Goal: Task Accomplishment & Management: Complete application form

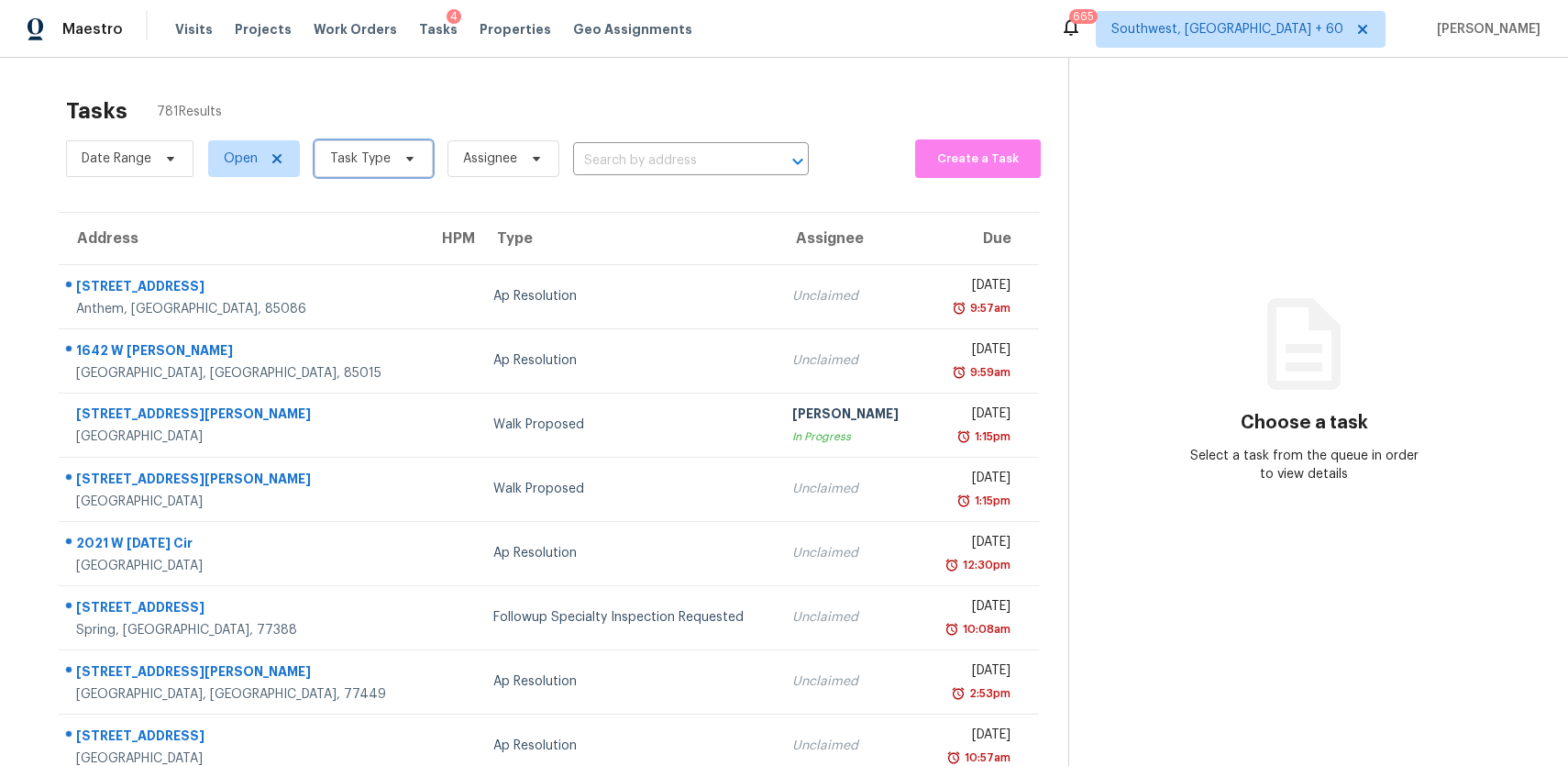
click at [403, 162] on icon at bounding box center [410, 159] width 15 height 15
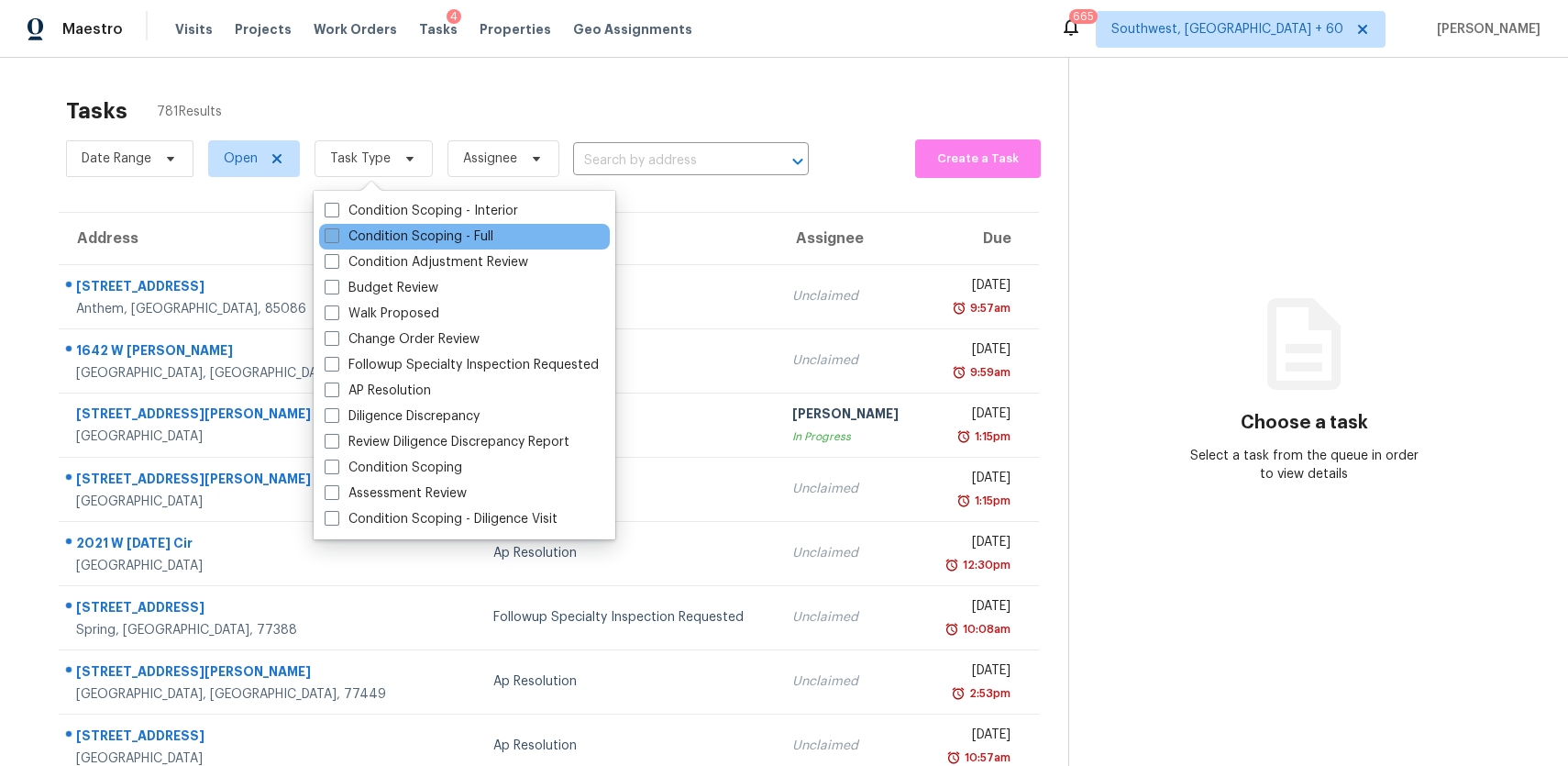
click at [458, 238] on label "Condition Scoping - Full" at bounding box center [409, 236] width 169 height 18
click at [336, 238] on input "Condition Scoping - Full" at bounding box center [330, 233] width 12 height 12
checkbox input "true"
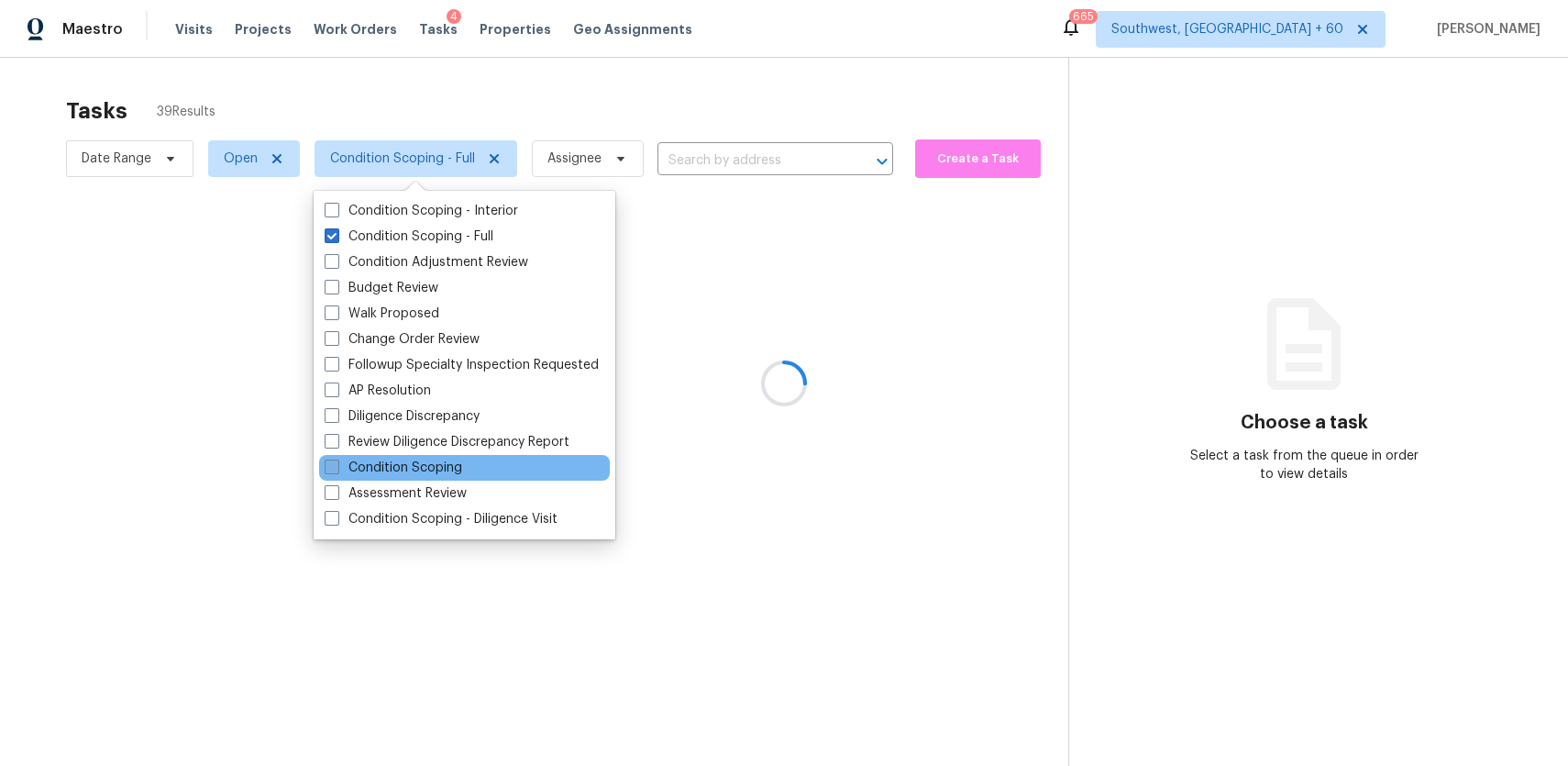
click at [432, 471] on label "Condition Scoping" at bounding box center [393, 467] width 138 height 18
click at [336, 470] on input "Condition Scoping" at bounding box center [330, 464] width 12 height 12
checkbox input "true"
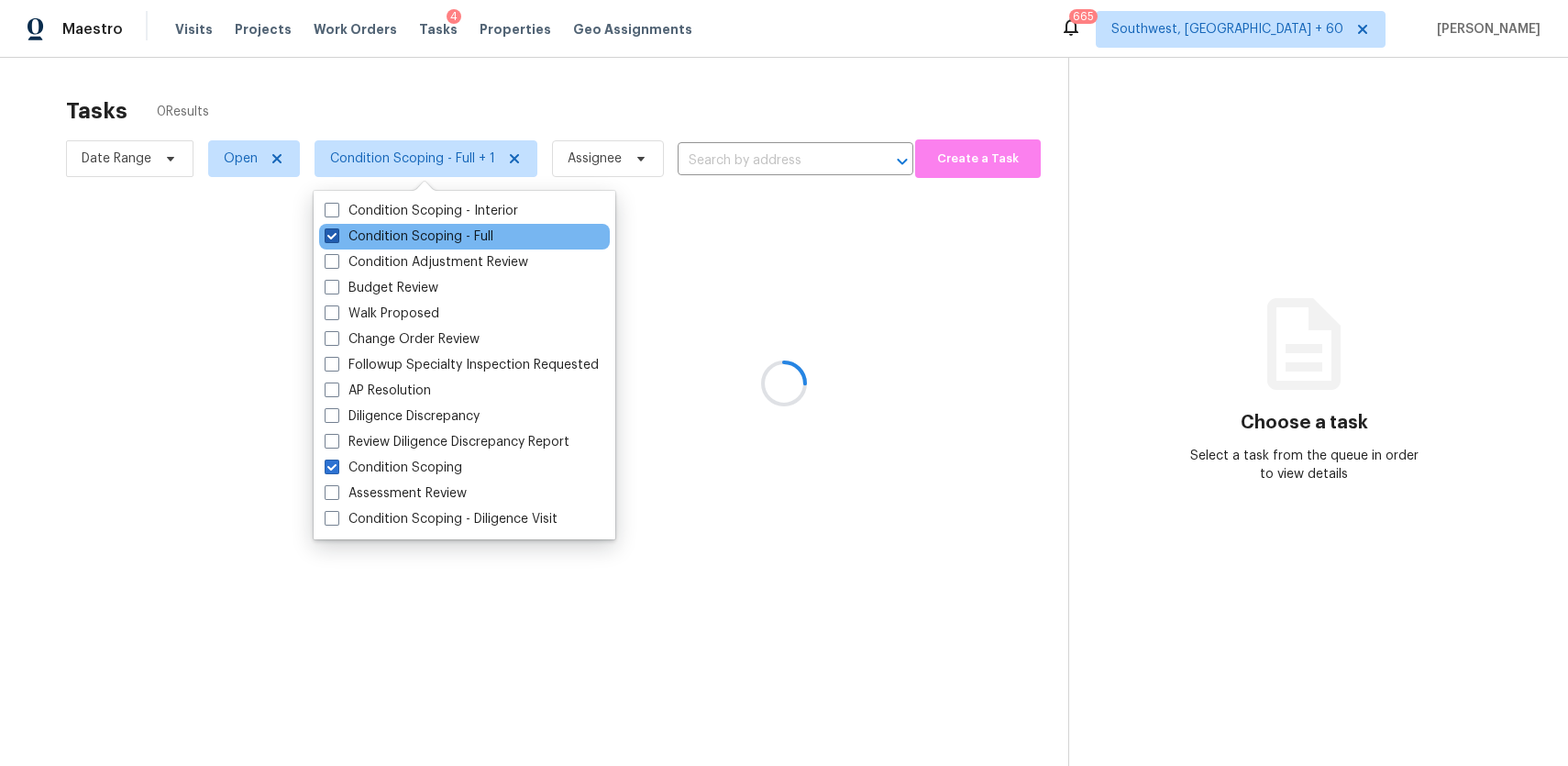
click at [399, 241] on label "Condition Scoping - Full" at bounding box center [409, 236] width 169 height 18
click at [336, 239] on input "Condition Scoping - Full" at bounding box center [330, 233] width 12 height 12
checkbox input "false"
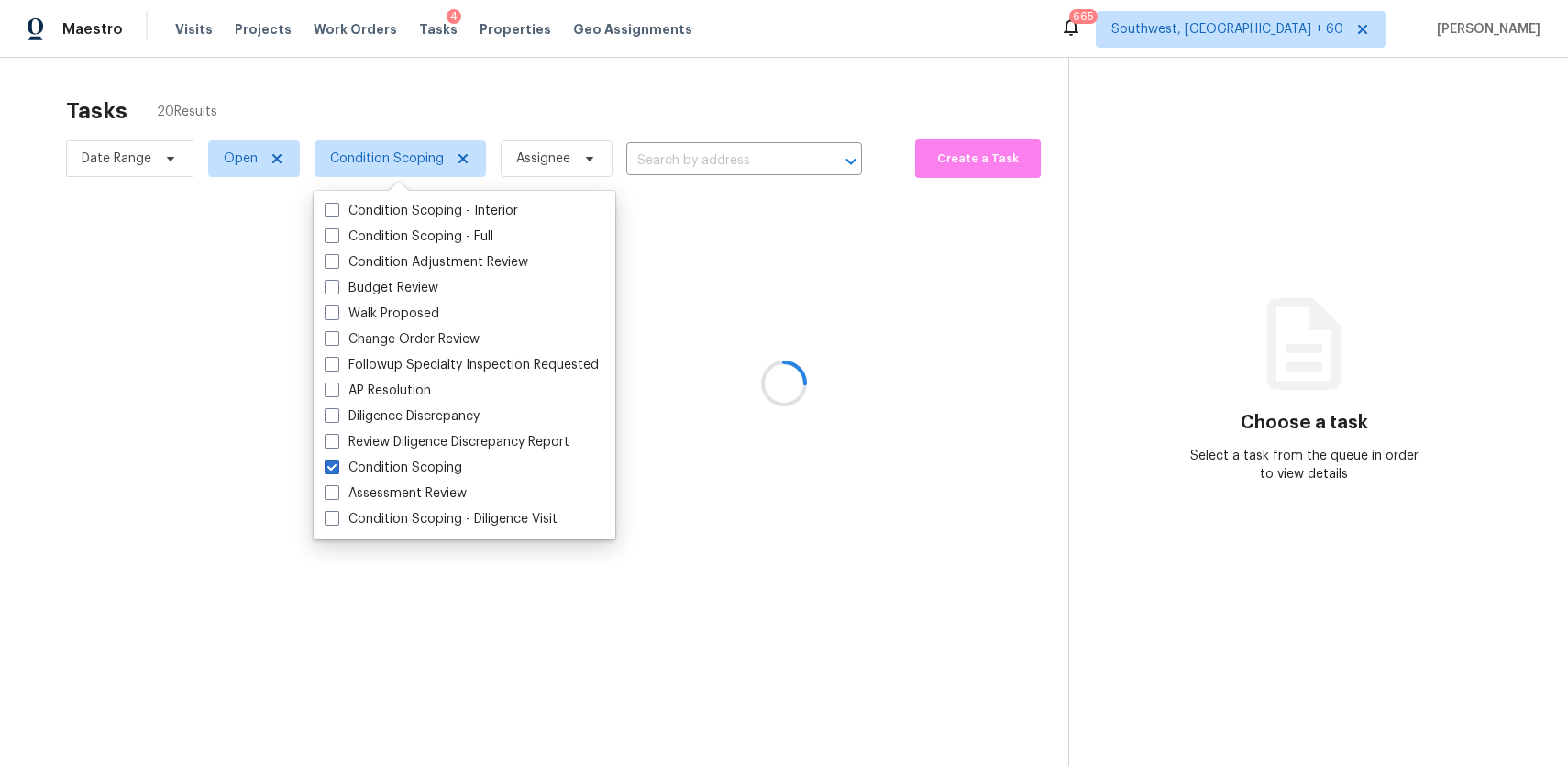
click at [687, 111] on div at bounding box center [784, 383] width 1568 height 766
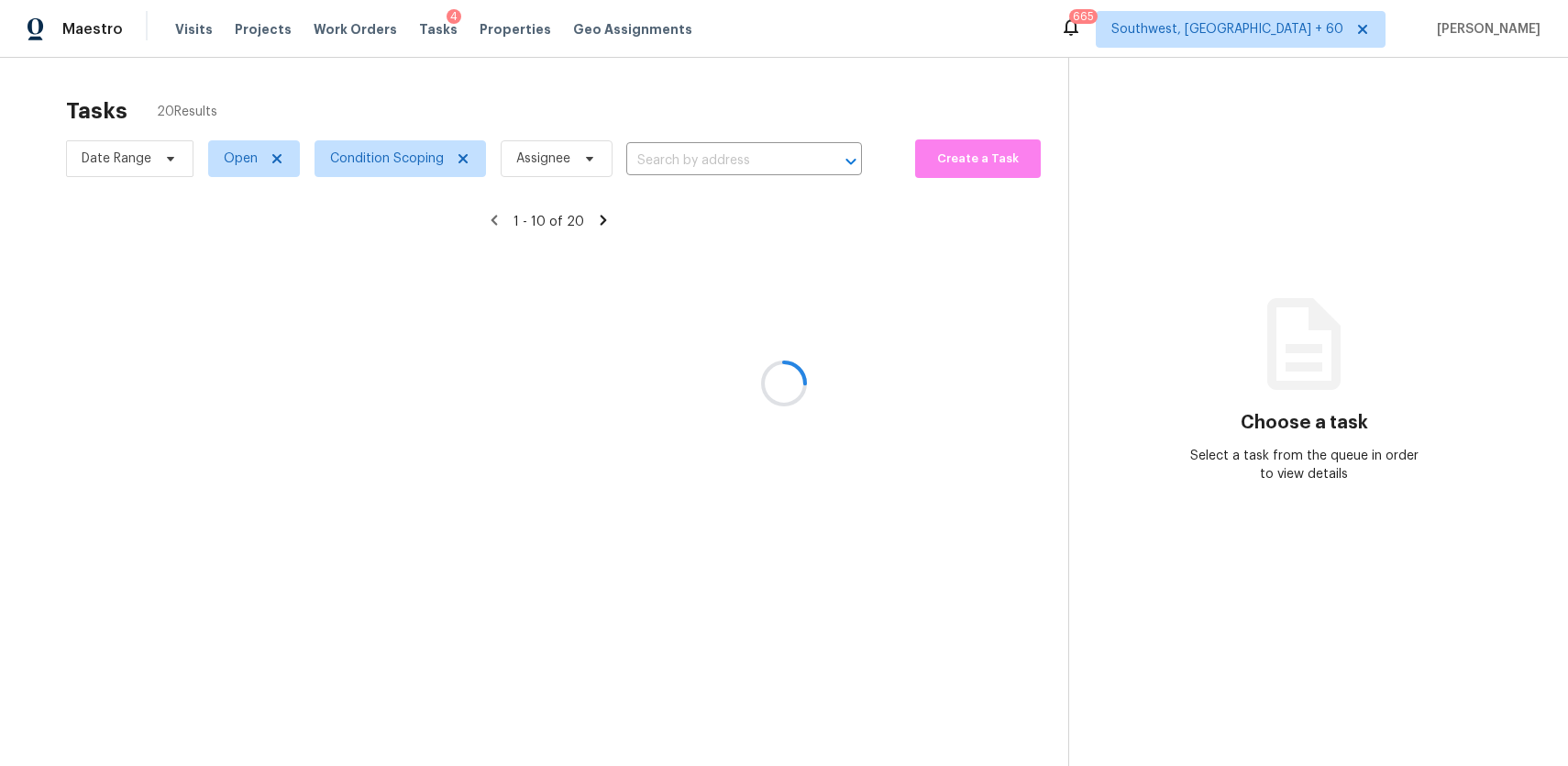
drag, startPoint x: 708, startPoint y: 261, endPoint x: 791, endPoint y: 412, distance: 172.3
click at [736, 311] on div at bounding box center [784, 383] width 1568 height 766
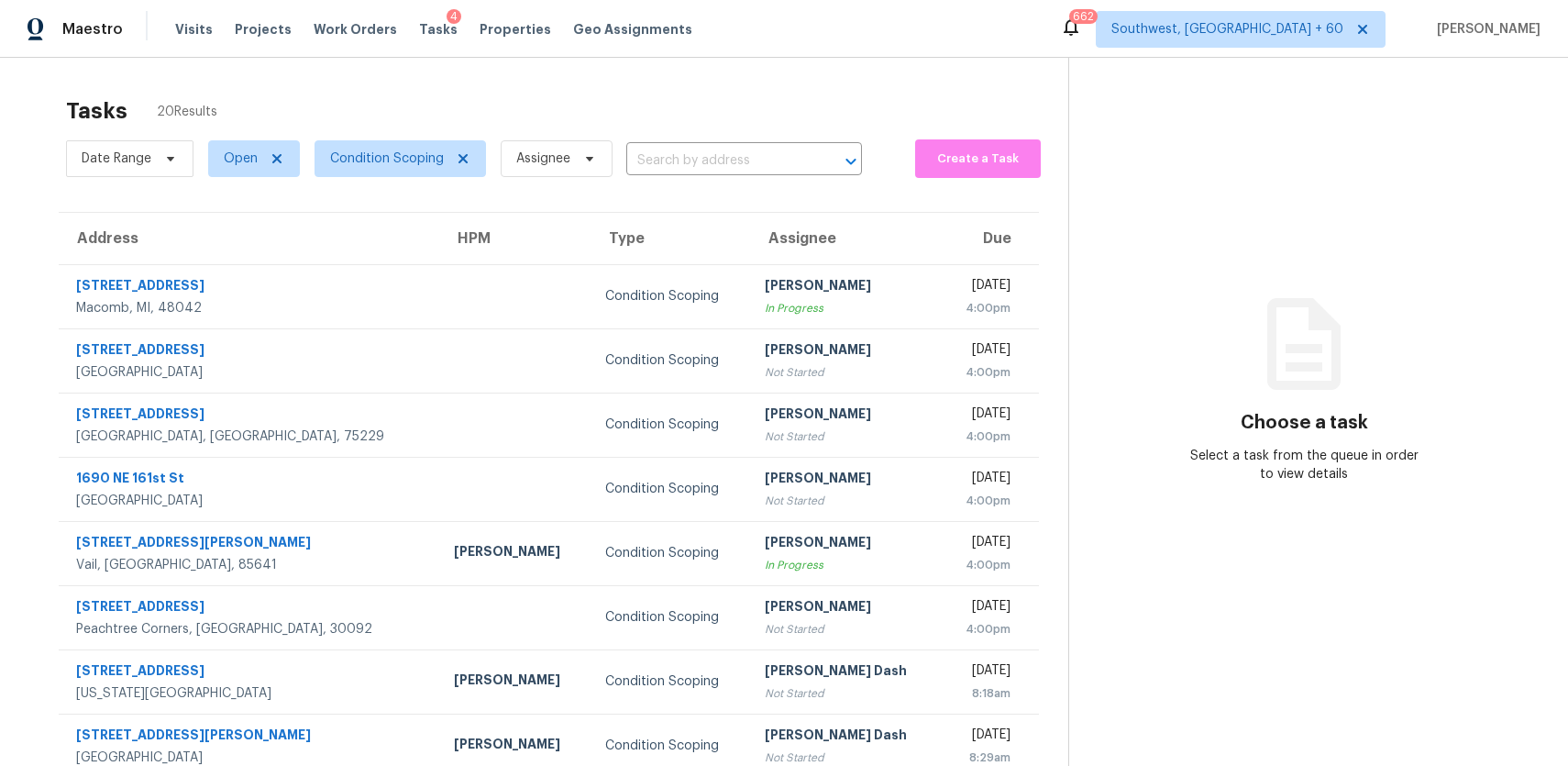
click at [662, 82] on div "Tasks 20 Results Date Range Open Condition Scoping Assignee ​ Create a Task Add…" at bounding box center [784, 506] width 1568 height 898
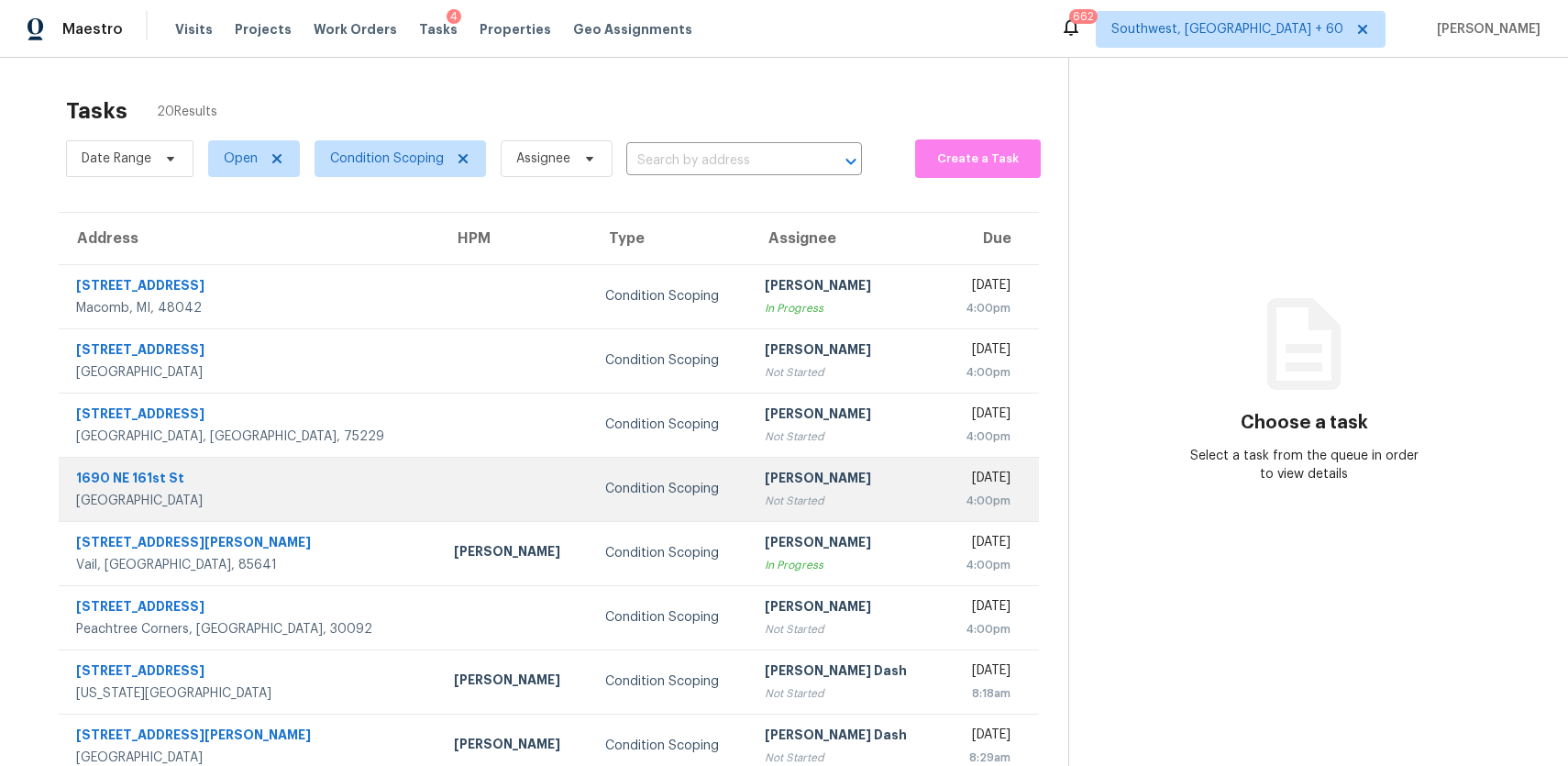
click at [765, 505] on div "Not Started" at bounding box center [845, 501] width 162 height 18
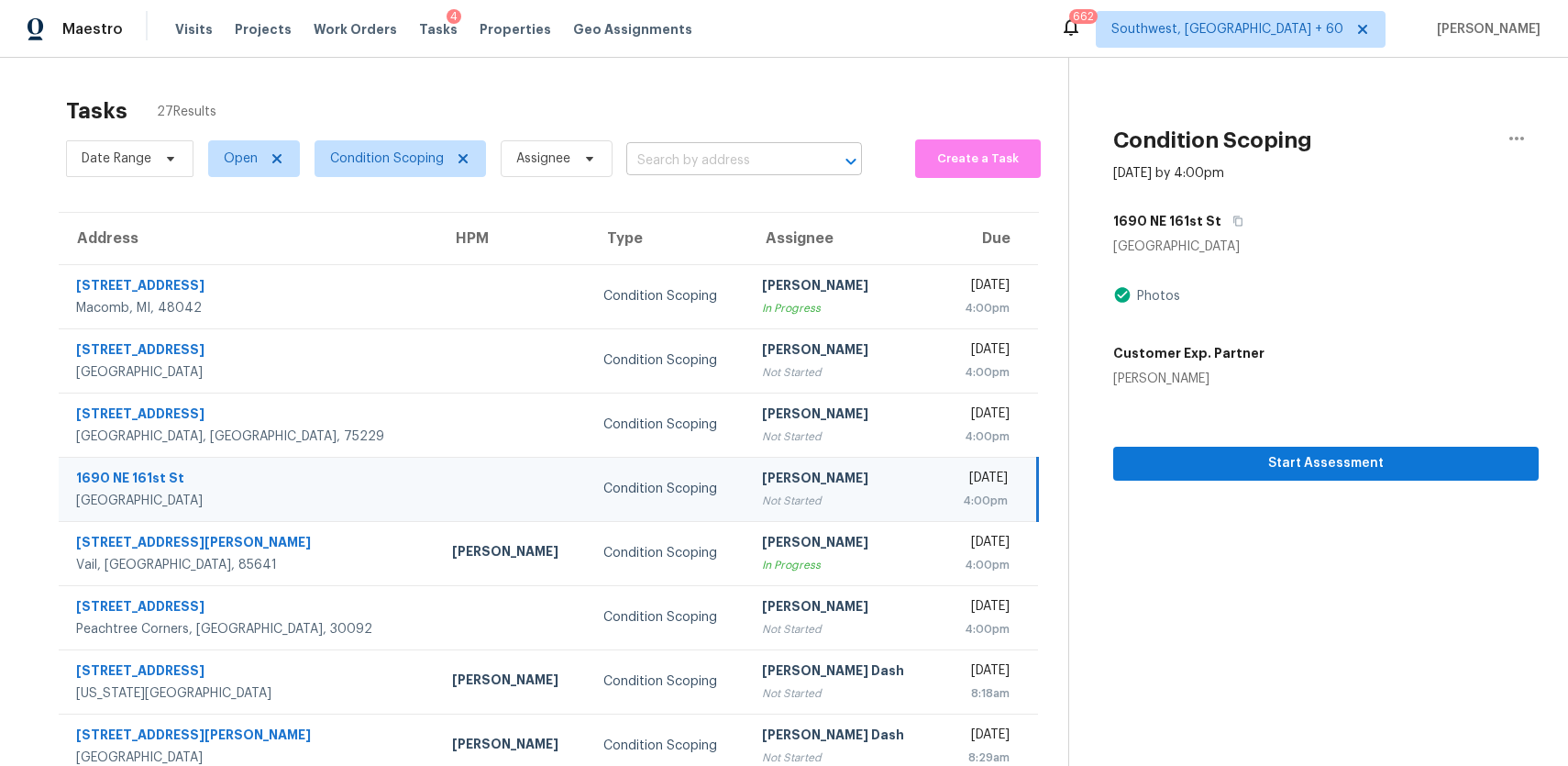
click at [687, 170] on input "text" at bounding box center [719, 161] width 184 height 29
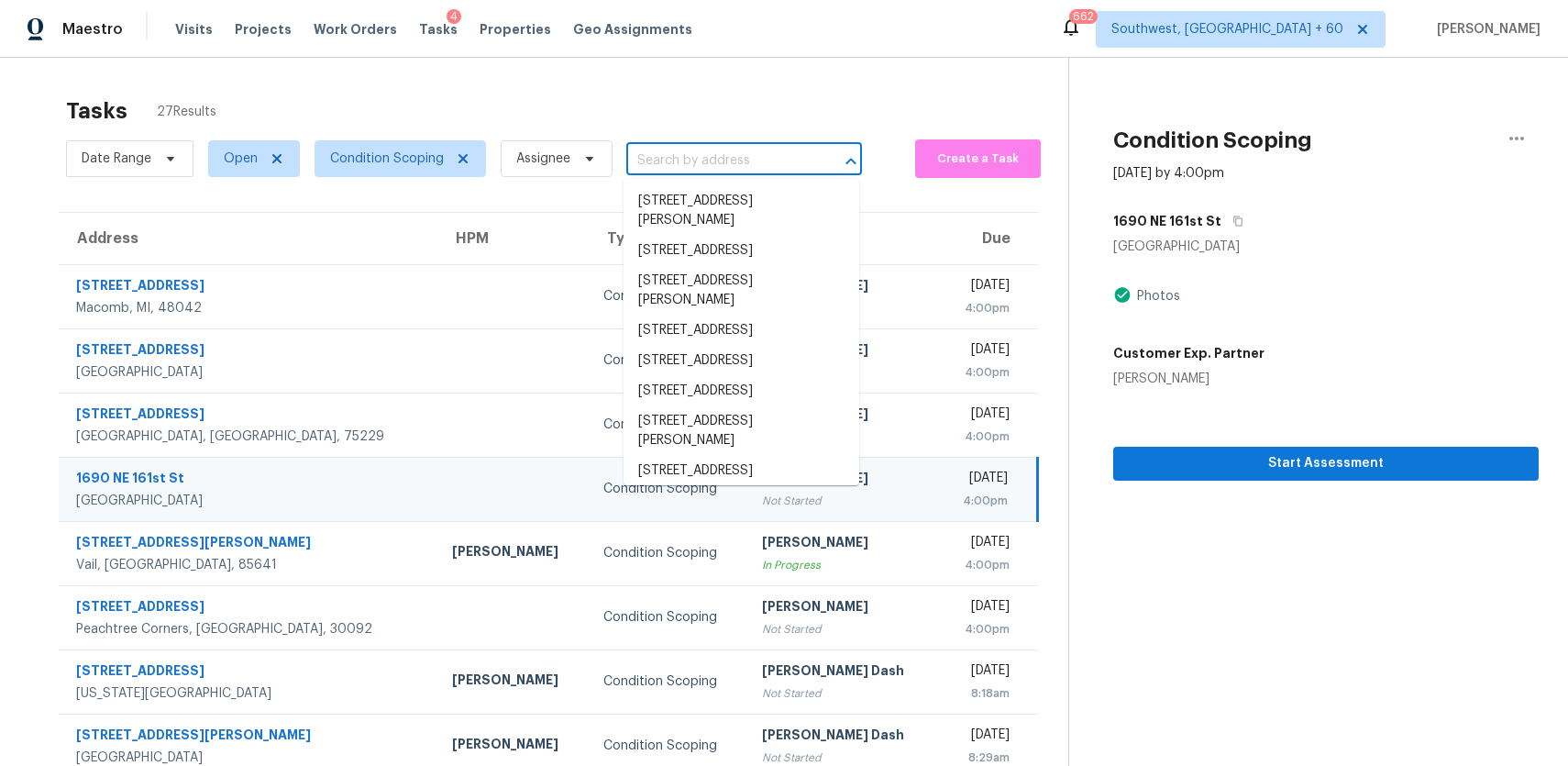
paste input "1690 NE 161st St North Miami Beach, FL, 33162"
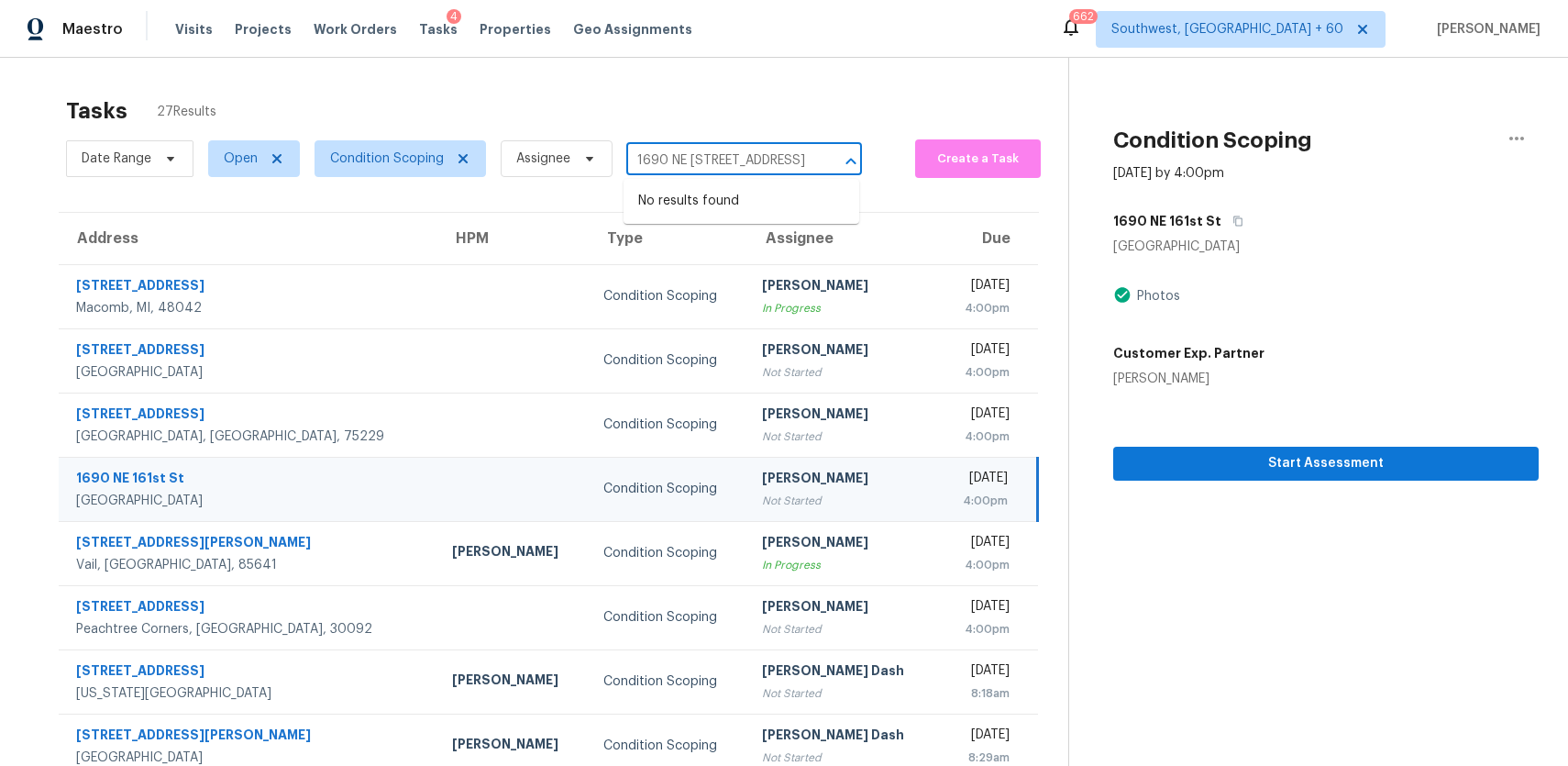
type input "1690 NE 161st St North Miami Beach, FL, 33162"
click at [745, 177] on div "Date Range Open Condition Scoping Assignee ​" at bounding box center [464, 159] width 796 height 48
click at [780, 496] on div "Not Started" at bounding box center [842, 501] width 162 height 18
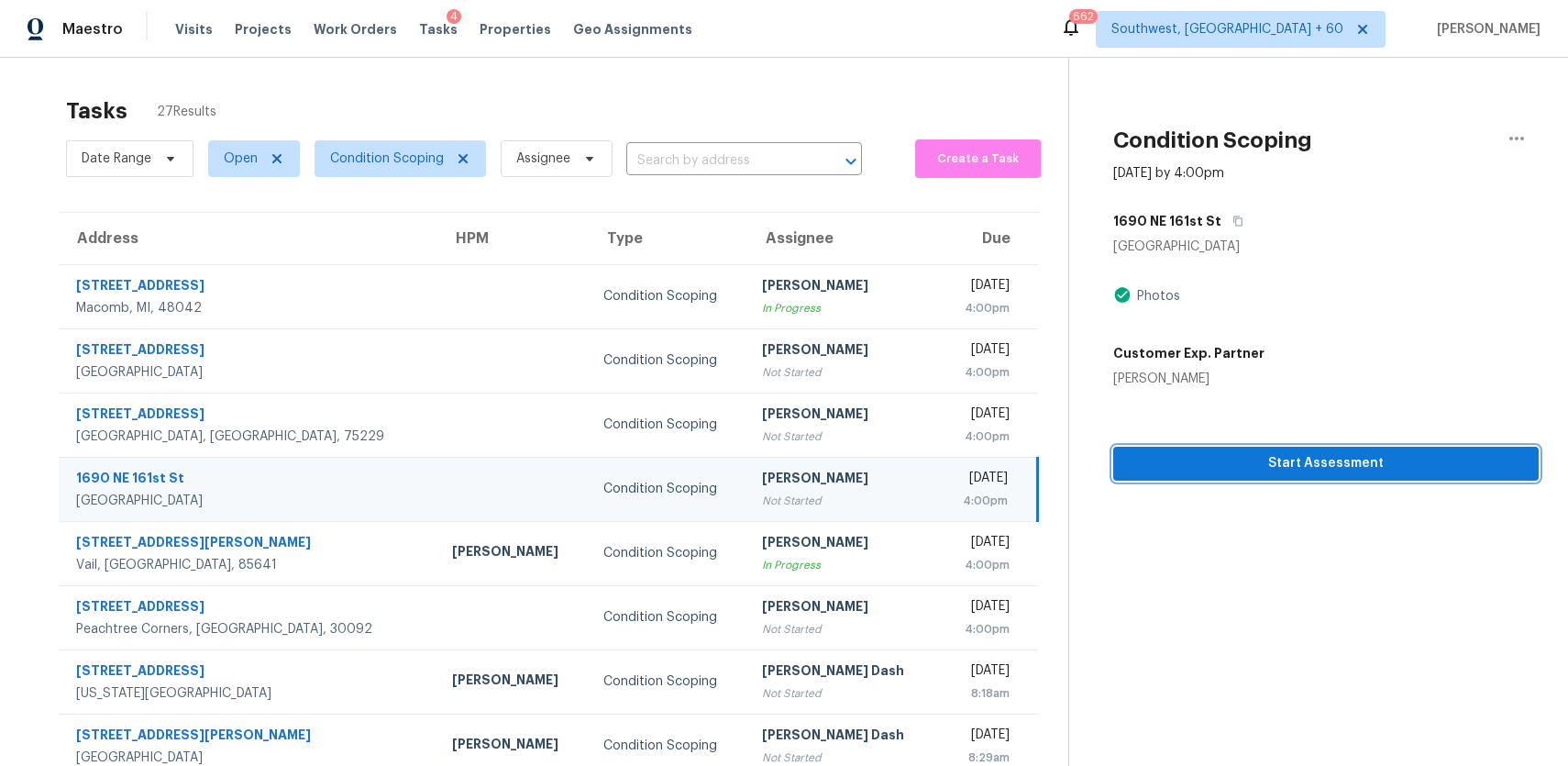
click at [1296, 469] on span "Start Assessment" at bounding box center [1325, 463] width 396 height 23
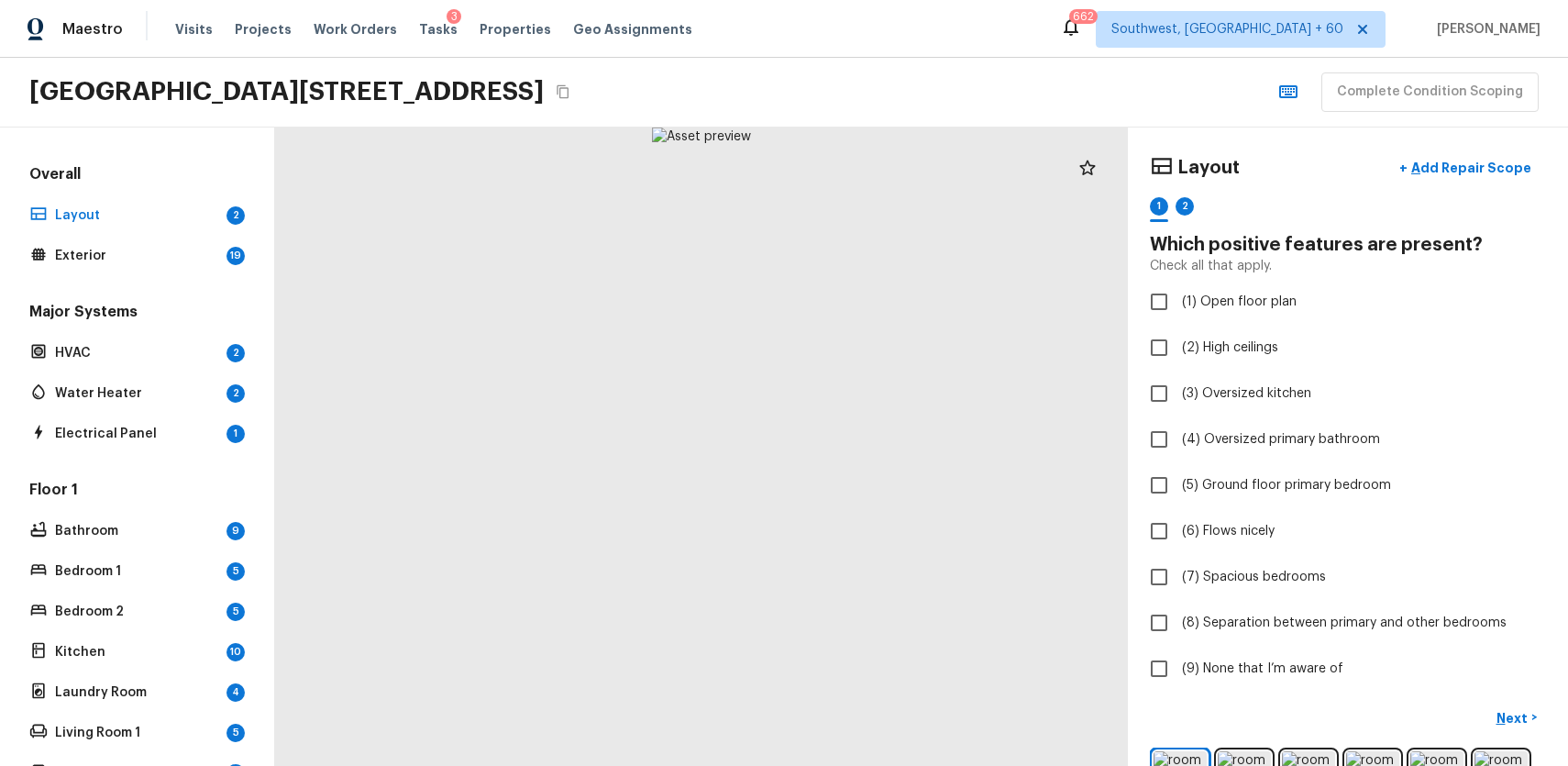
click at [575, 90] on button "Copy Address" at bounding box center [563, 91] width 24 height 24
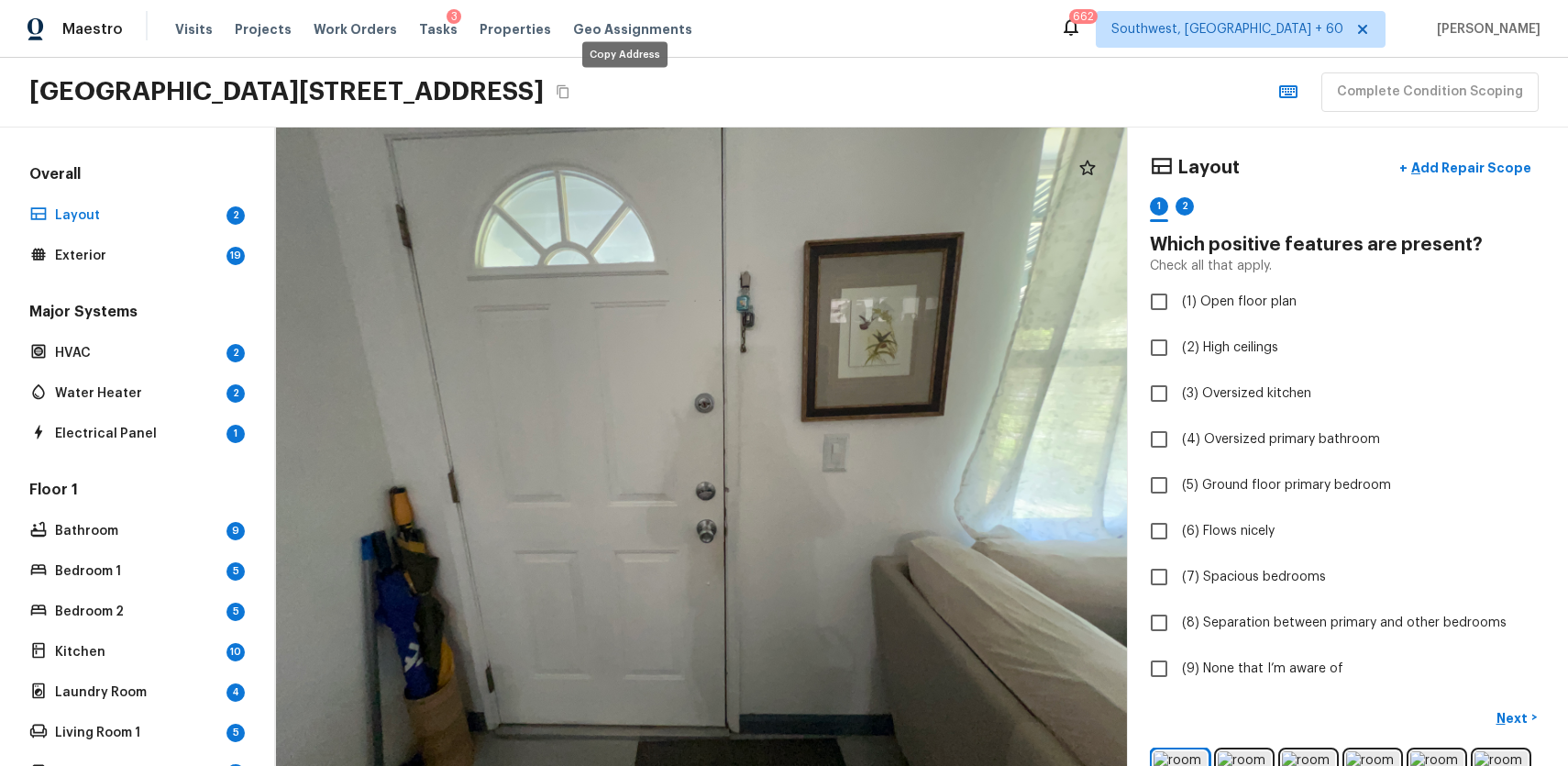
click at [570, 89] on icon "Copy Address" at bounding box center [562, 91] width 15 height 15
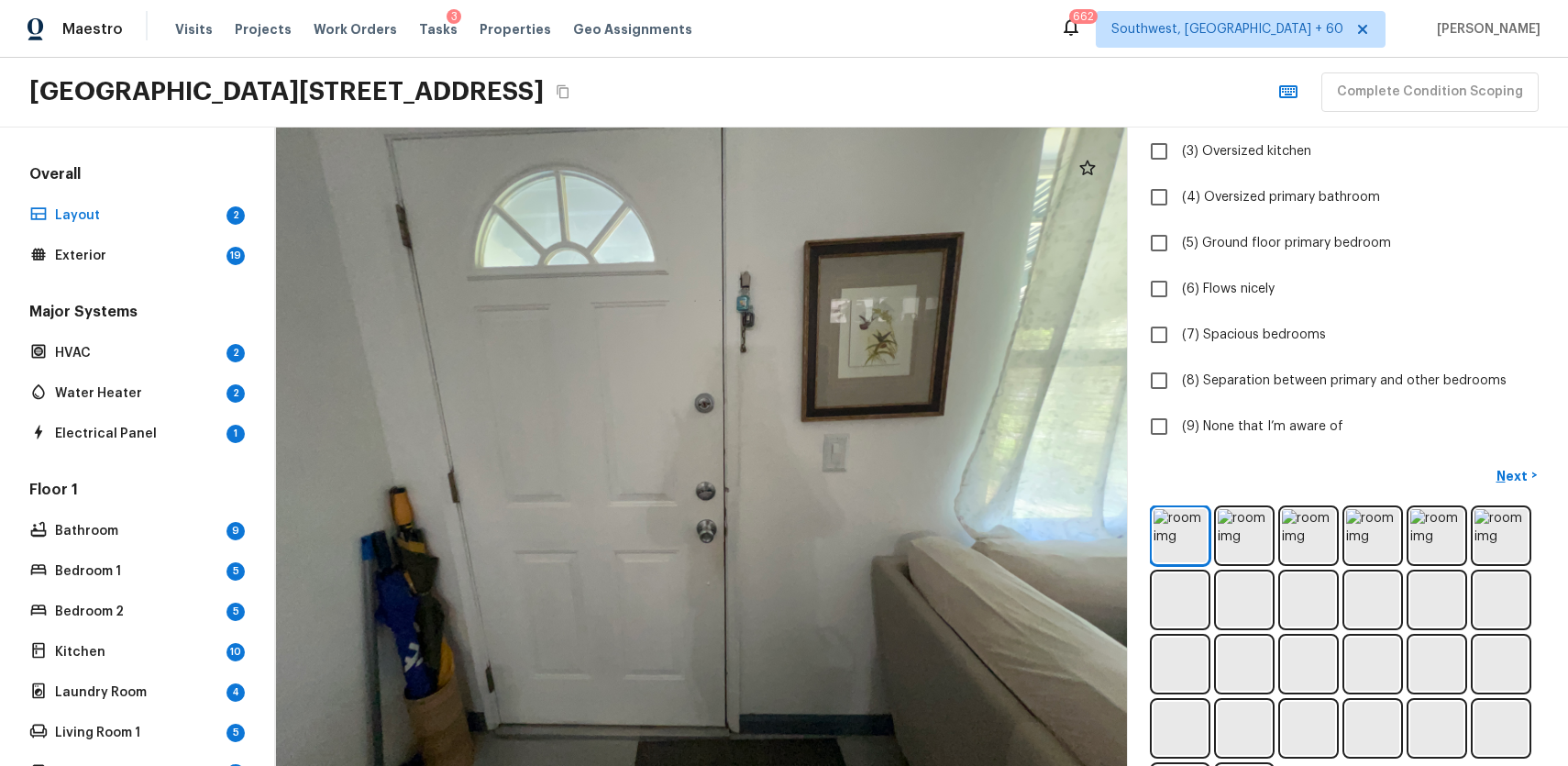
scroll to position [253, 0]
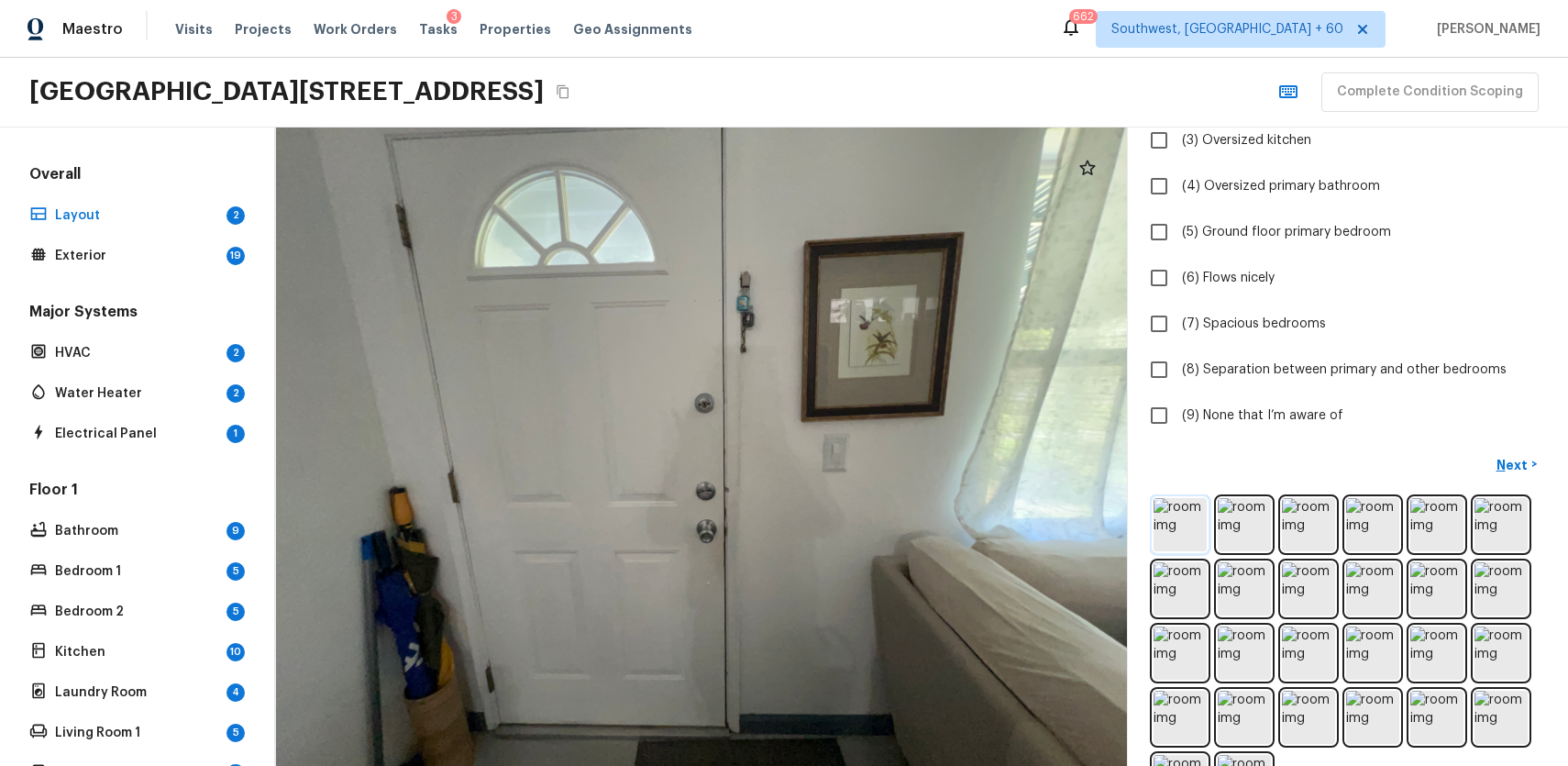
click at [1202, 519] on img at bounding box center [1180, 525] width 54 height 54
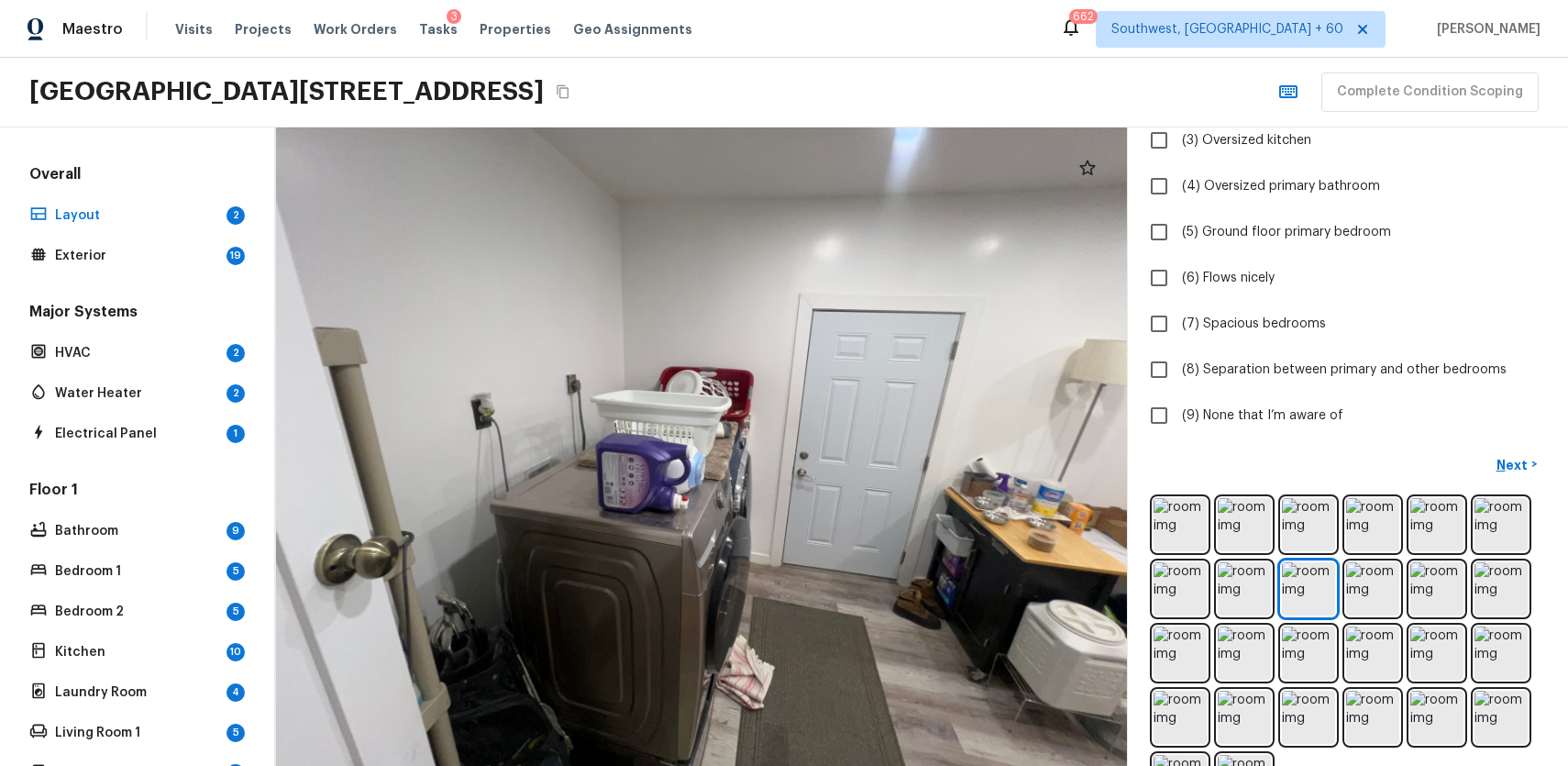
scroll to position [321, 0]
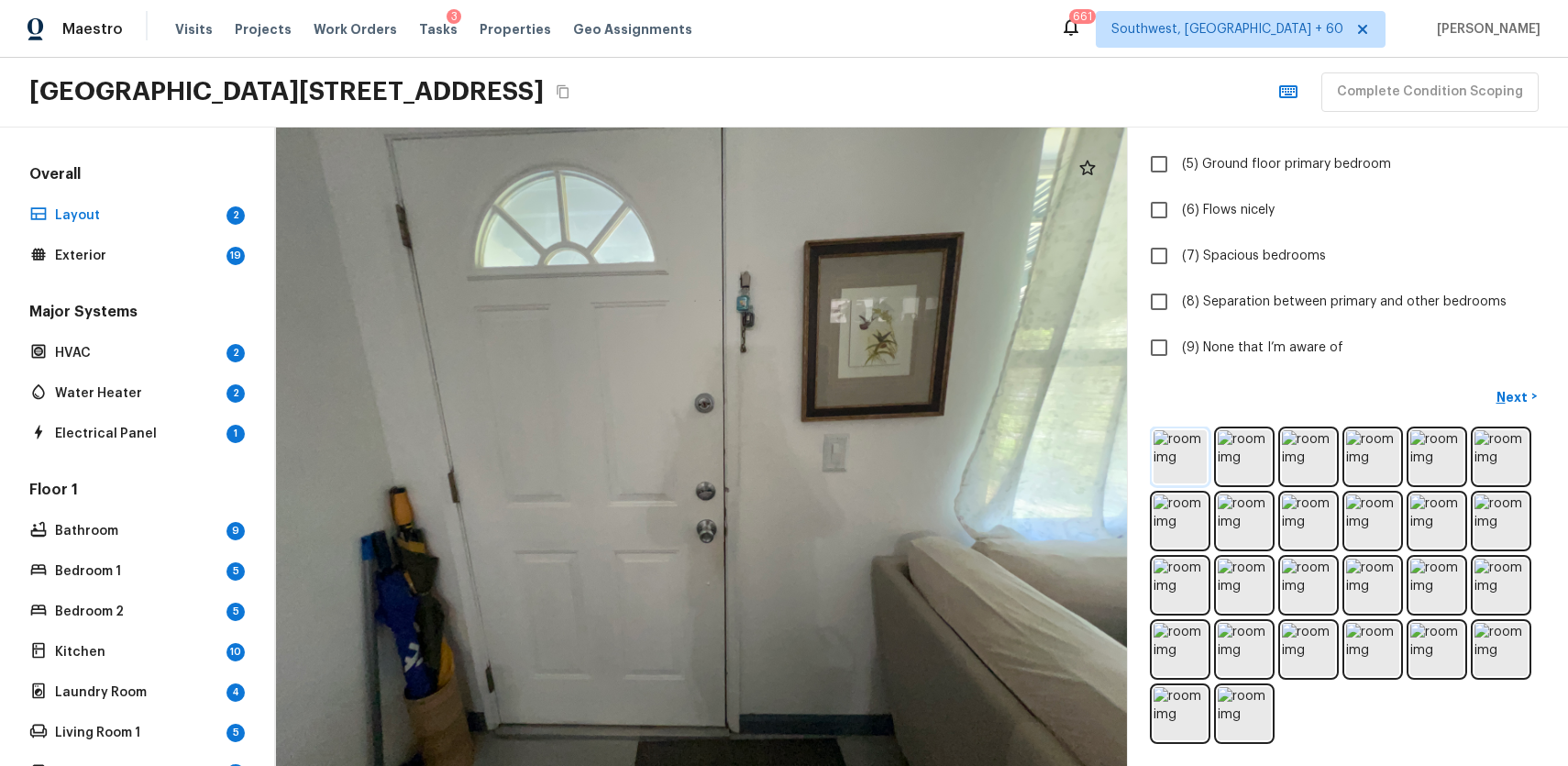
click at [1179, 460] on img at bounding box center [1180, 457] width 54 height 54
checkbox input "true"
click at [1186, 433] on img at bounding box center [1180, 457] width 54 height 54
drag, startPoint x: 1186, startPoint y: 433, endPoint x: 1420, endPoint y: 638, distance: 311.1
click at [1308, 557] on div at bounding box center [1347, 585] width 396 height 318
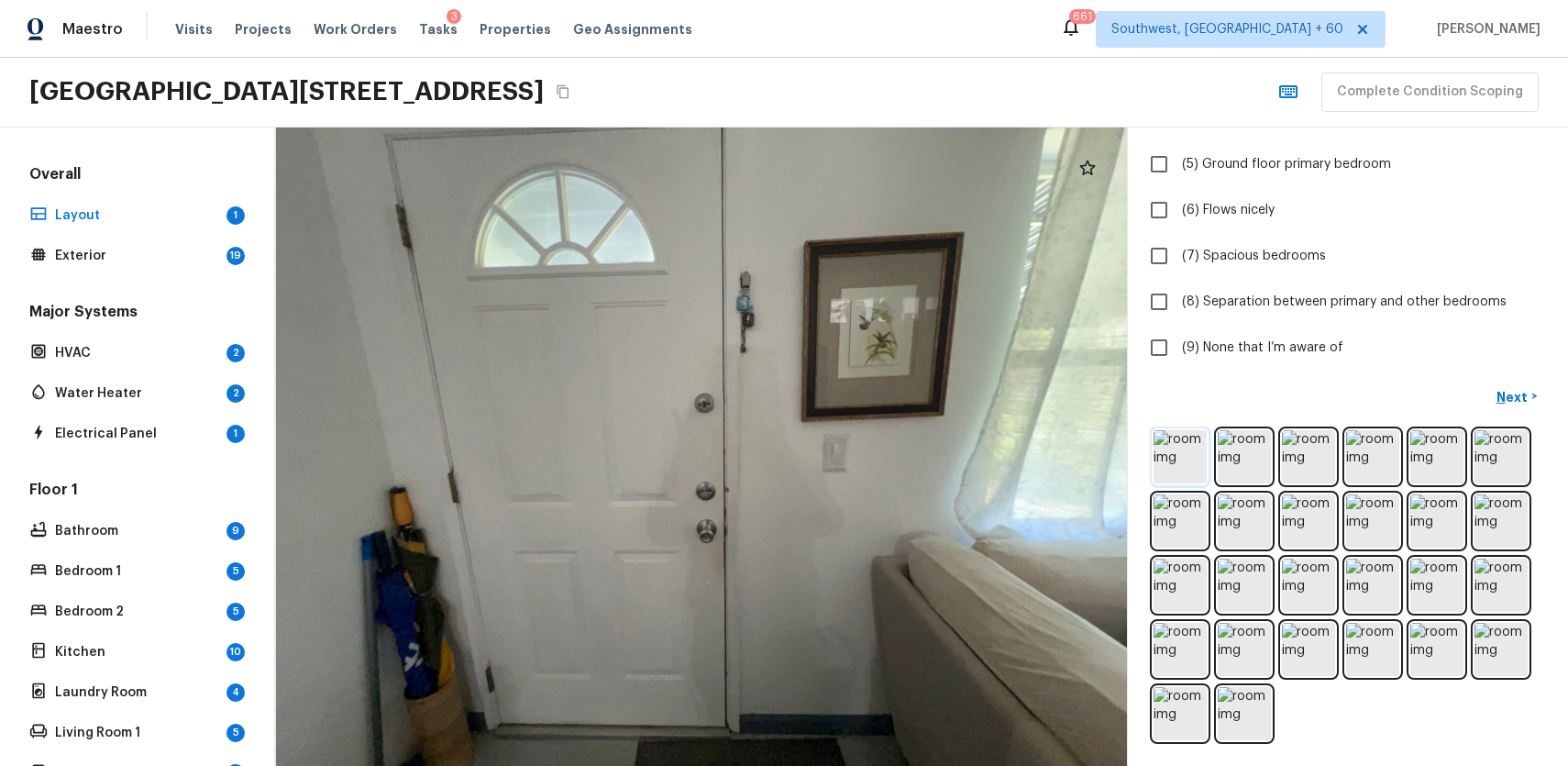
click at [1160, 468] on img at bounding box center [1180, 457] width 54 height 54
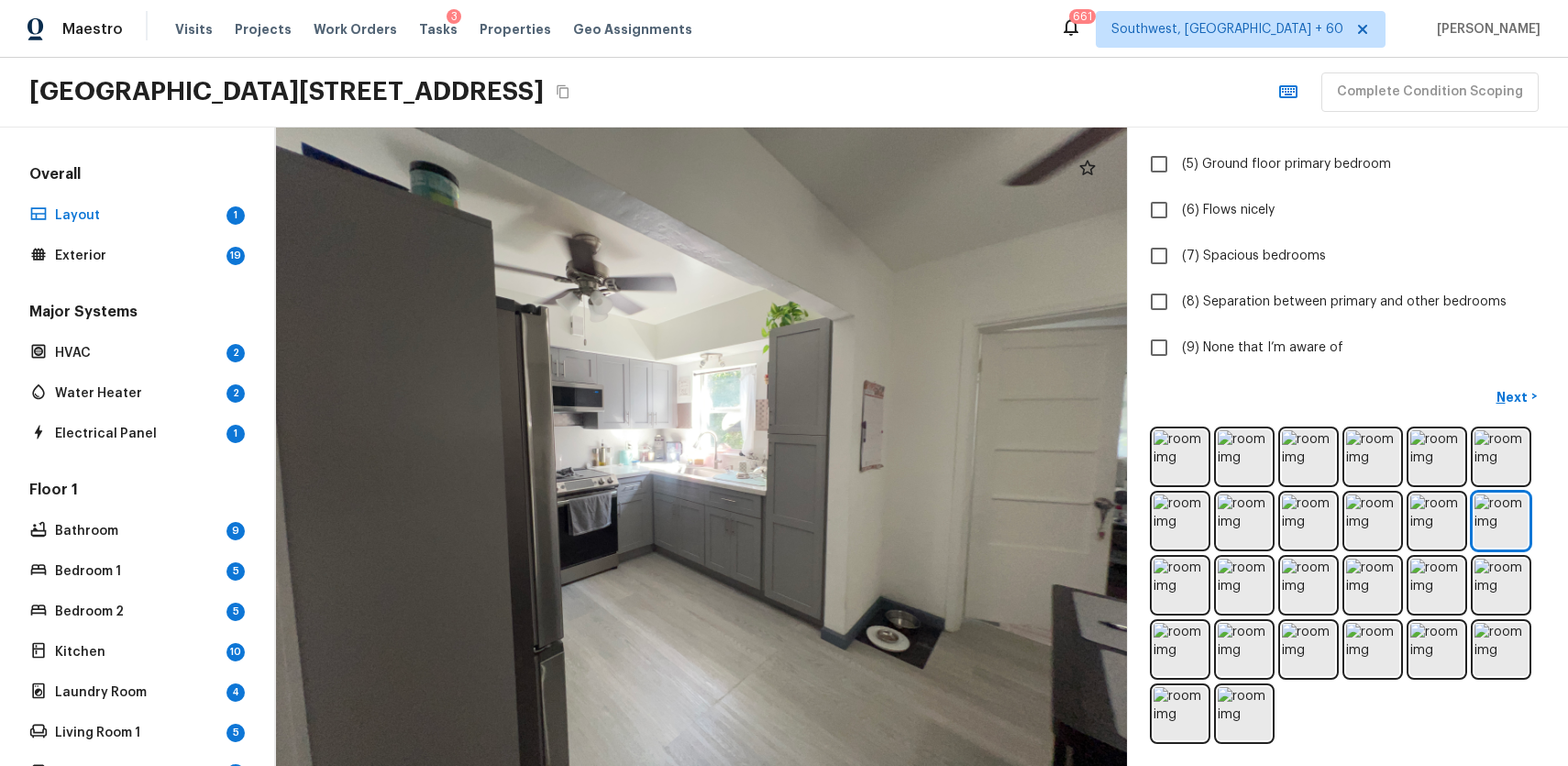
scroll to position [0, 0]
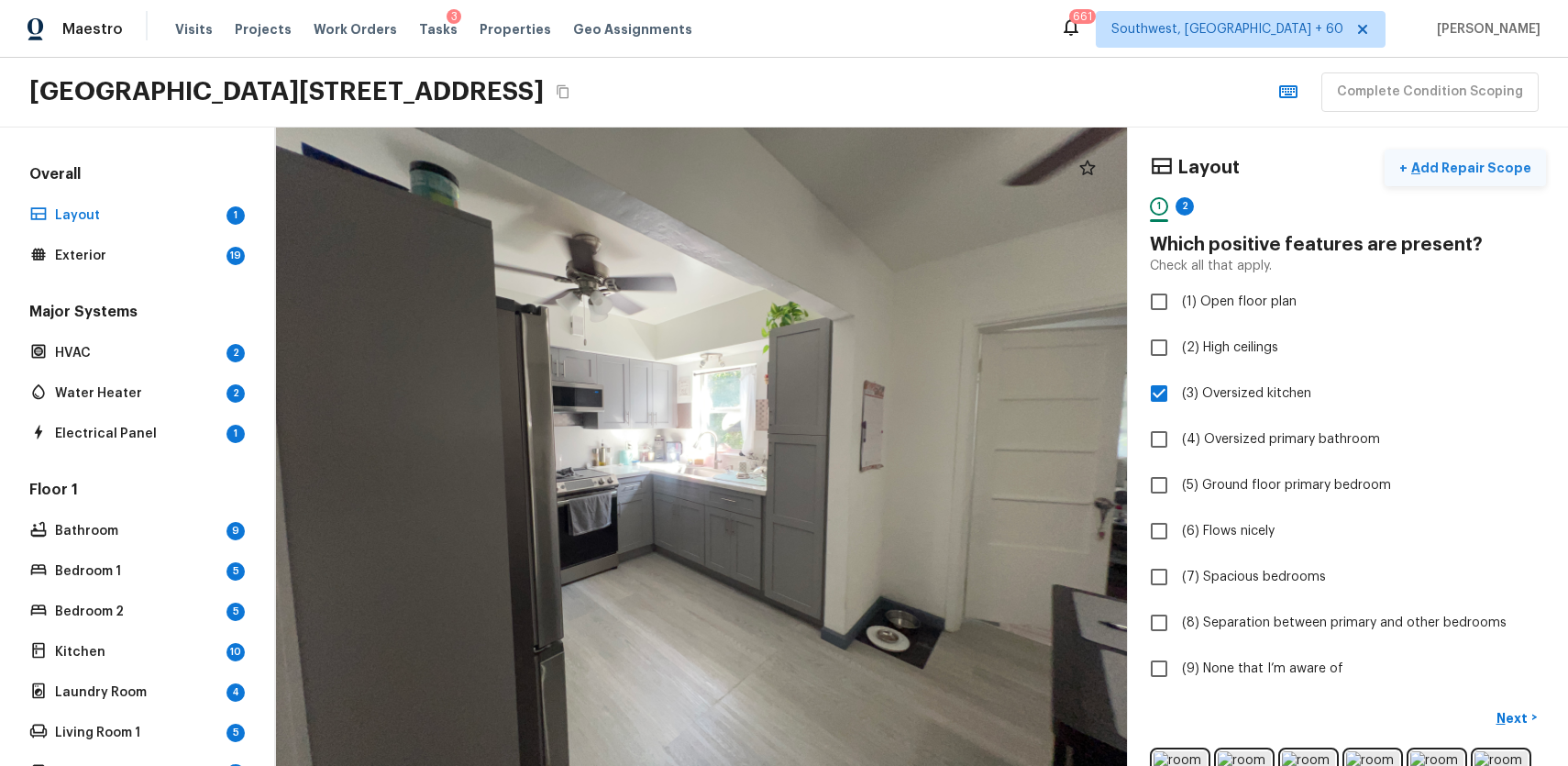
click at [1475, 175] on p "Add Repair Scope" at bounding box center [1469, 168] width 124 height 18
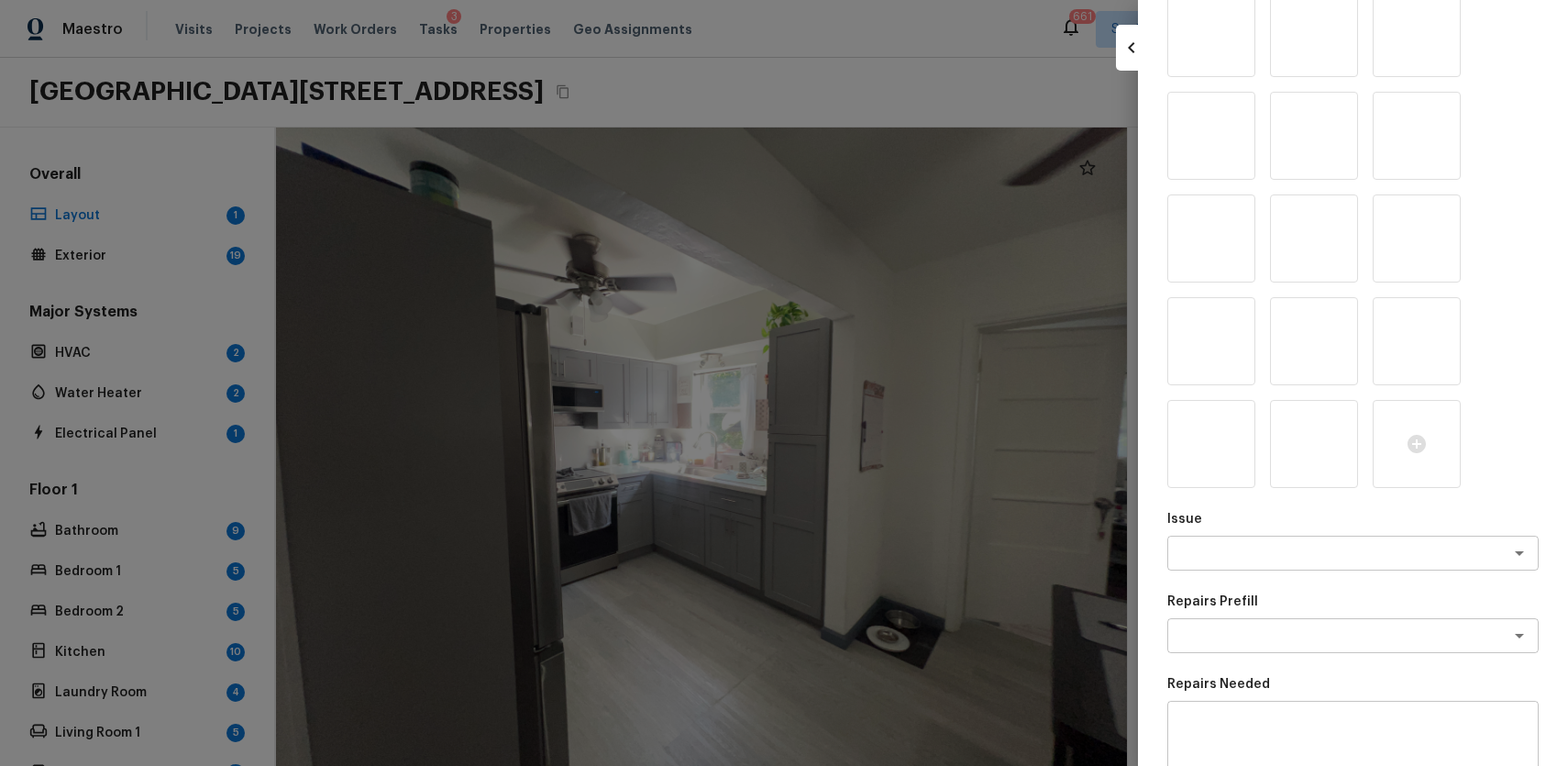
scroll to position [981, 0]
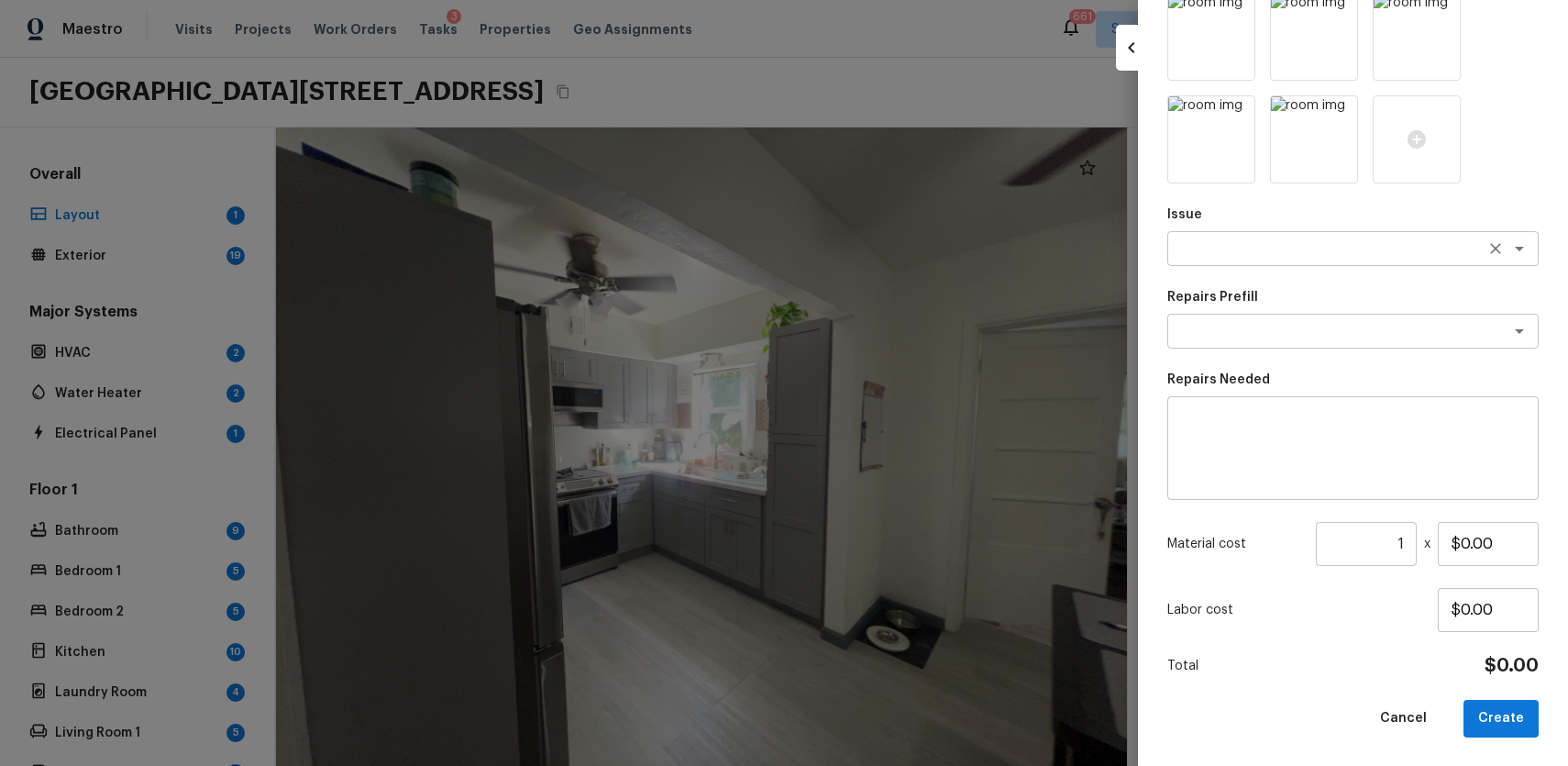
click at [1362, 248] on textarea at bounding box center [1327, 248] width 303 height 18
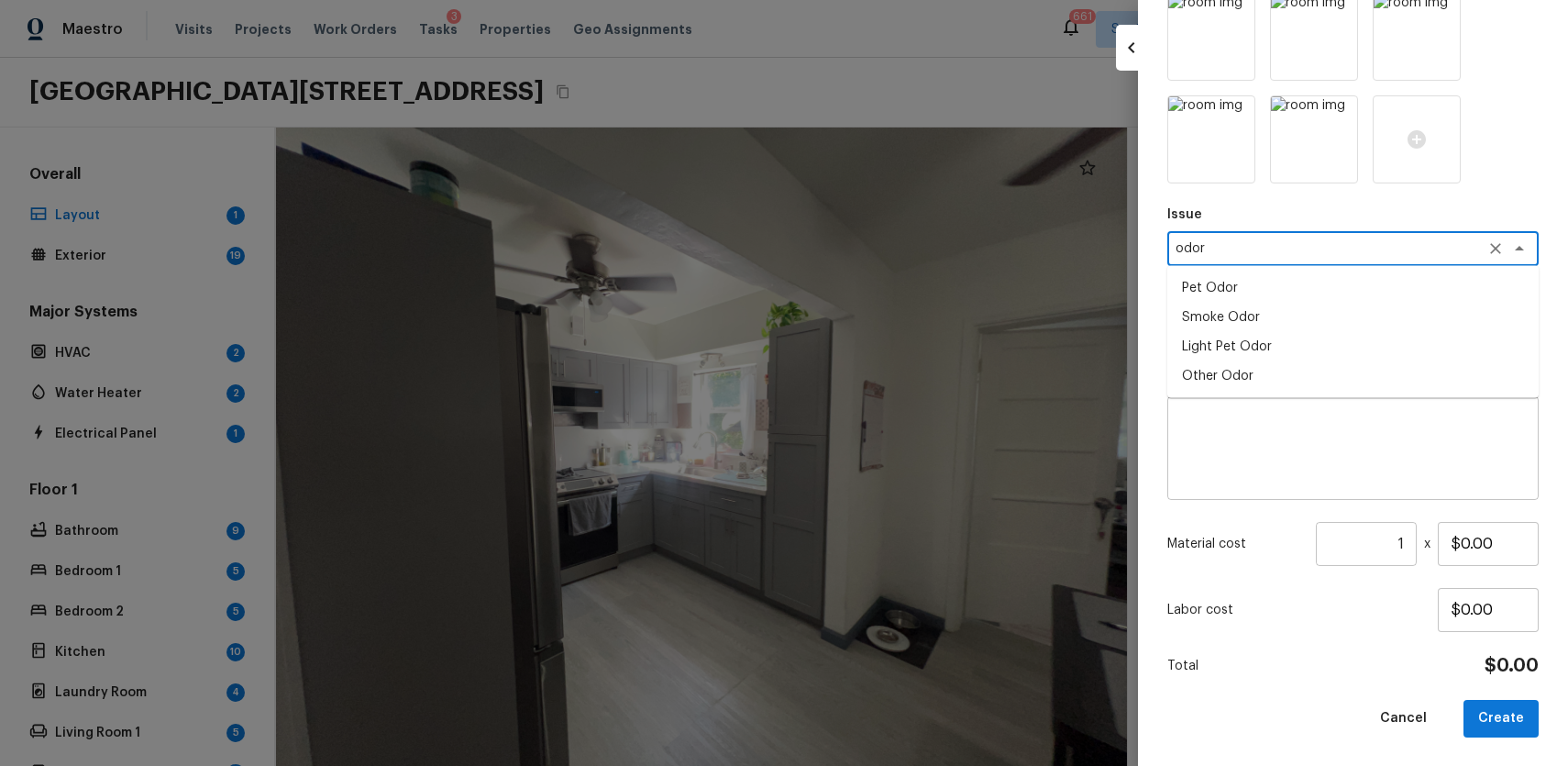
click at [1291, 343] on li "Light Pet Odor" at bounding box center [1353, 347] width 371 height 30
type textarea "Light Pet Odor"
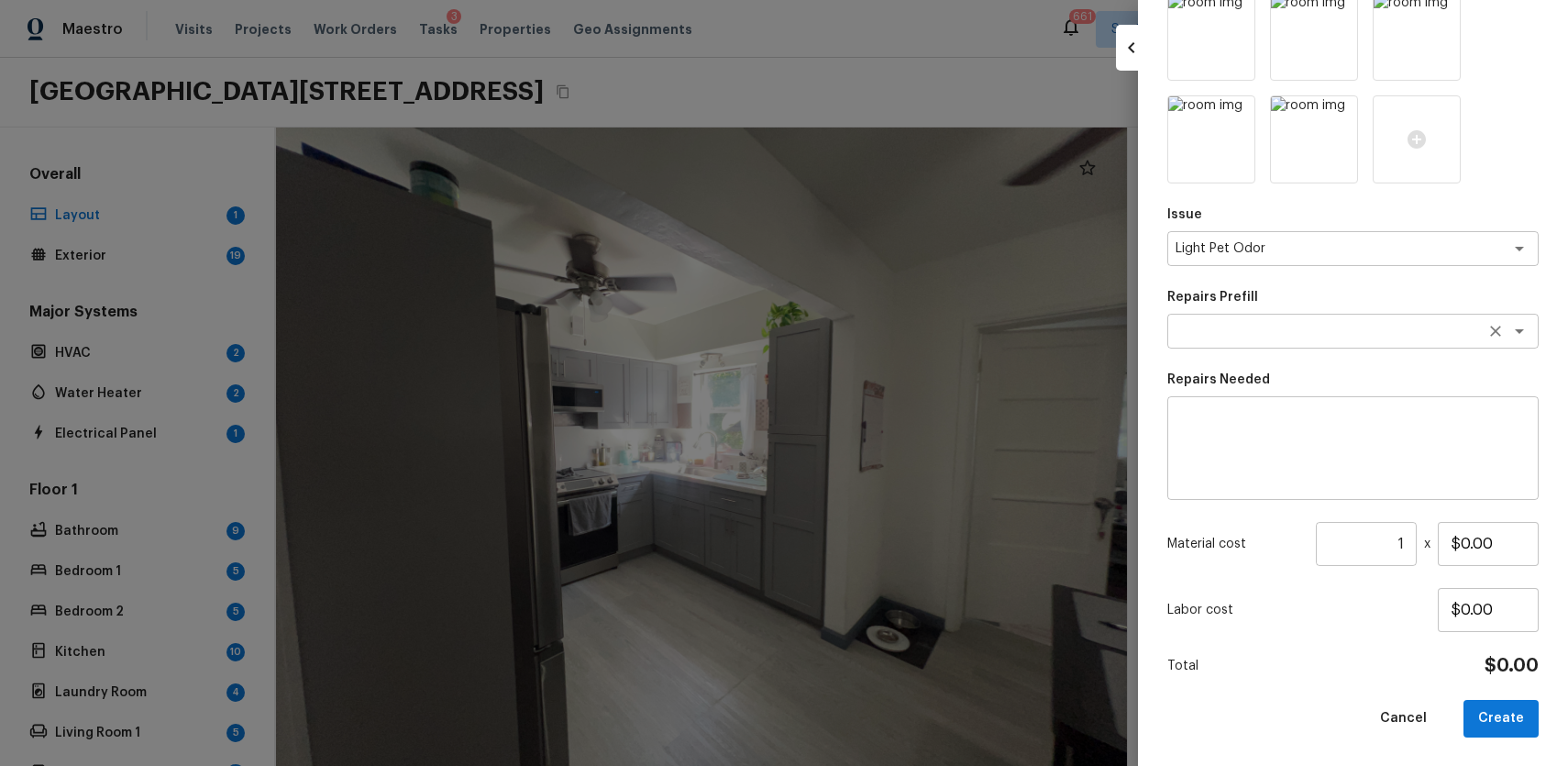
click at [1322, 339] on div "x ​" at bounding box center [1353, 330] width 371 height 35
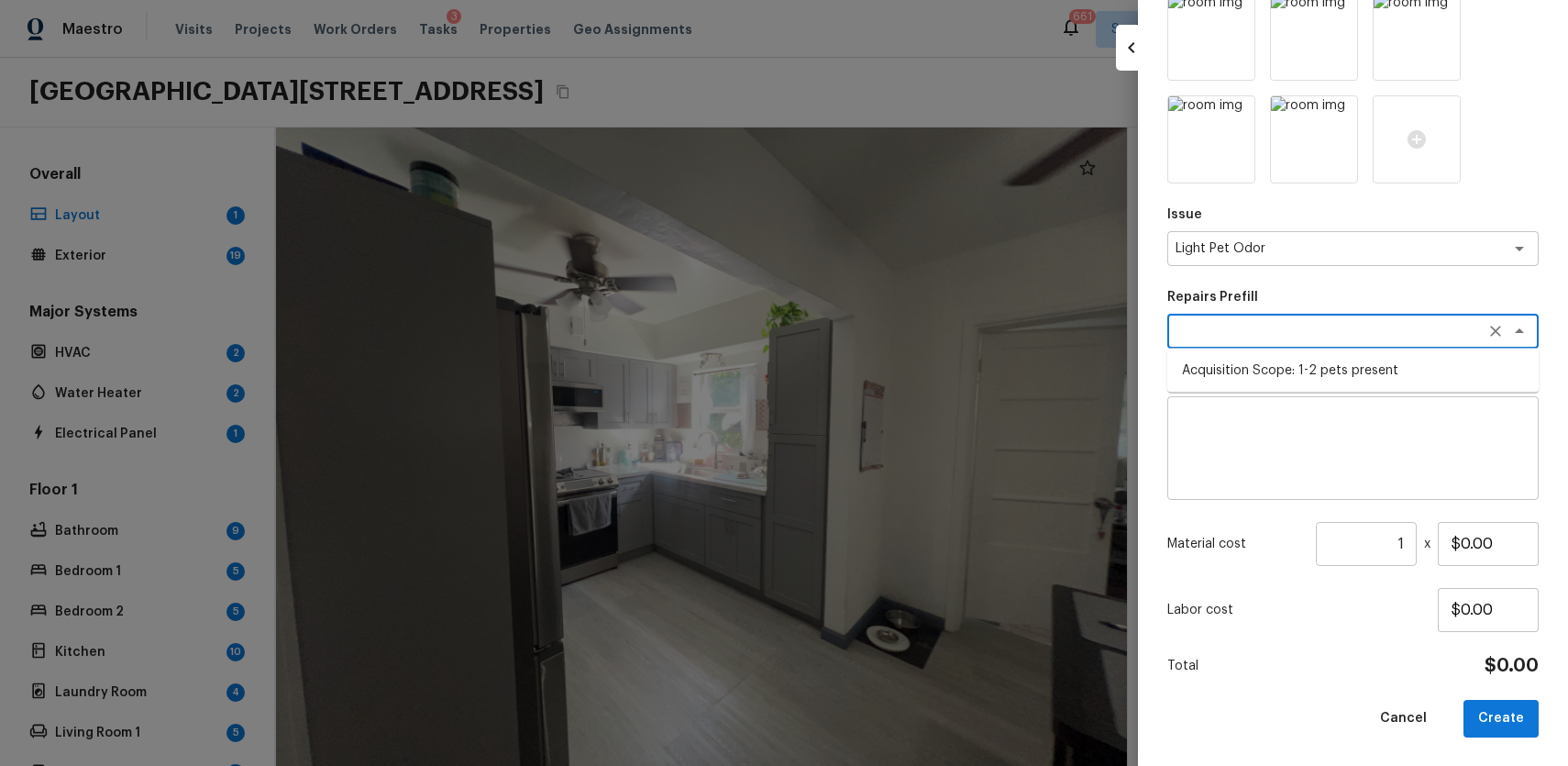
click at [1353, 382] on li "Acquisition Scope: 1-2 pets present" at bounding box center [1353, 371] width 371 height 30
type textarea "Acquisition Scope: 1-2 pets present"
type input "$575.00"
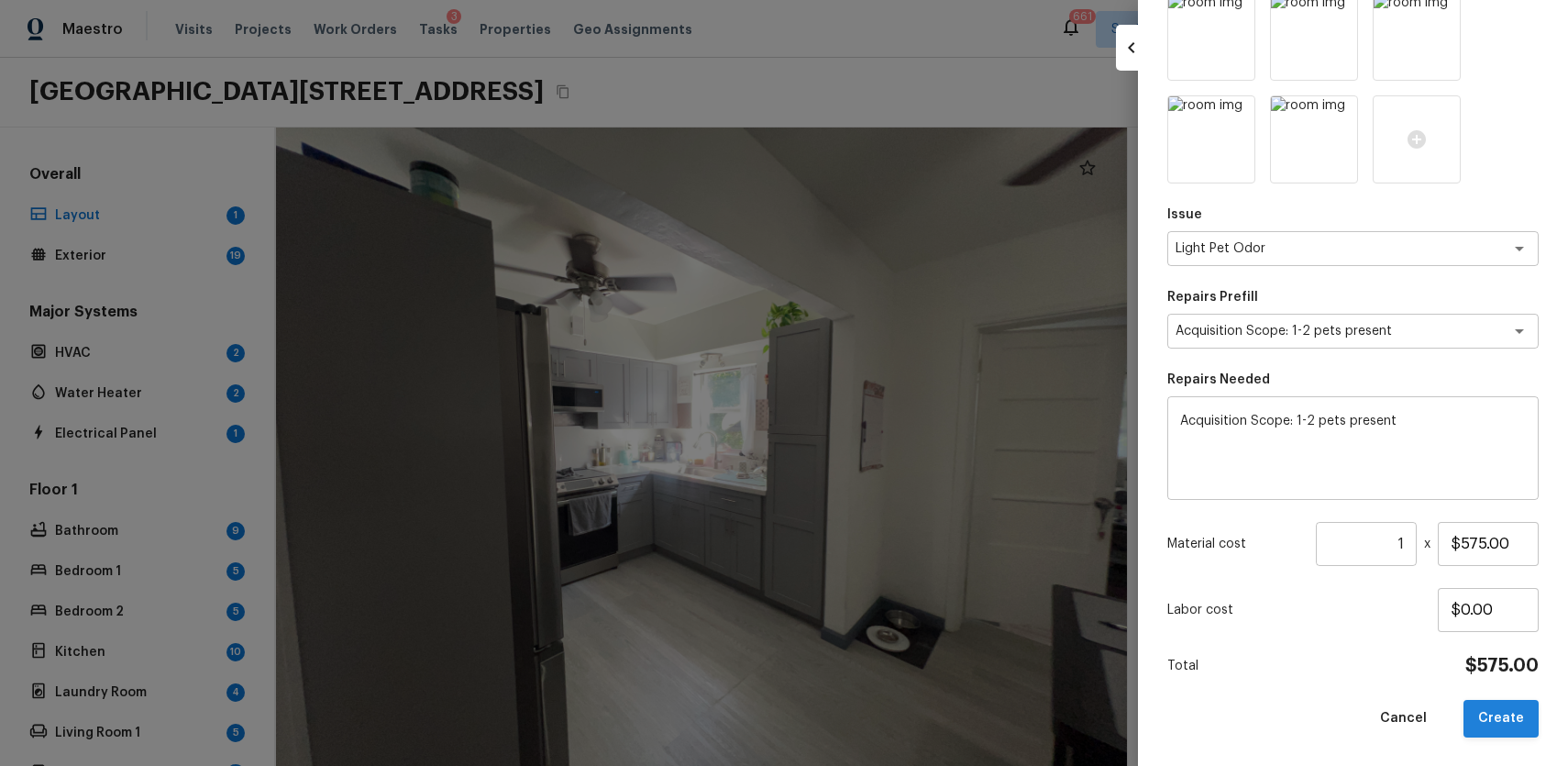
click at [1514, 712] on button "Create" at bounding box center [1502, 718] width 75 height 38
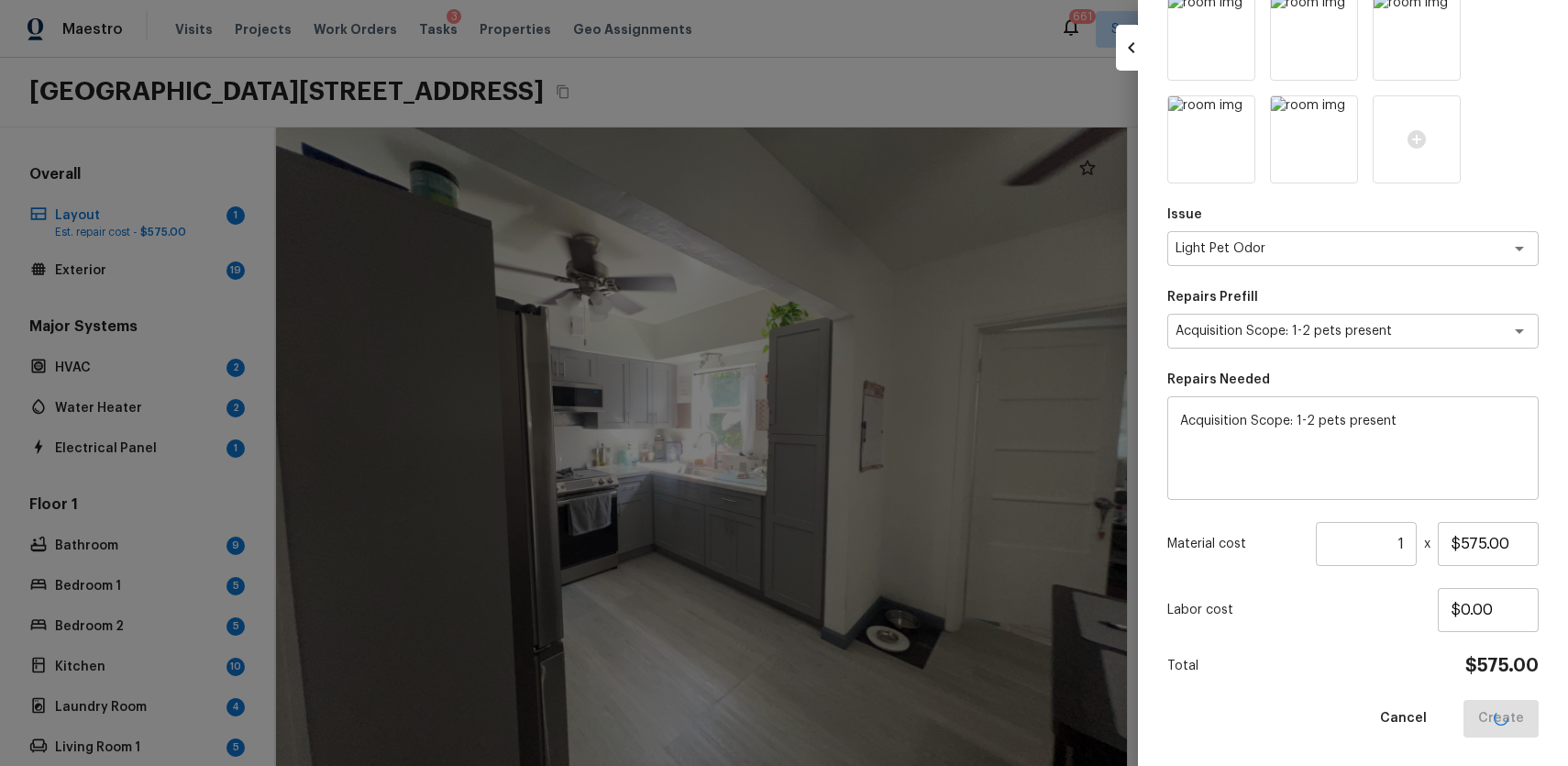
type input "$0.00"
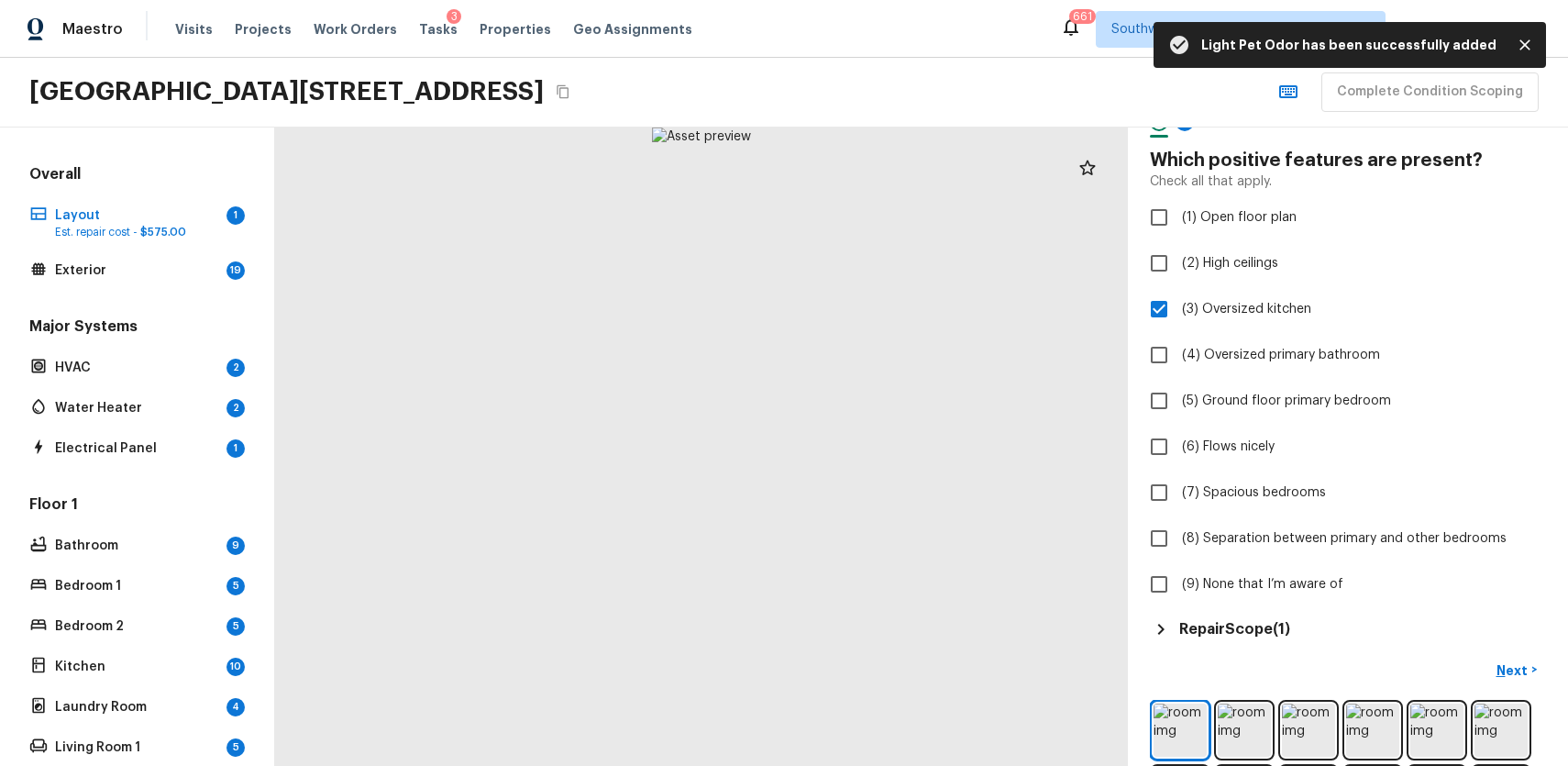
scroll to position [0, 0]
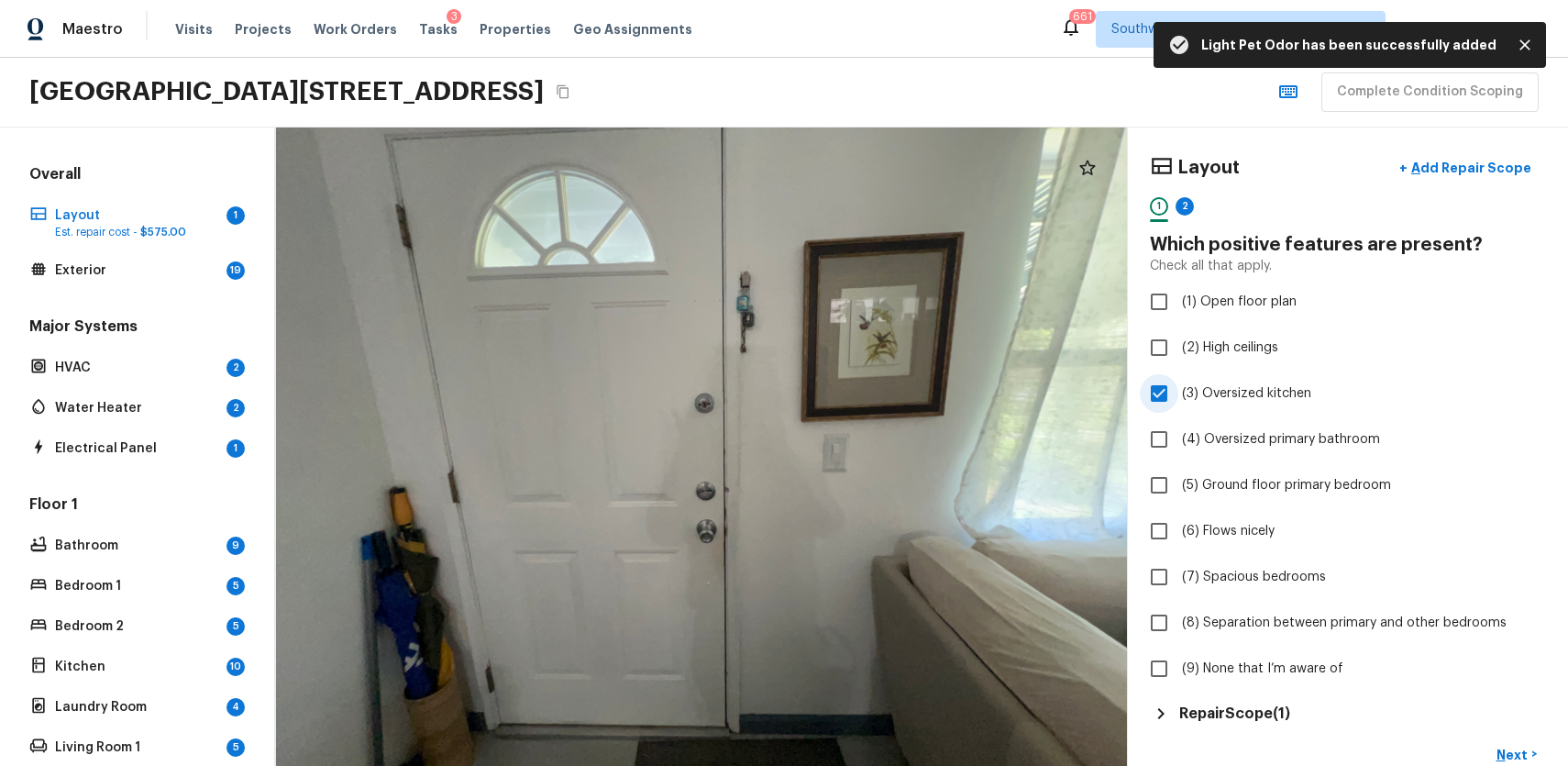
click at [1209, 387] on span "(3) Oversized kitchen" at bounding box center [1247, 393] width 129 height 18
click at [1178, 387] on input "(3) Oversized kitchen" at bounding box center [1158, 393] width 39 height 39
checkbox input "false"
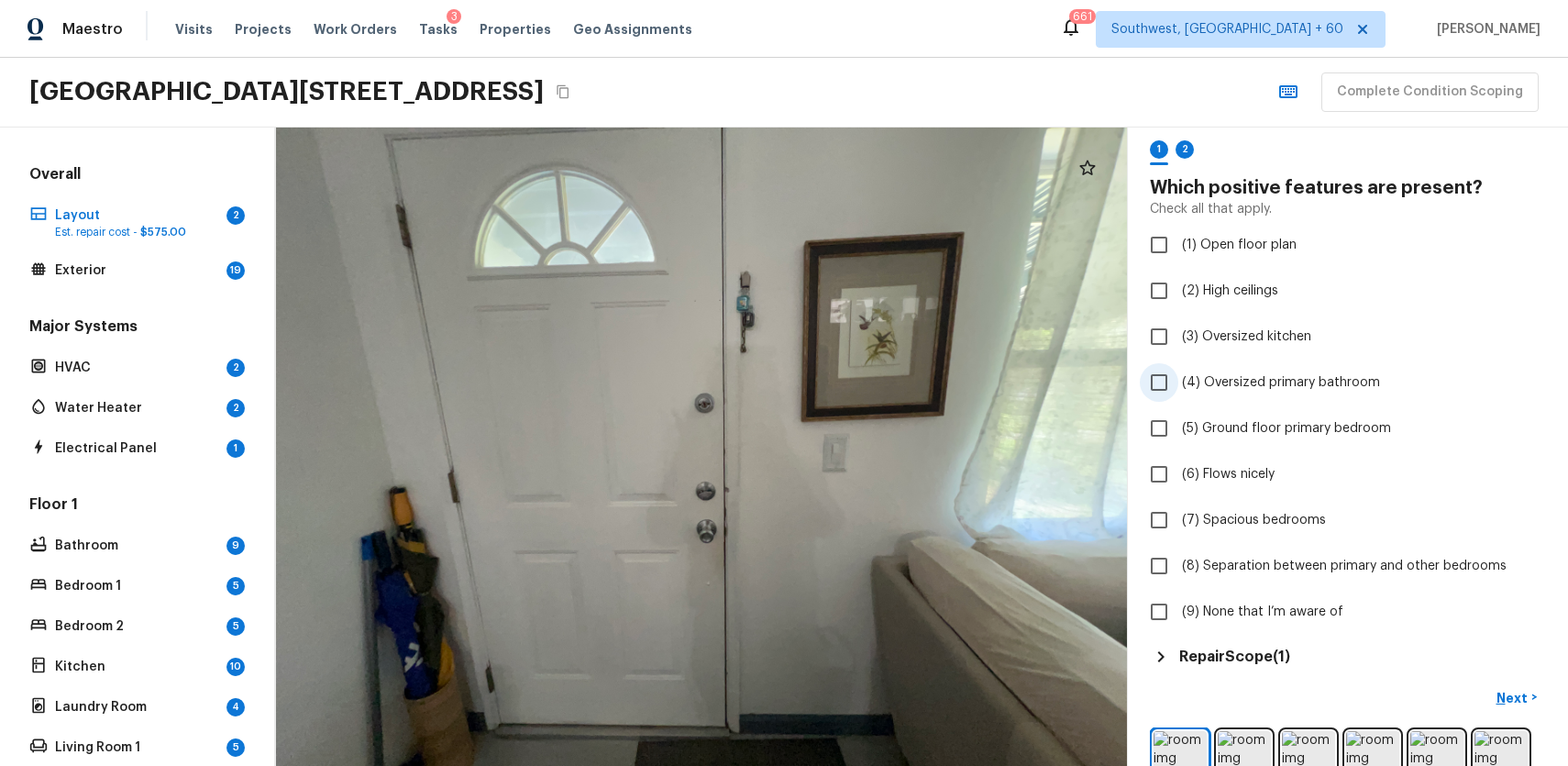
scroll to position [79, 0]
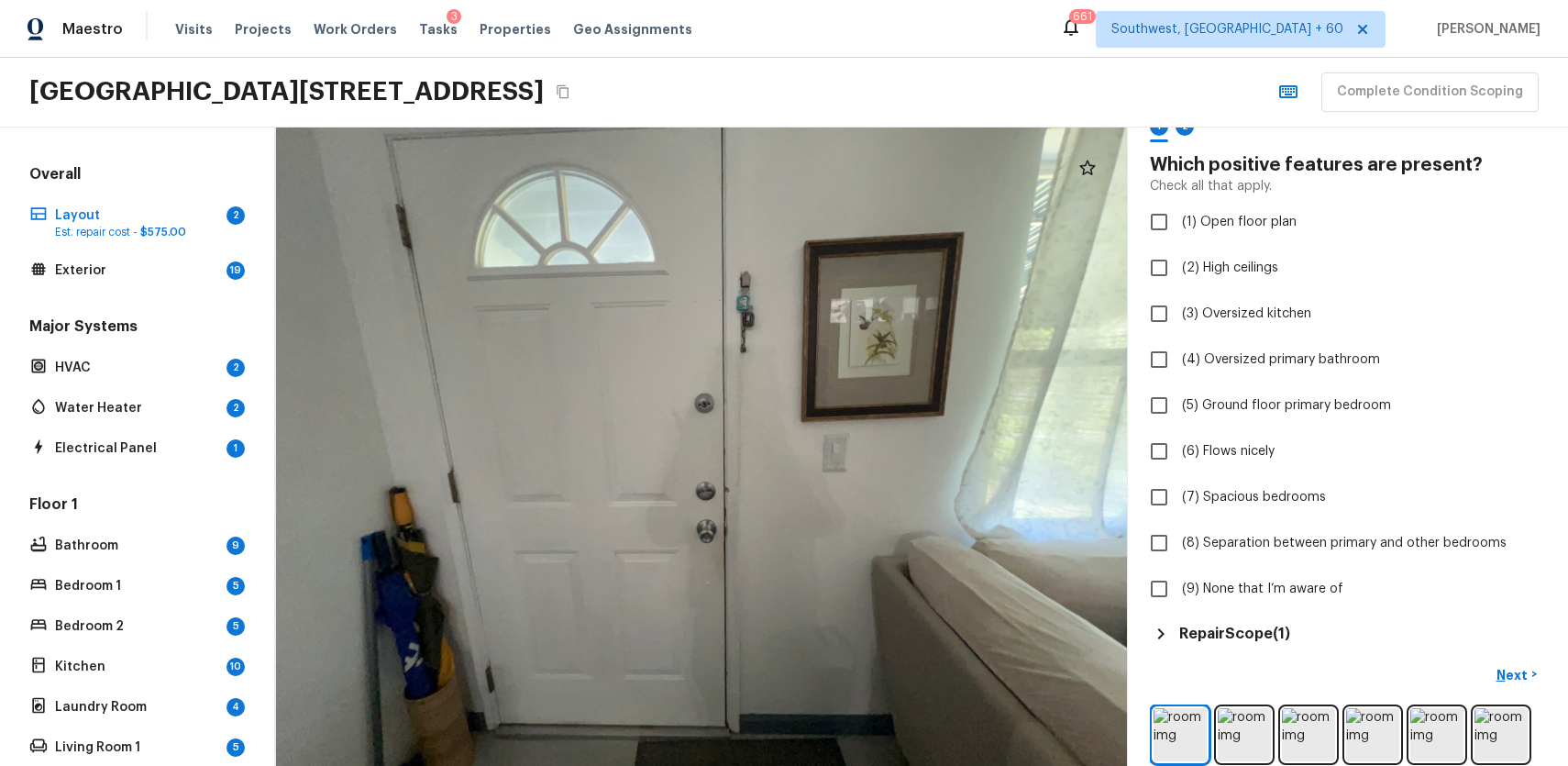
click at [568, 85] on icon "Copy Address" at bounding box center [562, 92] width 12 height 14
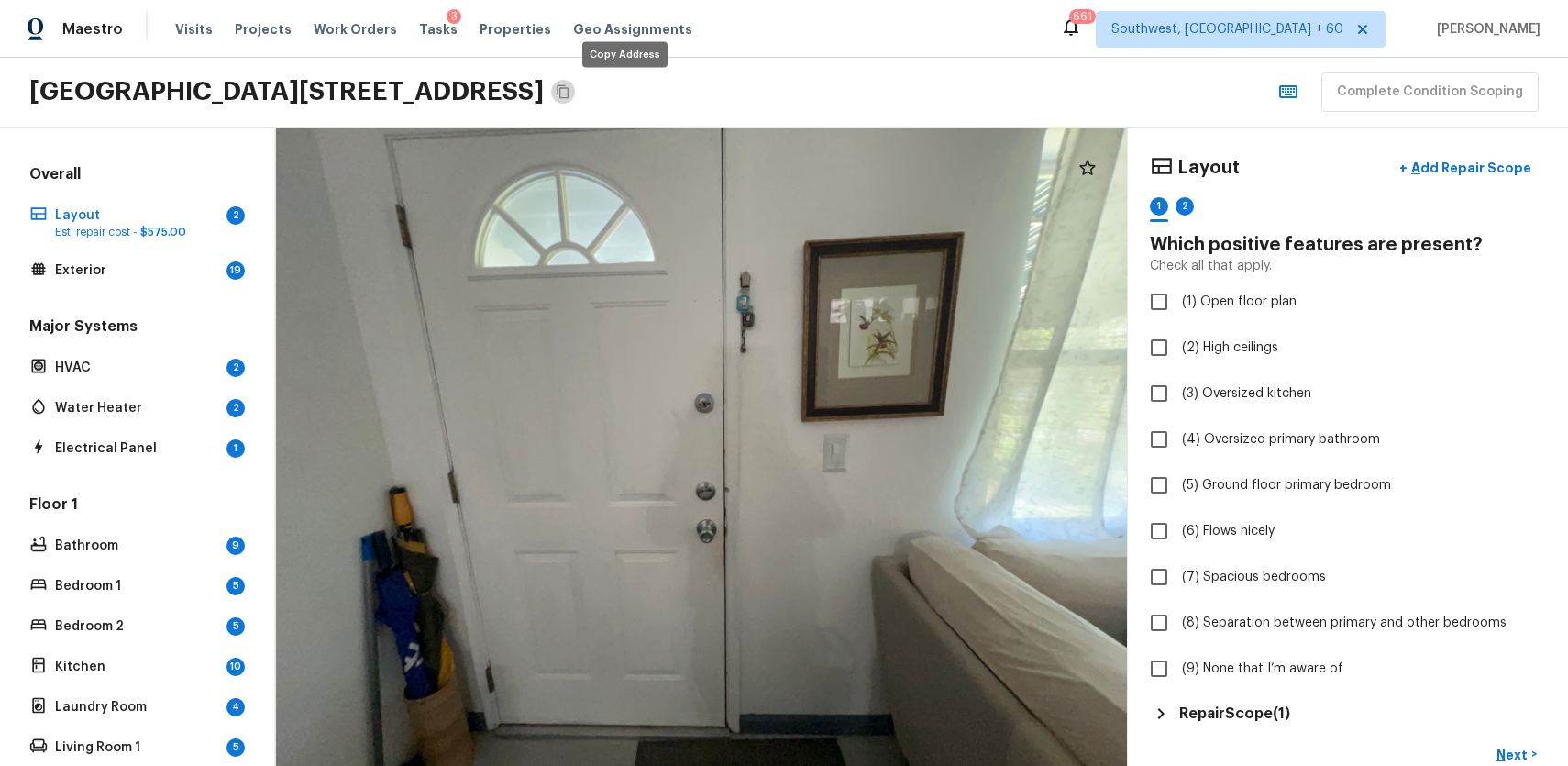
click at [570, 94] on icon "Copy Address" at bounding box center [562, 91] width 15 height 15
click at [116, 363] on p "HVAC" at bounding box center [137, 368] width 165 height 18
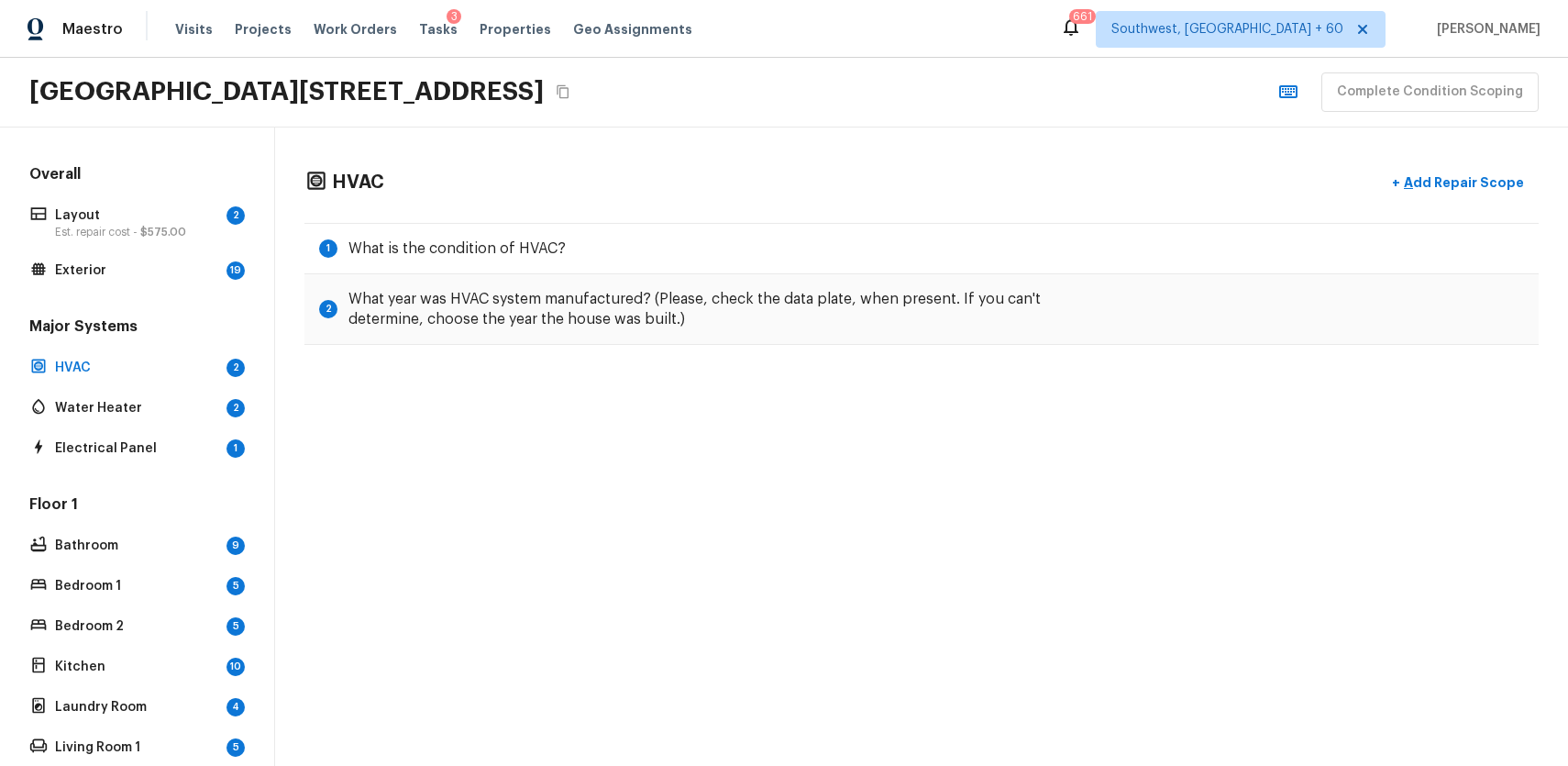
click at [877, 217] on div "HVAC + Add Repair Scope 1 What is the condition of HVAC? 2 What year was HVAC s…" at bounding box center [921, 255] width 1293 height 255
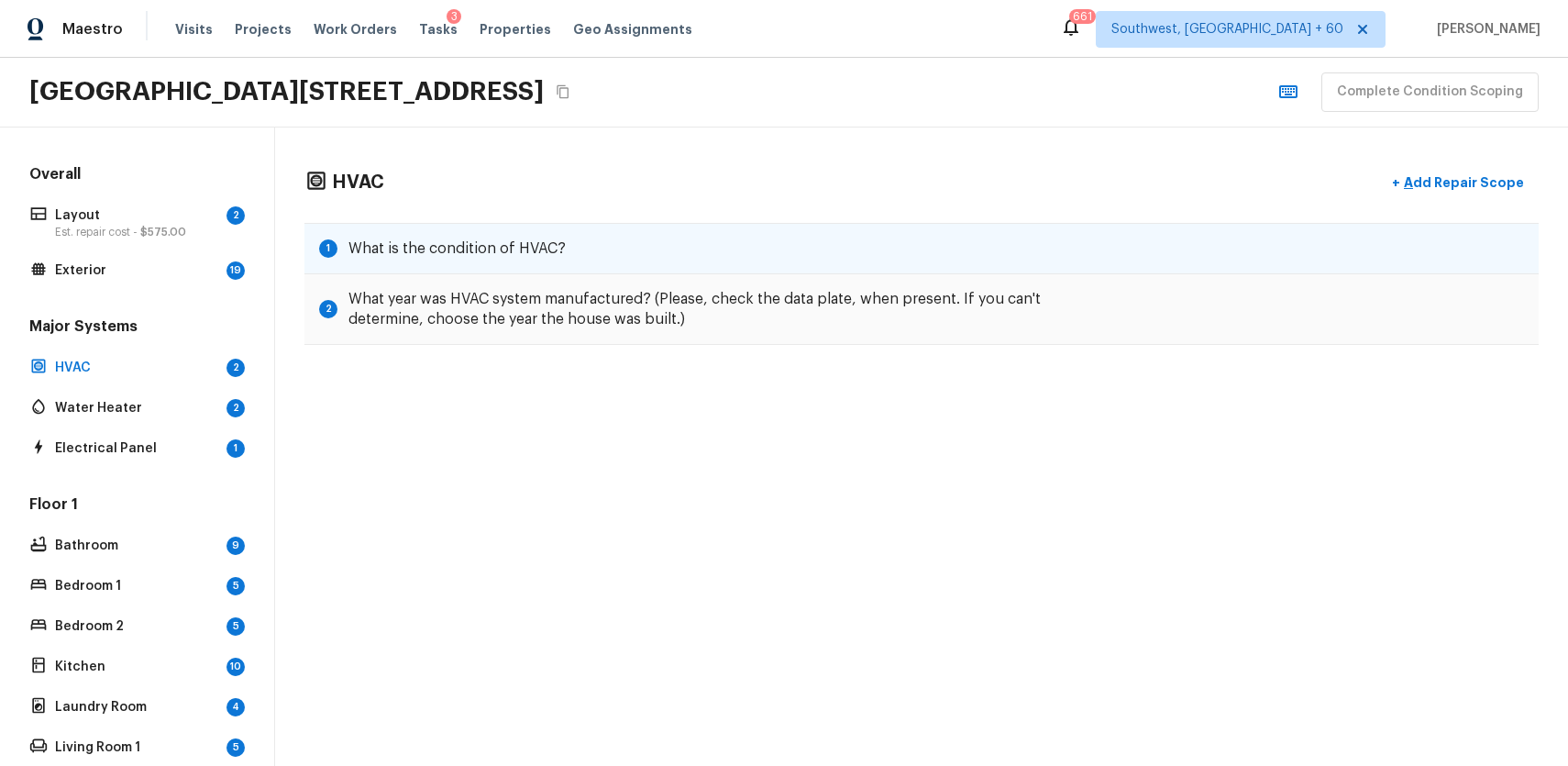
click at [902, 239] on div "1 What is the condition of HVAC?" at bounding box center [921, 249] width 1235 height 52
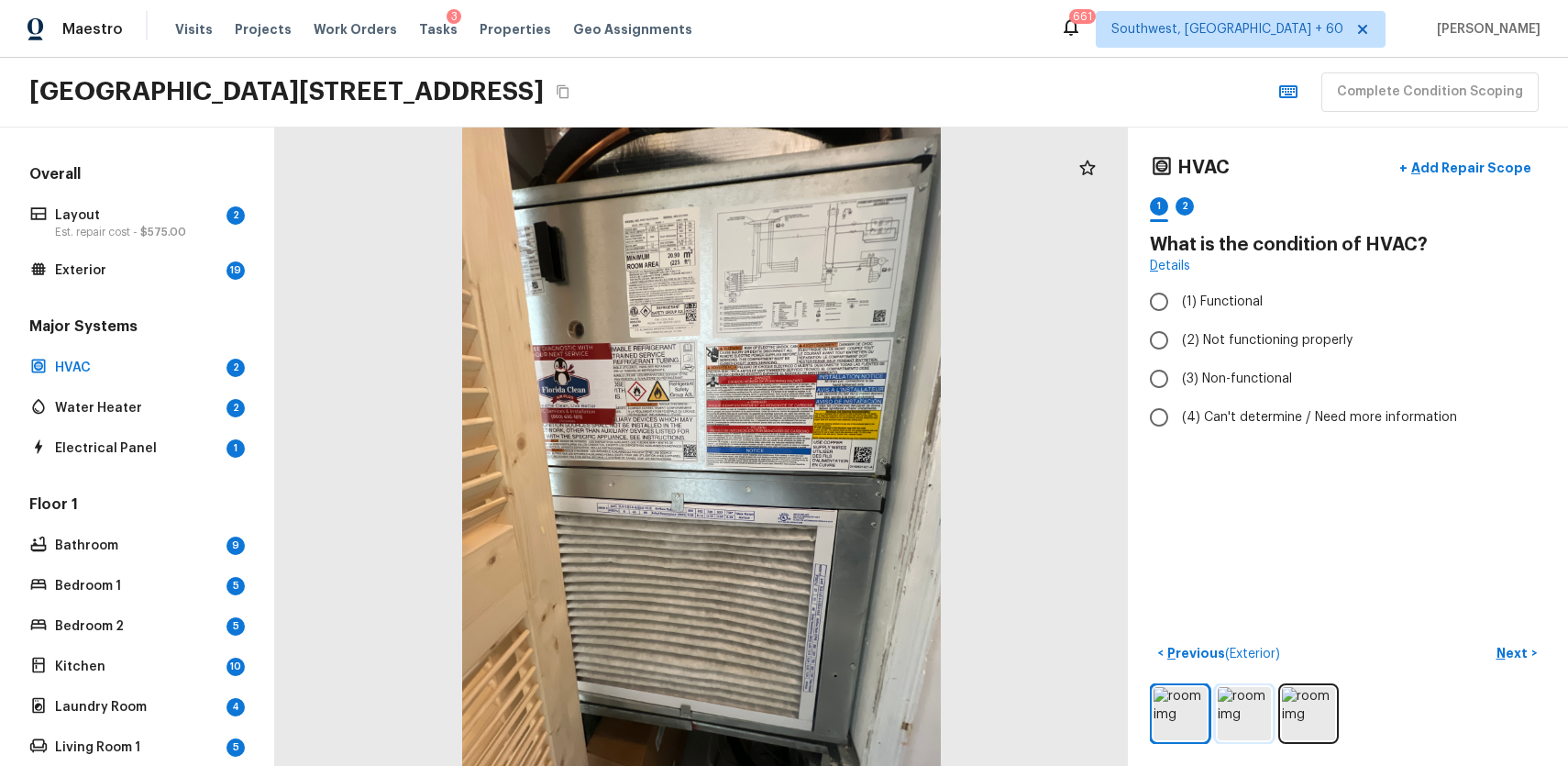
click at [1239, 690] on img at bounding box center [1245, 714] width 54 height 54
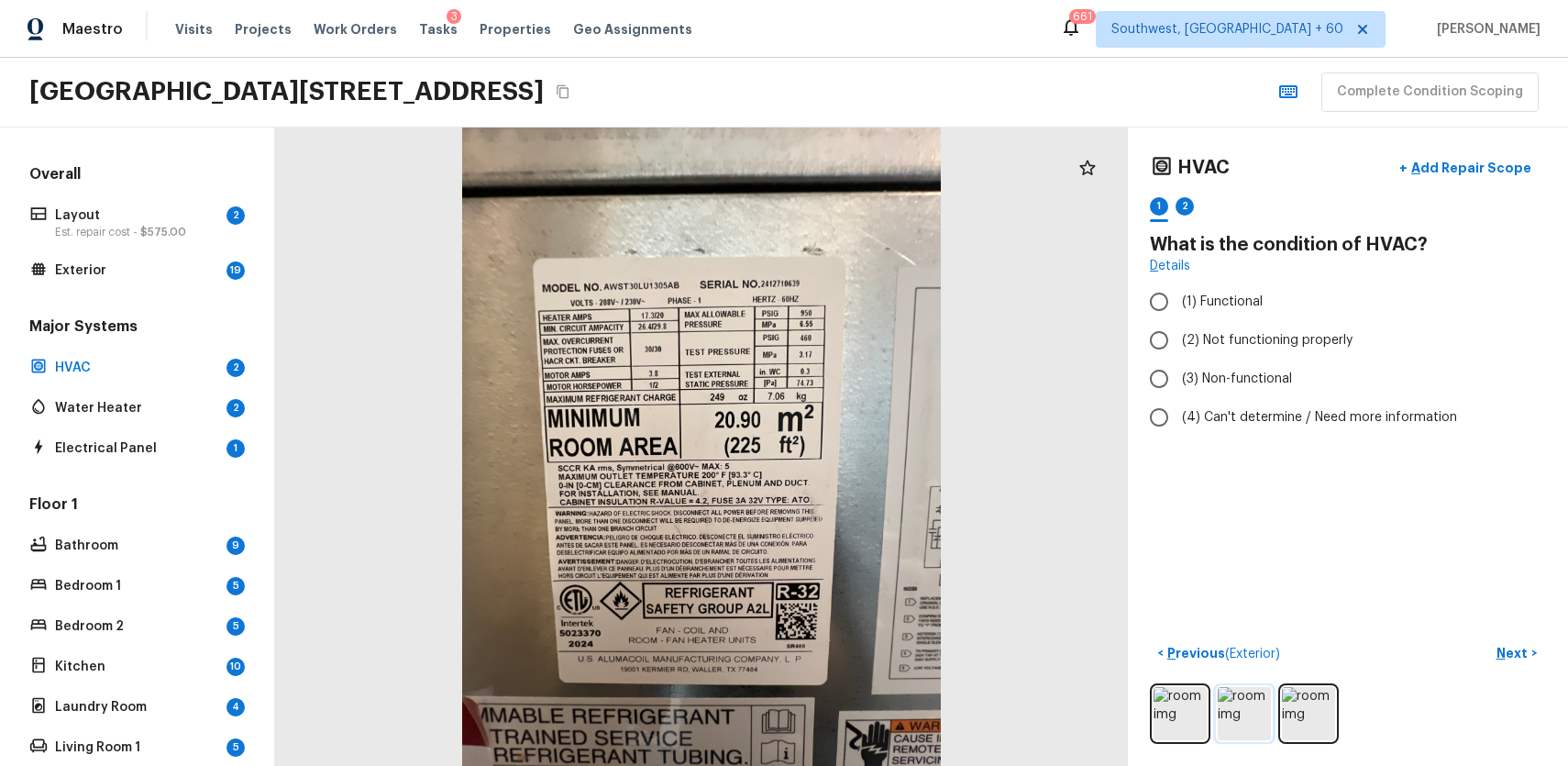
click at [1256, 714] on img at bounding box center [1245, 714] width 54 height 54
click at [1205, 290] on label "(1) Functional" at bounding box center [1335, 302] width 392 height 39
click at [1178, 290] on input "(1) Functional" at bounding box center [1158, 302] width 39 height 39
radio input "true"
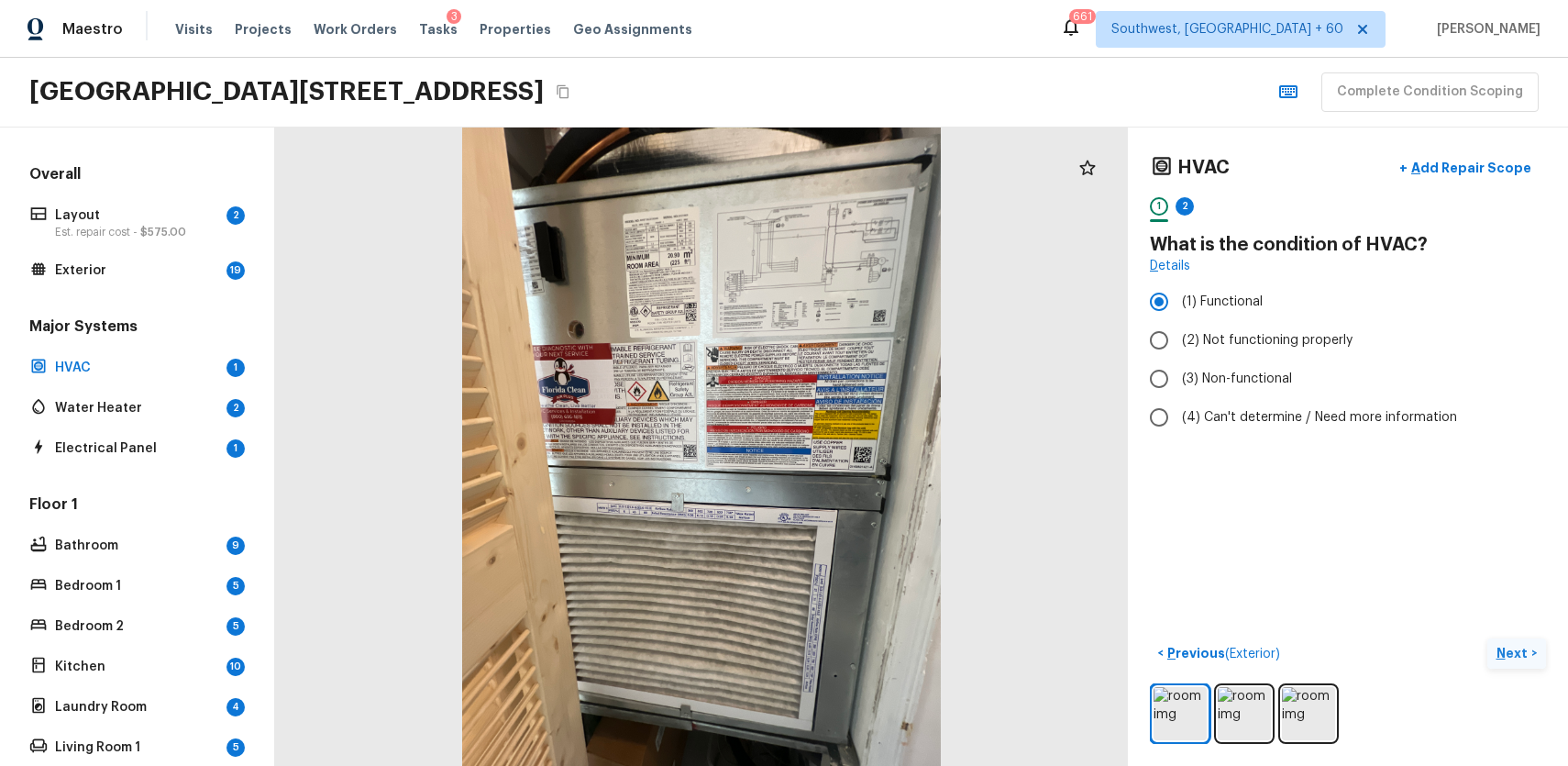
click at [1525, 661] on p "Next" at bounding box center [1513, 653] width 35 height 18
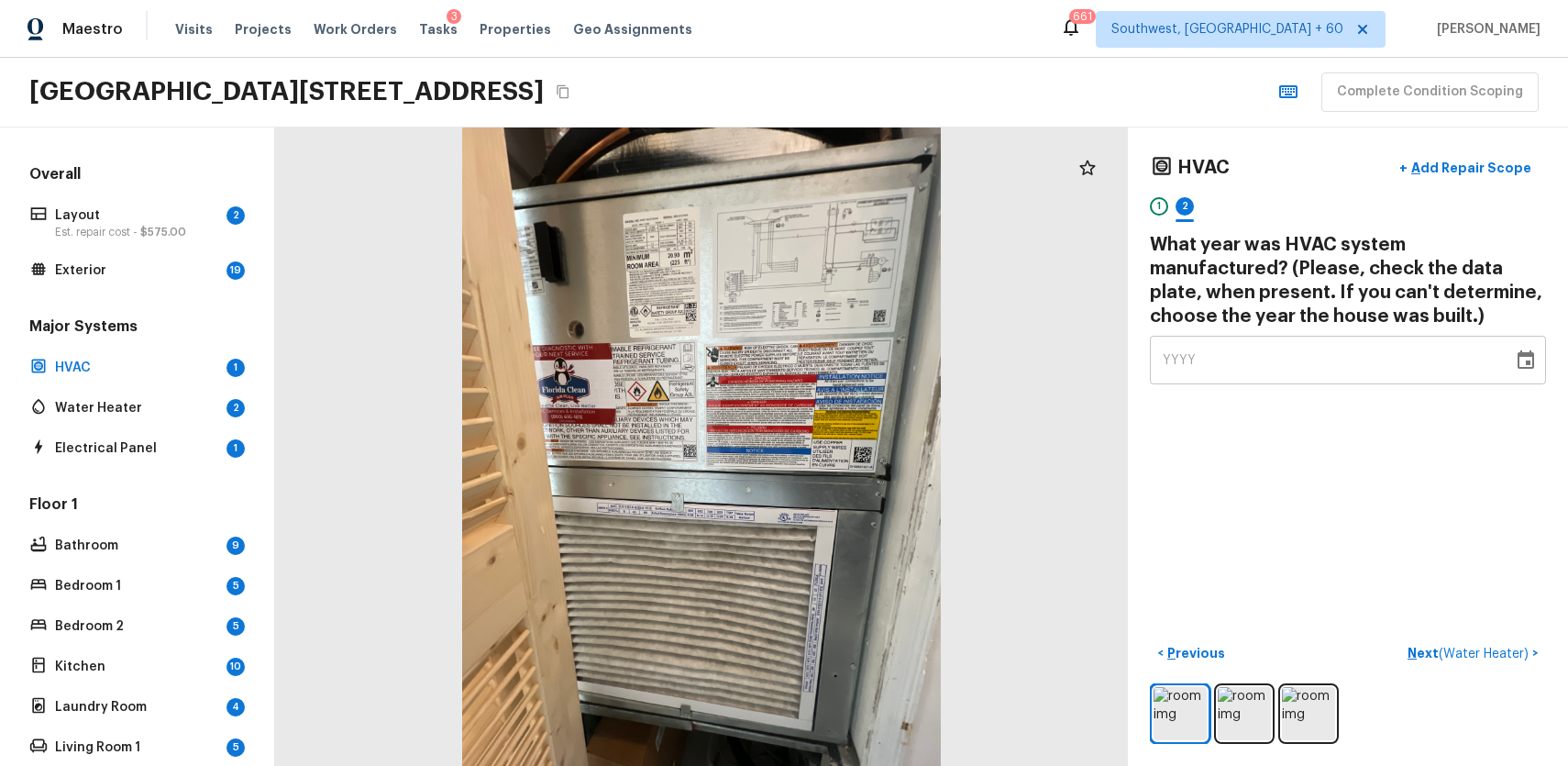
click at [1266, 380] on div "YYYY" at bounding box center [1331, 359] width 337 height 49
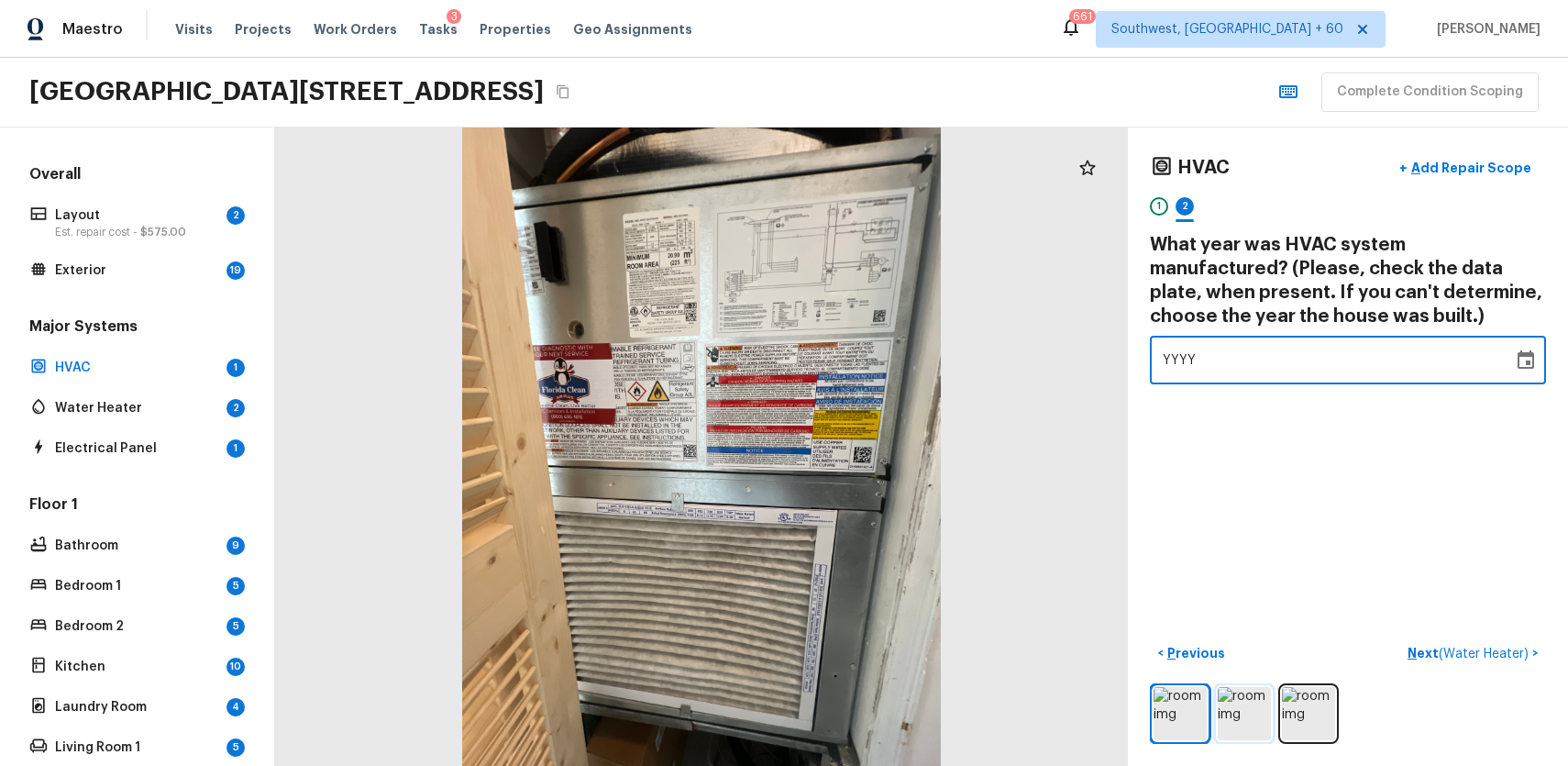
click at [1226, 717] on img at bounding box center [1245, 714] width 54 height 54
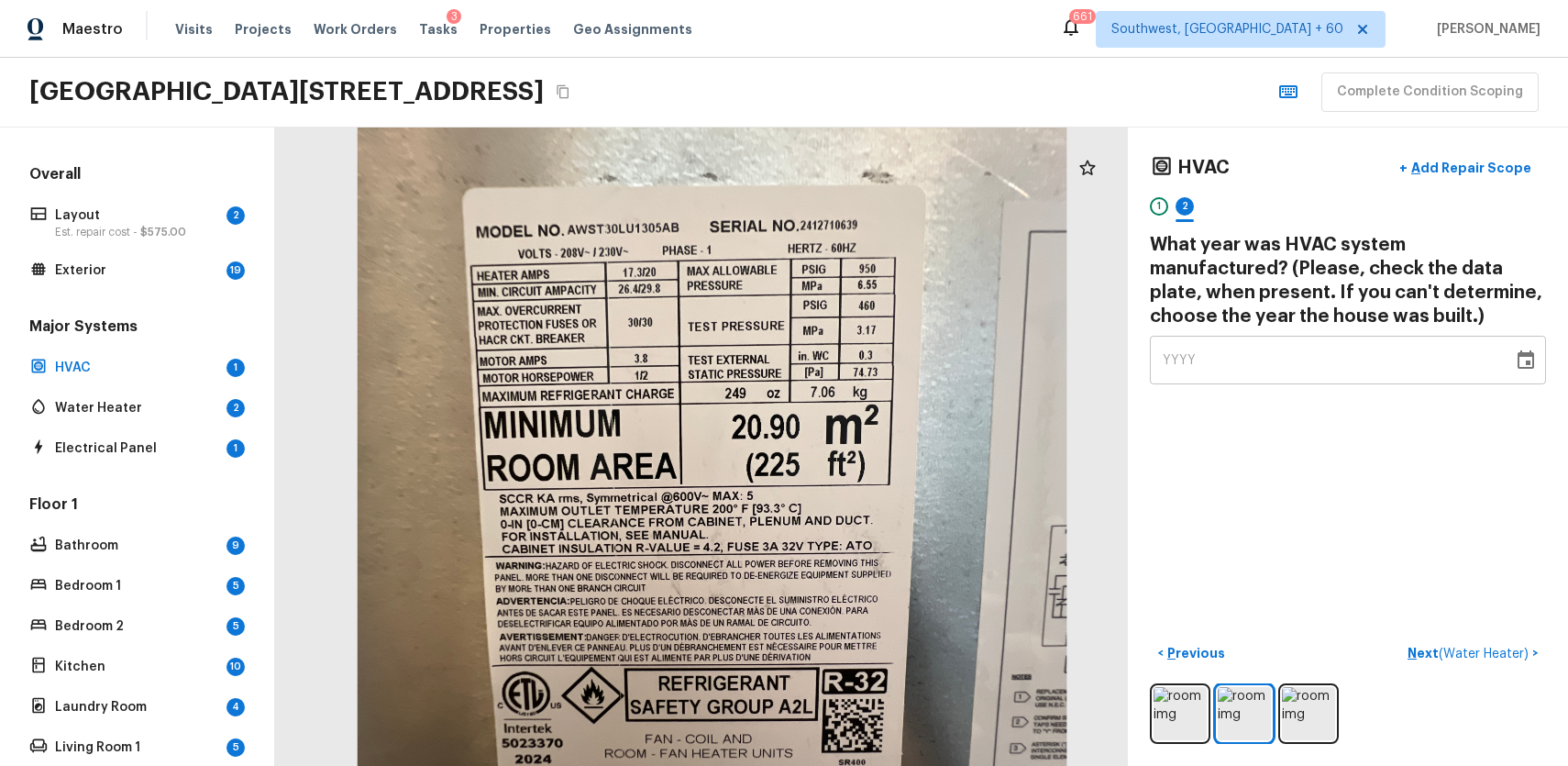
click at [1302, 332] on div "HVAC + Add Repair Scope 1 2 What year was HVAC system manufactured? (Please, ch…" at bounding box center [1347, 268] width 396 height 236
click at [1352, 376] on div "YYYY" at bounding box center [1331, 359] width 337 height 49
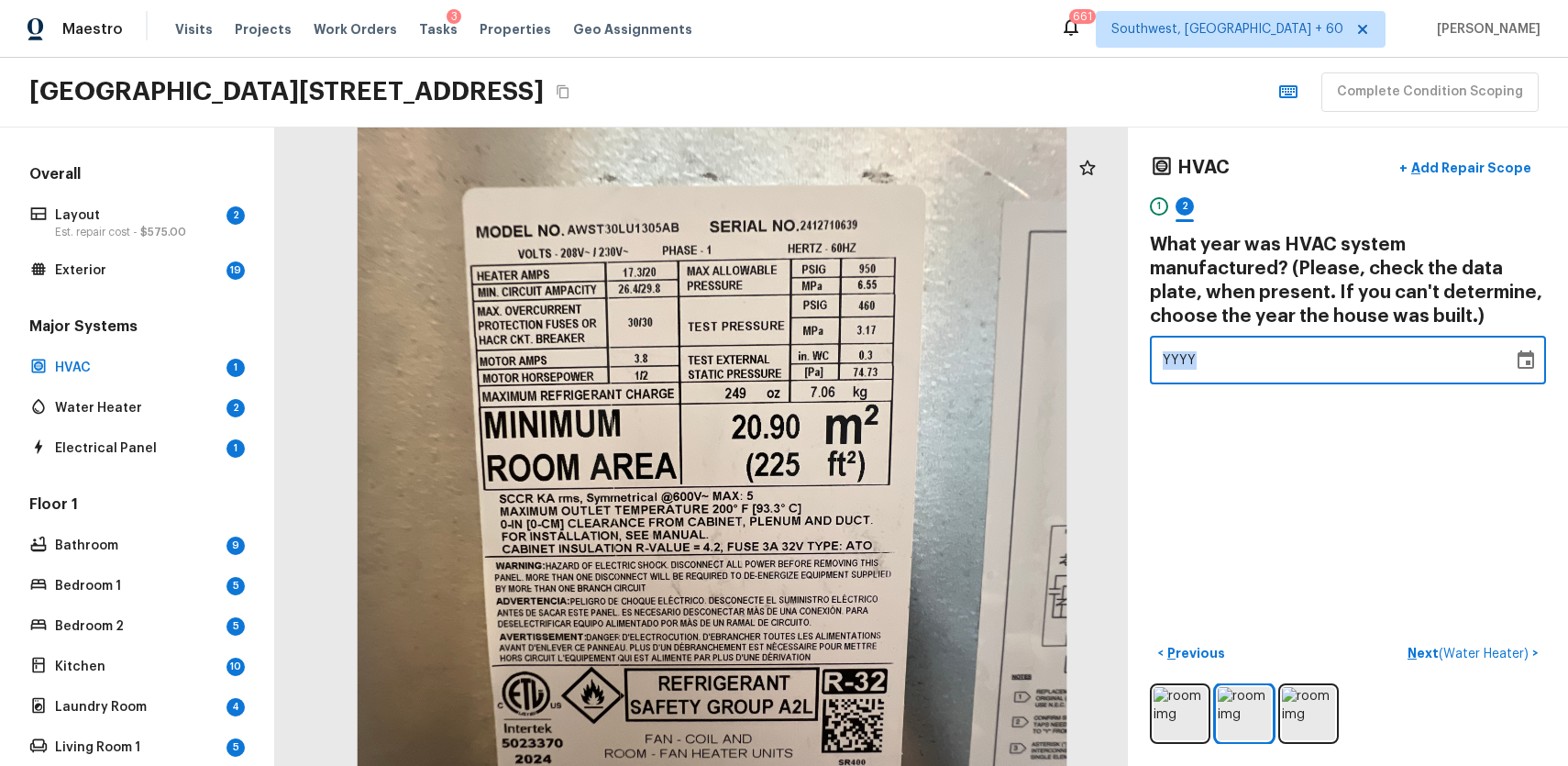
click at [1352, 376] on div "YYYY" at bounding box center [1331, 359] width 337 height 49
click at [1225, 366] on div "YYYY" at bounding box center [1331, 359] width 337 height 49
click at [1214, 359] on div "YYYY" at bounding box center [1331, 359] width 337 height 49
type input "0009"
type input "1953"
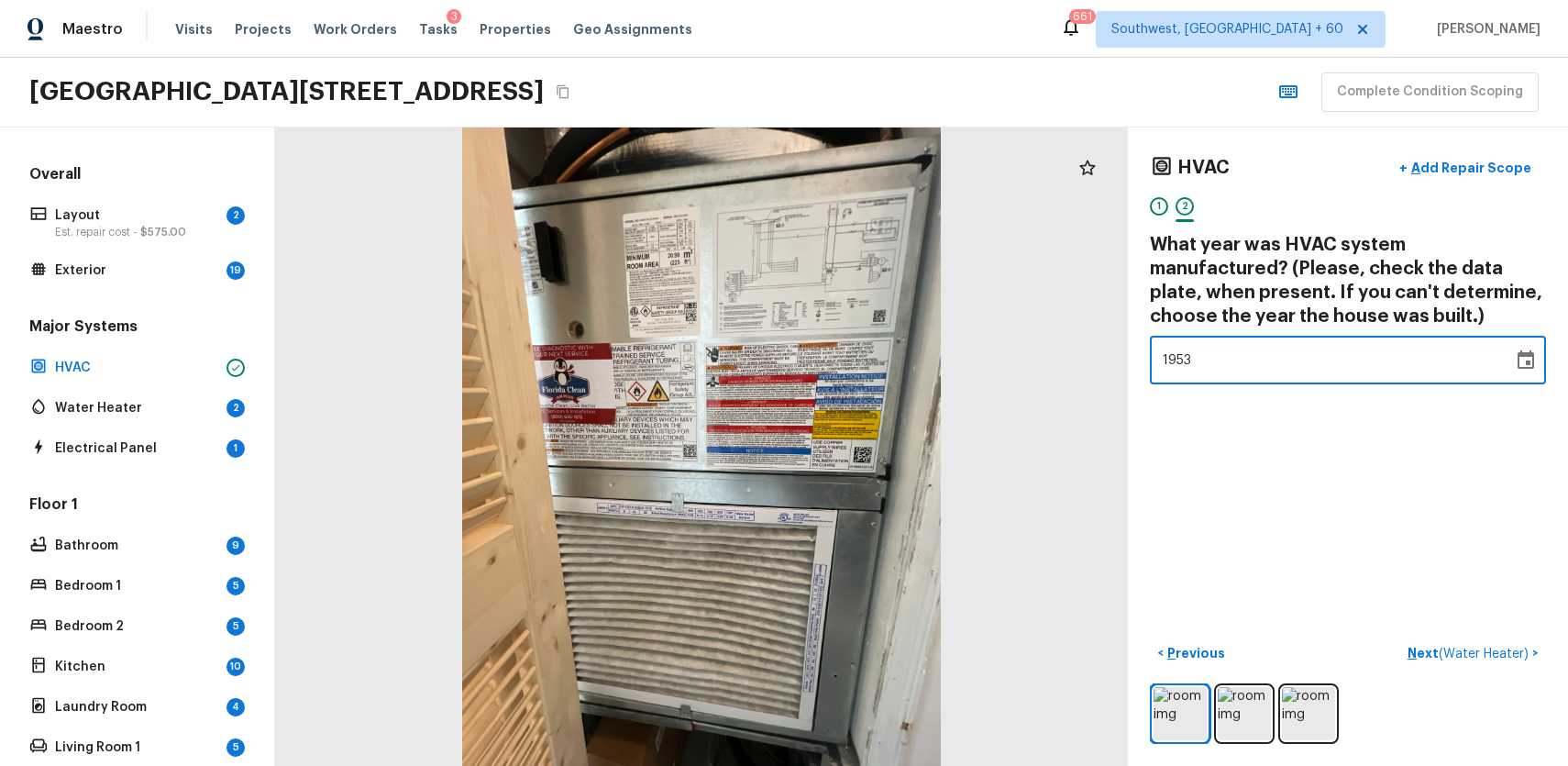
click at [1370, 431] on div "HVAC + Add Repair Scope 1 2 What year was HVAC system manufactured? (Please, ch…" at bounding box center [1348, 447] width 440 height 639
click at [1487, 659] on span "( Water Heater )" at bounding box center [1484, 654] width 90 height 13
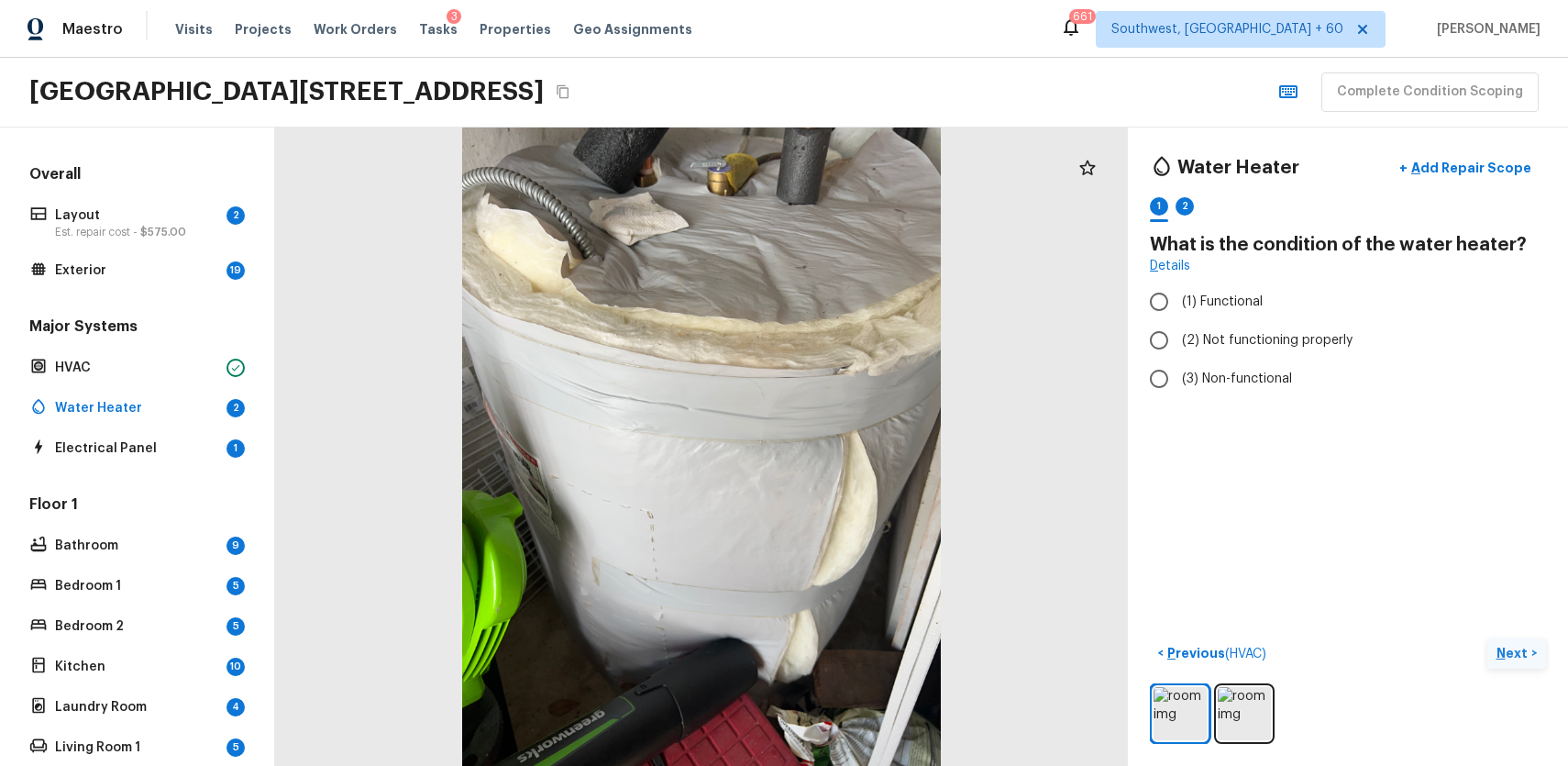
click at [171, 247] on div "Overall Layout 2 Est. repair cost - $575.00 Exterior 19" at bounding box center [137, 224] width 223 height 119
click at [175, 216] on p "Layout" at bounding box center [137, 215] width 165 height 18
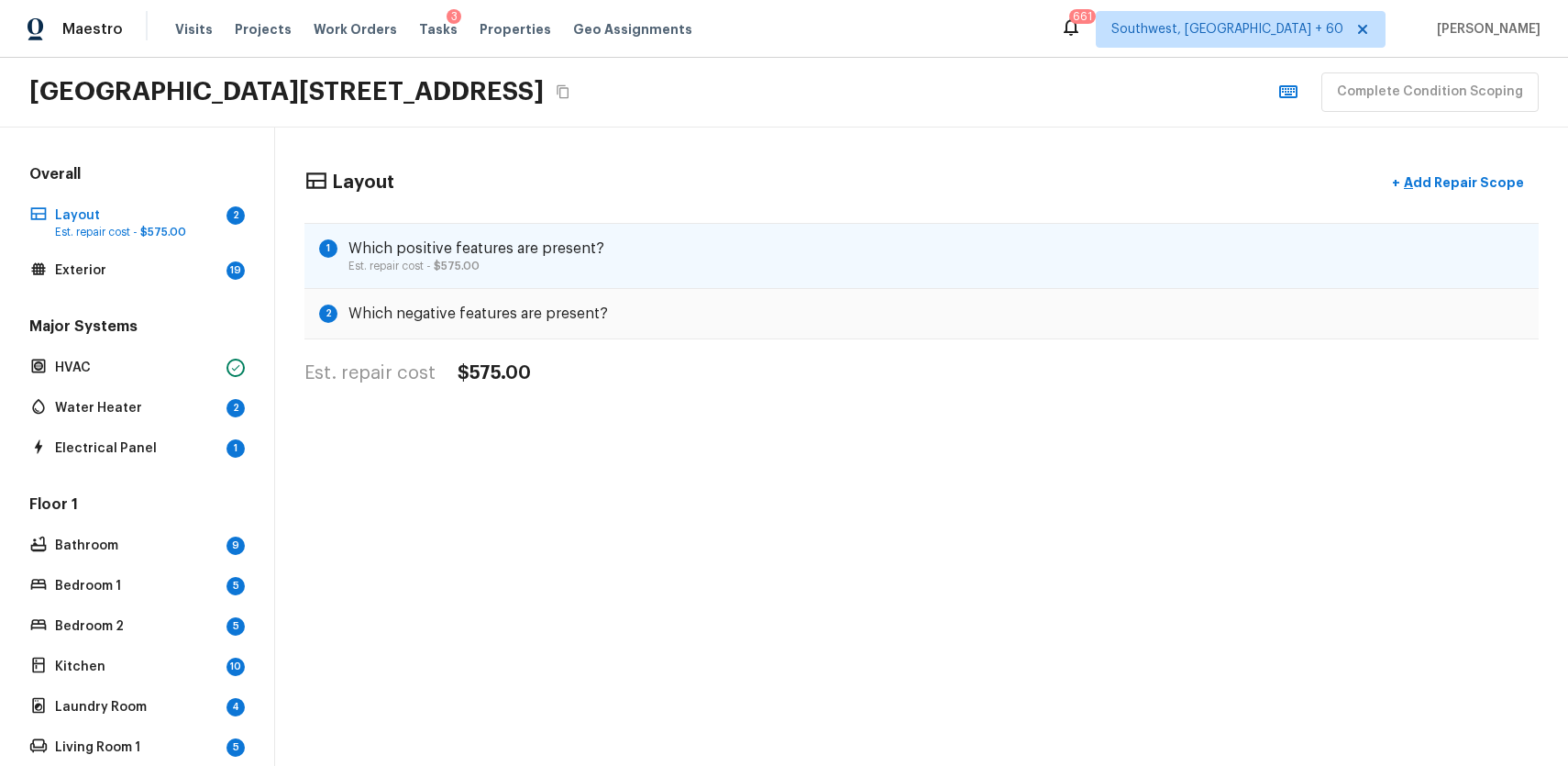
click at [700, 251] on div "1 Which positive features are present? Est. repair cost - $575.00" at bounding box center [921, 256] width 1235 height 66
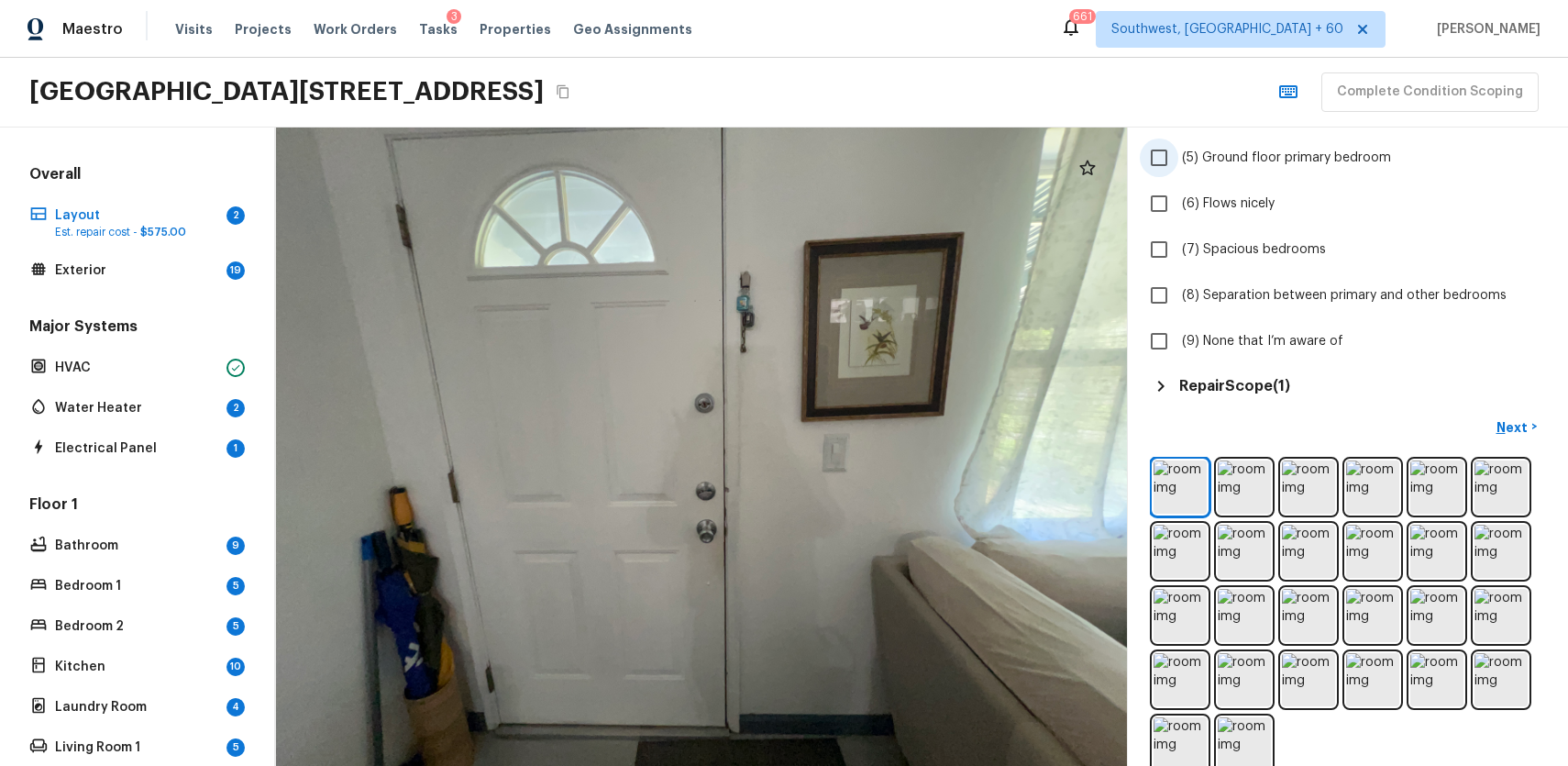
scroll to position [358, 0]
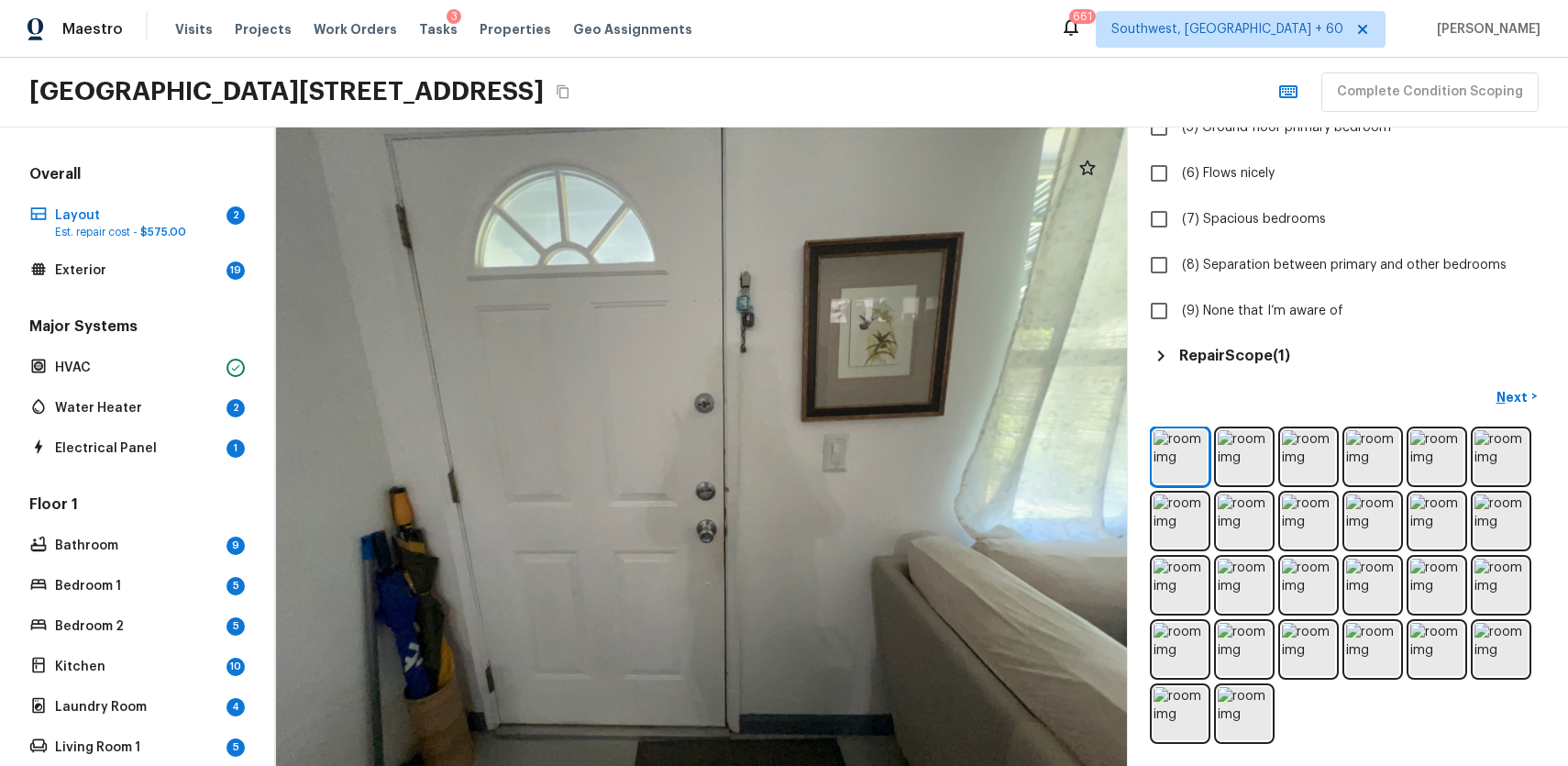
click at [108, 291] on div "Overall Layout 2 Est. repair cost - $575.00 Exterior 19 Major Systems HVAC Wate…" at bounding box center [137, 583] width 223 height 838
click at [184, 221] on p "Layout" at bounding box center [137, 215] width 165 height 18
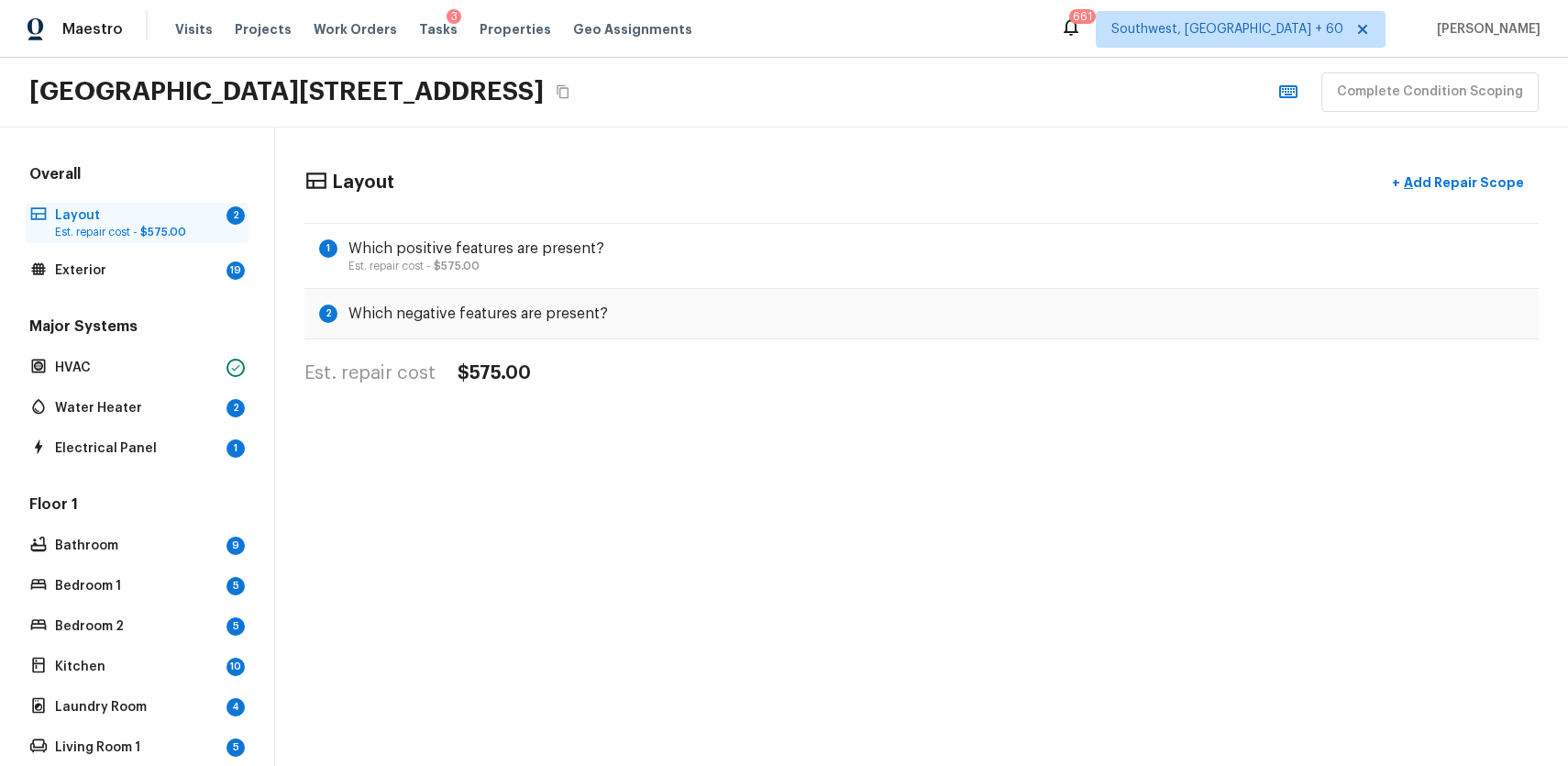
click at [217, 218] on p "Layout" at bounding box center [137, 215] width 165 height 18
click at [133, 226] on p "Est. repair cost - $575.00" at bounding box center [137, 232] width 165 height 15
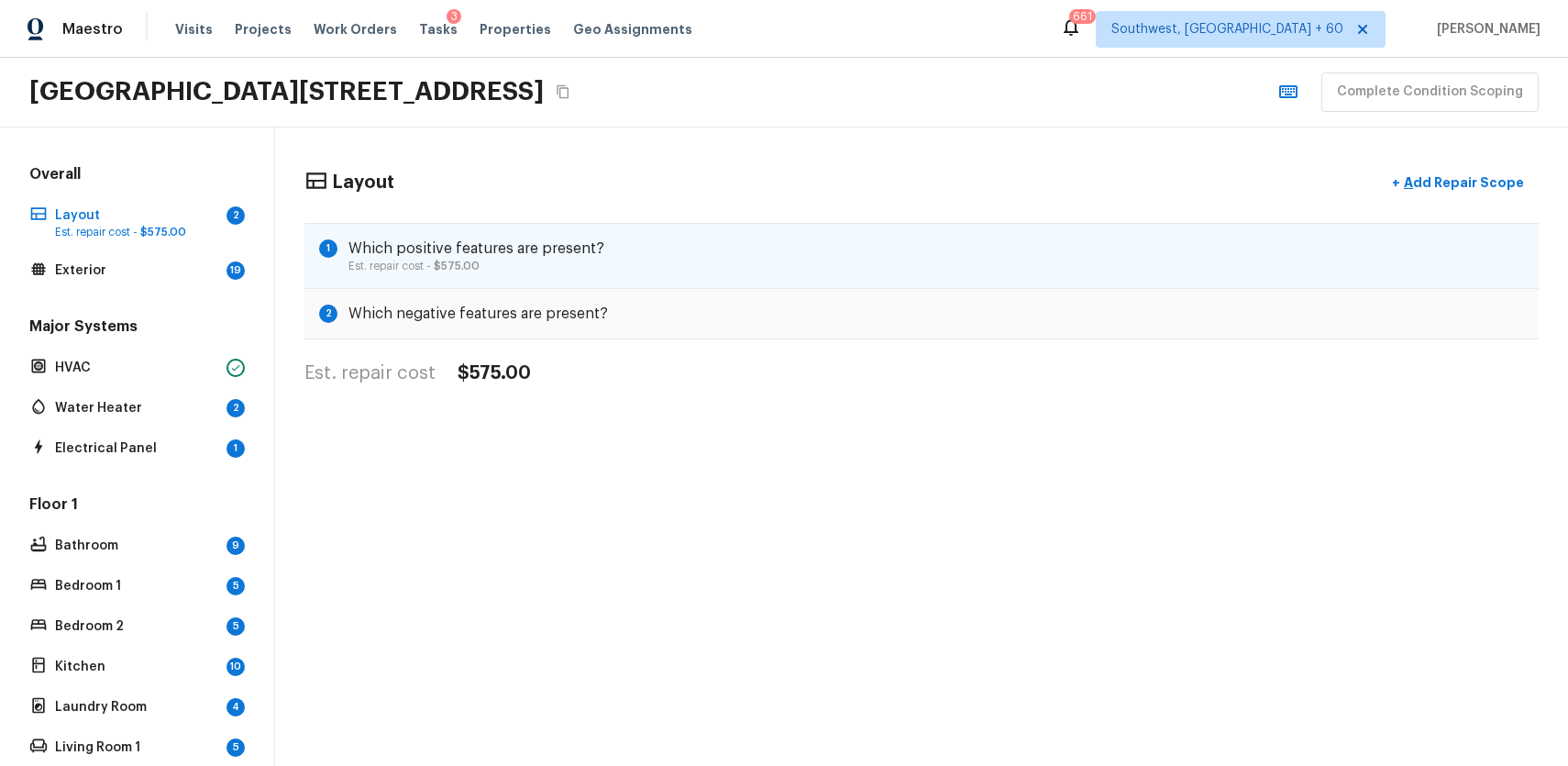
click at [562, 274] on div "1 Which positive features are present? Est. repair cost - $575.00" at bounding box center [921, 256] width 1235 height 66
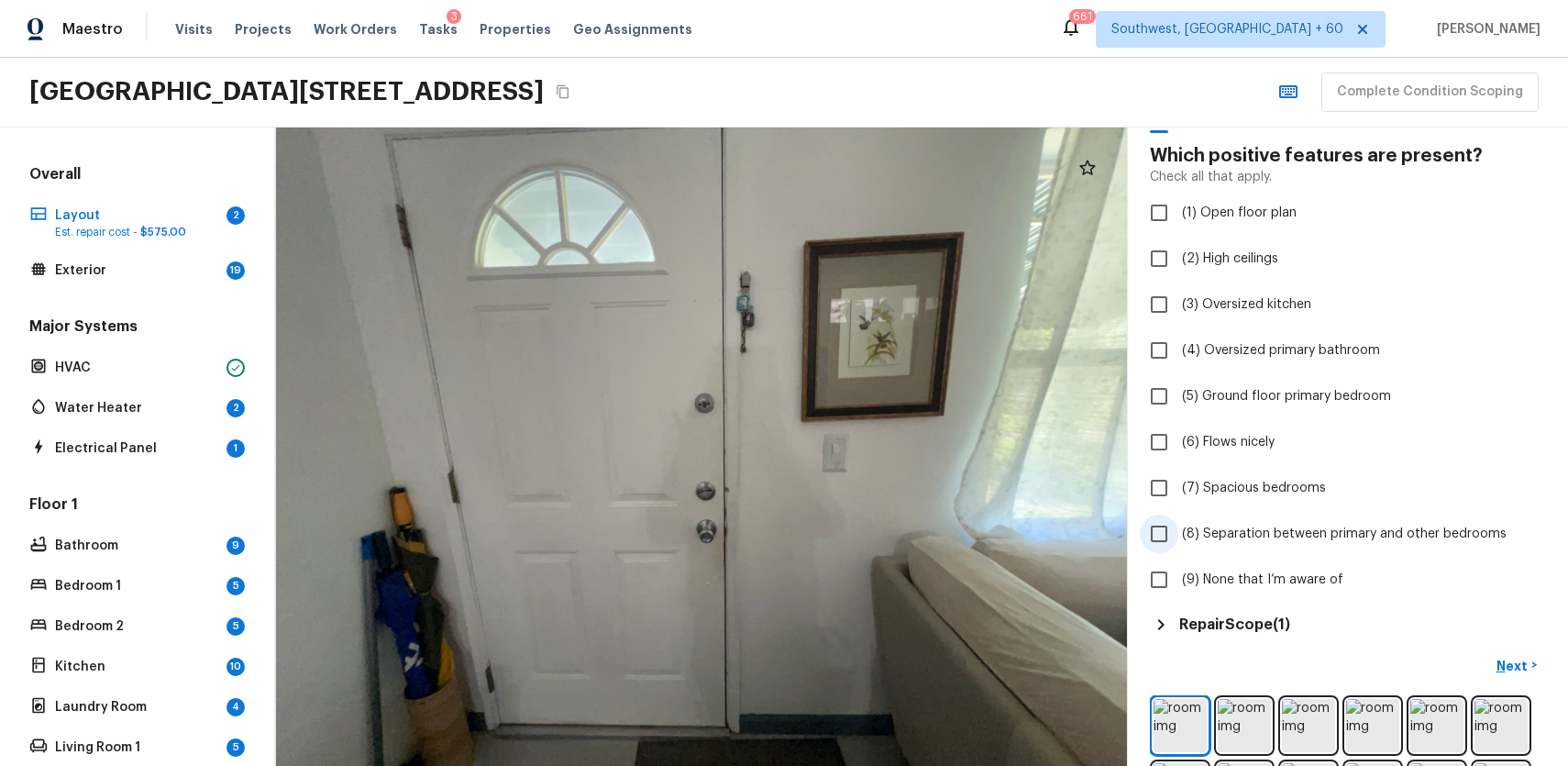
scroll to position [92, 0]
click at [1266, 452] on label "(6) Flows nicely" at bounding box center [1335, 439] width 392 height 39
click at [1178, 452] on input "(6) Flows nicely" at bounding box center [1158, 439] width 39 height 39
checkbox input "true"
click at [1518, 636] on div "Layout + Add Repair Scope 1 2 Which positive features are present? Check all th…" at bounding box center [1348, 447] width 440 height 639
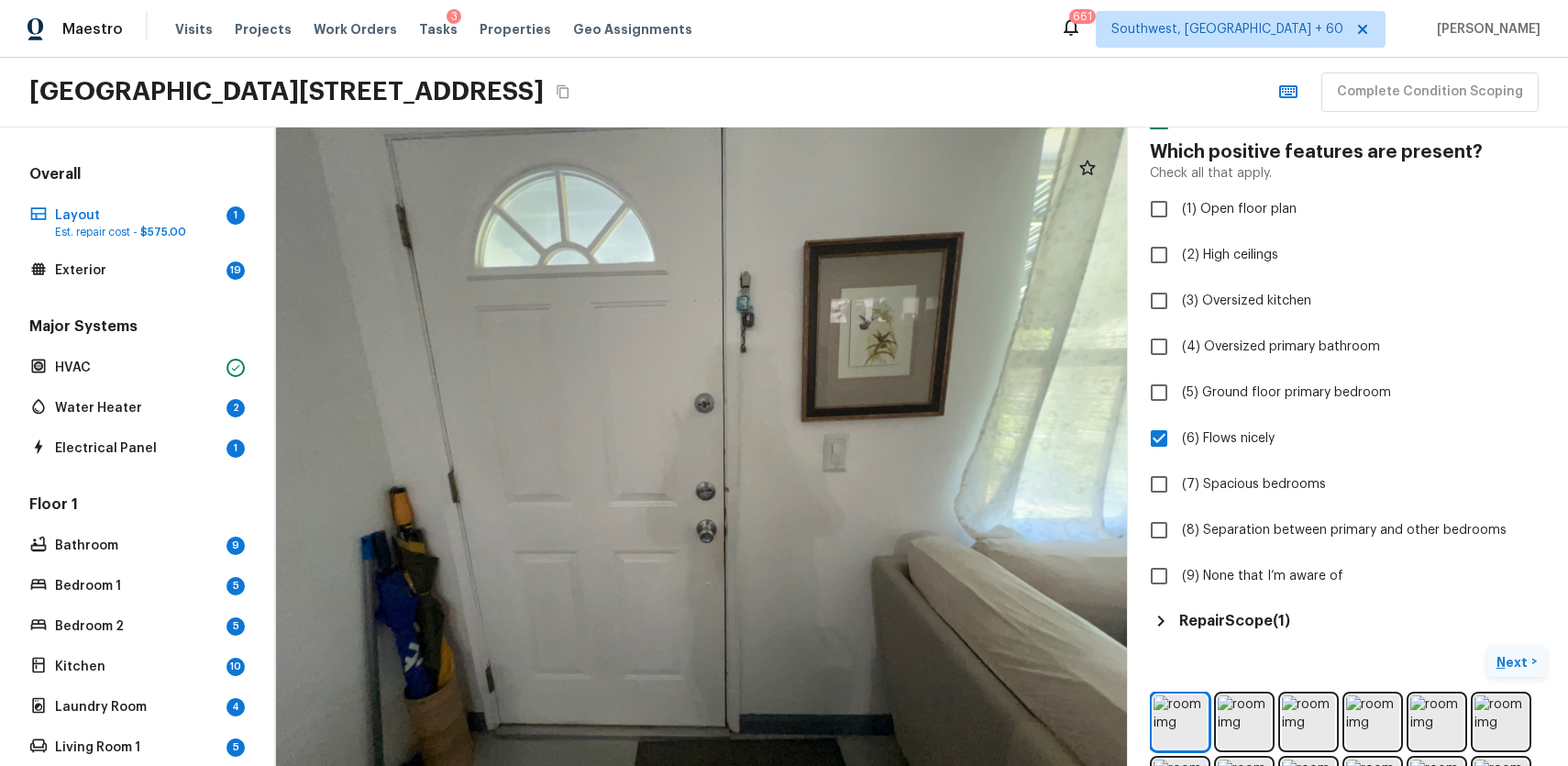
click at [1528, 664] on p "Next" at bounding box center [1513, 662] width 35 height 18
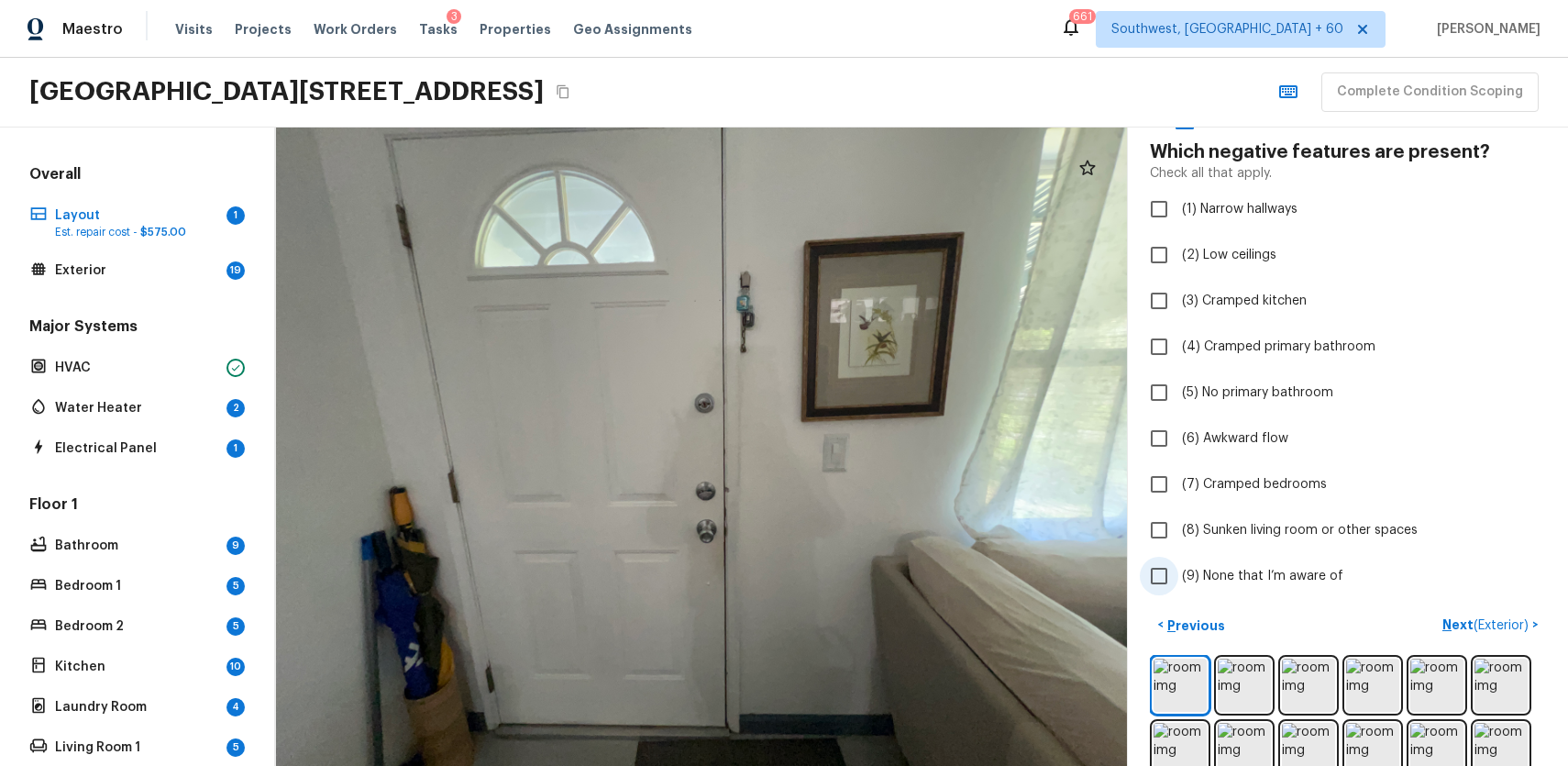
click at [1336, 573] on span "(9) None that I’m aware of" at bounding box center [1263, 575] width 162 height 18
click at [1178, 573] on input "(9) None that I’m aware of" at bounding box center [1158, 575] width 39 height 39
checkbox input "true"
click at [1467, 619] on p "Next ( Exterior )" at bounding box center [1487, 624] width 90 height 19
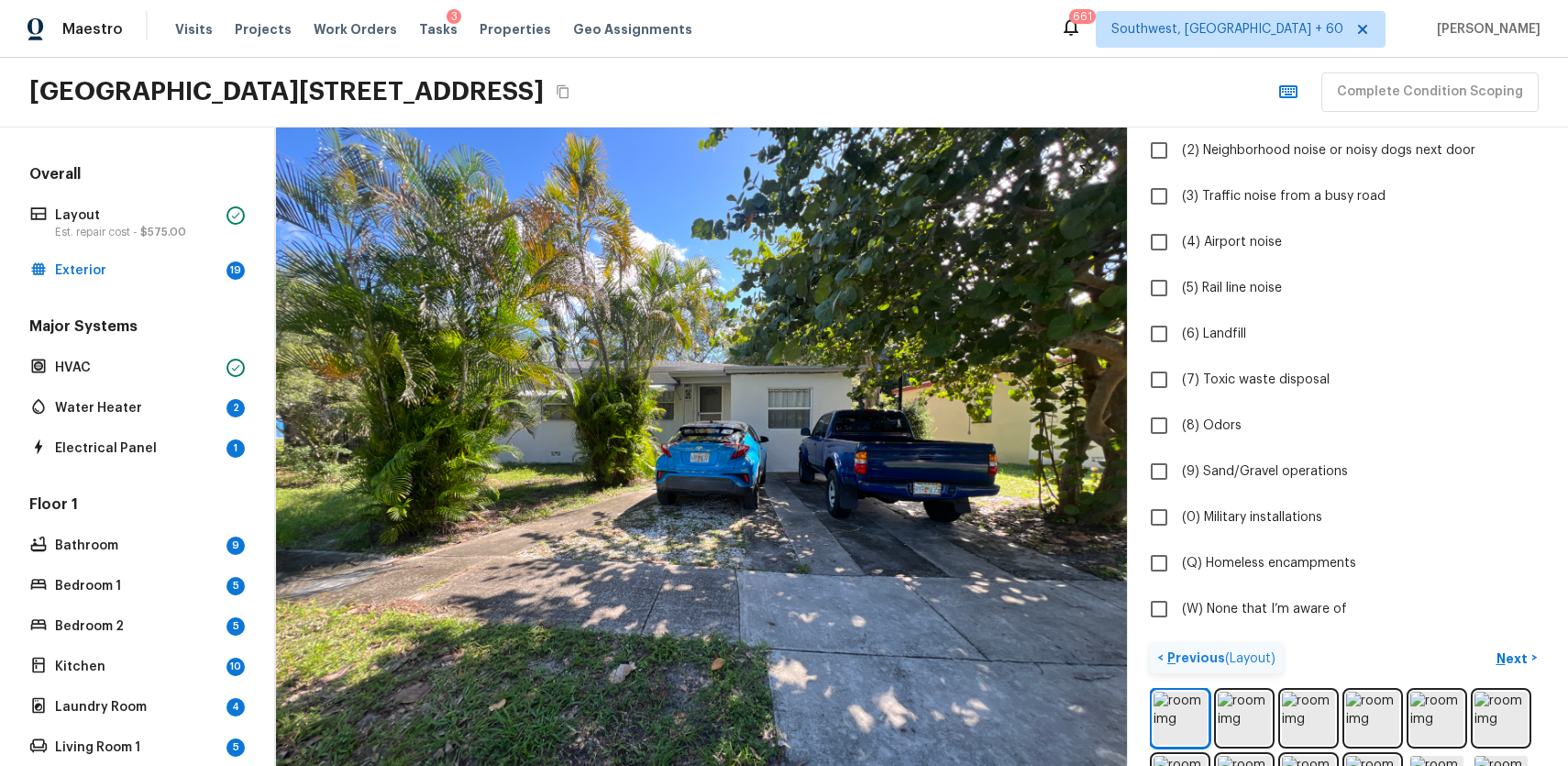
scroll to position [330, 0]
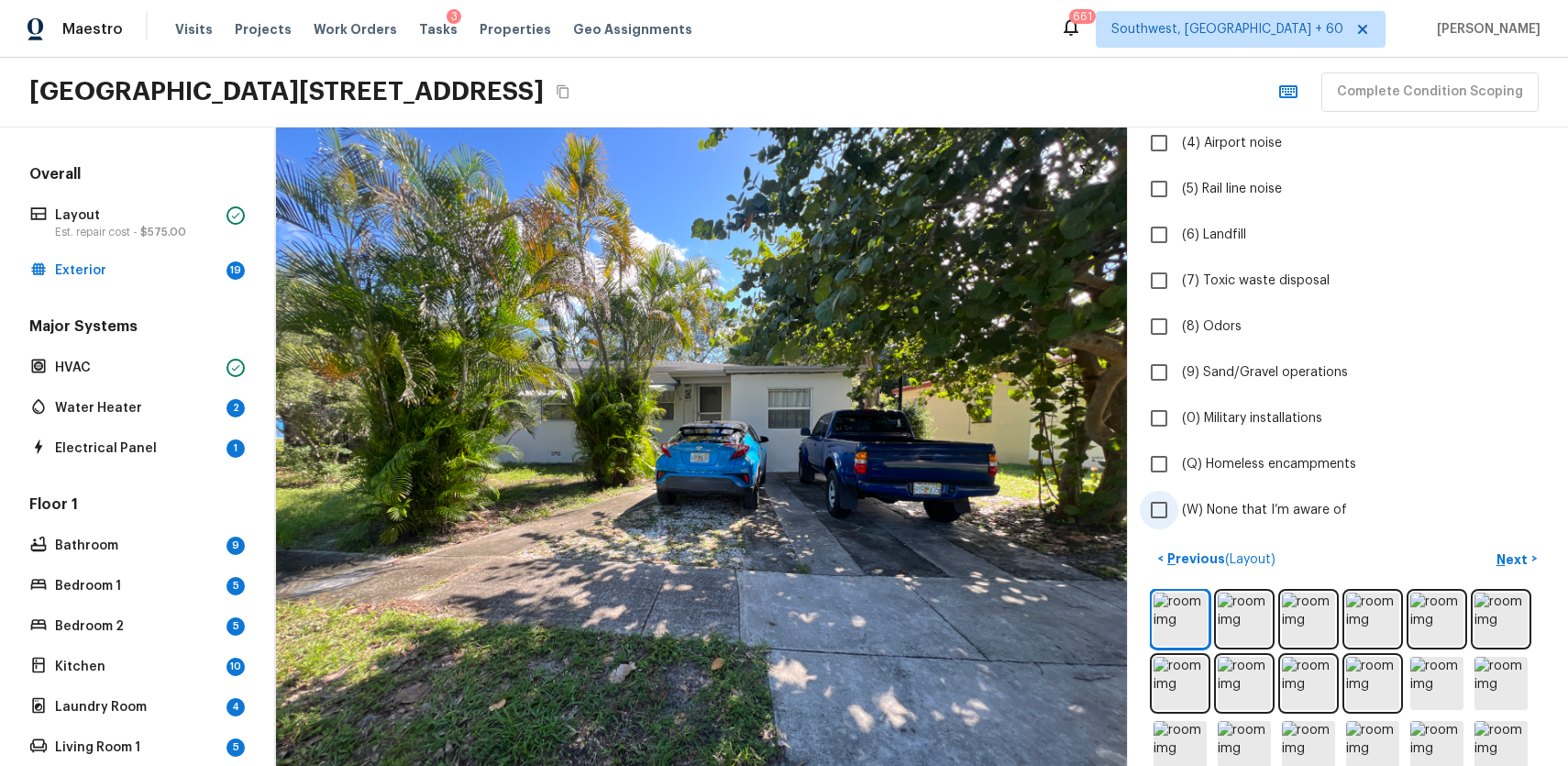
click at [1268, 515] on span "(W) None that I’m aware of" at bounding box center [1265, 510] width 165 height 18
click at [1178, 515] on input "(W) None that I’m aware of" at bounding box center [1158, 510] width 39 height 39
checkbox input "true"
click at [1519, 559] on p "Next" at bounding box center [1513, 560] width 35 height 18
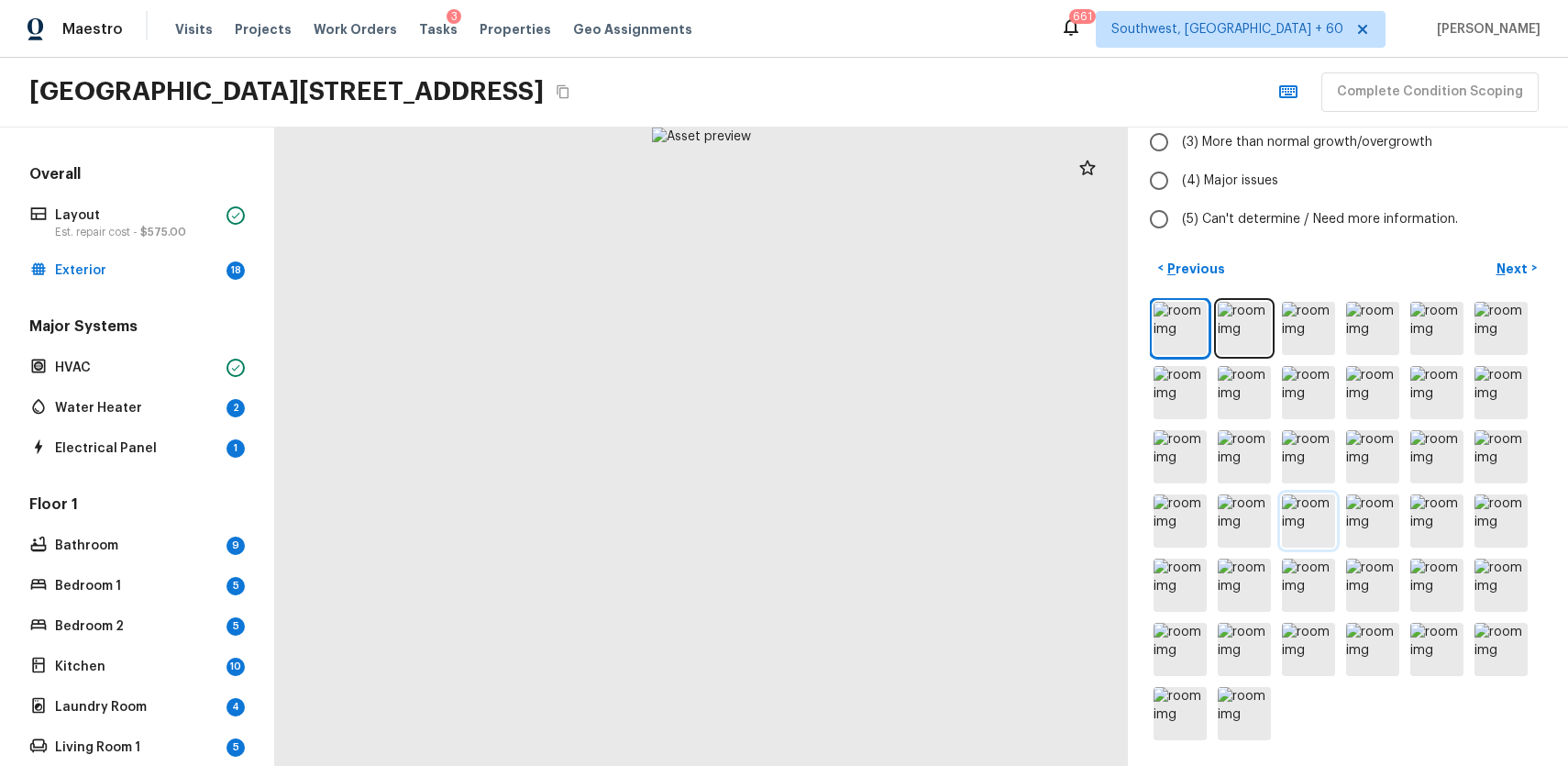
scroll to position [0, 0]
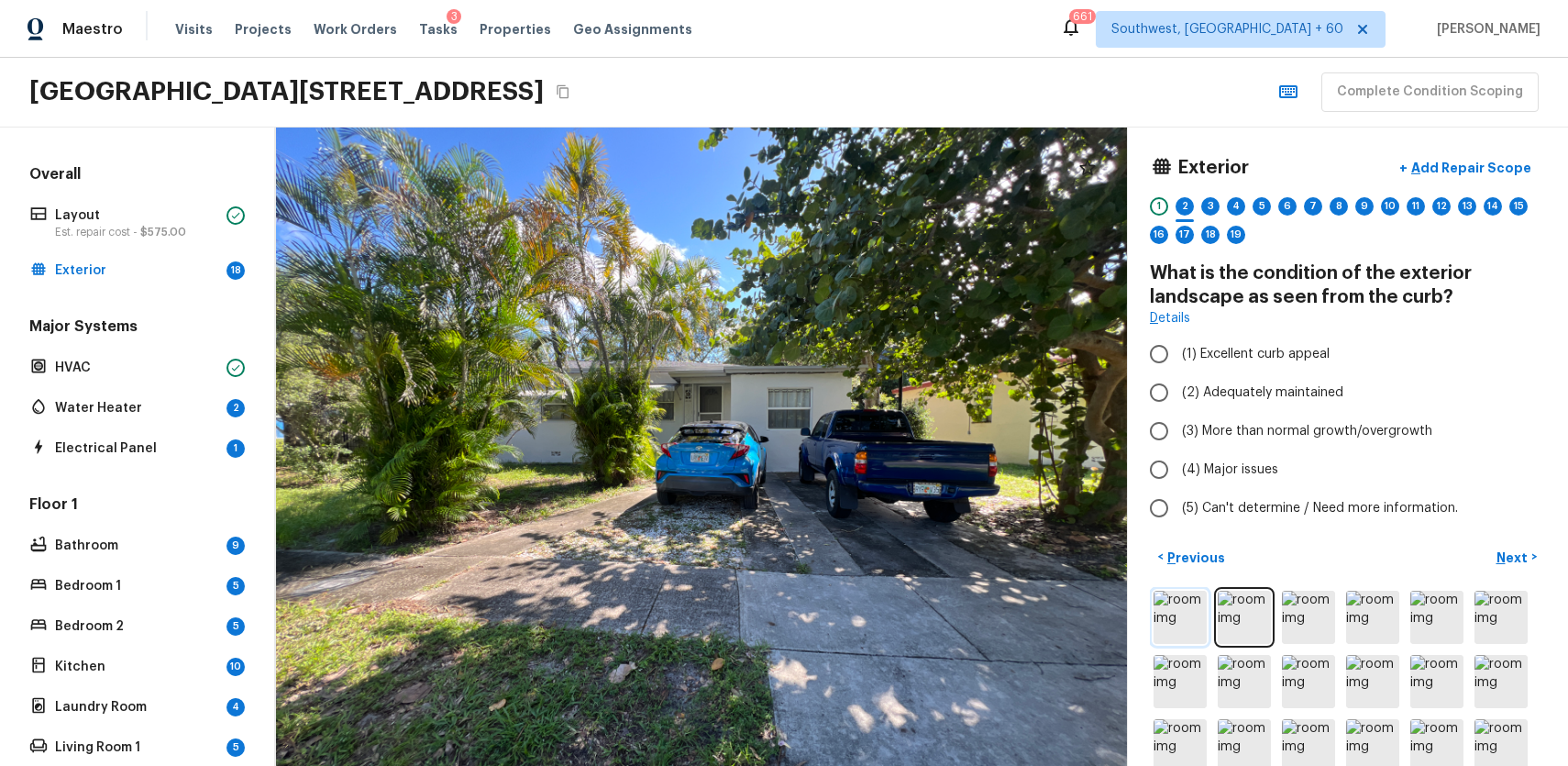
click at [1165, 639] on img at bounding box center [1180, 617] width 54 height 54
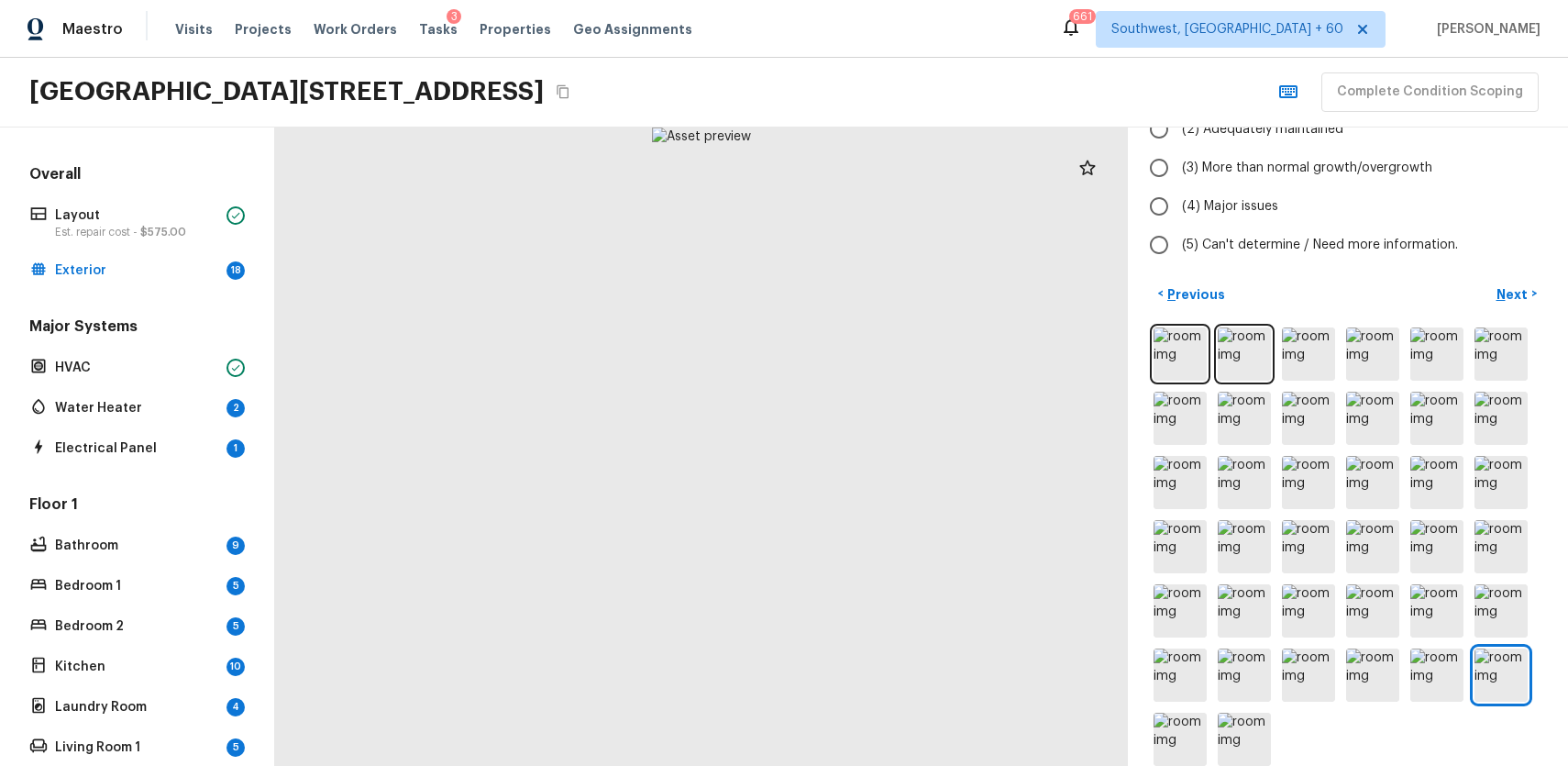
scroll to position [263, 0]
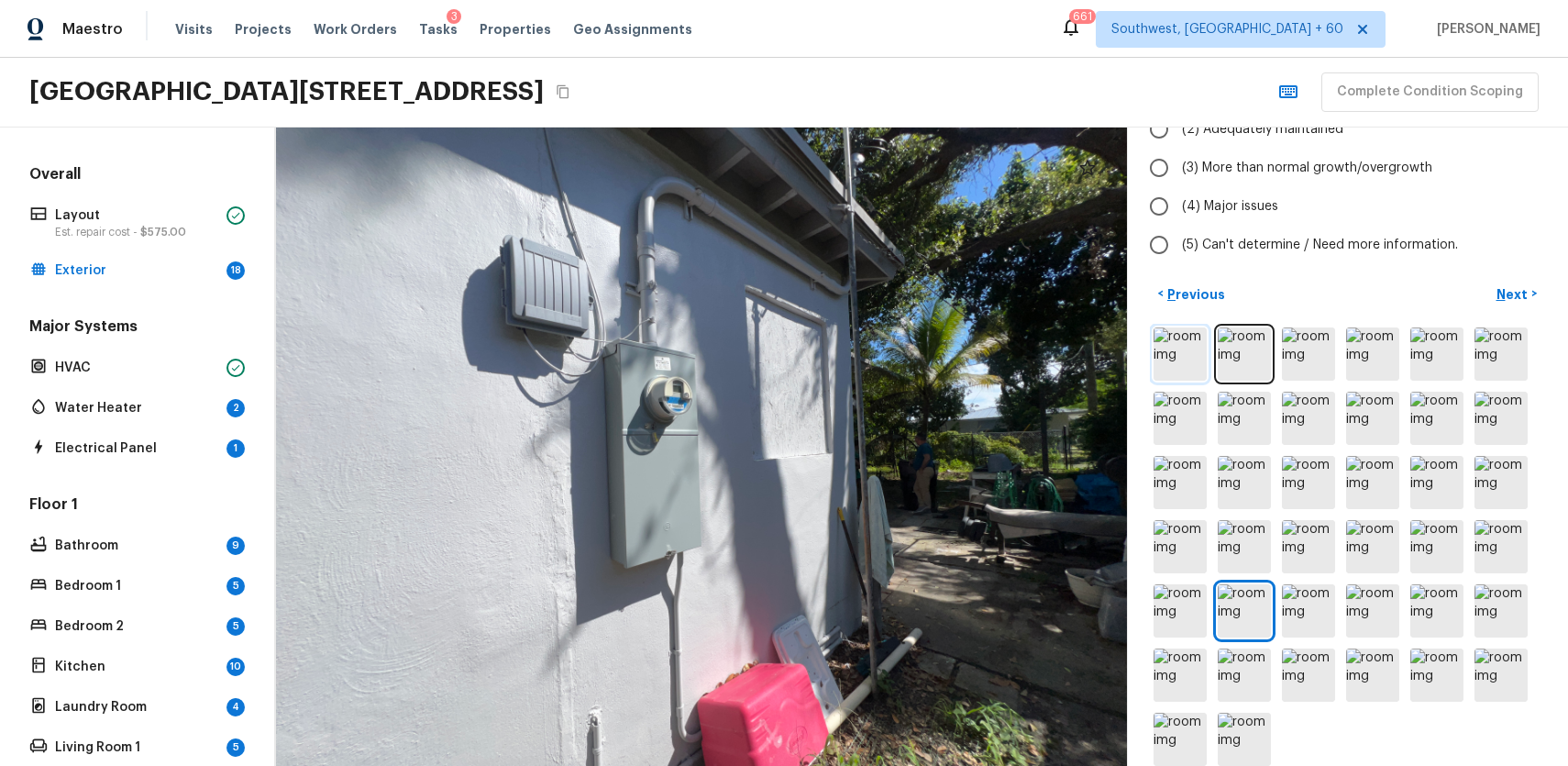
click at [1176, 372] on img at bounding box center [1180, 354] width 54 height 54
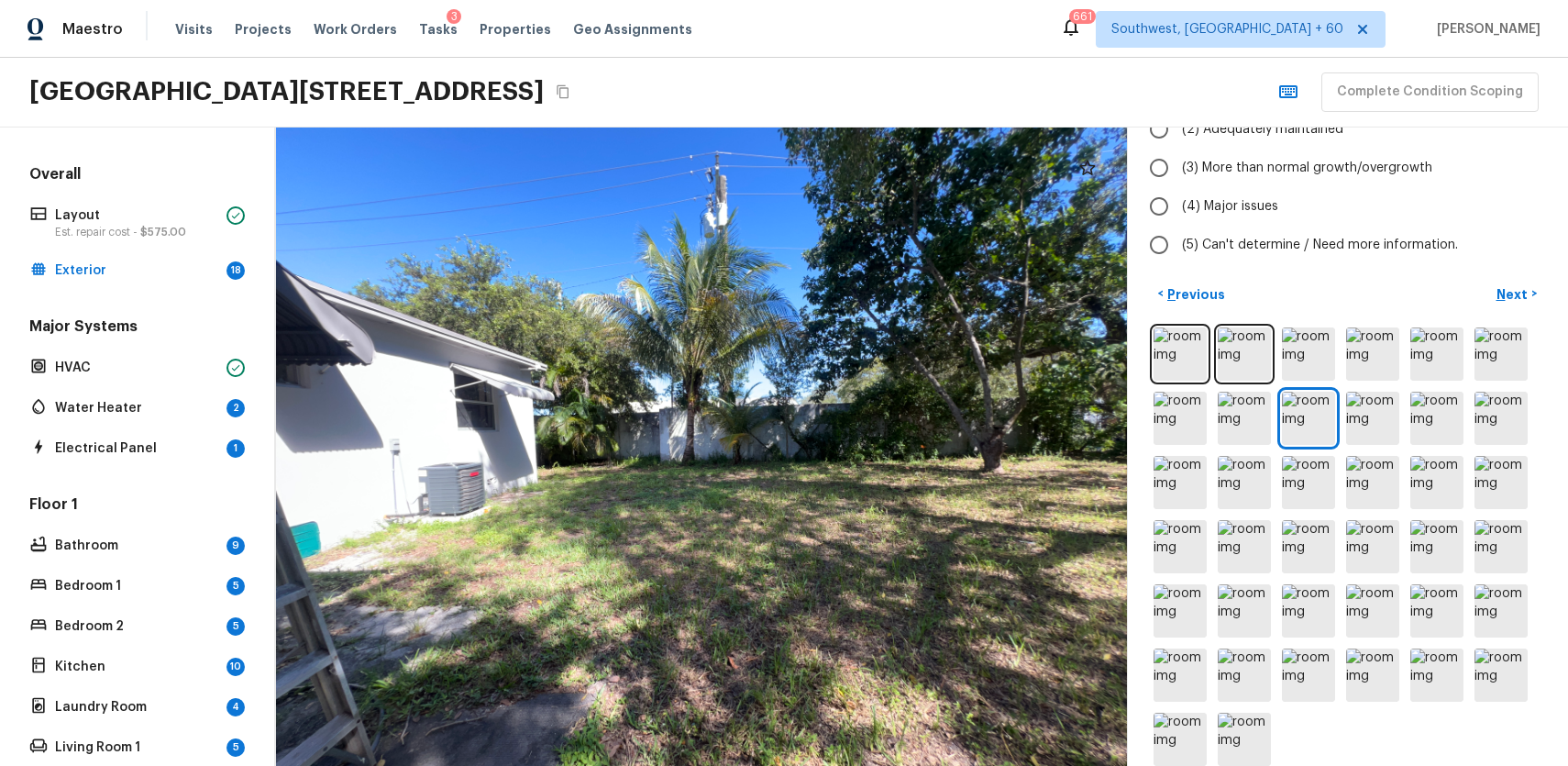
scroll to position [0, 0]
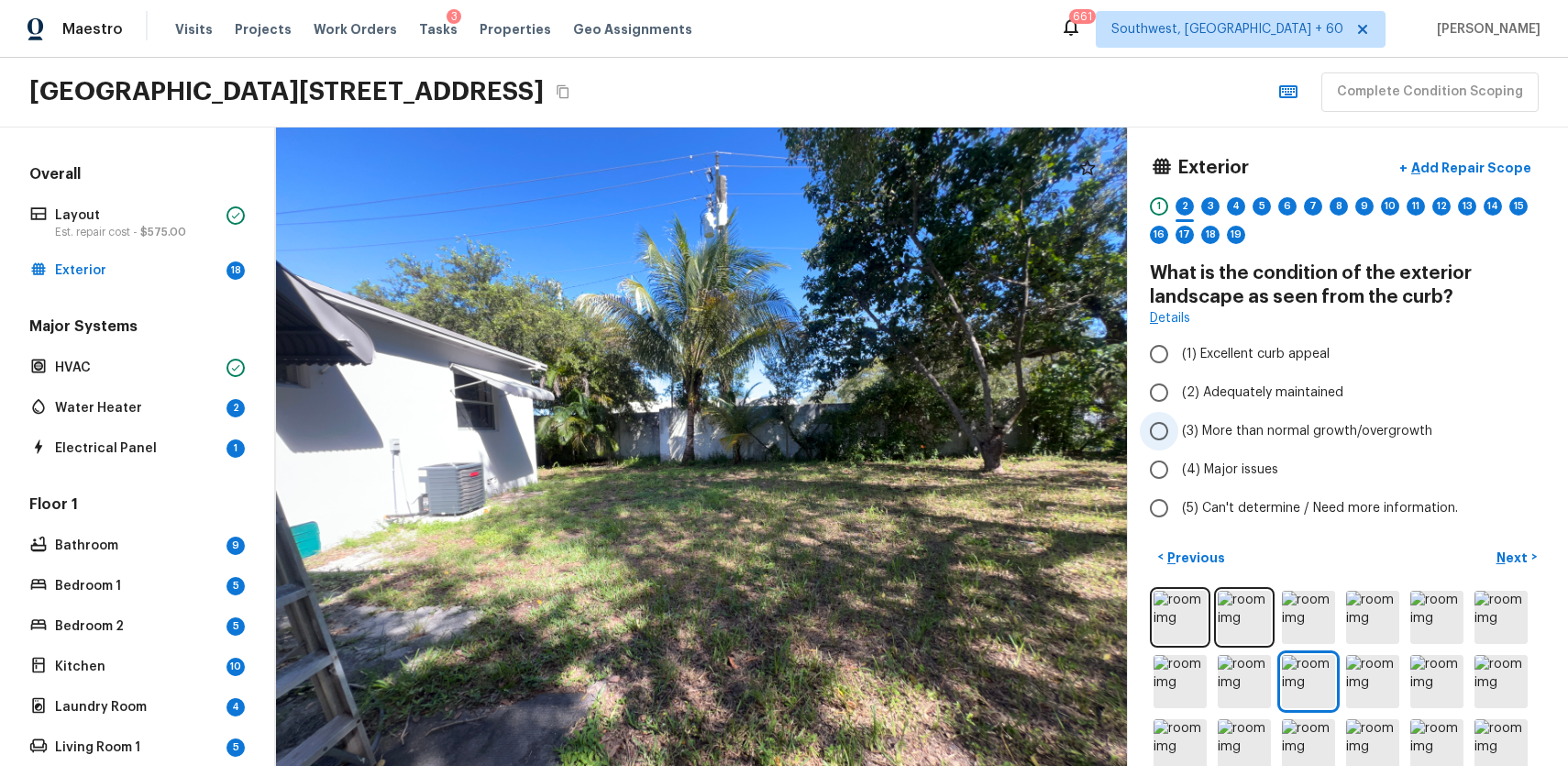
click at [1328, 422] on span "(3) More than normal growth/overgrowth" at bounding box center [1307, 431] width 250 height 18
click at [1178, 422] on input "(3) More than normal growth/overgrowth" at bounding box center [1158, 431] width 39 height 39
radio input "true"
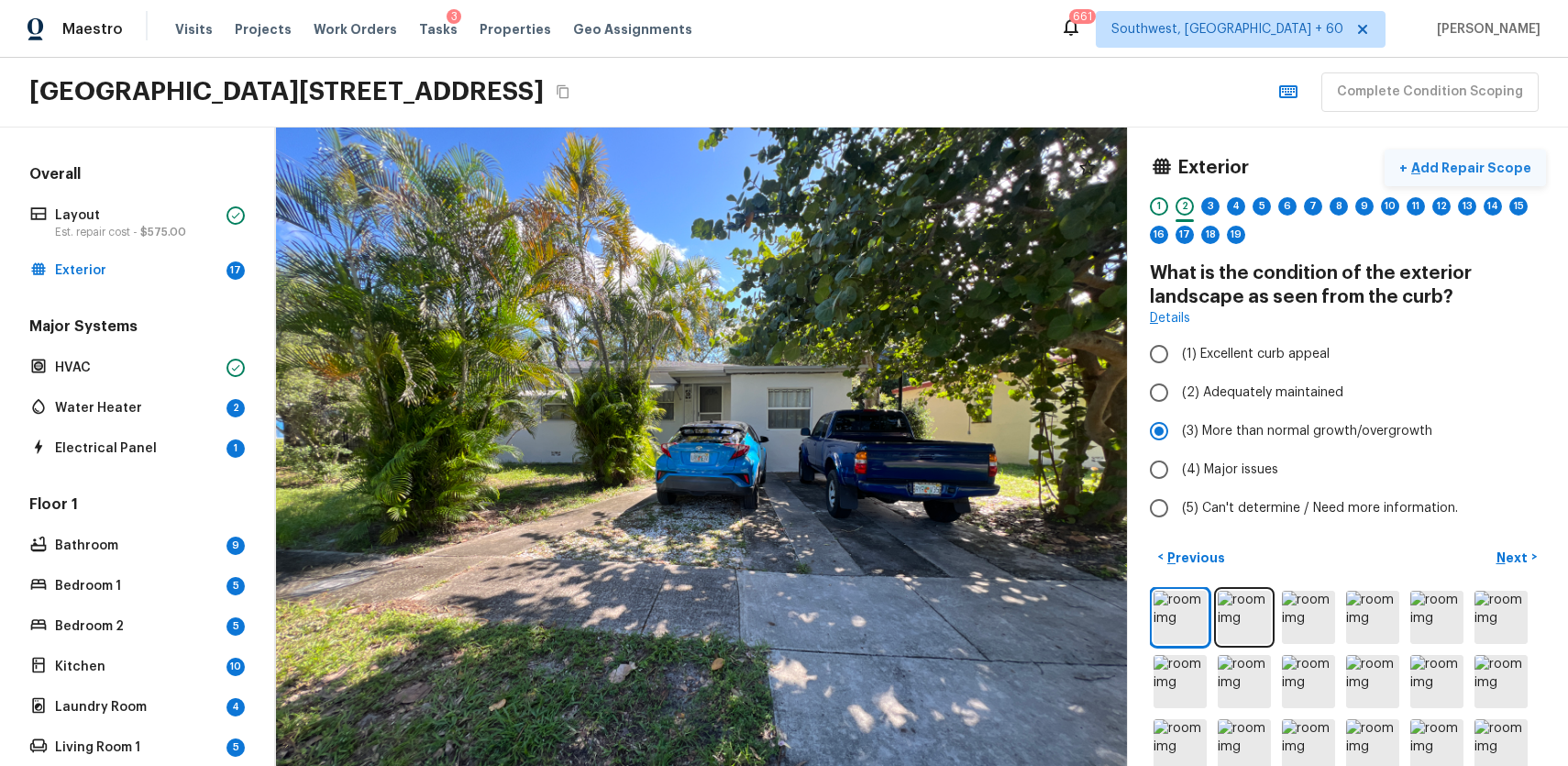
click at [1442, 159] on p "Add Repair Scope" at bounding box center [1469, 168] width 124 height 18
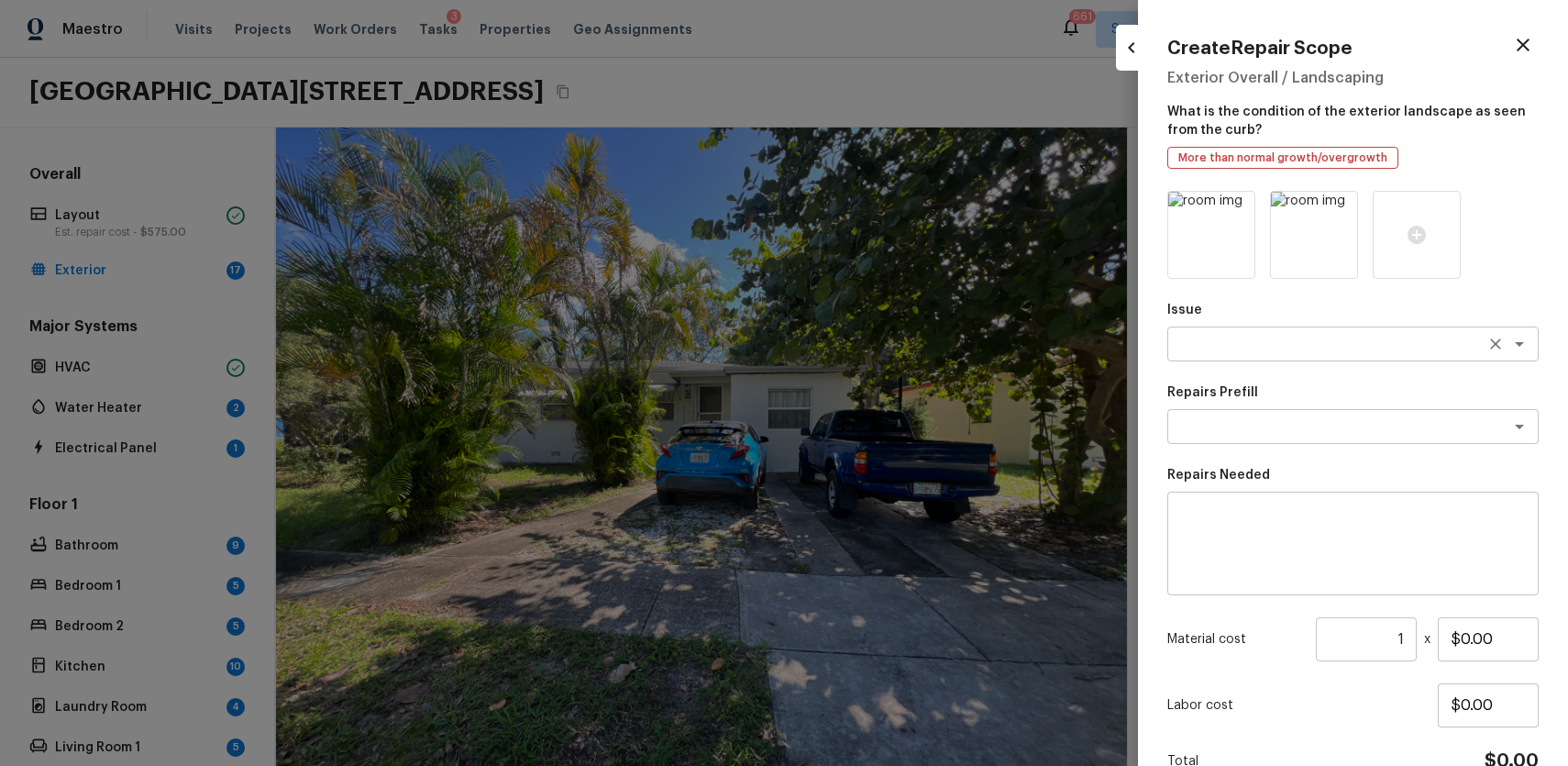
click at [1306, 356] on div "x ​" at bounding box center [1353, 343] width 371 height 35
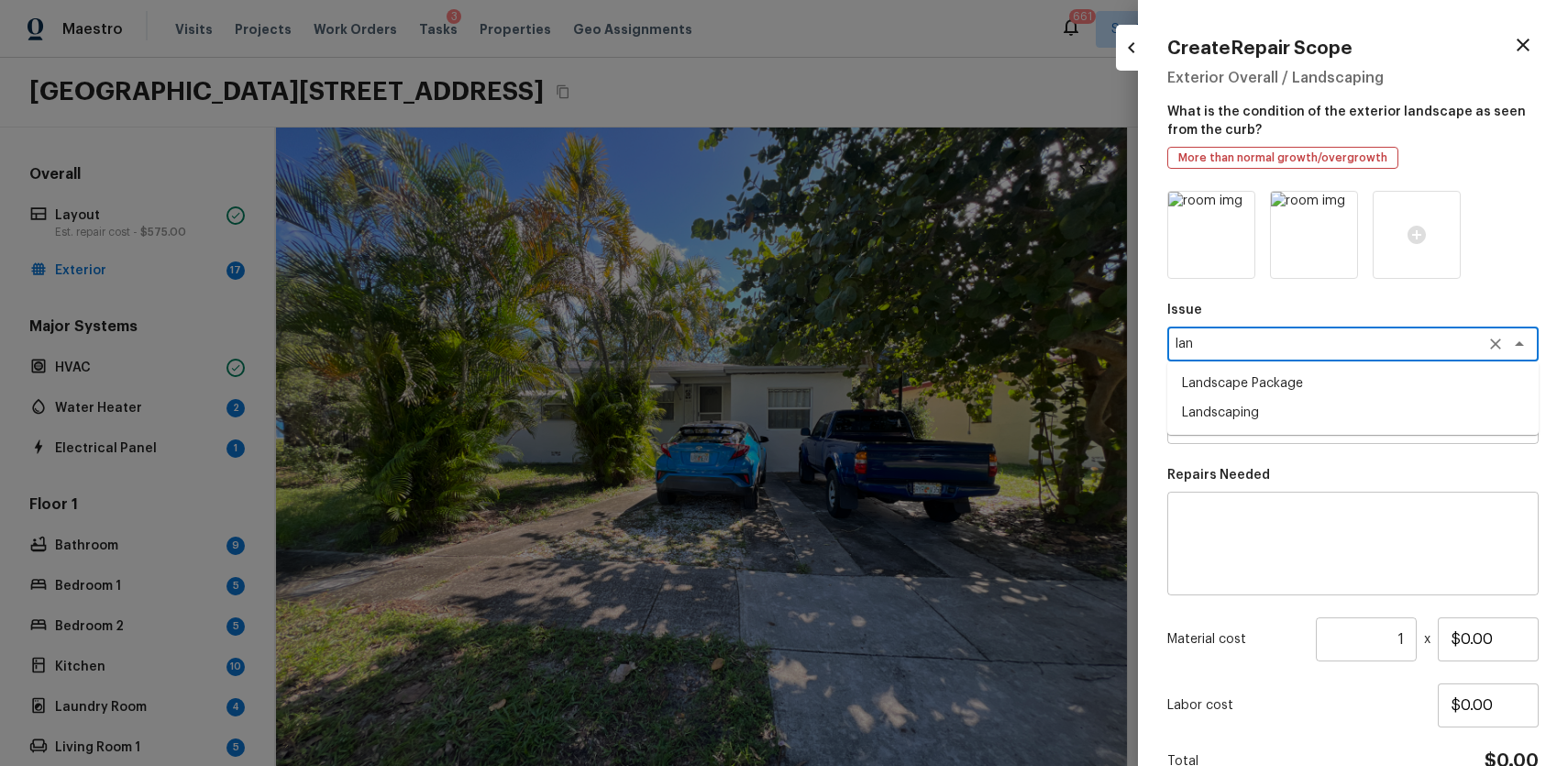
click at [1335, 383] on li "Landscape Package" at bounding box center [1353, 384] width 371 height 30
click at [1332, 416] on div "x ​" at bounding box center [1353, 426] width 371 height 35
type textarea "Landscape Package"
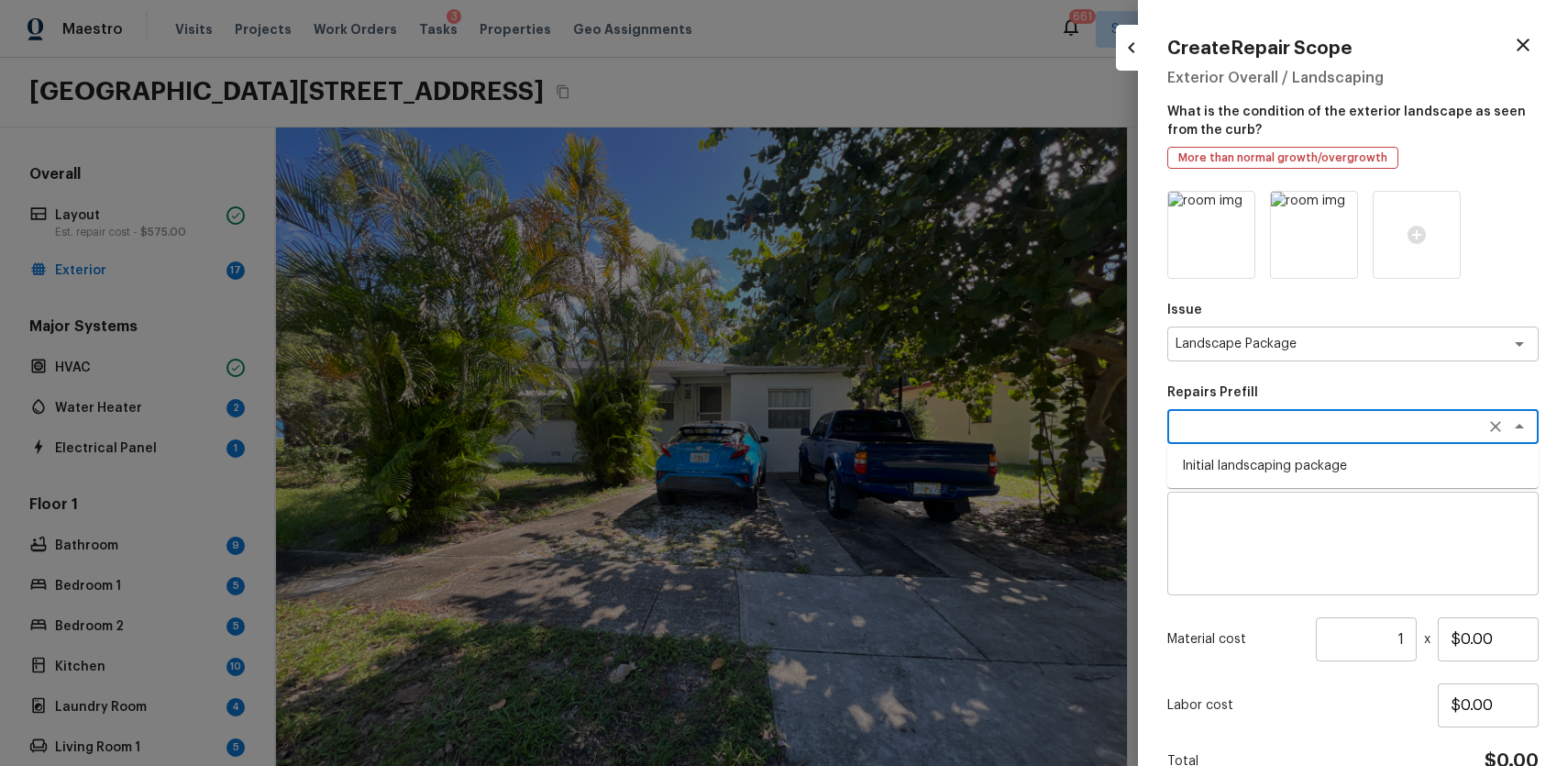
click at [1381, 465] on li "Initial landscaping package" at bounding box center [1353, 466] width 371 height 30
type textarea "Initial landscaping package"
type textarea "Mowing of grass up to 6" in height. Mow, edge along driveways & sidewalks, trim…"
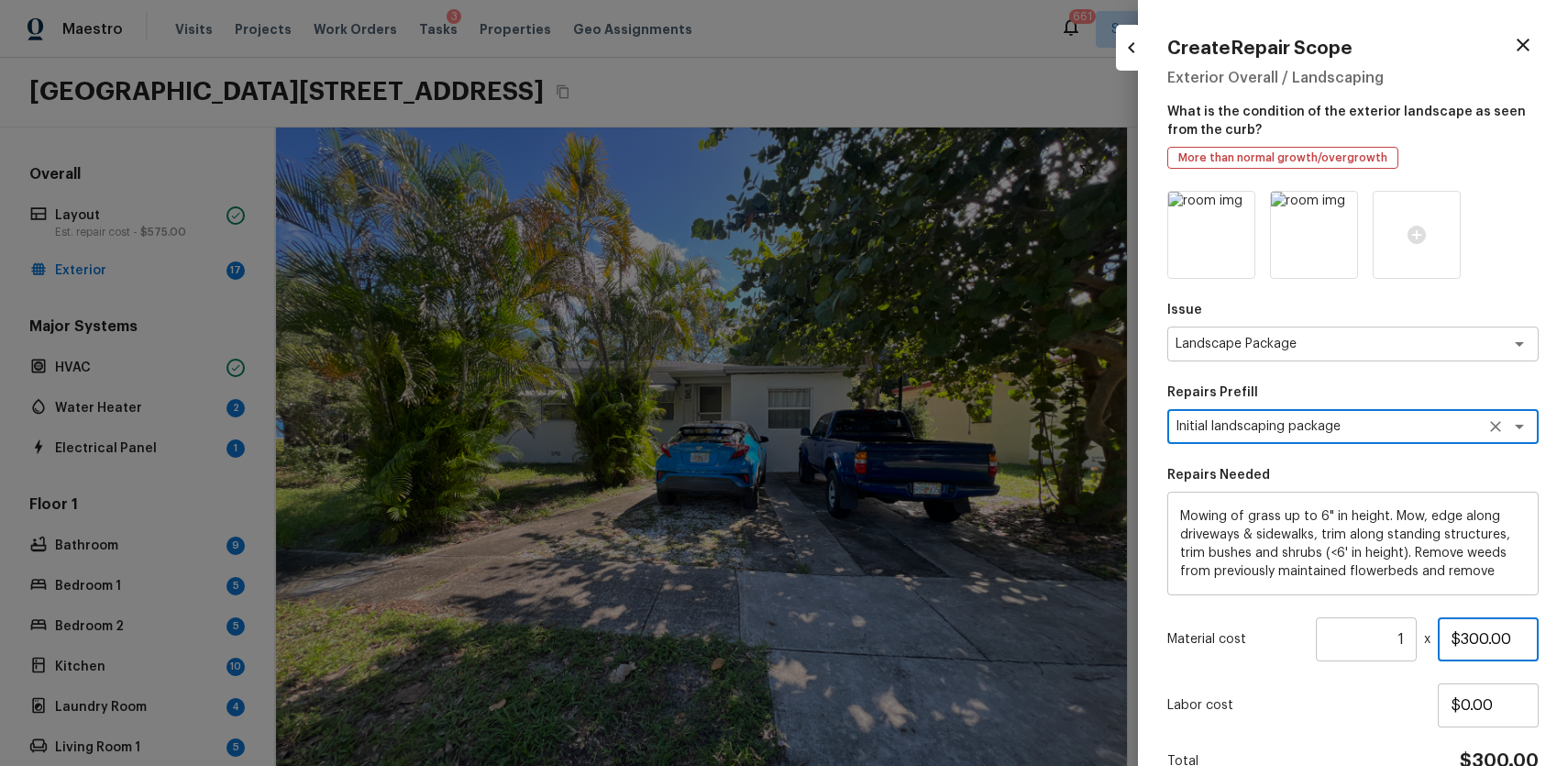
click at [1465, 638] on input "$300.00" at bounding box center [1489, 639] width 101 height 44
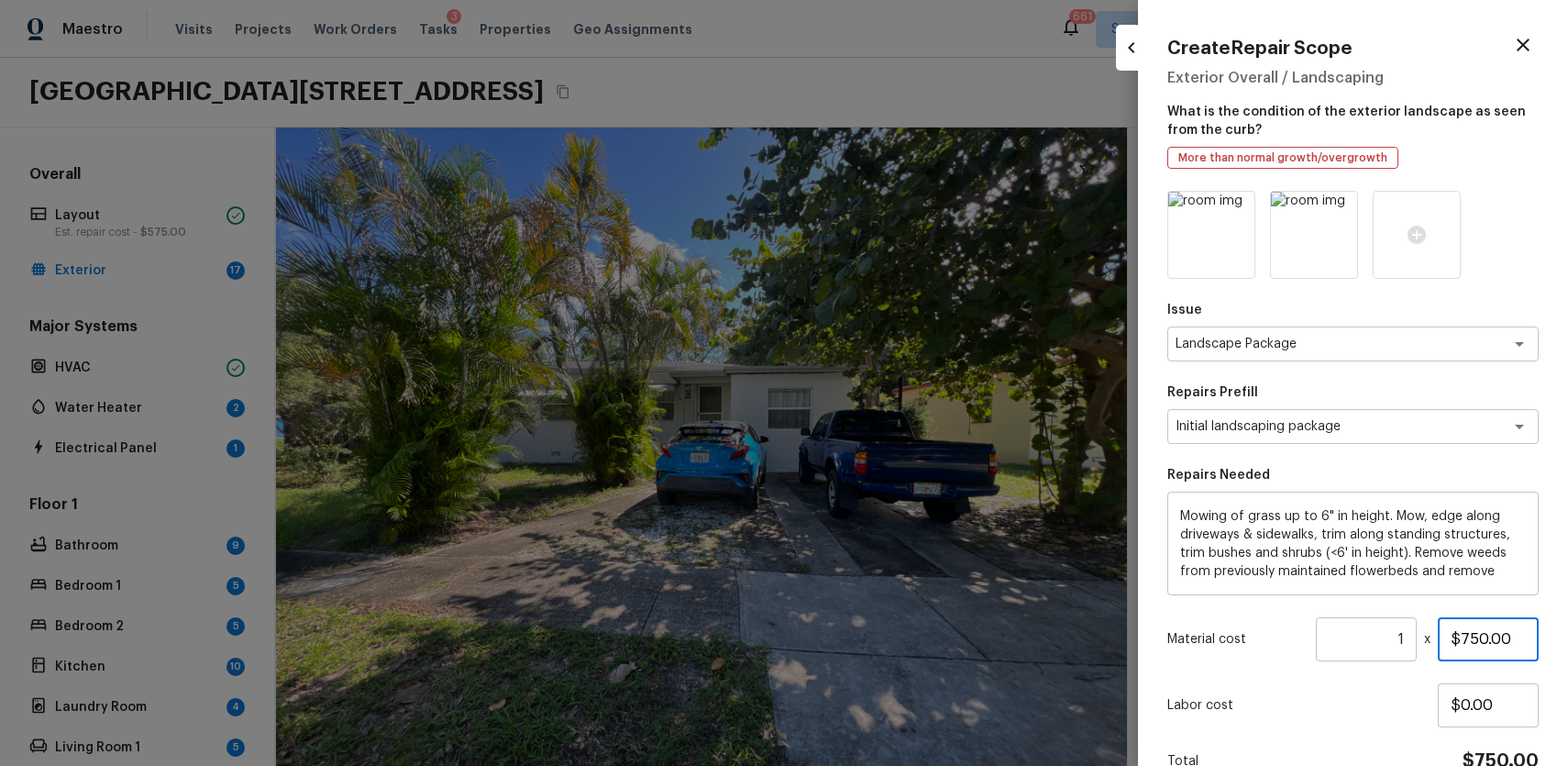
scroll to position [95, 0]
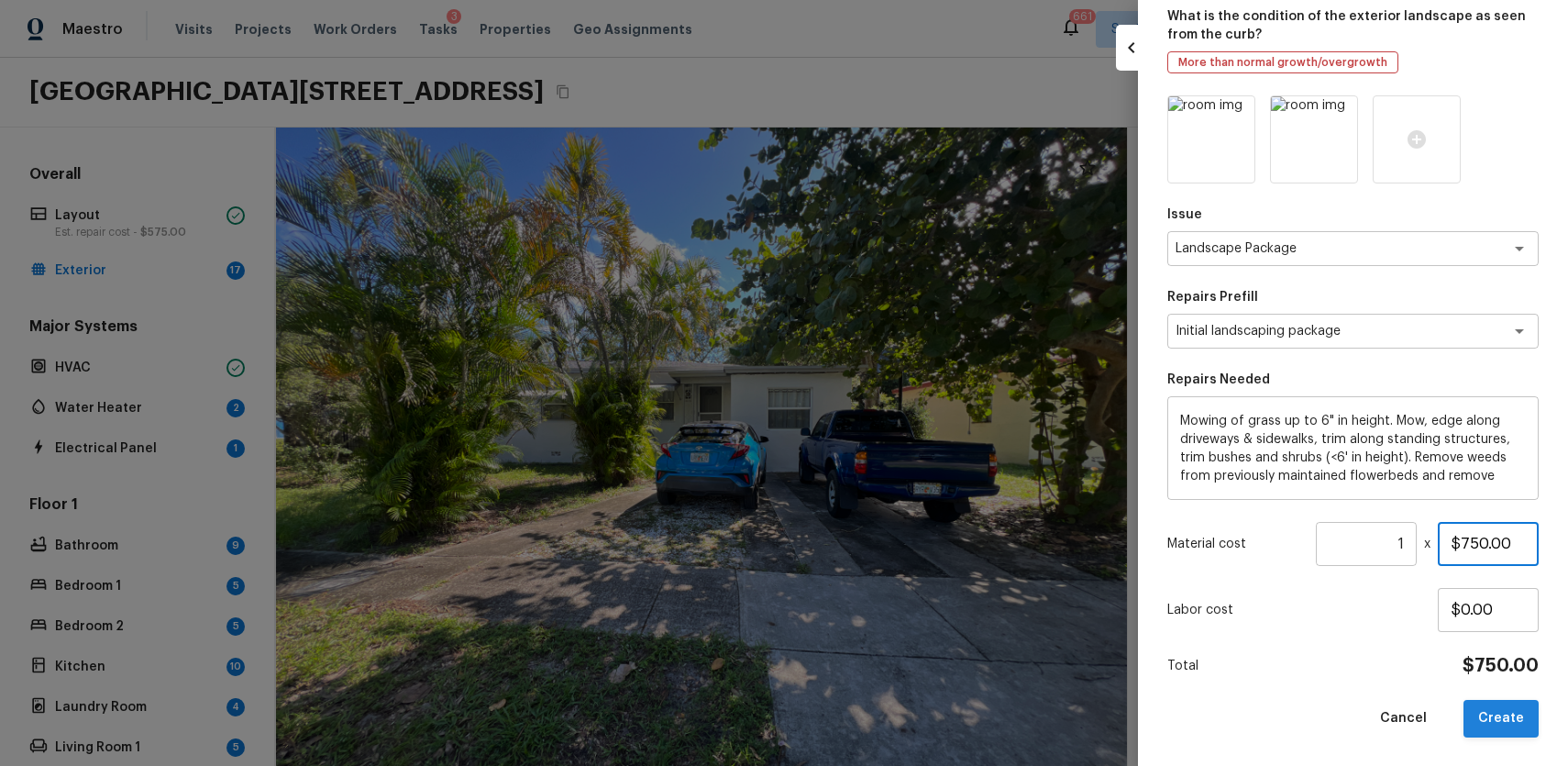
type input "$750.00"
click at [1501, 718] on button "Create" at bounding box center [1502, 718] width 75 height 38
type input "$0.00"
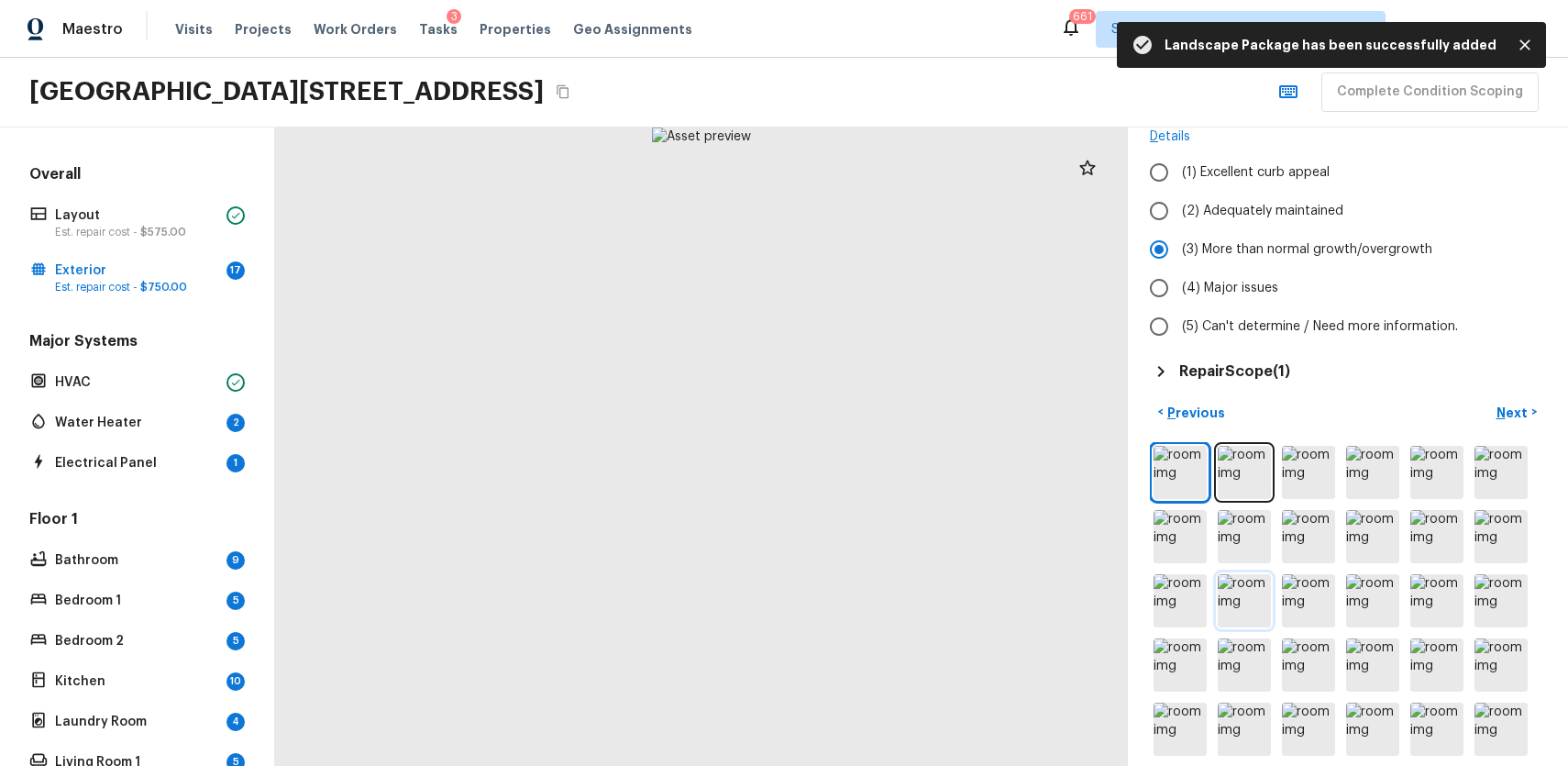
scroll to position [283, 0]
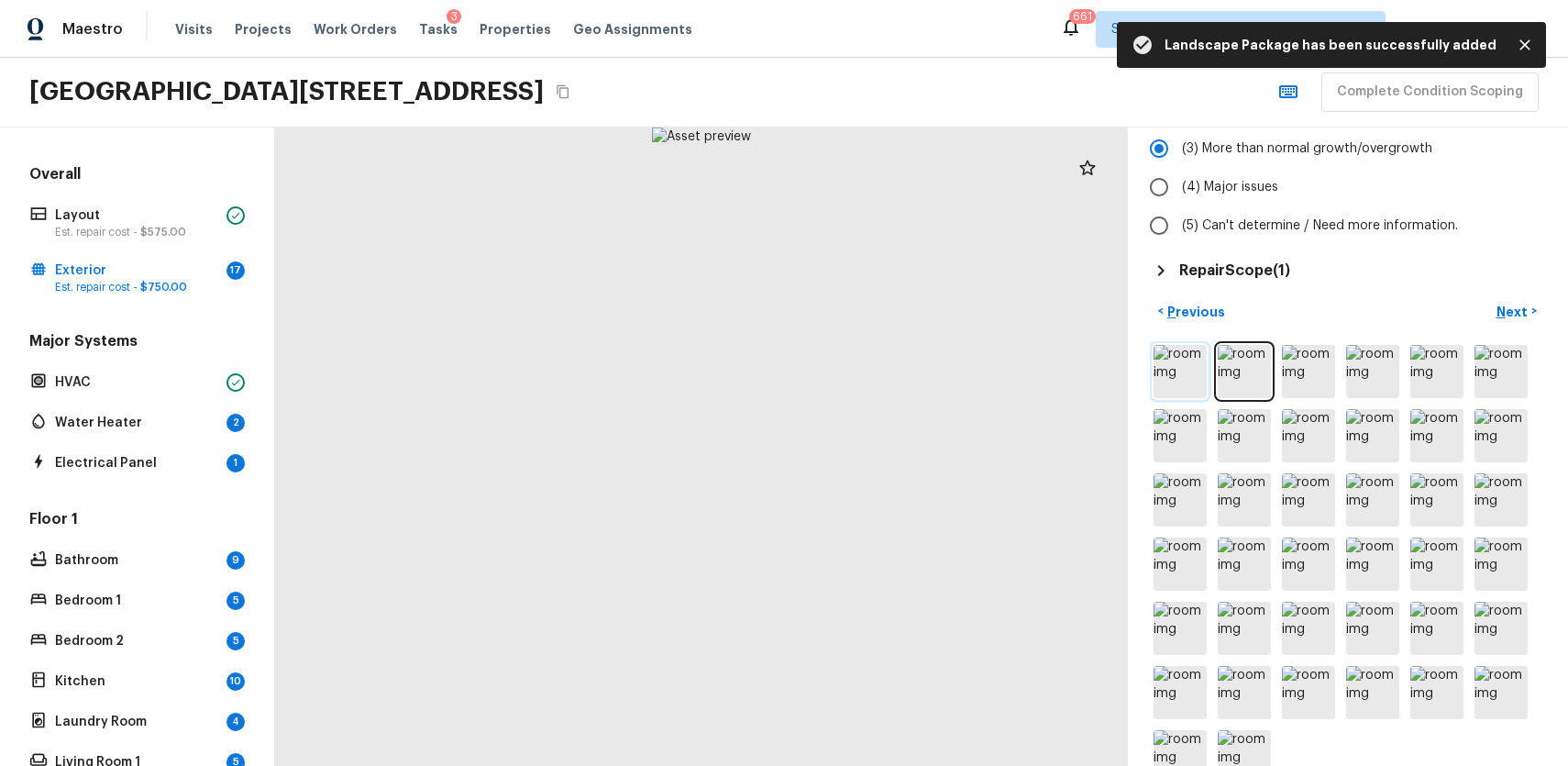
click at [1185, 383] on img at bounding box center [1180, 372] width 54 height 54
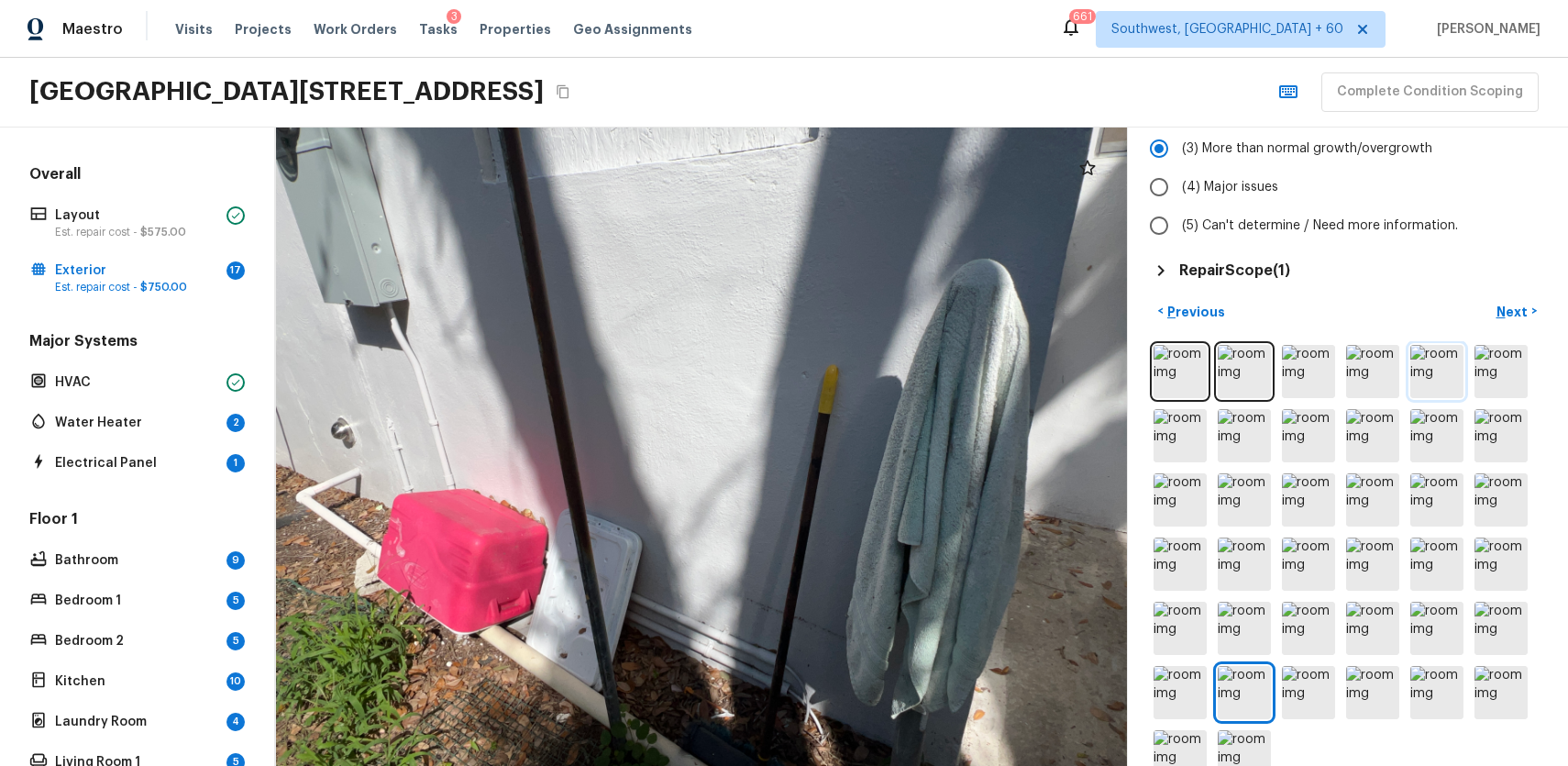
scroll to position [0, 0]
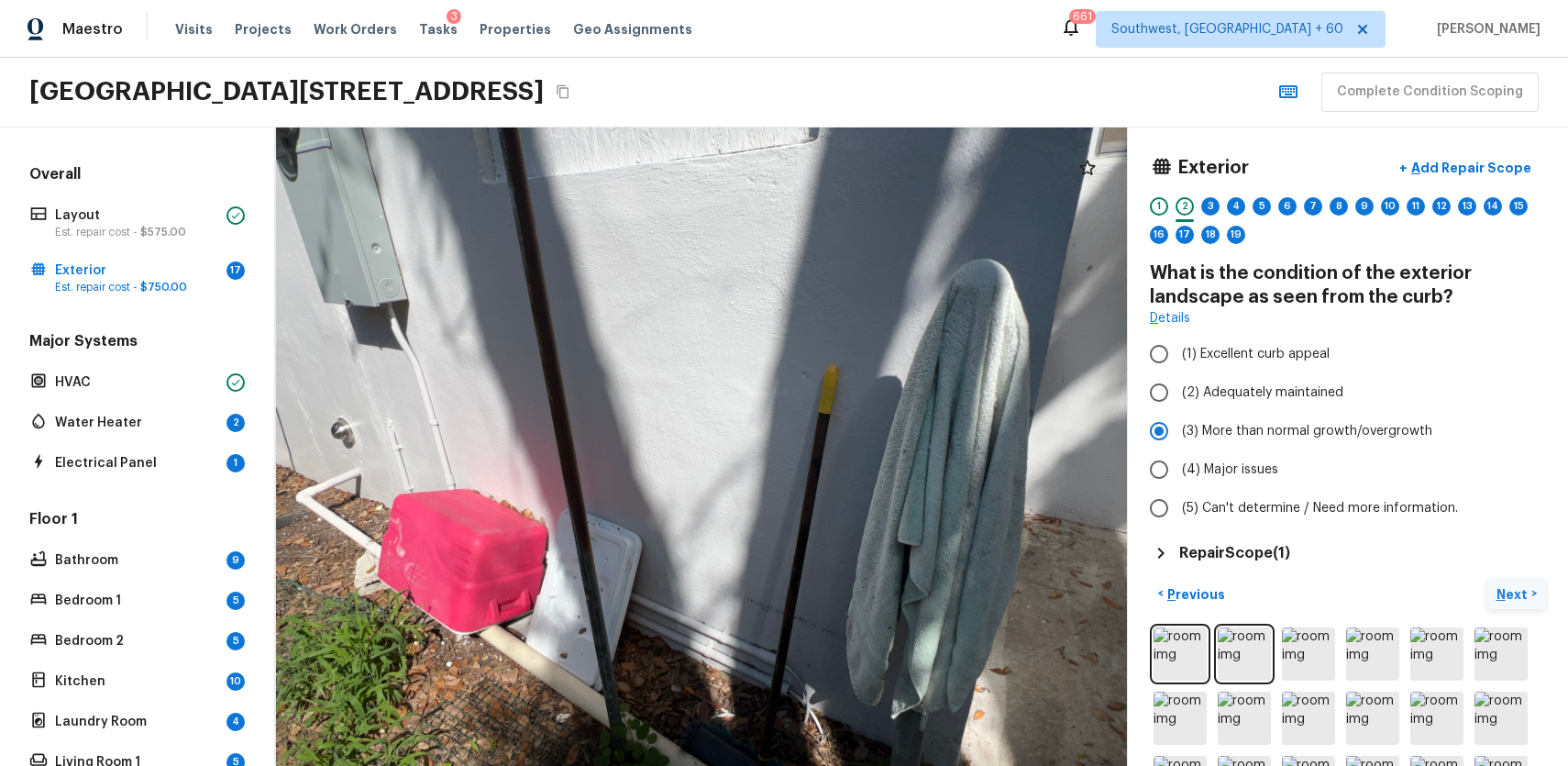
click at [1514, 593] on p "Next" at bounding box center [1513, 594] width 35 height 18
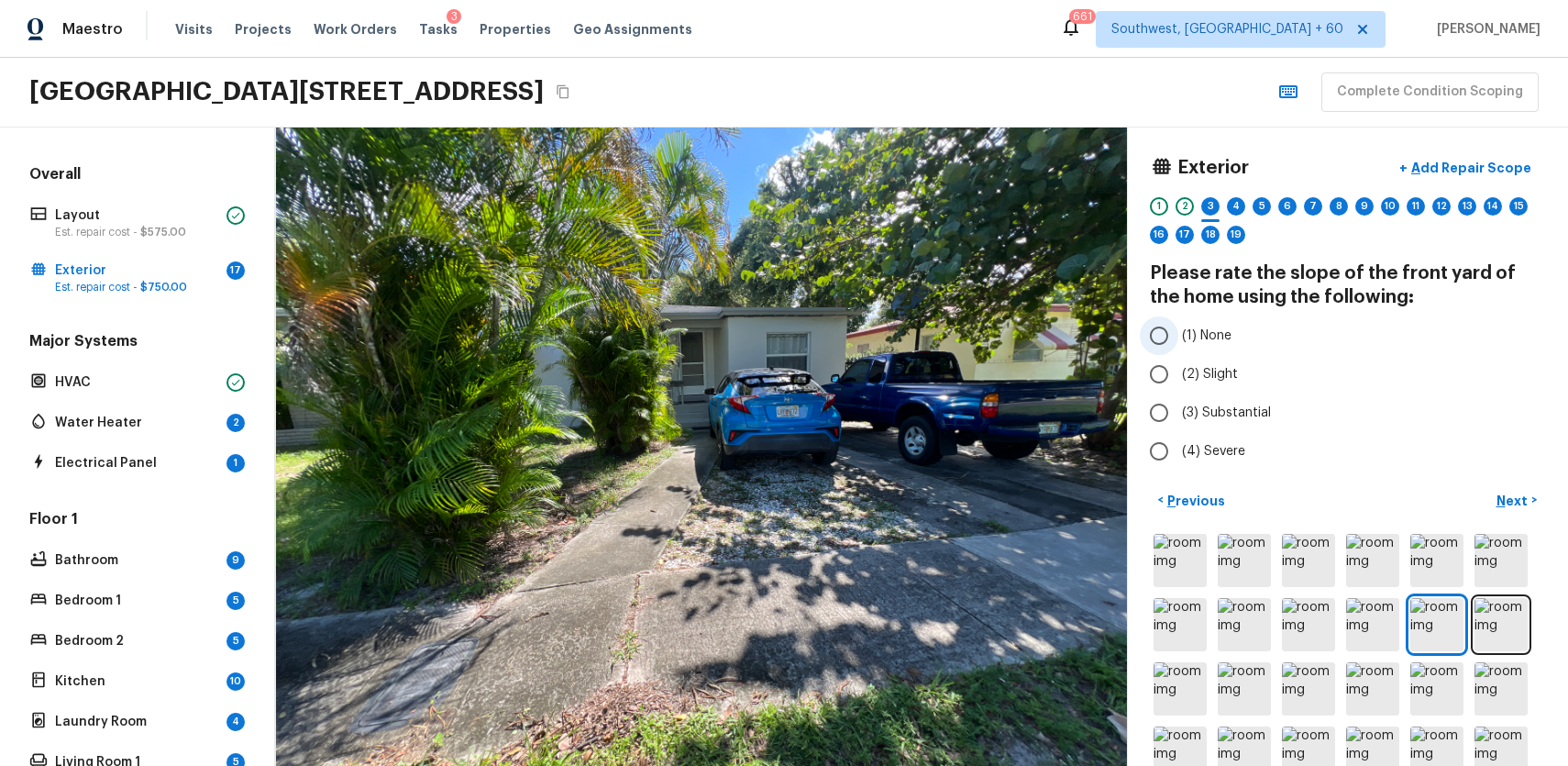
click at [1177, 331] on input "(1) None" at bounding box center [1158, 335] width 39 height 39
radio input "true"
click at [1517, 503] on p "Next" at bounding box center [1513, 501] width 35 height 18
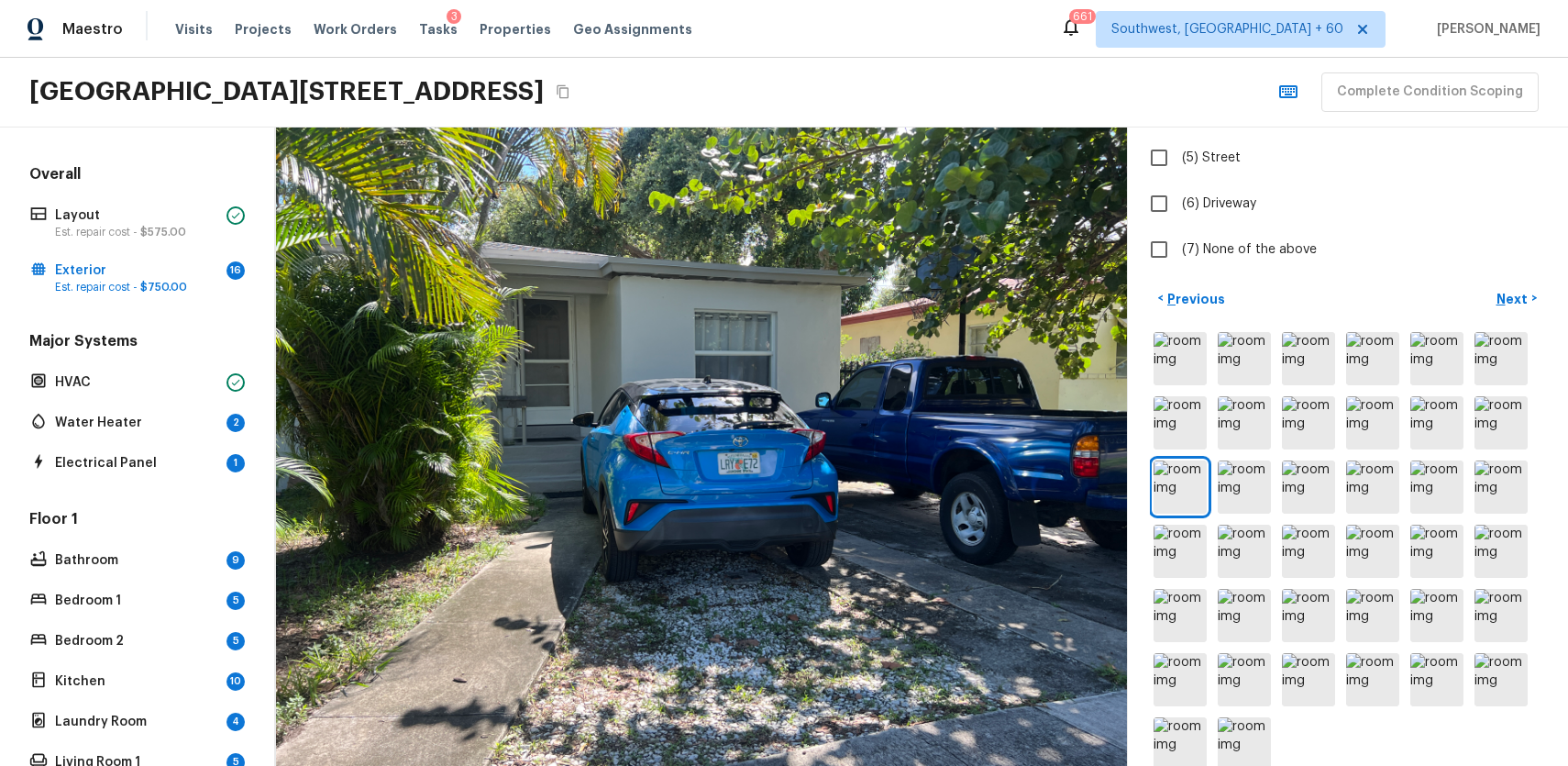
scroll to position [410, 0]
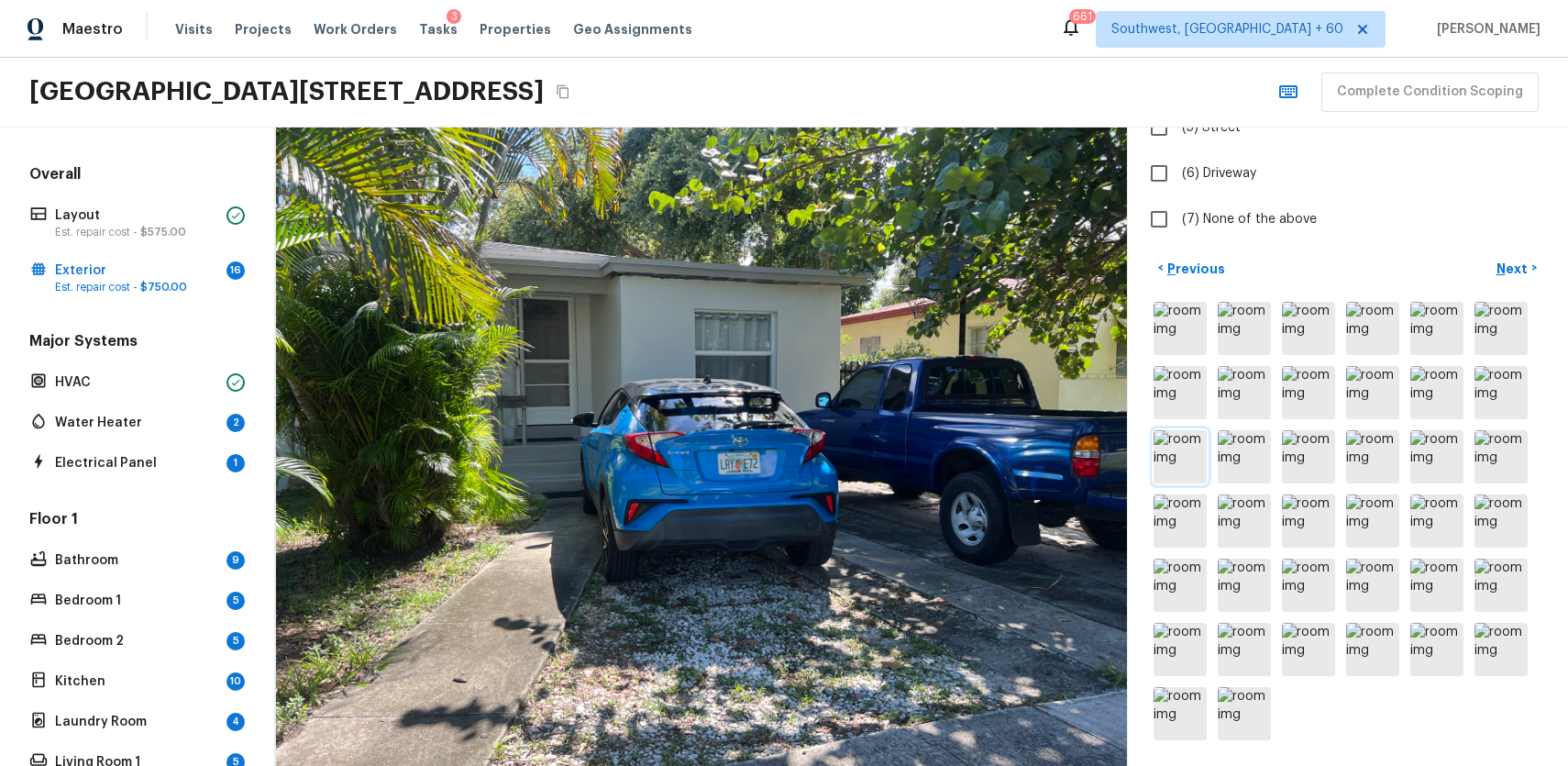
click at [1194, 447] on img at bounding box center [1180, 457] width 54 height 54
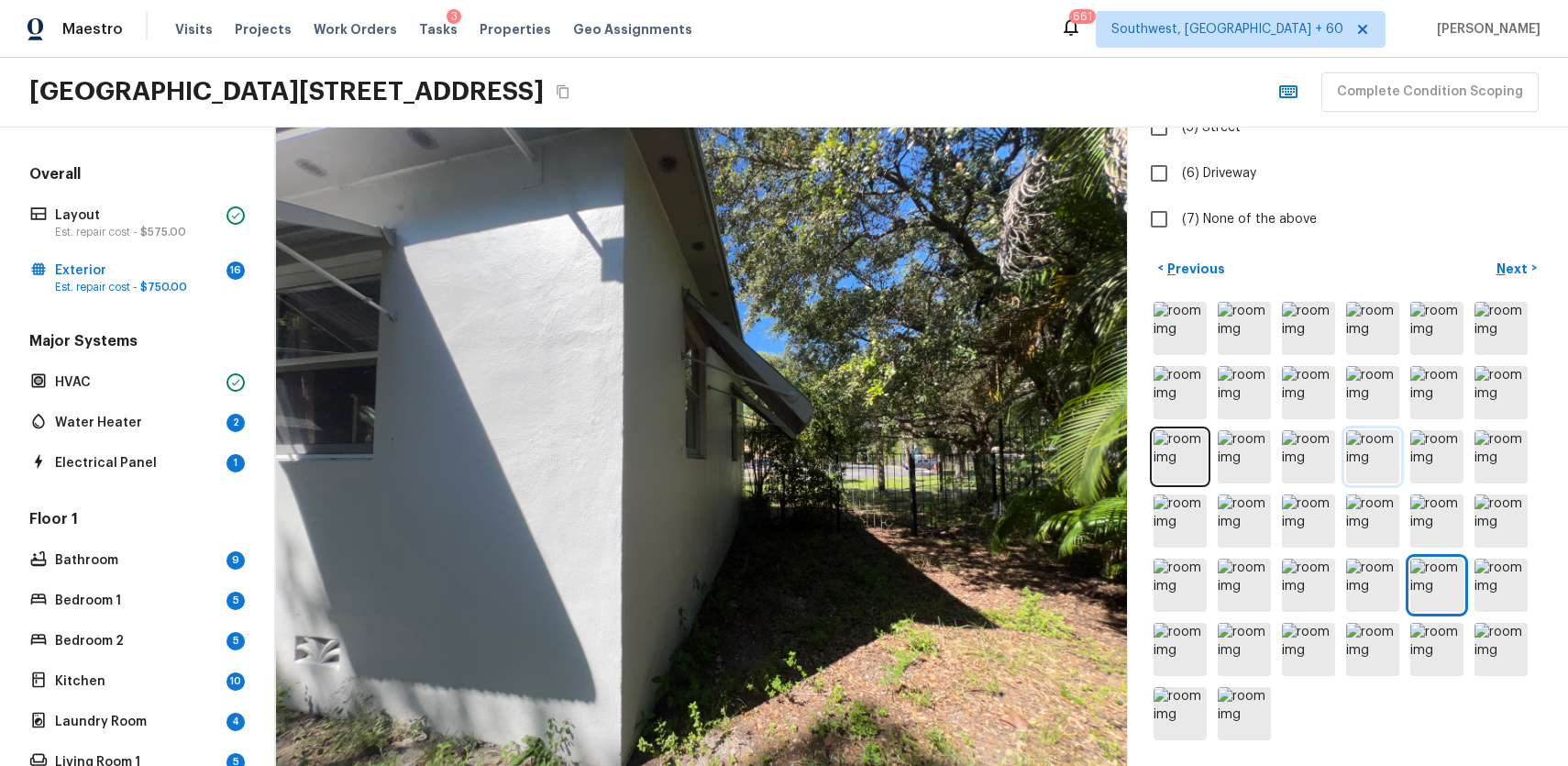
scroll to position [0, 0]
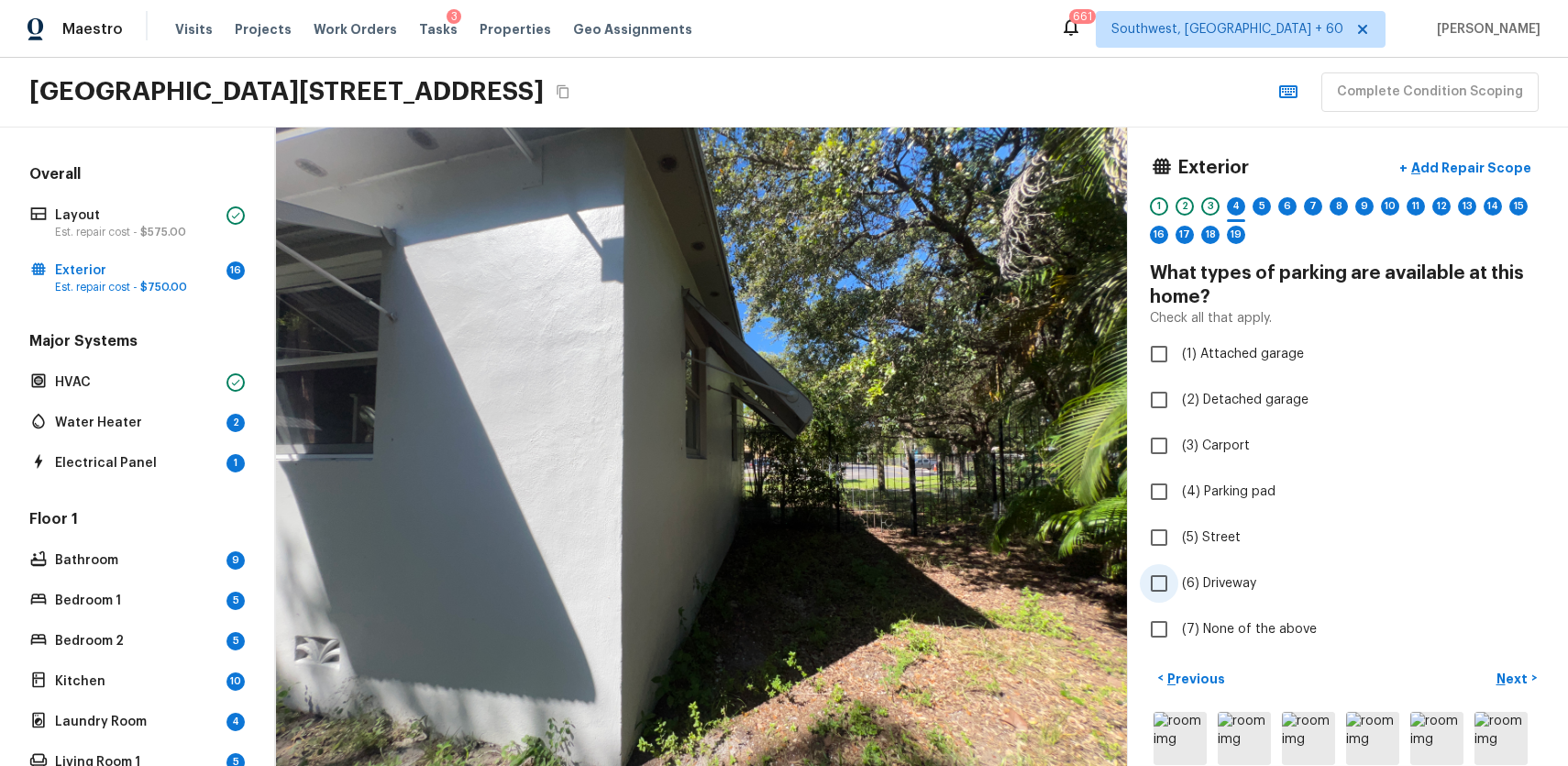
click at [1189, 577] on span "(6) Driveway" at bounding box center [1219, 583] width 74 height 18
click at [1178, 577] on input "(6) Driveway" at bounding box center [1158, 583] width 39 height 39
checkbox input "true"
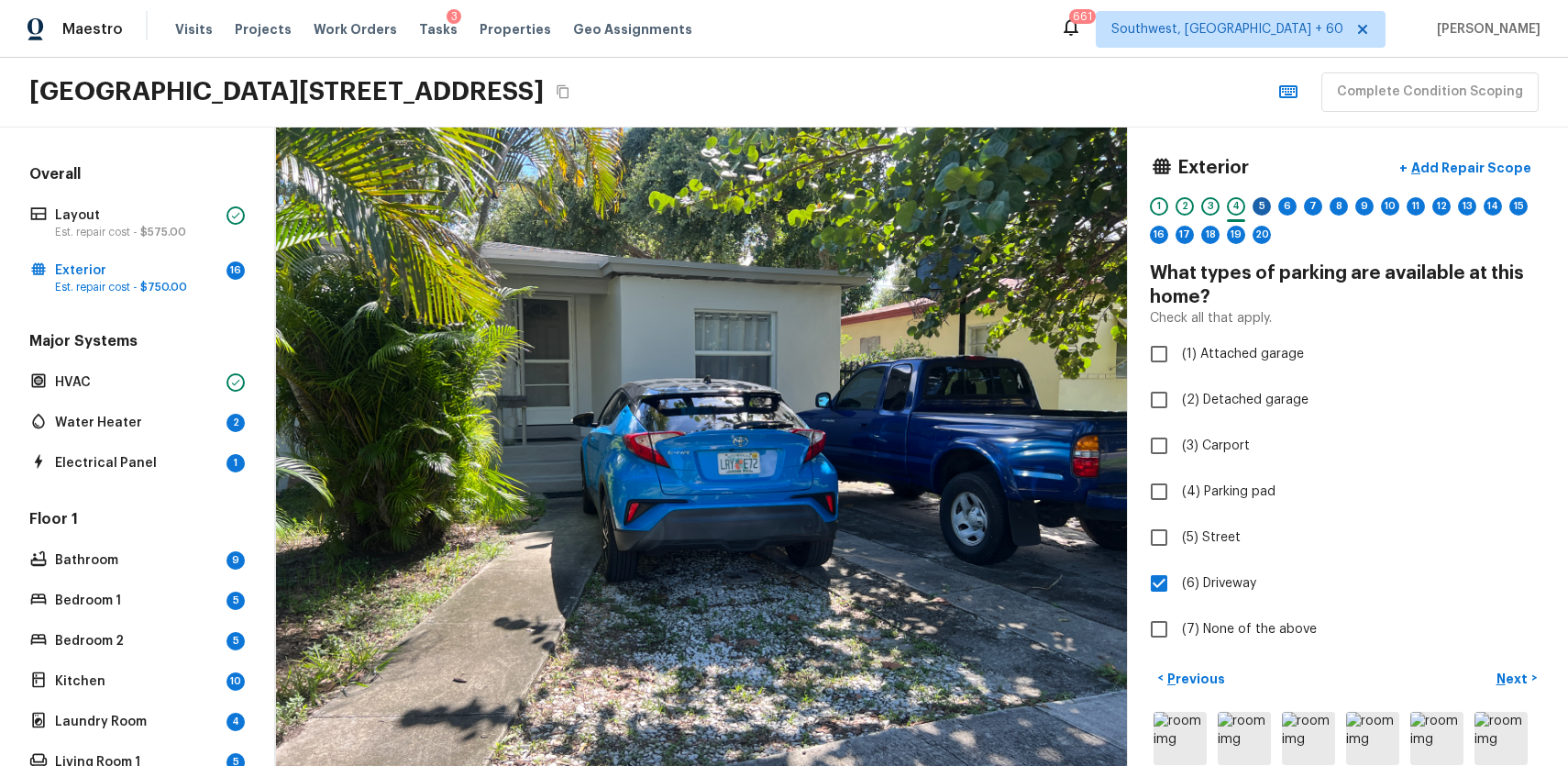
click at [1264, 199] on div "5" at bounding box center [1262, 206] width 18 height 18
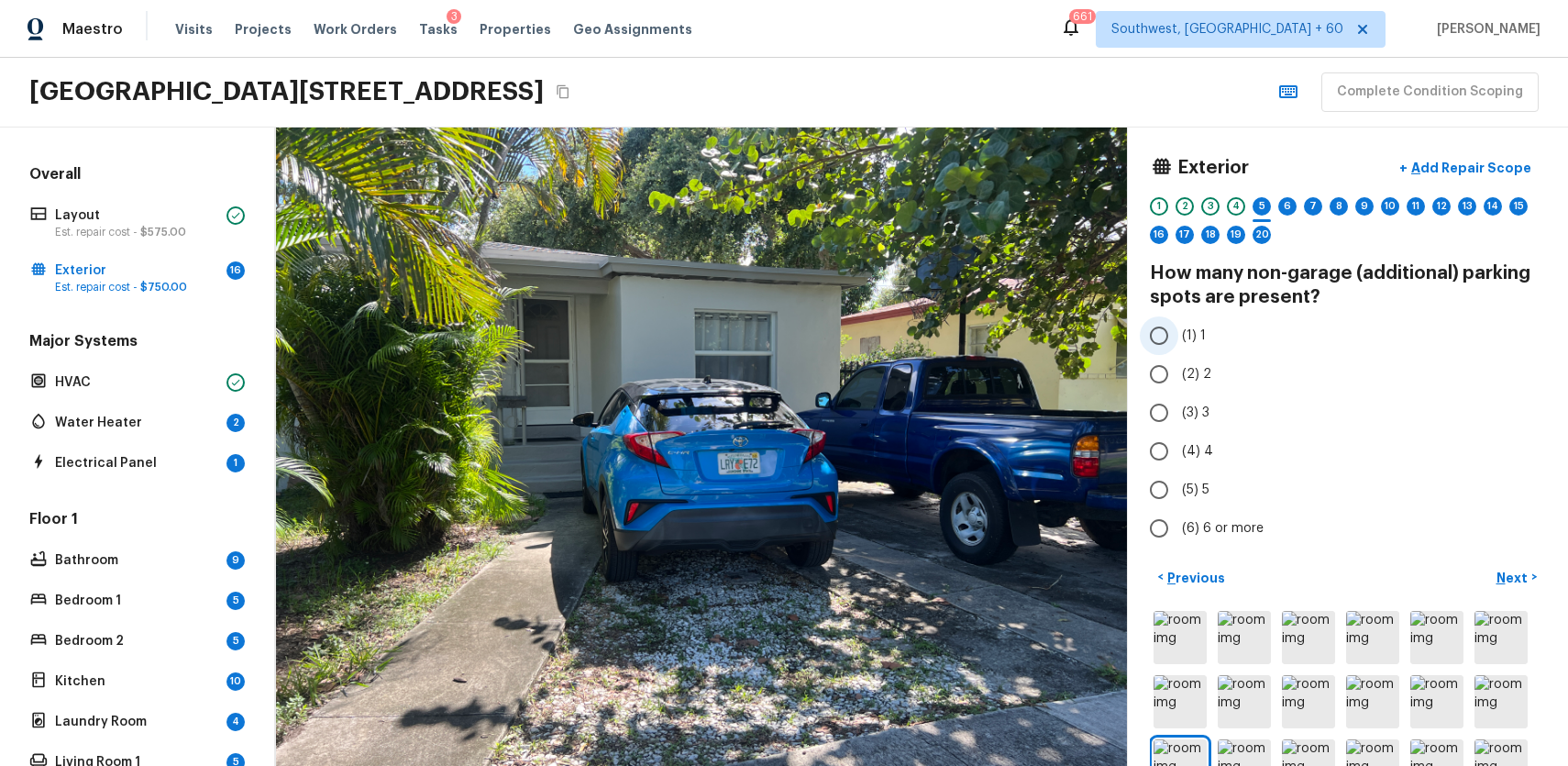
click at [1190, 344] on span "(1) 1" at bounding box center [1194, 335] width 24 height 18
click at [1178, 344] on input "(1) 1" at bounding box center [1158, 335] width 39 height 39
radio input "true"
click at [1282, 200] on div "6" at bounding box center [1287, 206] width 18 height 18
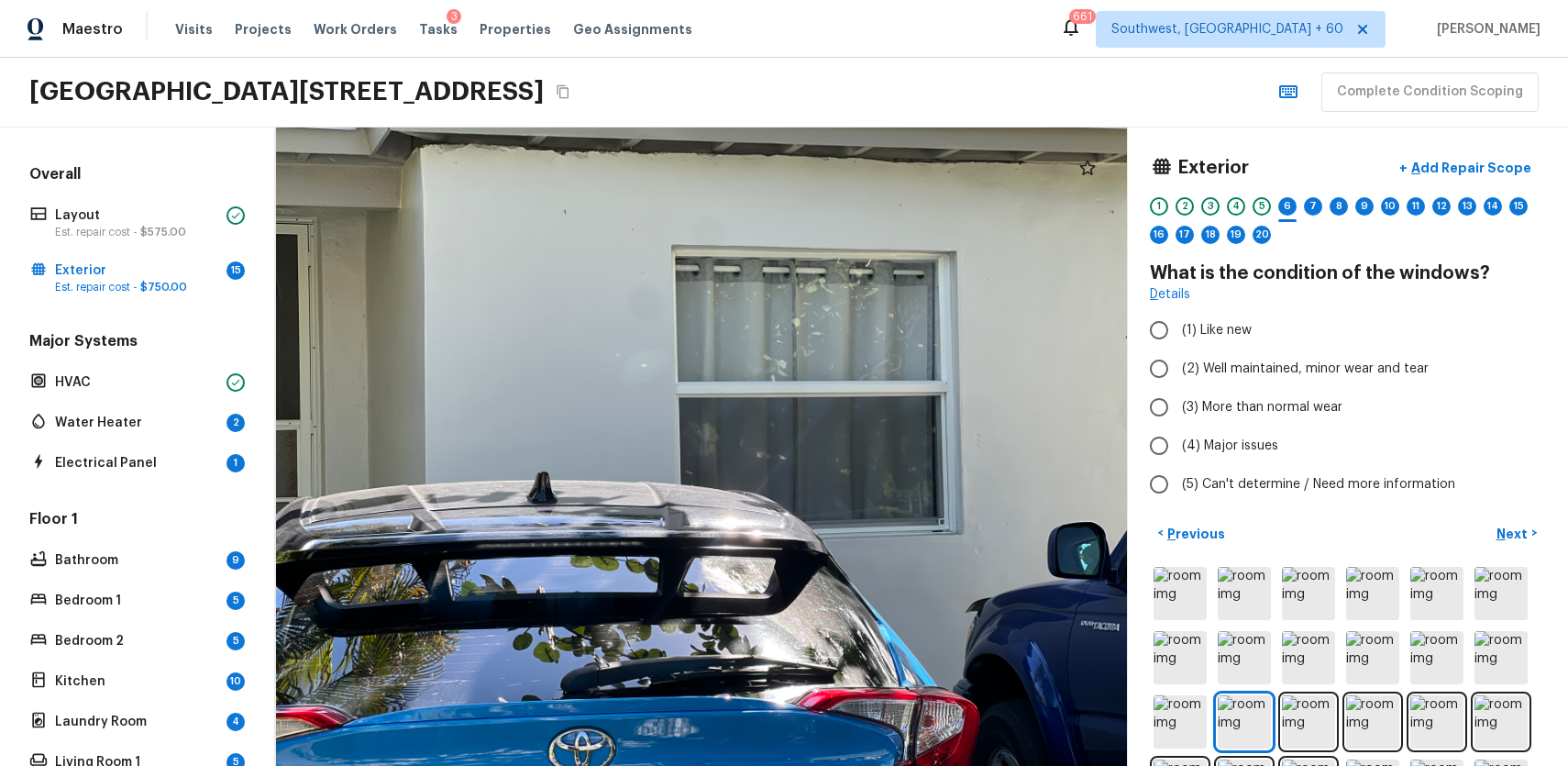
scroll to position [27, 0]
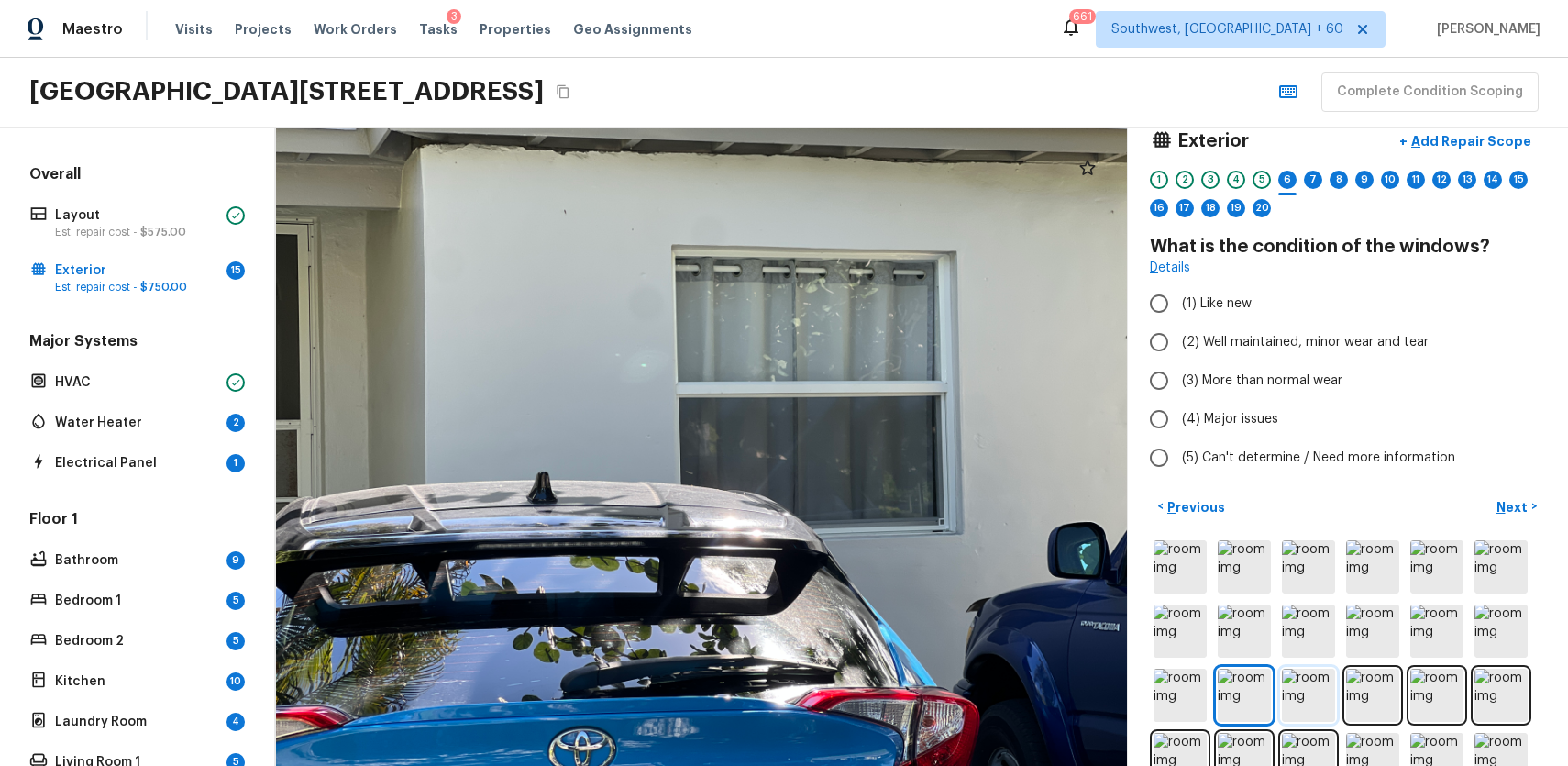
click at [1316, 693] on img at bounding box center [1309, 696] width 54 height 54
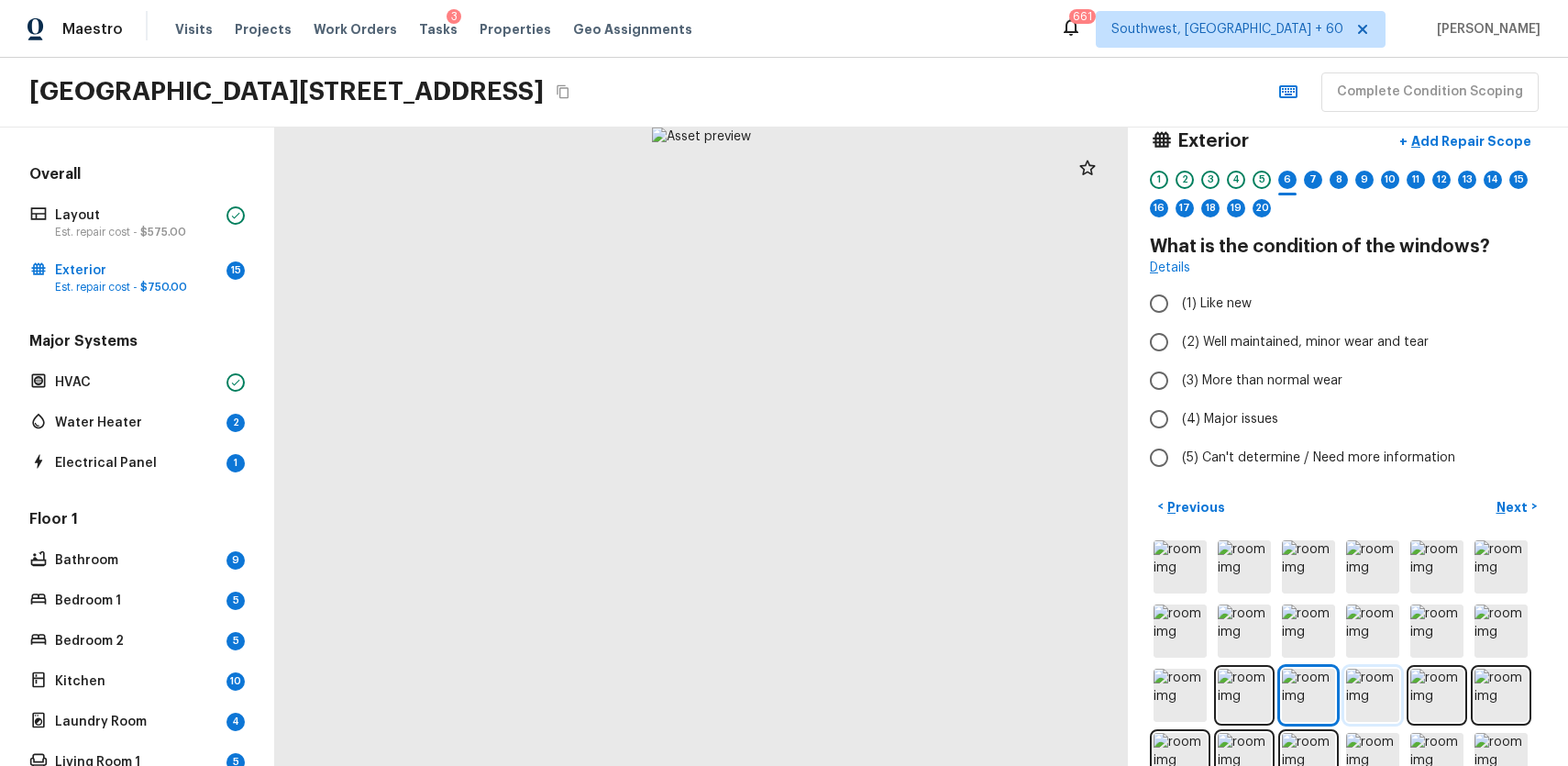
click at [1378, 676] on img at bounding box center [1373, 696] width 54 height 54
click at [1238, 694] on img at bounding box center [1245, 696] width 54 height 54
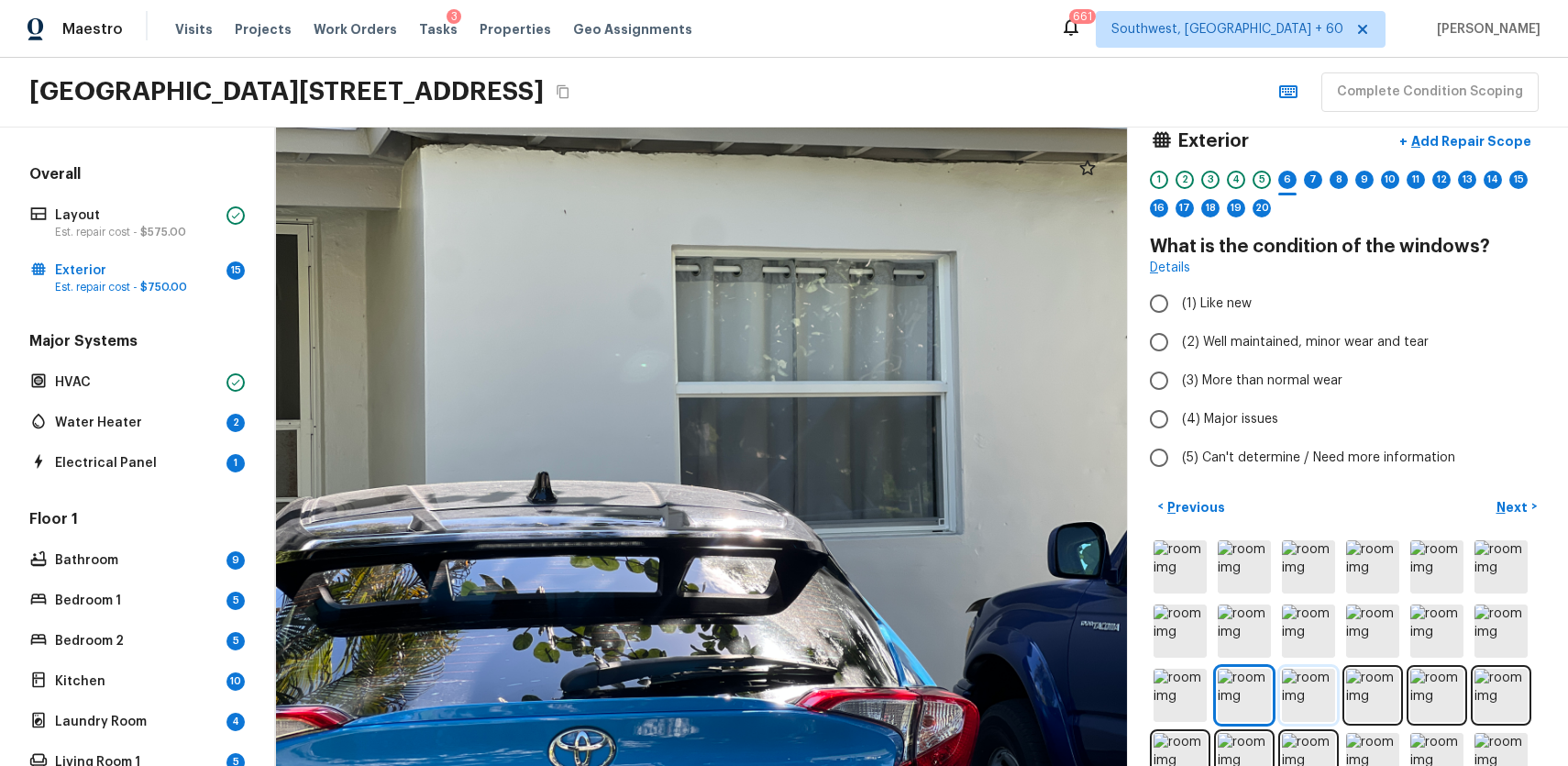
click at [1309, 702] on img at bounding box center [1309, 696] width 54 height 54
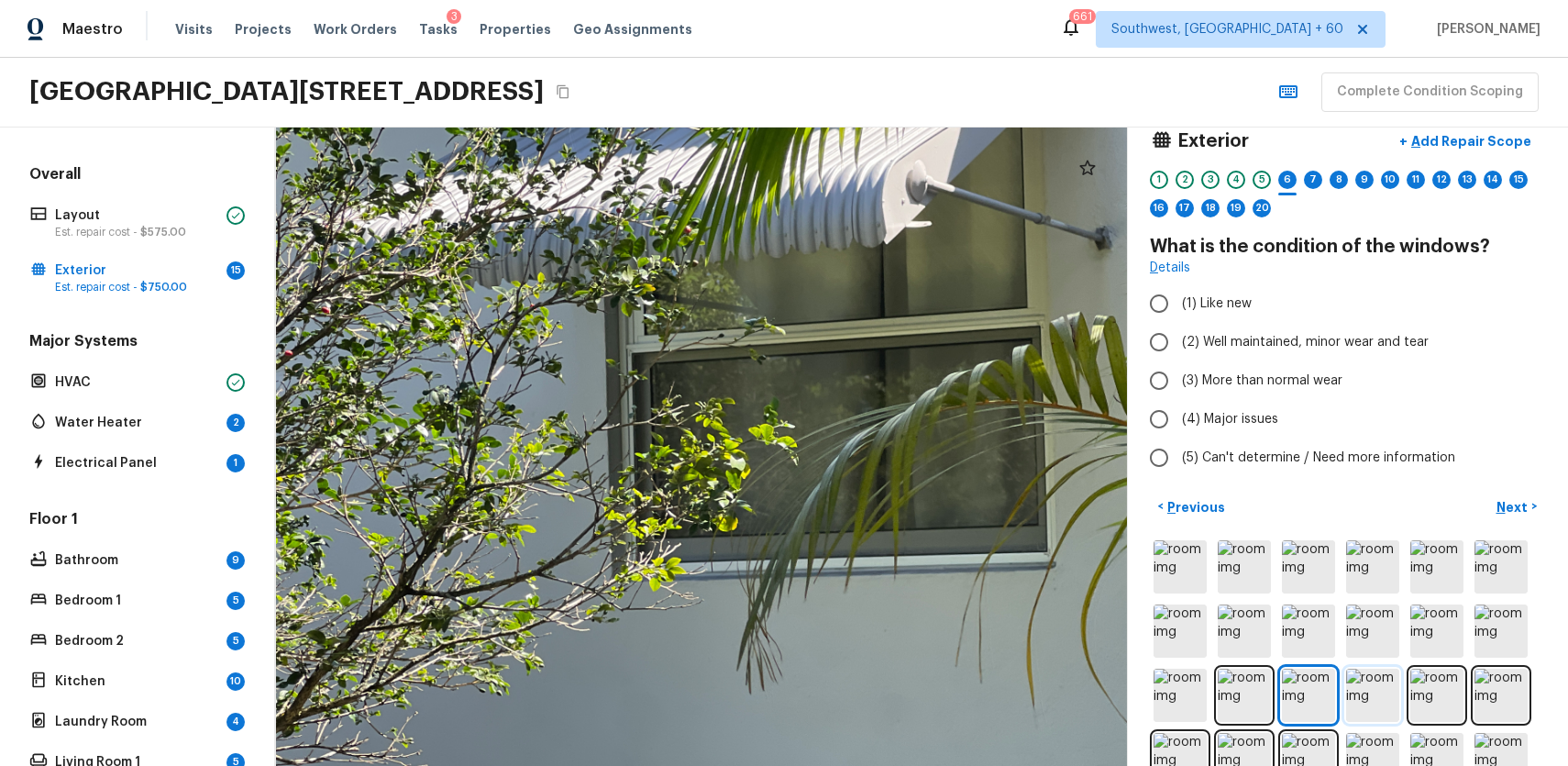
click at [1357, 700] on img at bounding box center [1373, 696] width 54 height 54
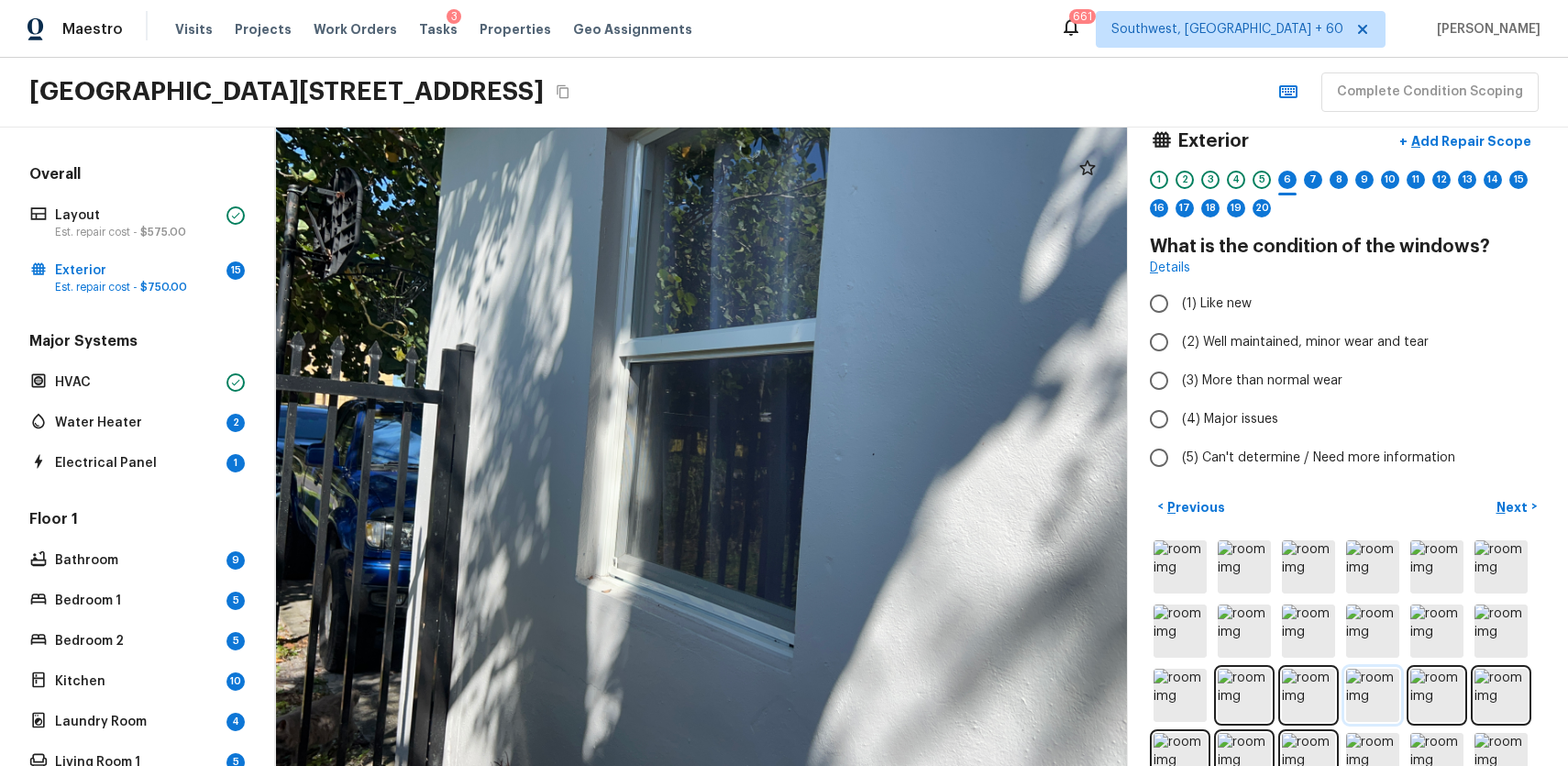
click at [1368, 689] on img at bounding box center [1373, 696] width 54 height 54
click at [1428, 693] on img at bounding box center [1437, 696] width 54 height 54
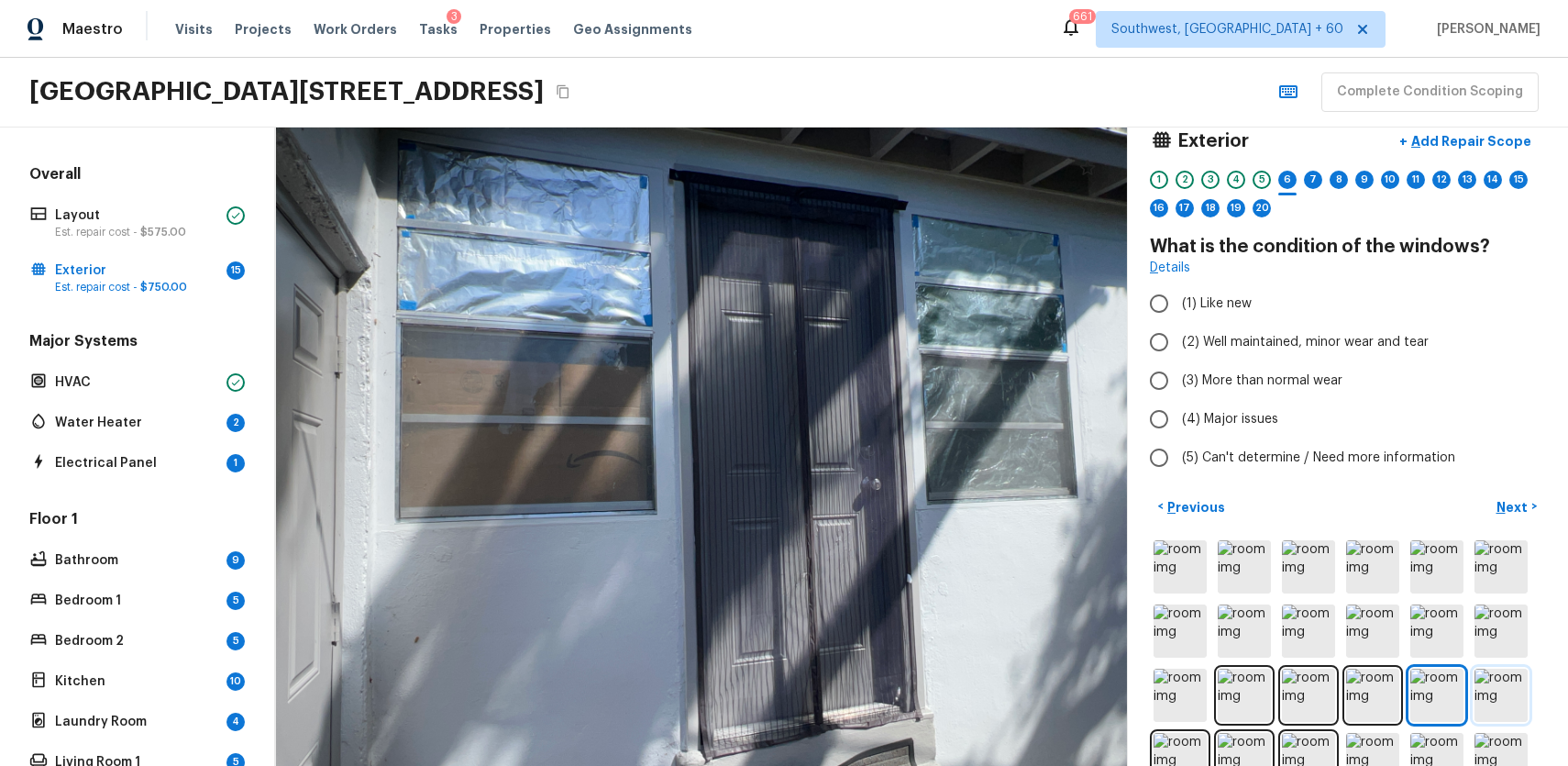
click at [1520, 701] on img at bounding box center [1502, 696] width 54 height 54
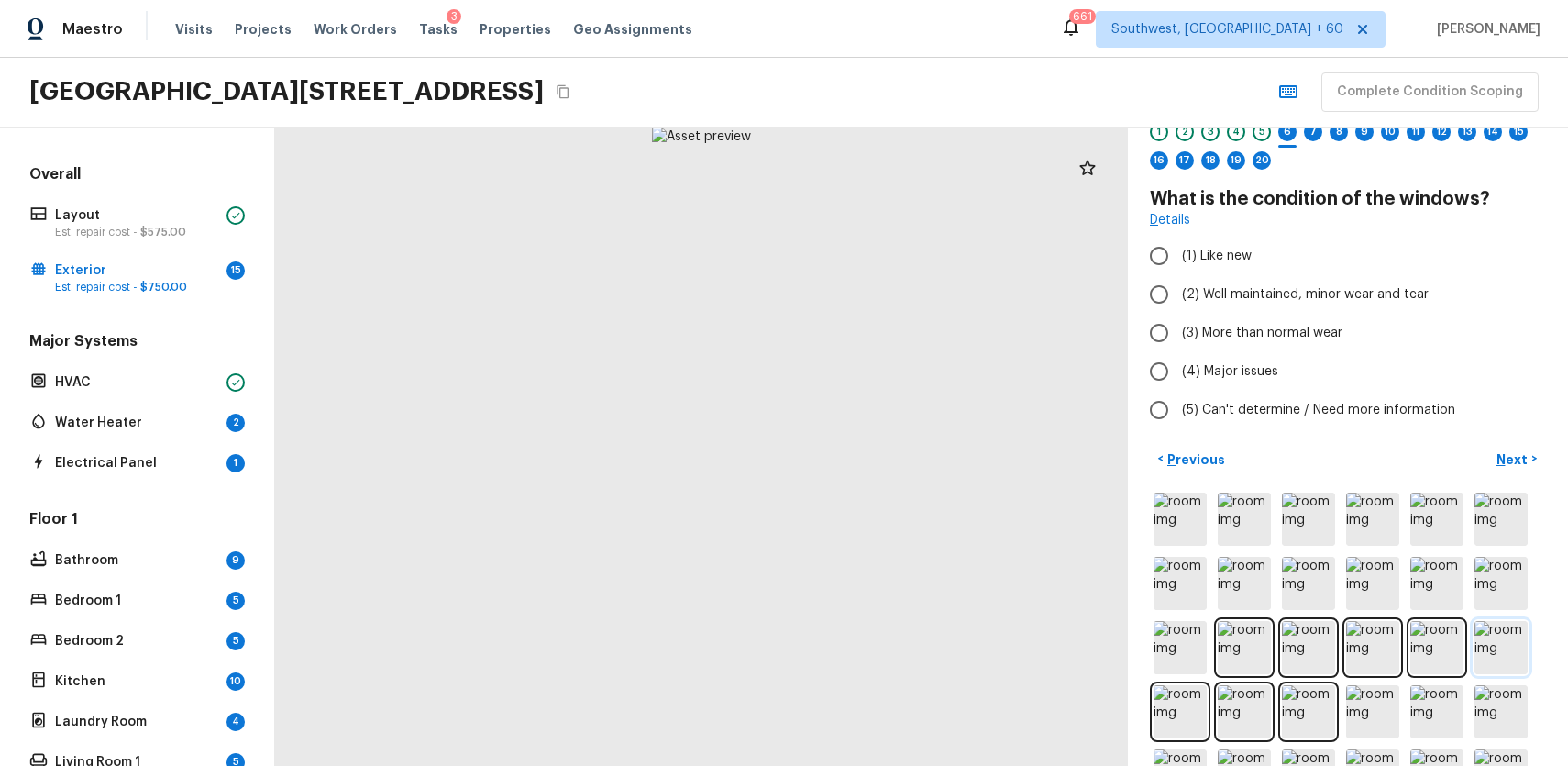
scroll to position [99, 0]
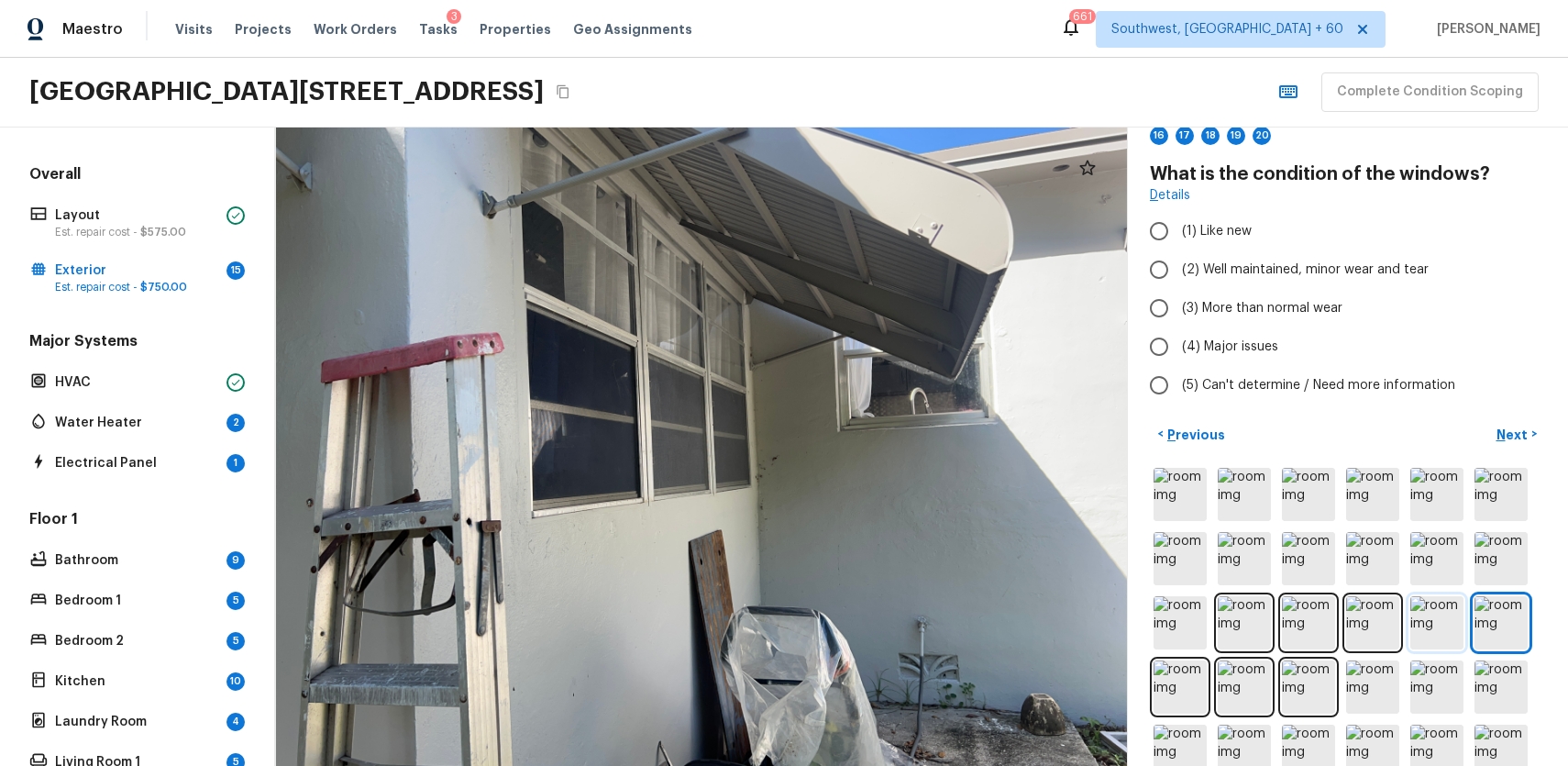
click at [1430, 622] on img at bounding box center [1437, 623] width 54 height 54
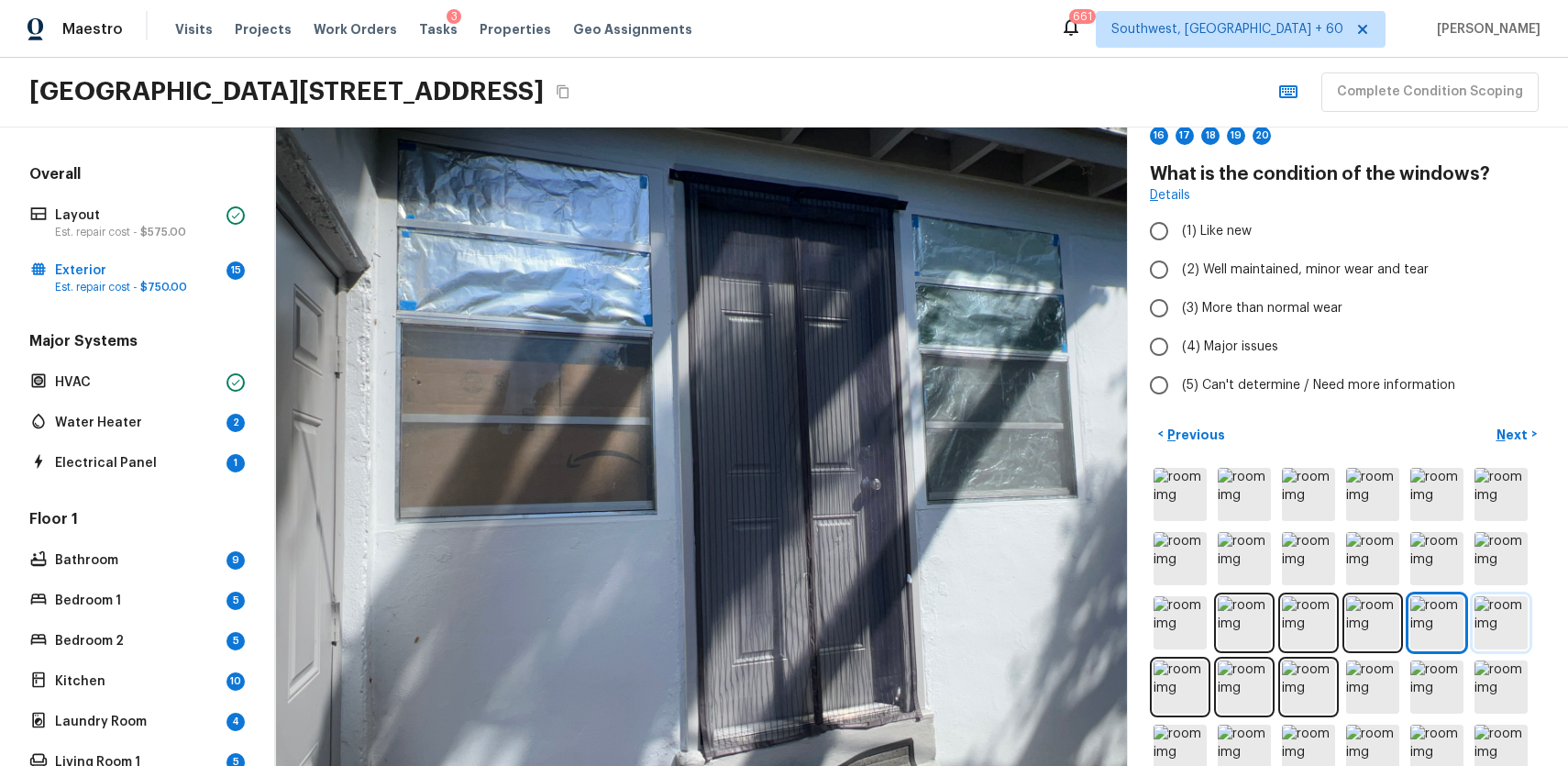
click at [1495, 611] on img at bounding box center [1502, 623] width 54 height 54
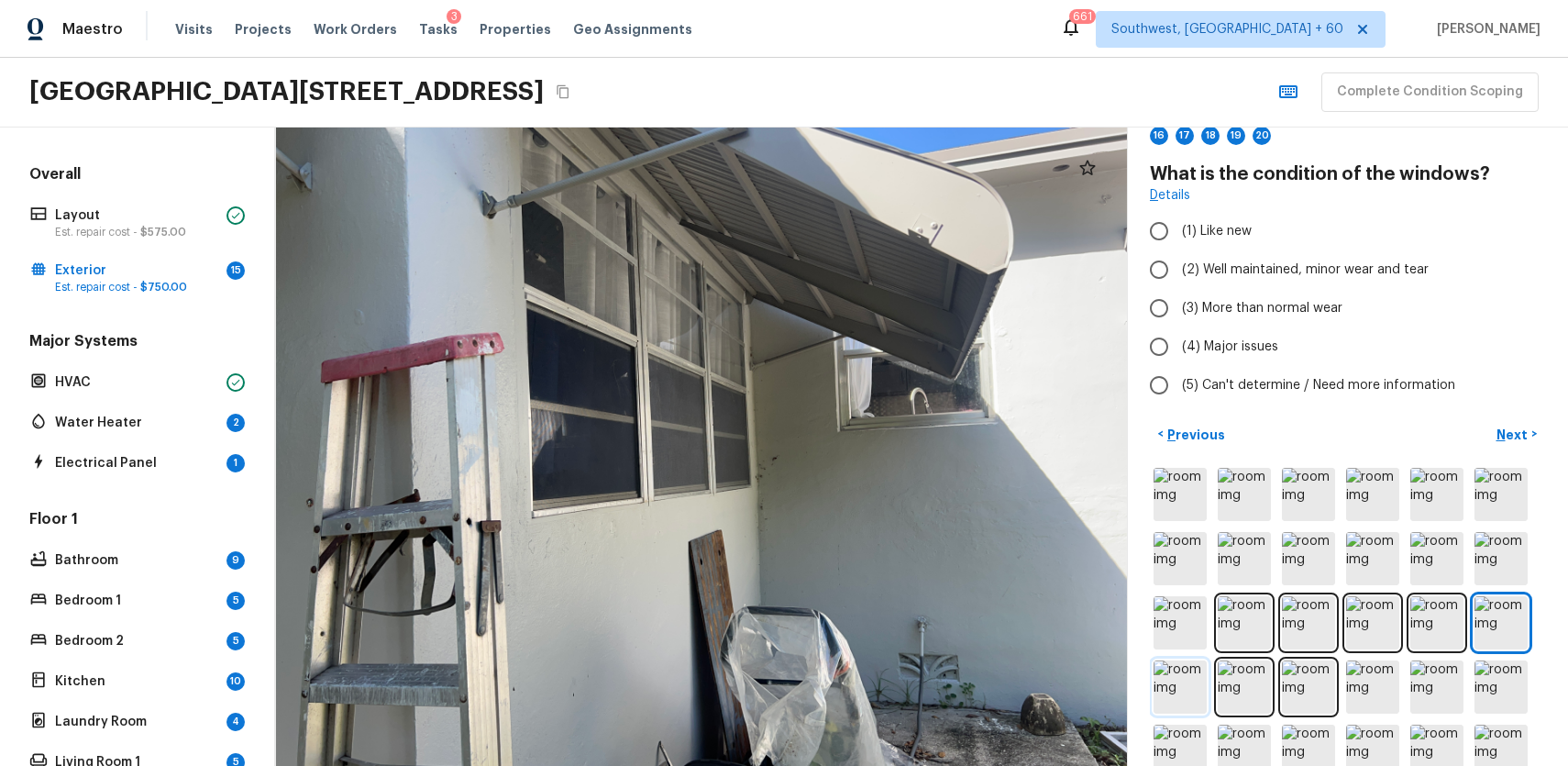
click at [1172, 662] on img at bounding box center [1180, 688] width 54 height 54
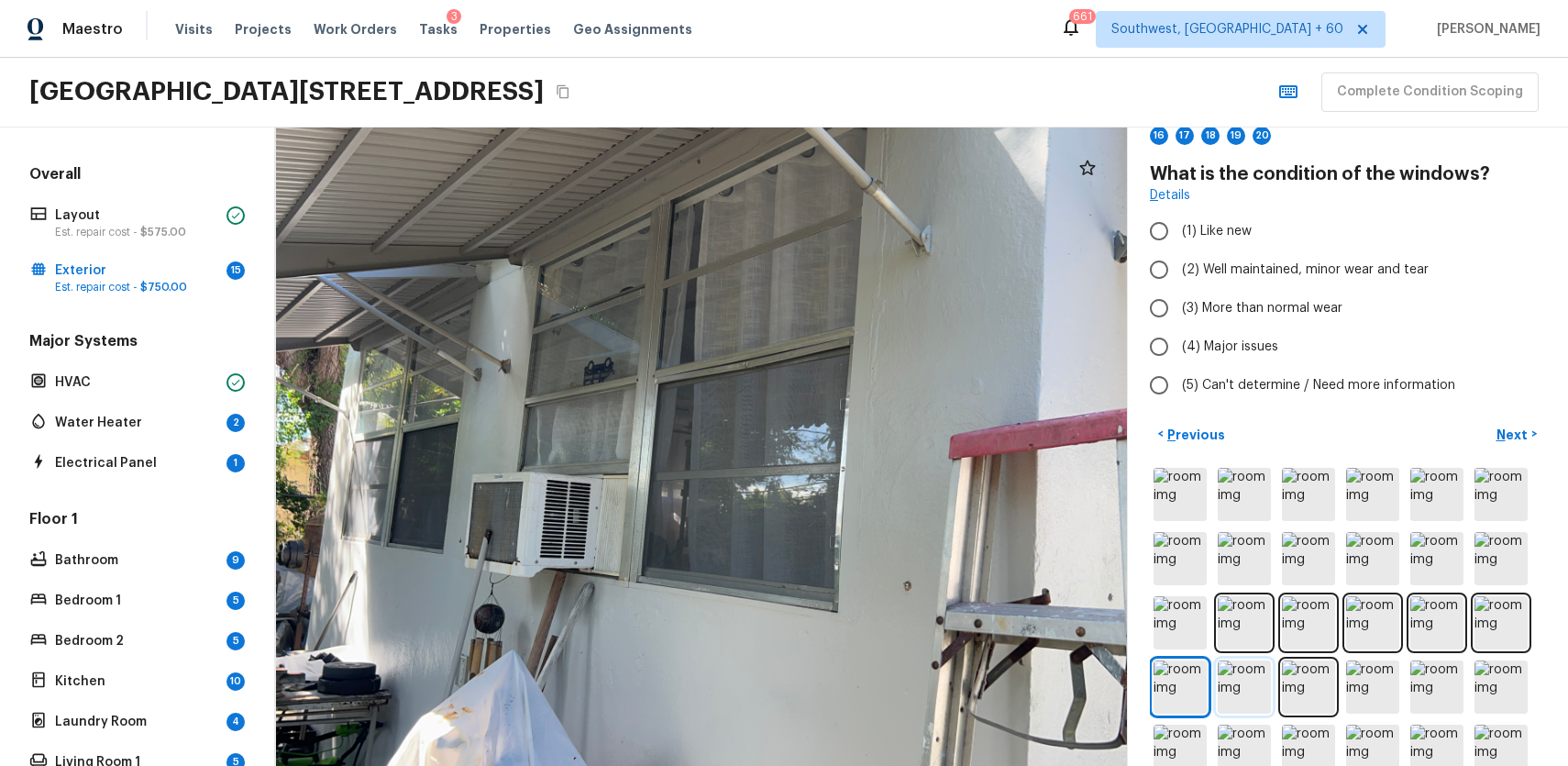
click at [1240, 671] on img at bounding box center [1245, 688] width 54 height 54
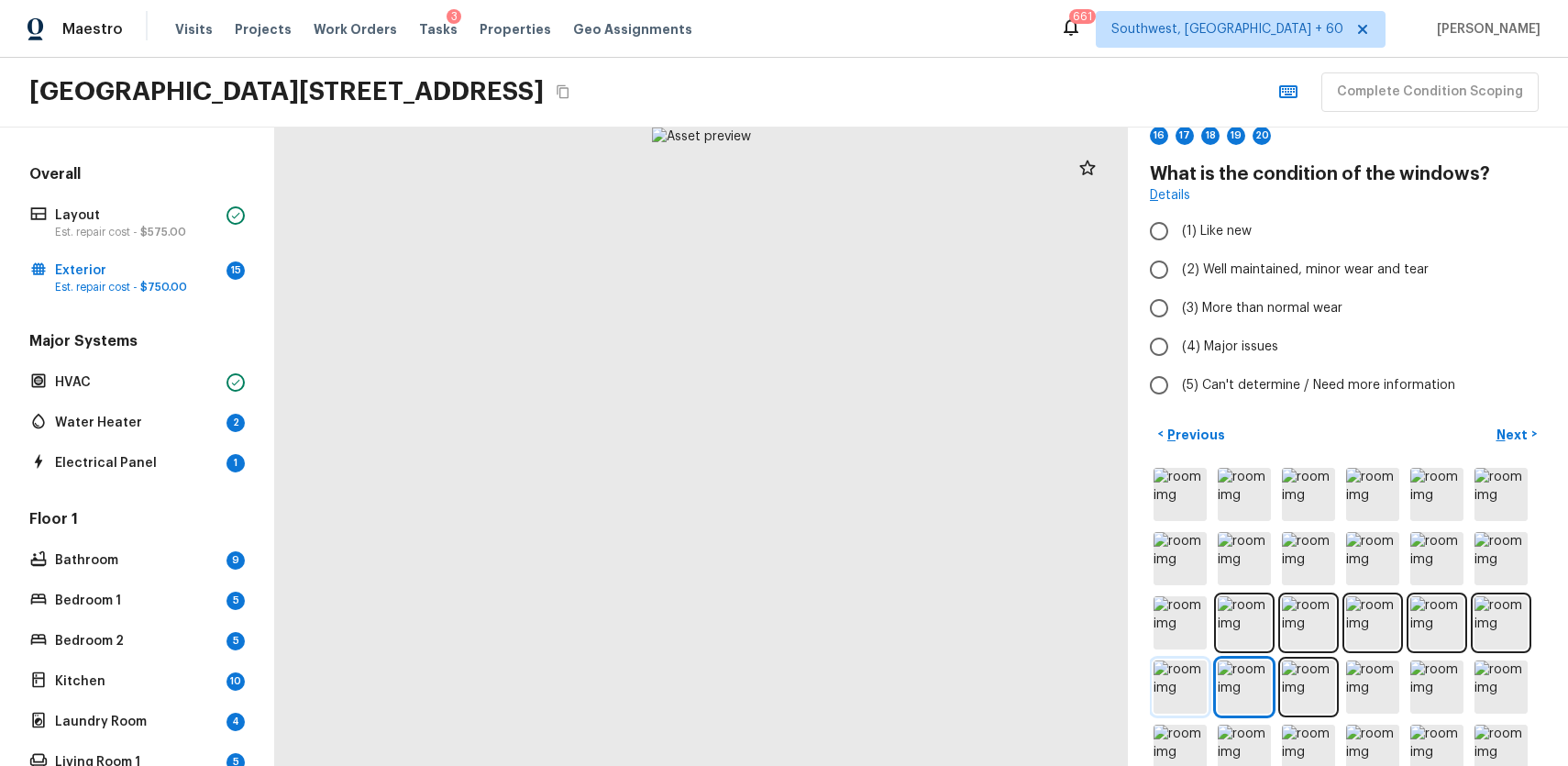
click at [1200, 666] on img at bounding box center [1180, 688] width 54 height 54
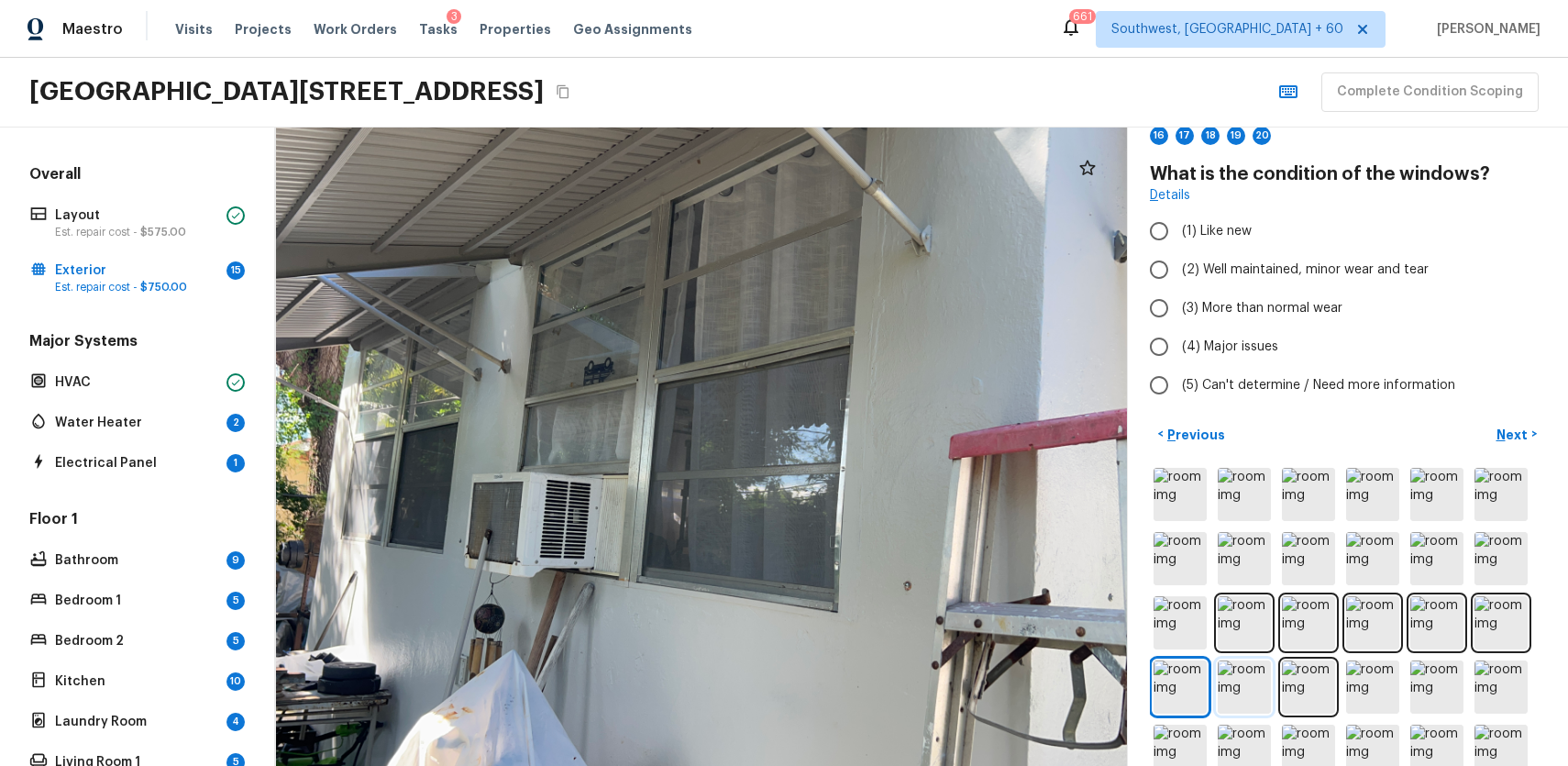
click at [1262, 672] on img at bounding box center [1245, 688] width 54 height 54
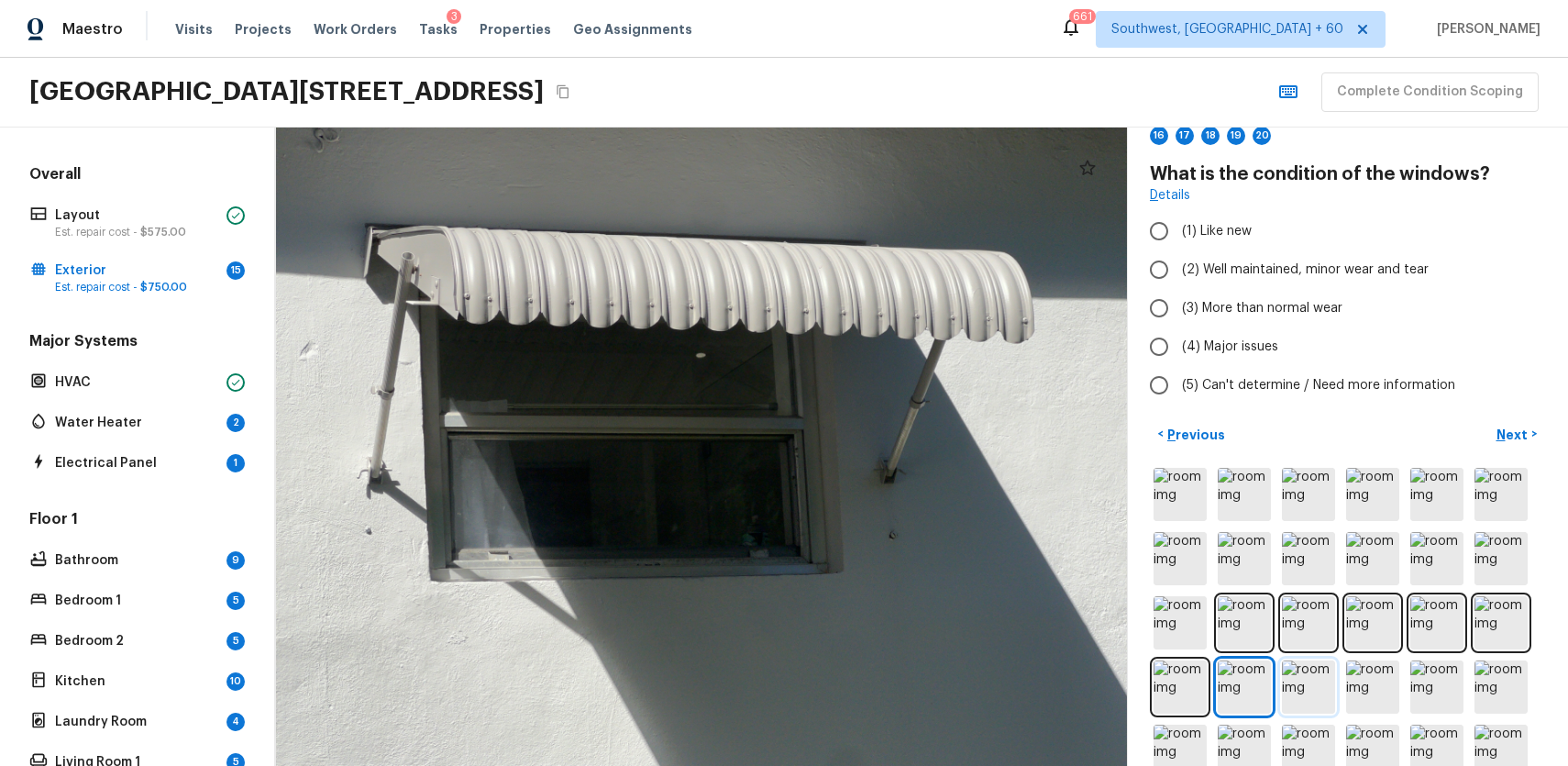
click at [1334, 686] on img at bounding box center [1309, 688] width 54 height 54
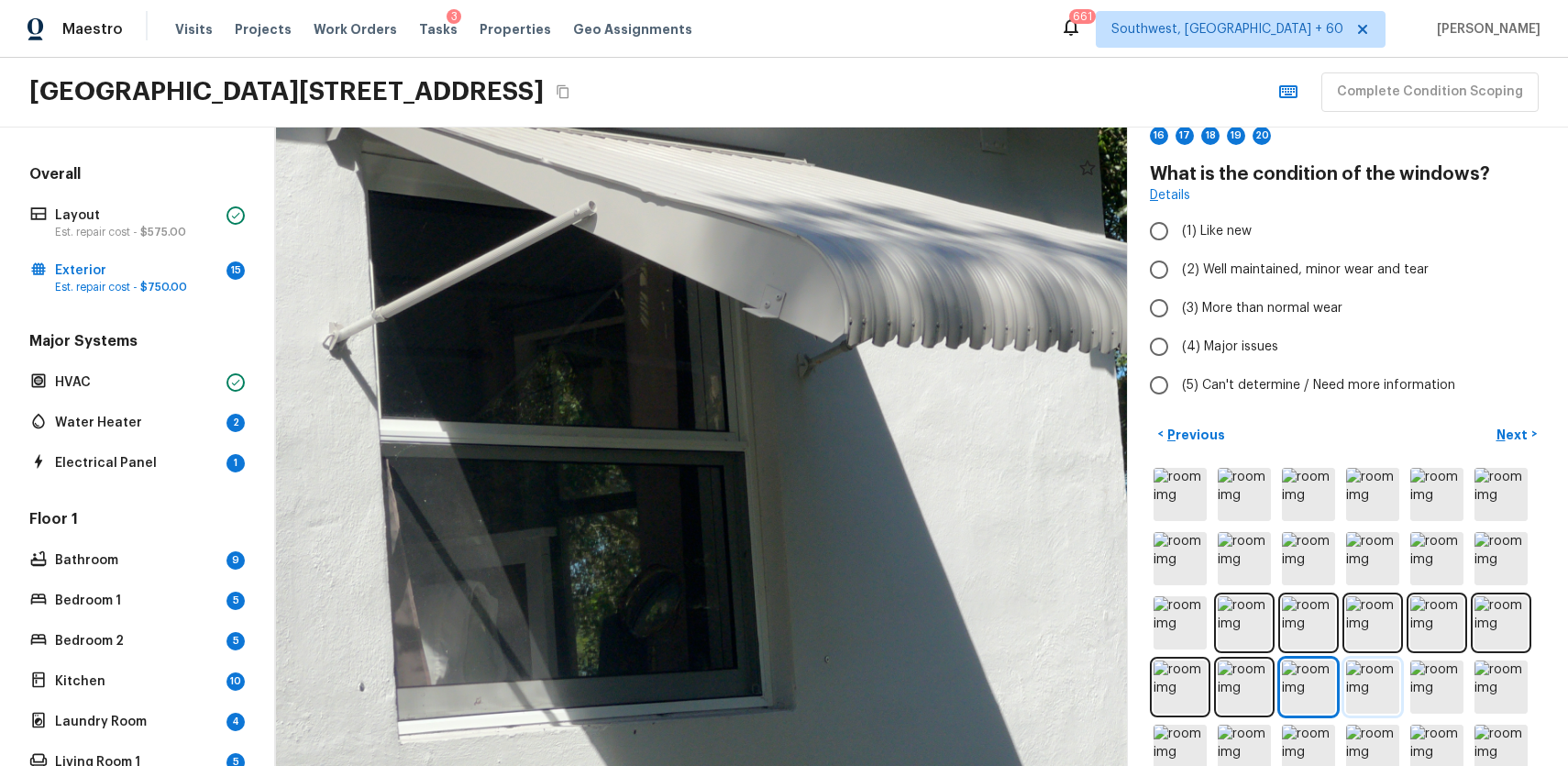
click at [1392, 676] on img at bounding box center [1373, 688] width 54 height 54
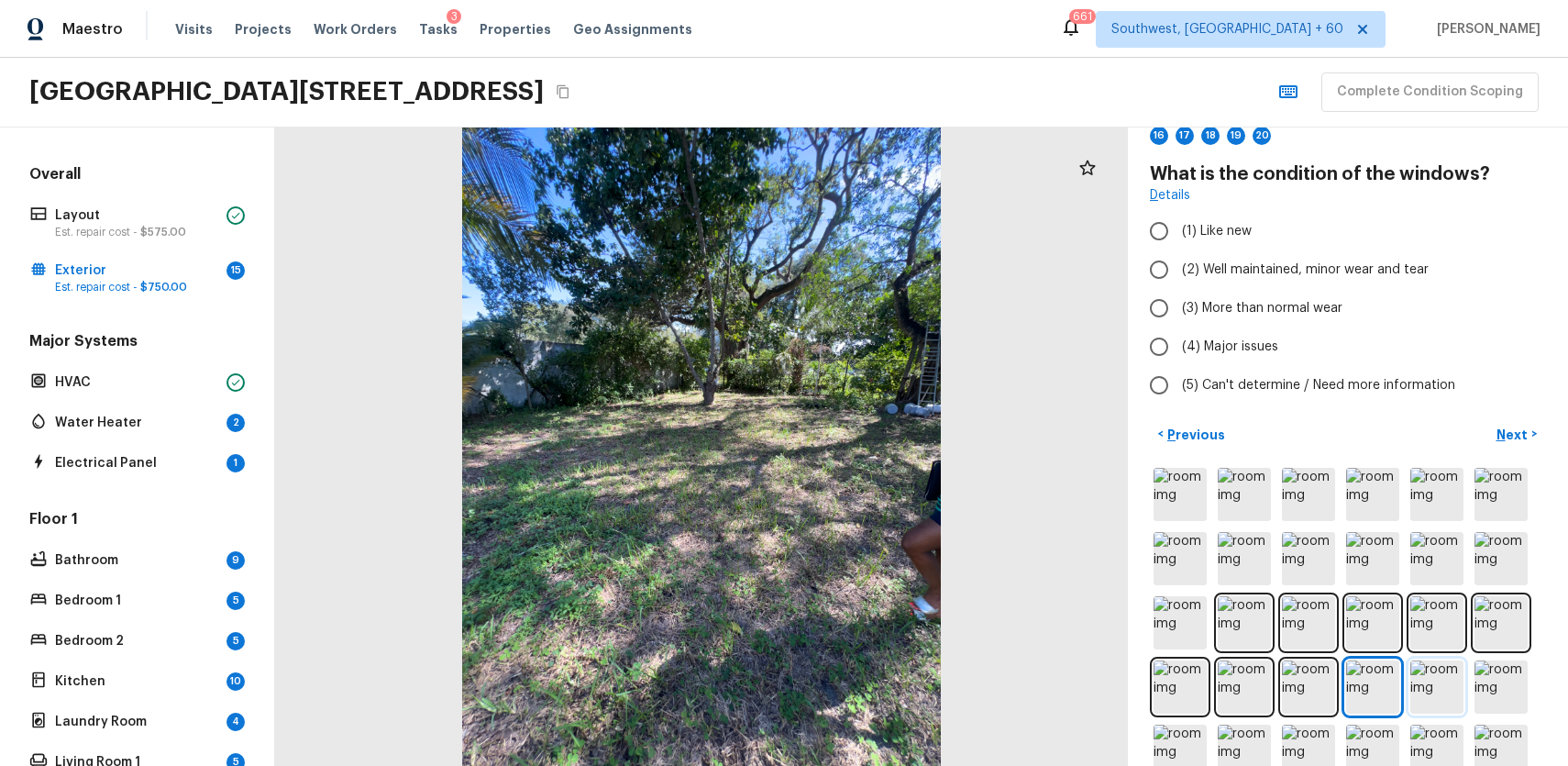
click at [1441, 687] on img at bounding box center [1437, 688] width 54 height 54
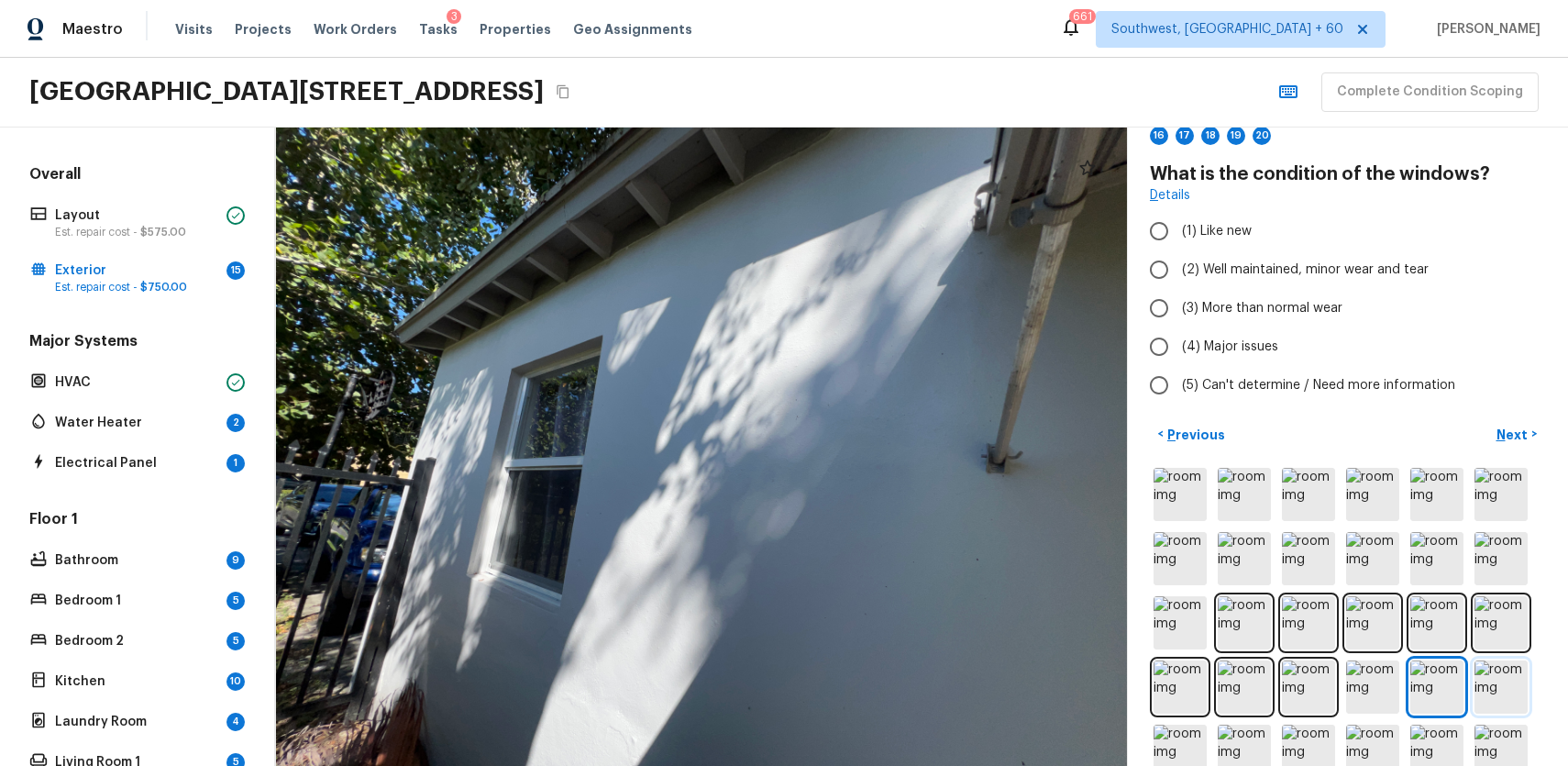
click at [1493, 676] on img at bounding box center [1502, 688] width 54 height 54
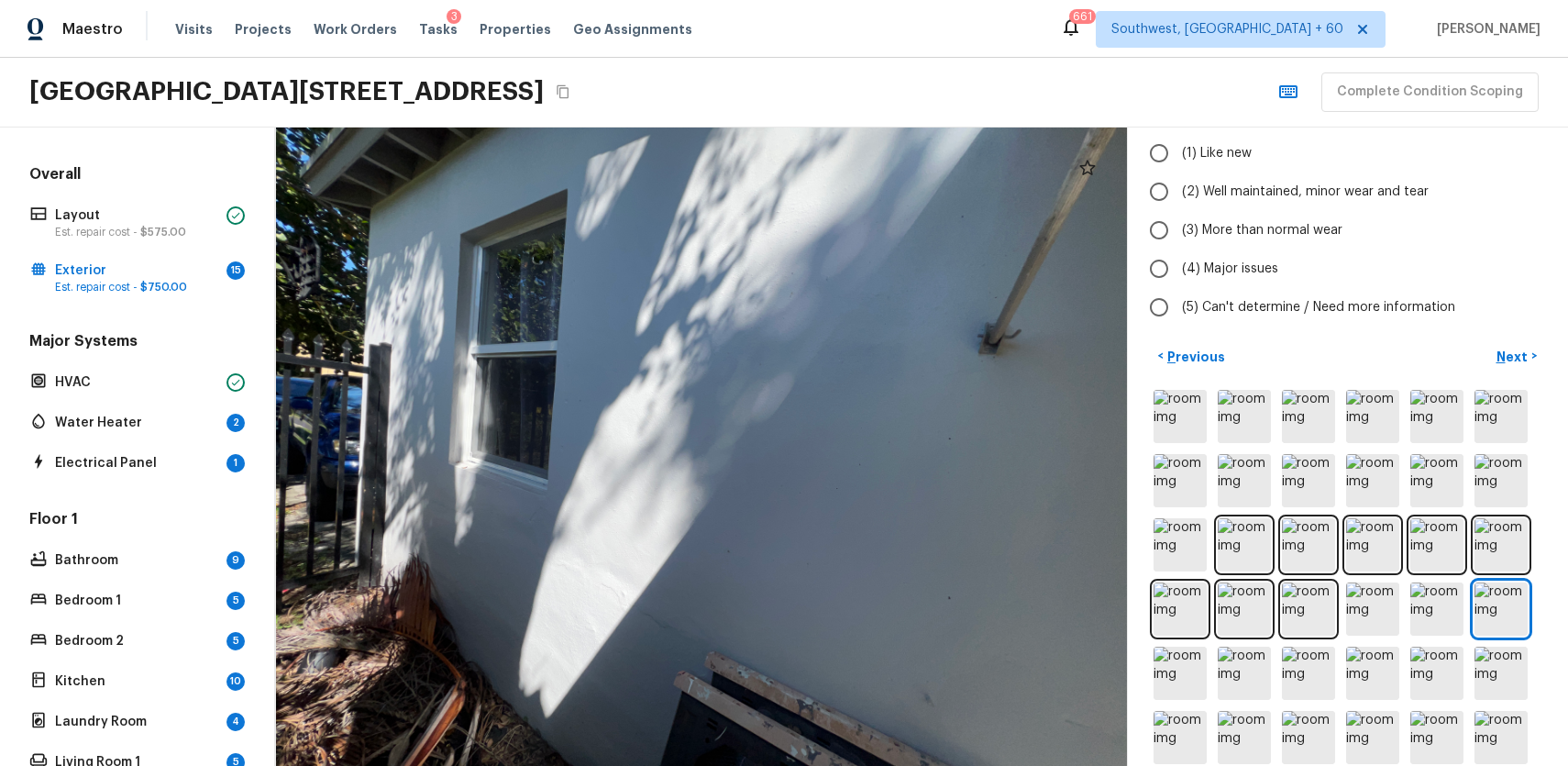
scroll to position [196, 0]
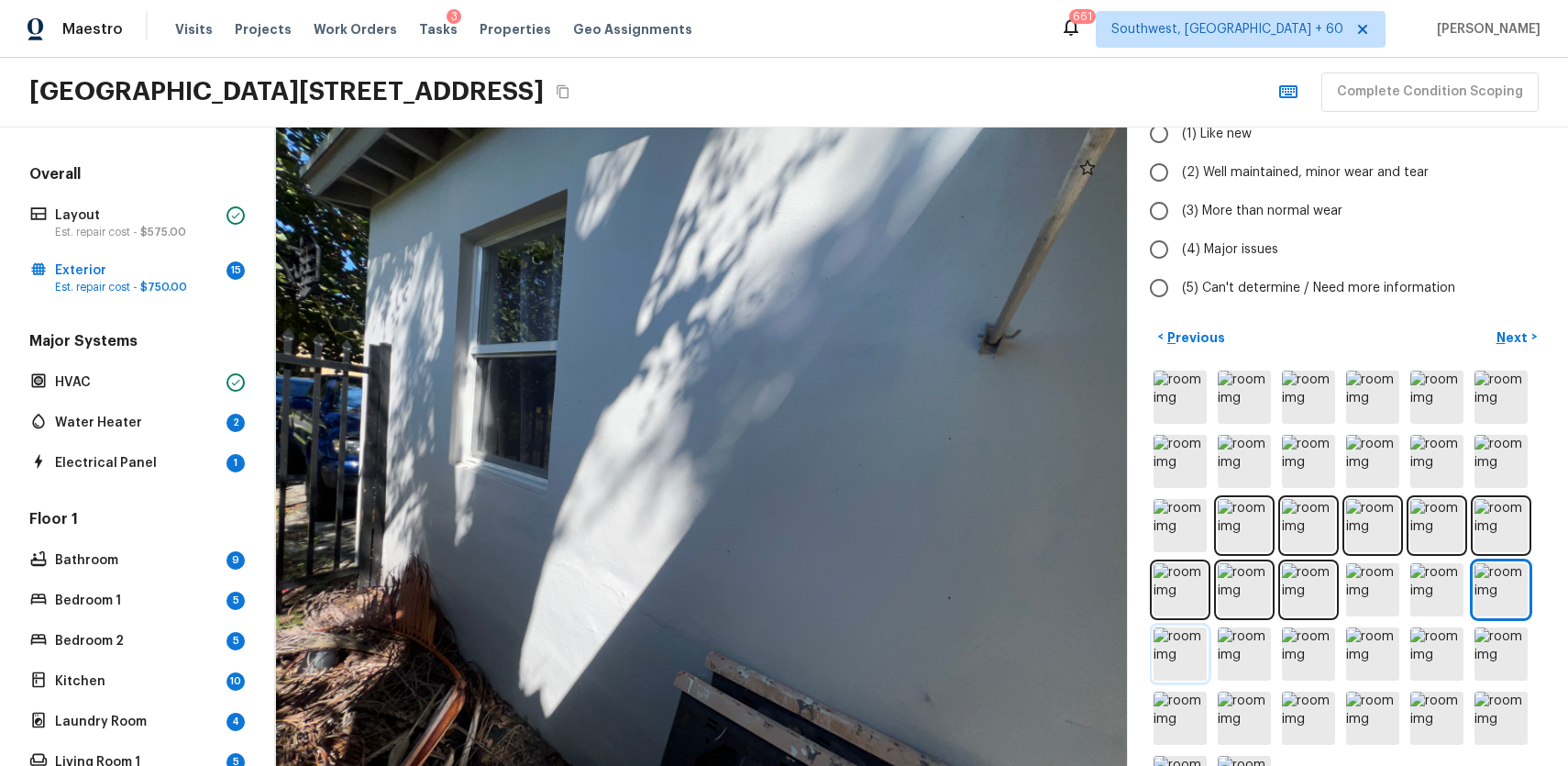
click at [1196, 652] on img at bounding box center [1180, 654] width 54 height 54
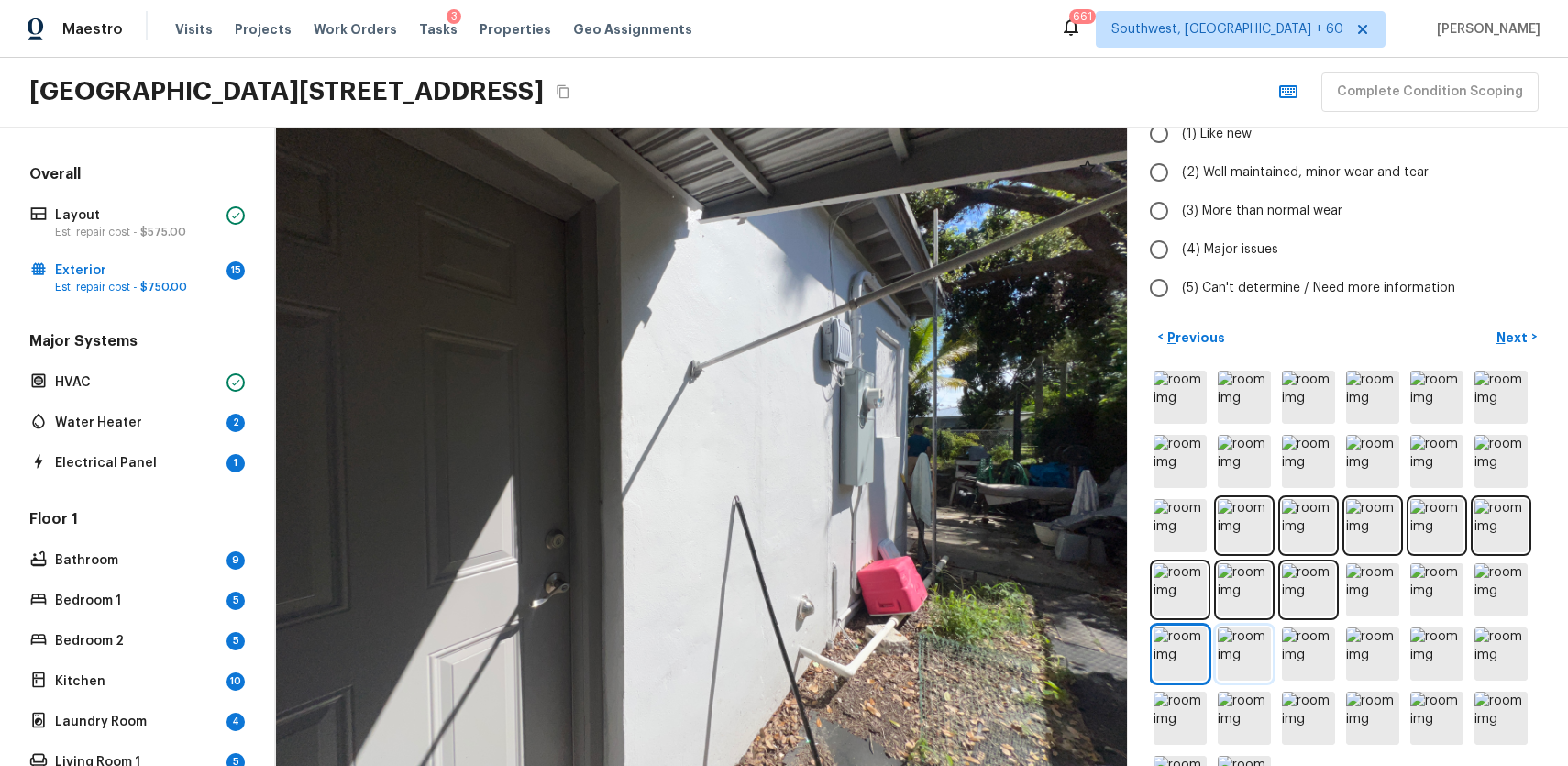
click at [1254, 656] on img at bounding box center [1245, 654] width 54 height 54
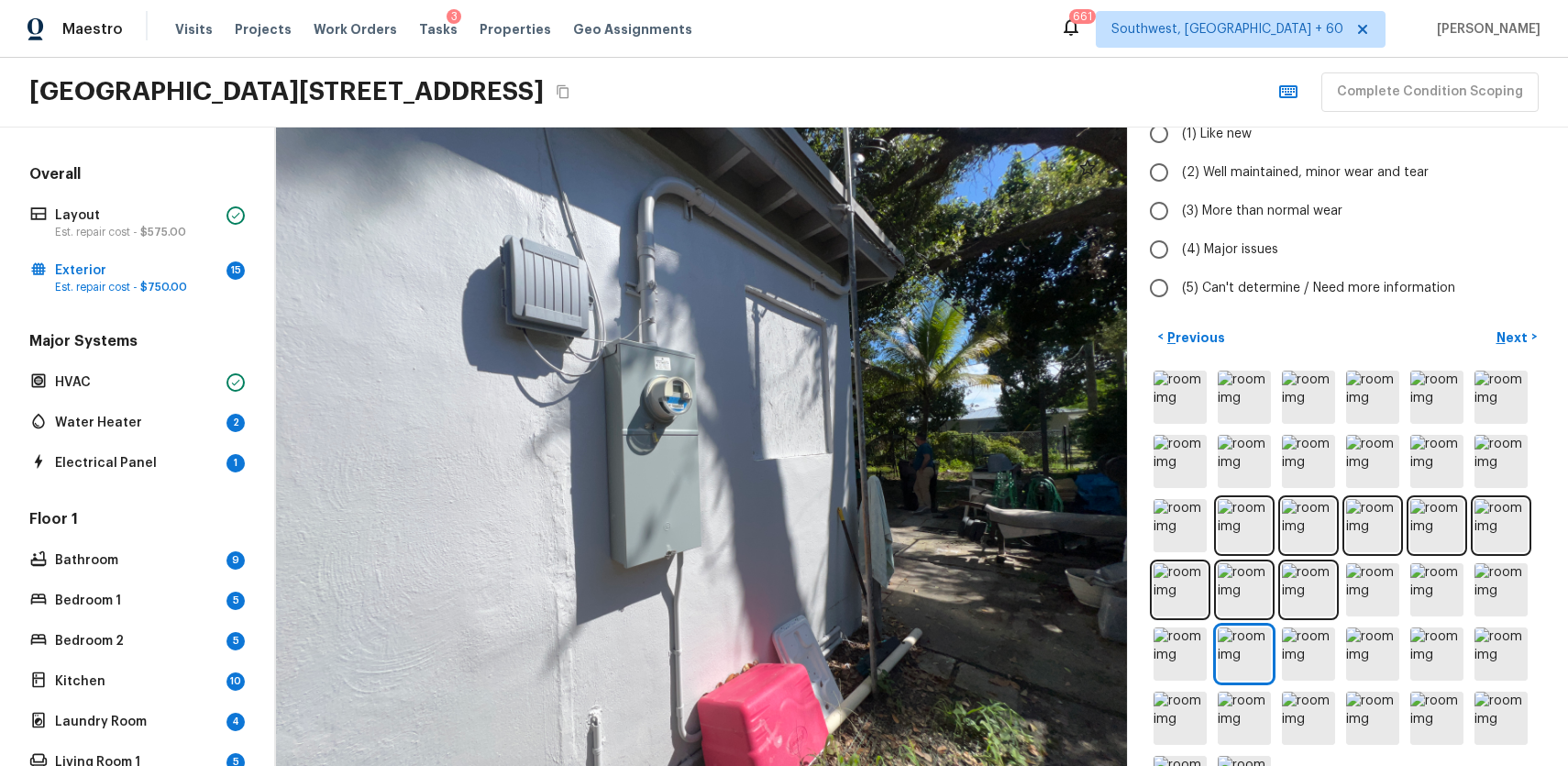
click at [1281, 645] on div at bounding box center [1347, 589] width 396 height 446
click at [1306, 646] on img at bounding box center [1309, 654] width 54 height 54
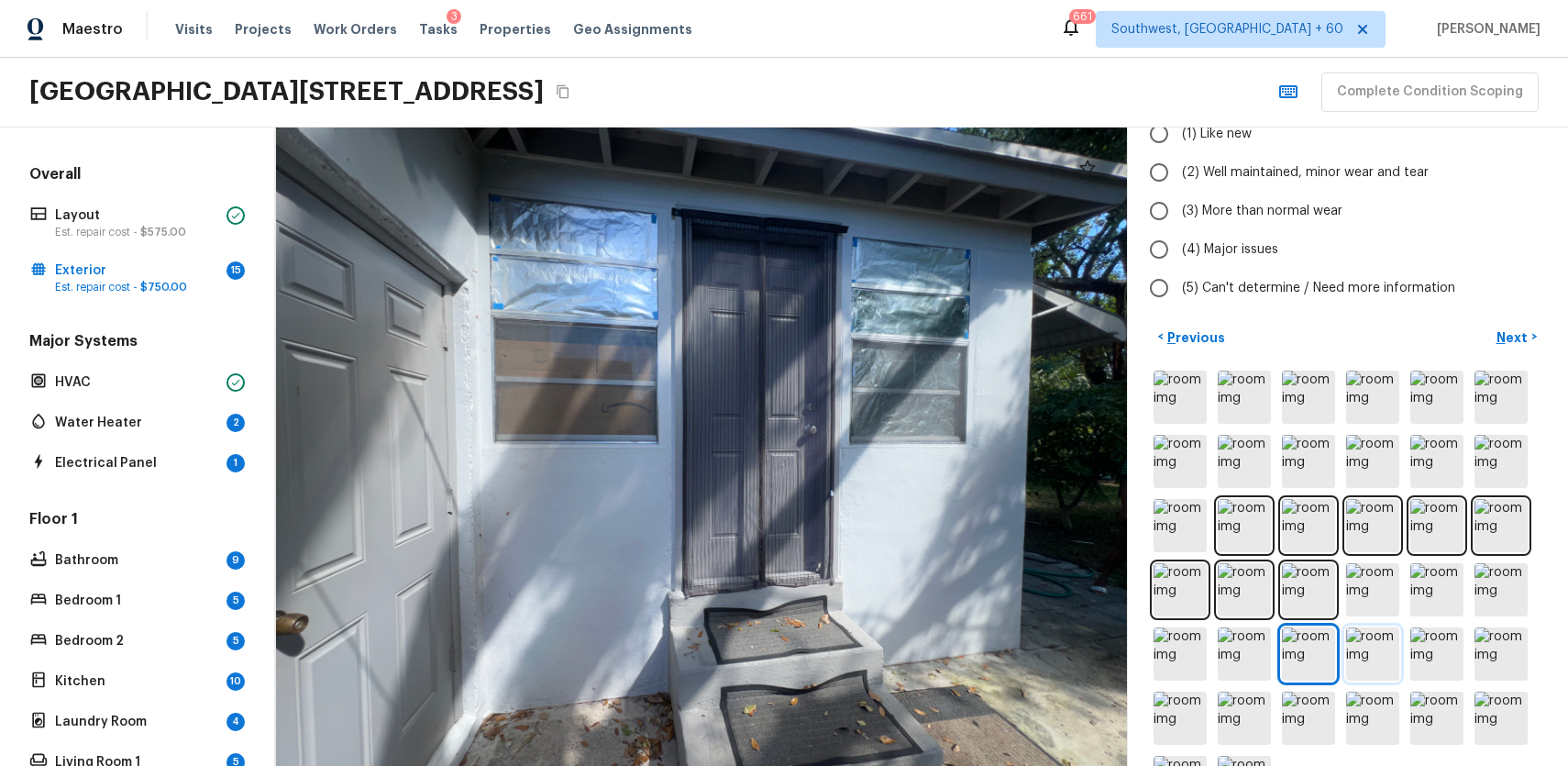
click at [1372, 656] on img at bounding box center [1373, 654] width 54 height 54
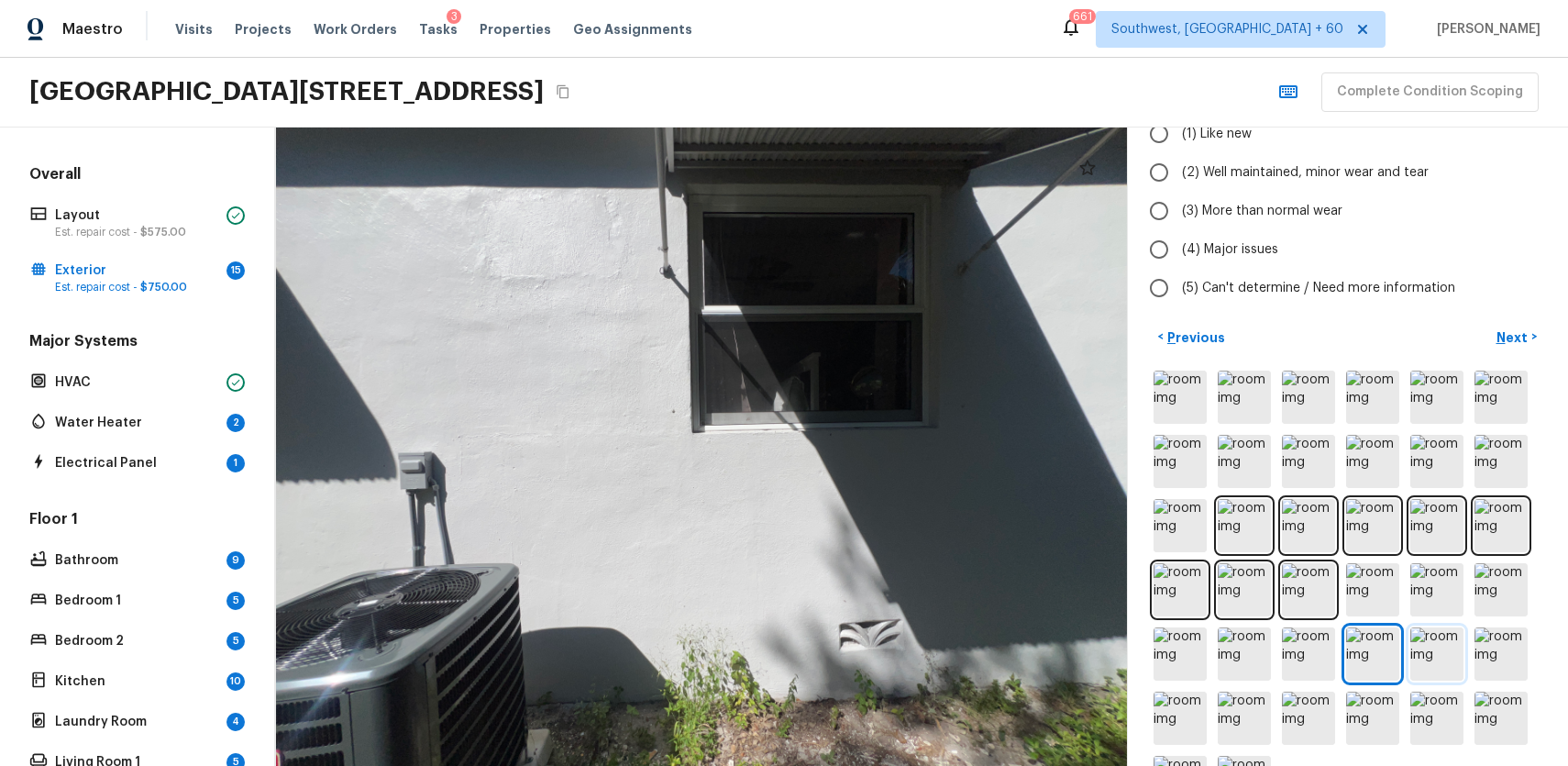
click at [1431, 665] on img at bounding box center [1437, 654] width 54 height 54
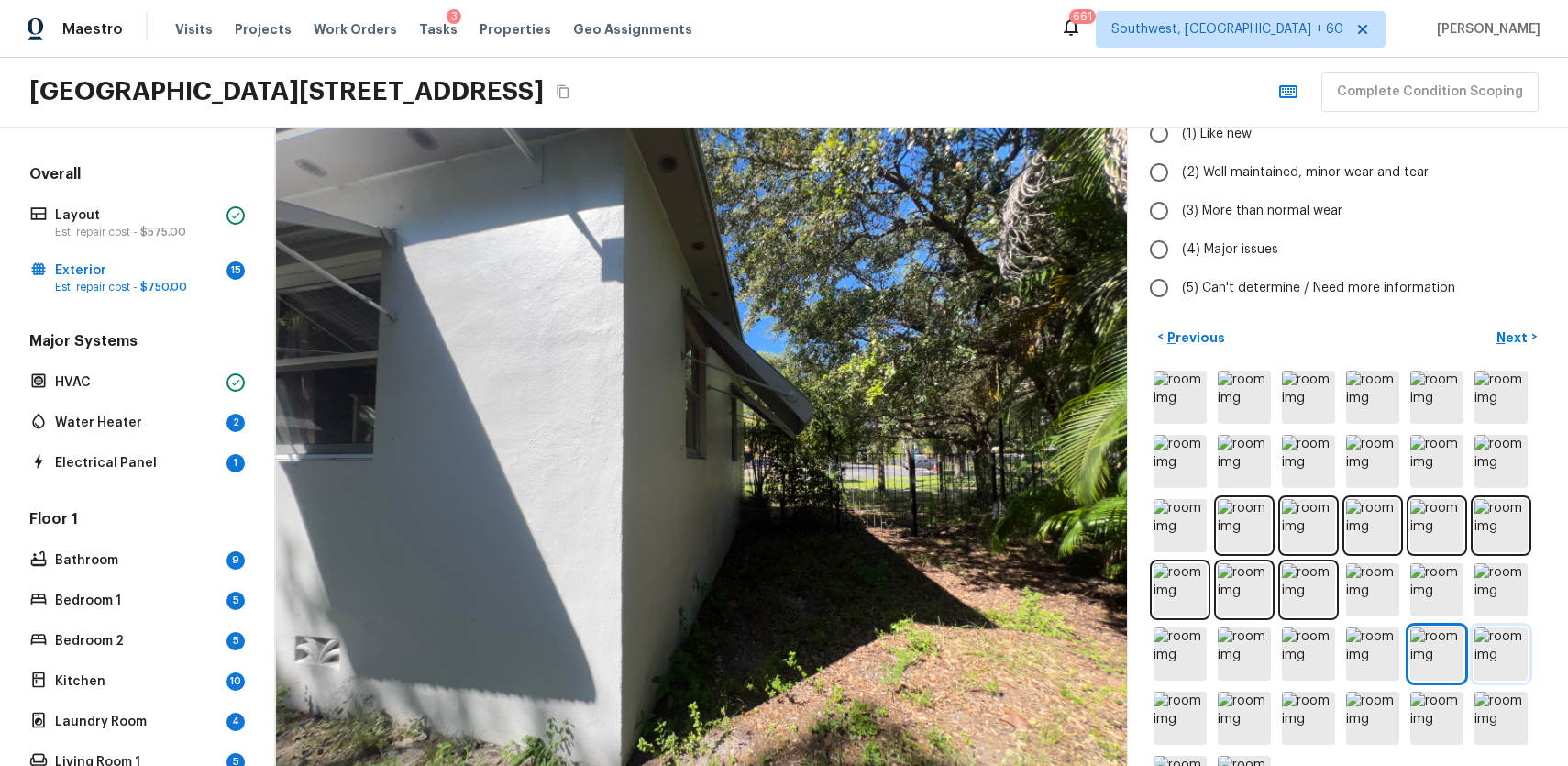
click at [1484, 663] on img at bounding box center [1502, 654] width 54 height 54
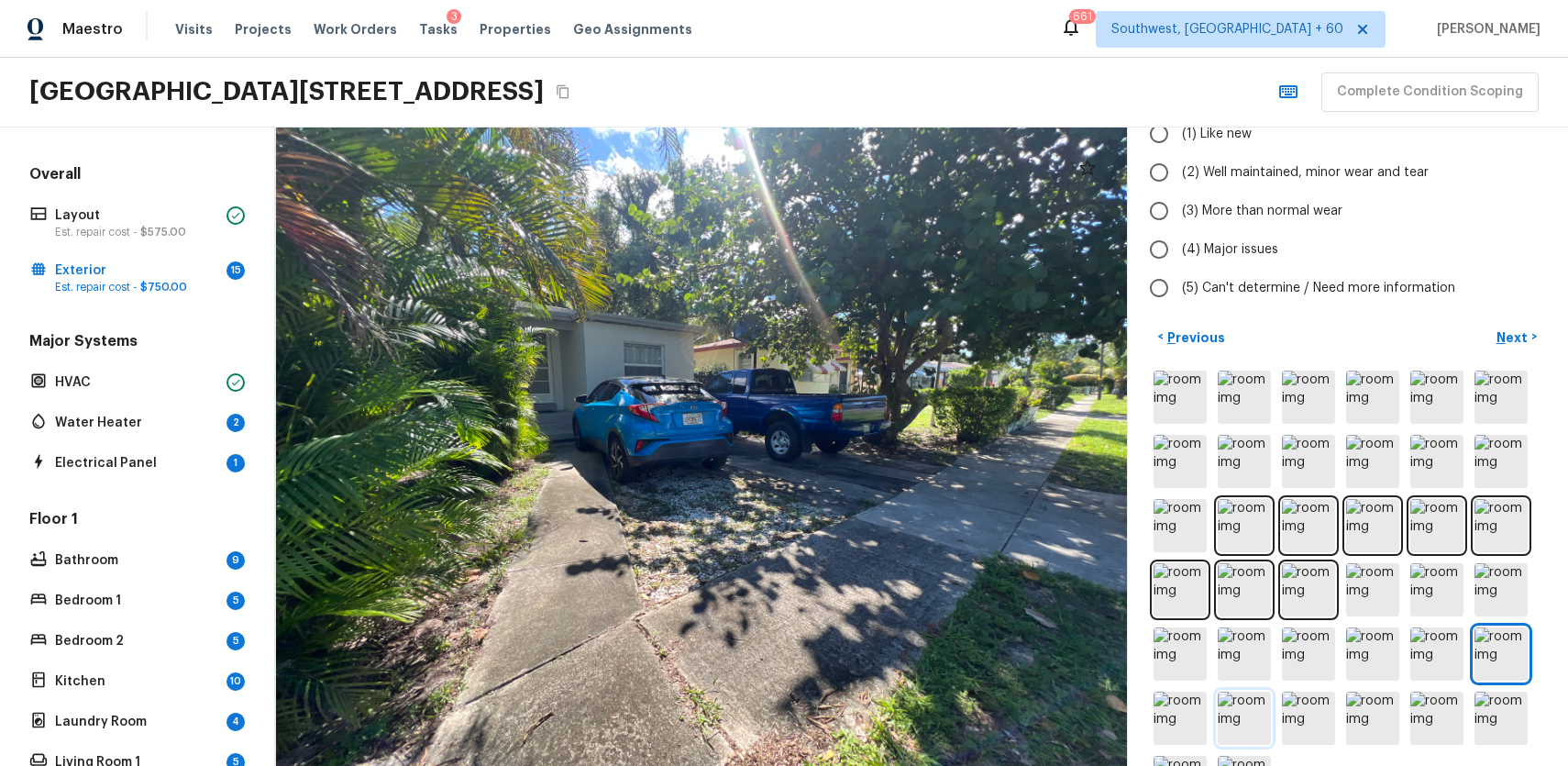
click at [1220, 713] on img at bounding box center [1245, 718] width 54 height 54
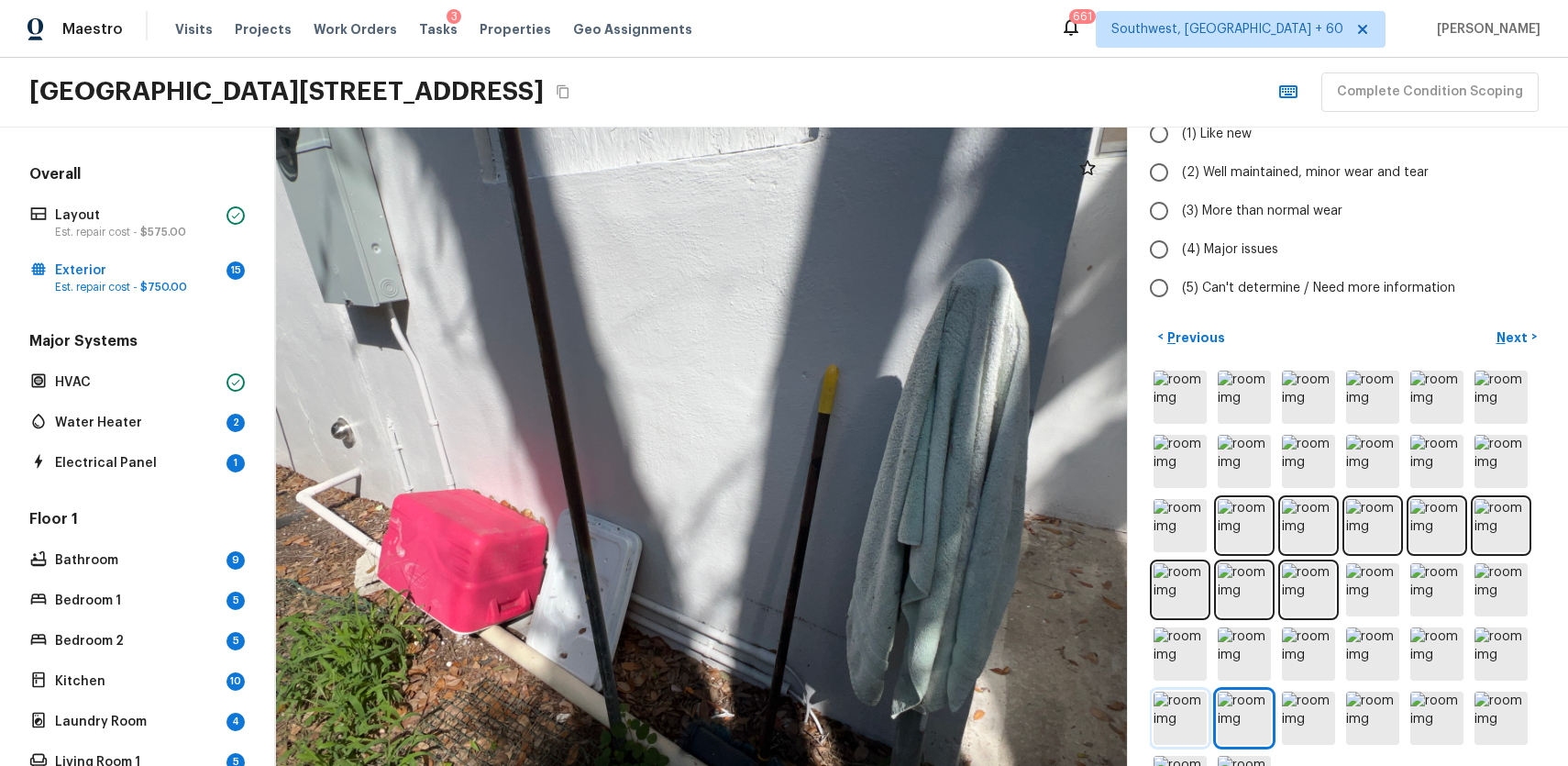
click at [1194, 713] on img at bounding box center [1180, 718] width 54 height 54
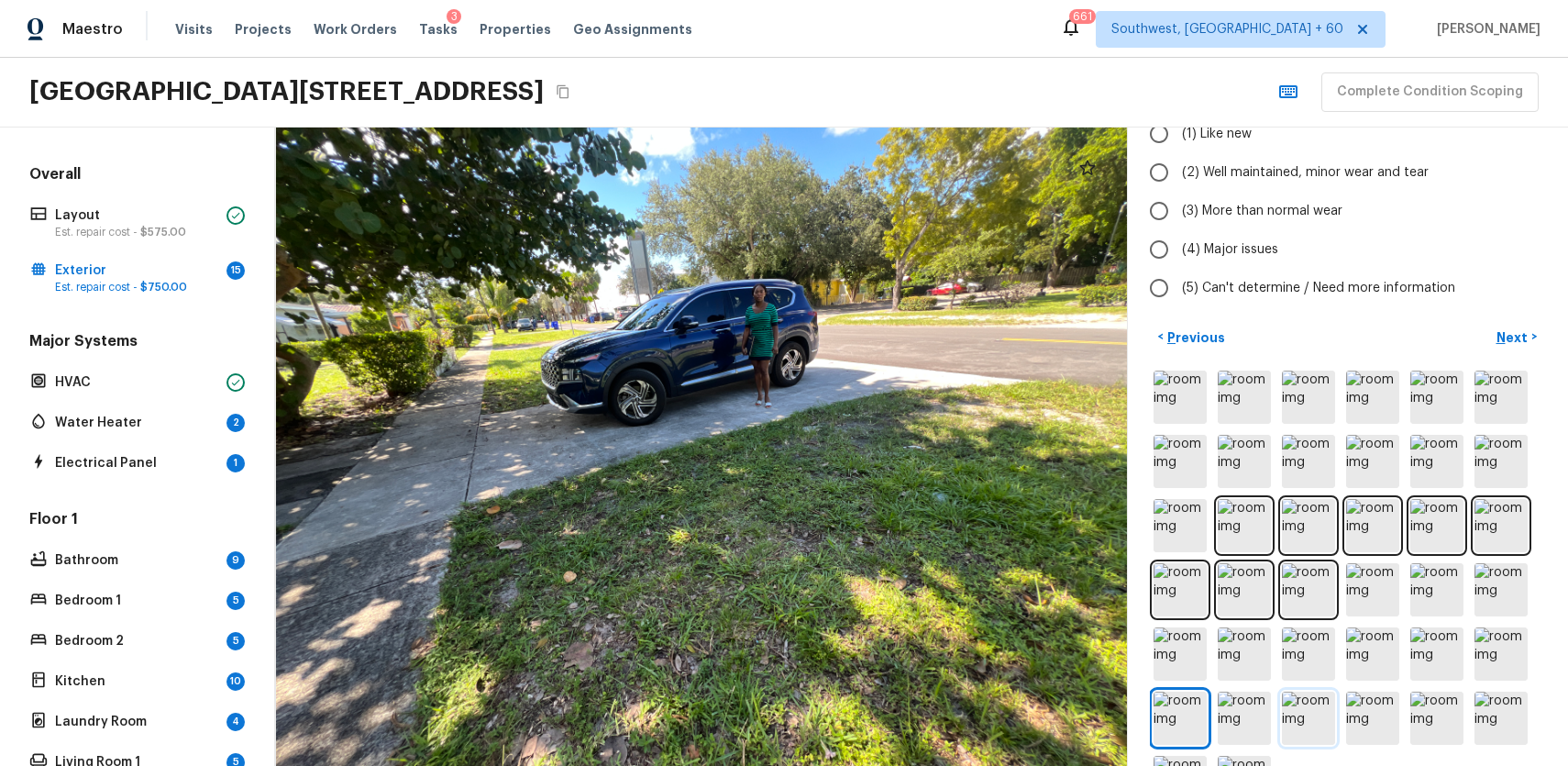
click at [1293, 710] on img at bounding box center [1309, 718] width 54 height 54
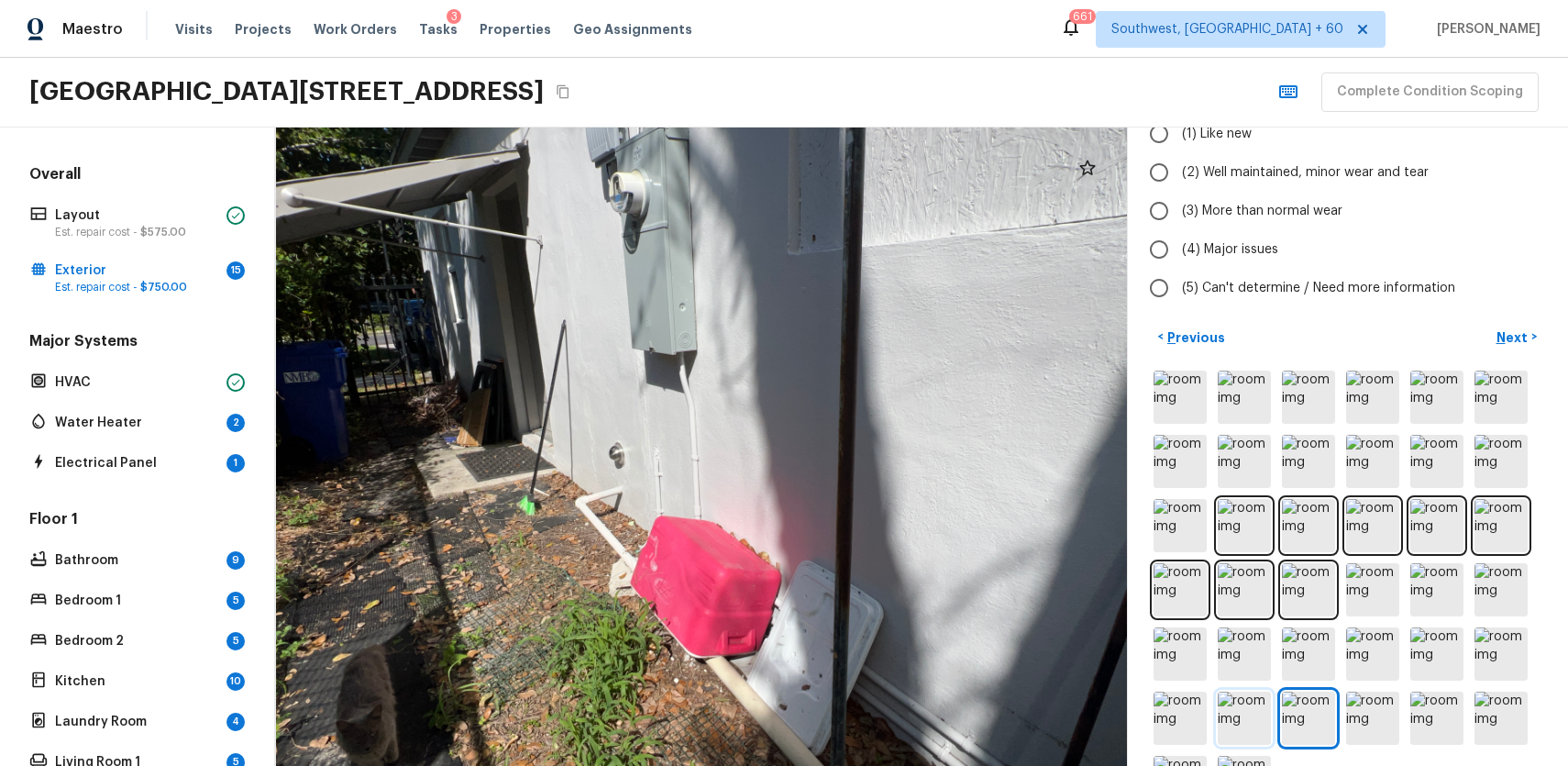
click at [1253, 700] on img at bounding box center [1245, 718] width 54 height 54
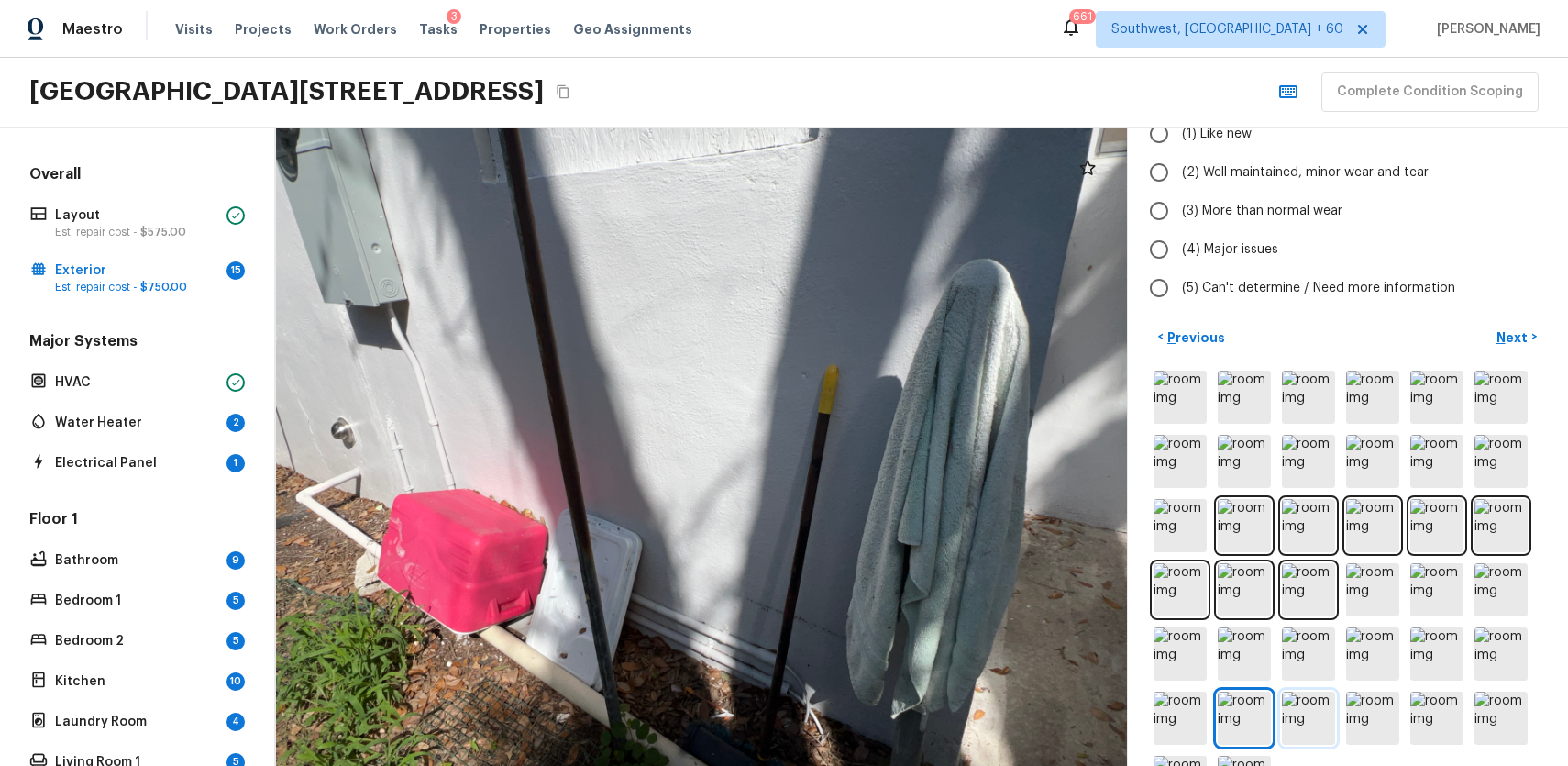
click at [1320, 702] on img at bounding box center [1309, 718] width 54 height 54
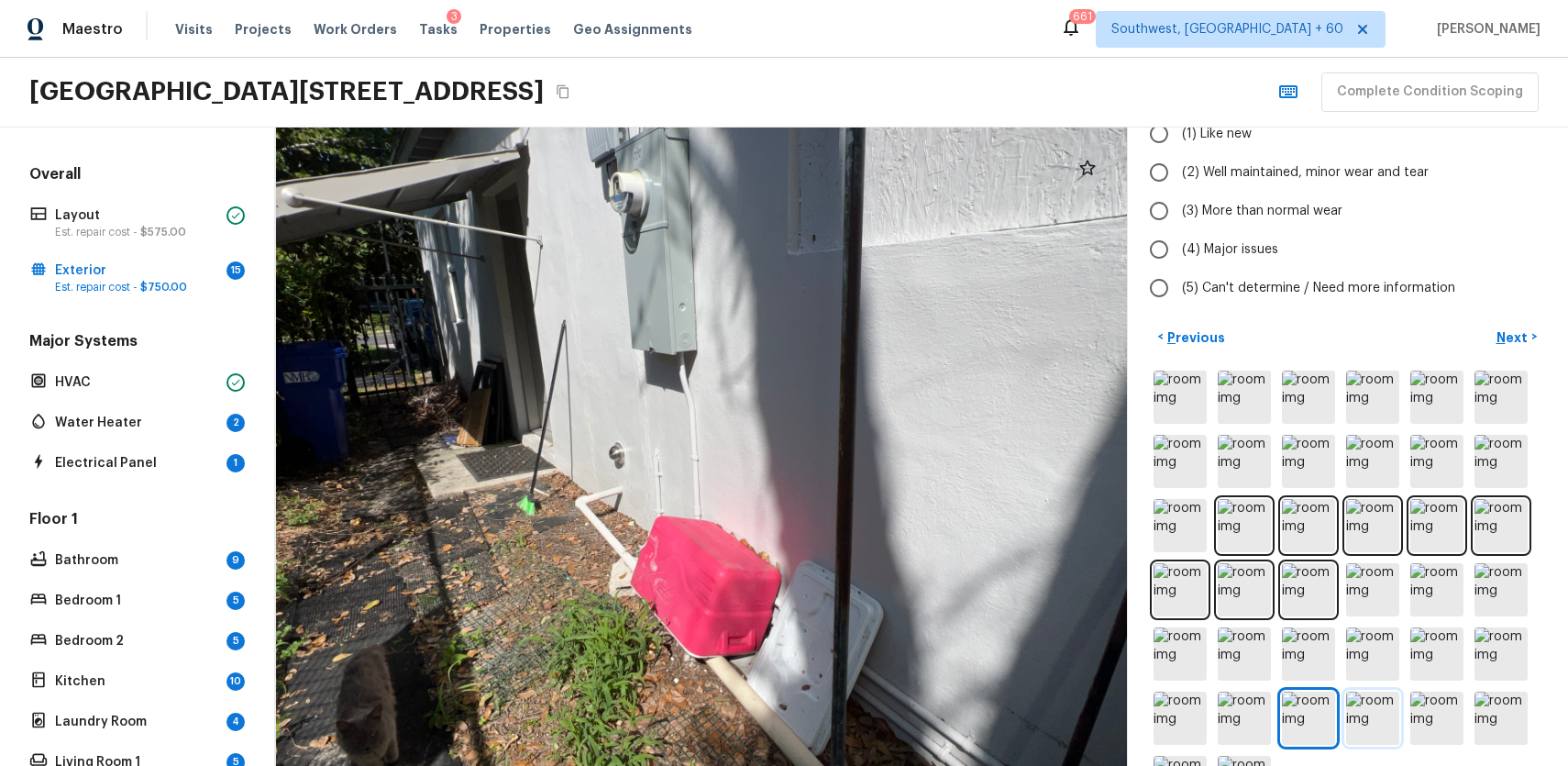
click at [1356, 711] on img at bounding box center [1373, 718] width 54 height 54
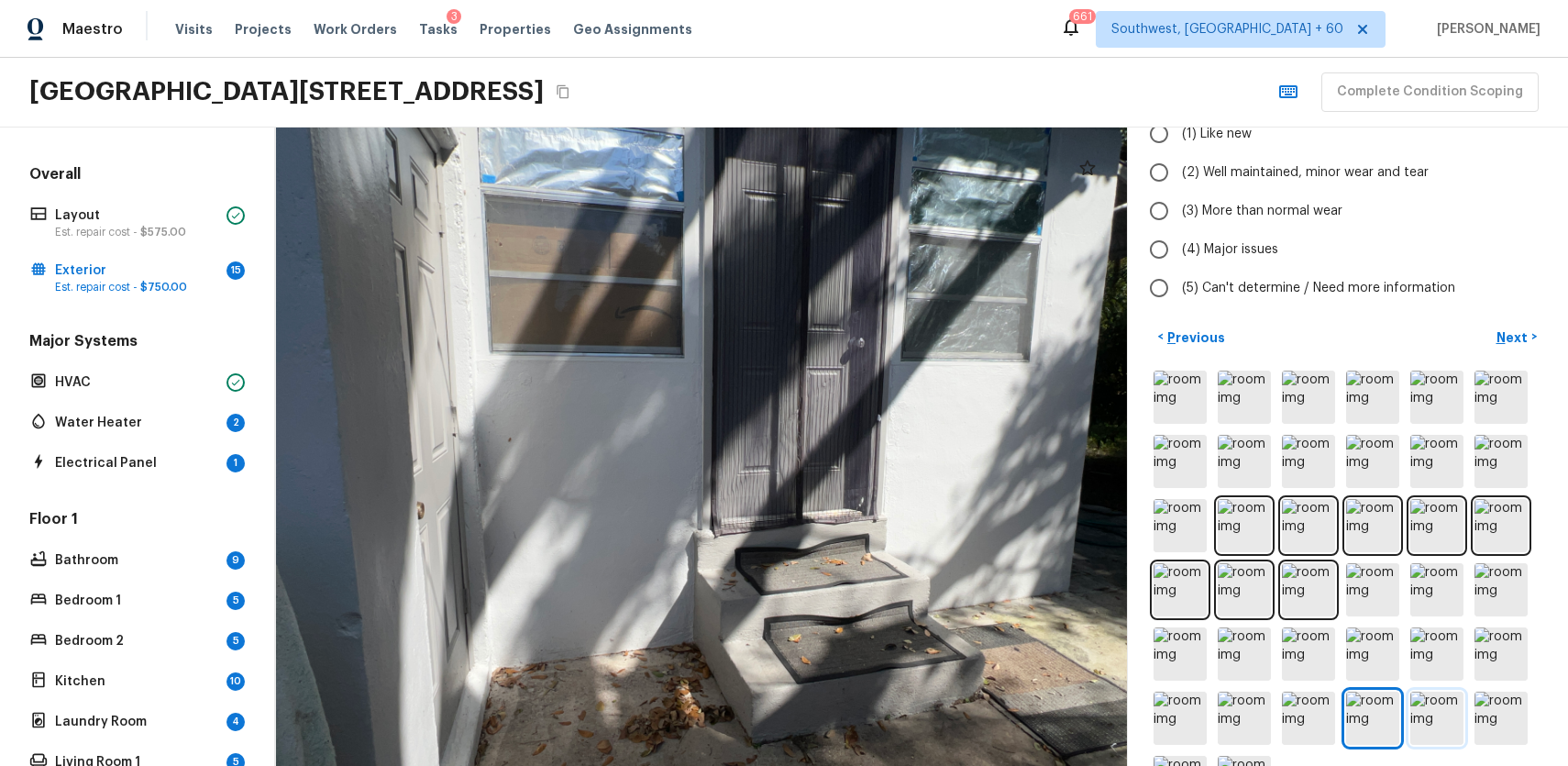
click at [1443, 718] on img at bounding box center [1437, 718] width 54 height 54
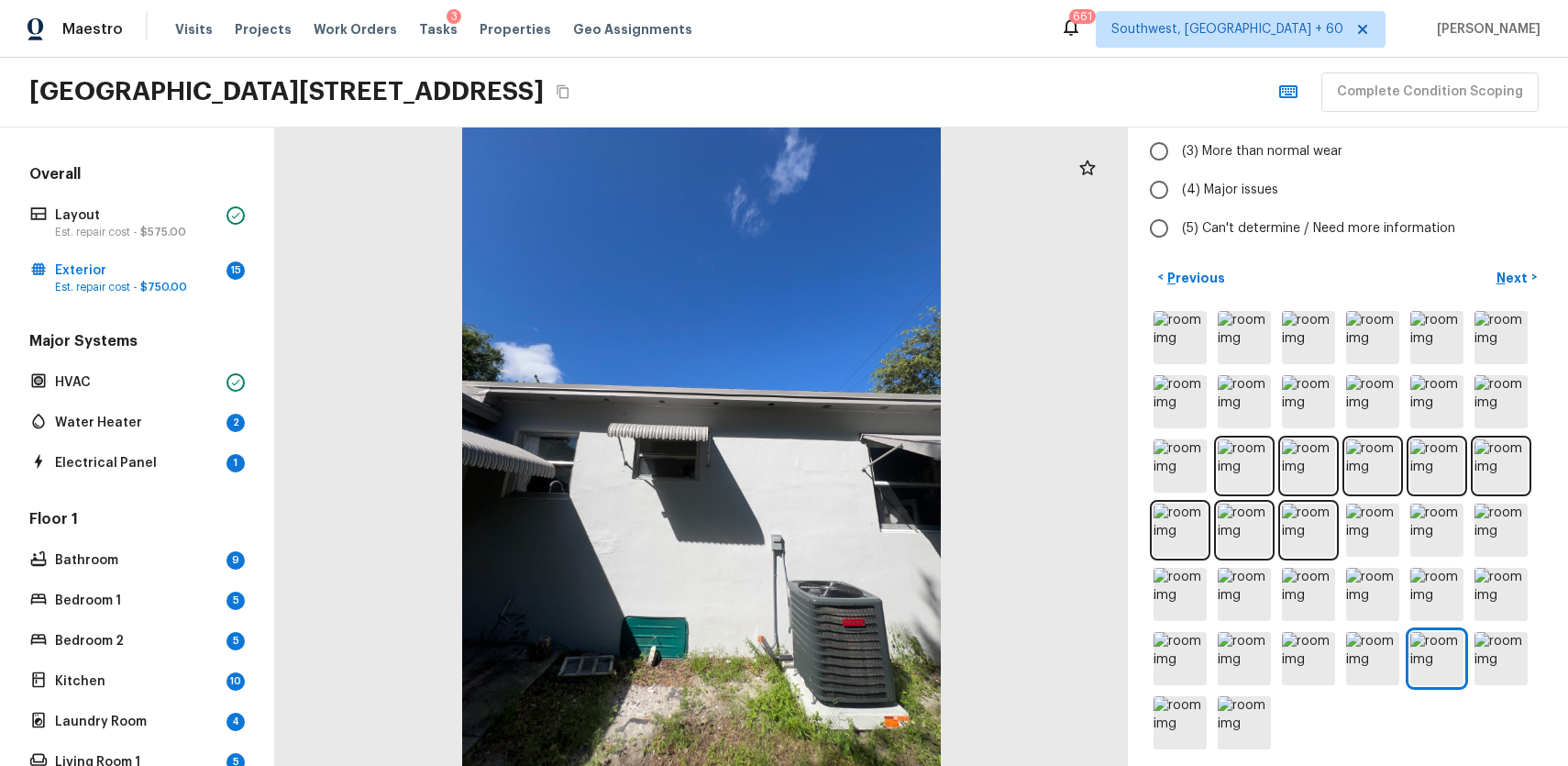
scroll to position [265, 0]
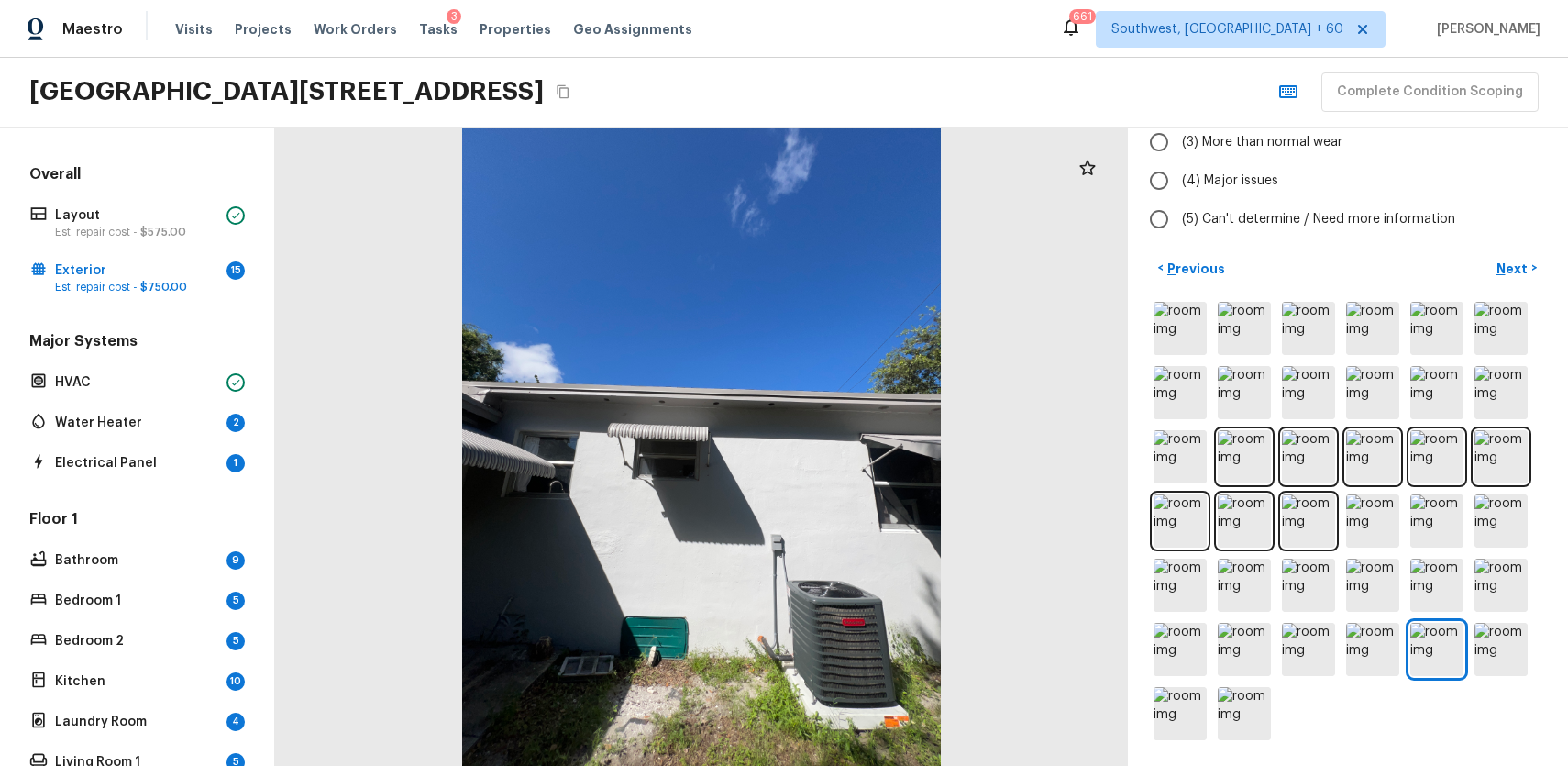
click at [1474, 669] on div at bounding box center [1347, 521] width 396 height 446
click at [1483, 657] on img at bounding box center [1502, 650] width 54 height 54
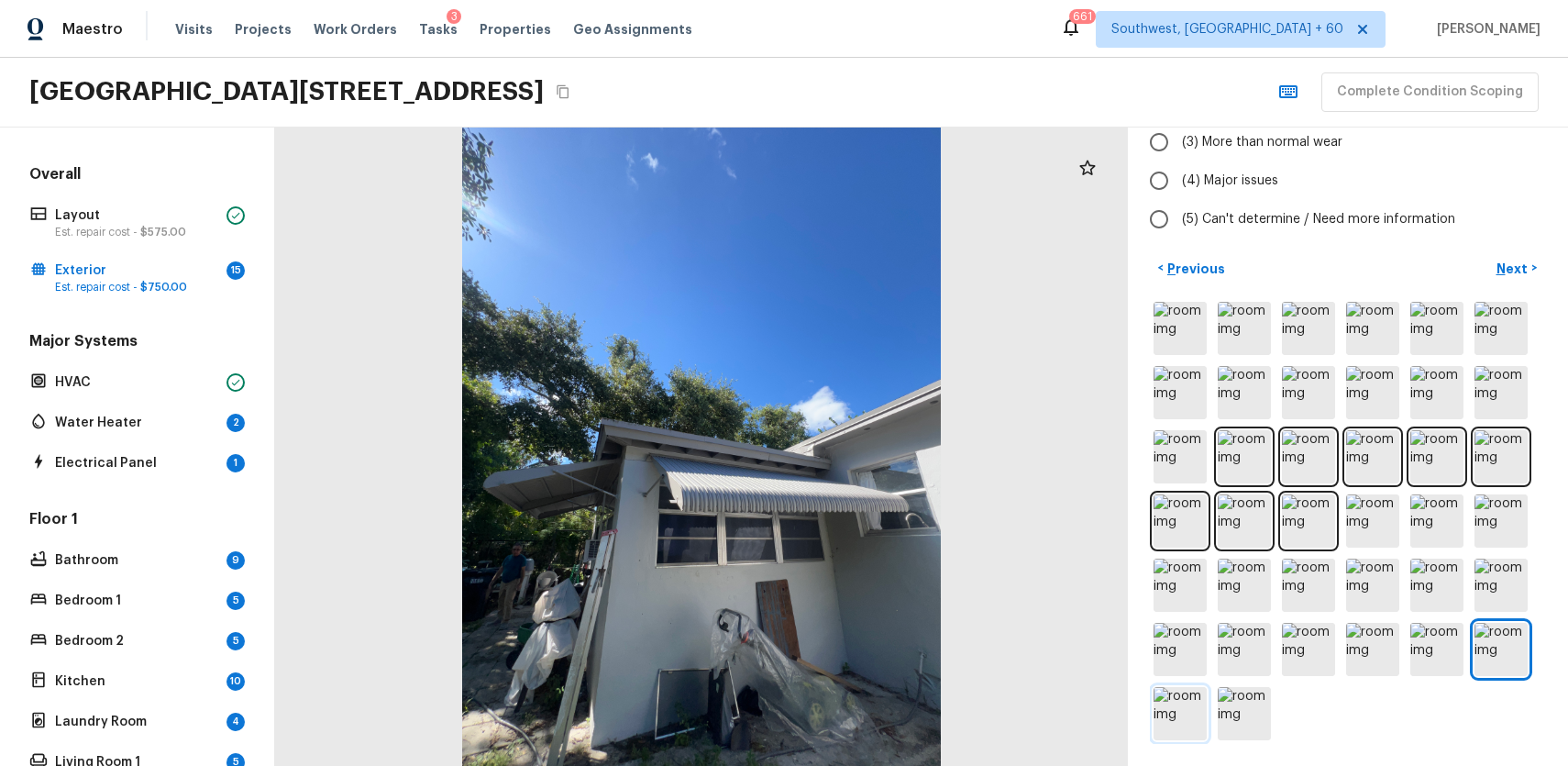
click at [1181, 712] on img at bounding box center [1180, 714] width 54 height 54
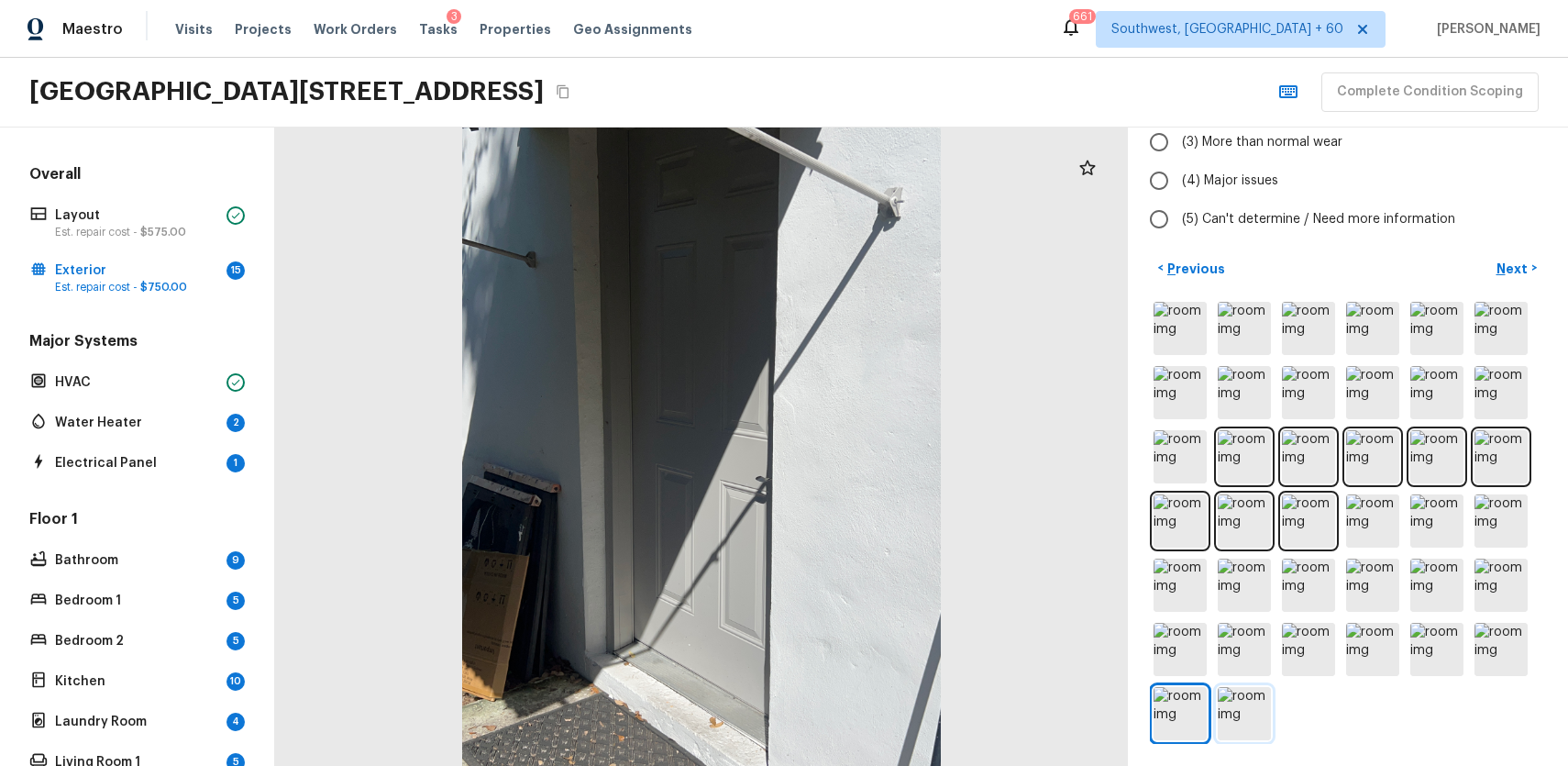
click at [1241, 717] on img at bounding box center [1245, 714] width 54 height 54
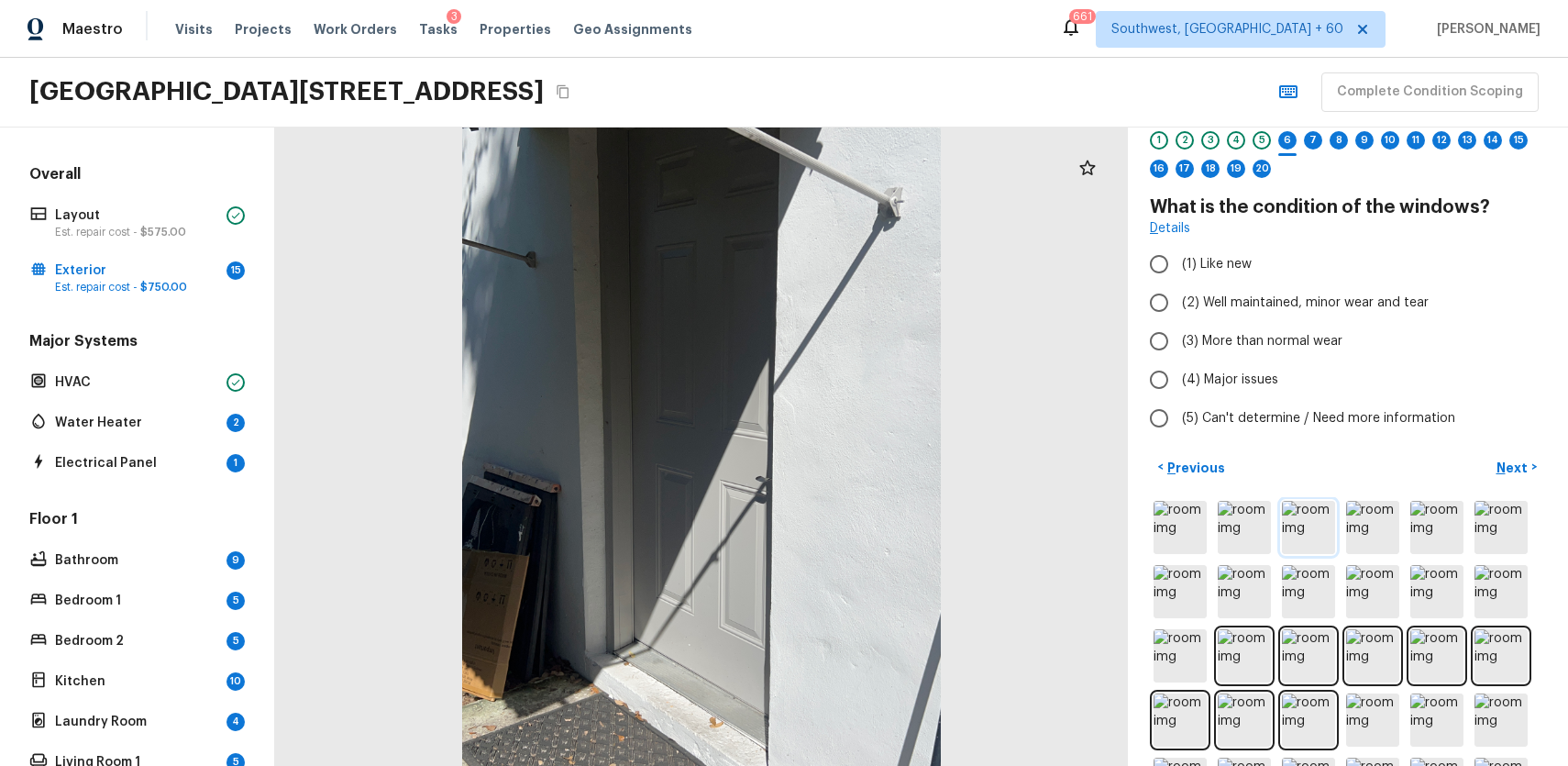
scroll to position [0, 0]
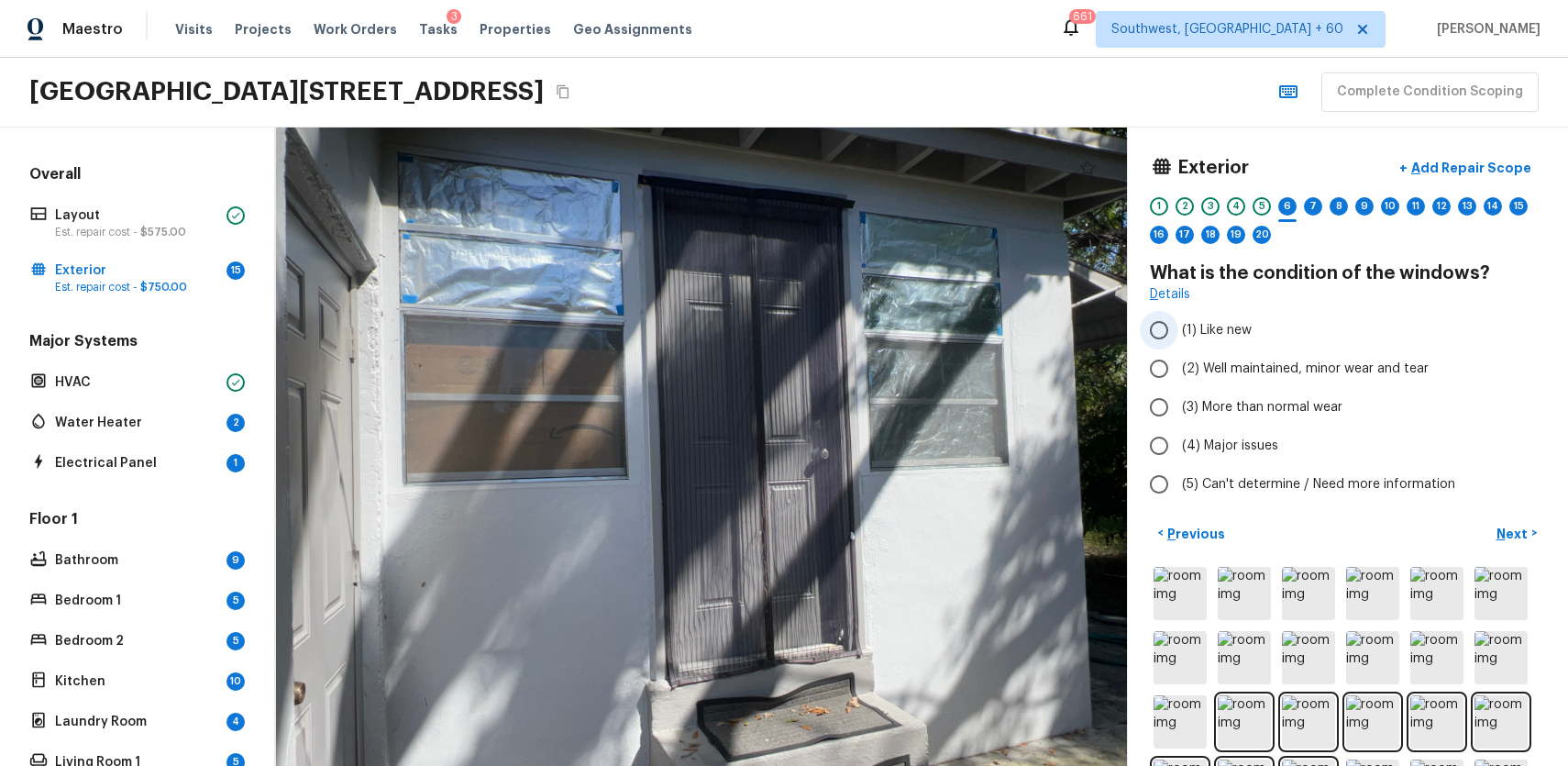
click at [1270, 344] on label "(1) Like new" at bounding box center [1335, 329] width 392 height 39
click at [1178, 344] on input "(1) Like new" at bounding box center [1158, 329] width 39 height 39
radio input "true"
click at [1282, 350] on label "(2) Well maintained, minor wear and tear" at bounding box center [1335, 368] width 392 height 39
click at [1178, 350] on input "(2) Well maintained, minor wear and tear" at bounding box center [1158, 368] width 39 height 39
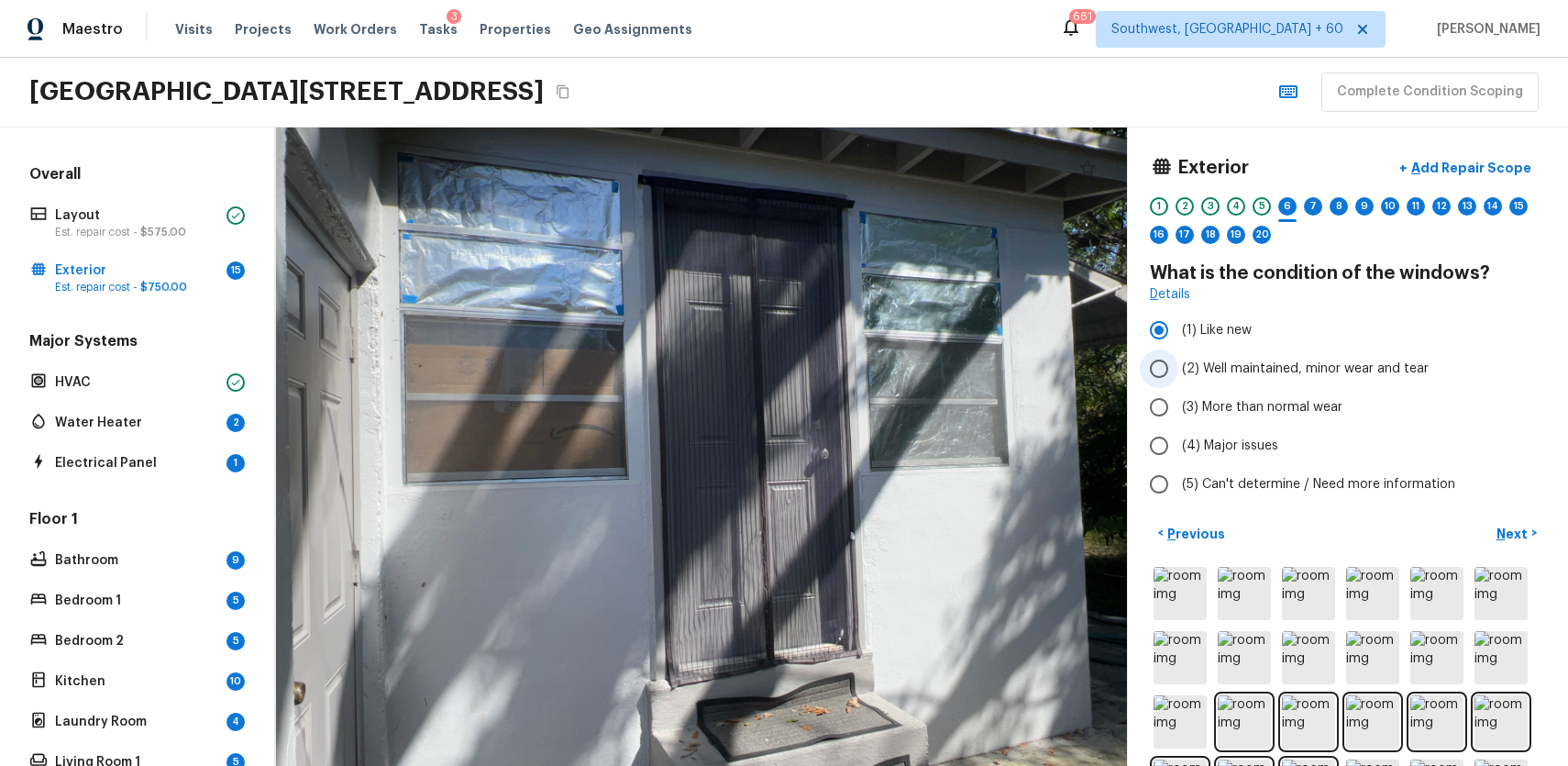
radio input "true"
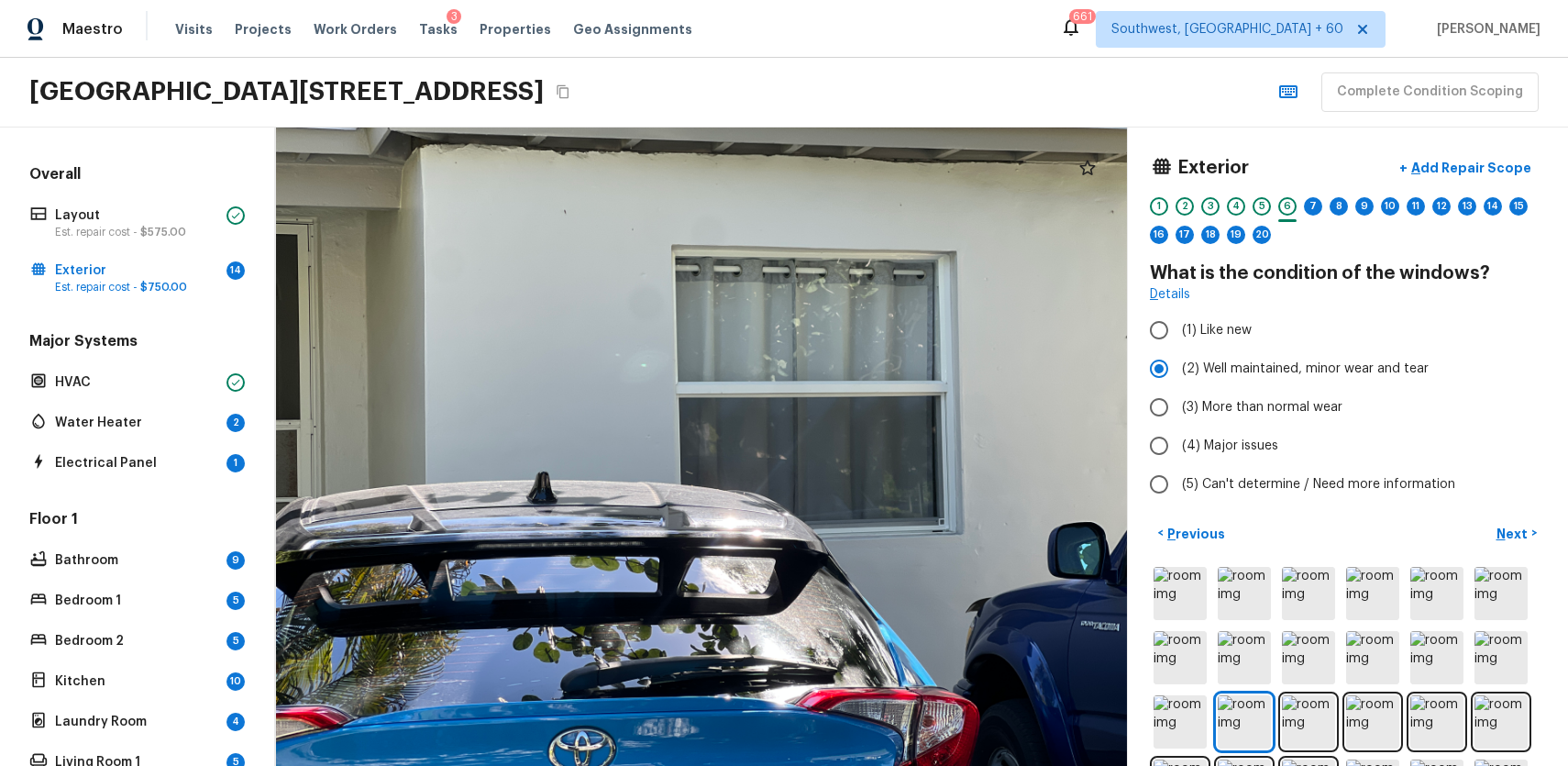
click at [1473, 510] on div "Exterior + Add Repair Scope 1 2 3 4 5 6 7 8 9 10 11 12 13 14 15 16 17 18 19 20 …" at bounding box center [1348, 447] width 440 height 639
click at [1518, 531] on p "Next" at bounding box center [1513, 534] width 35 height 18
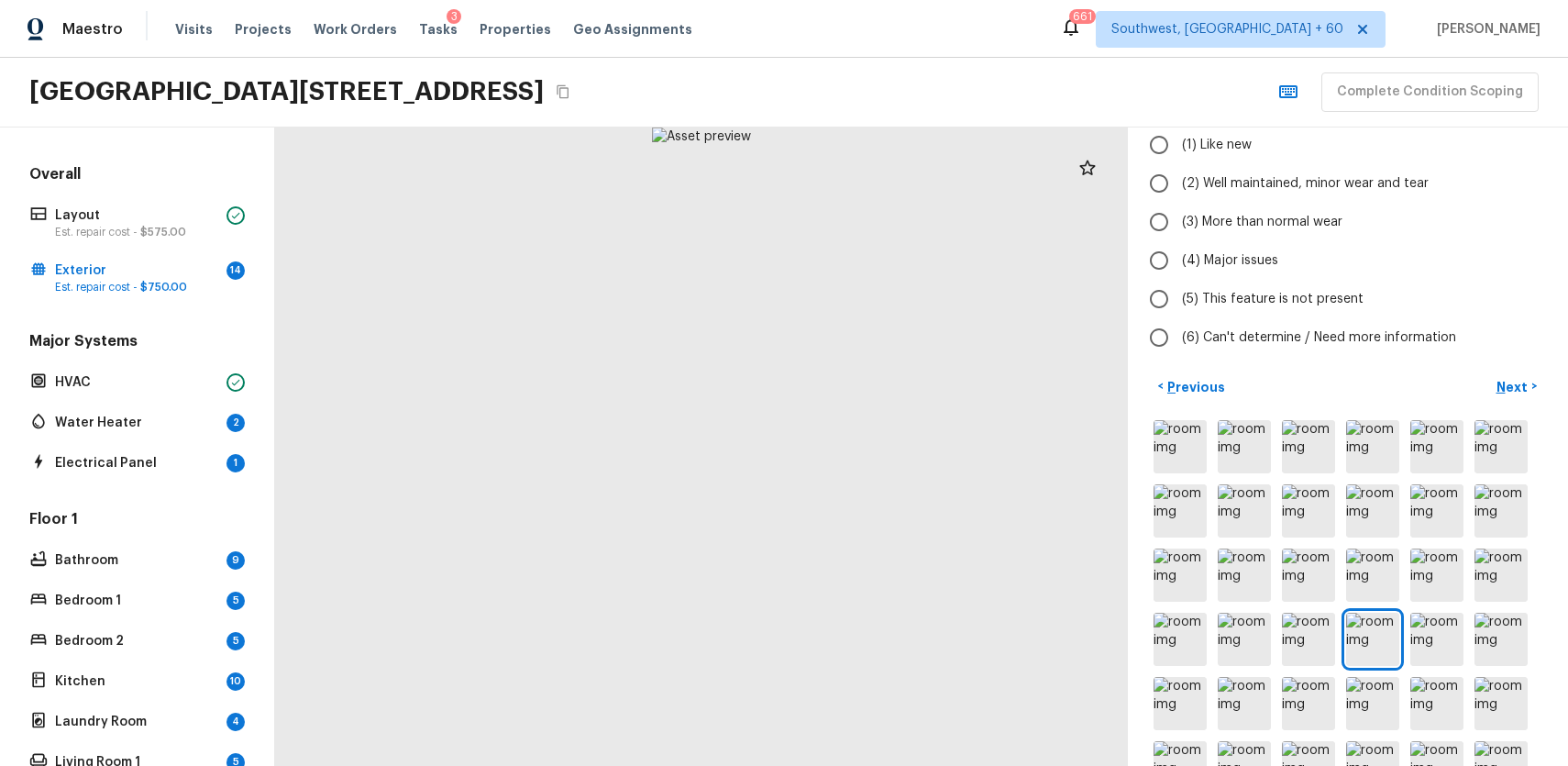
scroll to position [304, 0]
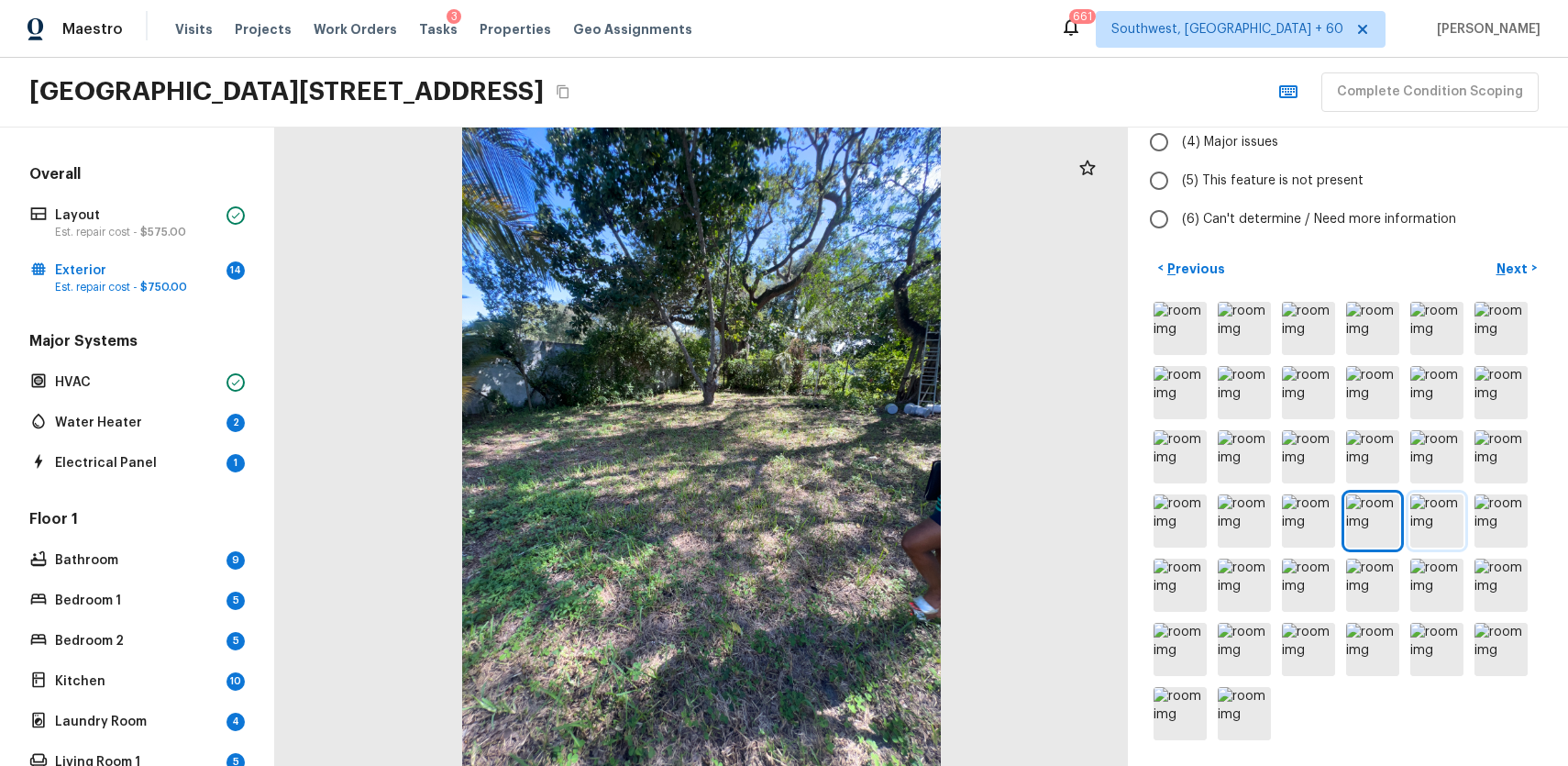
click at [1443, 523] on img at bounding box center [1437, 521] width 54 height 54
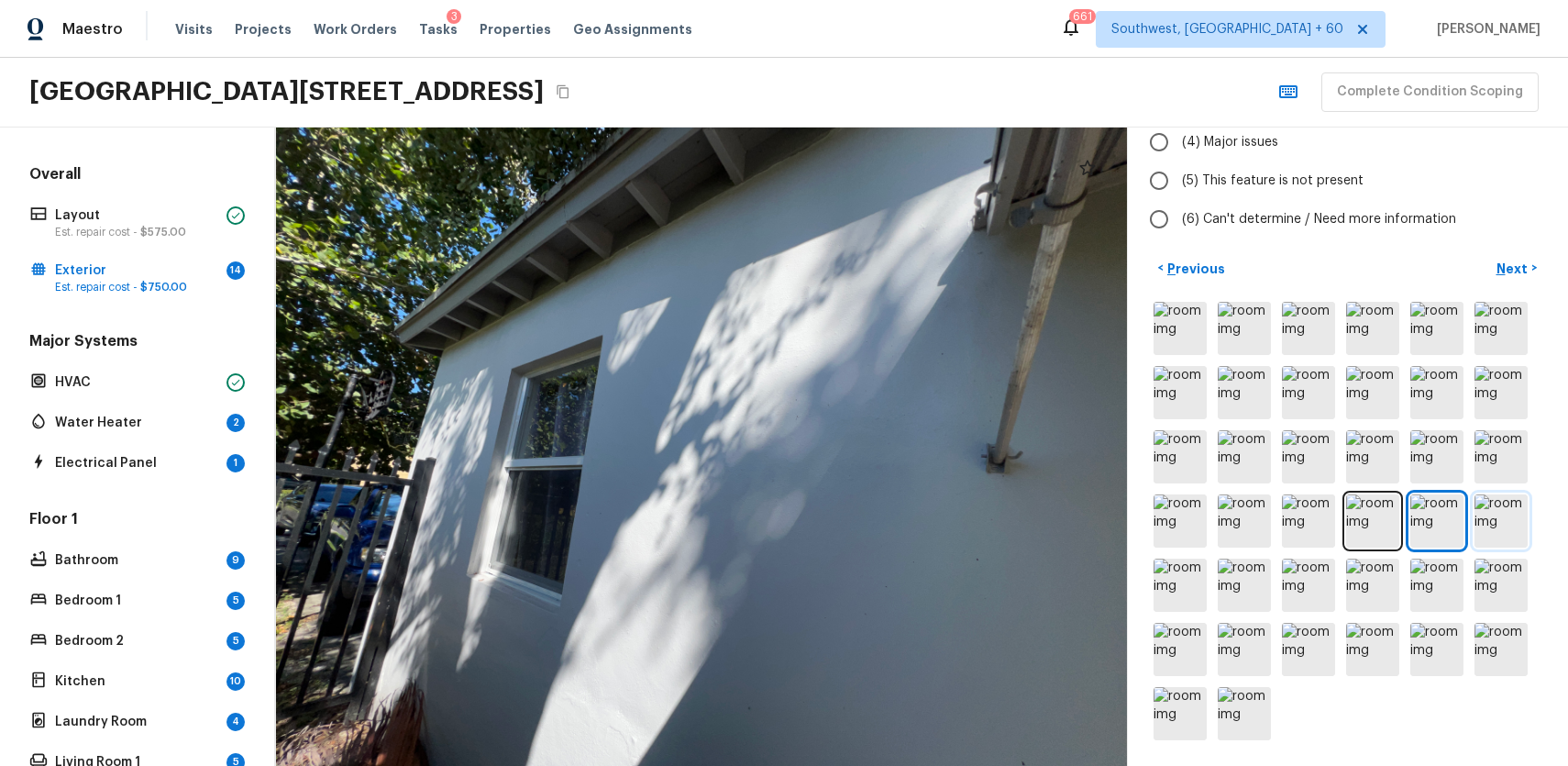
click at [1512, 518] on img at bounding box center [1502, 521] width 54 height 54
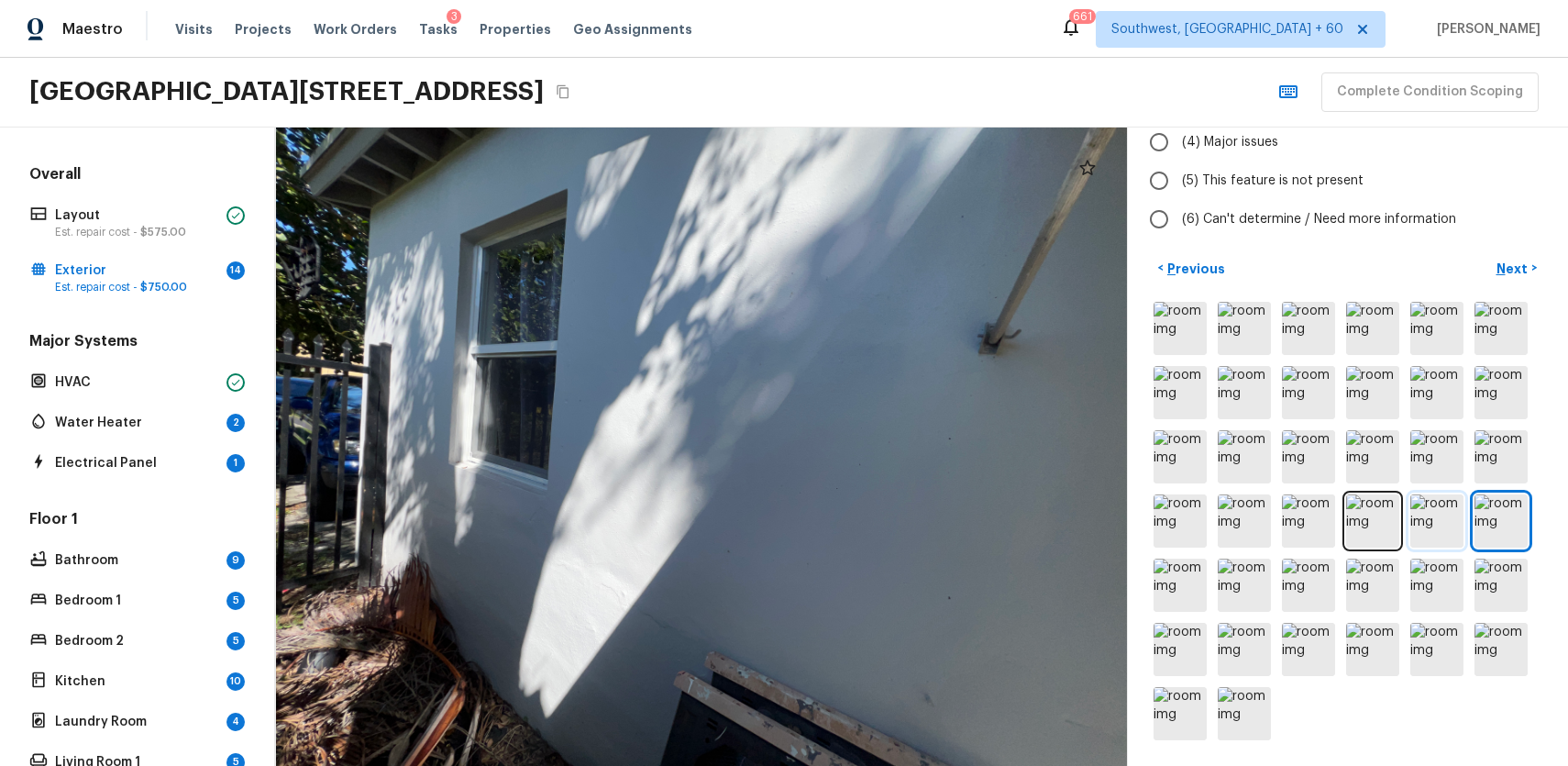
scroll to position [0, 0]
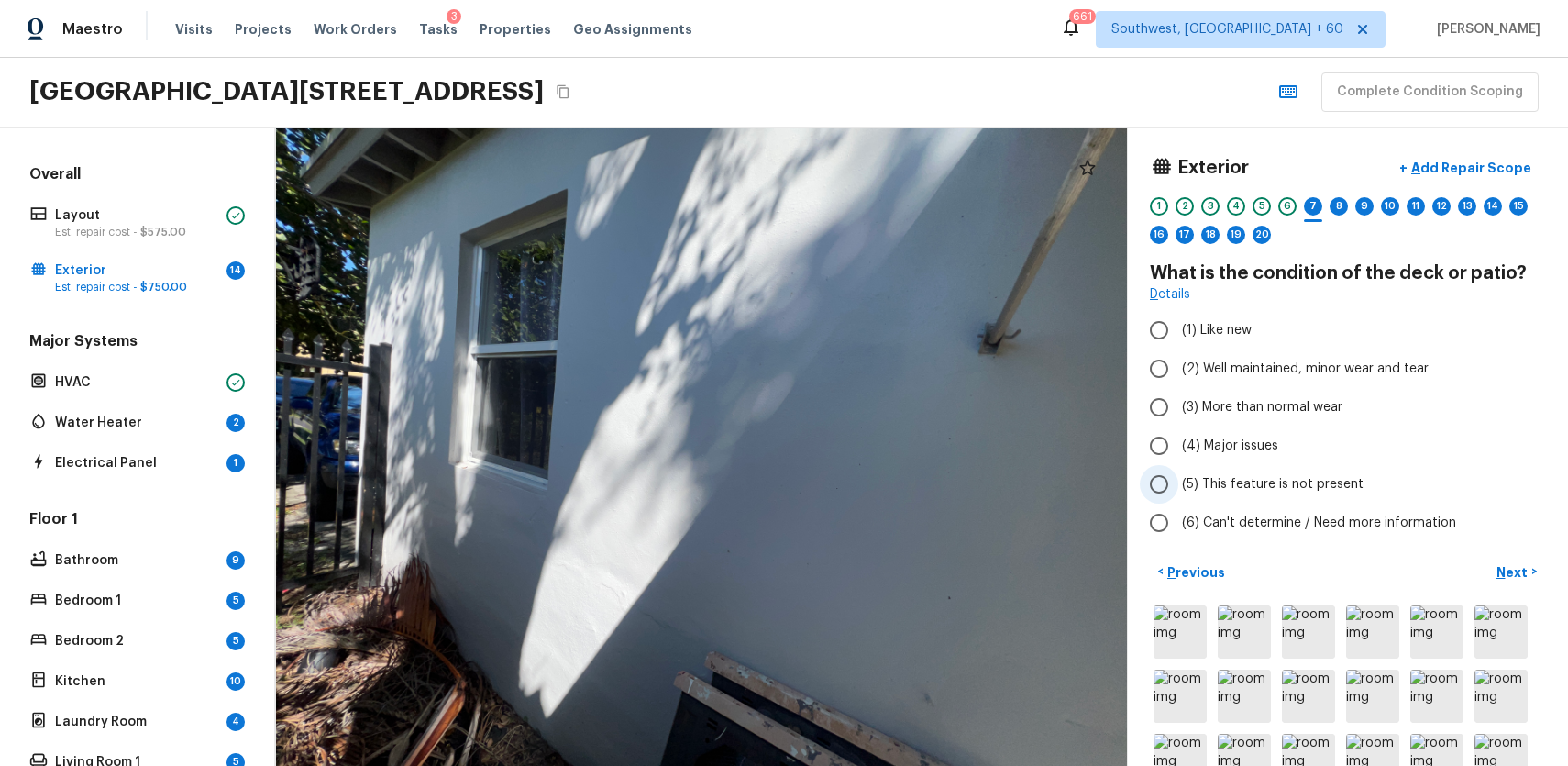
click at [1345, 483] on span "(5) This feature is not present" at bounding box center [1272, 484] width 181 height 18
click at [1178, 483] on input "(5) This feature is not present" at bounding box center [1158, 484] width 39 height 39
radio input "true"
click at [1517, 566] on p "Next" at bounding box center [1513, 573] width 35 height 18
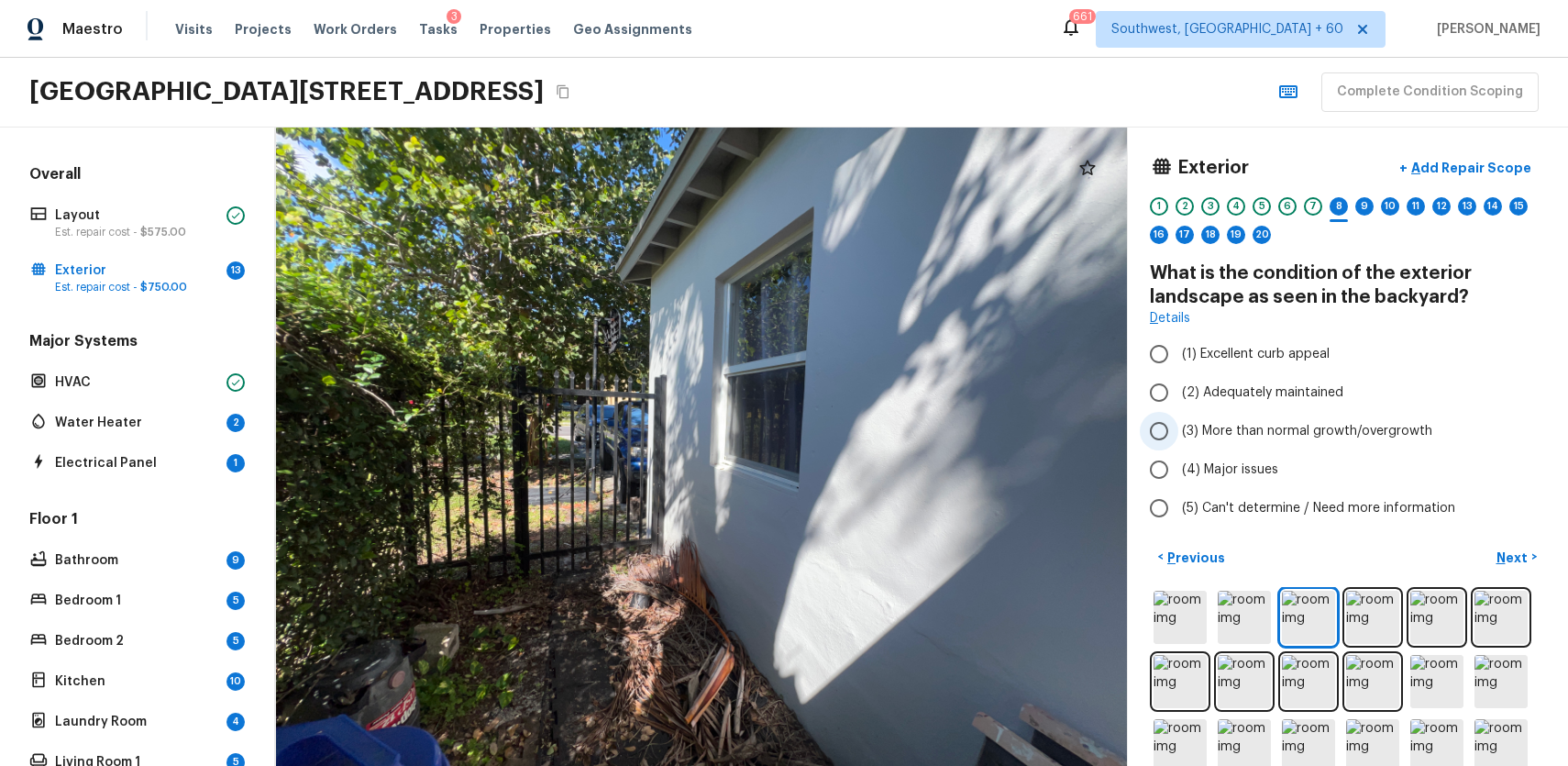
click at [1291, 415] on label "(3) More than normal growth/overgrowth" at bounding box center [1335, 431] width 392 height 39
click at [1178, 415] on input "(3) More than normal growth/overgrowth" at bounding box center [1158, 431] width 39 height 39
radio input "true"
click at [1524, 561] on p "Next" at bounding box center [1513, 558] width 35 height 18
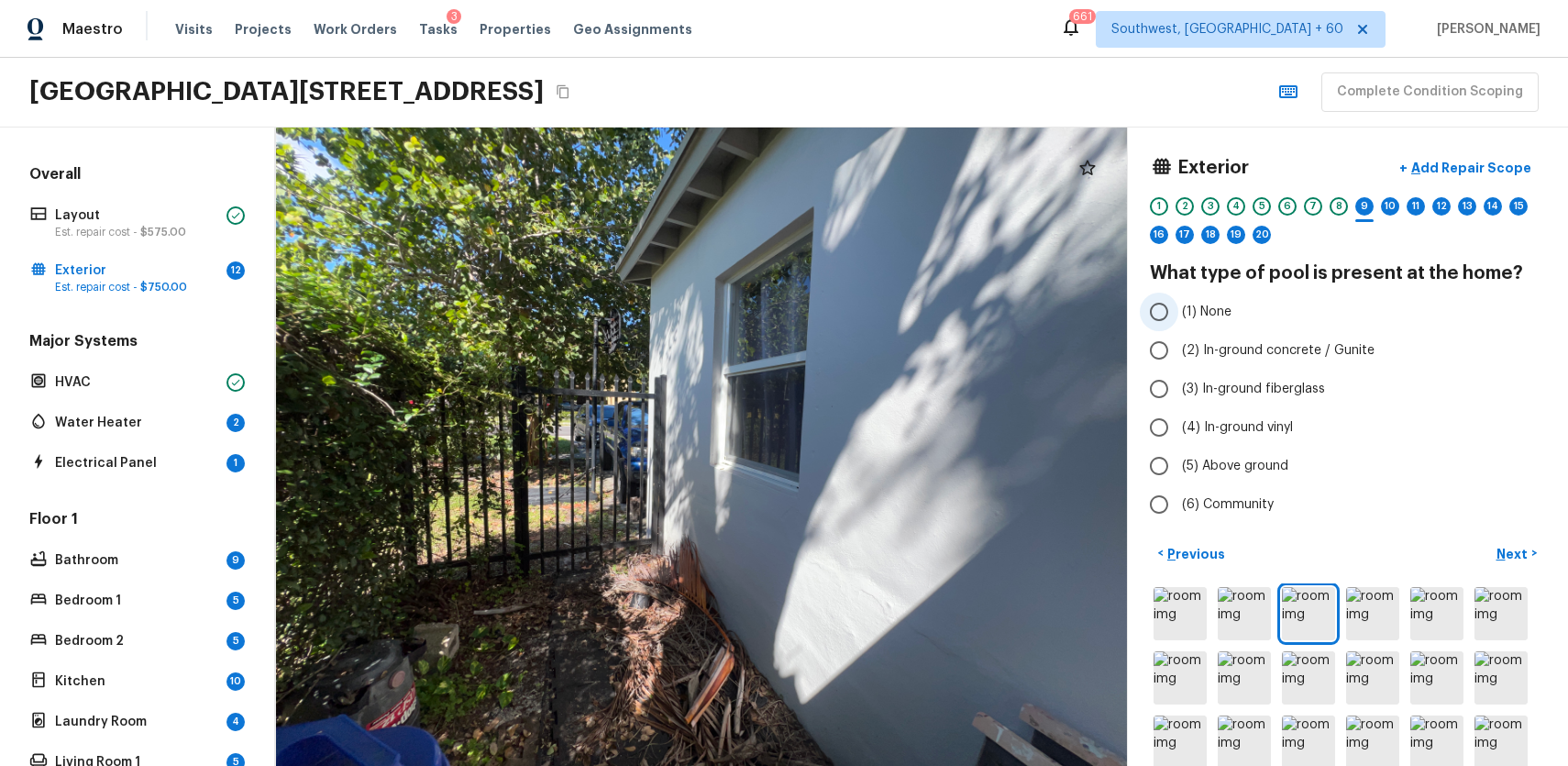
click at [1212, 308] on span "(1) None" at bounding box center [1207, 312] width 50 height 18
click at [1178, 308] on input "(1) None" at bounding box center [1158, 312] width 39 height 39
radio input "true"
click at [1489, 548] on button "Next >" at bounding box center [1516, 554] width 59 height 31
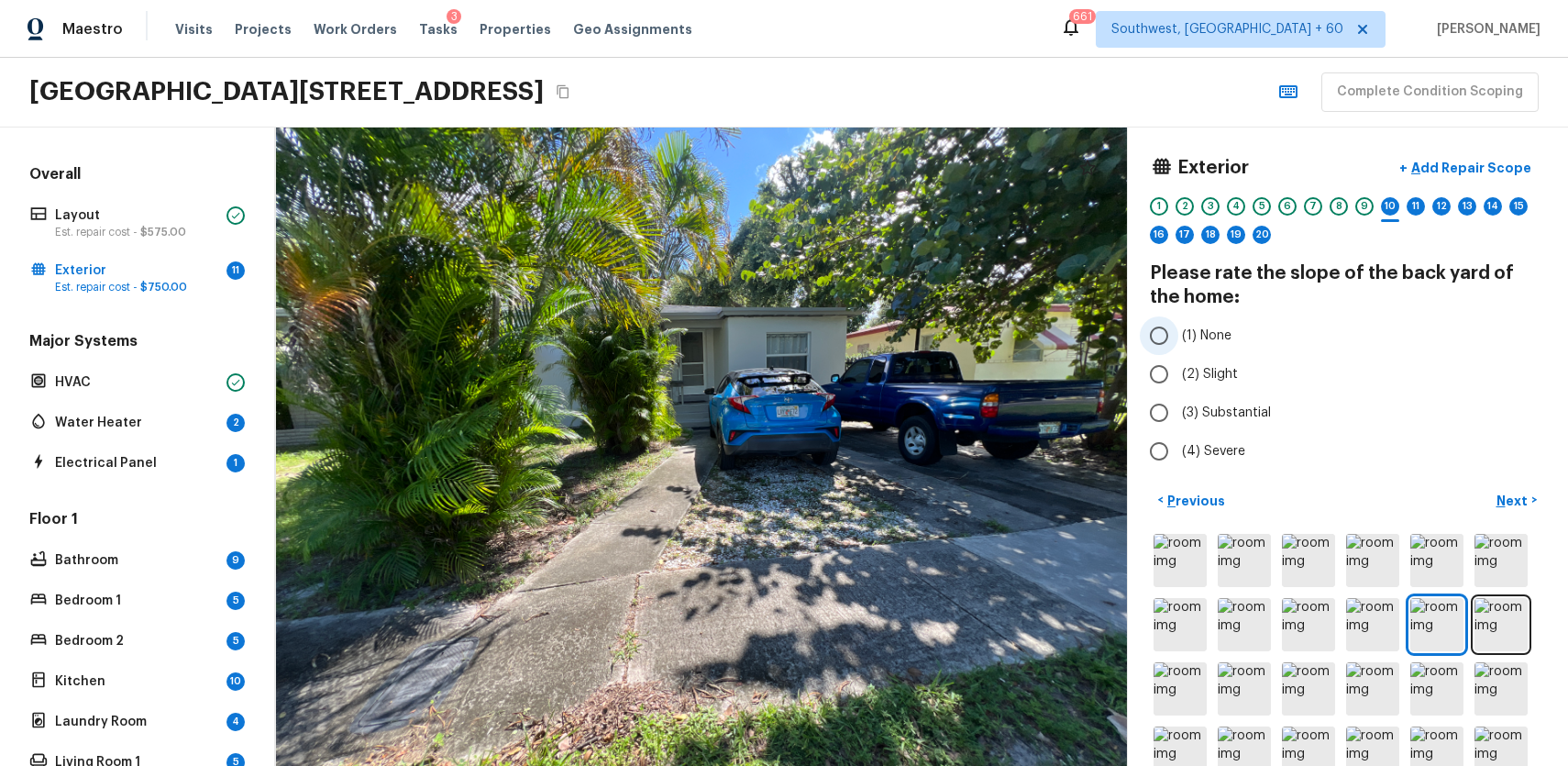
click at [1198, 341] on span "(1) None" at bounding box center [1207, 335] width 50 height 18
click at [1178, 341] on input "(1) None" at bounding box center [1158, 335] width 39 height 39
radio input "true"
click at [1505, 493] on p "Next" at bounding box center [1513, 501] width 35 height 18
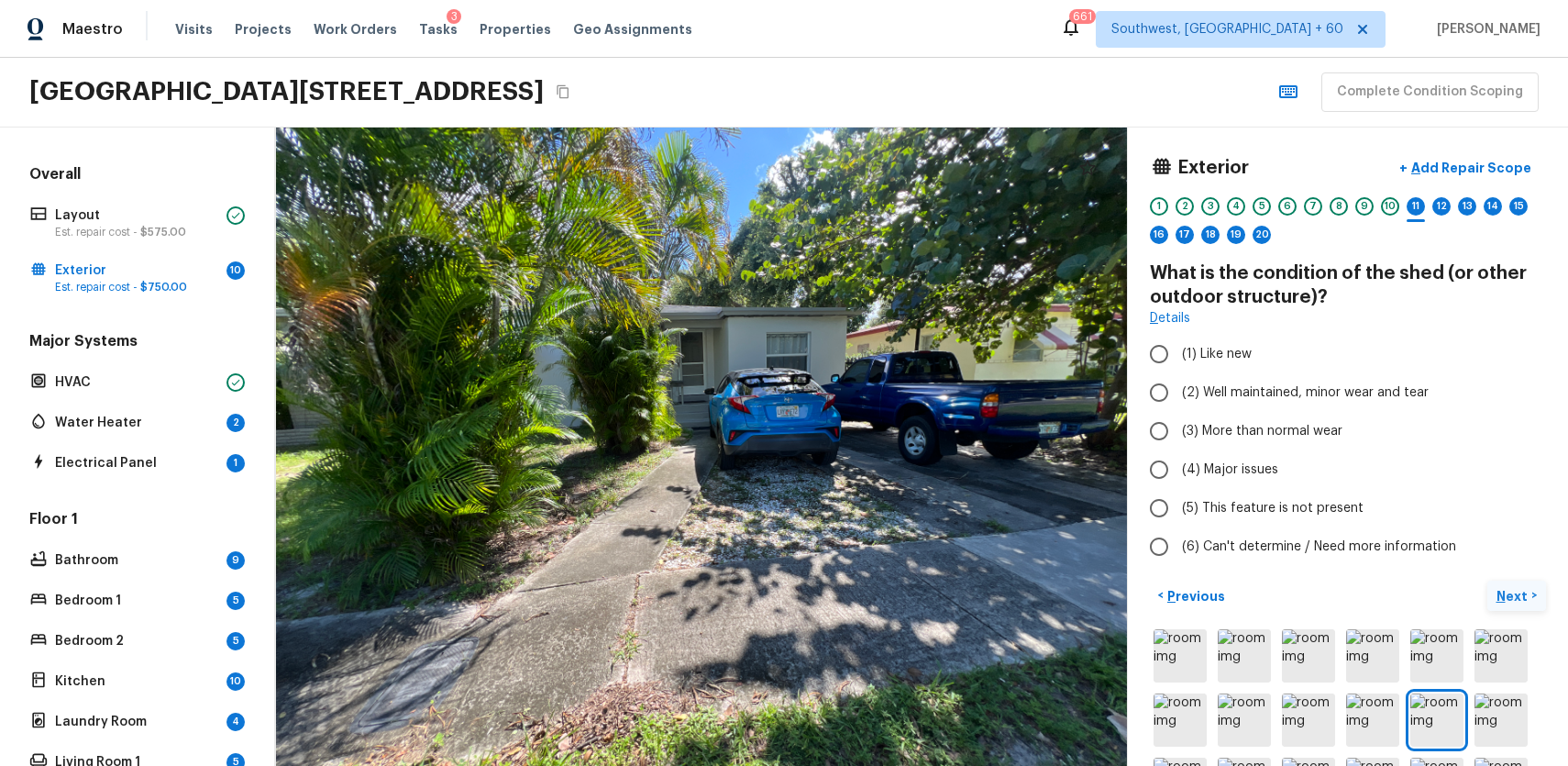
click at [1505, 493] on label "(5) This feature is not present" at bounding box center [1335, 508] width 392 height 39
click at [1178, 493] on input "(5) This feature is not present" at bounding box center [1158, 508] width 39 height 39
radio input "true"
click at [1516, 593] on p "Next" at bounding box center [1513, 596] width 35 height 18
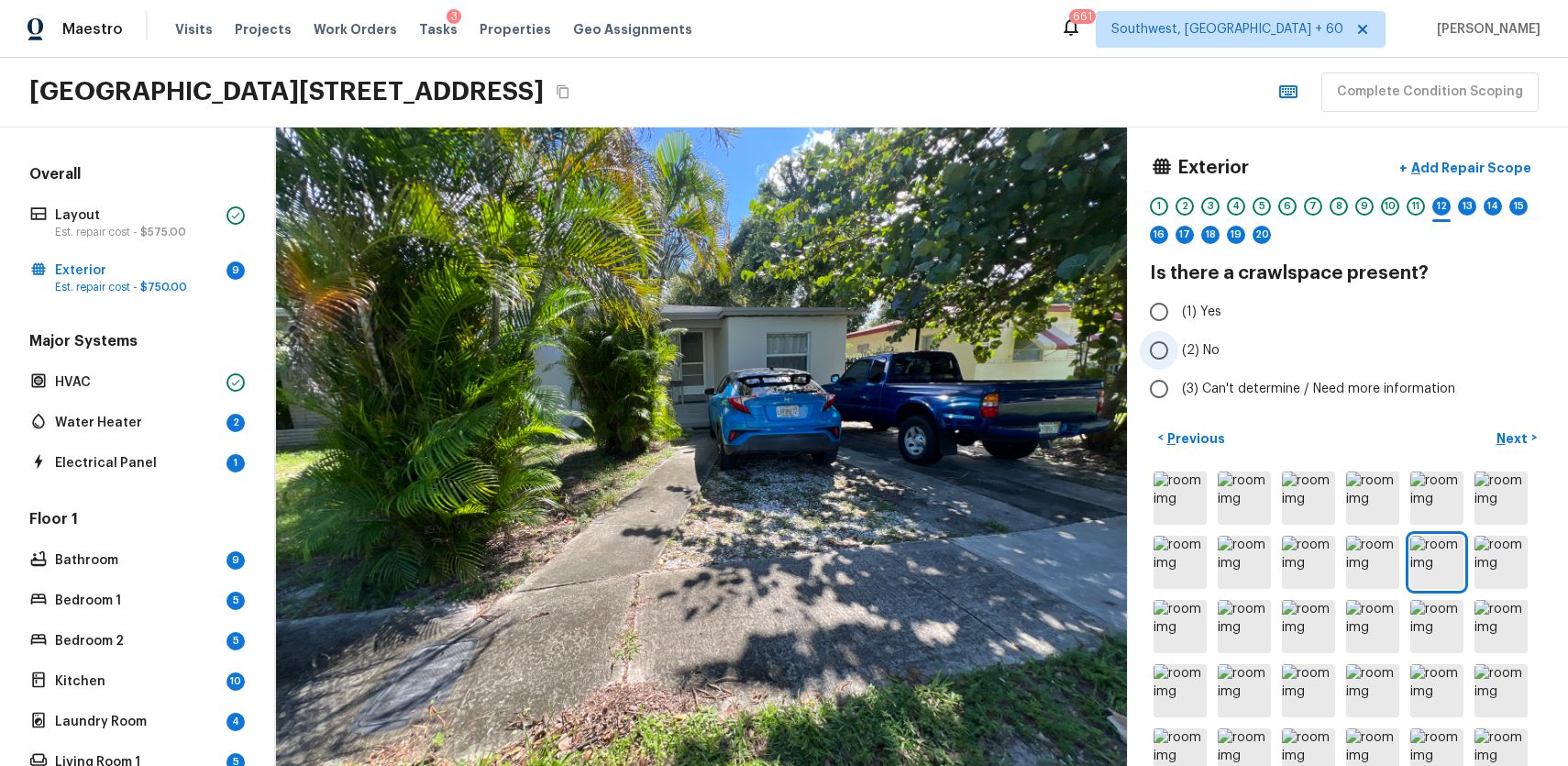
click at [1198, 344] on span "(2) No" at bounding box center [1201, 350] width 38 height 18
click at [1178, 344] on input "(2) No" at bounding box center [1158, 350] width 39 height 39
radio input "true"
click at [1528, 445] on p "Next" at bounding box center [1513, 439] width 35 height 18
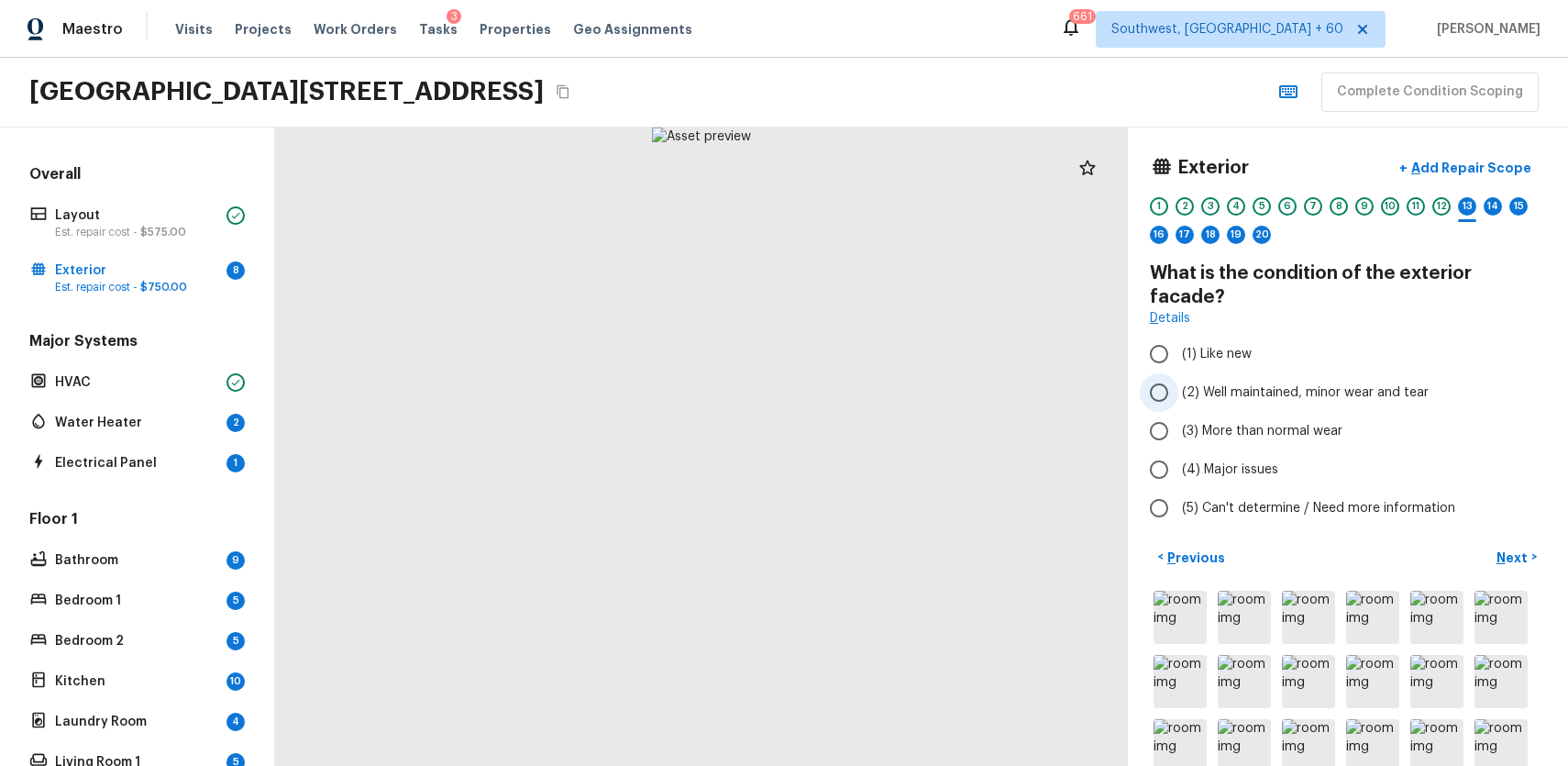
click at [1312, 383] on span "(2) Well maintained, minor wear and tear" at bounding box center [1305, 392] width 247 height 18
click at [1178, 373] on input "(2) Well maintained, minor wear and tear" at bounding box center [1158, 392] width 39 height 39
radio input "true"
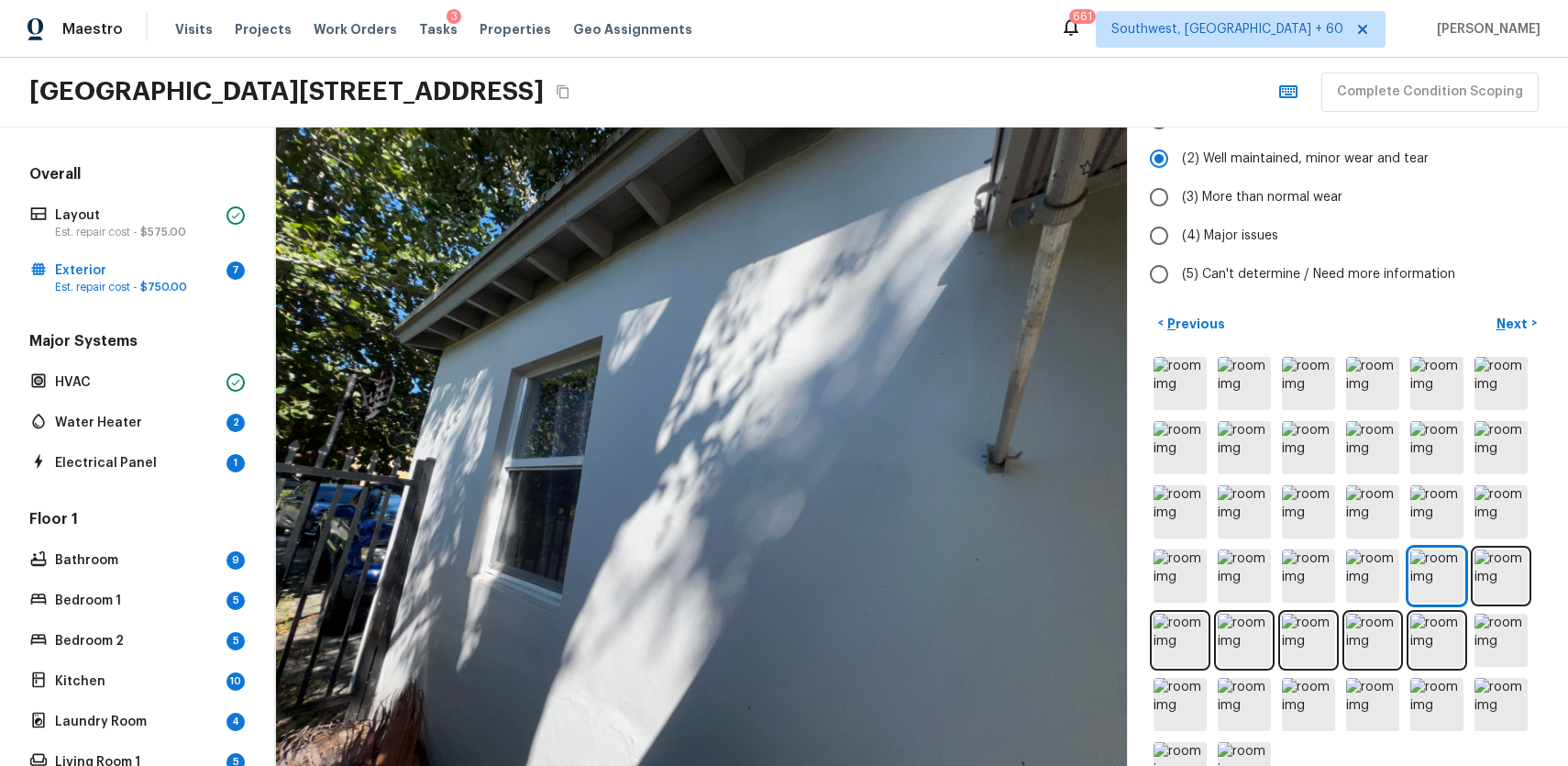
scroll to position [265, 0]
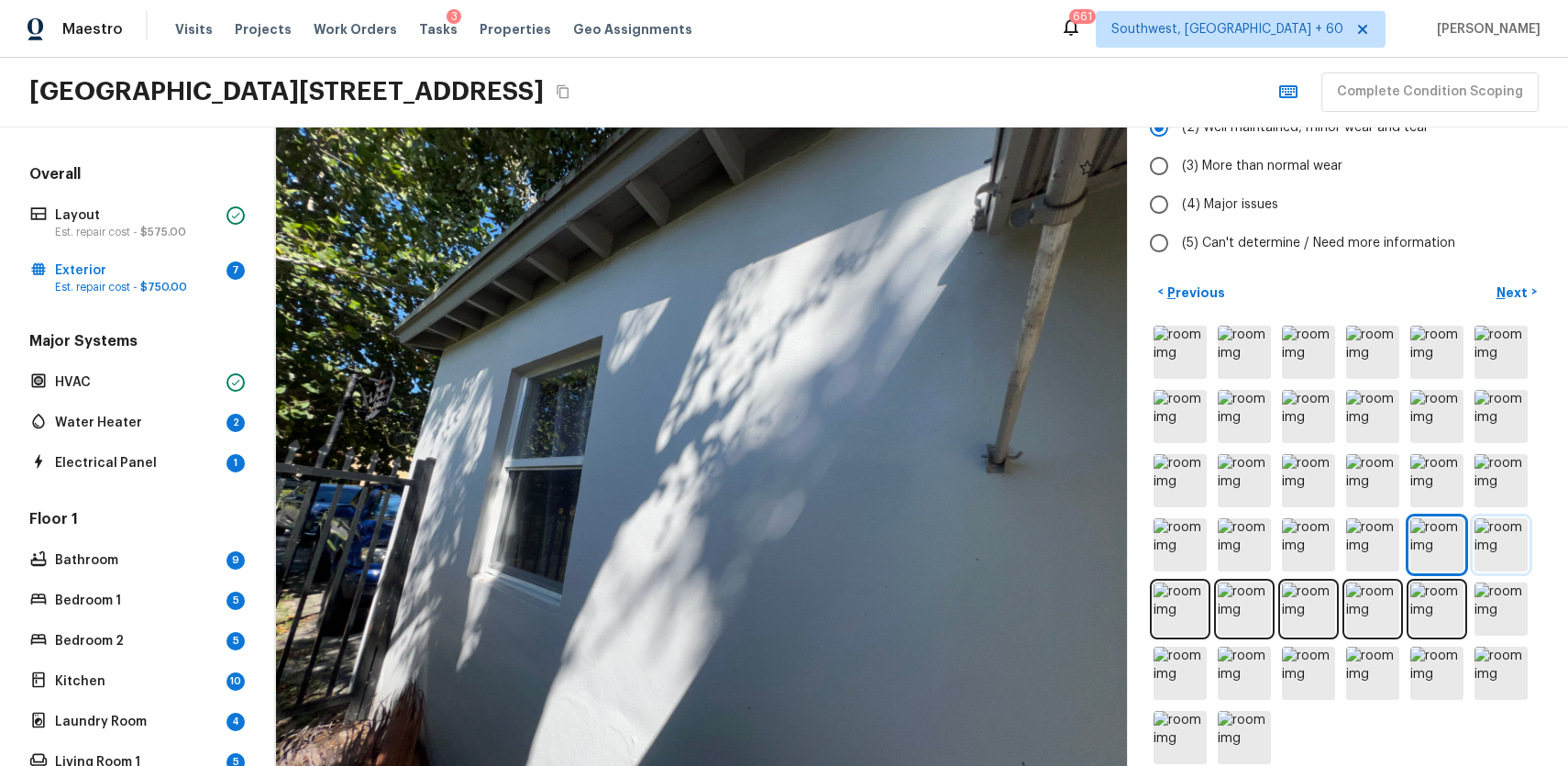
click at [1508, 518] on img at bounding box center [1502, 545] width 54 height 54
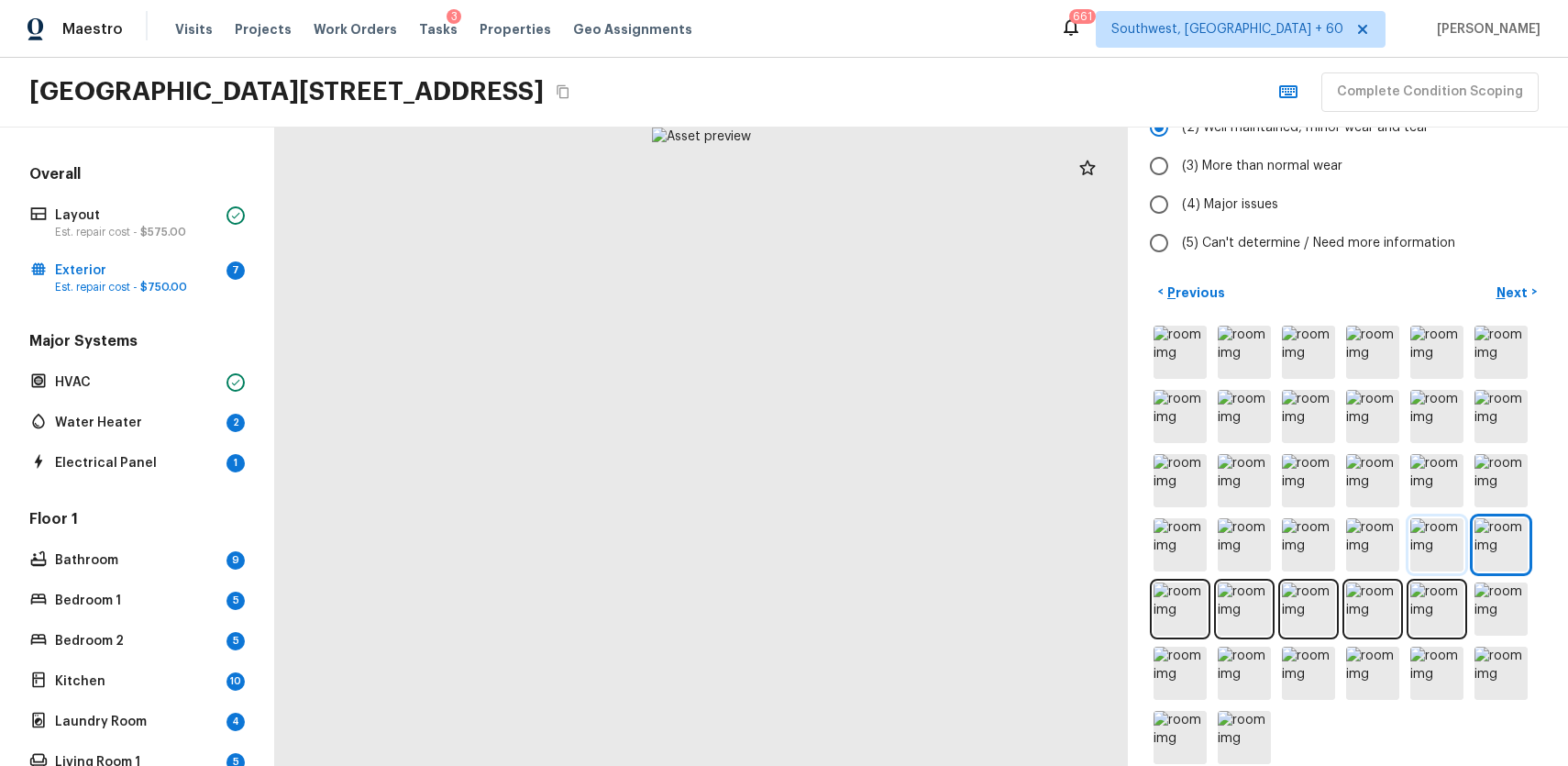
click at [1449, 518] on img at bounding box center [1437, 545] width 54 height 54
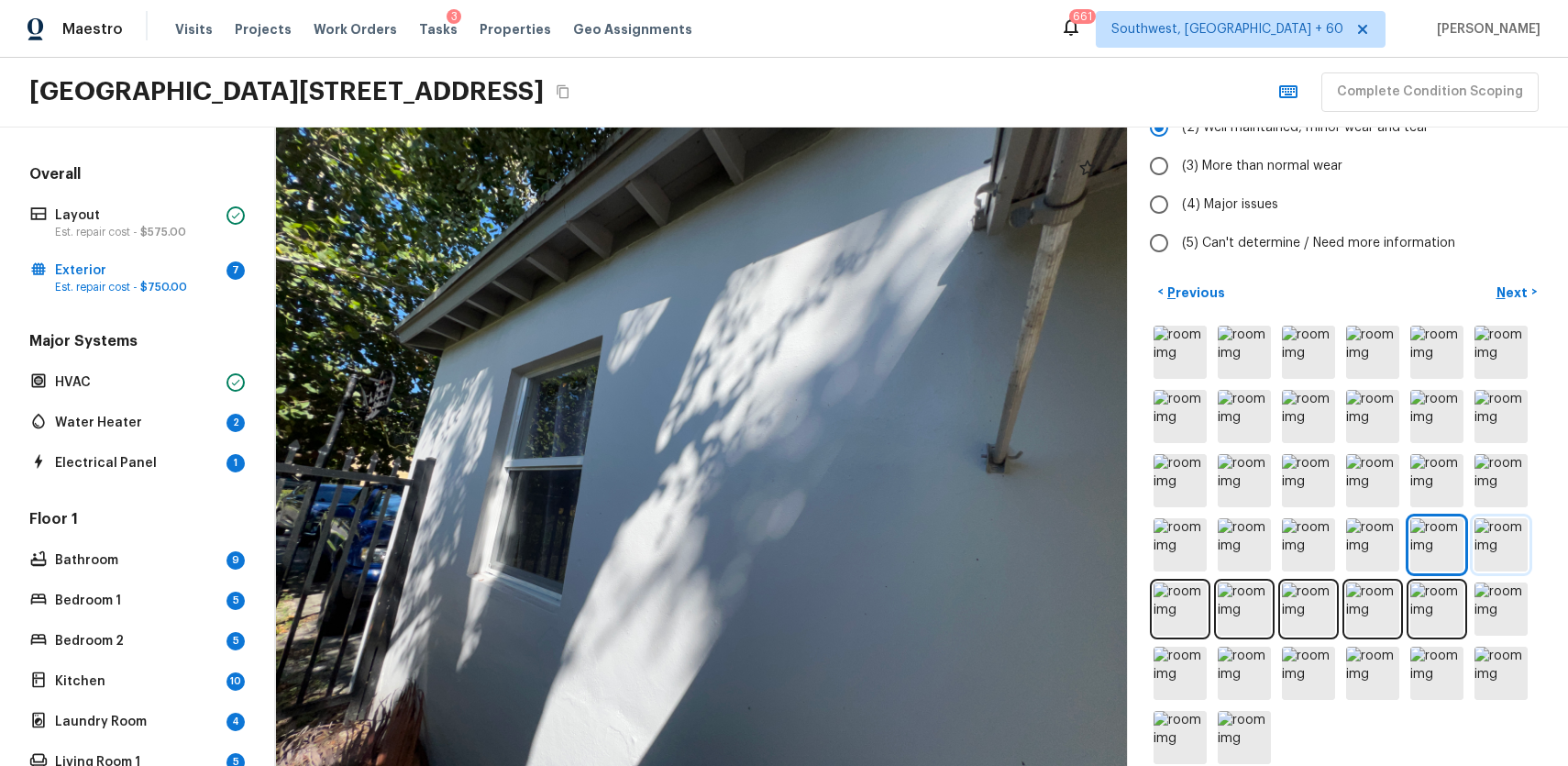
click at [1508, 518] on img at bounding box center [1502, 545] width 54 height 54
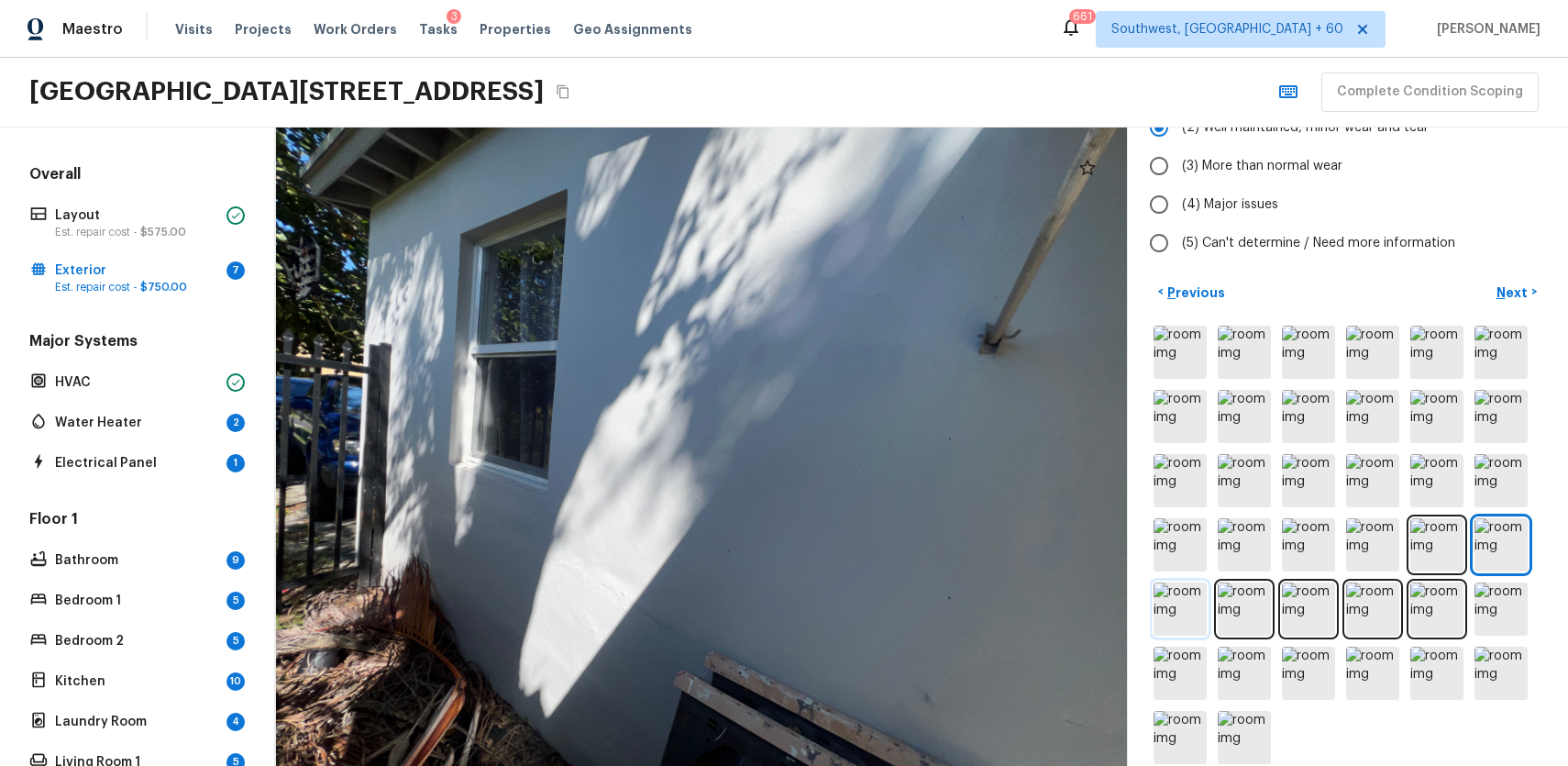
click at [1170, 582] on img at bounding box center [1180, 609] width 54 height 54
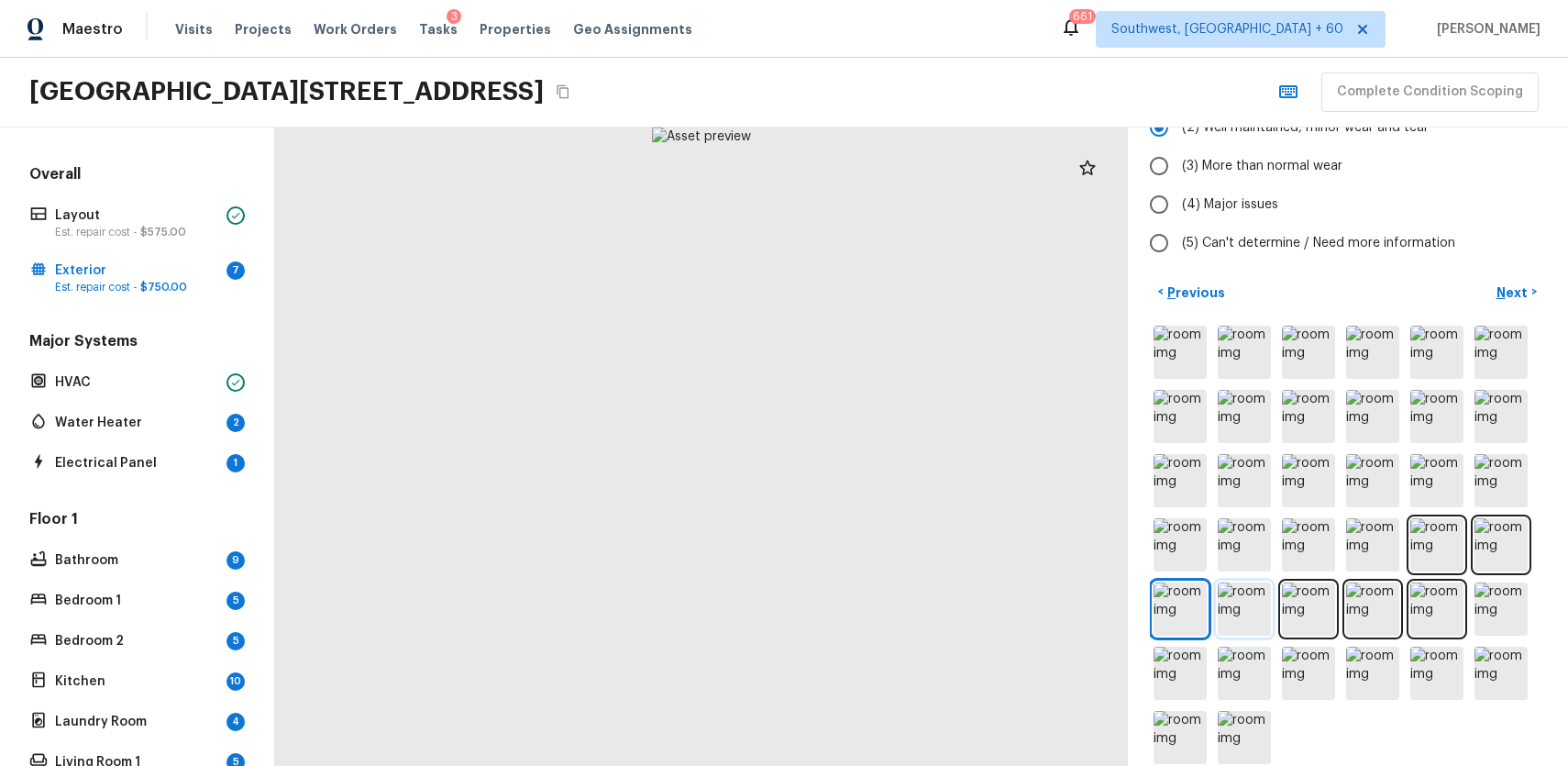
click at [1270, 585] on img at bounding box center [1245, 609] width 54 height 54
click at [1306, 586] on img at bounding box center [1309, 609] width 54 height 54
click at [1380, 586] on img at bounding box center [1373, 609] width 54 height 54
click at [1401, 582] on div at bounding box center [1347, 545] width 396 height 446
click at [1438, 587] on img at bounding box center [1437, 609] width 54 height 54
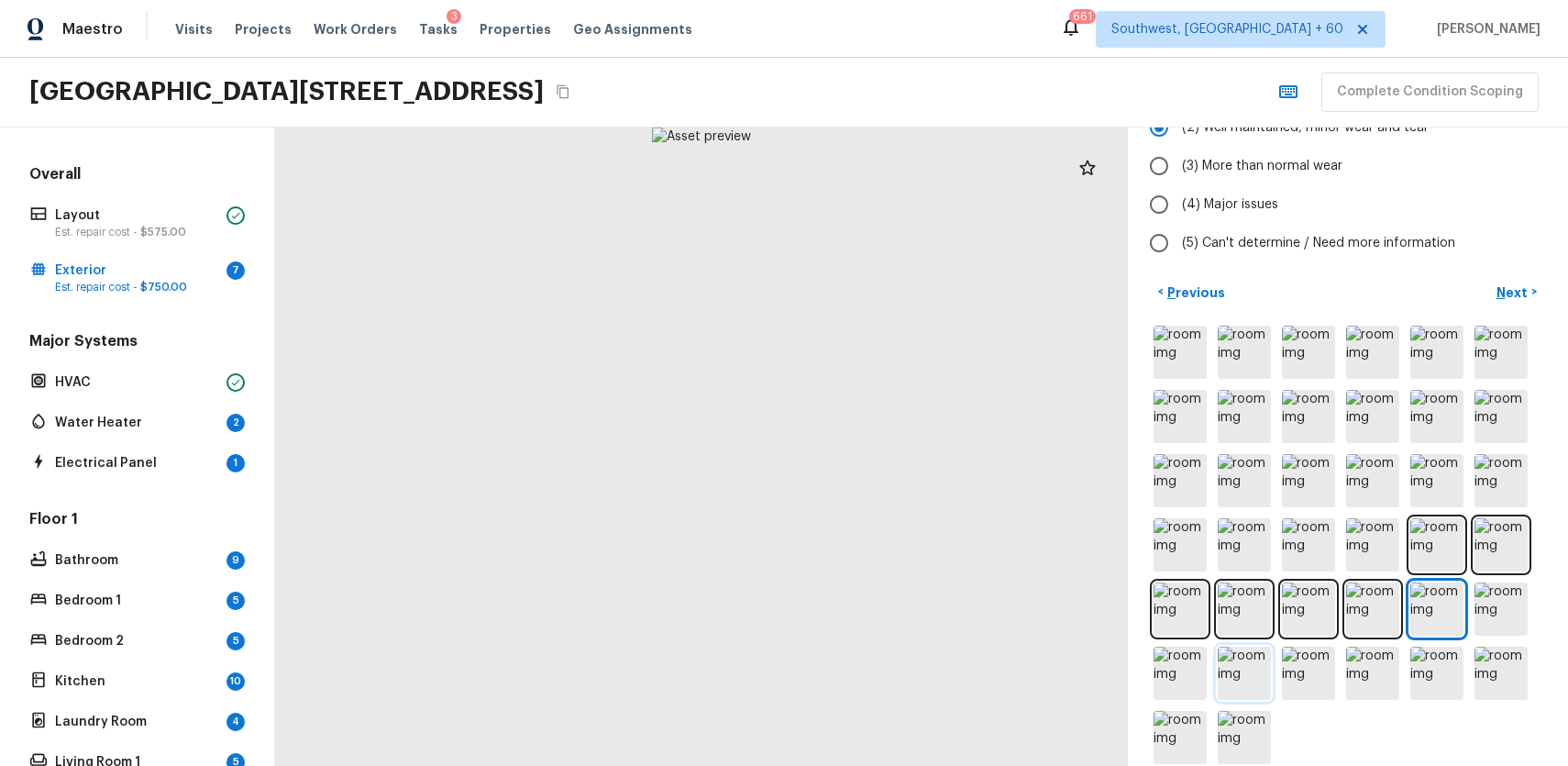
click at [1251, 647] on img at bounding box center [1245, 674] width 54 height 54
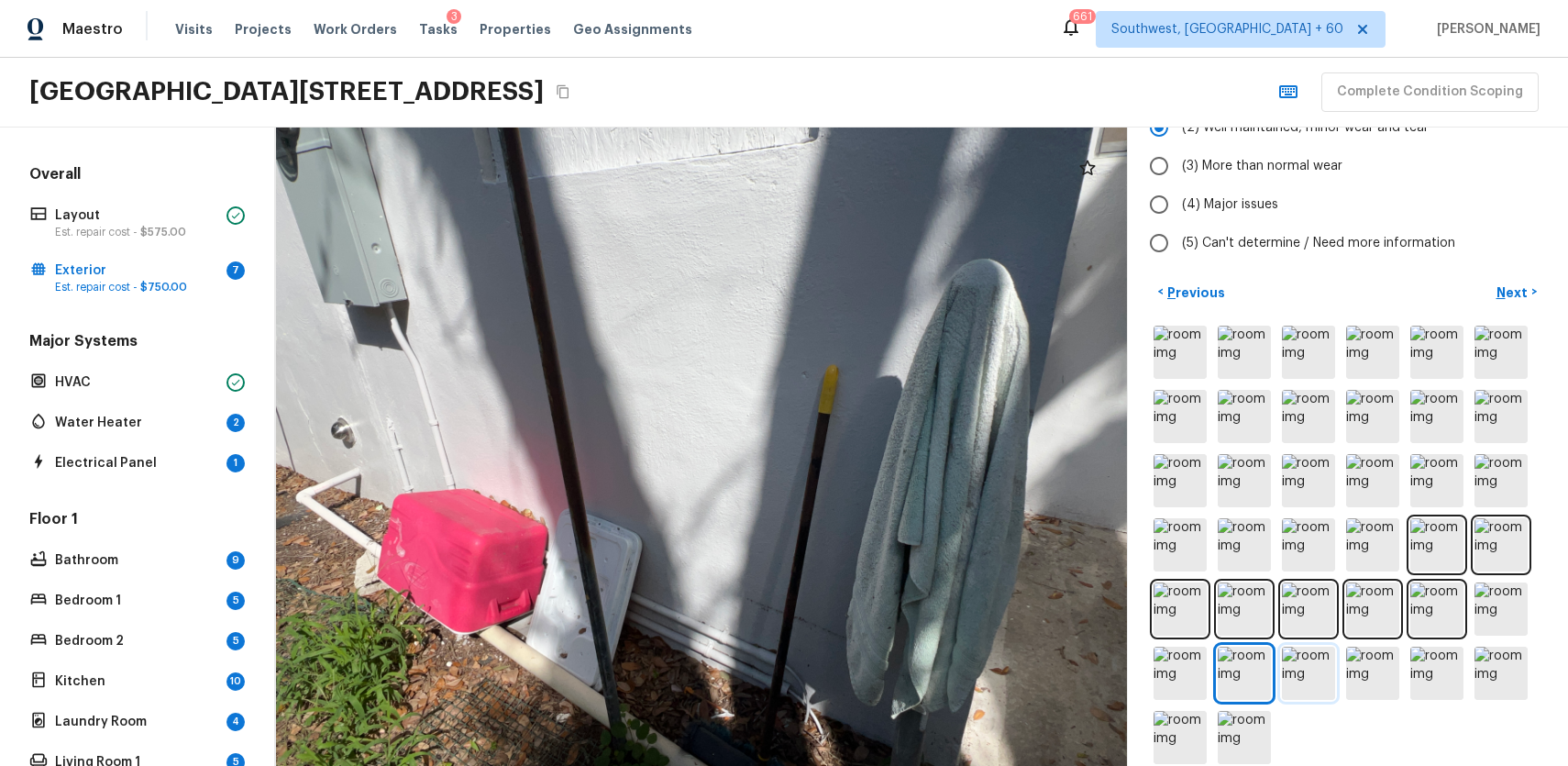
click at [1320, 648] on img at bounding box center [1309, 674] width 54 height 54
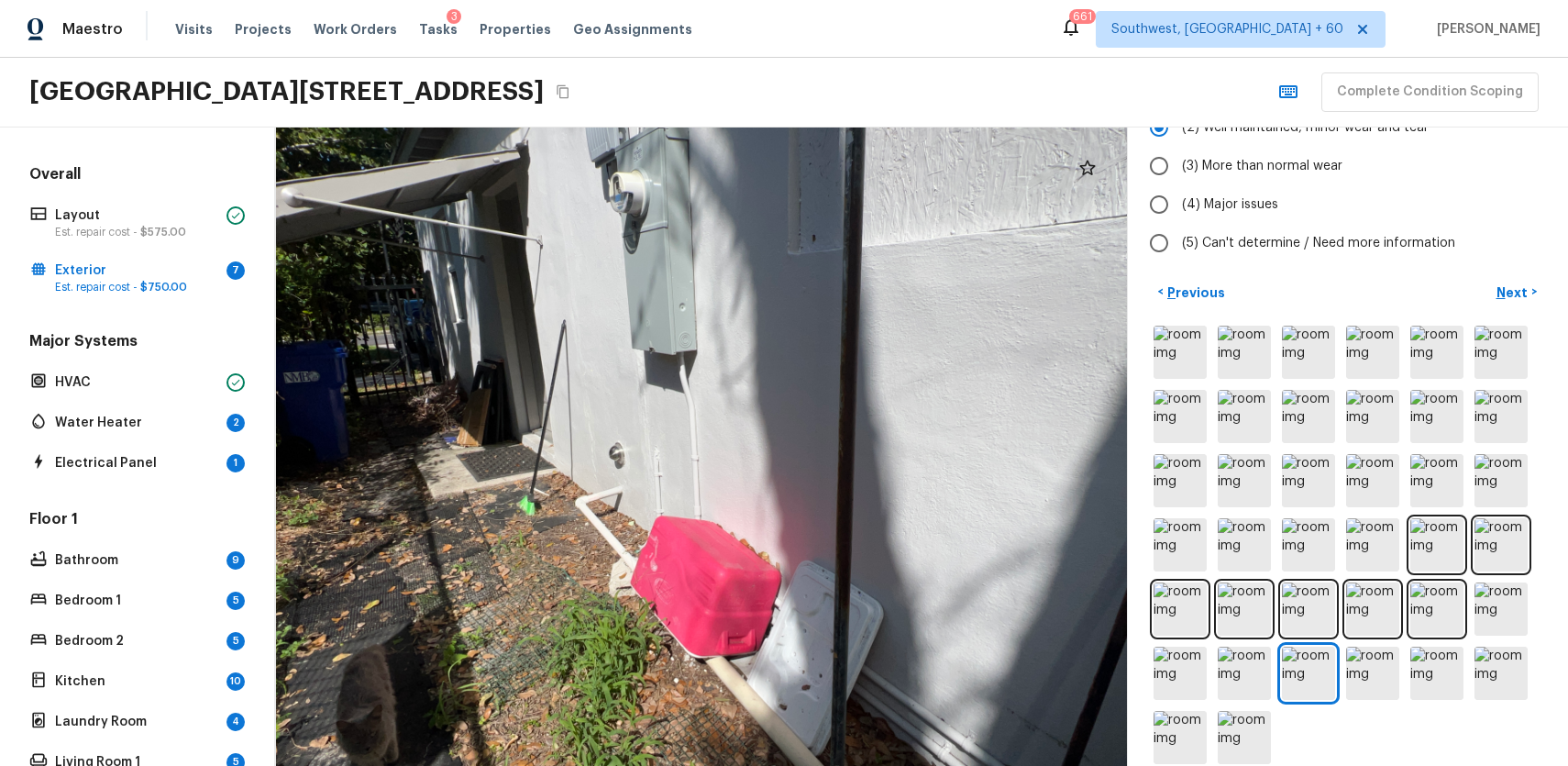
click at [1405, 657] on div at bounding box center [1347, 545] width 396 height 446
click at [1419, 662] on img at bounding box center [1437, 674] width 54 height 54
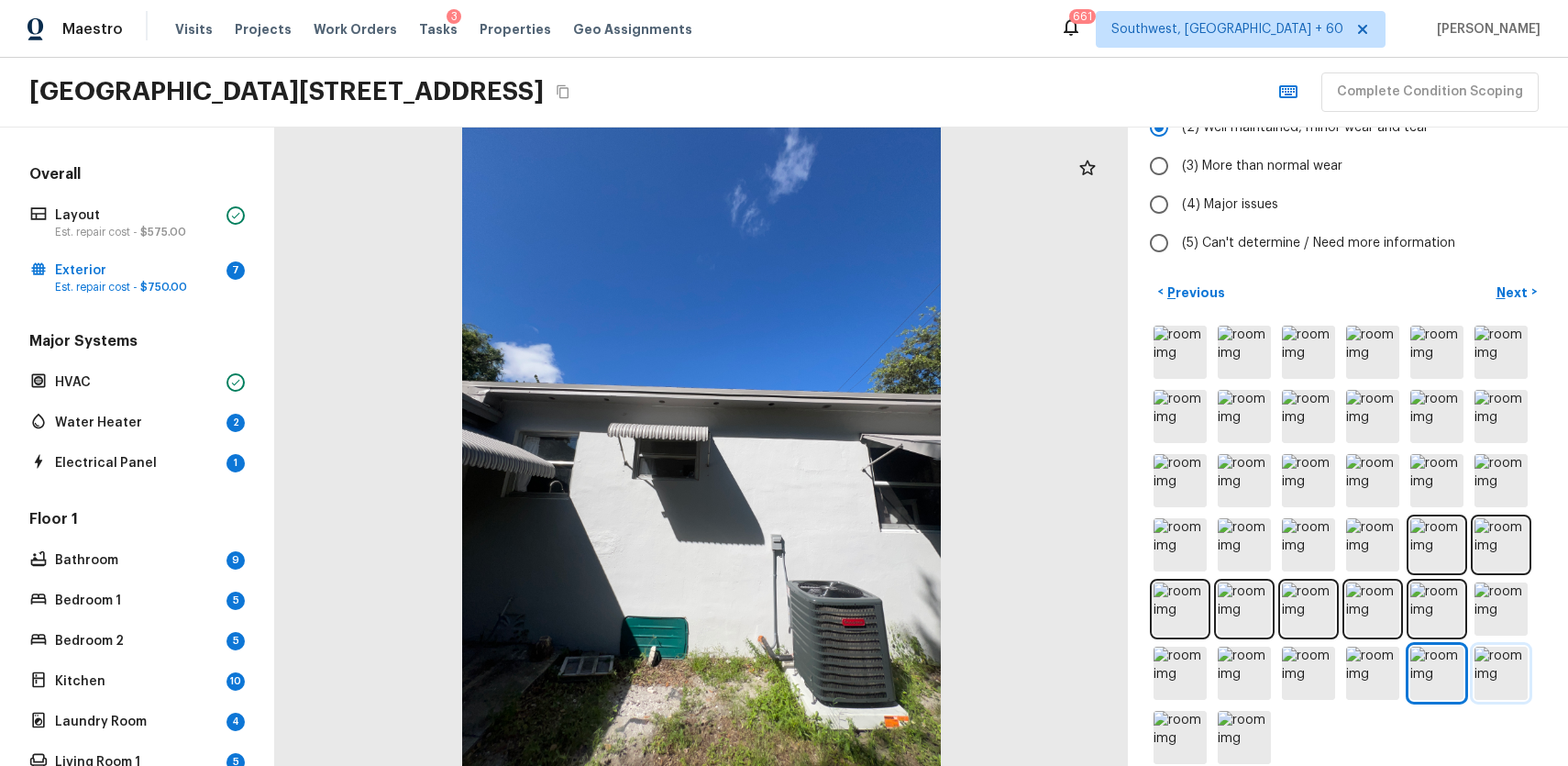
click at [1493, 652] on img at bounding box center [1502, 674] width 54 height 54
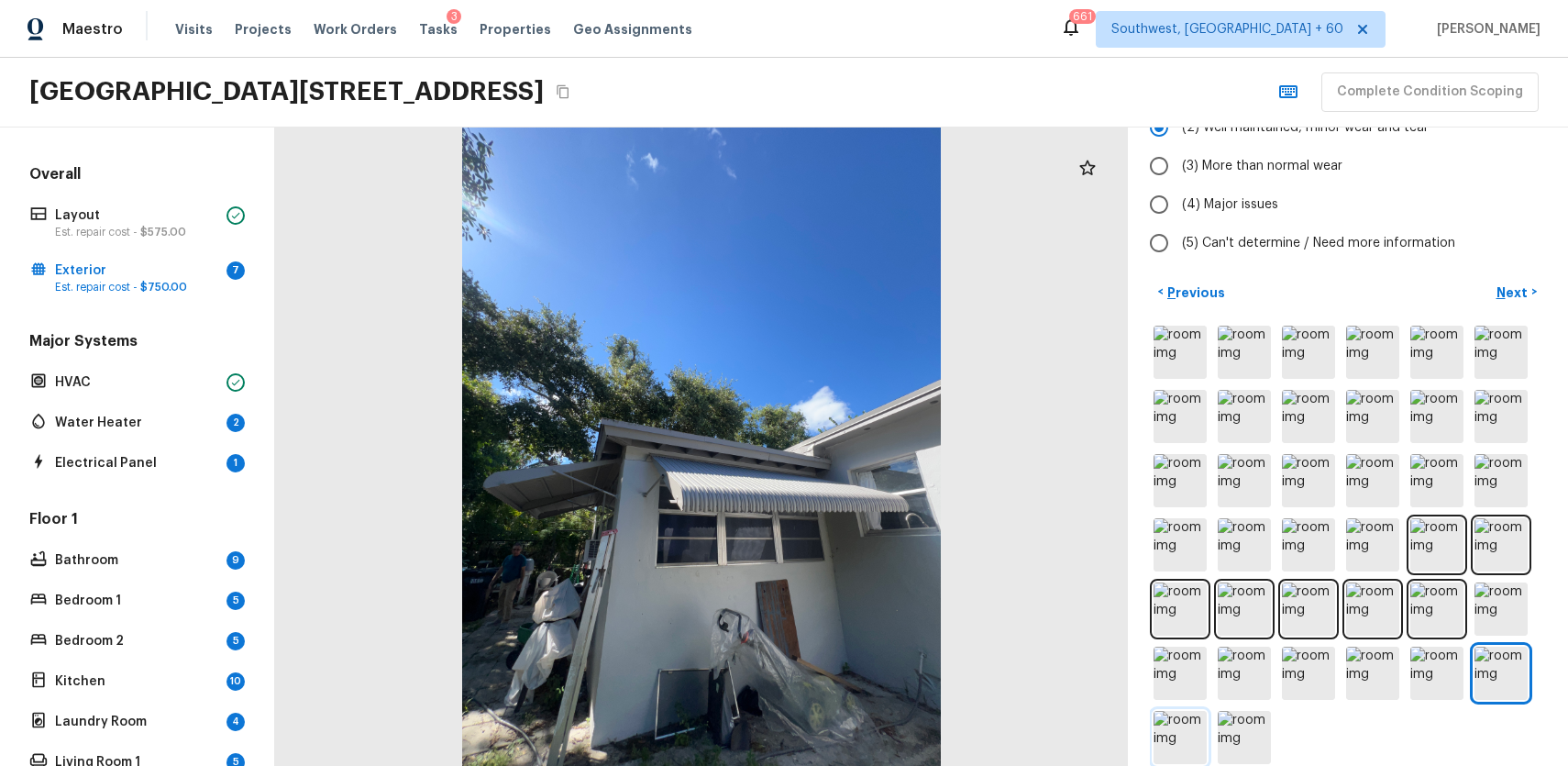
click at [1172, 712] on img at bounding box center [1180, 738] width 54 height 54
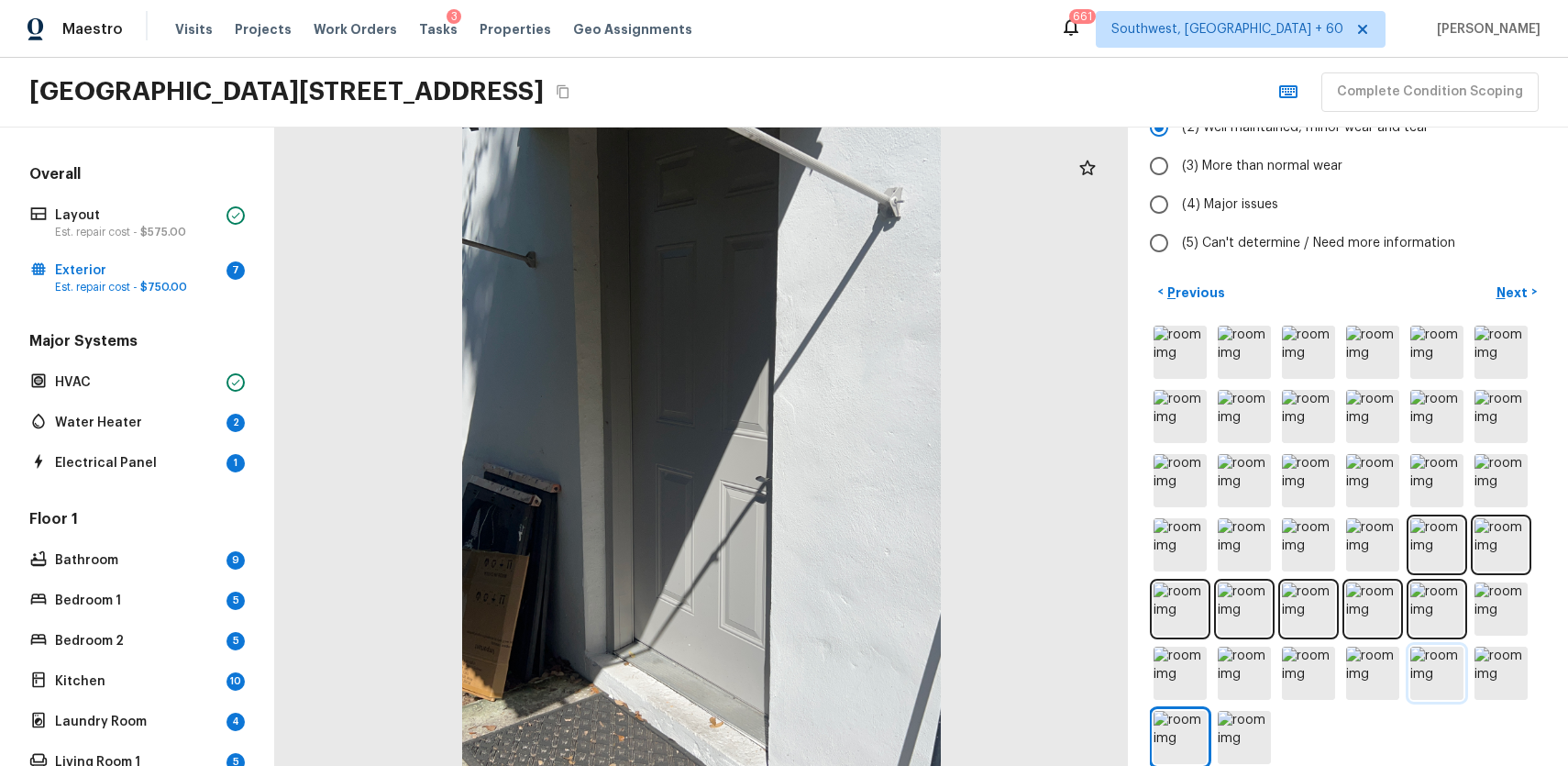
click at [1429, 672] on img at bounding box center [1437, 674] width 54 height 54
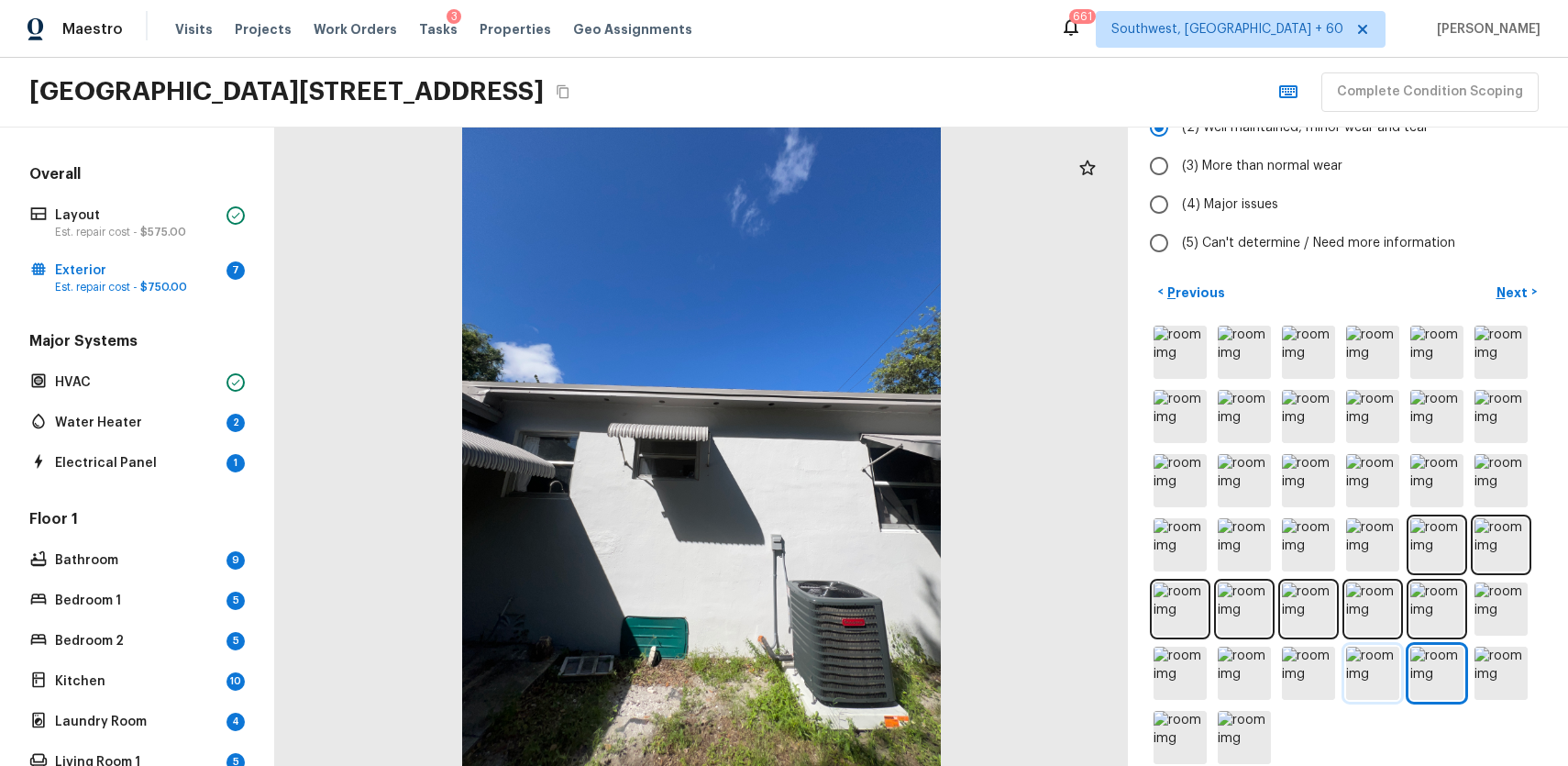
click at [1379, 647] on img at bounding box center [1373, 674] width 54 height 54
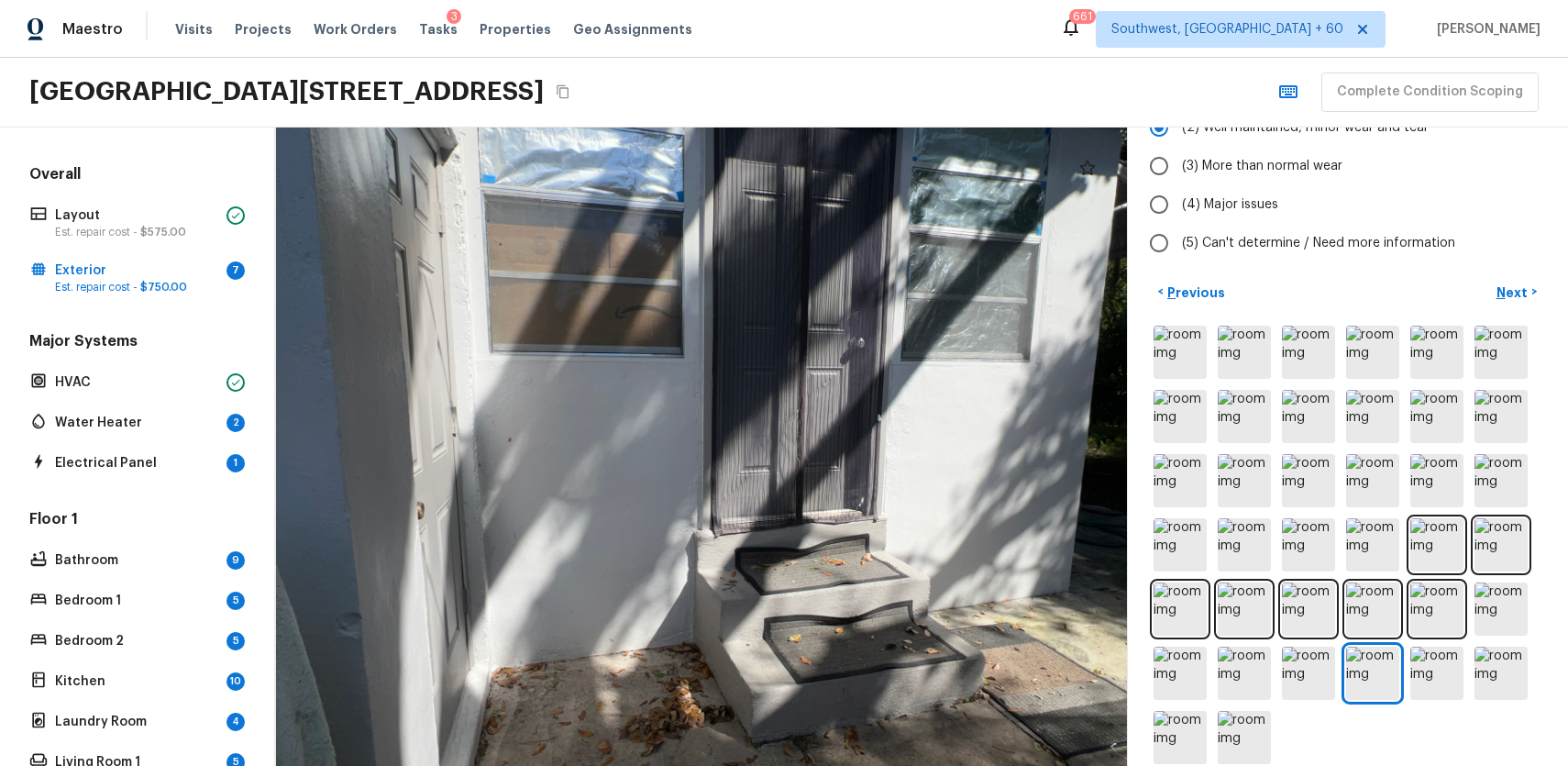
click at [1465, 643] on div at bounding box center [1347, 545] width 396 height 446
click at [1503, 647] on img at bounding box center [1502, 674] width 54 height 54
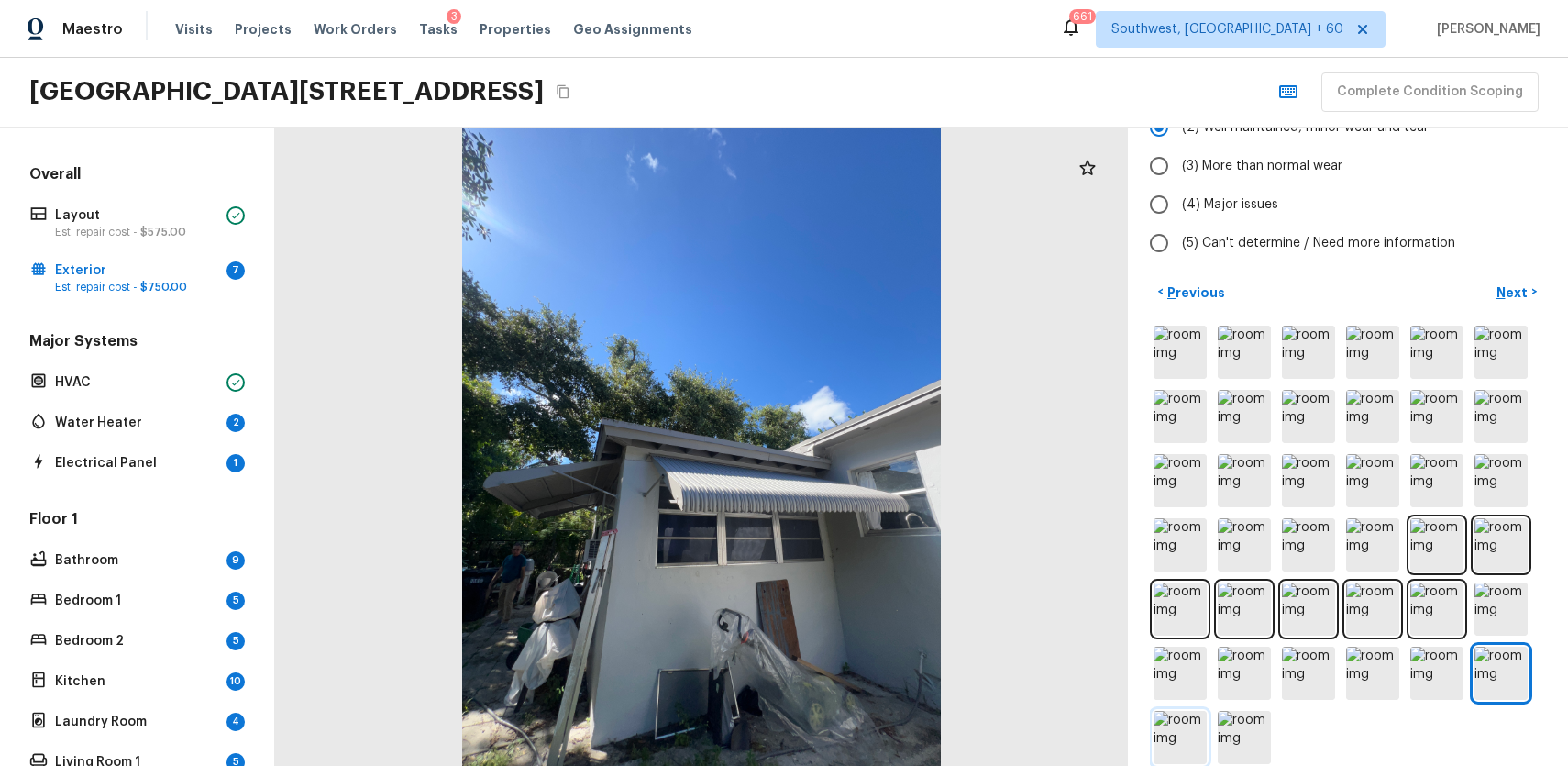
click at [1188, 712] on img at bounding box center [1180, 738] width 54 height 54
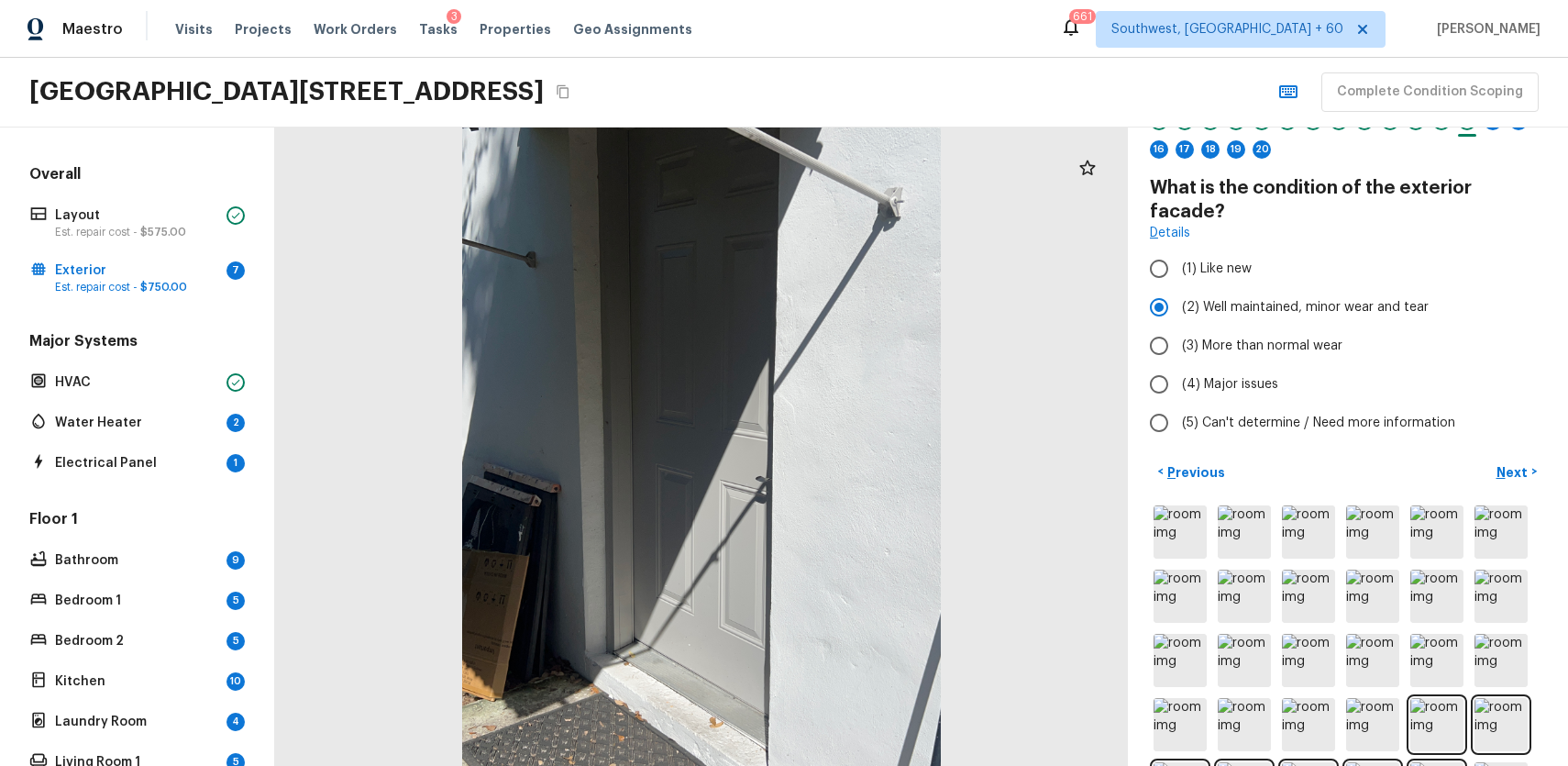
scroll to position [0, 0]
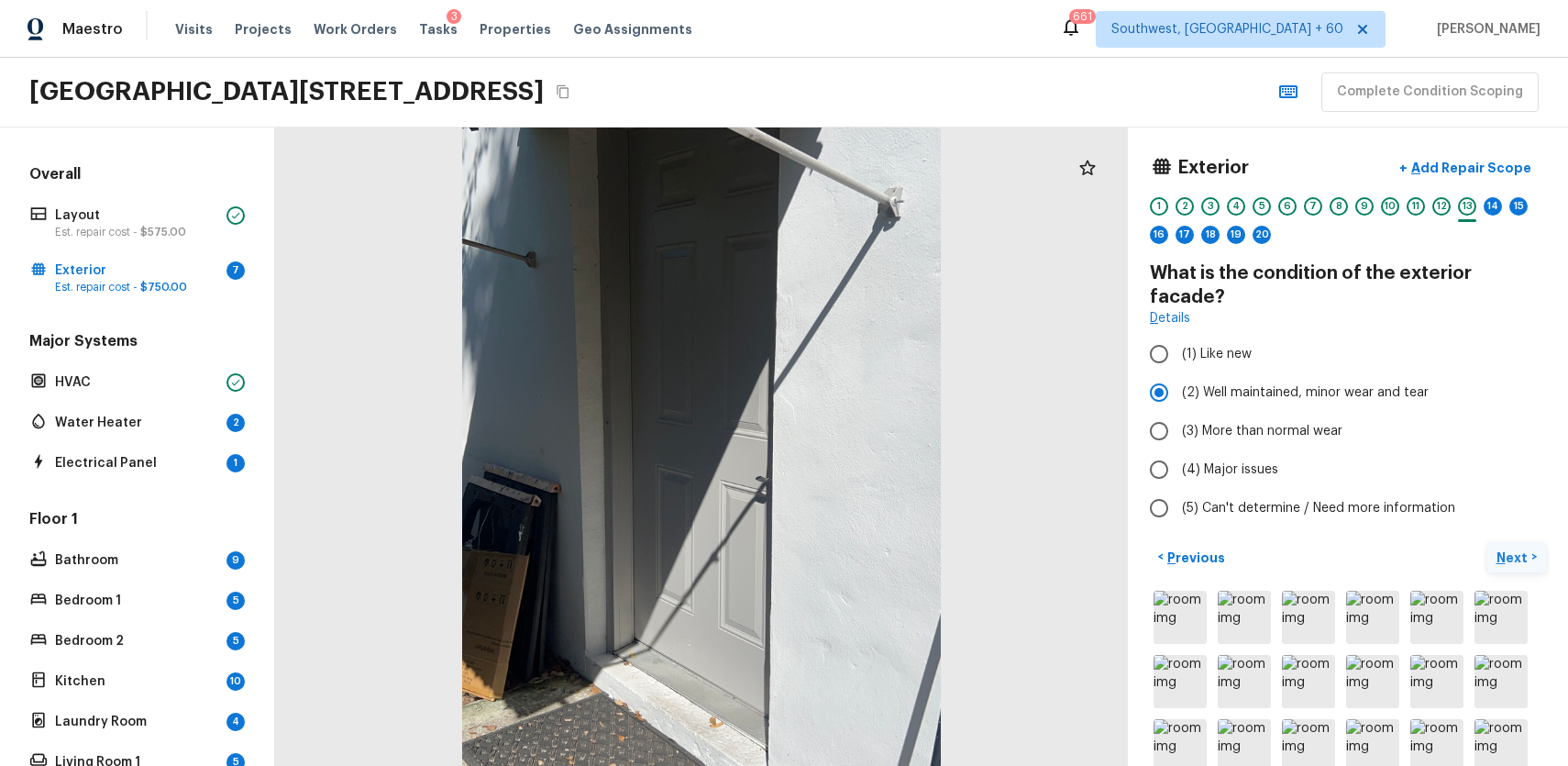
click at [1514, 549] on p "Next" at bounding box center [1513, 558] width 35 height 18
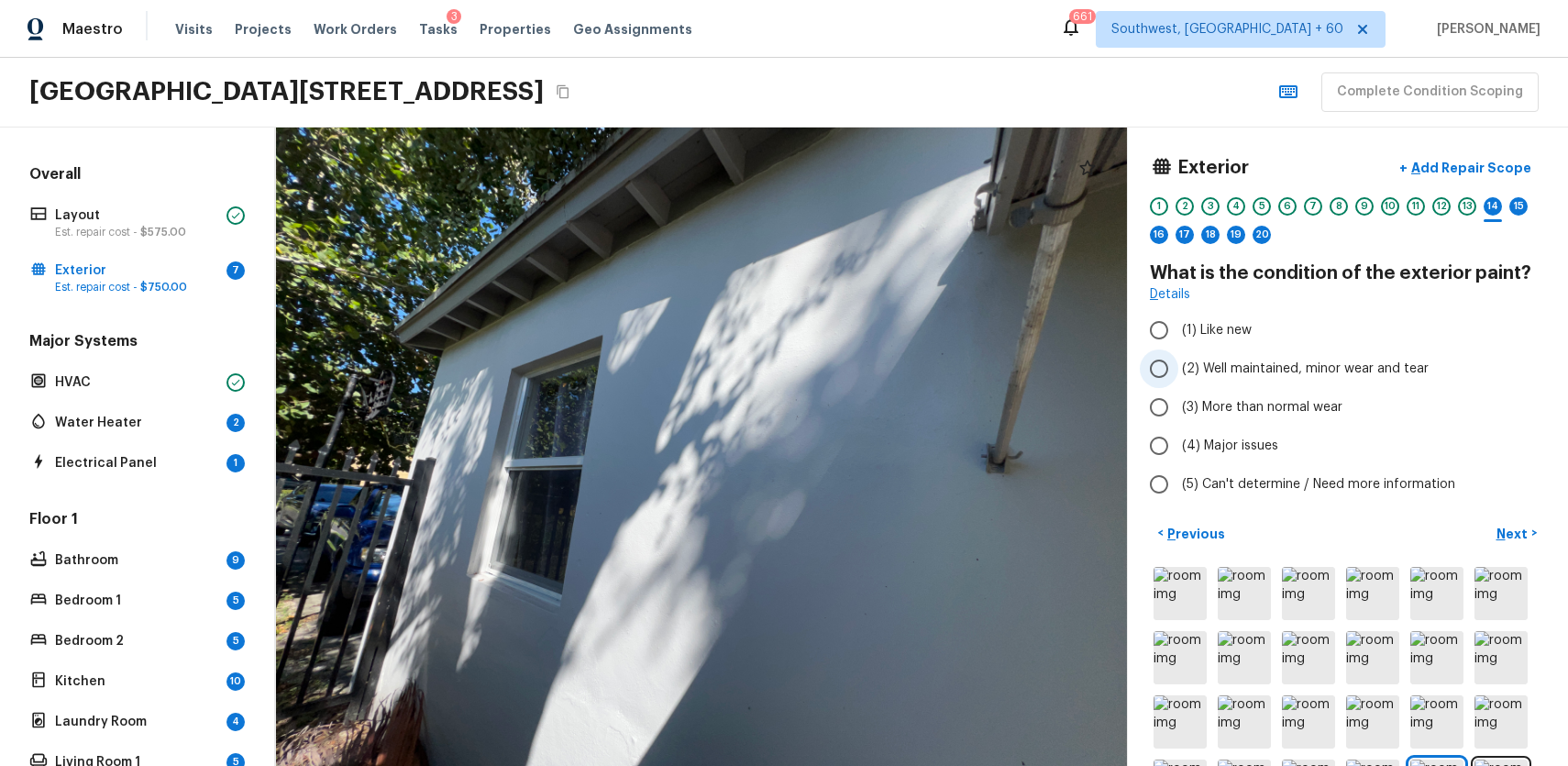
click at [1320, 361] on span "(2) Well maintained, minor wear and tear" at bounding box center [1305, 368] width 247 height 18
click at [1178, 361] on input "(2) Well maintained, minor wear and tear" at bounding box center [1158, 368] width 39 height 39
radio input "true"
click at [1516, 212] on div "15" at bounding box center [1518, 206] width 18 height 18
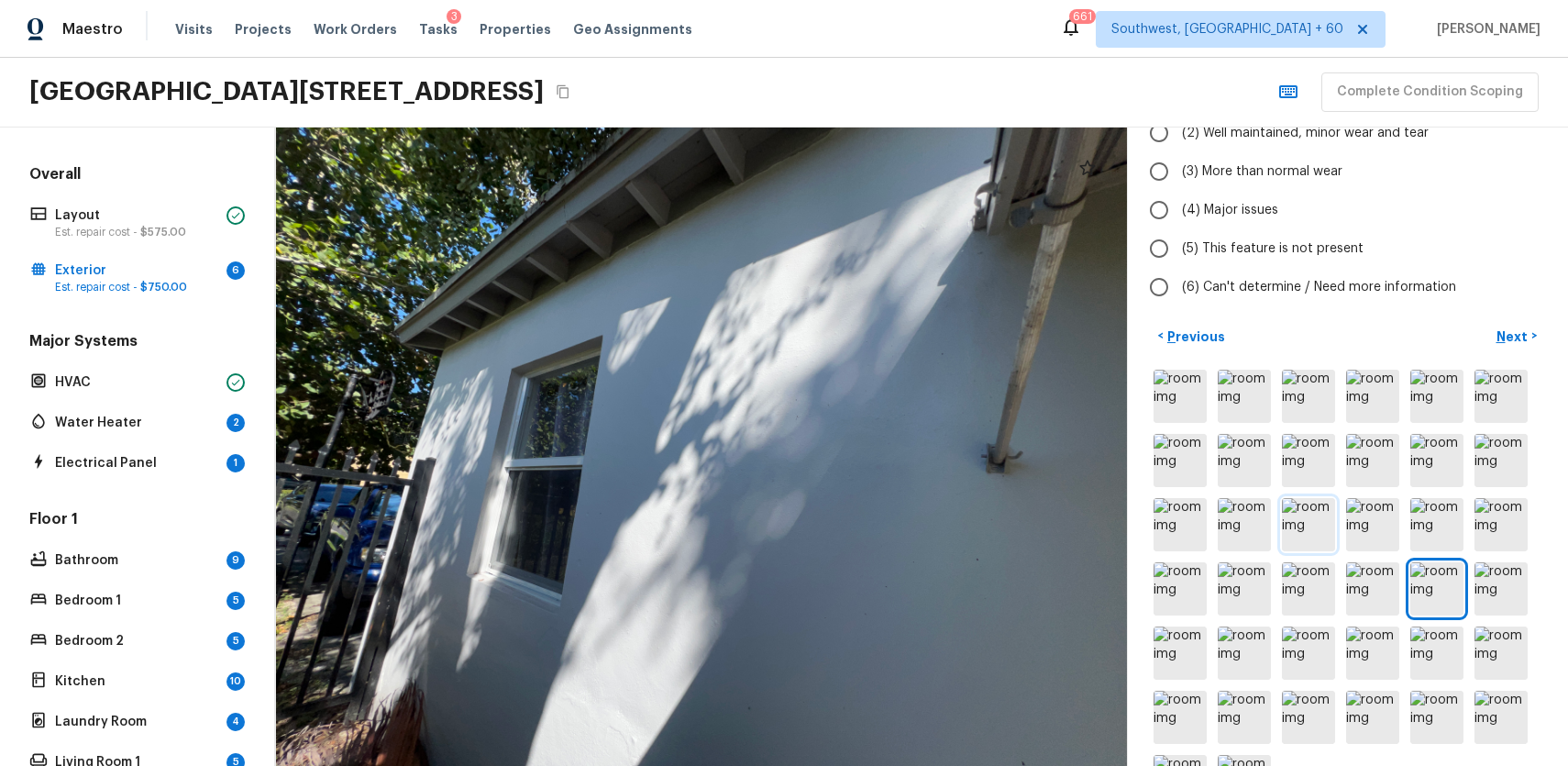
scroll to position [304, 0]
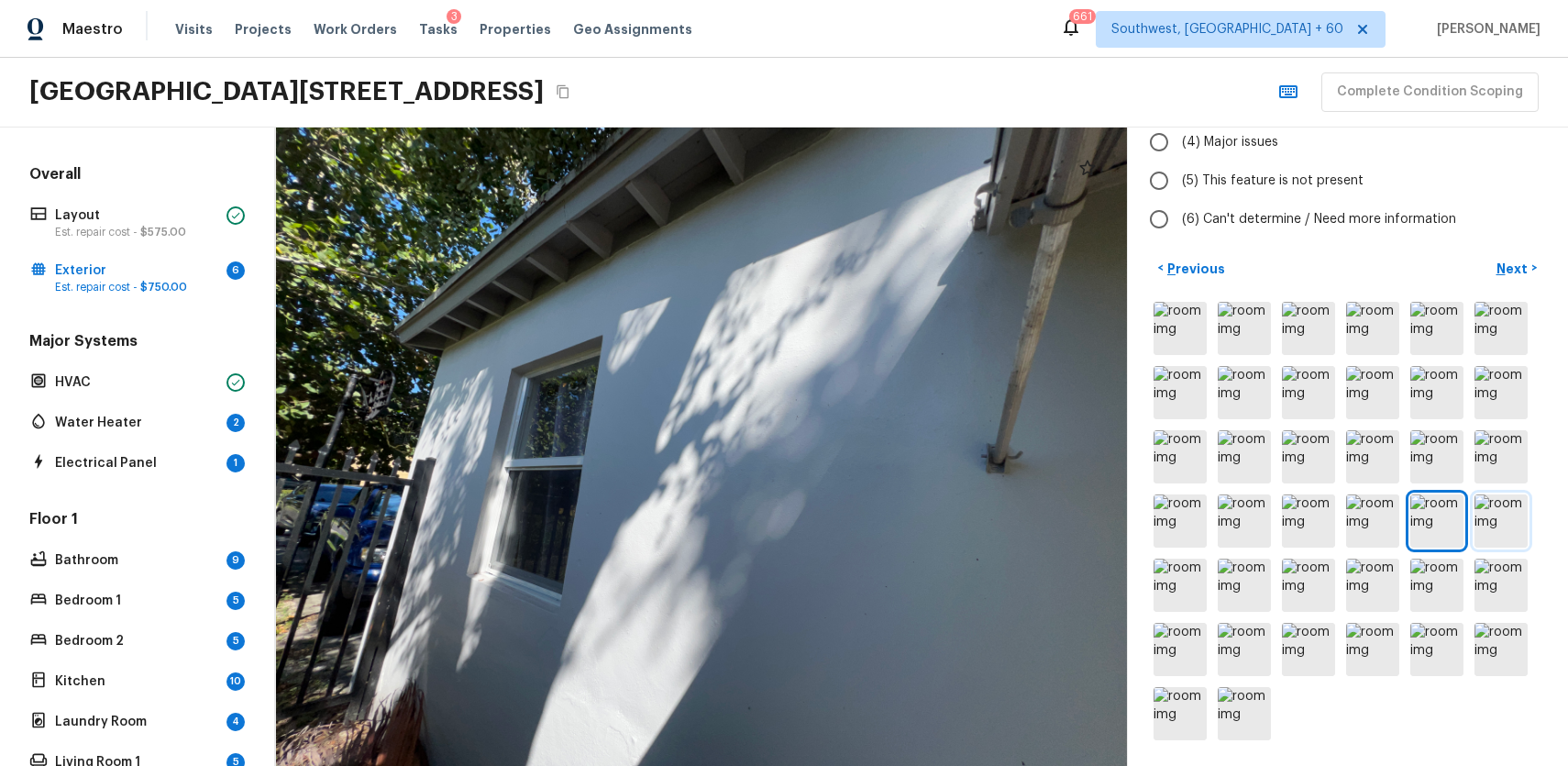
click at [1479, 522] on img at bounding box center [1502, 521] width 54 height 54
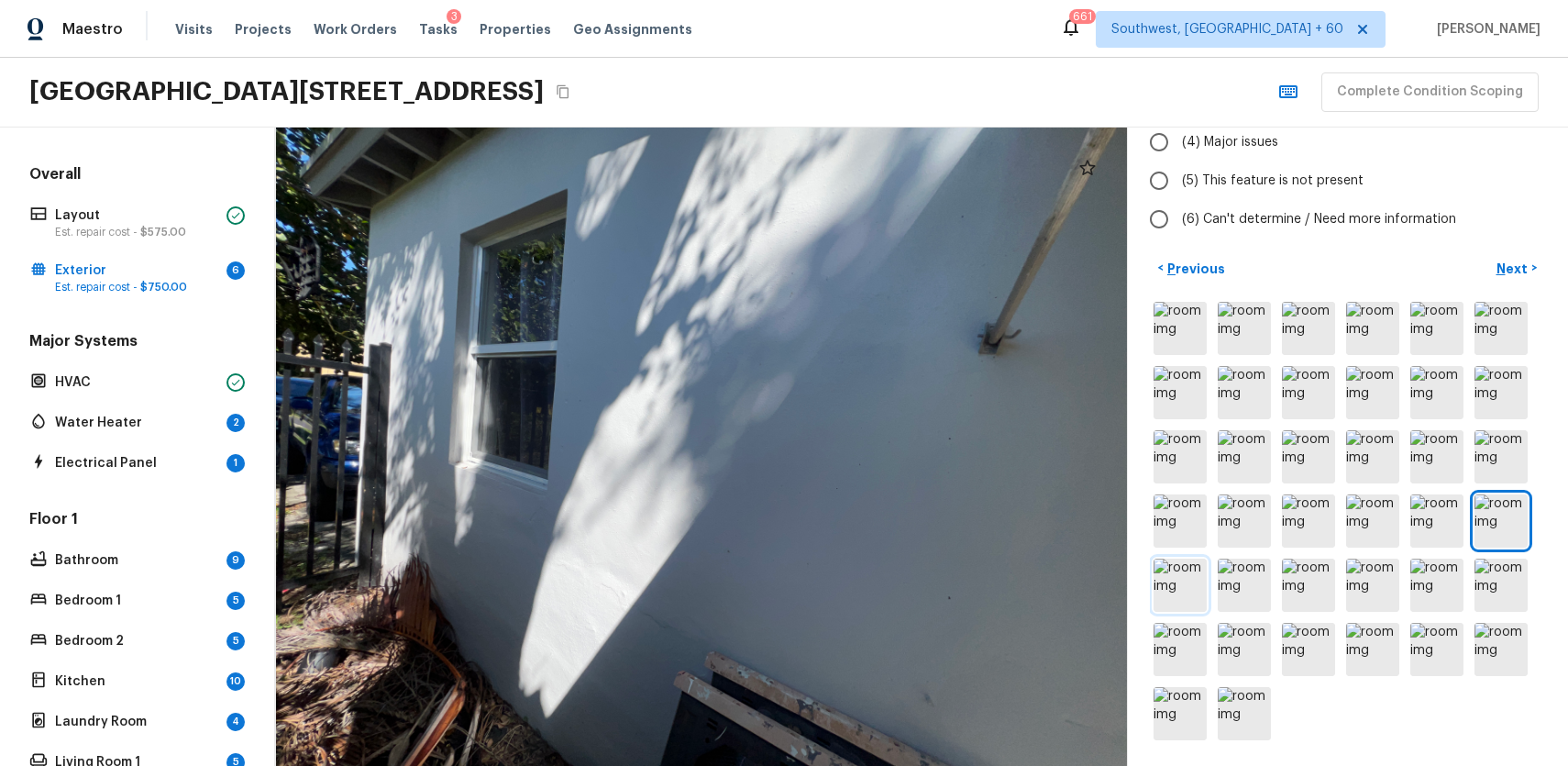
click at [1174, 592] on img at bounding box center [1180, 585] width 54 height 54
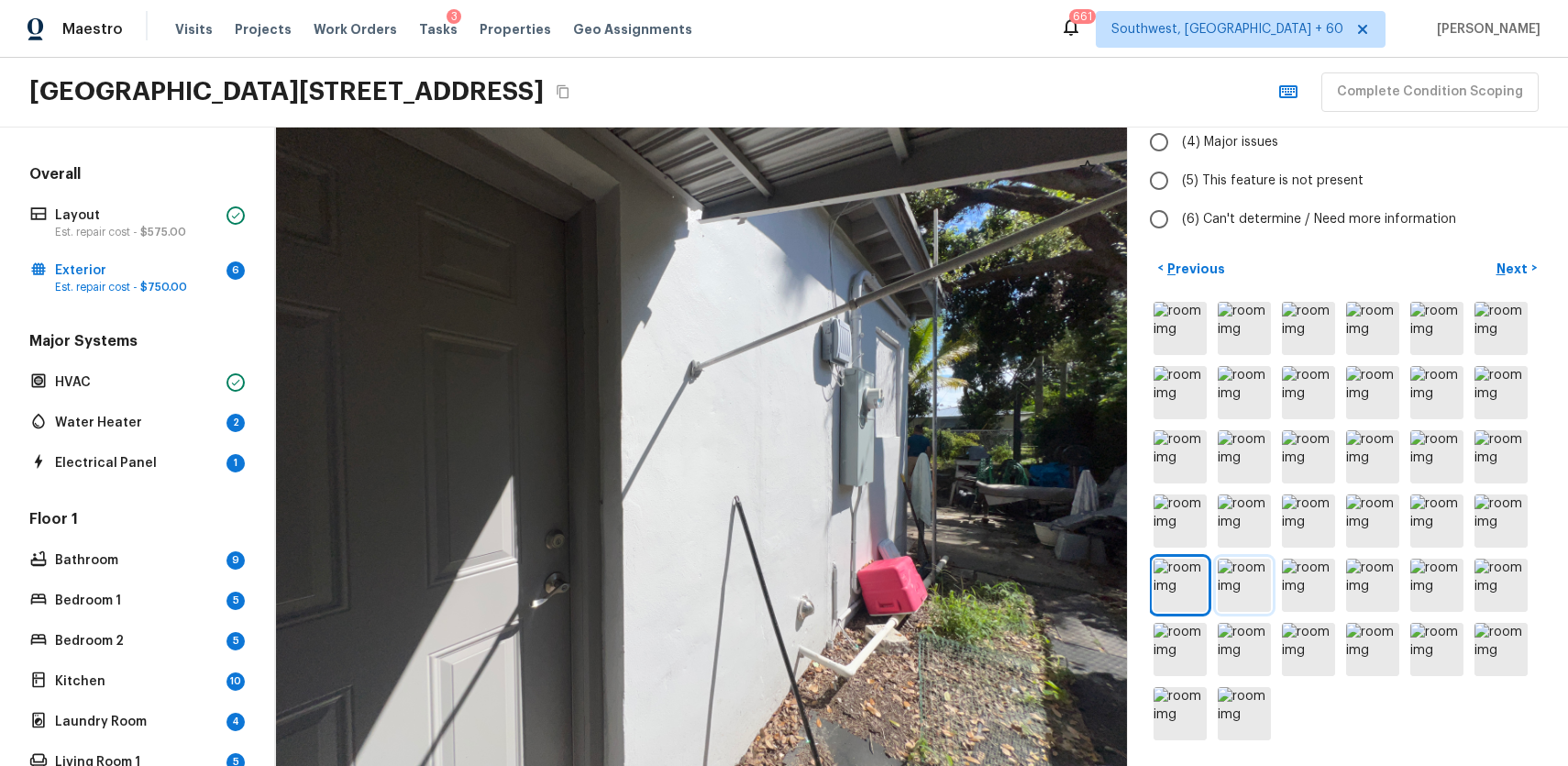
click at [1237, 586] on img at bounding box center [1245, 585] width 54 height 54
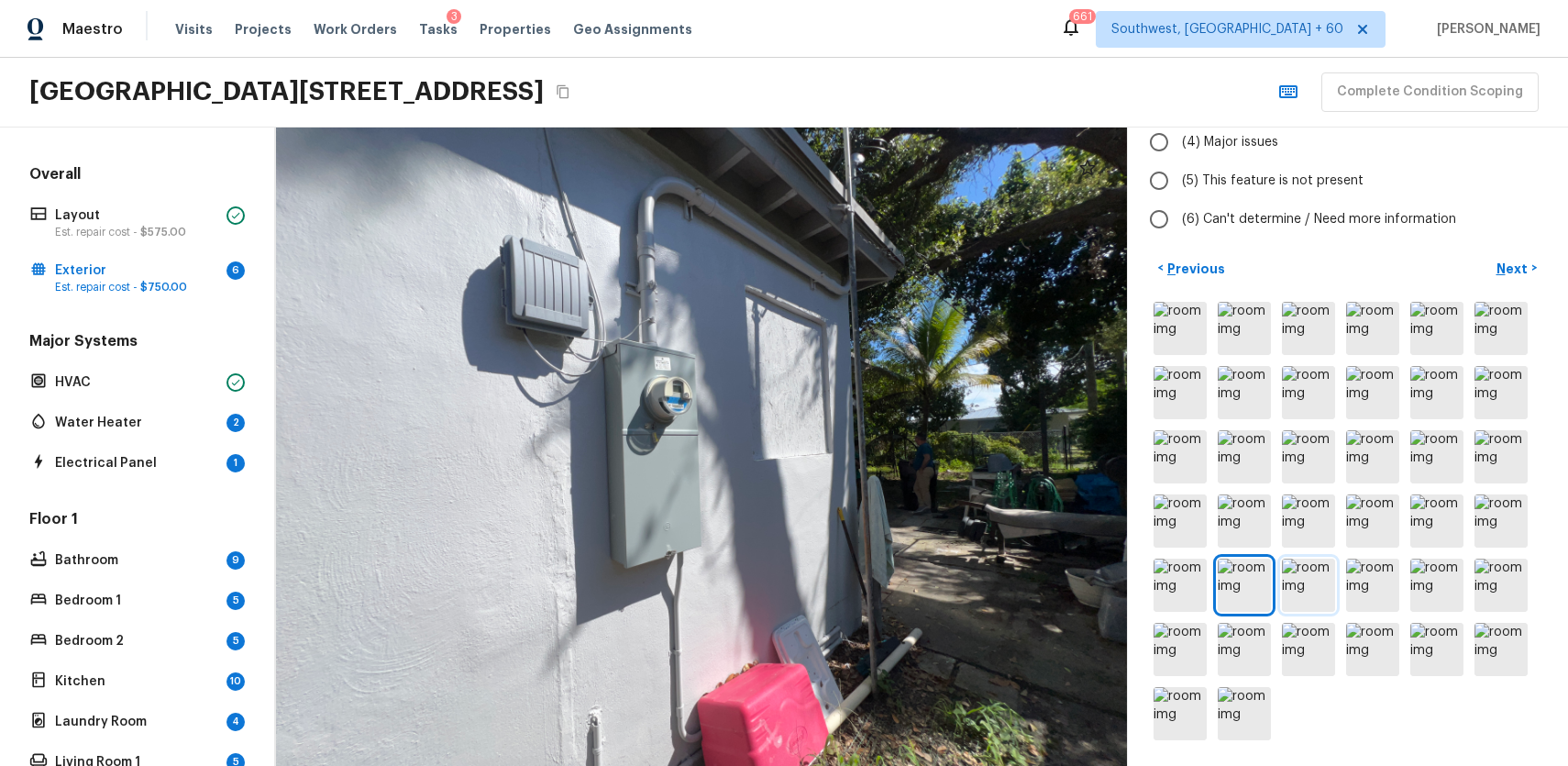
click at [1329, 566] on img at bounding box center [1309, 585] width 54 height 54
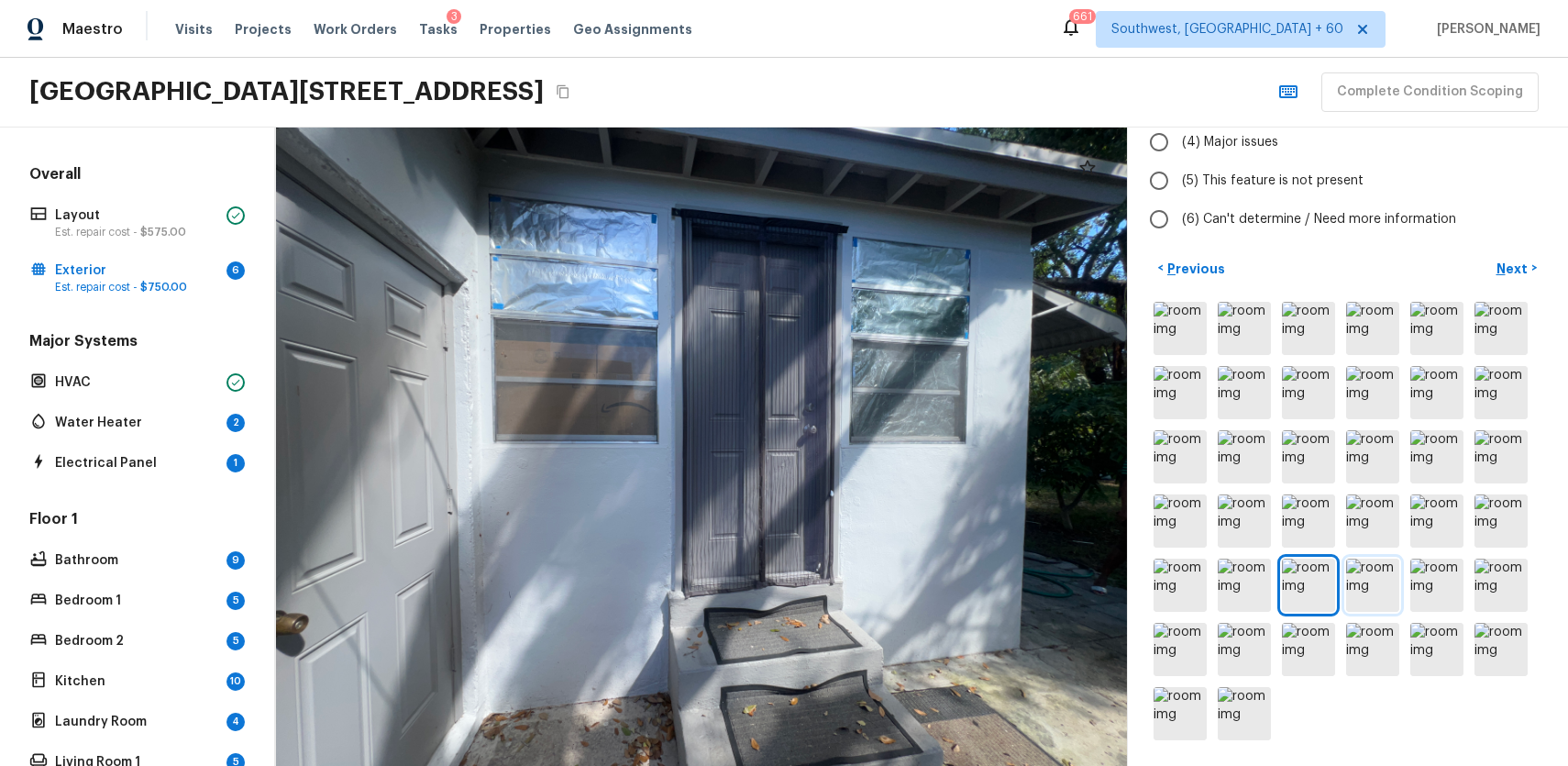
click at [1395, 578] on img at bounding box center [1373, 585] width 54 height 54
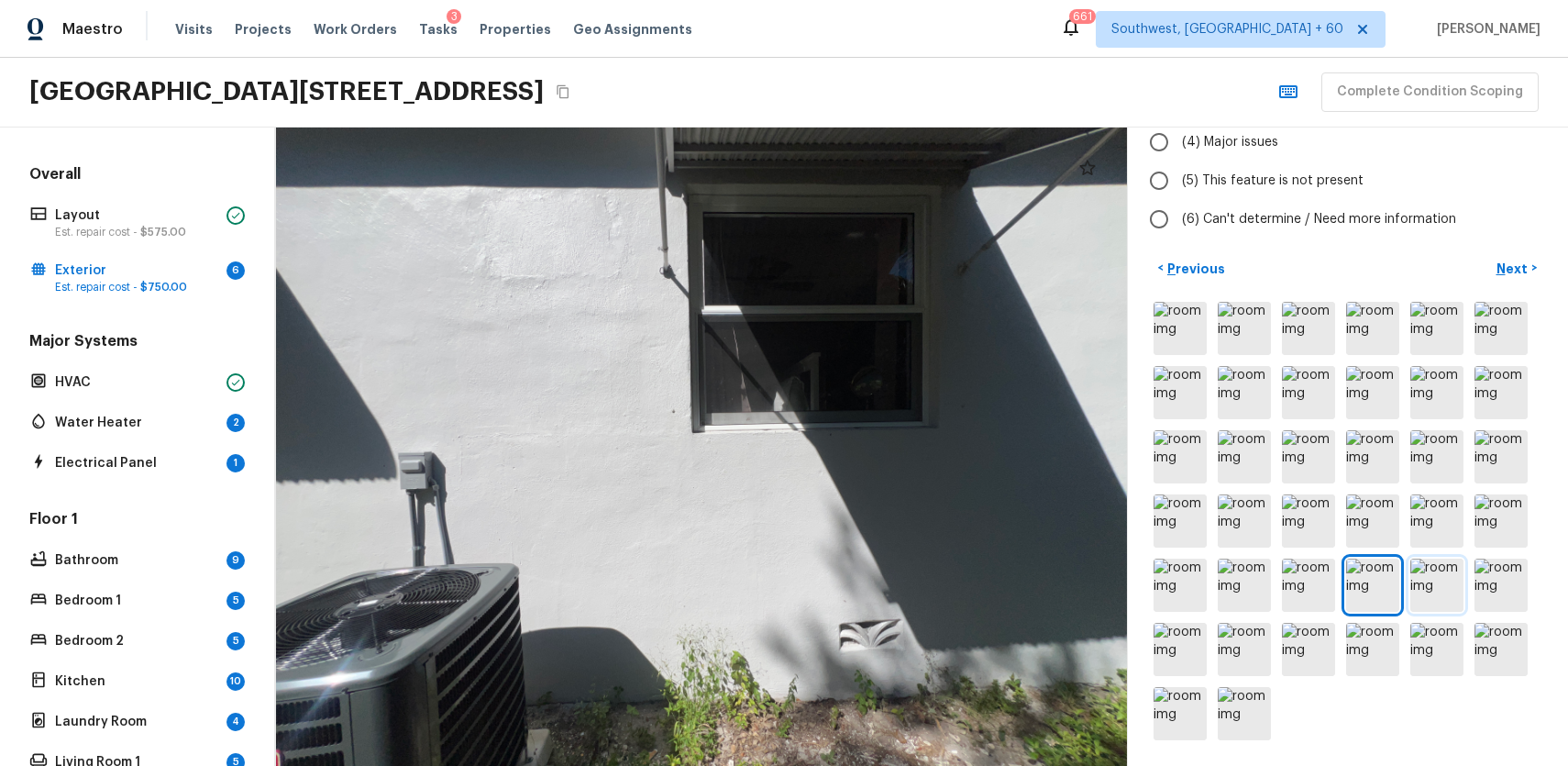
click at [1427, 583] on img at bounding box center [1437, 585] width 54 height 54
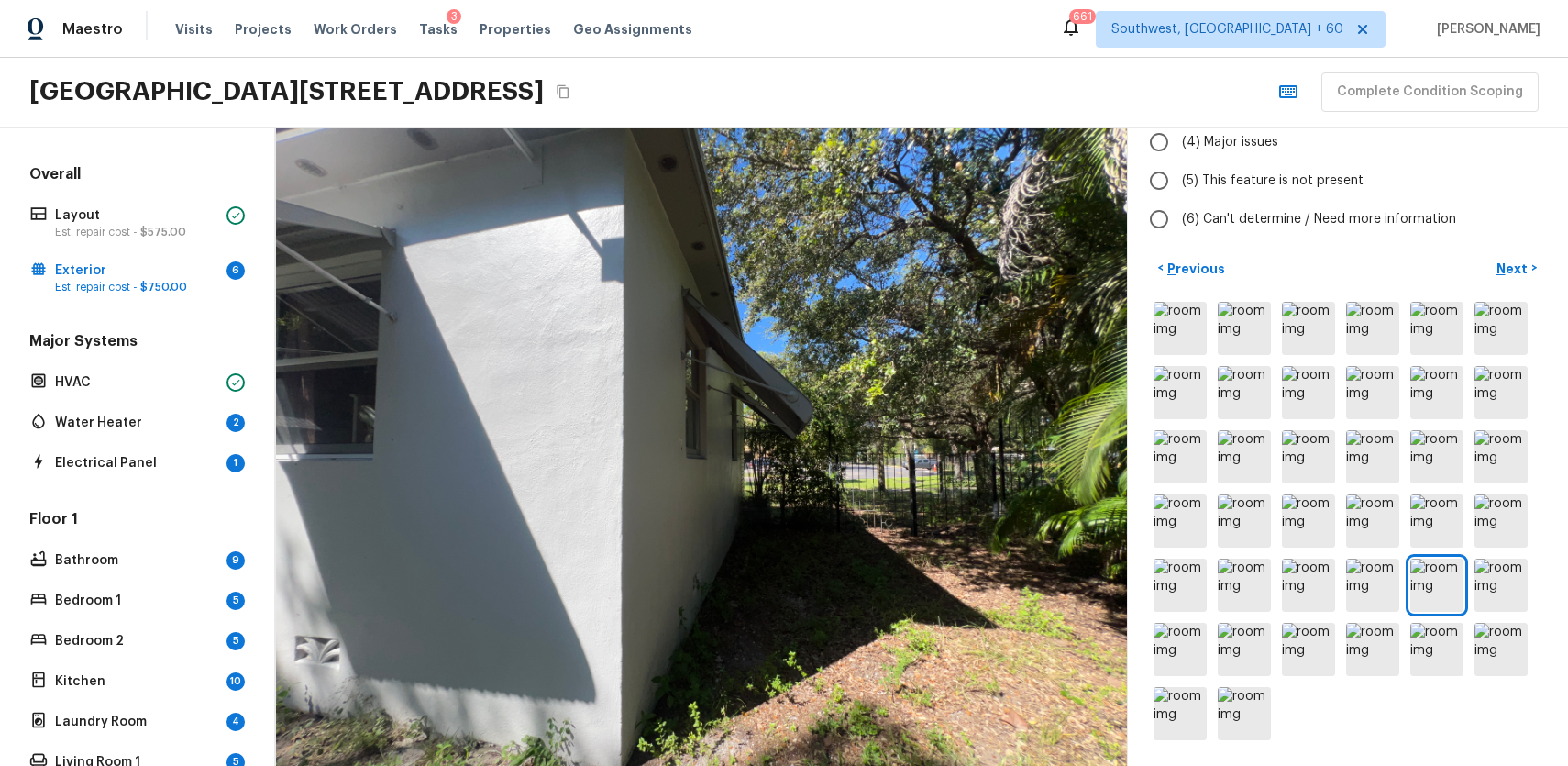
click at [1528, 583] on div at bounding box center [1347, 521] width 396 height 446
click at [1184, 652] on img at bounding box center [1180, 650] width 54 height 54
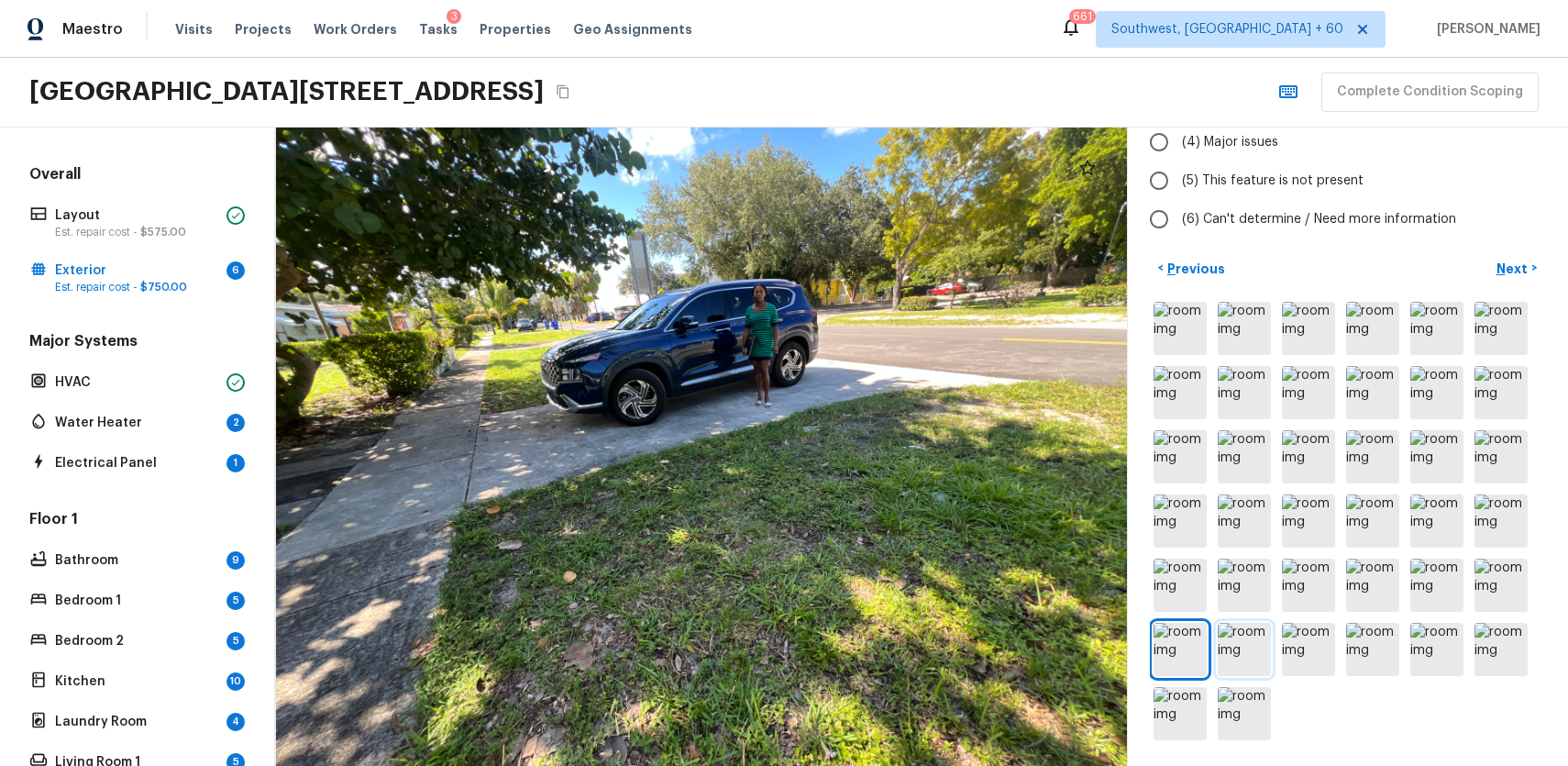
click at [1264, 661] on img at bounding box center [1245, 650] width 54 height 54
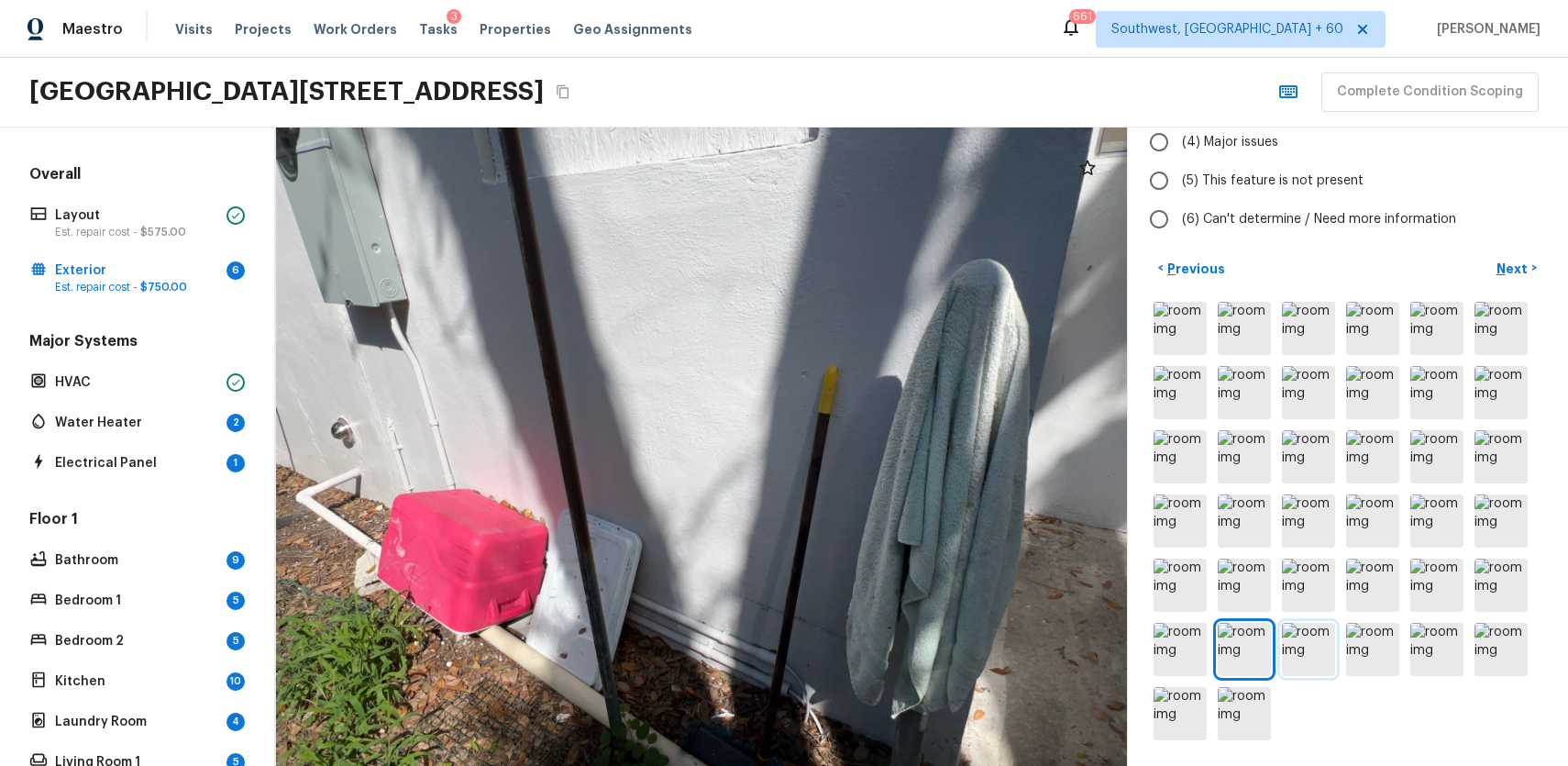
click at [1320, 657] on img at bounding box center [1309, 650] width 54 height 54
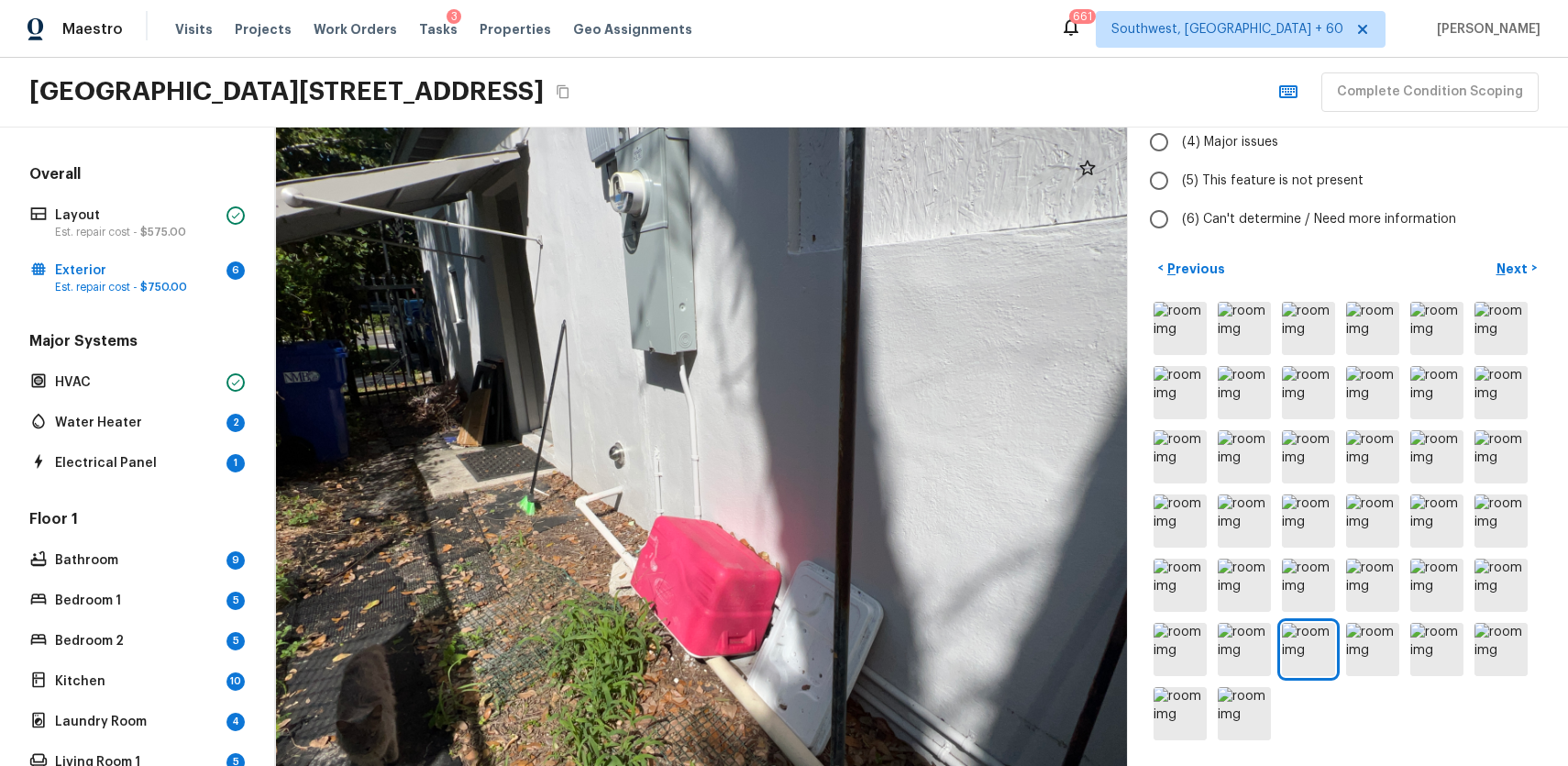
click at [1403, 656] on div at bounding box center [1347, 521] width 396 height 446
click at [1473, 643] on div at bounding box center [1347, 521] width 396 height 446
click at [1490, 651] on img at bounding box center [1502, 650] width 54 height 54
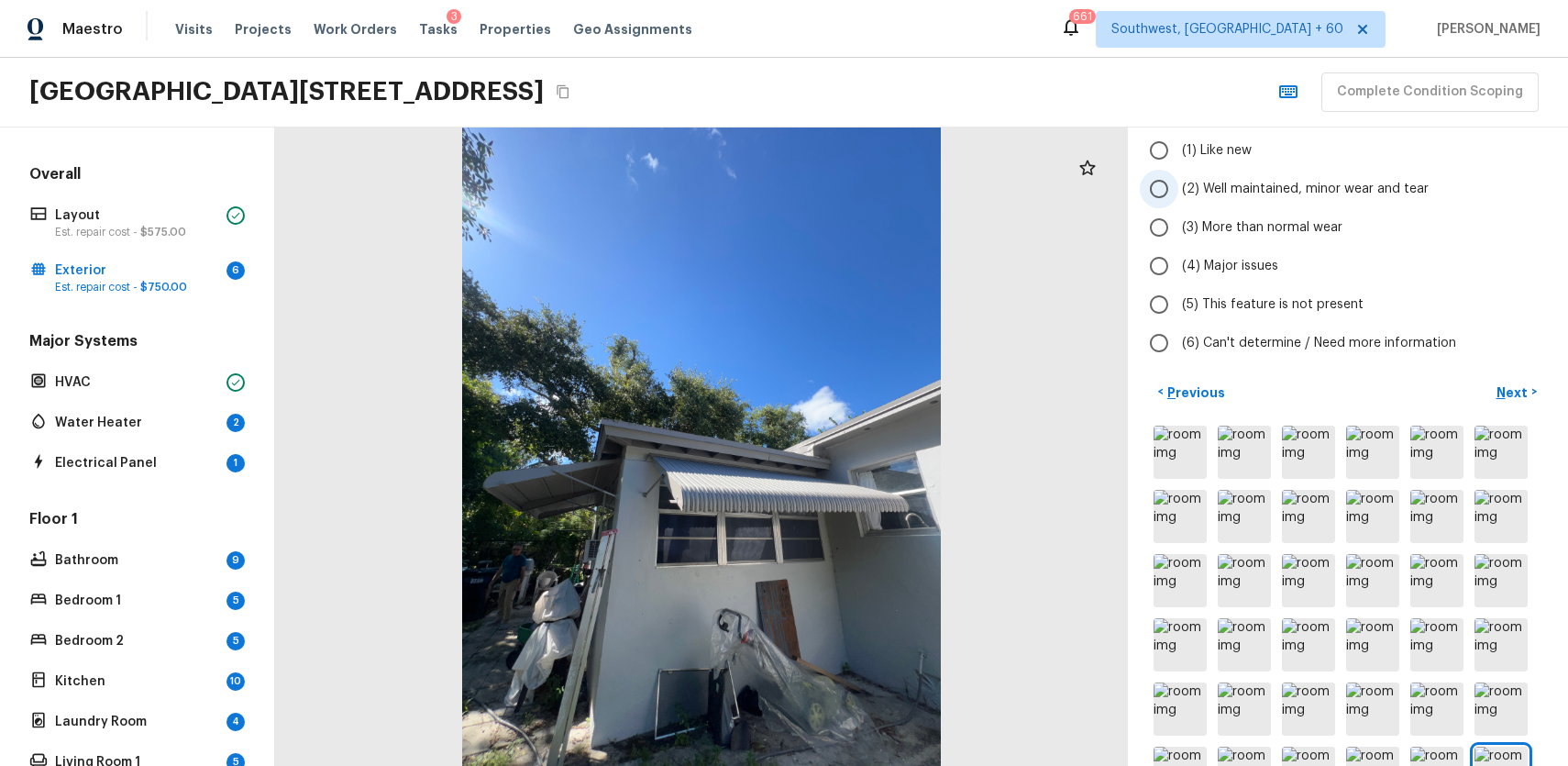
scroll to position [124, 0]
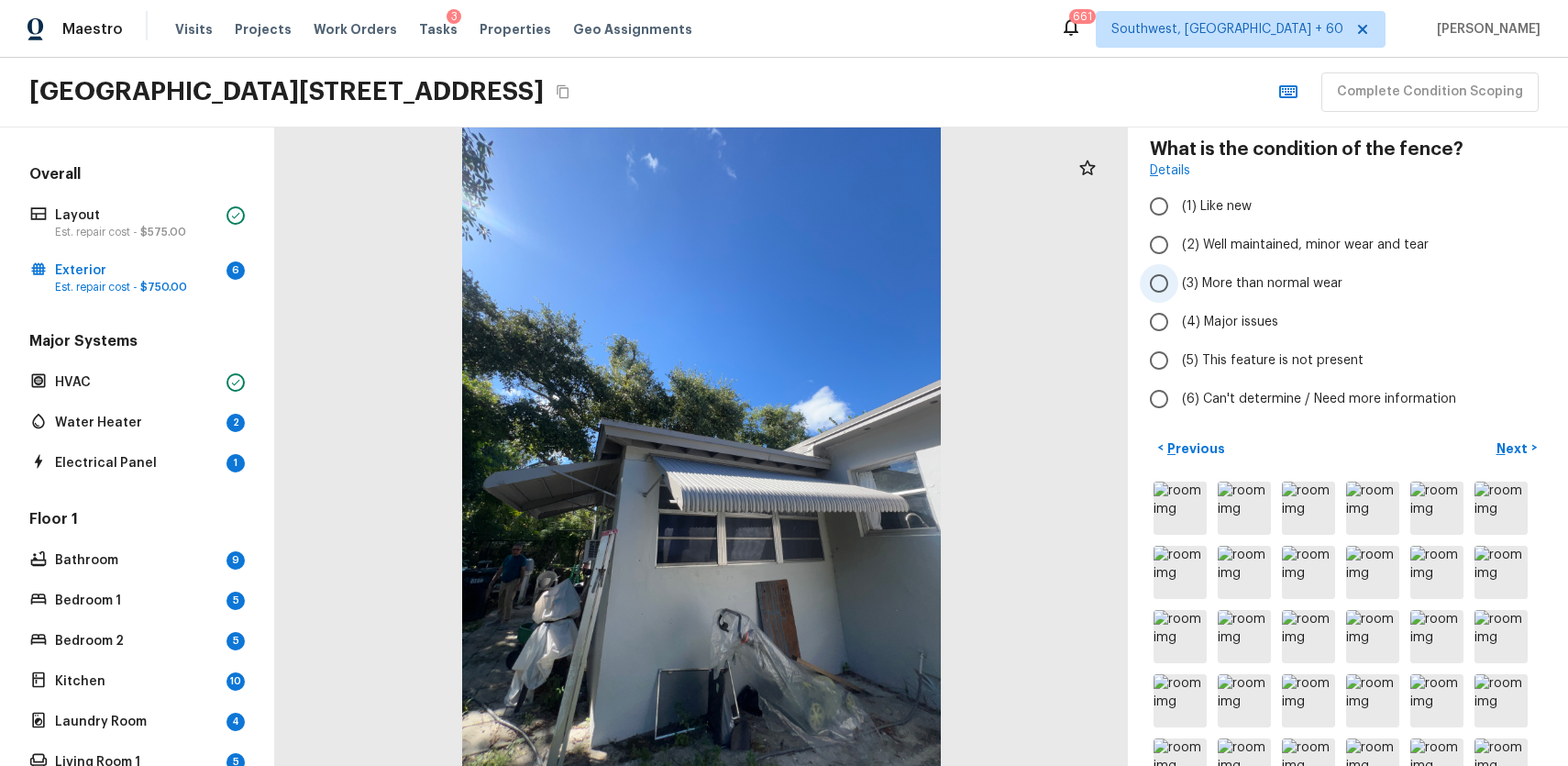
click at [1290, 281] on span "(3) More than normal wear" at bounding box center [1263, 283] width 161 height 18
click at [1178, 281] on input "(3) More than normal wear" at bounding box center [1158, 283] width 39 height 39
radio input "true"
click at [1300, 255] on label "(2) Well maintained, minor wear and tear" at bounding box center [1335, 244] width 392 height 39
click at [1178, 255] on input "(2) Well maintained, minor wear and tear" at bounding box center [1158, 244] width 39 height 39
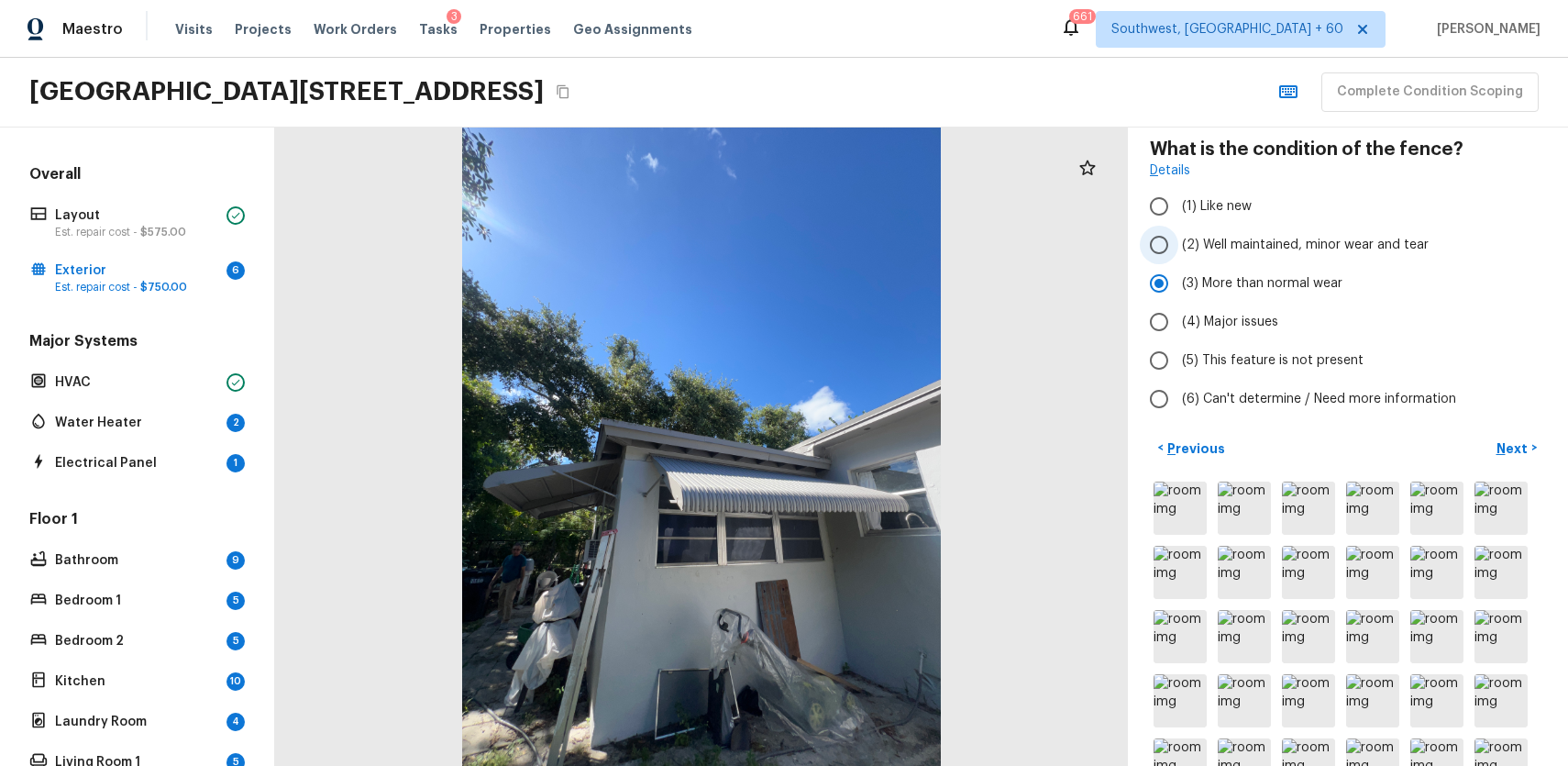
radio input "true"
click at [1518, 447] on p "Next" at bounding box center [1513, 448] width 35 height 18
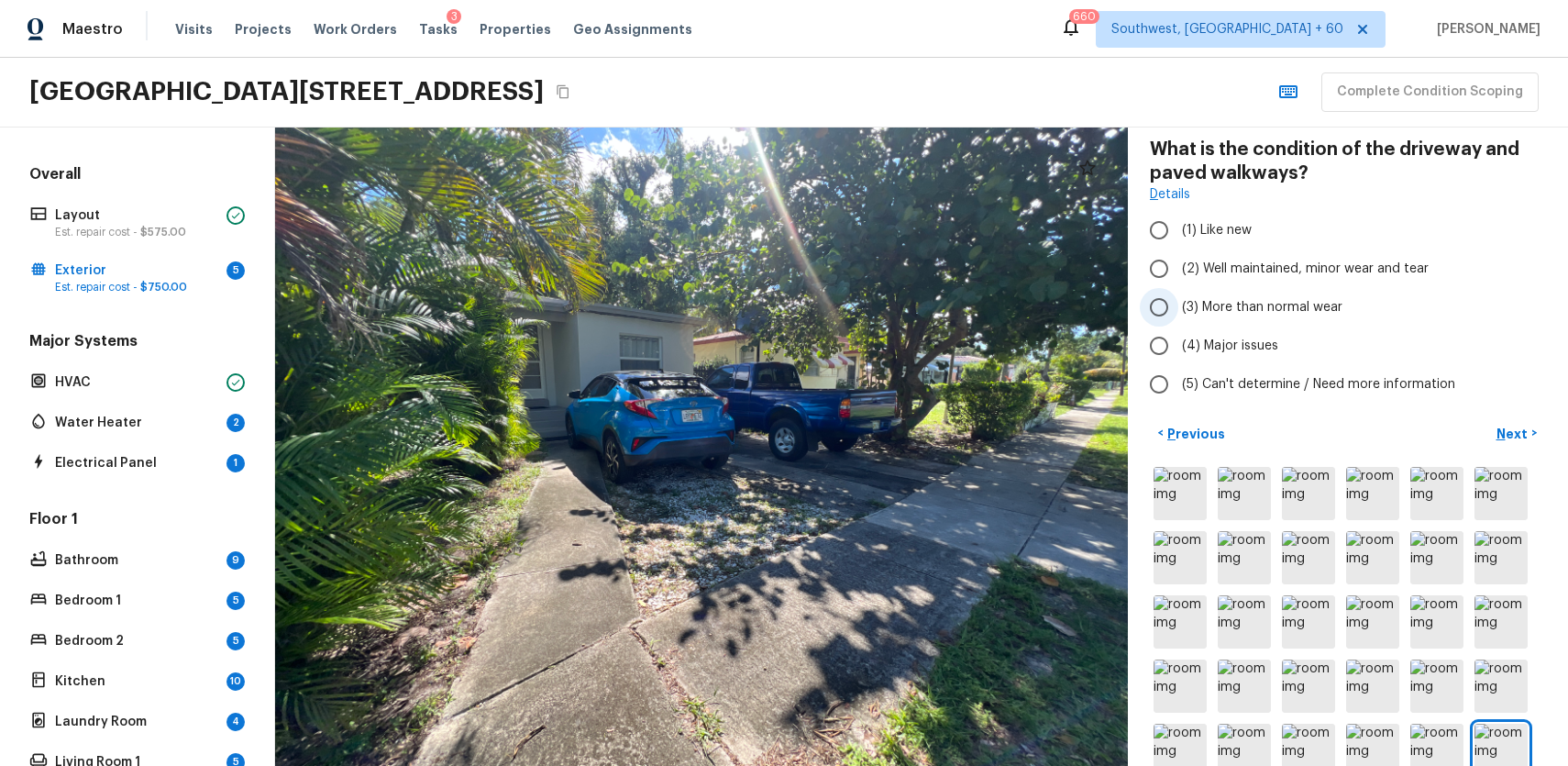
click at [1305, 308] on span "(3) More than normal wear" at bounding box center [1263, 308] width 161 height 18
click at [1178, 308] on input "(3) More than normal wear" at bounding box center [1158, 307] width 39 height 39
radio input "true"
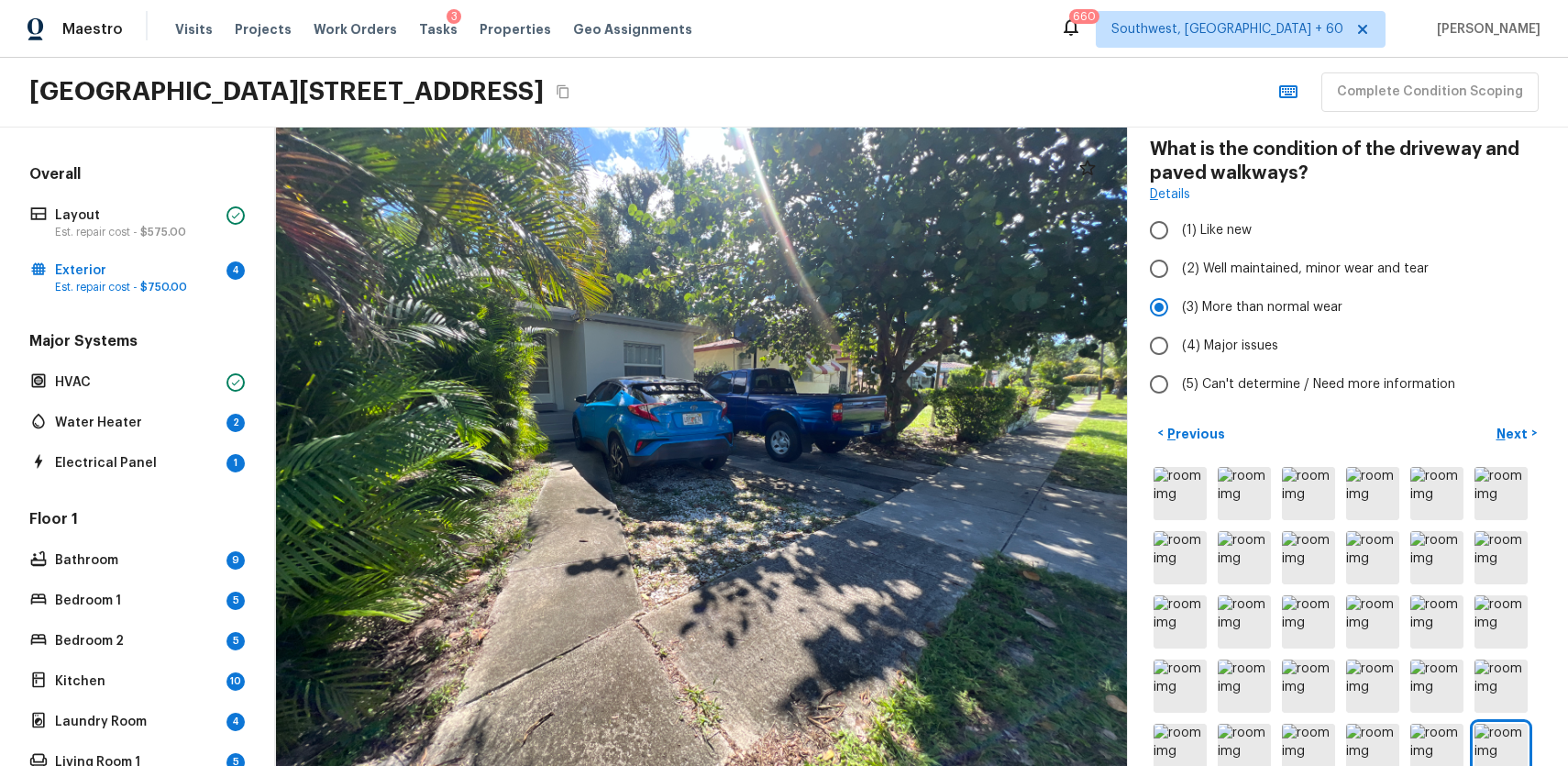
scroll to position [1, 0]
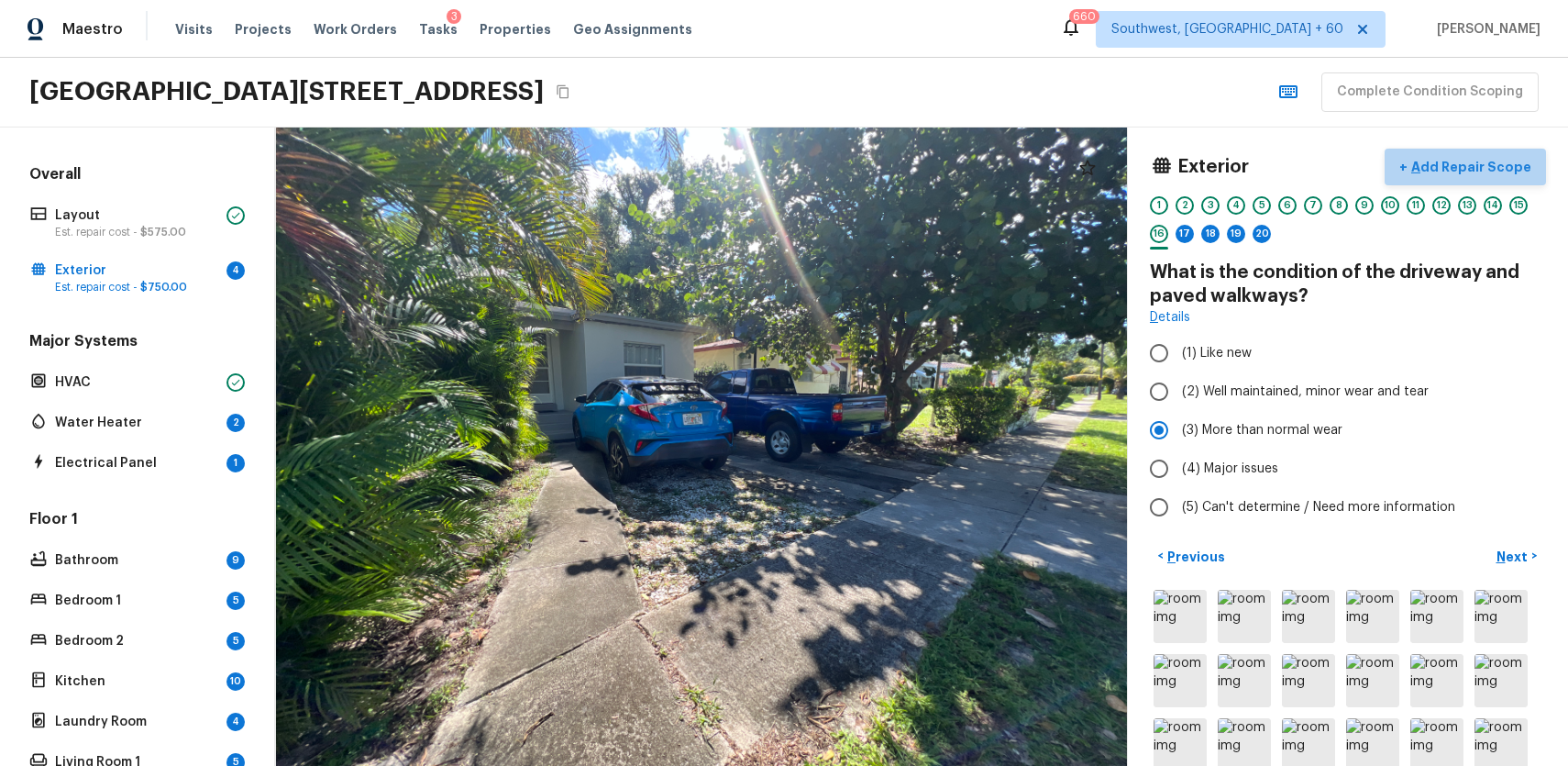
click at [1483, 162] on p "Add Repair Scope" at bounding box center [1469, 167] width 124 height 18
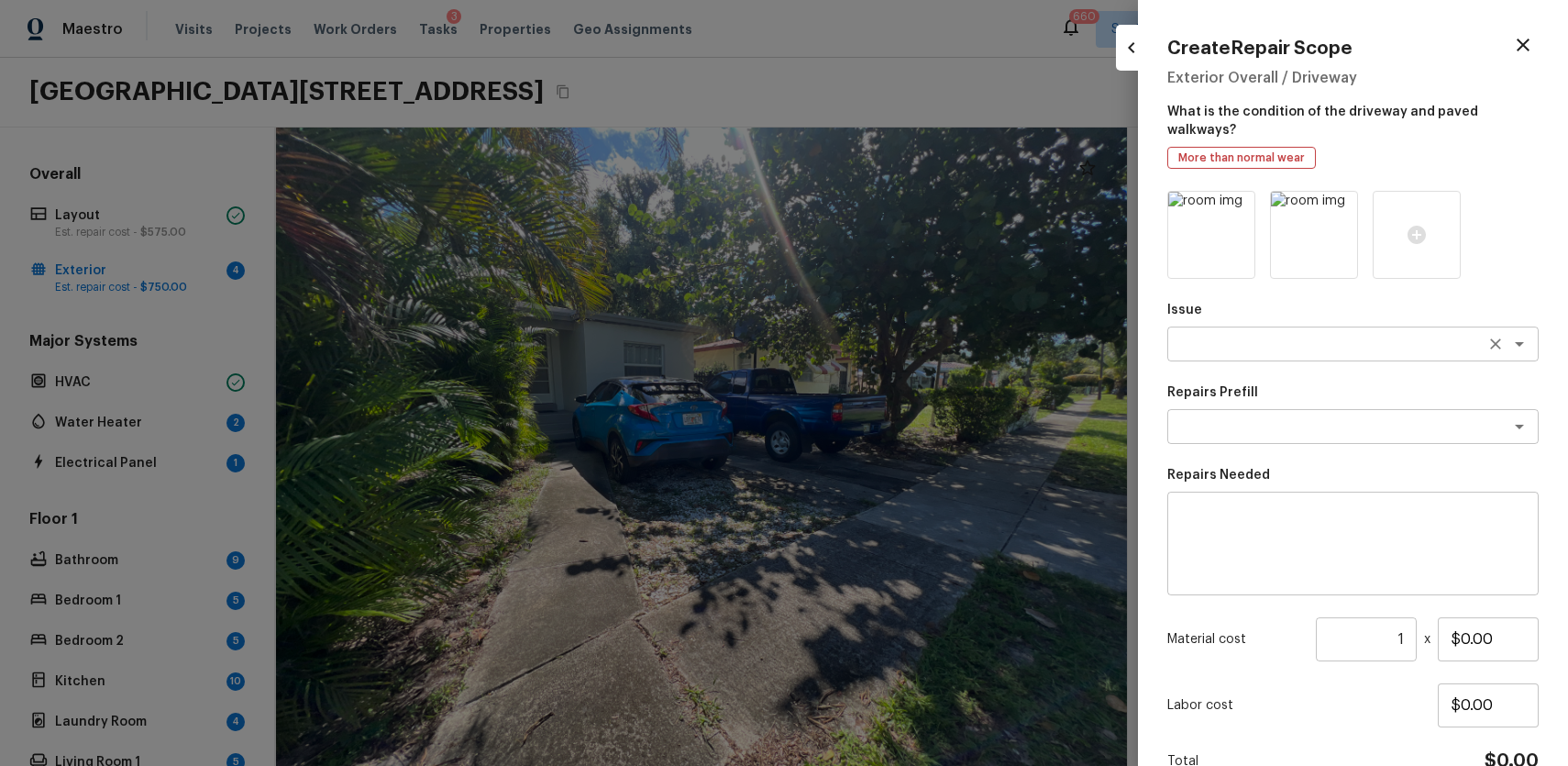
click at [1204, 334] on textarea at bounding box center [1327, 343] width 303 height 18
type textarea "d"
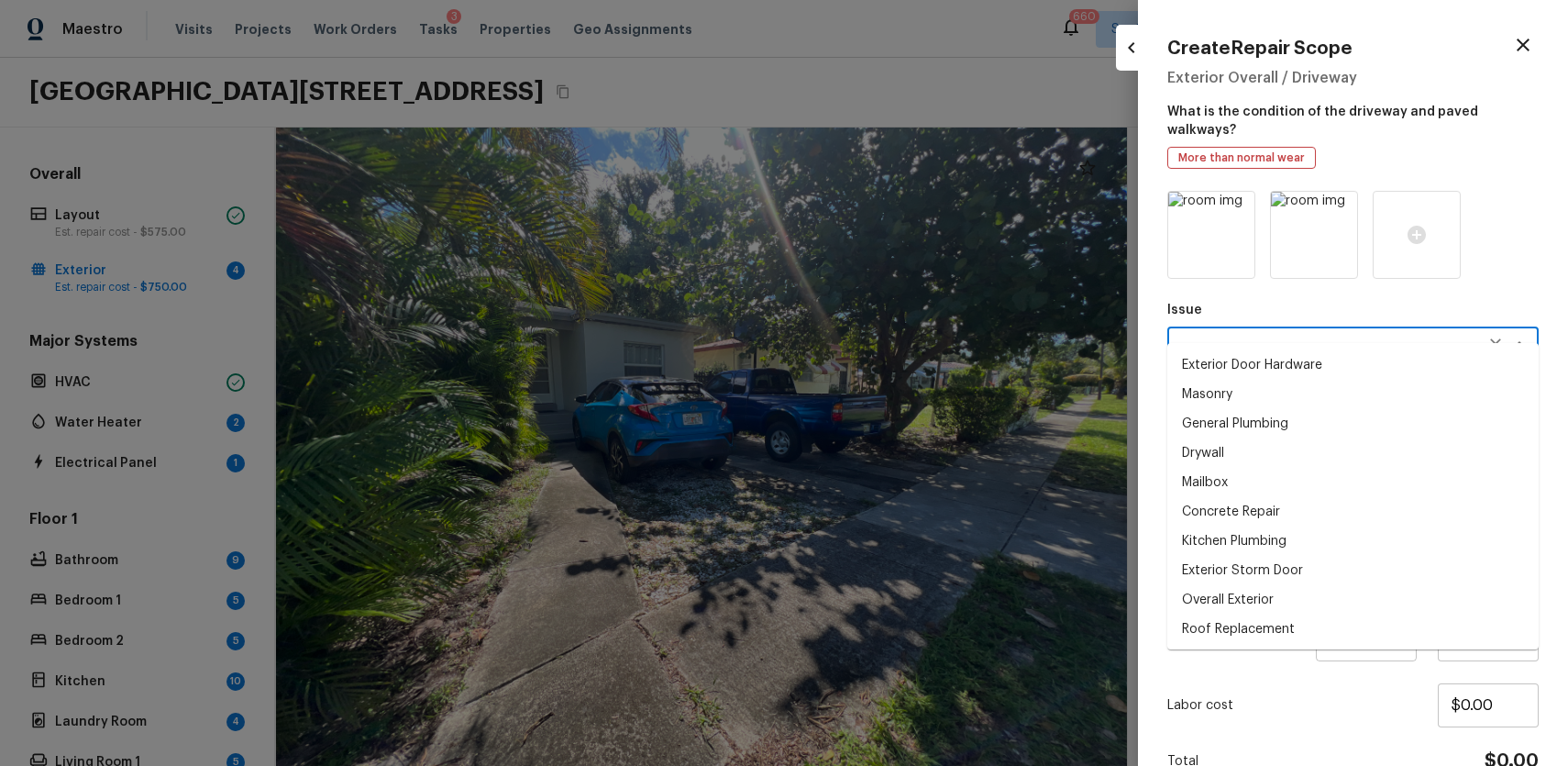
click at [1539, 260] on div "Create Repair Scope Exterior Overall / Driveway What is the condition of the dr…" at bounding box center [1353, 383] width 430 height 766
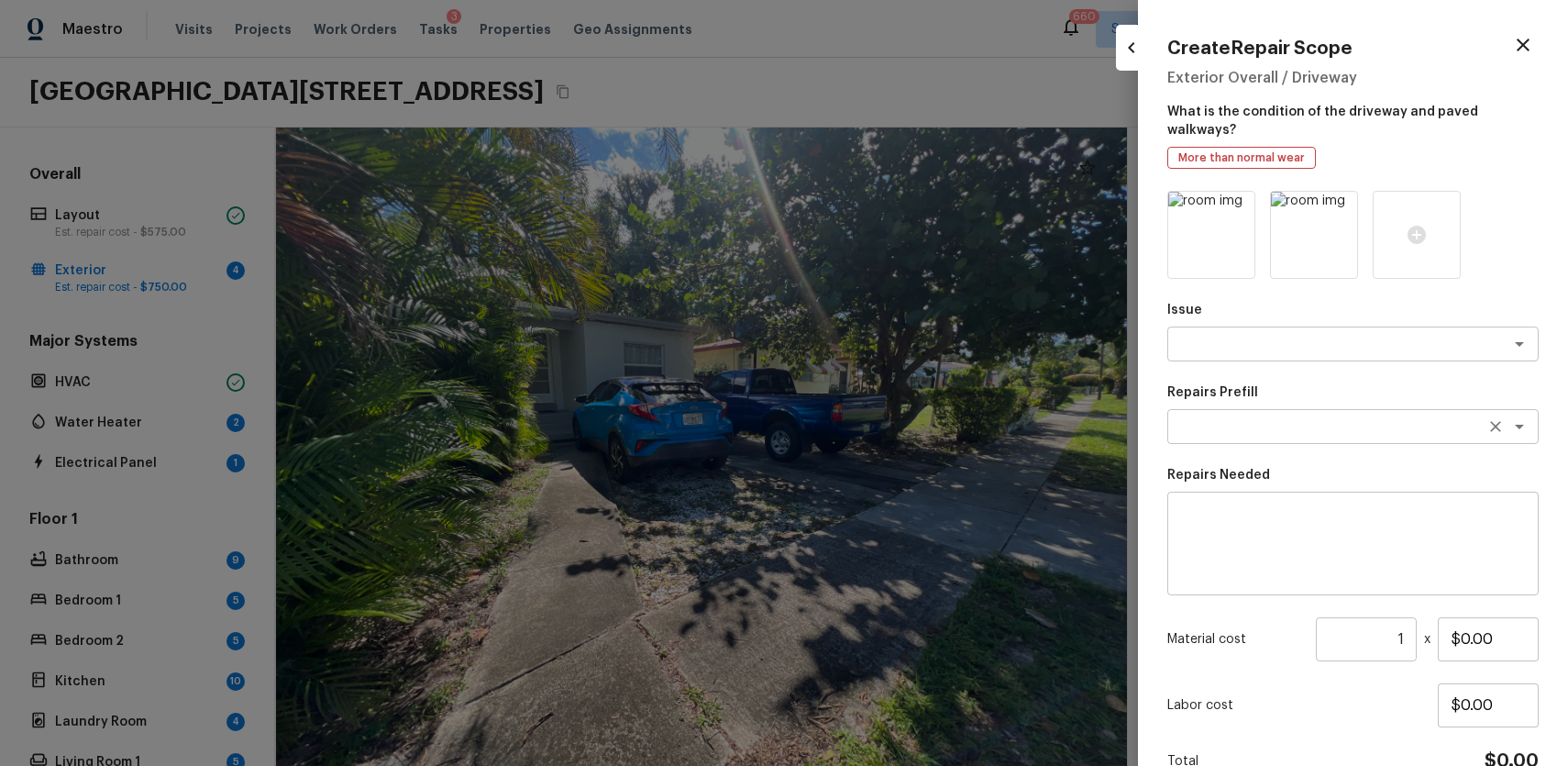
click at [1303, 418] on textarea at bounding box center [1327, 427] width 303 height 18
type textarea "d"
click at [1374, 549] on textarea at bounding box center [1353, 544] width 346 height 73
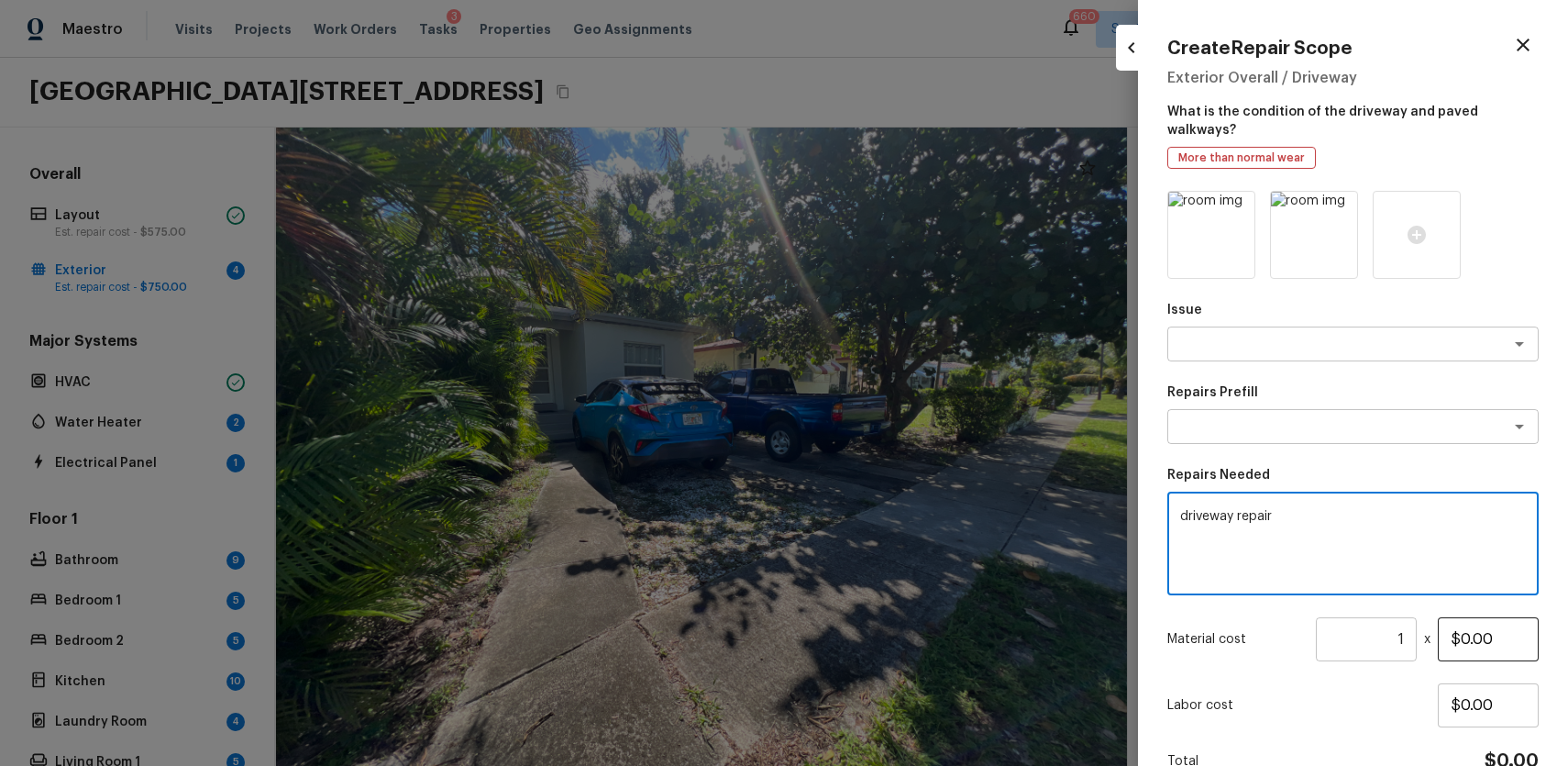
type textarea "driveway repair"
drag, startPoint x: 1463, startPoint y: 620, endPoint x: 1567, endPoint y: 651, distance: 108.5
click at [1567, 651] on div "Create Repair Scope Exterior Overall / Driveway What is the condition of the dr…" at bounding box center [1353, 383] width 430 height 766
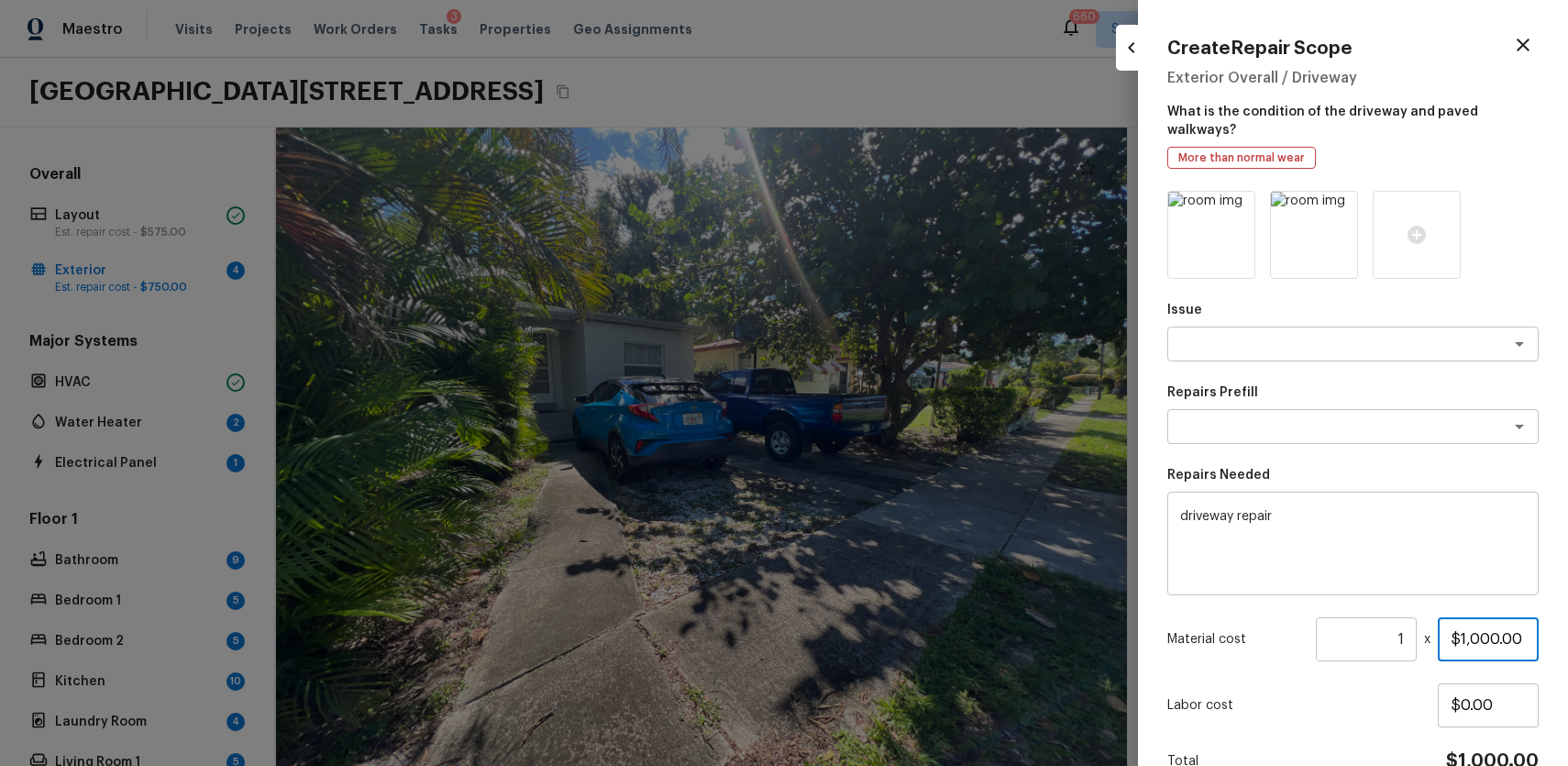
scroll to position [77, 0]
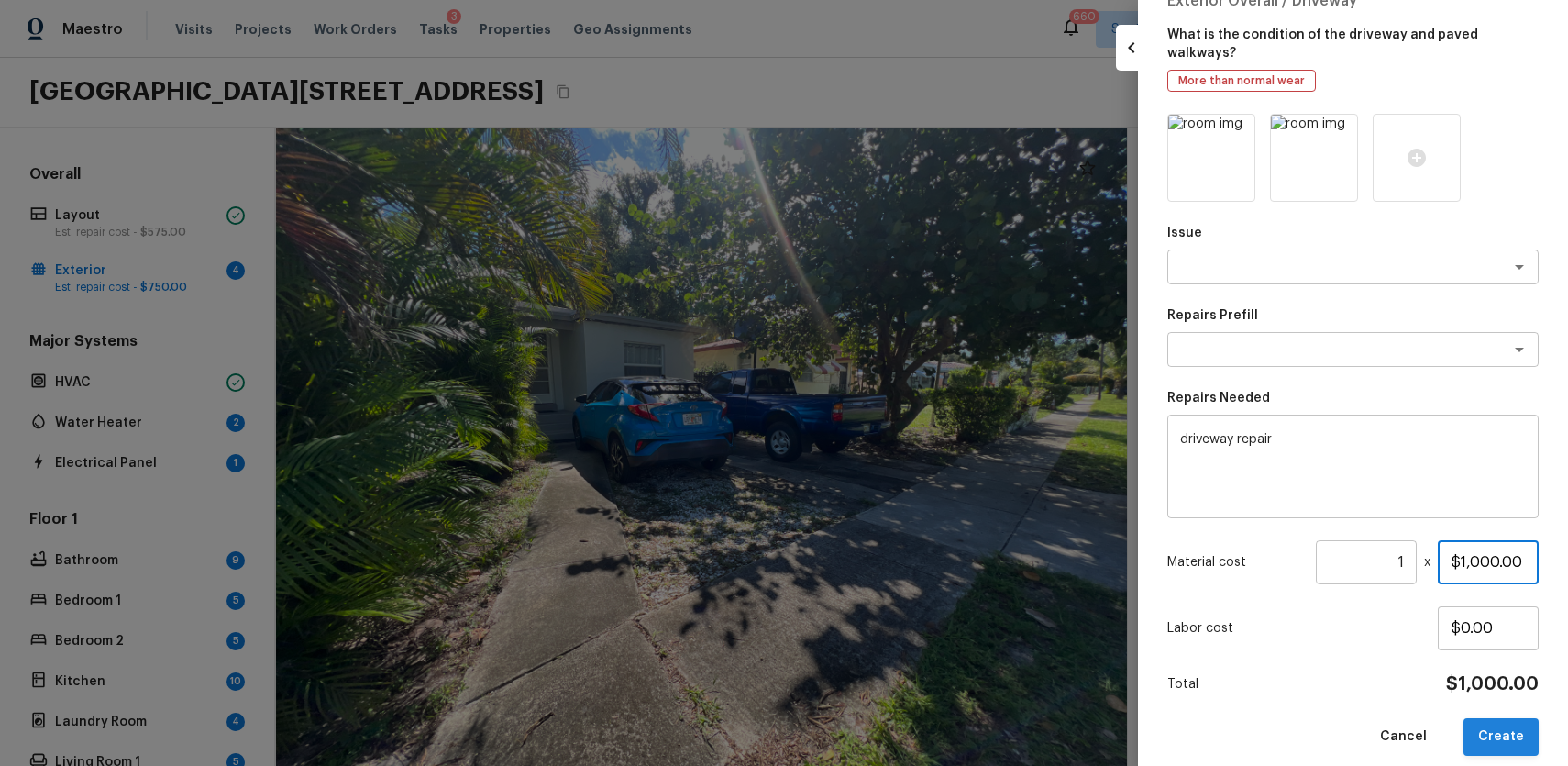
type input "$1,000.00"
click at [1508, 729] on button "Create" at bounding box center [1502, 737] width 75 height 38
type input "$0.00"
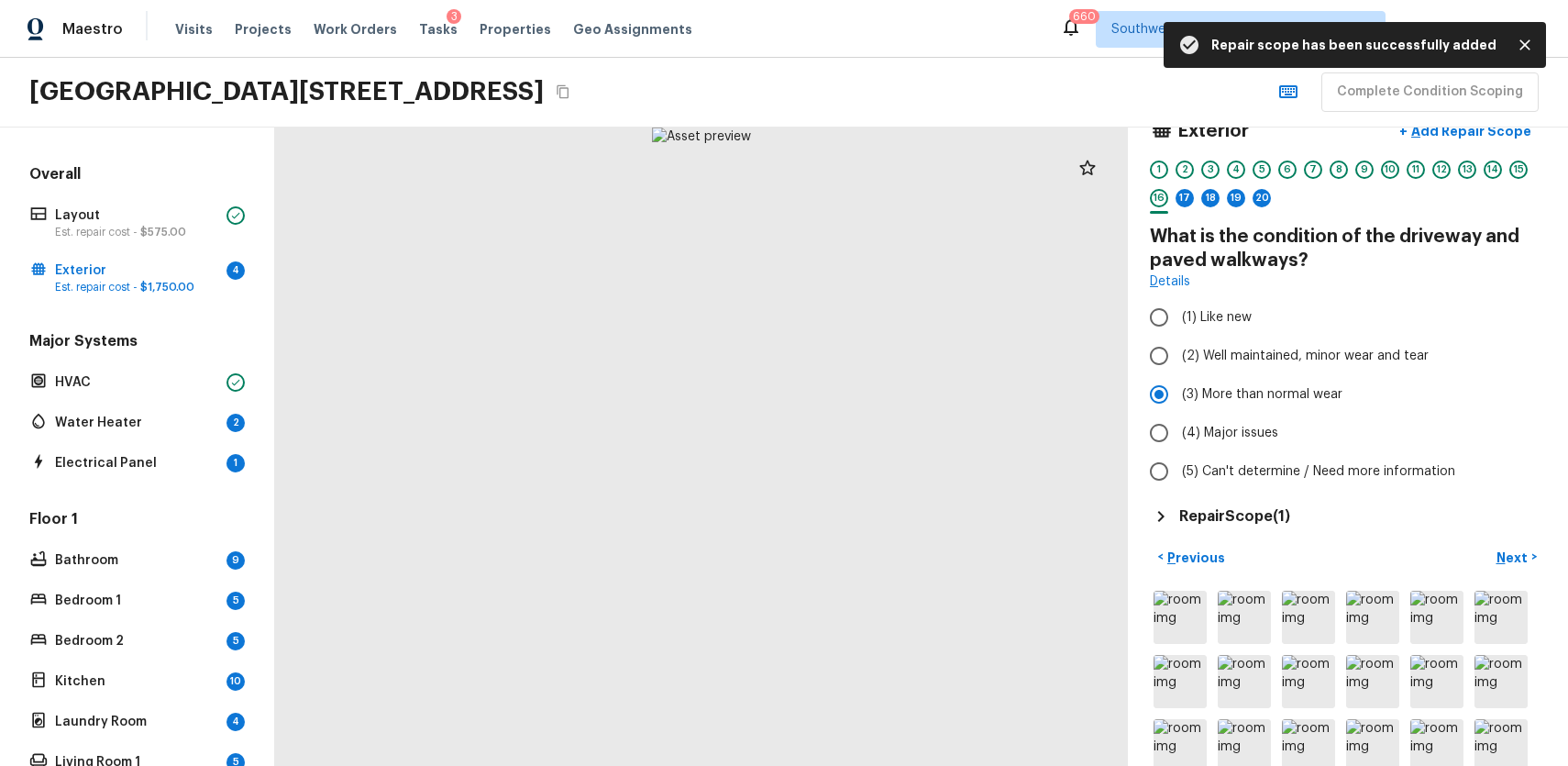
scroll to position [0, 0]
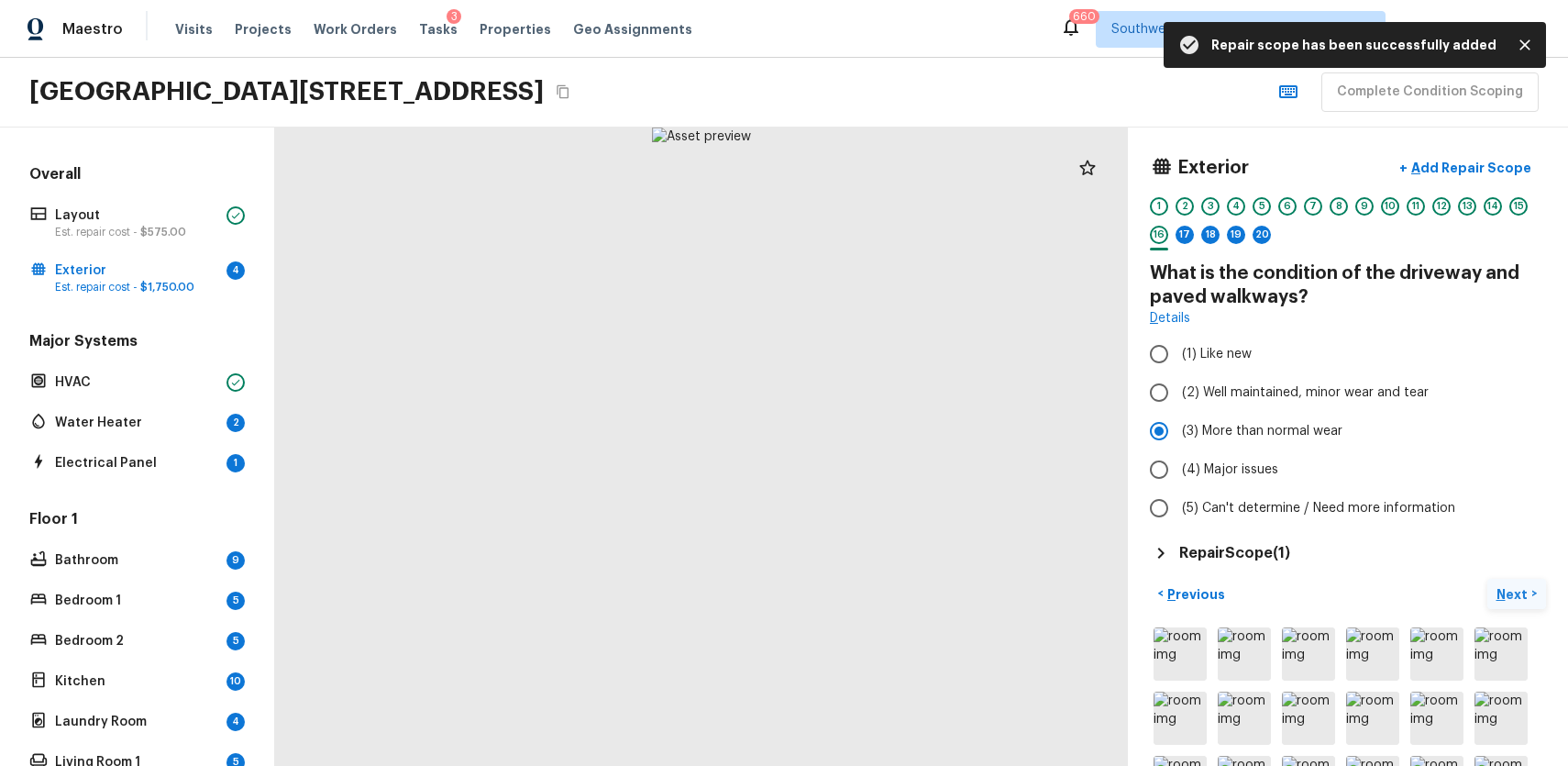
click at [1519, 595] on p "Next" at bounding box center [1513, 594] width 35 height 18
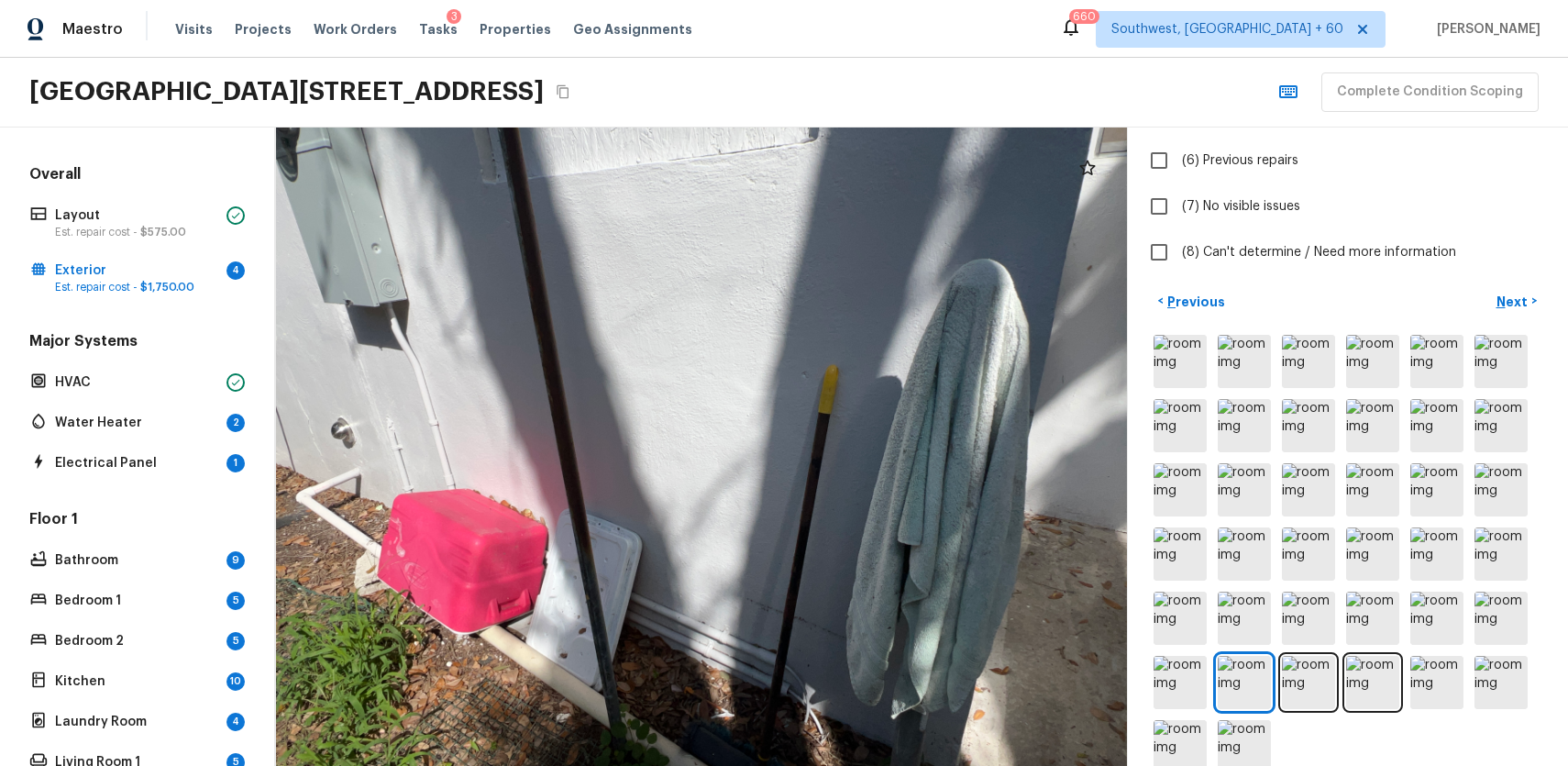
scroll to position [438, 0]
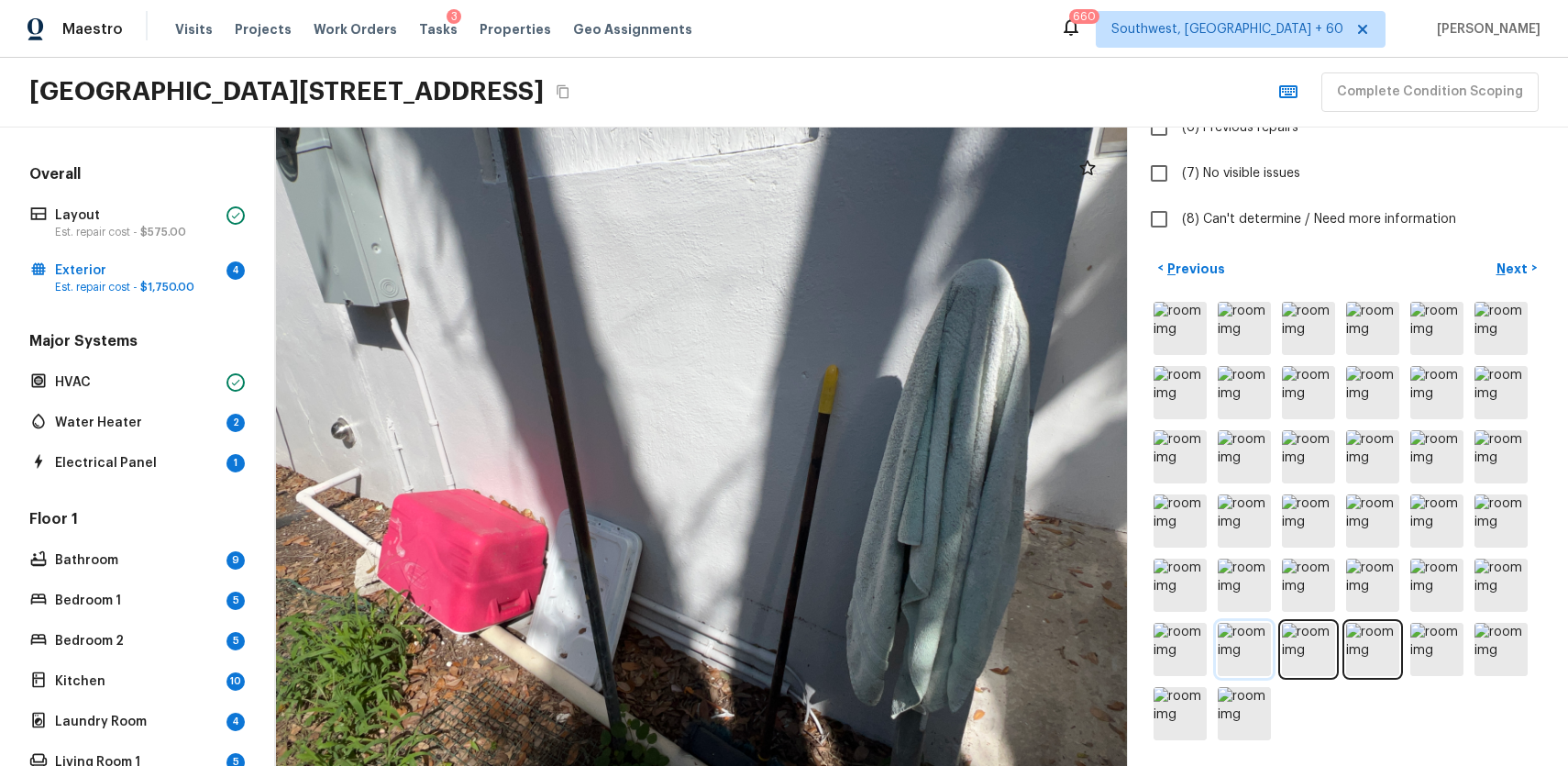
click at [1266, 630] on img at bounding box center [1245, 650] width 54 height 54
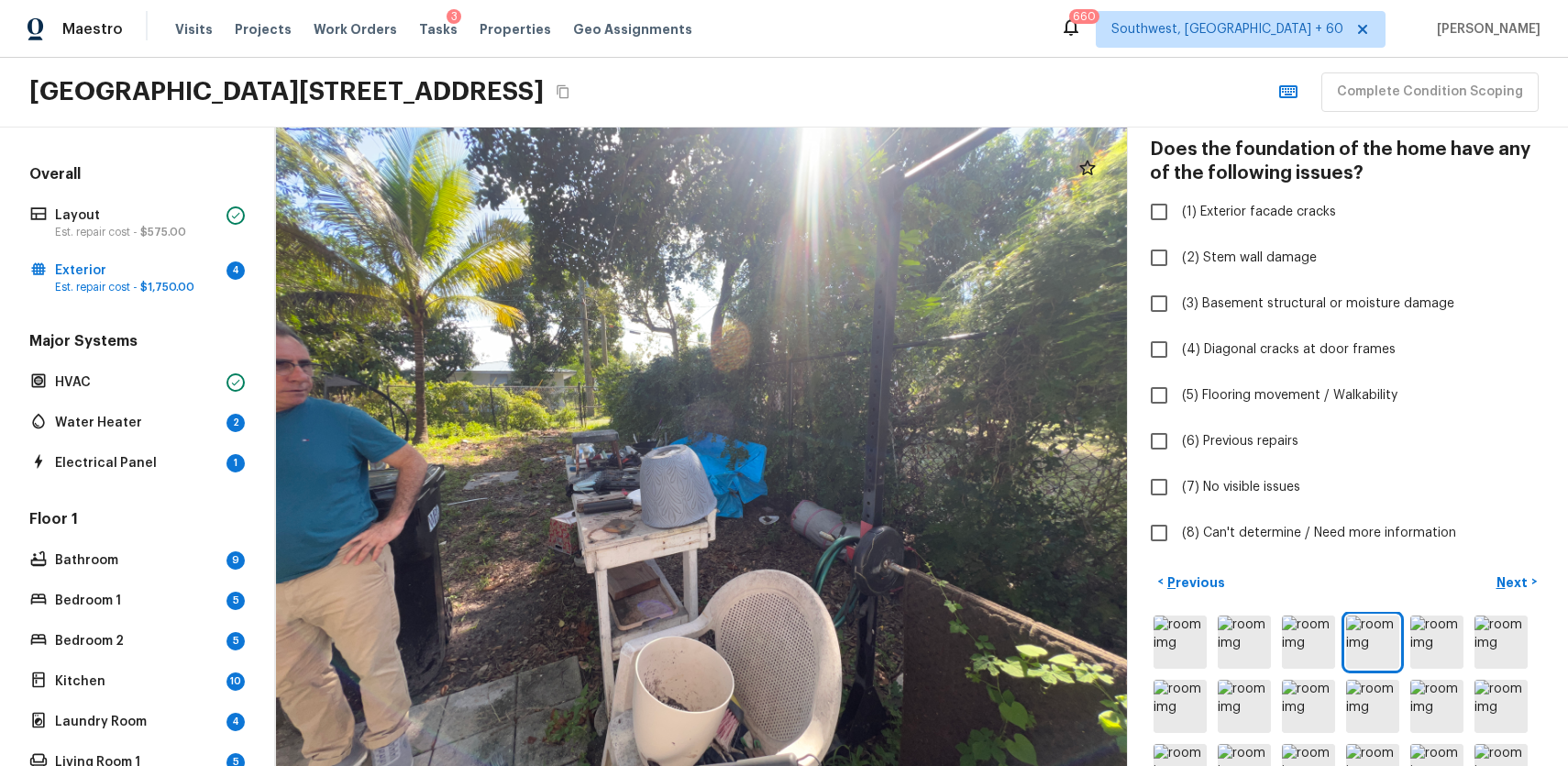
scroll to position [0, 0]
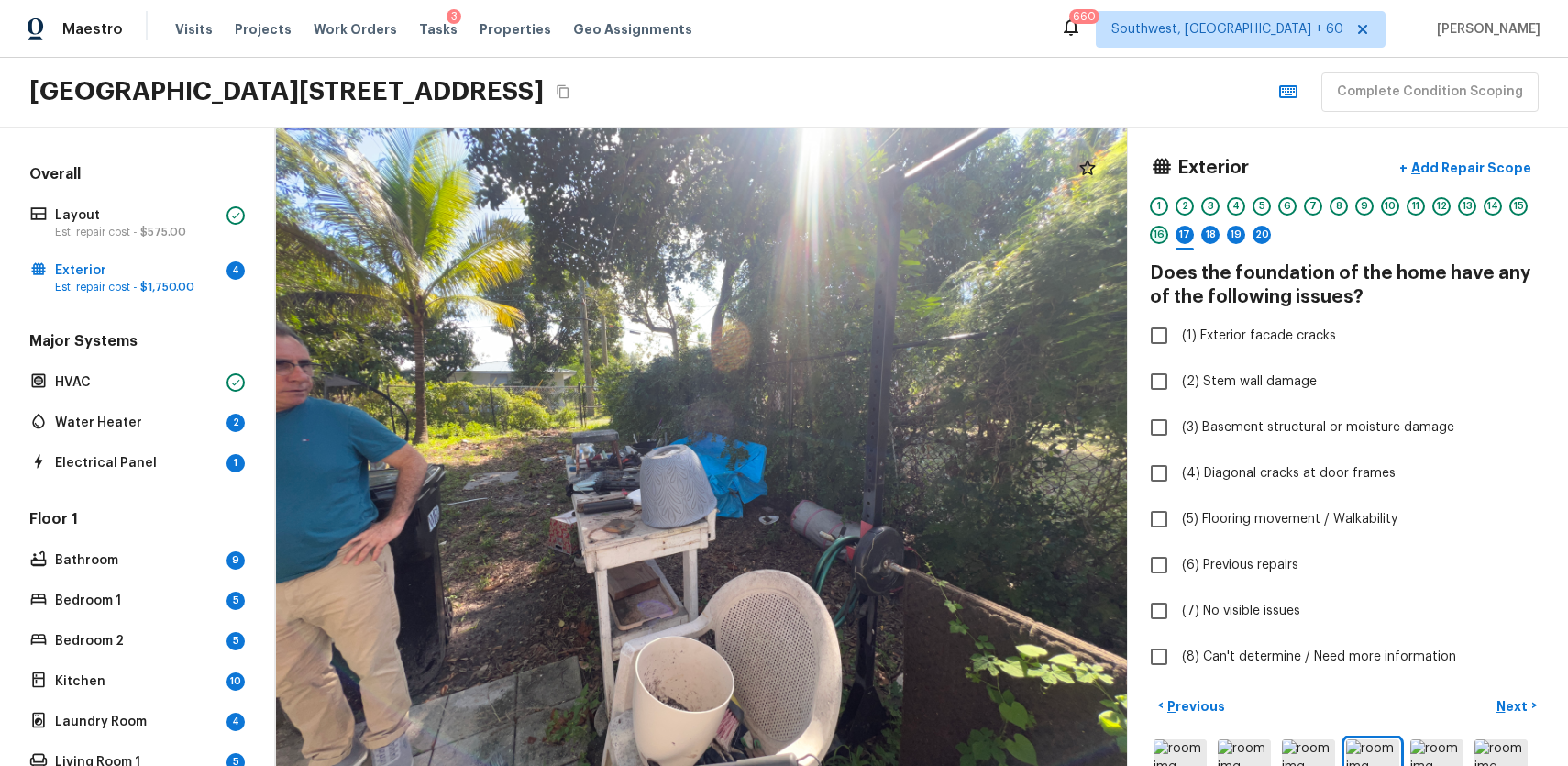
click at [1159, 234] on div "16" at bounding box center [1158, 234] width 18 height 18
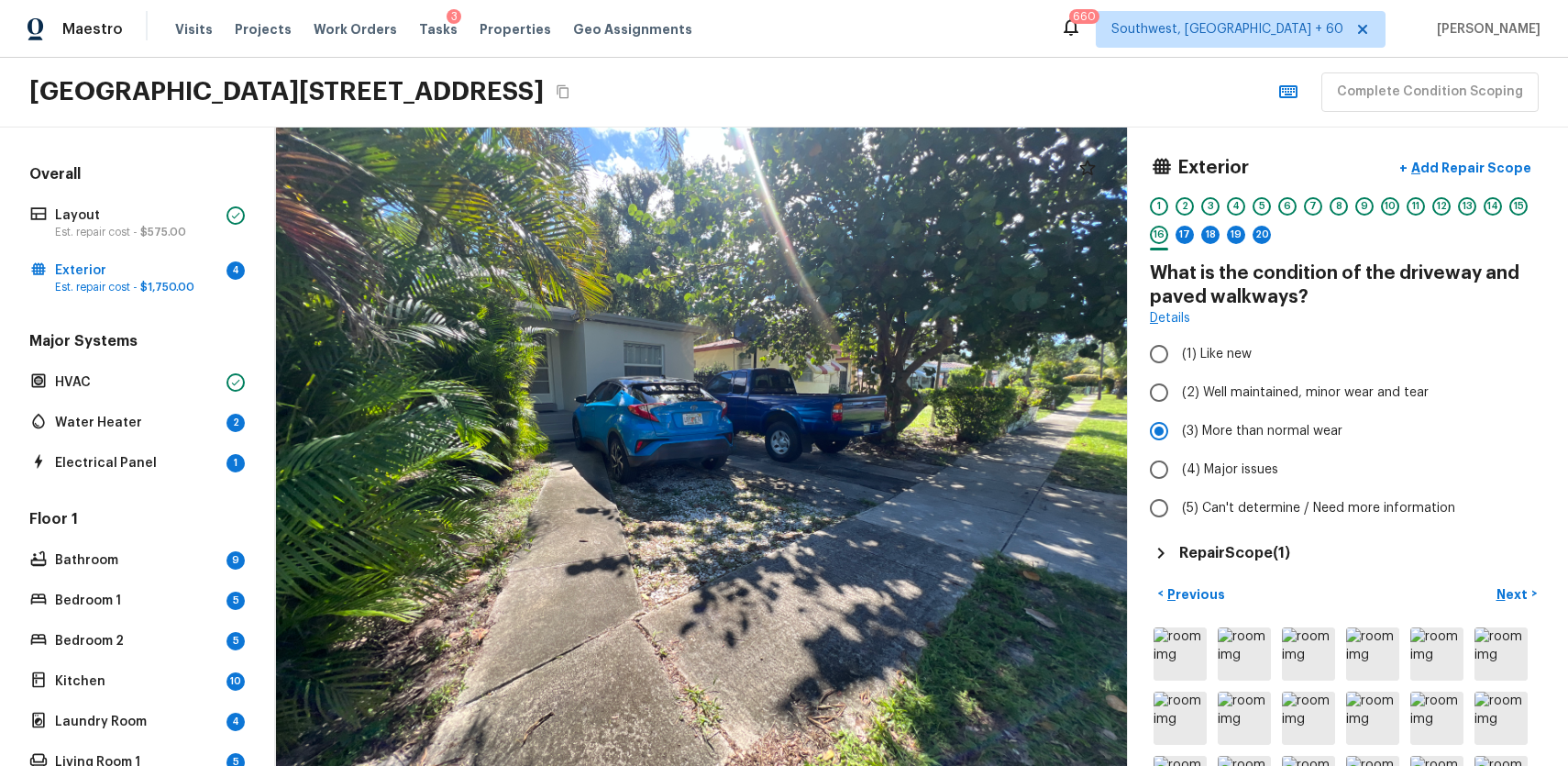
click at [1523, 194] on div "Exterior + Add Repair Scope 1 2 3 4 5 6 7 8 9 10 11 12 13 14 15 16 17 18 19 20" at bounding box center [1347, 202] width 396 height 105
click at [1507, 198] on div "1 2 3 4 5 6 7 8 9 10 11 12 13 14 15 16 17 18 19 20" at bounding box center [1347, 225] width 396 height 57
click at [1482, 204] on div "1 2 3 4 5 6 7 8 9 10 11 12 13 14 15 16 17 18 19 20" at bounding box center [1347, 225] width 396 height 57
click at [1494, 201] on div "14" at bounding box center [1493, 206] width 18 height 18
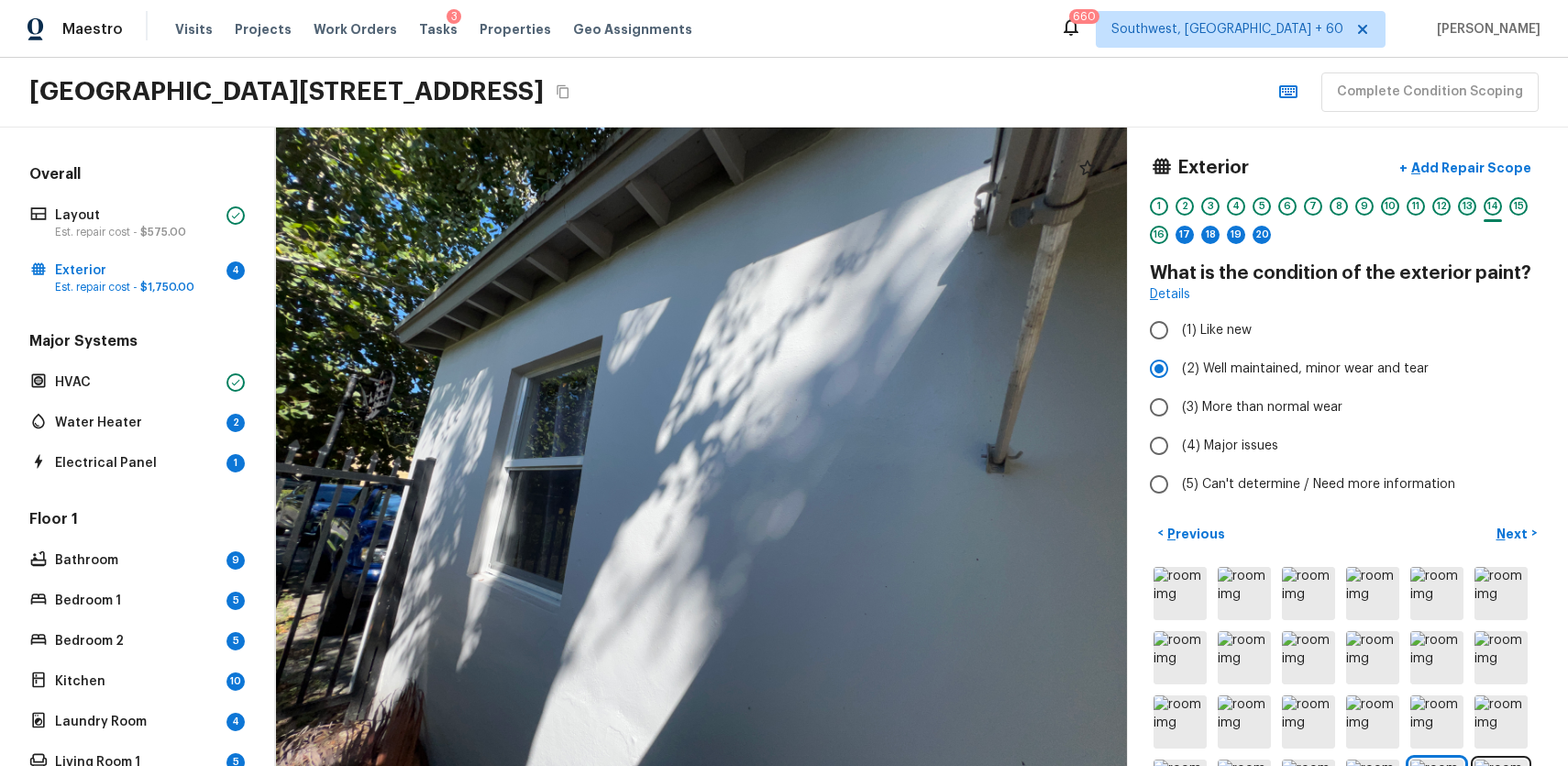
click at [1466, 199] on div "13" at bounding box center [1467, 206] width 18 height 18
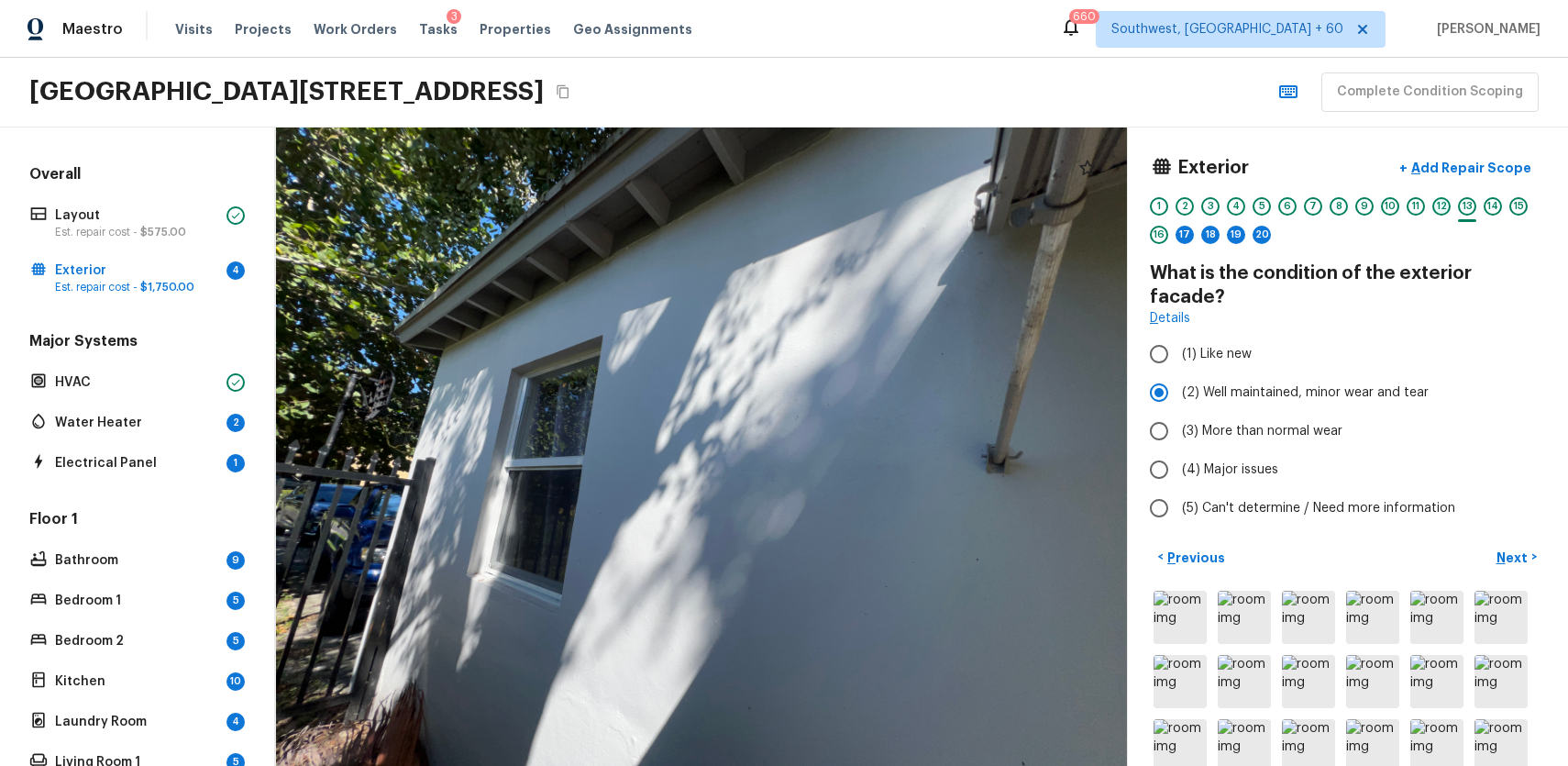
click at [1439, 202] on div "12" at bounding box center [1441, 206] width 18 height 18
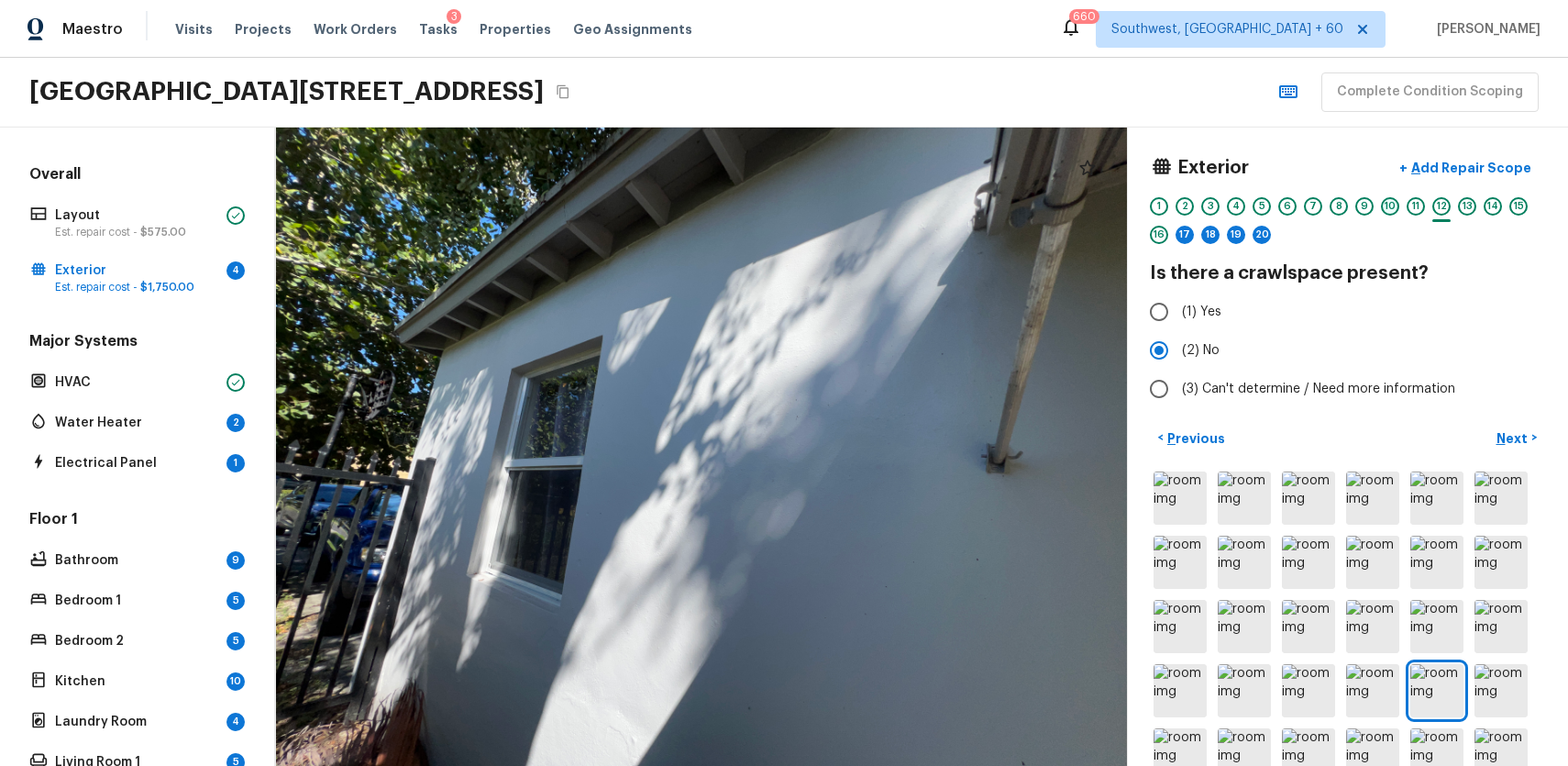
click at [1398, 209] on div "10" at bounding box center [1389, 206] width 18 height 18
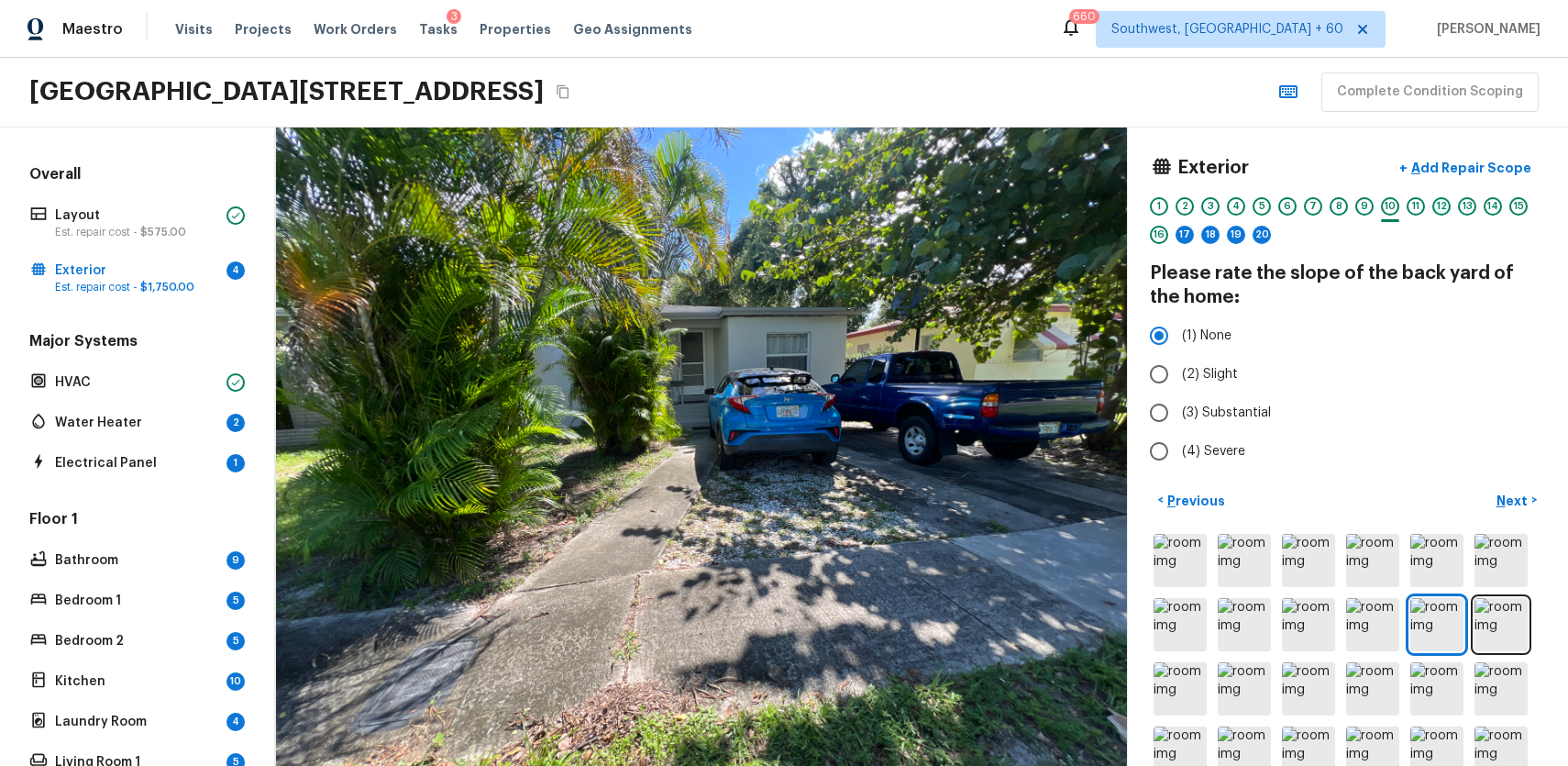
click at [1445, 207] on div "12" at bounding box center [1441, 206] width 18 height 18
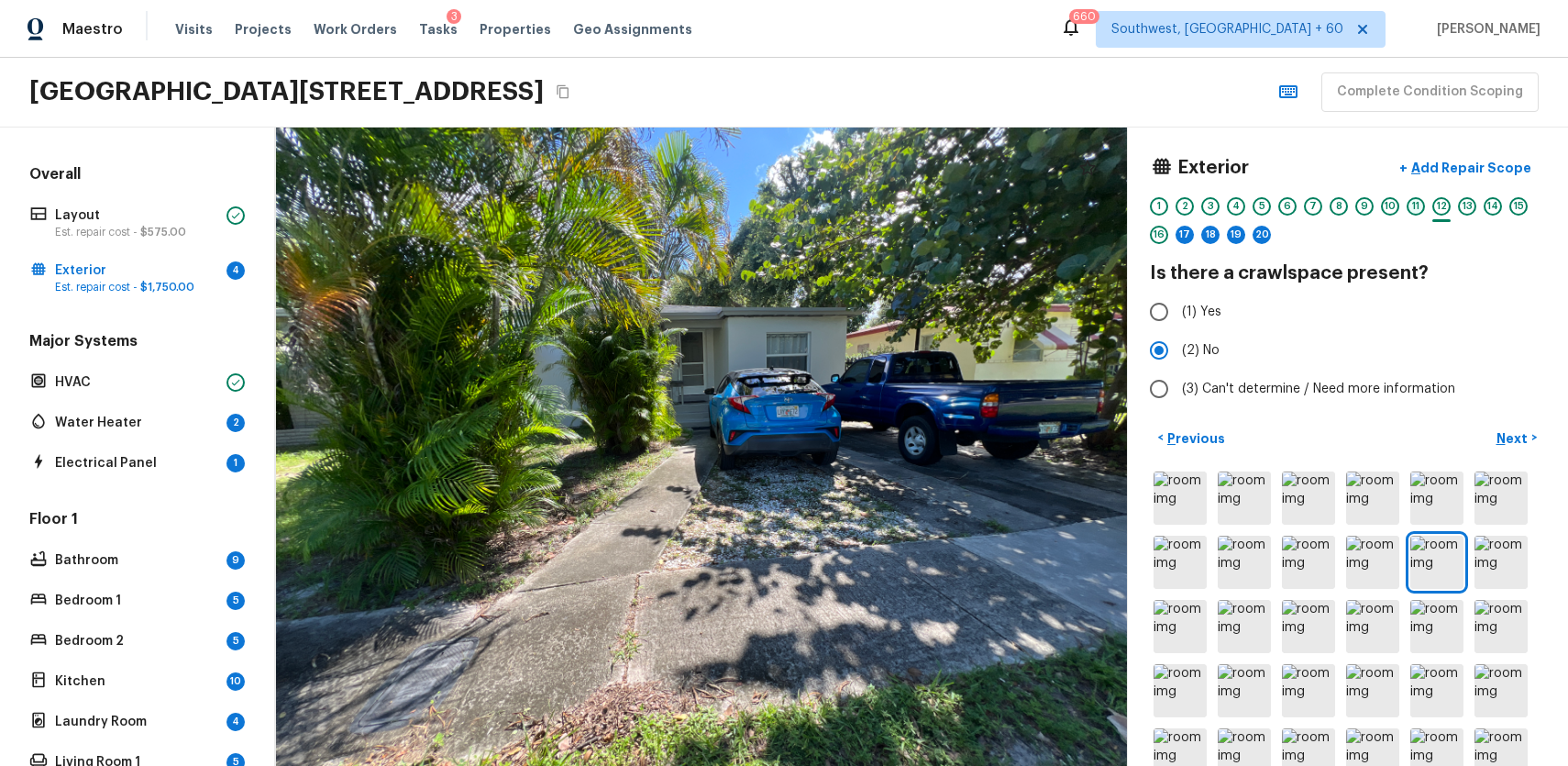
click at [1415, 209] on div "11" at bounding box center [1415, 206] width 18 height 18
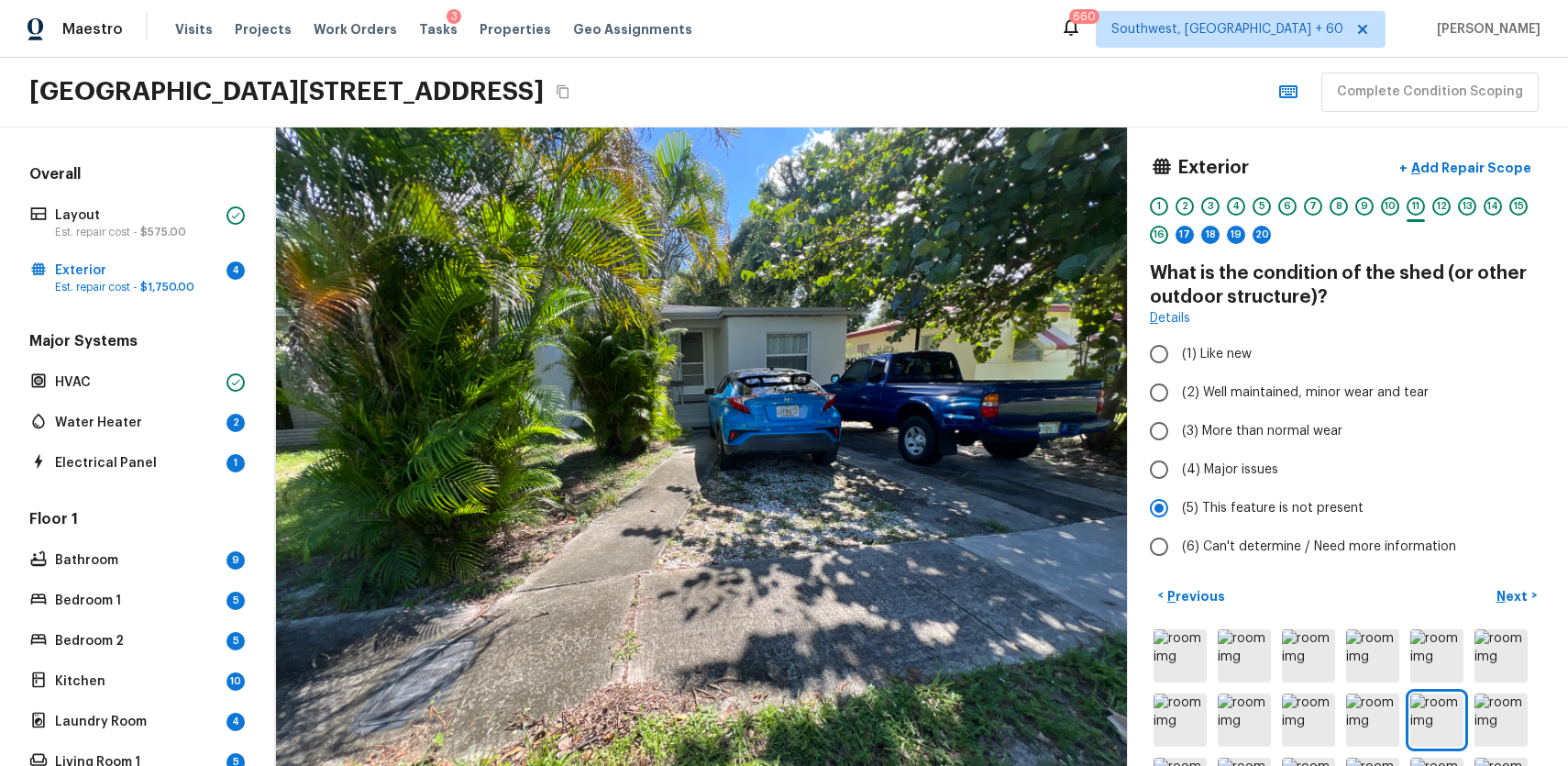
click at [1374, 211] on div "1 2 3 4 5 6 7 8 9 10 11 12 13 14 15 16 17 18 19 20" at bounding box center [1347, 225] width 396 height 57
click at [1359, 205] on div "9" at bounding box center [1365, 206] width 18 height 18
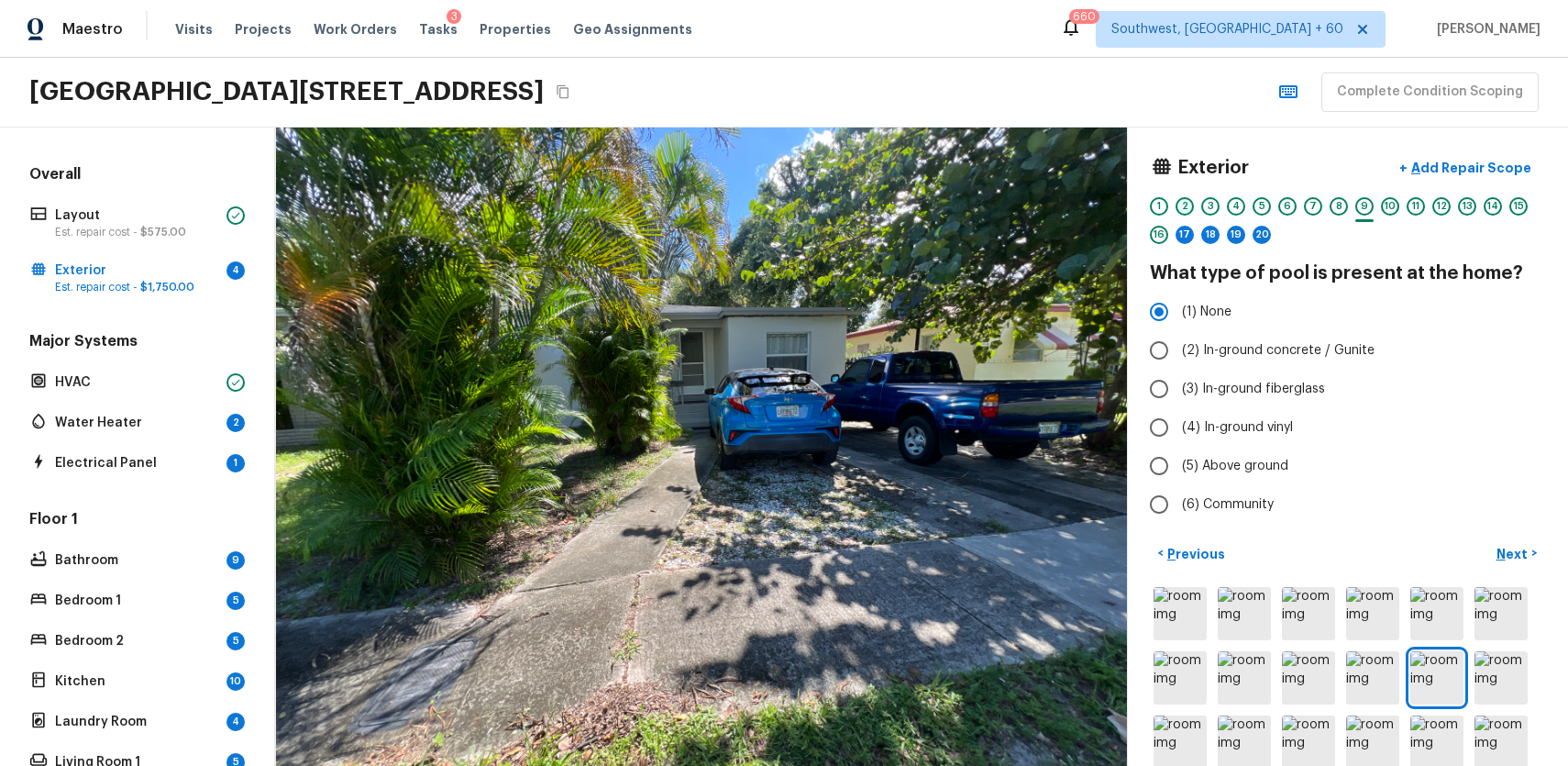
click at [1189, 213] on div "2" at bounding box center [1184, 206] width 18 height 18
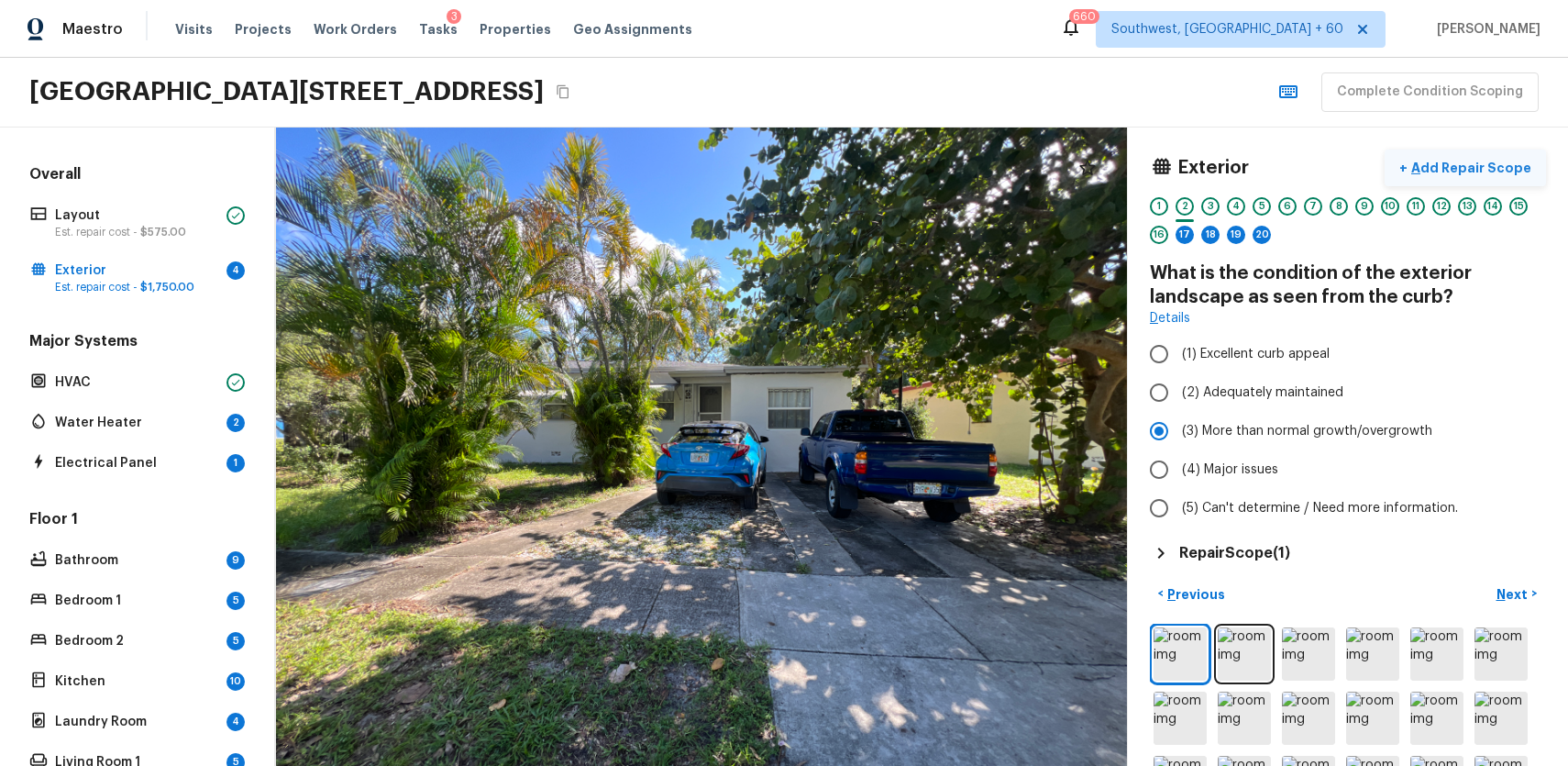
click at [1522, 167] on p "Add Repair Scope" at bounding box center [1469, 168] width 124 height 18
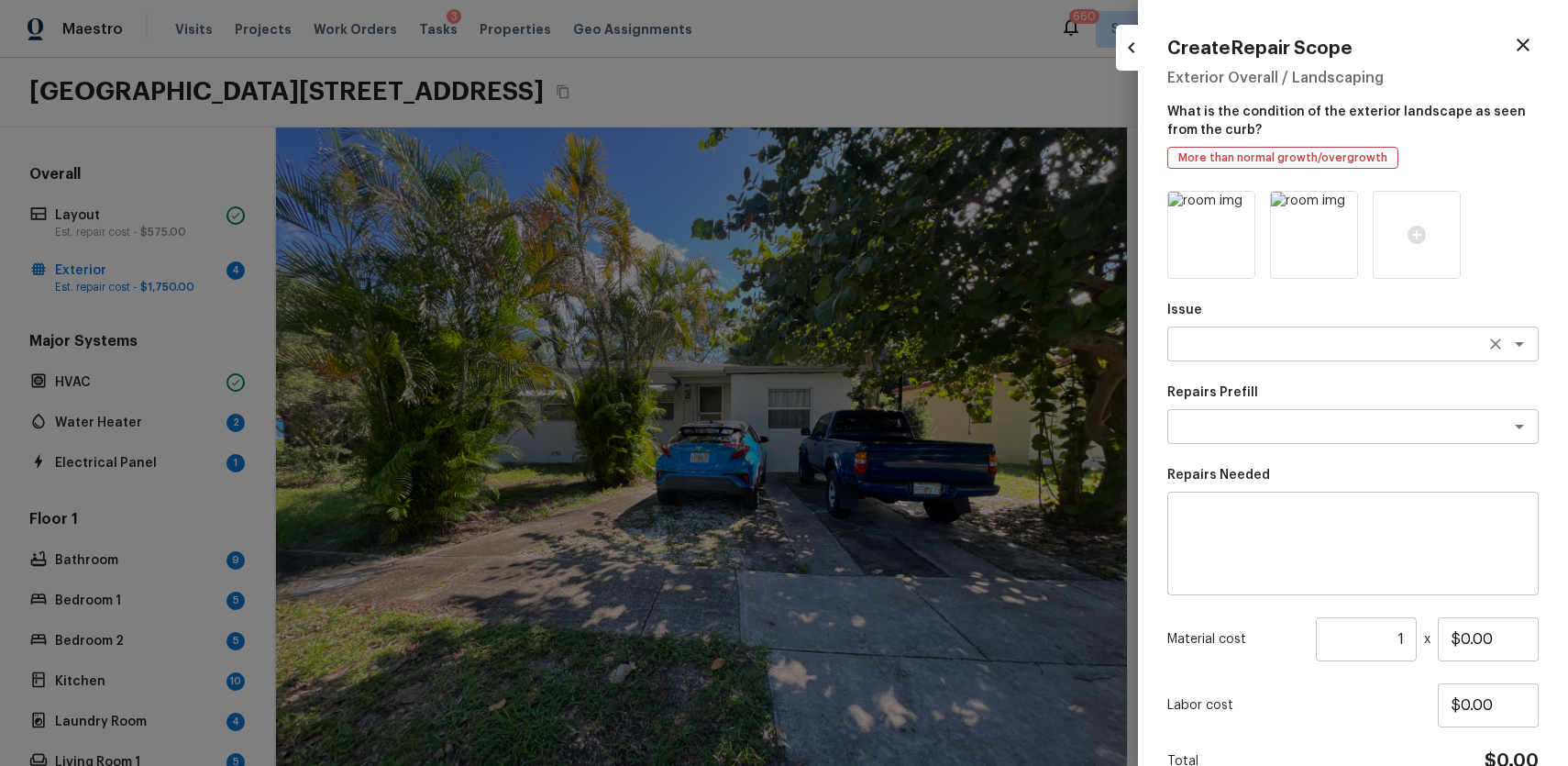
click at [1292, 352] on textarea at bounding box center [1327, 343] width 303 height 18
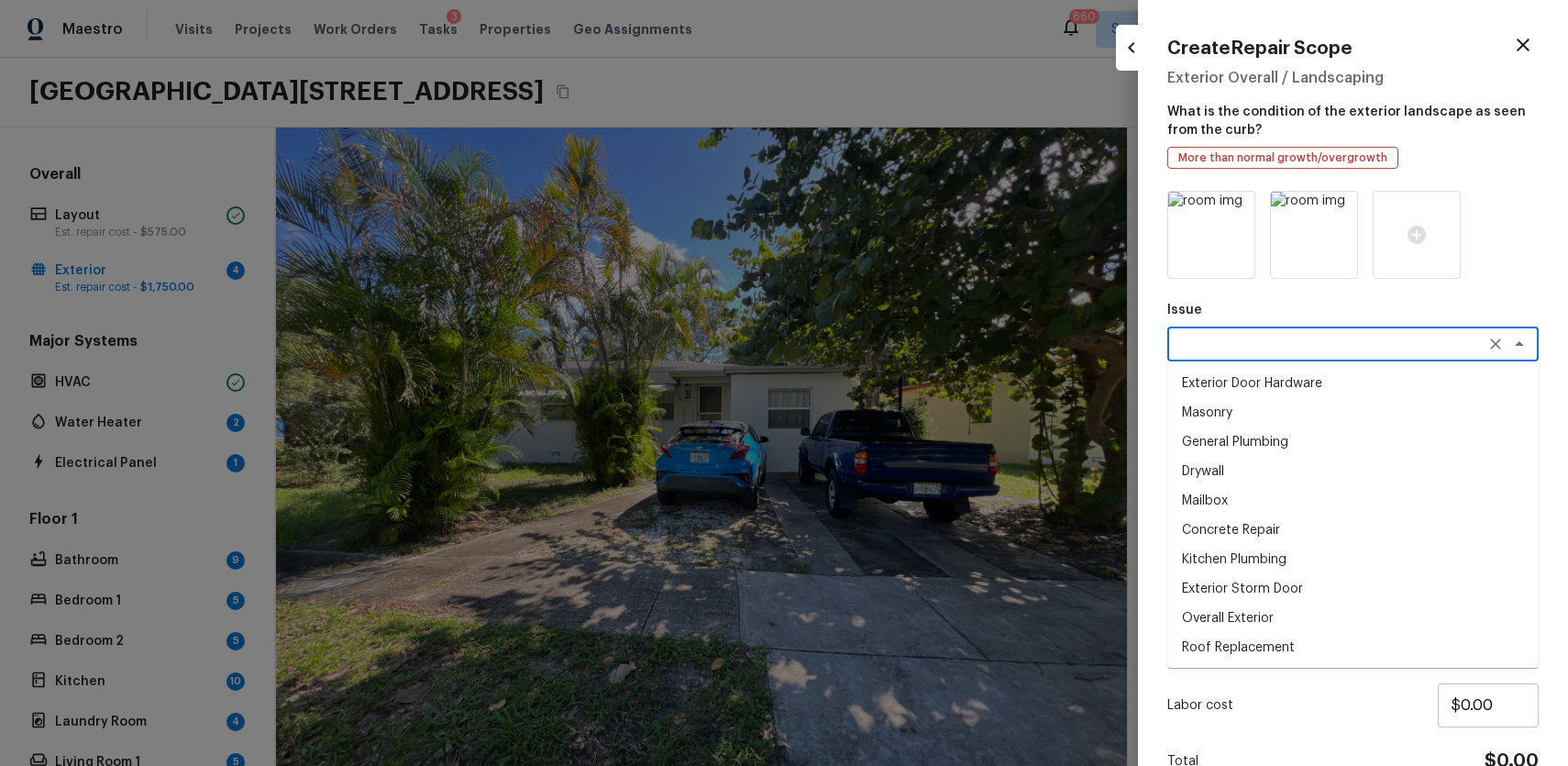
click at [1294, 367] on ul "Exterior Door Hardware Masonry General Plumbing Drywall Mailbox Concrete Repair…" at bounding box center [1353, 514] width 371 height 307
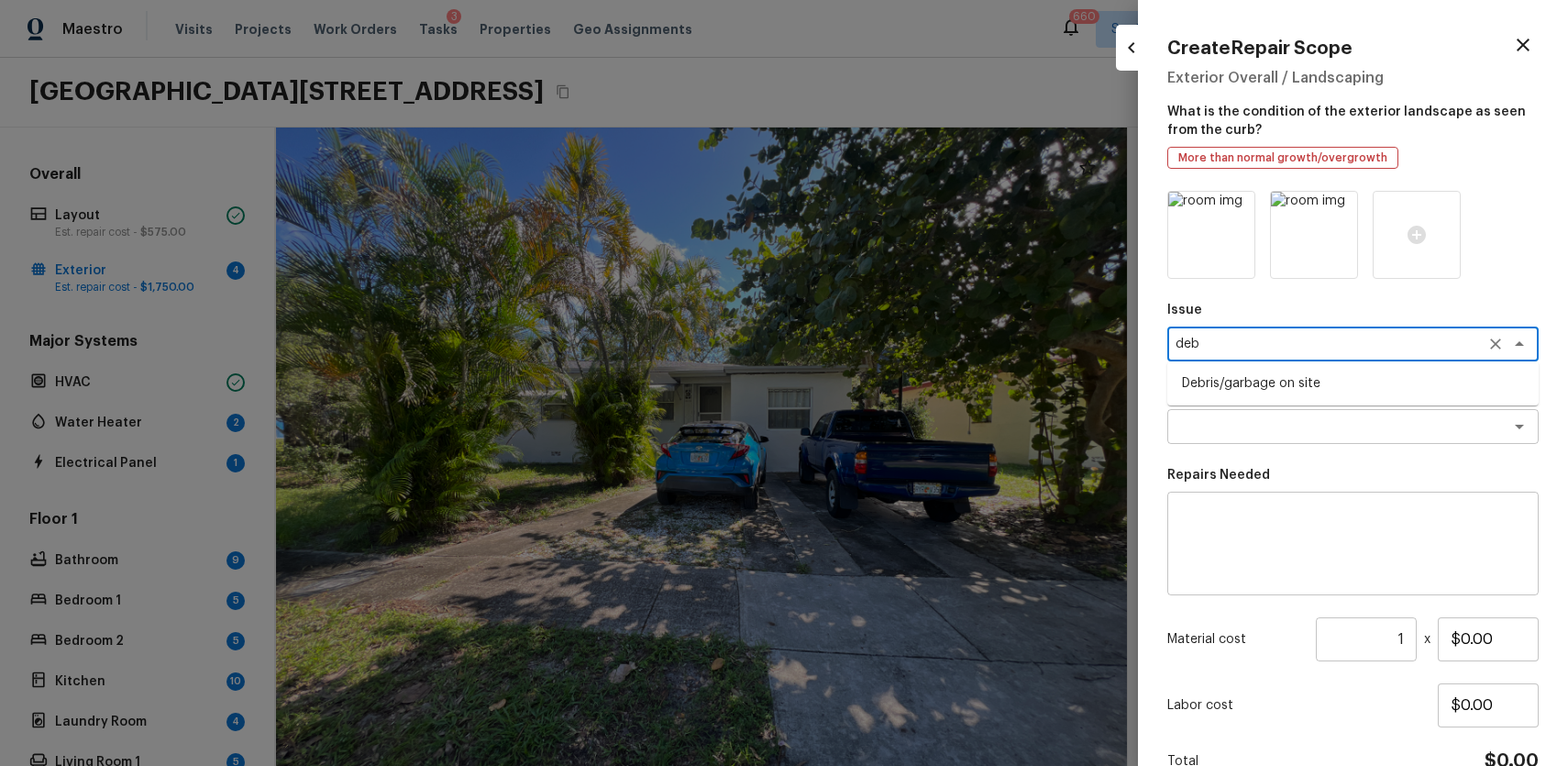
click at [1275, 385] on li "Debris/garbage on site" at bounding box center [1353, 384] width 371 height 30
type textarea "Debris/garbage on site"
click at [1321, 428] on textarea at bounding box center [1327, 427] width 303 height 18
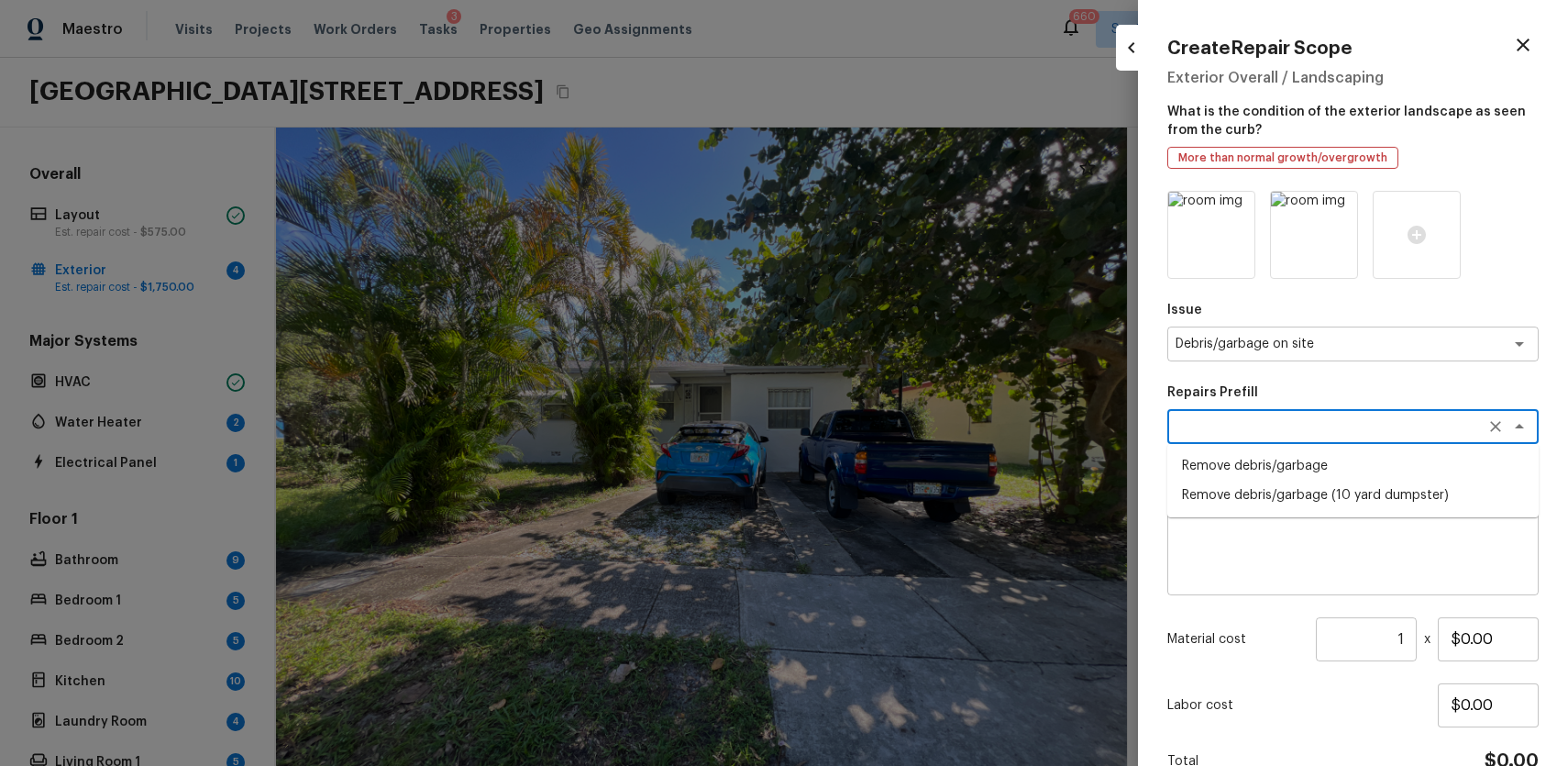
click at [1354, 463] on li "Remove debris/garbage" at bounding box center [1353, 466] width 371 height 30
type textarea "Remove debris/garbage"
type textarea "Remove, haul off, and properly dispose of any debris left by seller to offsite …"
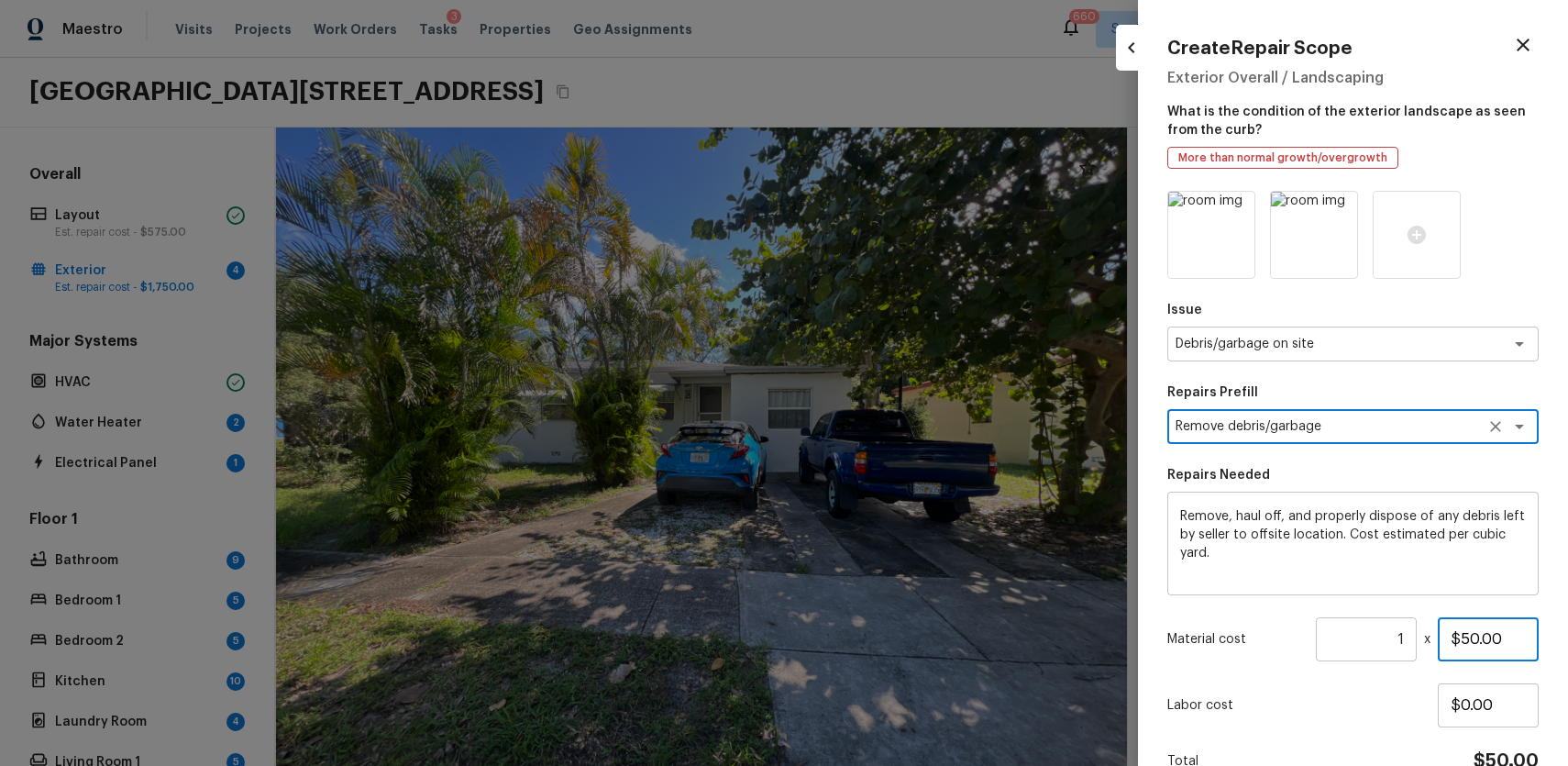
click at [1481, 640] on input "$50.00" at bounding box center [1489, 639] width 101 height 44
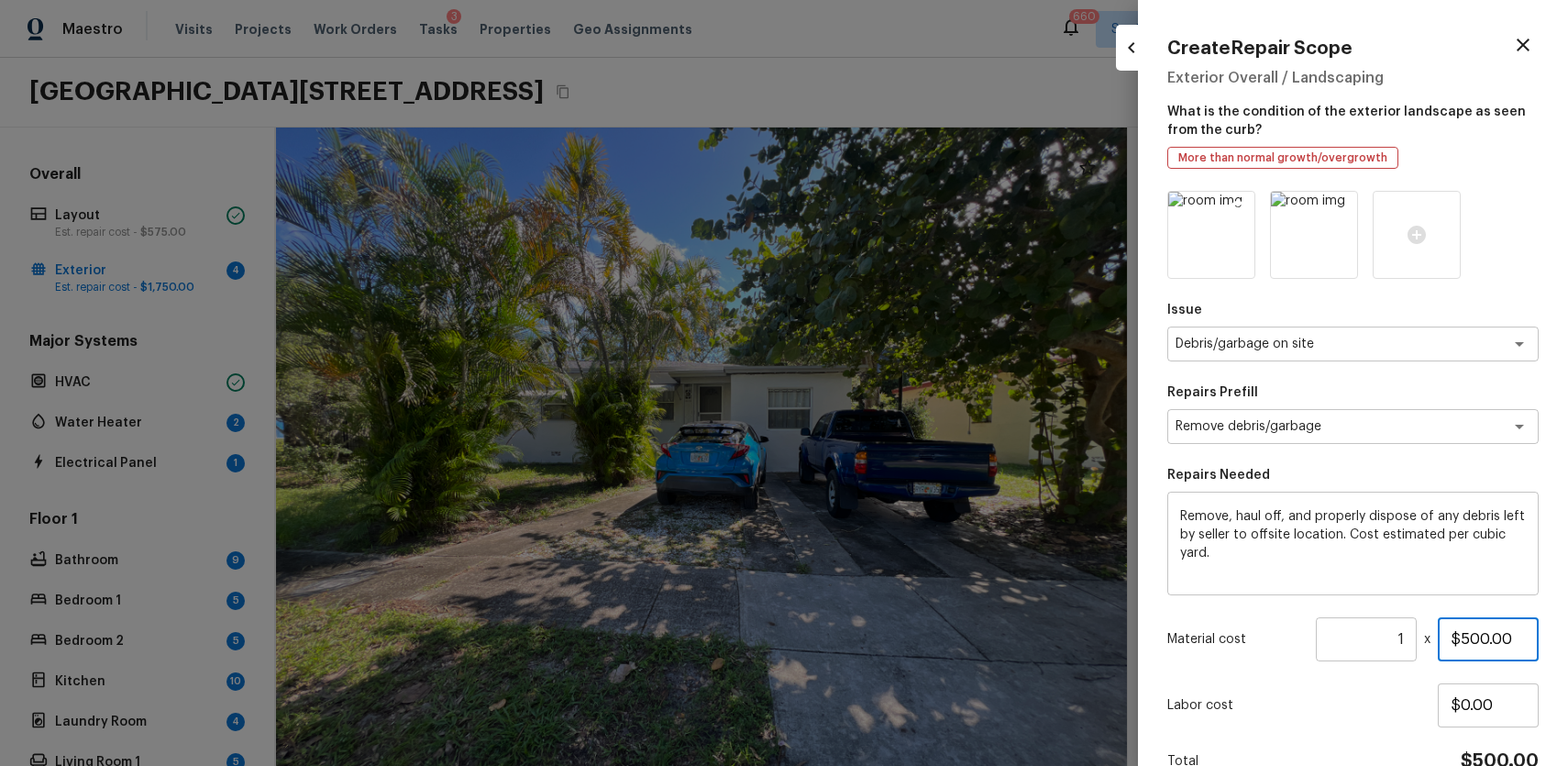
type input "$500.00"
click at [1241, 214] on icon at bounding box center [1238, 208] width 18 height 18
click at [1248, 207] on img at bounding box center [1211, 234] width 86 height 86
click at [1231, 208] on icon at bounding box center [1239, 208] width 16 height 16
click at [1227, 235] on div at bounding box center [1211, 234] width 88 height 88
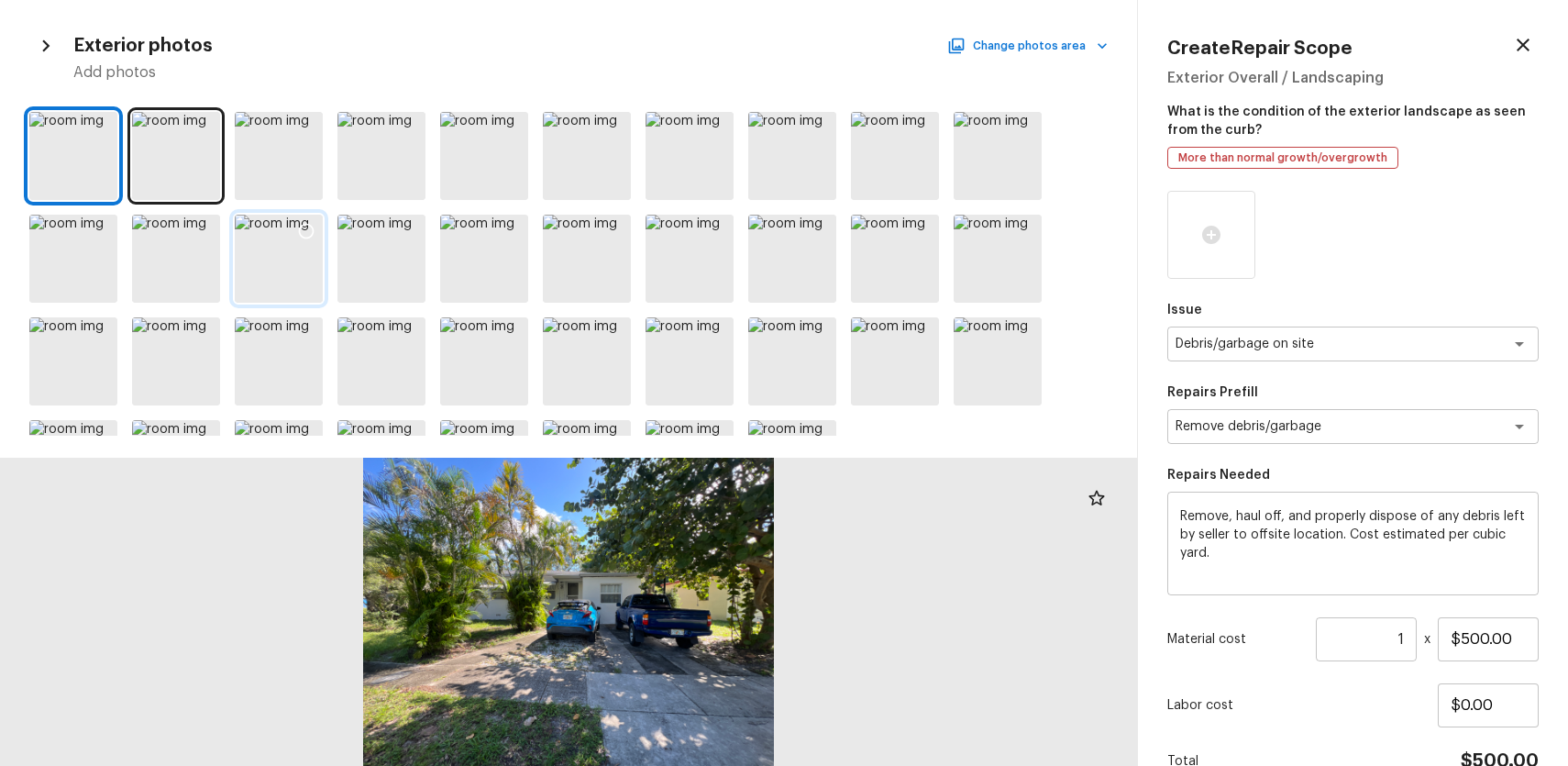
click at [303, 223] on icon at bounding box center [306, 231] width 18 height 18
click at [143, 219] on div at bounding box center [176, 258] width 88 height 88
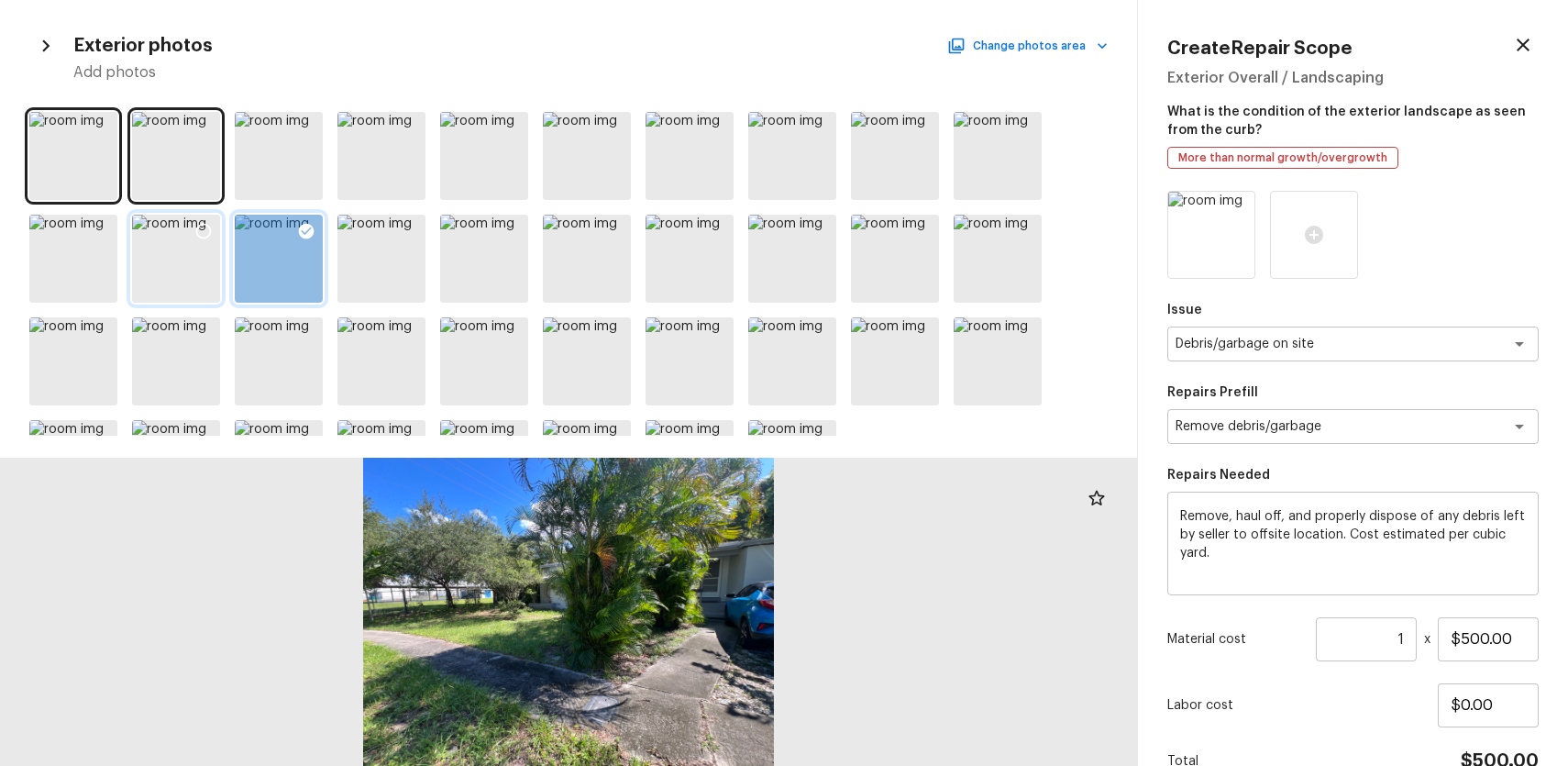
click at [203, 225] on icon at bounding box center [203, 231] width 18 height 18
click at [83, 230] on div at bounding box center [73, 258] width 88 height 88
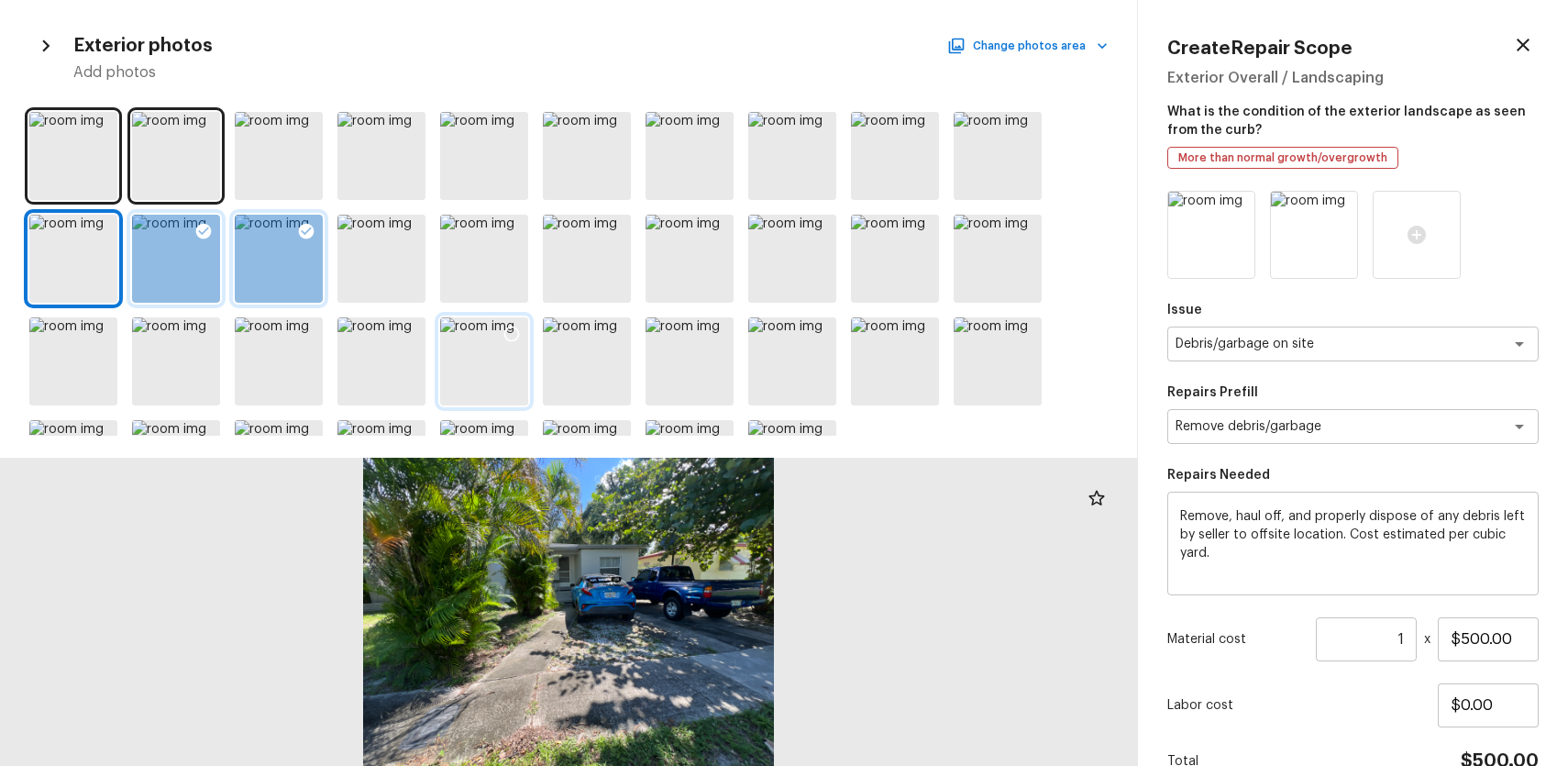
scroll to position [79, 0]
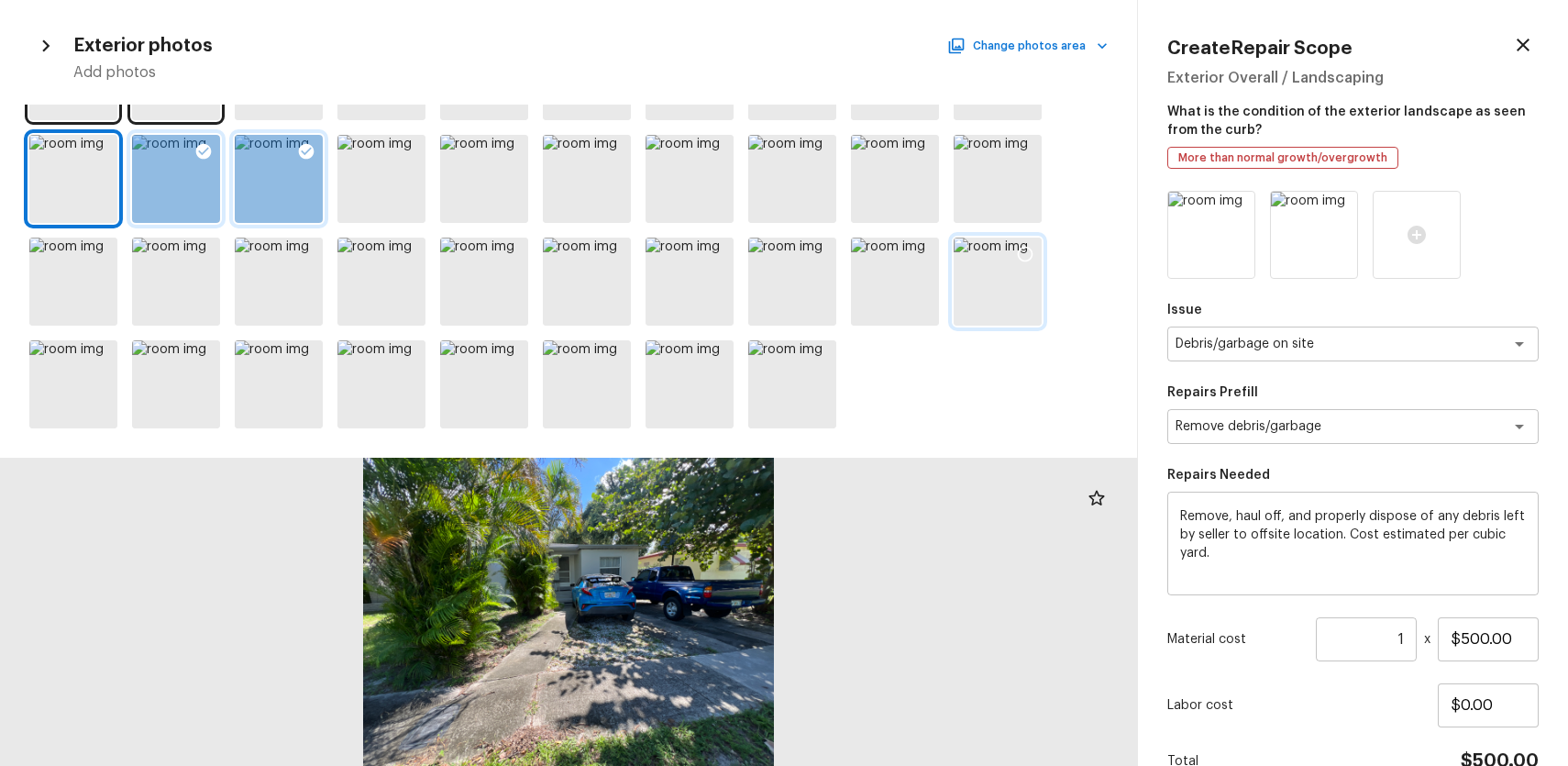
click at [1022, 264] on div at bounding box center [1025, 256] width 33 height 39
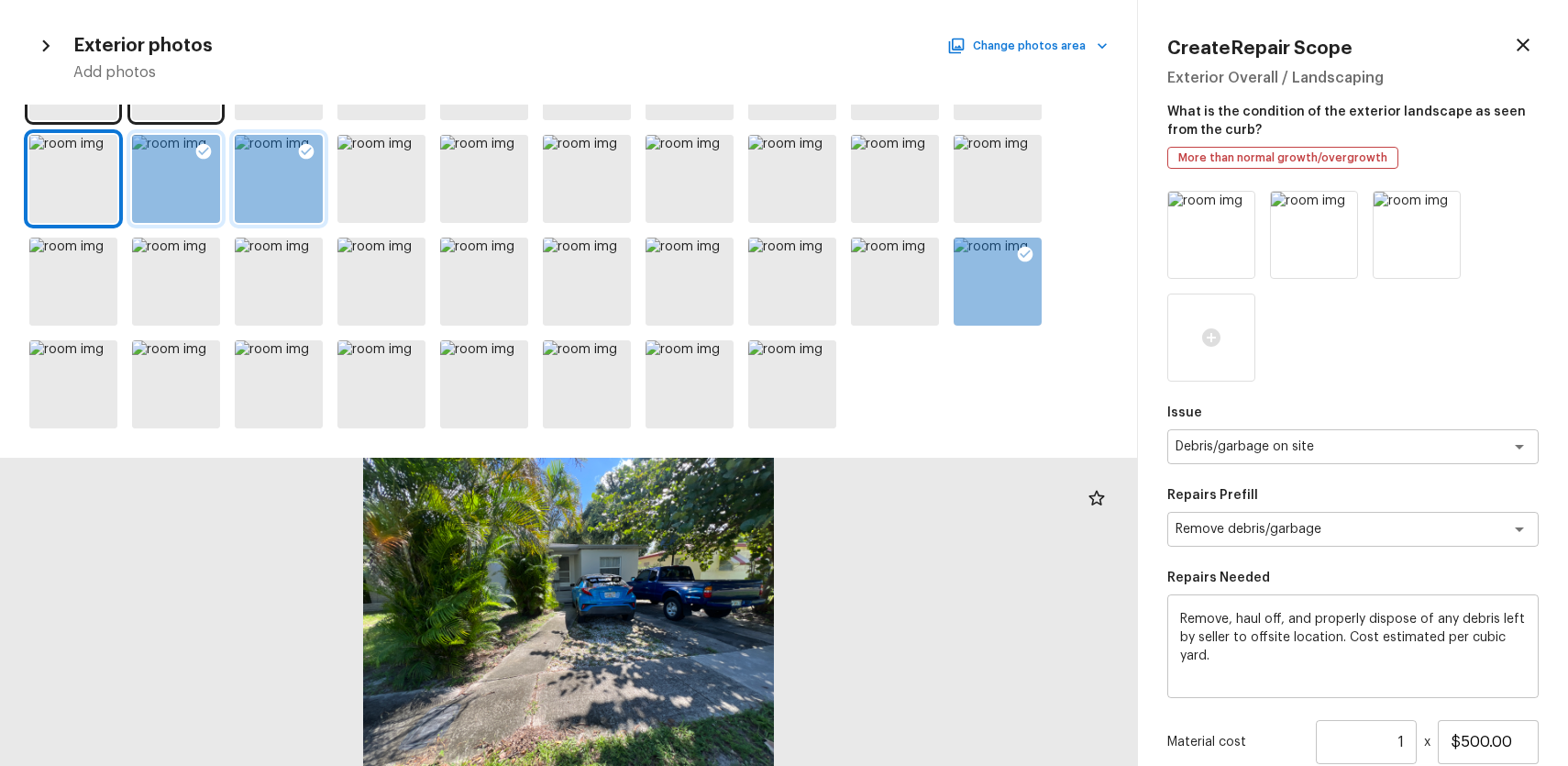
scroll to position [198, 0]
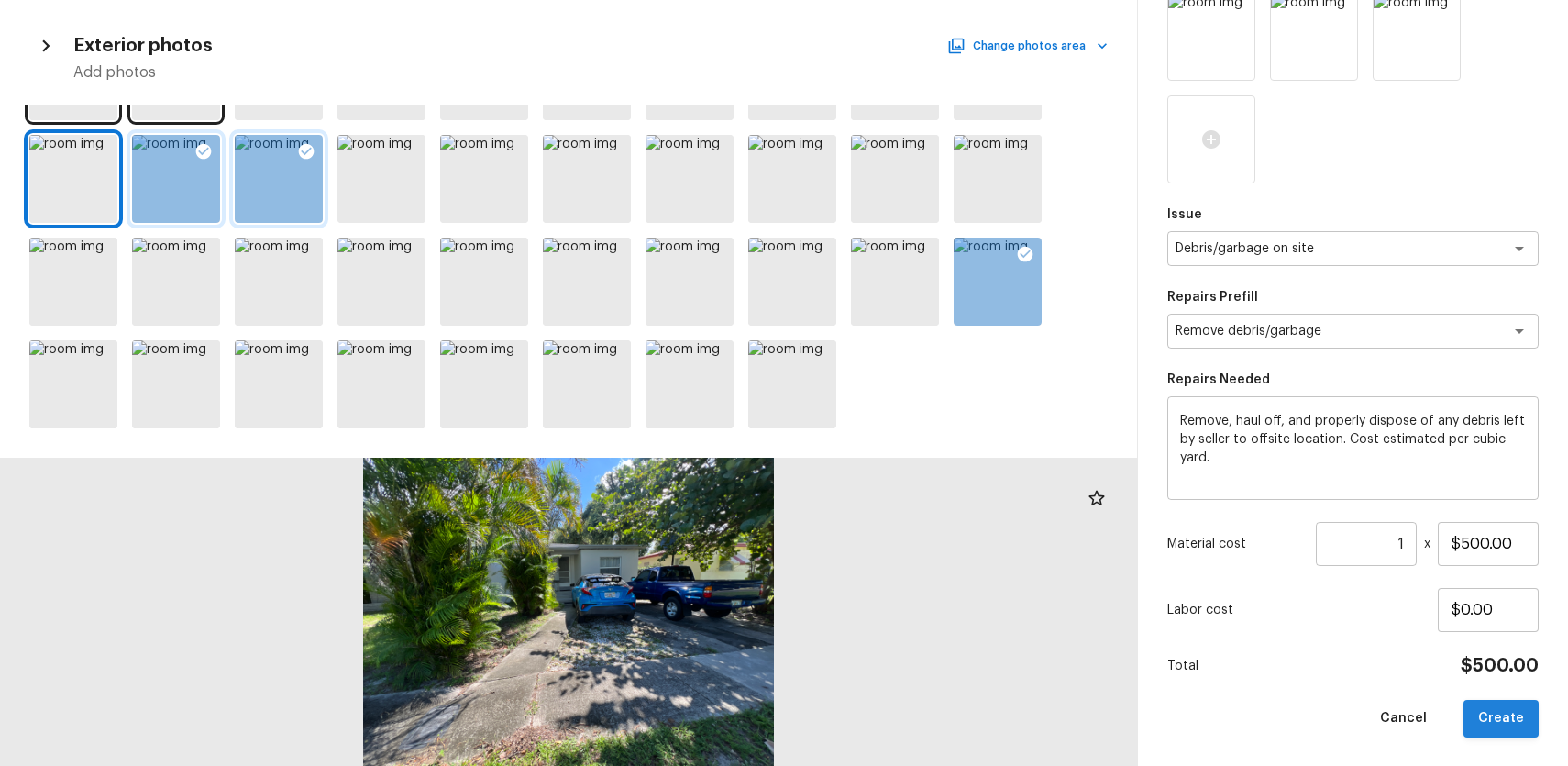
click at [1495, 717] on button "Create" at bounding box center [1502, 718] width 75 height 38
type input "$0.00"
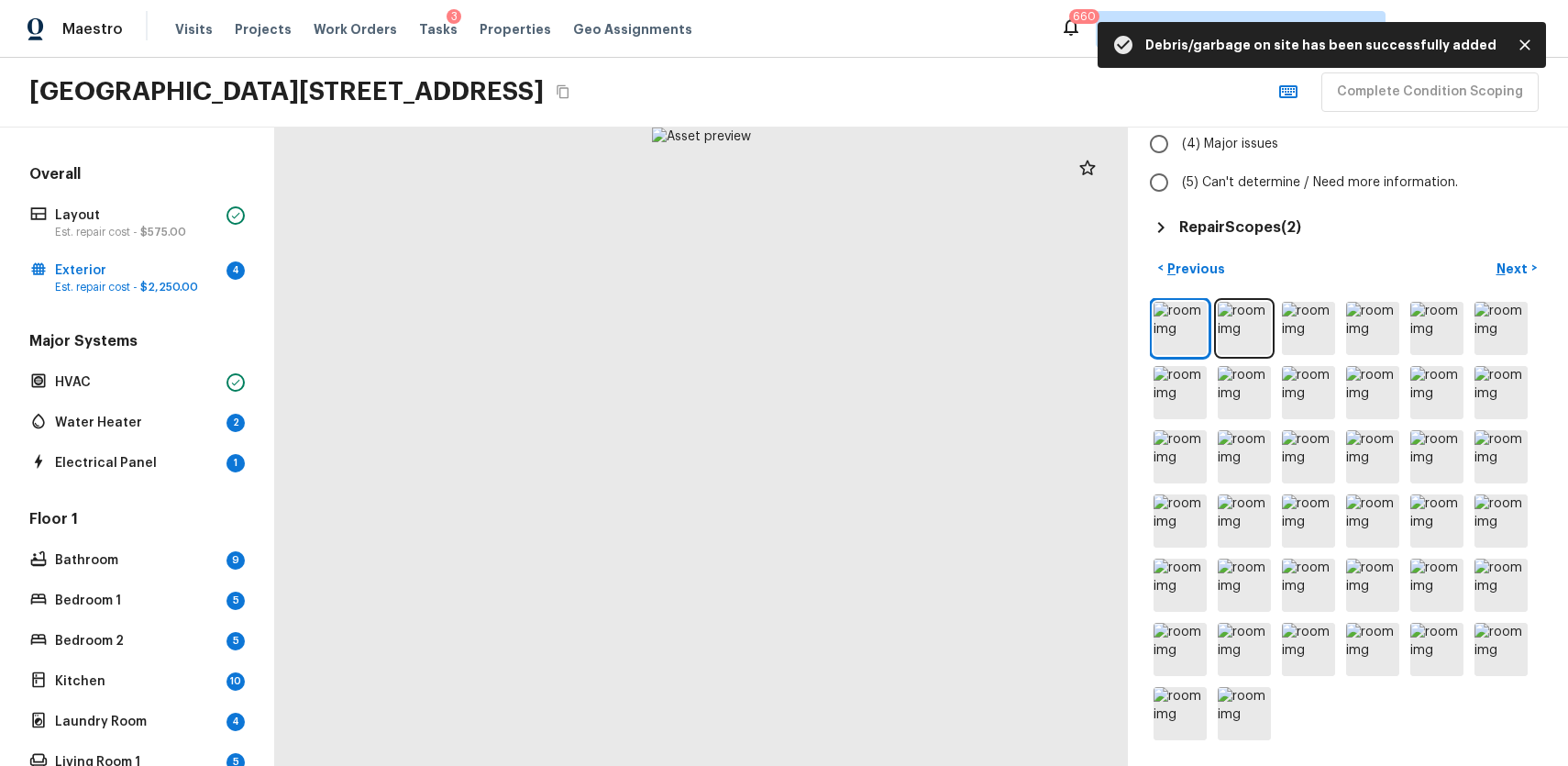
scroll to position [0, 0]
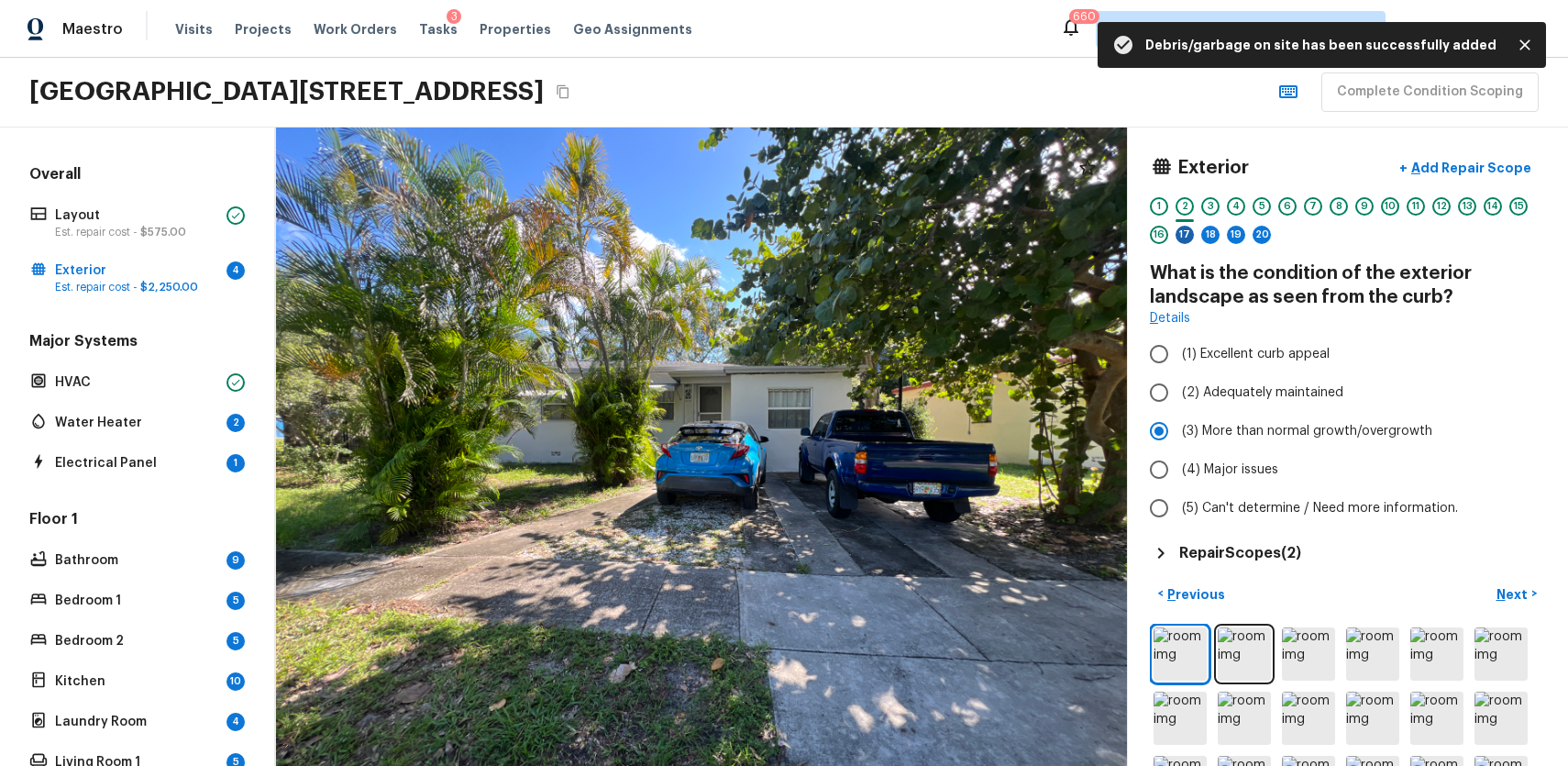
click at [1183, 231] on div "17" at bounding box center [1184, 234] width 18 height 18
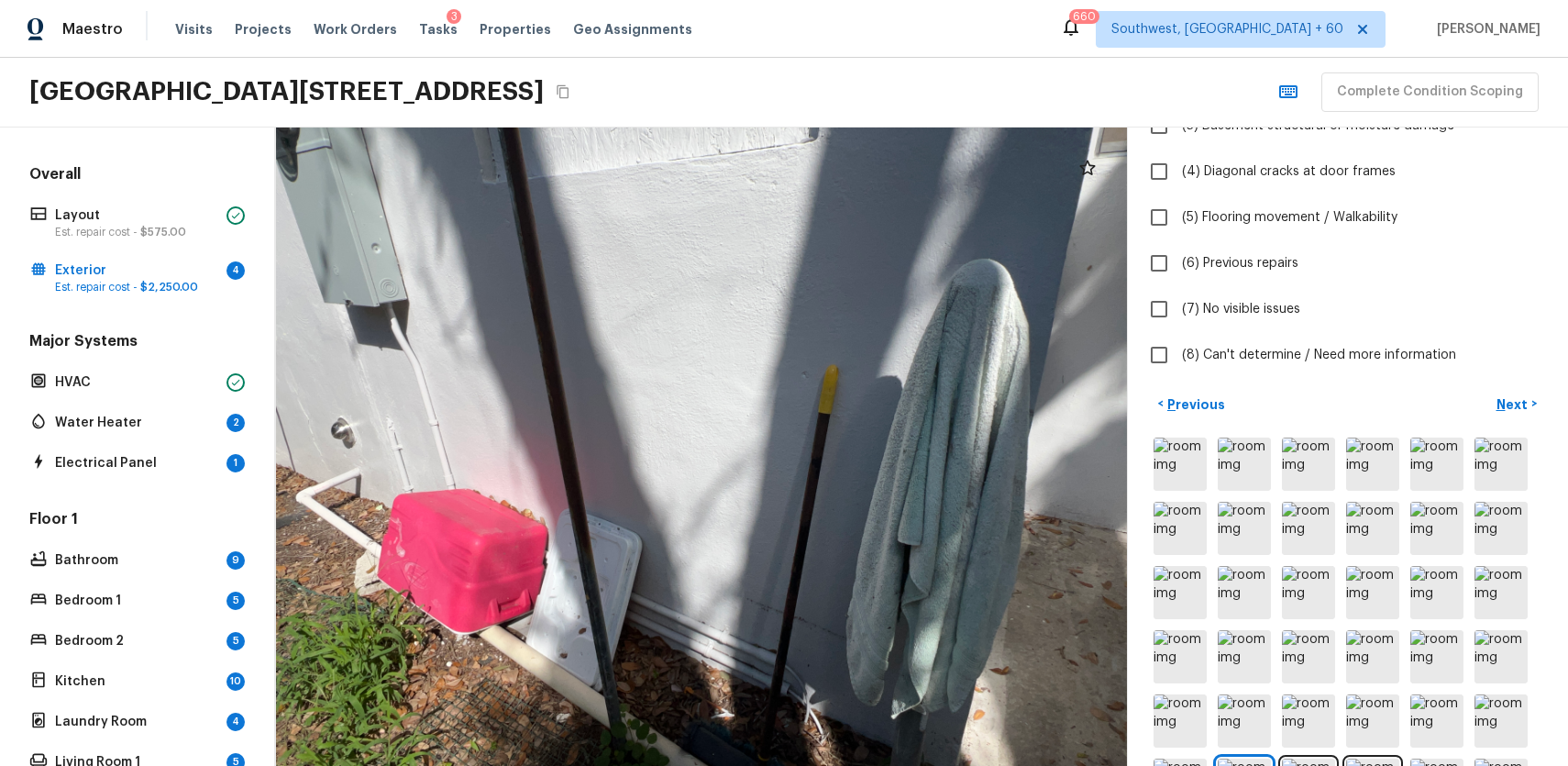
scroll to position [438, 0]
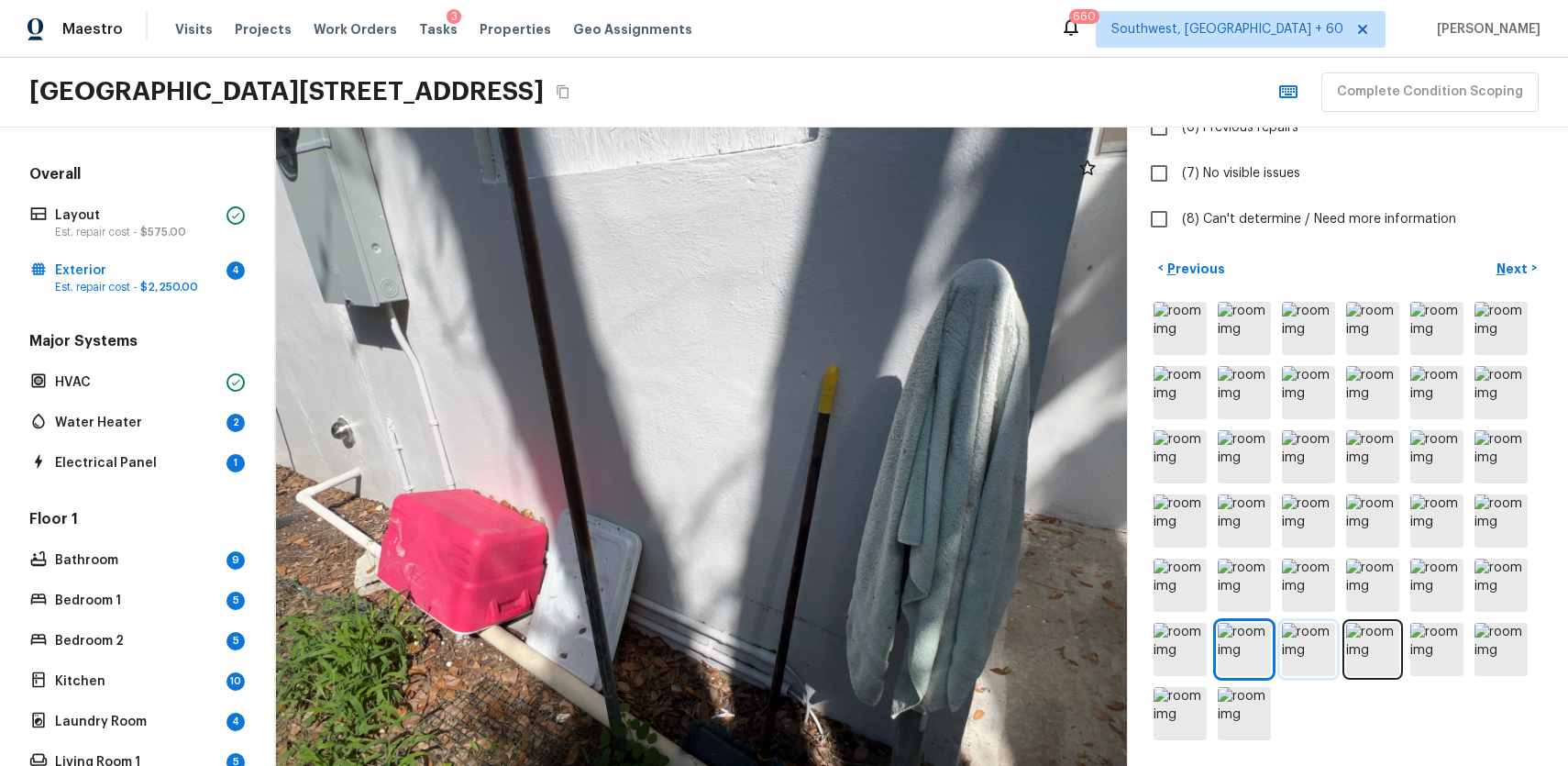
click at [1328, 645] on img at bounding box center [1309, 650] width 54 height 54
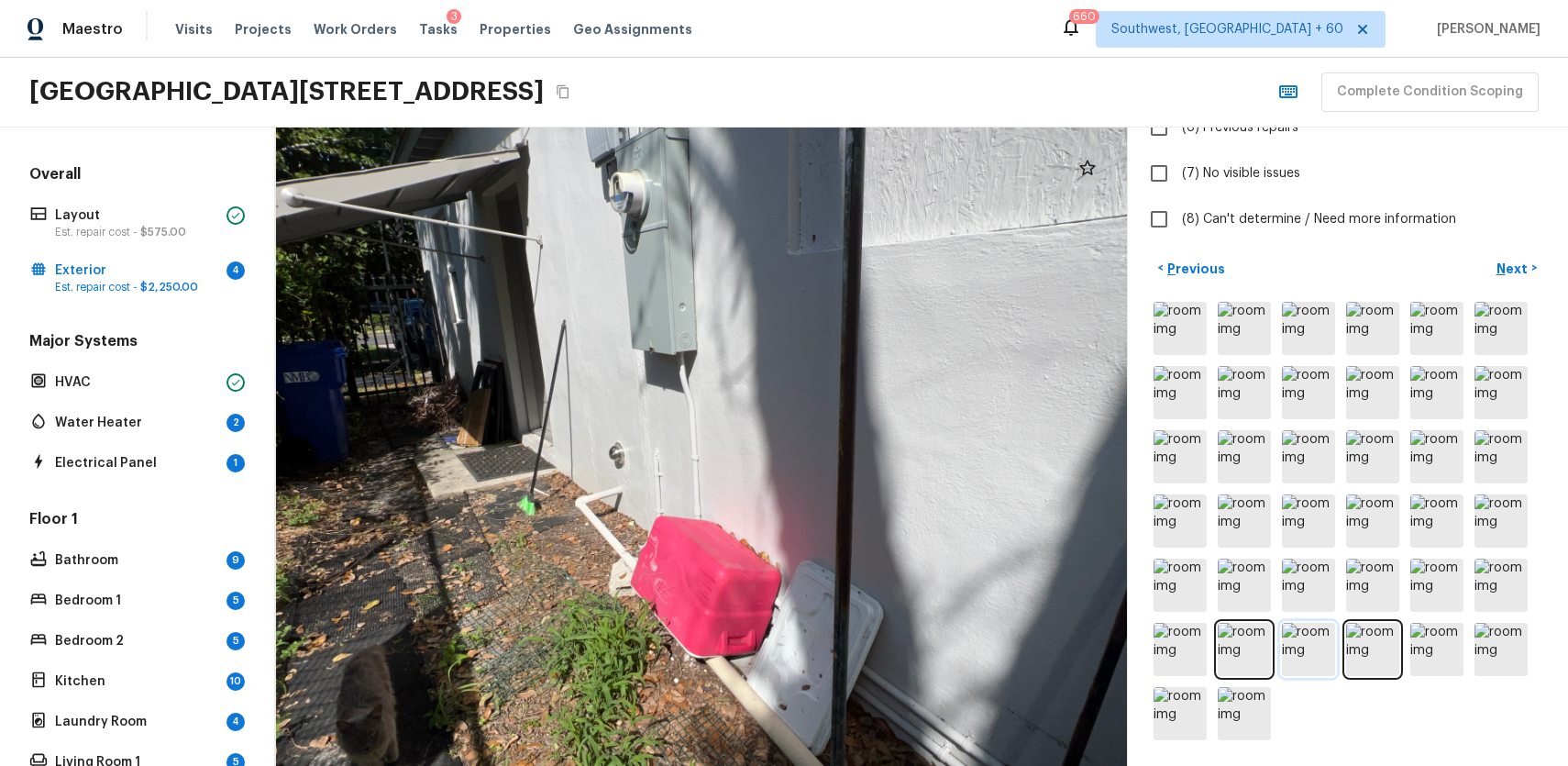
click at [1328, 645] on img at bounding box center [1309, 650] width 54 height 54
click at [810, 570] on div at bounding box center [701, 447] width 853 height 639
click at [1373, 650] on img at bounding box center [1373, 650] width 54 height 54
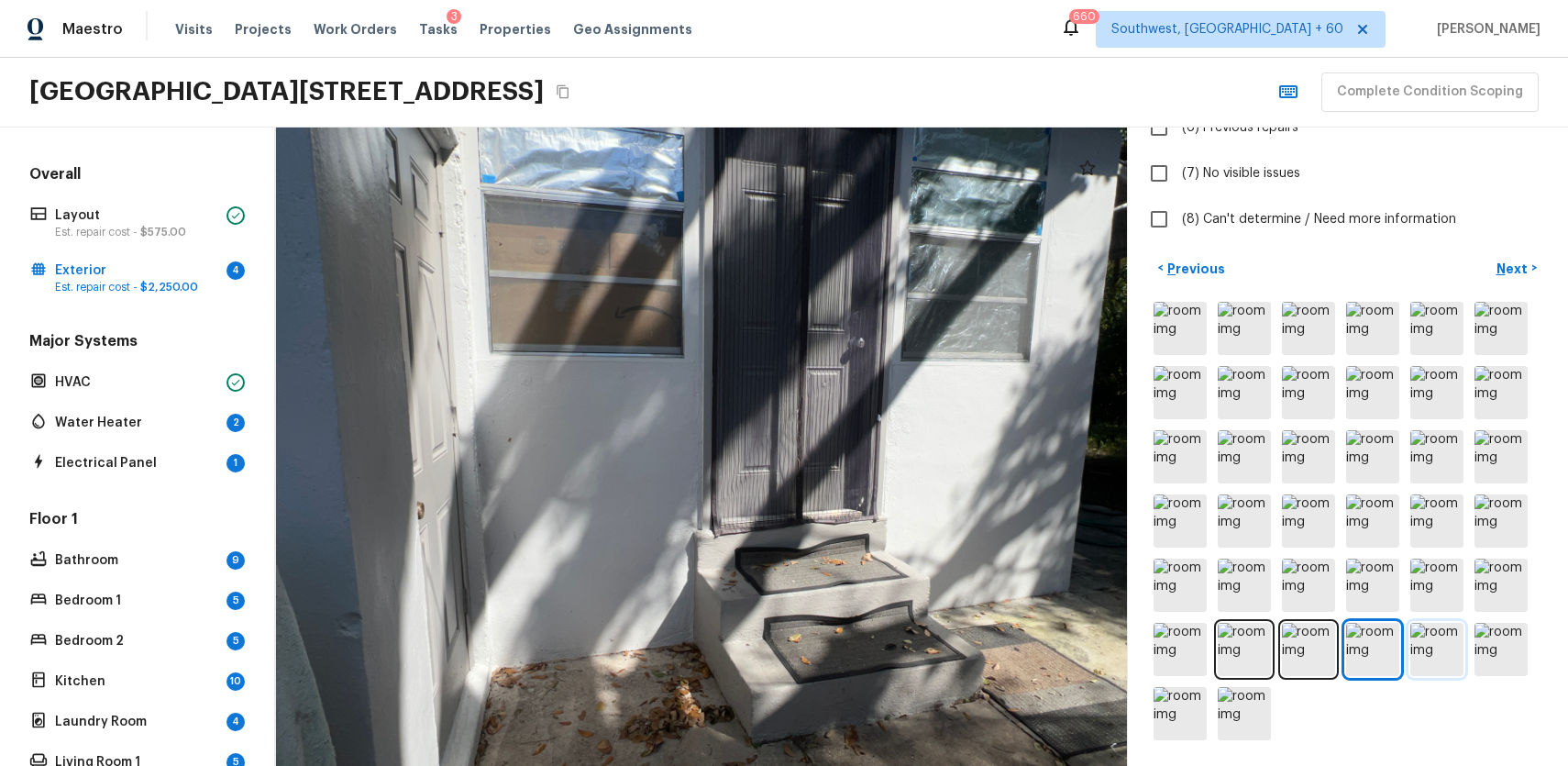
click at [1430, 643] on img at bounding box center [1437, 650] width 54 height 54
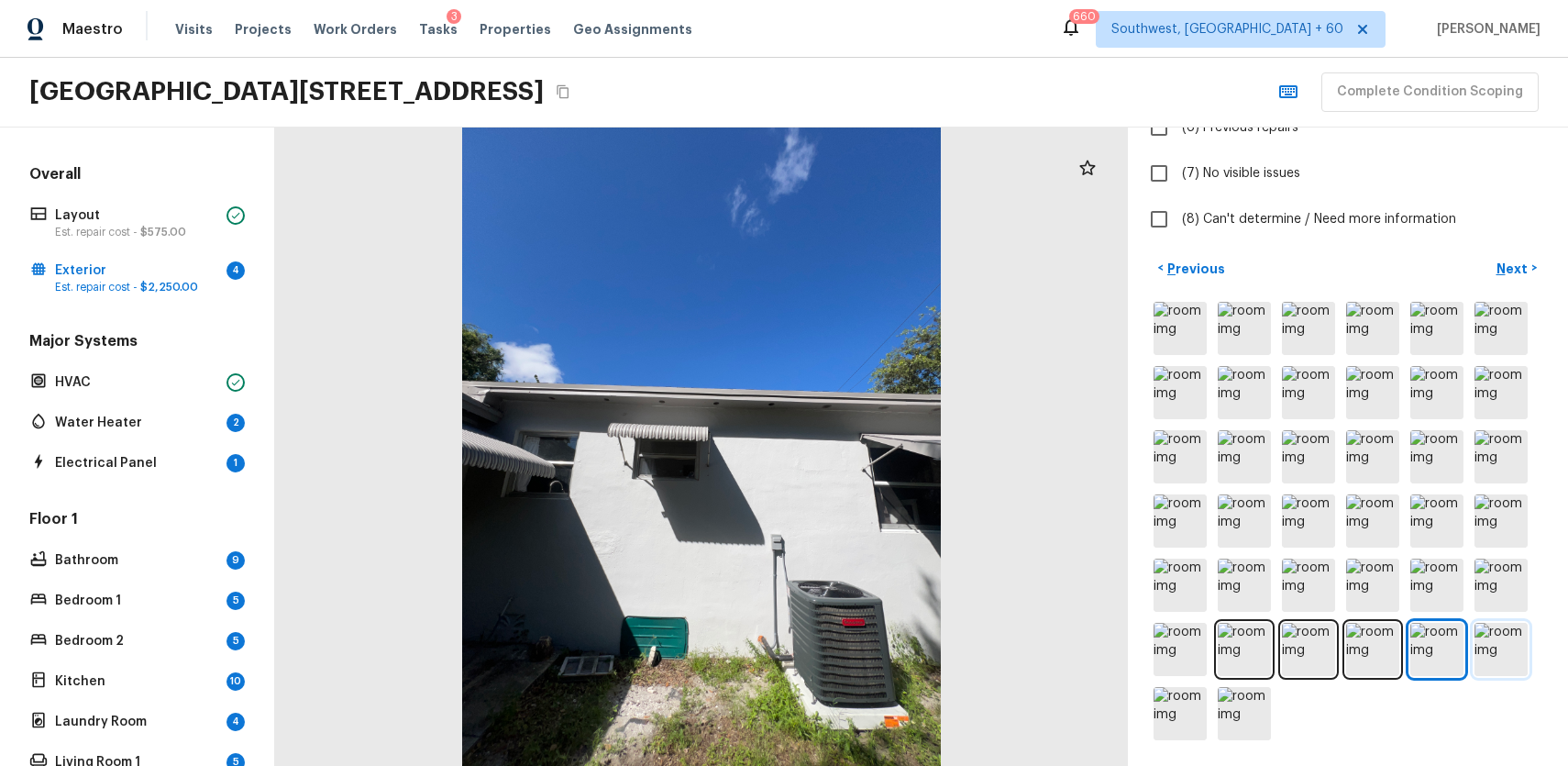
click at [1479, 653] on img at bounding box center [1502, 650] width 54 height 54
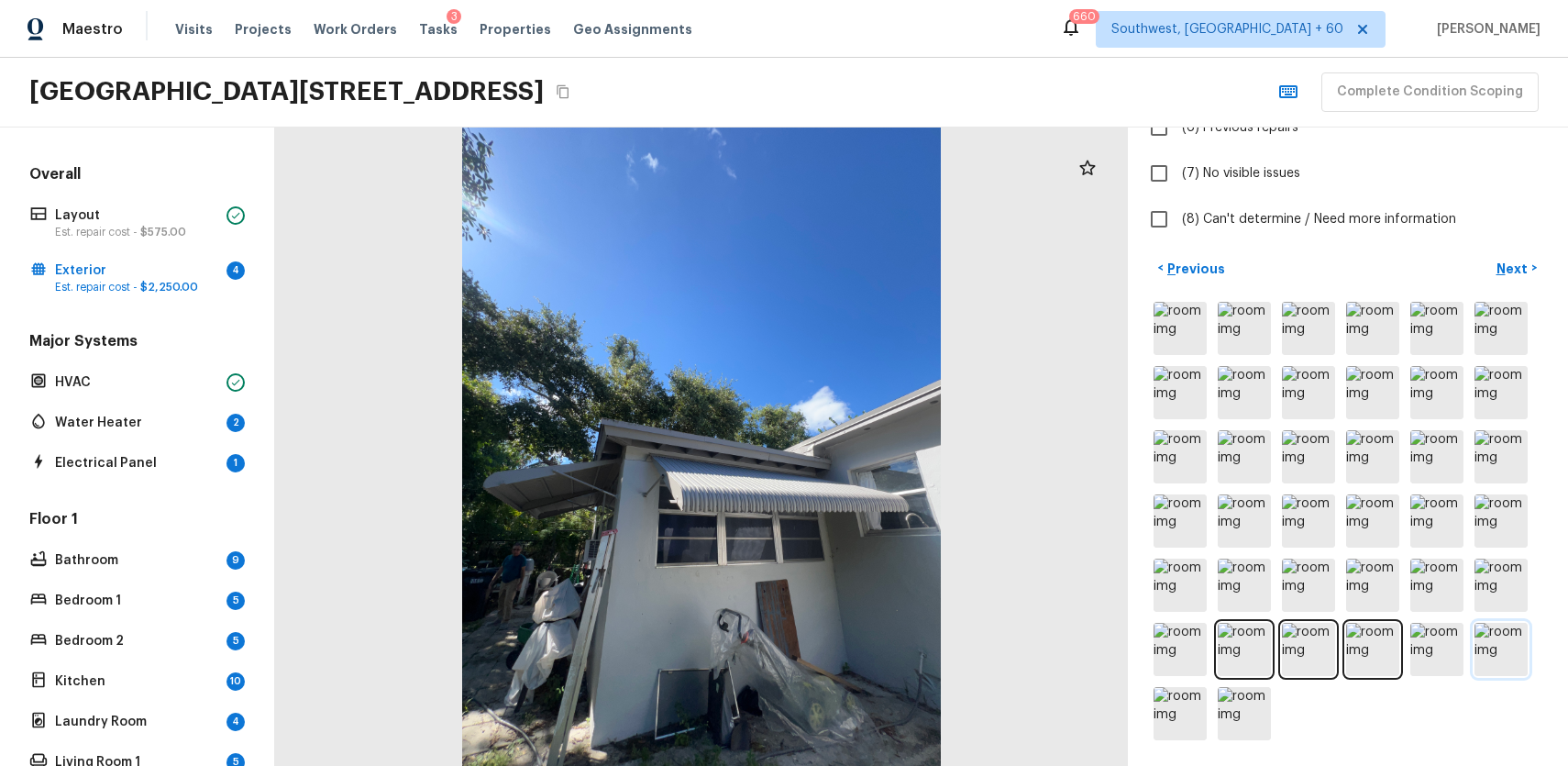
click at [1505, 669] on img at bounding box center [1502, 650] width 54 height 54
click at [1183, 727] on img at bounding box center [1180, 714] width 54 height 54
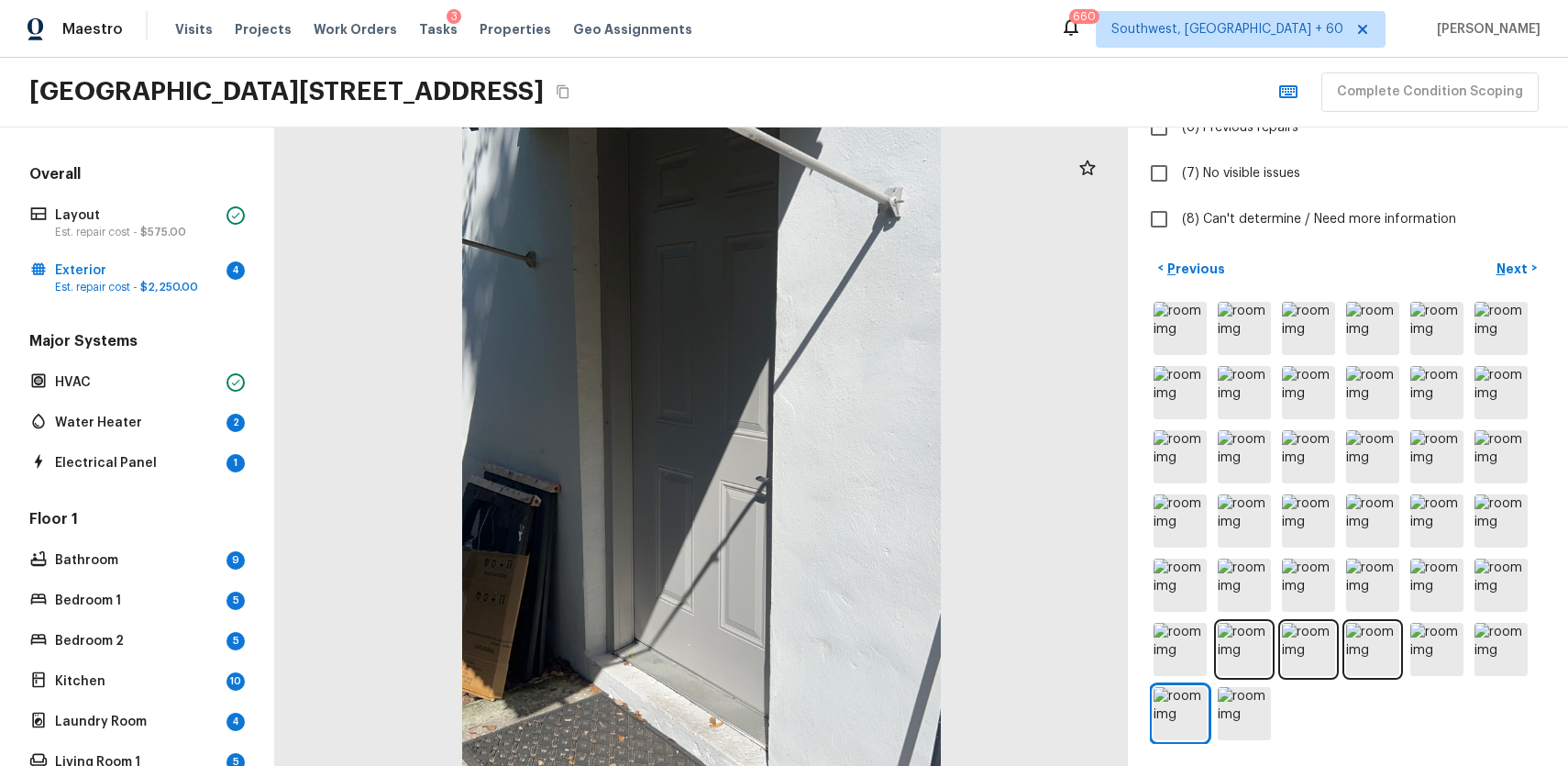
click at [1260, 745] on div "Exterior + Add Repair Scope 1 2 3 4 5 6 7 8 9 10 11 12 13 14 15 16 17 18 19 20 …" at bounding box center [1348, 447] width 440 height 639
click at [1247, 723] on img at bounding box center [1245, 714] width 54 height 54
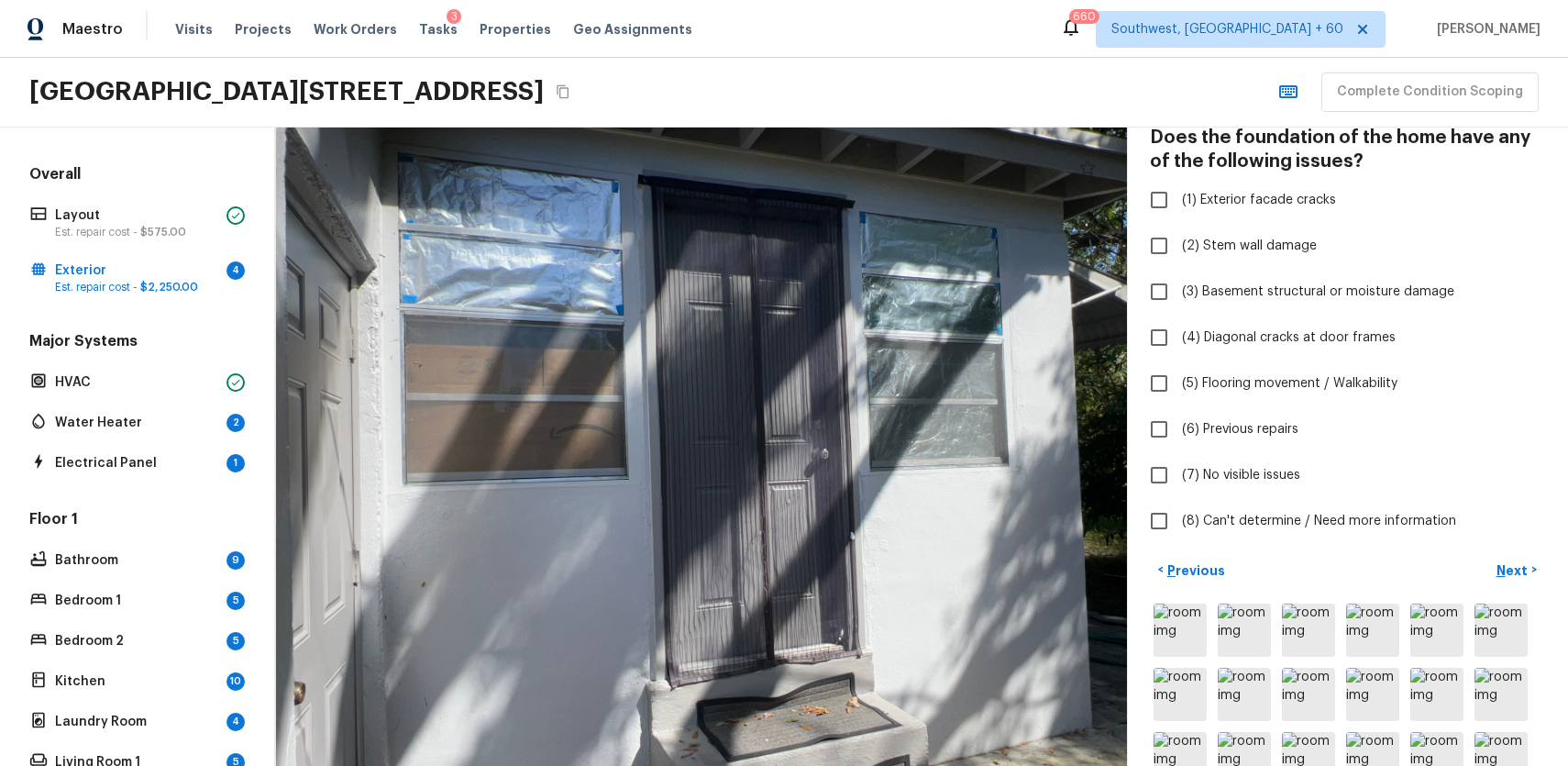
scroll to position [91, 0]
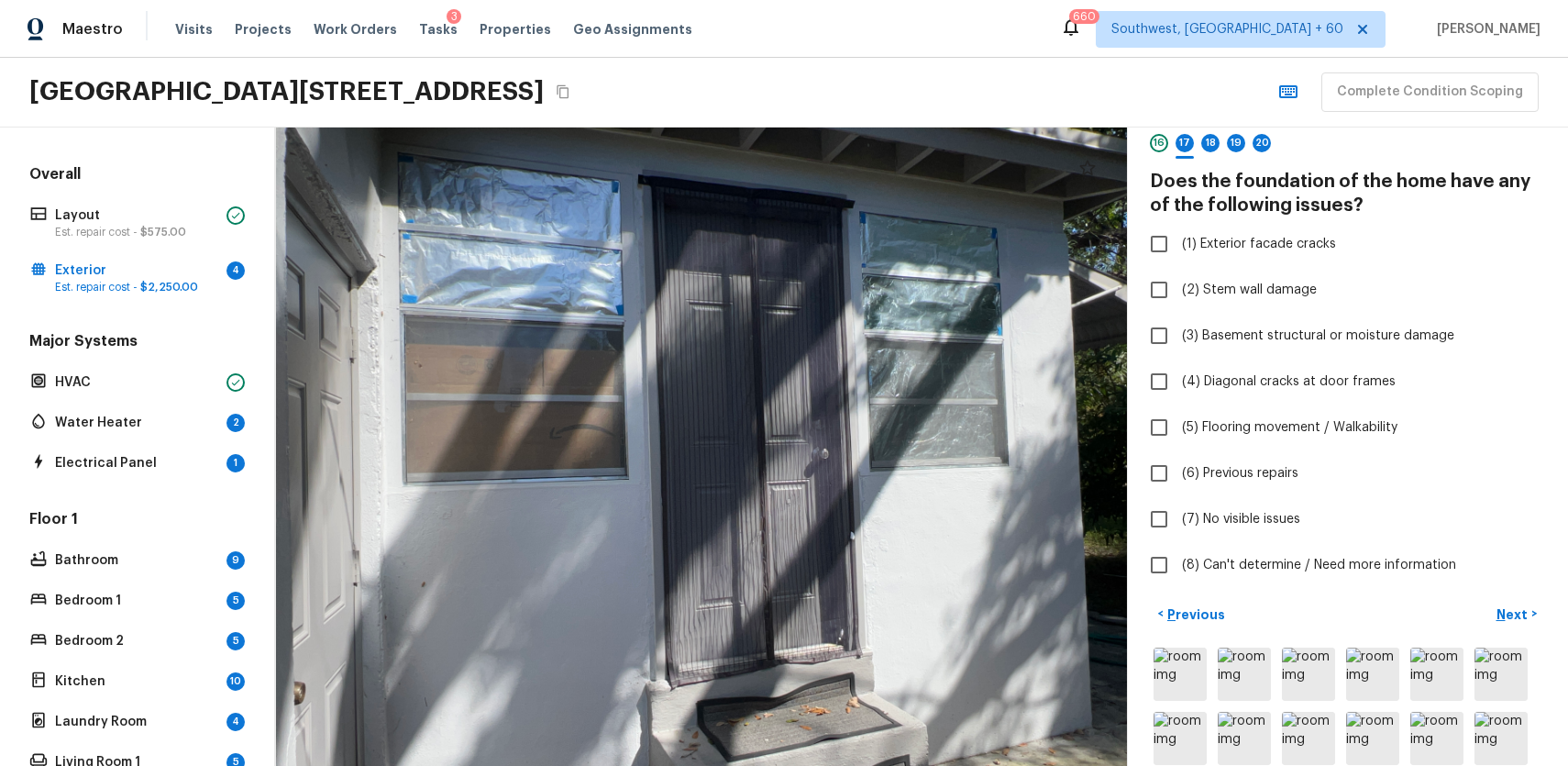
click at [1281, 544] on div "Exterior + Add Repair Scope 1 2 3 4 5 6 7 8 9 10 11 12 13 14 15 16 17 18 19 20 …" at bounding box center [1347, 321] width 396 height 528
click at [1289, 529] on label "(7) No visible issues" at bounding box center [1335, 519] width 392 height 39
click at [1178, 529] on input "(7) No visible issues" at bounding box center [1158, 519] width 39 height 39
checkbox input "true"
click at [1520, 602] on button "Next >" at bounding box center [1516, 614] width 59 height 31
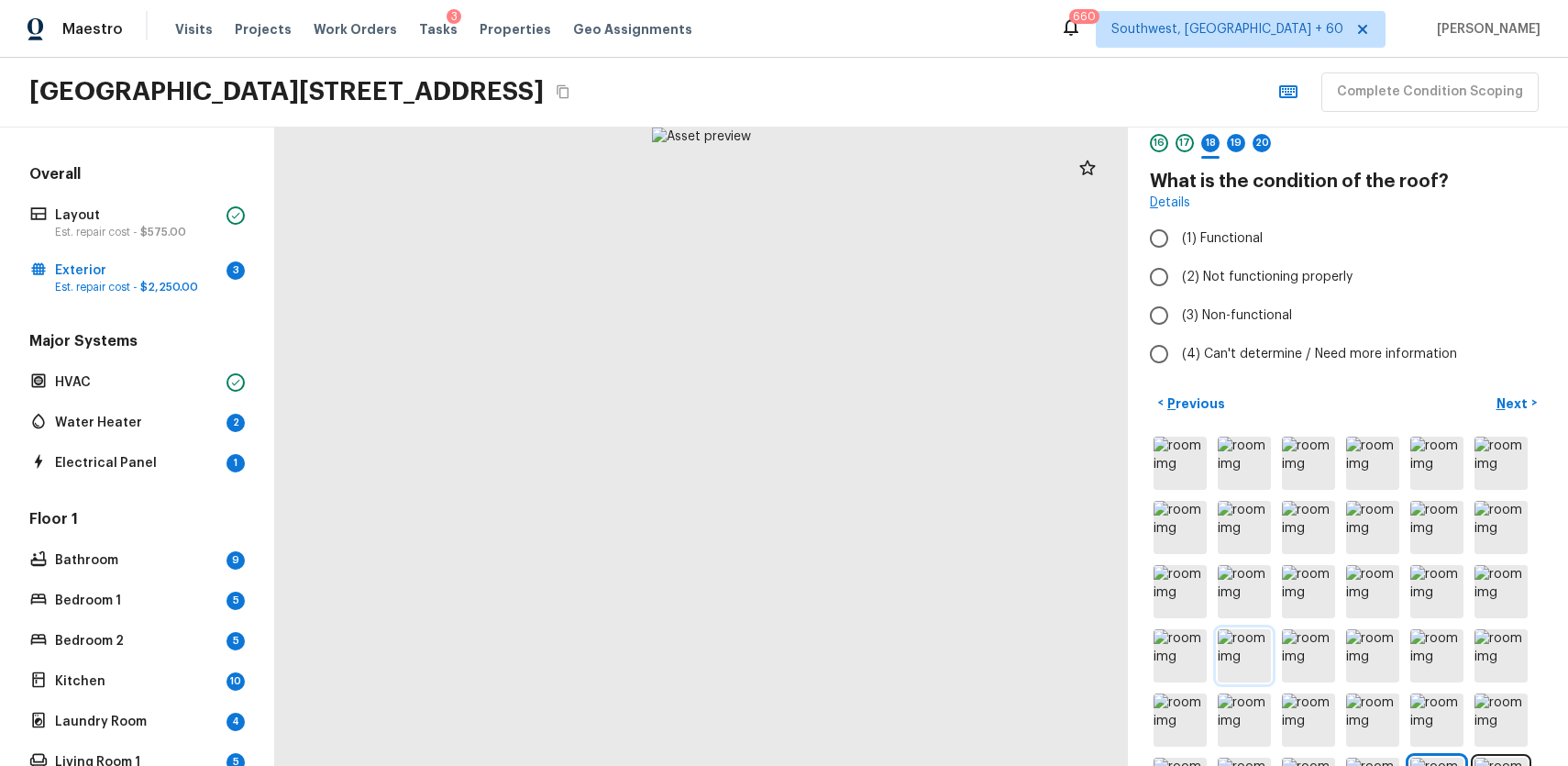
scroll to position [226, 0]
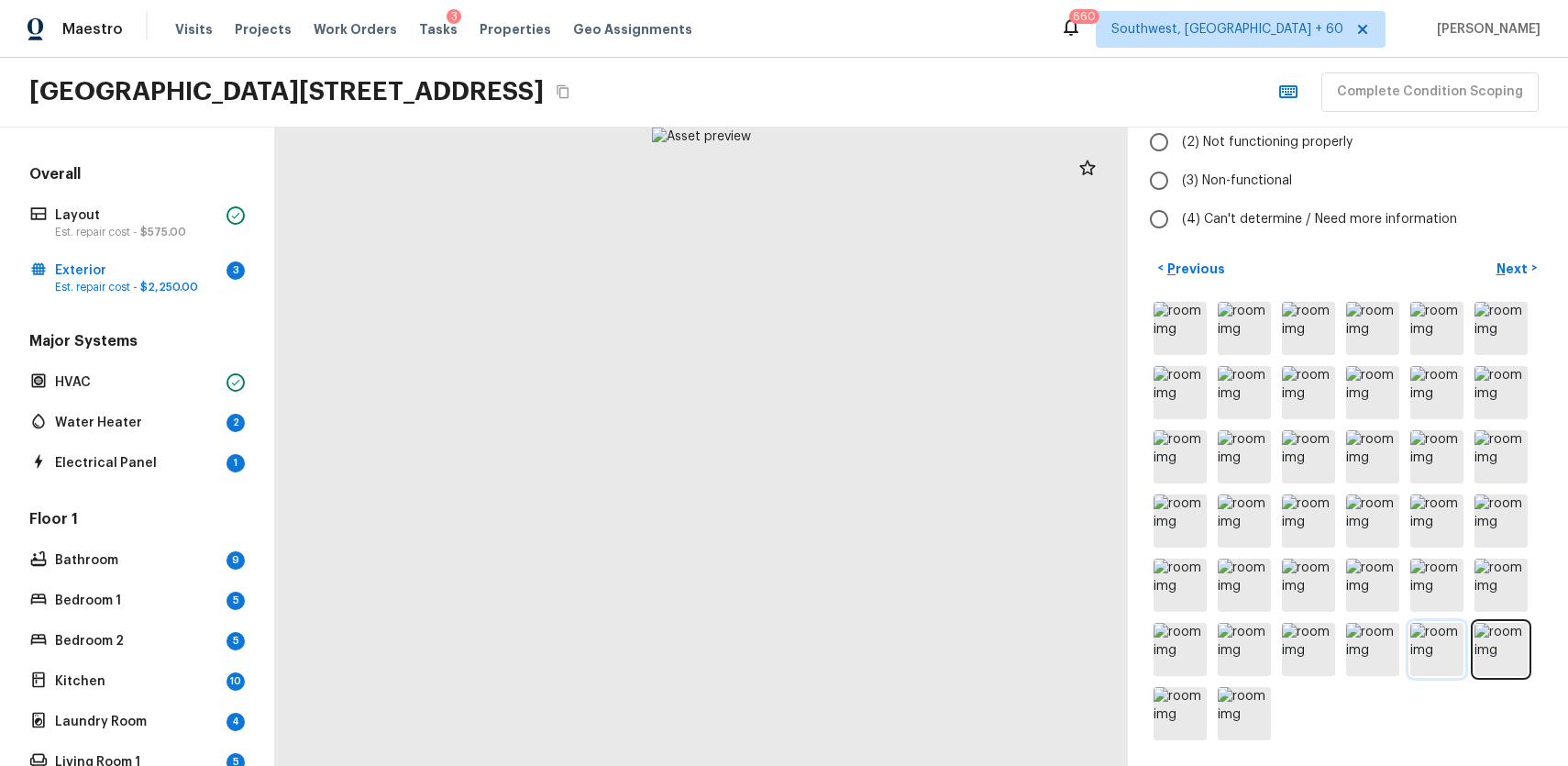
click at [1425, 656] on img at bounding box center [1437, 650] width 54 height 54
click at [1505, 648] on img at bounding box center [1502, 650] width 54 height 54
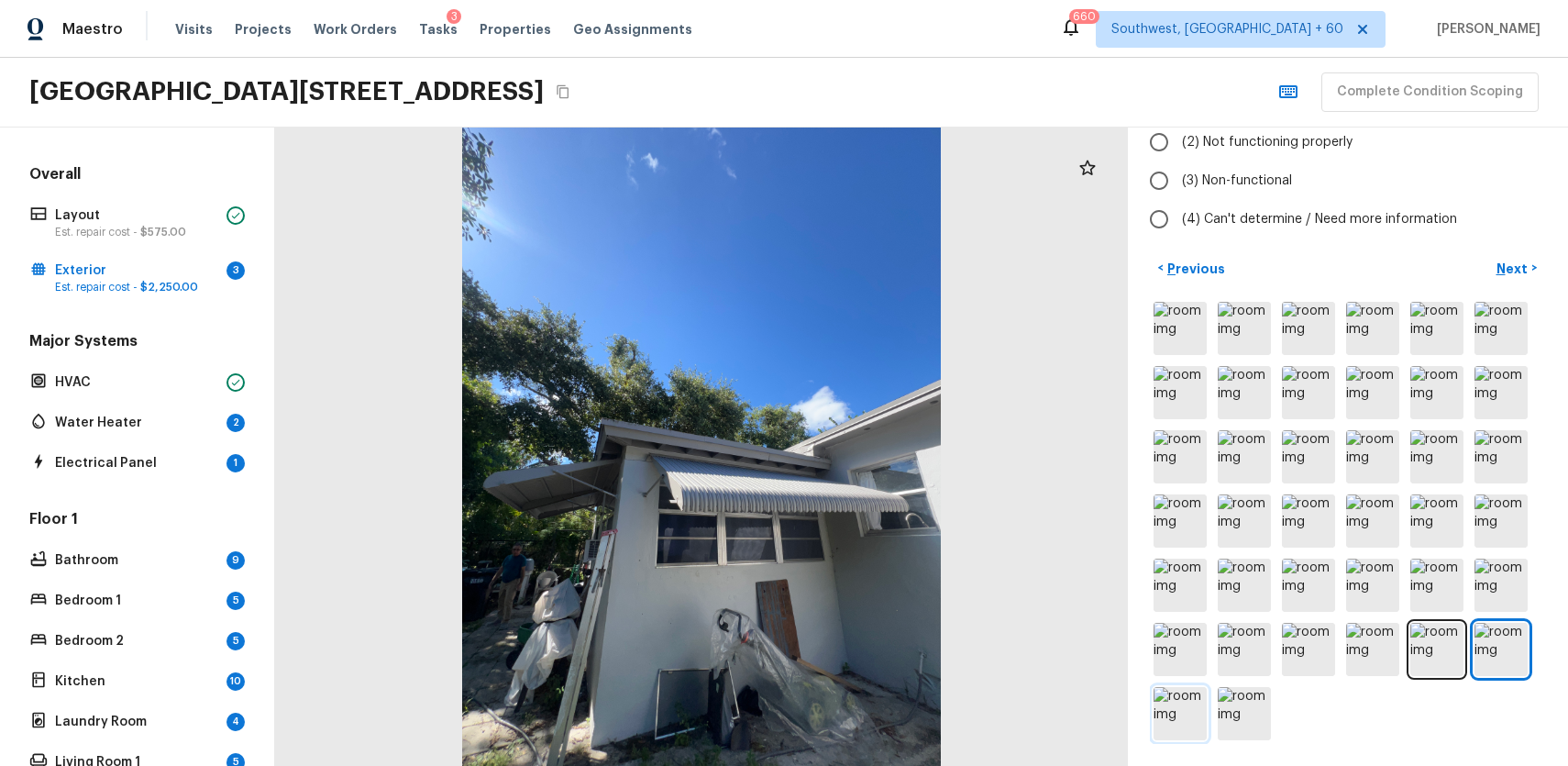
click at [1169, 707] on img at bounding box center [1180, 714] width 54 height 54
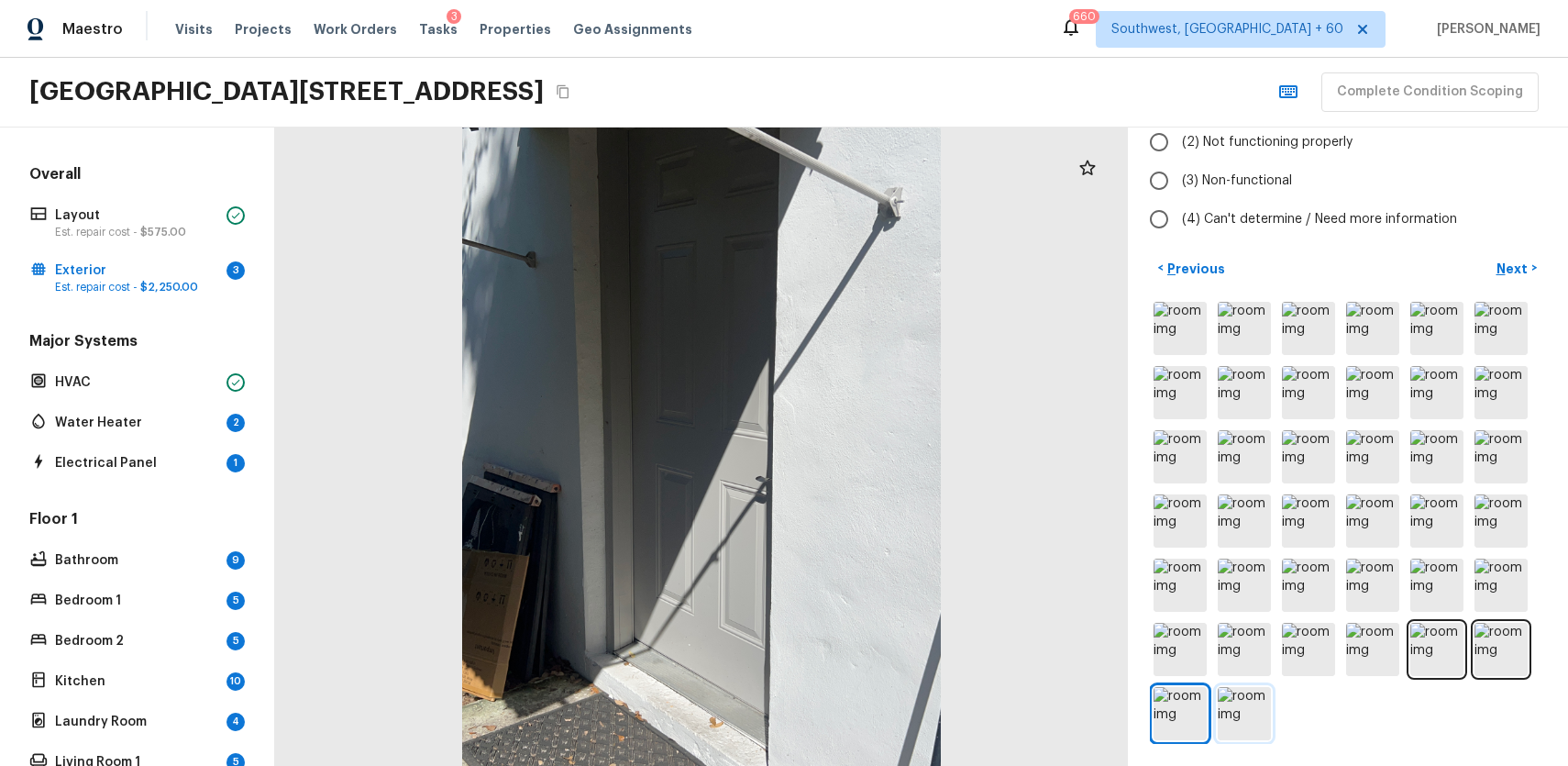
click at [1234, 708] on img at bounding box center [1245, 714] width 54 height 54
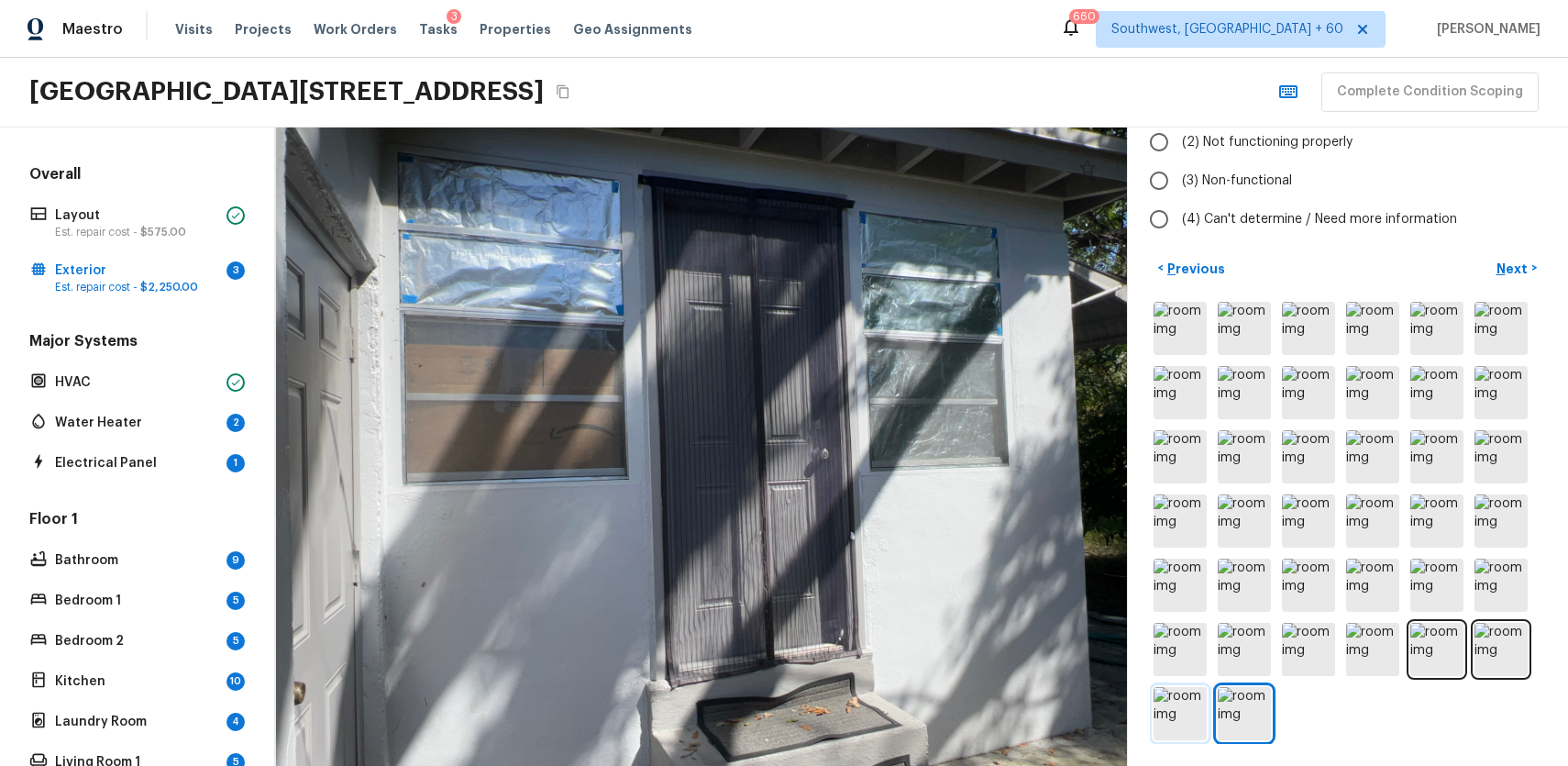
click at [1187, 712] on img at bounding box center [1180, 714] width 54 height 54
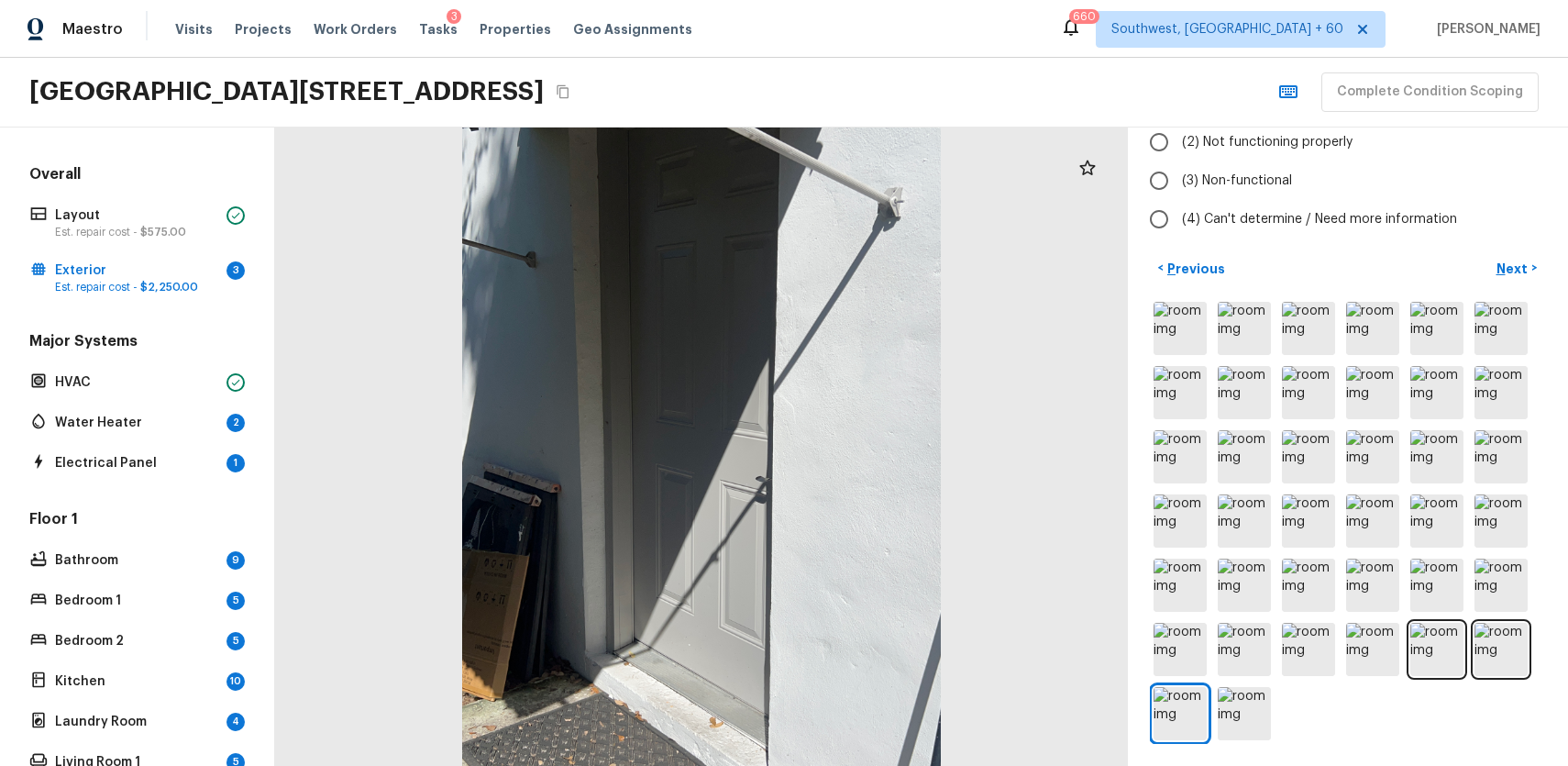
click at [1216, 722] on div at bounding box center [1347, 521] width 396 height 446
click at [1377, 657] on img at bounding box center [1373, 650] width 54 height 54
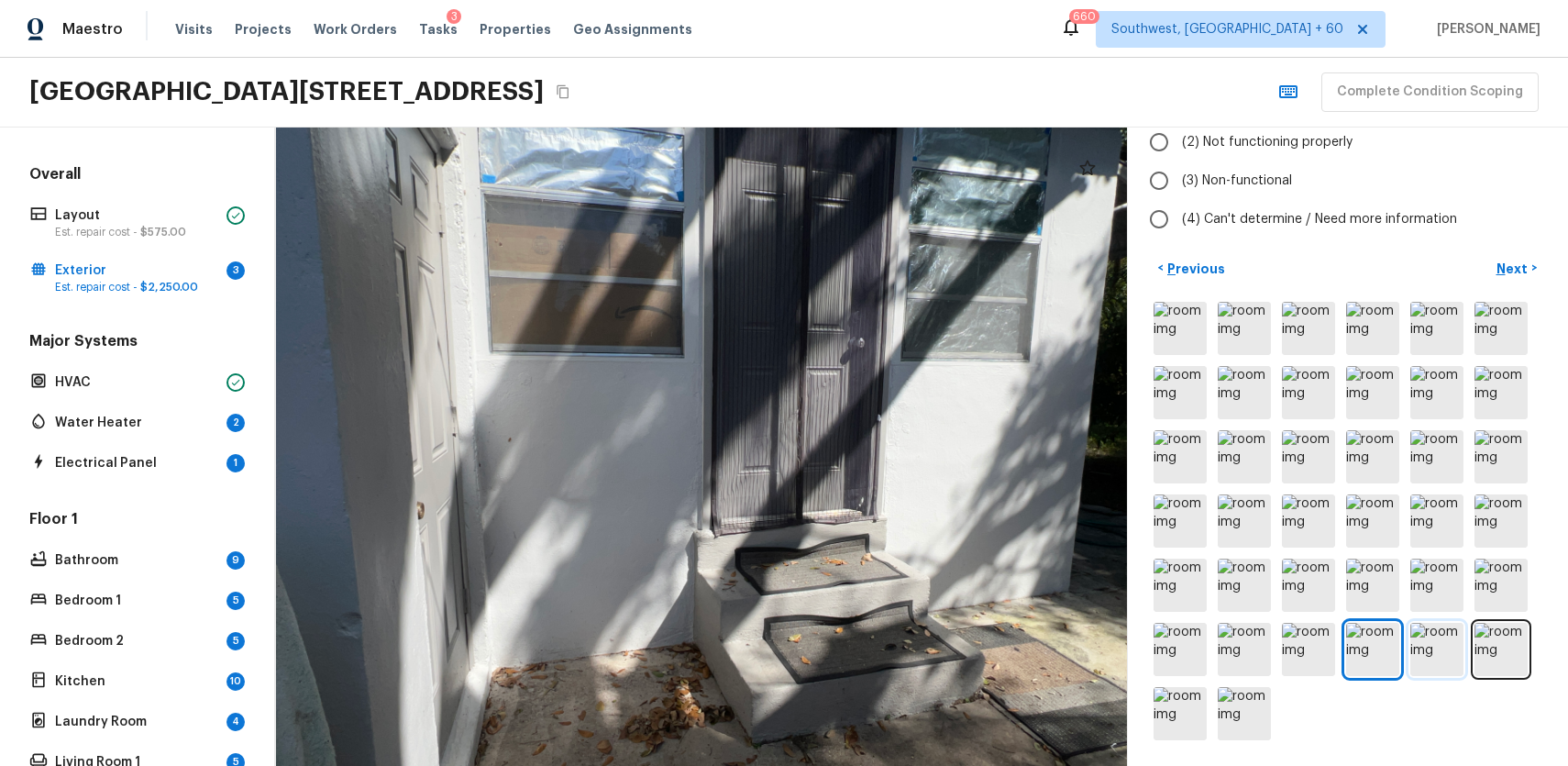
click at [1440, 663] on img at bounding box center [1437, 650] width 54 height 54
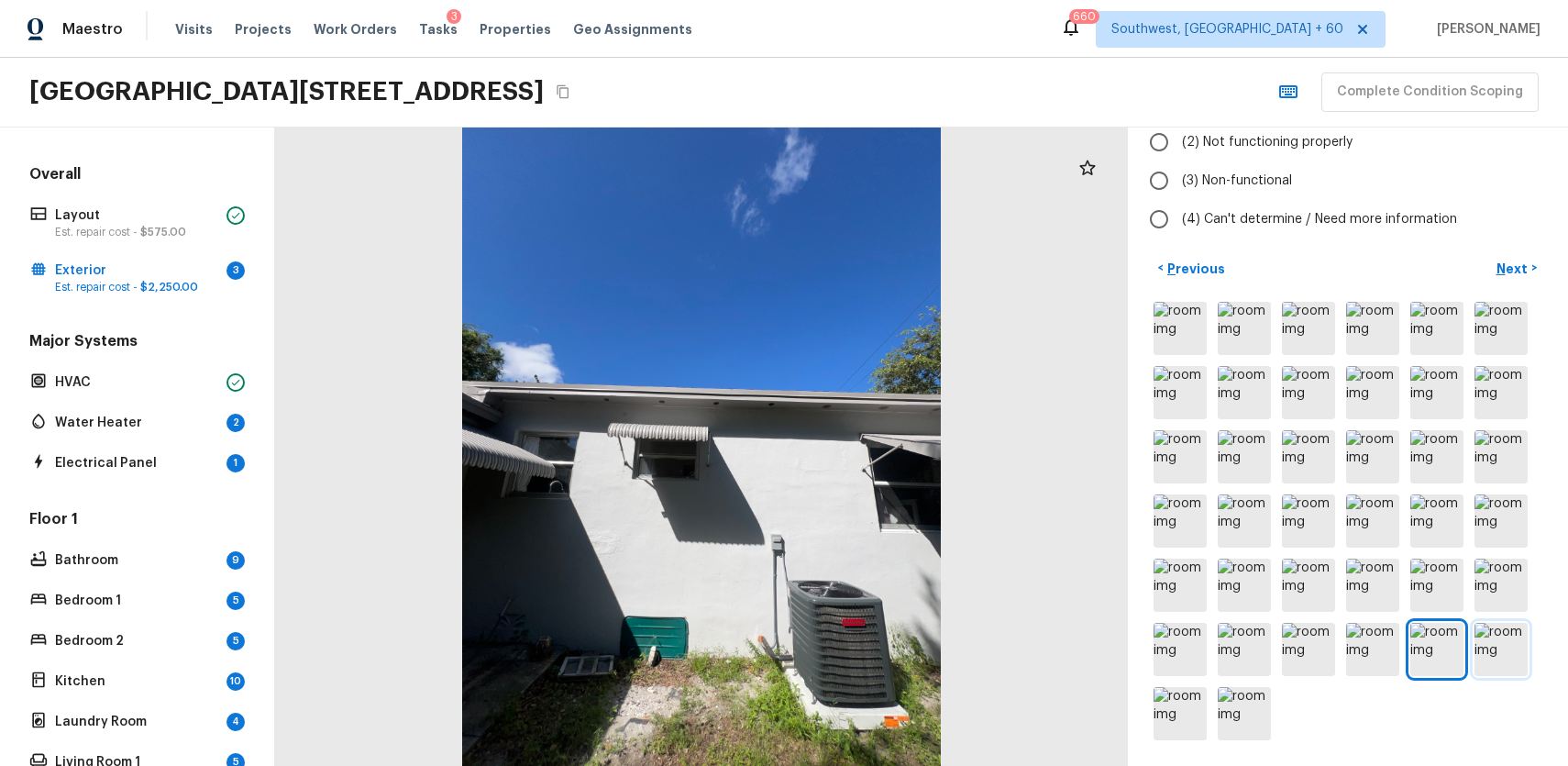
click at [1514, 659] on img at bounding box center [1502, 650] width 54 height 54
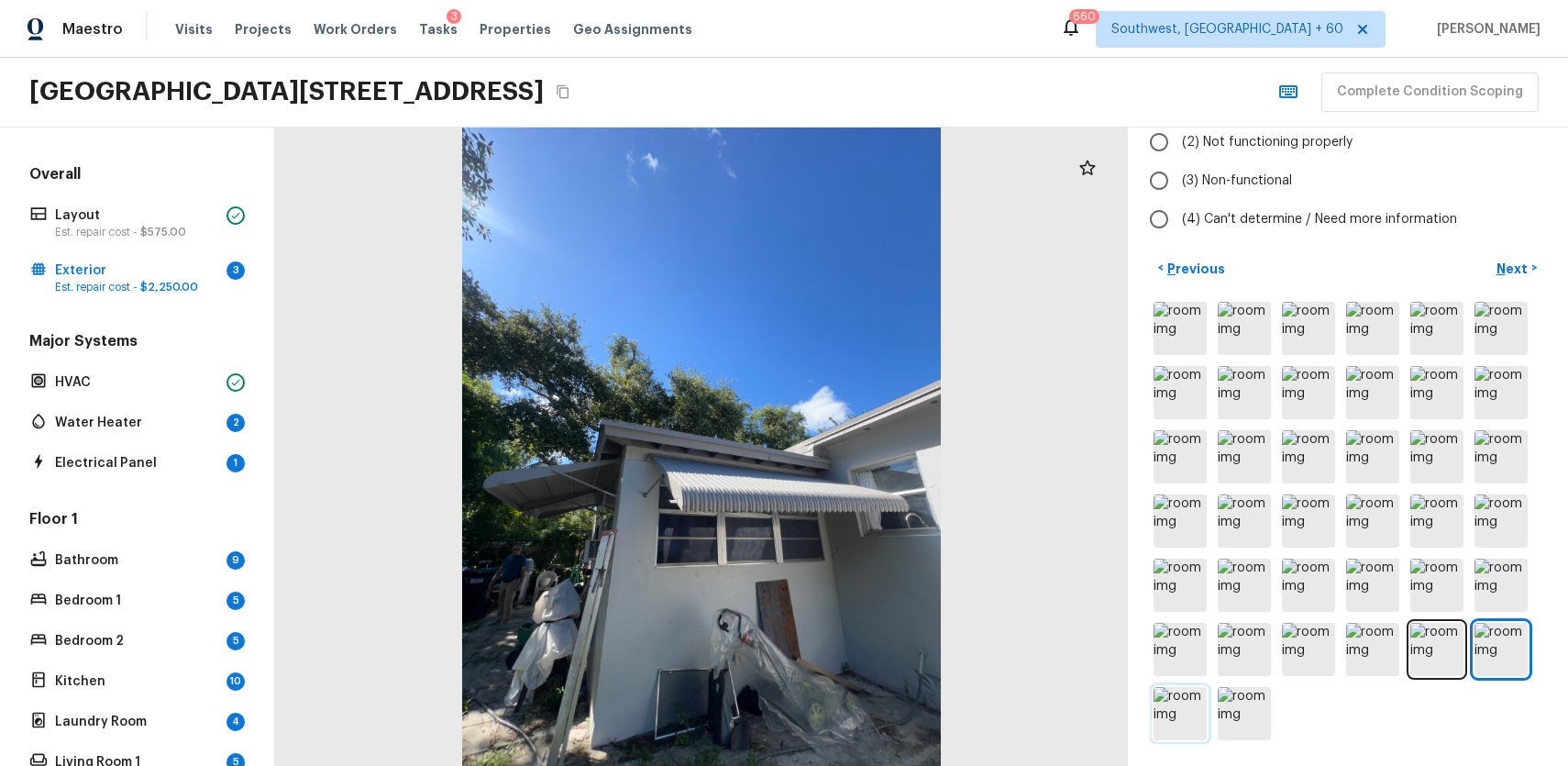
click at [1175, 716] on img at bounding box center [1180, 714] width 54 height 54
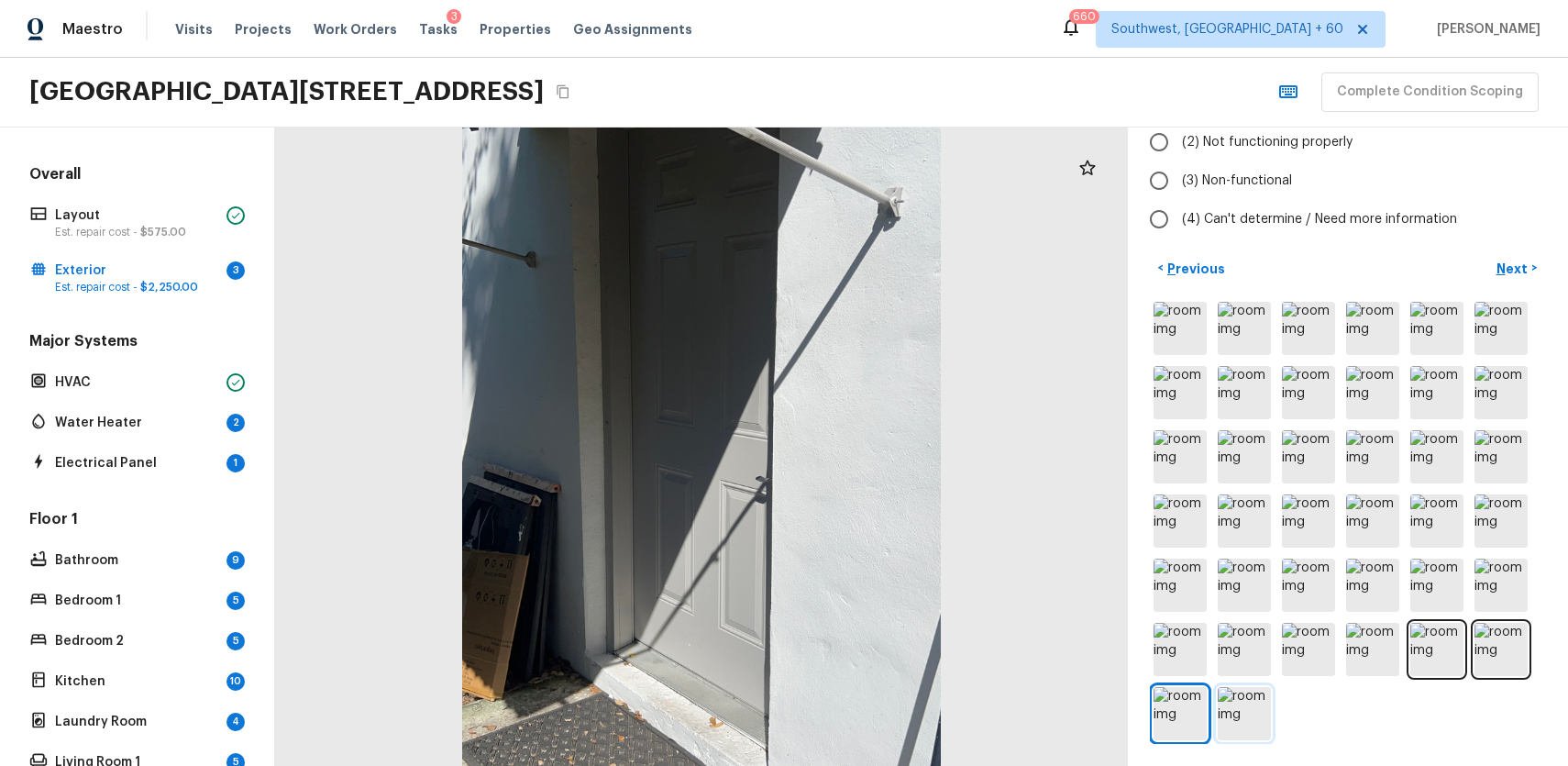
click at [1235, 718] on img at bounding box center [1245, 714] width 54 height 54
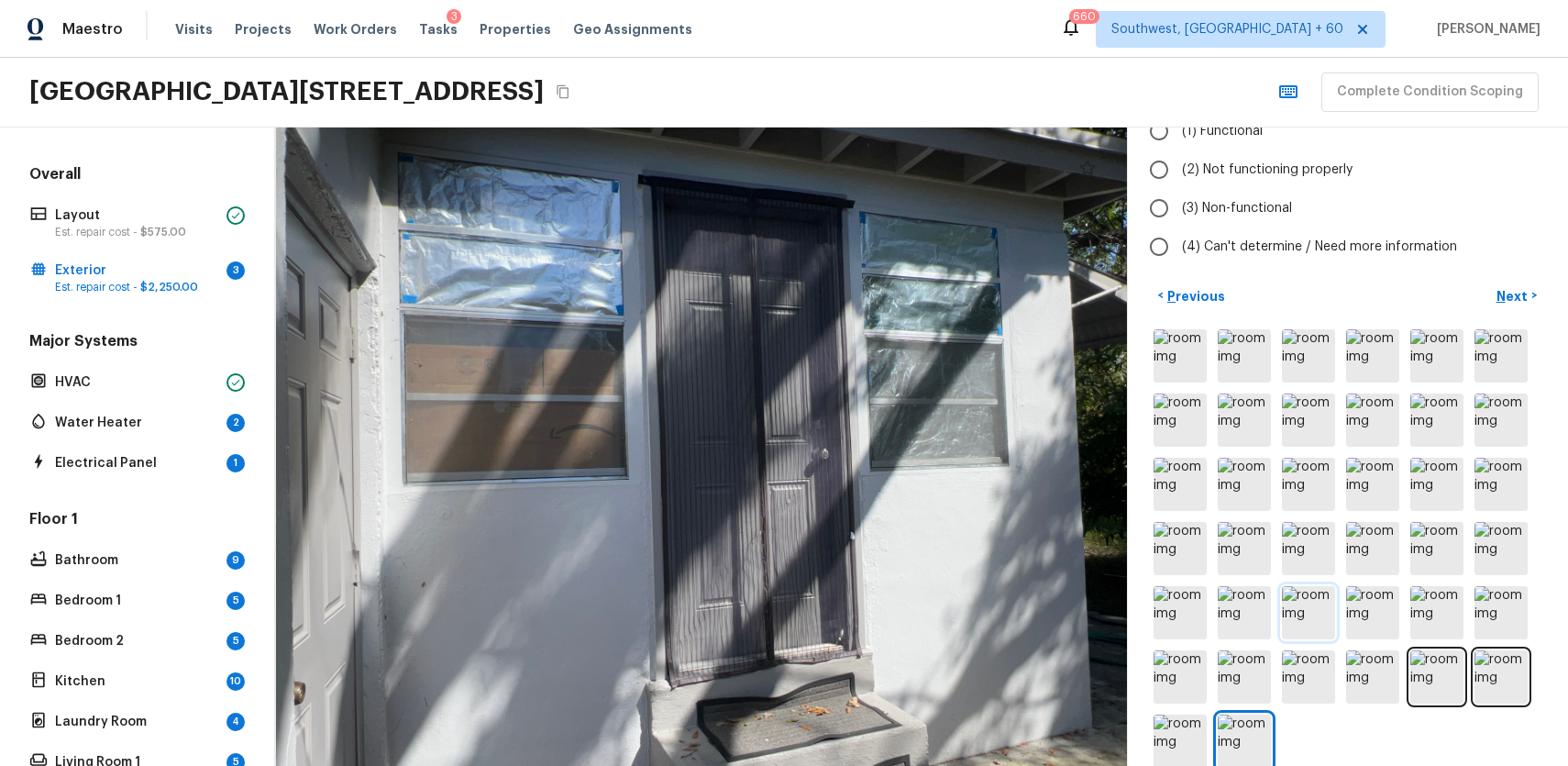
scroll to position [118, 0]
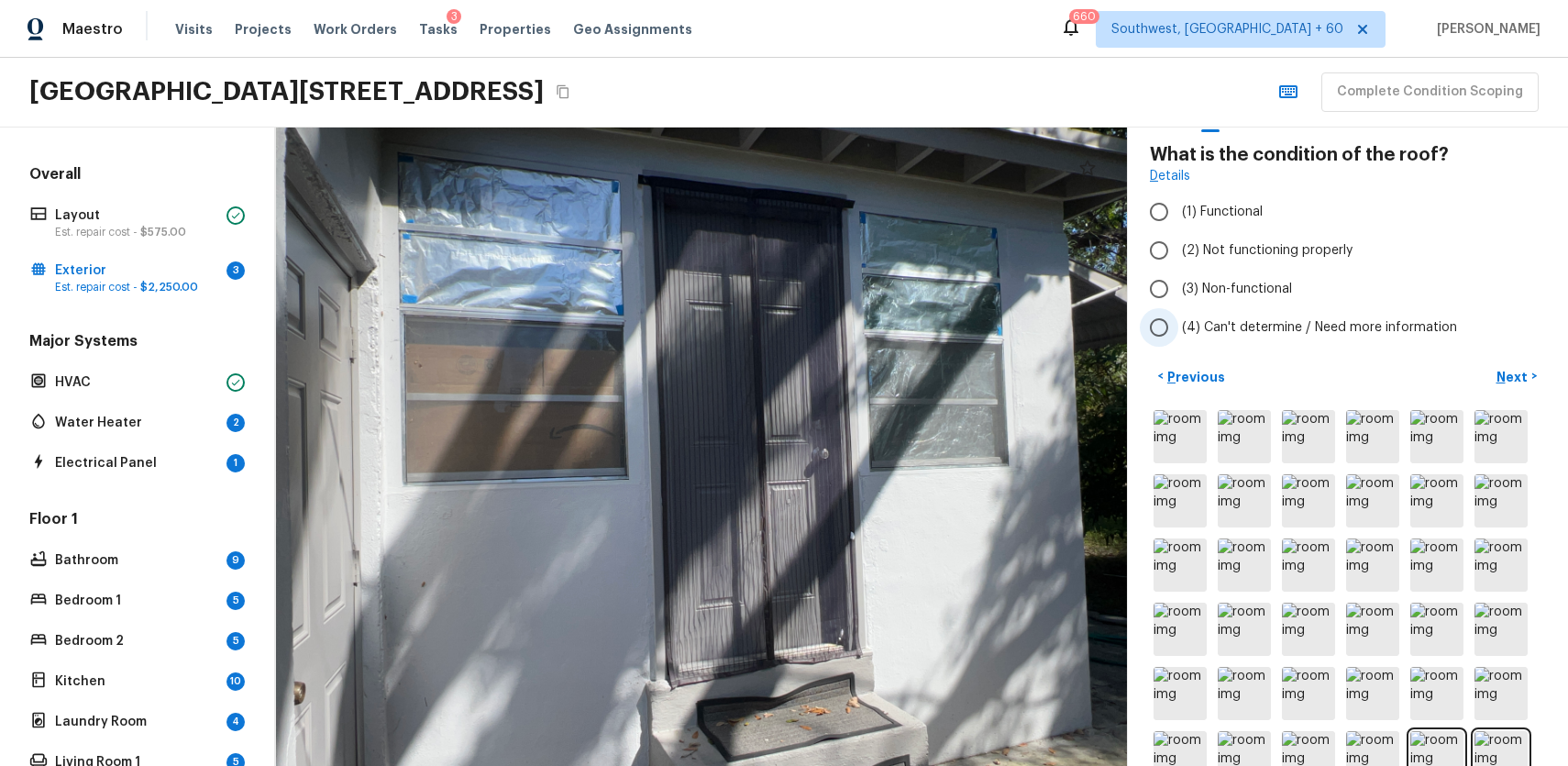
click at [1291, 324] on span "(4) Can't determine / Need more information" at bounding box center [1319, 327] width 275 height 18
click at [1178, 324] on input "(4) Can't determine / Need more information" at bounding box center [1158, 327] width 39 height 39
radio input "true"
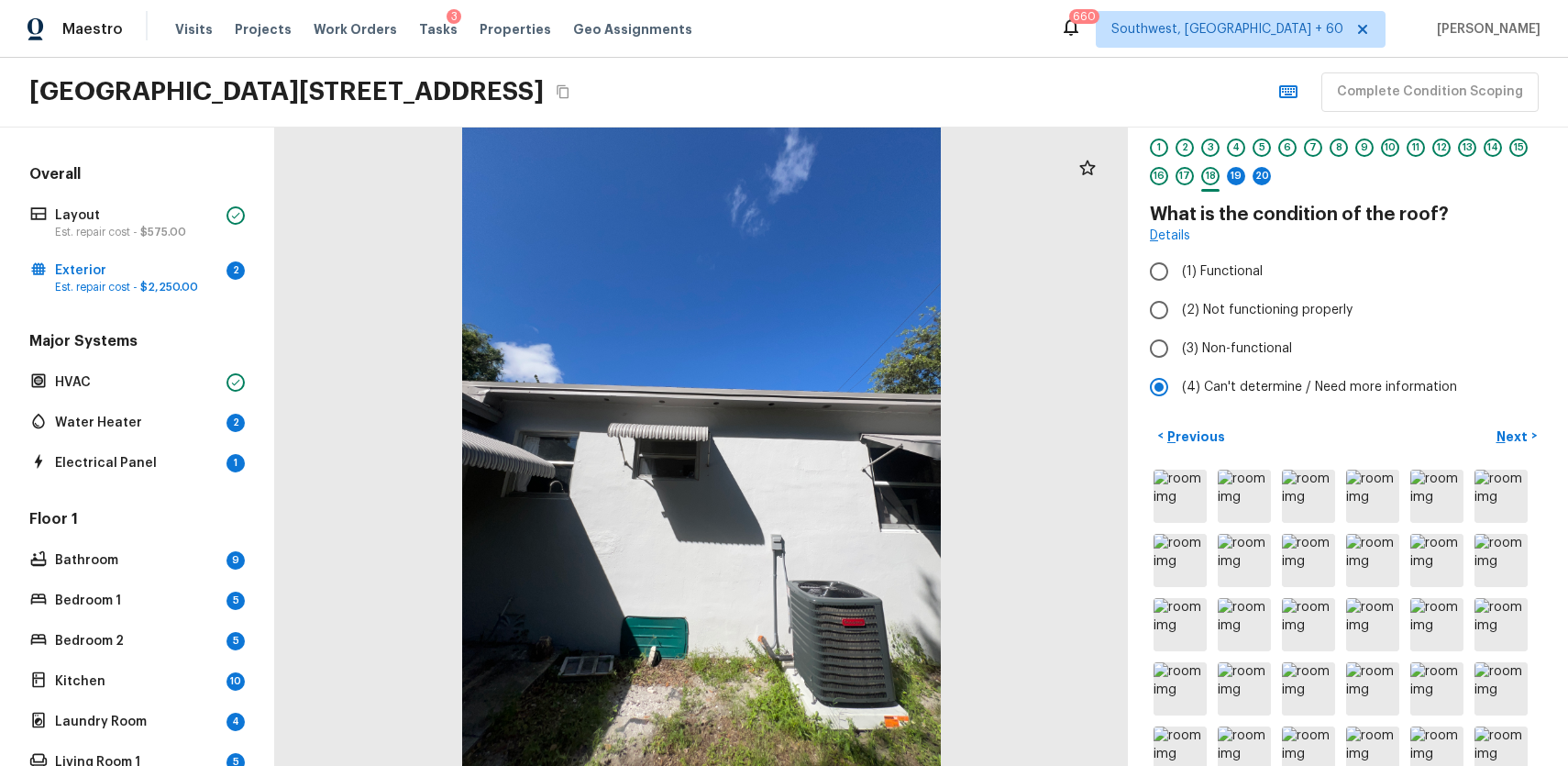
scroll to position [0, 0]
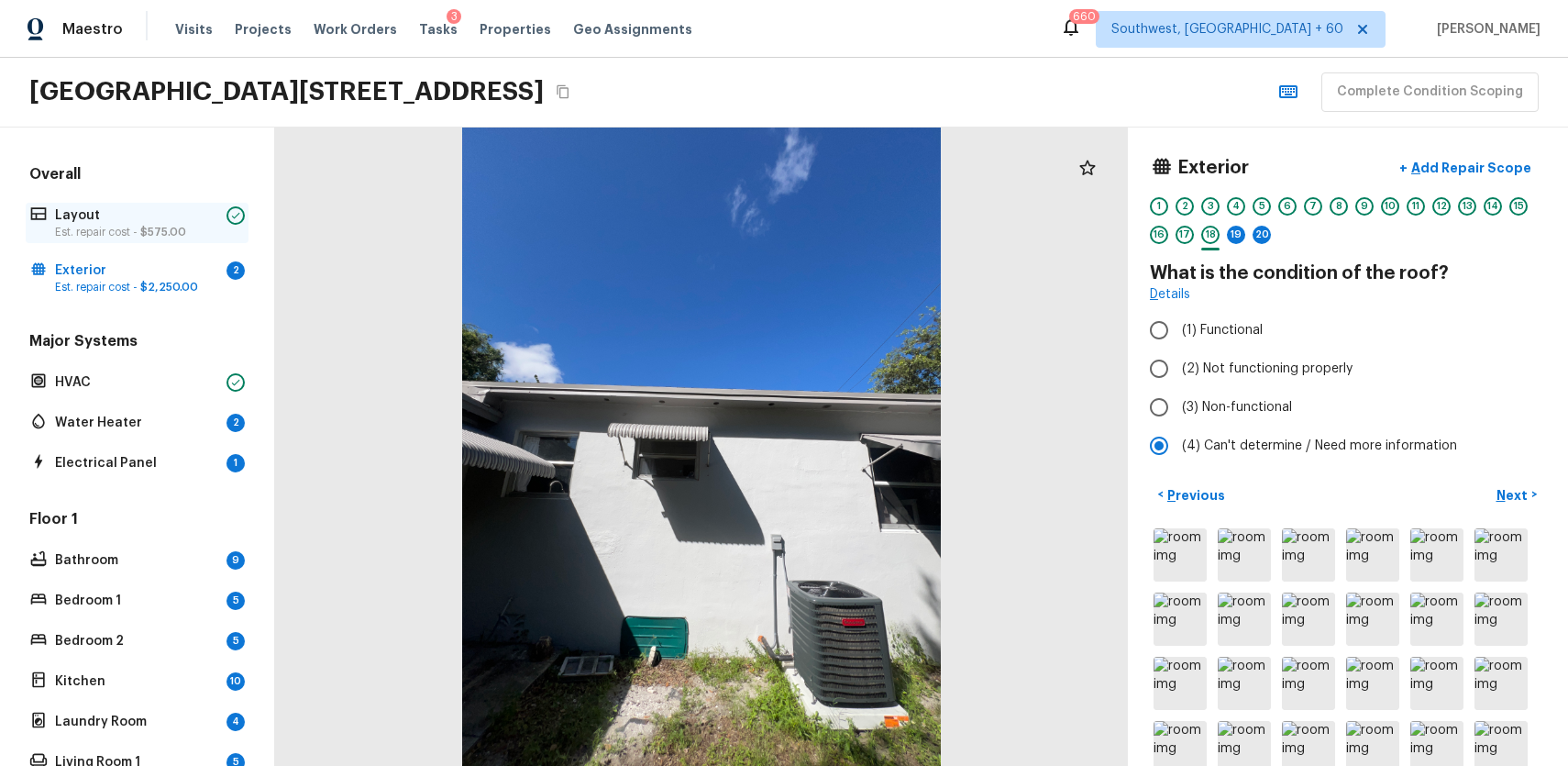
click at [155, 213] on p "Layout" at bounding box center [137, 215] width 165 height 18
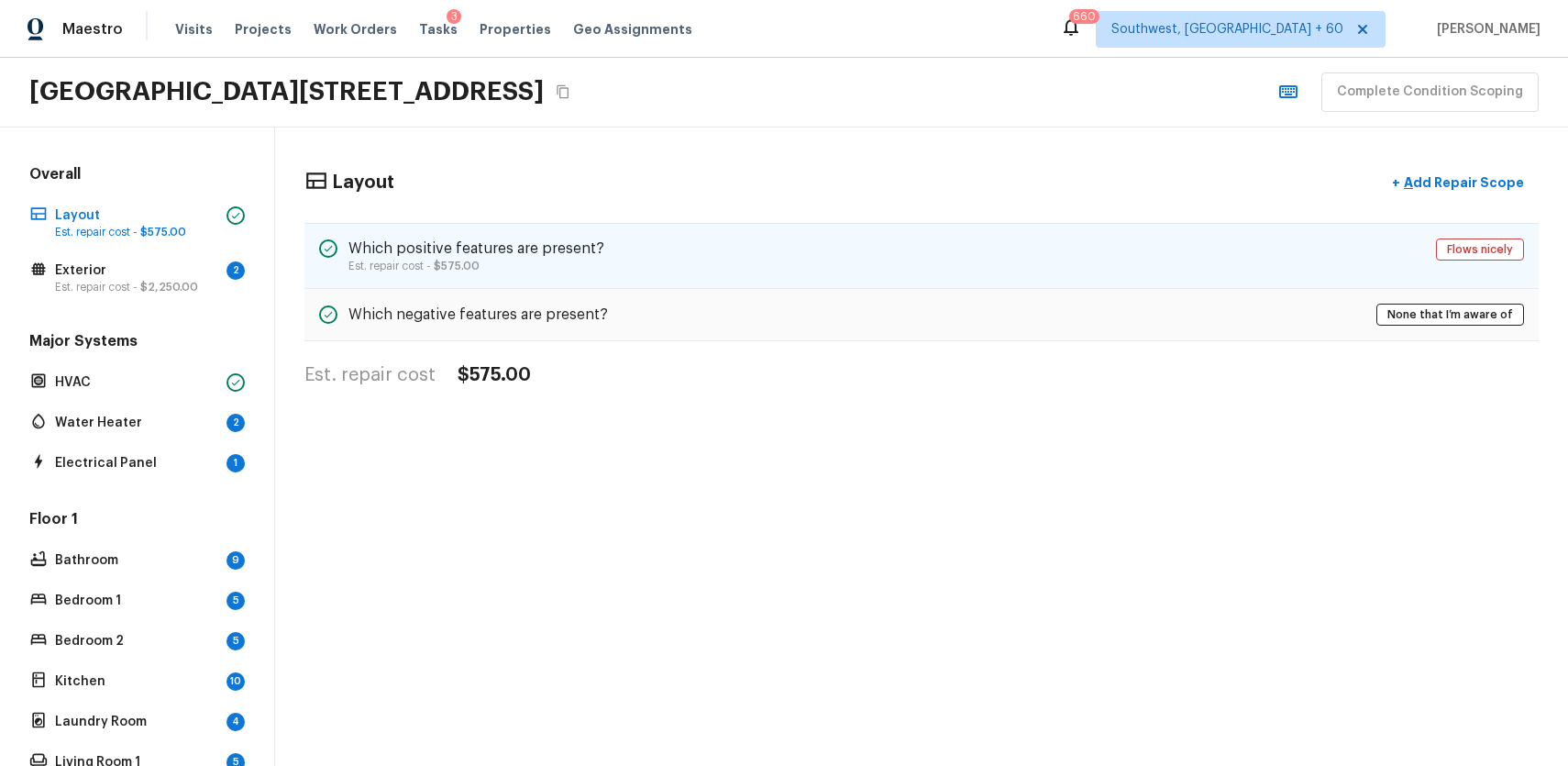
click at [780, 237] on div "Which positive features are present? Est. repair cost - $575.00 Flows nicely" at bounding box center [921, 256] width 1235 height 66
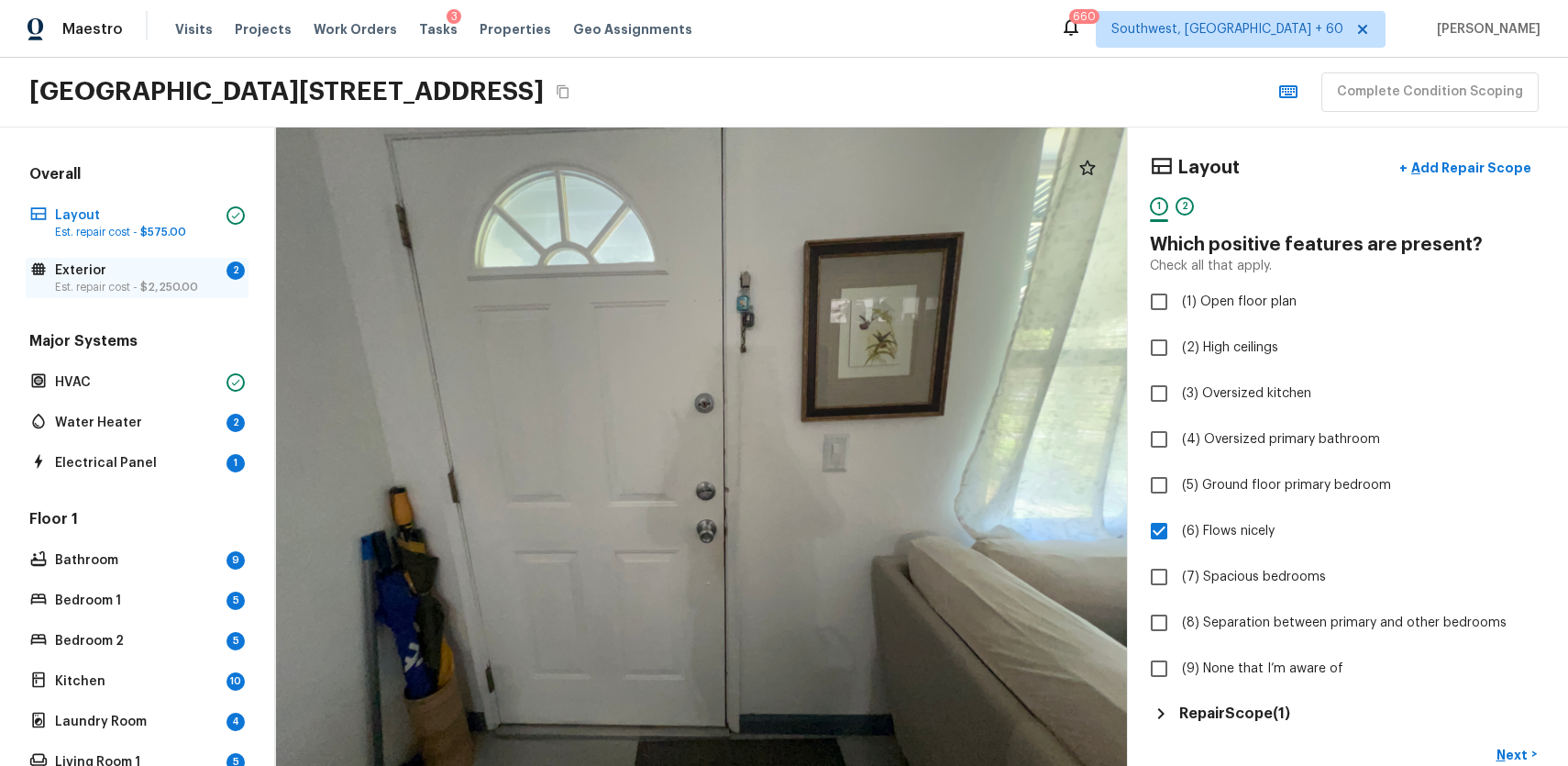
click at [134, 281] on p "Est. repair cost - $2,250.00" at bounding box center [137, 287] width 165 height 15
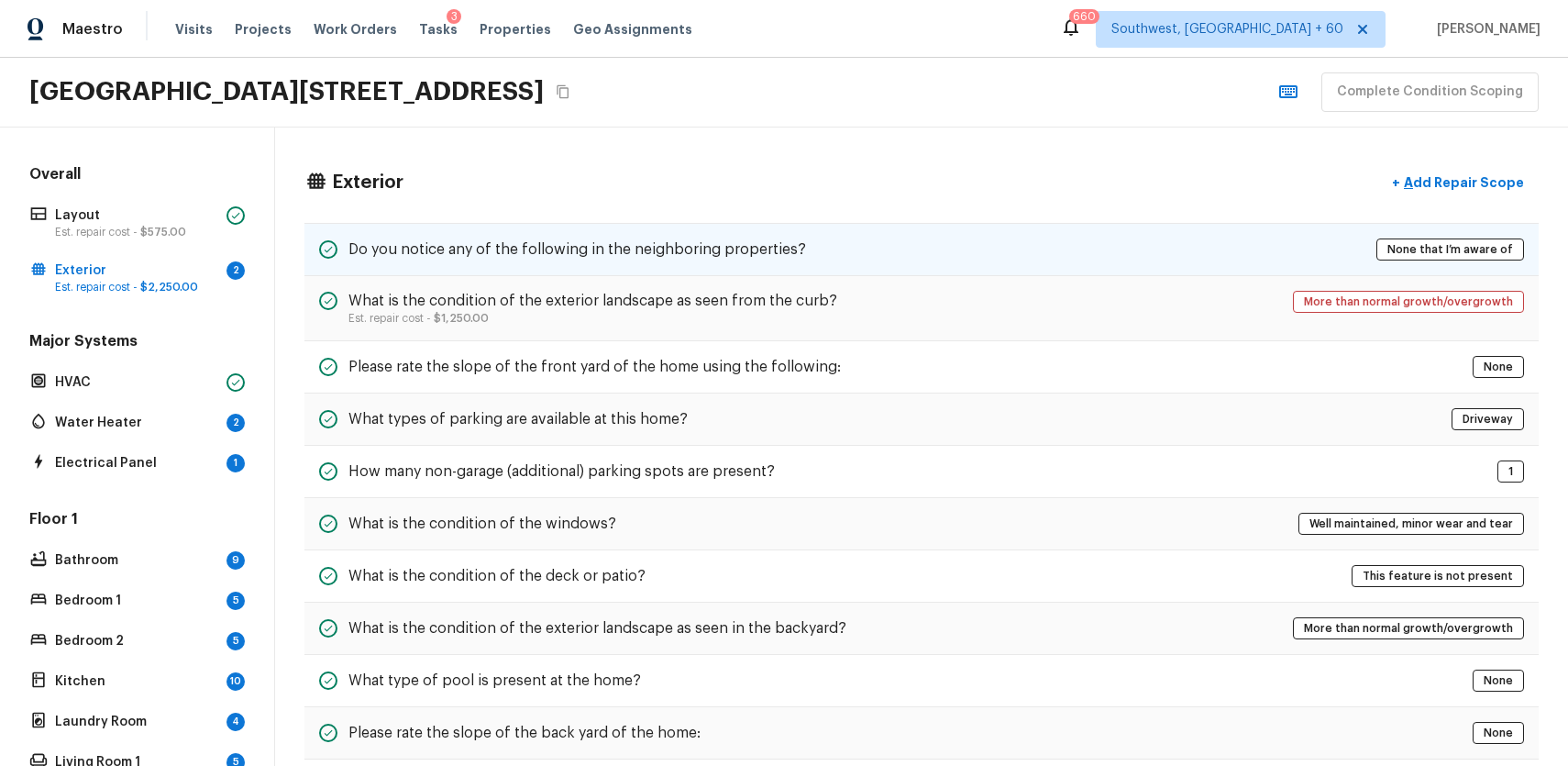
click at [982, 235] on div "Do you notice any of the following in the neighboring properties? None that I’m…" at bounding box center [921, 250] width 1235 height 54
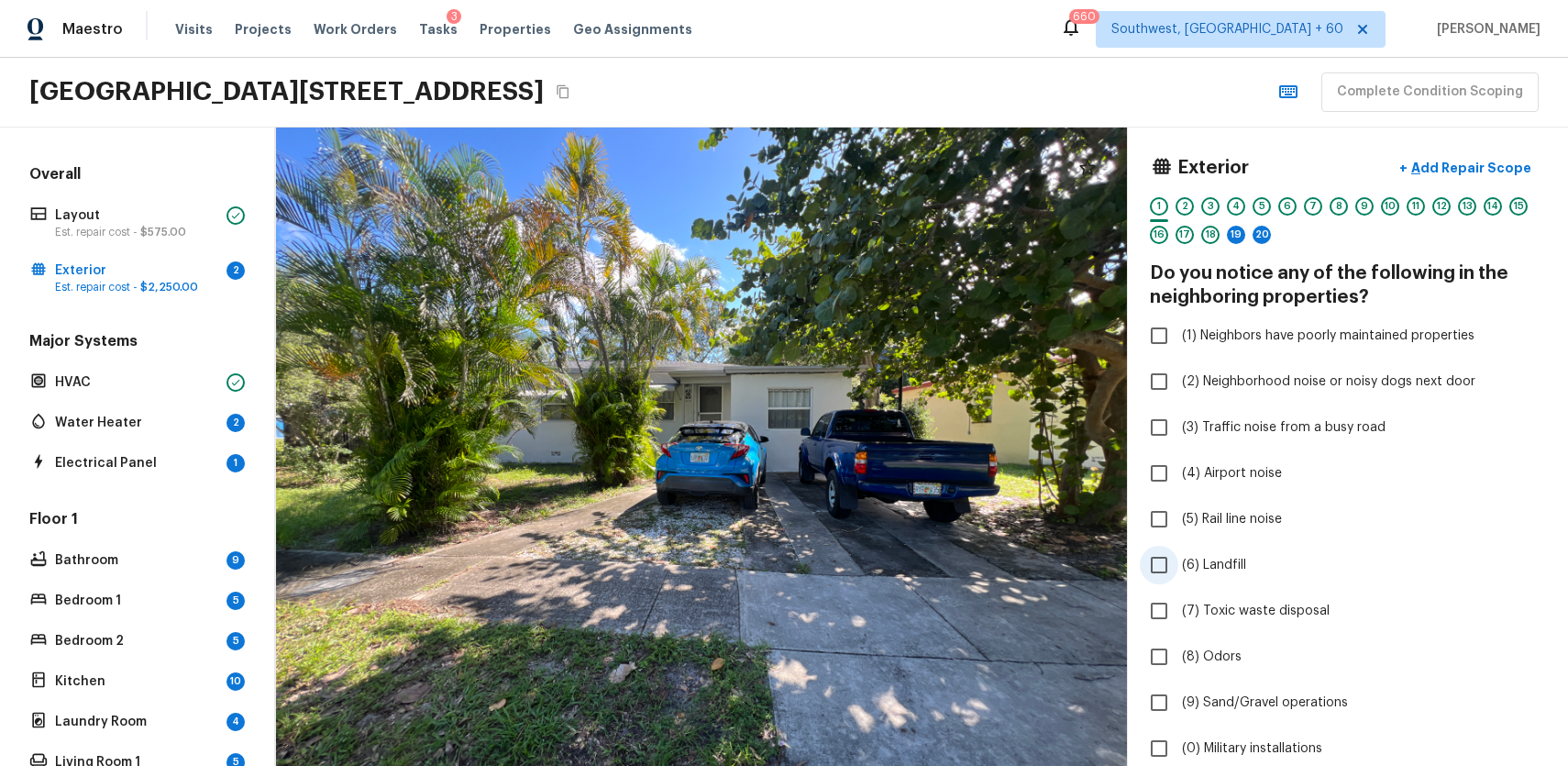
scroll to position [621, 0]
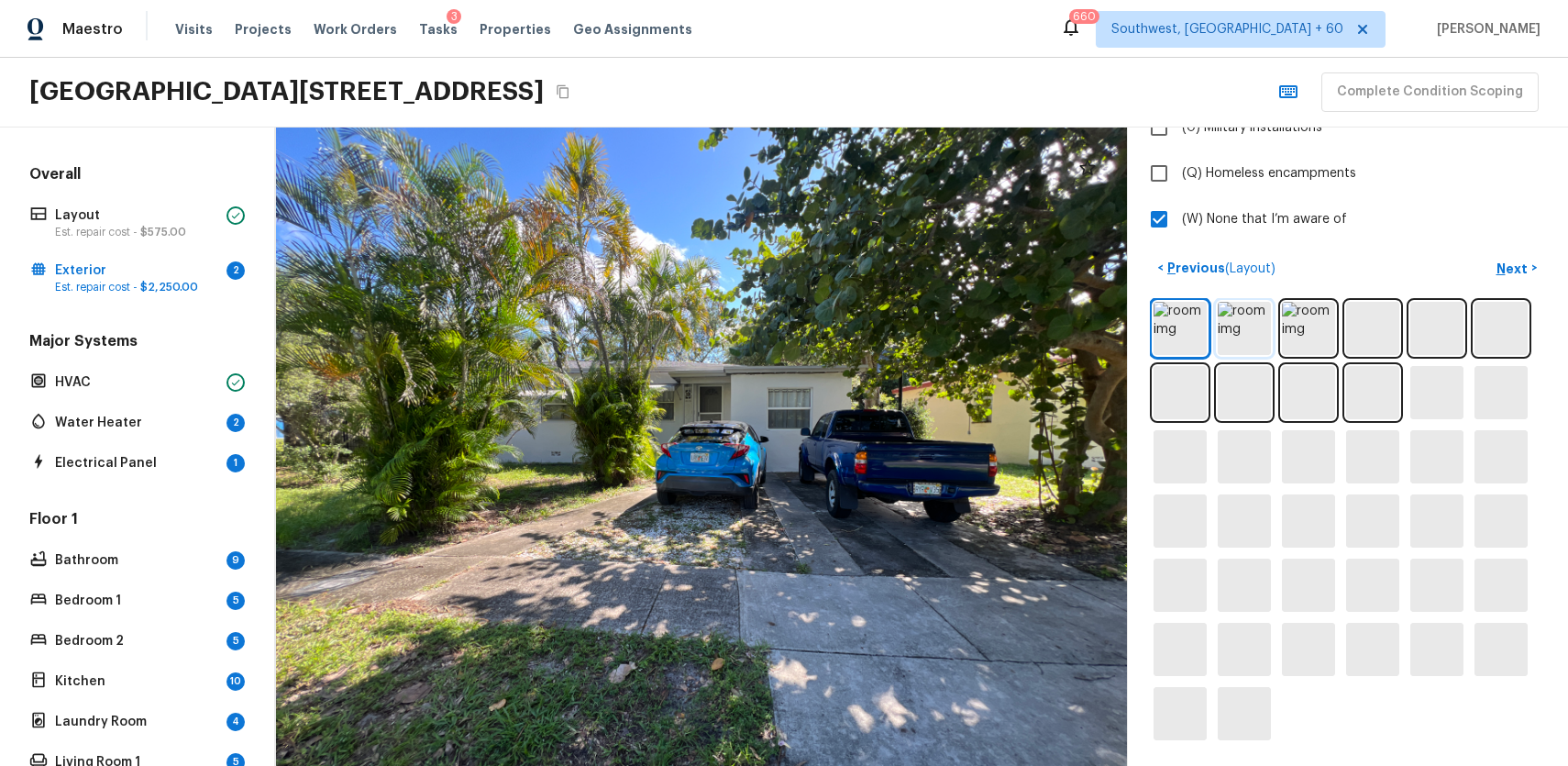
click at [1244, 332] on img at bounding box center [1245, 328] width 54 height 54
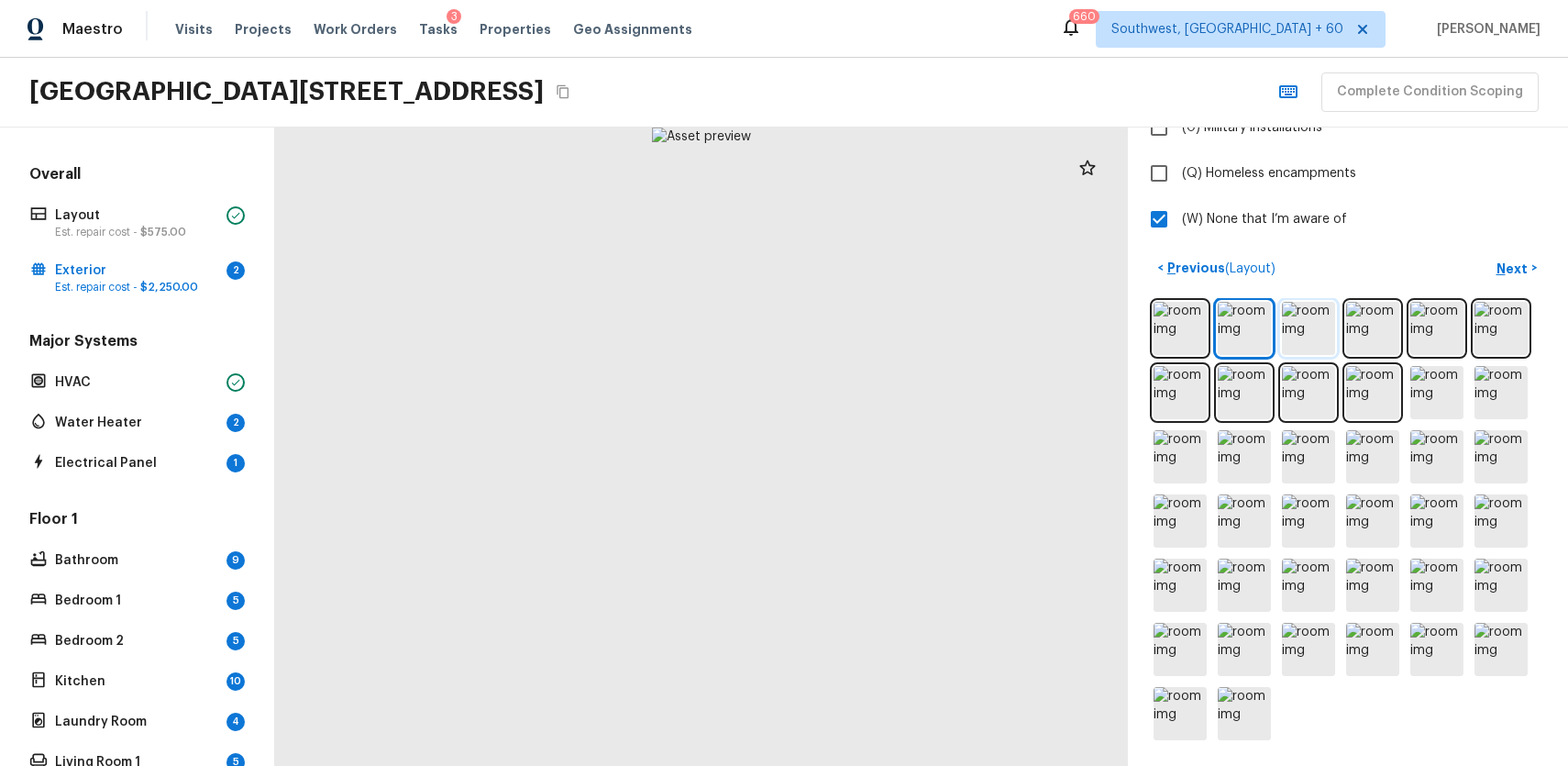
click at [1308, 322] on img at bounding box center [1309, 328] width 54 height 54
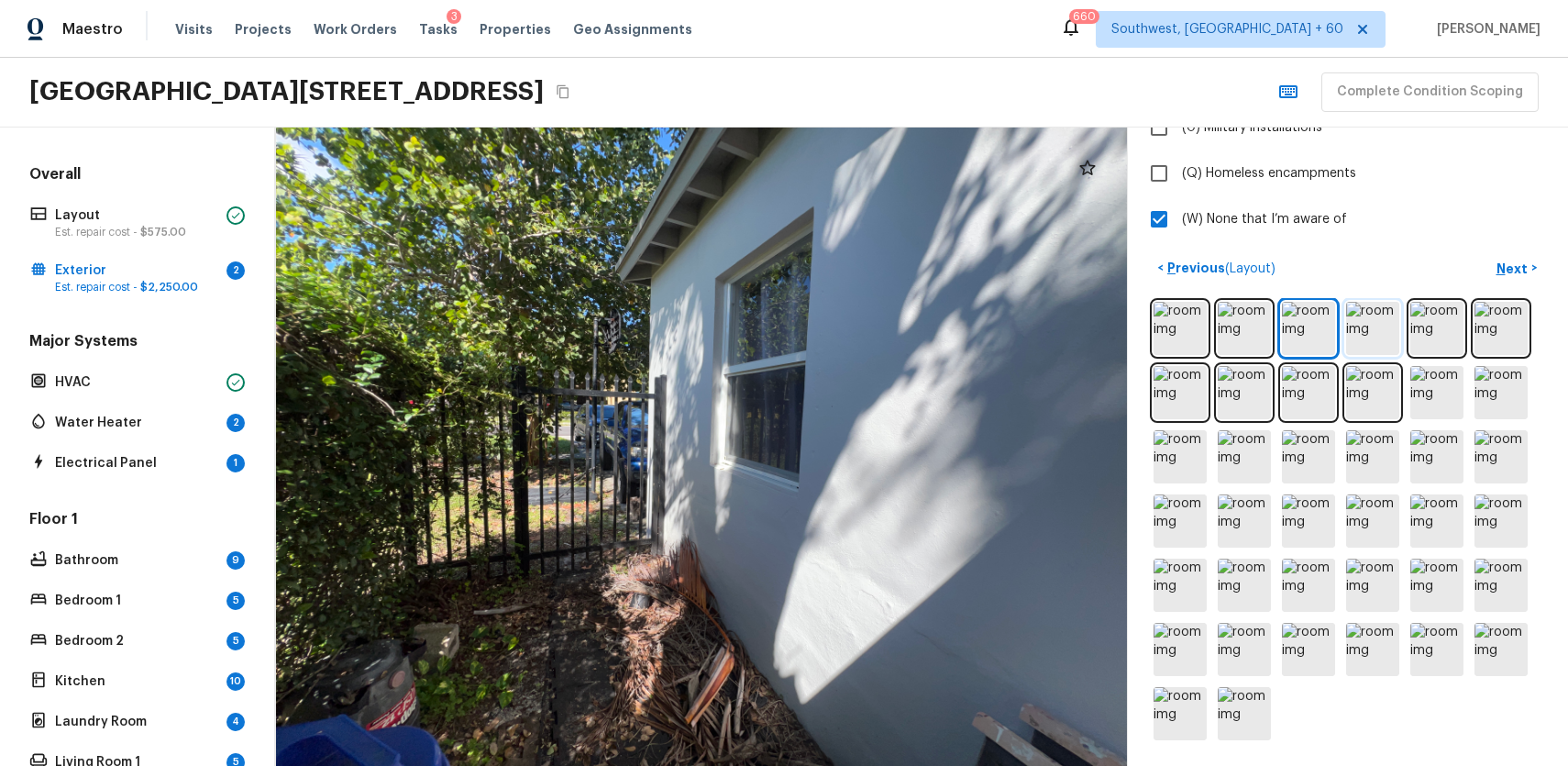
click at [1369, 334] on img at bounding box center [1373, 328] width 54 height 54
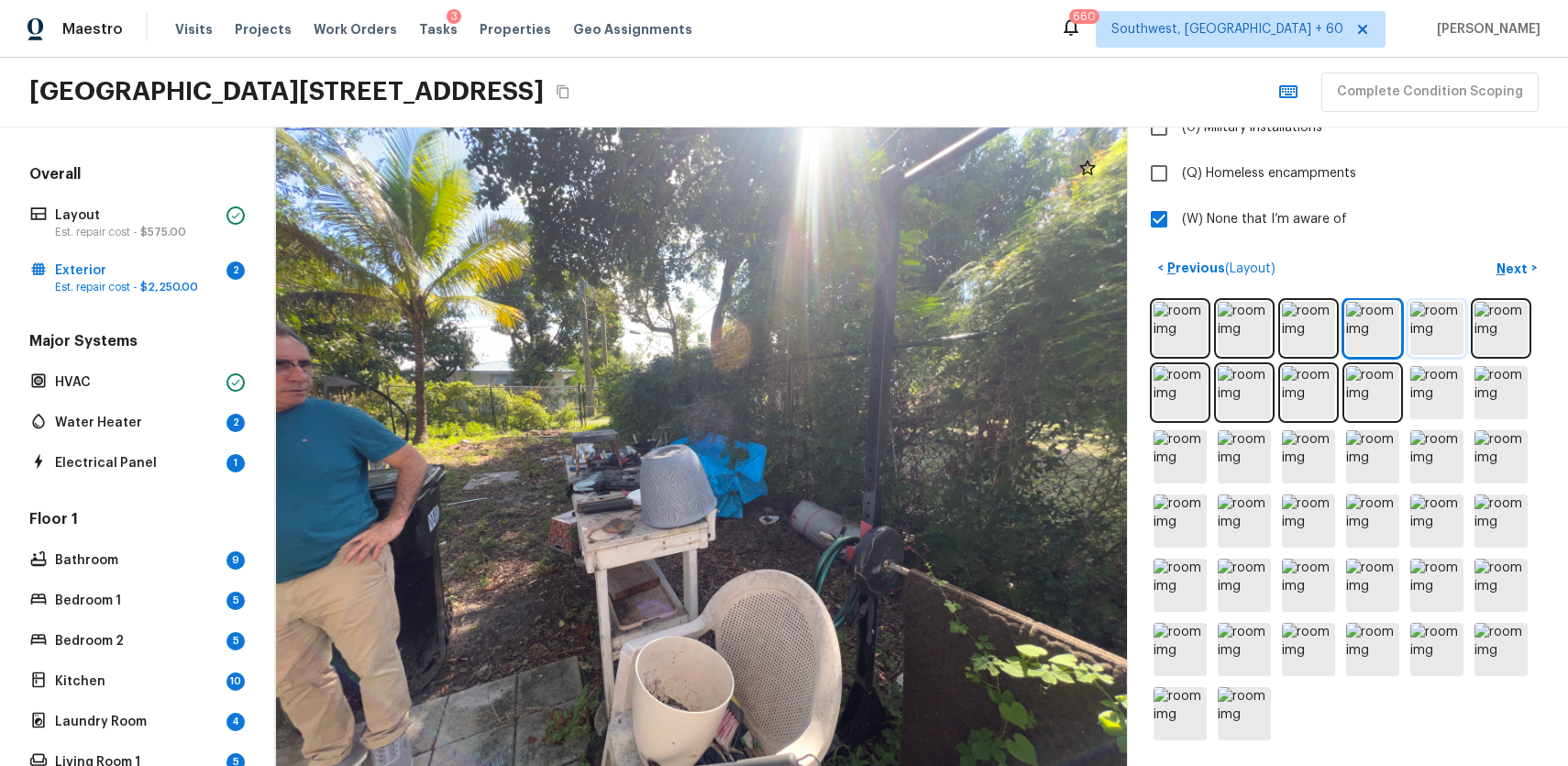
click at [1433, 331] on img at bounding box center [1437, 328] width 54 height 54
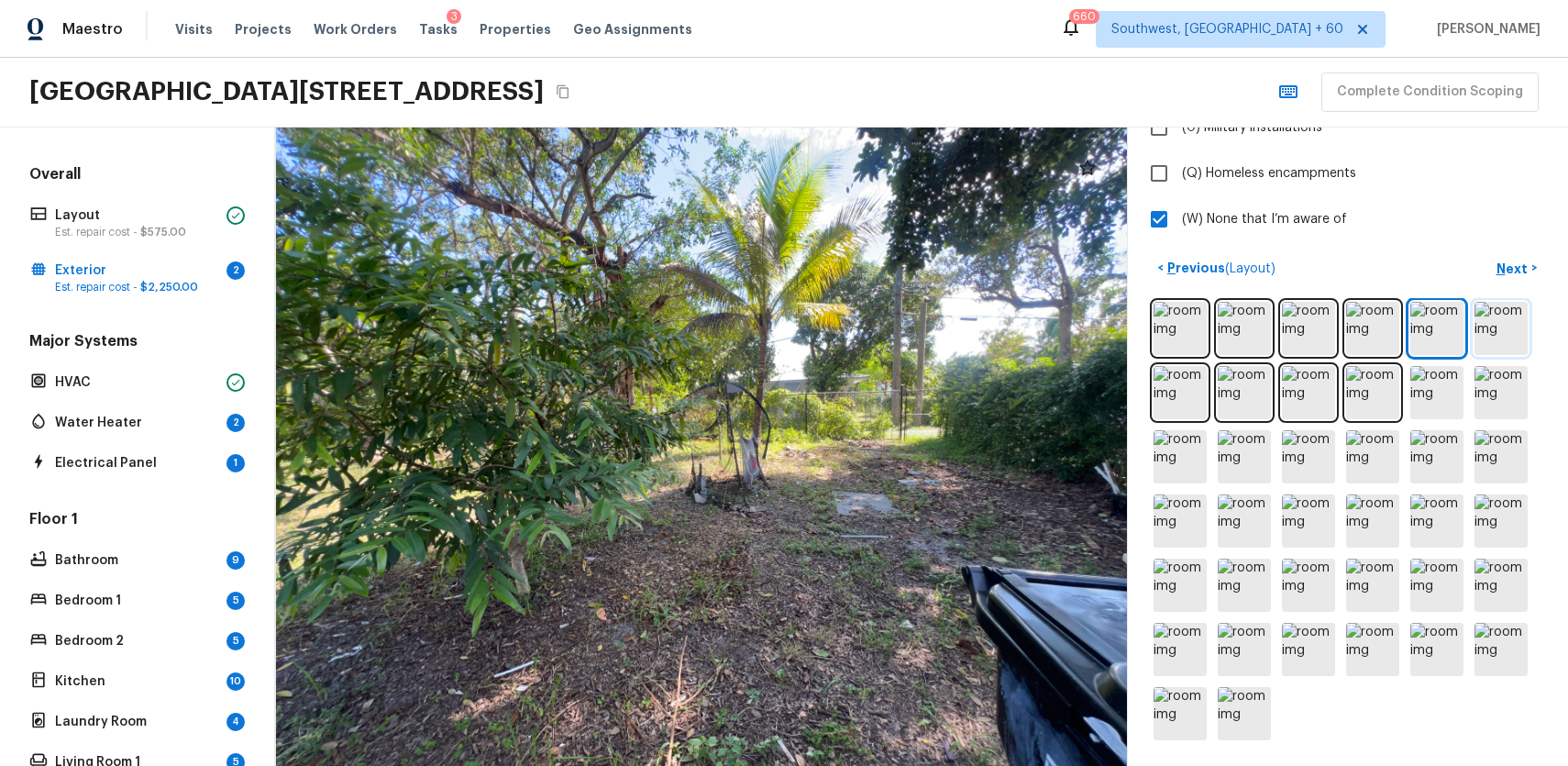
click at [1509, 333] on img at bounding box center [1502, 328] width 54 height 54
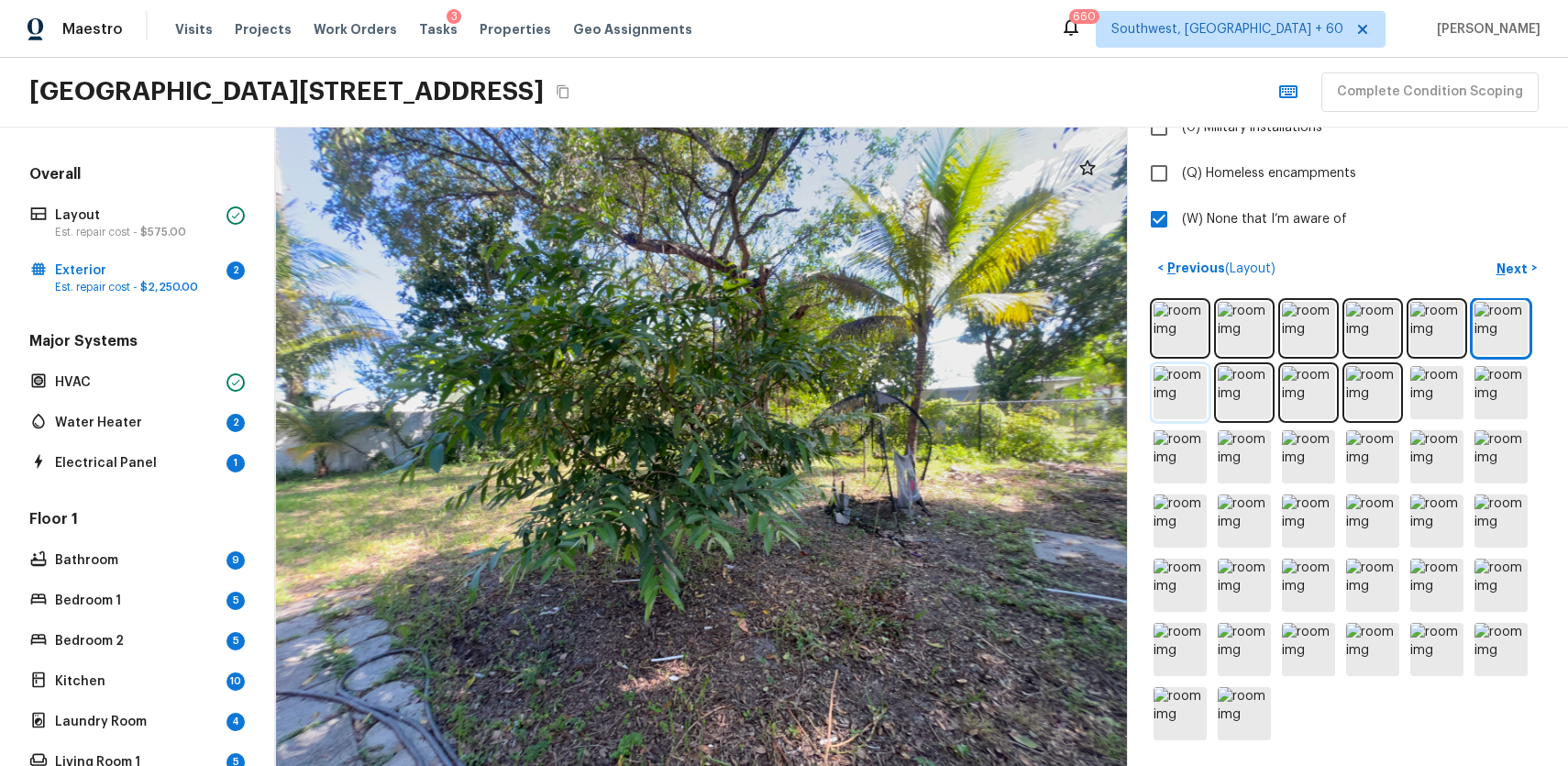
click at [1191, 402] on img at bounding box center [1180, 393] width 54 height 54
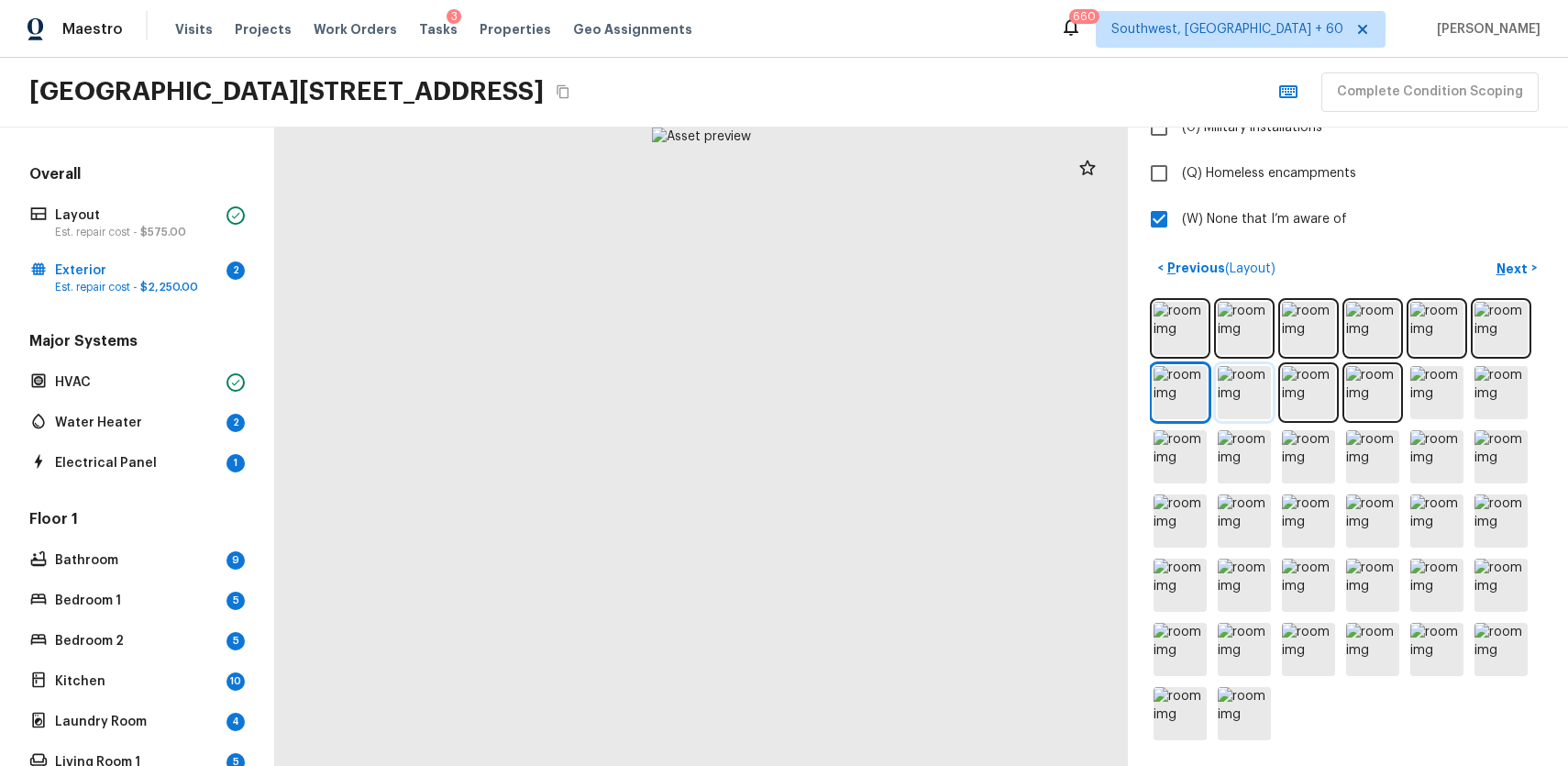
click at [1259, 408] on img at bounding box center [1245, 393] width 54 height 54
click at [1342, 398] on div at bounding box center [1347, 521] width 396 height 446
click at [1316, 398] on img at bounding box center [1309, 393] width 54 height 54
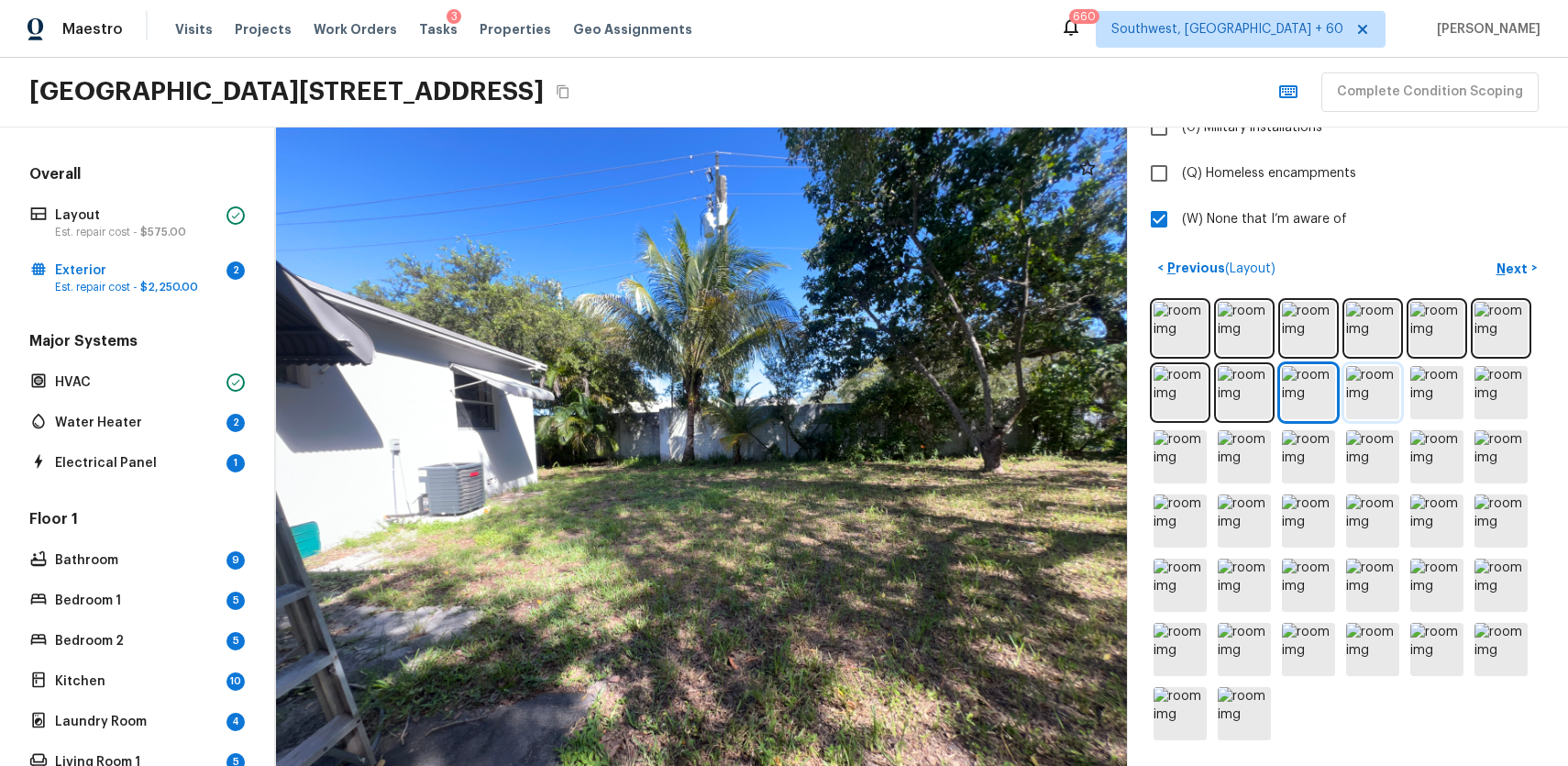
click at [1374, 396] on img at bounding box center [1373, 393] width 54 height 54
click at [1447, 400] on img at bounding box center [1437, 393] width 54 height 54
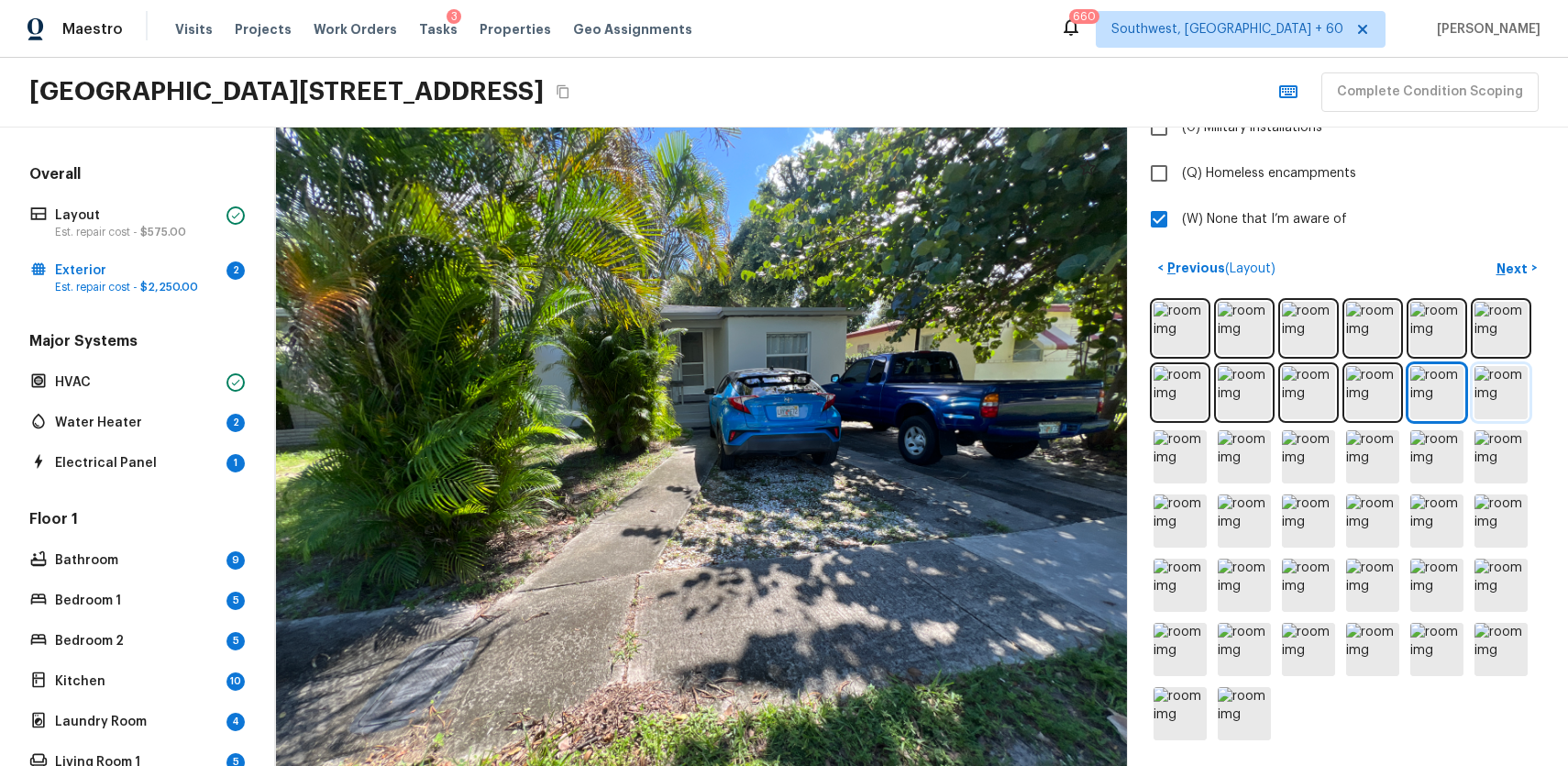
click at [1496, 394] on img at bounding box center [1502, 393] width 54 height 54
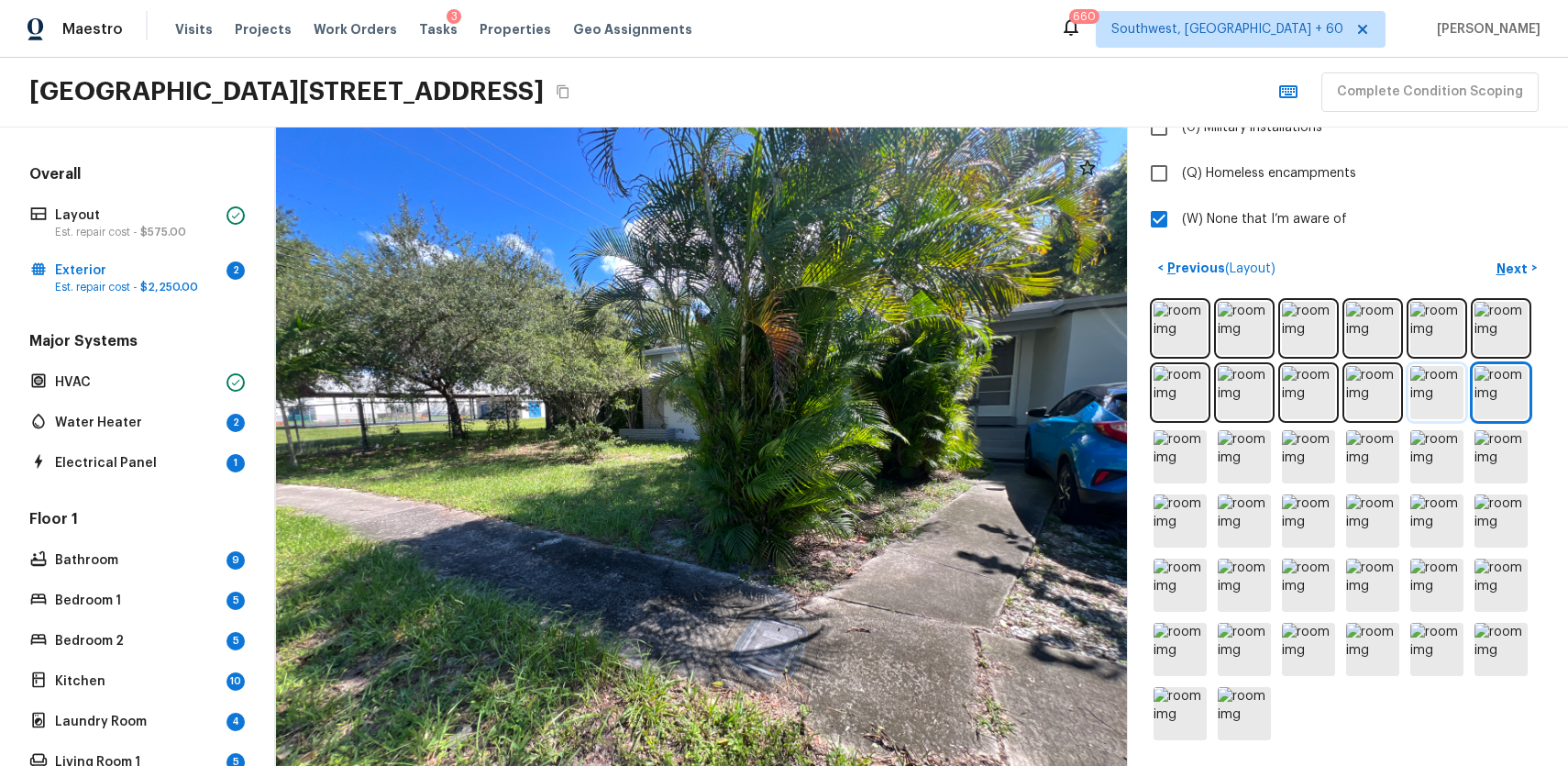
click at [1449, 396] on img at bounding box center [1437, 393] width 54 height 54
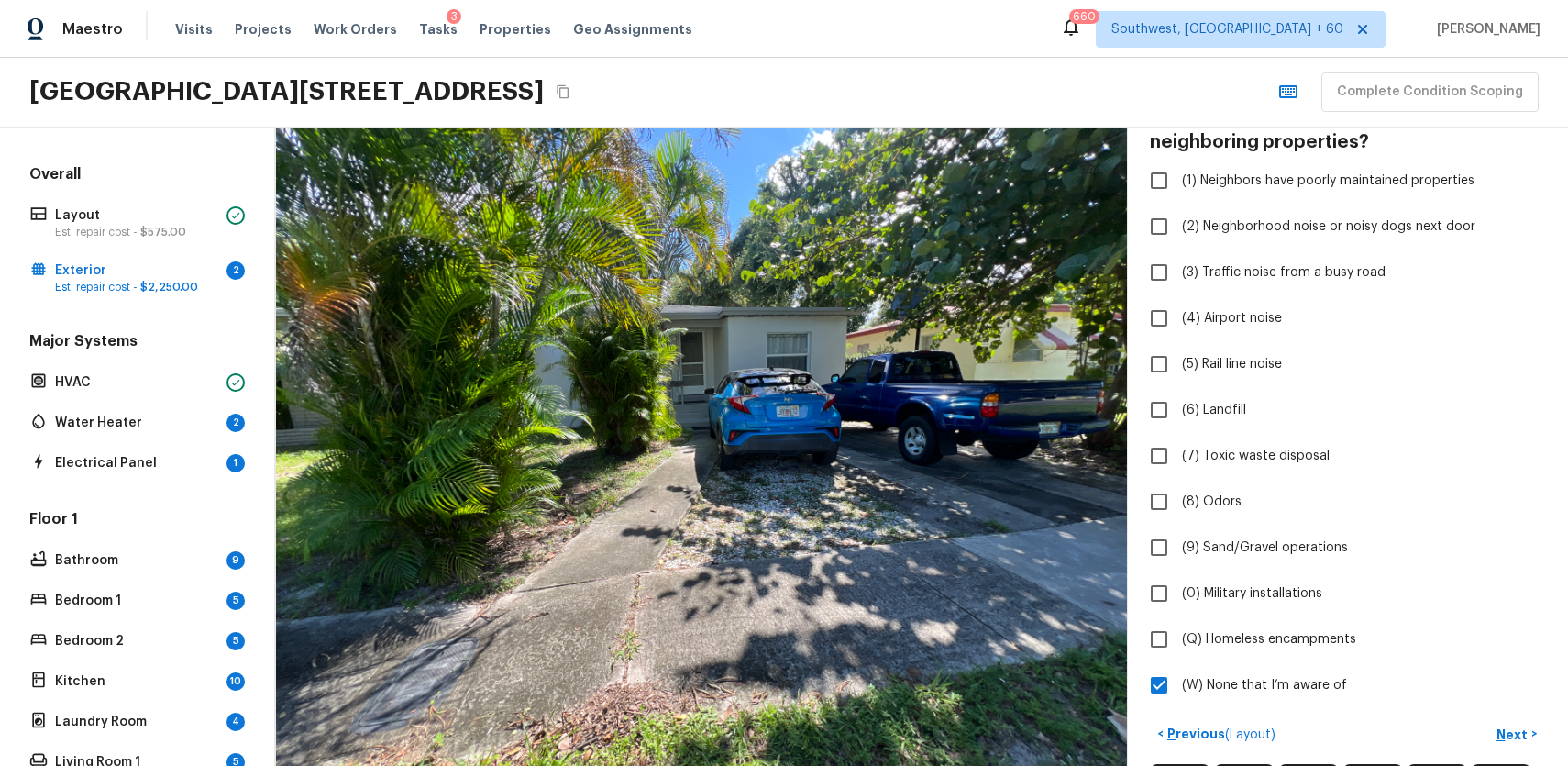
scroll to position [142, 0]
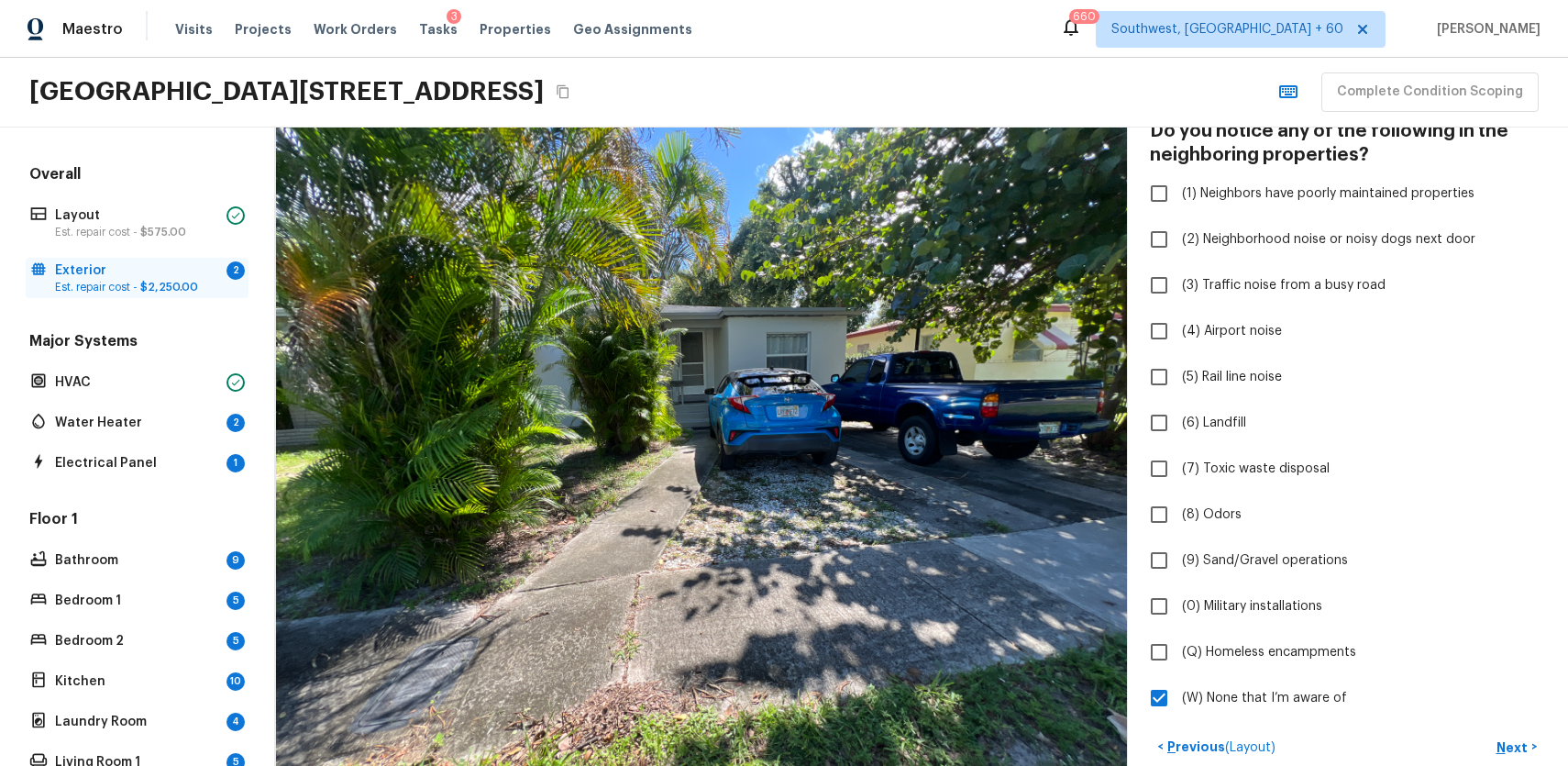
click at [103, 295] on div "Exterior 2 Est. repair cost - $2,250.00" at bounding box center [137, 278] width 223 height 41
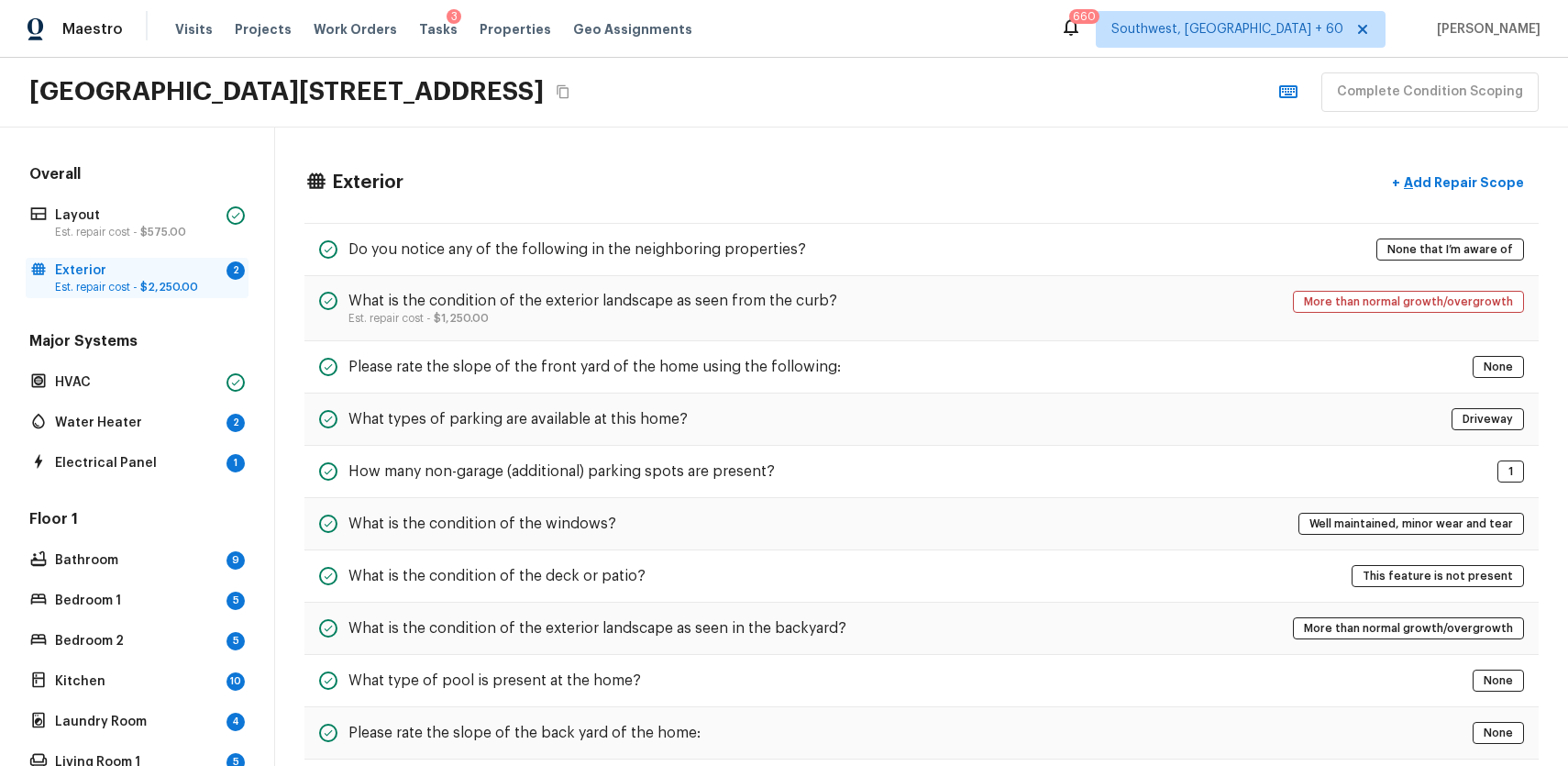
click at [181, 276] on p "Exterior" at bounding box center [137, 271] width 165 height 18
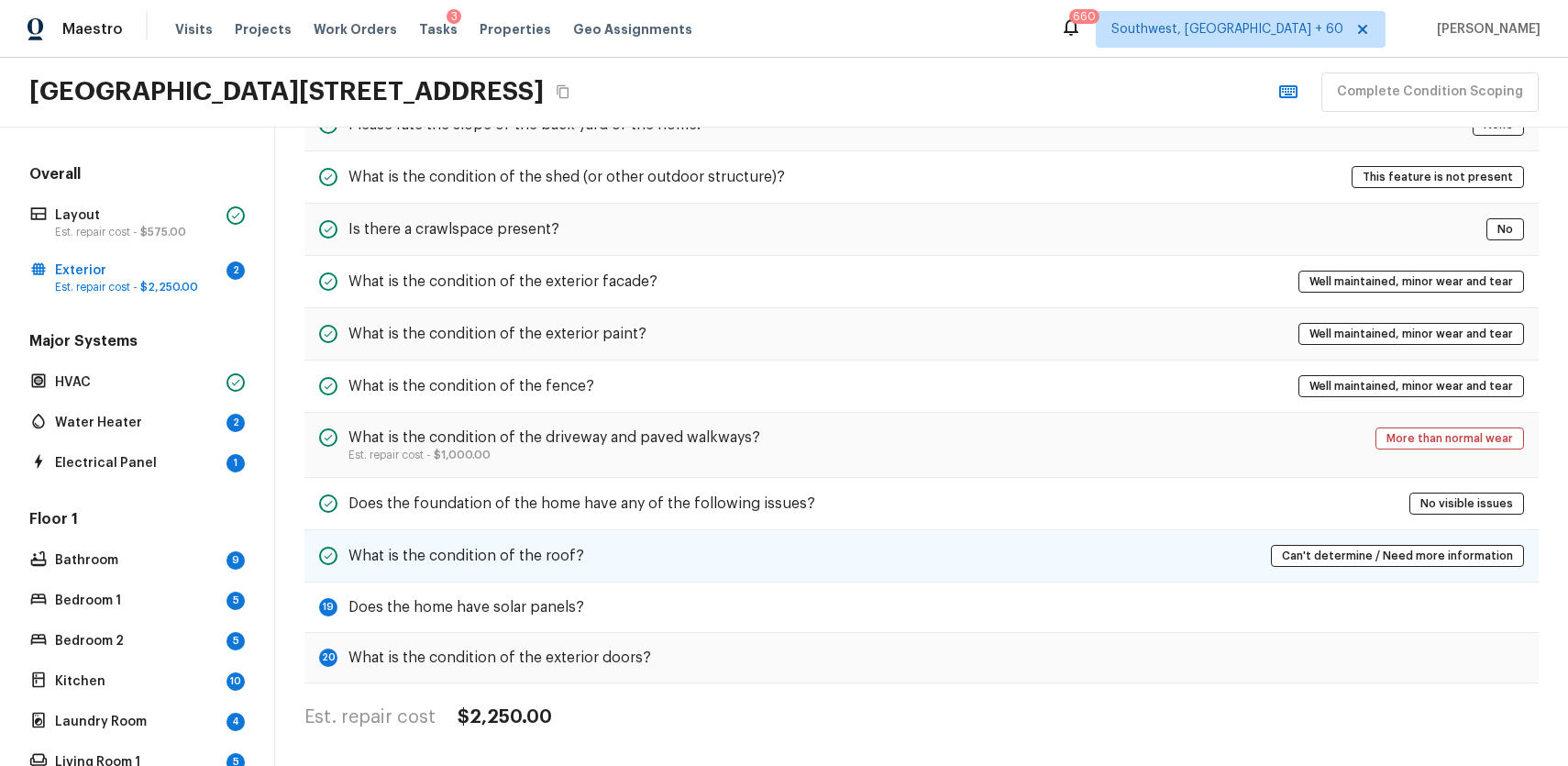
click at [682, 534] on div "What is the condition of the roof? Can't determine / Need more information" at bounding box center [921, 556] width 1235 height 53
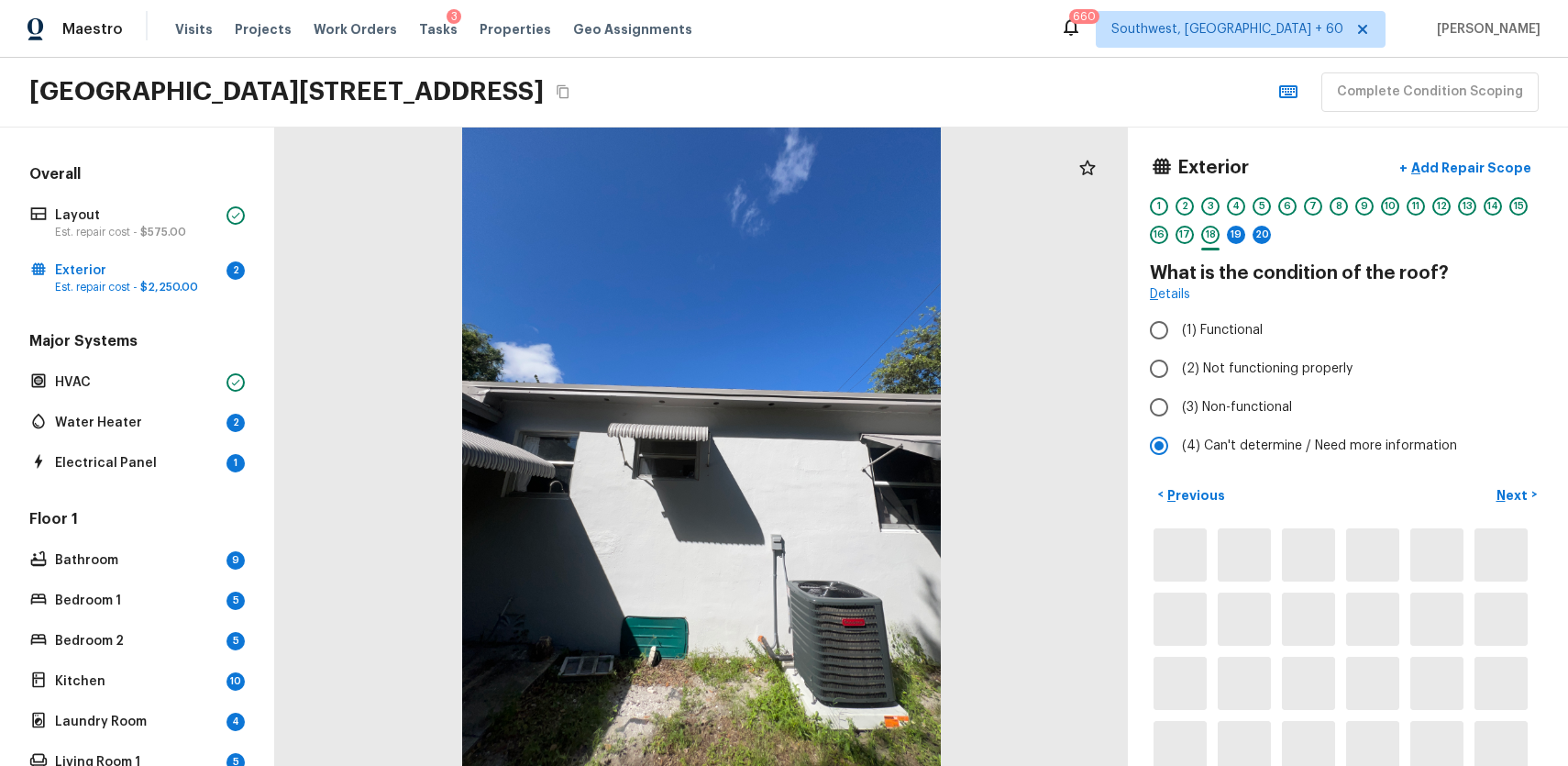
scroll to position [0, 0]
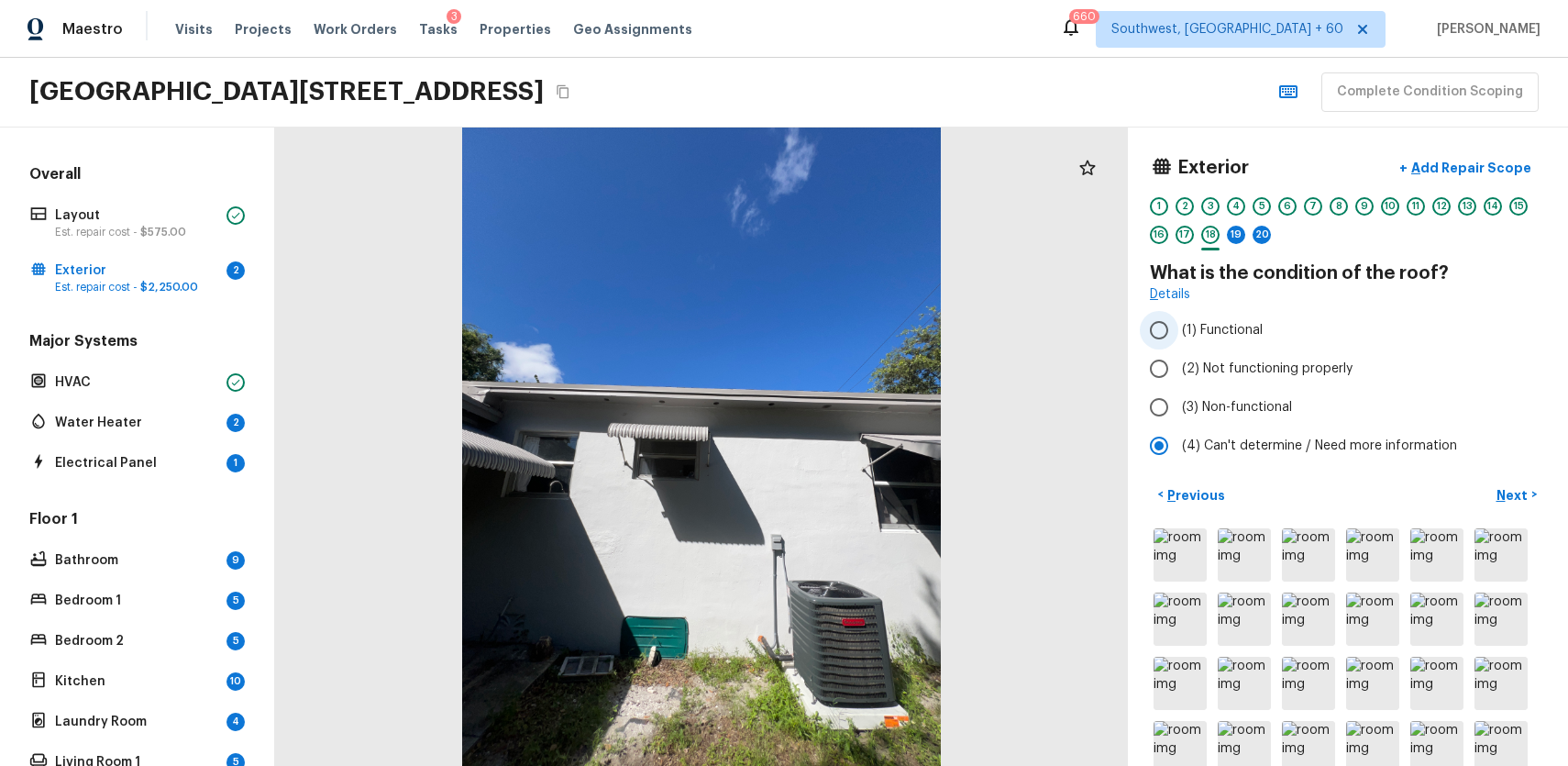
click at [1248, 344] on label "(1) Functional" at bounding box center [1335, 329] width 392 height 39
click at [1178, 344] on input "(1) Functional" at bounding box center [1158, 329] width 39 height 39
radio input "true"
click at [1519, 492] on p "Next" at bounding box center [1513, 495] width 35 height 18
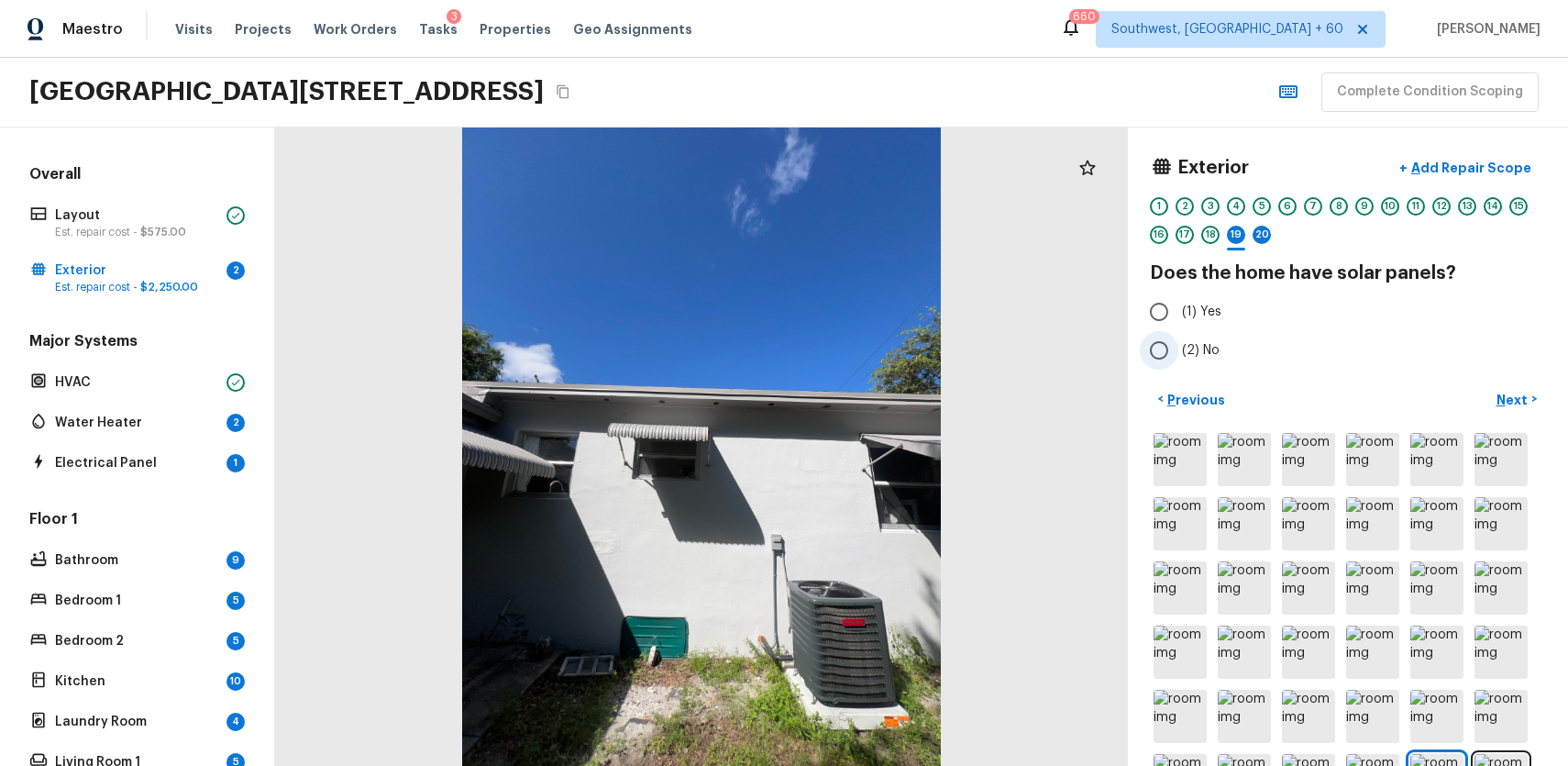
click at [1180, 340] on label "(2) No" at bounding box center [1335, 350] width 392 height 39
click at [1178, 340] on input "(2) No" at bounding box center [1158, 350] width 39 height 39
radio input "true"
click at [1260, 234] on div "20" at bounding box center [1262, 234] width 18 height 18
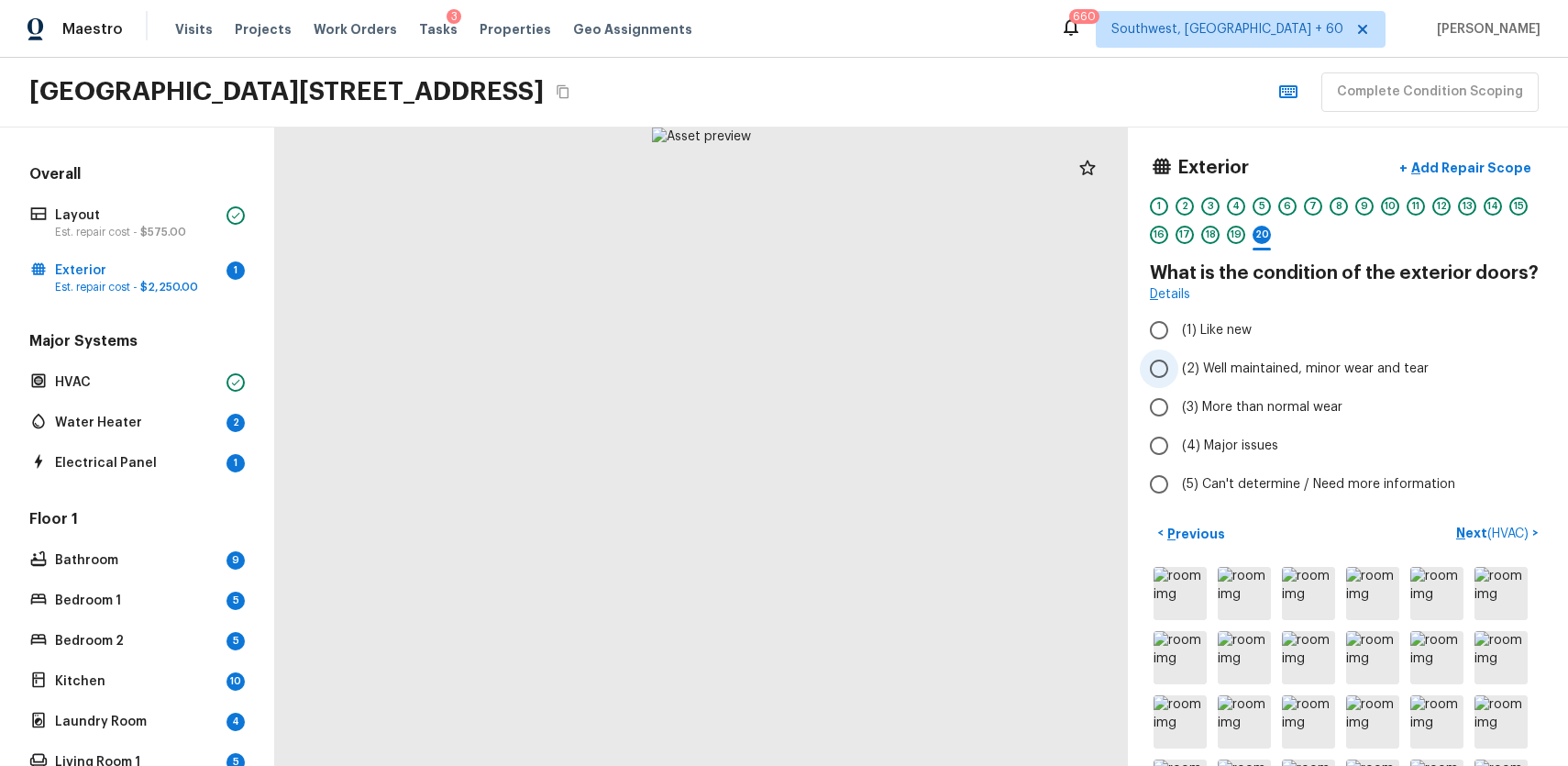
click at [1370, 359] on span "(2) Well maintained, minor wear and tear" at bounding box center [1305, 368] width 247 height 18
click at [1178, 359] on input "(2) Well maintained, minor wear and tear" at bounding box center [1158, 368] width 39 height 39
radio input "true"
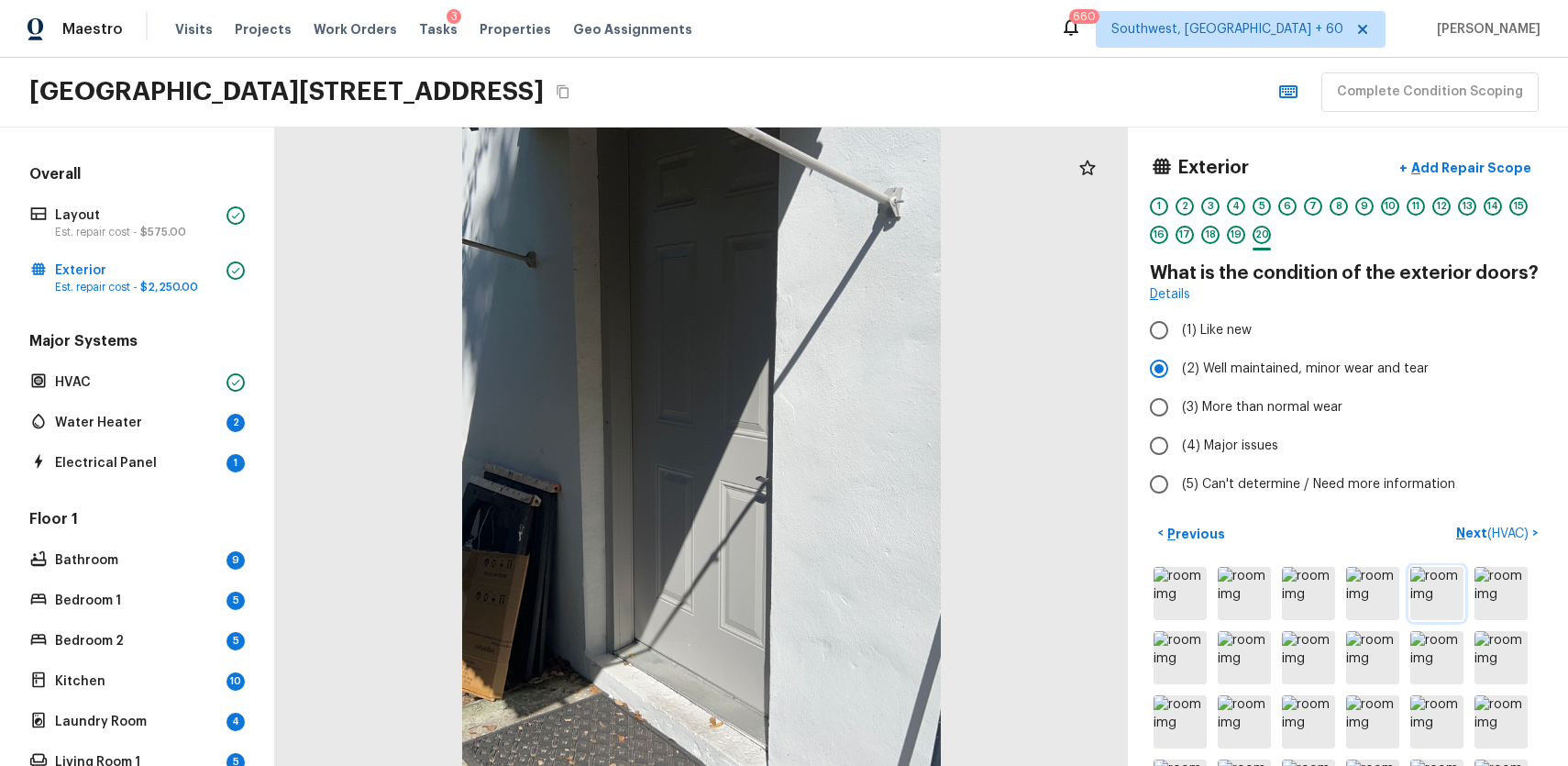
scroll to position [265, 0]
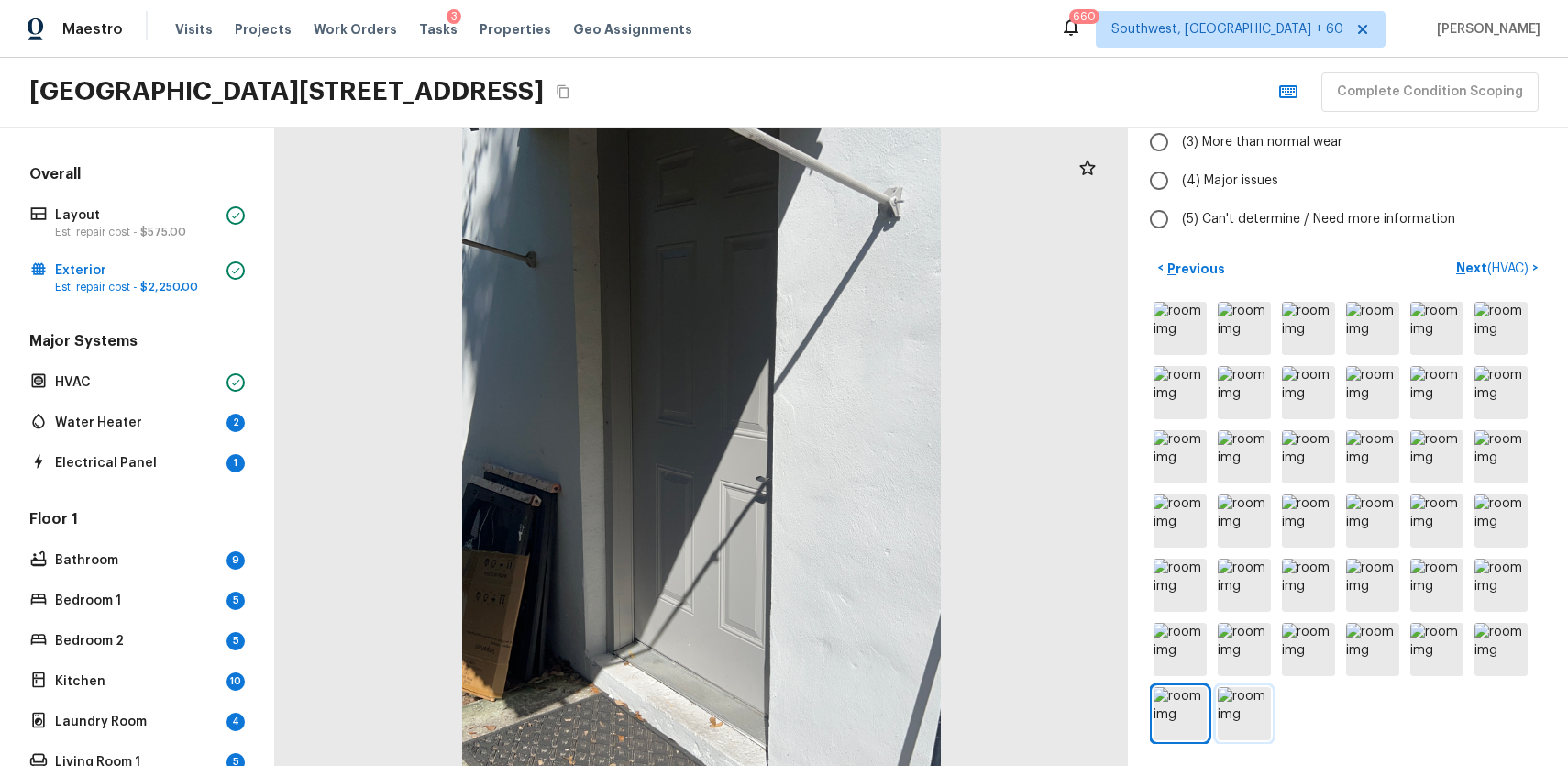
click at [1249, 710] on img at bounding box center [1245, 714] width 54 height 54
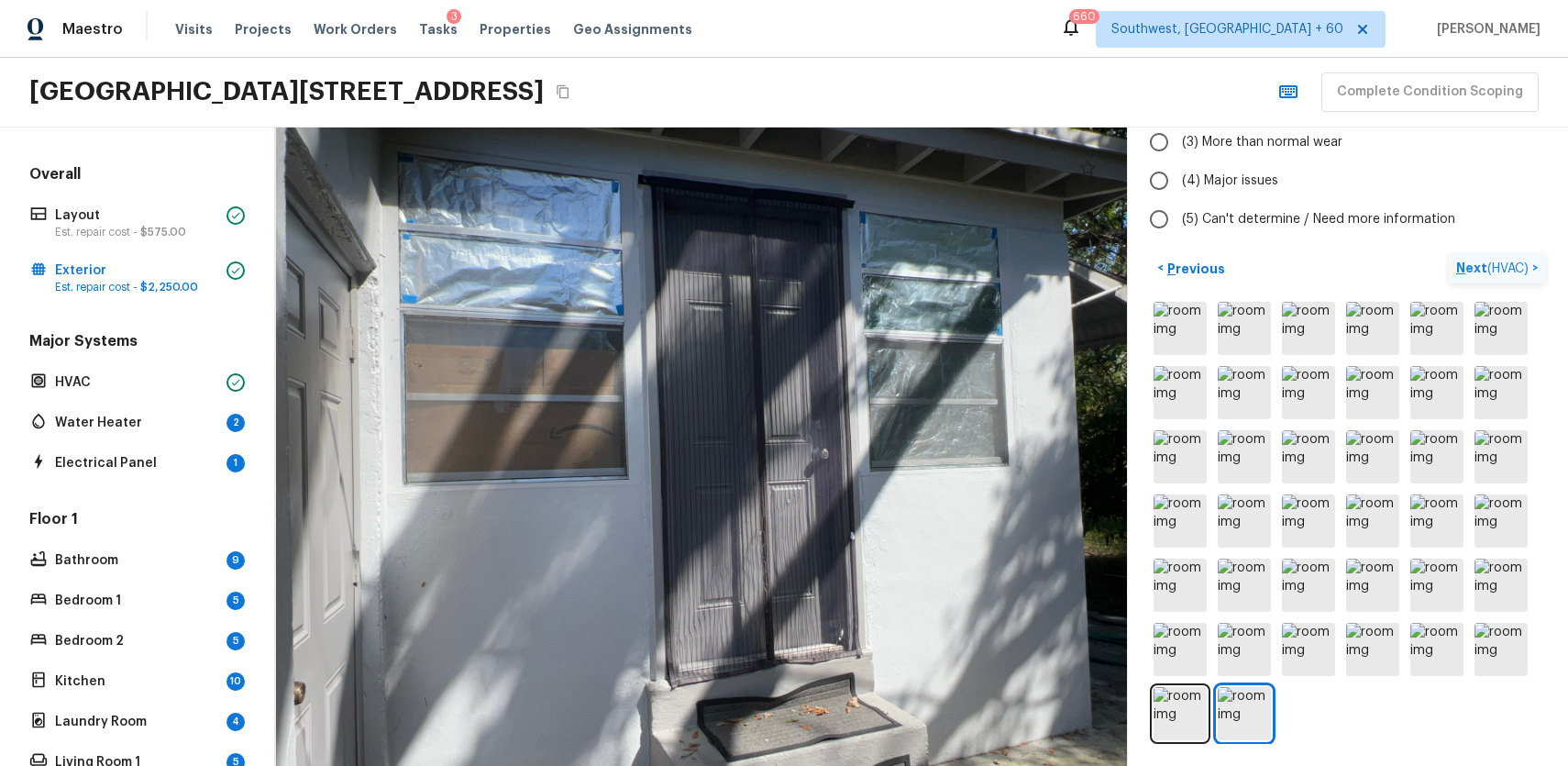
click at [1515, 273] on span "( HVAC )" at bounding box center [1508, 268] width 42 height 13
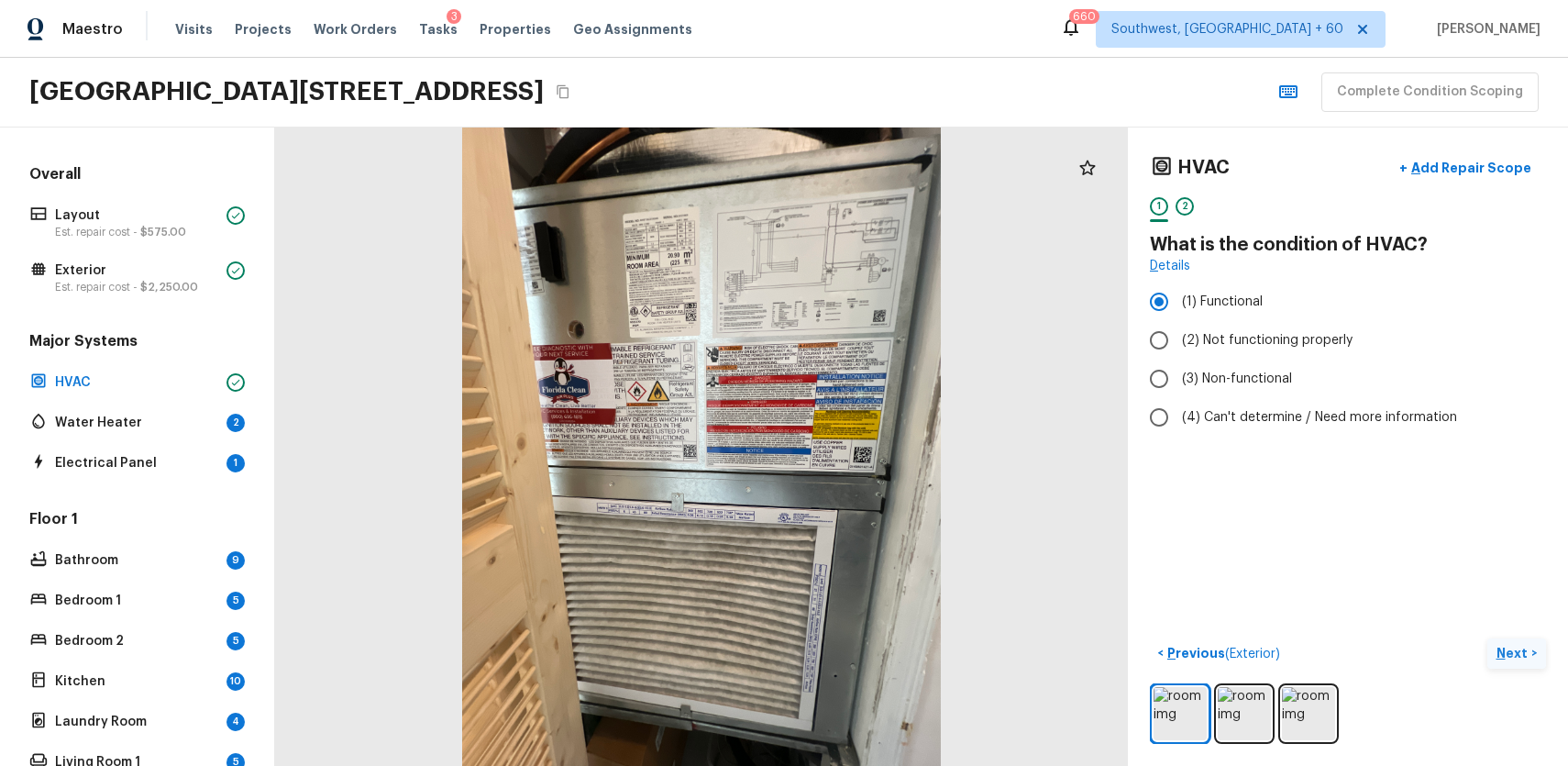
scroll to position [0, 0]
click at [1524, 649] on p "Next" at bounding box center [1513, 653] width 35 height 18
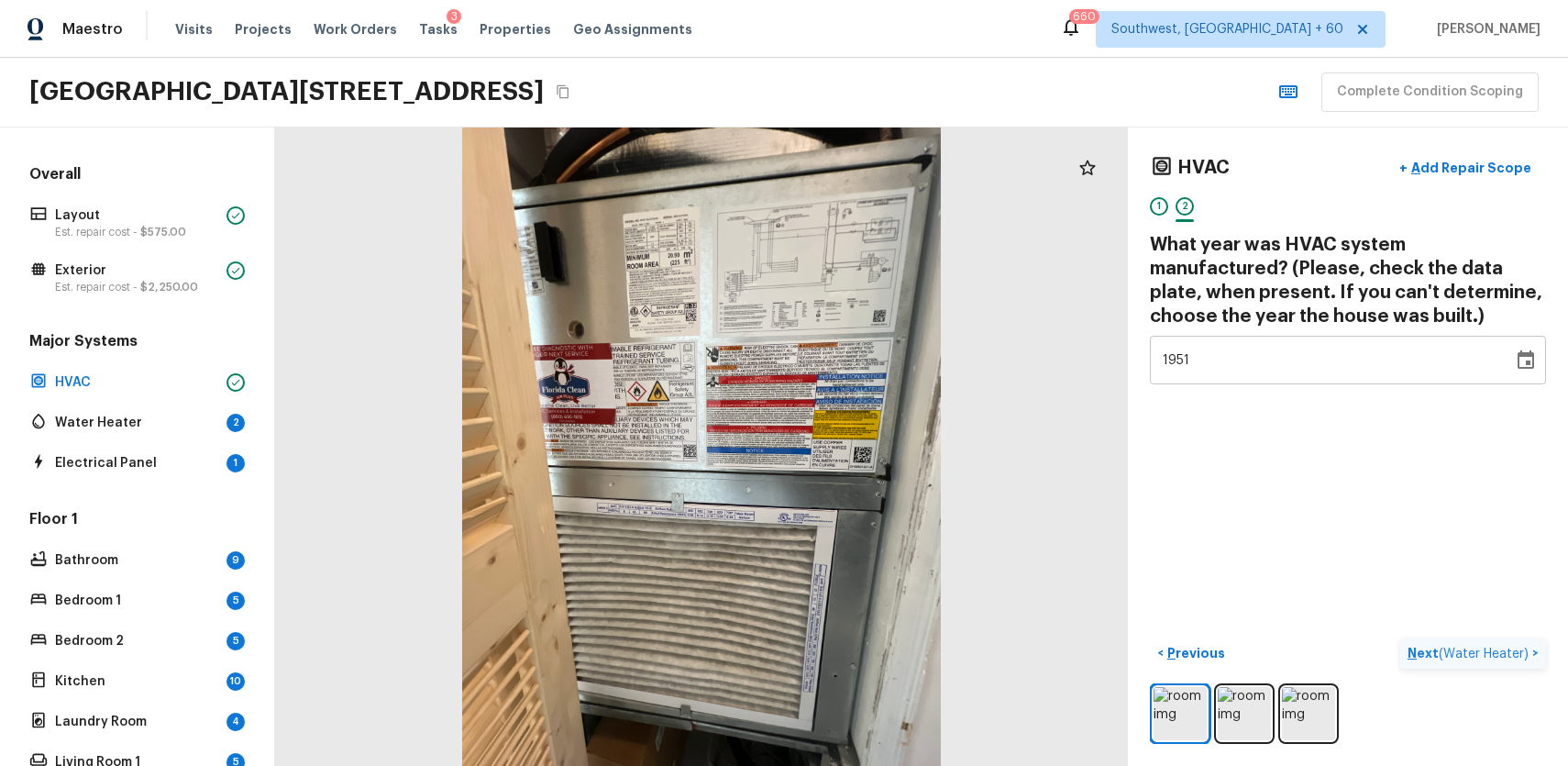
click at [1524, 649] on span "( Water Heater )" at bounding box center [1484, 654] width 90 height 13
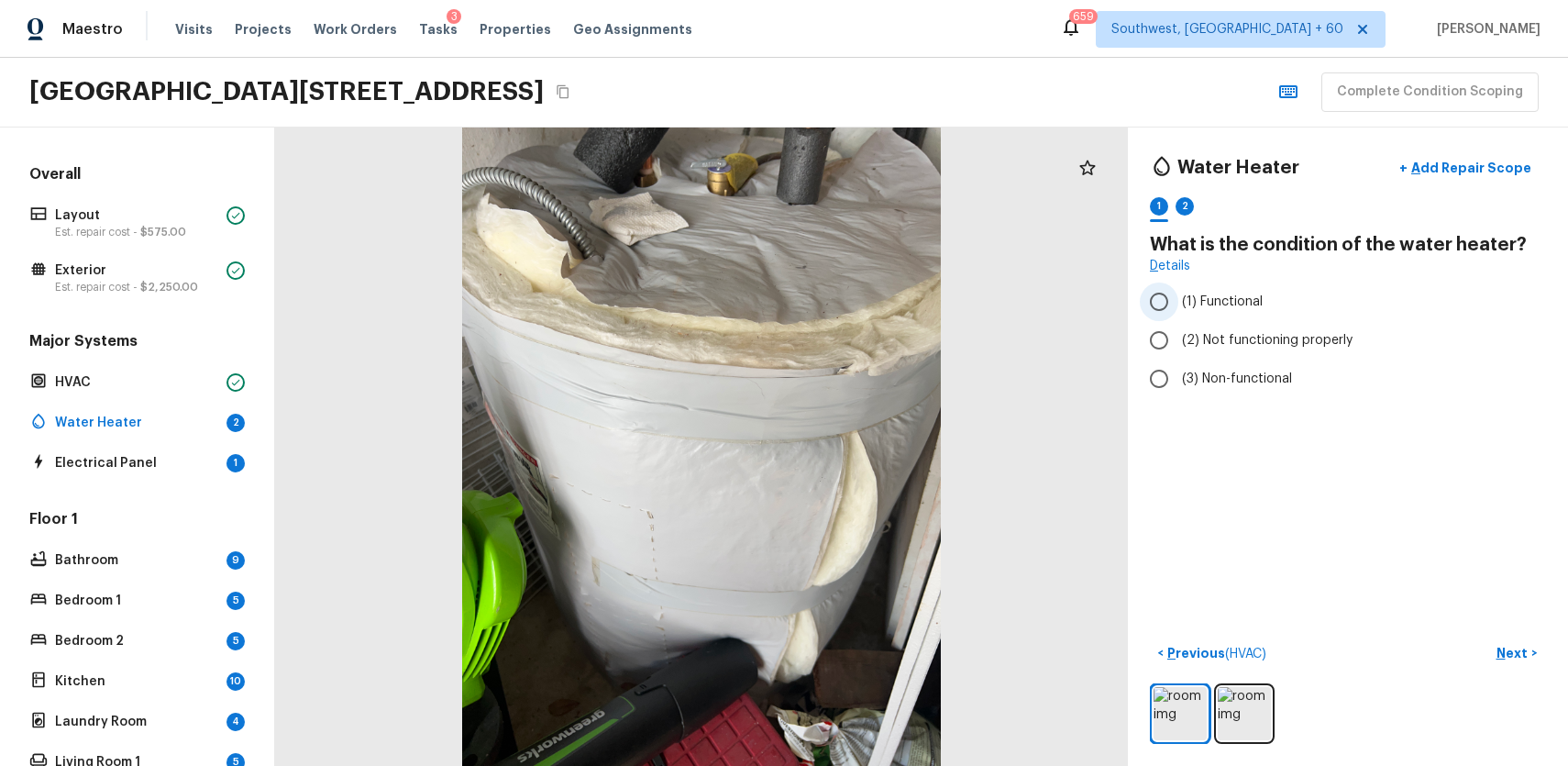
click at [1186, 317] on label "(1) Functional" at bounding box center [1335, 302] width 392 height 39
click at [1178, 317] on input "(1) Functional" at bounding box center [1158, 302] width 39 height 39
radio input "true"
click at [1523, 654] on p "Next" at bounding box center [1513, 653] width 35 height 18
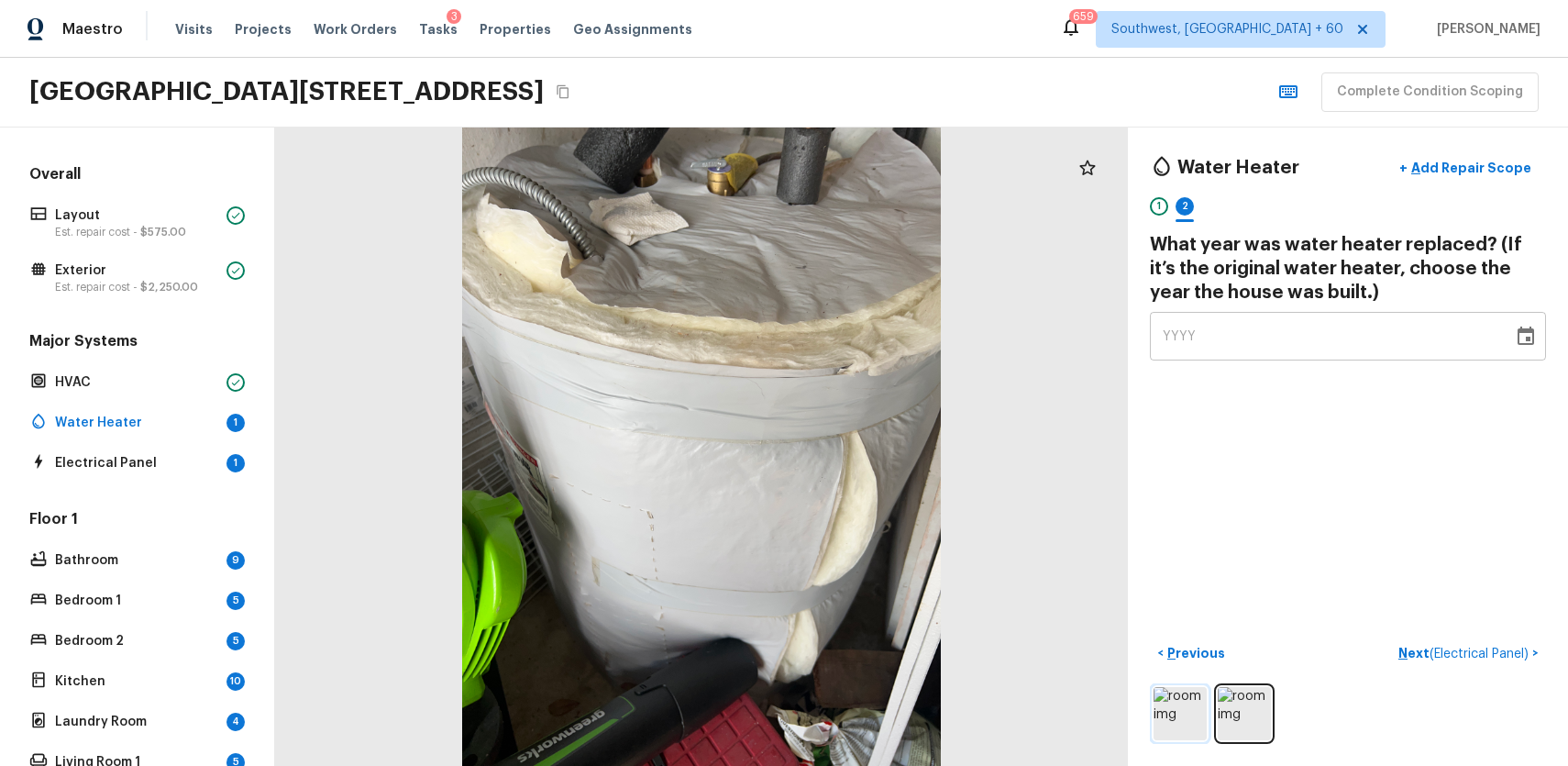
click at [1191, 708] on img at bounding box center [1180, 714] width 54 height 54
click at [1249, 716] on img at bounding box center [1245, 714] width 54 height 54
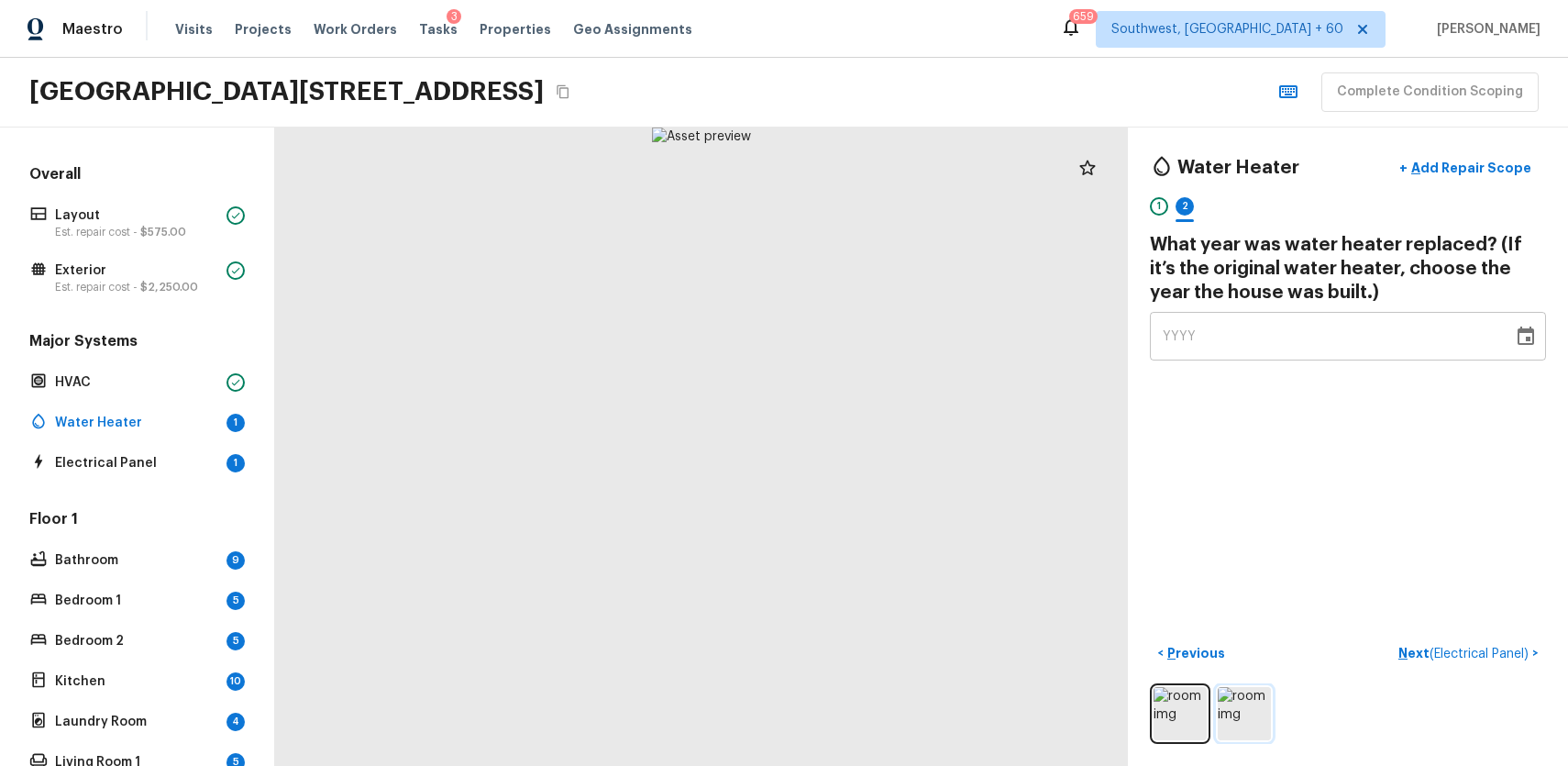
click at [1250, 716] on img at bounding box center [1245, 714] width 54 height 54
click at [1218, 721] on img at bounding box center [1245, 714] width 54 height 54
click at [1249, 716] on img at bounding box center [1245, 714] width 54 height 54
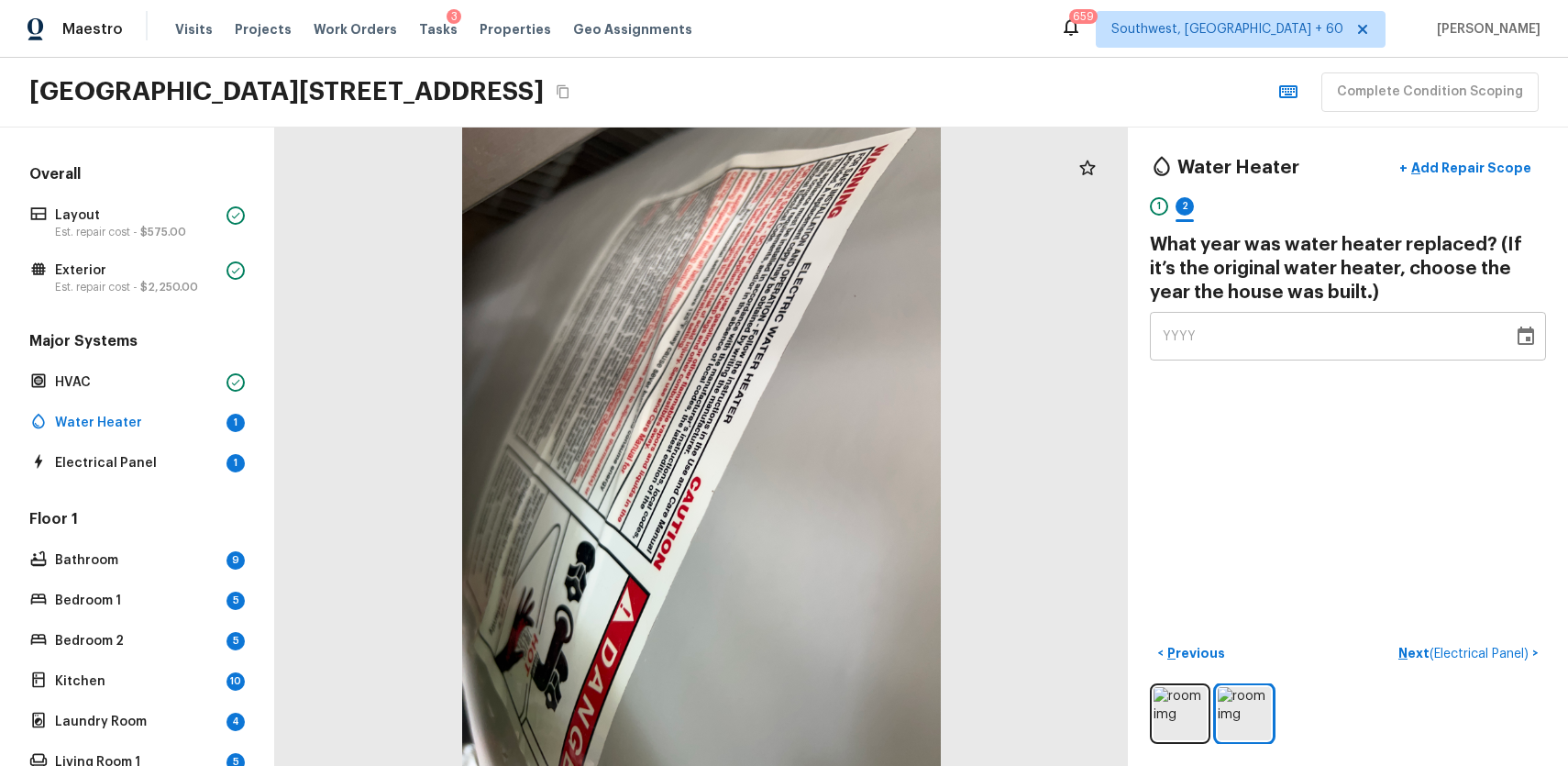
click at [1258, 342] on div "YYYY" at bounding box center [1331, 335] width 337 height 49
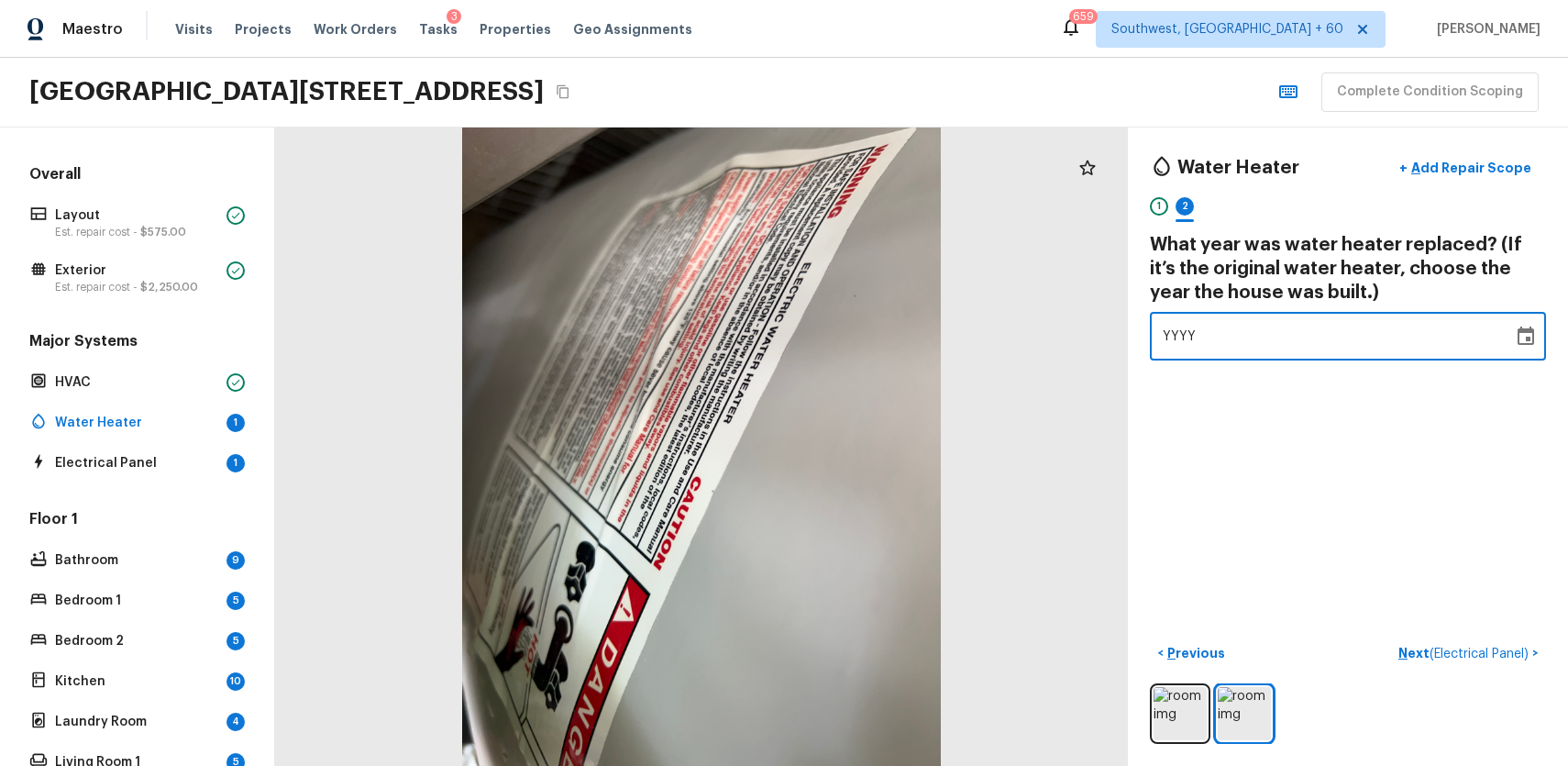
click at [1258, 342] on div "YYYY" at bounding box center [1331, 335] width 337 height 49
click at [1245, 336] on div "YYYY" at bounding box center [1331, 335] width 337 height 49
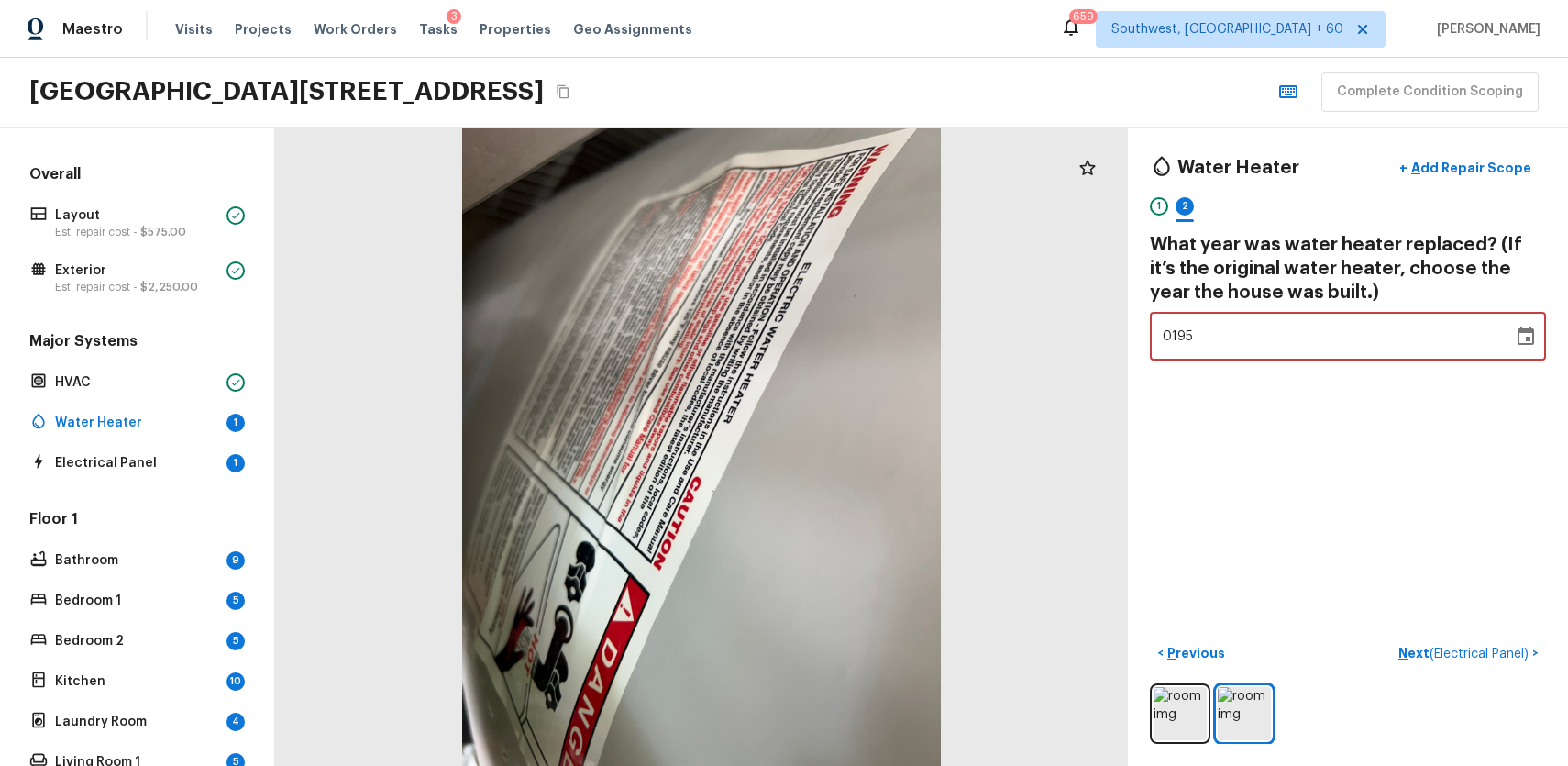
type input "1953"
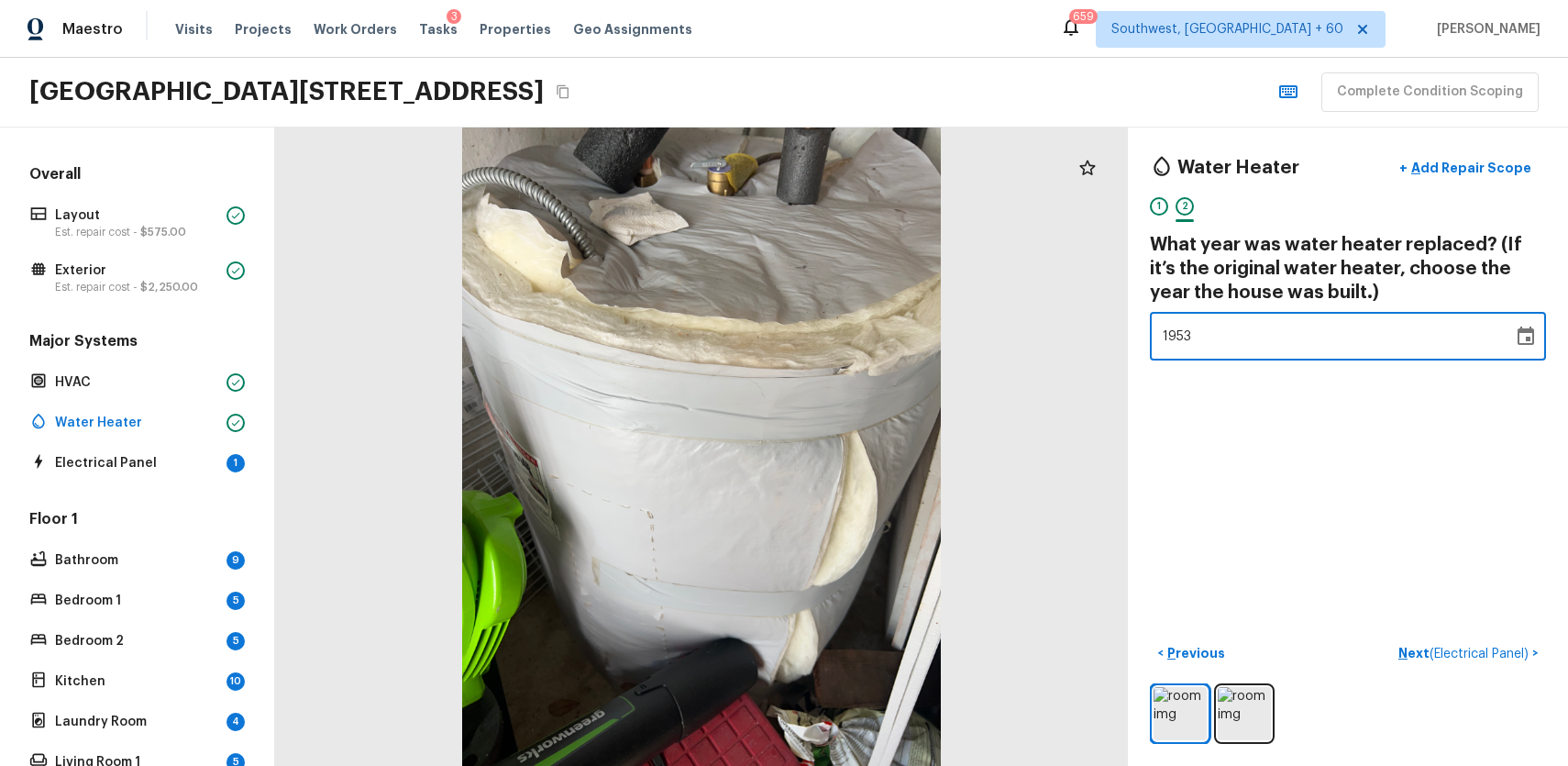
click at [1335, 493] on div "Water Heater + Add Repair Scope 1 2 What year was water heater replaced? (If it…" at bounding box center [1348, 447] width 440 height 639
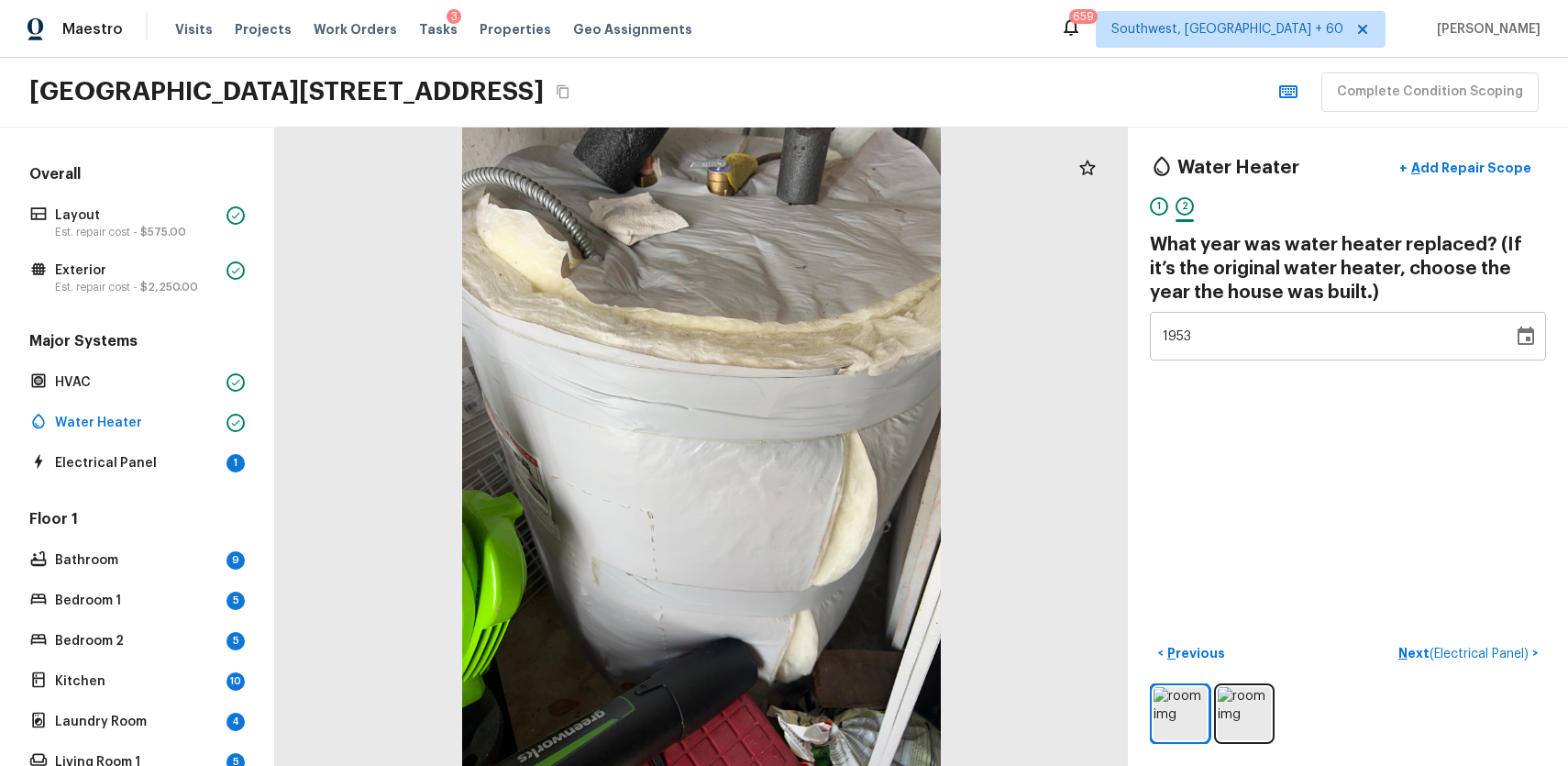
click at [1476, 634] on div "Water Heater + Add Repair Scope 1 2 What year was water heater replaced? (If it…" at bounding box center [1348, 447] width 440 height 639
click at [1511, 664] on button "Next ( Electrical Panel ) >" at bounding box center [1469, 654] width 155 height 31
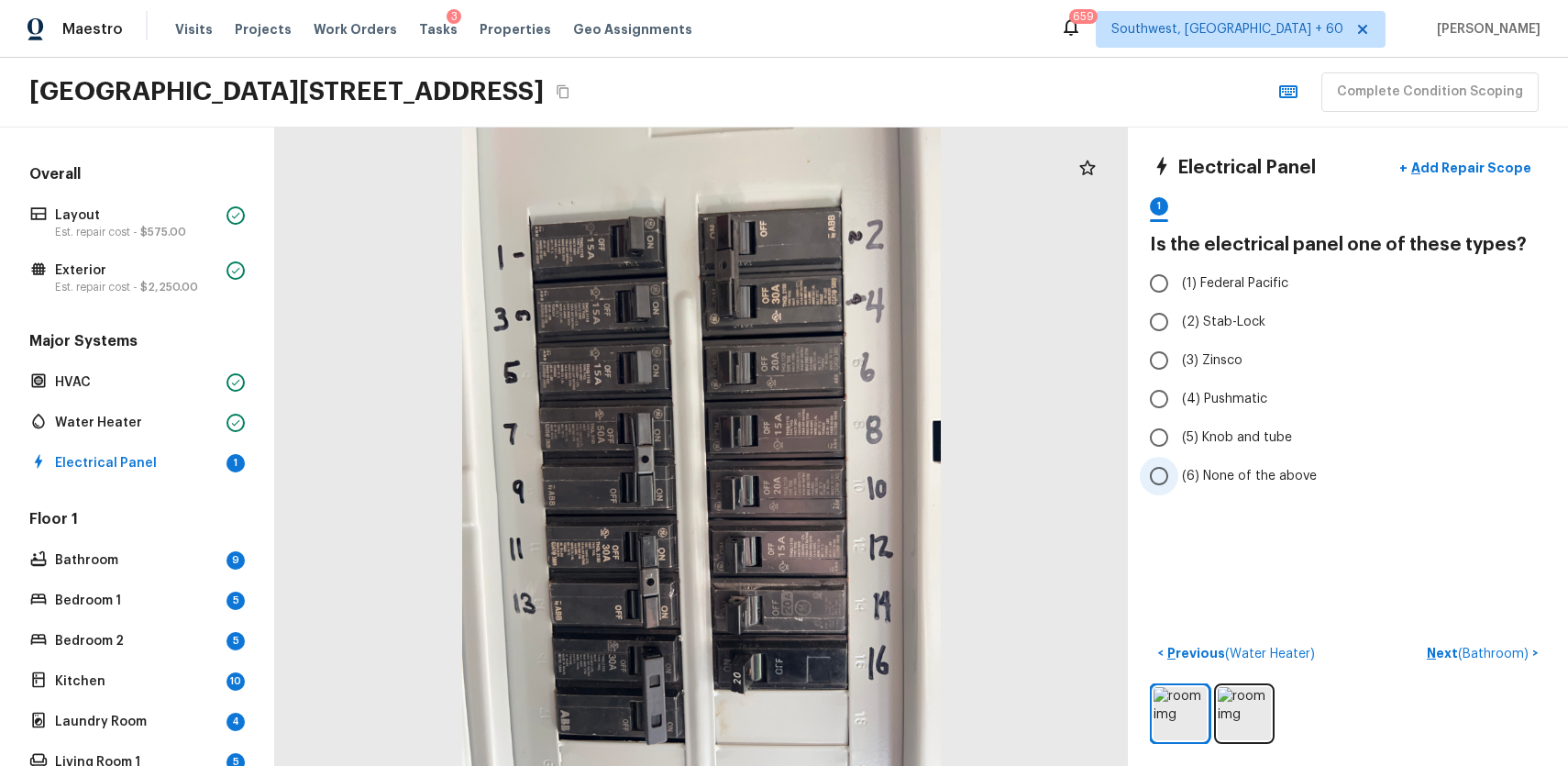
click at [1259, 468] on span "(6) None of the above" at bounding box center [1250, 476] width 135 height 18
click at [1178, 468] on input "(6) None of the above" at bounding box center [1158, 475] width 39 height 39
radio input "true"
click at [1459, 653] on p "Next ( Bathroom )" at bounding box center [1480, 653] width 105 height 19
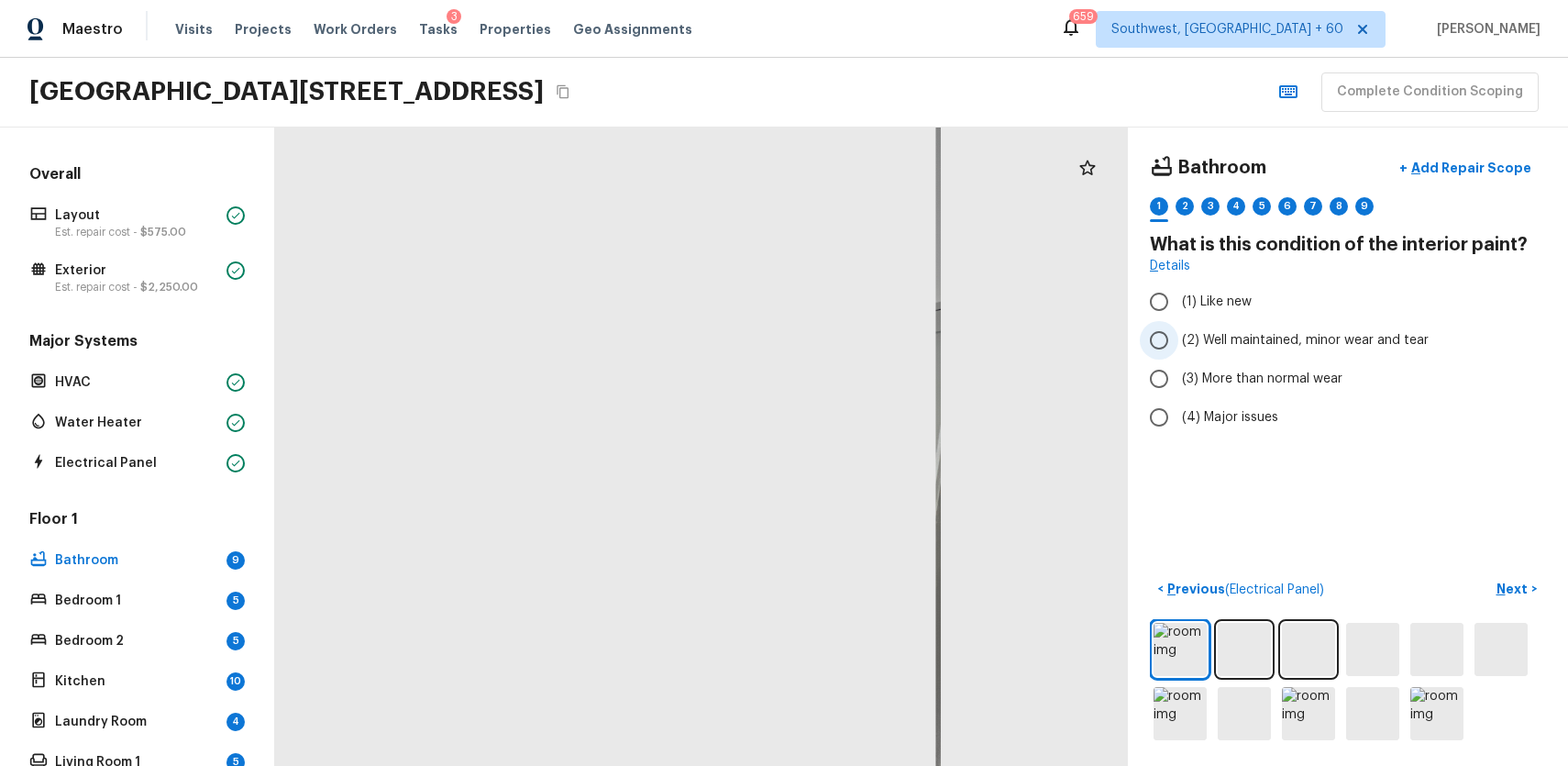
click at [1308, 349] on label "(2) Well maintained, minor wear and tear" at bounding box center [1335, 340] width 392 height 39
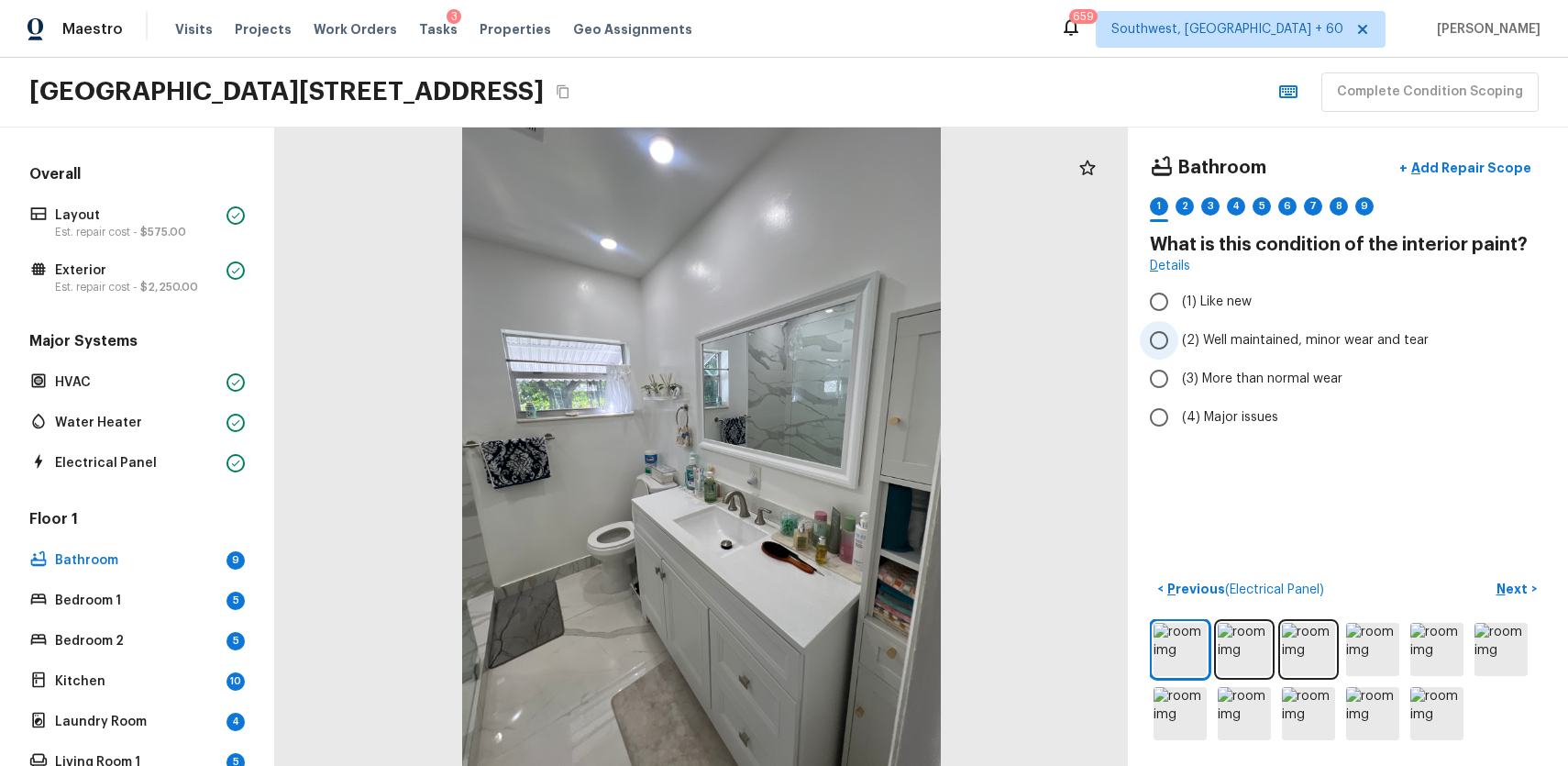
click at [1178, 349] on input "(2) Well maintained, minor wear and tear" at bounding box center [1158, 340] width 39 height 39
radio input "true"
click at [1198, 213] on div "1 2 3 4 5 6 7 8 9" at bounding box center [1347, 211] width 396 height 29
click at [1192, 206] on div "2" at bounding box center [1184, 206] width 18 height 18
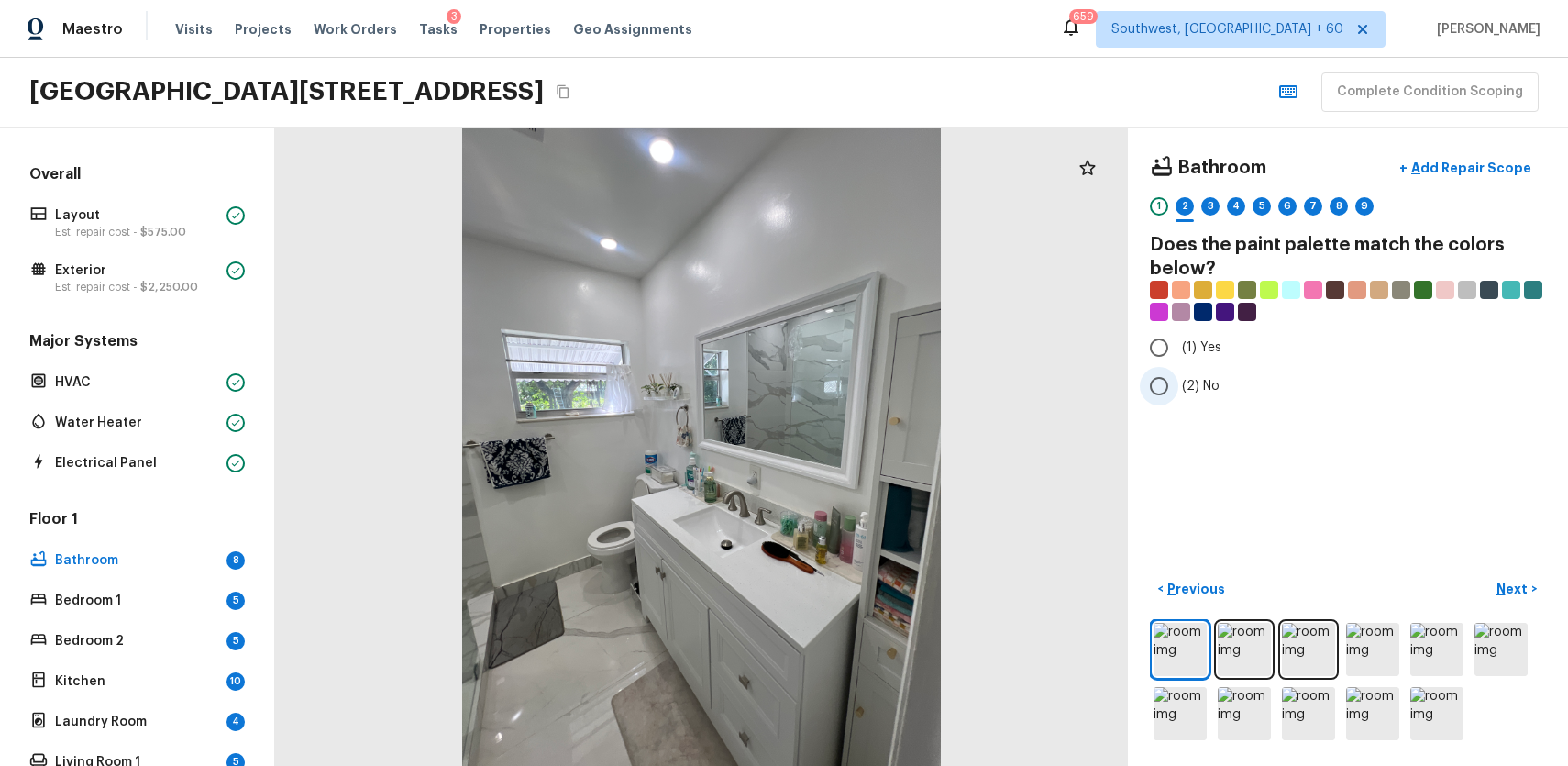
click at [1211, 390] on span "(2) No" at bounding box center [1201, 386] width 38 height 18
click at [1178, 390] on input "(2) No" at bounding box center [1158, 386] width 39 height 39
radio input "true"
click at [1214, 203] on div "3" at bounding box center [1210, 206] width 18 height 18
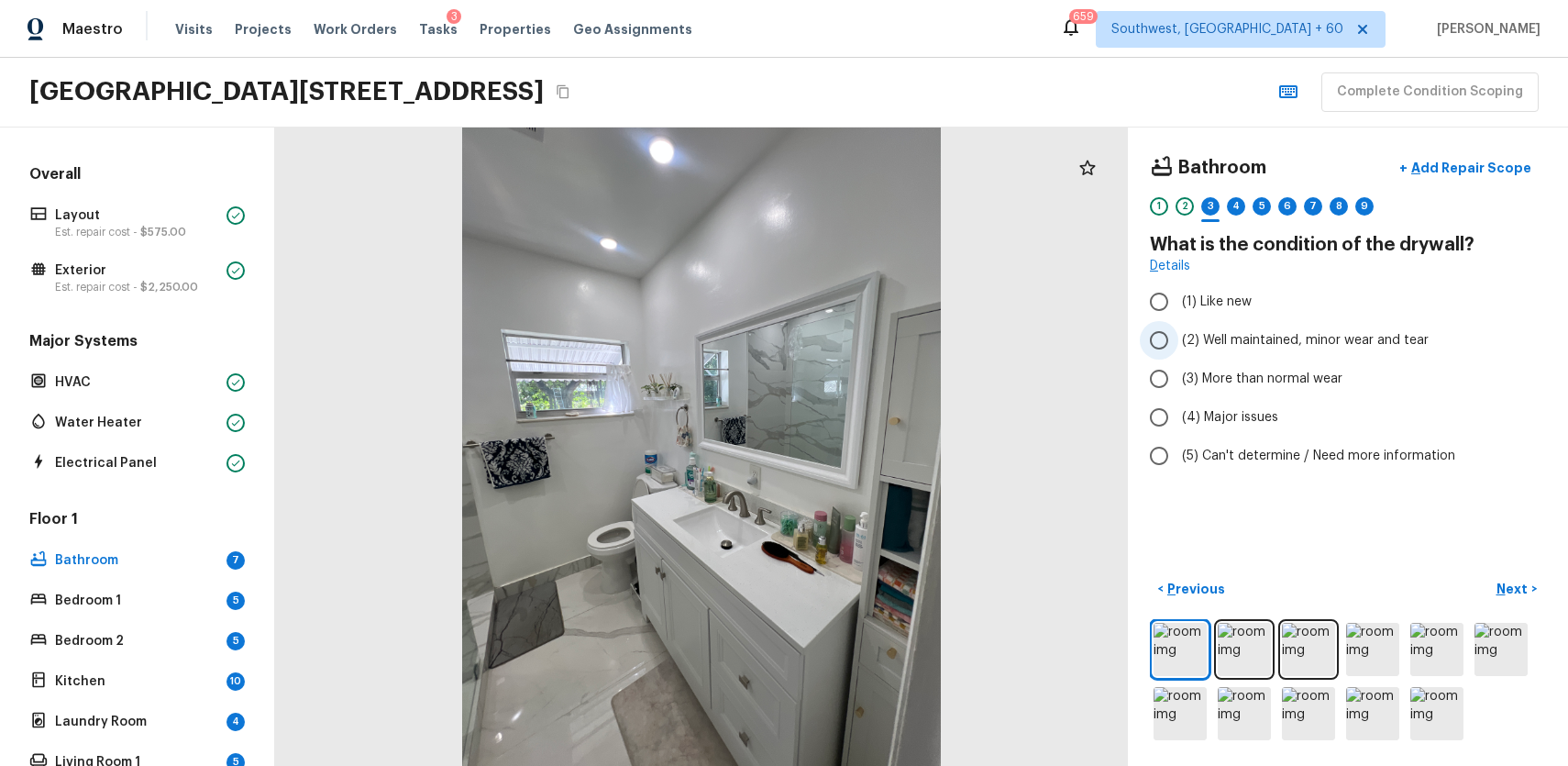
click at [1292, 345] on span "(2) Well maintained, minor wear and tear" at bounding box center [1305, 340] width 247 height 18
click at [1178, 345] on input "(2) Well maintained, minor wear and tear" at bounding box center [1158, 340] width 39 height 39
radio input "true"
click at [1237, 213] on div "4" at bounding box center [1236, 206] width 18 height 18
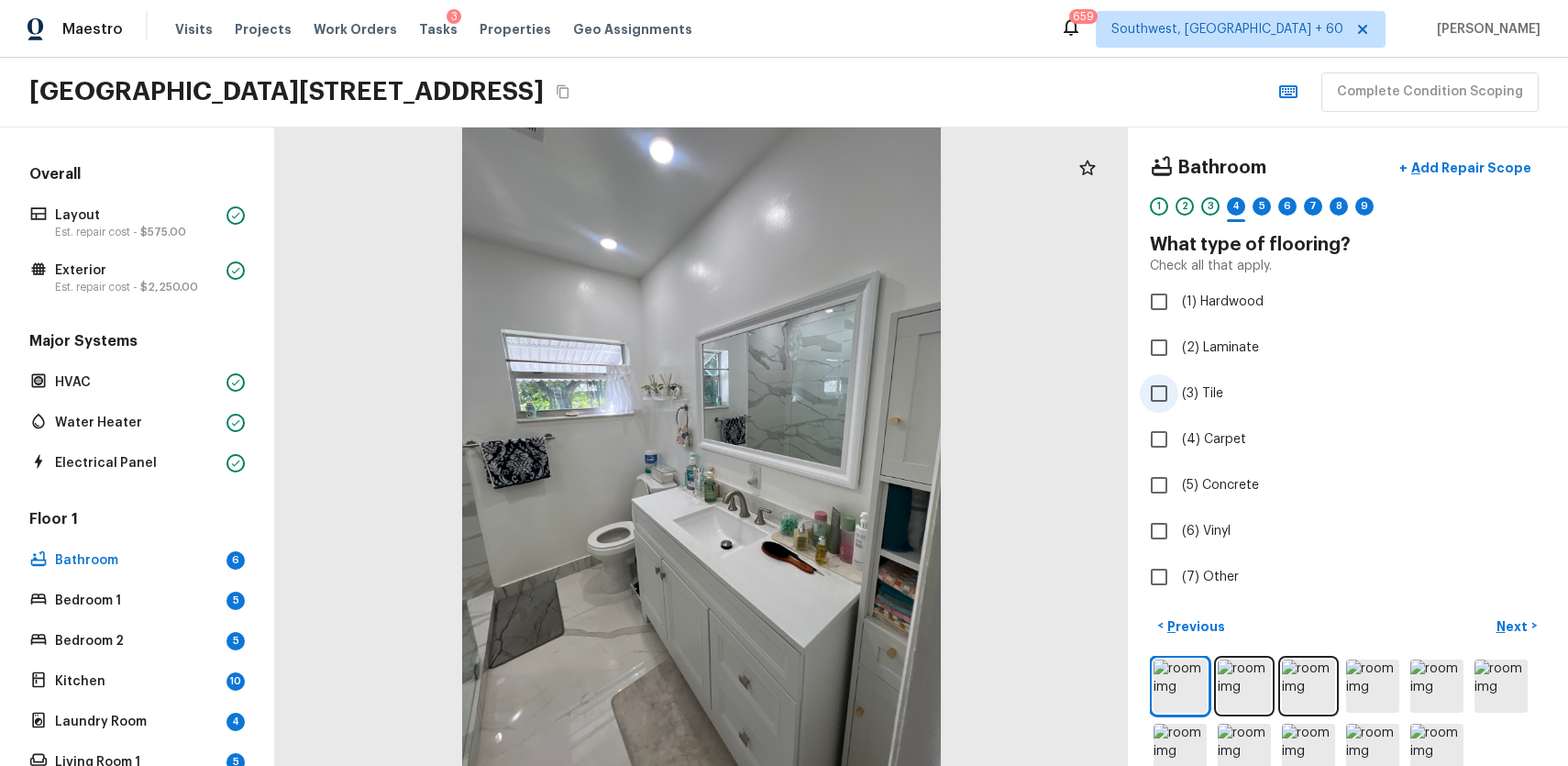
click at [1218, 387] on span "(3) Tile" at bounding box center [1203, 393] width 42 height 18
click at [1178, 387] on input "(3) Tile" at bounding box center [1158, 393] width 39 height 39
checkbox input "true"
click at [1266, 210] on div "5" at bounding box center [1262, 206] width 18 height 18
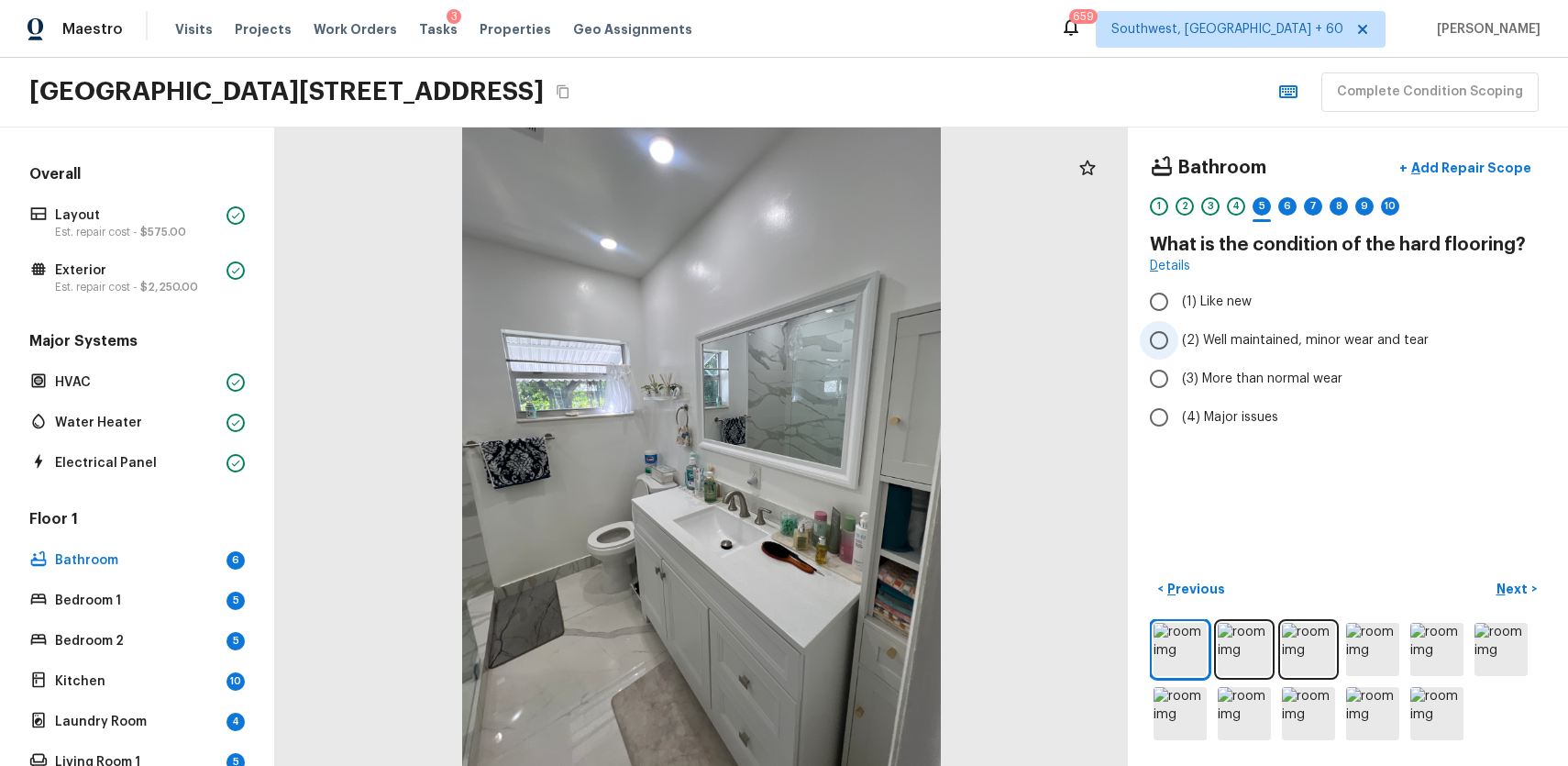
click at [1270, 346] on span "(2) Well maintained, minor wear and tear" at bounding box center [1305, 340] width 247 height 18
click at [1178, 346] on input "(2) Well maintained, minor wear and tear" at bounding box center [1158, 340] width 39 height 39
radio input "true"
click at [1291, 204] on div "6" at bounding box center [1287, 206] width 18 height 18
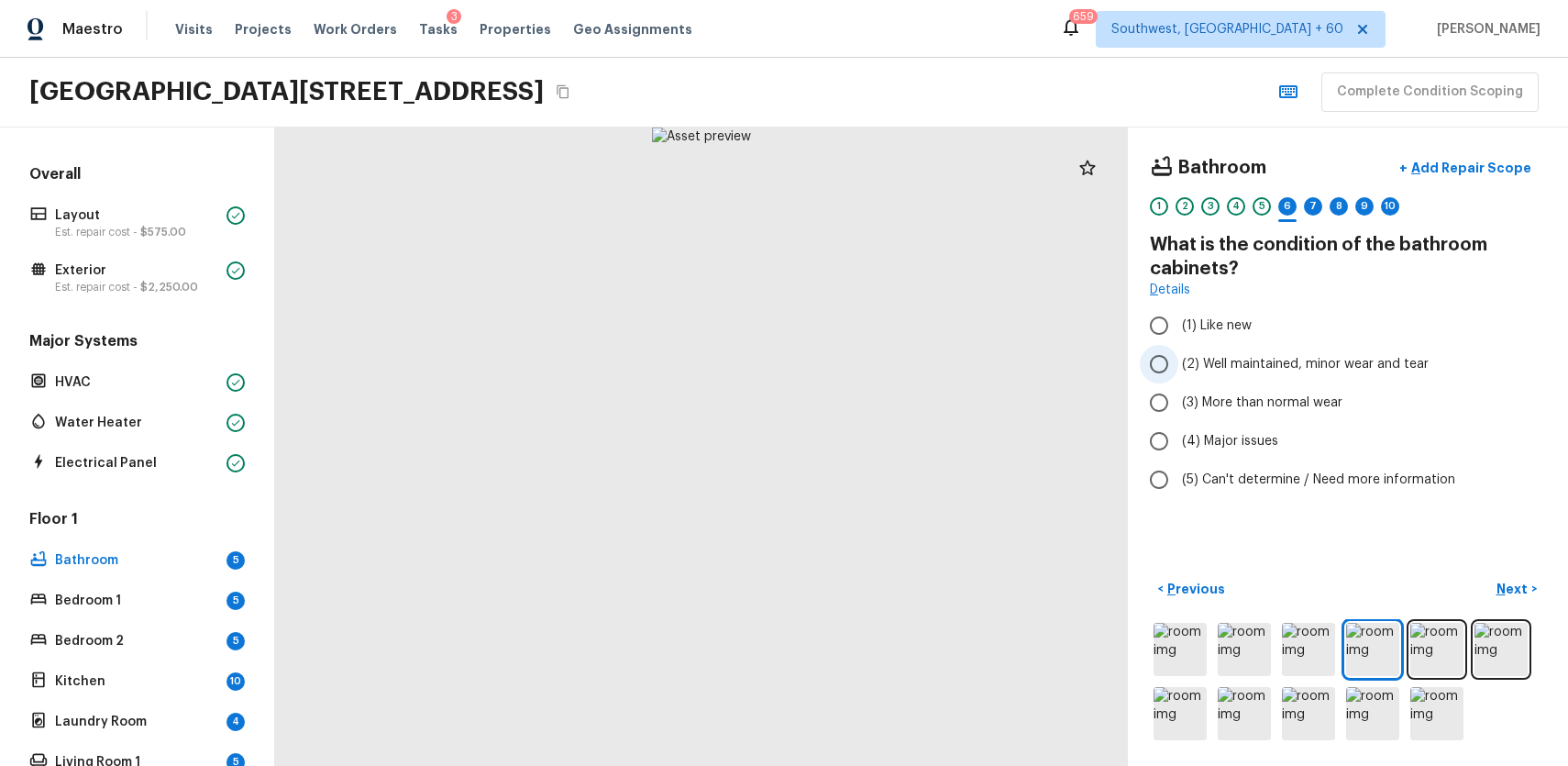
click at [1321, 364] on span "(2) Well maintained, minor wear and tear" at bounding box center [1305, 364] width 247 height 18
click at [1178, 364] on input "(2) Well maintained, minor wear and tear" at bounding box center [1158, 364] width 39 height 39
radio input "true"
click at [1307, 209] on div "7" at bounding box center [1313, 206] width 18 height 18
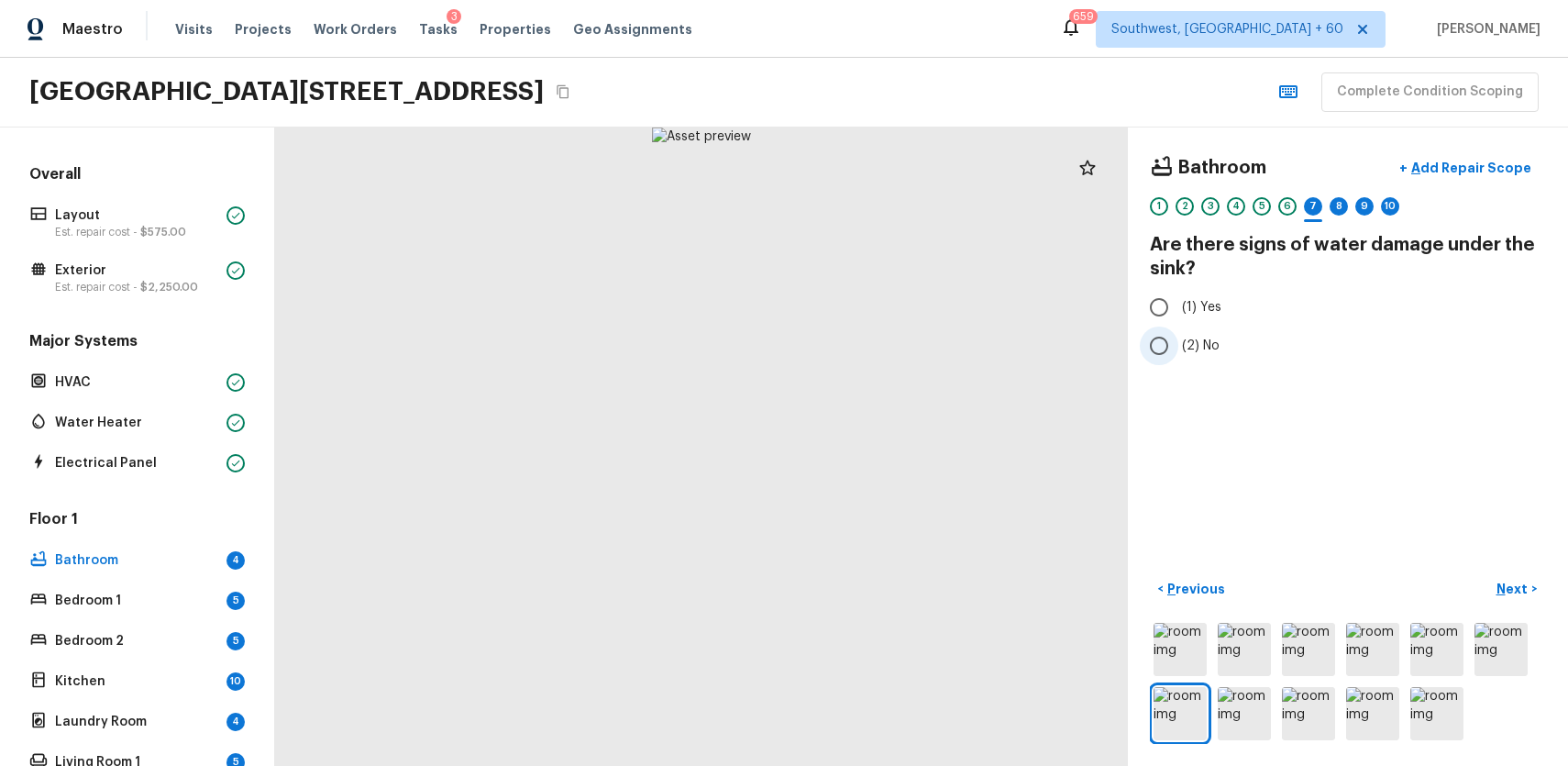
click at [1200, 356] on label "(2) No" at bounding box center [1335, 345] width 392 height 39
click at [1178, 356] on input "(2) No" at bounding box center [1158, 345] width 39 height 39
radio input "true"
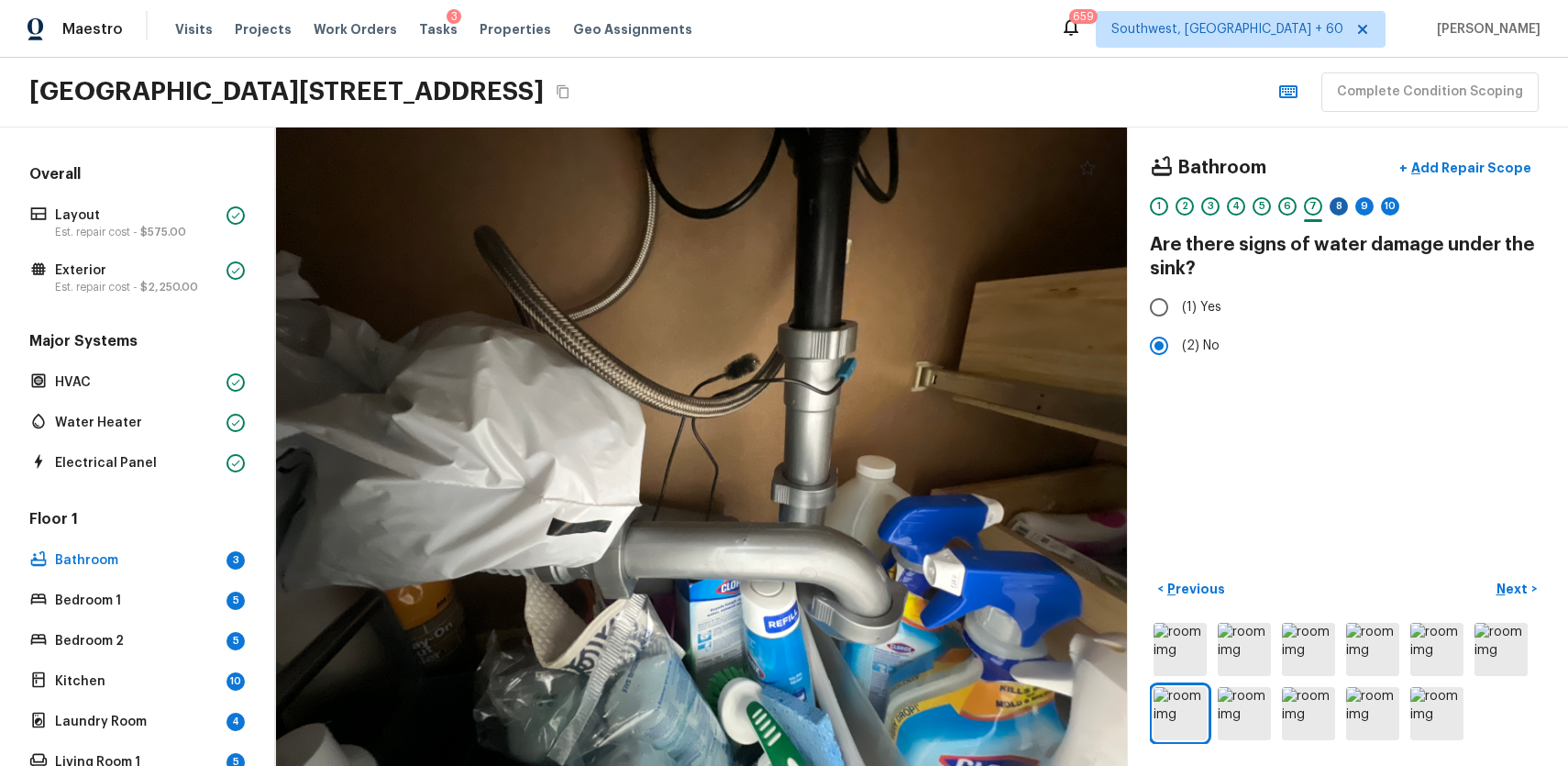
click at [1345, 207] on div "8" at bounding box center [1339, 206] width 18 height 18
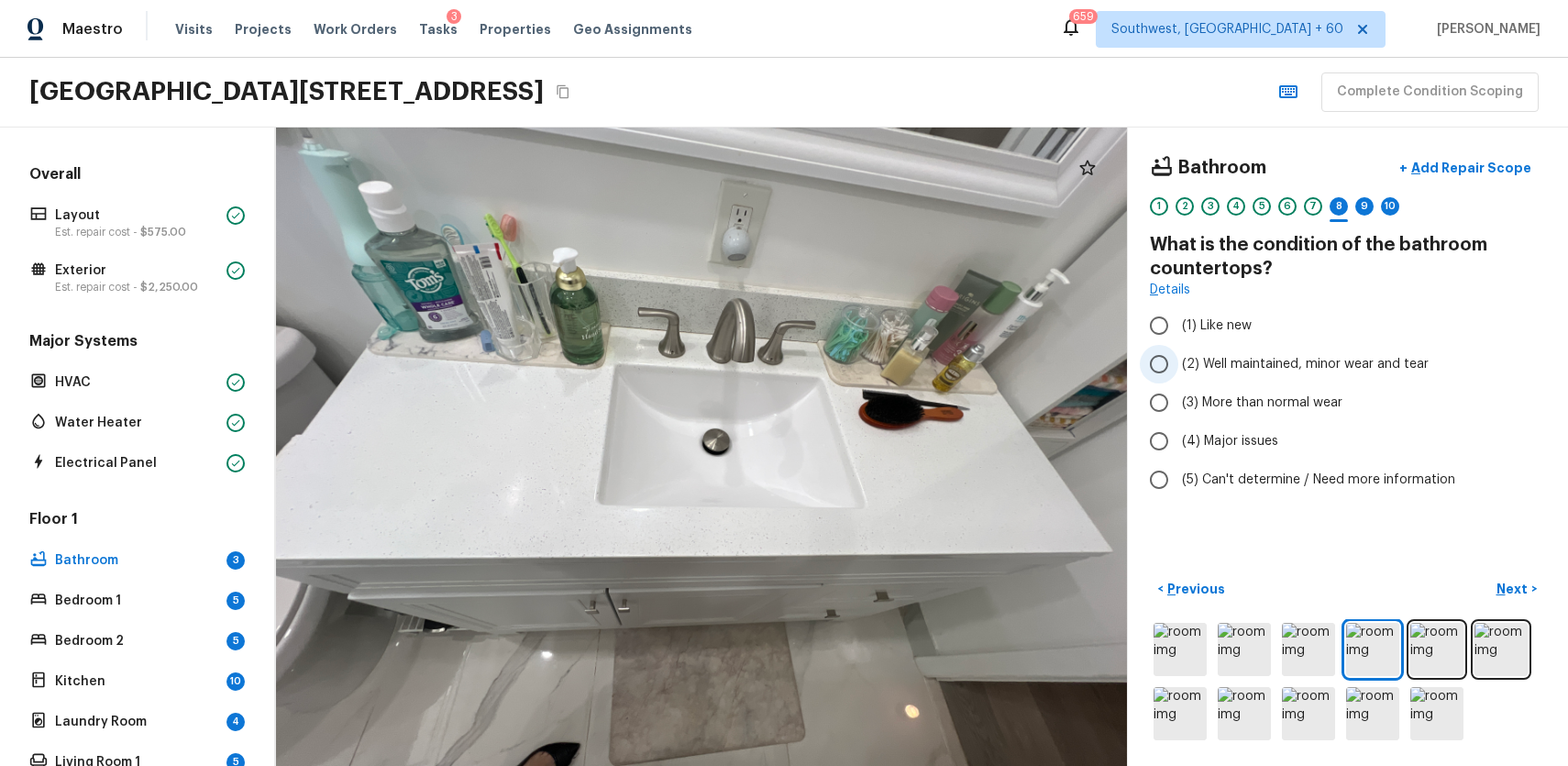
click at [1329, 361] on span "(2) Well maintained, minor wear and tear" at bounding box center [1305, 364] width 247 height 18
click at [1178, 361] on input "(2) Well maintained, minor wear and tear" at bounding box center [1158, 364] width 39 height 39
radio input "true"
click at [1348, 206] on div "1 2 3 4 5 6 7 8 9 10" at bounding box center [1347, 211] width 396 height 29
click at [1359, 206] on div "9" at bounding box center [1365, 206] width 18 height 18
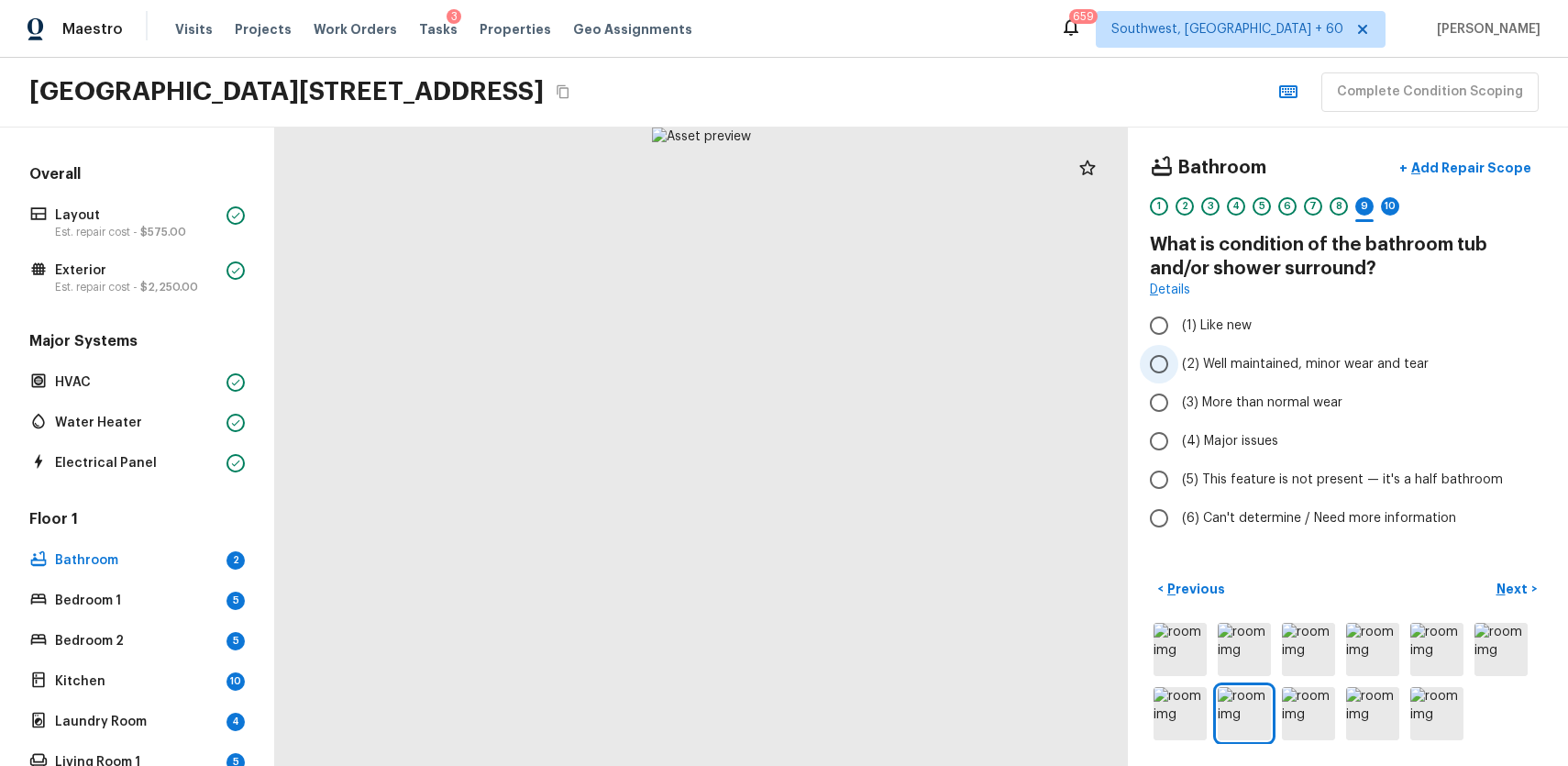
click at [1306, 375] on label "(2) Well maintained, minor wear and tear" at bounding box center [1335, 364] width 392 height 39
click at [1178, 375] on input "(2) Well maintained, minor wear and tear" at bounding box center [1158, 364] width 39 height 39
radio input "true"
click at [1397, 192] on div "Bathroom + Add Repair Scope 1 2 3 4 5 6 7 8 9 10" at bounding box center [1347, 189] width 396 height 77
click at [1392, 208] on div "10" at bounding box center [1389, 206] width 18 height 18
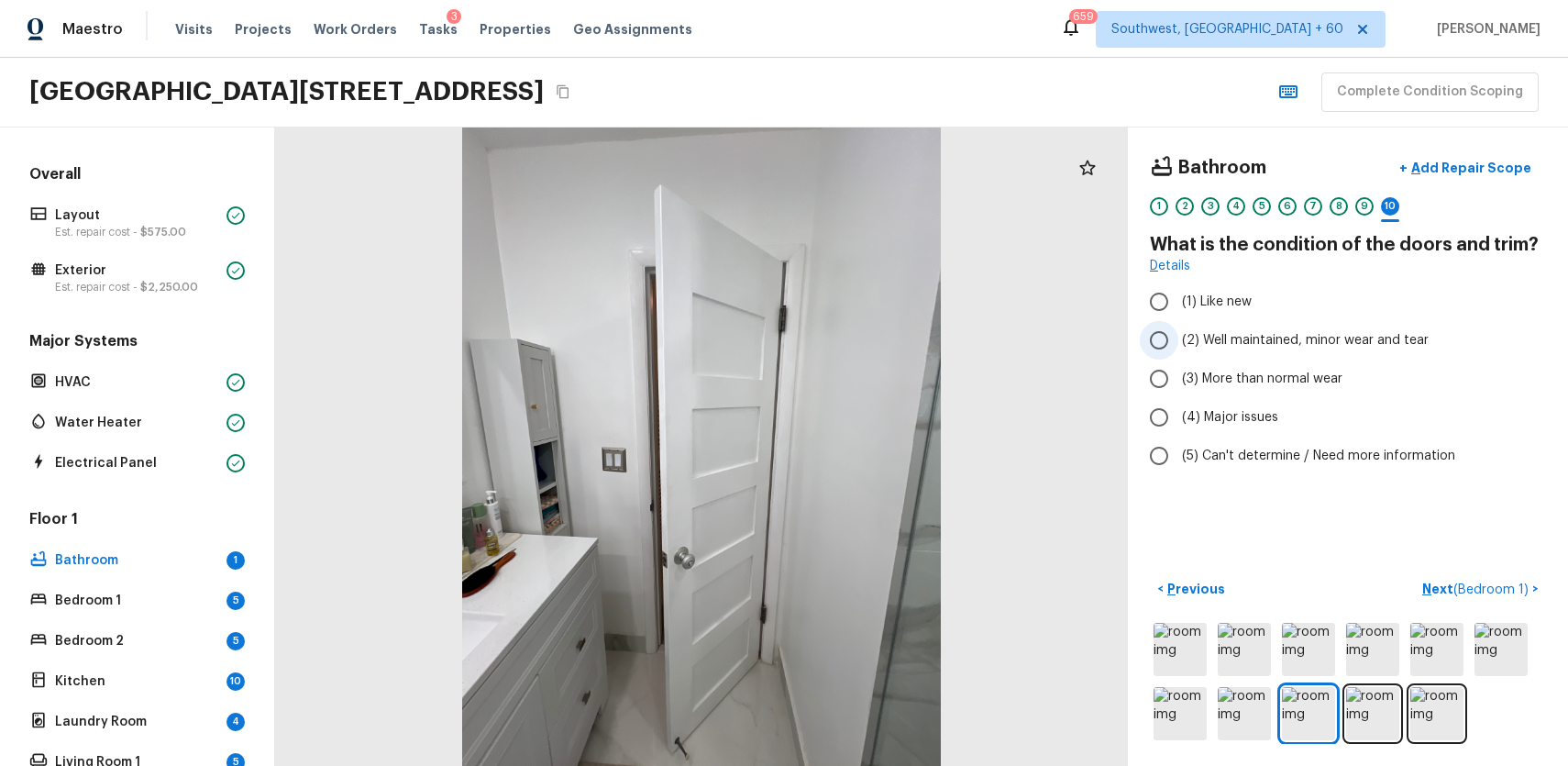
click at [1387, 337] on span "(2) Well maintained, minor wear and tear" at bounding box center [1305, 340] width 247 height 18
click at [1178, 337] on input "(2) Well maintained, minor wear and tear" at bounding box center [1158, 340] width 39 height 39
radio input "true"
click at [1508, 586] on span "( Bedroom 1 )" at bounding box center [1492, 589] width 75 height 13
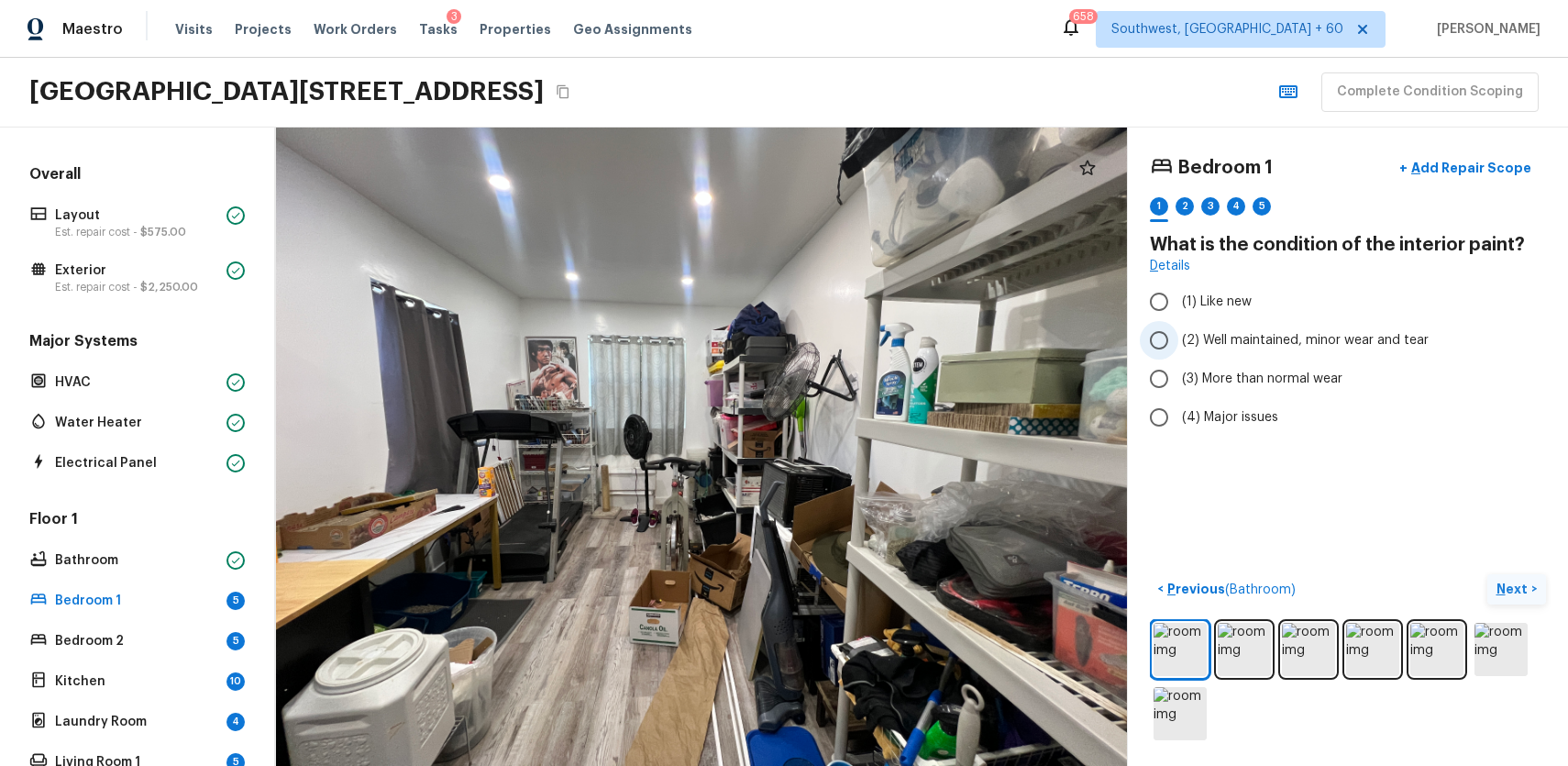
click at [1290, 354] on label "(2) Well maintained, minor wear and tear" at bounding box center [1335, 340] width 392 height 39
click at [1178, 354] on input "(2) Well maintained, minor wear and tear" at bounding box center [1158, 340] width 39 height 39
radio input "true"
click at [1185, 206] on div "2" at bounding box center [1184, 206] width 18 height 18
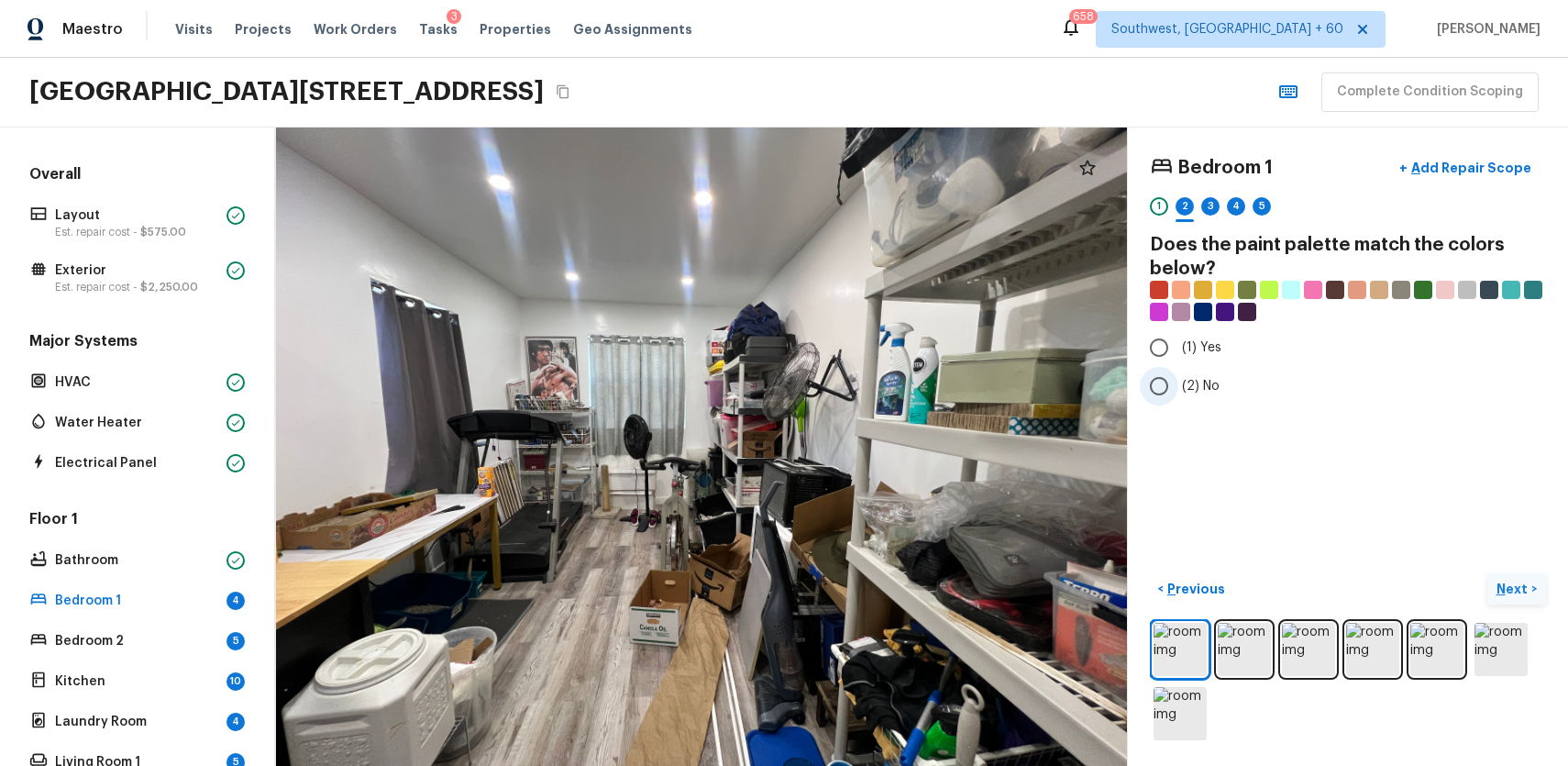
click at [1173, 385] on input "(2) No" at bounding box center [1158, 386] width 39 height 39
radio input "true"
click at [1214, 199] on div "3" at bounding box center [1210, 206] width 18 height 18
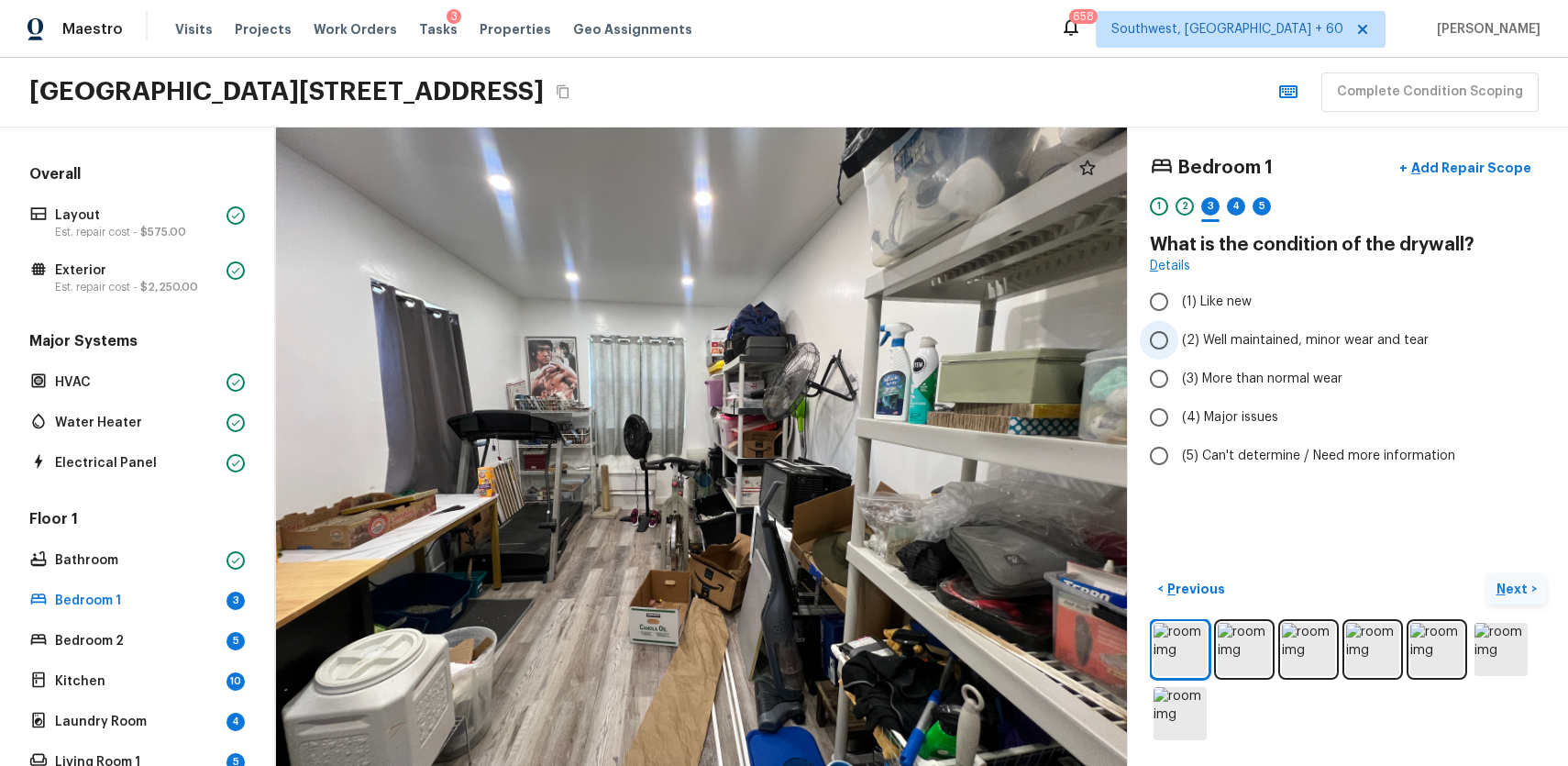
click at [1344, 323] on label "(2) Well maintained, minor wear and tear" at bounding box center [1335, 340] width 392 height 39
click at [1178, 323] on input "(2) Well maintained, minor wear and tear" at bounding box center [1158, 340] width 39 height 39
radio input "true"
click at [1235, 200] on div "4" at bounding box center [1236, 206] width 18 height 18
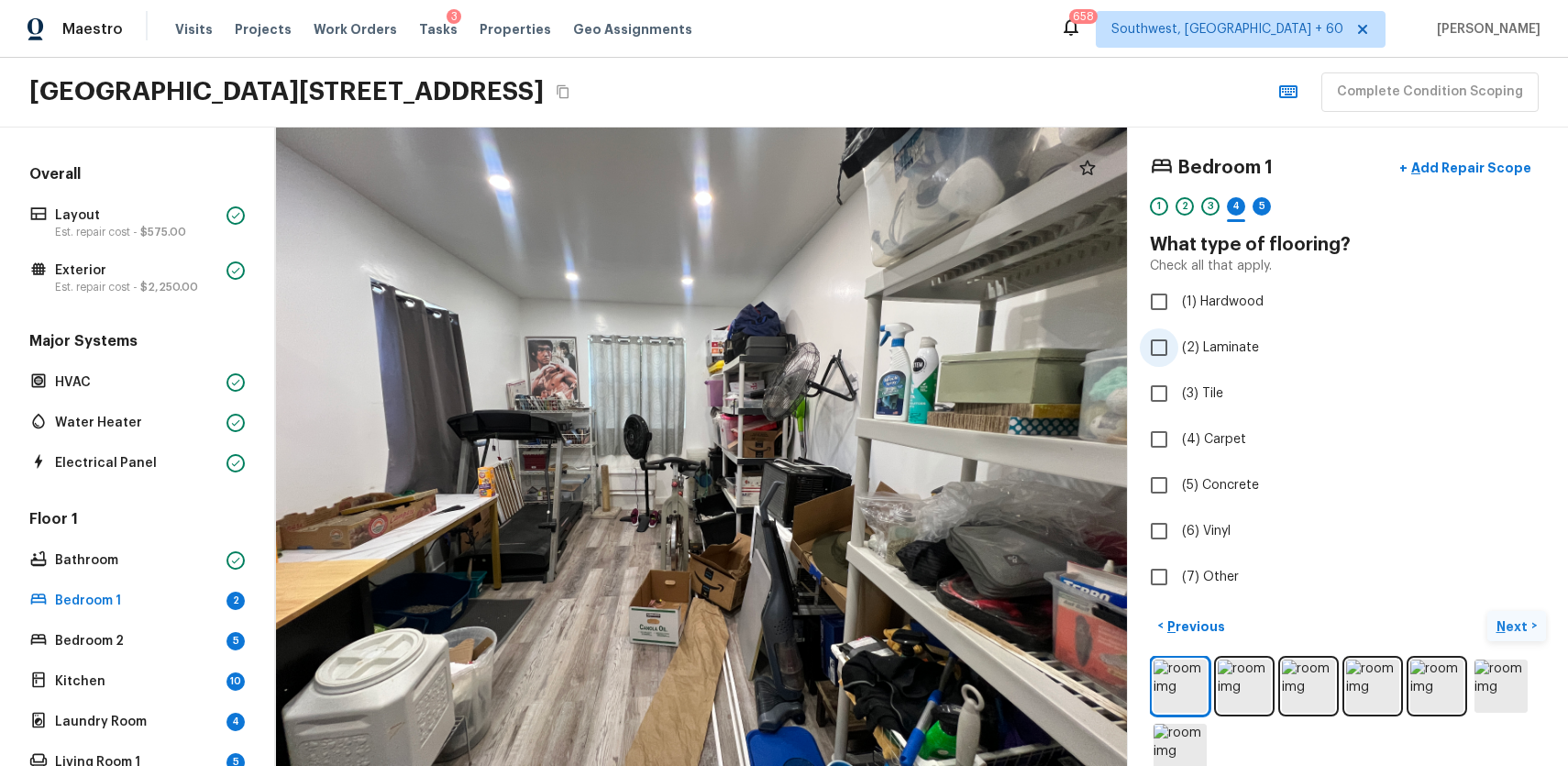
click at [1209, 339] on span "(2) Laminate" at bounding box center [1221, 347] width 77 height 18
click at [1178, 339] on input "(2) Laminate" at bounding box center [1158, 347] width 39 height 39
checkbox input "true"
click at [1267, 207] on div "5" at bounding box center [1262, 206] width 18 height 18
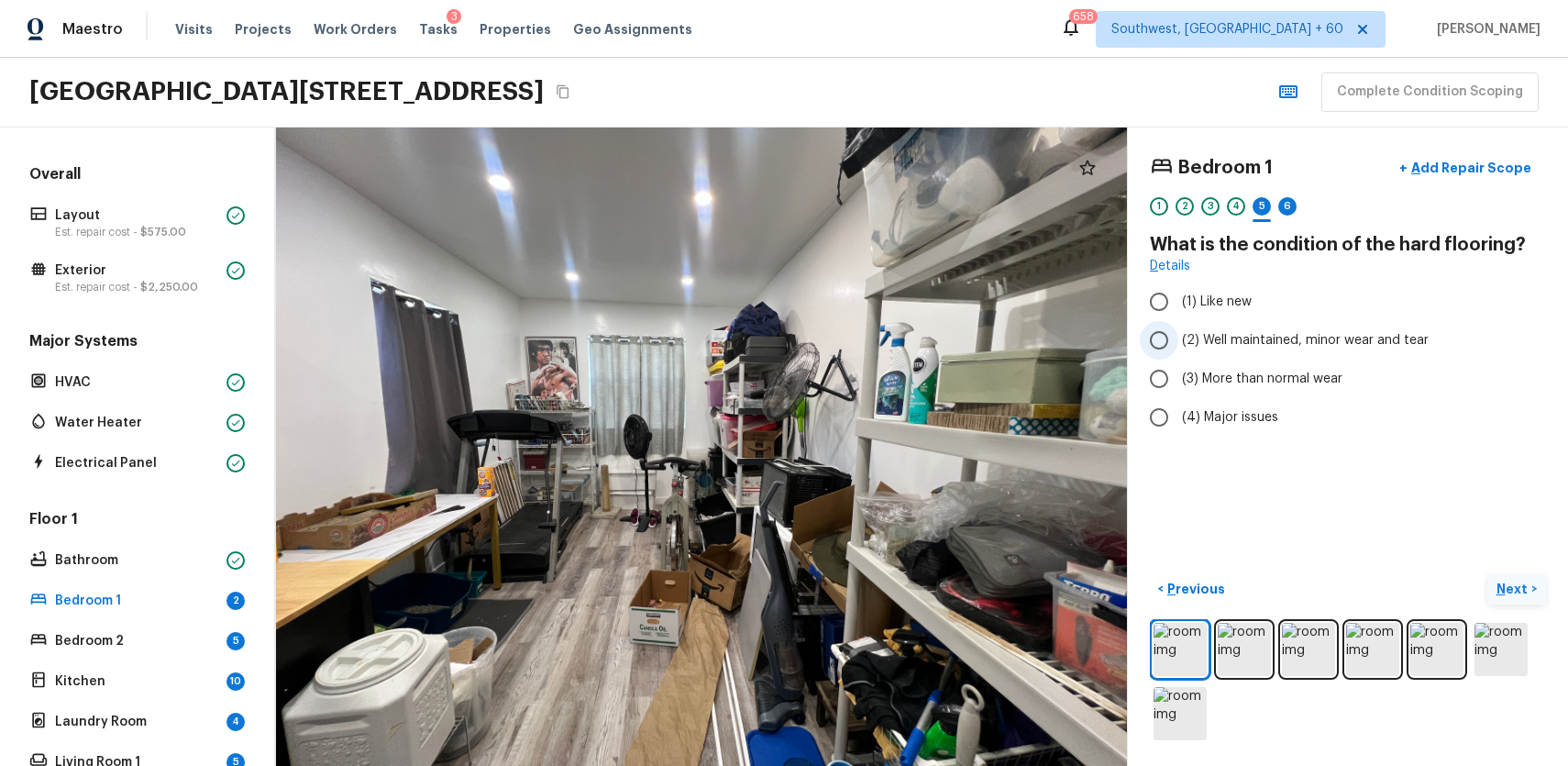
click at [1278, 324] on label "(2) Well maintained, minor wear and tear" at bounding box center [1335, 340] width 392 height 39
click at [1178, 324] on input "(2) Well maintained, minor wear and tear" at bounding box center [1158, 340] width 39 height 39
radio input "true"
click at [1292, 214] on div "6" at bounding box center [1287, 211] width 18 height 29
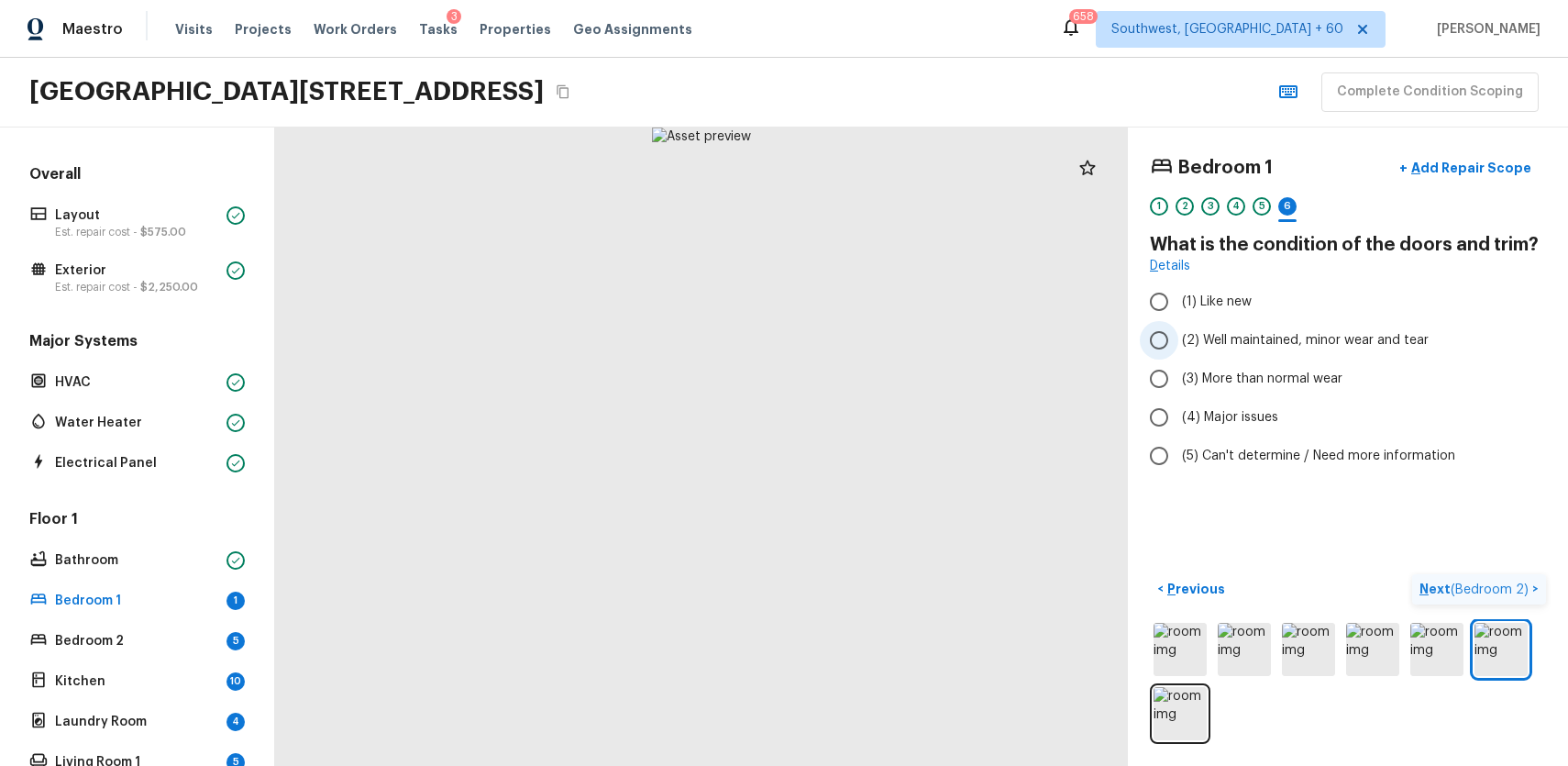
click at [1345, 331] on span "(2) Well maintained, minor wear and tear" at bounding box center [1305, 340] width 247 height 18
click at [1178, 331] on input "(2) Well maintained, minor wear and tear" at bounding box center [1158, 340] width 39 height 39
radio input "true"
click at [1479, 578] on button "Next ( Bedroom 2 ) >" at bounding box center [1479, 589] width 134 height 31
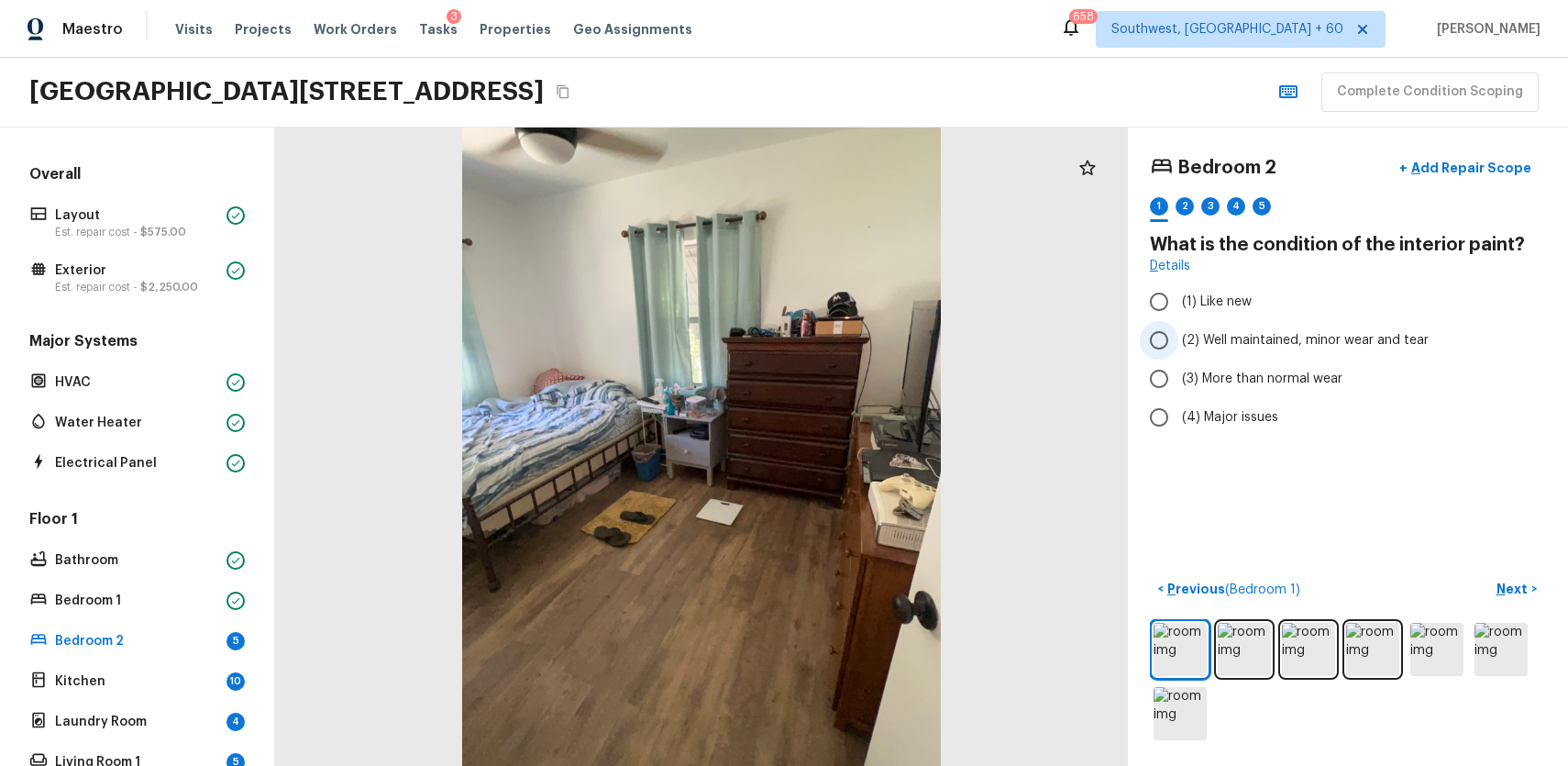
click at [1328, 349] on label "(2) Well maintained, minor wear and tear" at bounding box center [1335, 340] width 392 height 39
click at [1178, 349] on input "(2) Well maintained, minor wear and tear" at bounding box center [1158, 340] width 39 height 39
radio input "true"
click at [1190, 207] on div "2" at bounding box center [1184, 206] width 18 height 18
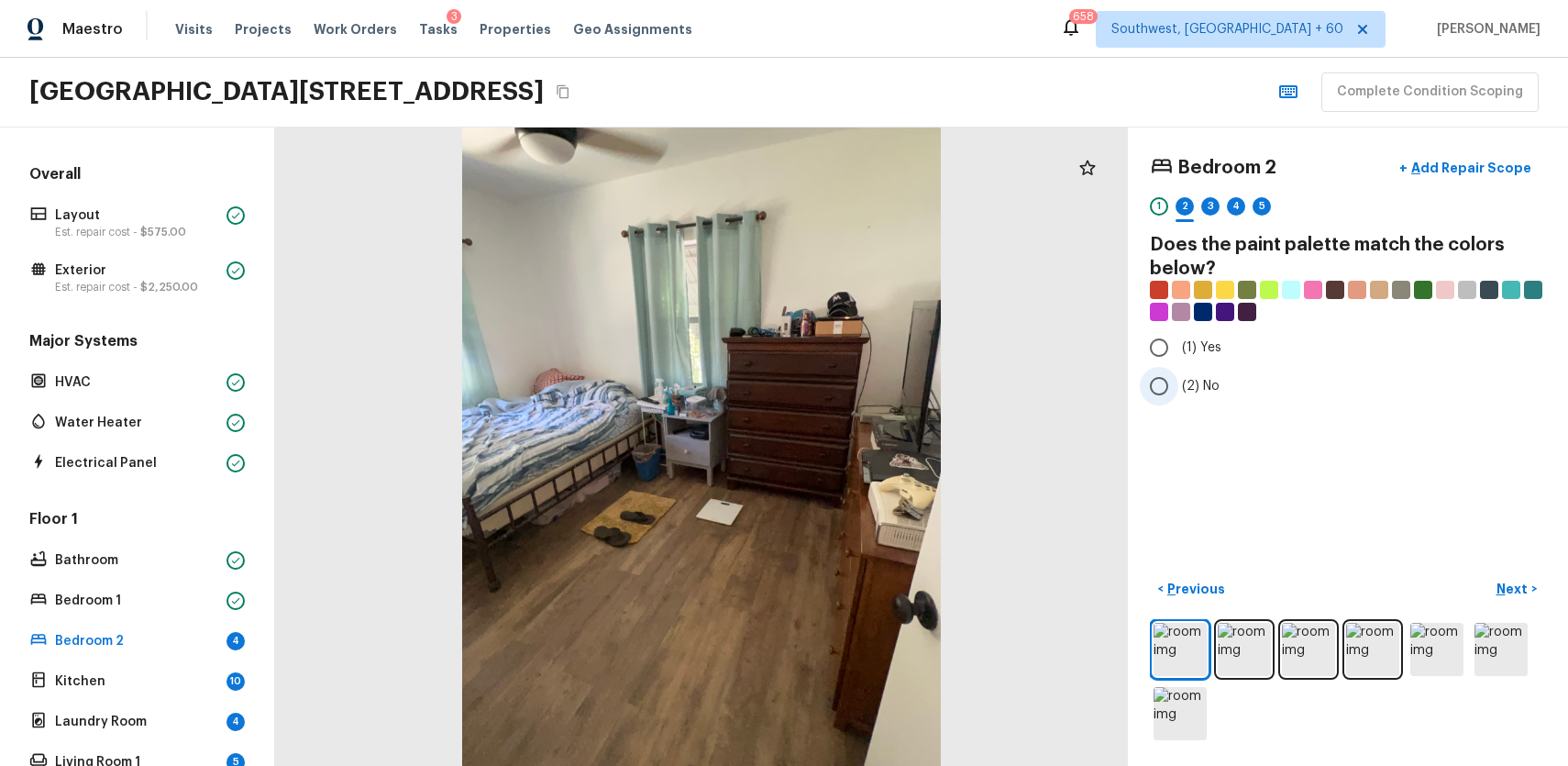
click at [1222, 377] on label "(2) No" at bounding box center [1335, 386] width 392 height 39
click at [1178, 377] on input "(2) No" at bounding box center [1158, 386] width 39 height 39
radio input "true"
click at [1214, 200] on div "3" at bounding box center [1210, 206] width 18 height 18
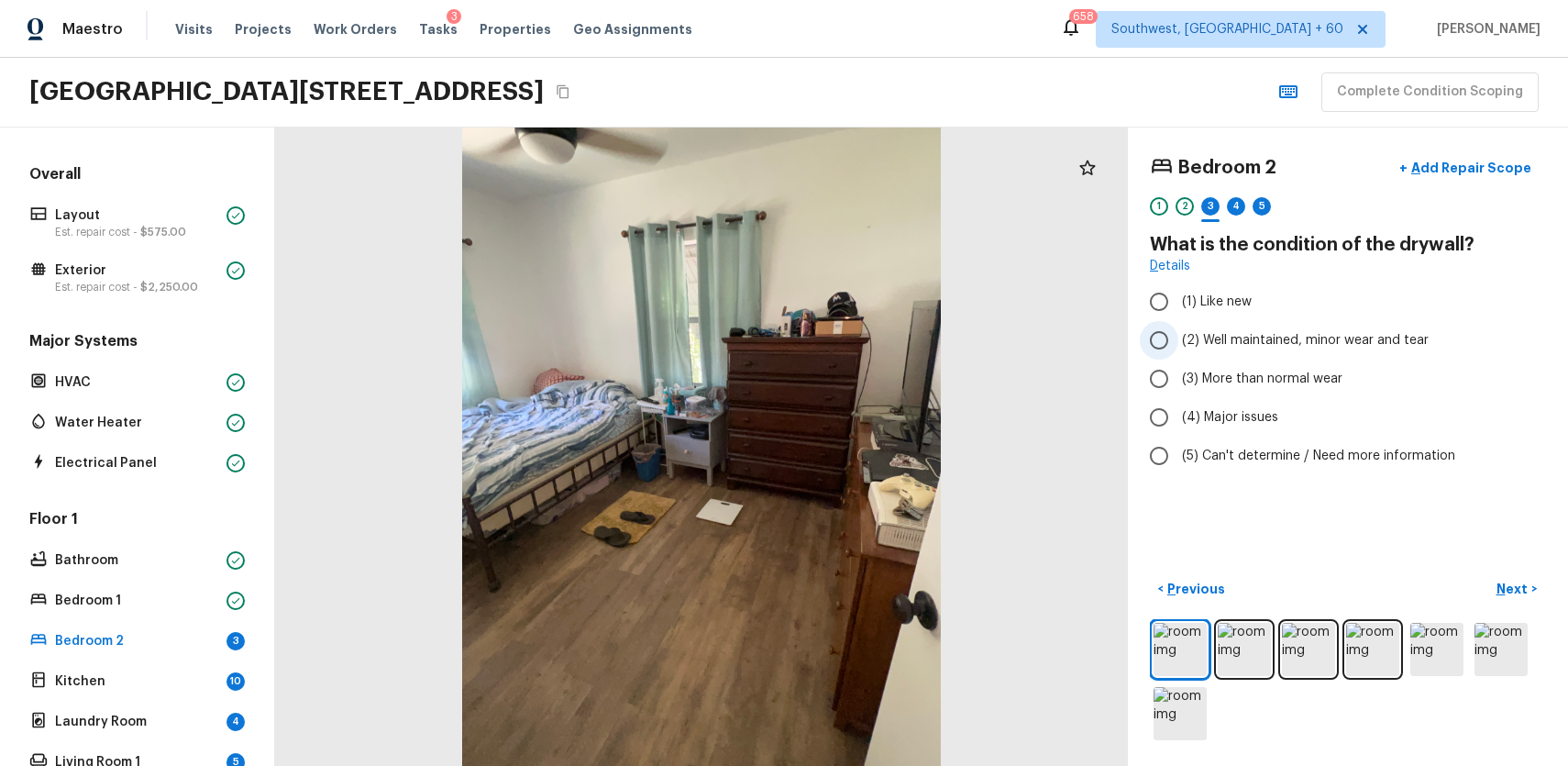
click at [1214, 352] on label "(2) Well maintained, minor wear and tear" at bounding box center [1335, 340] width 392 height 39
click at [1178, 352] on input "(2) Well maintained, minor wear and tear" at bounding box center [1158, 340] width 39 height 39
radio input "true"
click at [1240, 197] on div "4" at bounding box center [1236, 211] width 18 height 29
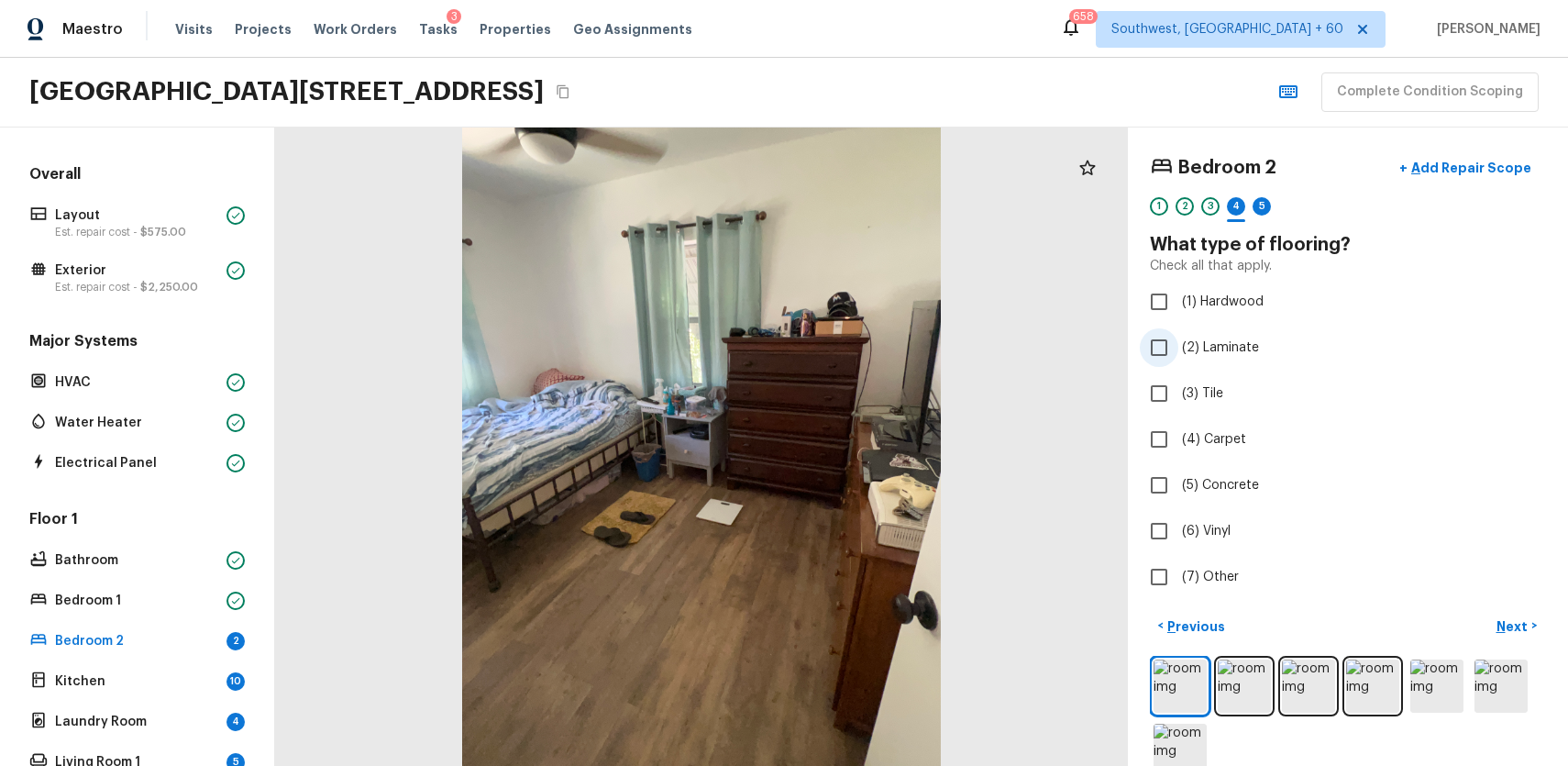
click at [1244, 364] on label "(2) Laminate" at bounding box center [1335, 347] width 392 height 39
click at [1178, 364] on input "(2) Laminate" at bounding box center [1158, 347] width 39 height 39
checkbox input "true"
click at [1237, 435] on span "(4) Carpet" at bounding box center [1214, 440] width 64 height 18
click at [1178, 435] on input "(4) Carpet" at bounding box center [1158, 439] width 39 height 39
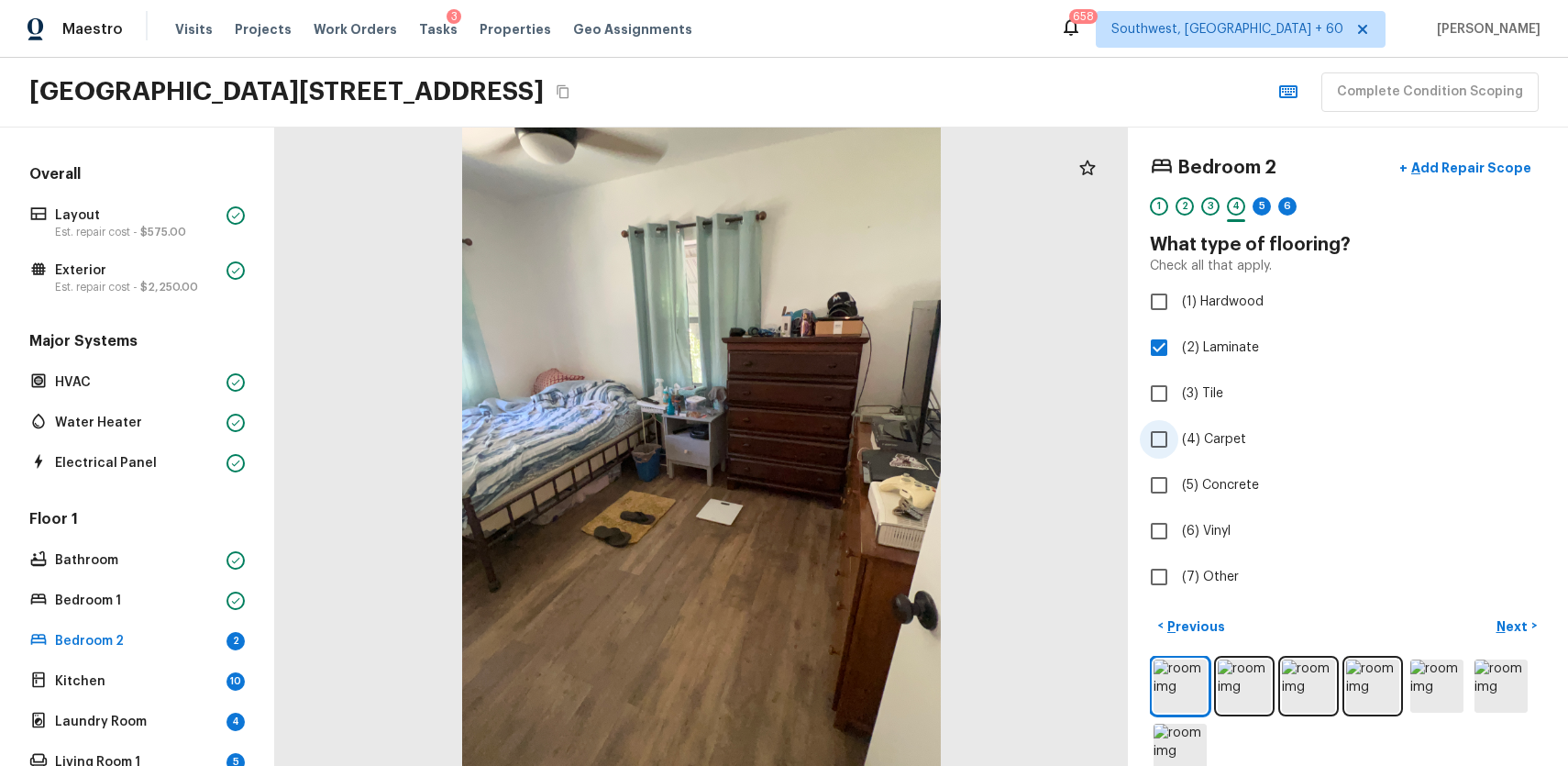
checkbox input "true"
click at [1237, 345] on span "(2) Laminate" at bounding box center [1221, 347] width 77 height 18
click at [1178, 345] on input "(2) Laminate" at bounding box center [1158, 347] width 39 height 39
checkbox input "false"
click at [1223, 436] on span "(4) Carpet" at bounding box center [1214, 440] width 64 height 18
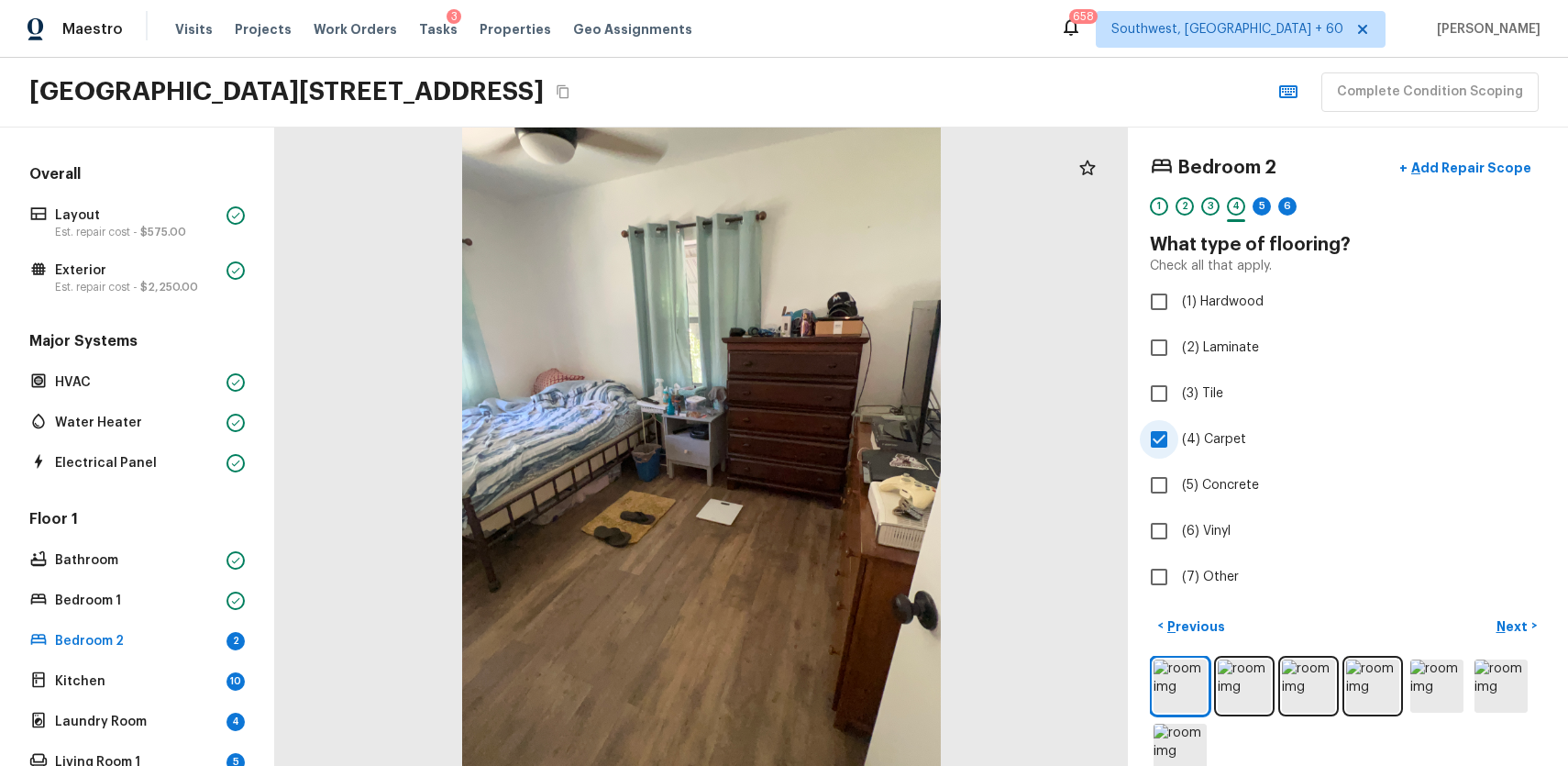
click at [1178, 436] on input "(4) Carpet" at bounding box center [1158, 439] width 39 height 39
checkbox input "false"
click at [1231, 342] on span "(2) Laminate" at bounding box center [1221, 347] width 77 height 18
click at [1178, 342] on input "(2) Laminate" at bounding box center [1158, 347] width 39 height 39
checkbox input "true"
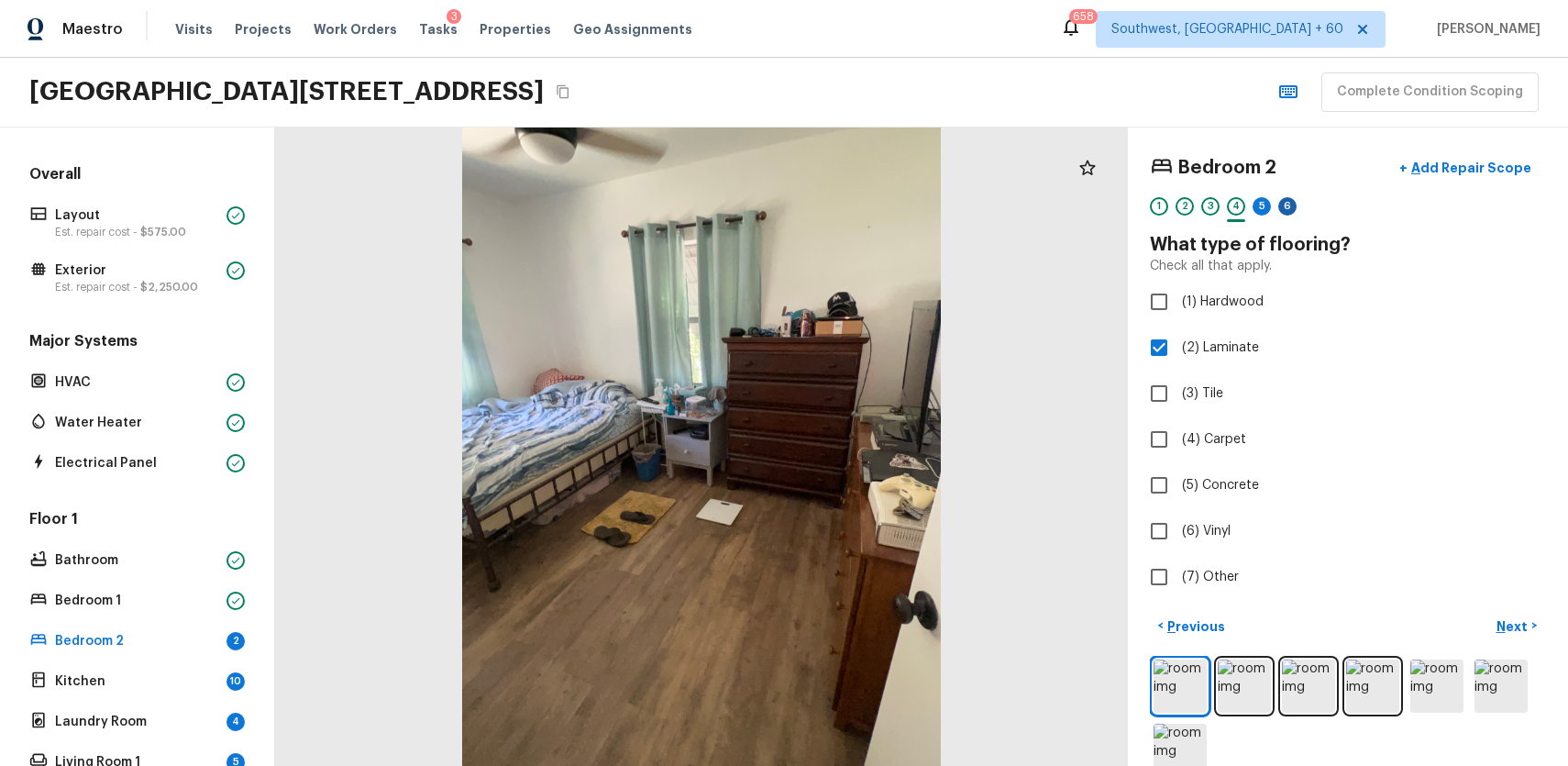
click at [1290, 200] on div "6" at bounding box center [1287, 206] width 18 height 18
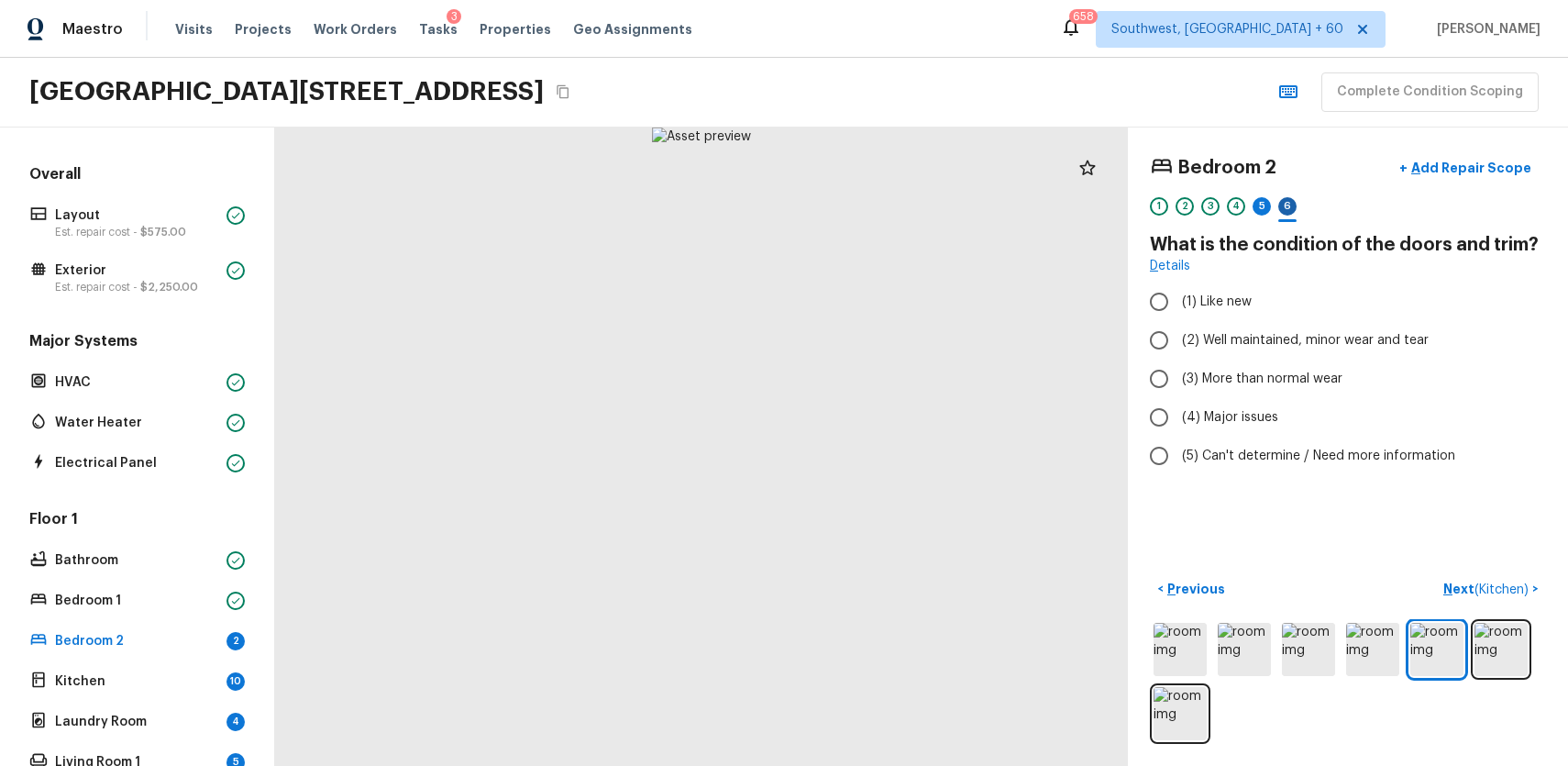
click at [1281, 207] on div "6" at bounding box center [1287, 206] width 18 height 18
click at [1273, 211] on div "1 2 3 4 5 6" at bounding box center [1347, 211] width 396 height 29
click at [1266, 212] on div "5" at bounding box center [1262, 206] width 18 height 18
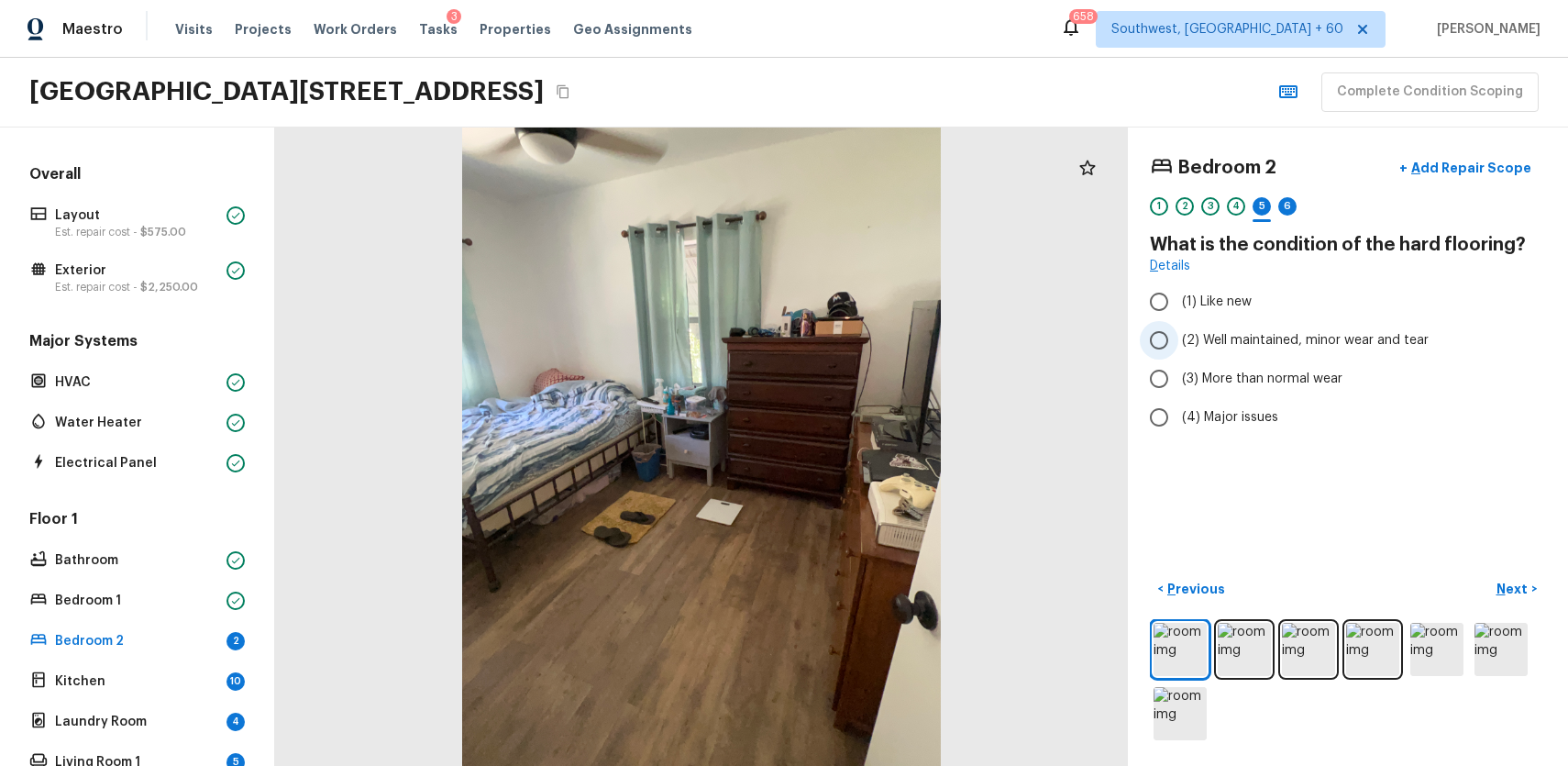
click at [1335, 337] on span "(2) Well maintained, minor wear and tear" at bounding box center [1305, 340] width 247 height 18
click at [1178, 337] on input "(2) Well maintained, minor wear and tear" at bounding box center [1158, 340] width 39 height 39
radio input "true"
click at [1275, 204] on div "1 2 3 4 5 6" at bounding box center [1347, 211] width 396 height 29
click at [1289, 207] on div "6" at bounding box center [1287, 206] width 18 height 18
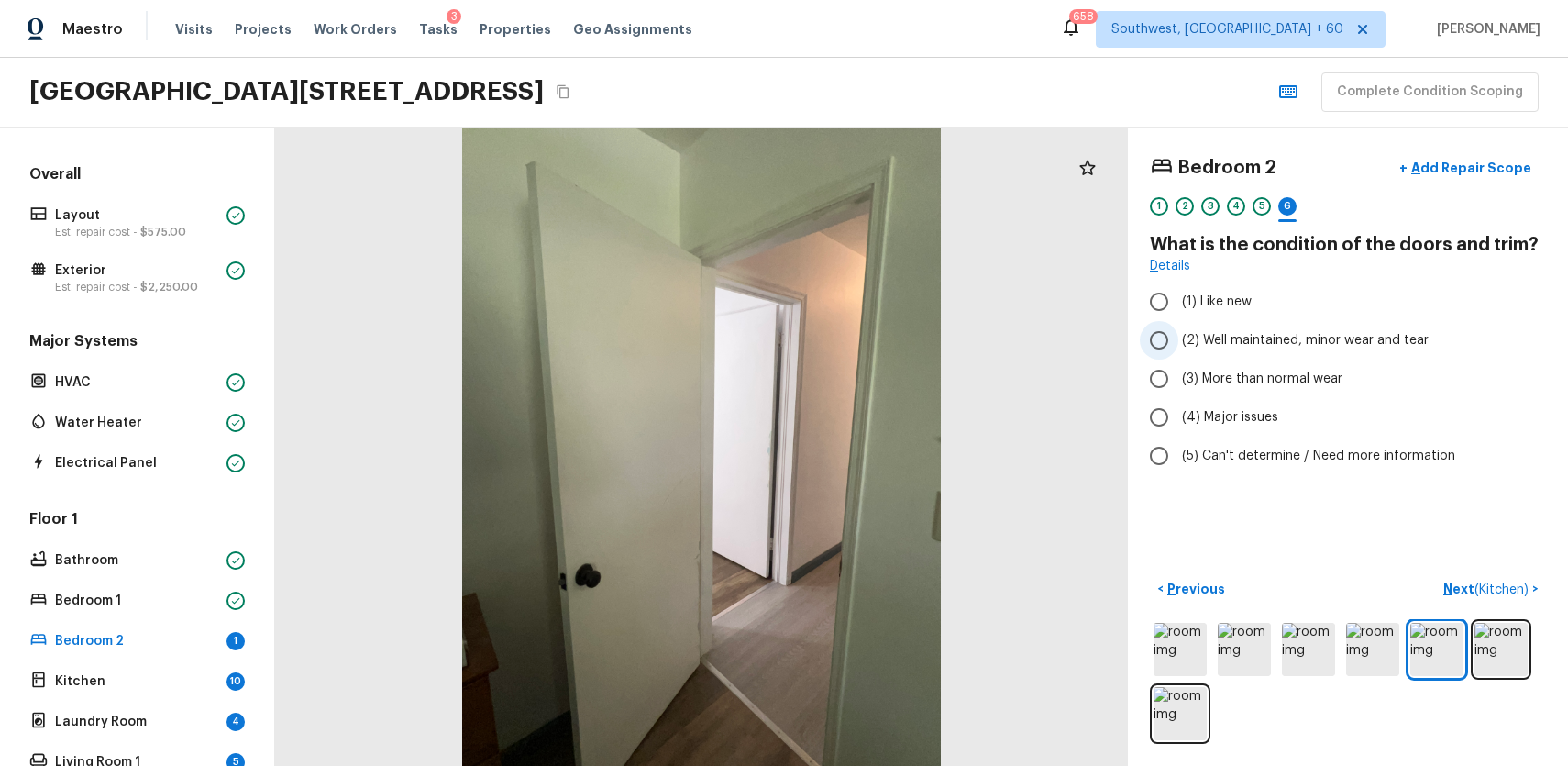
click at [1352, 335] on span "(2) Well maintained, minor wear and tear" at bounding box center [1305, 340] width 247 height 18
click at [1178, 335] on input "(2) Well maintained, minor wear and tear" at bounding box center [1158, 340] width 39 height 39
radio input "true"
click at [152, 591] on p "Bedroom 1" at bounding box center [137, 600] width 165 height 18
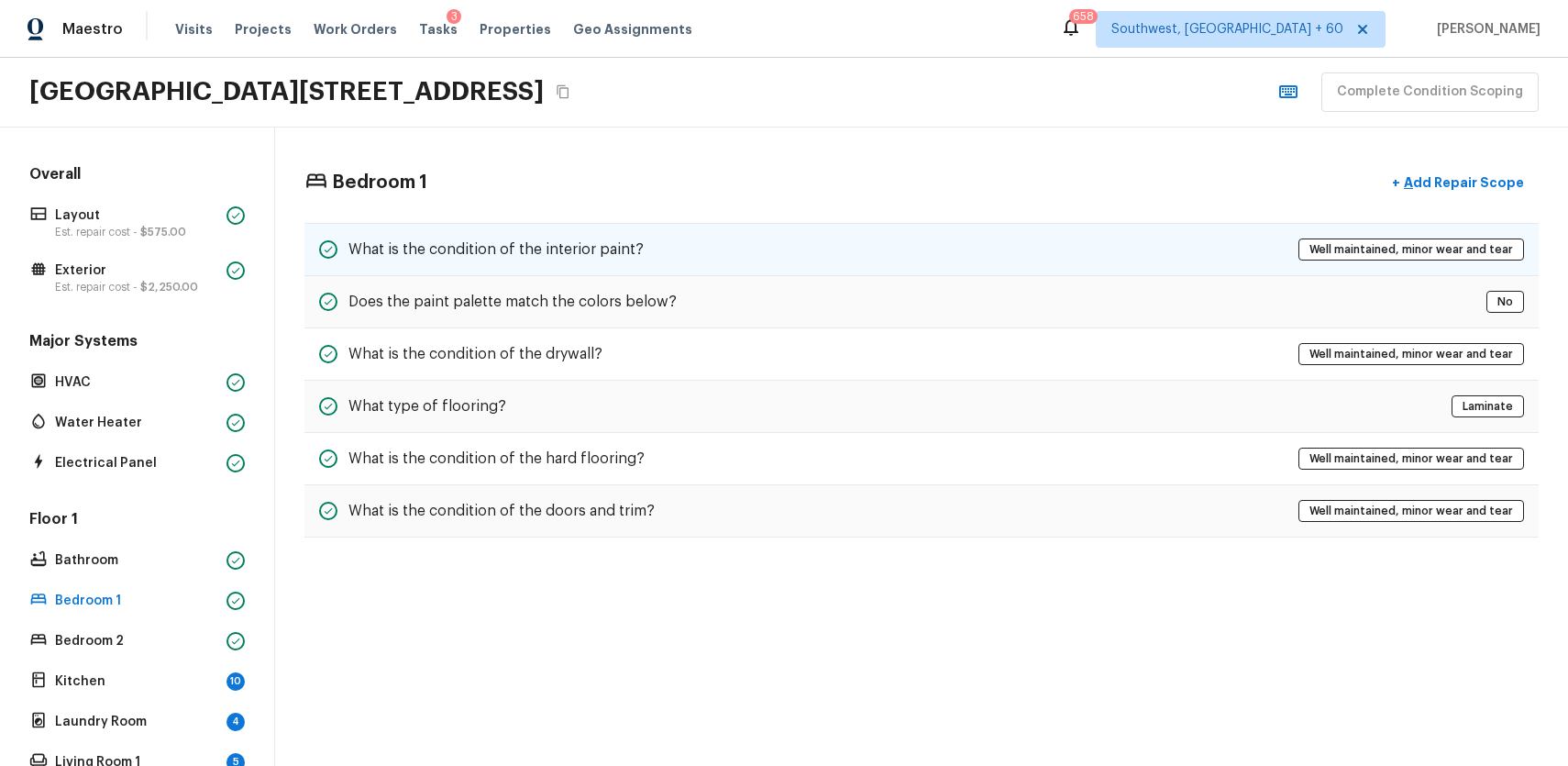
click at [662, 249] on div "What is the condition of the interior paint? Well maintained, minor wear and te…" at bounding box center [921, 250] width 1235 height 54
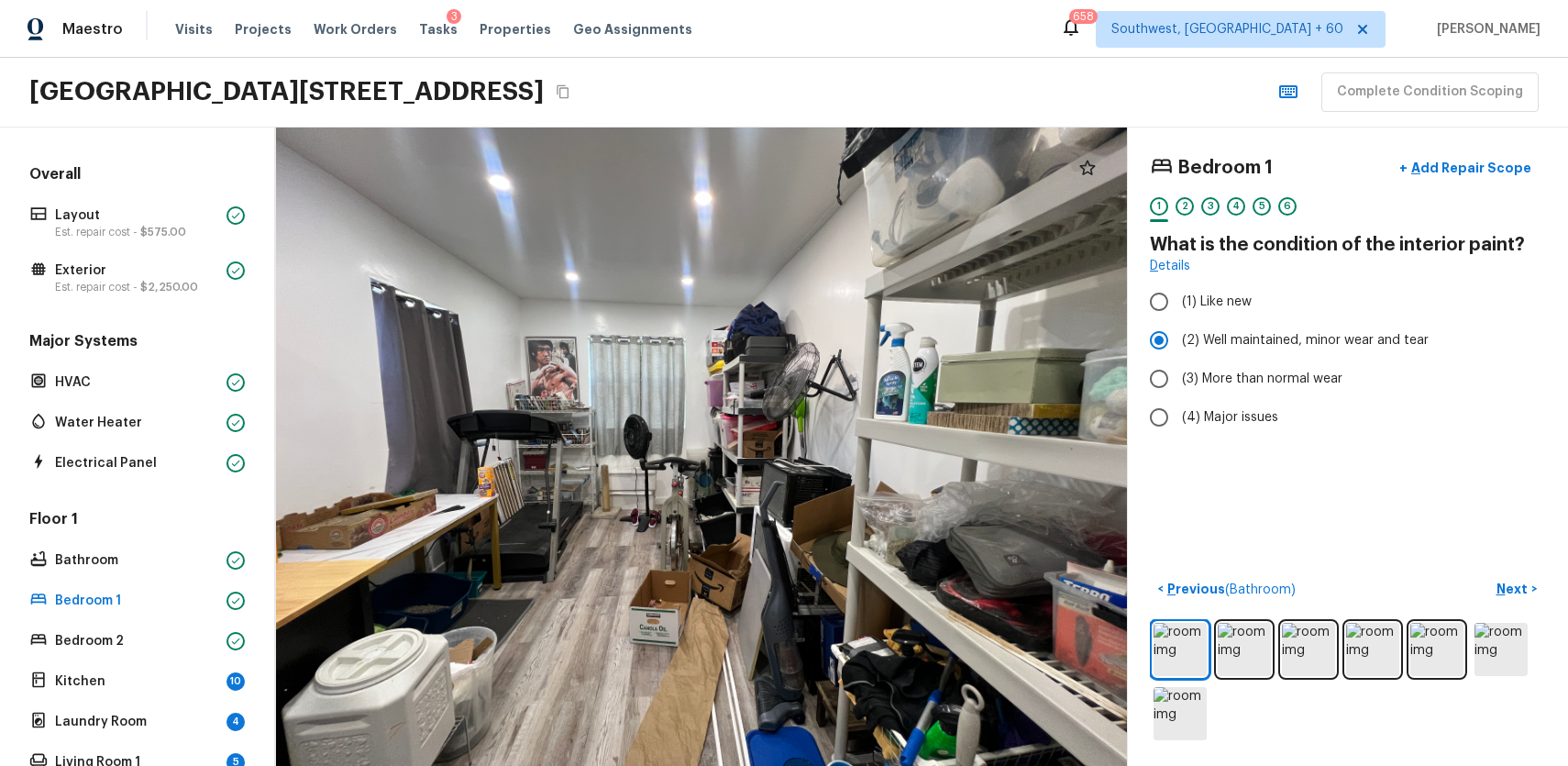
click at [1201, 214] on div "3" at bounding box center [1210, 211] width 18 height 29
click at [1231, 214] on div "4" at bounding box center [1236, 211] width 18 height 29
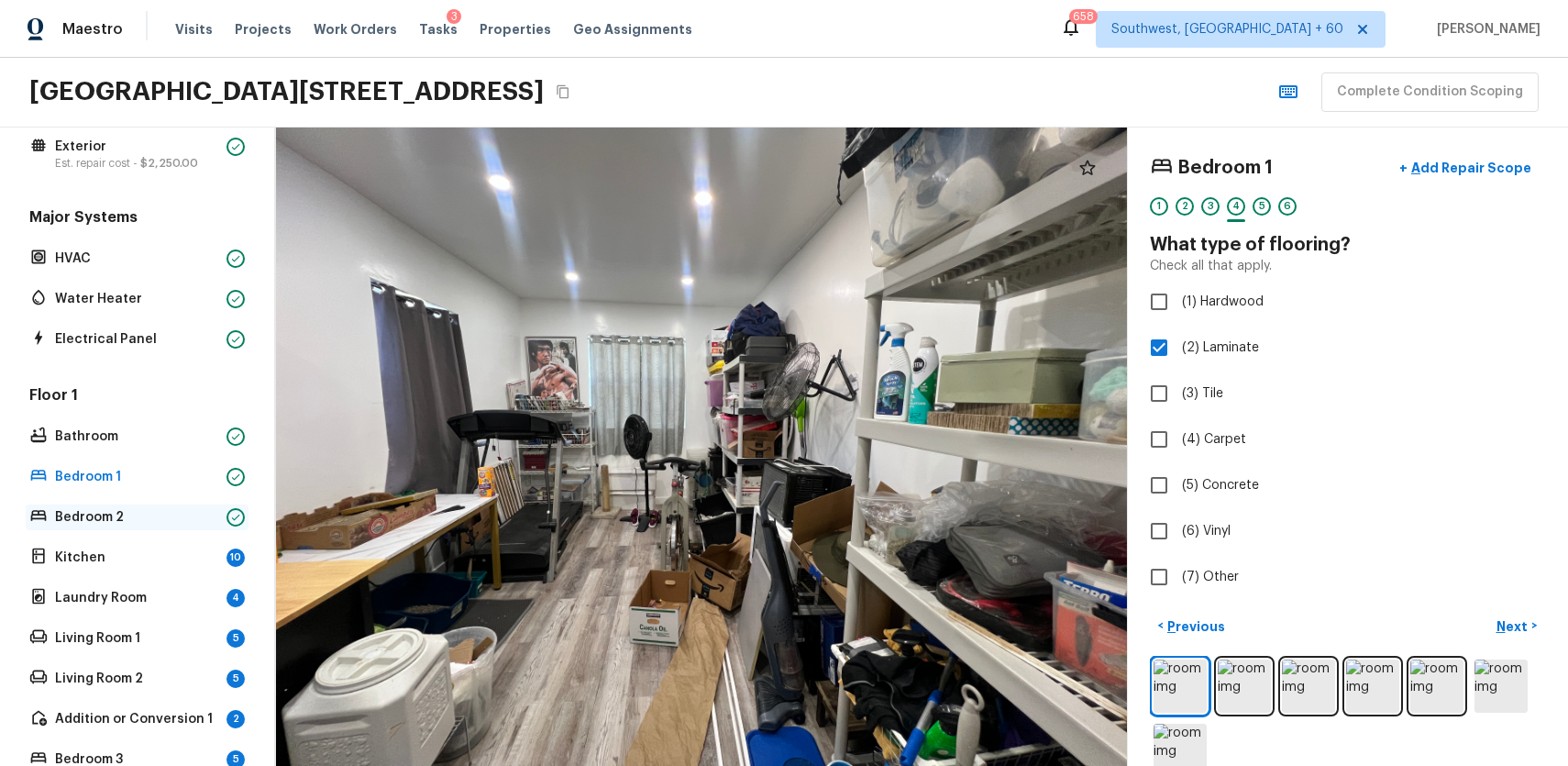
scroll to position [140, 0]
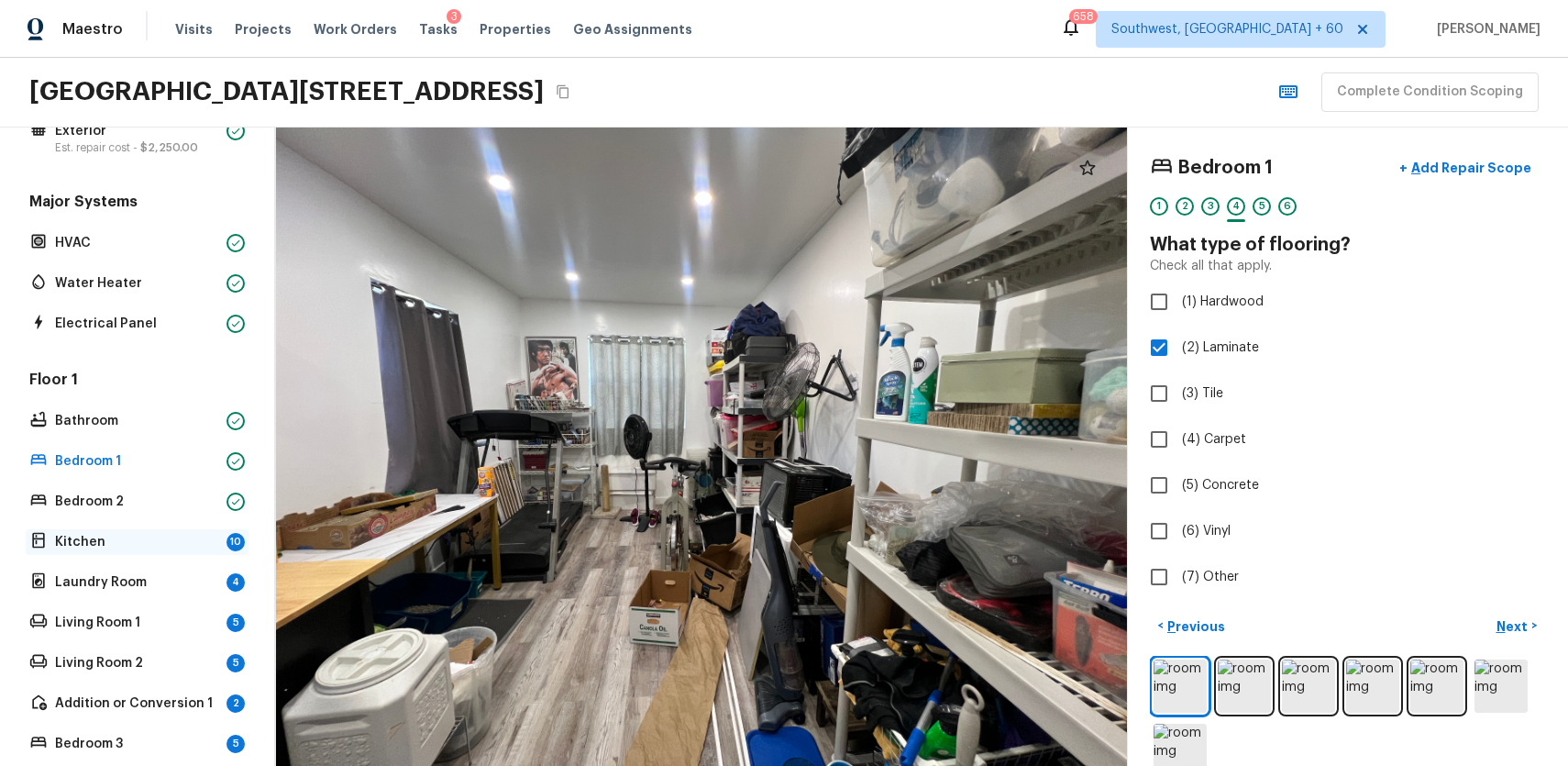
click at [189, 530] on div "Kitchen 10" at bounding box center [137, 543] width 223 height 26
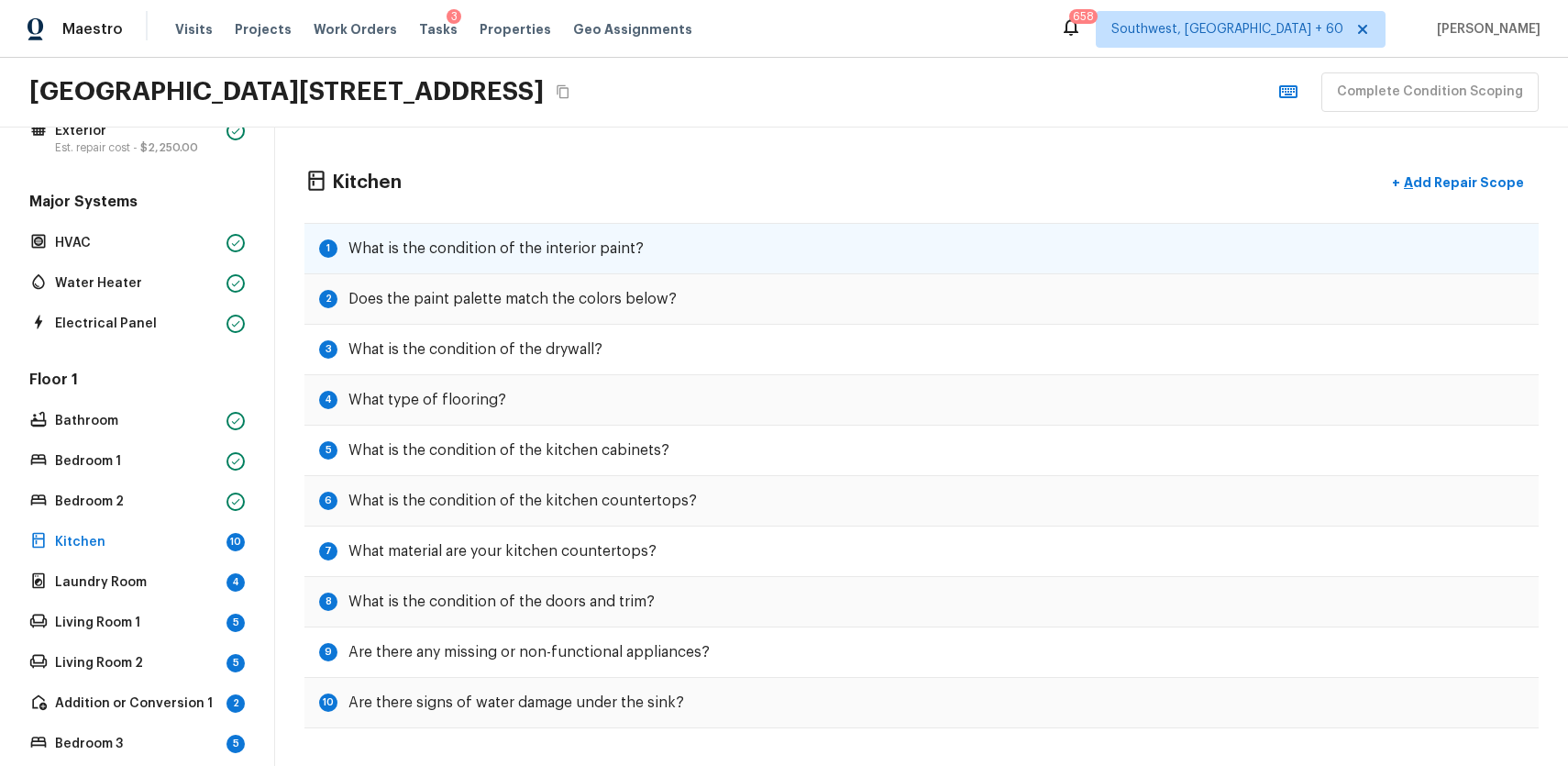
click at [719, 260] on div "1 What is the condition of the interior paint?" at bounding box center [921, 249] width 1235 height 52
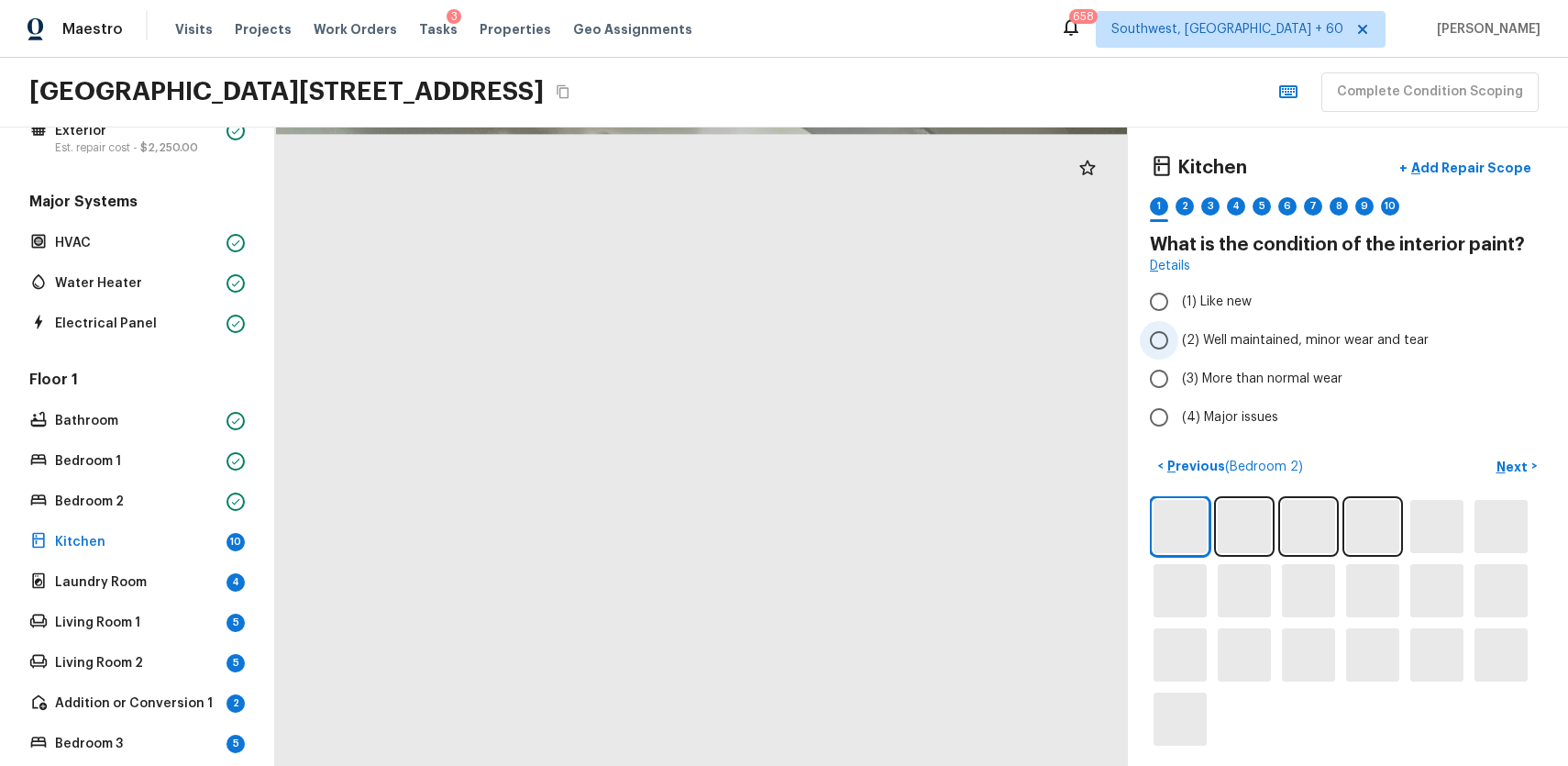
click at [1263, 354] on label "(2) Well maintained, minor wear and tear" at bounding box center [1335, 340] width 392 height 39
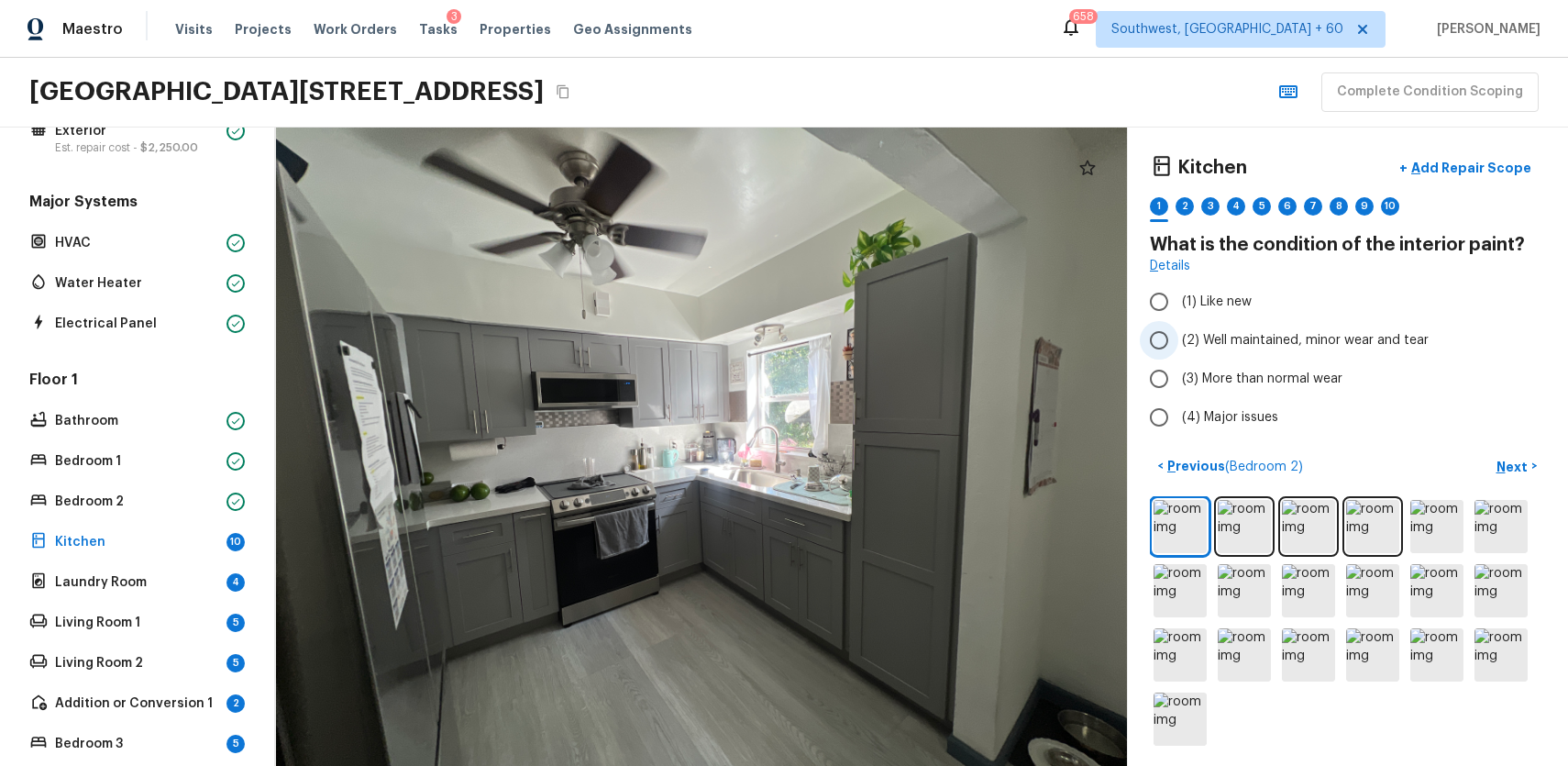
click at [1178, 354] on input "(2) Well maintained, minor wear and tear" at bounding box center [1158, 340] width 39 height 39
radio input "true"
click at [1507, 472] on p "Next" at bounding box center [1513, 466] width 35 height 18
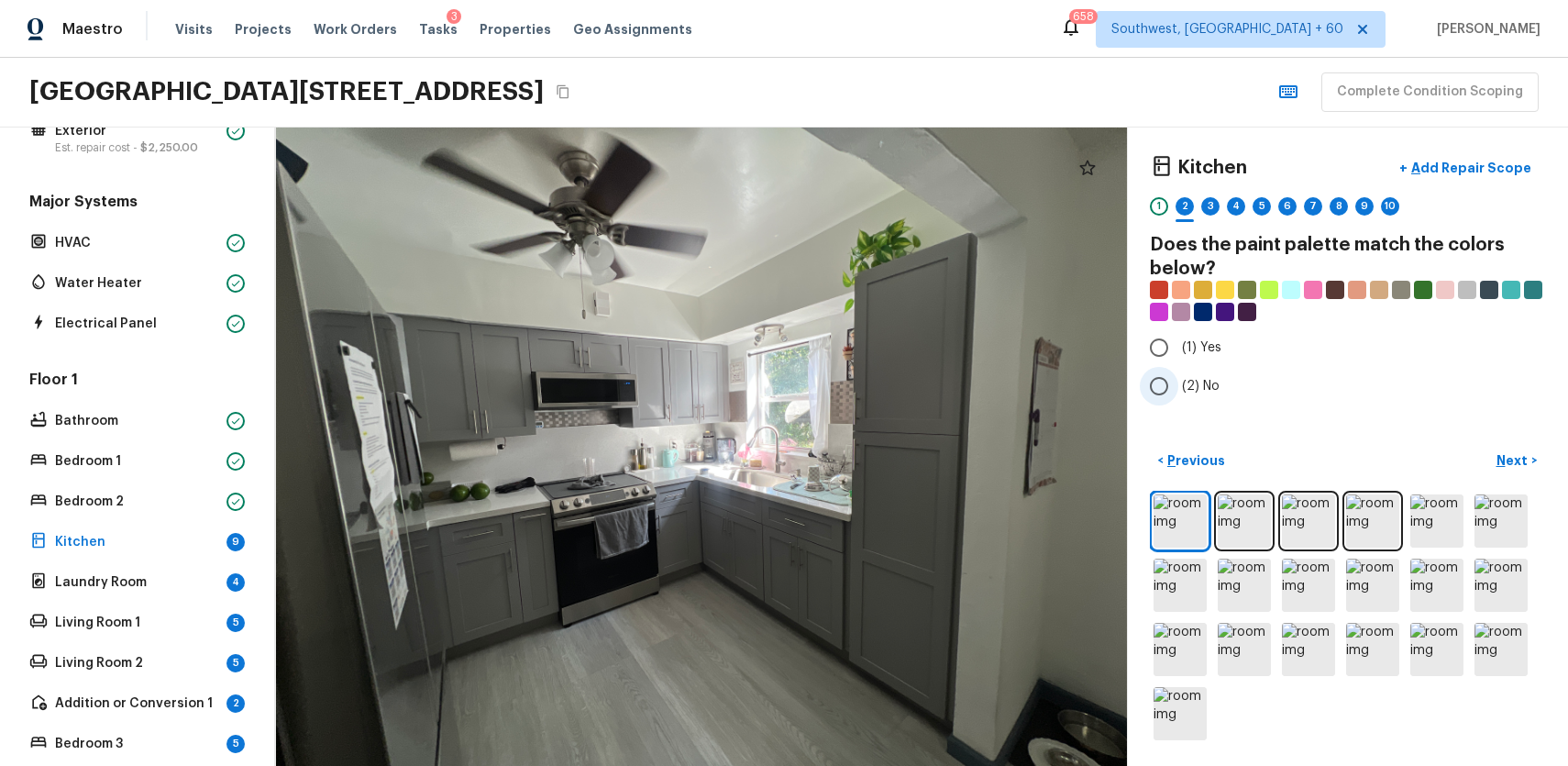
click at [1177, 398] on input "(2) No" at bounding box center [1158, 386] width 39 height 39
radio input "true"
click at [1493, 456] on button "Next >" at bounding box center [1516, 460] width 59 height 31
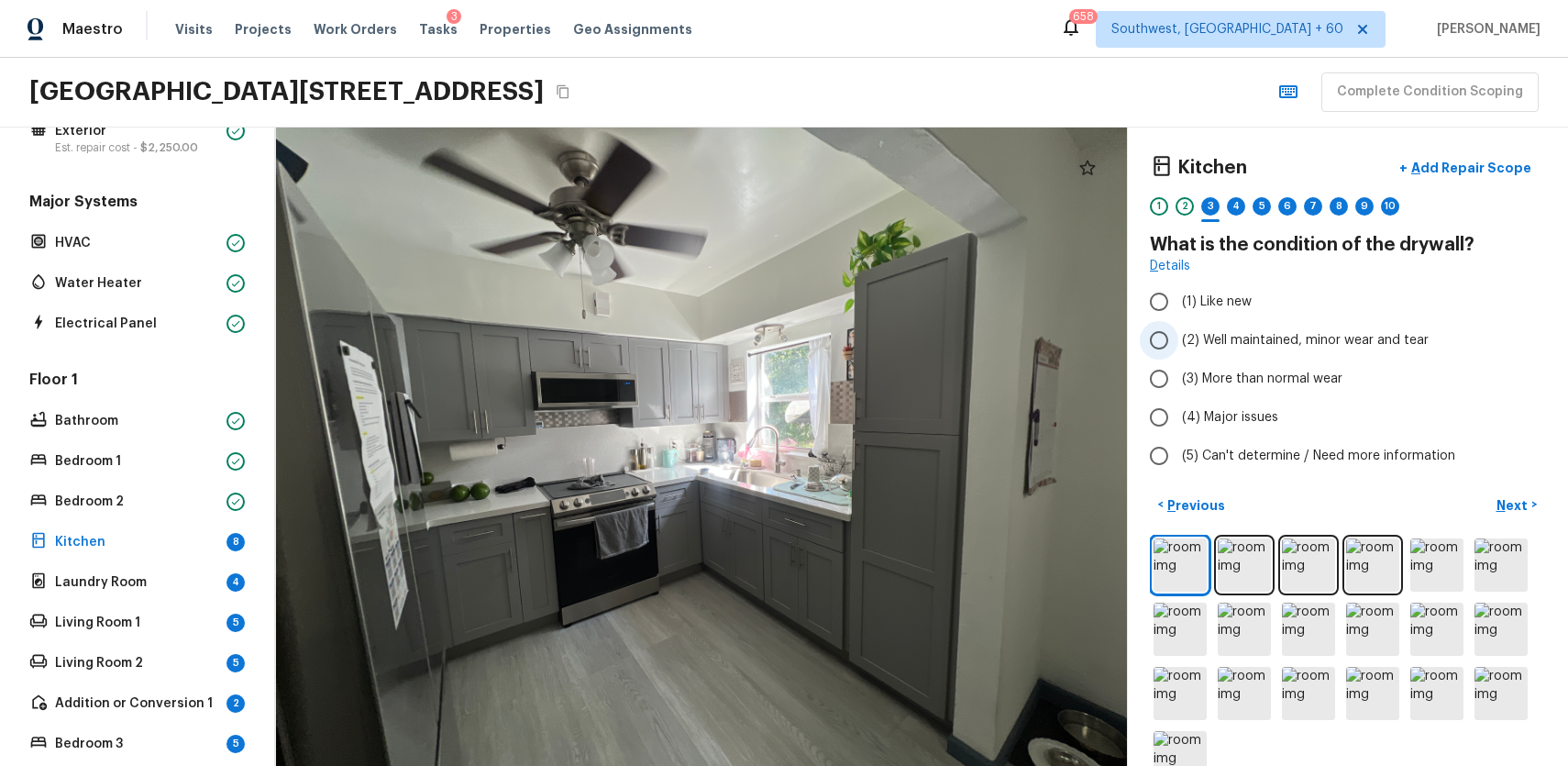
click at [1297, 337] on span "(2) Well maintained, minor wear and tear" at bounding box center [1305, 340] width 247 height 18
click at [1178, 337] on input "(2) Well maintained, minor wear and tear" at bounding box center [1158, 340] width 39 height 39
radio input "true"
click at [1503, 497] on p "Next" at bounding box center [1513, 505] width 35 height 18
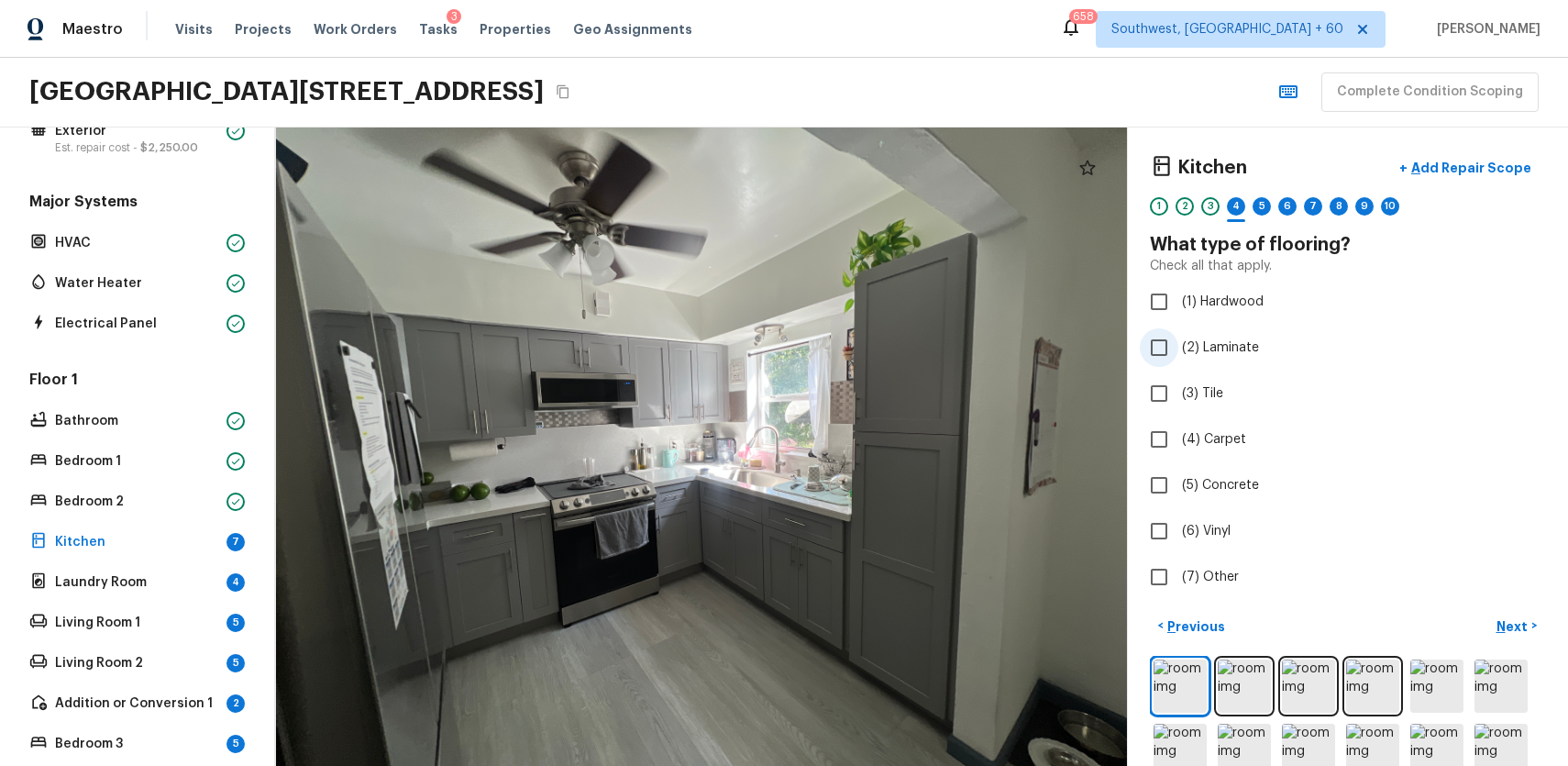
click at [1211, 354] on span "(2) Laminate" at bounding box center [1221, 347] width 77 height 18
click at [1178, 354] on input "(2) Laminate" at bounding box center [1158, 347] width 39 height 39
checkbox input "true"
click at [1517, 630] on p "Next" at bounding box center [1513, 626] width 35 height 18
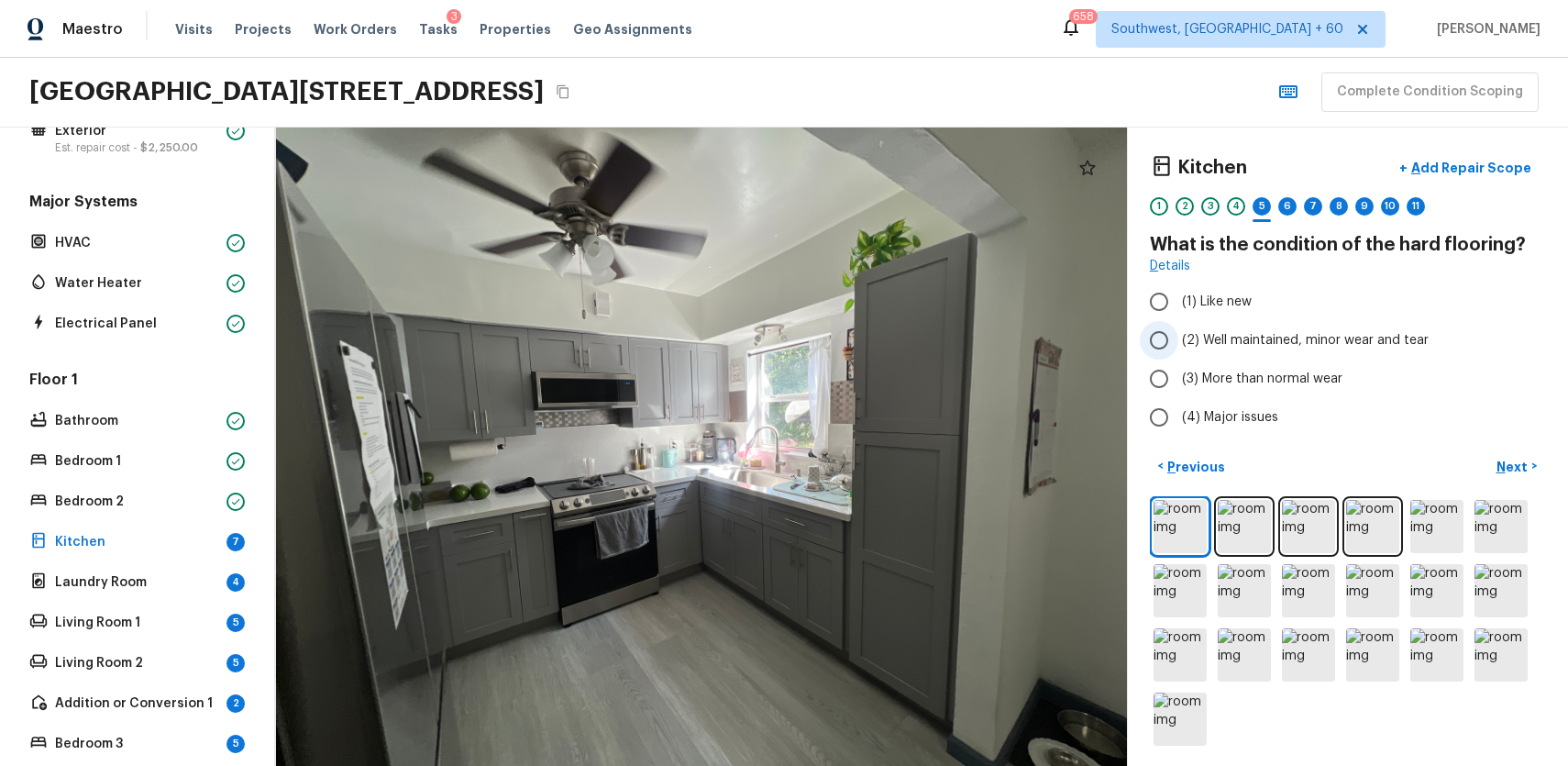
click at [1357, 347] on span "(2) Well maintained, minor wear and tear" at bounding box center [1305, 340] width 247 height 18
click at [1178, 347] on input "(2) Well maintained, minor wear and tear" at bounding box center [1158, 340] width 39 height 39
radio input "true"
click at [1512, 467] on p "Next" at bounding box center [1513, 466] width 35 height 18
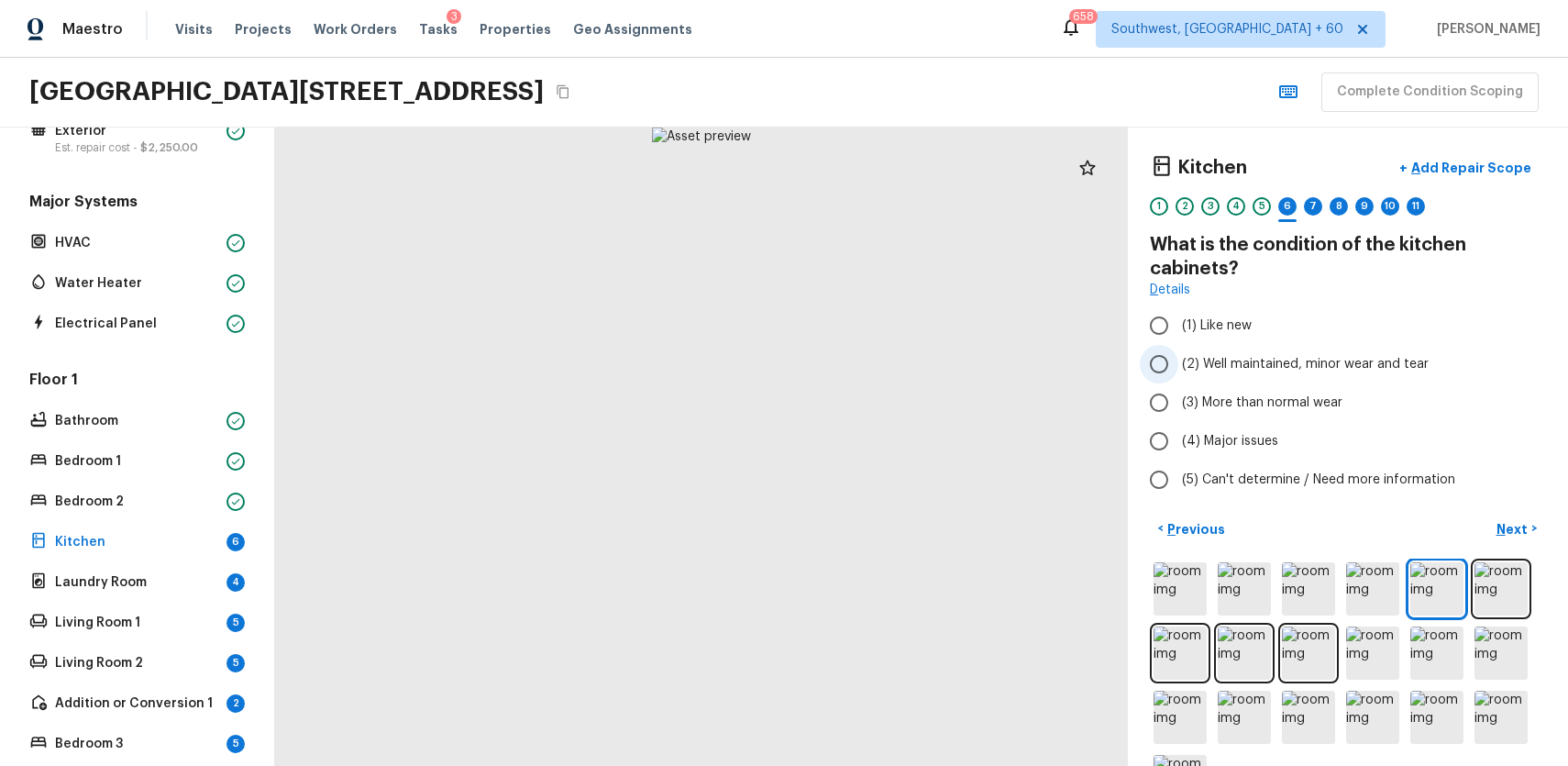
click at [1383, 359] on span "(2) Well maintained, minor wear and tear" at bounding box center [1305, 364] width 247 height 18
click at [1178, 359] on input "(2) Well maintained, minor wear and tear" at bounding box center [1158, 364] width 39 height 39
radio input "true"
click at [1531, 546] on div "< Previous Next >" at bounding box center [1347, 663] width 396 height 299
click at [1514, 522] on p "Next" at bounding box center [1513, 529] width 35 height 18
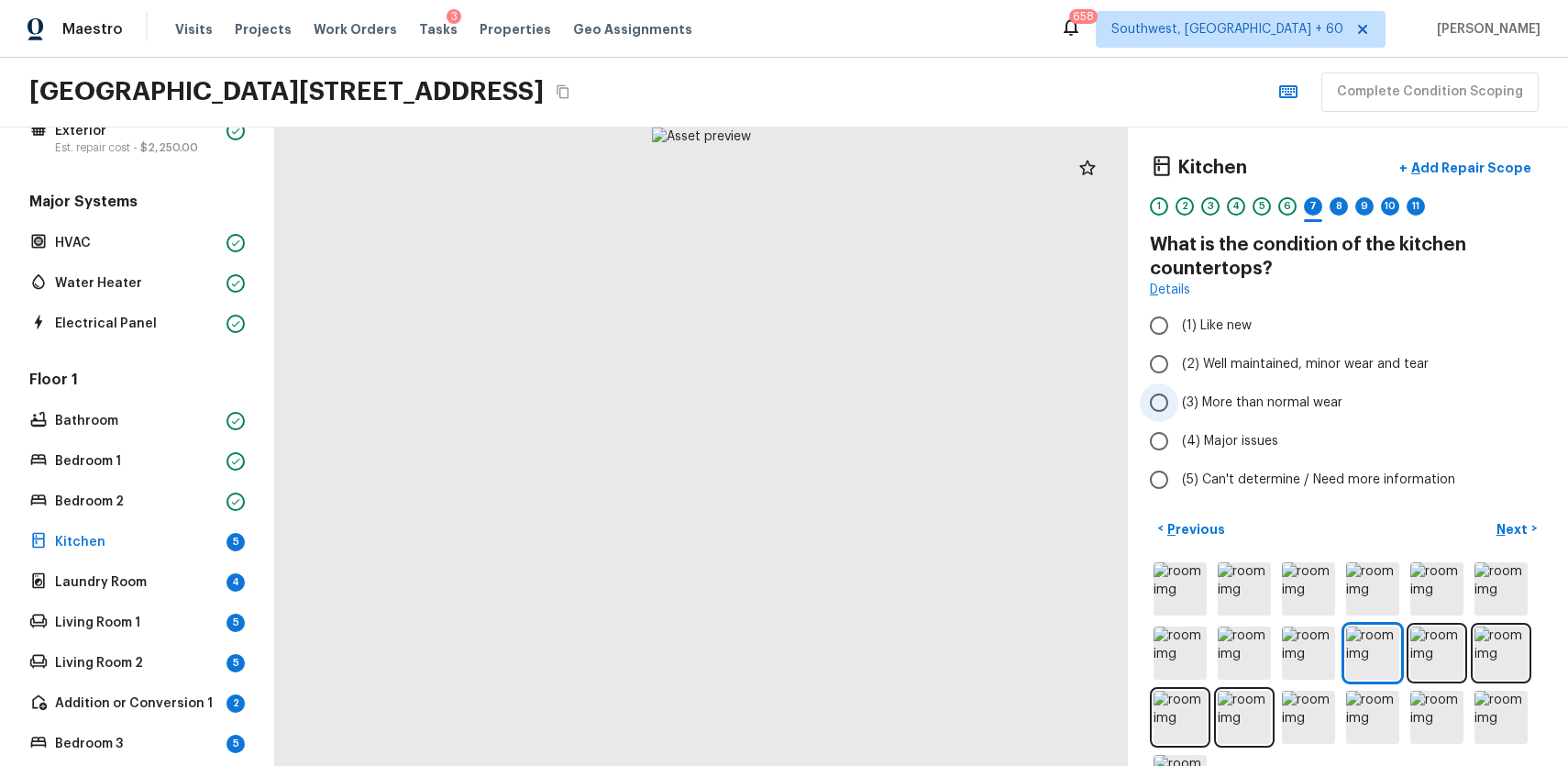
click at [1370, 384] on label "(3) More than normal wear" at bounding box center [1335, 402] width 392 height 39
click at [1178, 384] on input "(3) More than normal wear" at bounding box center [1158, 402] width 39 height 39
radio input "true"
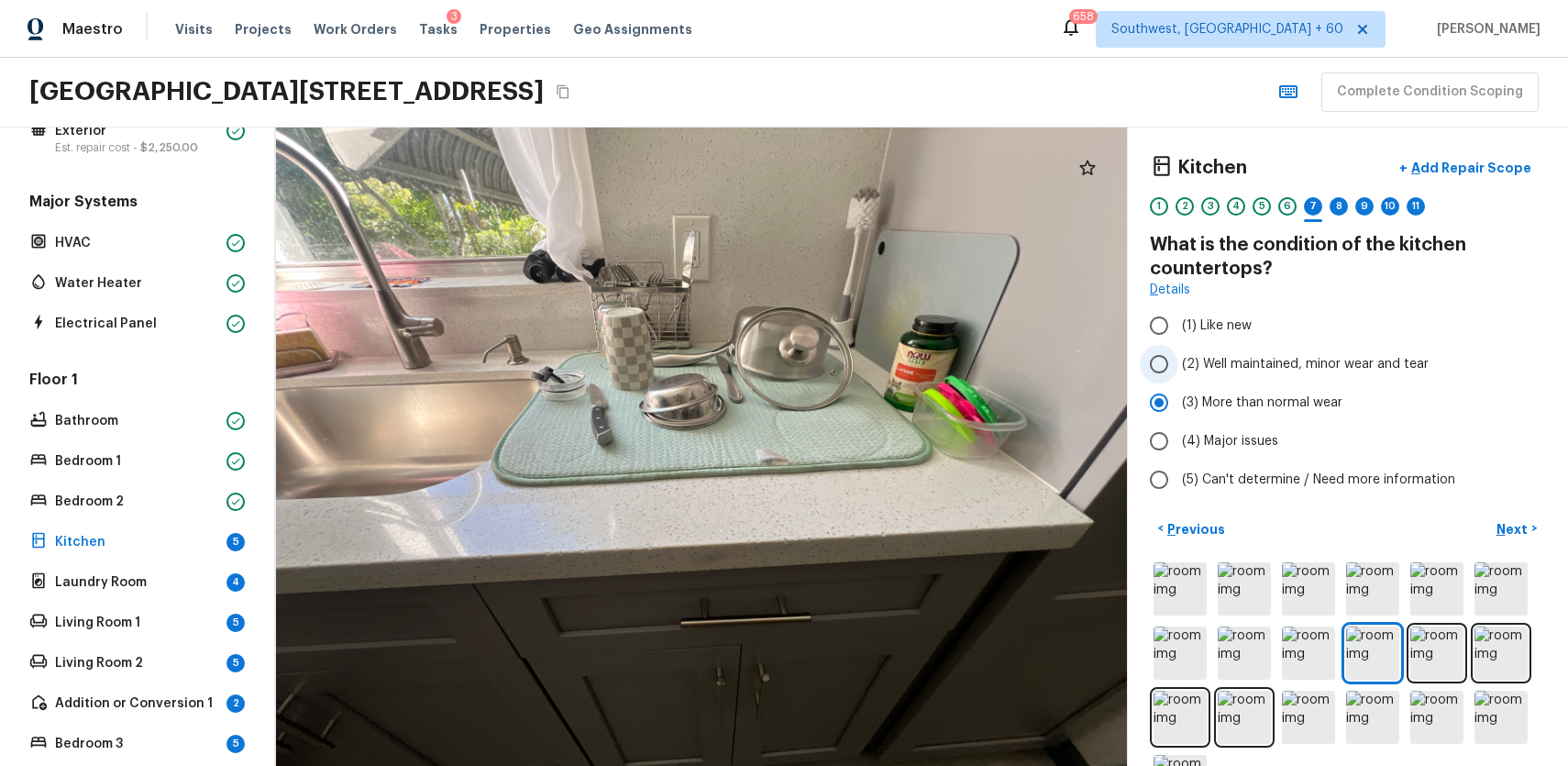
click at [1381, 352] on label "(2) Well maintained, minor wear and tear" at bounding box center [1335, 364] width 392 height 39
click at [1178, 352] on input "(2) Well maintained, minor wear and tear" at bounding box center [1158, 364] width 39 height 39
radio input "true"
click at [1512, 525] on p "Next" at bounding box center [1513, 529] width 35 height 18
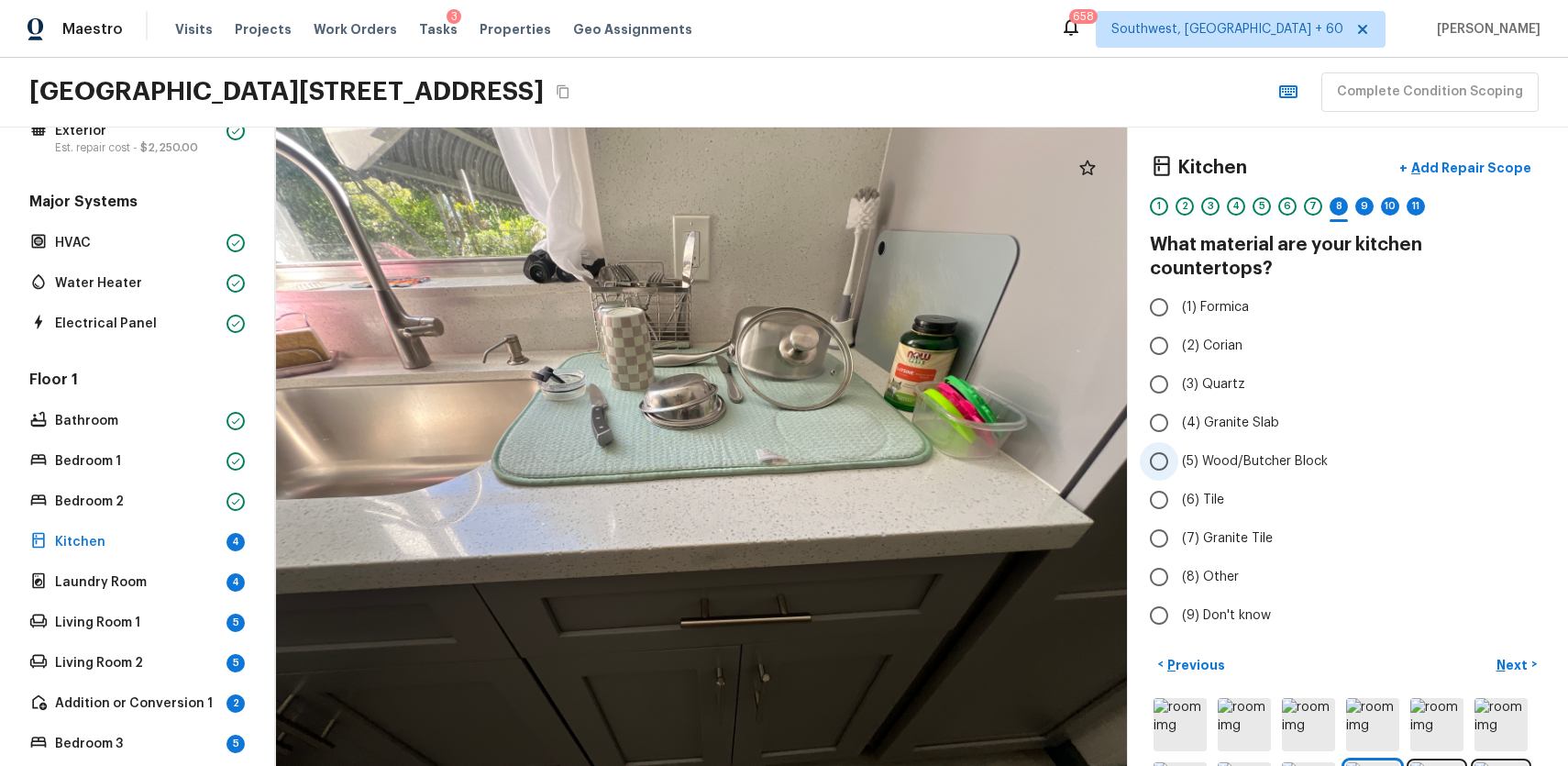
click at [1285, 452] on span "(5) Wood/Butcher Block" at bounding box center [1255, 461] width 146 height 18
click at [1178, 443] on input "(5) Wood/Butcher Block" at bounding box center [1158, 461] width 39 height 39
radio input "true"
click at [1215, 414] on span "(4) Granite Slab" at bounding box center [1231, 423] width 97 height 18
click at [1178, 404] on input "(4) Granite Slab" at bounding box center [1158, 423] width 39 height 39
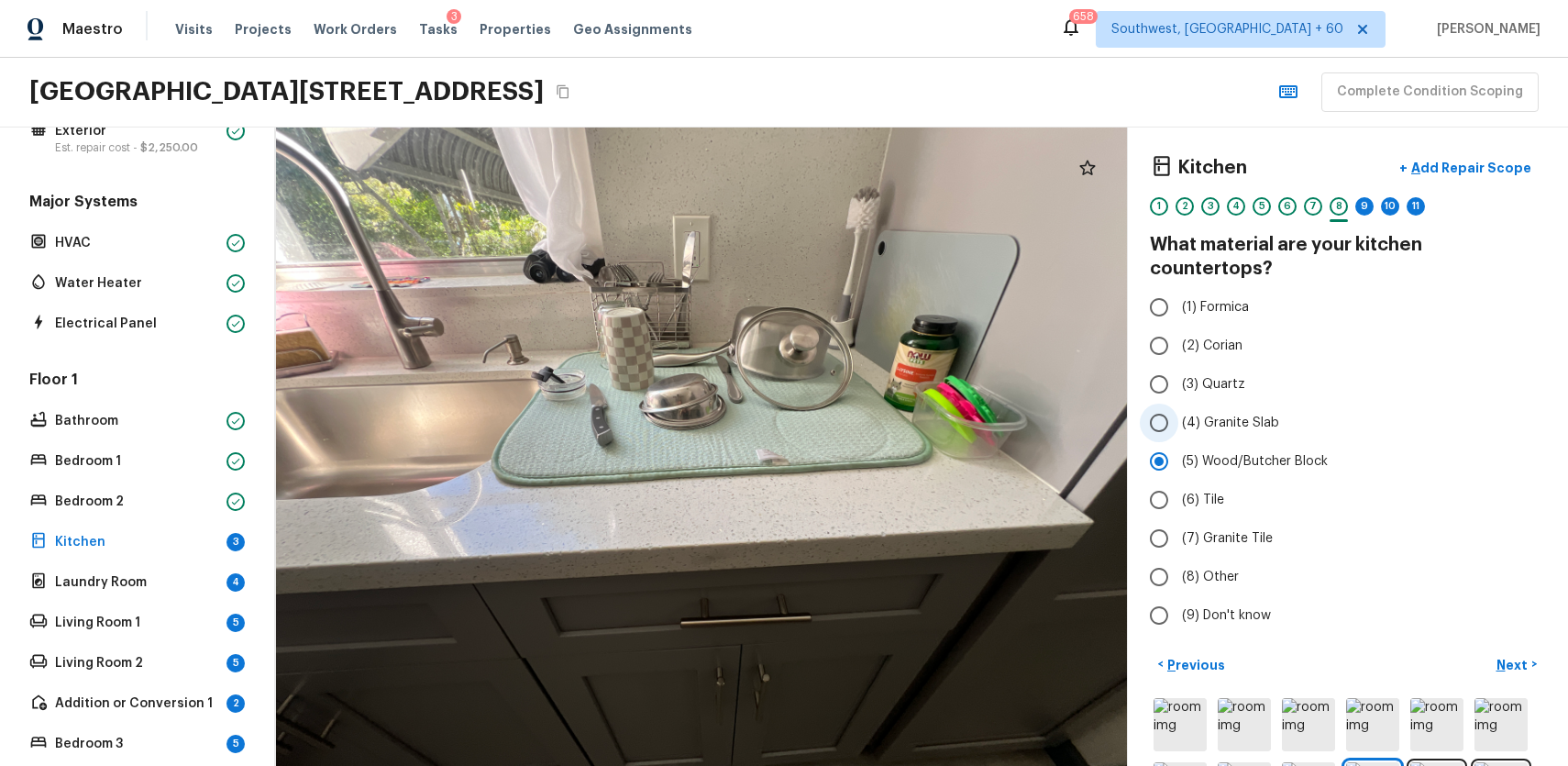
radio input "true"
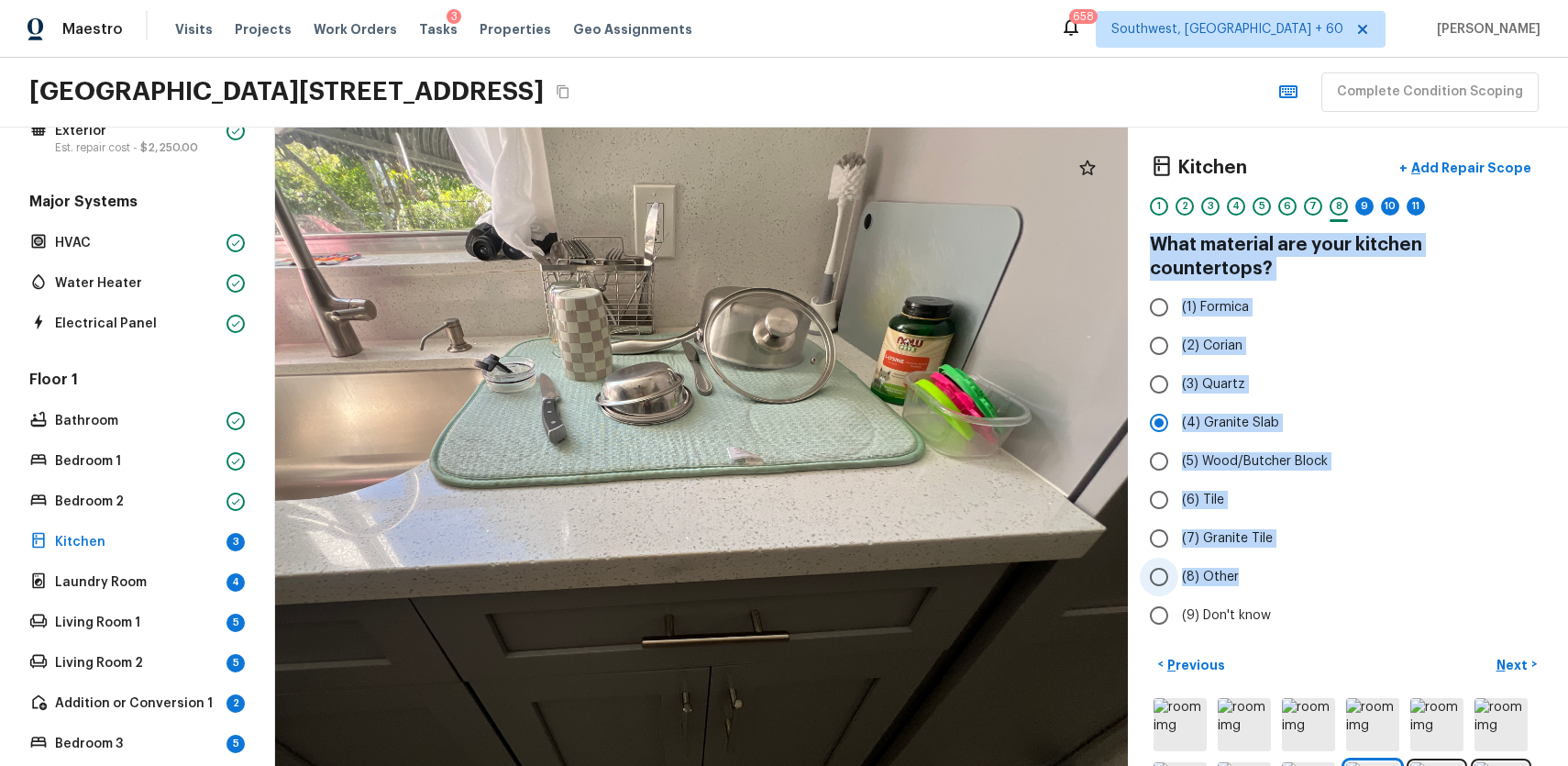
drag, startPoint x: 1135, startPoint y: 236, endPoint x: 1328, endPoint y: 554, distance: 372.0
click at [1328, 554] on div "Kitchen + Add Repair Scope 1 2 3 4 5 6 7 8 9 10 11 What material are your kitch…" at bounding box center [1348, 447] width 440 height 639
copy div "What material are your kitchen countertops? (1) Formica (2) Corian (3) Quartz (…"
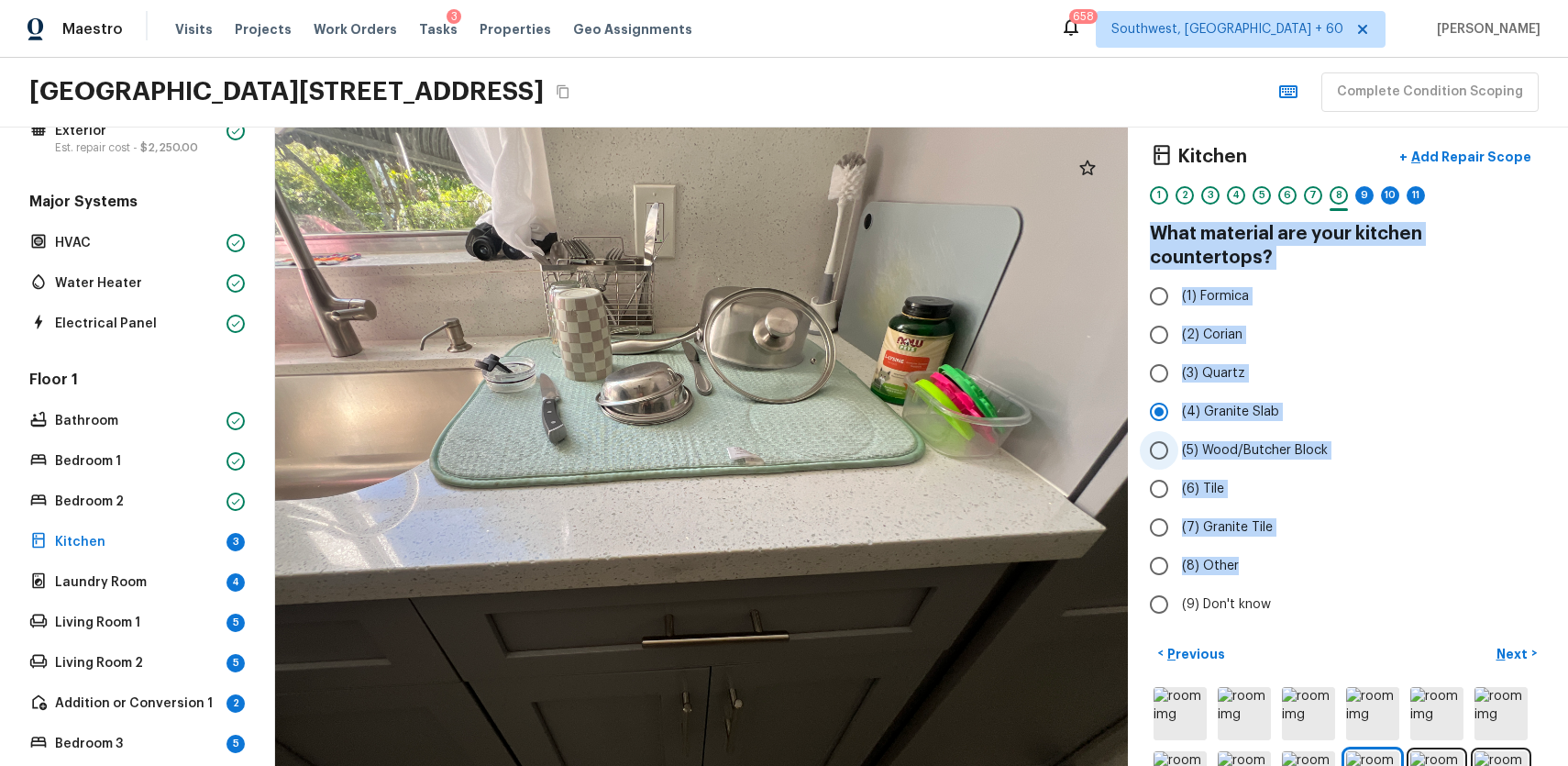
click at [1271, 442] on span "(5) Wood/Butcher Block" at bounding box center [1255, 450] width 146 height 18
click at [1178, 432] on input "(5) Wood/Butcher Block" at bounding box center [1158, 450] width 39 height 39
radio input "true"
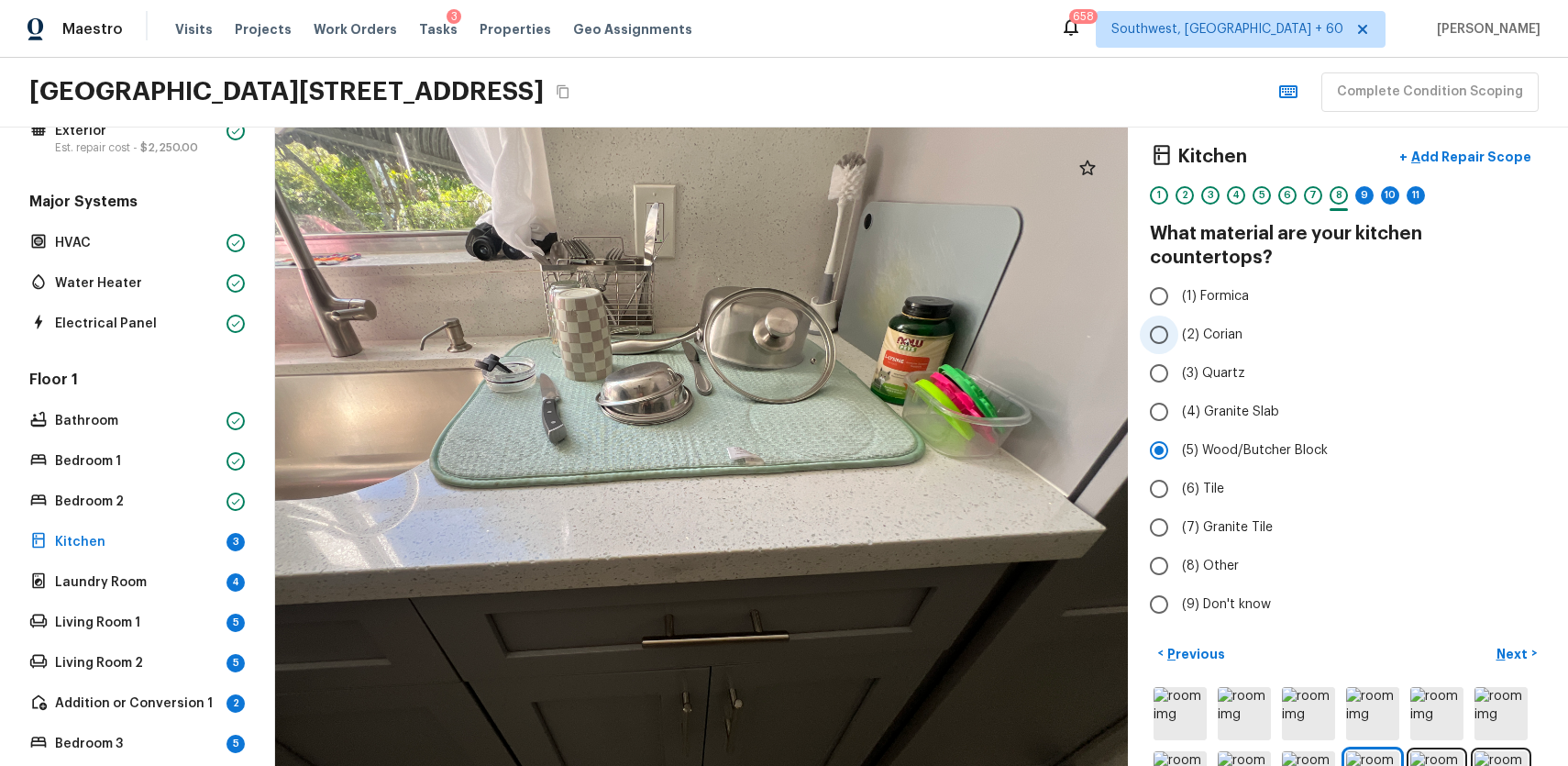
click at [1208, 325] on span "(2) Corian" at bounding box center [1212, 334] width 60 height 18
click at [1178, 316] on input "(2) Corian" at bounding box center [1158, 334] width 39 height 39
radio input "true"
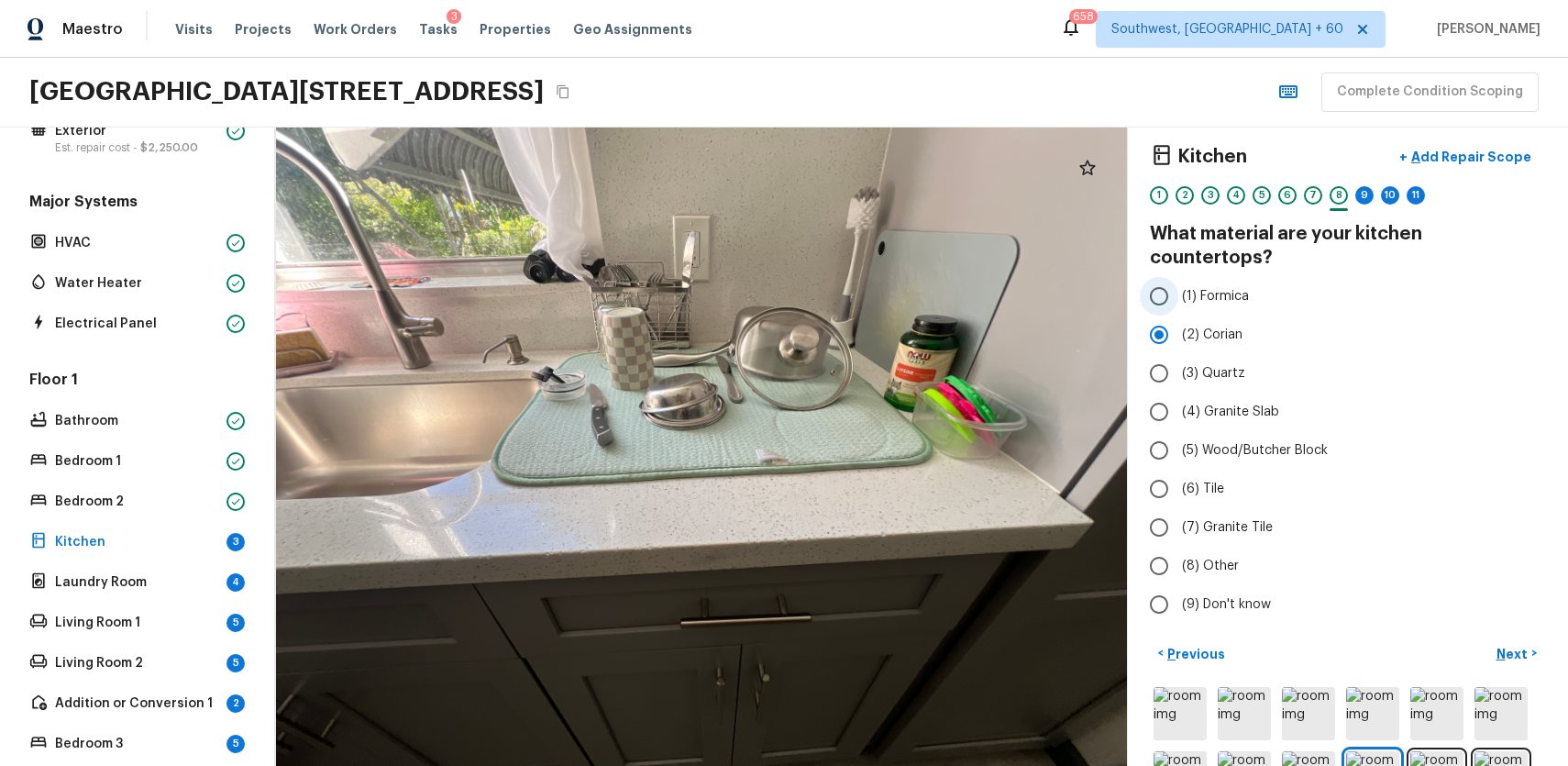
click at [1207, 287] on span "(1) Formica" at bounding box center [1215, 296] width 66 height 18
click at [1178, 277] on input "(1) Formica" at bounding box center [1158, 296] width 39 height 39
radio input "true"
click at [1241, 364] on span "(3) Quartz" at bounding box center [1214, 373] width 63 height 18
click at [1178, 354] on input "(3) Quartz" at bounding box center [1158, 373] width 39 height 39
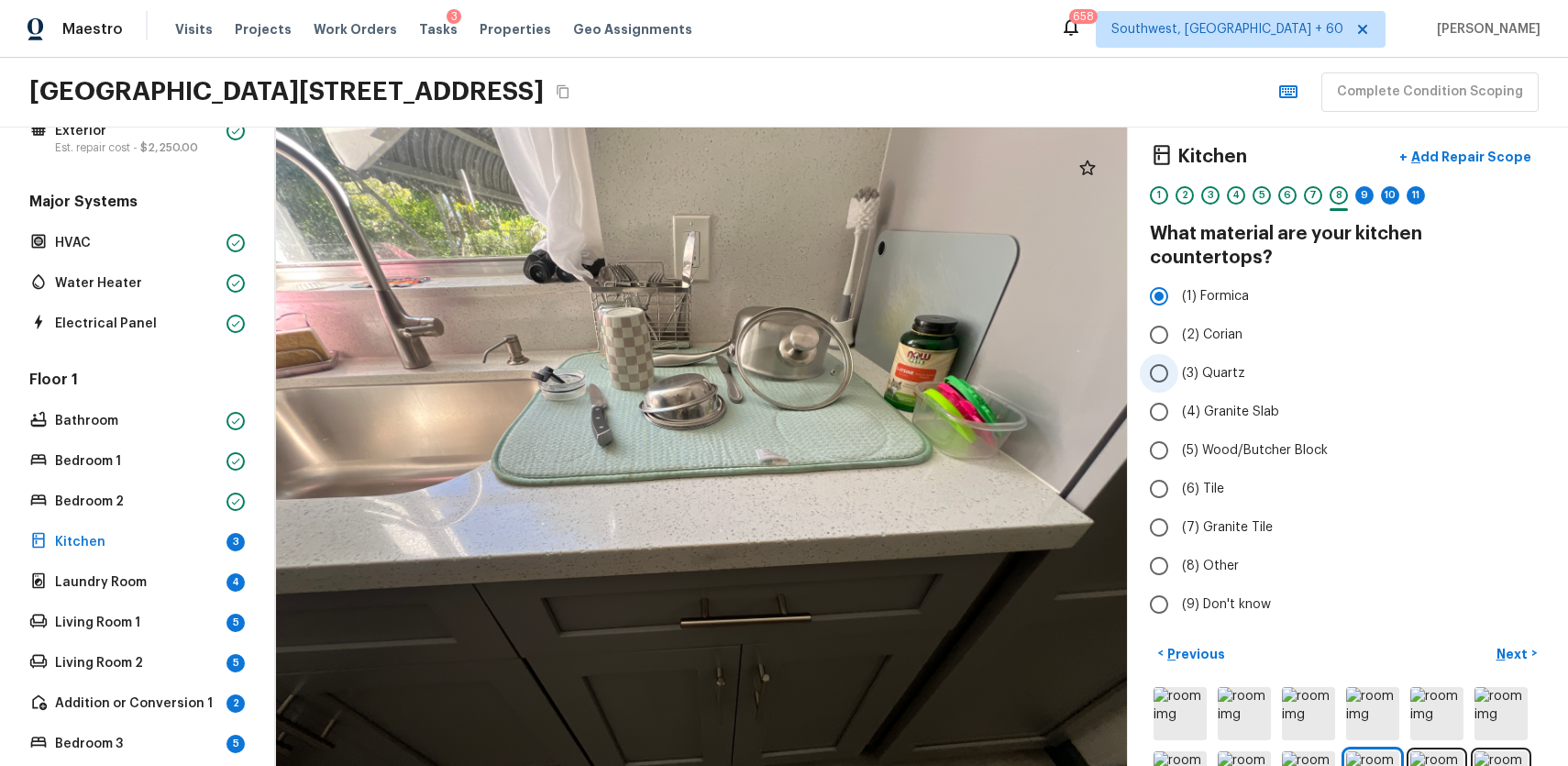
radio input "true"
click at [1516, 645] on p "Next" at bounding box center [1513, 654] width 35 height 18
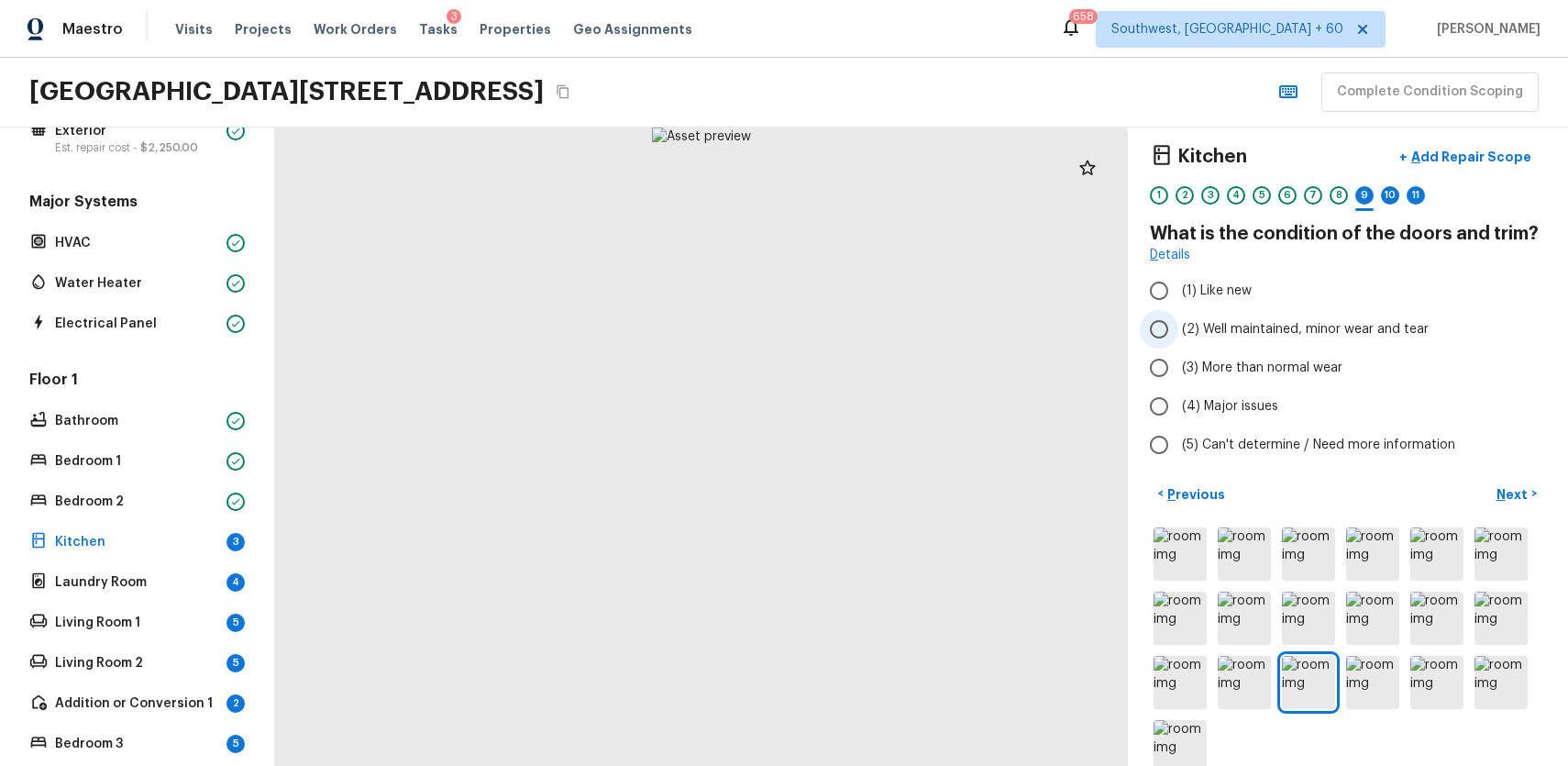
click at [1331, 324] on span "(2) Well maintained, minor wear and tear" at bounding box center [1305, 329] width 247 height 18
click at [1178, 324] on input "(2) Well maintained, minor wear and tear" at bounding box center [1158, 329] width 39 height 39
radio input "true"
click at [1503, 472] on div "Kitchen + Add Repair Scope 1 2 3 4 5 6 7 8 9 10 11 What is the condition of the…" at bounding box center [1348, 447] width 440 height 639
click at [1513, 486] on p "Next" at bounding box center [1513, 494] width 35 height 18
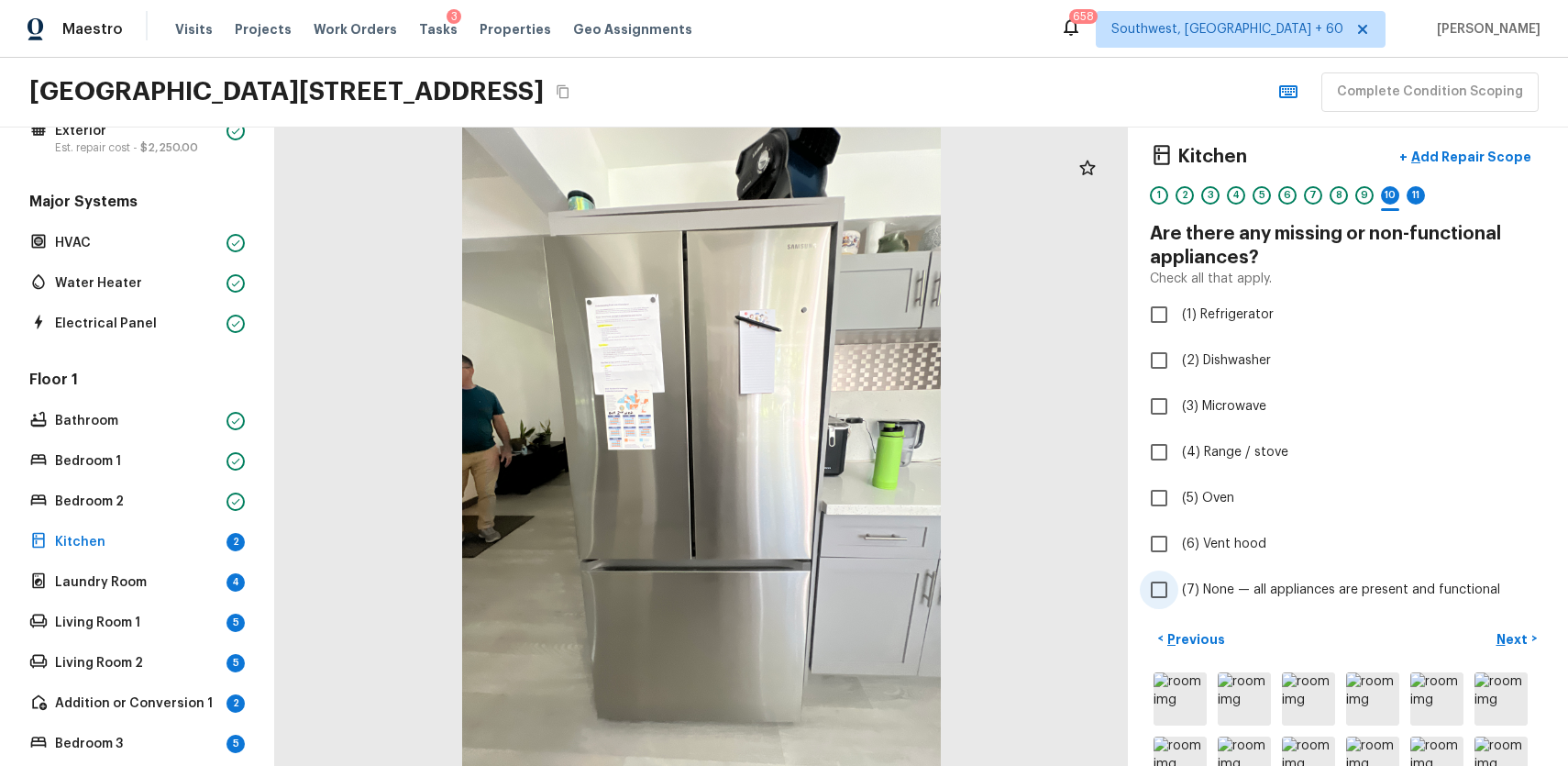
click at [1317, 587] on span "(7) None — all appliances are present and functional" at bounding box center [1341, 589] width 318 height 18
click at [1178, 587] on input "(7) None — all appliances are present and functional" at bounding box center [1158, 589] width 39 height 39
checkbox input "true"
click at [1522, 647] on p "Next" at bounding box center [1513, 639] width 35 height 18
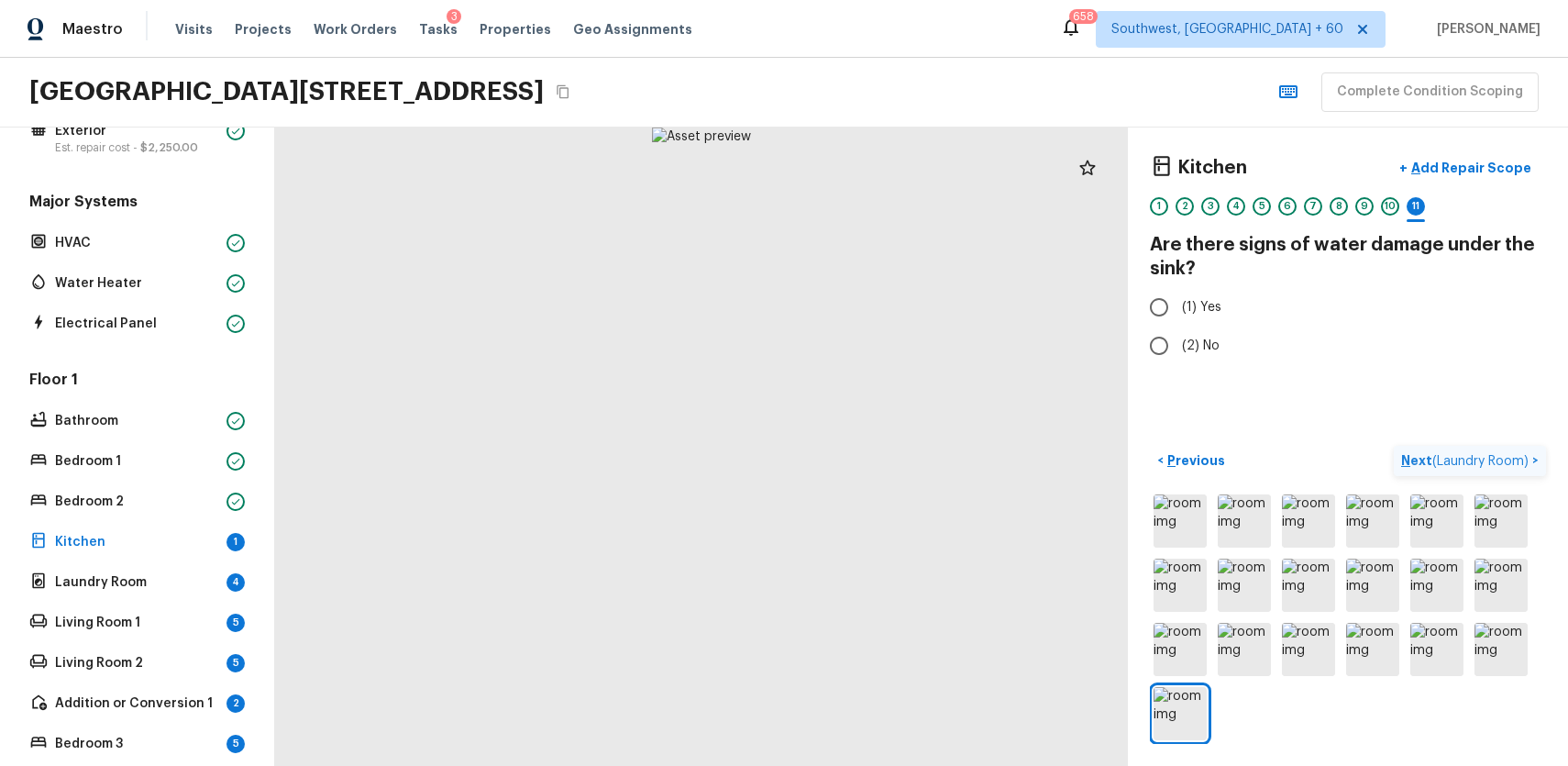
scroll to position [0, 0]
click at [1203, 342] on span "(2) No" at bounding box center [1201, 345] width 38 height 18
click at [1178, 342] on input "(2) No" at bounding box center [1158, 345] width 39 height 39
radio input "true"
click at [1501, 468] on p "Next ( Laundry Room )" at bounding box center [1467, 460] width 131 height 19
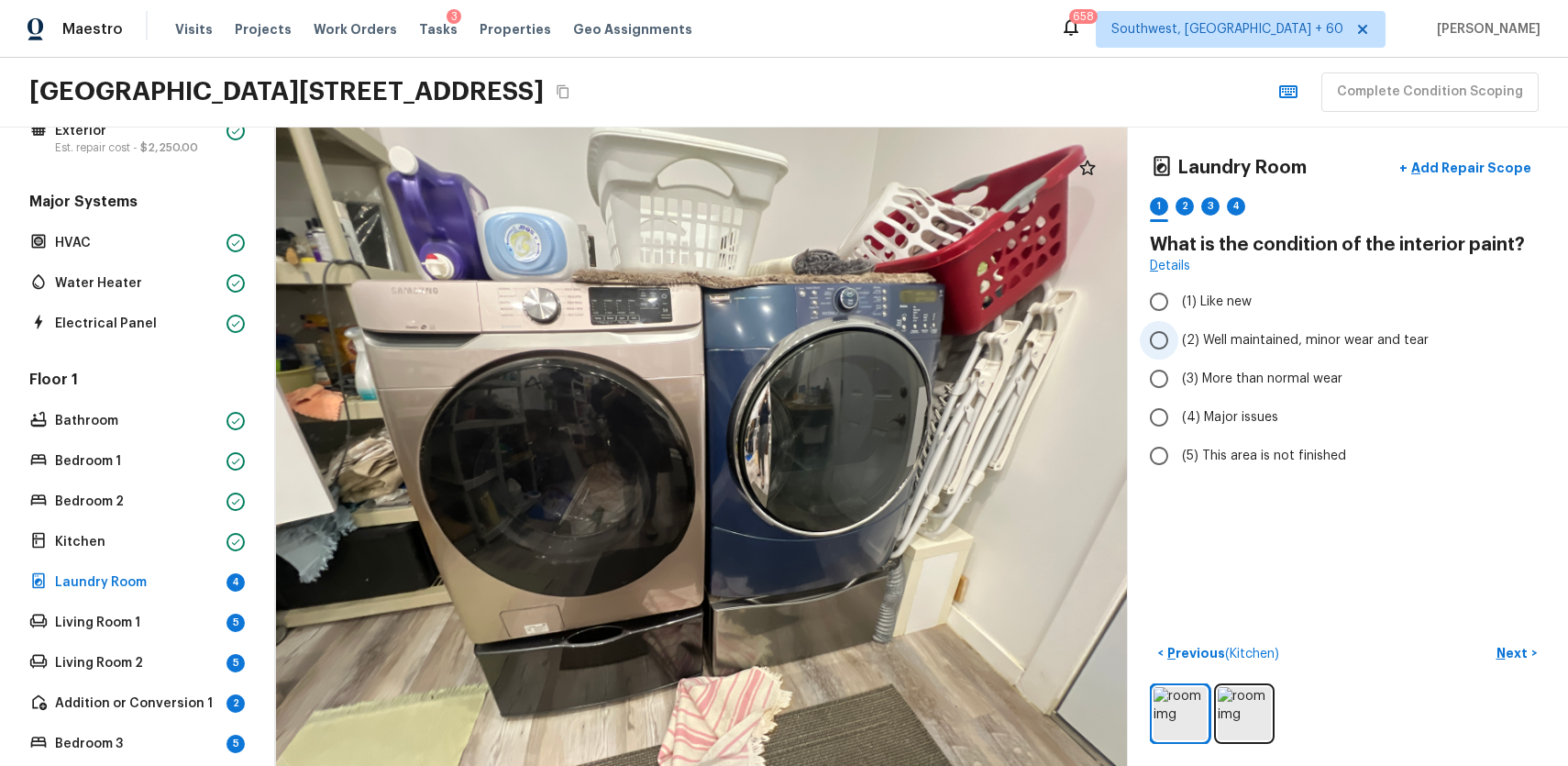
click at [1271, 336] on span "(2) Well maintained, minor wear and tear" at bounding box center [1305, 340] width 247 height 18
click at [1178, 336] on input "(2) Well maintained, minor wear and tear" at bounding box center [1158, 340] width 39 height 39
radio input "true"
click at [1191, 213] on div "2" at bounding box center [1184, 211] width 18 height 29
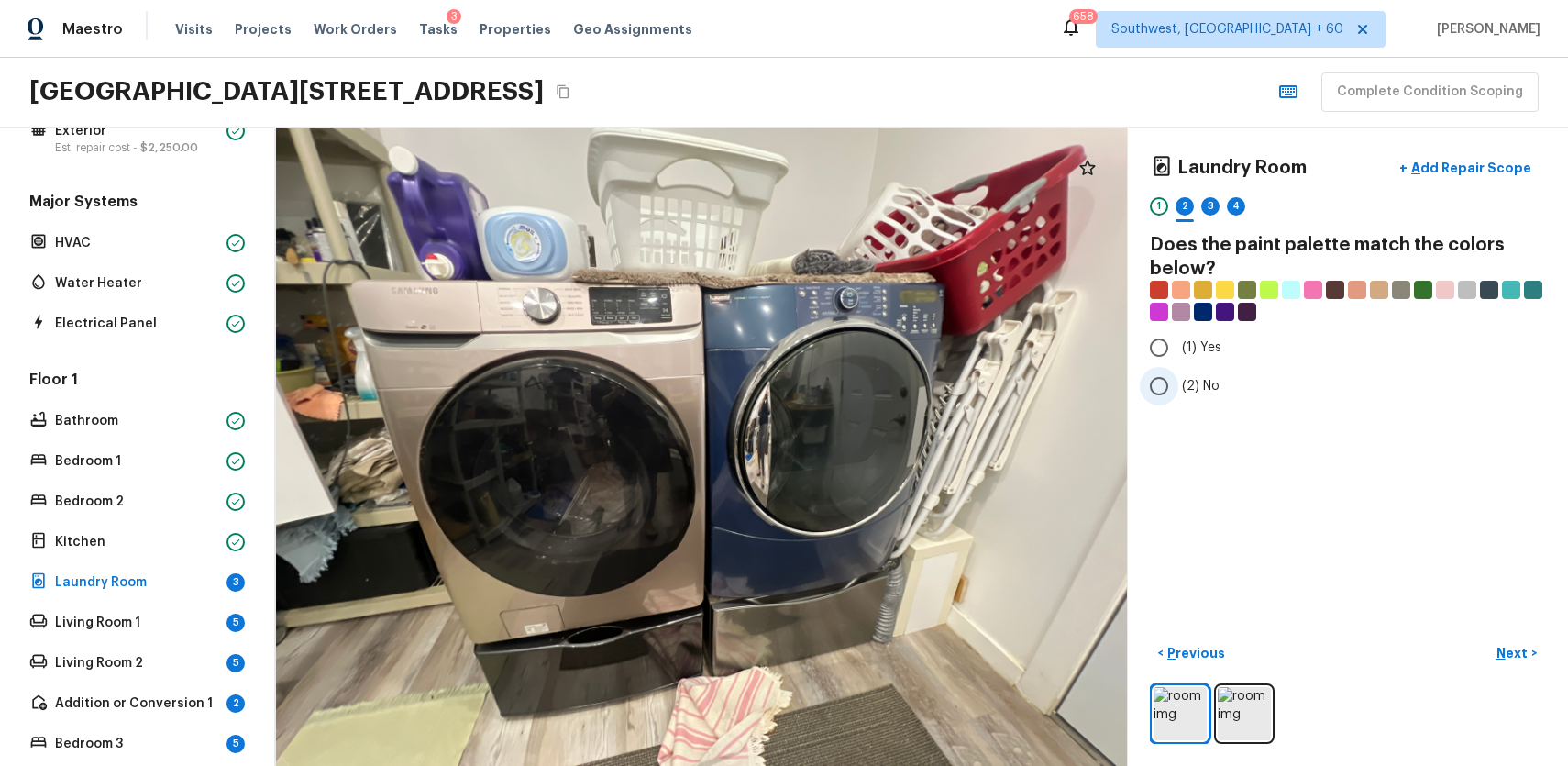
click at [1253, 395] on label "(2) No" at bounding box center [1335, 386] width 392 height 39
click at [1178, 395] on input "(2) No" at bounding box center [1158, 386] width 39 height 39
radio input "true"
click at [1210, 215] on div "3" at bounding box center [1210, 211] width 18 height 29
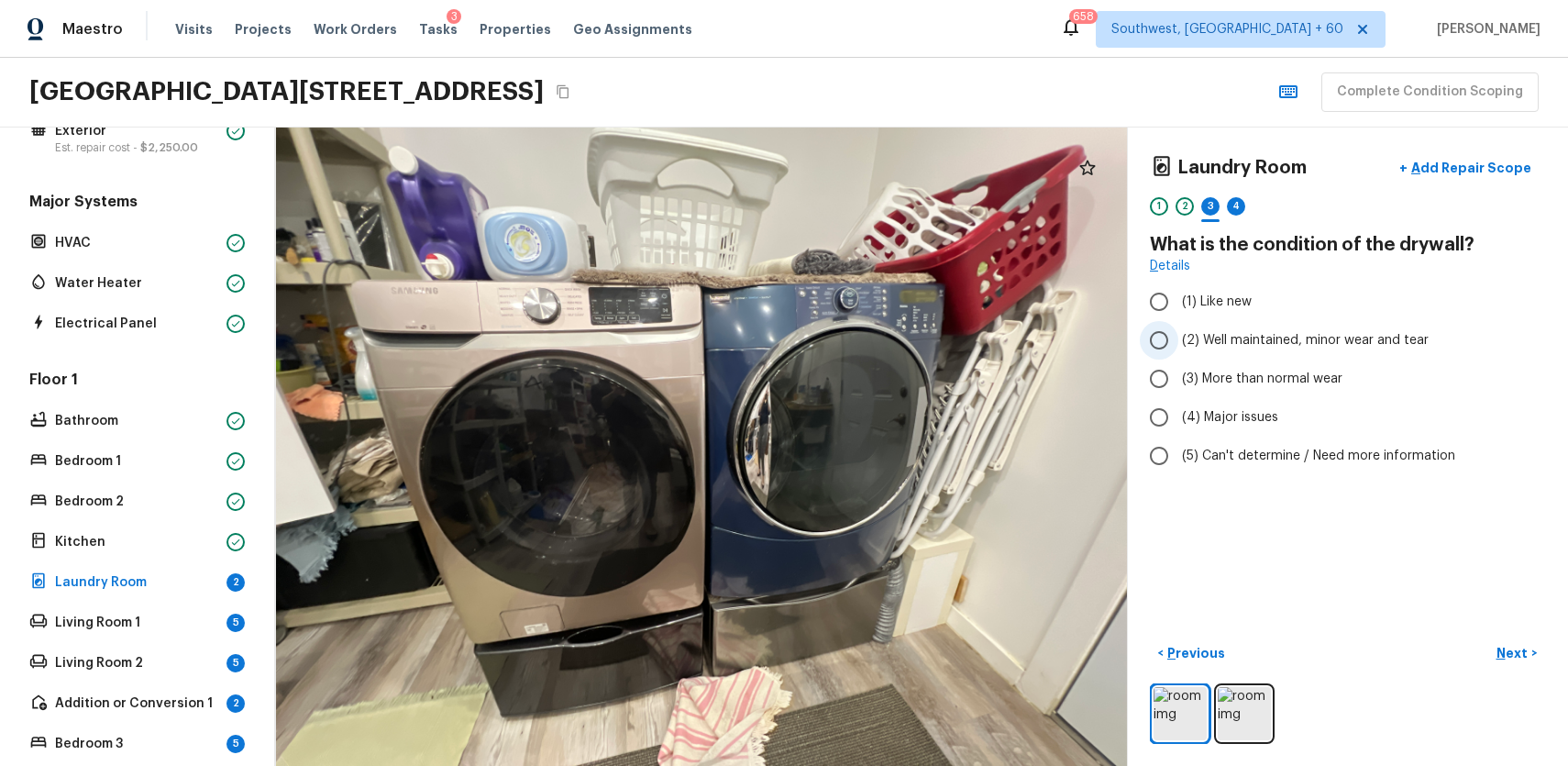
click at [1424, 335] on span "(2) Well maintained, minor wear and tear" at bounding box center [1305, 340] width 247 height 18
click at [1178, 335] on input "(2) Well maintained, minor wear and tear" at bounding box center [1158, 340] width 39 height 39
radio input "true"
click at [1235, 209] on div "4" at bounding box center [1236, 206] width 18 height 18
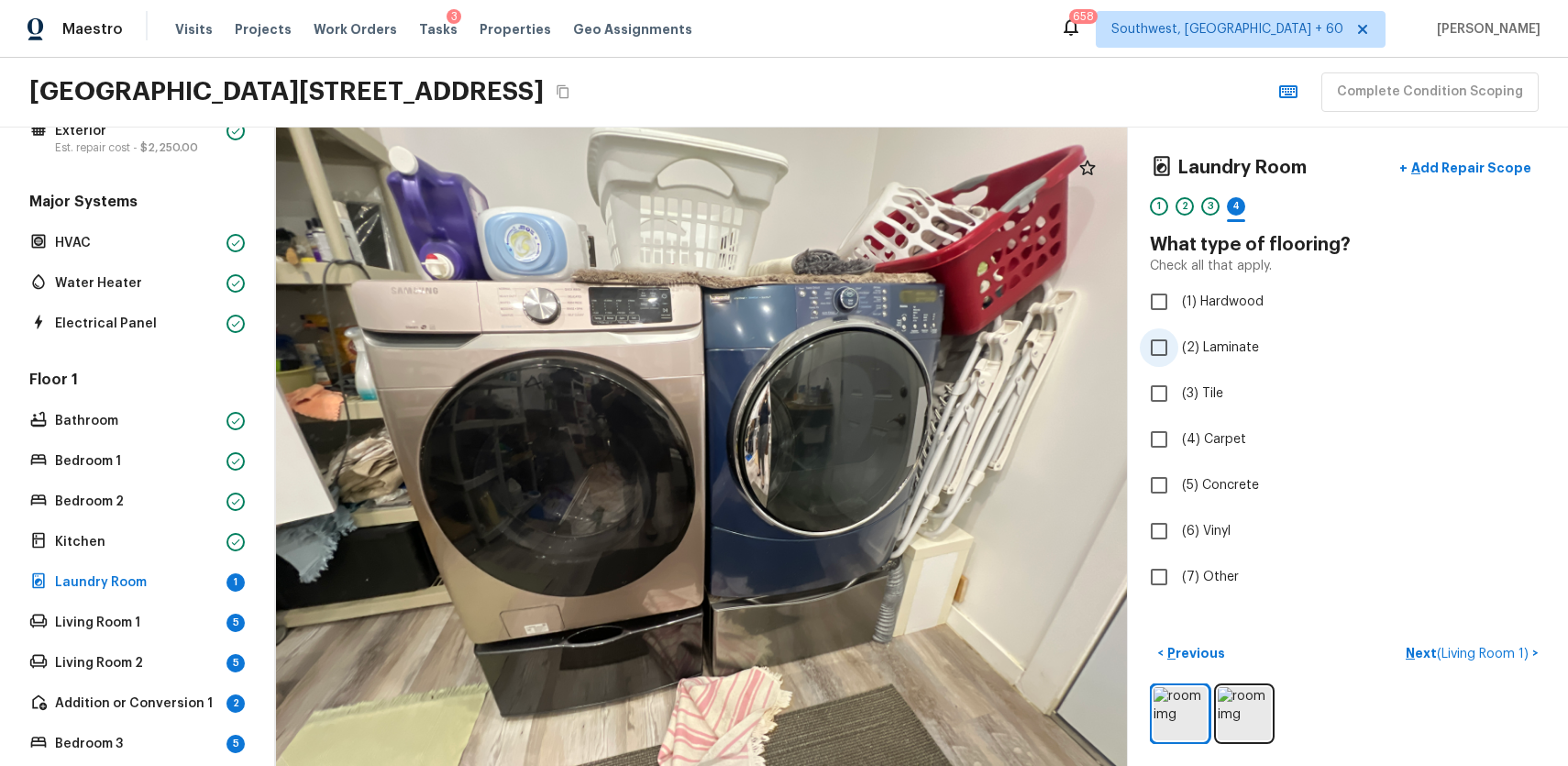
click at [1244, 349] on span "(2) Laminate" at bounding box center [1221, 347] width 77 height 18
click at [1178, 349] on input "(2) Laminate" at bounding box center [1158, 347] width 39 height 39
checkbox input "true"
click at [1430, 640] on div "< Previous Next >" at bounding box center [1347, 654] width 396 height 31
click at [1262, 205] on div "5" at bounding box center [1262, 206] width 18 height 18
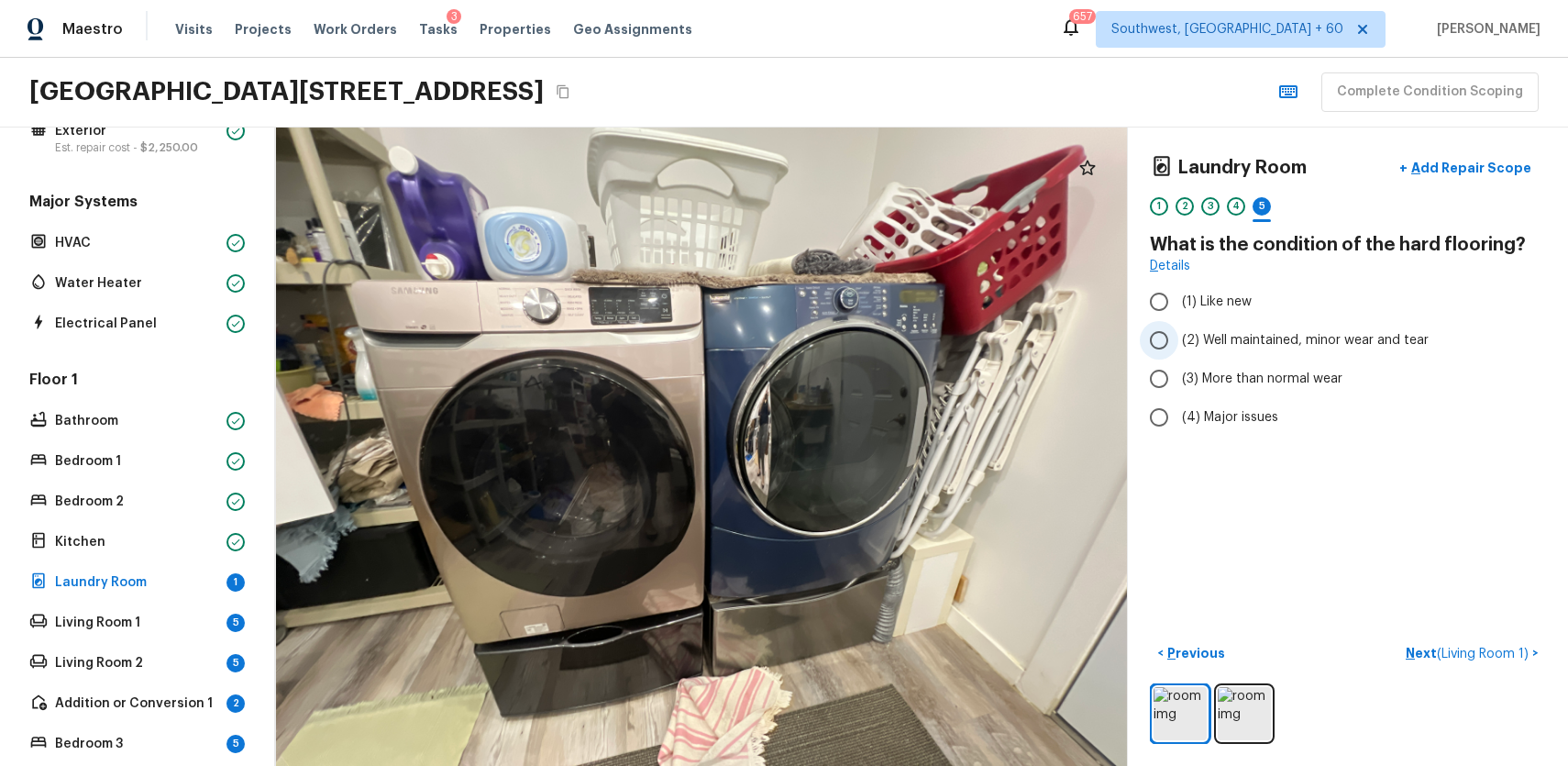
click at [1278, 335] on span "(2) Well maintained, minor wear and tear" at bounding box center [1305, 340] width 247 height 18
click at [1178, 335] on input "(2) Well maintained, minor wear and tear" at bounding box center [1158, 340] width 39 height 39
radio input "true"
click at [1446, 666] on button "Next ( Living Room 1 ) >" at bounding box center [1472, 654] width 148 height 31
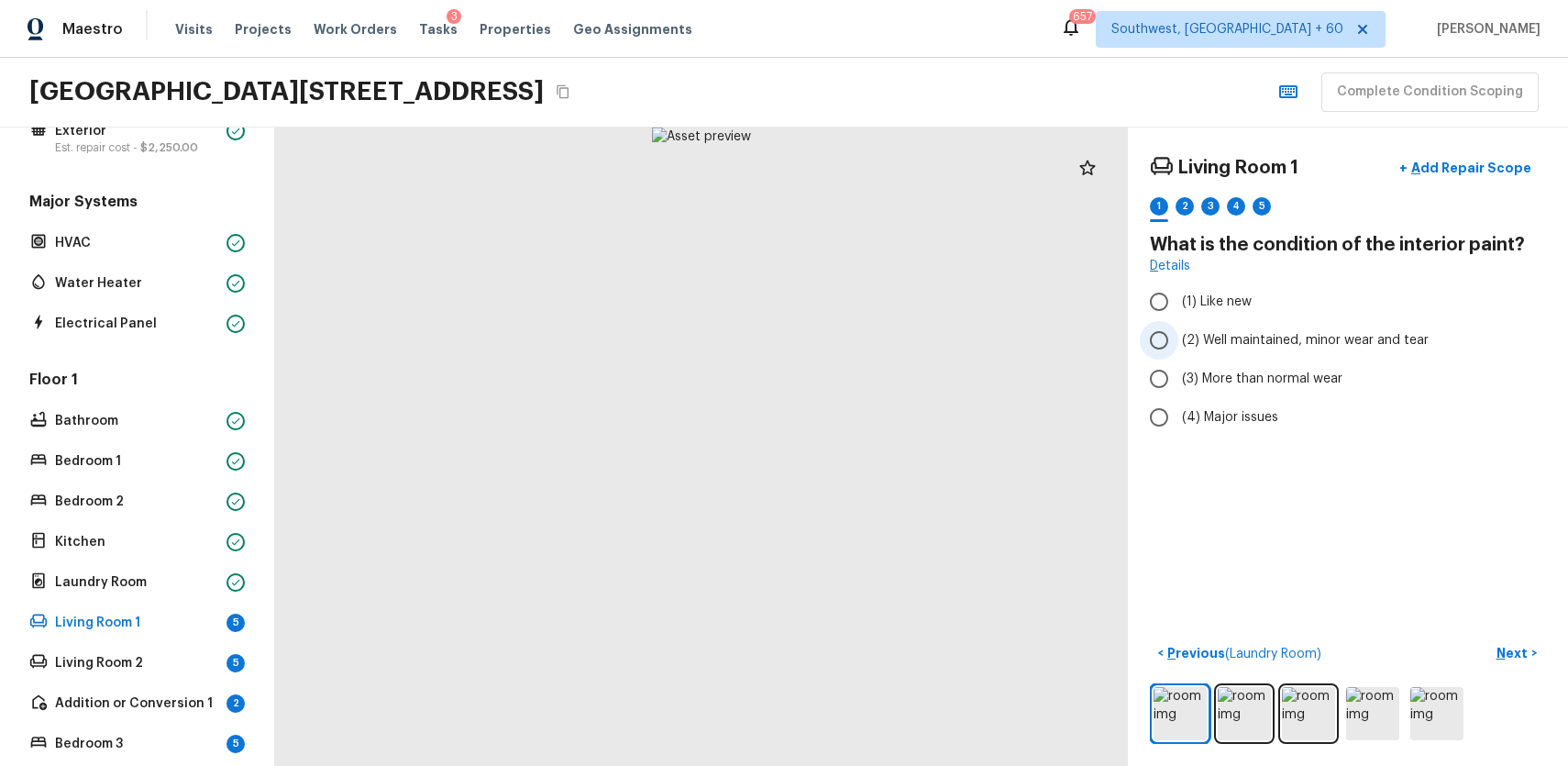
click at [1334, 332] on span "(2) Well maintained, minor wear and tear" at bounding box center [1305, 340] width 247 height 18
click at [1178, 332] on input "(2) Well maintained, minor wear and tear" at bounding box center [1158, 340] width 39 height 39
radio input "true"
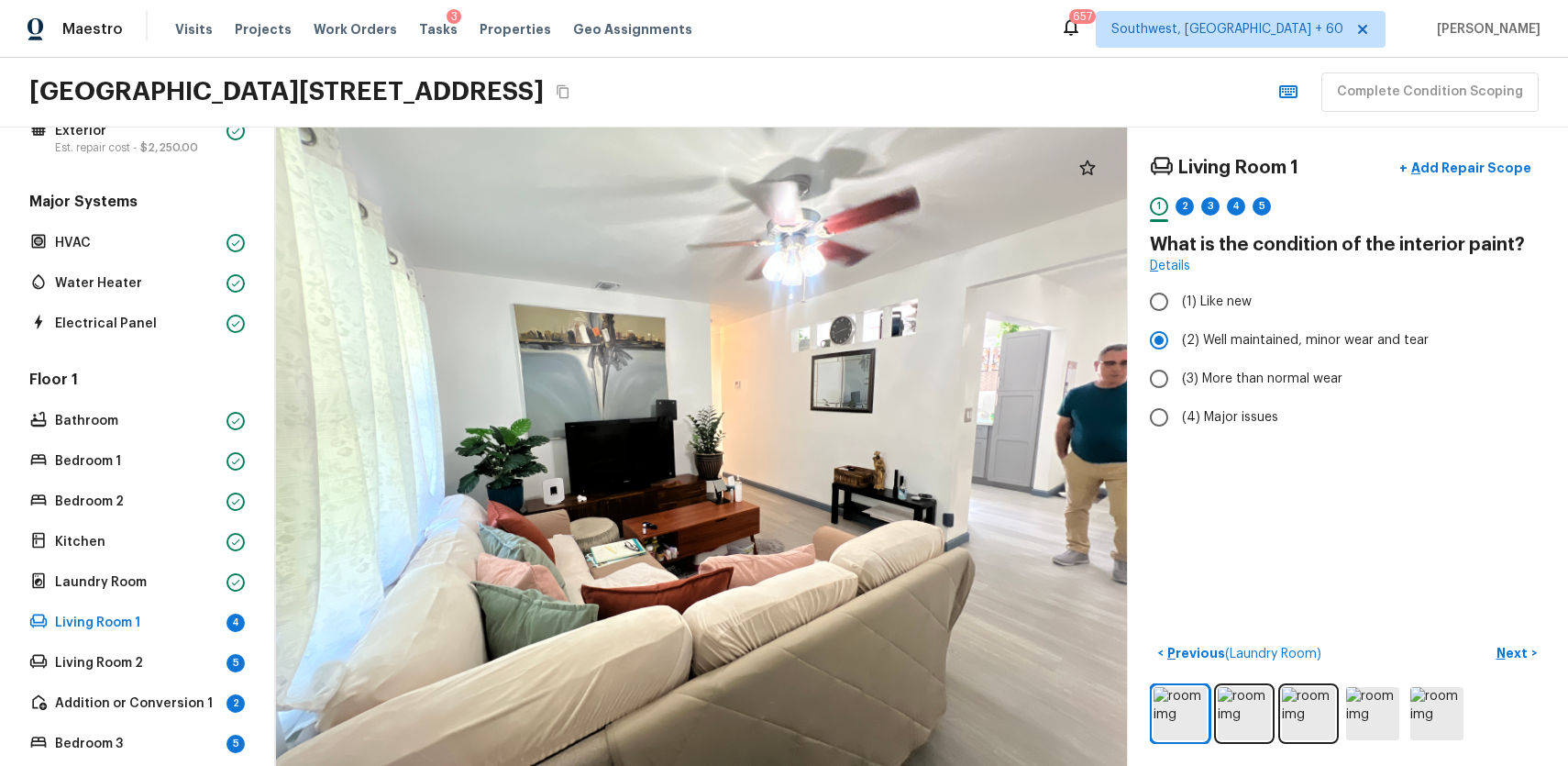
click at [1187, 174] on h4 "Living Room 1" at bounding box center [1238, 168] width 121 height 24
click at [1193, 198] on div "2" at bounding box center [1184, 211] width 18 height 29
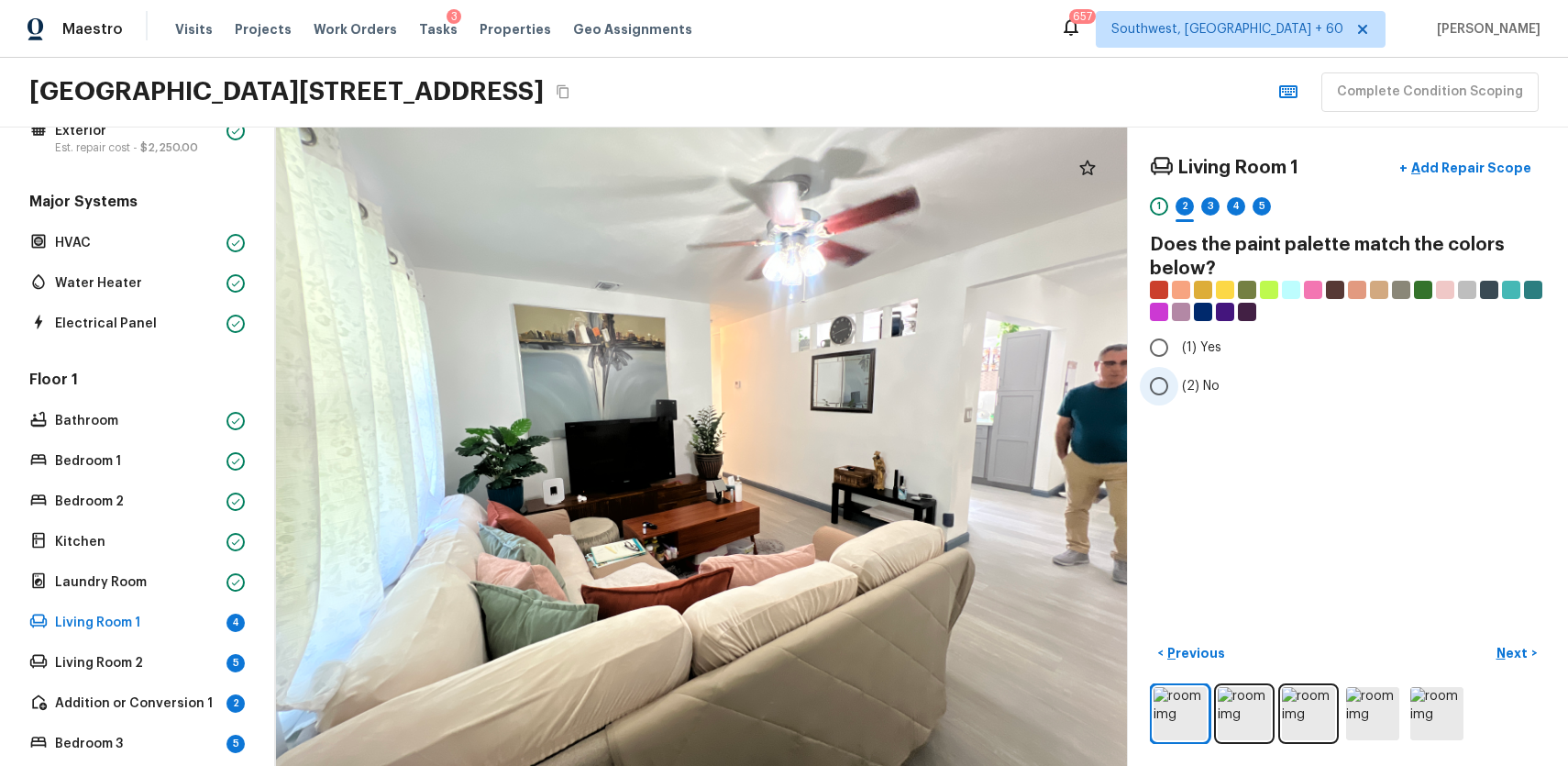
click at [1207, 401] on label "(2) No" at bounding box center [1335, 386] width 392 height 39
click at [1178, 401] on input "(2) No" at bounding box center [1158, 386] width 39 height 39
radio input "true"
click at [1208, 206] on div "3" at bounding box center [1210, 206] width 18 height 18
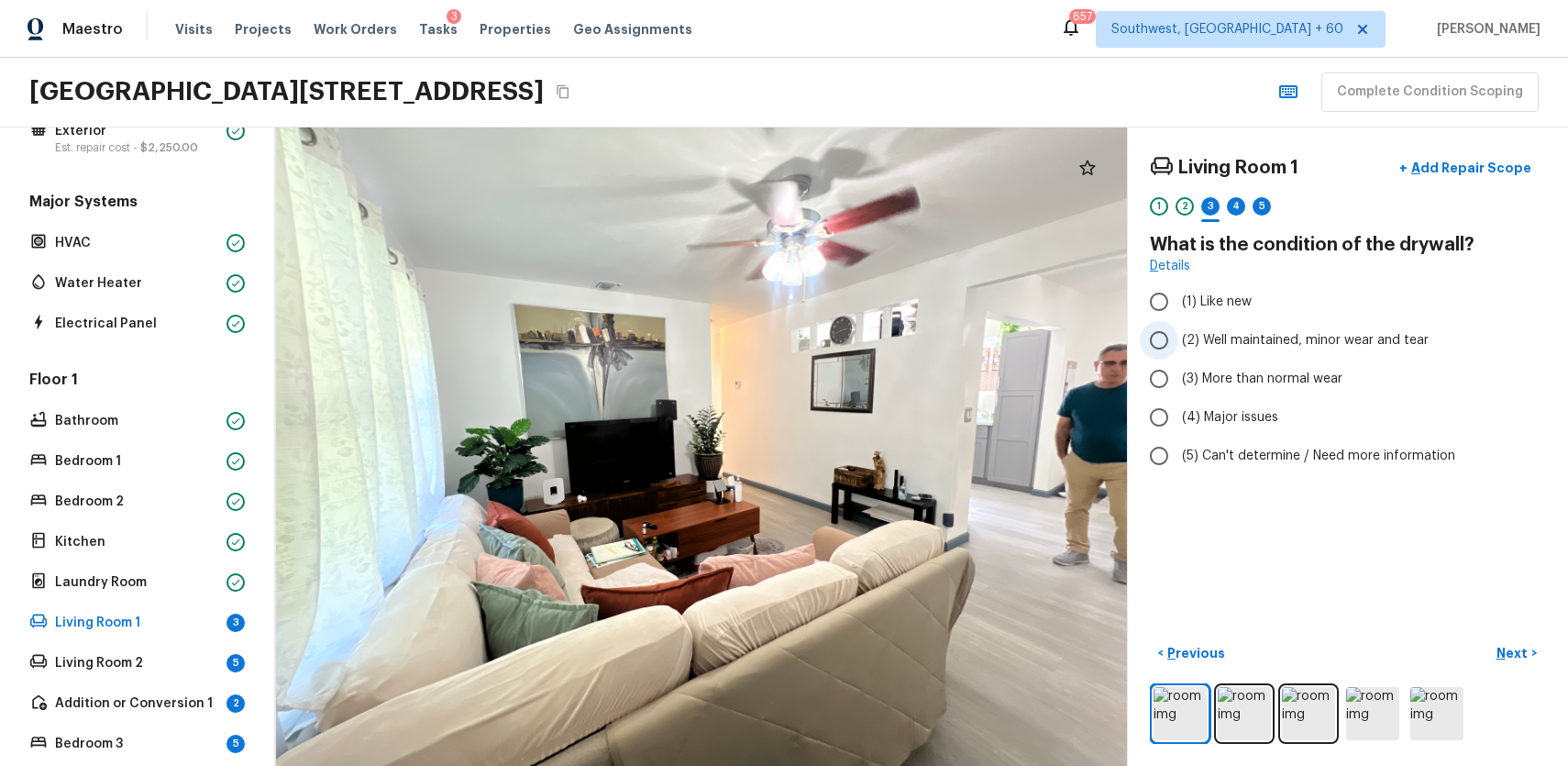
click at [1346, 326] on label "(2) Well maintained, minor wear and tear" at bounding box center [1335, 340] width 392 height 39
click at [1178, 326] on input "(2) Well maintained, minor wear and tear" at bounding box center [1158, 340] width 39 height 39
radio input "true"
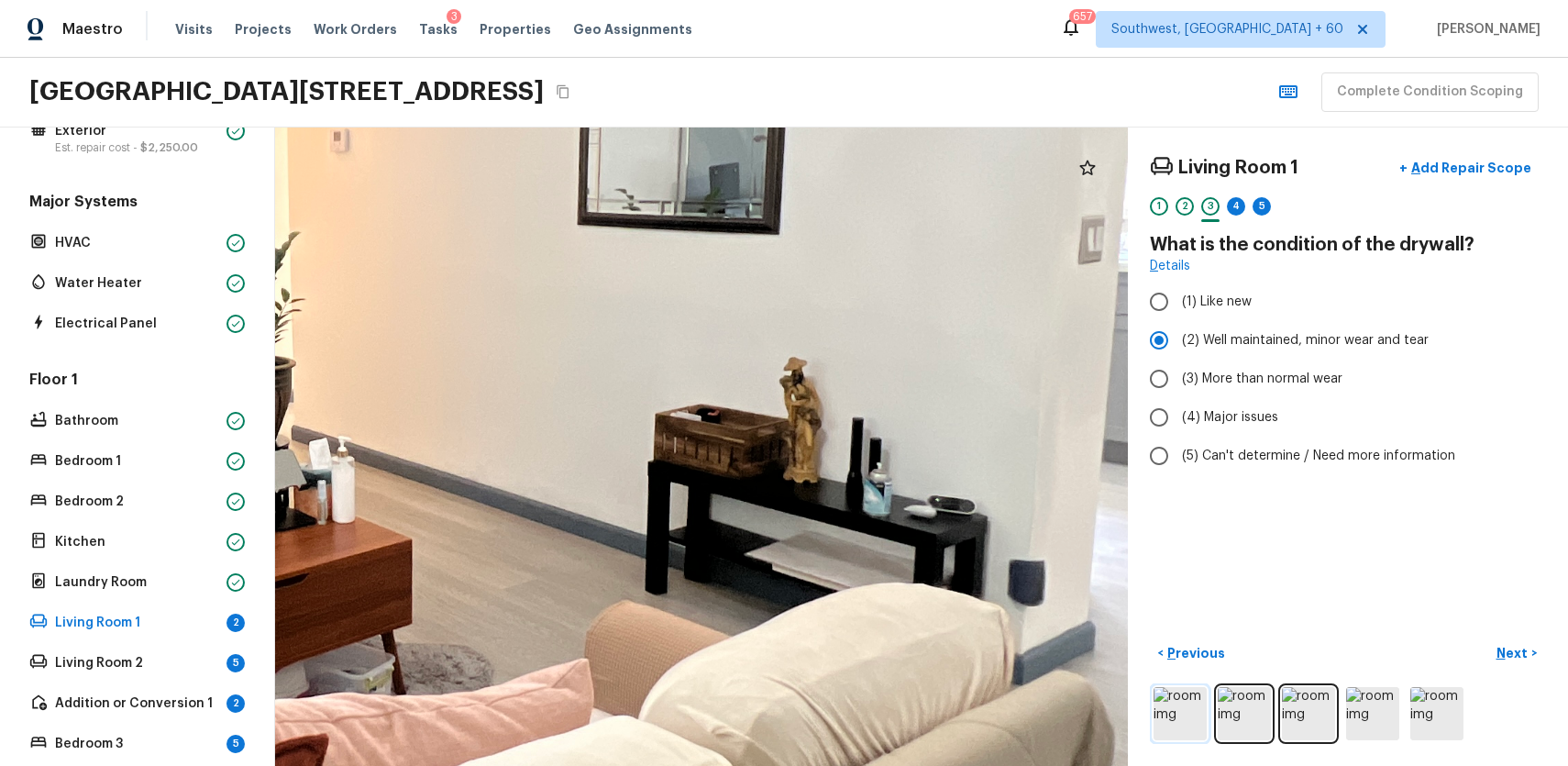
click at [1176, 722] on img at bounding box center [1180, 714] width 54 height 54
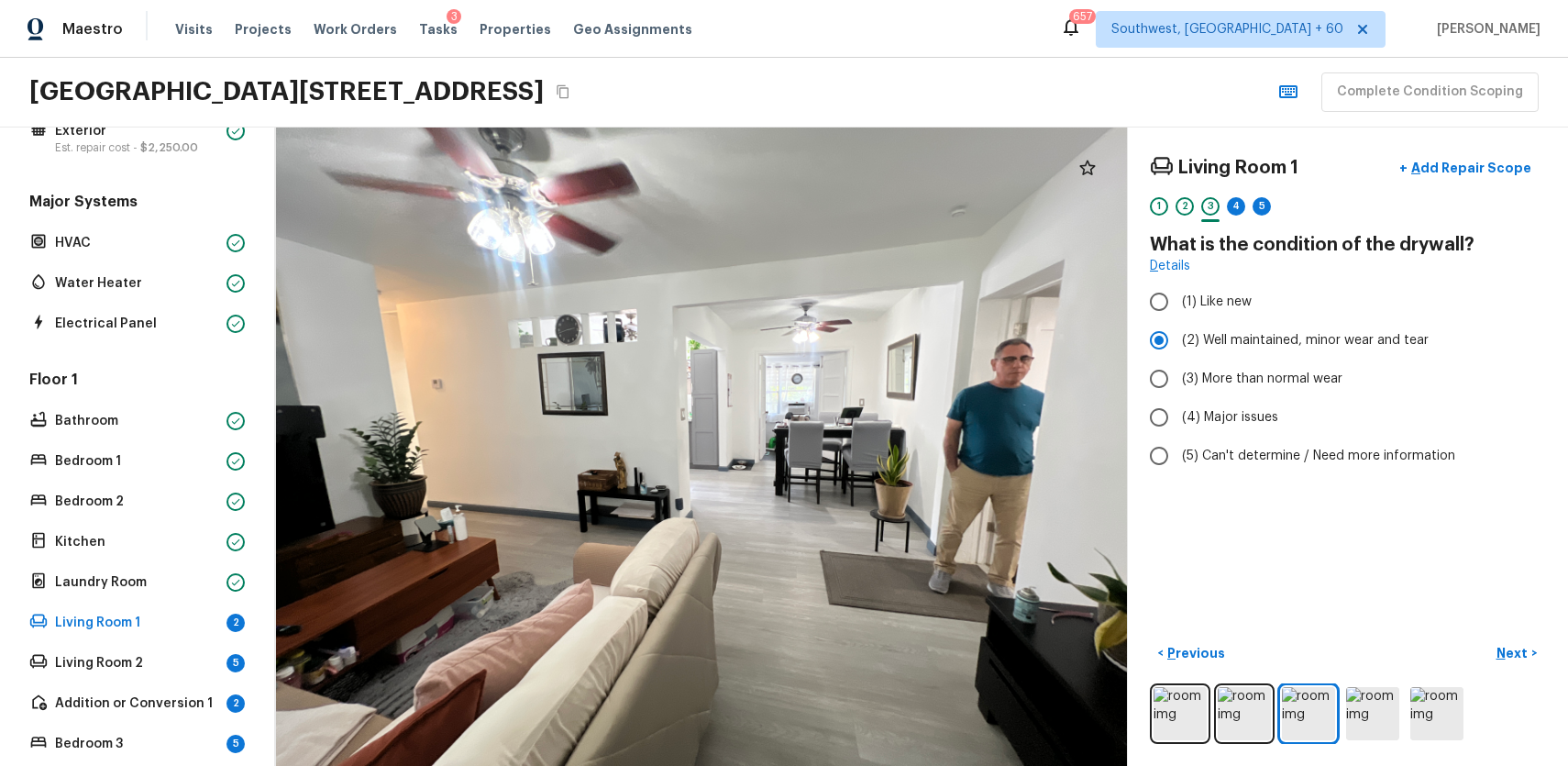
click at [1238, 196] on div "Living Room 1 + Add Repair Scope 1 2 3 4 5" at bounding box center [1347, 189] width 396 height 77
click at [1224, 190] on div "Living Room 1 + Add Repair Scope 1 2 3 4 5" at bounding box center [1347, 189] width 396 height 77
click at [1238, 205] on div "4" at bounding box center [1236, 206] width 18 height 18
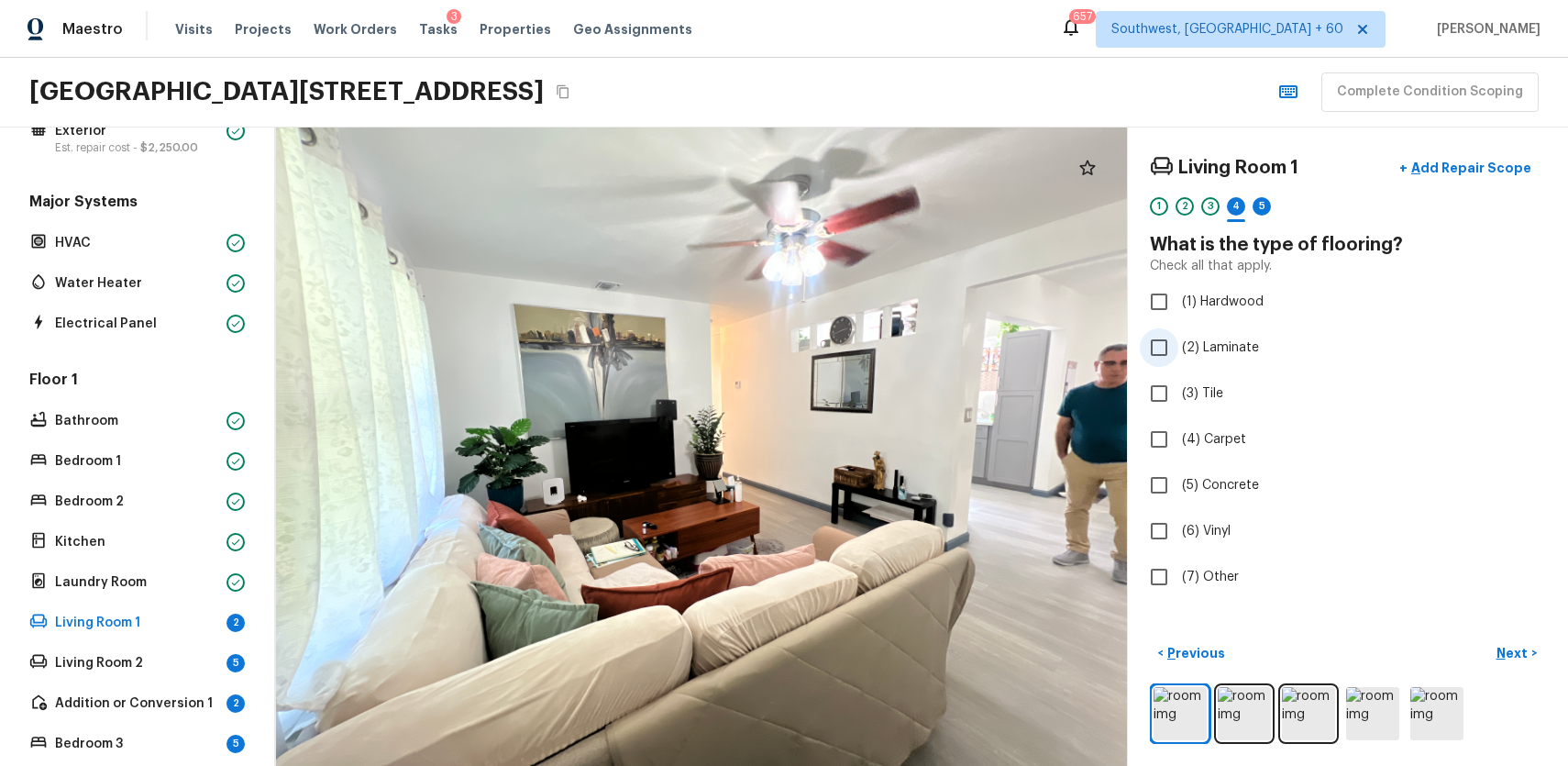
click at [1210, 344] on span "(2) Laminate" at bounding box center [1221, 347] width 77 height 18
click at [1178, 344] on input "(2) Laminate" at bounding box center [1158, 347] width 39 height 39
checkbox input "true"
click at [1261, 200] on div "5" at bounding box center [1262, 206] width 18 height 18
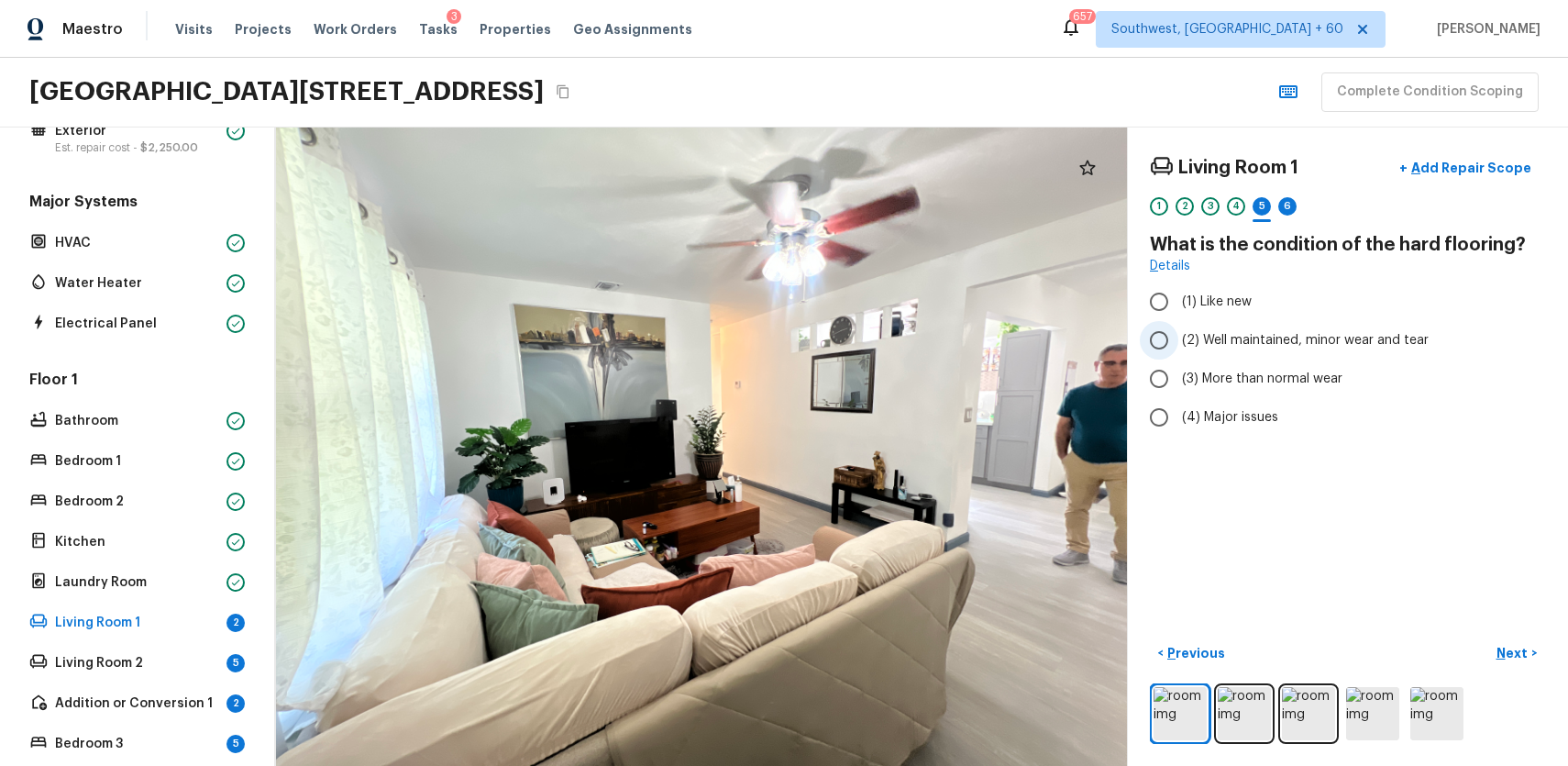
click at [1258, 324] on label "(2) Well maintained, minor wear and tear" at bounding box center [1335, 340] width 392 height 39
click at [1178, 324] on input "(2) Well maintained, minor wear and tear" at bounding box center [1158, 340] width 39 height 39
radio input "true"
click at [1287, 211] on div "6" at bounding box center [1287, 206] width 18 height 18
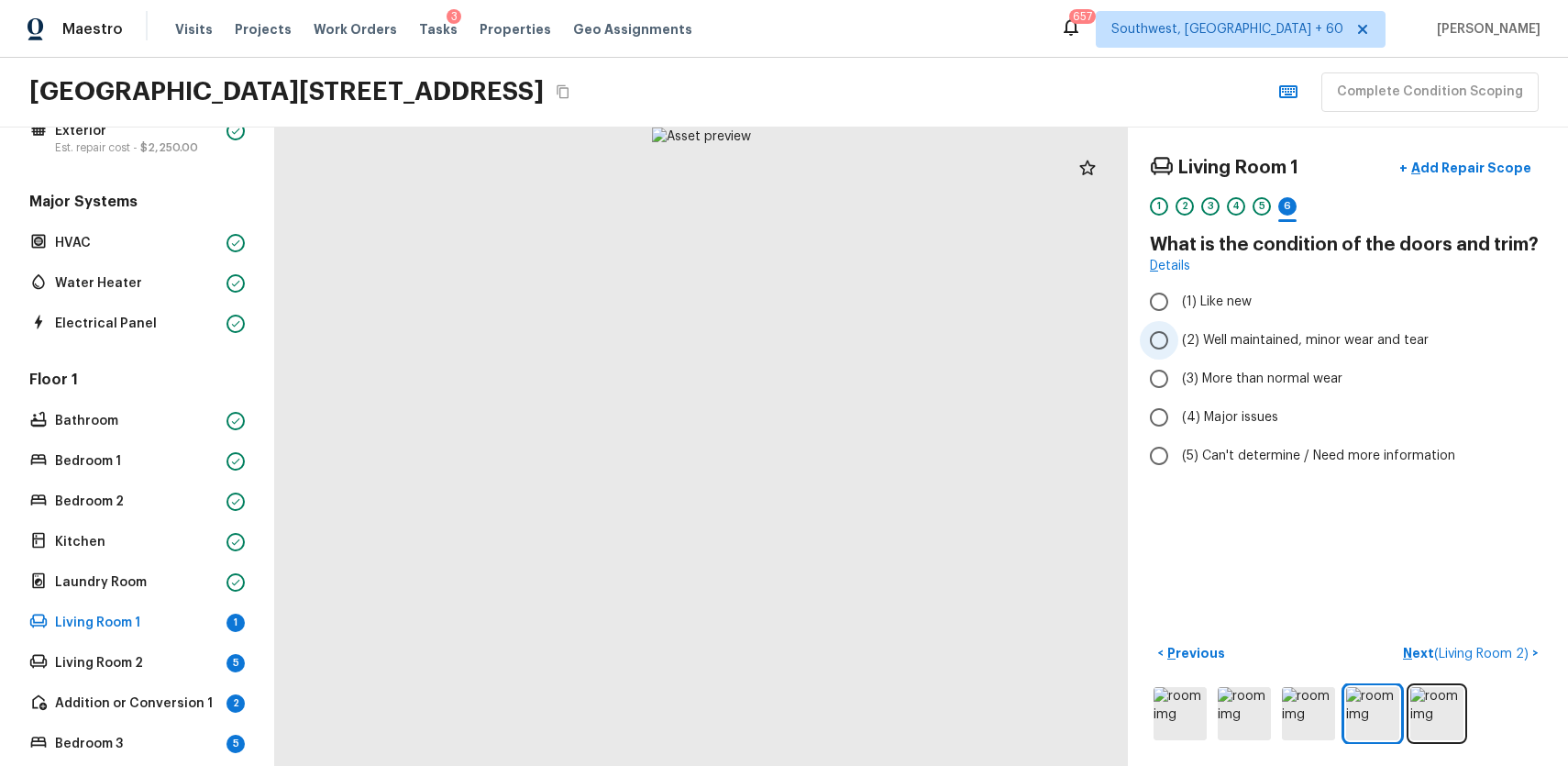
click at [1358, 325] on label "(2) Well maintained, minor wear and tear" at bounding box center [1335, 340] width 392 height 39
click at [1178, 325] on input "(2) Well maintained, minor wear and tear" at bounding box center [1158, 340] width 39 height 39
radio input "true"
click at [1448, 650] on span "( Living Room 2 )" at bounding box center [1481, 654] width 94 height 13
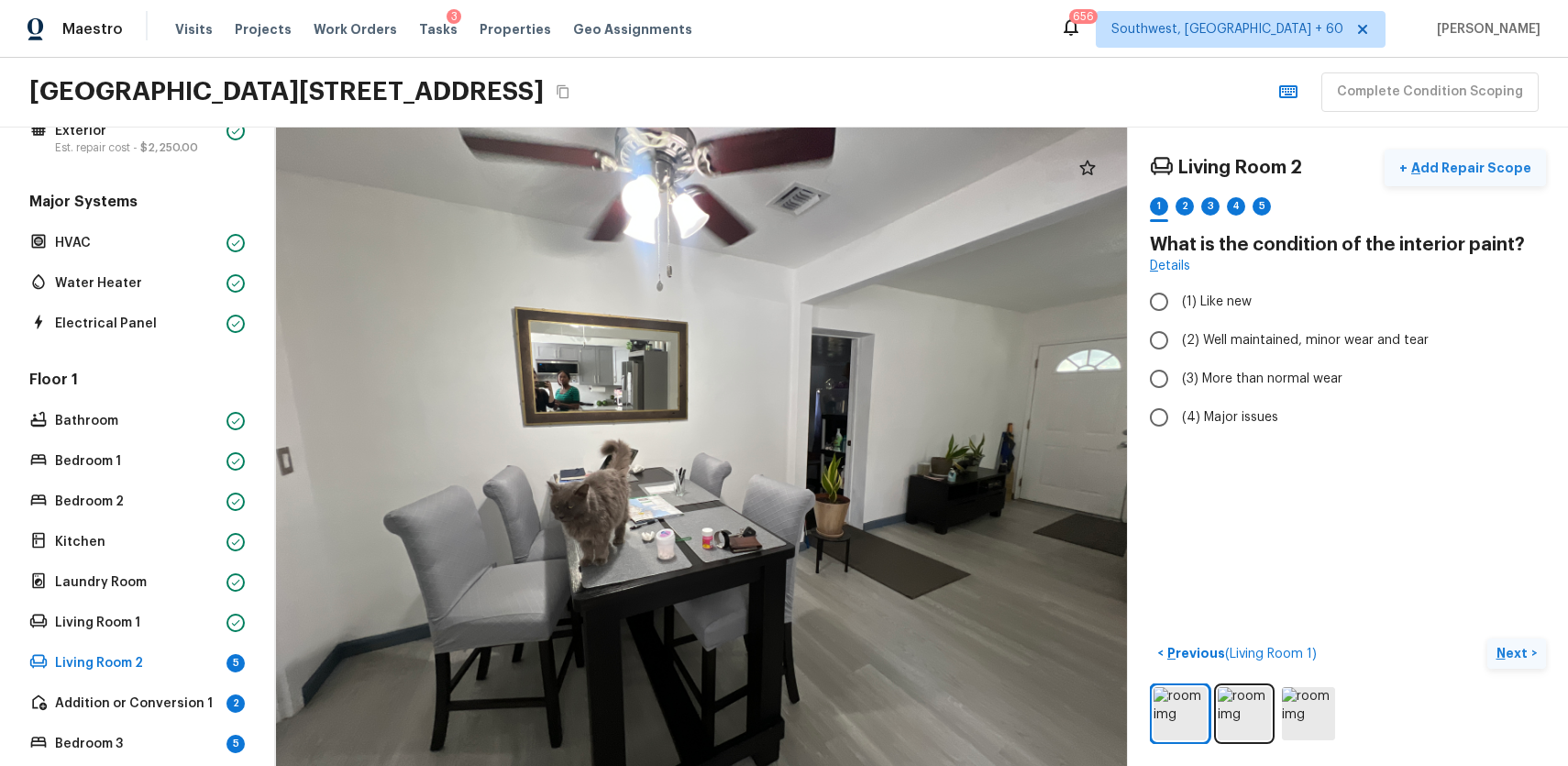
click at [1476, 172] on p "Add Repair Scope" at bounding box center [1469, 168] width 124 height 18
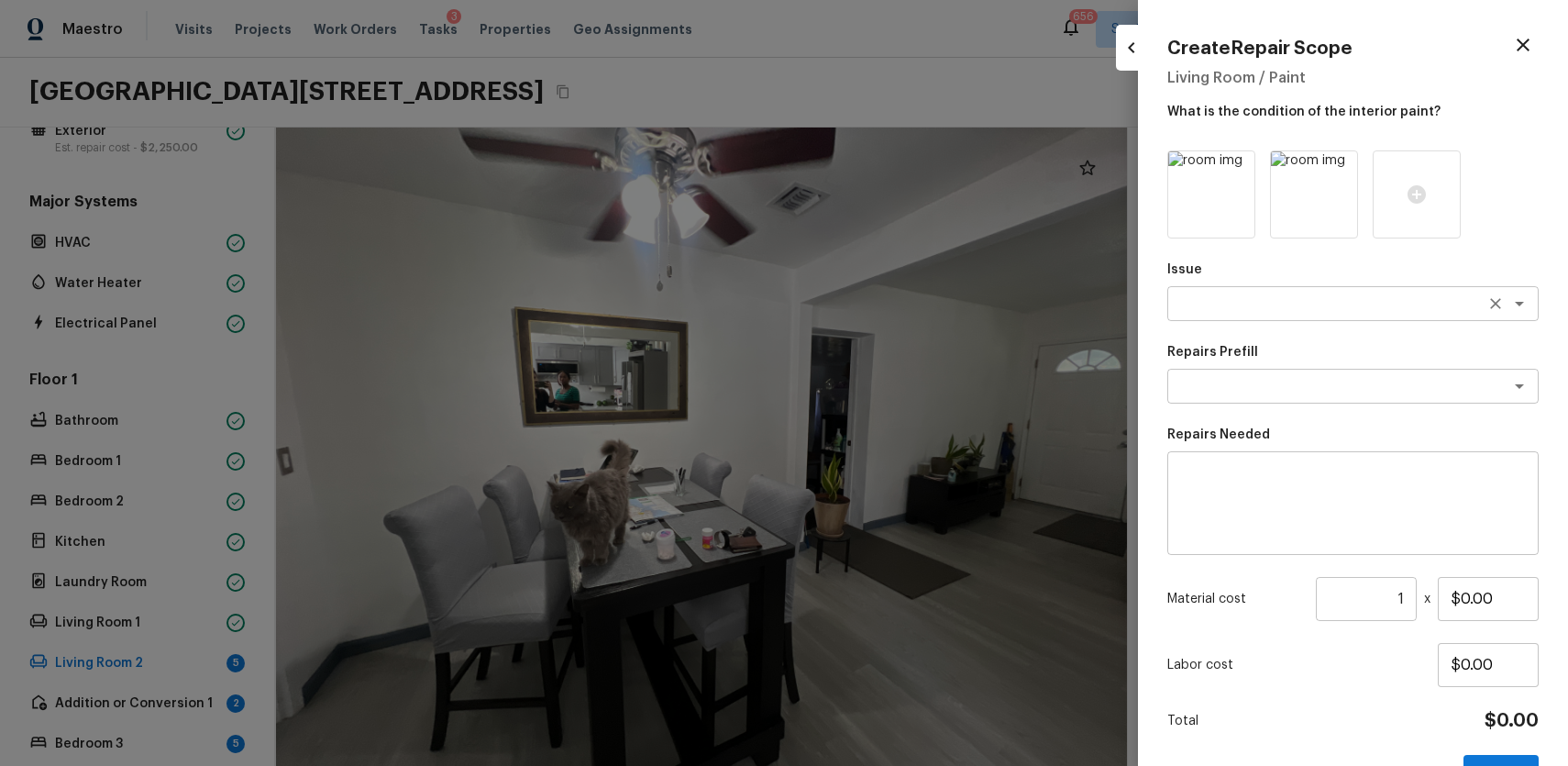
click at [1278, 320] on div "Issue x ​" at bounding box center [1353, 291] width 371 height 61
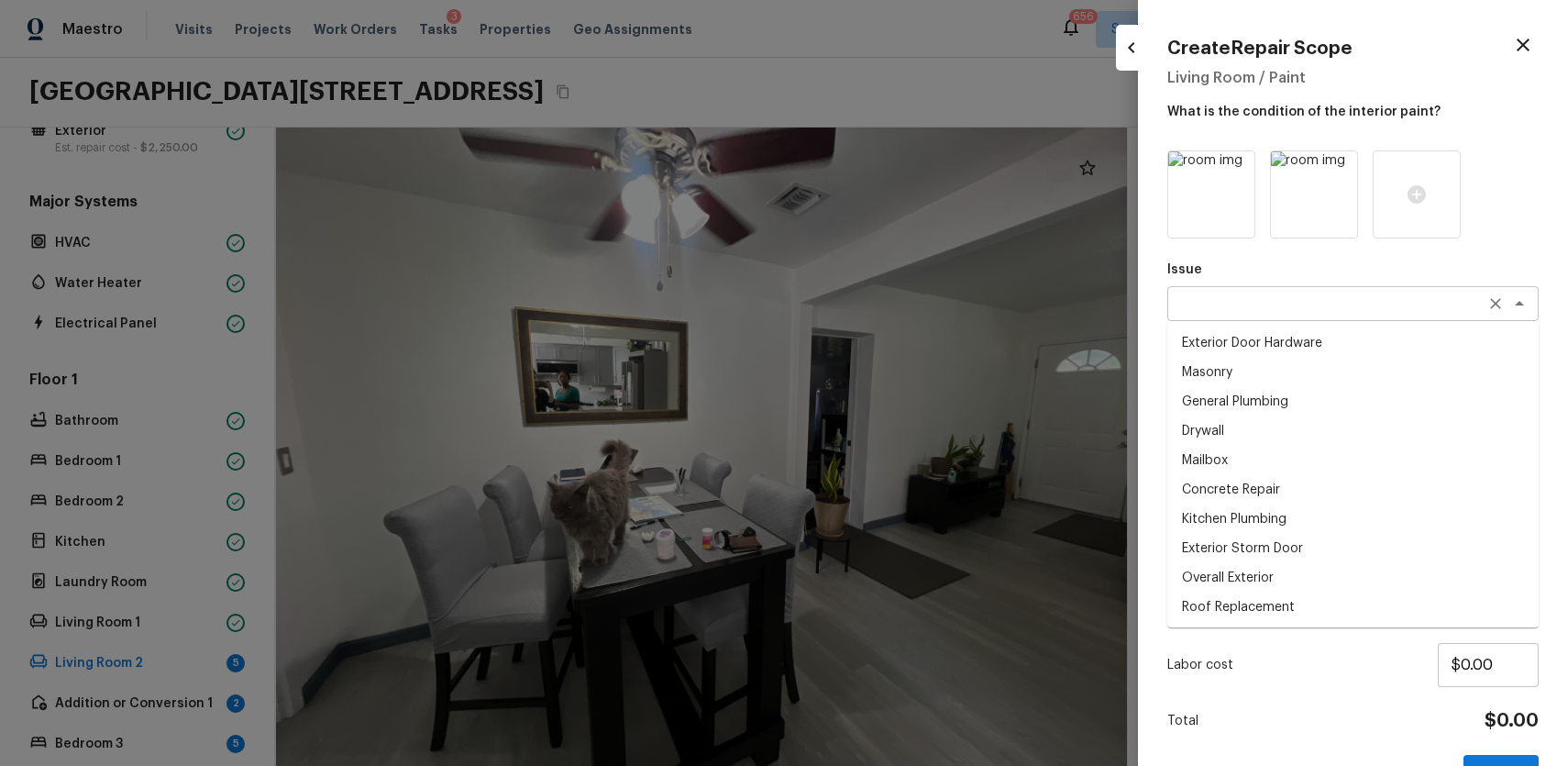
click at [1298, 304] on textarea at bounding box center [1327, 304] width 303 height 18
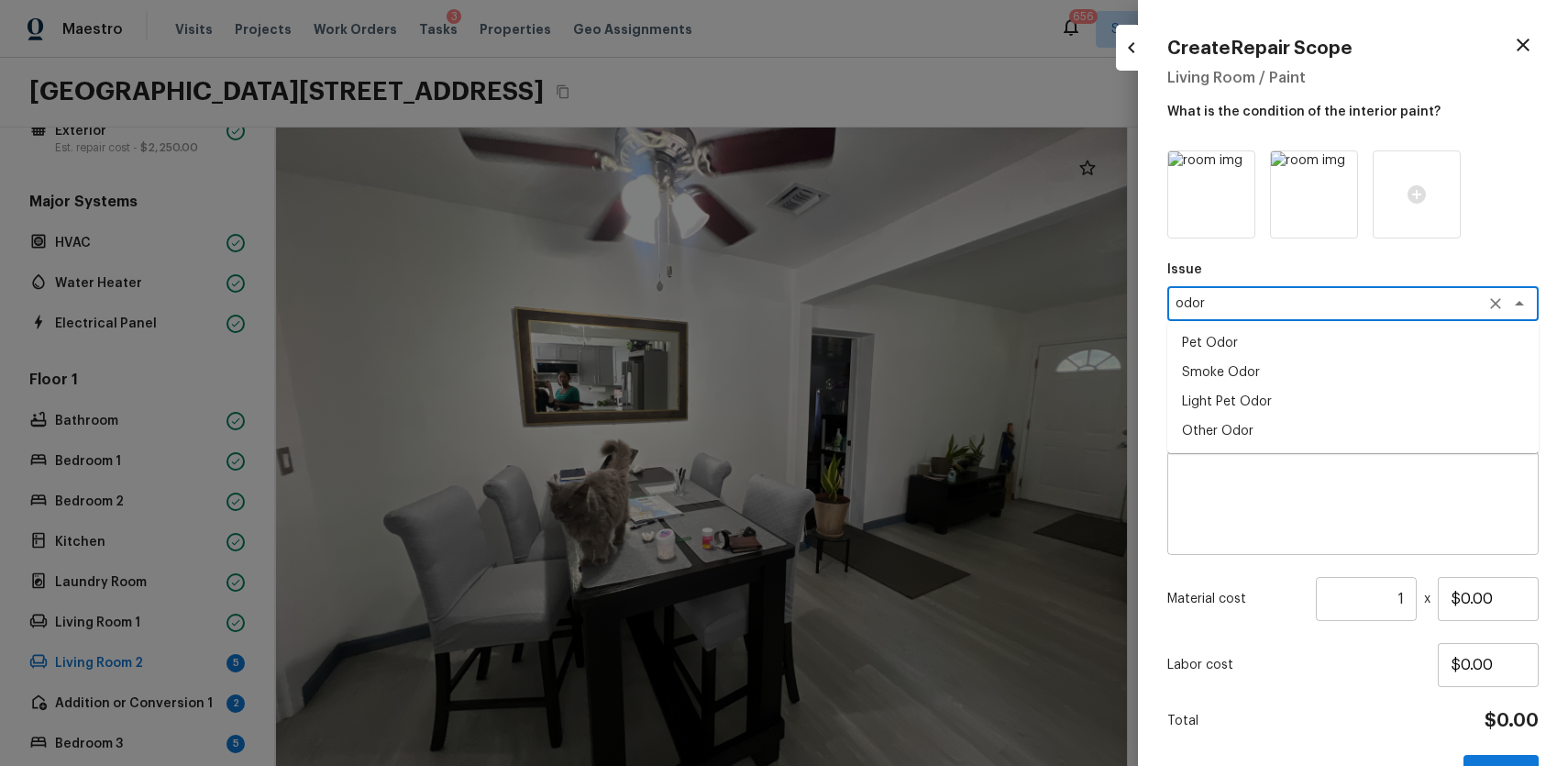
click at [1265, 384] on li "Smoke Odor" at bounding box center [1353, 373] width 371 height 30
type textarea "Smoke Odor"
click at [1491, 305] on icon "Clear" at bounding box center [1496, 304] width 18 height 18
click at [1257, 399] on li "Light Pet Odor" at bounding box center [1353, 402] width 371 height 30
type textarea "Light Pet Odor"
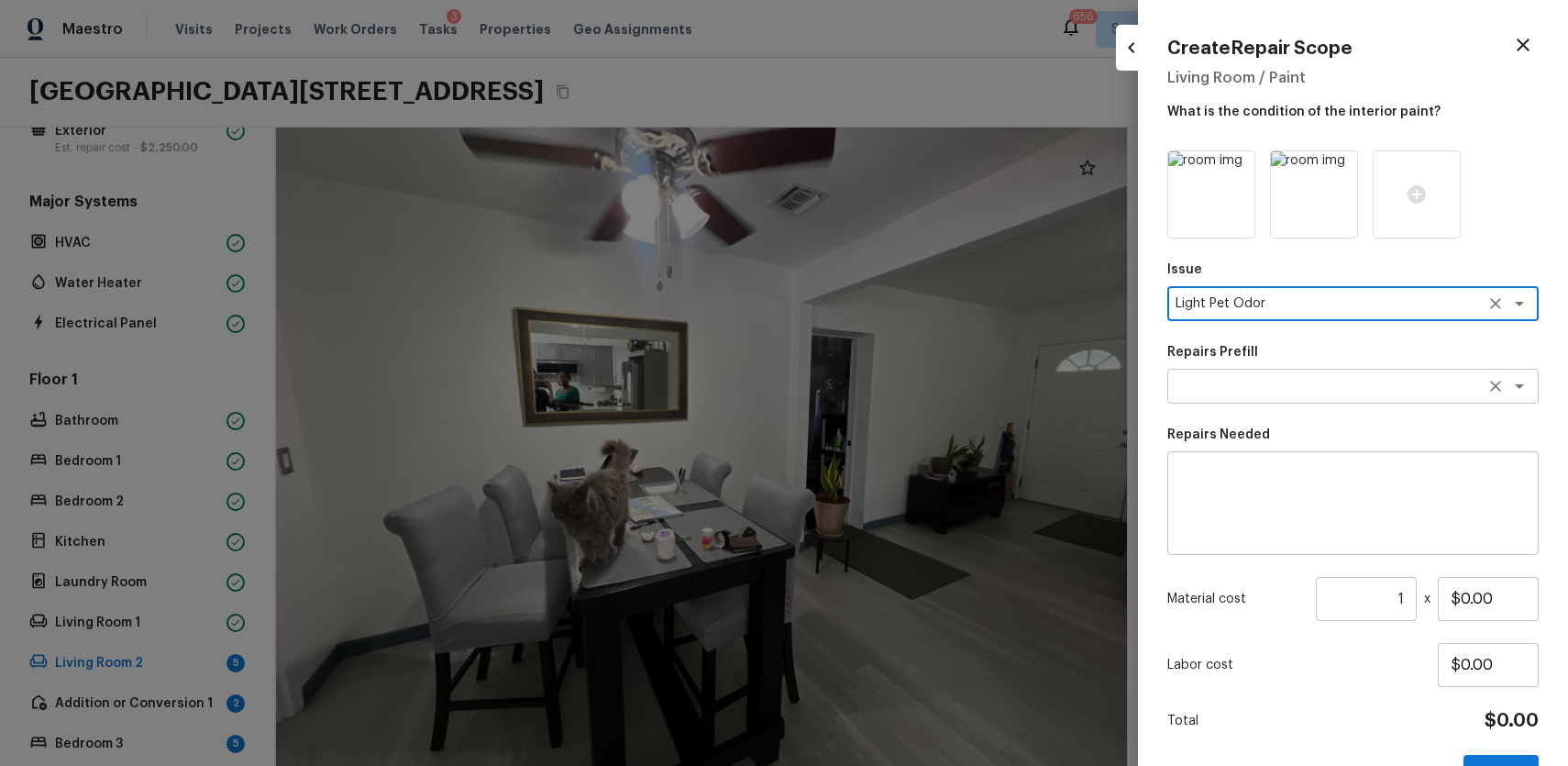
click at [1342, 380] on textarea at bounding box center [1327, 386] width 303 height 18
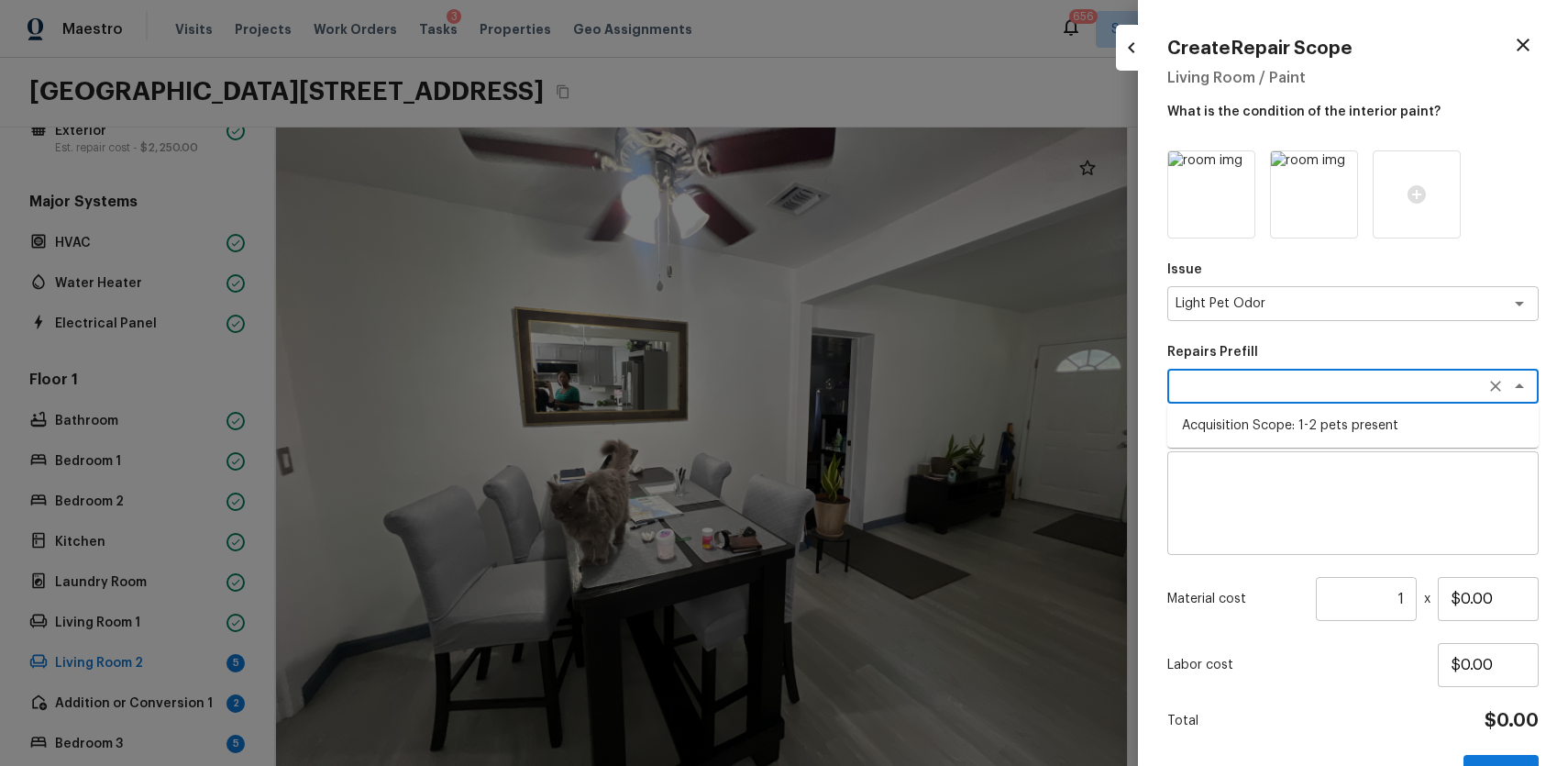
click at [1344, 433] on li "Acquisition Scope: 1-2 pets present" at bounding box center [1353, 426] width 371 height 30
type textarea "Acquisition Scope: 1-2 pets present"
type input "$575.00"
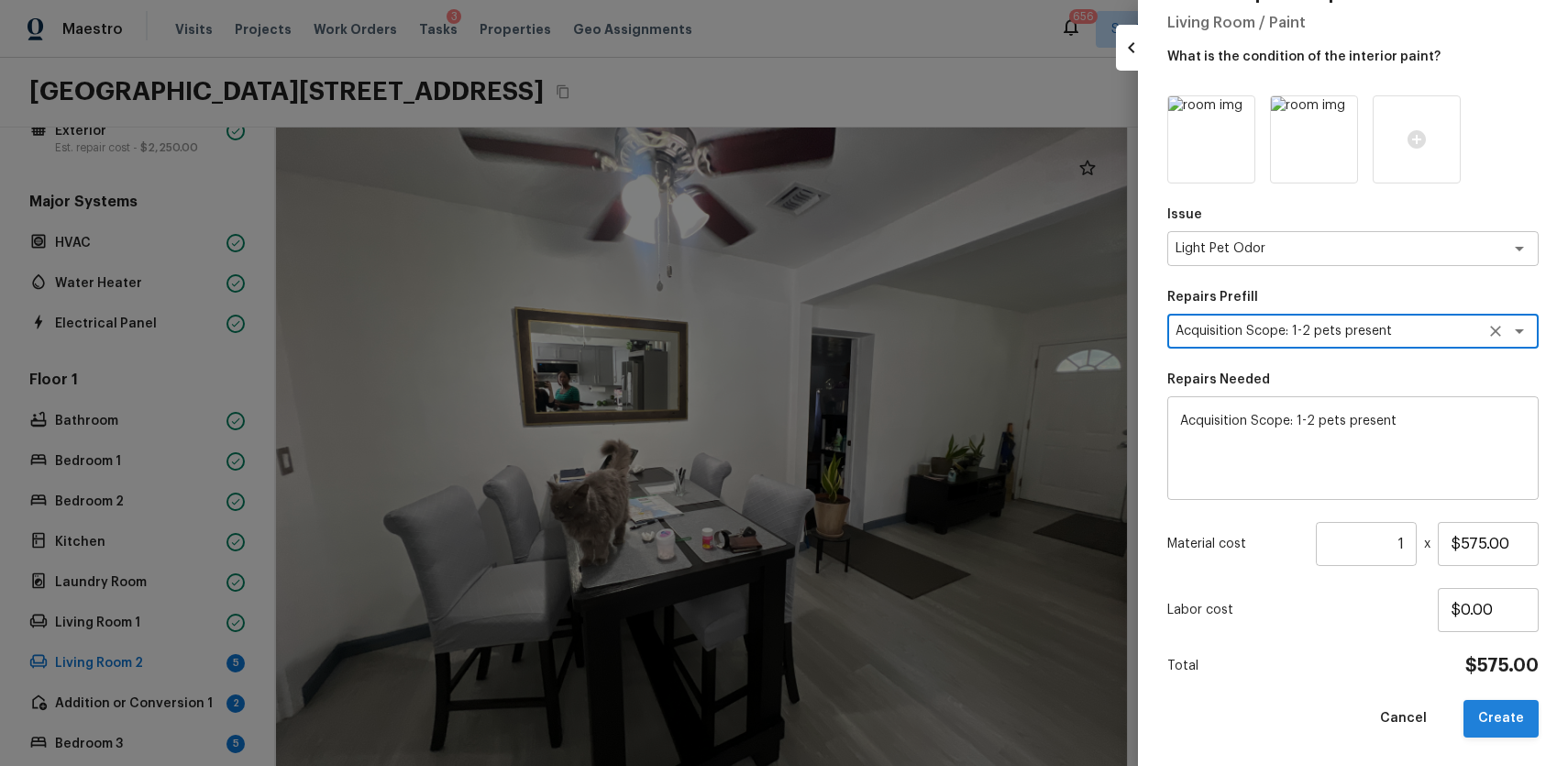
click at [1492, 704] on button "Create" at bounding box center [1502, 718] width 75 height 38
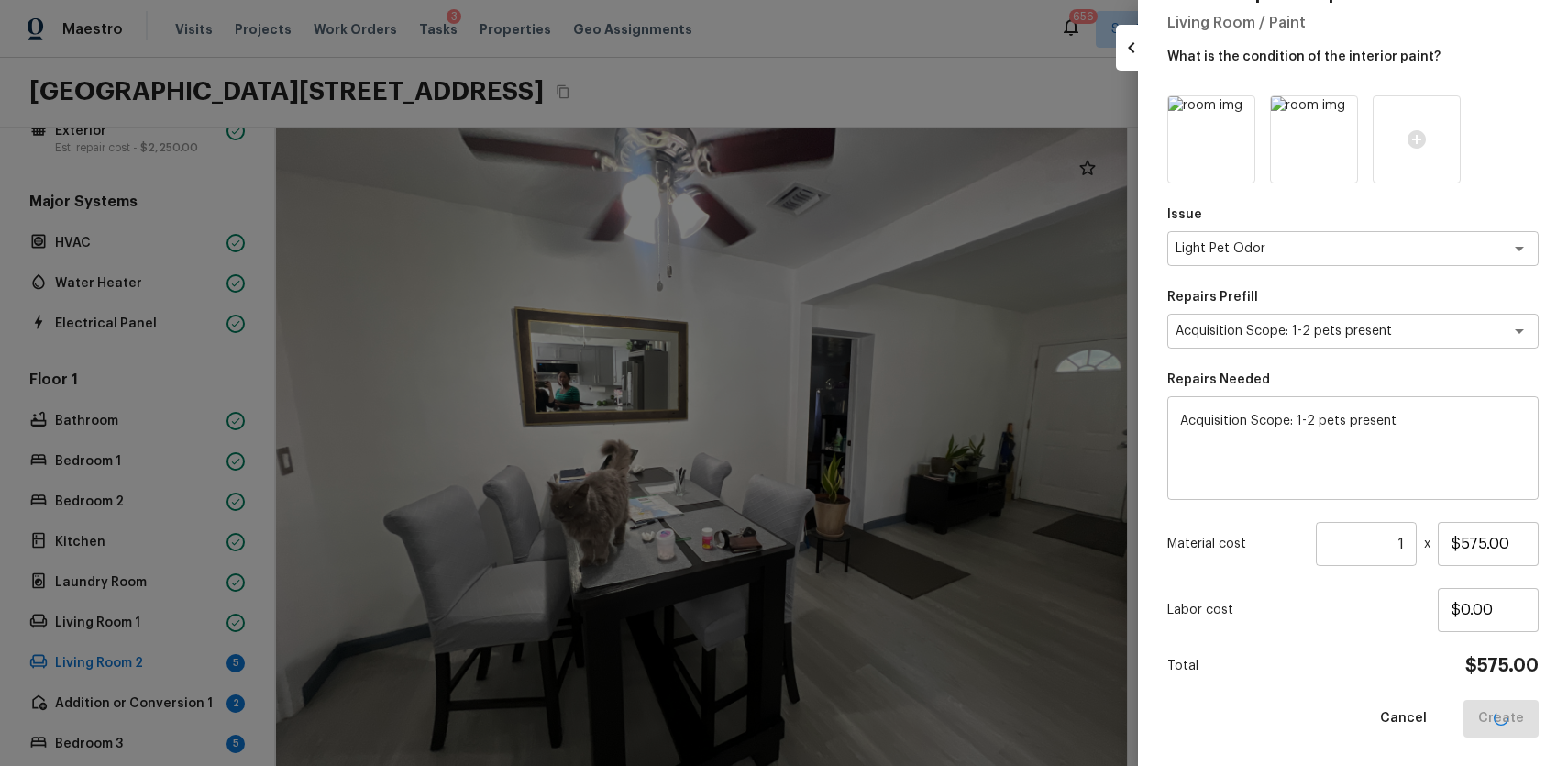
type input "$0.00"
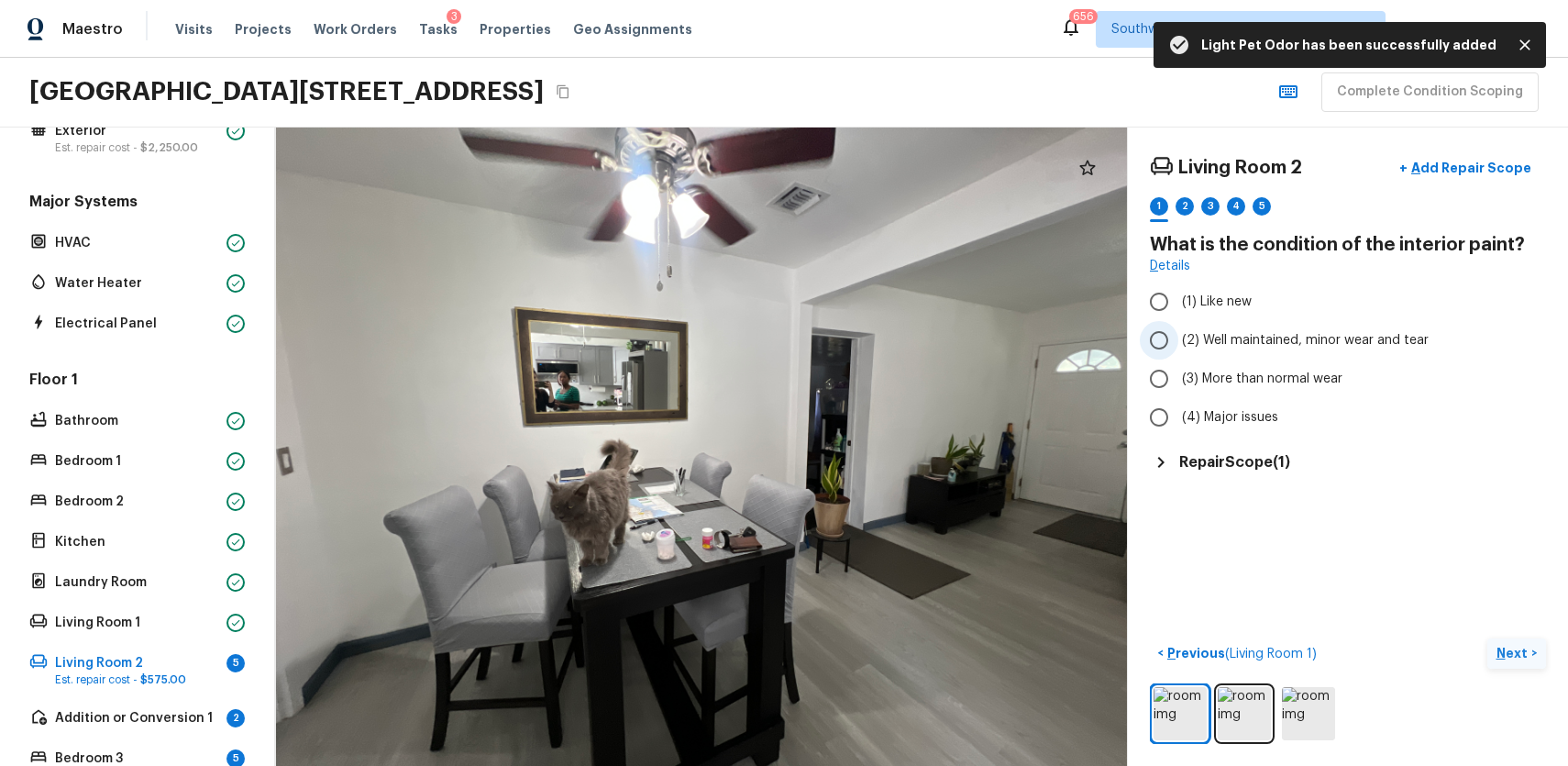
click at [1272, 338] on span "(2) Well maintained, minor wear and tear" at bounding box center [1305, 340] width 247 height 18
click at [1178, 338] on input "(2) Well maintained, minor wear and tear" at bounding box center [1158, 340] width 39 height 39
radio input "true"
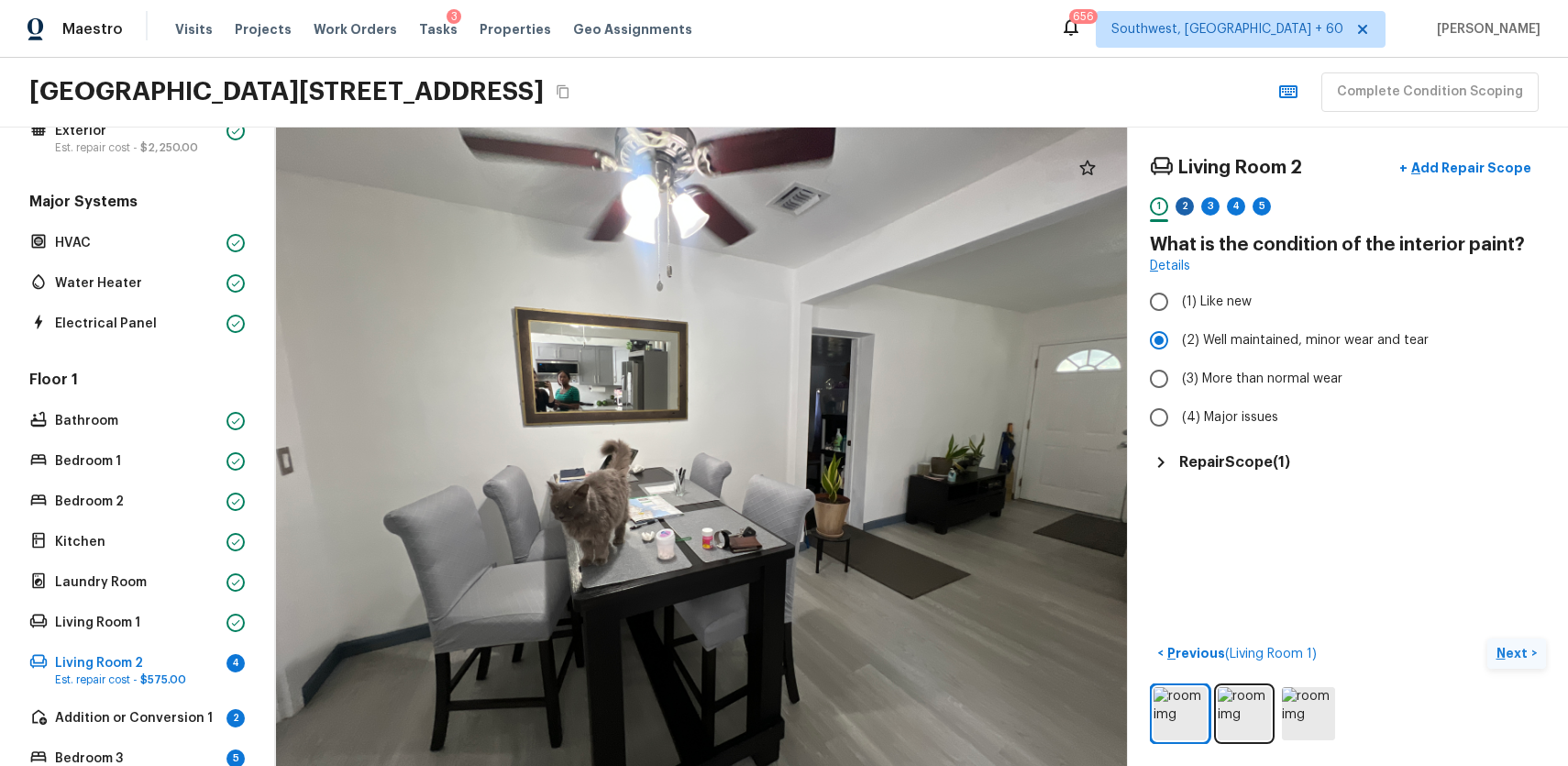
click at [1191, 210] on div "2" at bounding box center [1184, 206] width 18 height 18
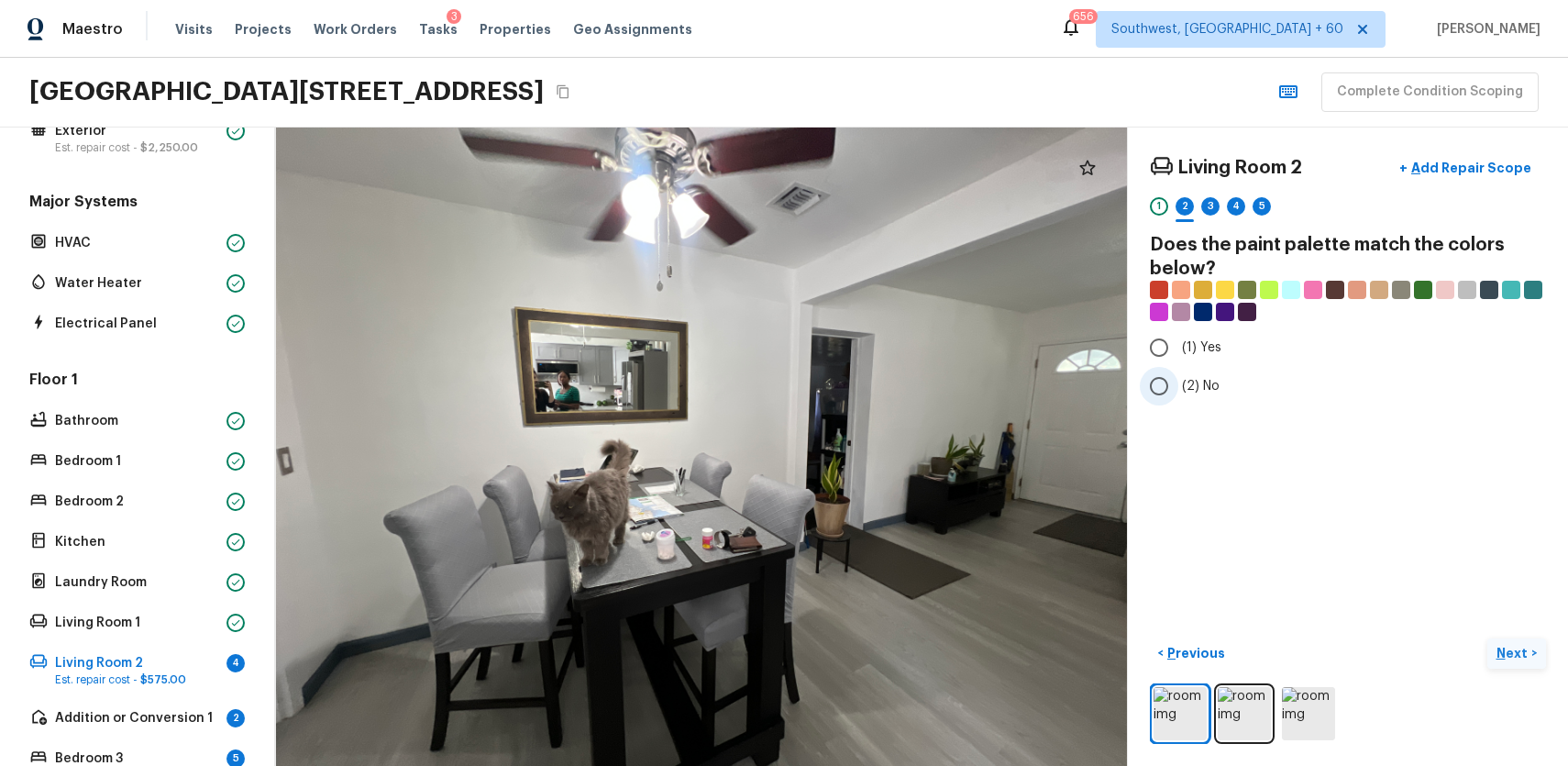
click at [1203, 402] on label "(2) No" at bounding box center [1335, 386] width 392 height 39
click at [1178, 402] on input "(2) No" at bounding box center [1158, 386] width 39 height 39
radio input "true"
click at [1211, 200] on div "3" at bounding box center [1210, 206] width 18 height 18
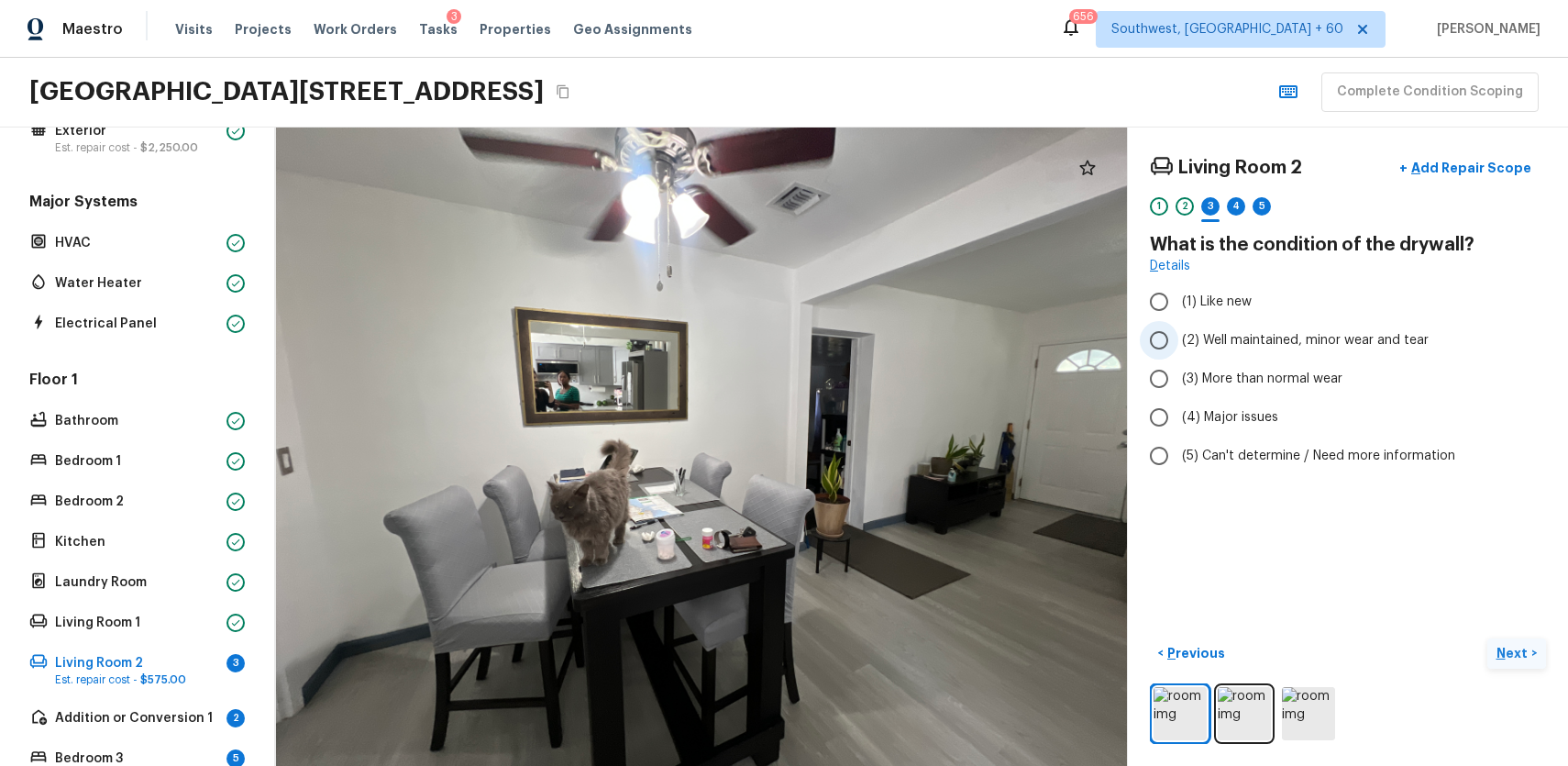
click at [1334, 340] on span "(2) Well maintained, minor wear and tear" at bounding box center [1305, 340] width 247 height 18
click at [1178, 340] on input "(2) Well maintained, minor wear and tear" at bounding box center [1158, 340] width 39 height 39
radio input "true"
click at [1238, 217] on div "4" at bounding box center [1236, 211] width 18 height 29
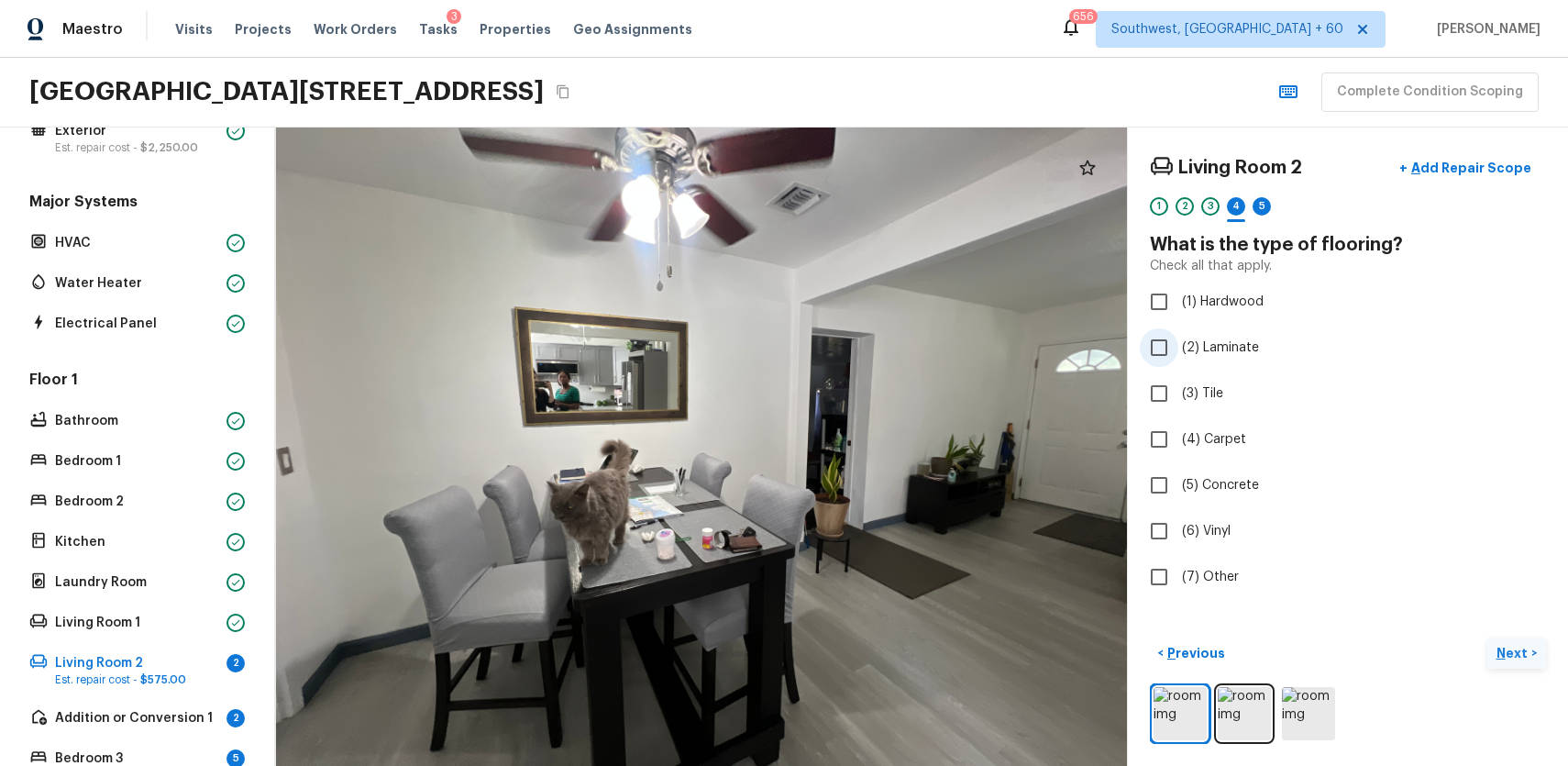
click at [1225, 347] on span "(2) Laminate" at bounding box center [1221, 347] width 77 height 18
click at [1178, 347] on input "(2) Laminate" at bounding box center [1158, 347] width 39 height 39
checkbox input "true"
click at [1260, 209] on div "5" at bounding box center [1262, 206] width 18 height 18
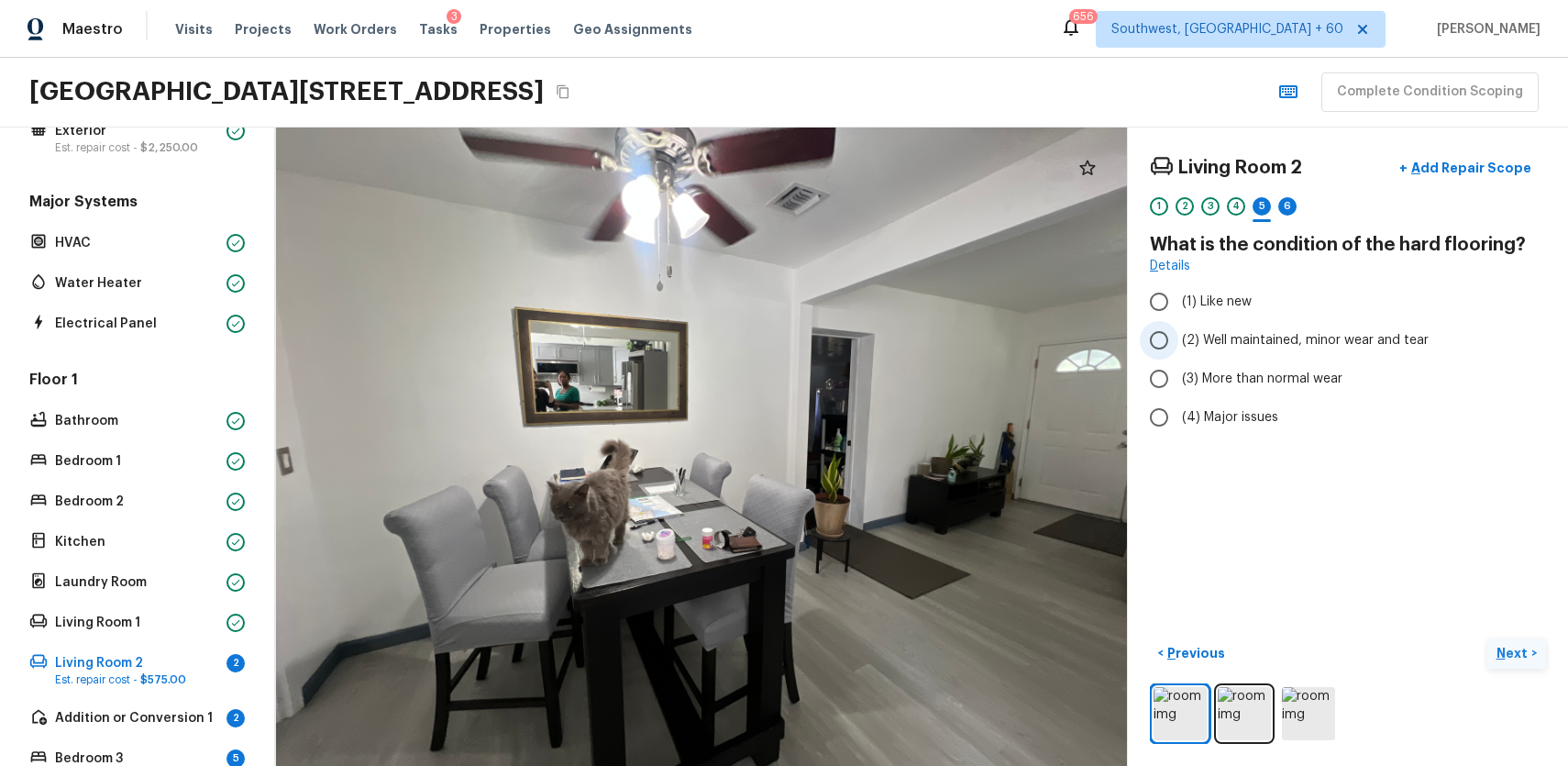
click at [1297, 336] on span "(2) Well maintained, minor wear and tear" at bounding box center [1305, 340] width 247 height 18
click at [1178, 336] on input "(2) Well maintained, minor wear and tear" at bounding box center [1158, 340] width 39 height 39
radio input "true"
click at [1293, 210] on div "6" at bounding box center [1287, 206] width 18 height 18
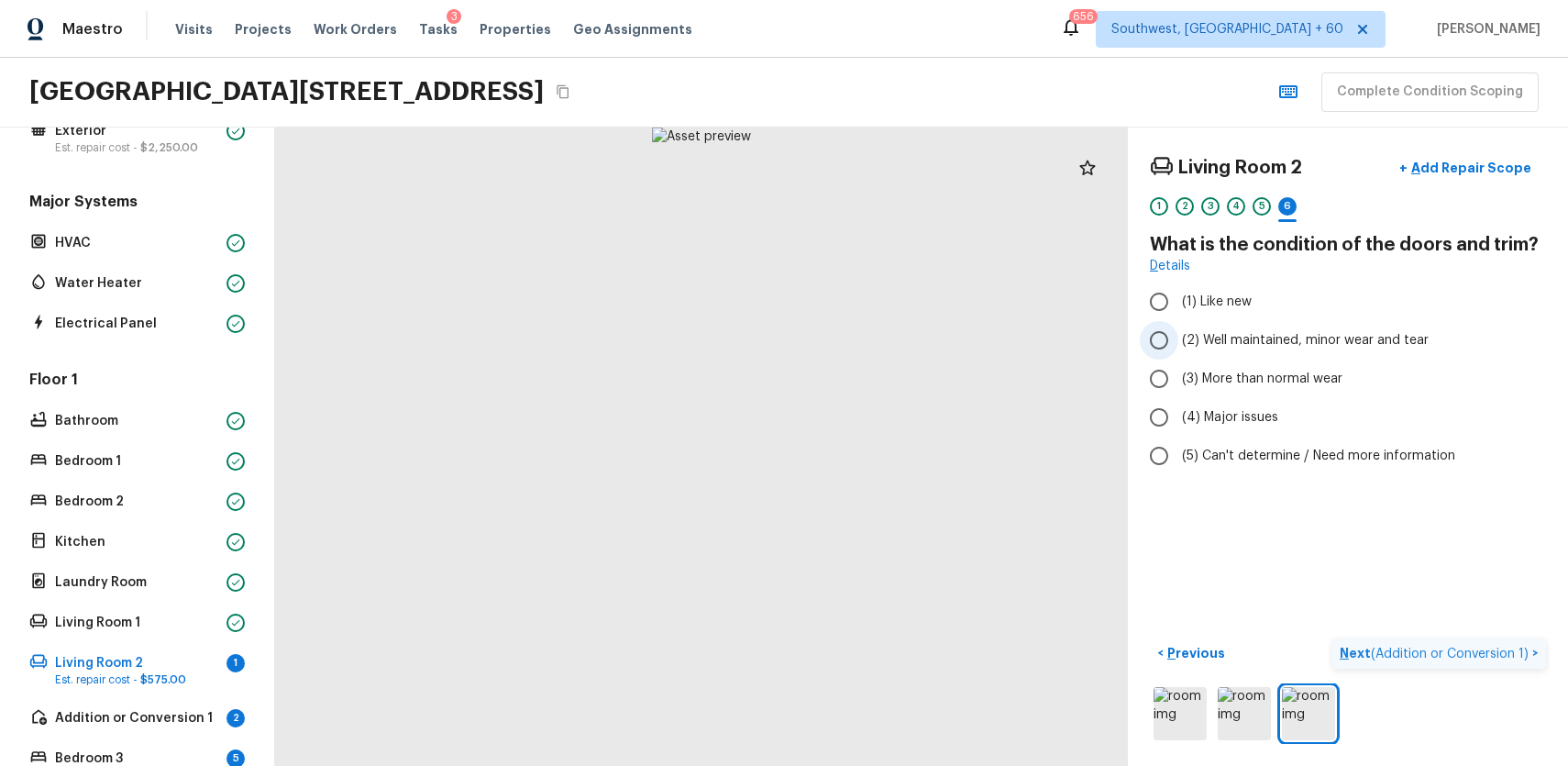
click at [1282, 323] on label "(2) Well maintained, minor wear and tear" at bounding box center [1335, 340] width 392 height 39
click at [1178, 323] on input "(2) Well maintained, minor wear and tear" at bounding box center [1158, 340] width 39 height 39
radio input "true"
click at [1384, 641] on button "Next ( Addition or Conversion 1 ) >" at bounding box center [1438, 654] width 213 height 31
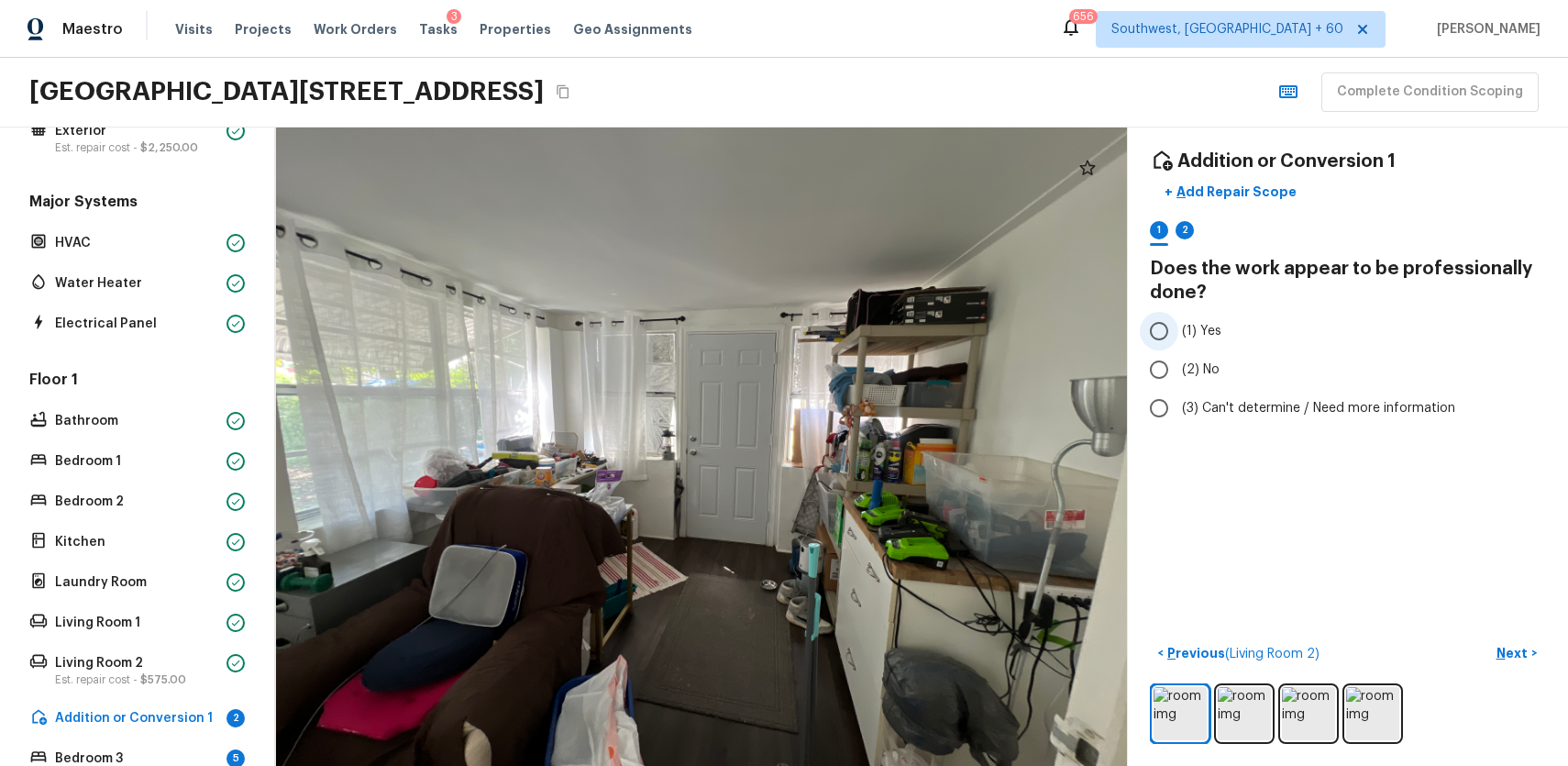
click at [1190, 312] on label "(1) Yes" at bounding box center [1335, 330] width 392 height 39
click at [1178, 312] on input "(1) Yes" at bounding box center [1158, 330] width 39 height 39
radio input "true"
click at [1183, 221] on div "2" at bounding box center [1184, 230] width 18 height 18
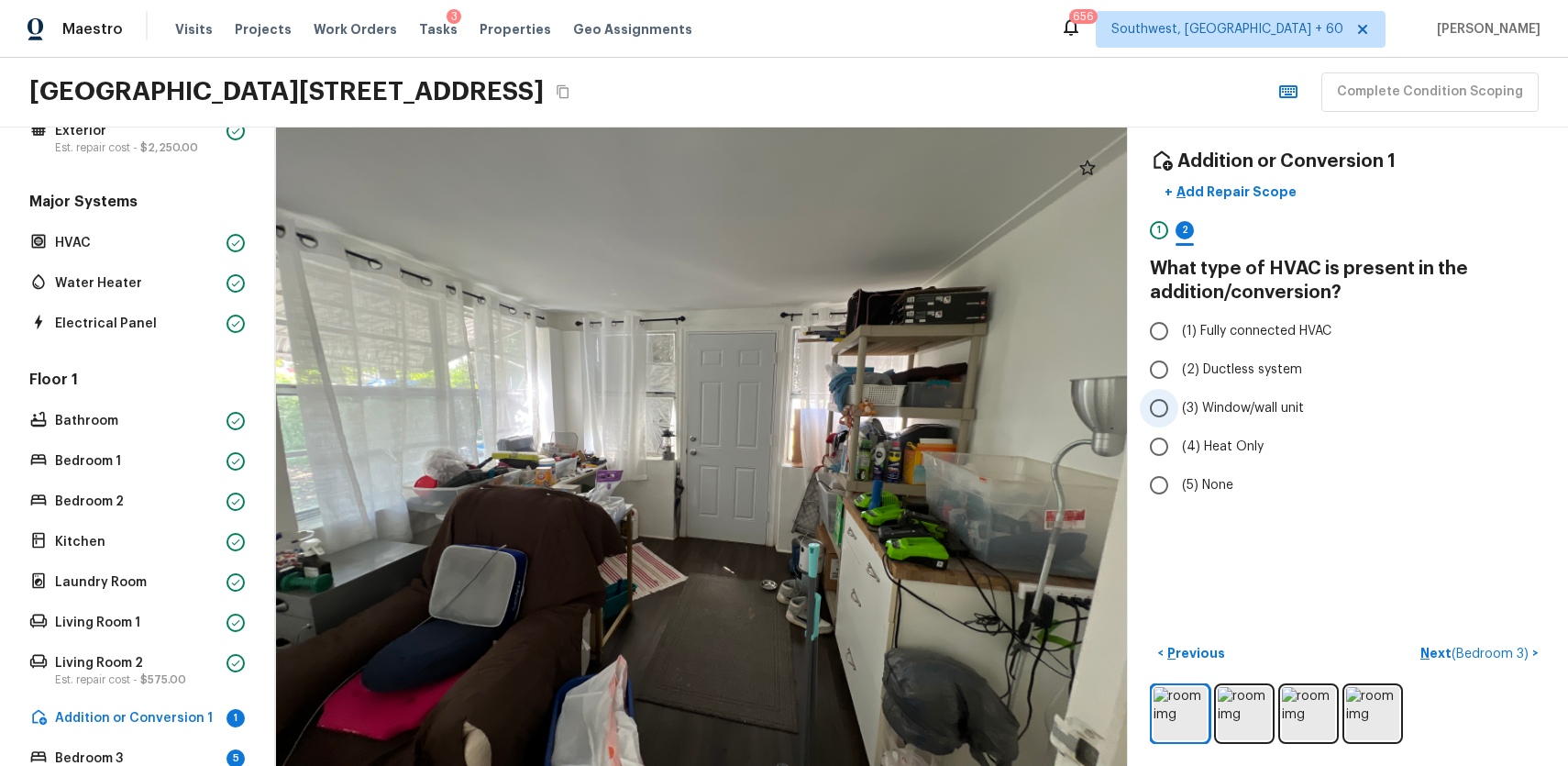
click at [1270, 399] on span "(3) Window/wall unit" at bounding box center [1243, 408] width 122 height 18
click at [1178, 389] on input "(3) Window/wall unit" at bounding box center [1158, 408] width 39 height 39
radio input "true"
click at [1260, 399] on span "(3) Window/wall unit" at bounding box center [1243, 408] width 122 height 18
click at [1178, 389] on input "(3) Window/wall unit" at bounding box center [1158, 408] width 39 height 39
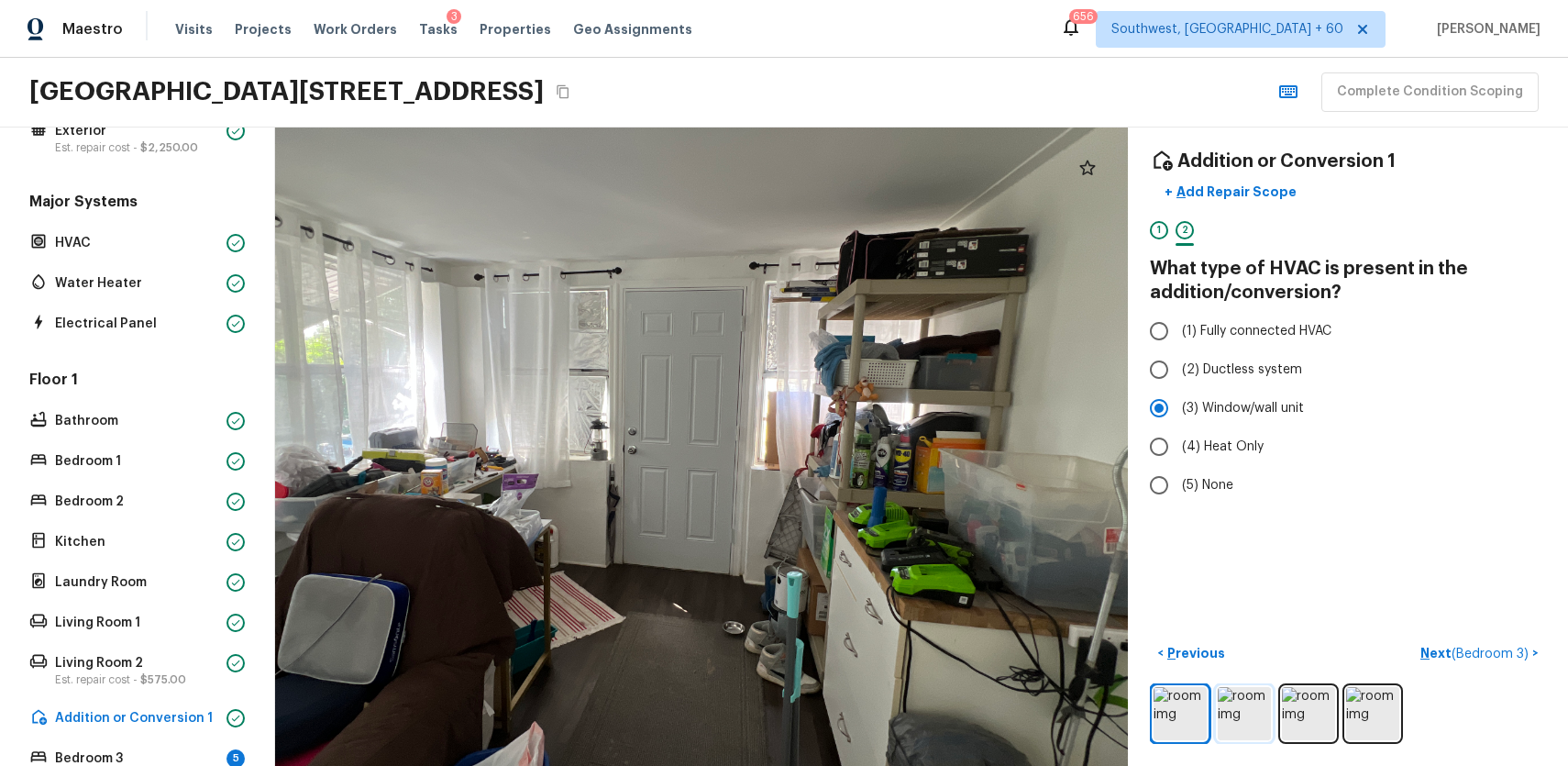
click at [1233, 693] on img at bounding box center [1245, 714] width 54 height 54
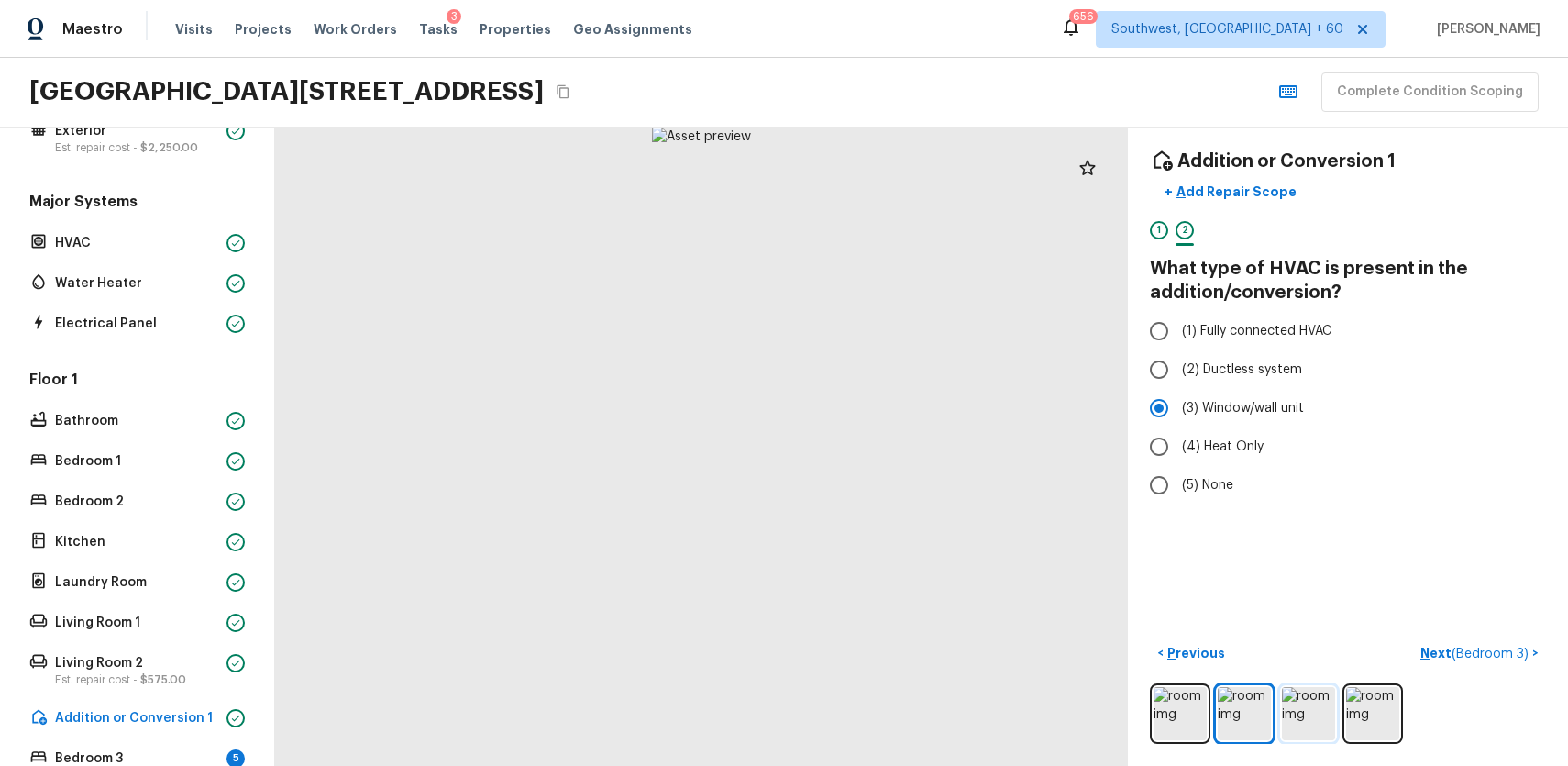
click at [1284, 701] on img at bounding box center [1309, 714] width 54 height 54
click at [1304, 709] on img at bounding box center [1309, 714] width 54 height 54
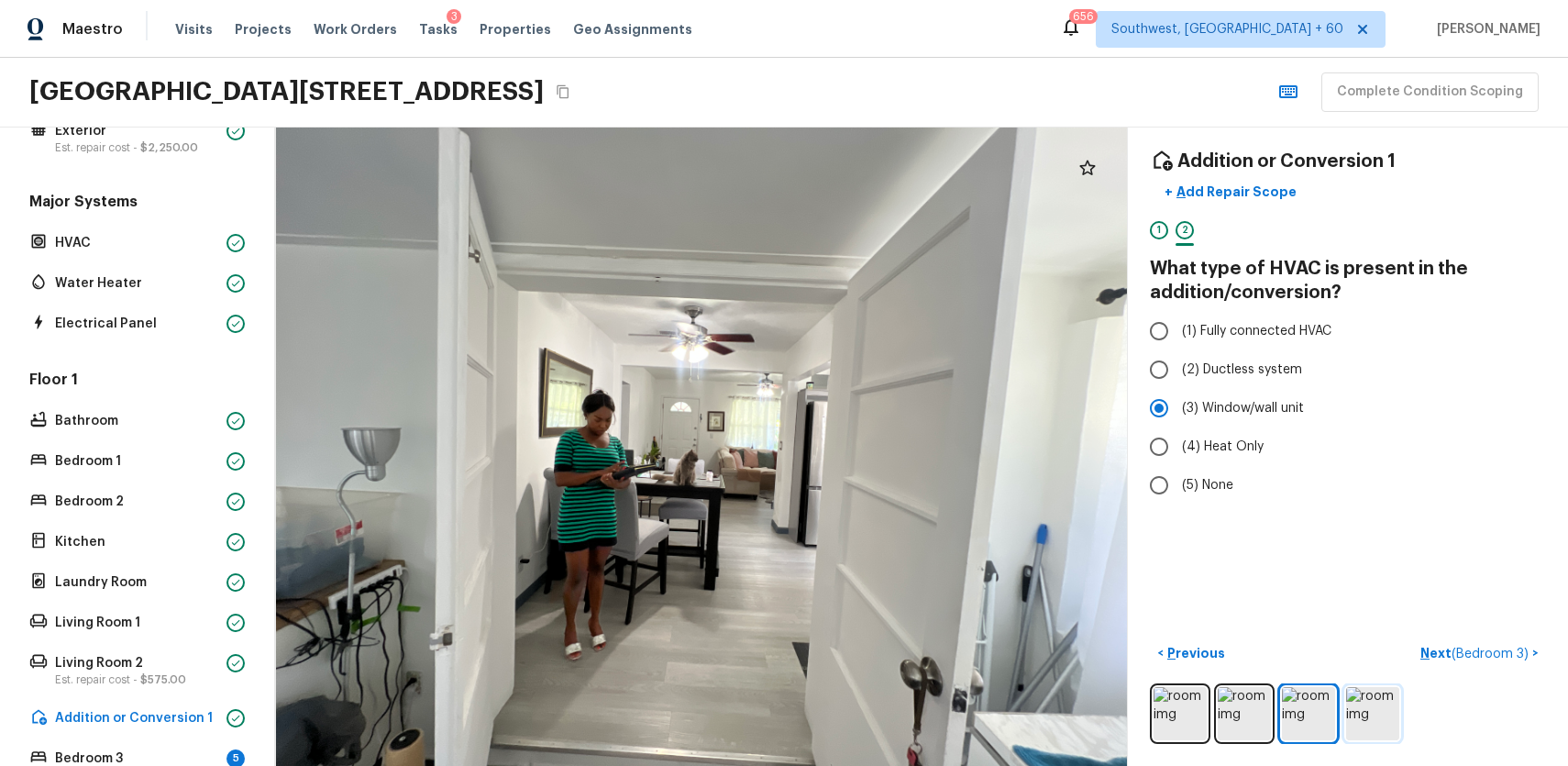
click at [1369, 706] on img at bounding box center [1373, 714] width 54 height 54
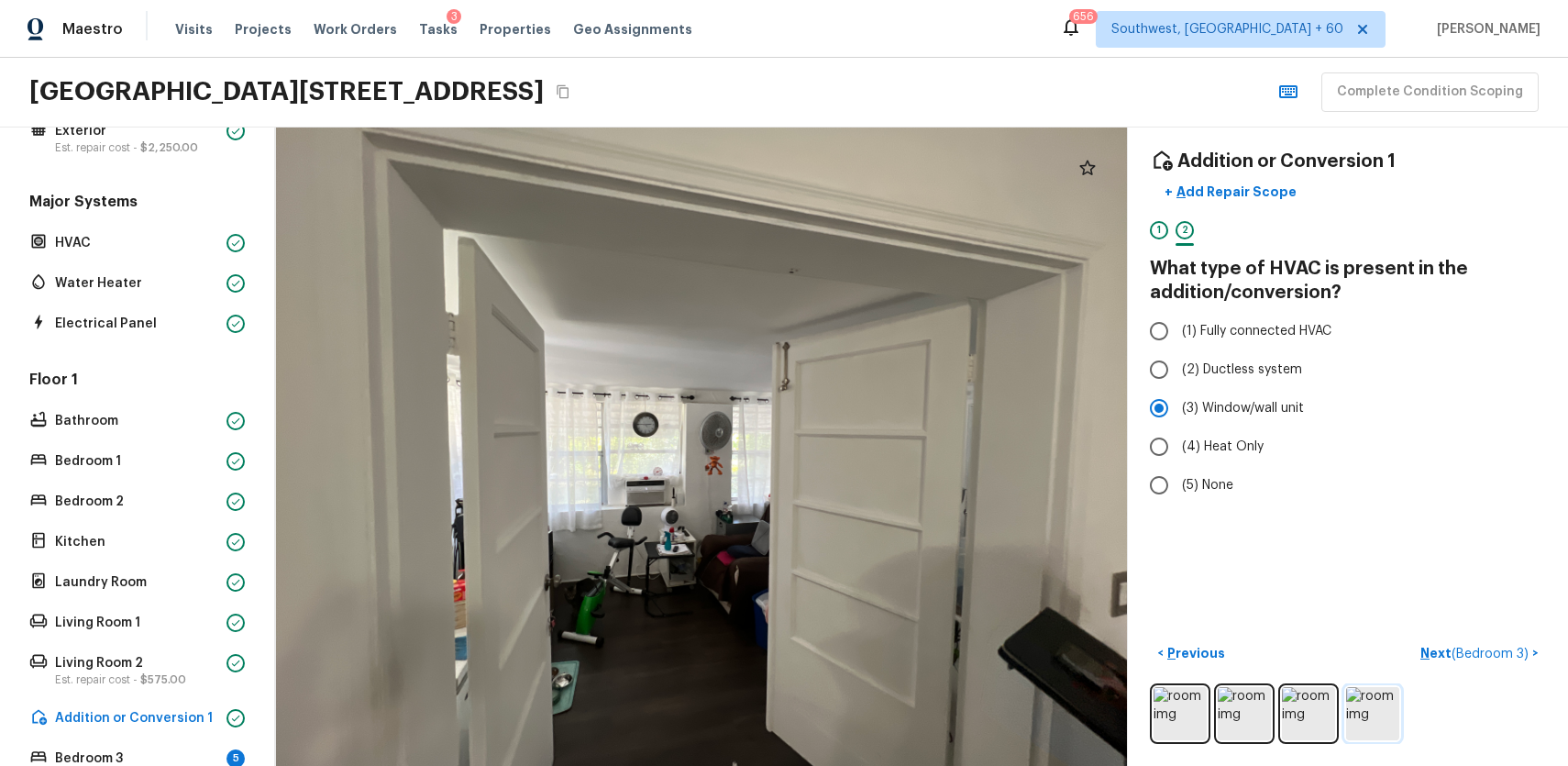
click at [1369, 706] on img at bounding box center [1373, 714] width 54 height 54
click at [1470, 640] on button "Next ( Bedroom 3 ) >" at bounding box center [1480, 654] width 133 height 31
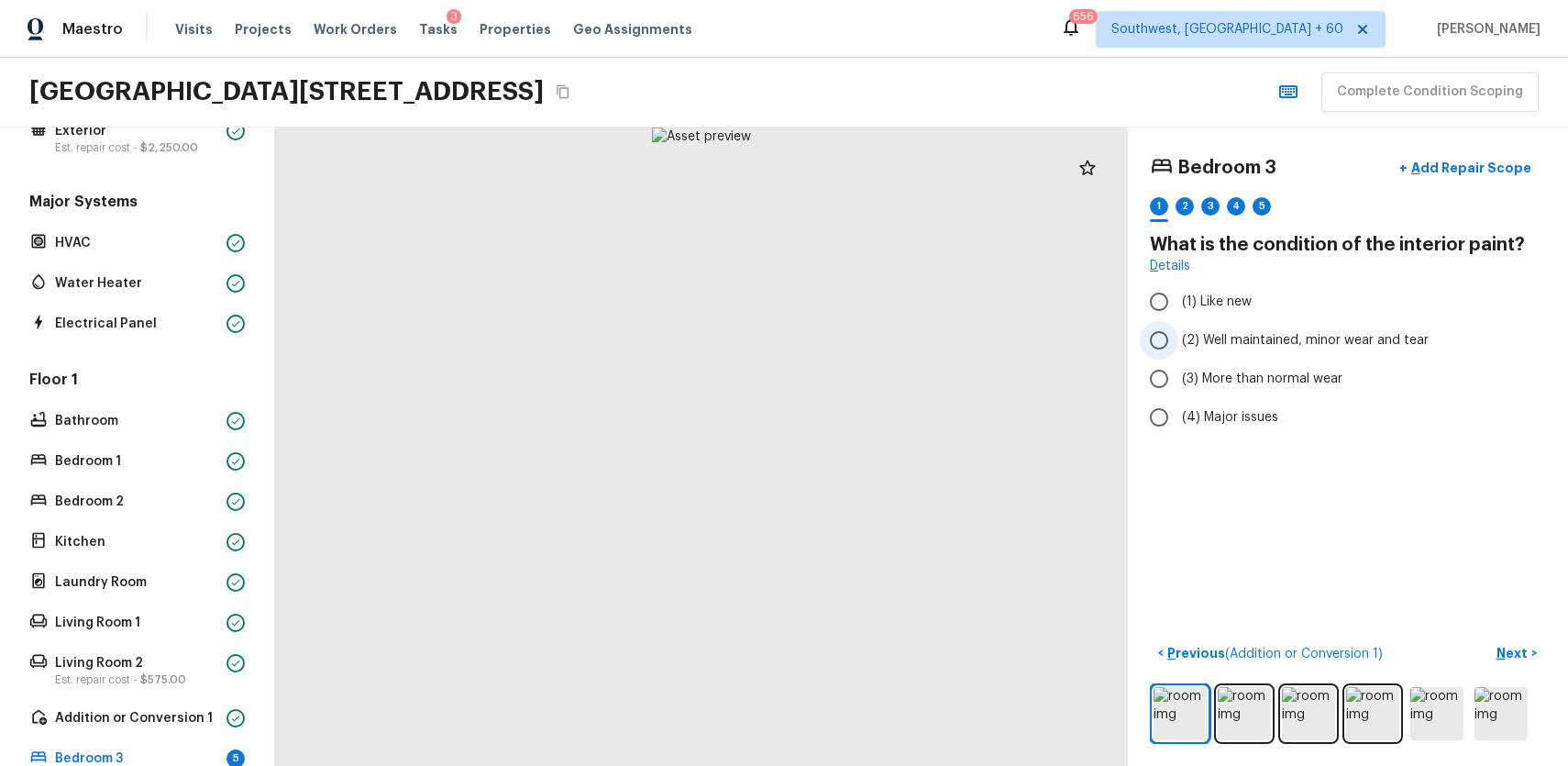
click at [1342, 328] on label "(2) Well maintained, minor wear and tear" at bounding box center [1335, 340] width 392 height 39
click at [1178, 328] on input "(2) Well maintained, minor wear and tear" at bounding box center [1158, 340] width 39 height 39
radio input "true"
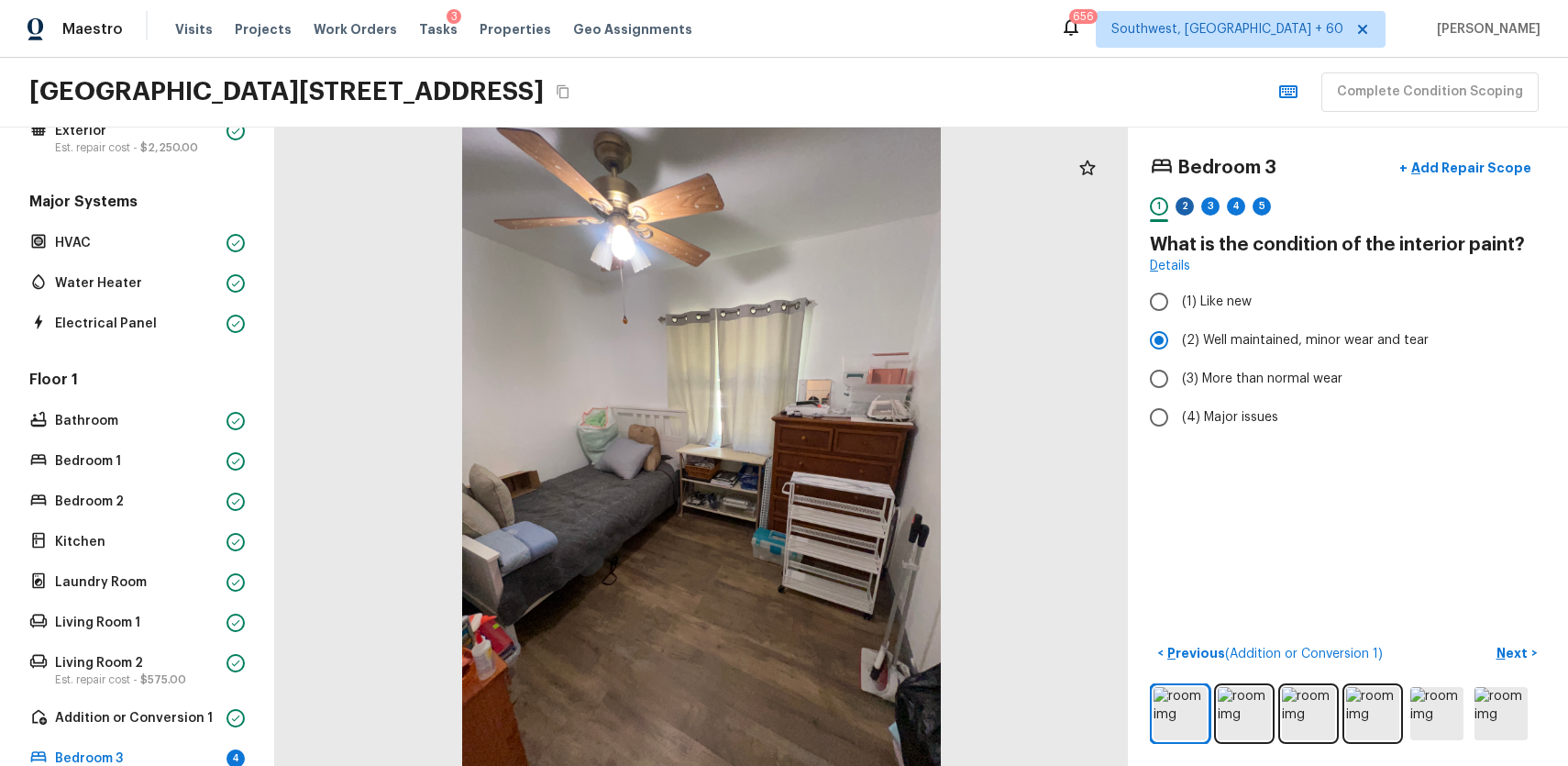
click at [1188, 205] on div "2" at bounding box center [1184, 206] width 18 height 18
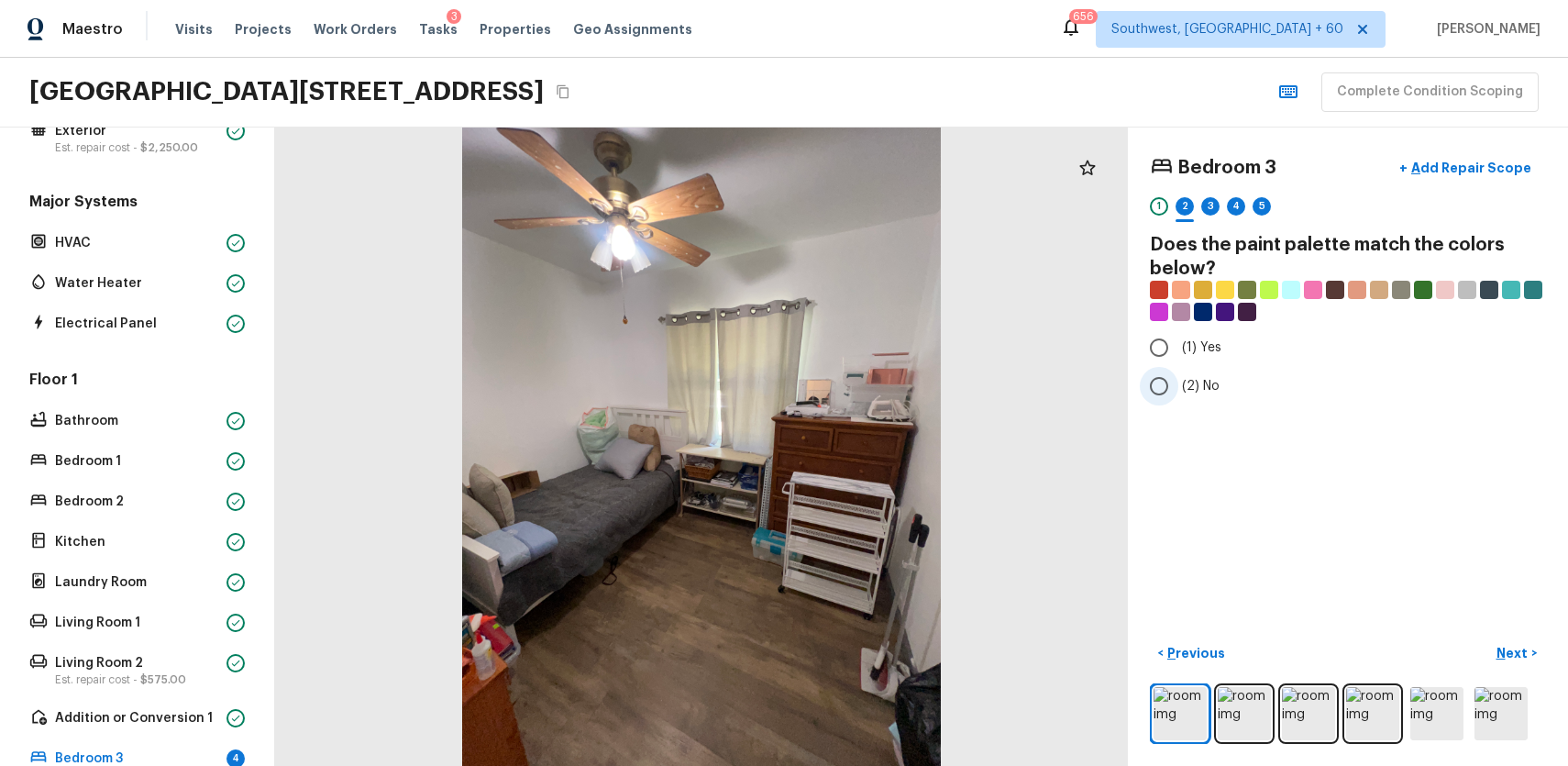
click at [1195, 383] on span "(2) No" at bounding box center [1201, 386] width 38 height 18
click at [1178, 383] on input "(2) No" at bounding box center [1158, 386] width 39 height 39
radio input "true"
click at [1212, 200] on div "3" at bounding box center [1210, 206] width 18 height 18
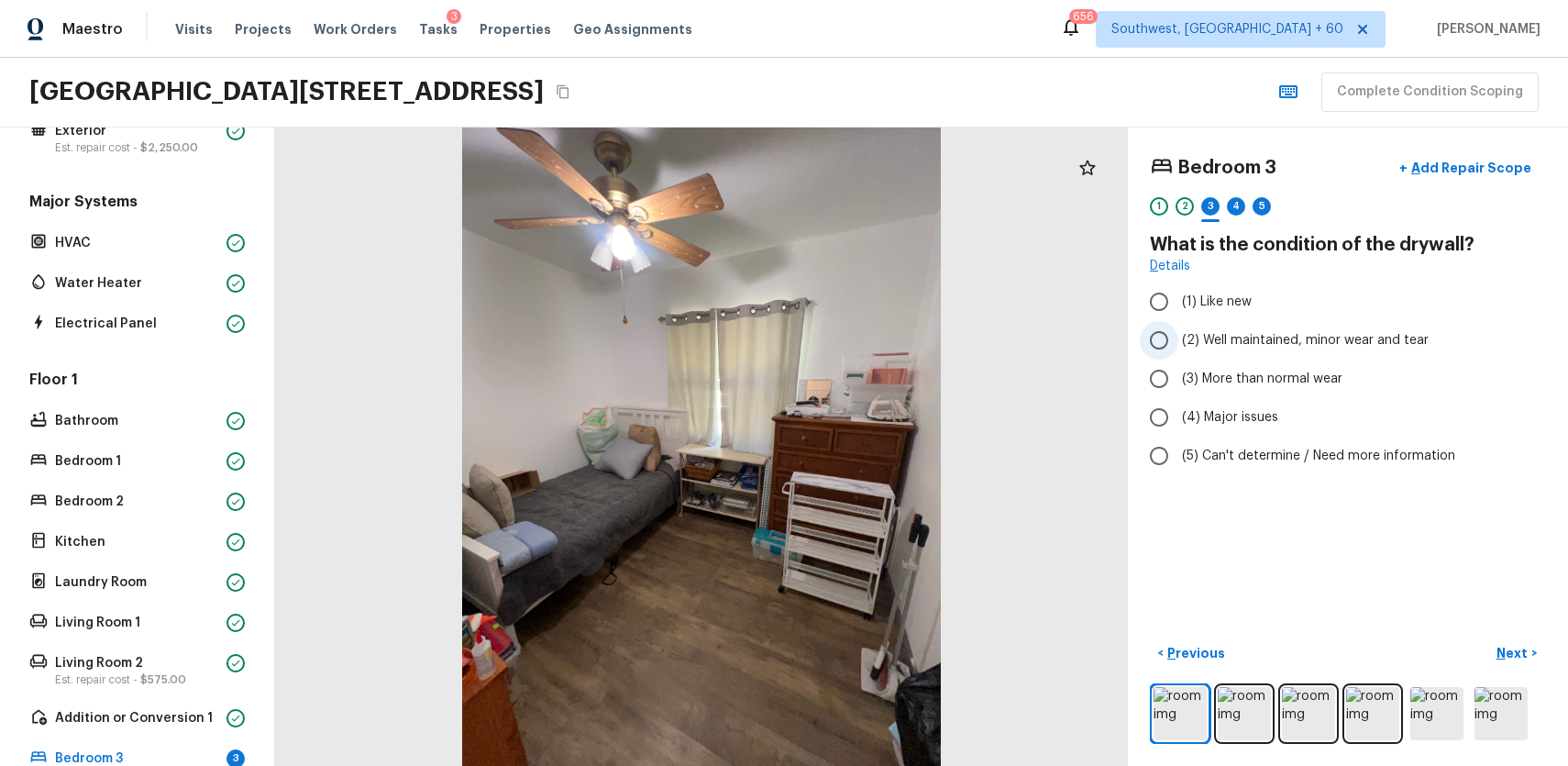
click at [1290, 337] on span "(2) Well maintained, minor wear and tear" at bounding box center [1305, 340] width 247 height 18
click at [1178, 337] on input "(2) Well maintained, minor wear and tear" at bounding box center [1158, 340] width 39 height 39
radio input "true"
click at [1240, 209] on div "4" at bounding box center [1236, 206] width 18 height 18
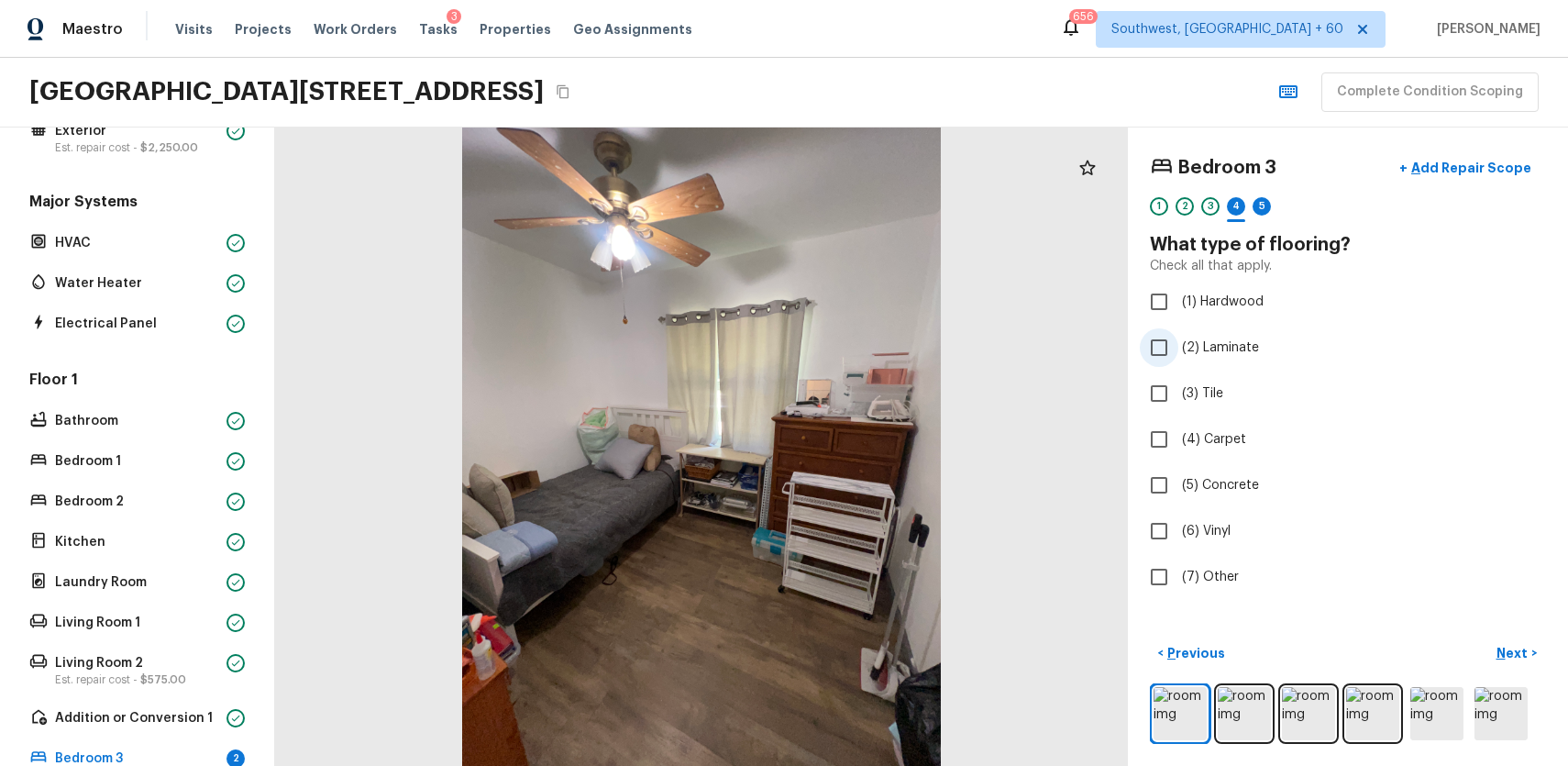
click at [1226, 347] on span "(2) Laminate" at bounding box center [1221, 347] width 77 height 18
click at [1178, 347] on input "(2) Laminate" at bounding box center [1158, 347] width 39 height 39
checkbox input "true"
click at [1262, 204] on div "5" at bounding box center [1262, 206] width 18 height 18
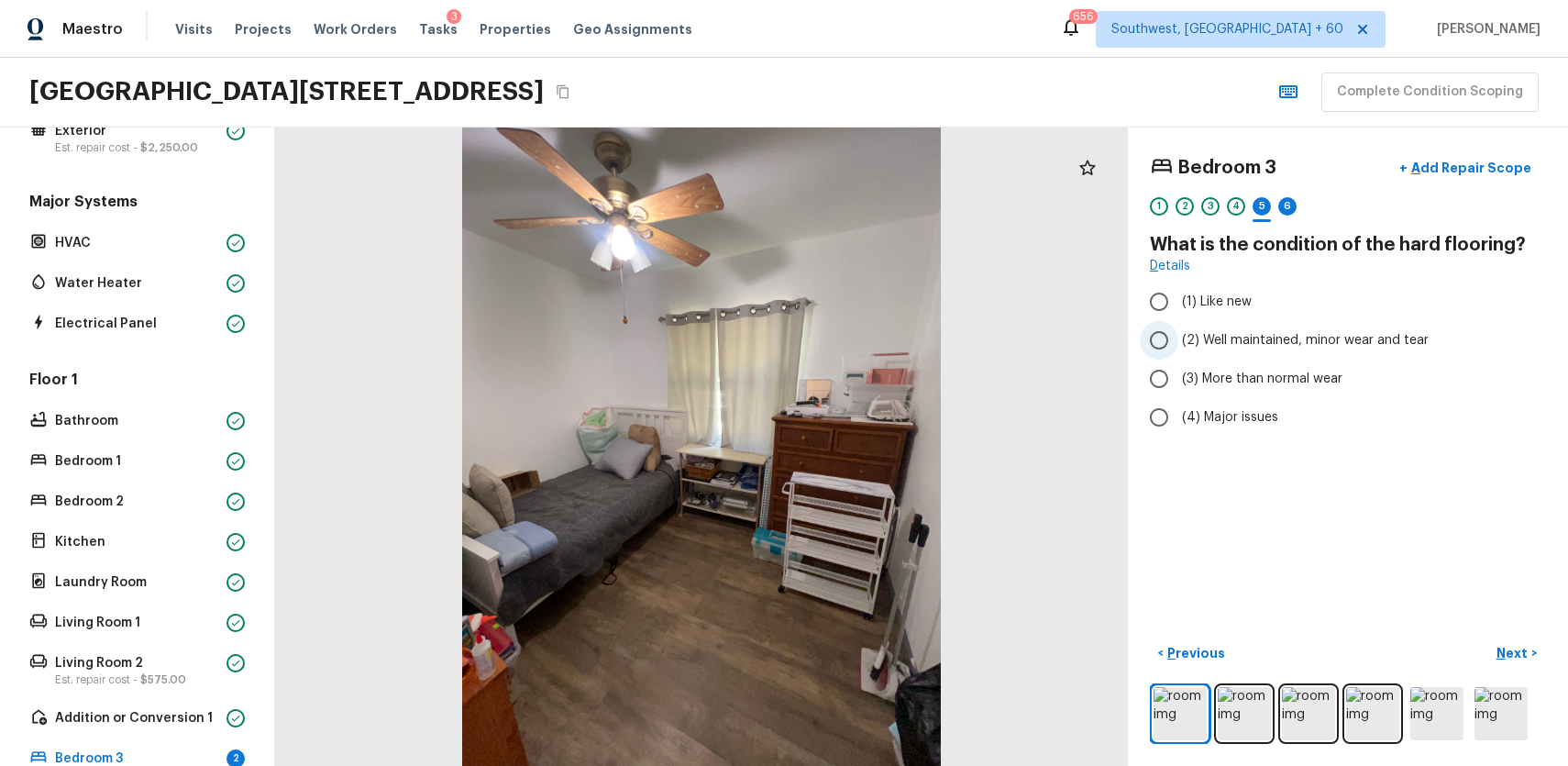
click at [1329, 334] on span "(2) Well maintained, minor wear and tear" at bounding box center [1305, 340] width 247 height 18
click at [1178, 334] on input "(2) Well maintained, minor wear and tear" at bounding box center [1158, 340] width 39 height 39
radio input "true"
click at [1292, 208] on div "6" at bounding box center [1287, 206] width 18 height 18
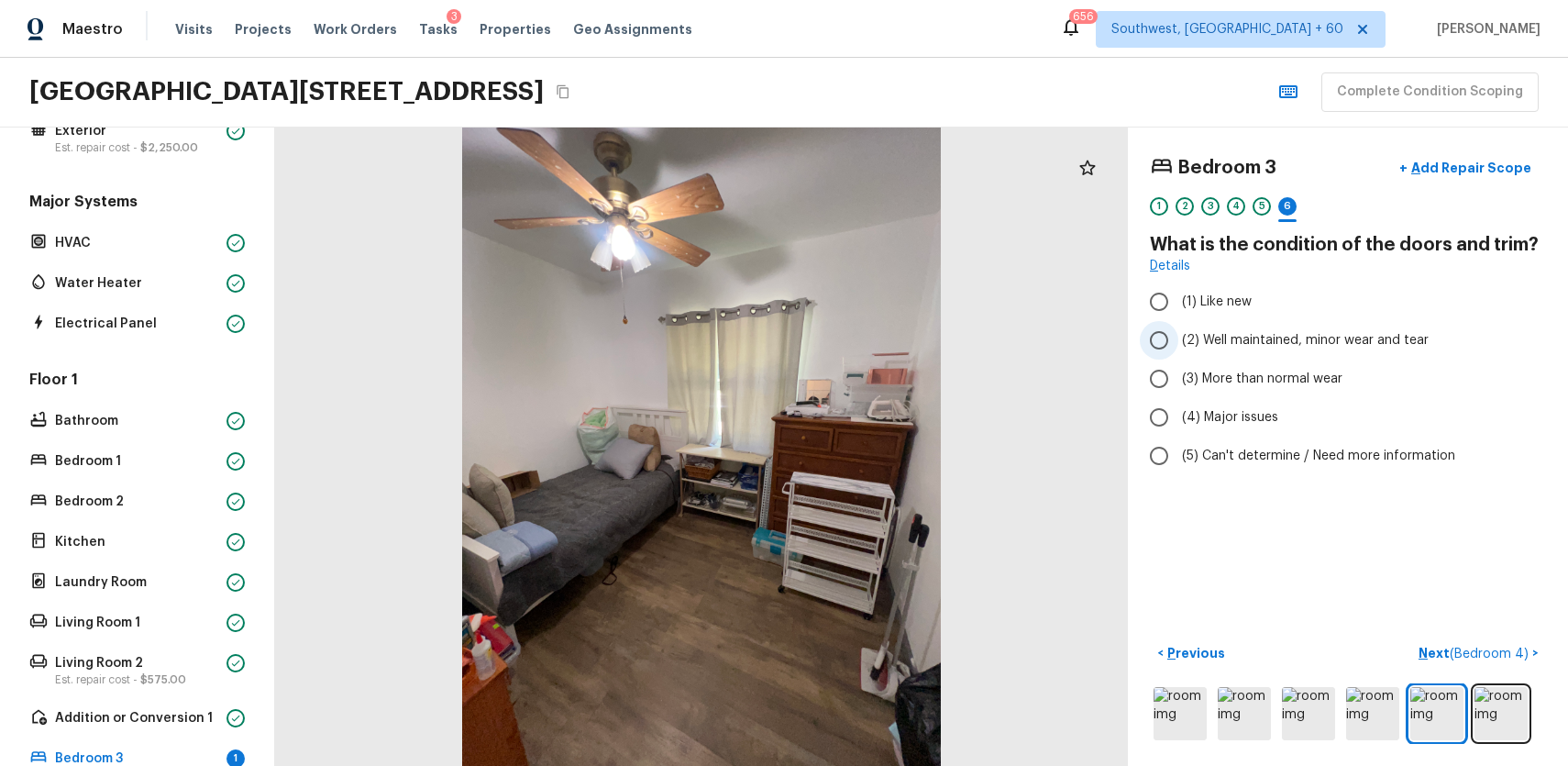
click at [1348, 349] on label "(2) Well maintained, minor wear and tear" at bounding box center [1335, 340] width 392 height 39
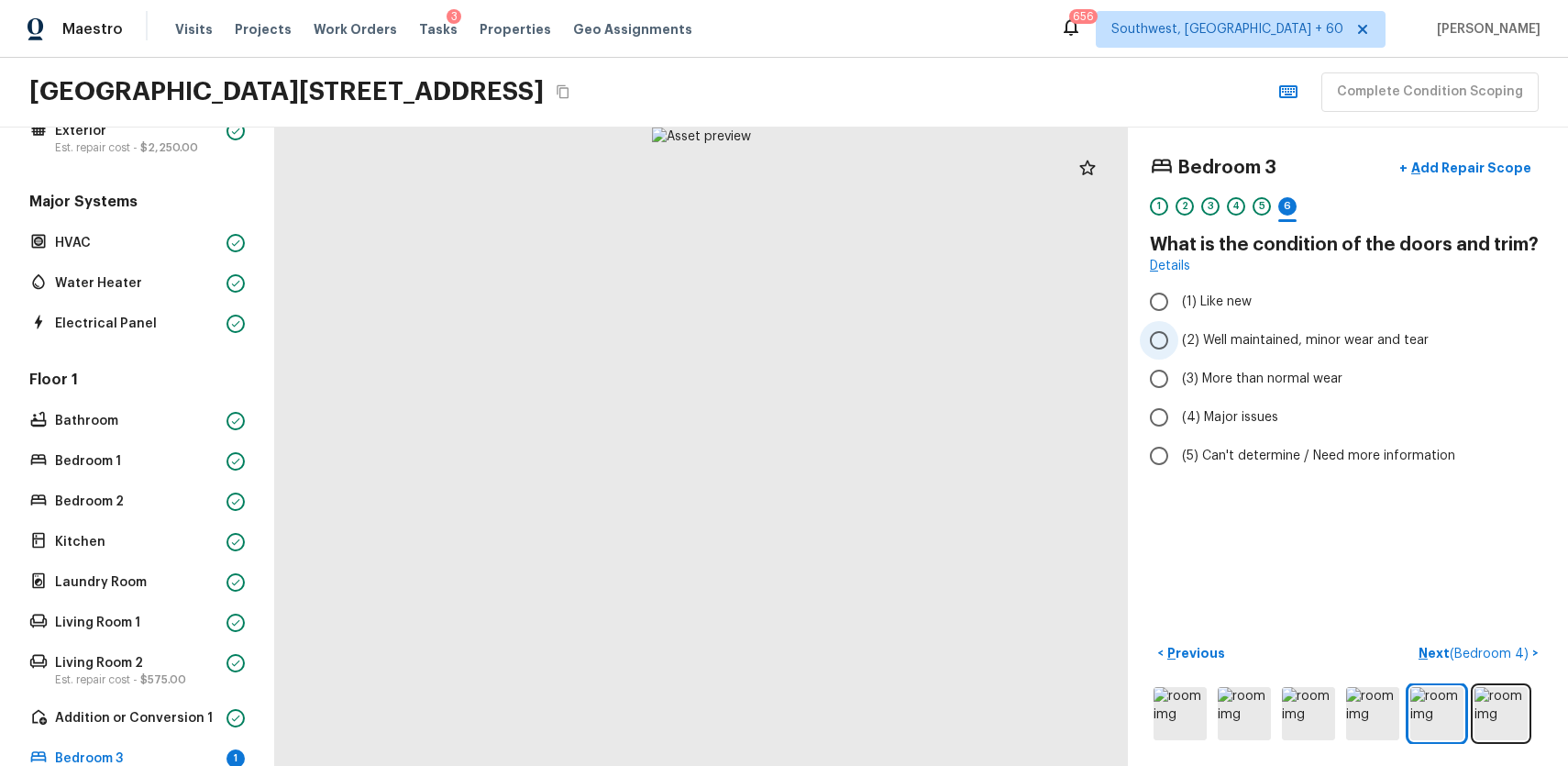
click at [1178, 349] on input "(2) Well maintained, minor wear and tear" at bounding box center [1158, 340] width 39 height 39
radio input "true"
click at [1461, 645] on p "Next ( Bedroom 4 )" at bounding box center [1475, 653] width 114 height 19
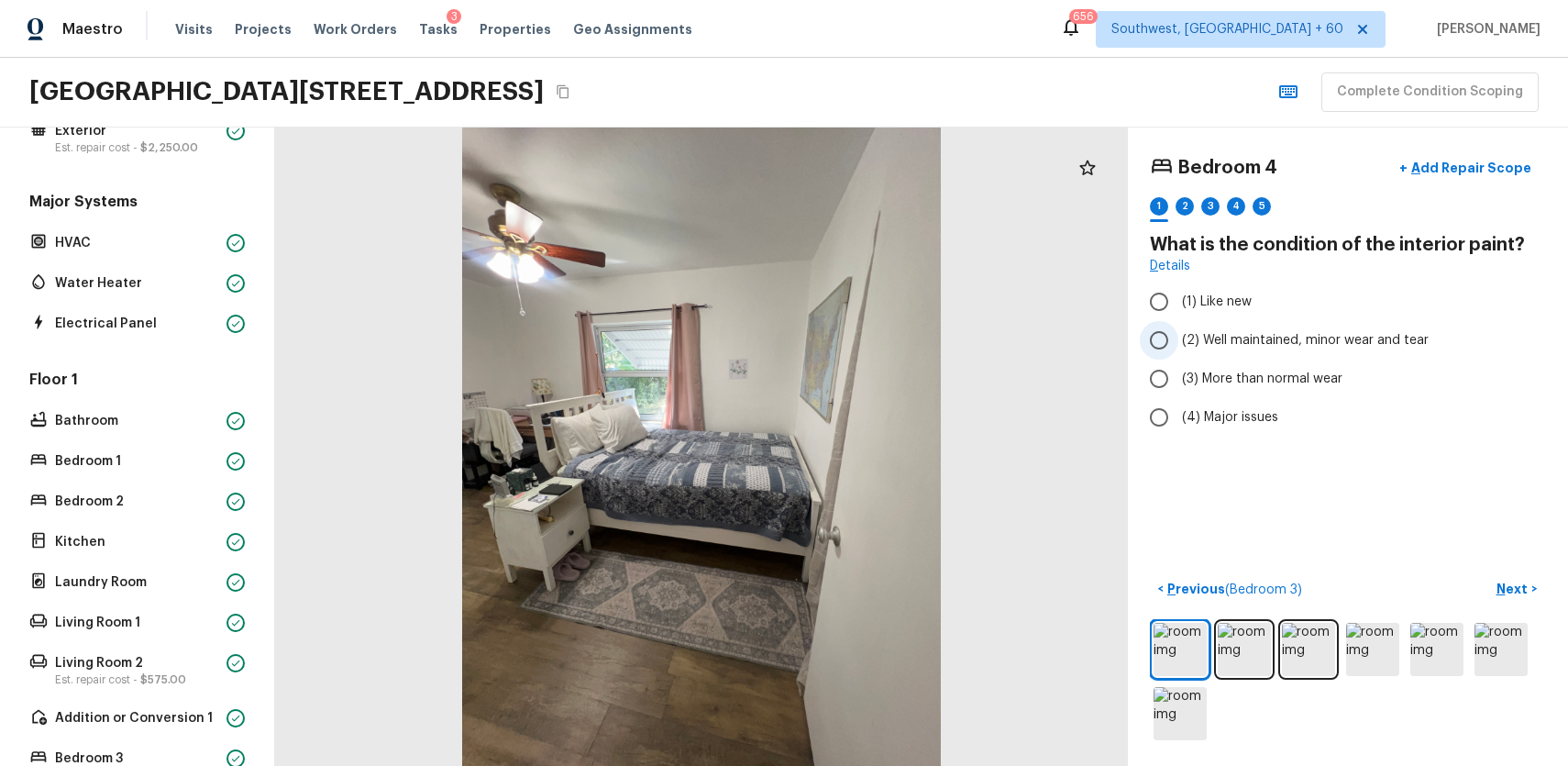
click at [1265, 337] on span "(2) Well maintained, minor wear and tear" at bounding box center [1305, 340] width 247 height 18
click at [1178, 337] on input "(2) Well maintained, minor wear and tear" at bounding box center [1158, 340] width 39 height 39
radio input "true"
click at [1168, 202] on div "1 2 3 4 5" at bounding box center [1347, 211] width 396 height 29
click at [1182, 209] on div "2" at bounding box center [1184, 206] width 18 height 18
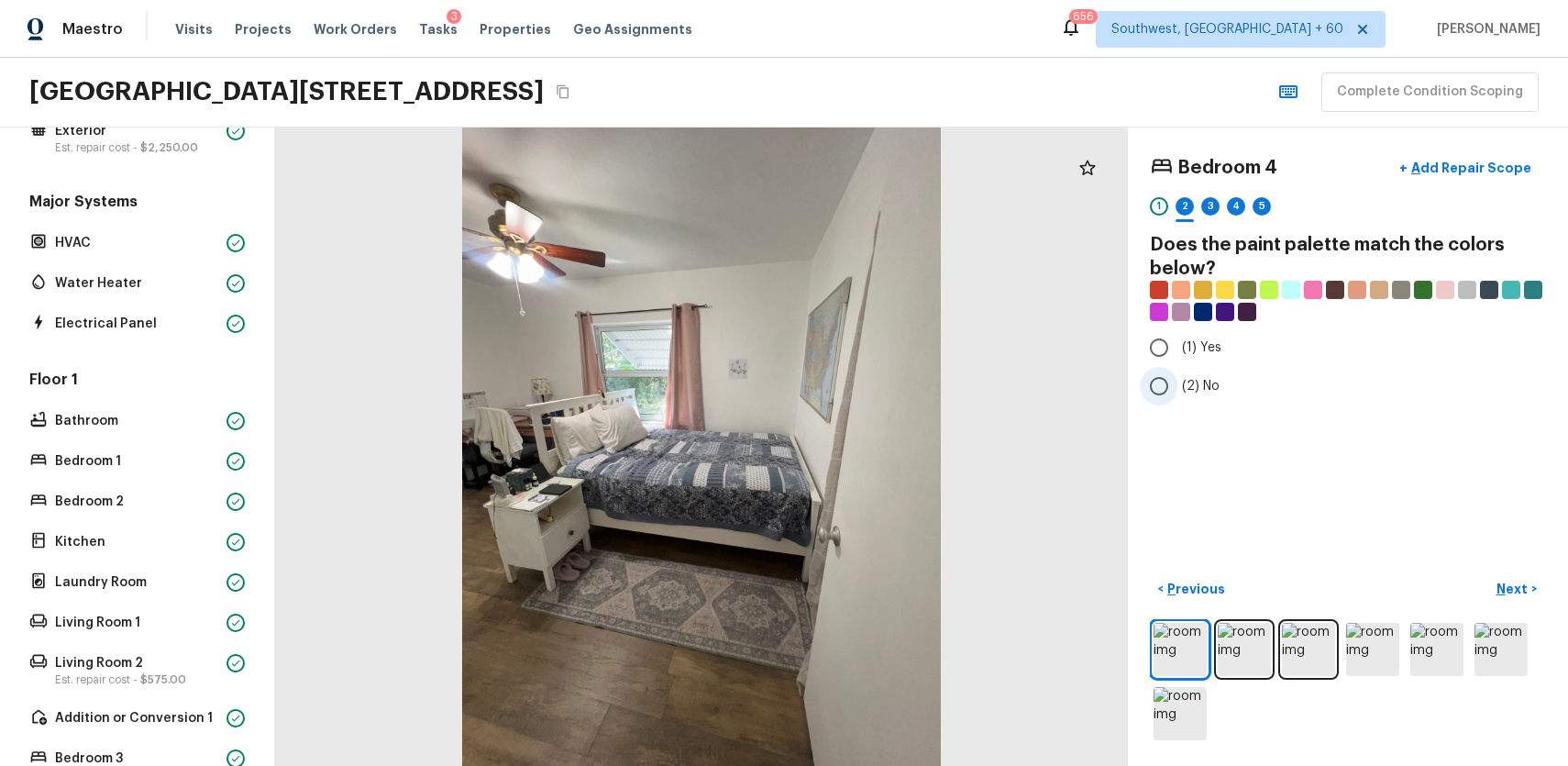
click at [1204, 394] on span "(2) No" at bounding box center [1201, 386] width 38 height 18
click at [1178, 394] on input "(2) No" at bounding box center [1158, 386] width 39 height 39
radio input "true"
click at [1207, 215] on div "3" at bounding box center [1210, 211] width 18 height 29
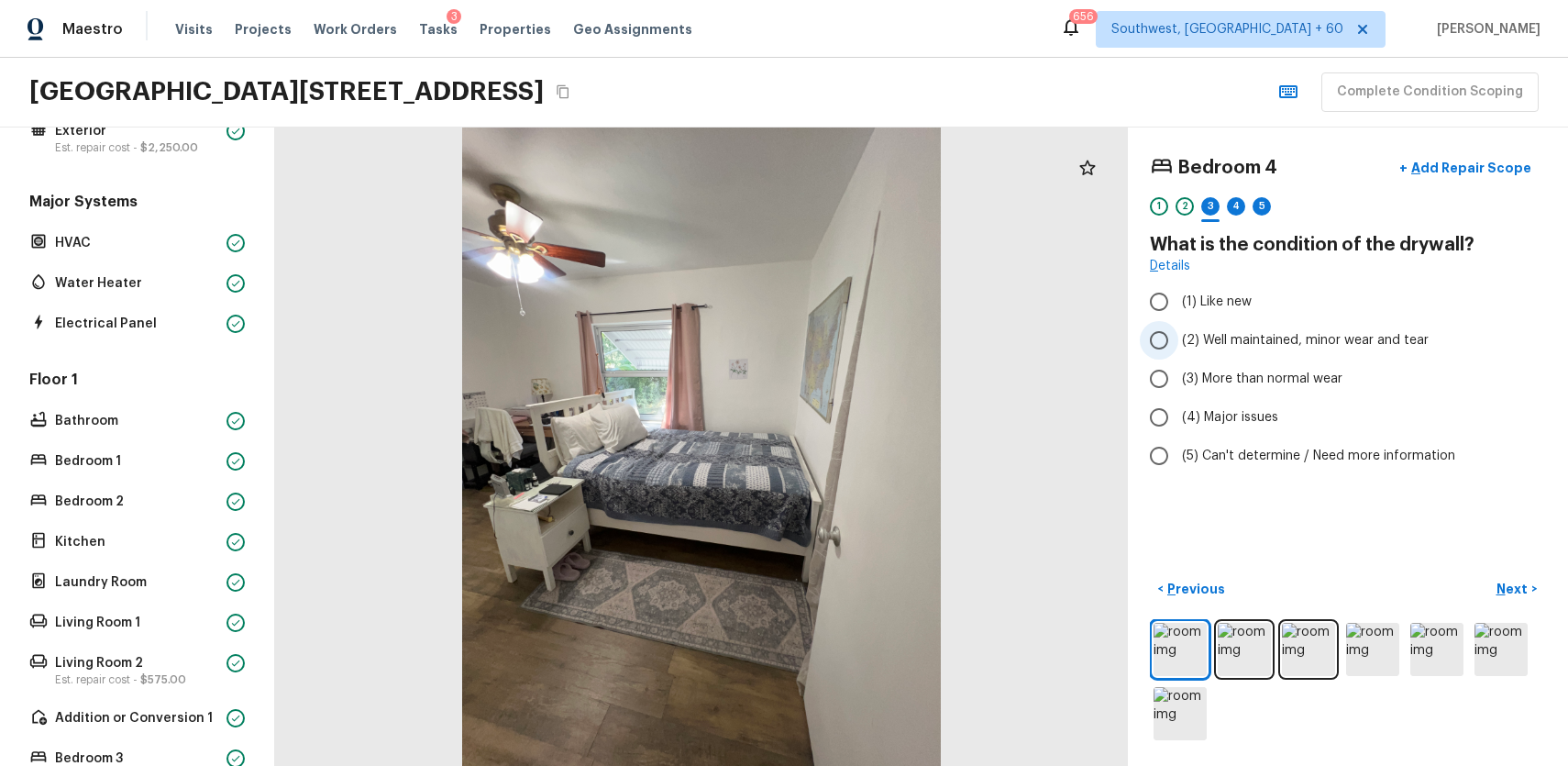
click at [1269, 346] on span "(2) Well maintained, minor wear and tear" at bounding box center [1305, 340] width 247 height 18
click at [1178, 346] on input "(2) Well maintained, minor wear and tear" at bounding box center [1158, 340] width 39 height 39
radio input "true"
click at [1235, 214] on div "4" at bounding box center [1236, 206] width 18 height 18
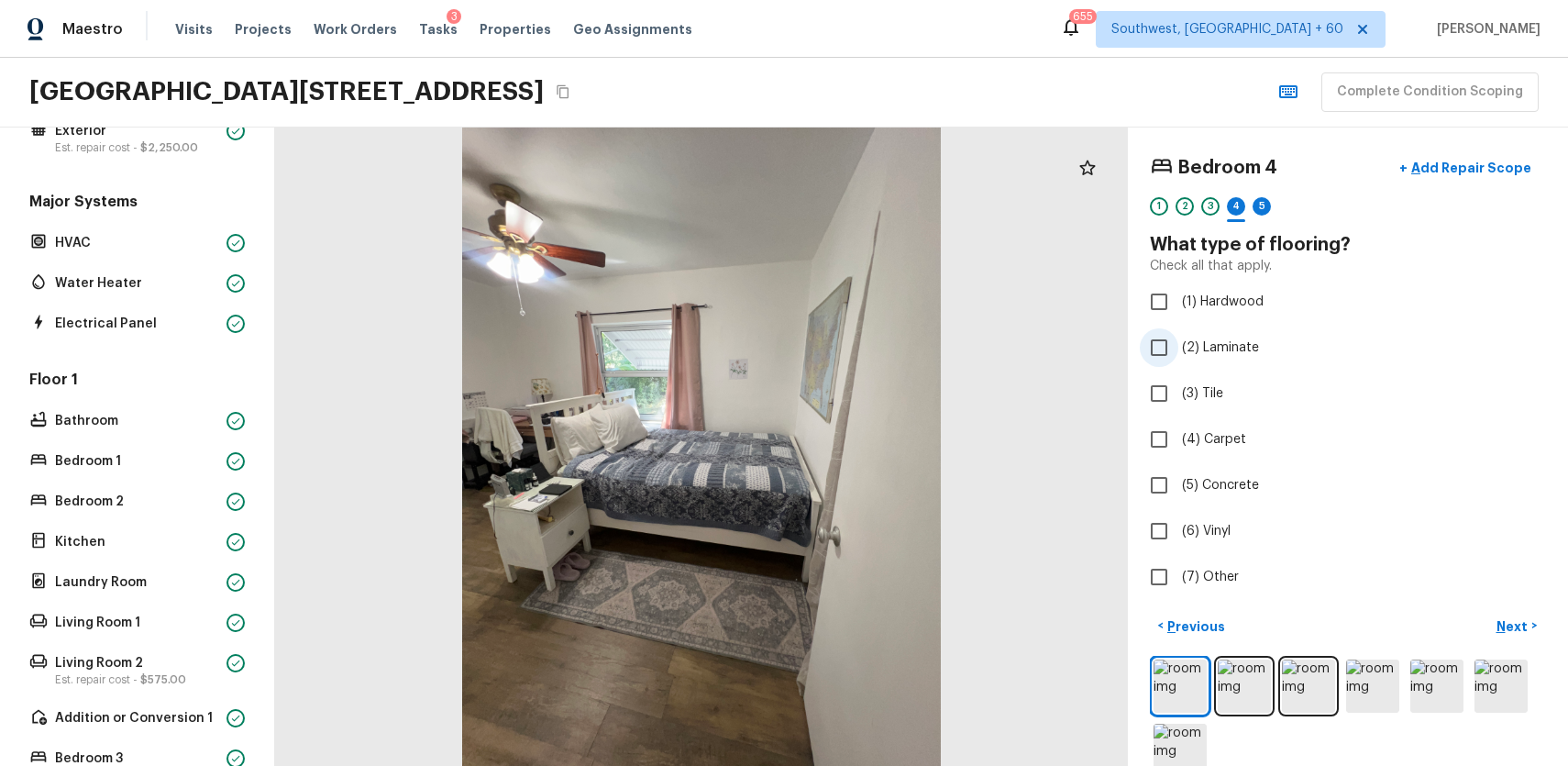
click at [1229, 358] on label "(2) Laminate" at bounding box center [1335, 347] width 392 height 39
click at [1178, 358] on input "(2) Laminate" at bounding box center [1158, 347] width 39 height 39
checkbox input "true"
click at [1264, 209] on div "5" at bounding box center [1262, 206] width 18 height 18
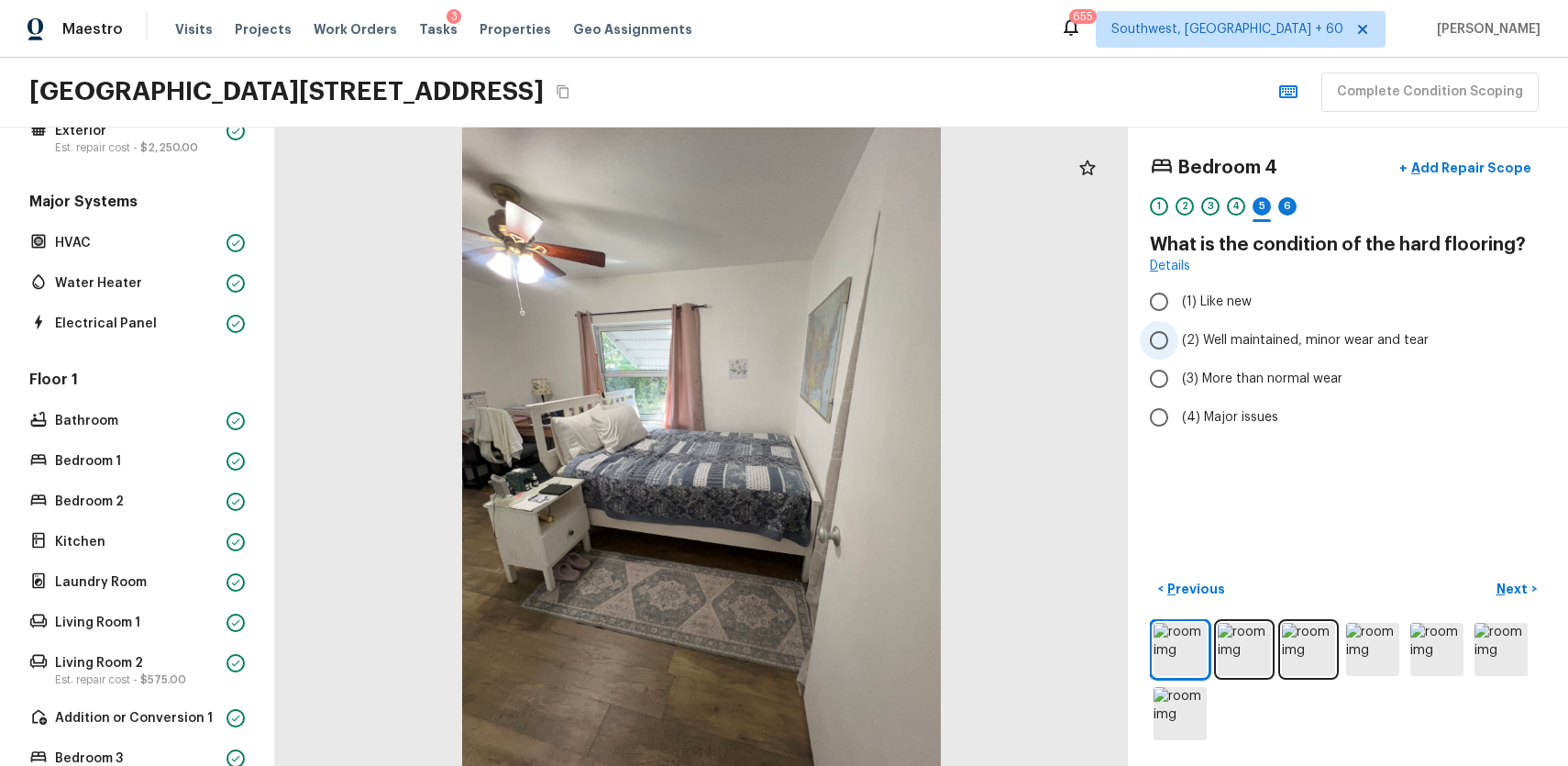
click at [1283, 350] on label "(2) Well maintained, minor wear and tear" at bounding box center [1335, 340] width 392 height 39
click at [1178, 350] on input "(2) Well maintained, minor wear and tear" at bounding box center [1158, 340] width 39 height 39
radio input "true"
click at [1301, 201] on div "1 2 3 4 5 6" at bounding box center [1347, 211] width 396 height 29
click at [1294, 209] on div "6" at bounding box center [1287, 206] width 18 height 18
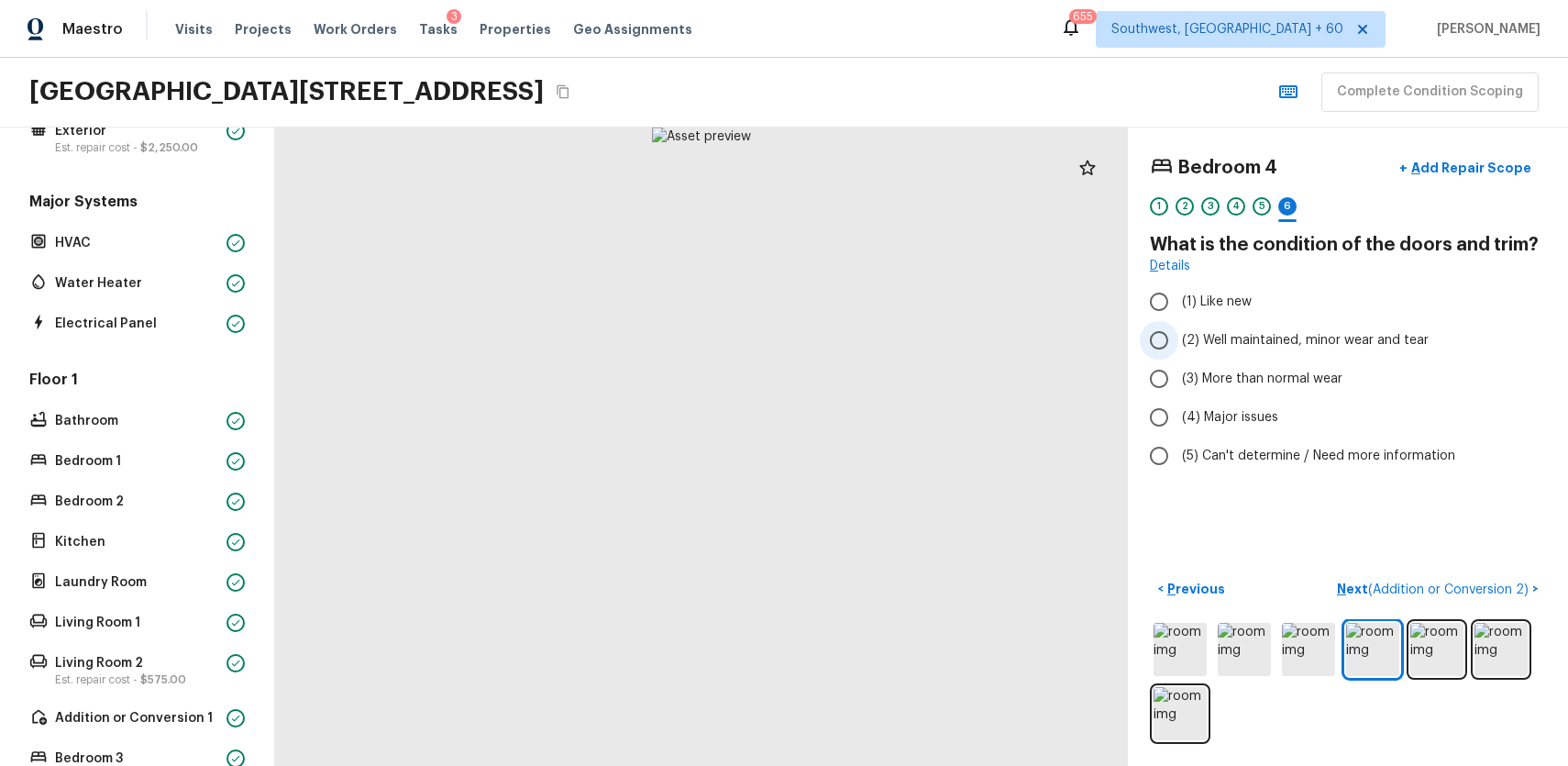
click at [1283, 344] on span "(2) Well maintained, minor wear and tear" at bounding box center [1305, 340] width 247 height 18
click at [1178, 344] on input "(2) Well maintained, minor wear and tear" at bounding box center [1158, 340] width 39 height 39
radio input "true"
click at [1408, 590] on span "( Addition or Conversion 2 )" at bounding box center [1449, 589] width 161 height 13
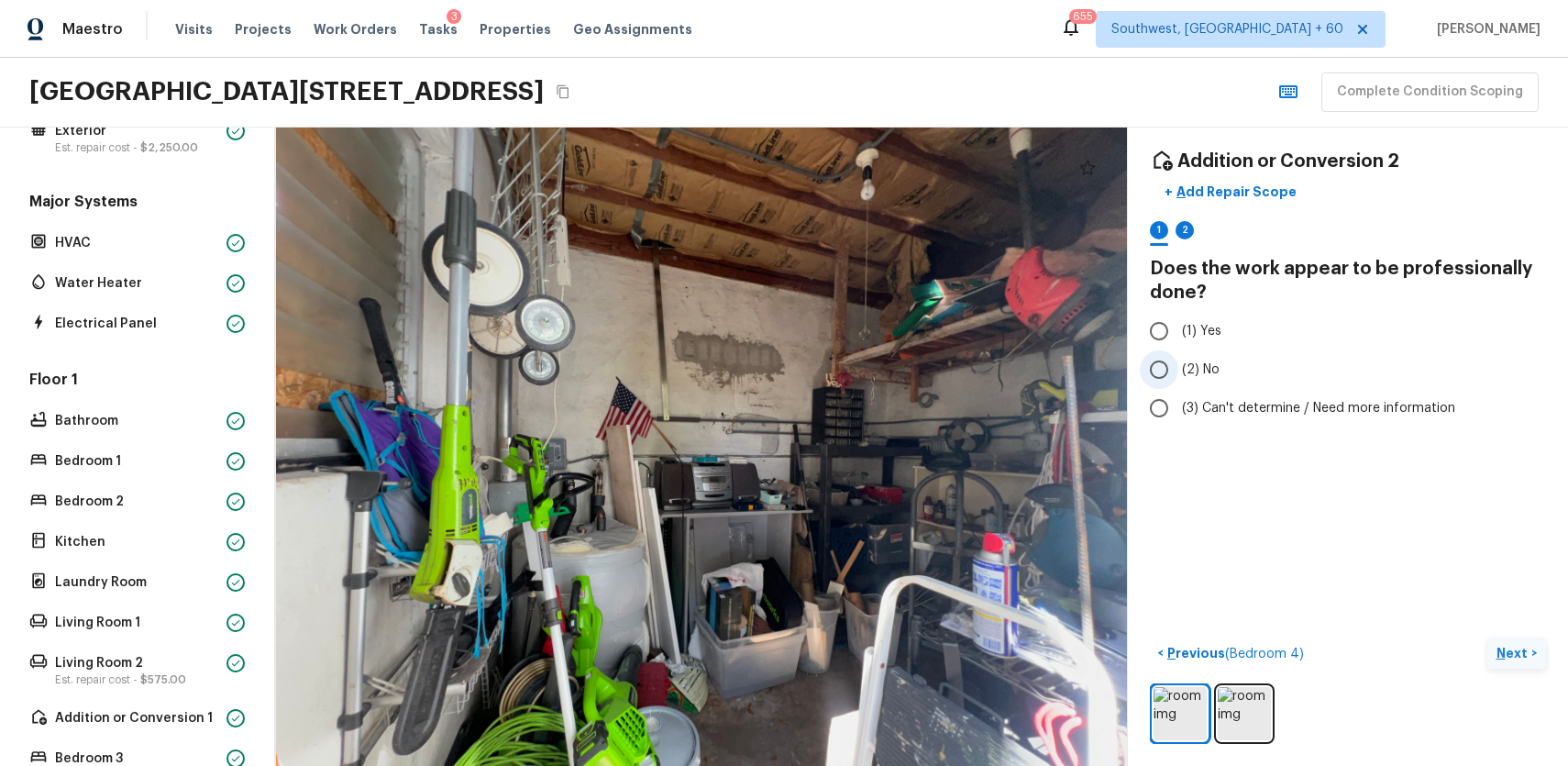
click at [1183, 371] on span "(2) No" at bounding box center [1201, 369] width 38 height 18
click at [1178, 371] on input "(2) No" at bounding box center [1158, 369] width 39 height 39
radio input "true"
click at [1241, 718] on img at bounding box center [1245, 714] width 54 height 54
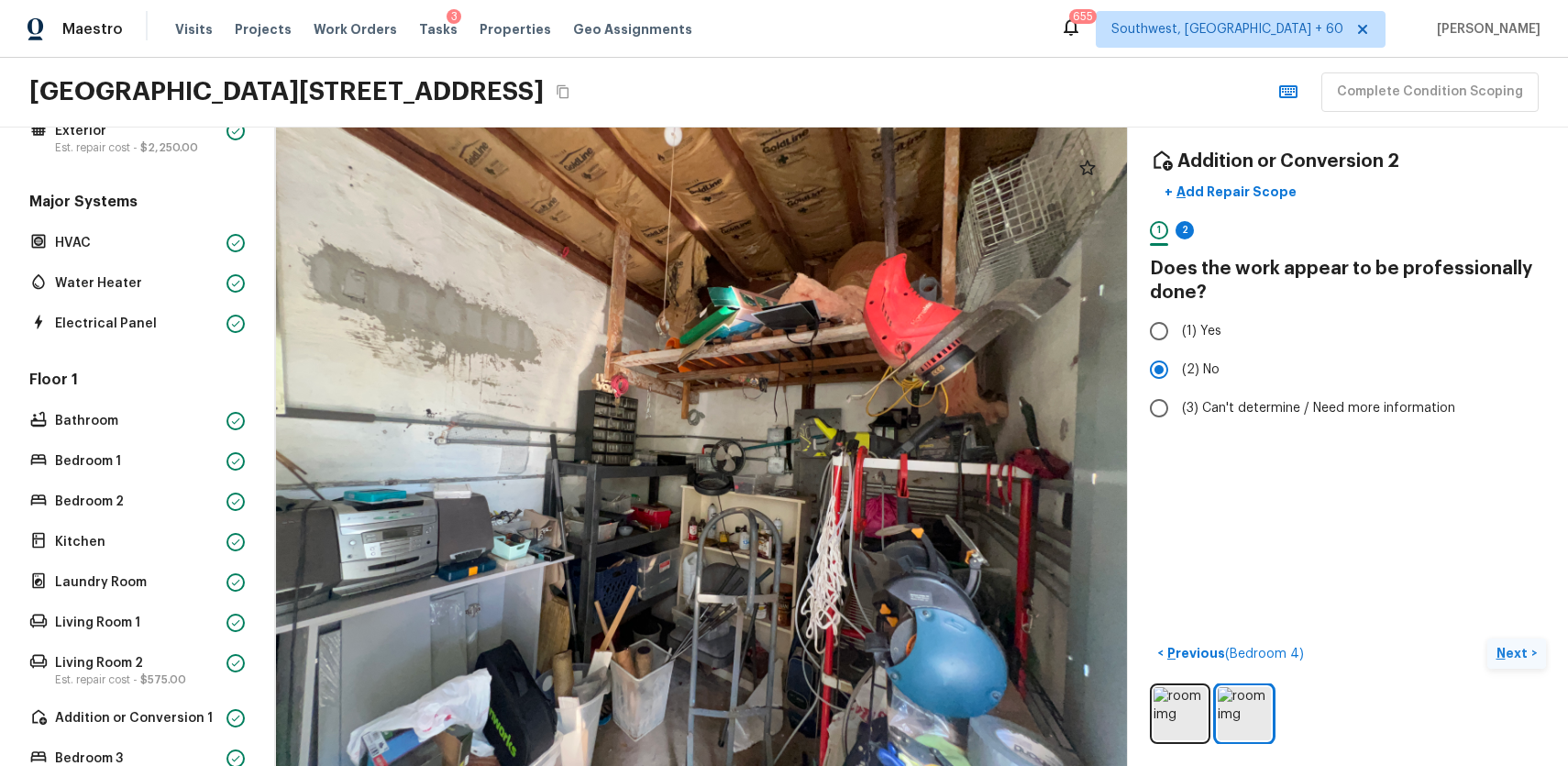
click at [1186, 240] on div "2" at bounding box center [1184, 235] width 18 height 29
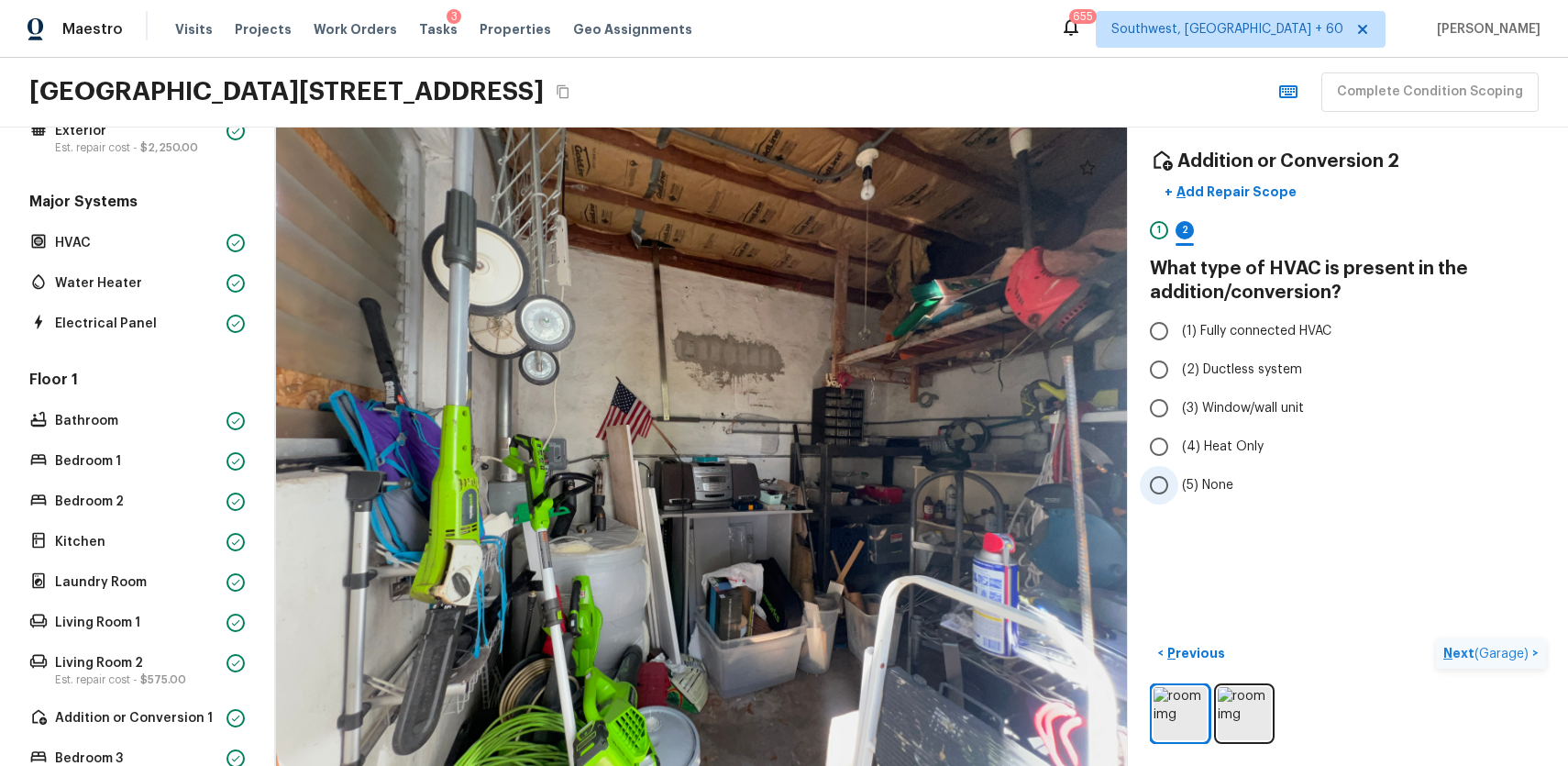
click at [1206, 474] on label "(5) None" at bounding box center [1335, 485] width 392 height 39
click at [1178, 474] on input "(5) None" at bounding box center [1158, 485] width 39 height 39
radio input "true"
click at [1269, 207] on button "+ Add Repair Scope" at bounding box center [1230, 192] width 162 height 38
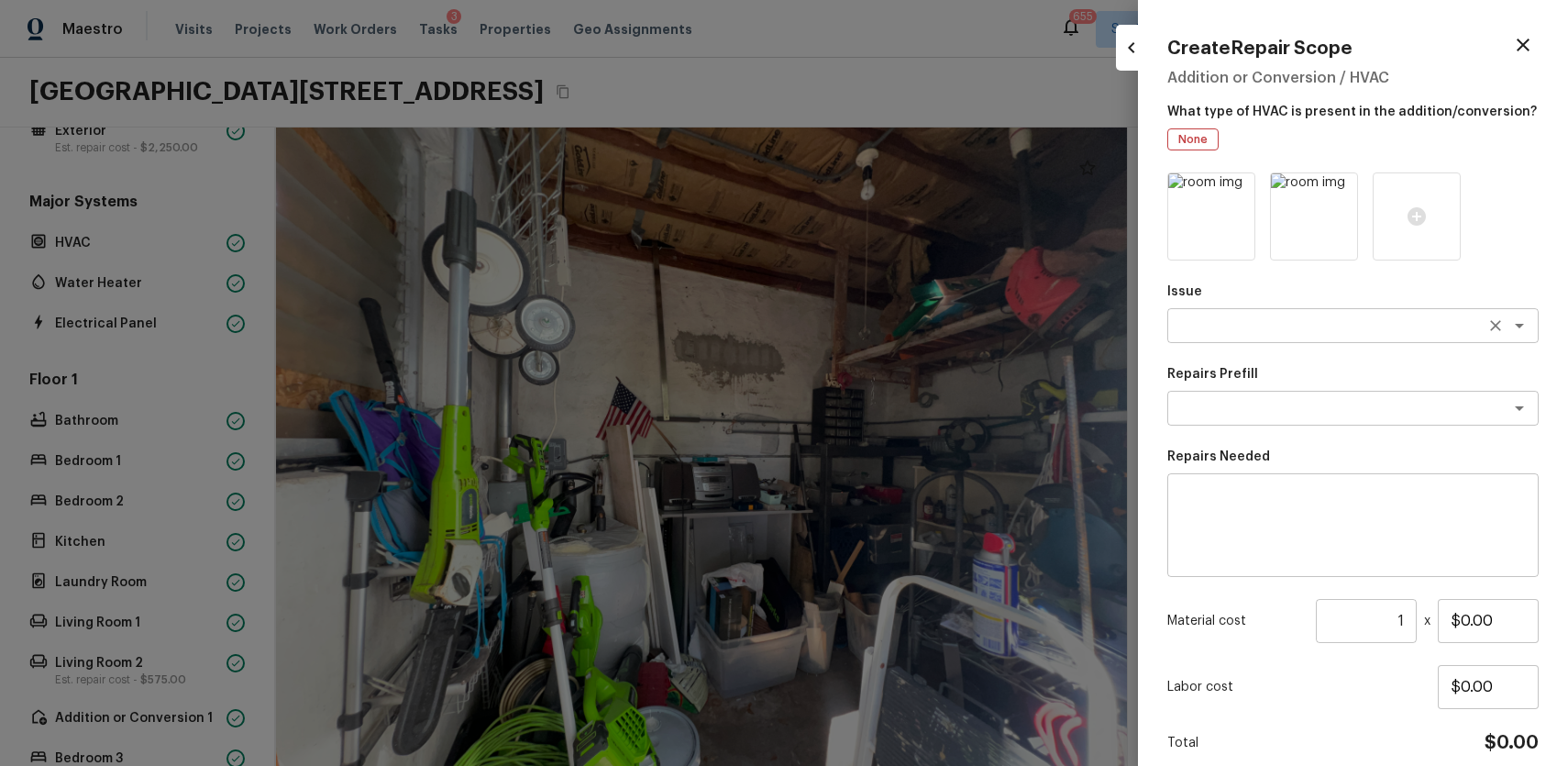
click at [1303, 326] on textarea at bounding box center [1327, 325] width 303 height 18
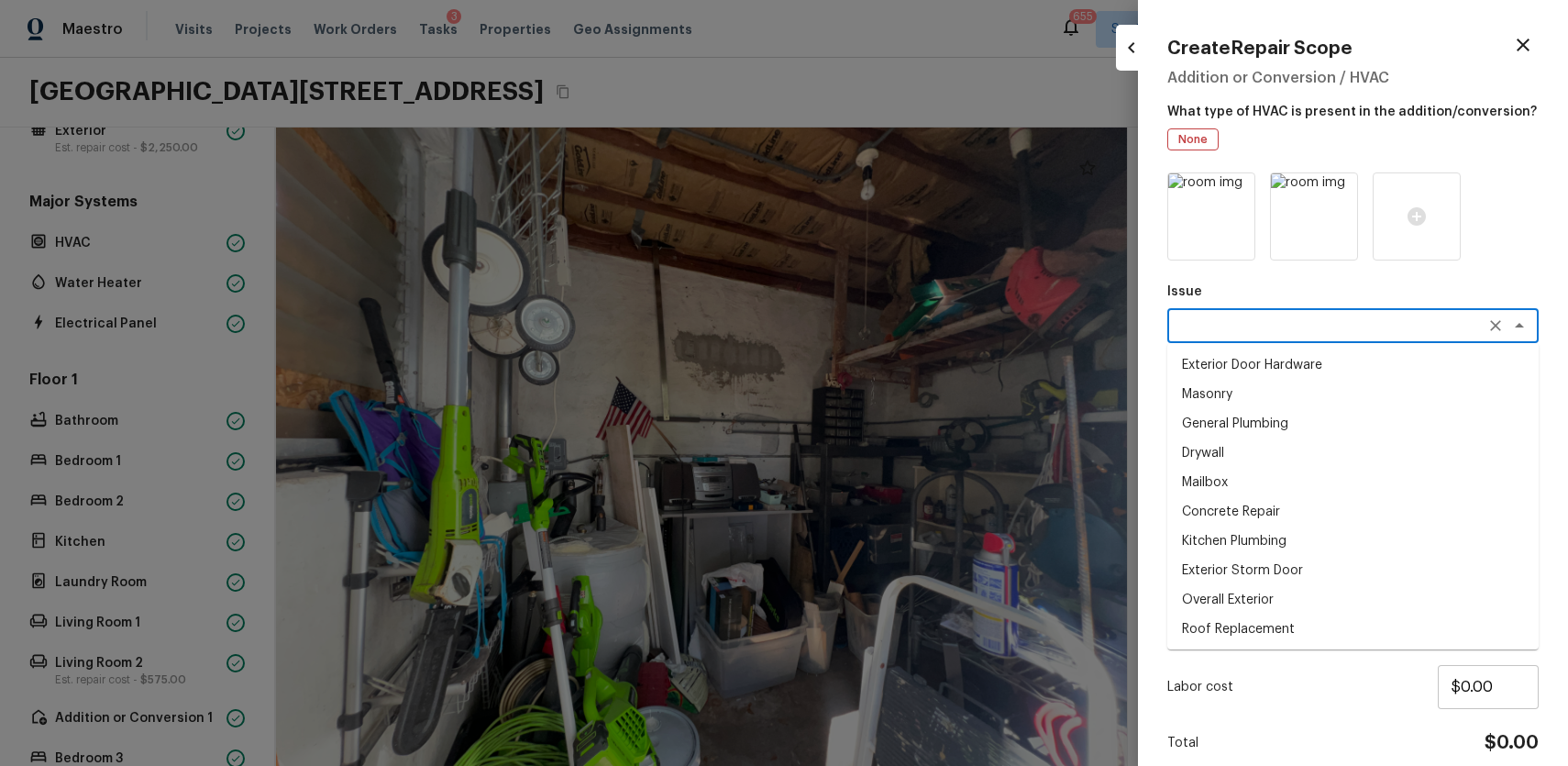
click at [1478, 289] on p "Issue" at bounding box center [1353, 292] width 371 height 18
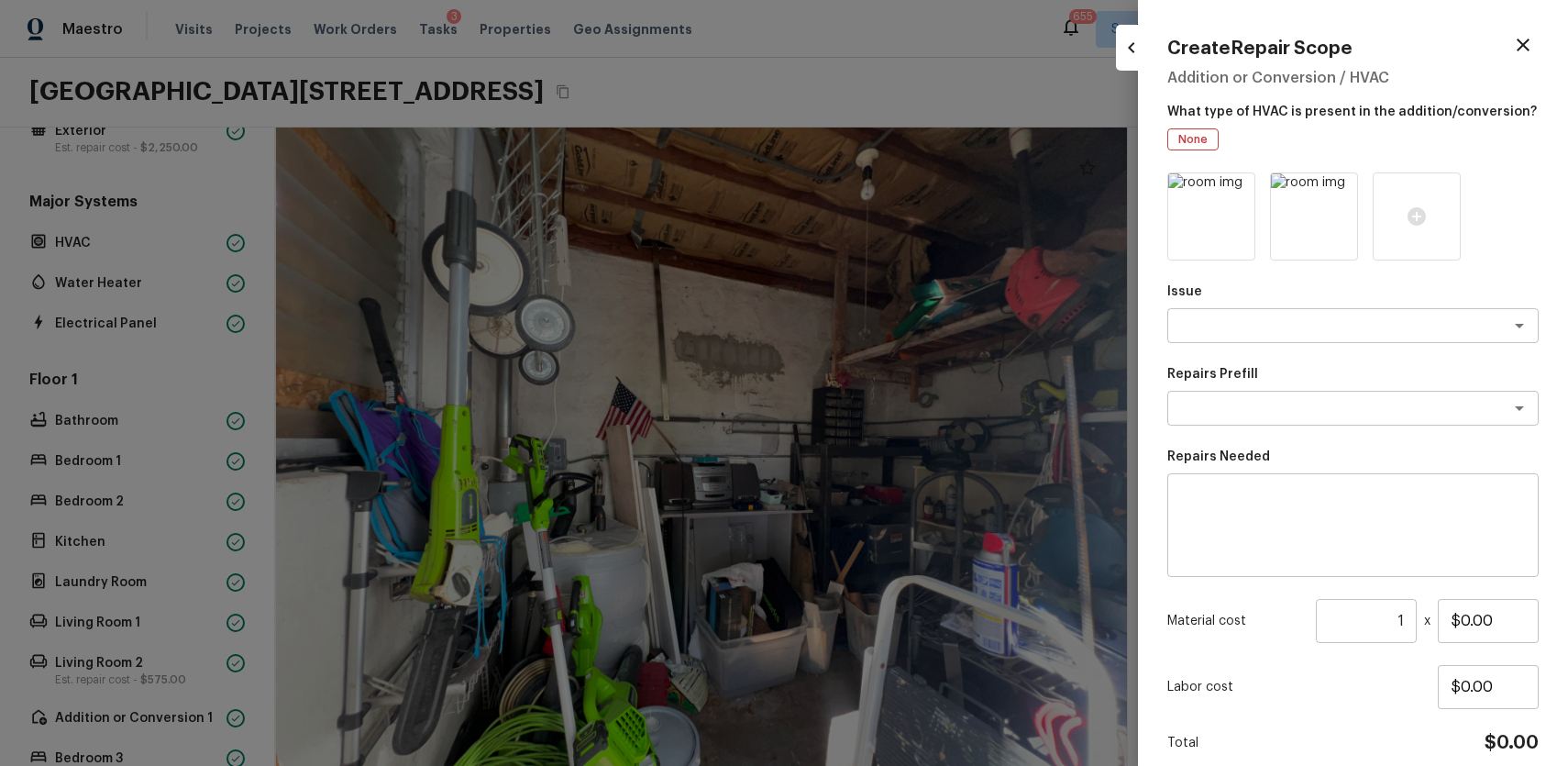
click at [1244, 556] on textarea at bounding box center [1353, 526] width 346 height 73
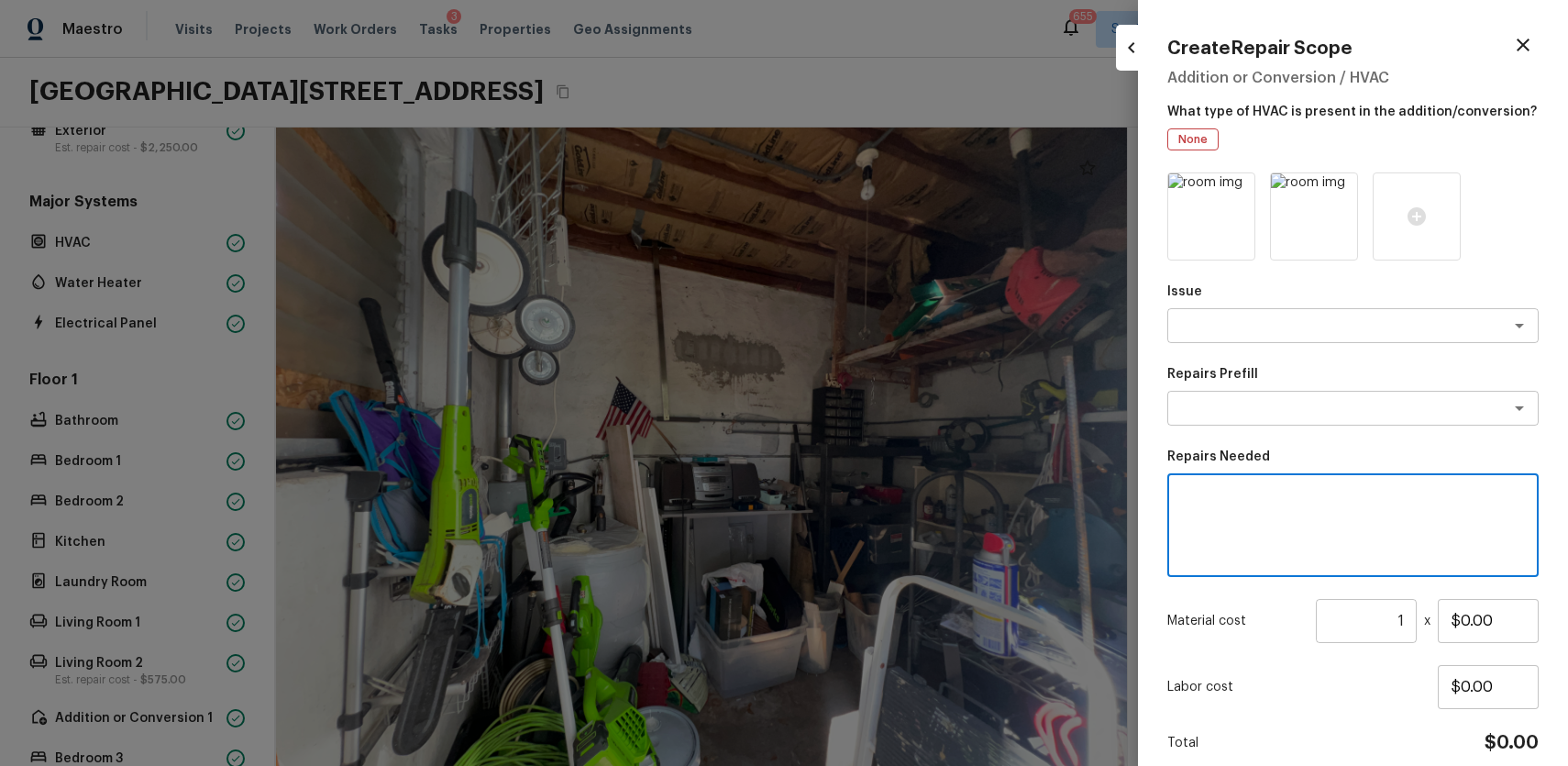
click at [1260, 553] on textarea at bounding box center [1353, 526] width 346 height 73
click at [1260, 566] on div "x ​" at bounding box center [1353, 525] width 371 height 103
type textarea "r"
type textarea "back into original"
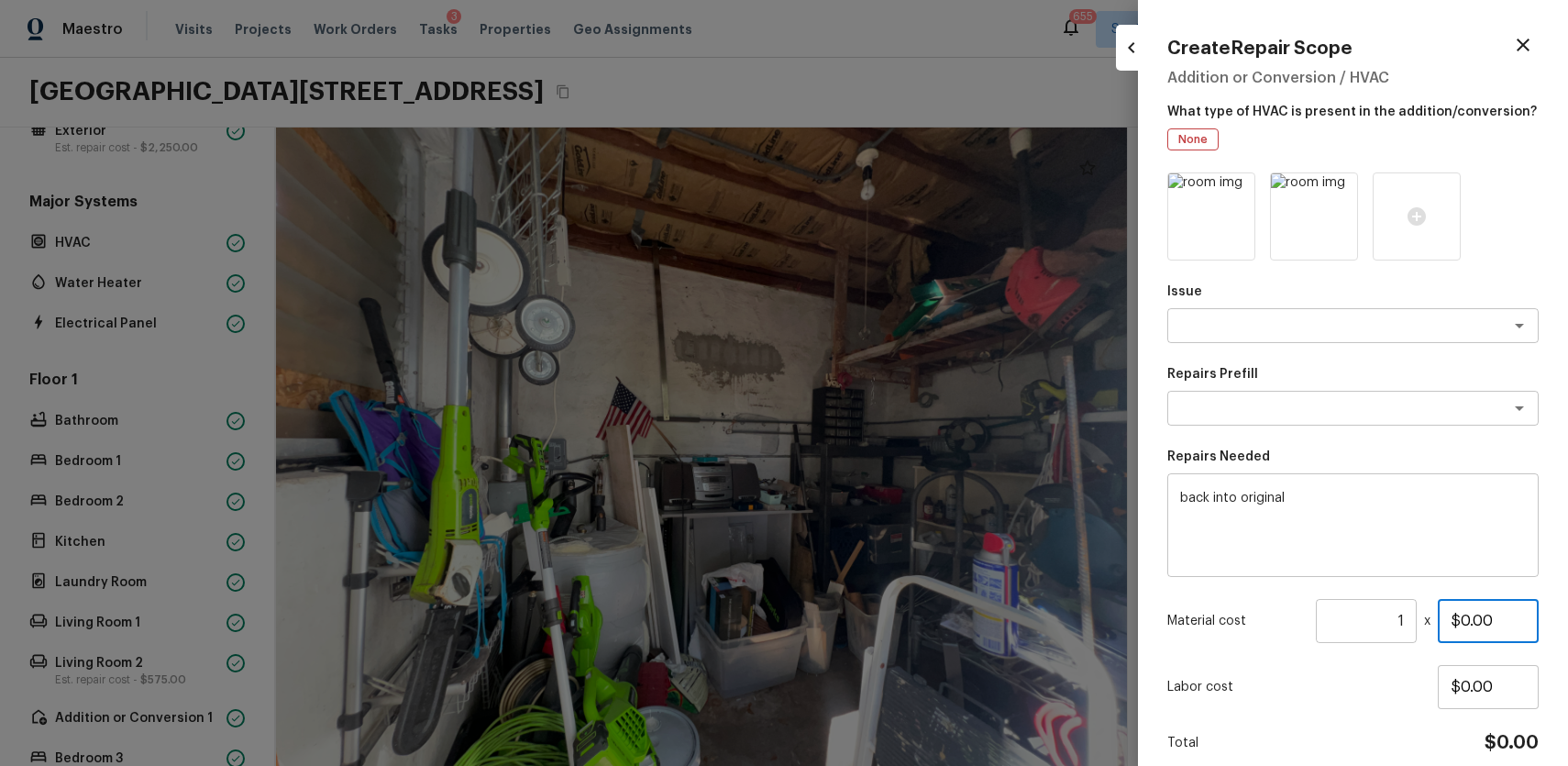
drag, startPoint x: 1461, startPoint y: 612, endPoint x: 1519, endPoint y: 627, distance: 59.9
click at [1501, 618] on input "$0.00" at bounding box center [1489, 621] width 101 height 44
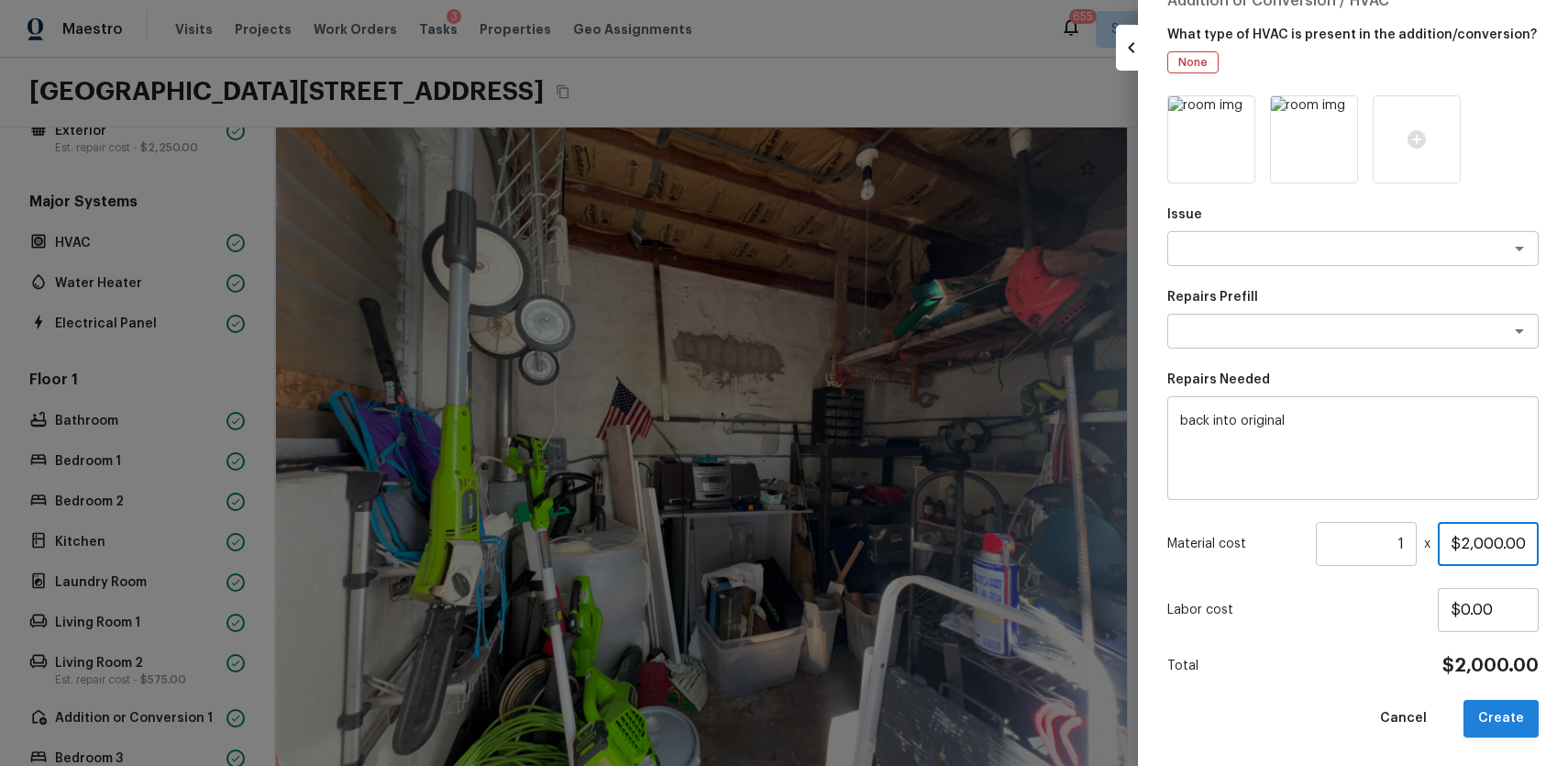
type input "$2,000.00"
click at [1497, 710] on button "Create" at bounding box center [1502, 718] width 75 height 38
type input "$0.00"
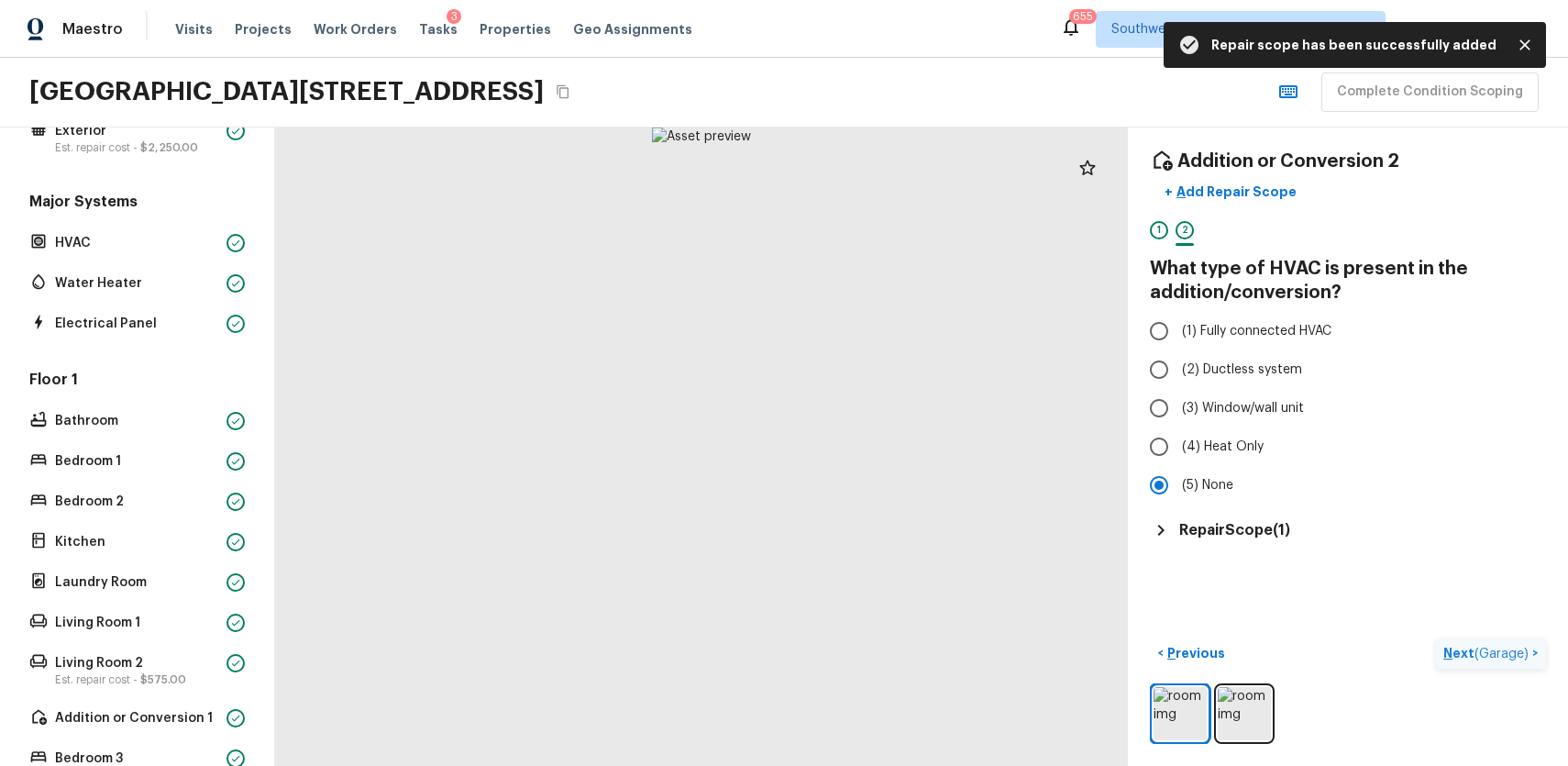
click at [1468, 648] on p "Next ( Garage )" at bounding box center [1488, 653] width 89 height 19
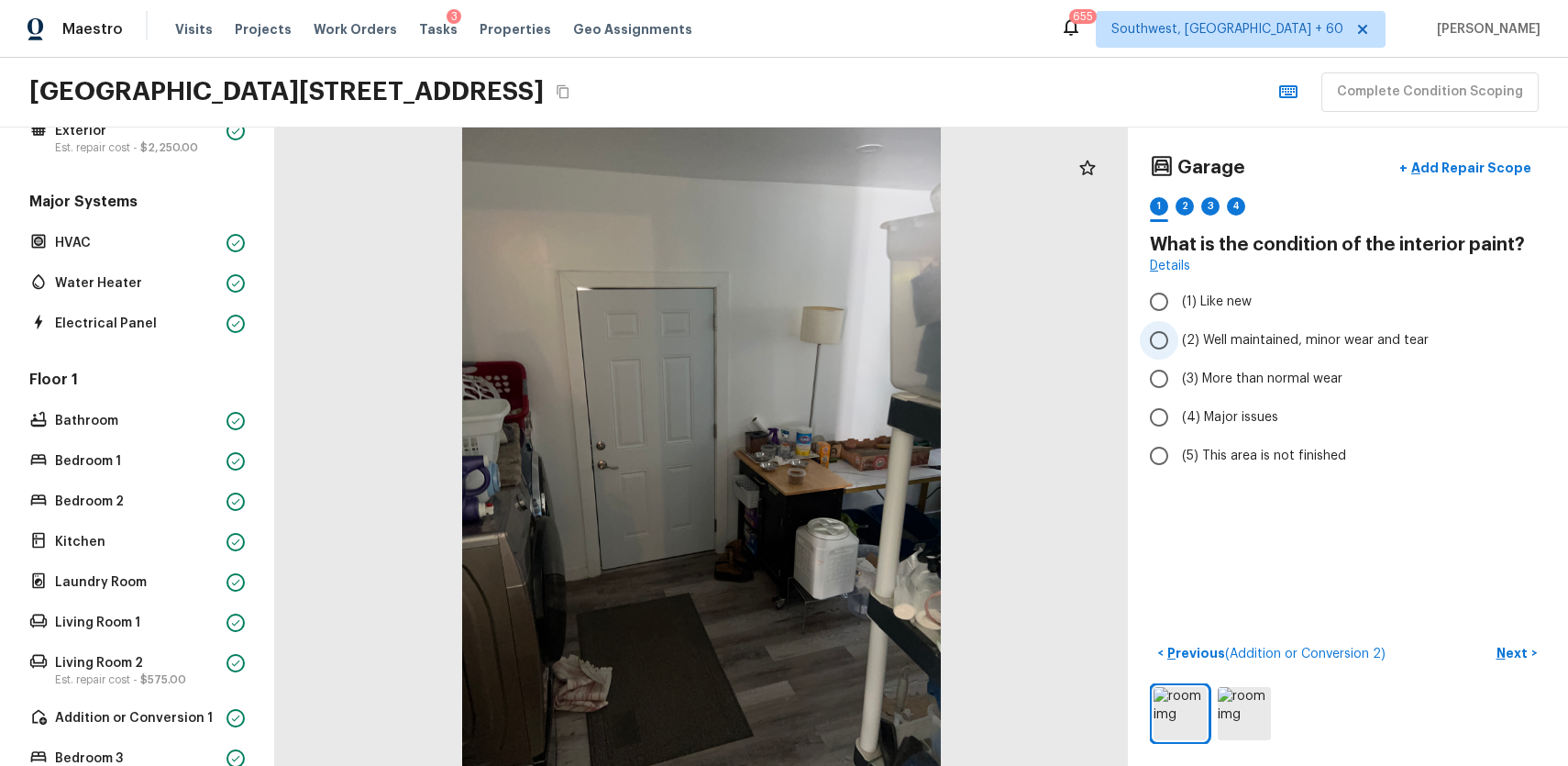
click at [1325, 330] on label "(2) Well maintained, minor wear and tear" at bounding box center [1335, 340] width 392 height 39
click at [1178, 330] on input "(2) Well maintained, minor wear and tear" at bounding box center [1158, 340] width 39 height 39
radio input "true"
click at [1186, 206] on div "2" at bounding box center [1184, 206] width 18 height 18
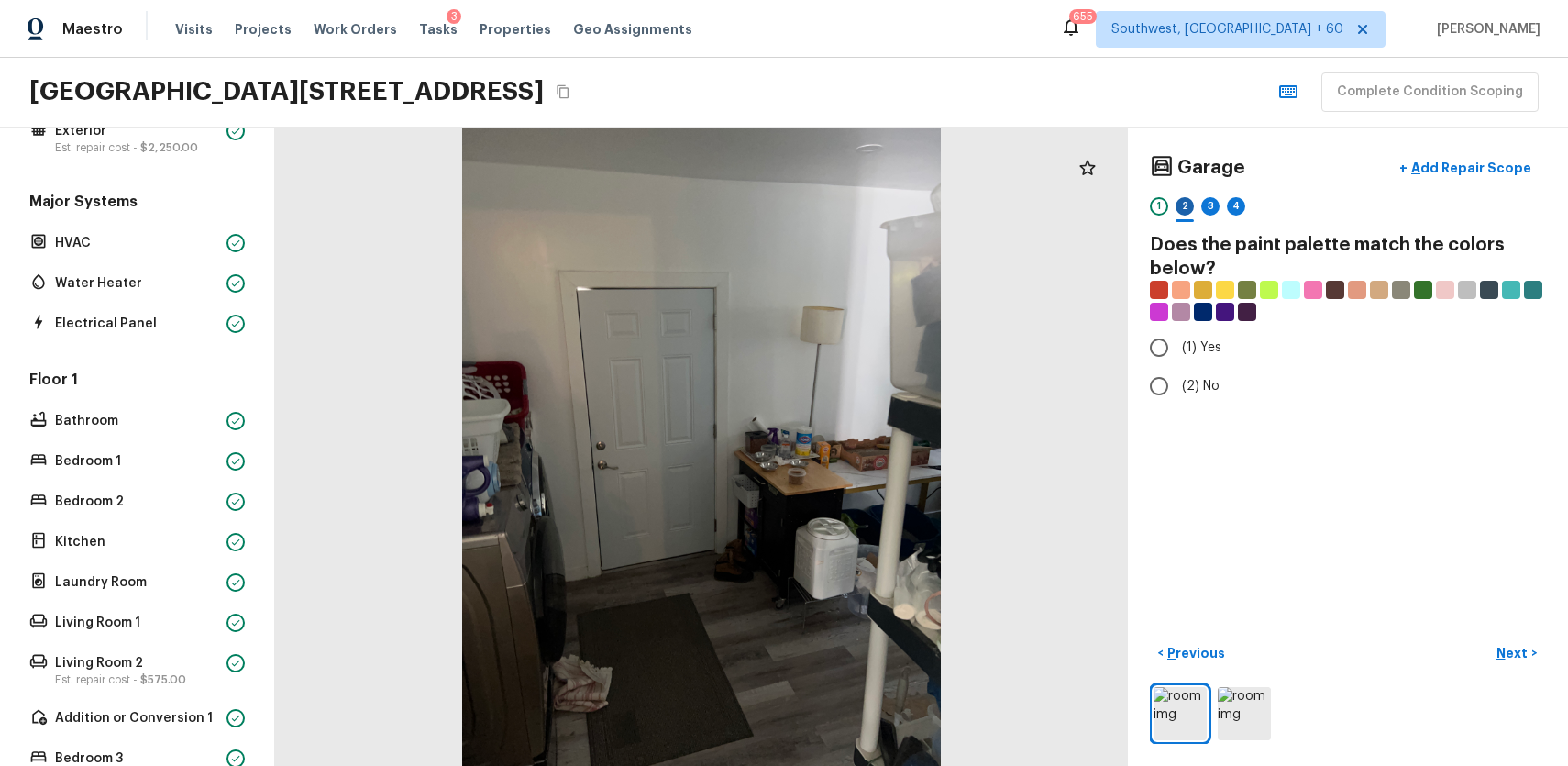
click at [1186, 206] on div "2" at bounding box center [1184, 206] width 18 height 18
click at [1209, 403] on label "(2) No" at bounding box center [1335, 386] width 392 height 39
click at [1178, 403] on input "(2) No" at bounding box center [1158, 386] width 39 height 39
radio input "true"
click at [1216, 198] on div "3" at bounding box center [1210, 206] width 18 height 18
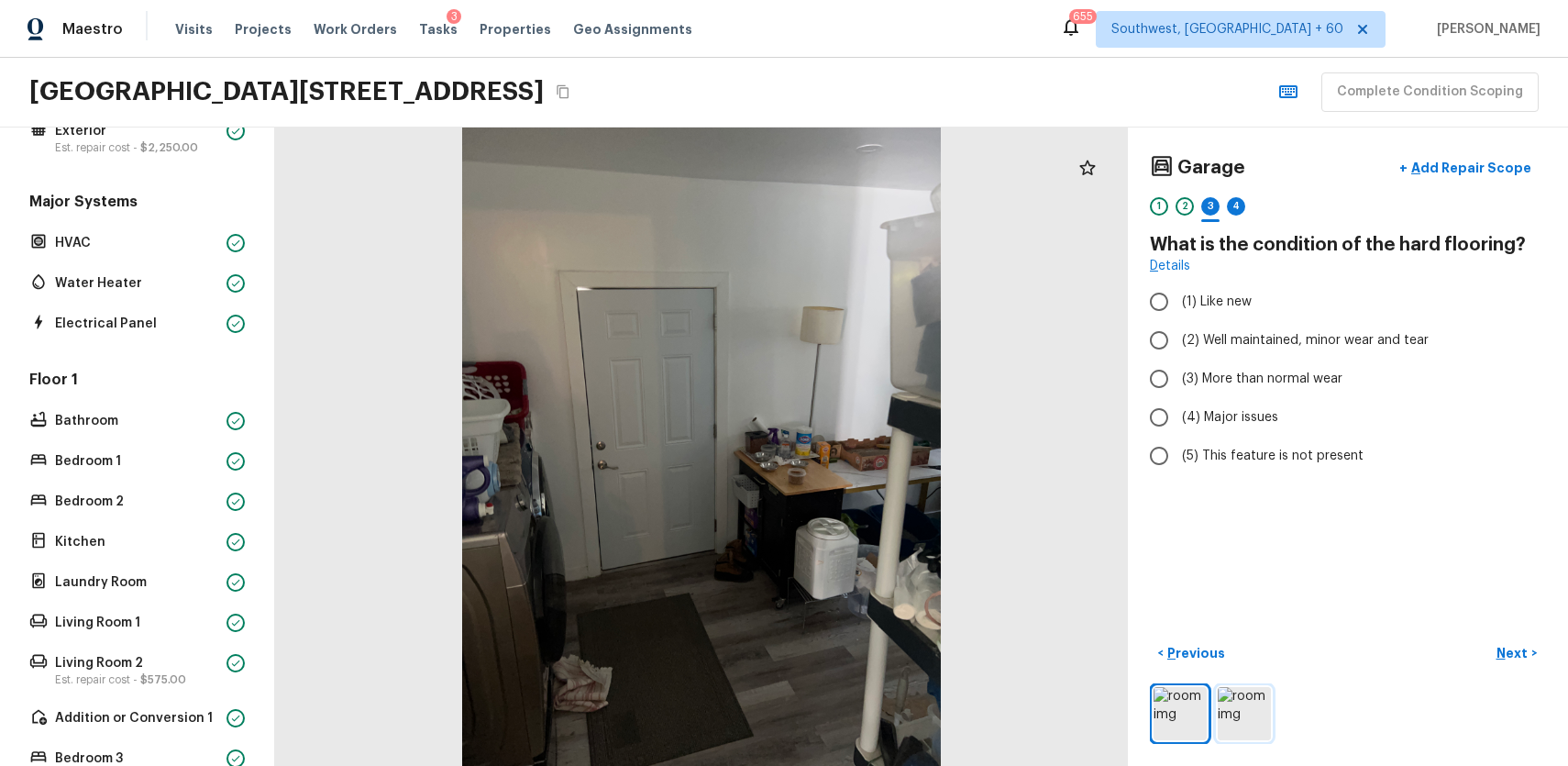
click at [1249, 733] on img at bounding box center [1245, 714] width 54 height 54
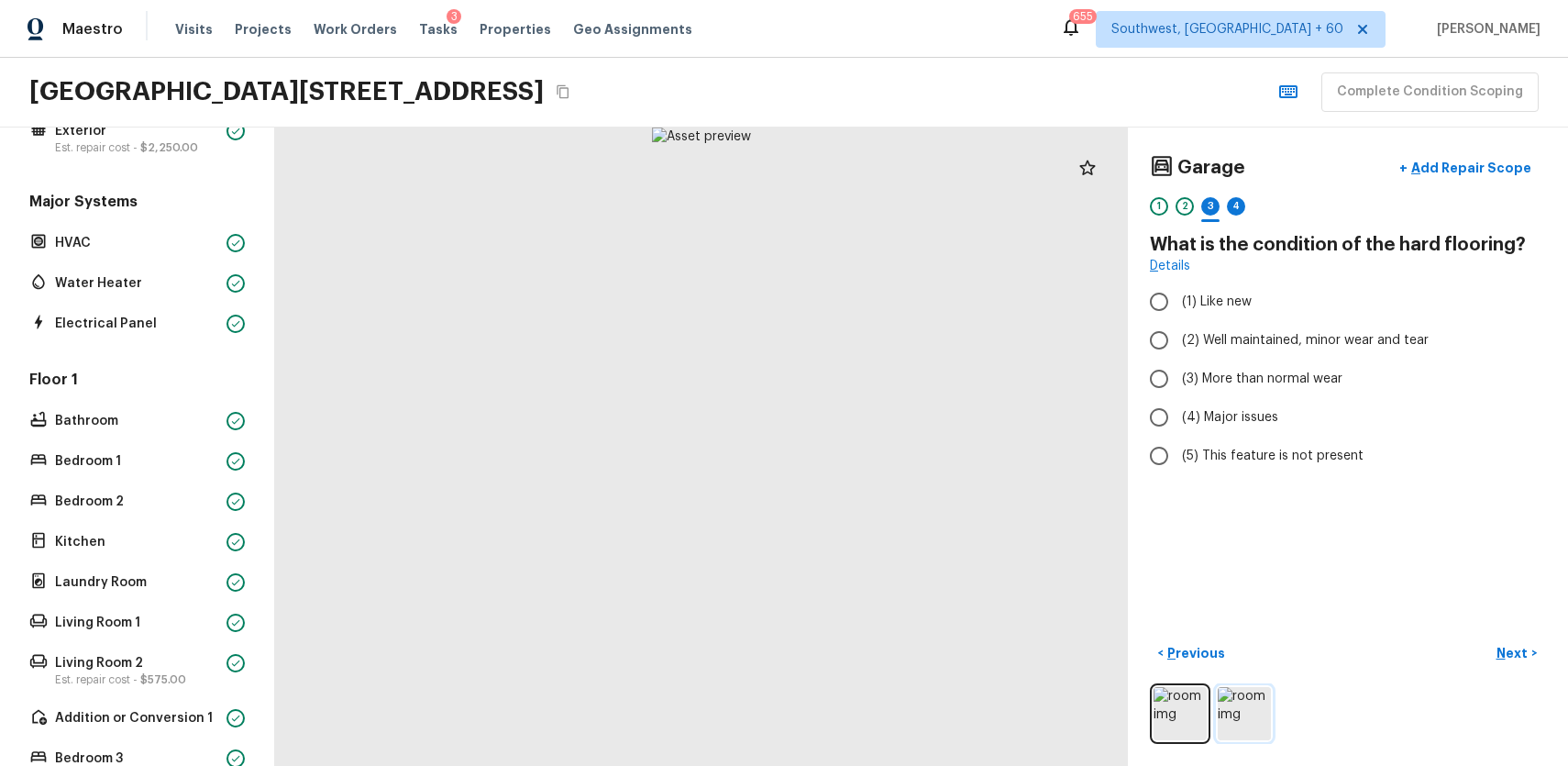
click at [1249, 691] on img at bounding box center [1245, 714] width 54 height 54
click at [1281, 711] on div at bounding box center [1347, 713] width 396 height 61
click at [1262, 713] on img at bounding box center [1245, 714] width 54 height 54
click at [1185, 713] on img at bounding box center [1180, 714] width 54 height 54
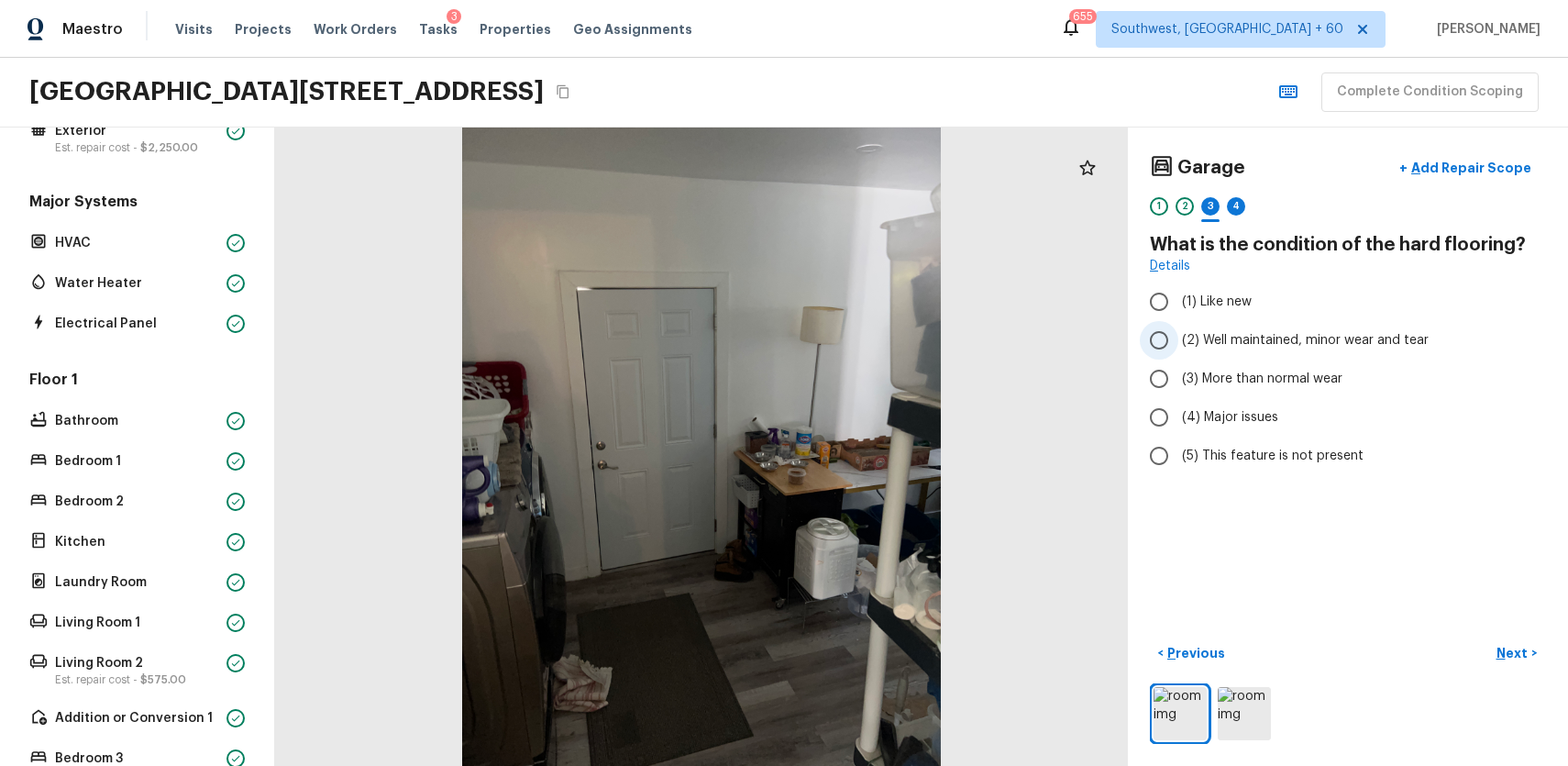
click at [1347, 339] on span "(2) Well maintained, minor wear and tear" at bounding box center [1305, 340] width 247 height 18
click at [1178, 339] on input "(2) Well maintained, minor wear and tear" at bounding box center [1158, 340] width 39 height 39
radio input "true"
click at [1227, 200] on div "4" at bounding box center [1236, 206] width 18 height 18
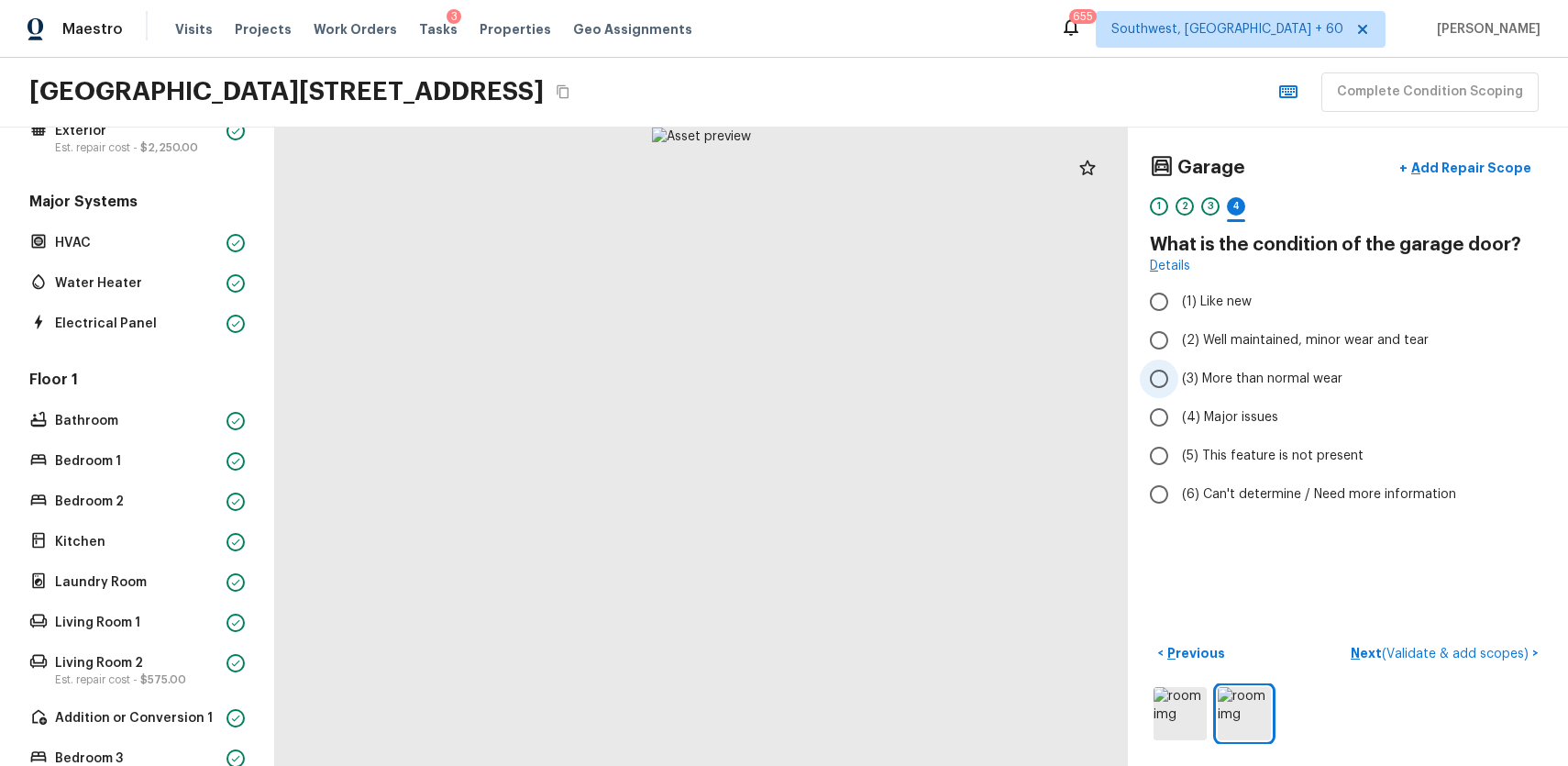
click at [1296, 384] on span "(3) More than normal wear" at bounding box center [1263, 379] width 161 height 18
click at [1178, 384] on input "(3) More than normal wear" at bounding box center [1158, 378] width 39 height 39
radio input "true"
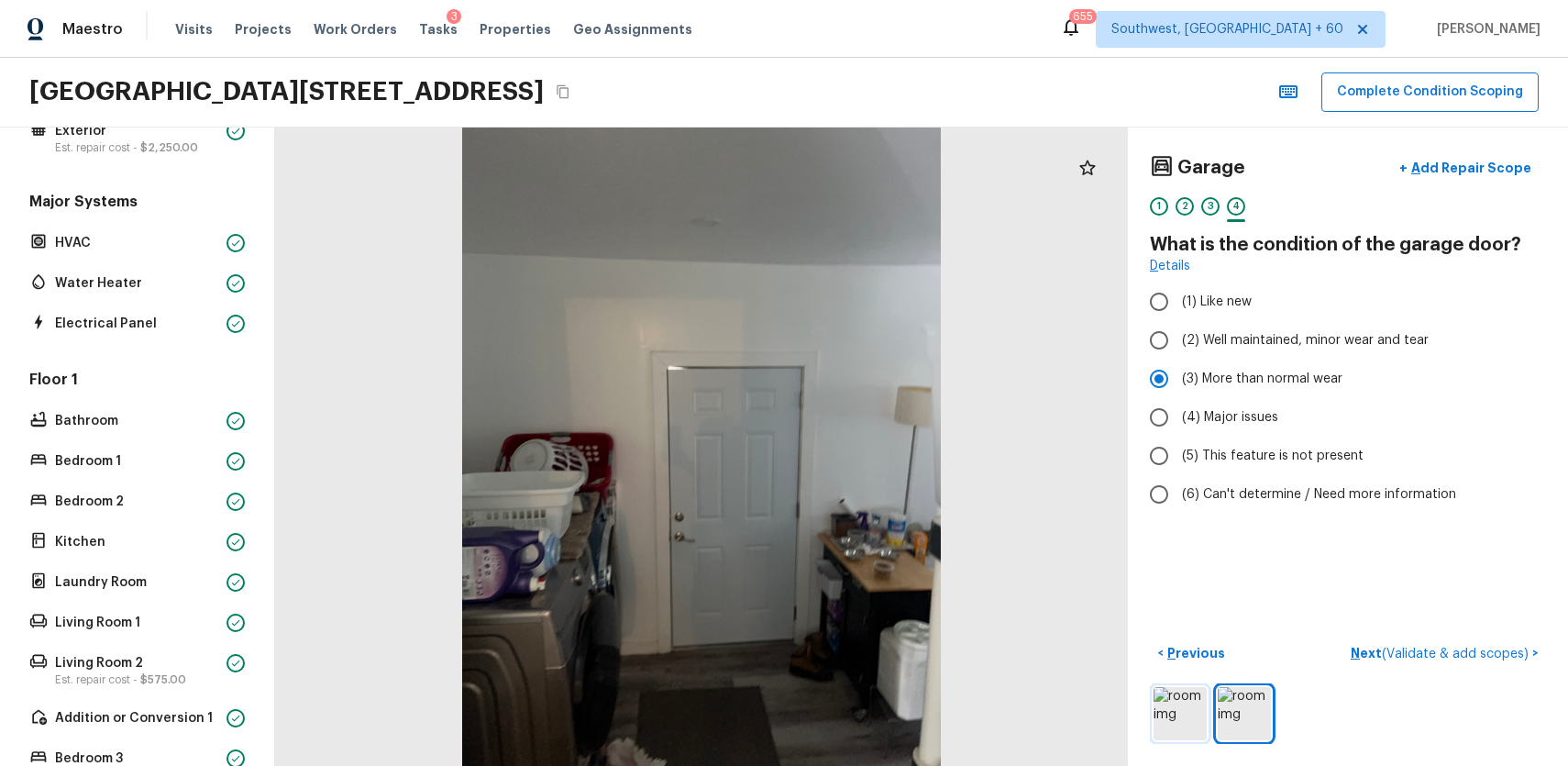
click at [1176, 722] on img at bounding box center [1180, 714] width 54 height 54
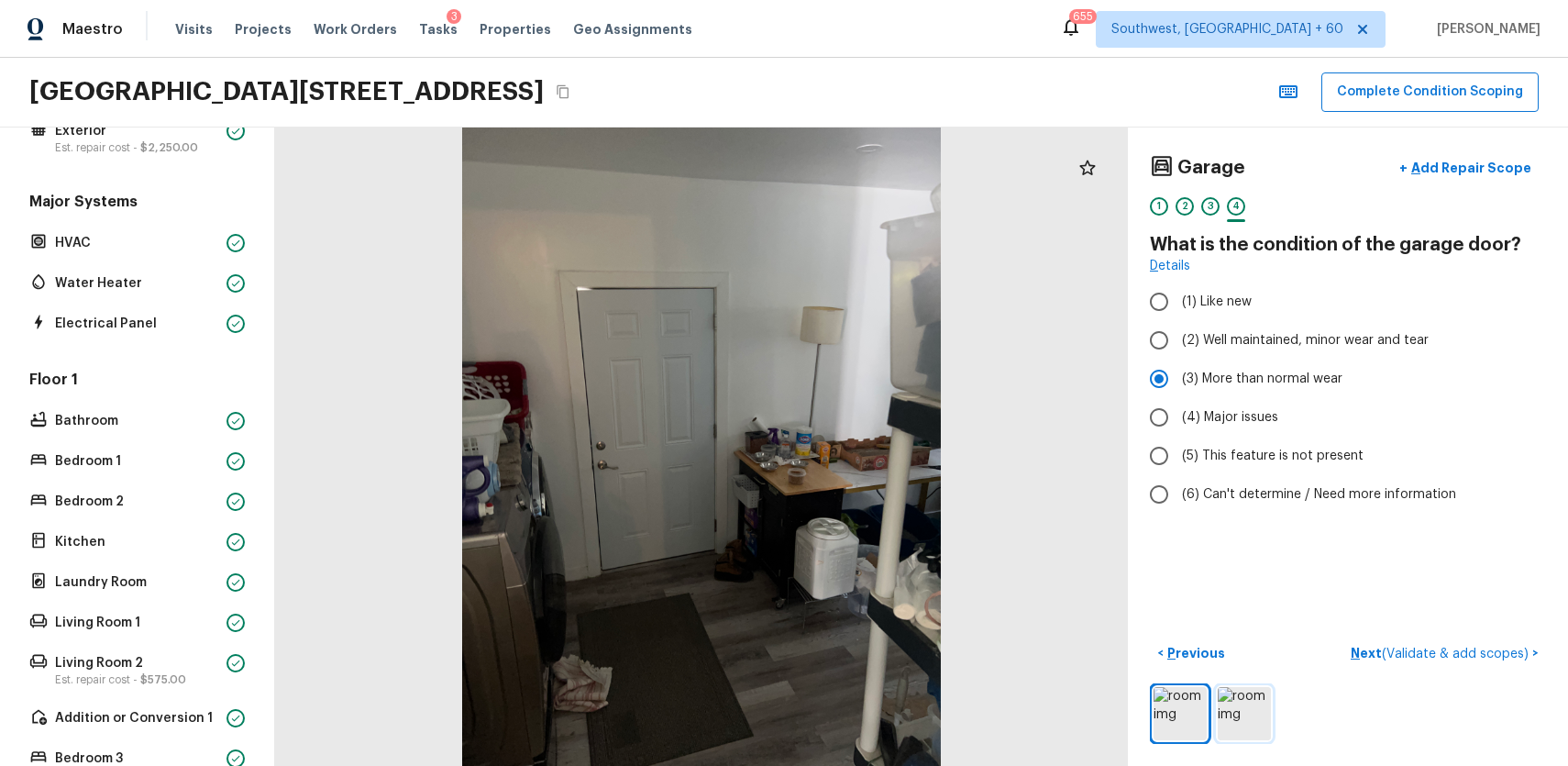
click at [1239, 700] on img at bounding box center [1245, 714] width 54 height 54
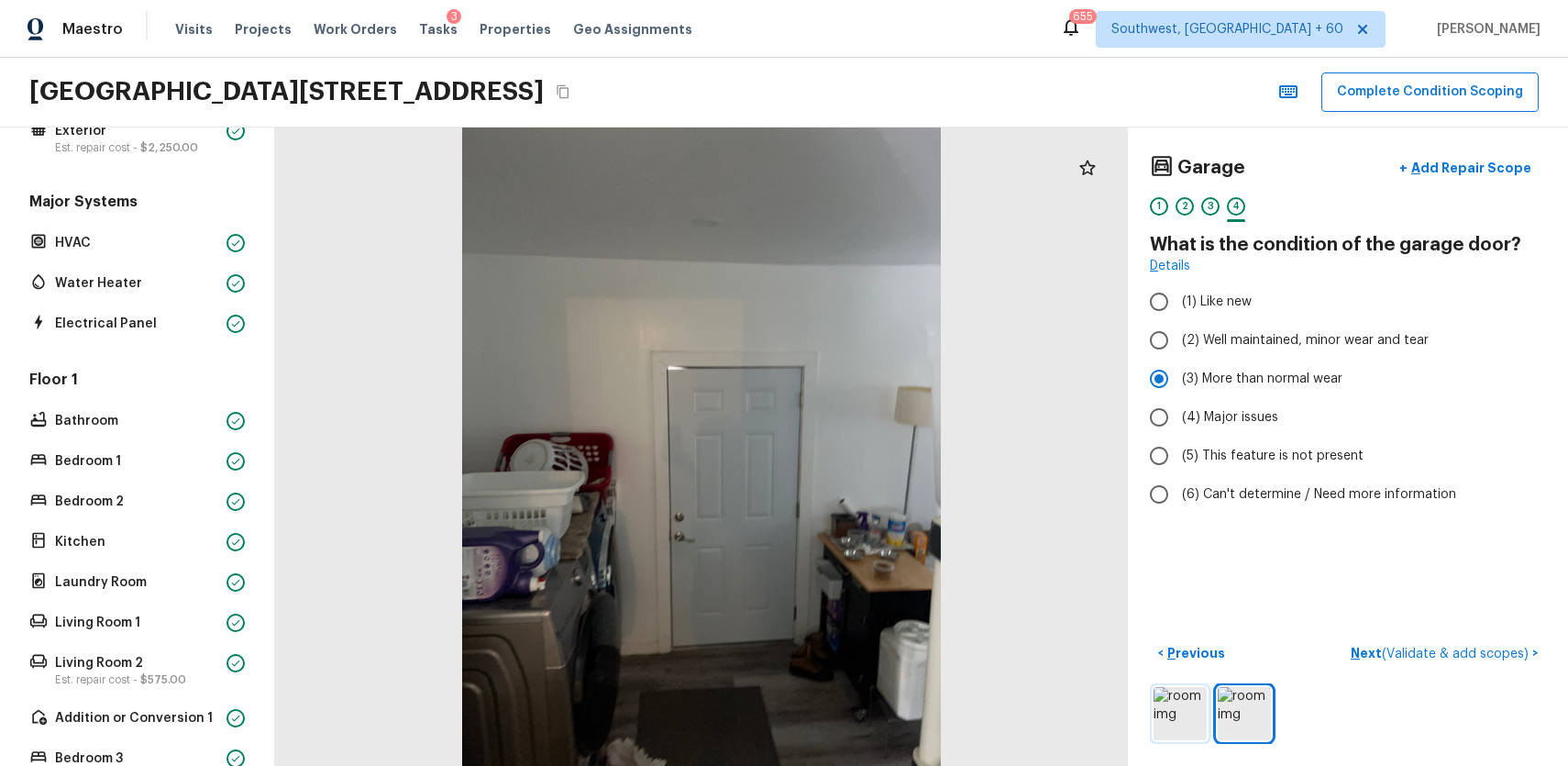
click at [1202, 690] on img at bounding box center [1180, 714] width 54 height 54
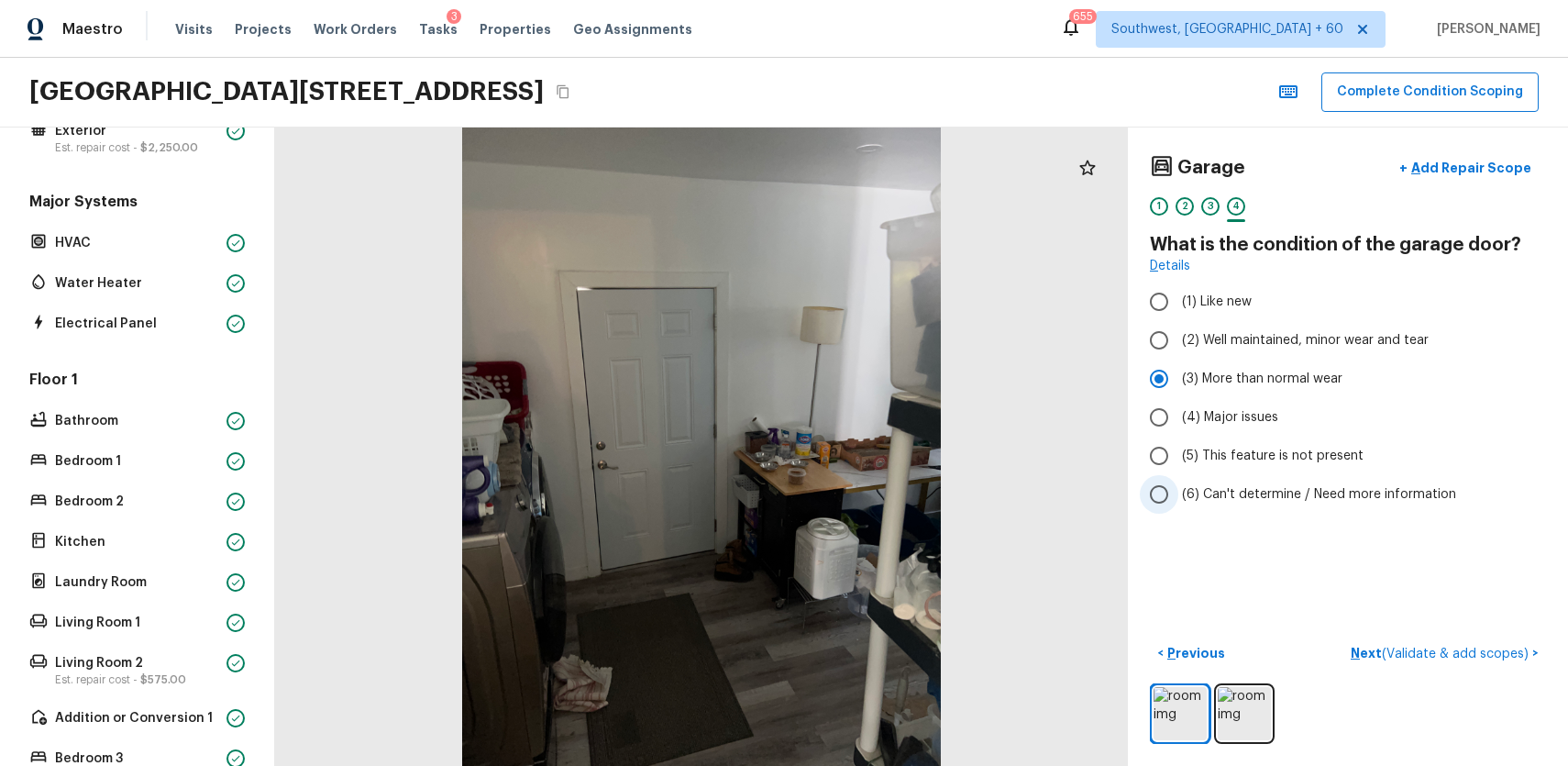
click at [1285, 485] on span "(6) Can't determine / Need more information" at bounding box center [1319, 494] width 274 height 18
click at [1178, 485] on input "(6) Can't determine / Need more information" at bounding box center [1158, 494] width 39 height 39
radio input "true"
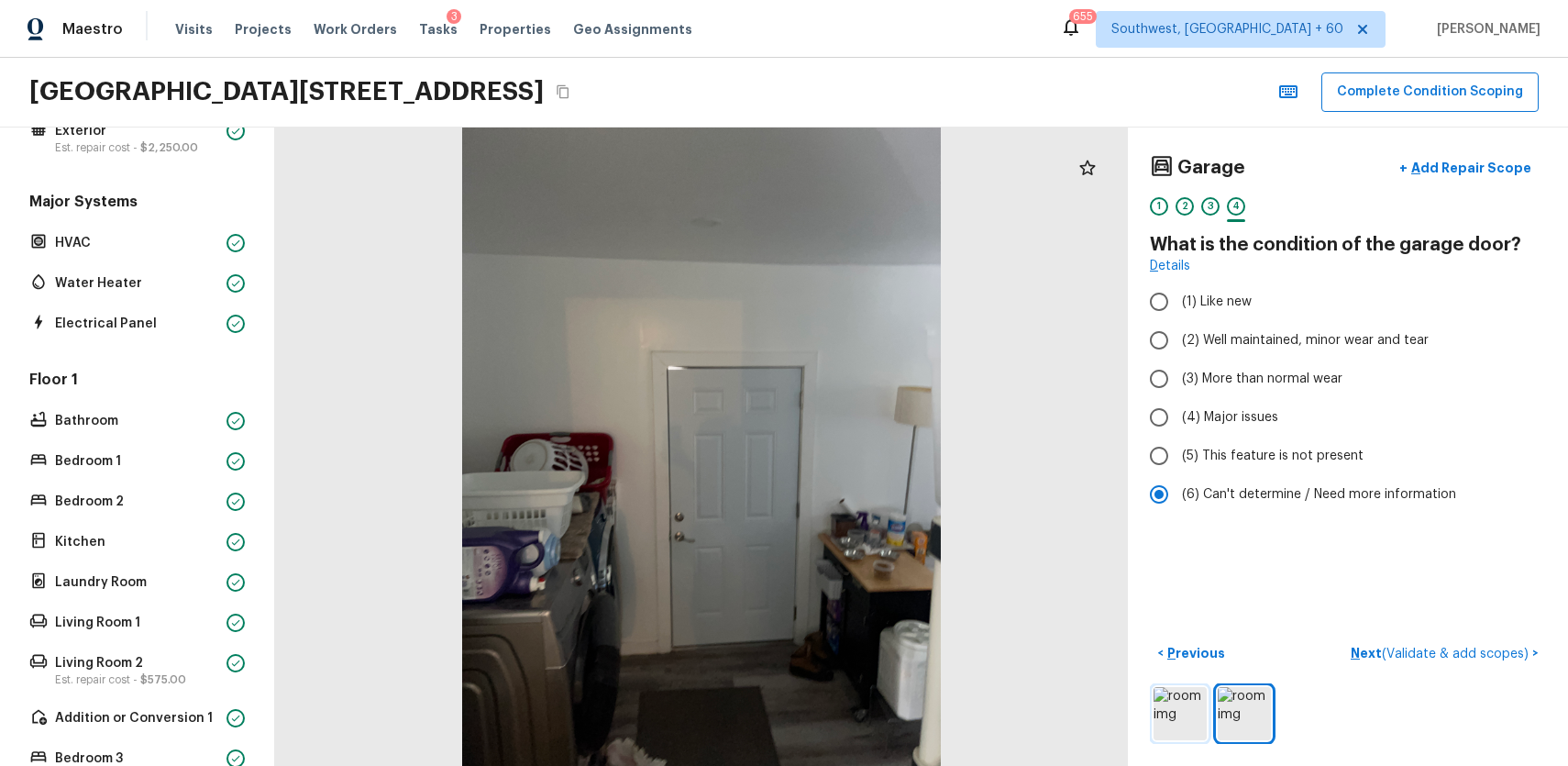
click at [1184, 700] on img at bounding box center [1180, 714] width 54 height 54
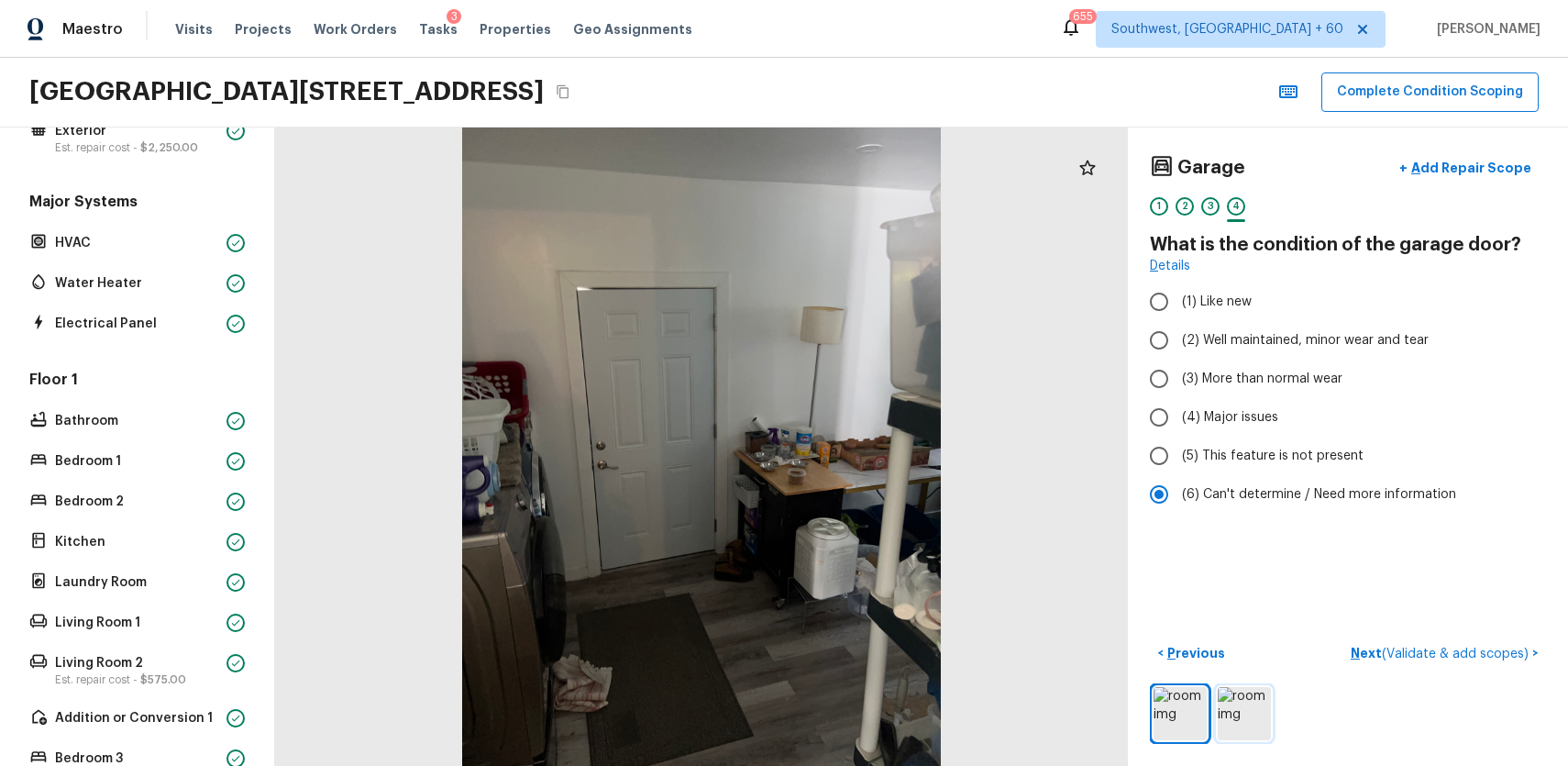
click at [1266, 701] on img at bounding box center [1245, 714] width 54 height 54
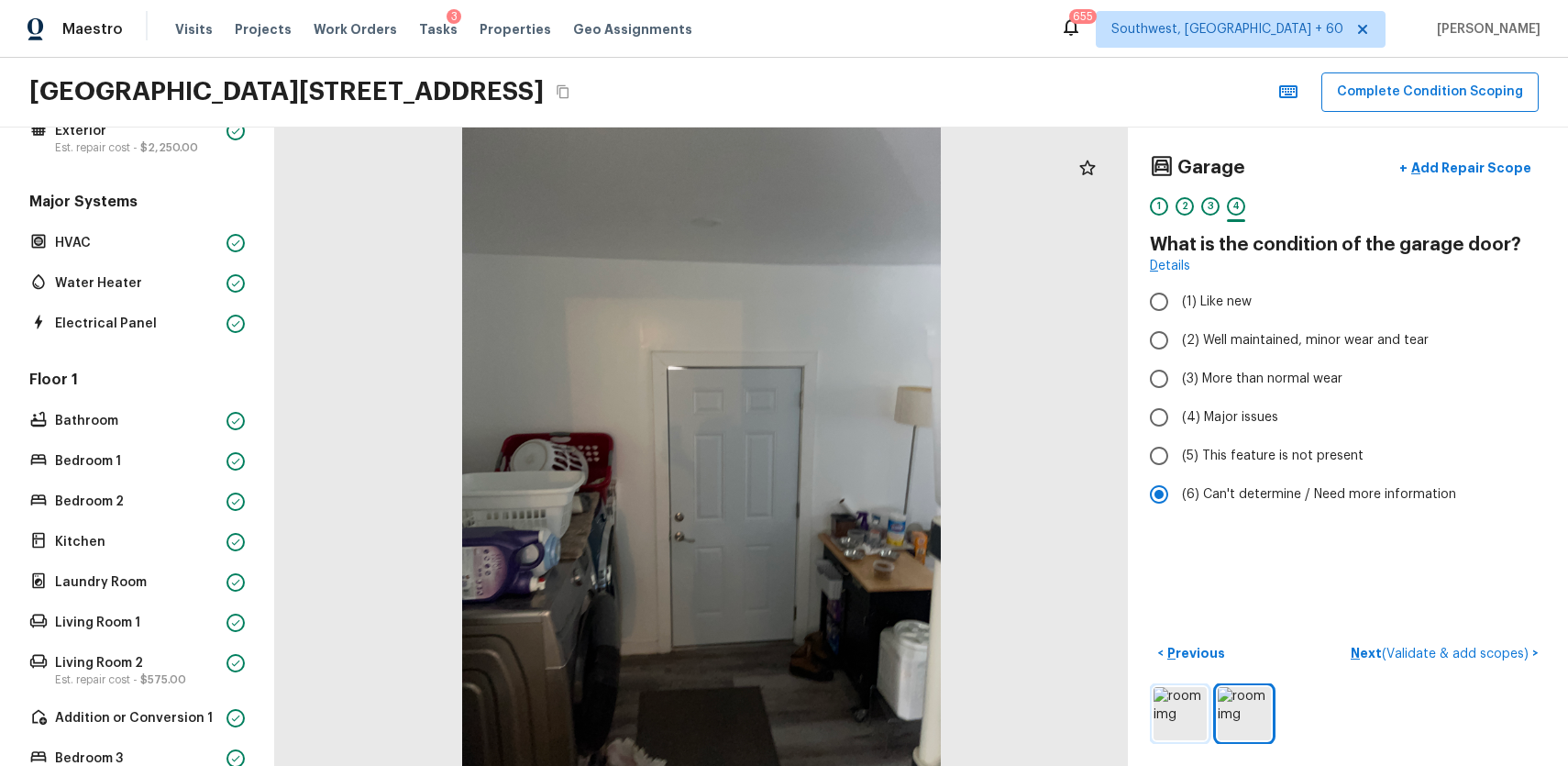
click at [1176, 724] on img at bounding box center [1180, 714] width 54 height 54
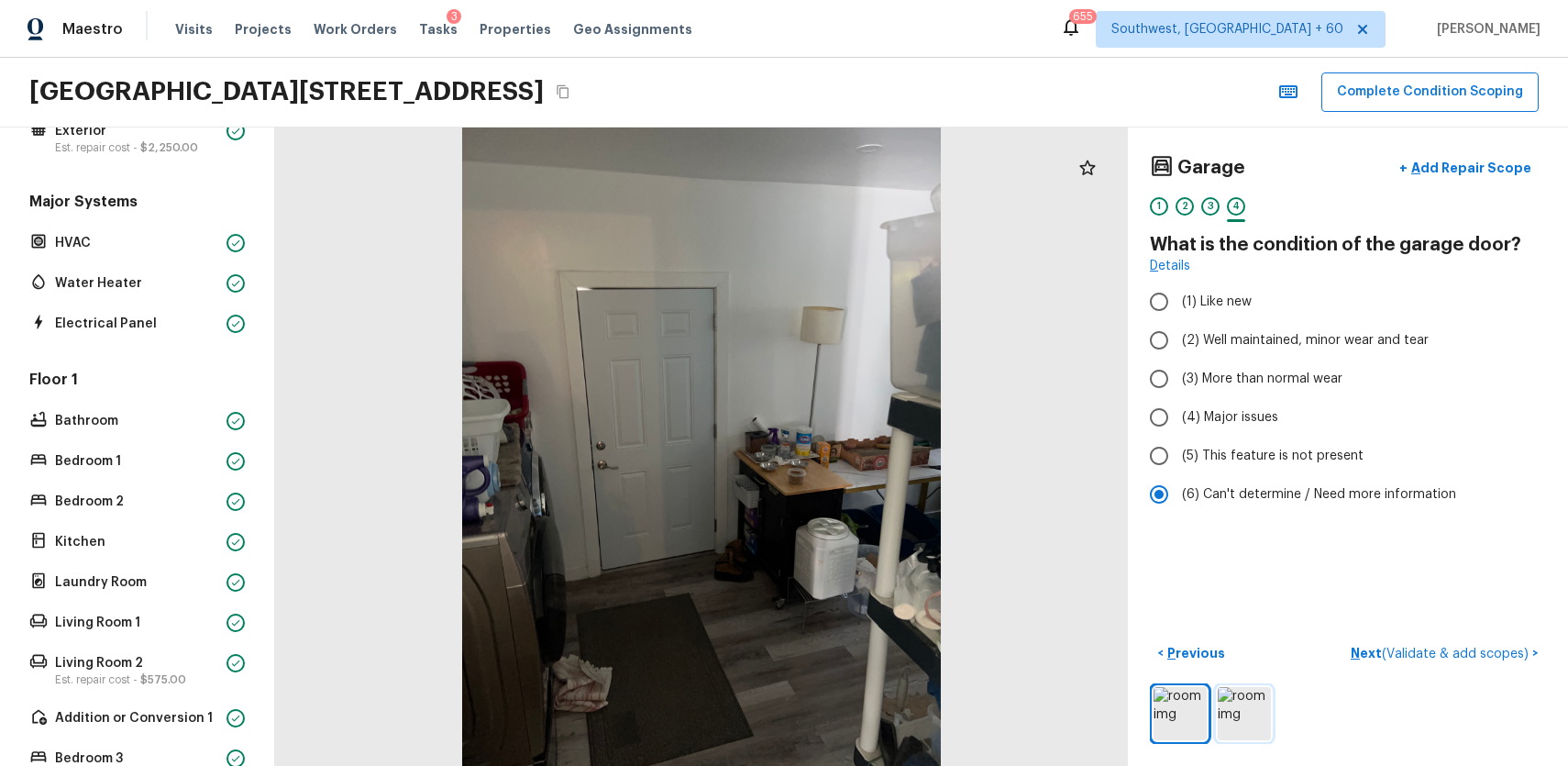
click at [1253, 712] on img at bounding box center [1245, 714] width 54 height 54
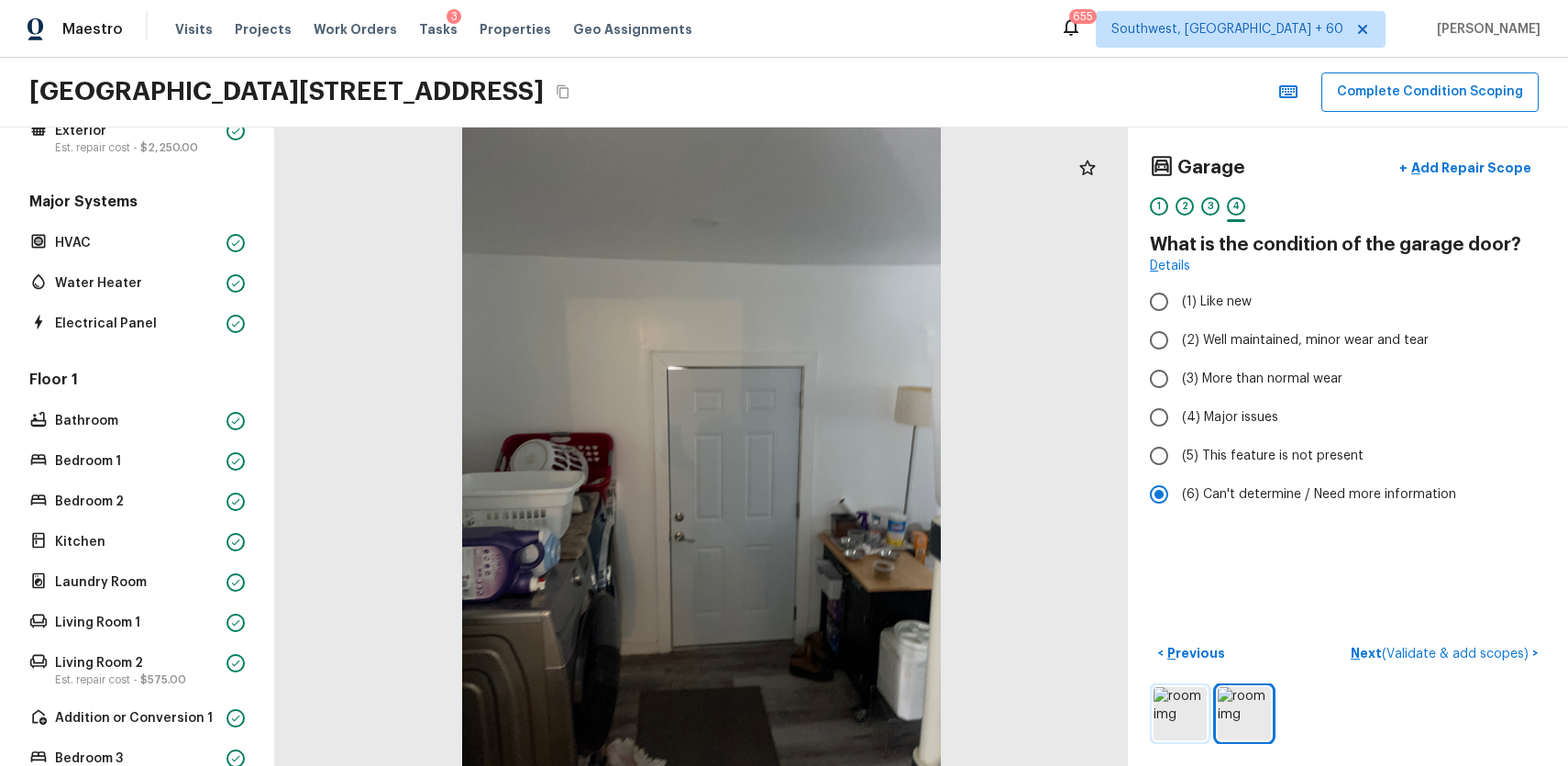
click at [1198, 717] on img at bounding box center [1180, 714] width 54 height 54
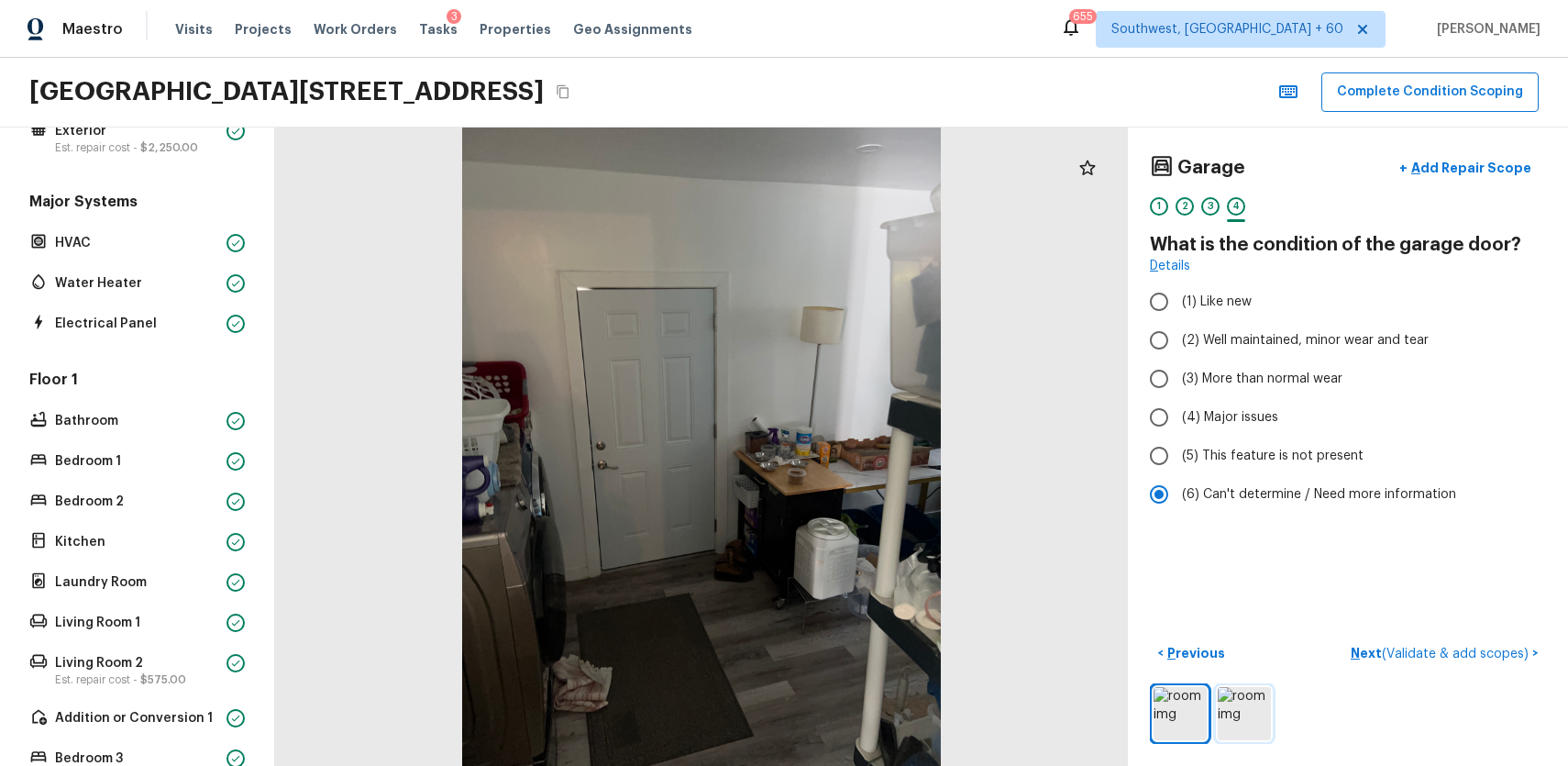
click at [1268, 711] on img at bounding box center [1245, 714] width 54 height 54
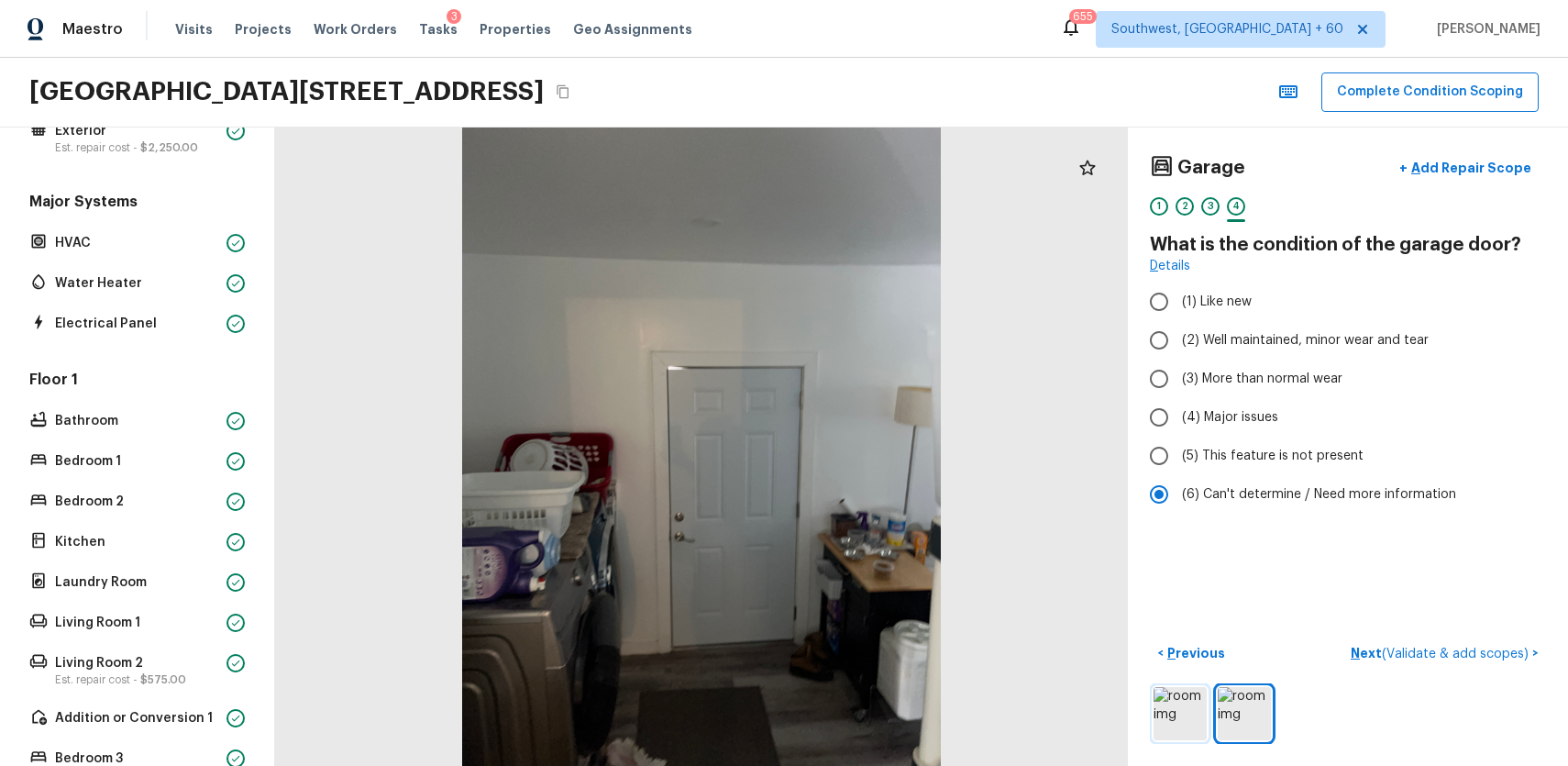
click at [1184, 693] on img at bounding box center [1180, 714] width 54 height 54
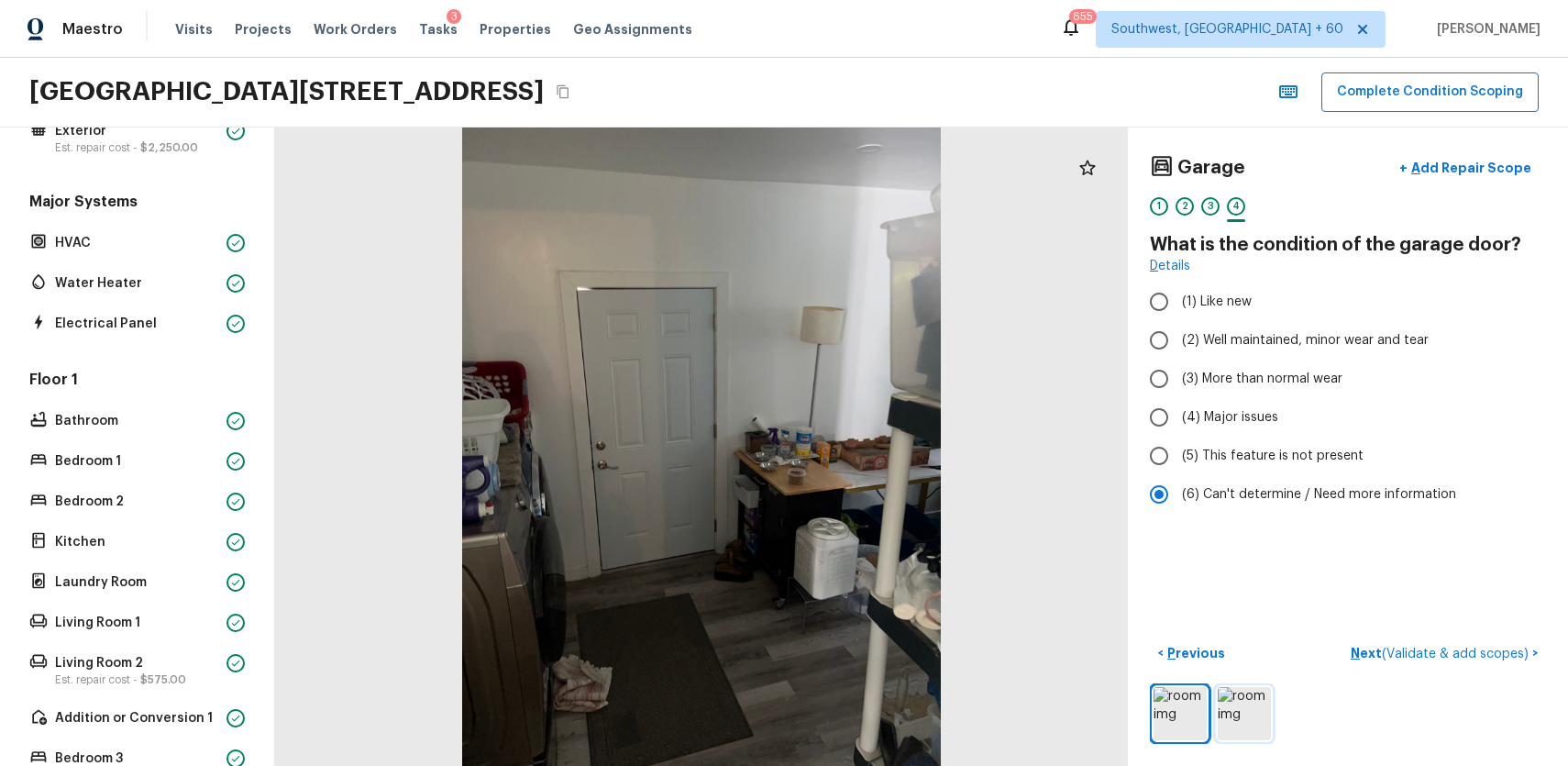
click at [1239, 704] on img at bounding box center [1245, 714] width 54 height 54
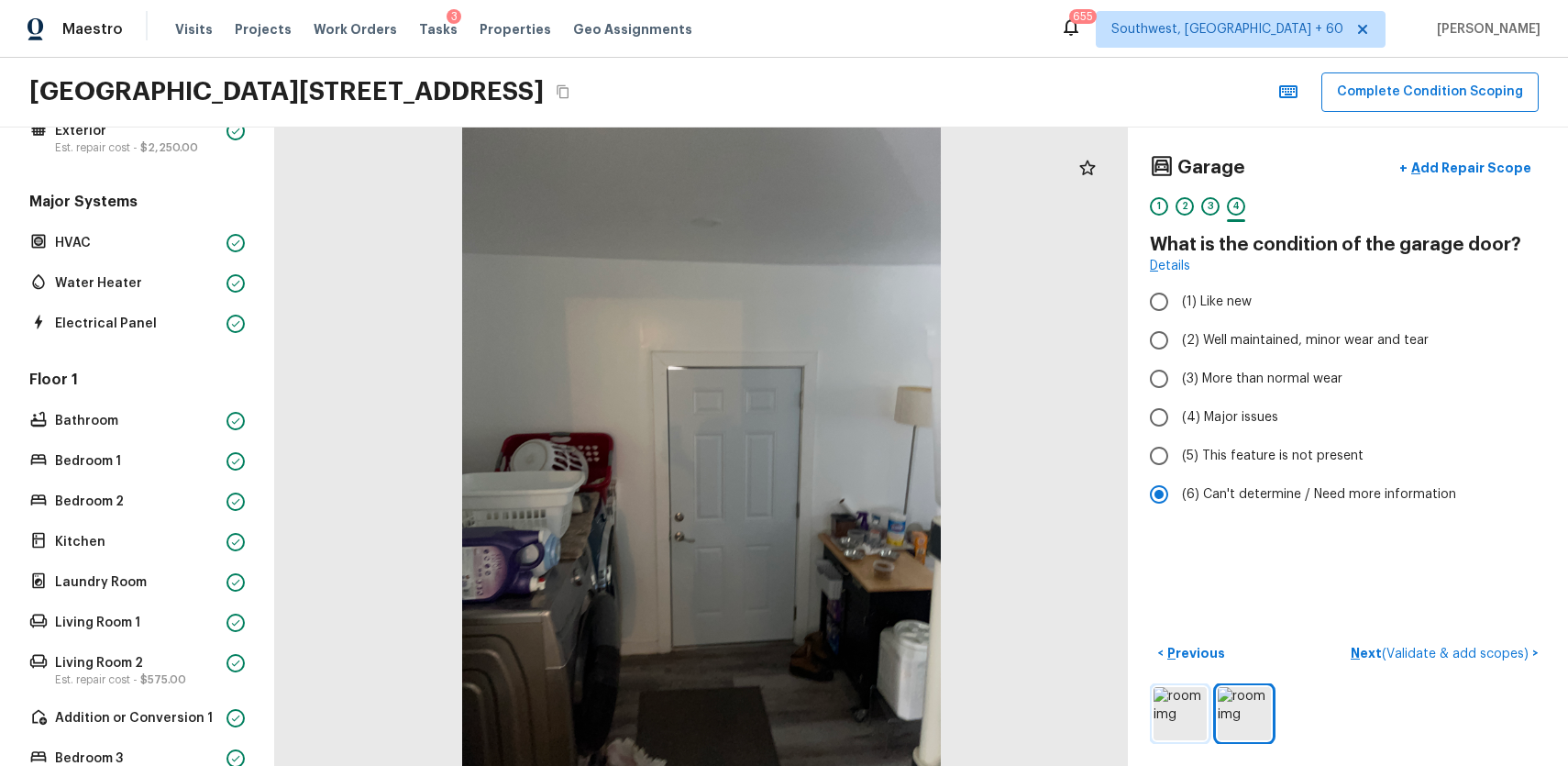
click at [1162, 706] on img at bounding box center [1180, 714] width 54 height 54
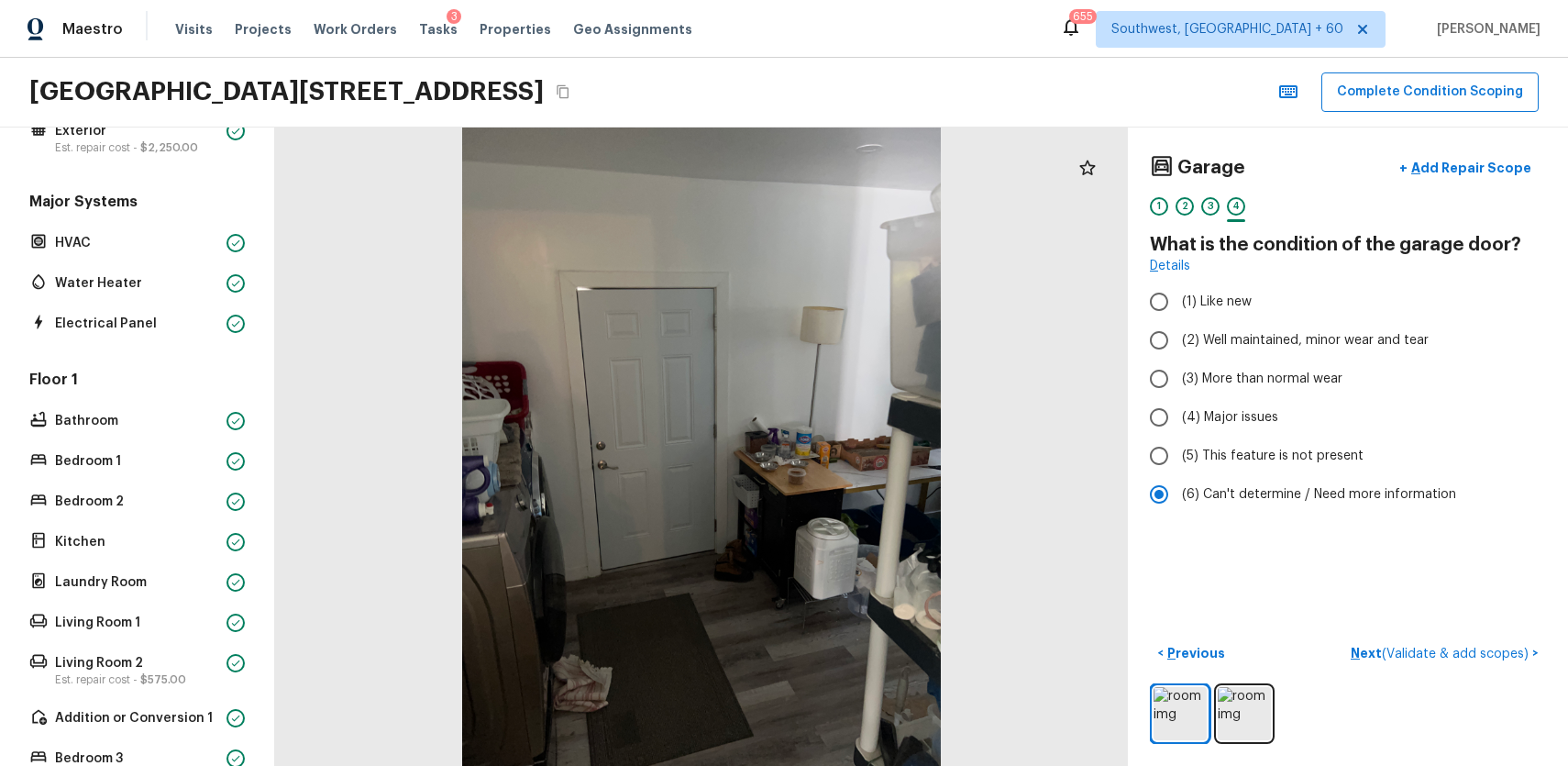
click at [1219, 189] on div "Garage + Add Repair Scope 1 2 3 4" at bounding box center [1347, 189] width 396 height 77
click at [1214, 200] on div "3" at bounding box center [1210, 206] width 18 height 18
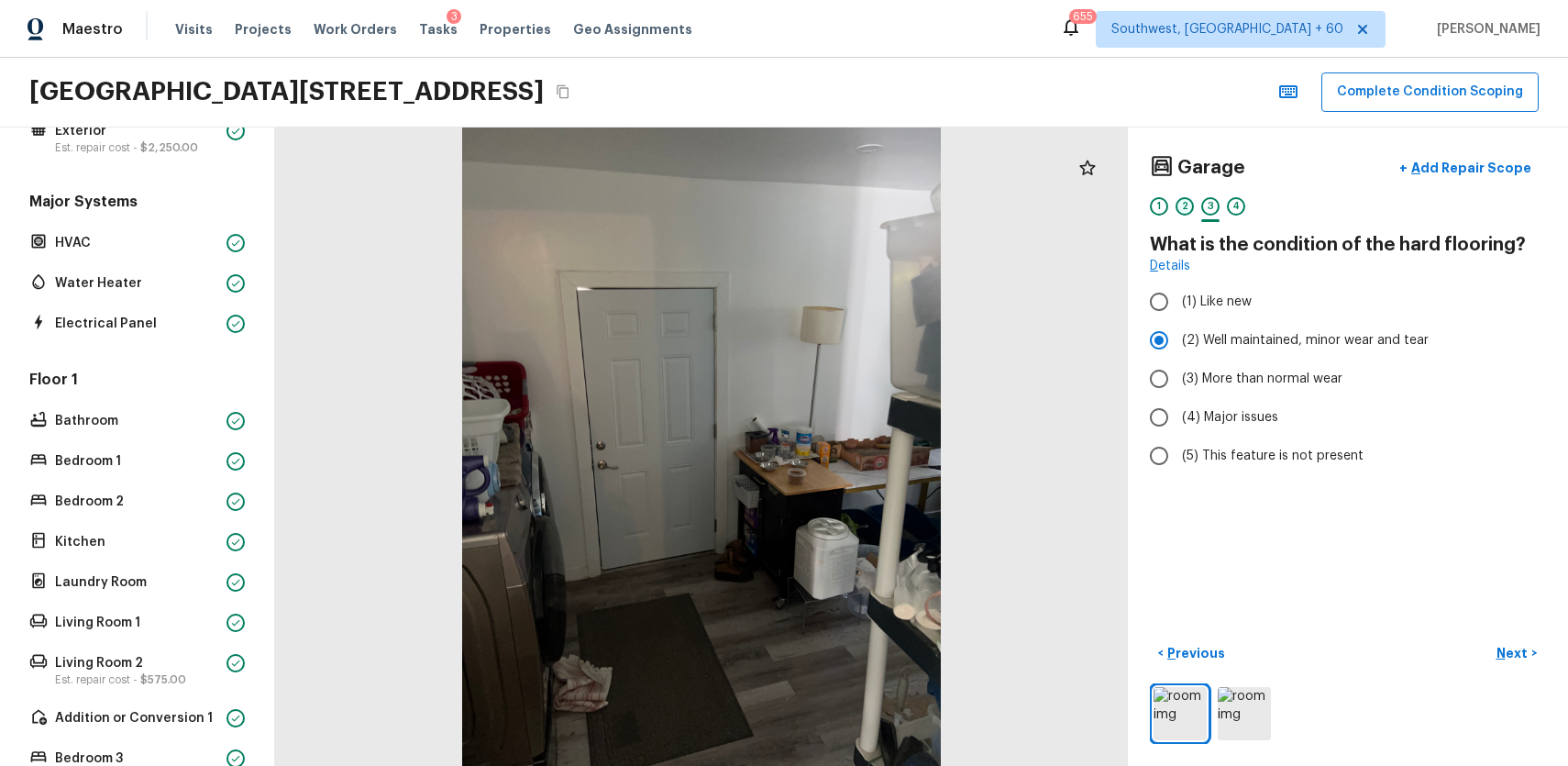
click at [1186, 202] on div "2" at bounding box center [1184, 206] width 18 height 18
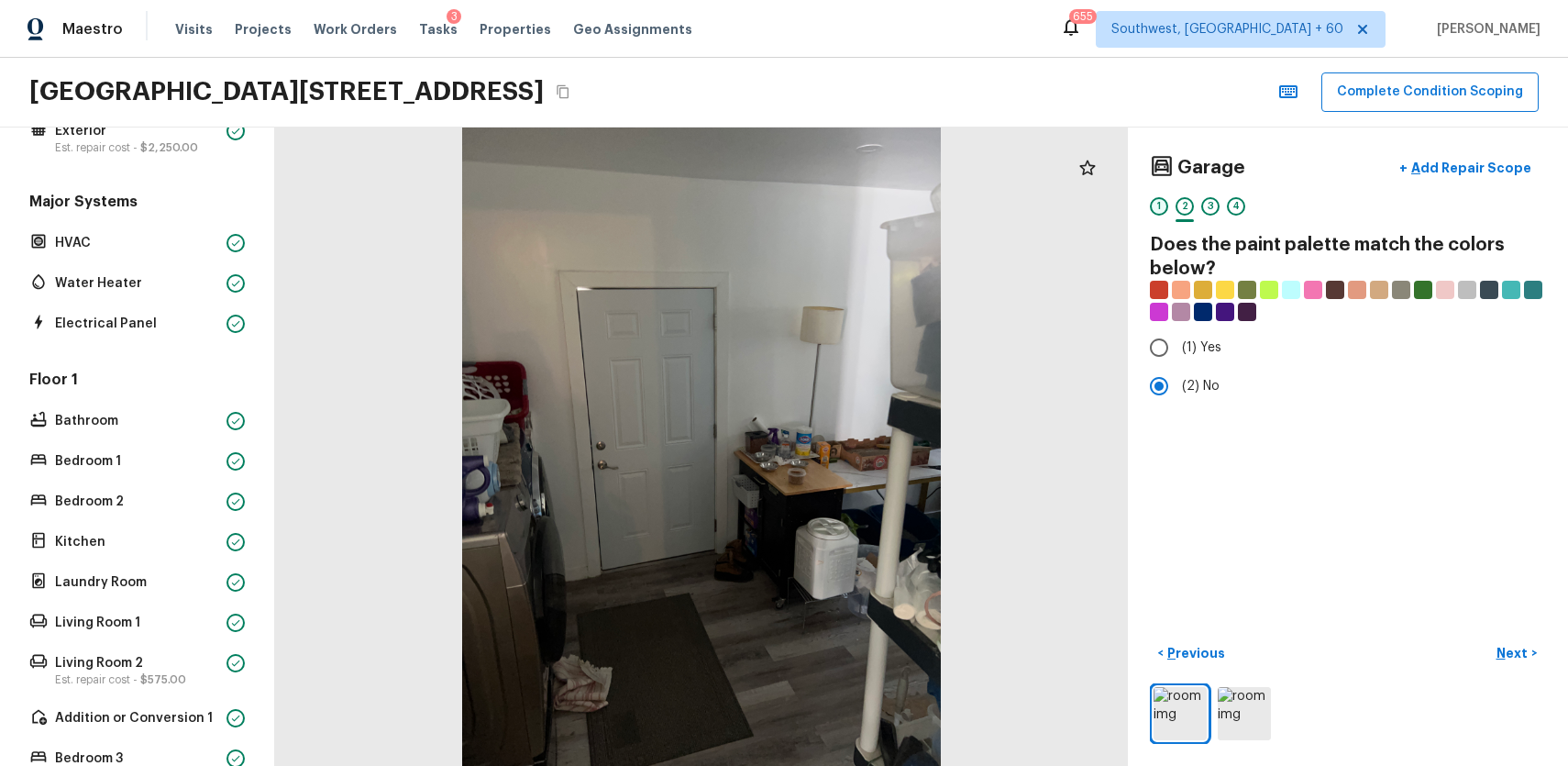
click at [1161, 207] on div "1" at bounding box center [1158, 206] width 18 height 18
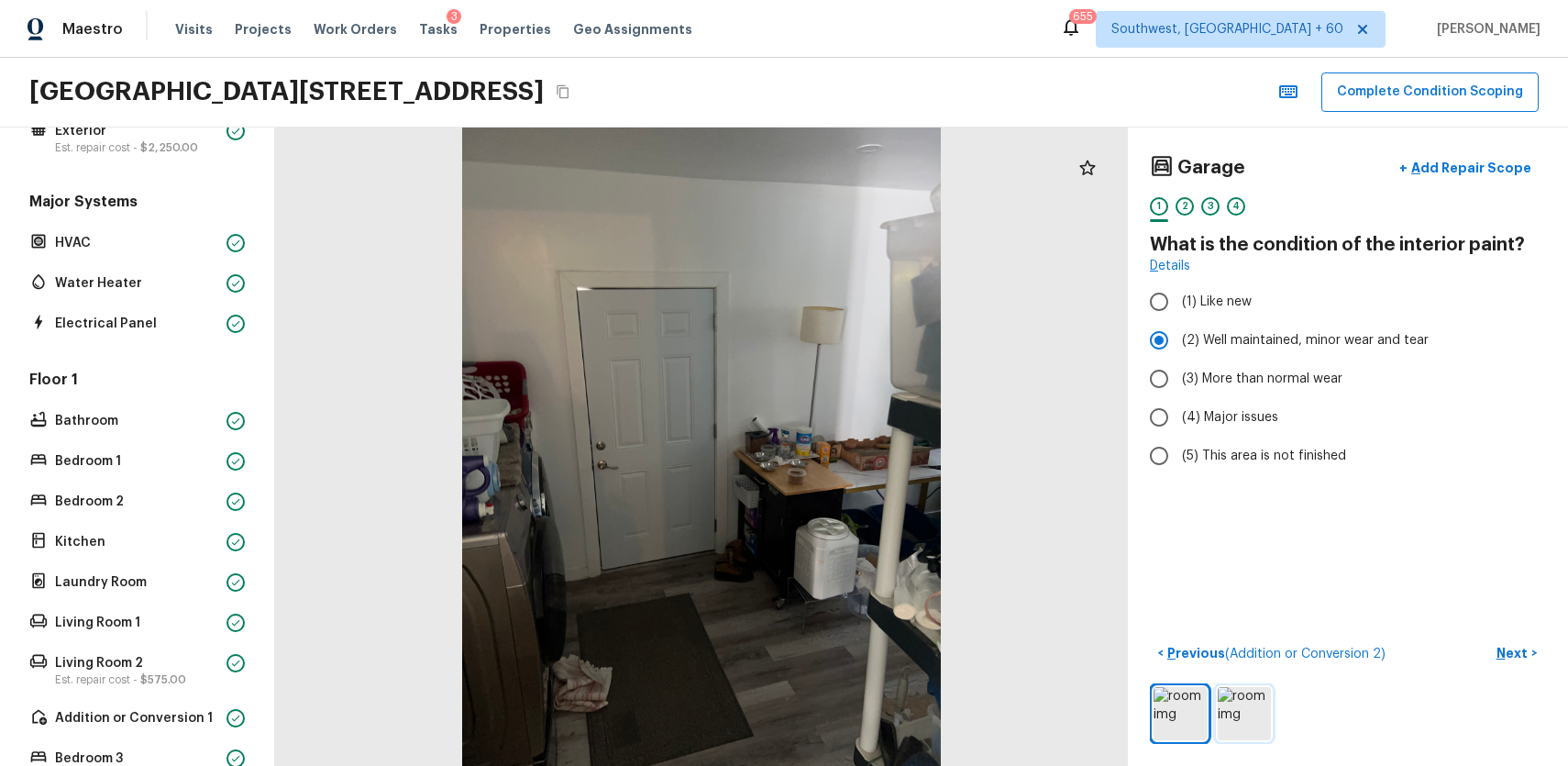
click at [1224, 710] on img at bounding box center [1245, 714] width 54 height 54
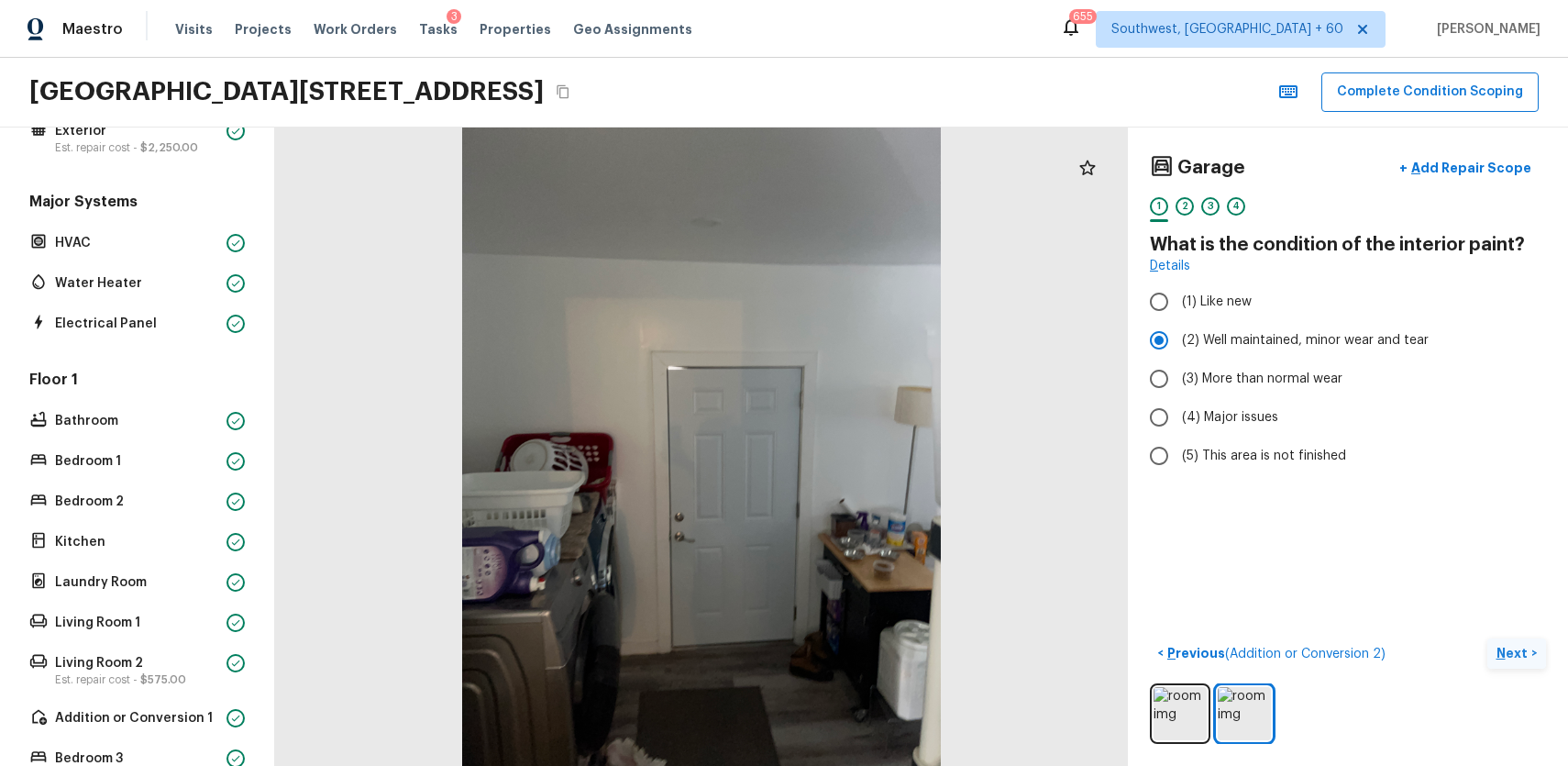
click at [1491, 648] on button "Next >" at bounding box center [1516, 654] width 59 height 31
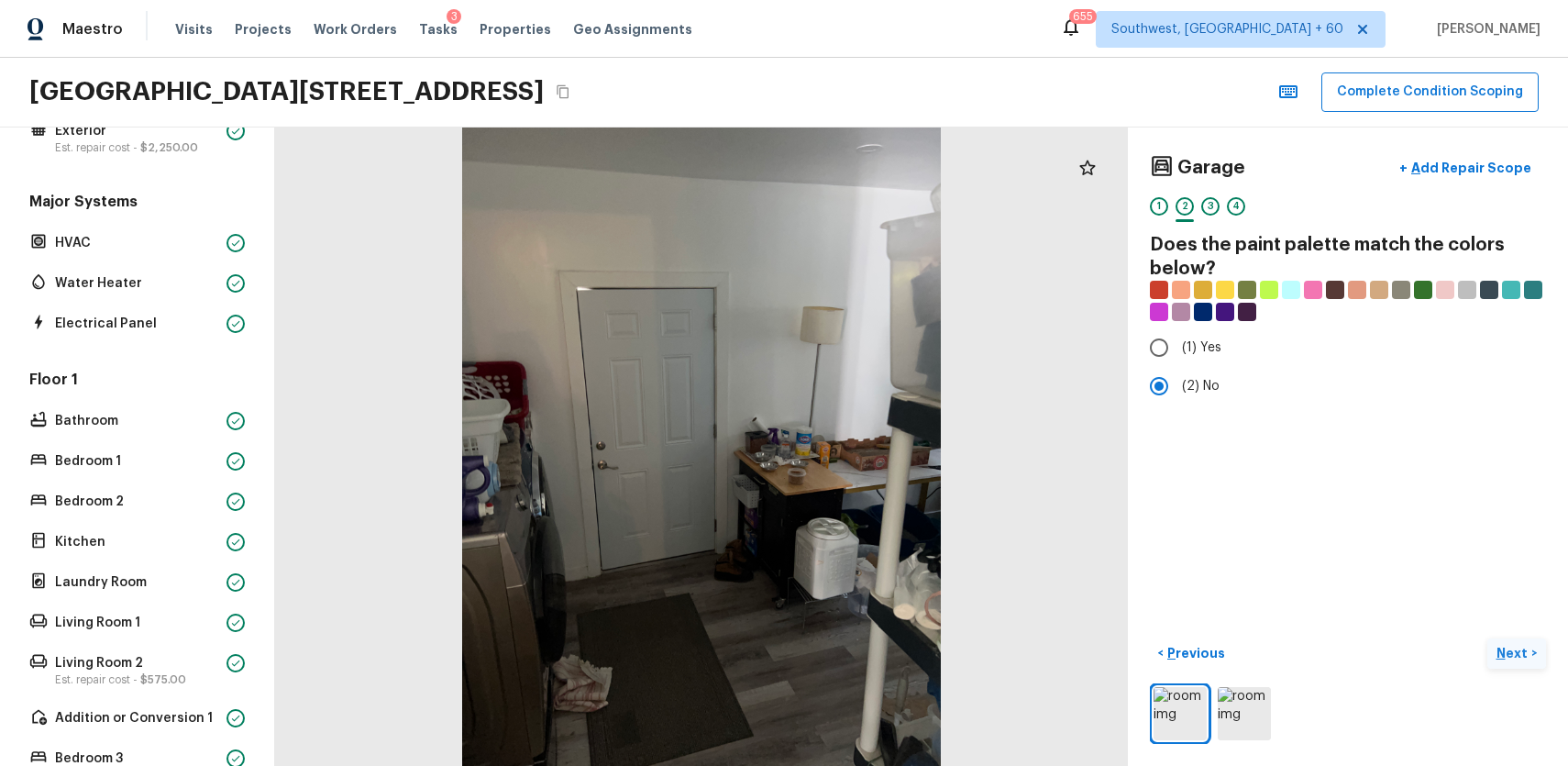
click at [1531, 659] on button "Next >" at bounding box center [1516, 654] width 59 height 31
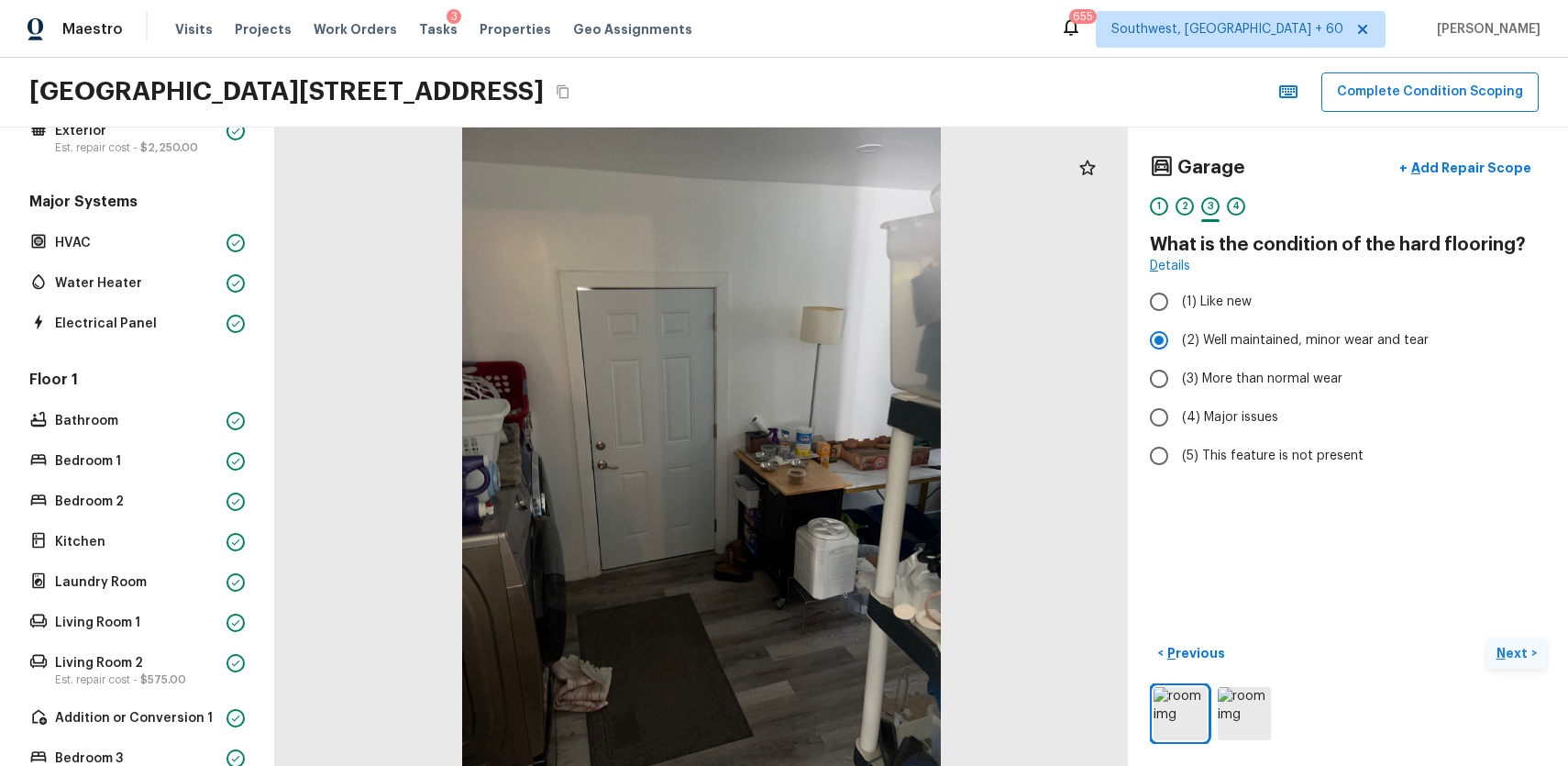
click at [1518, 651] on p "Next" at bounding box center [1513, 653] width 35 height 18
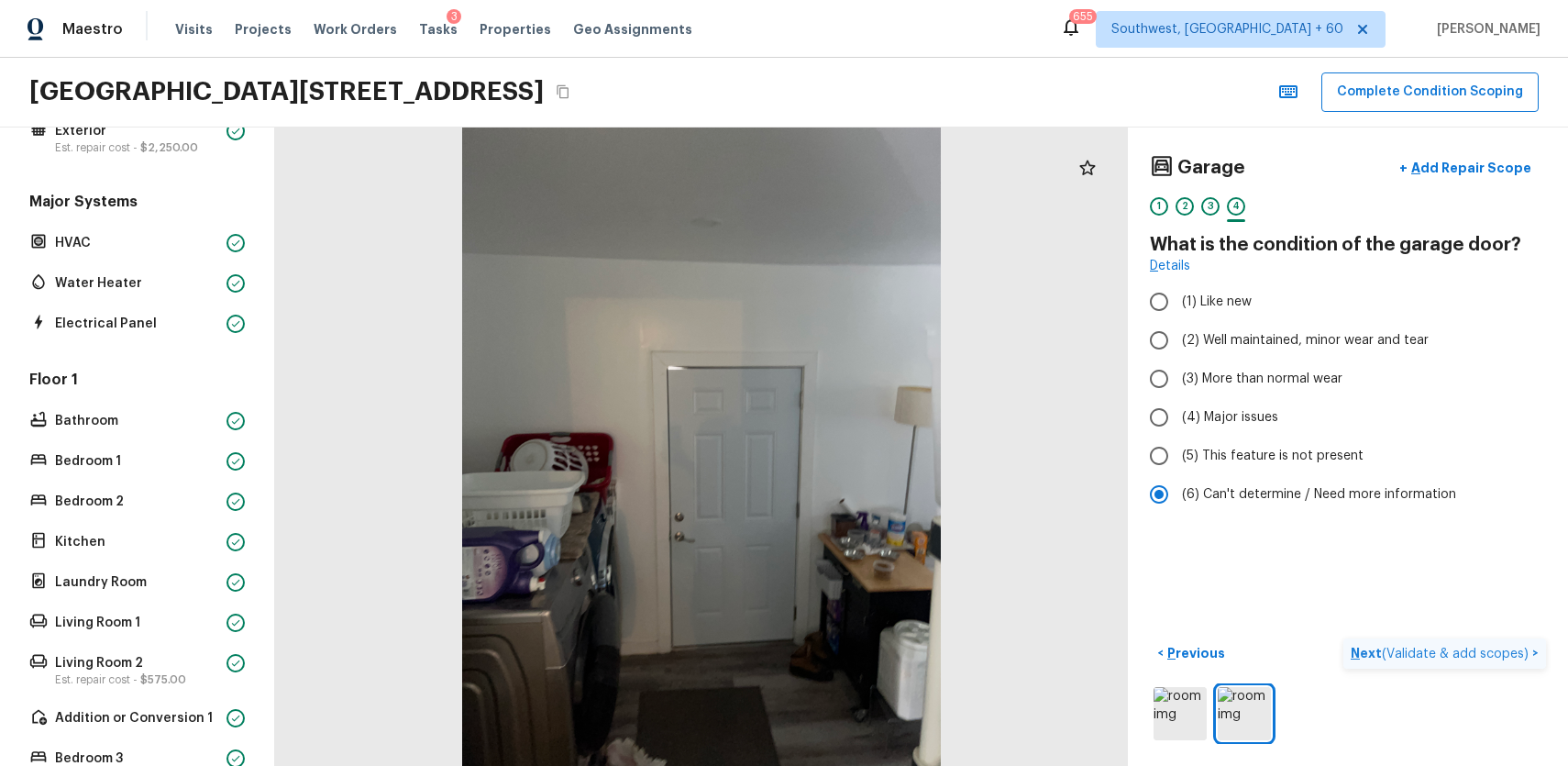
click at [1508, 645] on p "Next ( Validate & add scopes )" at bounding box center [1441, 653] width 181 height 19
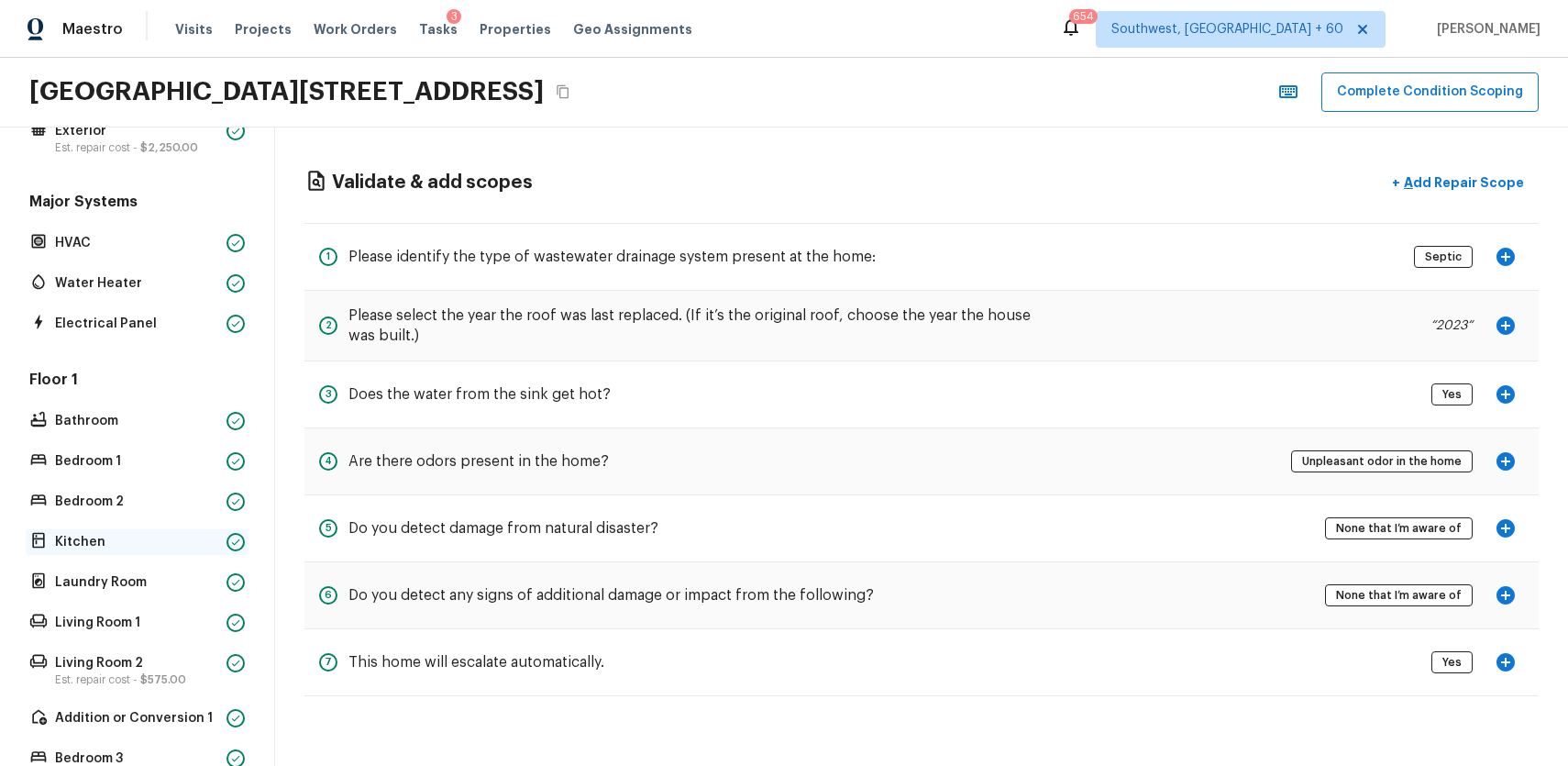
scroll to position [482, 0]
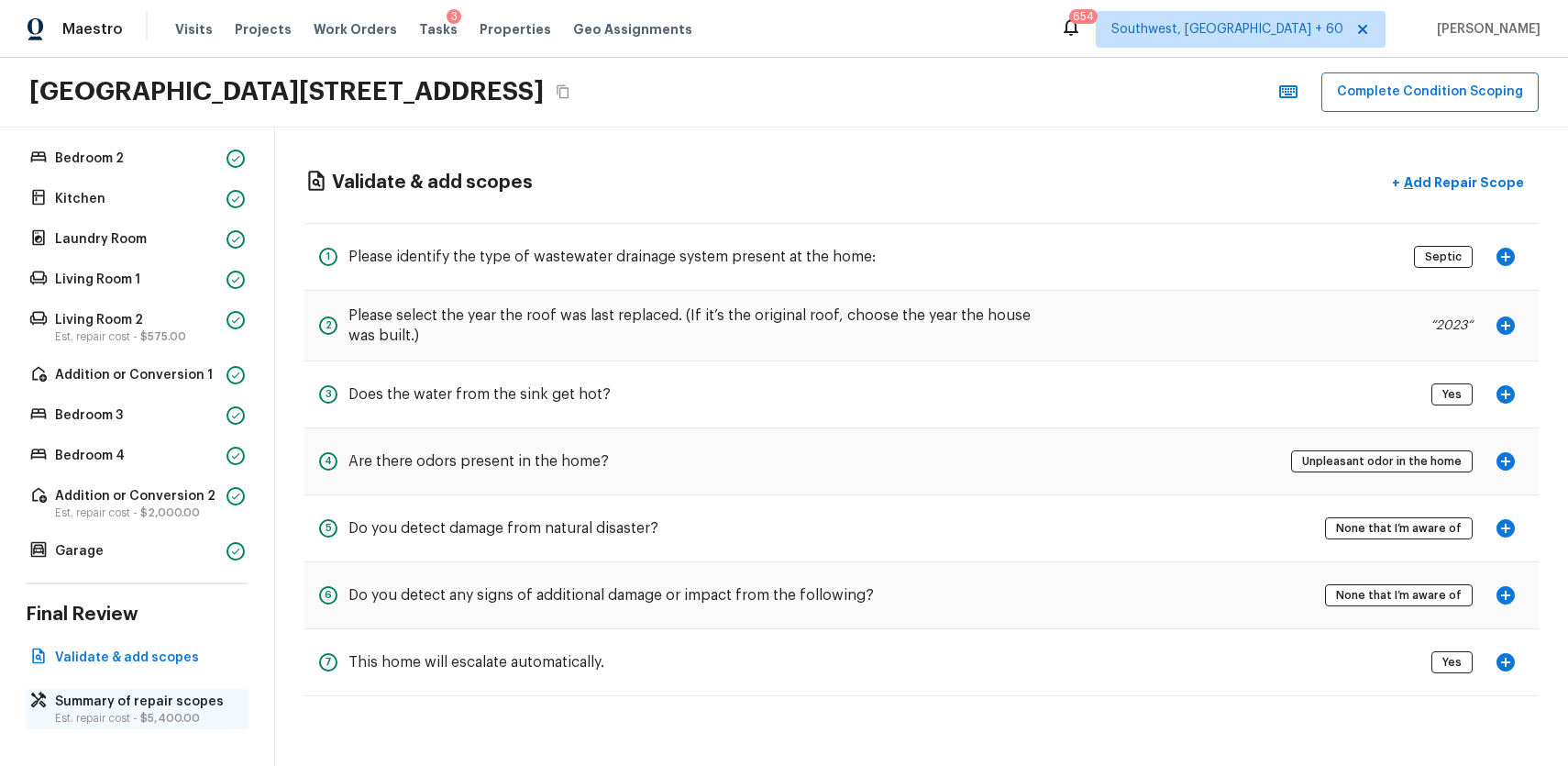
click at [178, 701] on p "Summary of repair scopes" at bounding box center [146, 702] width 182 height 18
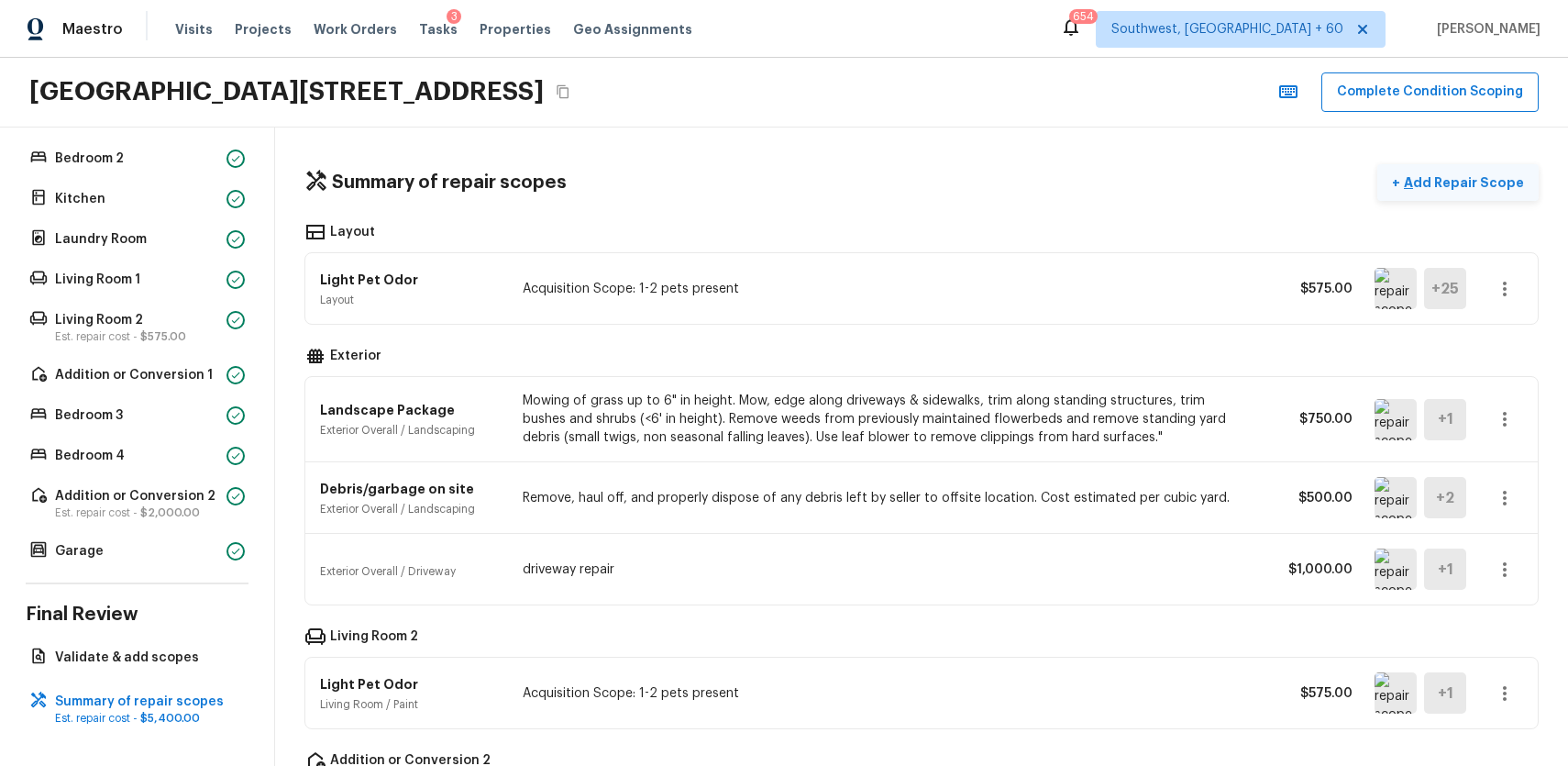
click at [1485, 180] on p "Add Repair Scope" at bounding box center [1462, 183] width 124 height 18
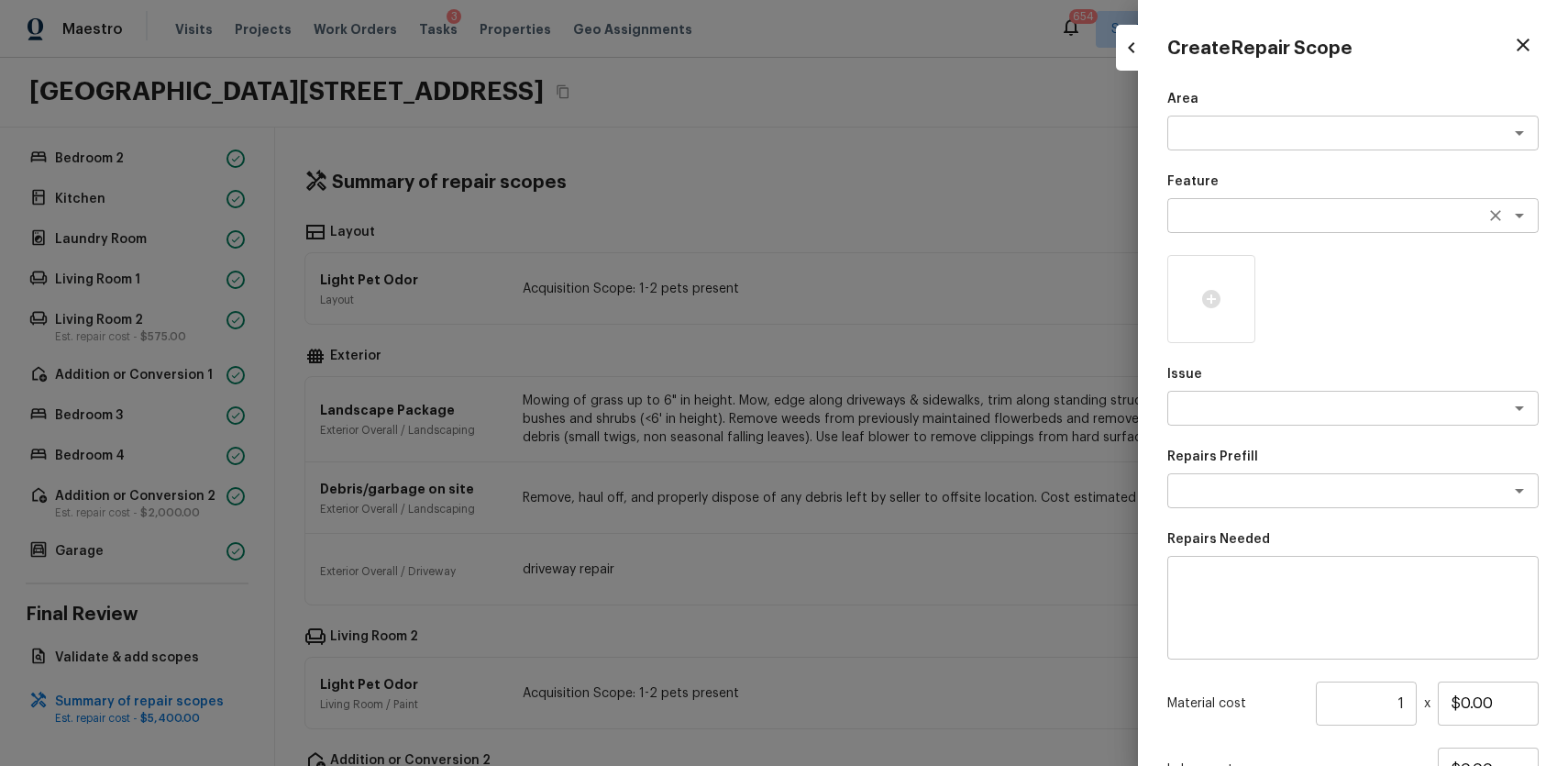
click at [1246, 212] on textarea at bounding box center [1327, 215] width 303 height 18
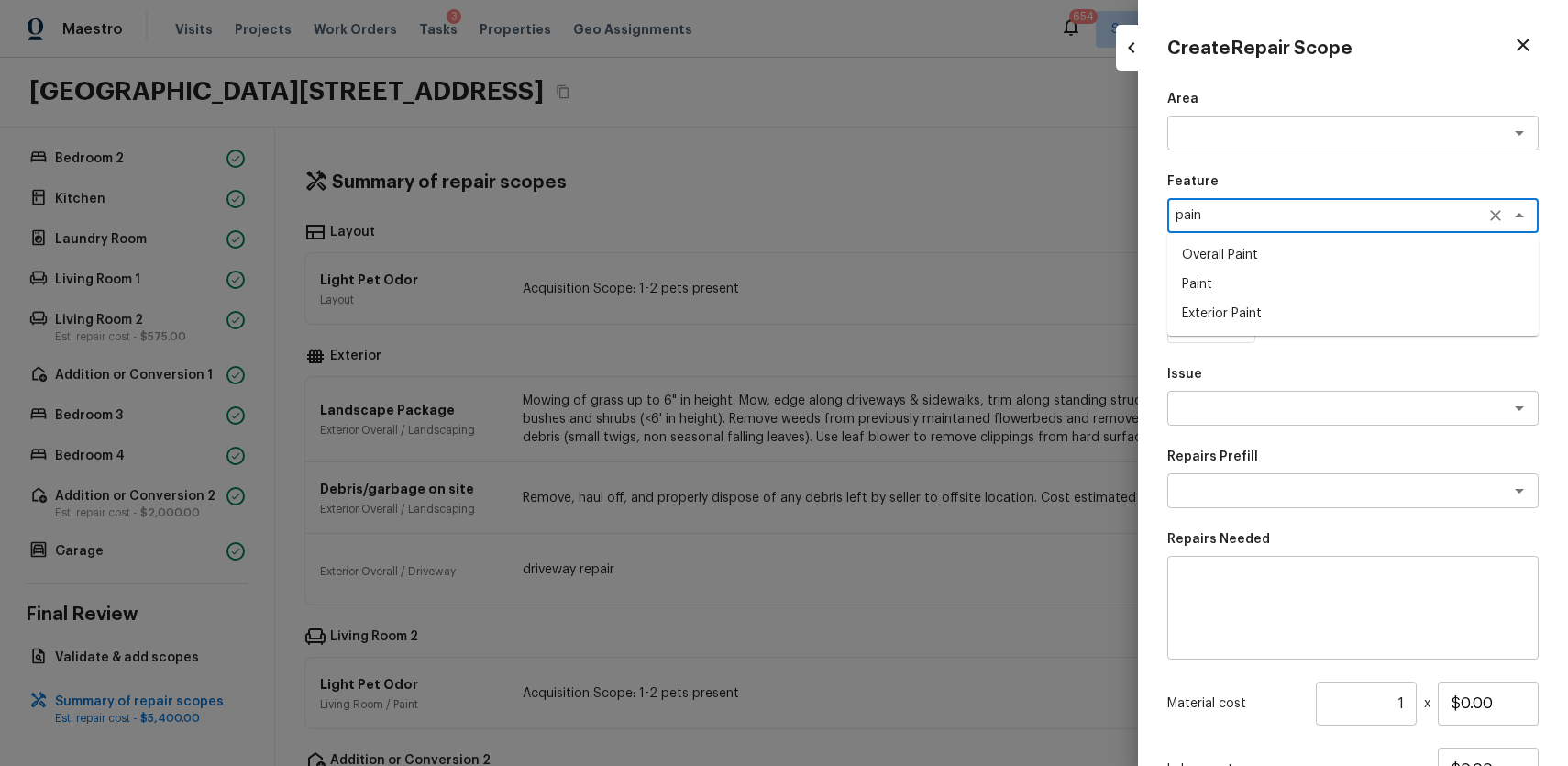
click at [1239, 264] on li "Overall Paint" at bounding box center [1353, 255] width 371 height 30
type textarea "Overall Paint"
click at [1260, 414] on textarea at bounding box center [1327, 408] width 303 height 18
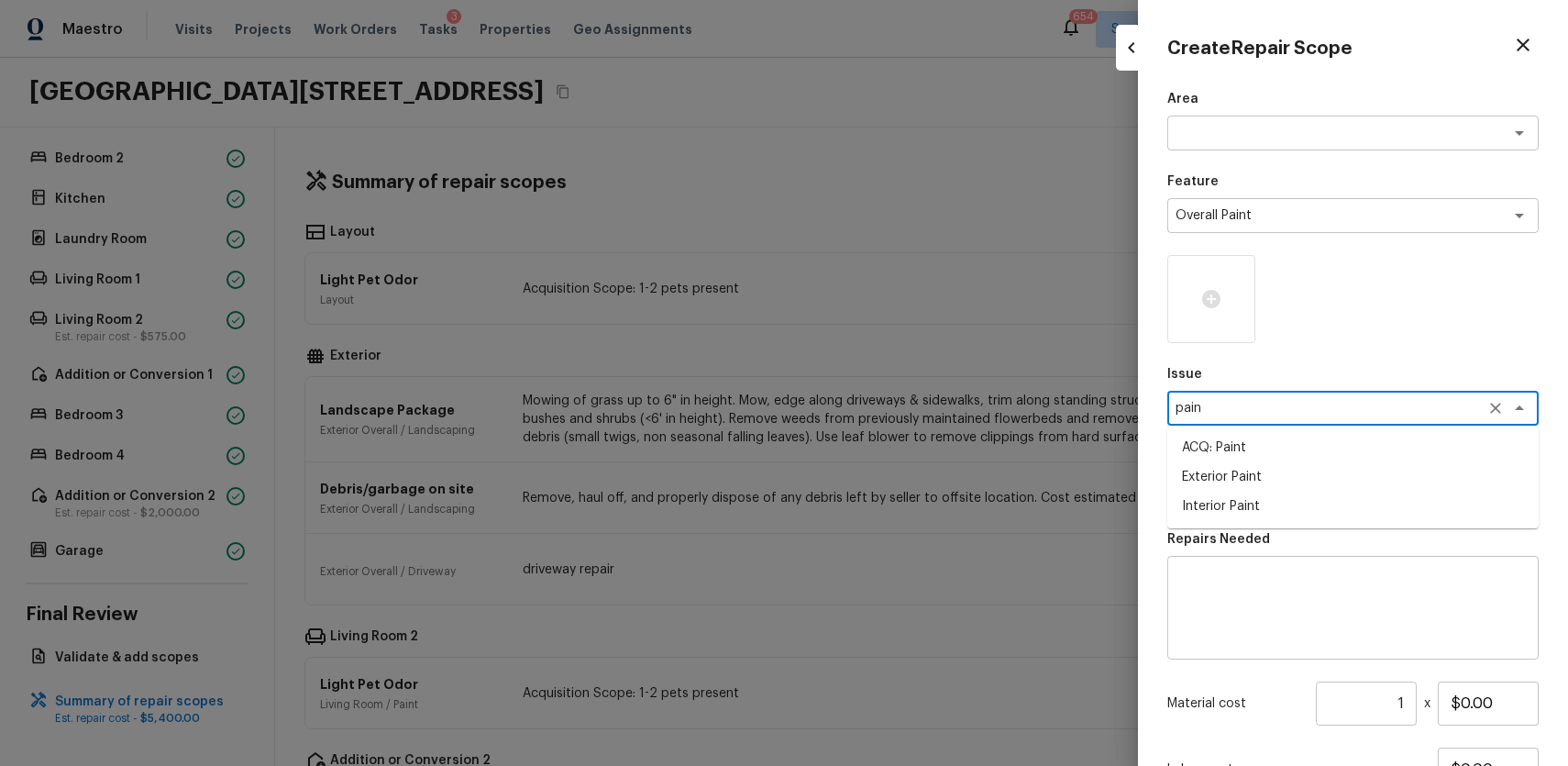
click at [1290, 438] on li "ACQ: Paint" at bounding box center [1353, 447] width 371 height 30
type textarea "ACQ: Paint"
click at [1305, 481] on textarea at bounding box center [1327, 490] width 303 height 18
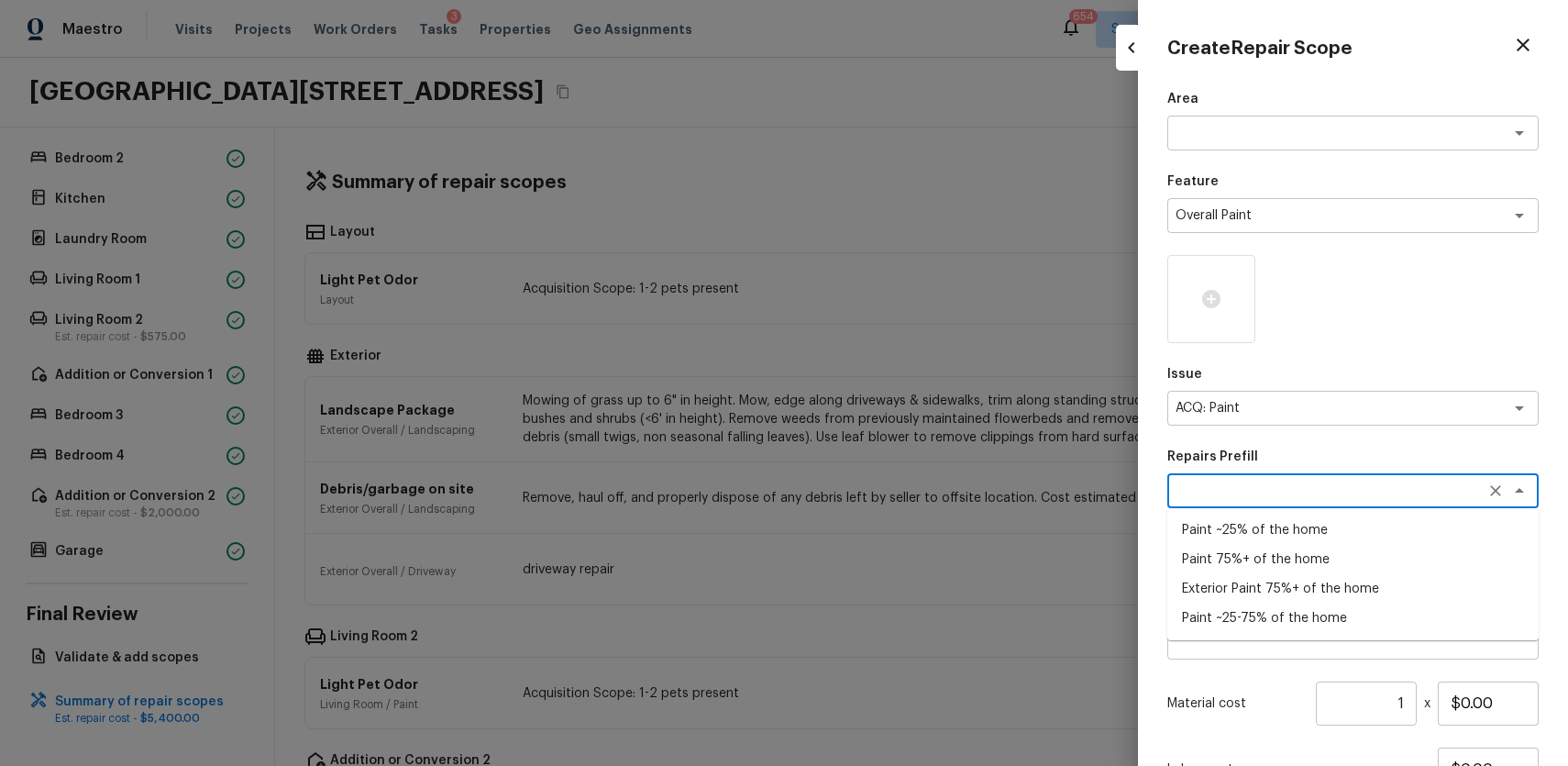
click at [1322, 523] on li "Paint ~25% of the home" at bounding box center [1353, 531] width 371 height 30
type textarea "Paint ~25% of the home"
type textarea "Acquisition Scope: ~25% of the home needs interior paint"
type input "$0.40"
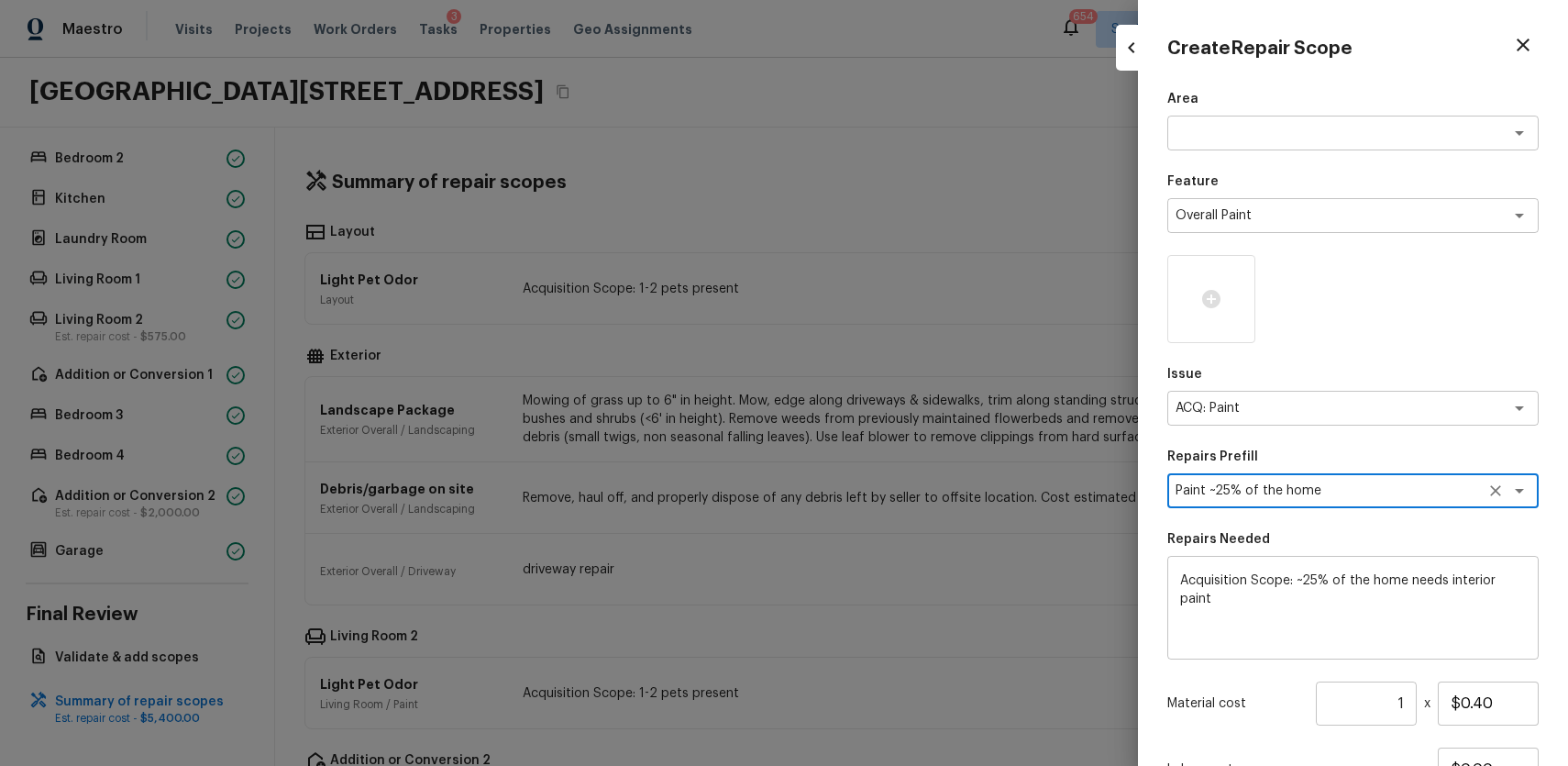
click at [1397, 700] on input "1" at bounding box center [1367, 703] width 101 height 44
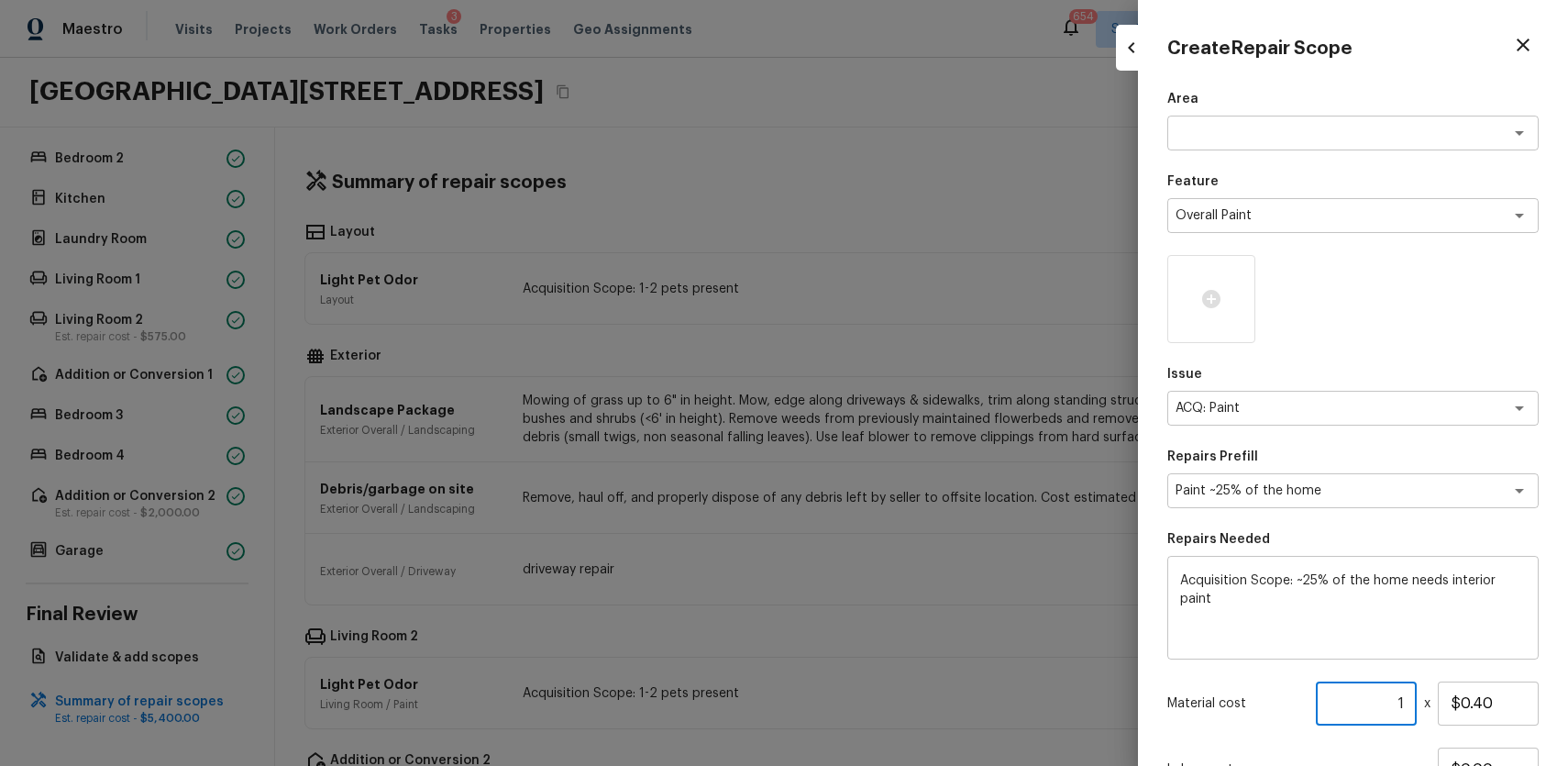
click at [1397, 700] on input "1" at bounding box center [1367, 703] width 101 height 44
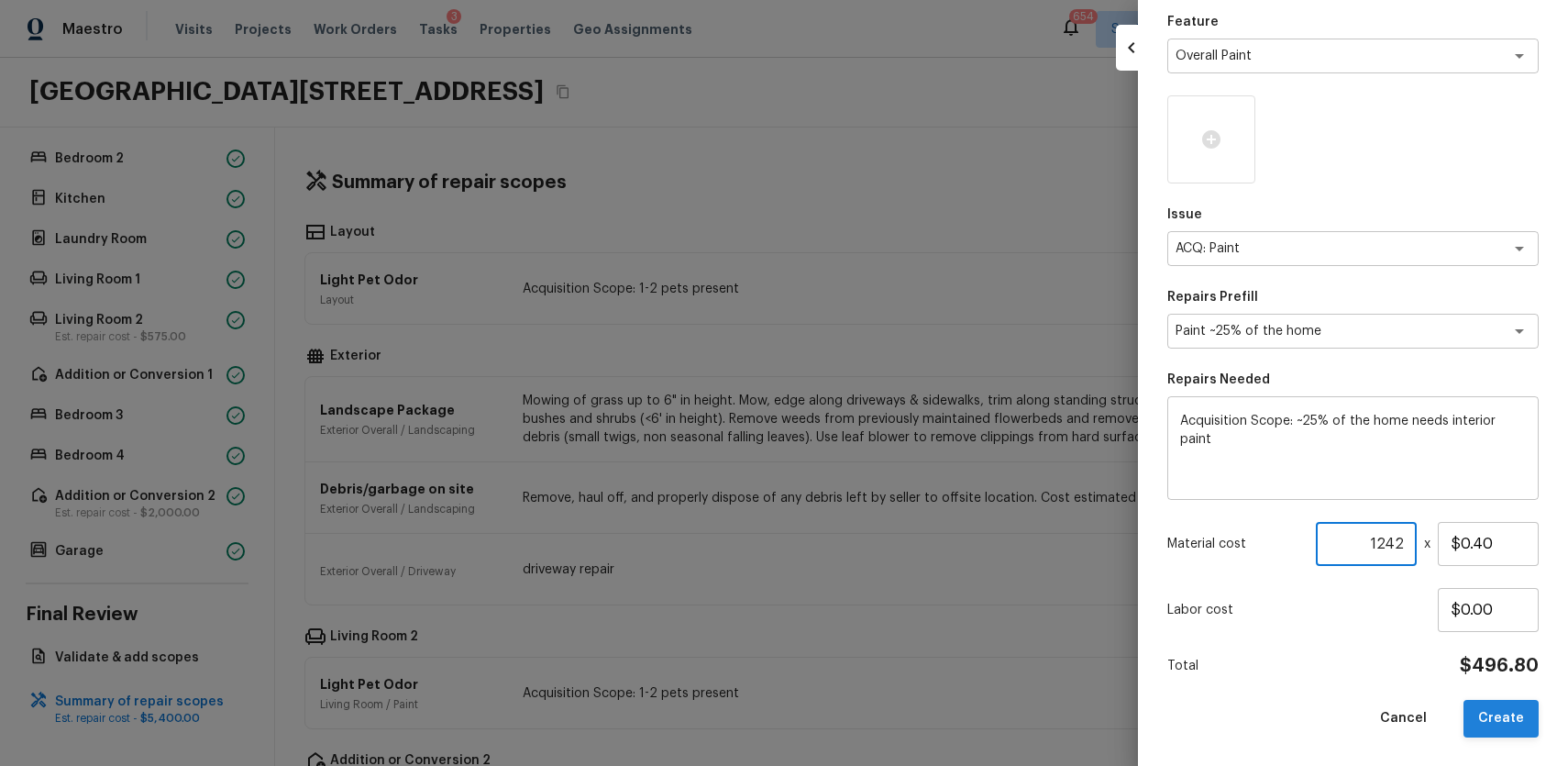
type input "1242"
click at [1511, 729] on button "Create" at bounding box center [1502, 718] width 75 height 38
type input "1"
type input "$0.00"
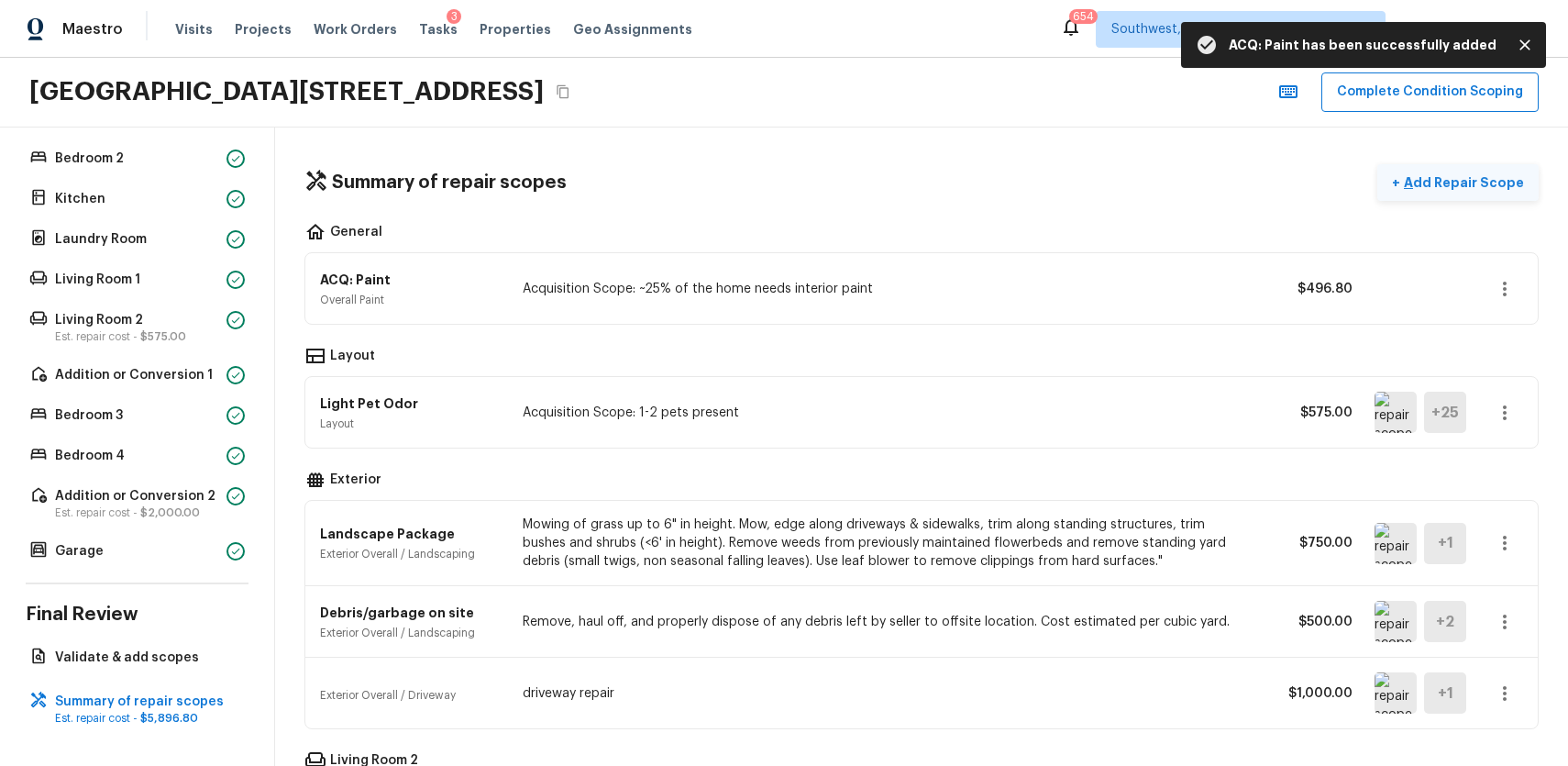
click at [1491, 187] on p "Add Repair Scope" at bounding box center [1462, 183] width 124 height 18
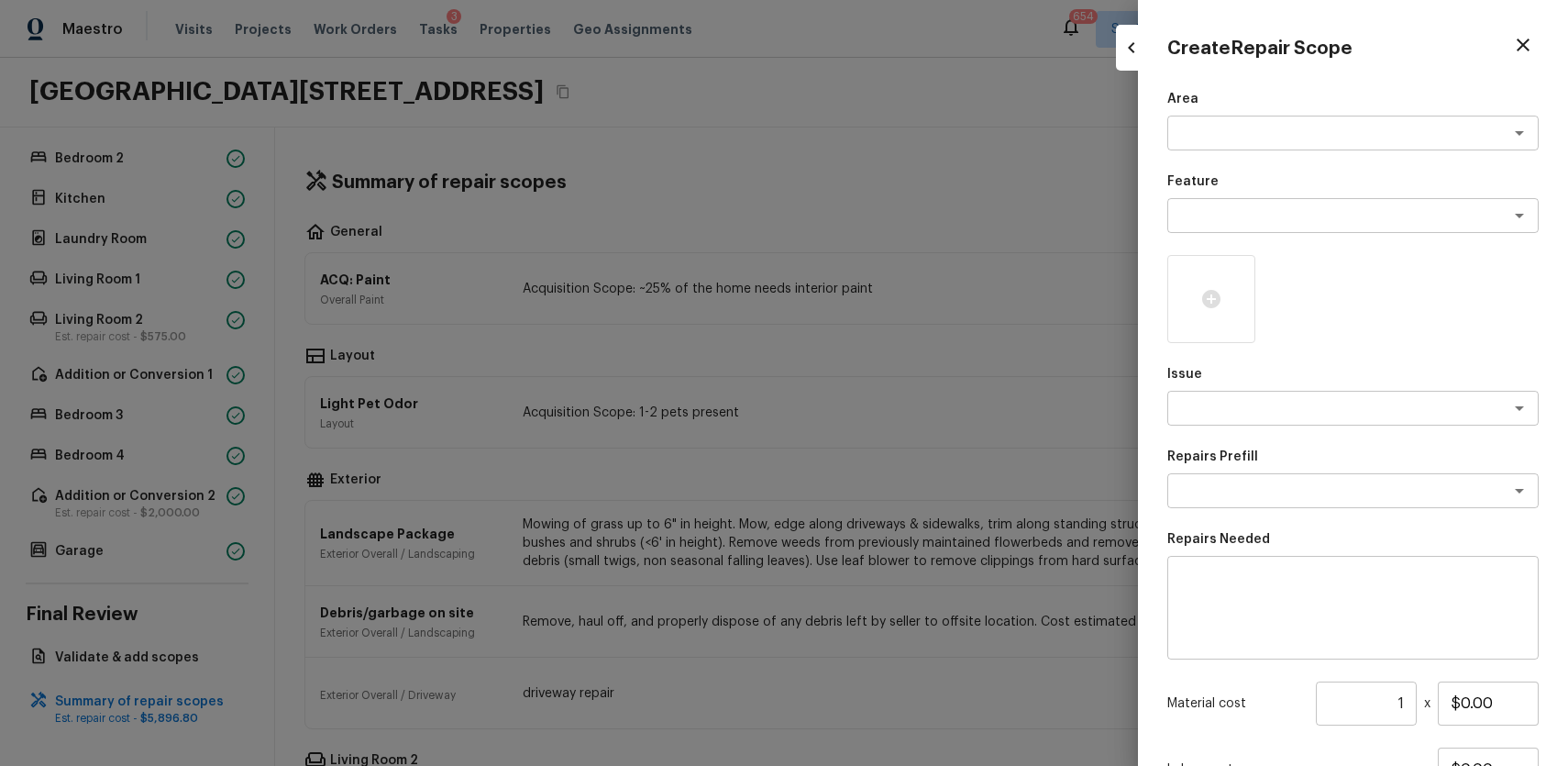
click at [876, 232] on div at bounding box center [784, 383] width 1568 height 766
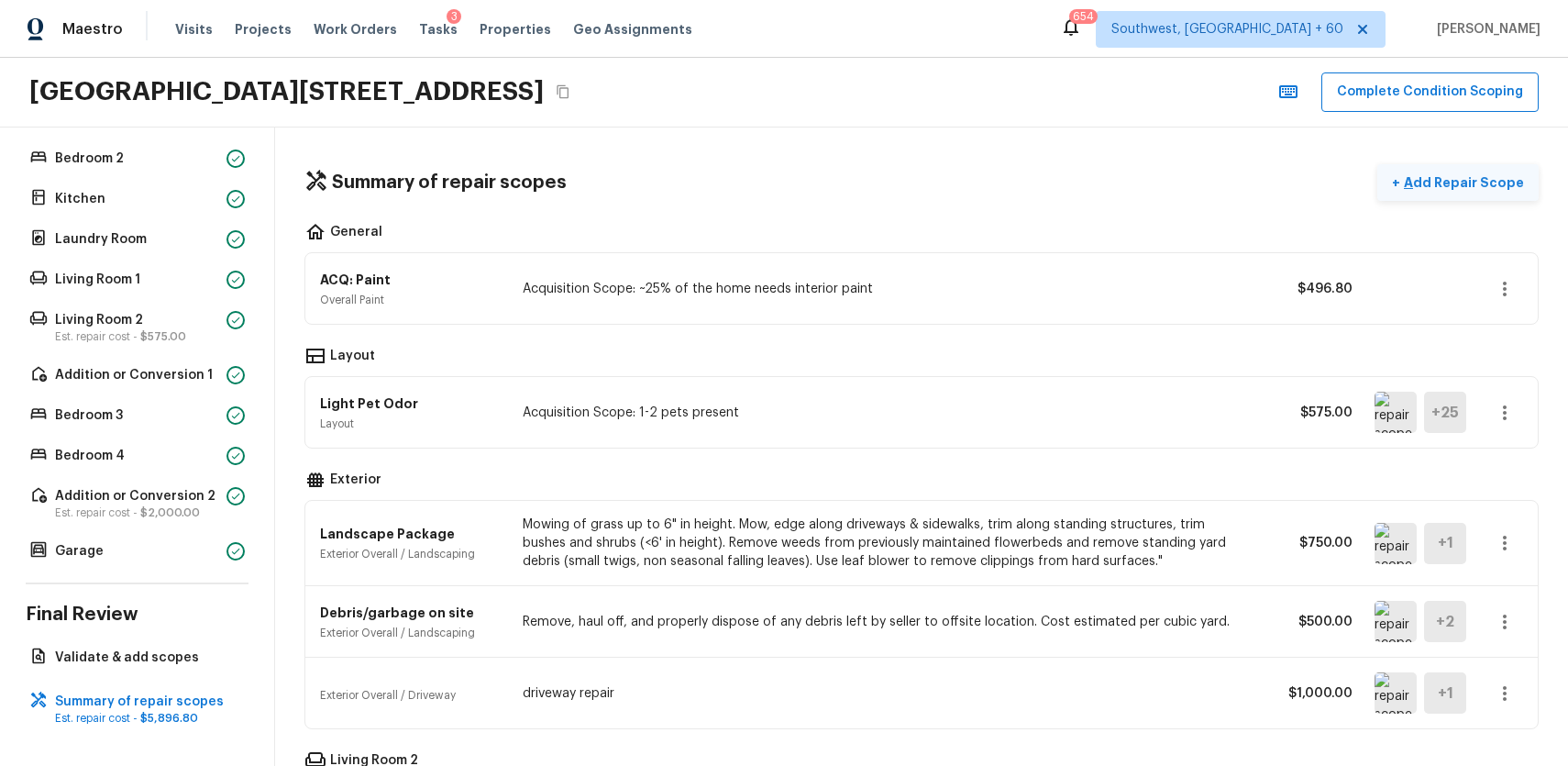
click at [1464, 175] on p "Add Repair Scope" at bounding box center [1462, 183] width 124 height 18
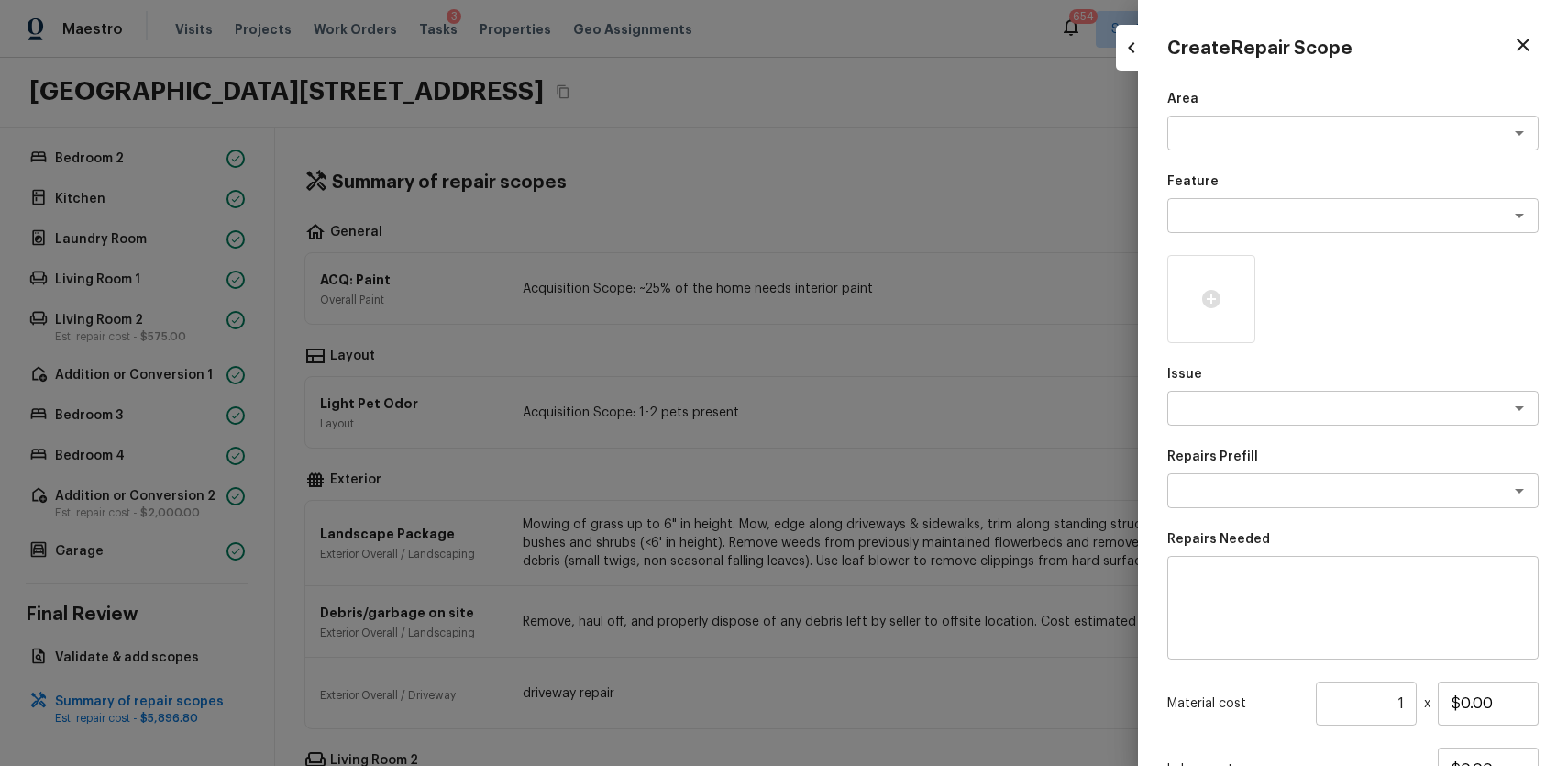
click at [980, 149] on div at bounding box center [784, 383] width 1568 height 766
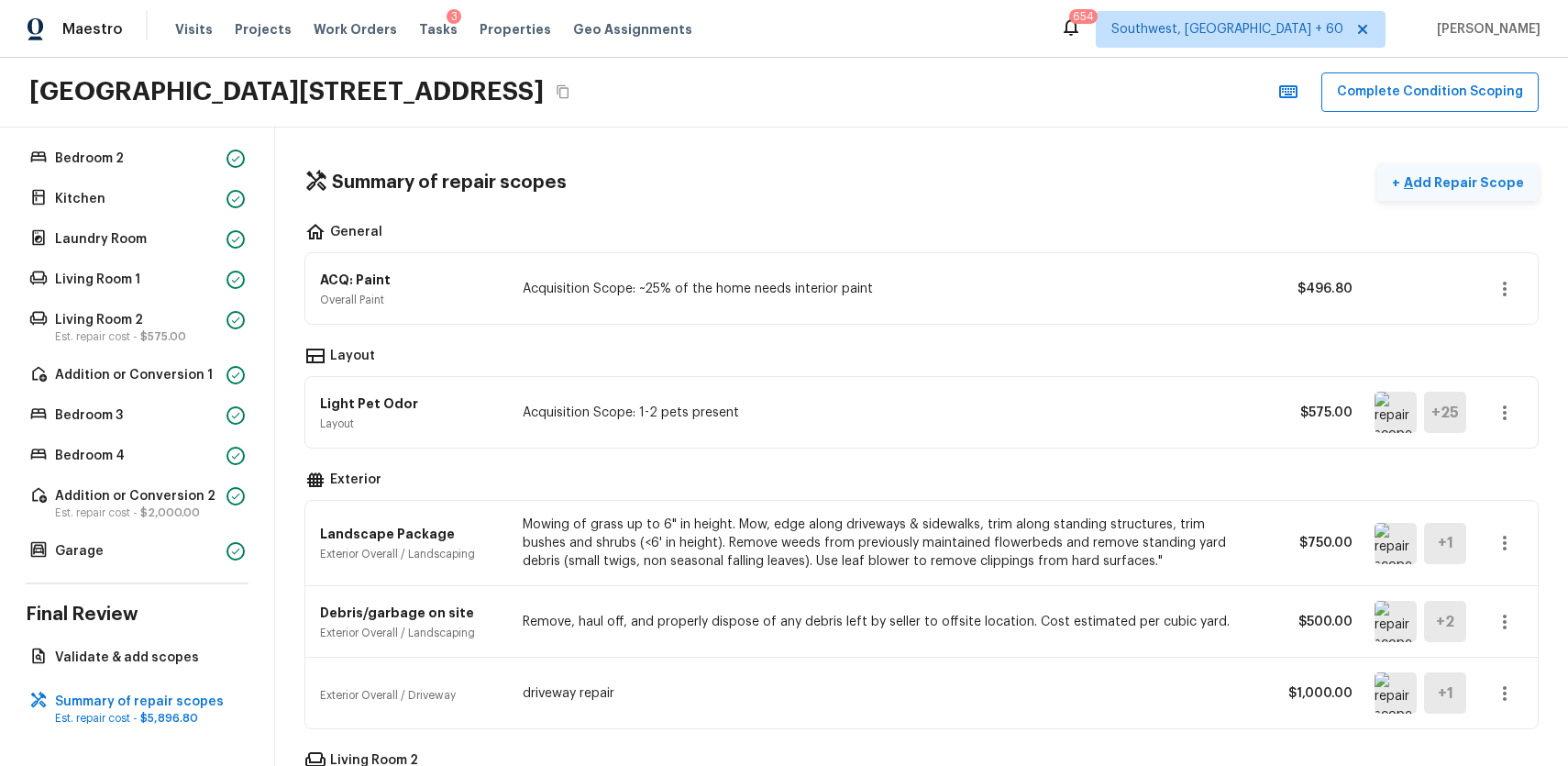
click at [1498, 186] on p "Add Repair Scope" at bounding box center [1462, 183] width 124 height 18
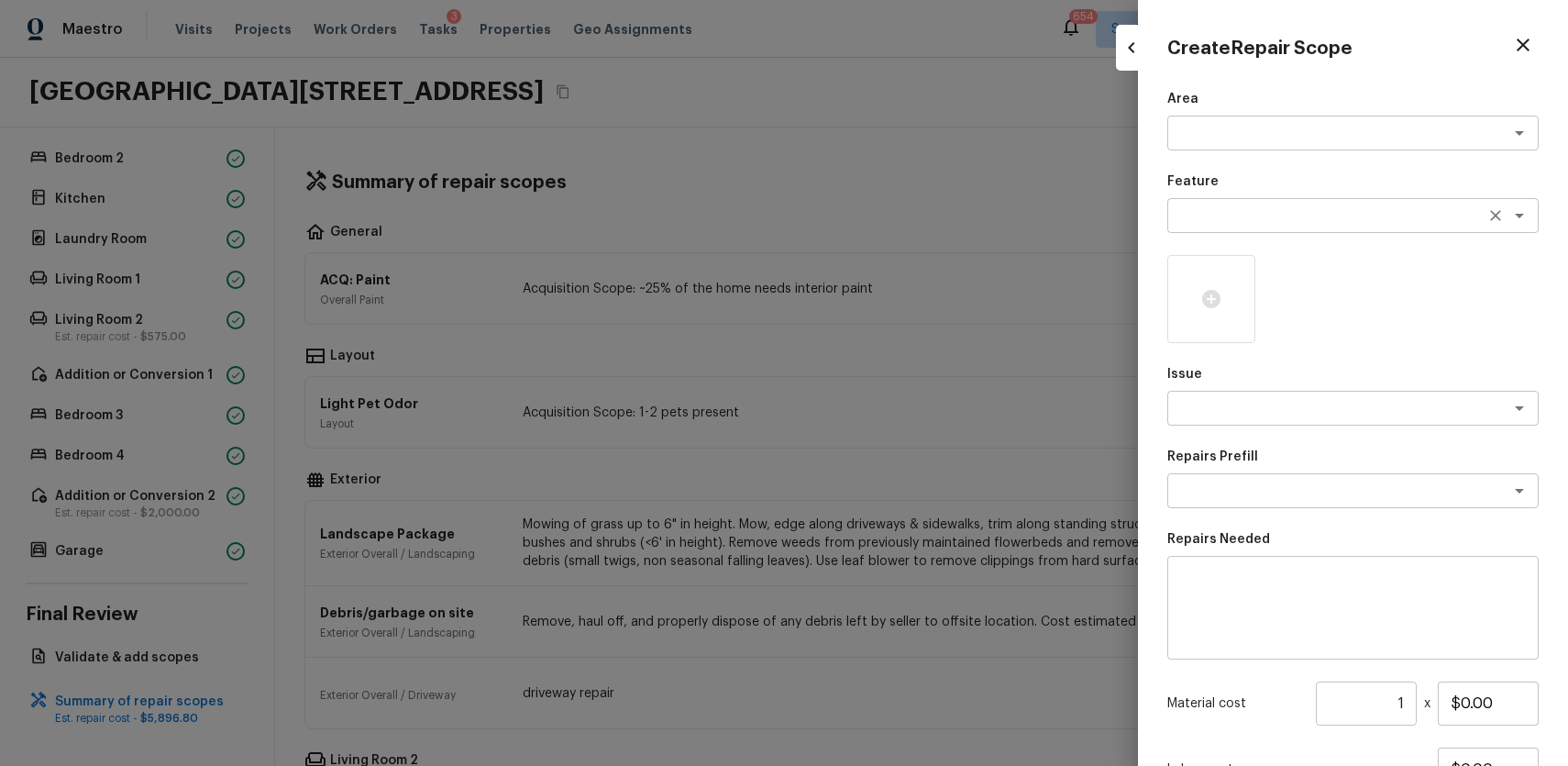
click at [1286, 216] on textarea at bounding box center [1327, 215] width 303 height 18
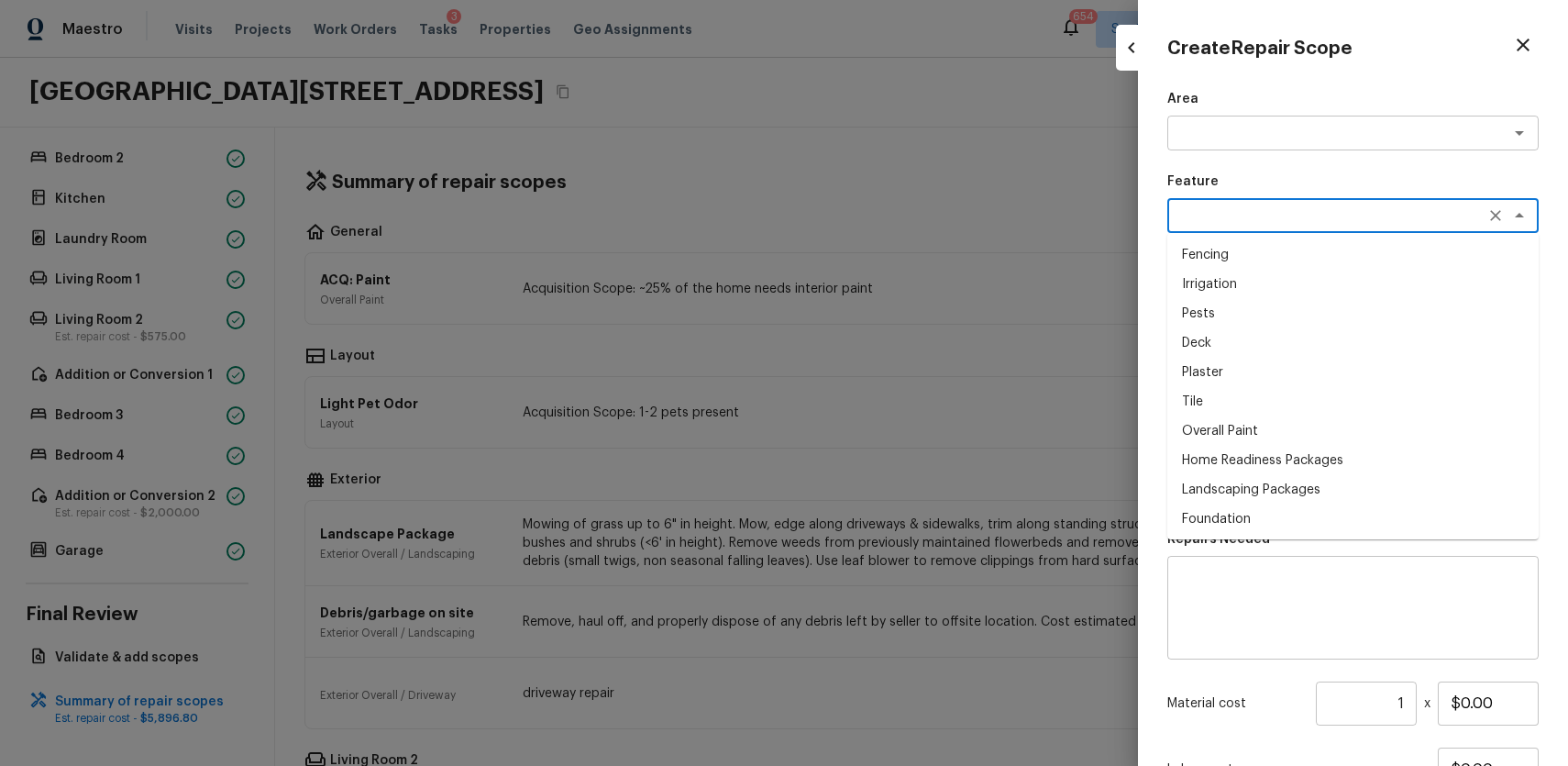
type textarea "f"
click at [949, 258] on div at bounding box center [784, 383] width 1568 height 766
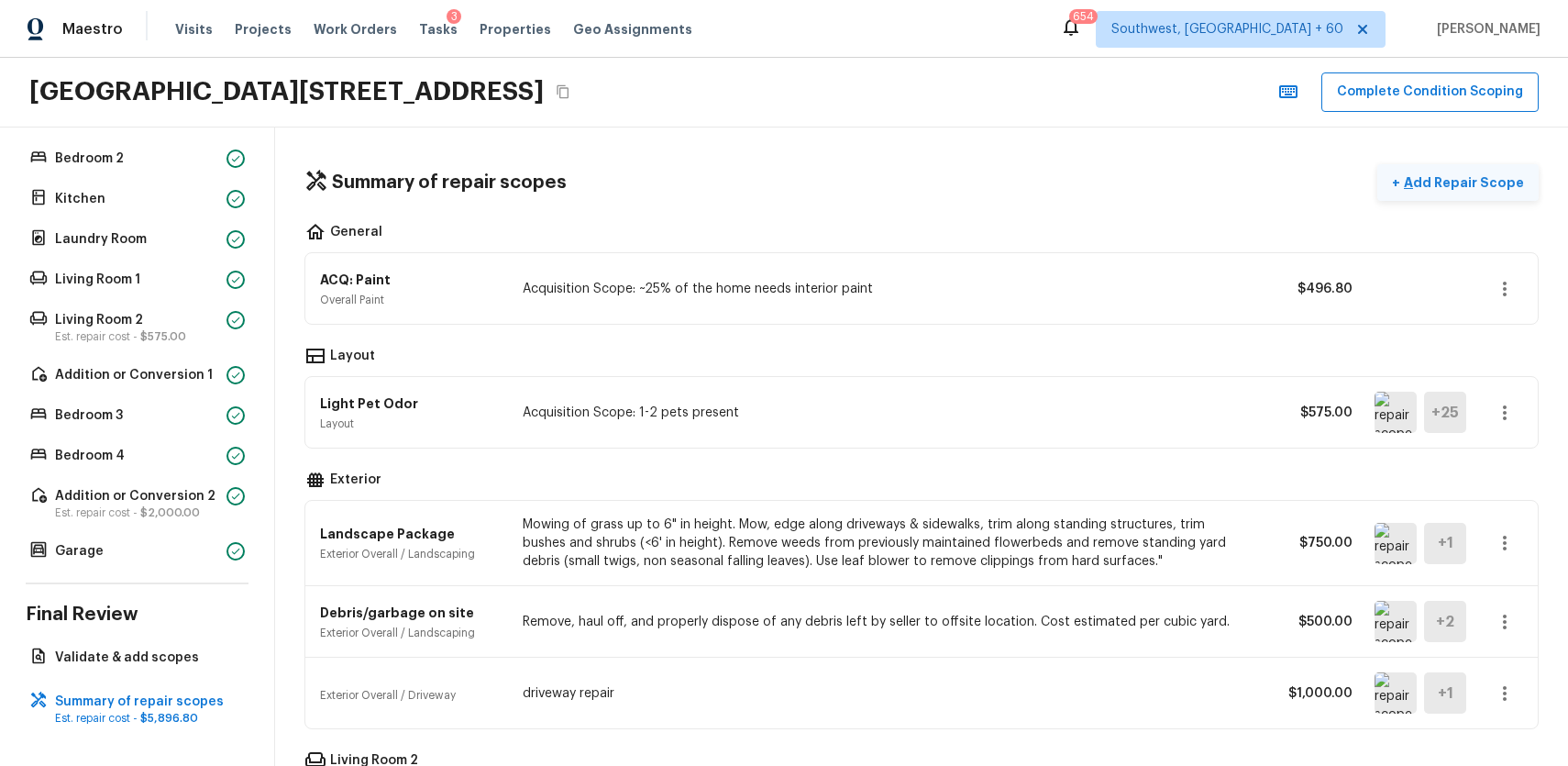
click at [1416, 186] on p "Add Repair Scope" at bounding box center [1462, 183] width 124 height 18
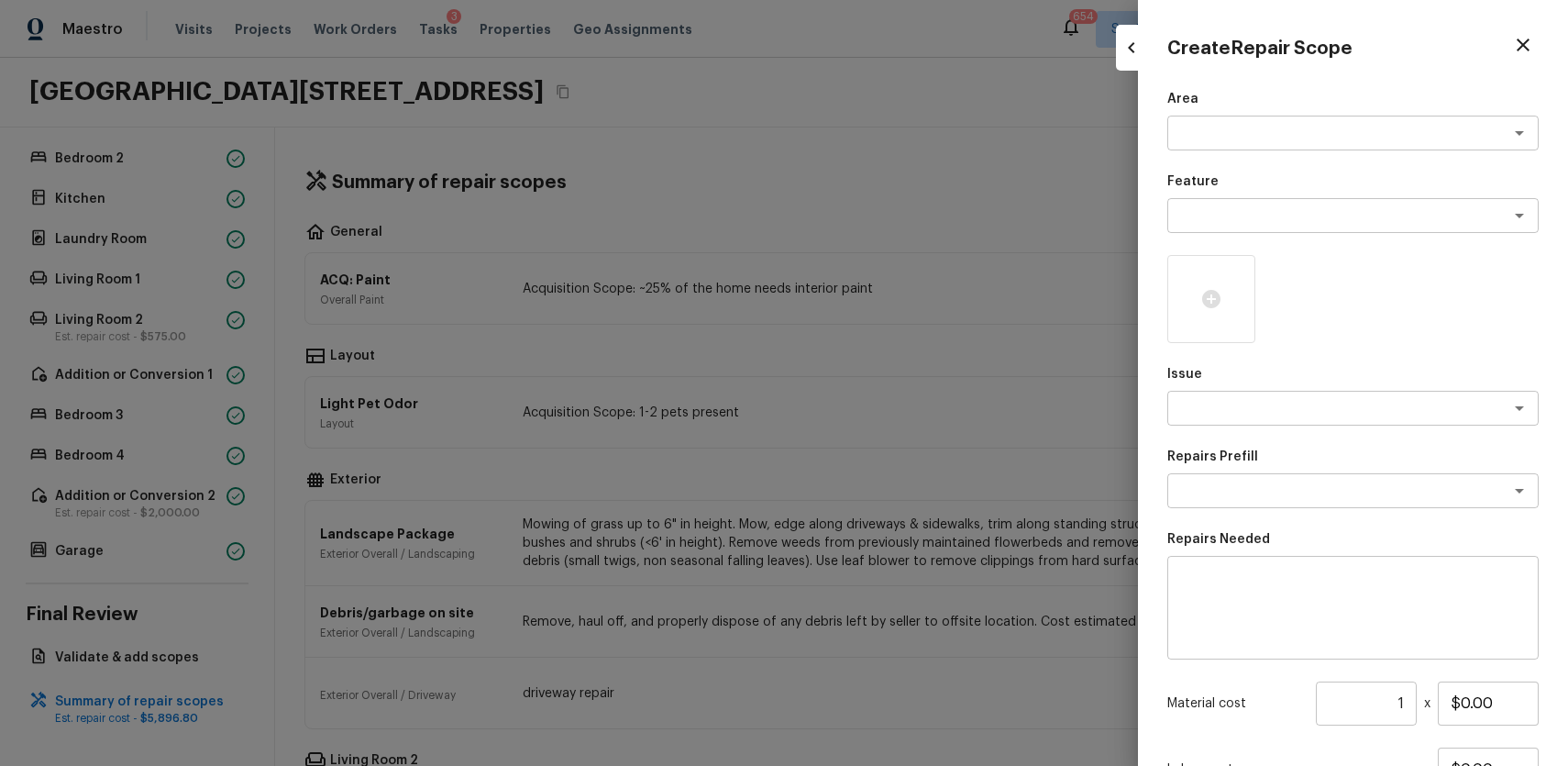
click at [1330, 376] on p "Issue" at bounding box center [1353, 374] width 371 height 18
click at [1330, 408] on textarea at bounding box center [1327, 408] width 303 height 18
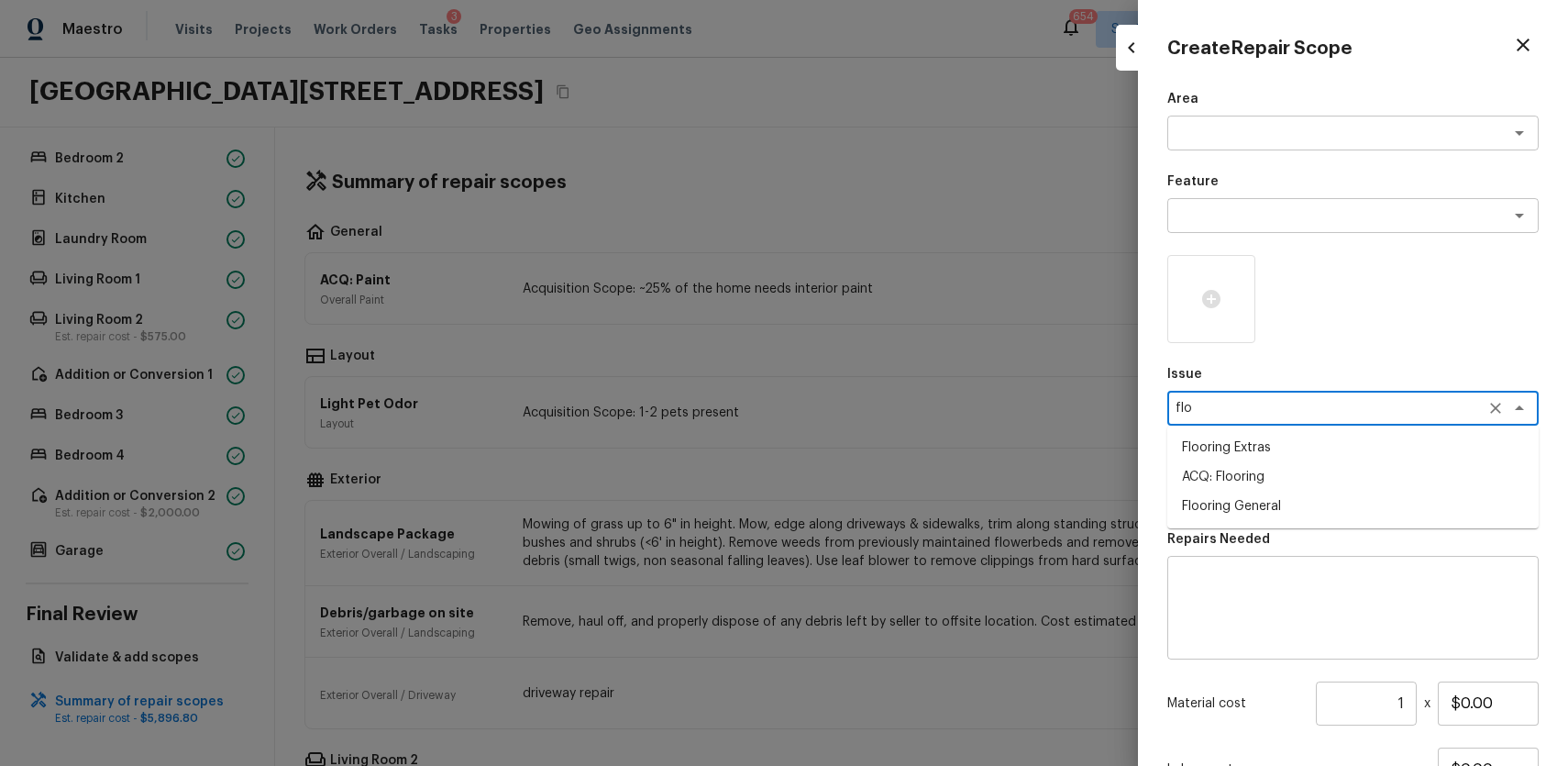
type textarea "flo"
click at [1283, 473] on li "ACQ: Flooring" at bounding box center [1353, 477] width 371 height 30
type textarea "ACQ: Flooring"
click at [1294, 495] on textarea at bounding box center [1327, 490] width 303 height 18
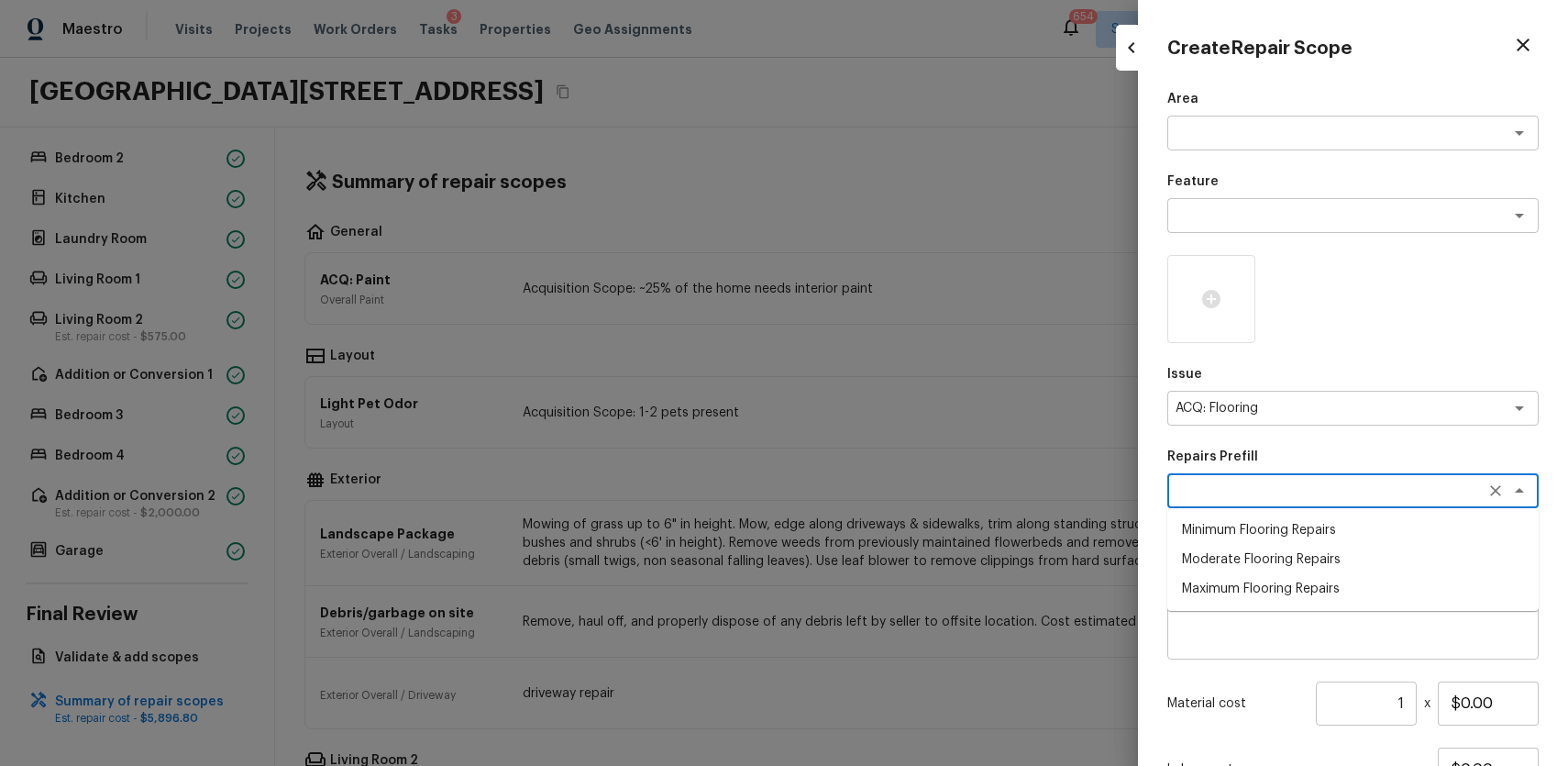
click at [1363, 540] on li "Minimum Flooring Repairs" at bounding box center [1353, 531] width 371 height 30
type textarea "Minimum Flooring Repairs"
type textarea "Acquisition Scope: Minimum flooring repairs"
type input "$0.20"
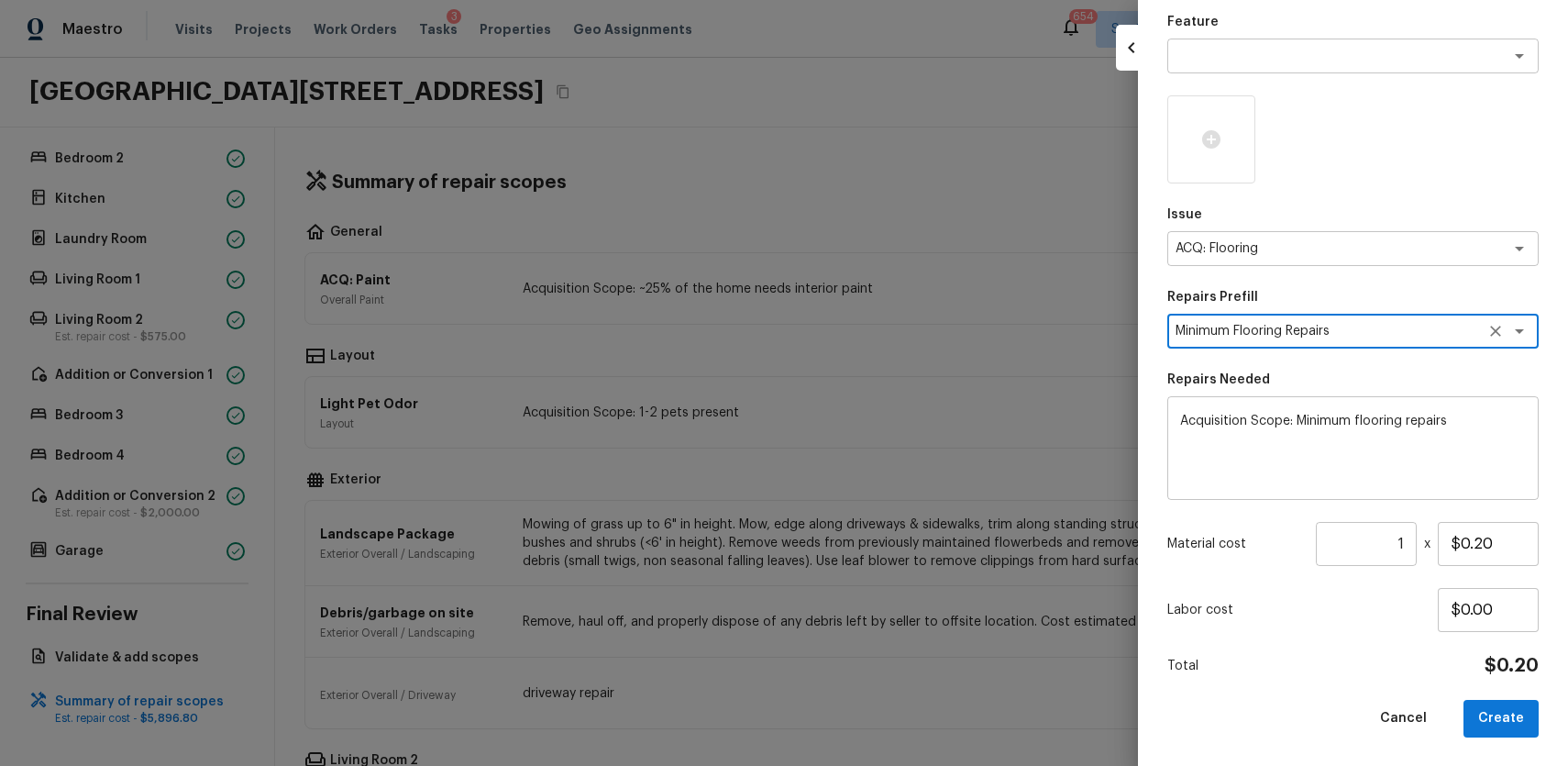
click at [1404, 556] on input "1" at bounding box center [1367, 544] width 101 height 44
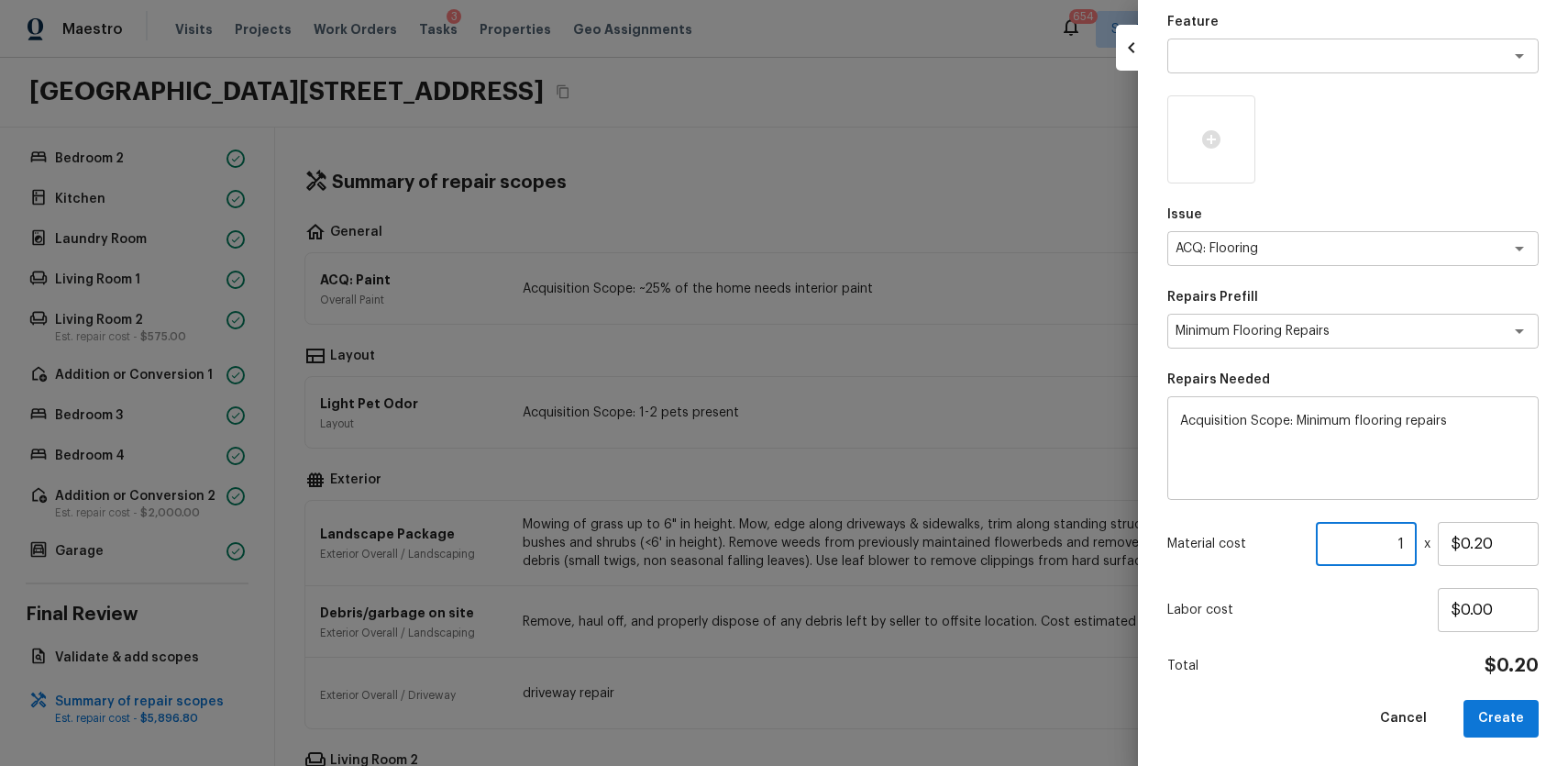
click at [1404, 556] on input "1" at bounding box center [1367, 544] width 101 height 44
type input "1242"
click at [1536, 712] on button "Create" at bounding box center [1502, 718] width 75 height 38
type input "1"
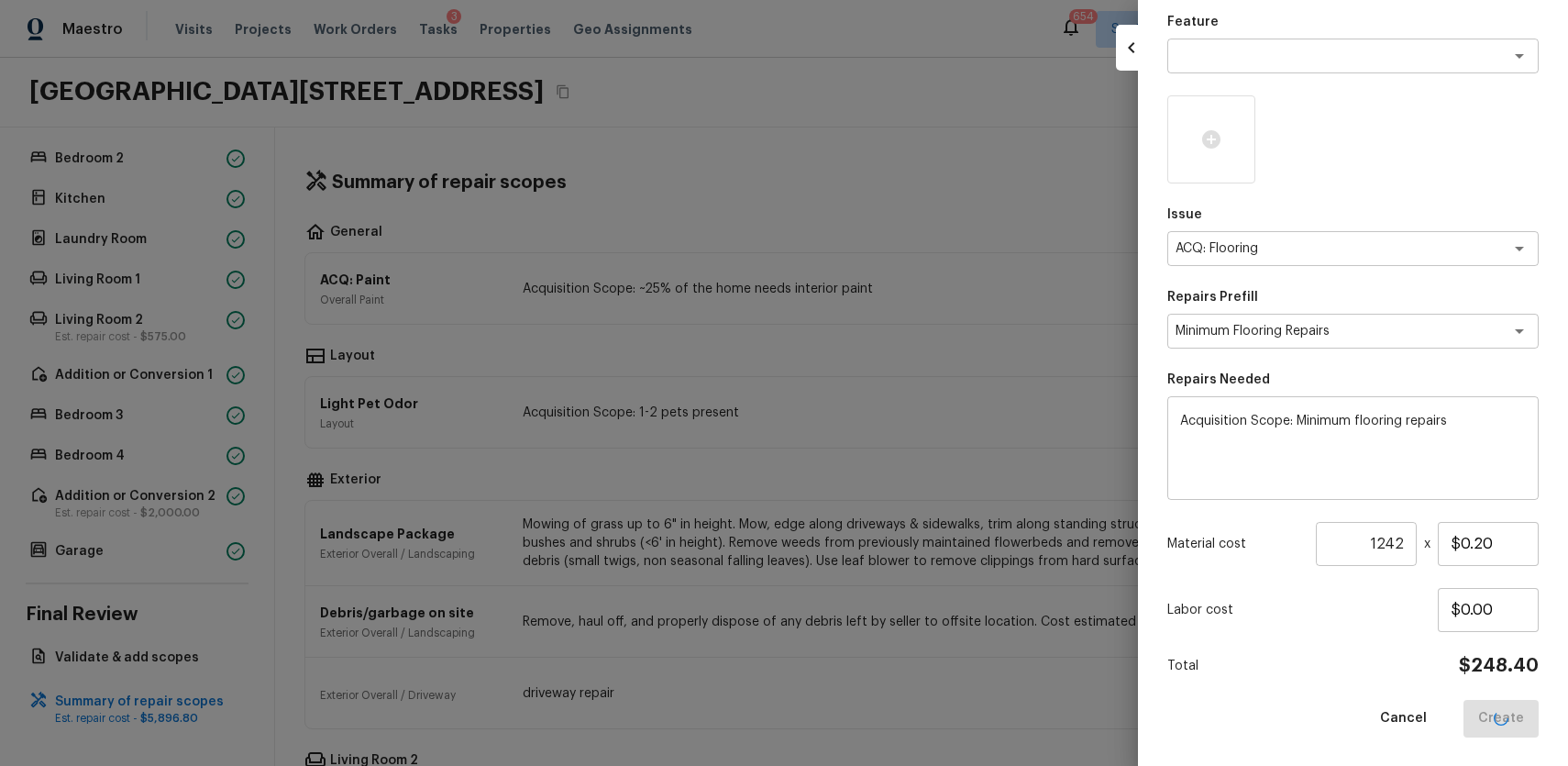
type input "$0.00"
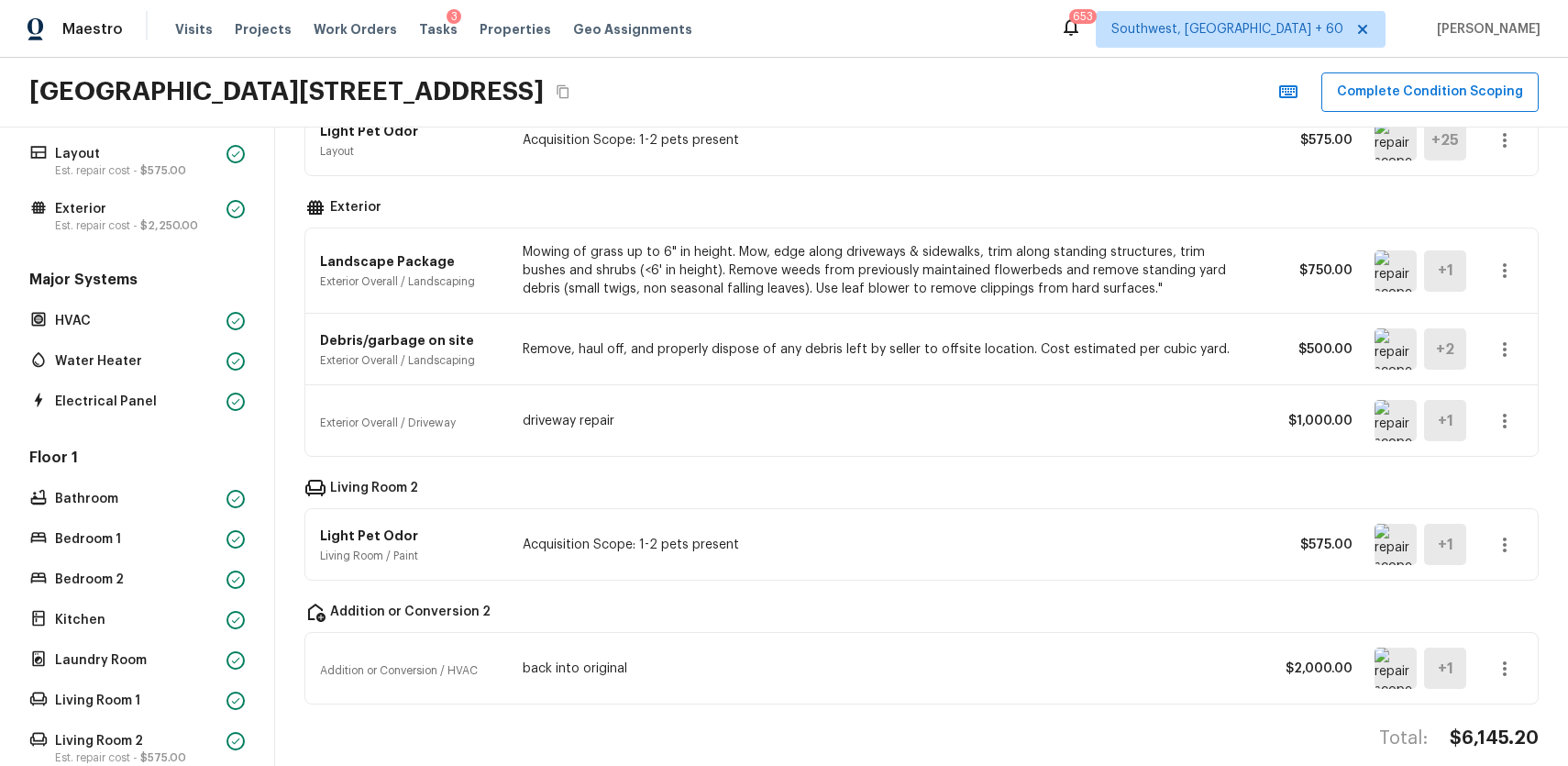
scroll to position [64, 0]
click at [202, 316] on p "HVAC" at bounding box center [137, 319] width 165 height 18
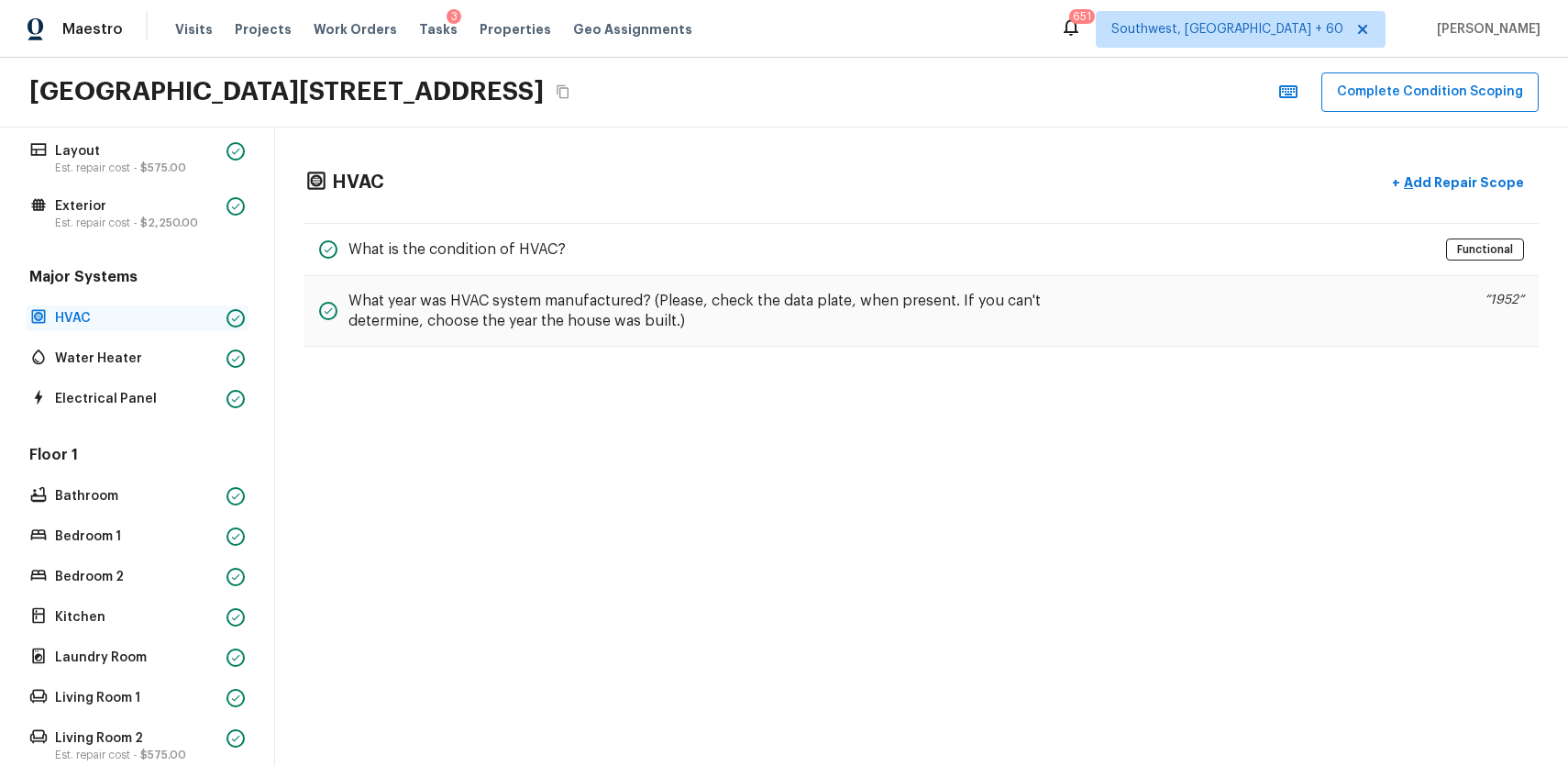
scroll to position [0, 0]
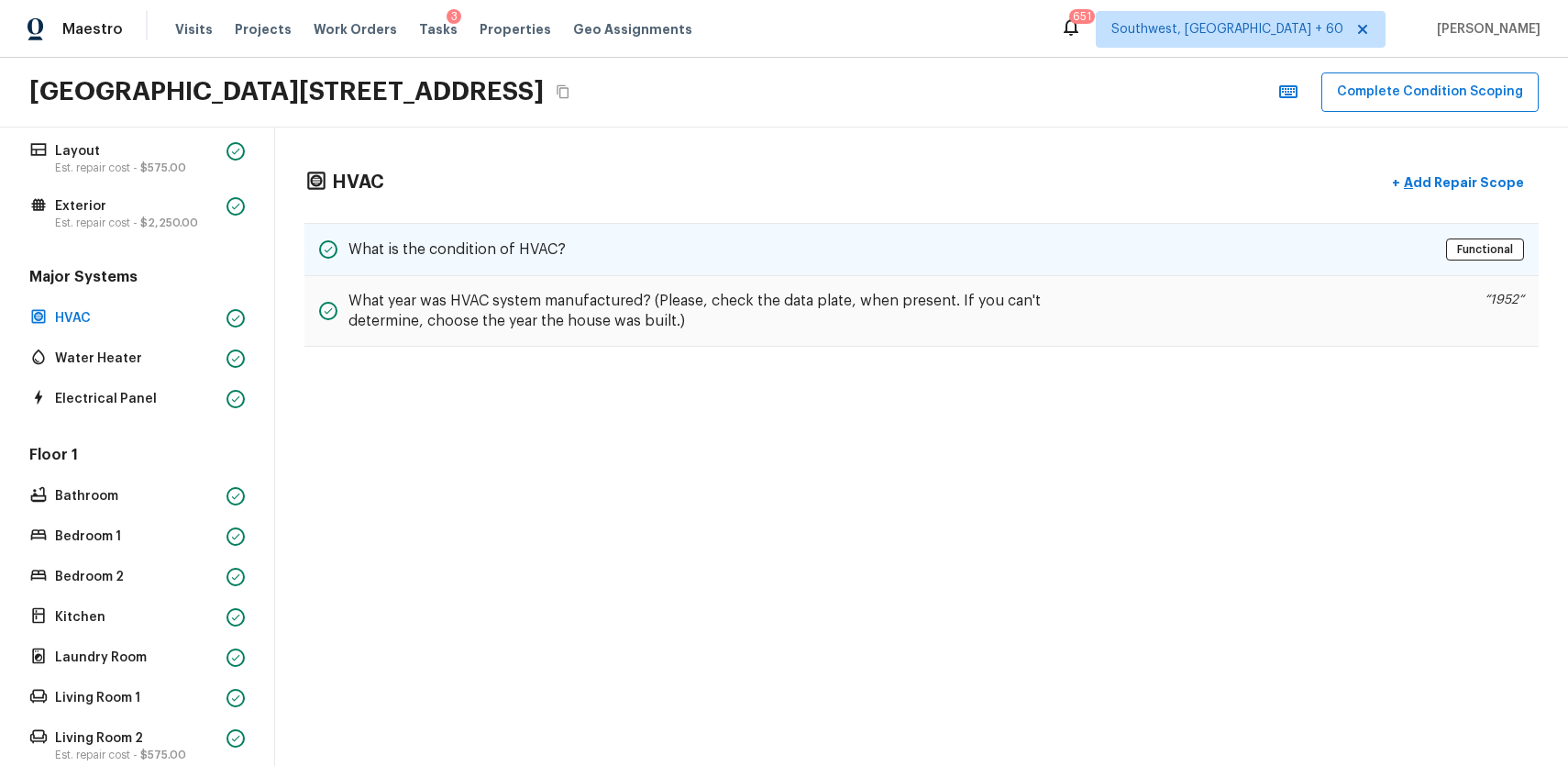
click at [809, 234] on div "What is the condition of HVAC? Functional" at bounding box center [921, 250] width 1235 height 54
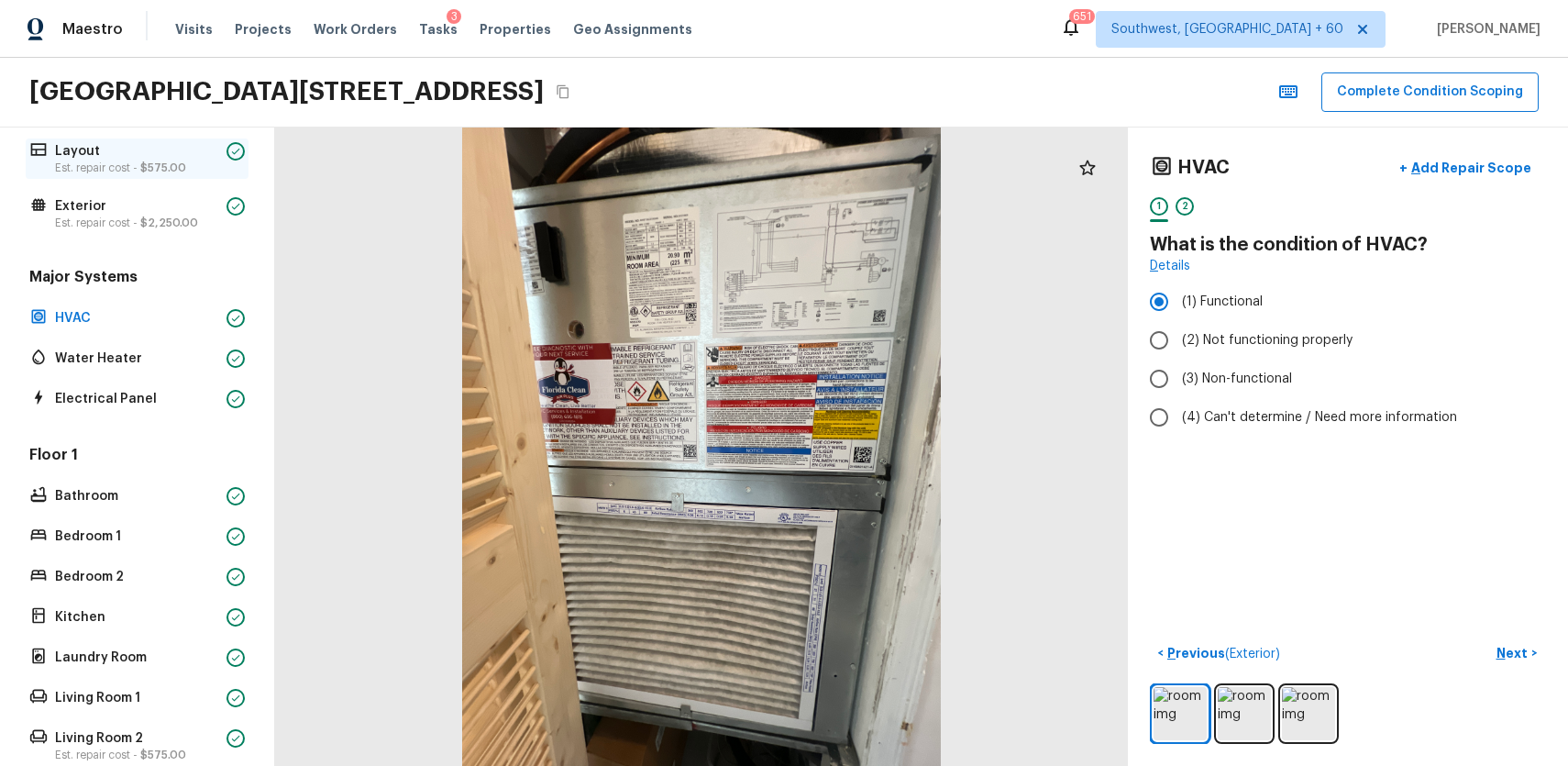
click at [150, 174] on p "Est. repair cost - $575.00" at bounding box center [137, 168] width 165 height 15
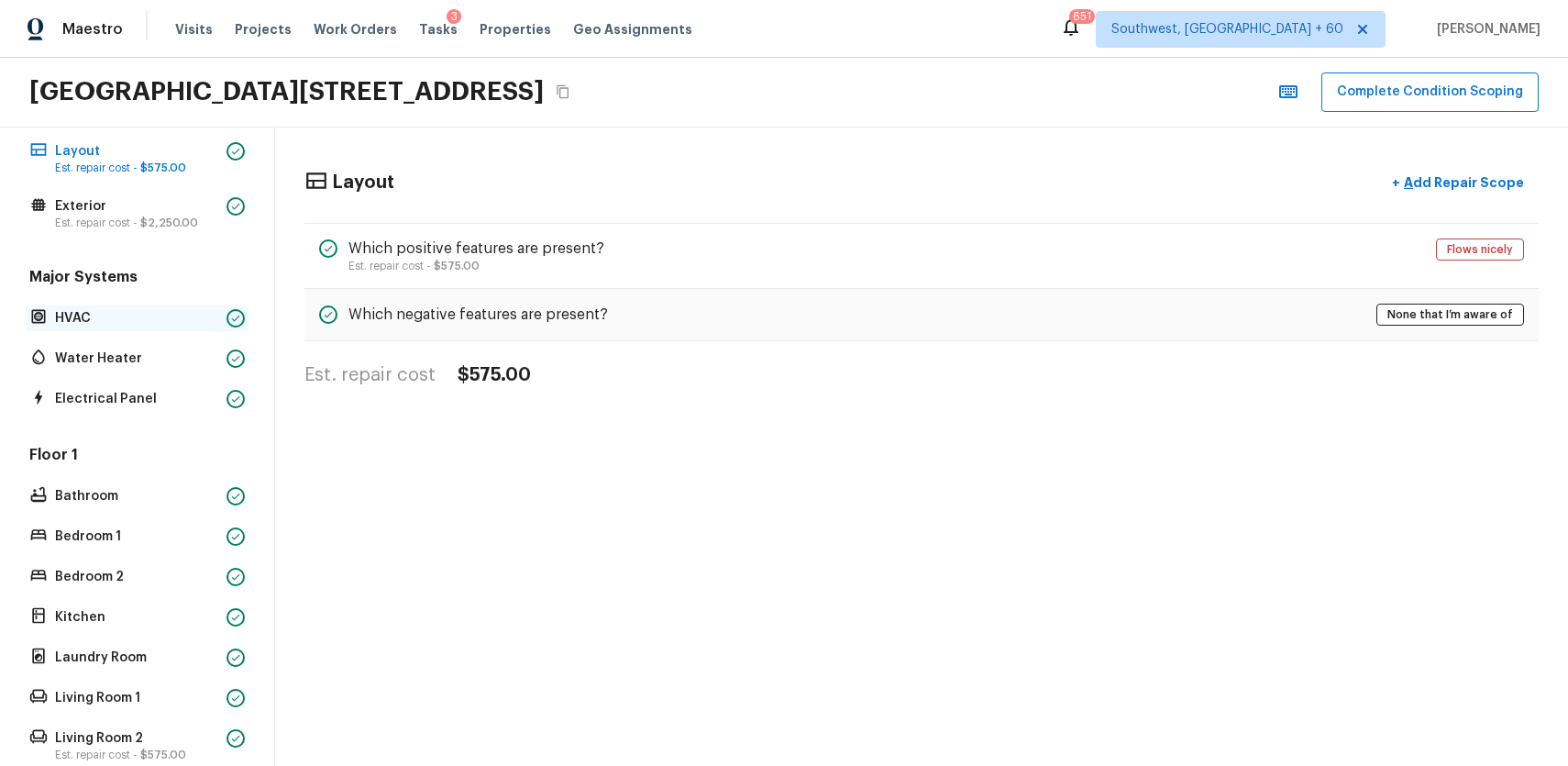
click at [202, 322] on p "HVAC" at bounding box center [137, 319] width 165 height 18
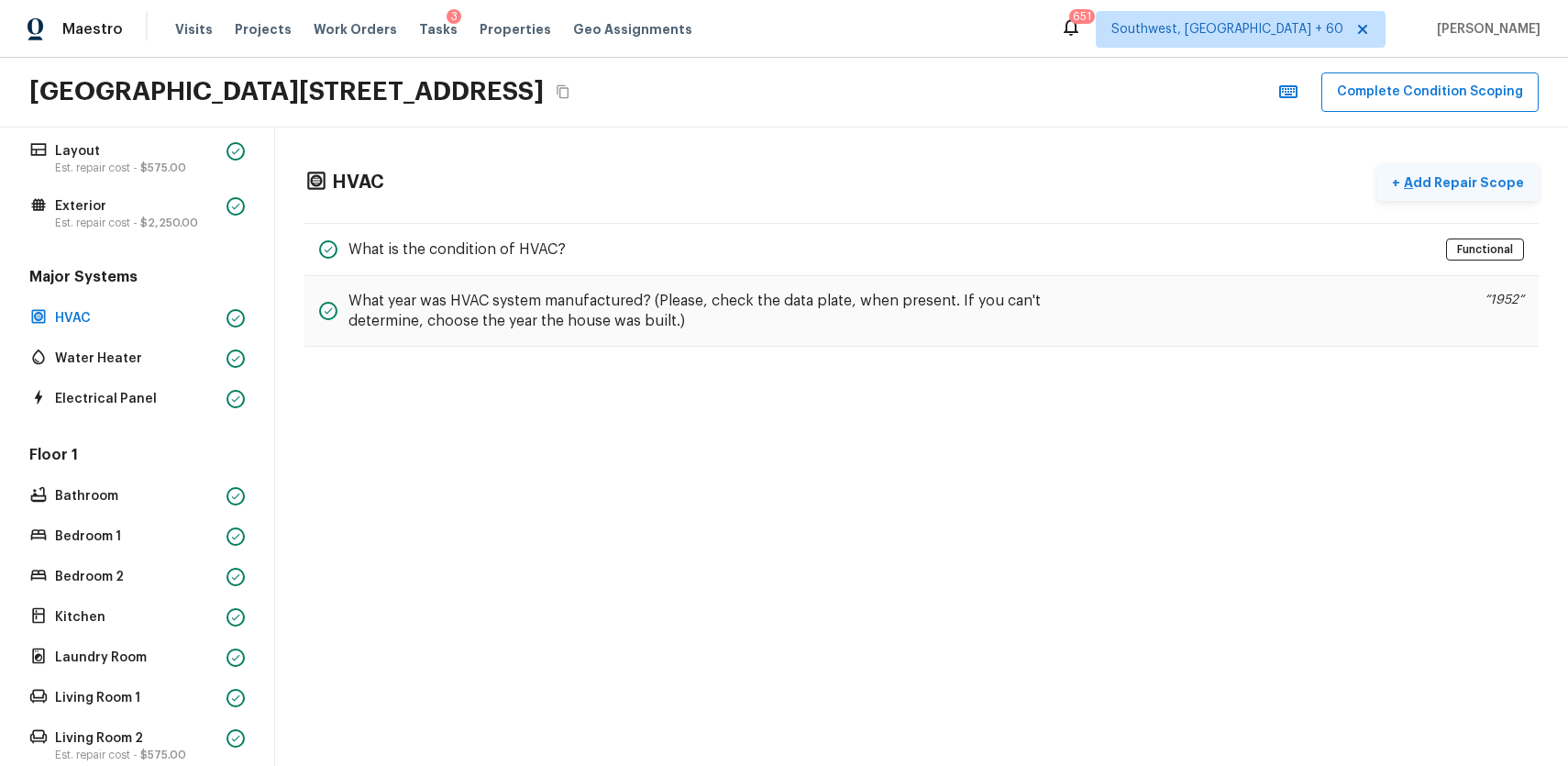
click at [1501, 196] on button "+ Add Repair Scope" at bounding box center [1458, 184] width 162 height 38
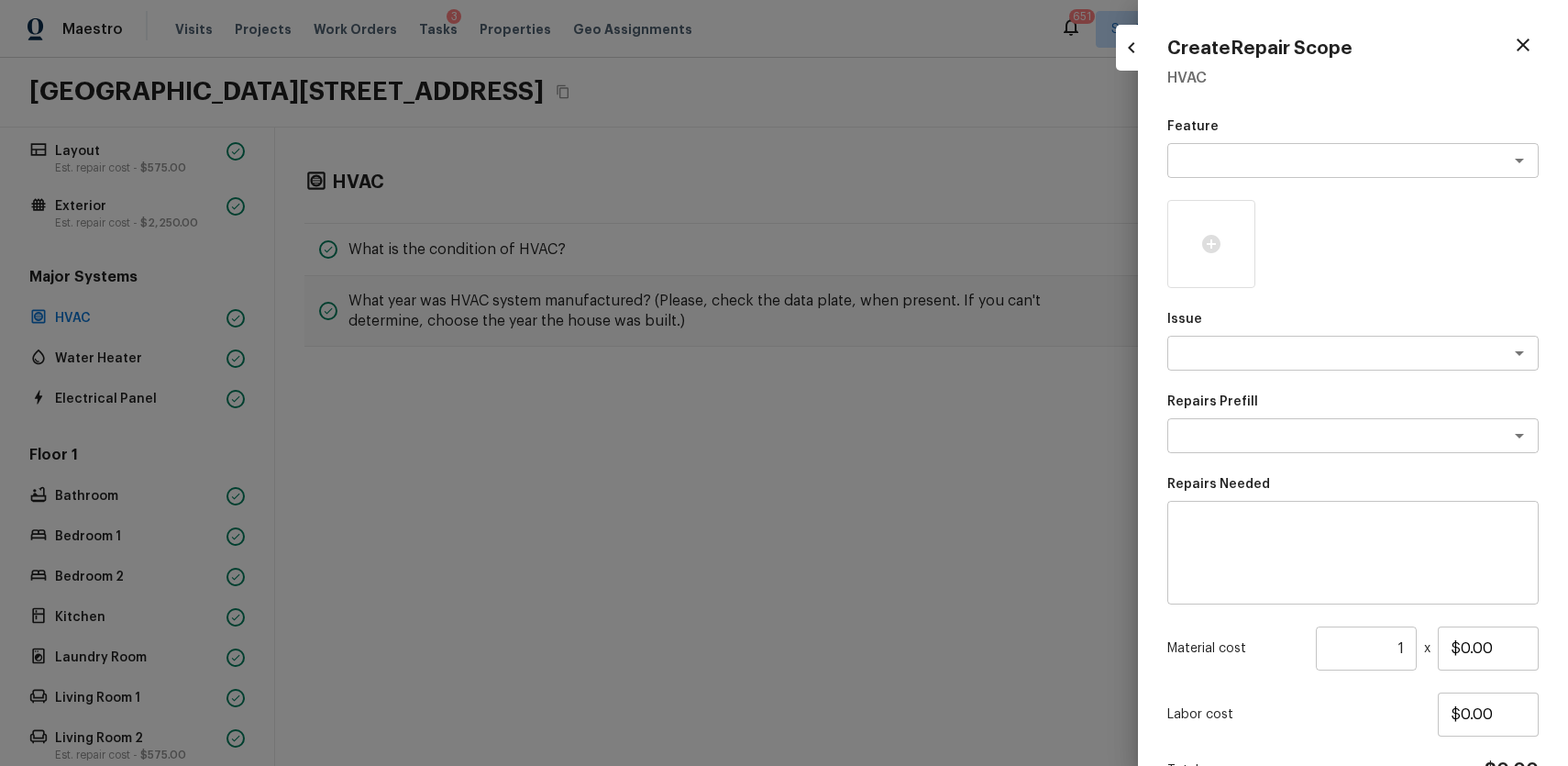
click at [140, 566] on div at bounding box center [784, 383] width 1568 height 766
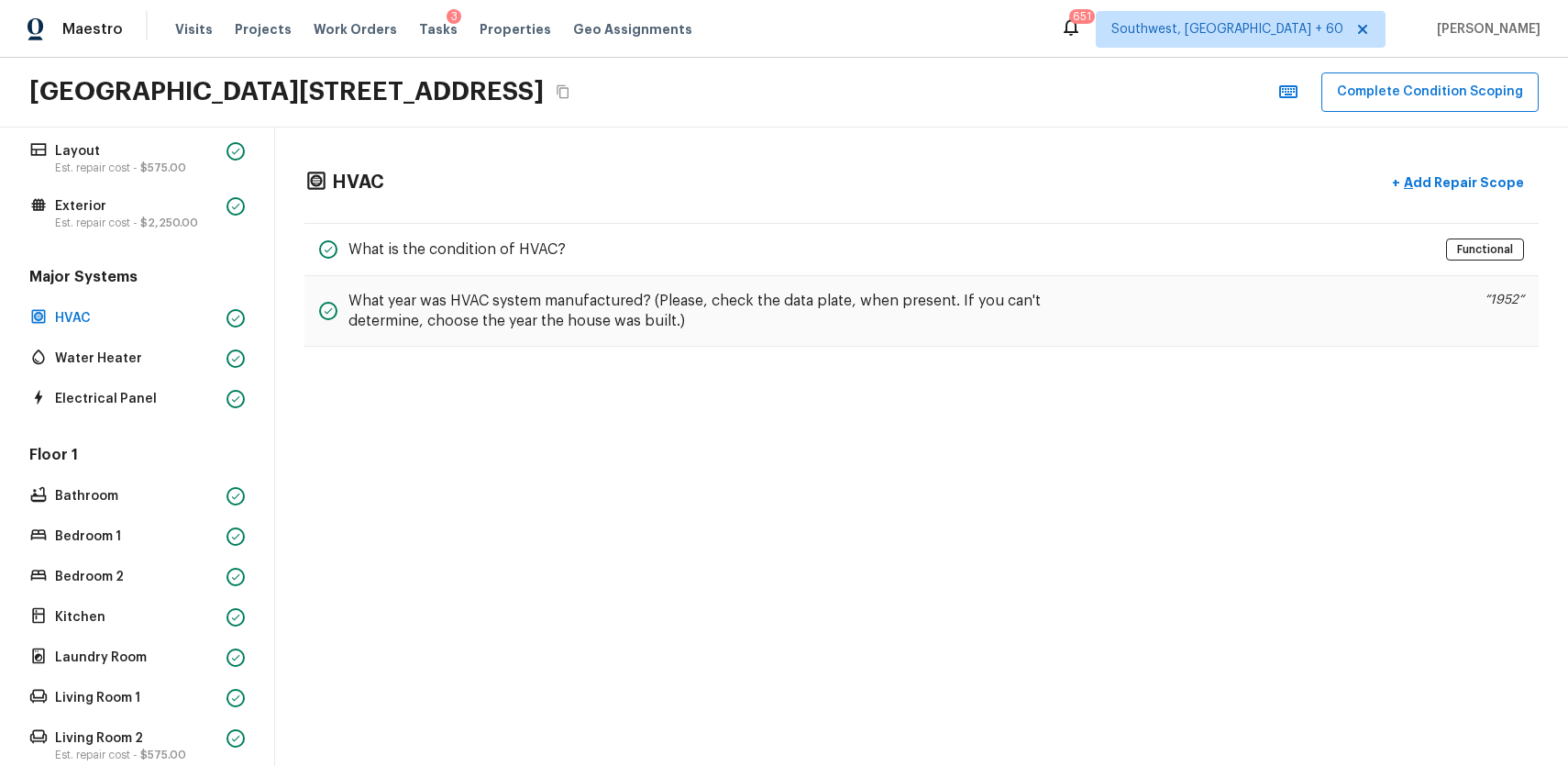
click at [401, 540] on div "HVAC + Add Repair Scope What is the condition of HVAC? Functional What year was…" at bounding box center [921, 447] width 1293 height 639
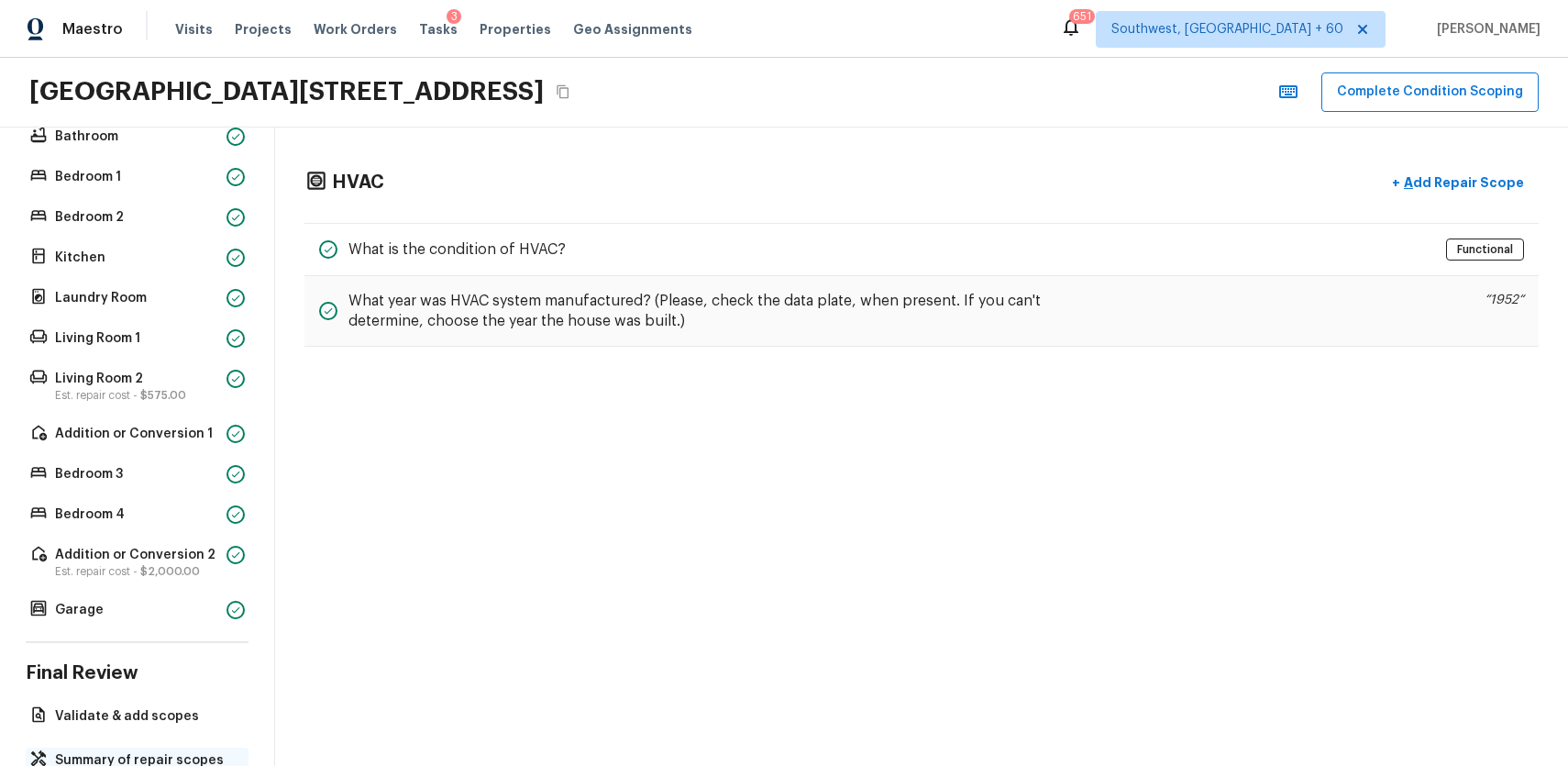
scroll to position [482, 0]
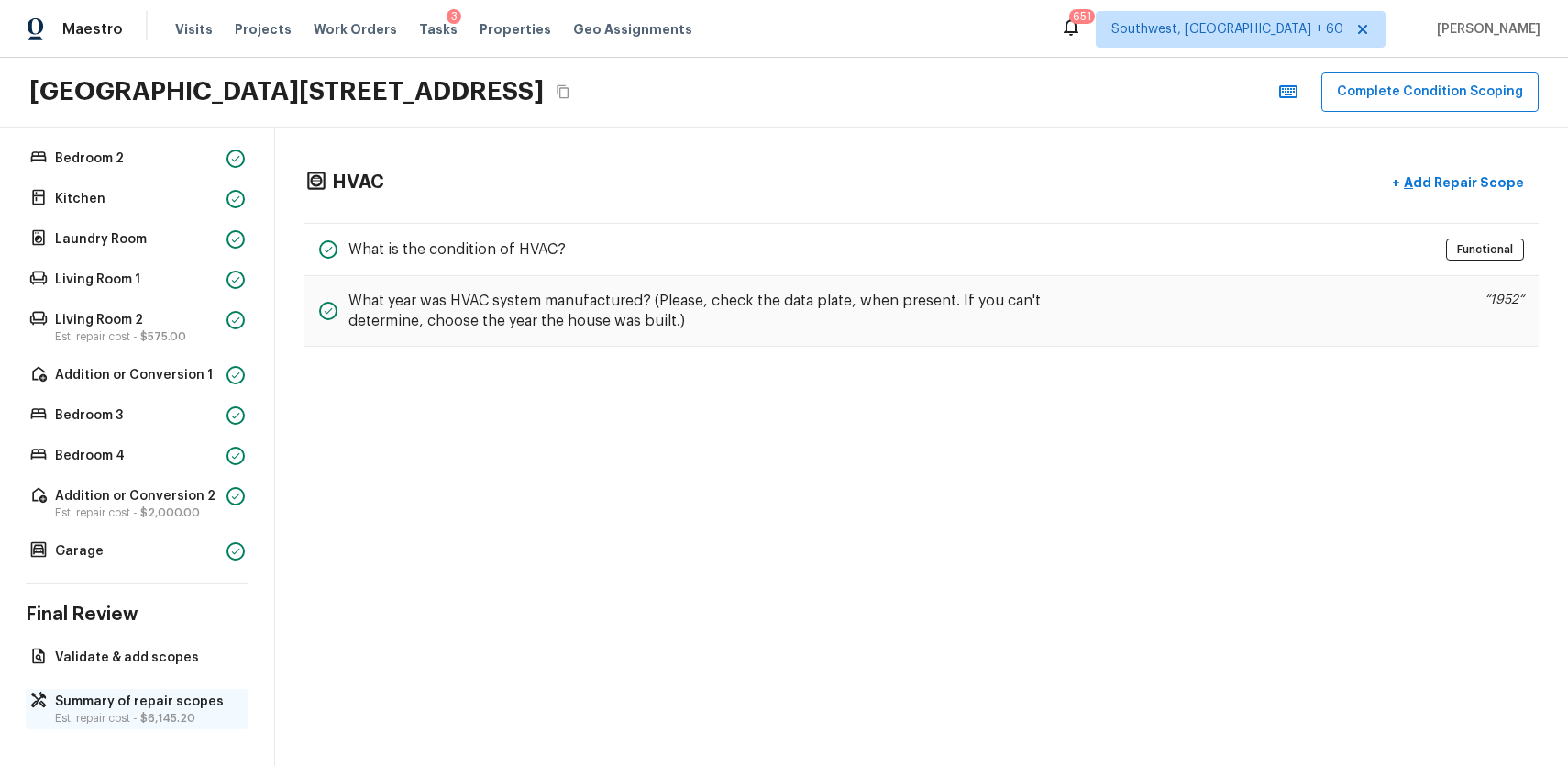
click at [176, 711] on p "Est. repair cost - $6,145.20" at bounding box center [146, 718] width 182 height 15
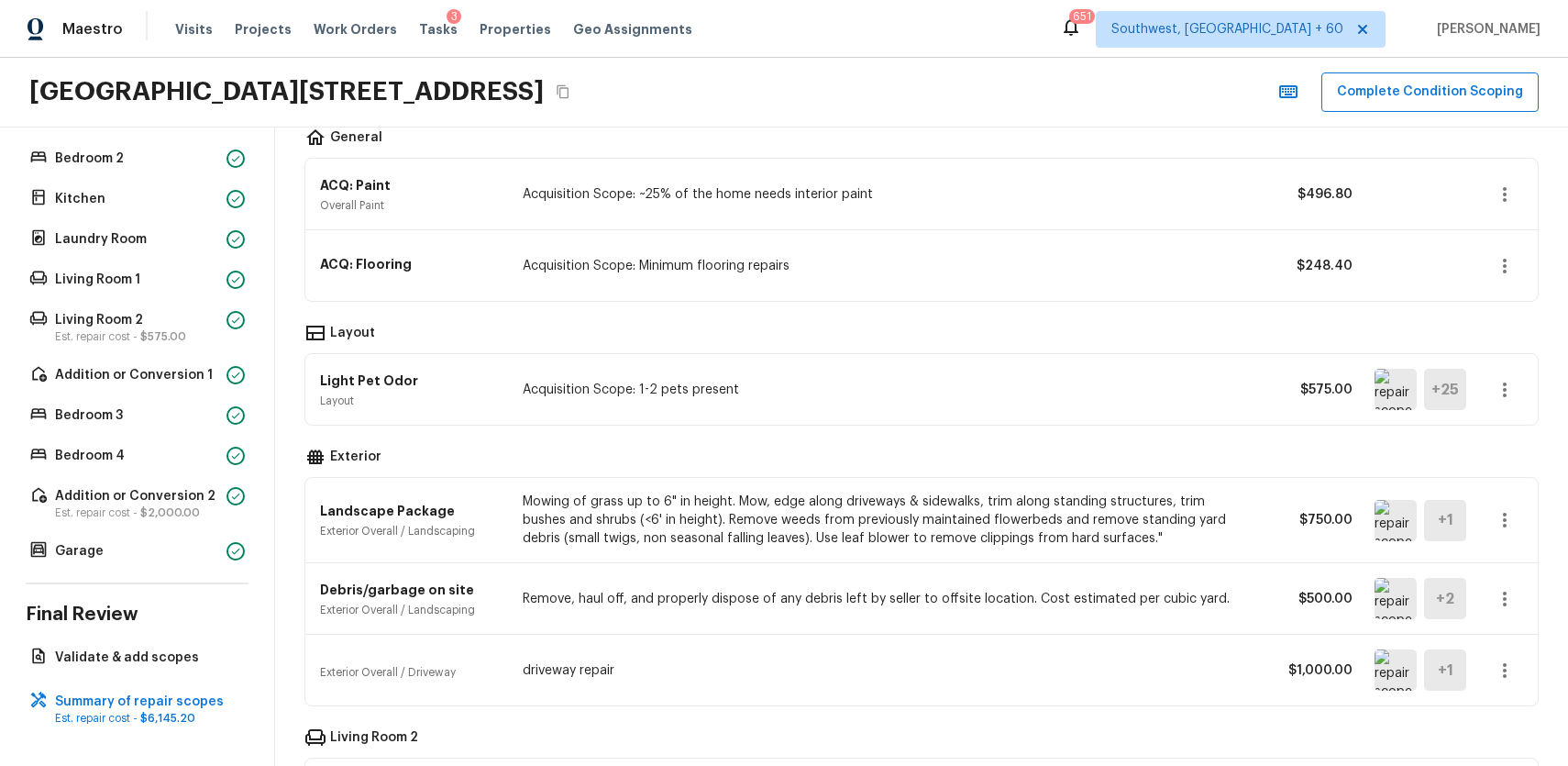
scroll to position [0, 0]
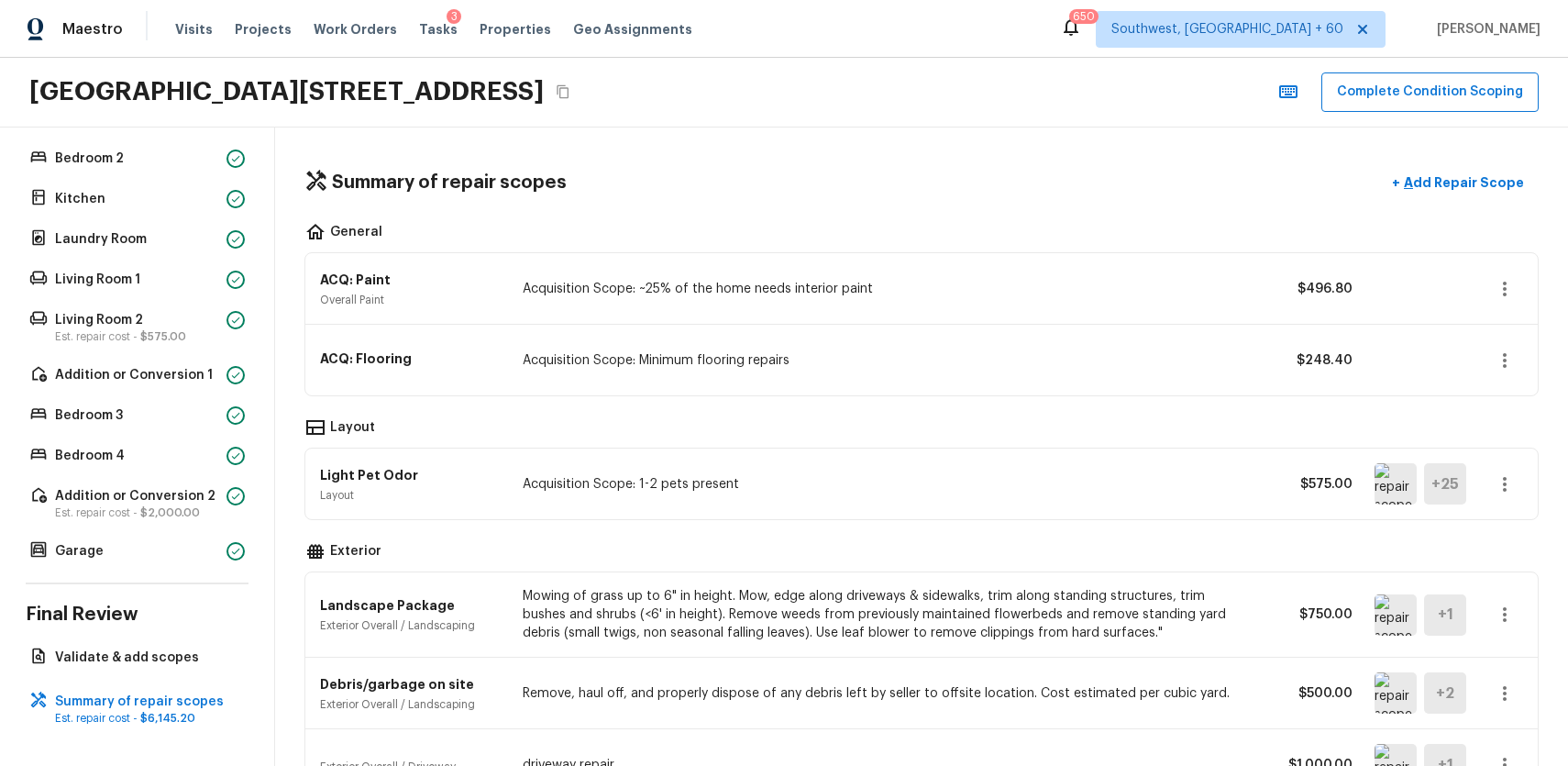
click at [570, 90] on icon "Copy Address" at bounding box center [562, 91] width 15 height 15
click at [1482, 169] on button "+ Add Repair Scope" at bounding box center [1458, 184] width 162 height 38
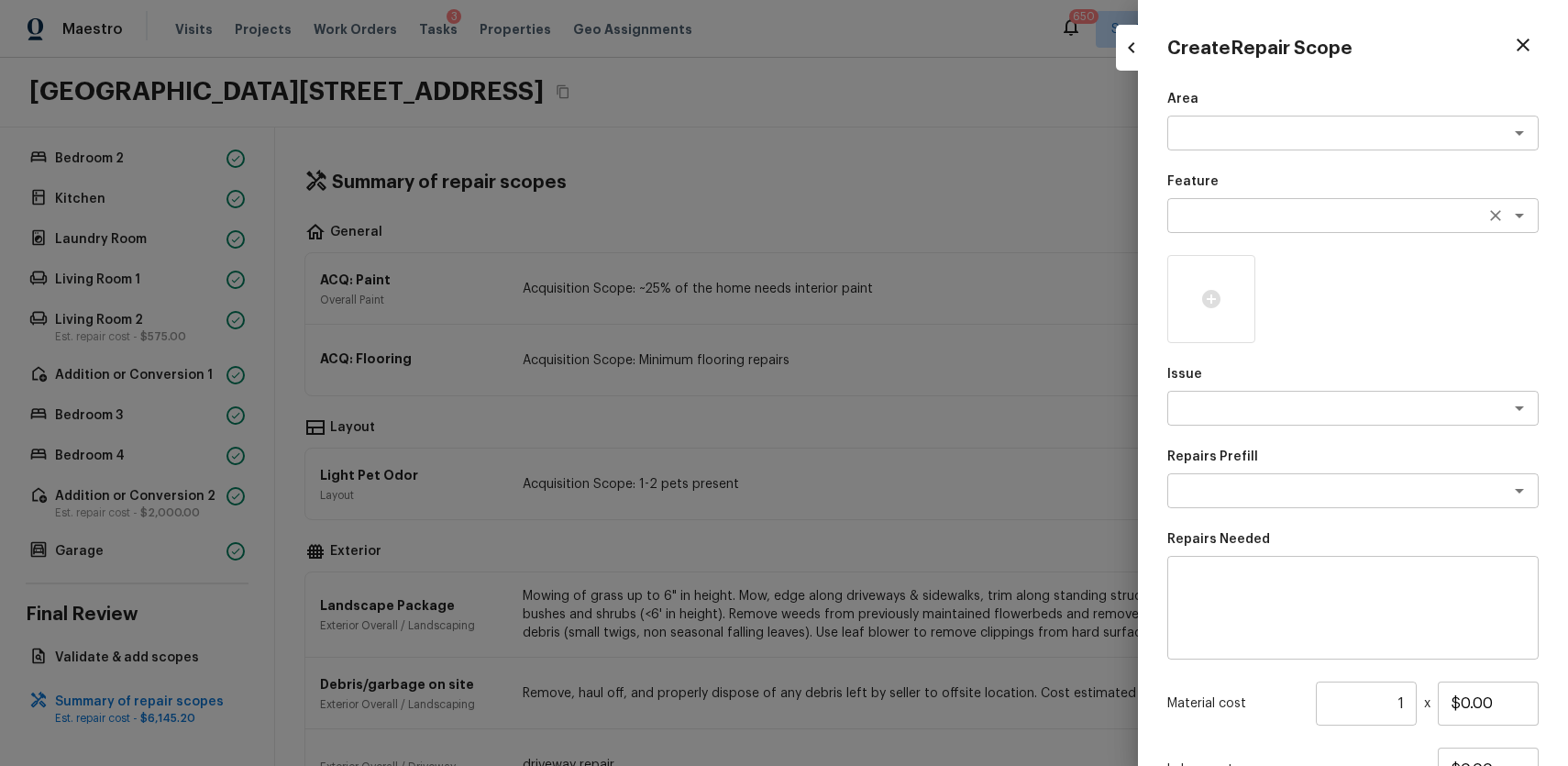
click at [1247, 224] on textarea at bounding box center [1327, 215] width 303 height 18
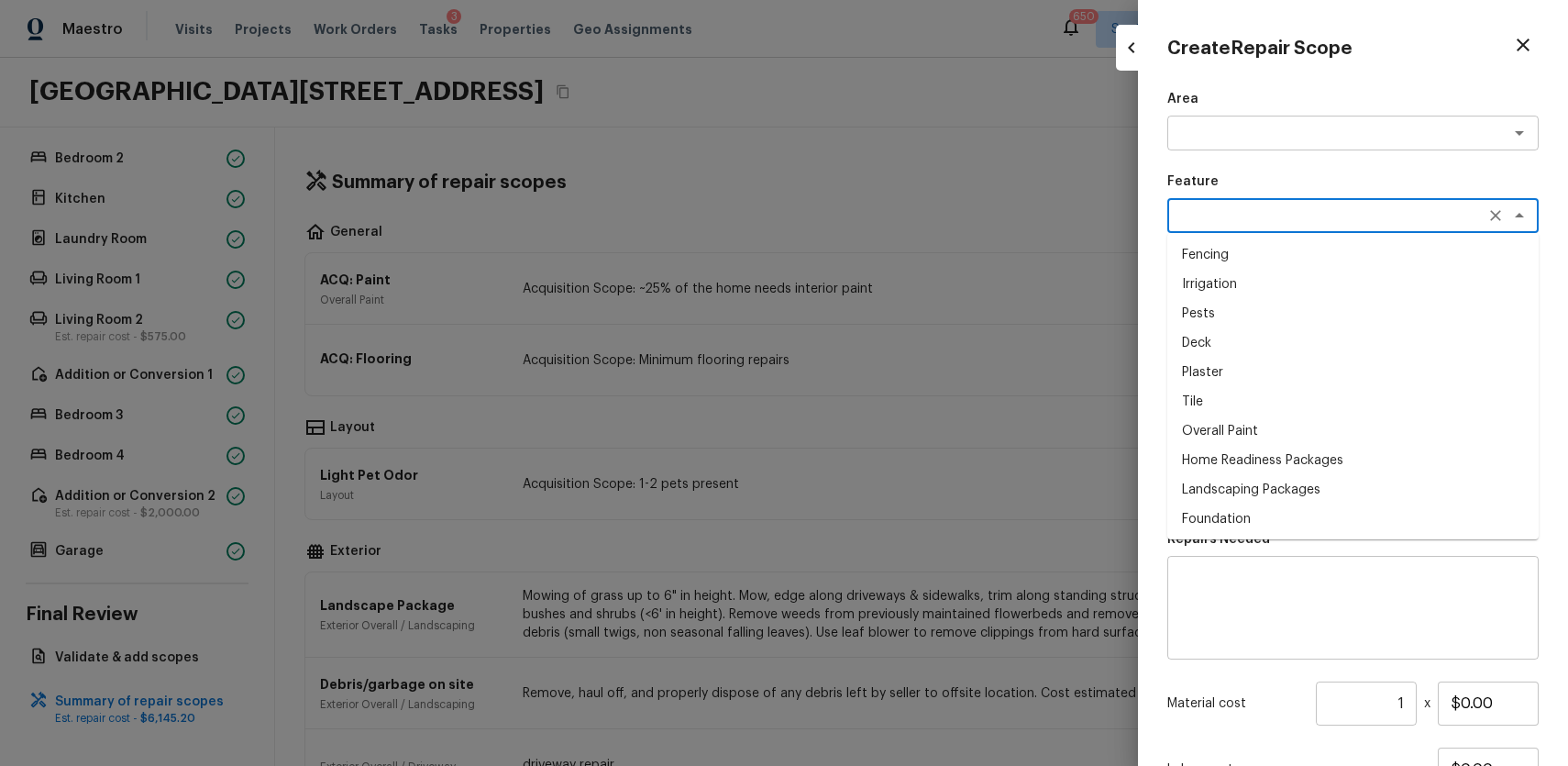
click at [1130, 173] on div at bounding box center [784, 383] width 1568 height 766
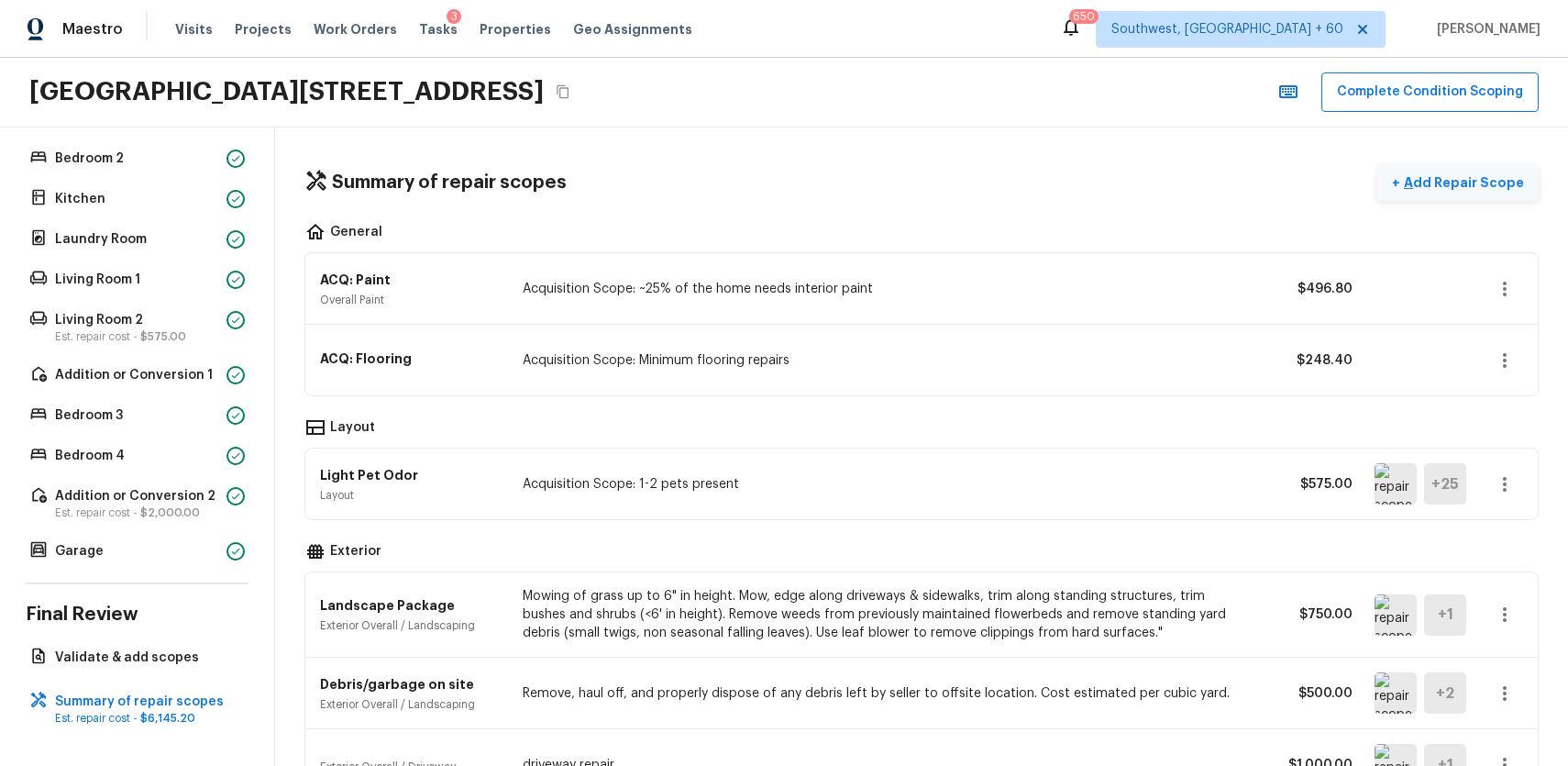
click at [1438, 193] on button "+ Add Repair Scope" at bounding box center [1458, 184] width 162 height 38
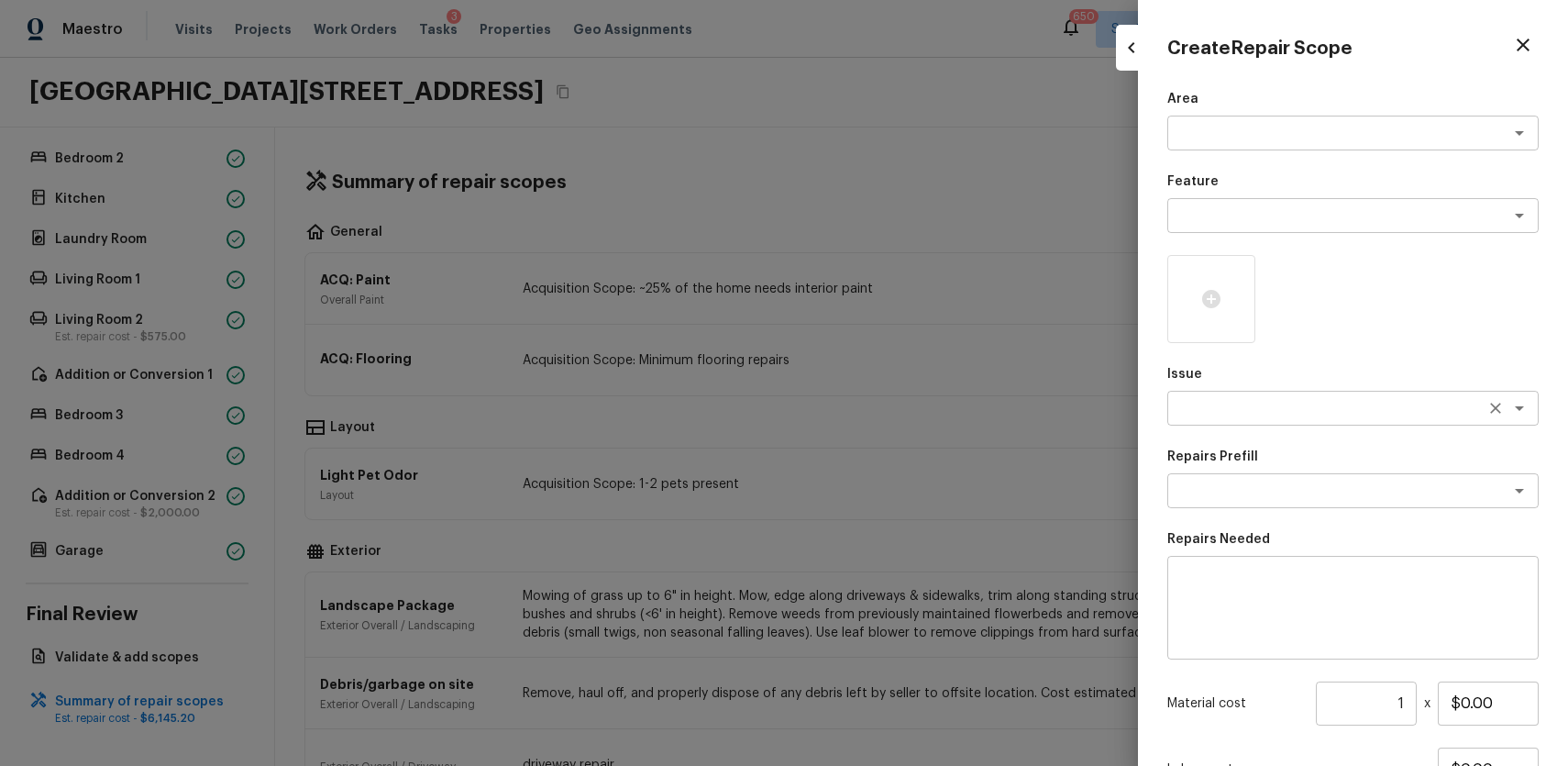
click at [1325, 399] on textarea at bounding box center [1327, 408] width 303 height 18
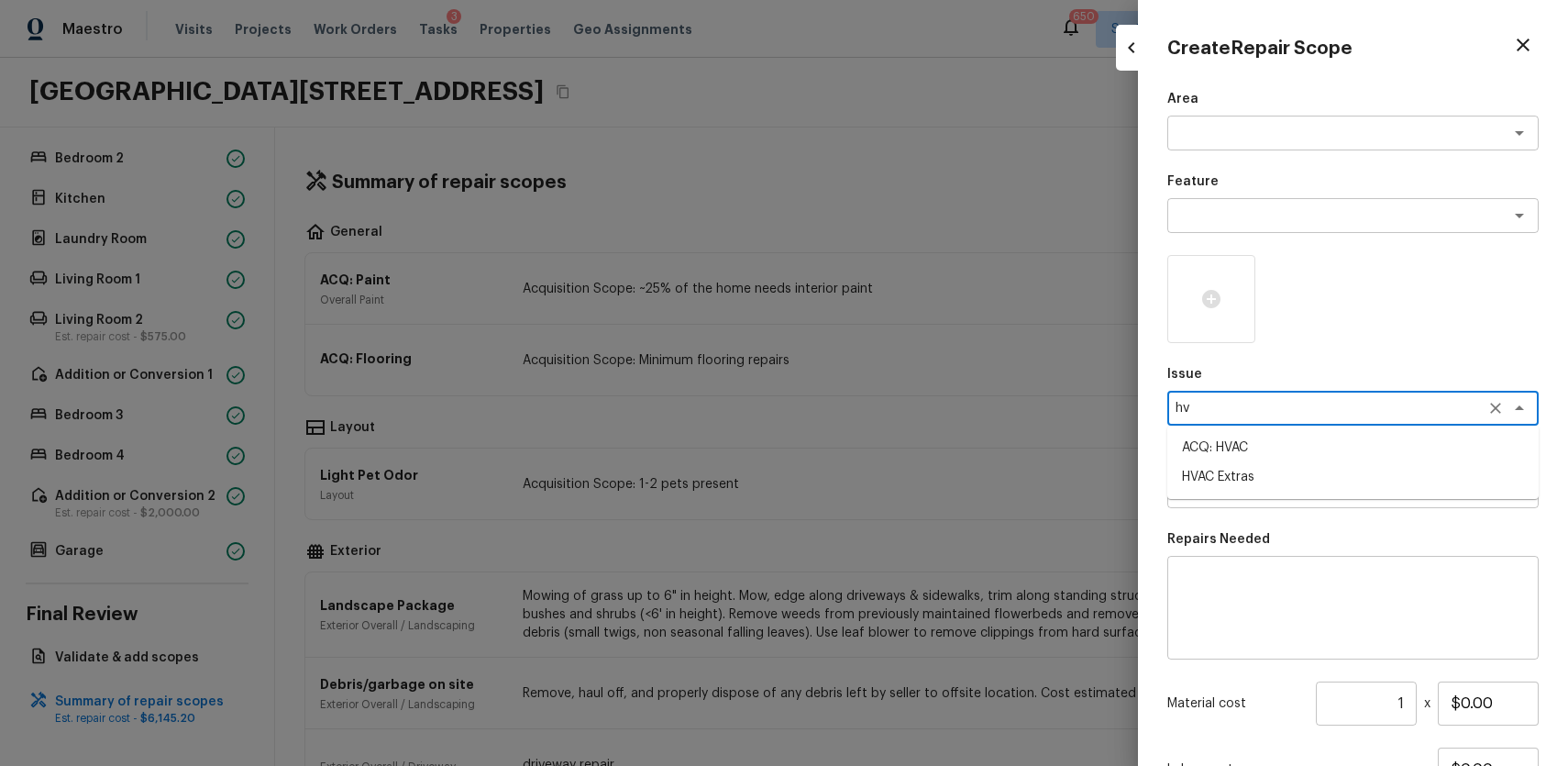
click at [1338, 451] on li "ACQ: HVAC" at bounding box center [1353, 447] width 371 height 30
click at [1326, 477] on div "x ​" at bounding box center [1353, 490] width 371 height 35
type textarea "ACQ: HVAC"
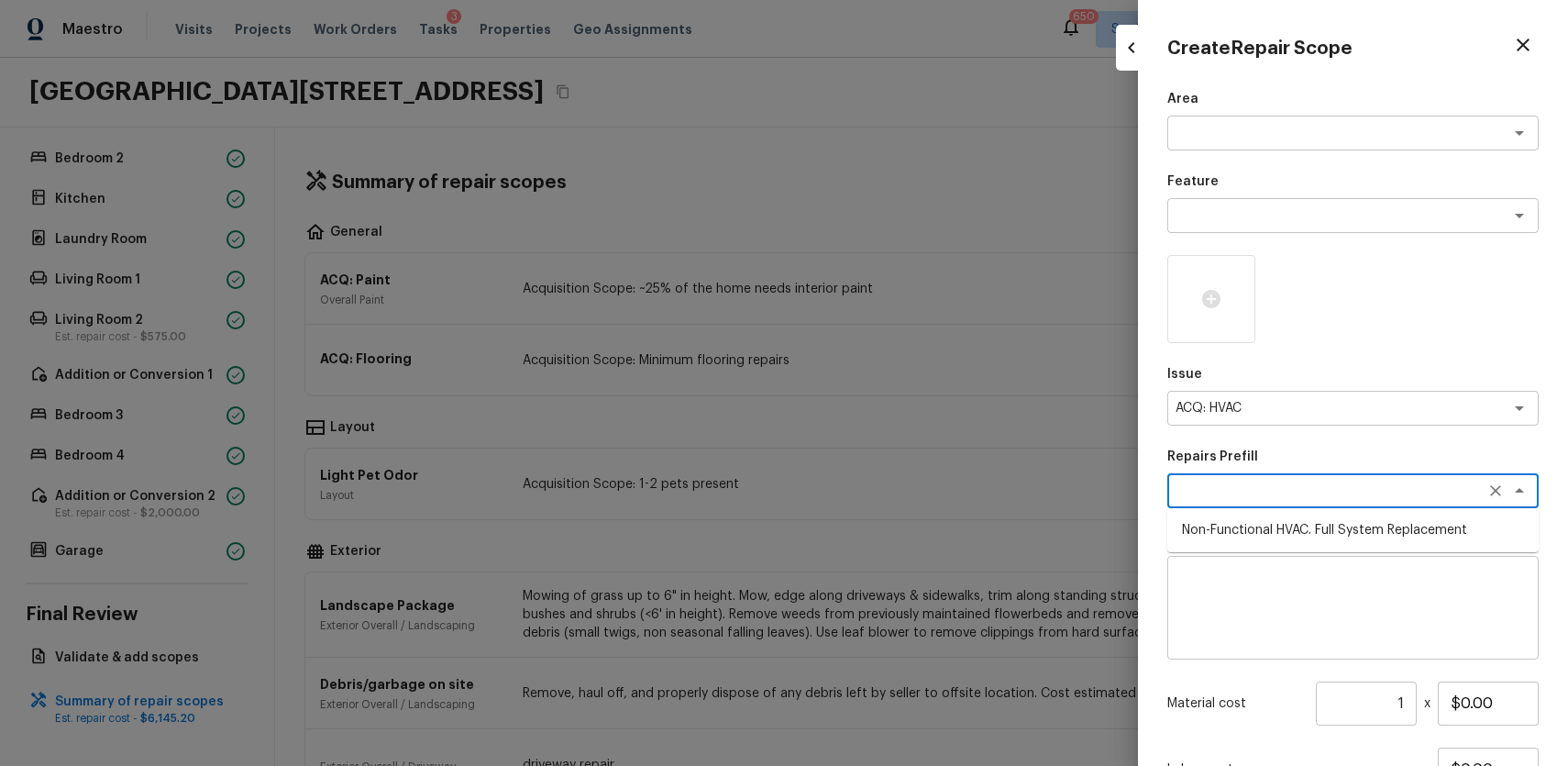
click at [1377, 525] on li "Non-Functional HVAC. Full System Replacement" at bounding box center [1353, 531] width 371 height 30
type textarea "Non-Functional HVAC. Full System Replacement"
type textarea "Acquisition Scope: Full System Replacement"
type input "$6,500.00"
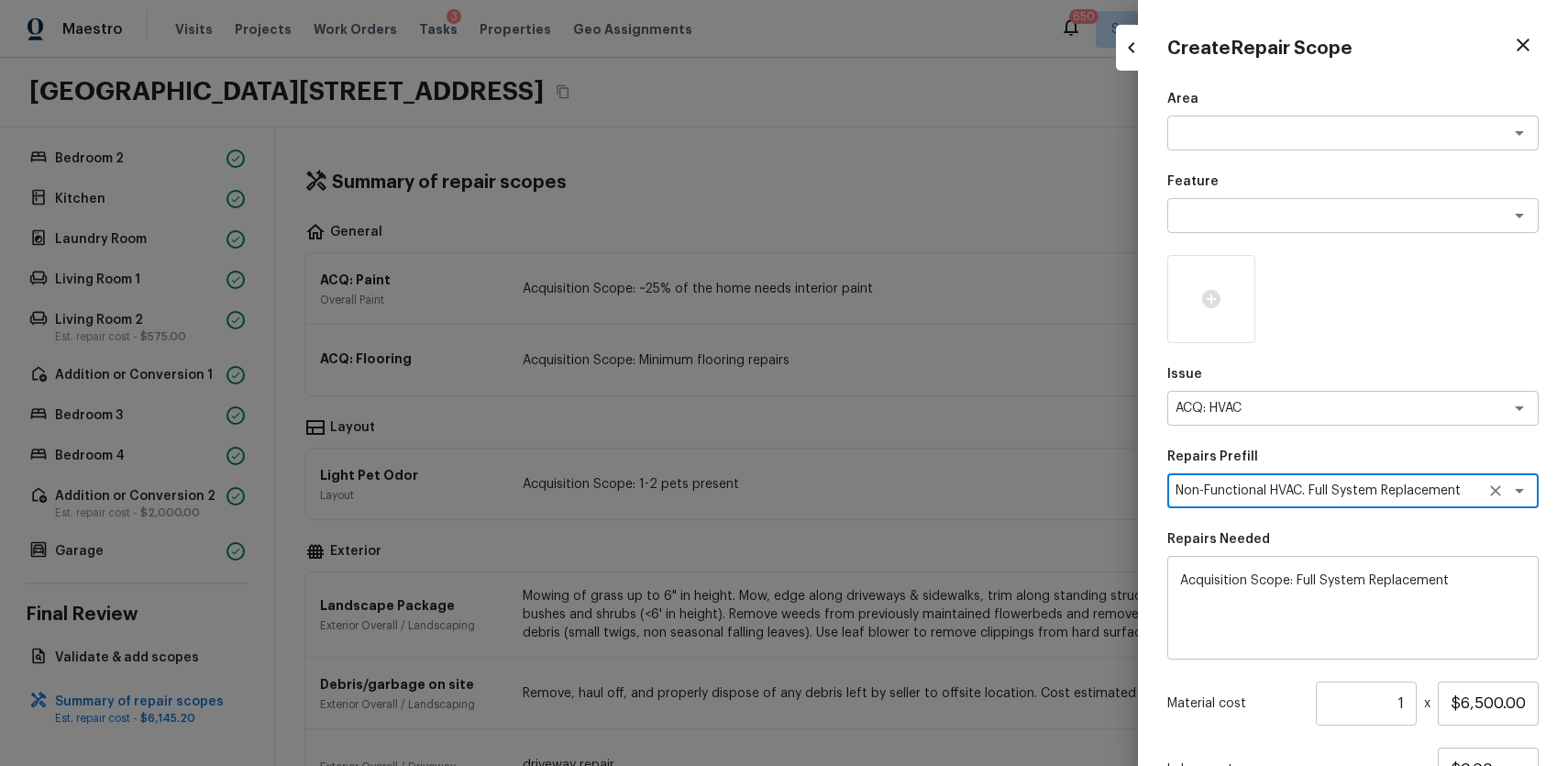
scroll to position [160, 0]
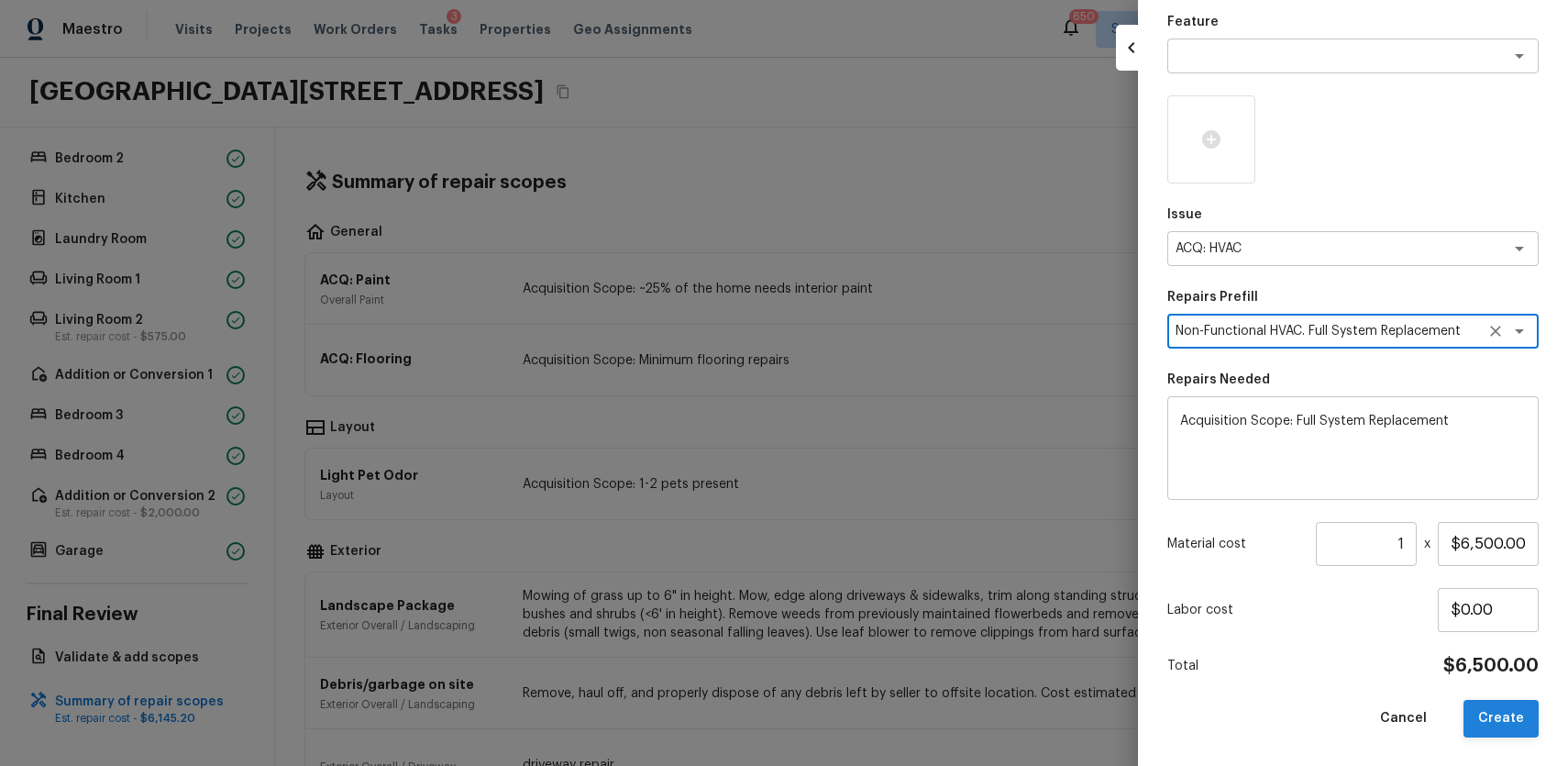
click at [1487, 717] on button "Create" at bounding box center [1502, 718] width 75 height 38
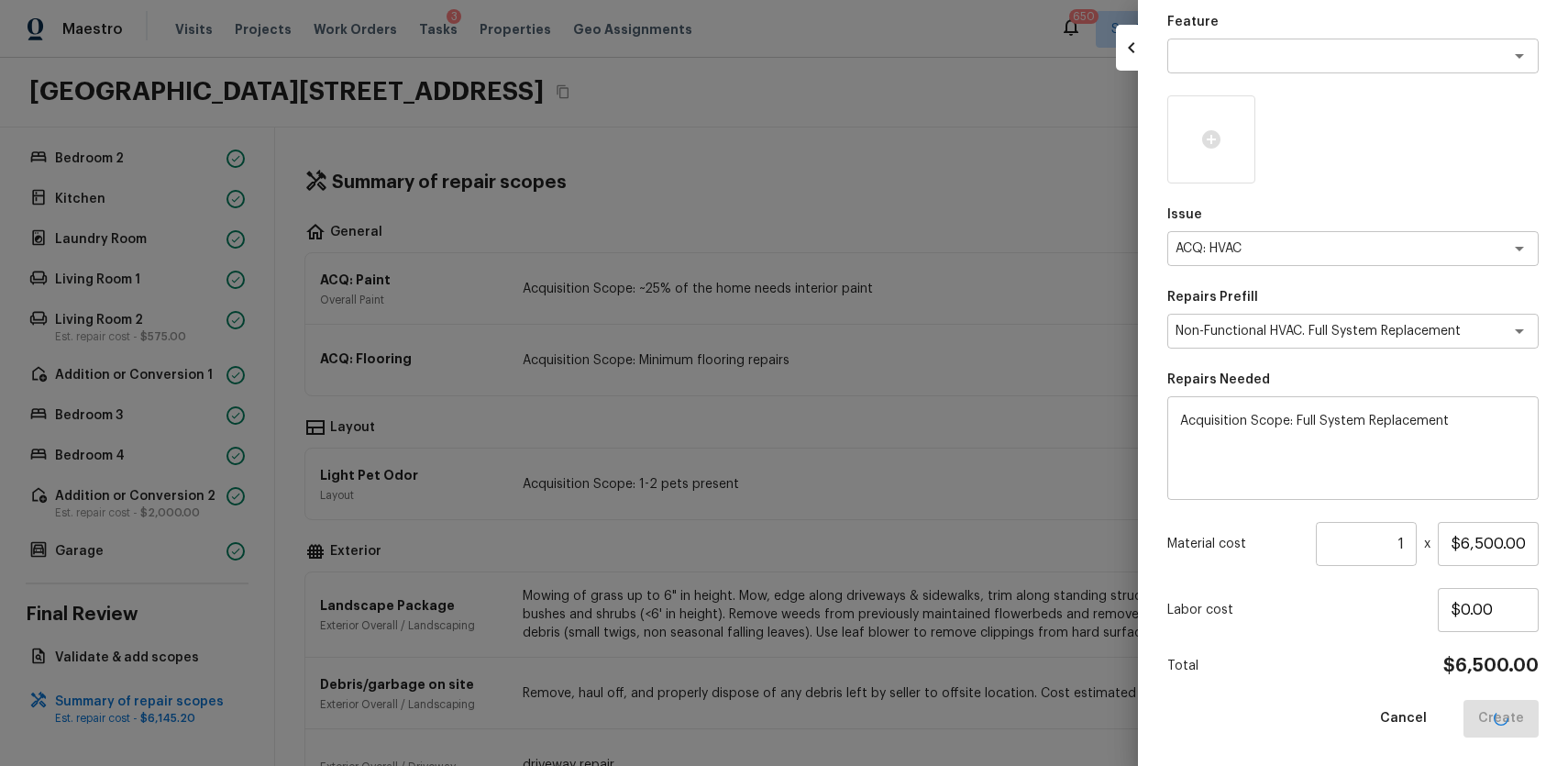
type input "$0.00"
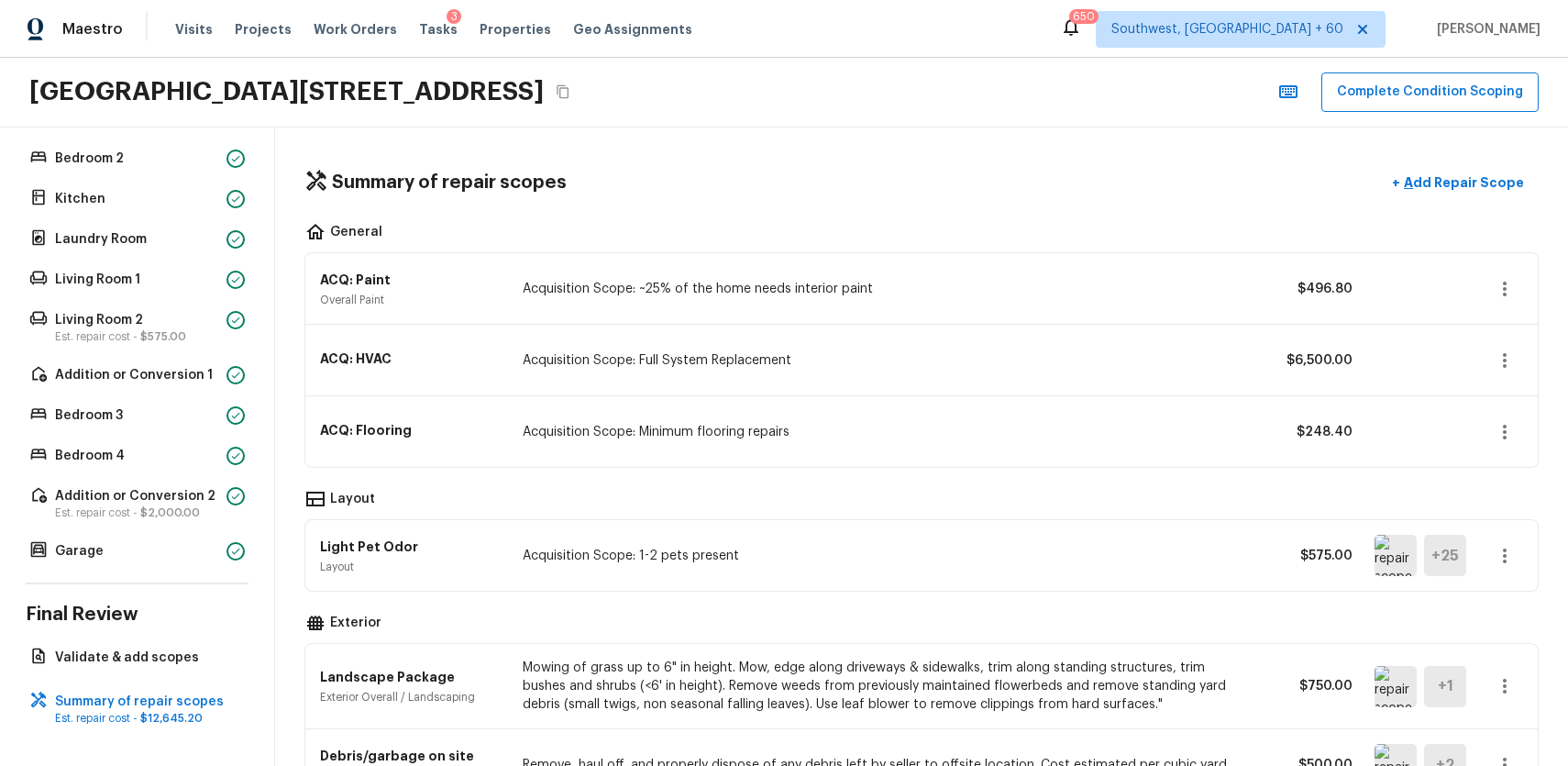
scroll to position [437, 0]
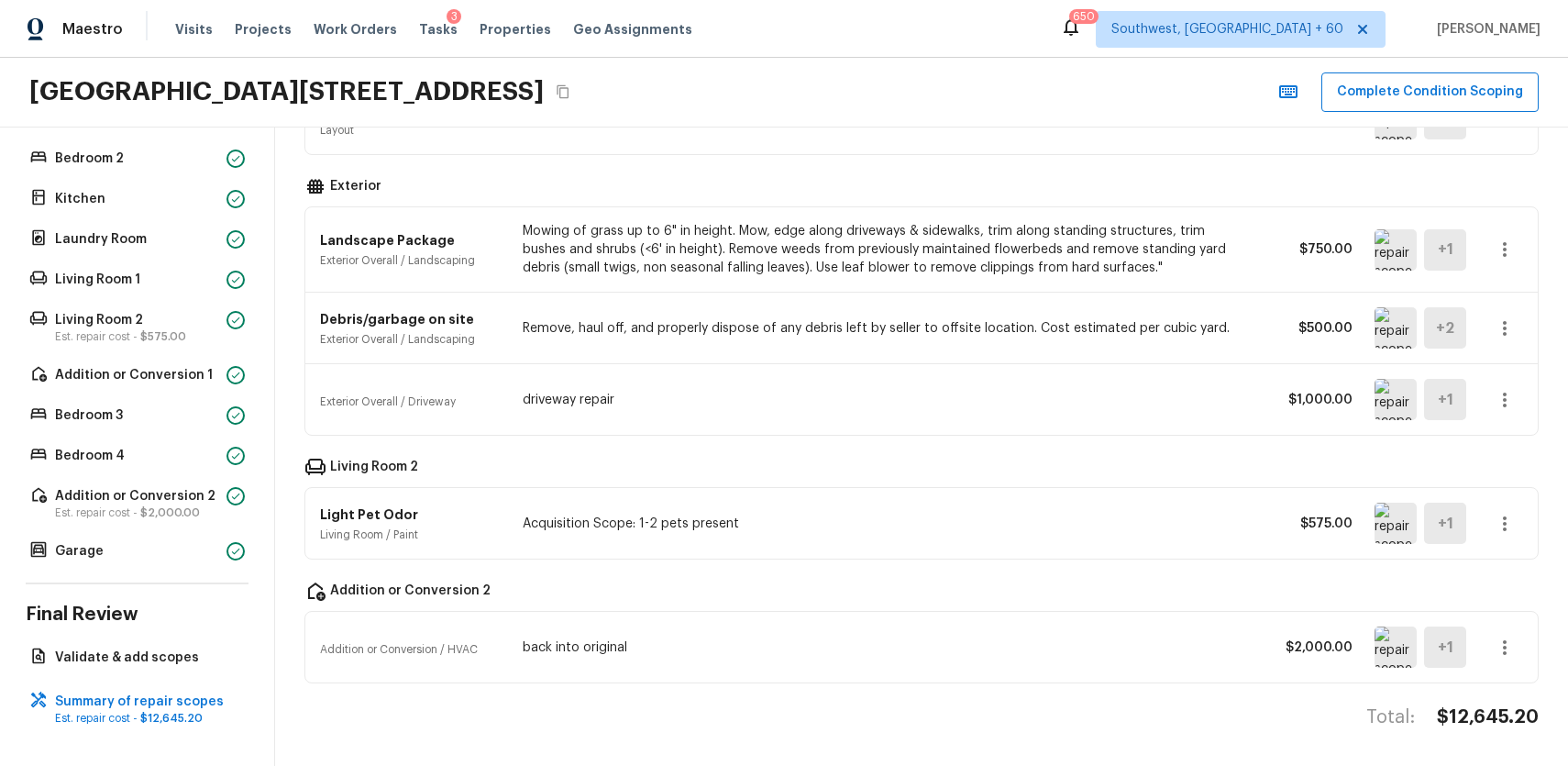
click at [1489, 712] on h4 "$12,645.20" at bounding box center [1488, 717] width 102 height 24
copy h4 "$12,645.20"
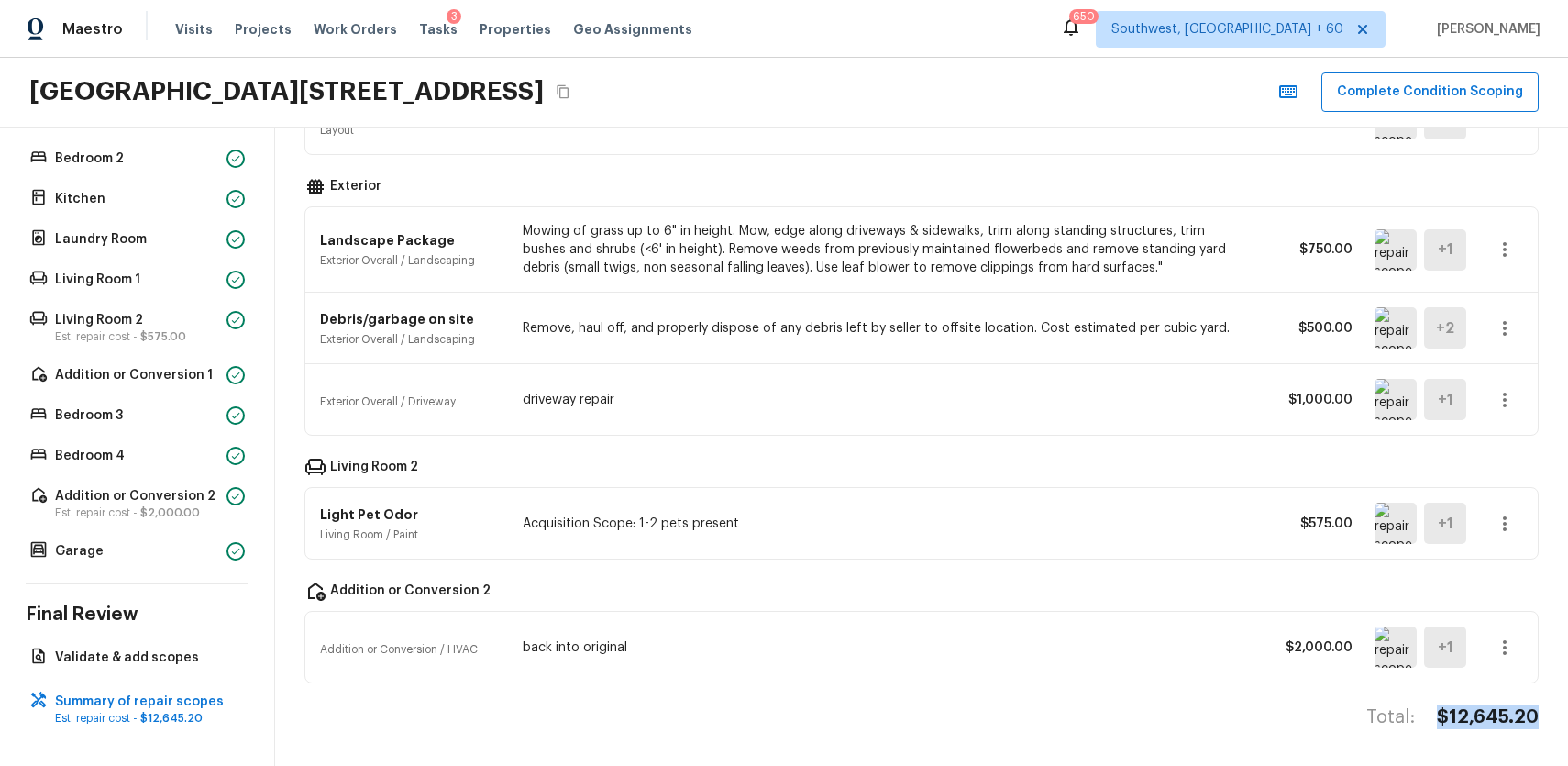
click at [1204, 654] on p "back into original" at bounding box center [885, 648] width 725 height 18
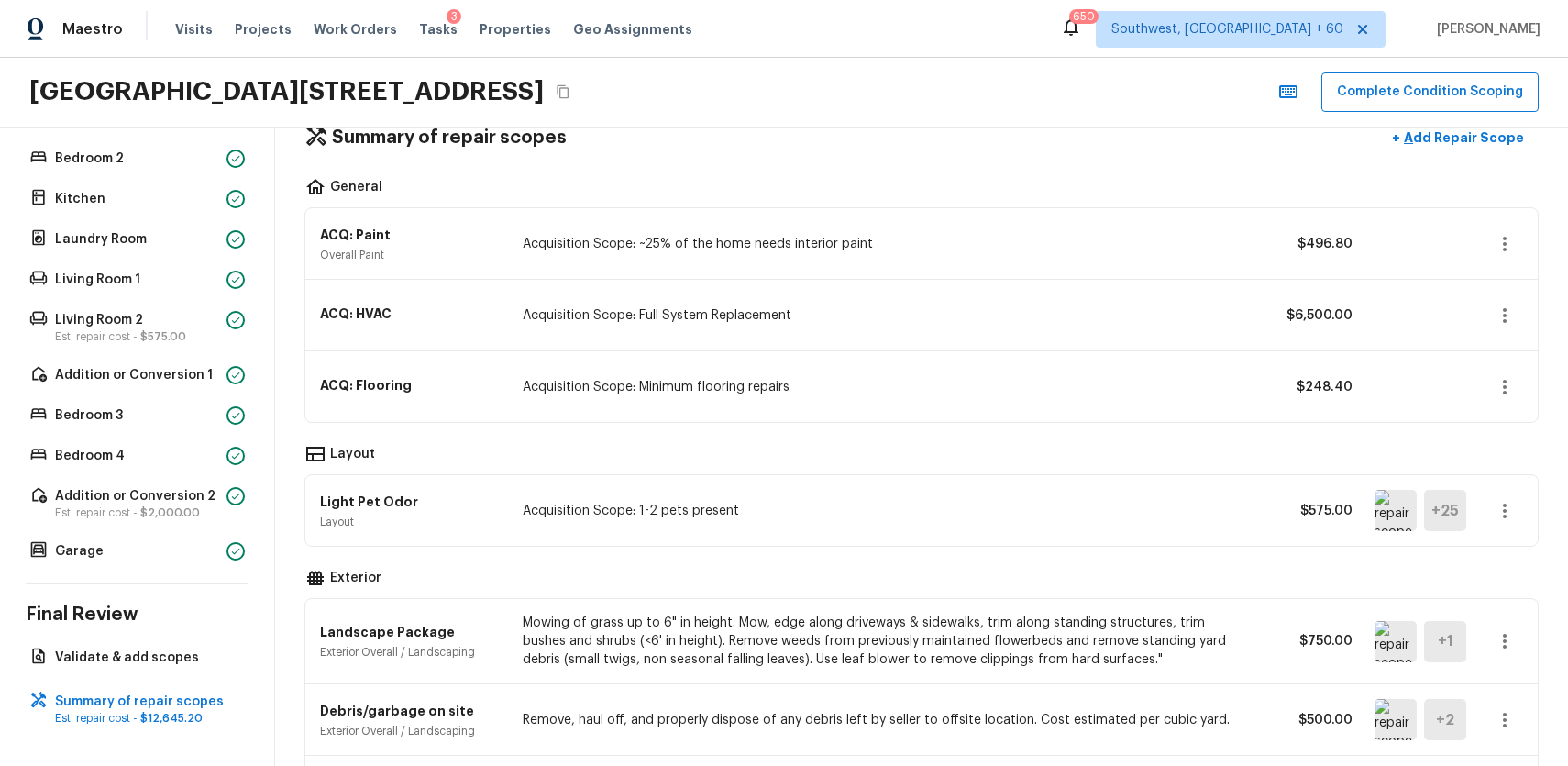
scroll to position [0, 0]
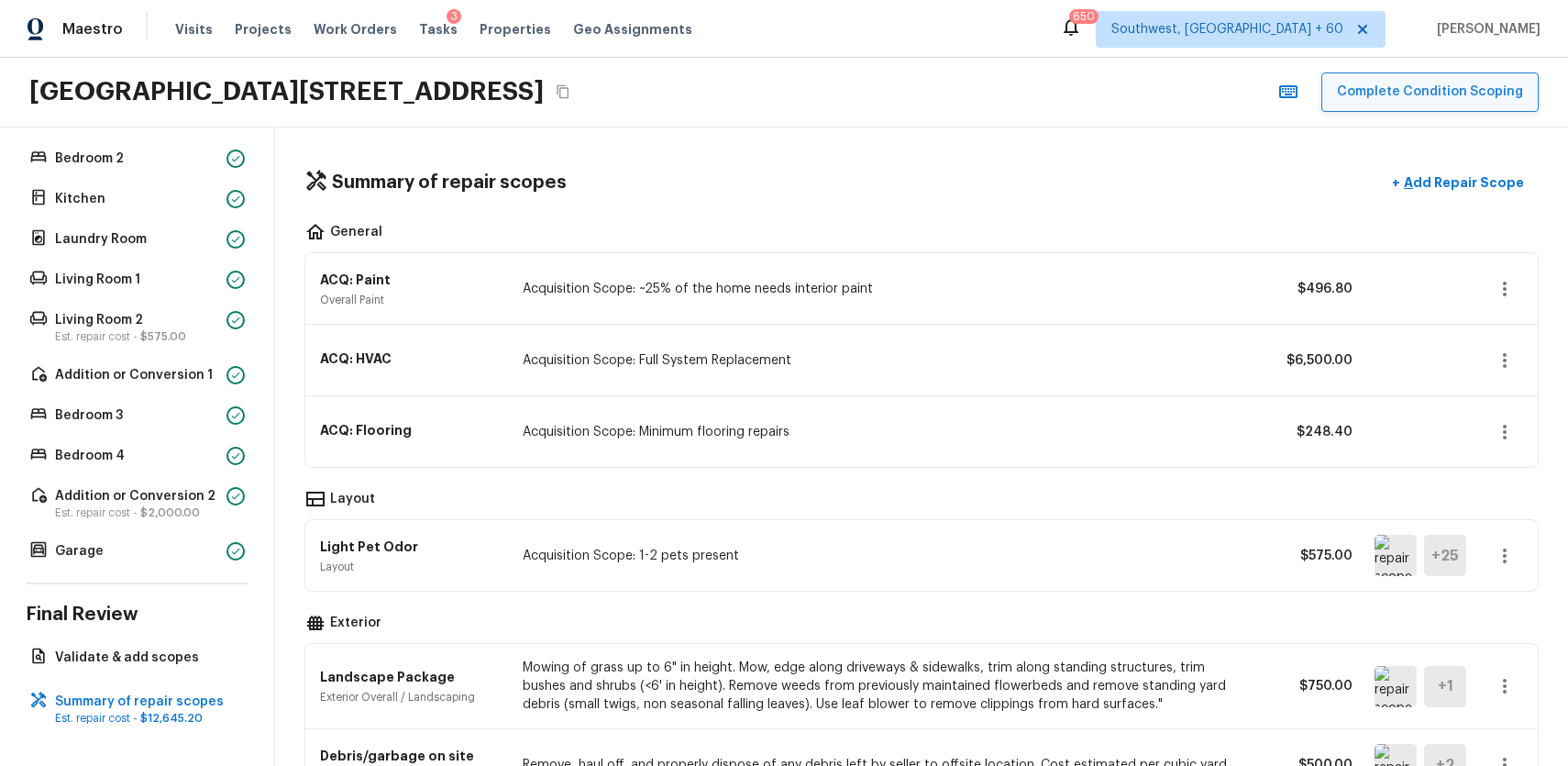
click at [1459, 93] on button "Complete Condition Scoping" at bounding box center [1429, 92] width 217 height 40
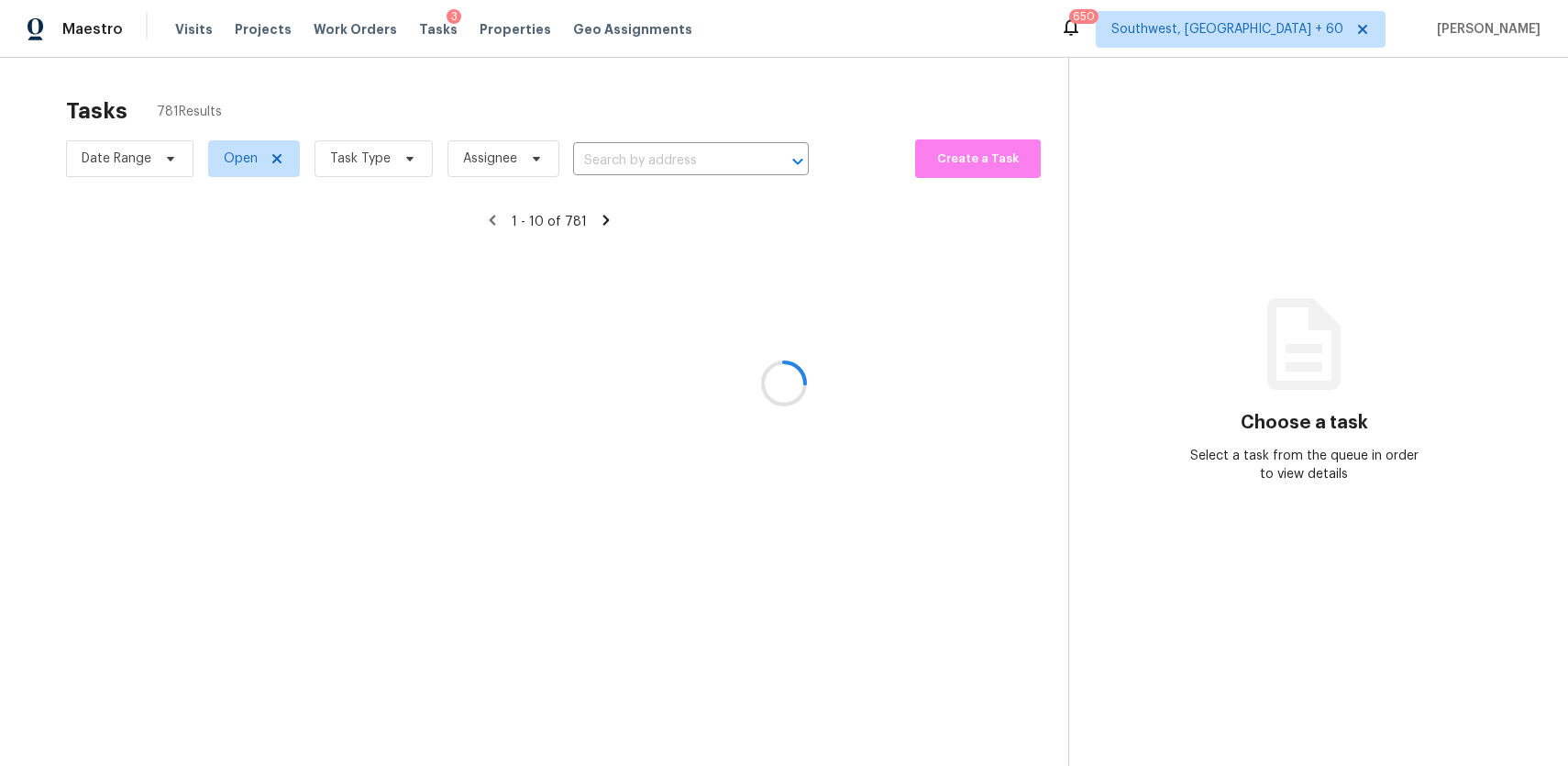
click at [396, 167] on div at bounding box center [784, 383] width 1568 height 766
click at [387, 156] on div at bounding box center [784, 383] width 1568 height 766
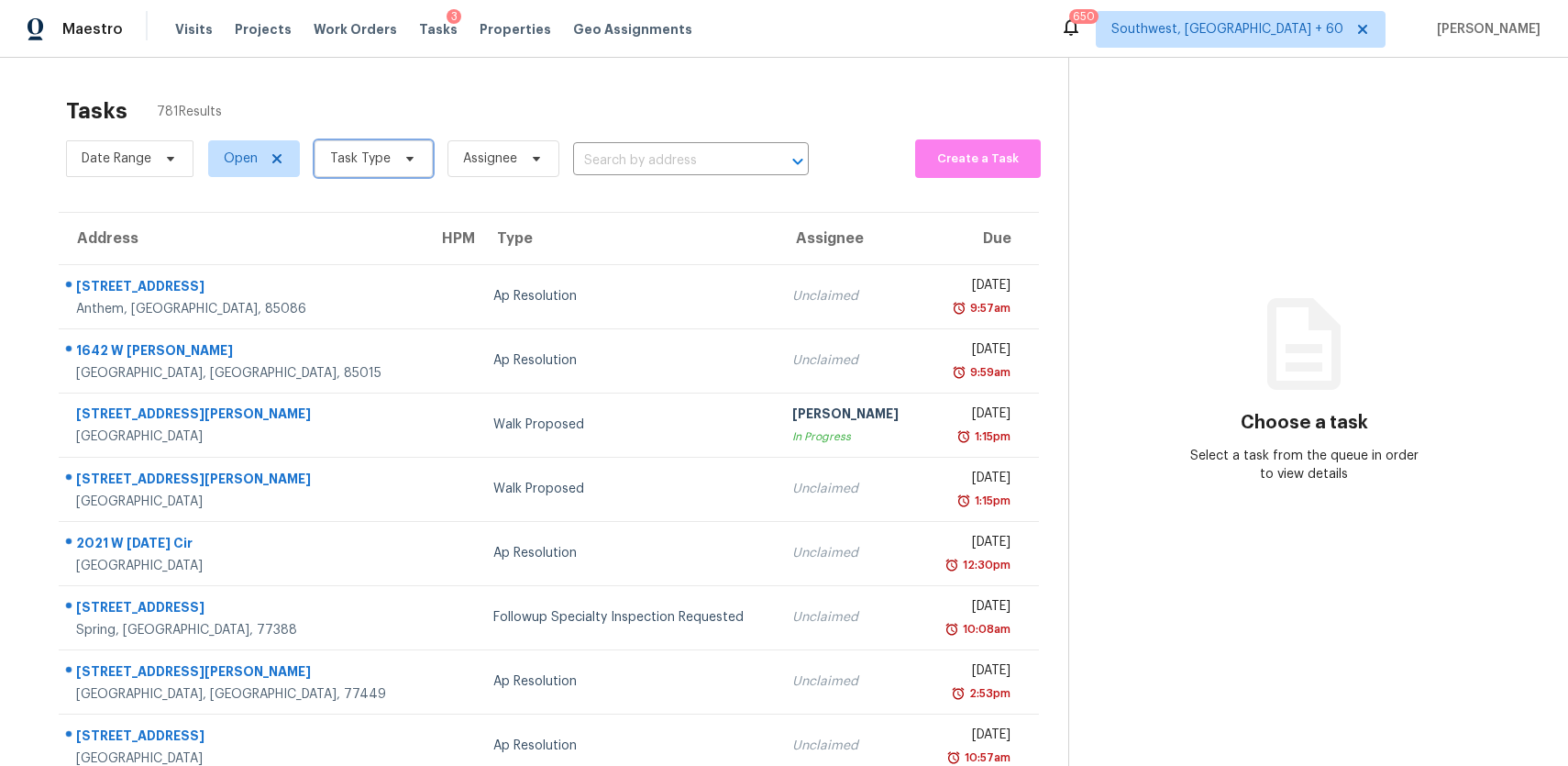
click at [419, 165] on span "Task Type" at bounding box center [373, 158] width 118 height 37
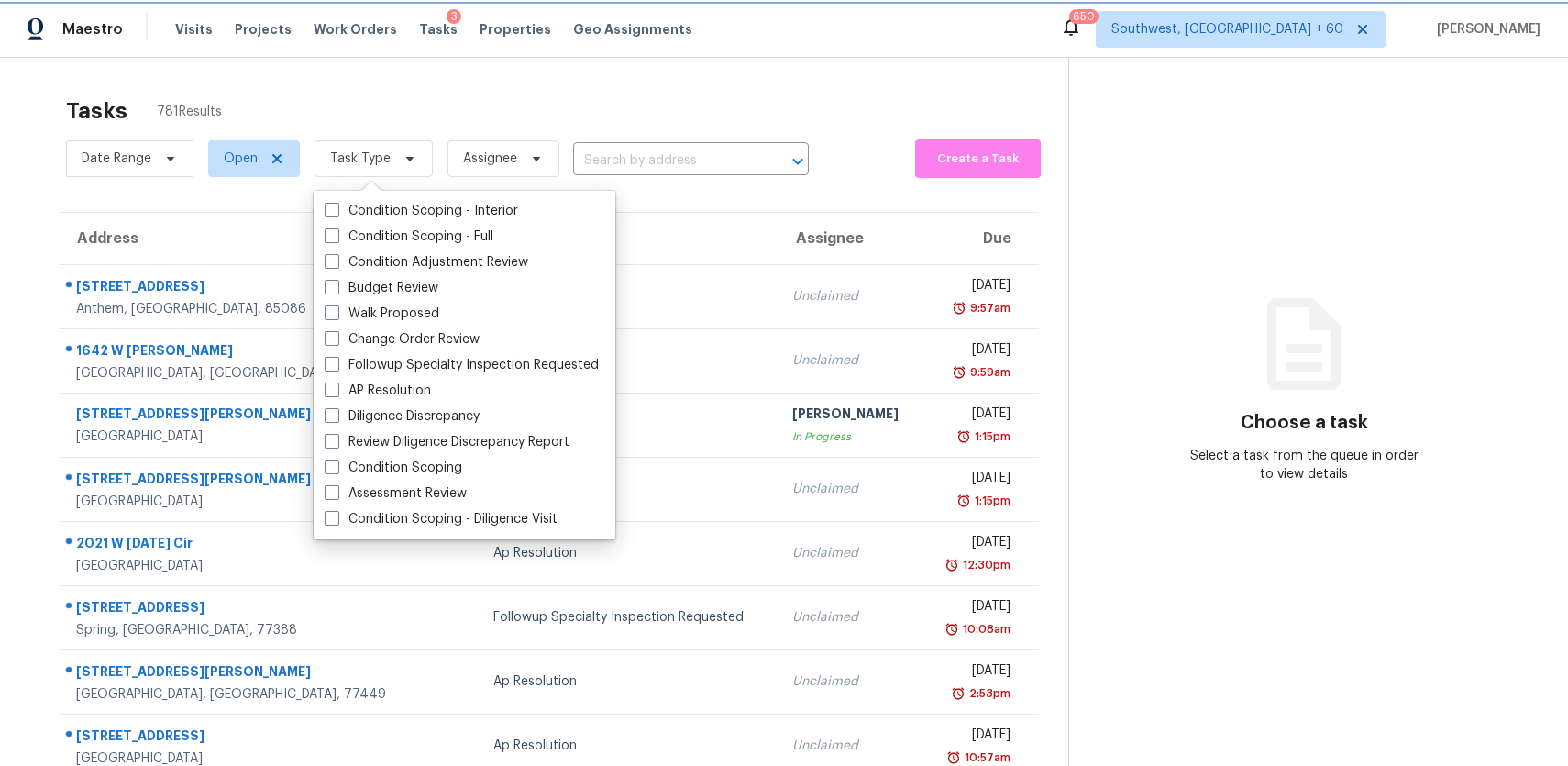
click at [419, 165] on span "Task Type" at bounding box center [373, 158] width 118 height 37
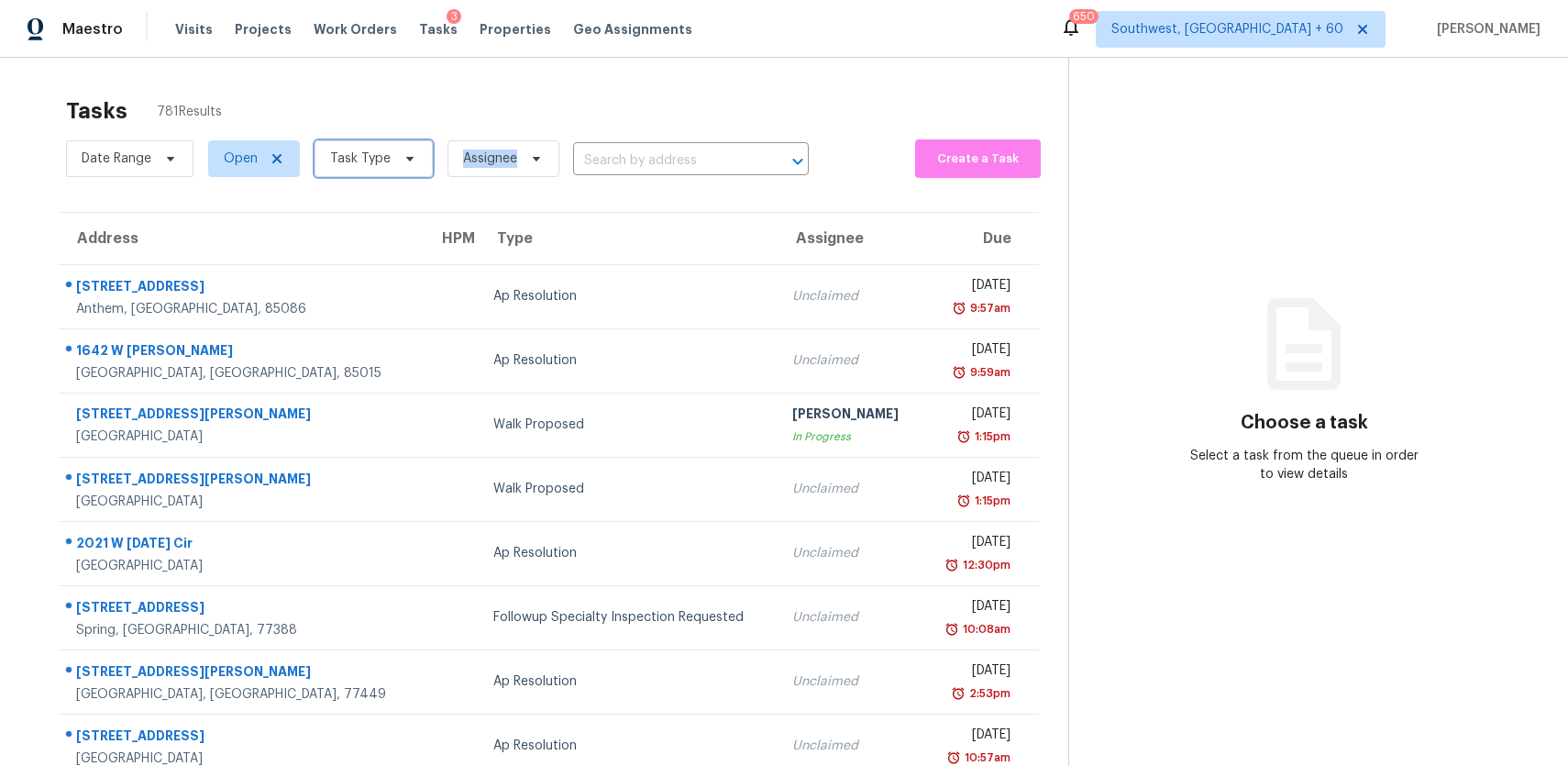
click at [421, 162] on span "Task Type" at bounding box center [373, 158] width 118 height 37
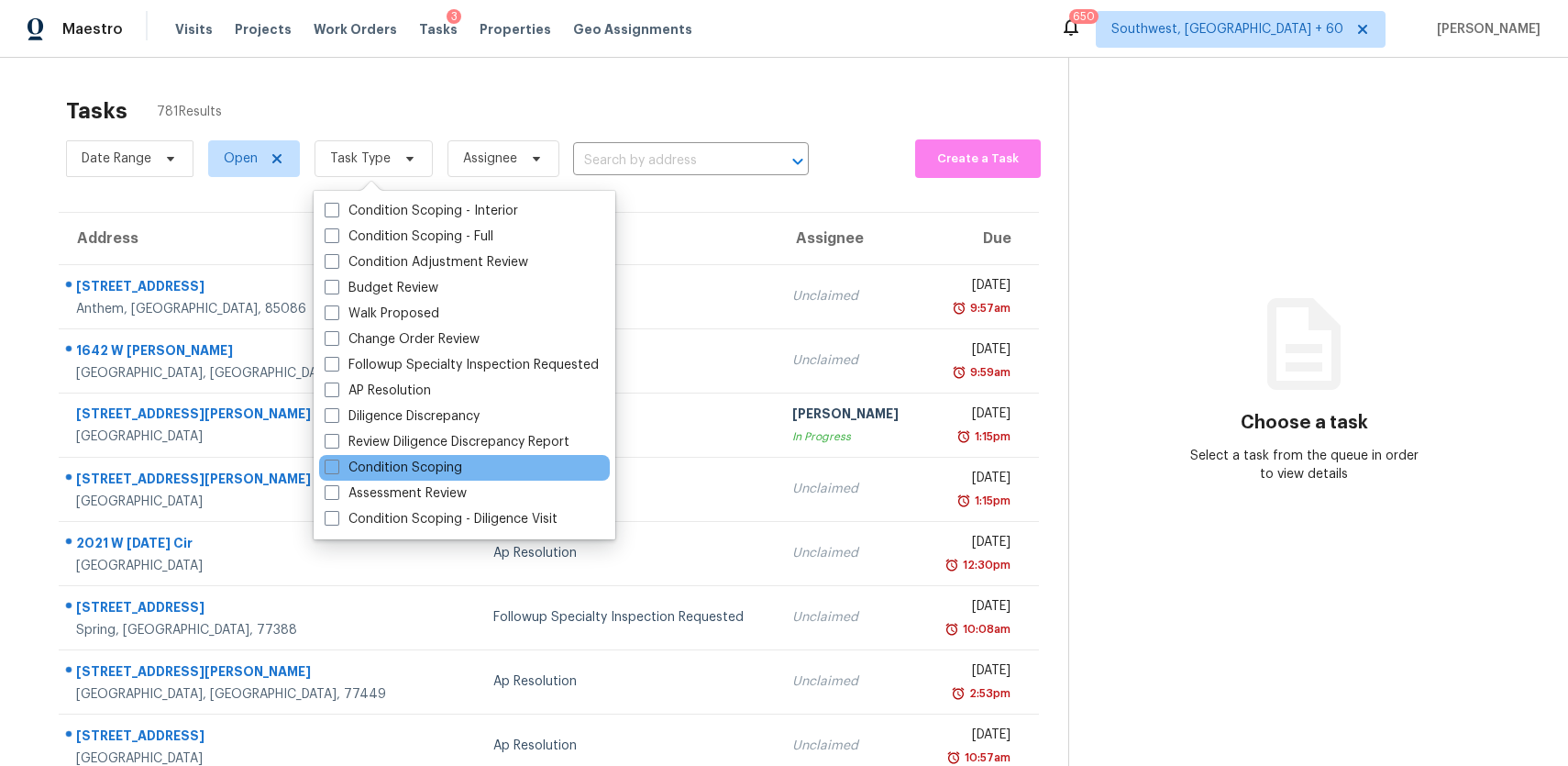
click at [449, 457] on div "Condition Scoping" at bounding box center [464, 468] width 291 height 26
click at [454, 464] on label "Condition Scoping" at bounding box center [393, 467] width 138 height 18
click at [336, 464] on input "Condition Scoping" at bounding box center [330, 464] width 12 height 12
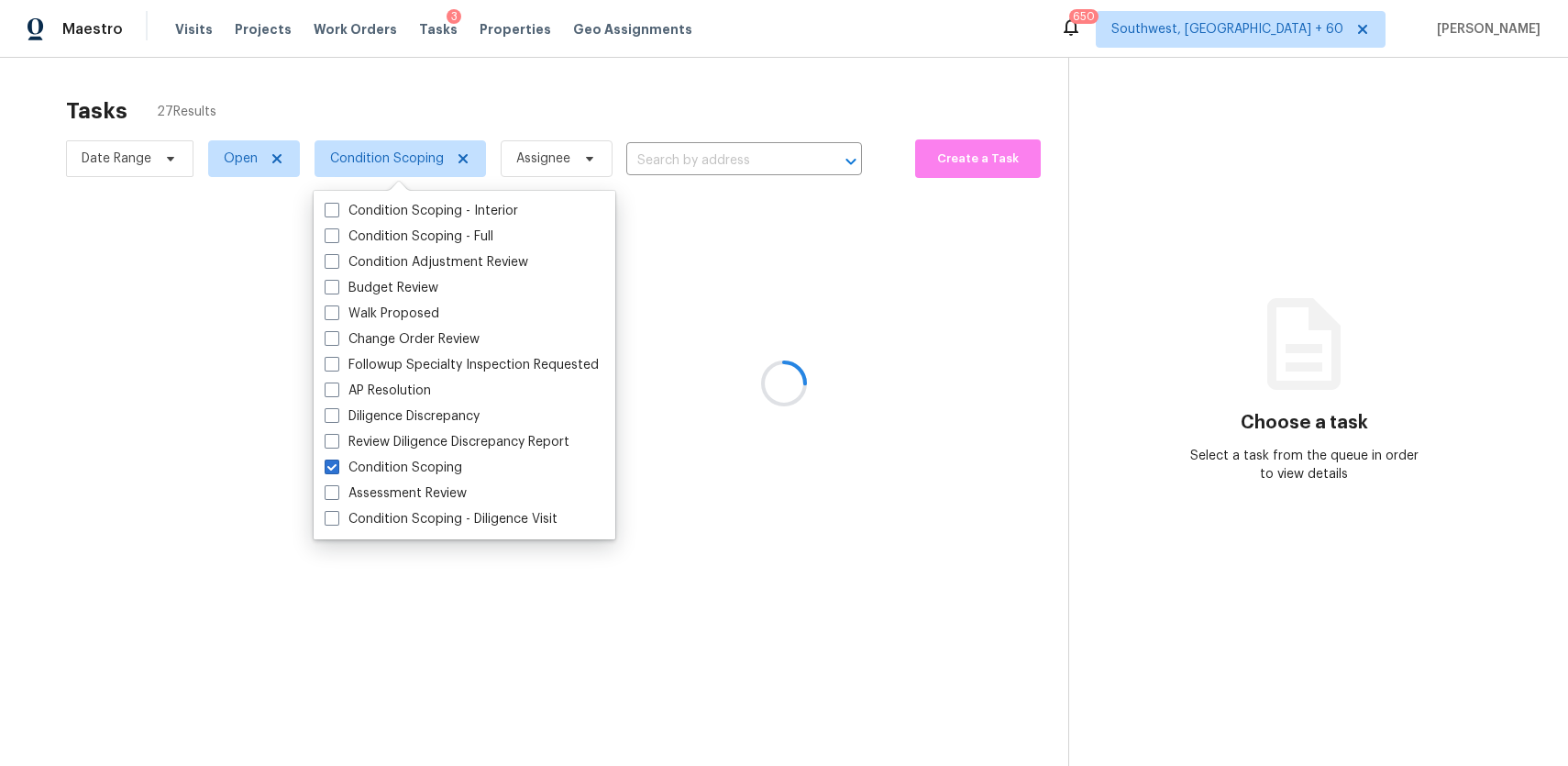
click at [582, 77] on div at bounding box center [784, 383] width 1568 height 766
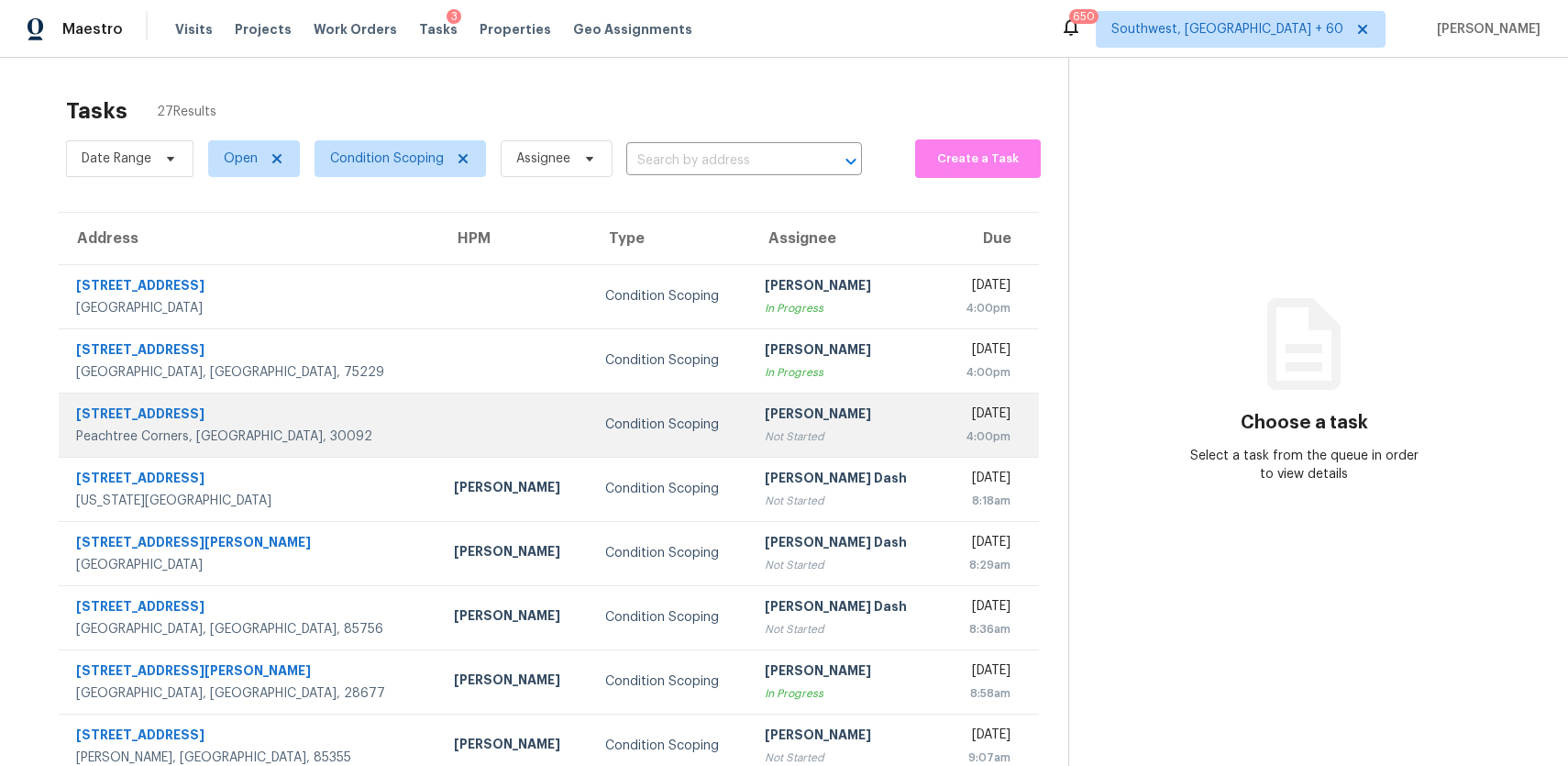
click at [833, 431] on div "Not Started" at bounding box center [845, 437] width 162 height 18
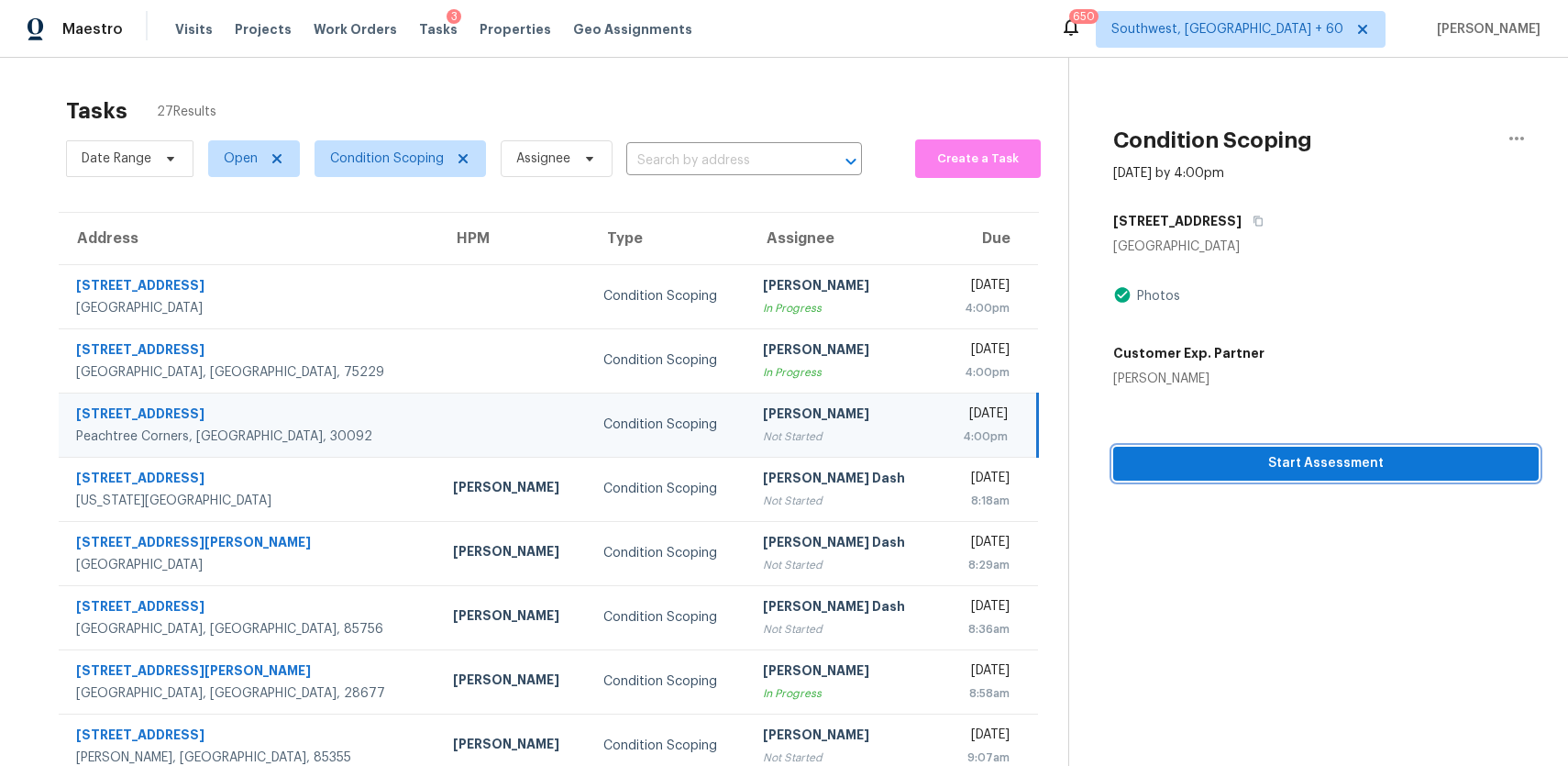
click at [1321, 476] on button "Start Assessment" at bounding box center [1326, 463] width 425 height 34
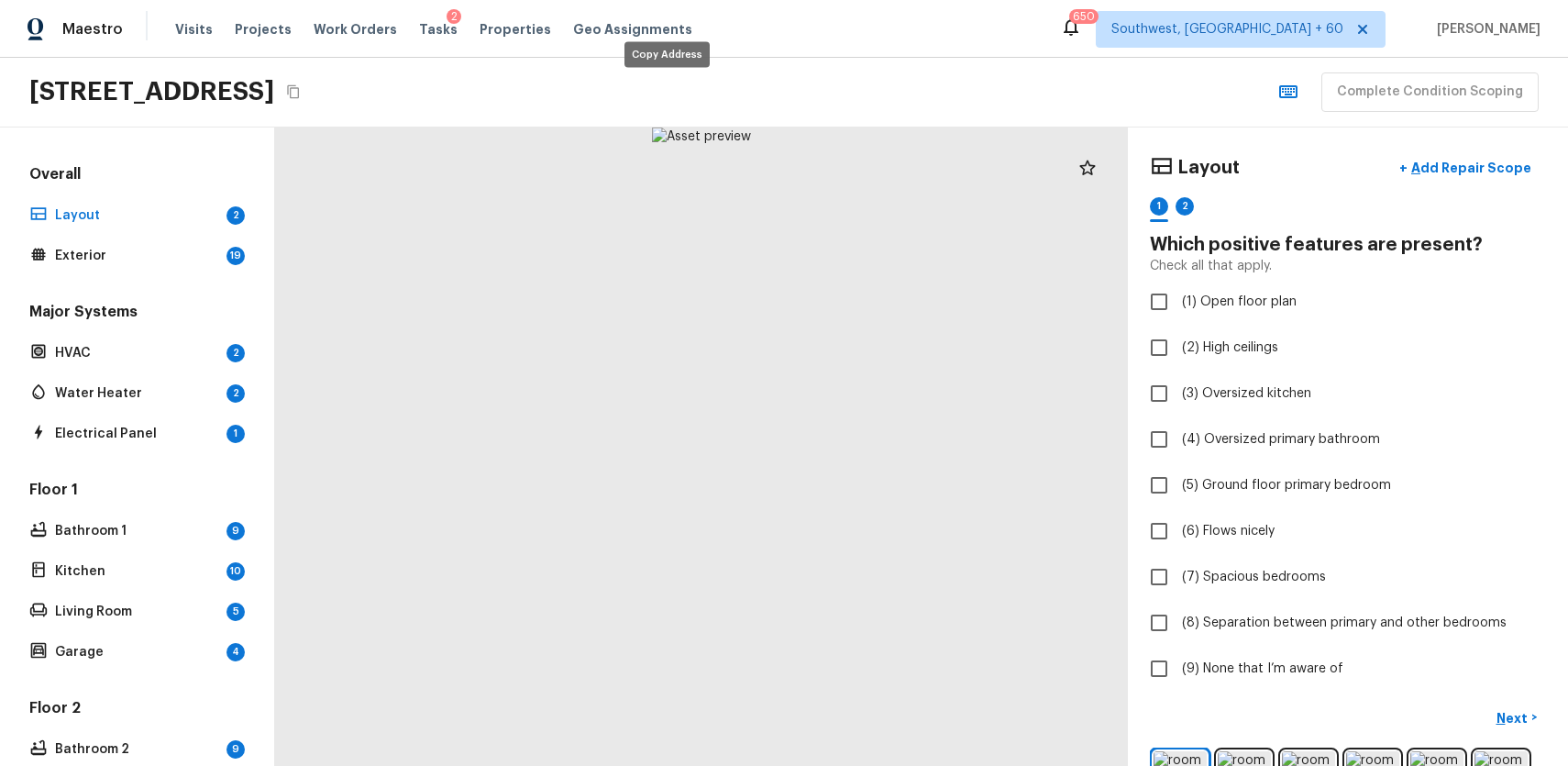
click at [301, 91] on icon "Copy Address" at bounding box center [293, 91] width 15 height 15
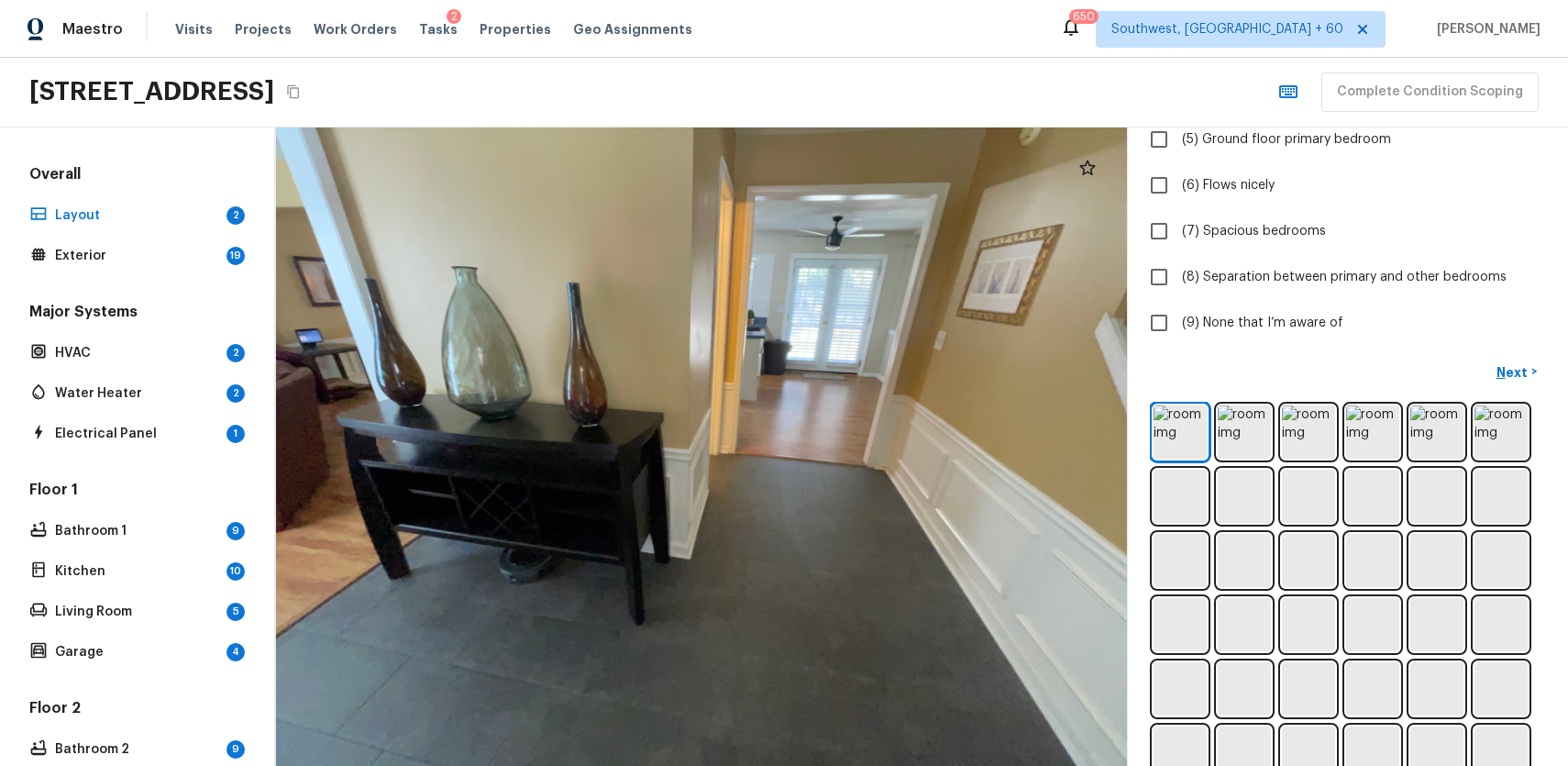
scroll to position [348, 0]
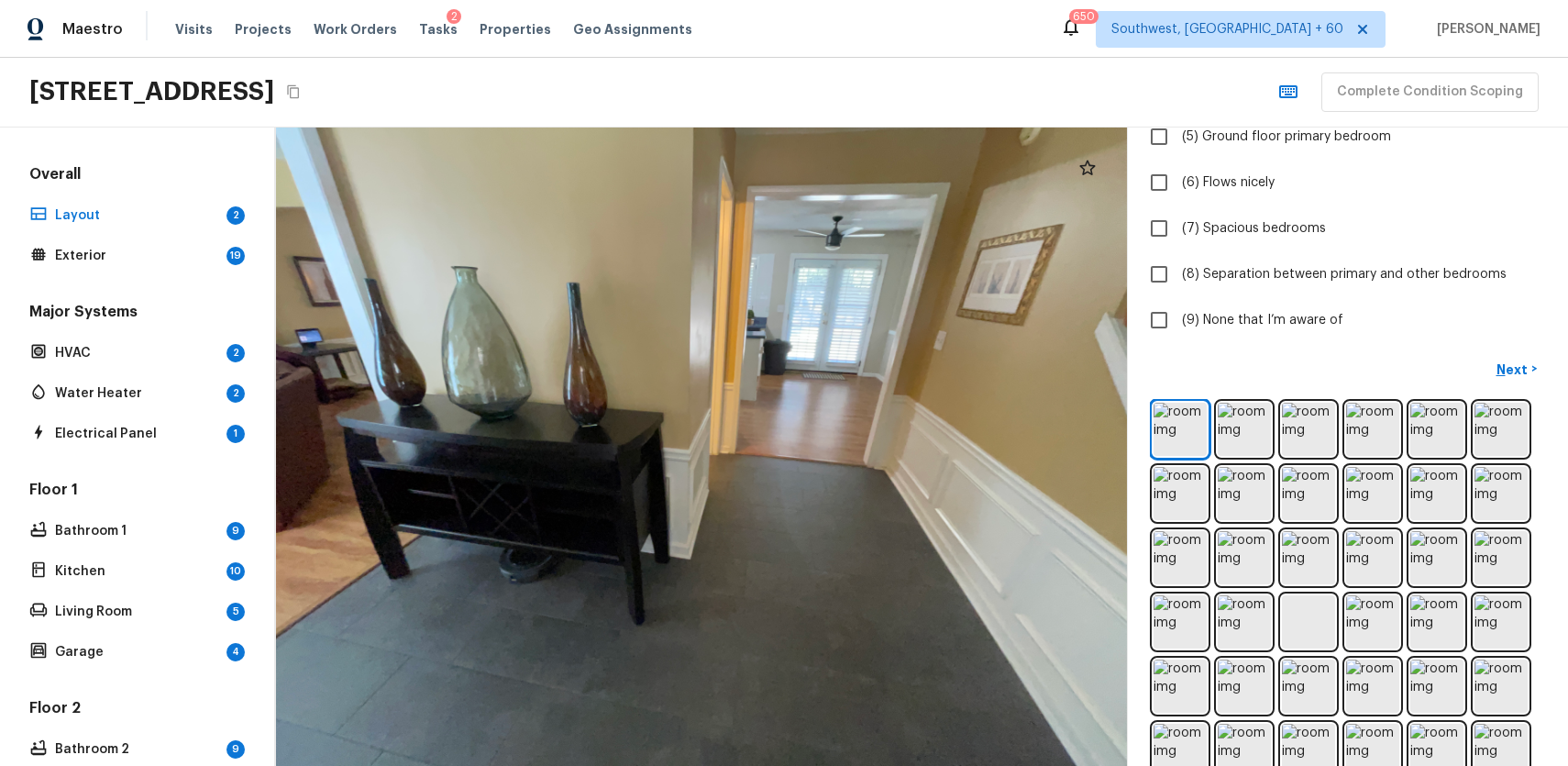
click at [301, 91] on icon "Copy Address" at bounding box center [293, 91] width 15 height 15
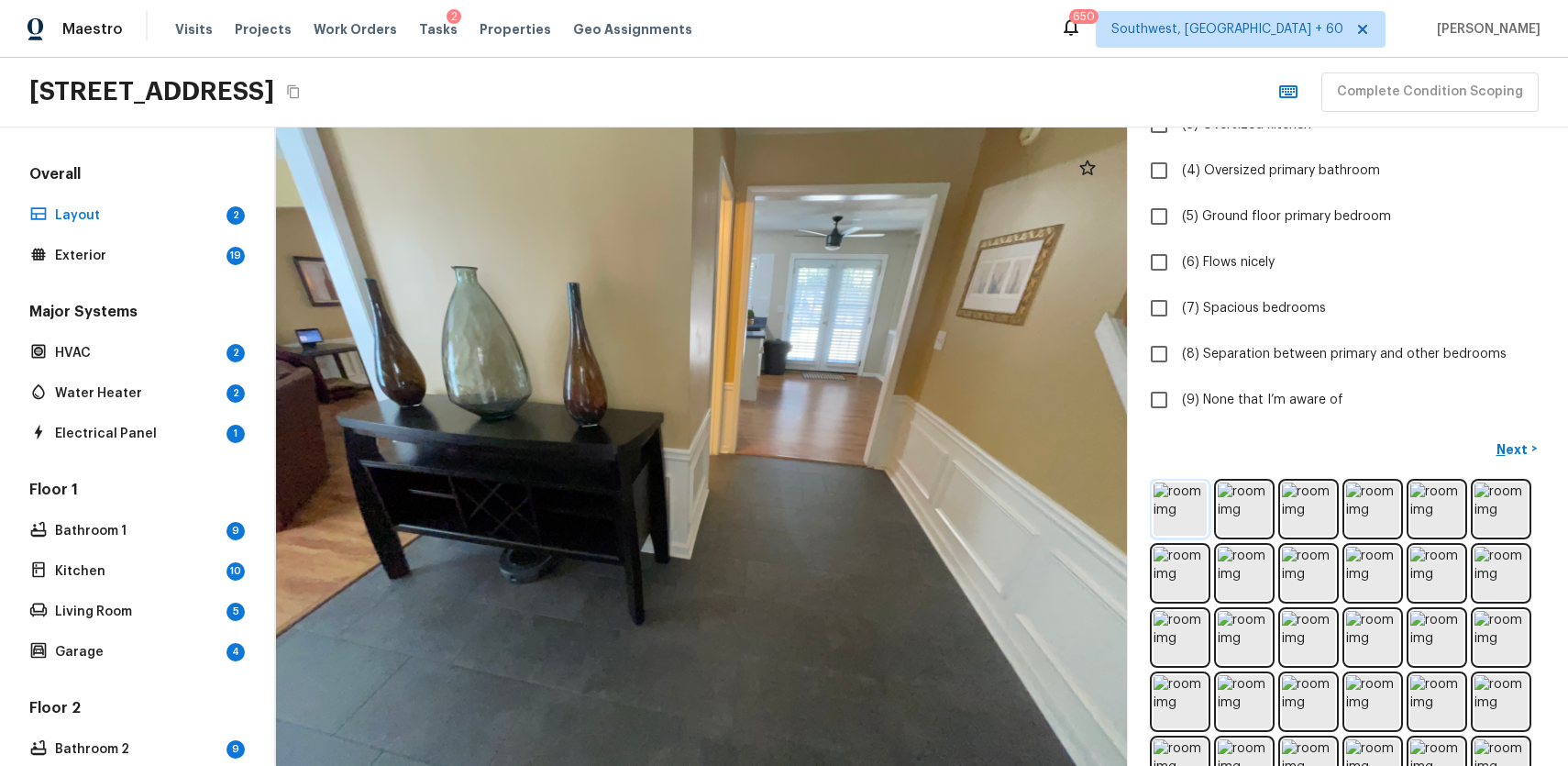
scroll to position [303, 0]
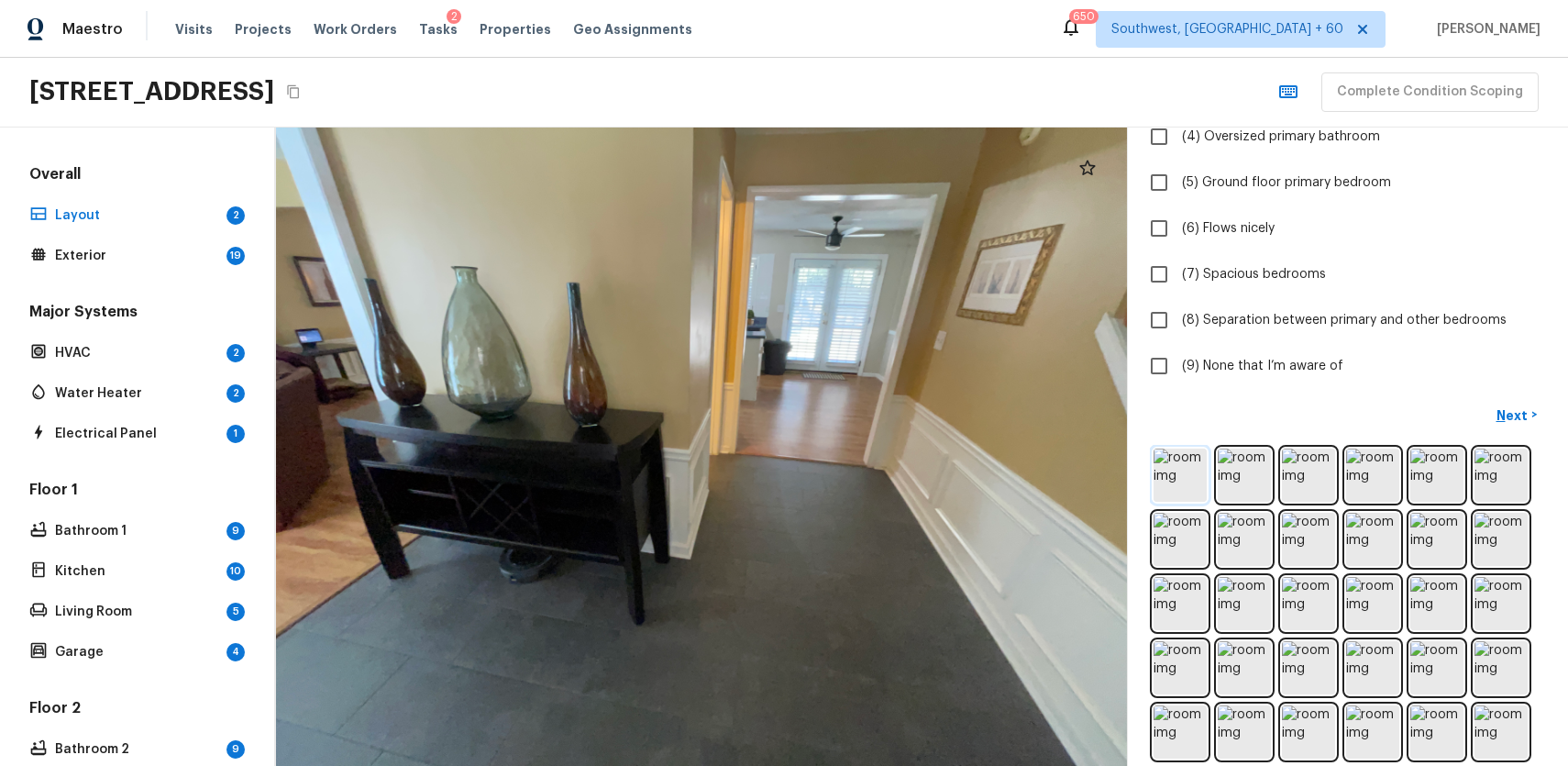
click at [1188, 482] on img at bounding box center [1180, 475] width 54 height 54
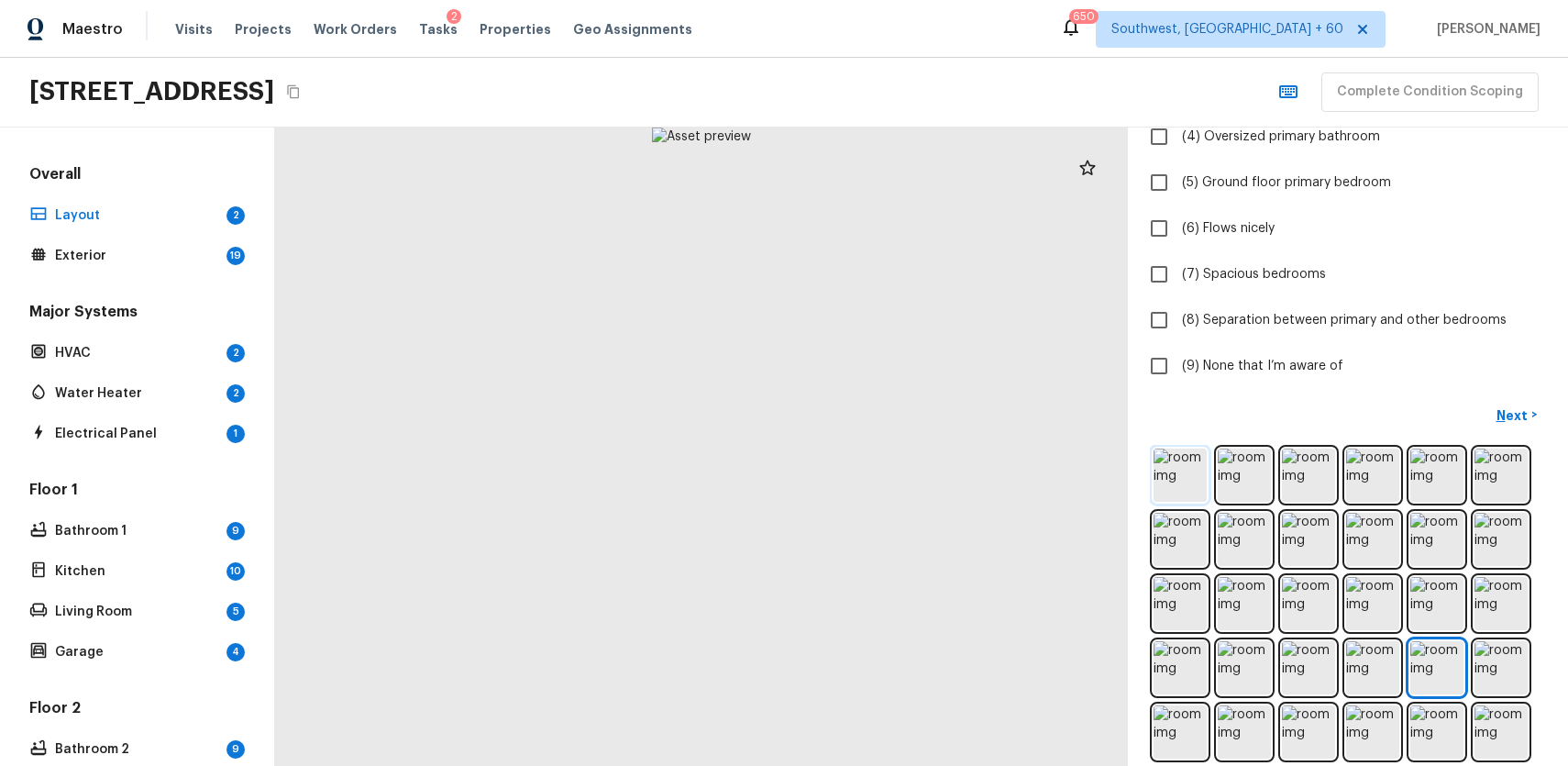
click at [1185, 467] on img at bounding box center [1180, 475] width 54 height 54
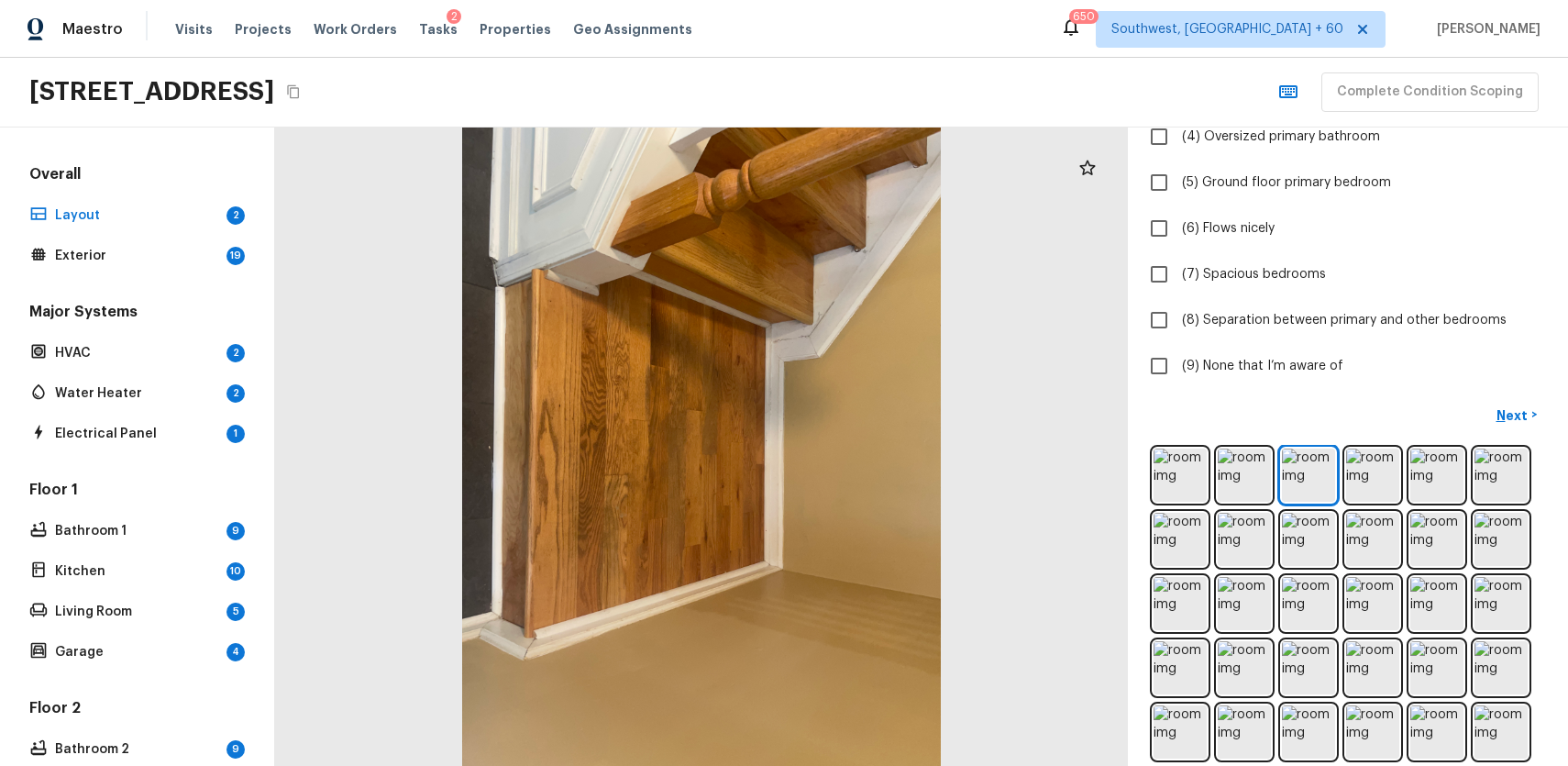
click at [1251, 394] on div "Layout + Add Repair Scope 1 2 Which positive features are present? Check all th…" at bounding box center [1348, 447] width 440 height 639
click at [1190, 495] on img at bounding box center [1180, 475] width 54 height 54
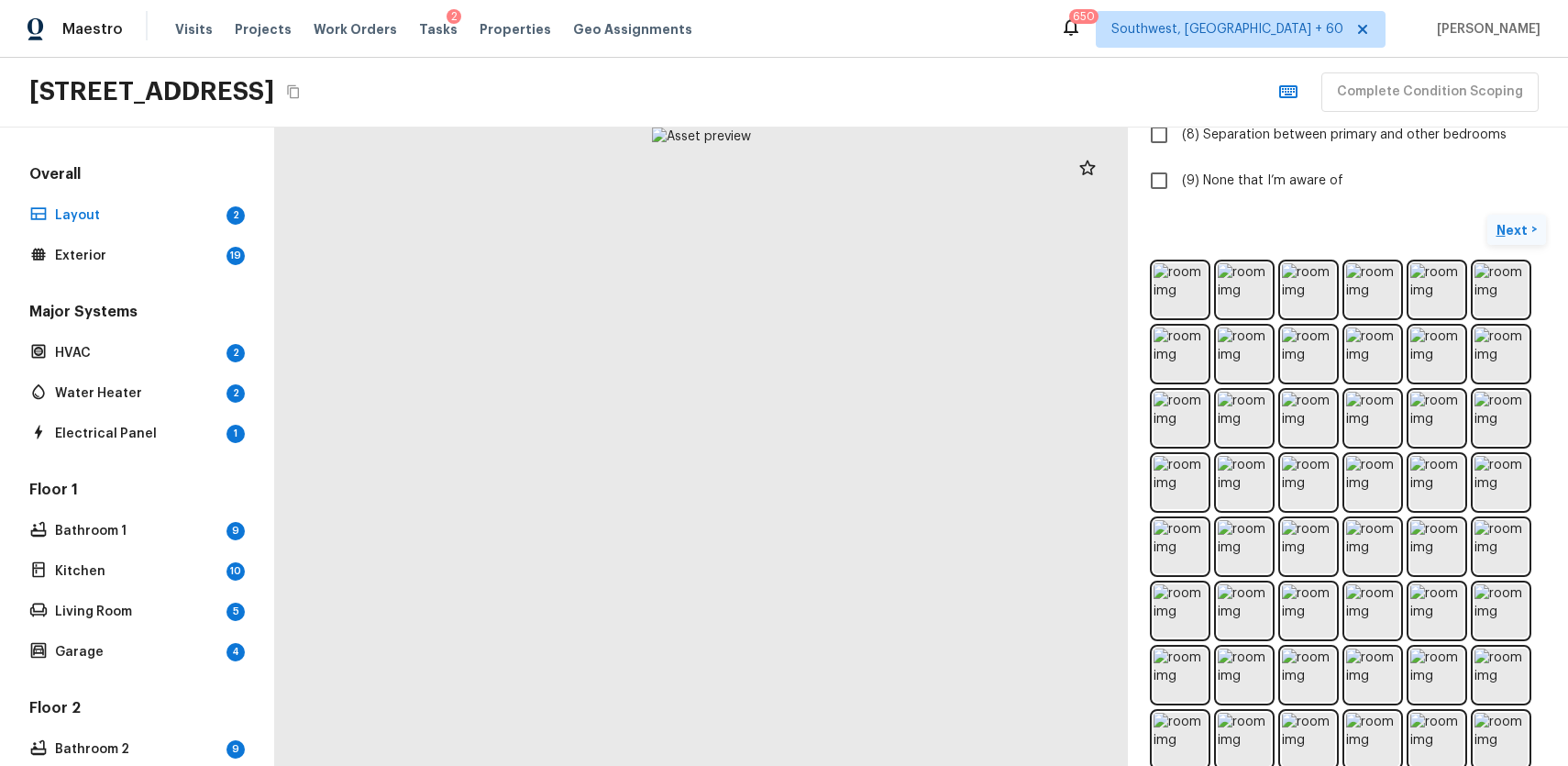
scroll to position [553, 0]
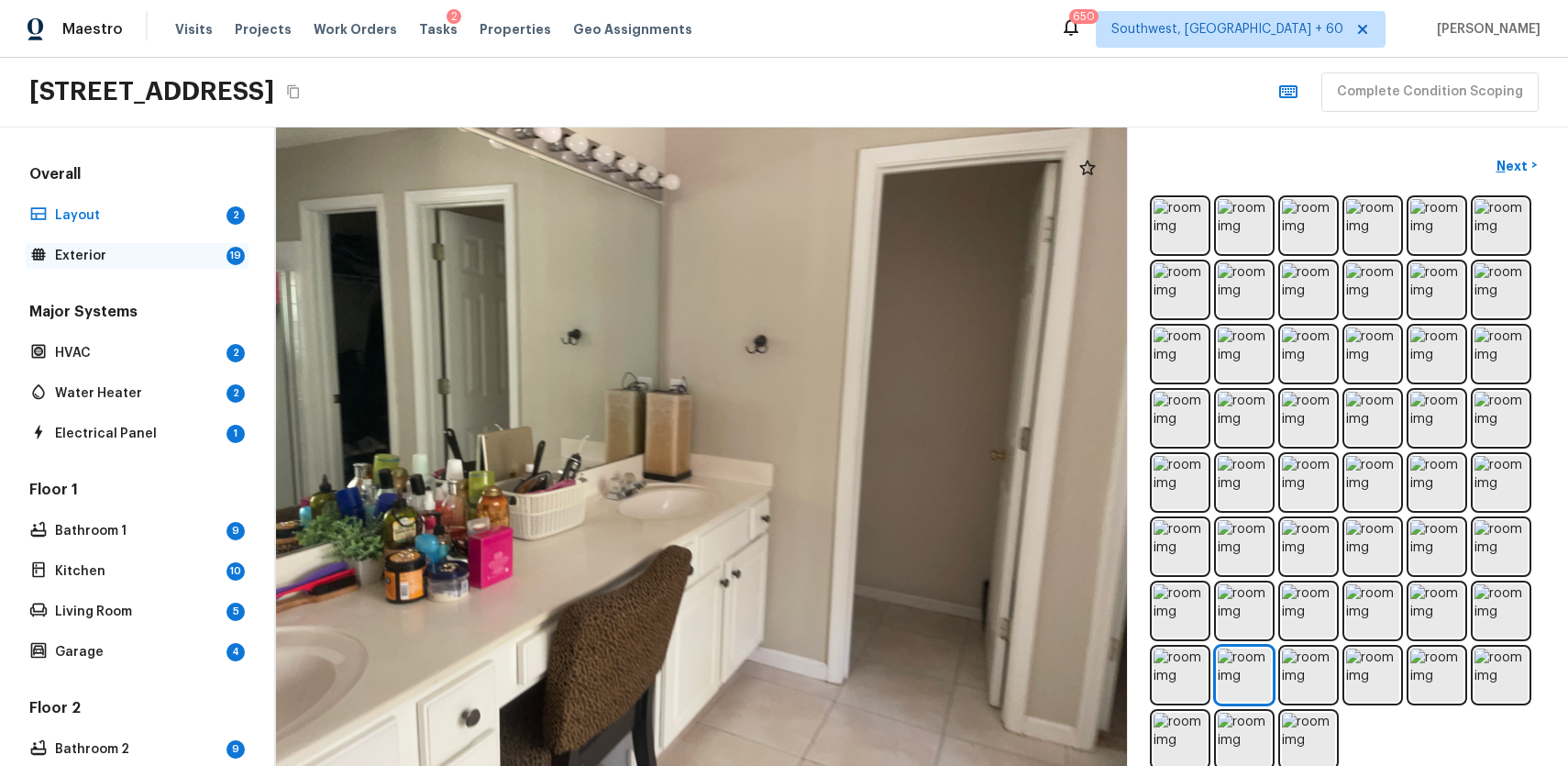
click at [145, 264] on div "Exterior 19" at bounding box center [137, 256] width 223 height 26
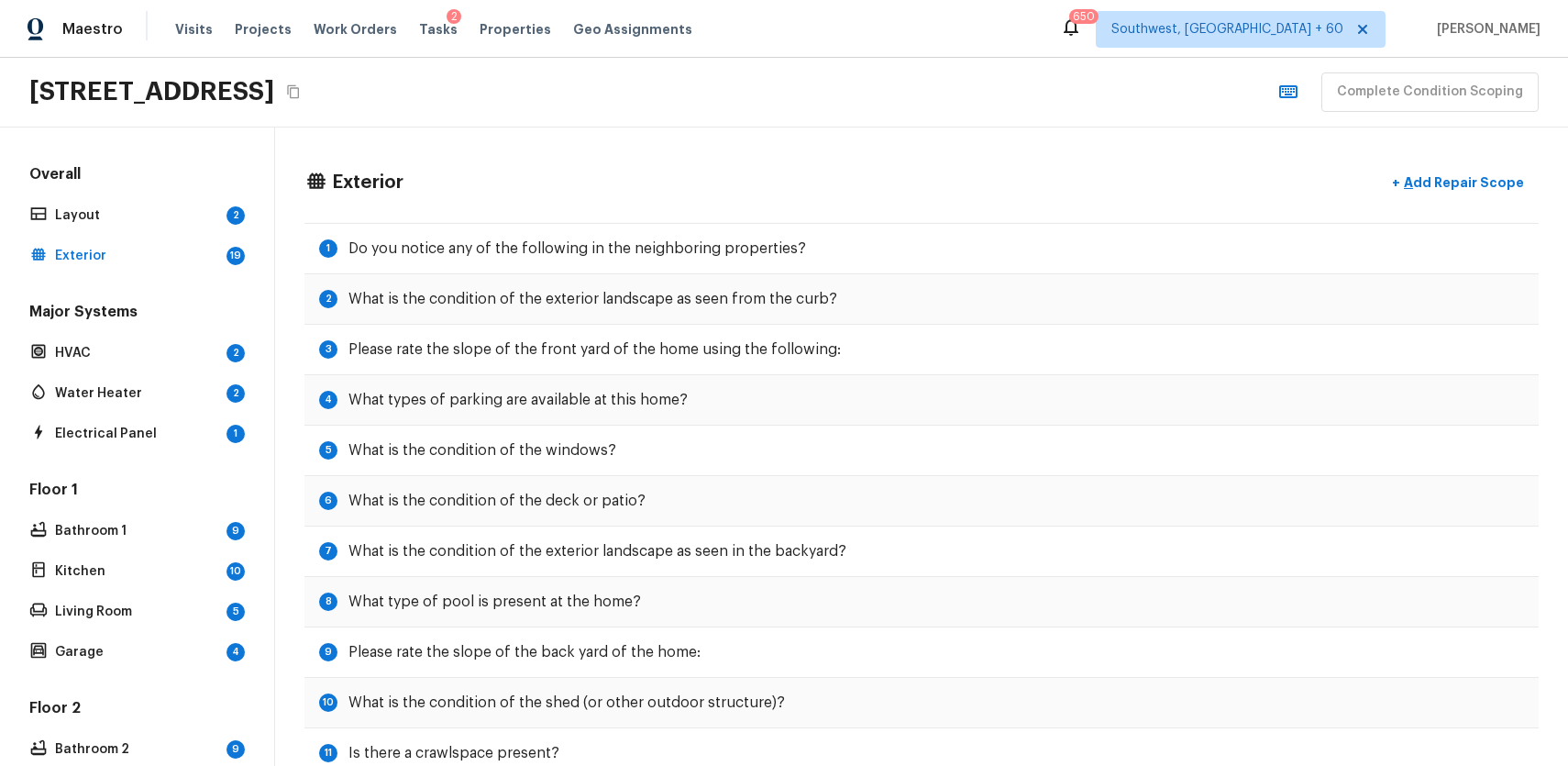
click at [194, 230] on div "Overall Layout 2 Exterior 19" at bounding box center [137, 216] width 223 height 104
click at [220, 250] on div "Exterior 19" at bounding box center [137, 256] width 223 height 26
click at [226, 225] on div "Layout 2" at bounding box center [137, 215] width 223 height 26
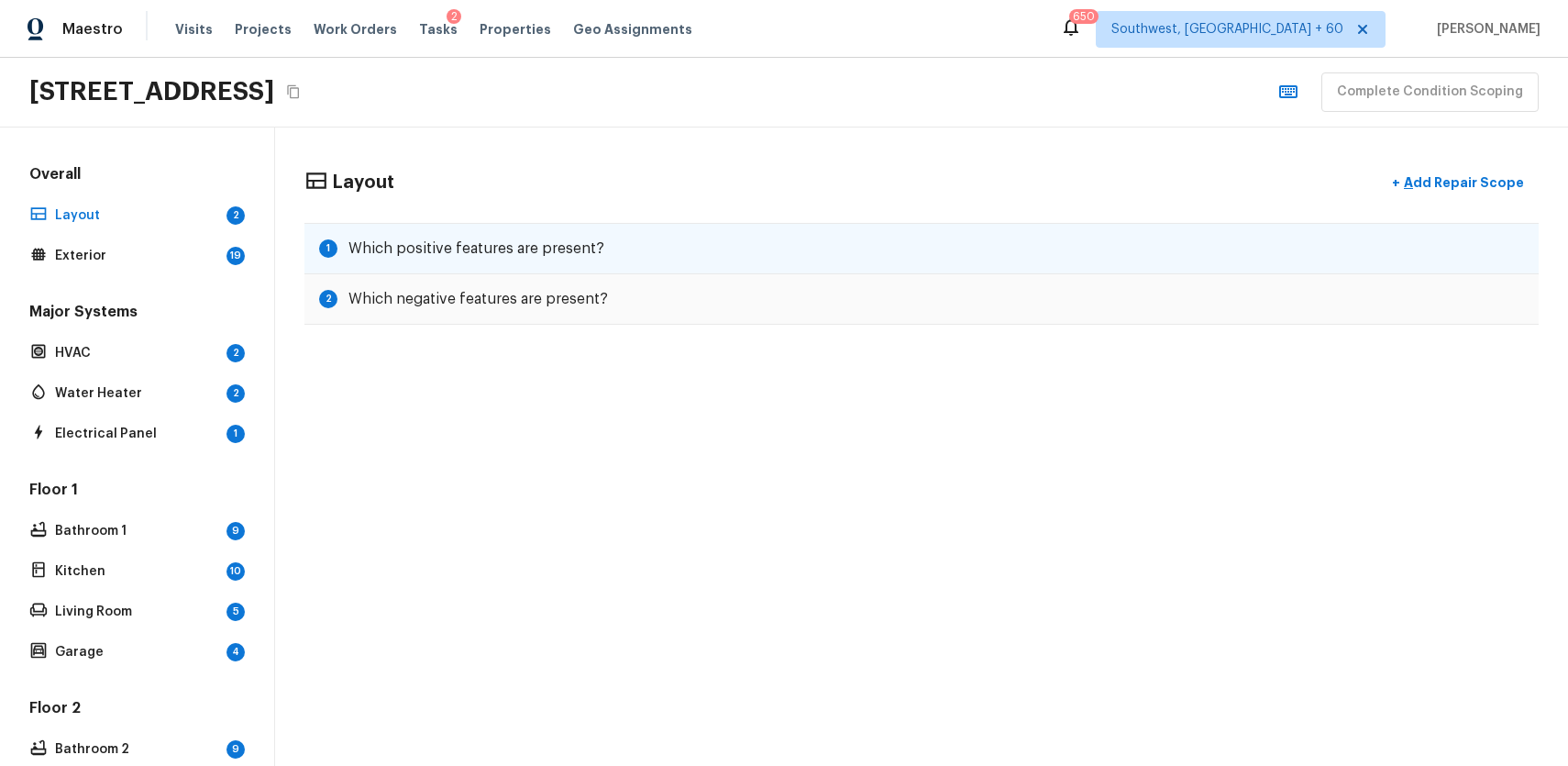
click at [715, 250] on div "1 Which positive features are present?" at bounding box center [921, 249] width 1235 height 52
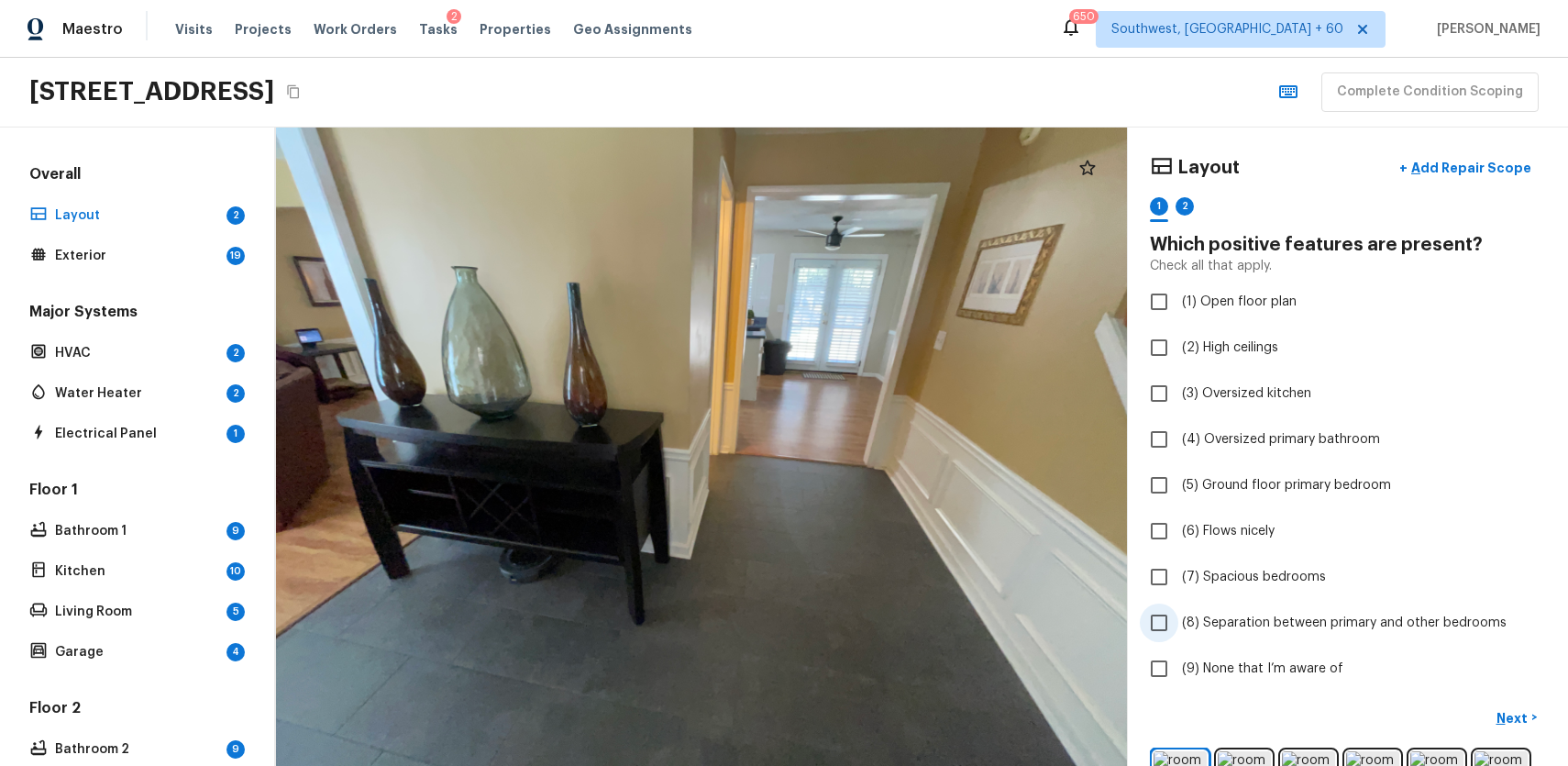
scroll to position [87, 0]
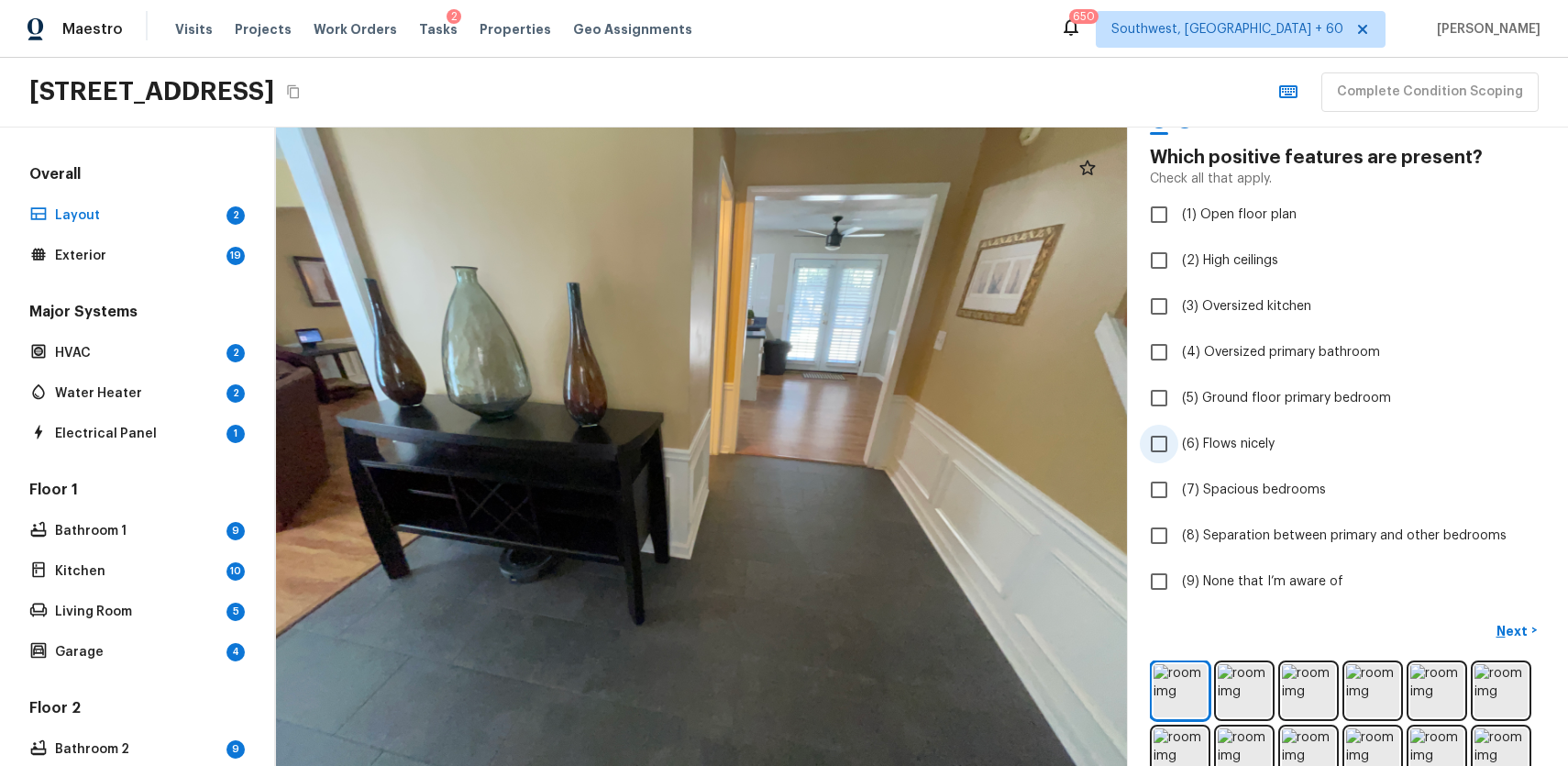
click at [1186, 443] on span "(6) Flows nicely" at bounding box center [1228, 444] width 92 height 18
click at [1178, 443] on input "(6) Flows nicely" at bounding box center [1158, 444] width 39 height 39
click at [1291, 683] on img at bounding box center [1309, 691] width 54 height 54
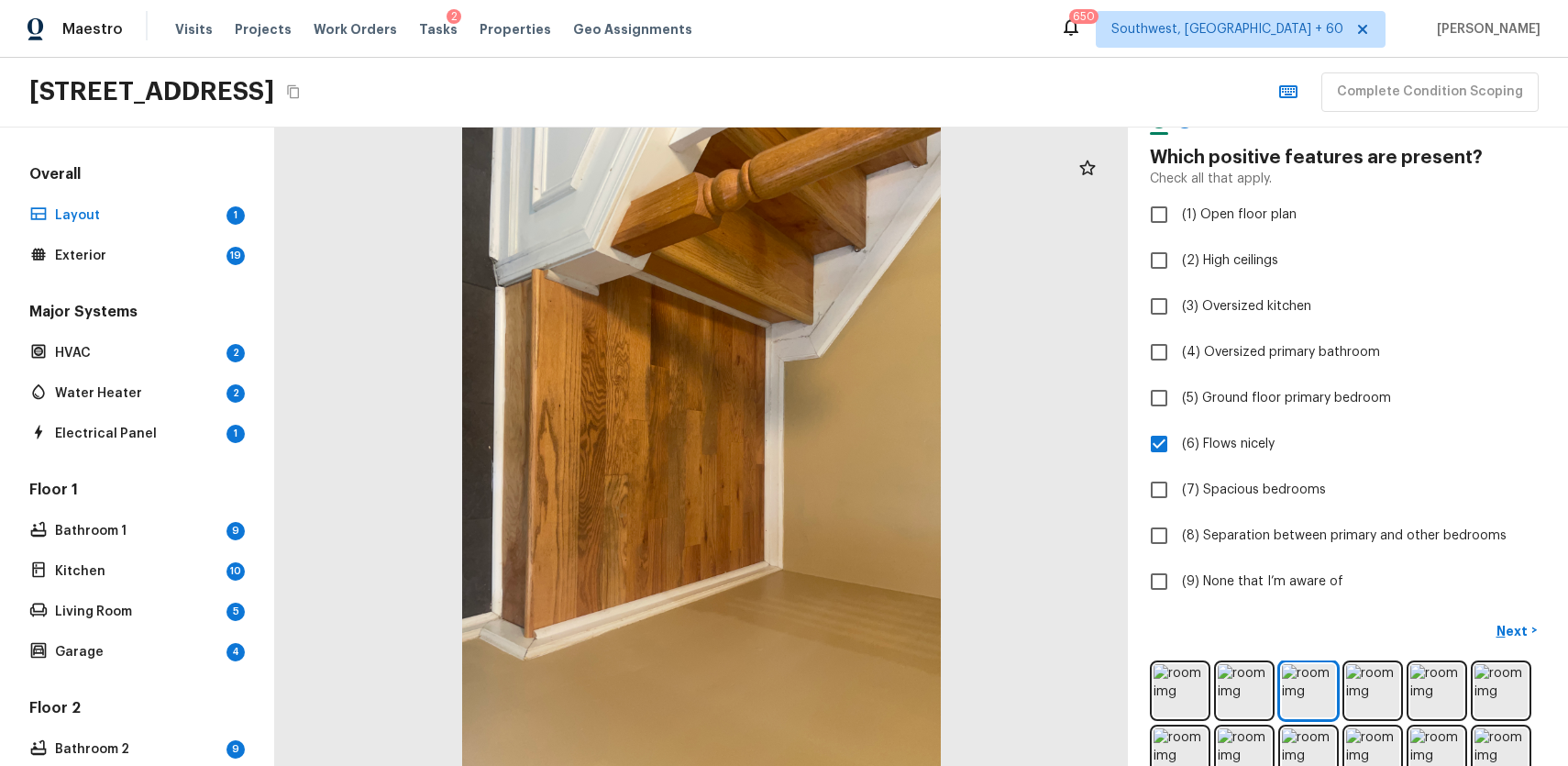
scroll to position [198, 0]
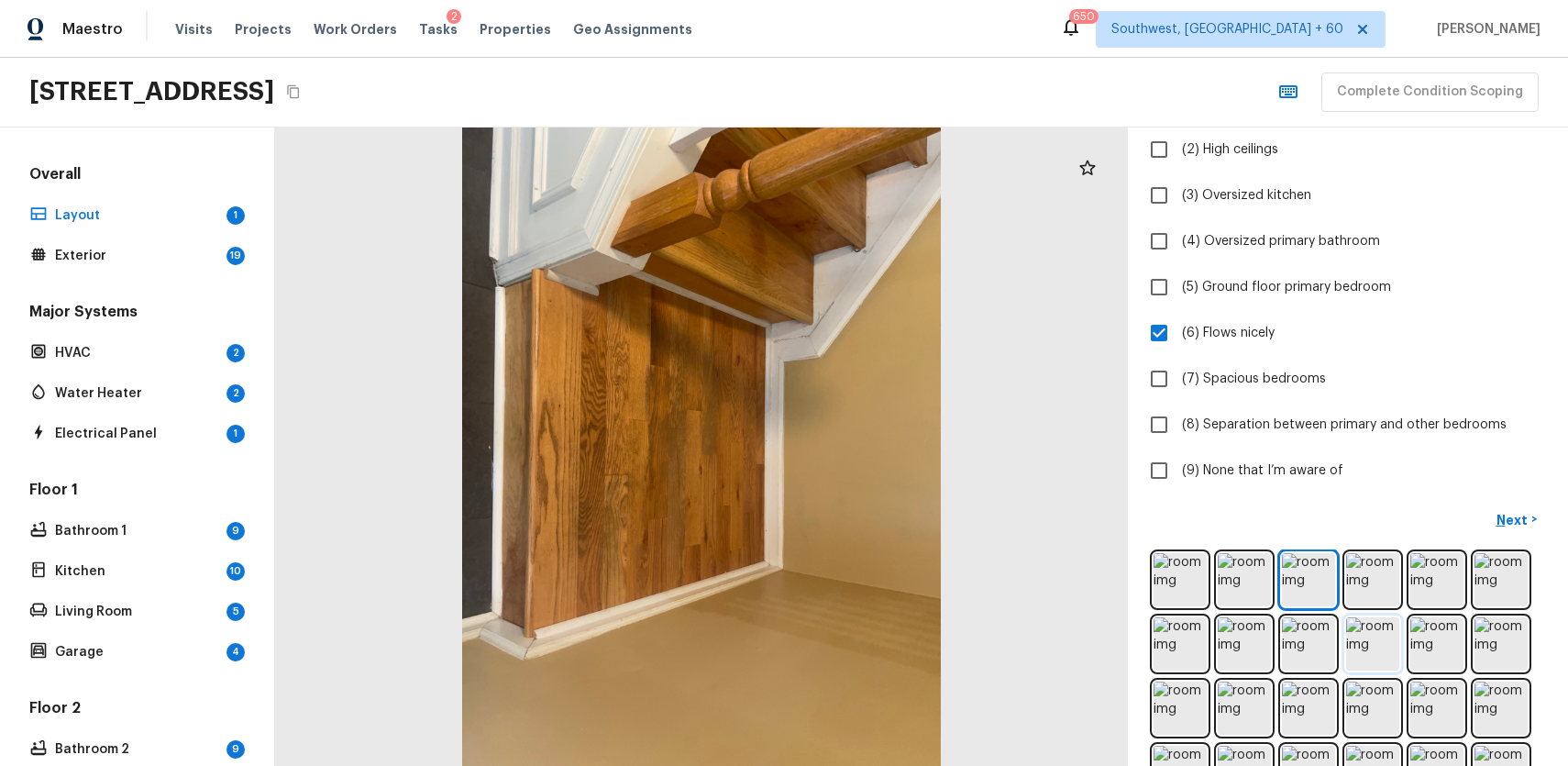
click at [1364, 633] on img at bounding box center [1373, 644] width 54 height 54
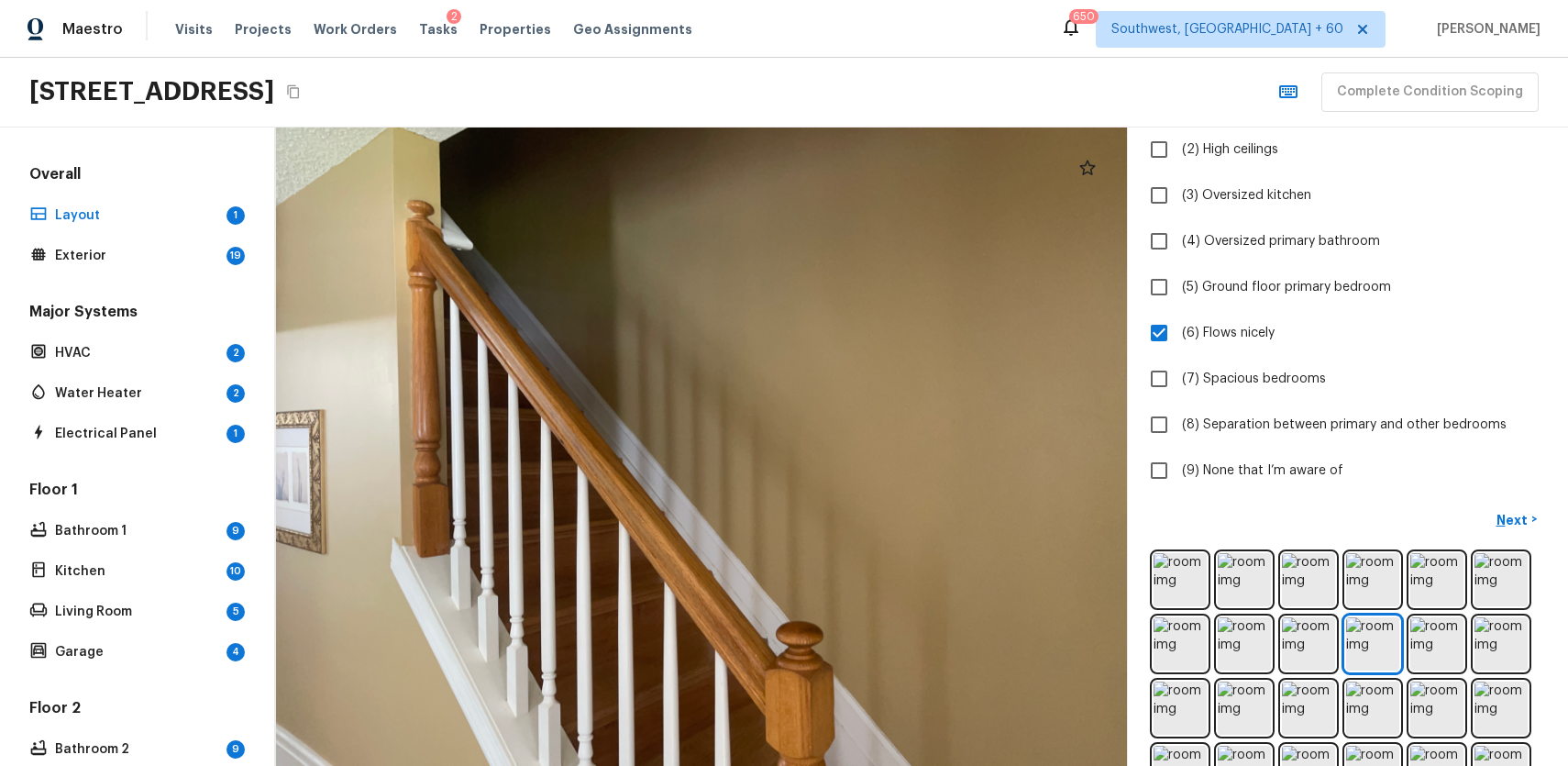
click at [1379, 695] on img at bounding box center [1373, 708] width 54 height 54
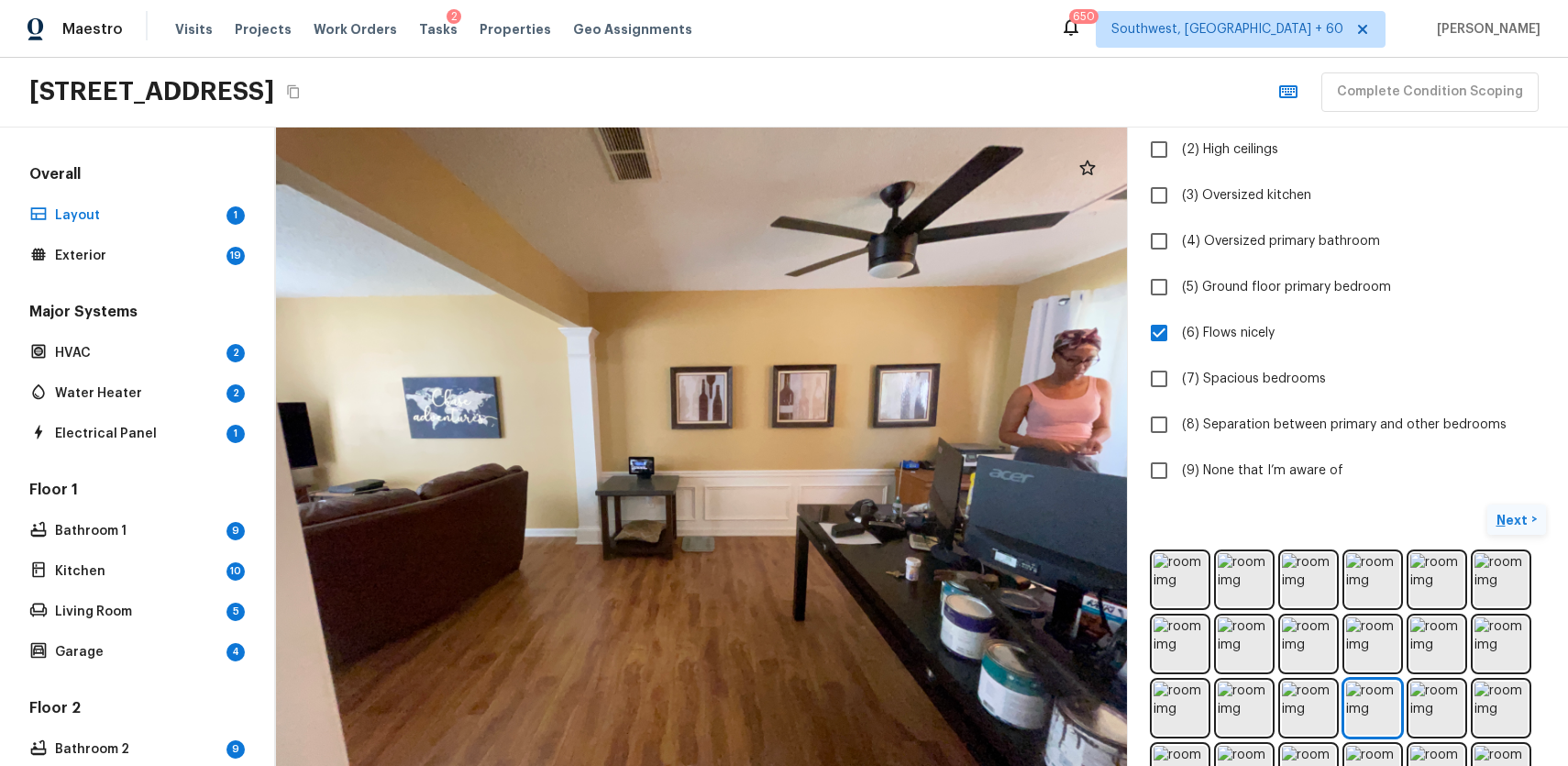
click at [1524, 522] on p "Next" at bounding box center [1513, 520] width 35 height 18
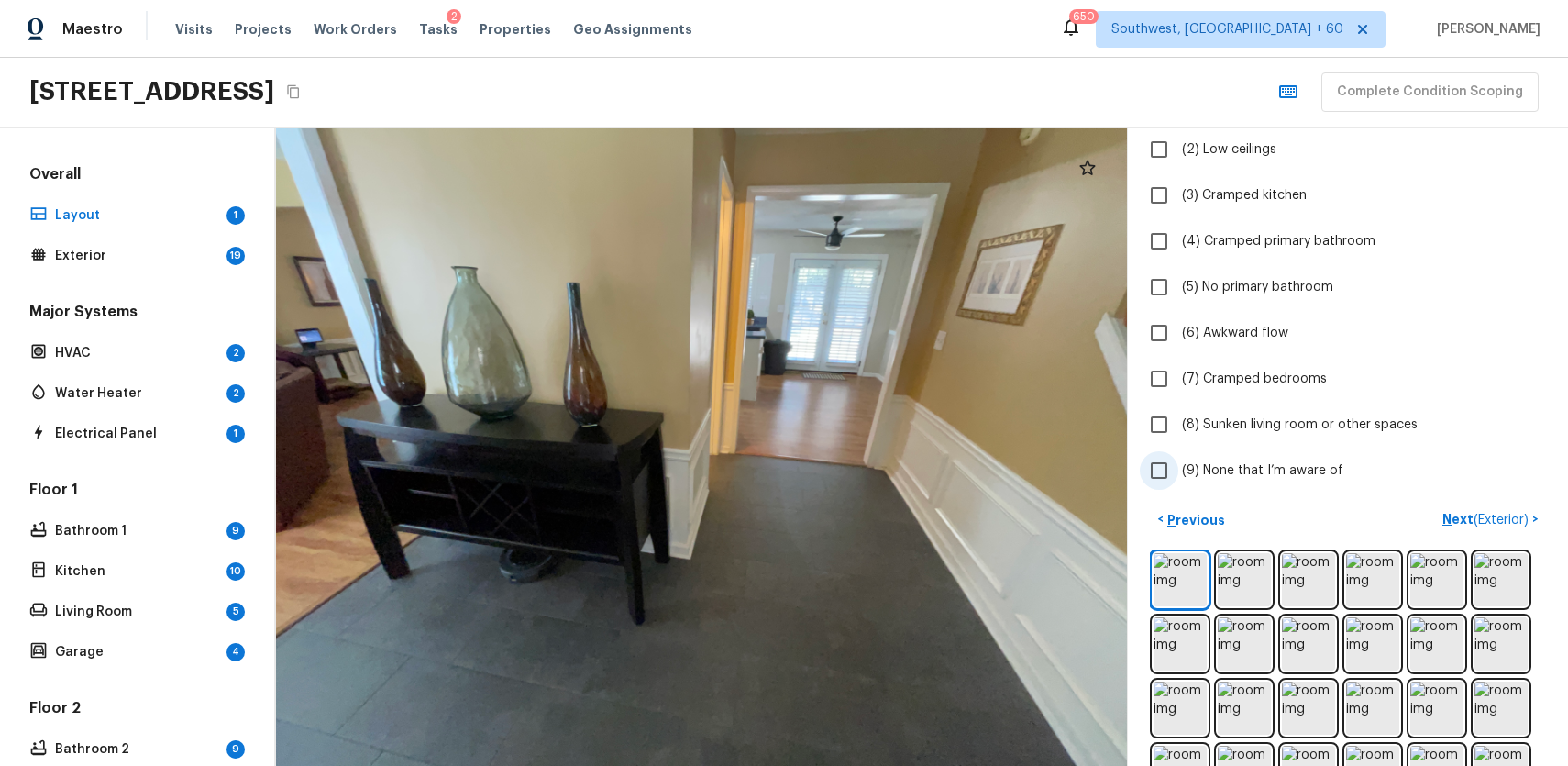
click at [1289, 474] on span "(9) None that I’m aware of" at bounding box center [1263, 470] width 162 height 18
click at [1178, 474] on input "(9) None that I’m aware of" at bounding box center [1158, 470] width 39 height 39
click at [1289, 474] on span "(9) None that I’m aware of" at bounding box center [1263, 470] width 162 height 18
click at [1178, 474] on input "(9) None that I’m aware of" at bounding box center [1158, 470] width 39 height 39
click at [1288, 462] on span "(9) None that I’m aware of" at bounding box center [1263, 470] width 162 height 18
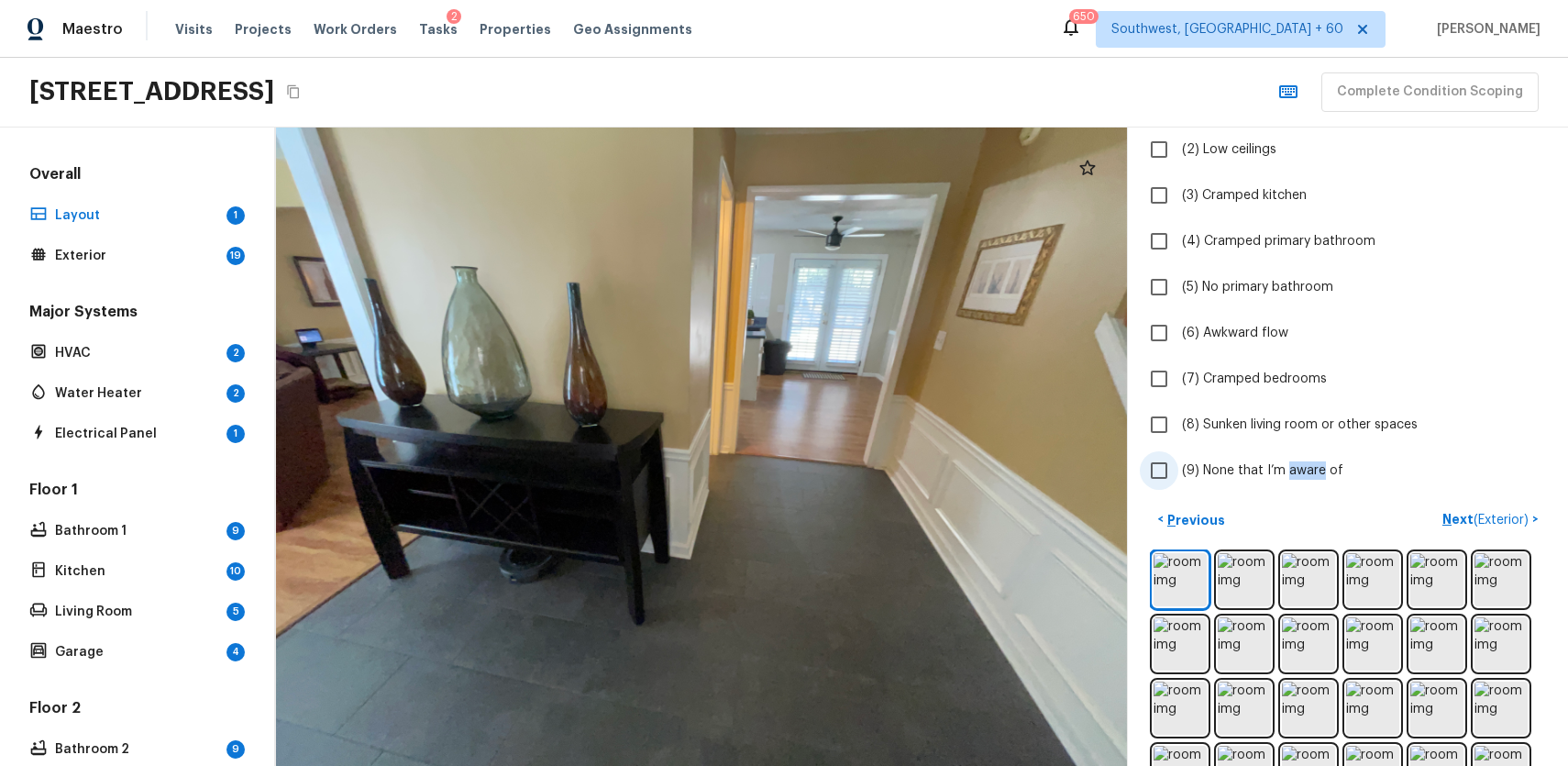
click at [1178, 462] on input "(9) None that I’m aware of" at bounding box center [1158, 470] width 39 height 39
click at [1460, 498] on div "Layout + Add Repair Scope 1 2 Which negative features are present? Check all th…" at bounding box center [1348, 447] width 440 height 639
click at [1483, 507] on button "Next ( Exterior ) >" at bounding box center [1491, 520] width 111 height 31
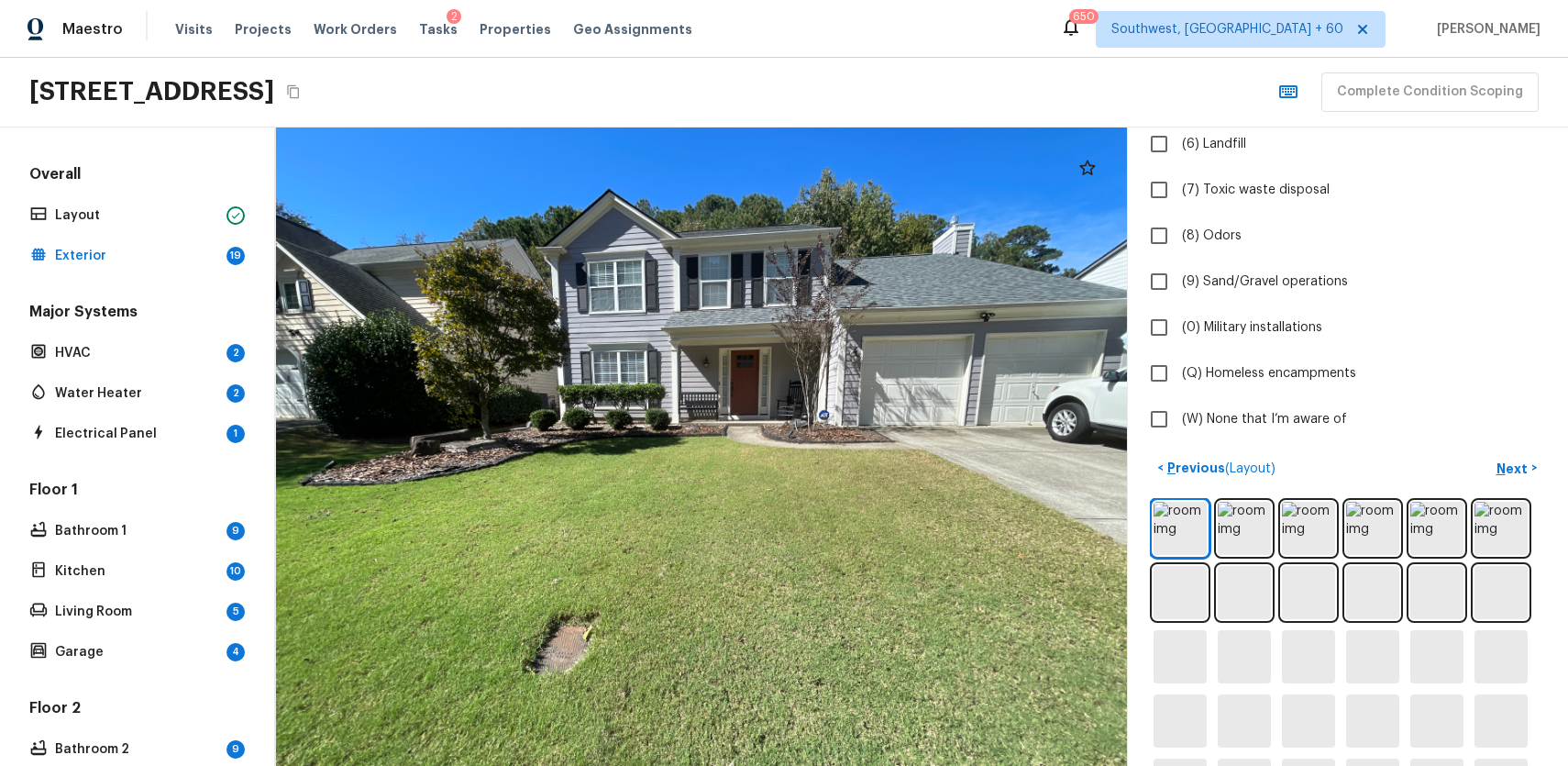
scroll to position [436, 0]
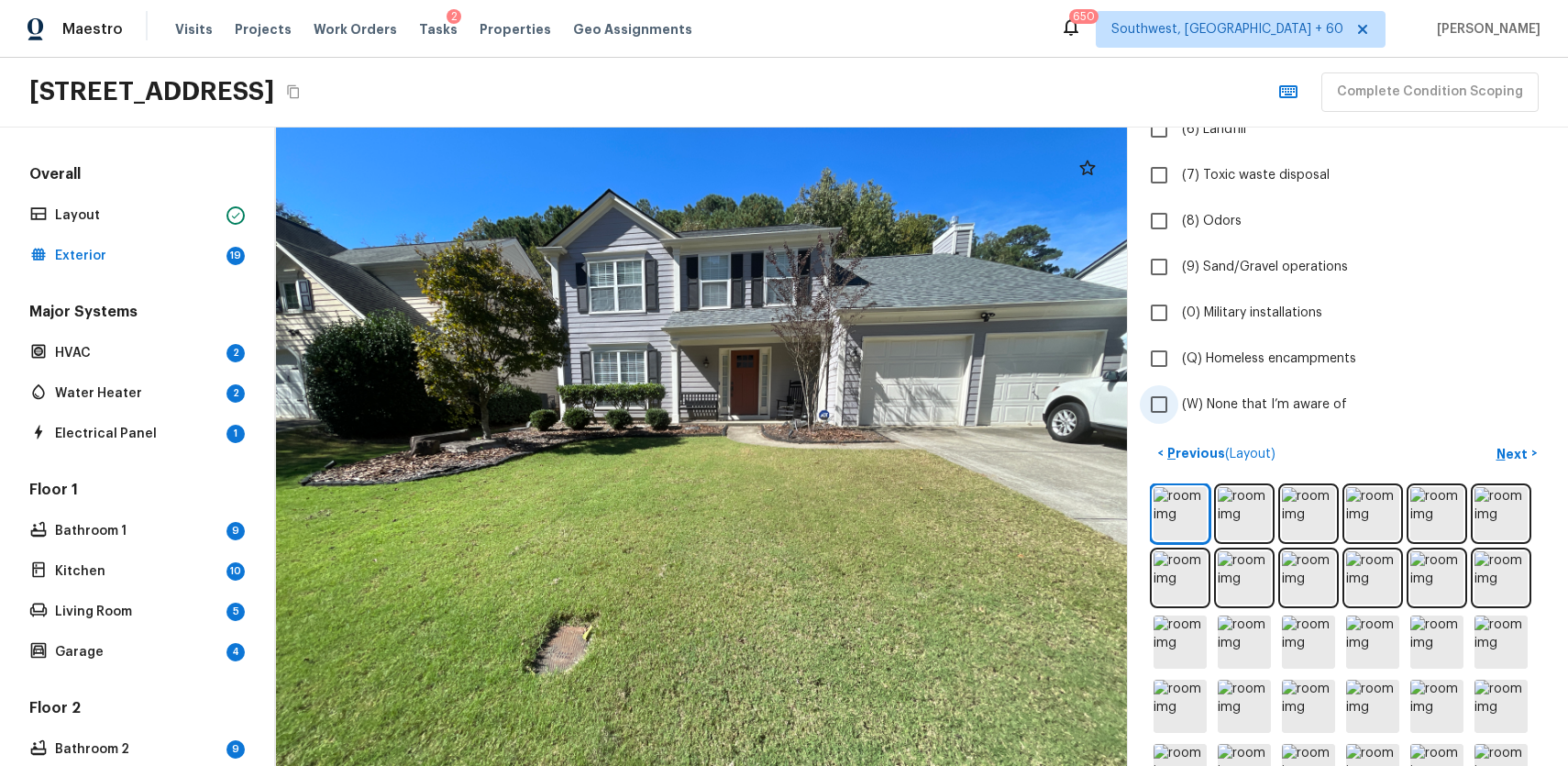
click at [1464, 389] on label "(W) None that I’m aware of" at bounding box center [1335, 404] width 392 height 39
click at [1178, 389] on input "(W) None that I’m aware of" at bounding box center [1158, 404] width 39 height 39
click at [1307, 396] on span "(W) None that I’m aware of" at bounding box center [1265, 405] width 165 height 18
click at [1178, 396] on input "(W) None that I’m aware of" at bounding box center [1158, 404] width 39 height 39
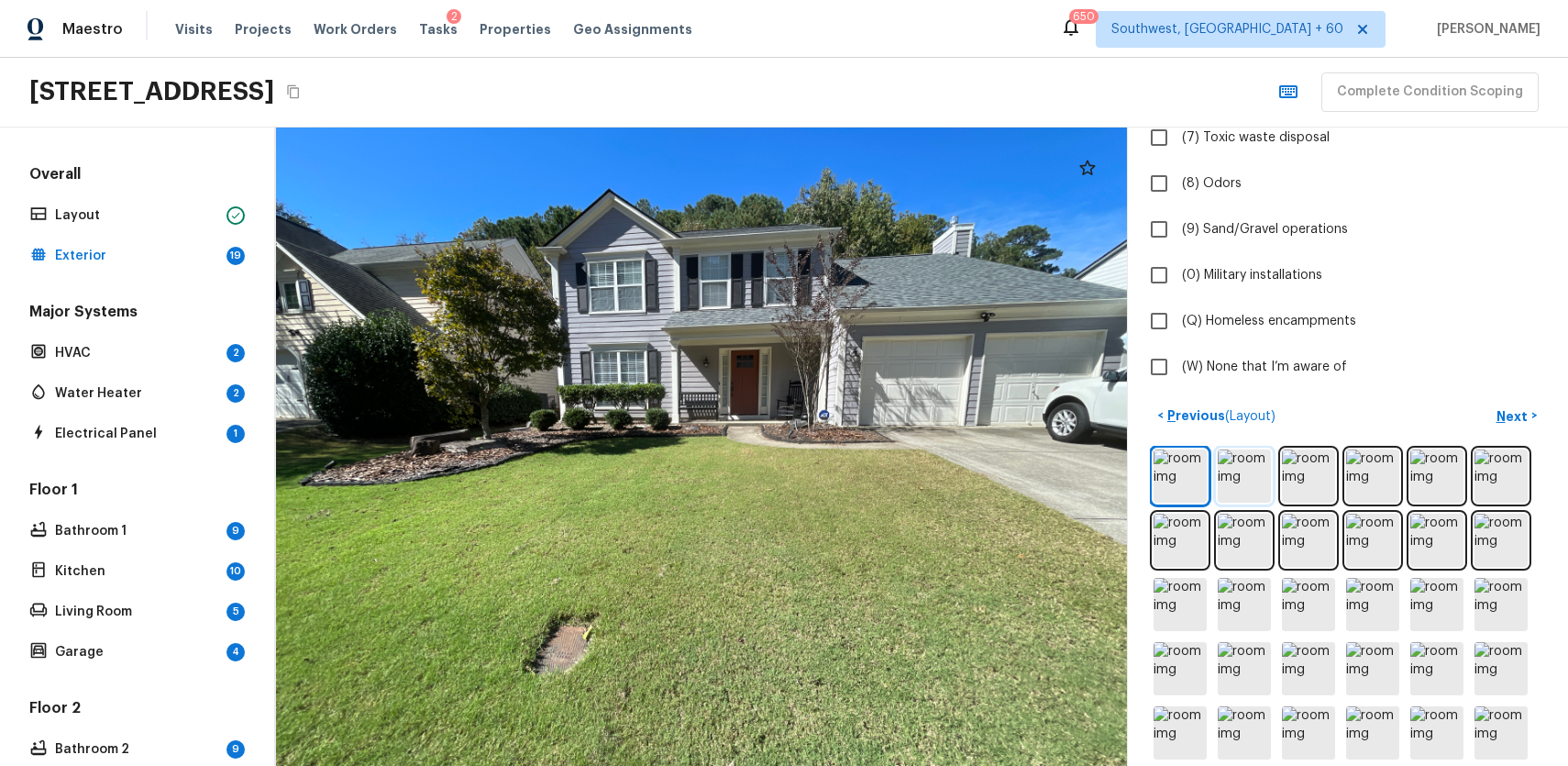
scroll to position [621, 0]
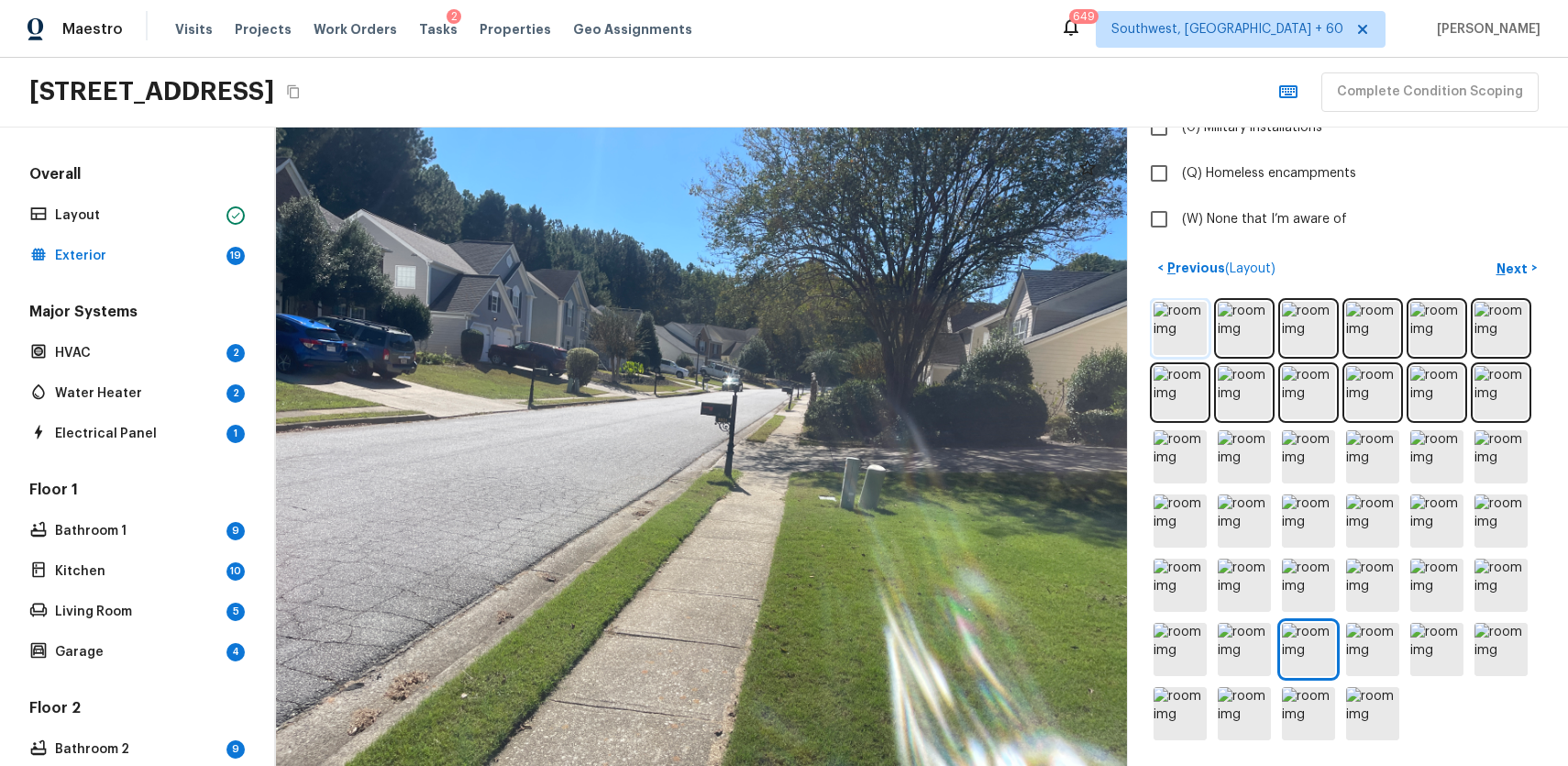
click at [1167, 304] on img at bounding box center [1180, 328] width 54 height 54
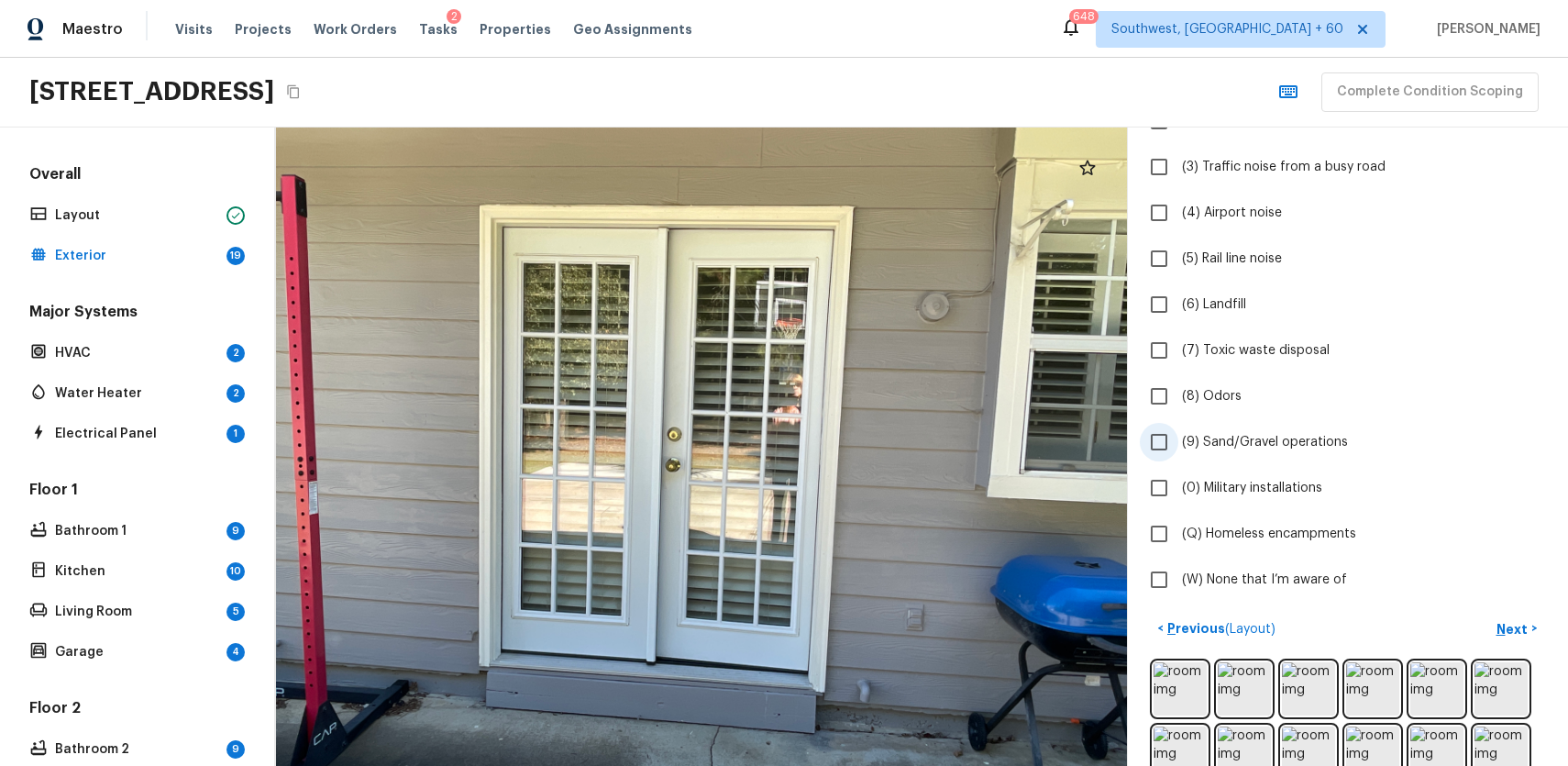
scroll to position [349, 0]
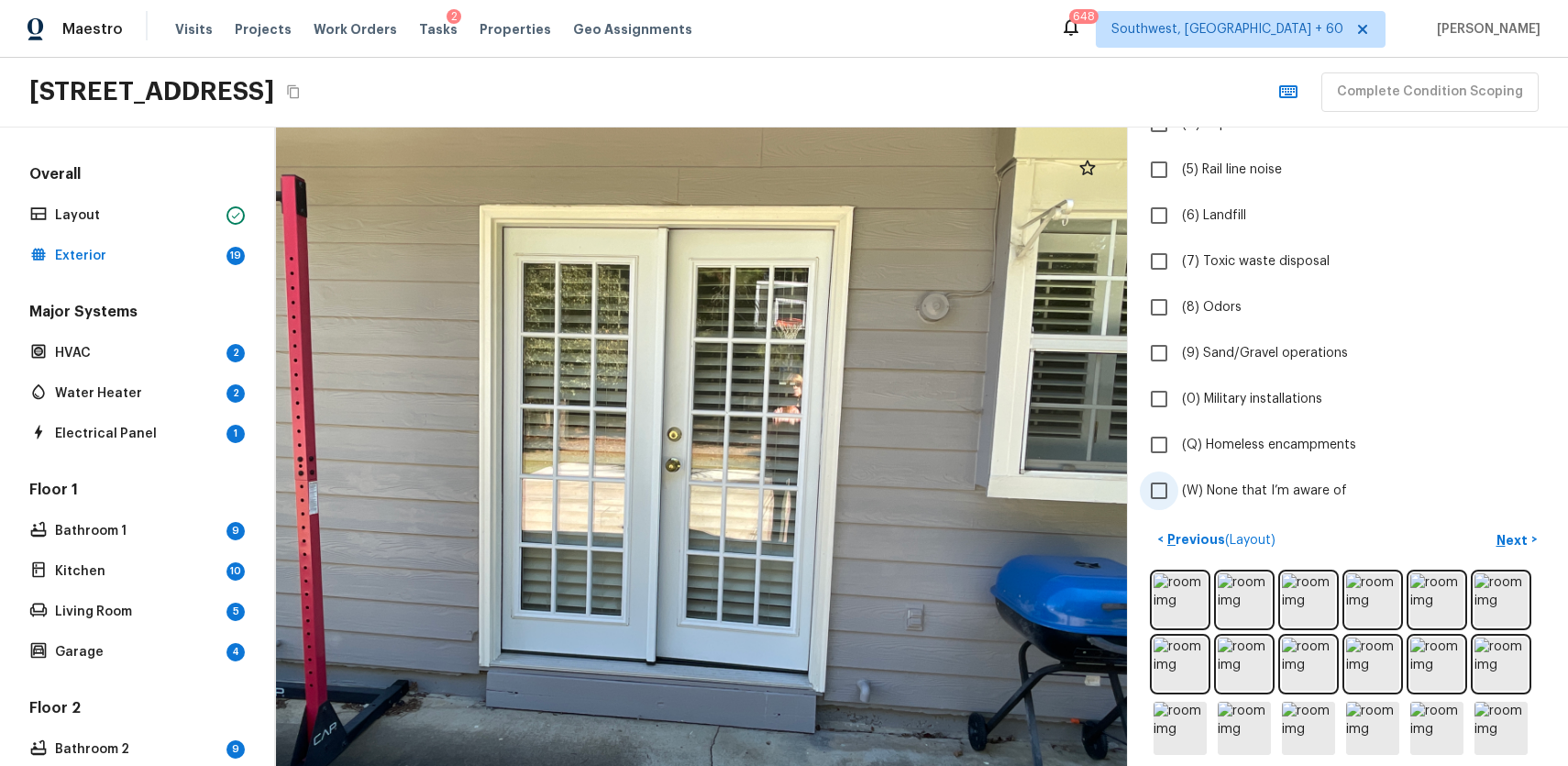
click at [1289, 472] on label "(W) None that I’m aware of" at bounding box center [1335, 490] width 392 height 39
click at [1178, 472] on input "(W) None that I’m aware of" at bounding box center [1158, 490] width 39 height 39
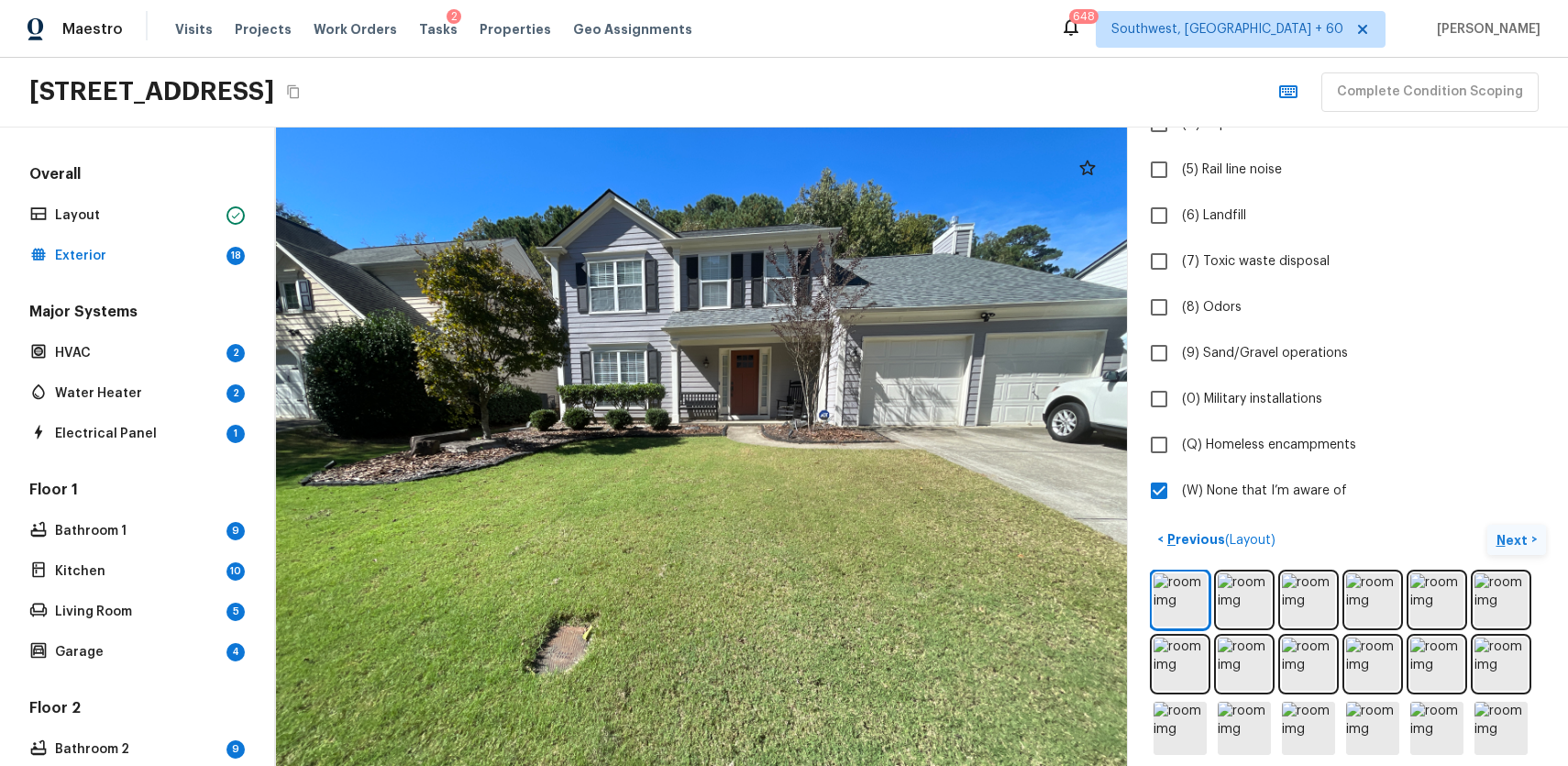
click at [1530, 538] on button "Next >" at bounding box center [1516, 540] width 59 height 31
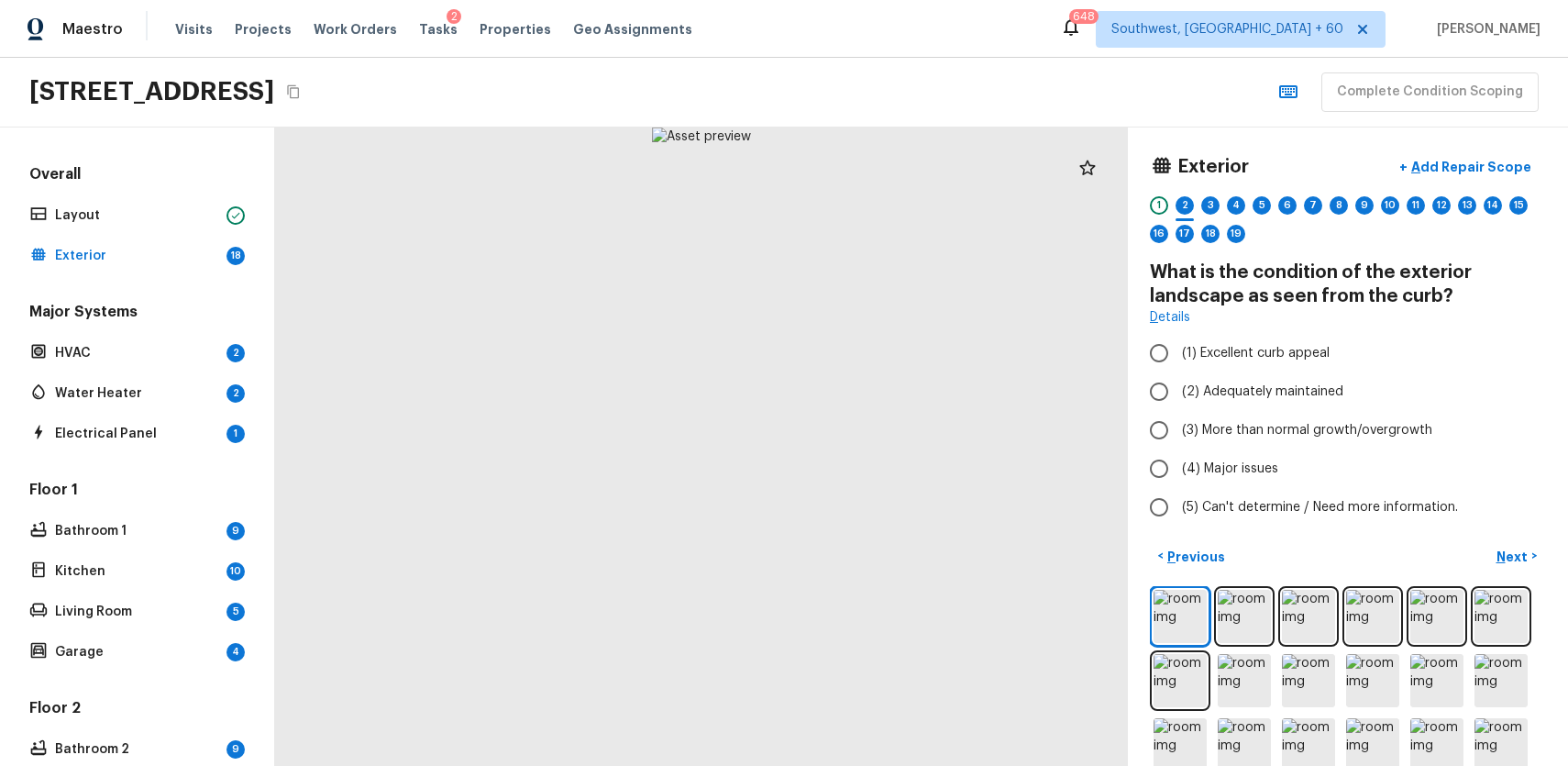
scroll to position [0, 0]
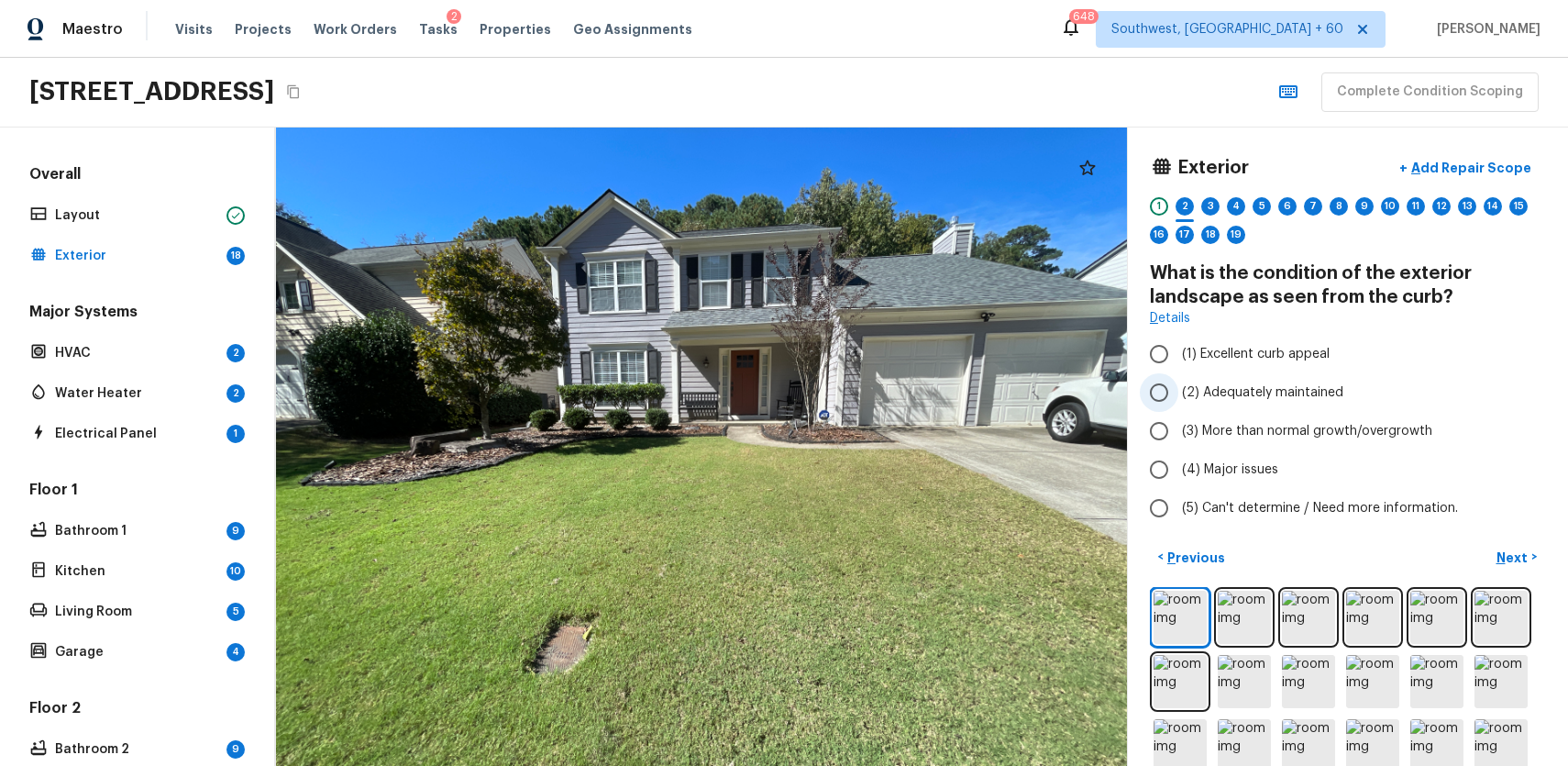
click at [1261, 400] on span "(2) Adequately maintained" at bounding box center [1263, 392] width 162 height 18
click at [1178, 400] on input "(2) Adequately maintained" at bounding box center [1158, 392] width 39 height 39
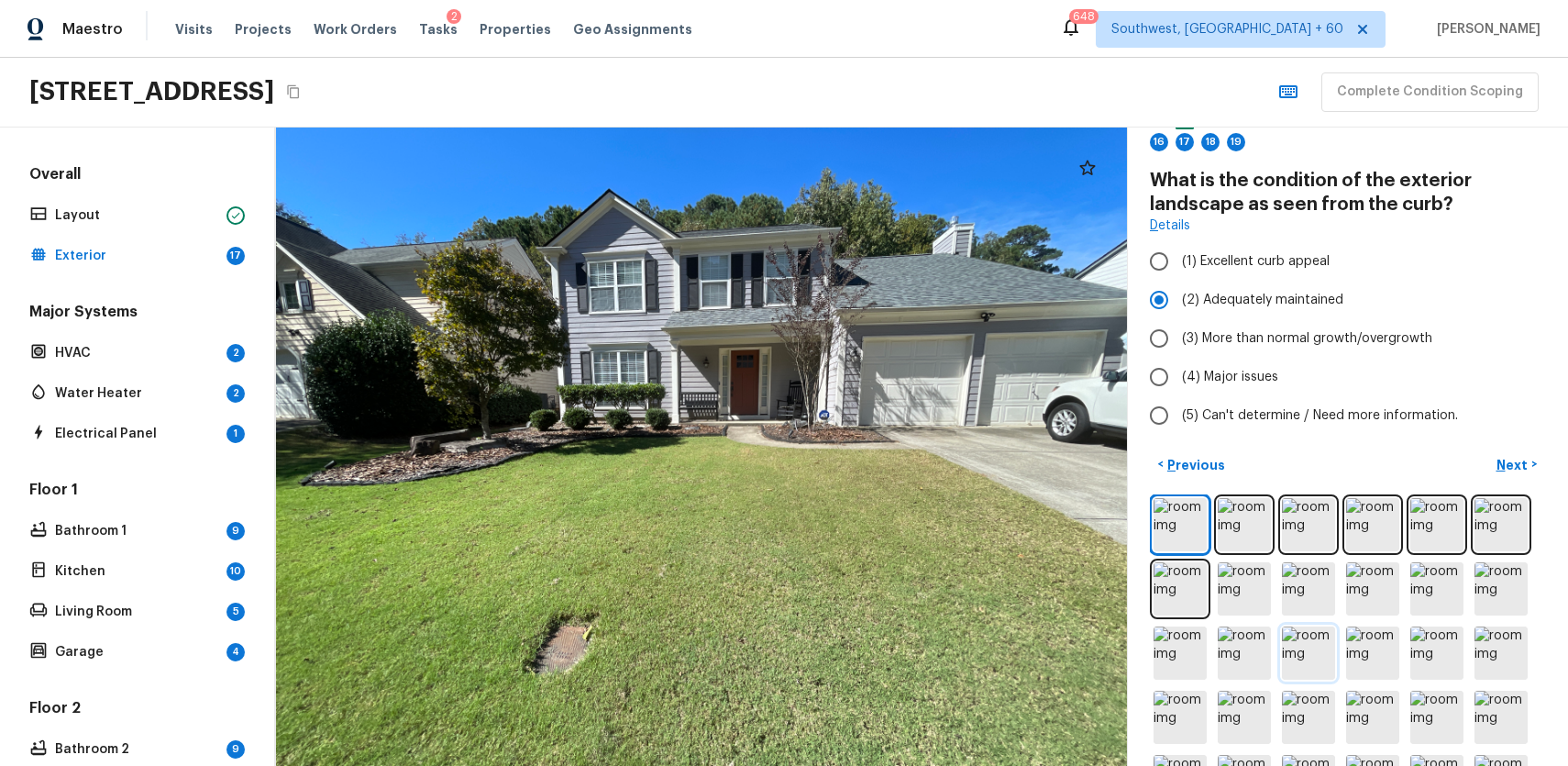
scroll to position [167, 0]
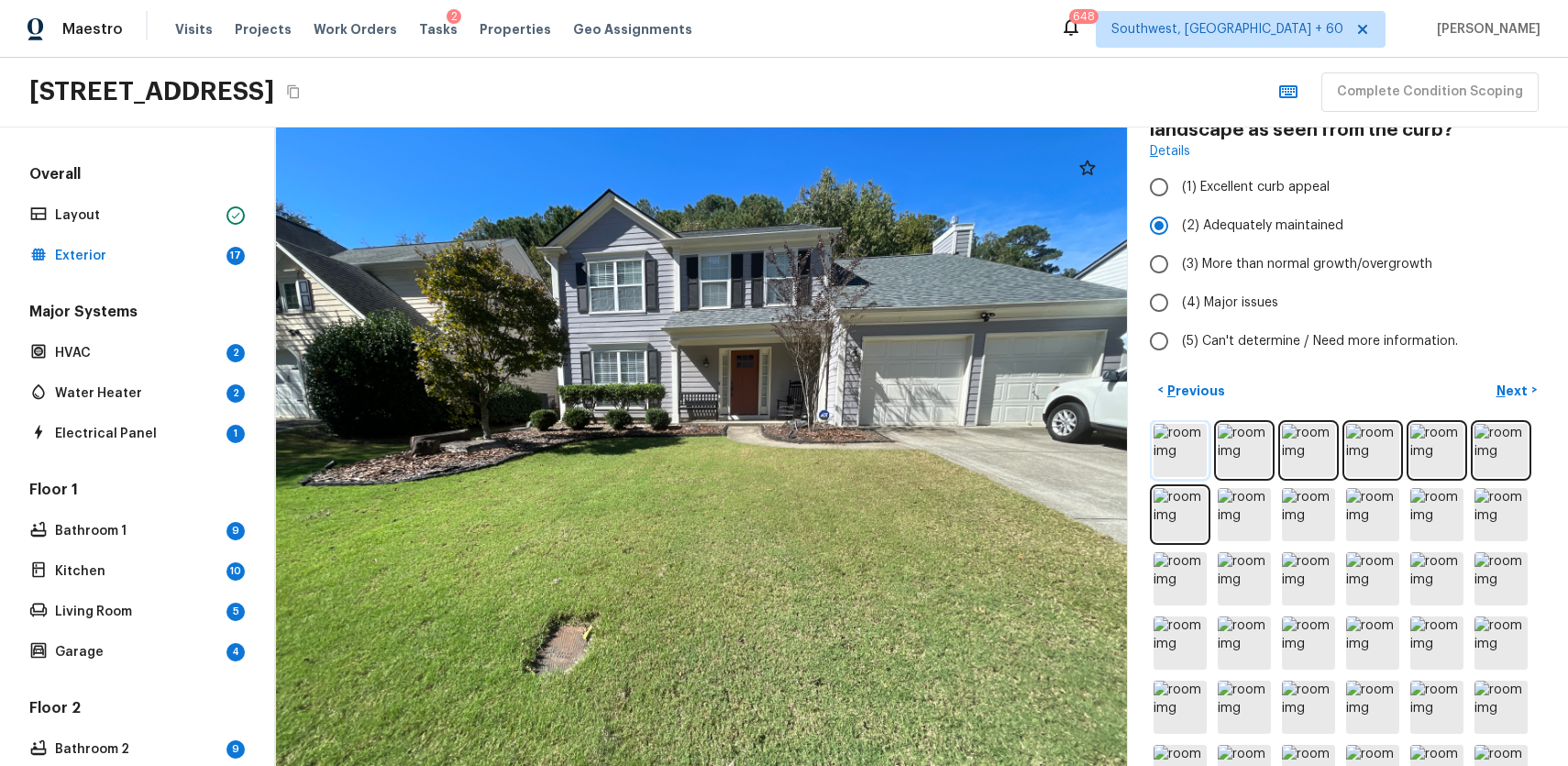
click at [1156, 453] on img at bounding box center [1180, 450] width 54 height 54
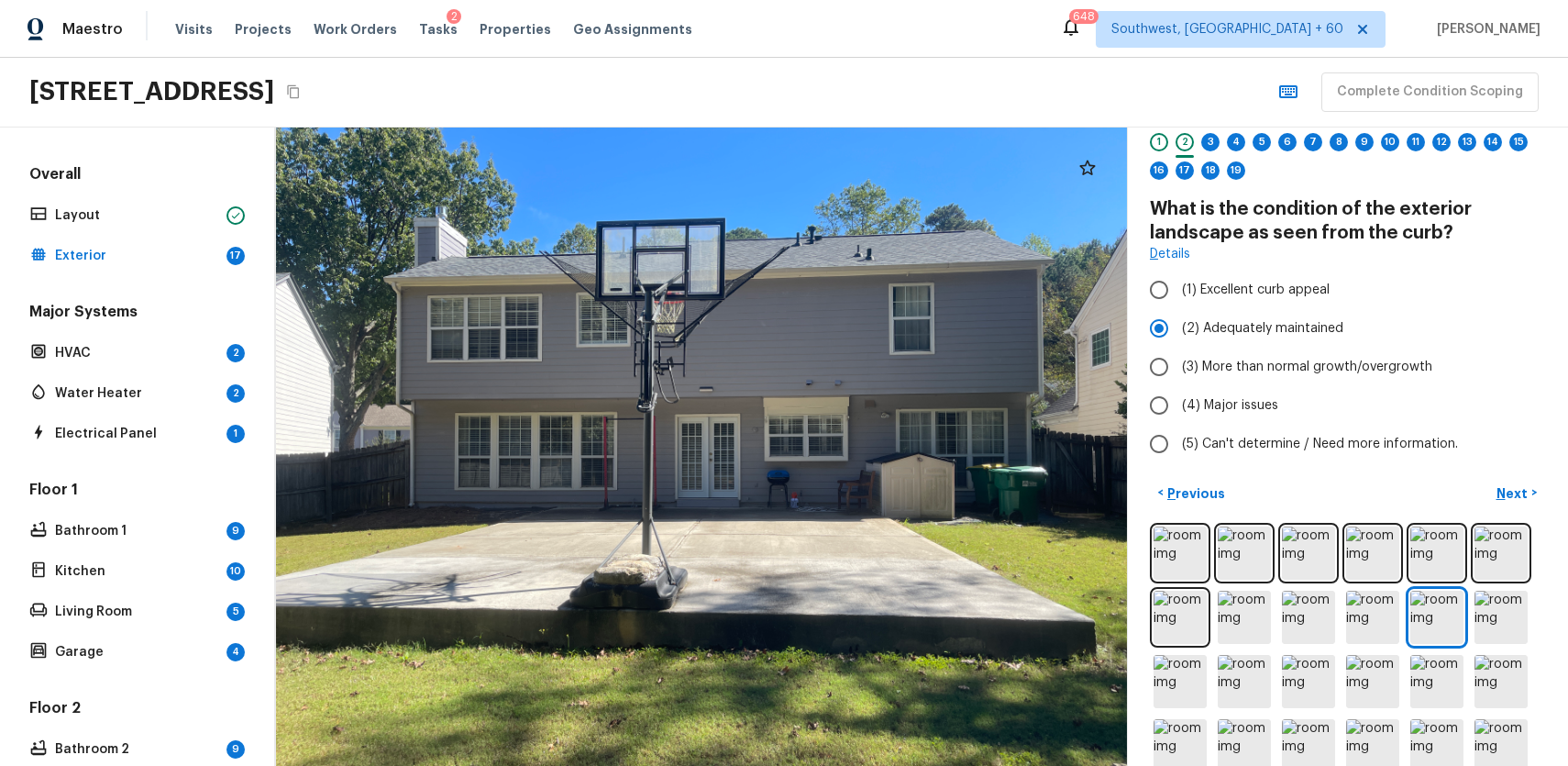
scroll to position [0, 0]
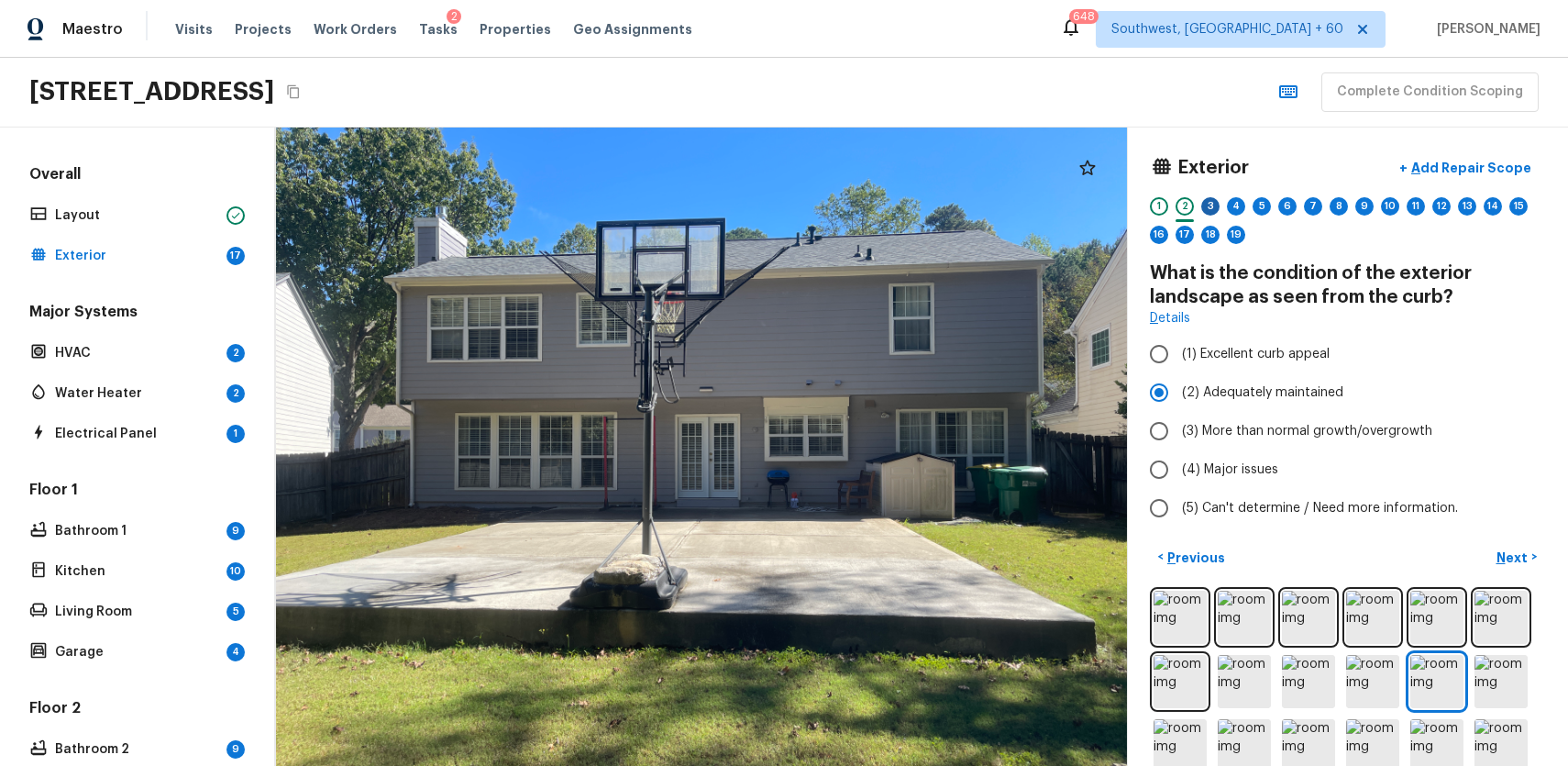
click at [1202, 210] on div "3" at bounding box center [1210, 206] width 18 height 18
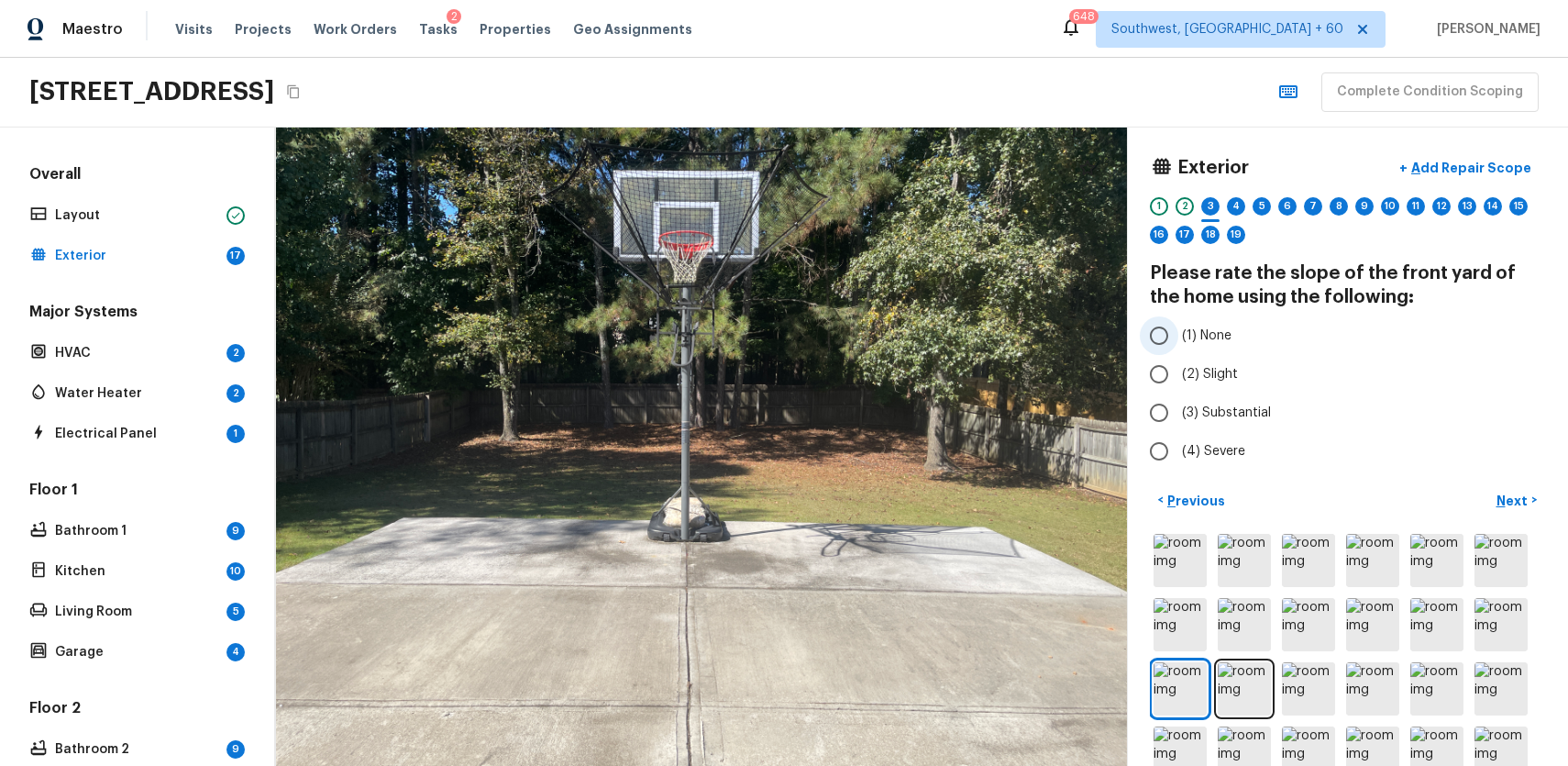
click at [1215, 338] on span "(1) None" at bounding box center [1207, 335] width 50 height 18
click at [1178, 338] on input "(1) None" at bounding box center [1158, 335] width 39 height 39
click at [1528, 505] on p "Next" at bounding box center [1513, 501] width 35 height 18
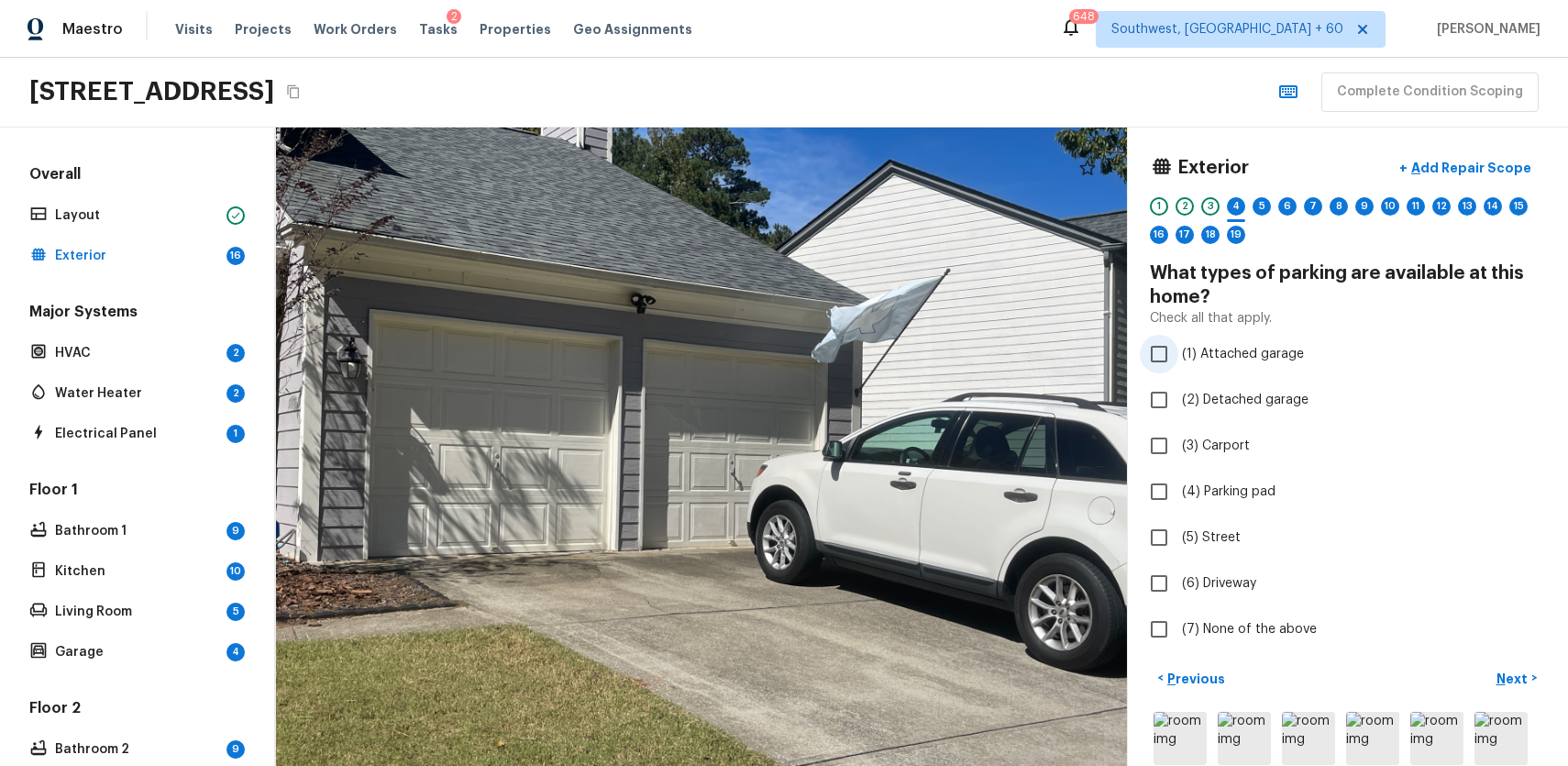
click at [1225, 361] on span "(1) Attached garage" at bounding box center [1243, 354] width 122 height 18
click at [1178, 361] on input "(1) Attached garage" at bounding box center [1158, 353] width 39 height 39
click at [1193, 577] on span "(6) Driveway" at bounding box center [1219, 583] width 74 height 18
click at [1178, 577] on input "(6) Driveway" at bounding box center [1158, 583] width 39 height 39
click at [1265, 202] on div "5" at bounding box center [1262, 206] width 18 height 18
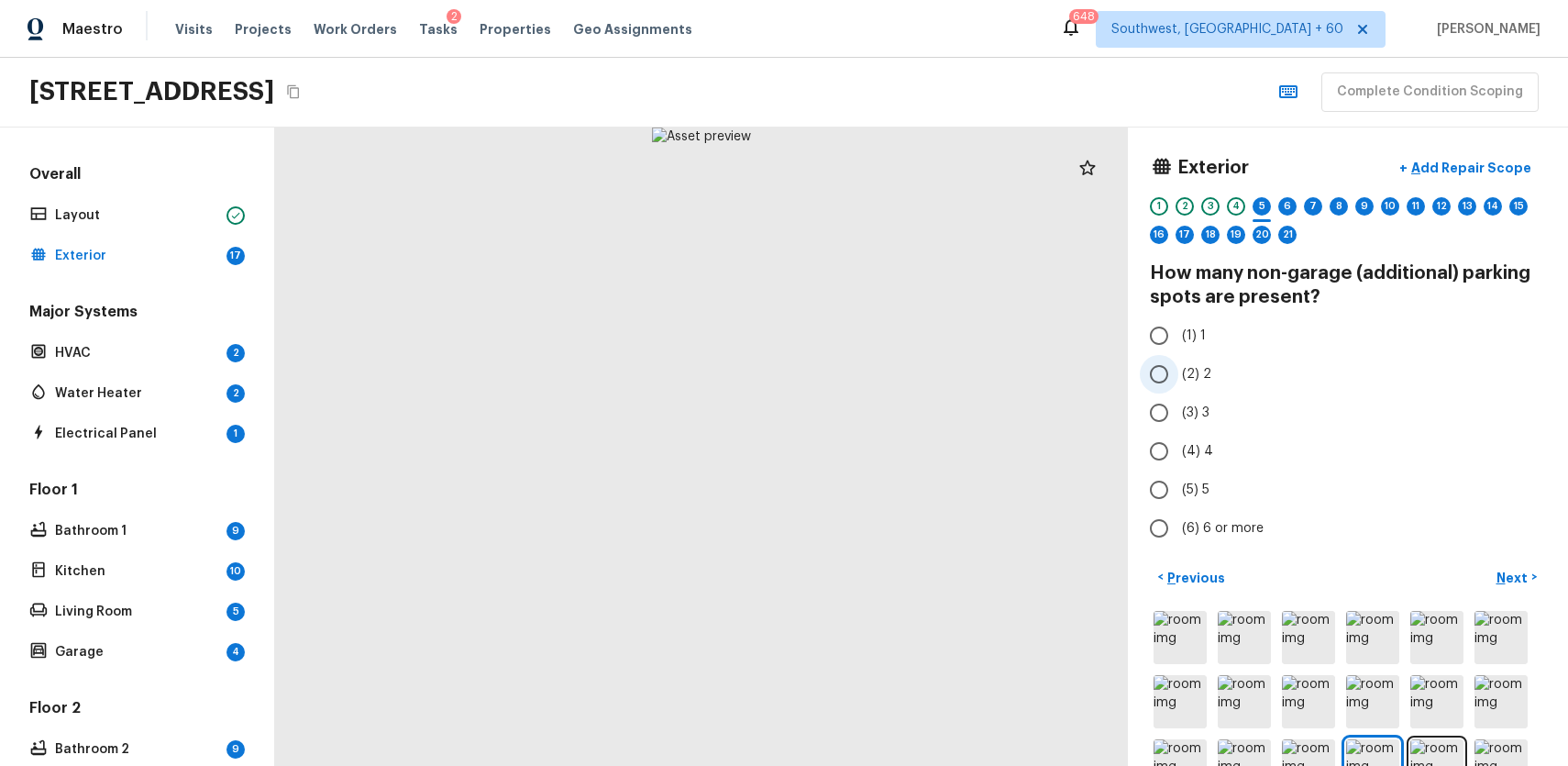
click at [1186, 362] on label "(2) 2" at bounding box center [1335, 374] width 392 height 39
click at [1178, 362] on input "(2) 2" at bounding box center [1158, 374] width 39 height 39
click at [1287, 199] on div "6" at bounding box center [1287, 206] width 18 height 18
click at [1166, 379] on input "(2) 2" at bounding box center [1158, 374] width 39 height 39
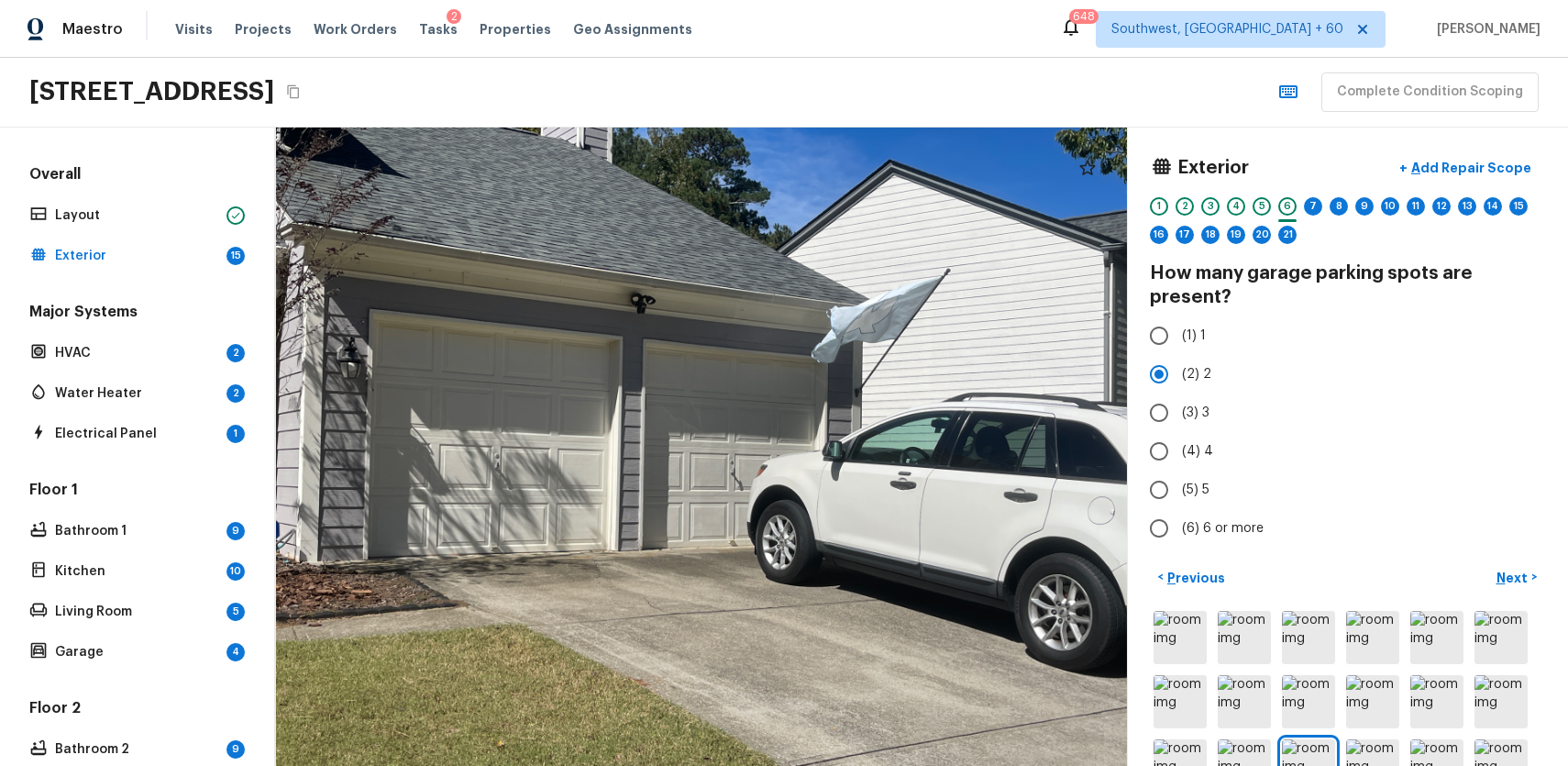
click at [1320, 199] on div "7" at bounding box center [1313, 211] width 18 height 29
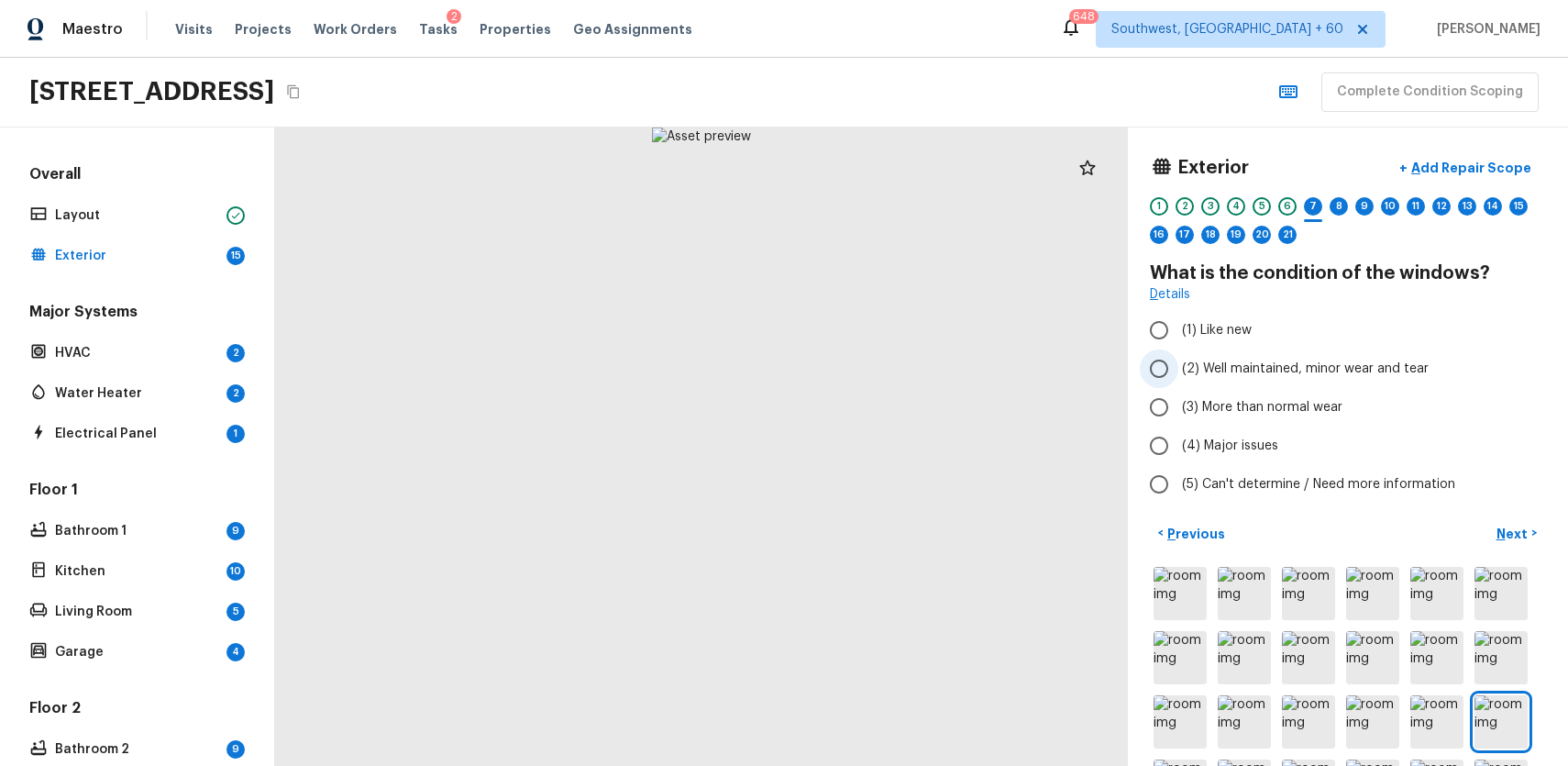
click at [1333, 362] on span "(2) Well maintained, minor wear and tear" at bounding box center [1305, 368] width 247 height 18
click at [1178, 362] on input "(2) Well maintained, minor wear and tear" at bounding box center [1158, 368] width 39 height 39
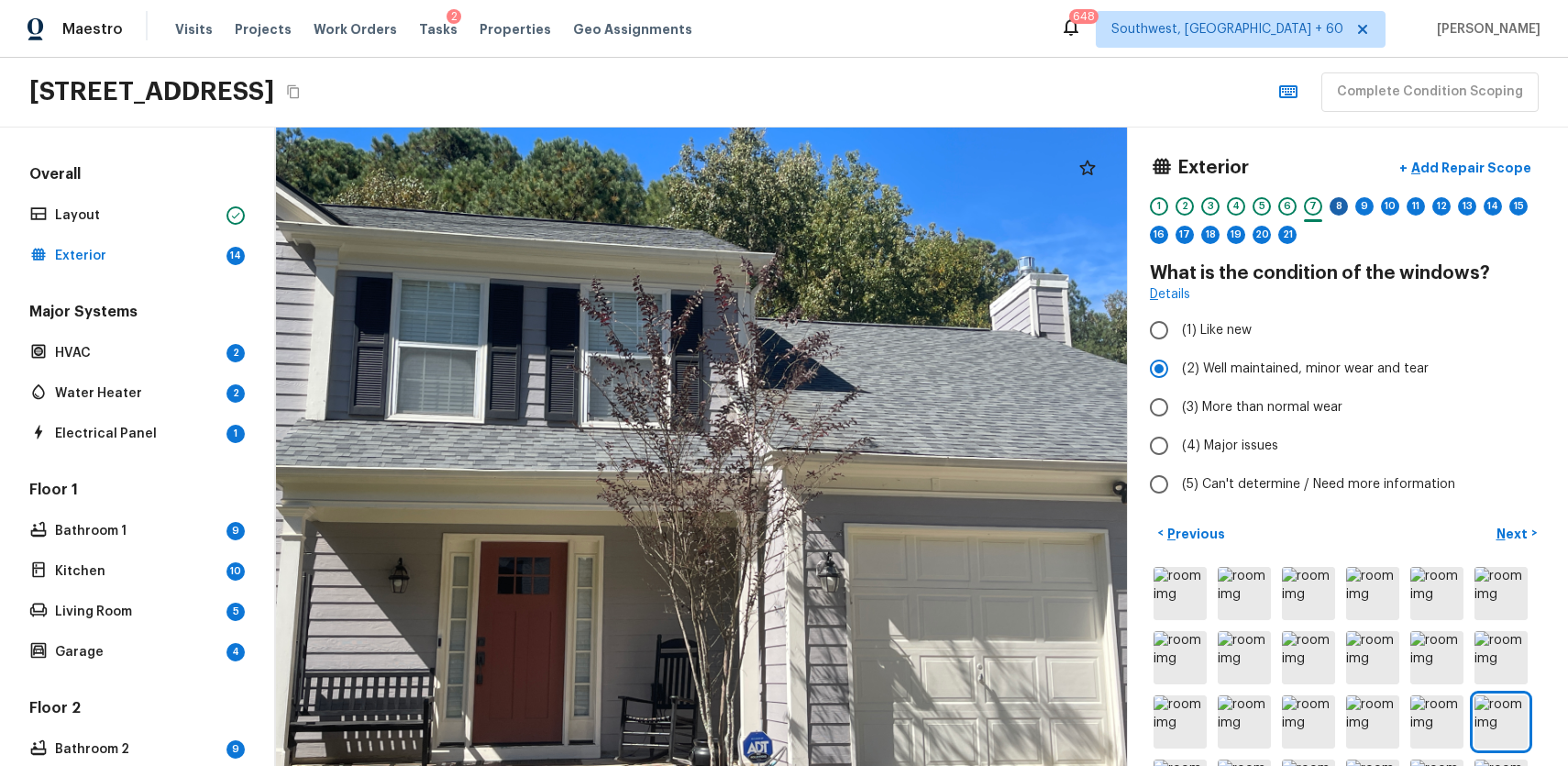
click at [1337, 205] on div "8" at bounding box center [1339, 206] width 18 height 18
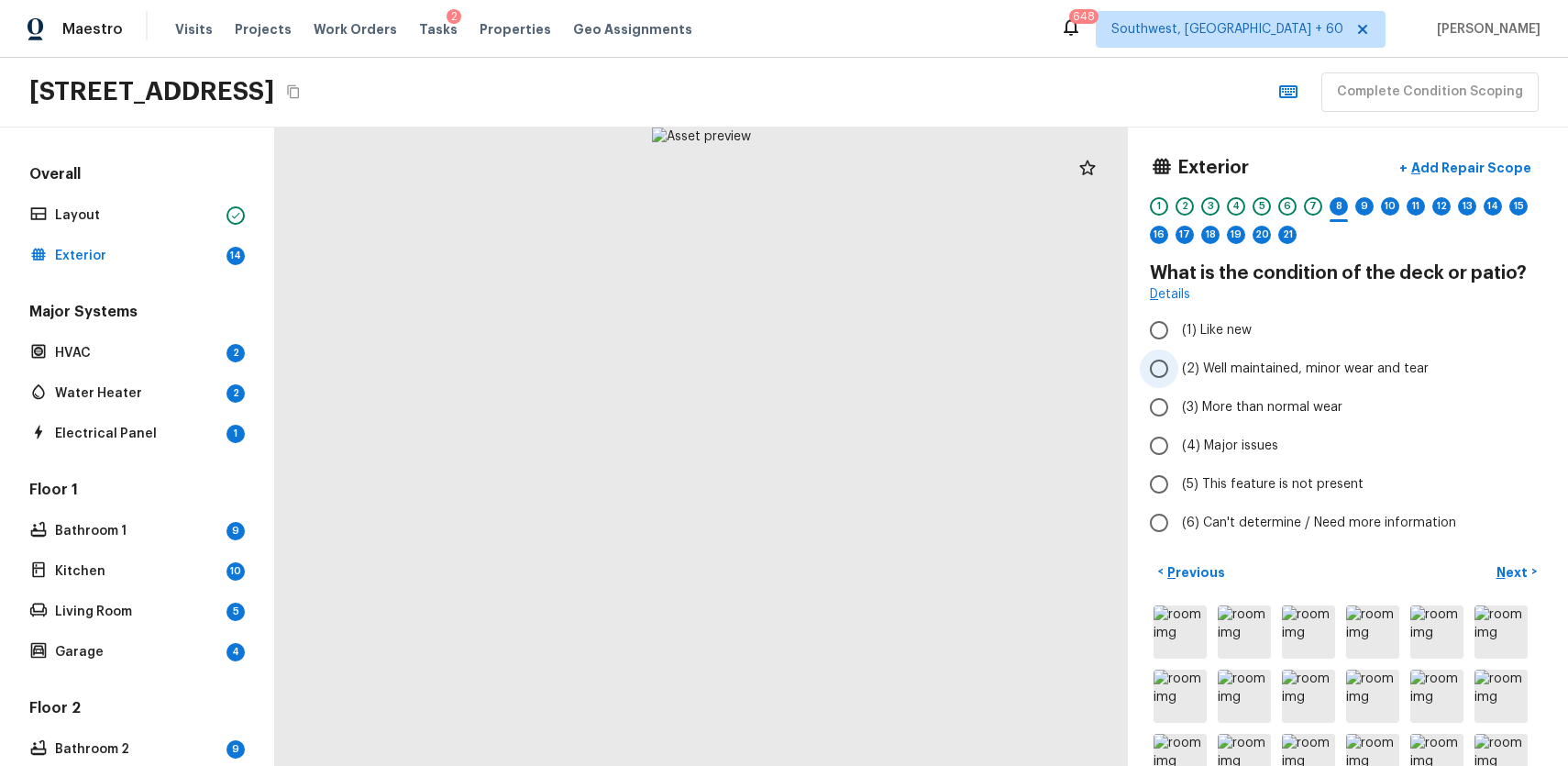
click at [1263, 371] on span "(2) Well maintained, minor wear and tear" at bounding box center [1305, 368] width 247 height 18
click at [1178, 371] on input "(2) Well maintained, minor wear and tear" at bounding box center [1158, 368] width 39 height 39
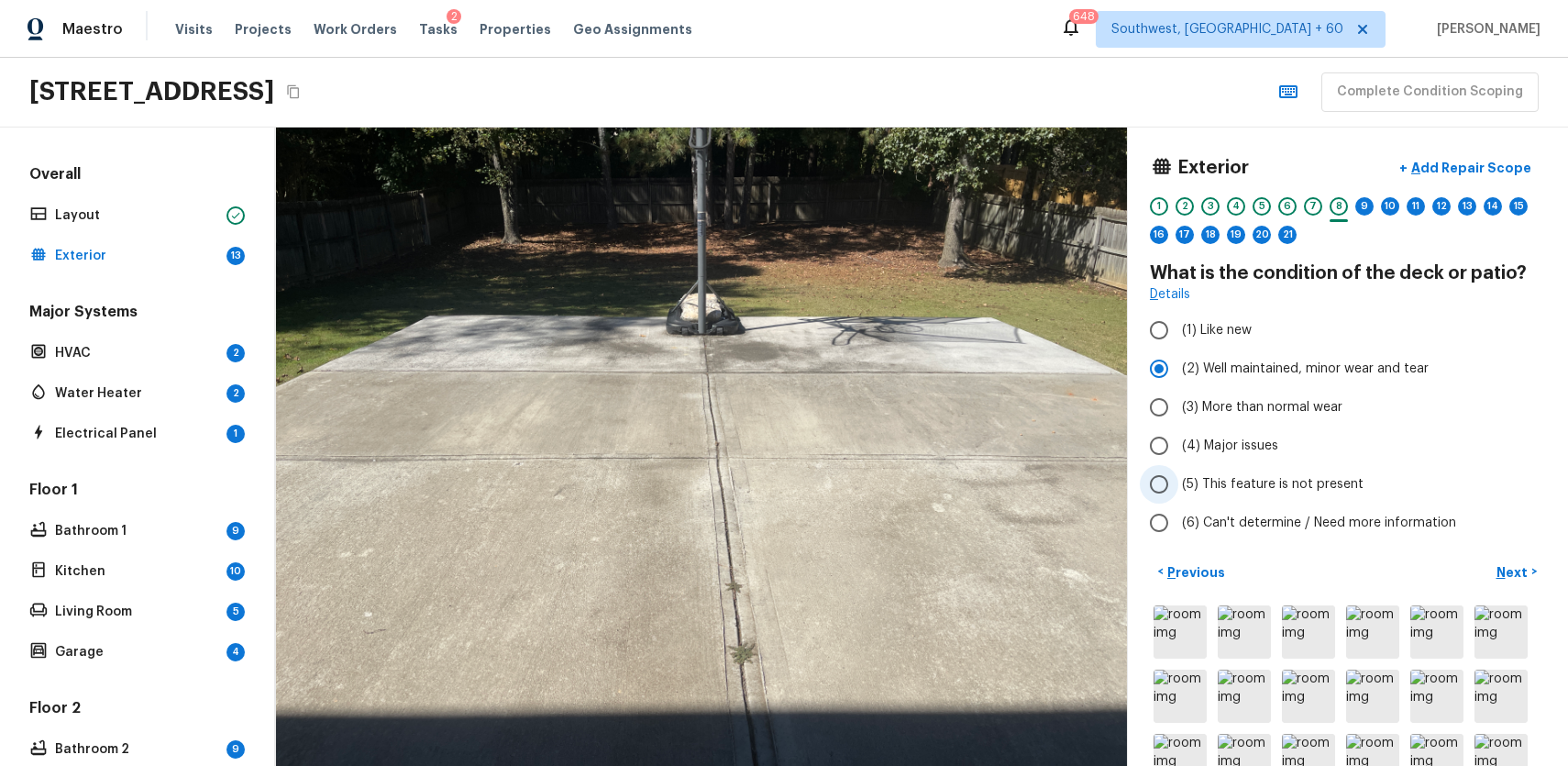
click at [1265, 465] on label "(5) This feature is not present" at bounding box center [1335, 484] width 392 height 39
click at [1178, 465] on input "(5) This feature is not present" at bounding box center [1158, 484] width 39 height 39
click at [1280, 487] on span "(5) This feature is not present" at bounding box center [1272, 484] width 181 height 18
click at [1178, 487] on input "(5) This feature is not present" at bounding box center [1158, 484] width 39 height 39
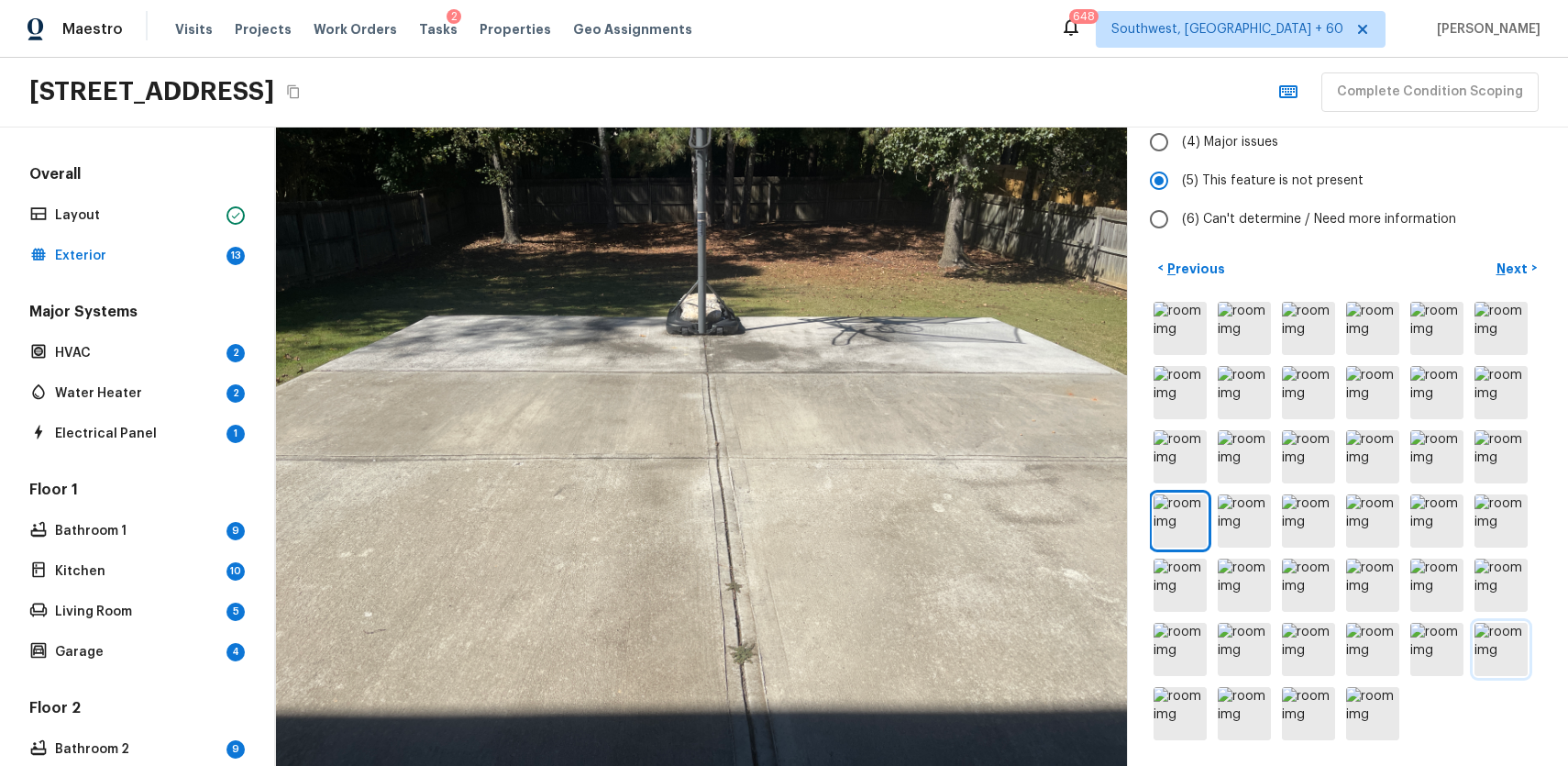
click at [1506, 649] on img at bounding box center [1502, 650] width 54 height 54
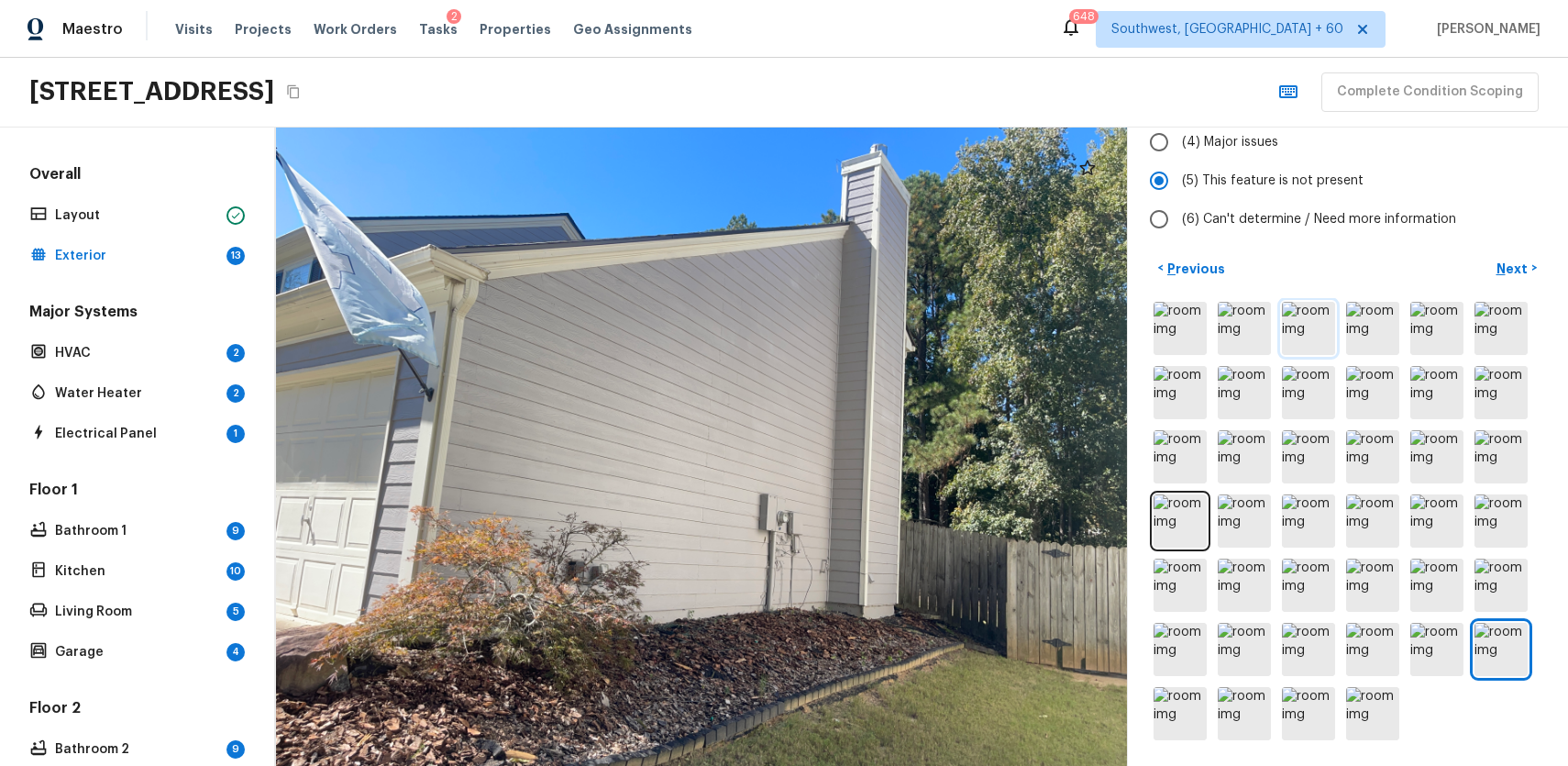
scroll to position [0, 0]
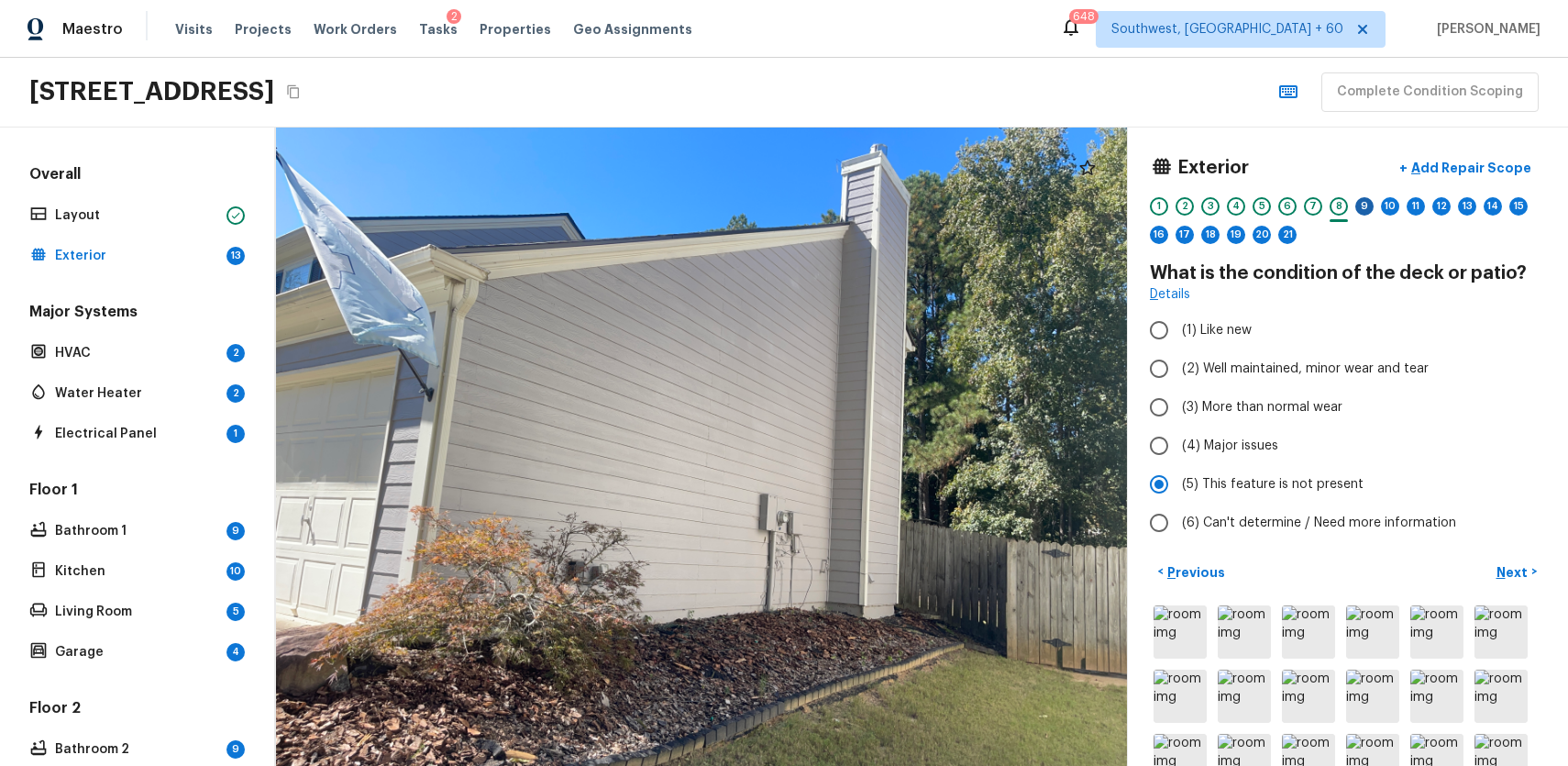
click at [1364, 213] on div "9" at bounding box center [1365, 206] width 18 height 18
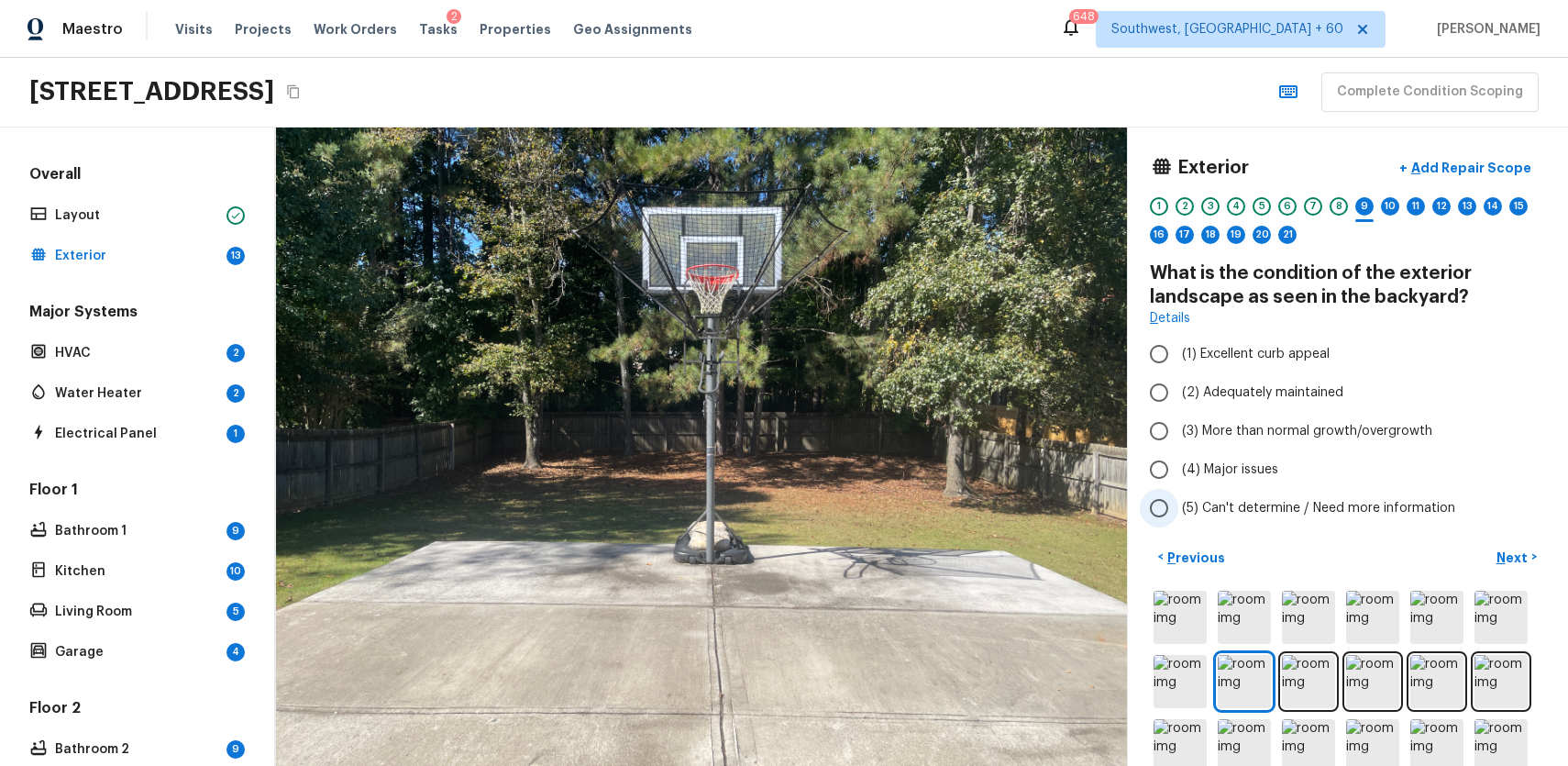
click at [1268, 526] on label "(5) Can't determine / Need more information" at bounding box center [1335, 508] width 392 height 39
click at [1178, 526] on input "(5) Can't determine / Need more information" at bounding box center [1158, 508] width 39 height 39
click at [92, 258] on p "Exterior" at bounding box center [137, 256] width 165 height 18
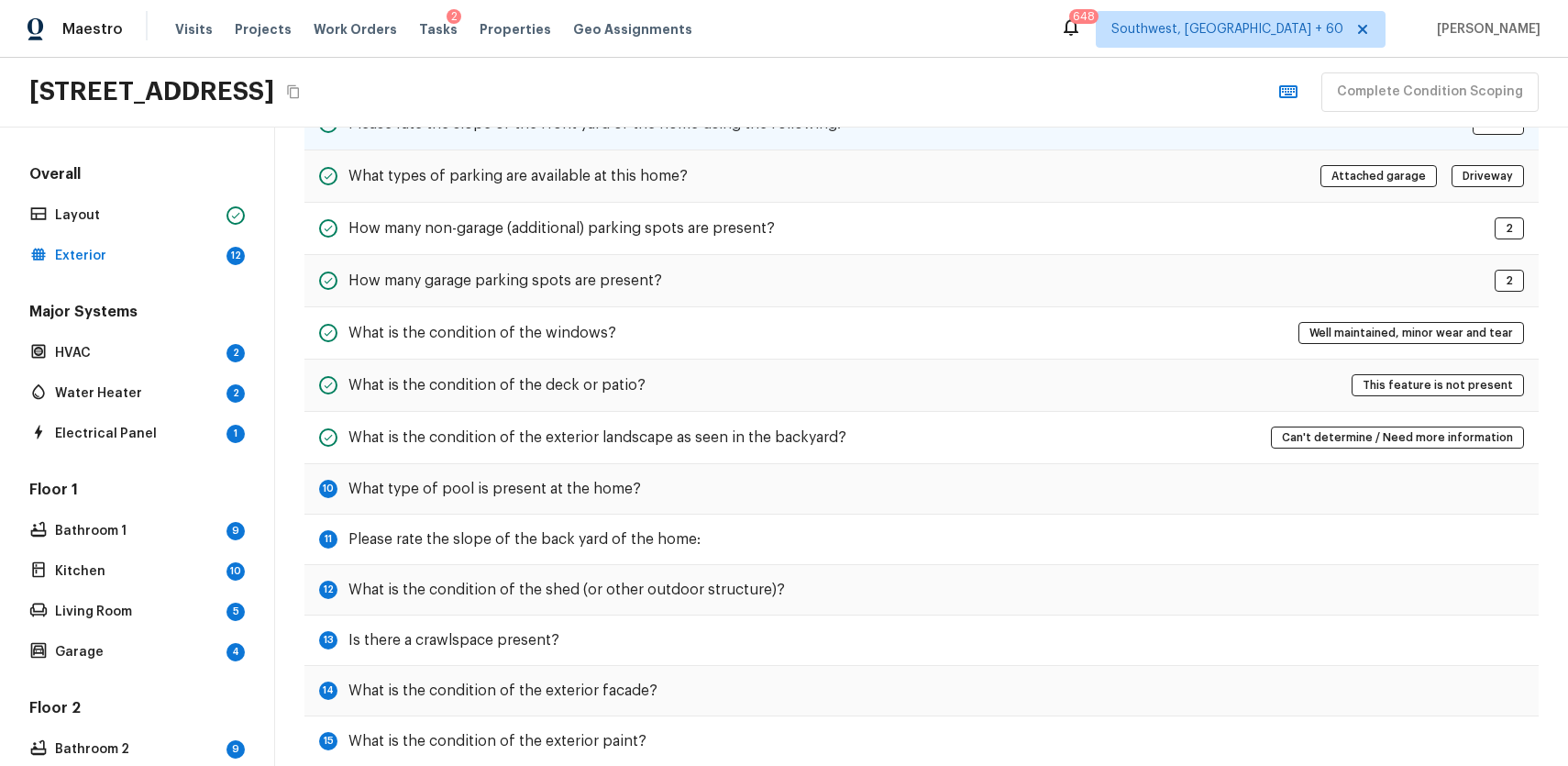
scroll to position [455, 0]
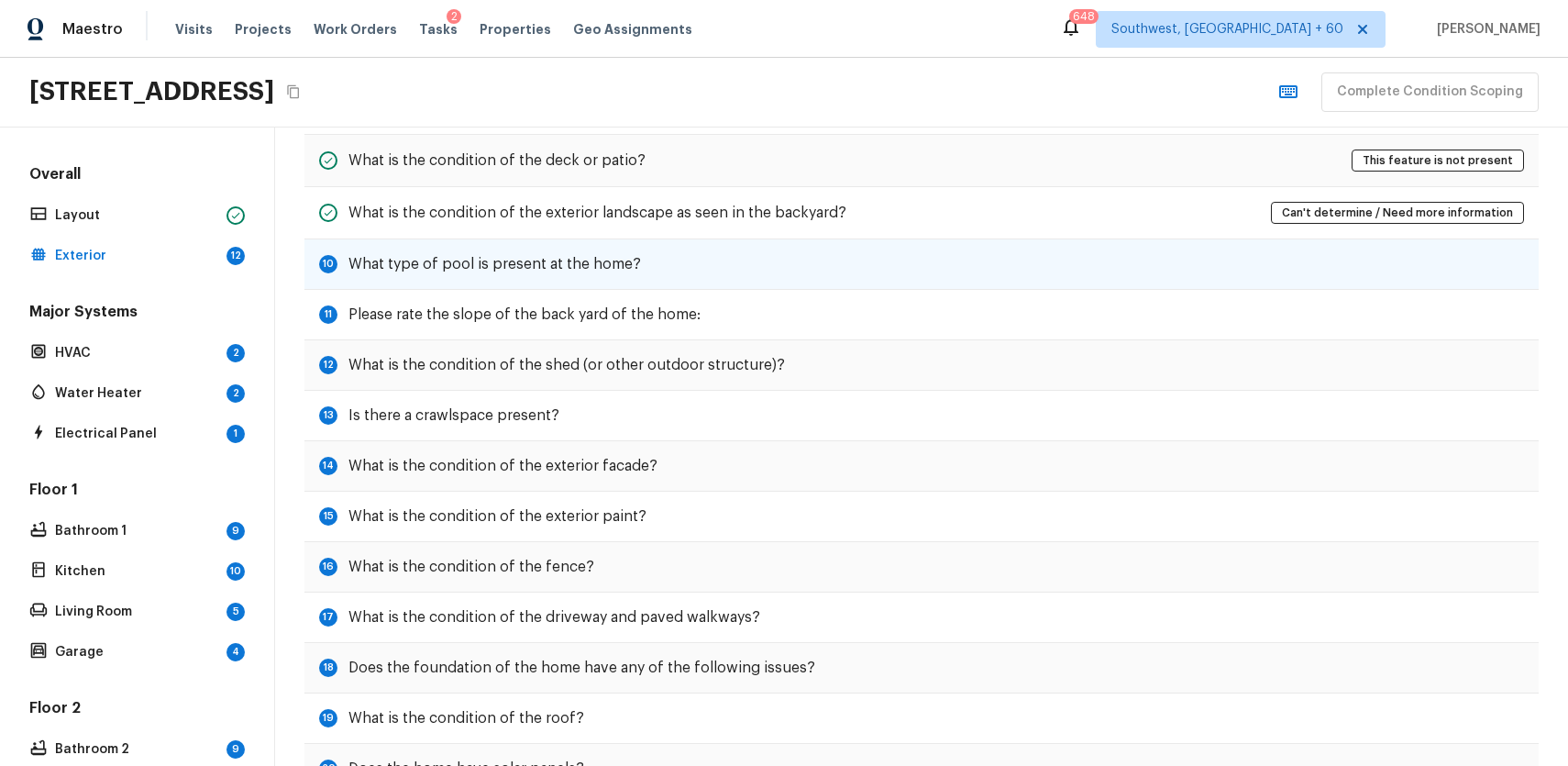
click at [737, 274] on div "10 What type of pool is present at the home?" at bounding box center [921, 264] width 1235 height 51
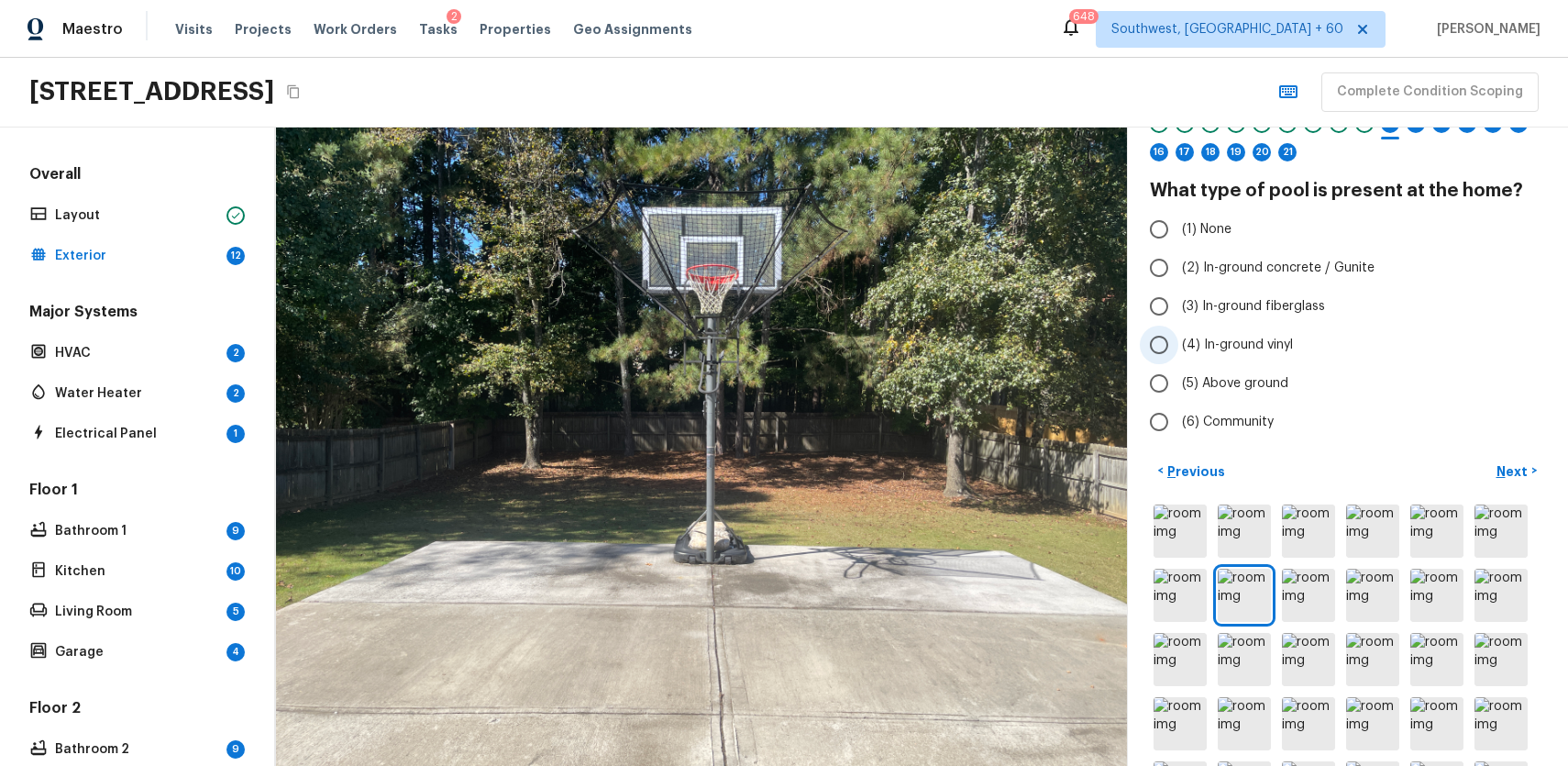
scroll to position [6, 0]
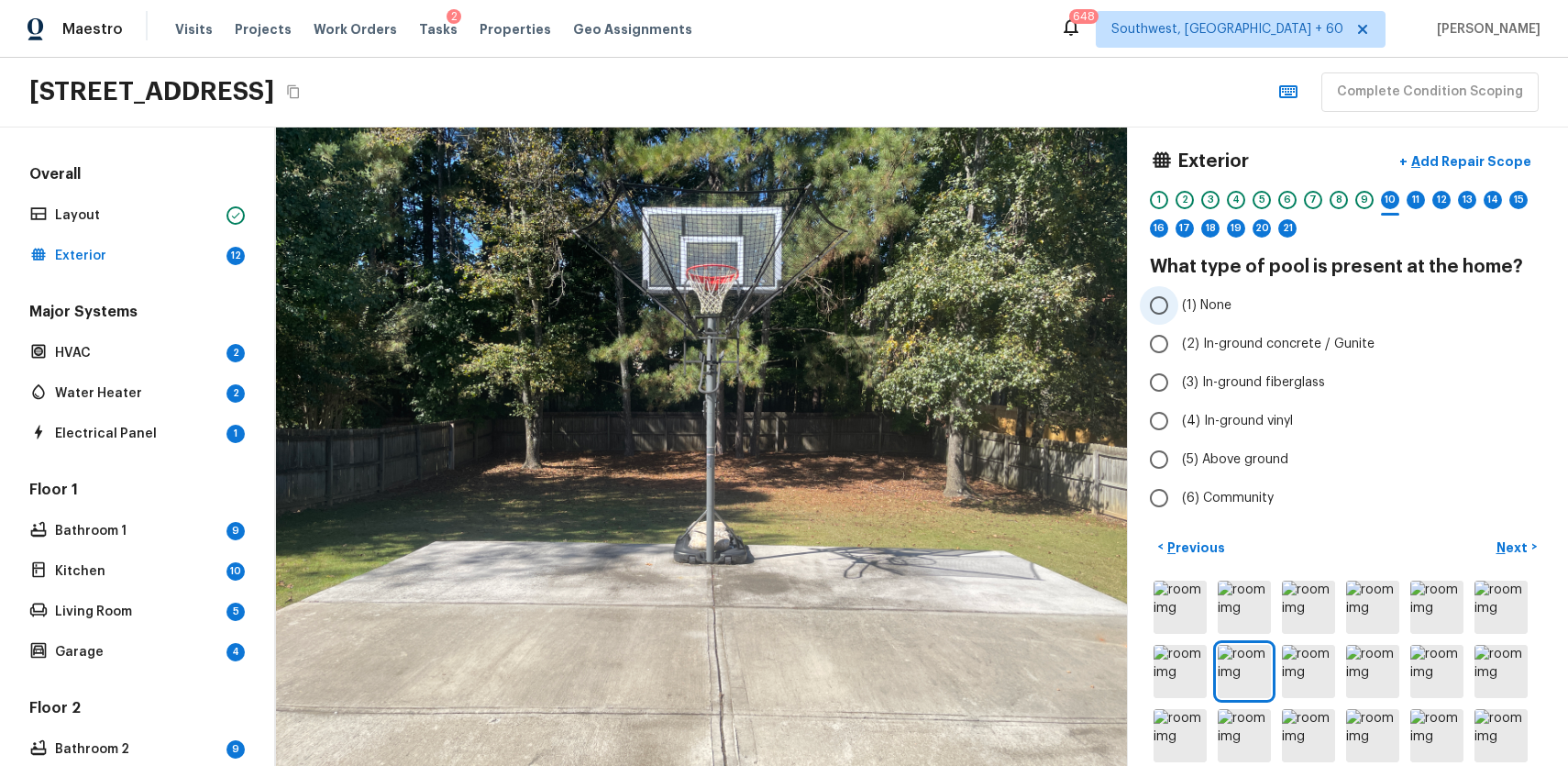
click at [1223, 290] on label "(1) None" at bounding box center [1335, 305] width 392 height 39
click at [1178, 290] on input "(1) None" at bounding box center [1158, 305] width 39 height 39
click at [1516, 552] on p "Next" at bounding box center [1513, 548] width 35 height 18
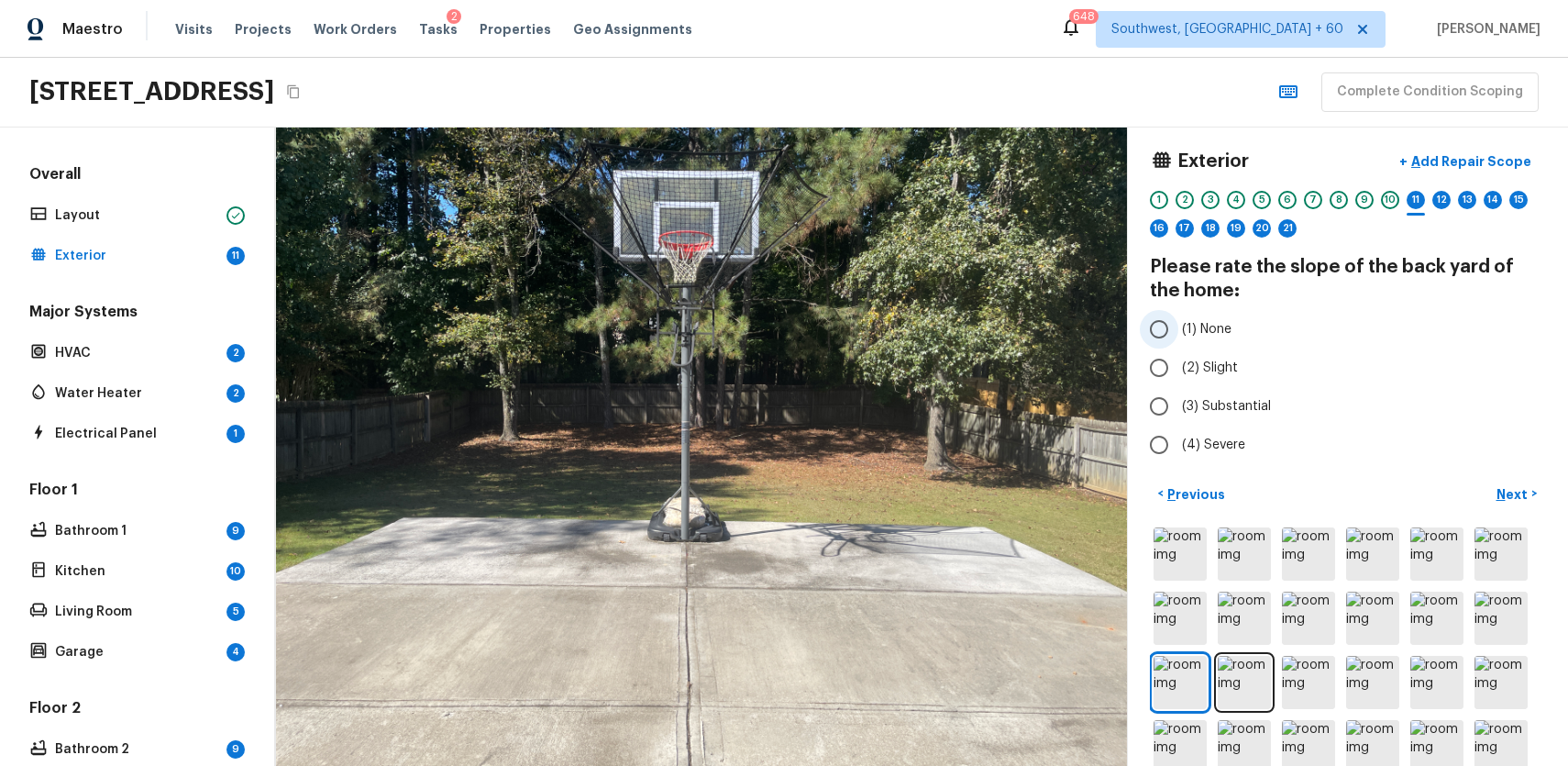
click at [1223, 337] on span "(1) None" at bounding box center [1207, 329] width 50 height 18
click at [1178, 337] on input "(1) None" at bounding box center [1158, 329] width 39 height 39
click at [1513, 493] on p "Next" at bounding box center [1513, 494] width 35 height 18
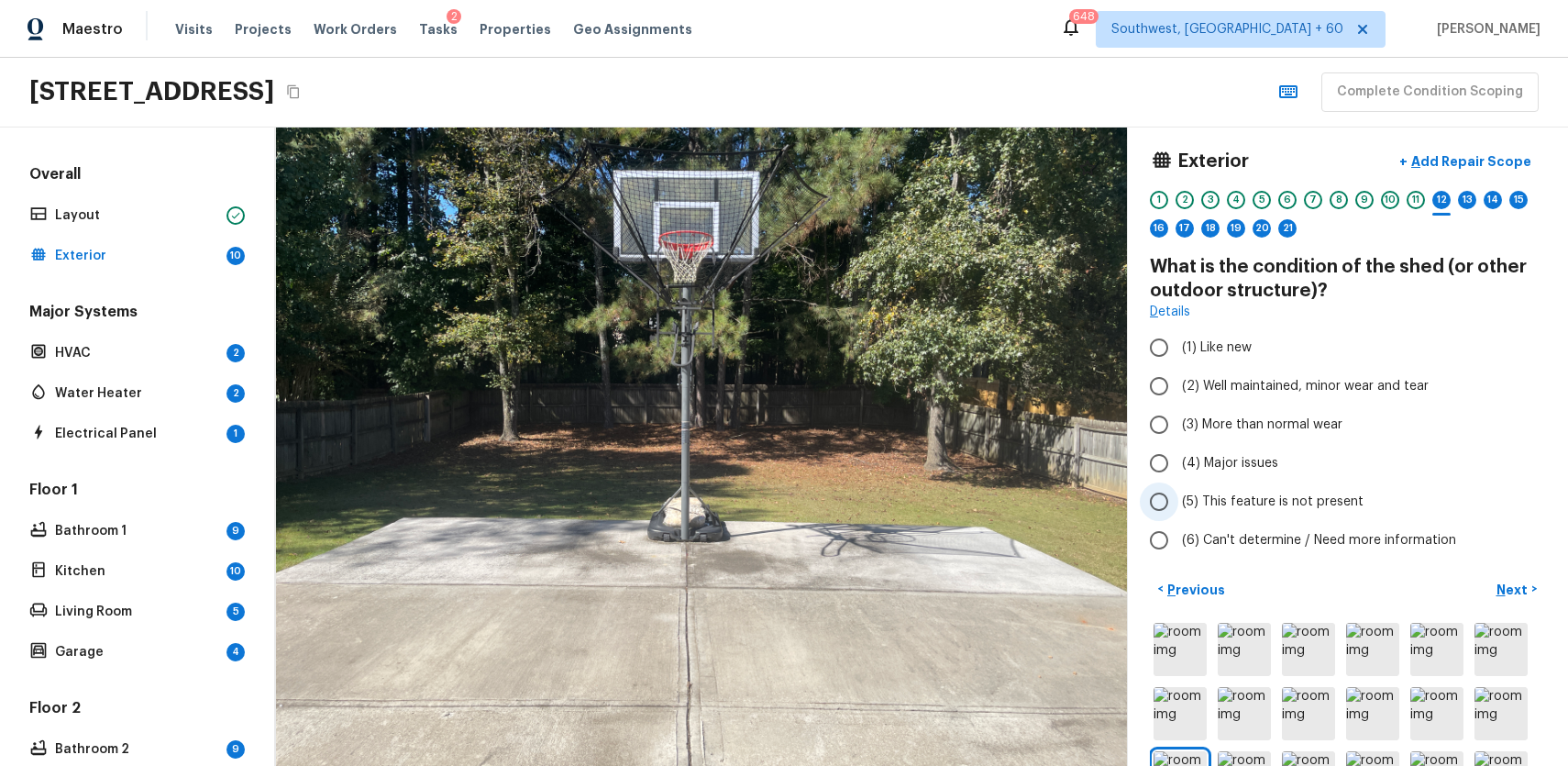
click at [1284, 495] on span "(5) This feature is not present" at bounding box center [1272, 502] width 181 height 18
click at [1178, 495] on input "(5) This feature is not present" at bounding box center [1158, 501] width 39 height 39
click at [1520, 593] on p "Next" at bounding box center [1513, 589] width 35 height 18
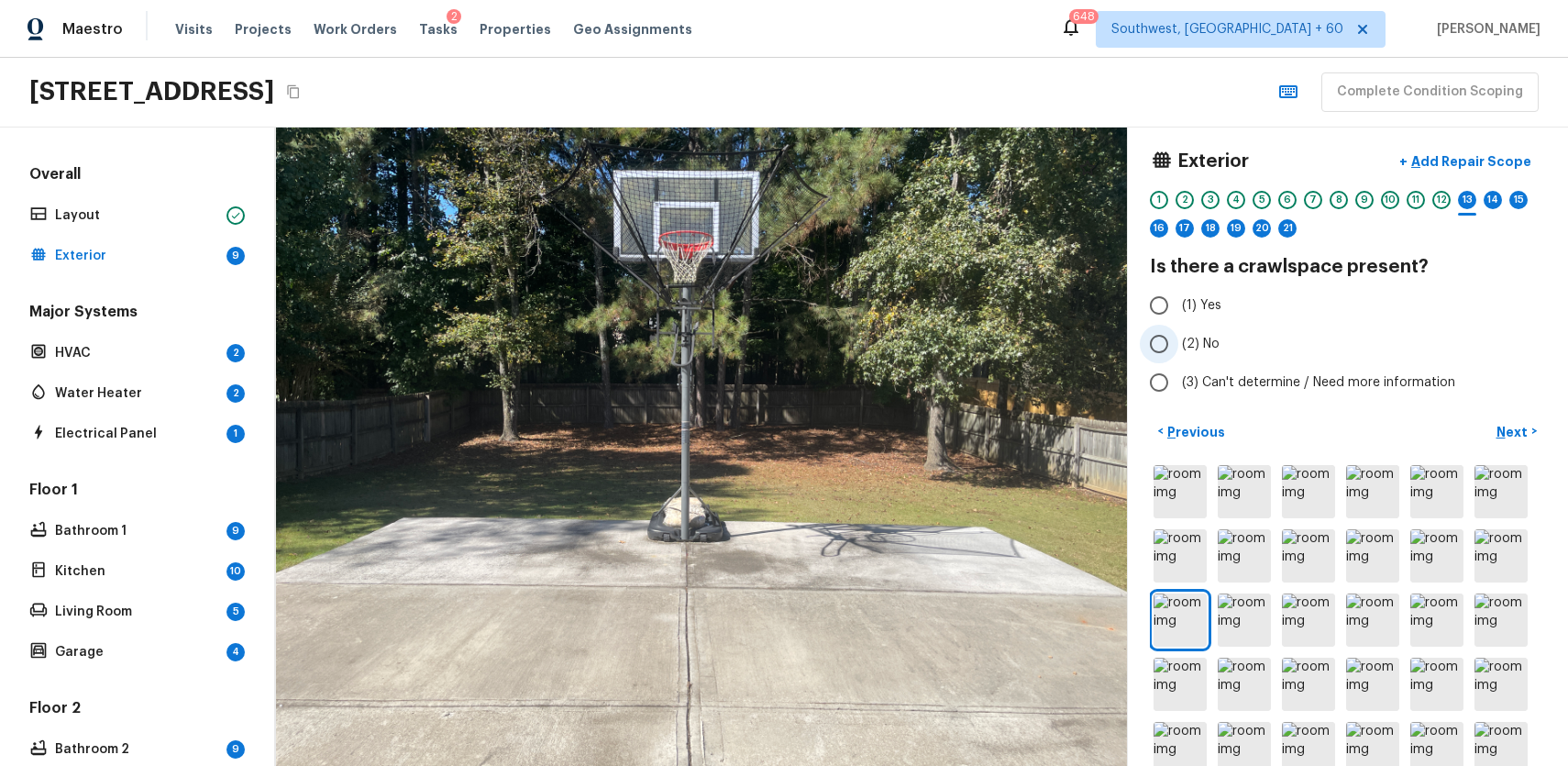
click at [1205, 347] on span "(2) No" at bounding box center [1201, 343] width 38 height 18
click at [1178, 347] on input "(2) No" at bounding box center [1158, 343] width 39 height 39
click at [1512, 430] on p "Next" at bounding box center [1513, 432] width 35 height 18
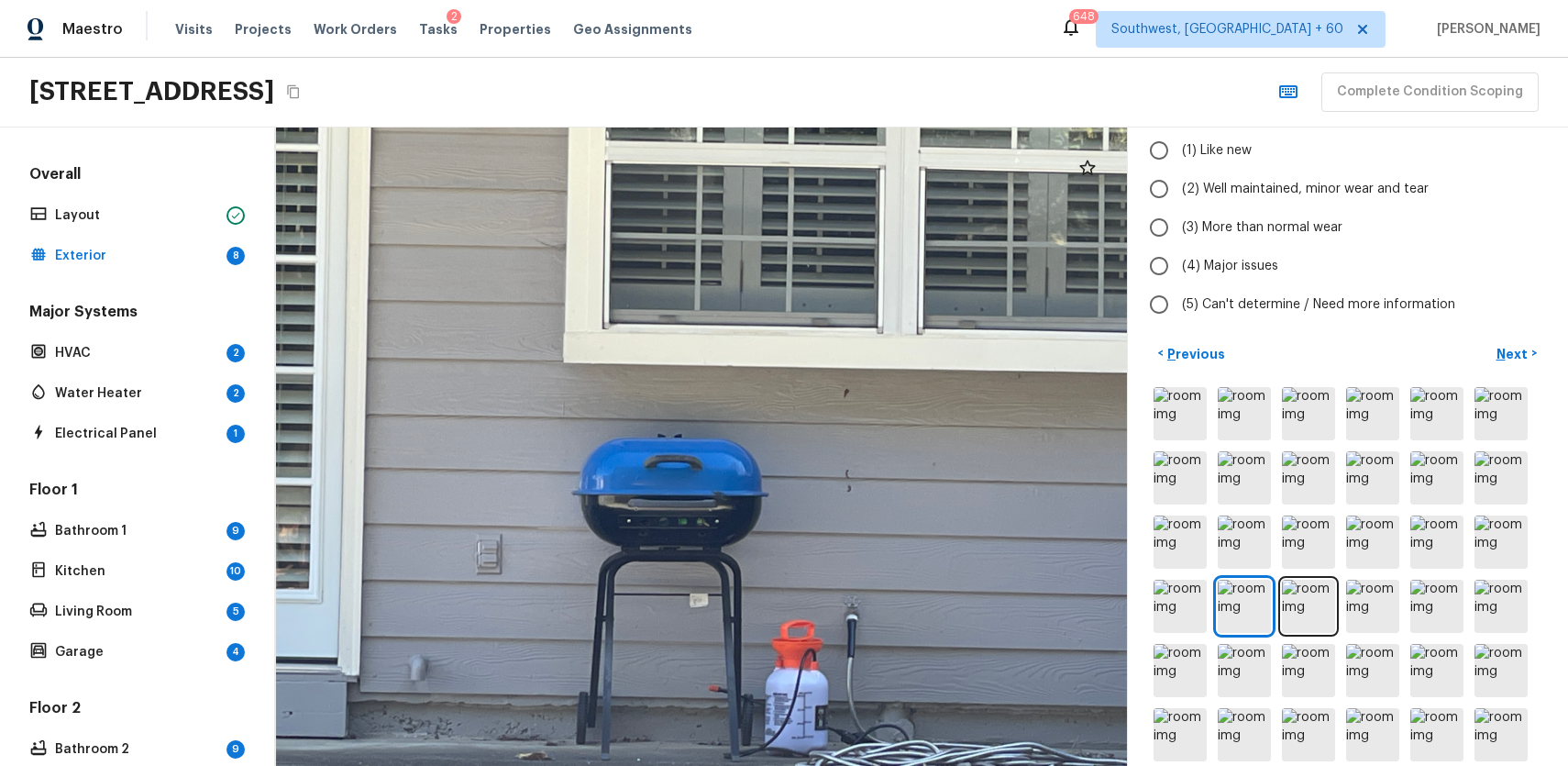
scroll to position [265, 0]
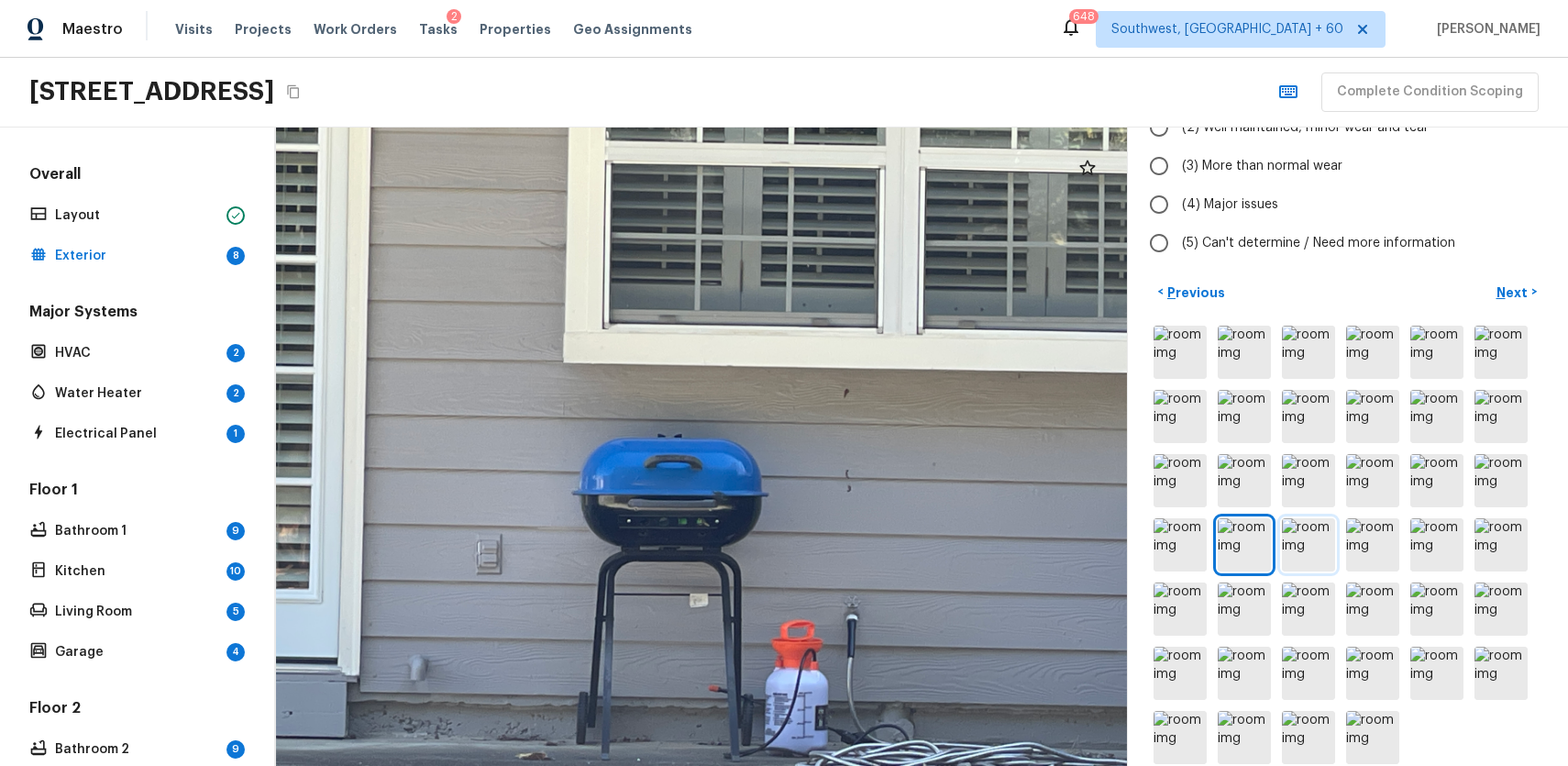
click at [1290, 519] on img at bounding box center [1309, 545] width 54 height 54
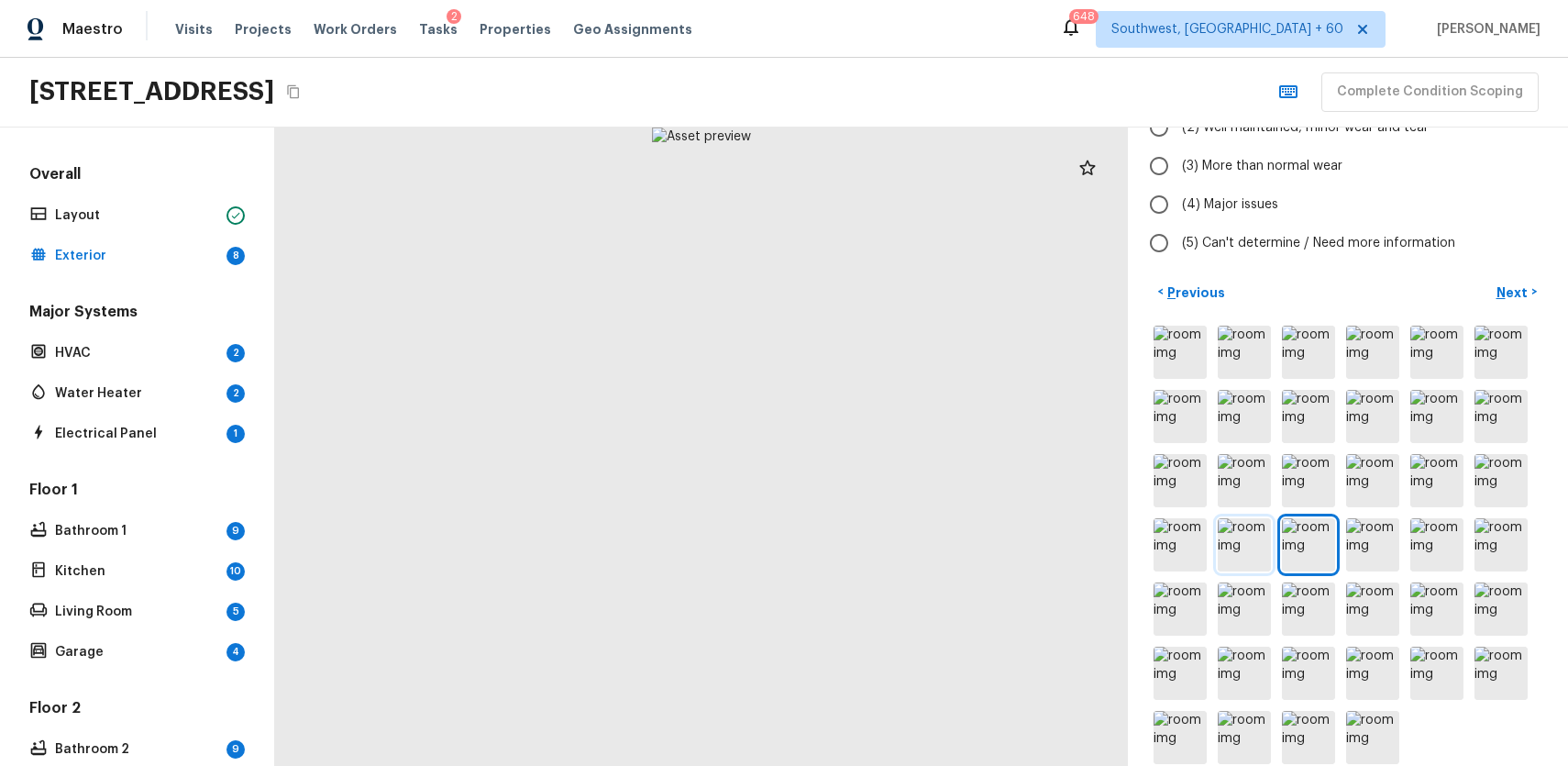
click at [1234, 518] on img at bounding box center [1245, 545] width 54 height 54
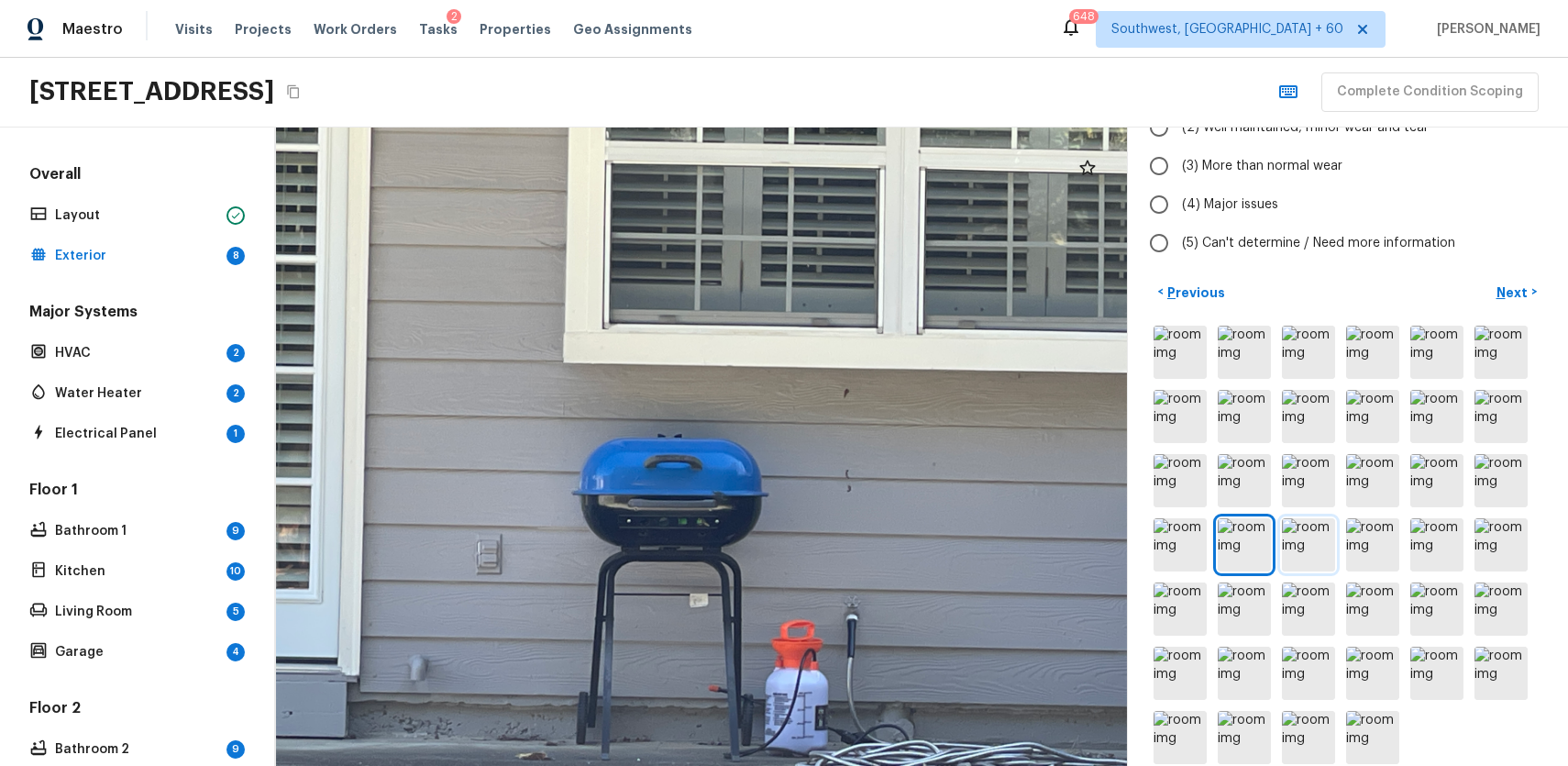
click at [1308, 518] on img at bounding box center [1309, 545] width 54 height 54
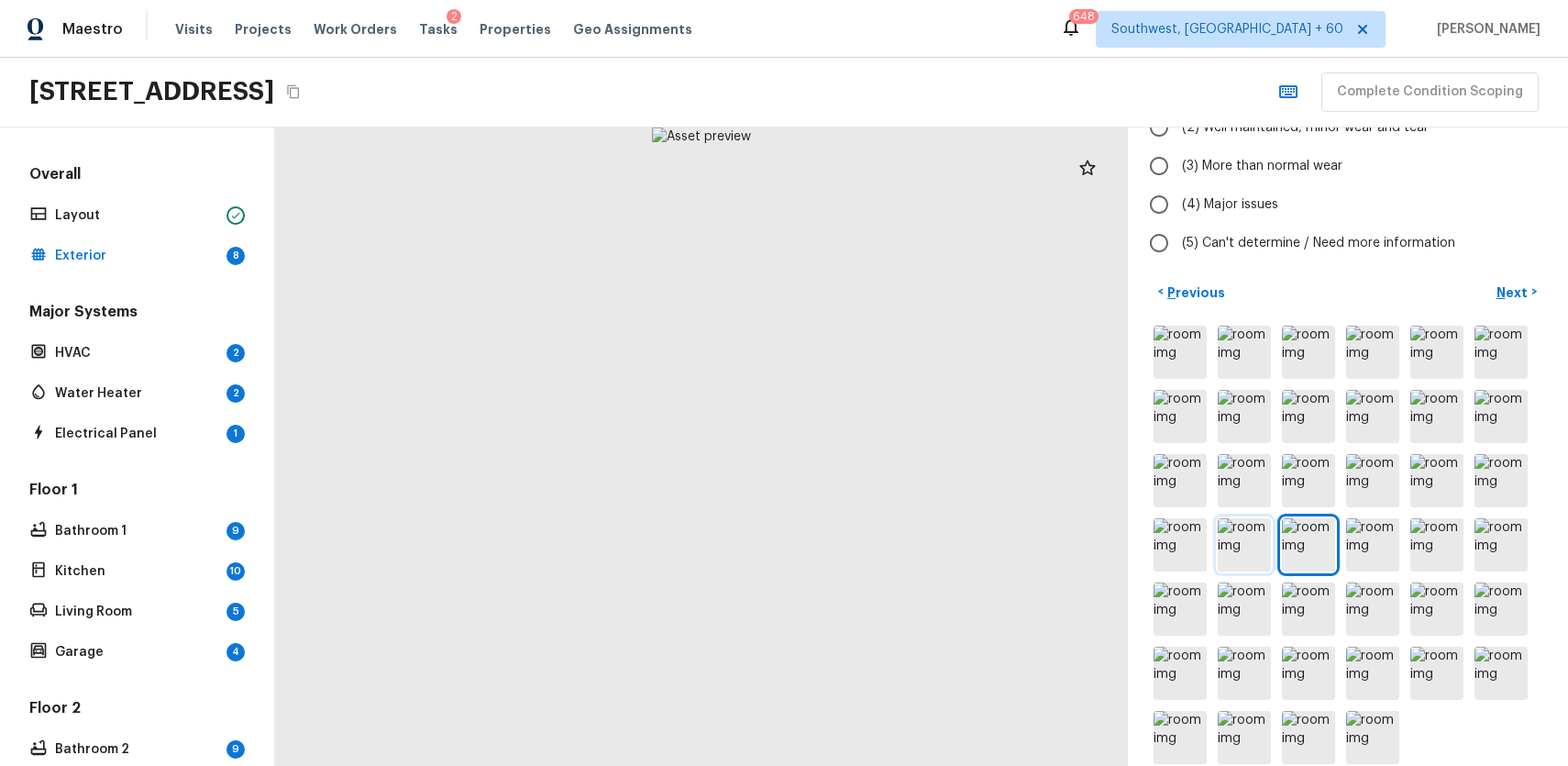
click at [1260, 519] on img at bounding box center [1245, 545] width 54 height 54
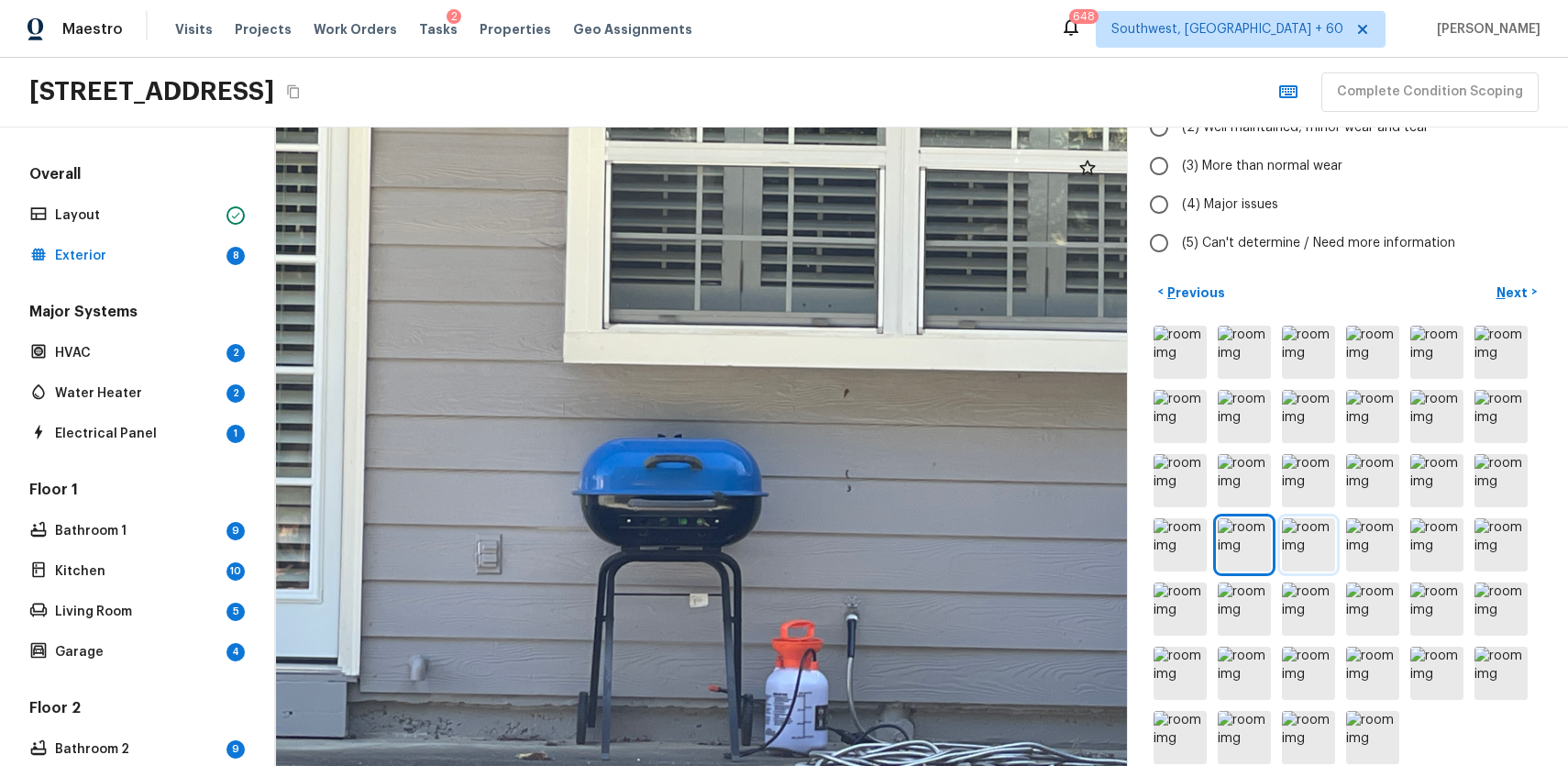
click at [1296, 519] on img at bounding box center [1309, 545] width 54 height 54
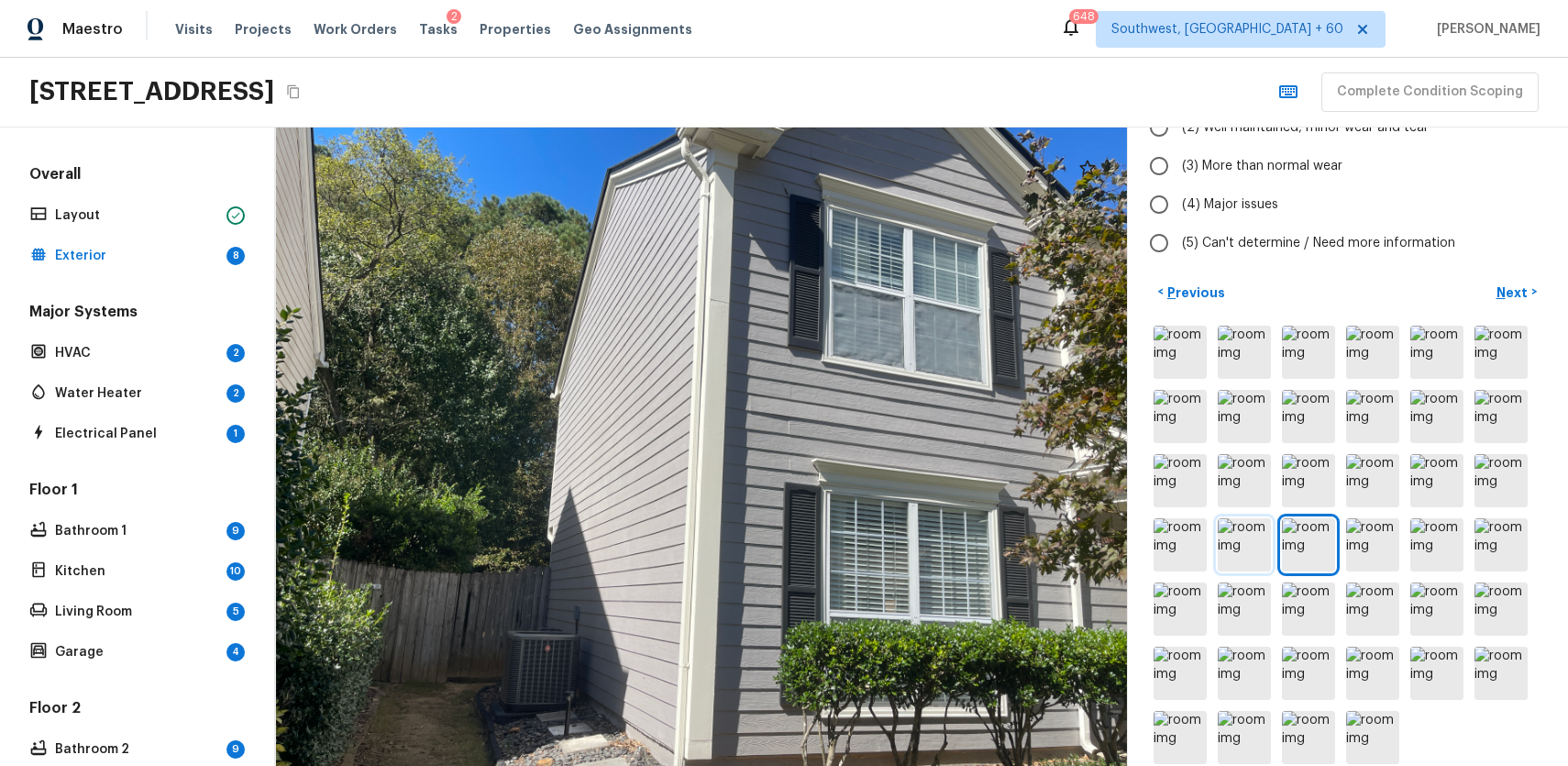
click at [1241, 518] on img at bounding box center [1245, 545] width 54 height 54
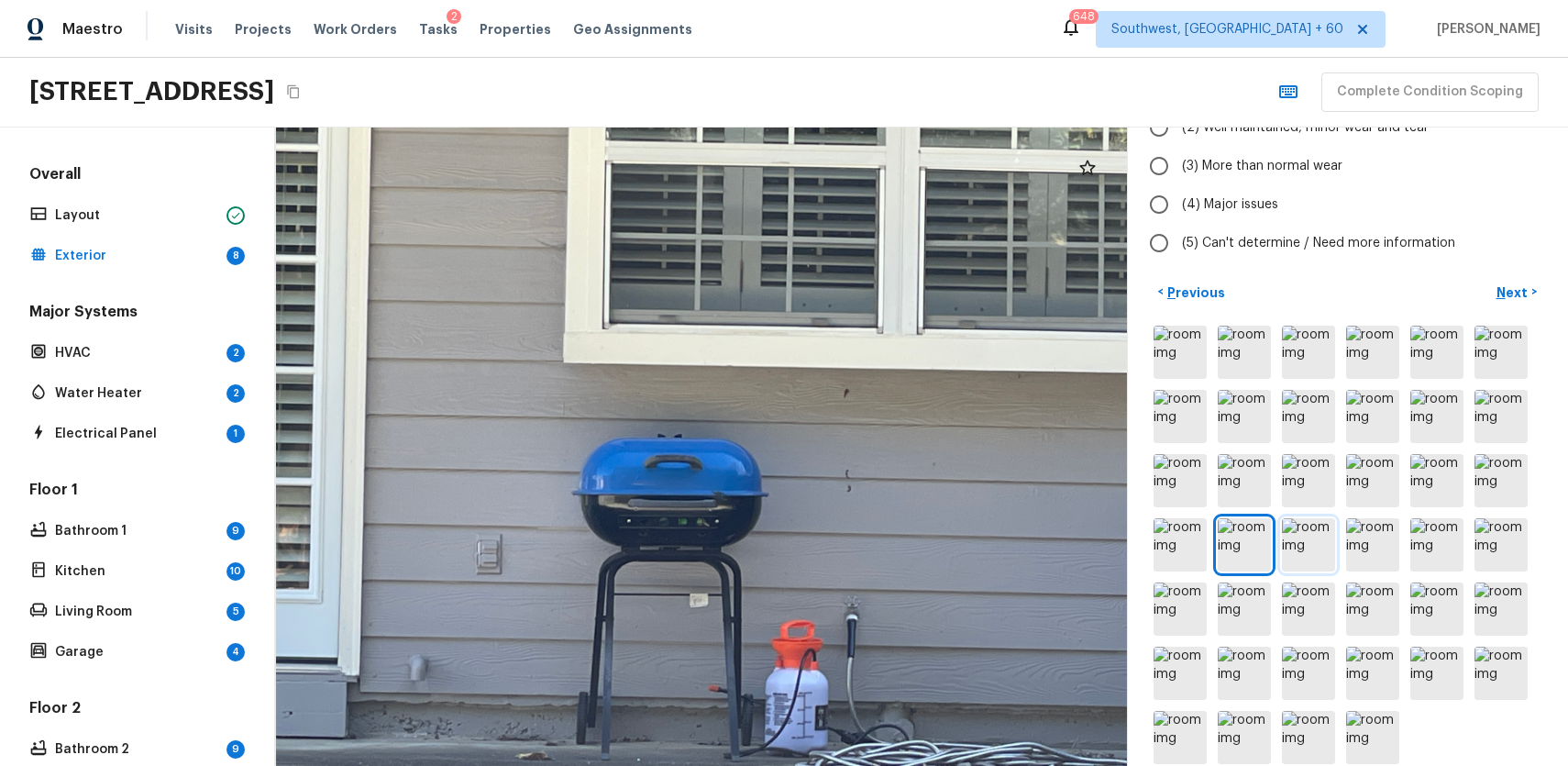
click at [1331, 521] on img at bounding box center [1309, 545] width 54 height 54
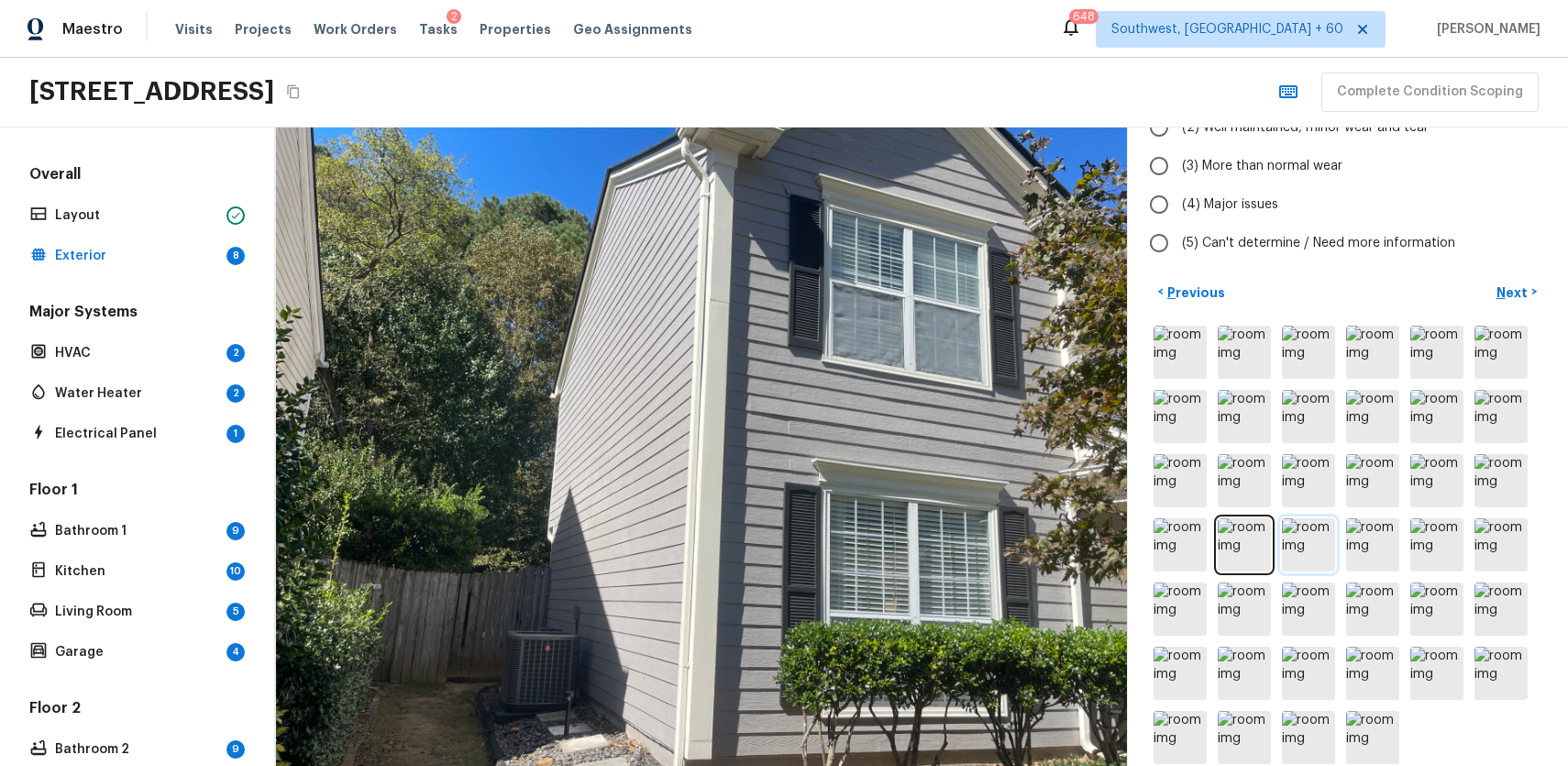
click at [1304, 521] on img at bounding box center [1309, 545] width 54 height 54
click at [1248, 528] on img at bounding box center [1245, 545] width 54 height 54
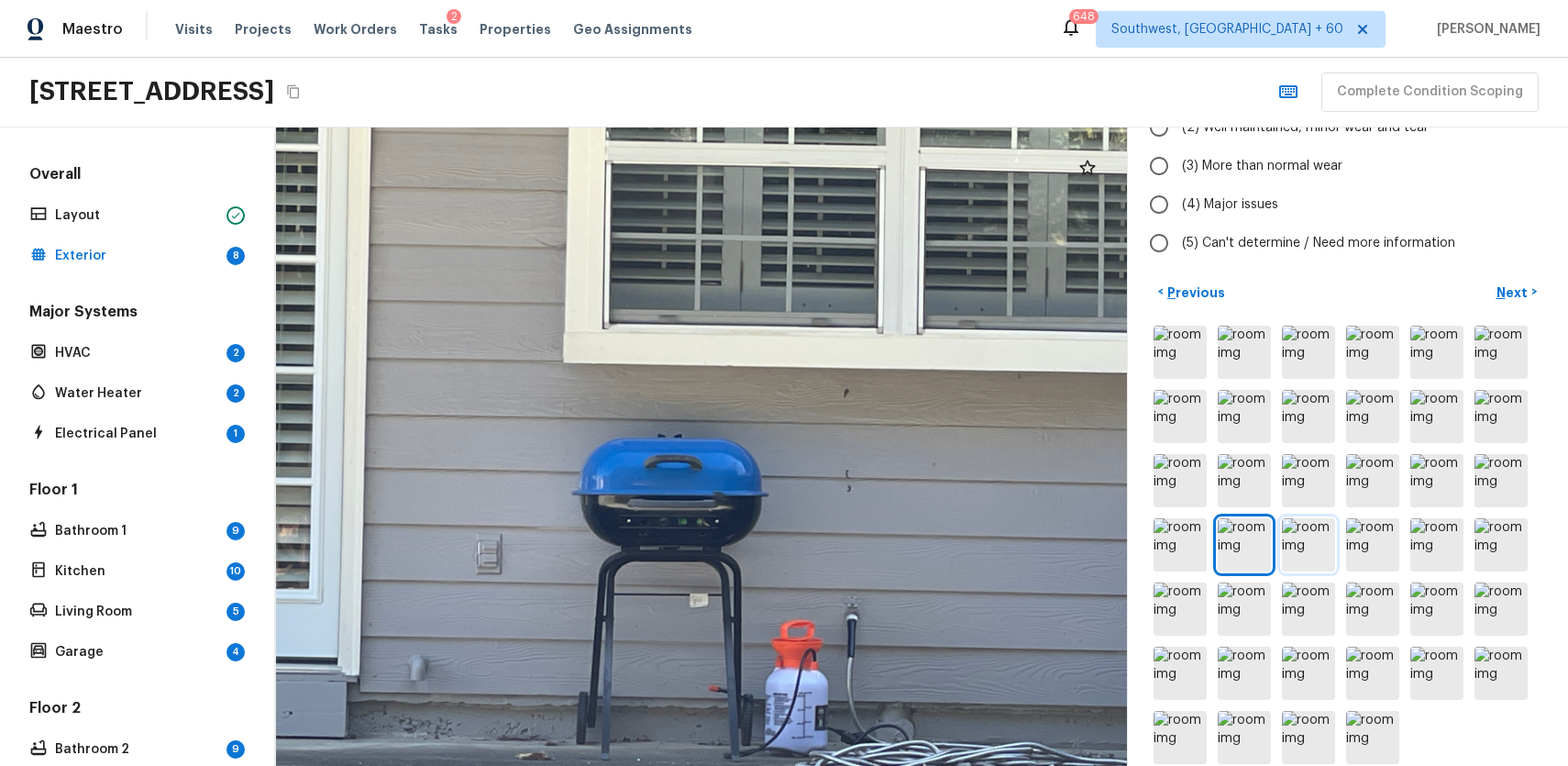
click at [1317, 519] on img at bounding box center [1309, 545] width 54 height 54
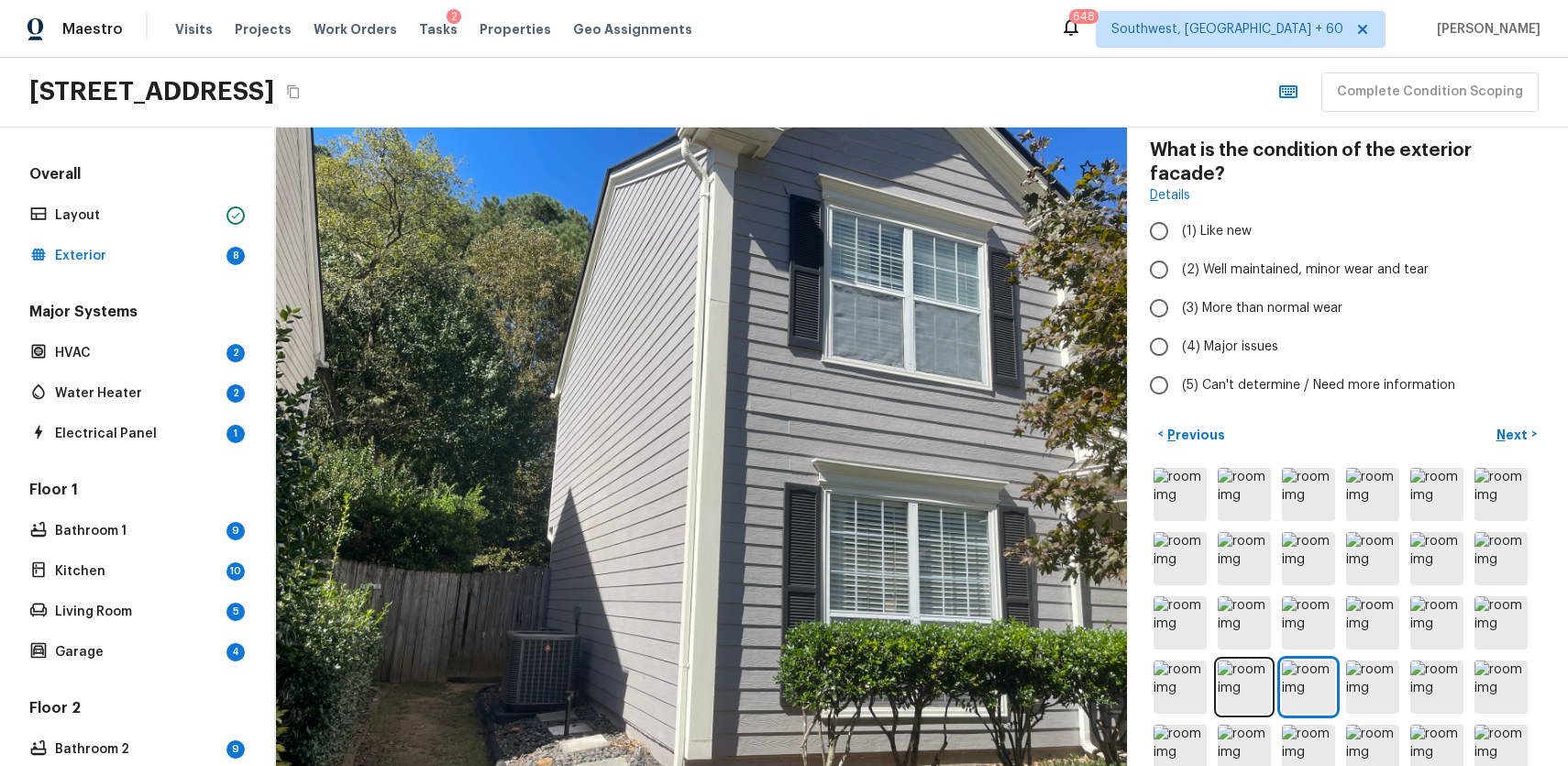
scroll to position [0, 0]
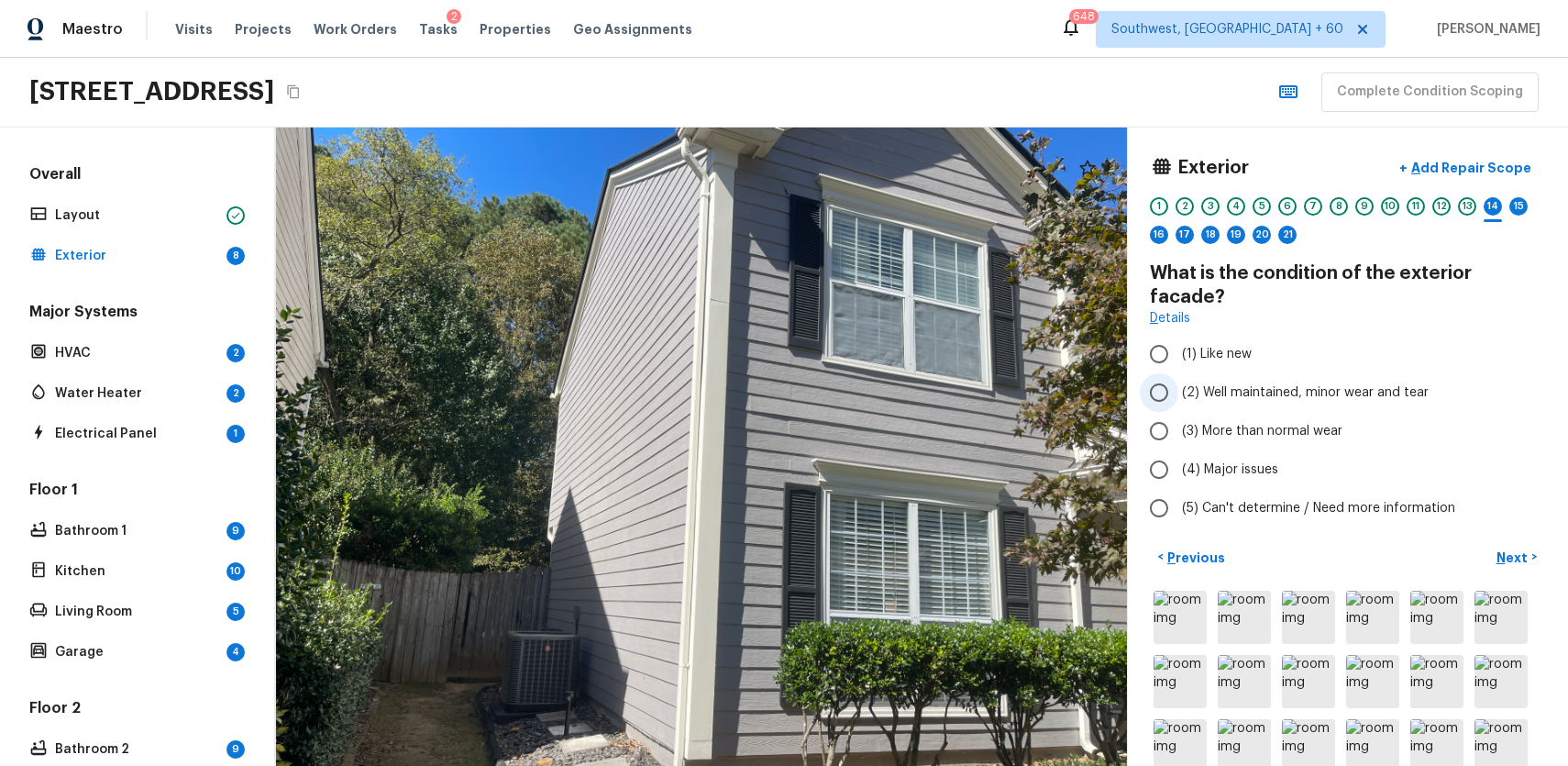
click at [1277, 373] on label "(2) Well maintained, minor wear and tear" at bounding box center [1335, 392] width 392 height 39
click at [1178, 373] on input "(2) Well maintained, minor wear and tear" at bounding box center [1158, 392] width 39 height 39
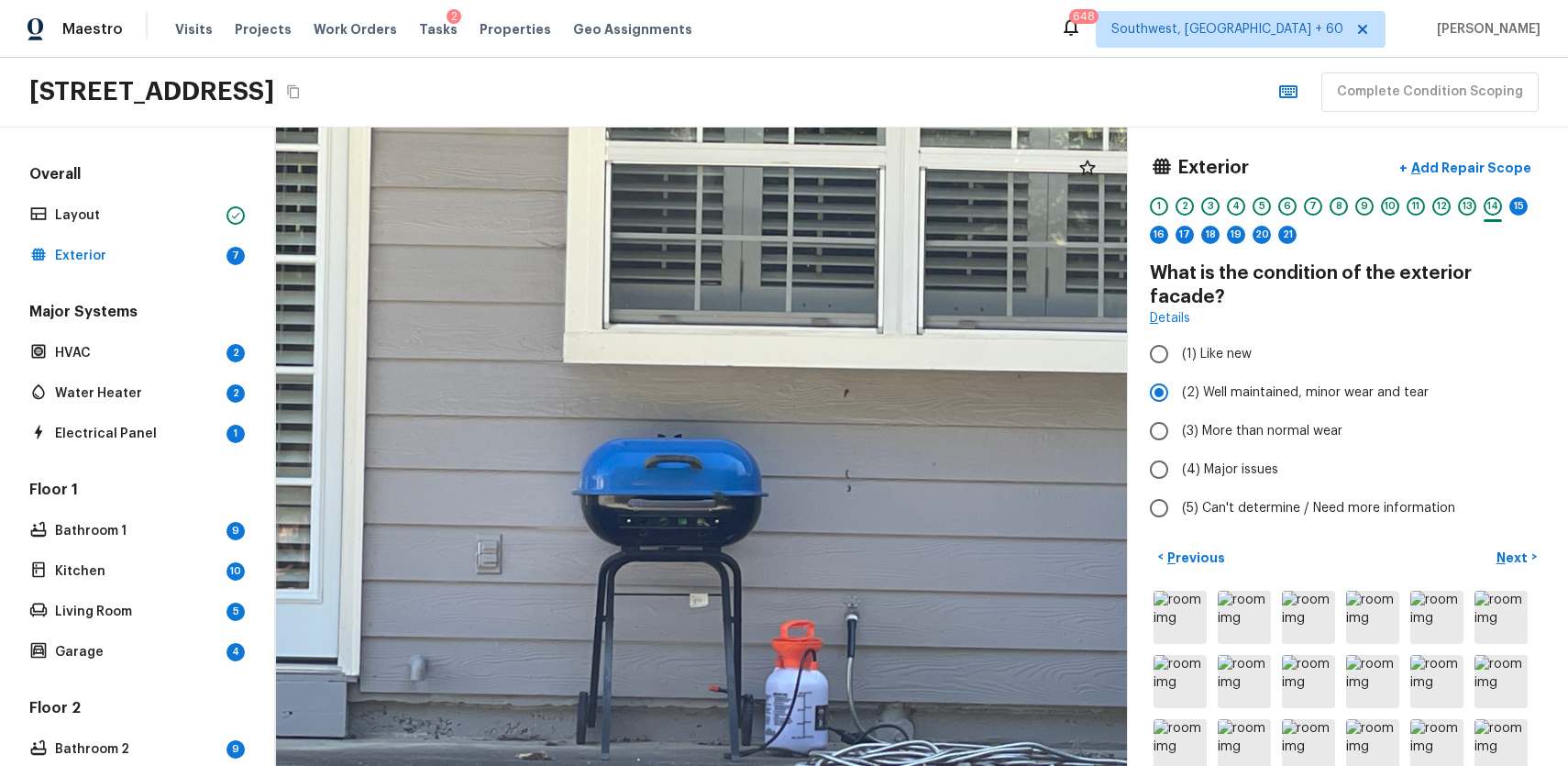
scroll to position [265, 0]
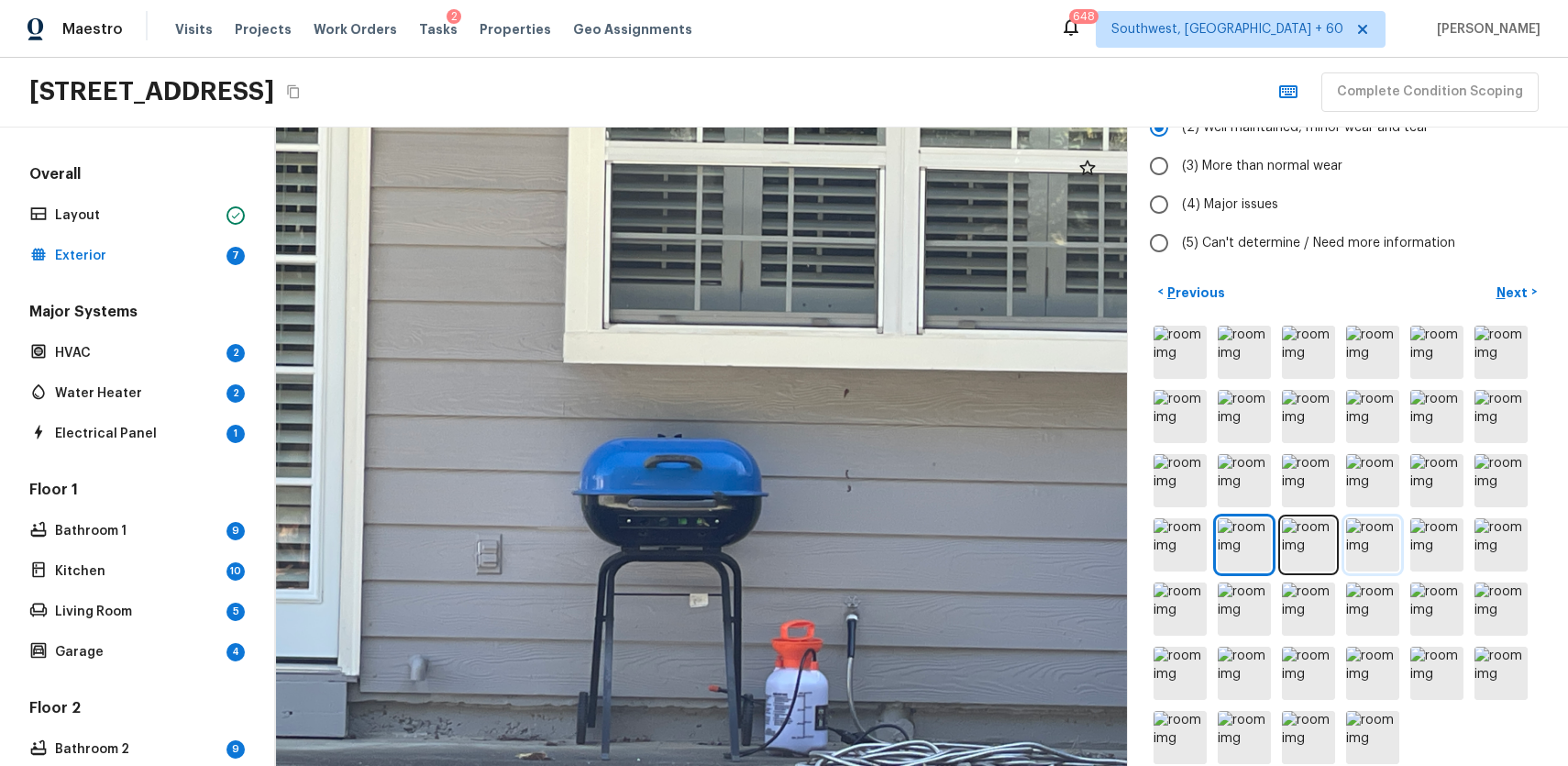
click at [1374, 524] on img at bounding box center [1373, 545] width 54 height 54
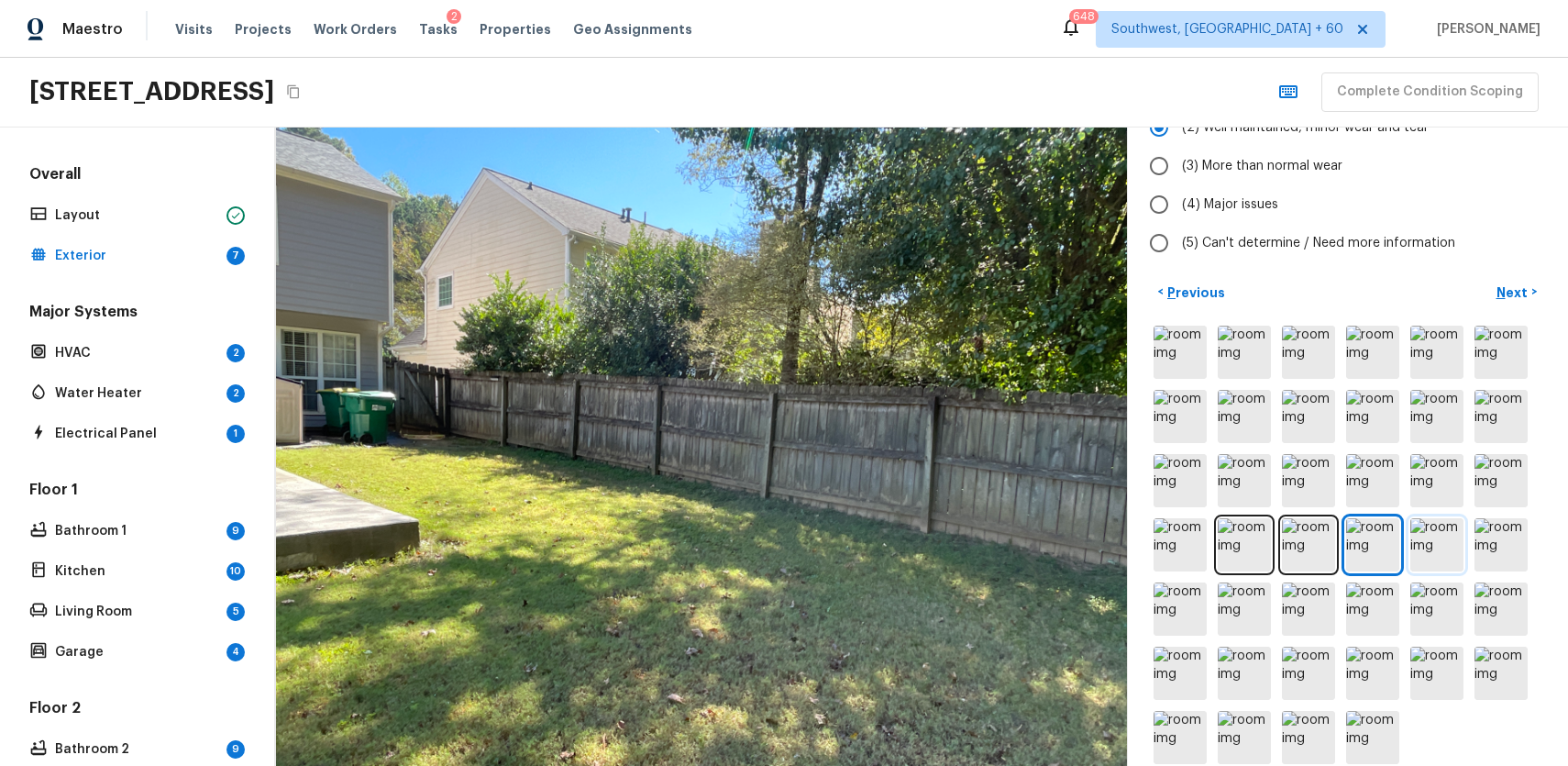
click at [1453, 524] on img at bounding box center [1437, 545] width 54 height 54
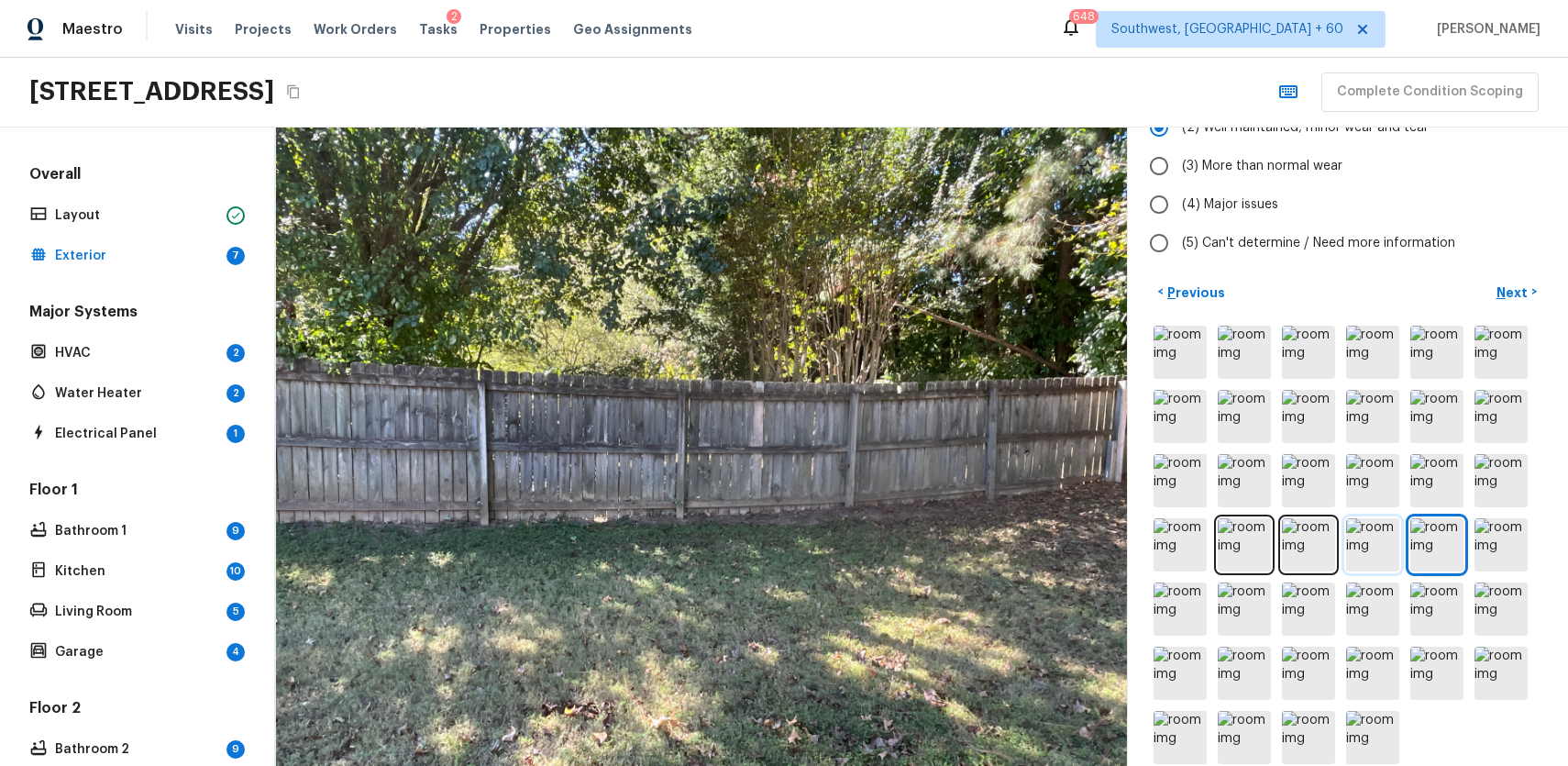
click at [1388, 518] on img at bounding box center [1373, 545] width 54 height 54
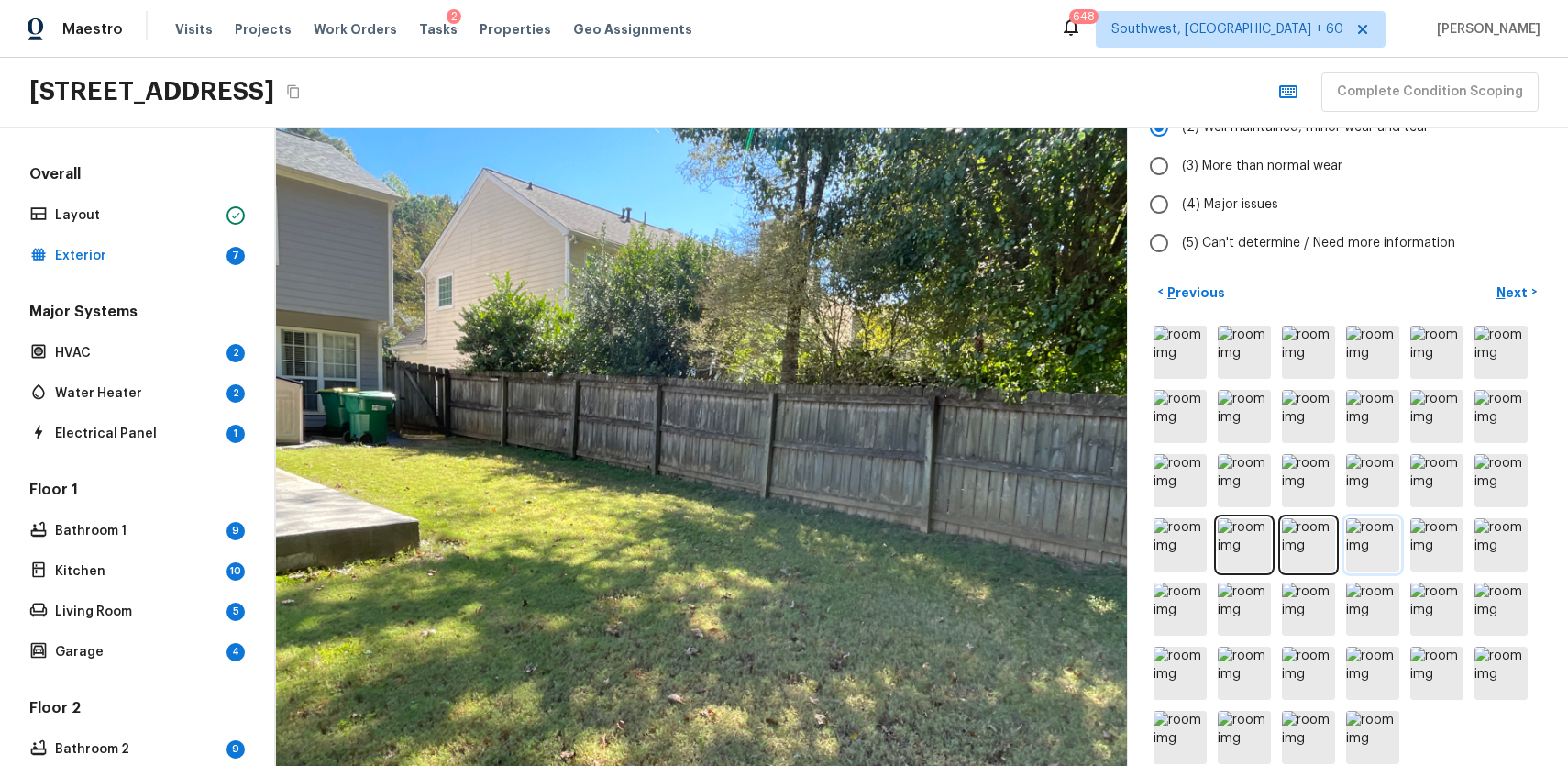
click at [1360, 518] on img at bounding box center [1373, 545] width 54 height 54
click at [1466, 509] on div at bounding box center [1347, 545] width 396 height 446
click at [1446, 518] on img at bounding box center [1437, 545] width 54 height 54
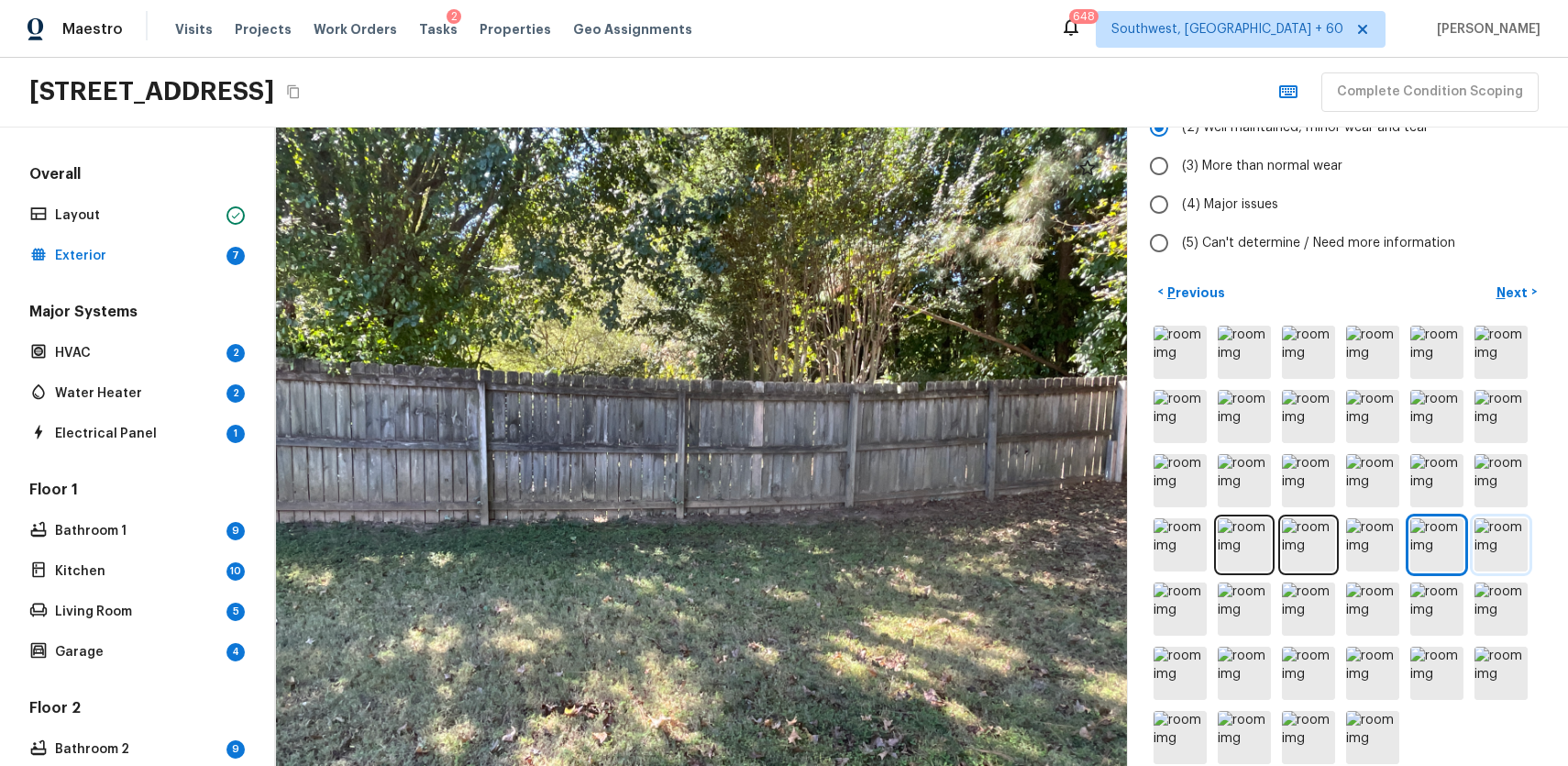
scroll to position [0, 0]
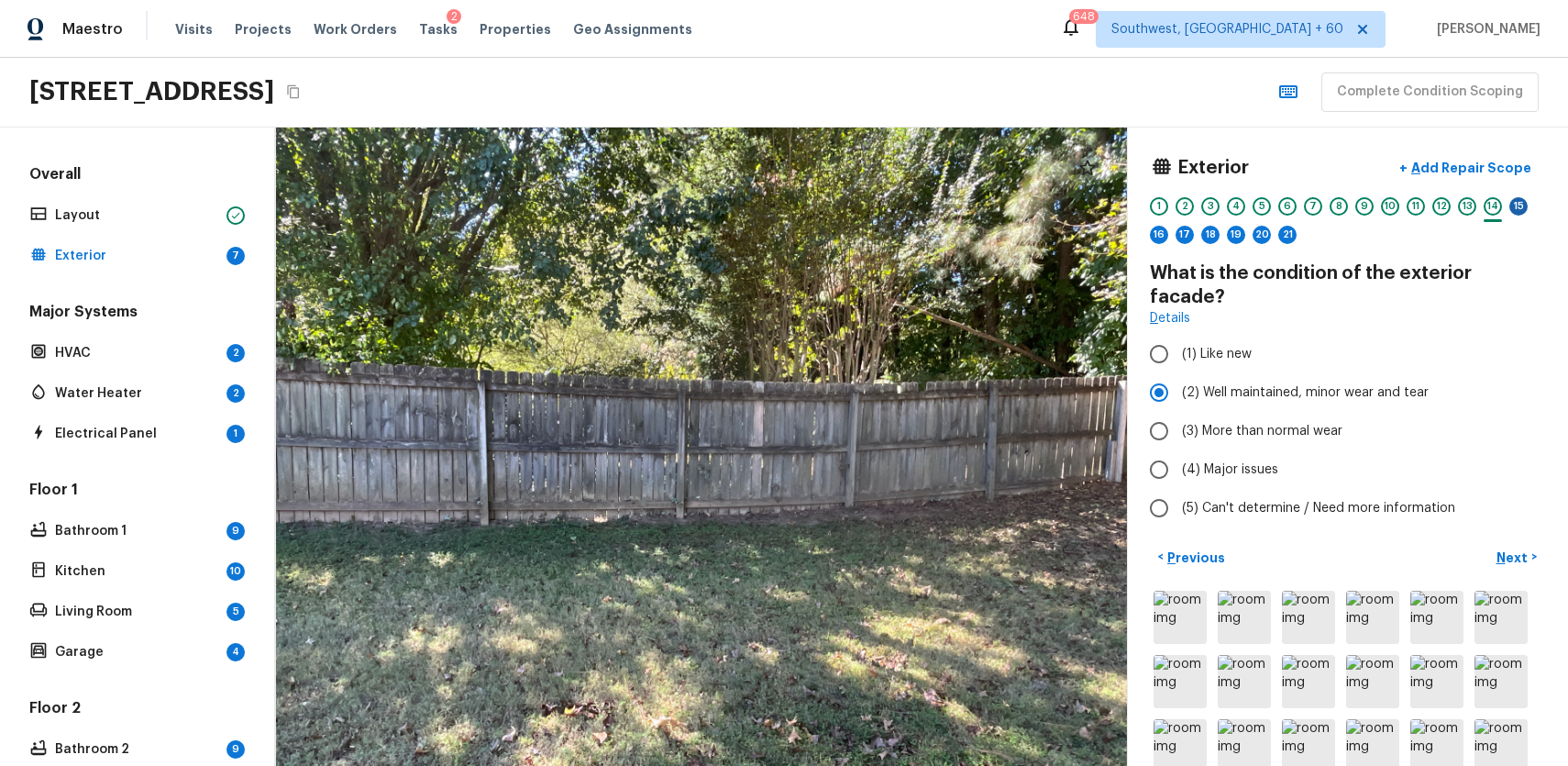
click at [1514, 198] on div "15" at bounding box center [1518, 206] width 18 height 18
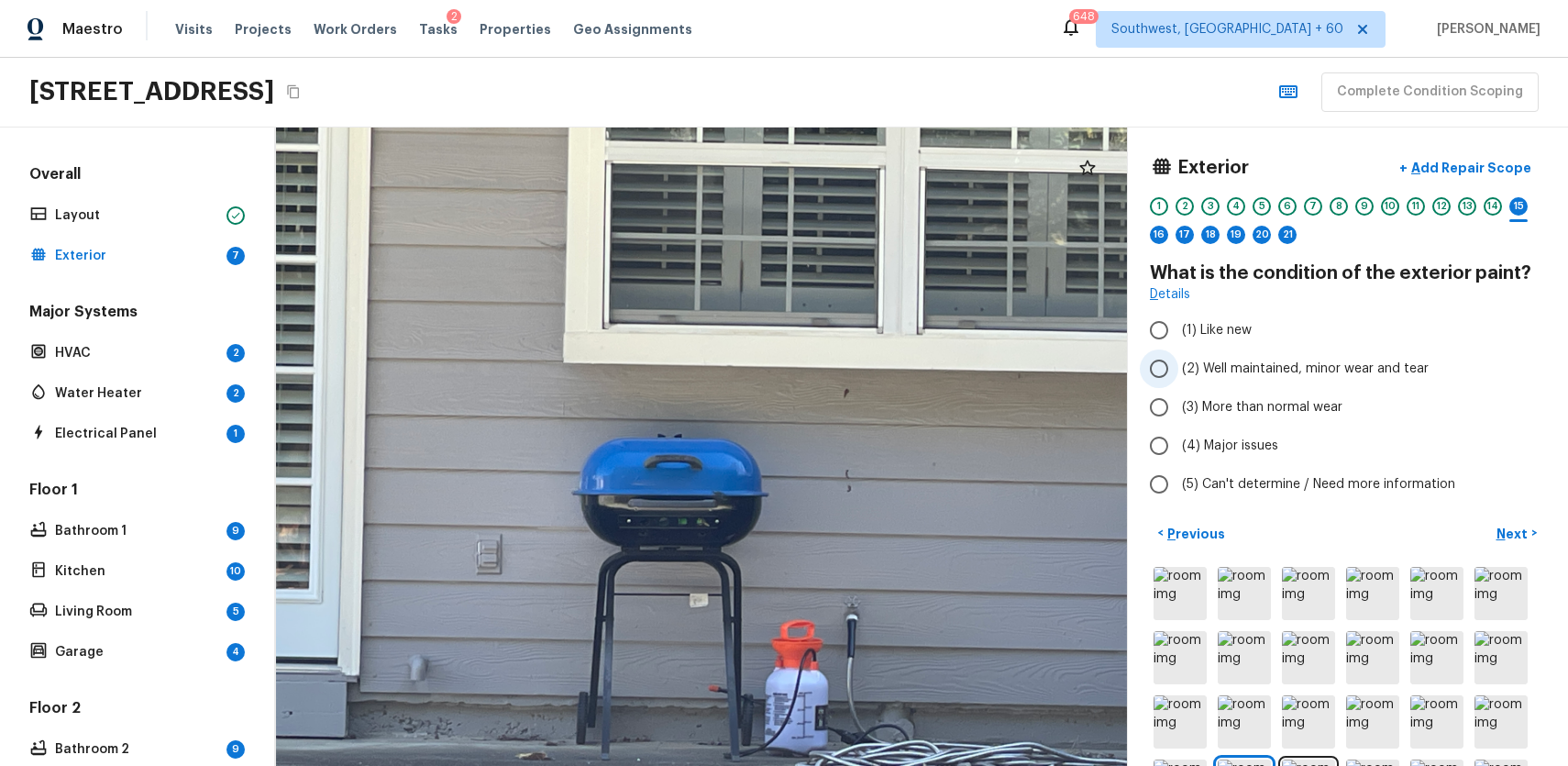
click at [1260, 372] on span "(2) Well maintained, minor wear and tear" at bounding box center [1305, 368] width 247 height 18
click at [1178, 372] on input "(2) Well maintained, minor wear and tear" at bounding box center [1158, 368] width 39 height 39
click at [1159, 234] on div "16" at bounding box center [1158, 234] width 18 height 18
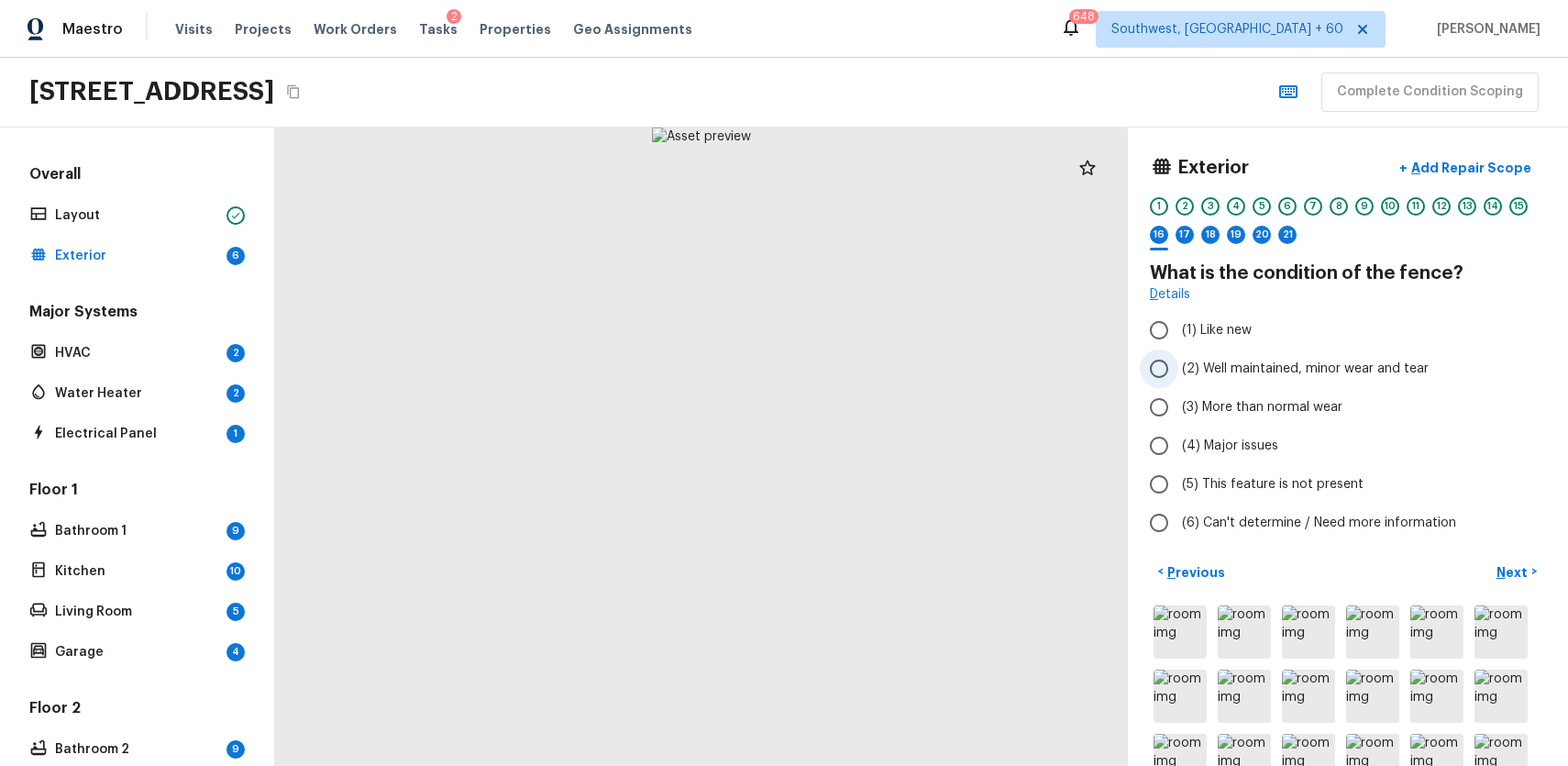
click at [1268, 371] on span "(2) Well maintained, minor wear and tear" at bounding box center [1305, 368] width 247 height 18
click at [1178, 371] on input "(2) Well maintained, minor wear and tear" at bounding box center [1158, 368] width 39 height 39
click at [1188, 241] on div "17" at bounding box center [1184, 234] width 18 height 18
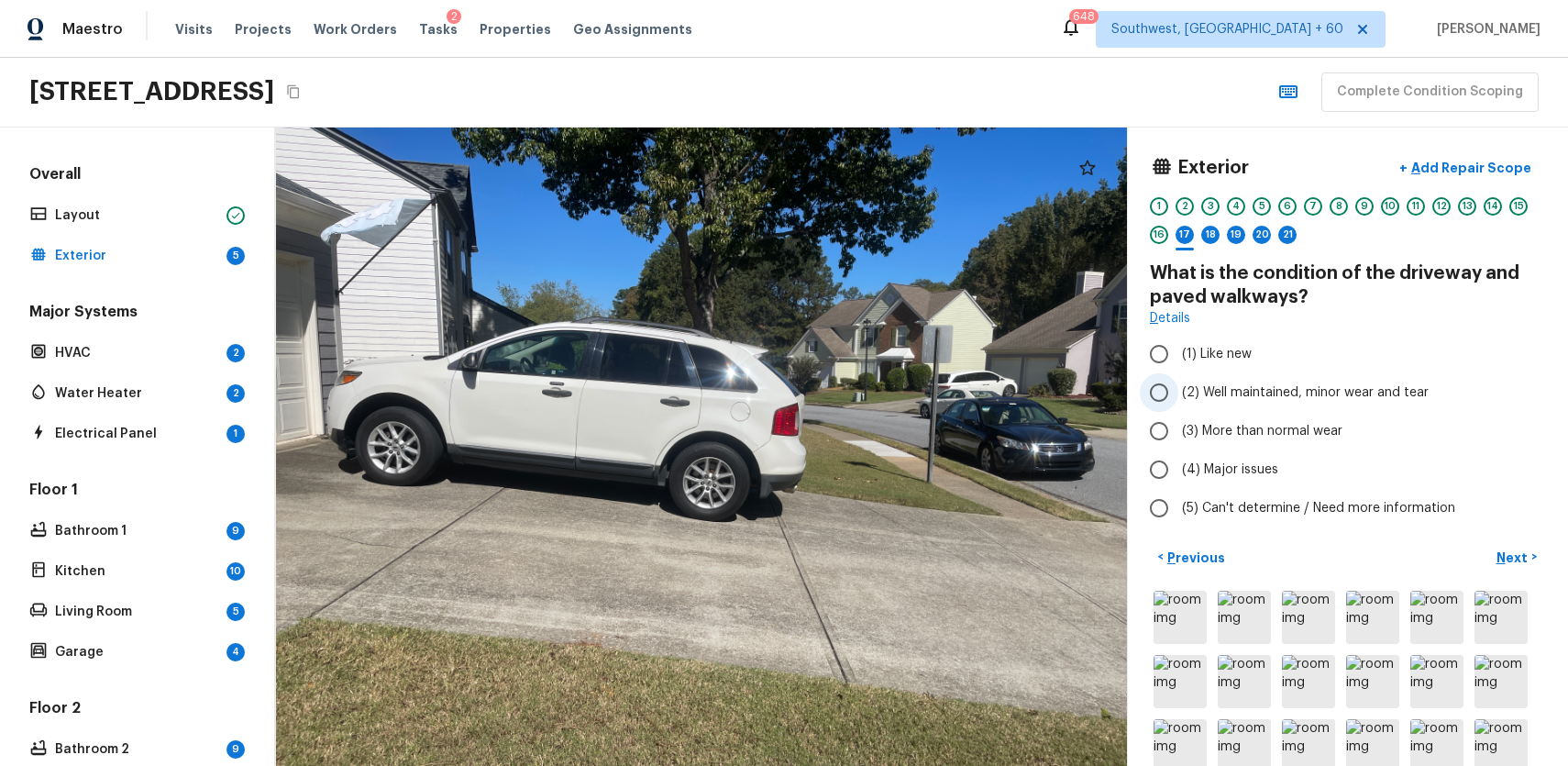
click at [1357, 383] on span "(2) Well maintained, minor wear and tear" at bounding box center [1305, 392] width 247 height 18
click at [1178, 383] on input "(2) Well maintained, minor wear and tear" at bounding box center [1158, 392] width 39 height 39
click at [1210, 242] on div "18" at bounding box center [1210, 234] width 18 height 18
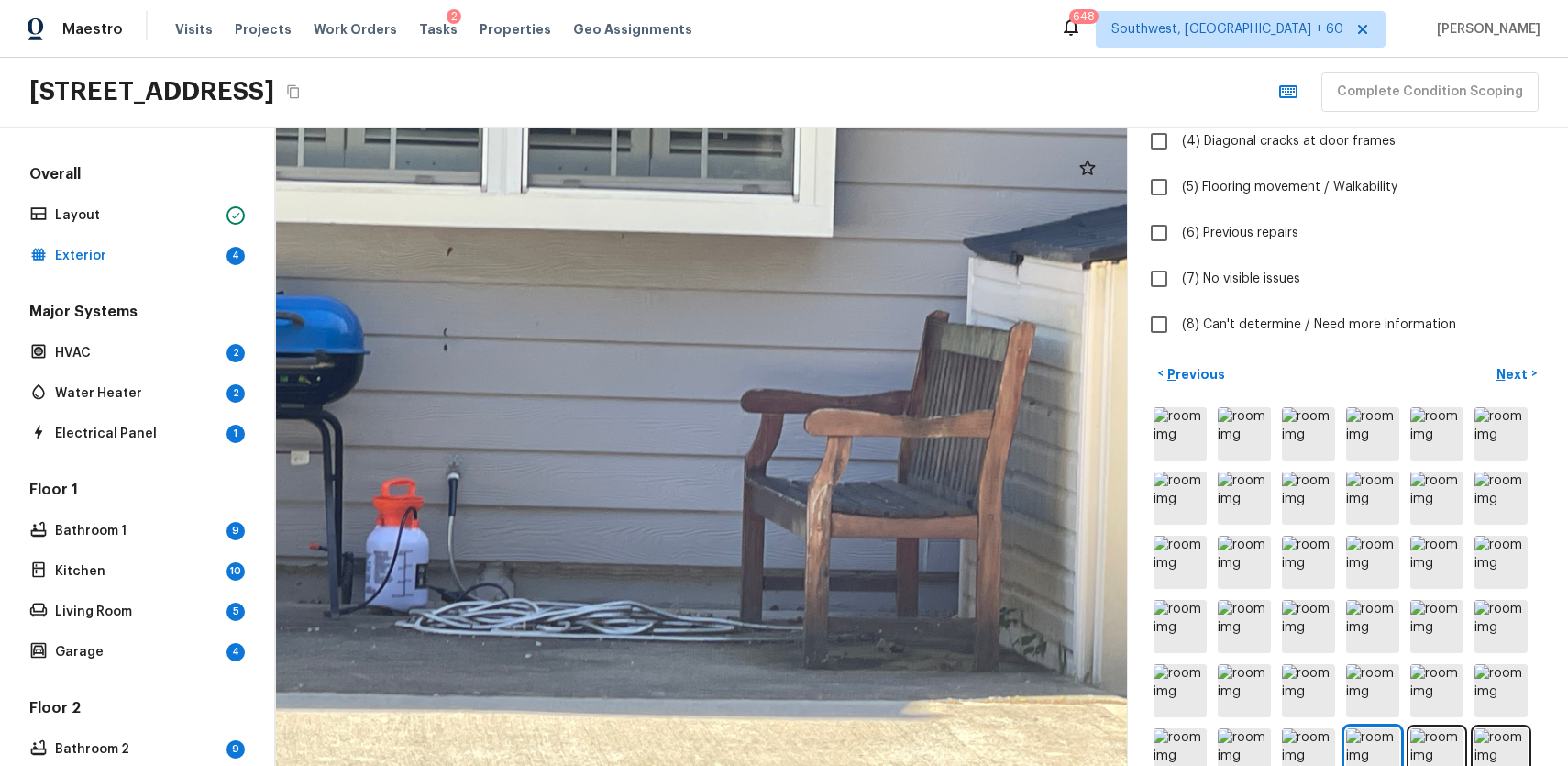
scroll to position [438, 0]
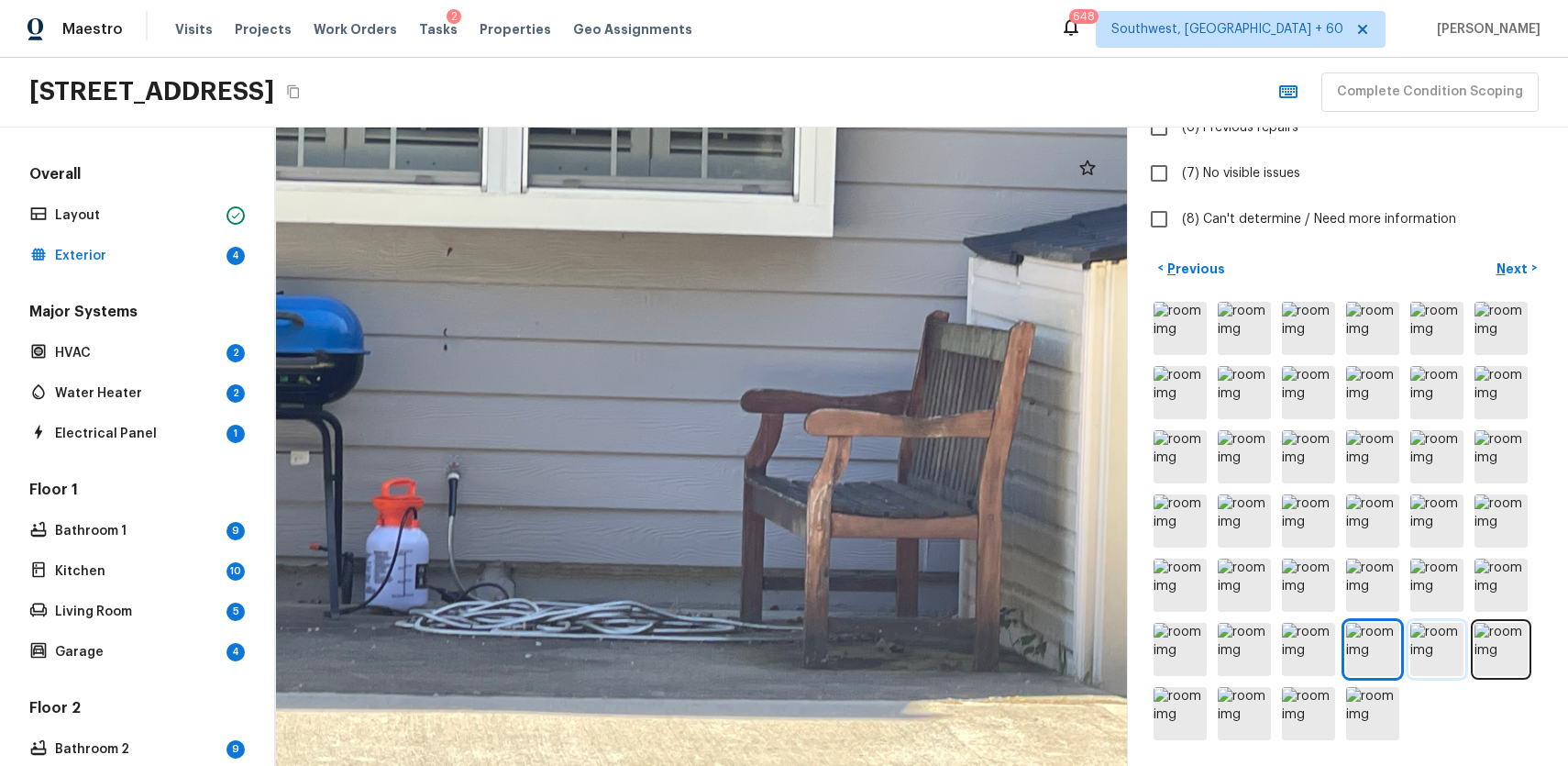
click at [1434, 664] on img at bounding box center [1437, 650] width 54 height 54
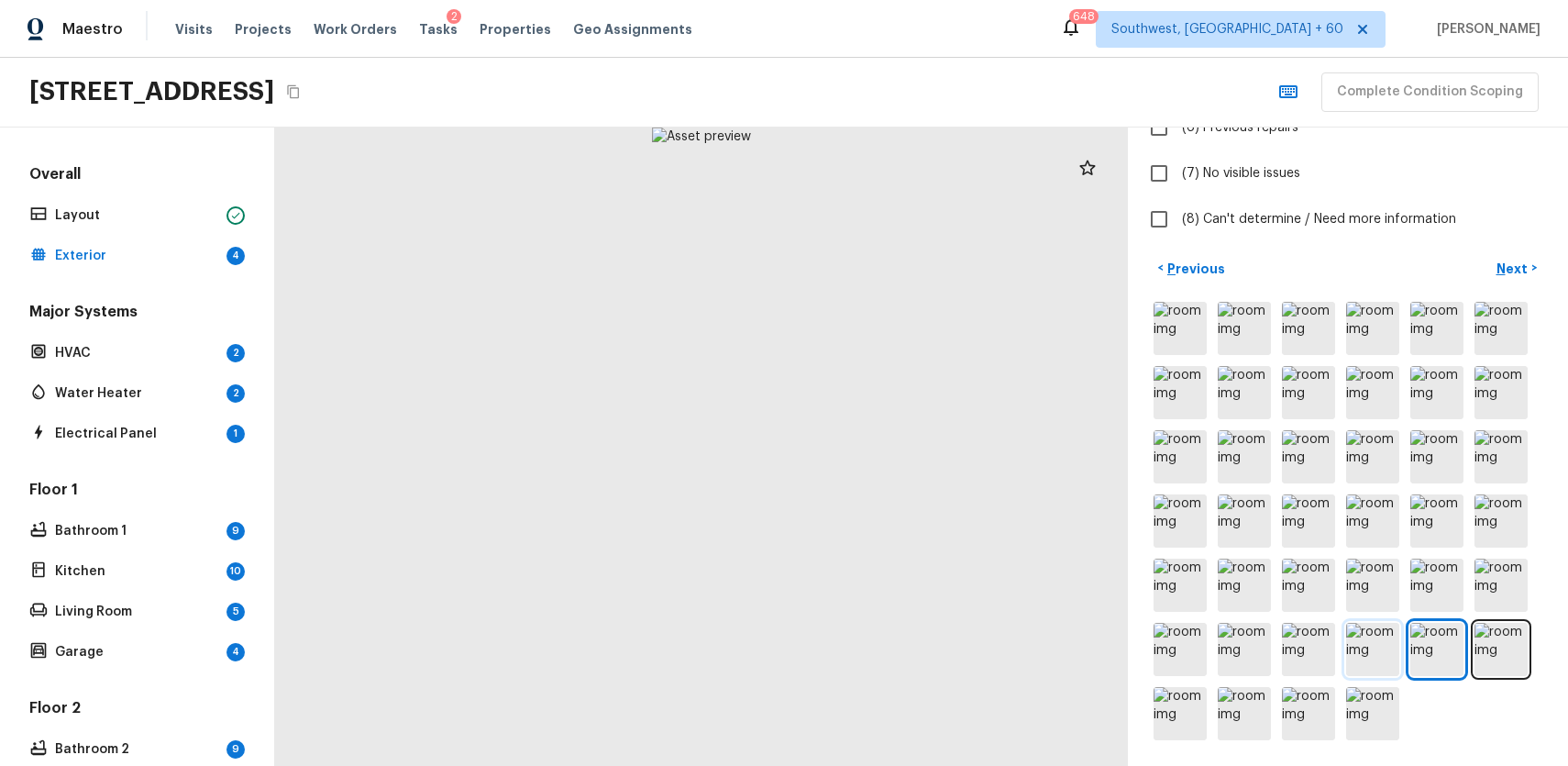
click at [1366, 641] on img at bounding box center [1373, 650] width 54 height 54
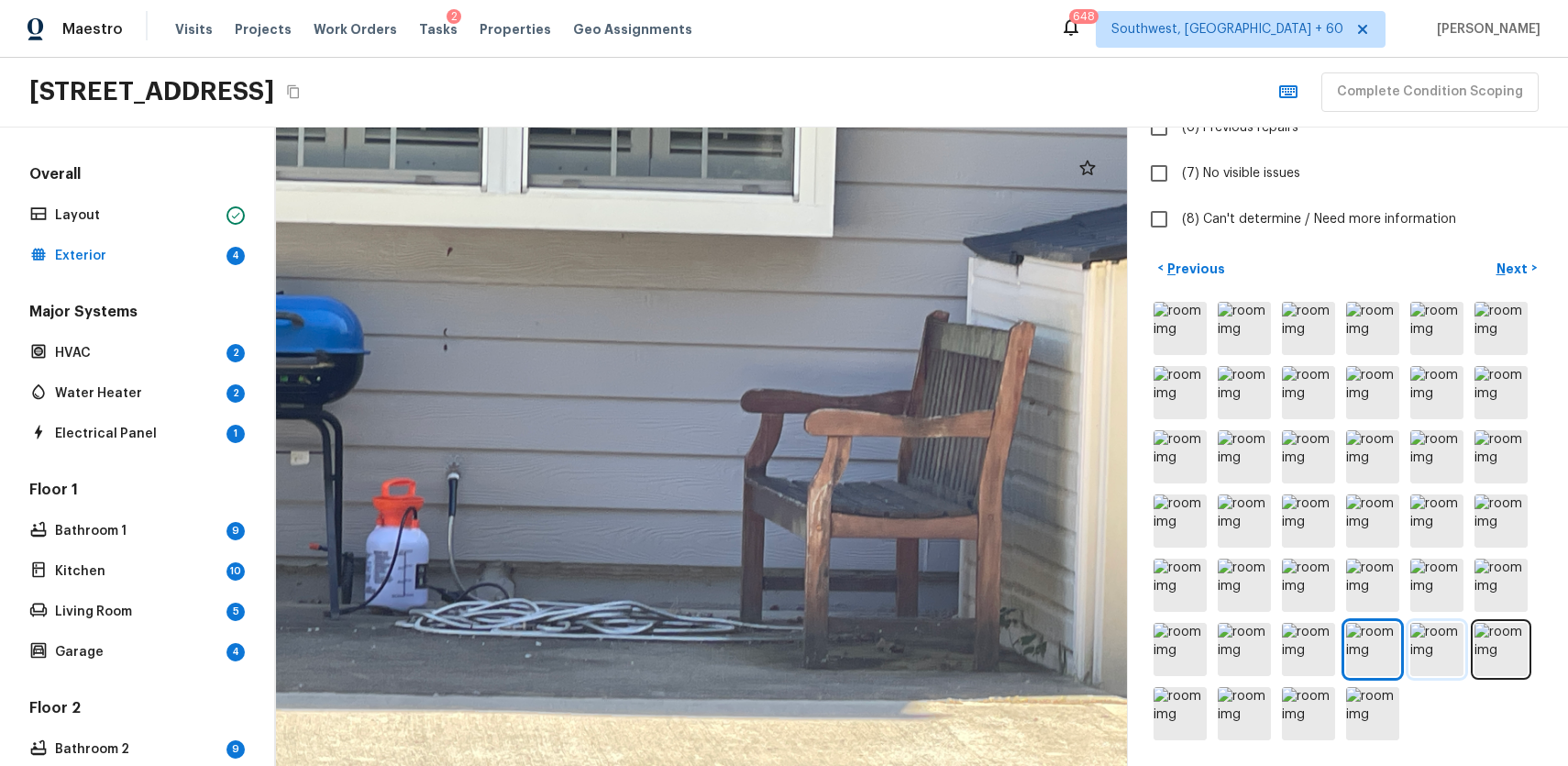
click at [1429, 644] on img at bounding box center [1437, 650] width 54 height 54
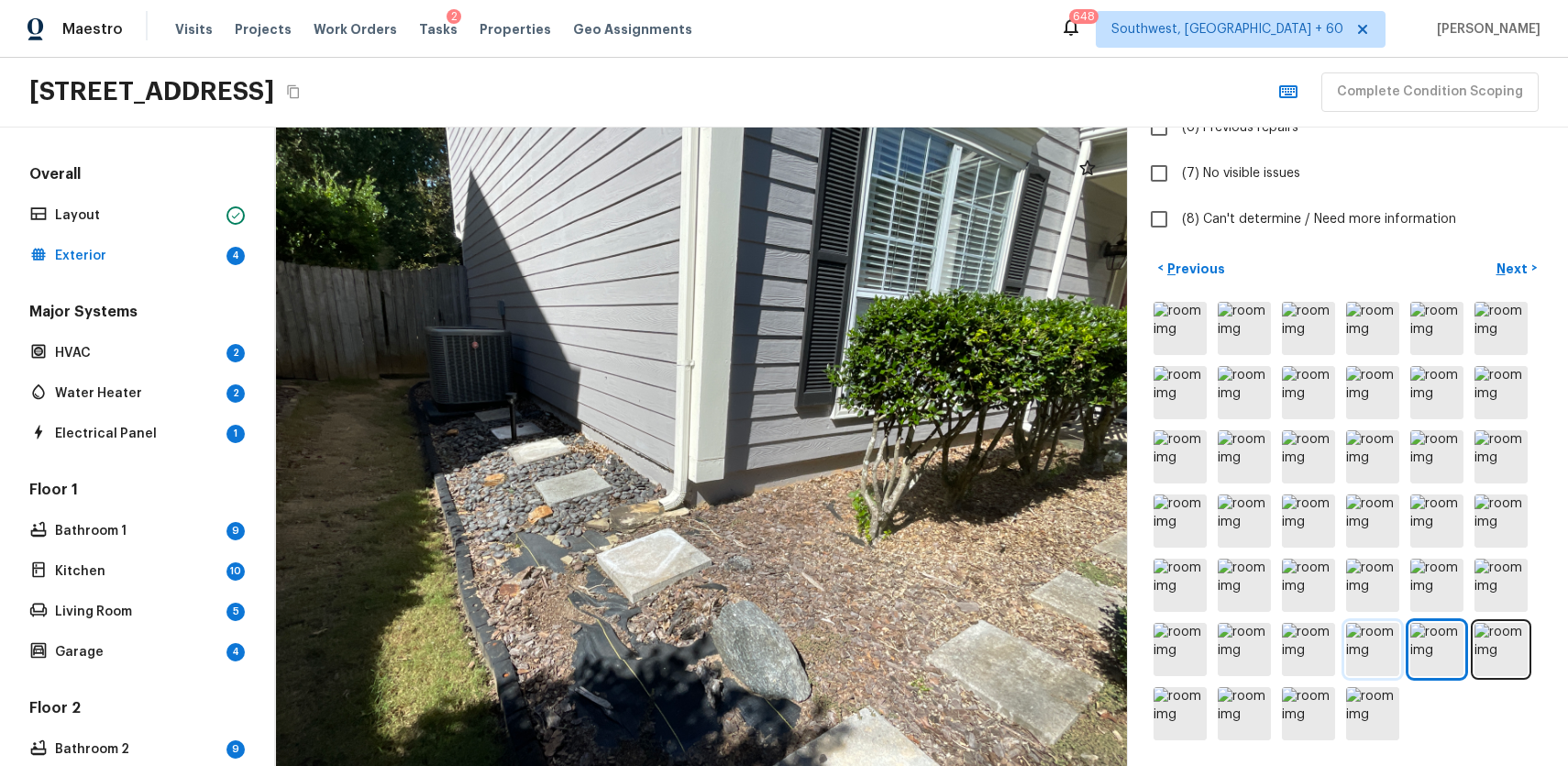
click at [1352, 636] on img at bounding box center [1373, 650] width 54 height 54
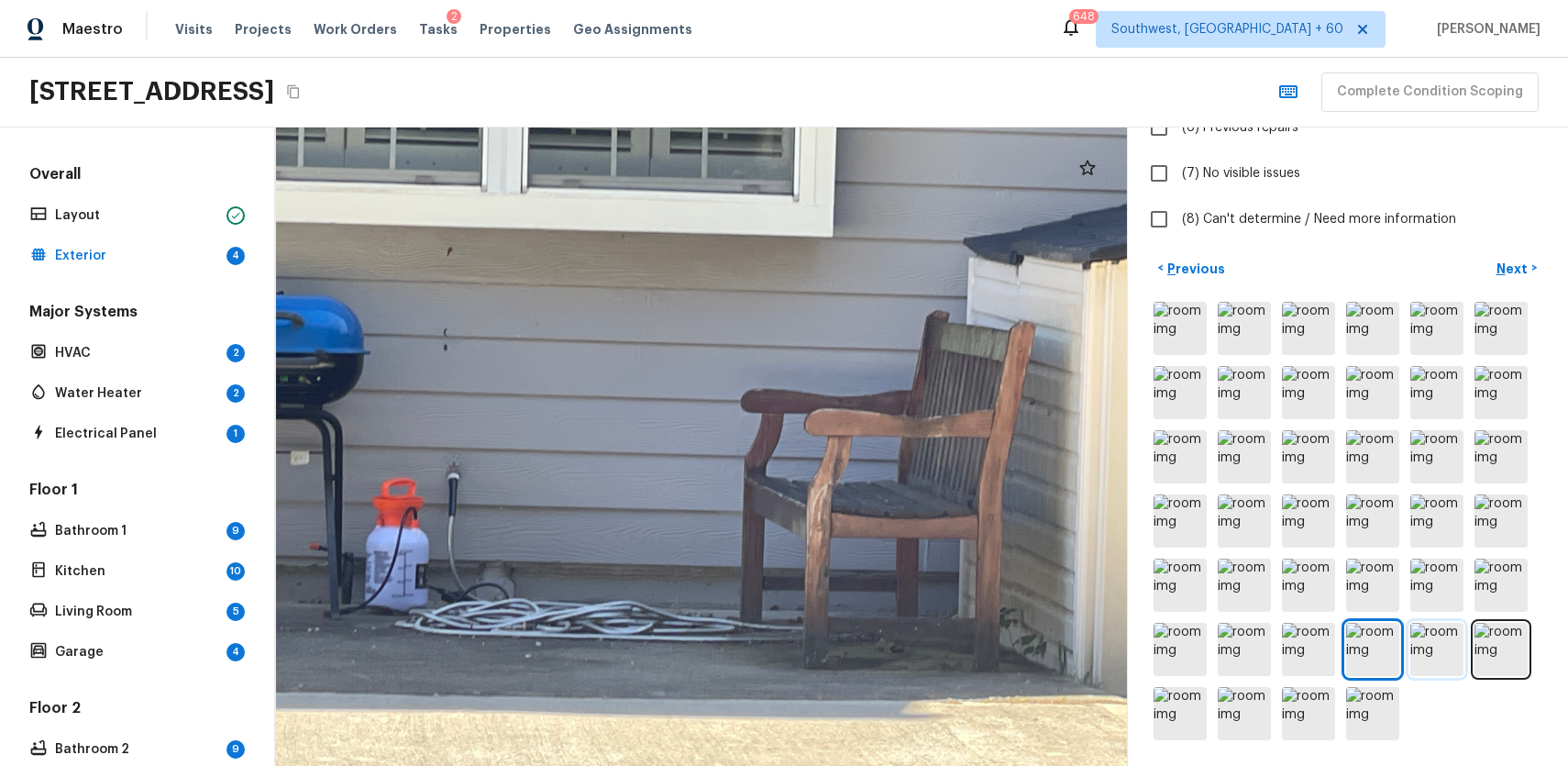
click at [1432, 651] on img at bounding box center [1437, 650] width 54 height 54
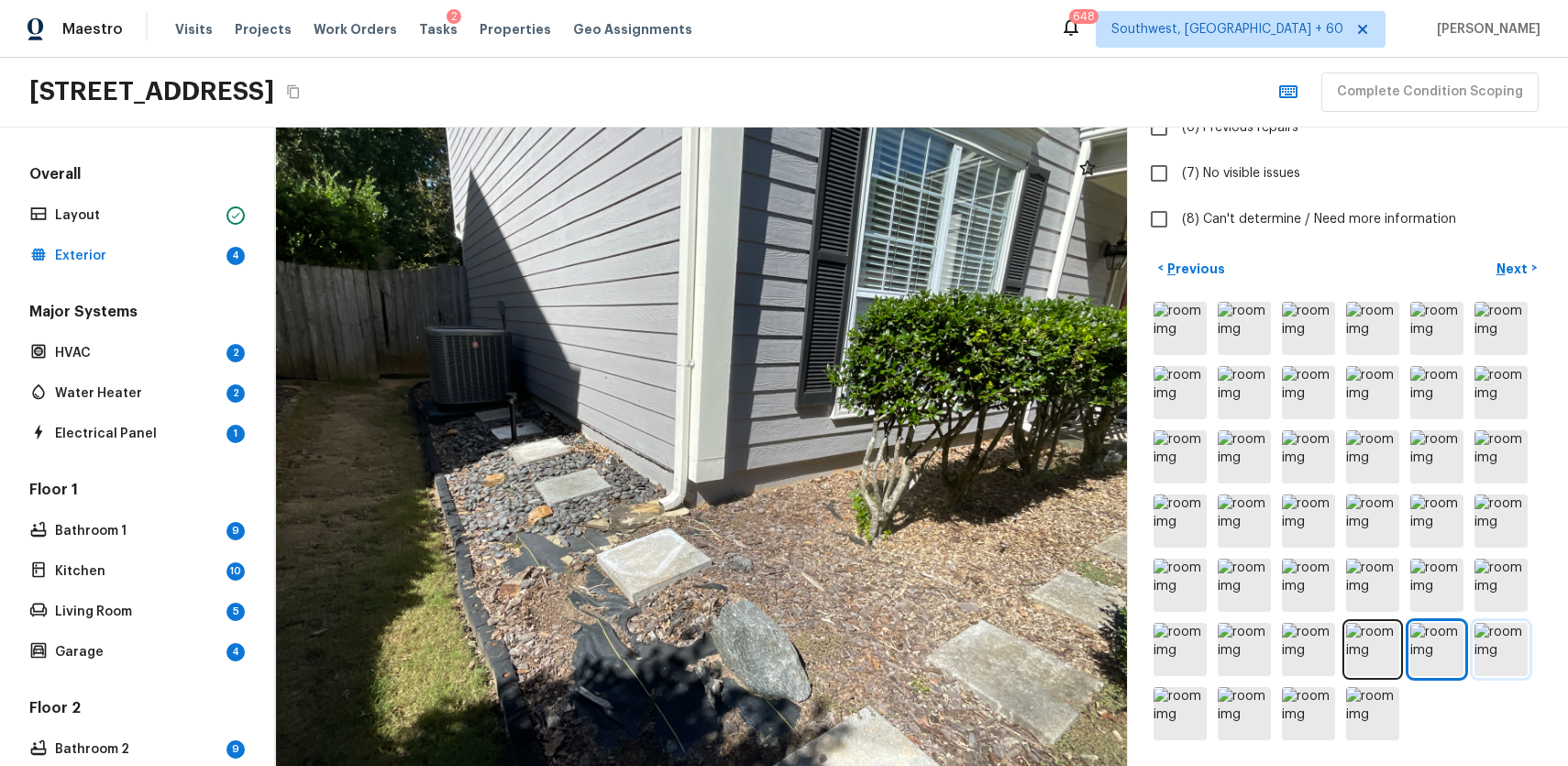
click at [1501, 656] on img at bounding box center [1502, 650] width 54 height 54
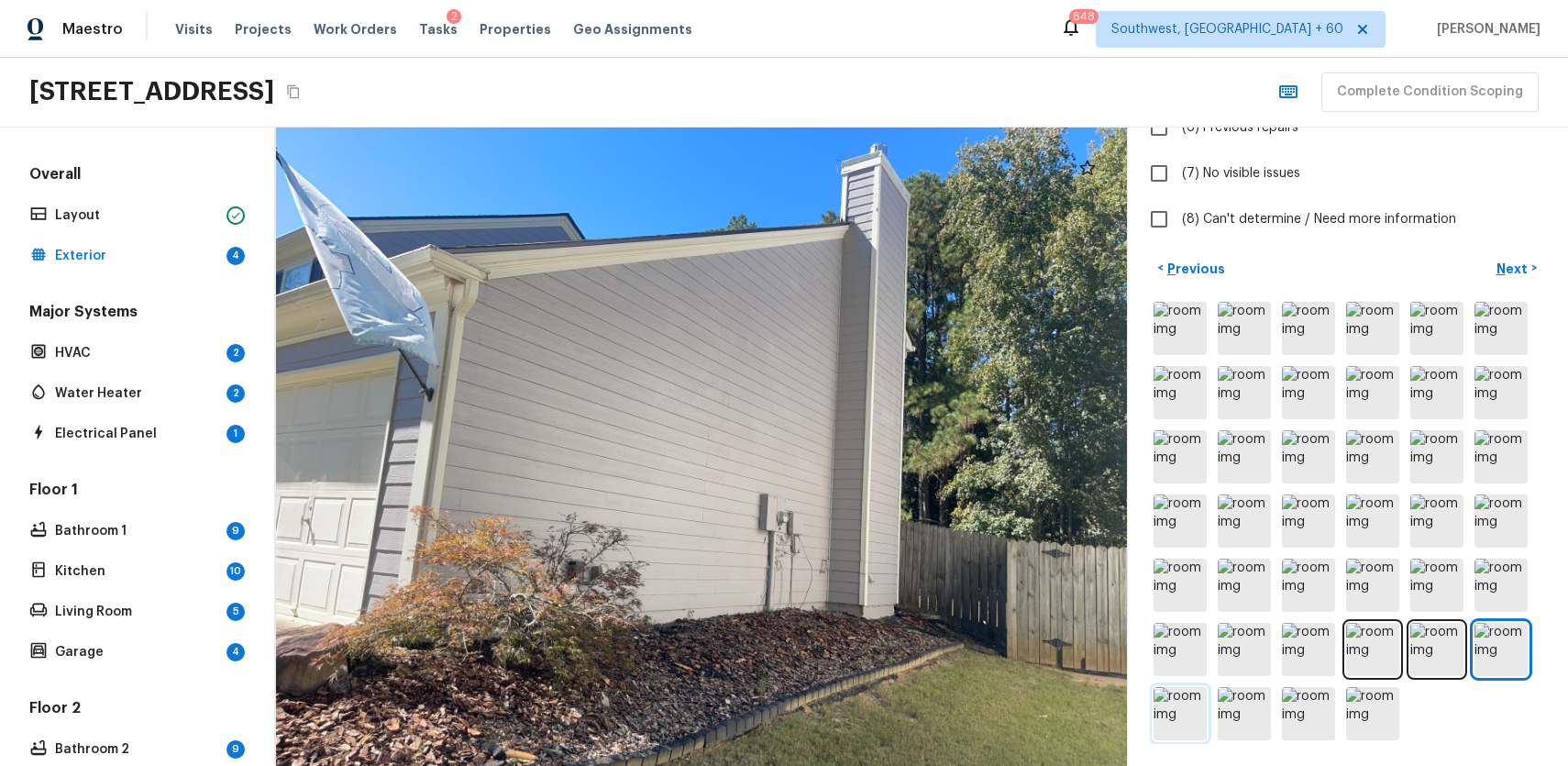
click at [1198, 699] on img at bounding box center [1180, 714] width 54 height 54
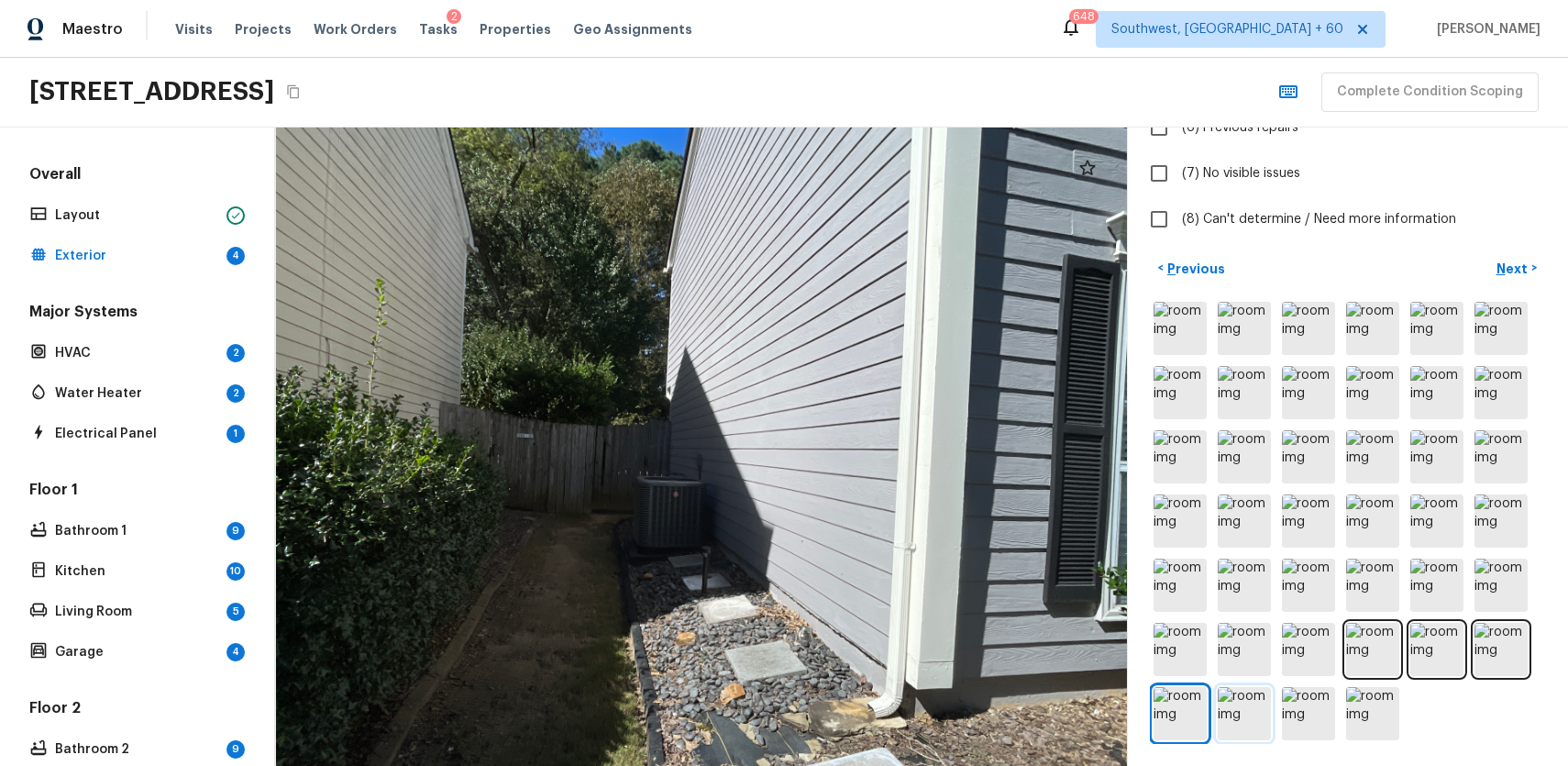
click at [1254, 711] on img at bounding box center [1245, 714] width 54 height 54
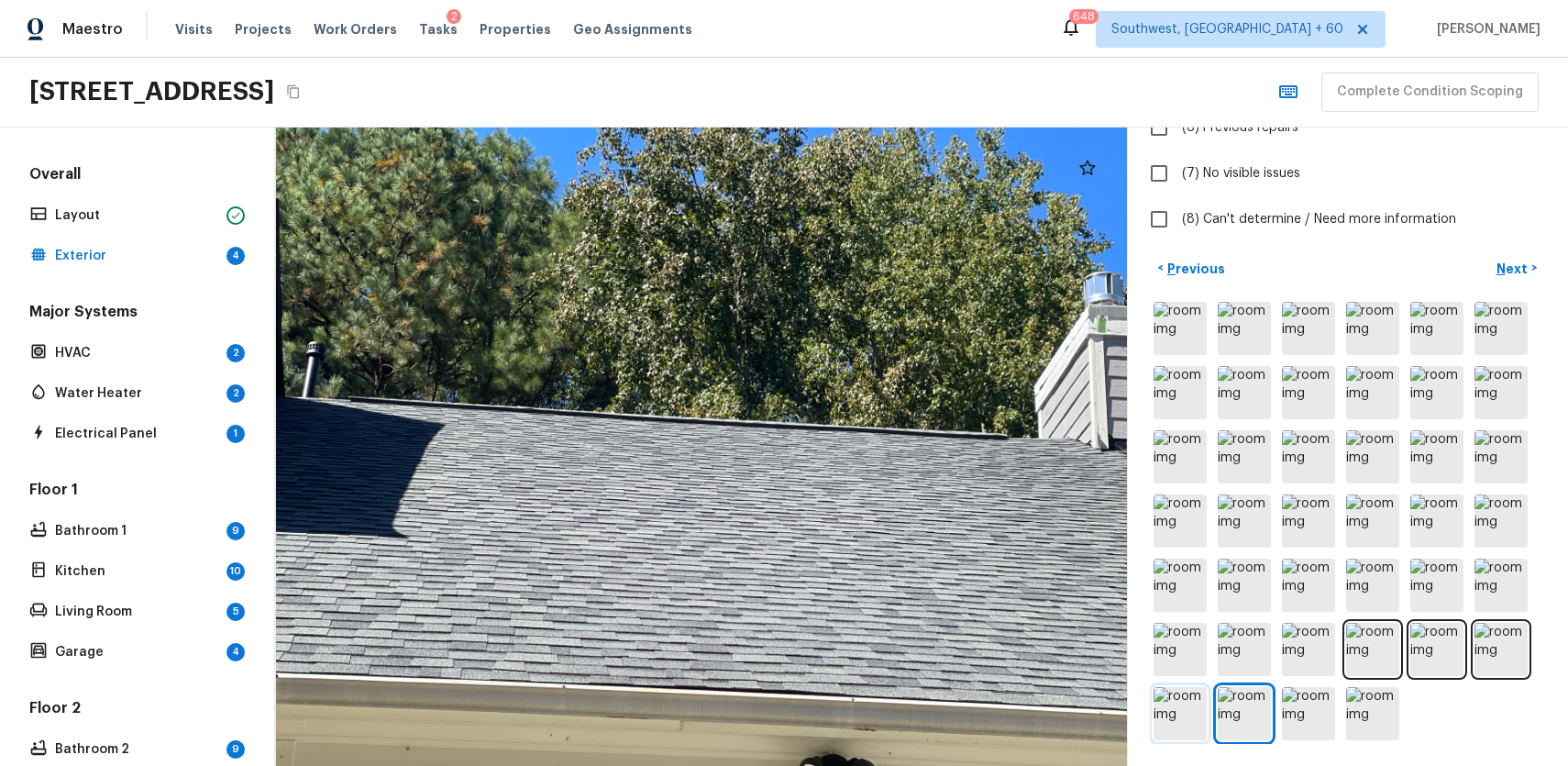
click at [1195, 696] on img at bounding box center [1180, 714] width 54 height 54
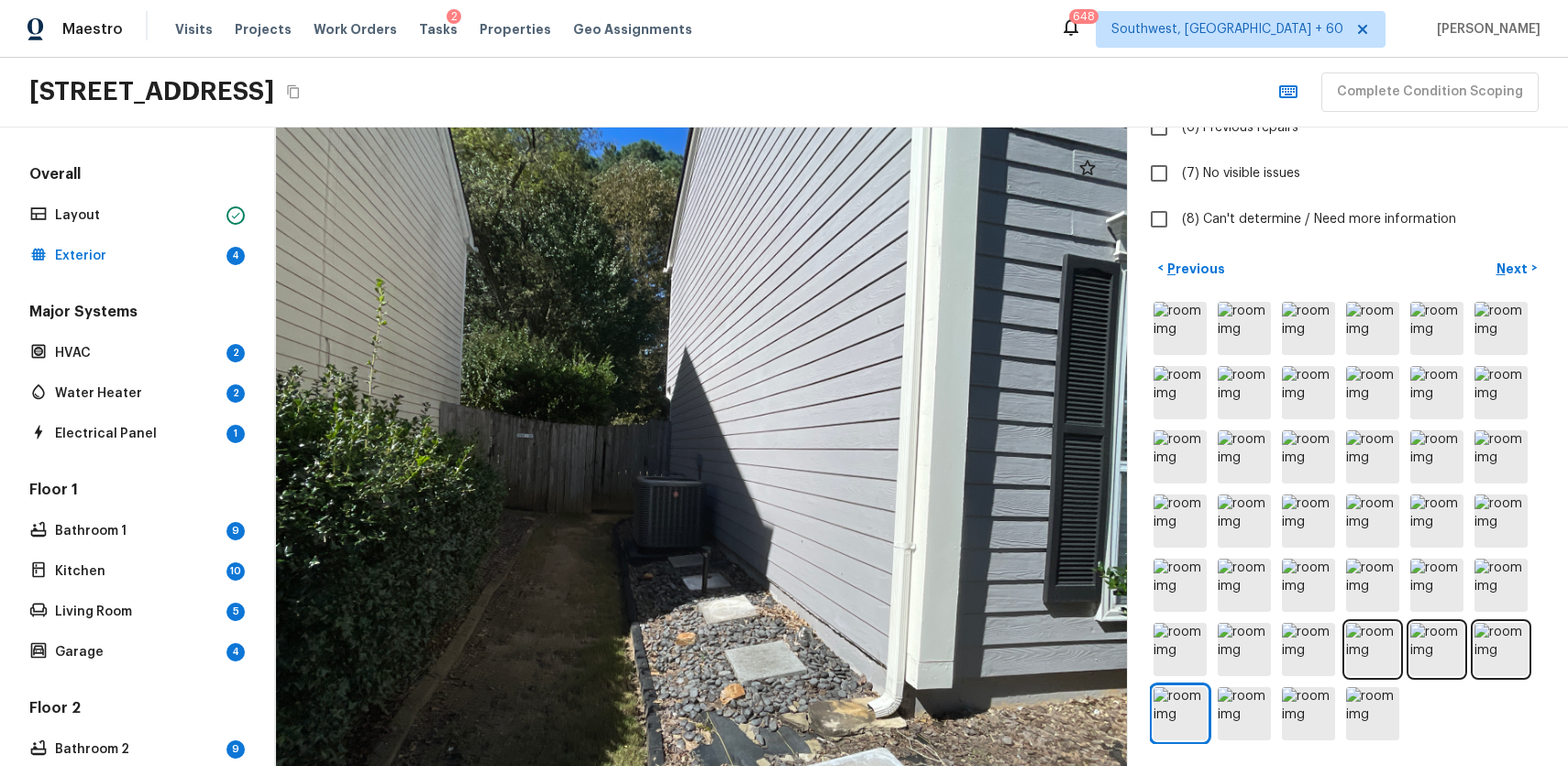
click at [1276, 695] on div at bounding box center [1347, 521] width 396 height 446
click at [1260, 702] on img at bounding box center [1245, 714] width 54 height 54
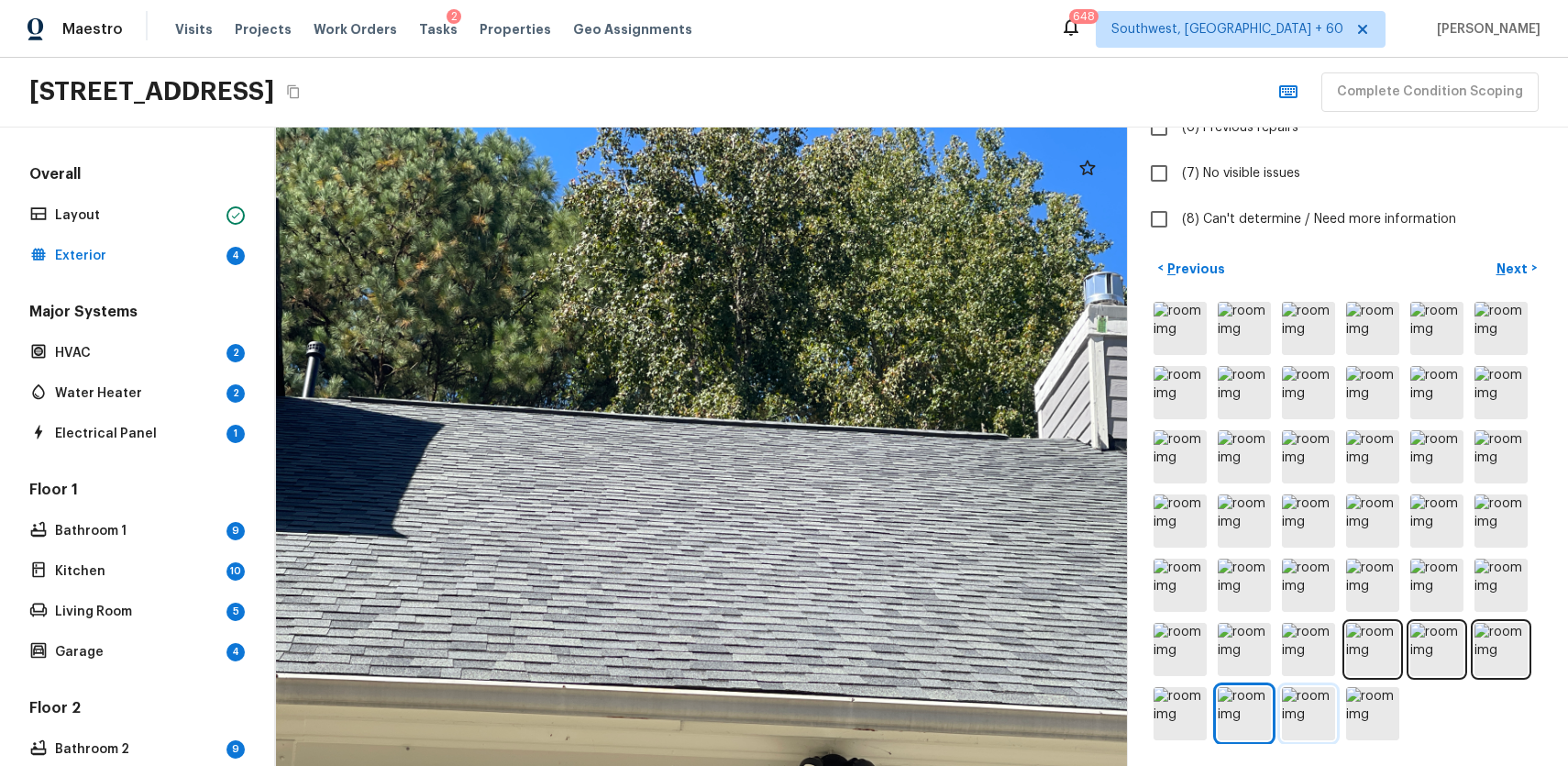
click at [1308, 701] on img at bounding box center [1309, 714] width 54 height 54
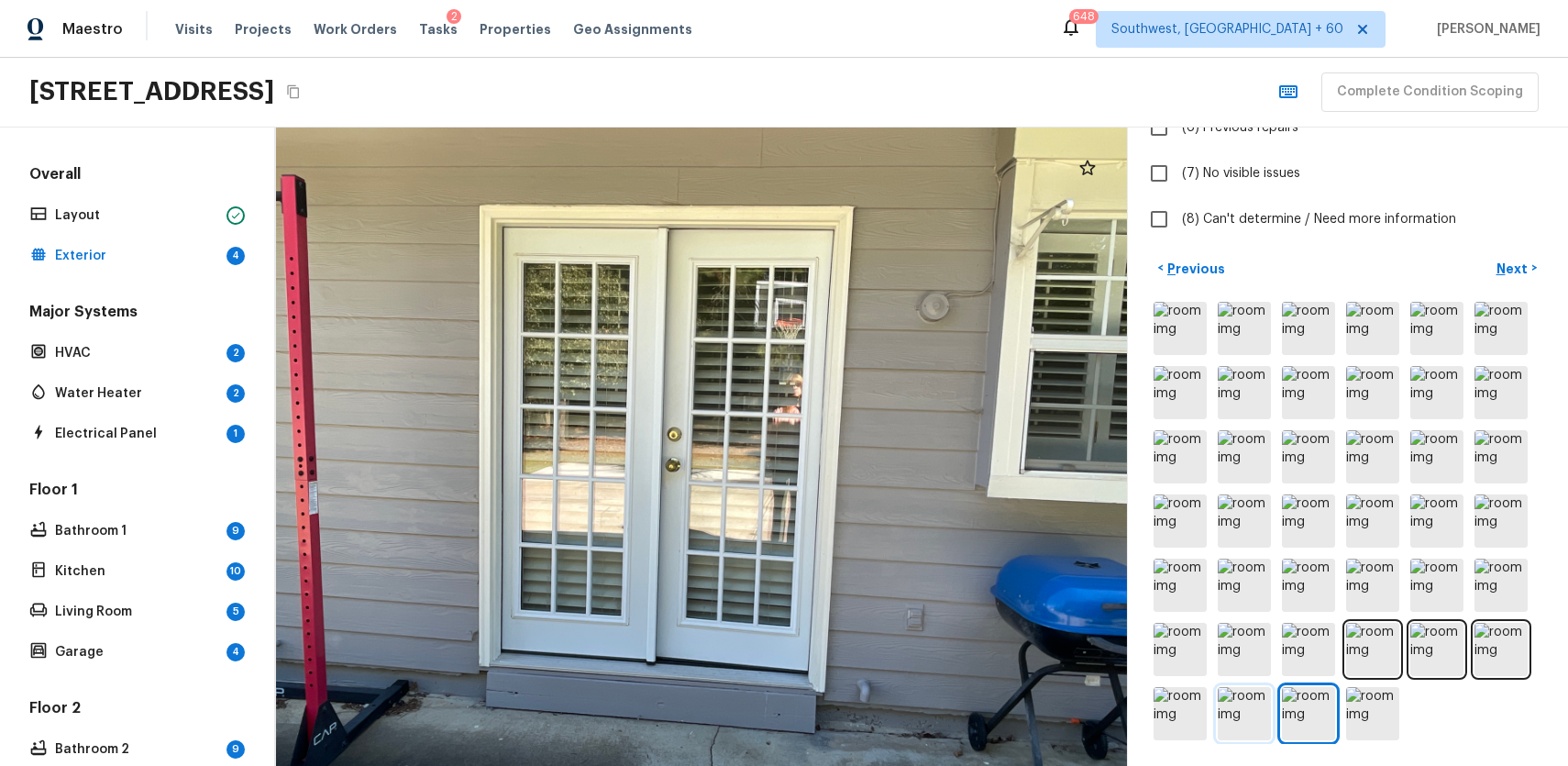
click at [1248, 717] on img at bounding box center [1245, 714] width 54 height 54
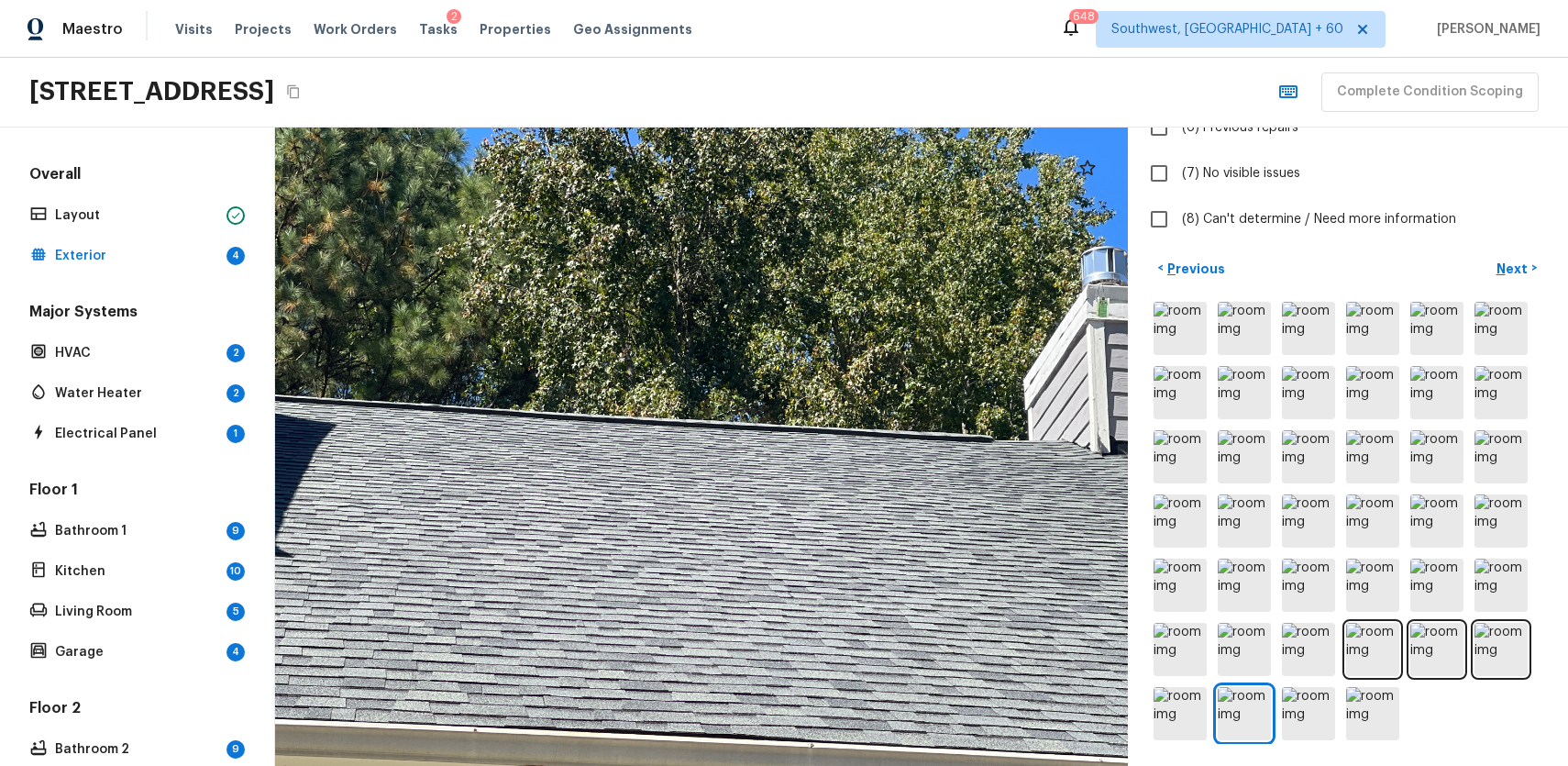
scroll to position [0, 0]
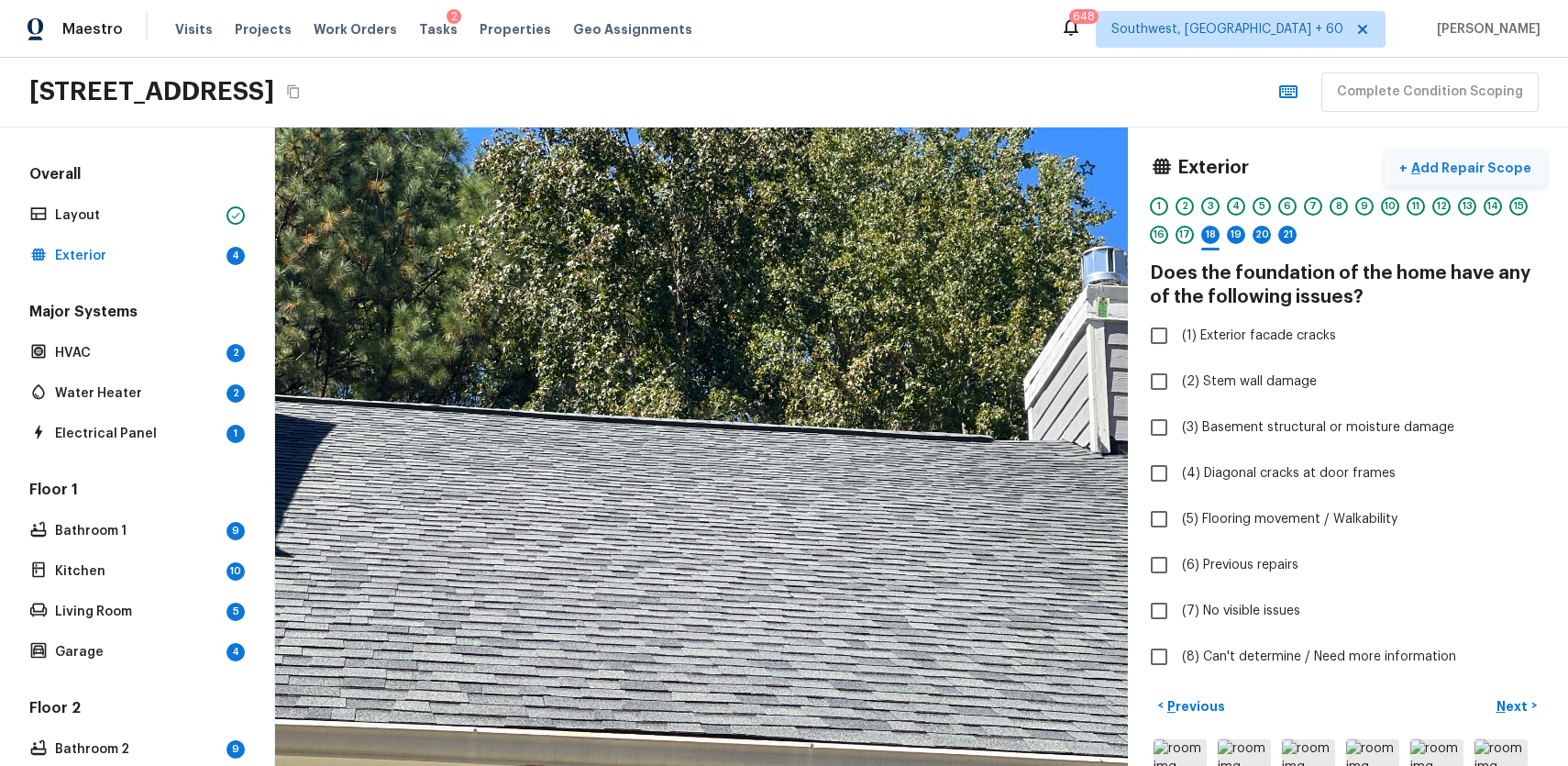
click at [1466, 159] on p "Add Repair Scope" at bounding box center [1469, 168] width 124 height 18
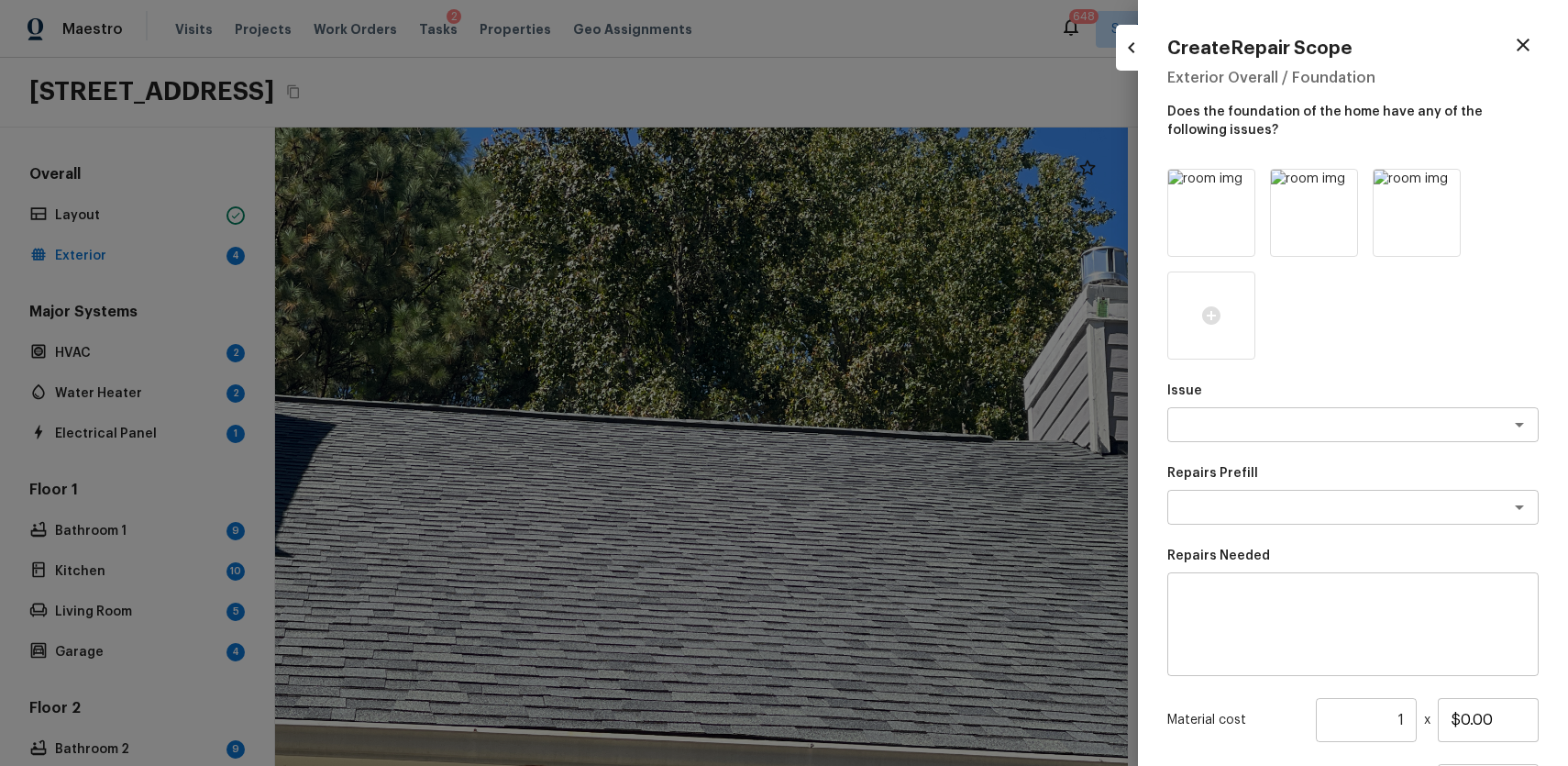
click at [1077, 305] on div at bounding box center [784, 383] width 1568 height 766
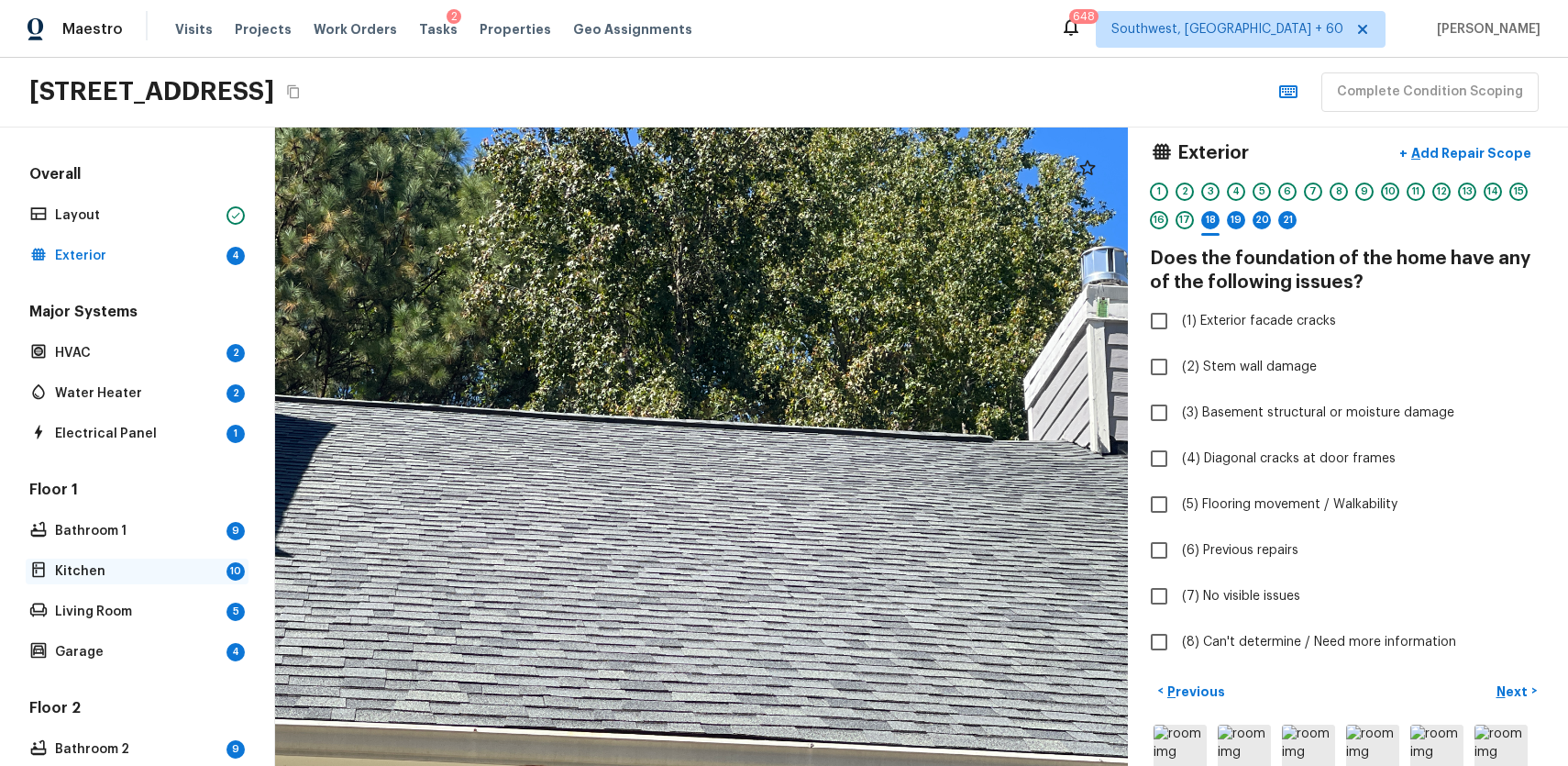
scroll to position [426, 0]
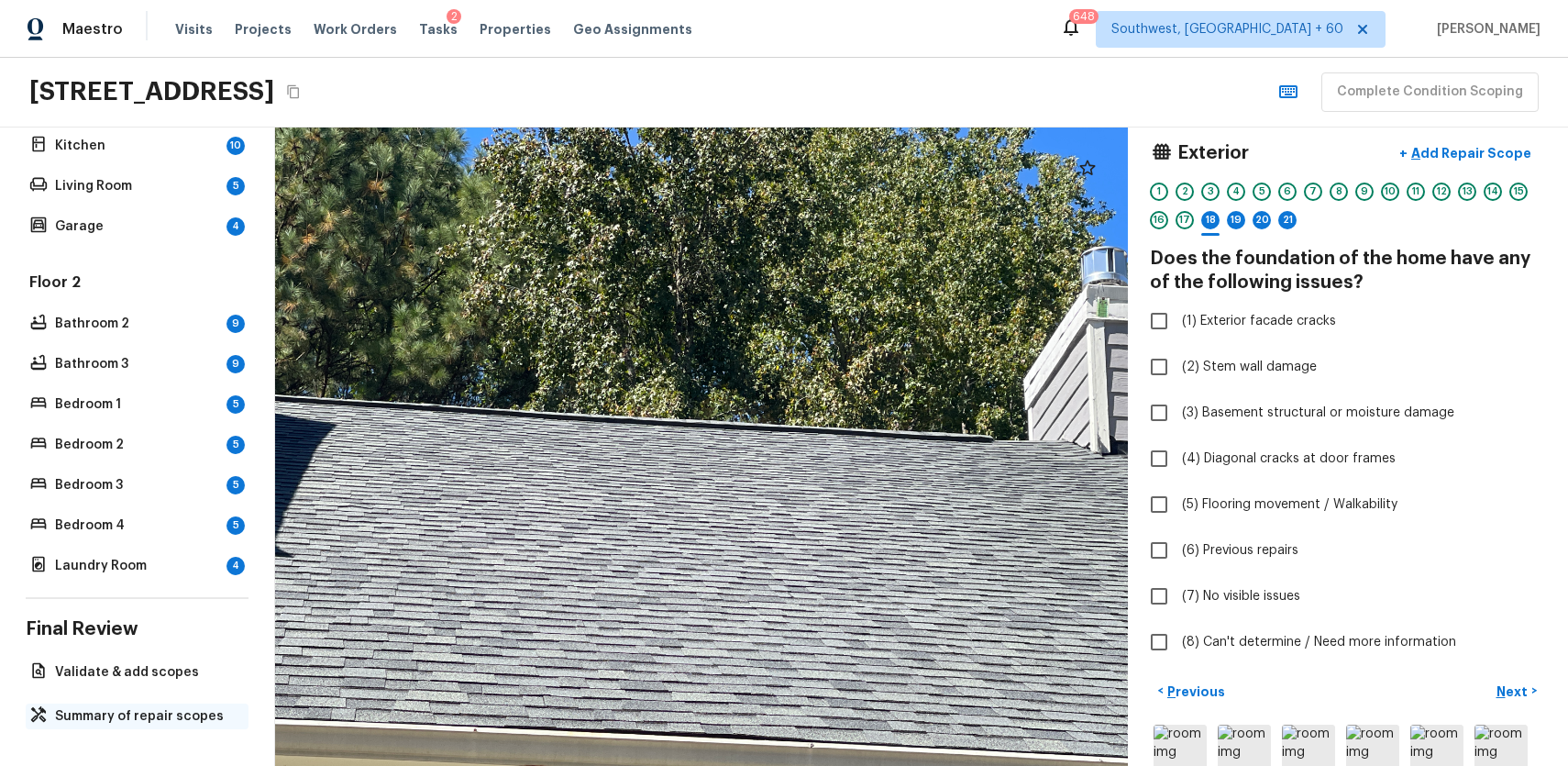
click at [168, 711] on p "Summary of repair scopes" at bounding box center [146, 716] width 182 height 18
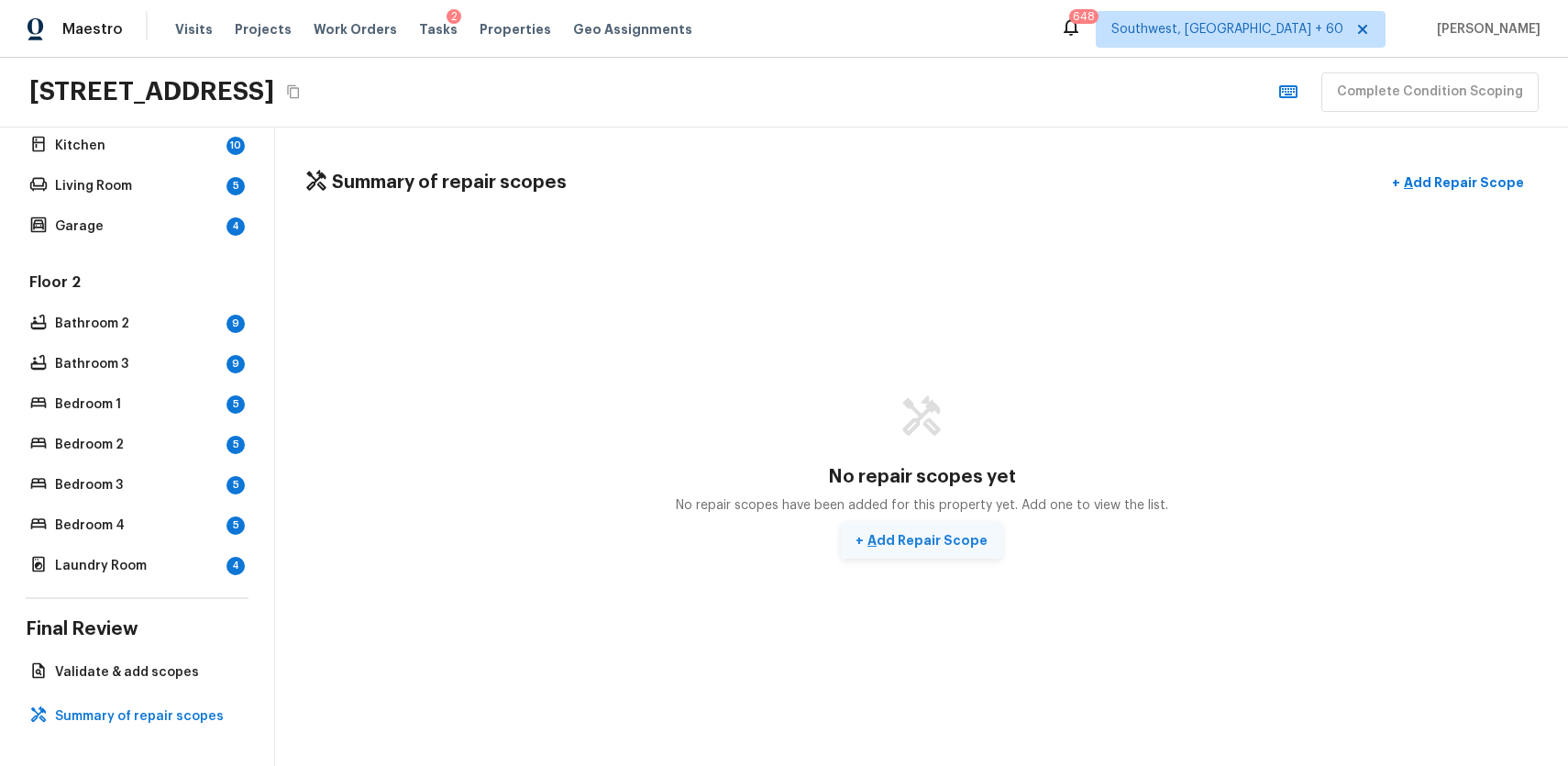
click at [939, 540] on p "Add Repair Scope" at bounding box center [925, 540] width 124 height 18
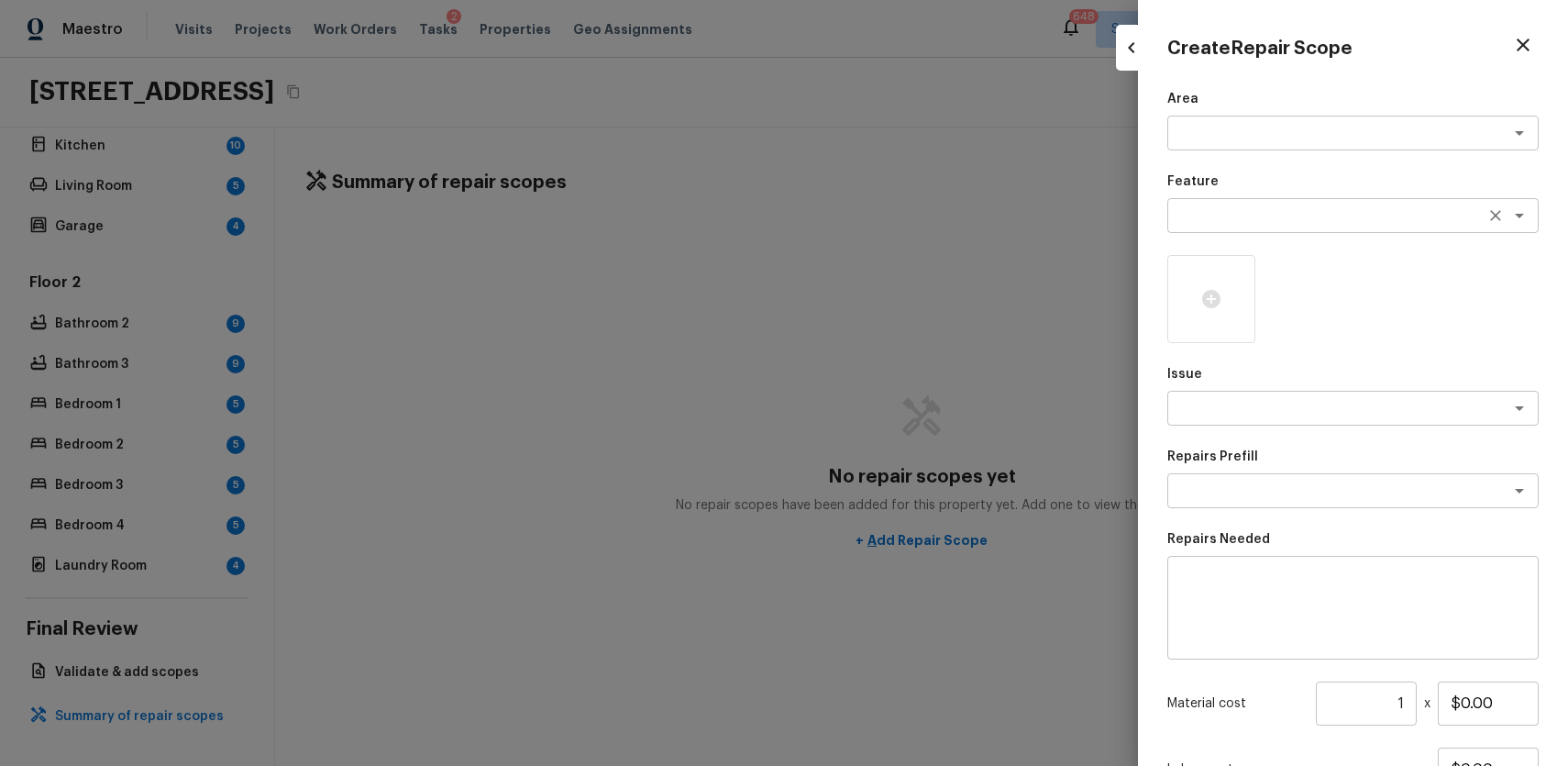
click at [1197, 202] on div "x ​" at bounding box center [1353, 215] width 371 height 35
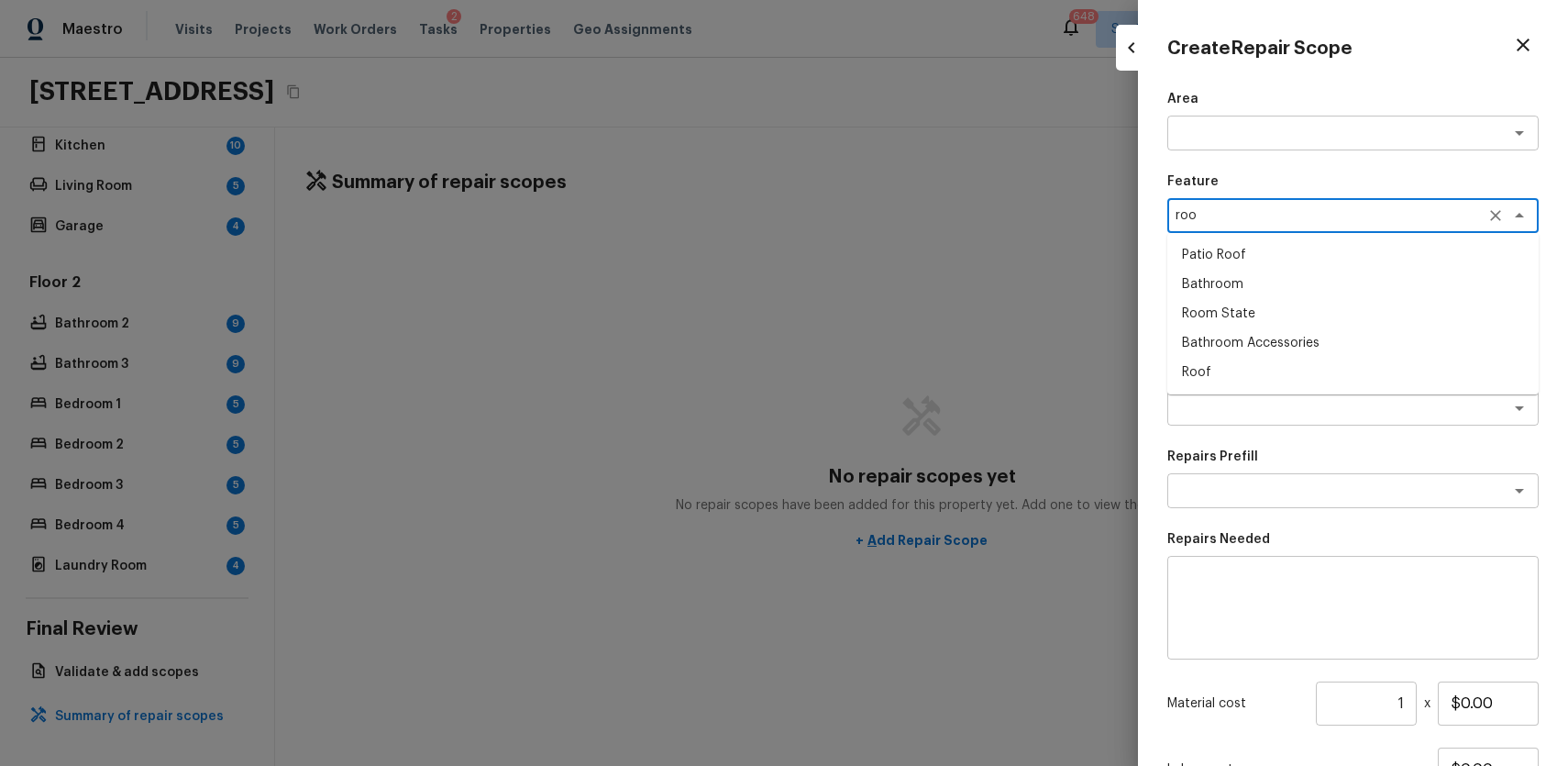
click at [1244, 371] on li "Roof" at bounding box center [1353, 373] width 371 height 30
click at [1205, 294] on icon at bounding box center [1211, 299] width 18 height 18
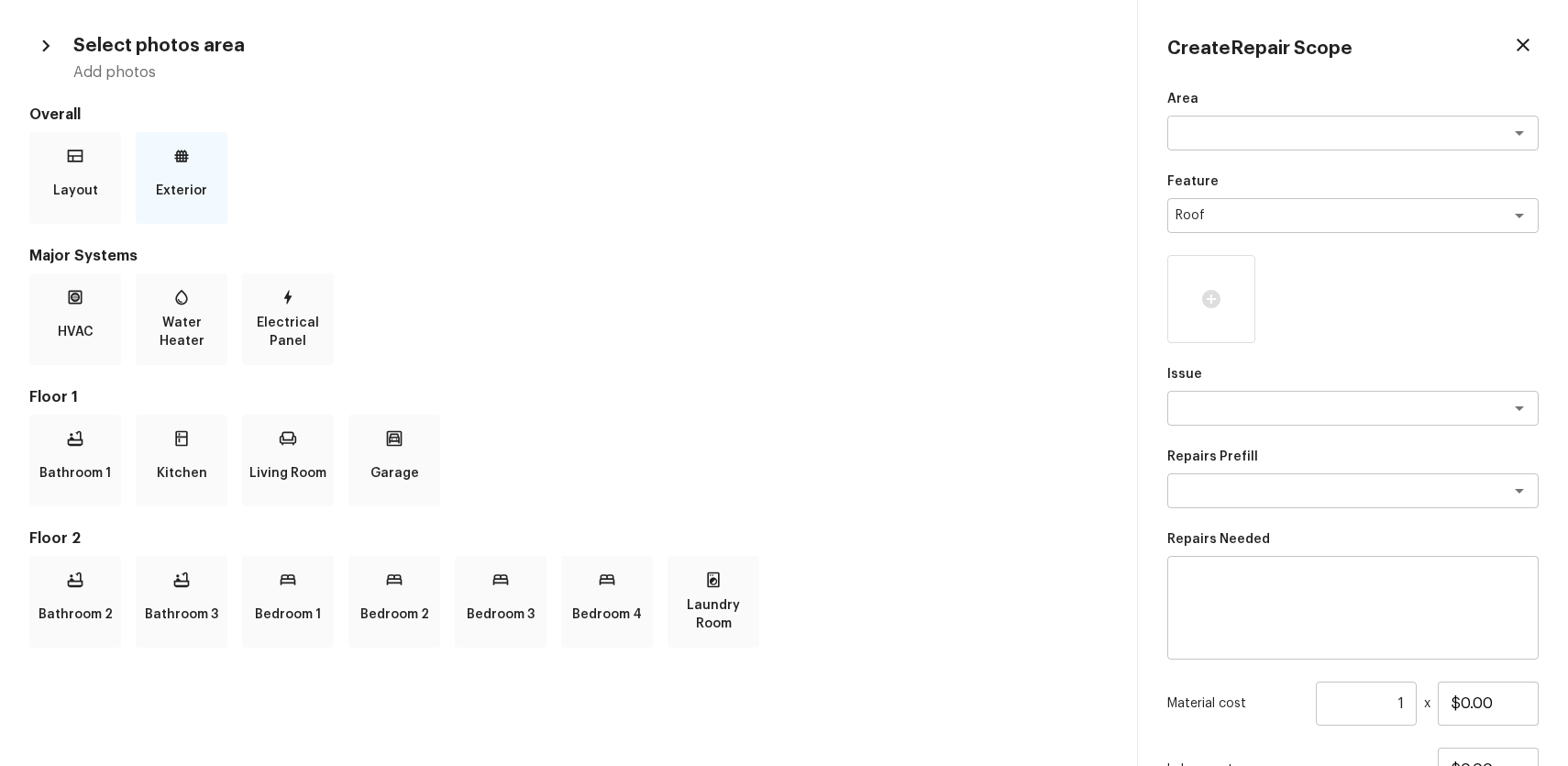
click at [183, 189] on p "Exterior" at bounding box center [181, 191] width 52 height 37
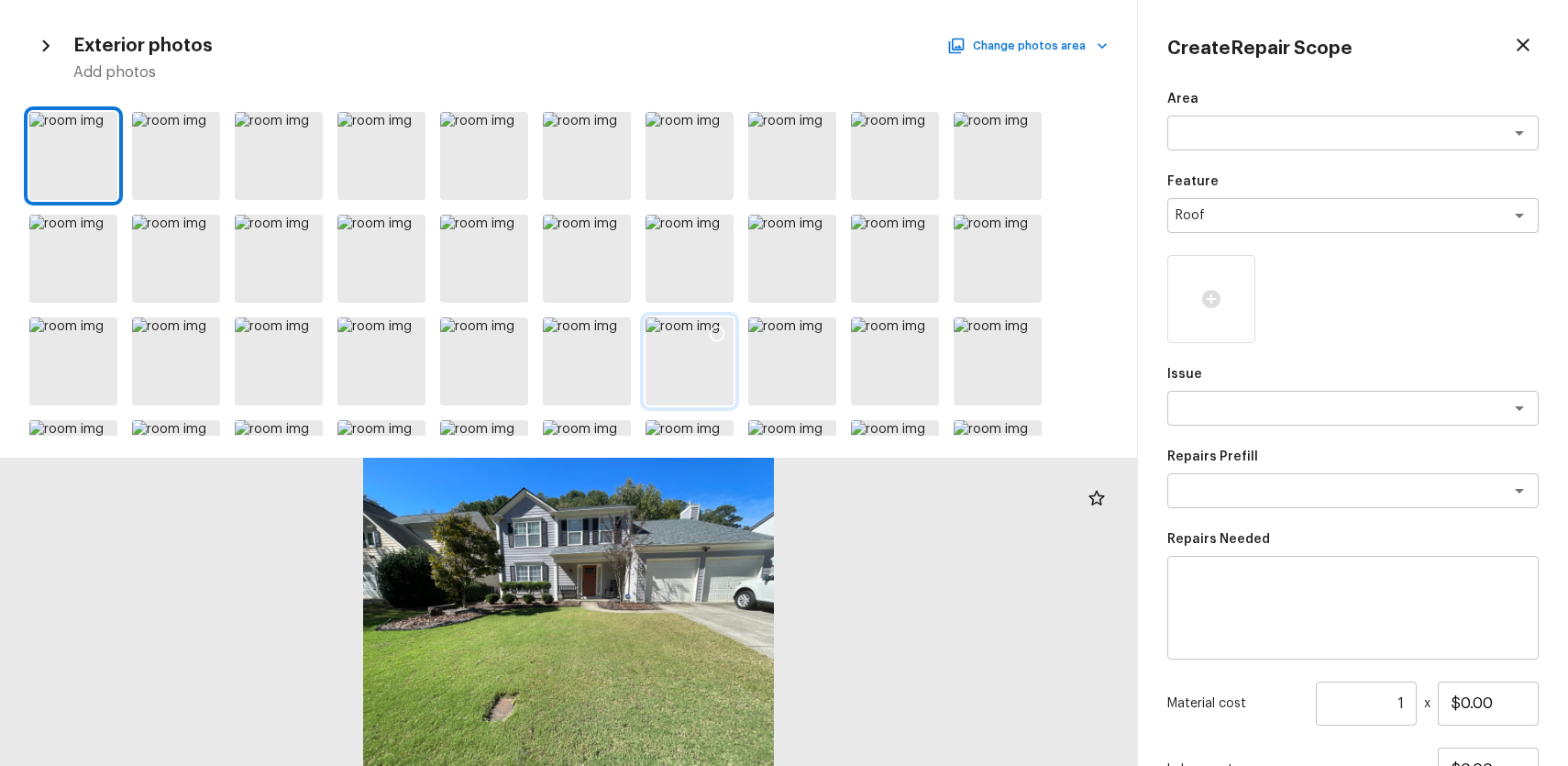
scroll to position [79, 0]
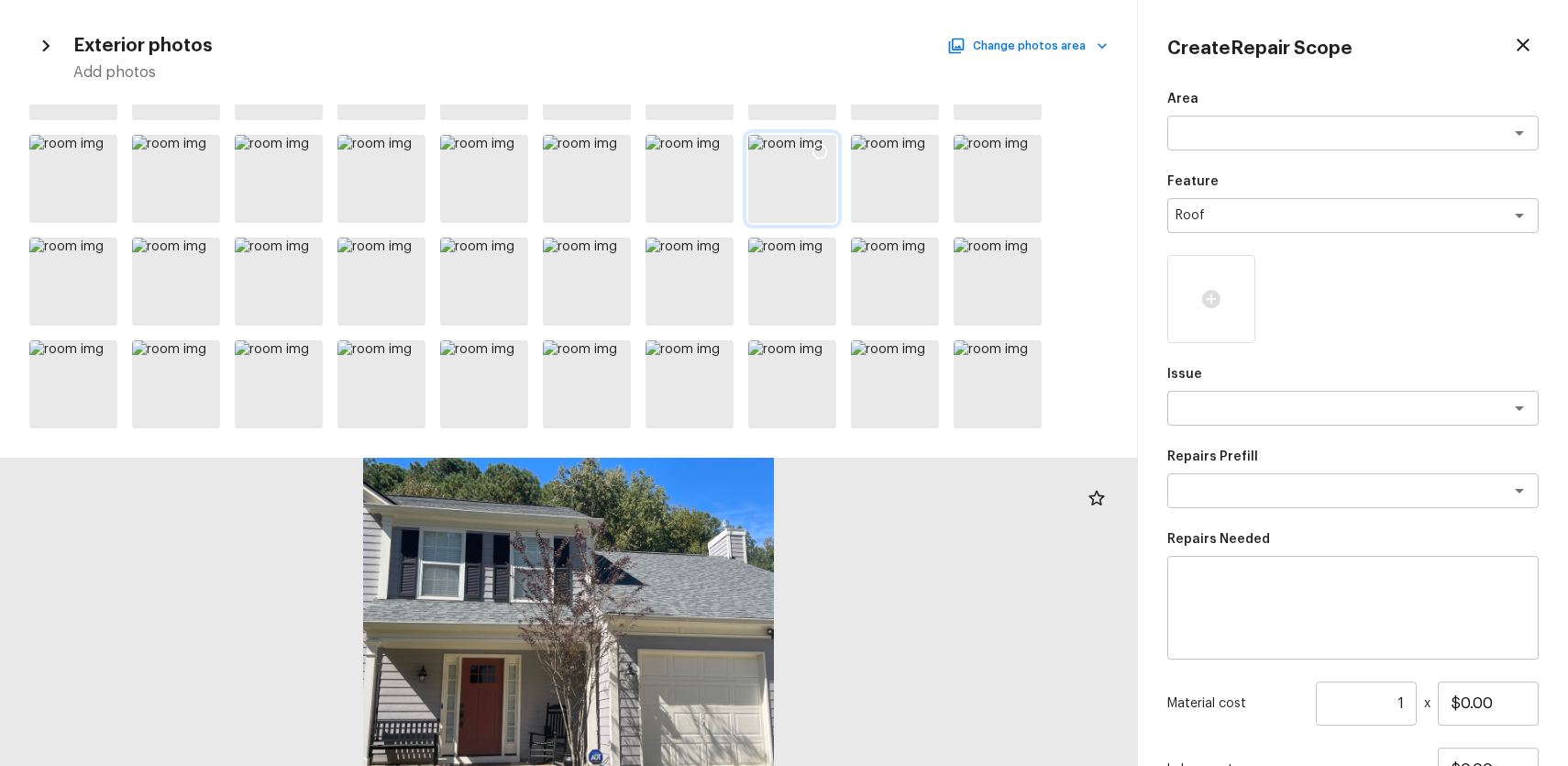
click at [813, 150] on icon at bounding box center [820, 152] width 16 height 16
click at [1239, 399] on textarea at bounding box center [1327, 408] width 303 height 18
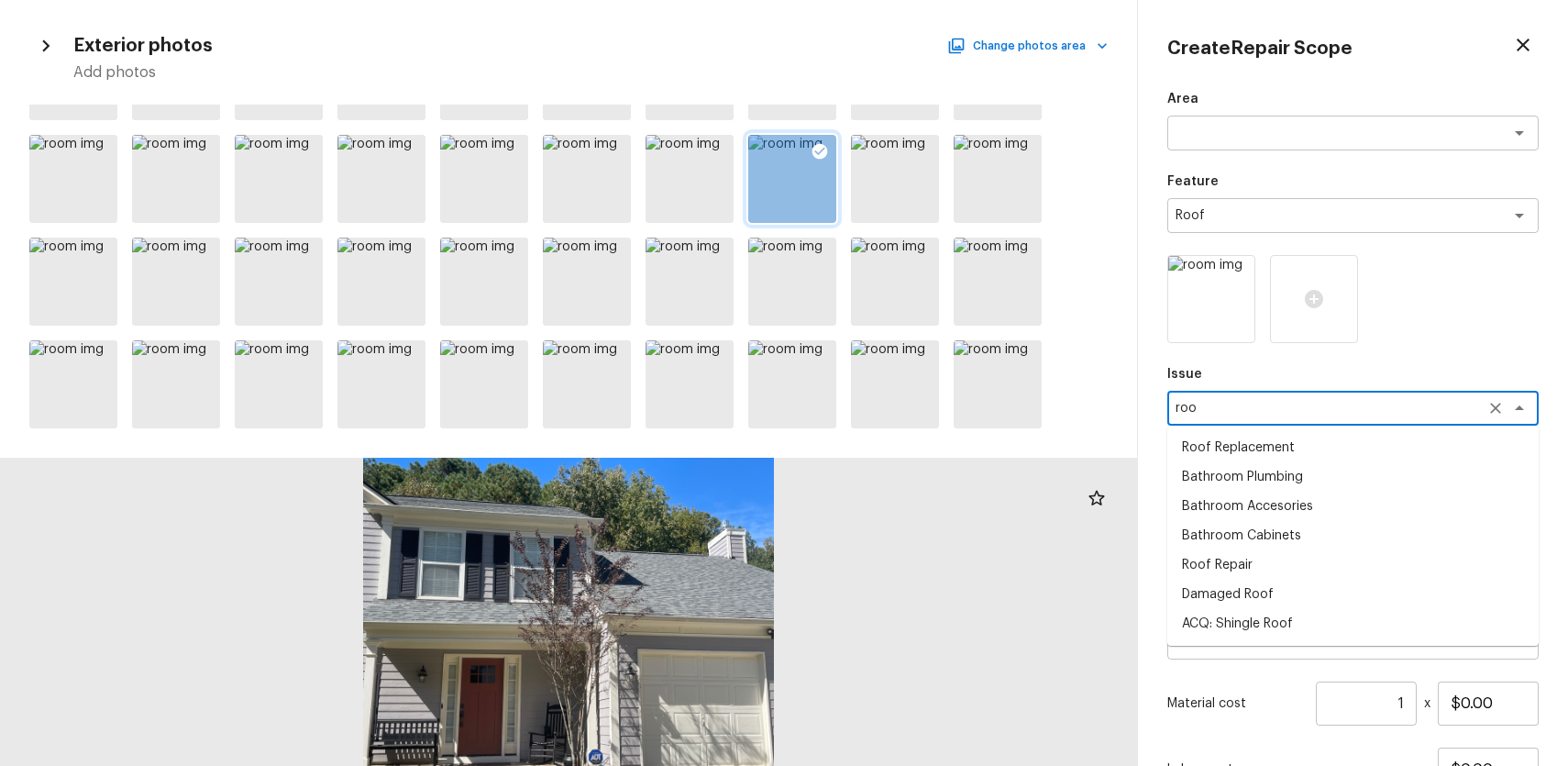
click at [1239, 566] on li "Roof Repair" at bounding box center [1353, 566] width 371 height 30
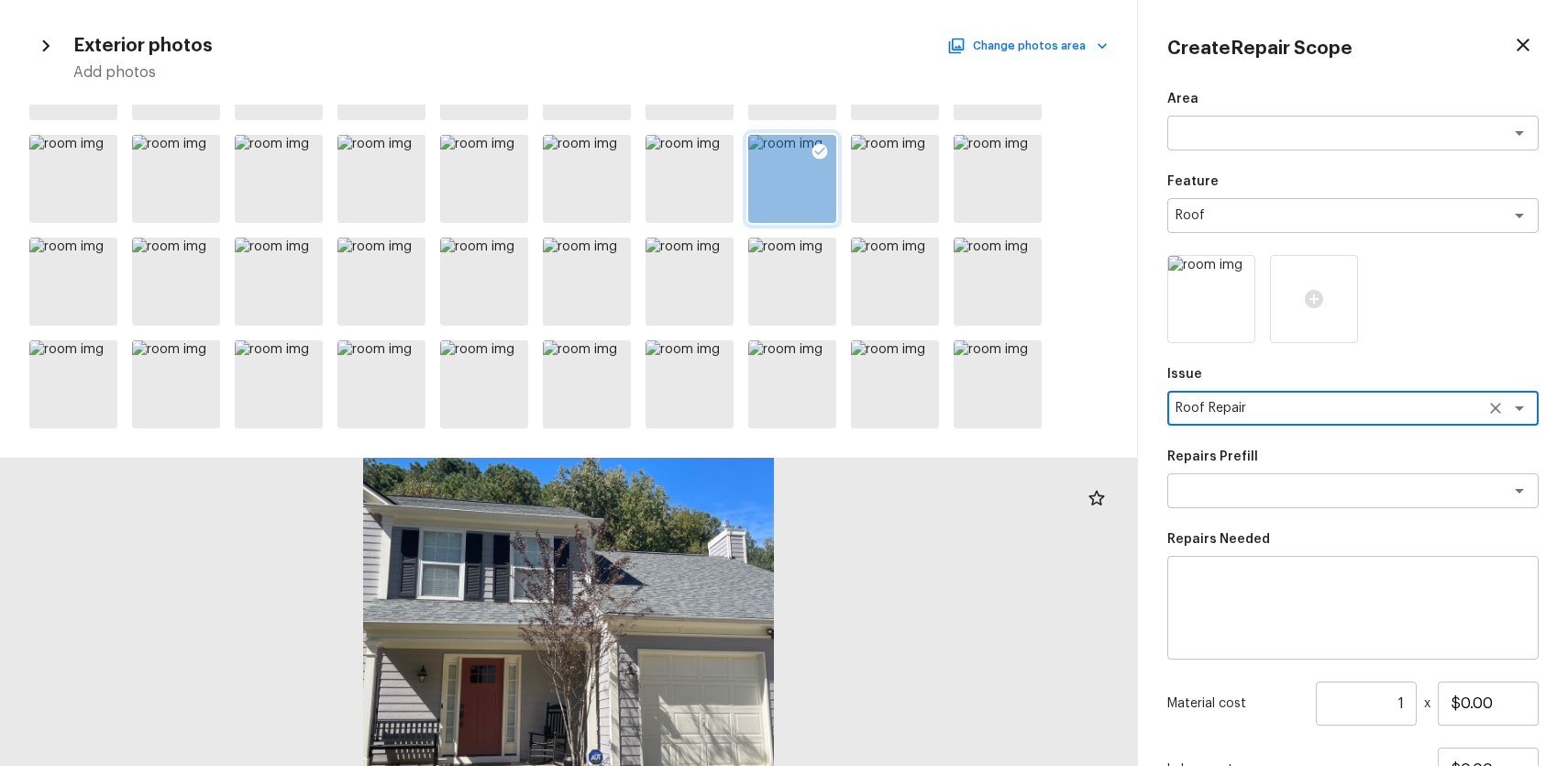
click at [1212, 574] on textarea at bounding box center [1353, 608] width 346 height 73
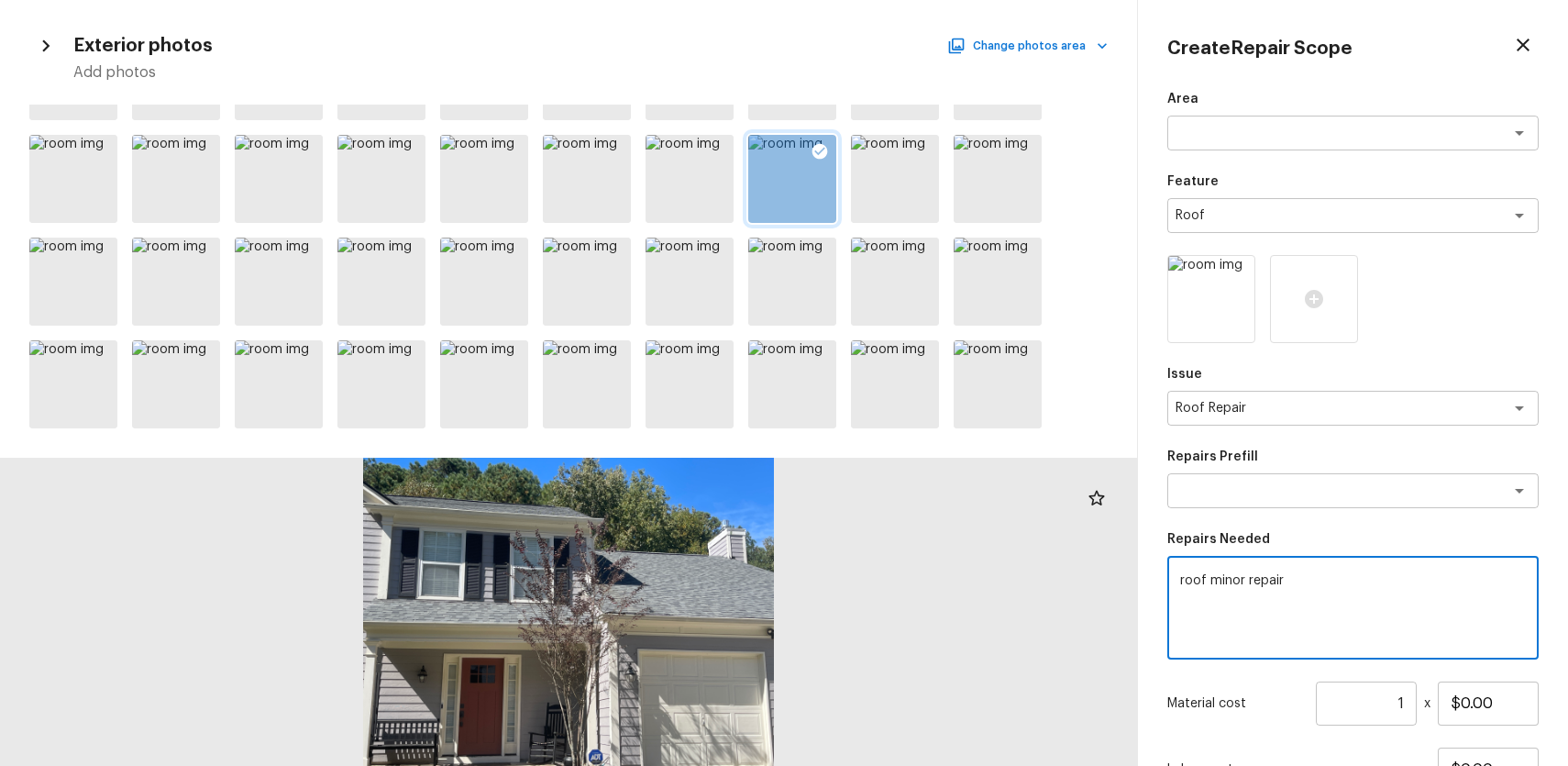
scroll to position [160, 0]
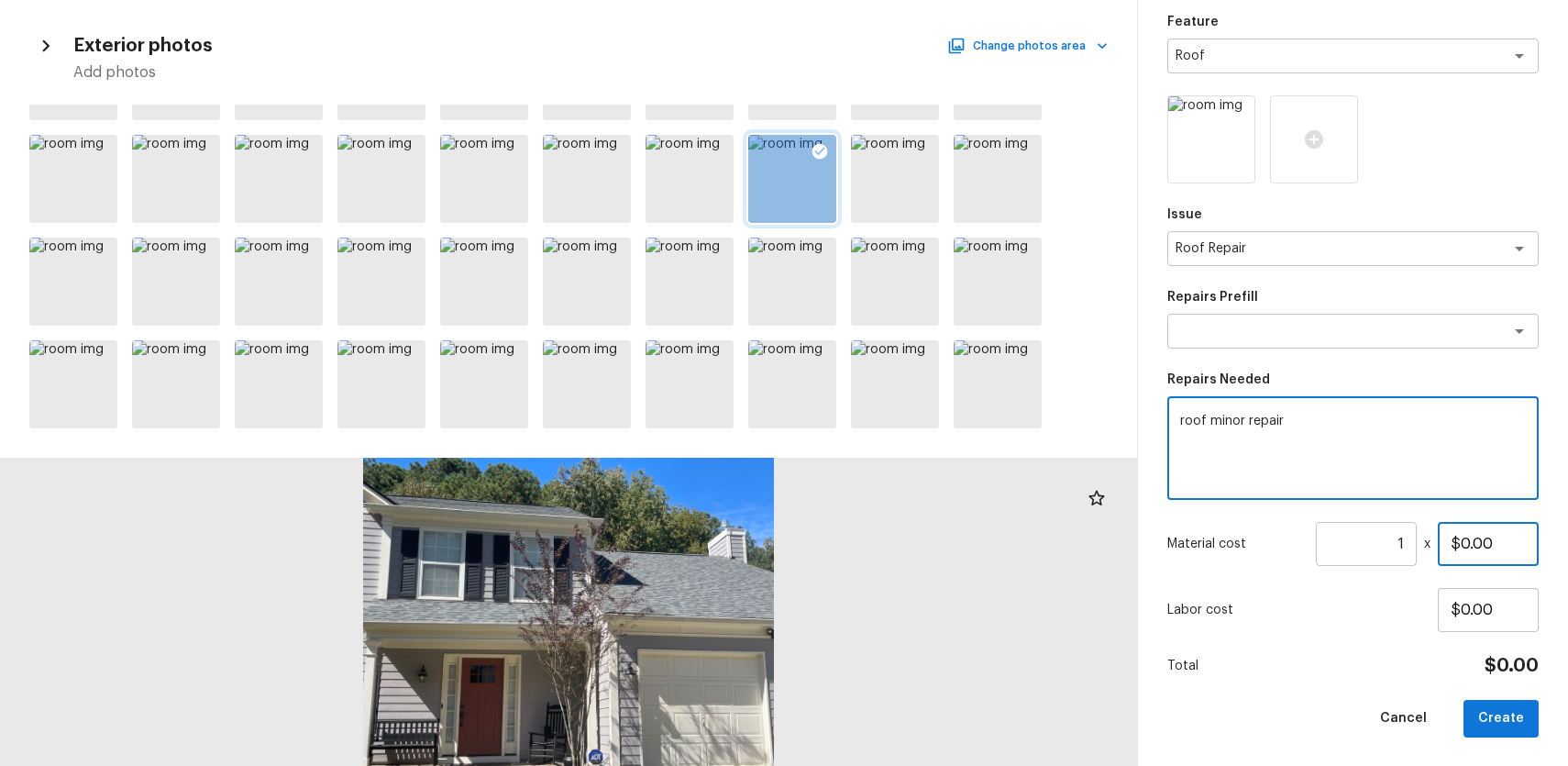
click at [1462, 530] on input "$0.00" at bounding box center [1489, 544] width 101 height 44
click at [1467, 533] on input "$0.00" at bounding box center [1489, 544] width 101 height 44
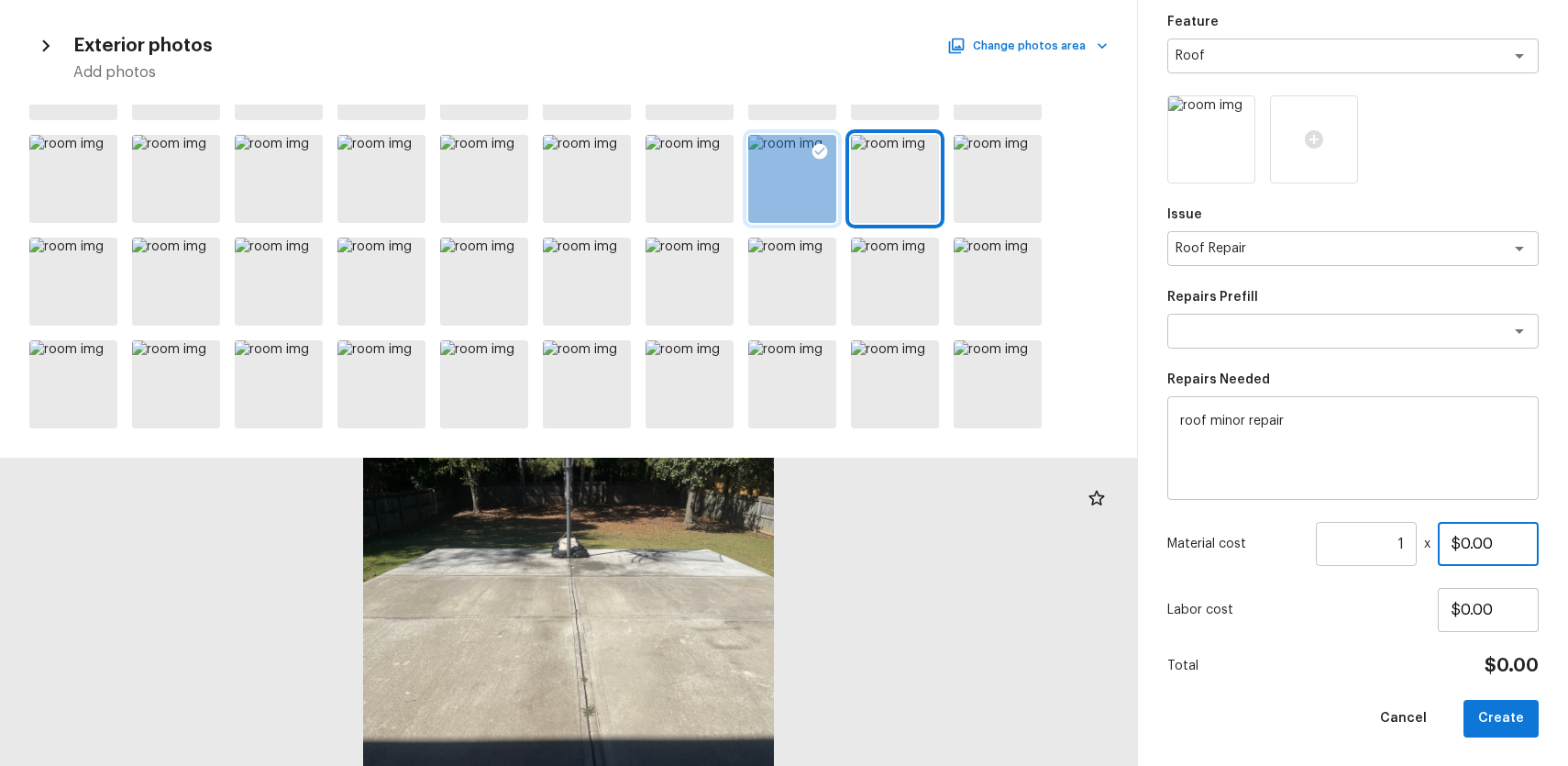
click at [1461, 545] on input "$0.00" at bounding box center [1489, 544] width 101 height 44
click at [1499, 720] on button "Create" at bounding box center [1502, 718] width 75 height 38
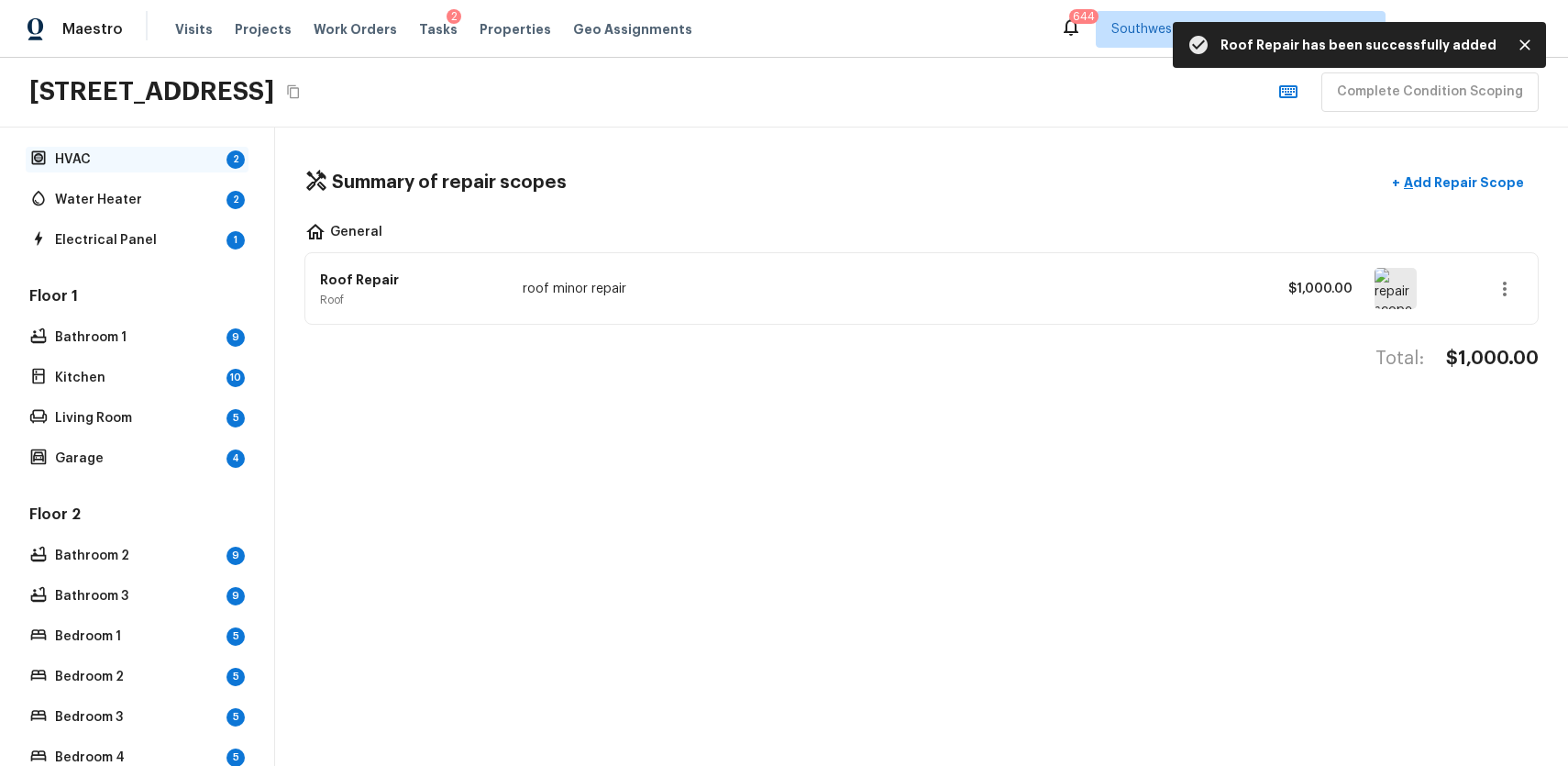
scroll to position [0, 0]
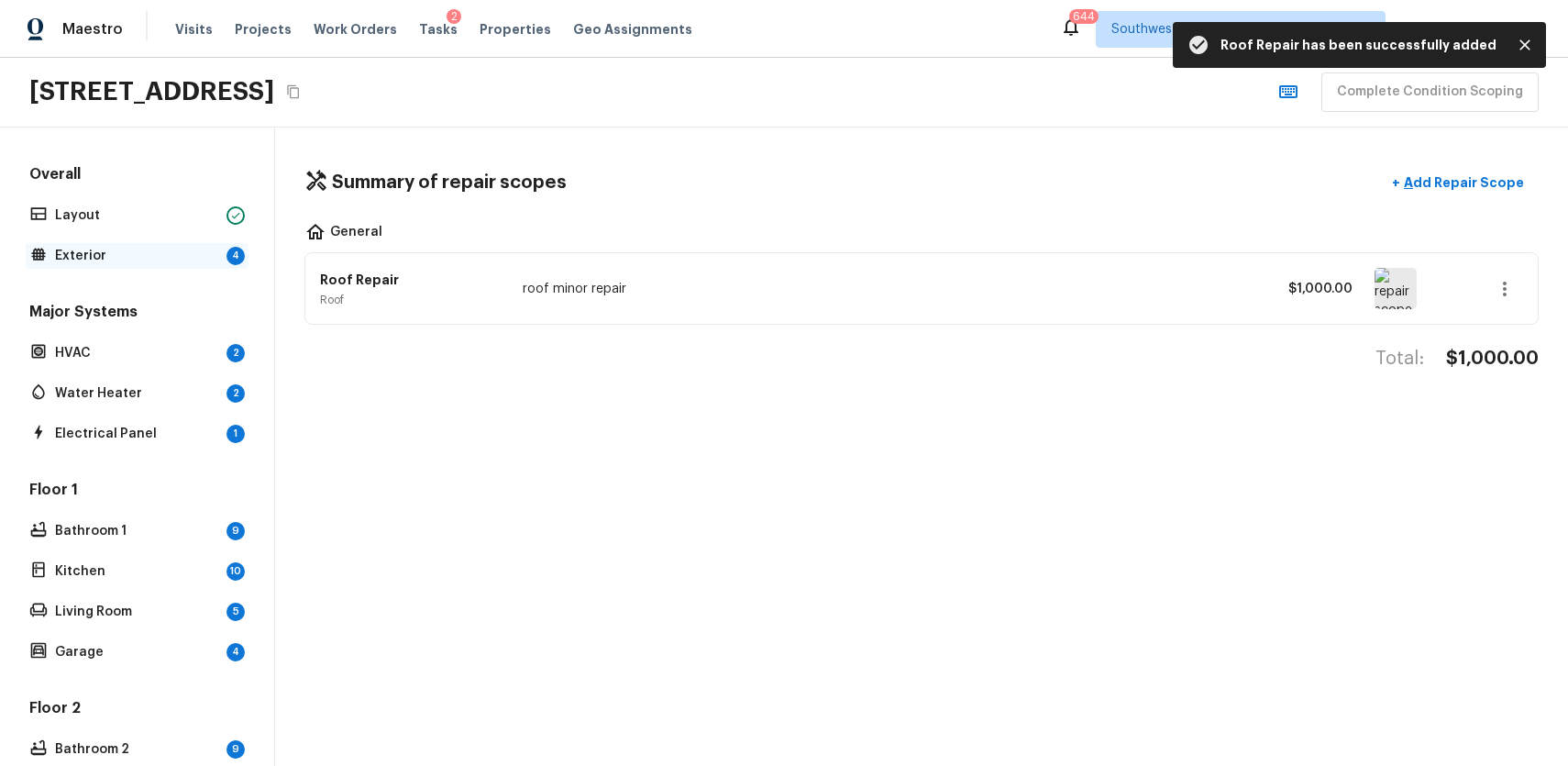
click at [204, 262] on p "Exterior" at bounding box center [137, 256] width 165 height 18
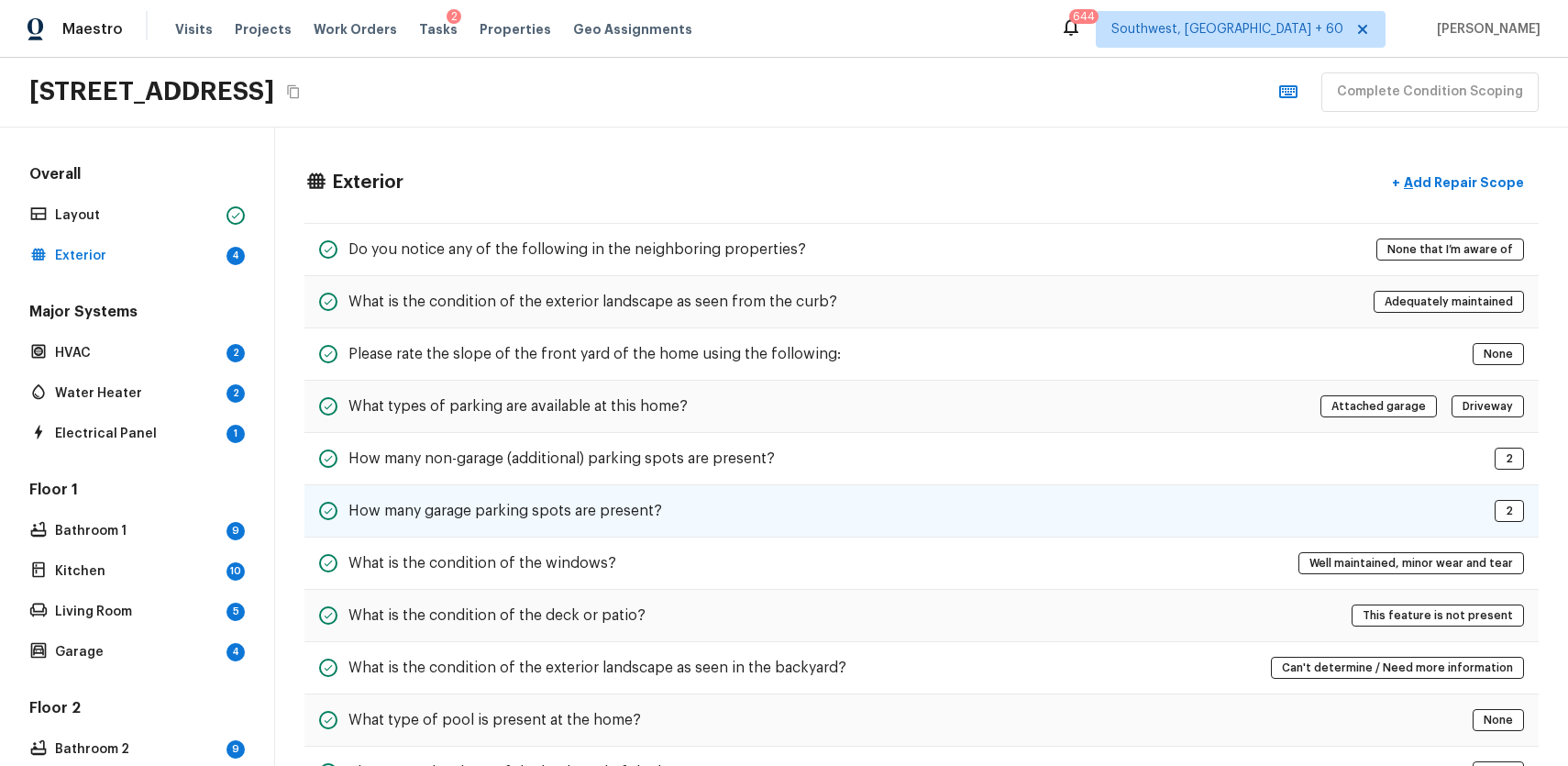
scroll to position [585, 0]
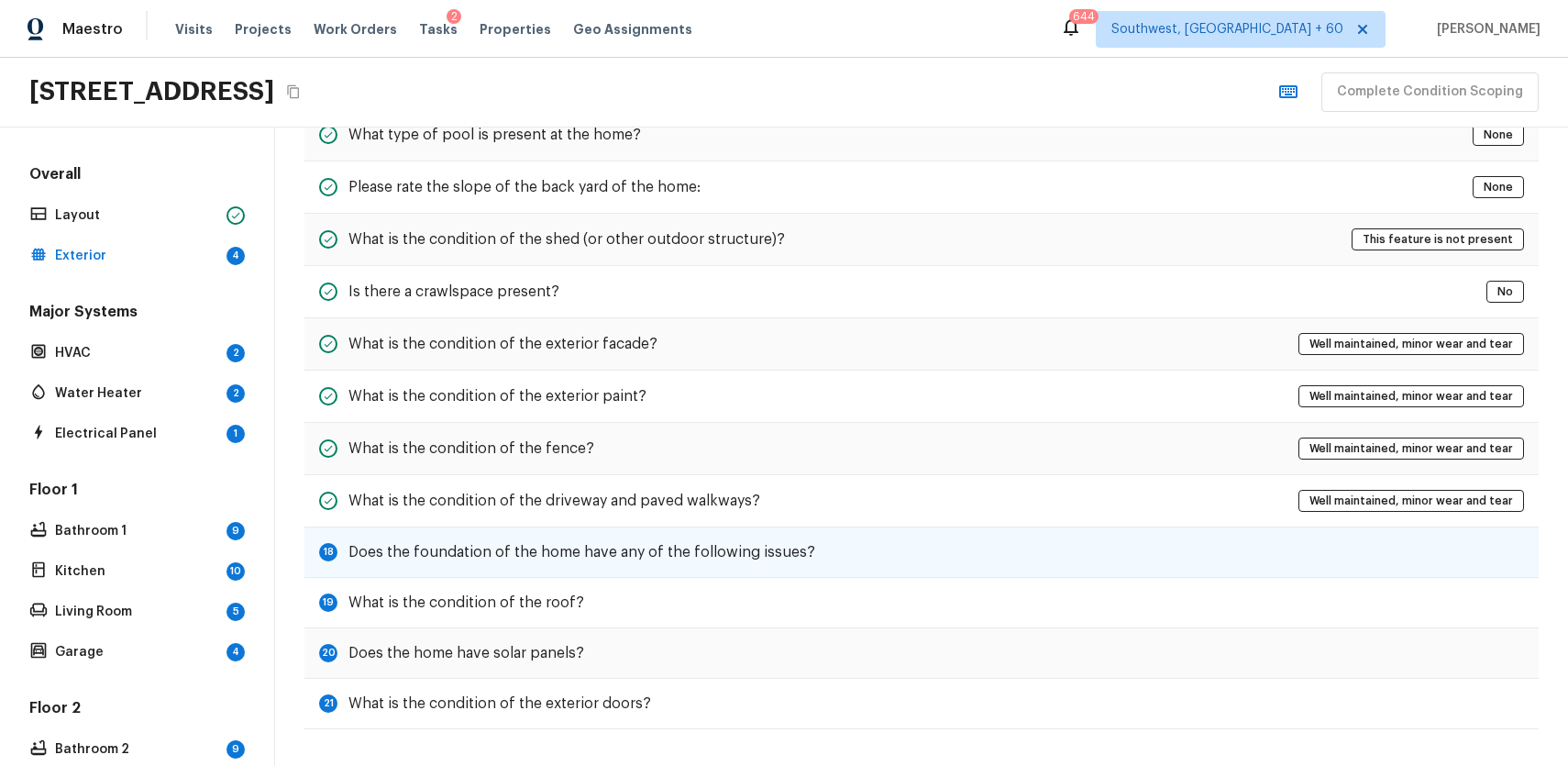
click at [552, 559] on h5 "Does the foundation of the home have any of the following issues?" at bounding box center [581, 552] width 467 height 20
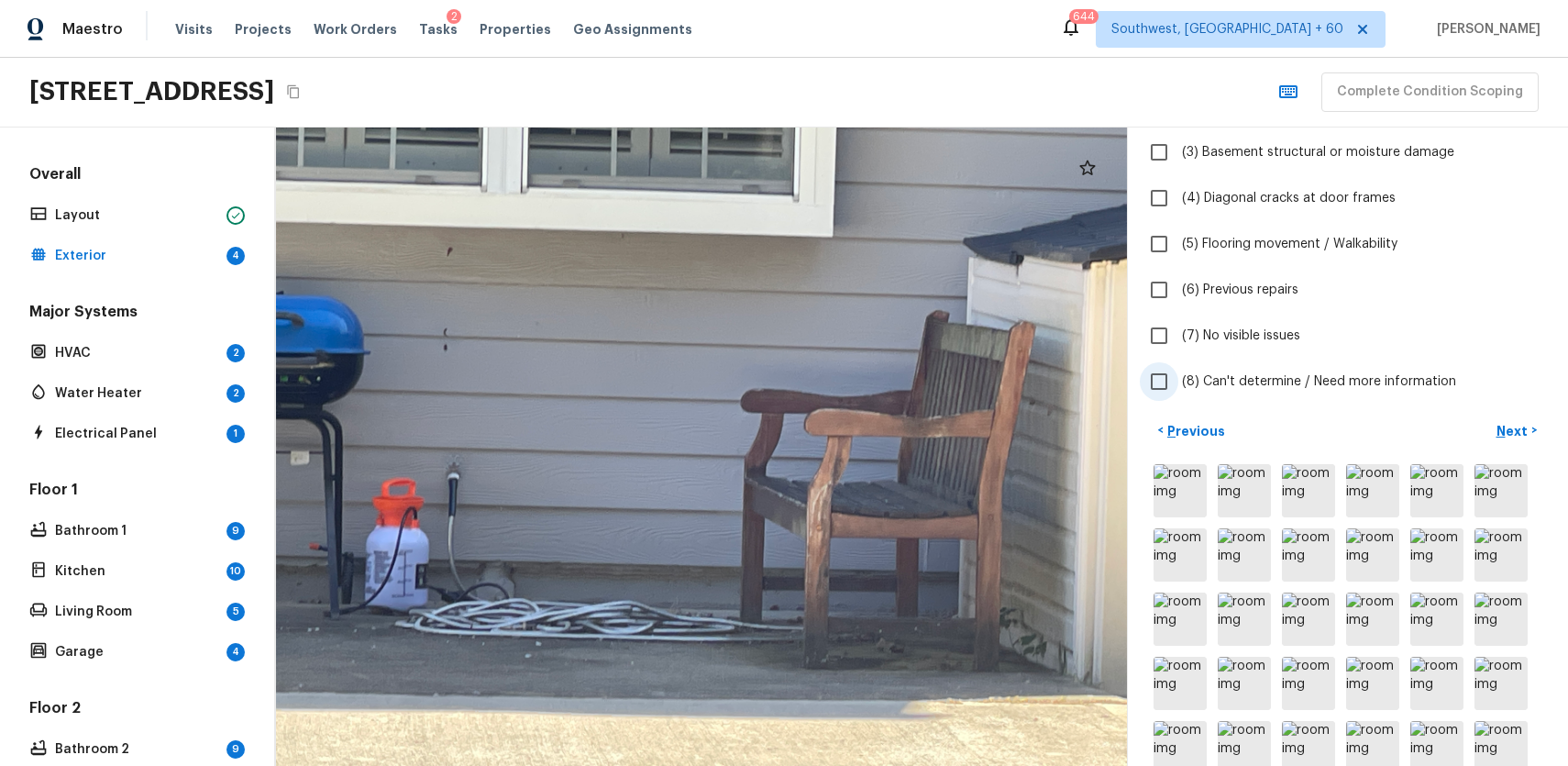
scroll to position [438, 0]
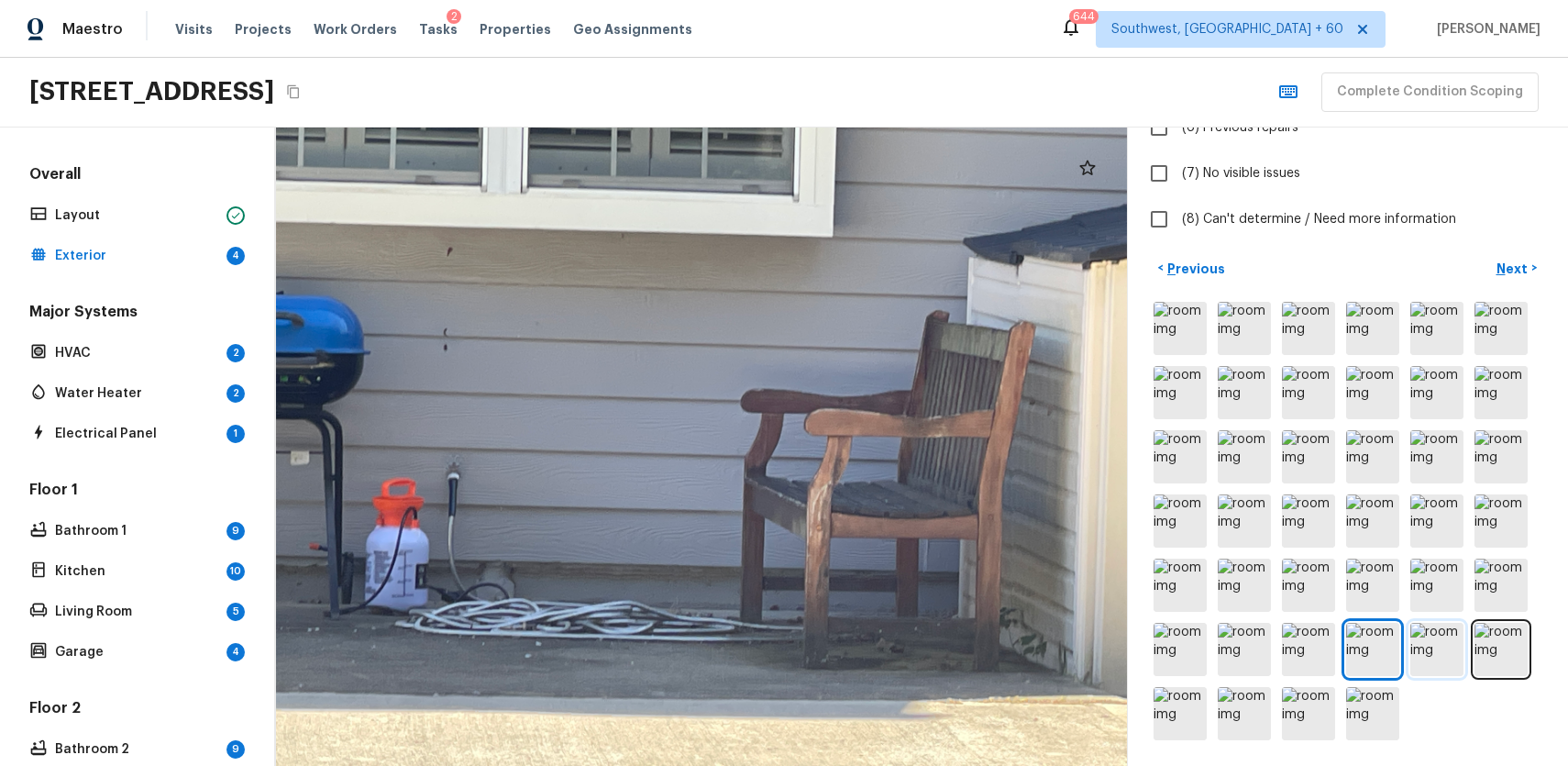
click at [1441, 670] on img at bounding box center [1437, 650] width 54 height 54
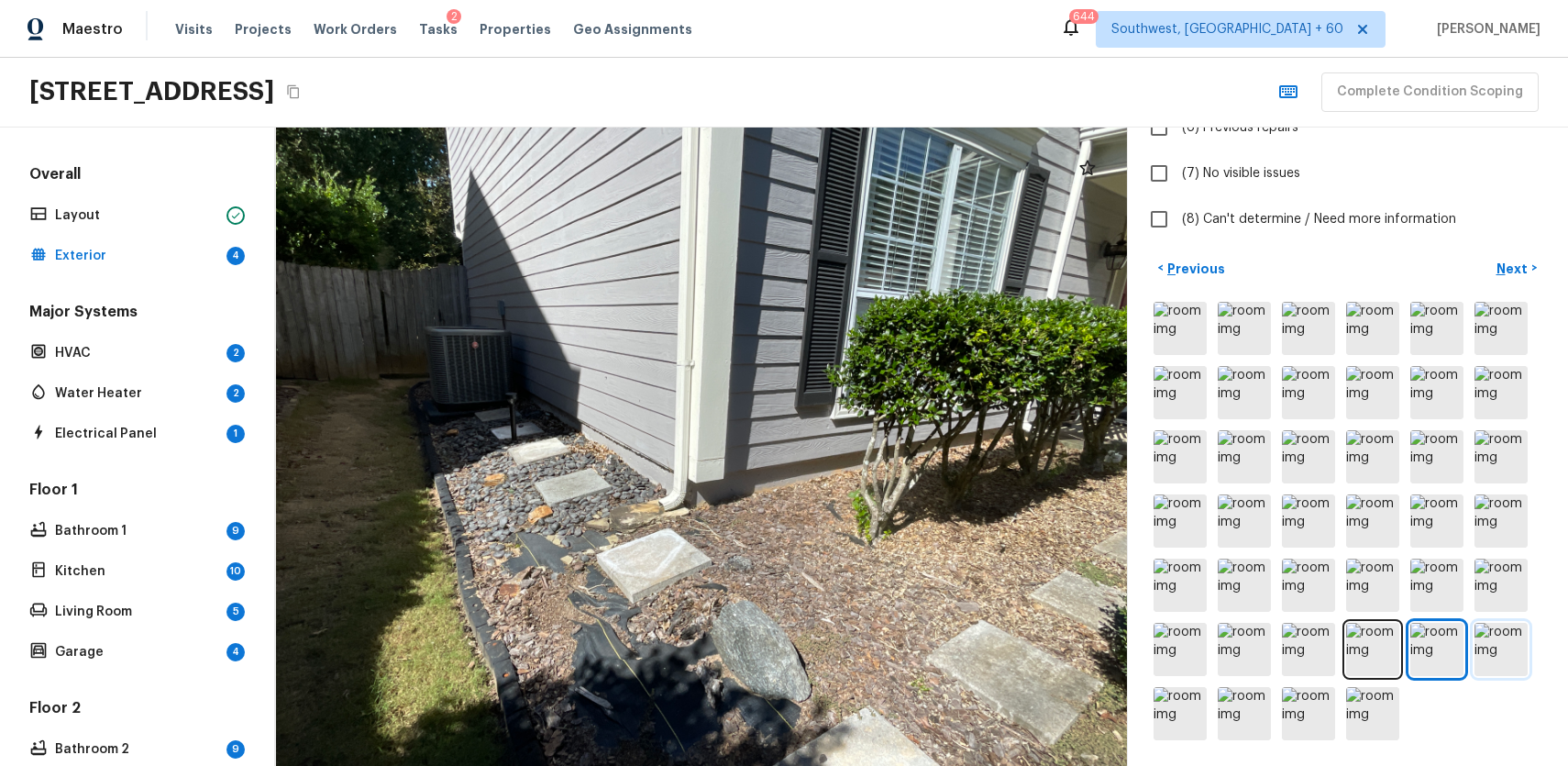
click at [1521, 657] on img at bounding box center [1502, 650] width 54 height 54
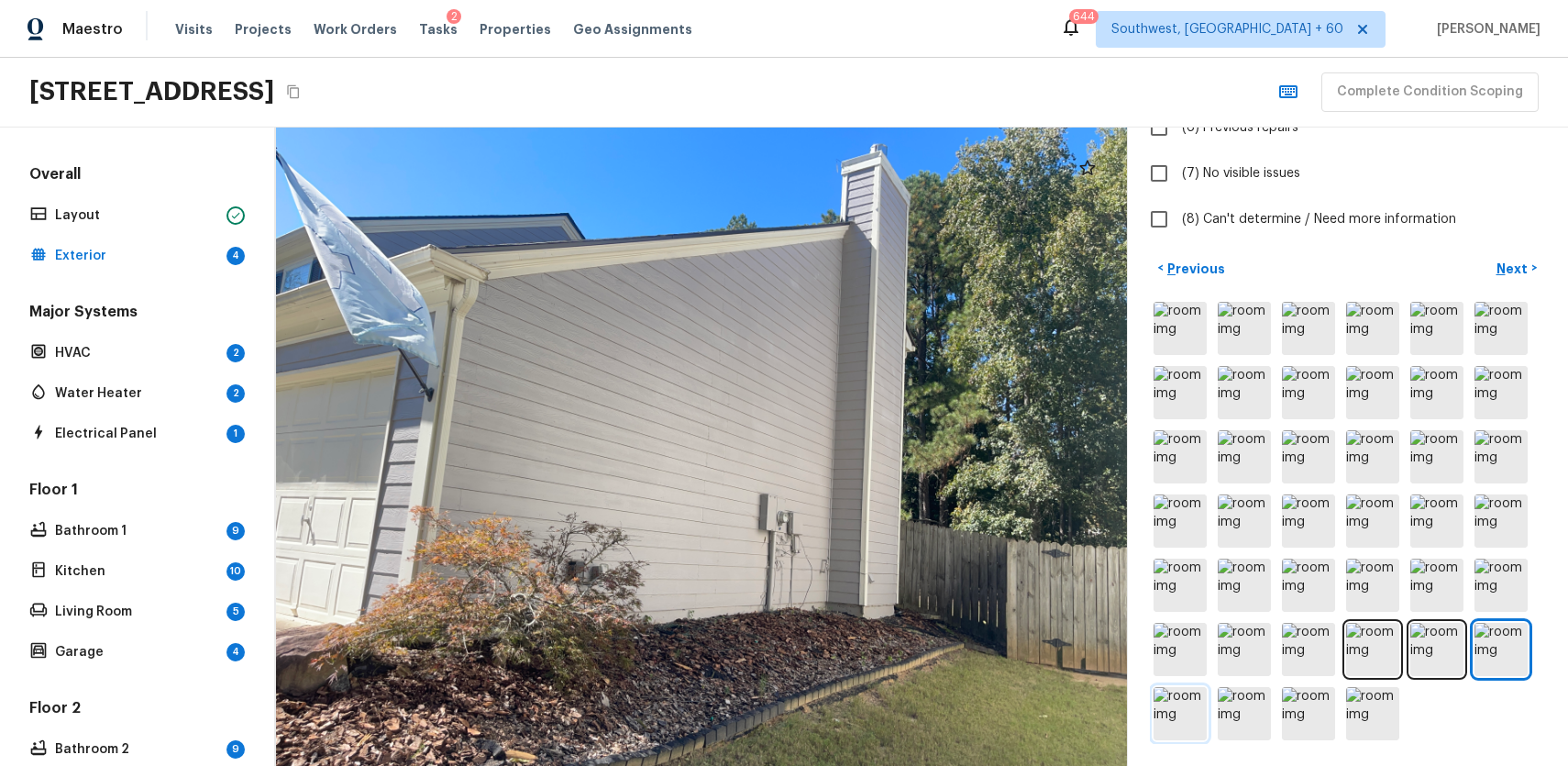
click at [1165, 708] on img at bounding box center [1180, 714] width 54 height 54
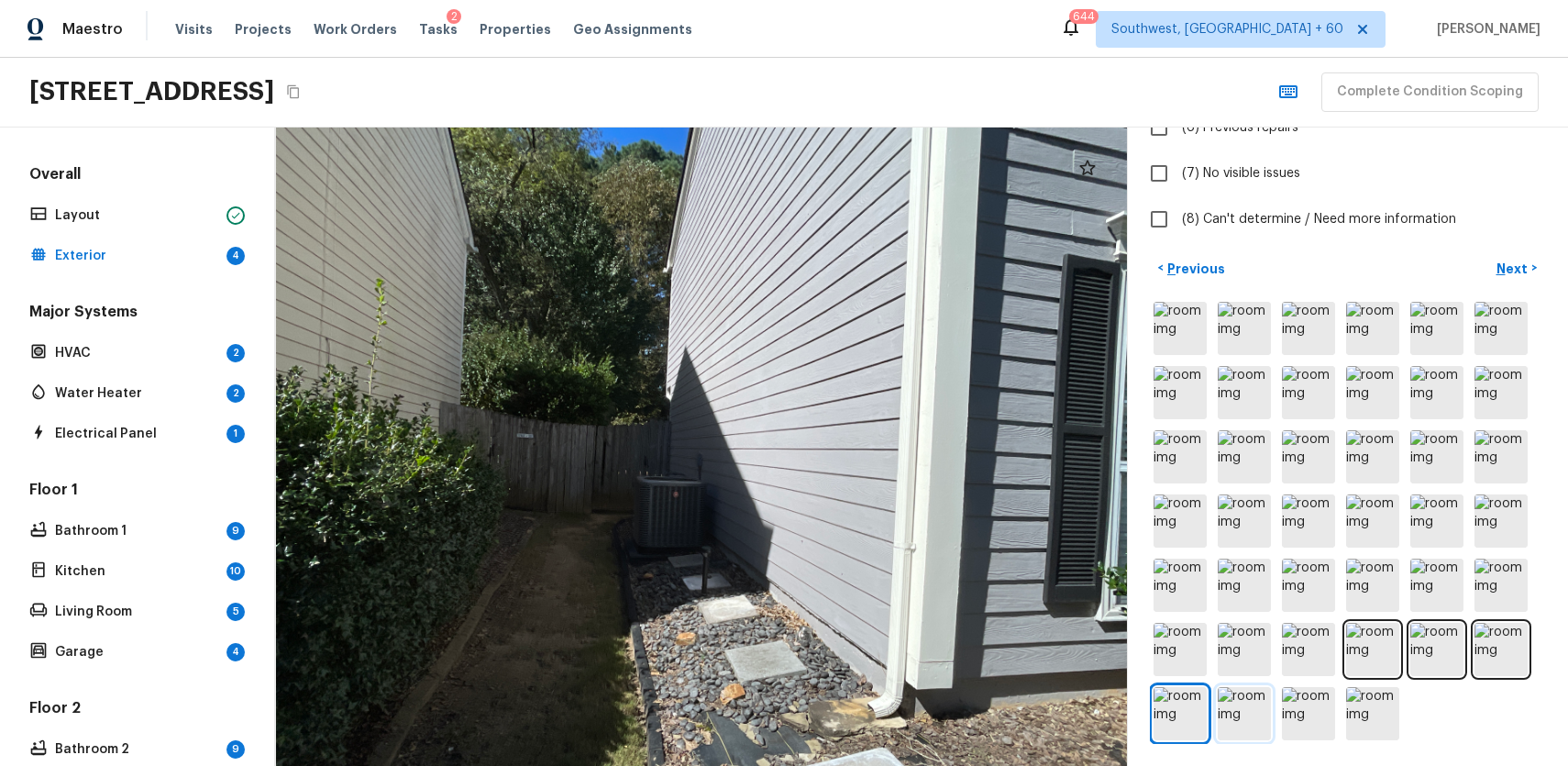
click at [1261, 730] on img at bounding box center [1245, 714] width 54 height 54
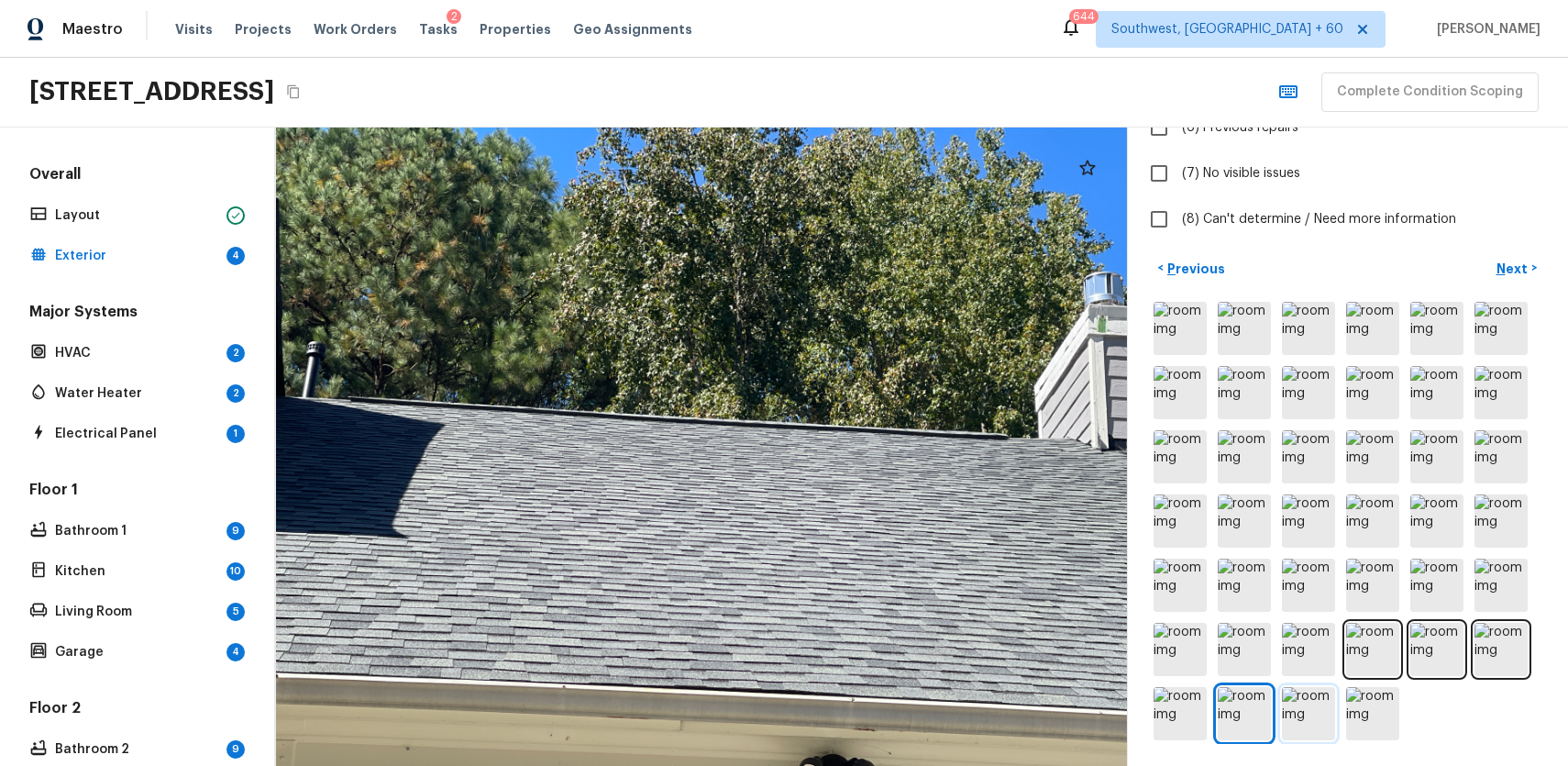
click at [1318, 715] on img at bounding box center [1309, 714] width 54 height 54
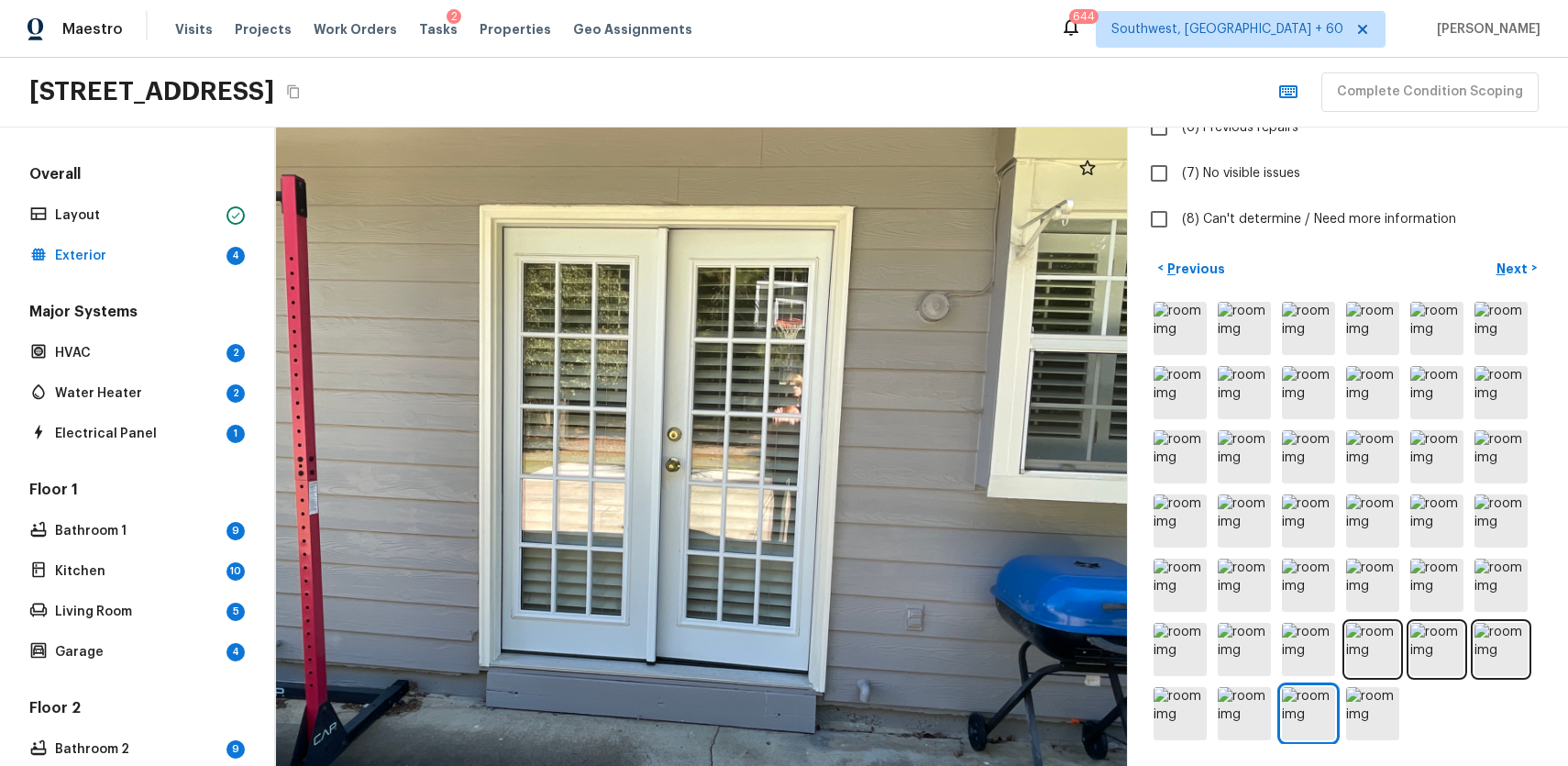
click at [1212, 700] on div at bounding box center [1347, 521] width 396 height 446
click at [1244, 711] on img at bounding box center [1245, 714] width 54 height 54
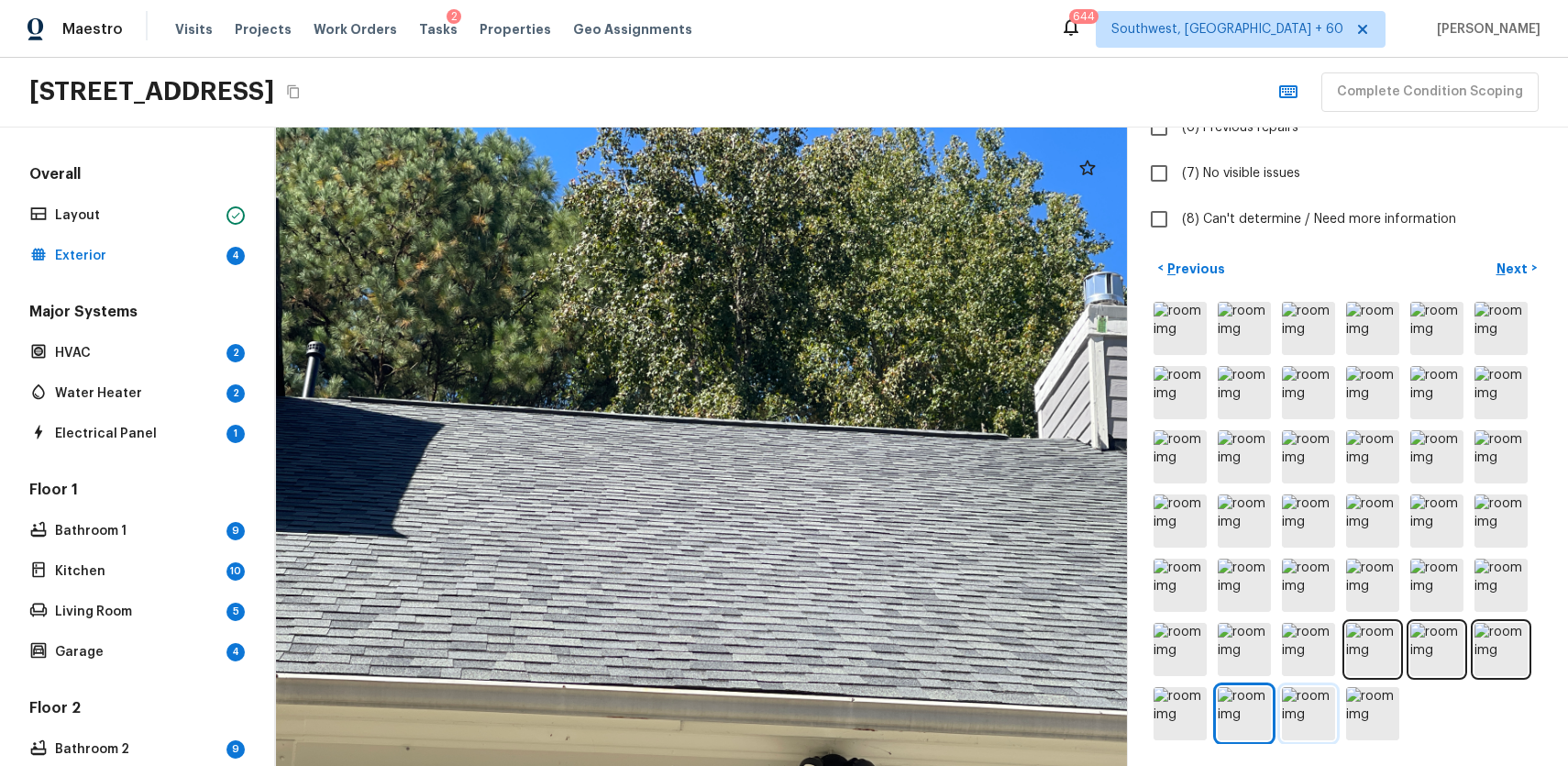
click at [1309, 701] on img at bounding box center [1309, 714] width 54 height 54
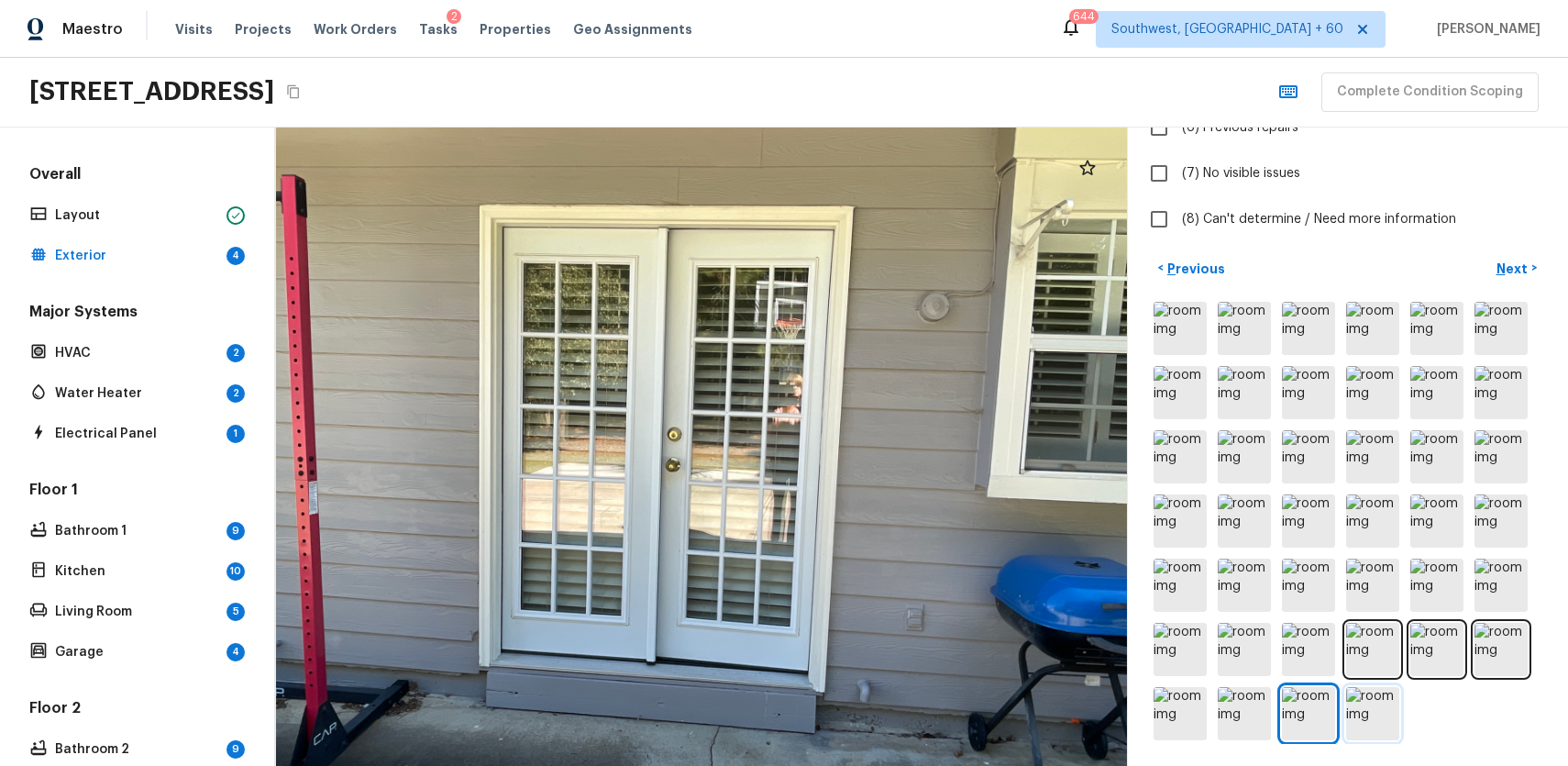
click at [1367, 709] on img at bounding box center [1373, 714] width 54 height 54
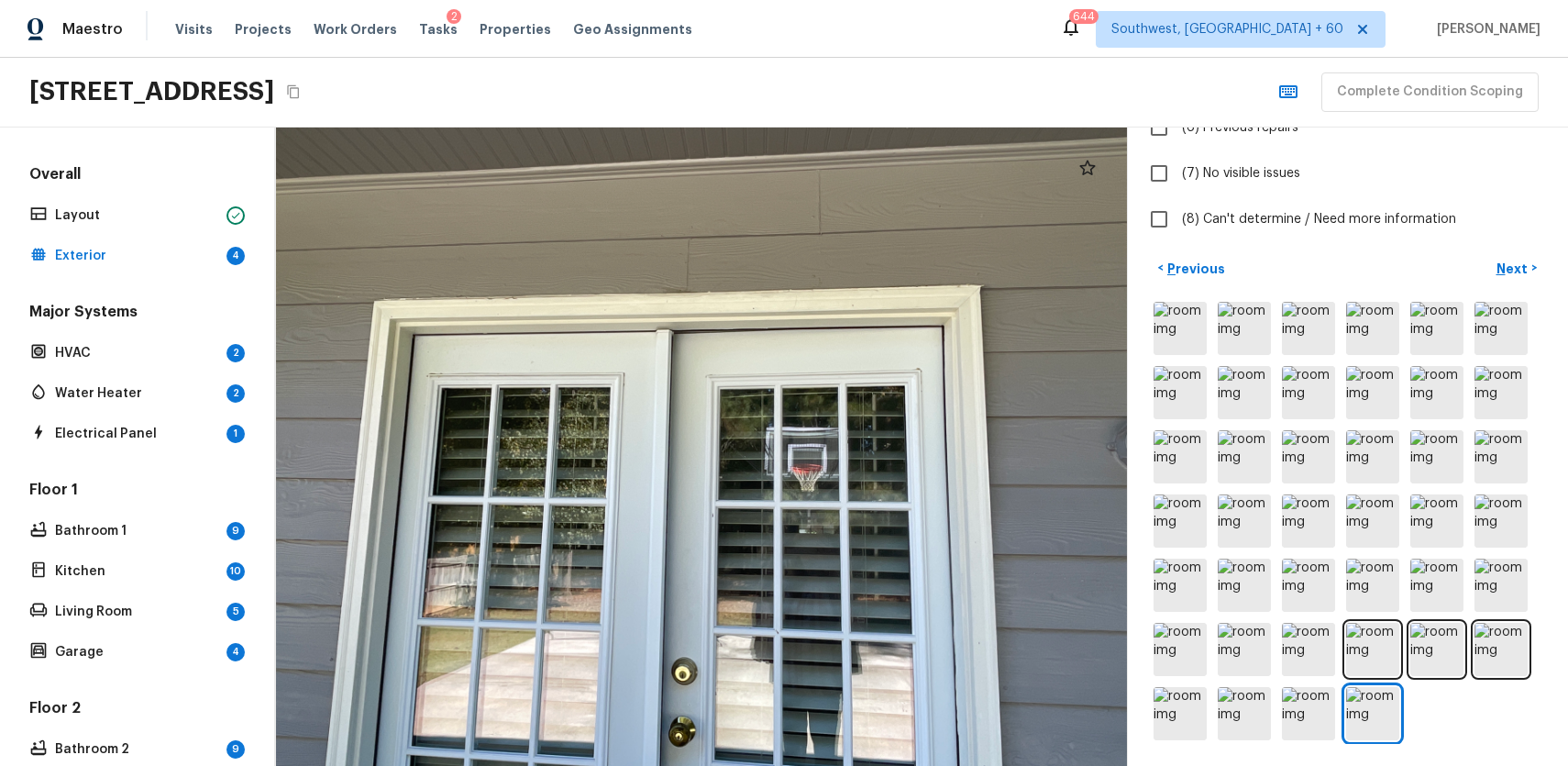
scroll to position [0, 0]
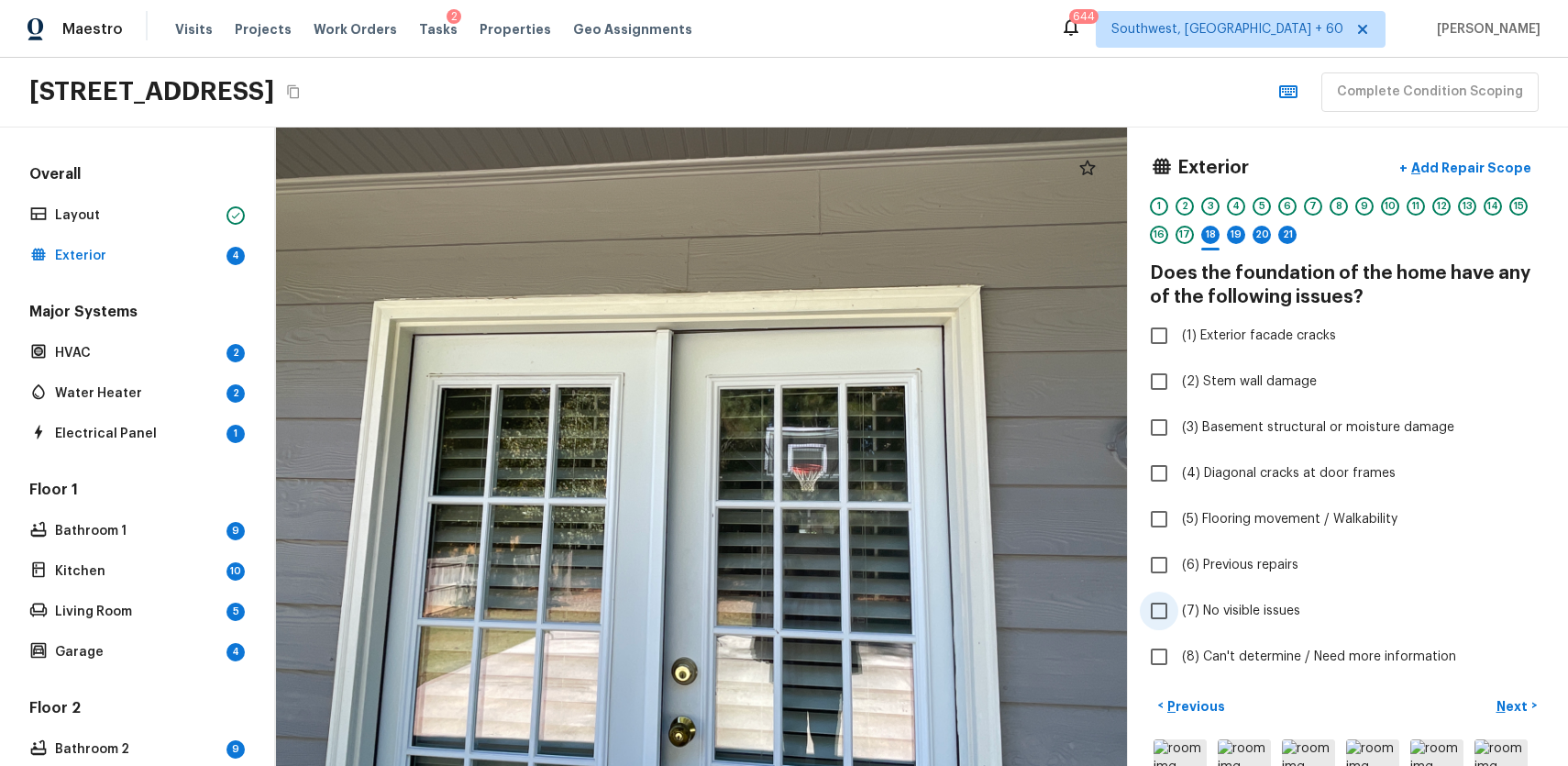
click at [1268, 615] on span "(7) No visible issues" at bounding box center [1241, 611] width 118 height 18
click at [1178, 615] on input "(7) No visible issues" at bounding box center [1158, 610] width 39 height 39
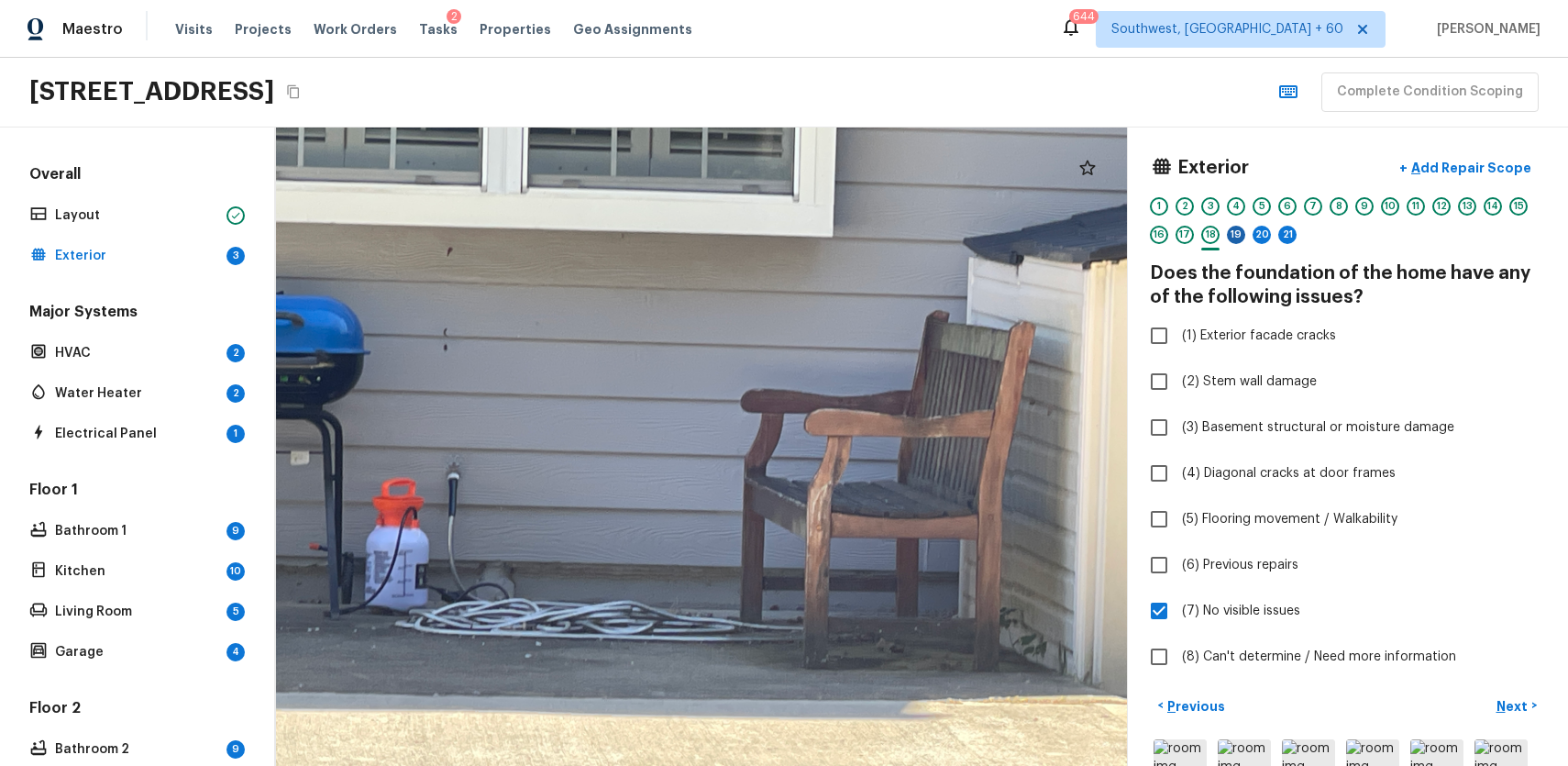
click at [1235, 229] on div "19" at bounding box center [1236, 234] width 18 height 18
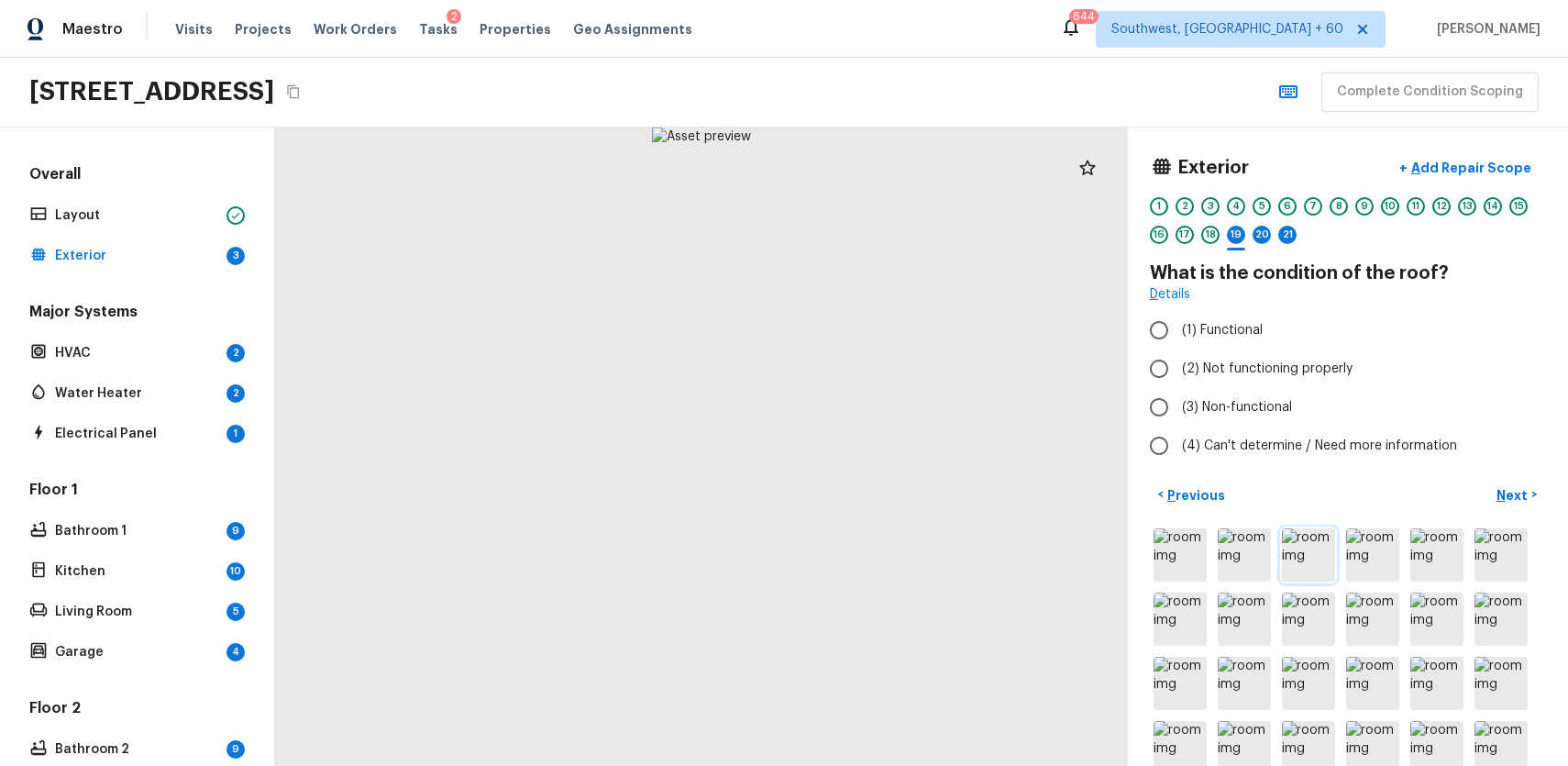
scroll to position [226, 0]
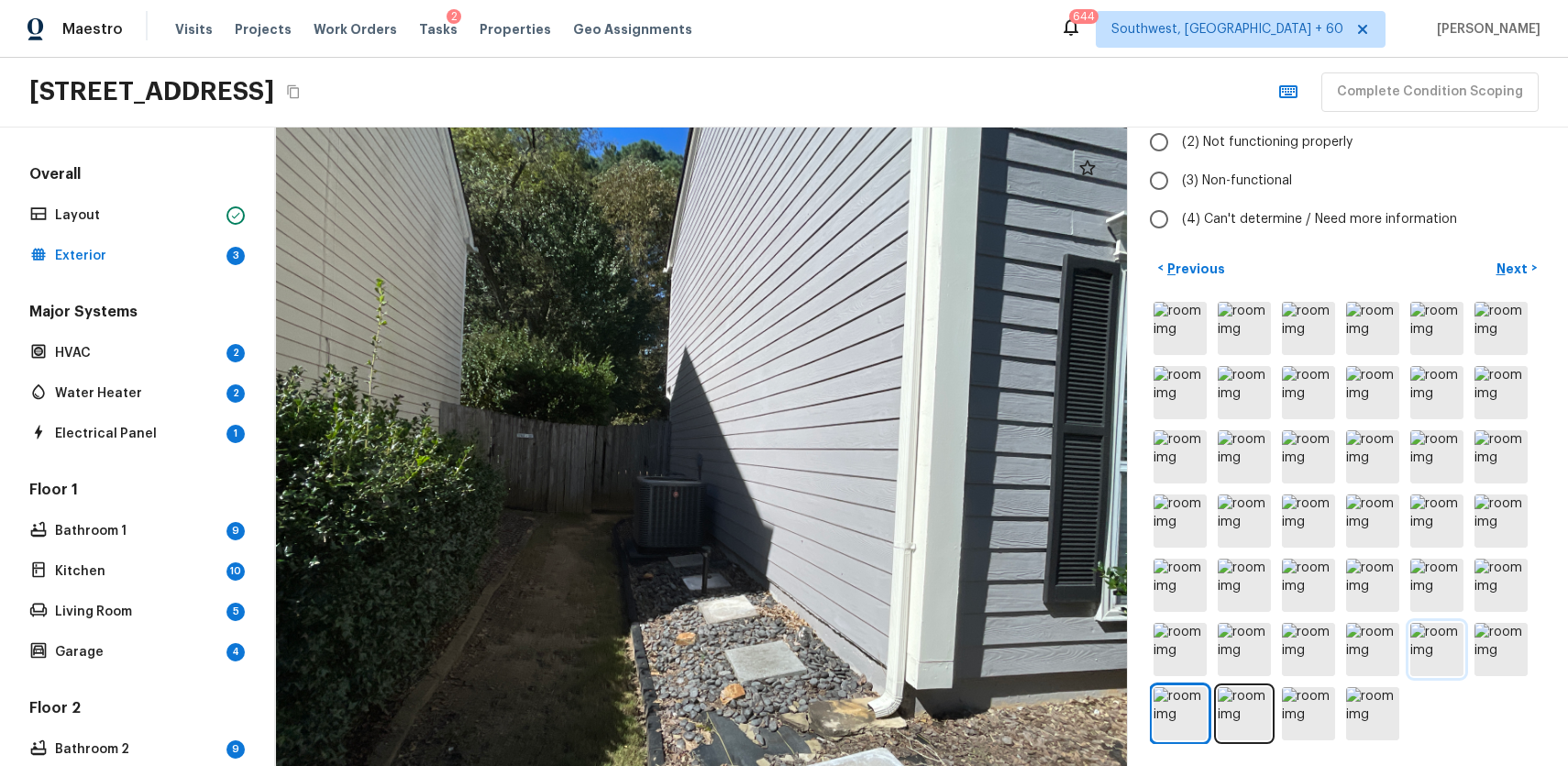
click at [1442, 640] on img at bounding box center [1437, 650] width 54 height 54
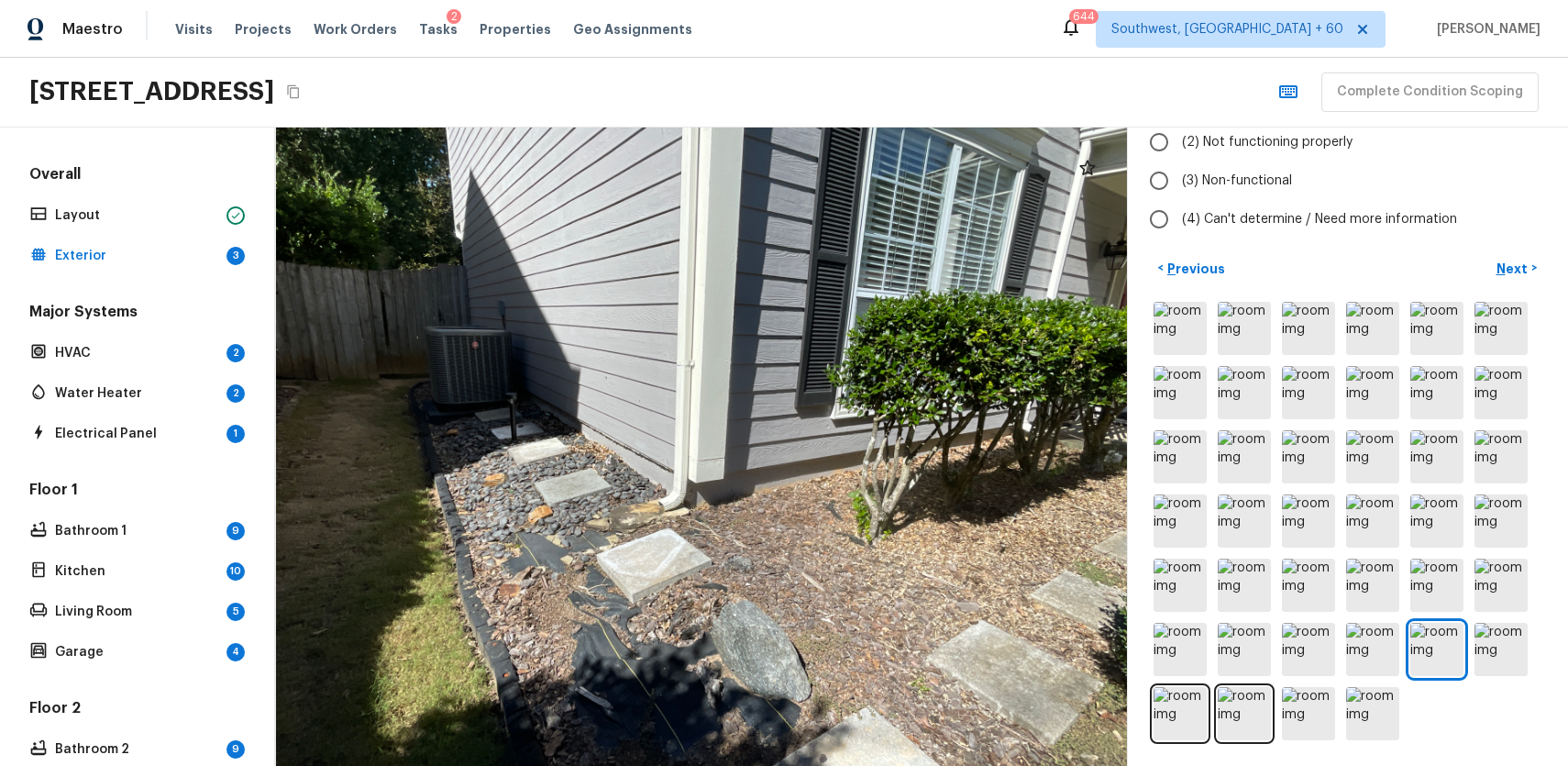
click at [1539, 651] on div at bounding box center [1347, 521] width 396 height 446
click at [1497, 636] on img at bounding box center [1502, 650] width 54 height 54
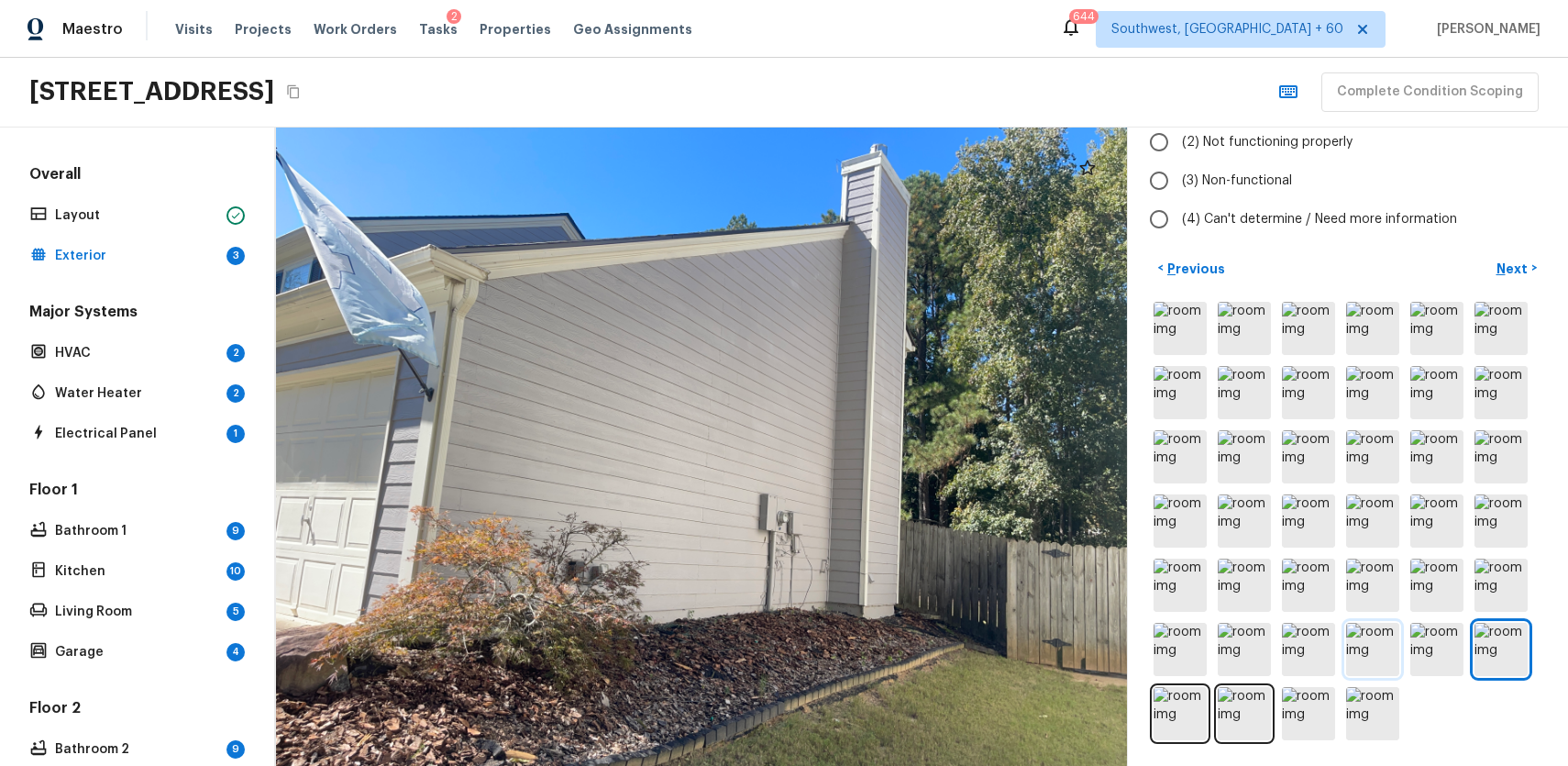
click at [1381, 642] on img at bounding box center [1373, 650] width 54 height 54
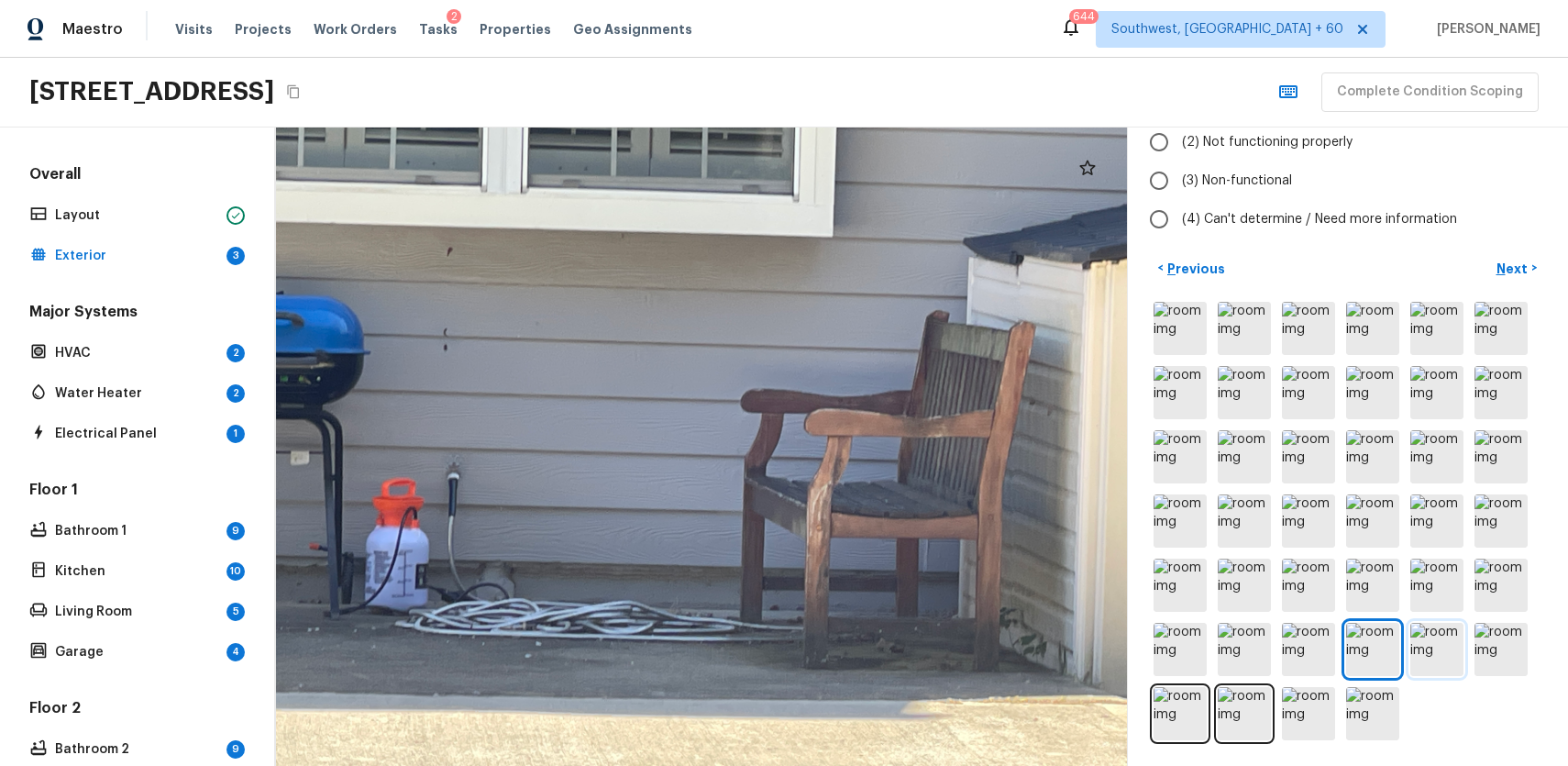
click at [1442, 641] on img at bounding box center [1437, 650] width 54 height 54
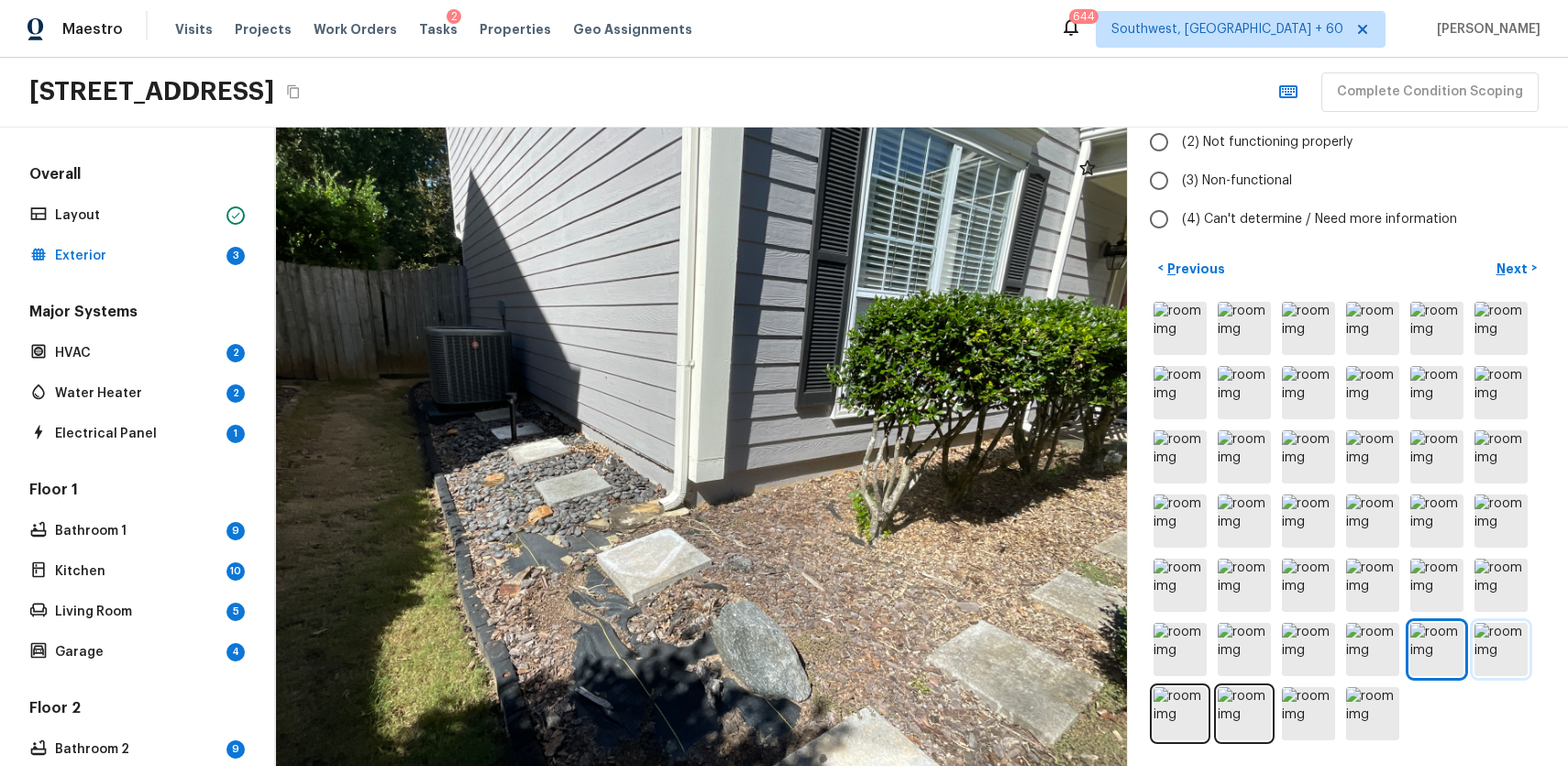
click at [1498, 651] on img at bounding box center [1502, 650] width 54 height 54
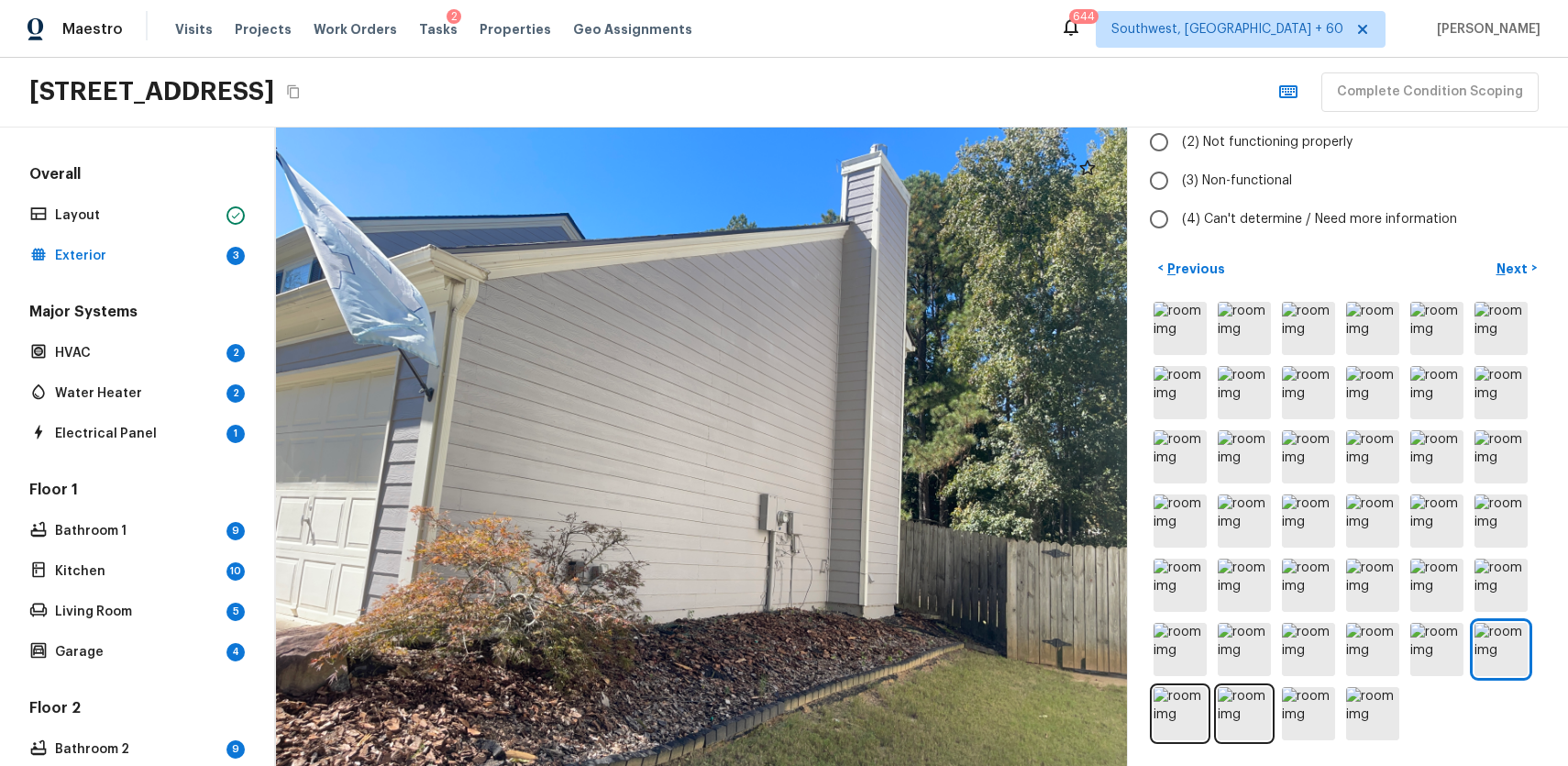
click at [1130, 729] on div "Exterior + Add Repair Scope 1 2 3 4 5 6 7 8 9 10 11 12 13 14 15 16 17 18 19 20 …" at bounding box center [1348, 447] width 440 height 639
click at [1172, 714] on img at bounding box center [1180, 714] width 54 height 54
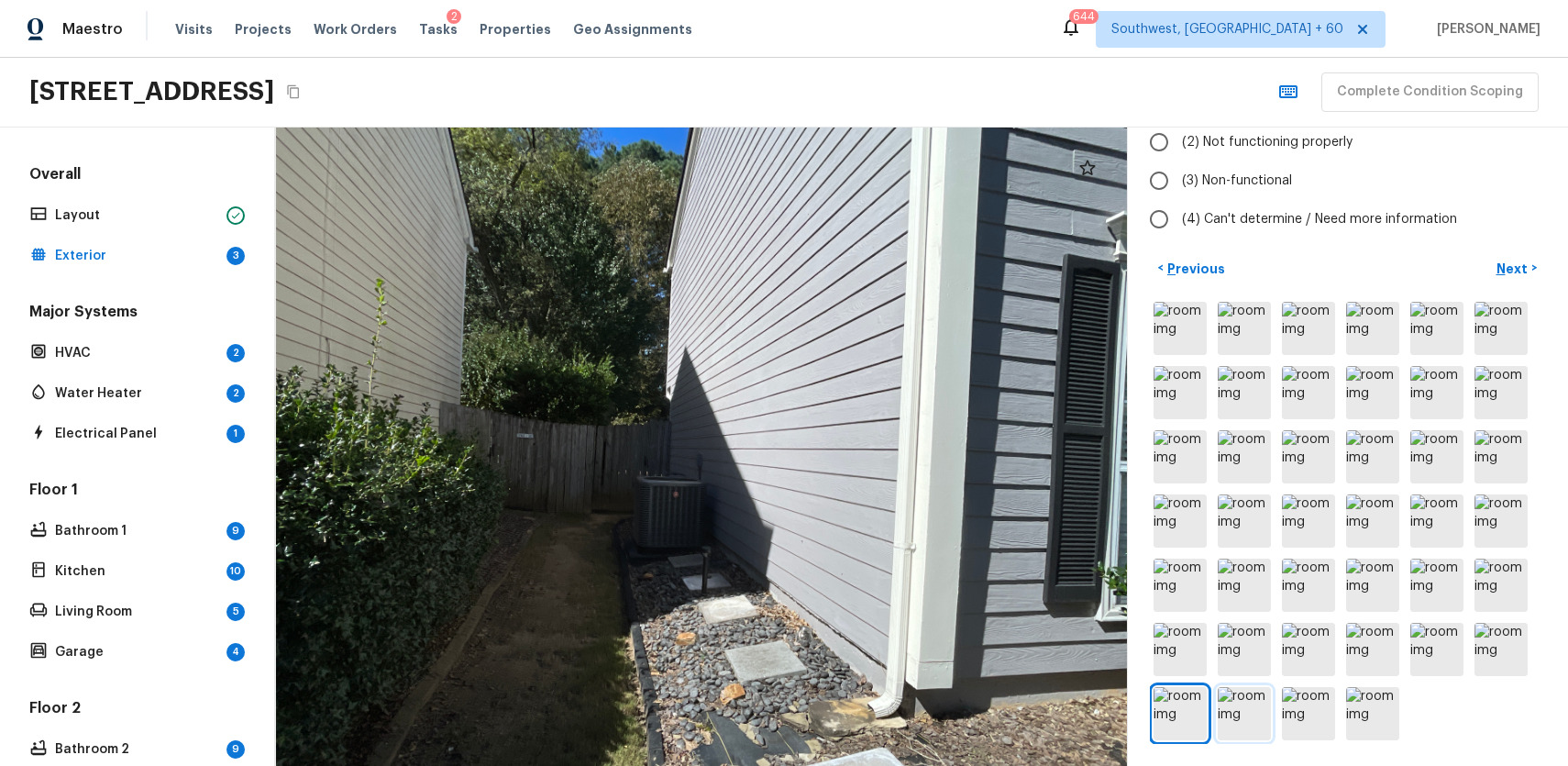
click at [1257, 715] on img at bounding box center [1245, 714] width 54 height 54
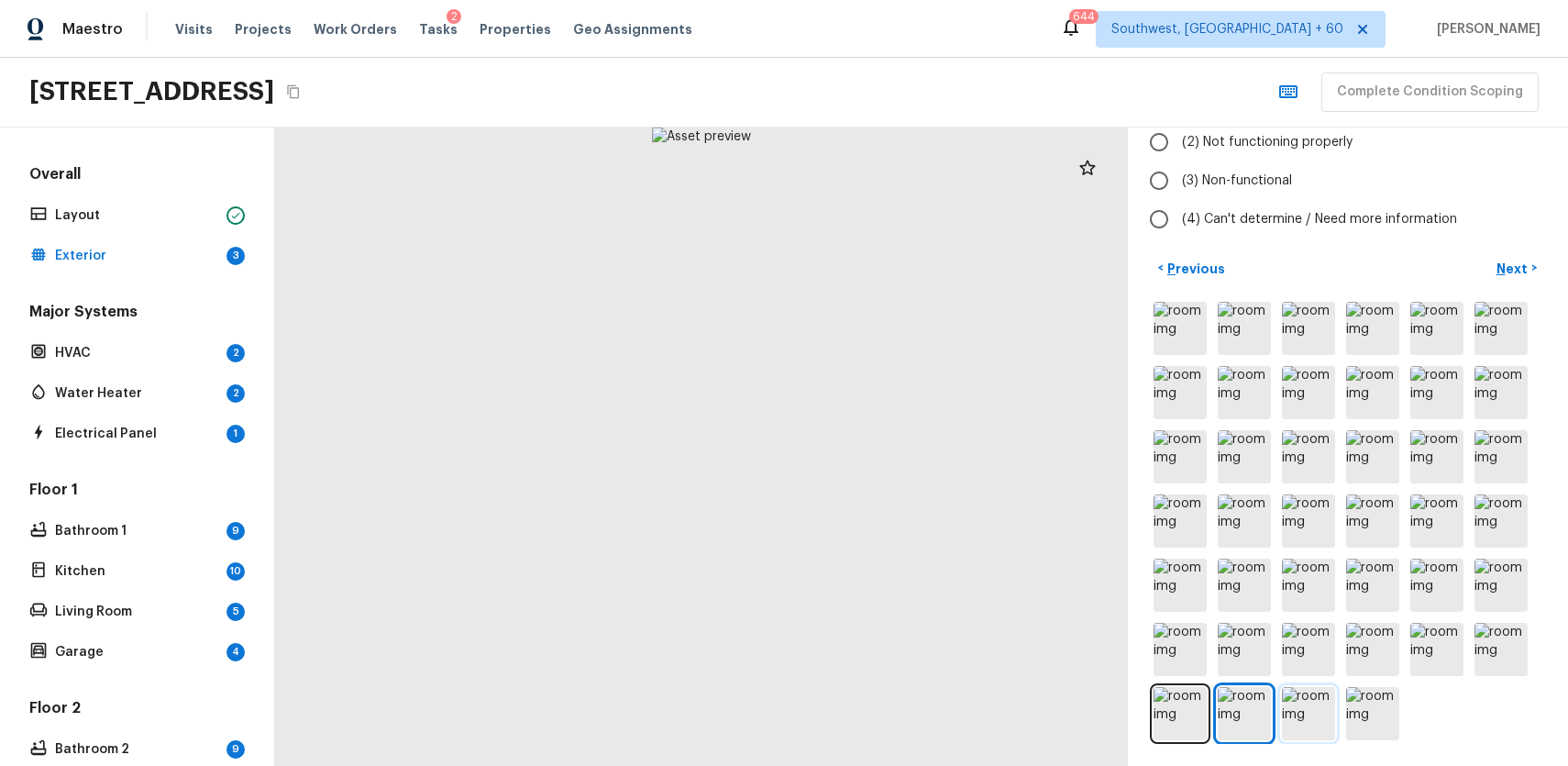
click at [1320, 715] on img at bounding box center [1309, 714] width 54 height 54
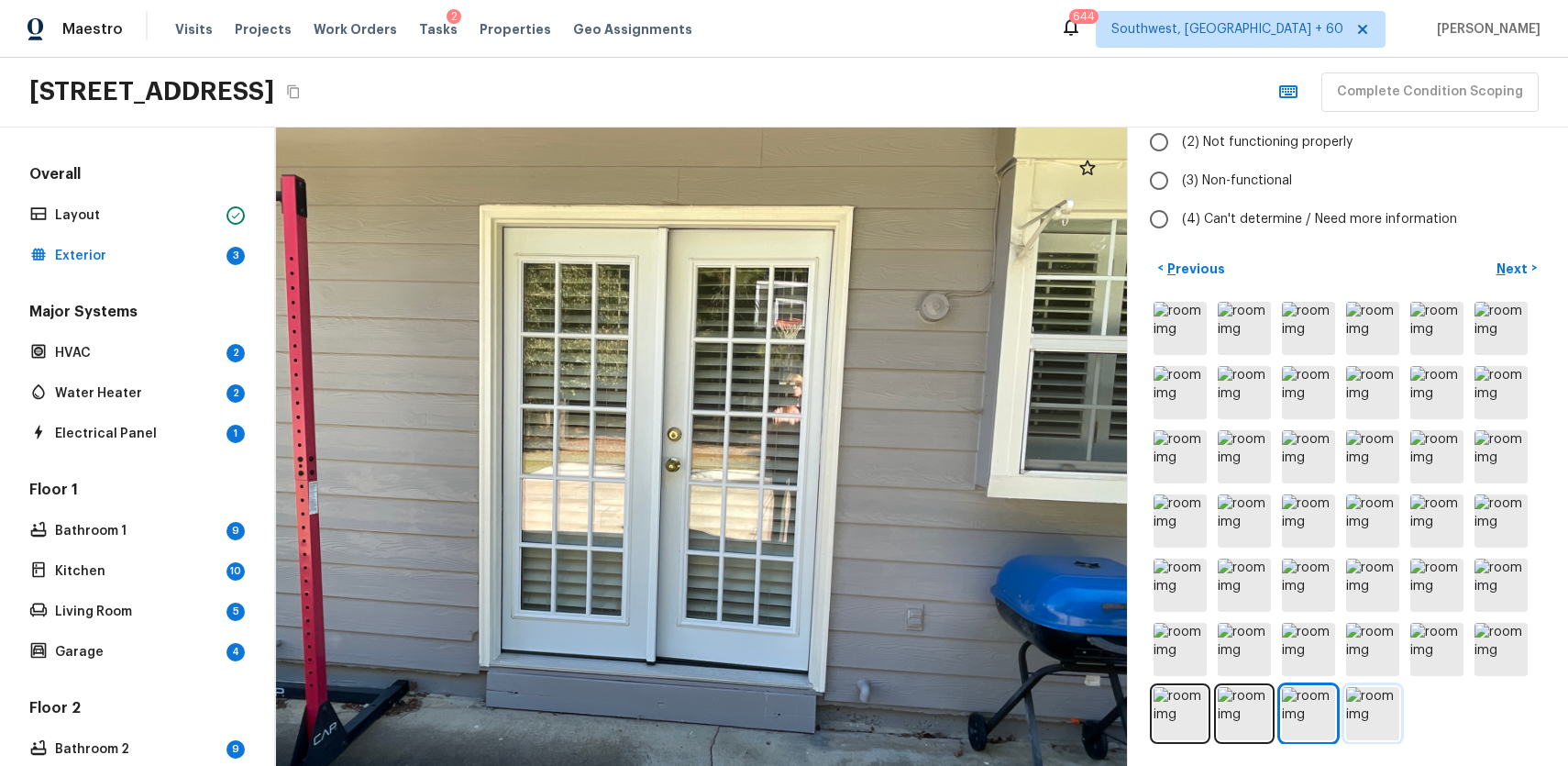
click at [1391, 715] on img at bounding box center [1373, 714] width 54 height 54
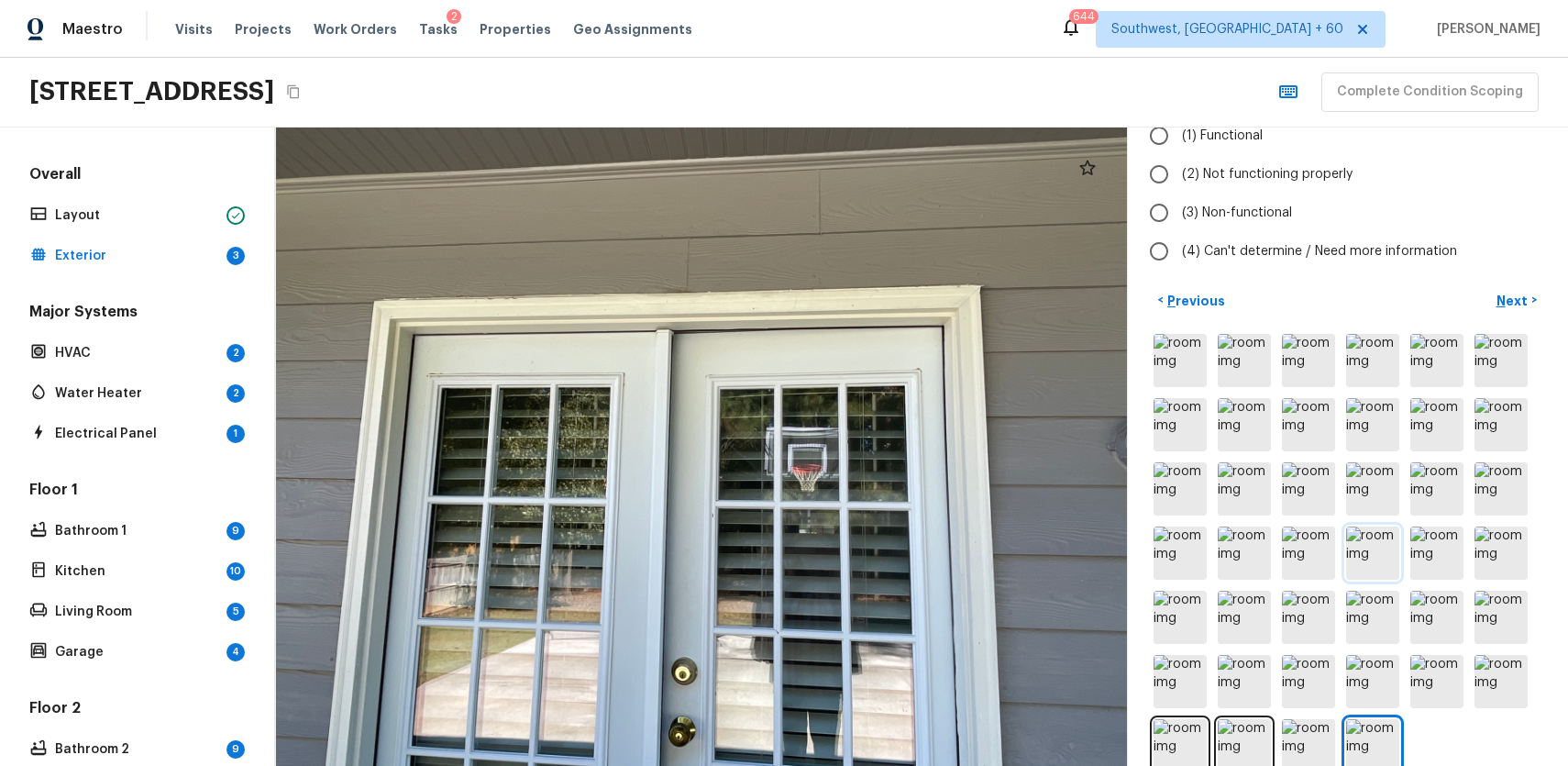
scroll to position [125, 0]
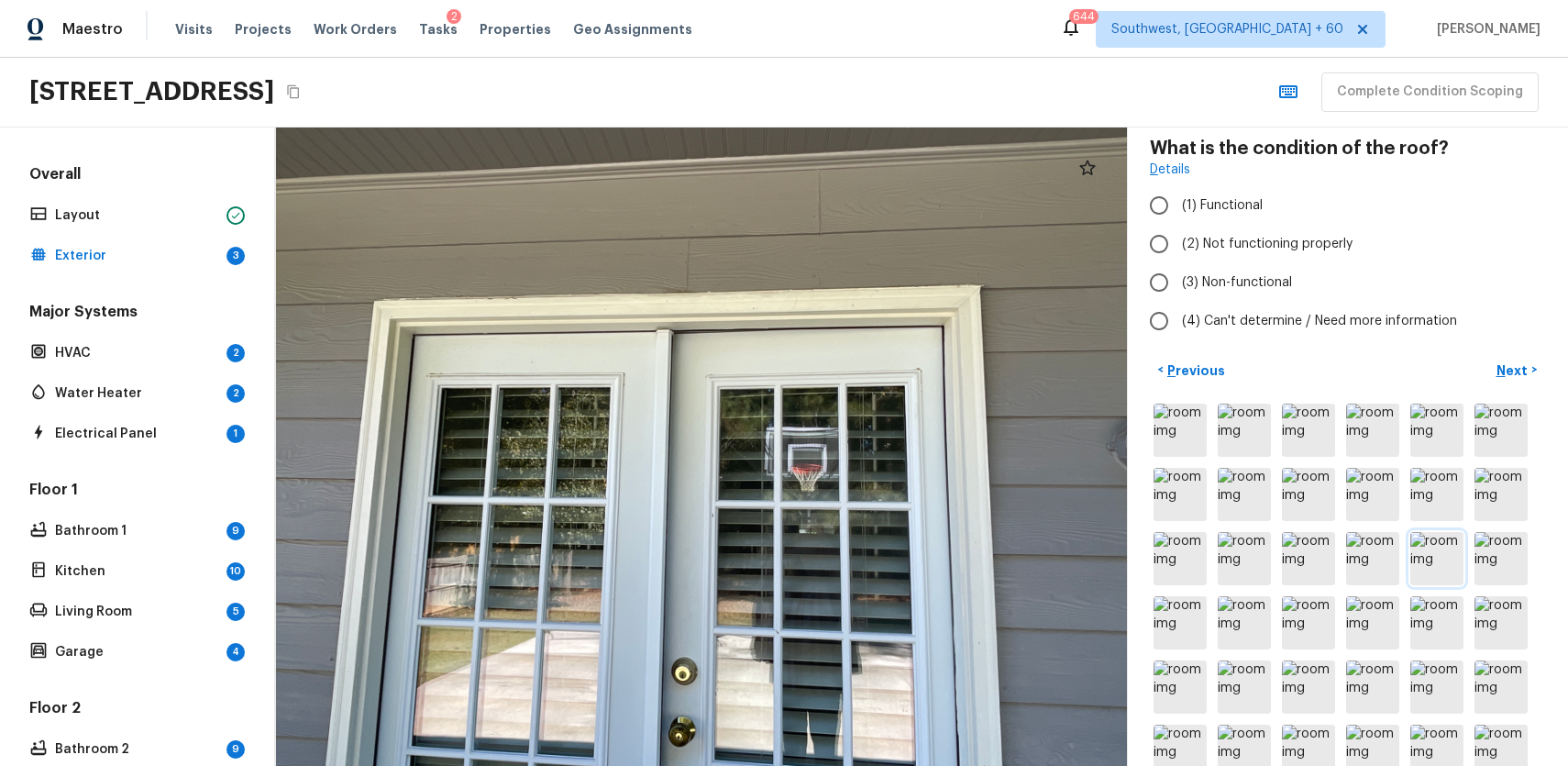
click at [1411, 556] on img at bounding box center [1437, 559] width 54 height 54
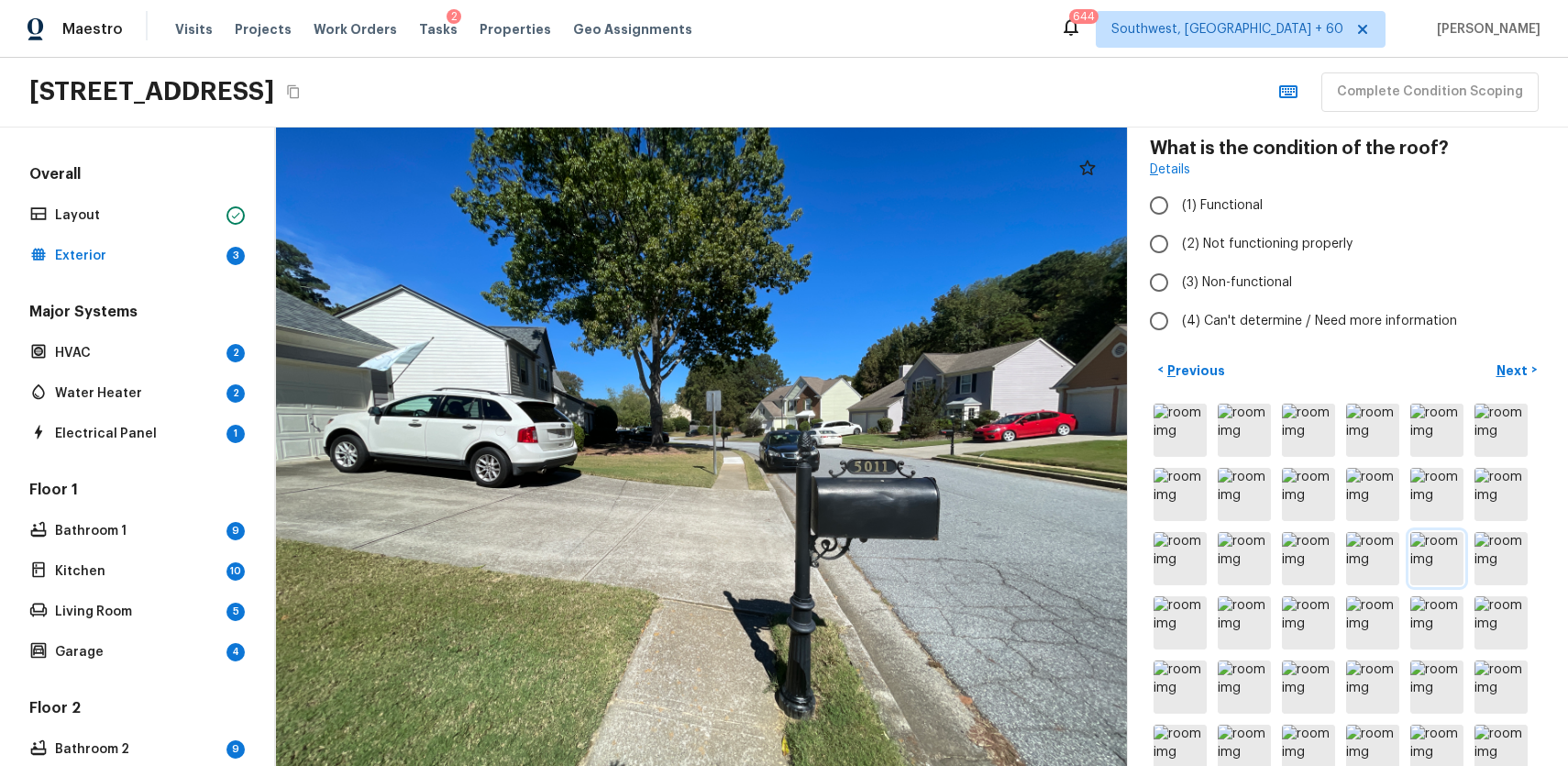
click at [1458, 552] on img at bounding box center [1437, 559] width 54 height 54
click at [1496, 564] on img at bounding box center [1502, 559] width 54 height 54
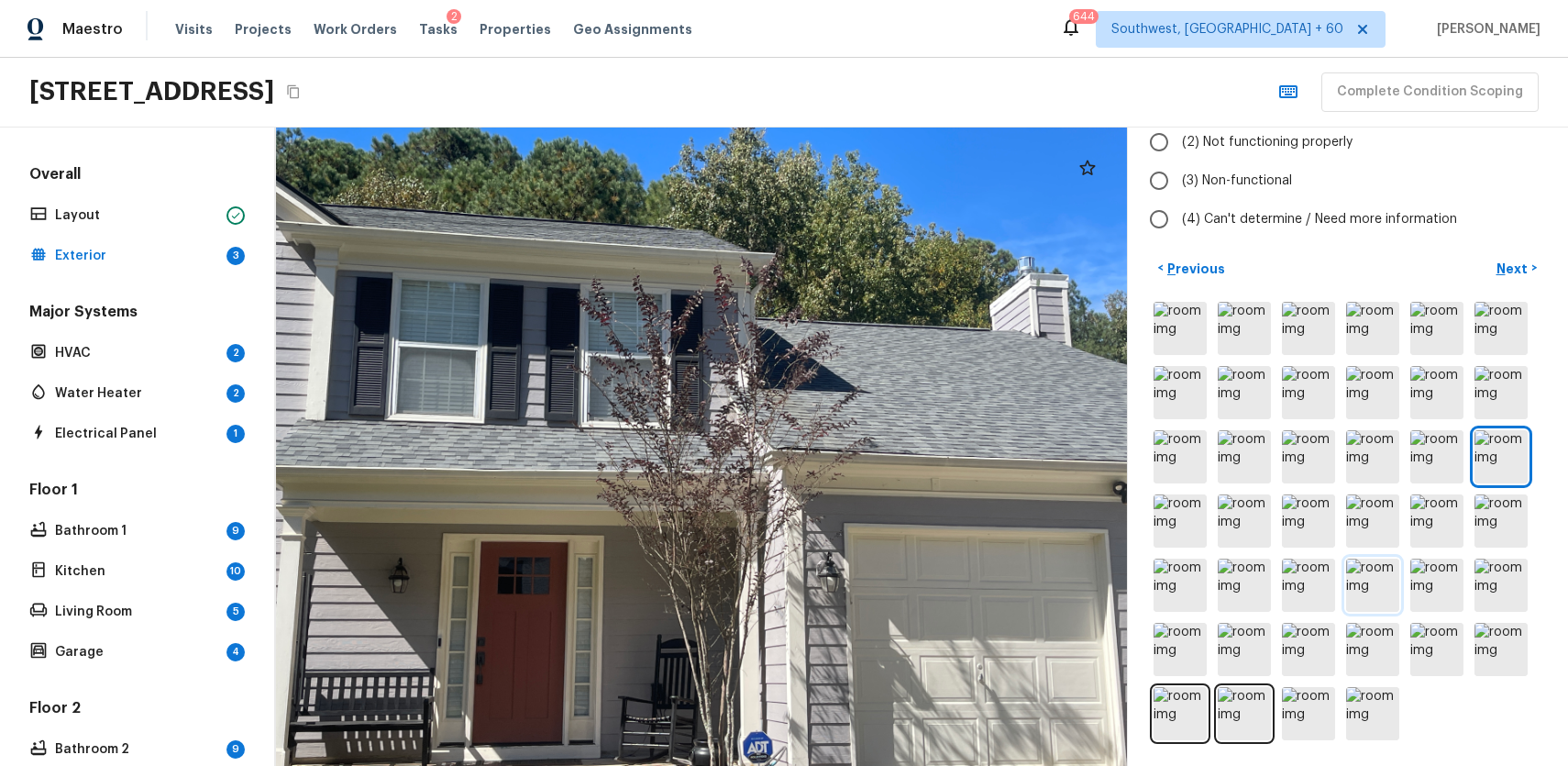
scroll to position [0, 0]
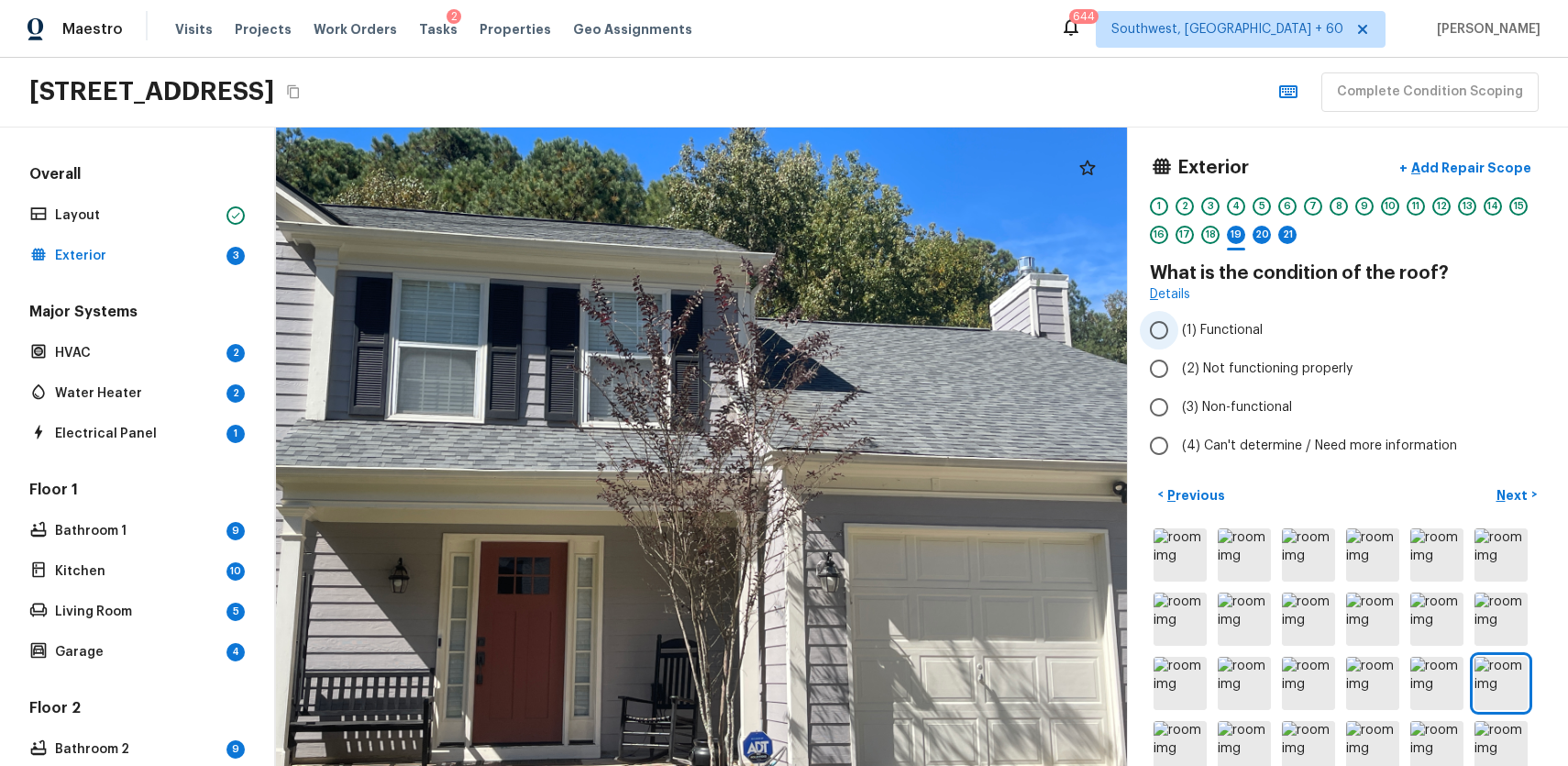
click at [1233, 336] on span "(1) Functional" at bounding box center [1222, 330] width 80 height 18
click at [1178, 336] on input "(1) Functional" at bounding box center [1158, 329] width 39 height 39
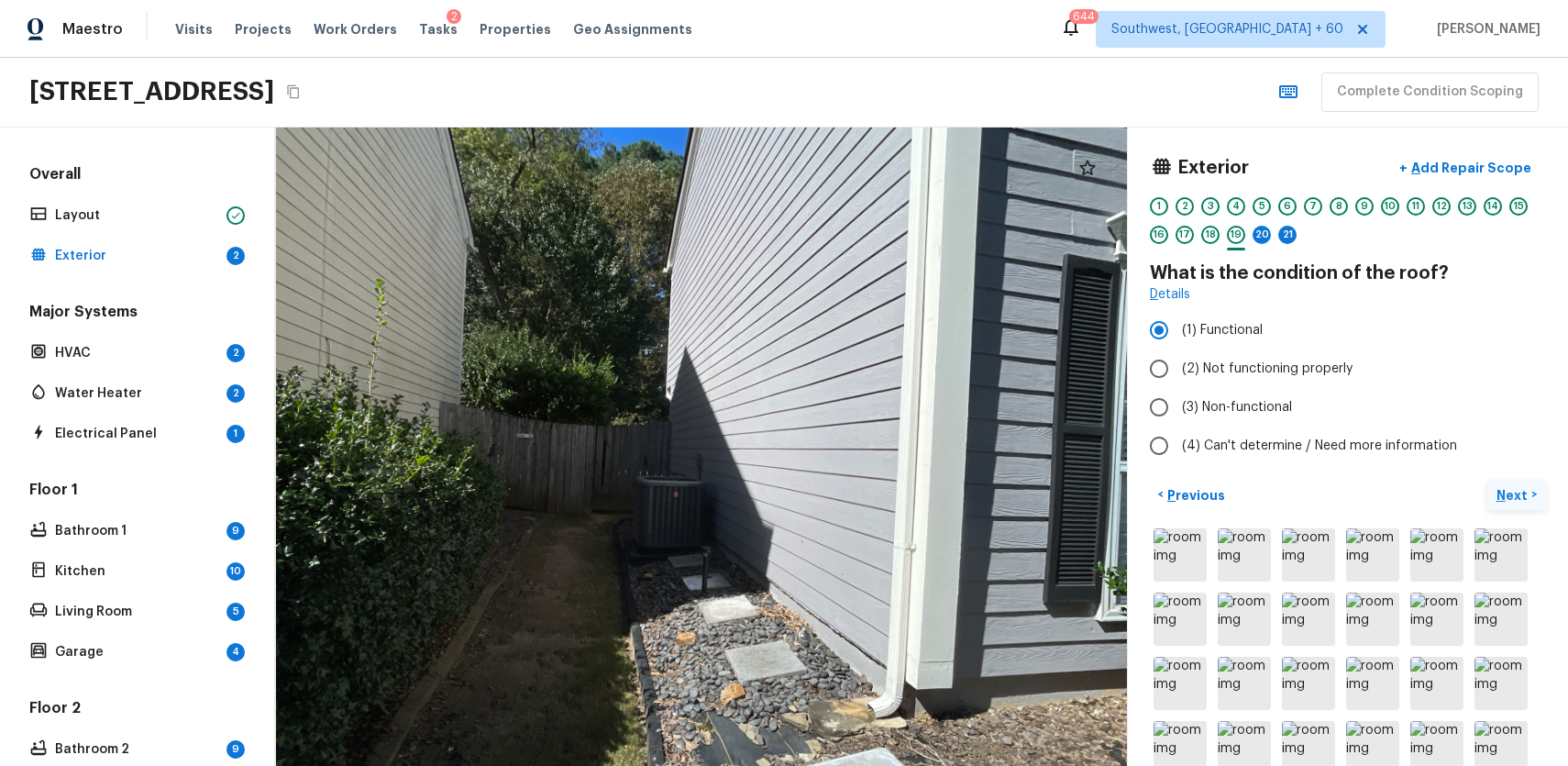
click at [1505, 490] on p "Next" at bounding box center [1513, 495] width 35 height 18
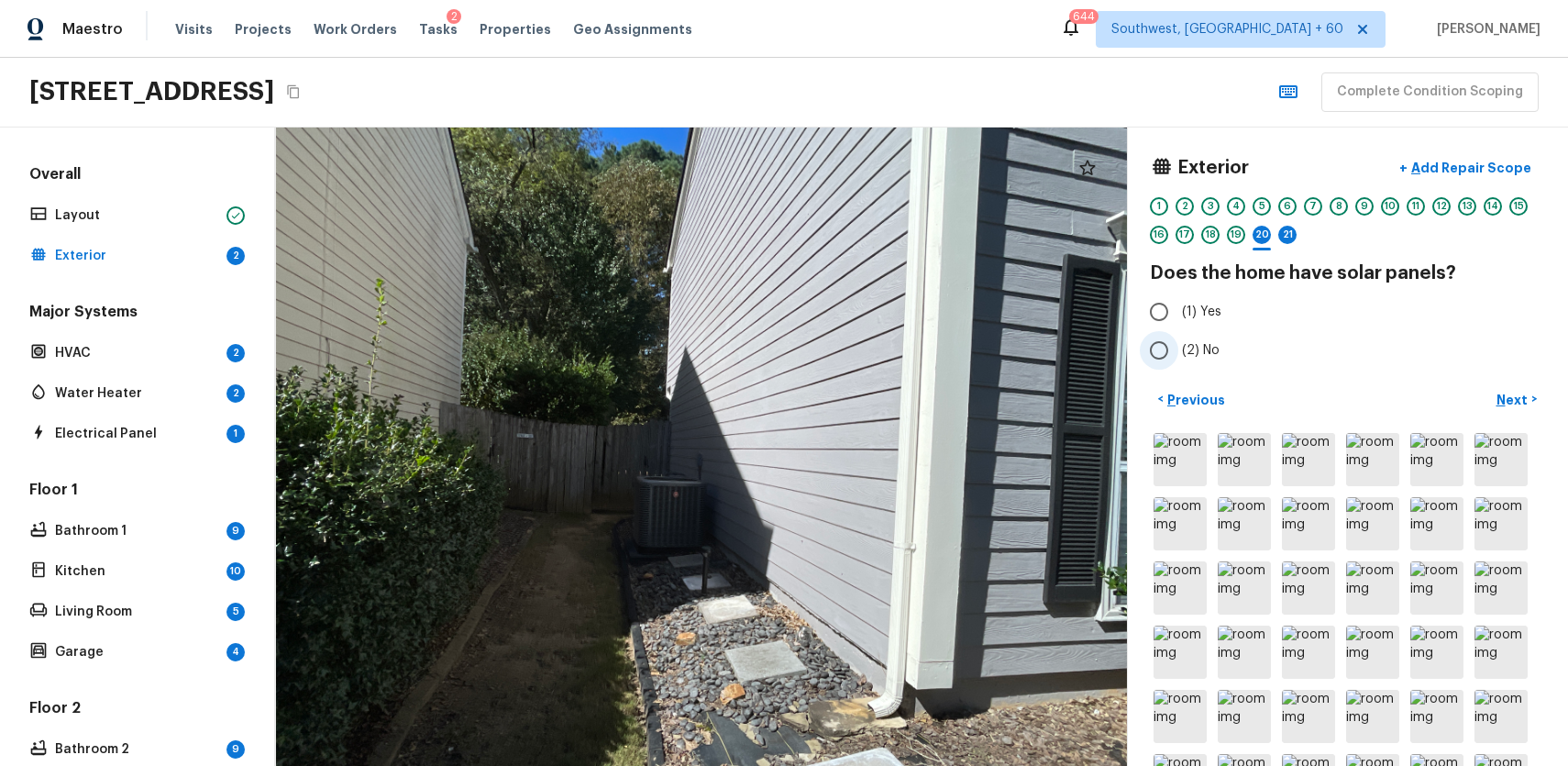
click at [1197, 349] on span "(2) No" at bounding box center [1201, 350] width 38 height 18
click at [1178, 349] on input "(2) No" at bounding box center [1158, 350] width 39 height 39
click at [1287, 232] on div "21" at bounding box center [1287, 234] width 18 height 18
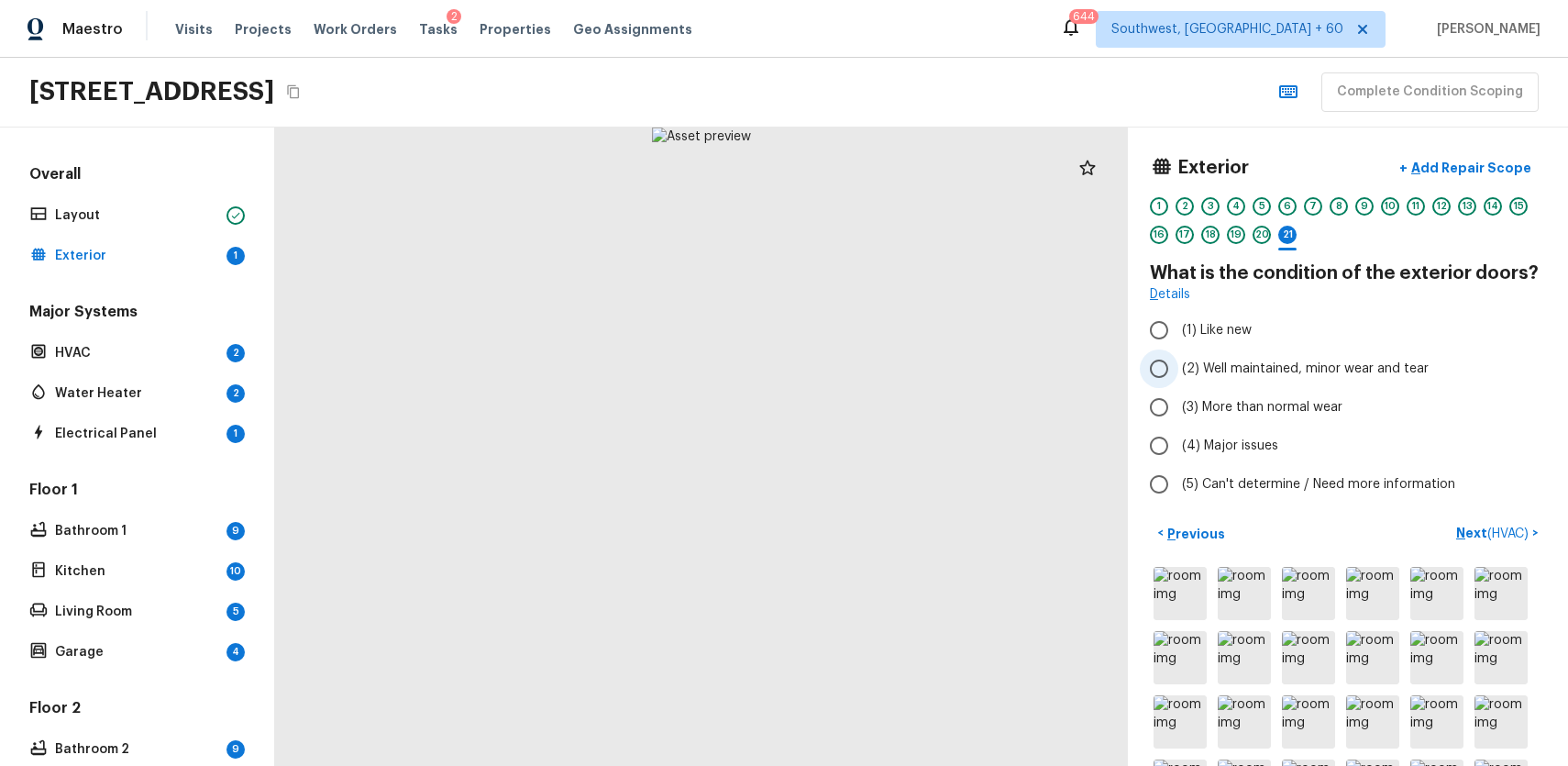
click at [1264, 361] on span "(2) Well maintained, minor wear and tear" at bounding box center [1305, 368] width 247 height 18
click at [1178, 361] on input "(2) Well maintained, minor wear and tear" at bounding box center [1158, 368] width 39 height 39
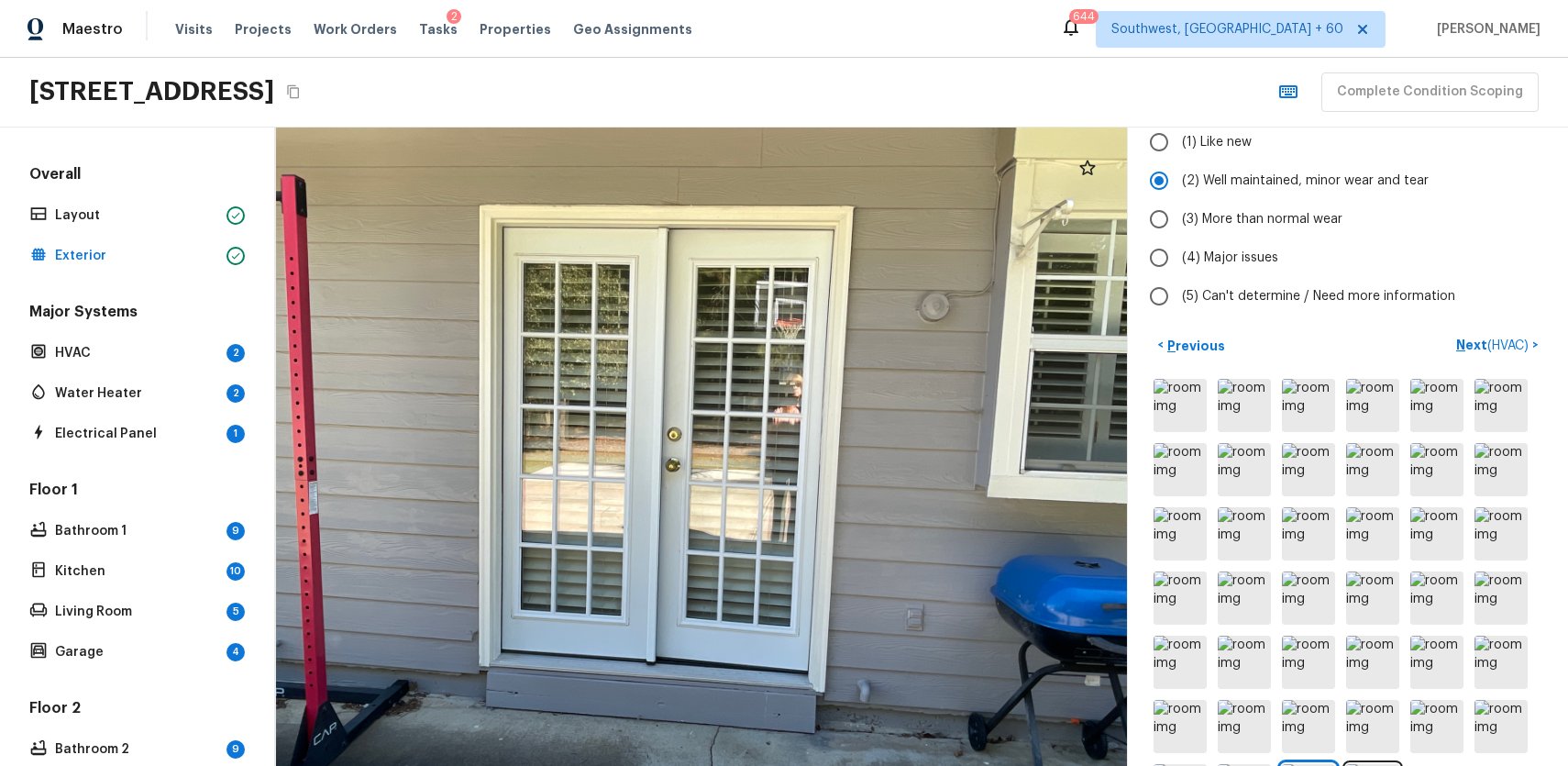
scroll to position [26, 0]
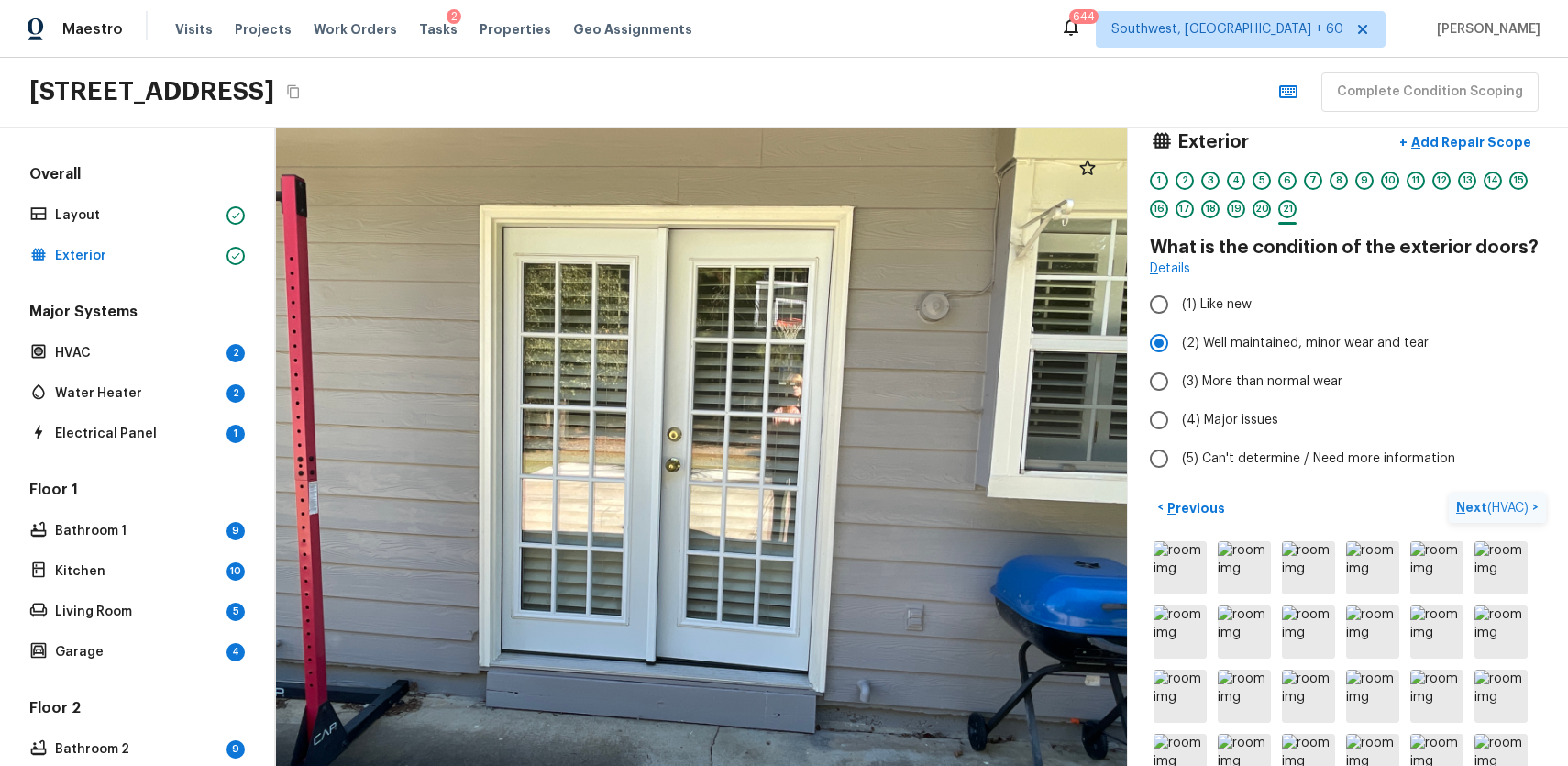
click at [1478, 514] on p "Next ( HVAC )" at bounding box center [1494, 507] width 76 height 19
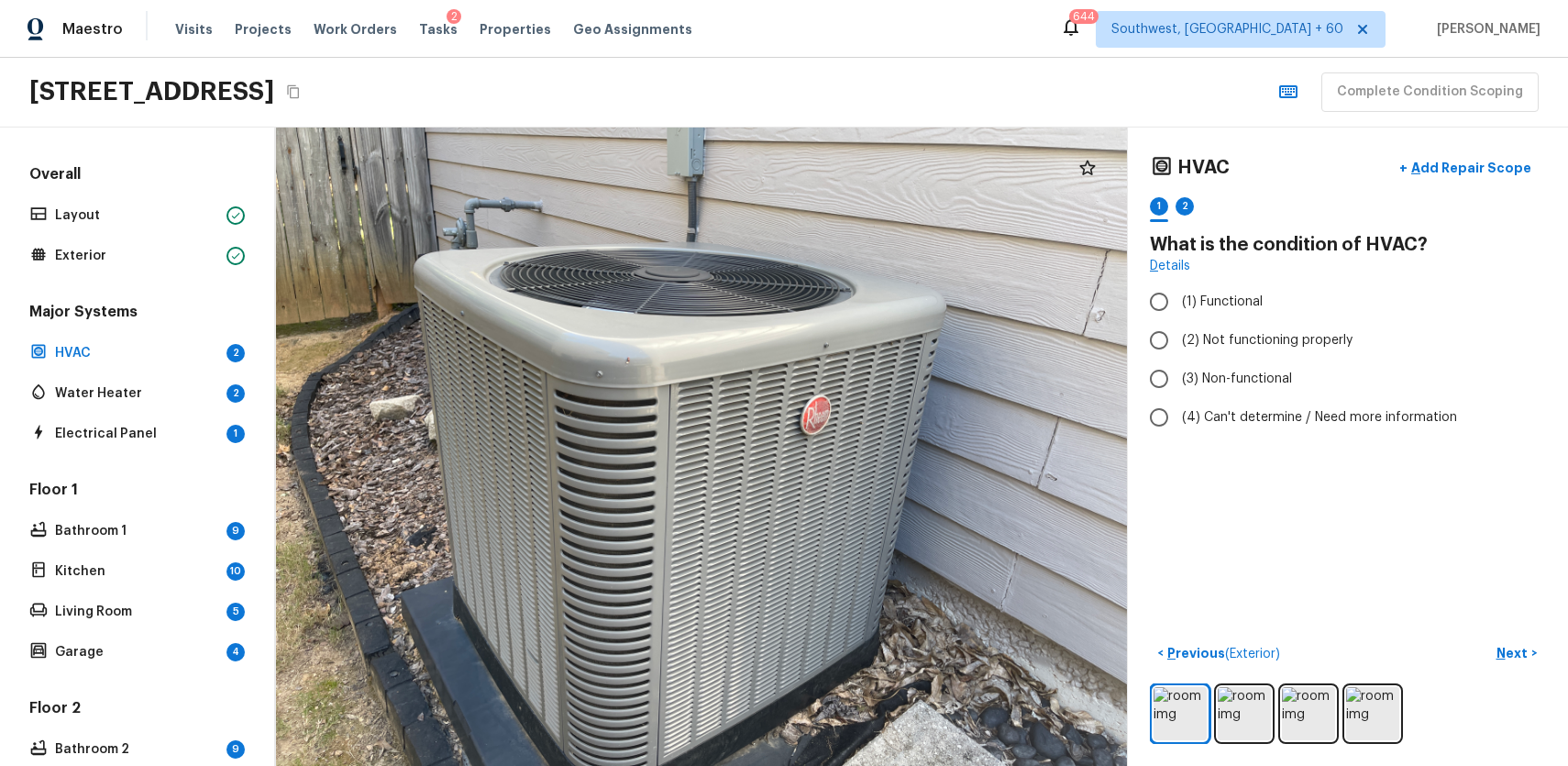
click at [1208, 277] on div "HVAC + Add Repair Scope 1 2 What is the condition of HVAC? Details (1) Function…" at bounding box center [1347, 294] width 396 height 288
click at [1223, 300] on span "(1) Functional" at bounding box center [1222, 302] width 80 height 18
click at [1178, 300] on input "(1) Functional" at bounding box center [1158, 302] width 39 height 39
click at [1513, 646] on p "Next" at bounding box center [1513, 653] width 35 height 18
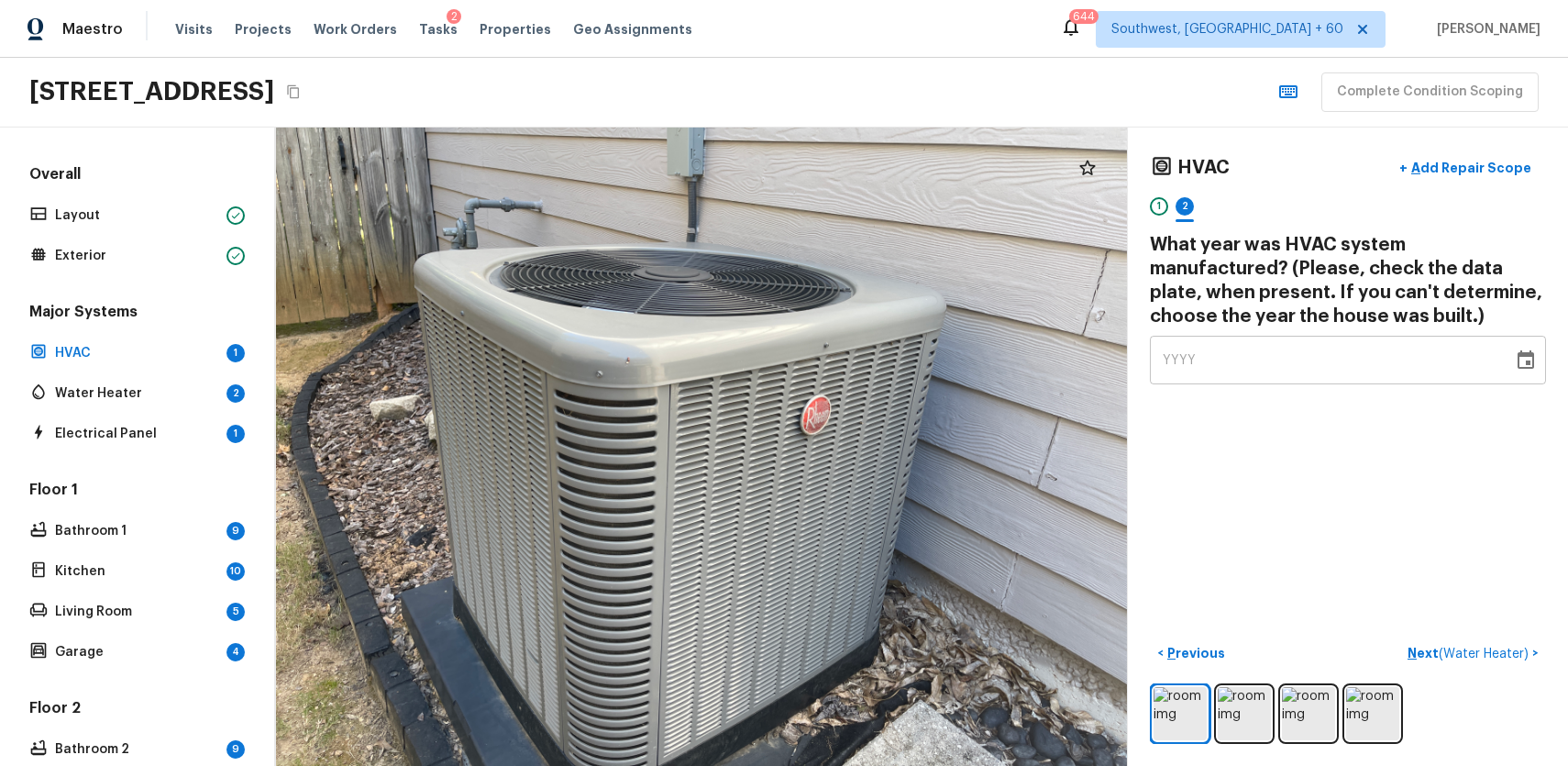
click at [1314, 371] on div "YYYY" at bounding box center [1331, 359] width 337 height 49
click at [1403, 495] on div "HVAC + Add Repair Scope 1 2 What year was HVAC system manufactured? (Please, ch…" at bounding box center [1348, 447] width 440 height 639
click at [1434, 648] on p "Next ( Water Heater )" at bounding box center [1470, 653] width 125 height 19
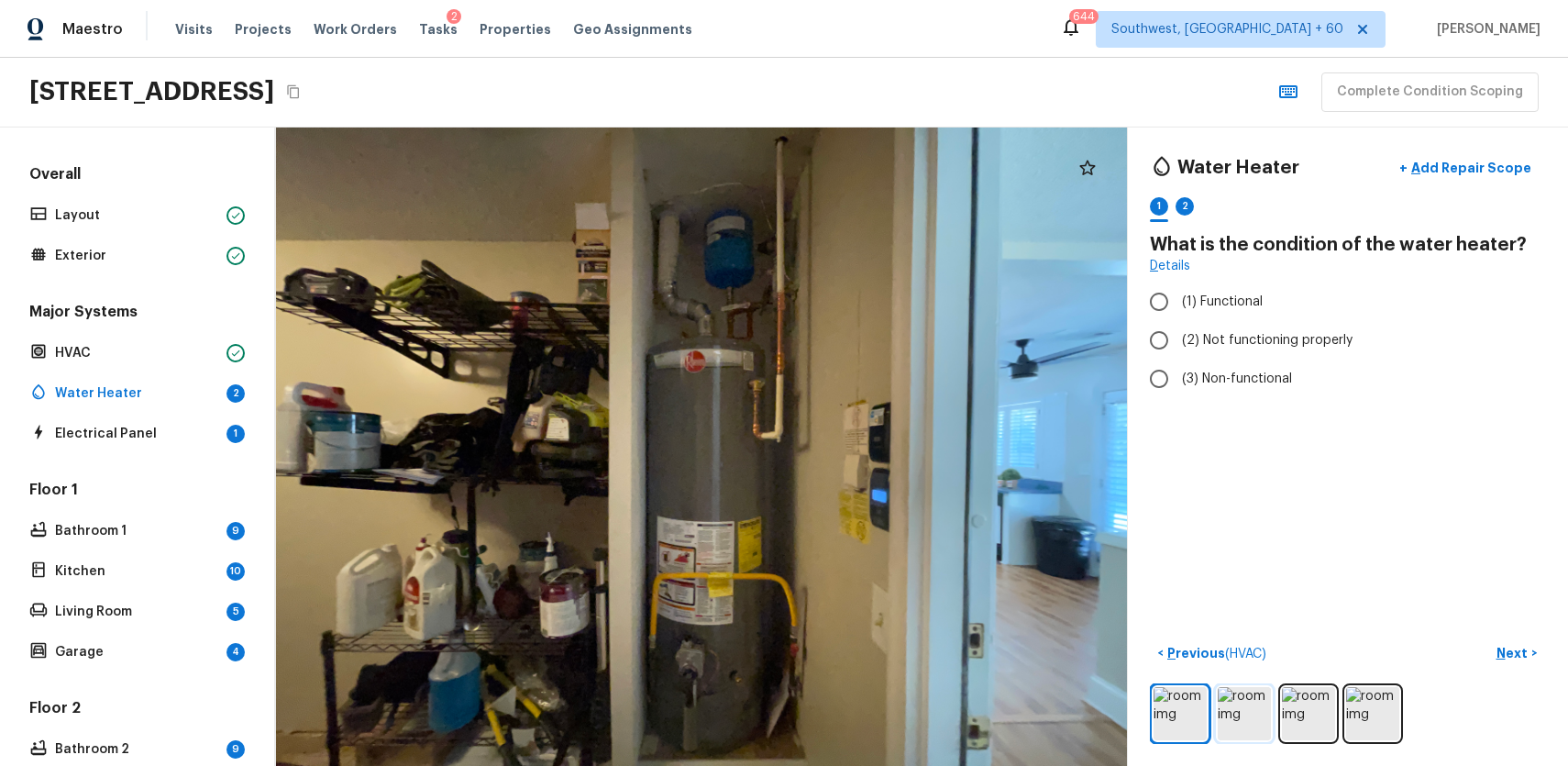
click at [1230, 707] on img at bounding box center [1245, 714] width 54 height 54
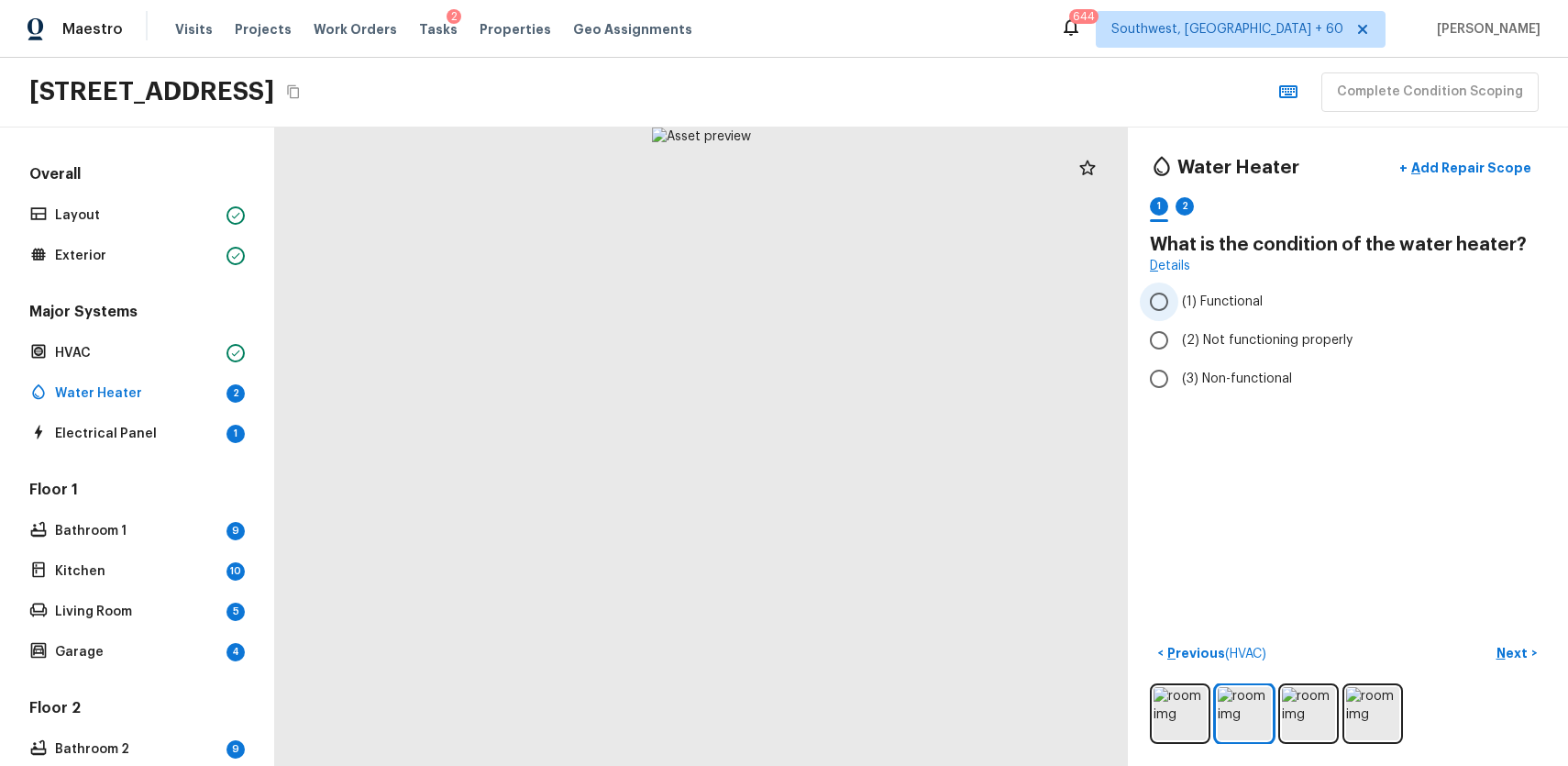
click at [1211, 305] on span "(1) Functional" at bounding box center [1222, 302] width 80 height 18
click at [1178, 305] on input "(1) Functional" at bounding box center [1158, 302] width 39 height 39
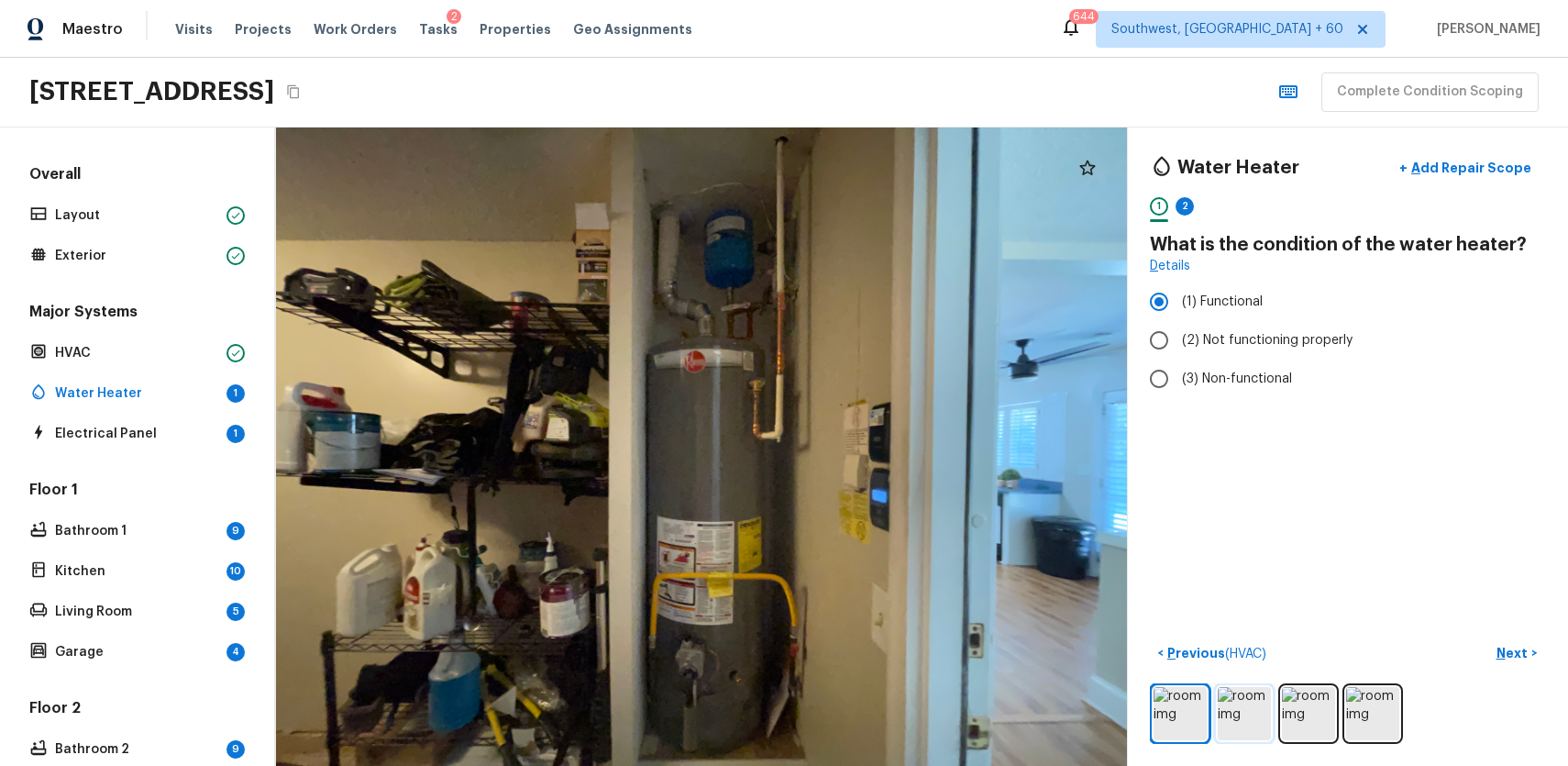
click at [1235, 698] on img at bounding box center [1245, 714] width 54 height 54
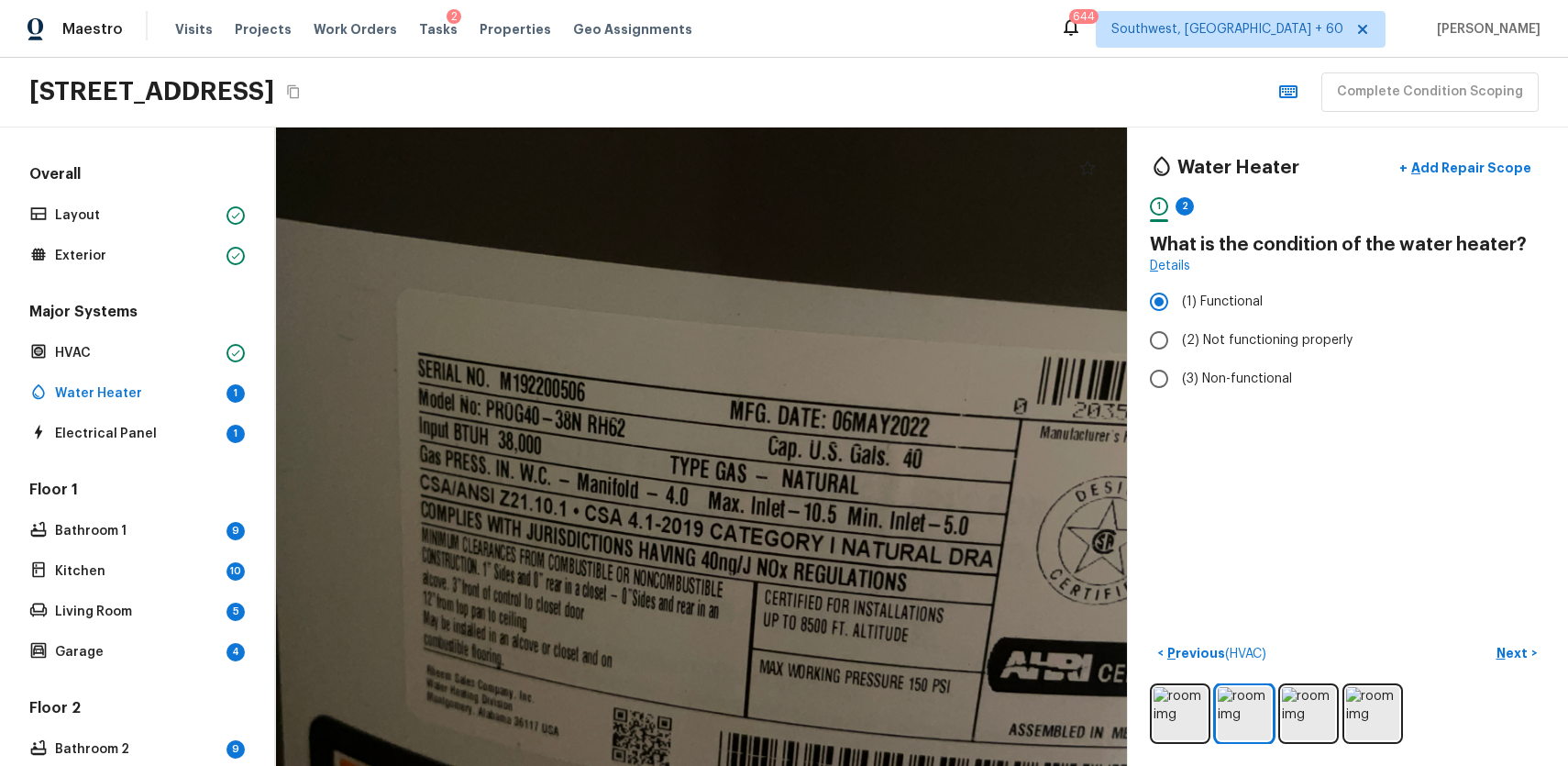
click at [1173, 200] on div "1 2" at bounding box center [1347, 211] width 396 height 29
click at [1185, 202] on div "2" at bounding box center [1184, 206] width 18 height 18
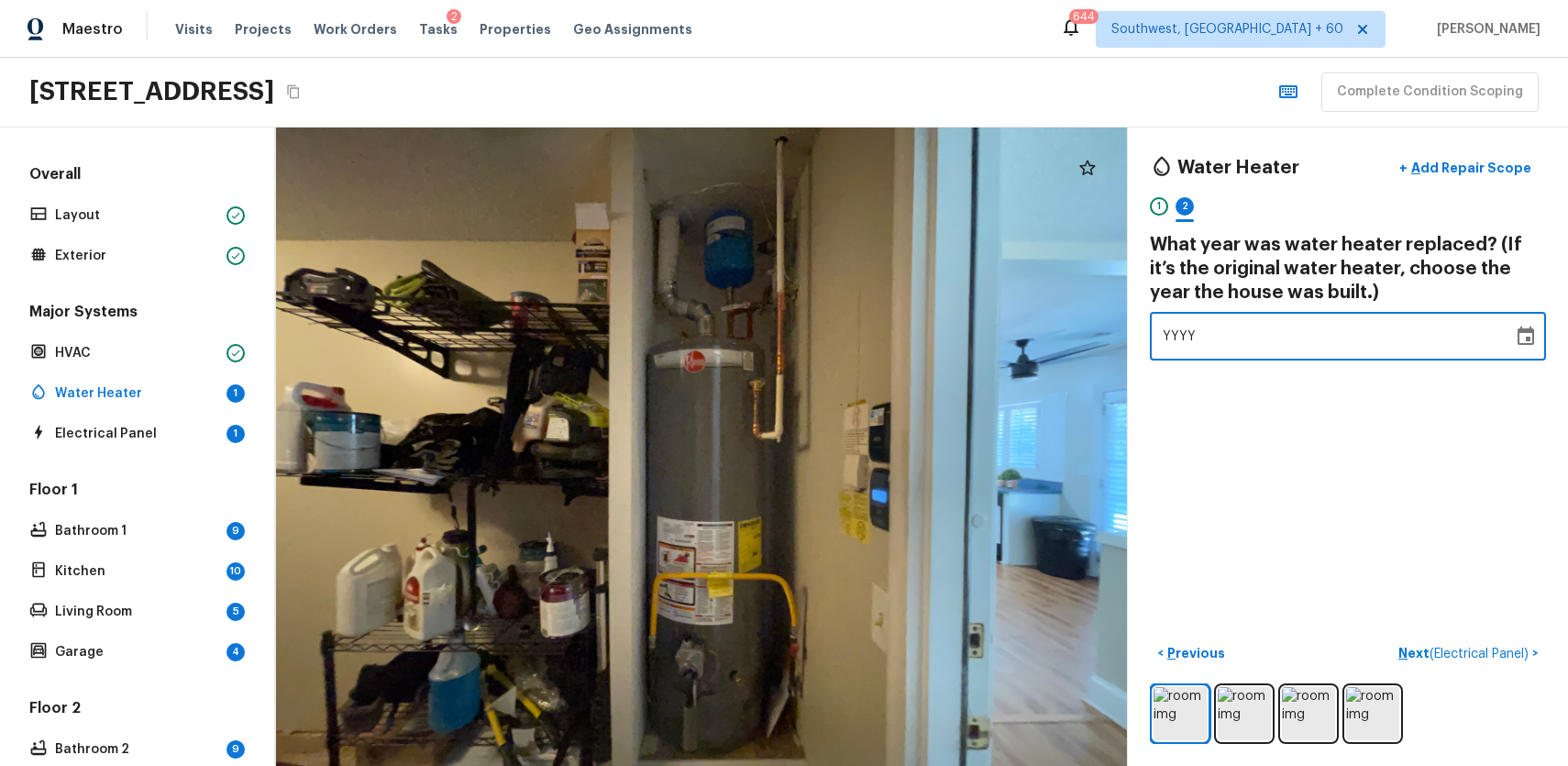
click at [1211, 314] on div "YYYY" at bounding box center [1331, 335] width 337 height 49
click at [1215, 323] on div "YYYY" at bounding box center [1331, 335] width 337 height 49
click at [1462, 652] on span "( Electrical Panel )" at bounding box center [1480, 654] width 99 height 13
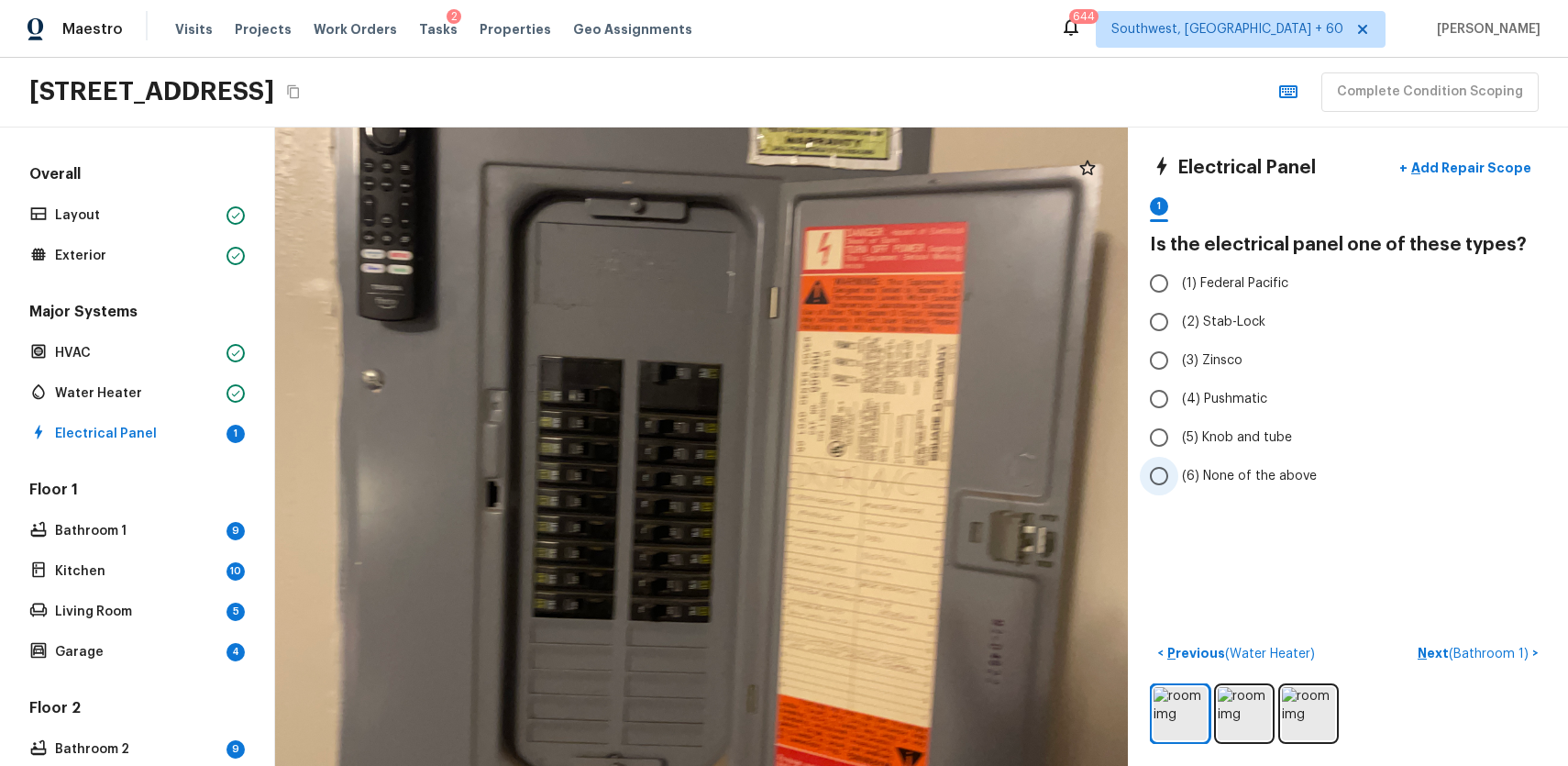
click at [1251, 474] on span "(6) None of the above" at bounding box center [1250, 476] width 135 height 18
click at [1178, 474] on input "(6) None of the above" at bounding box center [1158, 475] width 39 height 39
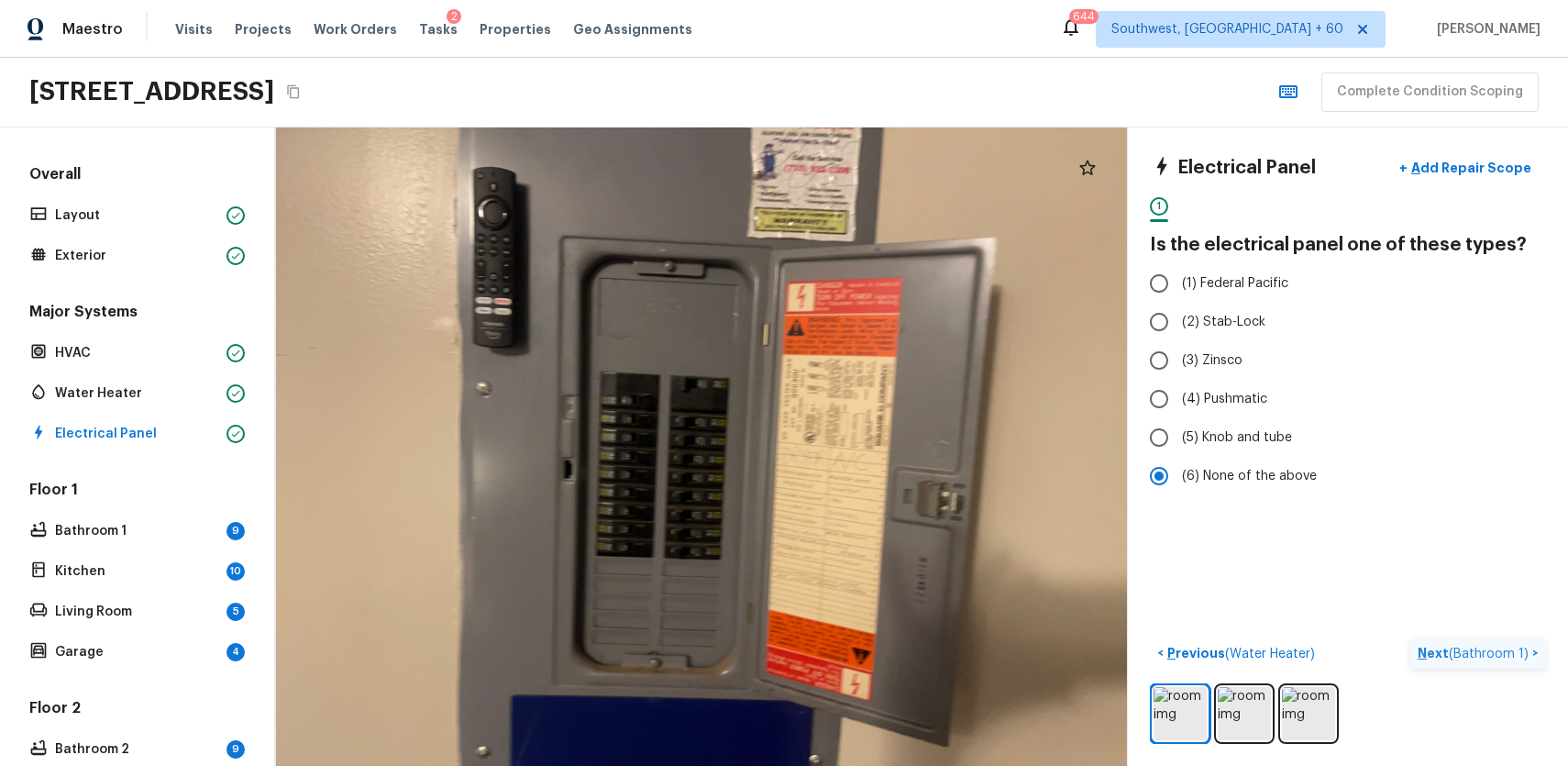
click at [1489, 667] on button "Next ( Bathroom 1 ) >" at bounding box center [1478, 654] width 136 height 31
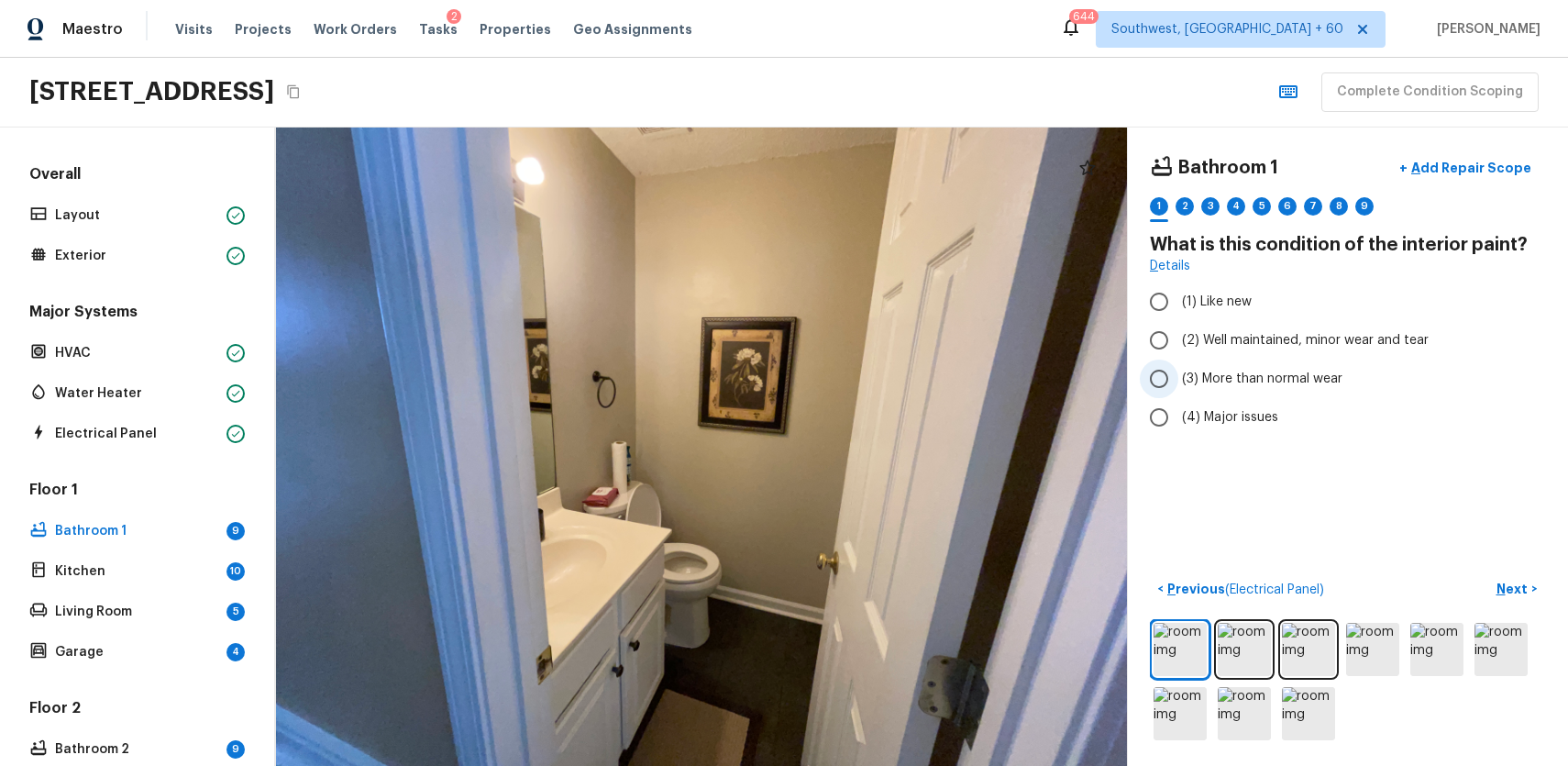
click at [1186, 367] on label "(3) More than normal wear" at bounding box center [1335, 378] width 392 height 39
click at [1178, 367] on input "(3) More than normal wear" at bounding box center [1158, 378] width 39 height 39
click at [1230, 319] on label "(1) Like new" at bounding box center [1335, 302] width 392 height 39
click at [1178, 319] on input "(1) Like new" at bounding box center [1158, 302] width 39 height 39
click at [1255, 357] on label "(2) Well maintained, minor wear and tear" at bounding box center [1335, 340] width 392 height 39
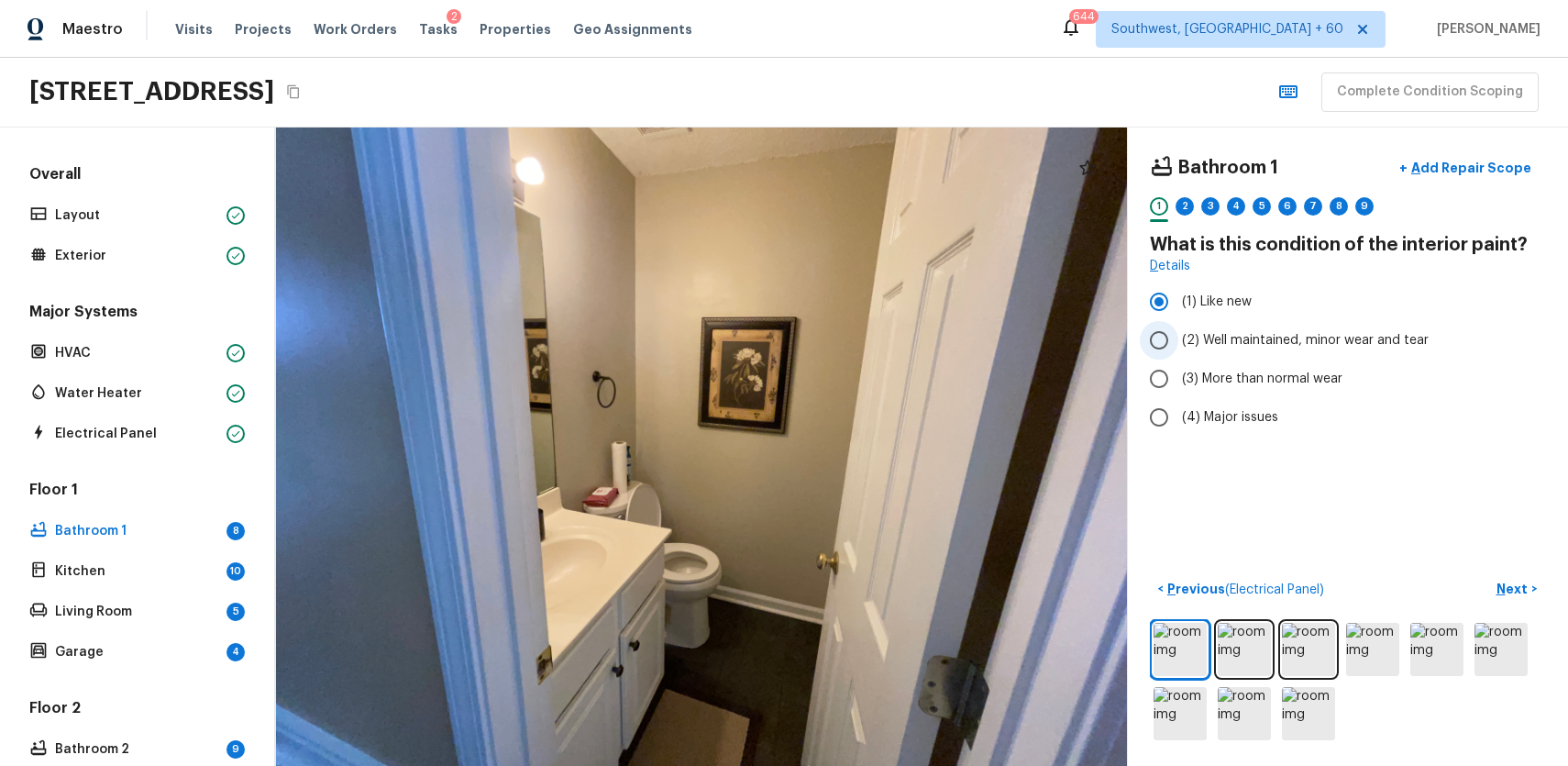
click at [1178, 357] on input "(2) Well maintained, minor wear and tear" at bounding box center [1158, 340] width 39 height 39
click at [1516, 590] on p "Next" at bounding box center [1513, 588] width 35 height 18
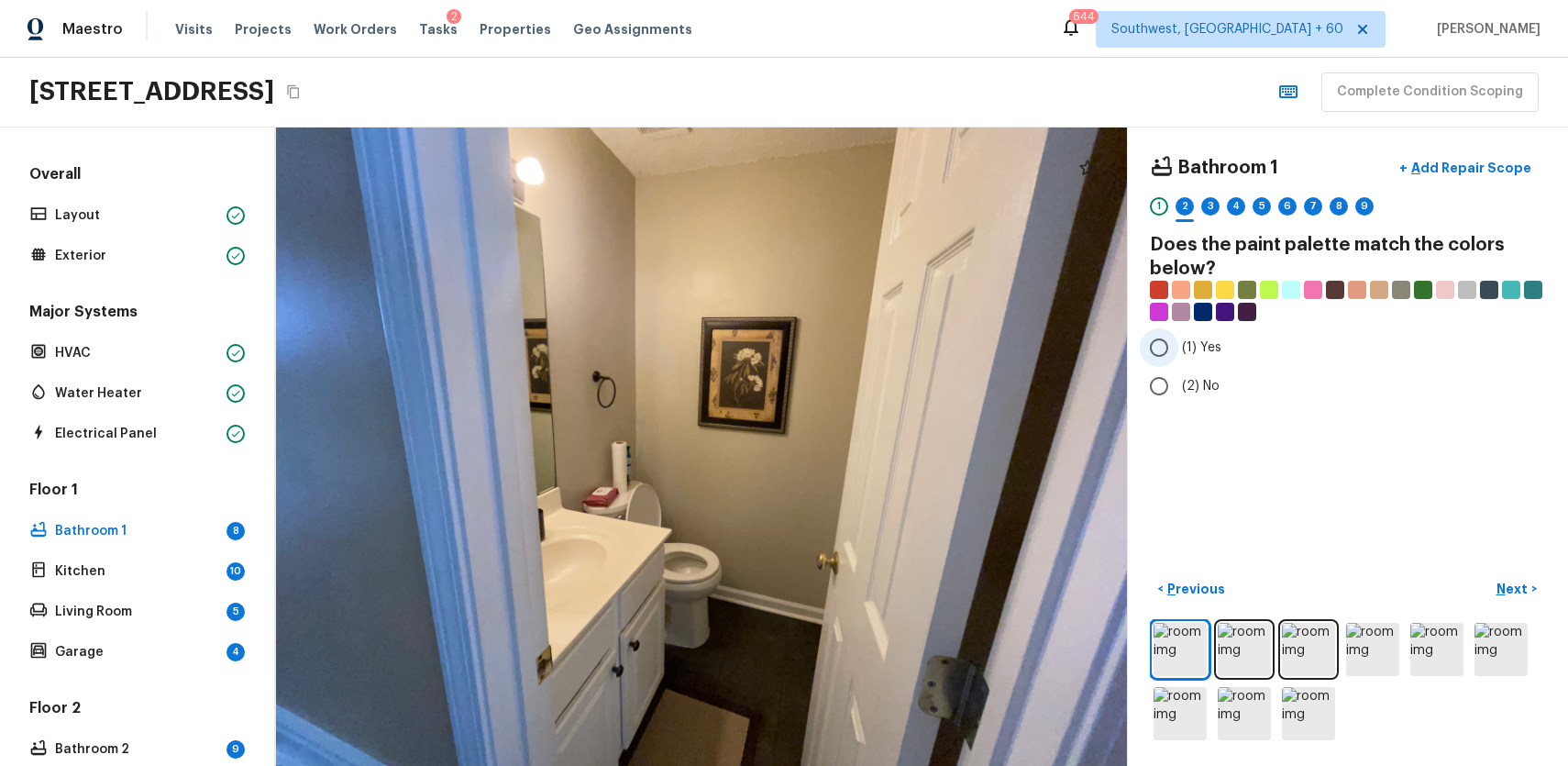
click at [1179, 355] on label "(1) Yes" at bounding box center [1335, 347] width 392 height 39
click at [1178, 355] on input "(1) Yes" at bounding box center [1158, 347] width 39 height 39
click at [1212, 211] on div "3" at bounding box center [1210, 206] width 18 height 18
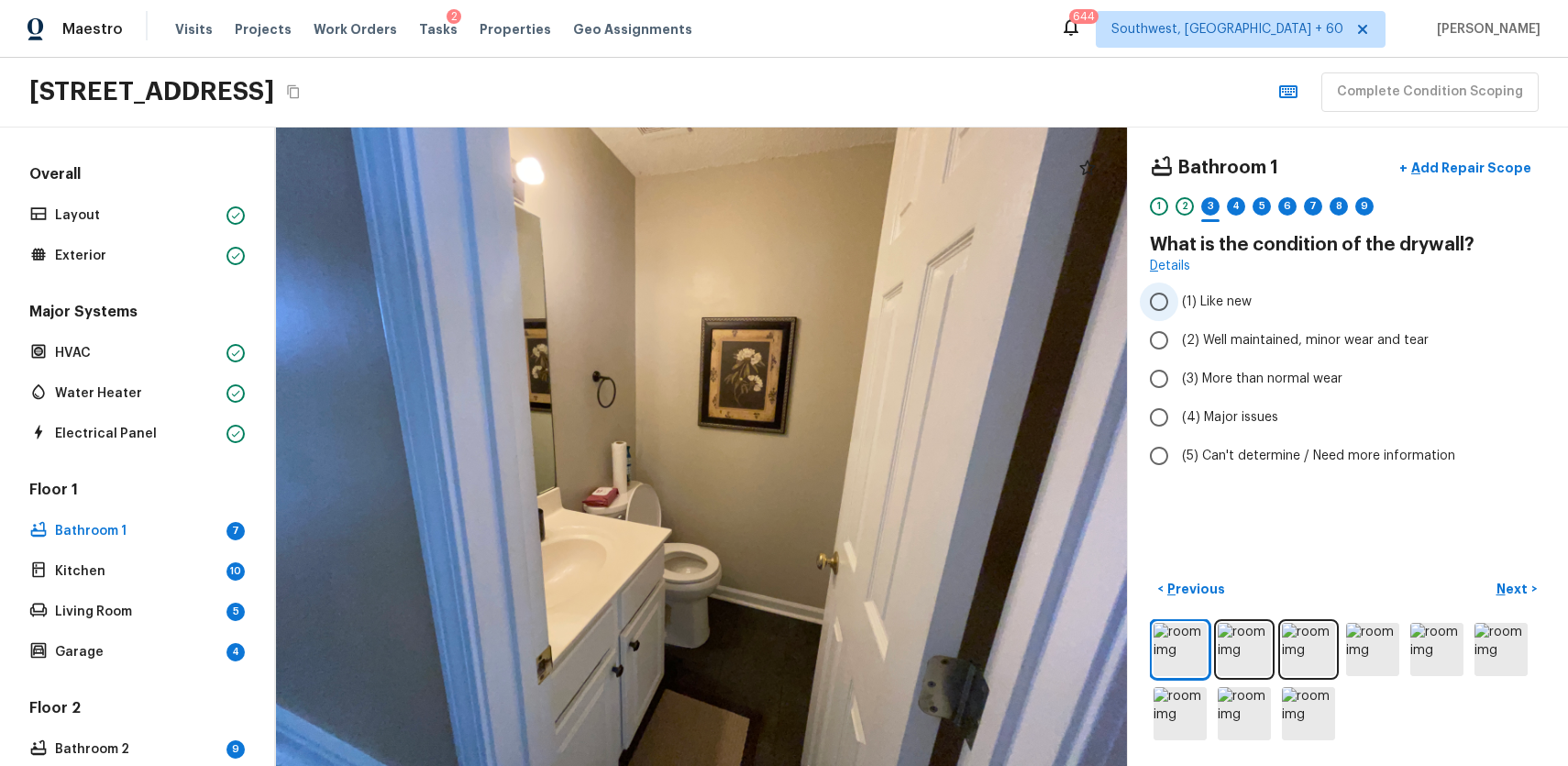
click at [1285, 313] on label "(1) Like new" at bounding box center [1335, 302] width 392 height 39
click at [1178, 313] on input "(1) Like new" at bounding box center [1158, 302] width 39 height 39
click at [1300, 341] on span "(2) Well maintained, minor wear and tear" at bounding box center [1305, 340] width 247 height 18
click at [1178, 341] on input "(2) Well maintained, minor wear and tear" at bounding box center [1158, 340] width 39 height 39
click at [1229, 201] on div "4" at bounding box center [1236, 206] width 18 height 18
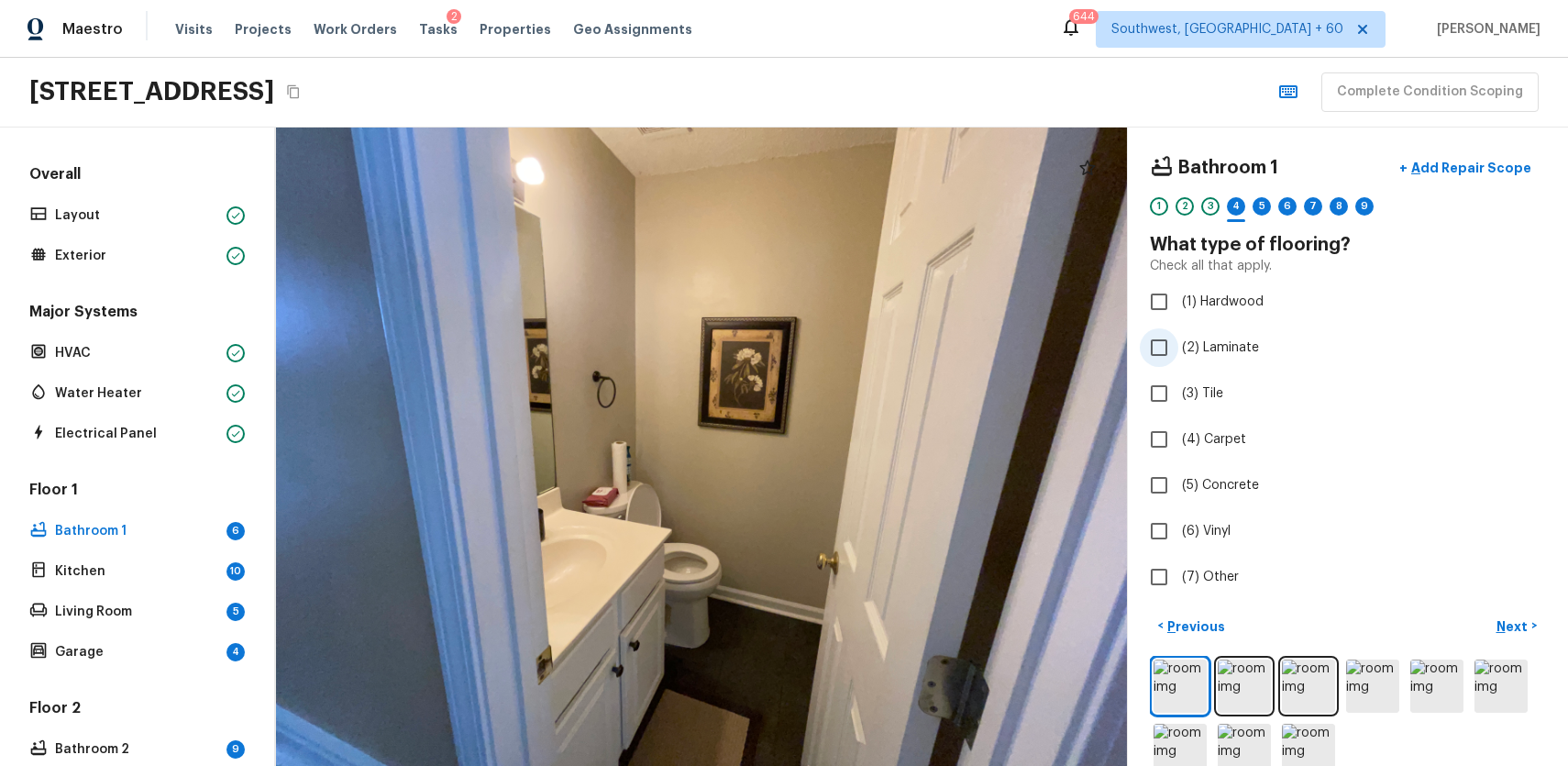
click at [1221, 344] on span "(2) Laminate" at bounding box center [1221, 347] width 77 height 18
click at [1178, 344] on input "(2) Laminate" at bounding box center [1158, 347] width 39 height 39
click at [1434, 700] on img at bounding box center [1437, 687] width 54 height 54
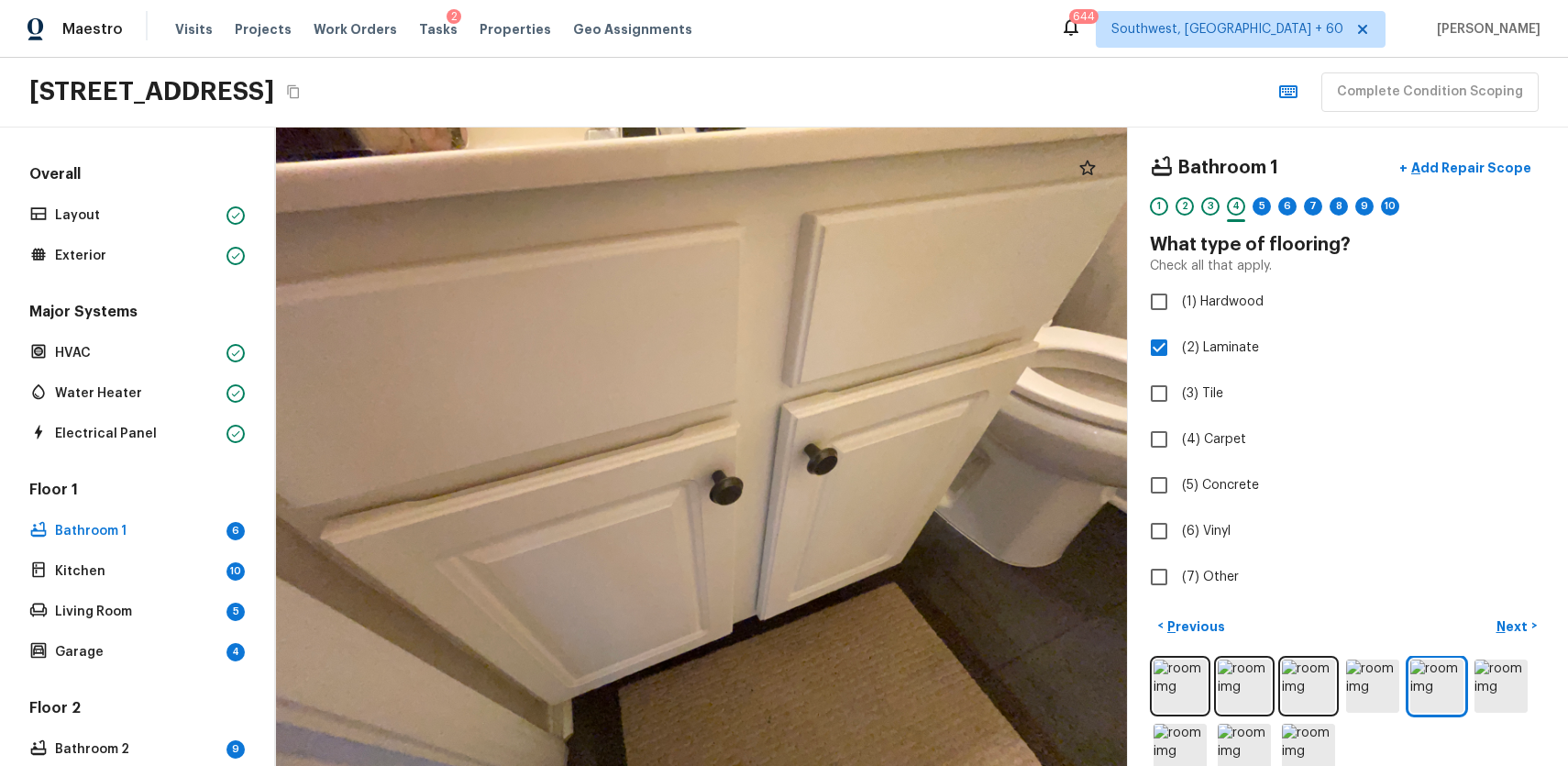
click at [1315, 712] on div at bounding box center [1347, 718] width 396 height 125
click at [1312, 683] on img at bounding box center [1309, 687] width 54 height 54
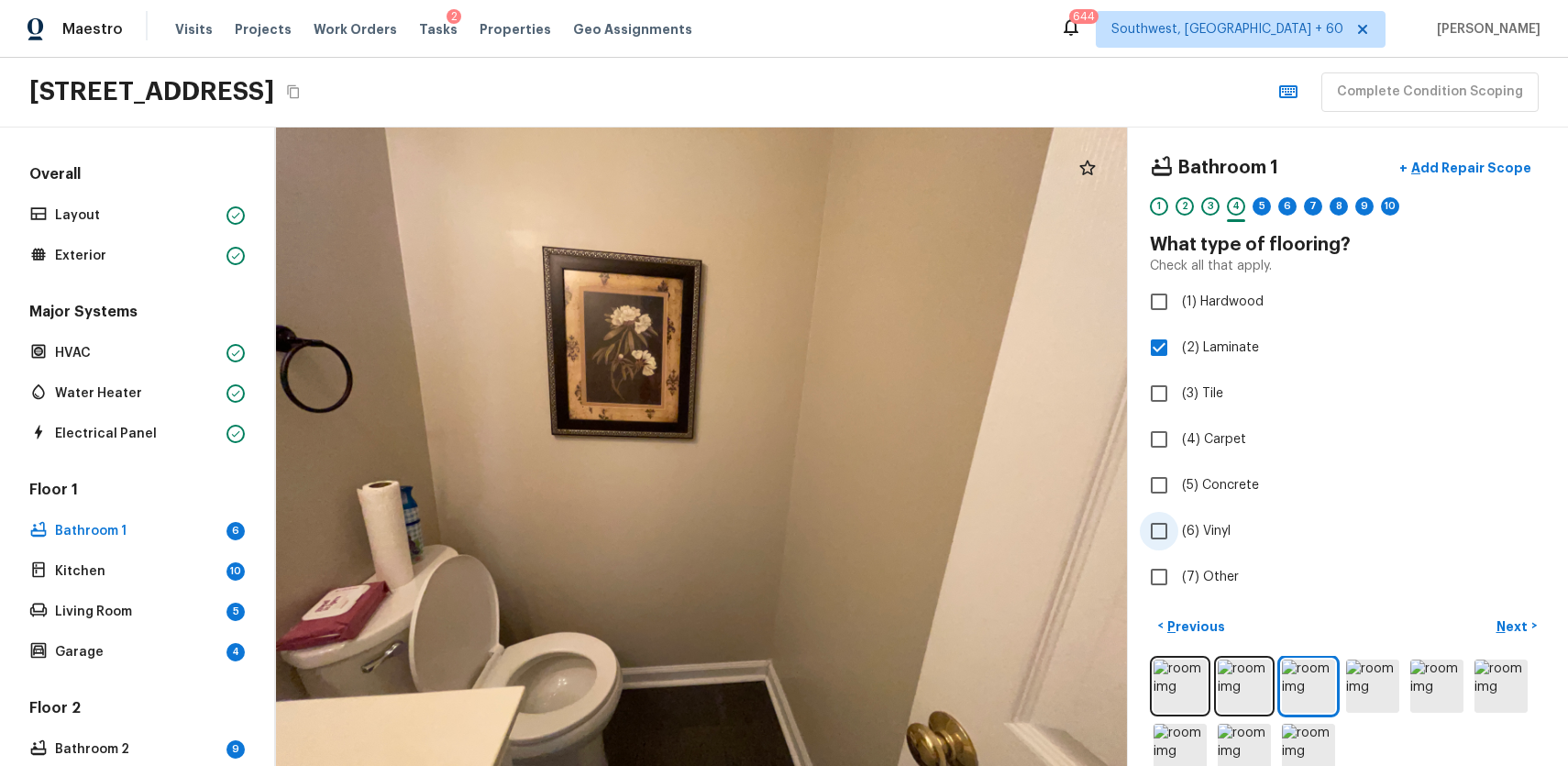
scroll to position [37, 0]
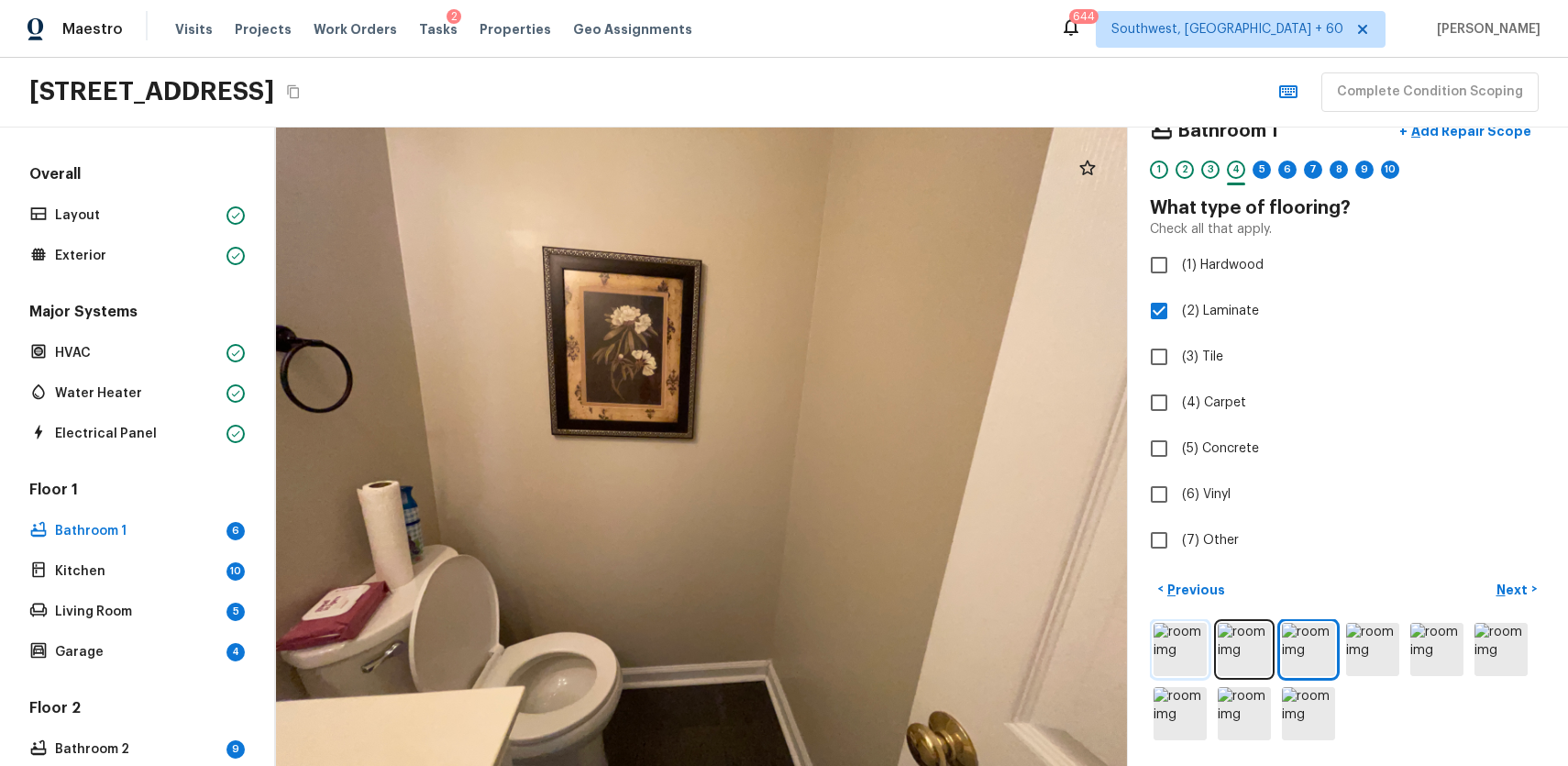
click at [1191, 633] on img at bounding box center [1180, 650] width 54 height 54
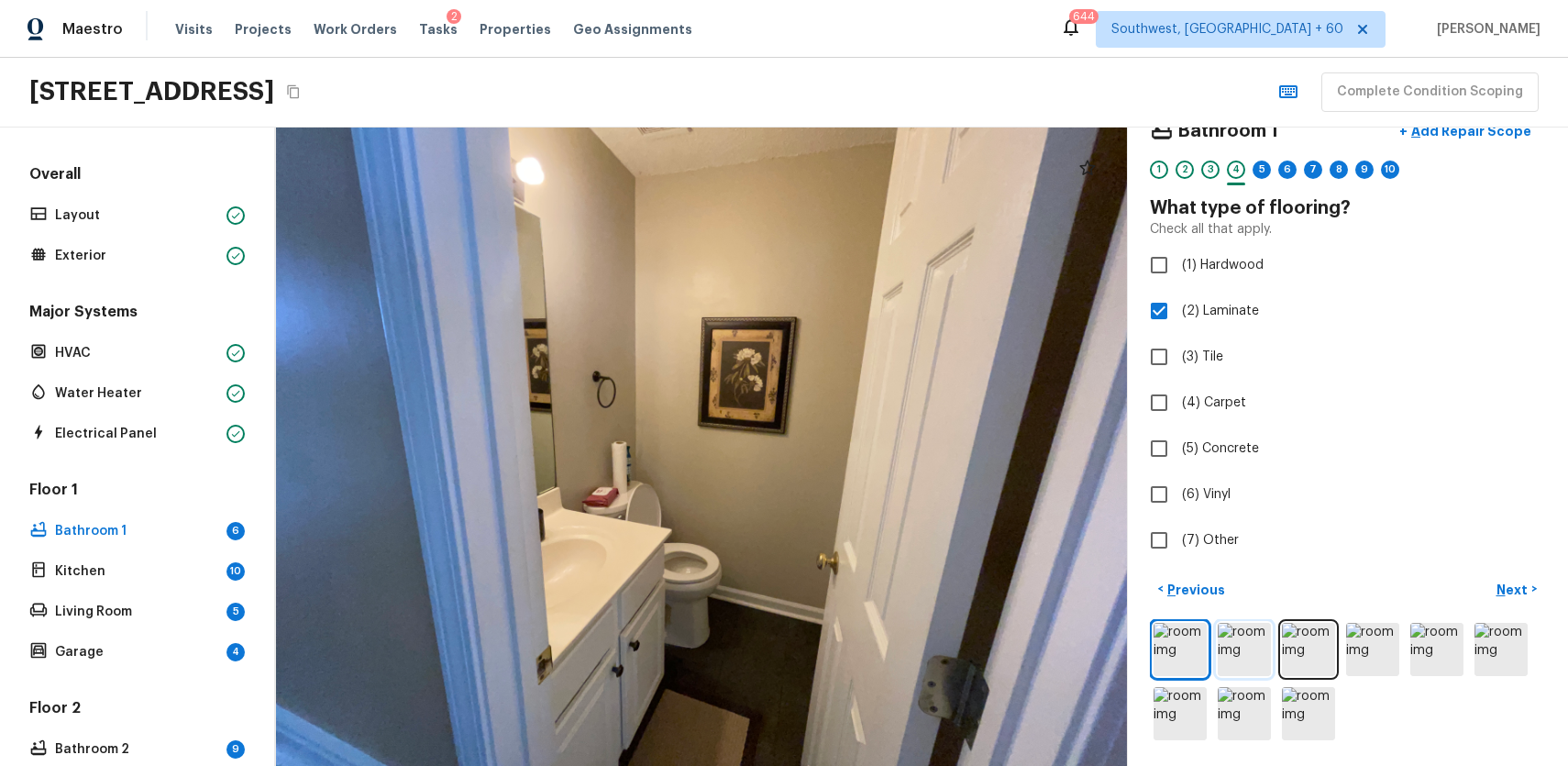
click at [1262, 634] on img at bounding box center [1245, 650] width 54 height 54
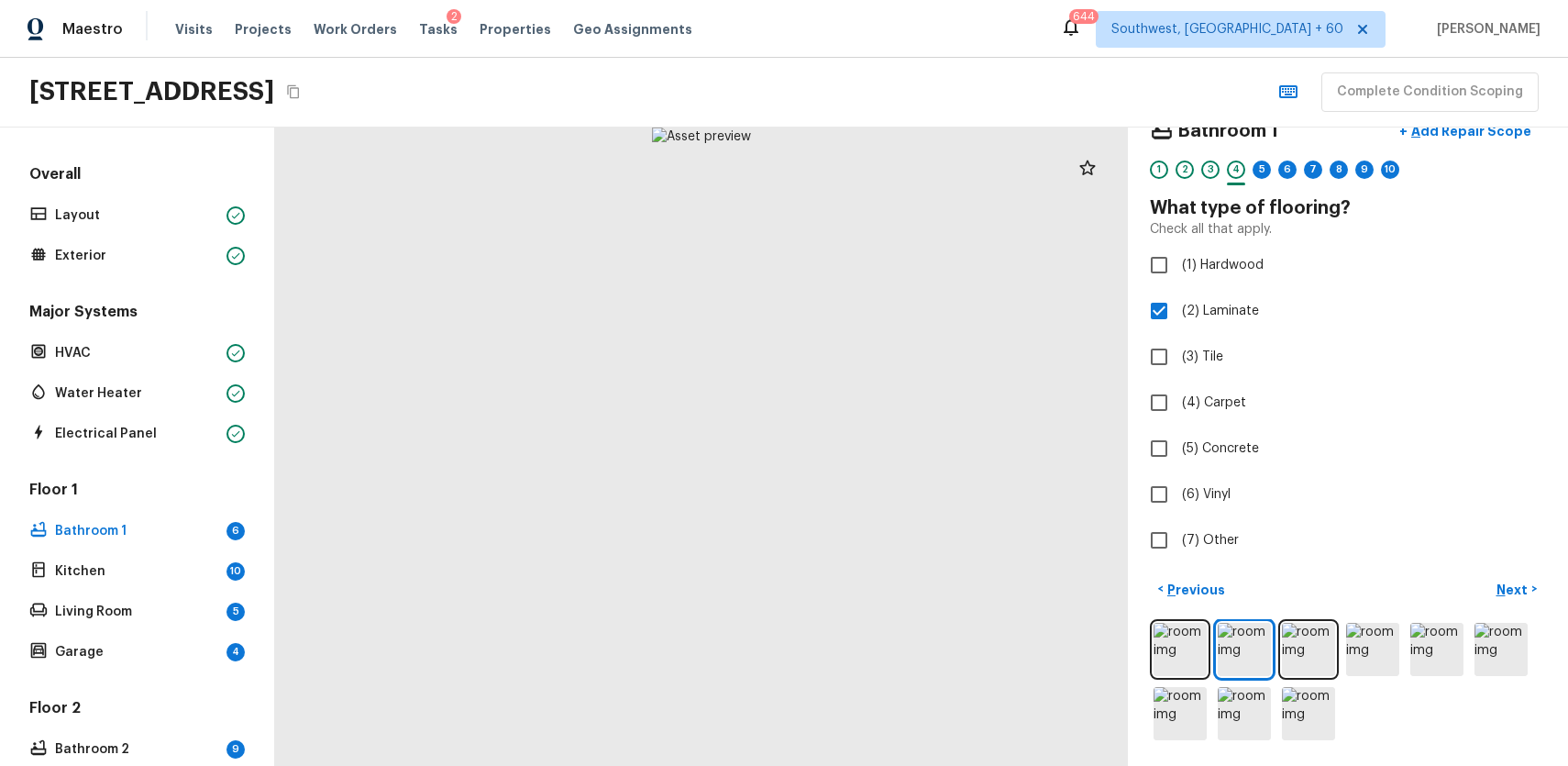
click at [938, 588] on div at bounding box center [701, 447] width 853 height 639
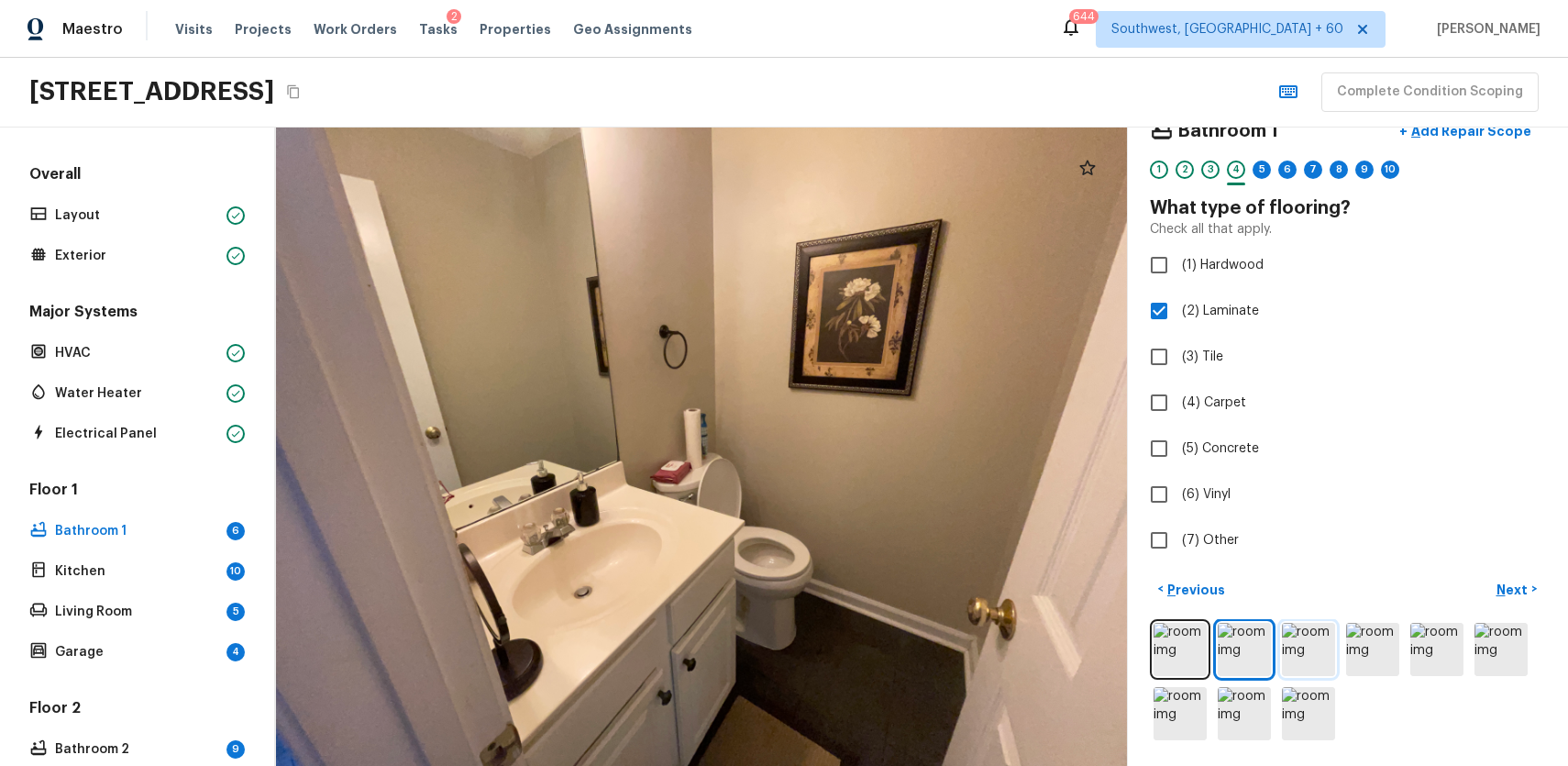
click at [1298, 657] on img at bounding box center [1309, 650] width 54 height 54
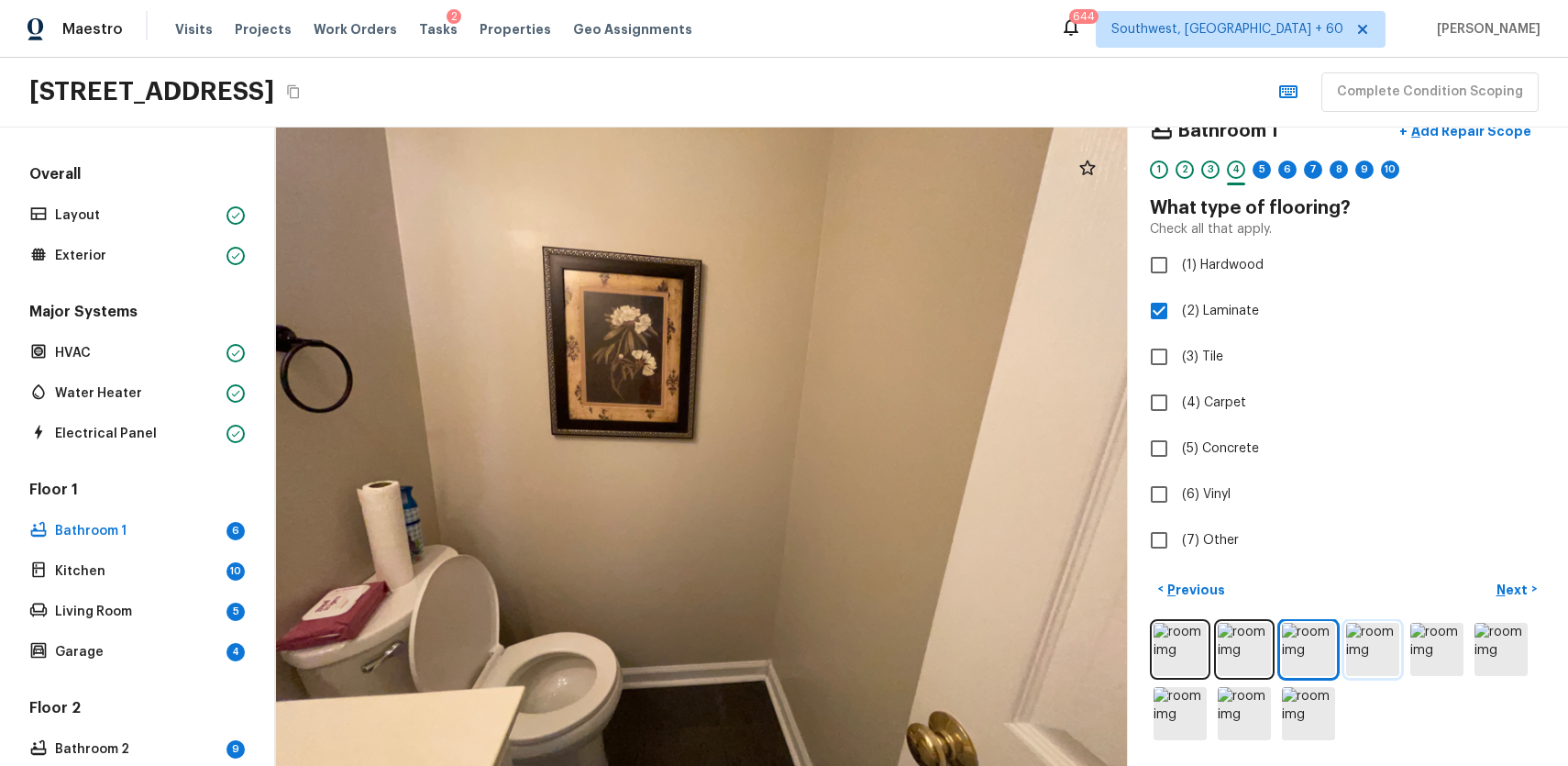
click at [1374, 662] on img at bounding box center [1373, 650] width 54 height 54
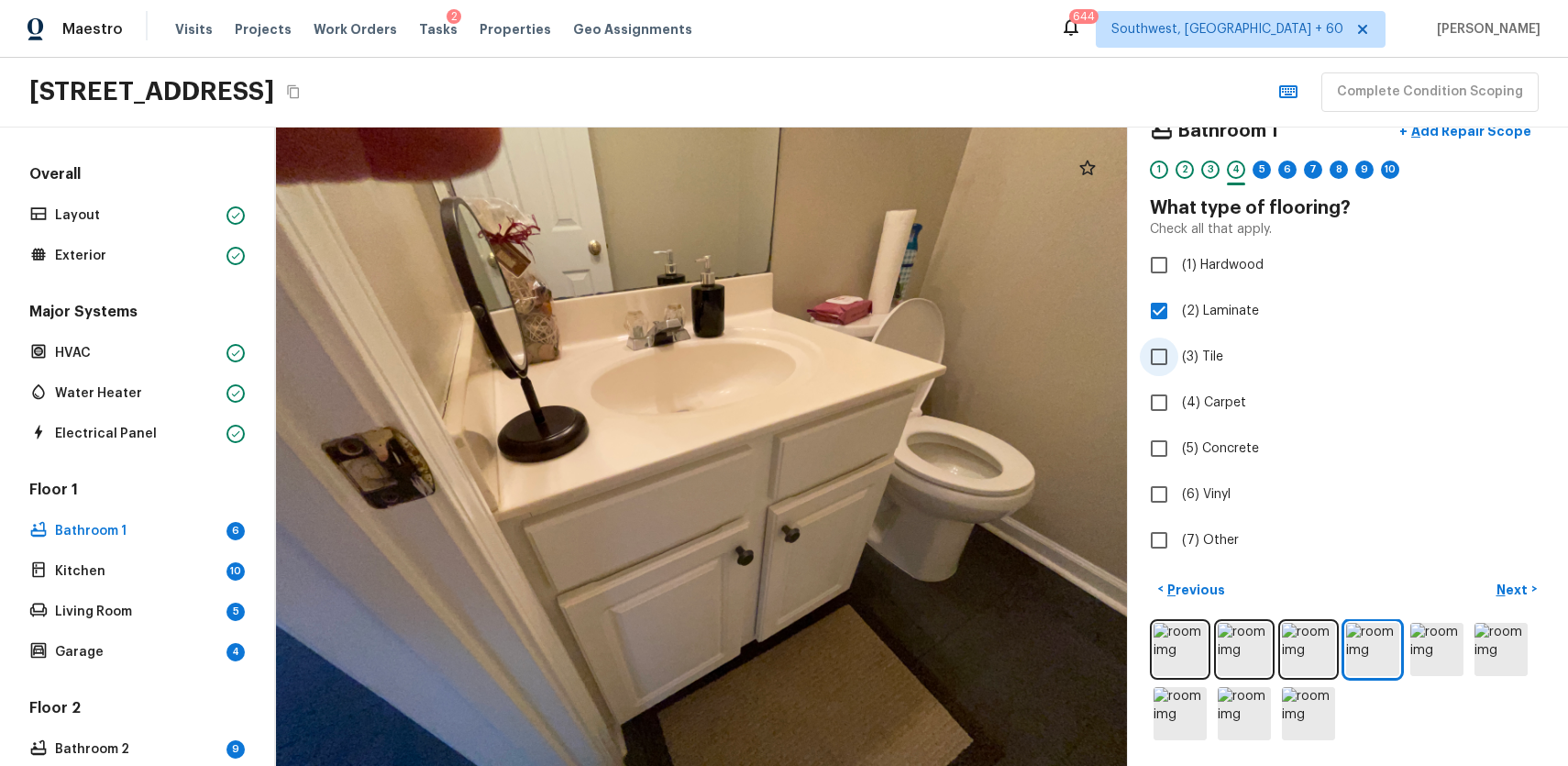
click at [1186, 360] on span "(3) Tile" at bounding box center [1203, 356] width 42 height 18
click at [1178, 360] on input "(3) Tile" at bounding box center [1158, 356] width 39 height 39
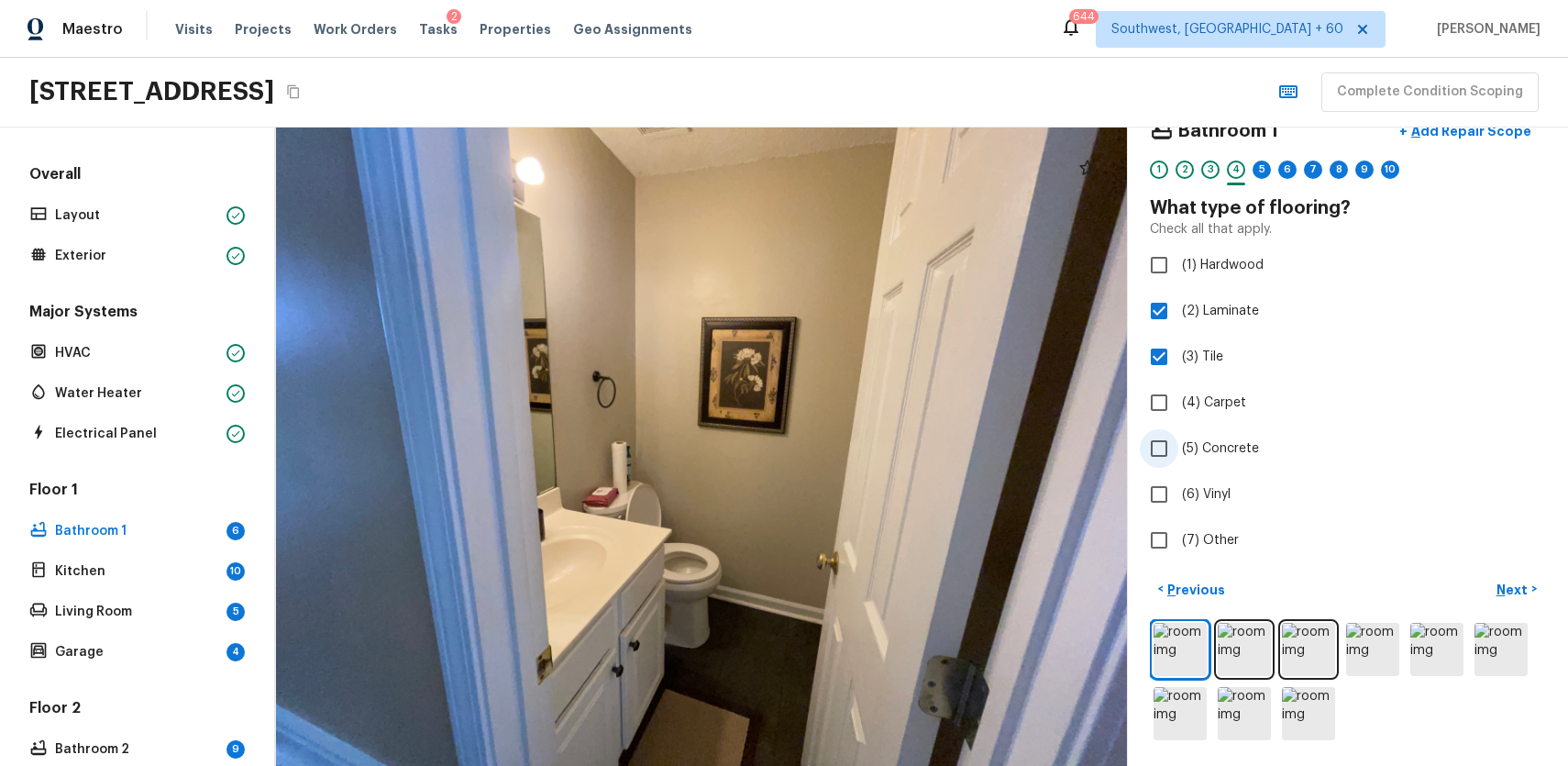
scroll to position [0, 0]
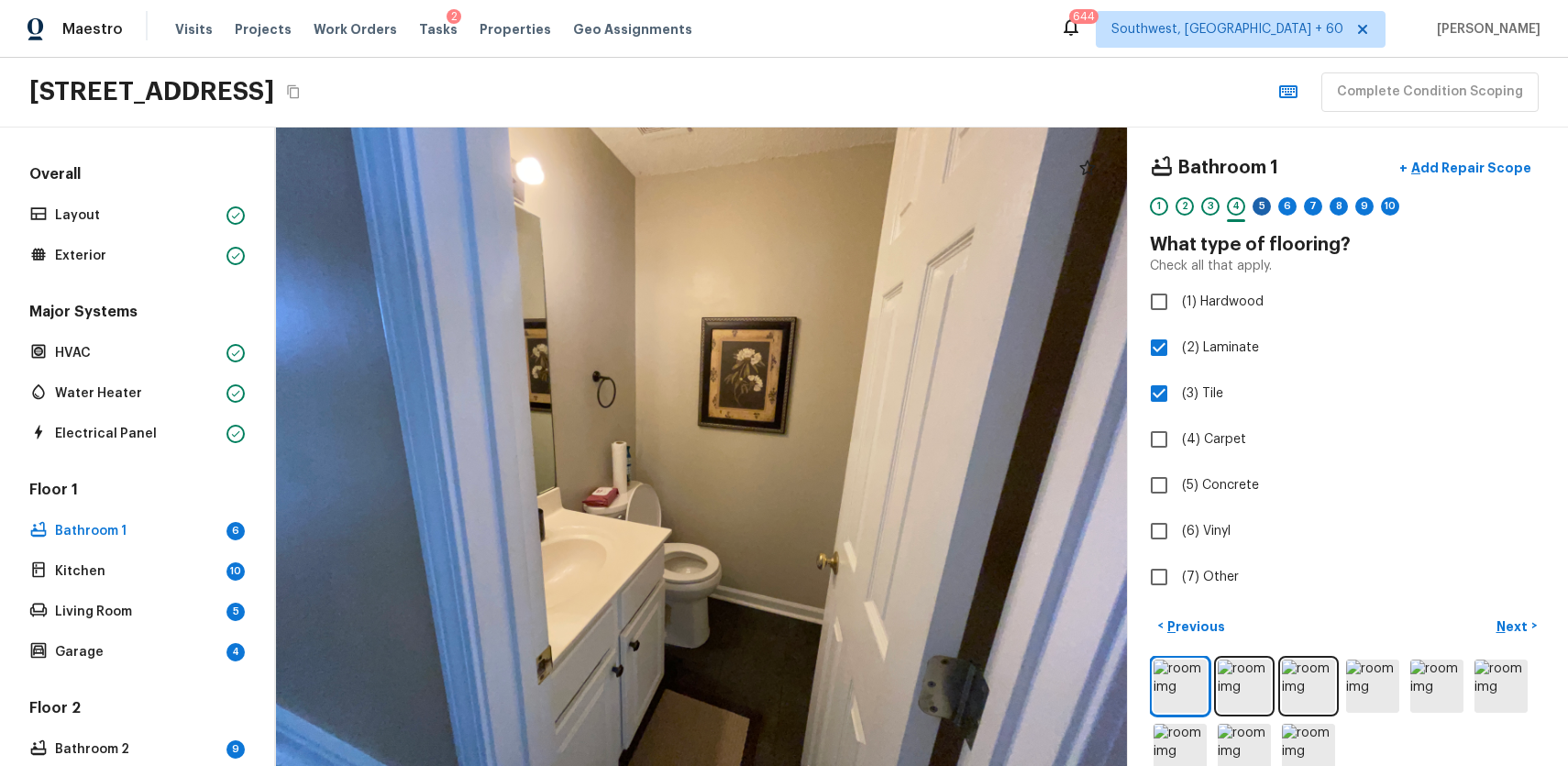
click at [1262, 202] on div "5" at bounding box center [1262, 206] width 18 height 18
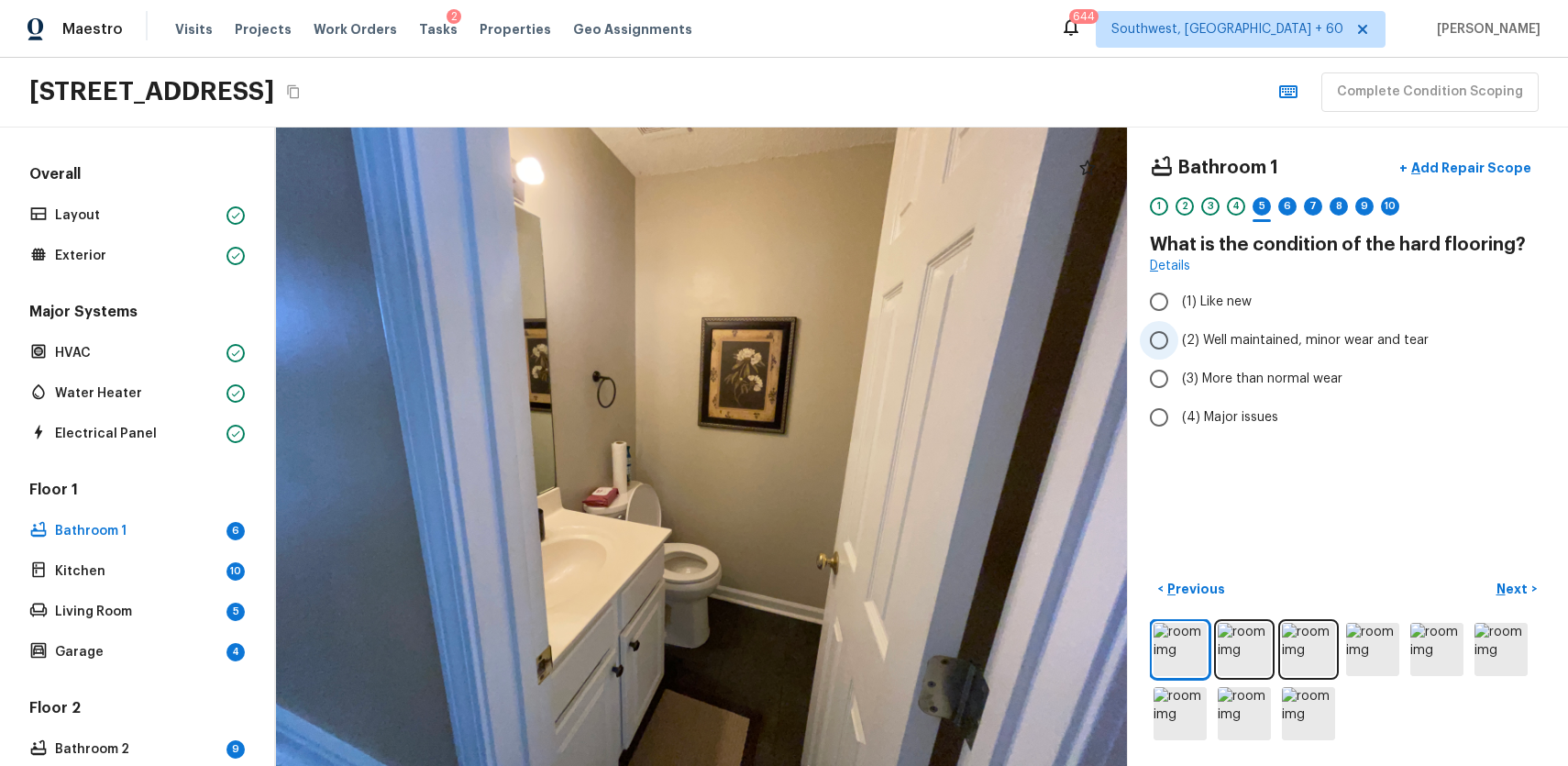
click at [1329, 335] on span "(2) Well maintained, minor wear and tear" at bounding box center [1305, 340] width 247 height 18
click at [1178, 335] on input "(2) Well maintained, minor wear and tear" at bounding box center [1158, 340] width 39 height 39
click at [1289, 204] on div "6" at bounding box center [1287, 206] width 18 height 18
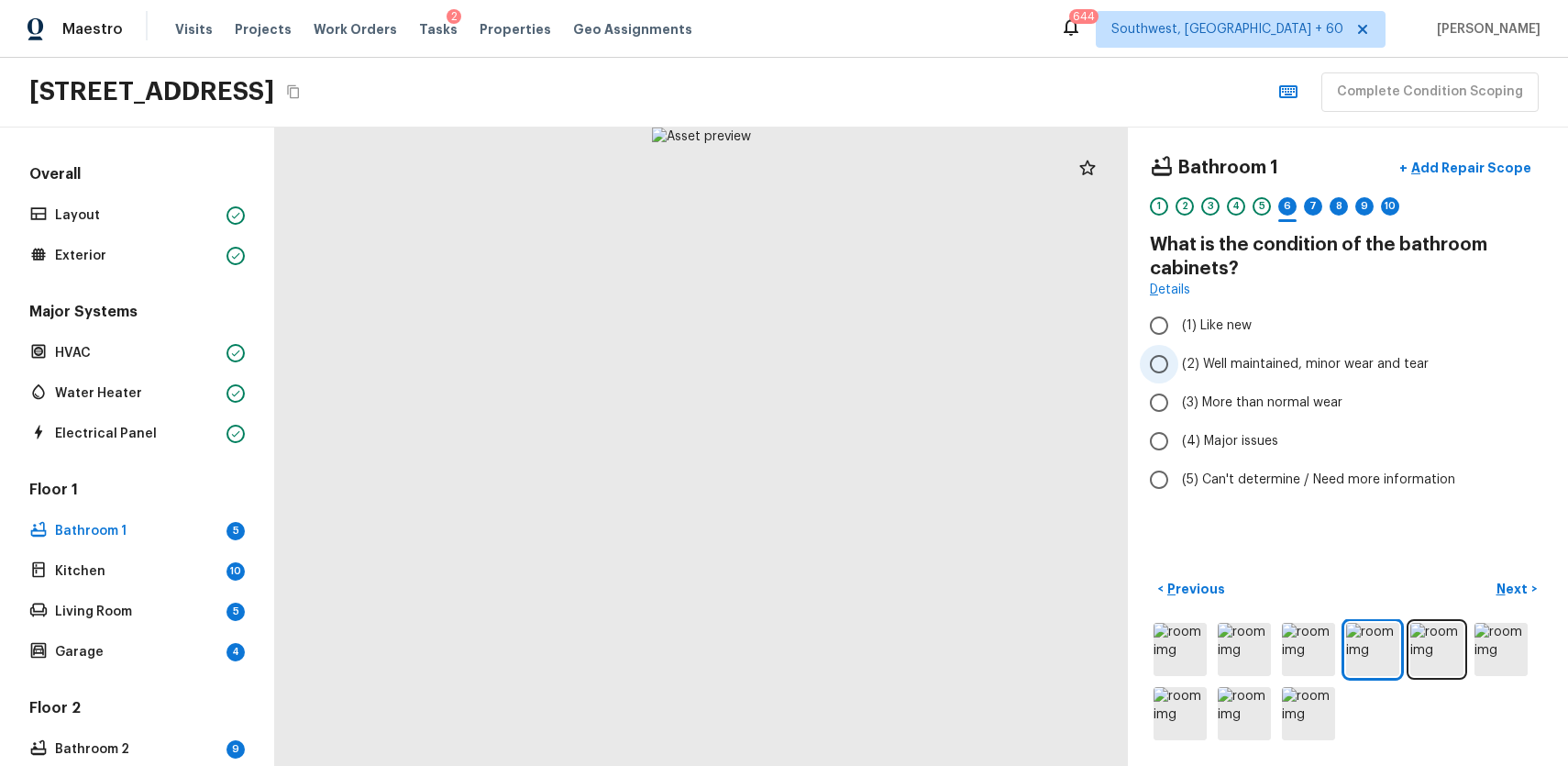
click at [1352, 356] on span "(2) Well maintained, minor wear and tear" at bounding box center [1305, 364] width 247 height 18
click at [1178, 356] on input "(2) Well maintained, minor wear and tear" at bounding box center [1158, 364] width 39 height 39
click at [1315, 206] on div "7" at bounding box center [1313, 206] width 18 height 18
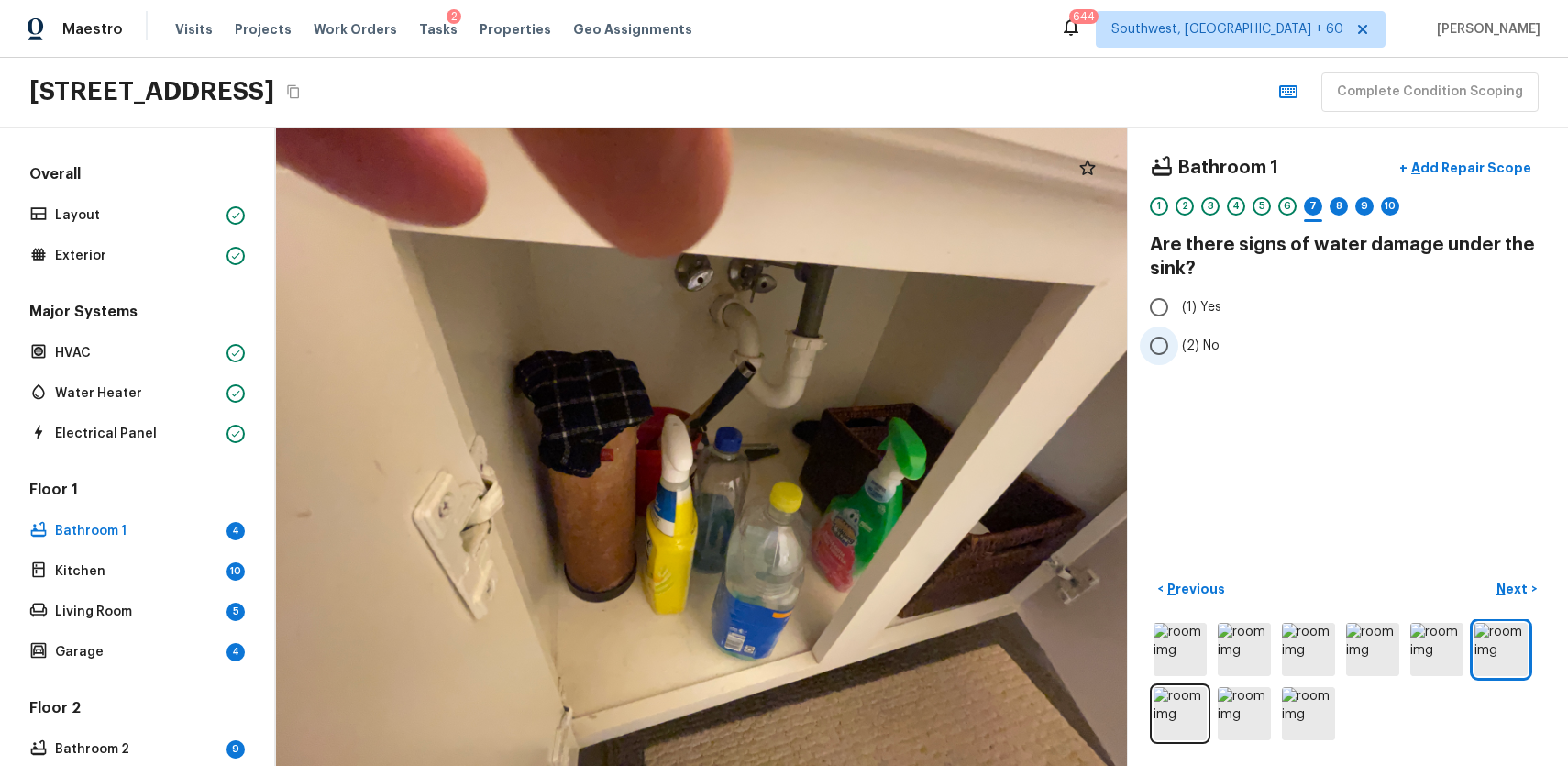
click at [1149, 356] on input "(2) No" at bounding box center [1158, 345] width 39 height 39
click at [1343, 205] on div "8" at bounding box center [1339, 206] width 18 height 18
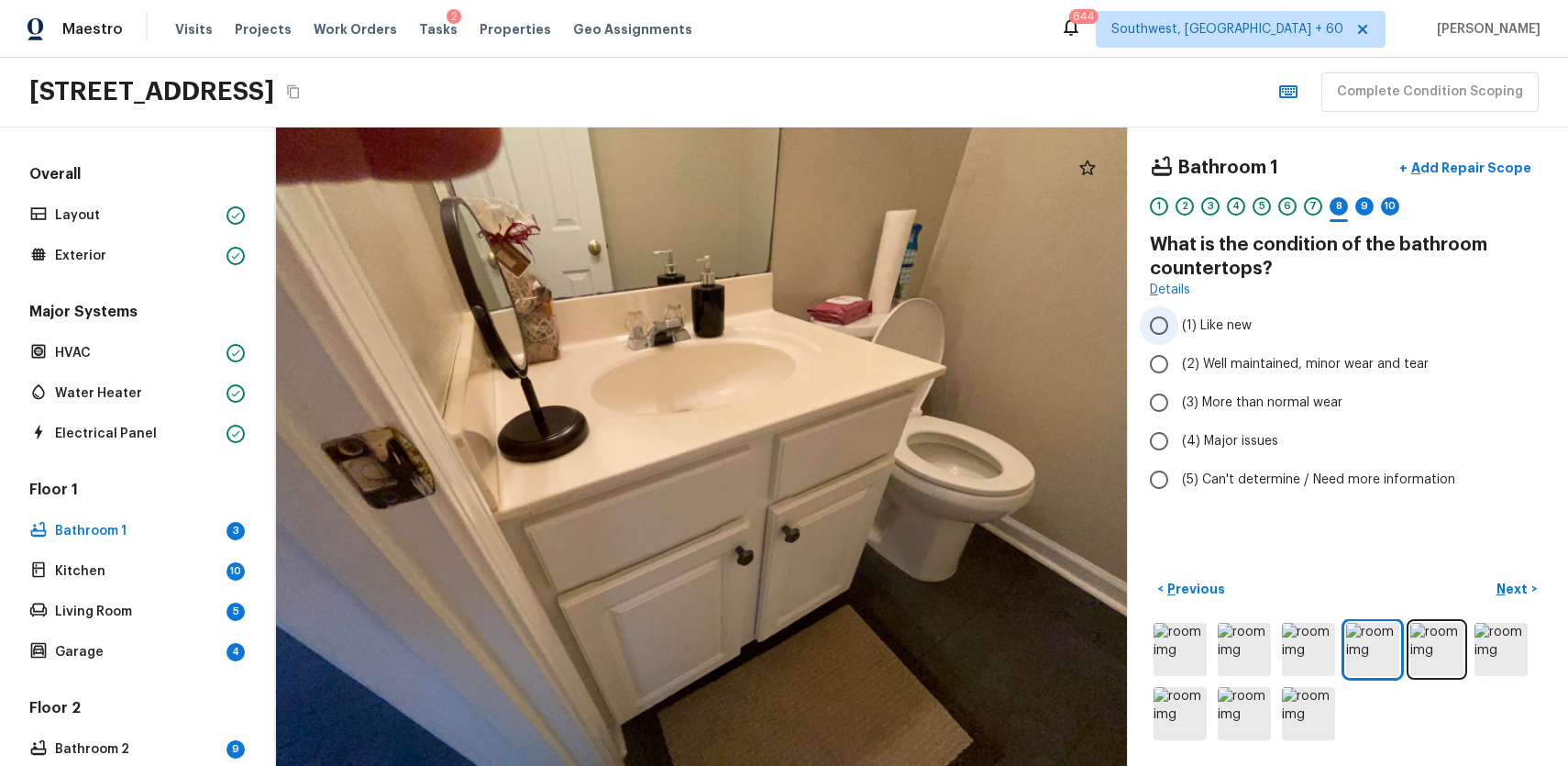
click at [1293, 342] on label "(1) Like new" at bounding box center [1335, 325] width 392 height 39
click at [1178, 342] on input "(1) Like new" at bounding box center [1158, 325] width 39 height 39
click at [1321, 360] on span "(2) Well maintained, minor wear and tear" at bounding box center [1305, 364] width 247 height 18
click at [1178, 360] on input "(2) Well maintained, minor wear and tear" at bounding box center [1158, 364] width 39 height 39
click at [1354, 206] on div "1 2 3 4 5 6 7 8 9 10" at bounding box center [1347, 211] width 396 height 29
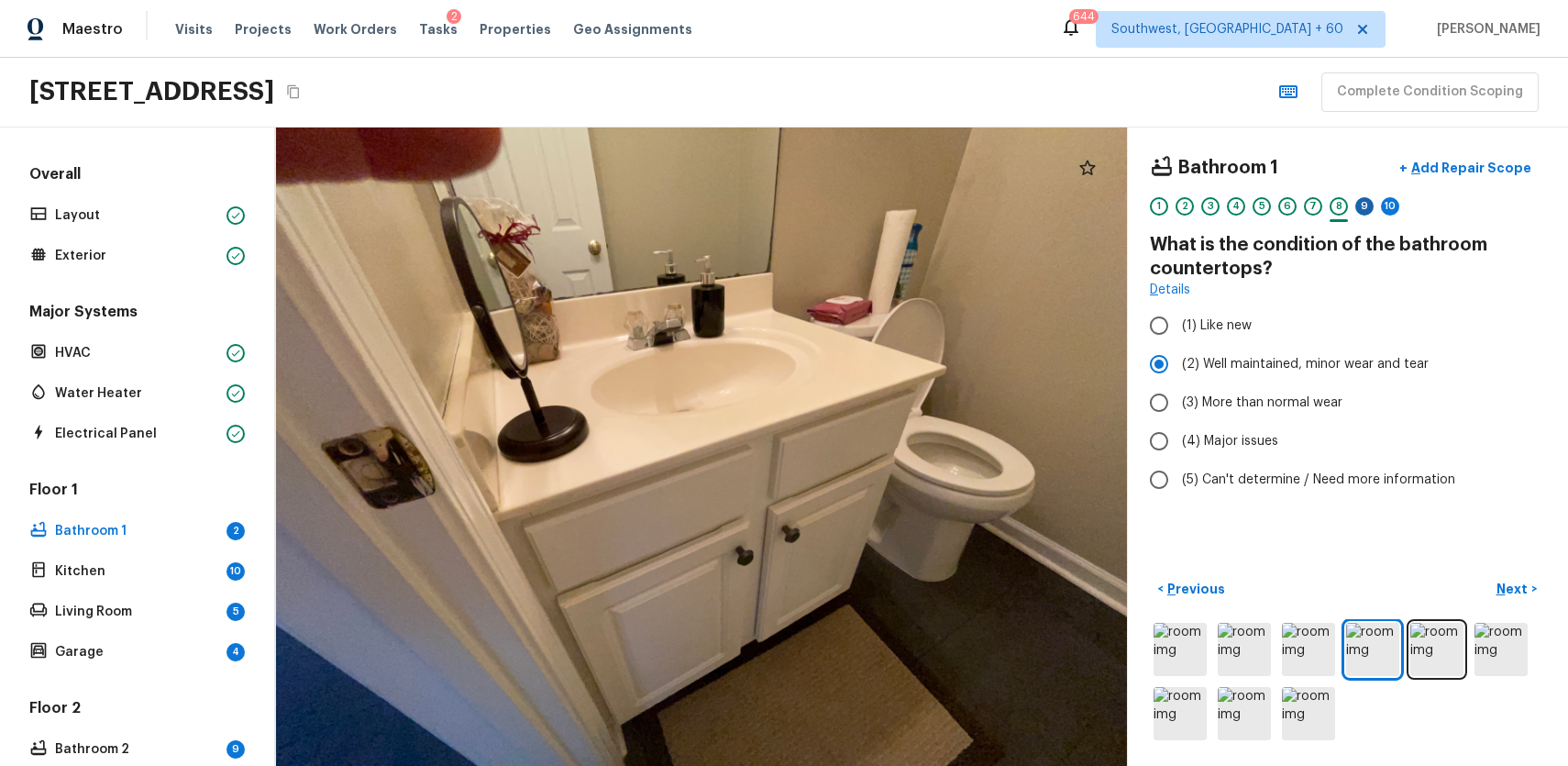
click at [1369, 200] on div "9" at bounding box center [1365, 206] width 18 height 18
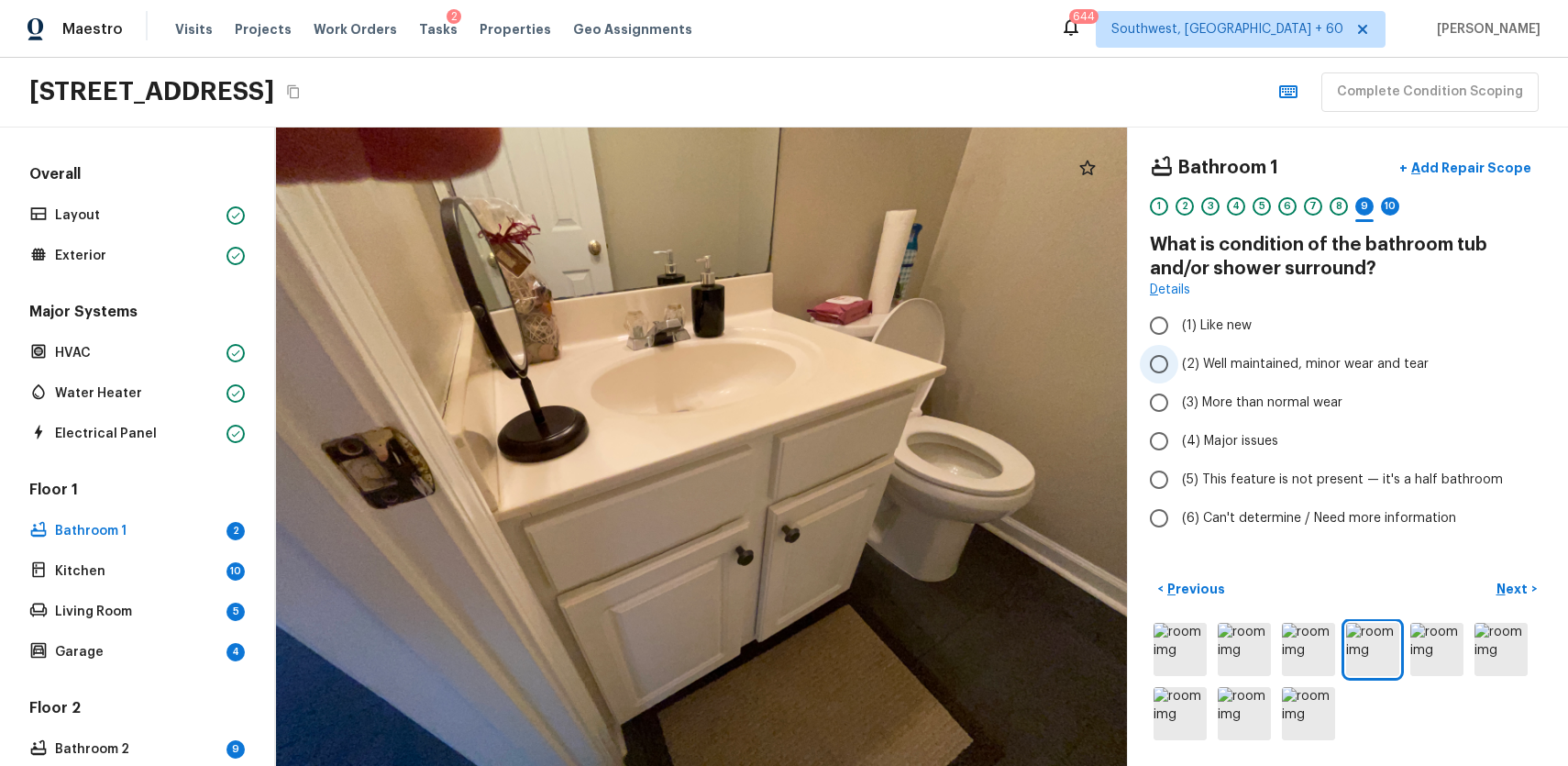
click at [1360, 347] on label "(2) Well maintained, minor wear and tear" at bounding box center [1335, 364] width 392 height 39
click at [1178, 347] on input "(2) Well maintained, minor wear and tear" at bounding box center [1158, 364] width 39 height 39
click at [1375, 363] on span "(2) Well maintained, minor wear and tear" at bounding box center [1305, 364] width 247 height 18
click at [1178, 363] on input "(2) Well maintained, minor wear and tear" at bounding box center [1158, 364] width 39 height 39
click at [1349, 368] on span "(2) Well maintained, minor wear and tear" at bounding box center [1305, 364] width 247 height 18
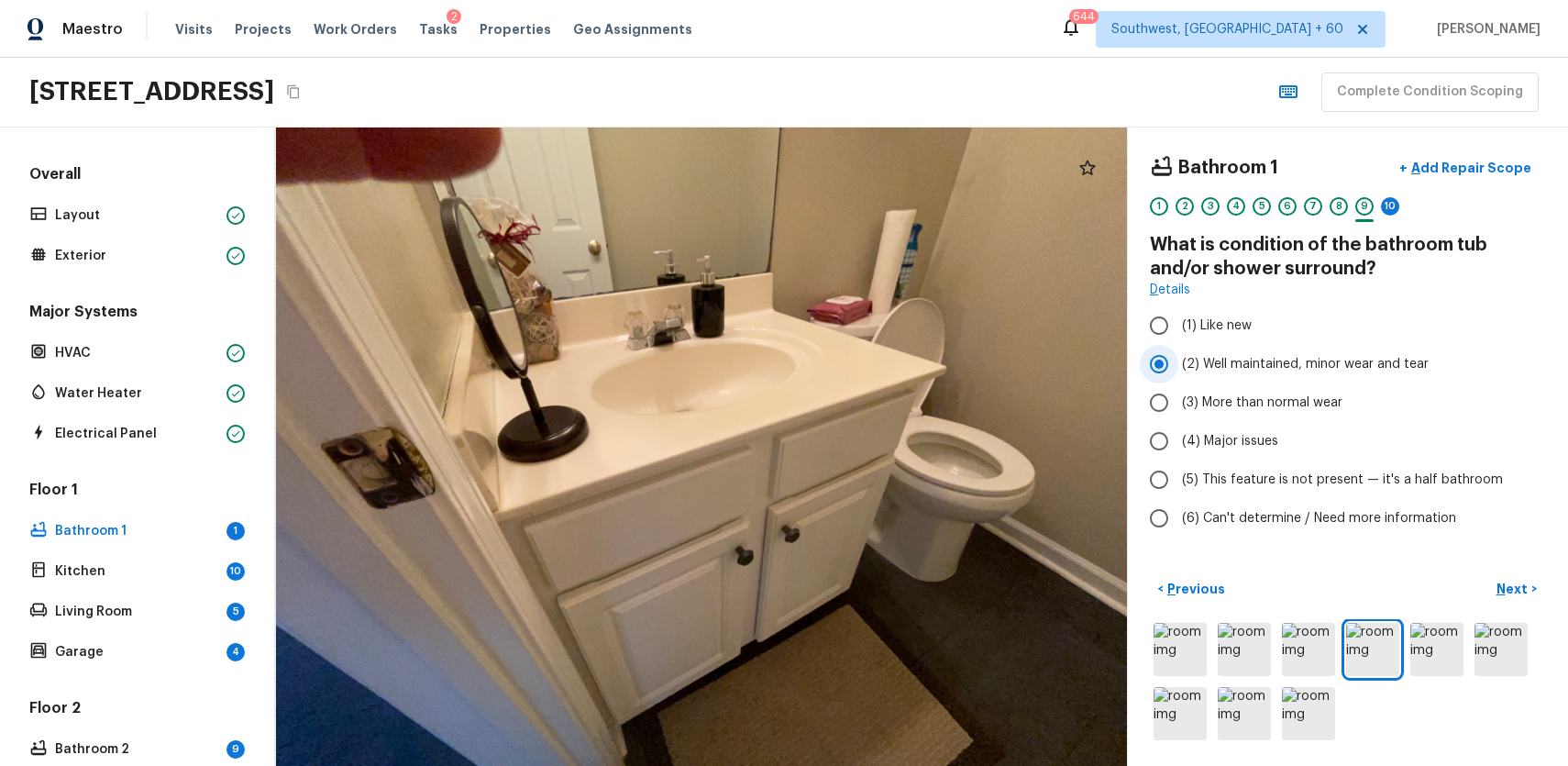
click at [1178, 368] on input "(2) Well maintained, minor wear and tear" at bounding box center [1158, 364] width 39 height 39
click at [1320, 490] on label "(5) This feature is not present — it's a half bathroom" at bounding box center [1335, 479] width 392 height 39
click at [1178, 490] on input "(5) This feature is not present — it's a half bathroom" at bounding box center [1158, 479] width 39 height 39
click at [1383, 210] on div "10" at bounding box center [1389, 206] width 18 height 18
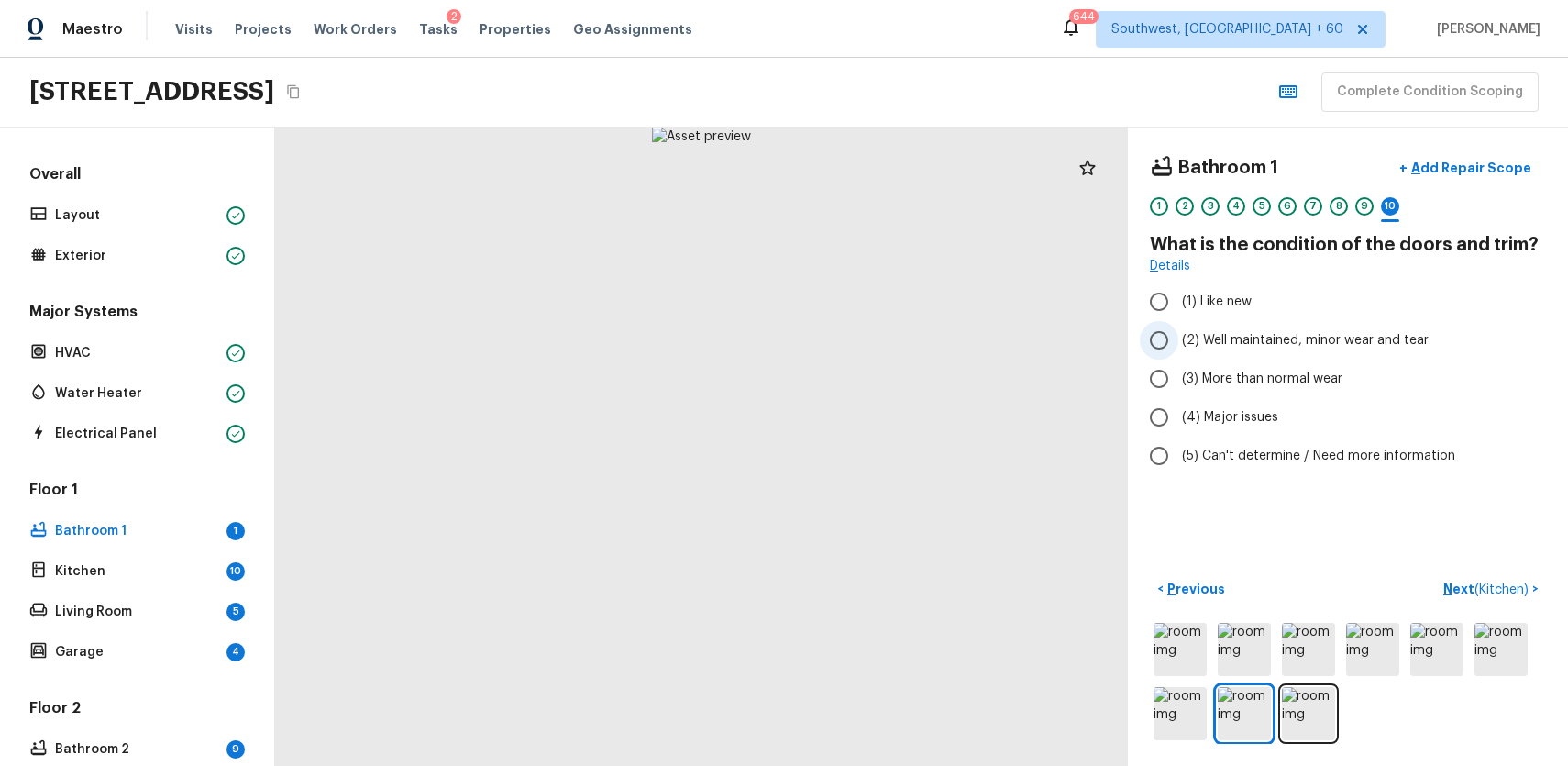
click at [1380, 347] on span "(2) Well maintained, minor wear and tear" at bounding box center [1305, 340] width 247 height 18
click at [1178, 347] on input "(2) Well maintained, minor wear and tear" at bounding box center [1158, 340] width 39 height 39
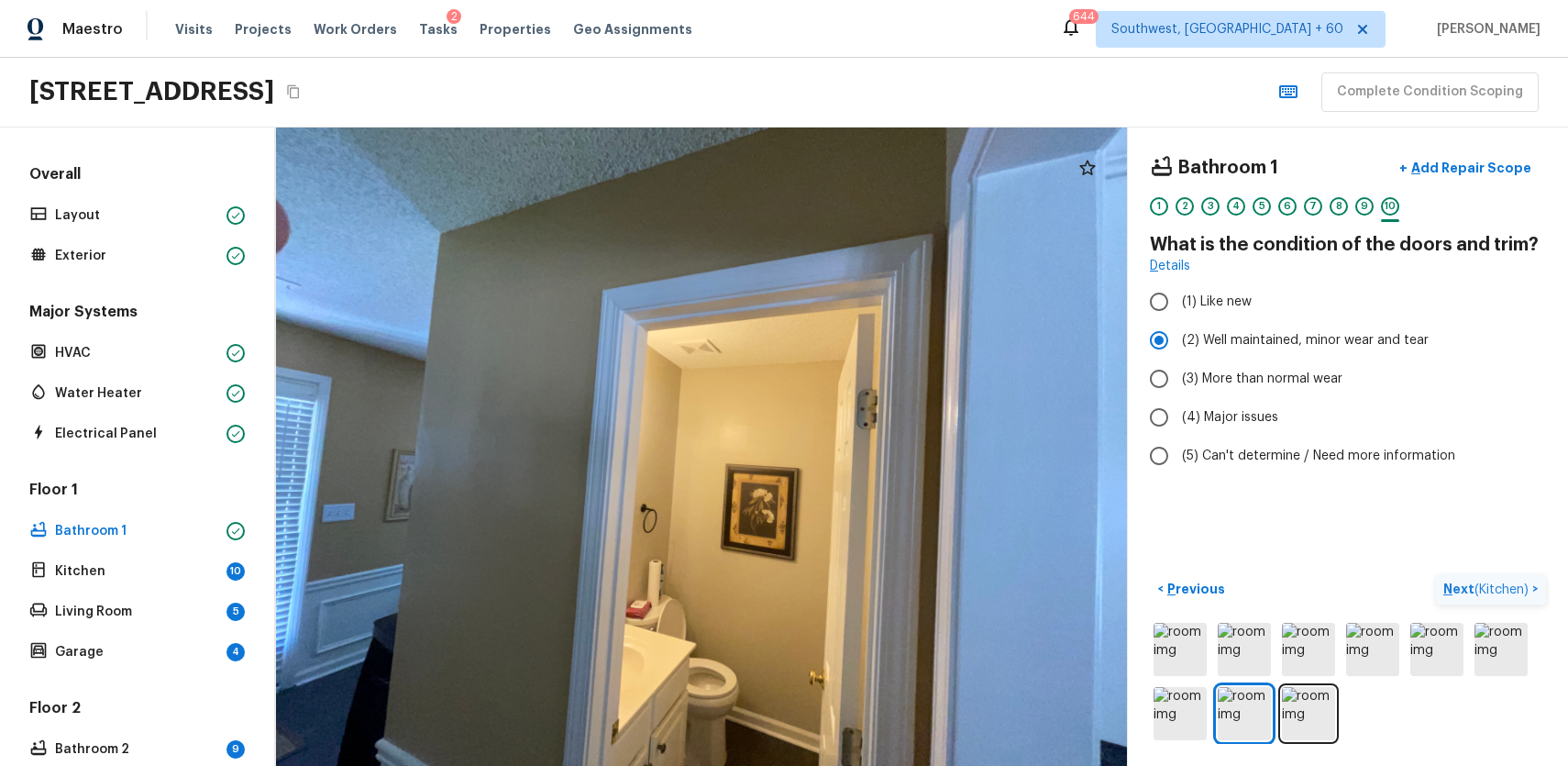
click at [1458, 590] on p "Next ( Kitchen )" at bounding box center [1488, 588] width 89 height 19
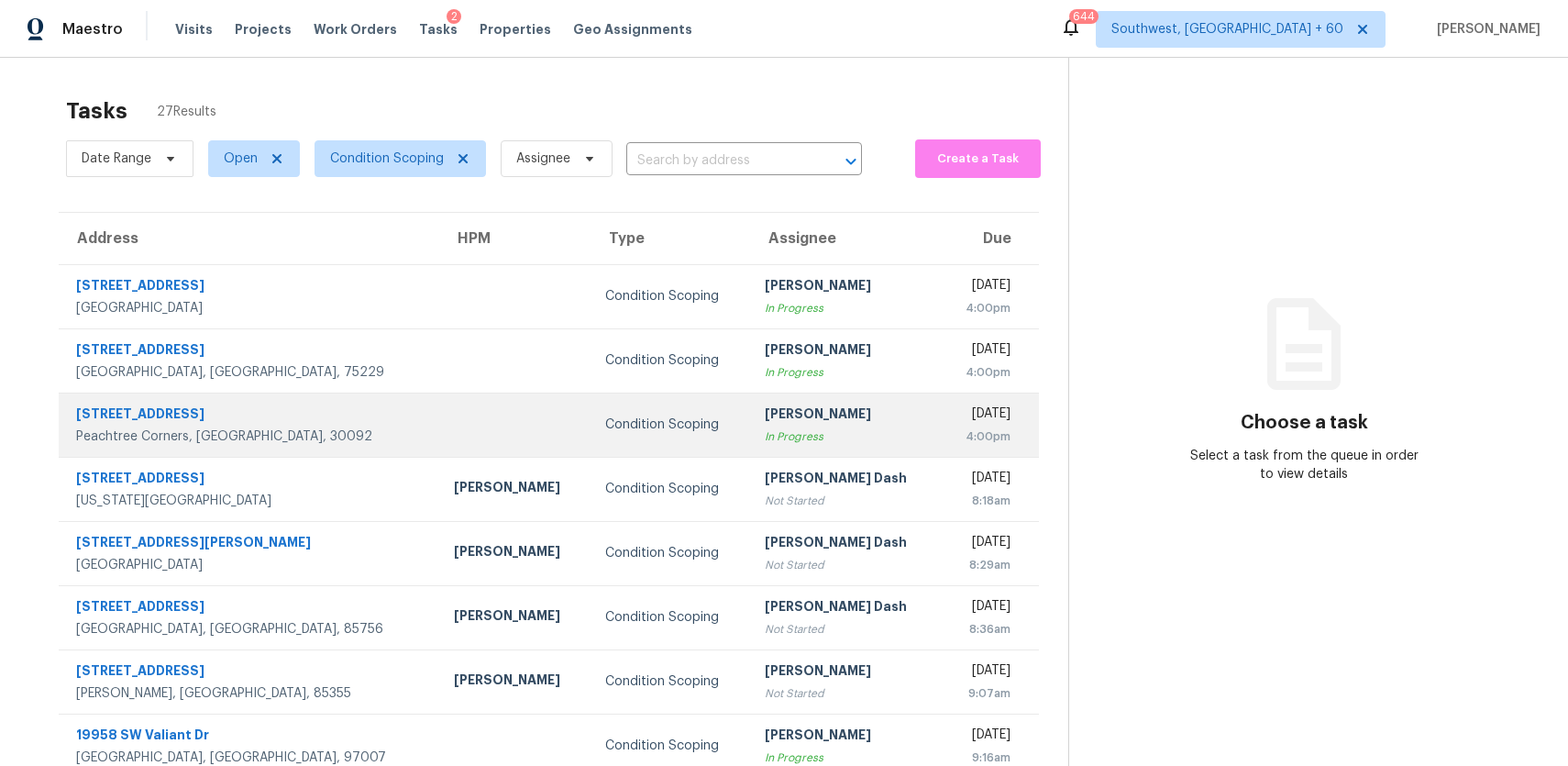
scroll to position [85, 0]
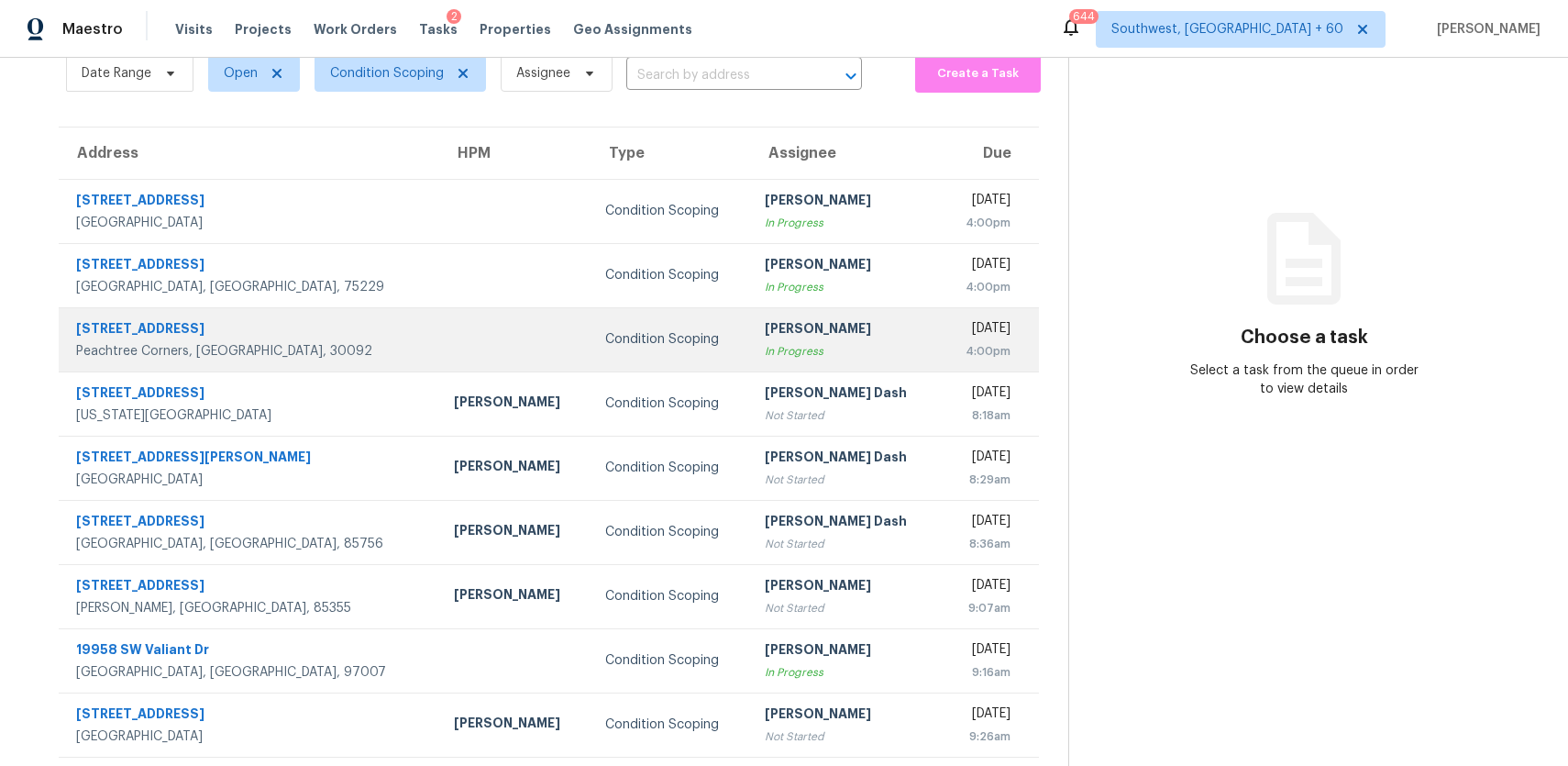
click at [750, 311] on td "Ranjith Kumar P In Progress" at bounding box center [845, 339] width 190 height 64
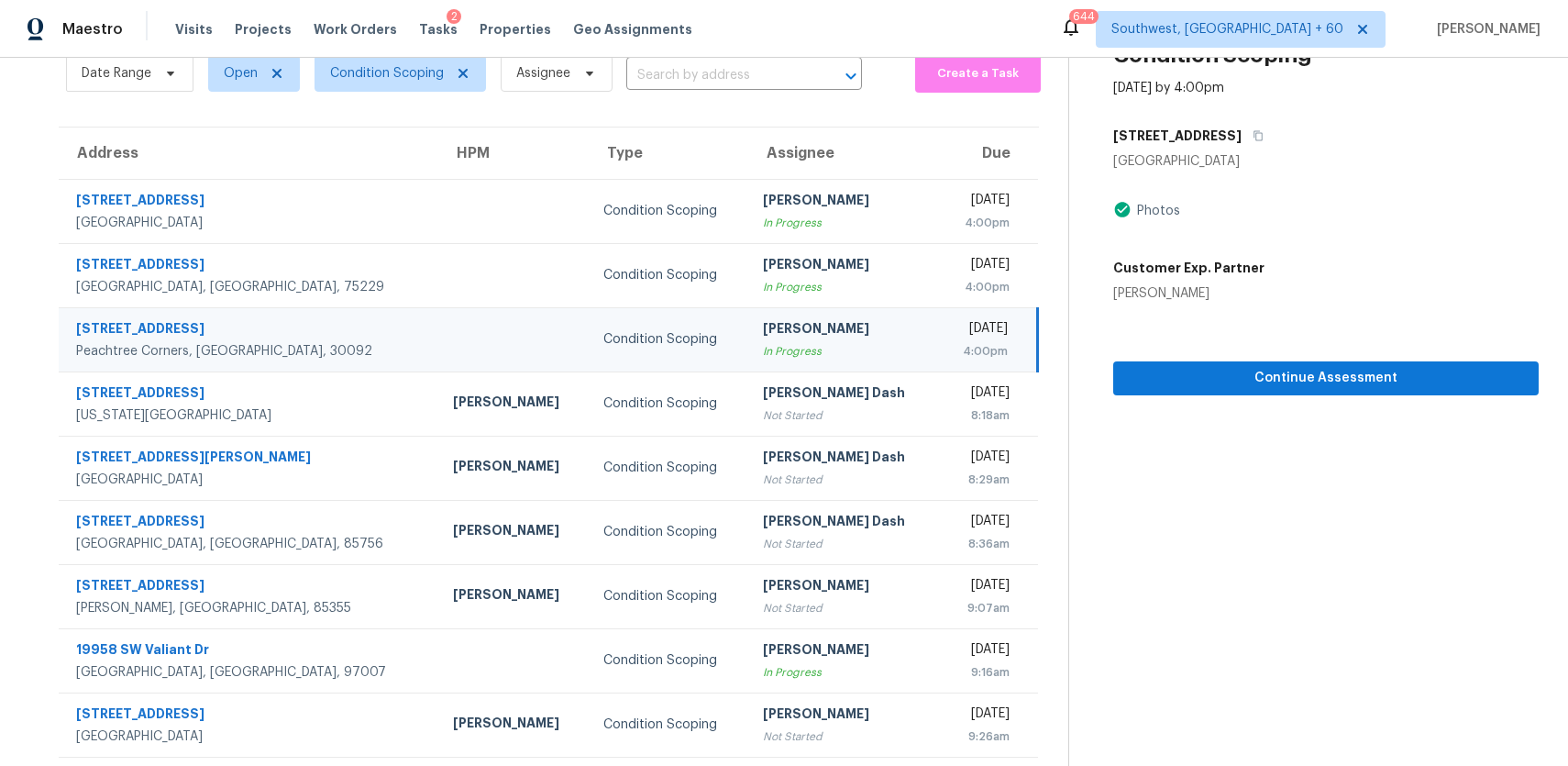
click at [1447, 356] on div "Continue Assessment" at bounding box center [1326, 348] width 425 height 92
click at [1455, 391] on button "Continue Assessment" at bounding box center [1326, 378] width 425 height 34
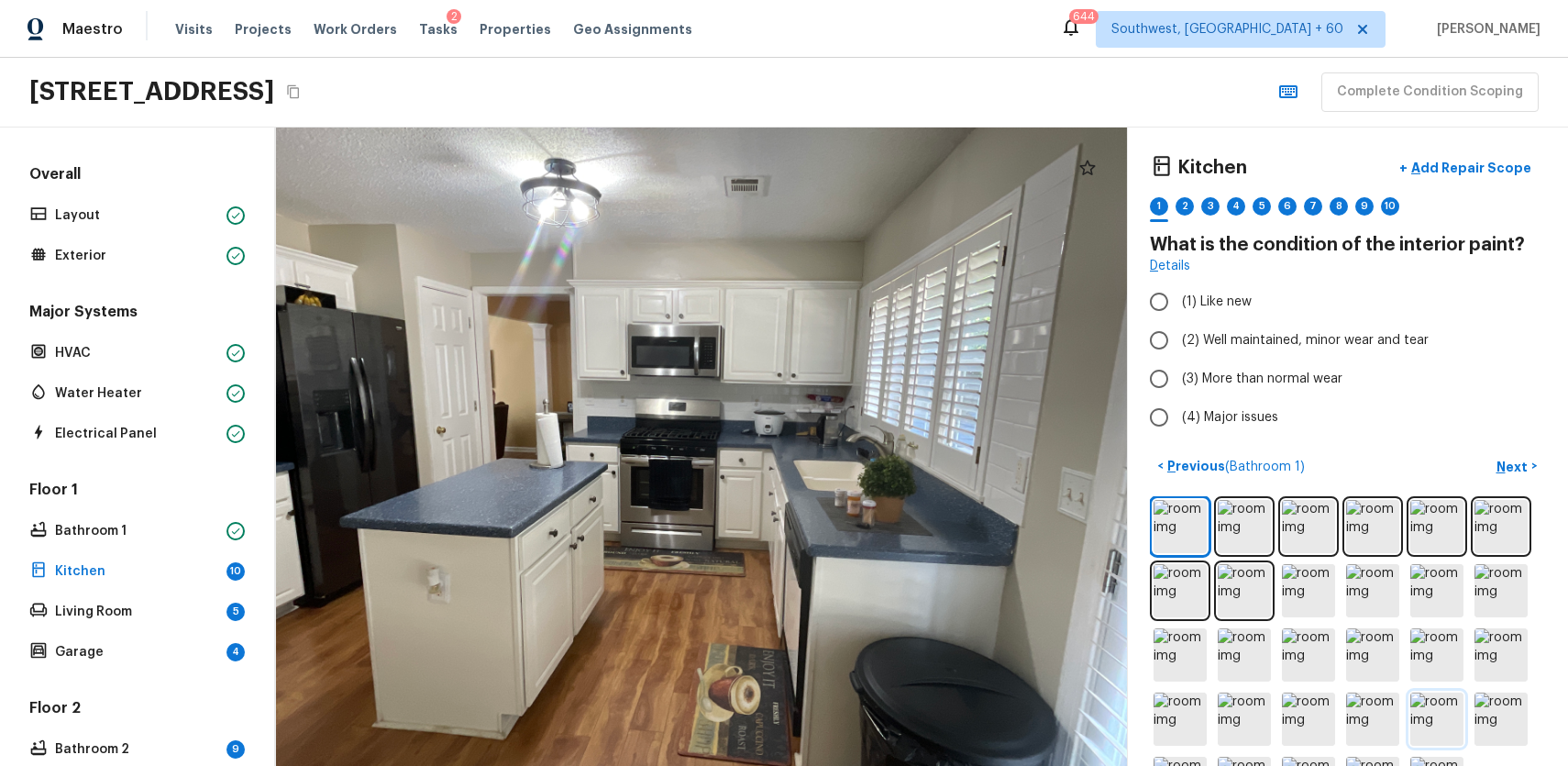
scroll to position [69, 0]
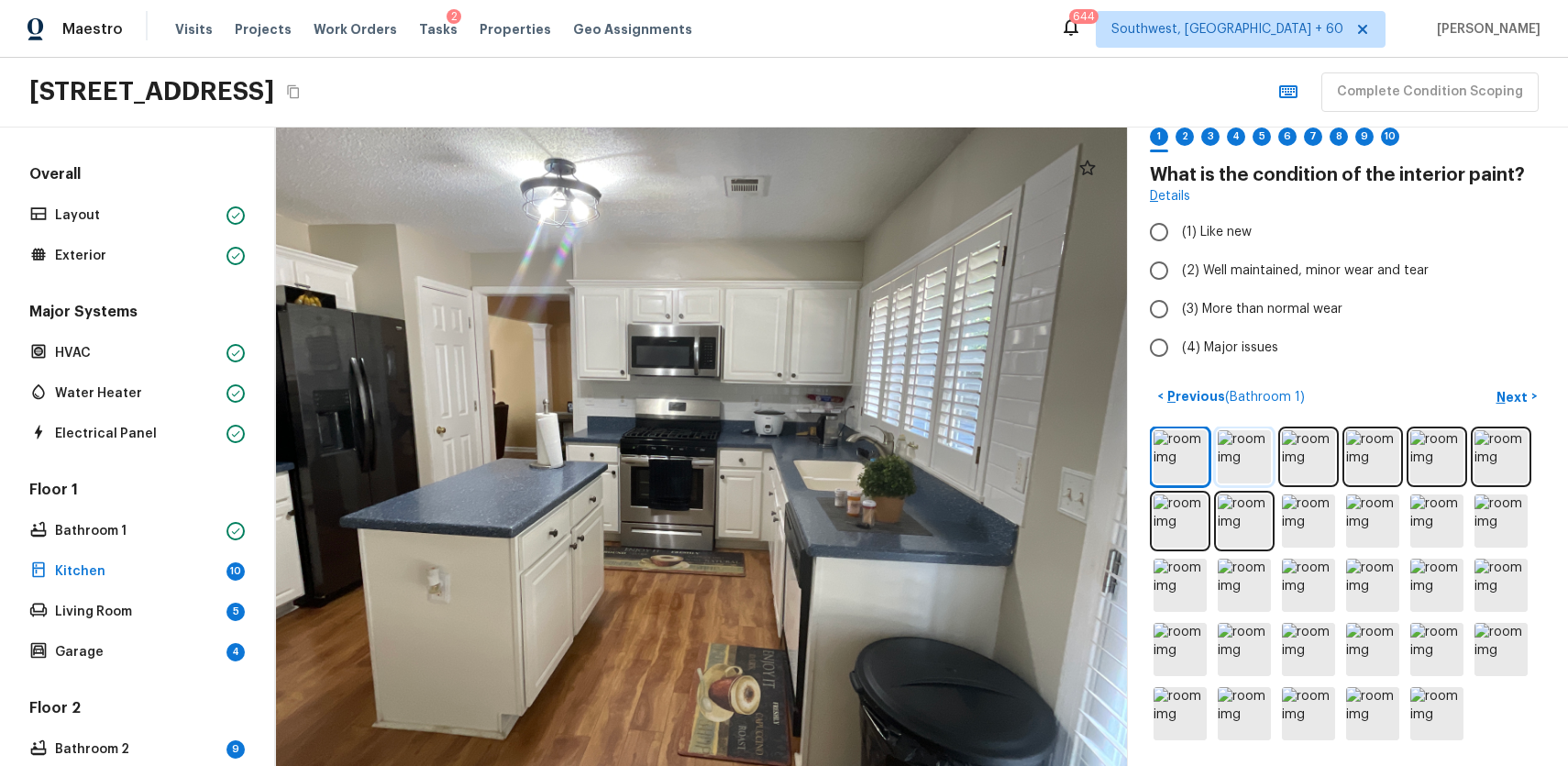
click at [1233, 458] on img at bounding box center [1245, 457] width 54 height 54
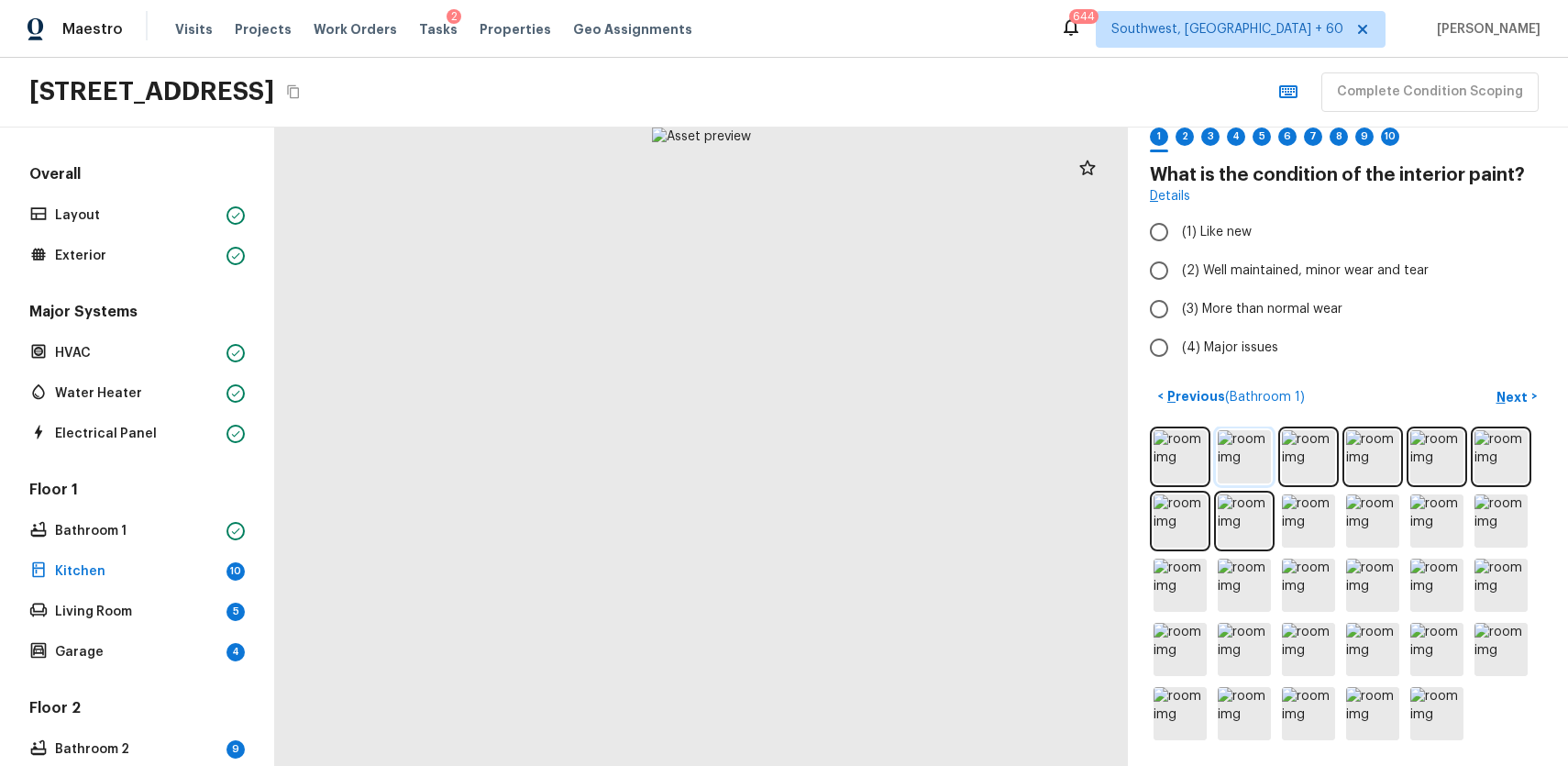
click at [1233, 458] on img at bounding box center [1245, 457] width 54 height 54
click at [1188, 454] on img at bounding box center [1180, 457] width 54 height 54
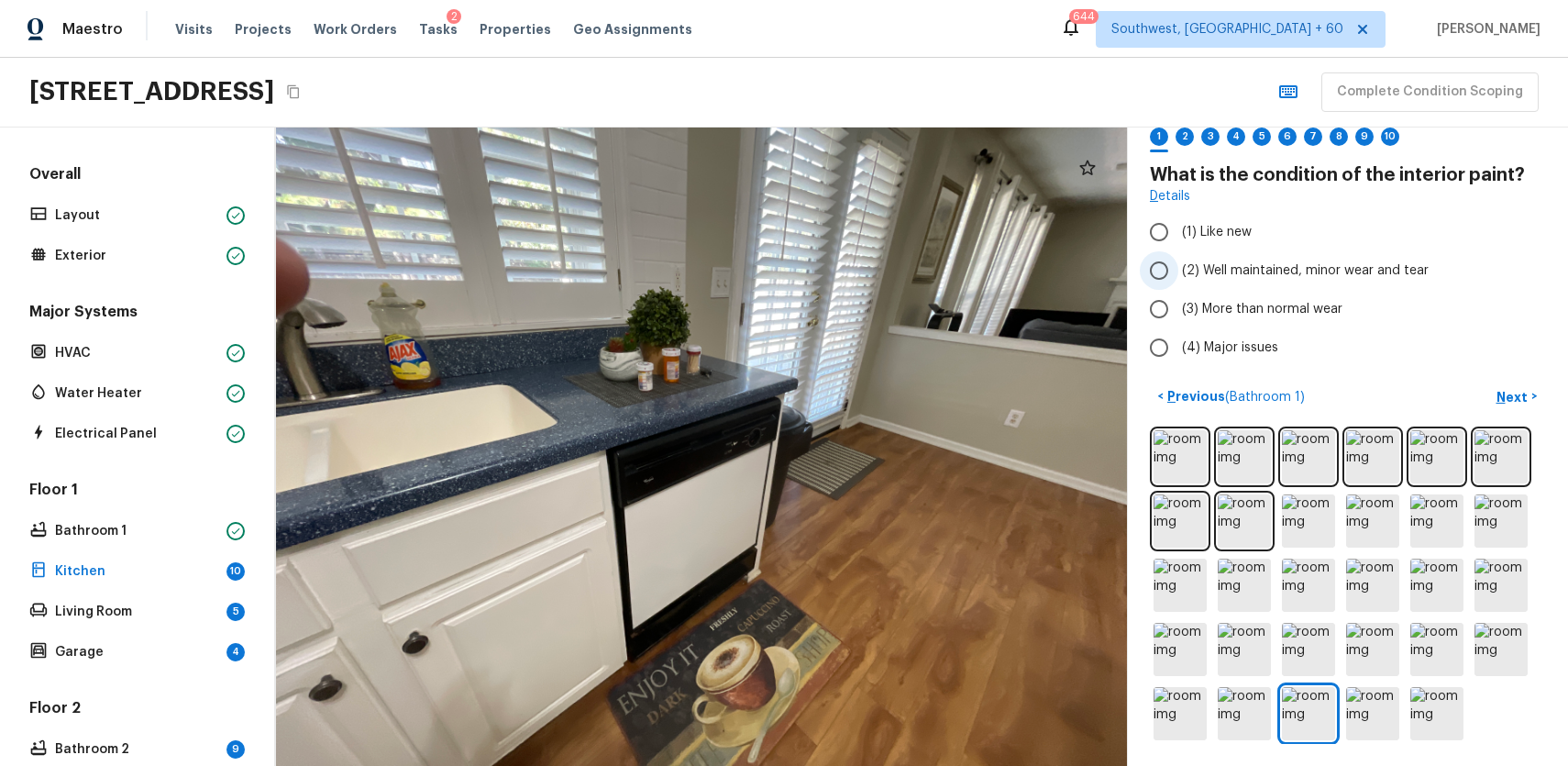
click at [1254, 264] on span "(2) Well maintained, minor wear and tear" at bounding box center [1305, 271] width 247 height 18
click at [1178, 264] on input "(2) Well maintained, minor wear and tear" at bounding box center [1158, 270] width 39 height 39
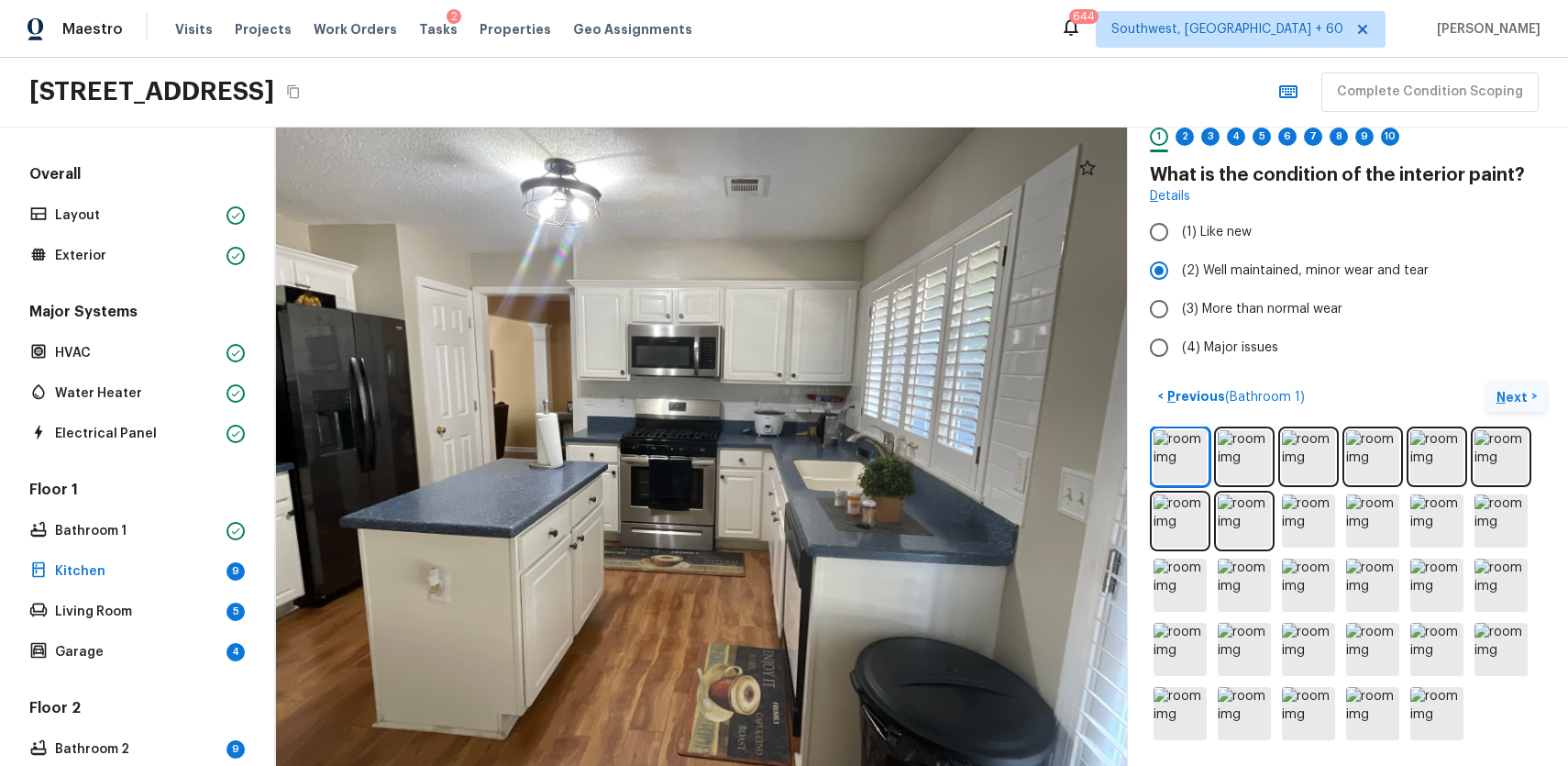
click at [1516, 395] on p "Next" at bounding box center [1513, 397] width 35 height 18
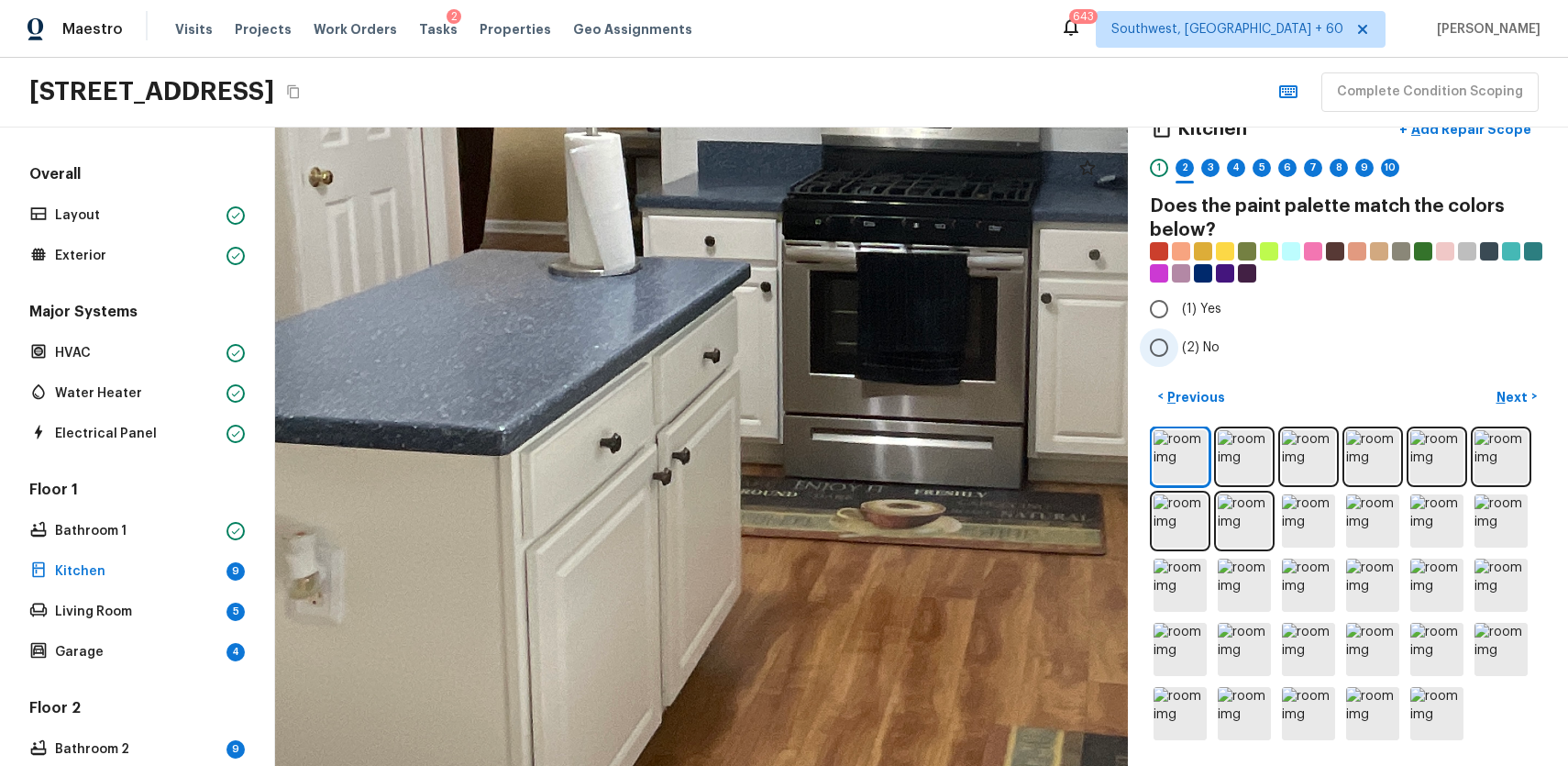
click at [1192, 334] on label "(2) No" at bounding box center [1335, 347] width 392 height 39
click at [1178, 334] on input "(2) No" at bounding box center [1158, 347] width 39 height 39
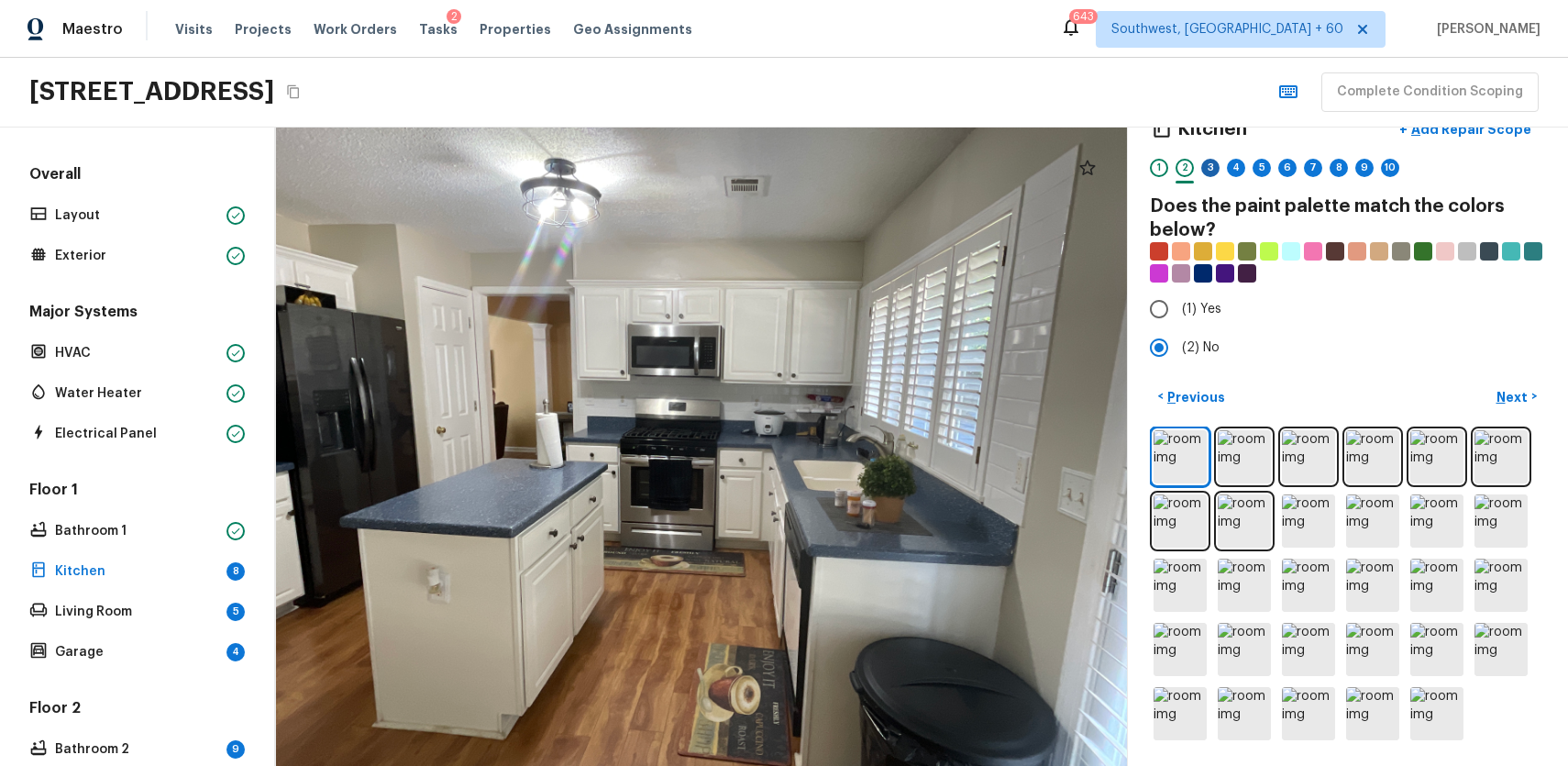
click at [1214, 162] on div "3" at bounding box center [1210, 168] width 18 height 18
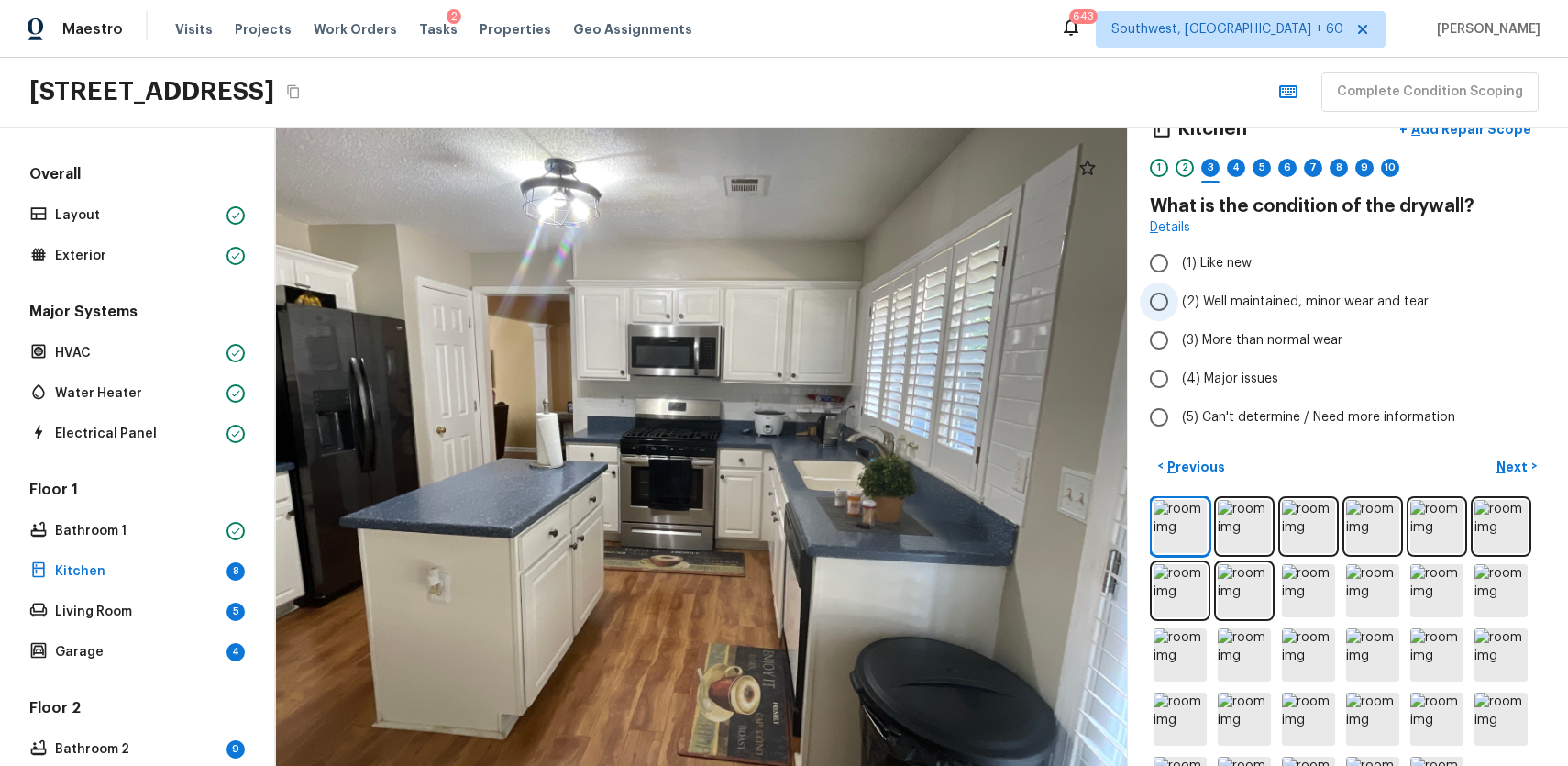
click at [1373, 293] on span "(2) Well maintained, minor wear and tear" at bounding box center [1305, 302] width 247 height 18
click at [1178, 293] on input "(2) Well maintained, minor wear and tear" at bounding box center [1158, 302] width 39 height 39
click at [1245, 171] on div "4" at bounding box center [1236, 173] width 18 height 29
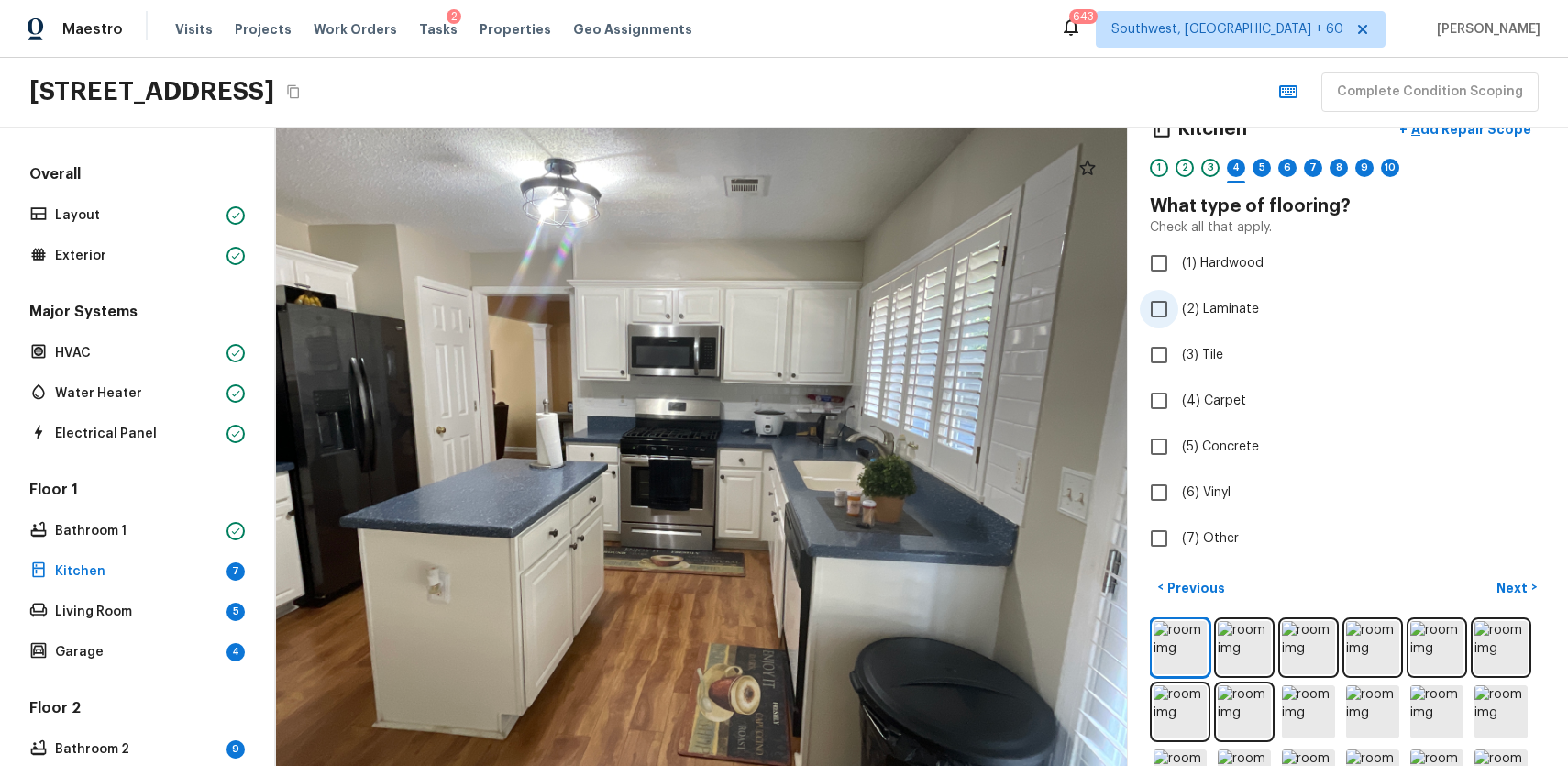
click at [1235, 311] on span "(2) Laminate" at bounding box center [1221, 309] width 77 height 18
click at [1178, 311] on input "(2) Laminate" at bounding box center [1158, 309] width 39 height 39
click at [1264, 163] on div "5" at bounding box center [1262, 168] width 18 height 18
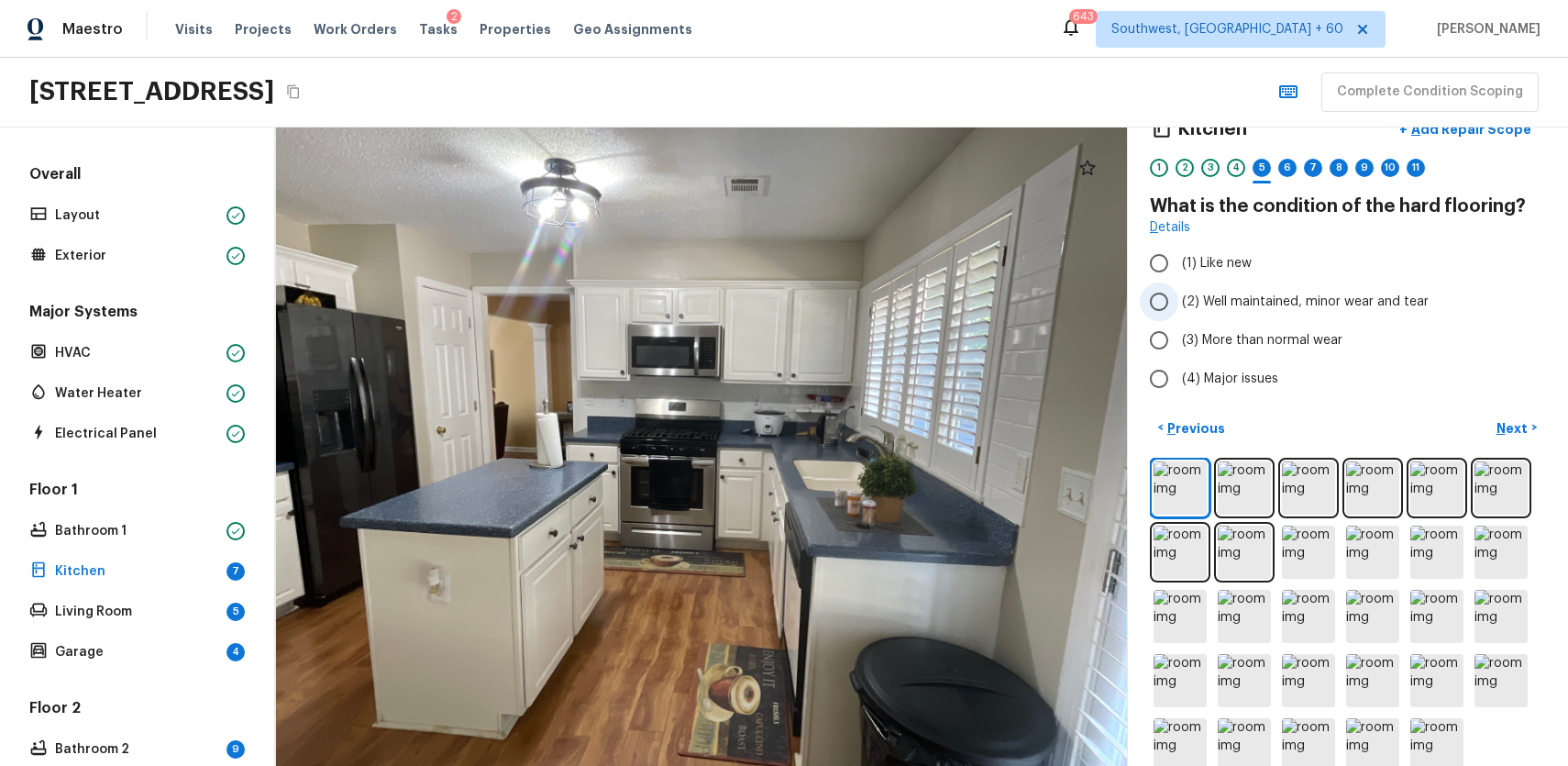
click at [1294, 299] on span "(2) Well maintained, minor wear and tear" at bounding box center [1305, 302] width 247 height 18
click at [1178, 299] on input "(2) Well maintained, minor wear and tear" at bounding box center [1158, 302] width 39 height 39
click at [1284, 168] on div "6" at bounding box center [1287, 168] width 18 height 18
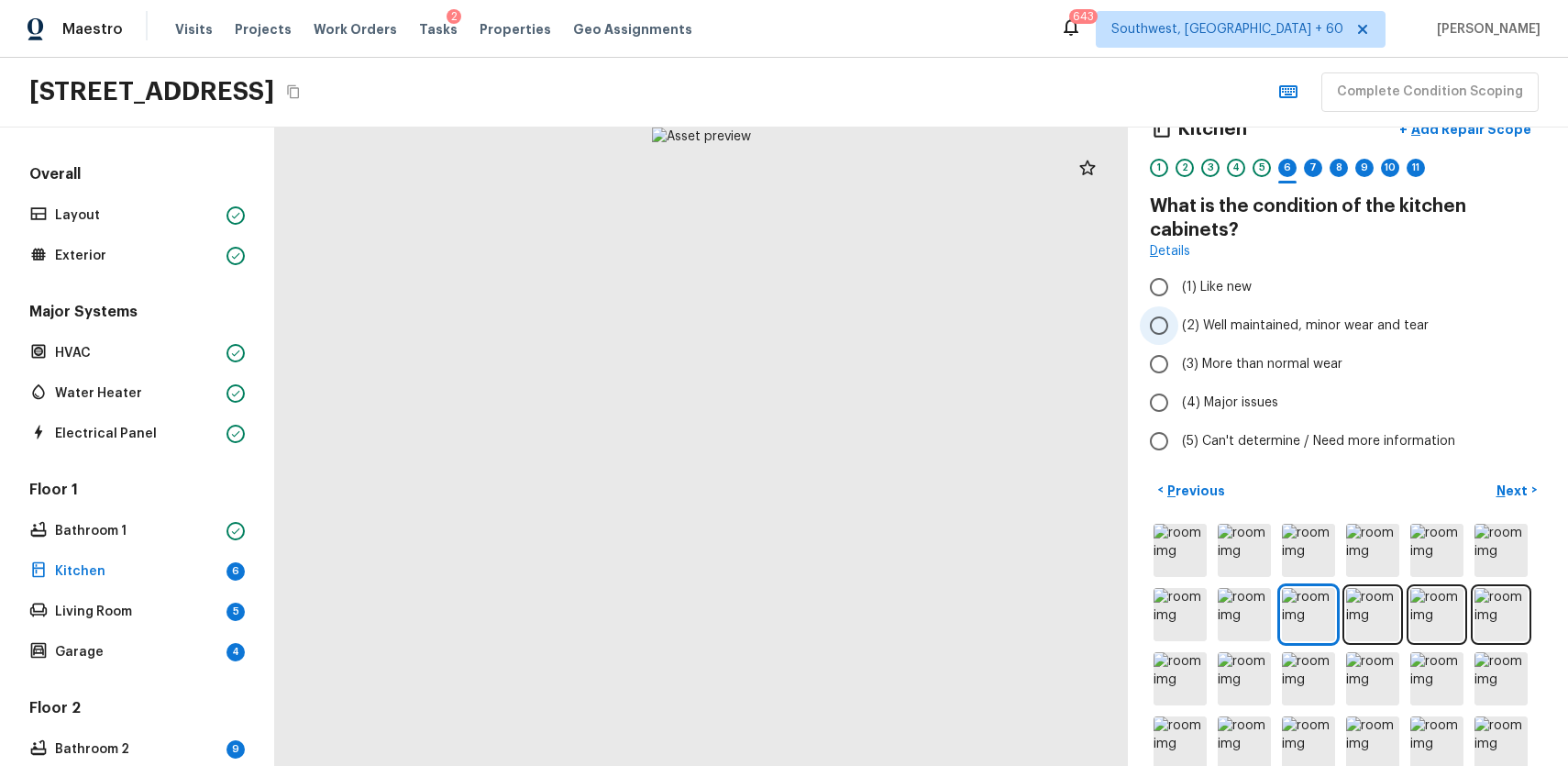
click at [1312, 329] on span "(2) Well maintained, minor wear and tear" at bounding box center [1305, 325] width 247 height 18
click at [1178, 329] on input "(2) Well maintained, minor wear and tear" at bounding box center [1158, 325] width 39 height 39
click at [1308, 164] on div "7" at bounding box center [1313, 168] width 18 height 18
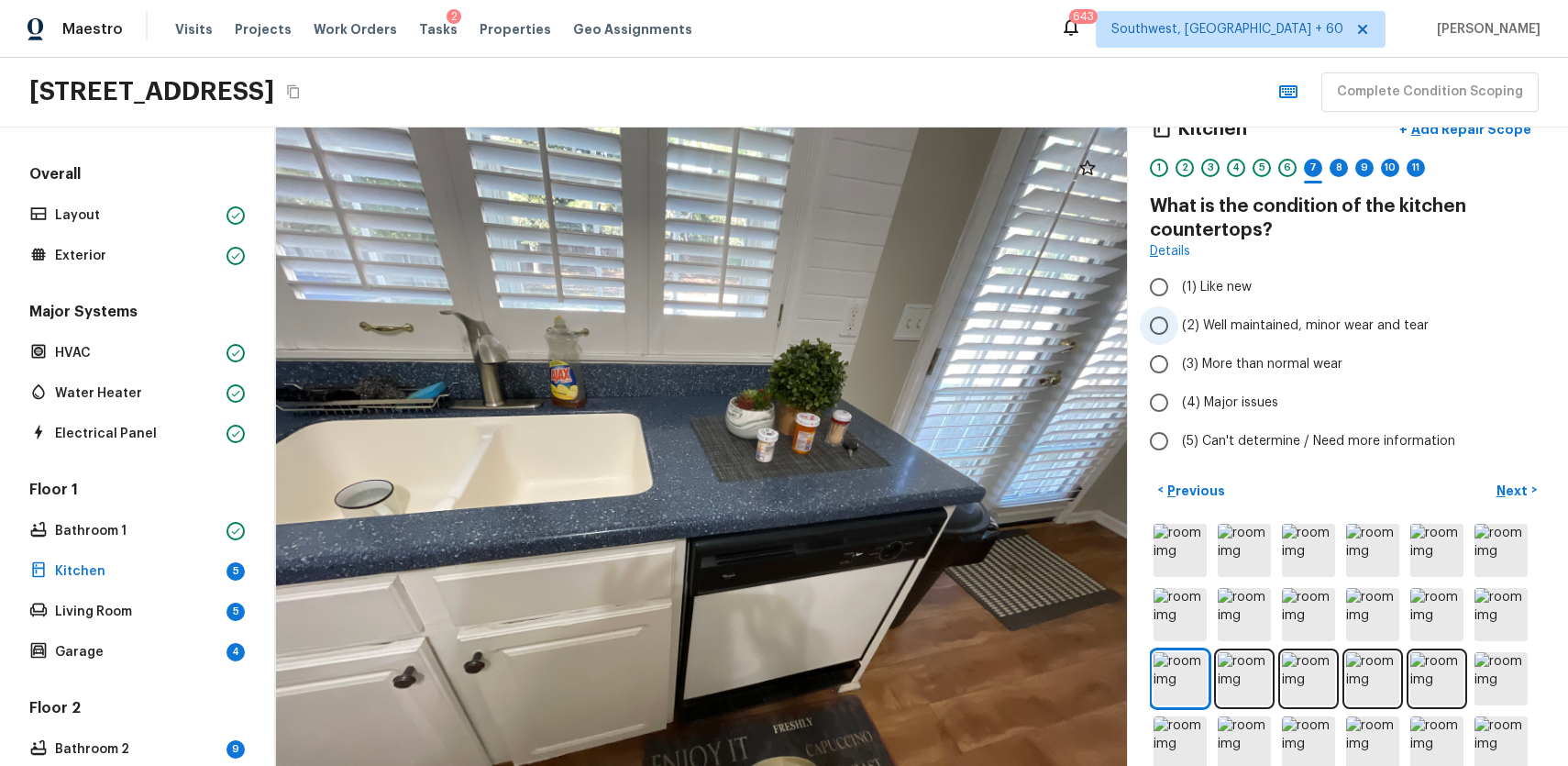
click at [1377, 331] on span "(2) Well maintained, minor wear and tear" at bounding box center [1305, 325] width 247 height 18
click at [1178, 331] on input "(2) Well maintained, minor wear and tear" at bounding box center [1158, 325] width 39 height 39
click at [1341, 168] on div "8" at bounding box center [1339, 168] width 18 height 18
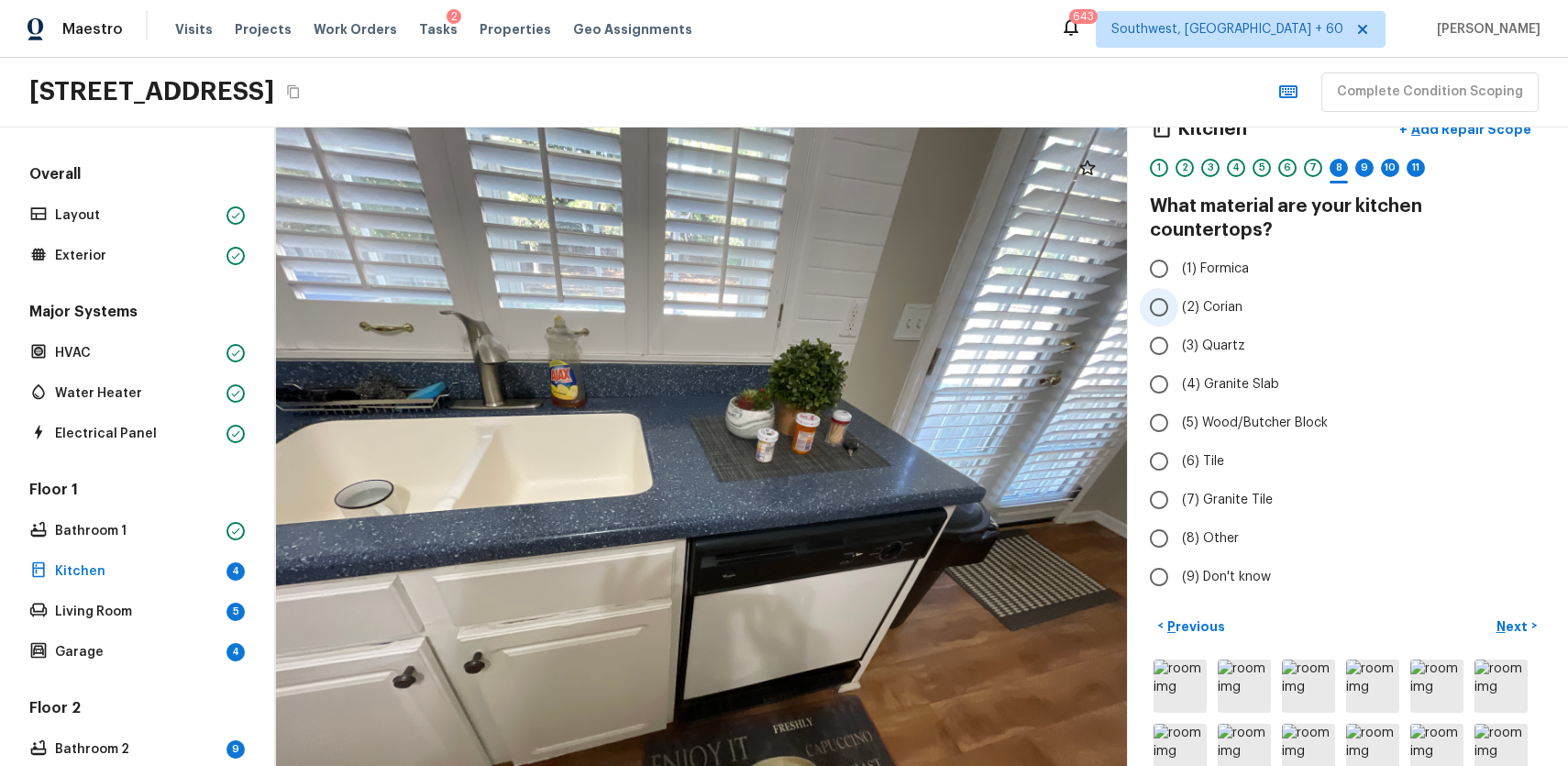
click at [1217, 299] on span "(2) Corian" at bounding box center [1212, 308] width 60 height 18
click at [1178, 288] on input "(2) Corian" at bounding box center [1158, 307] width 39 height 39
click at [1369, 166] on div "9" at bounding box center [1365, 168] width 18 height 18
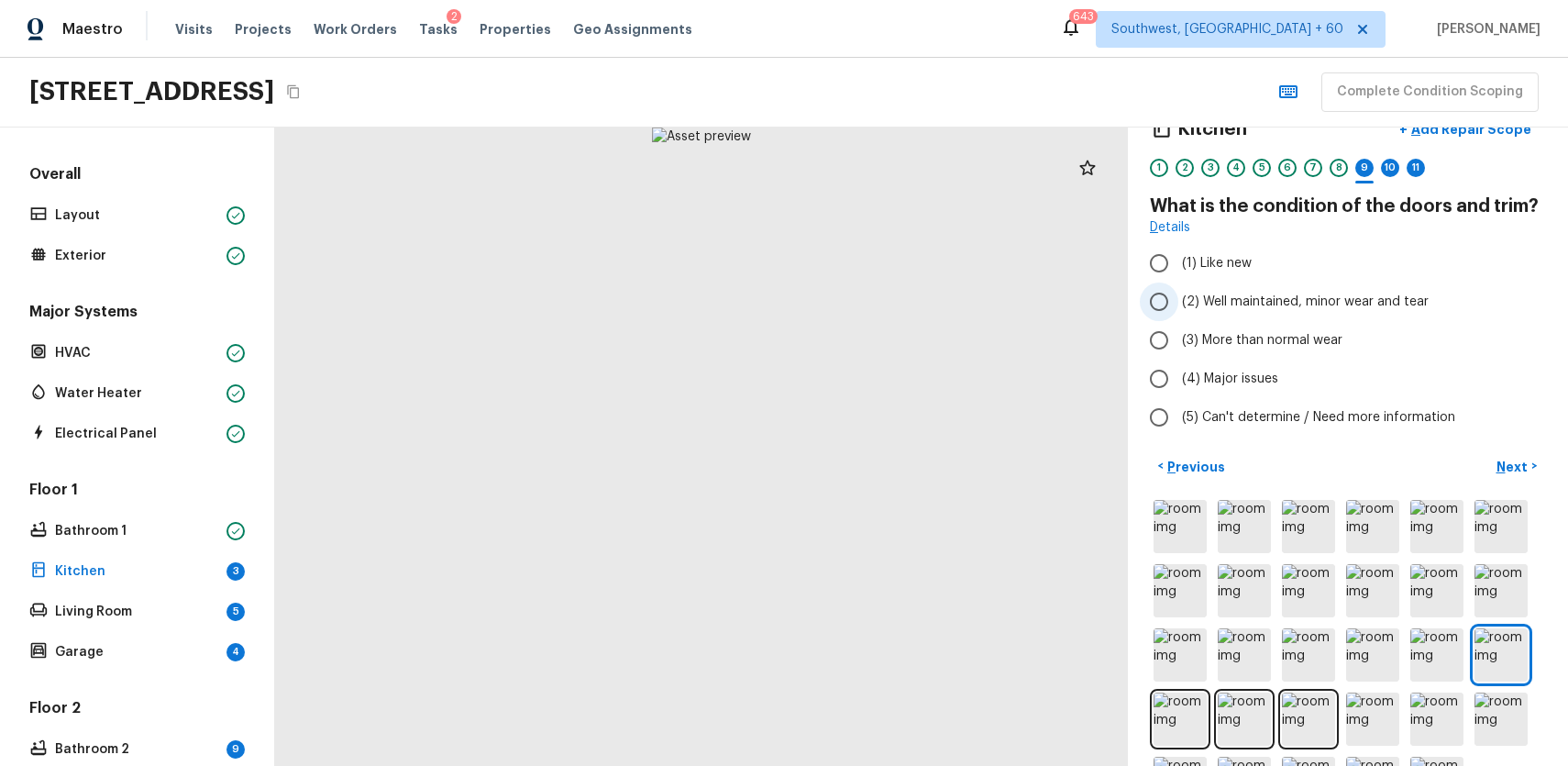
click at [1253, 299] on span "(2) Well maintained, minor wear and tear" at bounding box center [1305, 302] width 247 height 18
click at [1178, 299] on input "(2) Well maintained, minor wear and tear" at bounding box center [1158, 302] width 39 height 39
click at [1383, 172] on div "10" at bounding box center [1389, 168] width 18 height 18
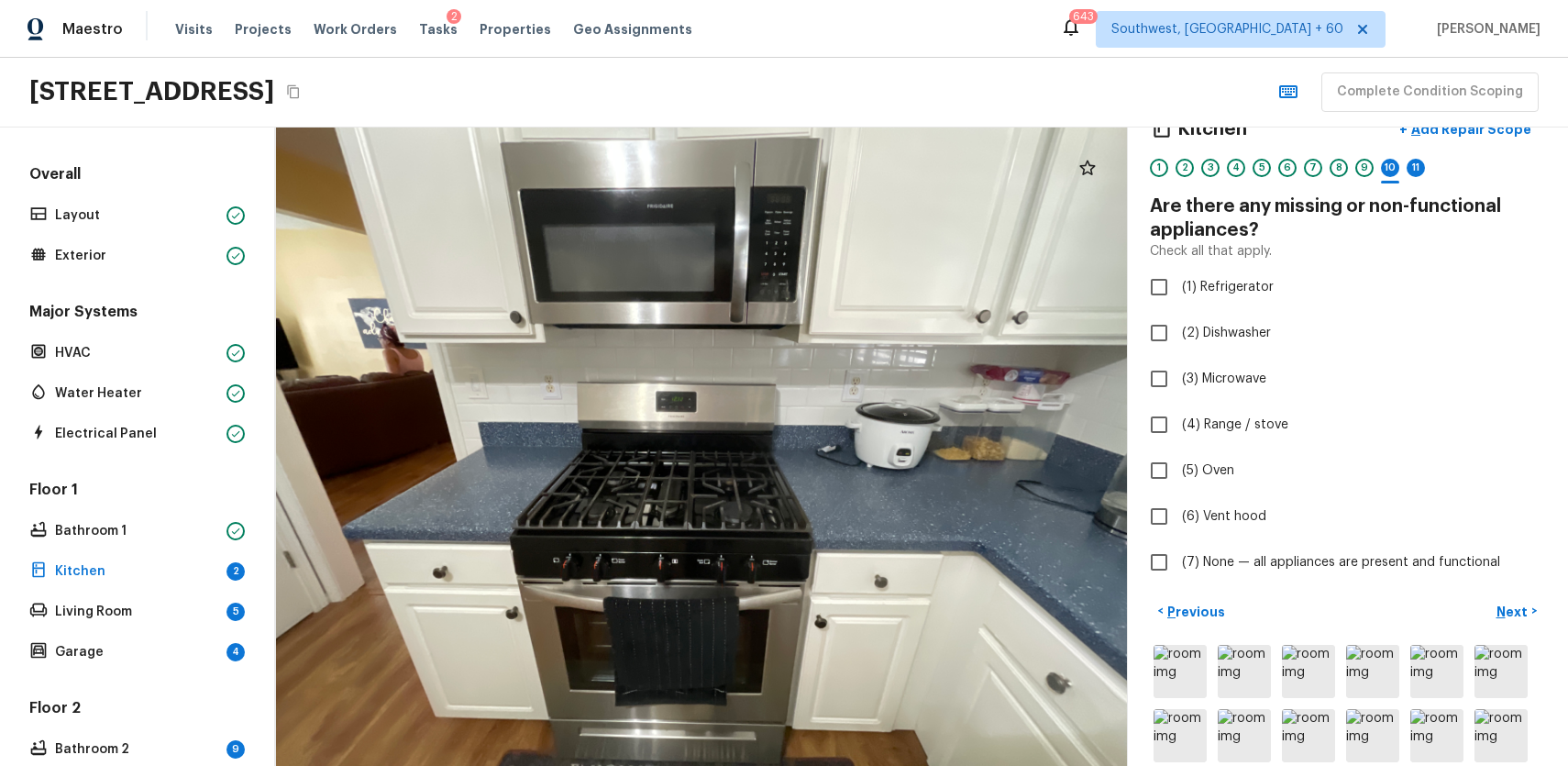
scroll to position [237, 0]
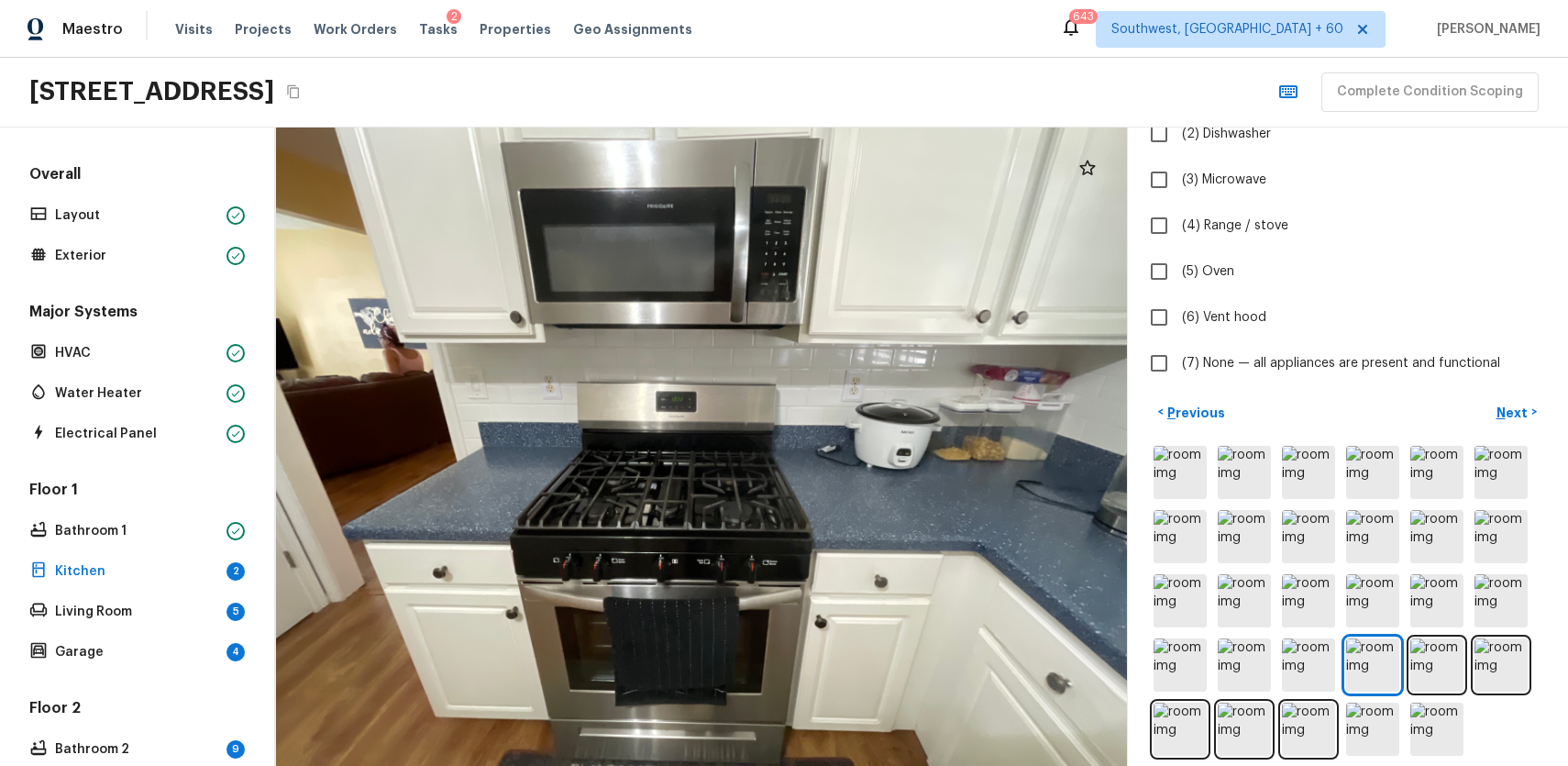
click at [1408, 659] on div at bounding box center [1347, 601] width 396 height 318
click at [1433, 657] on img at bounding box center [1437, 666] width 54 height 54
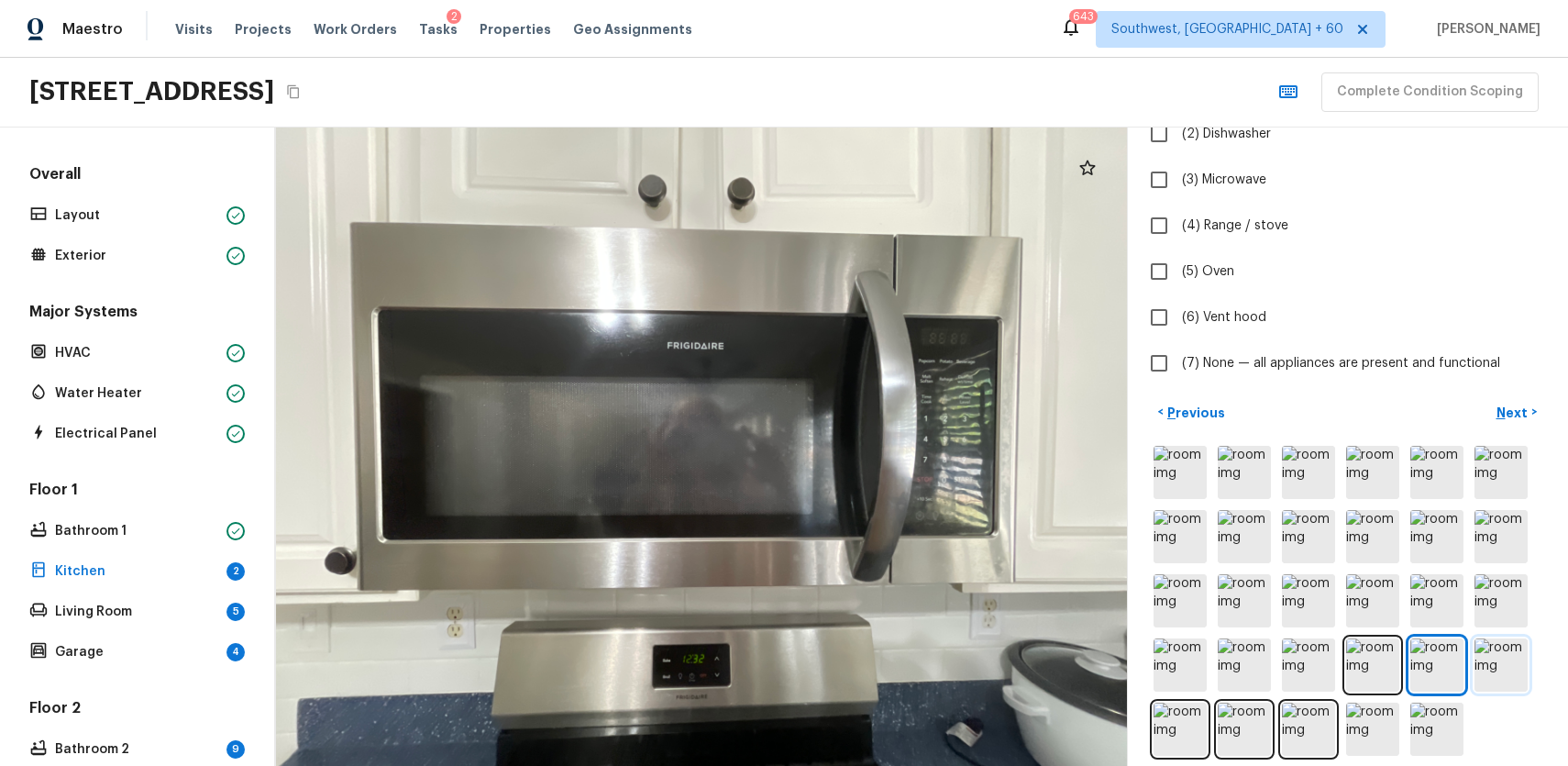
click at [1514, 661] on img at bounding box center [1502, 666] width 54 height 54
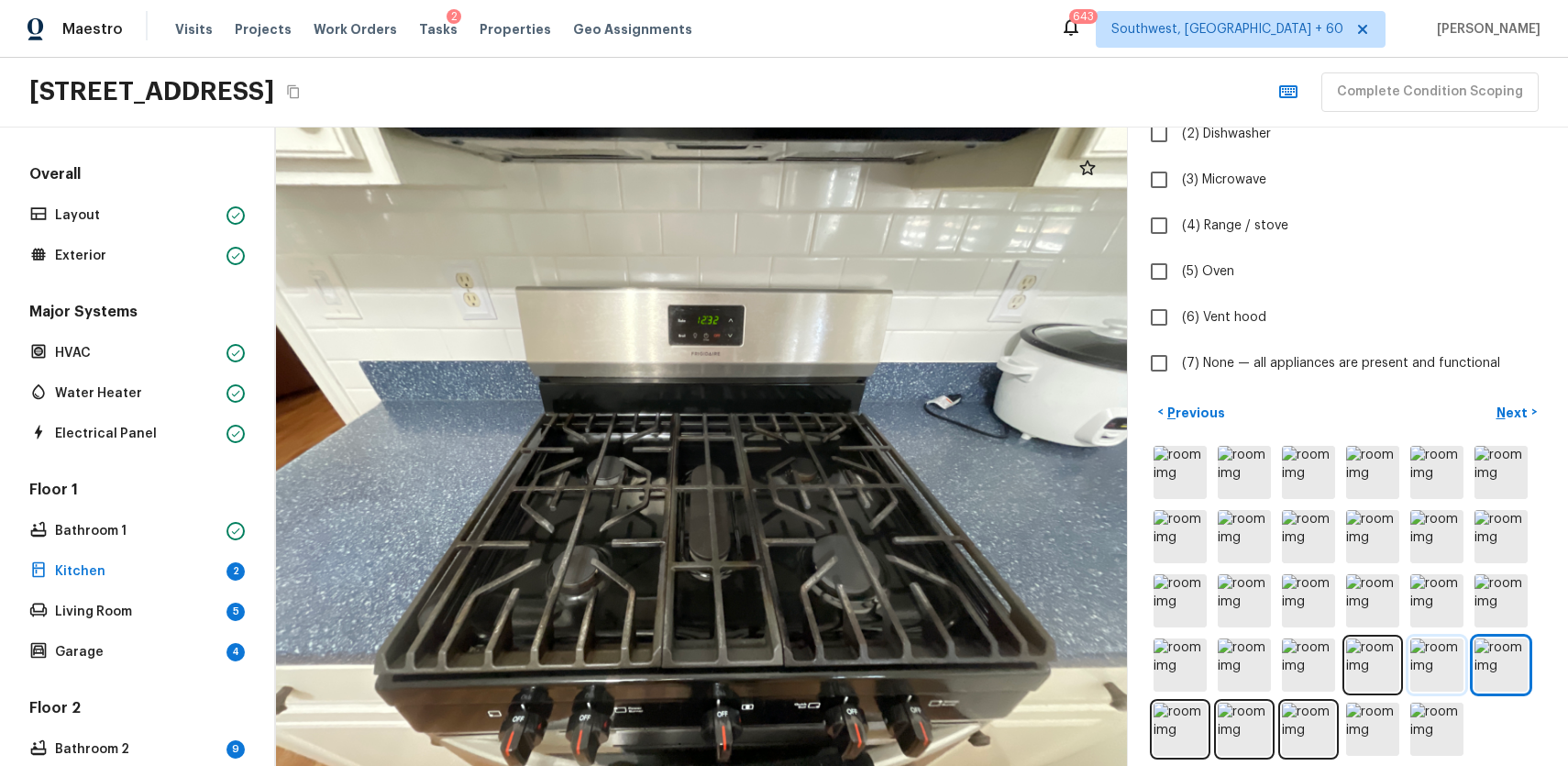
click at [1435, 658] on img at bounding box center [1437, 666] width 54 height 54
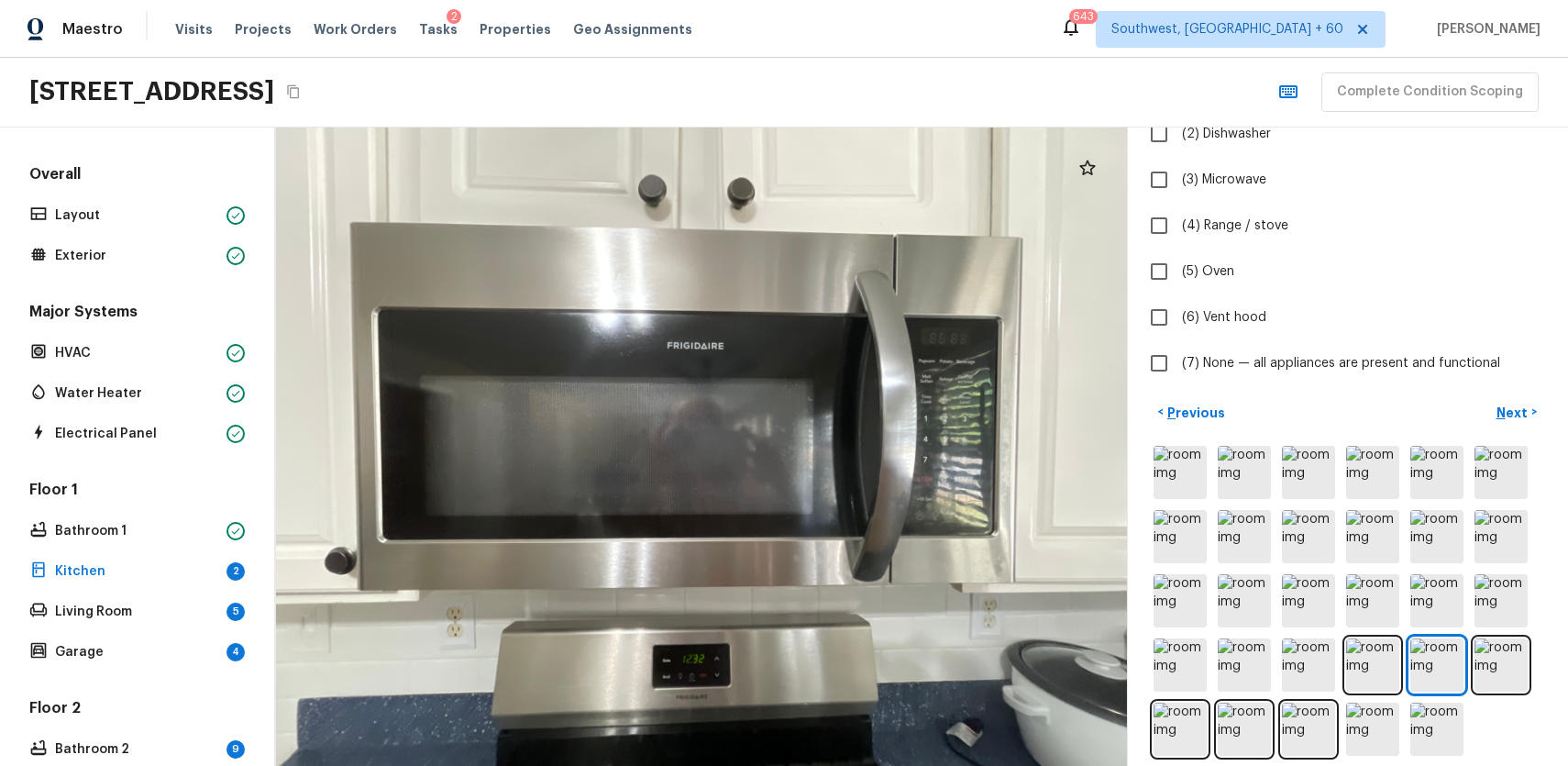
click at [1342, 647] on div at bounding box center [1347, 601] width 396 height 318
click at [1369, 645] on img at bounding box center [1373, 666] width 54 height 54
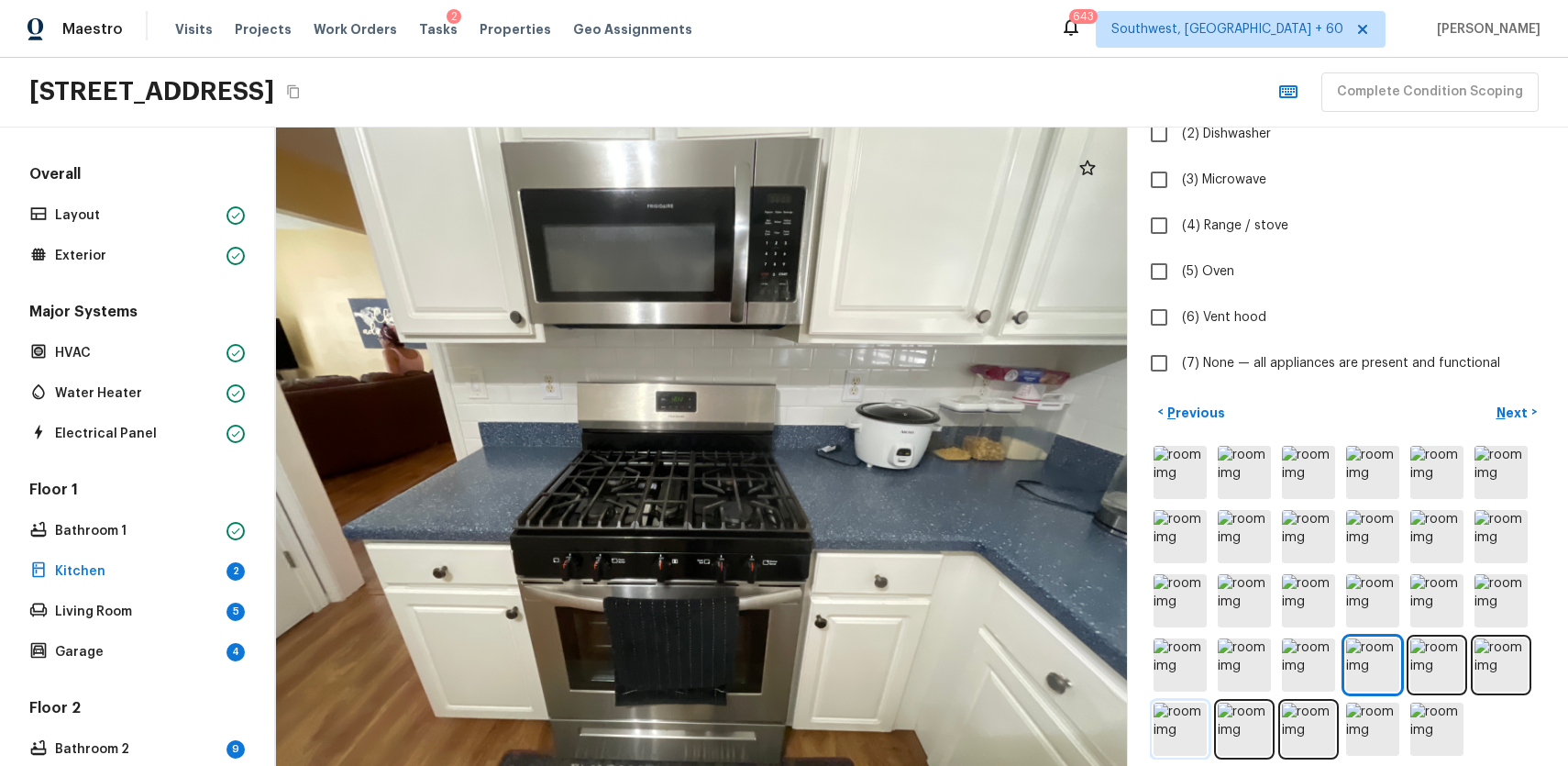
click at [1178, 728] on img at bounding box center [1180, 729] width 54 height 54
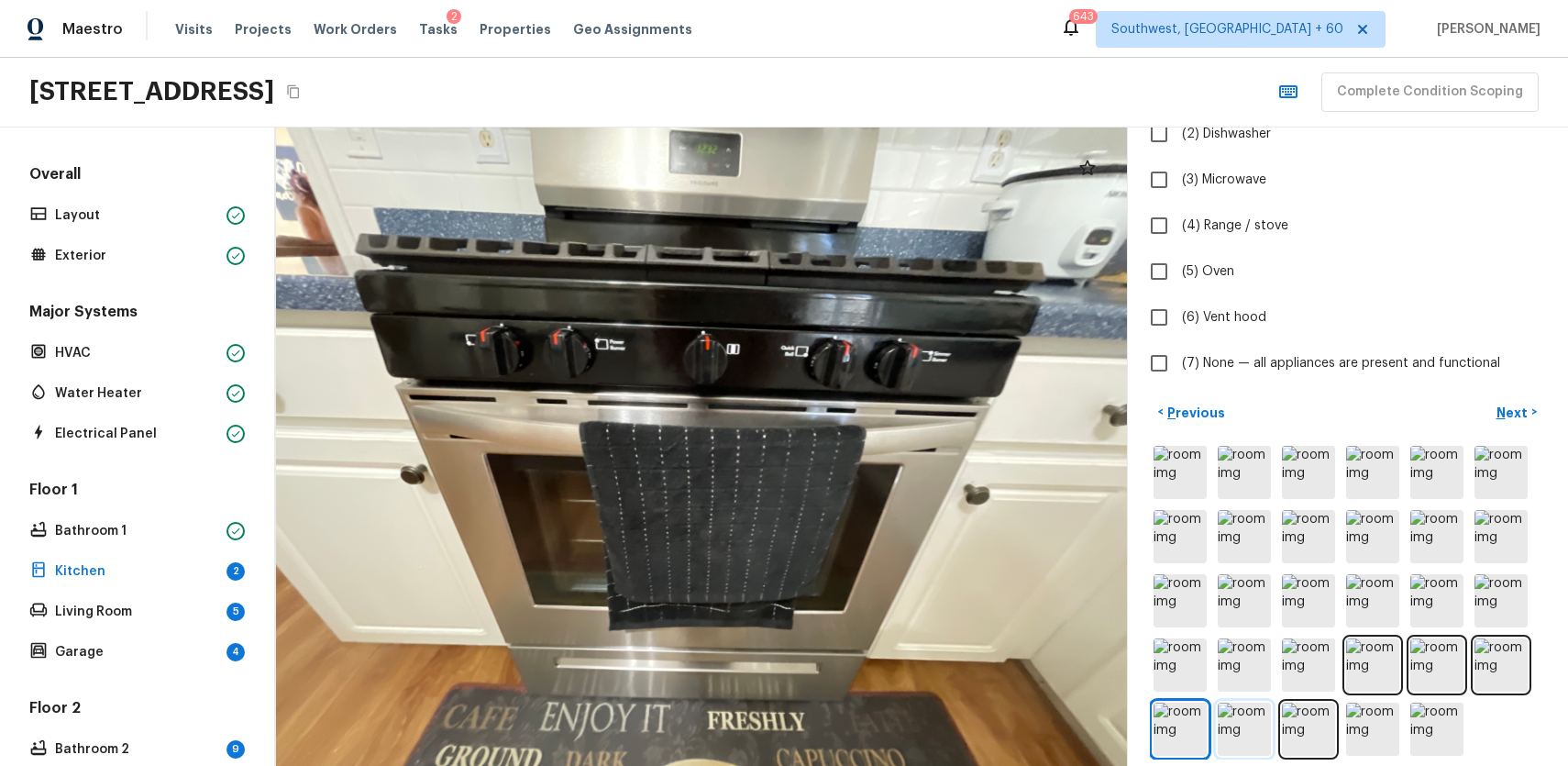
click at [1242, 731] on img at bounding box center [1245, 729] width 54 height 54
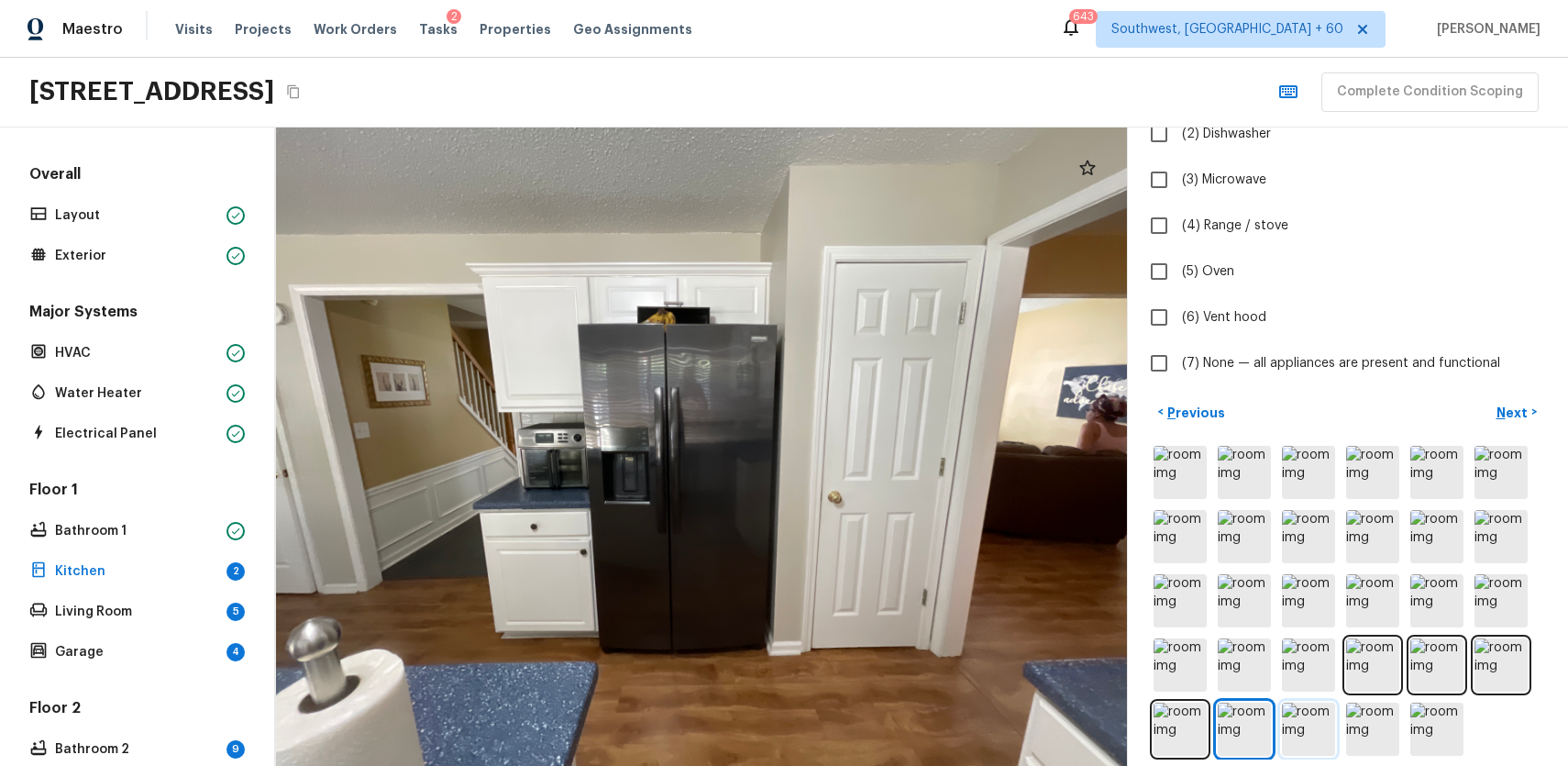
click at [1320, 739] on img at bounding box center [1309, 729] width 54 height 54
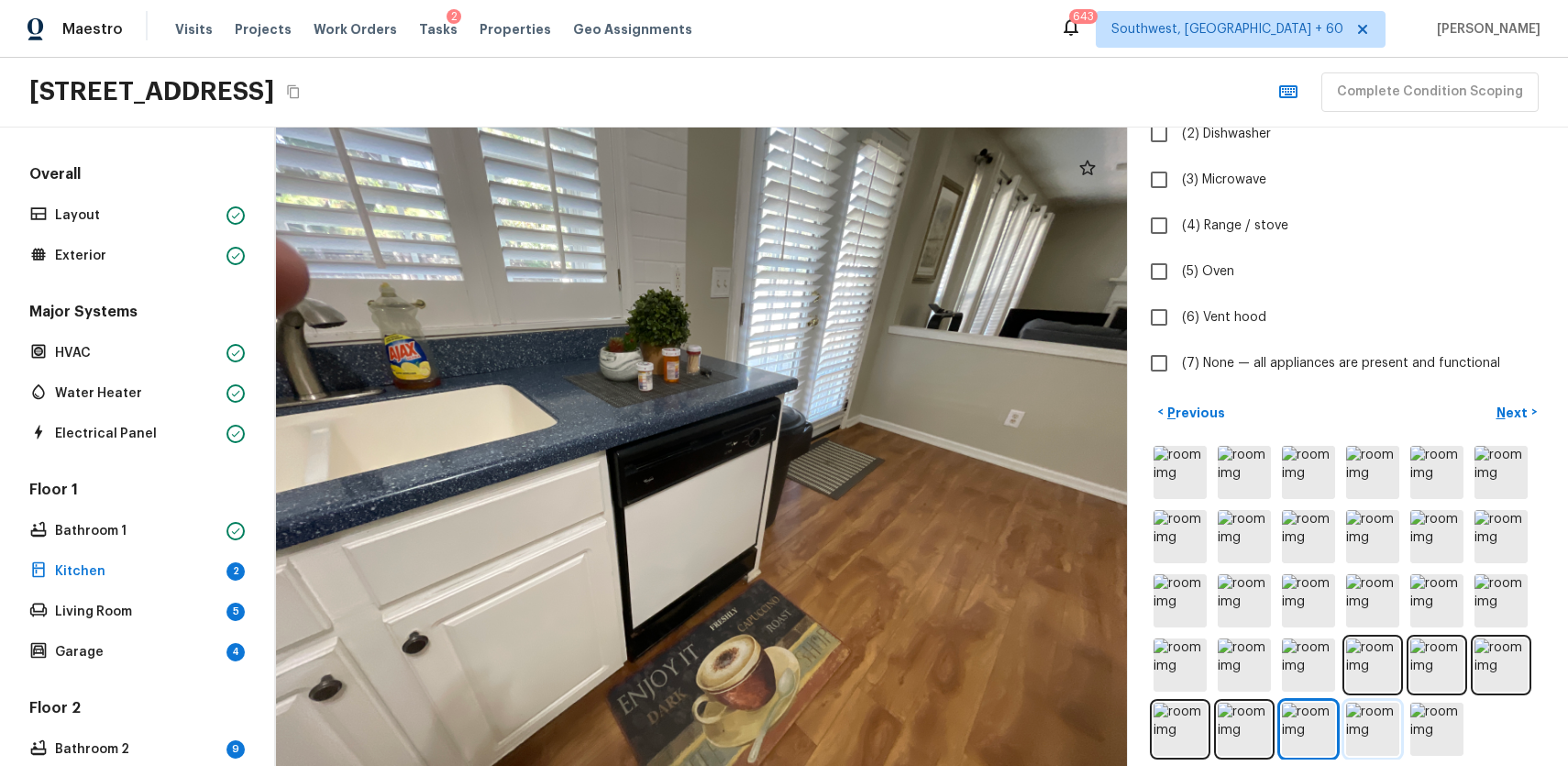
click at [1382, 727] on img at bounding box center [1373, 729] width 54 height 54
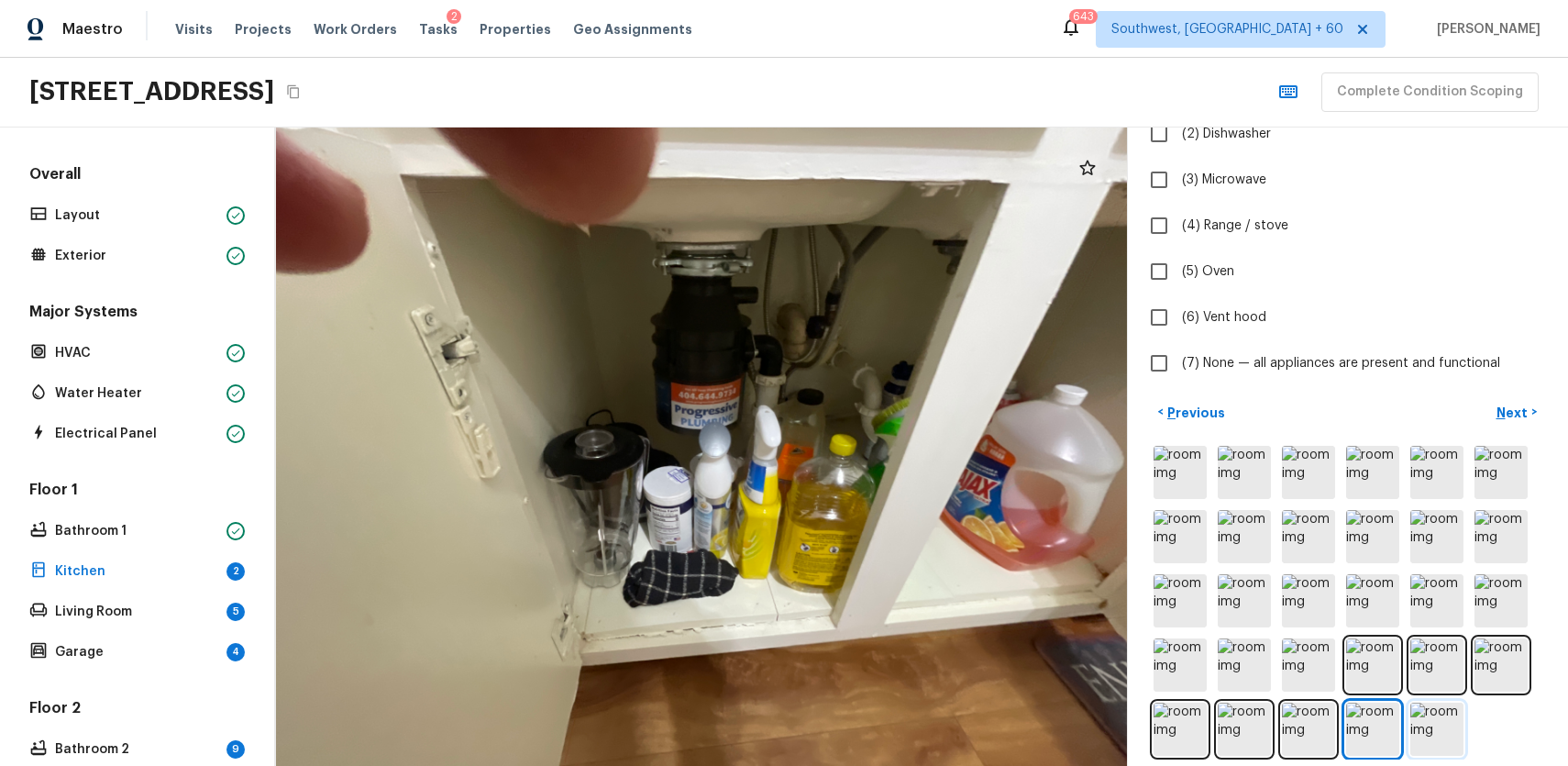
click at [1443, 722] on img at bounding box center [1437, 729] width 54 height 54
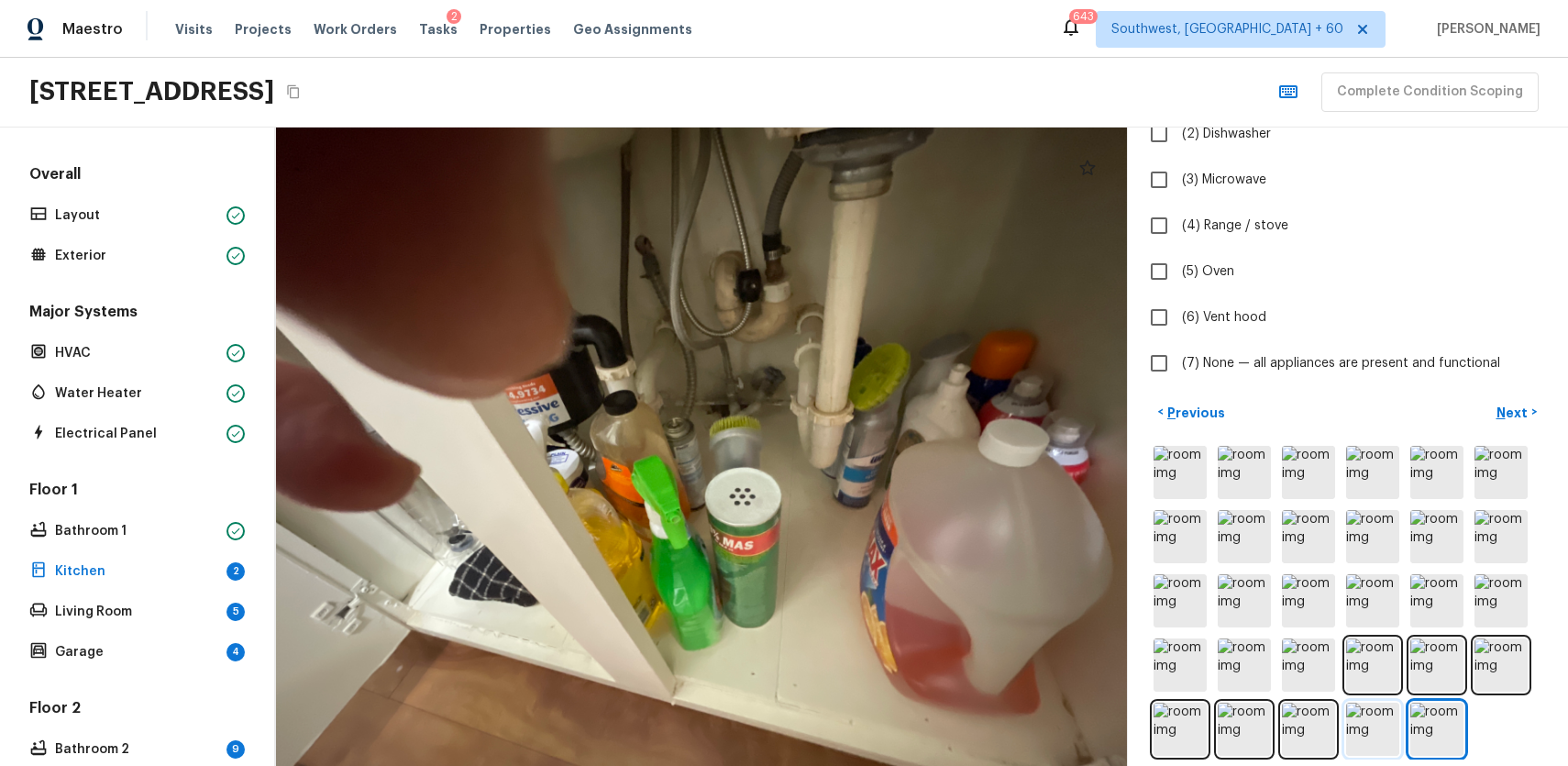
click at [1386, 735] on img at bounding box center [1373, 729] width 54 height 54
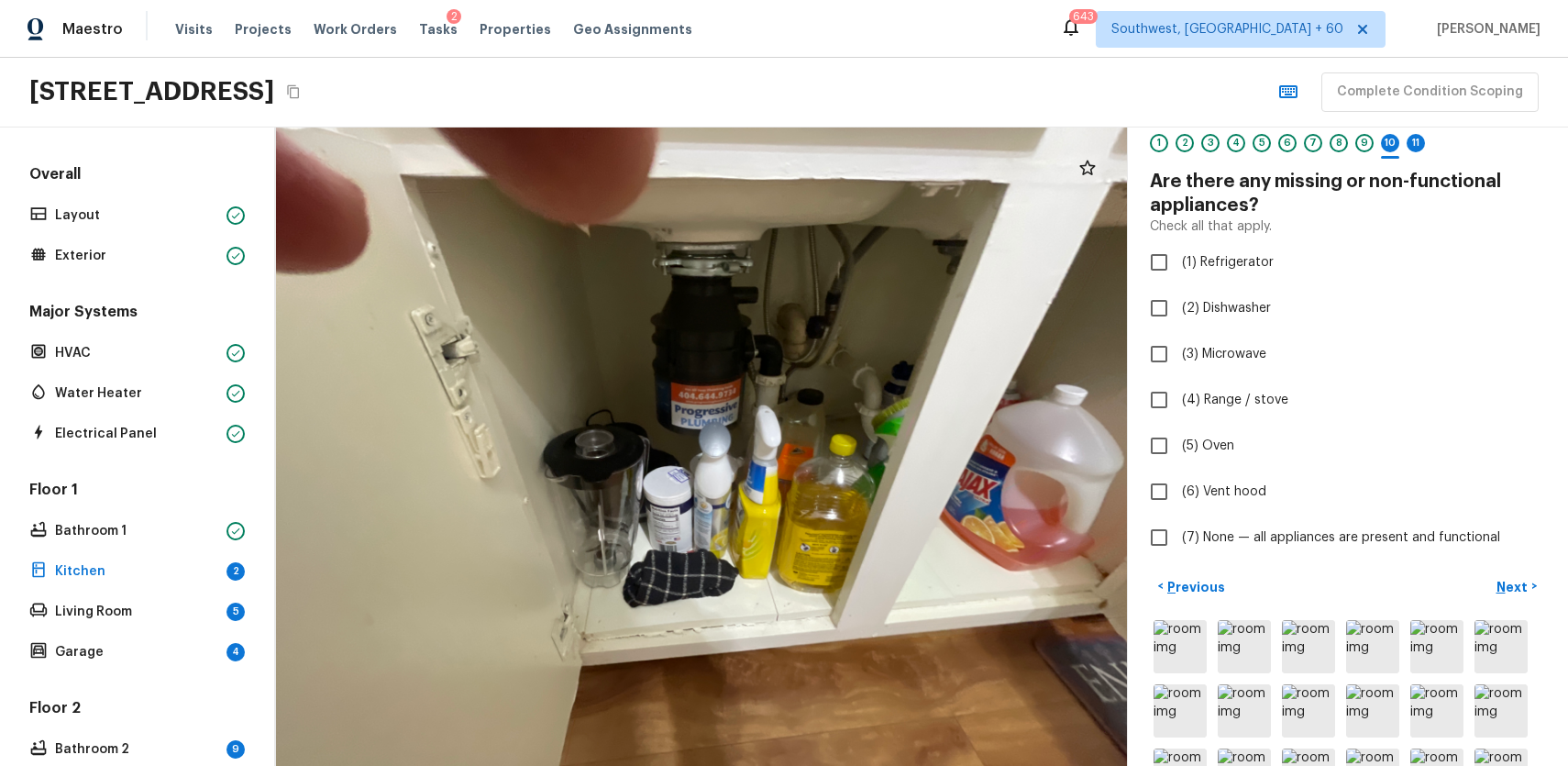
scroll to position [0, 0]
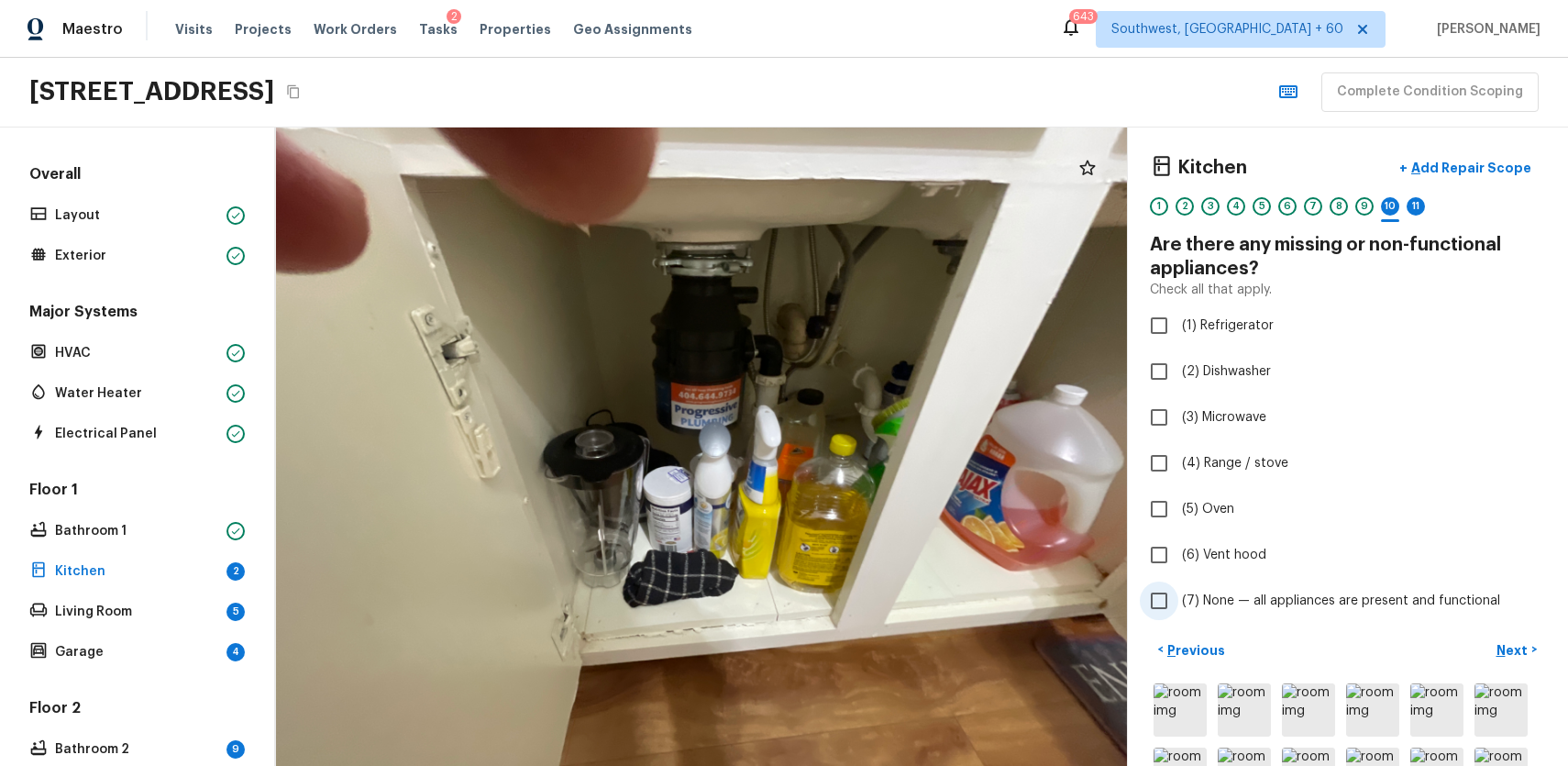
click at [1367, 601] on span "(7) None — all appliances are present and functional" at bounding box center [1341, 600] width 318 height 18
click at [1178, 601] on input "(7) None — all appliances are present and functional" at bounding box center [1158, 600] width 39 height 39
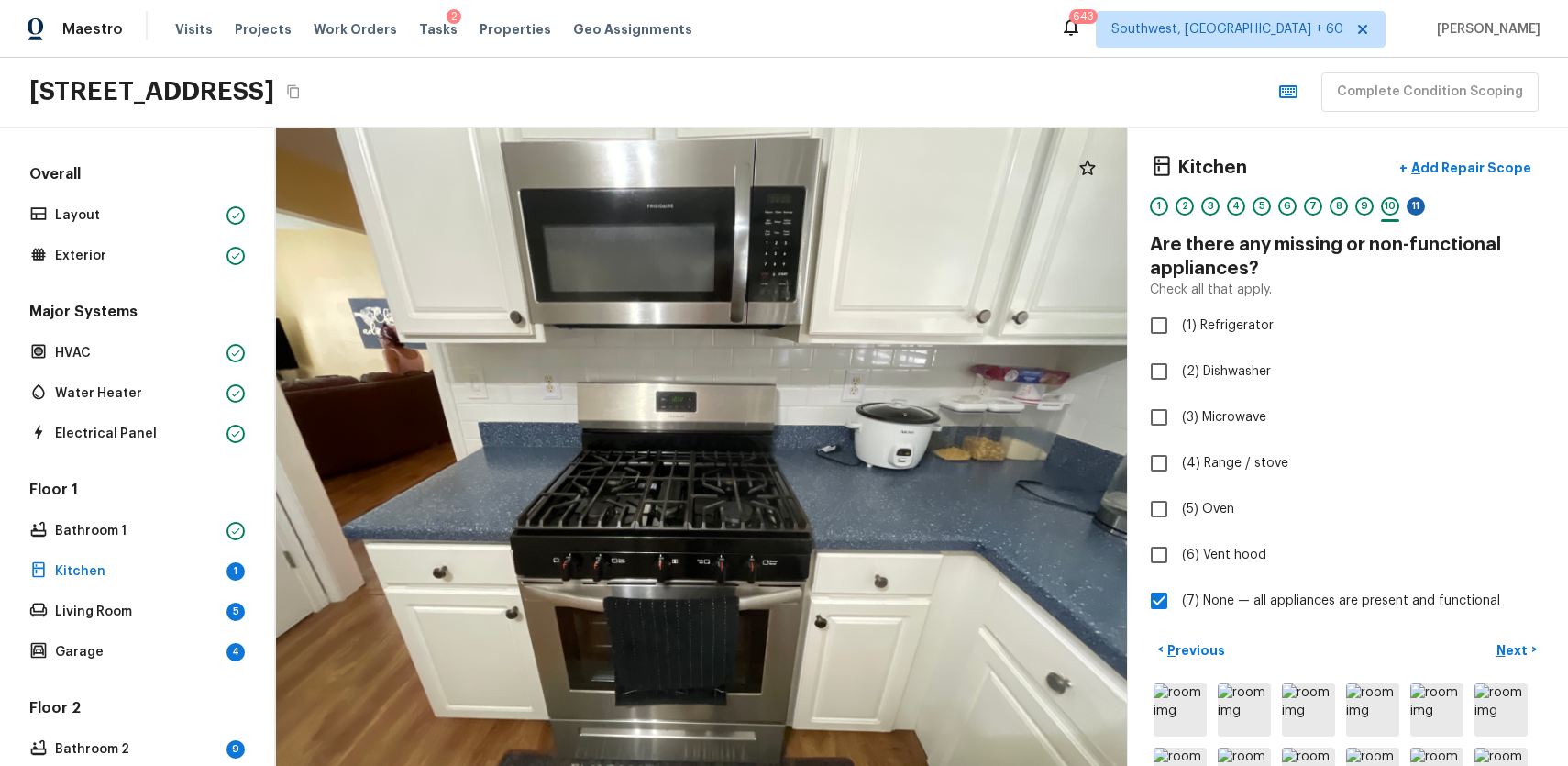
click at [1412, 203] on div "11" at bounding box center [1415, 206] width 18 height 18
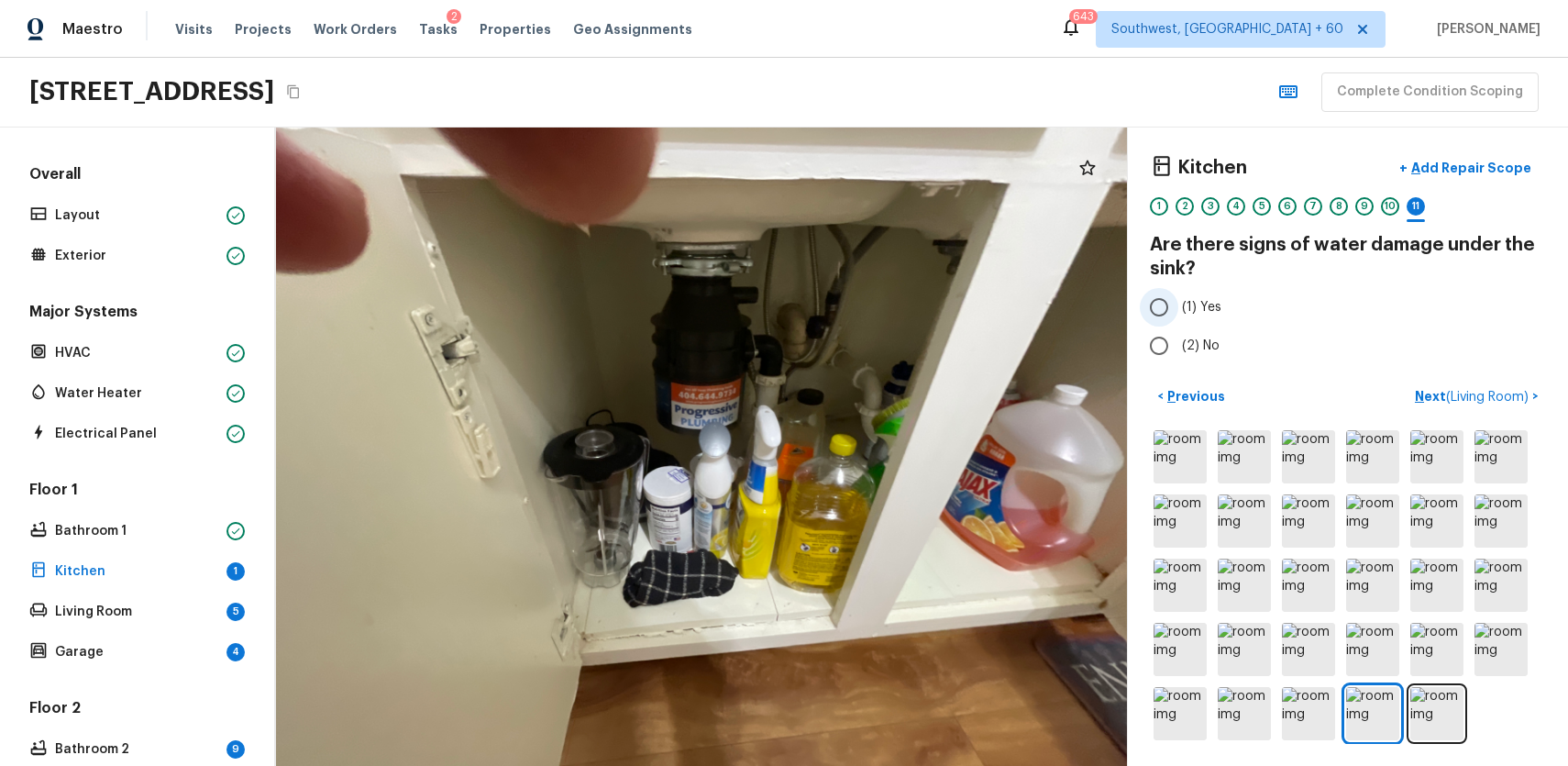
click at [1181, 322] on label "(1) Yes" at bounding box center [1335, 307] width 392 height 39
click at [1178, 322] on input "(1) Yes" at bounding box center [1158, 307] width 39 height 39
click at [1198, 334] on label "(2) No" at bounding box center [1335, 345] width 392 height 39
click at [1178, 334] on input "(2) No" at bounding box center [1158, 345] width 39 height 39
click at [1498, 391] on span "( Living Room )" at bounding box center [1487, 397] width 82 height 13
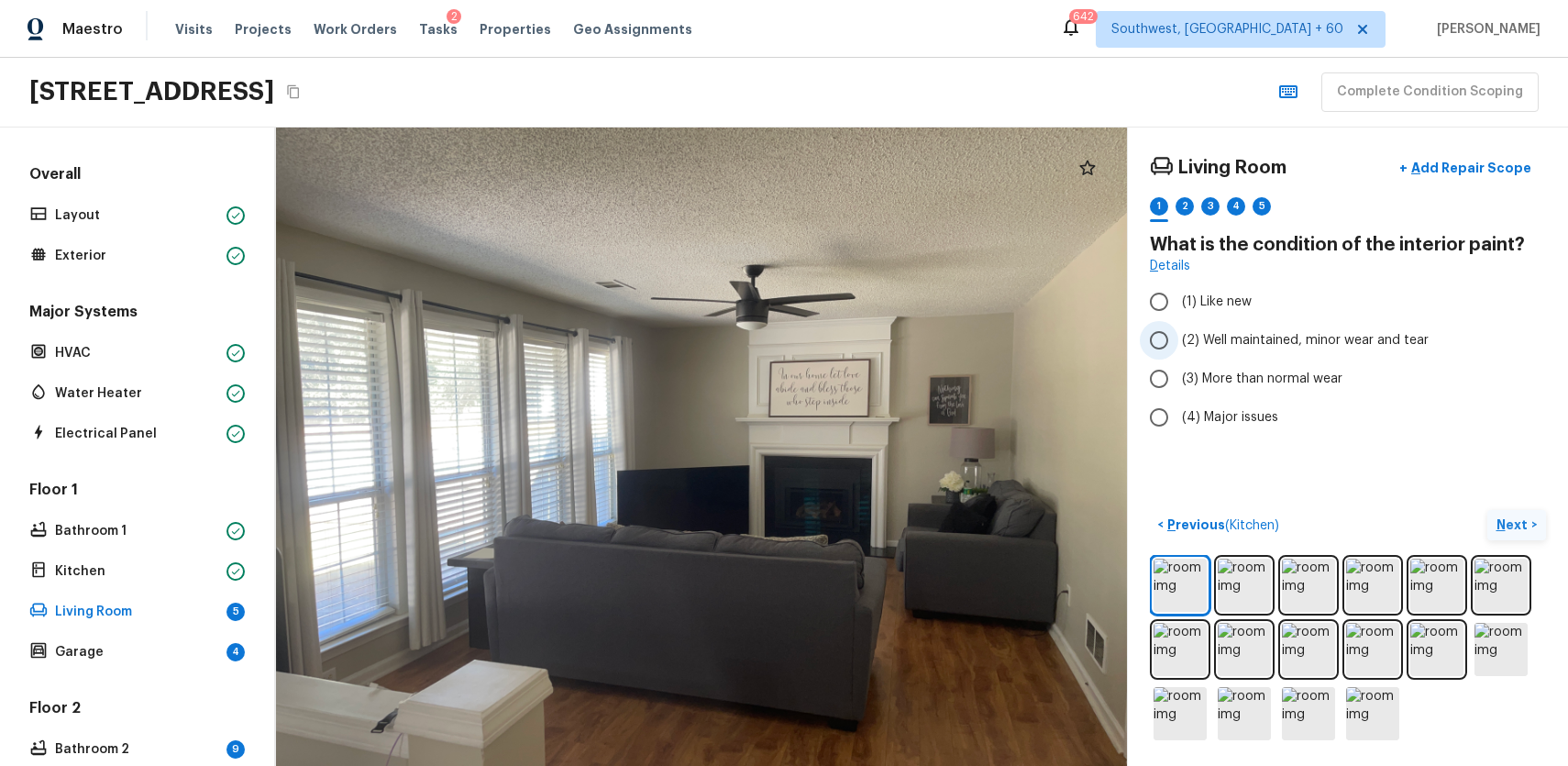
click at [1221, 339] on span "(2) Well maintained, minor wear and tear" at bounding box center [1305, 340] width 247 height 18
click at [1178, 339] on input "(2) Well maintained, minor wear and tear" at bounding box center [1158, 340] width 39 height 39
click at [1176, 200] on div "2" at bounding box center [1184, 206] width 18 height 18
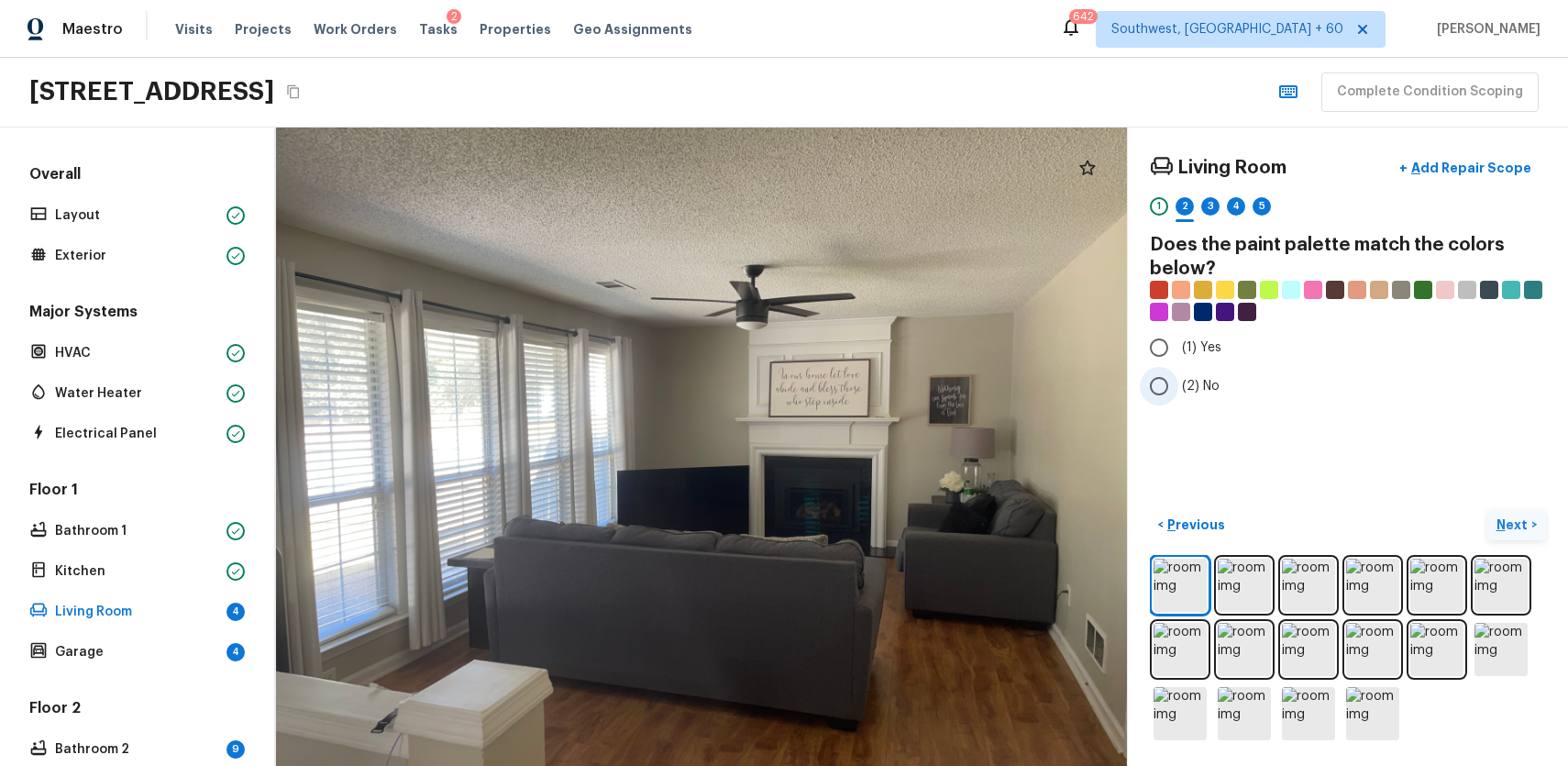
click at [1205, 386] on span "(2) No" at bounding box center [1201, 386] width 38 height 18
click at [1178, 386] on input "(2) No" at bounding box center [1158, 386] width 39 height 39
click at [1204, 206] on div "3" at bounding box center [1210, 206] width 18 height 18
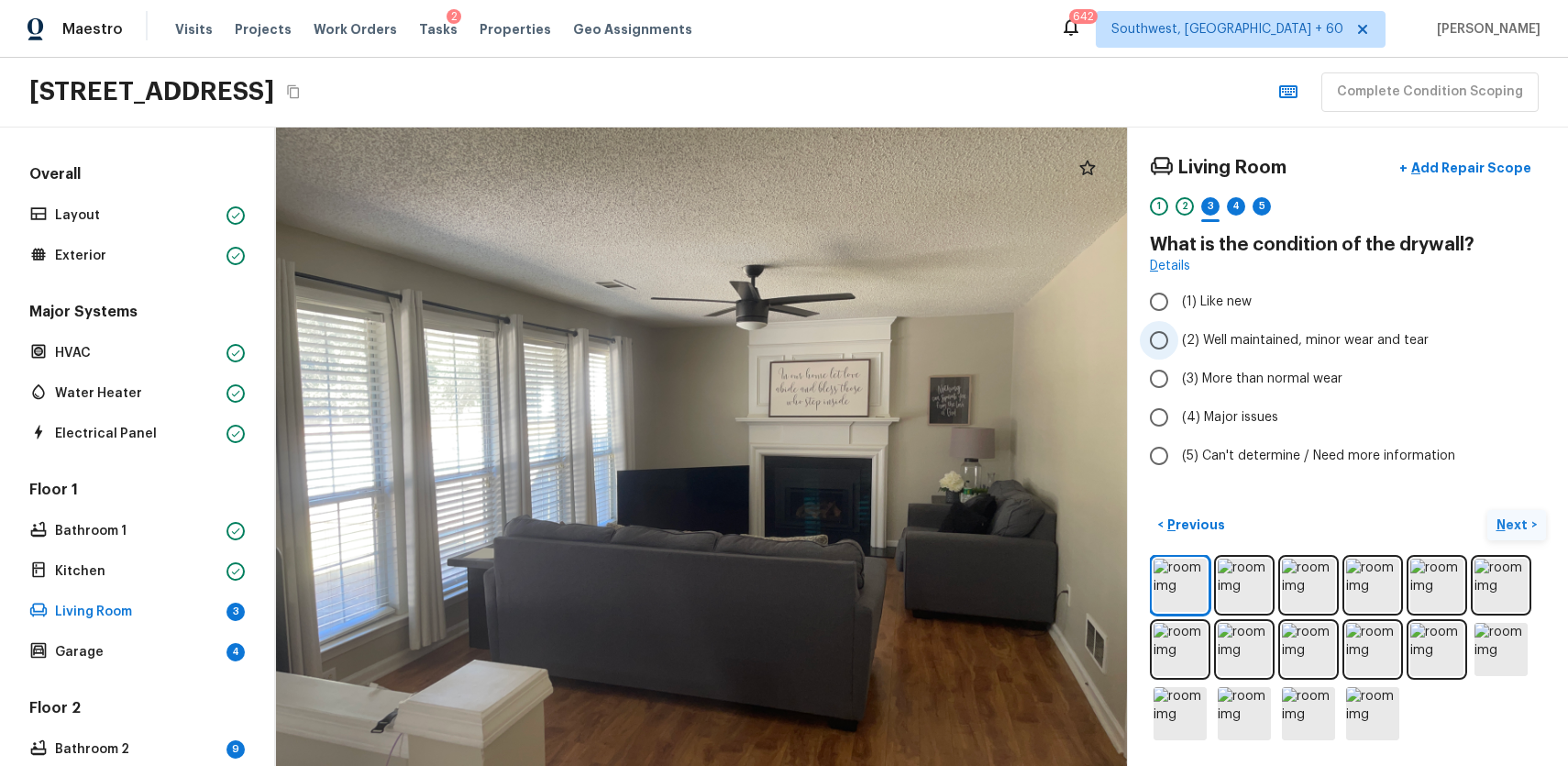
click at [1262, 345] on span "(2) Well maintained, minor wear and tear" at bounding box center [1305, 340] width 247 height 18
click at [1178, 345] on input "(2) Well maintained, minor wear and tear" at bounding box center [1158, 340] width 39 height 39
click at [1245, 216] on div "4" at bounding box center [1236, 211] width 18 height 29
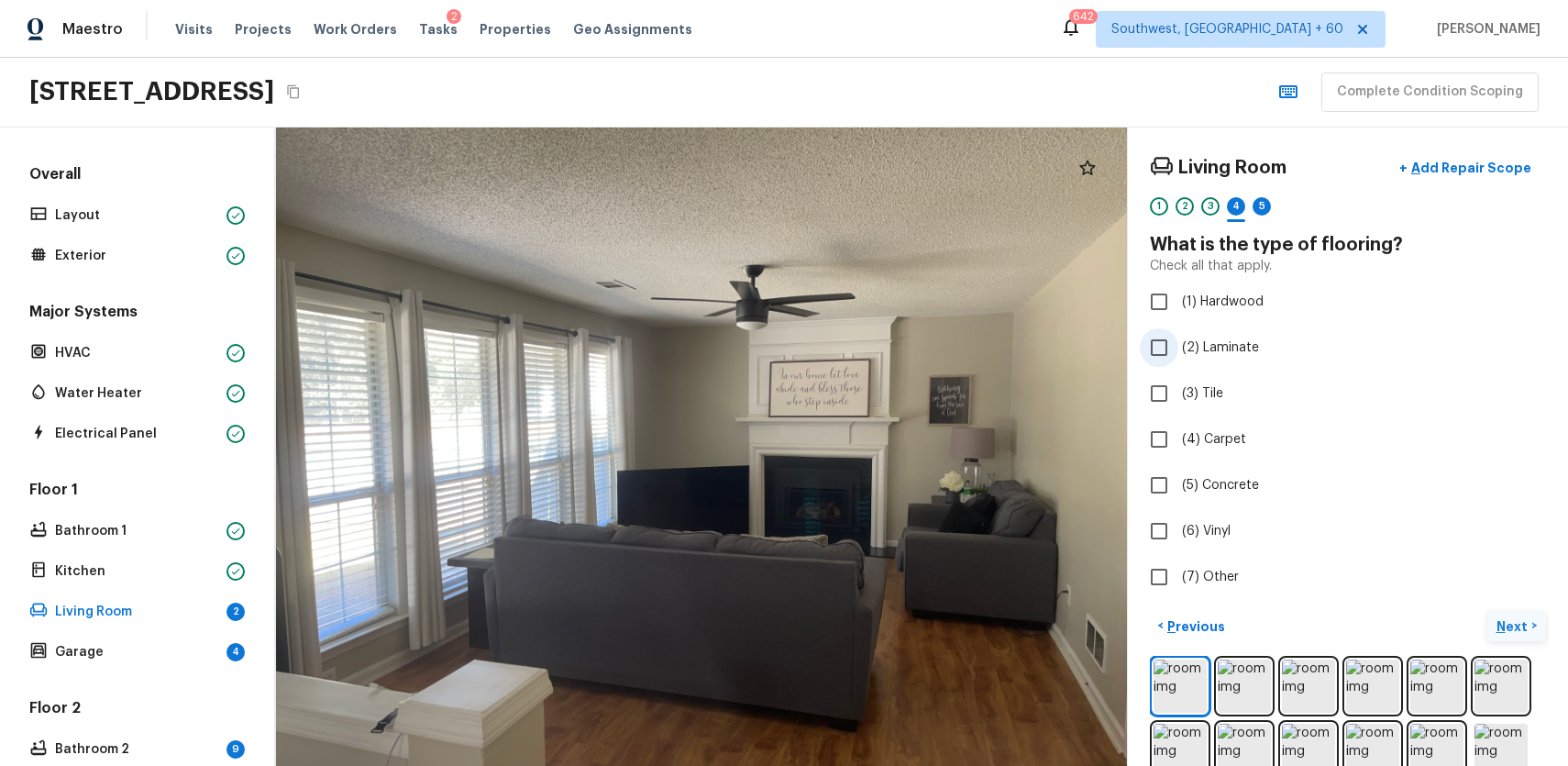
click at [1223, 355] on span "(2) Laminate" at bounding box center [1221, 347] width 77 height 18
click at [1178, 355] on input "(2) Laminate" at bounding box center [1158, 347] width 39 height 39
click at [1254, 204] on div "5" at bounding box center [1262, 206] width 18 height 18
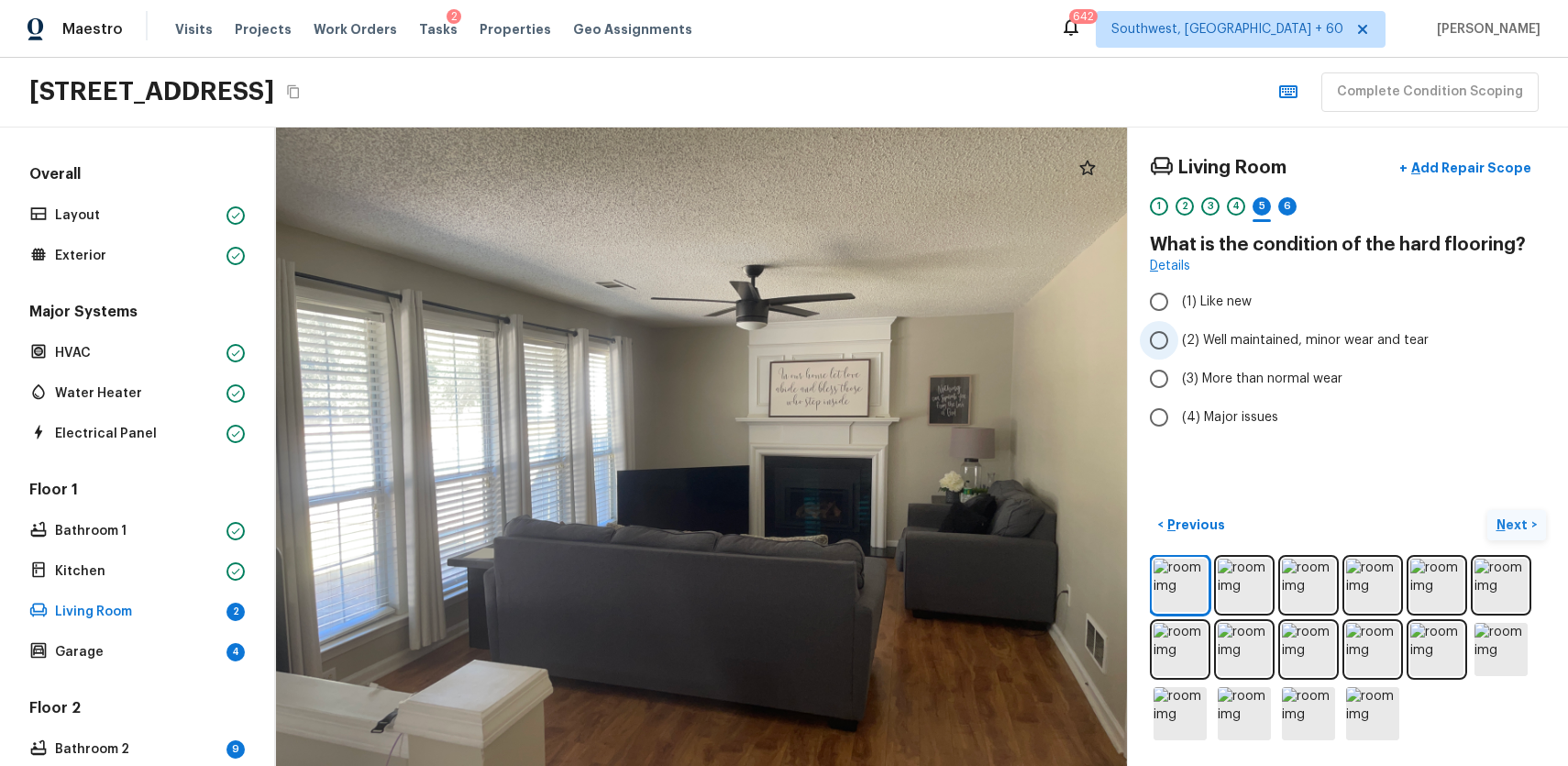
click at [1273, 349] on label "(2) Well maintained, minor wear and tear" at bounding box center [1335, 340] width 392 height 39
click at [1178, 349] on input "(2) Well maintained, minor wear and tear" at bounding box center [1158, 340] width 39 height 39
click at [1283, 200] on div "6" at bounding box center [1287, 206] width 18 height 18
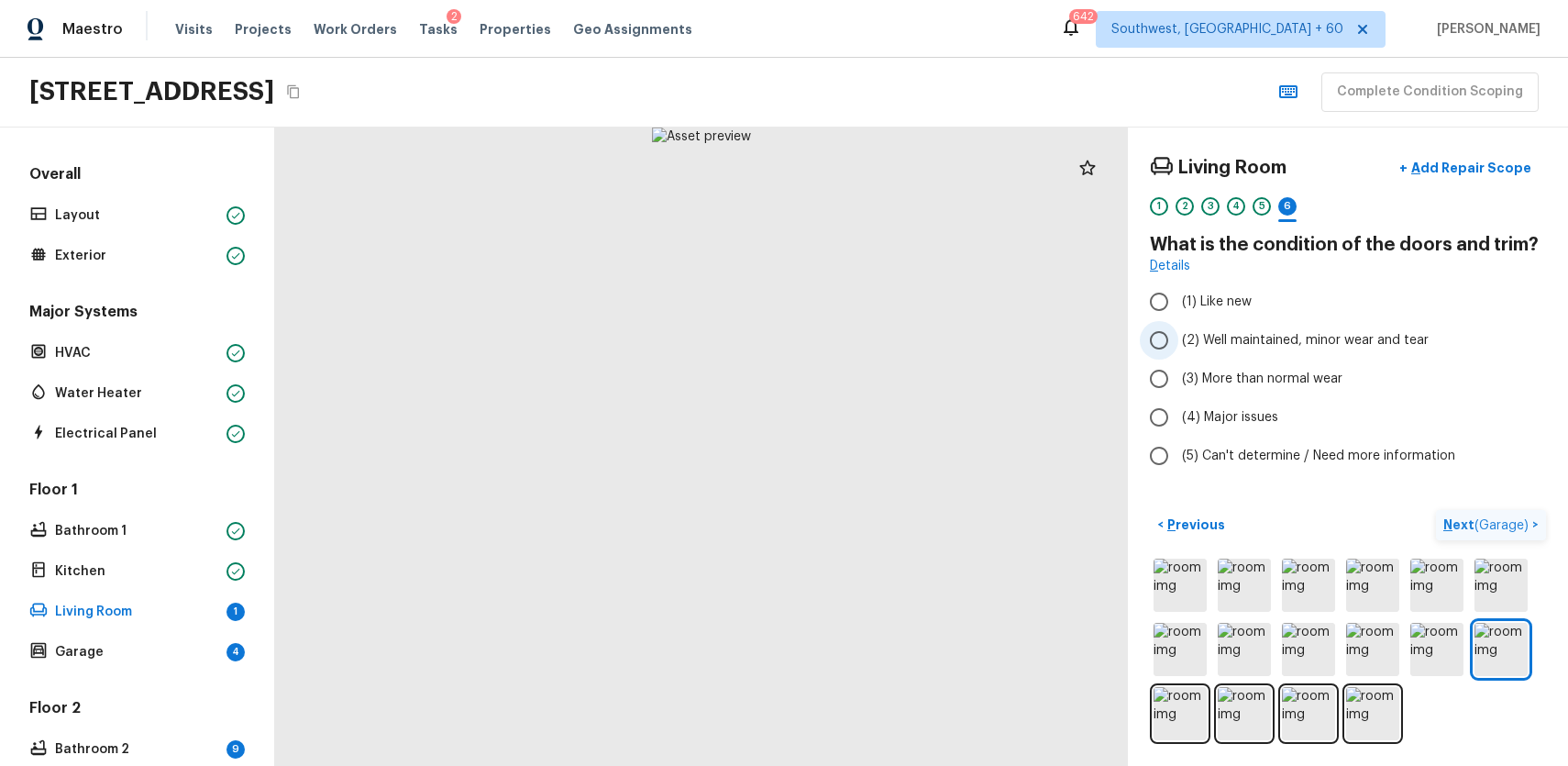
click at [1385, 351] on label "(2) Well maintained, minor wear and tear" at bounding box center [1335, 340] width 392 height 39
click at [1178, 351] on input "(2) Well maintained, minor wear and tear" at bounding box center [1158, 340] width 39 height 39
click at [1494, 530] on span "( Garage )" at bounding box center [1502, 525] width 55 height 13
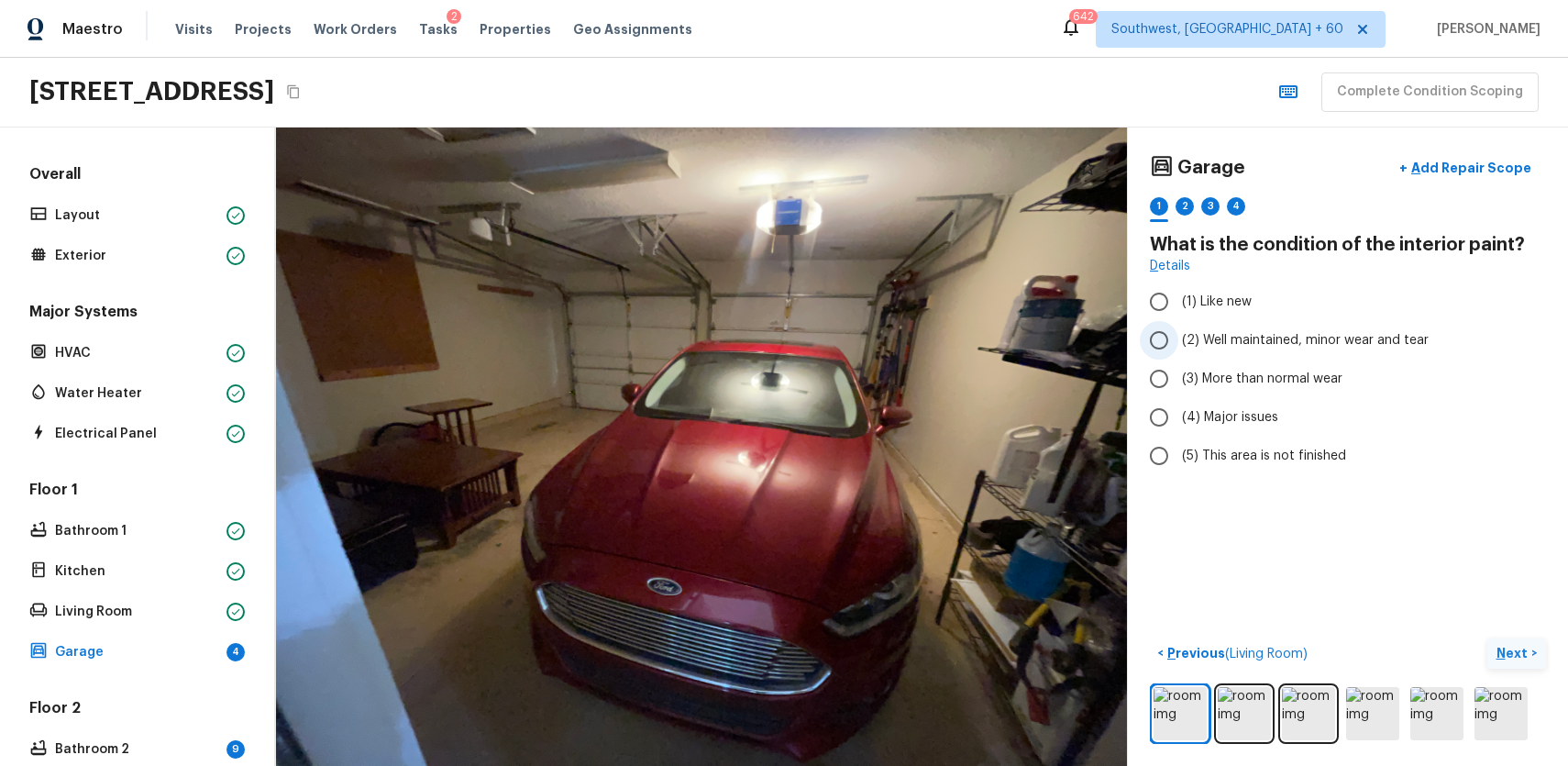
click at [1351, 332] on span "(2) Well maintained, minor wear and tear" at bounding box center [1305, 340] width 247 height 18
click at [1178, 332] on input "(2) Well maintained, minor wear and tear" at bounding box center [1158, 340] width 39 height 39
click at [1184, 198] on div "2" at bounding box center [1184, 206] width 18 height 18
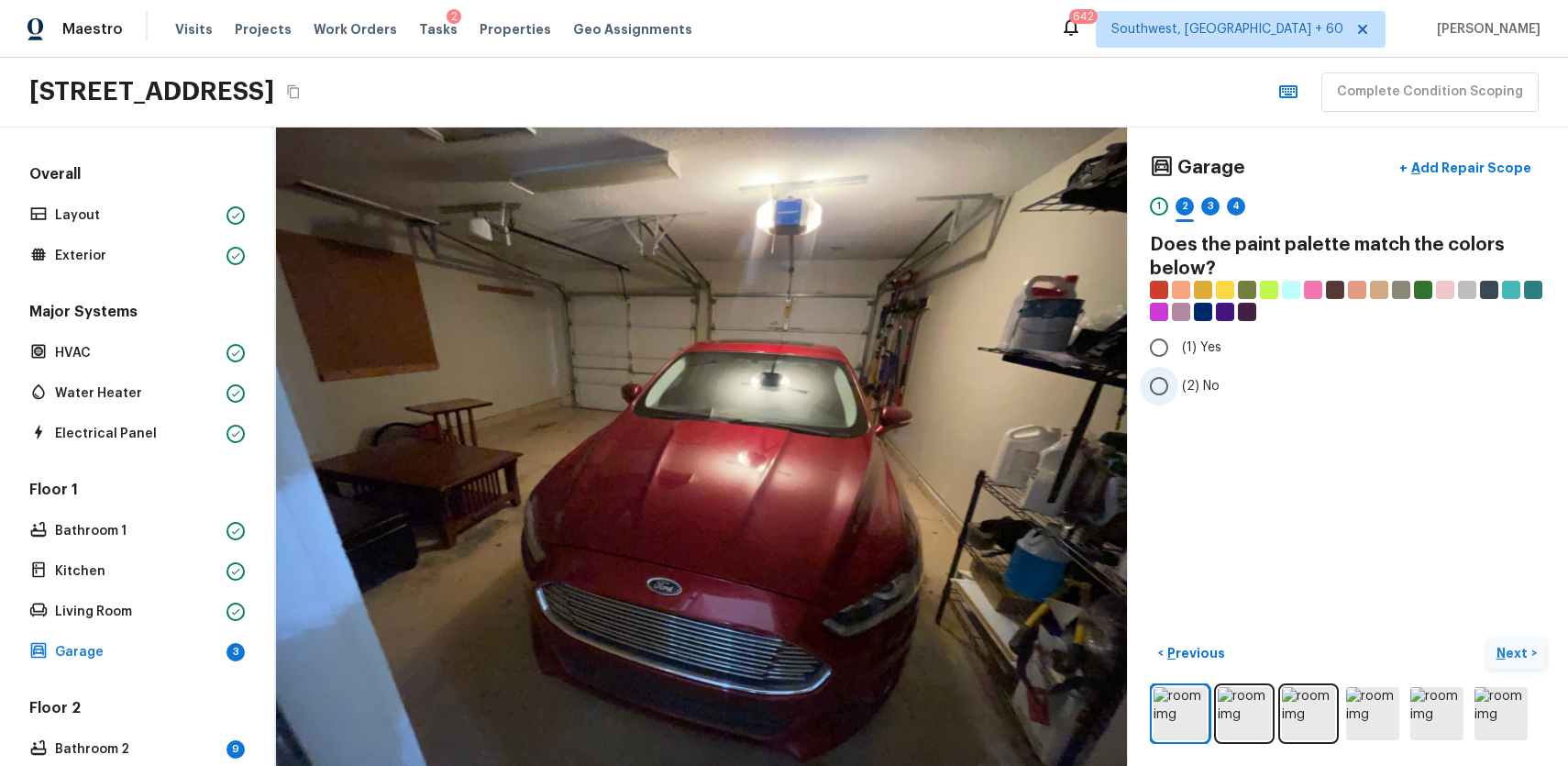
click at [1207, 397] on label "(2) No" at bounding box center [1335, 386] width 392 height 39
click at [1178, 397] on input "(2) No" at bounding box center [1158, 386] width 39 height 39
click at [1206, 209] on div "3" at bounding box center [1210, 206] width 18 height 18
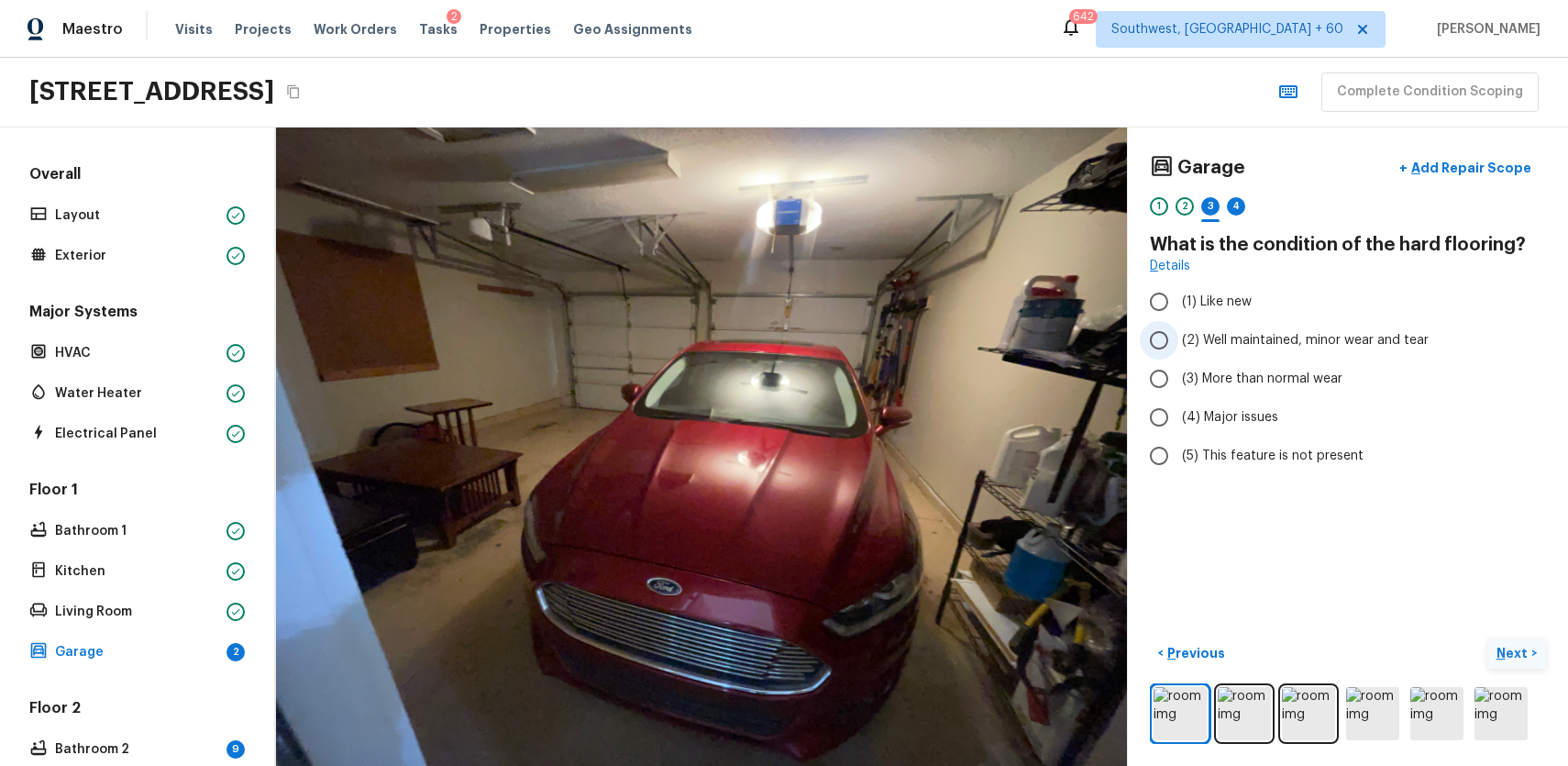
click at [1391, 347] on span "(2) Well maintained, minor wear and tear" at bounding box center [1305, 340] width 247 height 18
click at [1178, 347] on input "(2) Well maintained, minor wear and tear" at bounding box center [1158, 340] width 39 height 39
click at [1236, 204] on div "4" at bounding box center [1236, 206] width 18 height 18
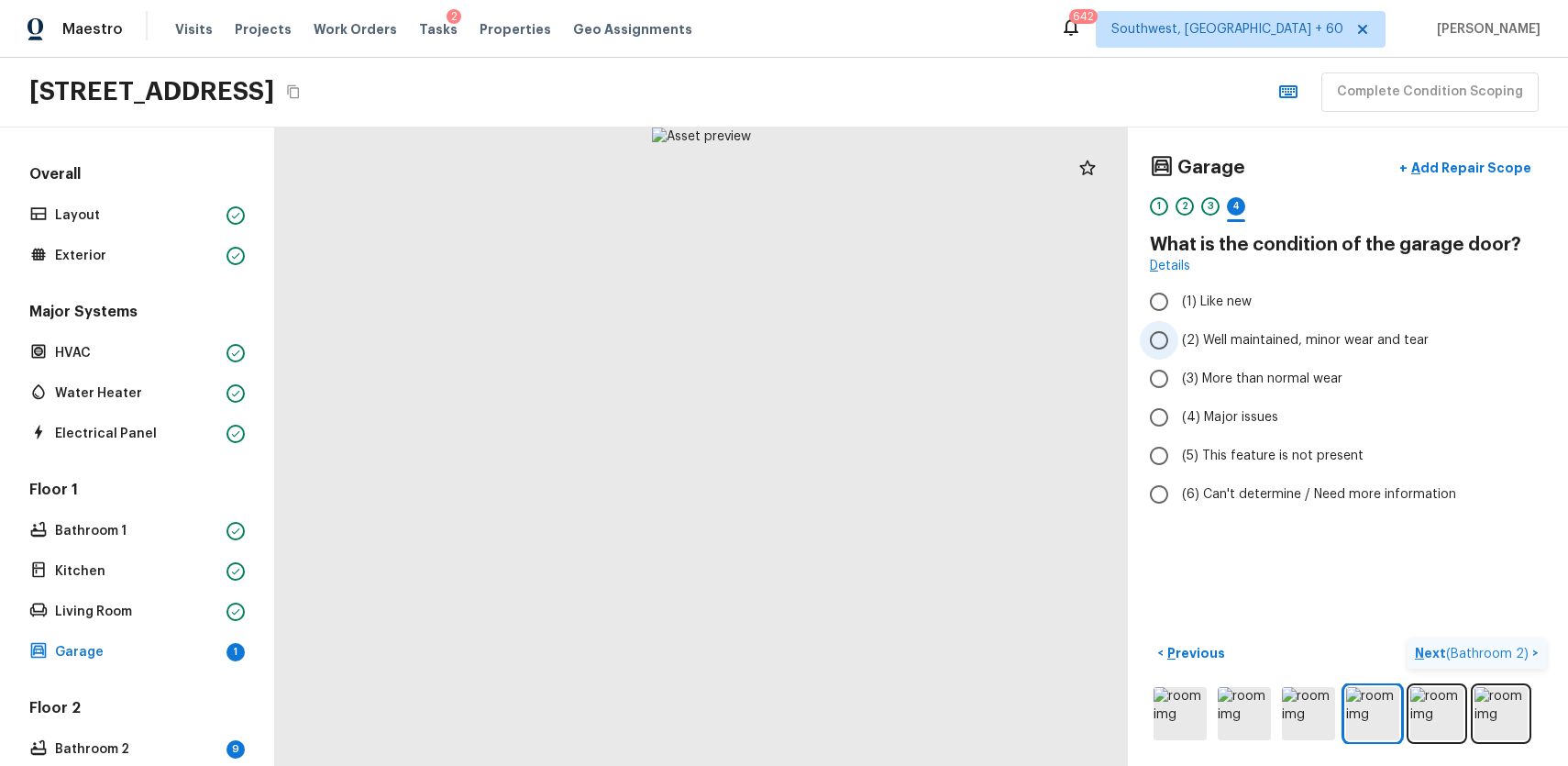
click at [1403, 338] on span "(2) Well maintained, minor wear and tear" at bounding box center [1305, 340] width 247 height 18
click at [1178, 338] on input "(2) Well maintained, minor wear and tear" at bounding box center [1158, 340] width 39 height 39
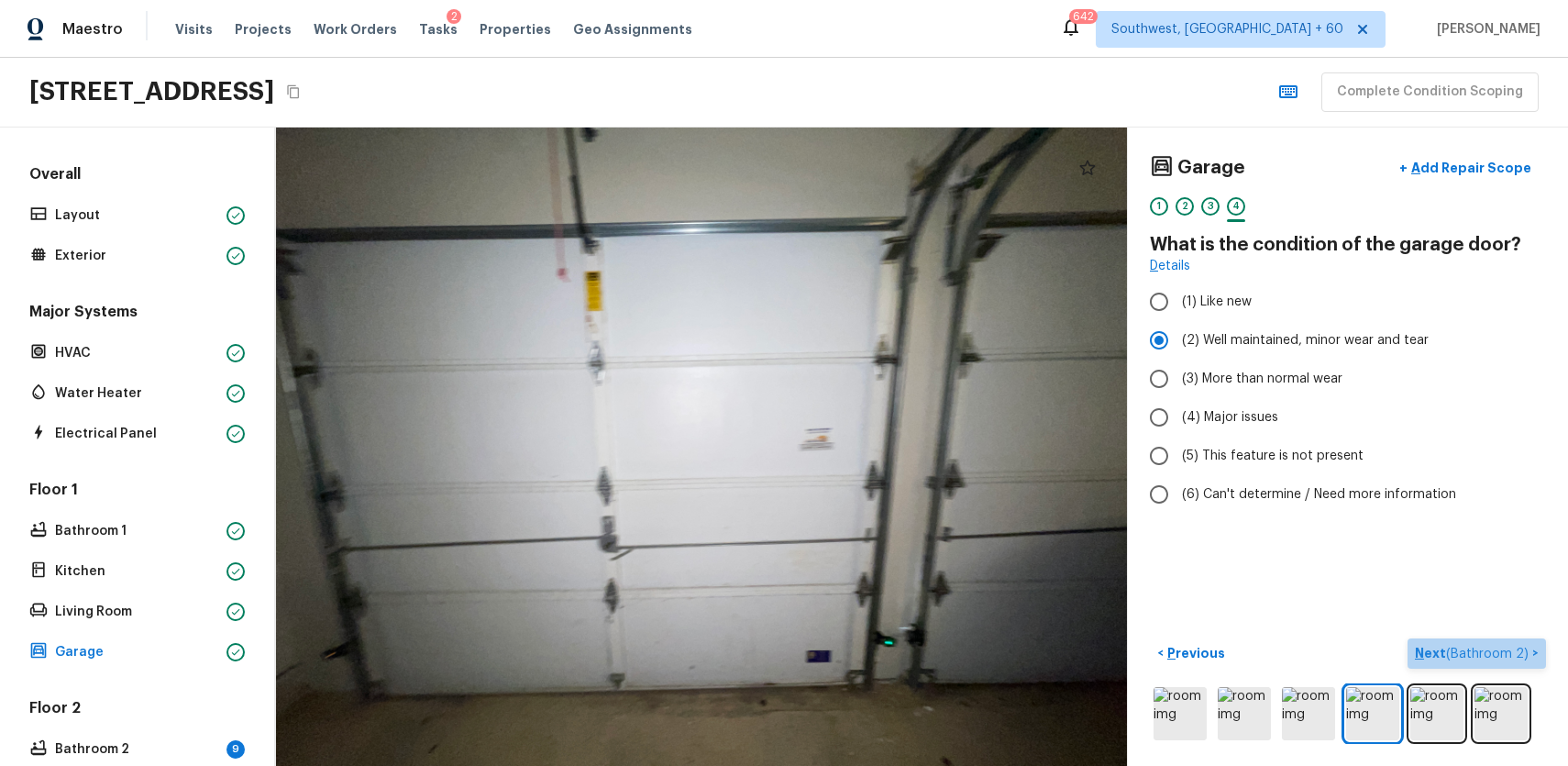
click at [1507, 646] on p "Next ( Bathroom 2 )" at bounding box center [1474, 653] width 117 height 19
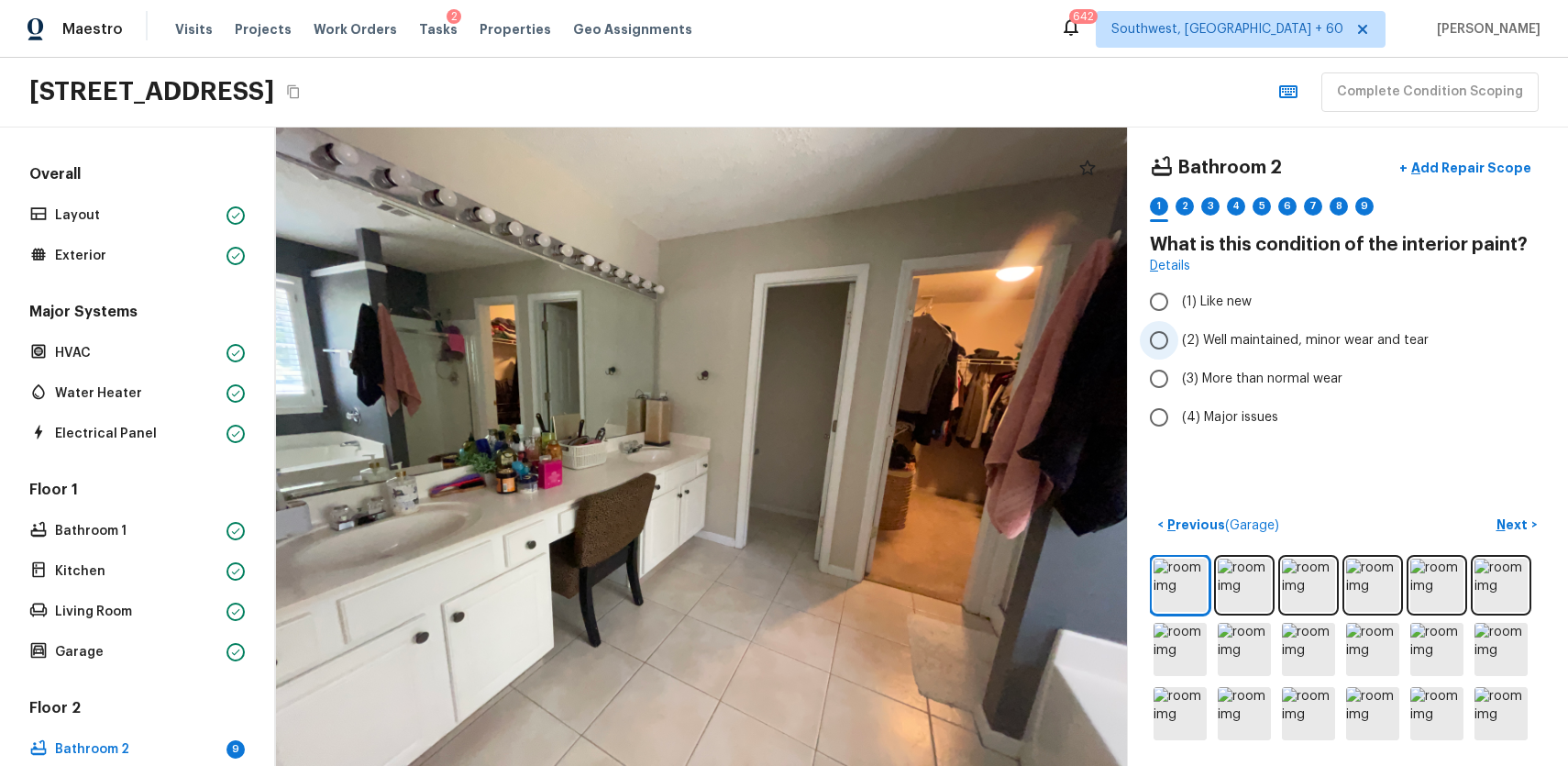
click at [1329, 349] on label "(2) Well maintained, minor wear and tear" at bounding box center [1335, 340] width 392 height 39
click at [1178, 349] on input "(2) Well maintained, minor wear and tear" at bounding box center [1158, 340] width 39 height 39
click at [1185, 210] on div "2" at bounding box center [1184, 206] width 18 height 18
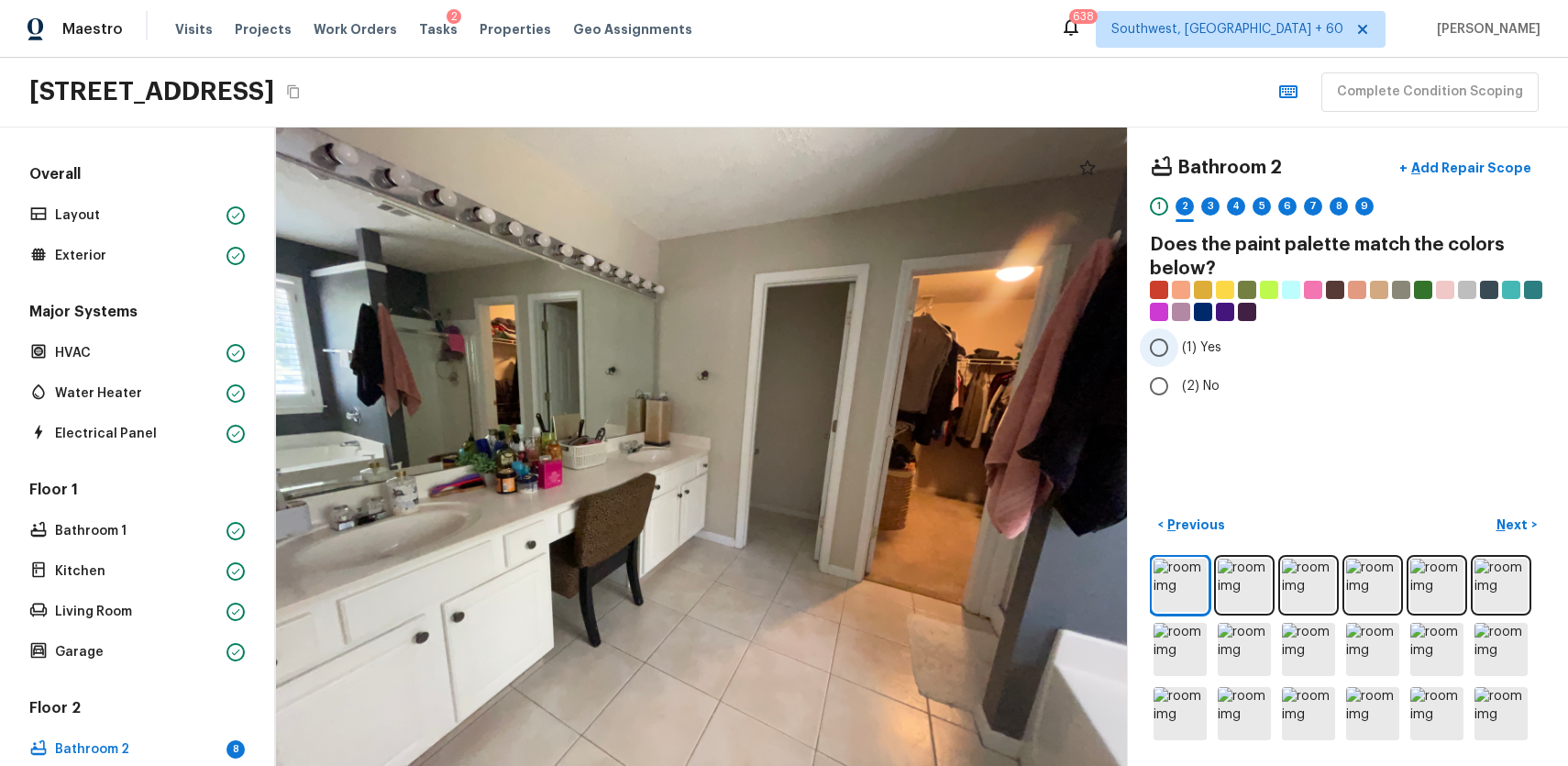
click at [1186, 358] on label "(1) Yes" at bounding box center [1335, 347] width 392 height 39
click at [1178, 358] on input "(1) Yes" at bounding box center [1158, 347] width 39 height 39
click at [1156, 210] on div "1" at bounding box center [1158, 206] width 18 height 18
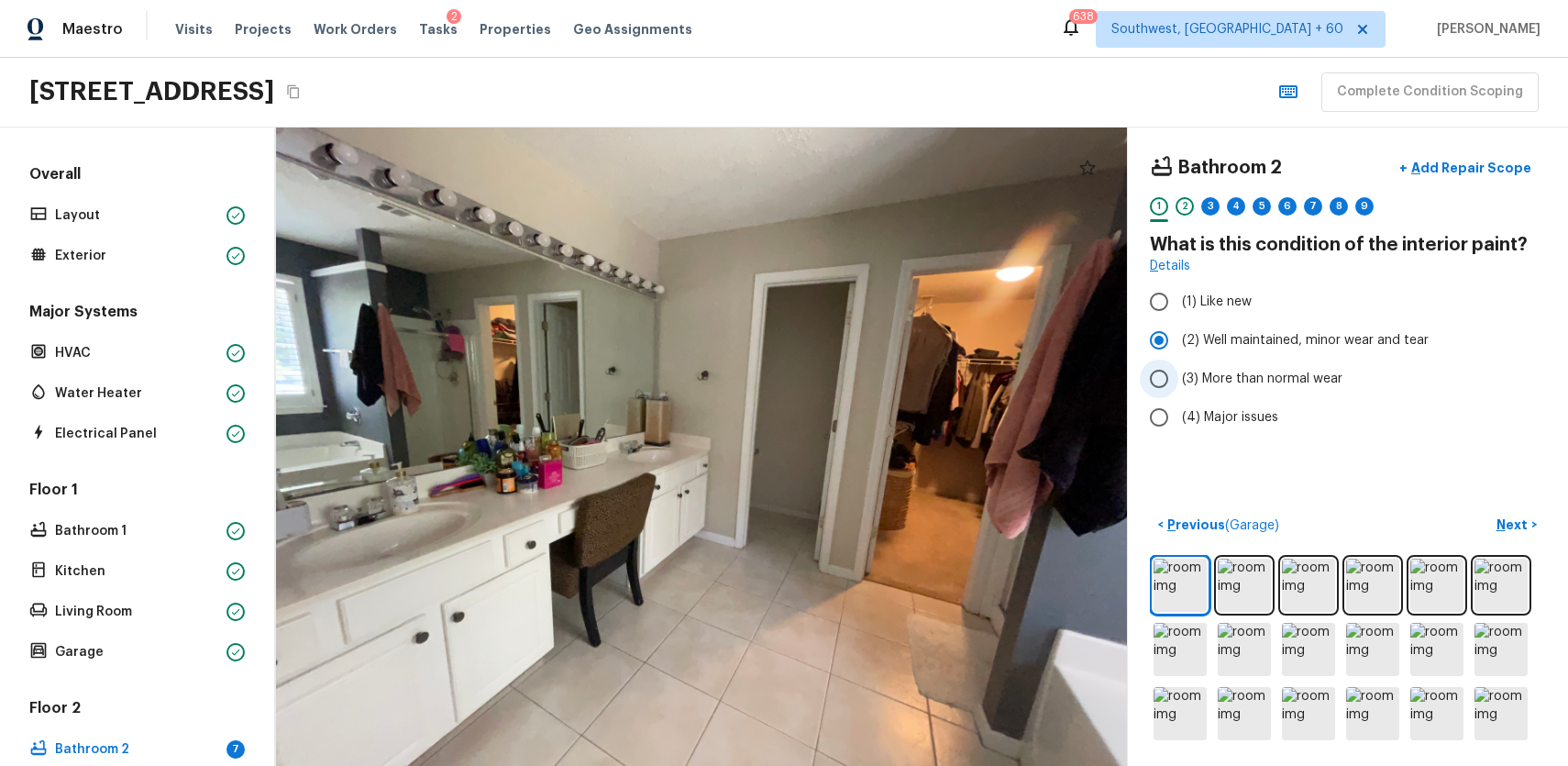
click at [1278, 384] on span "(3) More than normal wear" at bounding box center [1263, 379] width 161 height 18
click at [1178, 384] on input "(3) More than normal wear" at bounding box center [1158, 378] width 39 height 39
click at [1217, 211] on div "3" at bounding box center [1210, 206] width 18 height 18
click at [1315, 352] on label "(2) Well maintained, minor wear and tear" at bounding box center [1335, 340] width 392 height 39
click at [1178, 352] on input "(2) Well maintained, minor wear and tear" at bounding box center [1158, 340] width 39 height 39
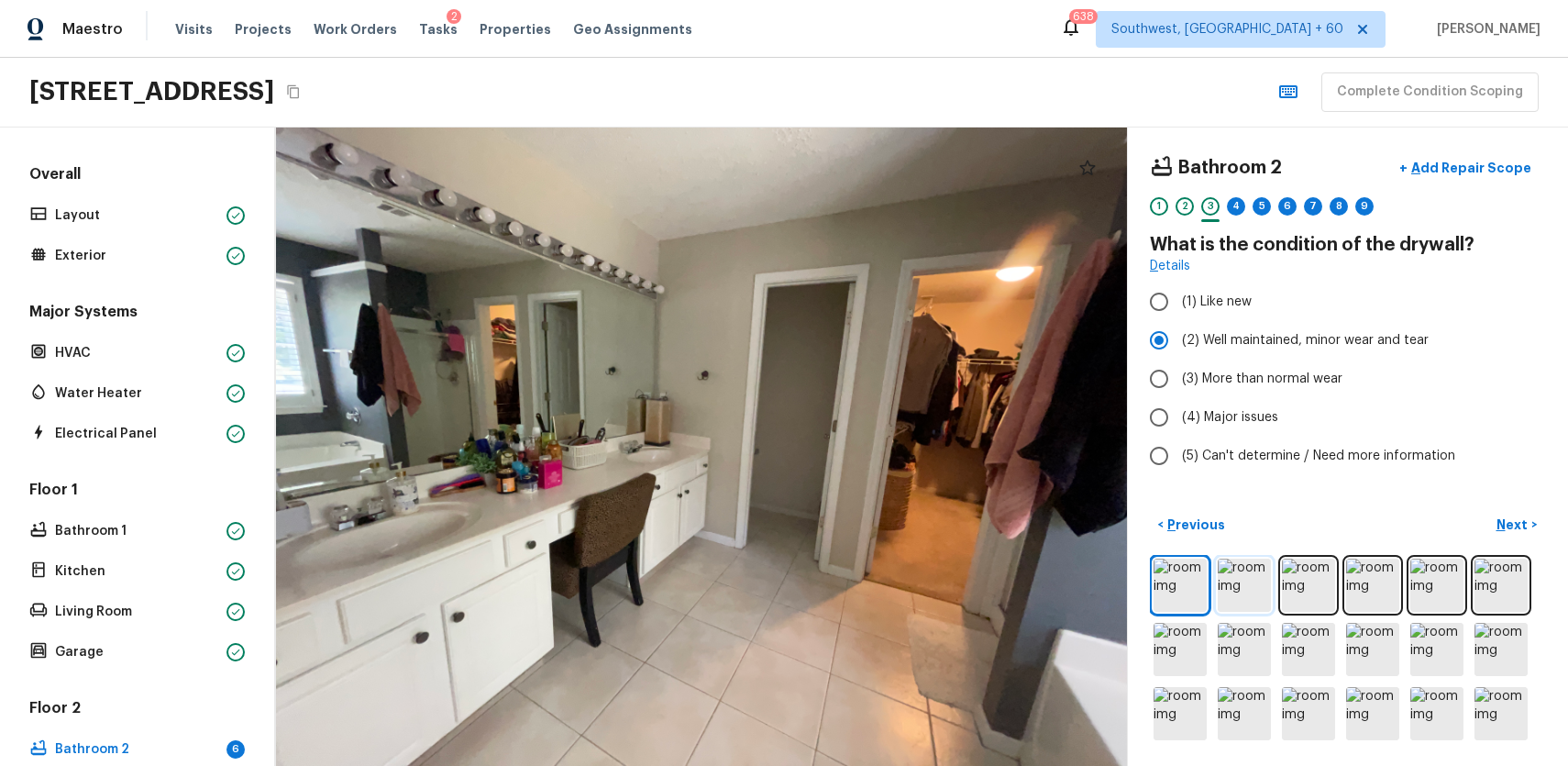
click at [1257, 566] on img at bounding box center [1245, 585] width 54 height 54
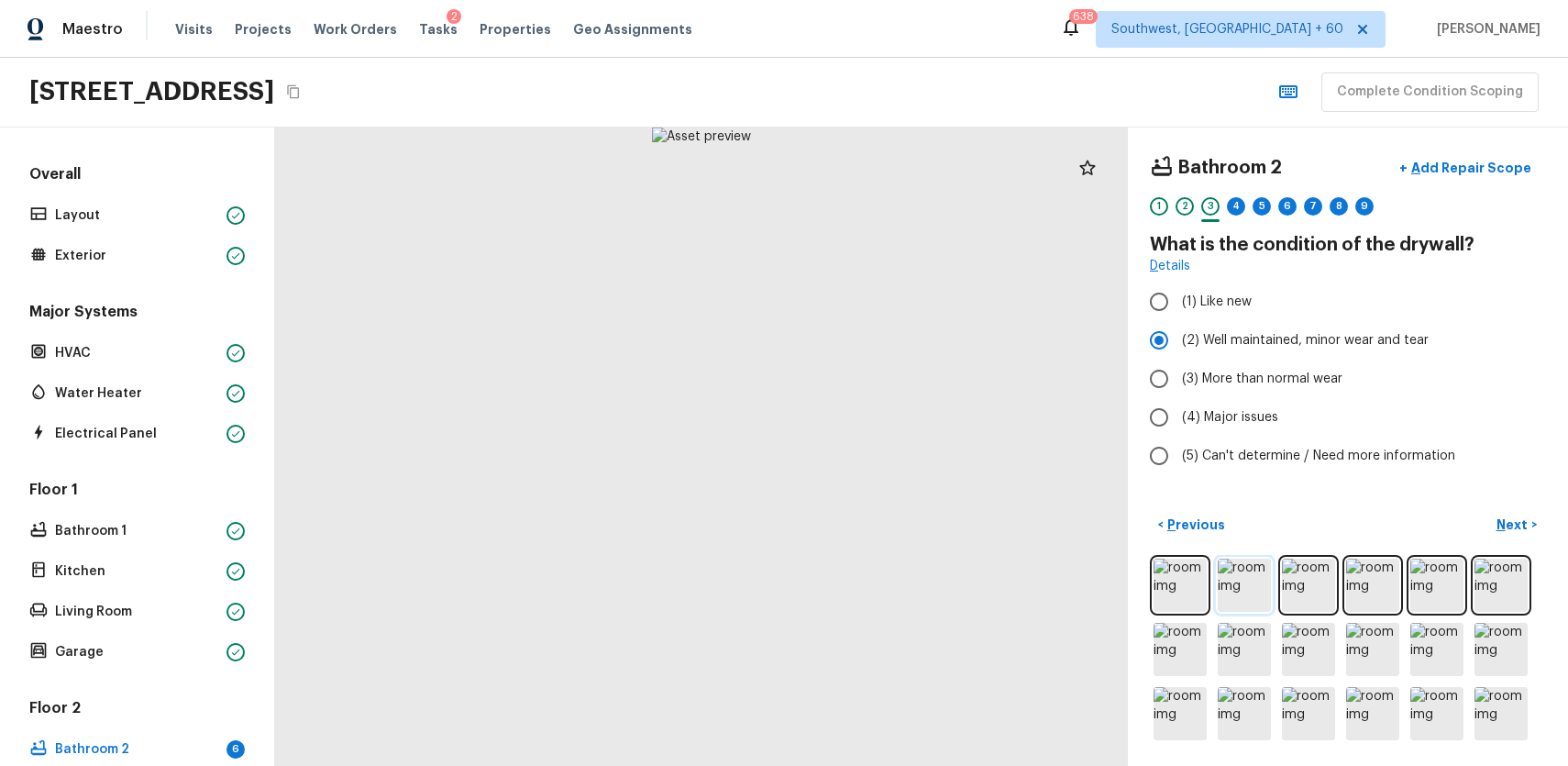
click at [1230, 569] on img at bounding box center [1245, 585] width 54 height 54
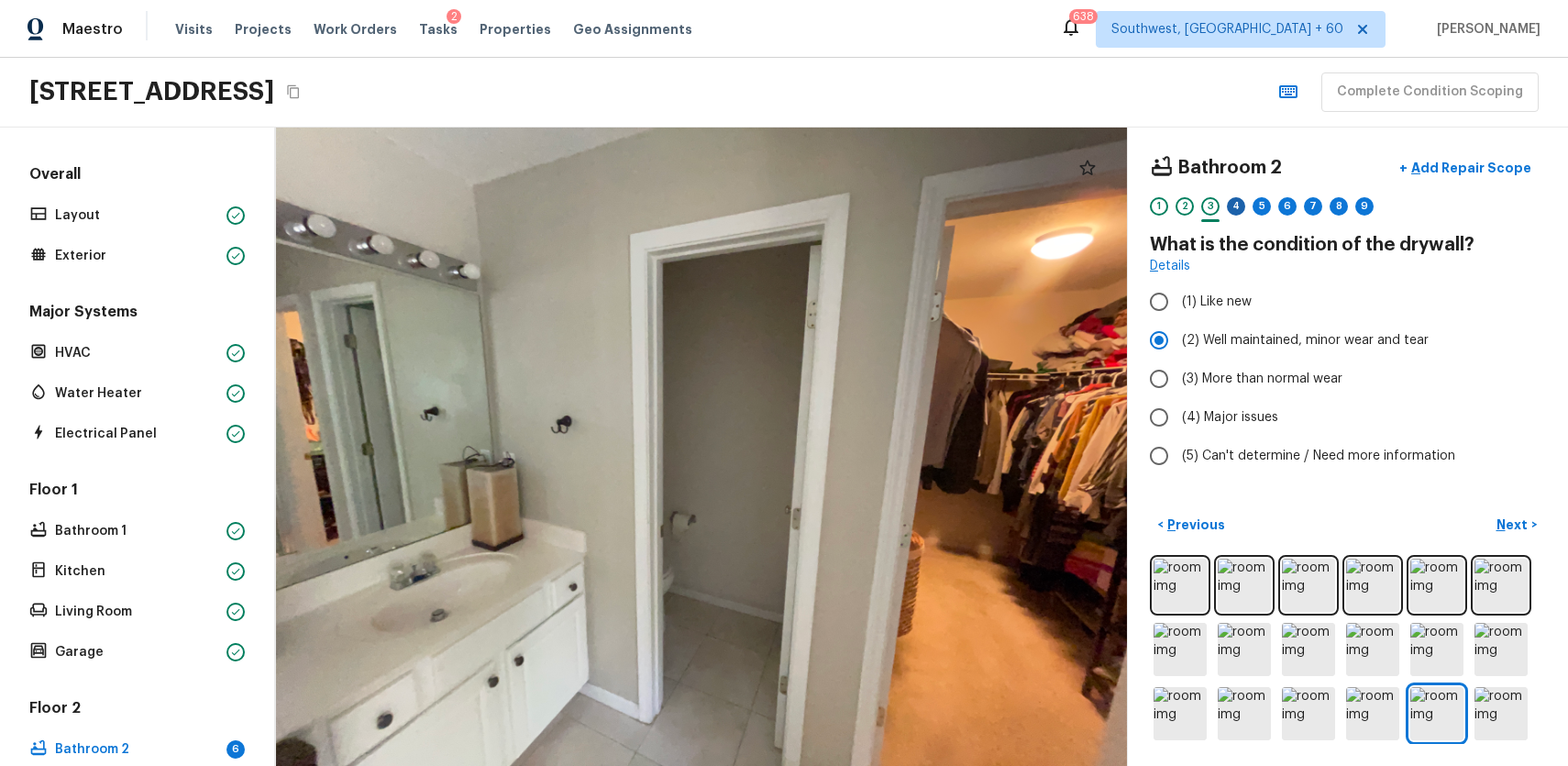
click at [1228, 207] on div "4" at bounding box center [1236, 206] width 18 height 18
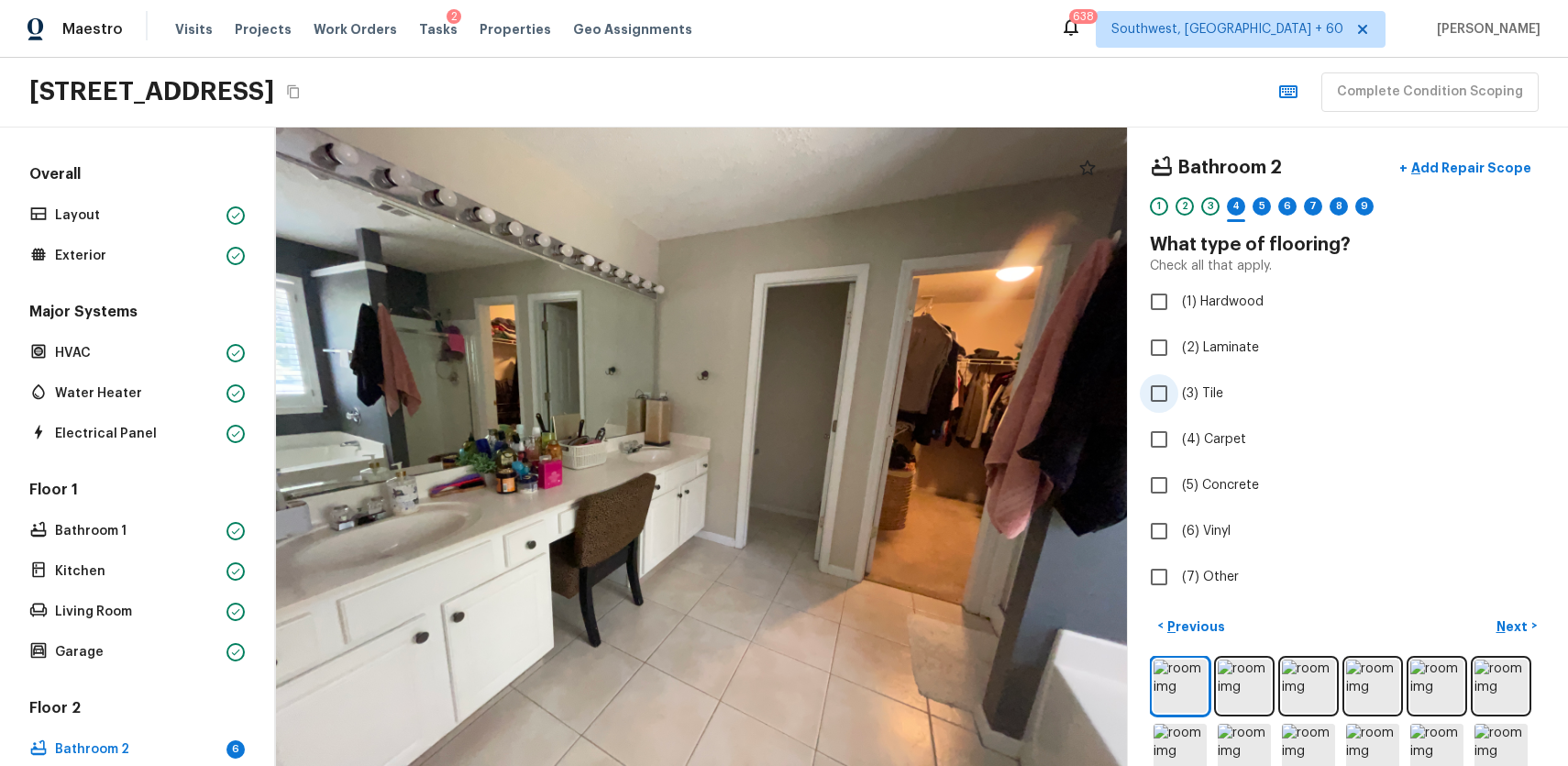
click at [1206, 380] on label "(3) Tile" at bounding box center [1335, 393] width 392 height 39
click at [1178, 380] on input "(3) Tile" at bounding box center [1158, 393] width 39 height 39
click at [1533, 632] on button "Next >" at bounding box center [1516, 626] width 59 height 31
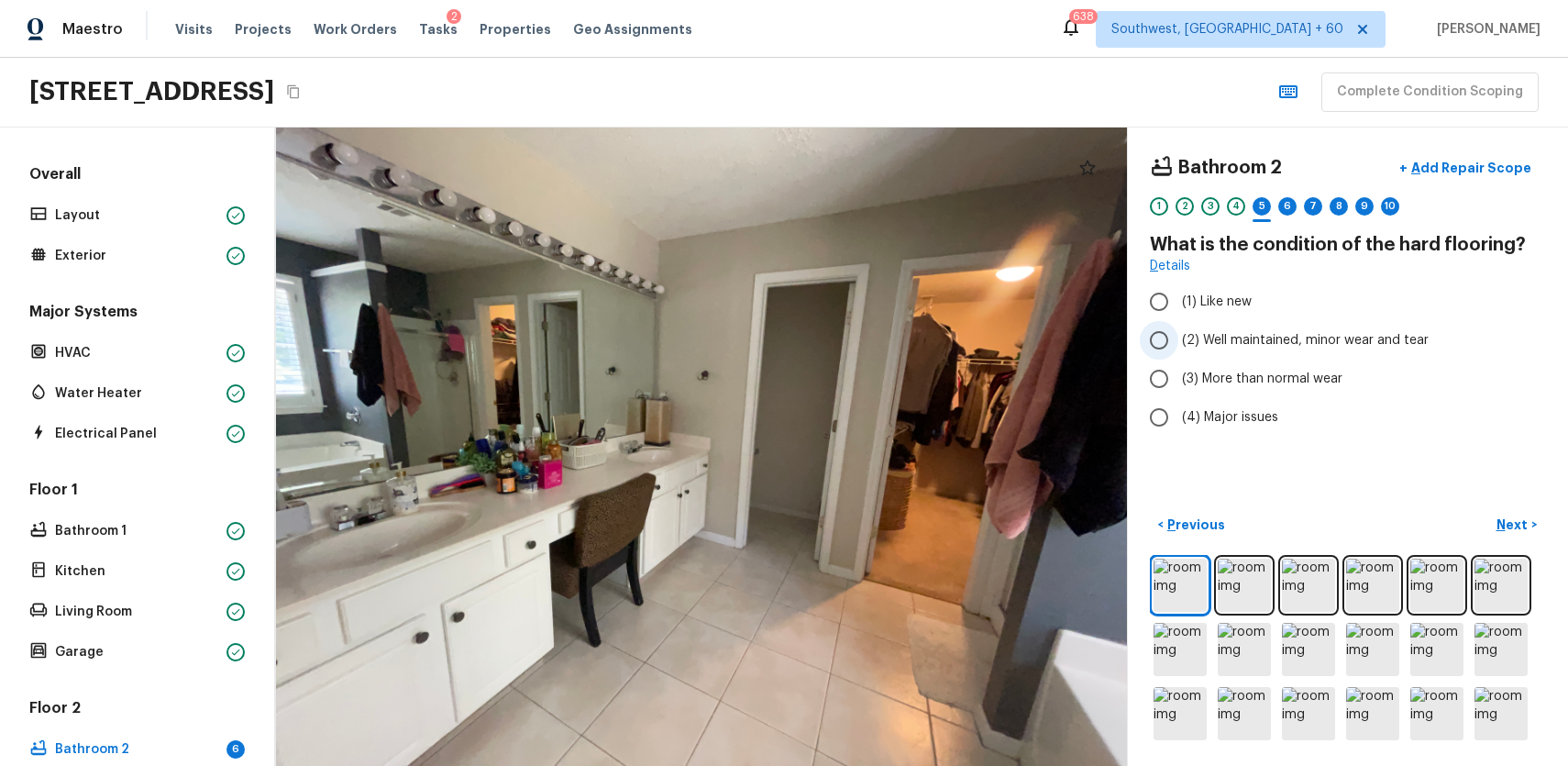
click at [1367, 345] on span "(2) Well maintained, minor wear and tear" at bounding box center [1305, 340] width 247 height 18
click at [1178, 345] on input "(2) Well maintained, minor wear and tear" at bounding box center [1158, 340] width 39 height 39
click at [1513, 523] on p "Next" at bounding box center [1513, 525] width 35 height 18
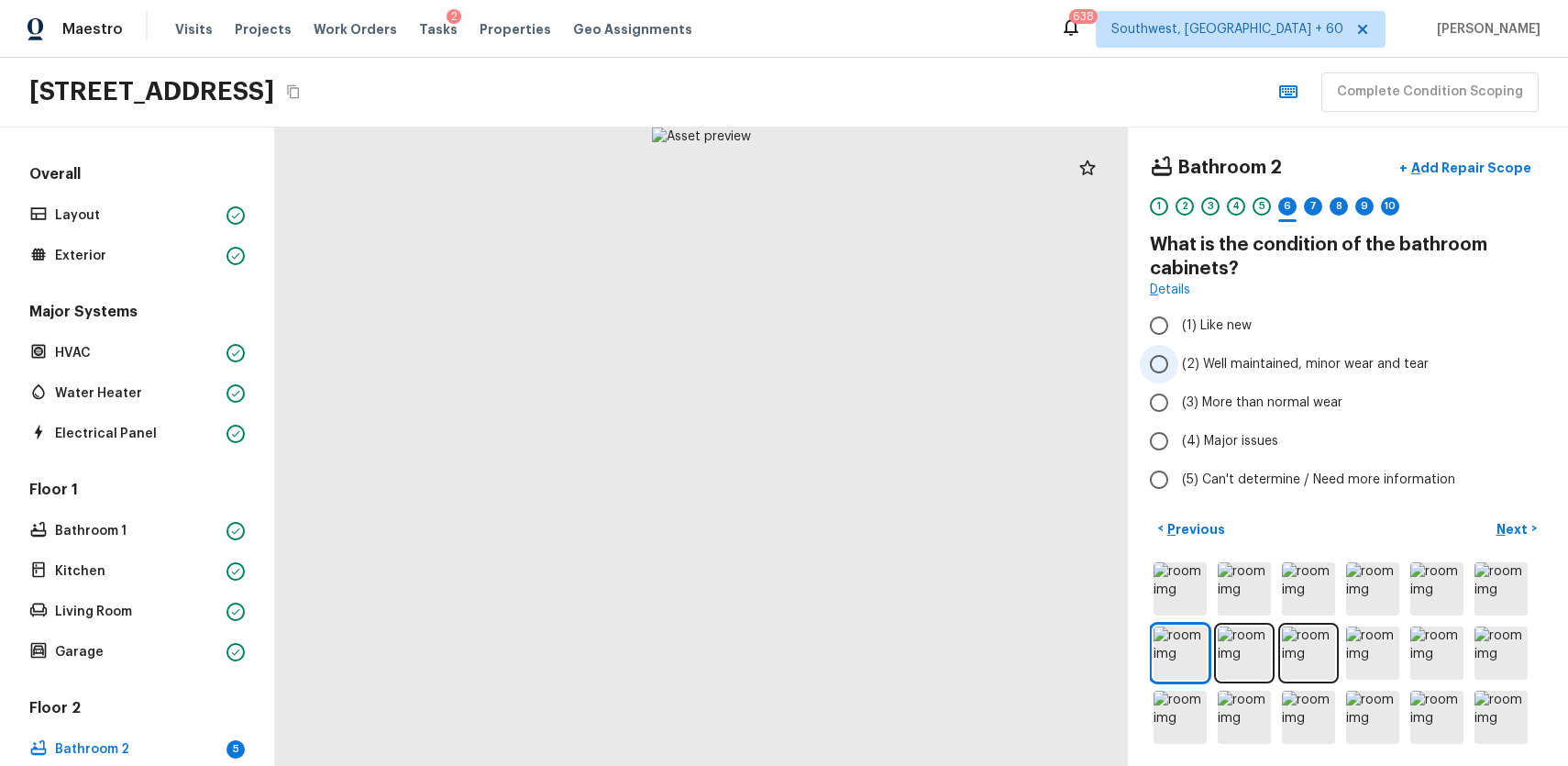
click at [1362, 376] on label "(2) Well maintained, minor wear and tear" at bounding box center [1335, 364] width 392 height 39
click at [1178, 376] on input "(2) Well maintained, minor wear and tear" at bounding box center [1158, 364] width 39 height 39
click at [1499, 538] on button "Next >" at bounding box center [1516, 529] width 59 height 31
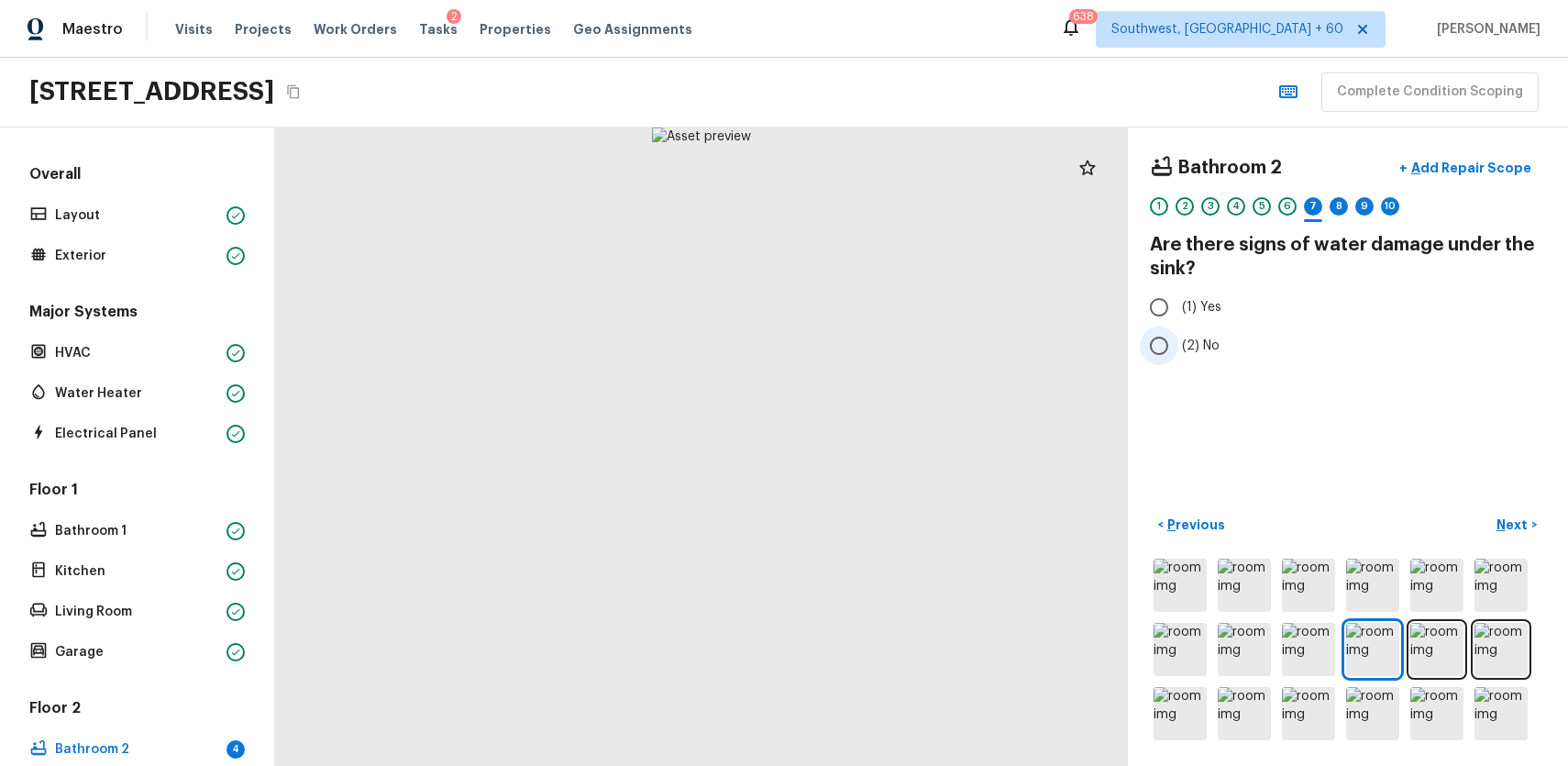
click at [1174, 350] on input "(2) No" at bounding box center [1158, 345] width 39 height 39
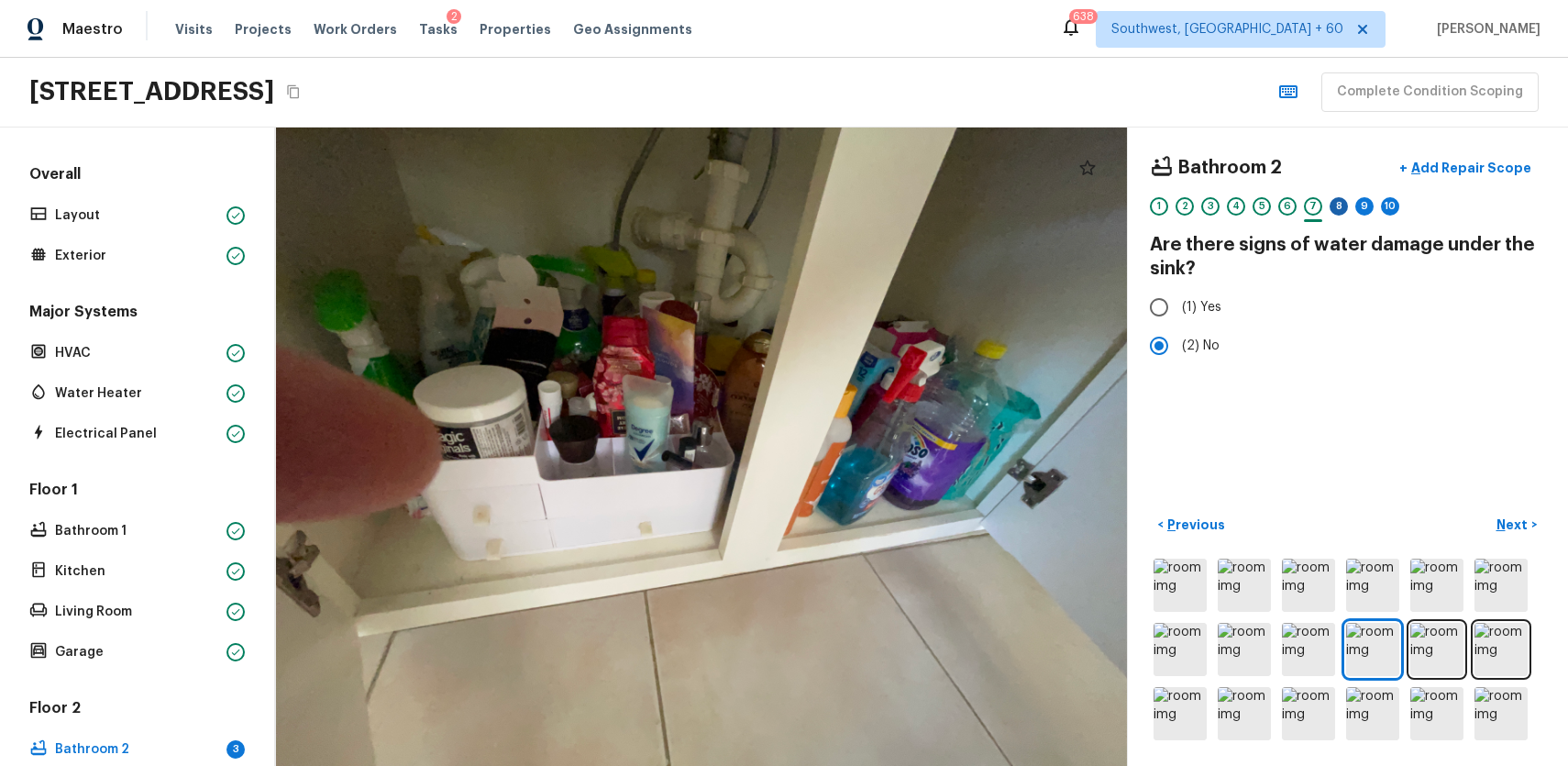
click at [1338, 202] on div "8" at bounding box center [1339, 206] width 18 height 18
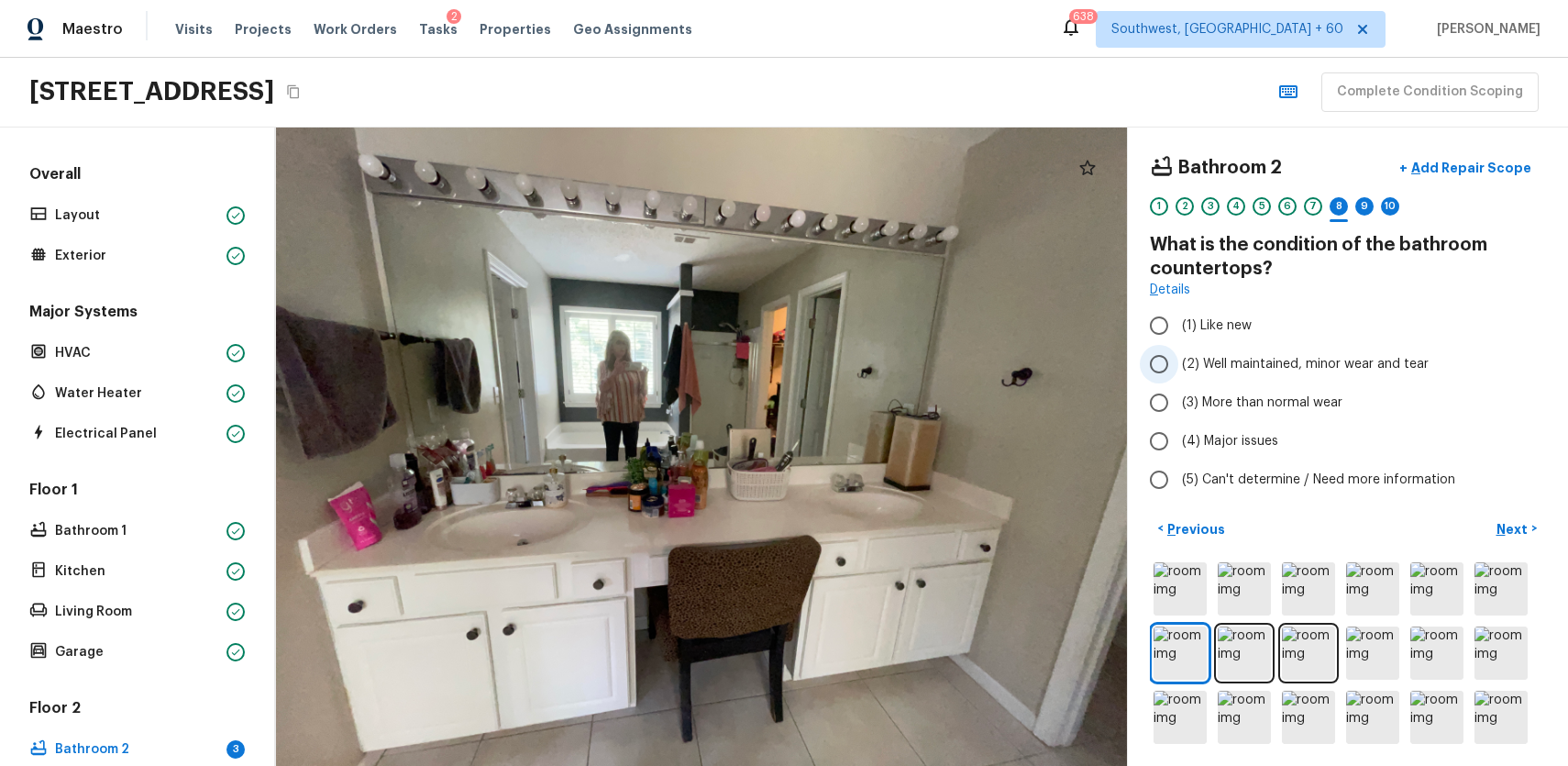
click at [1276, 364] on span "(2) Well maintained, minor wear and tear" at bounding box center [1305, 364] width 247 height 18
click at [1178, 364] on input "(2) Well maintained, minor wear and tear" at bounding box center [1158, 364] width 39 height 39
click at [1506, 529] on p "Next" at bounding box center [1513, 529] width 35 height 18
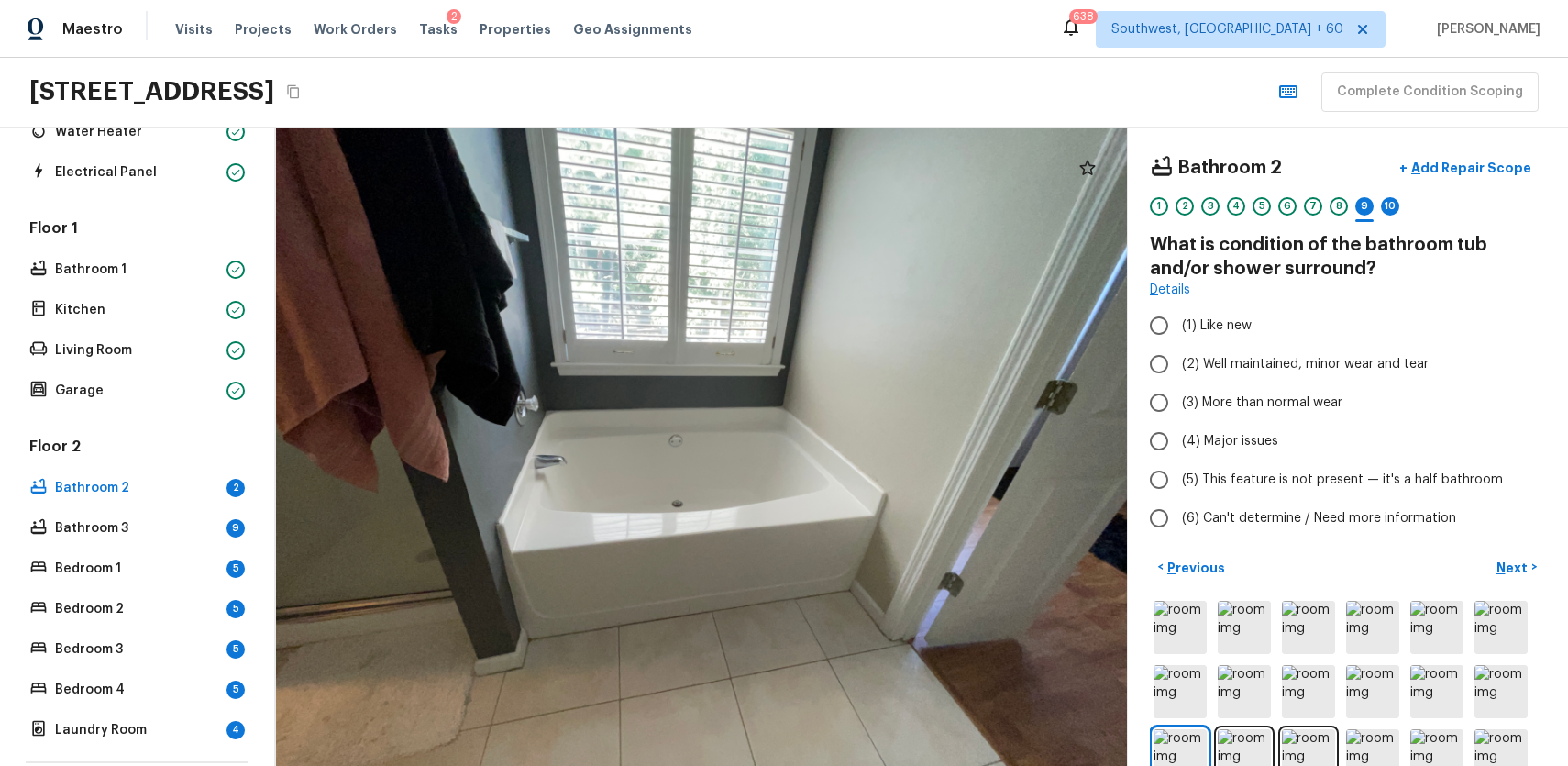
scroll to position [264, 0]
click at [1387, 198] on div "10" at bounding box center [1389, 206] width 18 height 18
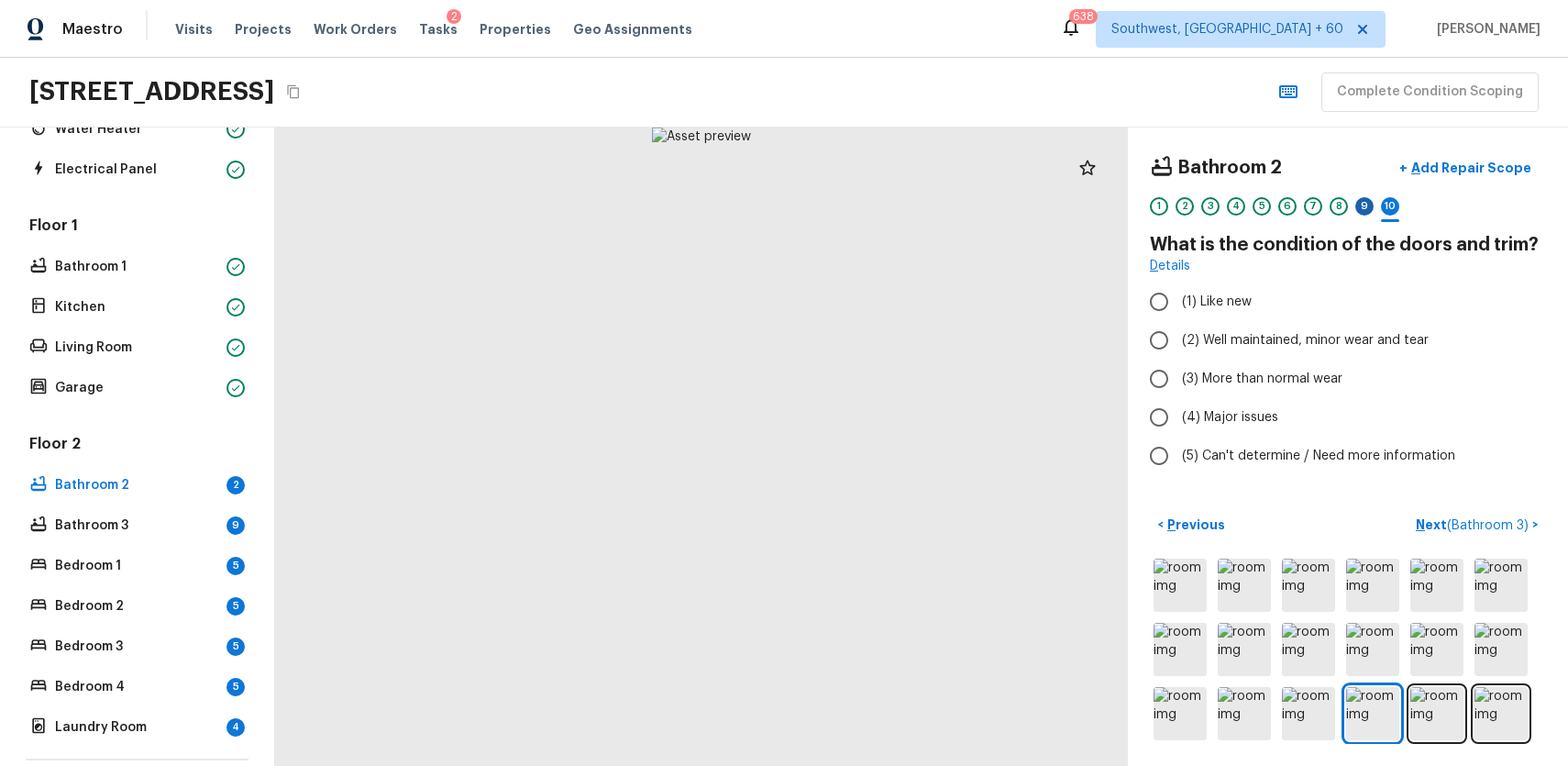
click at [1367, 213] on div "9" at bounding box center [1365, 206] width 18 height 18
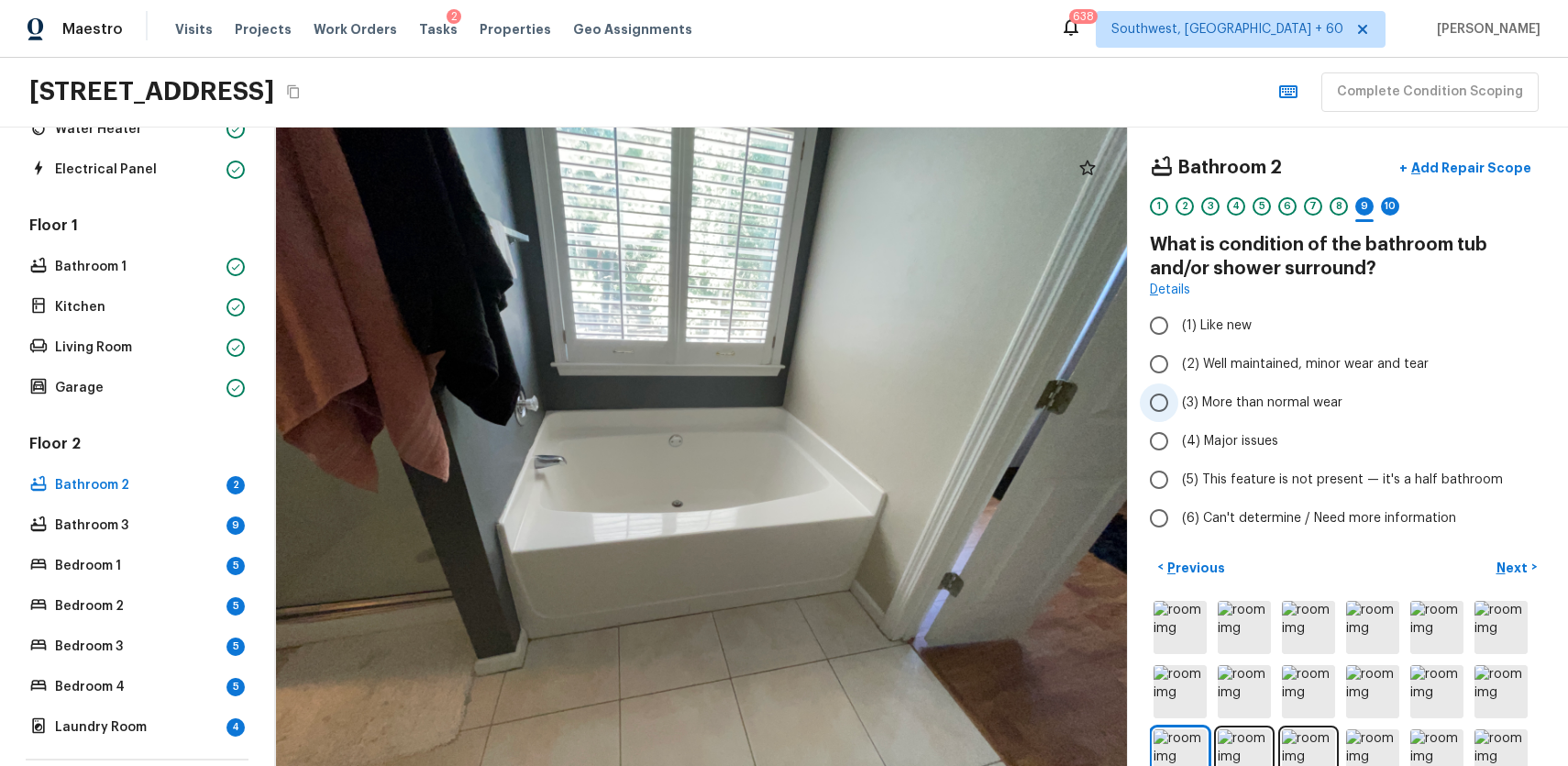
click at [1360, 393] on label "(3) More than normal wear" at bounding box center [1335, 402] width 392 height 39
click at [1178, 393] on input "(3) More than normal wear" at bounding box center [1158, 402] width 39 height 39
click at [1395, 352] on label "(2) Well maintained, minor wear and tear" at bounding box center [1335, 364] width 392 height 39
click at [1178, 352] on input "(2) Well maintained, minor wear and tear" at bounding box center [1158, 364] width 39 height 39
click at [1392, 212] on div "10" at bounding box center [1389, 206] width 18 height 18
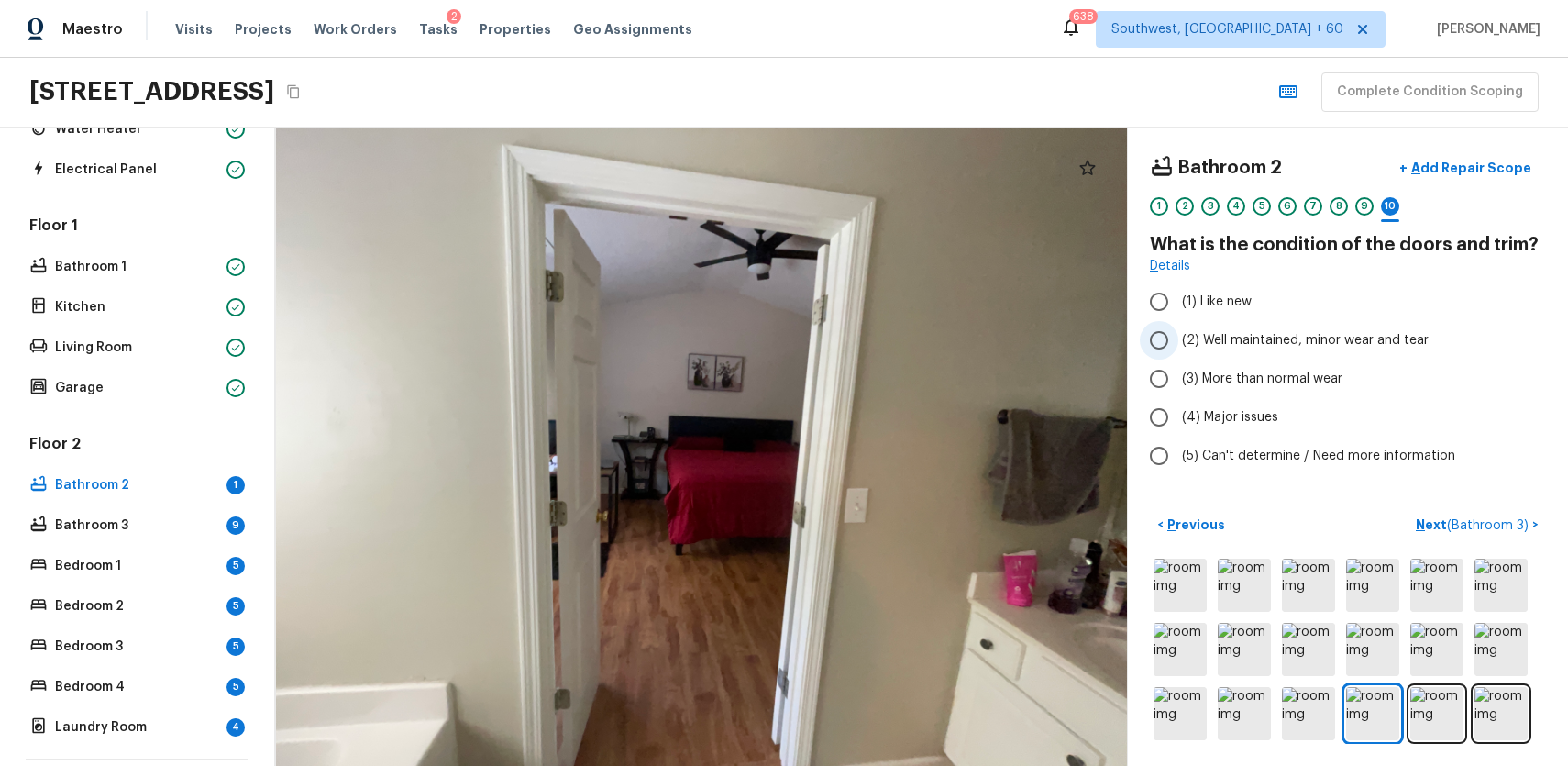
click at [1378, 342] on span "(2) Well maintained, minor wear and tear" at bounding box center [1305, 340] width 247 height 18
click at [1178, 342] on input "(2) Well maintained, minor wear and tear" at bounding box center [1158, 340] width 39 height 39
click at [1464, 524] on span "( Bathroom 3 )" at bounding box center [1488, 525] width 81 height 13
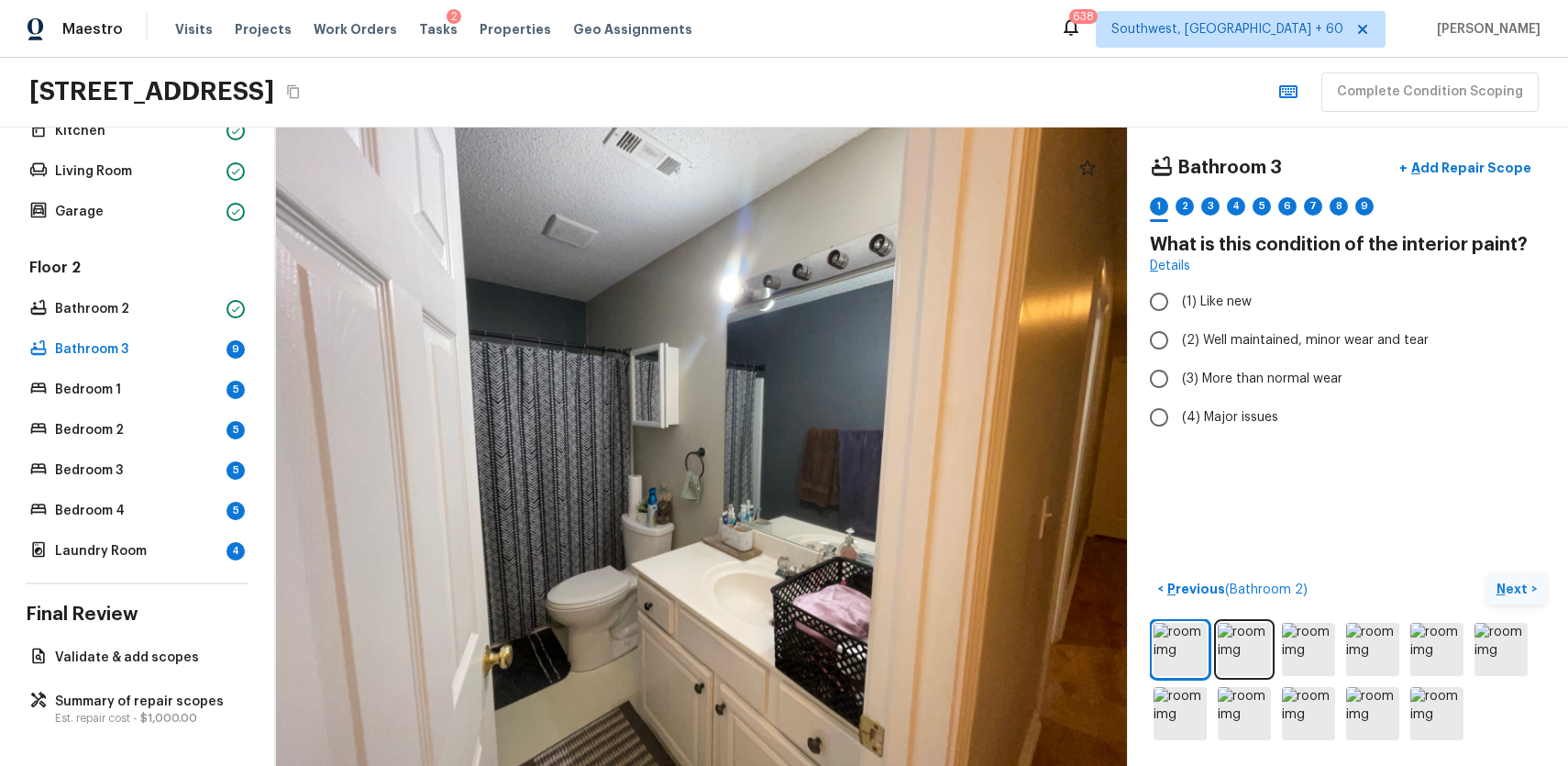
scroll to position [0, 0]
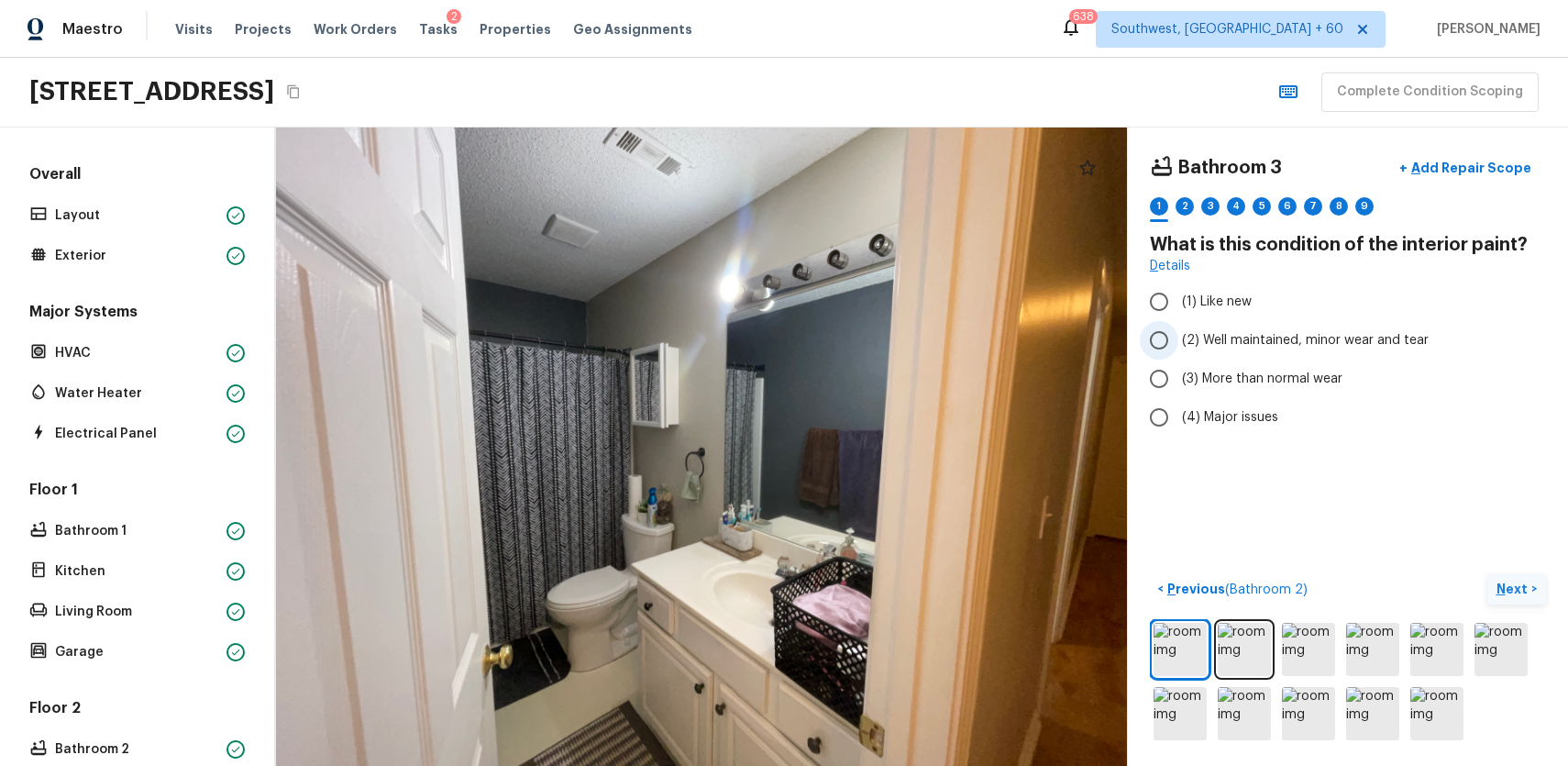
click at [1274, 344] on span "(2) Well maintained, minor wear and tear" at bounding box center [1305, 340] width 247 height 18
click at [1178, 344] on input "(2) Well maintained, minor wear and tear" at bounding box center [1158, 340] width 39 height 39
click at [1247, 648] on img at bounding box center [1245, 650] width 54 height 54
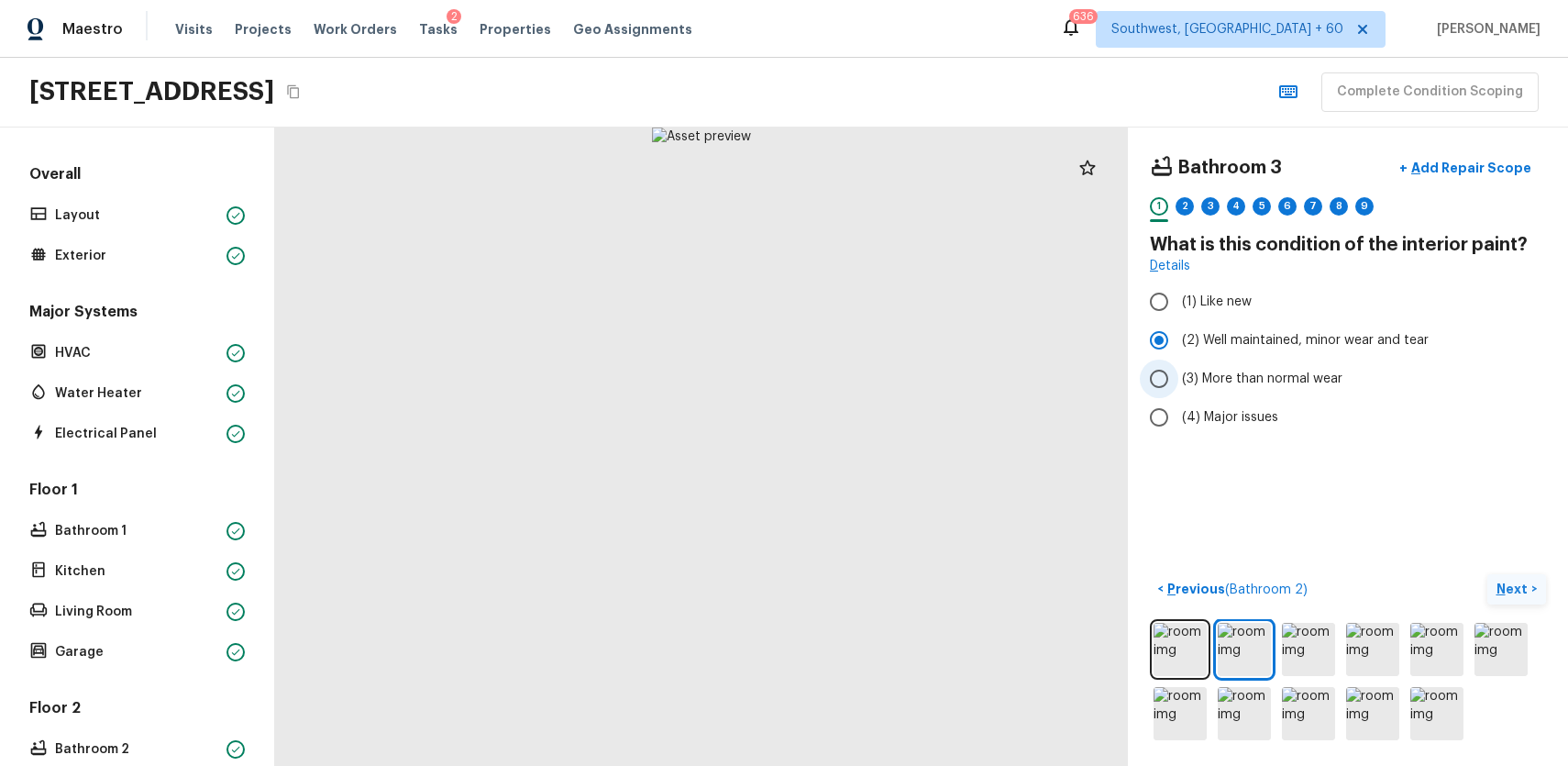
click at [1296, 376] on span "(3) More than normal wear" at bounding box center [1263, 379] width 161 height 18
click at [1178, 376] on input "(3) More than normal wear" at bounding box center [1158, 378] width 39 height 39
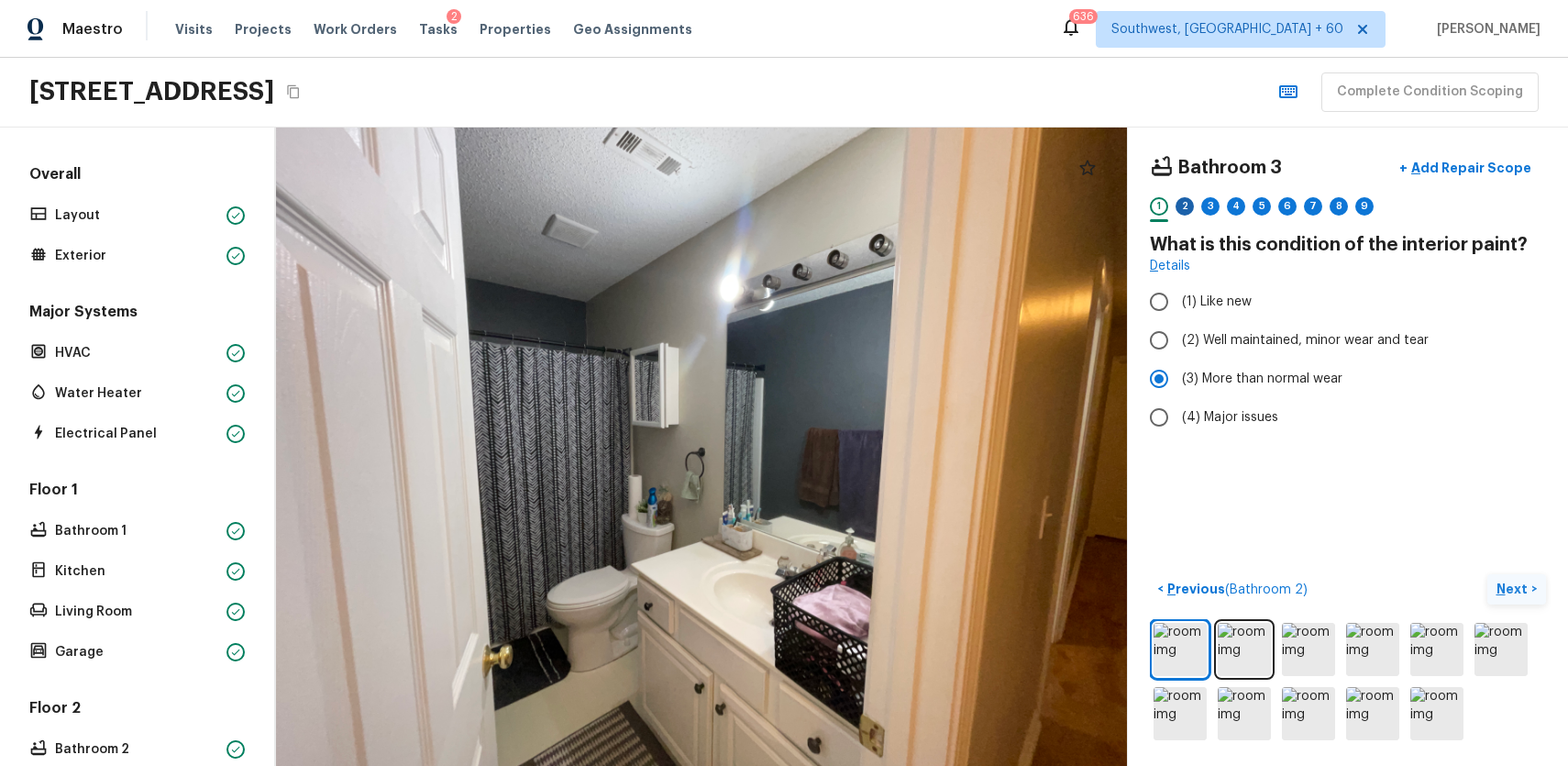
click at [1185, 201] on div "2" at bounding box center [1184, 206] width 18 height 18
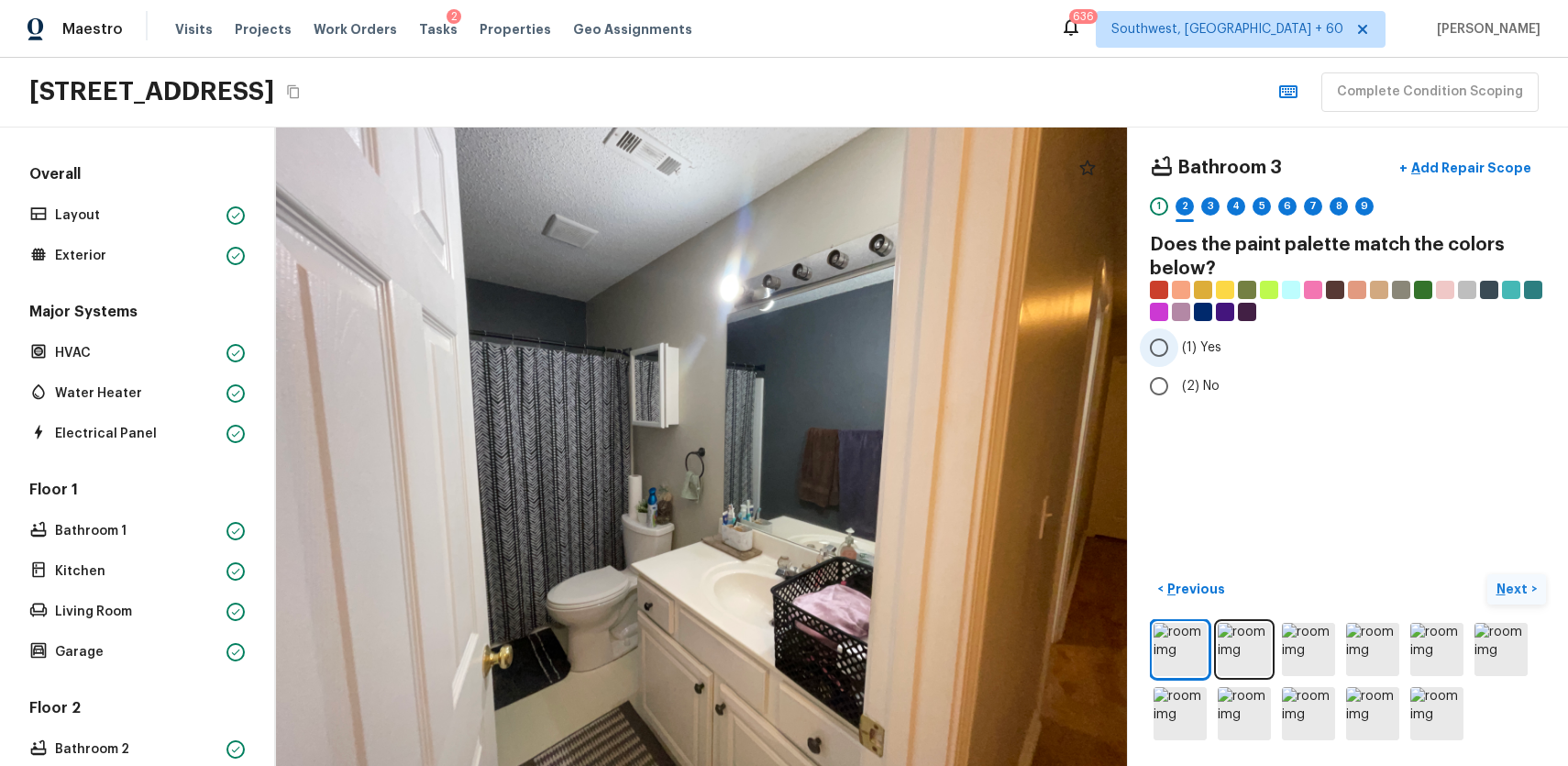
click at [1192, 350] on span "(1) Yes" at bounding box center [1202, 347] width 40 height 18
click at [1178, 350] on input "(1) Yes" at bounding box center [1158, 347] width 39 height 39
click at [1201, 210] on div "3" at bounding box center [1210, 211] width 18 height 29
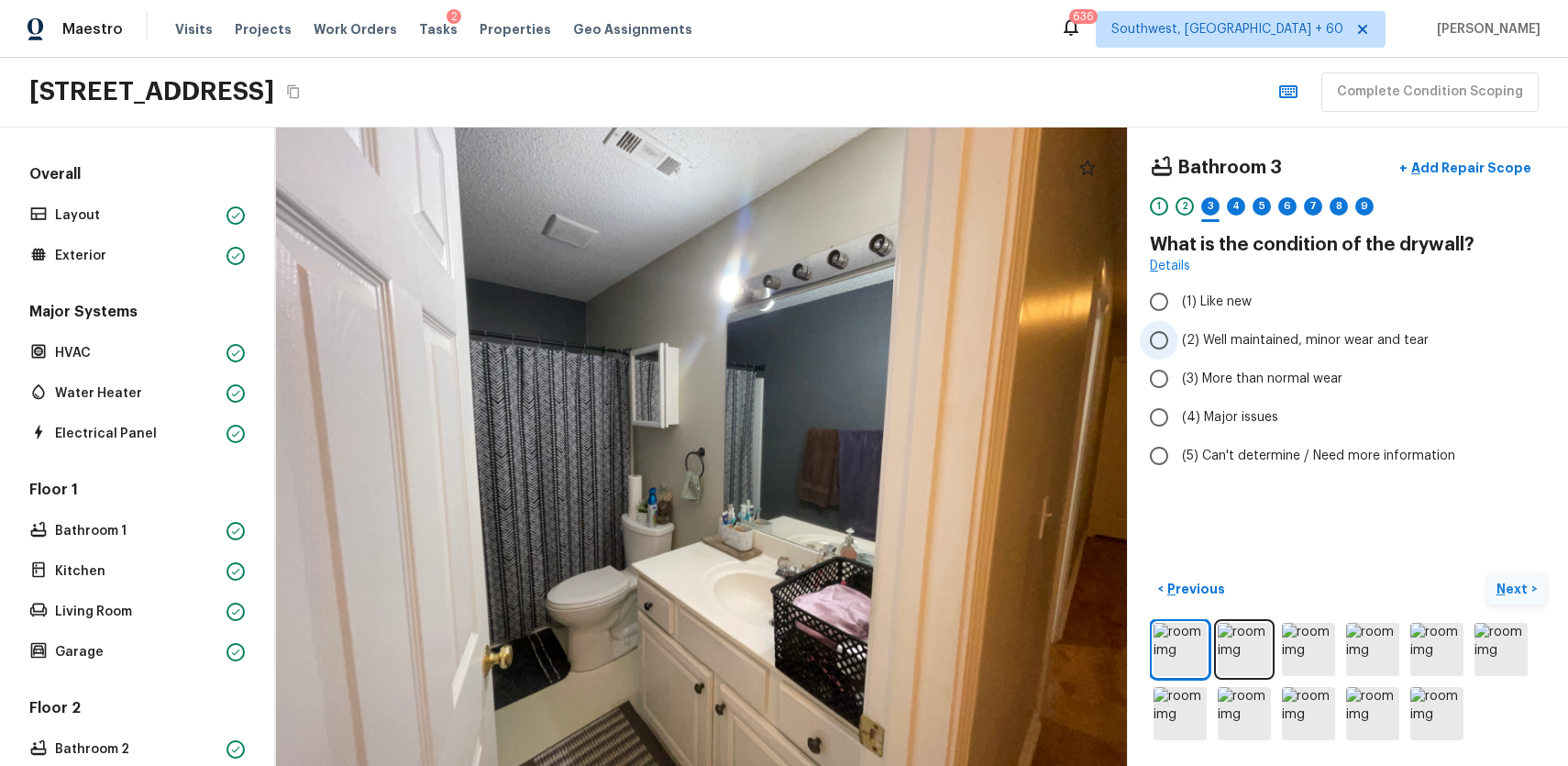
click at [1284, 346] on span "(2) Well maintained, minor wear and tear" at bounding box center [1305, 340] width 247 height 18
click at [1178, 346] on input "(2) Well maintained, minor wear and tear" at bounding box center [1158, 340] width 39 height 39
click at [1311, 675] on img at bounding box center [1309, 650] width 54 height 54
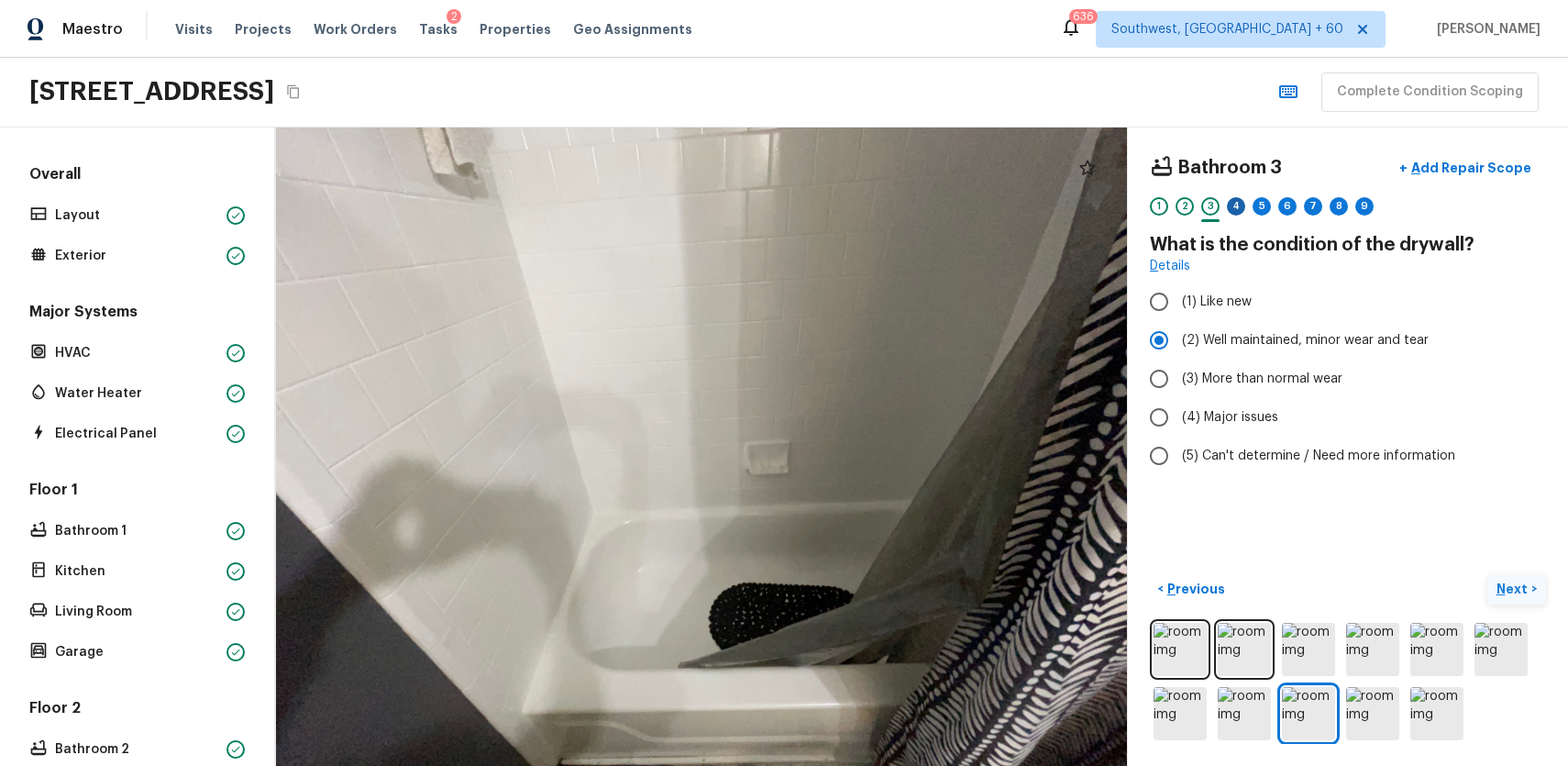
click at [1235, 203] on div "4" at bounding box center [1236, 206] width 18 height 18
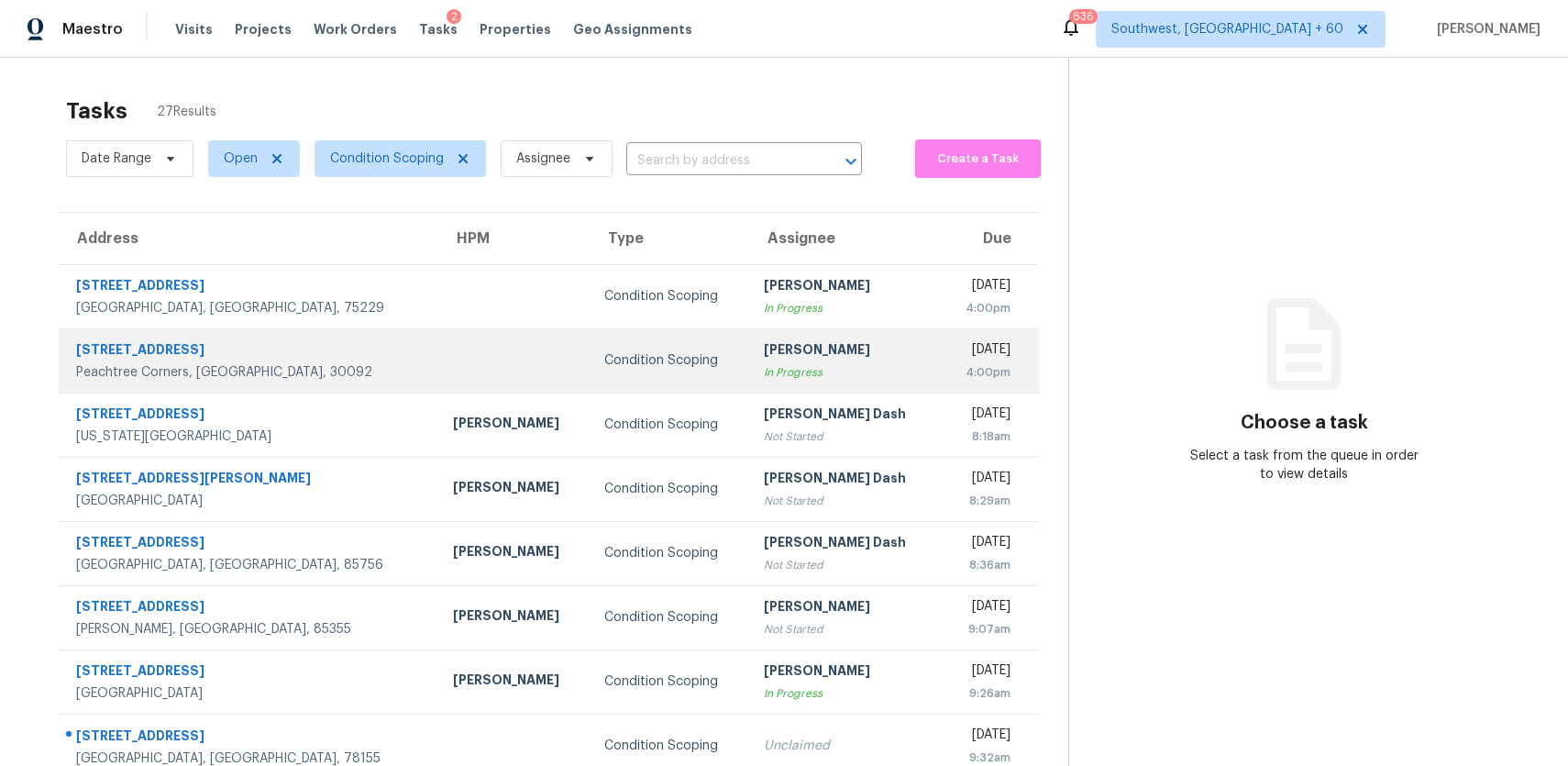
click at [764, 366] on div "In Progress" at bounding box center [845, 372] width 163 height 18
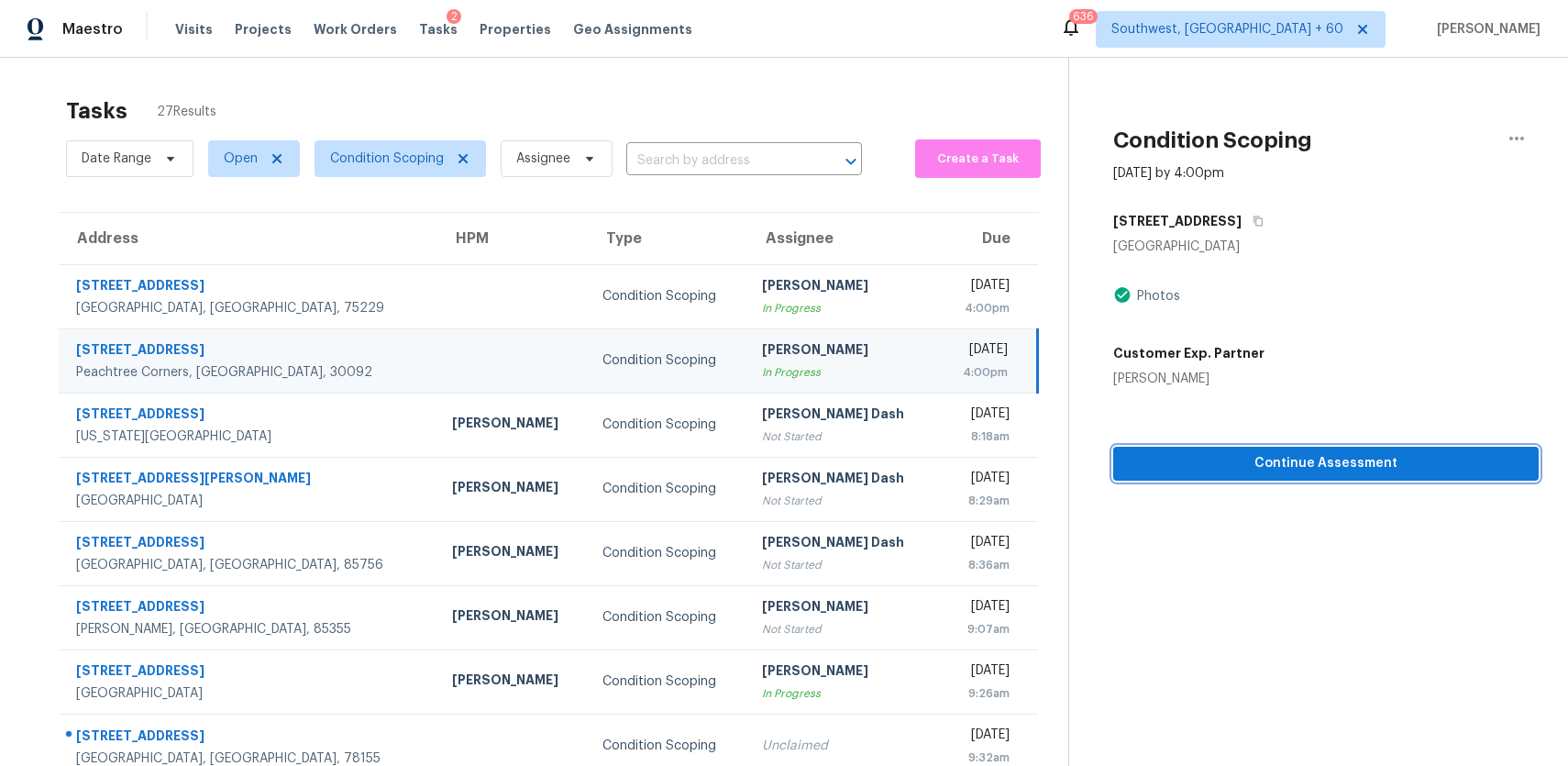
click at [1320, 463] on span "Continue Assessment" at bounding box center [1325, 463] width 396 height 23
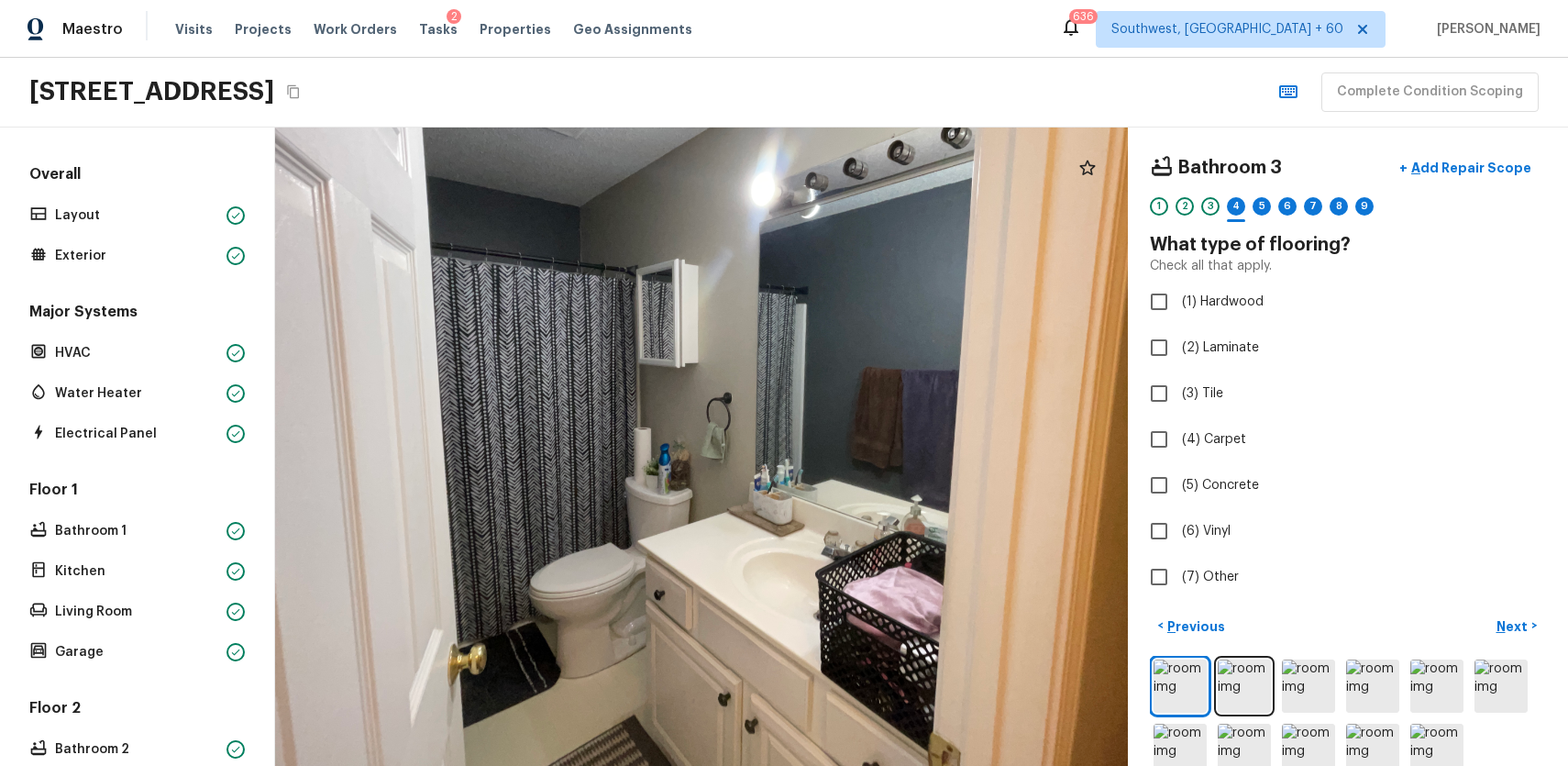
scroll to position [37, 0]
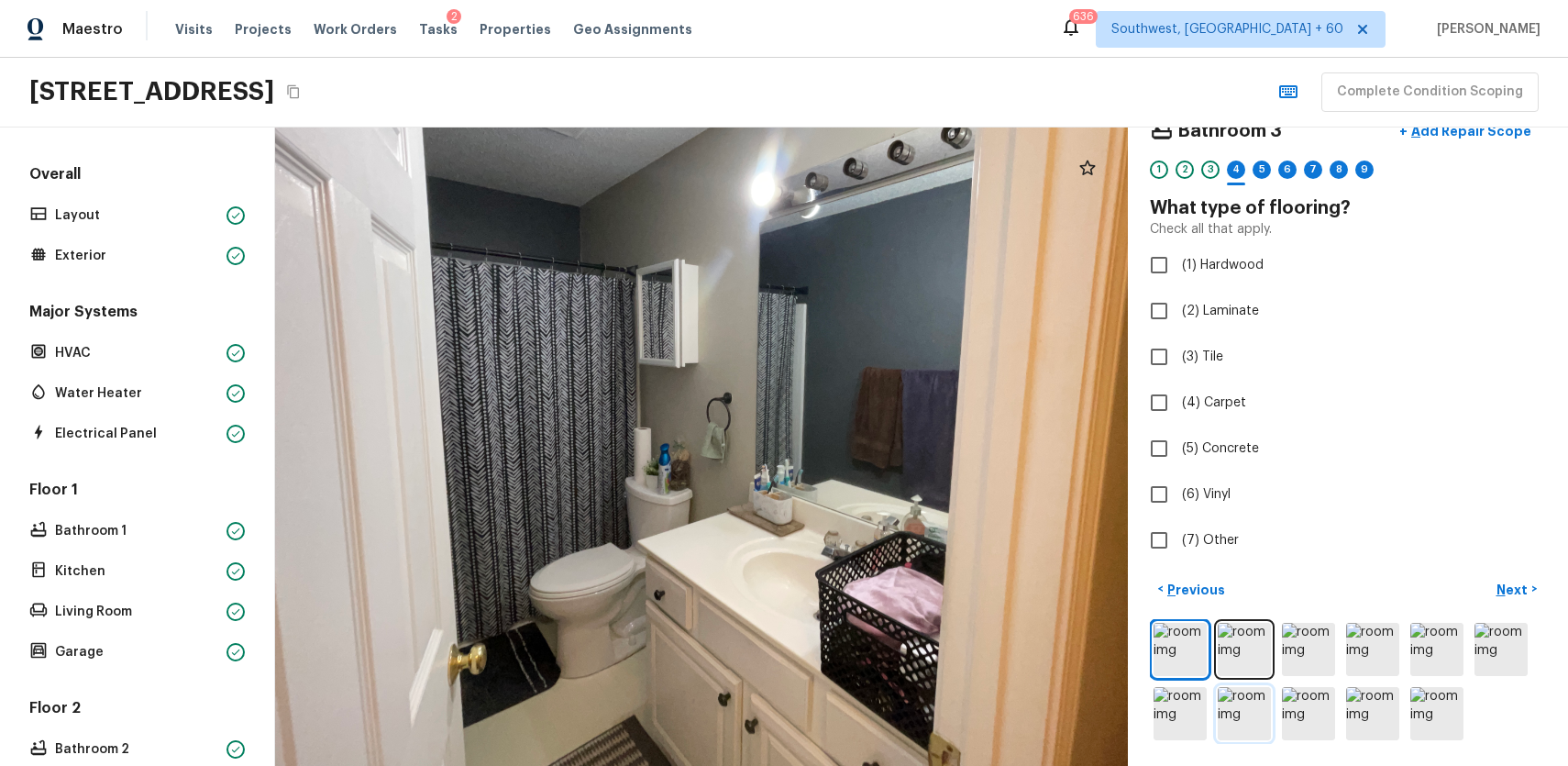
click at [1248, 688] on img at bounding box center [1245, 714] width 54 height 54
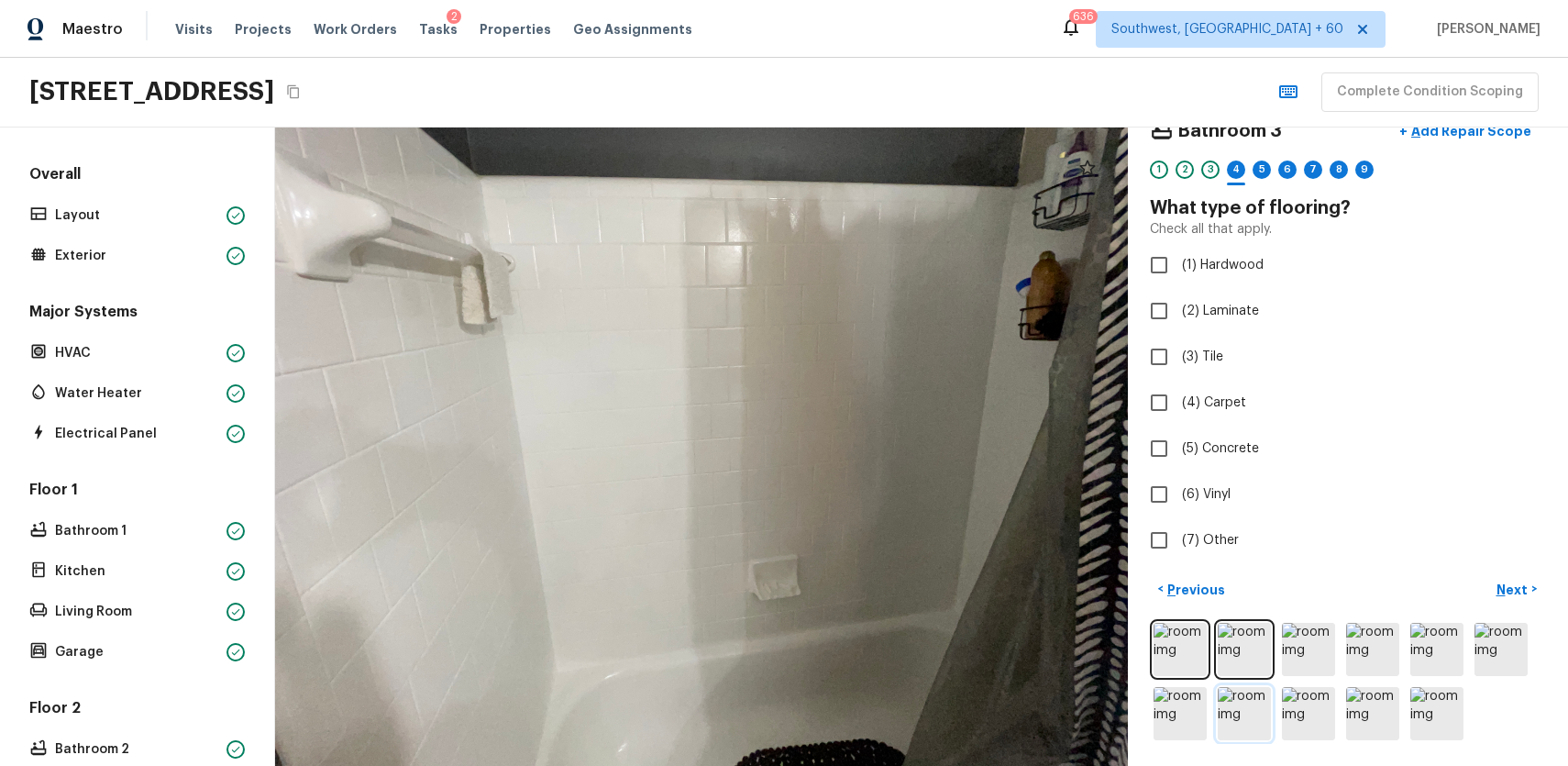
click at [1258, 712] on img at bounding box center [1245, 714] width 54 height 54
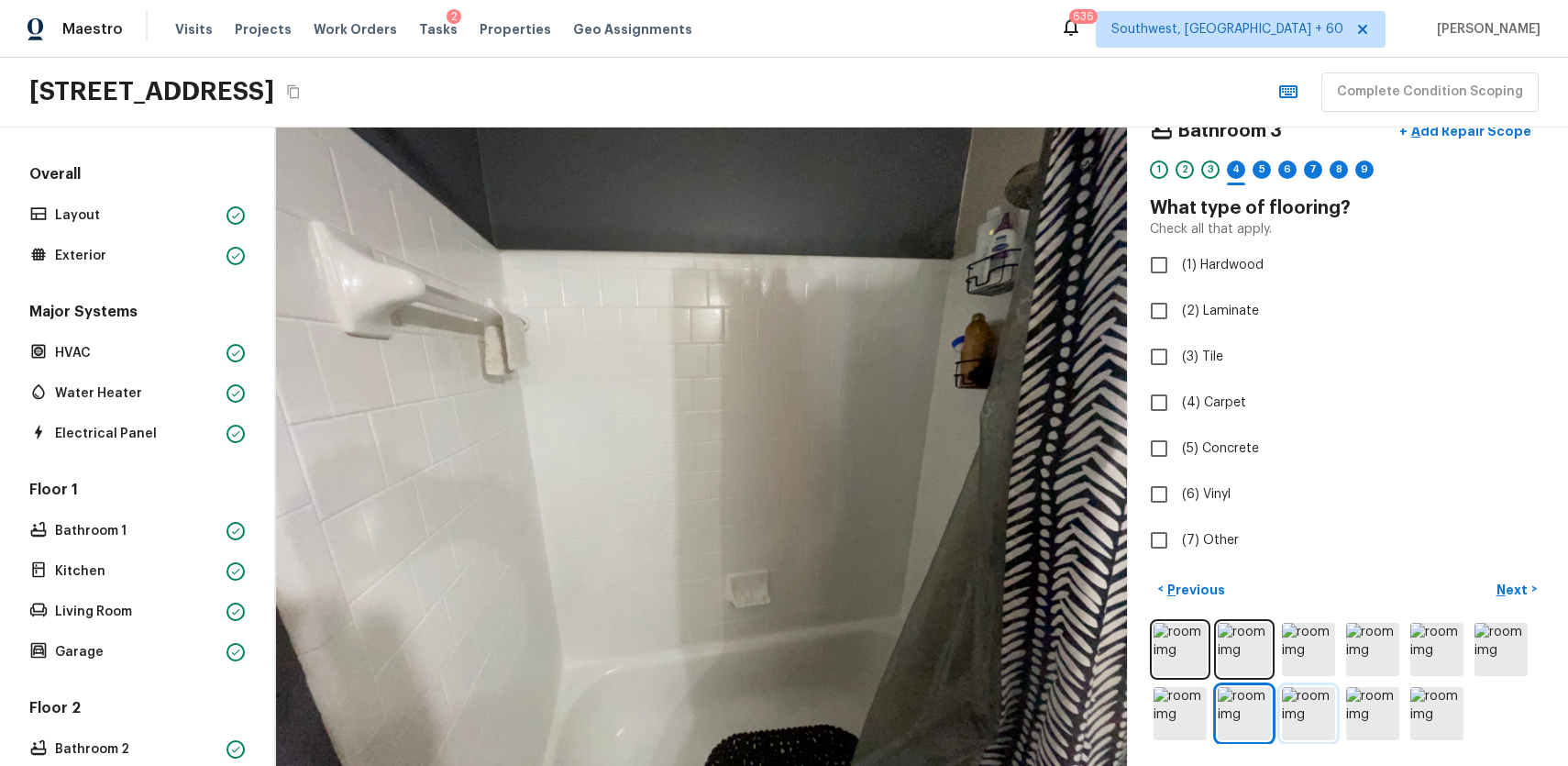
click at [1315, 706] on img at bounding box center [1309, 714] width 54 height 54
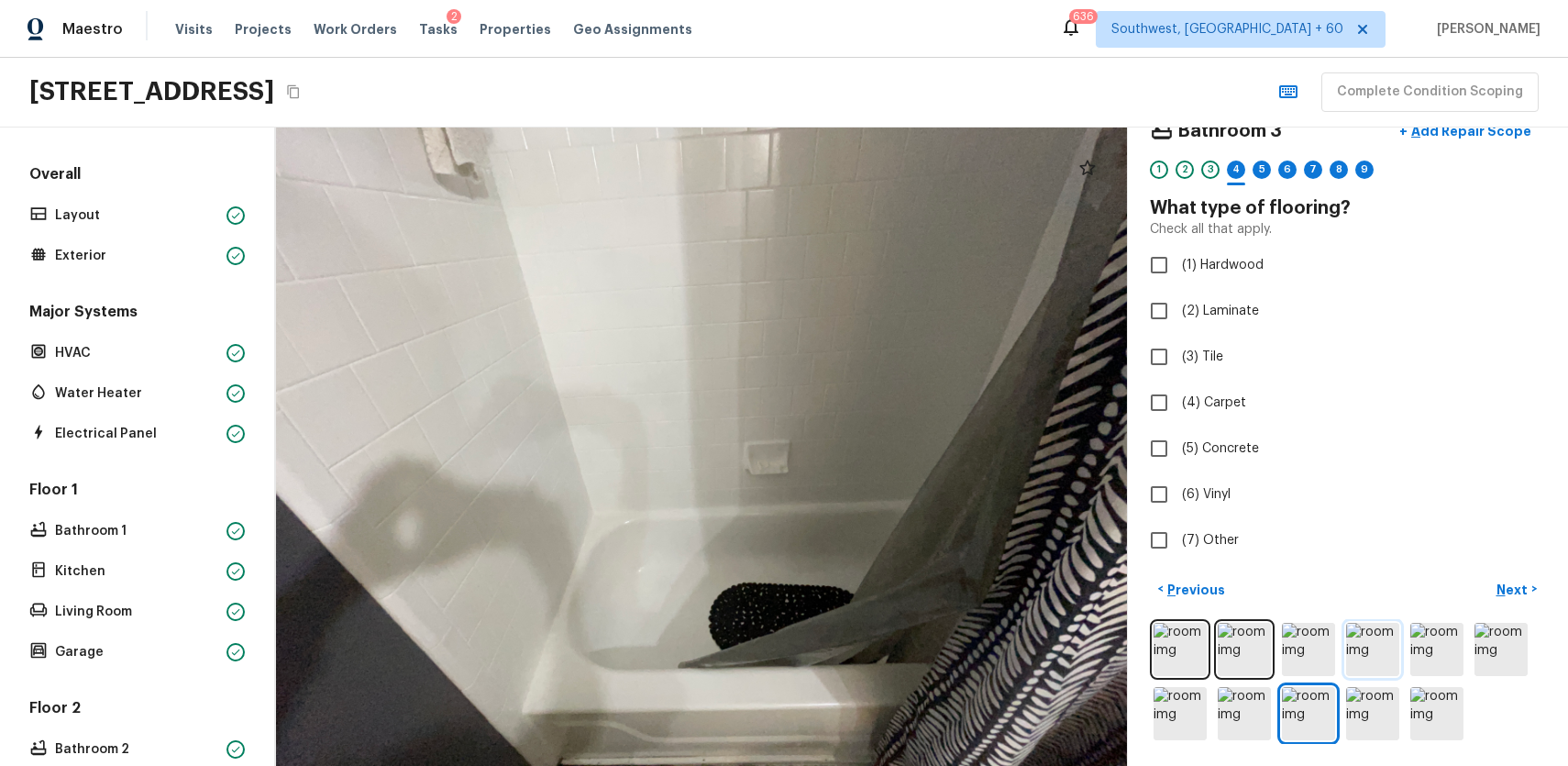
click at [1361, 649] on img at bounding box center [1373, 650] width 54 height 54
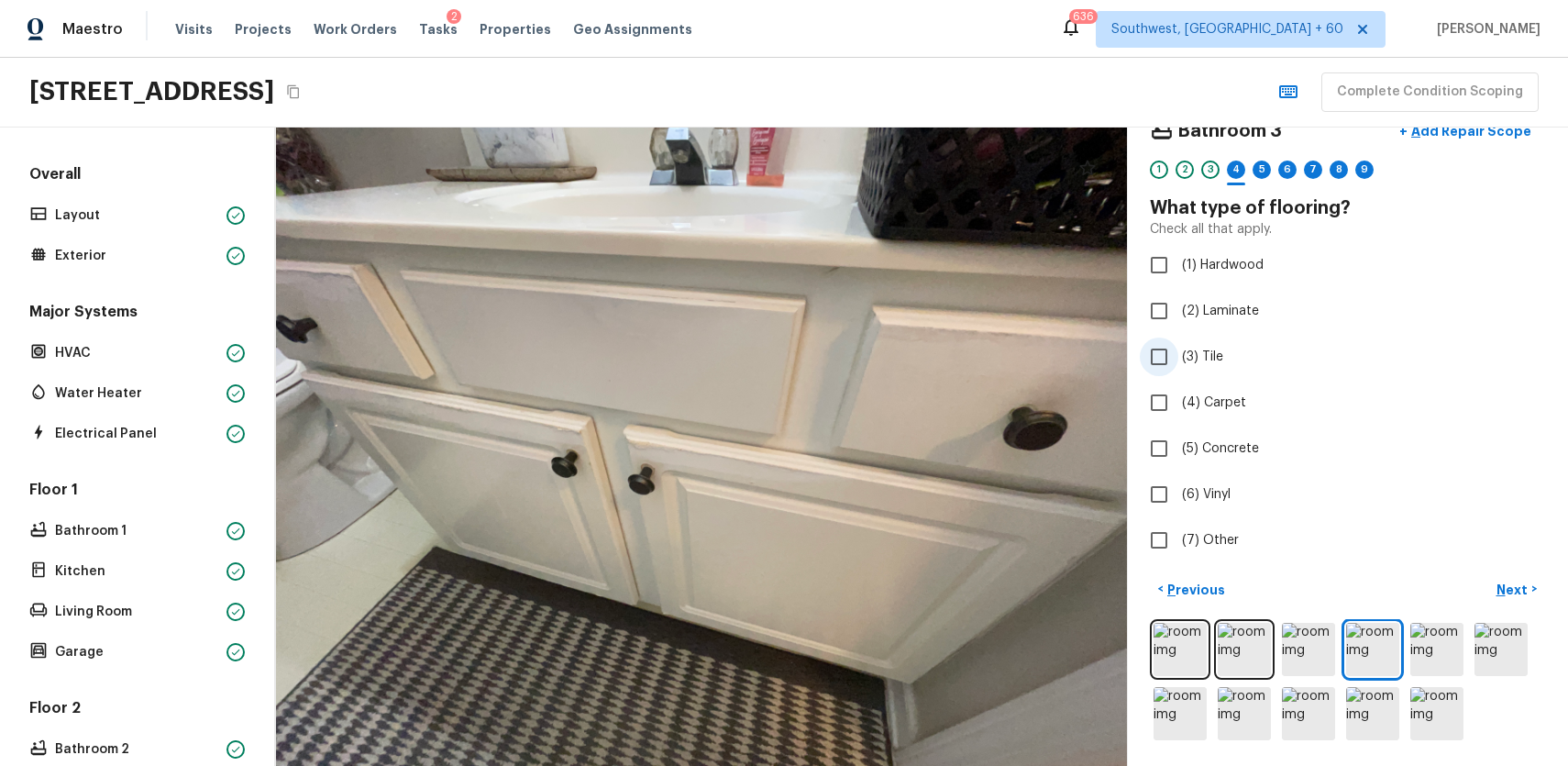
click at [1191, 362] on span "(3) Tile" at bounding box center [1203, 356] width 42 height 18
click at [1178, 362] on input "(3) Tile" at bounding box center [1158, 356] width 39 height 39
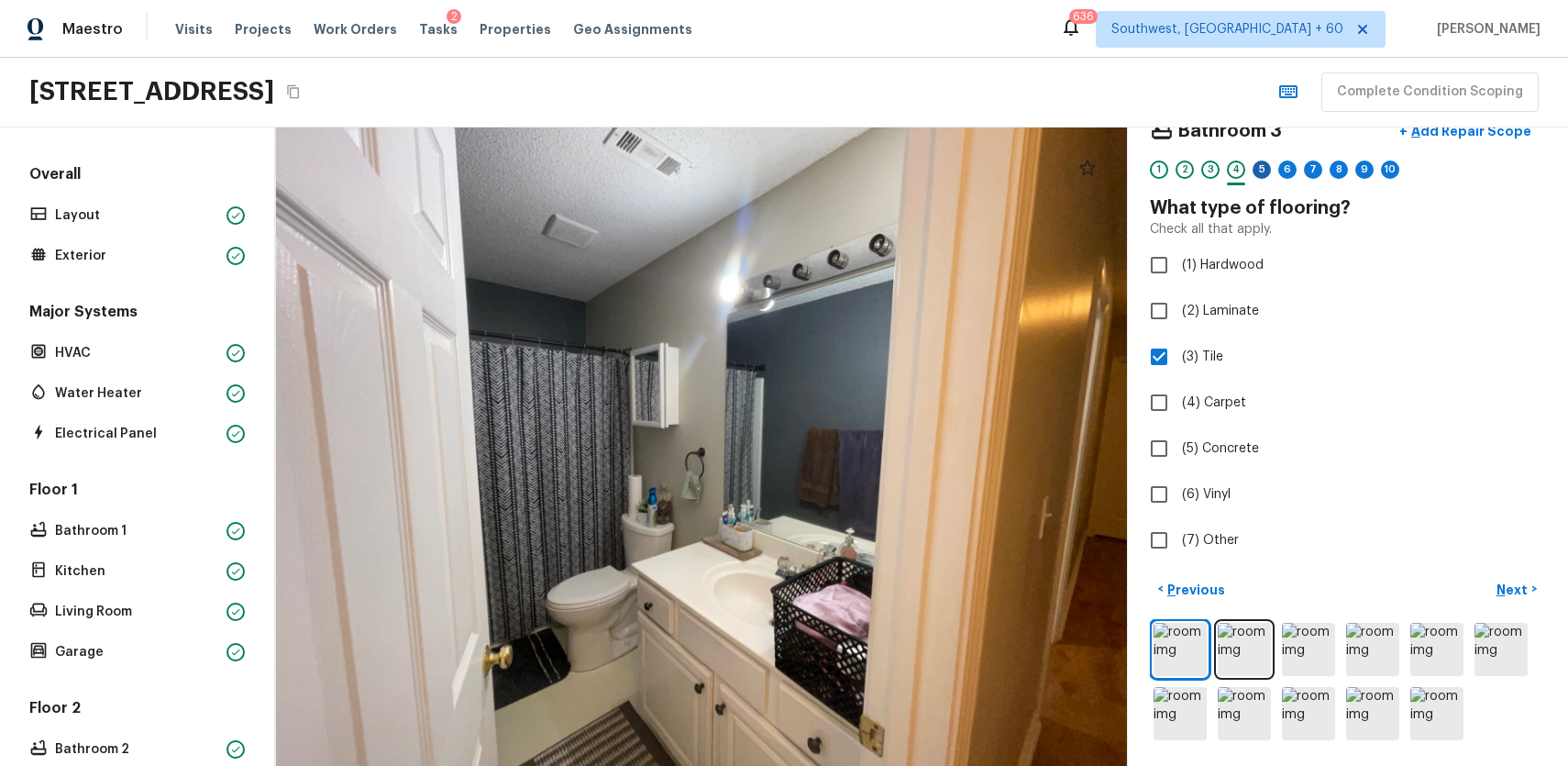
click at [1260, 166] on div "5" at bounding box center [1262, 170] width 18 height 18
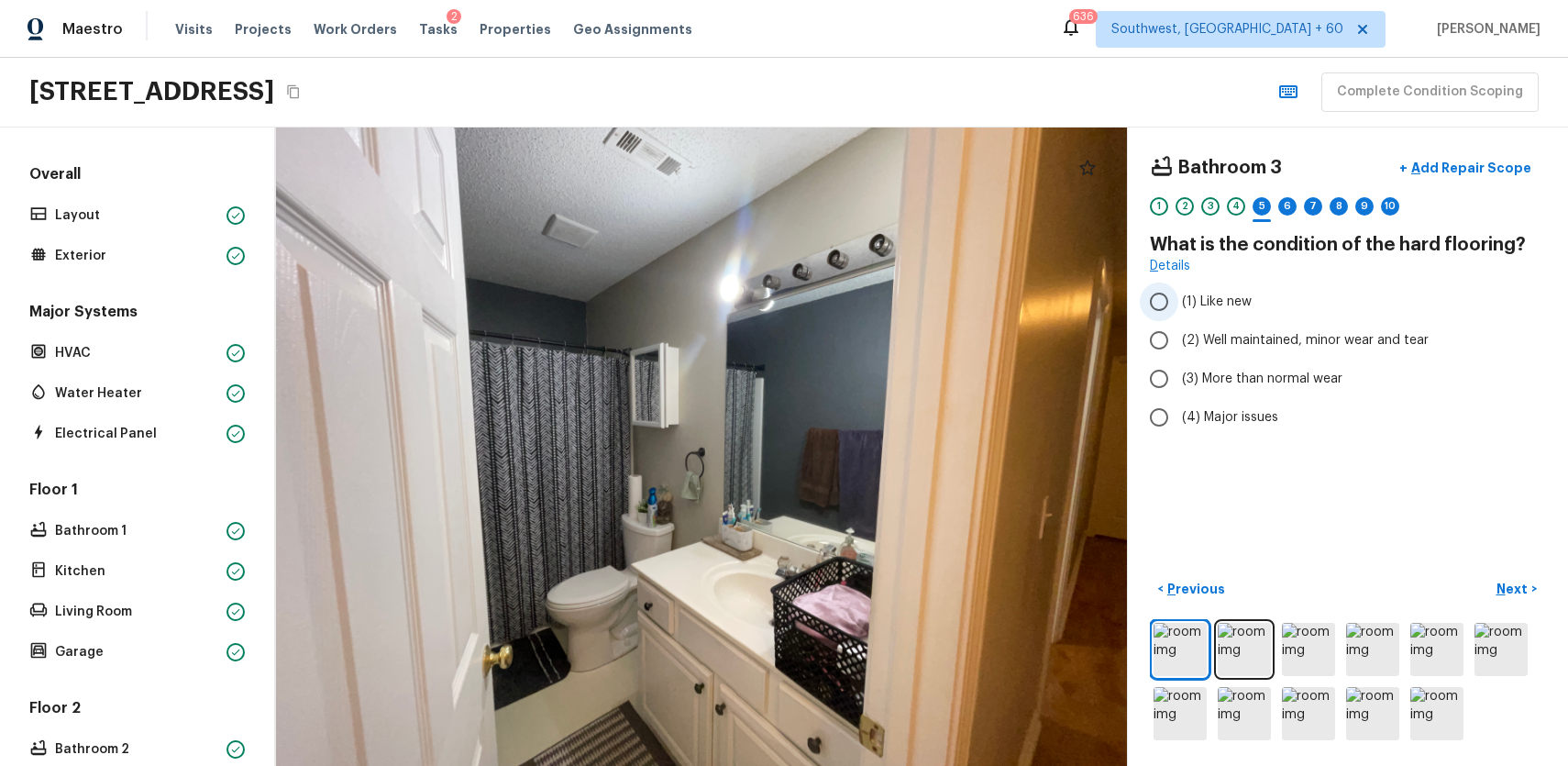
click at [1279, 313] on label "(1) Like new" at bounding box center [1335, 302] width 392 height 39
click at [1178, 313] on input "(1) Like new" at bounding box center [1158, 302] width 39 height 39
click at [1285, 333] on span "(2) Well maintained, minor wear and tear" at bounding box center [1305, 340] width 247 height 18
click at [1178, 333] on input "(2) Well maintained, minor wear and tear" at bounding box center [1158, 340] width 39 height 39
click at [1294, 204] on div "6" at bounding box center [1287, 206] width 18 height 18
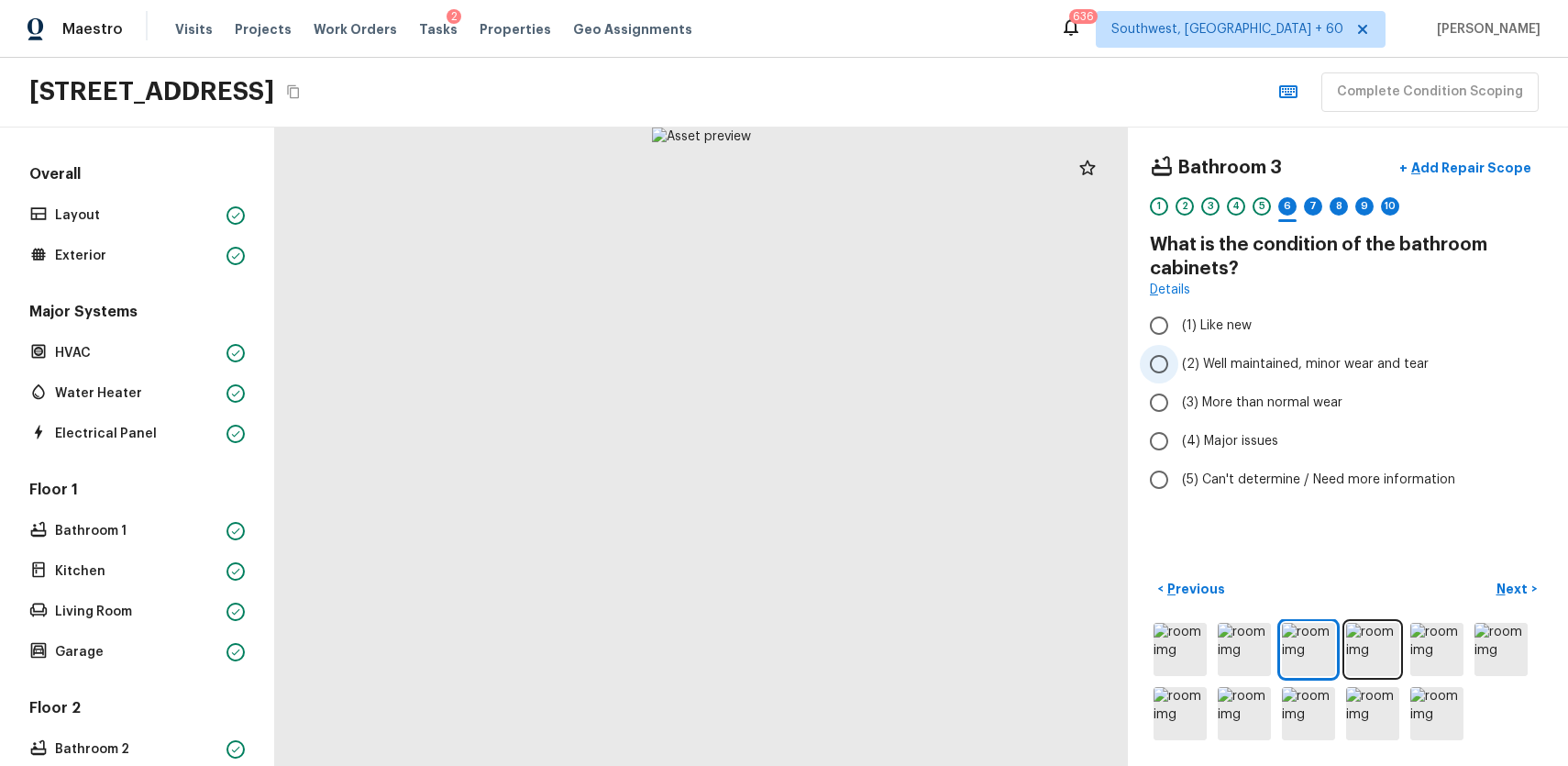
click at [1313, 363] on span "(2) Well maintained, minor wear and tear" at bounding box center [1305, 364] width 247 height 18
click at [1178, 363] on input "(2) Well maintained, minor wear and tear" at bounding box center [1158, 364] width 39 height 39
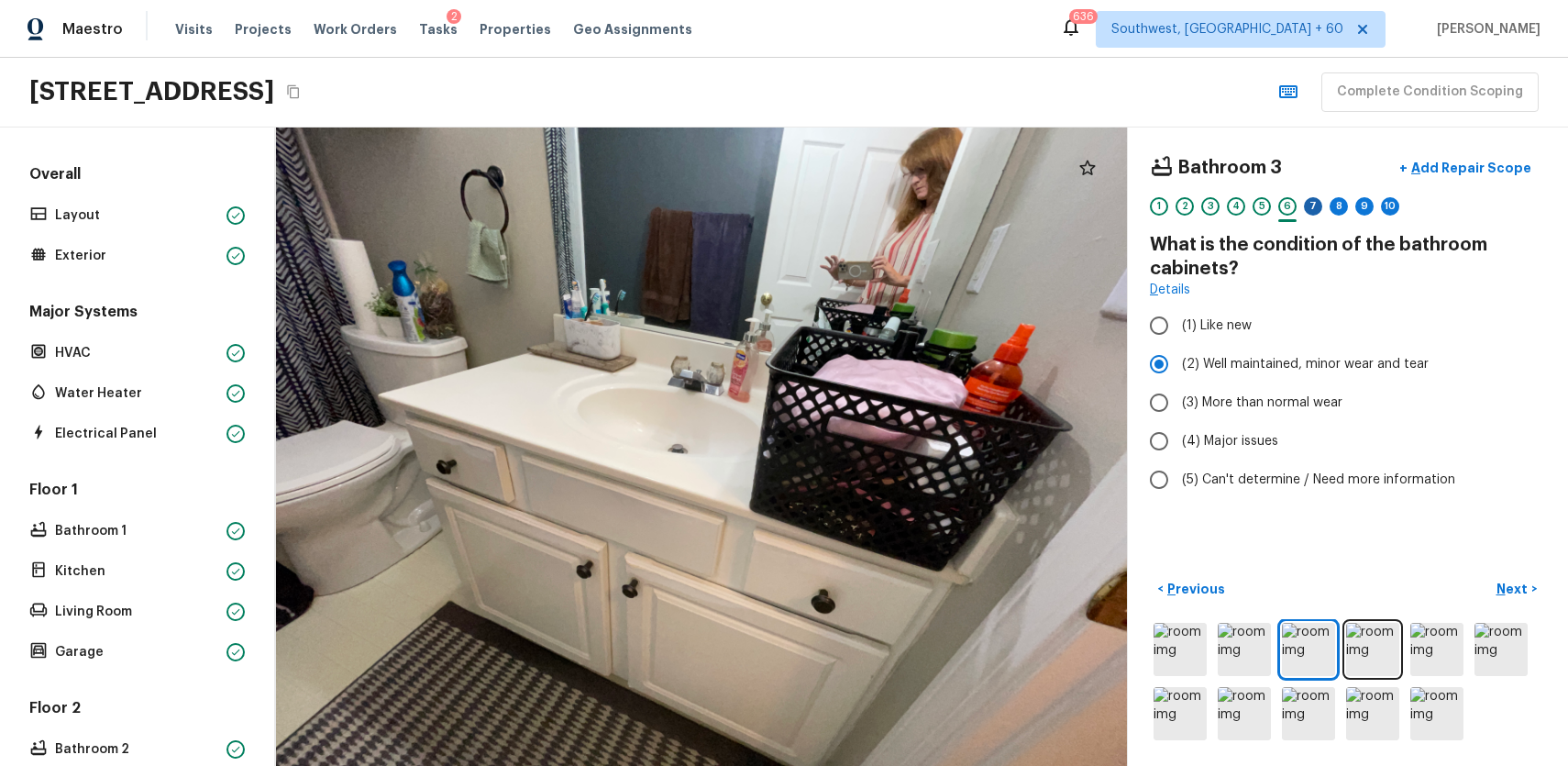
click at [1314, 204] on div "7" at bounding box center [1313, 206] width 18 height 18
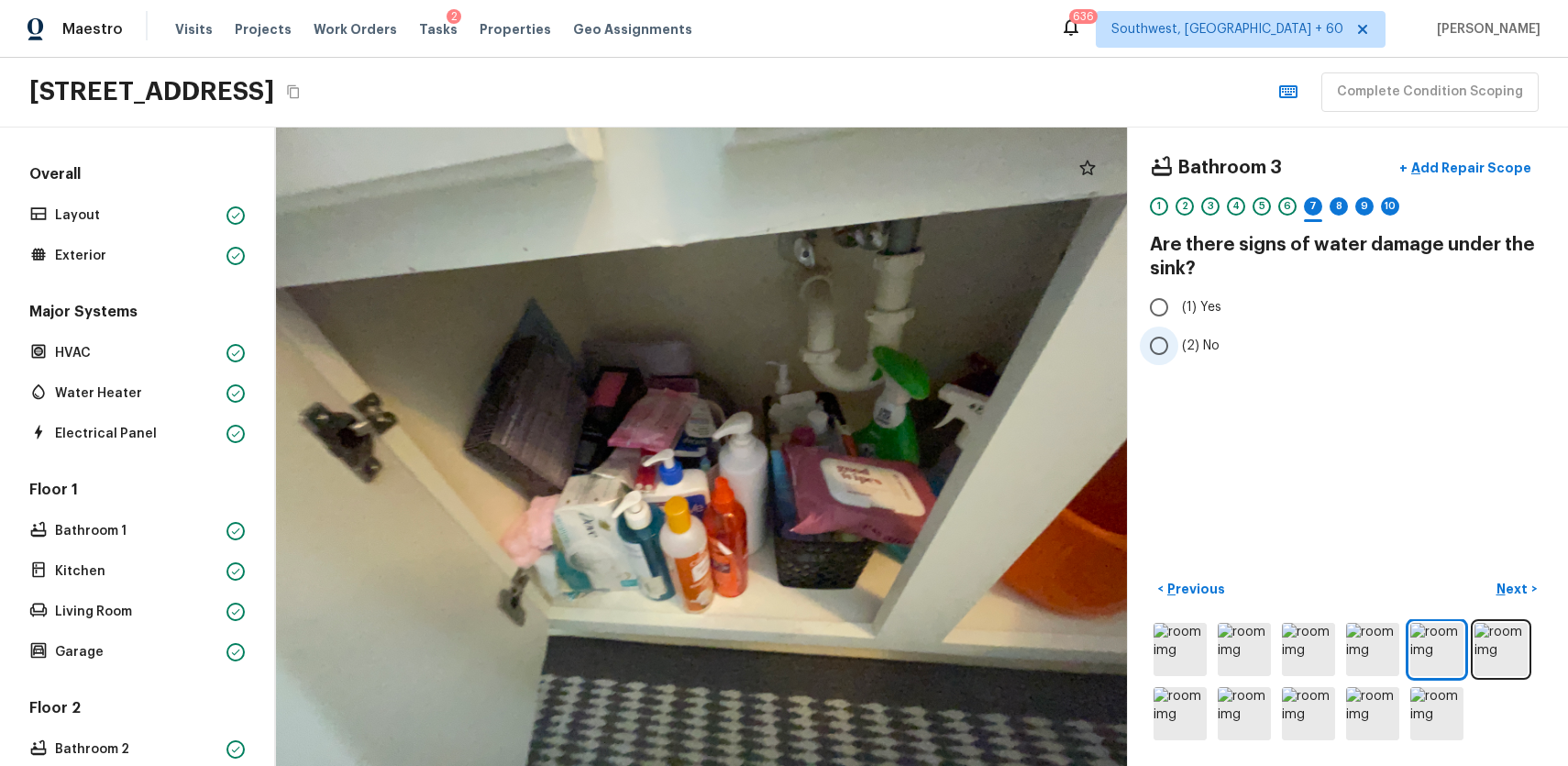
click at [1204, 349] on span "(2) No" at bounding box center [1201, 345] width 38 height 18
click at [1178, 349] on input "(2) No" at bounding box center [1158, 345] width 39 height 39
click at [1324, 207] on div "1 2 3 4 5 6 7 8 9 10" at bounding box center [1347, 211] width 396 height 29
click at [1343, 205] on div "8" at bounding box center [1339, 206] width 18 height 18
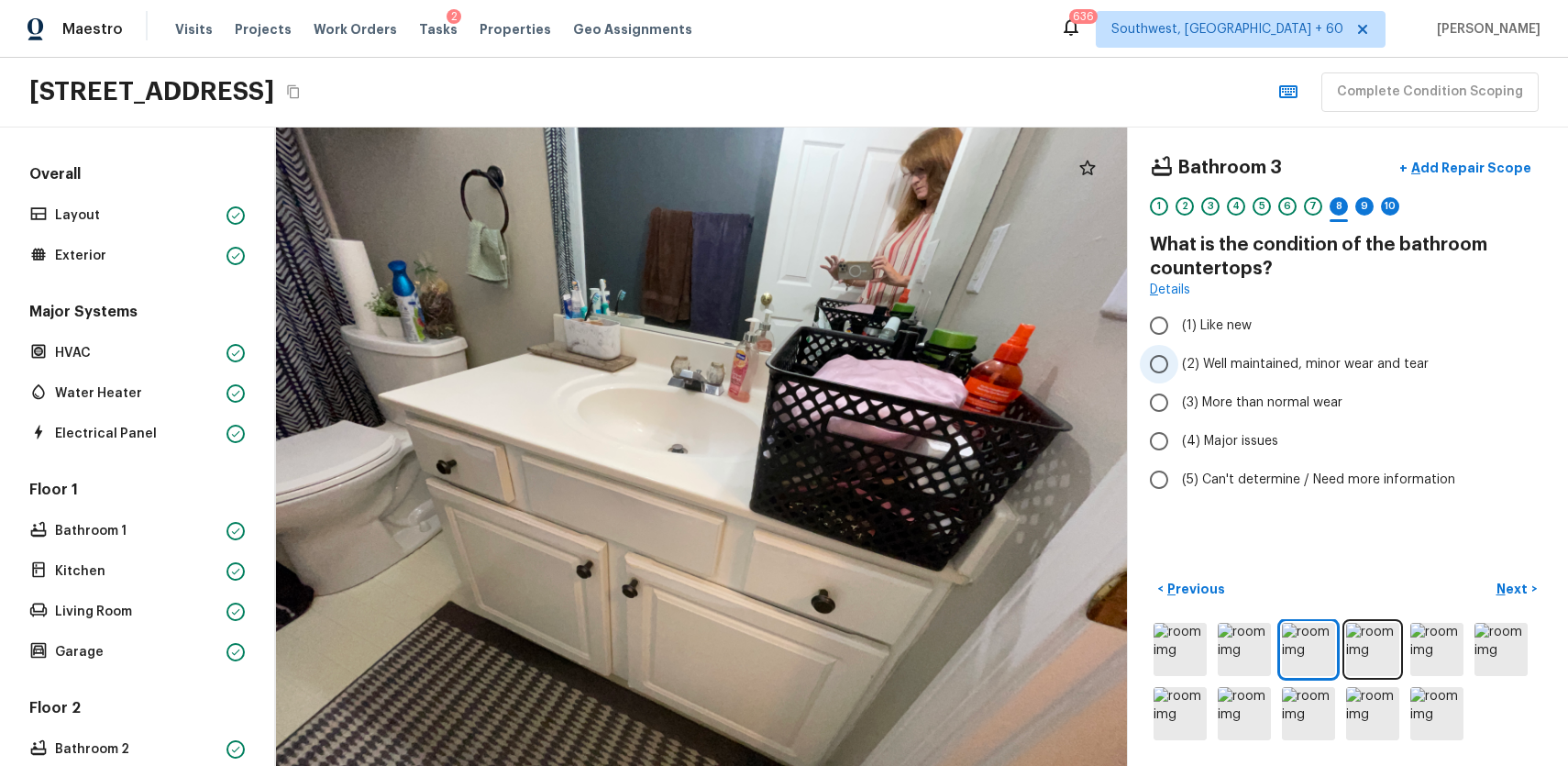
click at [1335, 347] on label "(2) Well maintained, minor wear and tear" at bounding box center [1335, 364] width 392 height 39
click at [1178, 347] on input "(2) Well maintained, minor wear and tear" at bounding box center [1158, 364] width 39 height 39
click at [1362, 199] on div "9" at bounding box center [1365, 206] width 18 height 18
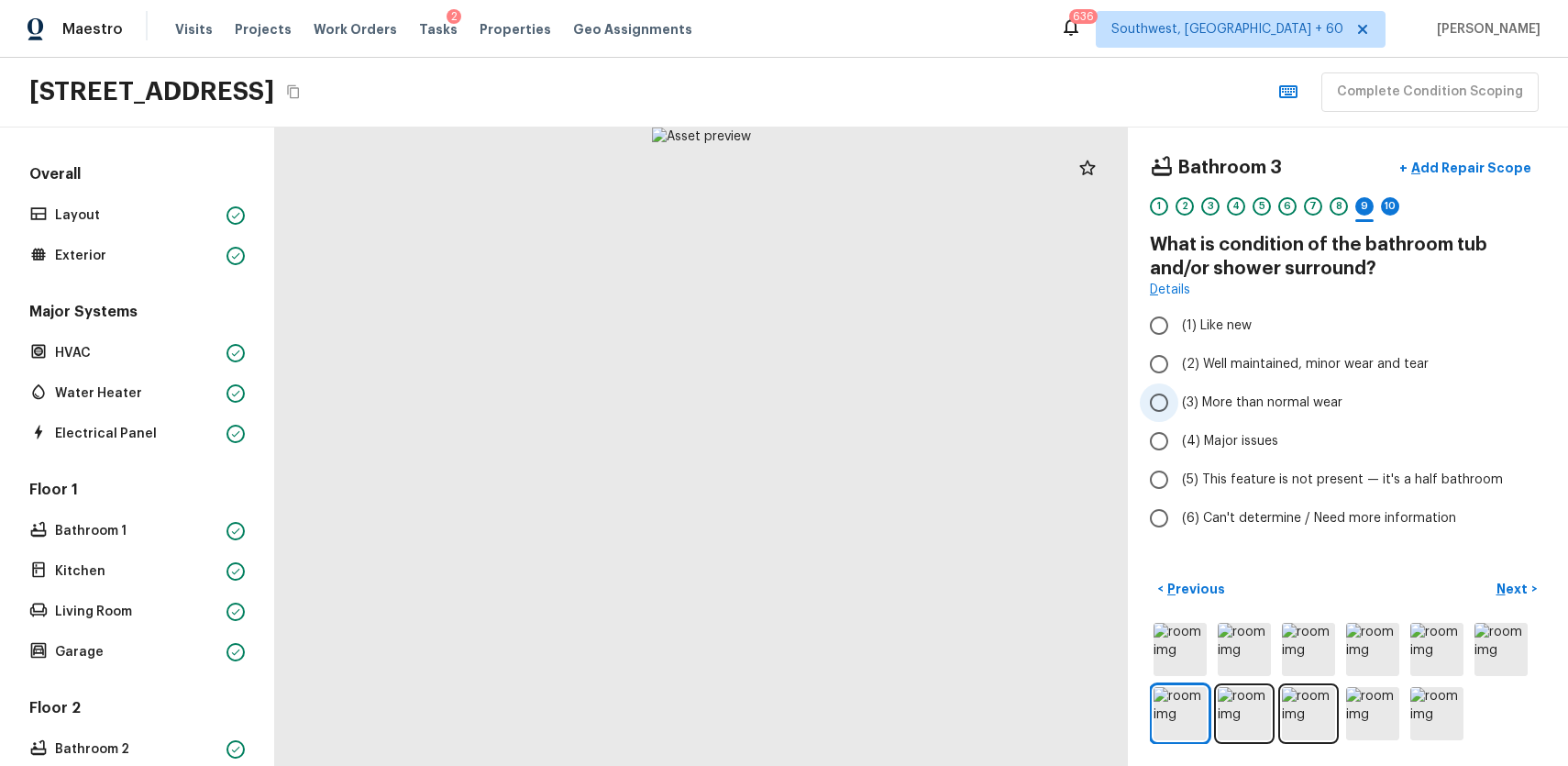
click at [1271, 384] on label "(3) More than normal wear" at bounding box center [1335, 402] width 392 height 39
click at [1178, 384] on input "(3) More than normal wear" at bounding box center [1158, 402] width 39 height 39
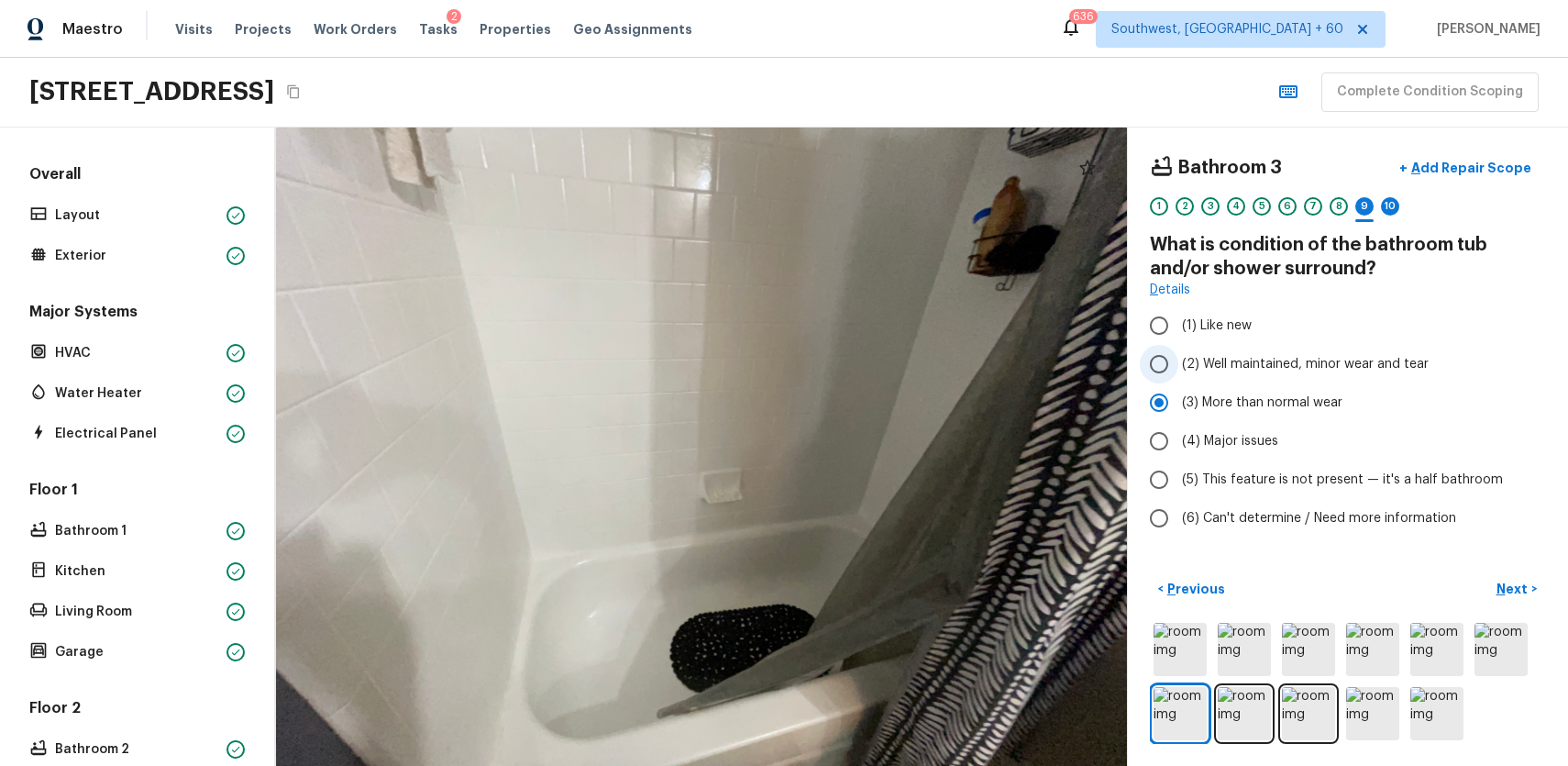
click at [1306, 362] on span "(2) Well maintained, minor wear and tear" at bounding box center [1305, 364] width 247 height 18
click at [1178, 362] on input "(2) Well maintained, minor wear and tear" at bounding box center [1158, 364] width 39 height 39
click at [1394, 203] on div "10" at bounding box center [1389, 206] width 18 height 18
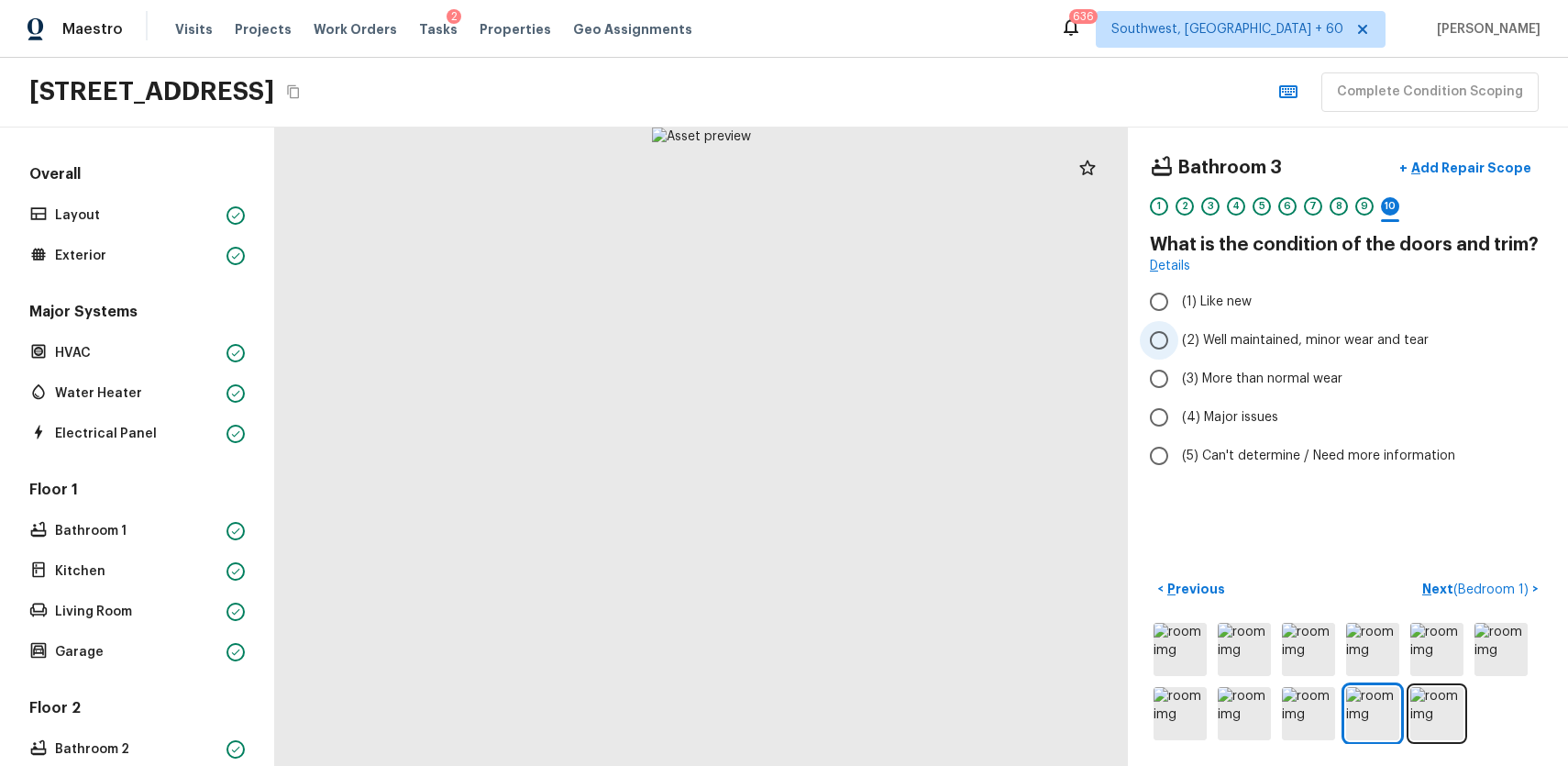
click at [1337, 355] on label "(2) Well maintained, minor wear and tear" at bounding box center [1335, 340] width 392 height 39
click at [1178, 355] on input "(2) Well maintained, minor wear and tear" at bounding box center [1158, 340] width 39 height 39
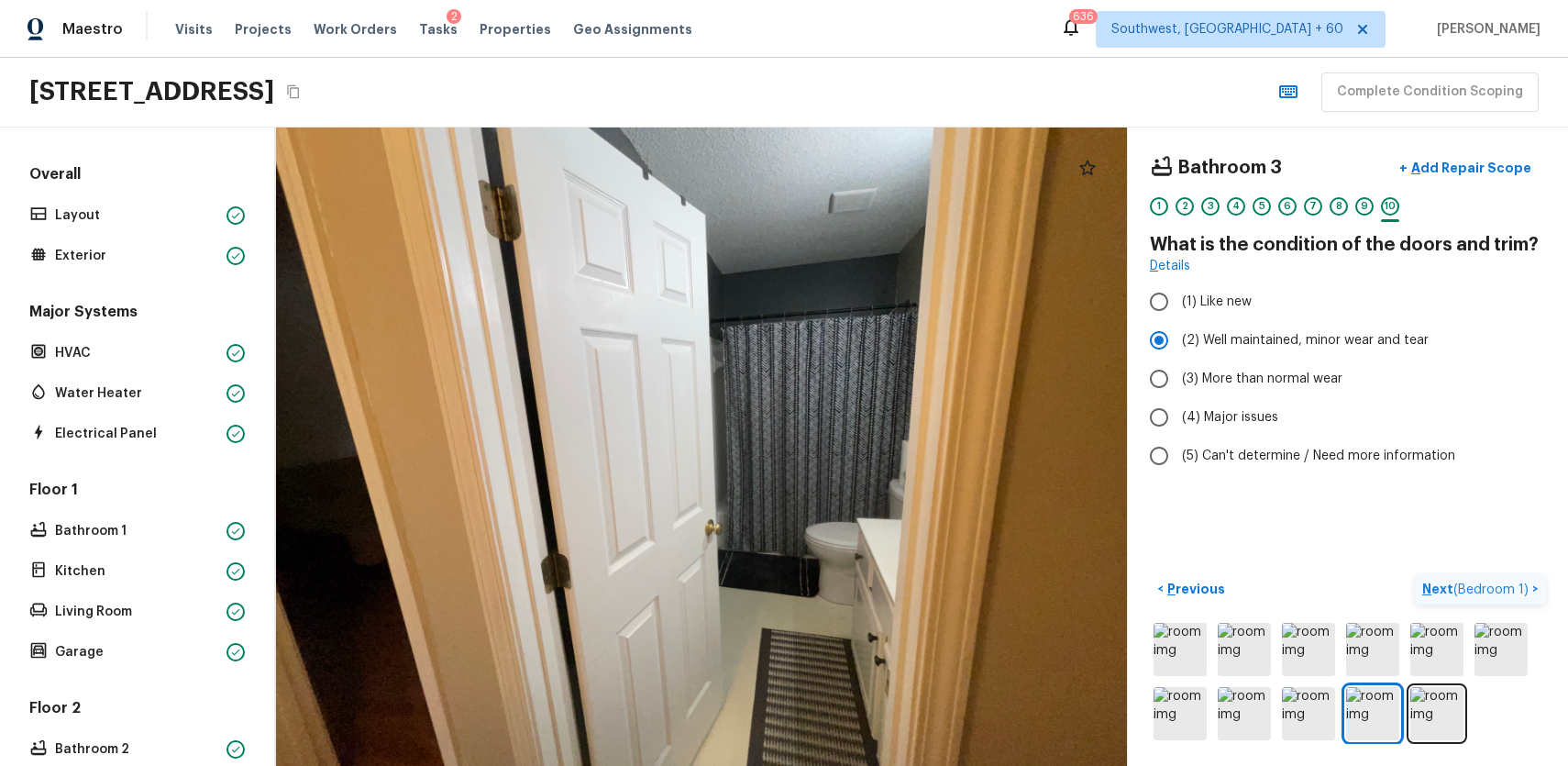
click at [1487, 585] on span "( Bedroom 1 )" at bounding box center [1492, 589] width 75 height 13
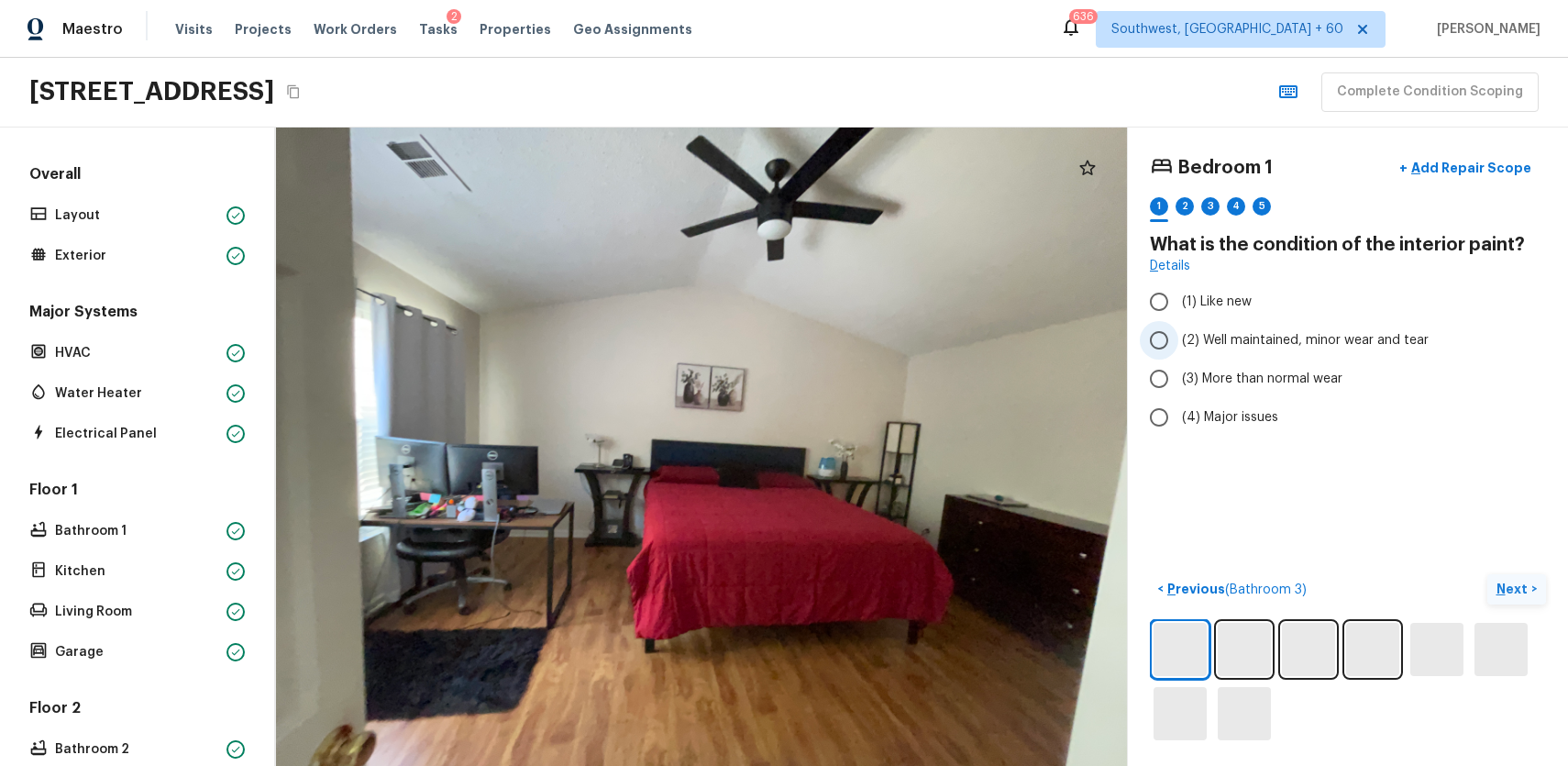
click at [1337, 342] on span "(2) Well maintained, minor wear and tear" at bounding box center [1305, 340] width 247 height 18
click at [1178, 342] on input "(2) Well maintained, minor wear and tear" at bounding box center [1158, 340] width 39 height 39
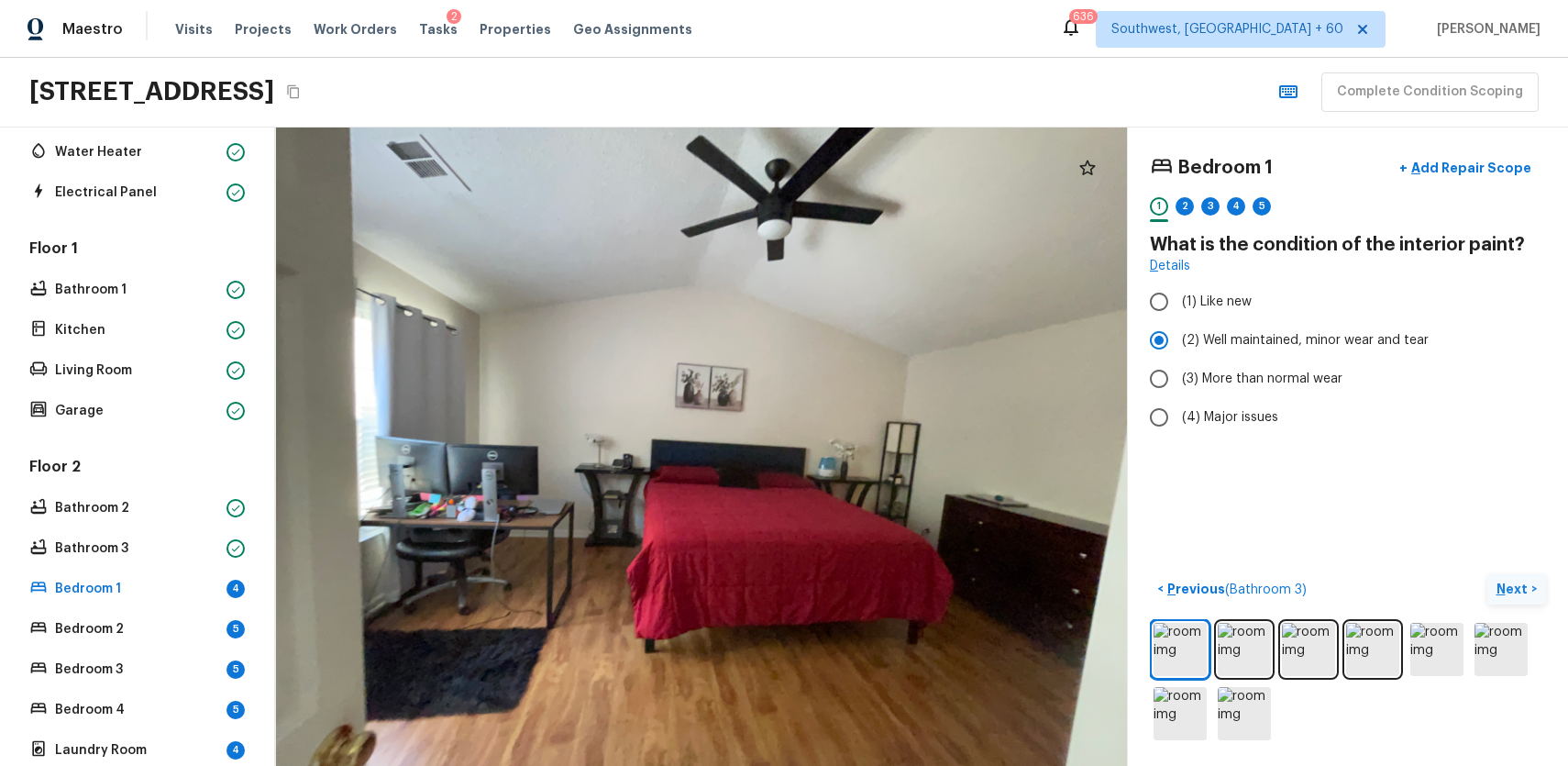
scroll to position [441, 0]
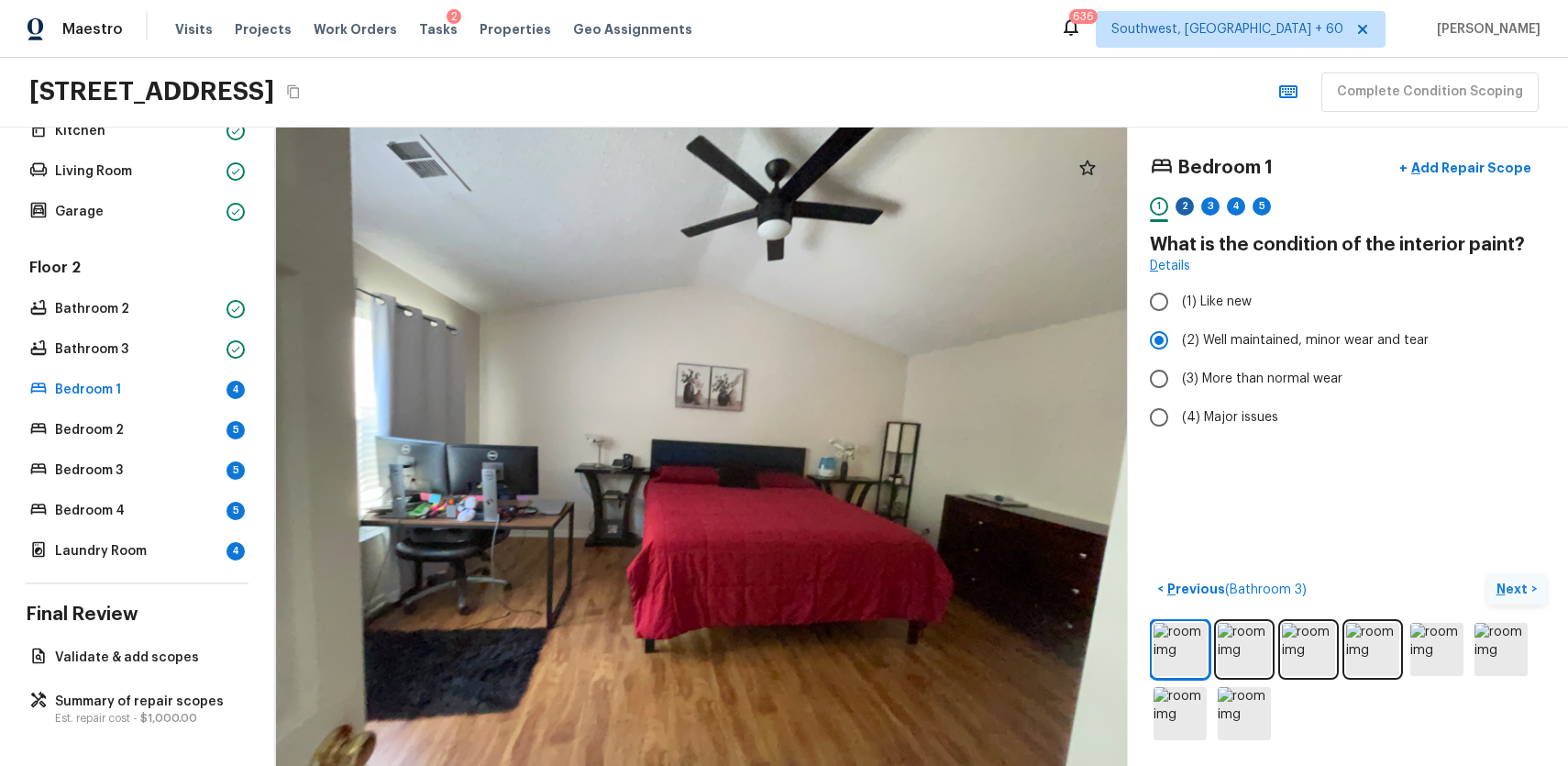
click at [1188, 203] on div "2" at bounding box center [1184, 206] width 18 height 18
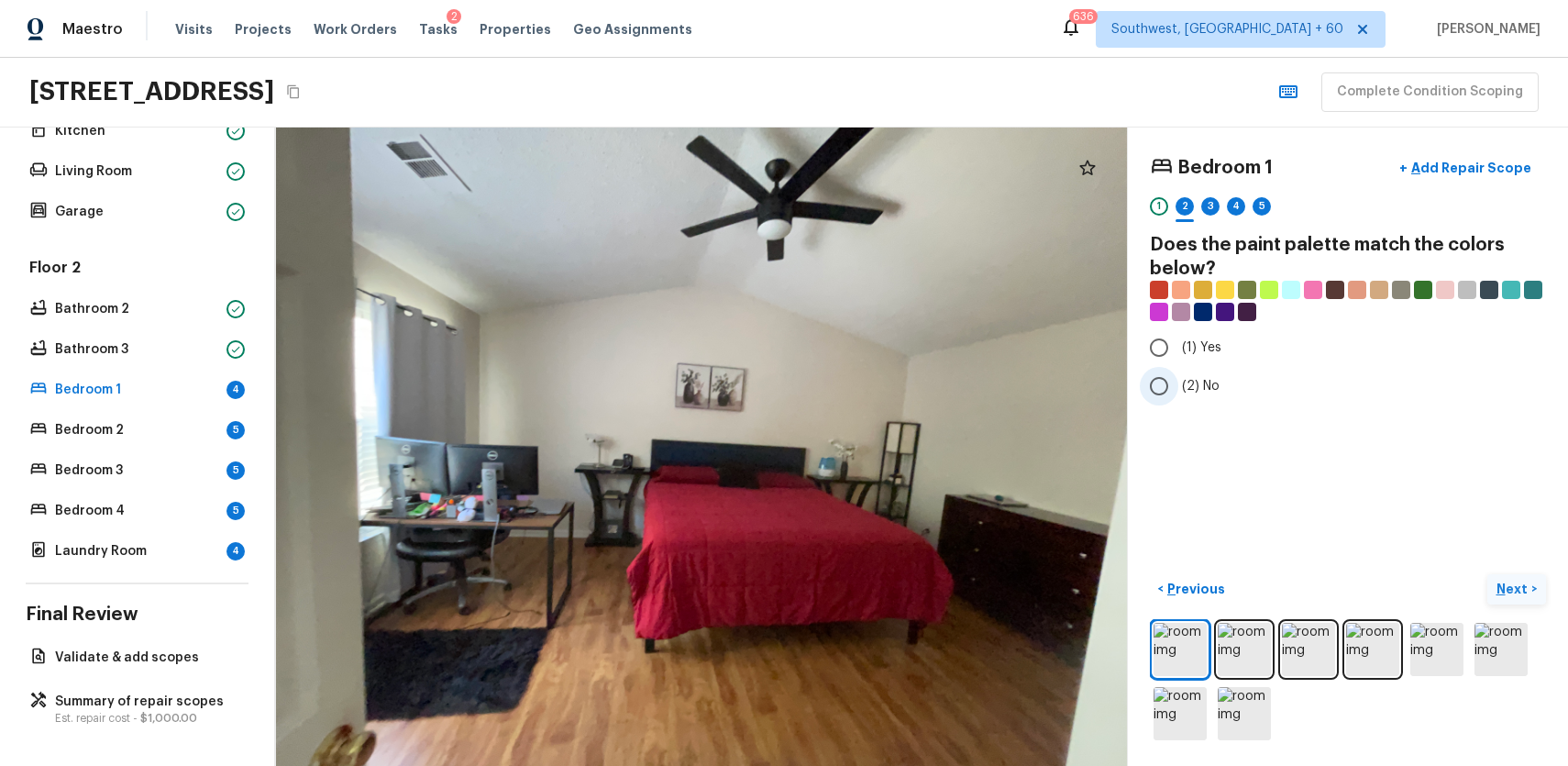
click at [1210, 382] on span "(2) No" at bounding box center [1201, 386] width 38 height 18
click at [1178, 382] on input "(2) No" at bounding box center [1158, 386] width 39 height 39
click at [1211, 206] on div "3" at bounding box center [1210, 206] width 18 height 18
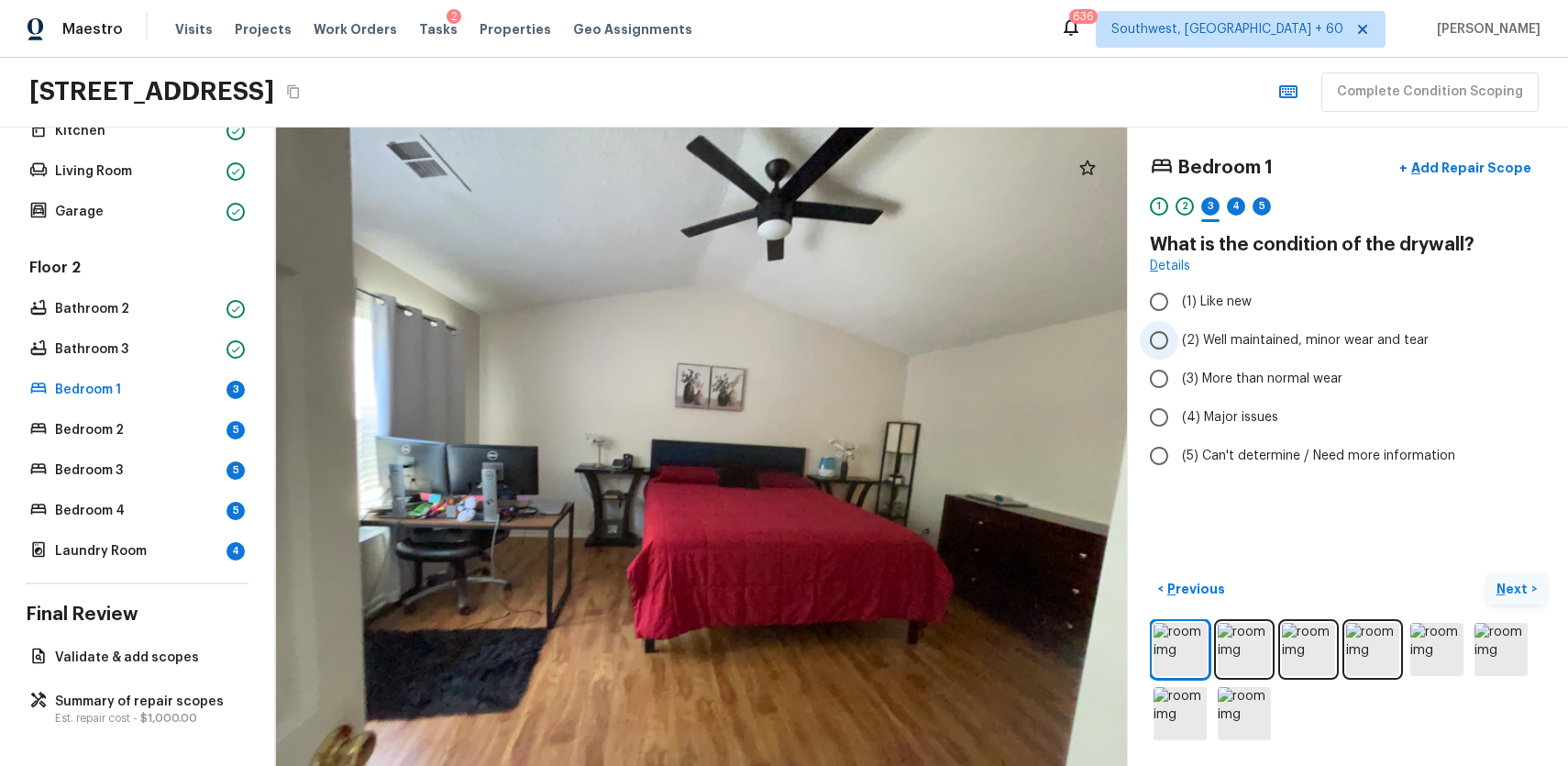
click at [1298, 334] on span "(2) Well maintained, minor wear and tear" at bounding box center [1305, 340] width 247 height 18
click at [1178, 334] on input "(2) Well maintained, minor wear and tear" at bounding box center [1158, 340] width 39 height 39
click at [1240, 212] on div "4" at bounding box center [1236, 206] width 18 height 18
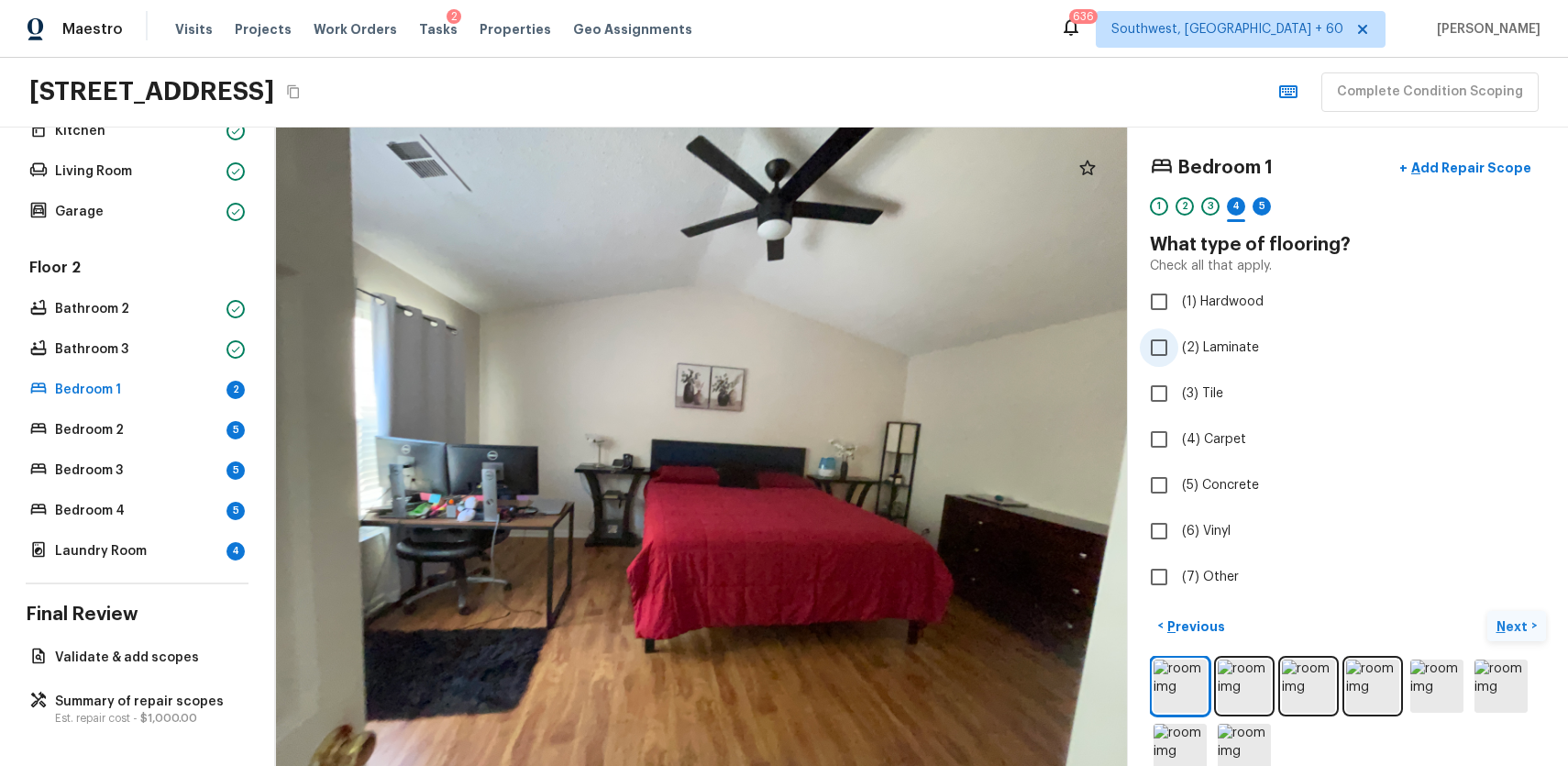
click at [1223, 345] on span "(2) Laminate" at bounding box center [1221, 347] width 77 height 18
click at [1178, 345] on input "(2) Laminate" at bounding box center [1158, 347] width 39 height 39
click at [1265, 211] on div "5" at bounding box center [1262, 206] width 18 height 18
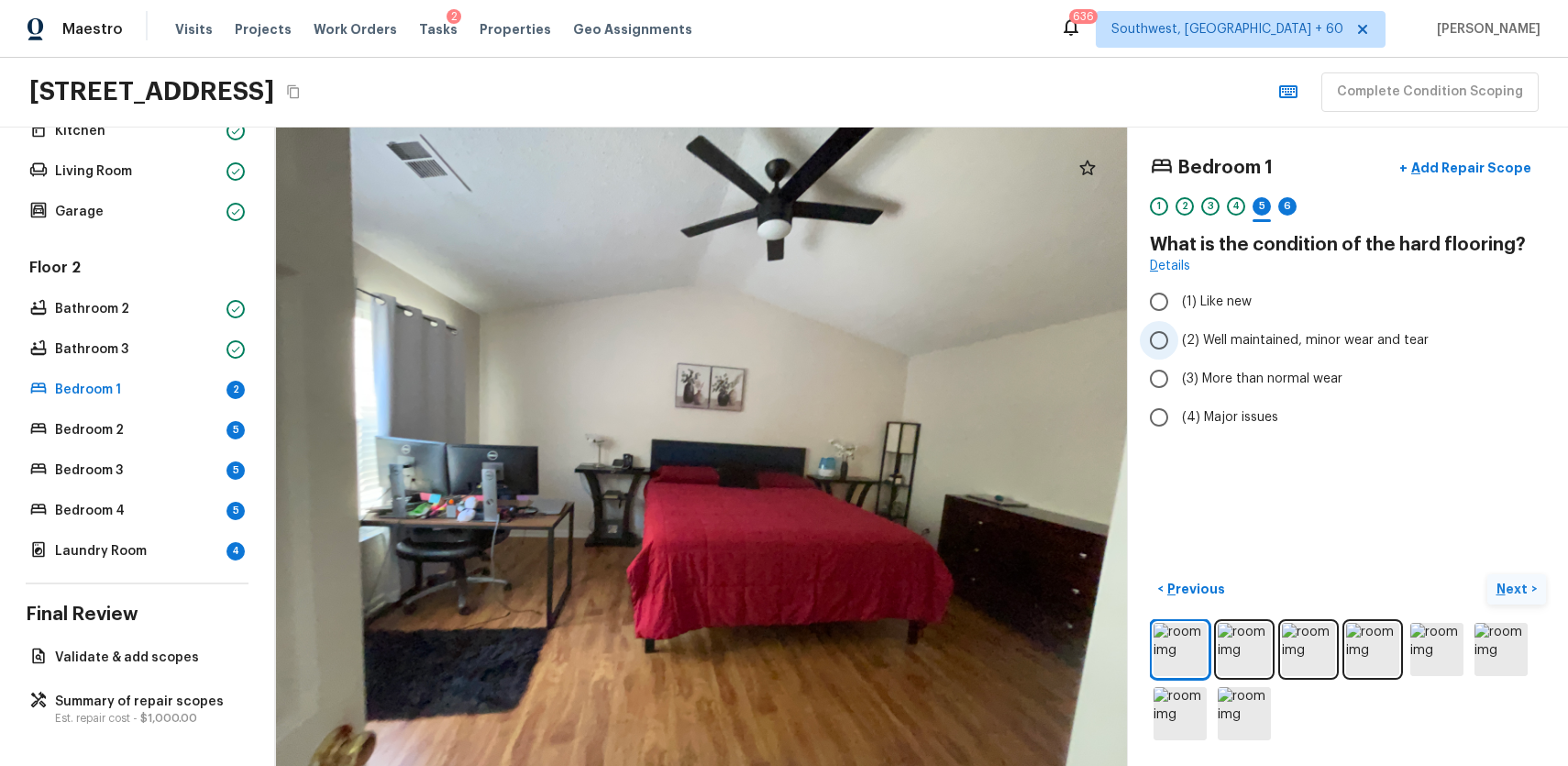
click at [1350, 335] on span "(2) Well maintained, minor wear and tear" at bounding box center [1305, 340] width 247 height 18
click at [1178, 335] on input "(2) Well maintained, minor wear and tear" at bounding box center [1158, 340] width 39 height 39
click at [1283, 210] on div "6" at bounding box center [1287, 206] width 18 height 18
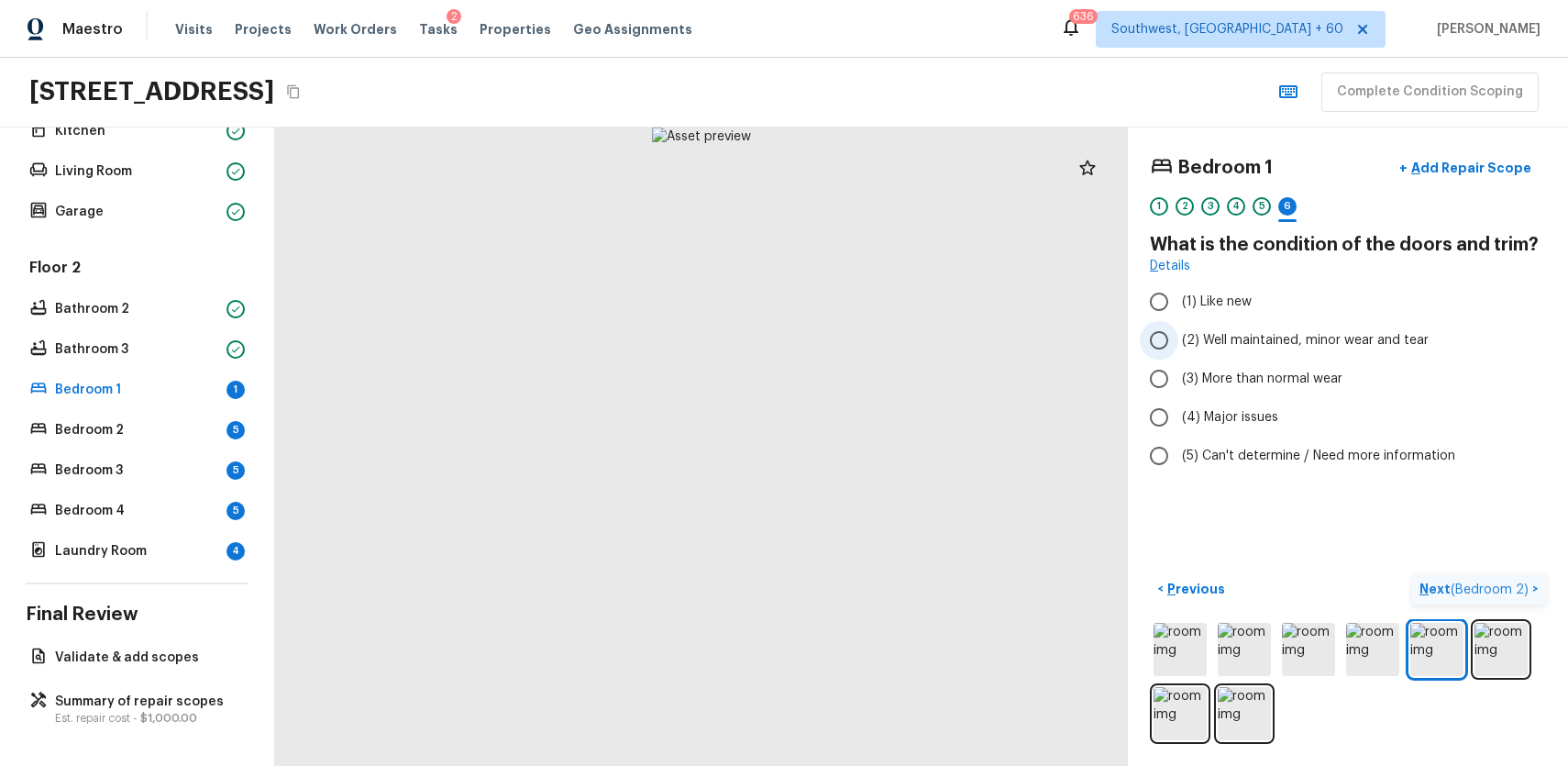
click at [1320, 341] on span "(2) Well maintained, minor wear and tear" at bounding box center [1305, 340] width 247 height 18
click at [1178, 341] on input "(2) Well maintained, minor wear and tear" at bounding box center [1158, 340] width 39 height 39
click at [1459, 591] on span "( Bedroom 2 )" at bounding box center [1490, 589] width 78 height 13
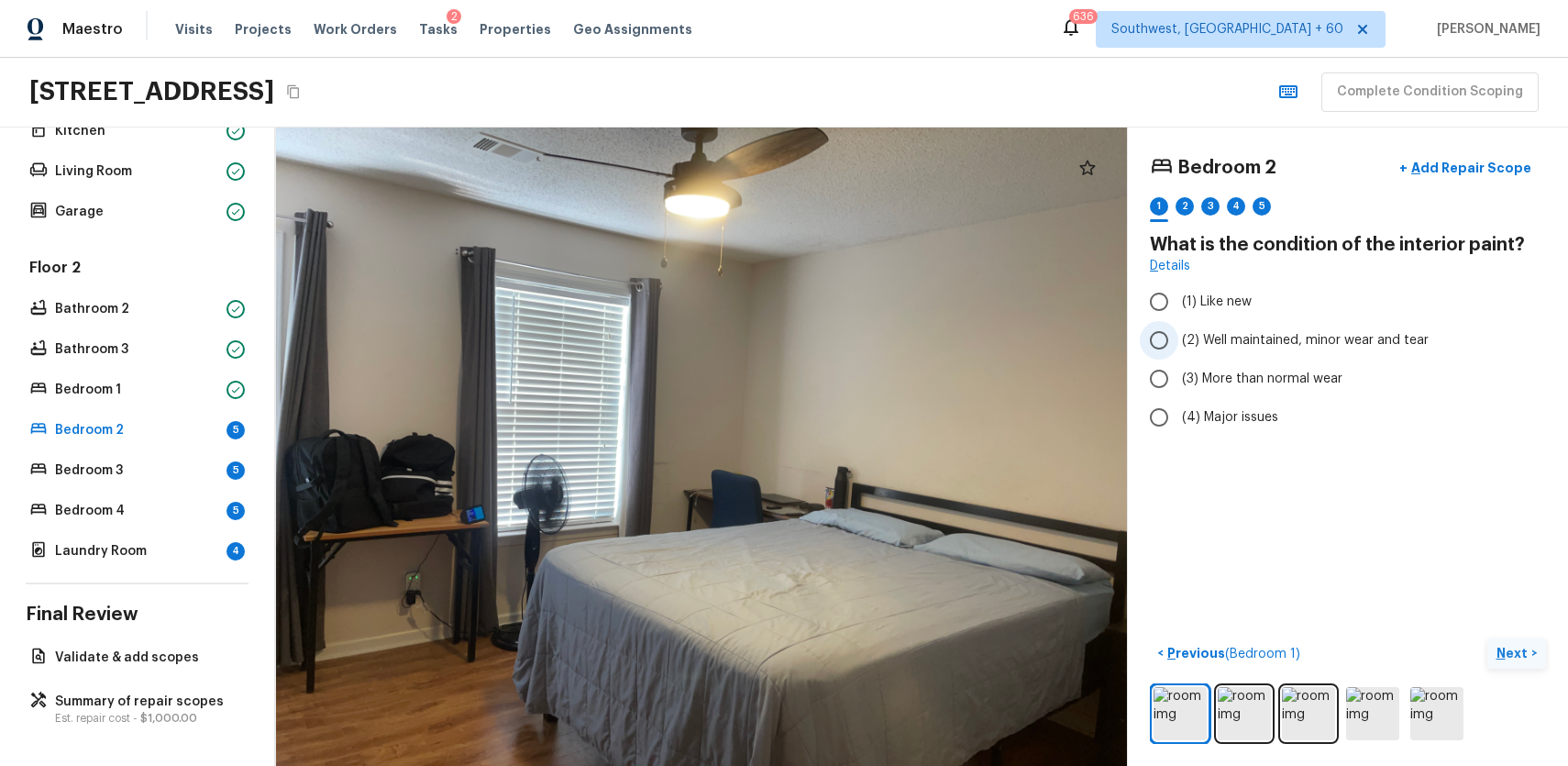
click at [1300, 331] on span "(2) Well maintained, minor wear and tear" at bounding box center [1305, 340] width 247 height 18
click at [1178, 330] on input "(2) Well maintained, minor wear and tear" at bounding box center [1158, 340] width 39 height 39
click at [1188, 204] on div "2" at bounding box center [1184, 206] width 18 height 18
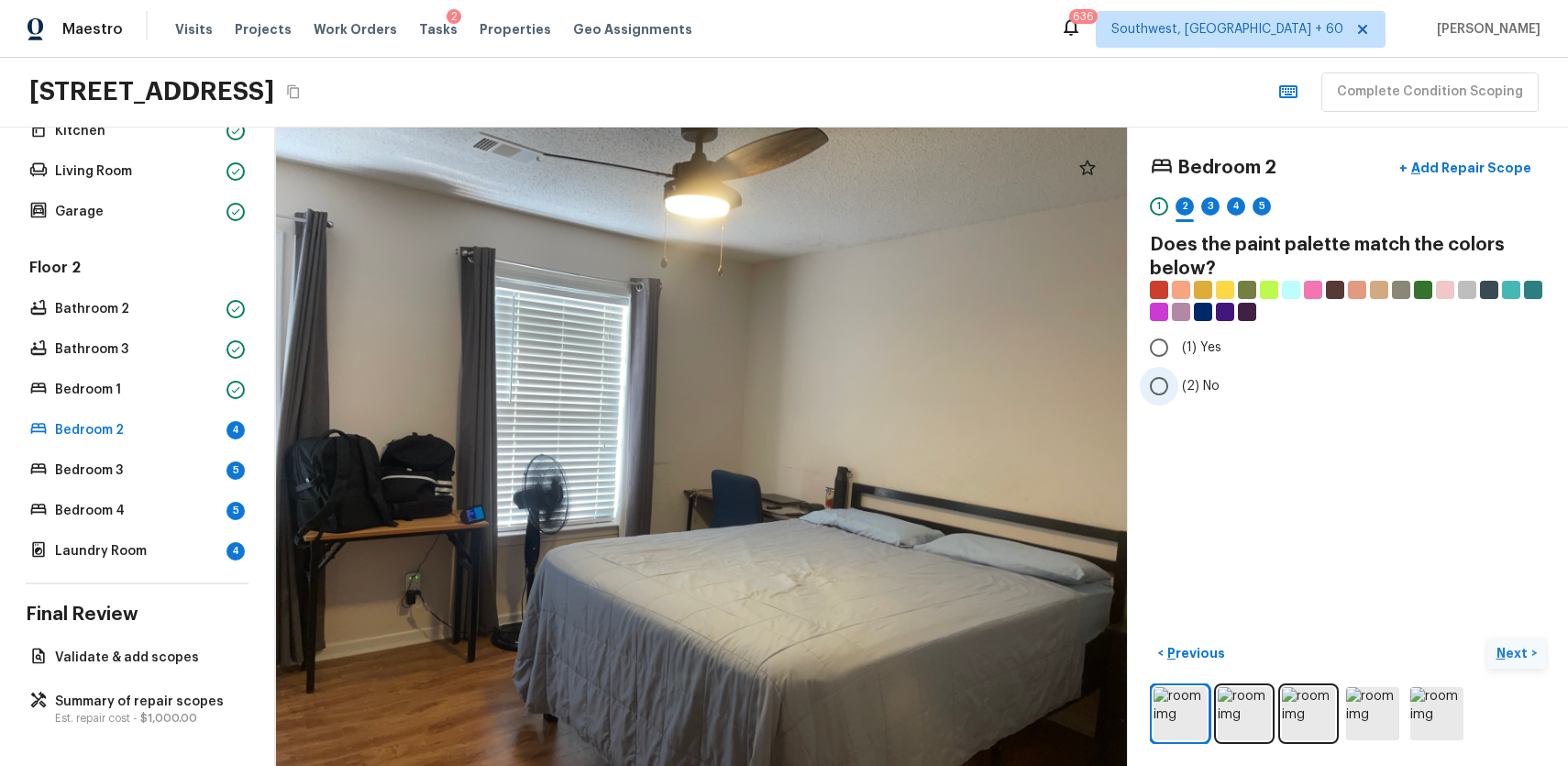
click at [1181, 374] on label "(2) No" at bounding box center [1335, 386] width 392 height 39
click at [1178, 374] on input "(2) No" at bounding box center [1158, 386] width 39 height 39
click at [1237, 732] on img at bounding box center [1245, 714] width 54 height 54
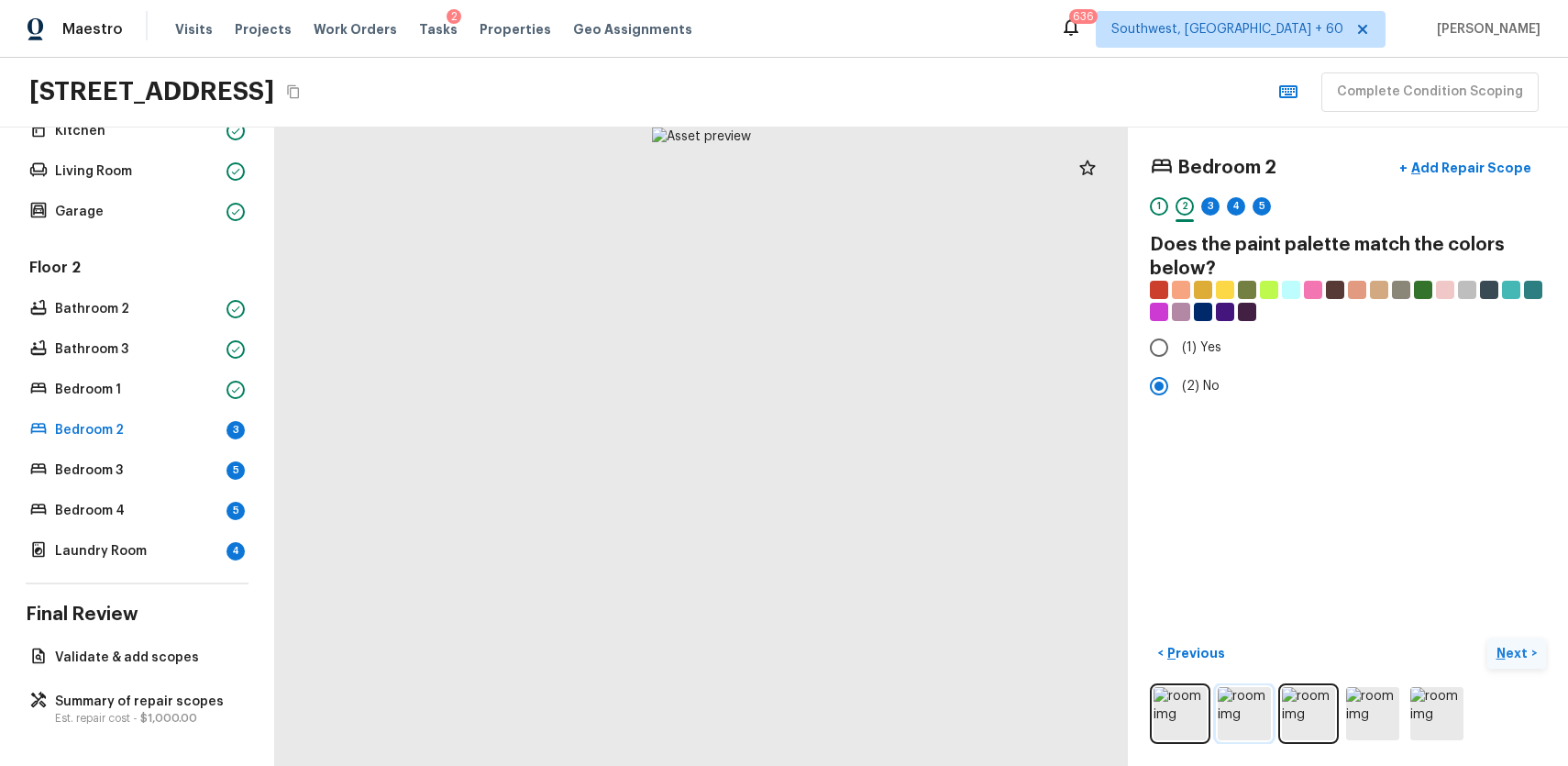
click at [1239, 718] on img at bounding box center [1245, 714] width 54 height 54
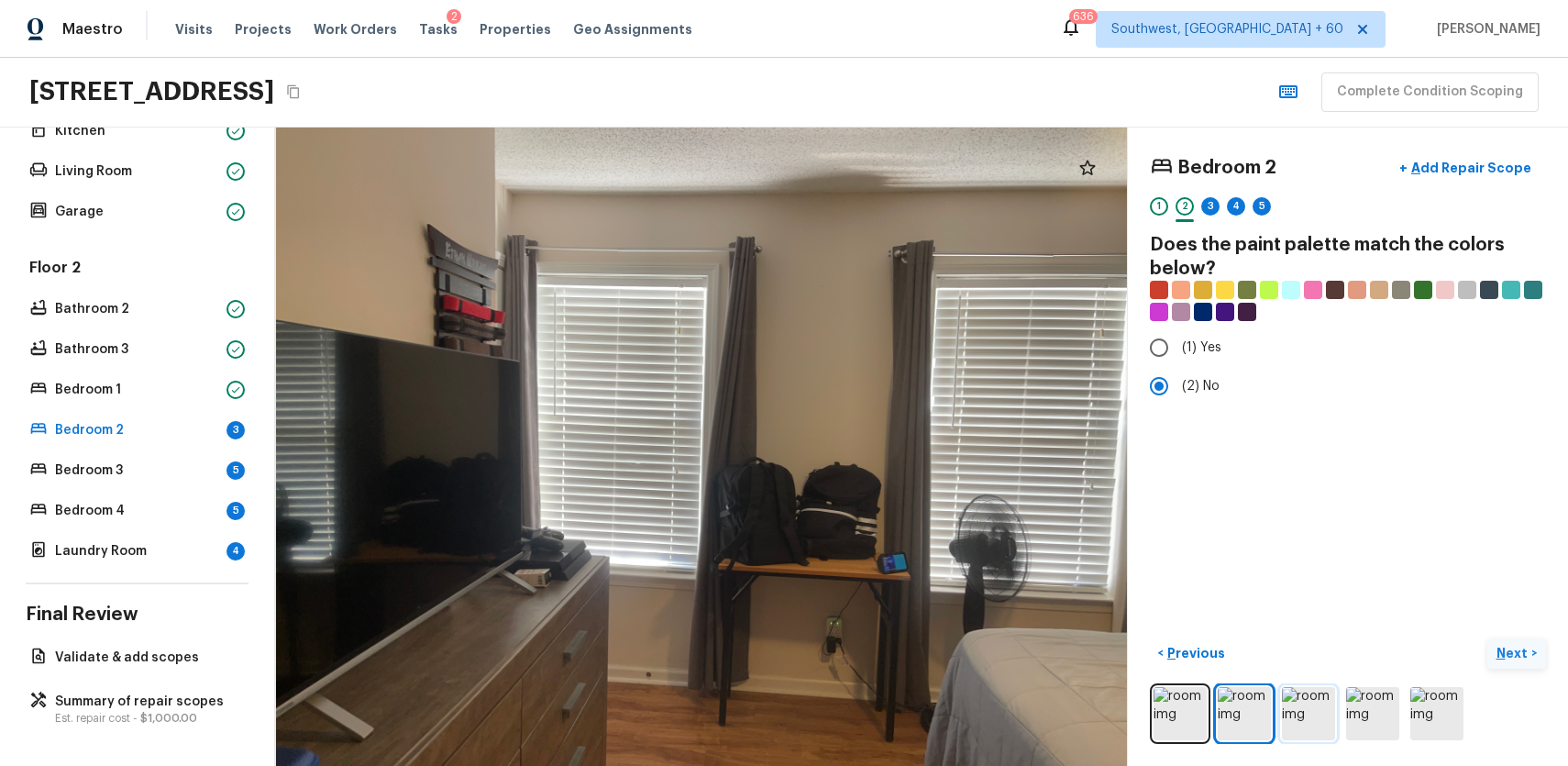
click at [1313, 721] on img at bounding box center [1309, 714] width 54 height 54
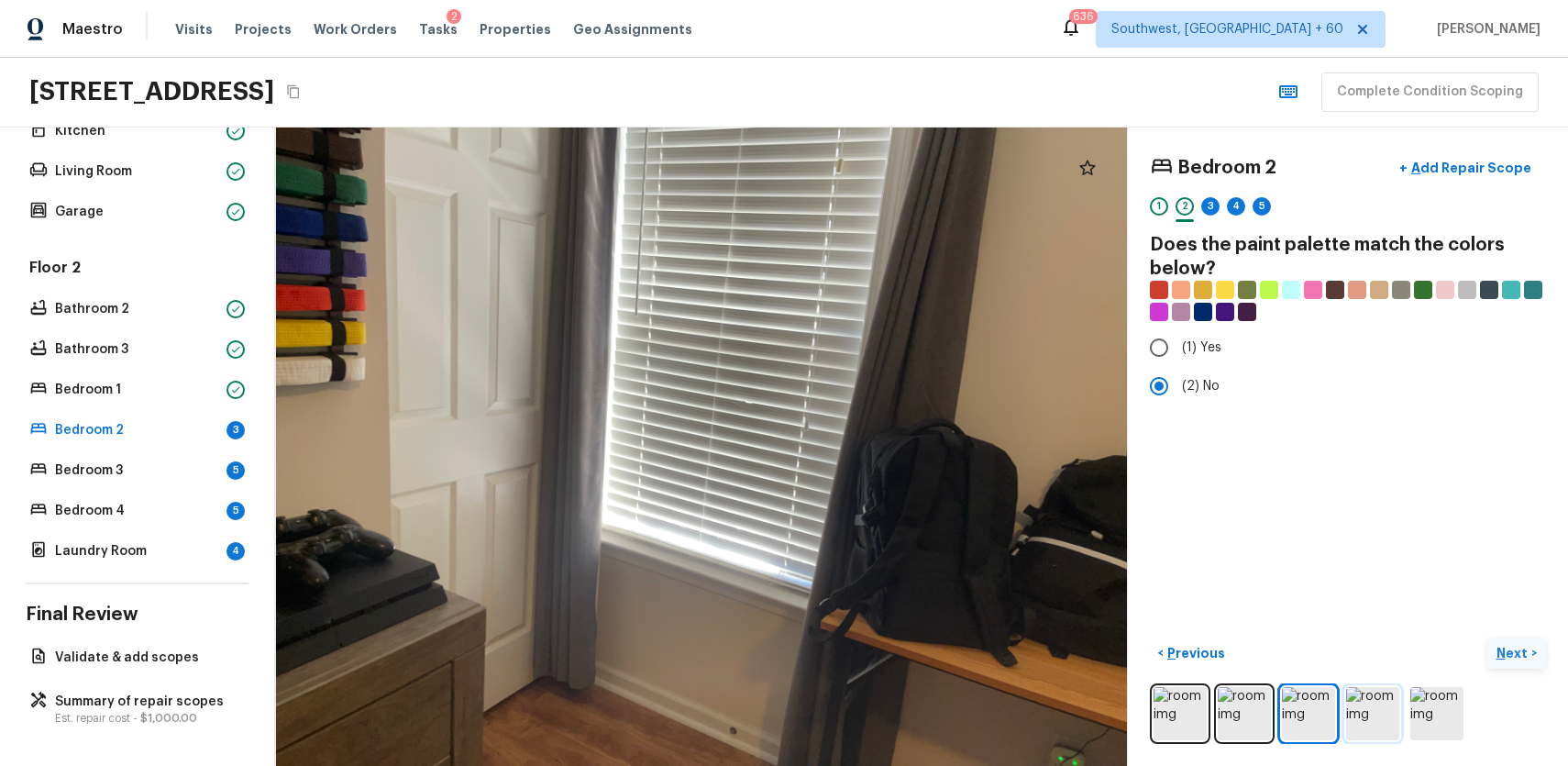
click at [1364, 724] on img at bounding box center [1373, 714] width 54 height 54
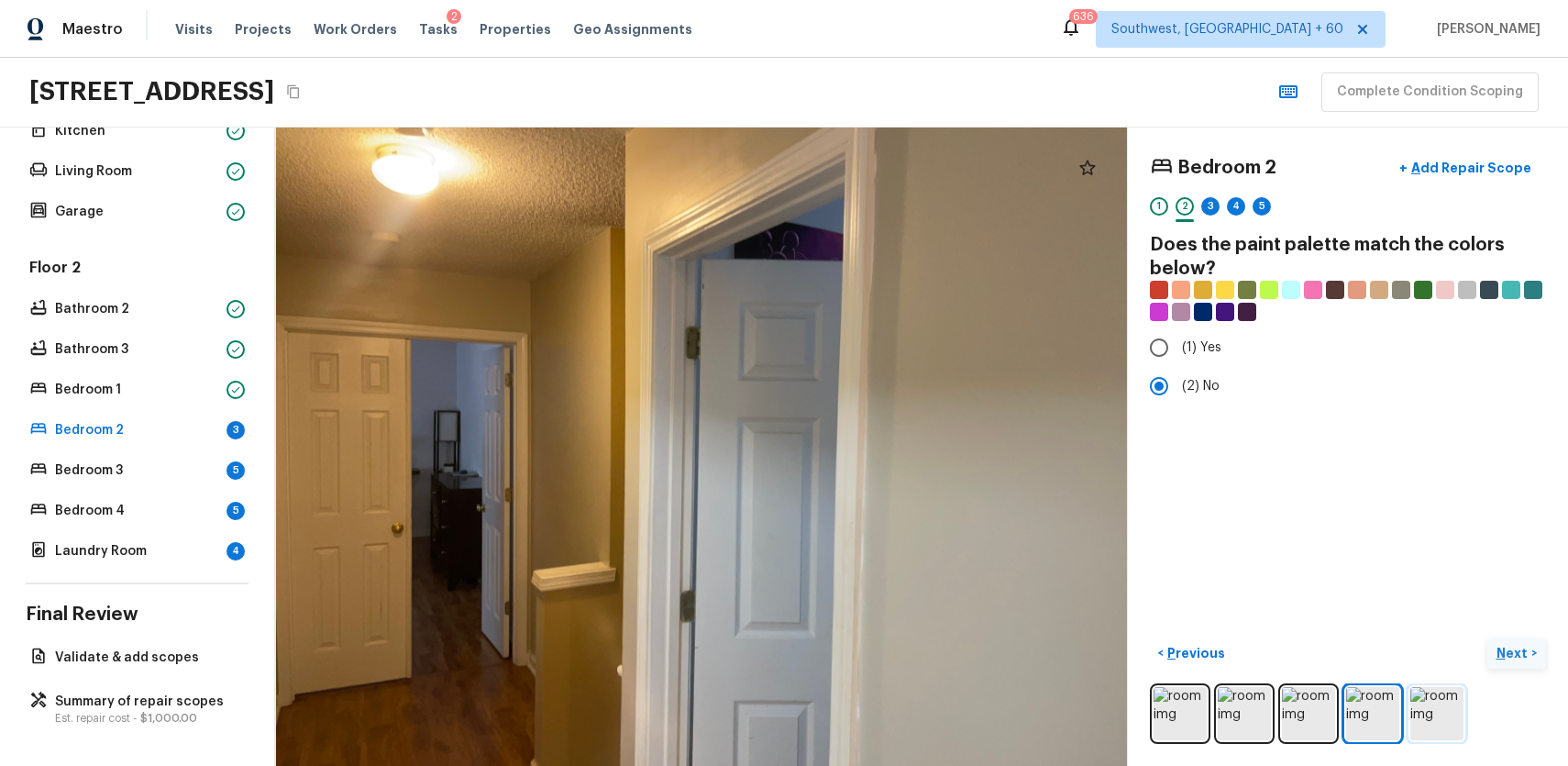
click at [1426, 711] on img at bounding box center [1437, 714] width 54 height 54
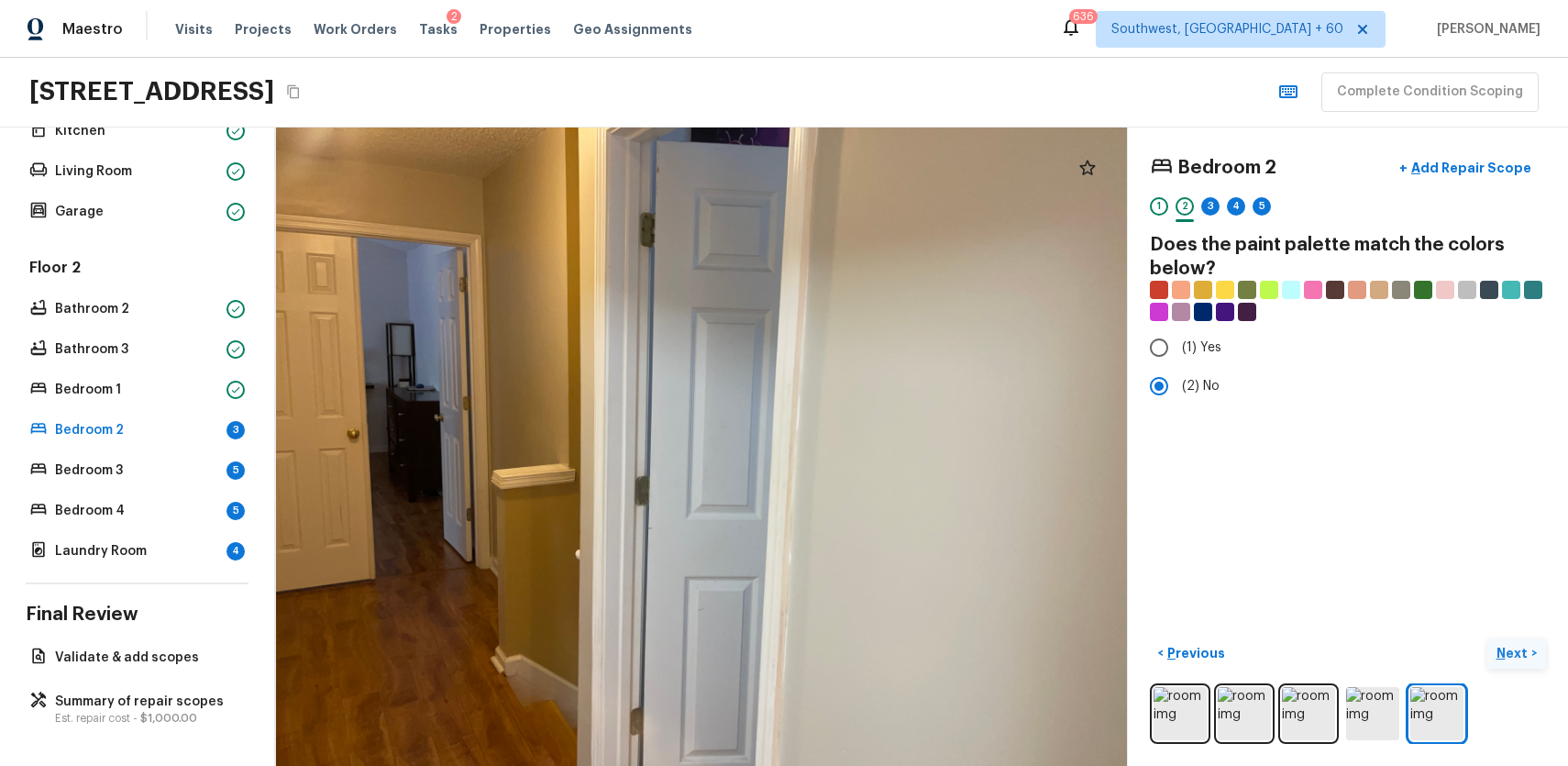
click at [1207, 219] on div at bounding box center [1210, 220] width 18 height 3
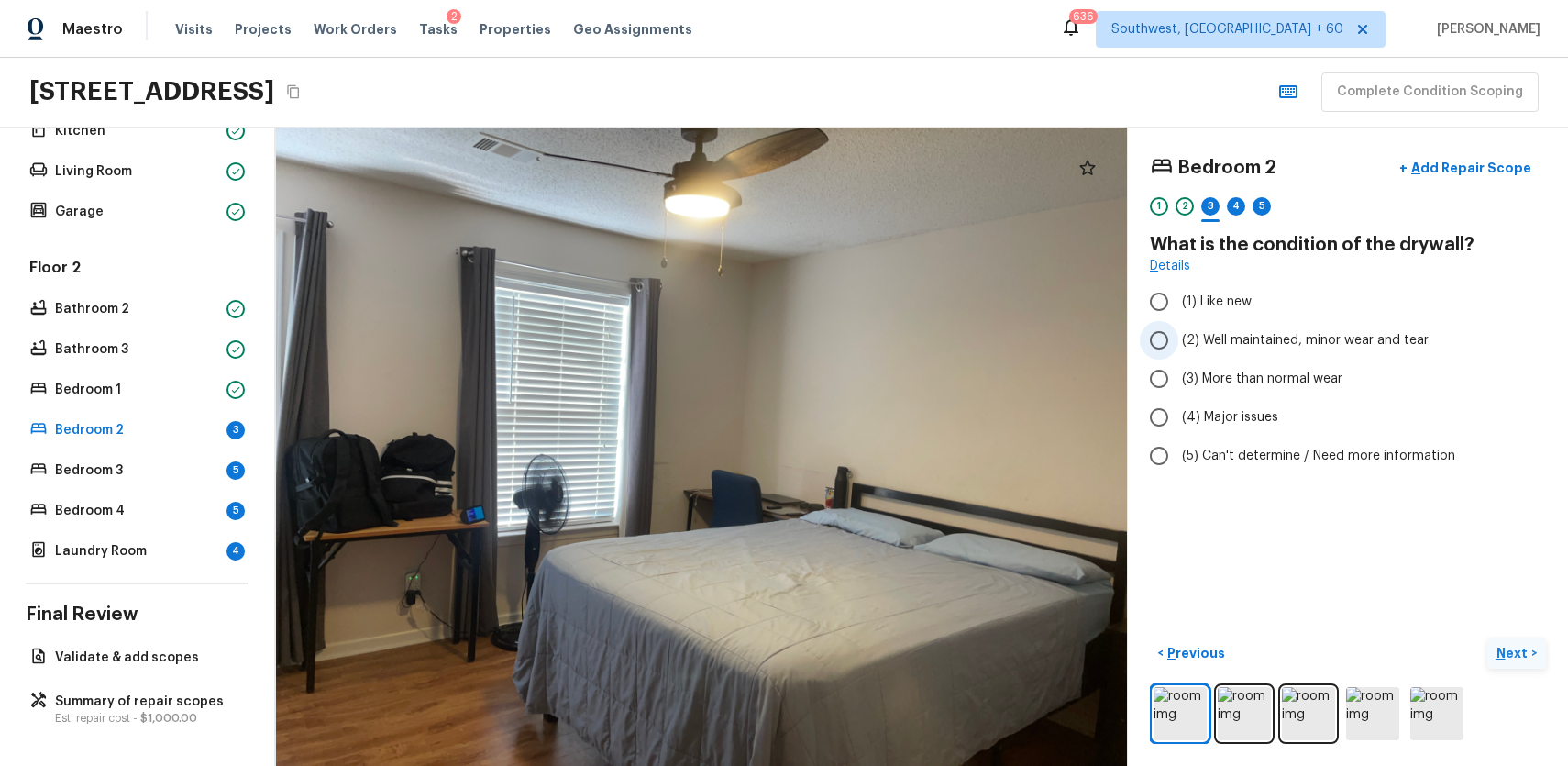
click at [1269, 347] on span "(2) Well maintained, minor wear and tear" at bounding box center [1305, 340] width 247 height 18
click at [1178, 347] on input "(2) Well maintained, minor wear and tear" at bounding box center [1158, 340] width 39 height 39
click at [1242, 200] on div "4" at bounding box center [1236, 206] width 18 height 18
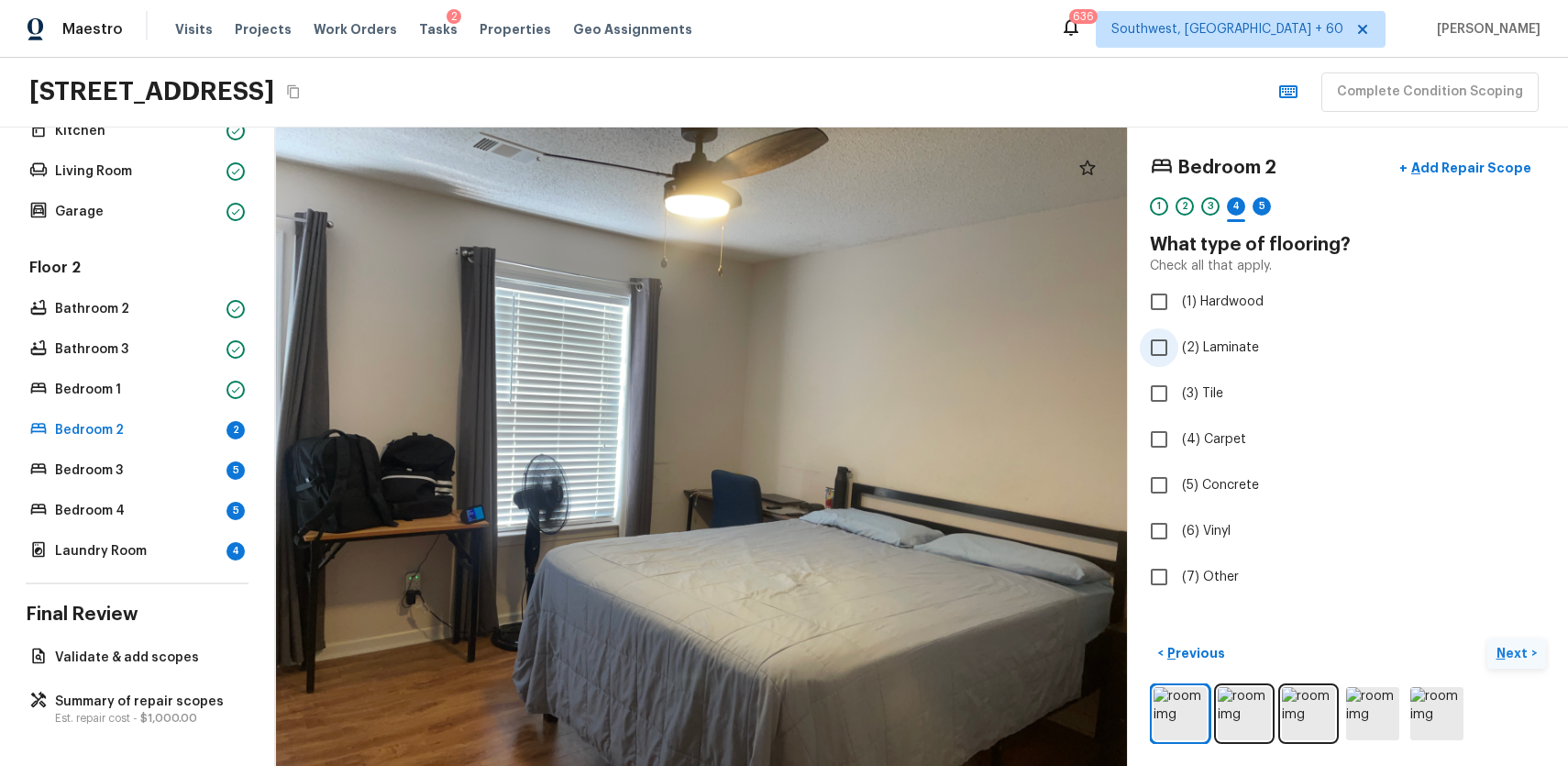
click at [1208, 342] on span "(2) Laminate" at bounding box center [1221, 347] width 77 height 18
click at [1178, 342] on input "(2) Laminate" at bounding box center [1158, 347] width 39 height 39
click at [1263, 206] on div "5" at bounding box center [1262, 206] width 18 height 18
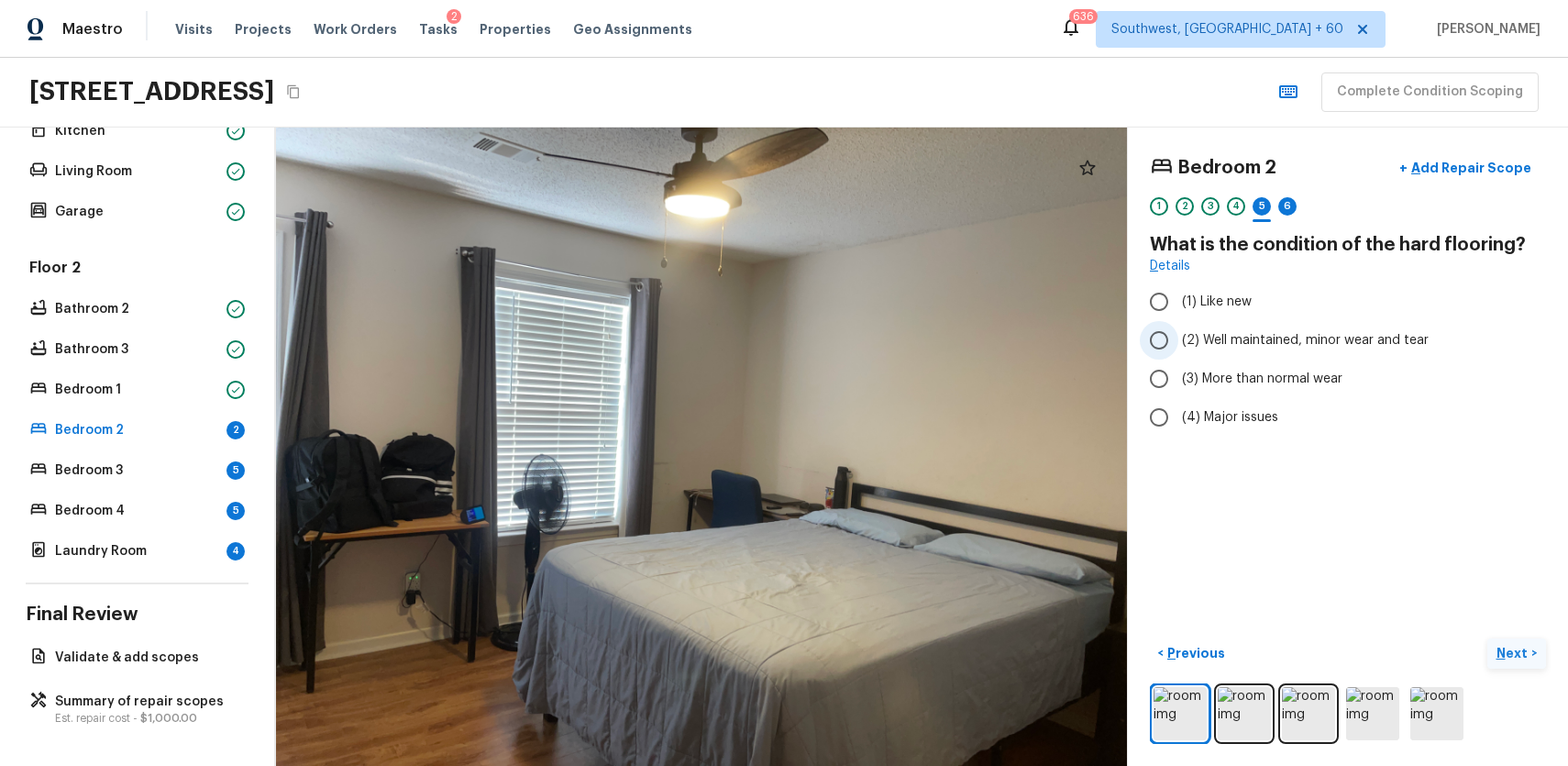
click at [1311, 337] on span "(2) Well maintained, minor wear and tear" at bounding box center [1305, 340] width 247 height 18
click at [1178, 337] on input "(2) Well maintained, minor wear and tear" at bounding box center [1158, 340] width 39 height 39
click at [1283, 212] on div "6" at bounding box center [1287, 206] width 18 height 18
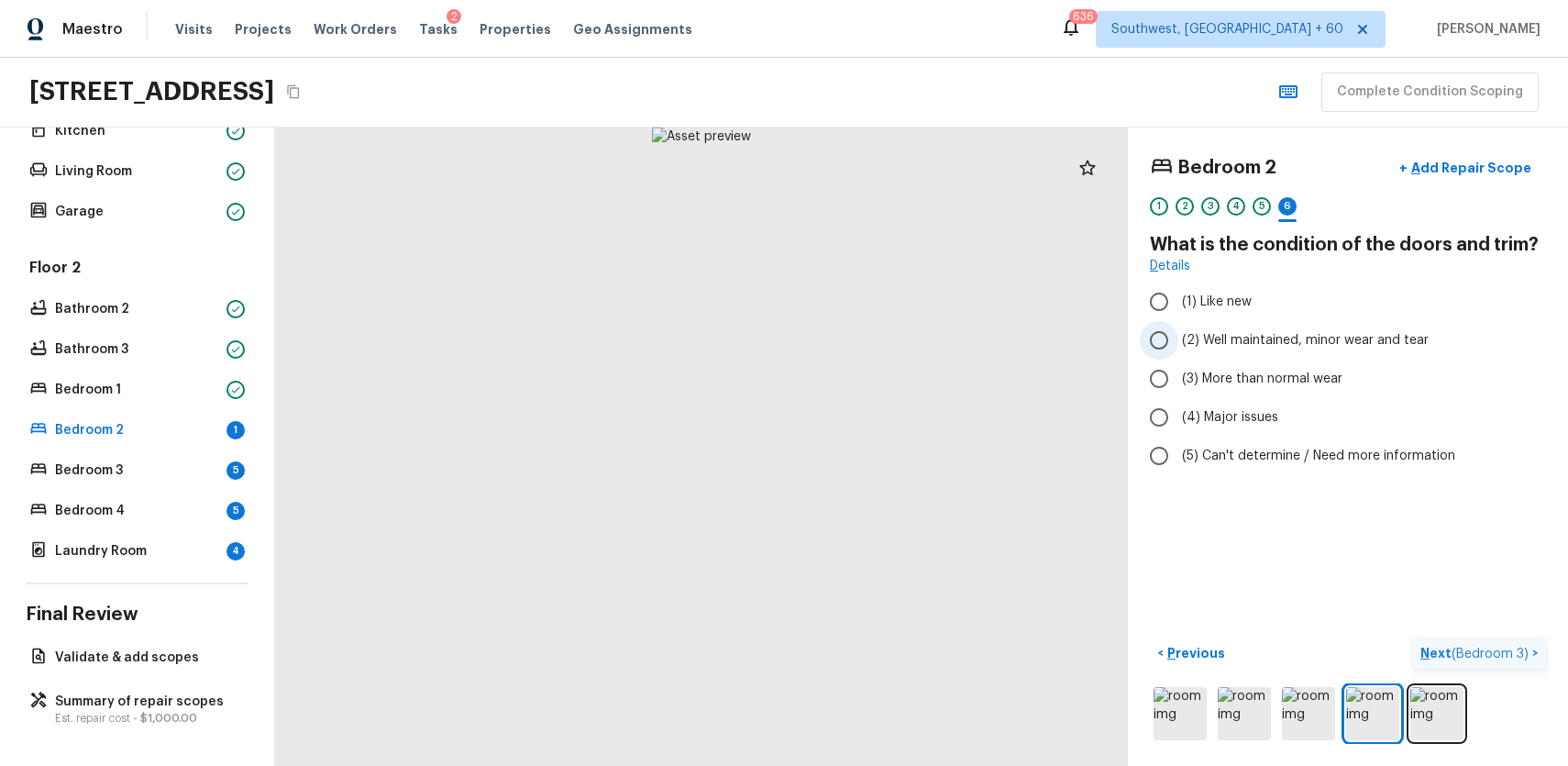
click at [1321, 339] on span "(2) Well maintained, minor wear and tear" at bounding box center [1305, 340] width 247 height 18
click at [1178, 339] on input "(2) Well maintained, minor wear and tear" at bounding box center [1158, 340] width 39 height 39
click at [1468, 650] on span "( Bedroom 3 )" at bounding box center [1491, 654] width 77 height 13
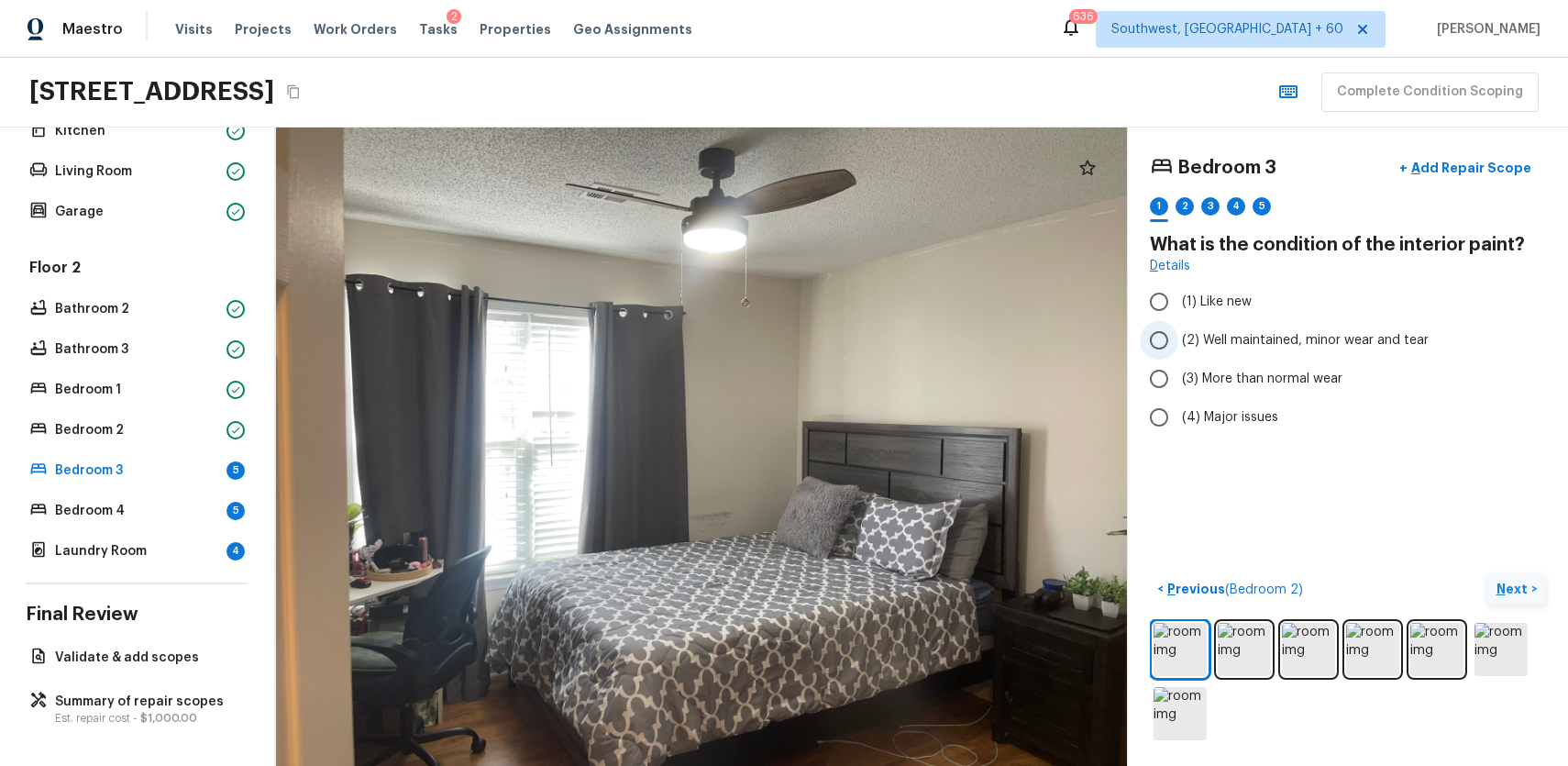
click at [1313, 345] on span "(2) Well maintained, minor wear and tear" at bounding box center [1305, 340] width 247 height 18
click at [1178, 345] on input "(2) Well maintained, minor wear and tear" at bounding box center [1158, 340] width 39 height 39
click at [1189, 201] on div "2" at bounding box center [1184, 206] width 18 height 18
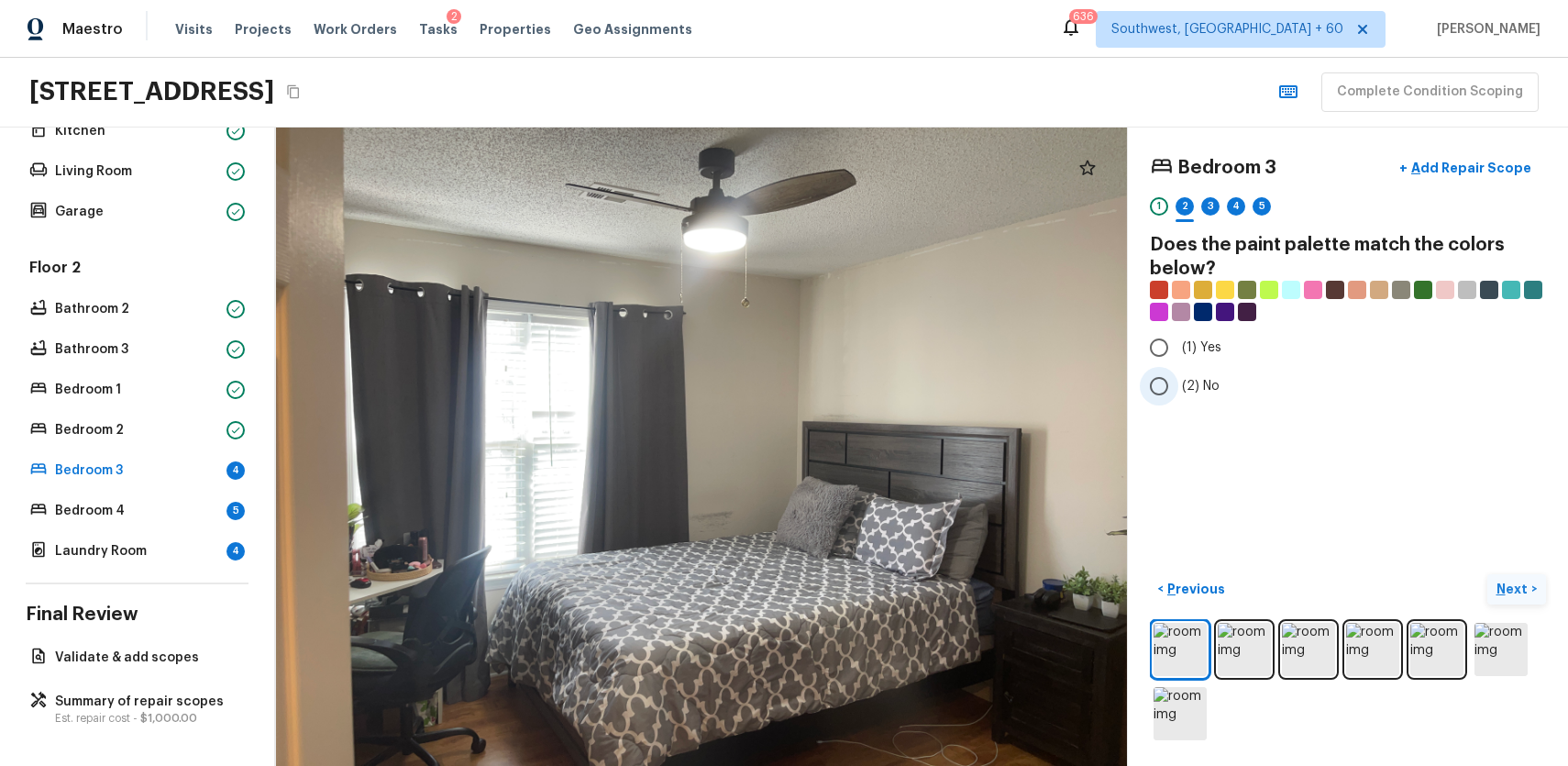
click at [1197, 383] on span "(2) No" at bounding box center [1201, 386] width 38 height 18
click at [1178, 383] on input "(2) No" at bounding box center [1158, 386] width 39 height 39
click at [1212, 216] on div "3" at bounding box center [1210, 211] width 18 height 29
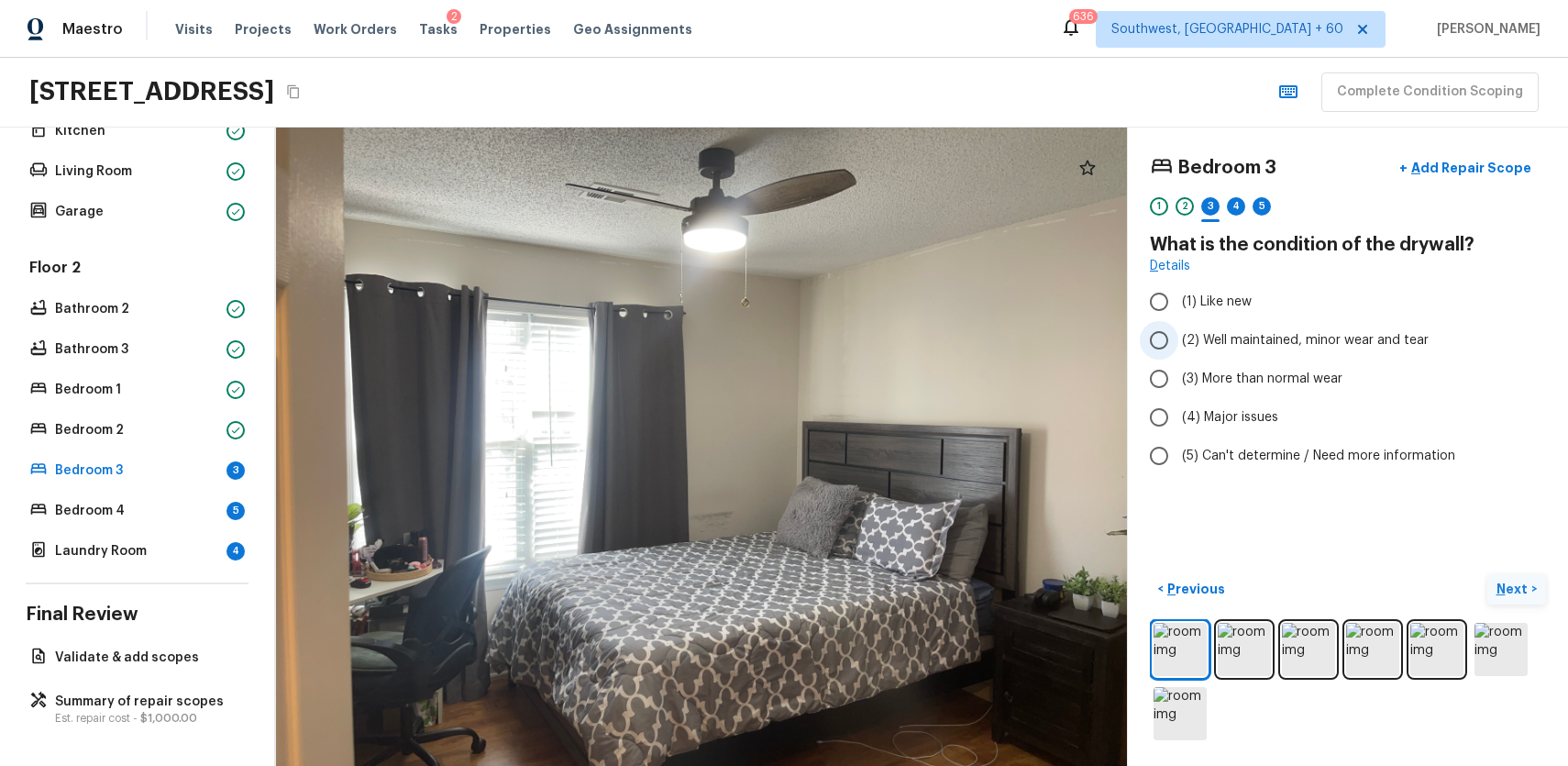
click at [1344, 349] on label "(2) Well maintained, minor wear and tear" at bounding box center [1335, 340] width 392 height 39
click at [1178, 349] on input "(2) Well maintained, minor wear and tear" at bounding box center [1158, 340] width 39 height 39
click at [1230, 201] on div "4" at bounding box center [1236, 206] width 18 height 18
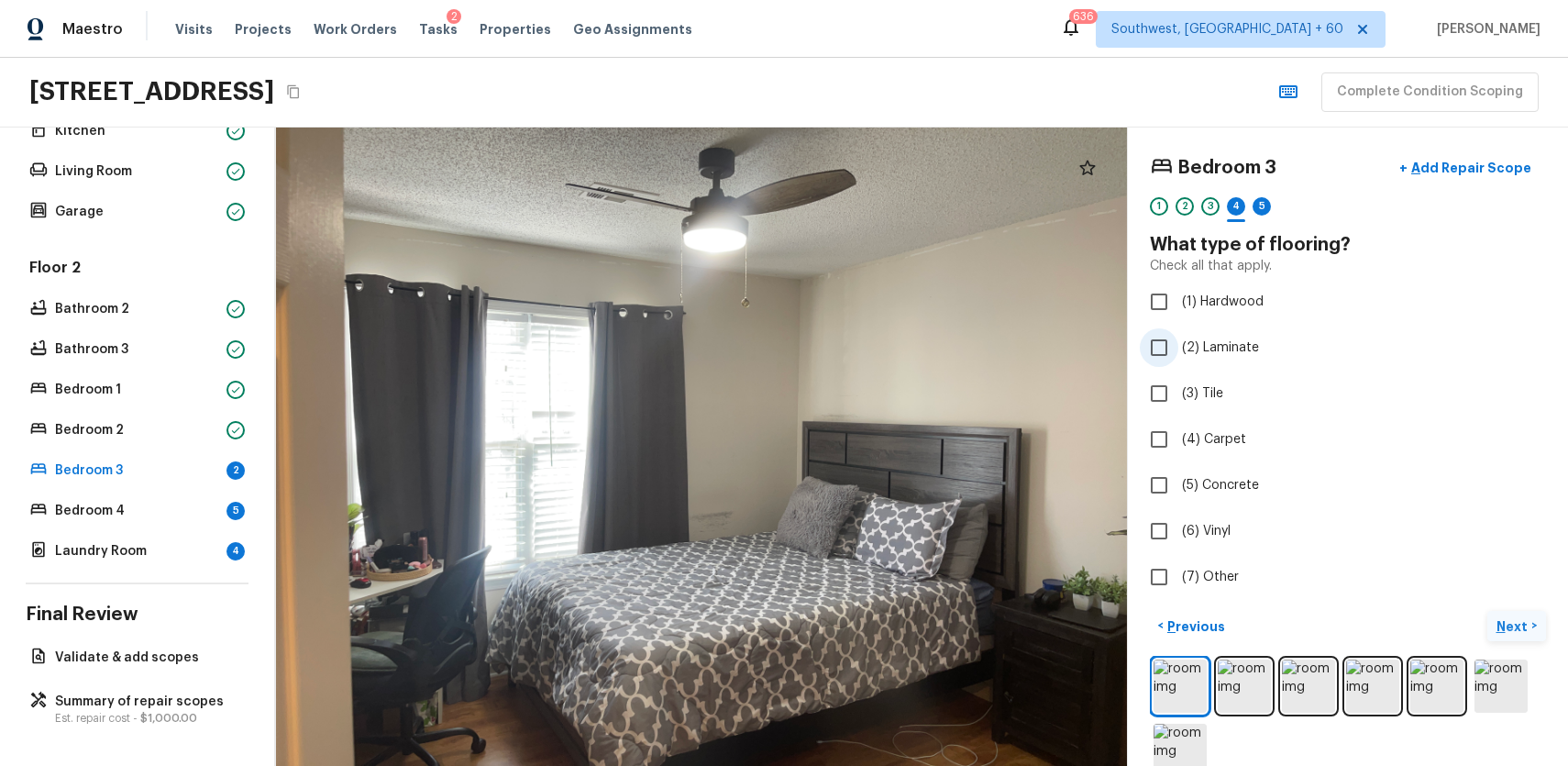
click at [1225, 353] on span "(2) Laminate" at bounding box center [1221, 347] width 77 height 18
click at [1178, 353] on input "(2) Laminate" at bounding box center [1158, 347] width 39 height 39
click at [1257, 201] on div "5" at bounding box center [1262, 206] width 18 height 18
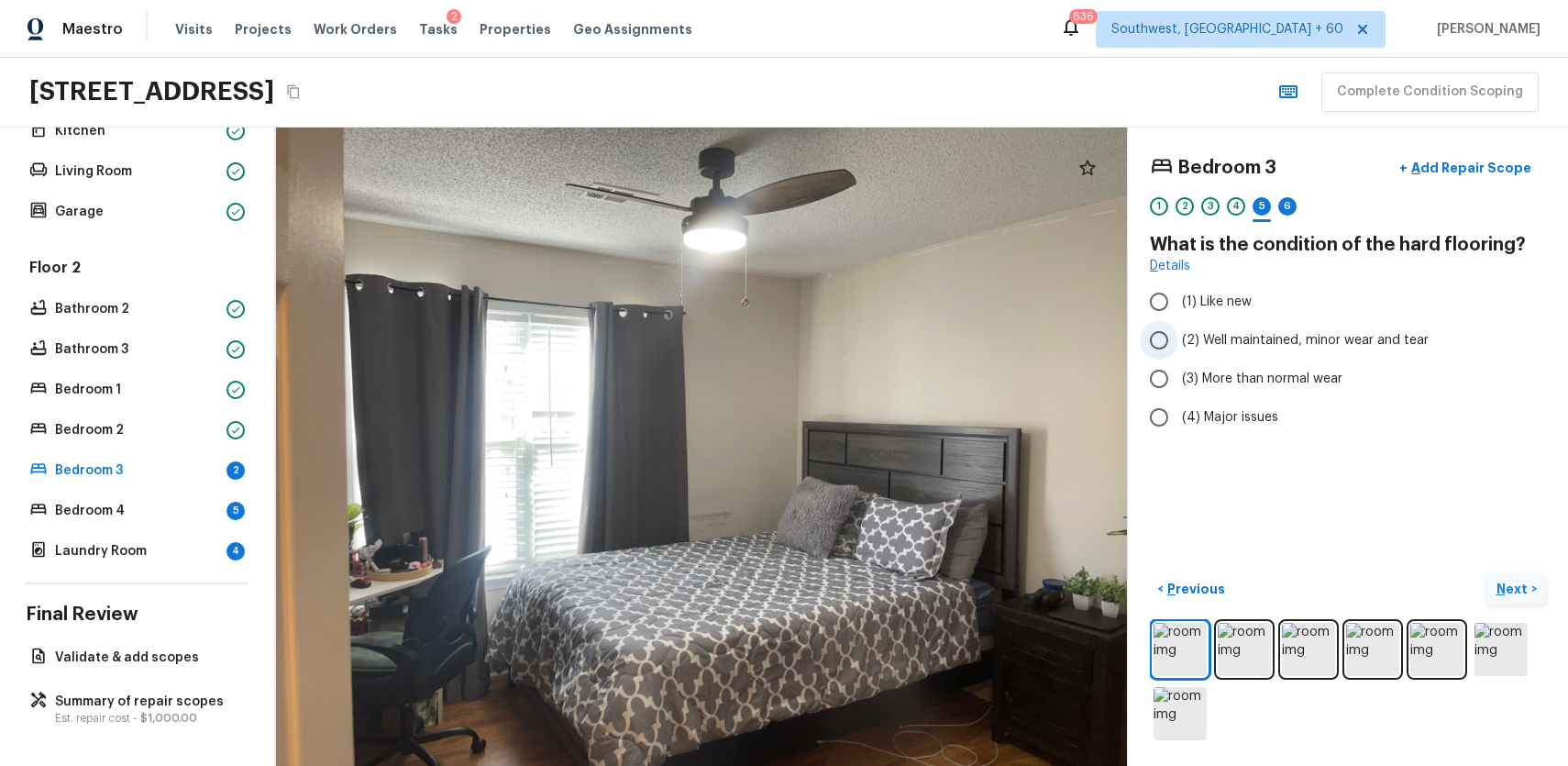
click at [1321, 339] on span "(2) Well maintained, minor wear and tear" at bounding box center [1305, 340] width 247 height 18
click at [1178, 339] on input "(2) Well maintained, minor wear and tear" at bounding box center [1158, 340] width 39 height 39
click at [1284, 206] on div "6" at bounding box center [1287, 206] width 18 height 18
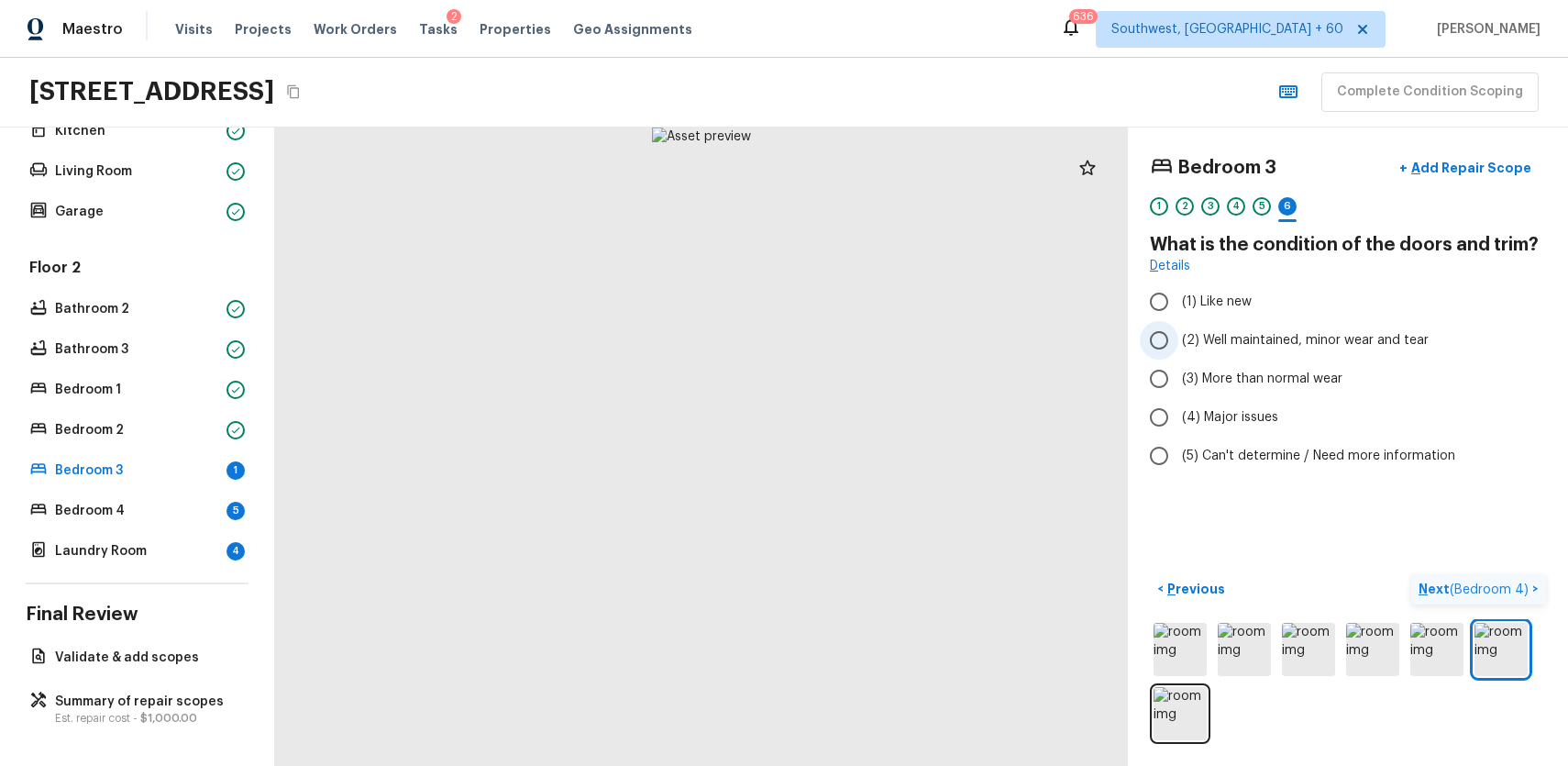
click at [1359, 349] on label "(2) Well maintained, minor wear and tear" at bounding box center [1335, 340] width 392 height 39
click at [1178, 349] on input "(2) Well maintained, minor wear and tear" at bounding box center [1158, 340] width 39 height 39
click at [1455, 588] on span "( Bedroom 4 )" at bounding box center [1490, 589] width 79 height 13
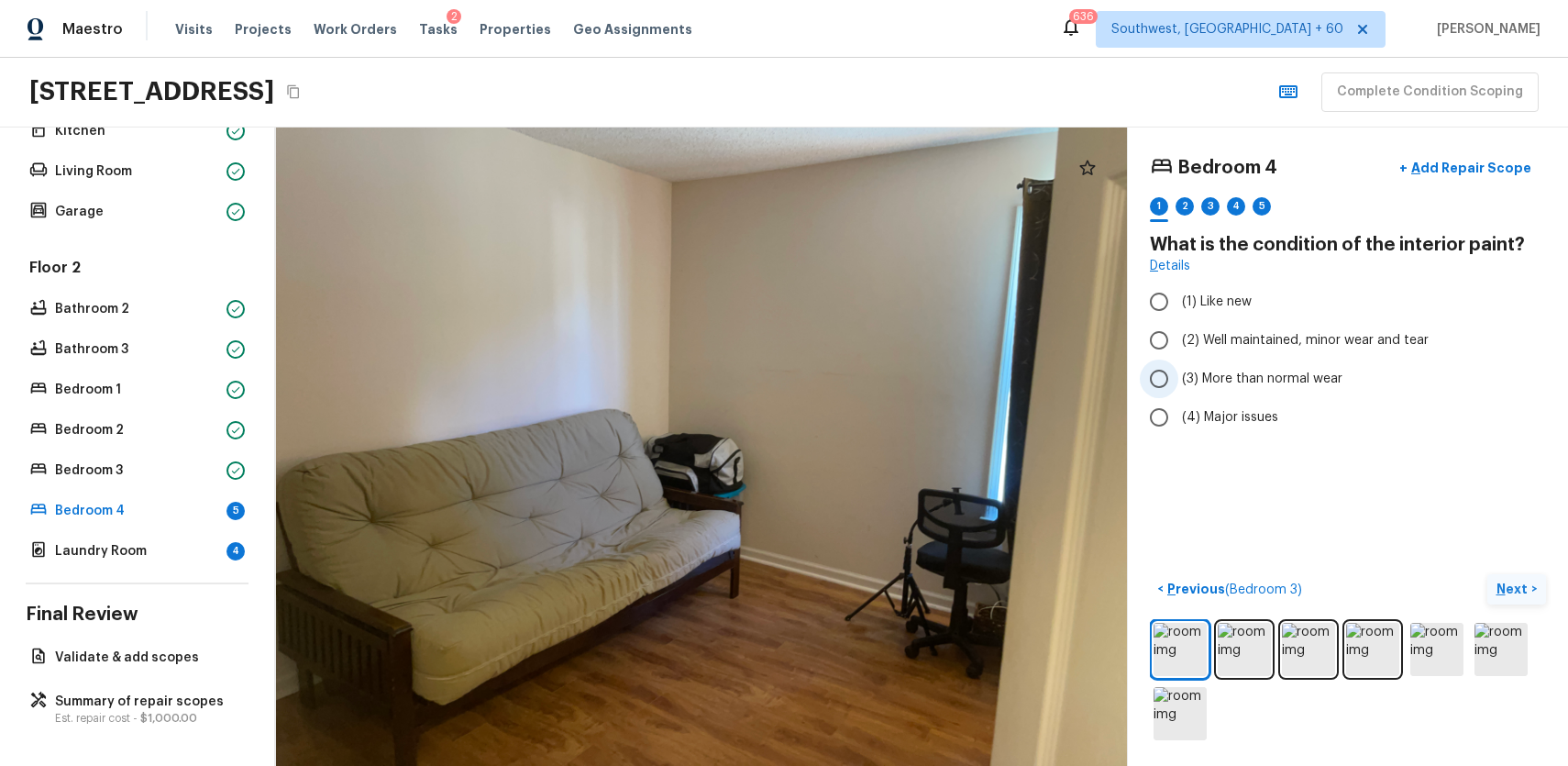
click at [1266, 365] on label "(3) More than normal wear" at bounding box center [1335, 378] width 392 height 39
click at [1178, 365] on input "(3) More than normal wear" at bounding box center [1158, 378] width 39 height 39
click at [1266, 347] on span "(2) Well maintained, minor wear and tear" at bounding box center [1305, 340] width 247 height 18
click at [1178, 347] on input "(2) Well maintained, minor wear and tear" at bounding box center [1158, 340] width 39 height 39
click at [1181, 217] on div "2" at bounding box center [1184, 211] width 18 height 29
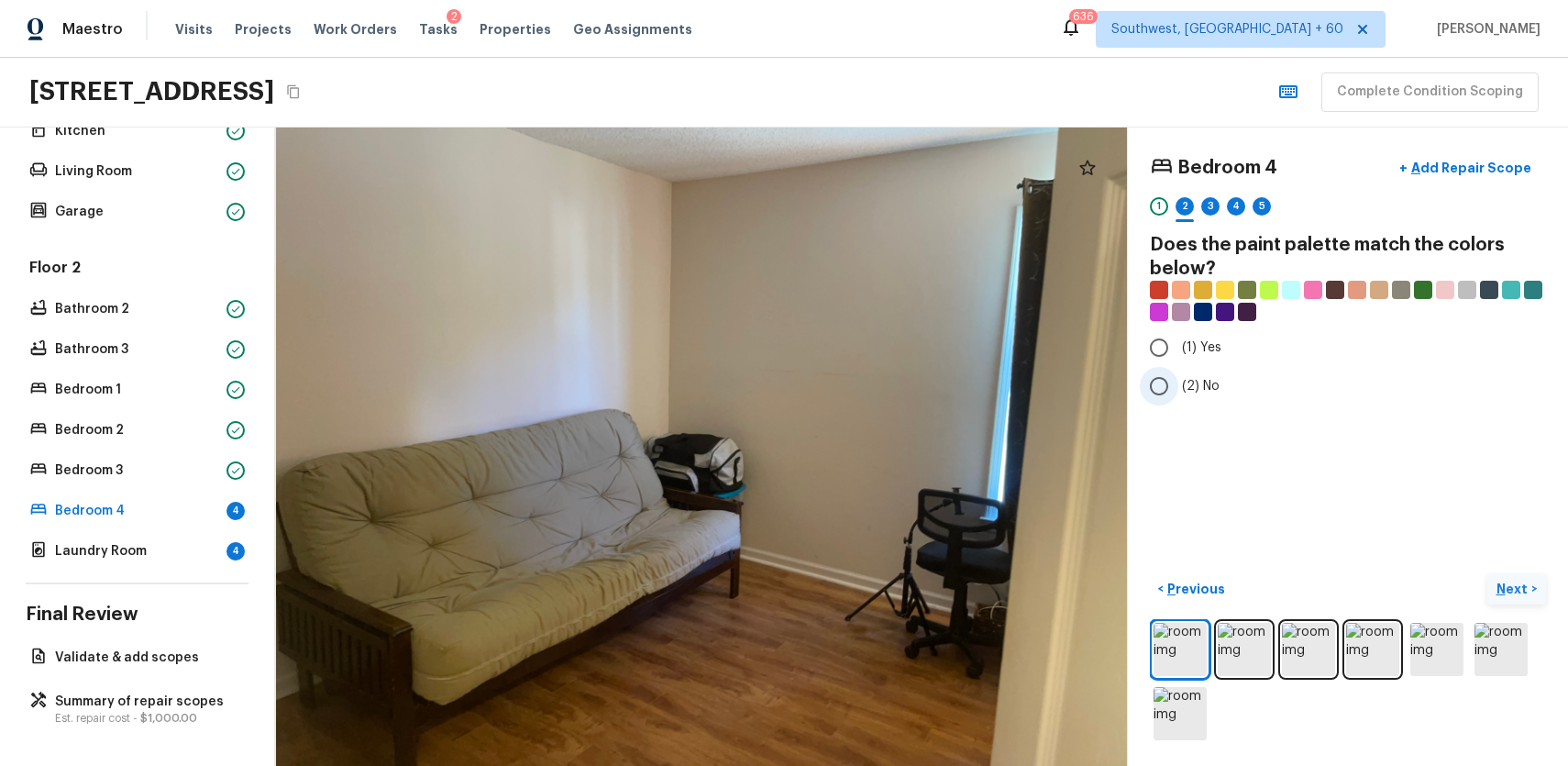
click at [1197, 376] on label "(2) No" at bounding box center [1335, 386] width 392 height 39
click at [1178, 376] on input "(2) No" at bounding box center [1158, 386] width 39 height 39
click at [1204, 202] on div "3" at bounding box center [1210, 206] width 18 height 18
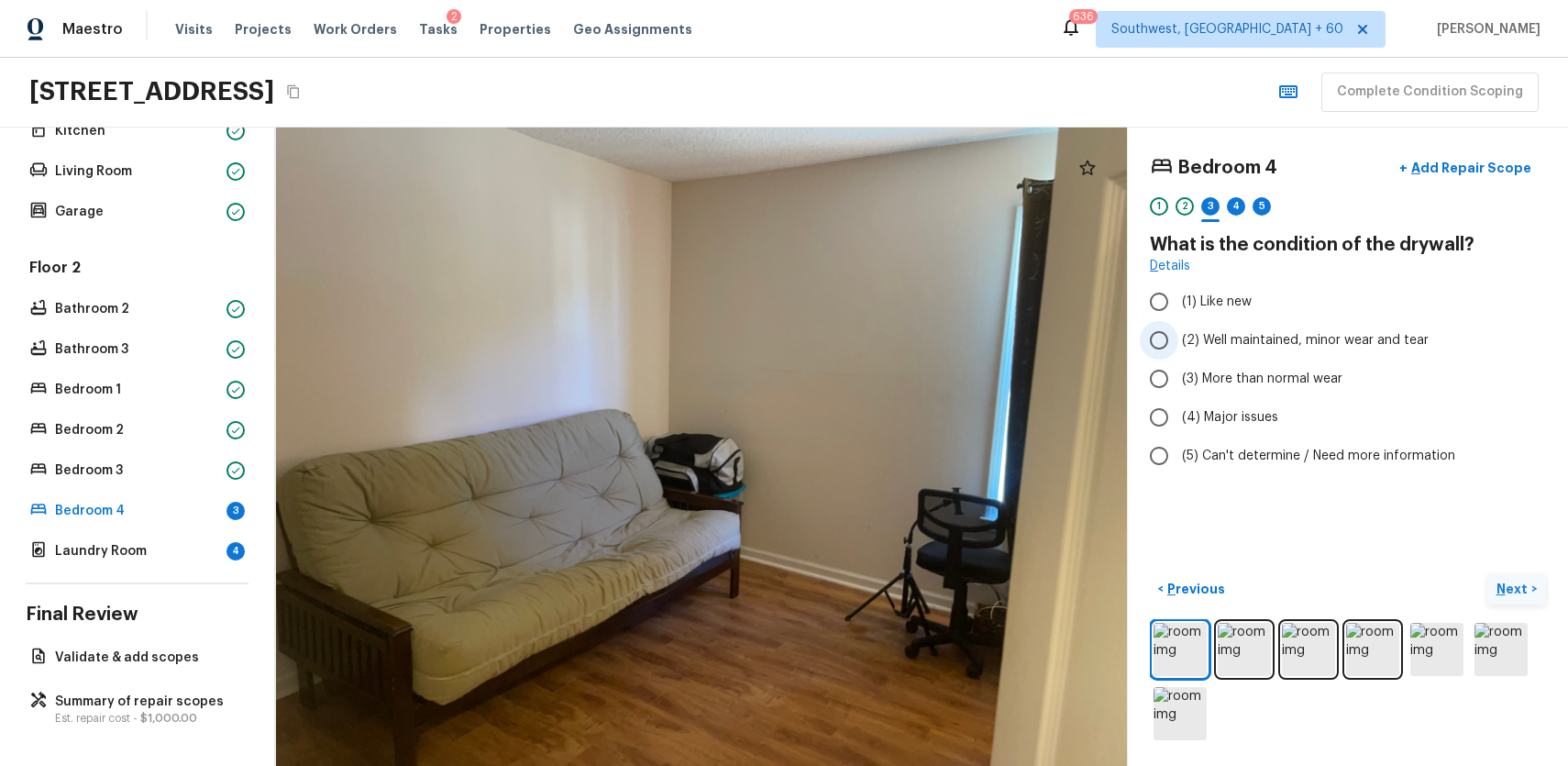
click at [1269, 348] on span "(2) Well maintained, minor wear and tear" at bounding box center [1305, 340] width 247 height 18
click at [1178, 348] on input "(2) Well maintained, minor wear and tear" at bounding box center [1158, 340] width 39 height 39
click at [1236, 210] on div "4" at bounding box center [1236, 206] width 18 height 18
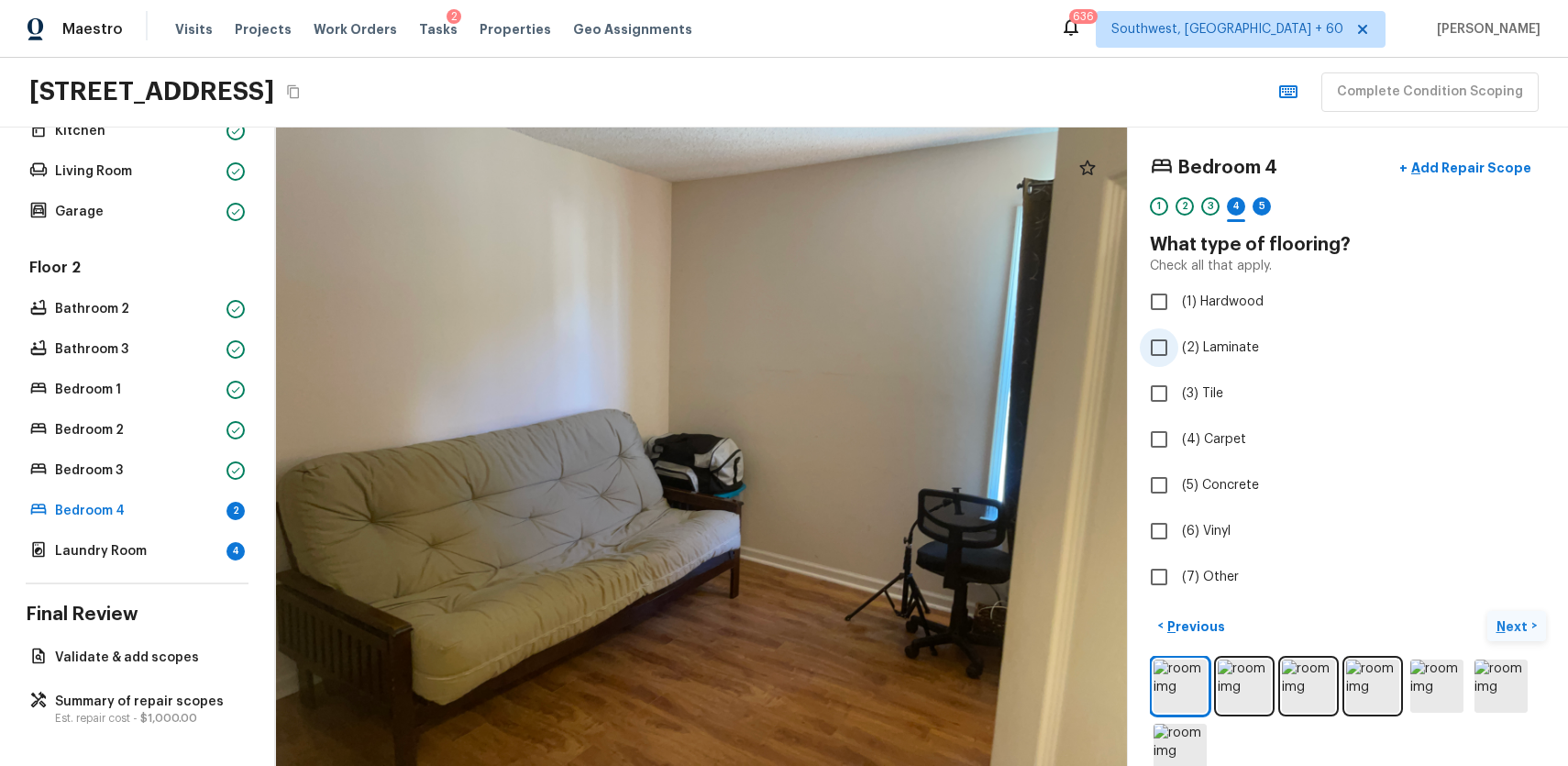
click at [1222, 345] on span "(2) Laminate" at bounding box center [1221, 347] width 77 height 18
click at [1178, 345] on input "(2) Laminate" at bounding box center [1158, 347] width 39 height 39
click at [1251, 202] on div "1 2 3 4 5 6" at bounding box center [1347, 211] width 396 height 29
click at [1261, 212] on div "5" at bounding box center [1262, 206] width 18 height 18
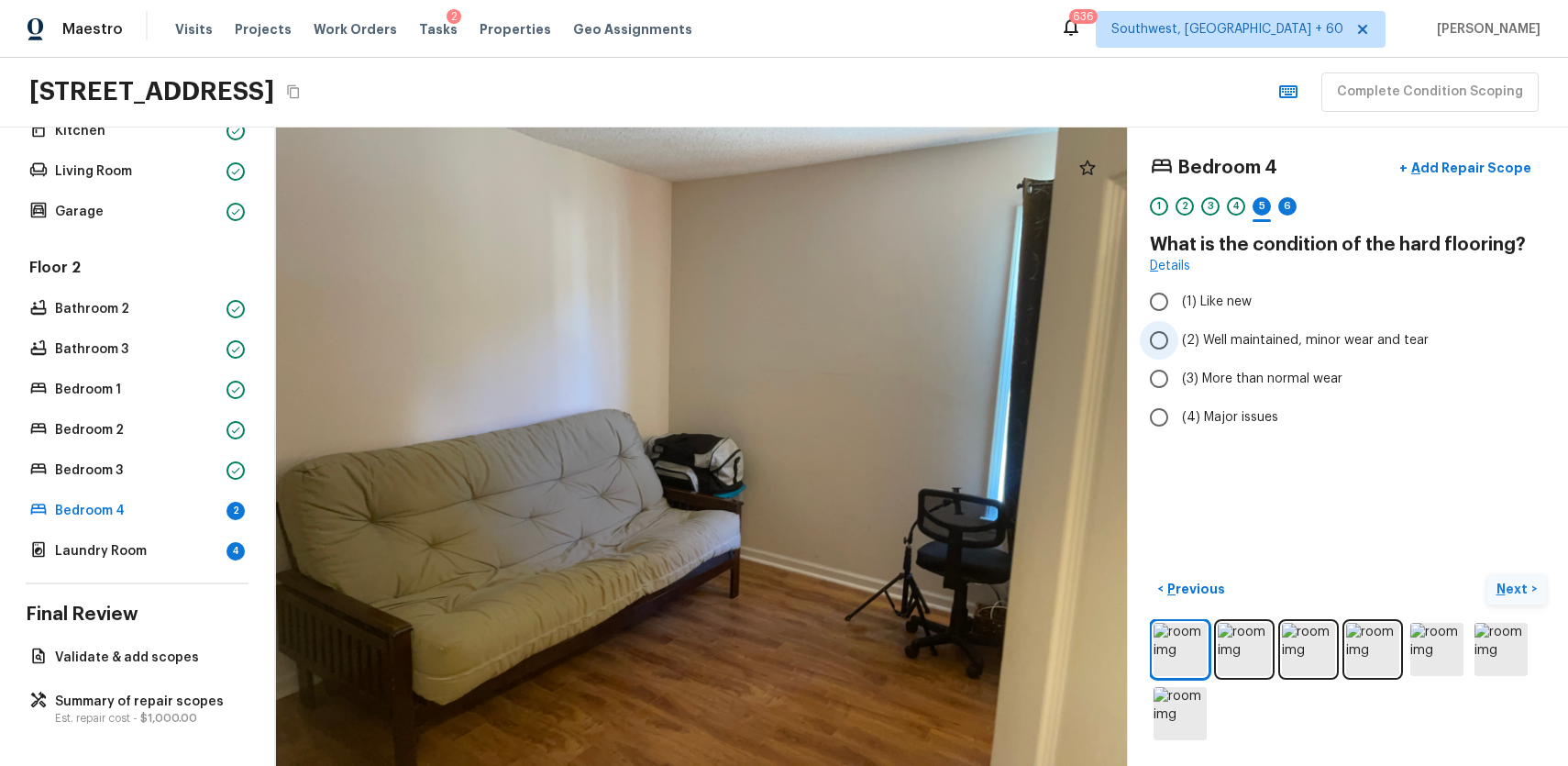
click at [1250, 338] on span "(2) Well maintained, minor wear and tear" at bounding box center [1305, 340] width 247 height 18
click at [1178, 338] on input "(2) Well maintained, minor wear and tear" at bounding box center [1158, 340] width 39 height 39
click at [1282, 196] on div "Bedroom 4 + Add Repair Scope 1 2 3 4 5 6" at bounding box center [1347, 189] width 396 height 77
click at [1293, 210] on div "6" at bounding box center [1287, 206] width 18 height 18
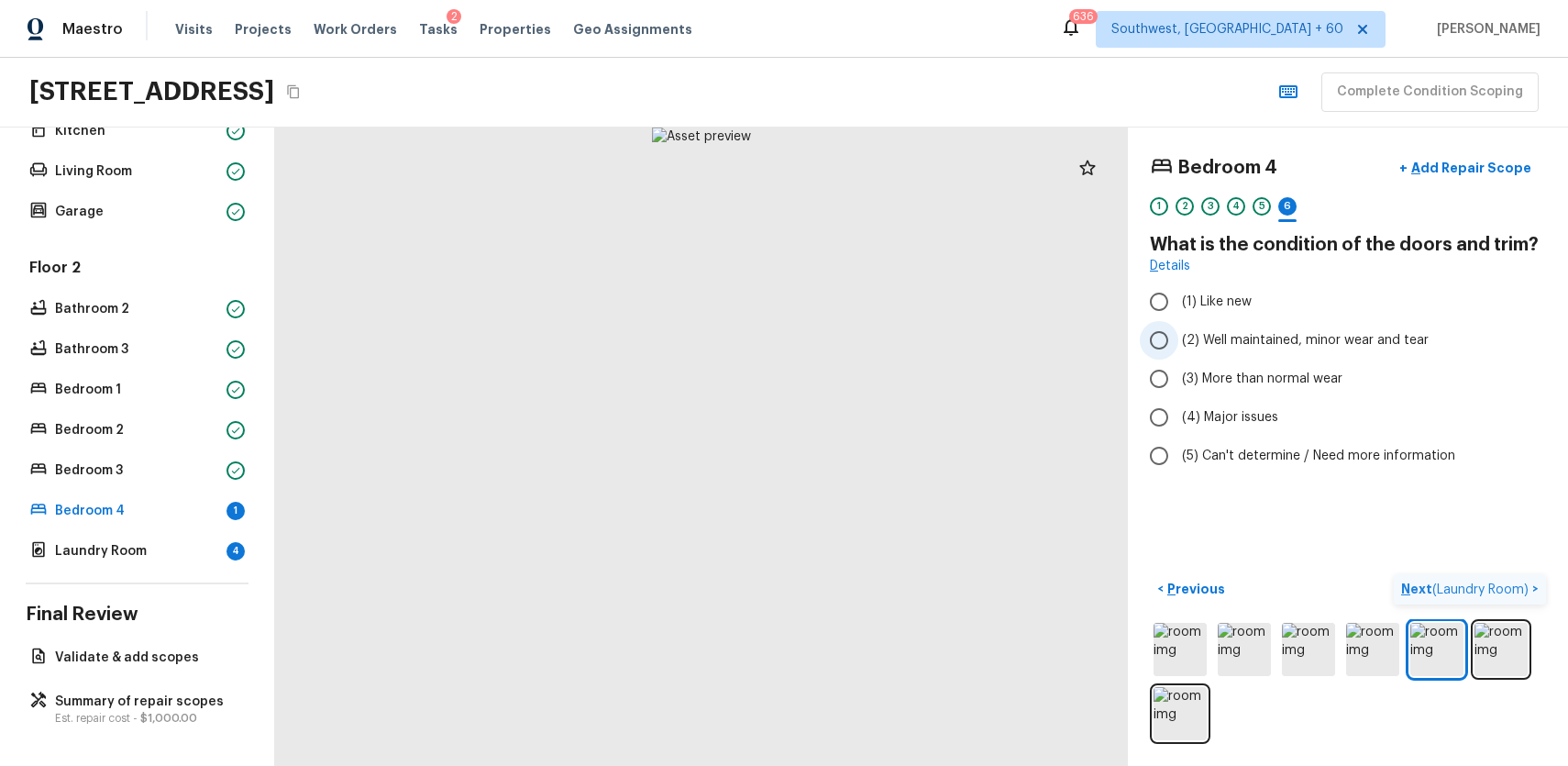
click at [1286, 348] on span "(2) Well maintained, minor wear and tear" at bounding box center [1305, 340] width 247 height 18
click at [1178, 348] on input "(2) Well maintained, minor wear and tear" at bounding box center [1158, 340] width 39 height 39
click at [1479, 594] on span "( Laundry Room )" at bounding box center [1480, 589] width 96 height 13
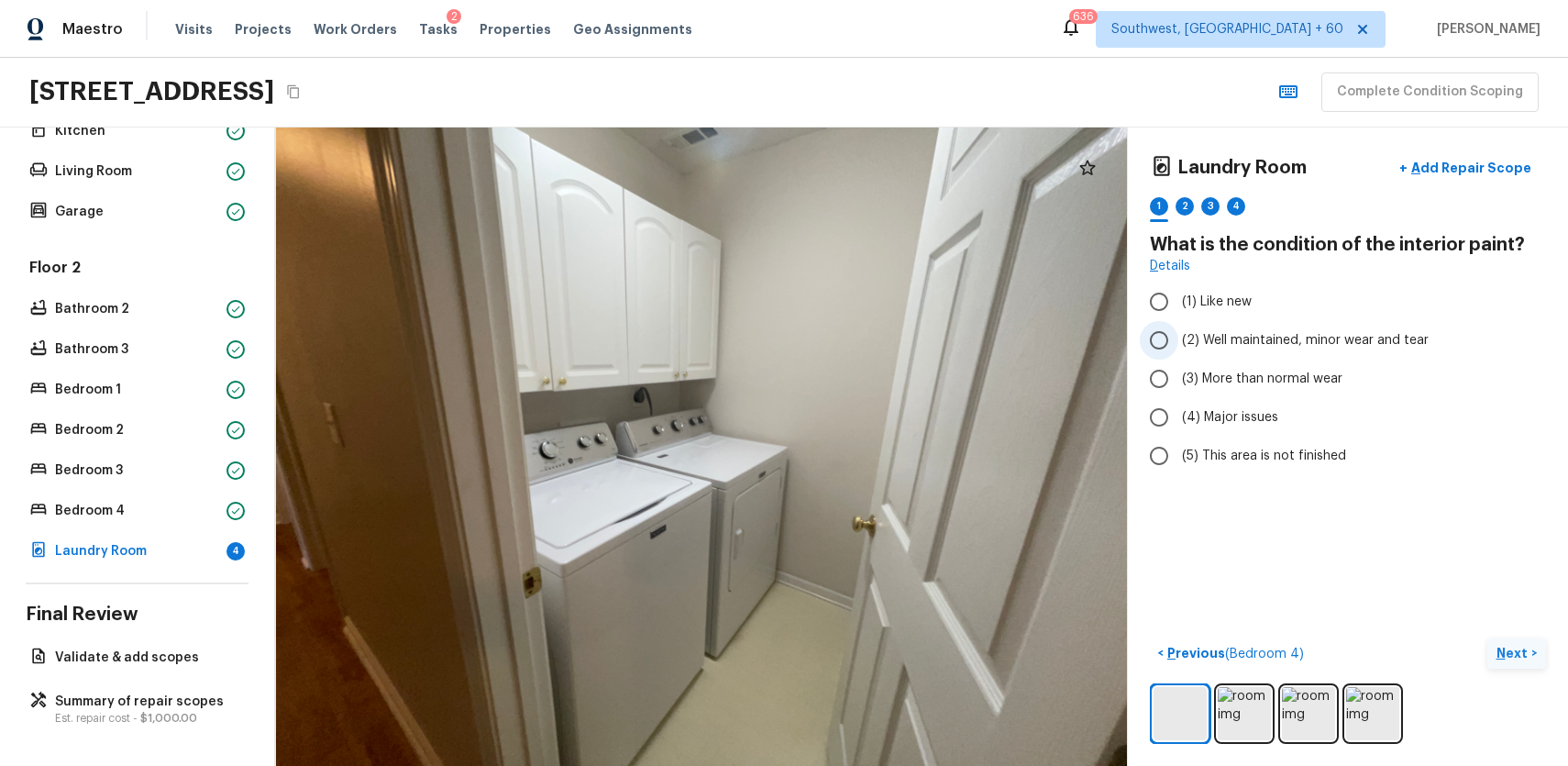
click at [1288, 347] on span "(2) Well maintained, minor wear and tear" at bounding box center [1305, 340] width 247 height 18
click at [1178, 347] on input "(2) Well maintained, minor wear and tear" at bounding box center [1158, 340] width 39 height 39
click at [1178, 202] on div "2" at bounding box center [1184, 206] width 18 height 18
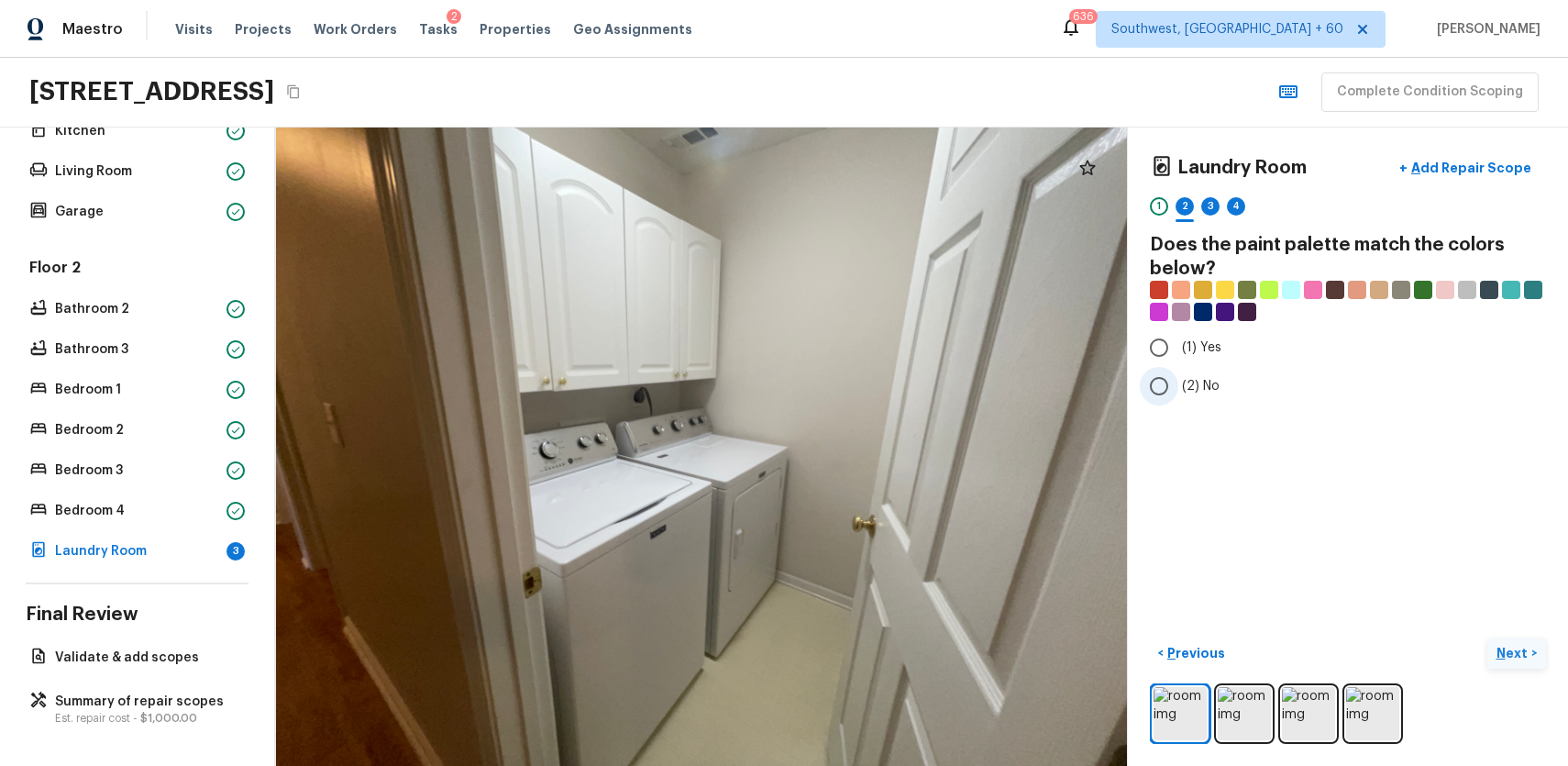
click at [1200, 379] on span "(2) No" at bounding box center [1201, 386] width 38 height 18
click at [1178, 379] on input "(2) No" at bounding box center [1158, 386] width 39 height 39
click at [1202, 209] on div "3" at bounding box center [1210, 206] width 18 height 18
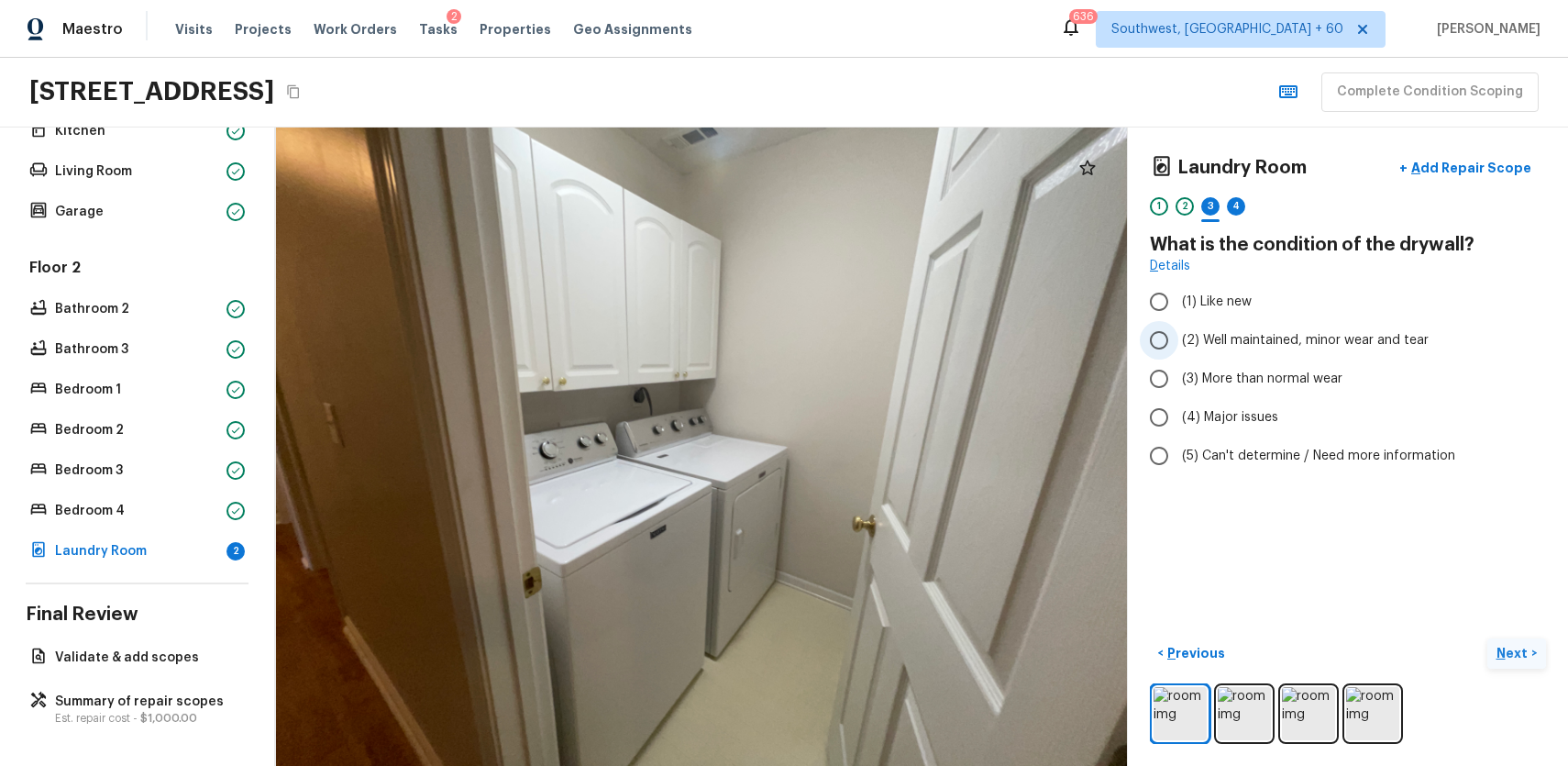
click at [1275, 350] on label "(2) Well maintained, minor wear and tear" at bounding box center [1335, 340] width 392 height 39
click at [1178, 350] on input "(2) Well maintained, minor wear and tear" at bounding box center [1158, 340] width 39 height 39
click at [1235, 219] on div at bounding box center [1236, 220] width 18 height 3
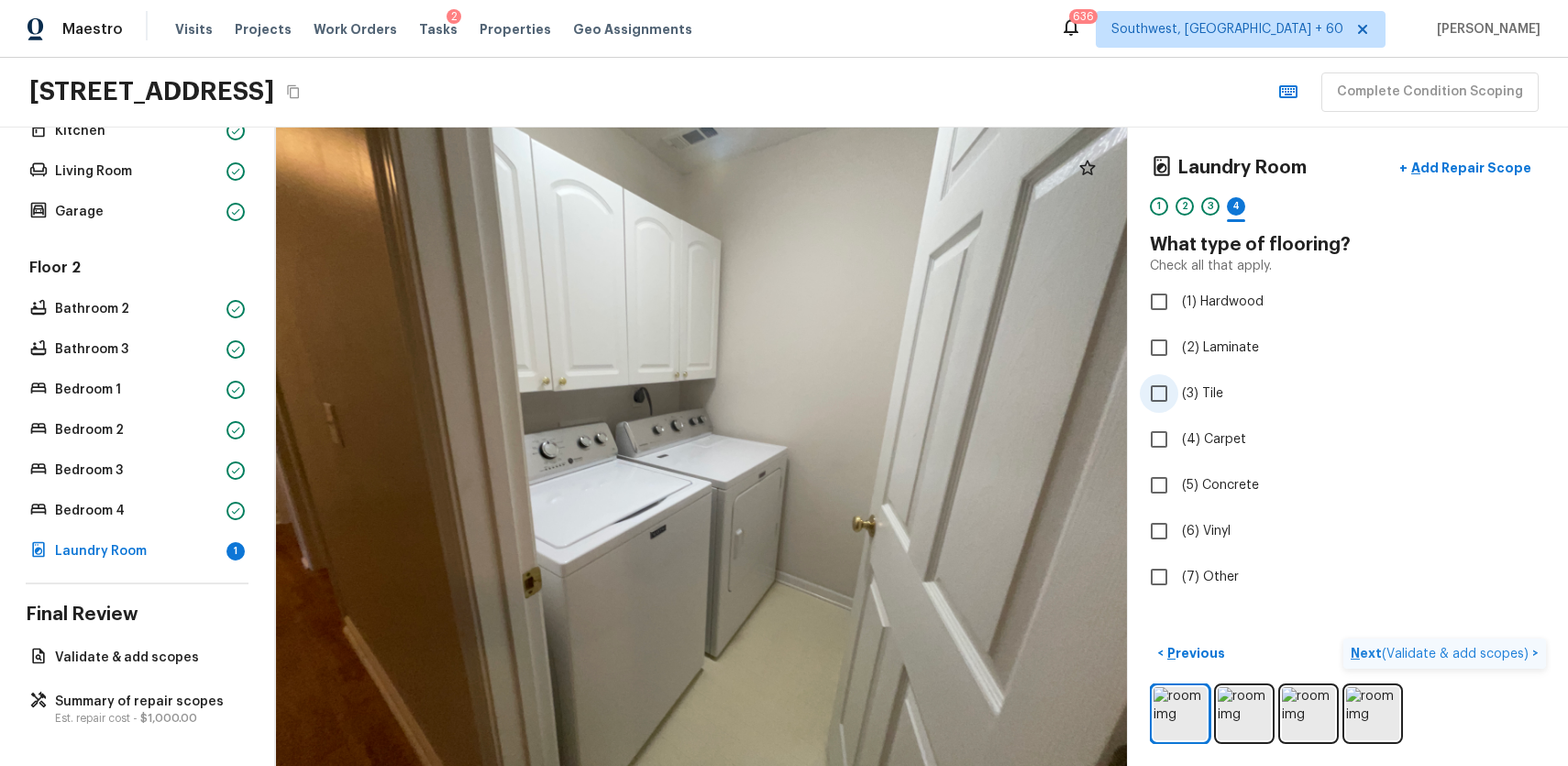
click at [1210, 400] on span "(3) Tile" at bounding box center [1203, 393] width 42 height 18
click at [1178, 400] on input "(3) Tile" at bounding box center [1158, 393] width 39 height 39
click at [1260, 214] on div "5" at bounding box center [1262, 206] width 18 height 18
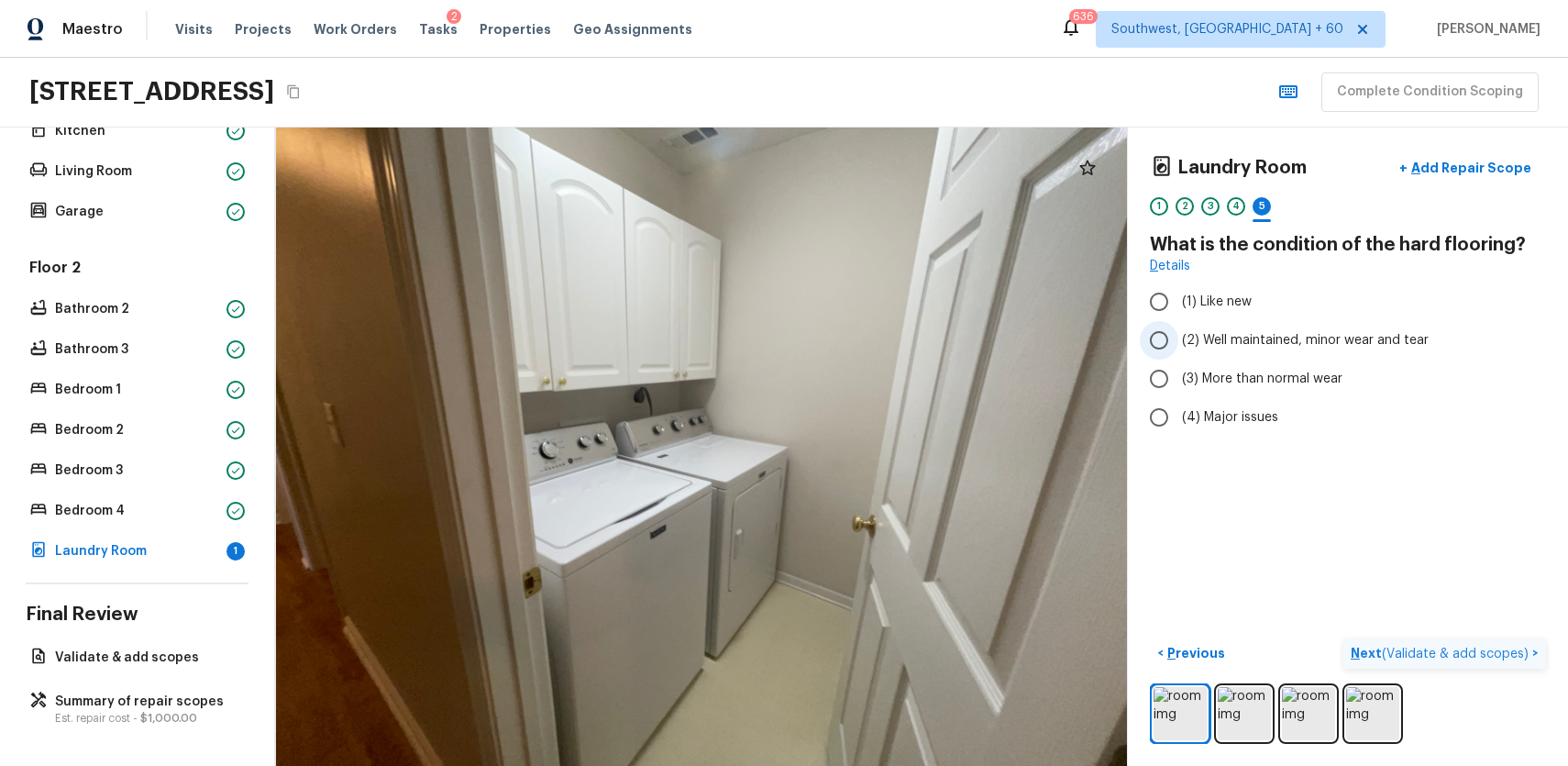
click at [1305, 341] on span "(2) Well maintained, minor wear and tear" at bounding box center [1305, 340] width 247 height 18
click at [1178, 341] on input "(2) Well maintained, minor wear and tear" at bounding box center [1158, 340] width 39 height 39
click at [1444, 650] on span "( Validate & add scopes )" at bounding box center [1455, 654] width 147 height 13
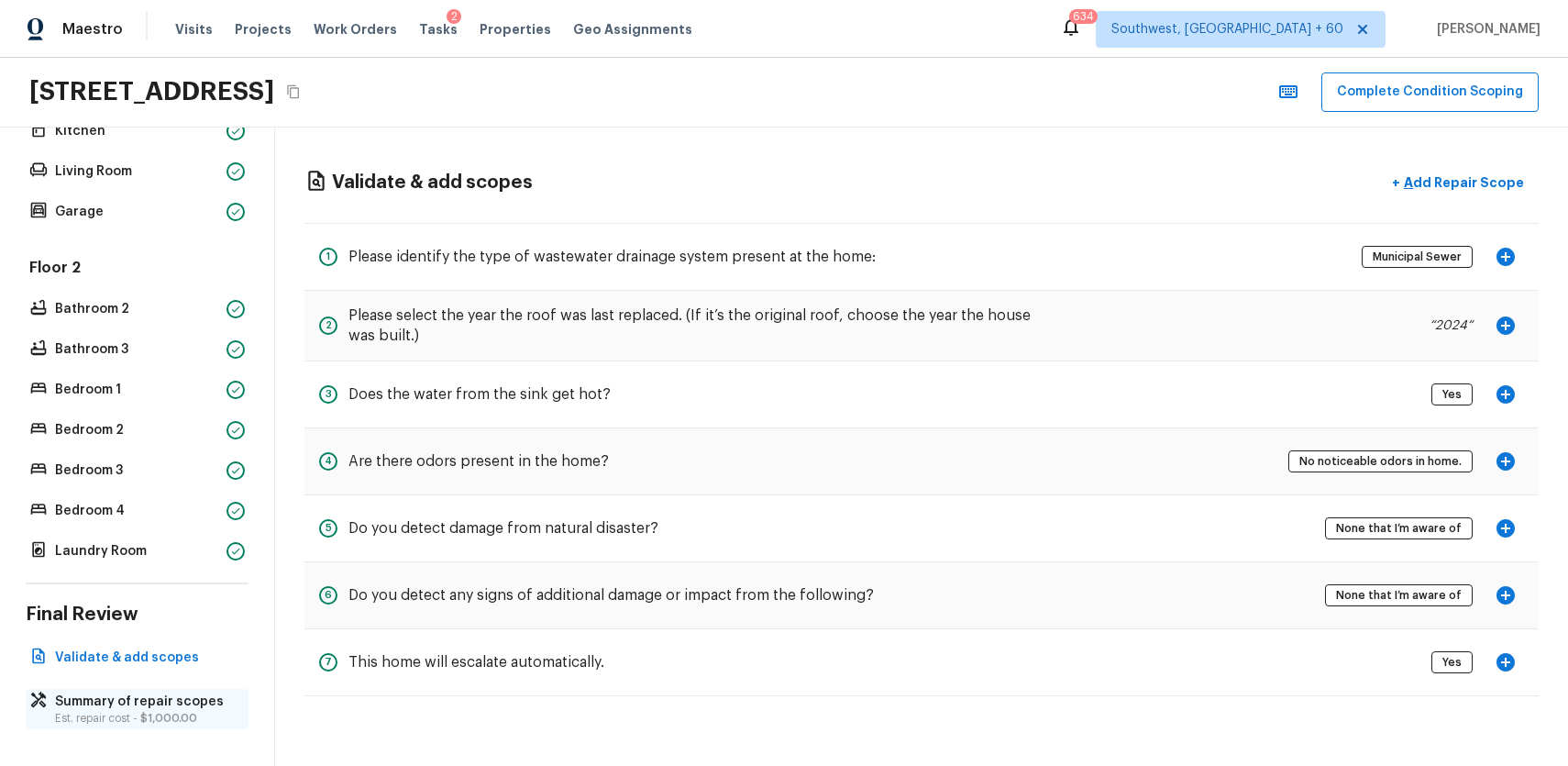
click at [169, 721] on span "$1,000.00" at bounding box center [168, 717] width 57 height 11
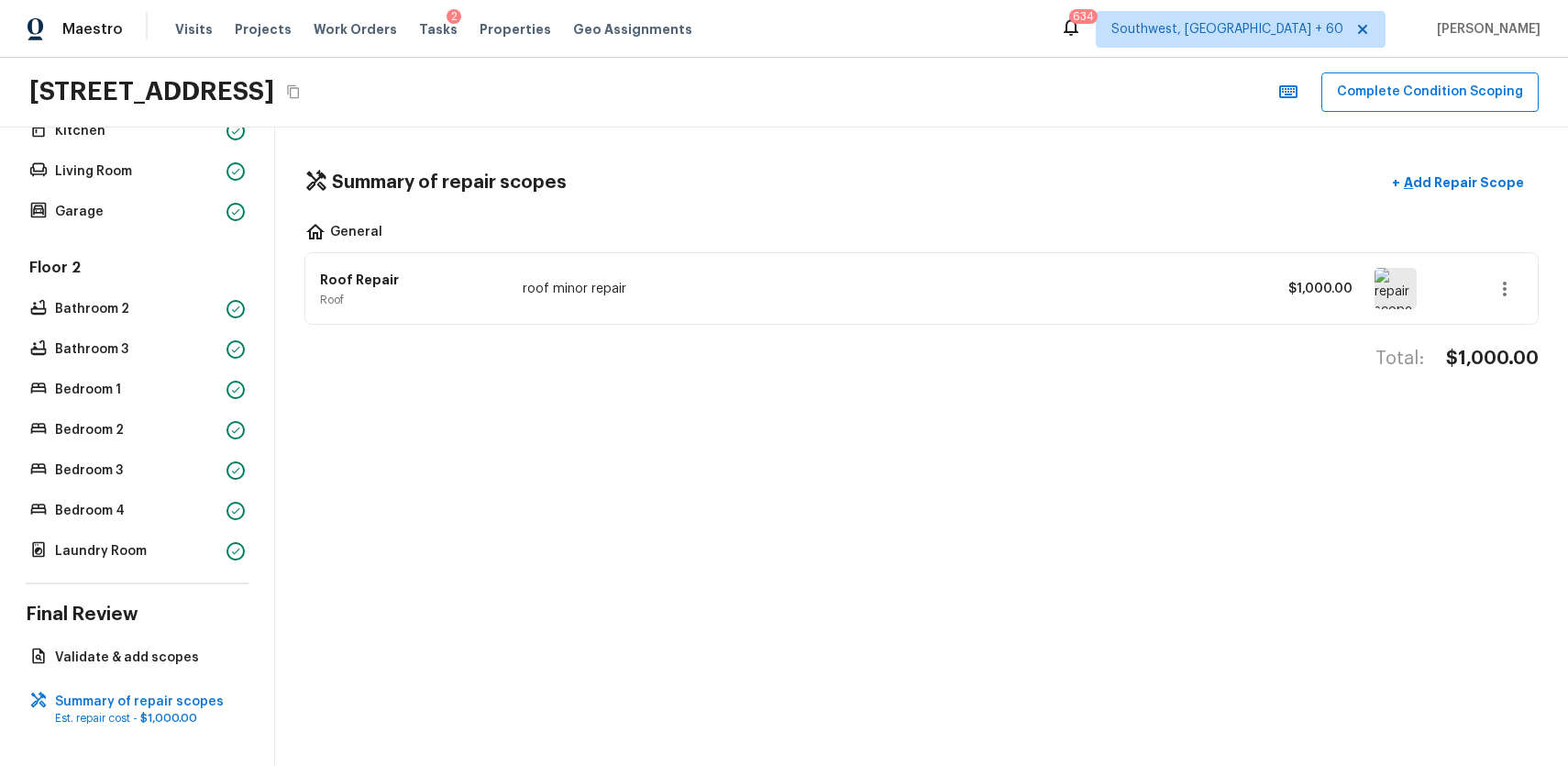
scroll to position [0, 0]
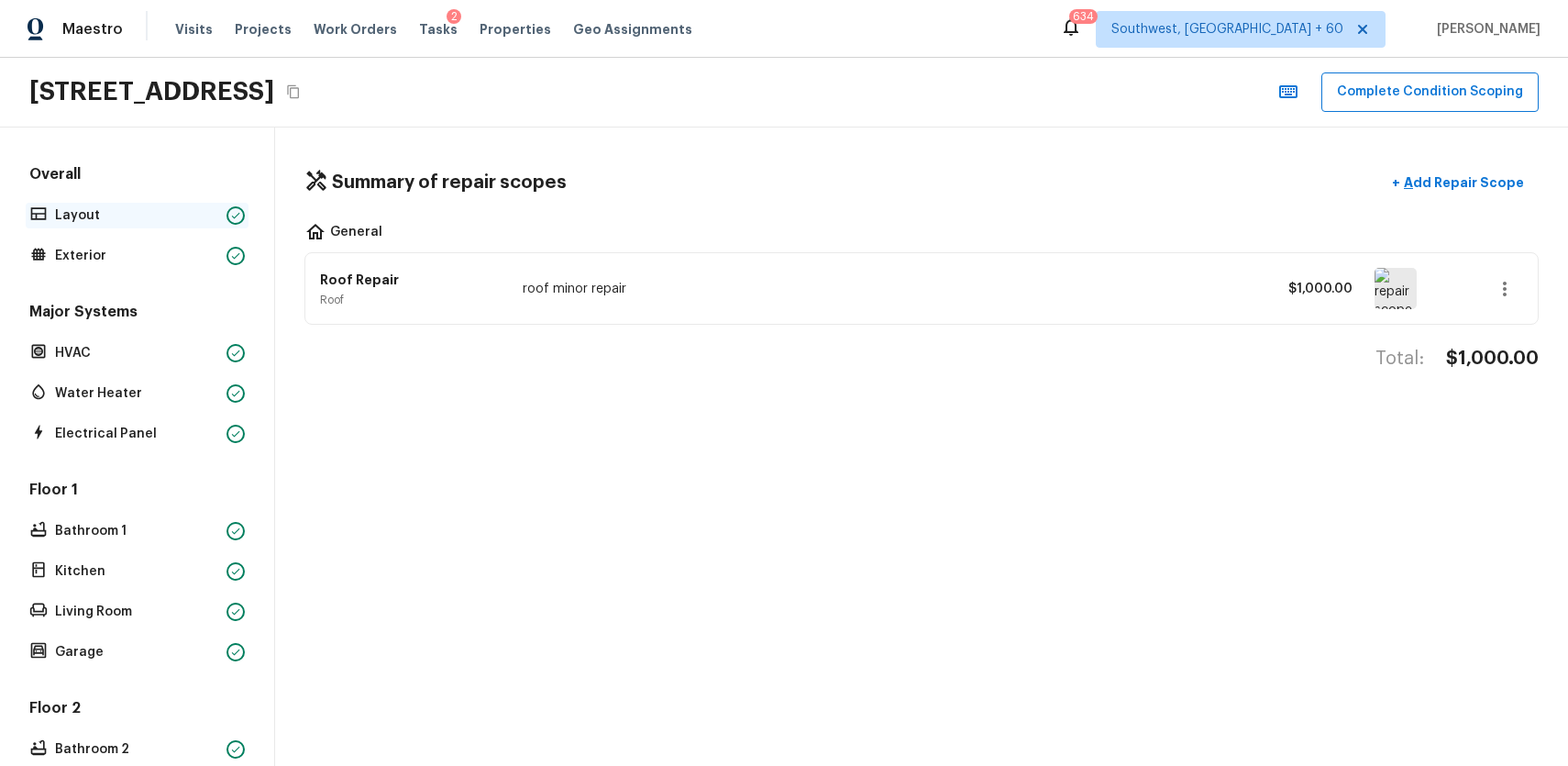
click at [136, 222] on p "Layout" at bounding box center [137, 215] width 165 height 18
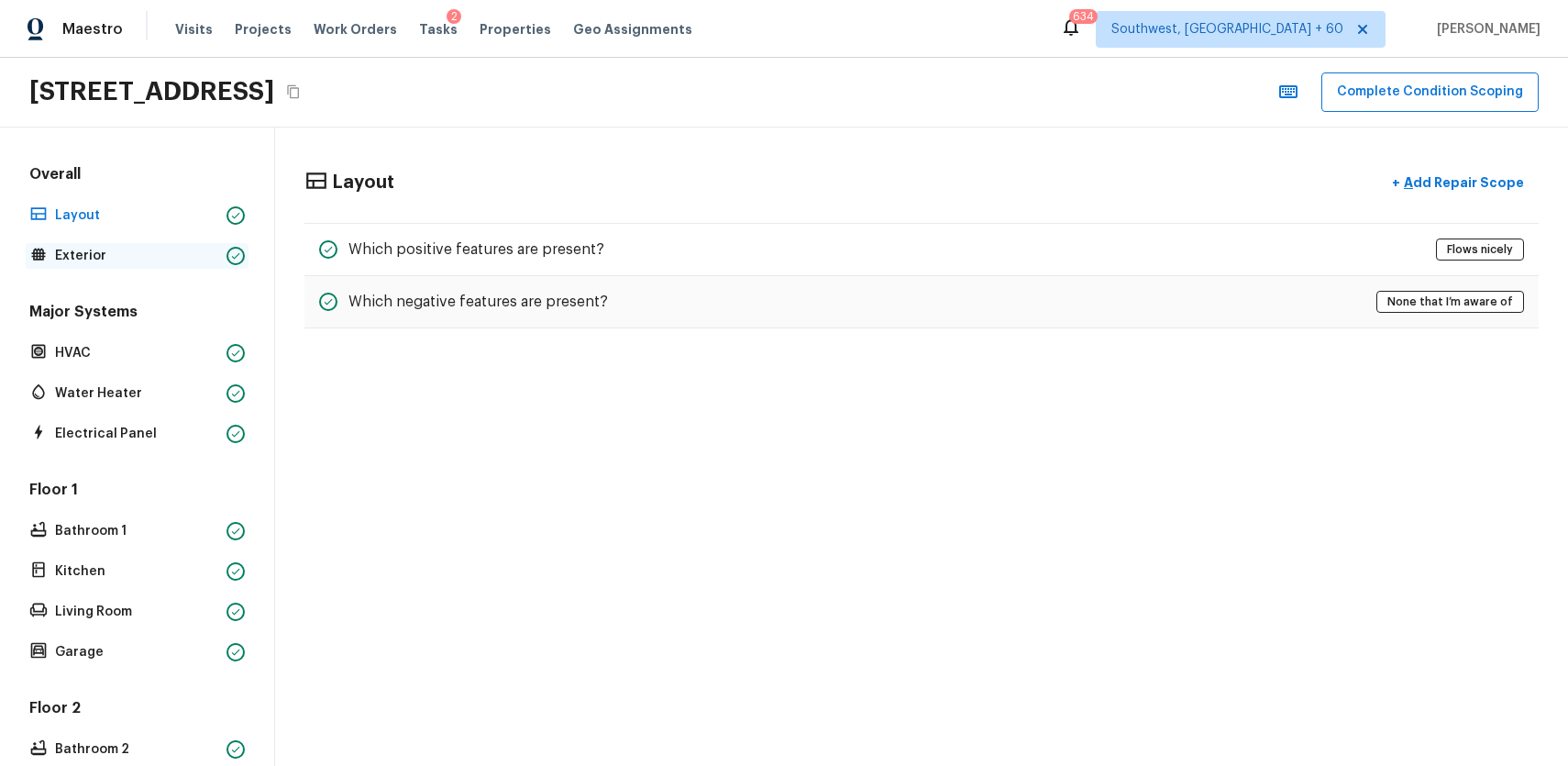
click at [177, 247] on p "Exterior" at bounding box center [137, 256] width 165 height 18
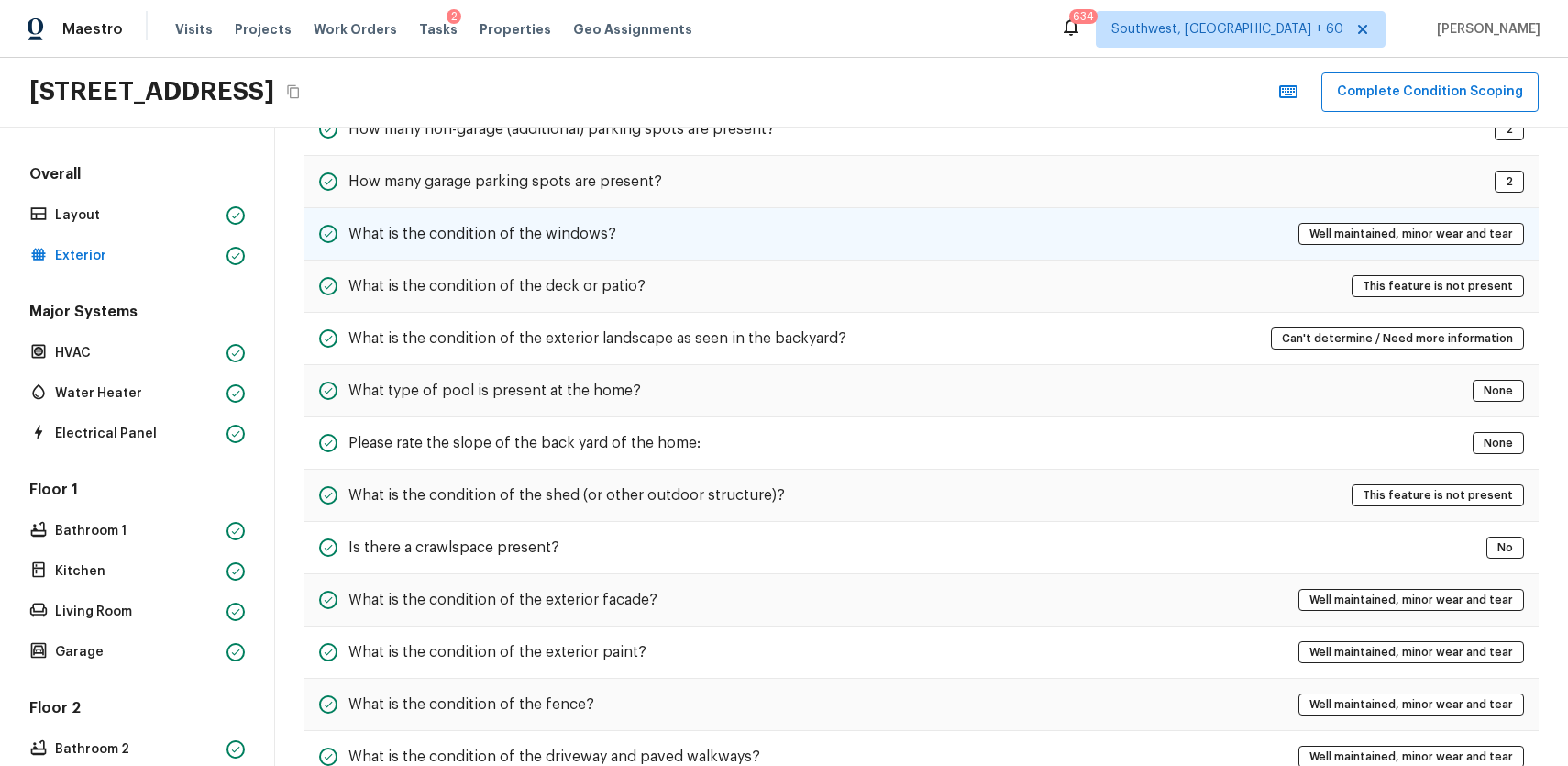
scroll to position [339, 0]
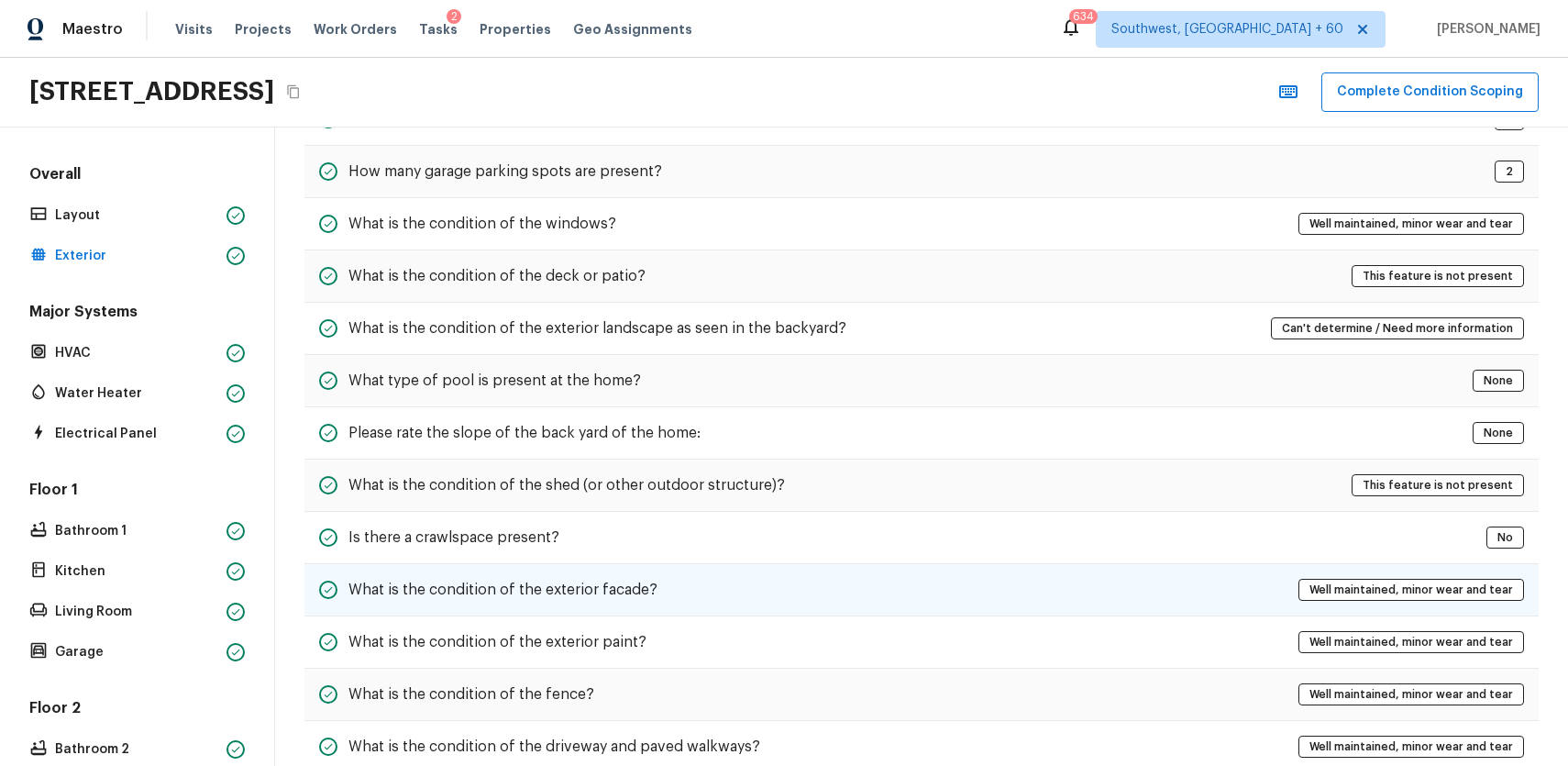
click at [809, 567] on div "What is the condition of the exterior facade? Well maintained, minor wear and t…" at bounding box center [921, 590] width 1235 height 53
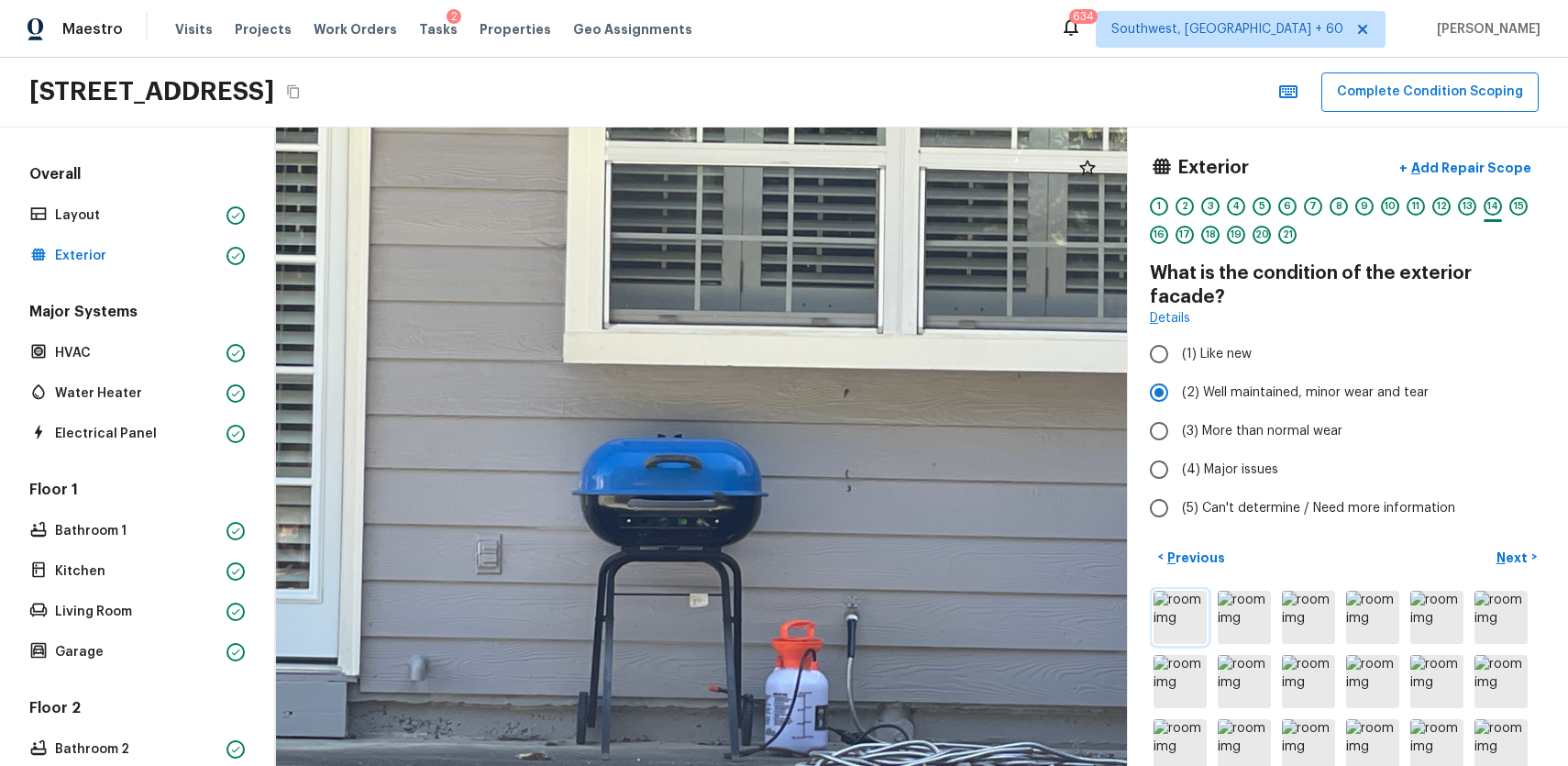
click at [1178, 590] on img at bounding box center [1180, 617] width 54 height 54
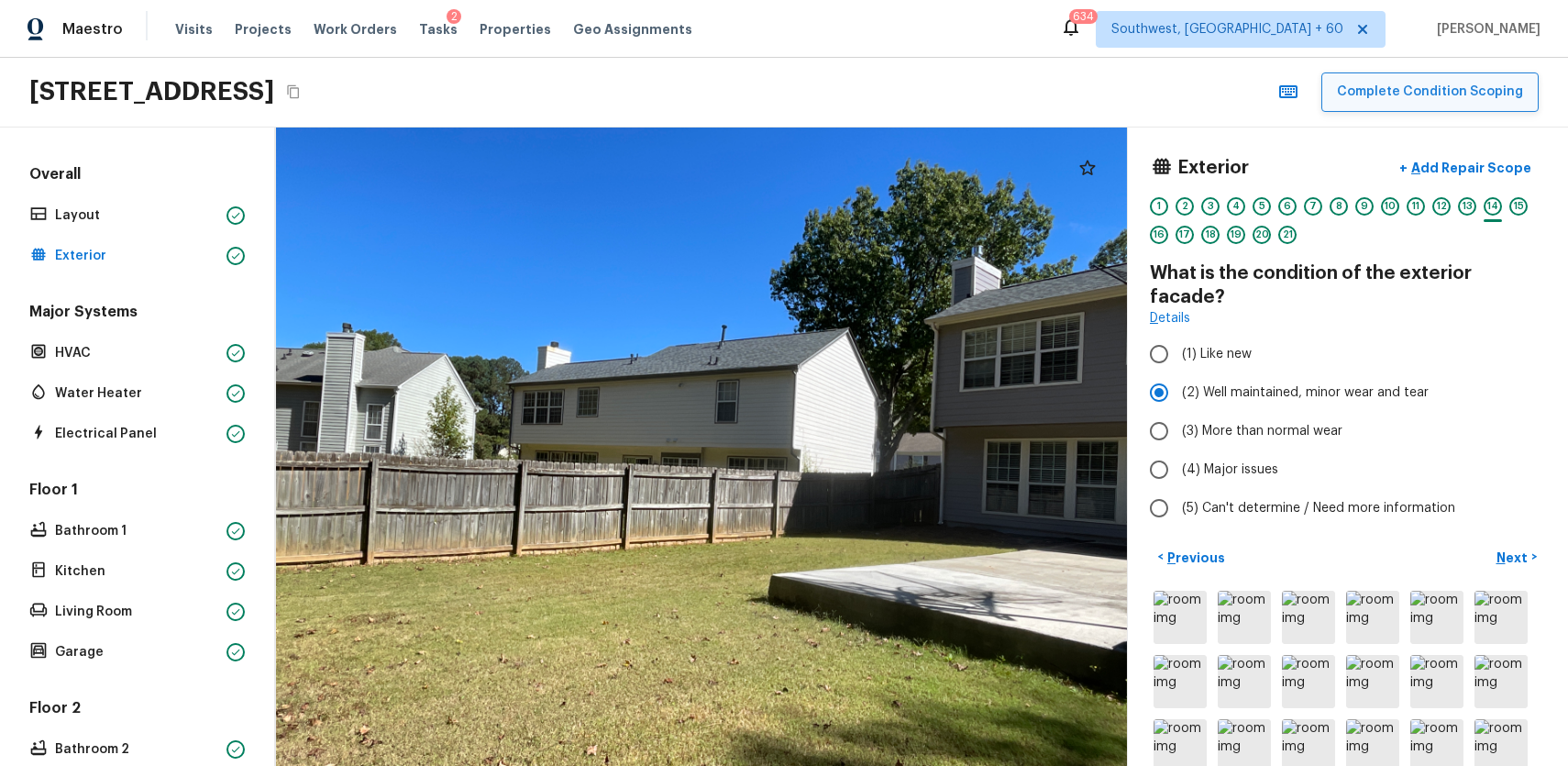
click at [1454, 77] on button "Complete Condition Scoping" at bounding box center [1429, 92] width 217 height 40
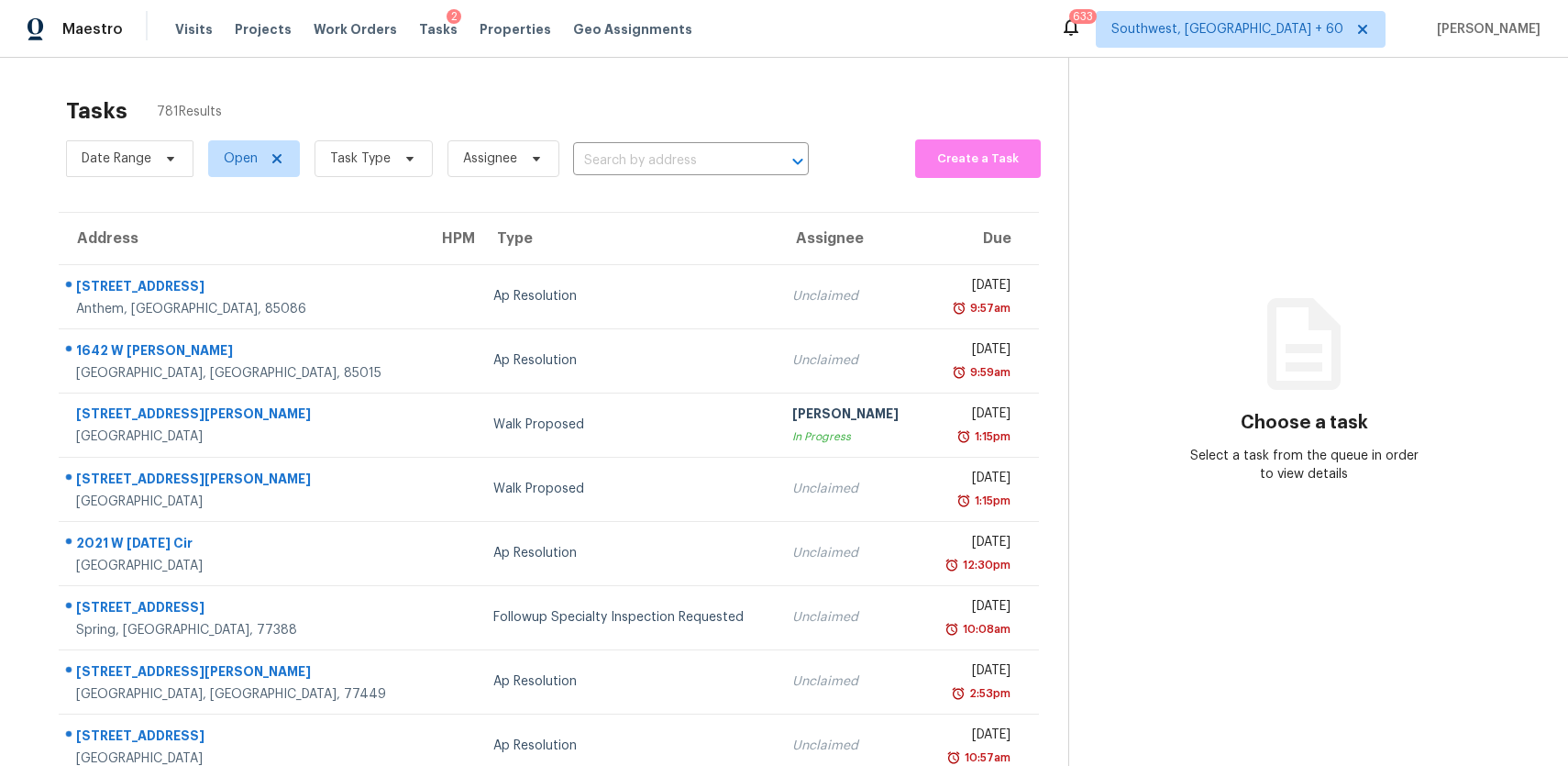
click at [931, 80] on div "Tasks 781 Results Date Range Open Task Type Assignee ​ Create a Task Address HP…" at bounding box center [784, 506] width 1568 height 898
click at [375, 152] on span "Task Type" at bounding box center [360, 159] width 60 height 18
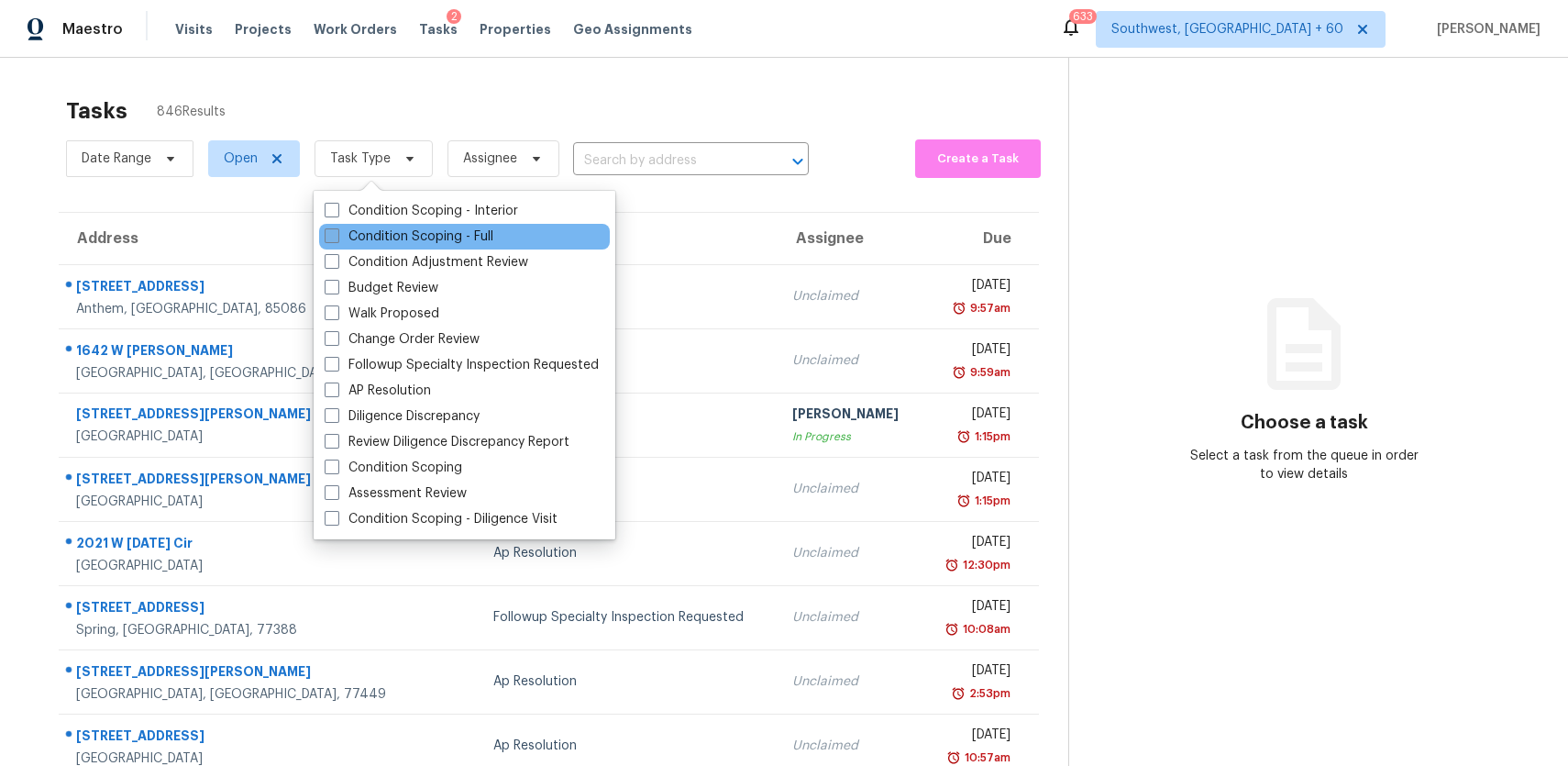
click at [444, 235] on label "Condition Scoping - Full" at bounding box center [409, 236] width 169 height 18
click at [336, 235] on input "Condition Scoping - Full" at bounding box center [330, 233] width 12 height 12
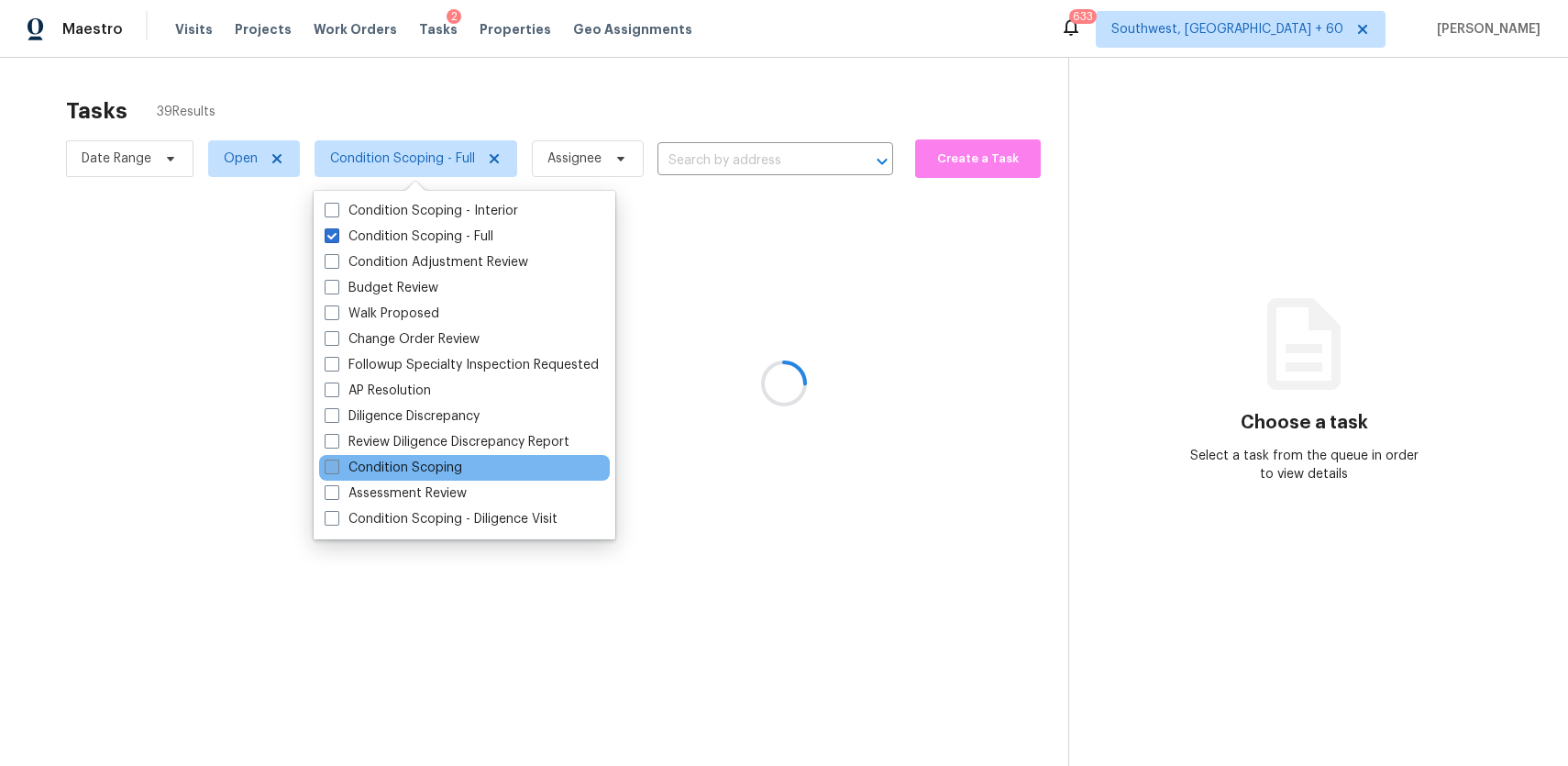
click at [425, 468] on label "Condition Scoping" at bounding box center [393, 467] width 138 height 18
click at [336, 468] on input "Condition Scoping" at bounding box center [330, 464] width 12 height 12
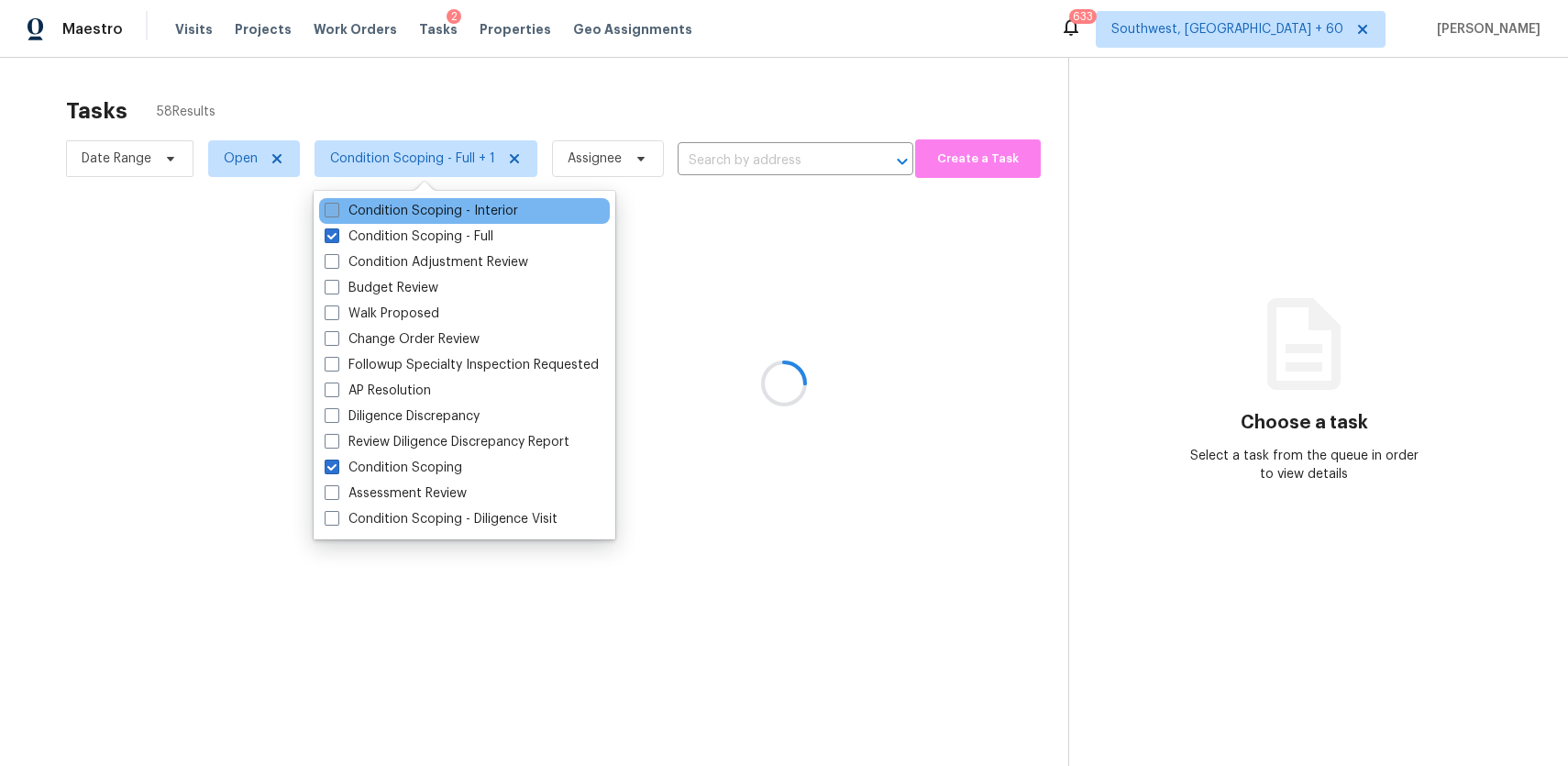
click at [471, 212] on label "Condition Scoping - Interior" at bounding box center [421, 210] width 193 height 18
click at [336, 212] on input "Condition Scoping - Interior" at bounding box center [330, 207] width 12 height 12
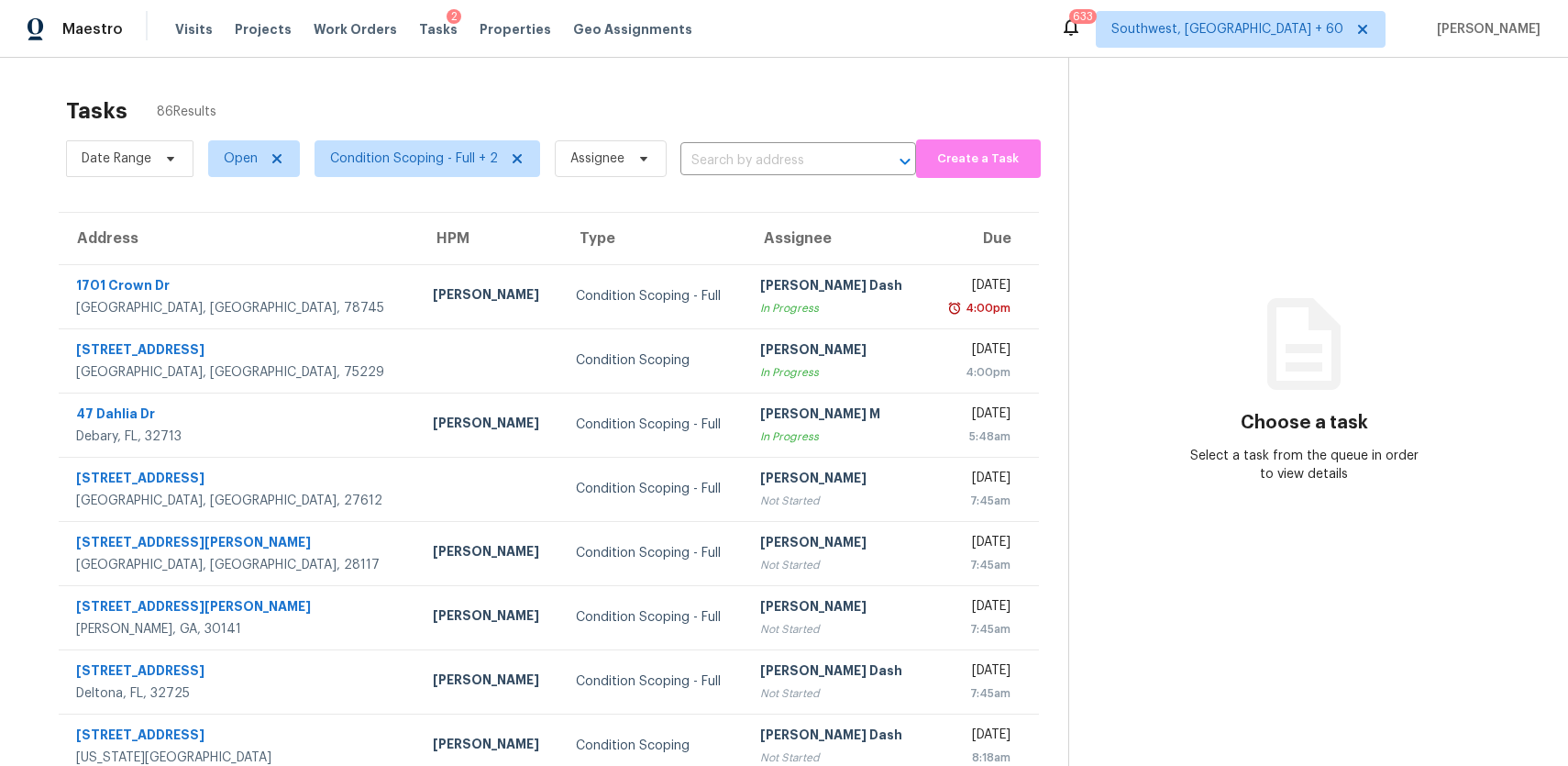
click at [777, 75] on div "Tasks 86 Results Date Range Open Condition Scoping - Full + 2 Assignee ​ Create…" at bounding box center [784, 506] width 1568 height 898
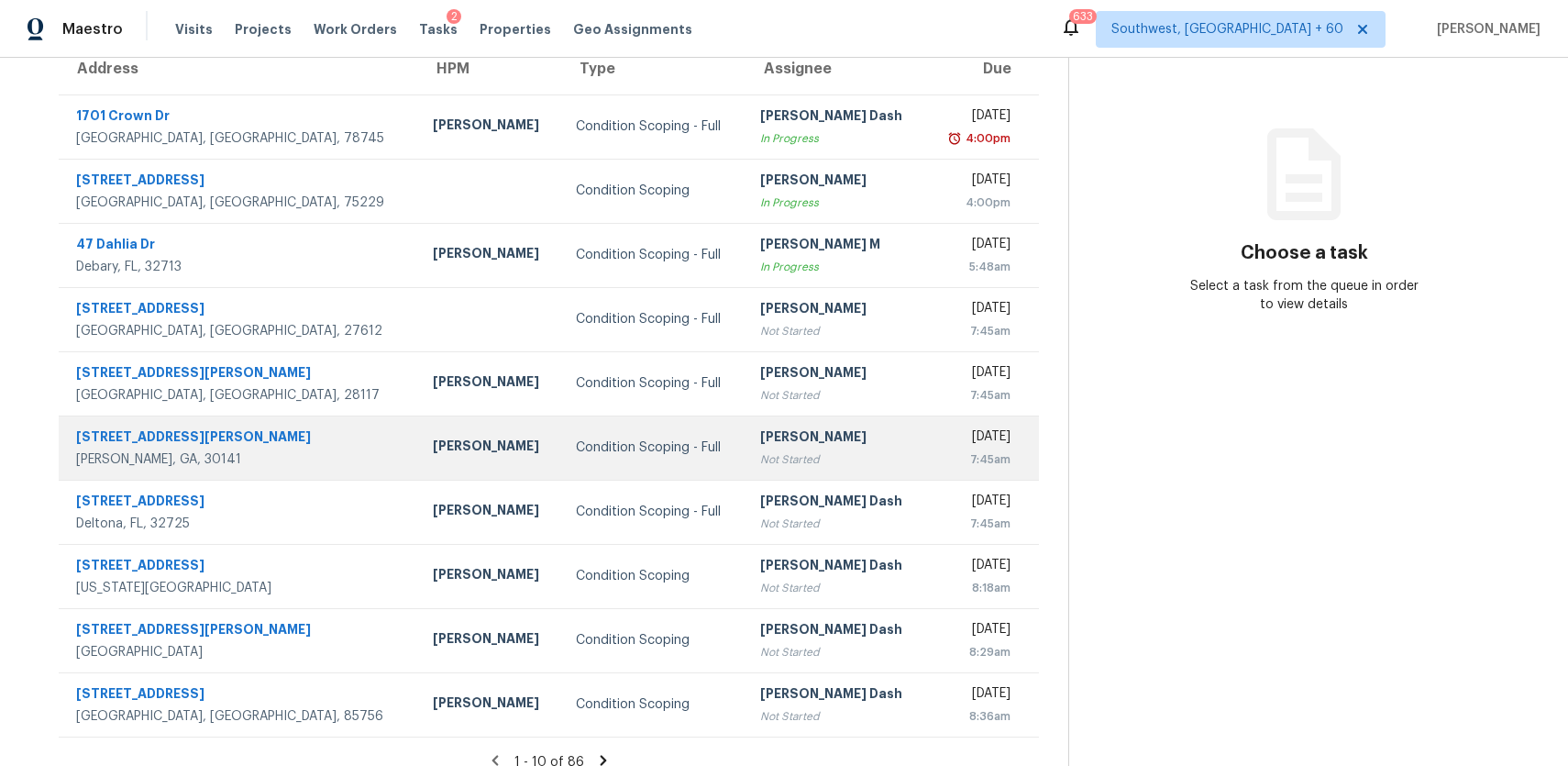
scroll to position [168, 0]
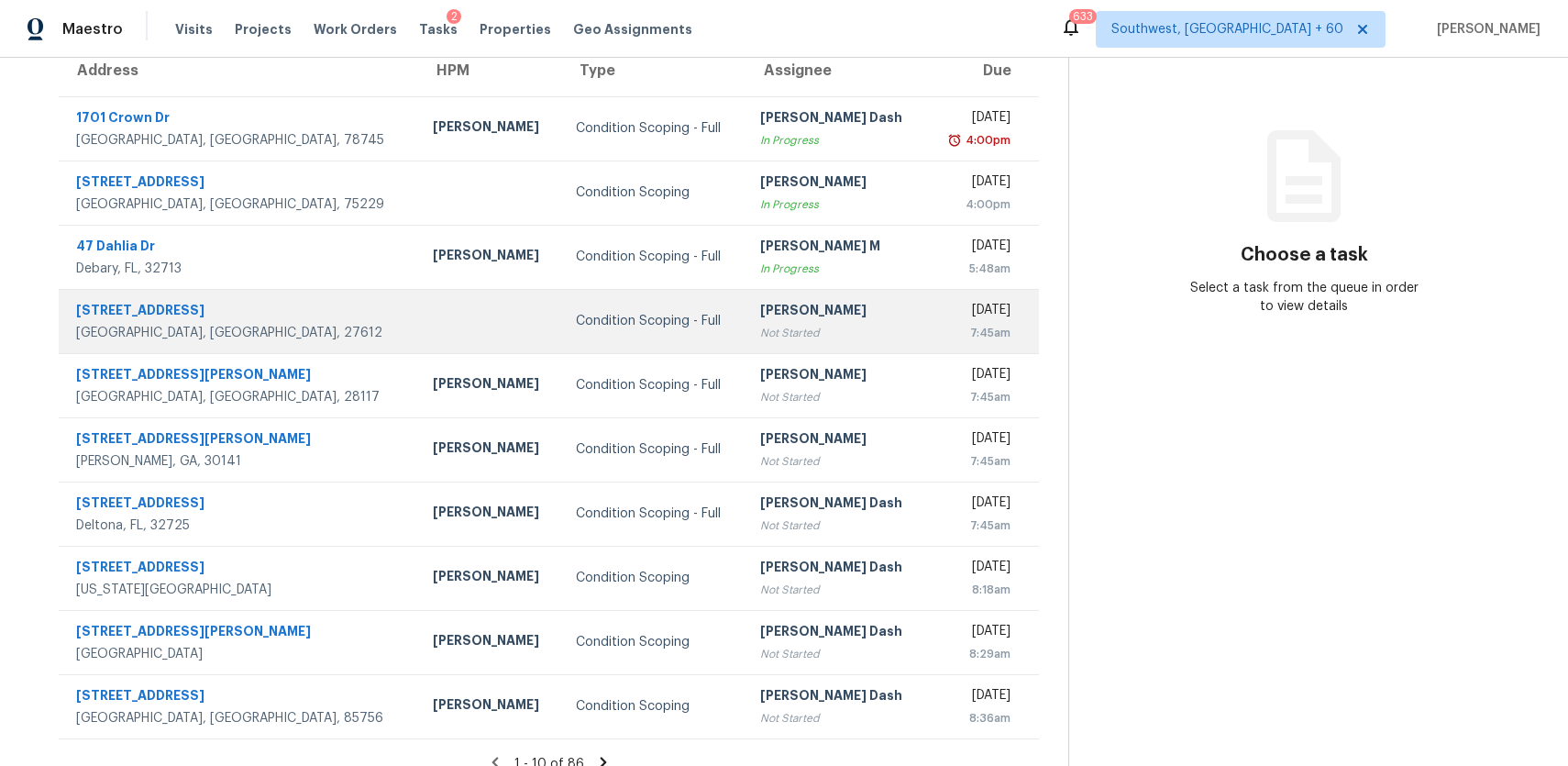
click at [942, 303] on div "[DATE]" at bounding box center [977, 312] width 69 height 23
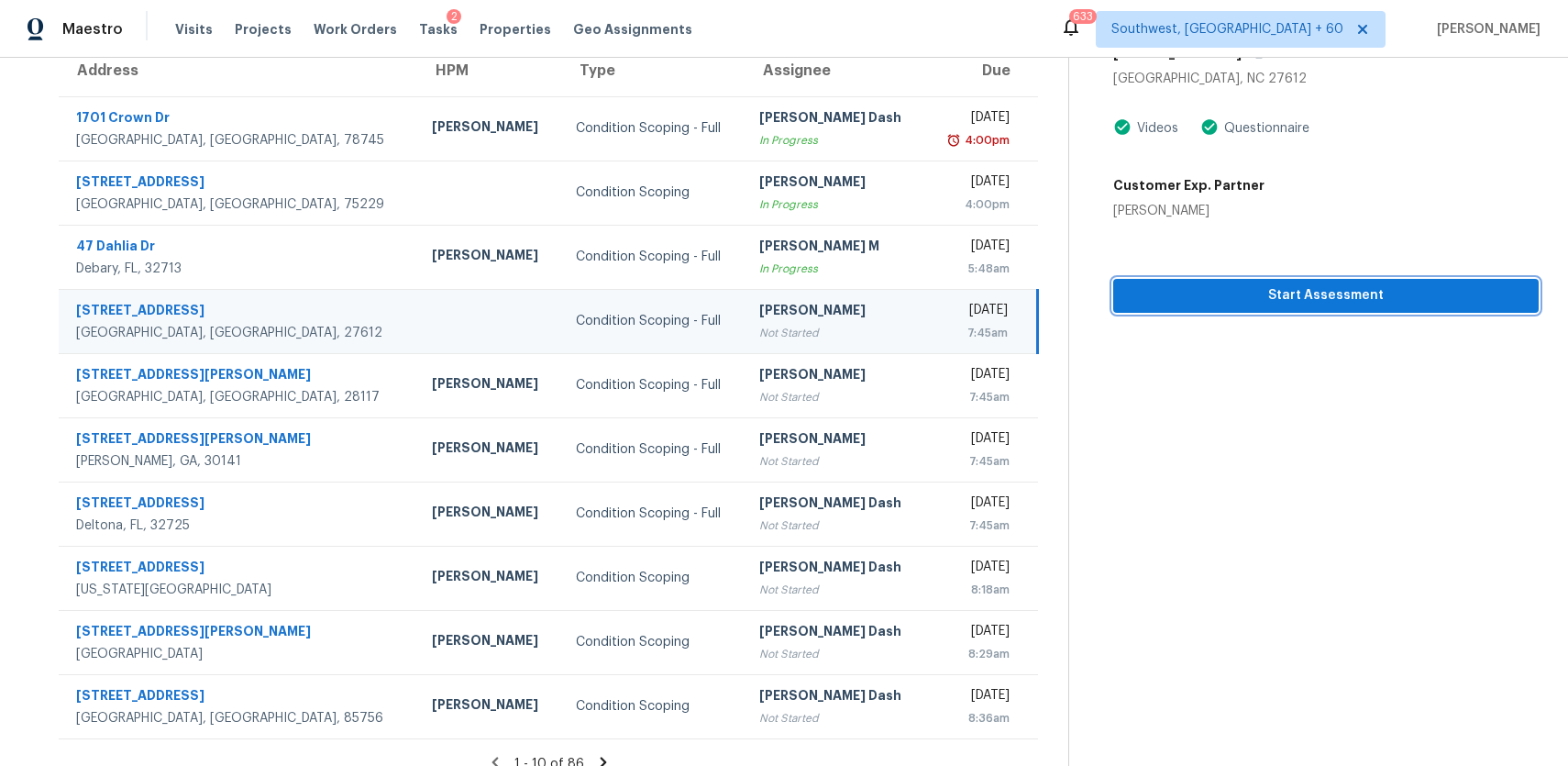
click at [1320, 299] on span "Start Assessment" at bounding box center [1325, 296] width 396 height 23
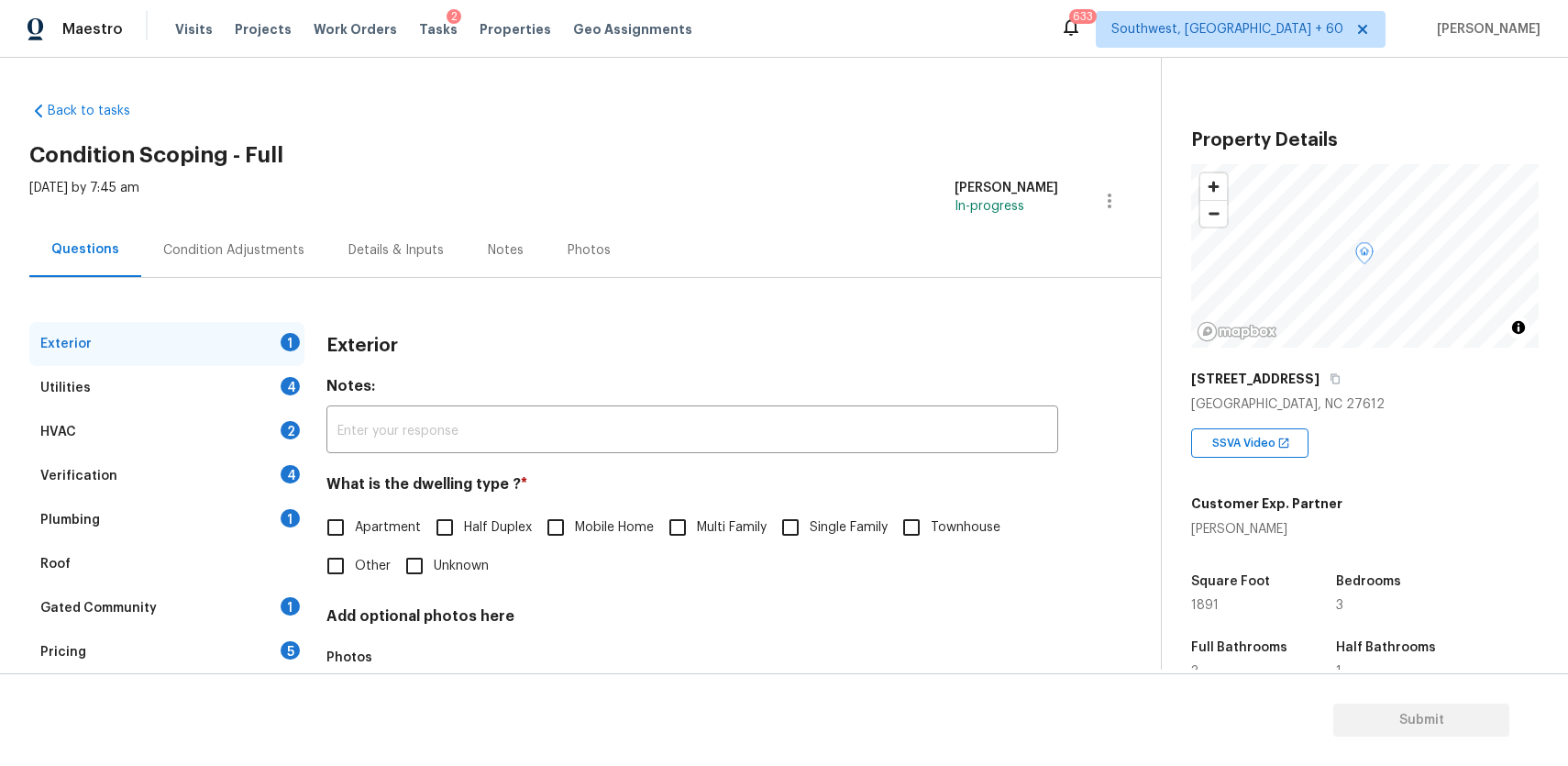
click at [1300, 383] on div "6415 Swatner Dr" at bounding box center [1365, 378] width 347 height 33
click at [1327, 383] on button "button" at bounding box center [1335, 379] width 17 height 17
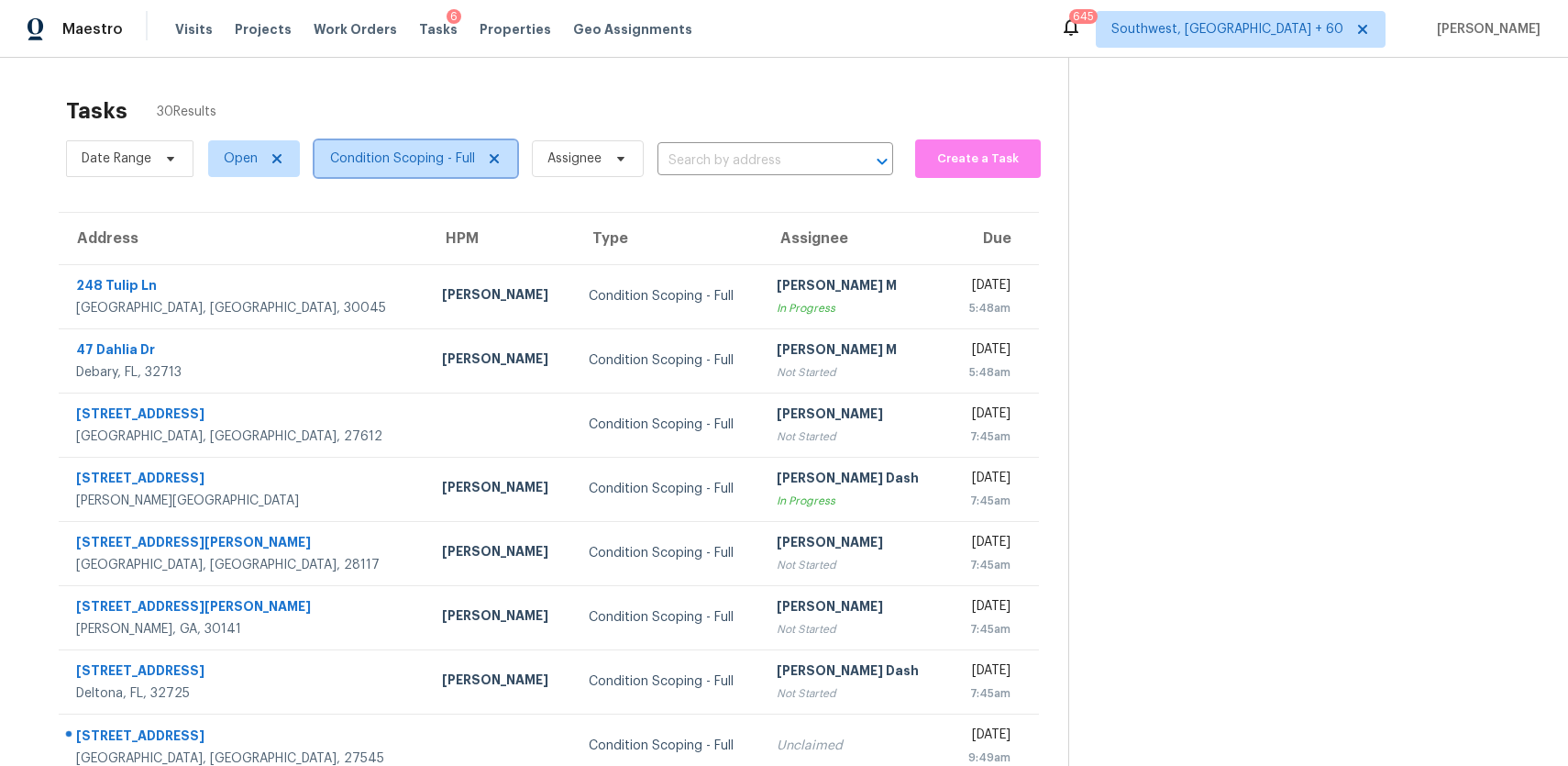
click at [404, 154] on span "Condition Scoping - Full" at bounding box center [403, 159] width 145 height 18
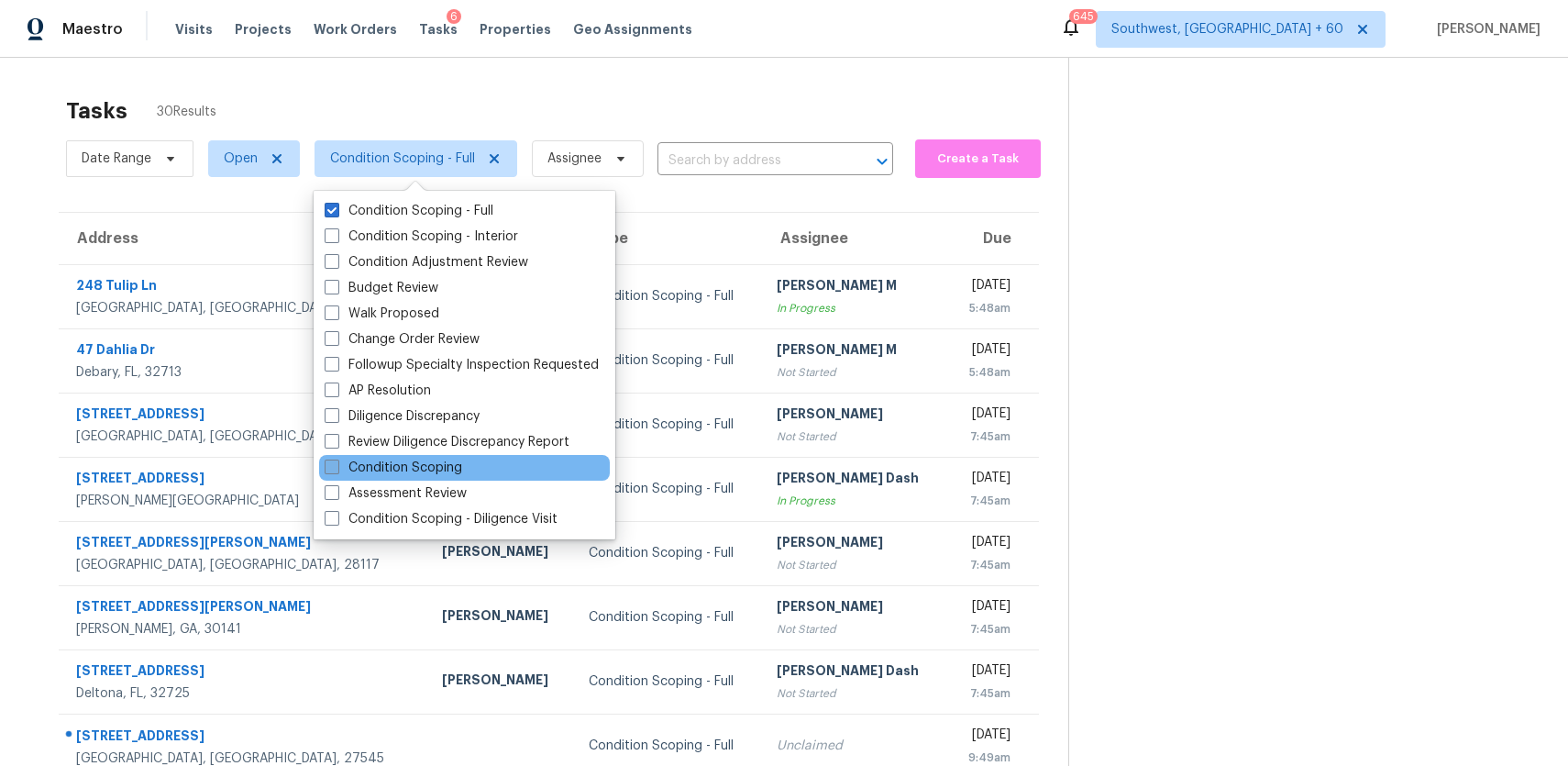
click at [435, 458] on label "Condition Scoping" at bounding box center [393, 467] width 138 height 18
click at [336, 458] on input "Condition Scoping" at bounding box center [330, 464] width 12 height 12
checkbox input "true"
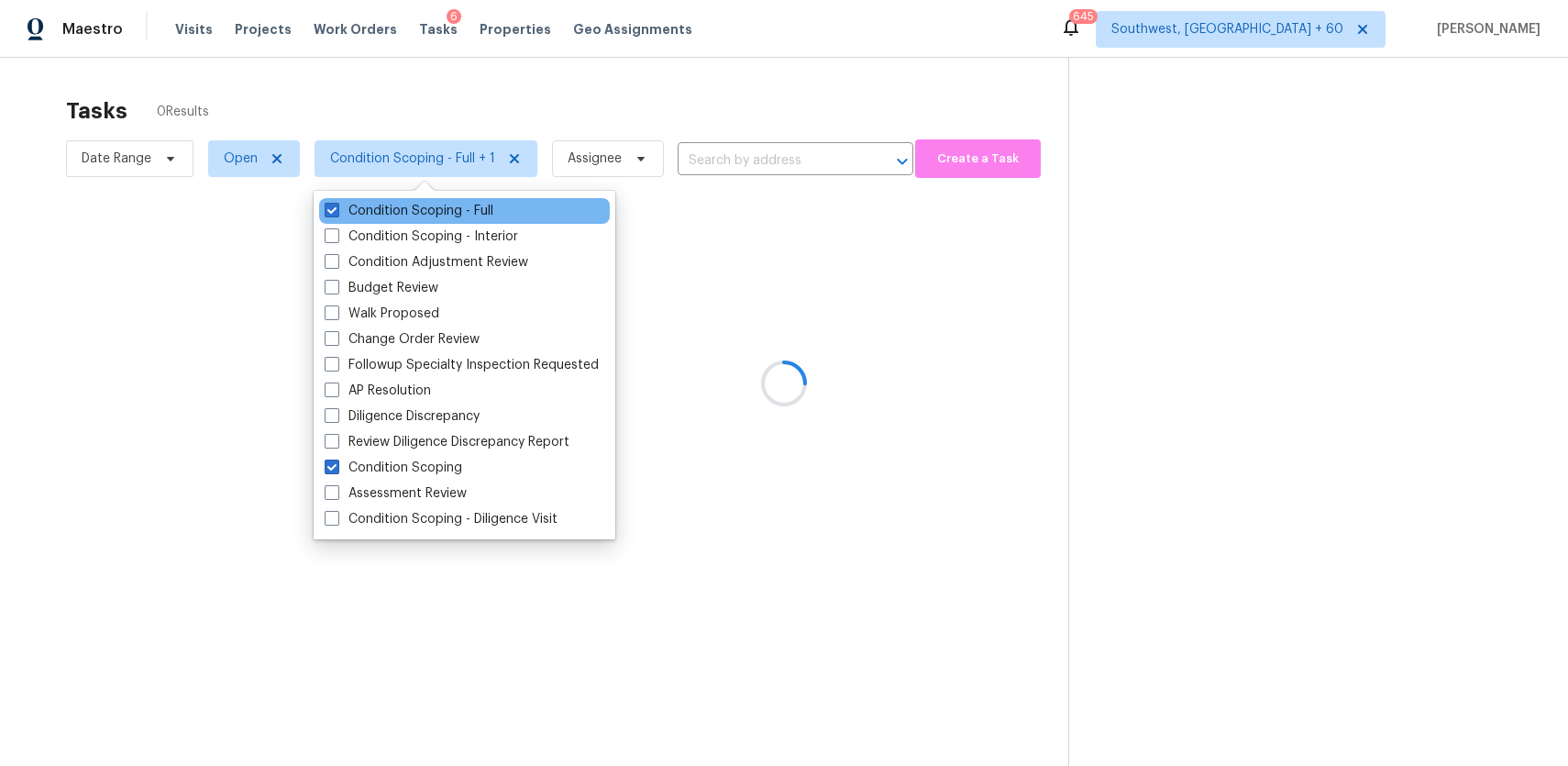
click at [445, 199] on div "Condition Scoping - Full" at bounding box center [464, 211] width 291 height 26
click at [385, 206] on label "Condition Scoping - Full" at bounding box center [409, 210] width 169 height 18
click at [336, 206] on input "Condition Scoping - Full" at bounding box center [330, 207] width 12 height 12
checkbox input "false"
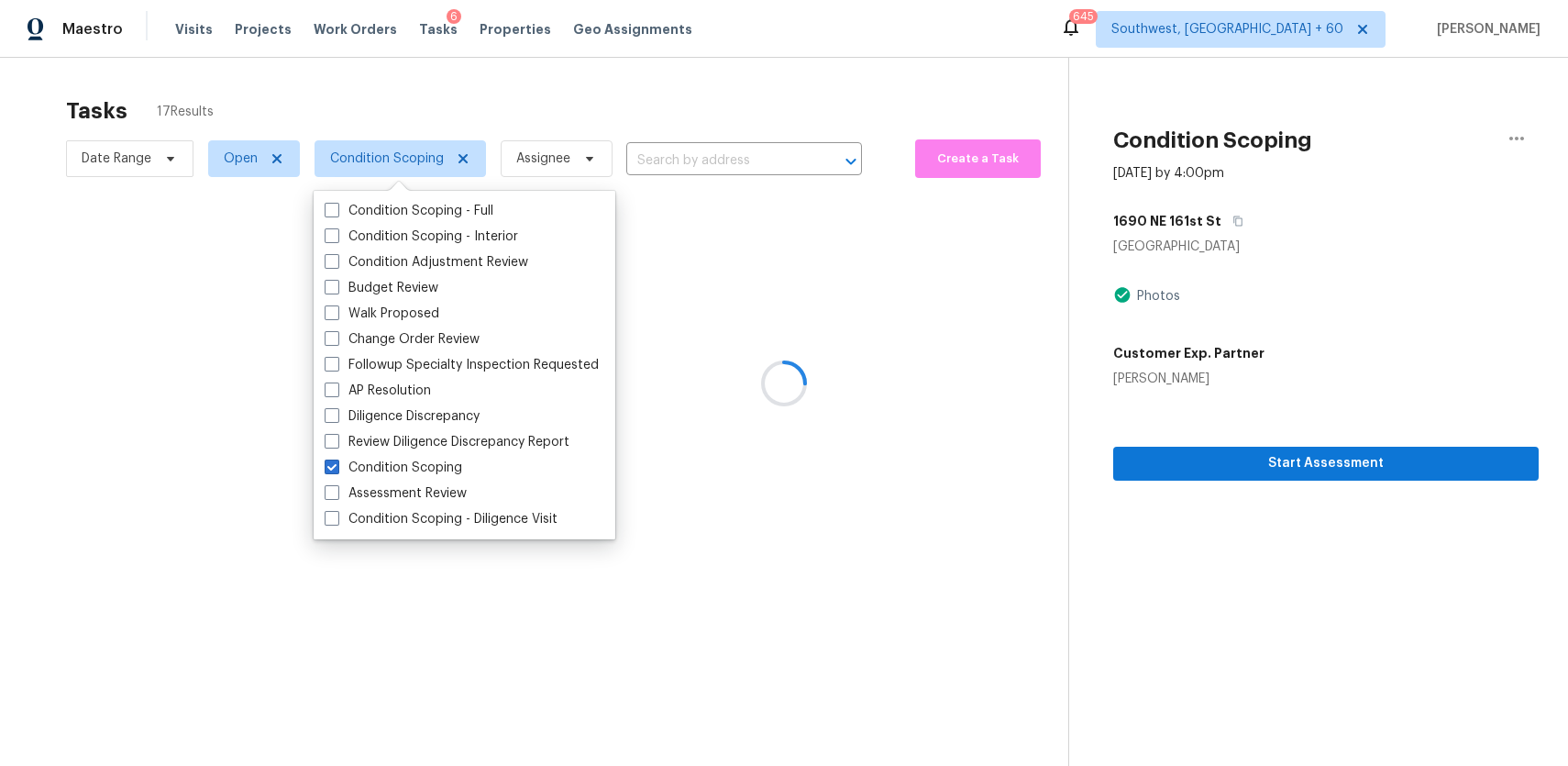
click at [633, 92] on div at bounding box center [784, 383] width 1568 height 766
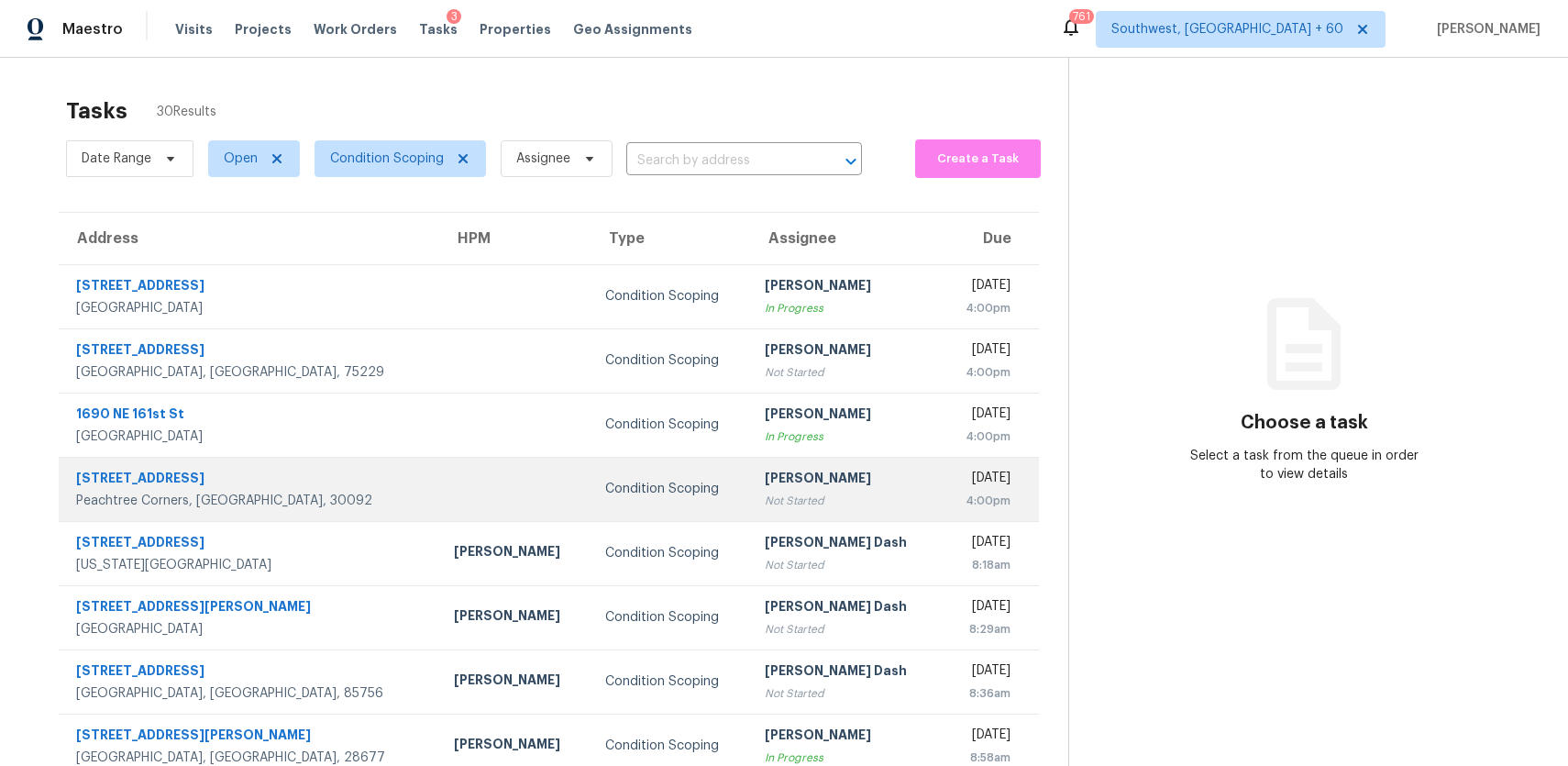
scroll to position [189, 0]
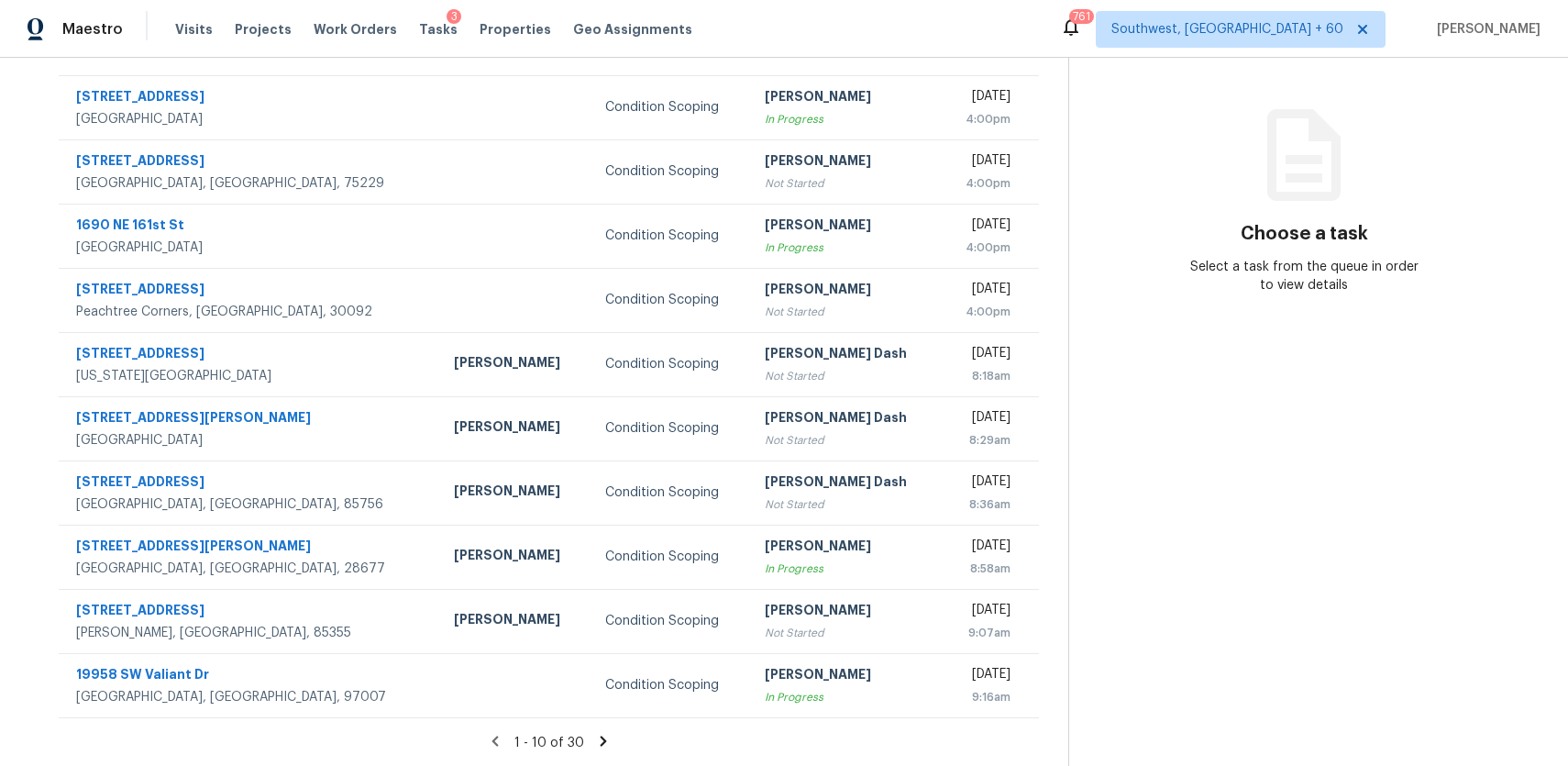
click at [602, 742] on icon at bounding box center [603, 741] width 6 height 10
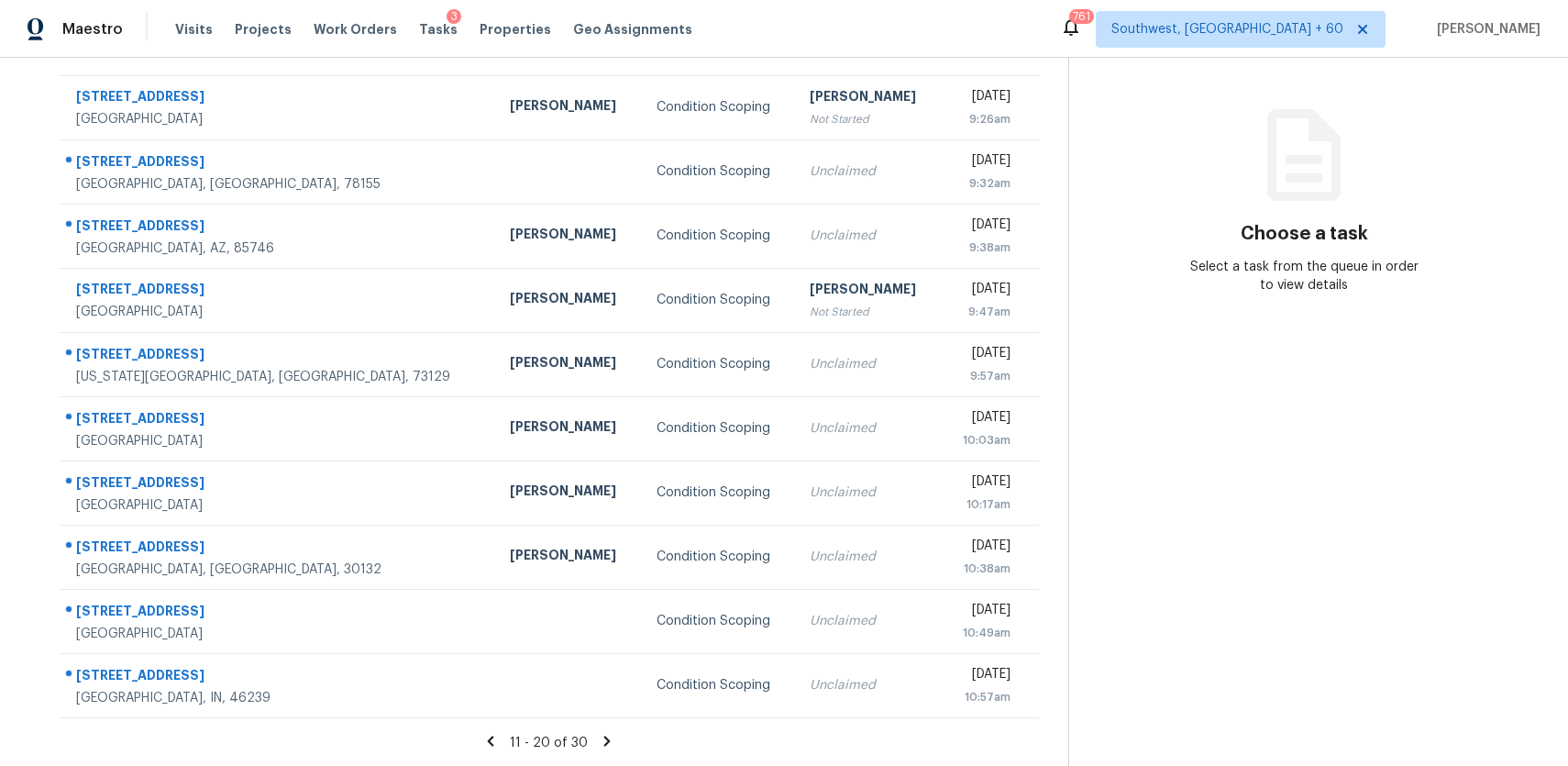
click at [604, 744] on icon at bounding box center [607, 741] width 6 height 10
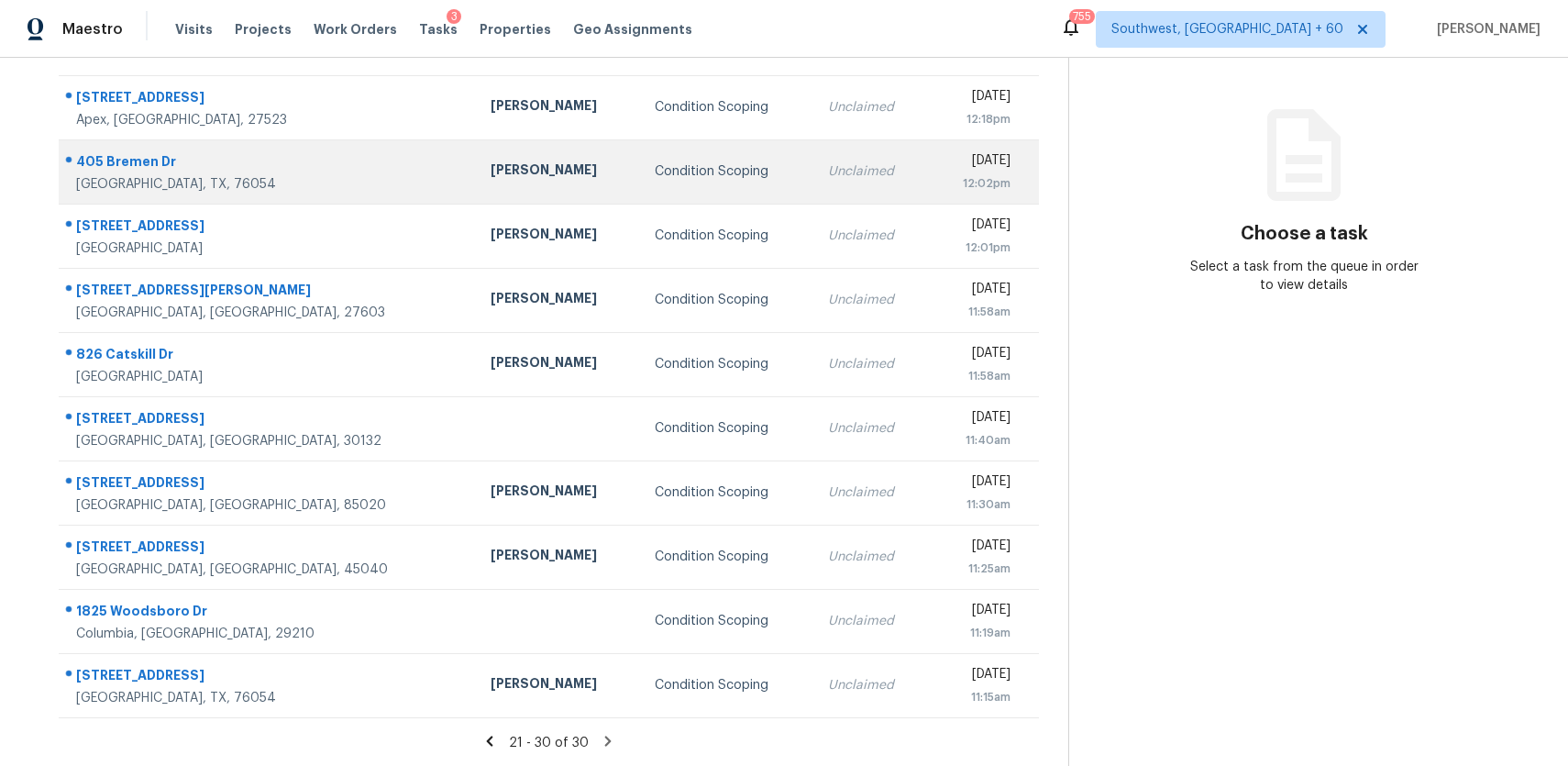
scroll to position [0, 0]
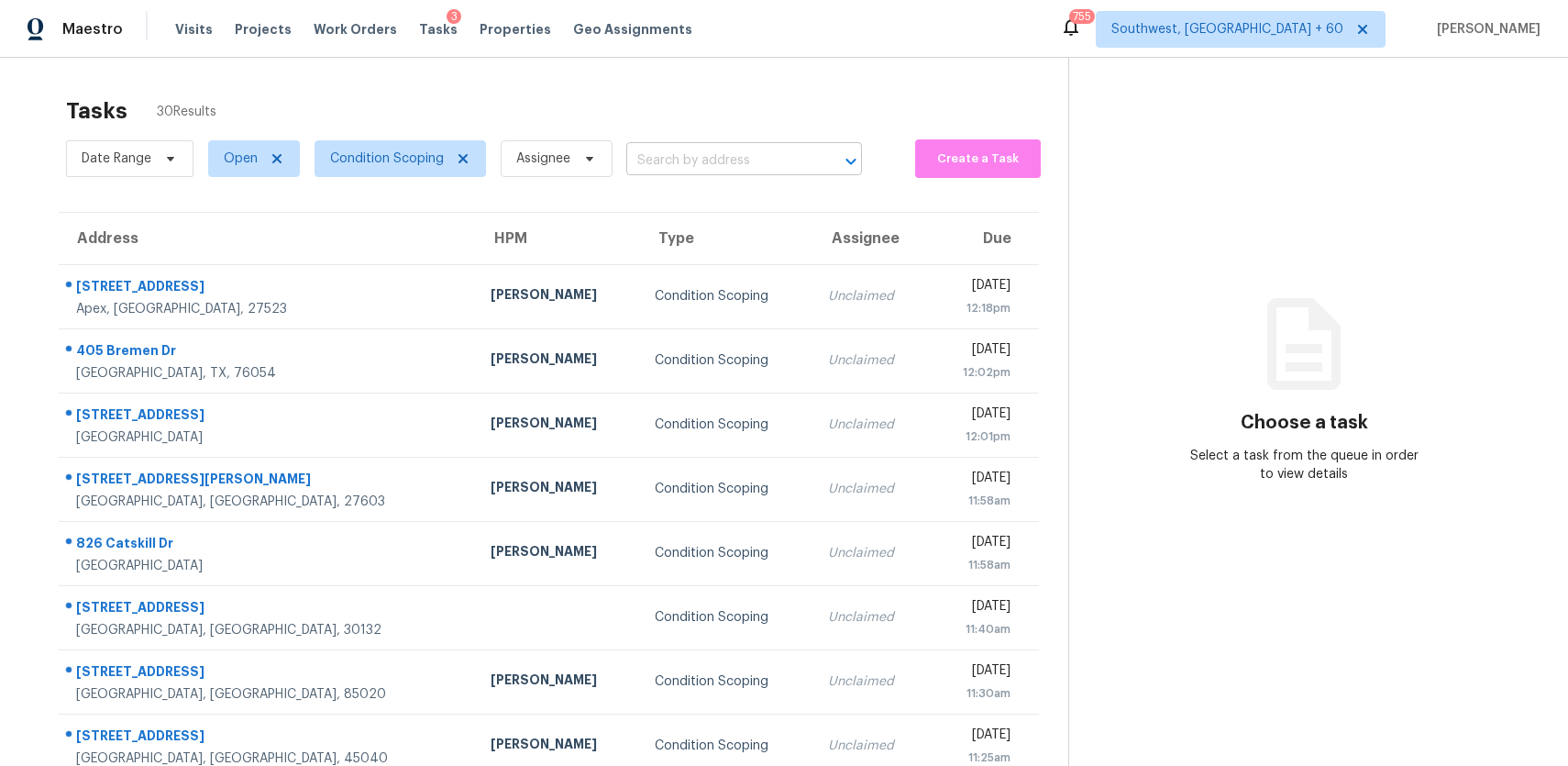
click at [636, 166] on input "text" at bounding box center [719, 161] width 184 height 29
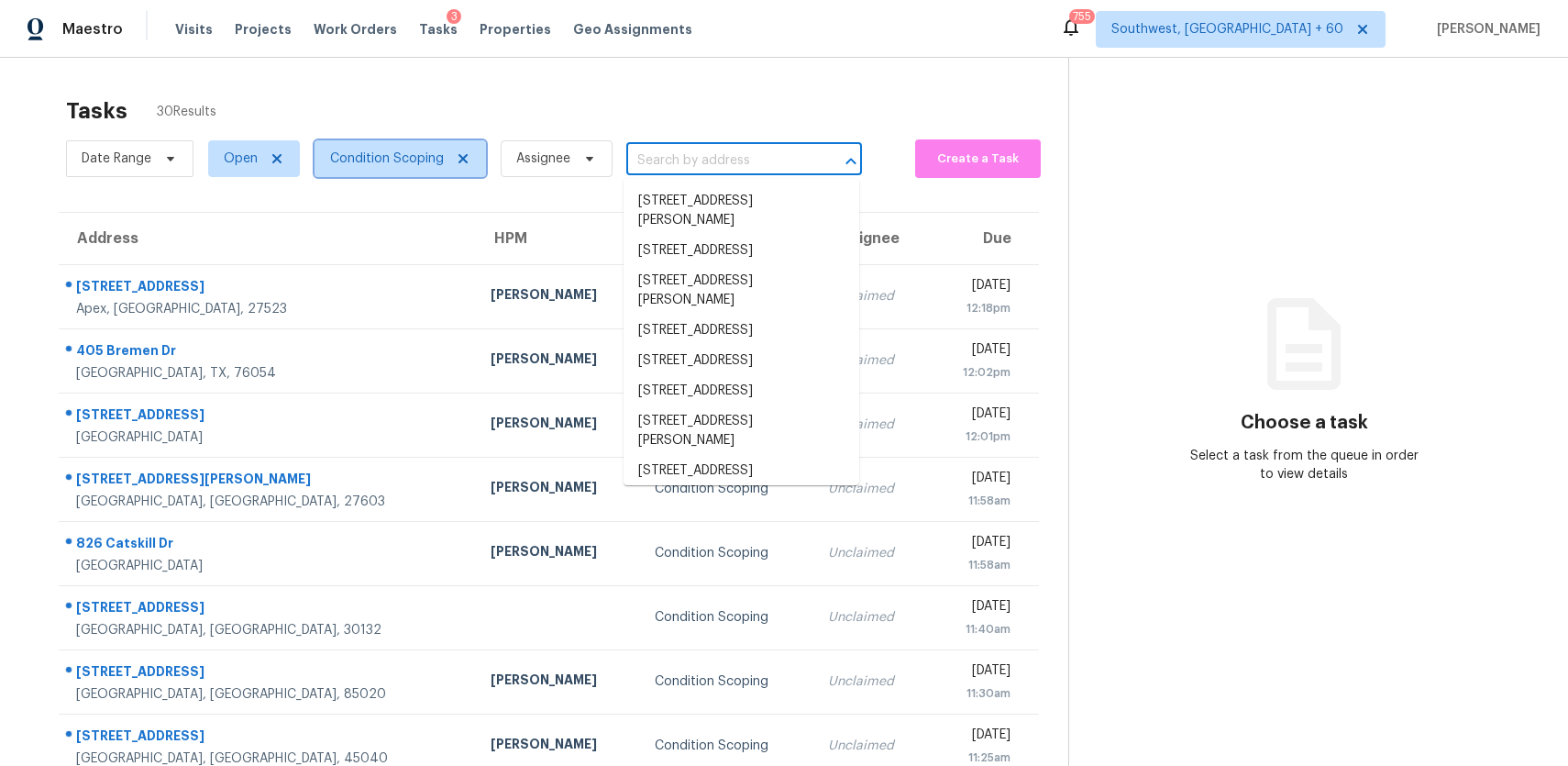
click at [390, 151] on span "Condition Scoping" at bounding box center [387, 159] width 114 height 18
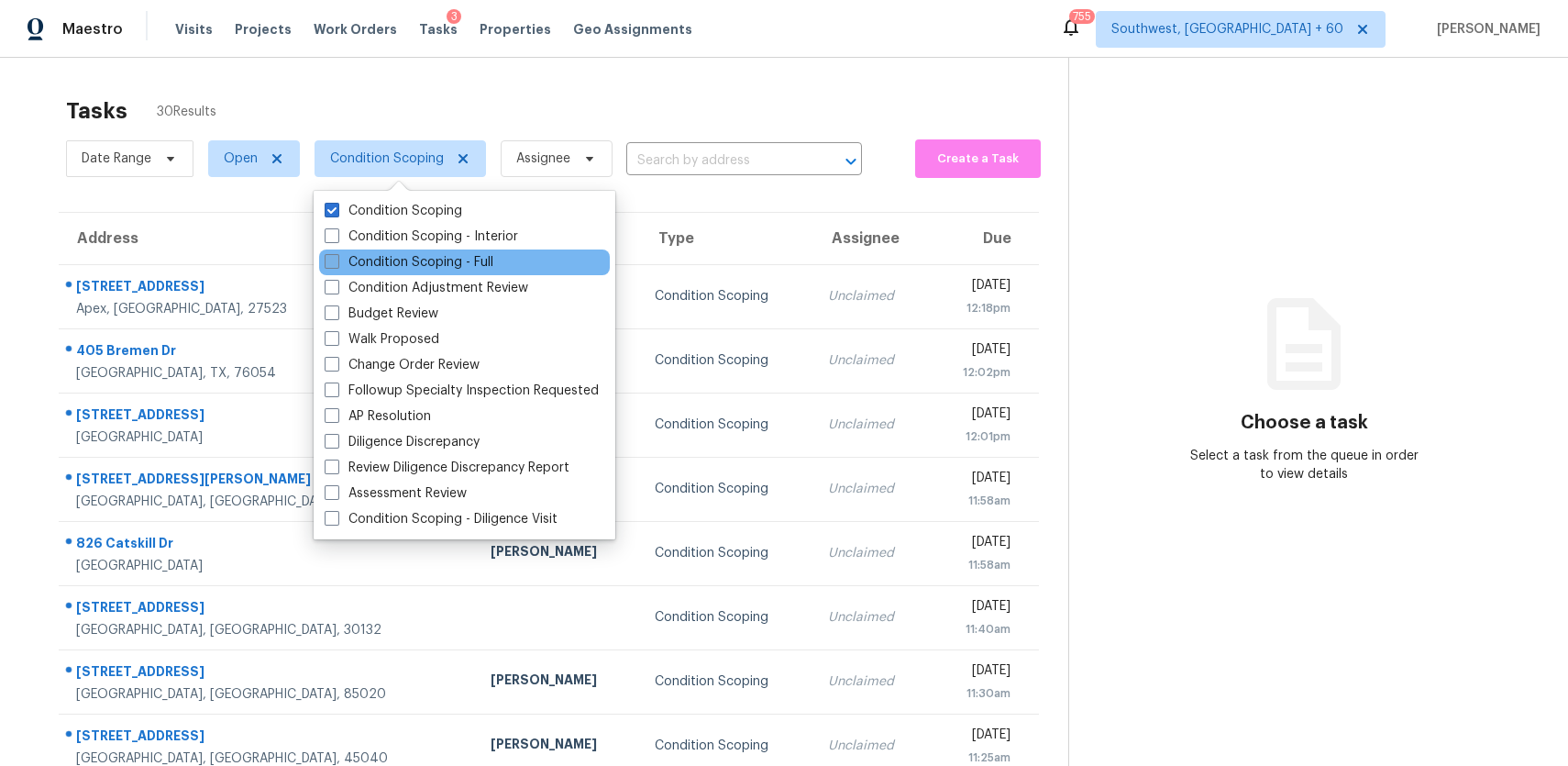
click at [475, 256] on label "Condition Scoping - Full" at bounding box center [409, 262] width 169 height 18
click at [336, 256] on input "Condition Scoping - Full" at bounding box center [330, 259] width 12 height 12
checkbox input "true"
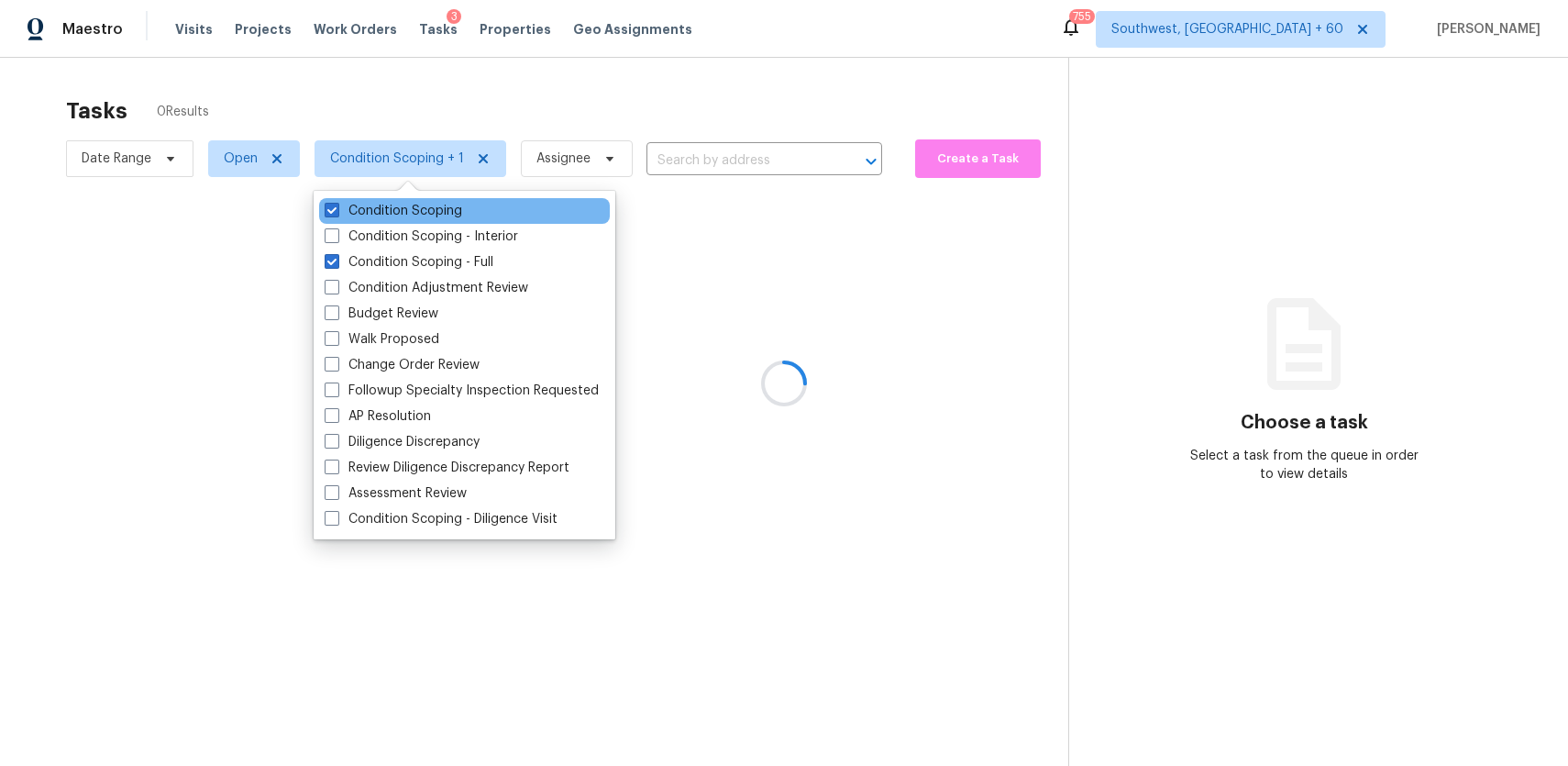
click at [424, 221] on div "Condition Scoping" at bounding box center [464, 211] width 291 height 26
click at [451, 207] on label "Condition Scoping" at bounding box center [393, 210] width 138 height 18
click at [336, 207] on input "Condition Scoping" at bounding box center [330, 207] width 12 height 12
checkbox input "false"
click at [513, 76] on div at bounding box center [784, 383] width 1568 height 766
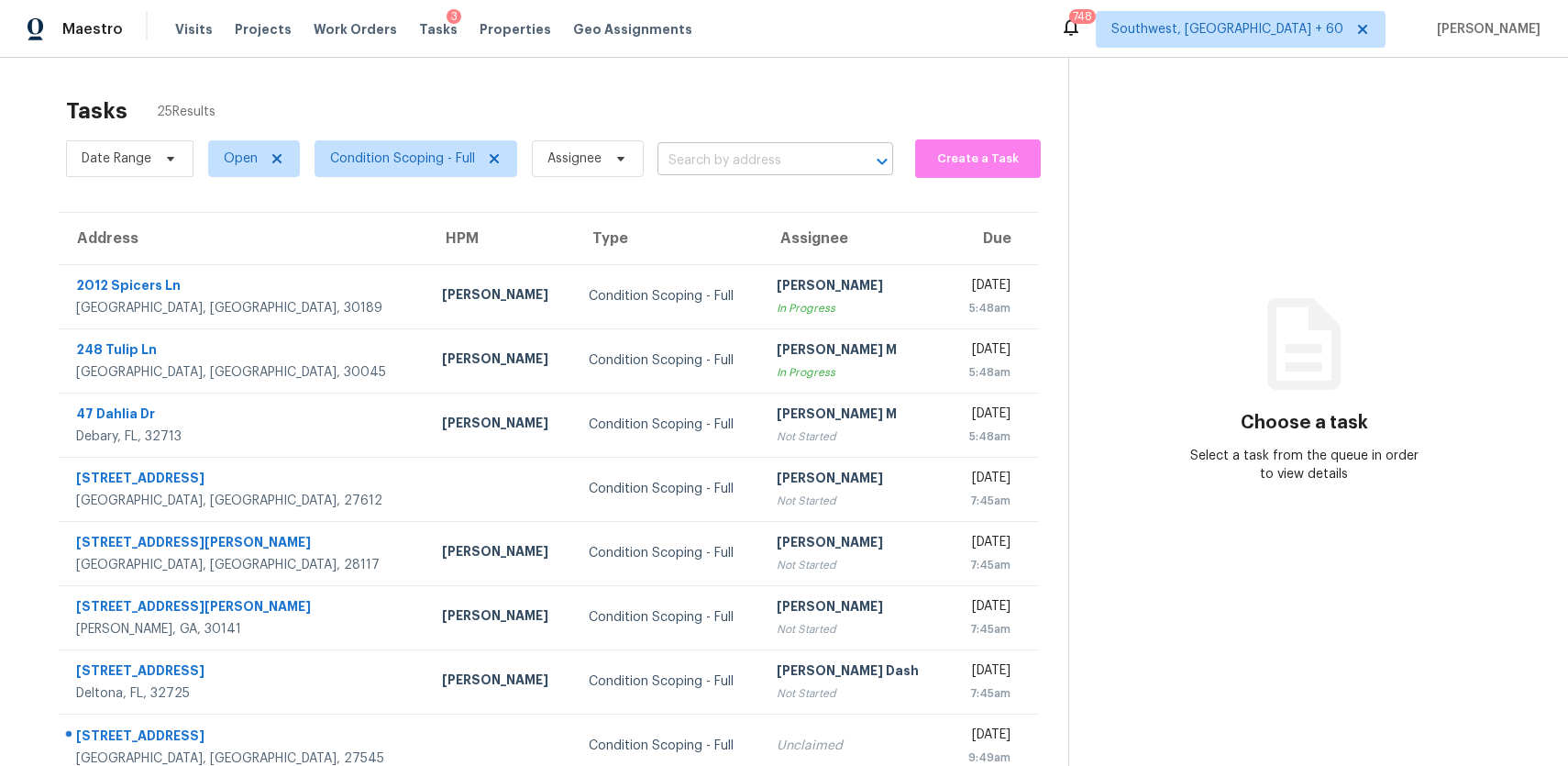
click at [742, 157] on input "text" at bounding box center [750, 161] width 184 height 29
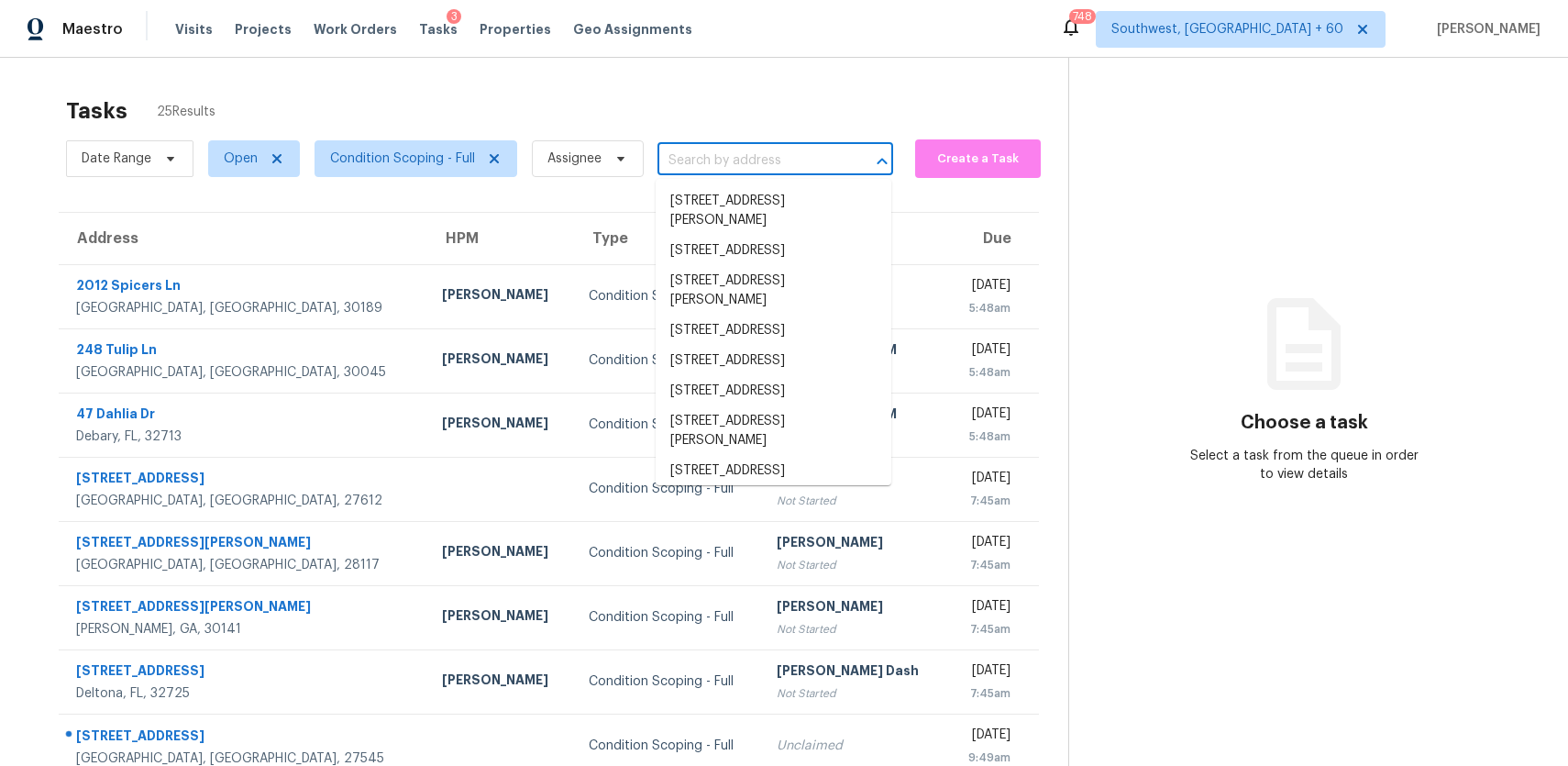
paste input "621 Natchez Trce Fuquay Varina, NC, 27526"
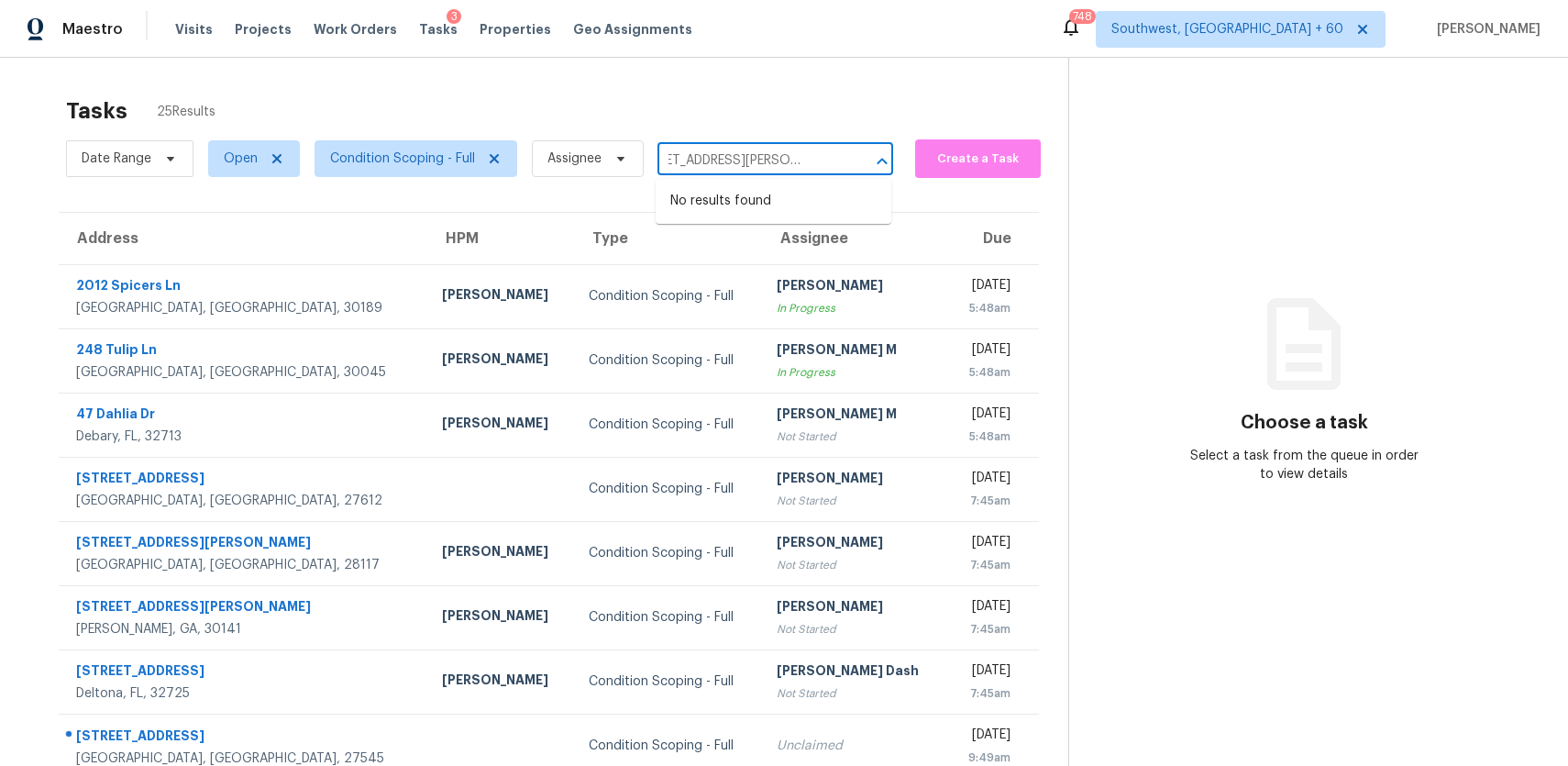
type input "621 Natchez Trce Fuquay Varina, NC, 27526"
click at [437, 150] on span "Condition Scoping - Full" at bounding box center [403, 159] width 145 height 18
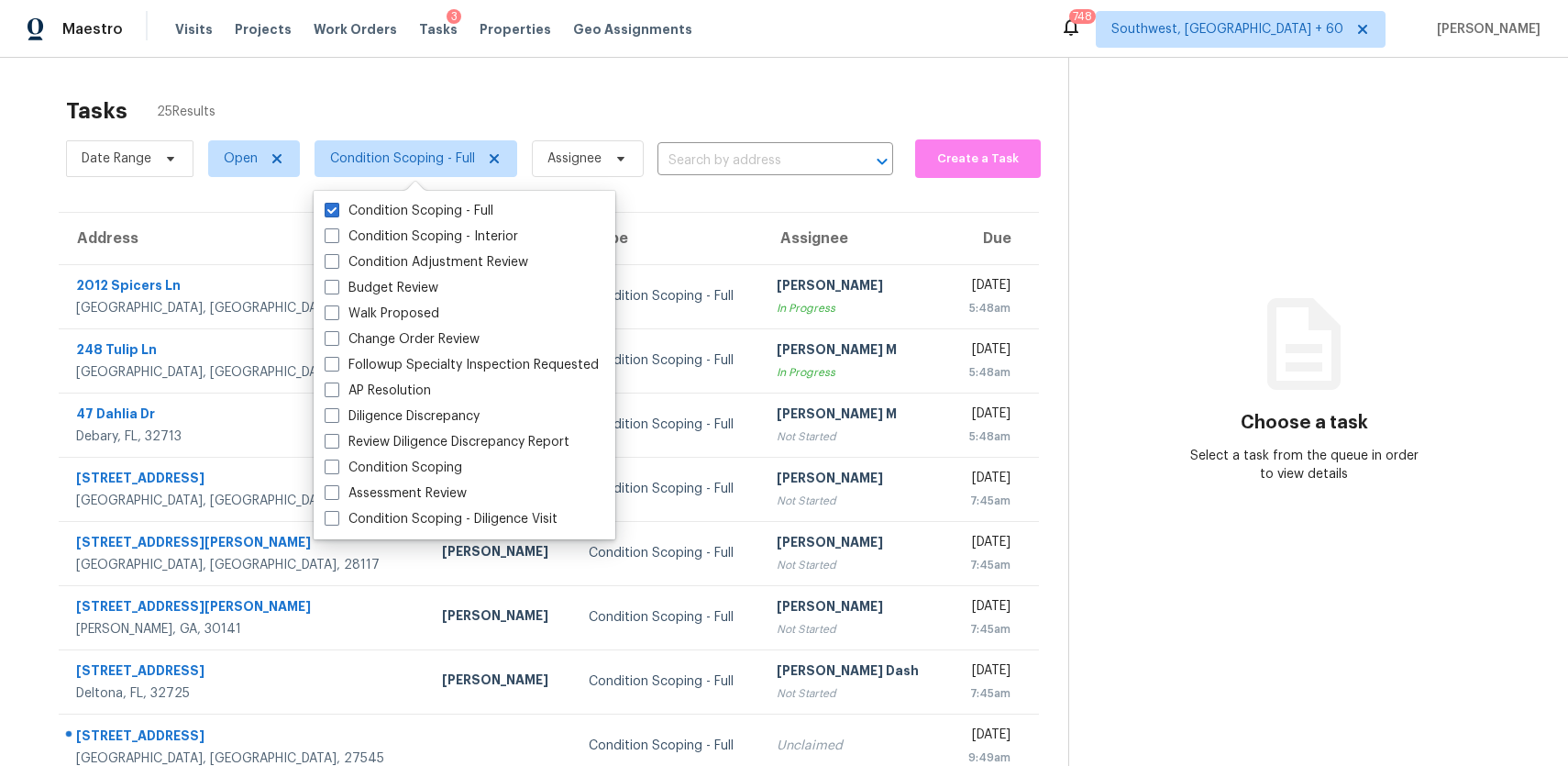
click at [645, 122] on div "Tasks 25 Results" at bounding box center [567, 111] width 1003 height 48
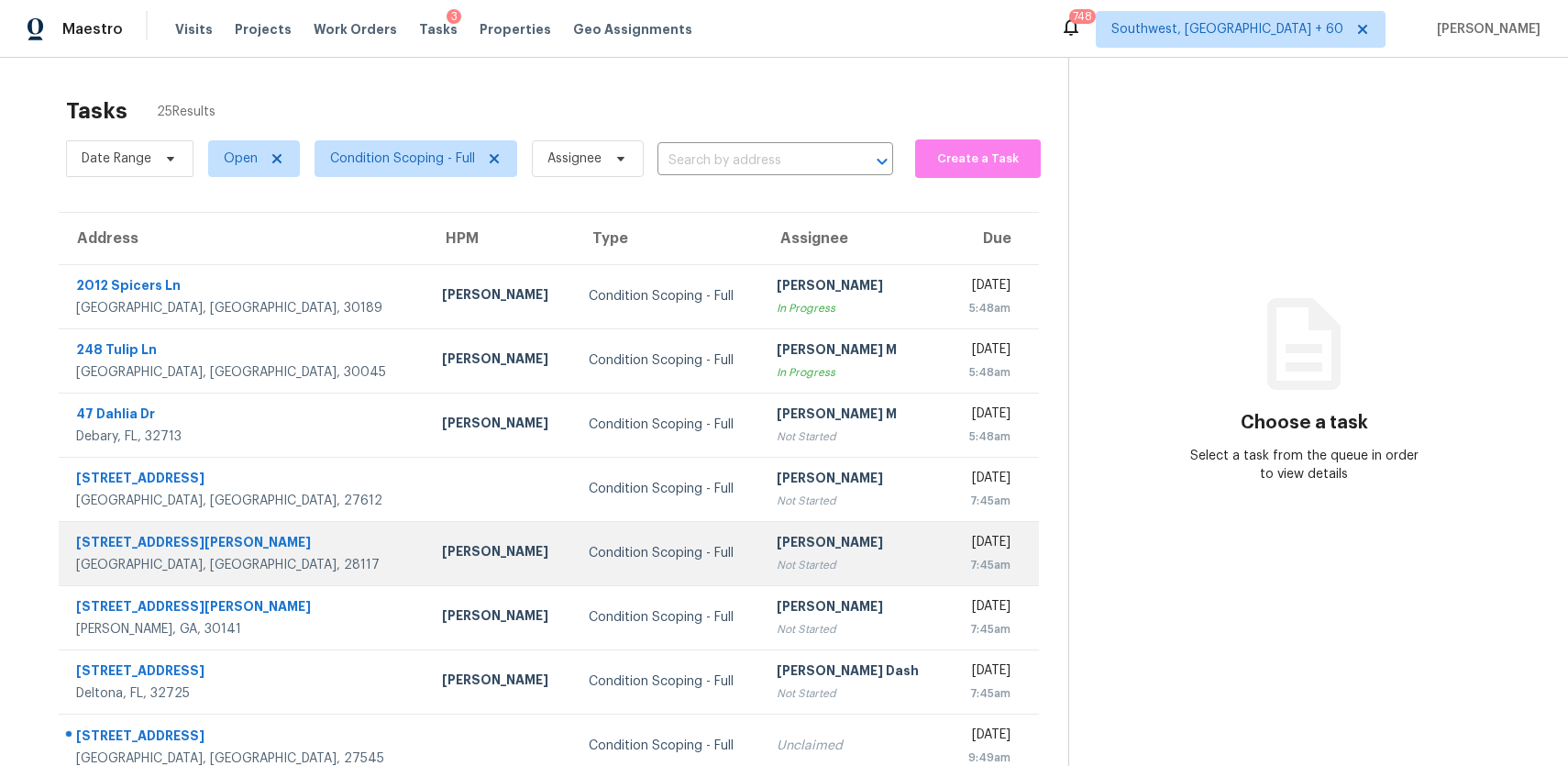
scroll to position [189, 0]
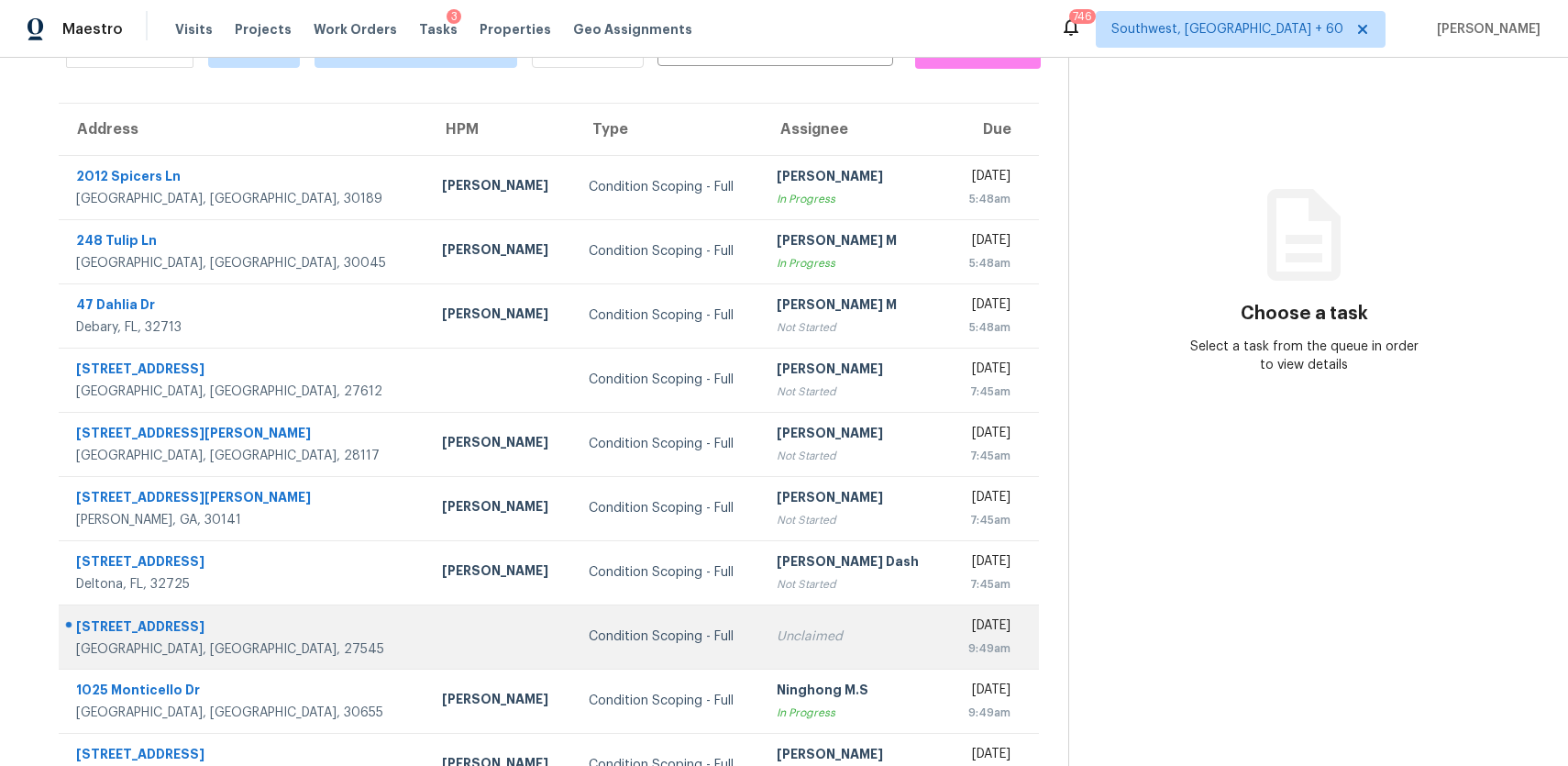
scroll to position [189, 0]
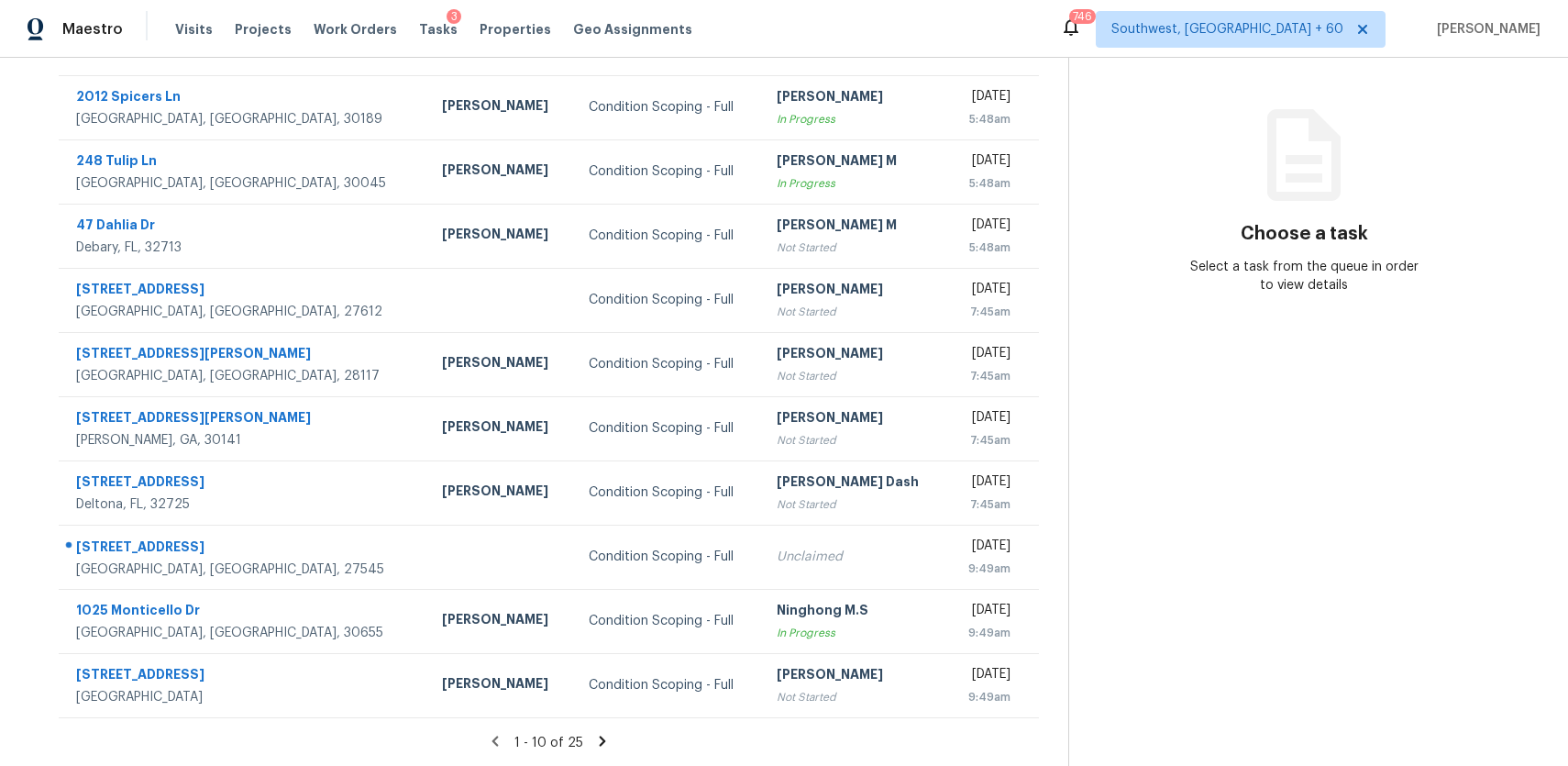
click at [601, 738] on icon at bounding box center [603, 741] width 6 height 10
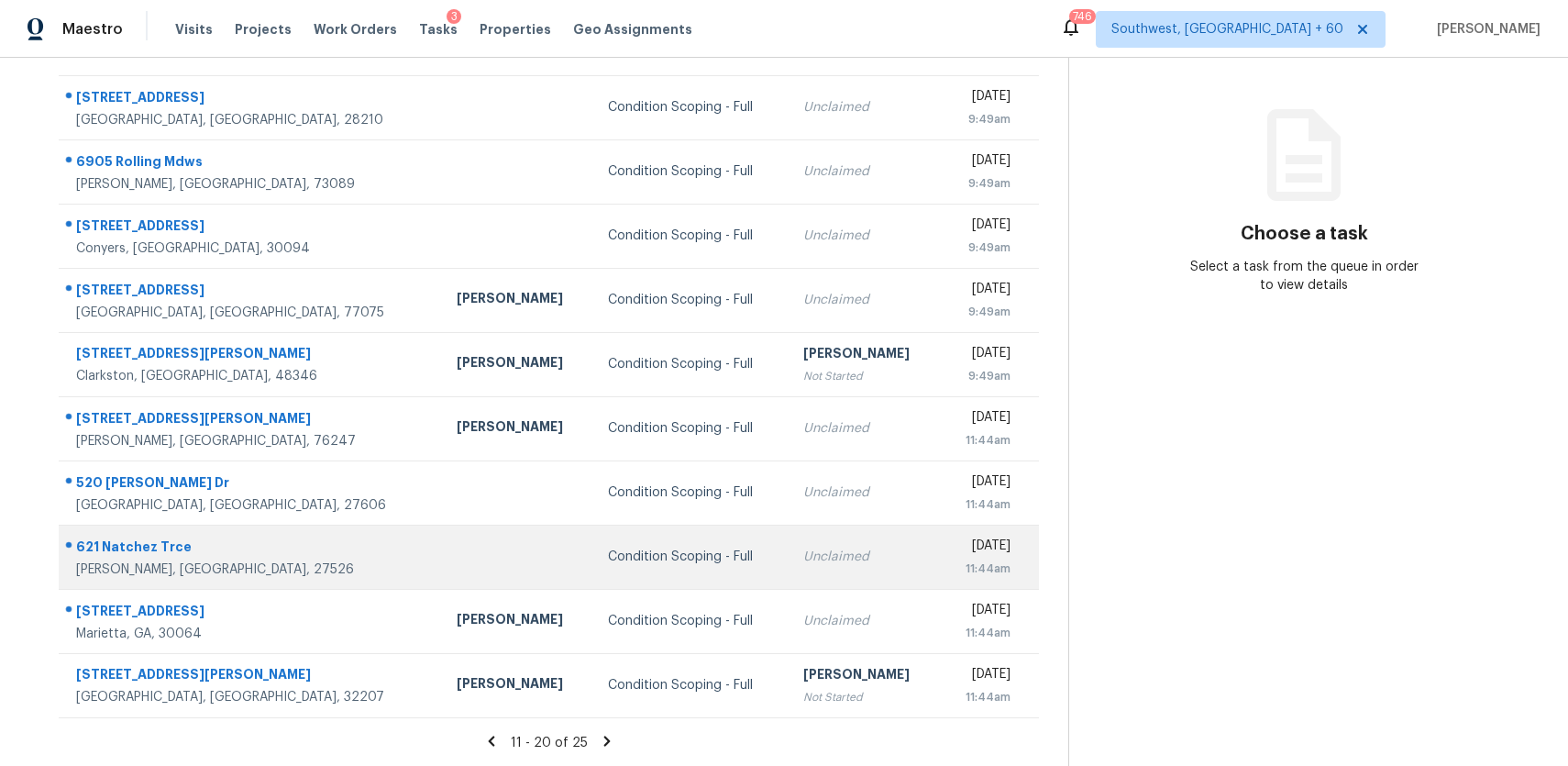
click at [625, 579] on td "Condition Scoping - Full" at bounding box center [690, 557] width 195 height 64
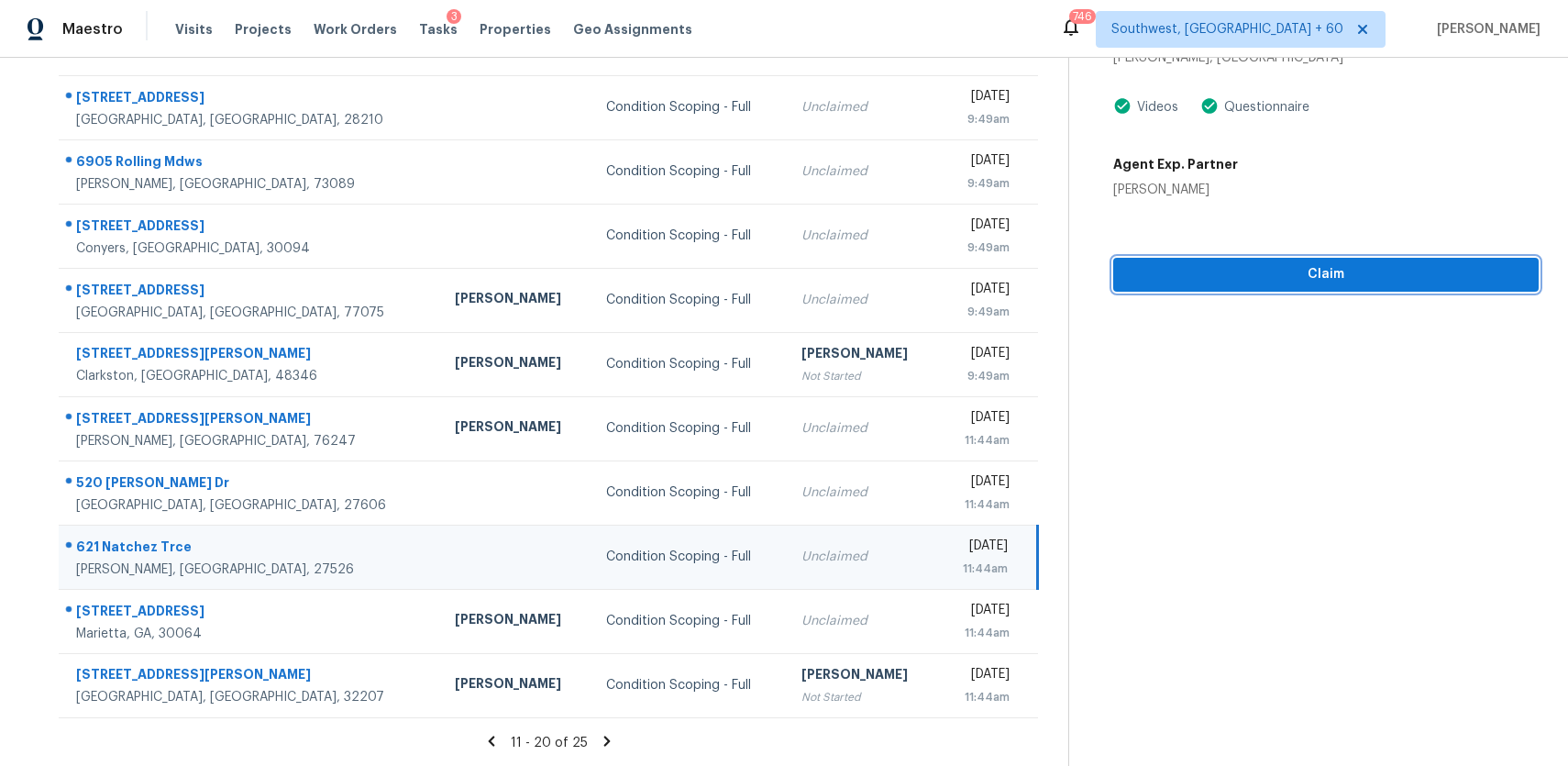
click at [1322, 274] on span "Claim" at bounding box center [1325, 274] width 396 height 23
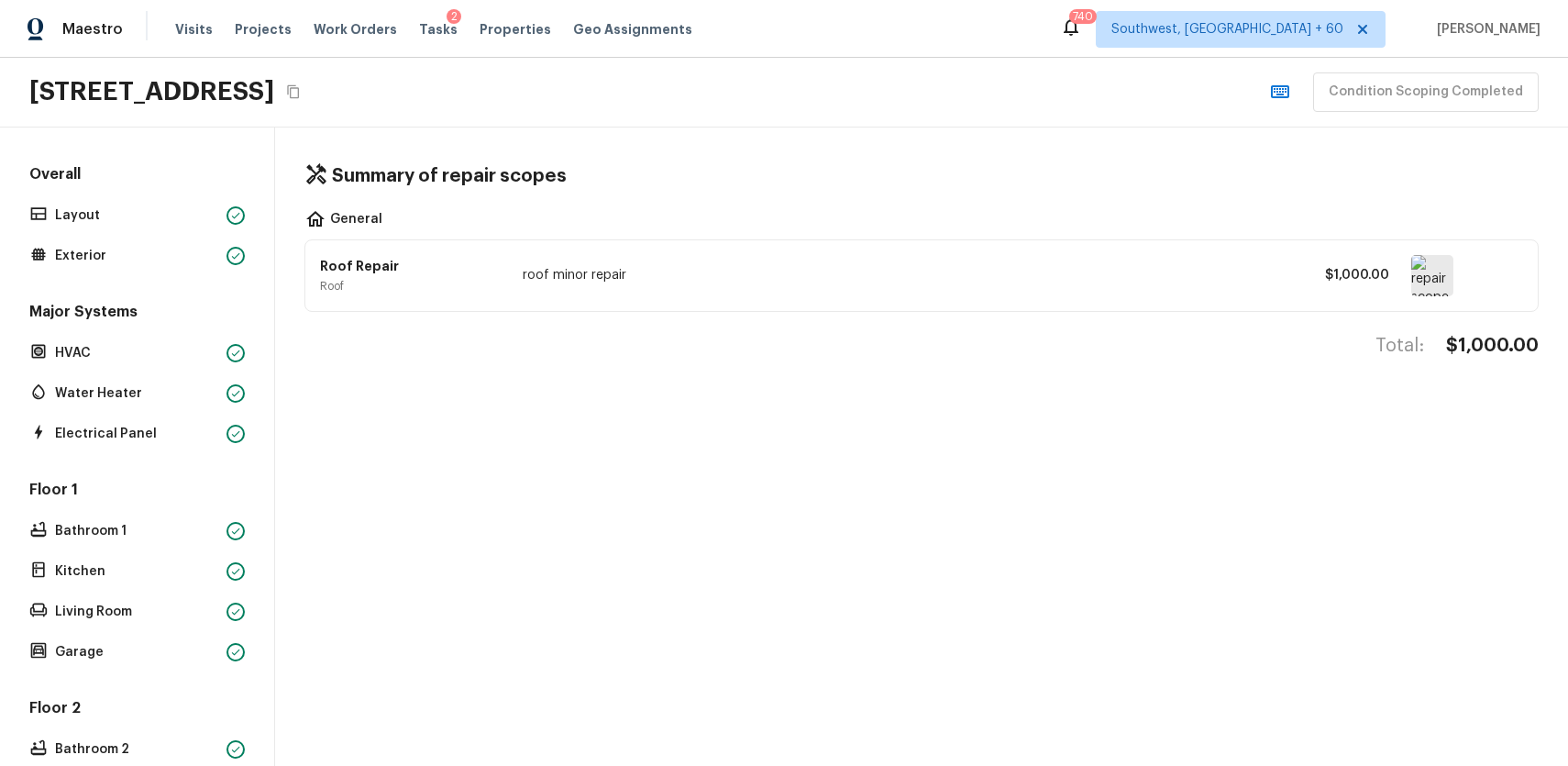
click at [301, 90] on icon "Copy Address" at bounding box center [293, 91] width 15 height 15
click at [153, 200] on div "Overall Layout Exterior" at bounding box center [137, 216] width 223 height 104
click at [161, 209] on p "Layout" at bounding box center [137, 215] width 165 height 18
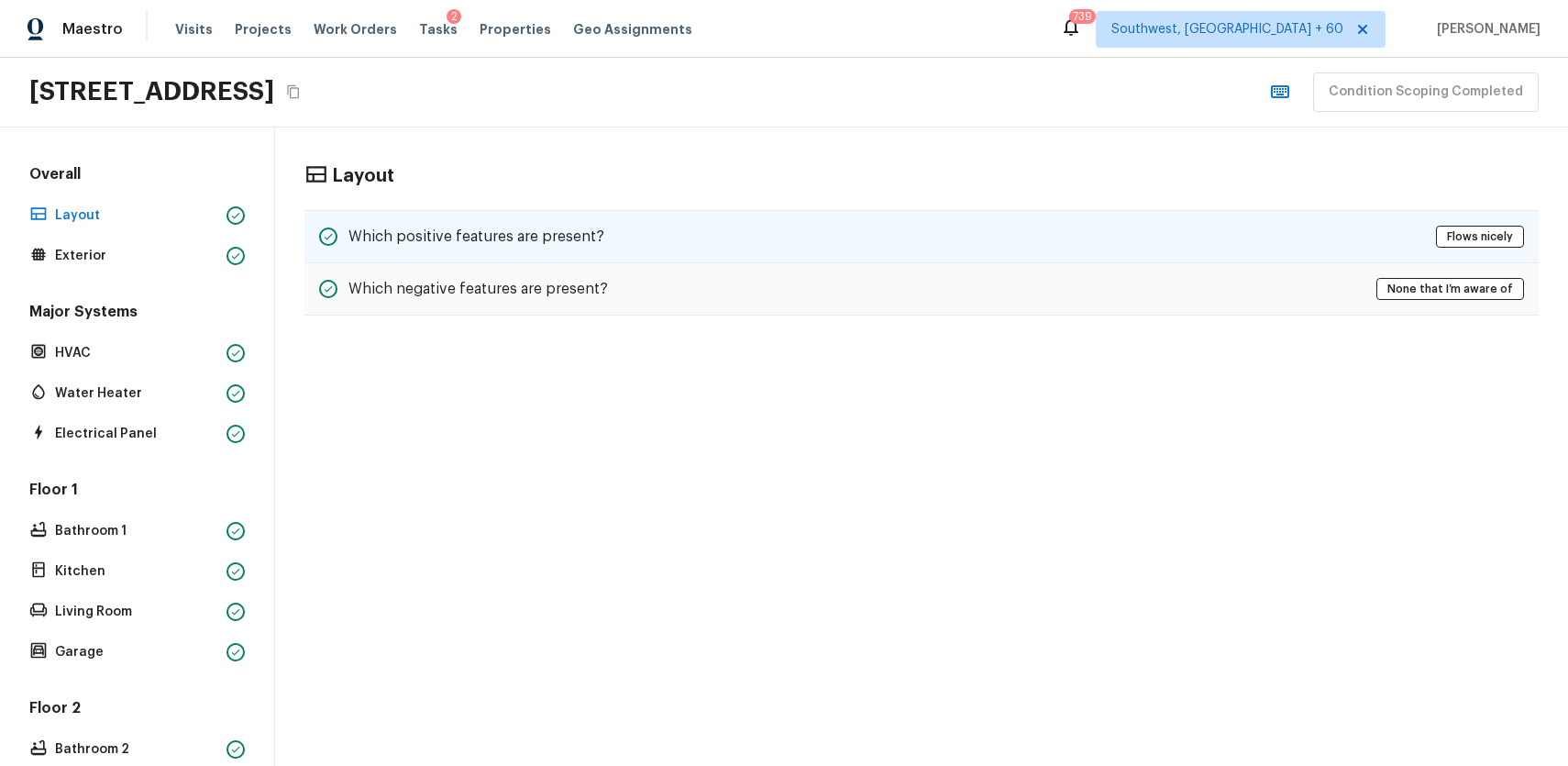
click at [712, 217] on div "Which positive features are present? Flows nicely" at bounding box center [921, 237] width 1235 height 54
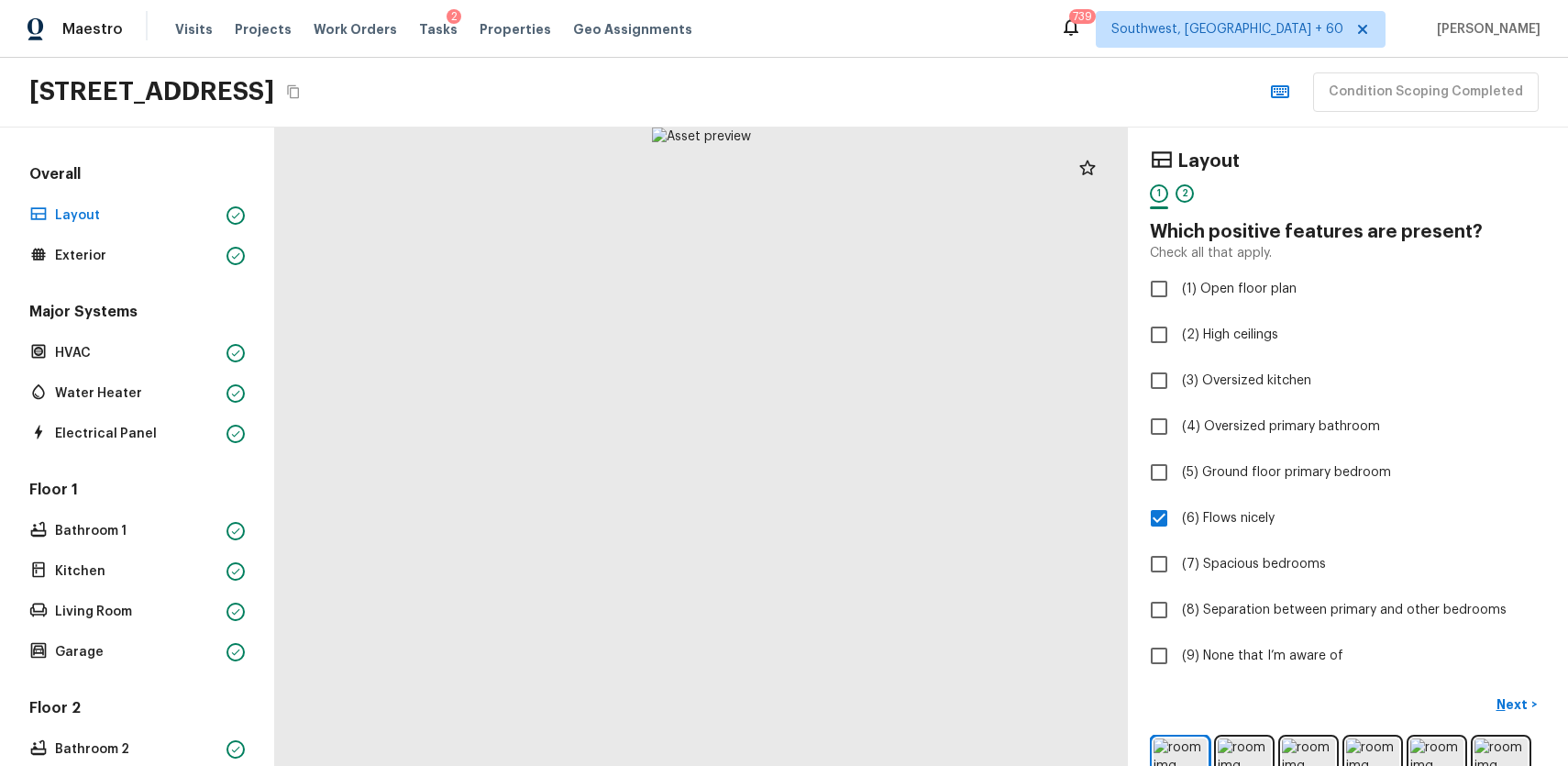
click at [209, 235] on div "Overall Layout Exterior" at bounding box center [137, 216] width 223 height 104
click at [218, 225] on div "Layout" at bounding box center [137, 215] width 223 height 26
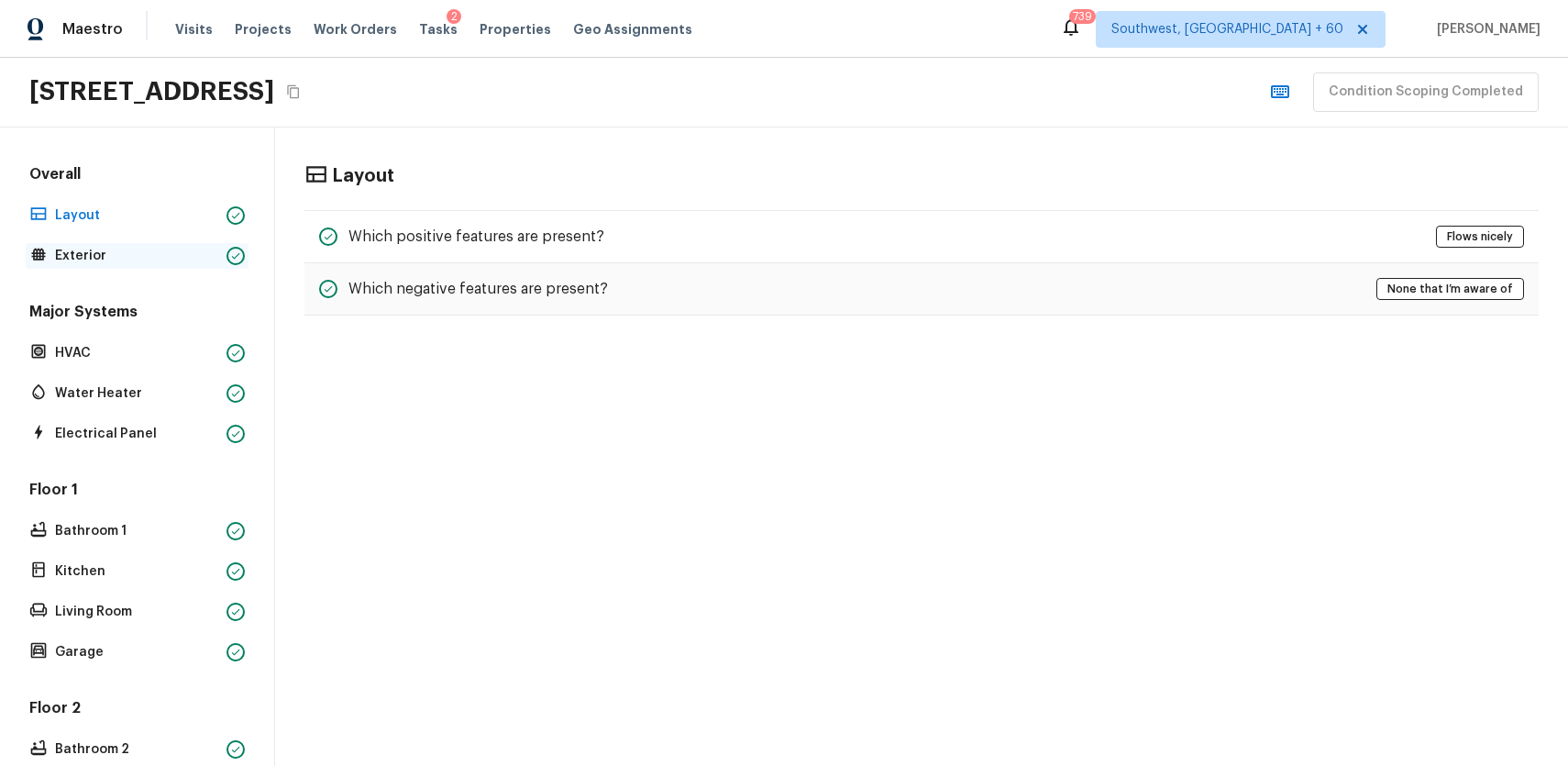
click at [134, 244] on div "Exterior" at bounding box center [137, 256] width 223 height 26
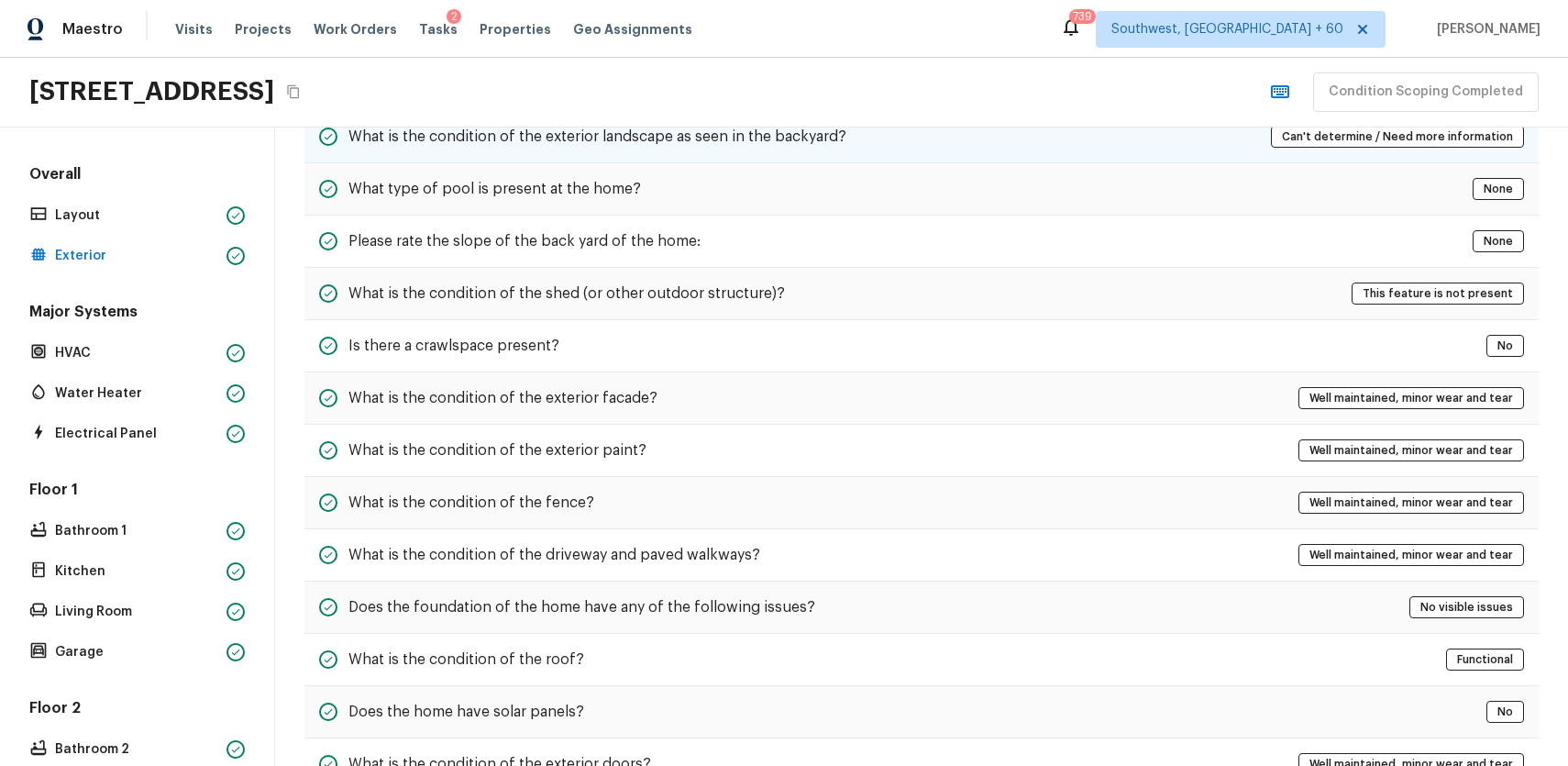
scroll to position [579, 0]
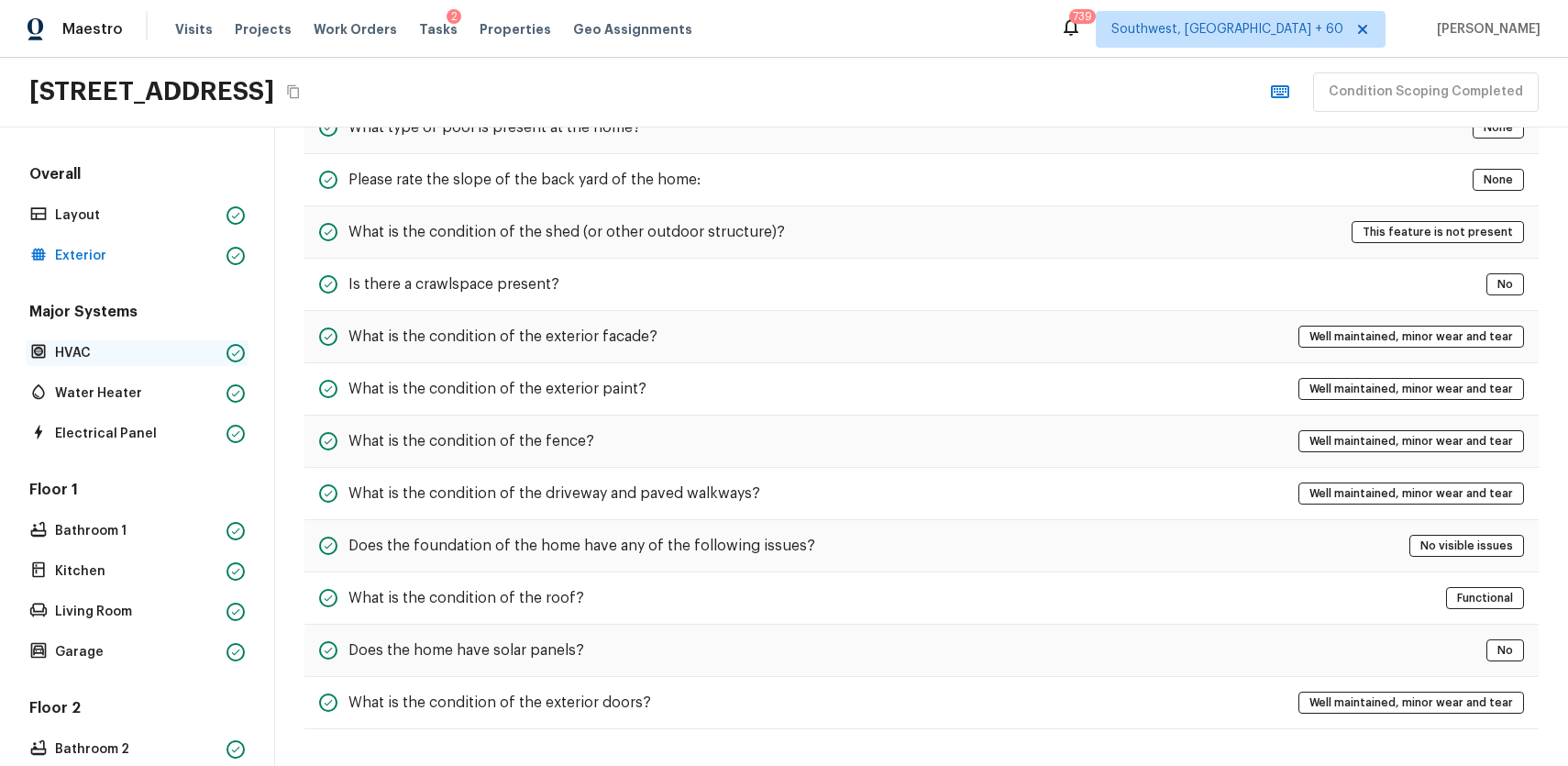
click at [148, 354] on p "HVAC" at bounding box center [137, 353] width 165 height 18
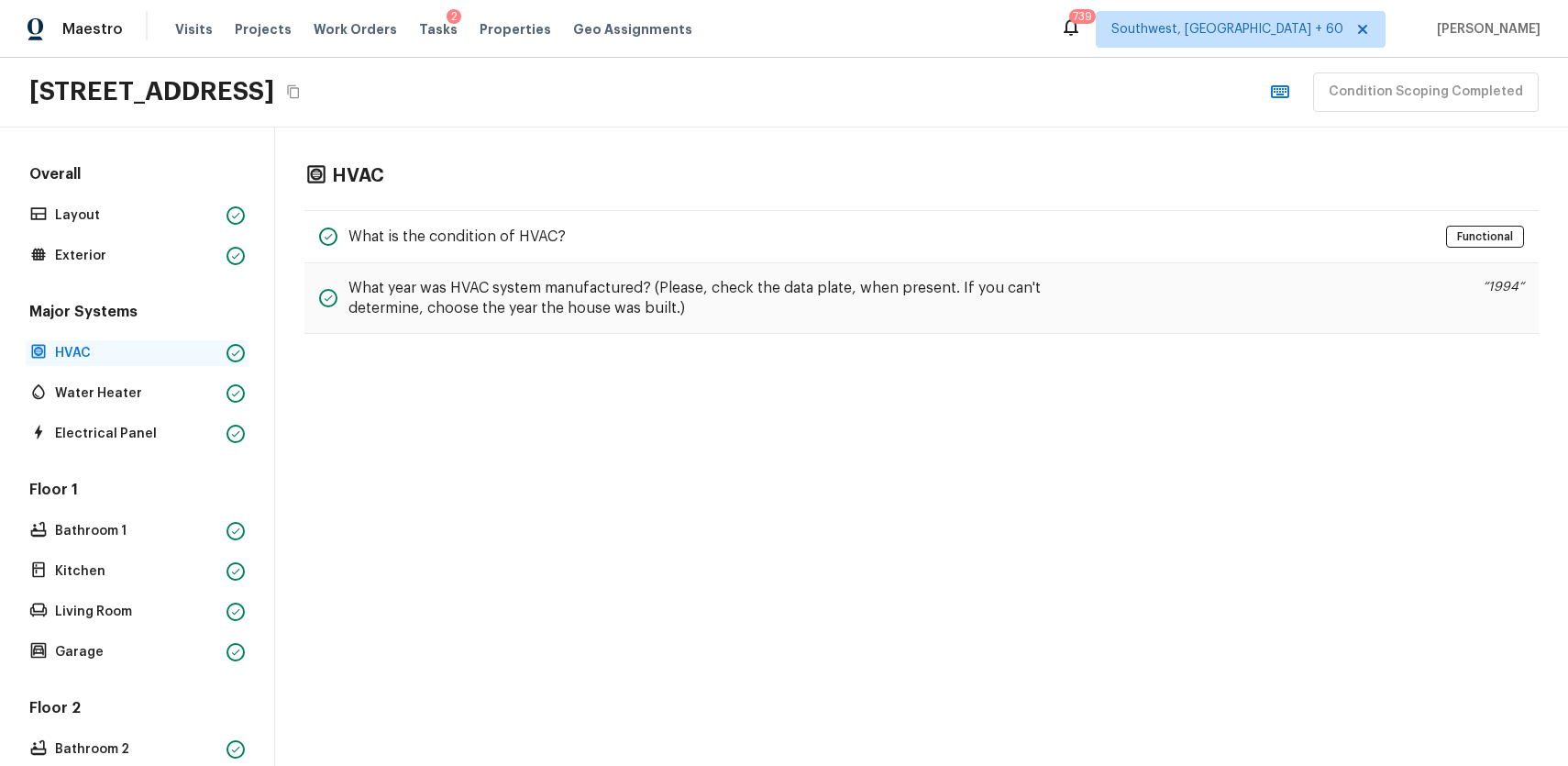
scroll to position [0, 0]
click at [183, 386] on p "Water Heater" at bounding box center [137, 393] width 165 height 18
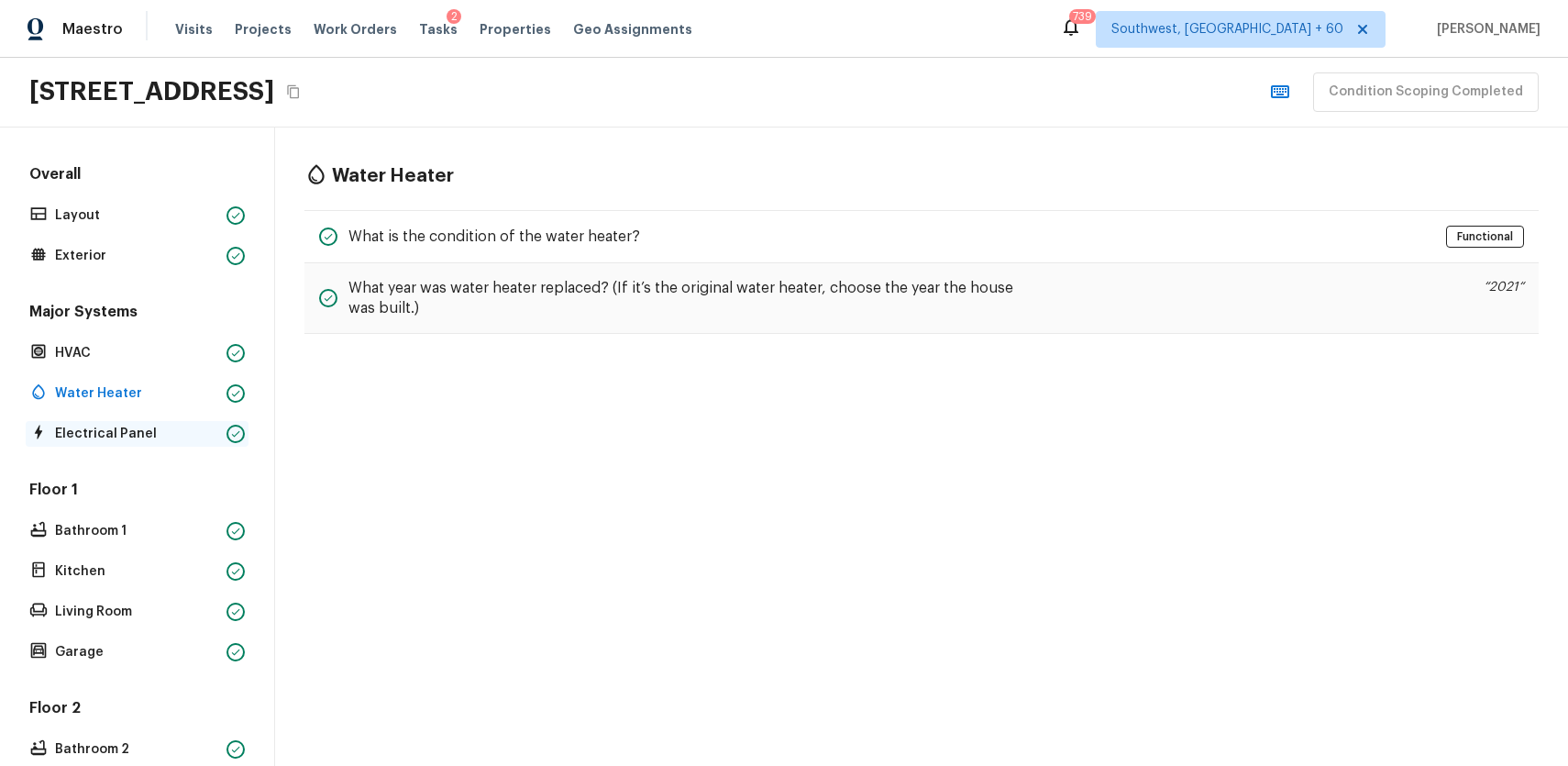
click at [174, 433] on p "Electrical Panel" at bounding box center [137, 434] width 165 height 18
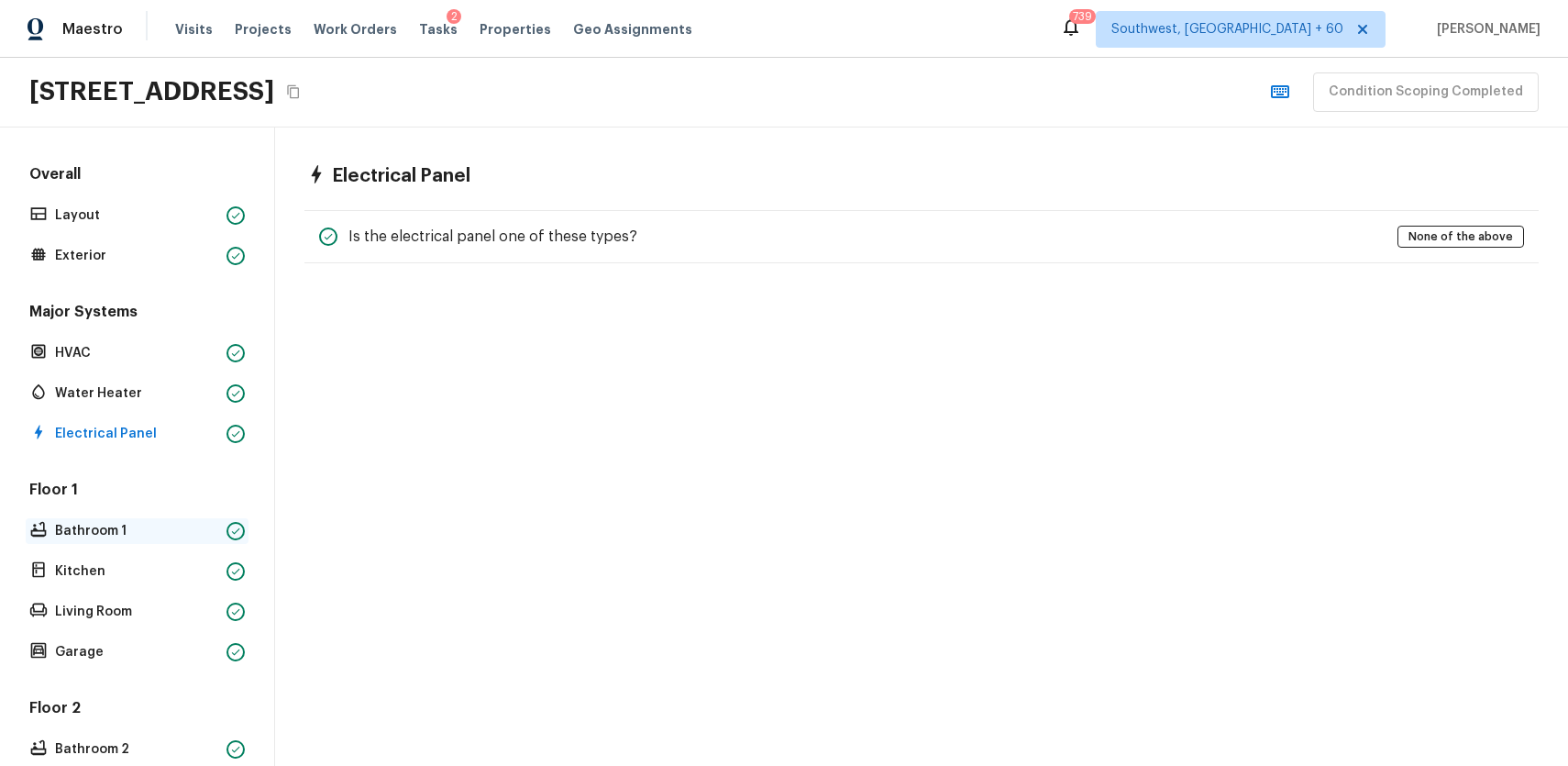
click at [160, 542] on div "Bathroom 1" at bounding box center [137, 531] width 223 height 26
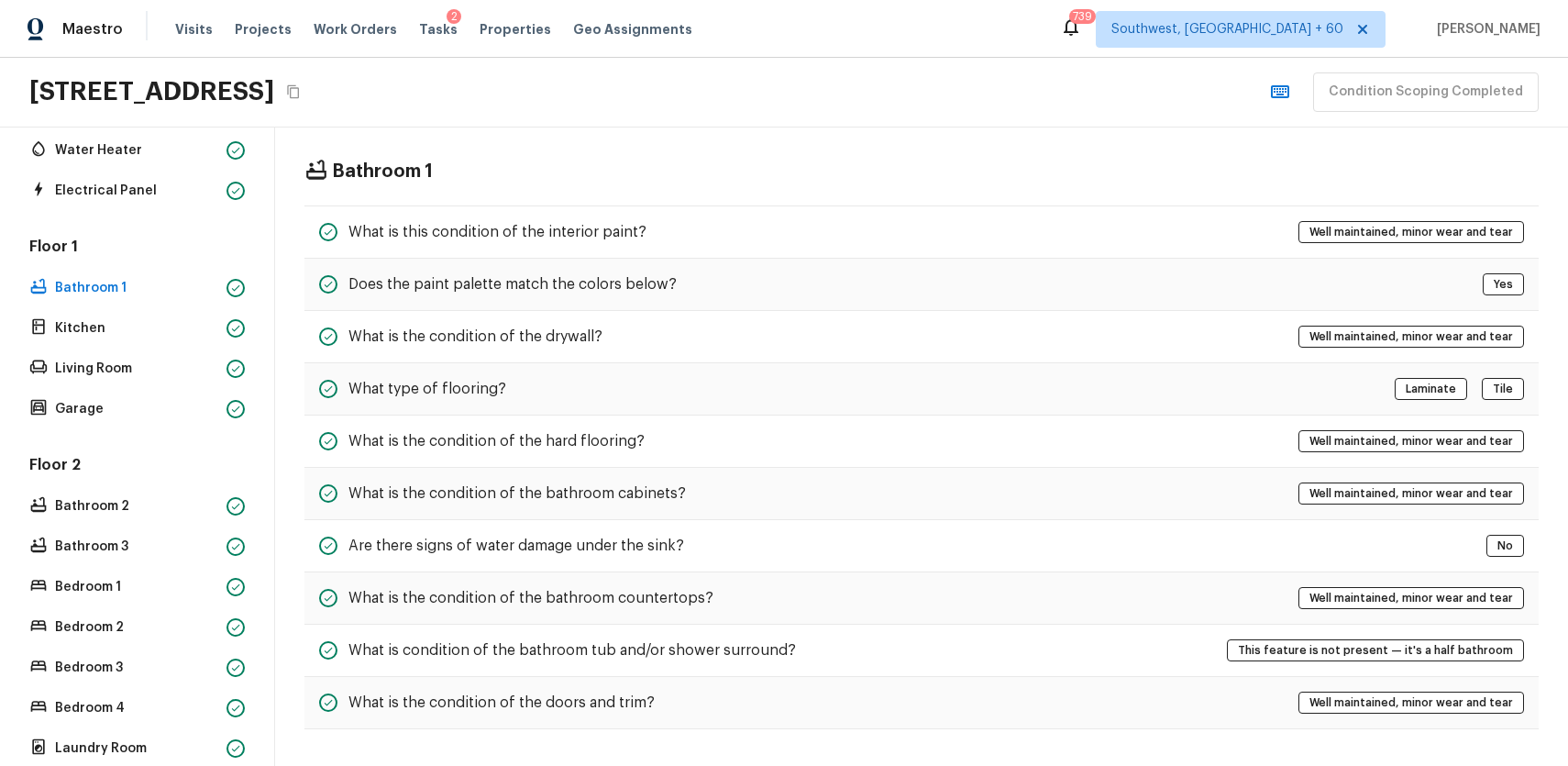
scroll to position [239, 0]
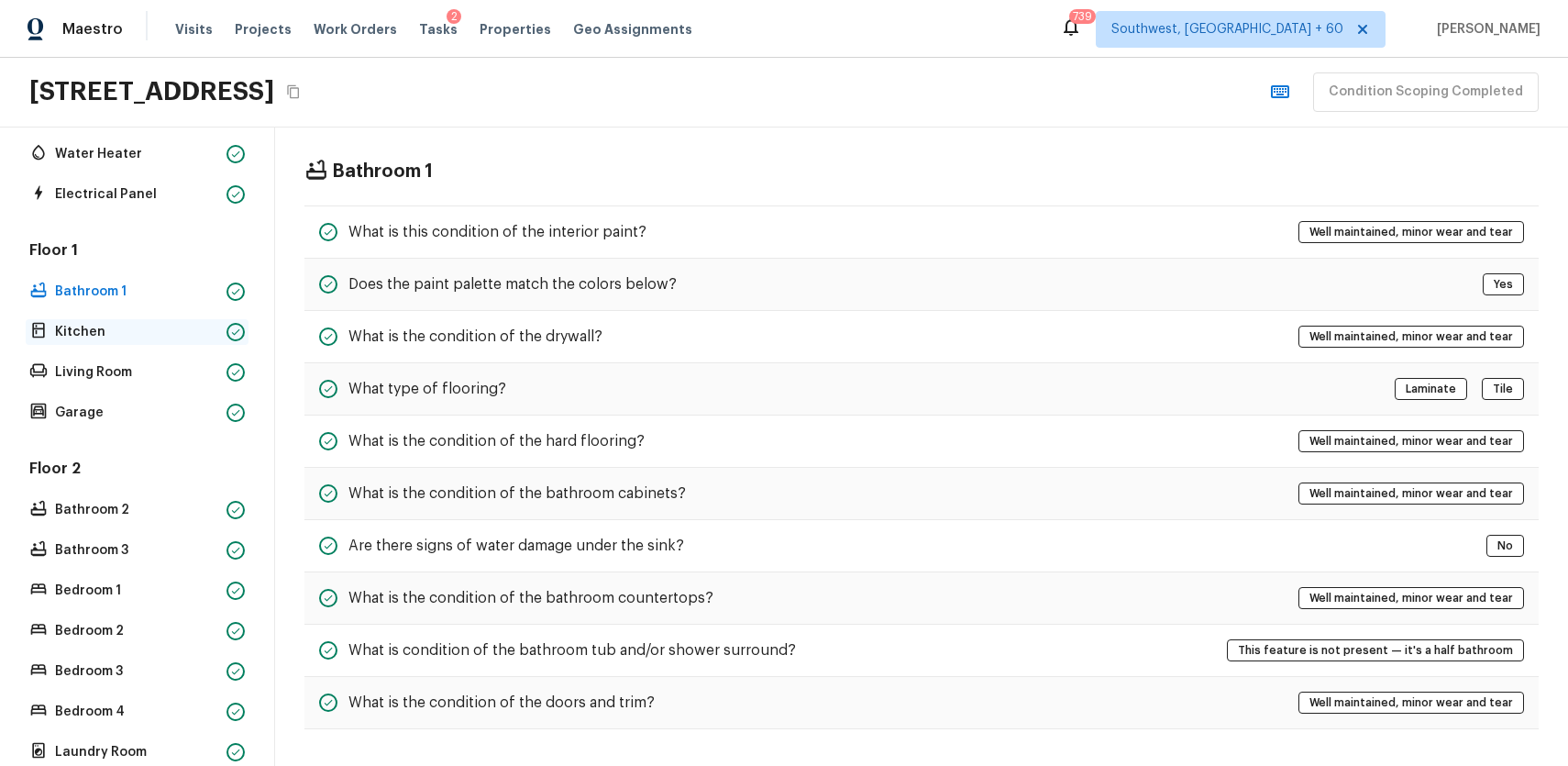
click at [162, 327] on p "Kitchen" at bounding box center [137, 331] width 165 height 18
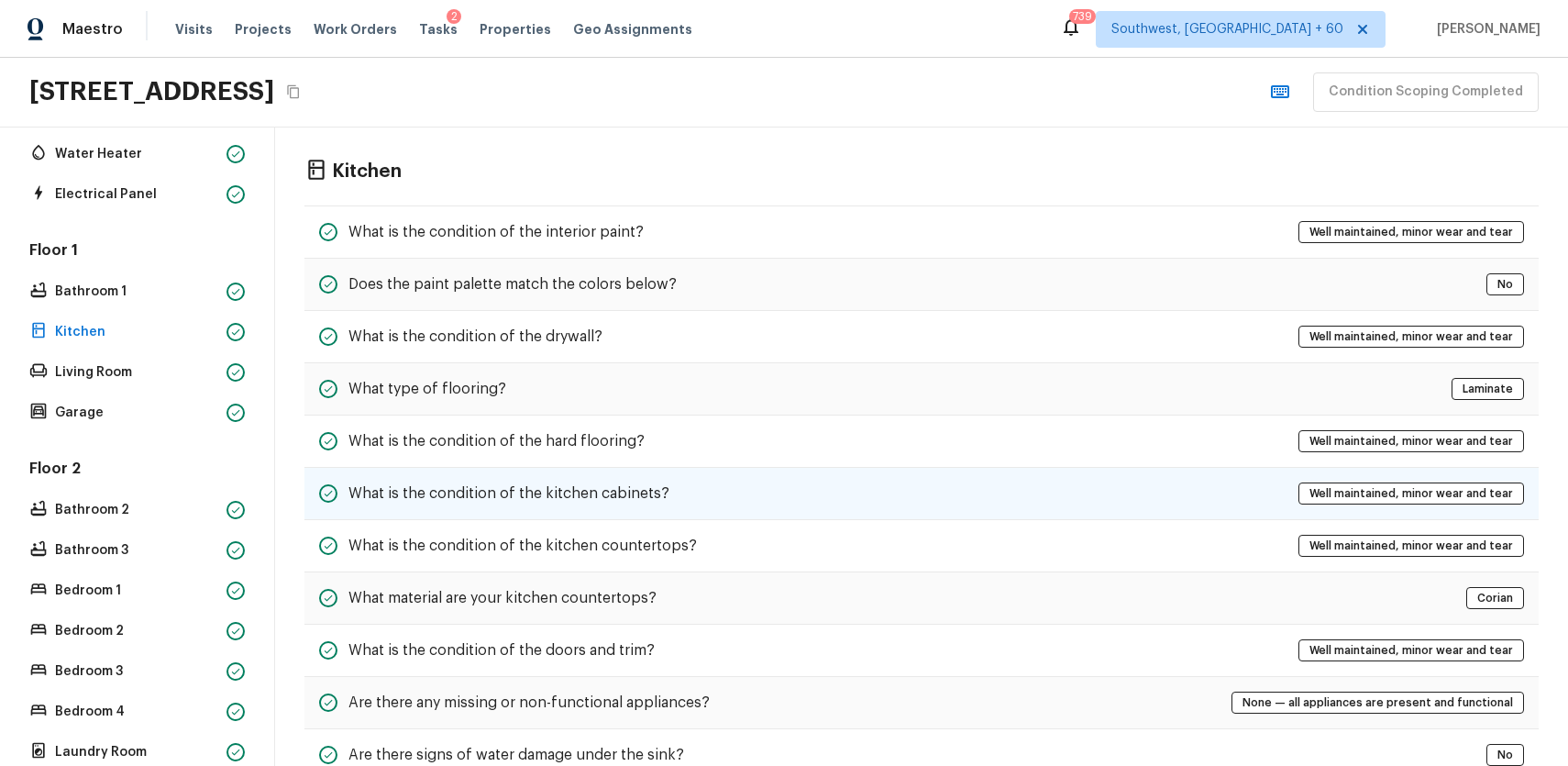
scroll to position [57, 0]
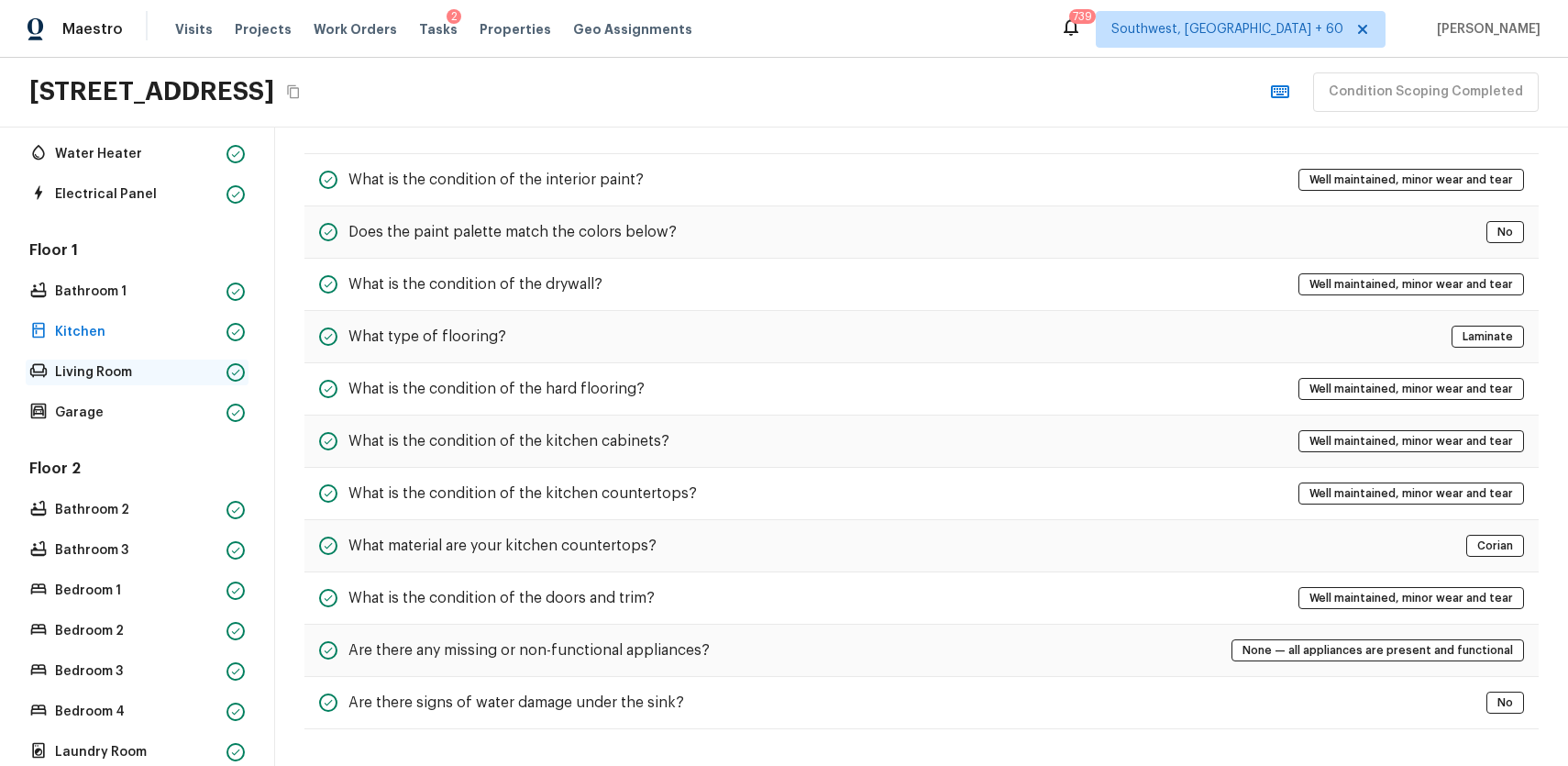
click at [180, 364] on p "Living Room" at bounding box center [137, 372] width 165 height 18
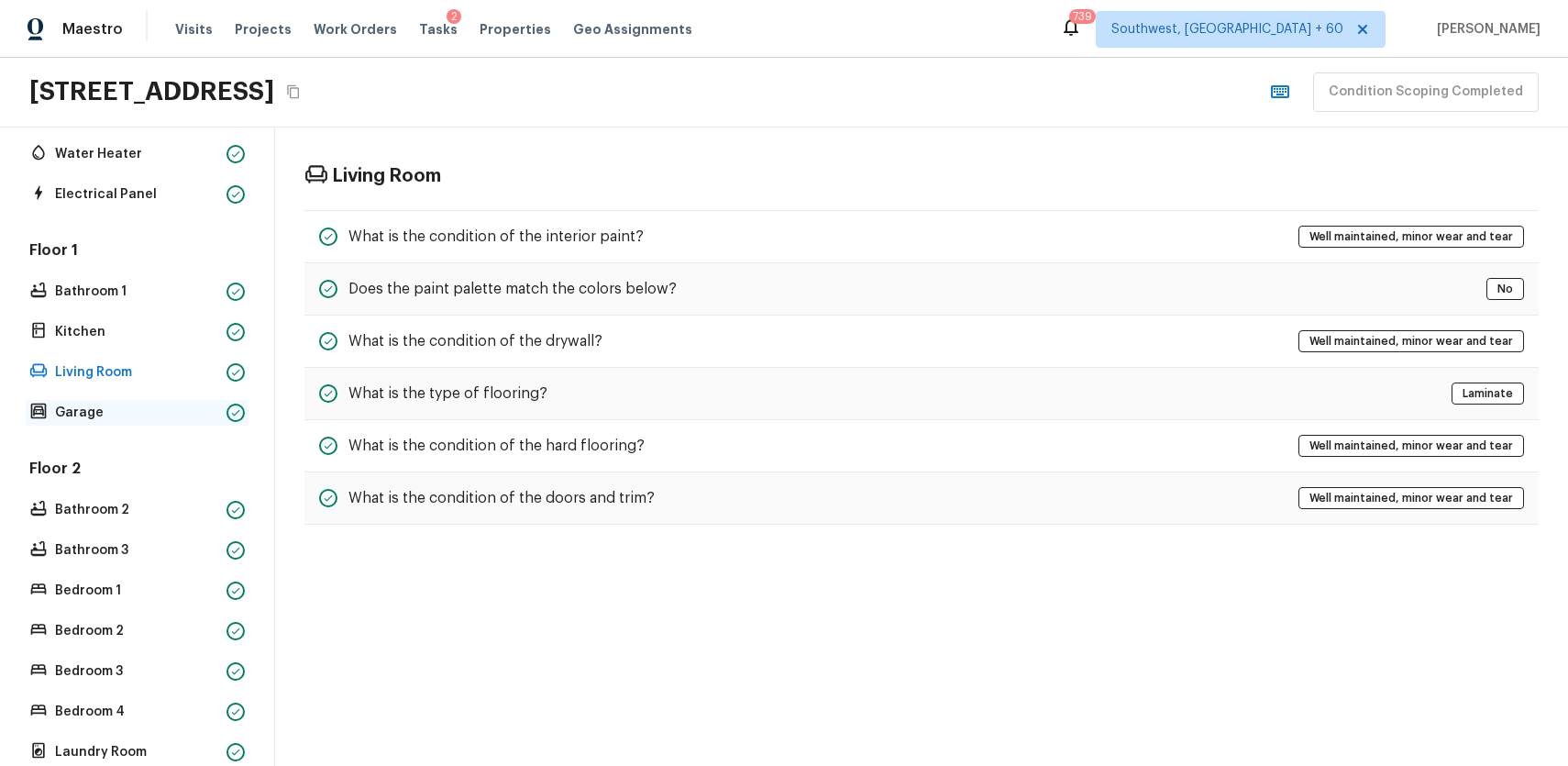
click at [142, 418] on p "Garage" at bounding box center [137, 413] width 165 height 18
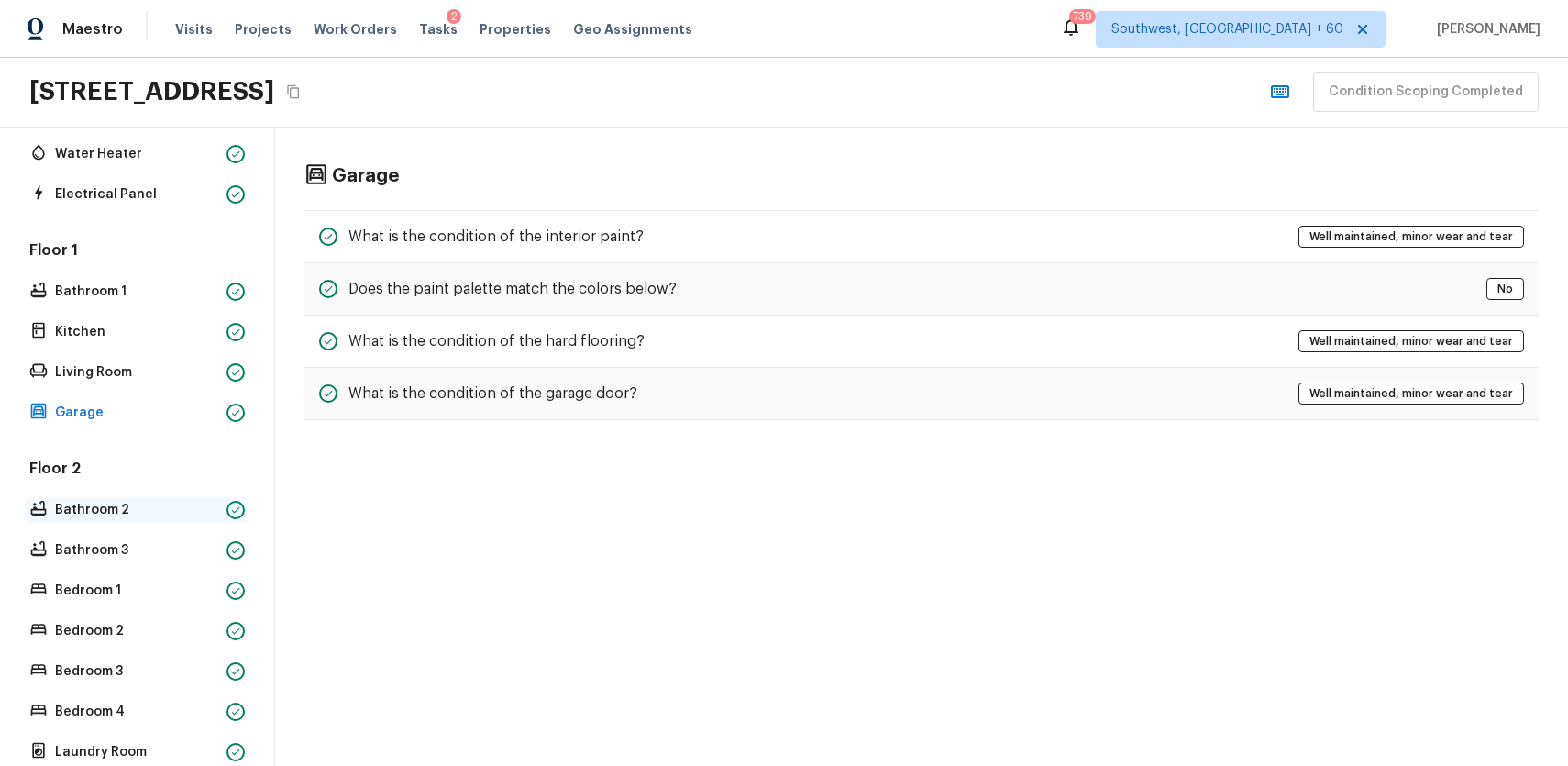
click at [152, 514] on p "Bathroom 2" at bounding box center [137, 510] width 165 height 18
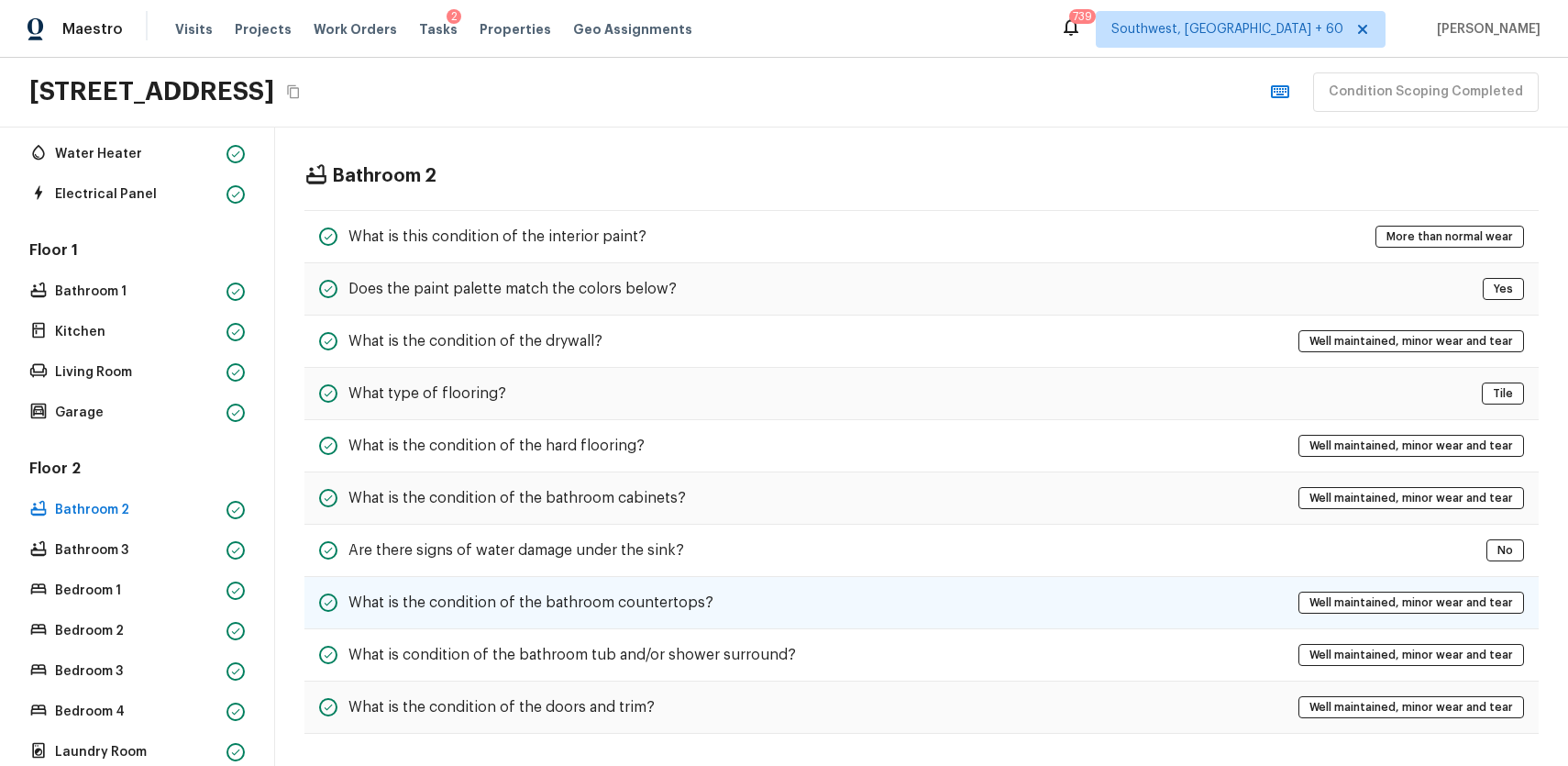
scroll to position [5, 0]
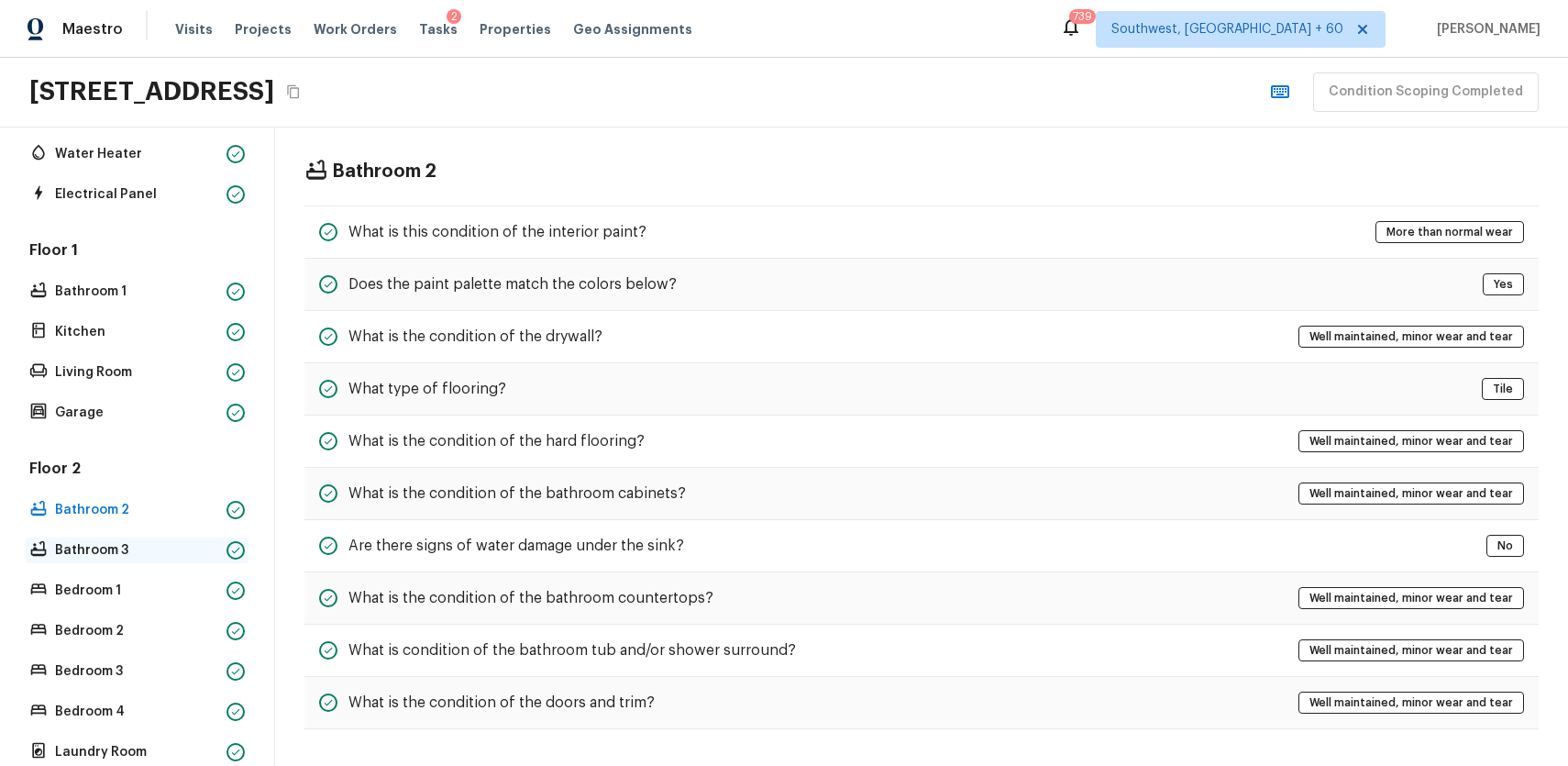
click at [152, 554] on p "Bathroom 3" at bounding box center [137, 551] width 165 height 18
click at [126, 585] on p "Bedroom 1" at bounding box center [137, 590] width 165 height 18
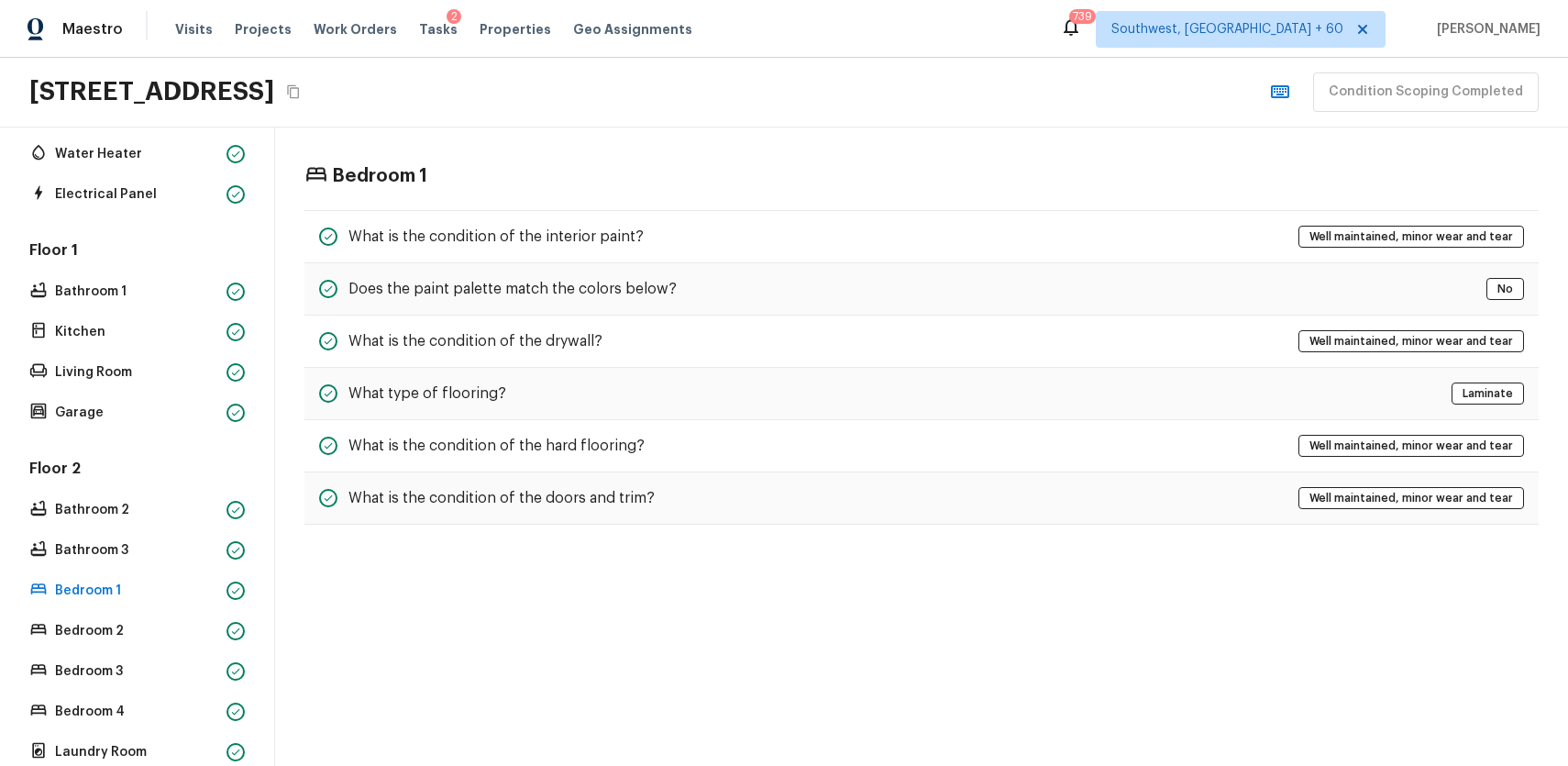
click at [148, 614] on div "Floor 2 Bathroom 2 Bathroom 3 Bedroom 1 Bedroom 2 Bedroom 3 Bedroom 4 Laundry R…" at bounding box center [137, 611] width 223 height 307
click at [138, 626] on p "Bedroom 2" at bounding box center [137, 631] width 165 height 18
click at [119, 685] on div "Floor 2 Bathroom 2 Bathroom 3 Bedroom 1 Bedroom 2 Bedroom 3 Bedroom 4 Laundry R…" at bounding box center [137, 611] width 223 height 307
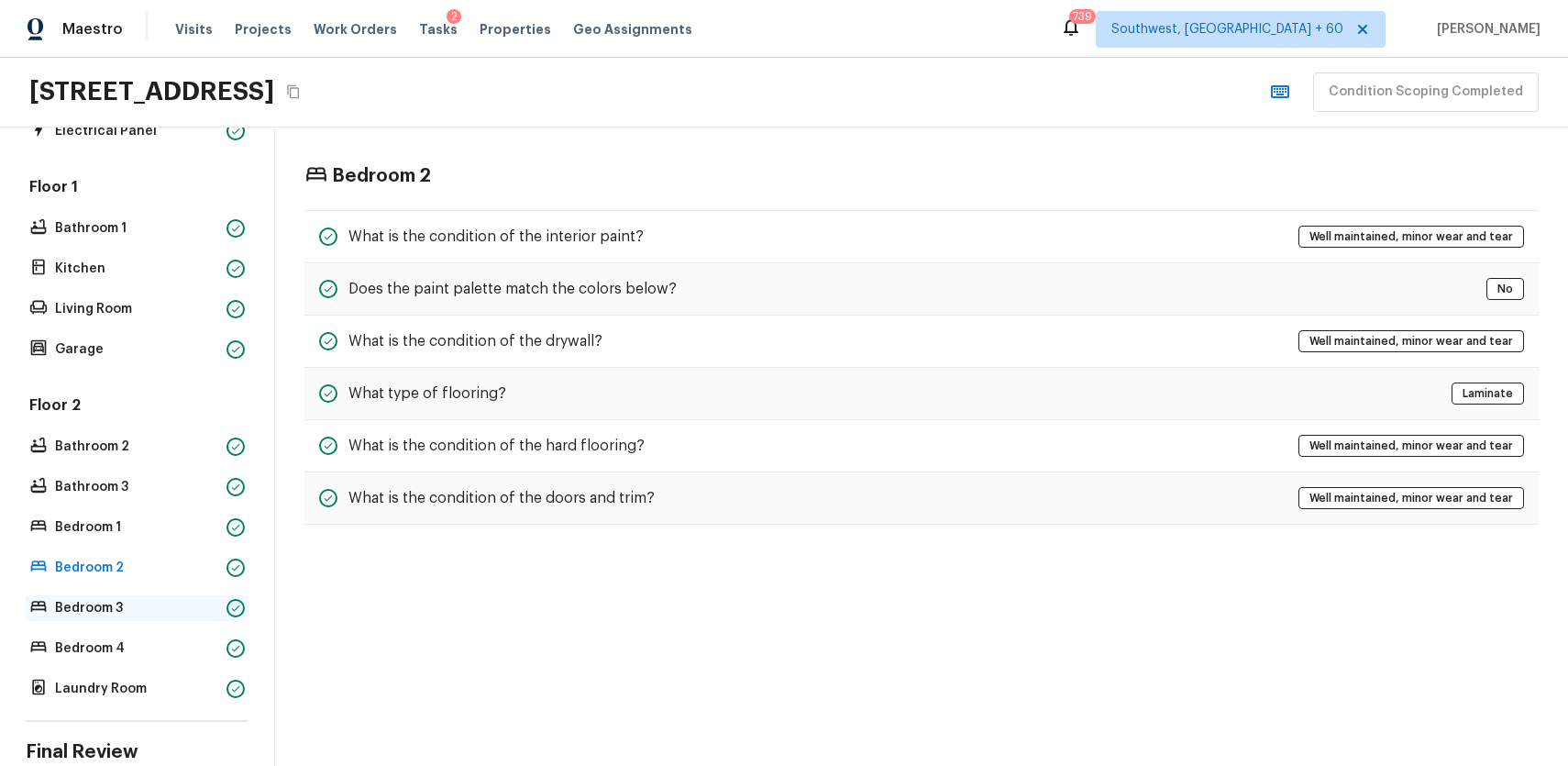
scroll to position [441, 0]
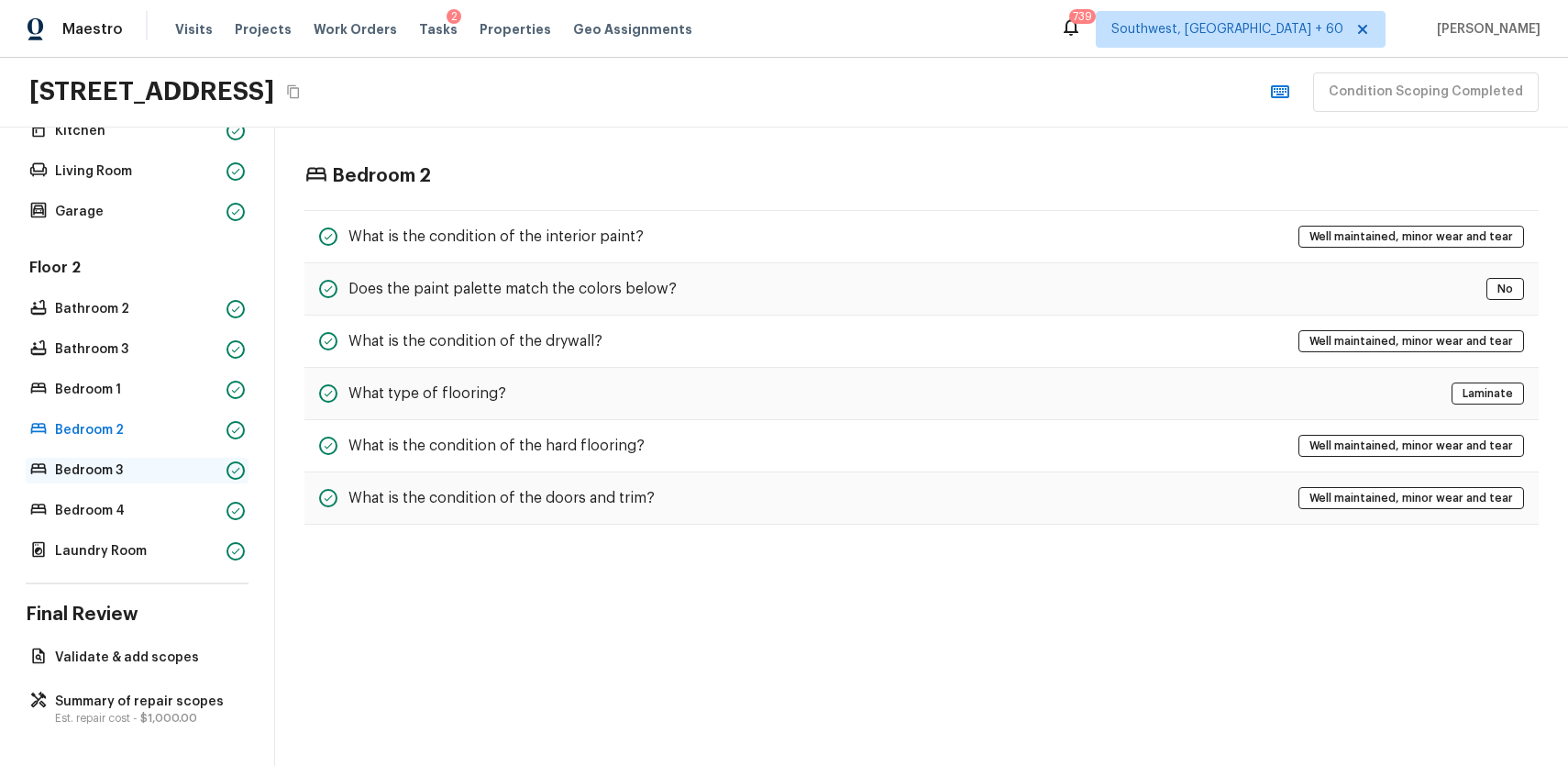
click at [102, 470] on p "Bedroom 3" at bounding box center [137, 470] width 165 height 18
click at [105, 508] on p "Bedroom 4" at bounding box center [137, 511] width 165 height 18
click at [124, 543] on p "Laundry Room" at bounding box center [137, 551] width 165 height 18
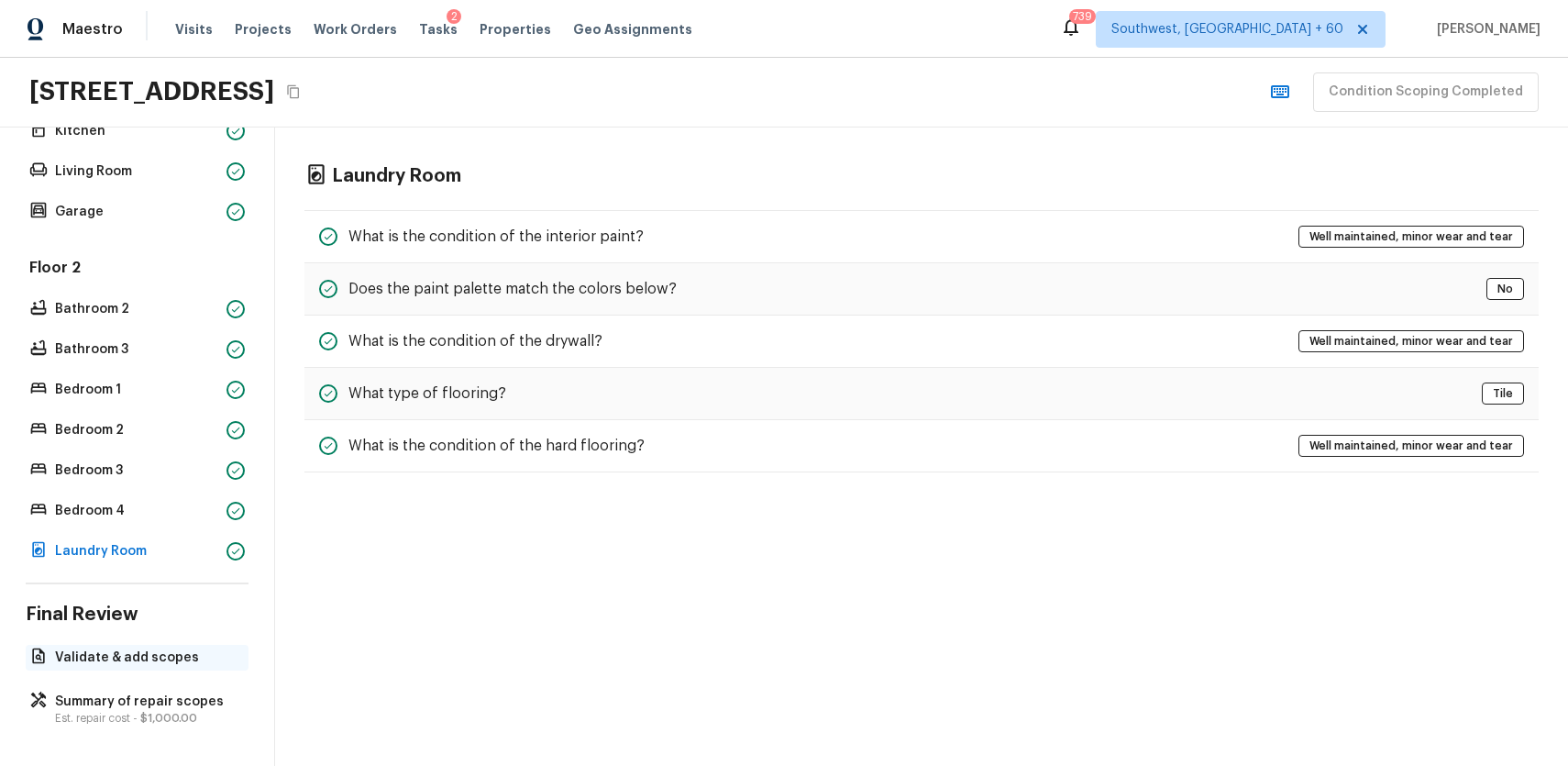
click at [106, 661] on p "Validate & add scopes" at bounding box center [146, 658] width 182 height 18
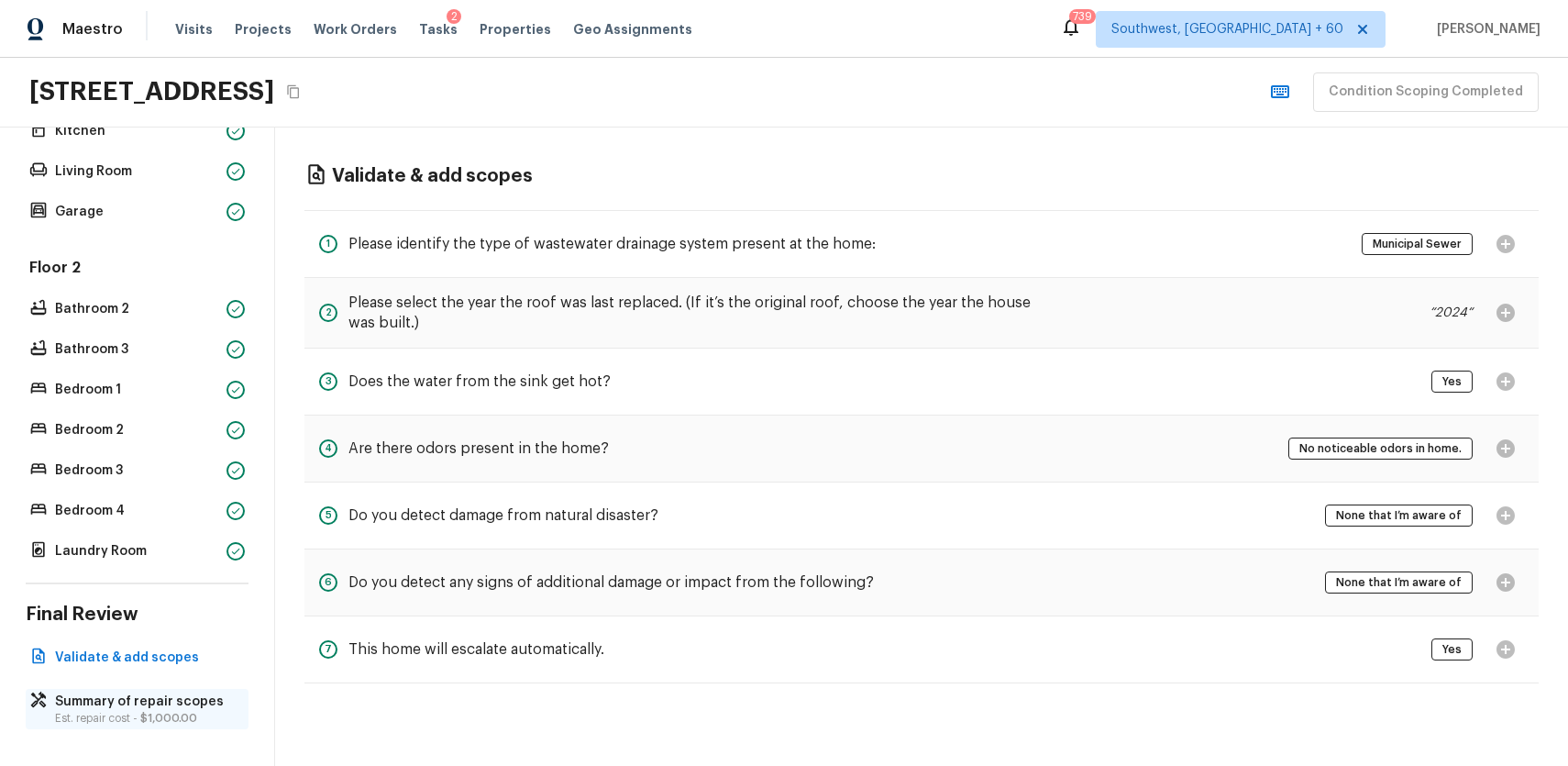
click at [152, 699] on p "Summary of repair scopes" at bounding box center [146, 702] width 182 height 18
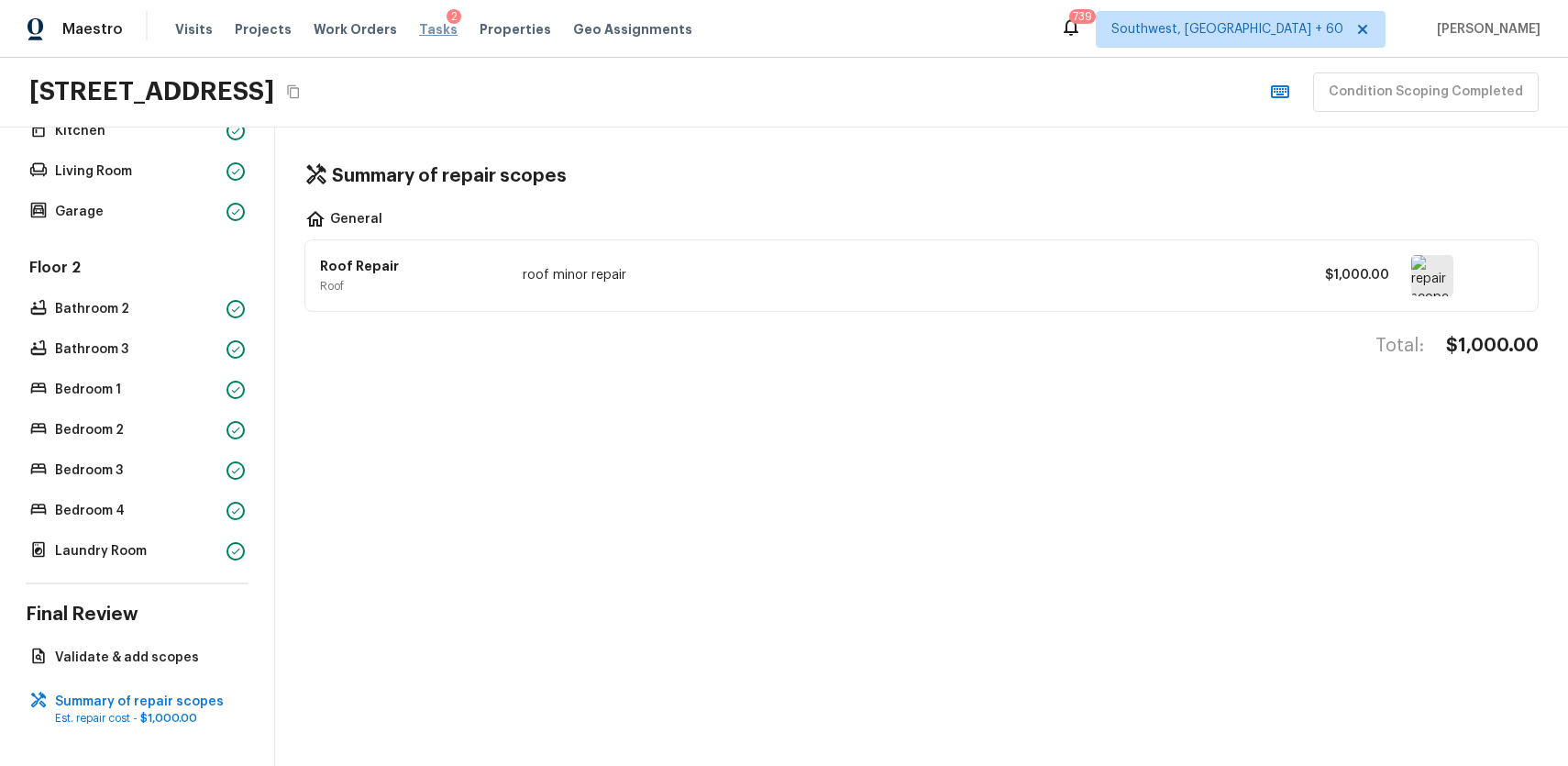
click at [420, 31] on span "Tasks" at bounding box center [438, 29] width 39 height 13
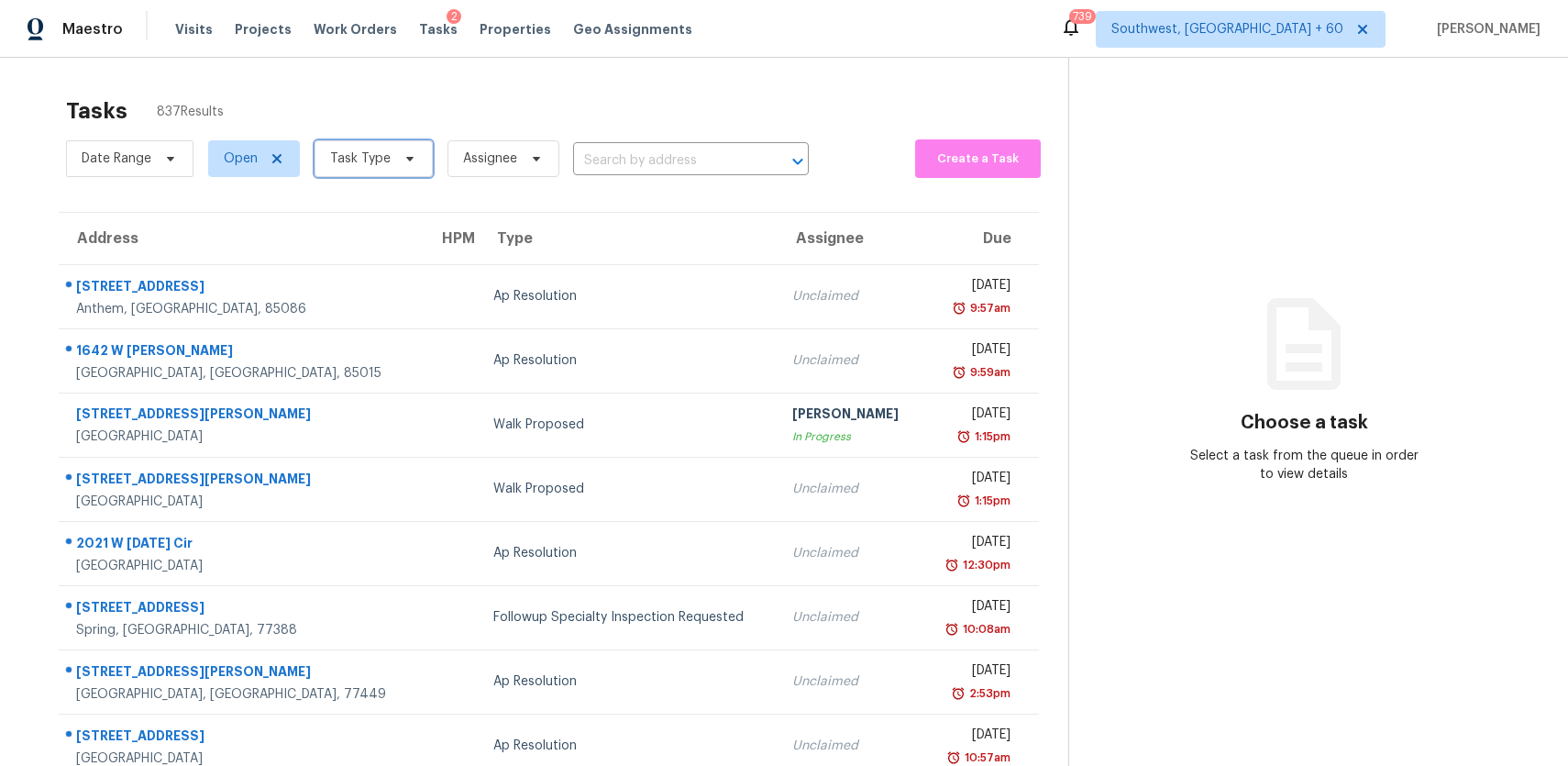
click at [384, 163] on span "Task Type" at bounding box center [360, 159] width 60 height 18
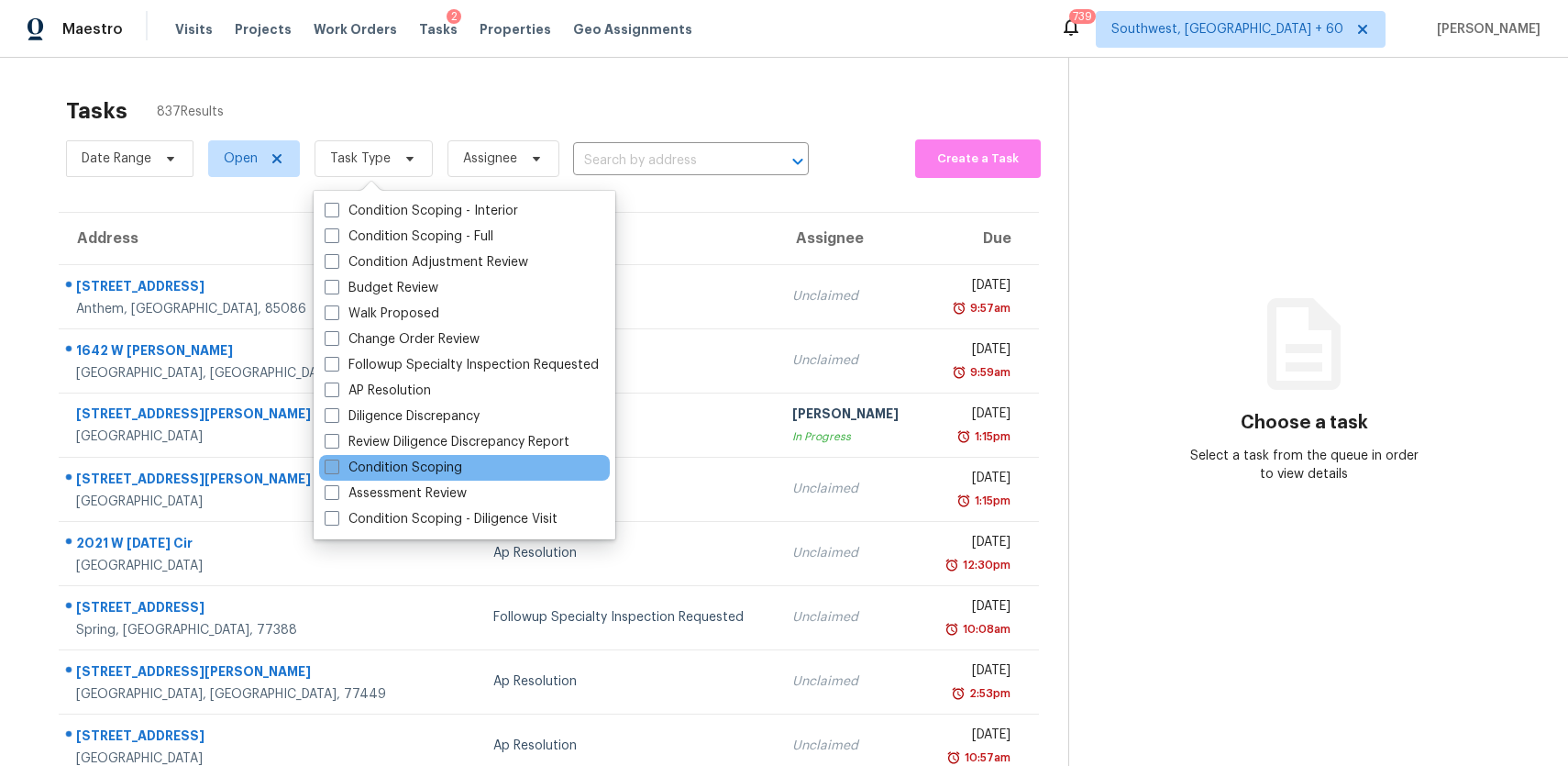
click at [420, 459] on label "Condition Scoping" at bounding box center [393, 467] width 138 height 18
click at [336, 459] on input "Condition Scoping" at bounding box center [330, 464] width 12 height 12
checkbox input "true"
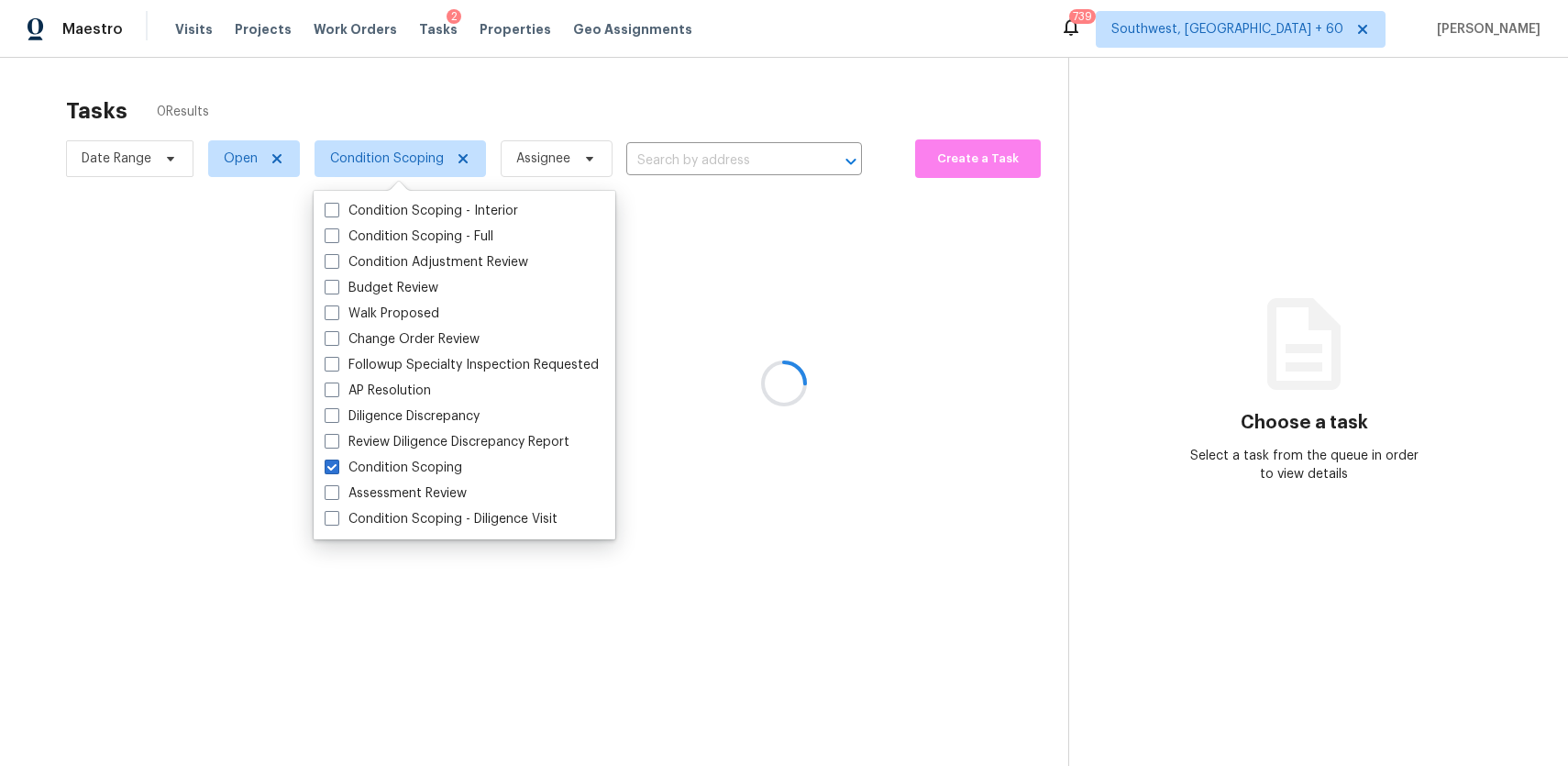
click at [709, 71] on div at bounding box center [784, 383] width 1568 height 766
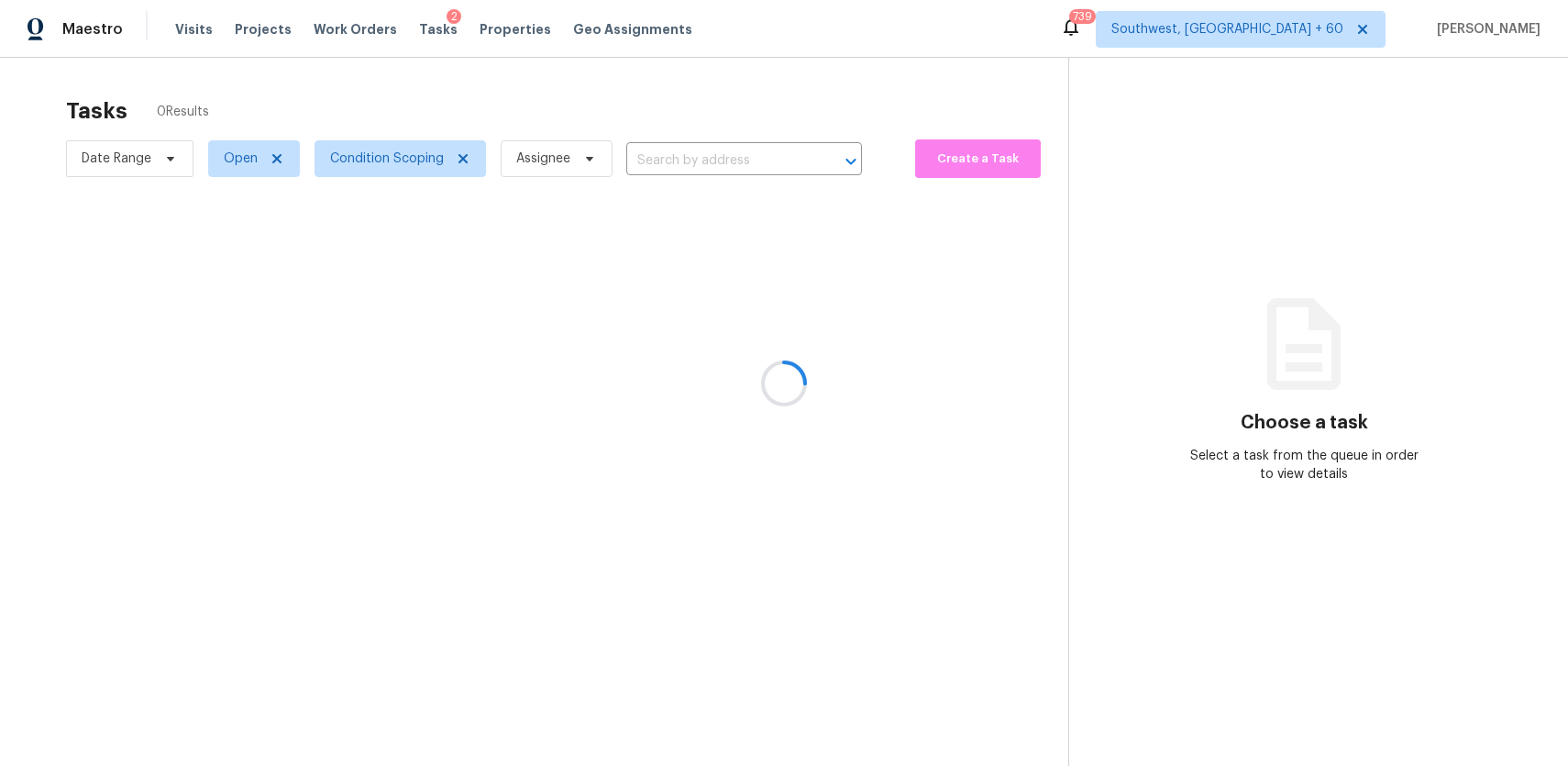
click at [728, 86] on div at bounding box center [784, 383] width 1568 height 766
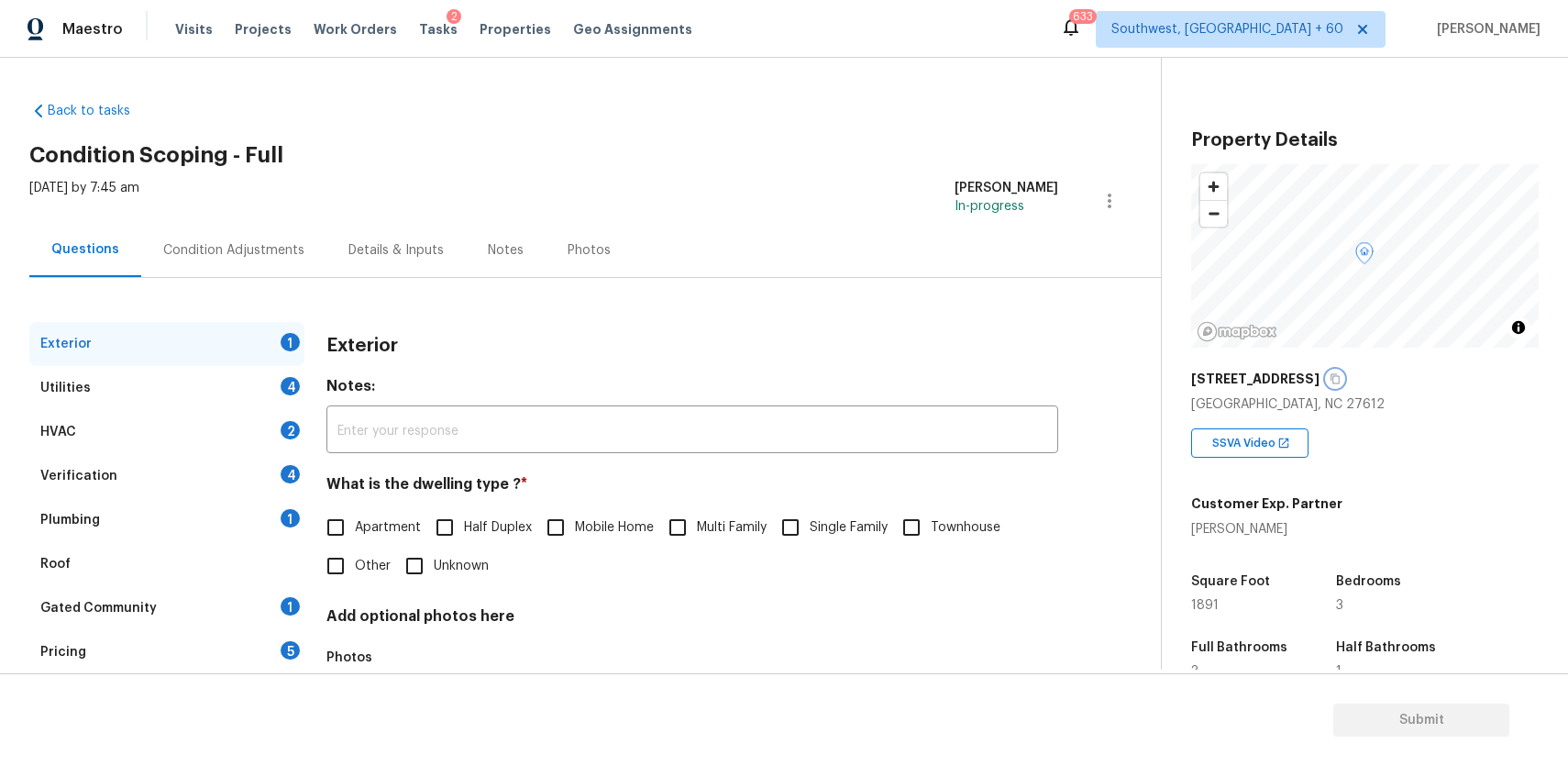
scroll to position [117, 0]
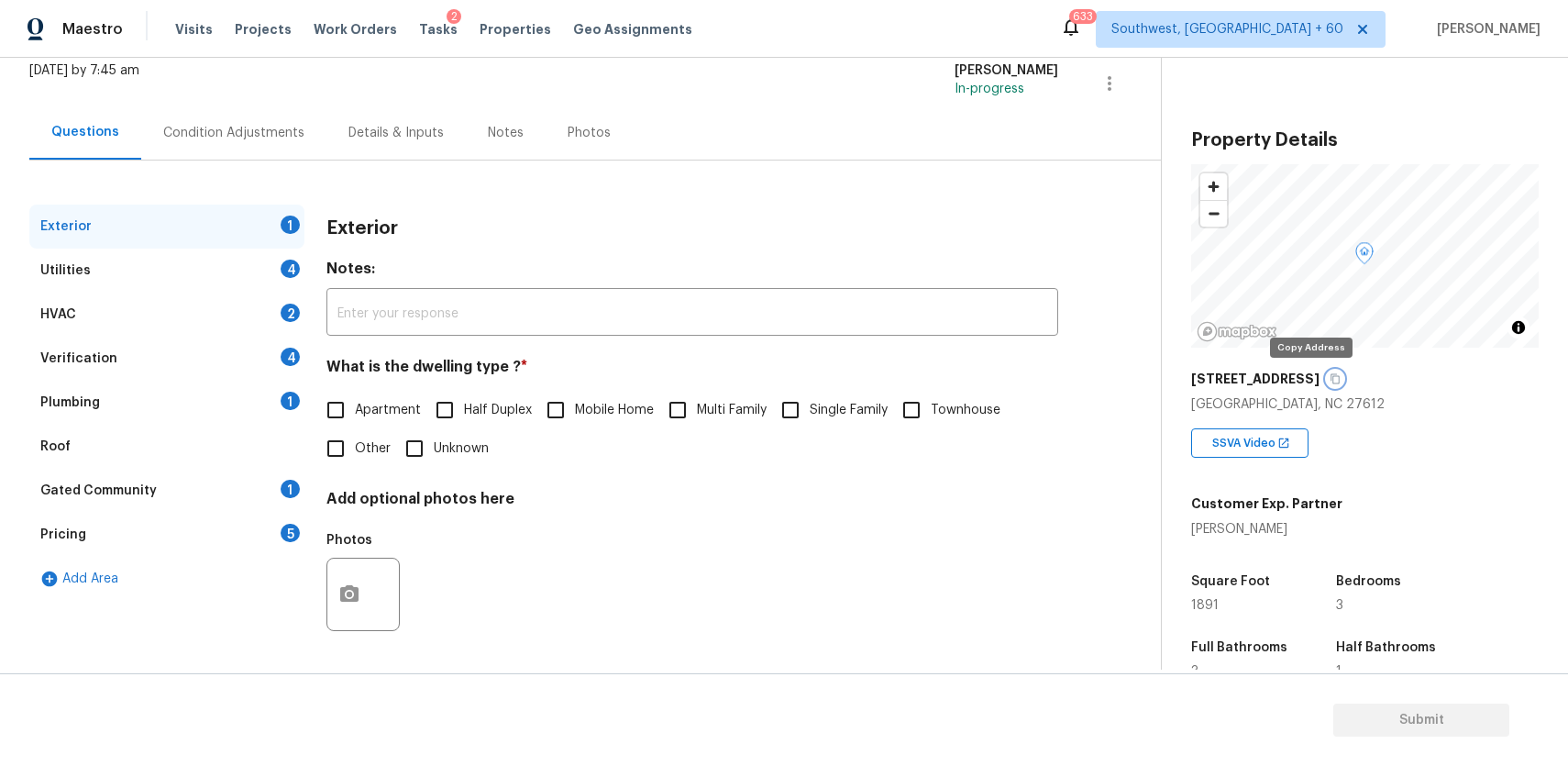
click at [1330, 374] on icon "button" at bounding box center [1335, 378] width 11 height 11
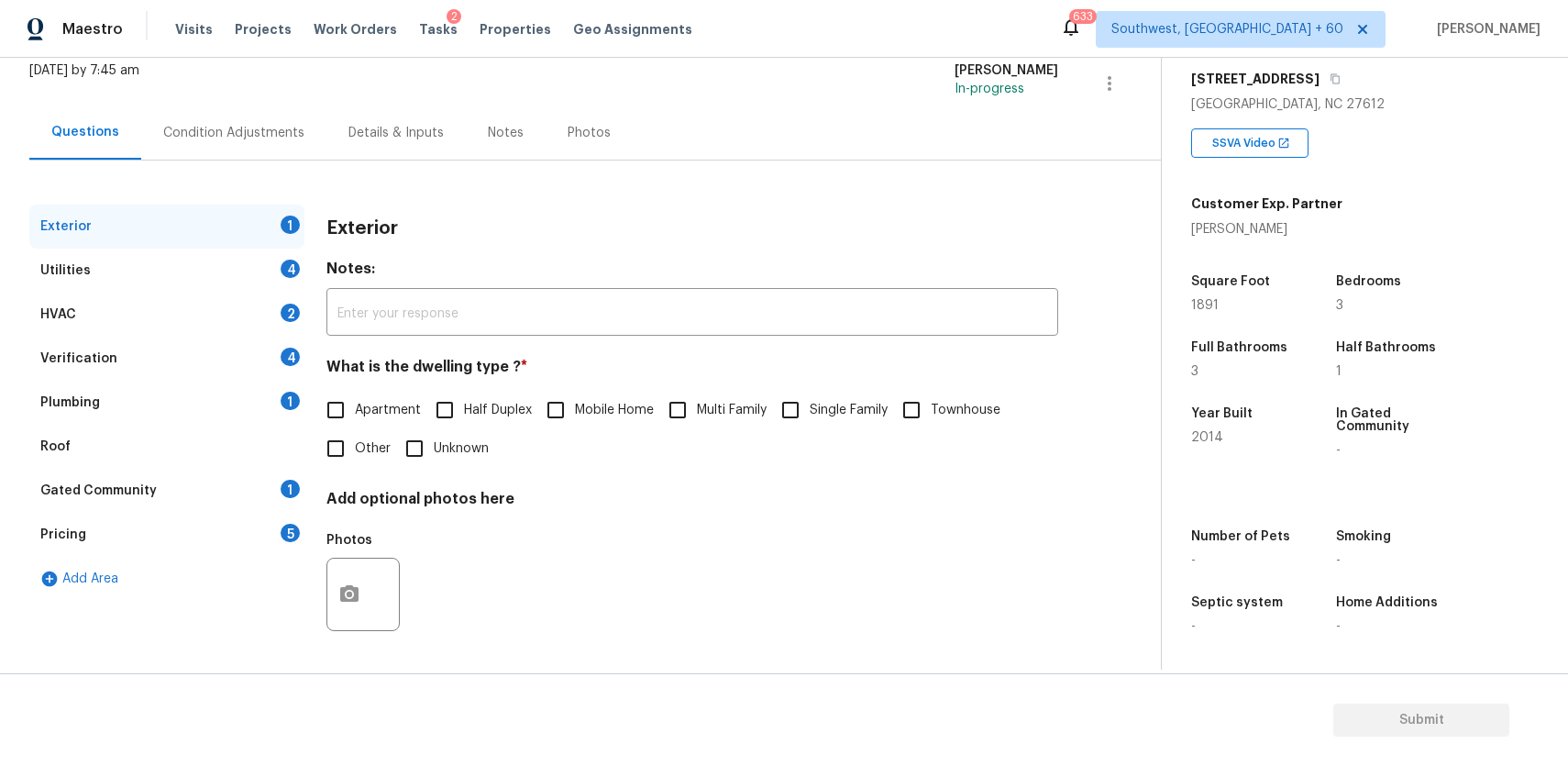
click at [784, 398] on input "Single Family" at bounding box center [790, 410] width 39 height 39
checkbox input "true"
click at [163, 262] on div "Utilities 4" at bounding box center [167, 271] width 275 height 44
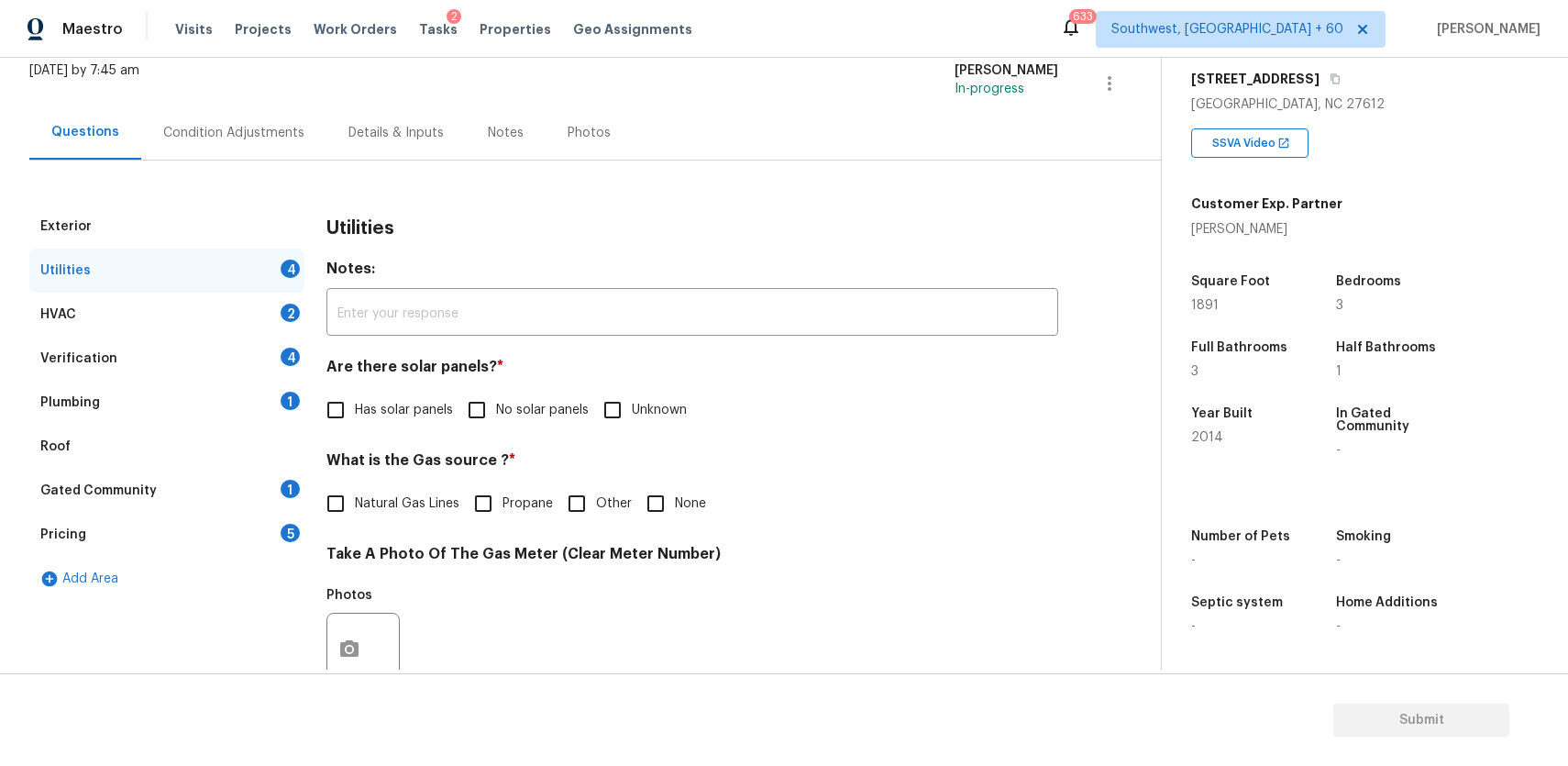
click at [521, 422] on label "No solar panels" at bounding box center [523, 410] width 131 height 39
click at [496, 422] on input "No solar panels" at bounding box center [476, 410] width 39 height 39
checkbox input "true"
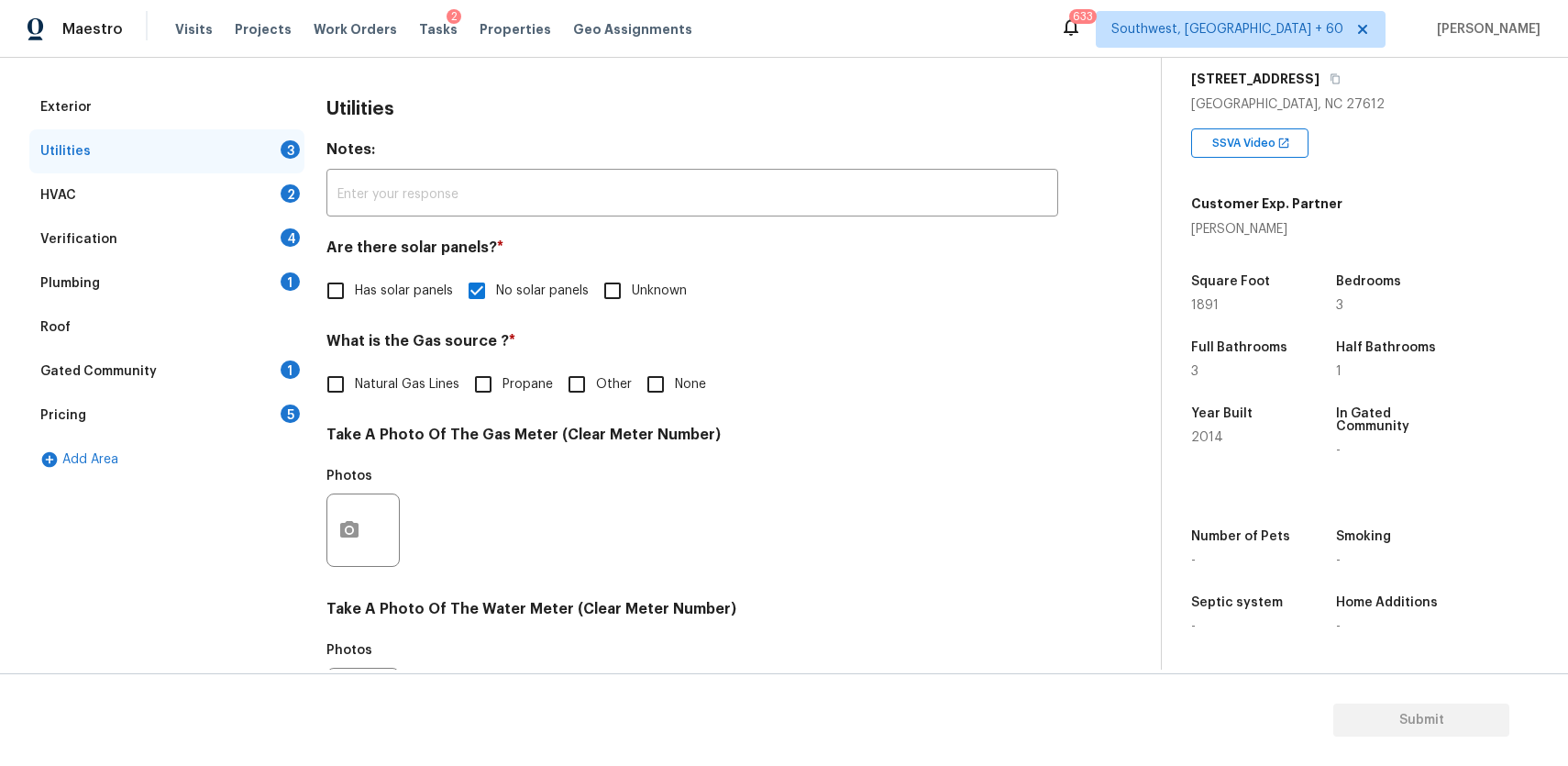
scroll to position [361, 0]
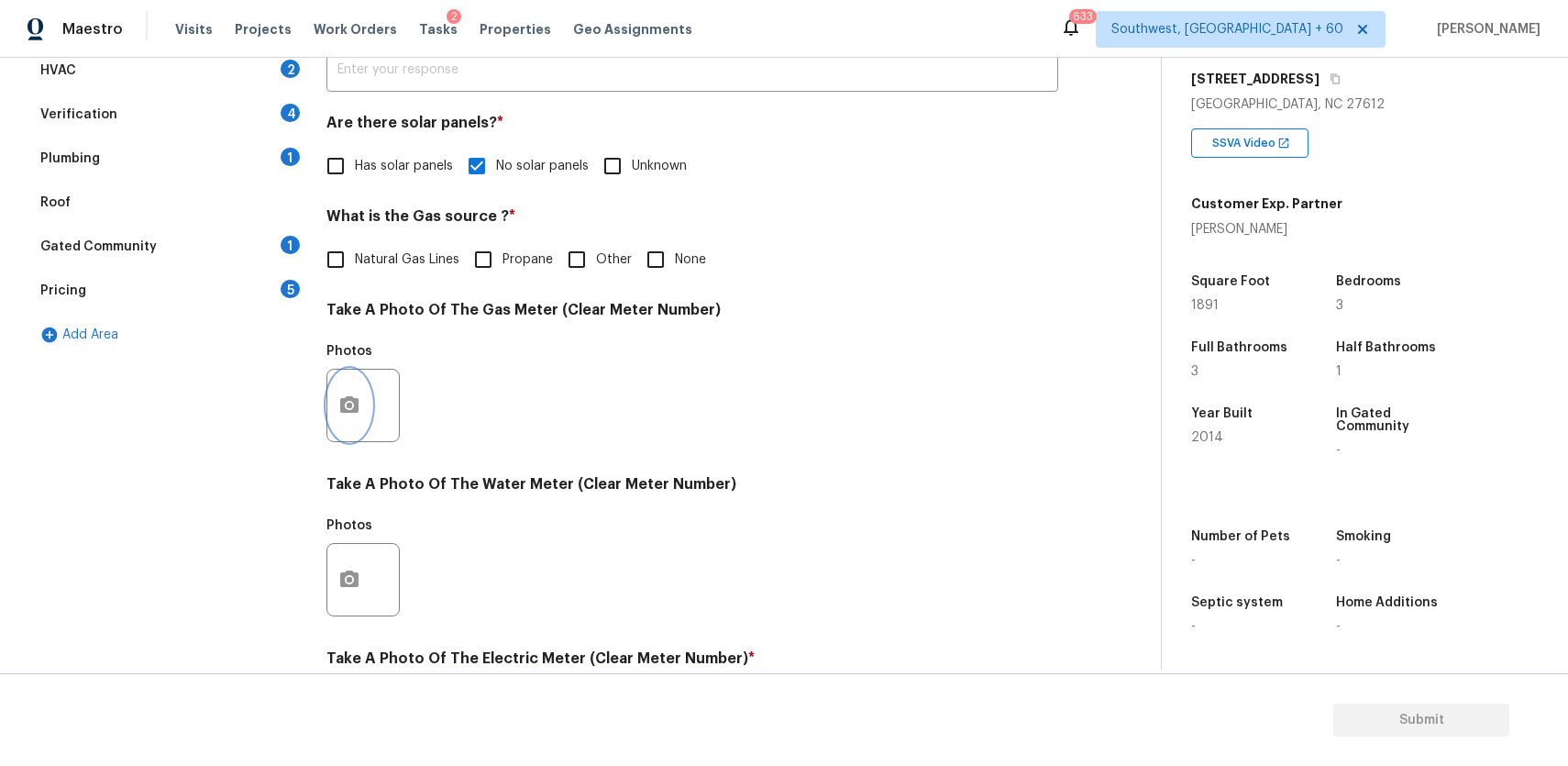
click at [359, 386] on button "button" at bounding box center [349, 406] width 44 height 71
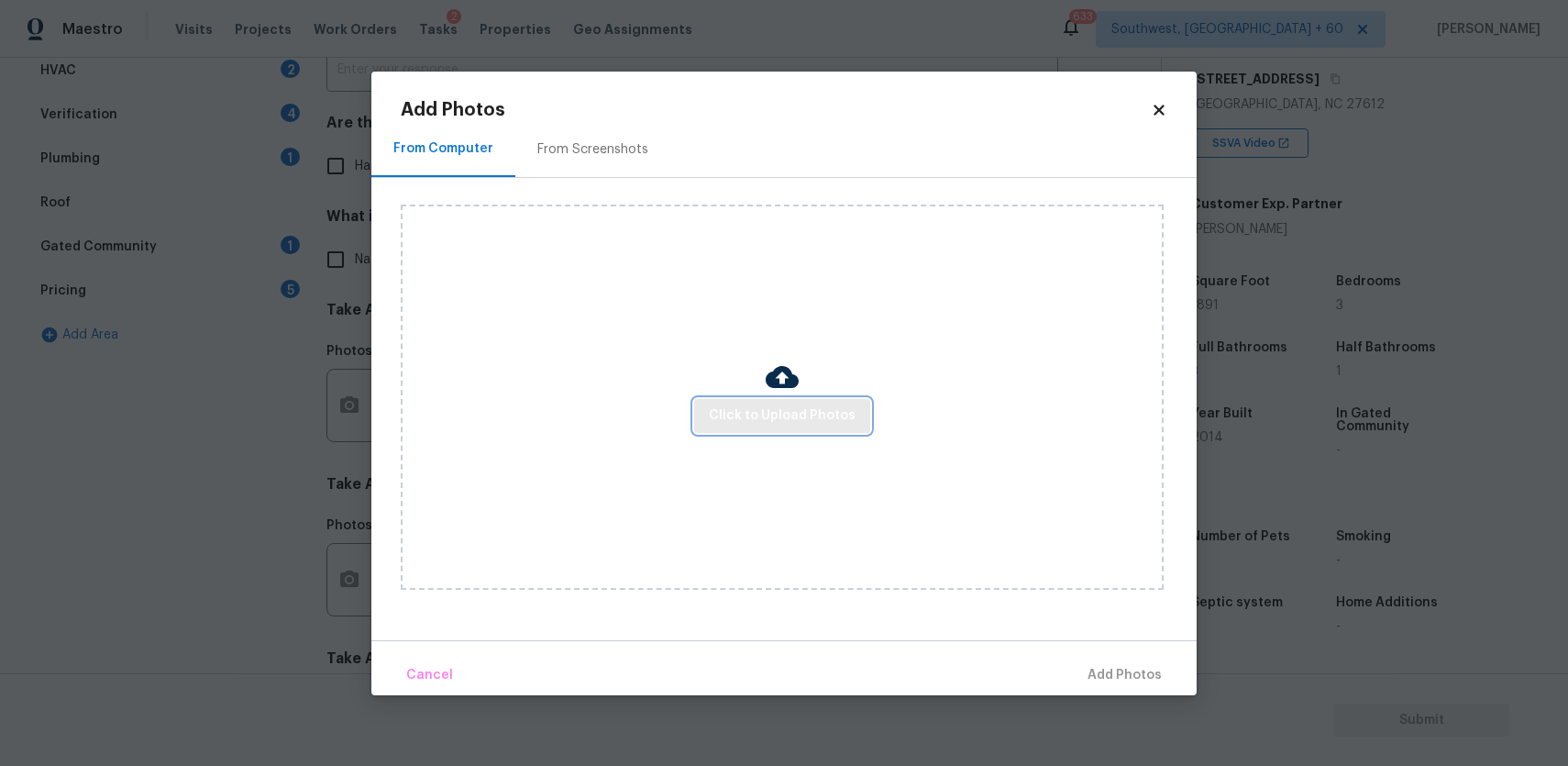
click at [754, 427] on span "Click to Upload Photos" at bounding box center [783, 416] width 147 height 23
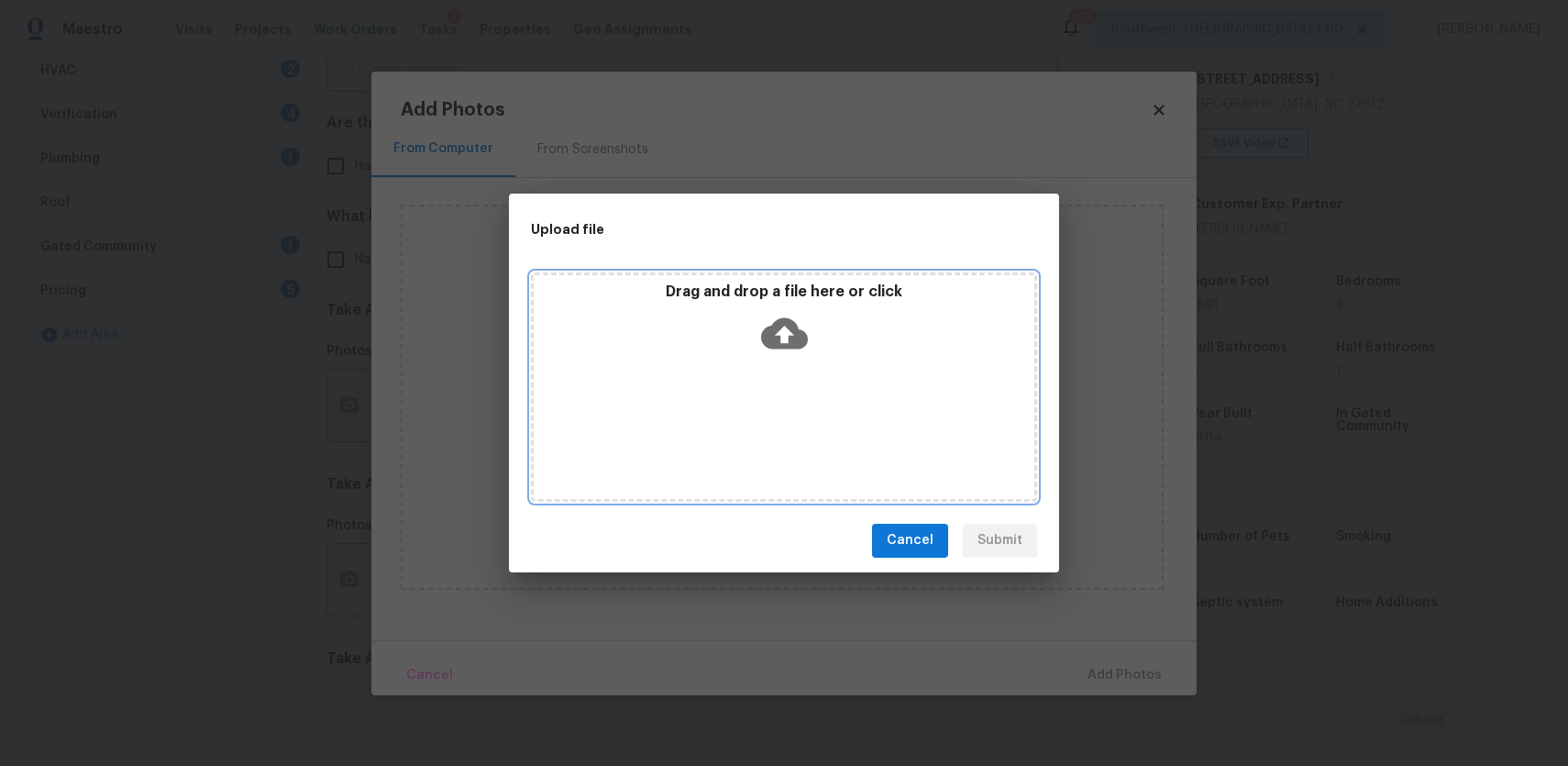
click at [754, 427] on div "Drag and drop a file here or click" at bounding box center [784, 387] width 506 height 229
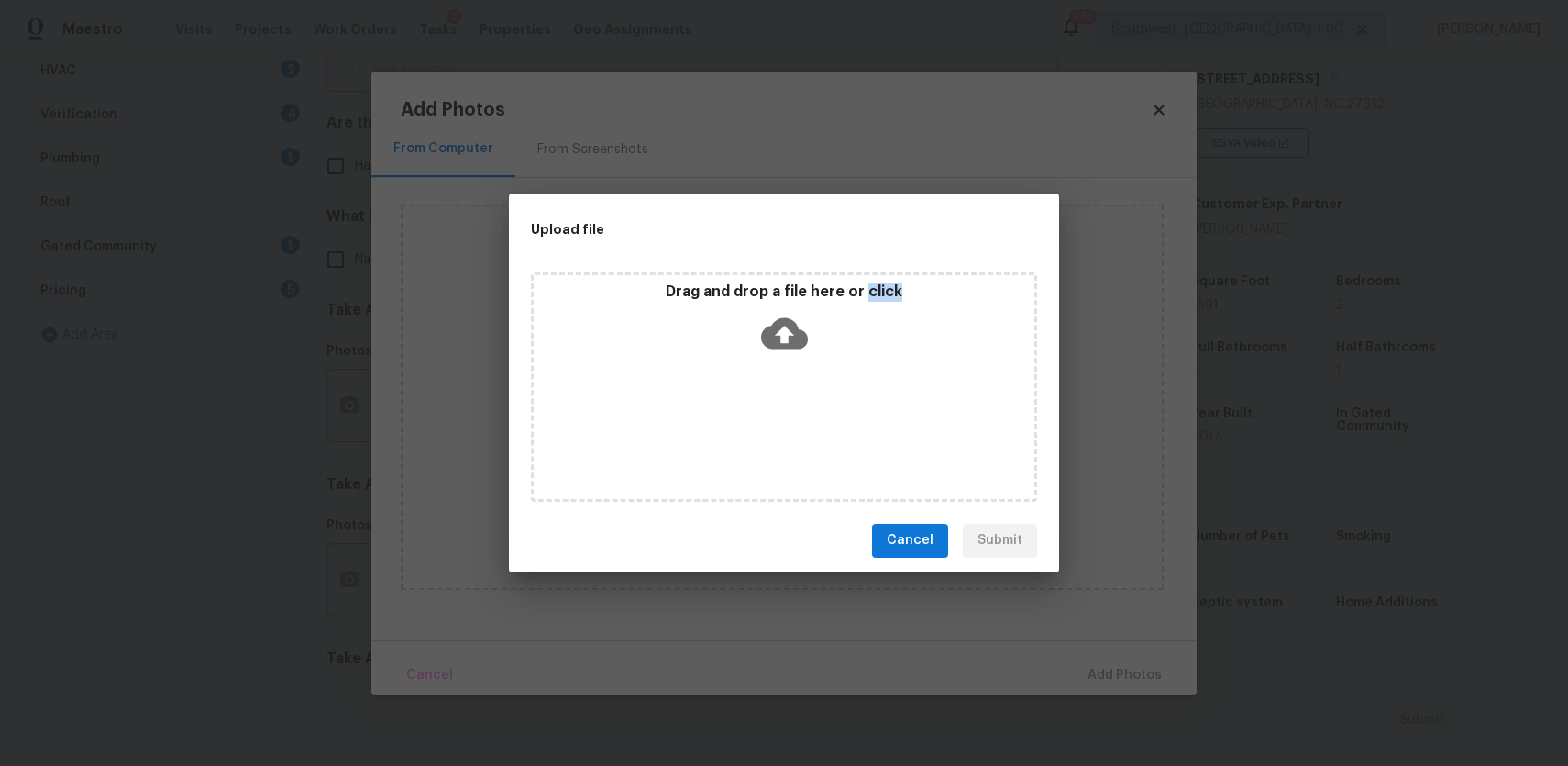
click at [811, 384] on div "Drag and drop a file here or click" at bounding box center [784, 387] width 506 height 229
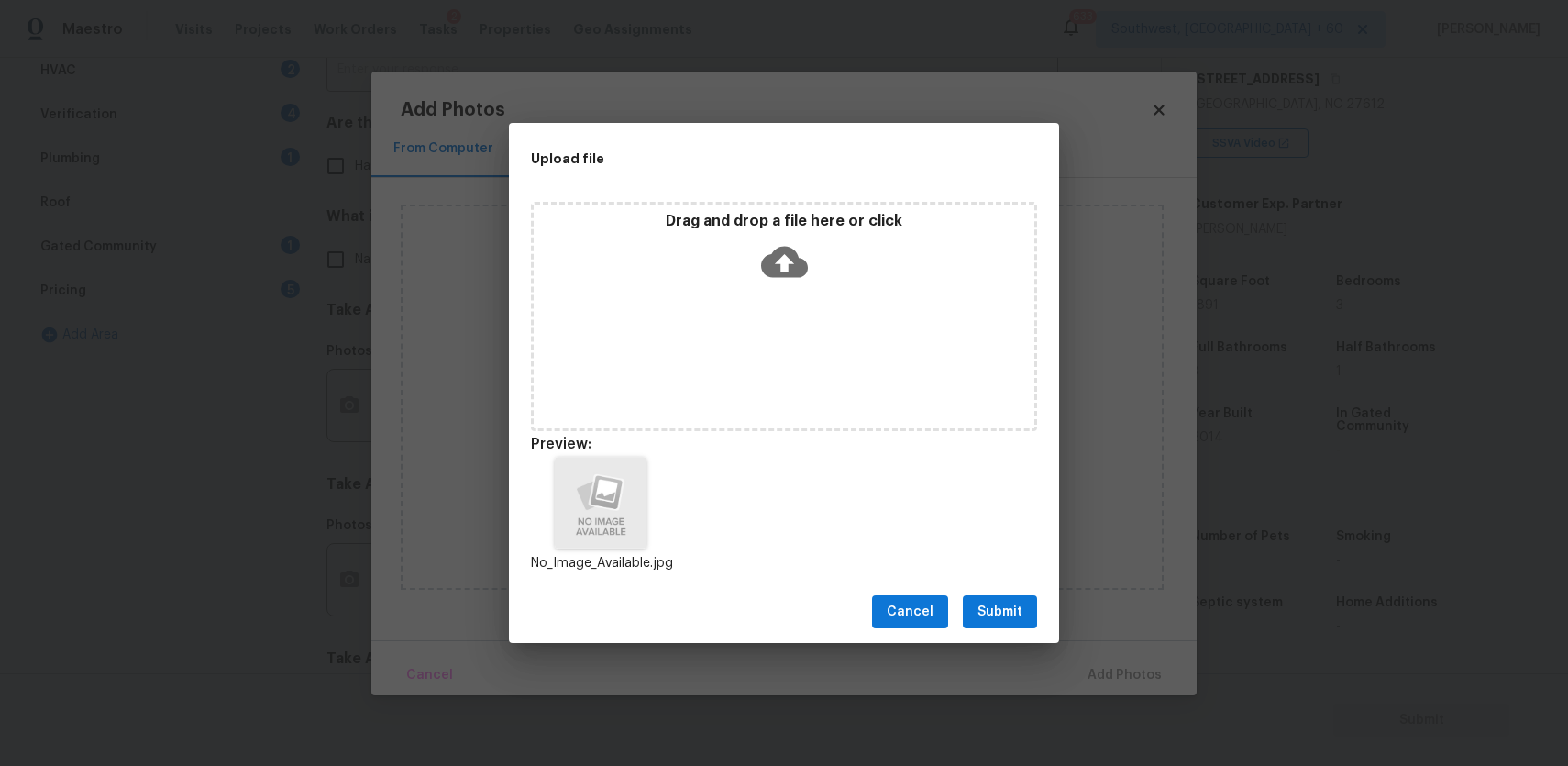
click at [1004, 620] on span "Submit" at bounding box center [1000, 612] width 45 height 23
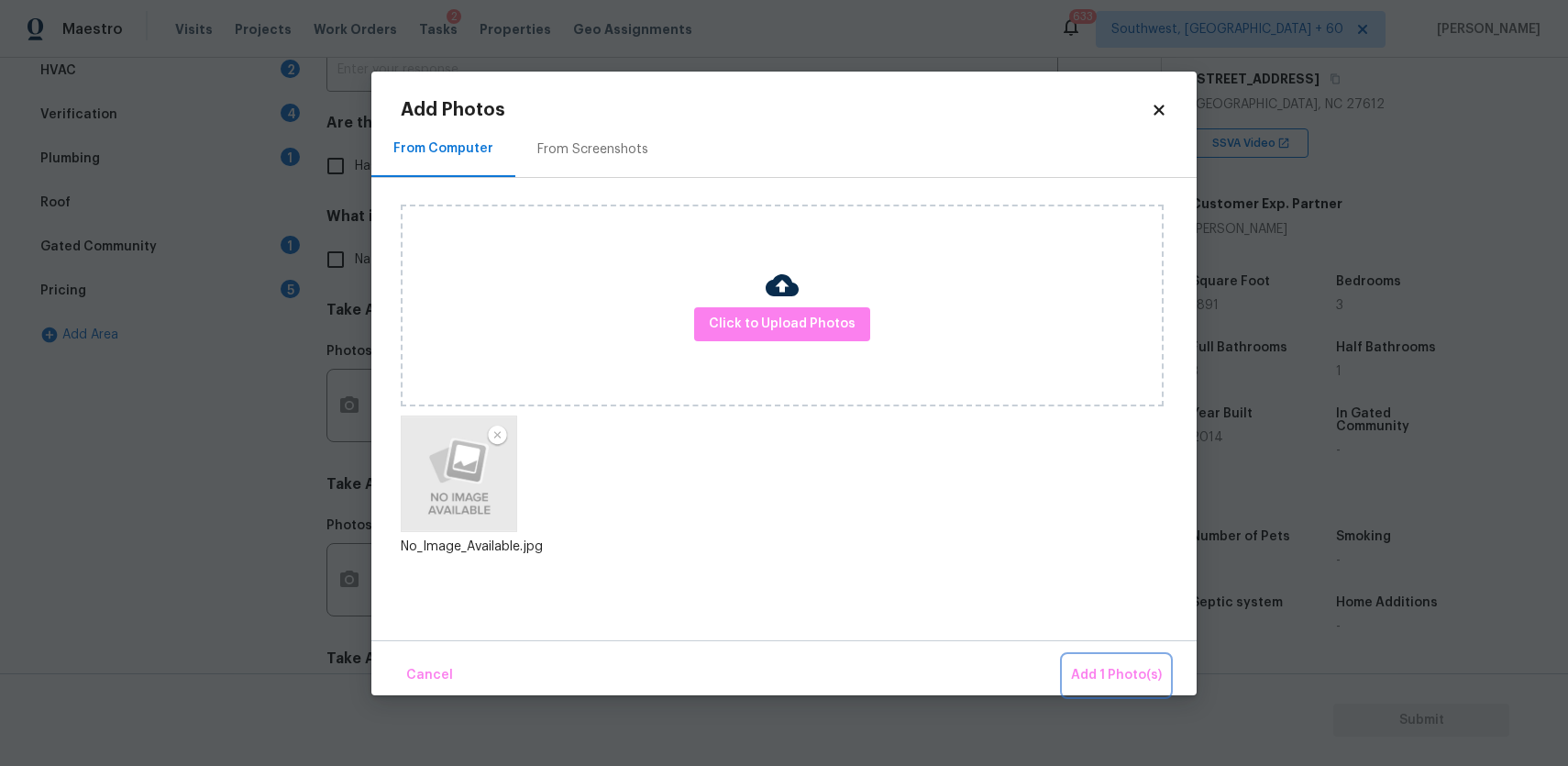
click at [1129, 661] on button "Add 1 Photo(s)" at bounding box center [1117, 676] width 105 height 40
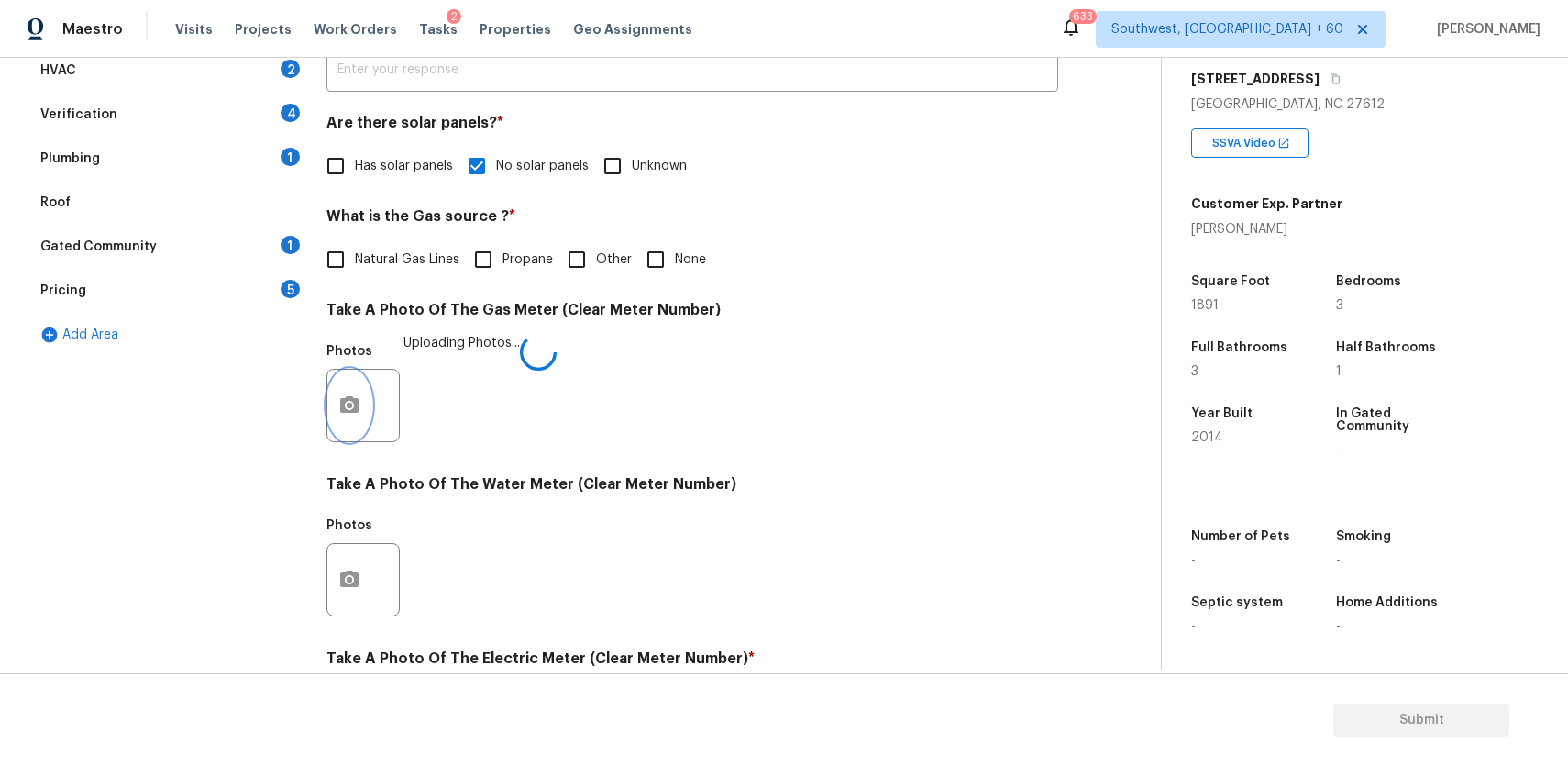
scroll to position [615, 0]
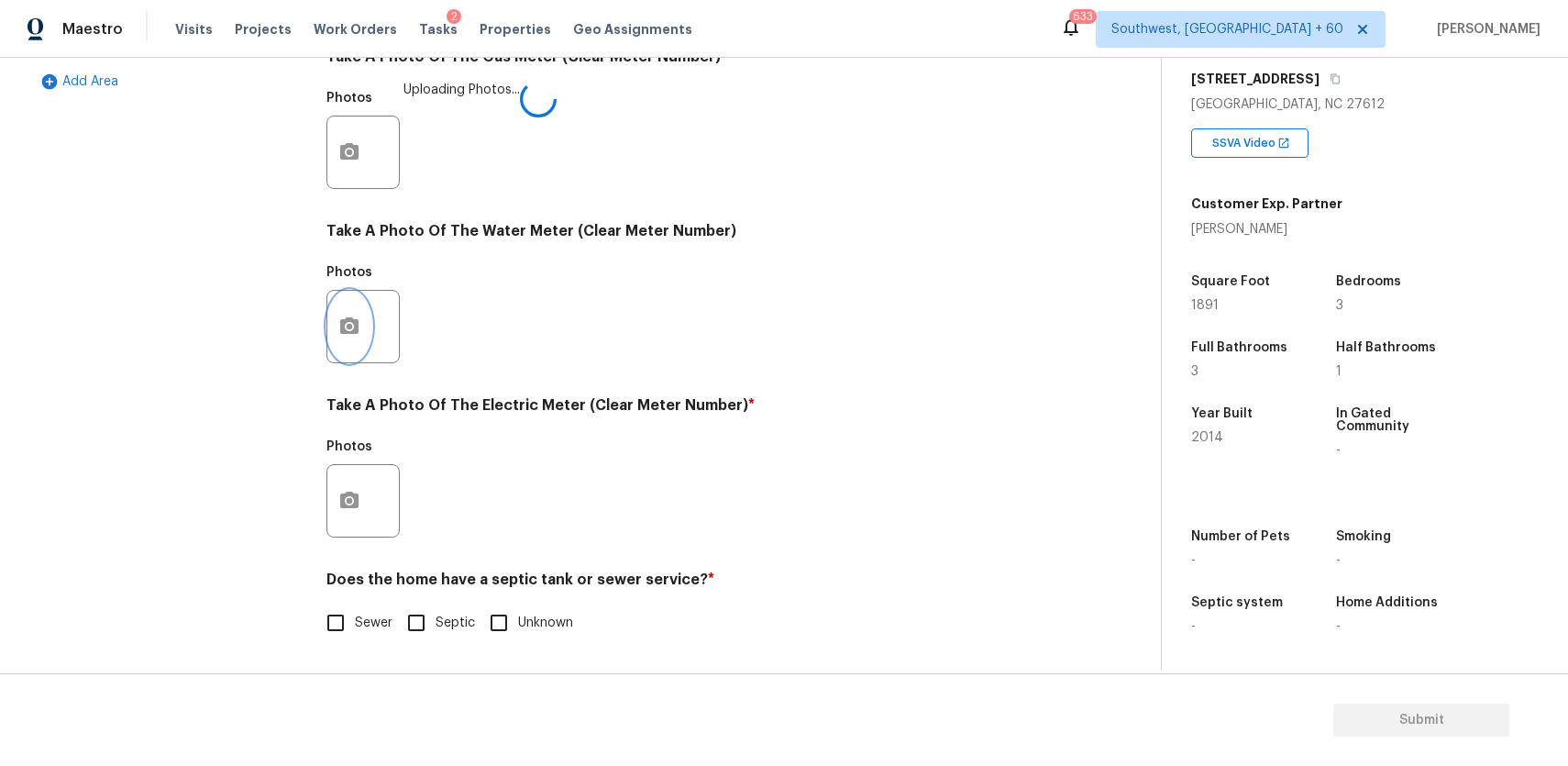
click at [341, 343] on button "button" at bounding box center [349, 326] width 44 height 71
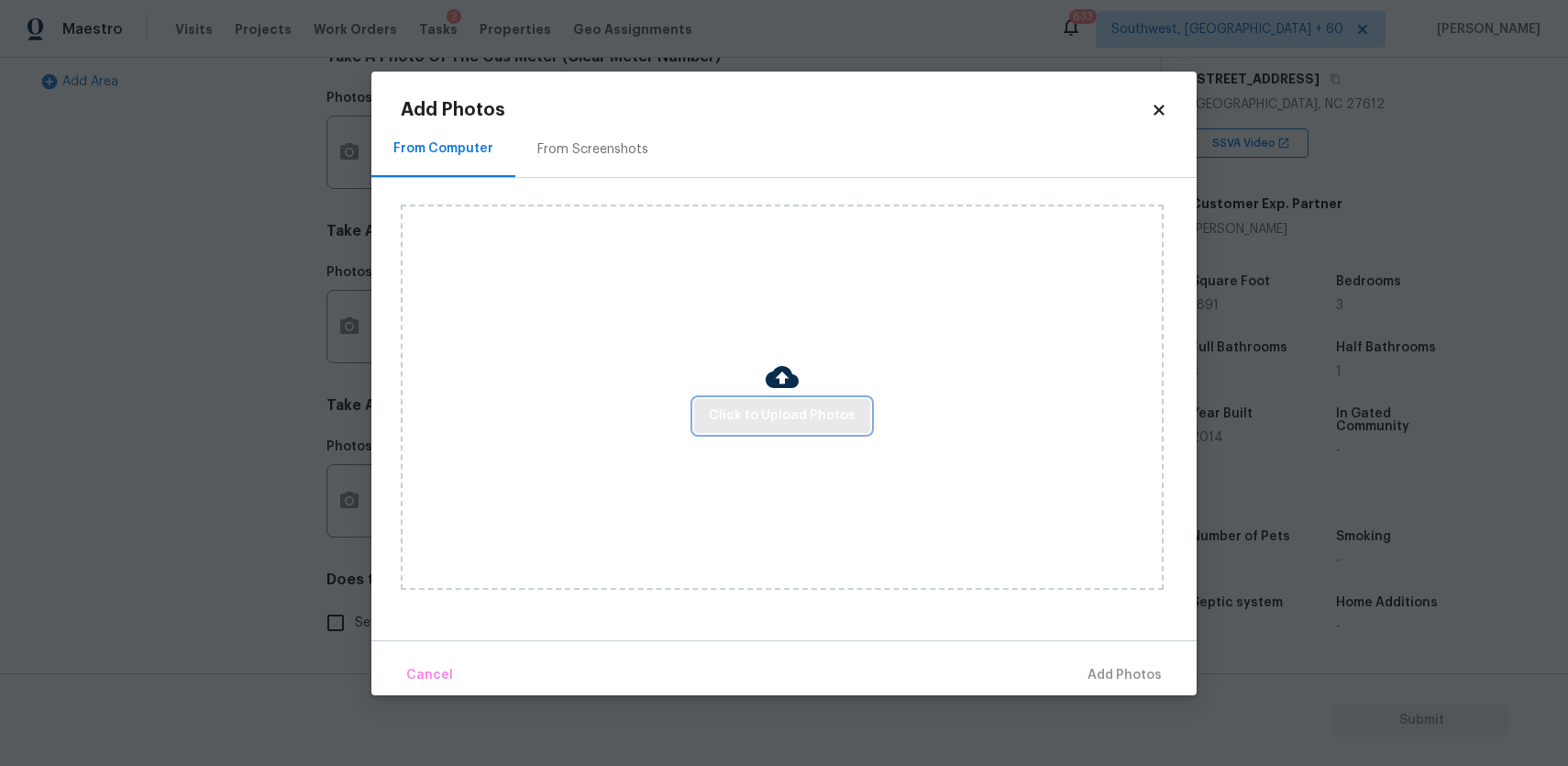
click at [790, 407] on span "Click to Upload Photos" at bounding box center [783, 416] width 147 height 23
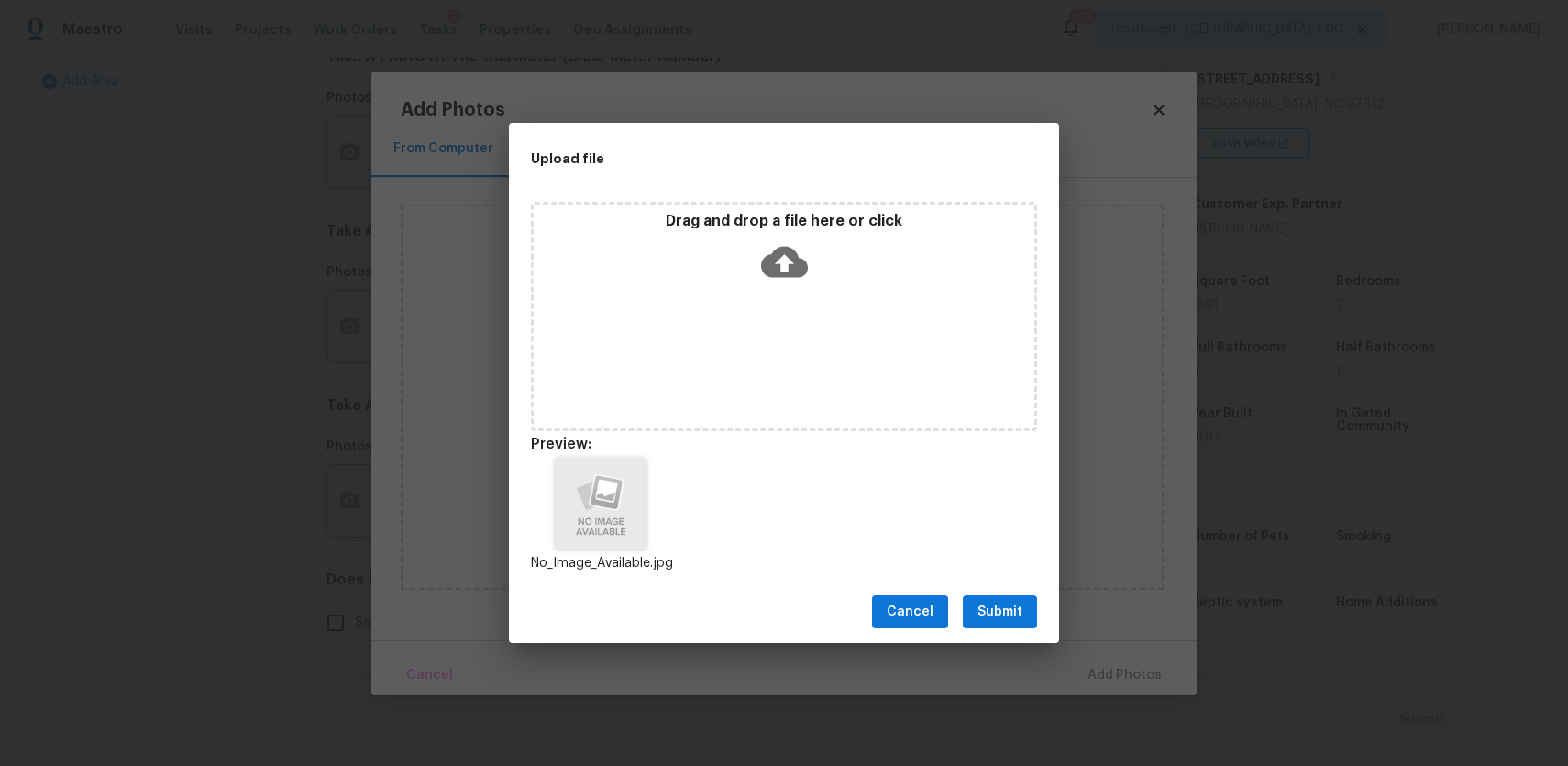
click at [994, 613] on span "Submit" at bounding box center [1000, 612] width 45 height 23
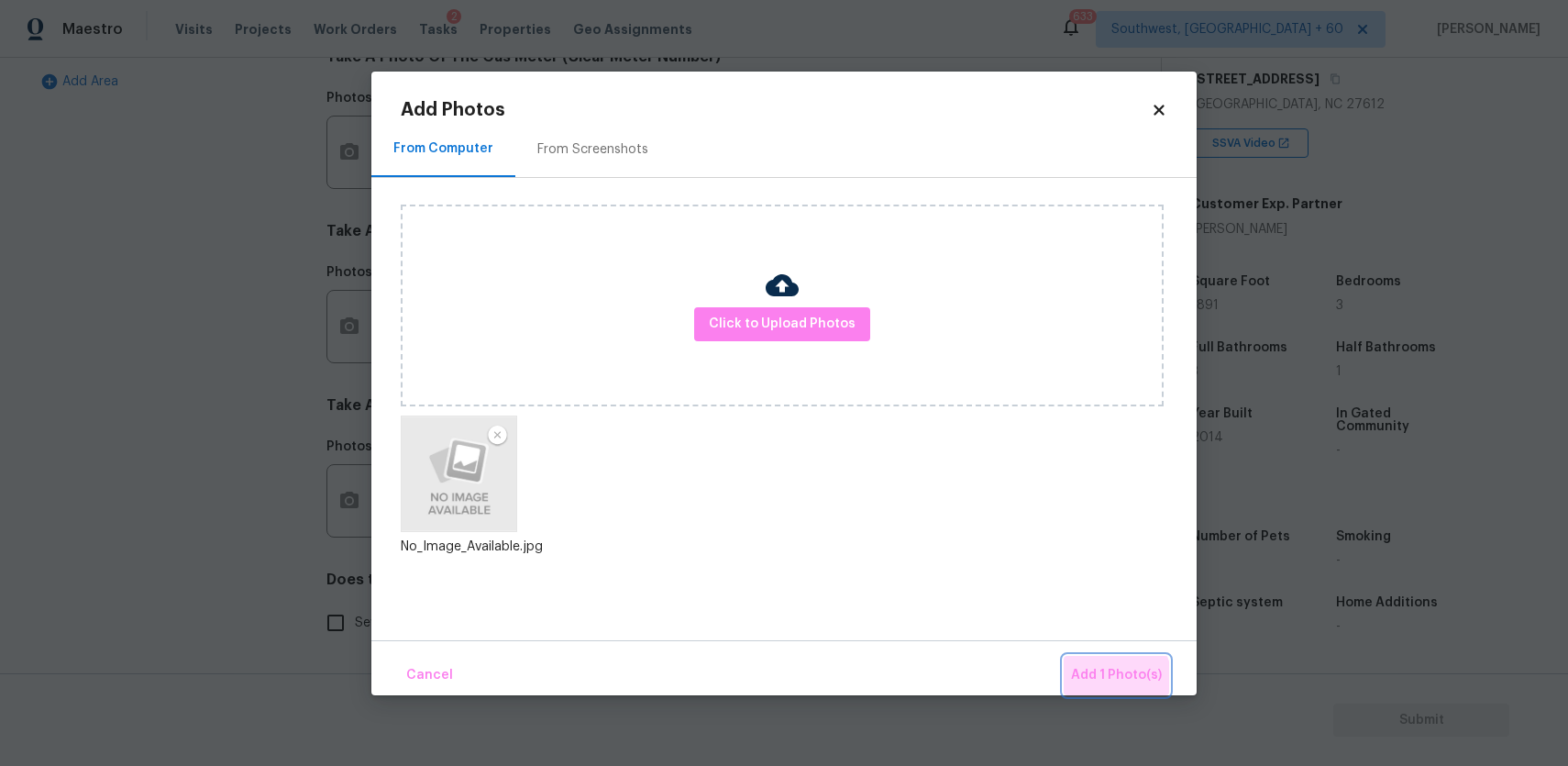
click at [1103, 687] on button "Add 1 Photo(s)" at bounding box center [1117, 676] width 105 height 40
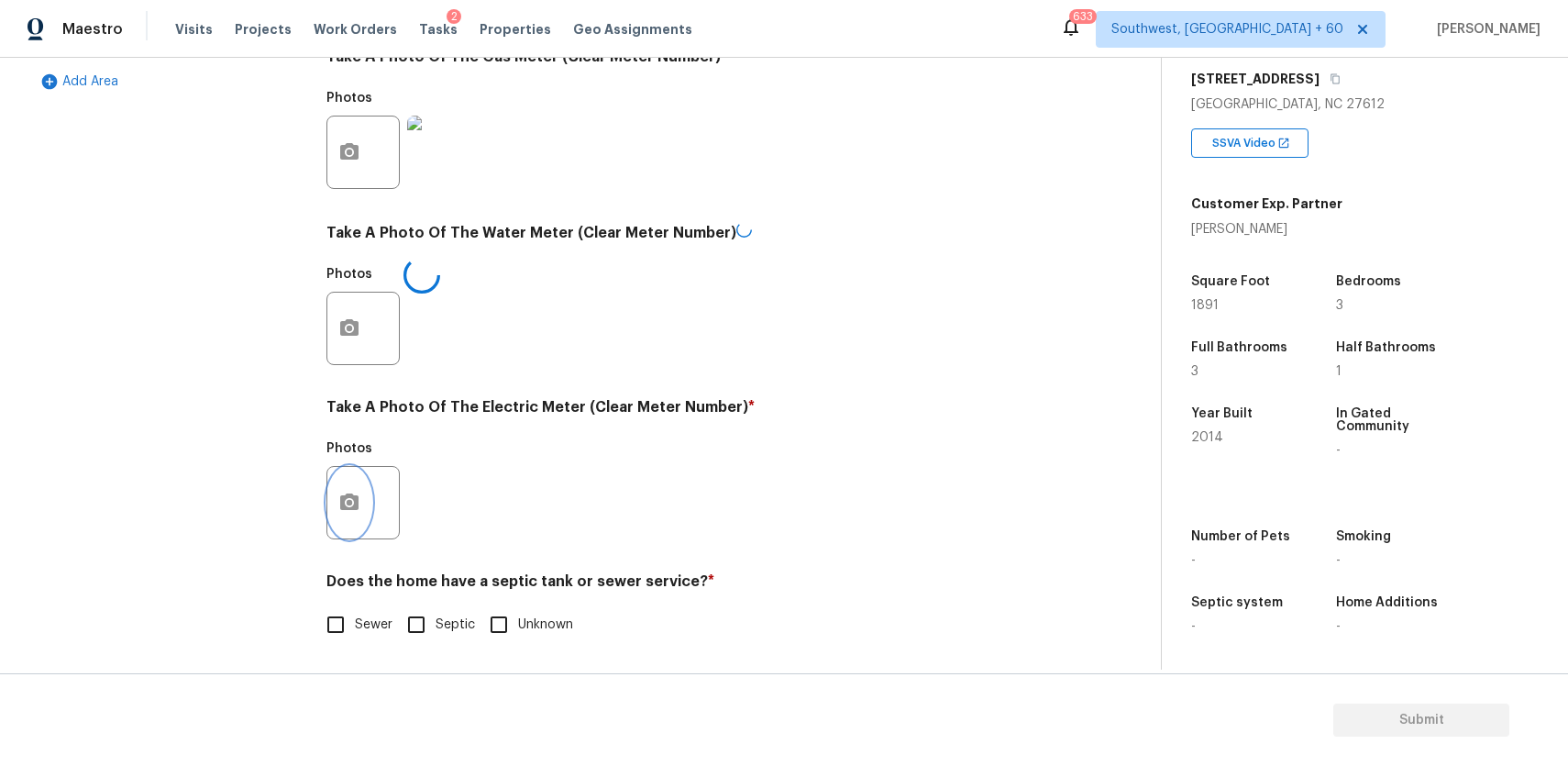
click at [330, 508] on button "button" at bounding box center [349, 503] width 44 height 71
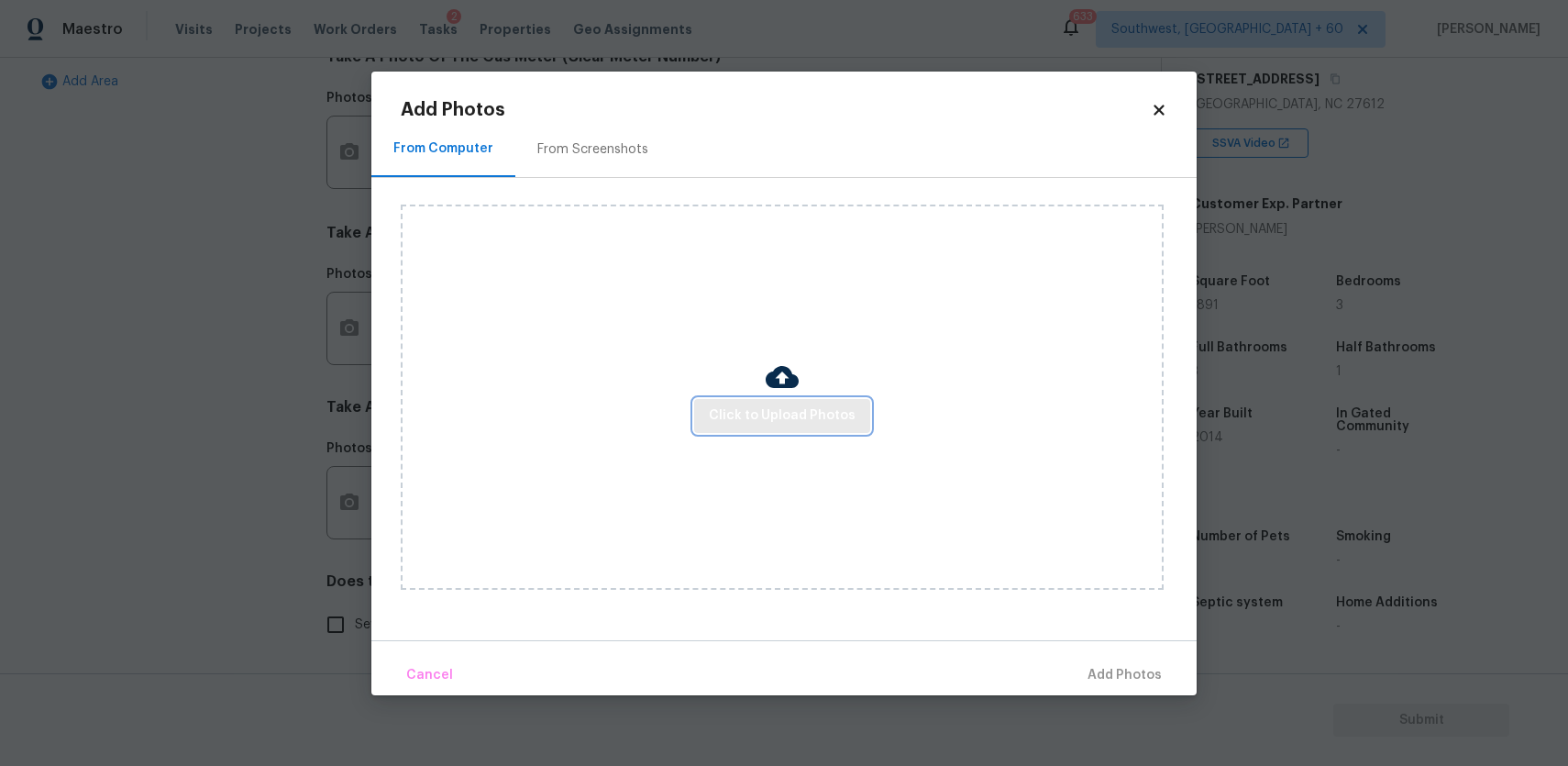
click at [754, 399] on button "Click to Upload Photos" at bounding box center [783, 416] width 177 height 34
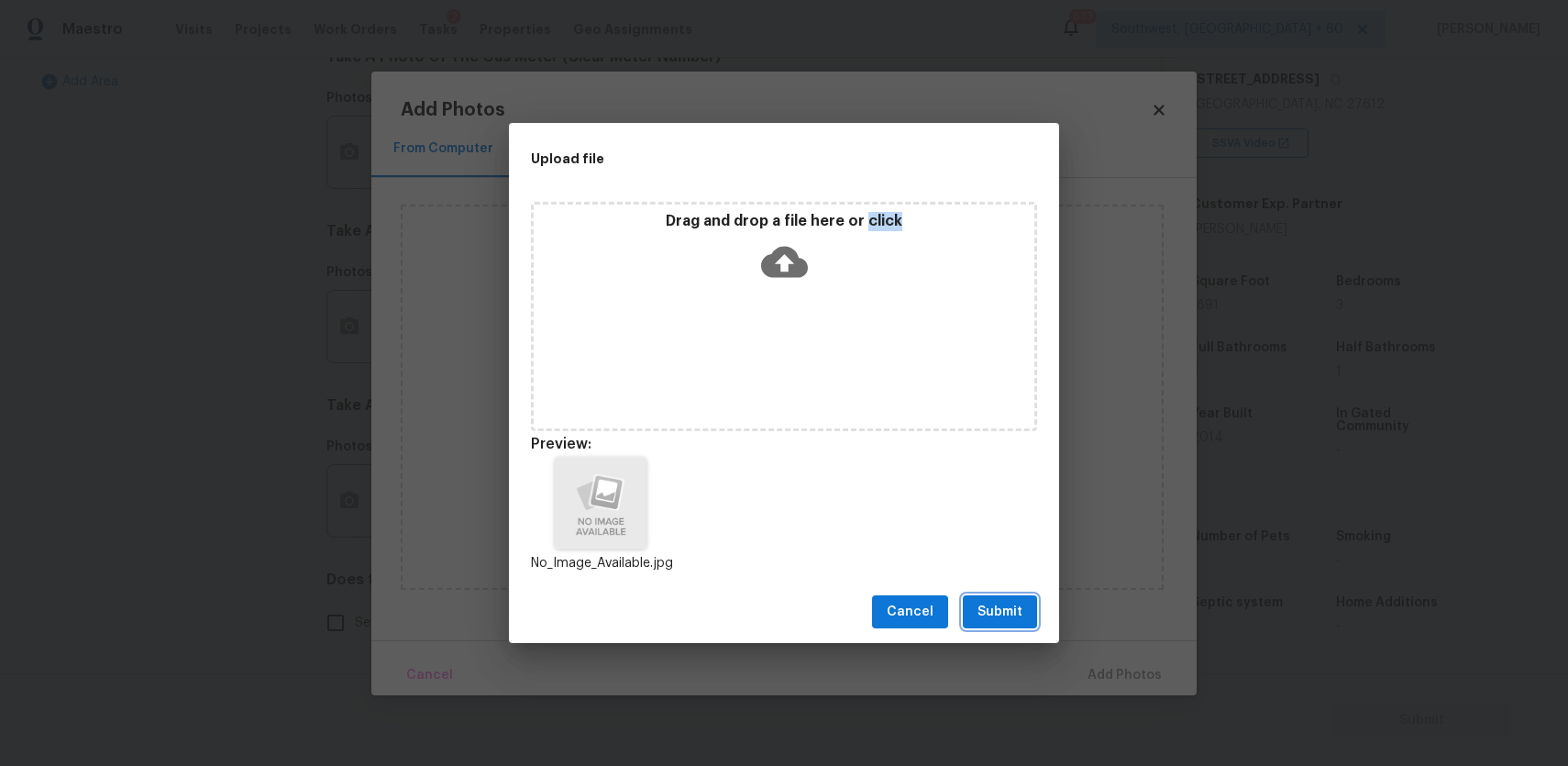
click at [1003, 615] on span "Submit" at bounding box center [1000, 612] width 45 height 23
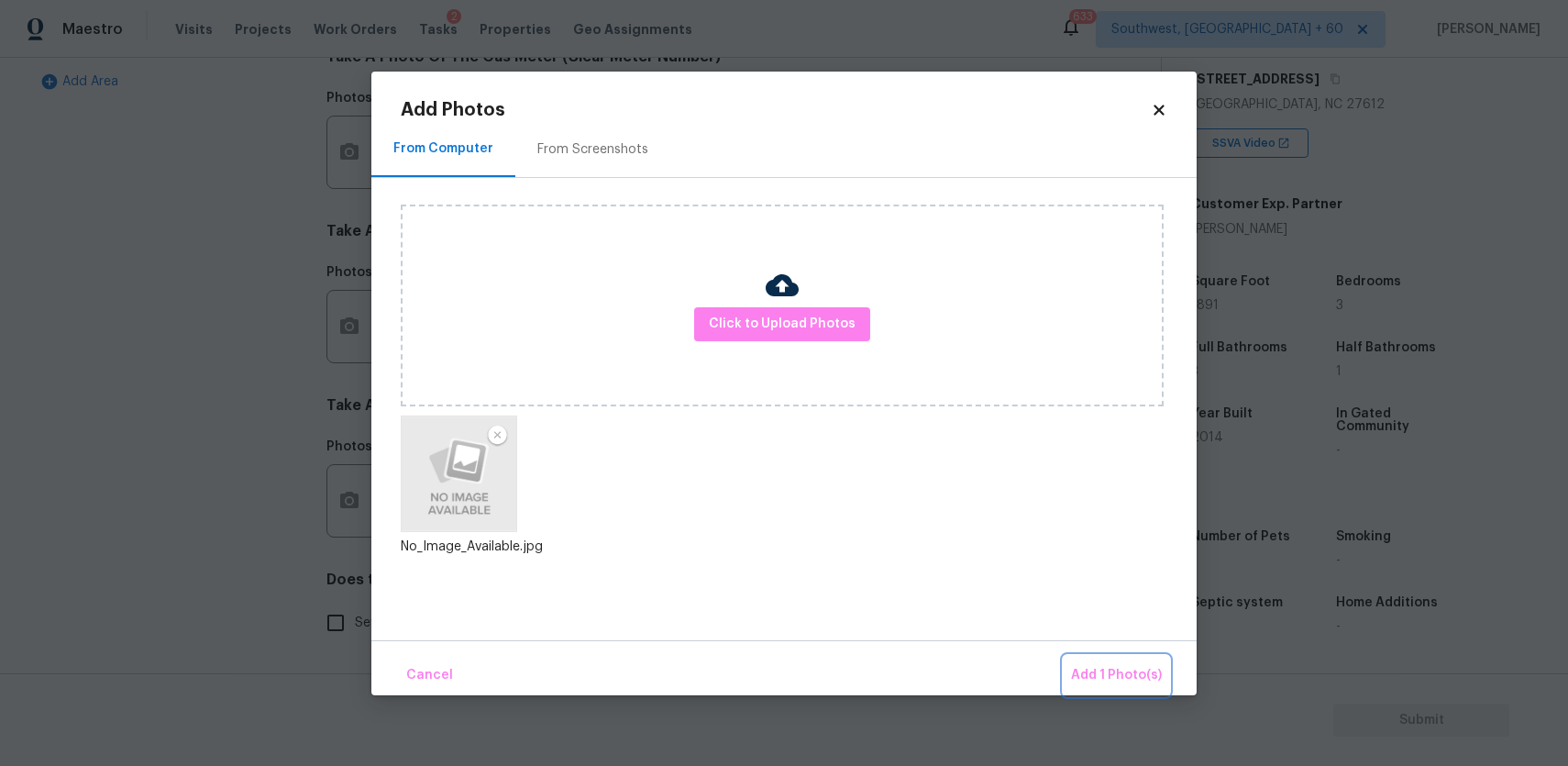
click at [1105, 663] on button "Add 1 Photo(s)" at bounding box center [1117, 676] width 105 height 40
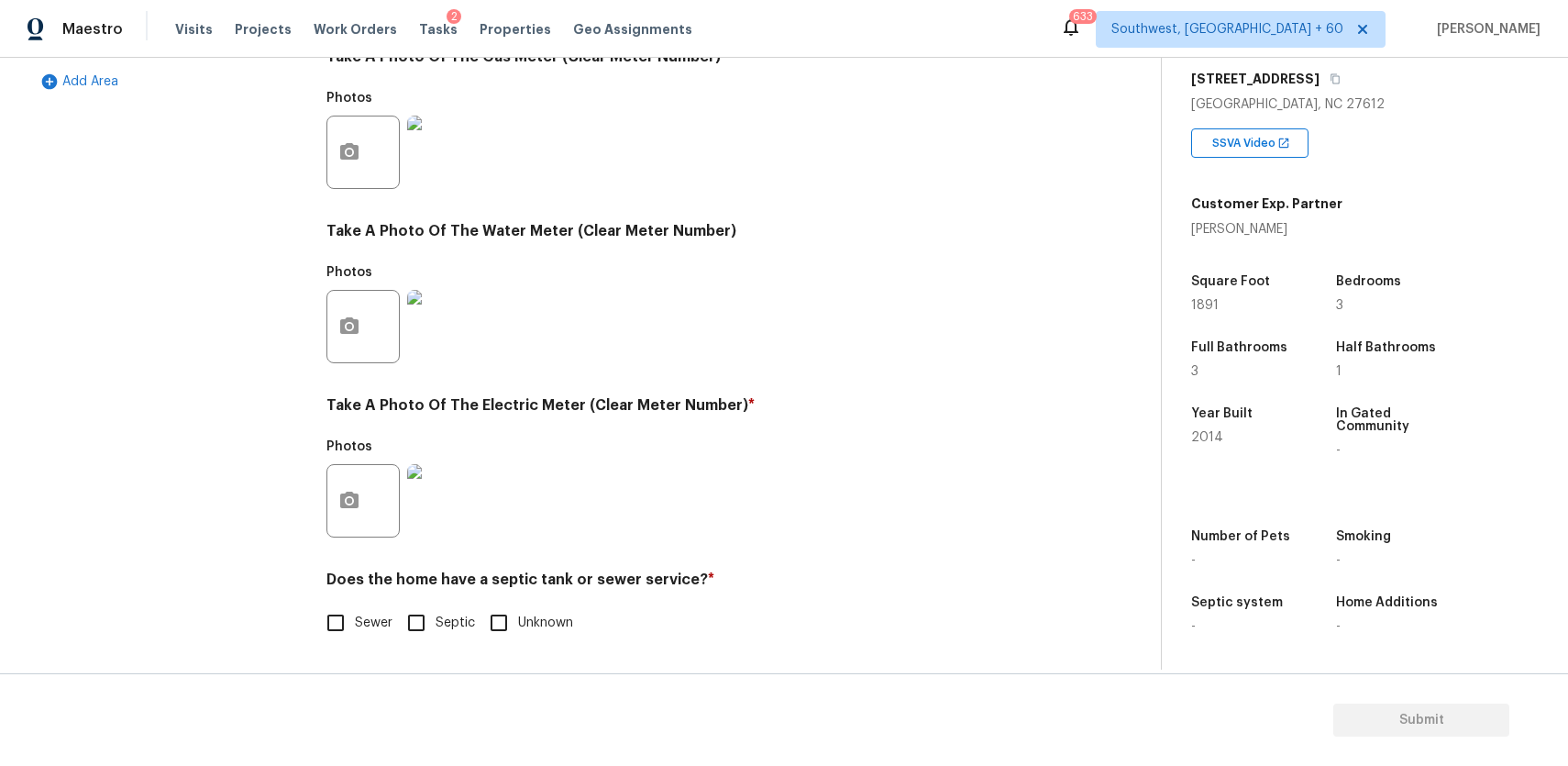
click at [323, 619] on input "Sewer" at bounding box center [335, 622] width 39 height 39
checkbox input "true"
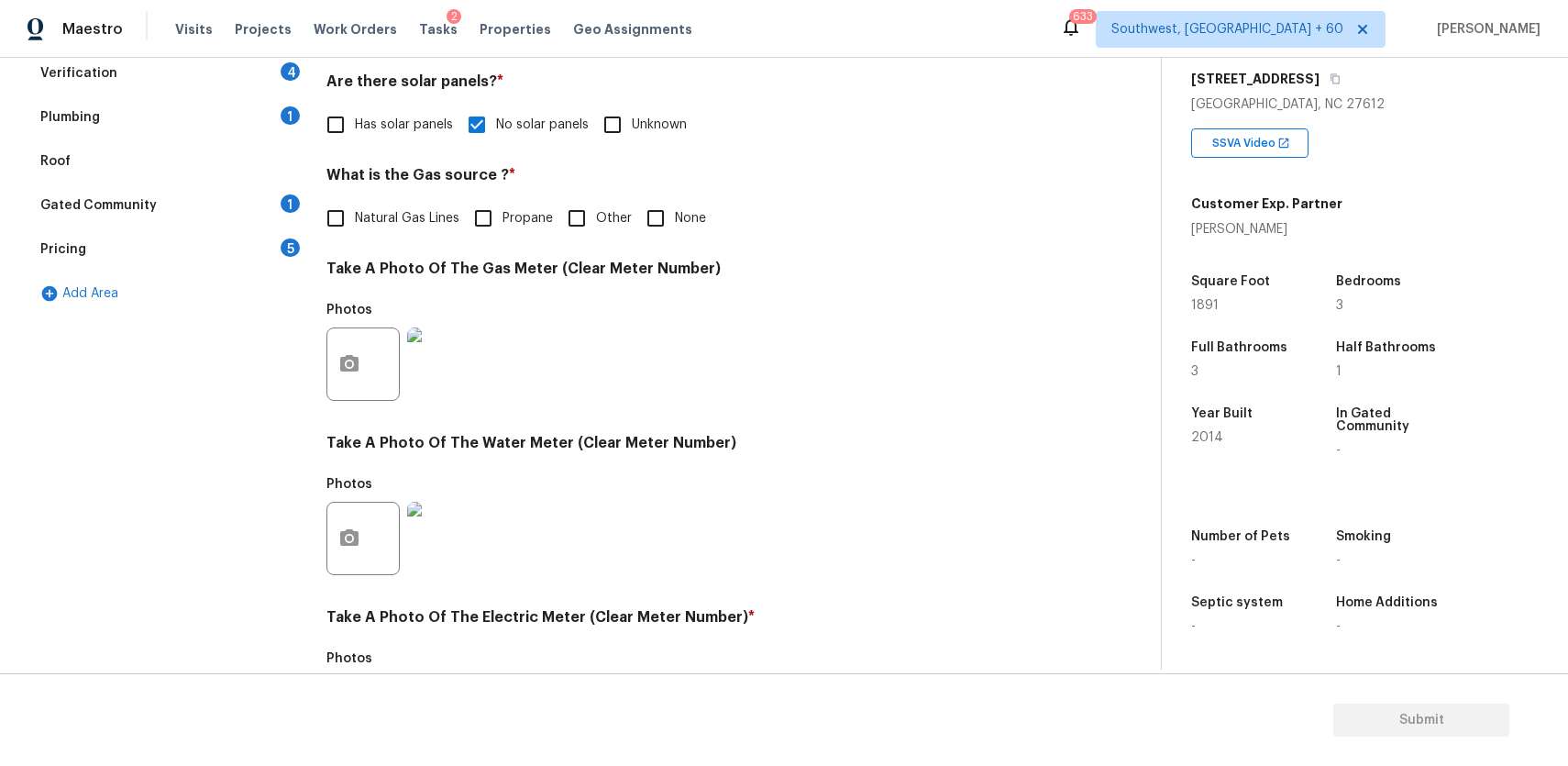
scroll to position [44, 0]
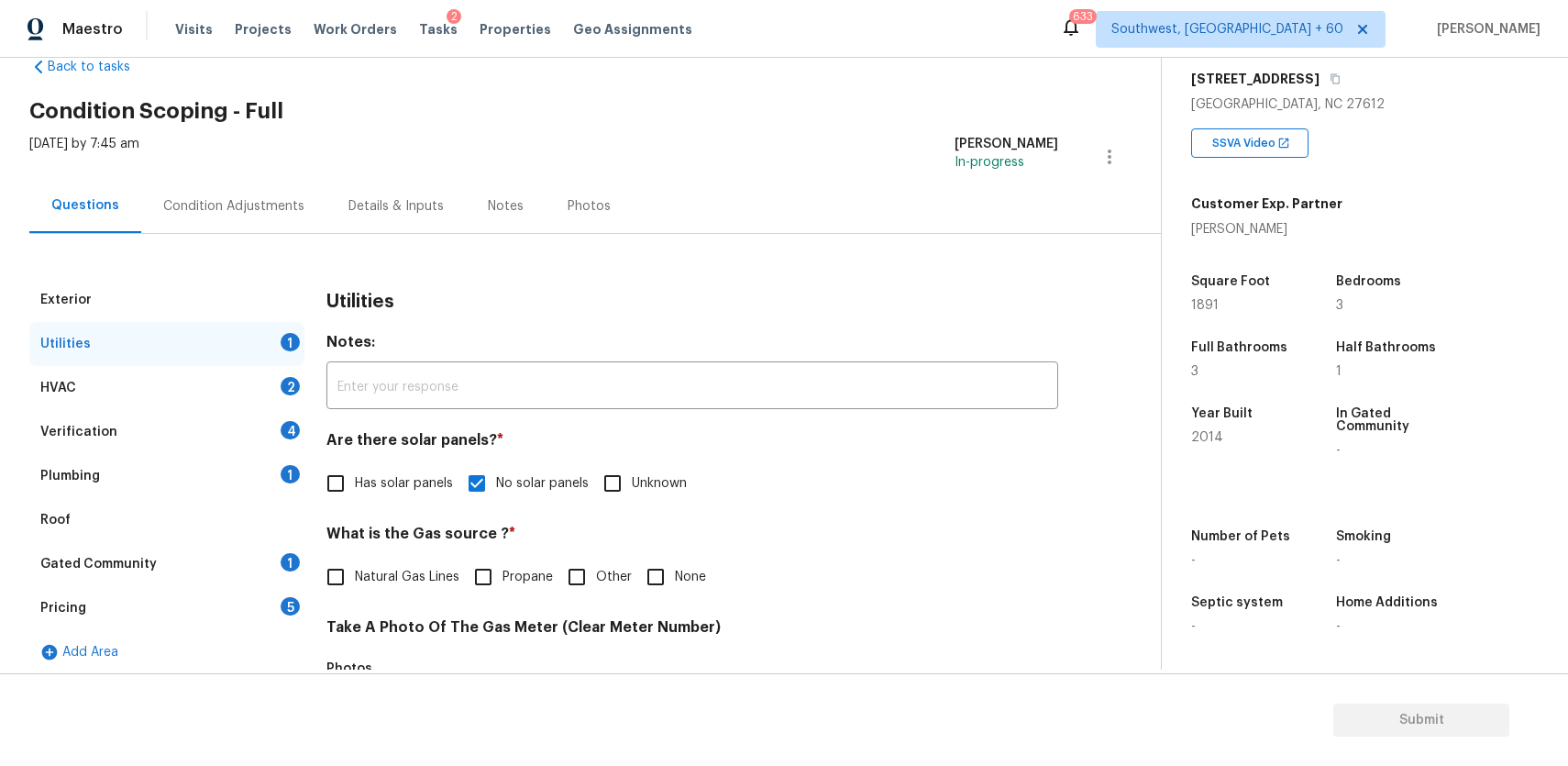
click at [250, 388] on div "HVAC 2" at bounding box center [167, 388] width 275 height 44
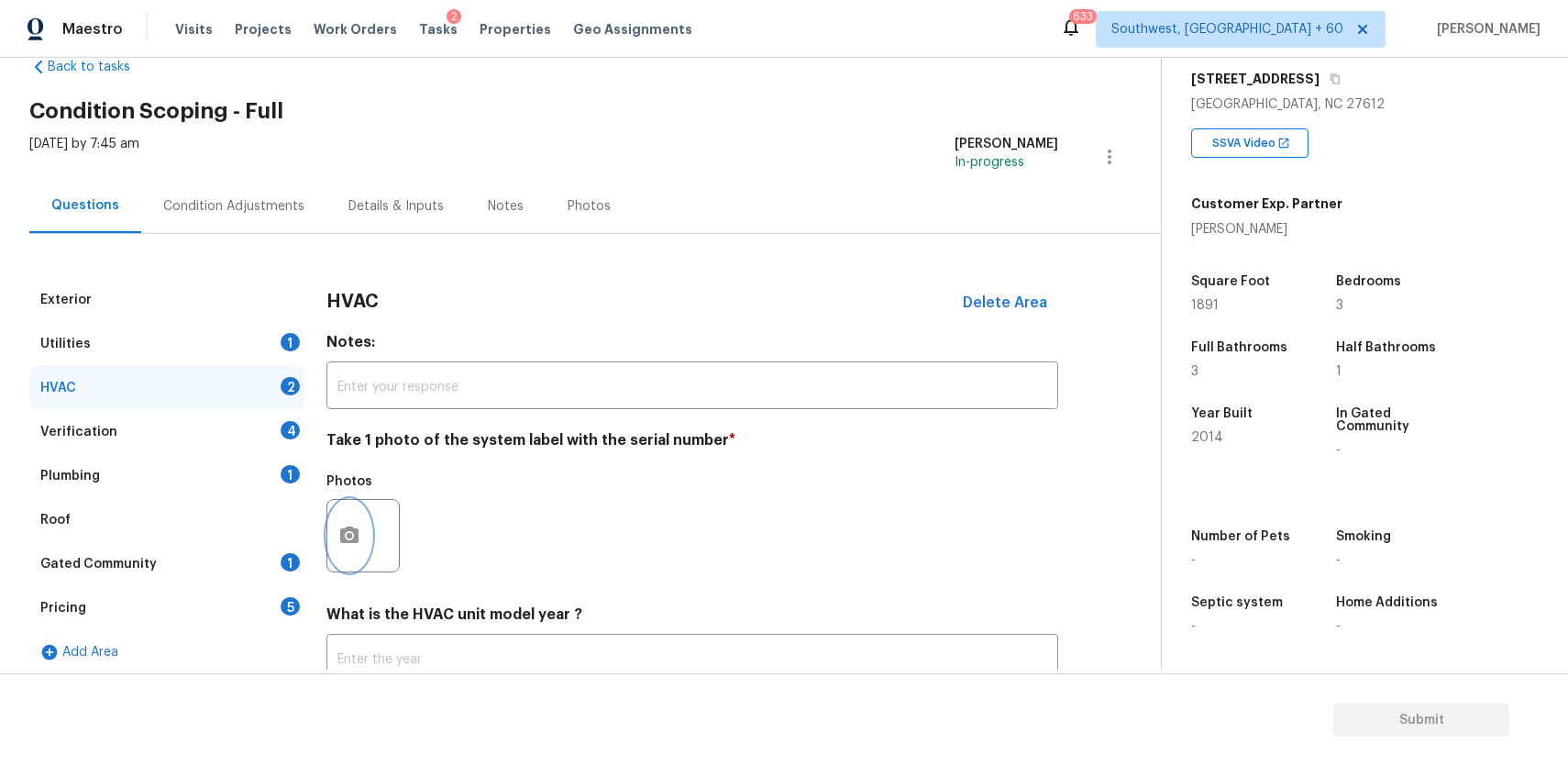
click at [328, 541] on button "button" at bounding box center [349, 536] width 44 height 71
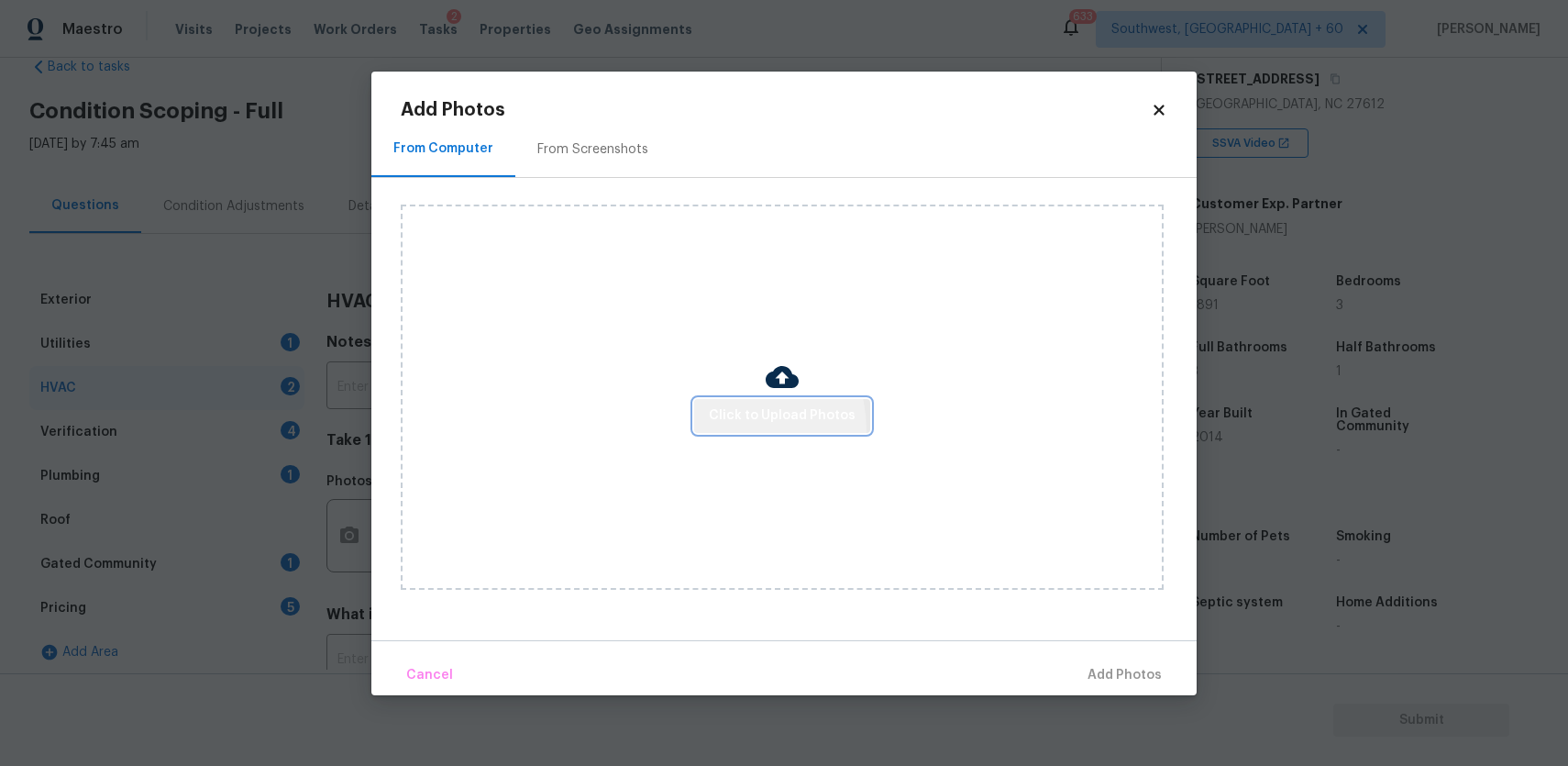
click at [724, 430] on button "Click to Upload Photos" at bounding box center [783, 416] width 177 height 34
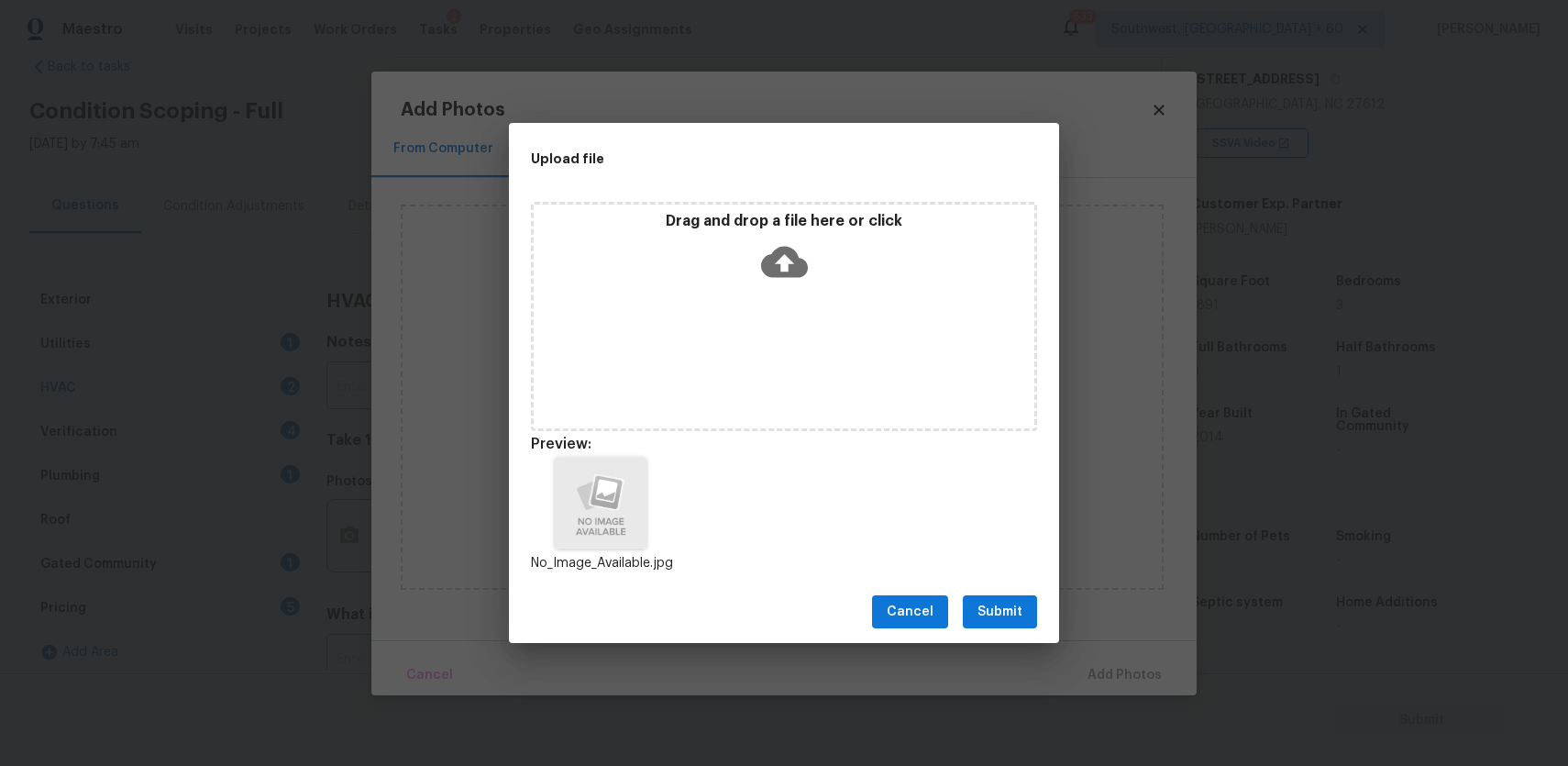
click at [994, 628] on div "Cancel Submit" at bounding box center [784, 612] width 550 height 64
click at [1002, 616] on span "Submit" at bounding box center [1000, 612] width 45 height 23
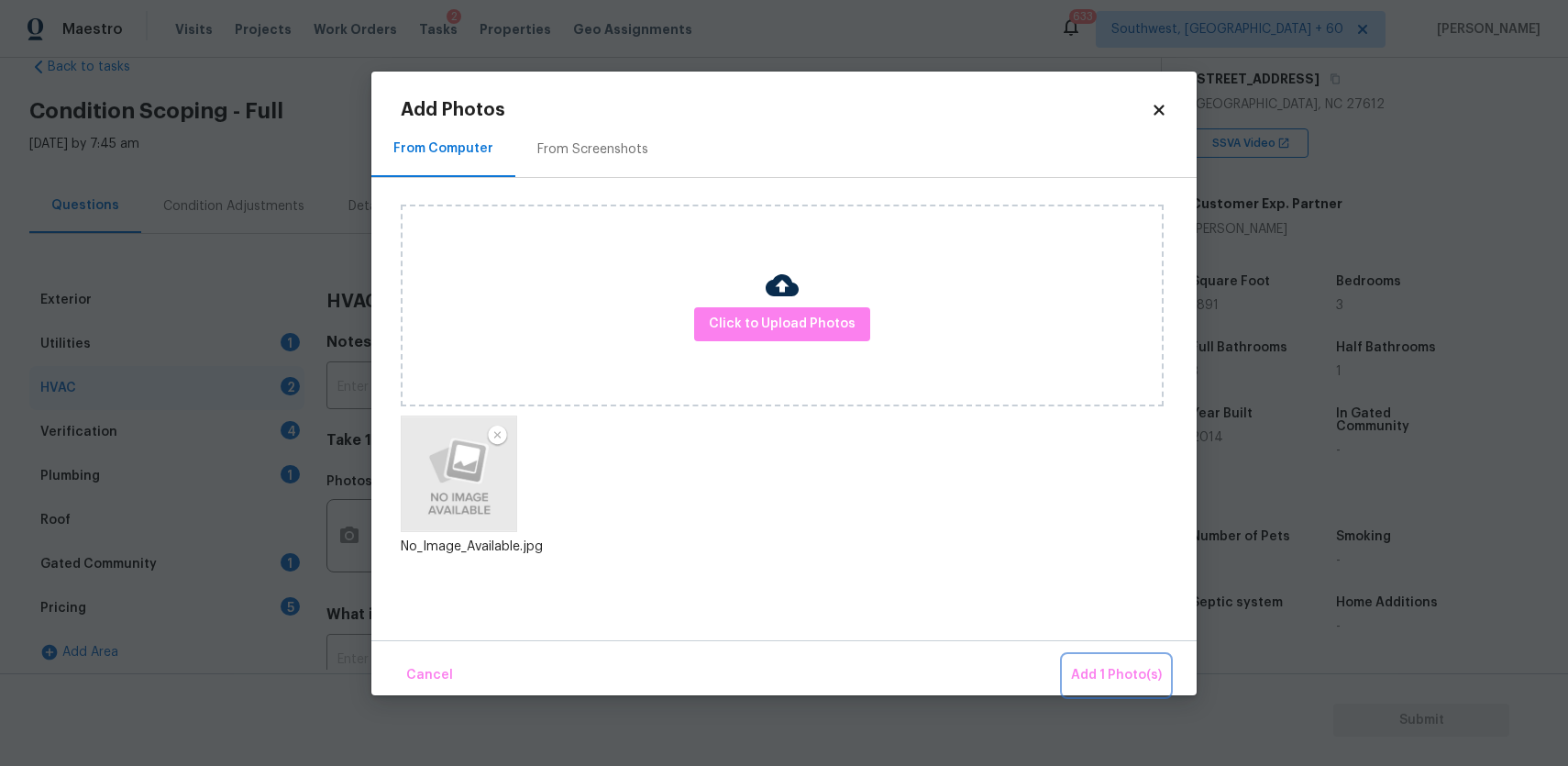
click at [1078, 670] on span "Add 1 Photo(s)" at bounding box center [1117, 675] width 91 height 23
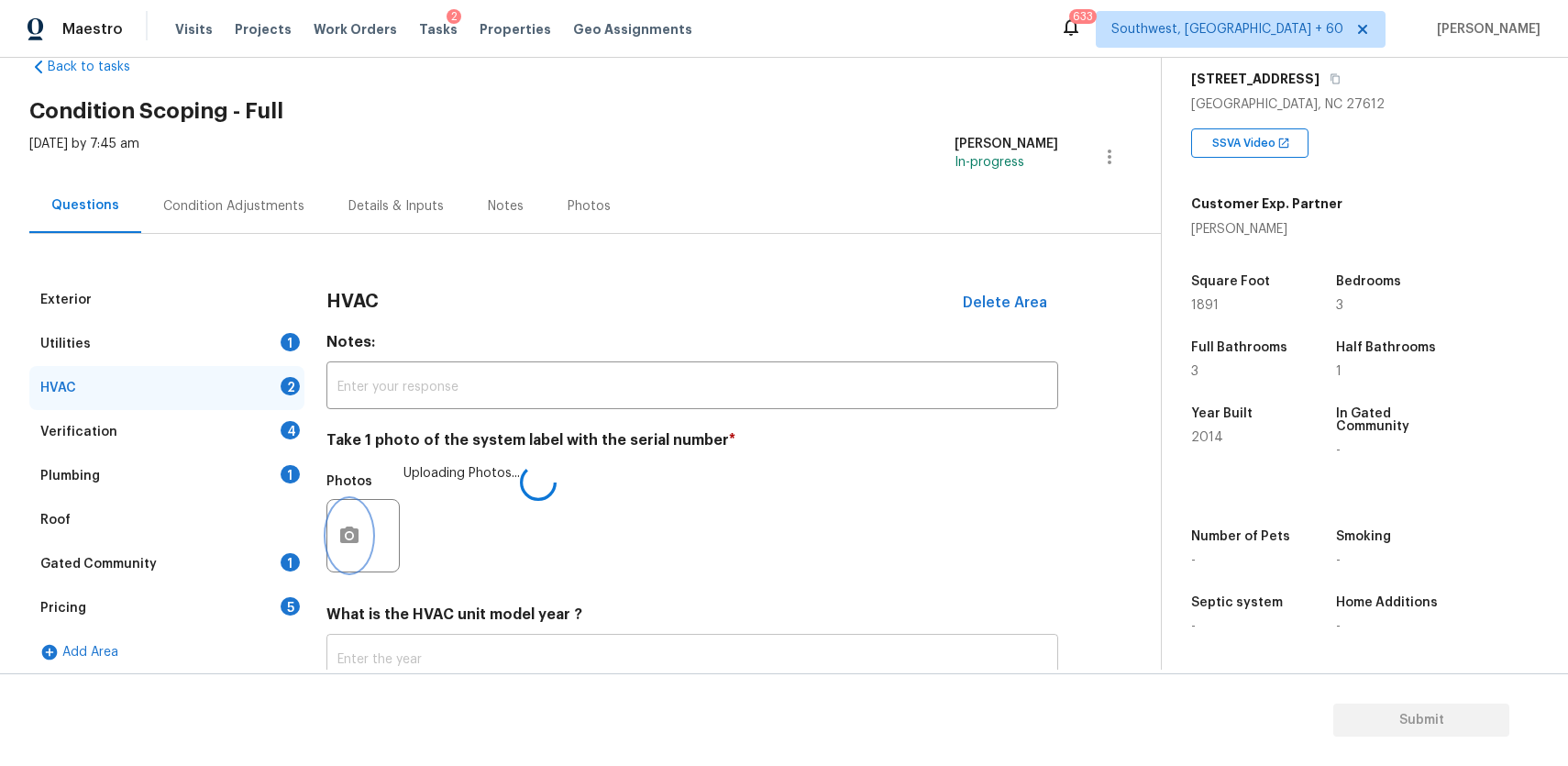
scroll to position [178, 0]
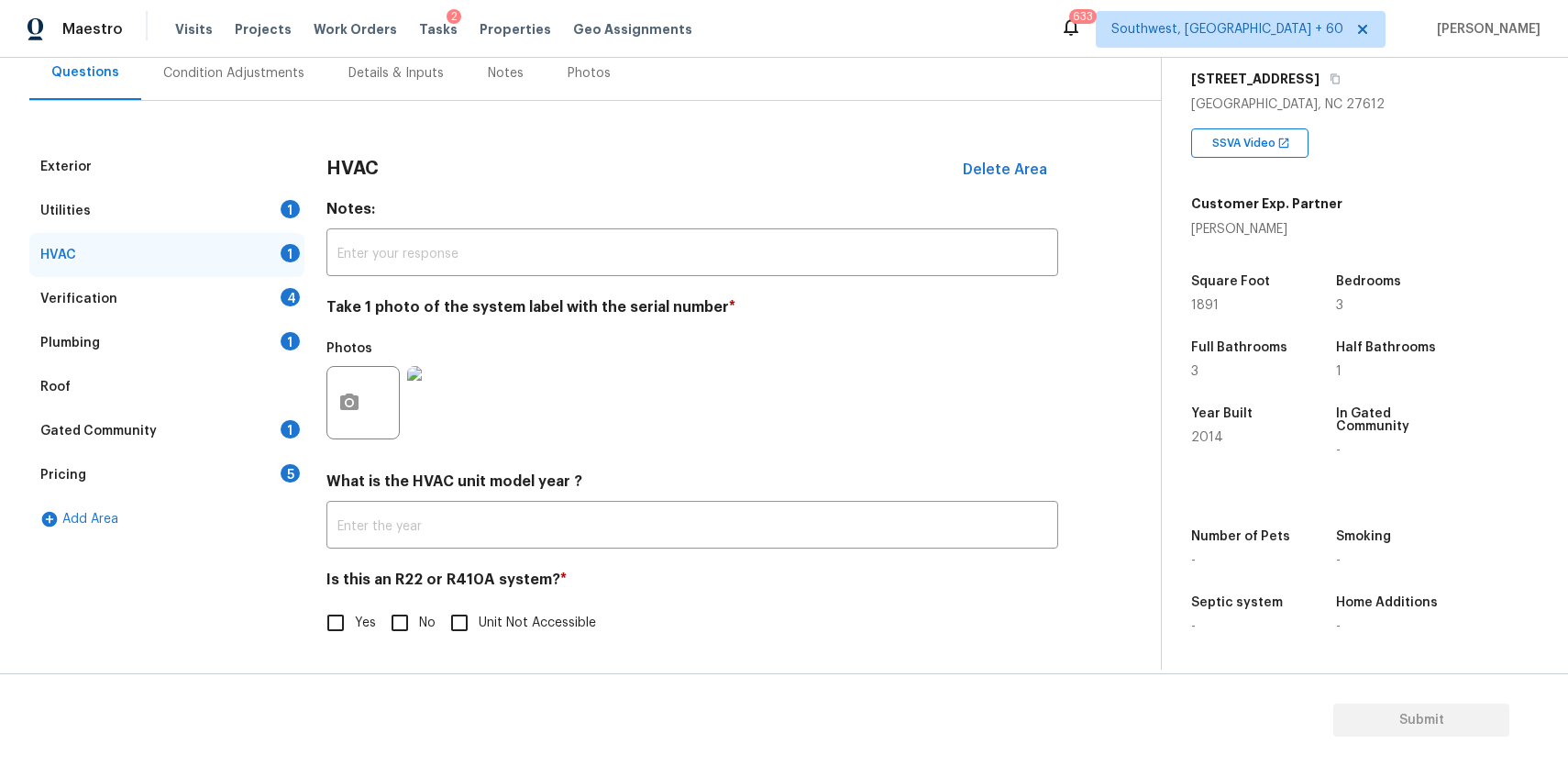
click at [398, 630] on input "No" at bounding box center [400, 622] width 39 height 39
checkbox input "true"
click at [223, 316] on div "Verification 4" at bounding box center [167, 299] width 275 height 44
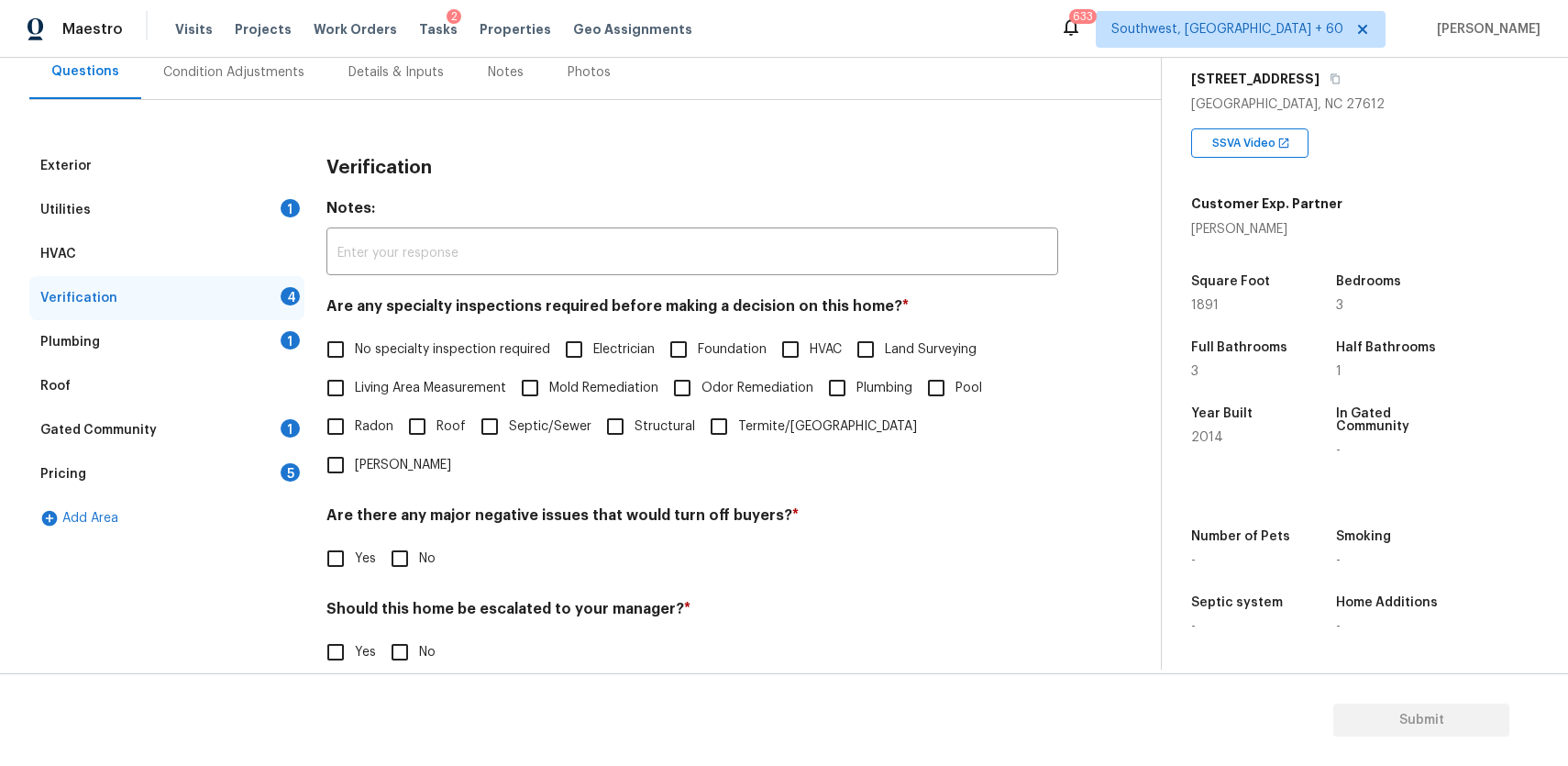
click at [420, 348] on span "No specialty inspection required" at bounding box center [452, 349] width 195 height 19
click at [355, 348] on input "No specialty inspection required" at bounding box center [335, 349] width 39 height 39
checkbox input "true"
click at [409, 540] on input "No" at bounding box center [400, 559] width 39 height 39
checkbox input "true"
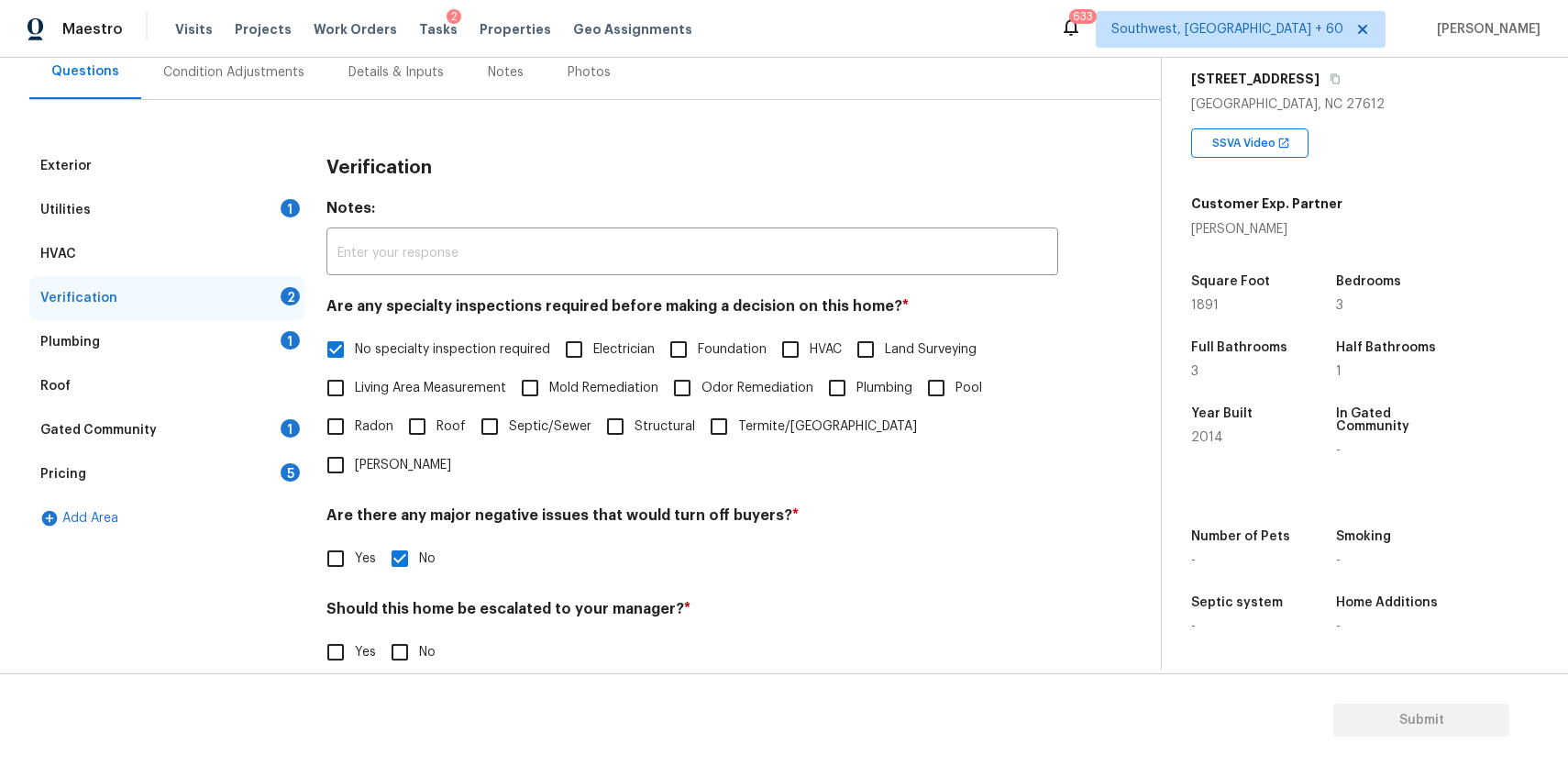
click at [406, 633] on input "No" at bounding box center [400, 652] width 39 height 39
checkbox input "true"
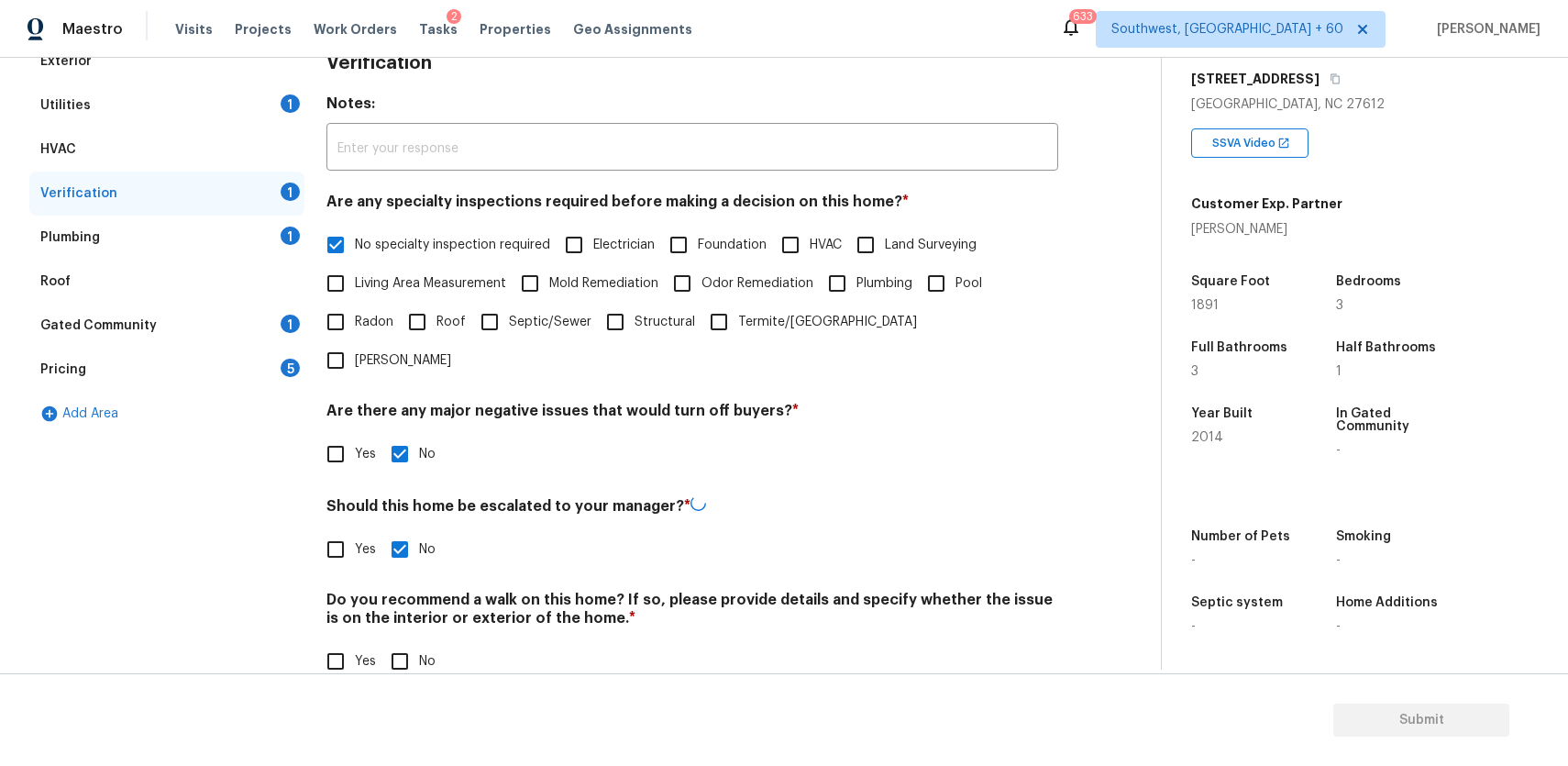
scroll to position [281, 0]
click at [407, 642] on input "No" at bounding box center [400, 661] width 39 height 39
checkbox input "true"
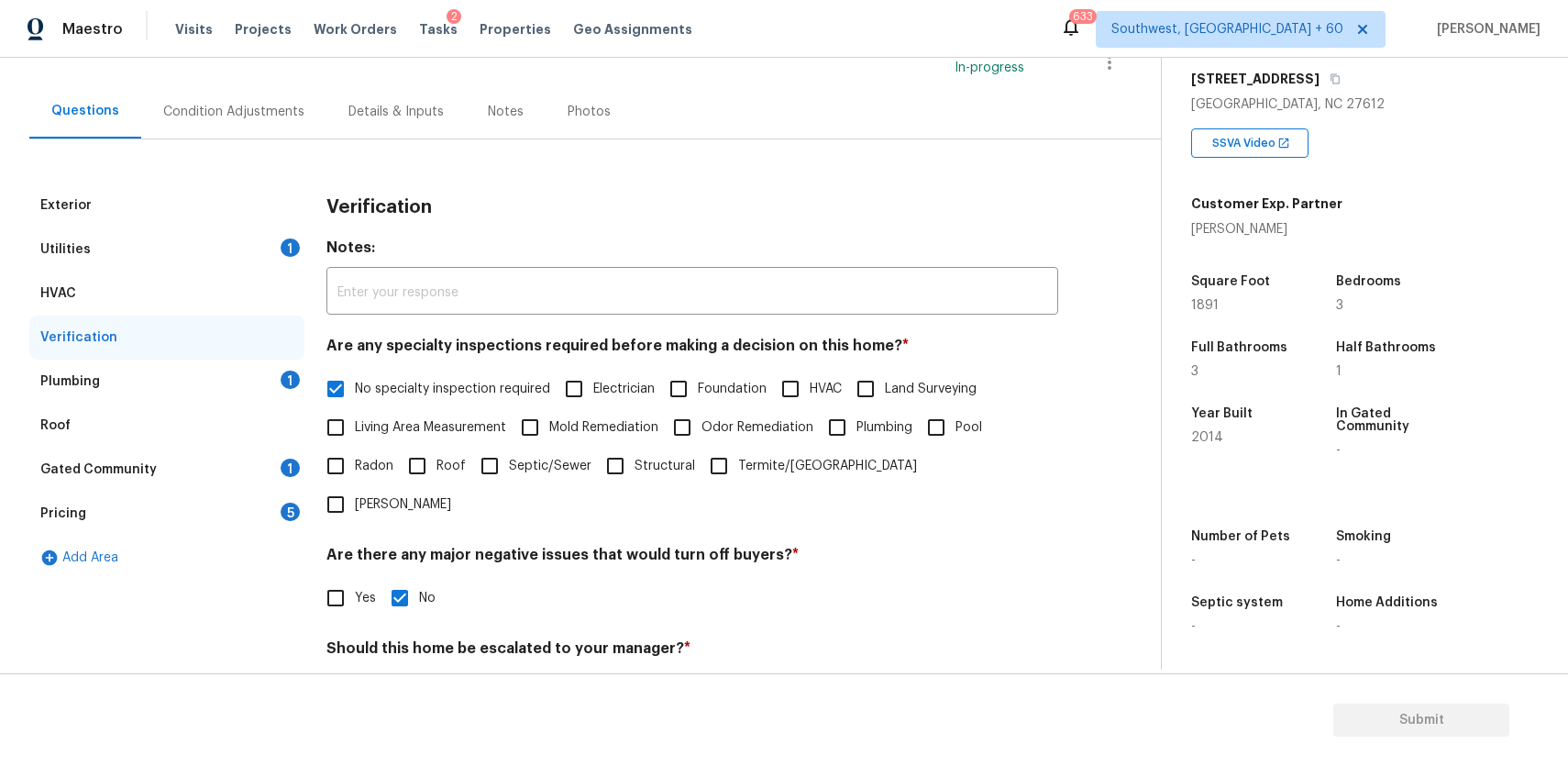
click at [251, 397] on div "Plumbing 1" at bounding box center [167, 381] width 275 height 44
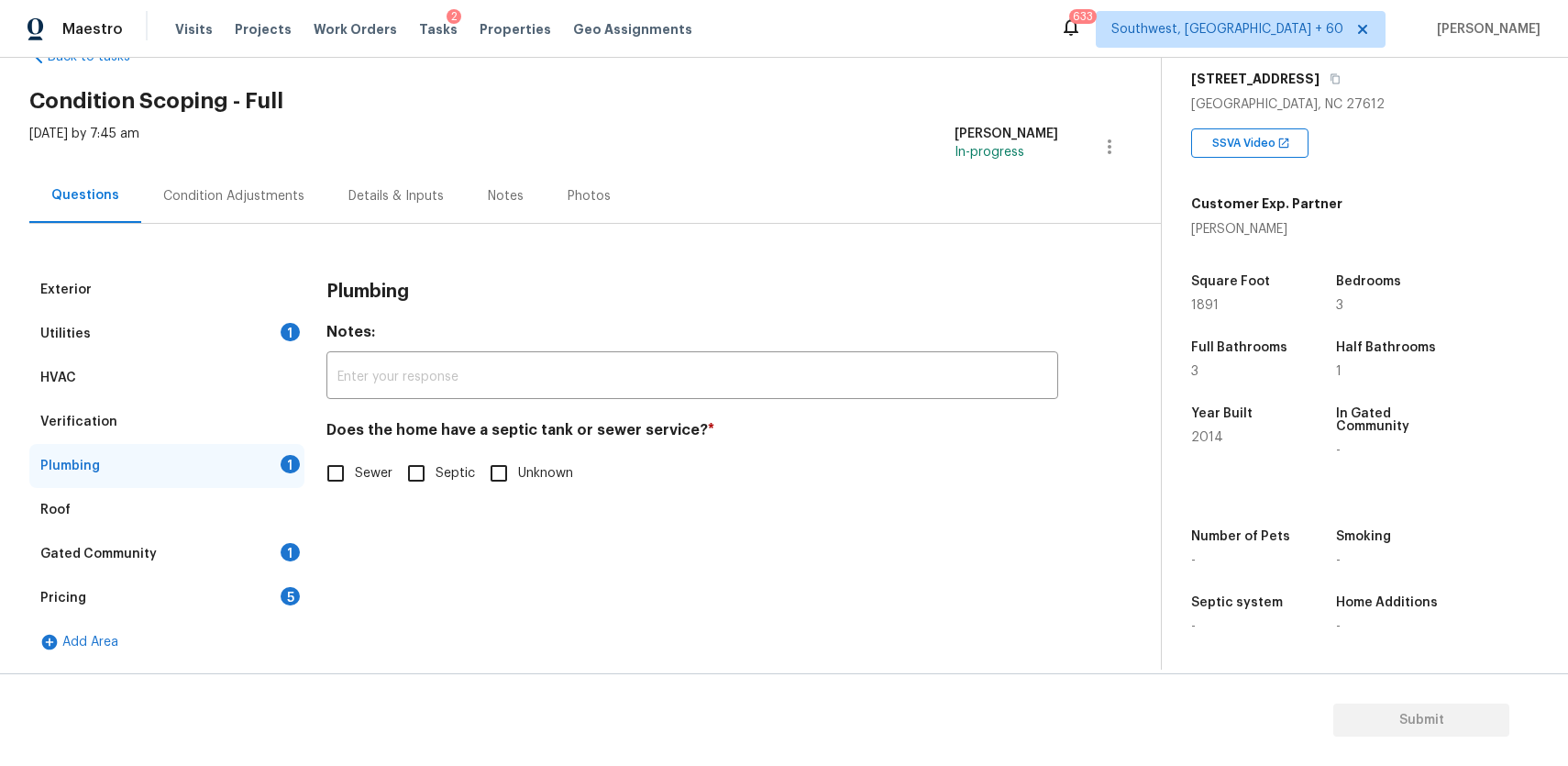
click at [373, 478] on span "Sewer" at bounding box center [374, 473] width 38 height 19
click at [355, 478] on input "Sewer" at bounding box center [335, 473] width 39 height 39
checkbox input "true"
click at [251, 568] on div "Gated Community 1" at bounding box center [167, 554] width 275 height 44
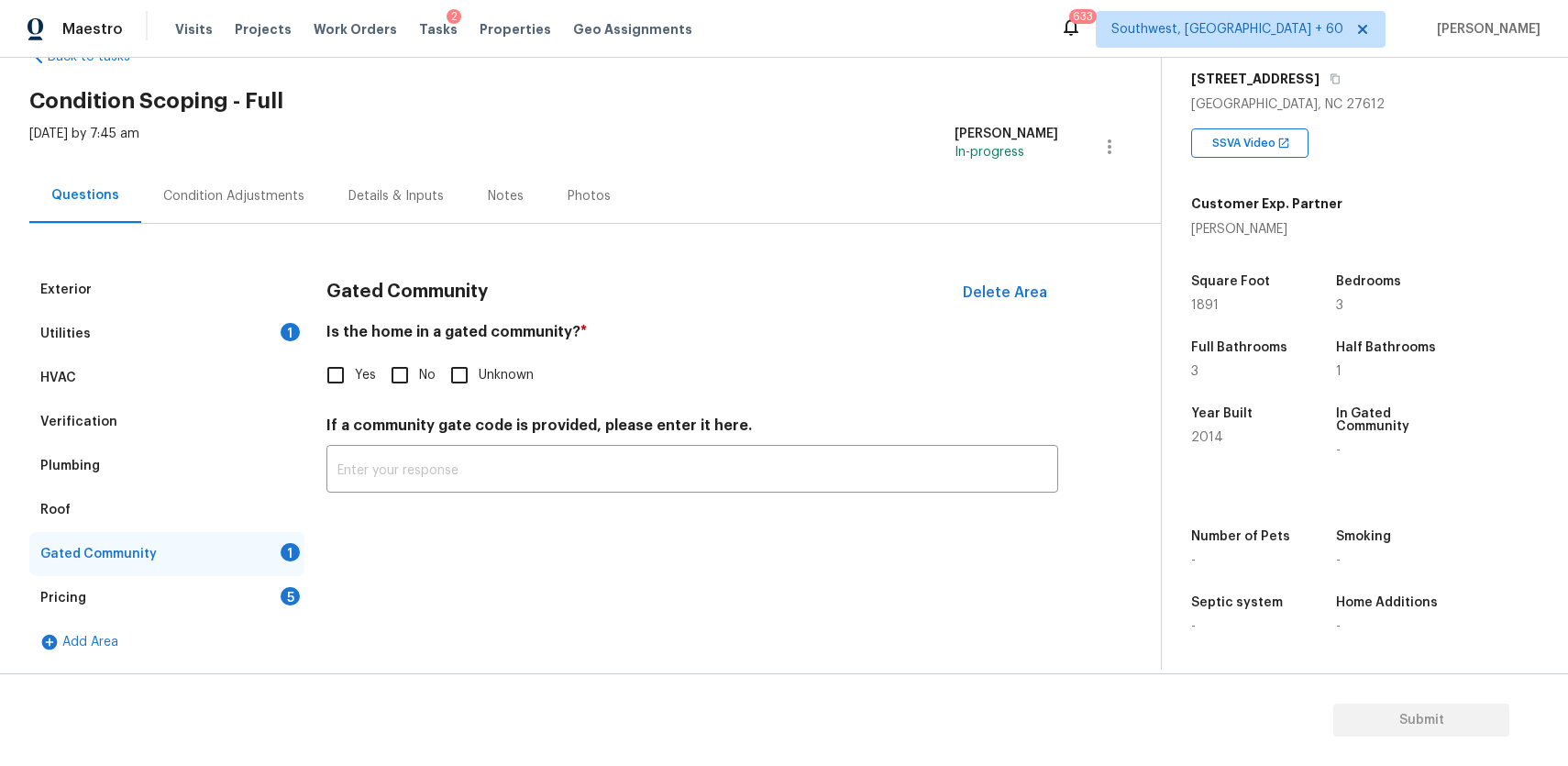
click at [405, 380] on input "No" at bounding box center [400, 375] width 39 height 39
checkbox input "true"
click at [219, 588] on div "Pricing 5" at bounding box center [167, 598] width 275 height 44
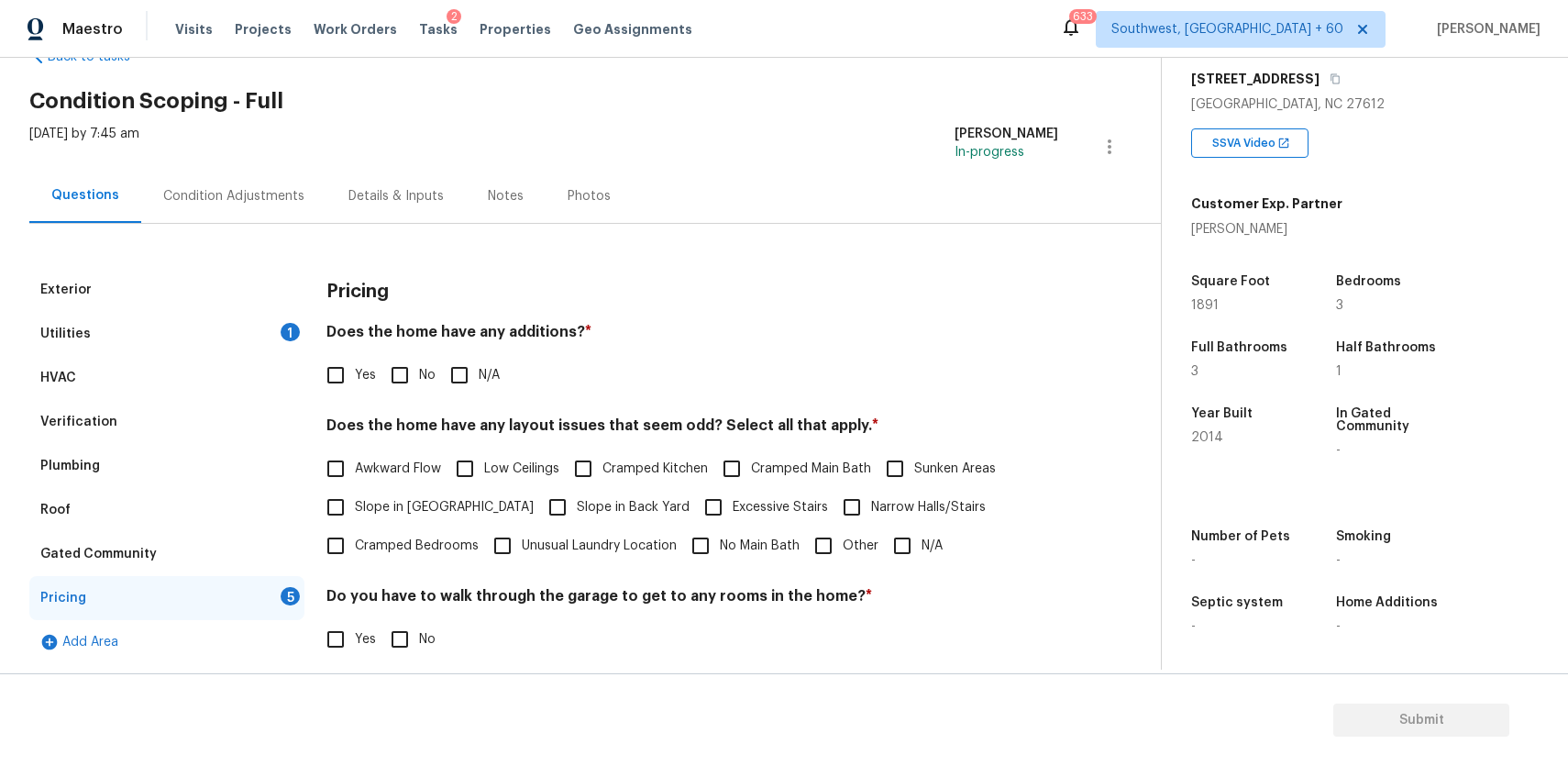
click at [464, 374] on input "N/A" at bounding box center [459, 375] width 39 height 39
checkbox input "true"
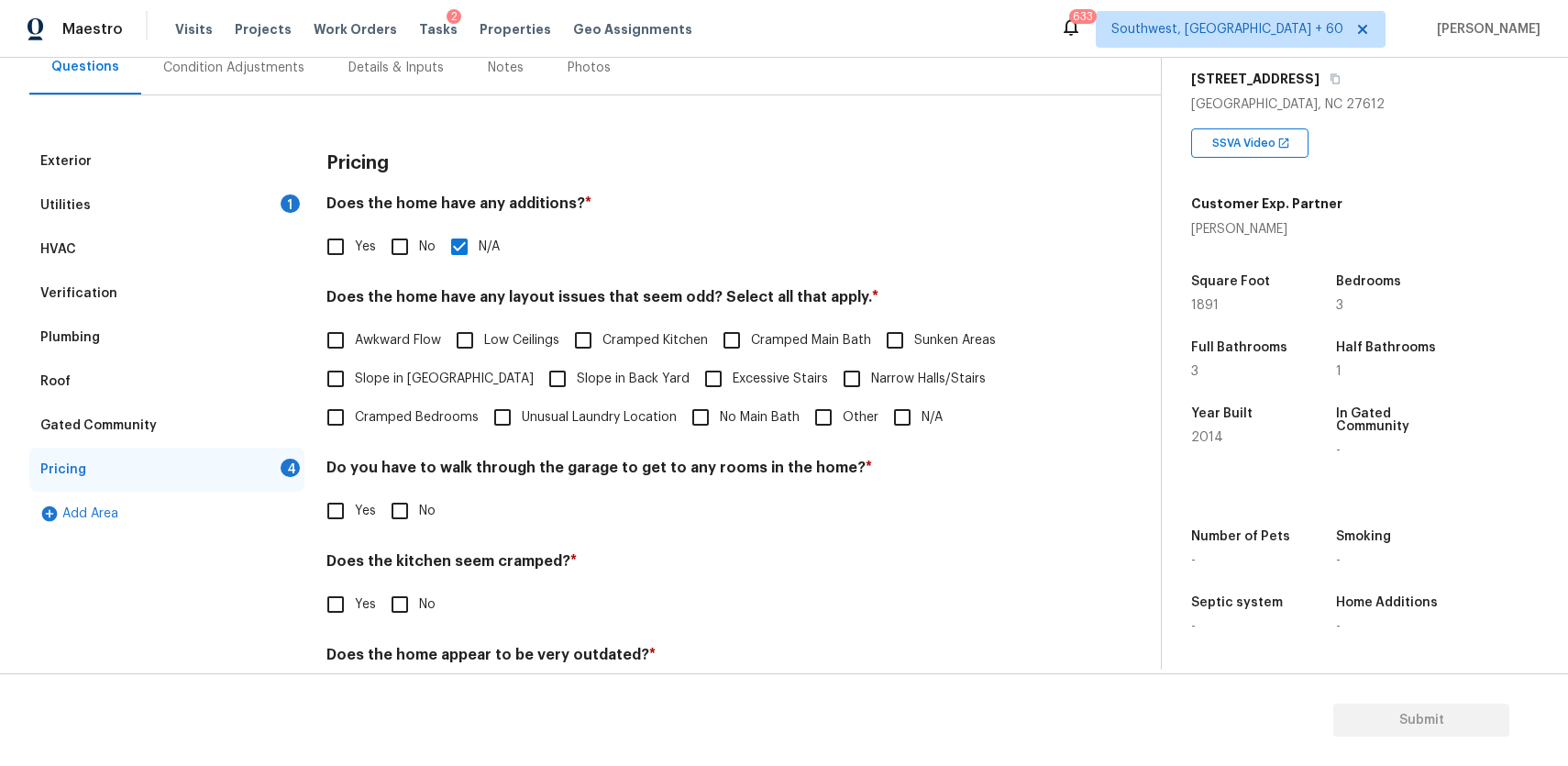
scroll to position [258, 0]
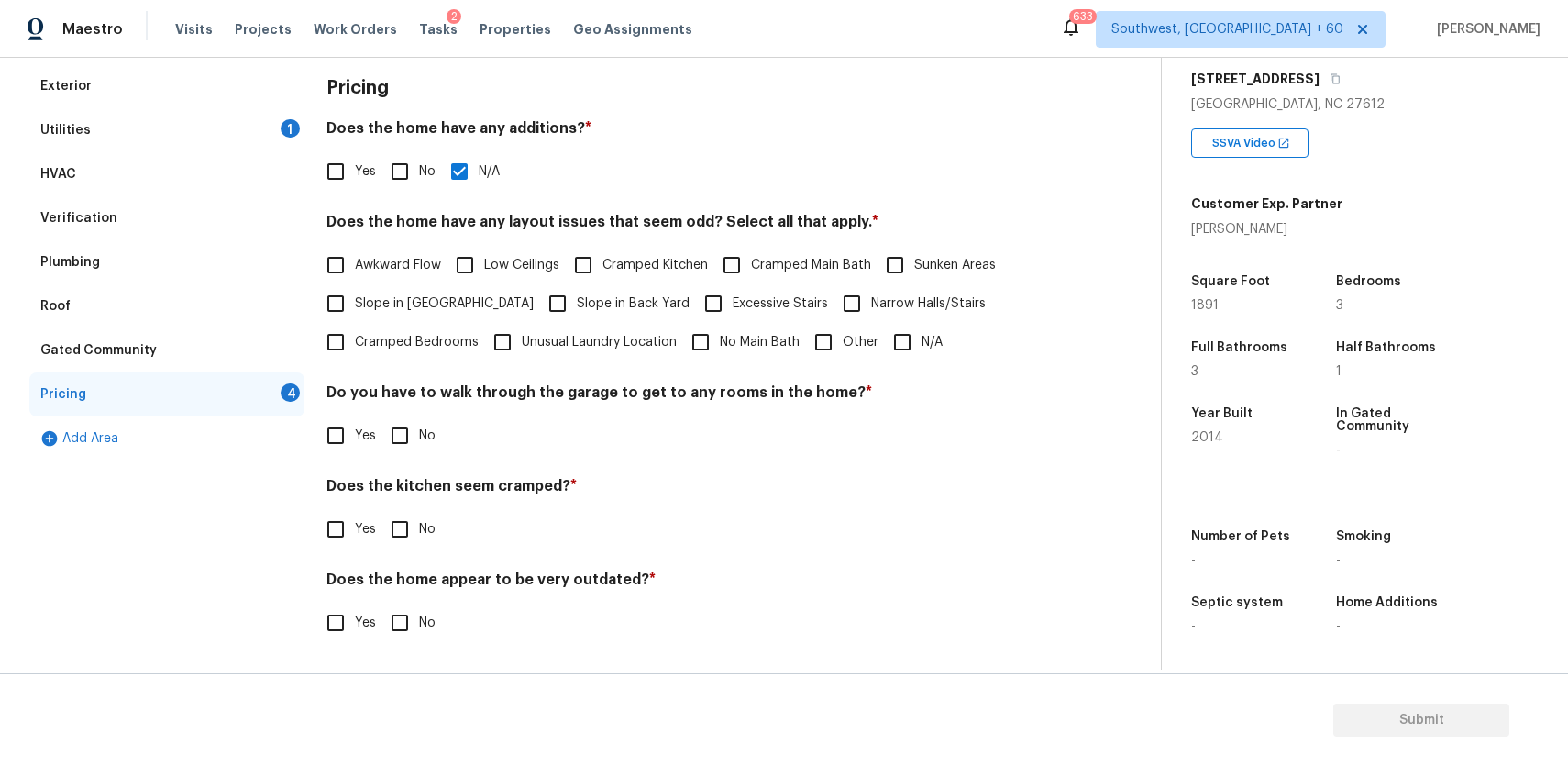
click at [900, 343] on input "N/A" at bounding box center [902, 341] width 39 height 39
checkbox input "true"
click at [402, 446] on input "No" at bounding box center [400, 438] width 39 height 39
checkbox input "true"
click at [394, 531] on input "No" at bounding box center [400, 529] width 39 height 39
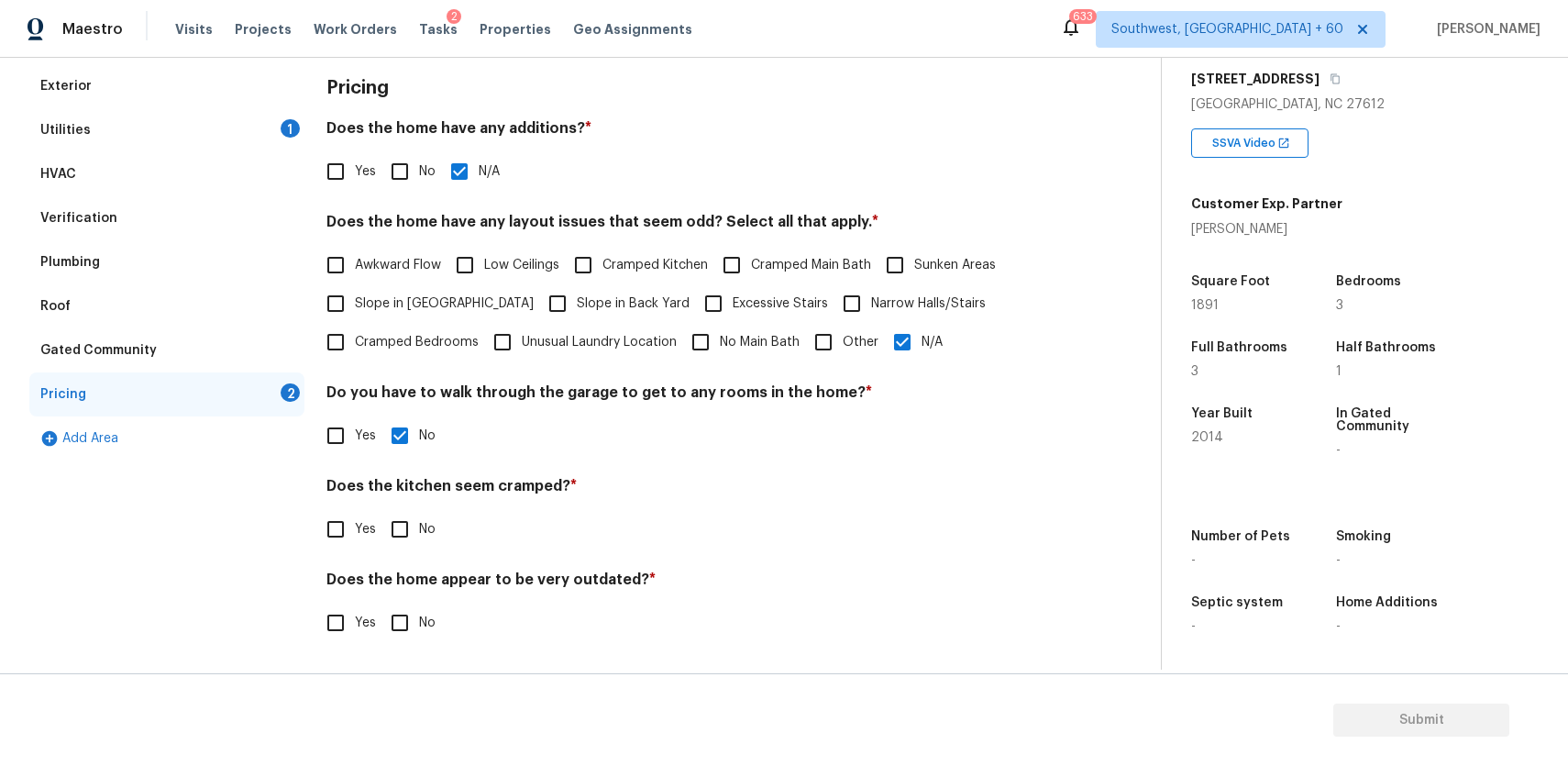
checkbox input "true"
click at [407, 619] on input "No" at bounding box center [400, 624] width 39 height 39
checkbox input "true"
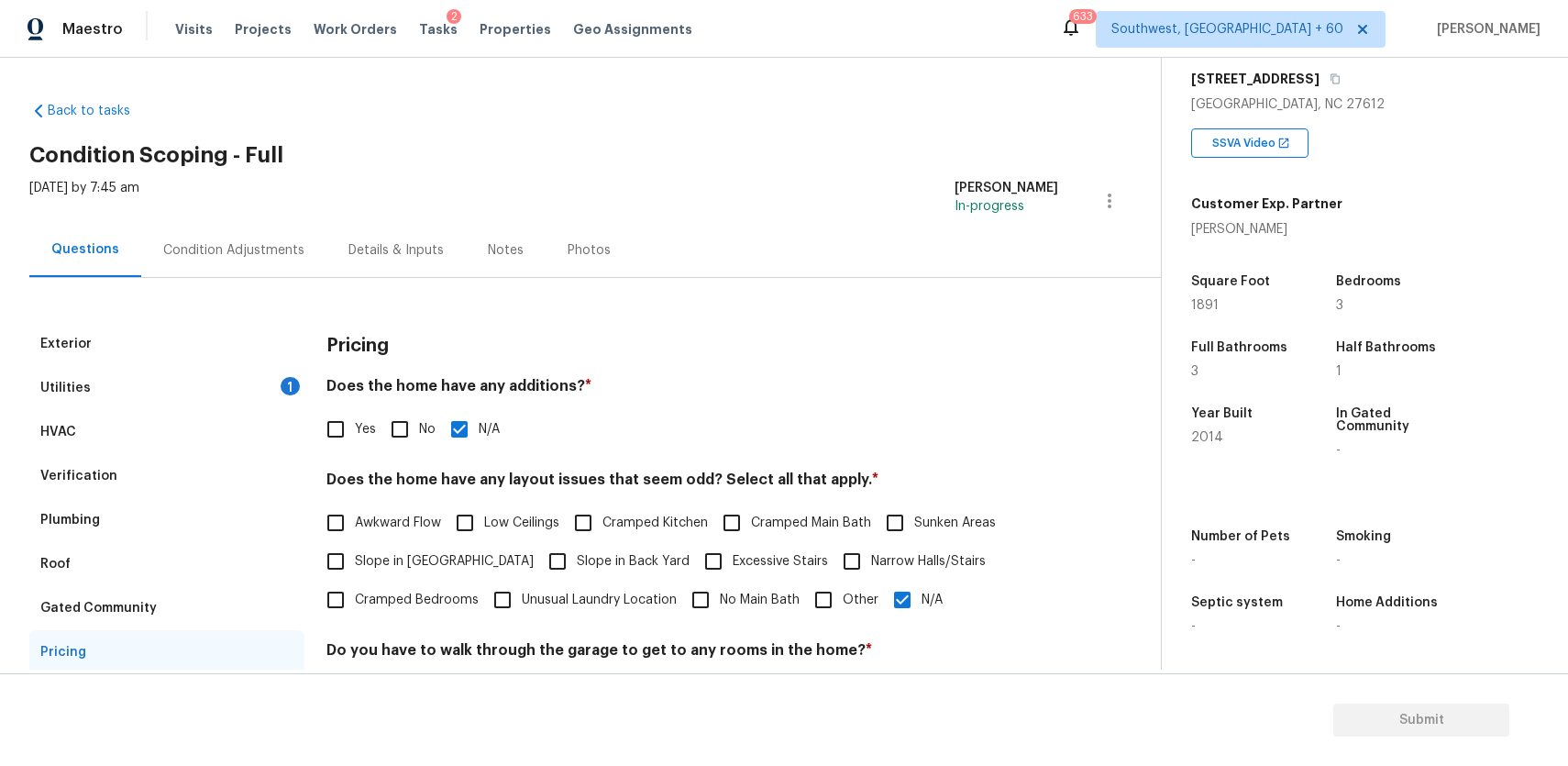
click at [242, 247] on div "Condition Adjustments" at bounding box center [234, 250] width 141 height 18
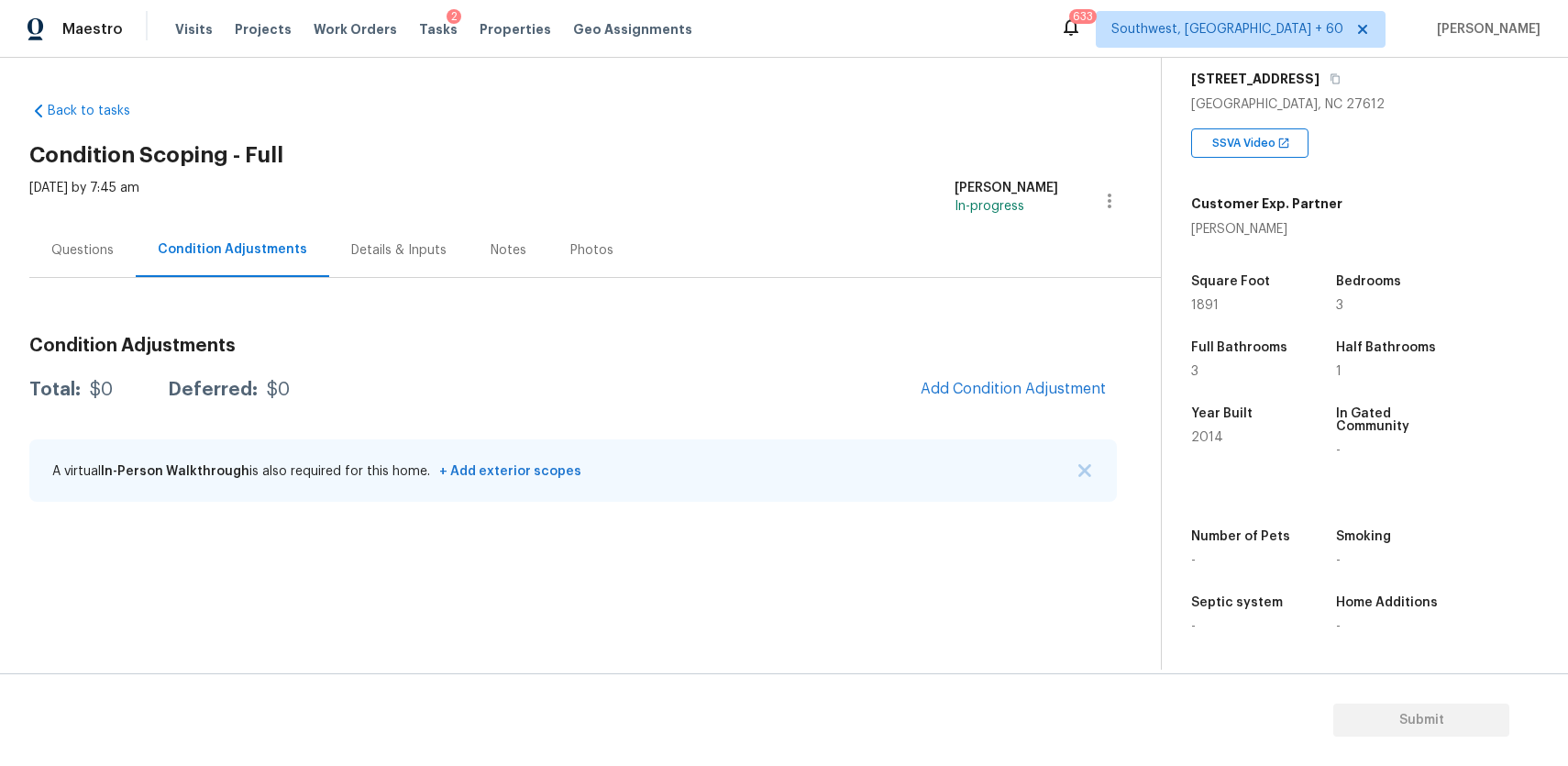
click at [1093, 476] on div "A virtual In-Person Walkthrough is also required for this home. + Add exterior …" at bounding box center [573, 470] width 1088 height 63
click at [1085, 454] on div "A virtual In-Person Walkthrough is also required for this home. + Add exterior …" at bounding box center [573, 470] width 1088 height 63
click at [1094, 478] on div "A virtual In-Person Walkthrough is also required for this home. + Add exterior …" at bounding box center [573, 470] width 1088 height 63
click at [1076, 459] on div "A virtual In-Person Walkthrough is also required for this home. + Add exterior …" at bounding box center [573, 470] width 1088 height 63
click at [1091, 475] on img "button" at bounding box center [1084, 470] width 13 height 13
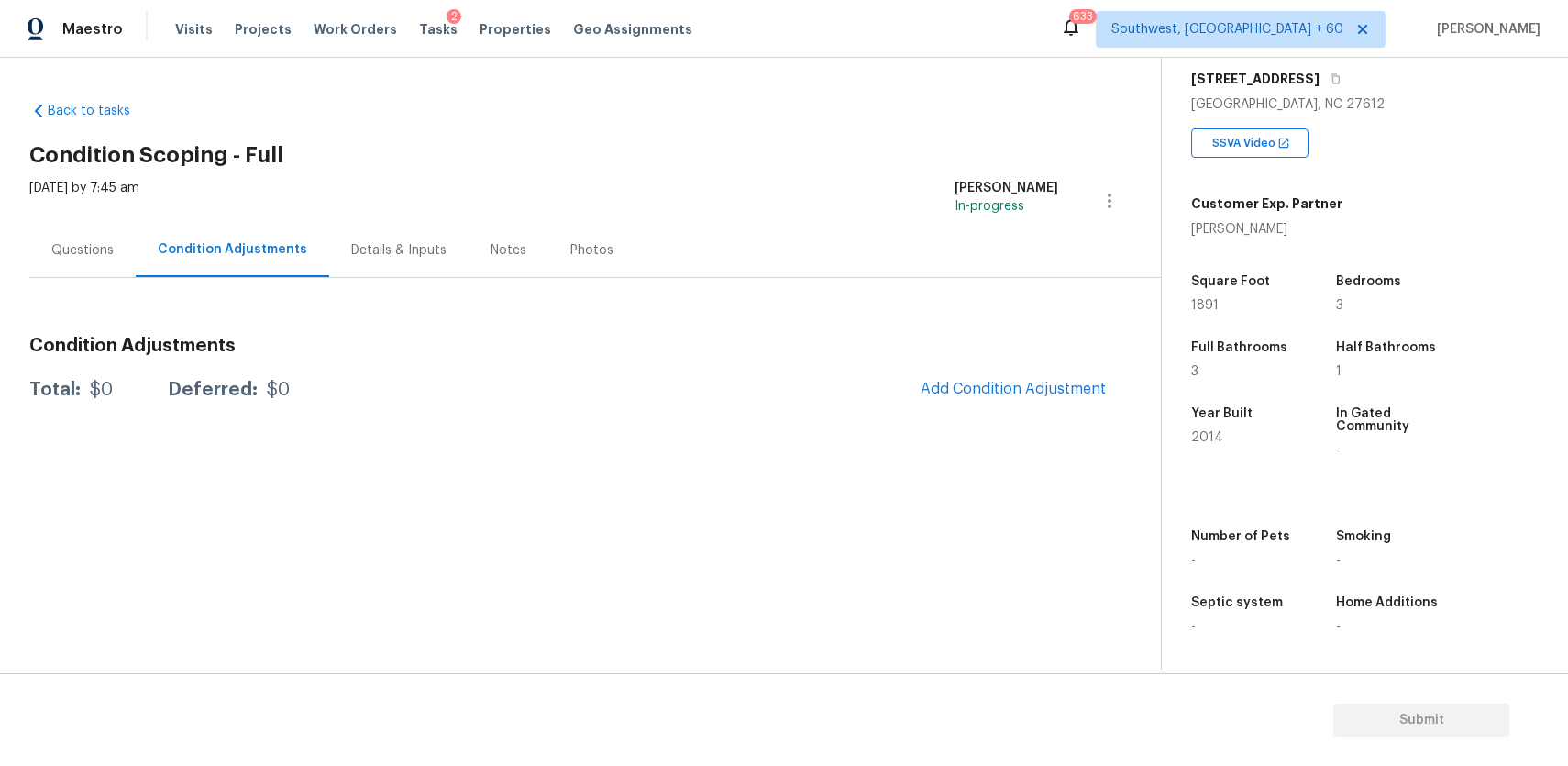
click at [1091, 475] on section "Back to tasks Condition Scoping - Full Thu, Oct 16 2025 by 7:45 am Ranjith Kuma…" at bounding box center [595, 378] width 1132 height 582
click at [1039, 416] on section "Back to tasks Condition Scoping - Full Thu, Oct 16 2025 by 7:45 am Ranjith Kuma…" at bounding box center [595, 378] width 1132 height 582
click at [1060, 376] on button "Add Condition Adjustment" at bounding box center [1013, 389] width 207 height 39
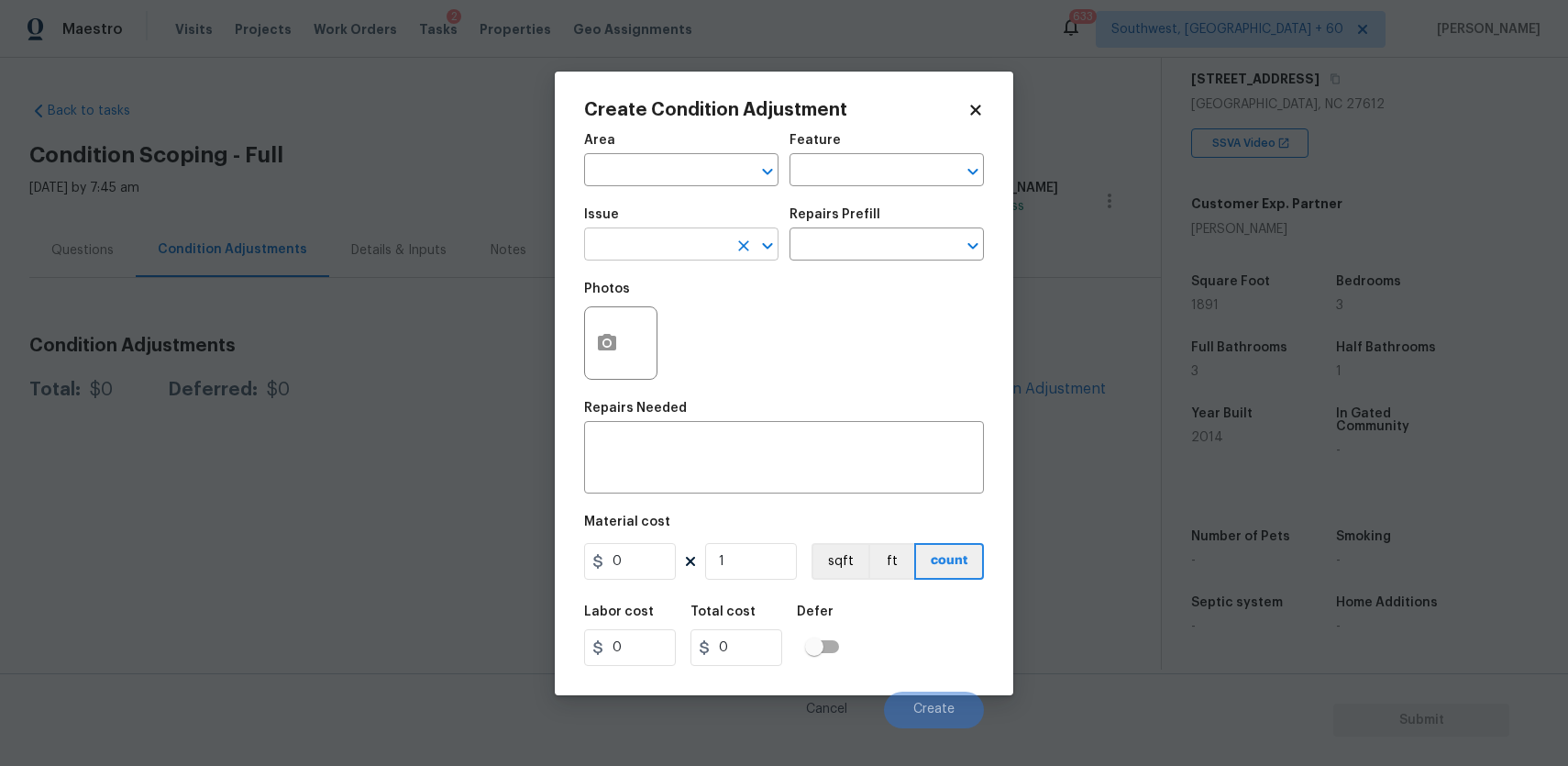
click at [708, 248] on input "text" at bounding box center [656, 246] width 143 height 29
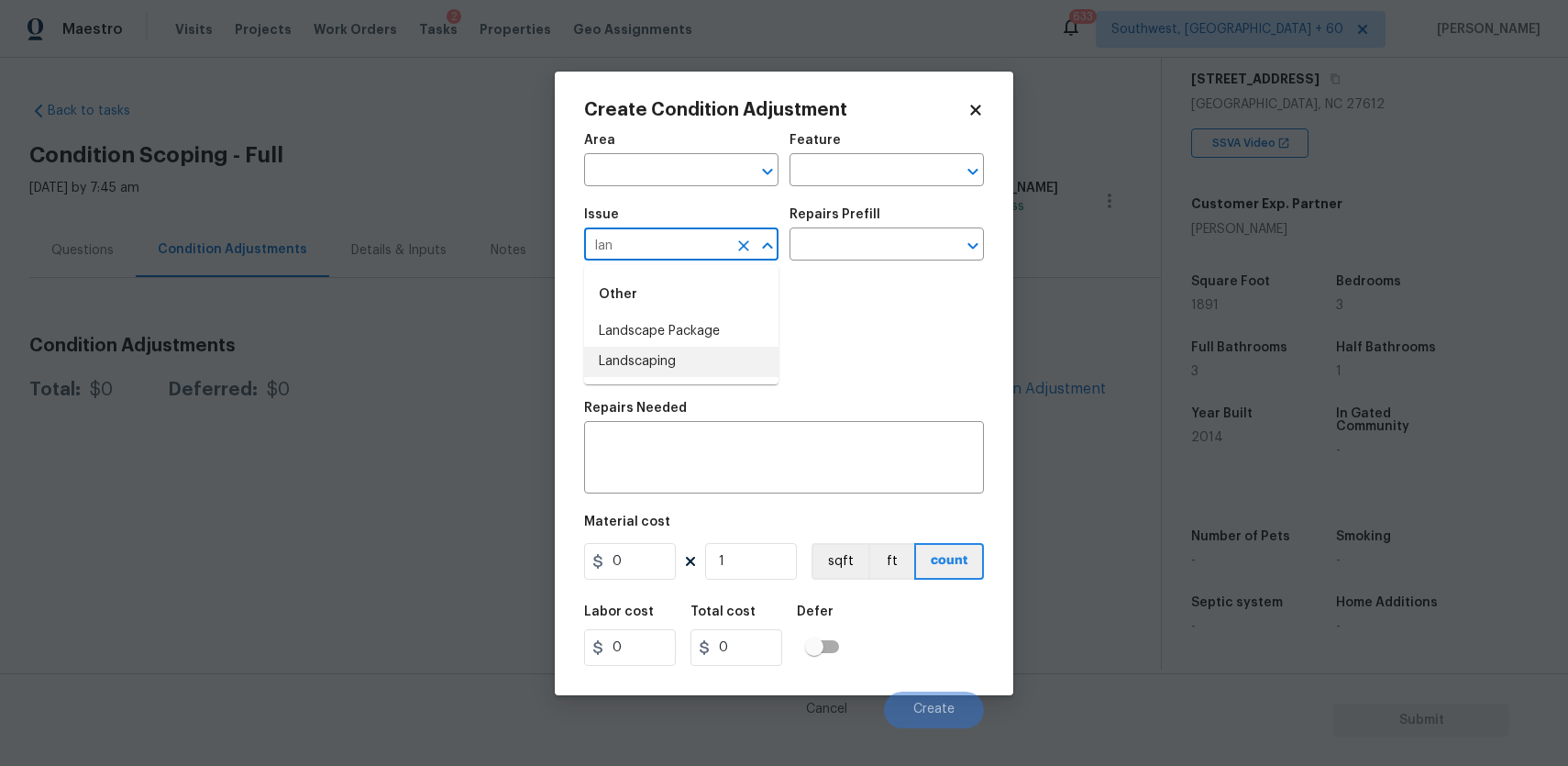
click at [671, 347] on li "Landscaping" at bounding box center [681, 362] width 194 height 31
type input "Landscaping"
click at [743, 235] on button "Clear" at bounding box center [744, 246] width 26 height 26
type input ";"
type input "l"
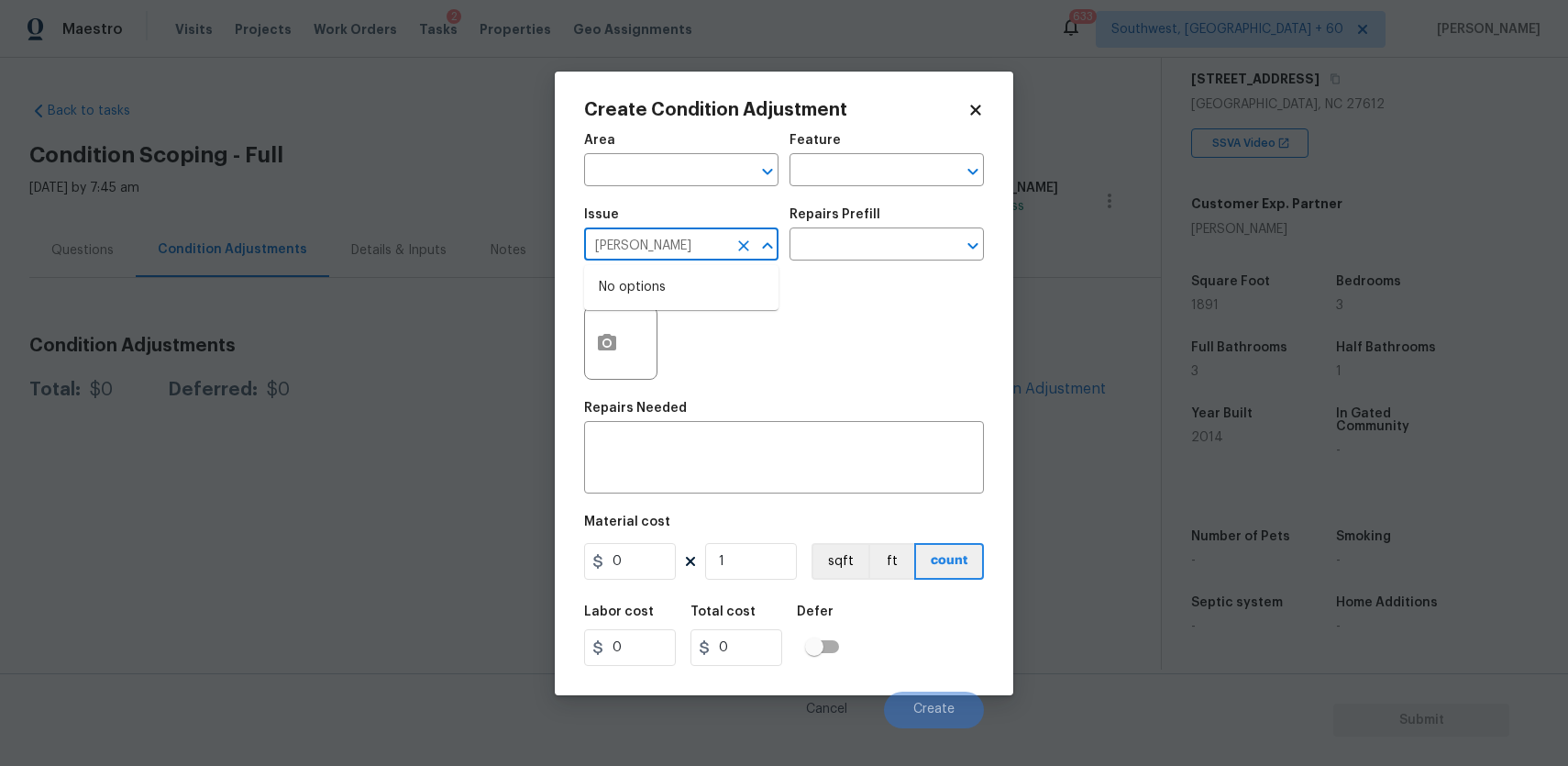
type input "lam"
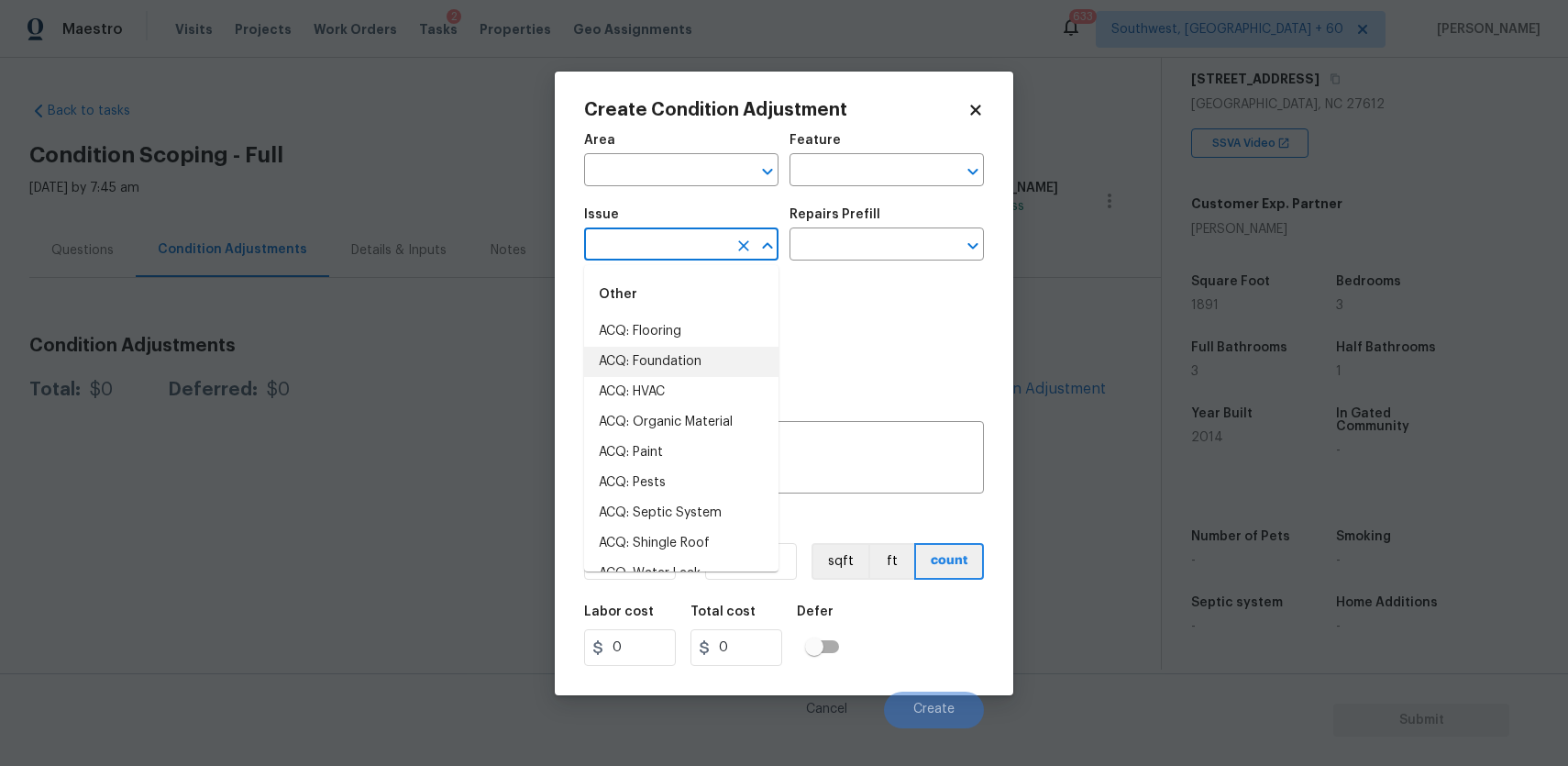
click at [1053, 370] on body "Maestro Visits Projects Work Orders Tasks 2 Properties Geo Assignments 633 Sout…" at bounding box center [784, 383] width 1568 height 766
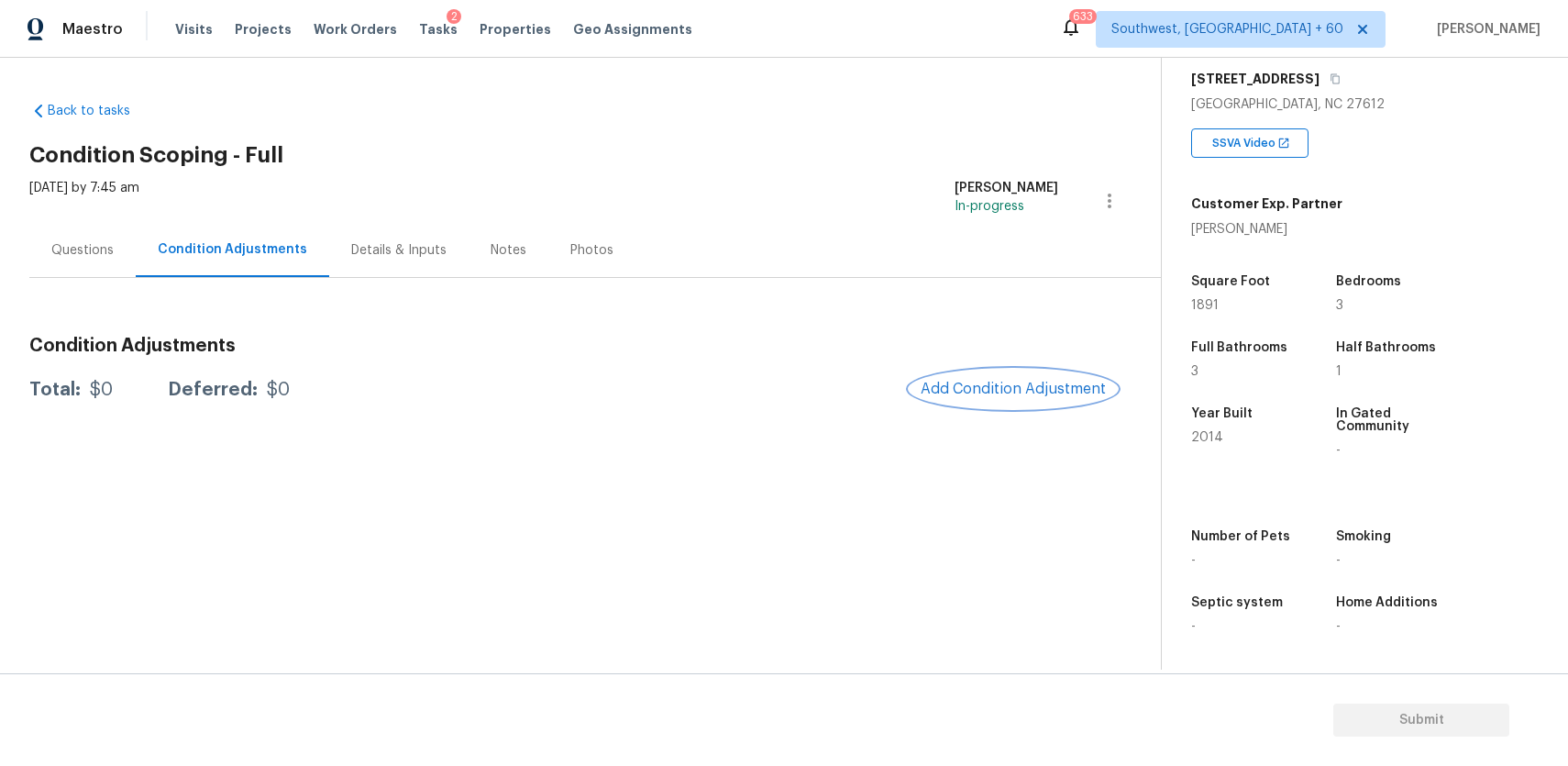
click at [1041, 395] on span "Add Condition Adjustment" at bounding box center [1013, 389] width 185 height 17
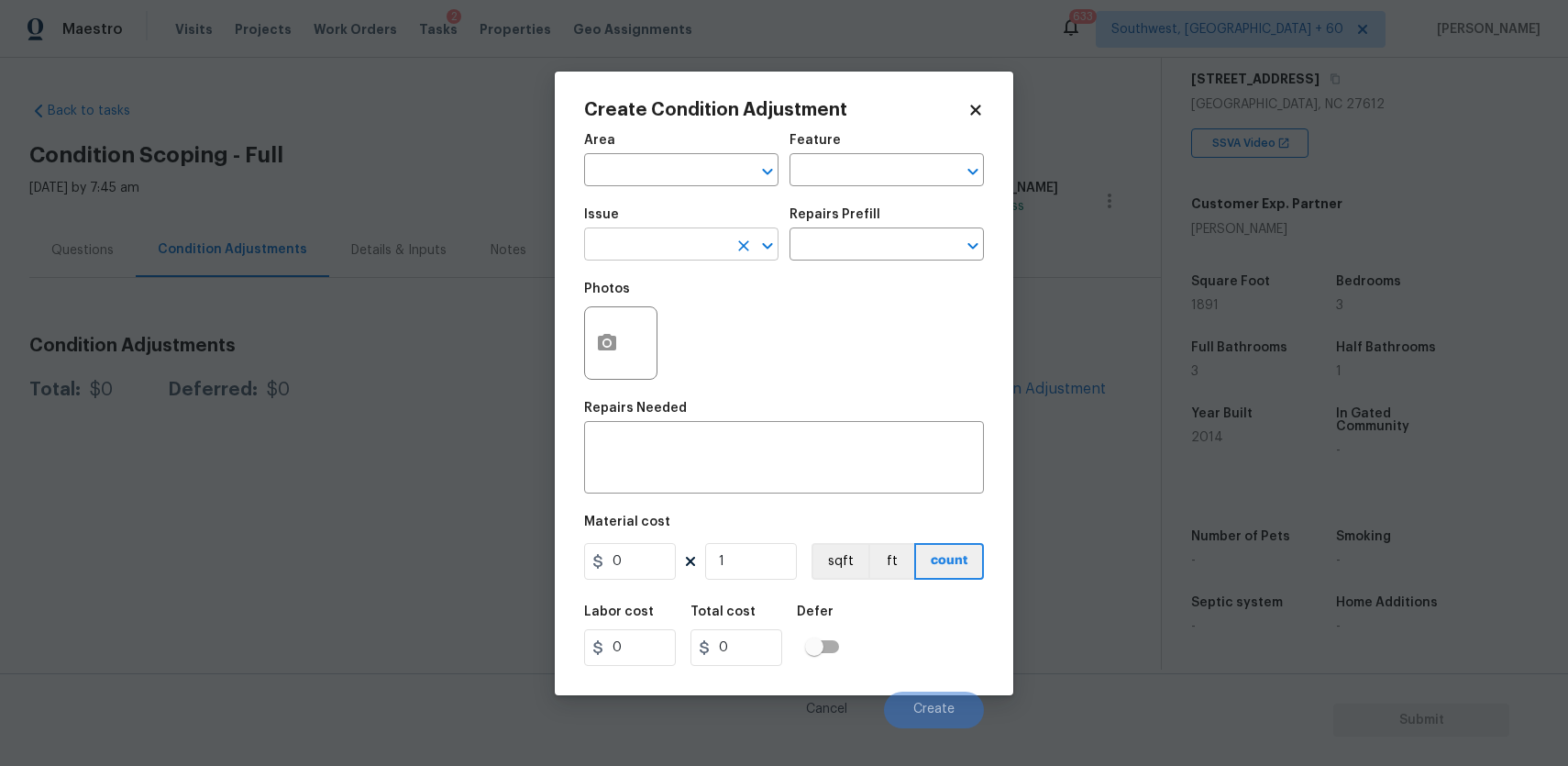
click at [663, 252] on input "text" at bounding box center [656, 246] width 143 height 29
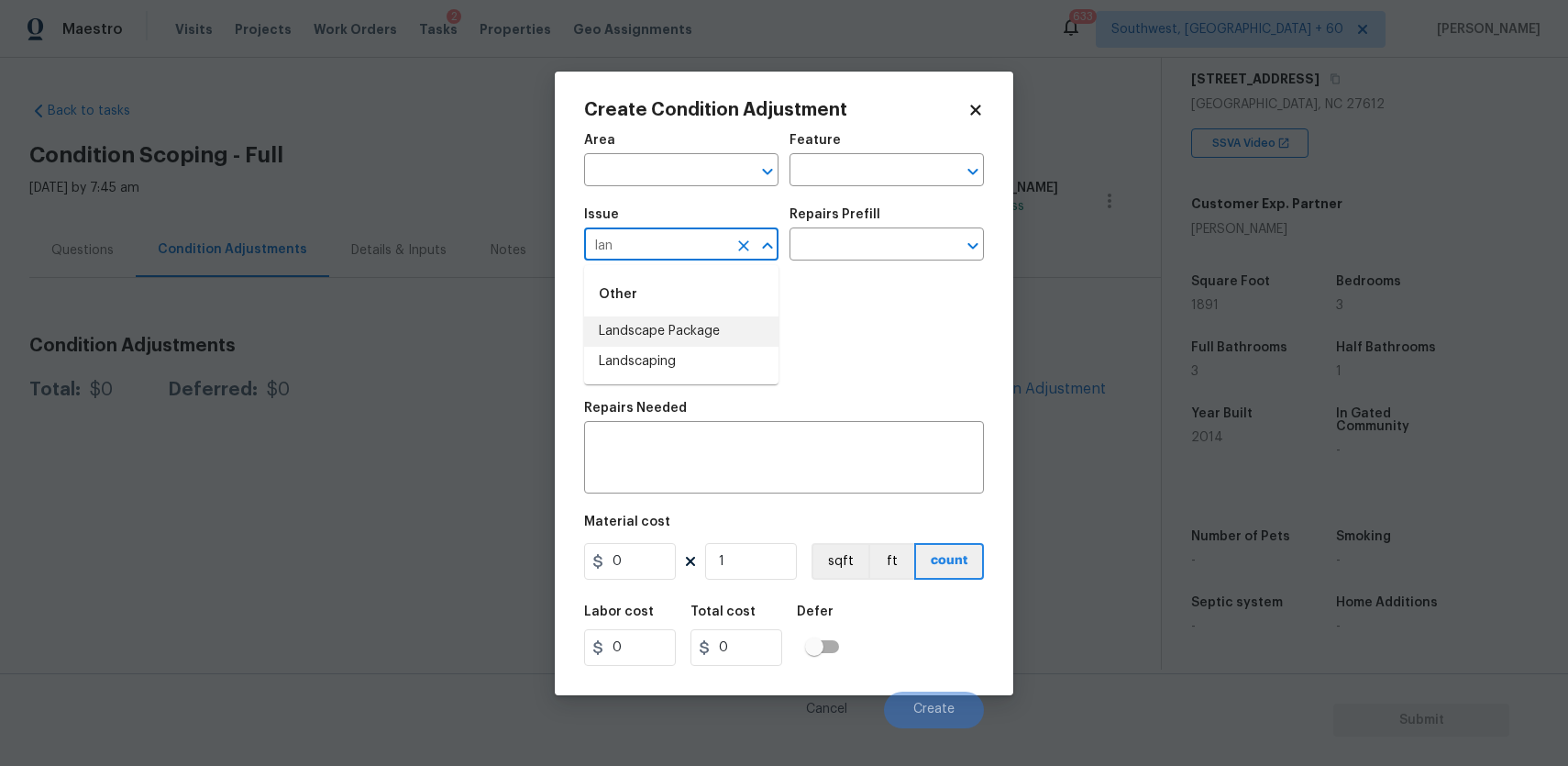
click at [692, 332] on li "Landscape Package" at bounding box center [681, 331] width 194 height 31
type input "Landscape Package"
click at [838, 238] on input "text" at bounding box center [861, 246] width 143 height 29
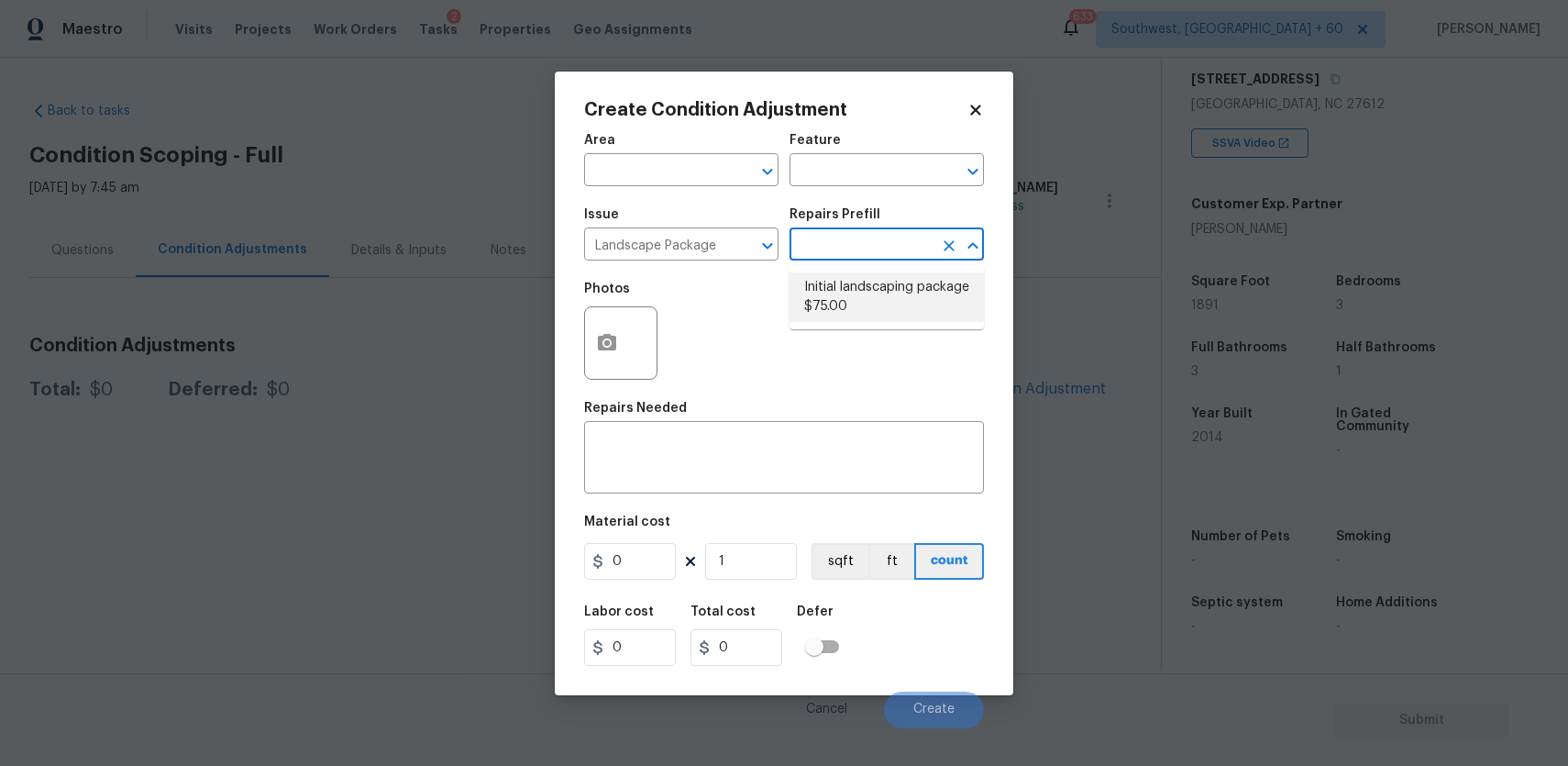
click at [959, 291] on li "Initial landscaping package $75.00" at bounding box center [887, 298] width 194 height 50
type input "Home Readiness Packages"
type textarea "Mowing of grass up to 6" in height. Mow, edge along driveways & sidewalks, trim…"
type input "75"
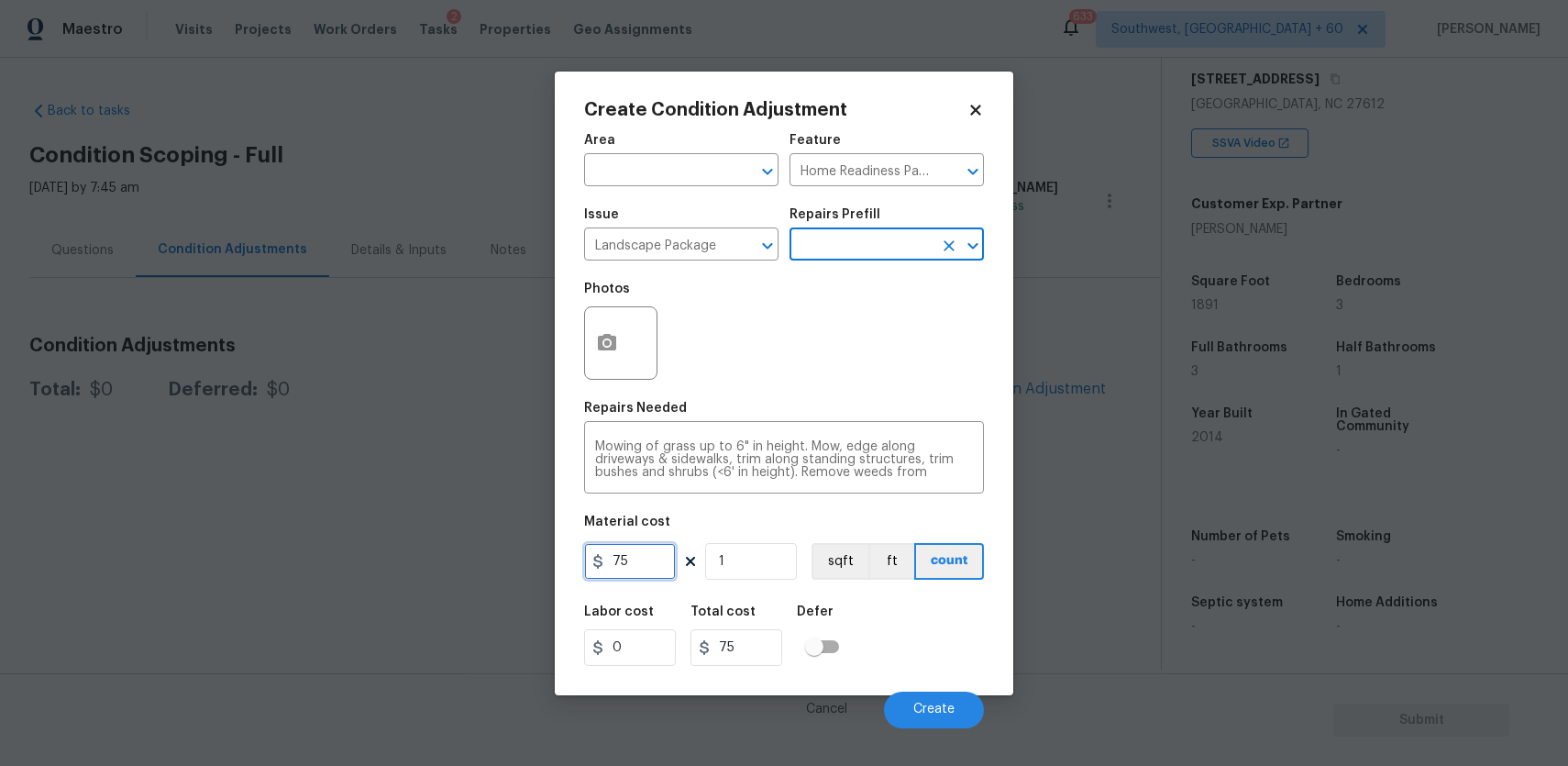
click at [627, 565] on input "75" at bounding box center [630, 561] width 91 height 37
type input "300"
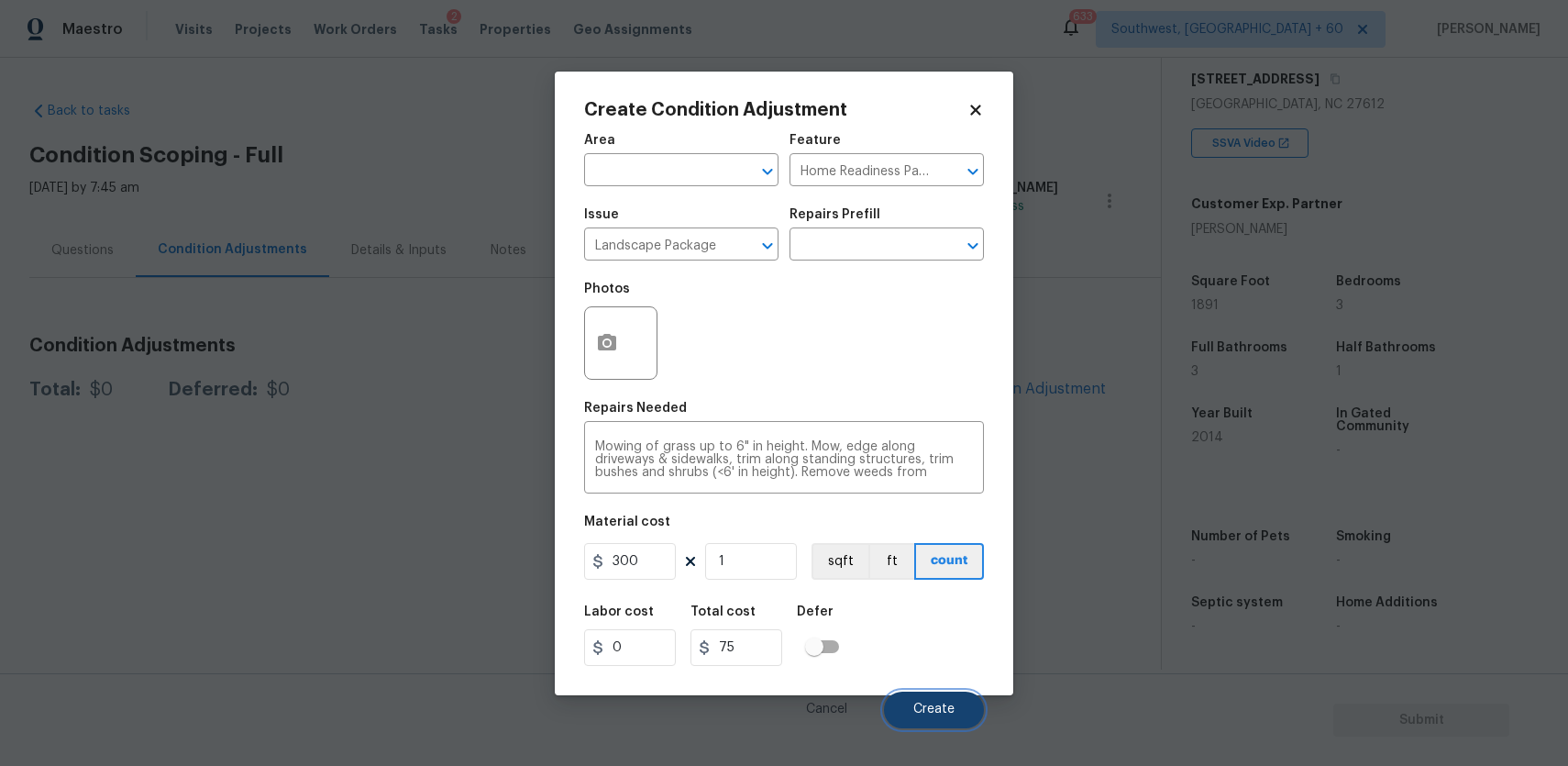
type input "300"
click at [971, 702] on button "Create" at bounding box center [933, 709] width 100 height 37
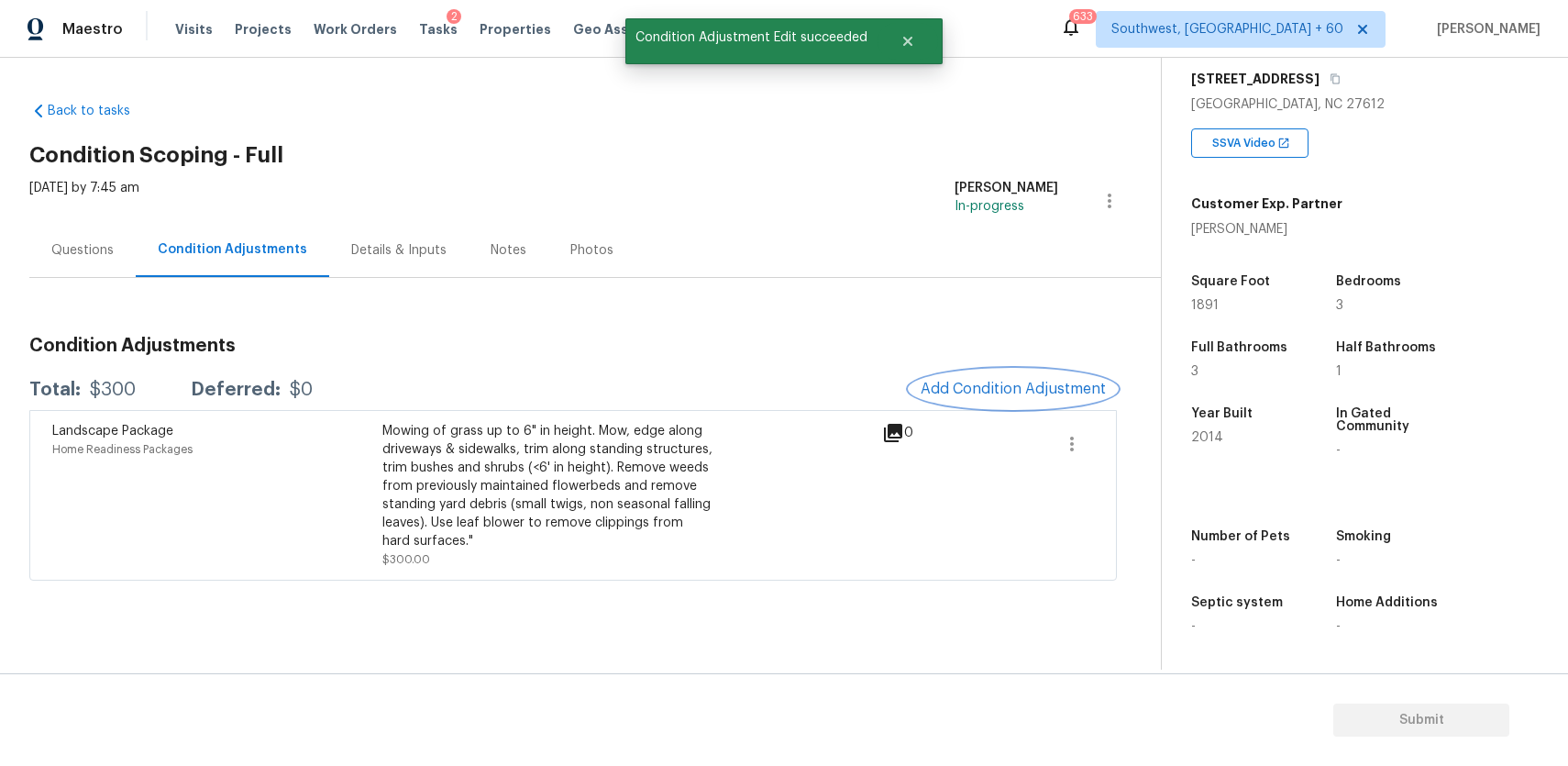
click at [1024, 388] on span "Add Condition Adjustment" at bounding box center [1013, 389] width 185 height 17
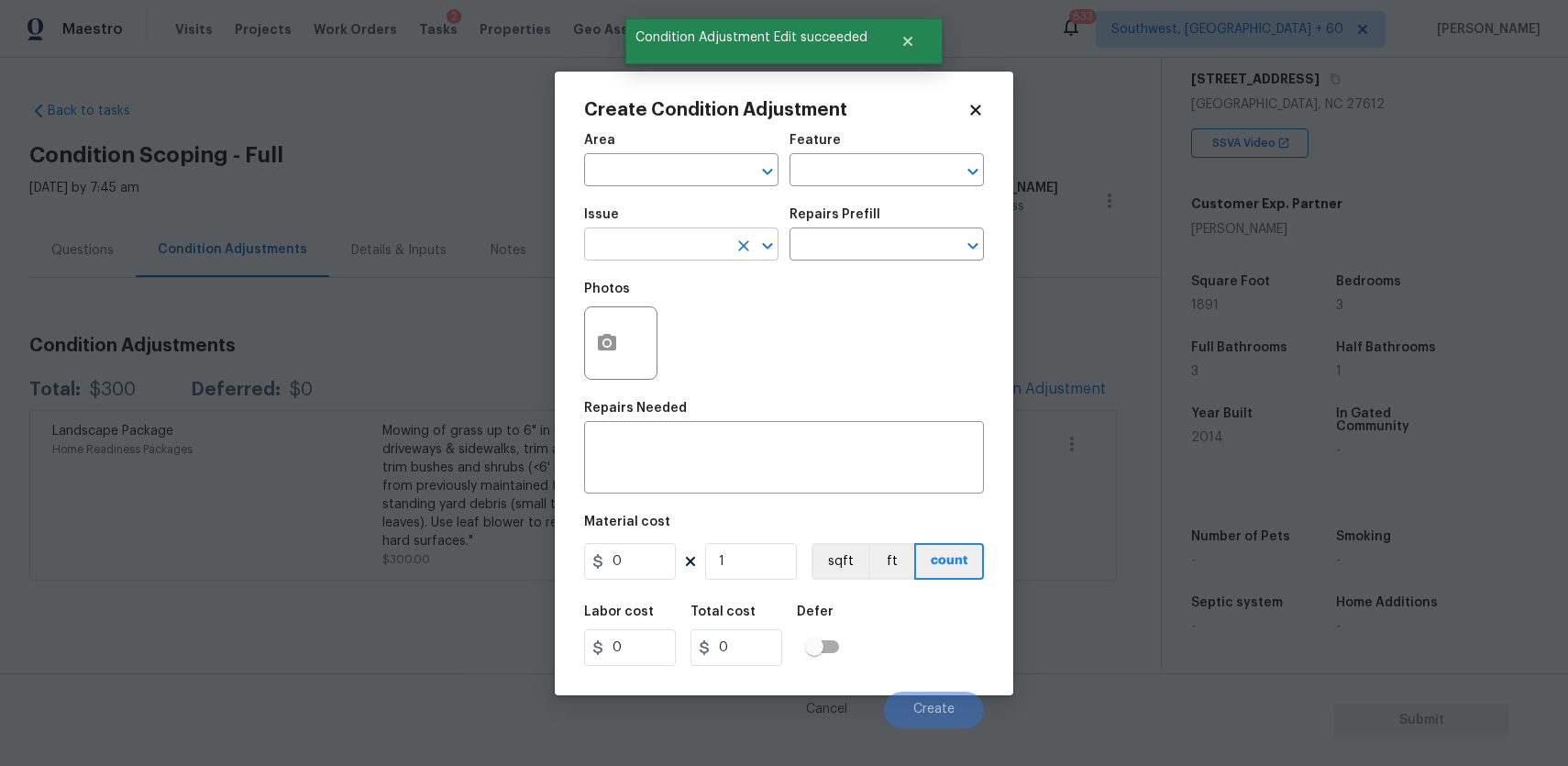
click at [699, 234] on input "text" at bounding box center [656, 246] width 143 height 29
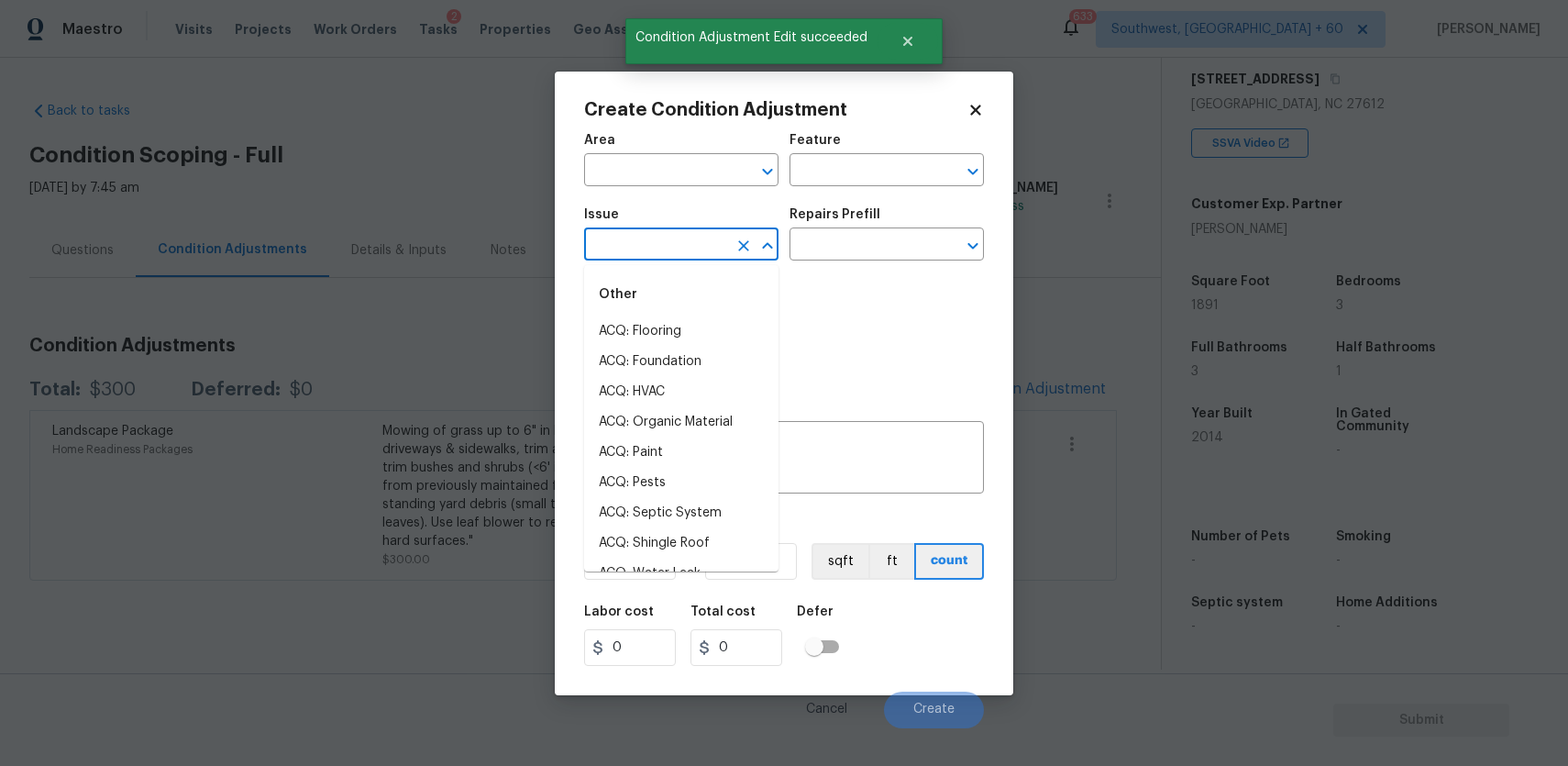
click at [699, 234] on input "text" at bounding box center [656, 246] width 143 height 29
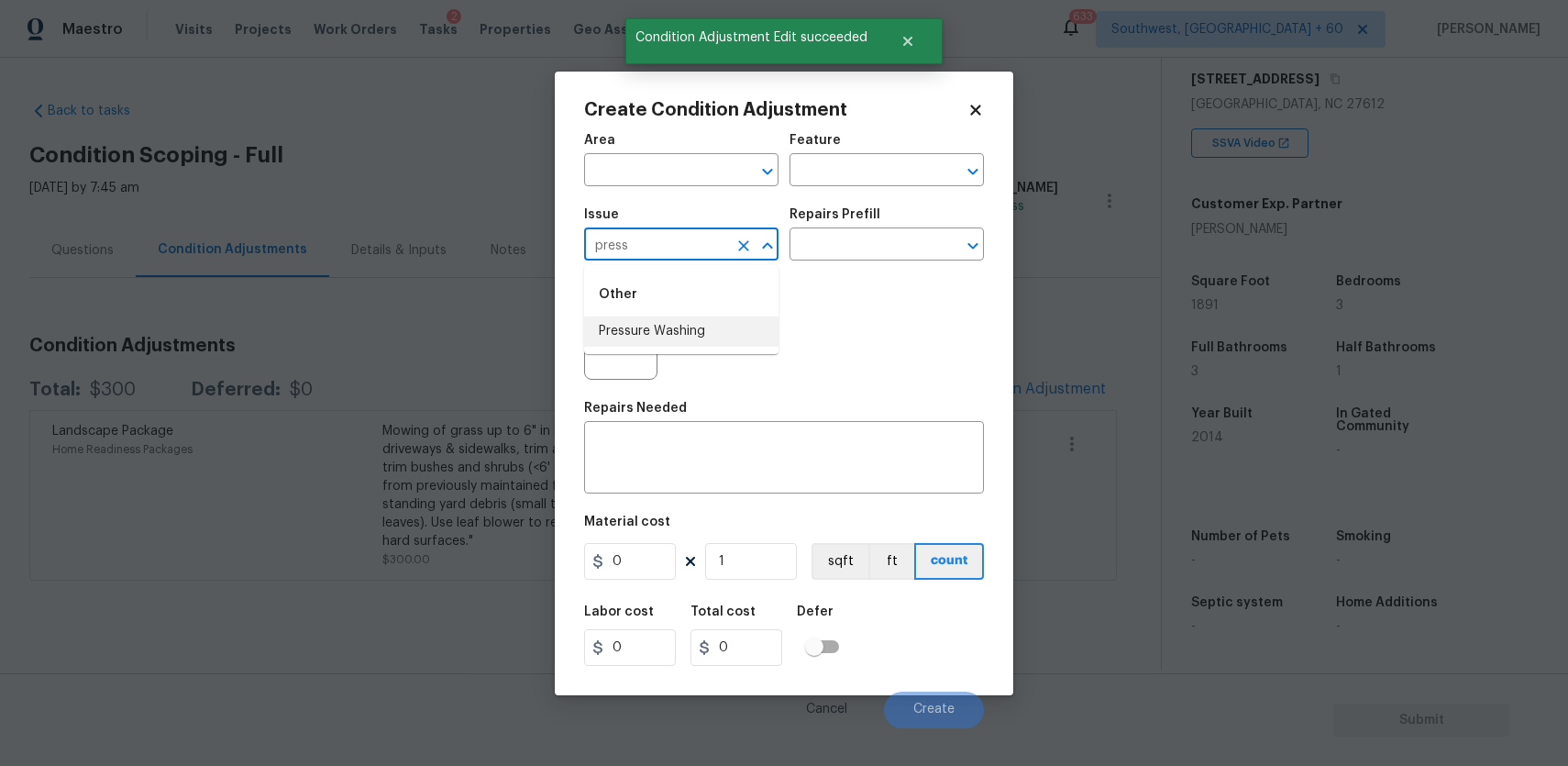
click at [643, 326] on li "Pressure Washing" at bounding box center [681, 331] width 194 height 31
type input "Pressure Washing"
click at [834, 246] on input "text" at bounding box center [861, 246] width 143 height 29
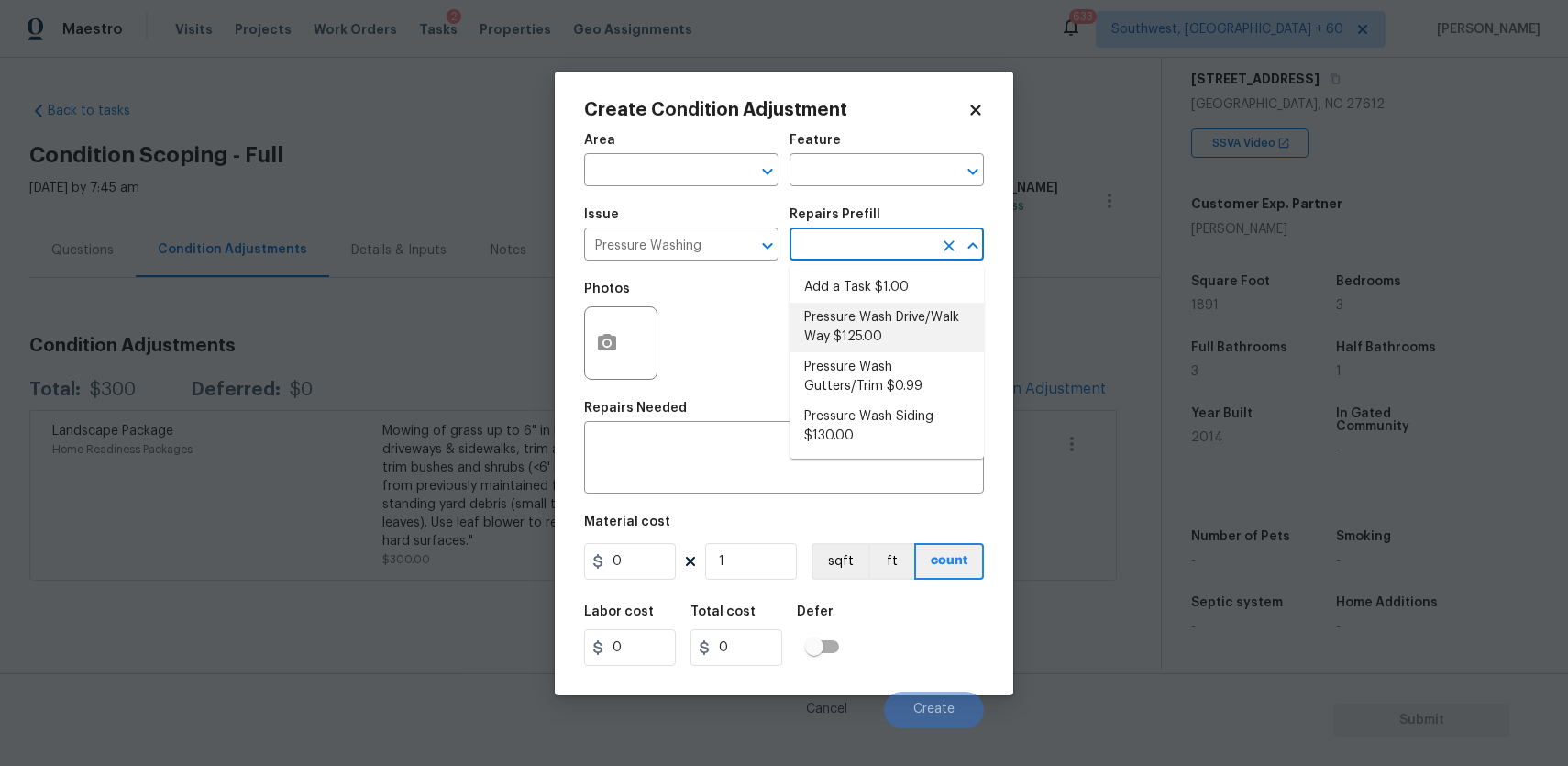
click at [909, 327] on li "Pressure Wash Drive/Walk Way $125.00" at bounding box center [887, 327] width 194 height 50
type input "Siding"
type textarea "Pressure wash the driveways/walkways as directed by the PM. Ensure that all deb…"
type input "125"
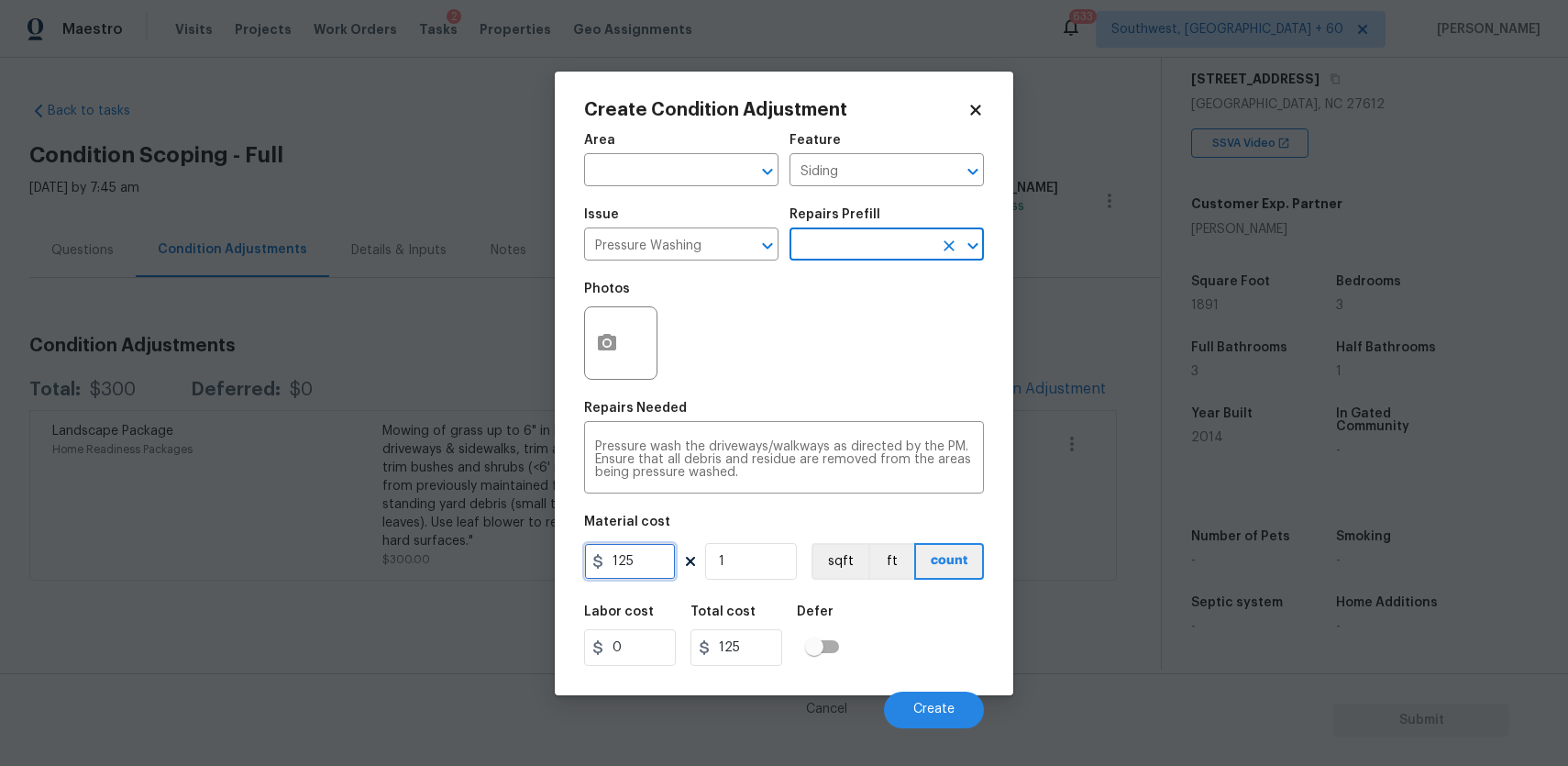
click at [671, 550] on input "125" at bounding box center [630, 561] width 91 height 37
type input "300"
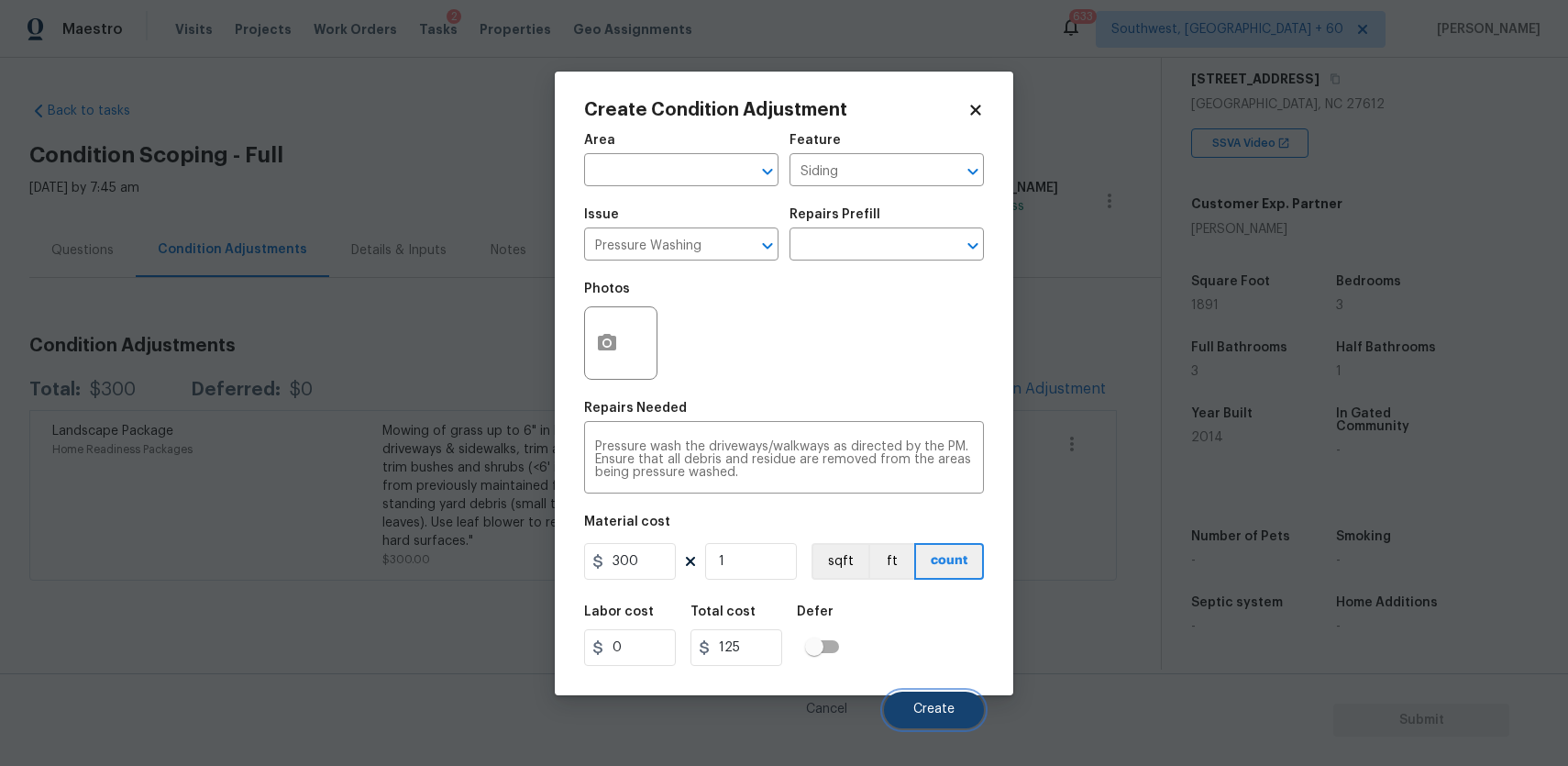
type input "300"
click at [921, 714] on span "Create" at bounding box center [934, 709] width 42 height 14
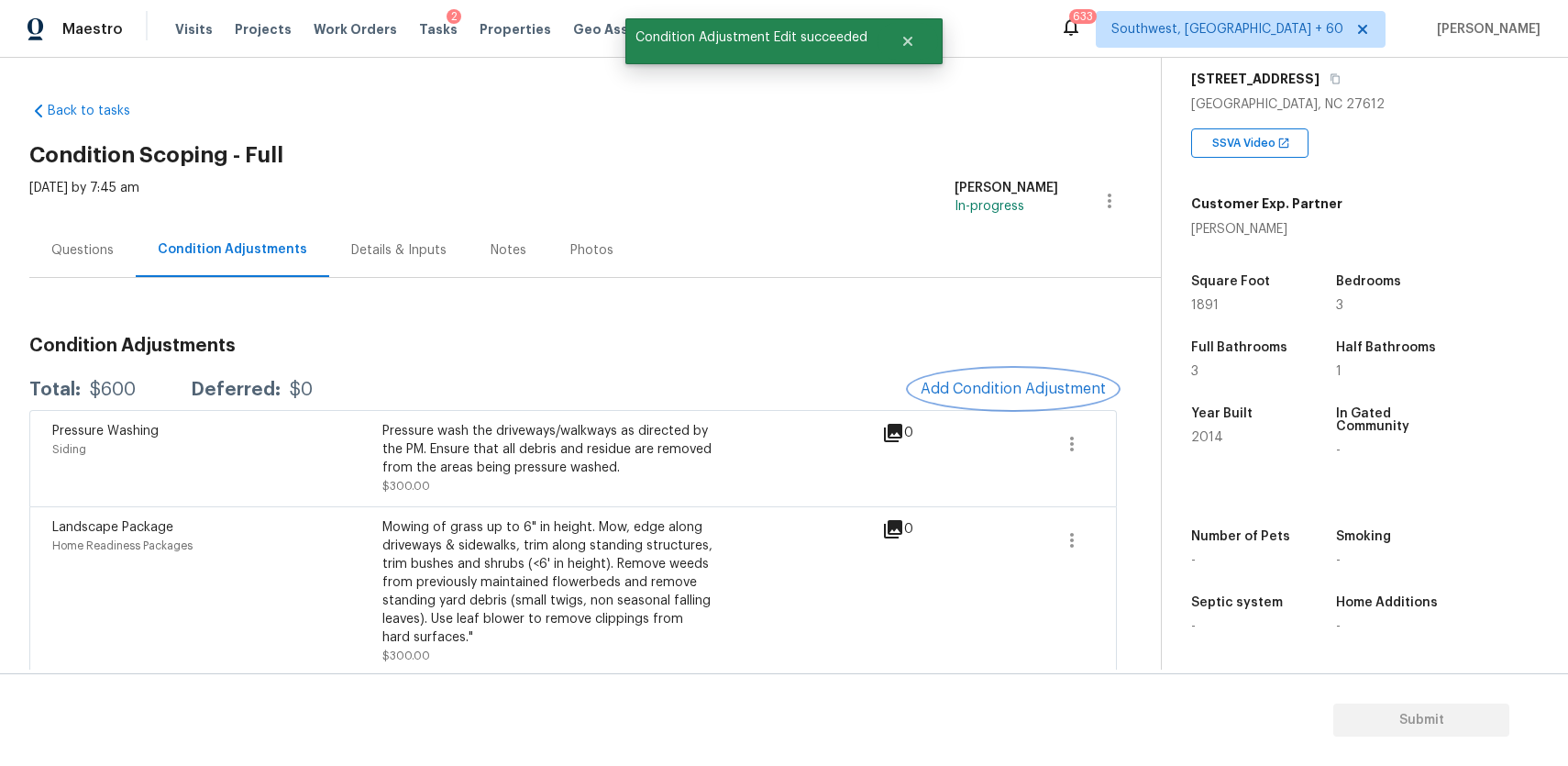
click at [1040, 392] on span "Add Condition Adjustment" at bounding box center [1013, 389] width 185 height 17
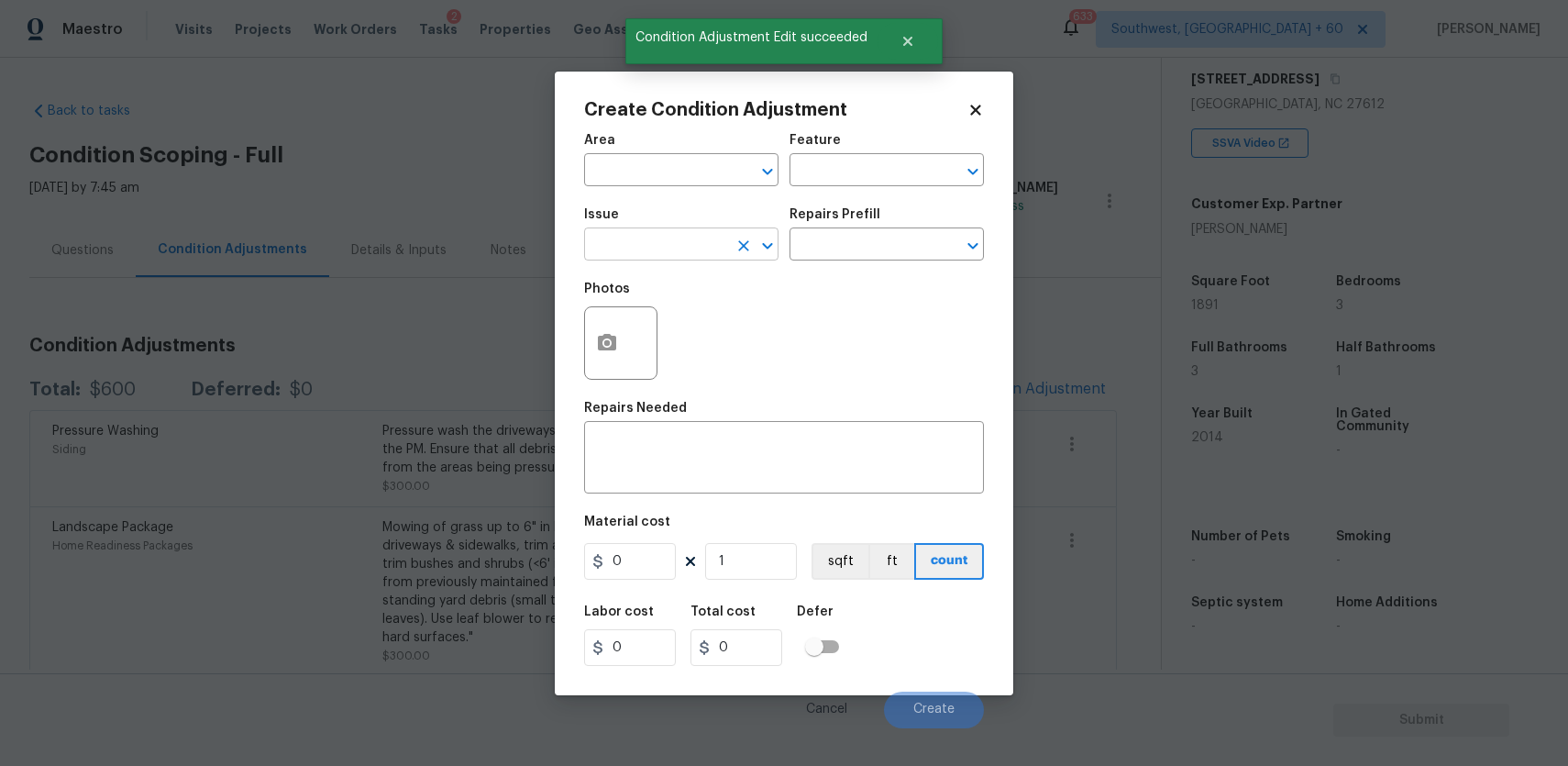
click at [663, 244] on input "text" at bounding box center [656, 246] width 143 height 29
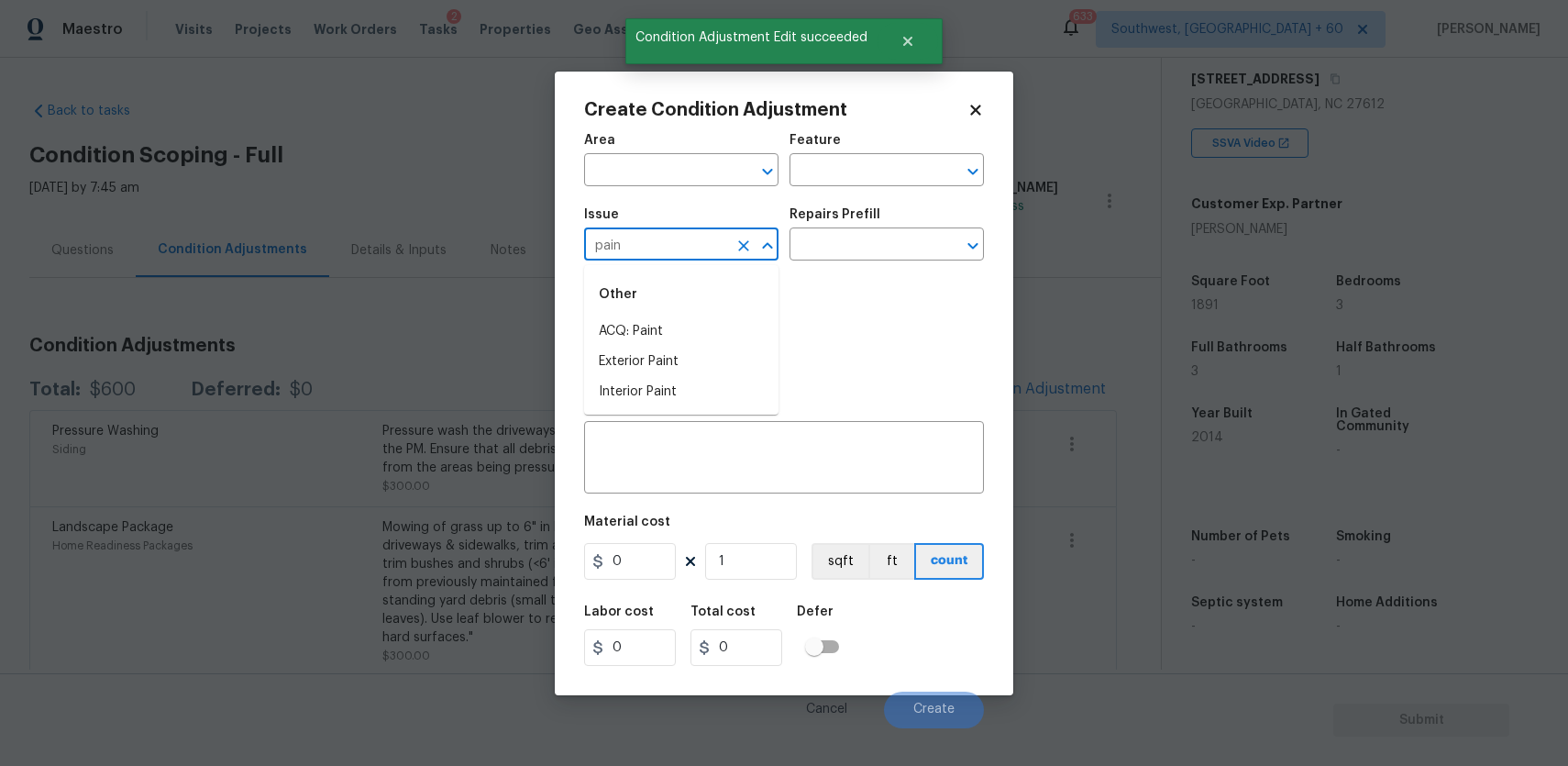
click at [663, 316] on div "Other" at bounding box center [681, 295] width 194 height 44
click at [675, 330] on li "ACQ: Paint" at bounding box center [681, 331] width 194 height 31
type input "ACQ: Paint"
click at [829, 254] on input "text" at bounding box center [861, 246] width 143 height 29
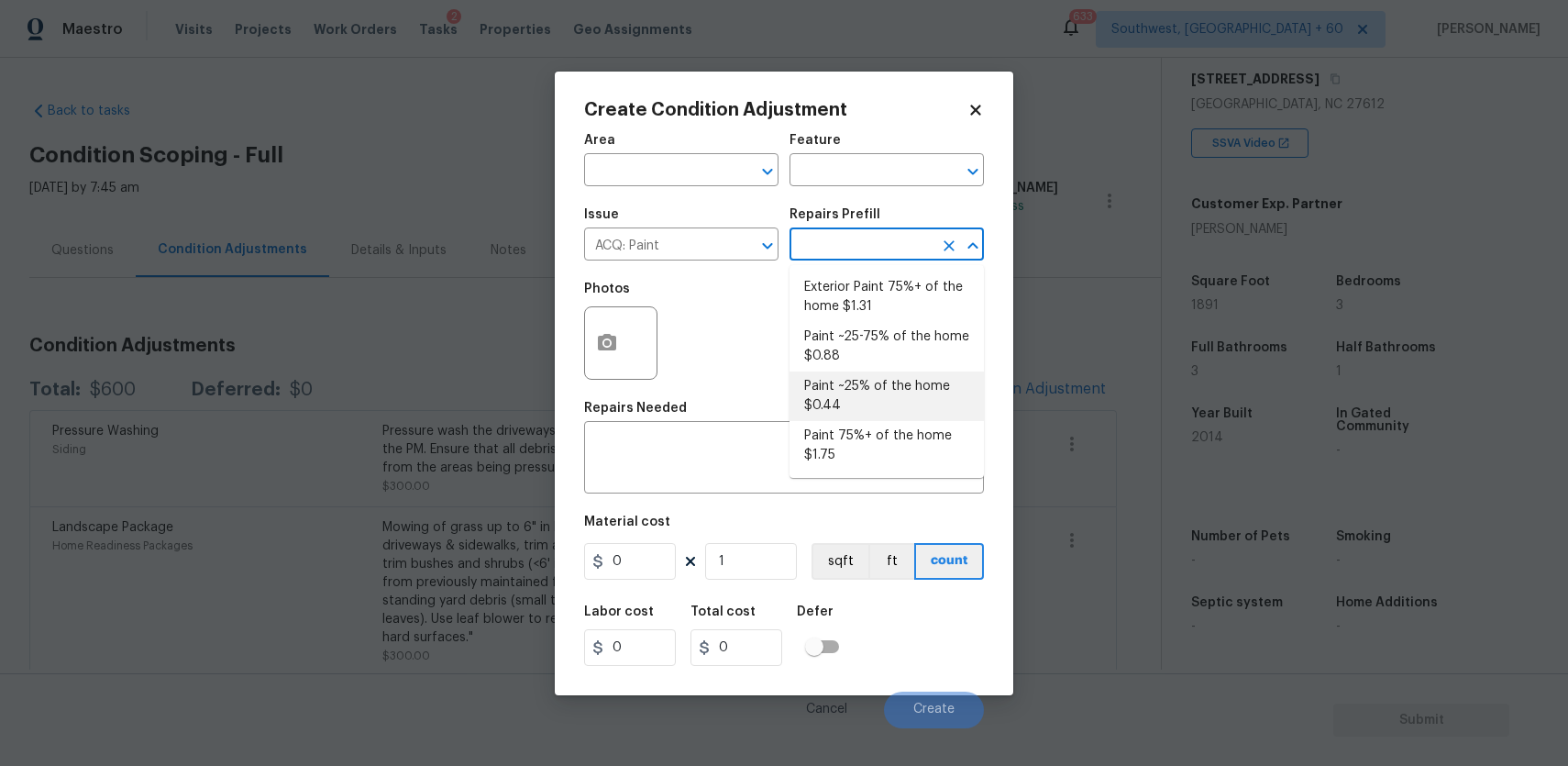
click at [890, 402] on li "Paint ~25% of the home $0.44" at bounding box center [887, 396] width 194 height 50
type input "Acquisition"
type textarea "Acquisition Scope: ~25% of the home needs interior paint"
type input "0.44"
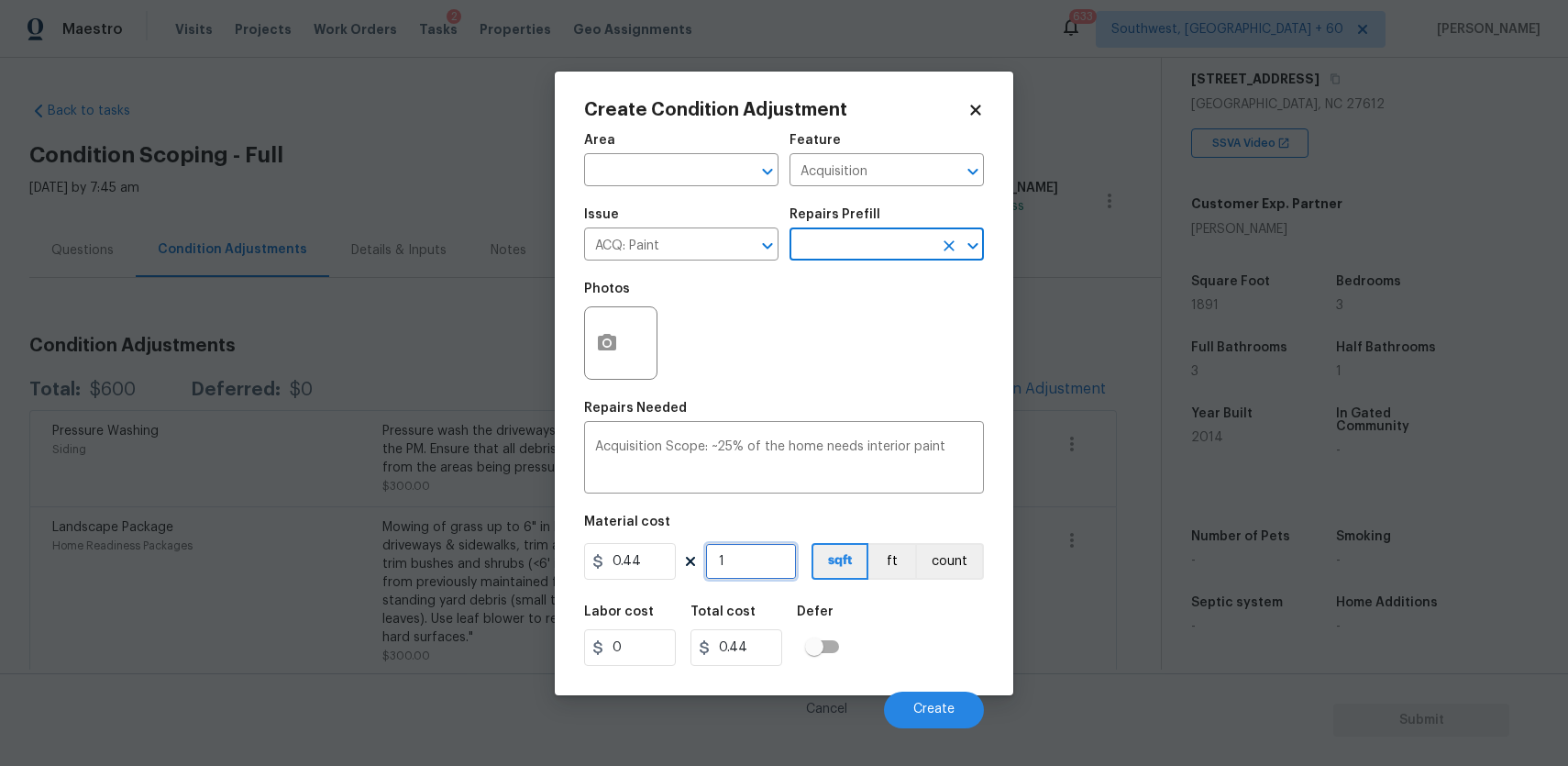
click at [755, 559] on input "1" at bounding box center [751, 561] width 91 height 37
type input "18"
type input "7.92"
type input "189"
type input "83.16"
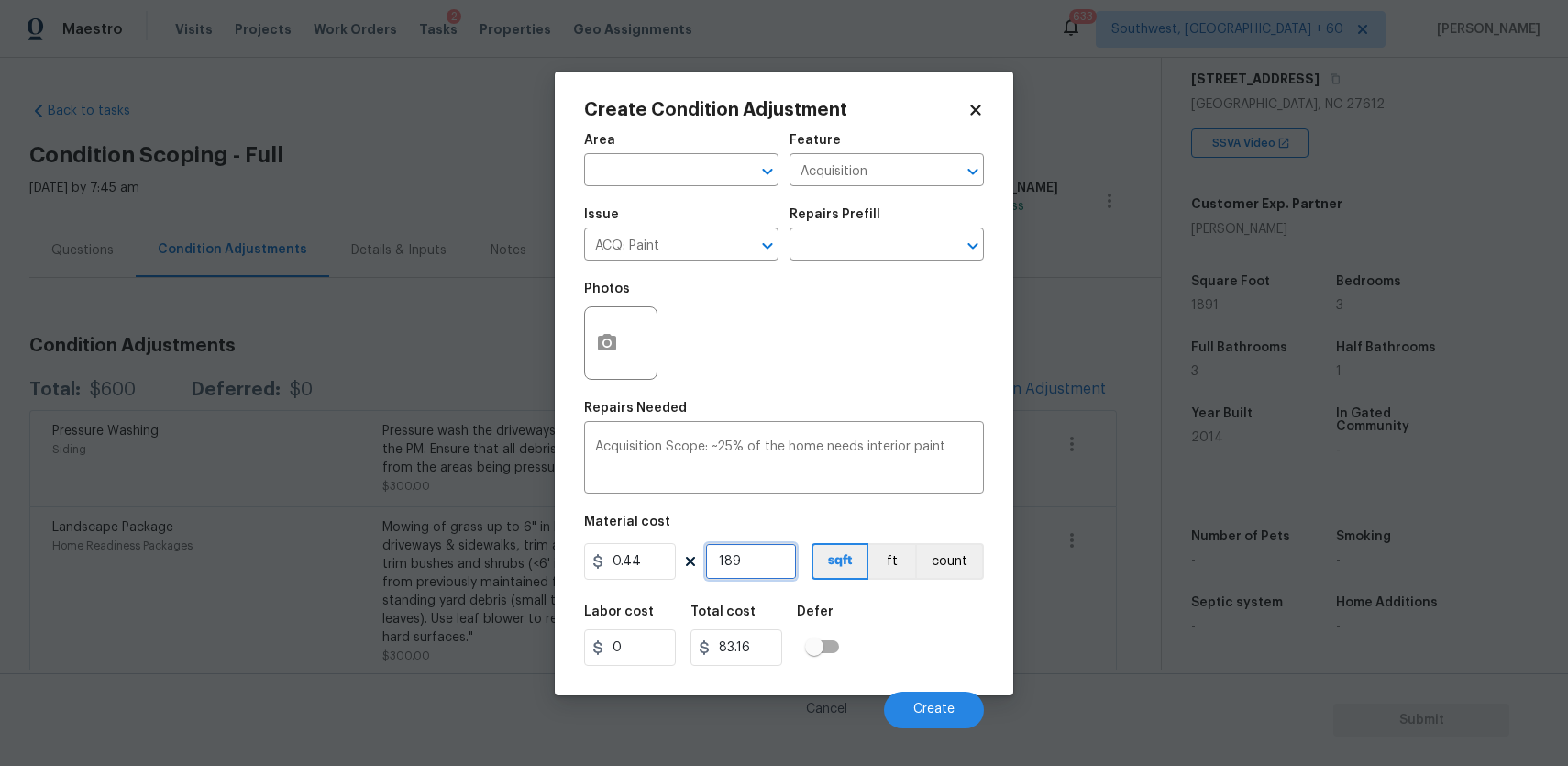
type input "1891"
type input "832.04"
type input "1891"
click at [953, 704] on span "Create" at bounding box center [934, 709] width 42 height 14
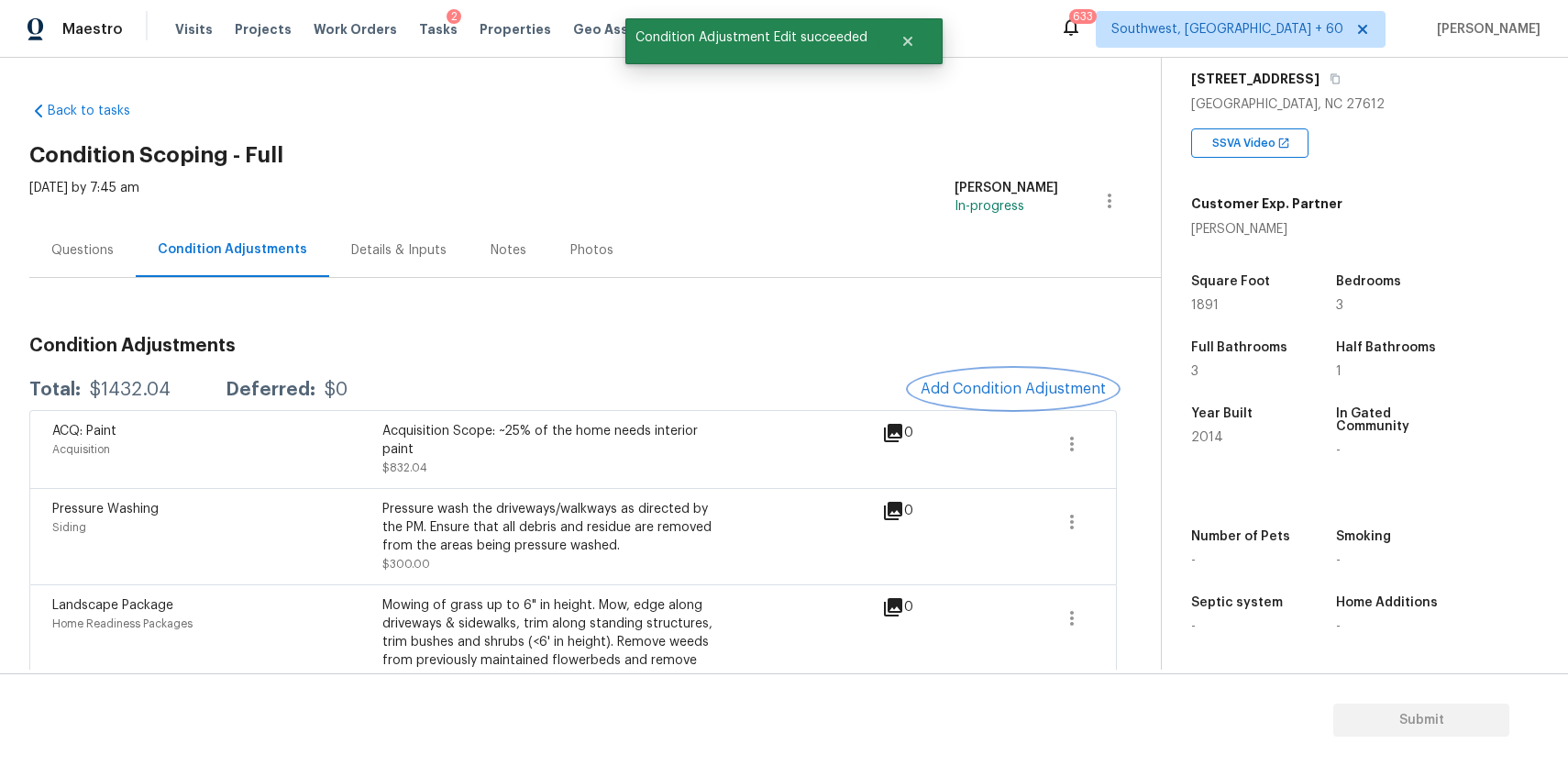
click at [1046, 392] on span "Add Condition Adjustment" at bounding box center [1013, 389] width 185 height 17
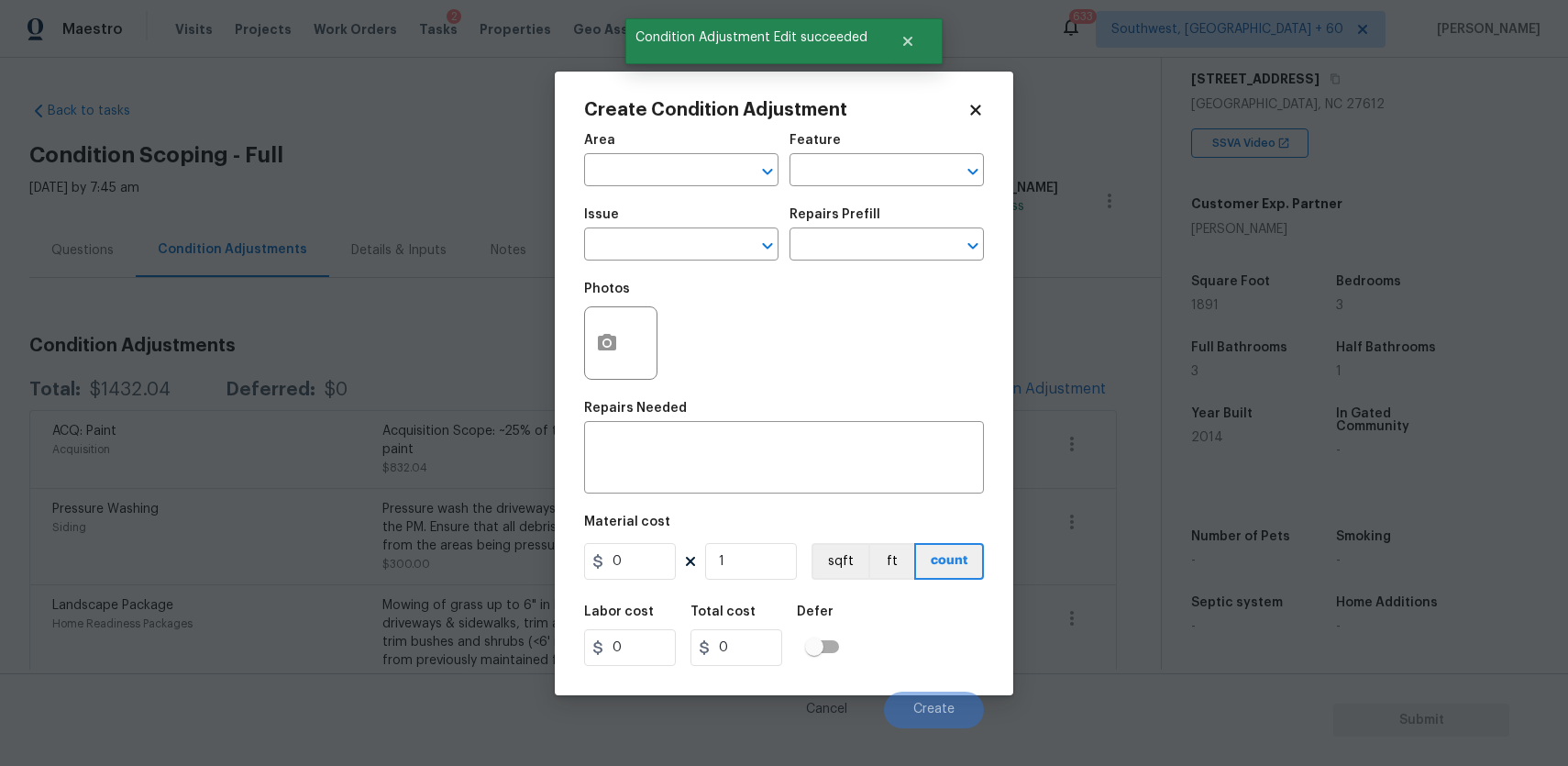
click at [700, 275] on div "Photos" at bounding box center [784, 331] width 400 height 119
click at [700, 267] on span "Issue ​" at bounding box center [681, 234] width 194 height 74
click at [703, 261] on span "Issue ​" at bounding box center [681, 234] width 194 height 74
click at [714, 235] on input "text" at bounding box center [656, 246] width 143 height 29
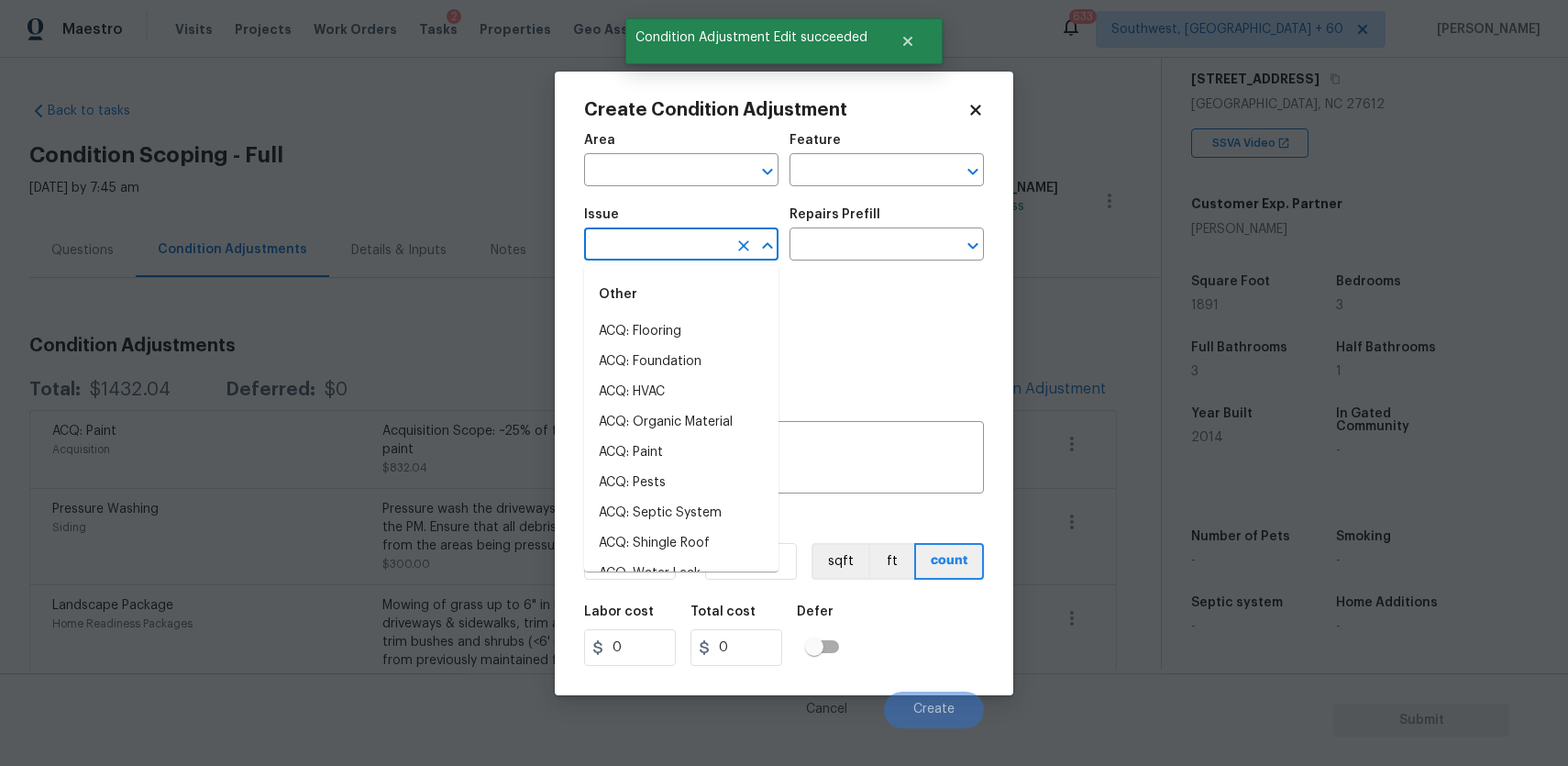
click at [714, 235] on input "text" at bounding box center [656, 246] width 143 height 29
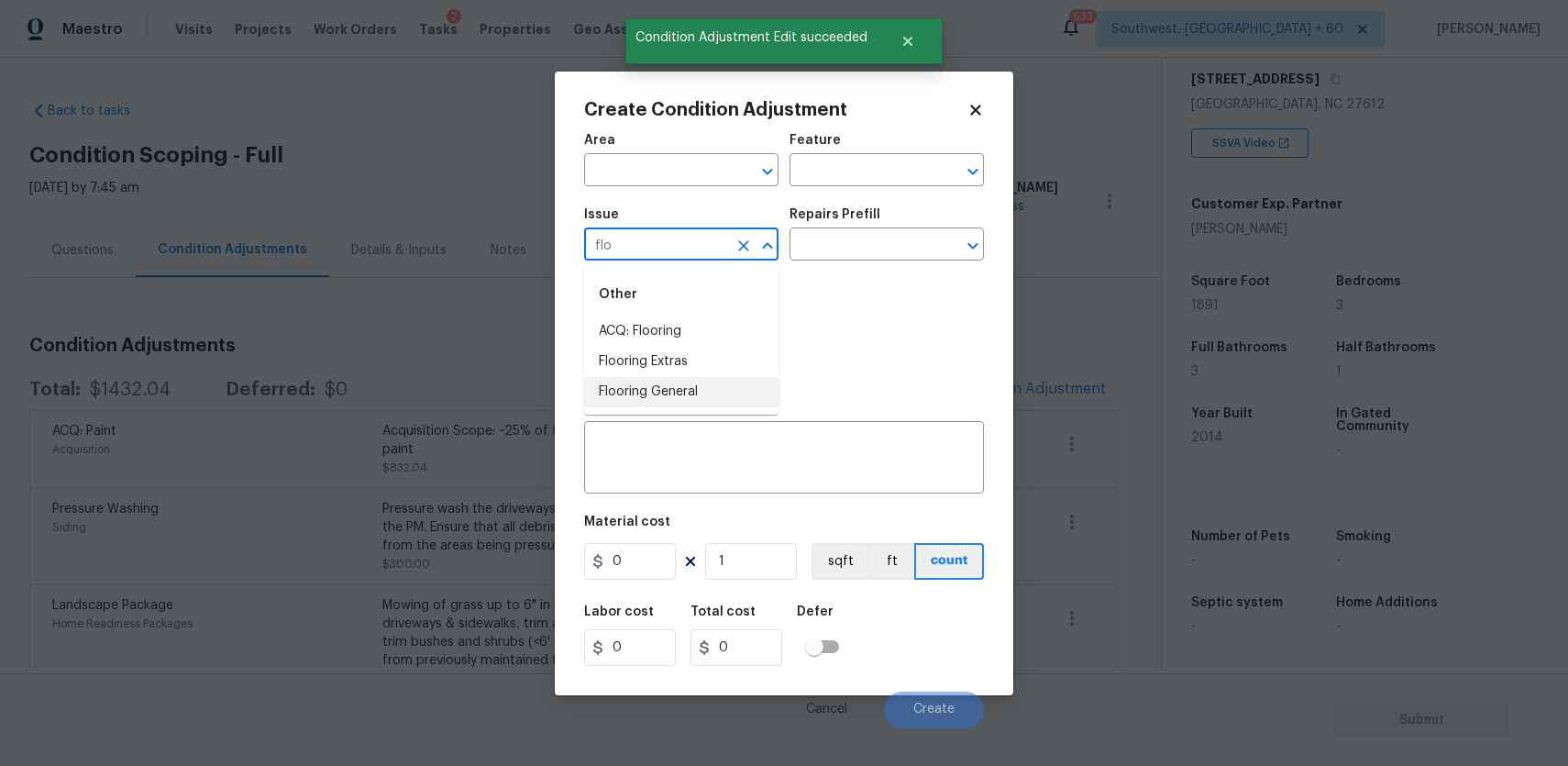
click at [622, 319] on li "ACQ: Flooring" at bounding box center [681, 331] width 194 height 31
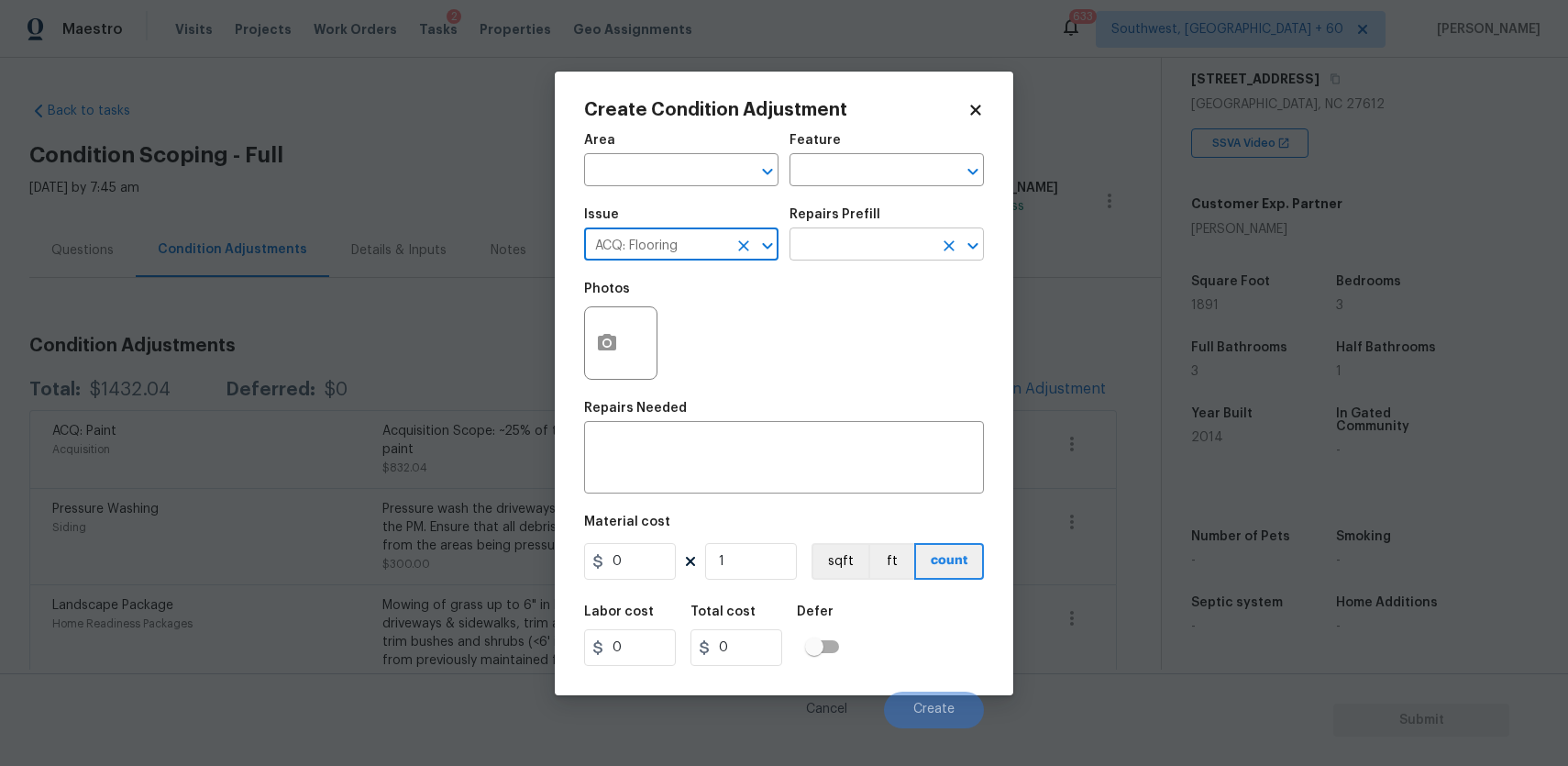
type input "ACQ: Flooring"
click at [833, 246] on input "text" at bounding box center [861, 246] width 143 height 29
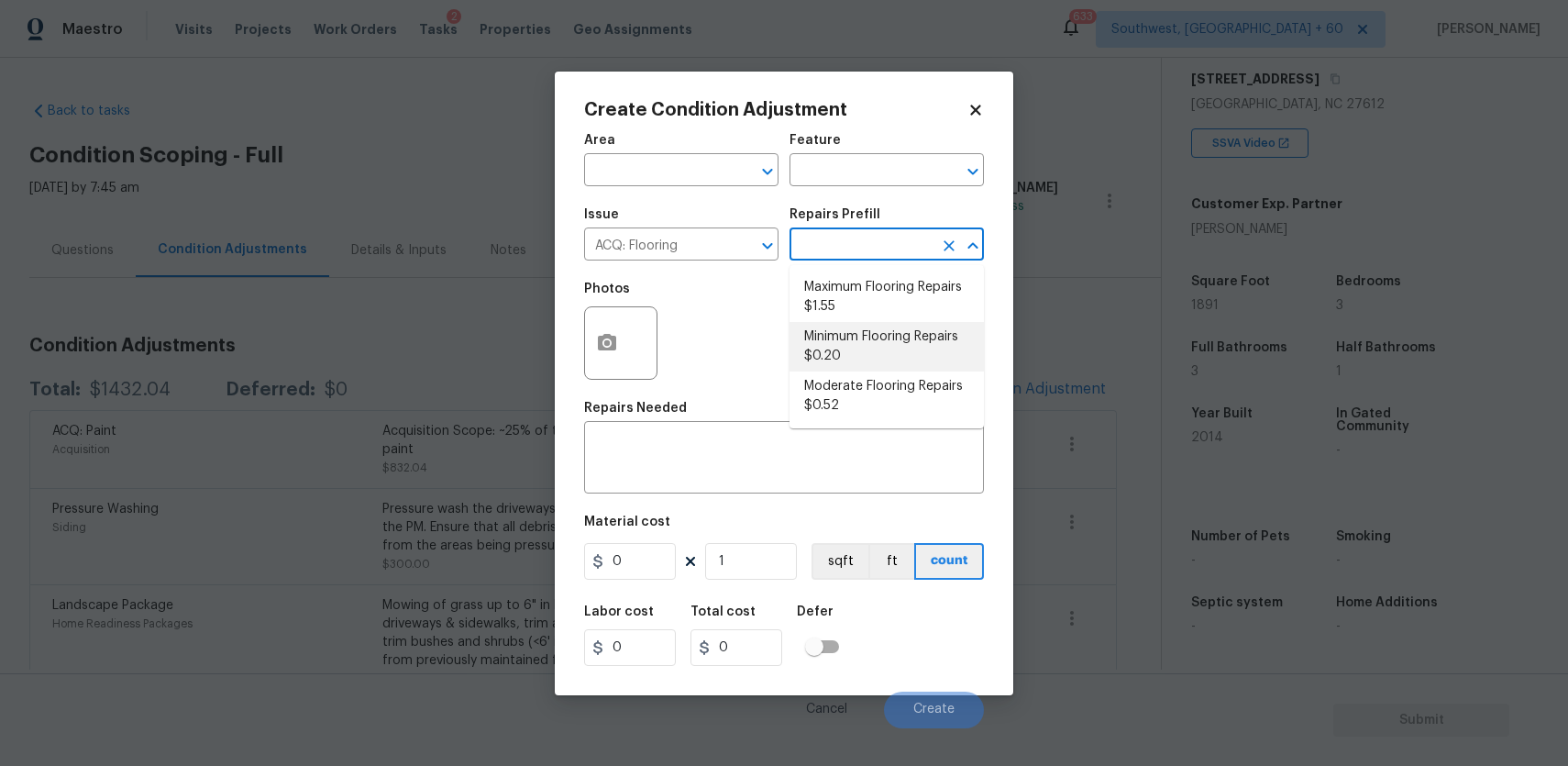
click at [939, 327] on li "Minimum Flooring Repairs $0.20" at bounding box center [887, 347] width 194 height 50
type input "Acquisition"
type textarea "Acquisition Scope: Minimum flooring repairs"
type input "0.2"
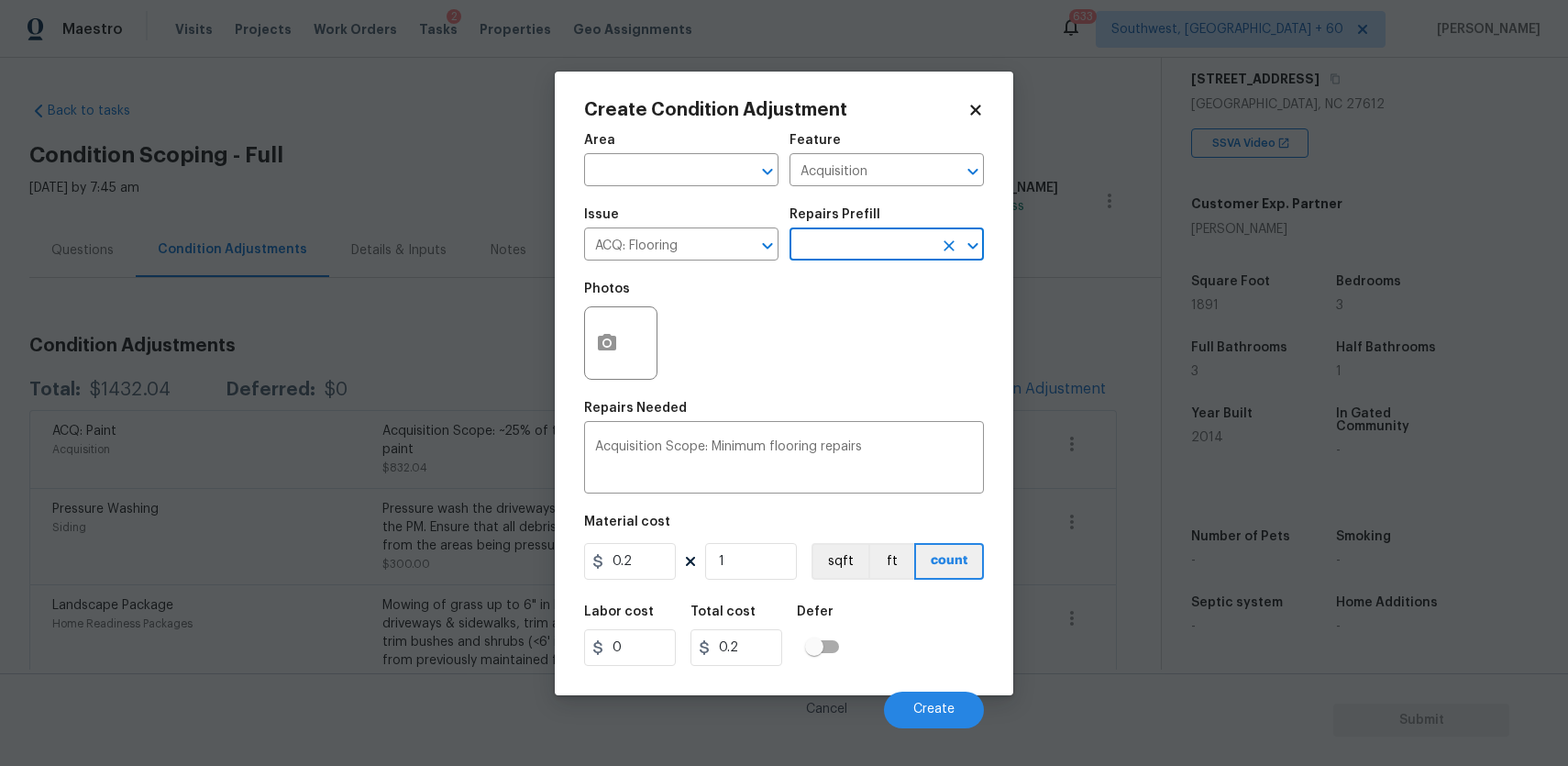
click at [755, 580] on figure "Material cost 0.2 1 sqft ft count" at bounding box center [784, 550] width 400 height 67
click at [758, 564] on input "1" at bounding box center [751, 561] width 91 height 37
type input "18"
type input "3.6"
type input "189"
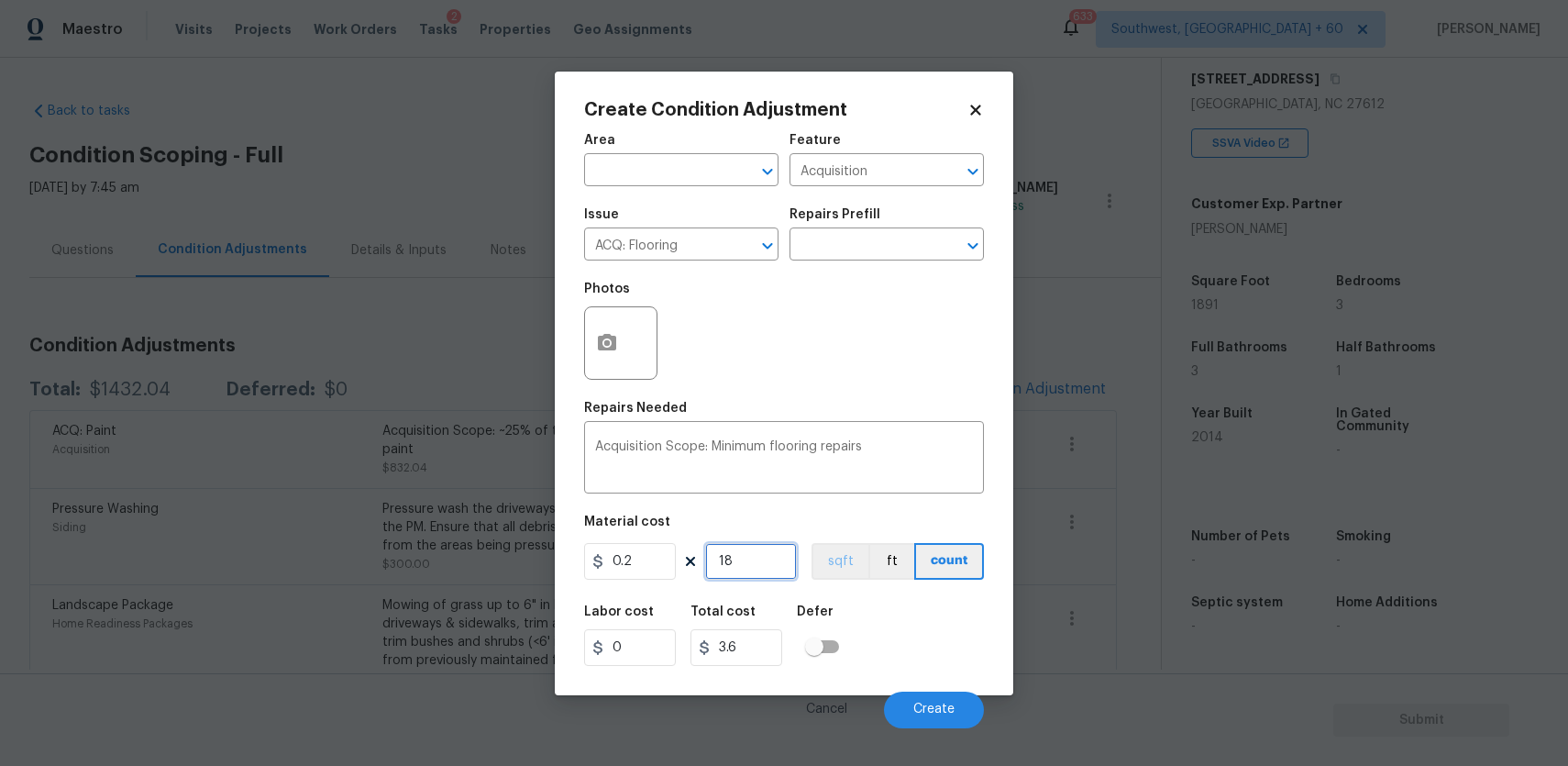
type input "37.8"
type input "1891"
type input "378.2"
type input "1891"
click at [953, 717] on button "Create" at bounding box center [933, 709] width 100 height 37
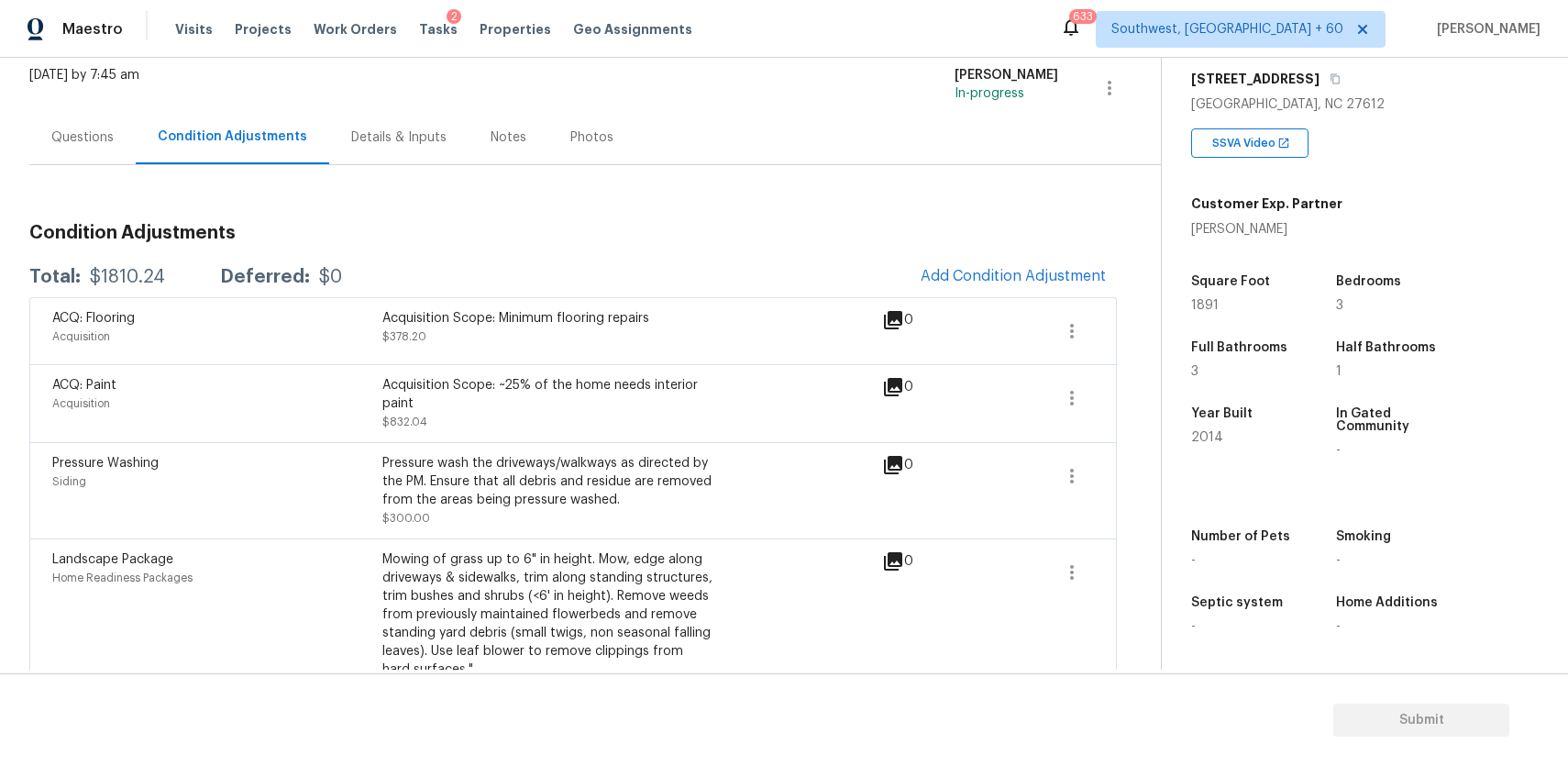
scroll to position [159, 0]
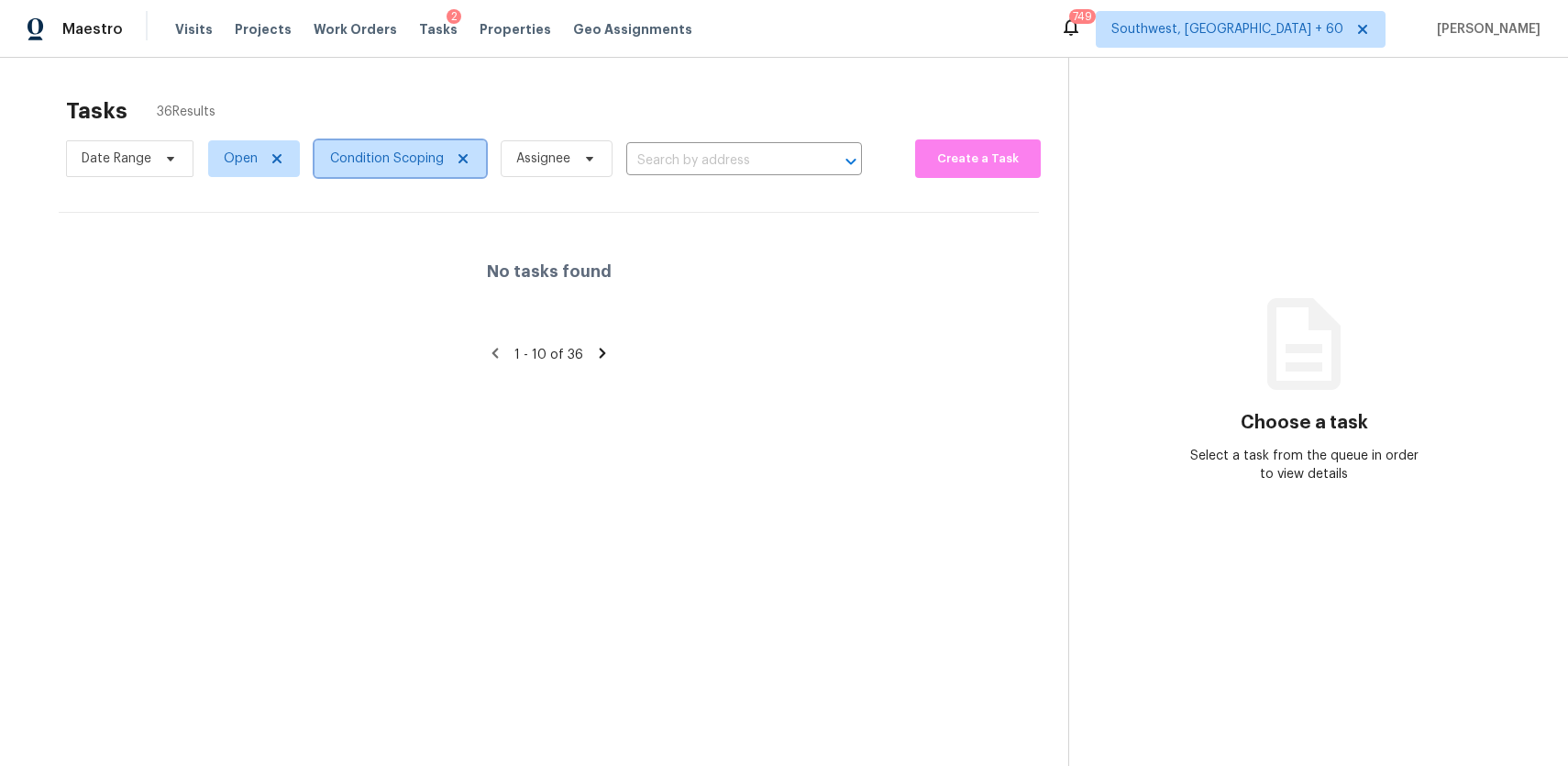
click at [390, 140] on span "Condition Scoping" at bounding box center [400, 158] width 172 height 37
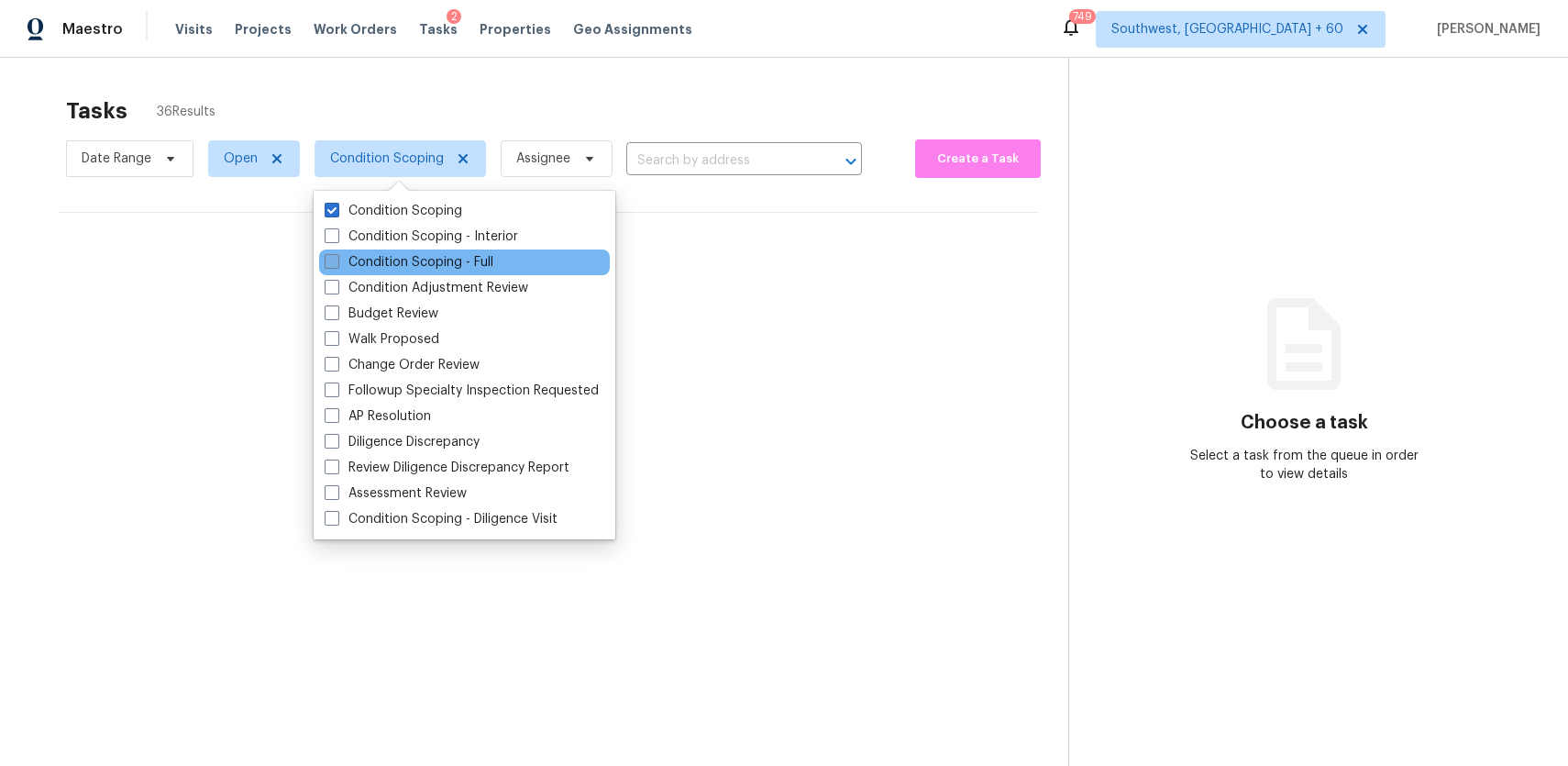
click at [468, 256] on label "Condition Scoping - Full" at bounding box center [409, 262] width 169 height 18
click at [336, 256] on input "Condition Scoping - Full" at bounding box center [330, 259] width 12 height 12
checkbox input "true"
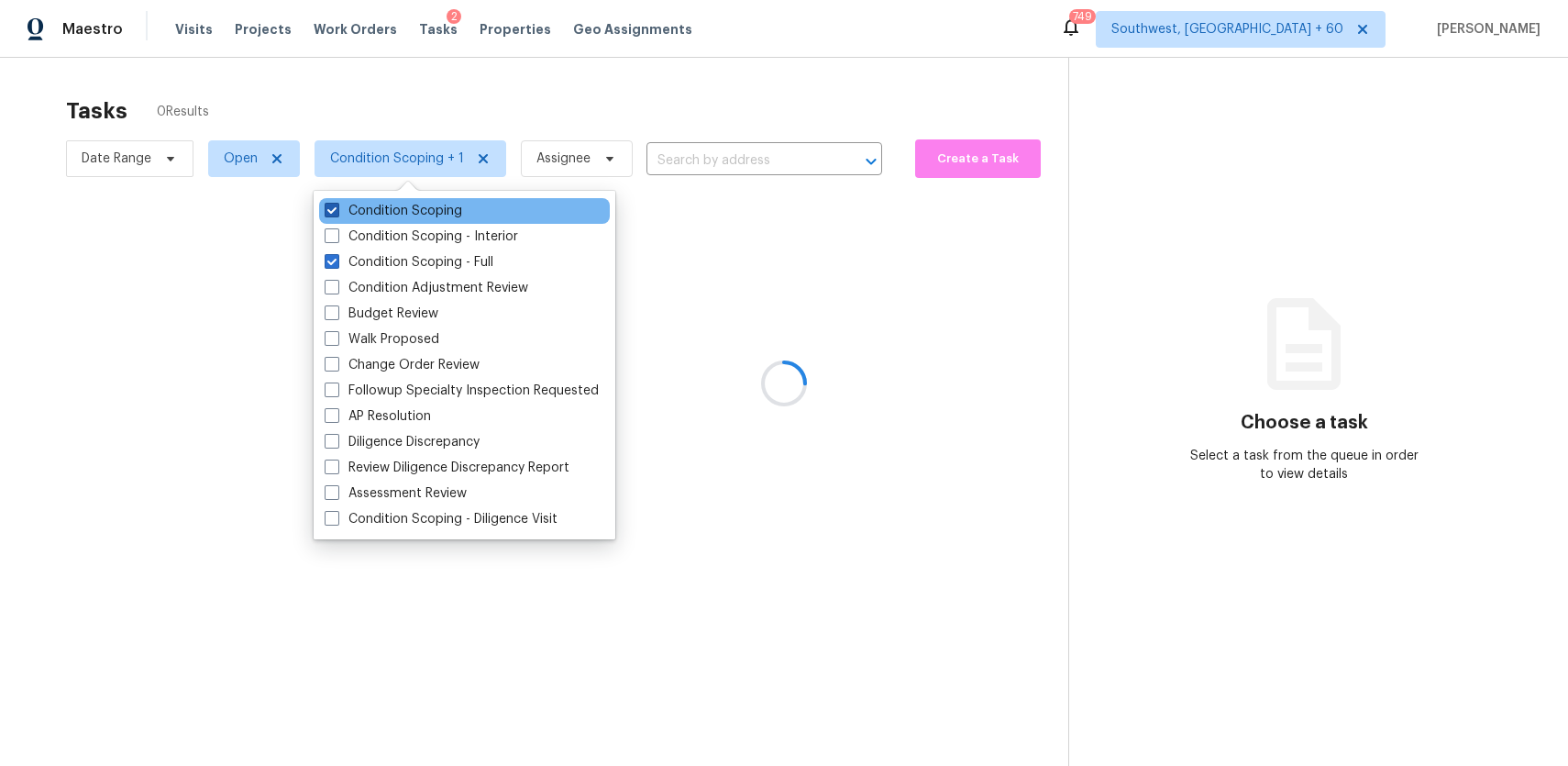
click at [410, 207] on label "Condition Scoping" at bounding box center [393, 210] width 138 height 18
click at [336, 207] on input "Condition Scoping" at bounding box center [330, 207] width 12 height 12
checkbox input "false"
click at [632, 88] on div at bounding box center [784, 383] width 1568 height 766
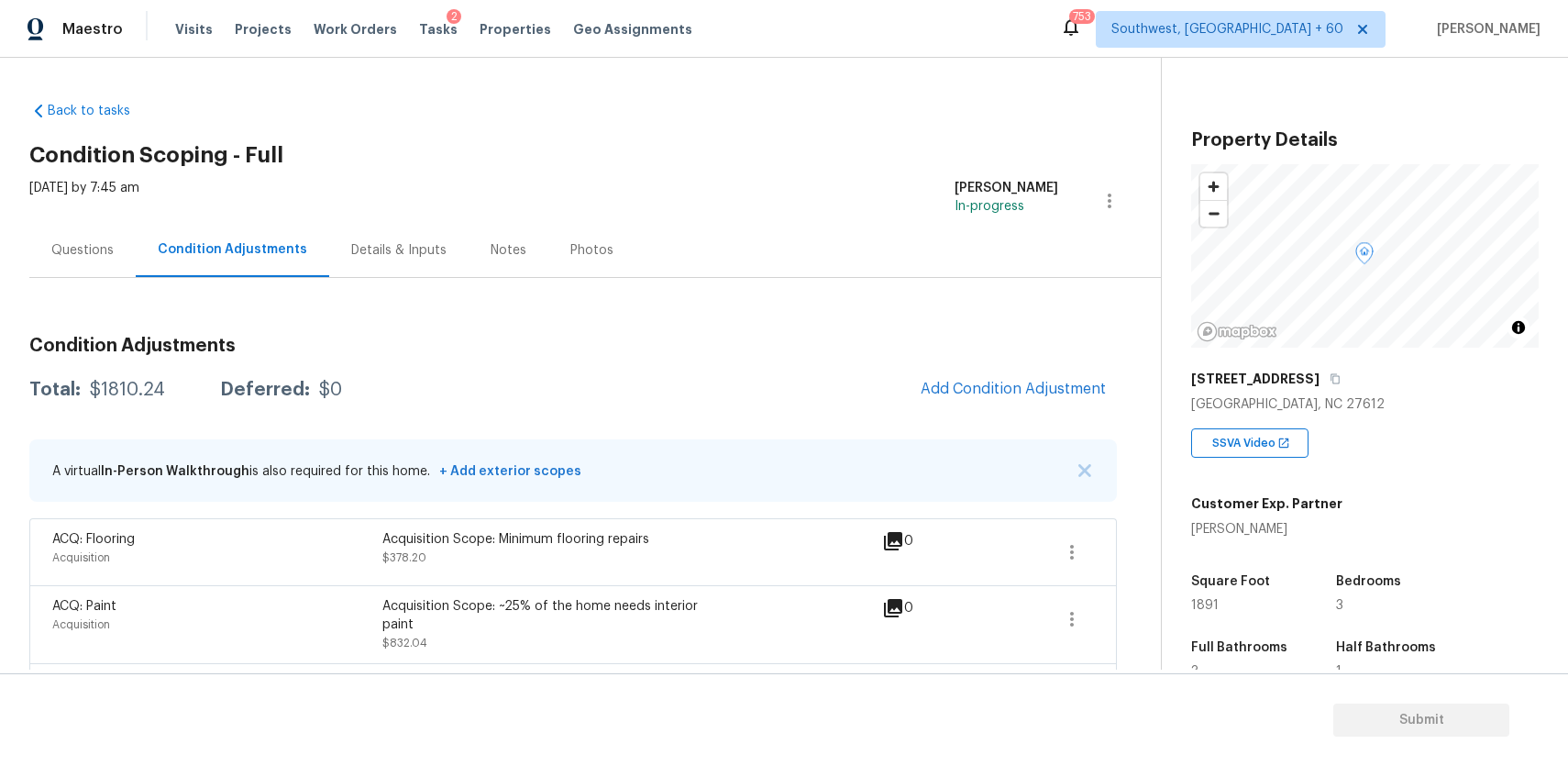
click at [123, 260] on div "Questions" at bounding box center [82, 250] width 106 height 55
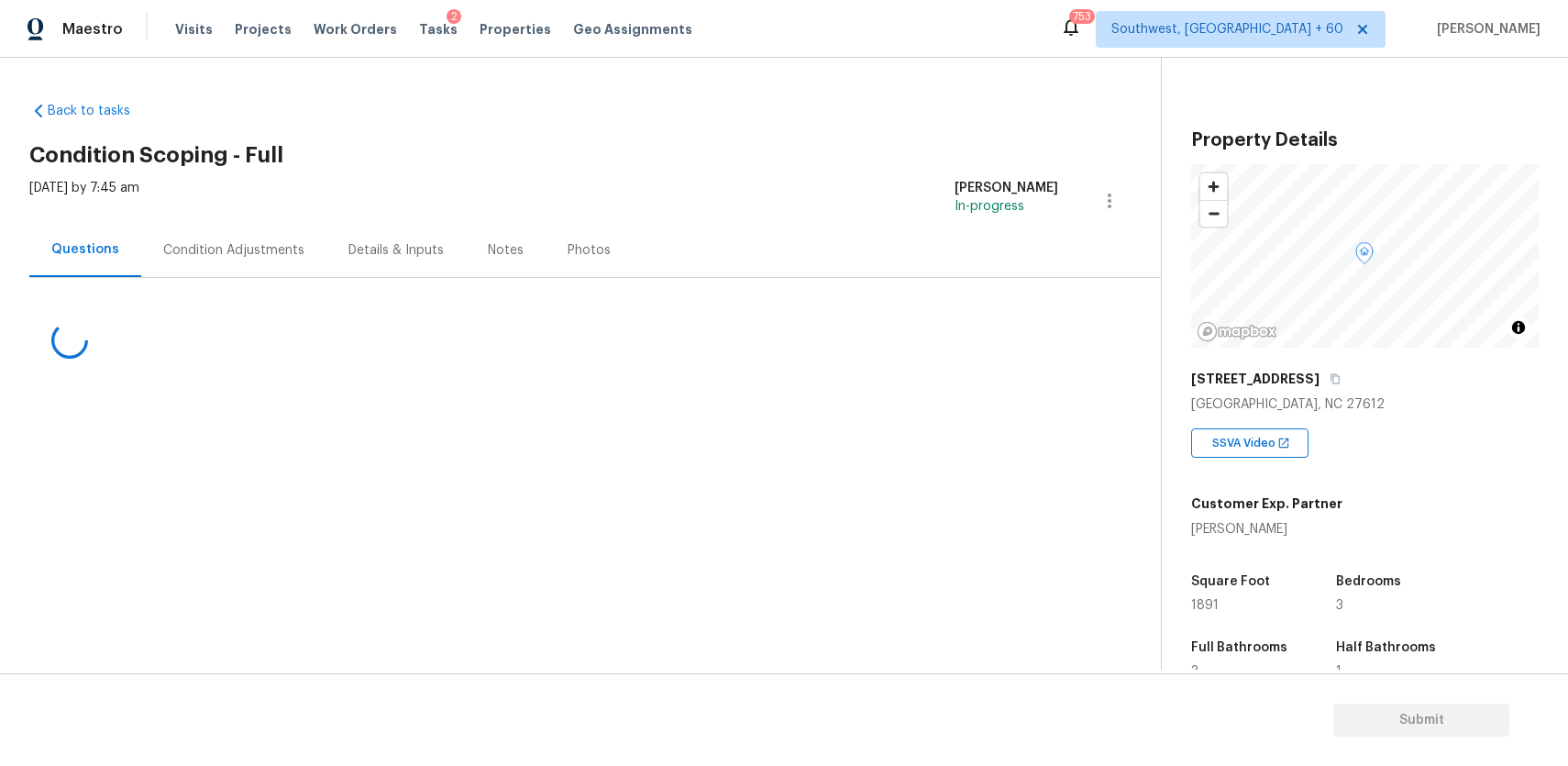
click at [222, 242] on div "Condition Adjustments" at bounding box center [234, 250] width 141 height 18
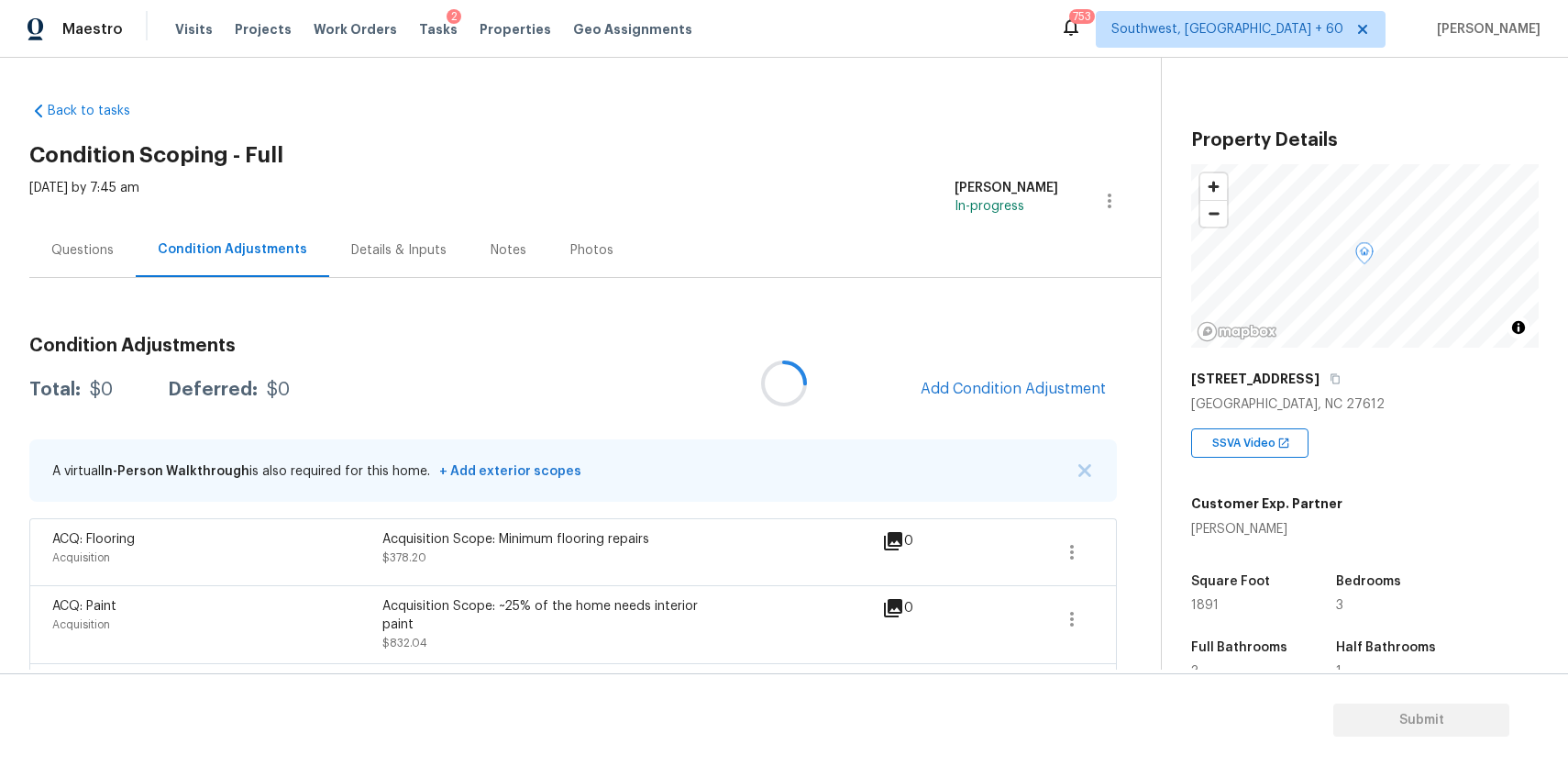
click at [280, 255] on div "Condition Adjustments" at bounding box center [232, 249] width 150 height 18
click at [122, 375] on div "Total: $1810.24 Deferred: $0 Add Condition Adjustment" at bounding box center [573, 390] width 1088 height 41
copy div "$1810.24"
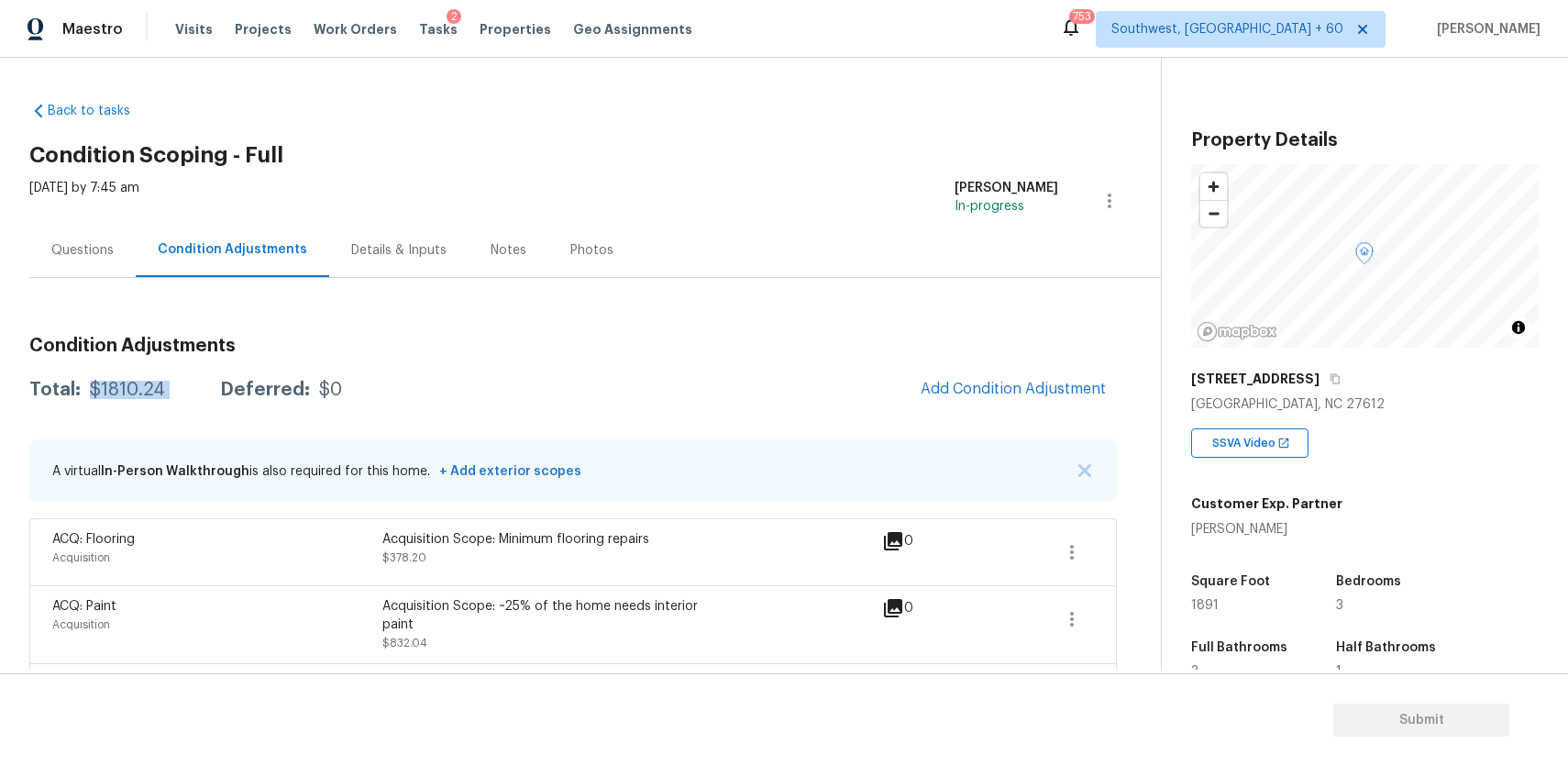
click at [76, 245] on div "Questions" at bounding box center [82, 250] width 62 height 18
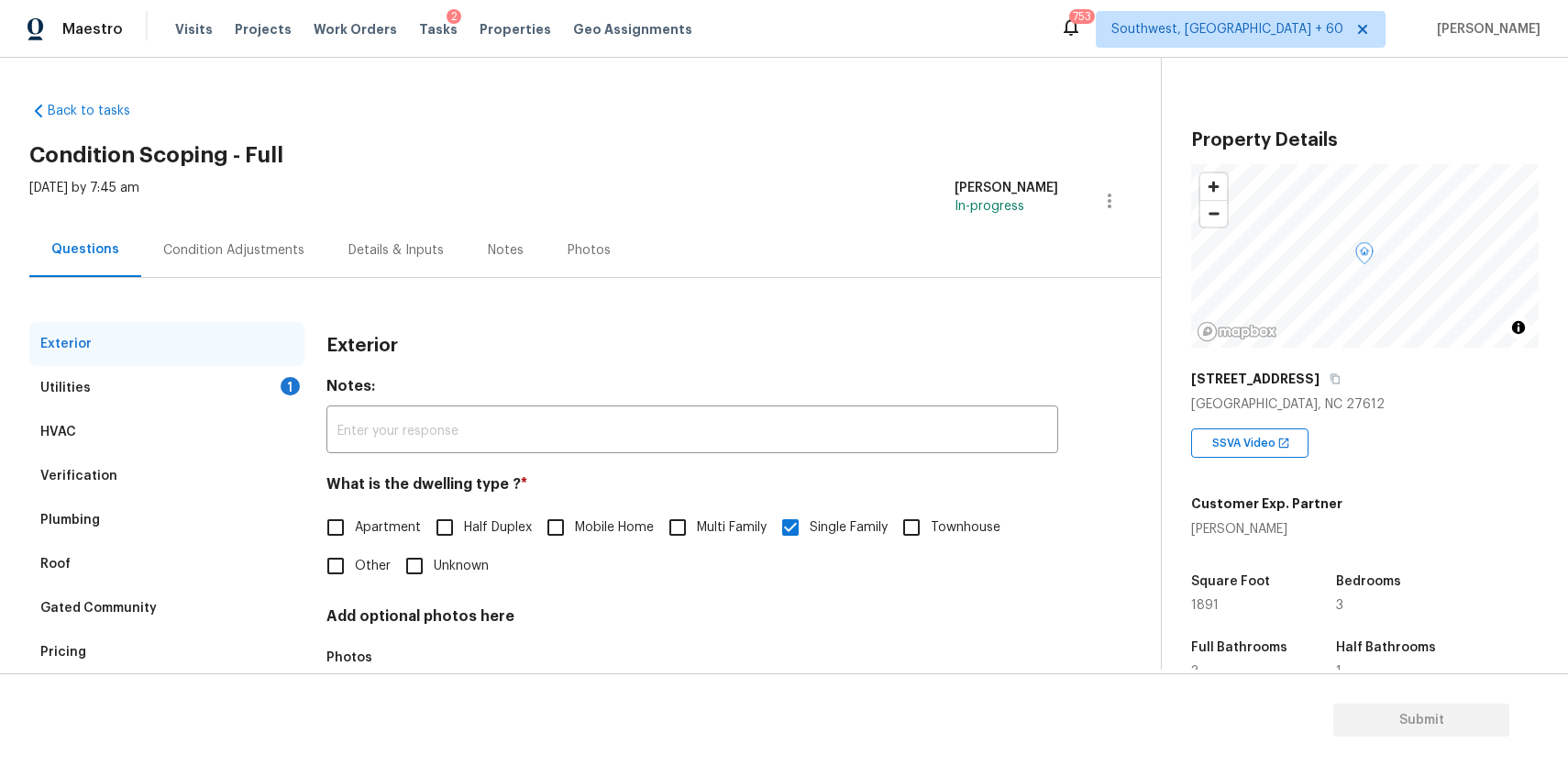
click at [134, 391] on div "Utilities 1" at bounding box center [167, 388] width 275 height 44
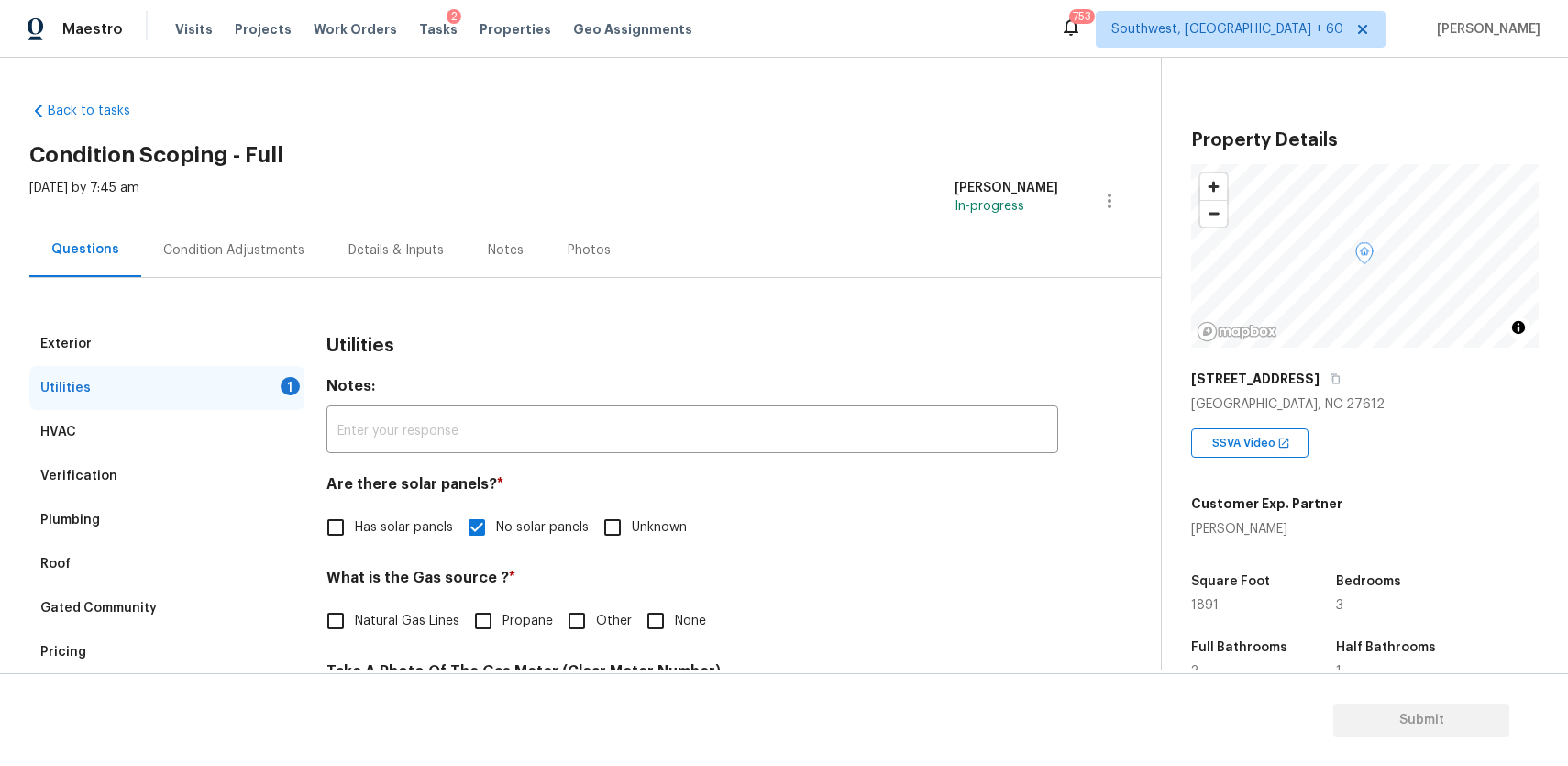
click at [420, 626] on span "Natural Gas Lines" at bounding box center [407, 621] width 104 height 19
click at [355, 626] on input "Natural Gas Lines" at bounding box center [335, 621] width 39 height 39
checkbox input "true"
click at [274, 256] on div "Condition Adjustments" at bounding box center [234, 250] width 141 height 18
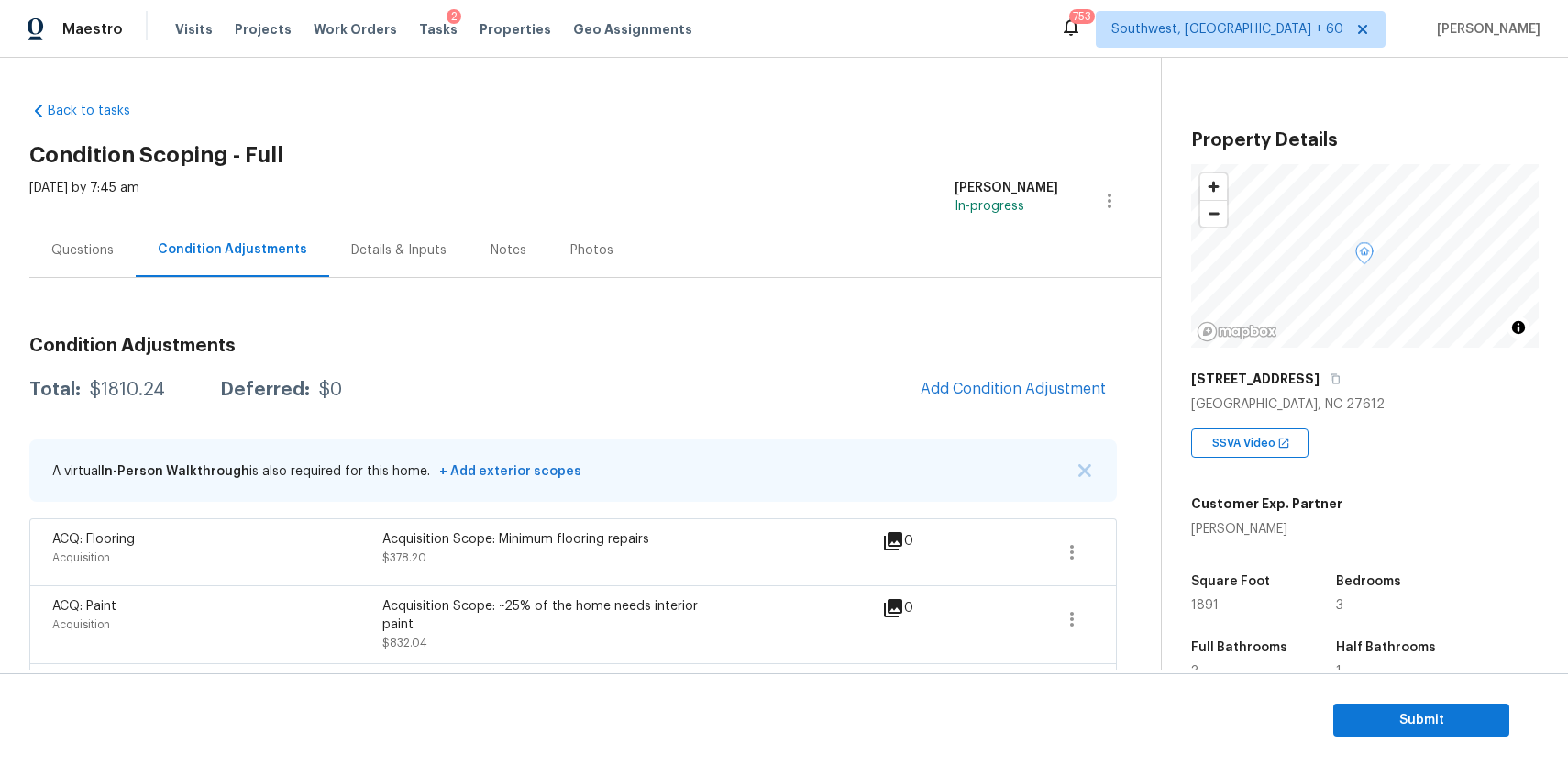
click at [63, 241] on div "Questions" at bounding box center [82, 250] width 62 height 18
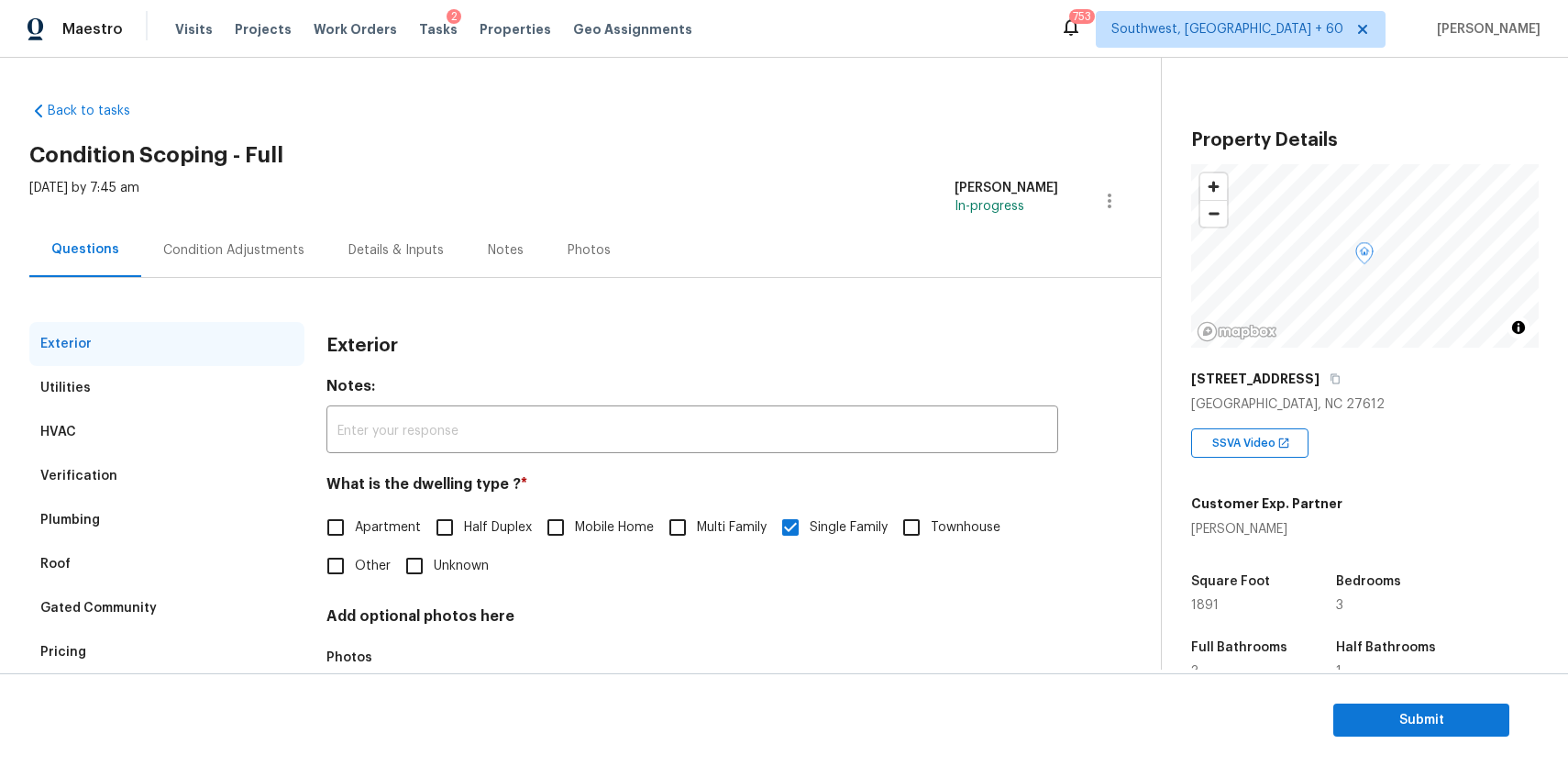
click at [255, 255] on div "Condition Adjustments" at bounding box center [234, 250] width 141 height 18
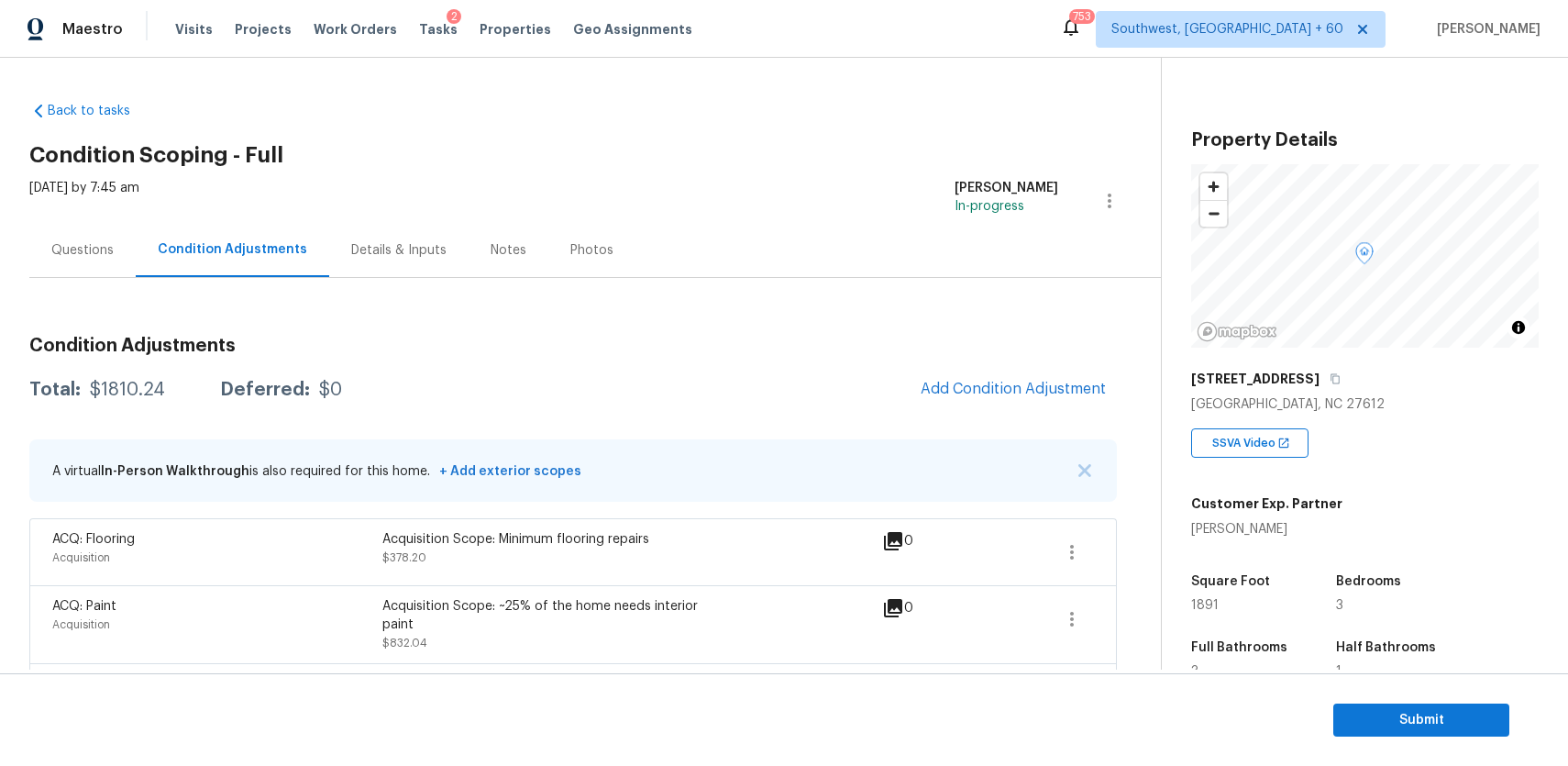
scroll to position [267, 0]
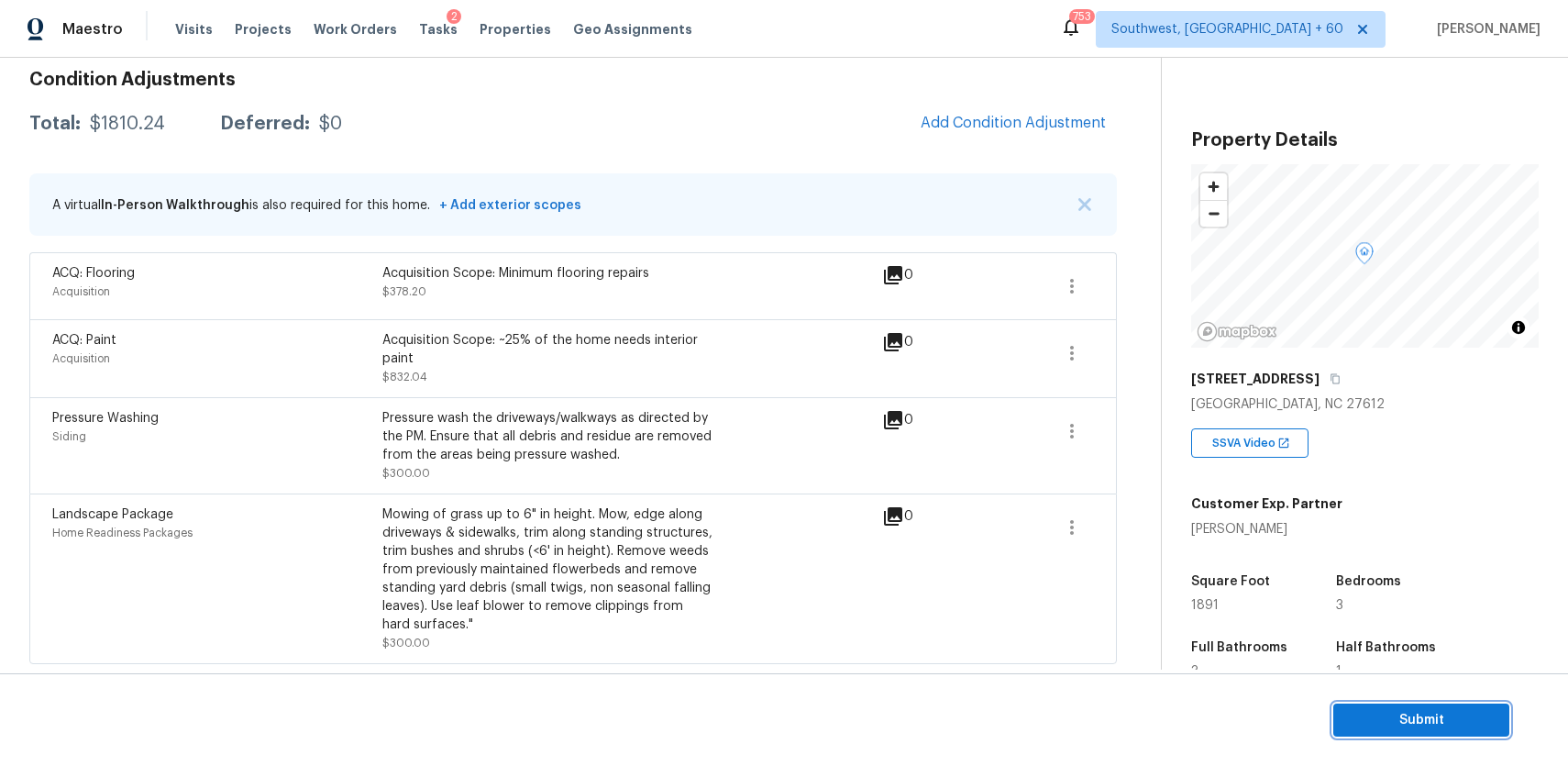
click at [1447, 712] on span "Submit" at bounding box center [1421, 720] width 147 height 23
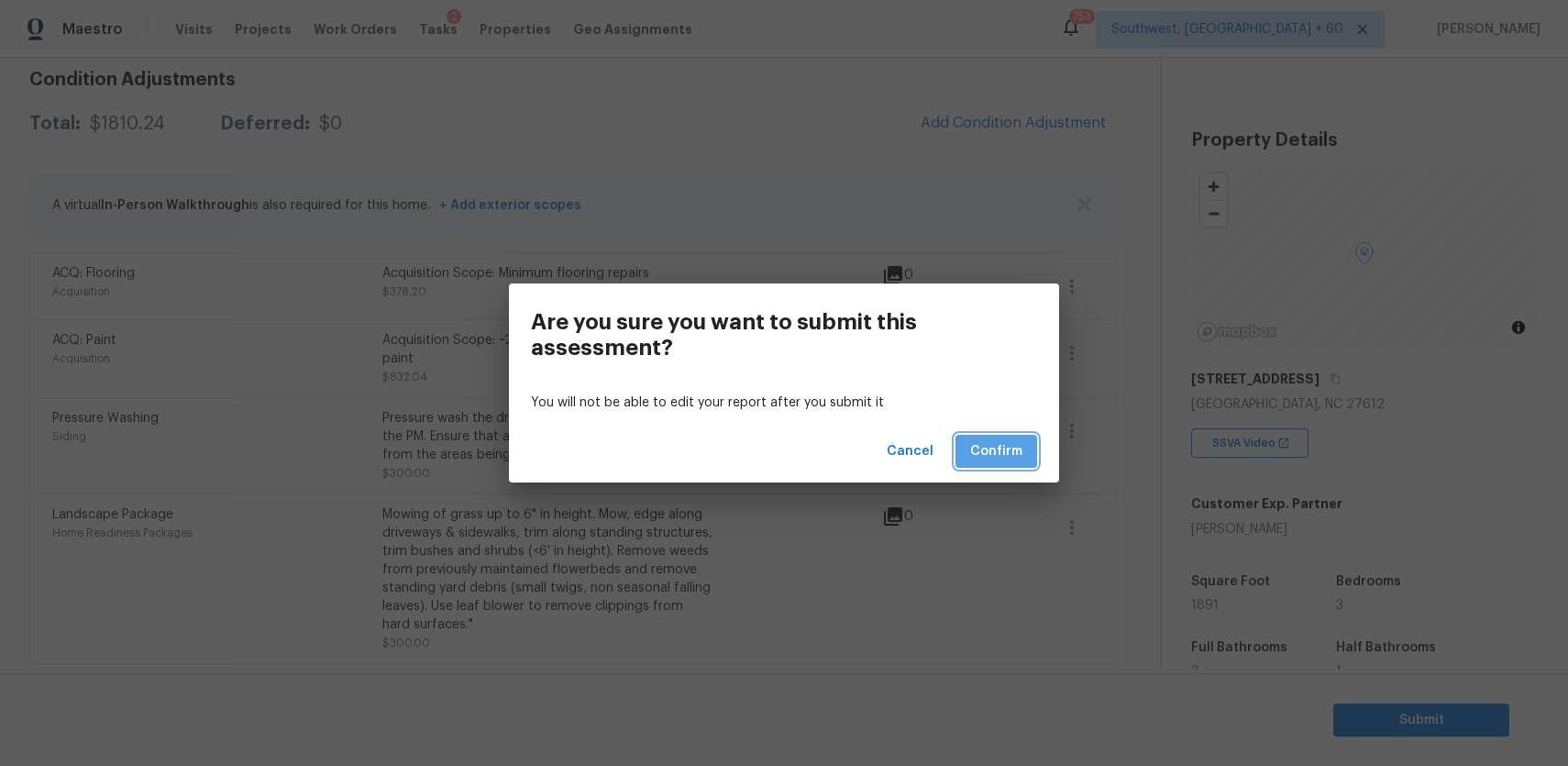
click at [1025, 458] on button "Confirm" at bounding box center [996, 451] width 81 height 34
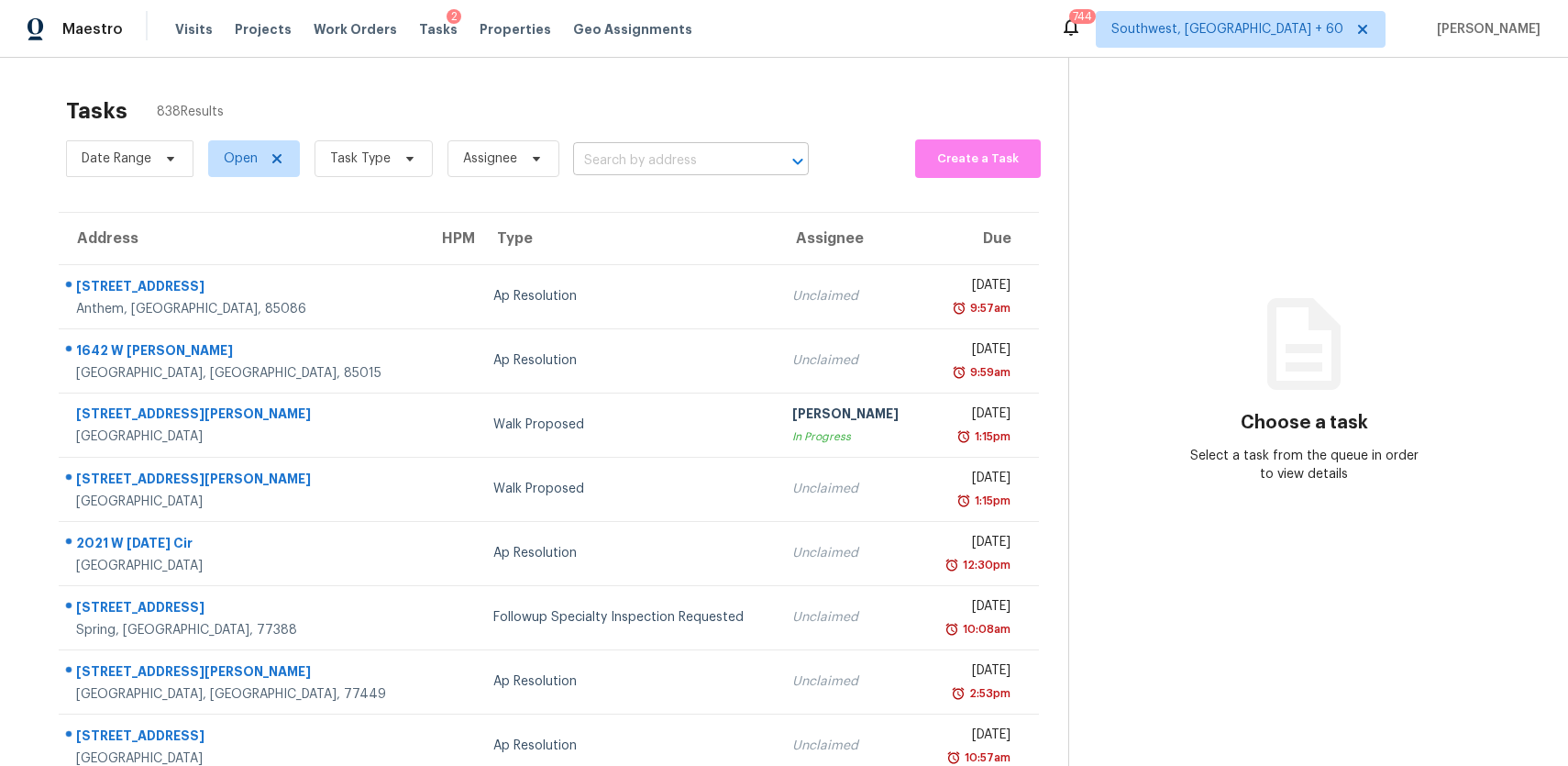
click at [697, 170] on input "text" at bounding box center [665, 161] width 184 height 29
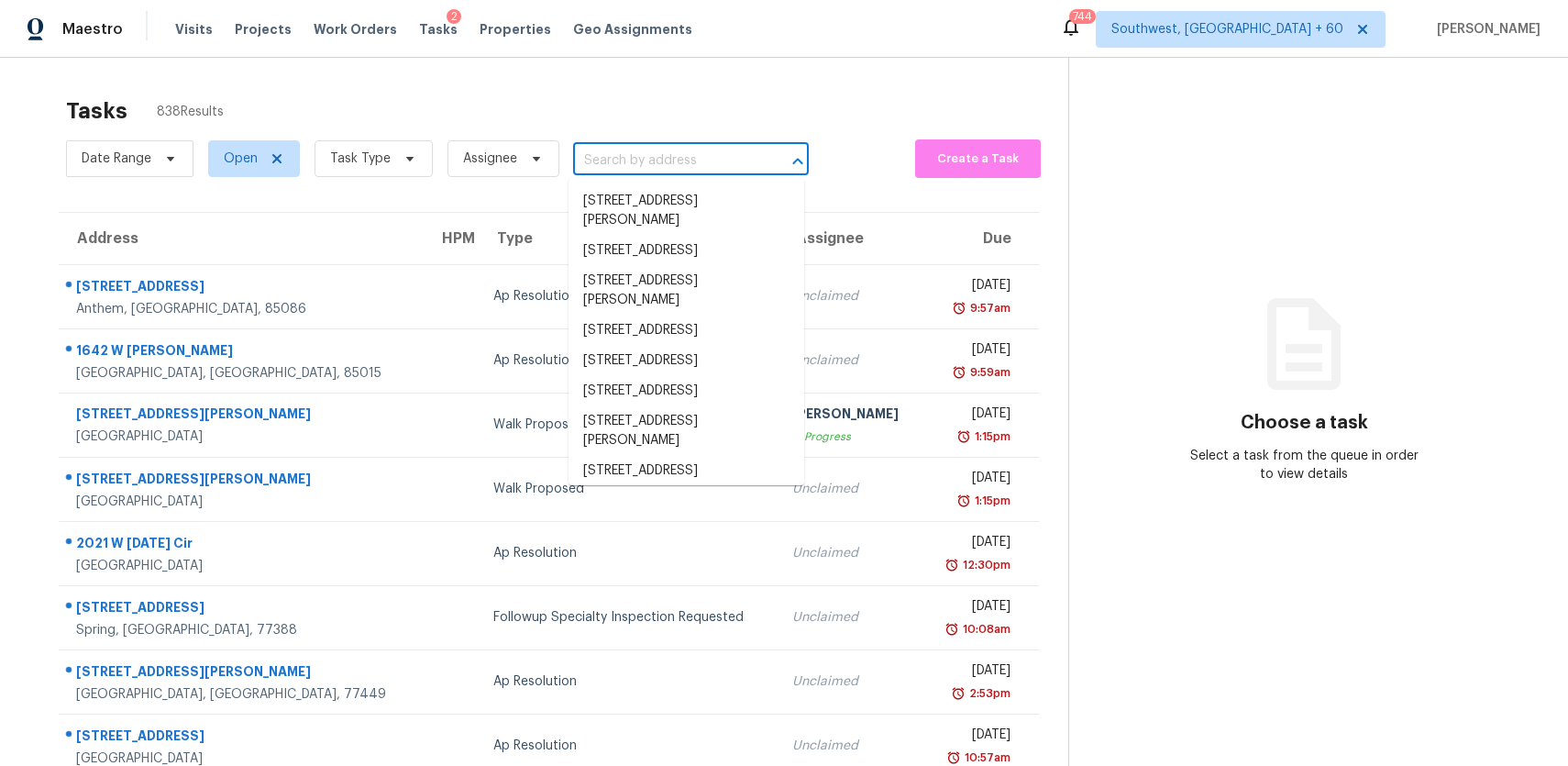
click at [682, 142] on div "Date Range Open Task Type Assignee ​" at bounding box center [437, 159] width 743 height 48
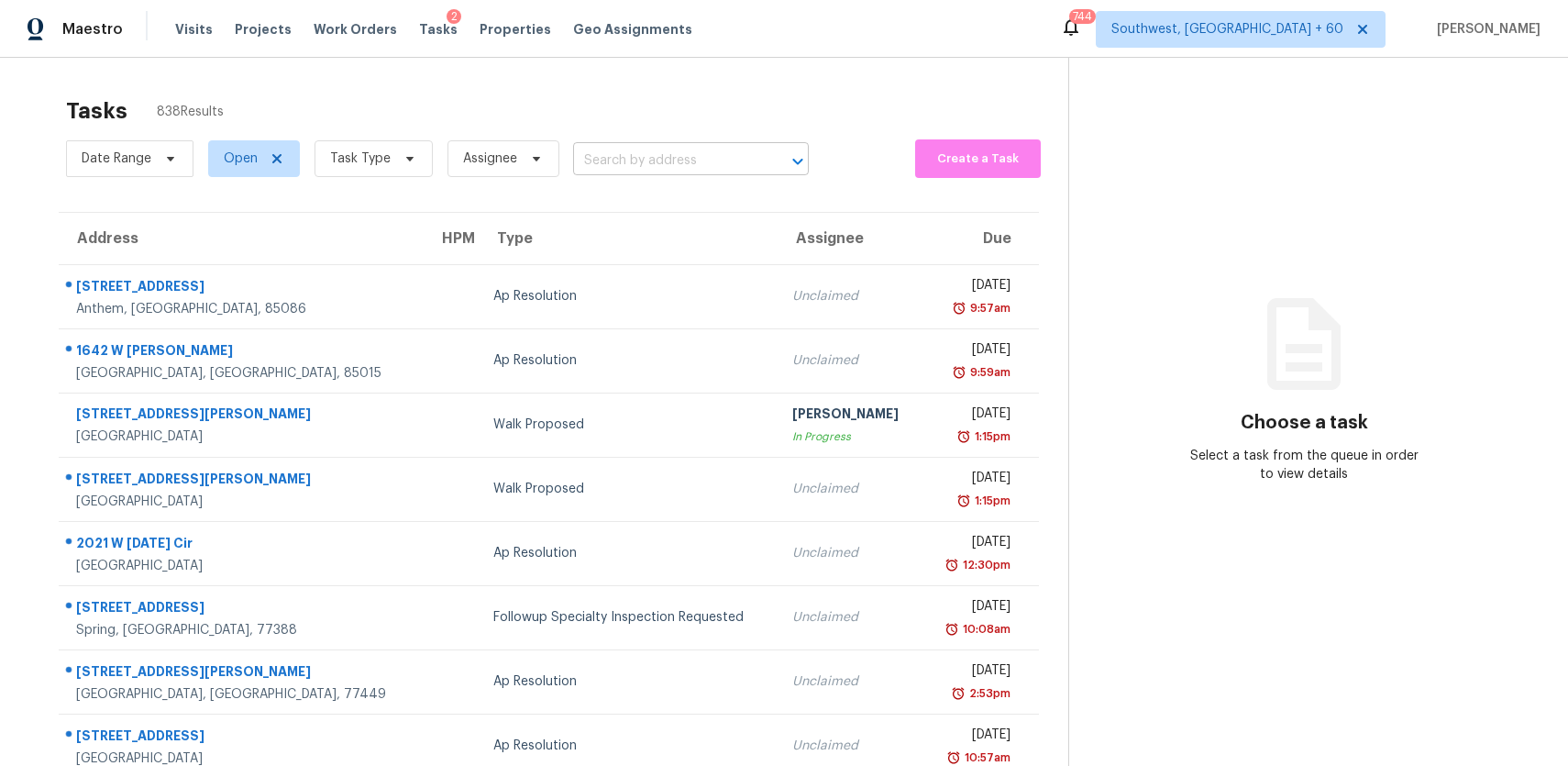
click at [693, 152] on input "text" at bounding box center [665, 161] width 184 height 29
paste input "621 Natchez Trce Fuquay Varina, NC, 27526"
type input "621 Natchez Trce Fuquay Varina, NC, 27526"
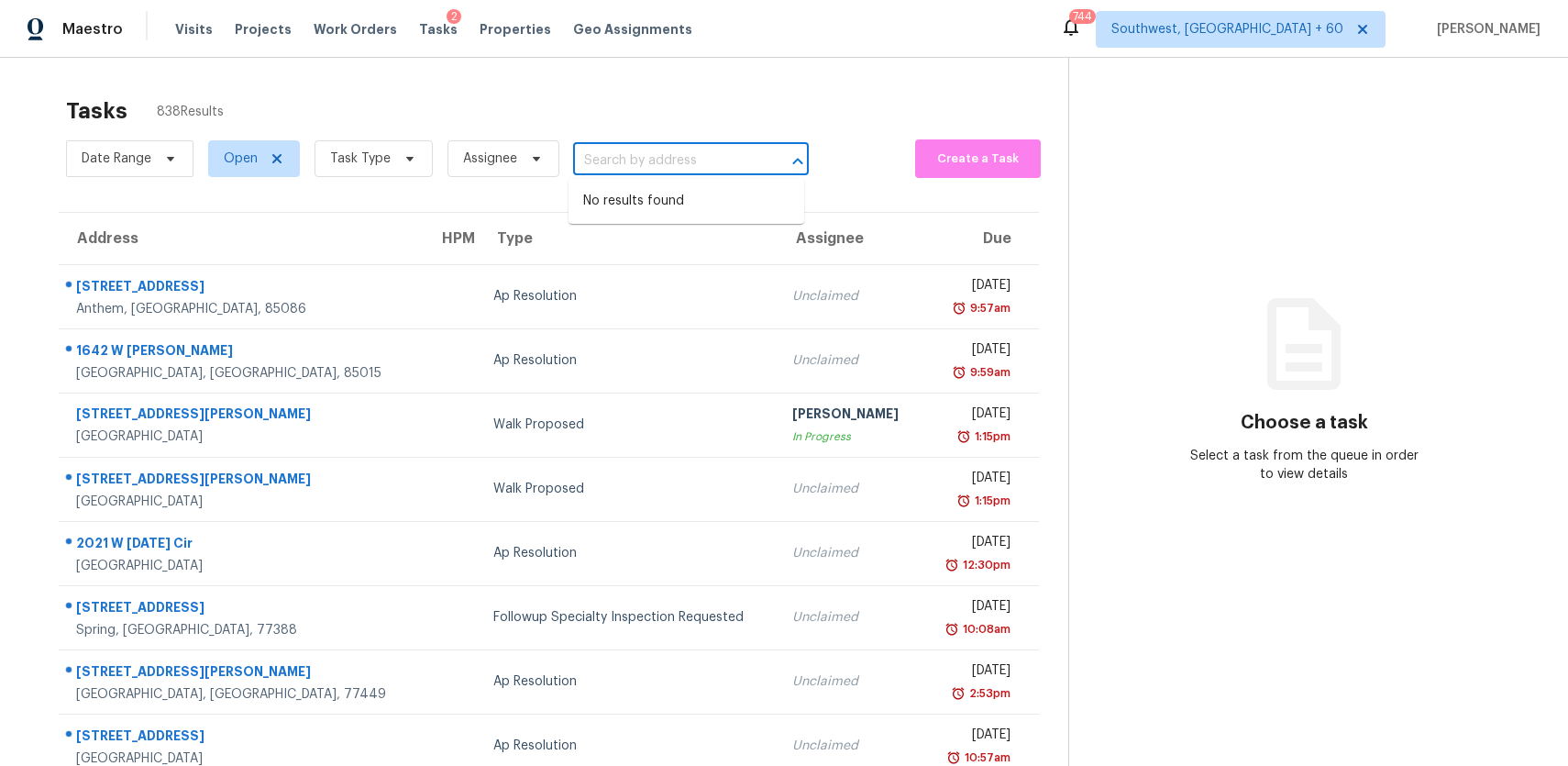
scroll to position [0, 0]
click at [390, 150] on span "Task Type" at bounding box center [373, 158] width 118 height 37
click at [357, 140] on span "Task Type" at bounding box center [373, 158] width 118 height 37
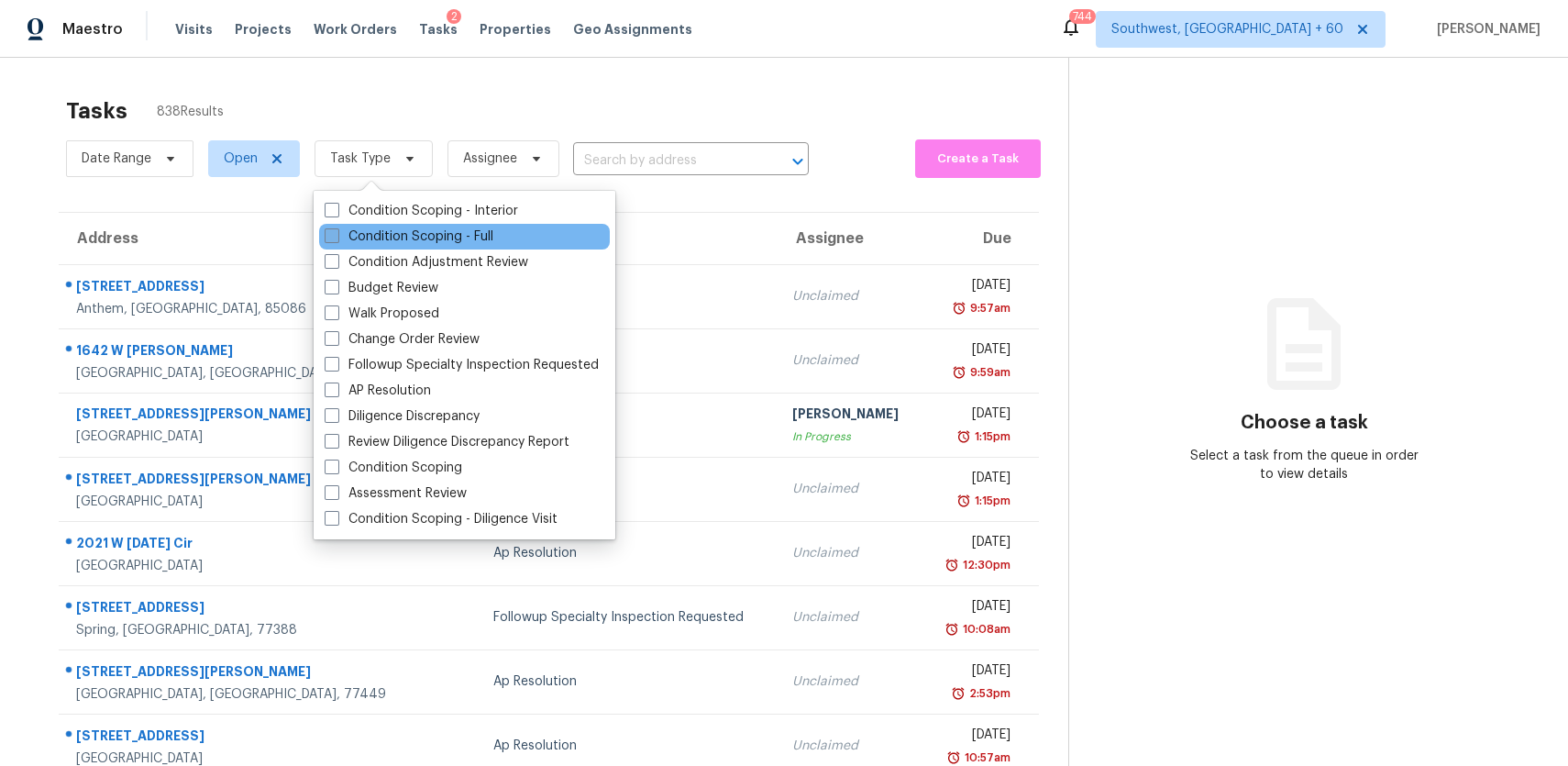
click at [420, 233] on label "Condition Scoping - Full" at bounding box center [409, 236] width 169 height 18
click at [336, 233] on input "Condition Scoping - Full" at bounding box center [330, 233] width 12 height 12
checkbox input "true"
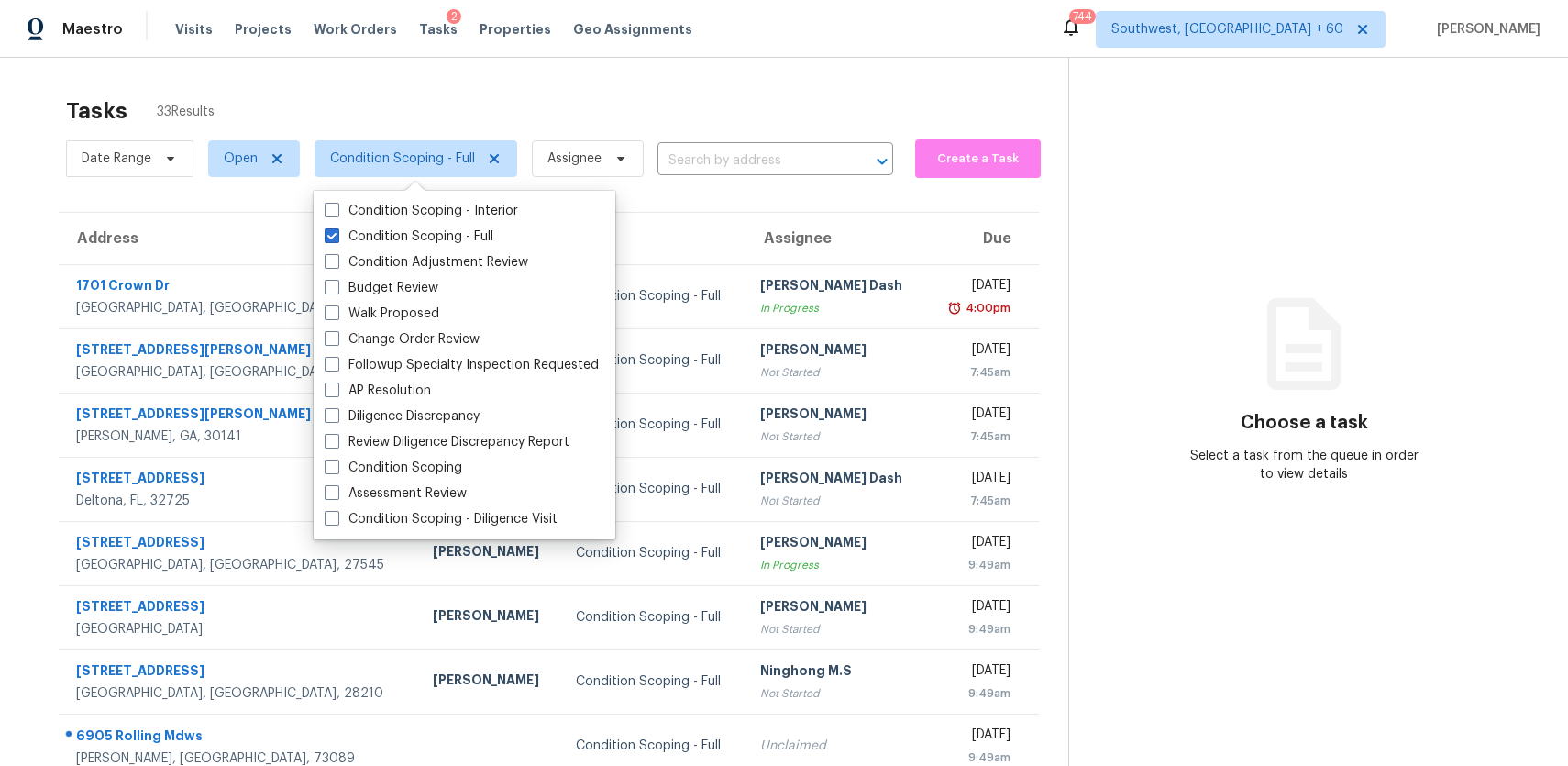
click at [601, 89] on div "Tasks 33 Results" at bounding box center [567, 111] width 1003 height 48
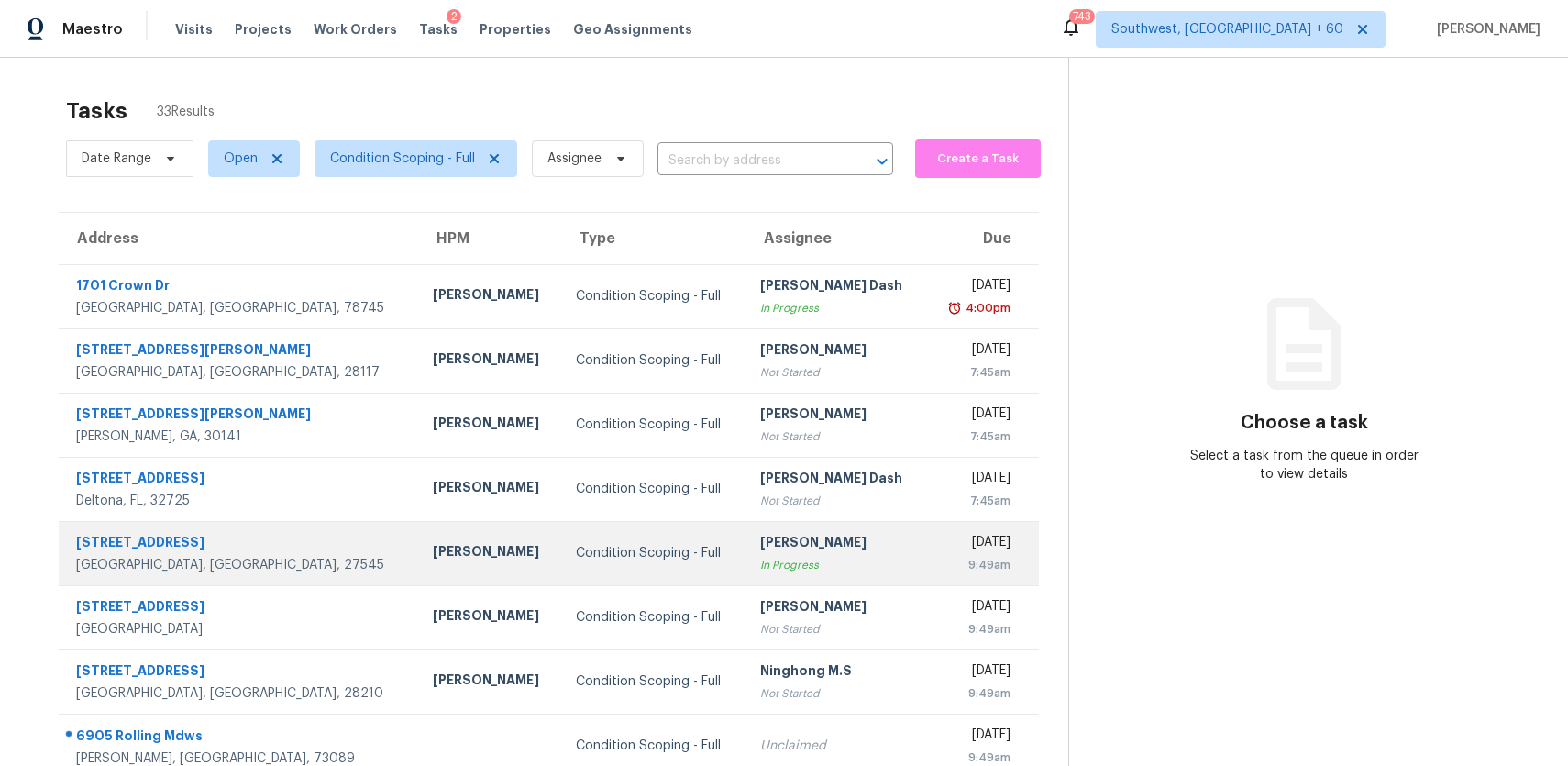
scroll to position [189, 0]
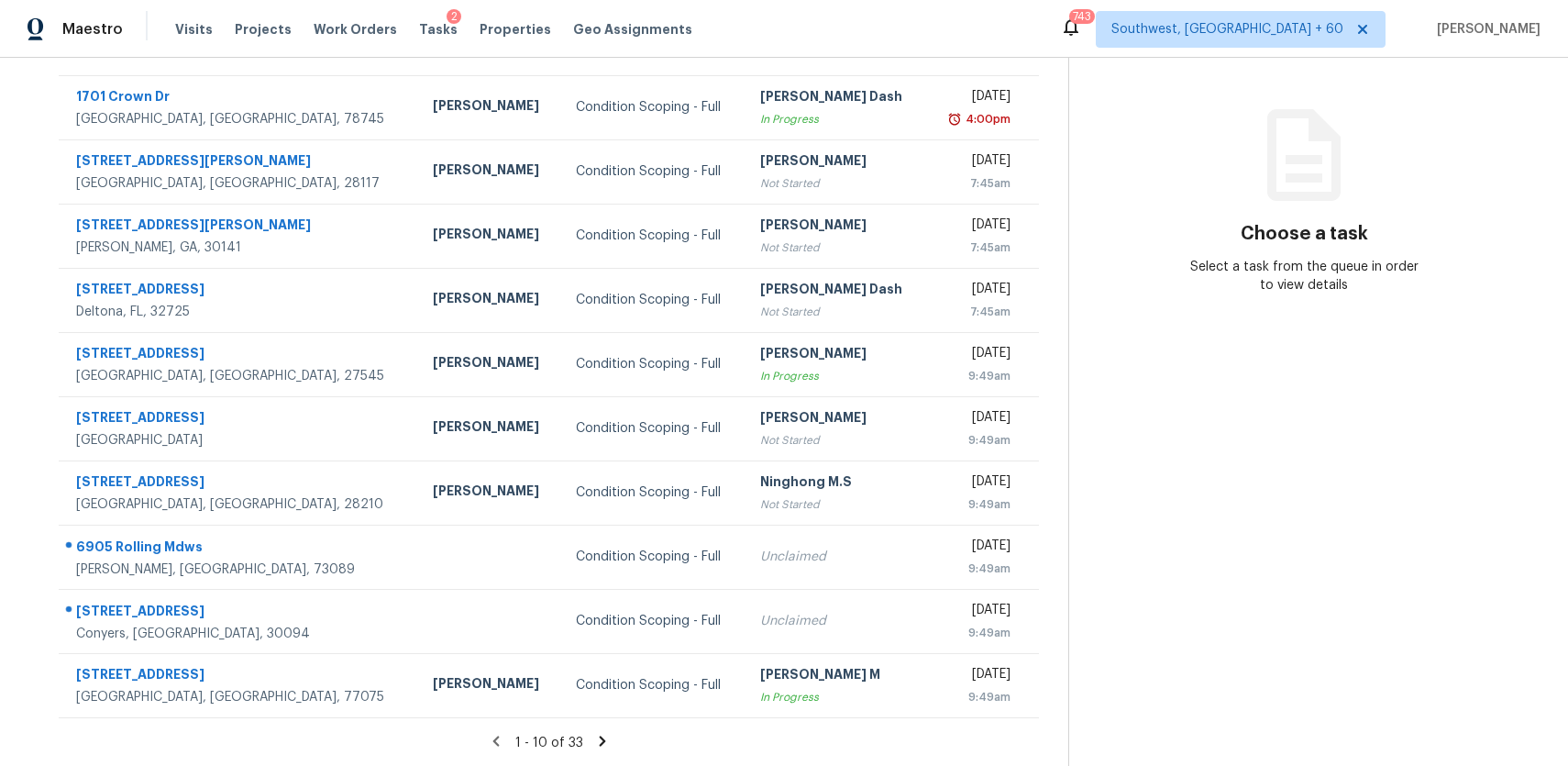
click at [600, 739] on icon at bounding box center [602, 741] width 6 height 10
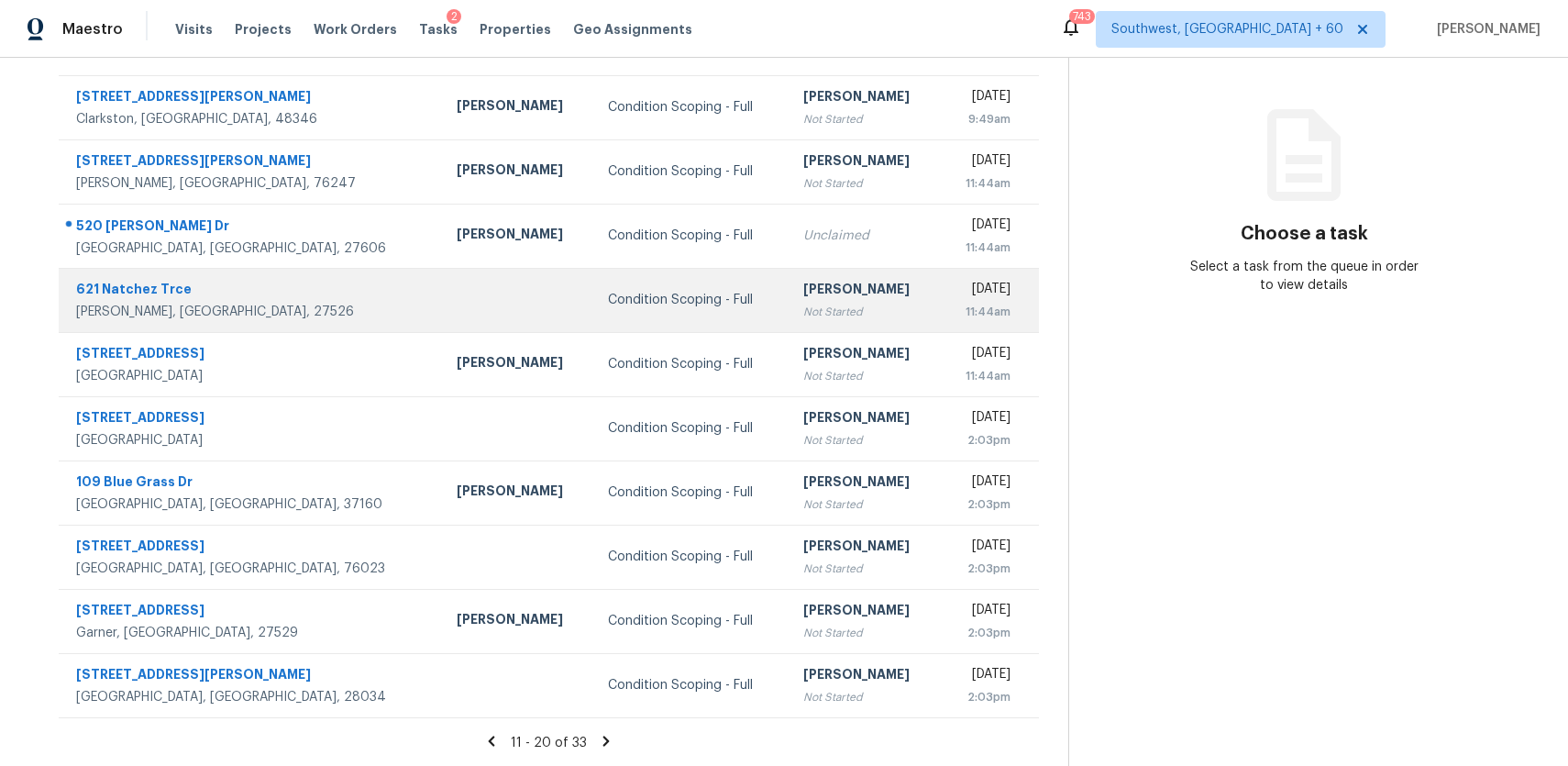
click at [805, 298] on div "[PERSON_NAME]" at bounding box center [865, 291] width 123 height 23
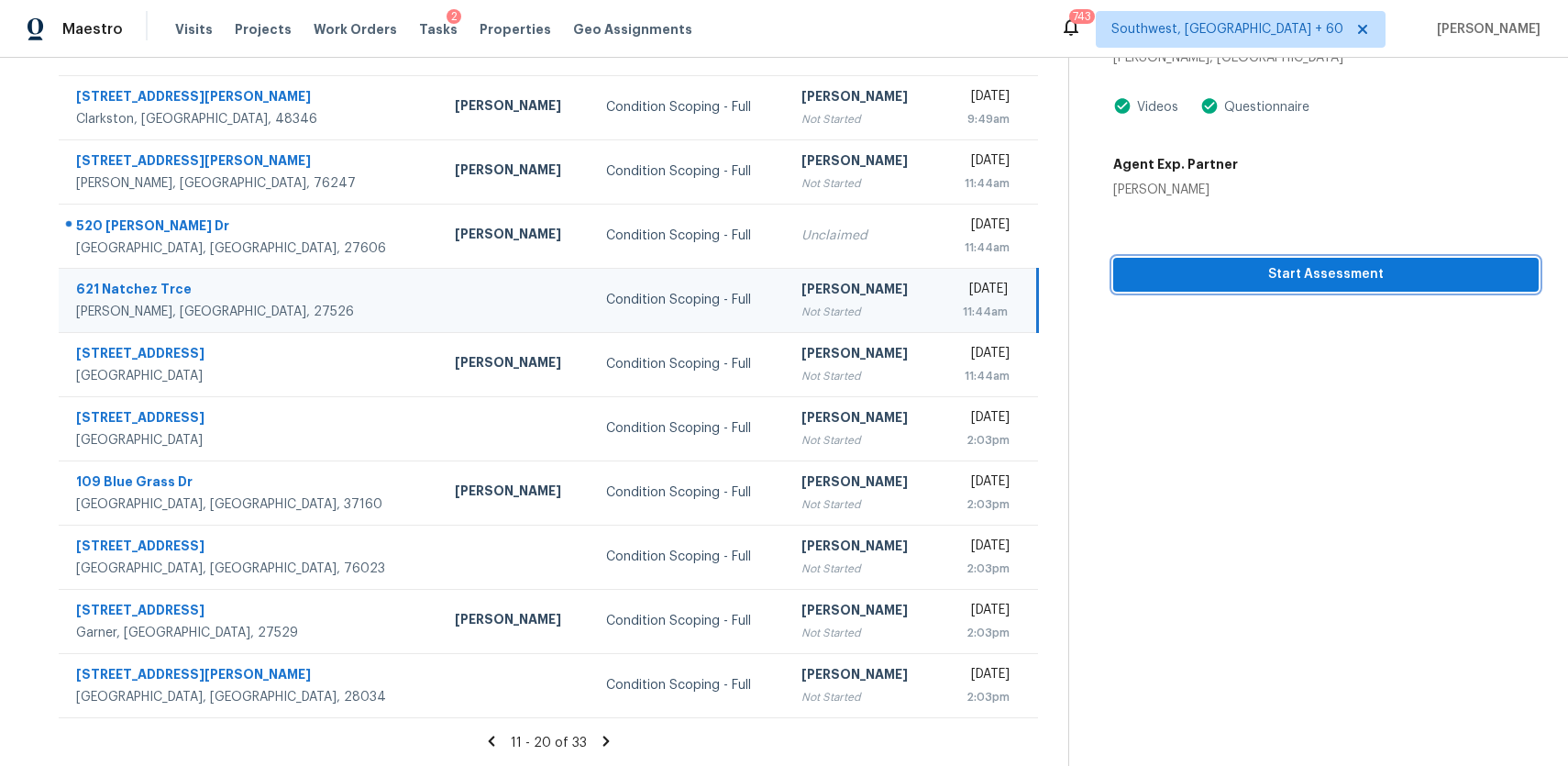
click at [1281, 288] on button "Start Assessment" at bounding box center [1326, 275] width 425 height 34
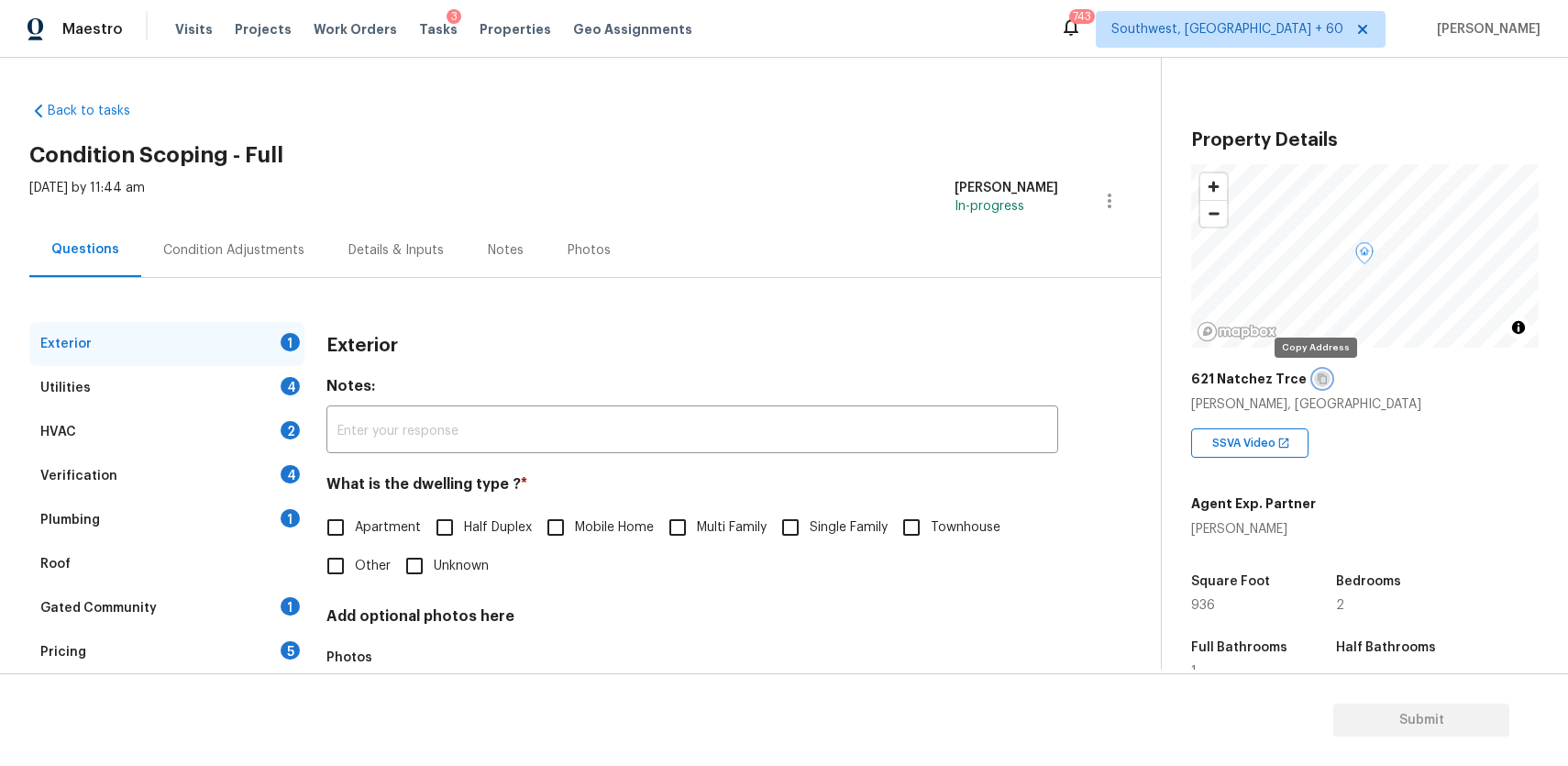
click at [1317, 377] on icon "button" at bounding box center [1322, 378] width 11 height 11
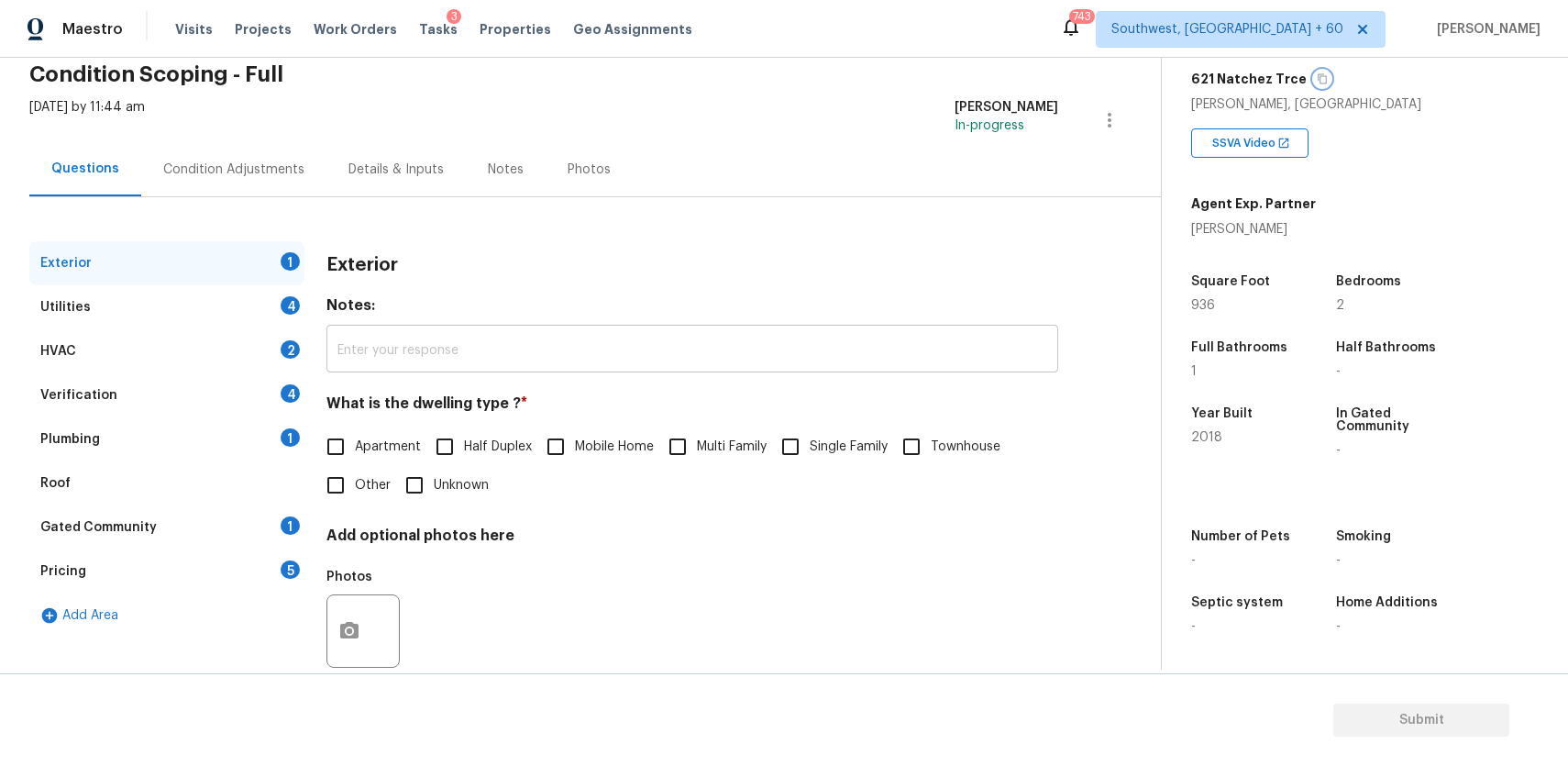
scroll to position [95, 0]
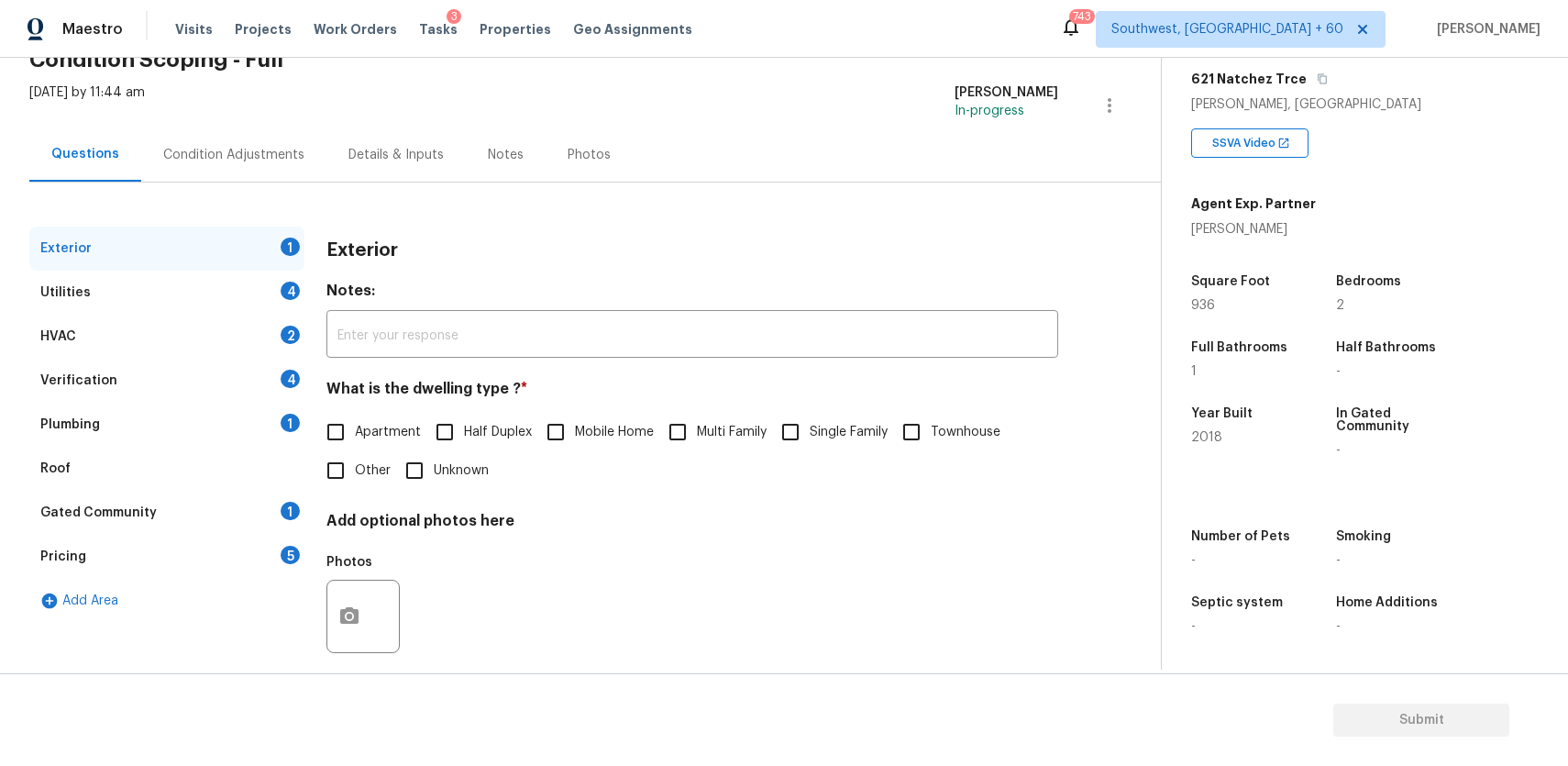
click at [839, 465] on div "Apartment Half Duplex Mobile Home Multi Family Single Family Townhouse Other Un…" at bounding box center [692, 451] width 732 height 77
click at [803, 441] on input "Single Family" at bounding box center [790, 432] width 39 height 39
checkbox input "true"
click at [287, 302] on div "Utilities 4" at bounding box center [167, 293] width 275 height 44
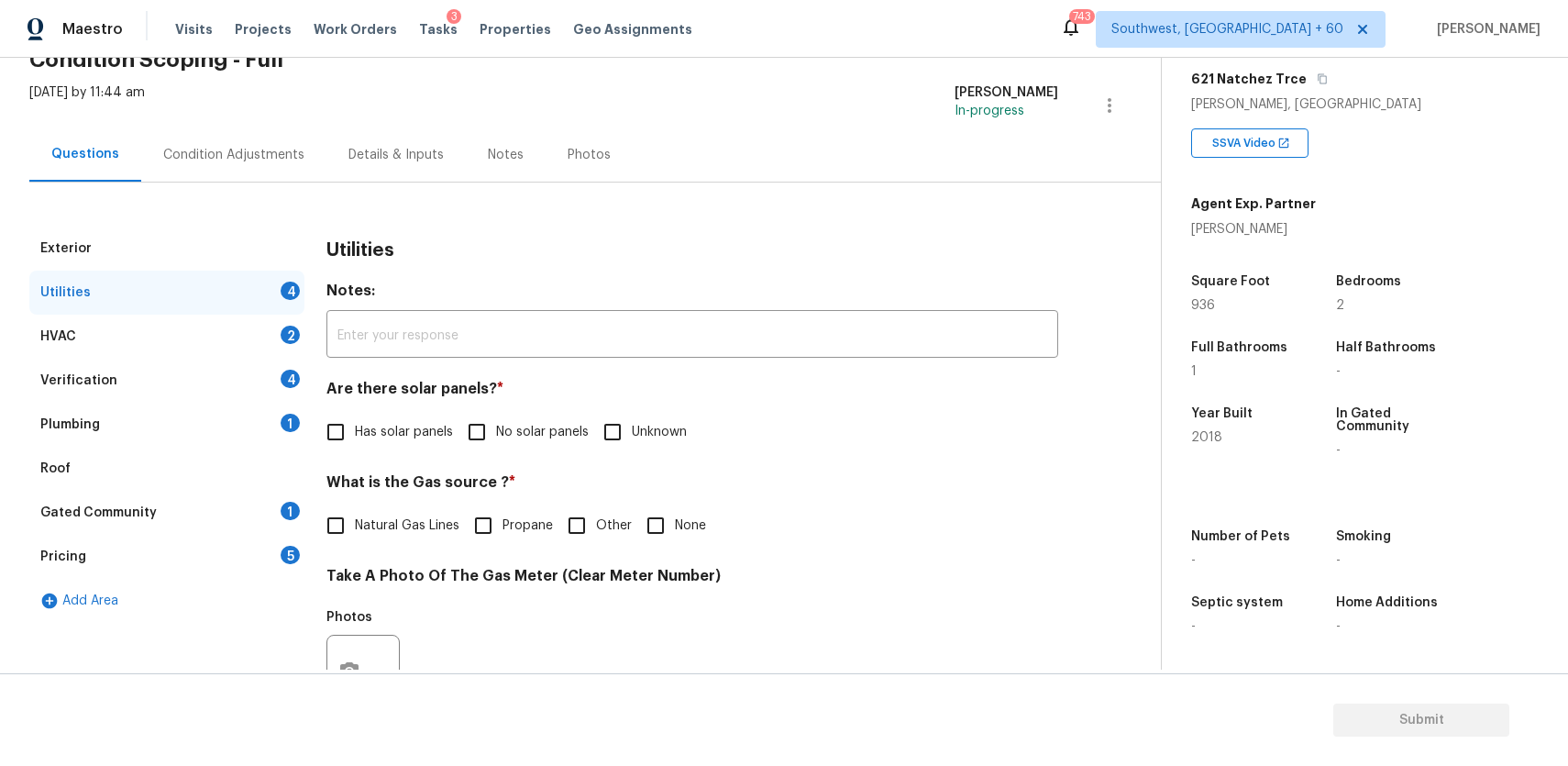
click at [503, 425] on span "No solar panels" at bounding box center [542, 432] width 92 height 19
click at [496, 425] on input "No solar panels" at bounding box center [476, 432] width 39 height 39
checkbox input "true"
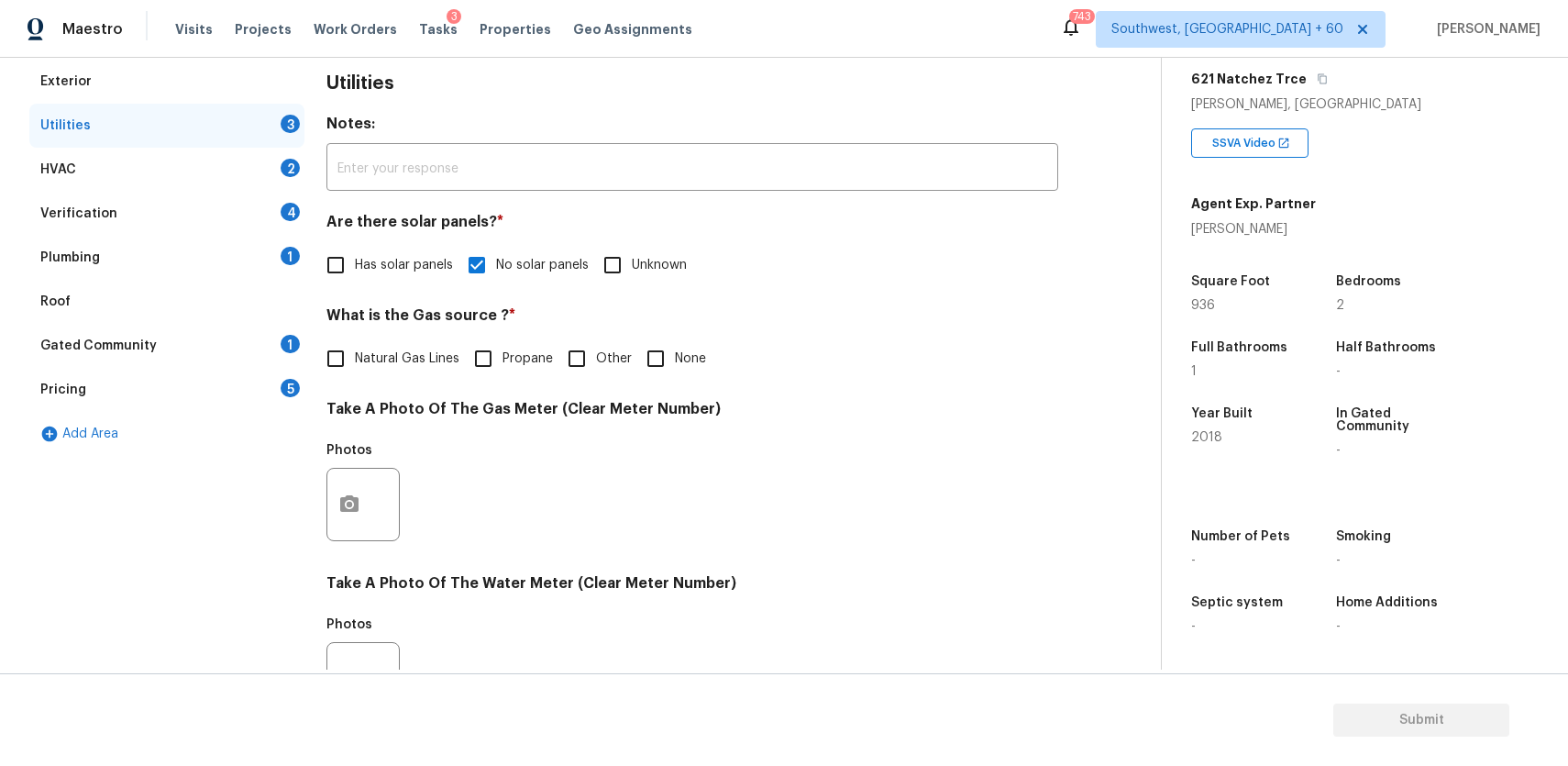
scroll to position [456, 0]
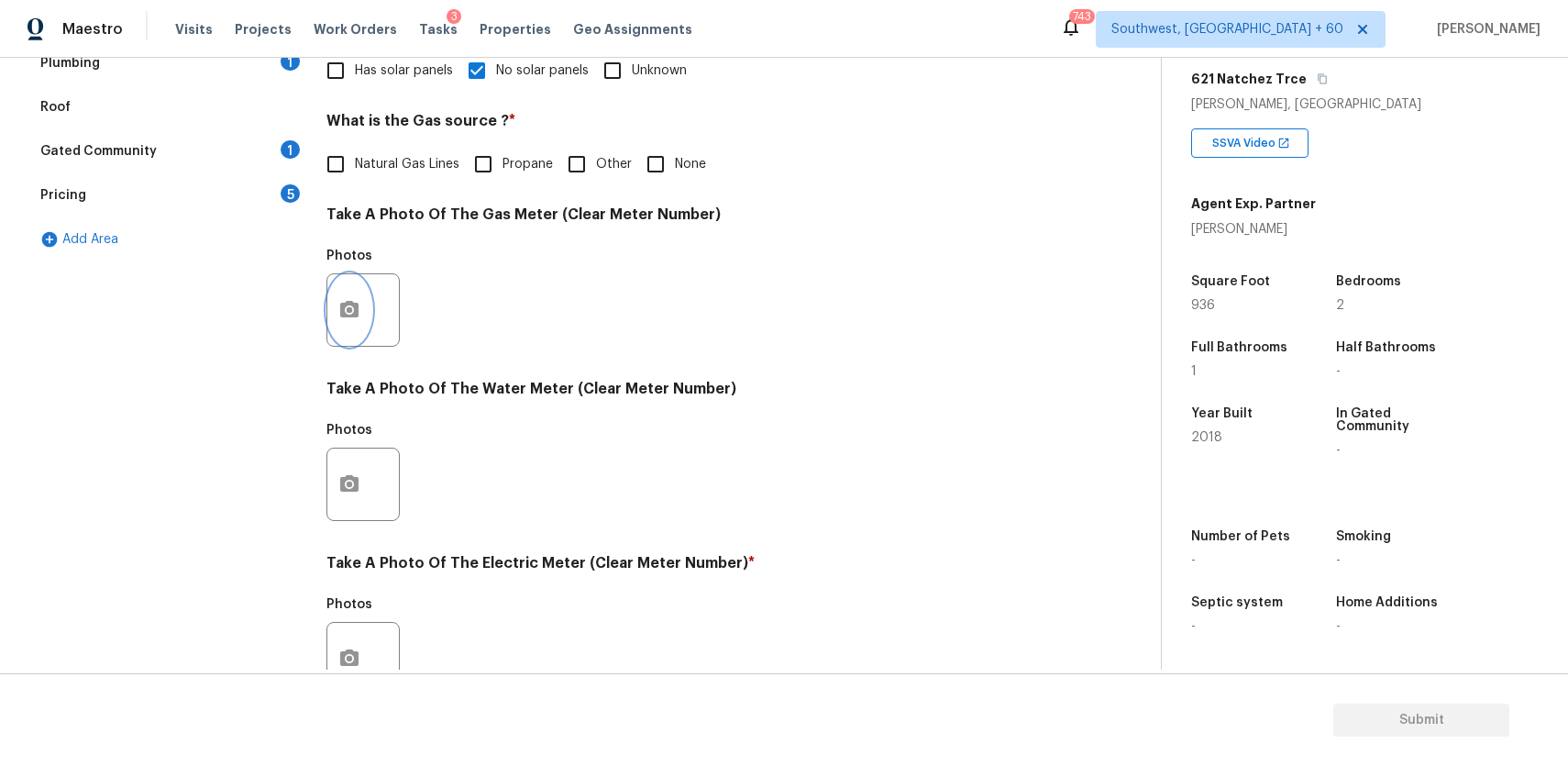
click at [370, 318] on button "button" at bounding box center [349, 310] width 44 height 71
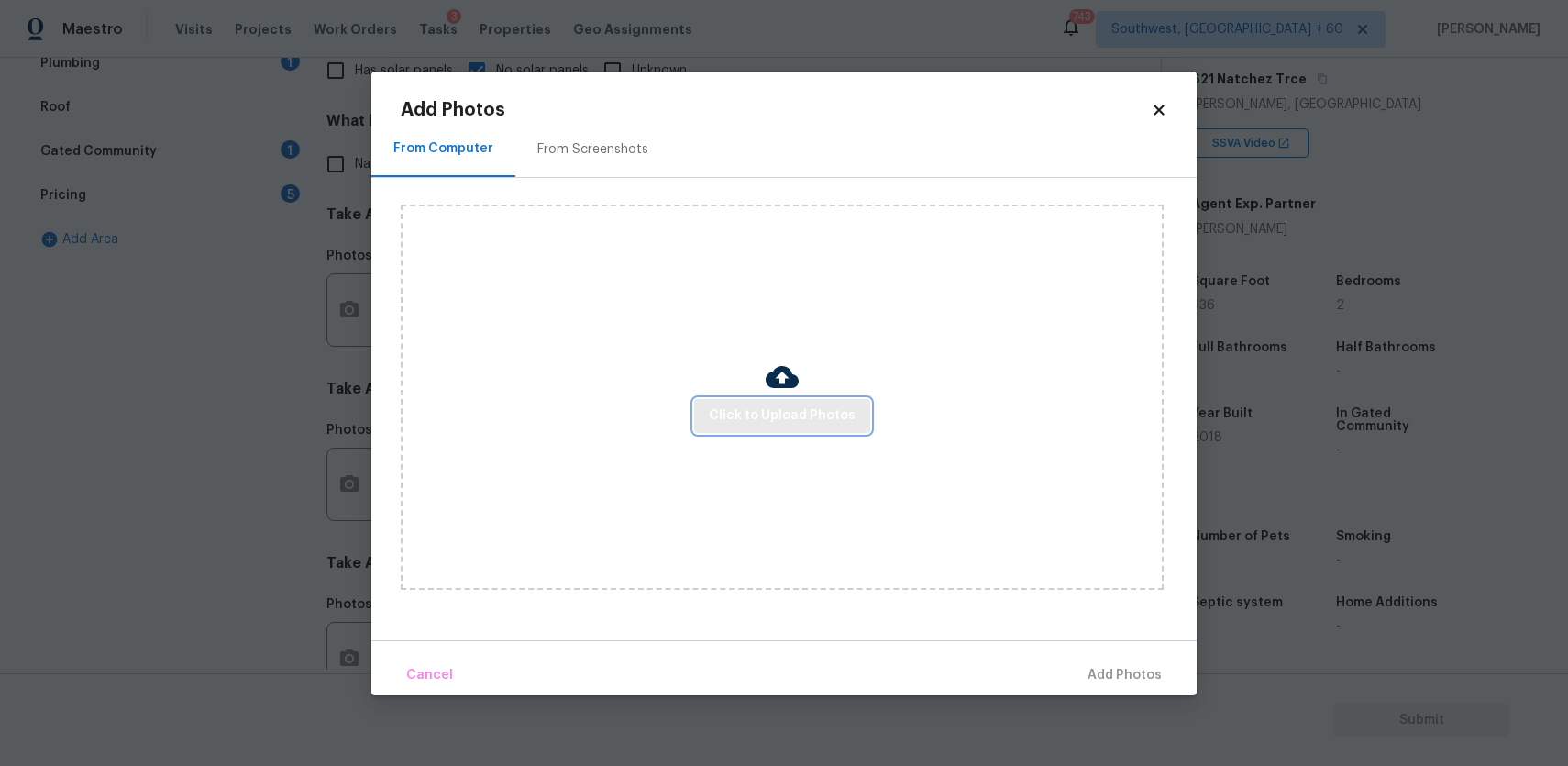
click at [820, 413] on span "Click to Upload Photos" at bounding box center [783, 416] width 147 height 23
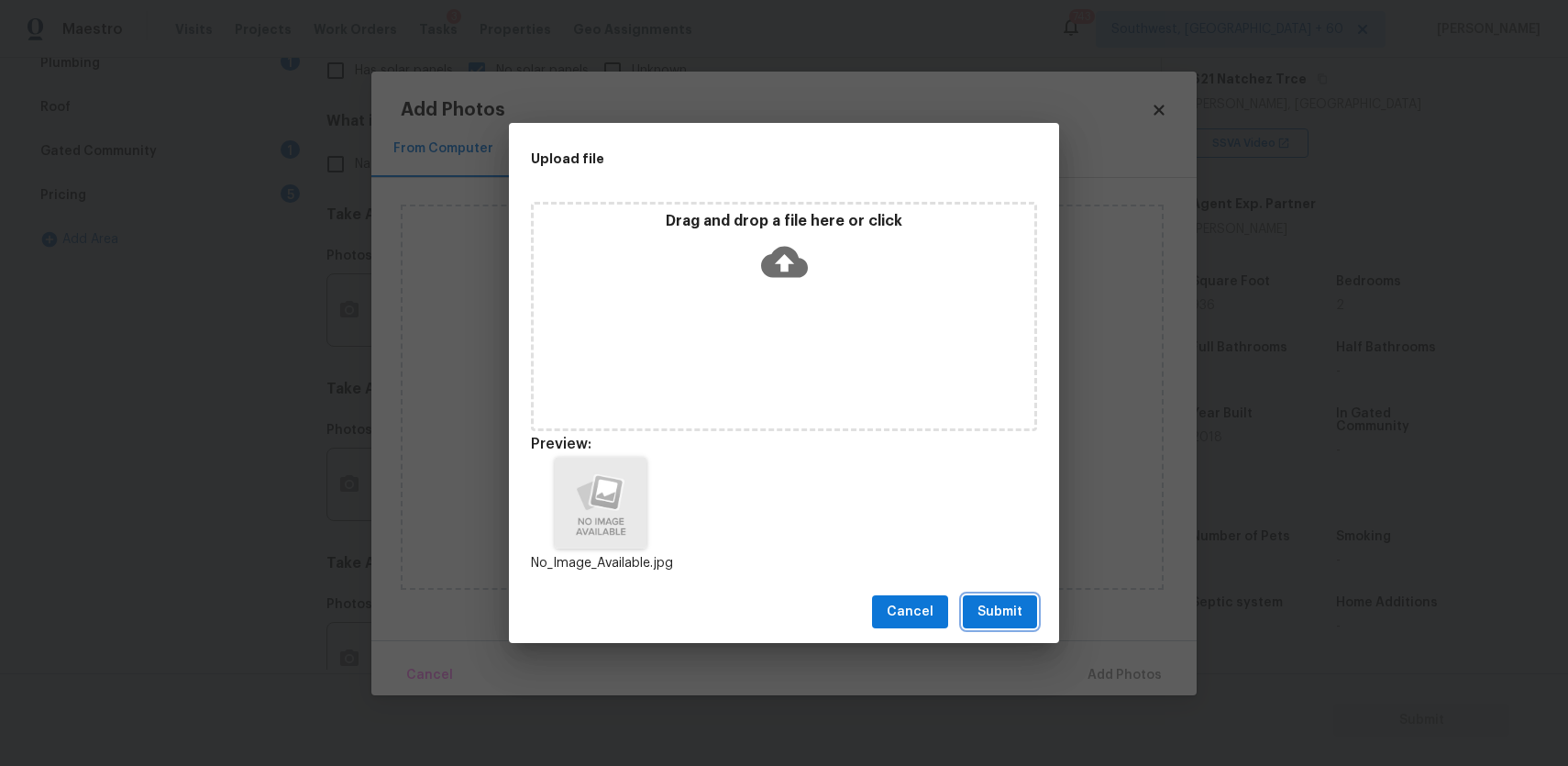
click at [1009, 612] on span "Submit" at bounding box center [1000, 612] width 45 height 23
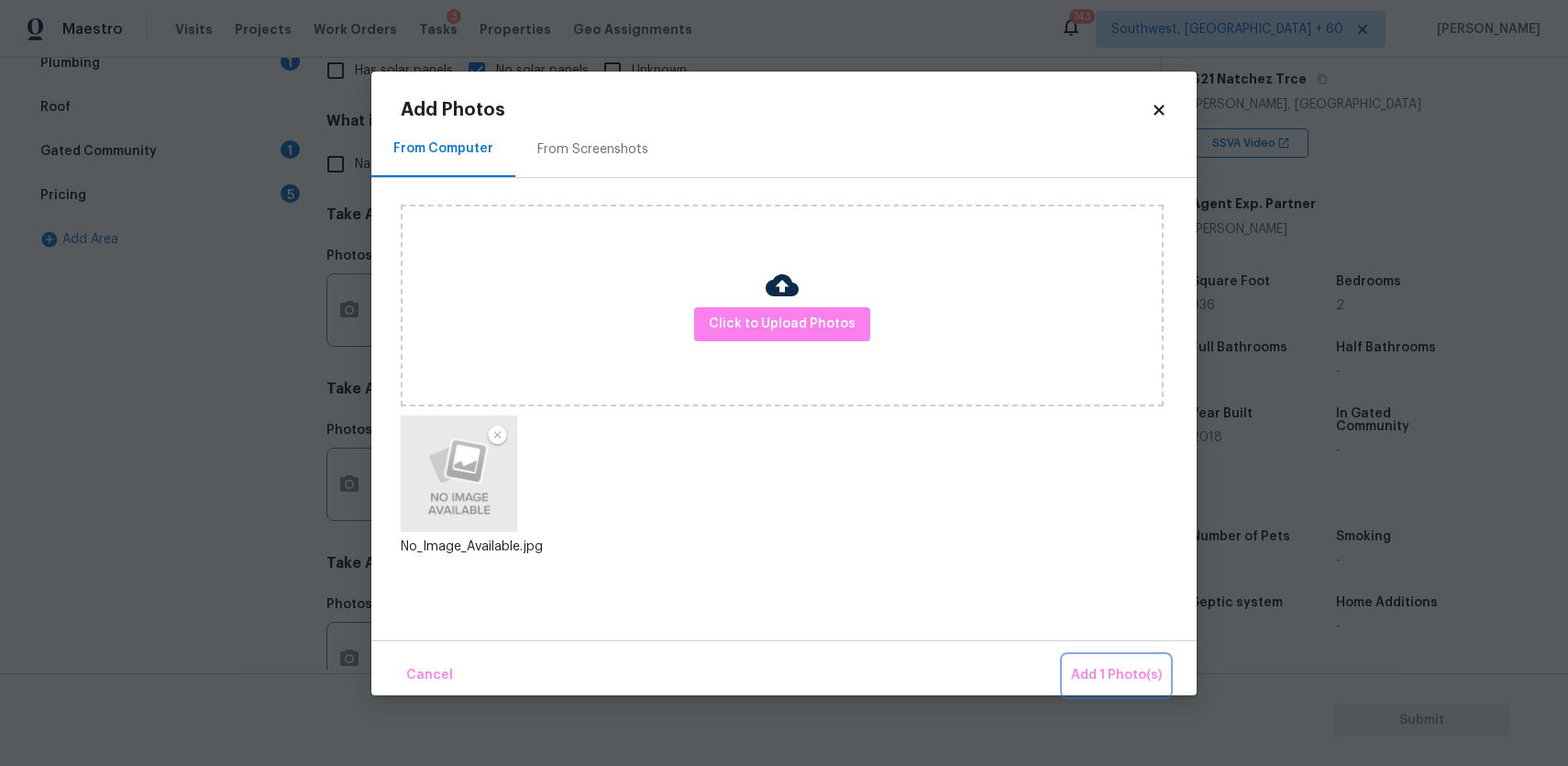
click at [1140, 690] on button "Add 1 Photo(s)" at bounding box center [1117, 676] width 105 height 40
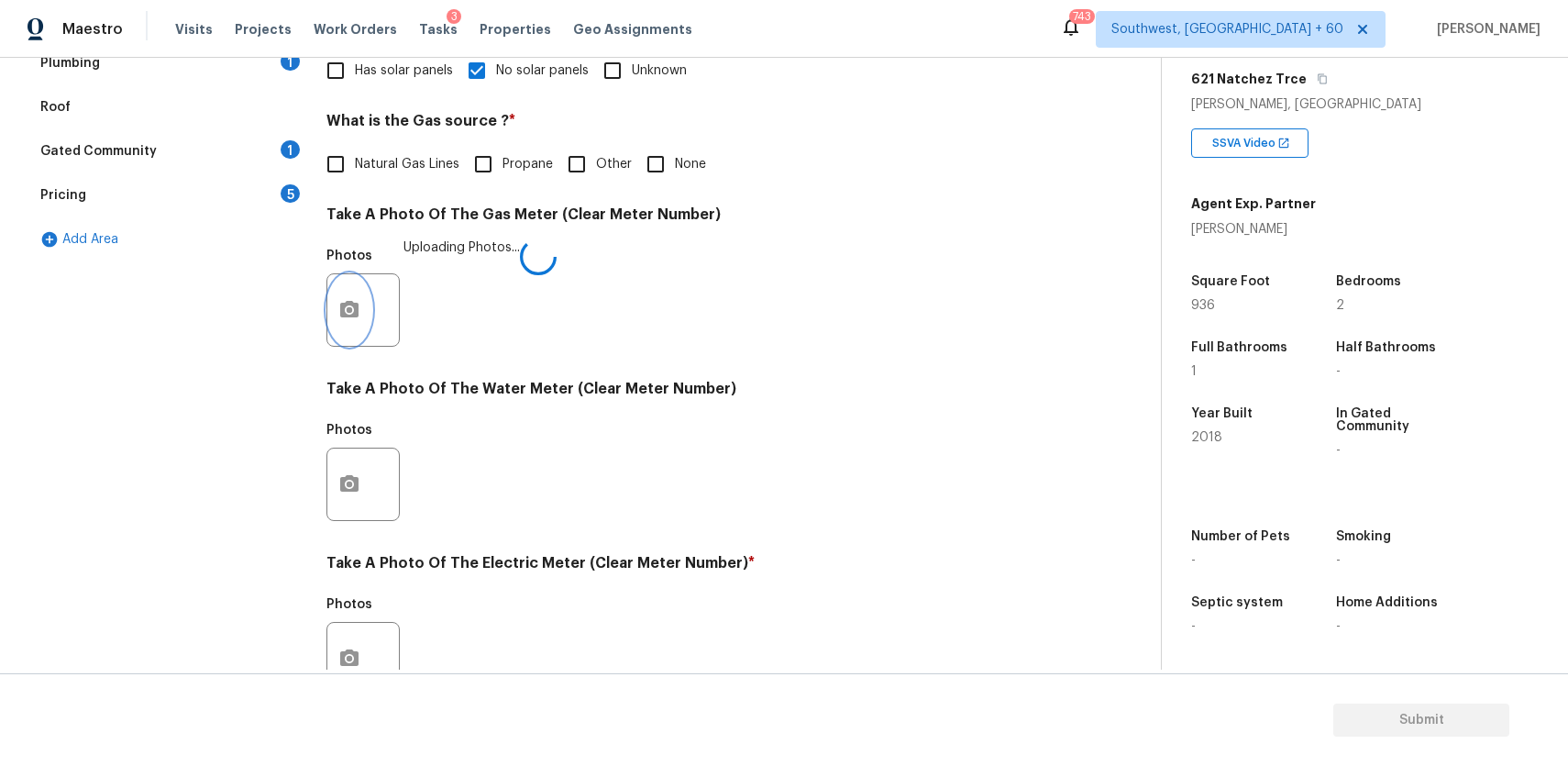
scroll to position [615, 0]
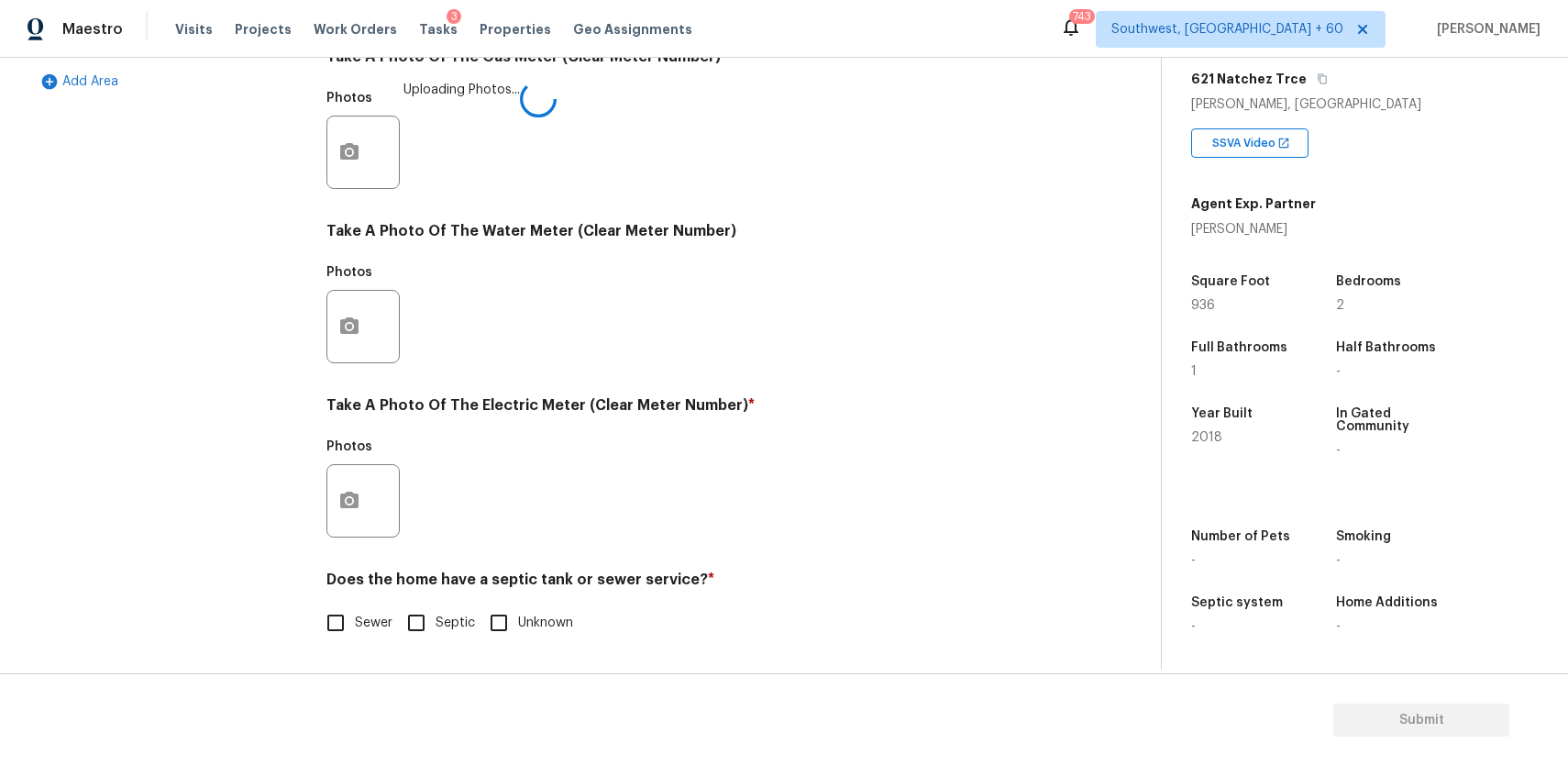
click at [317, 306] on div "Exterior Utilities 3 HVAC 2 Verification 4 Plumbing 1 Roof Gated Community 1 Pr…" at bounding box center [573, 186] width 1088 height 957
click at [358, 319] on icon "button" at bounding box center [349, 326] width 22 height 22
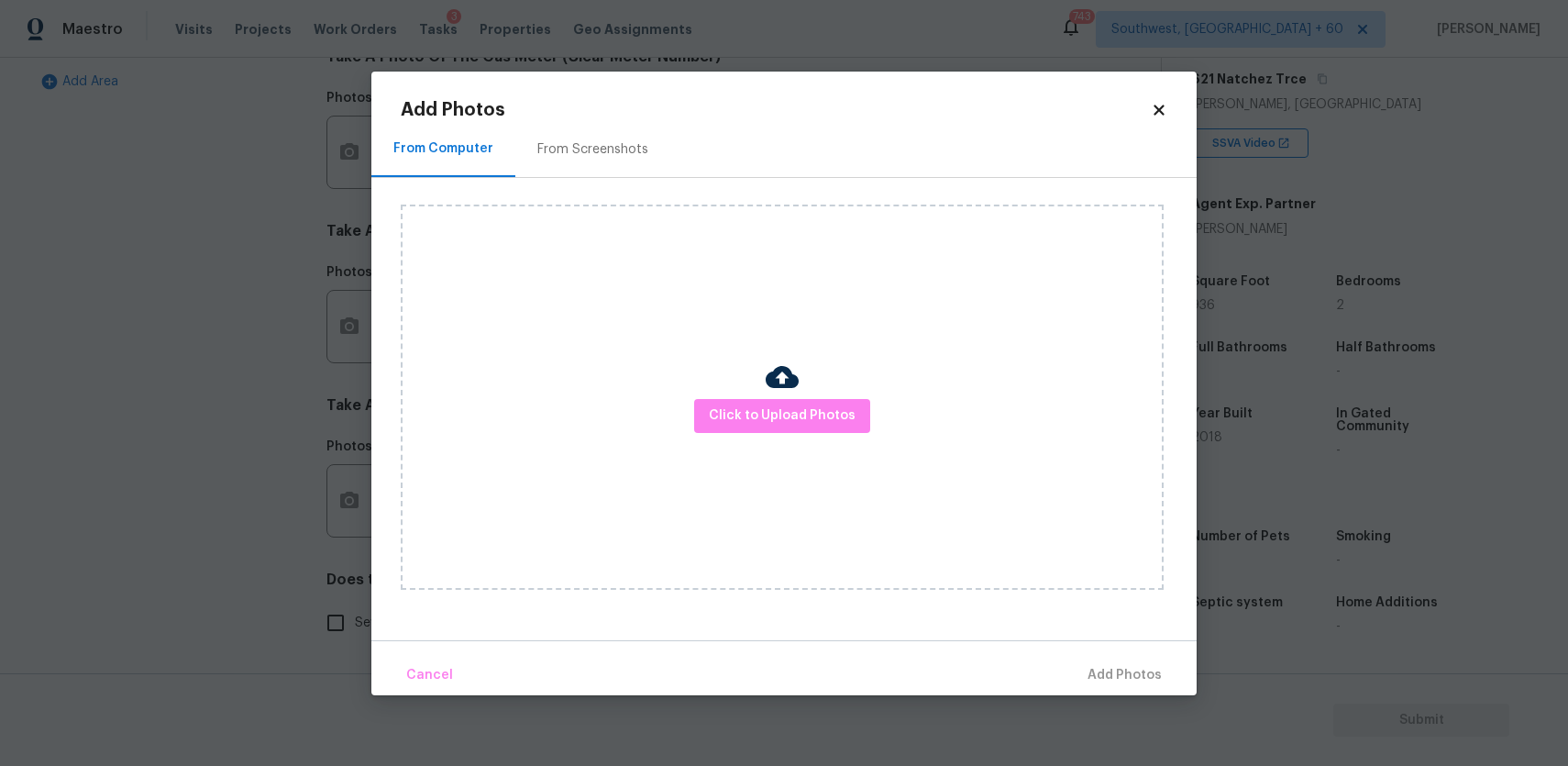
click at [732, 436] on div "Click to Upload Photos" at bounding box center [782, 397] width 763 height 385
click at [771, 413] on span "Click to Upload Photos" at bounding box center [783, 416] width 147 height 23
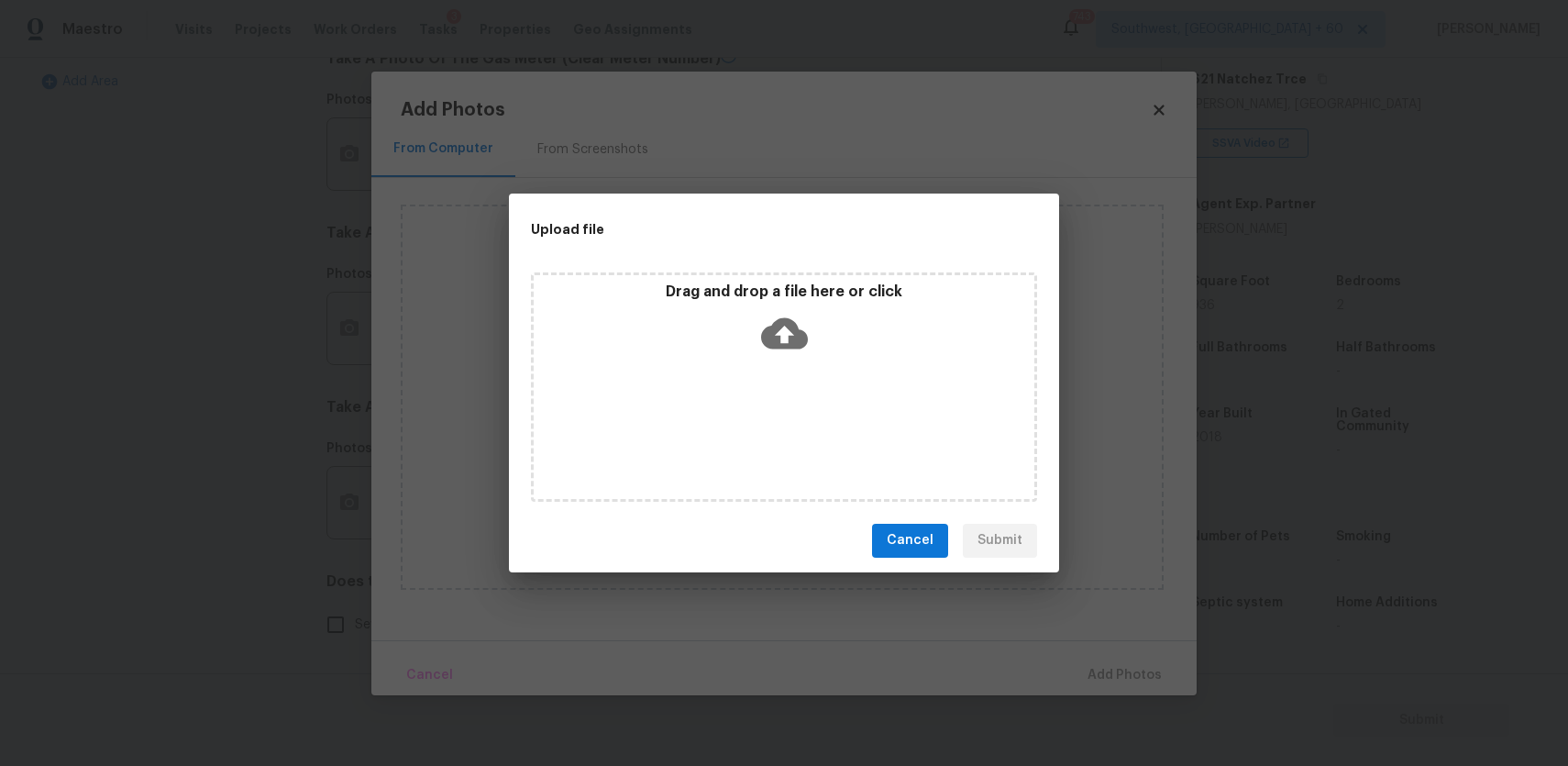
click at [771, 413] on div "Drag and drop a file here or click" at bounding box center [784, 387] width 506 height 229
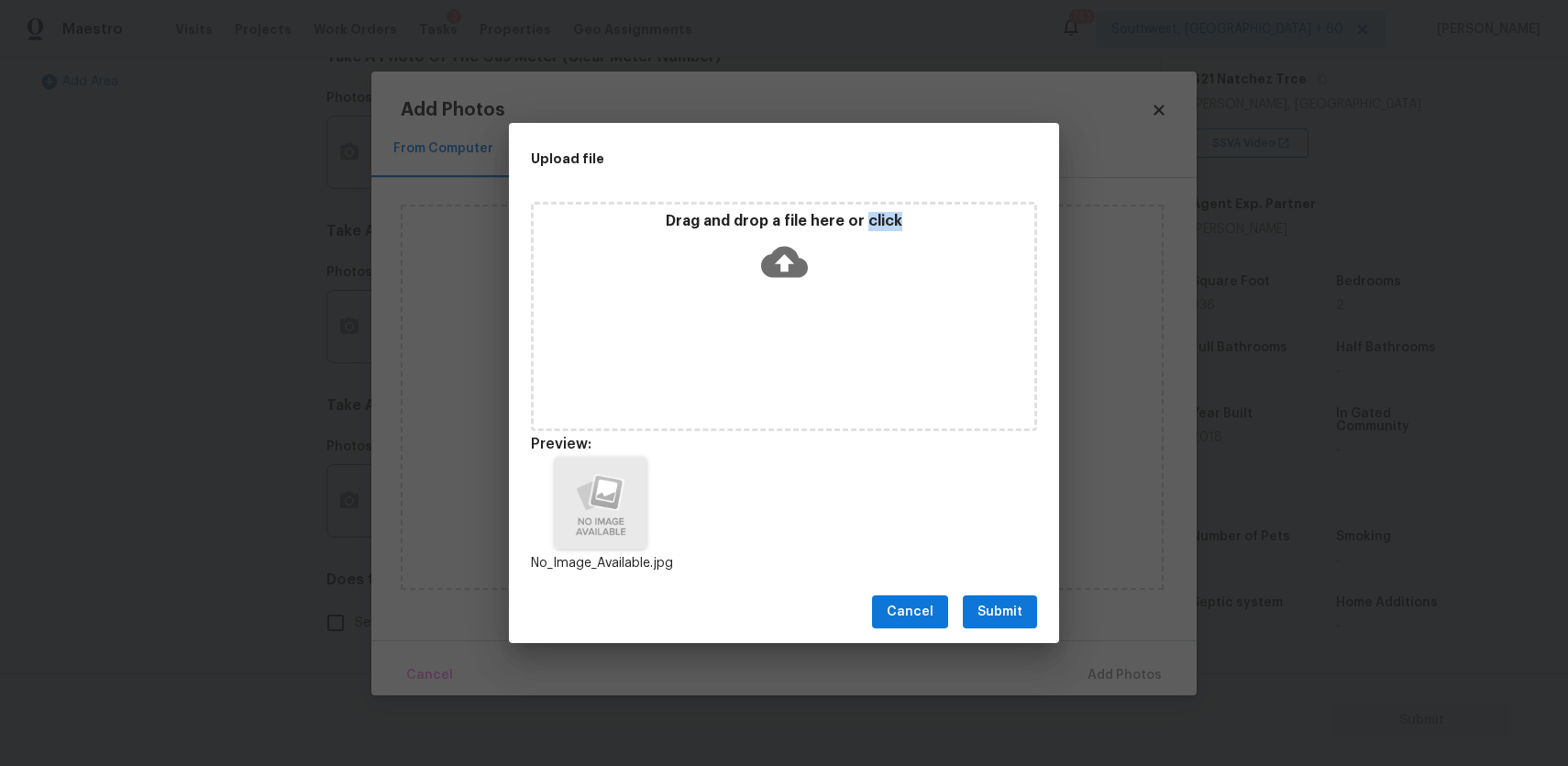
click at [728, 125] on div "Upload file" at bounding box center [743, 159] width 468 height 71
click at [1008, 606] on span "Submit" at bounding box center [1000, 612] width 45 height 23
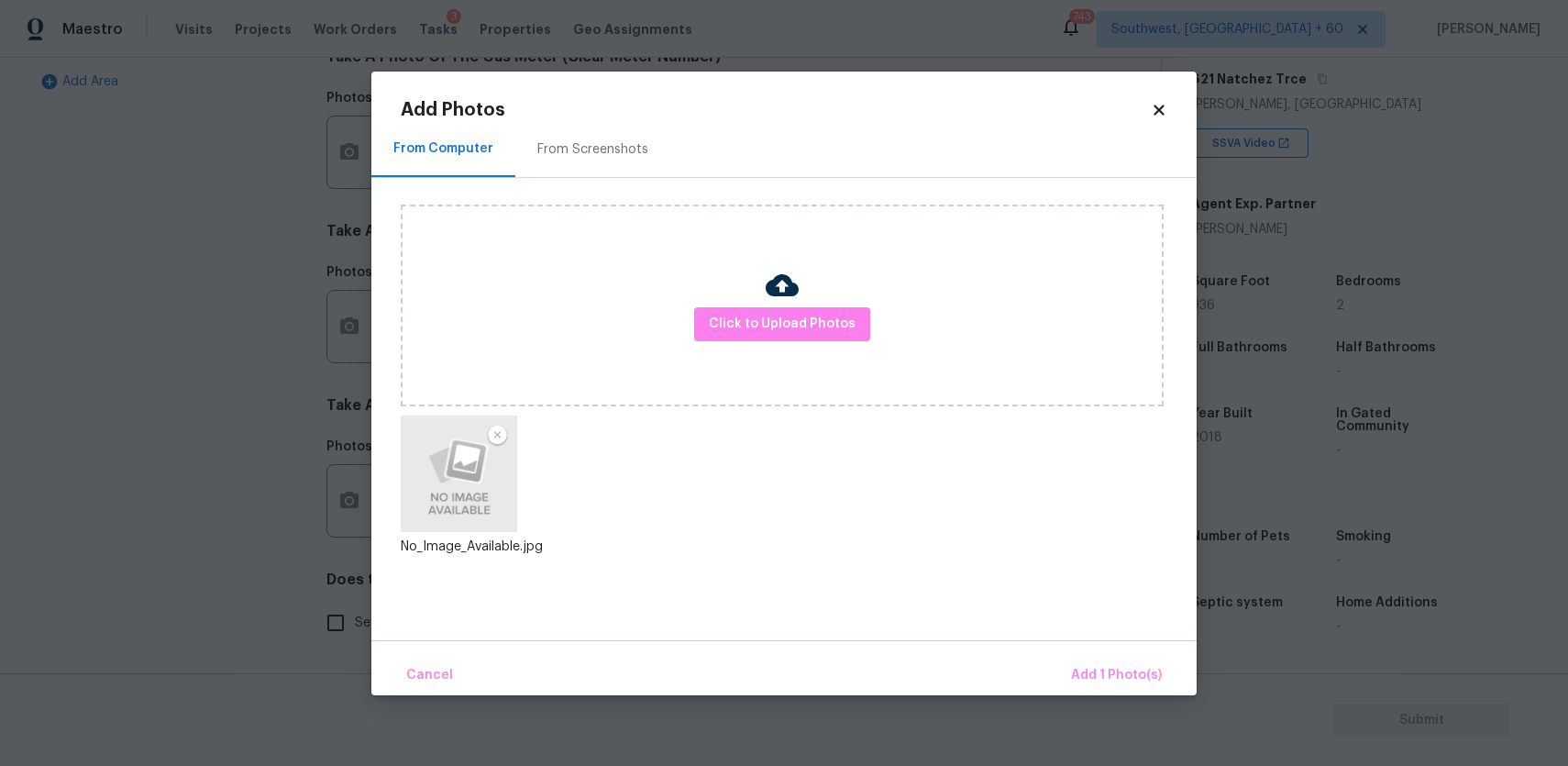
click at [1072, 652] on div "Cancel Add 1 Photo(s)" at bounding box center [784, 667] width 825 height 55
click at [1089, 670] on span "Add 1 Photo(s)" at bounding box center [1117, 675] width 91 height 23
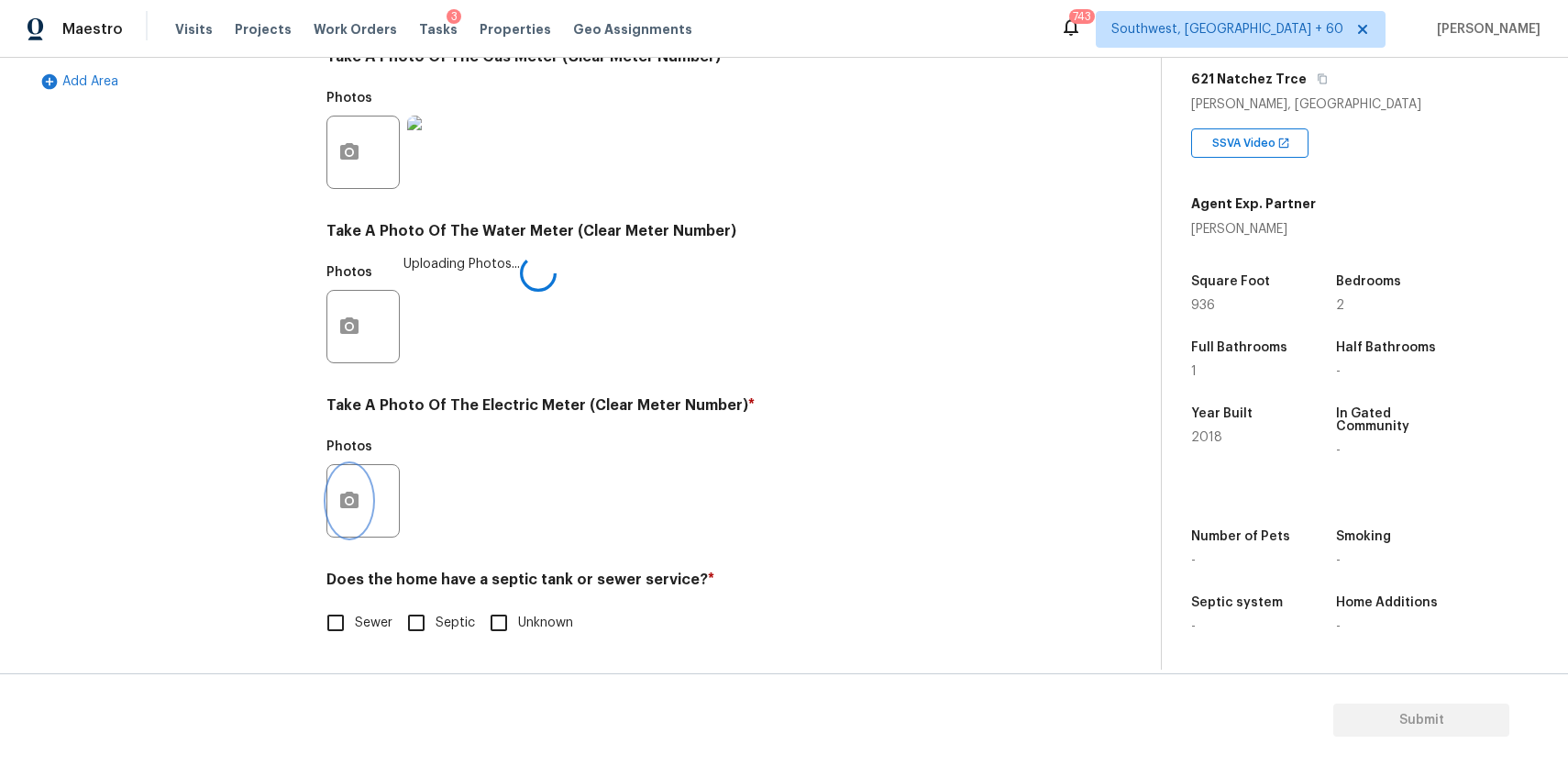
click at [360, 506] on button "button" at bounding box center [349, 501] width 44 height 71
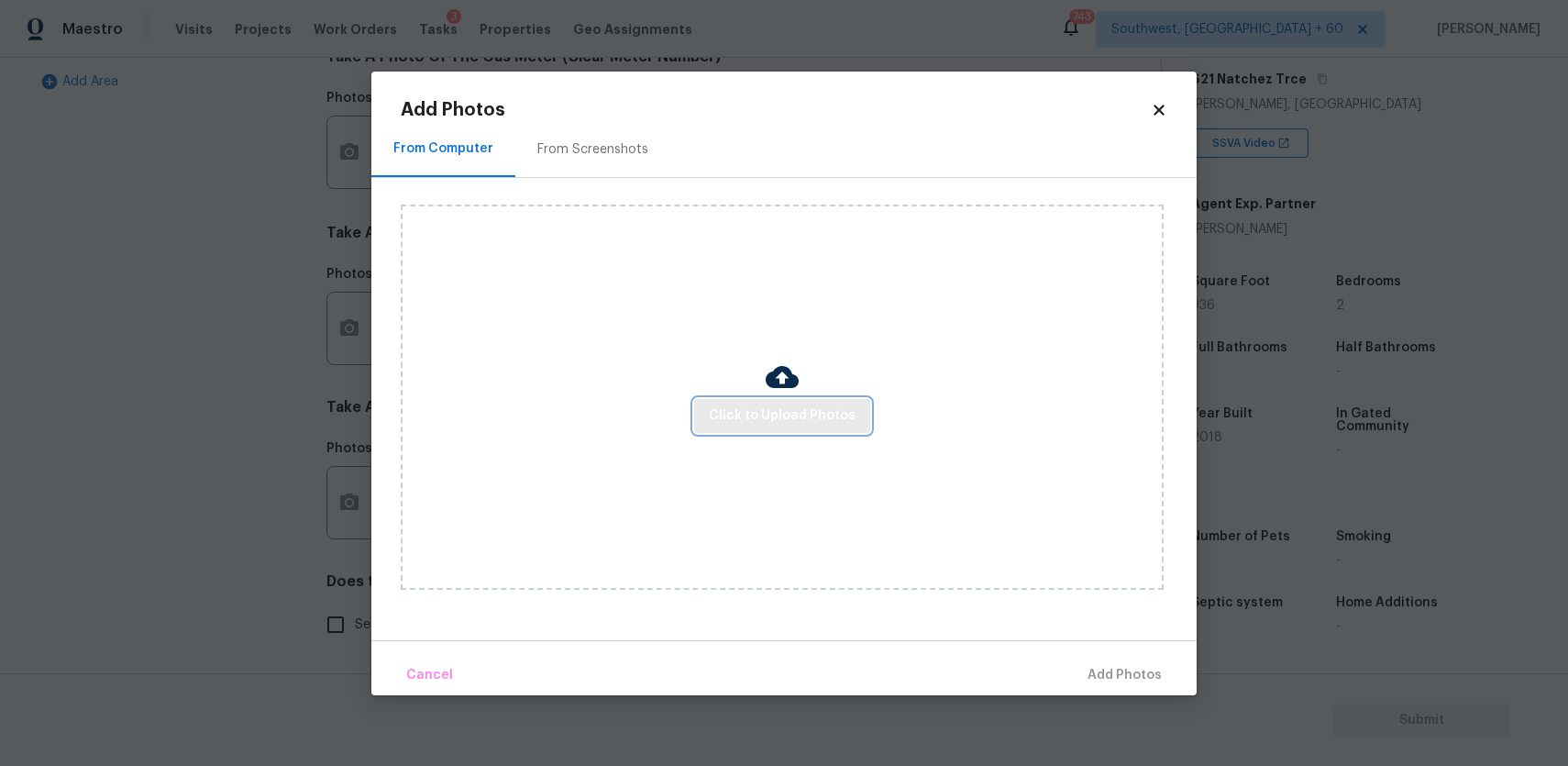
click at [798, 417] on span "Click to Upload Photos" at bounding box center [783, 416] width 147 height 23
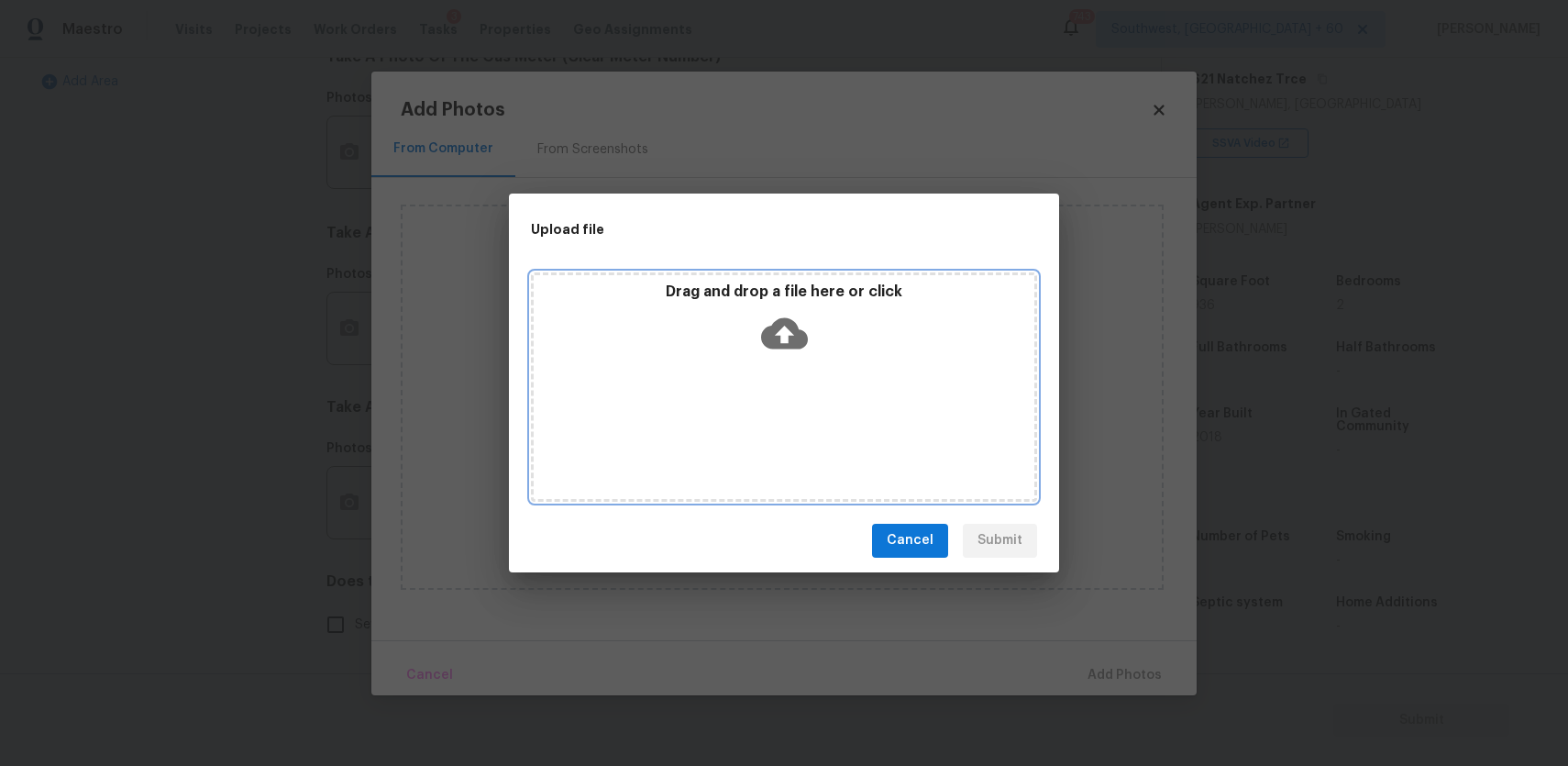
click at [798, 417] on div "Drag and drop a file here or click" at bounding box center [784, 387] width 506 height 229
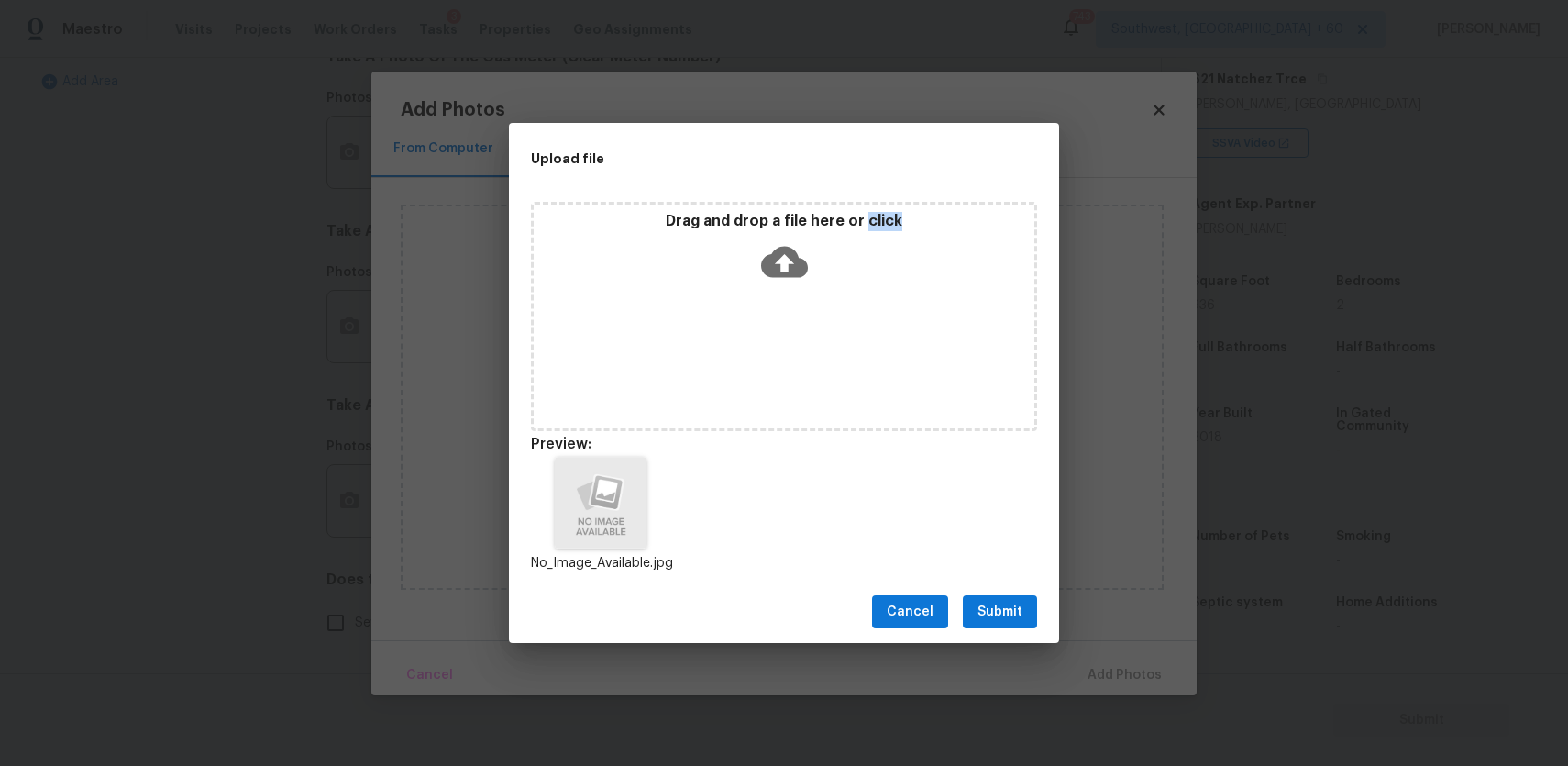
click at [1008, 595] on button "Submit" at bounding box center [1000, 612] width 74 height 34
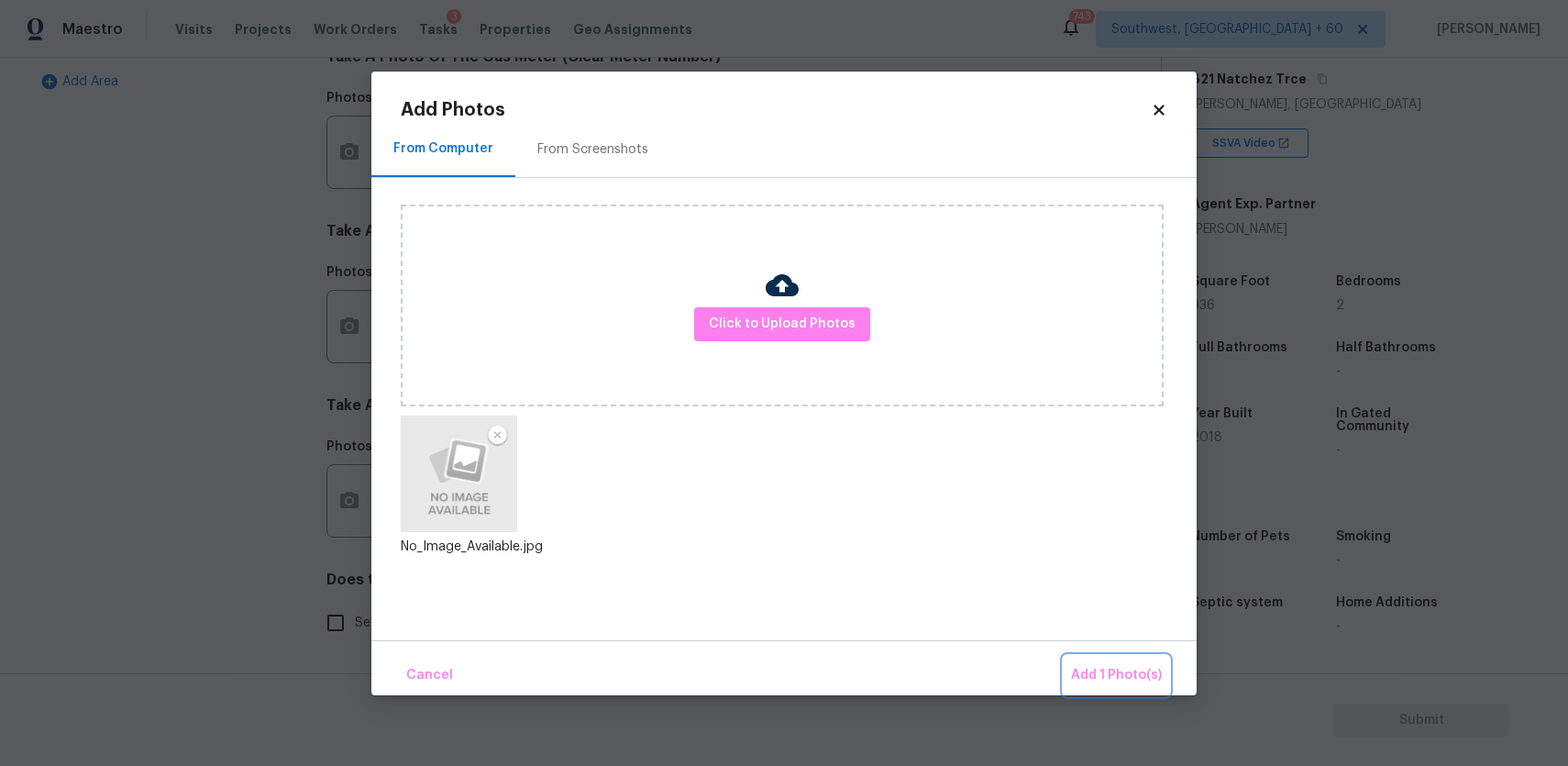
click at [1096, 671] on span "Add 1 Photo(s)" at bounding box center [1117, 675] width 91 height 23
click at [1096, 671] on div "Back to tasks Condition Scoping - Full Thu, Oct 16 2025 by 11:44 am Ranjith Kum…" at bounding box center [784, 412] width 1568 height 708
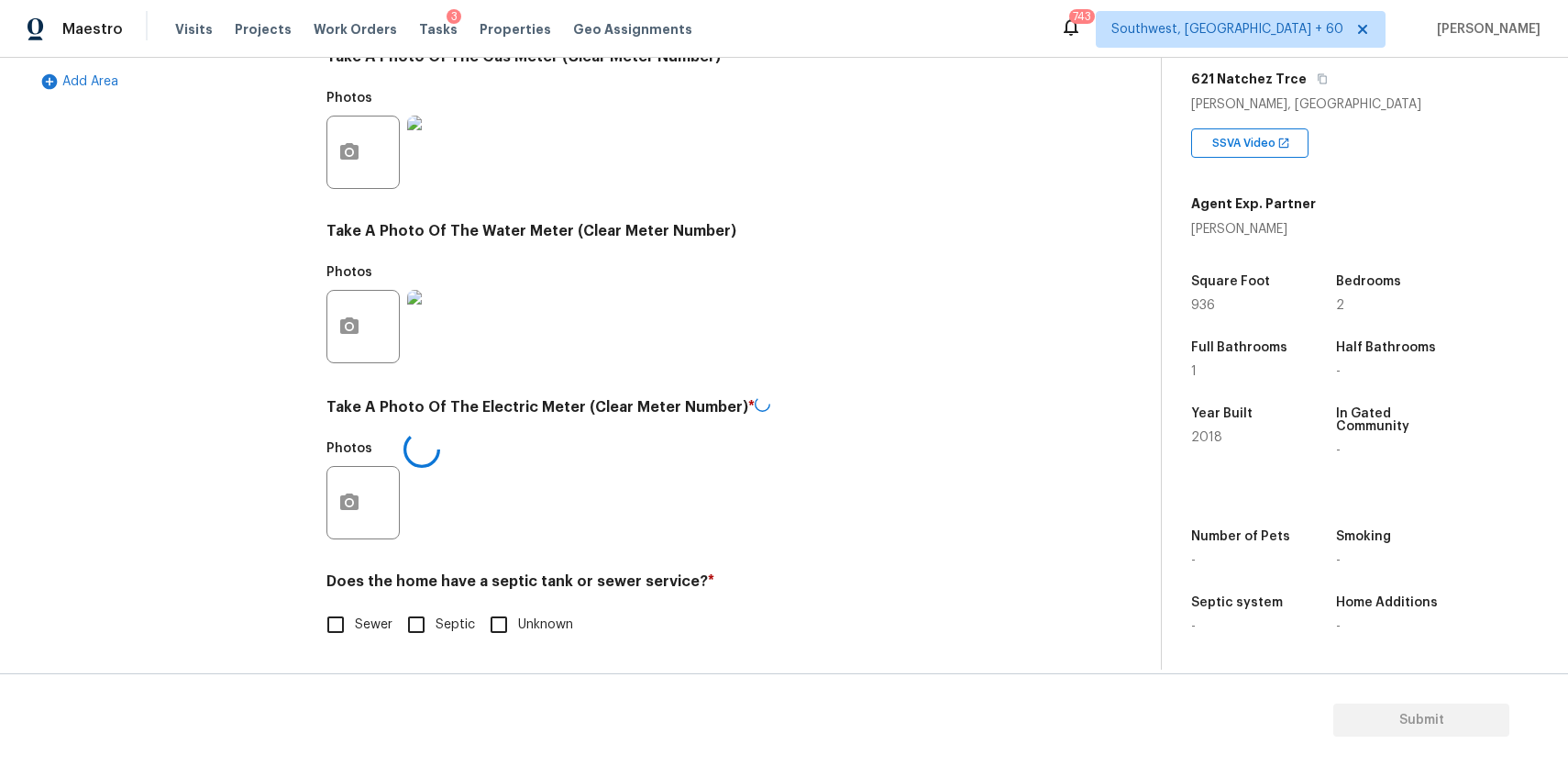
click at [339, 621] on input "Sewer" at bounding box center [335, 624] width 39 height 39
checkbox input "true"
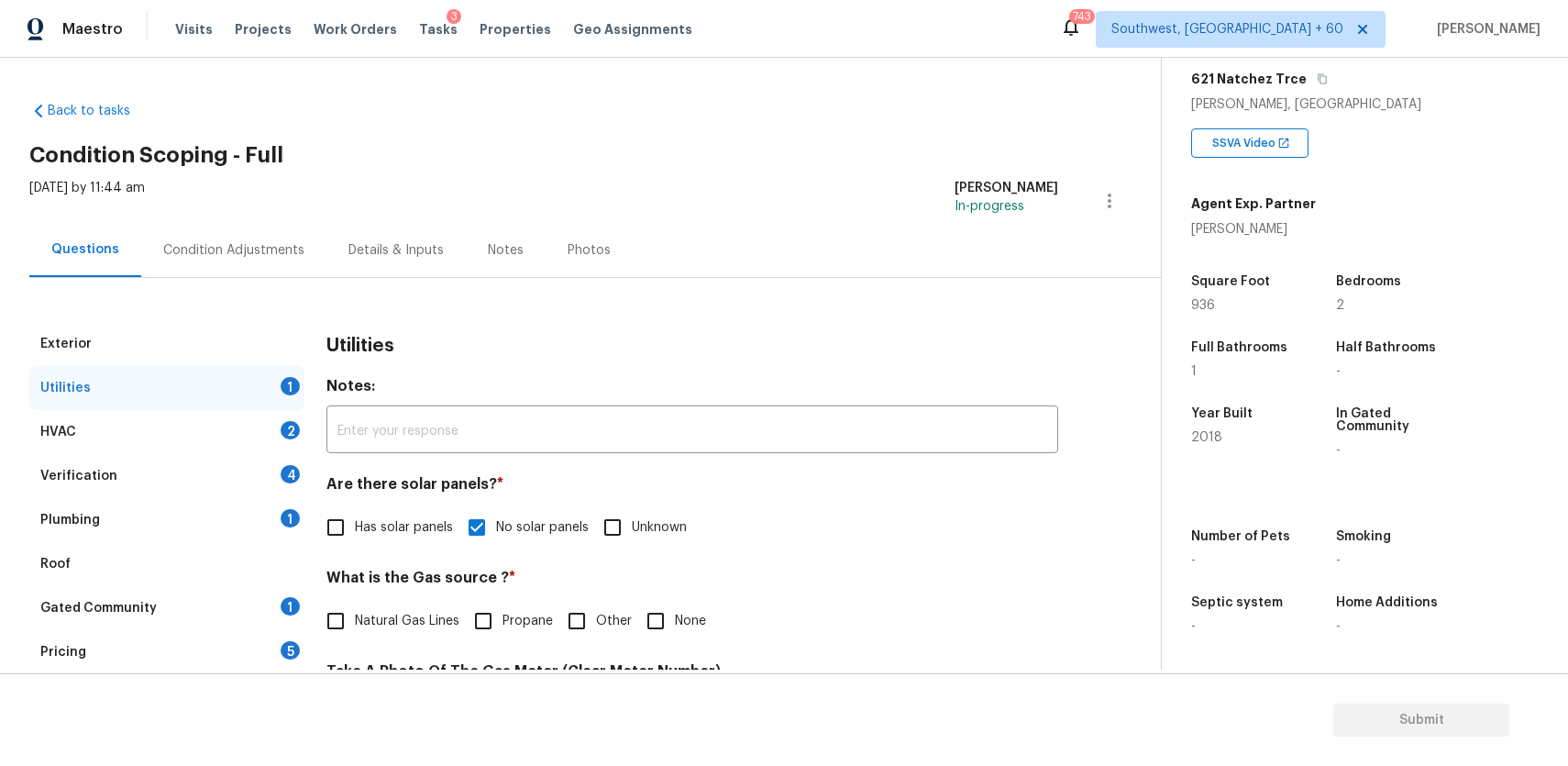
click at [283, 427] on div "2" at bounding box center [290, 430] width 19 height 18
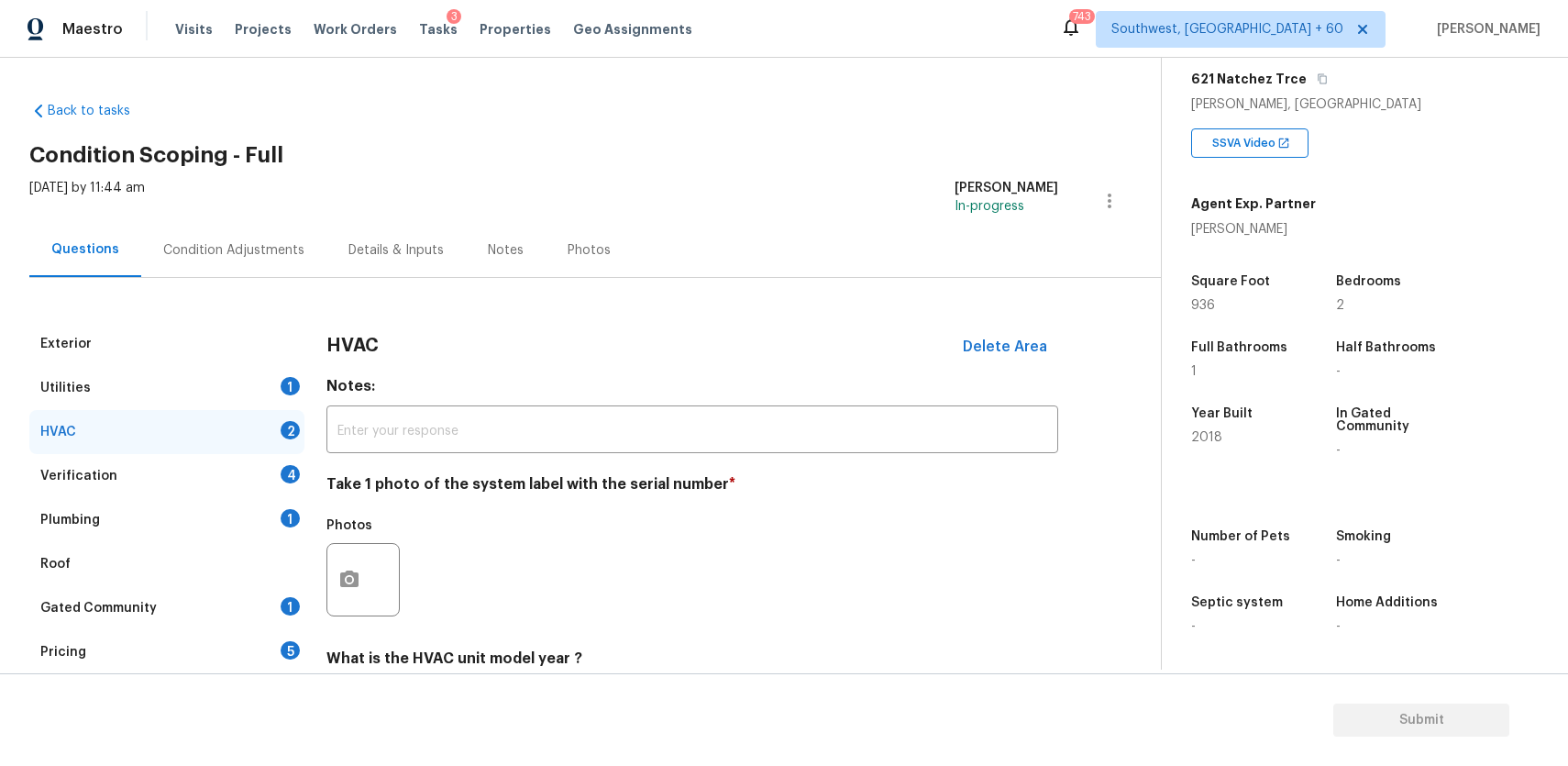
click at [389, 572] on div at bounding box center [363, 579] width 73 height 73
click at [347, 588] on icon "button" at bounding box center [349, 579] width 22 height 22
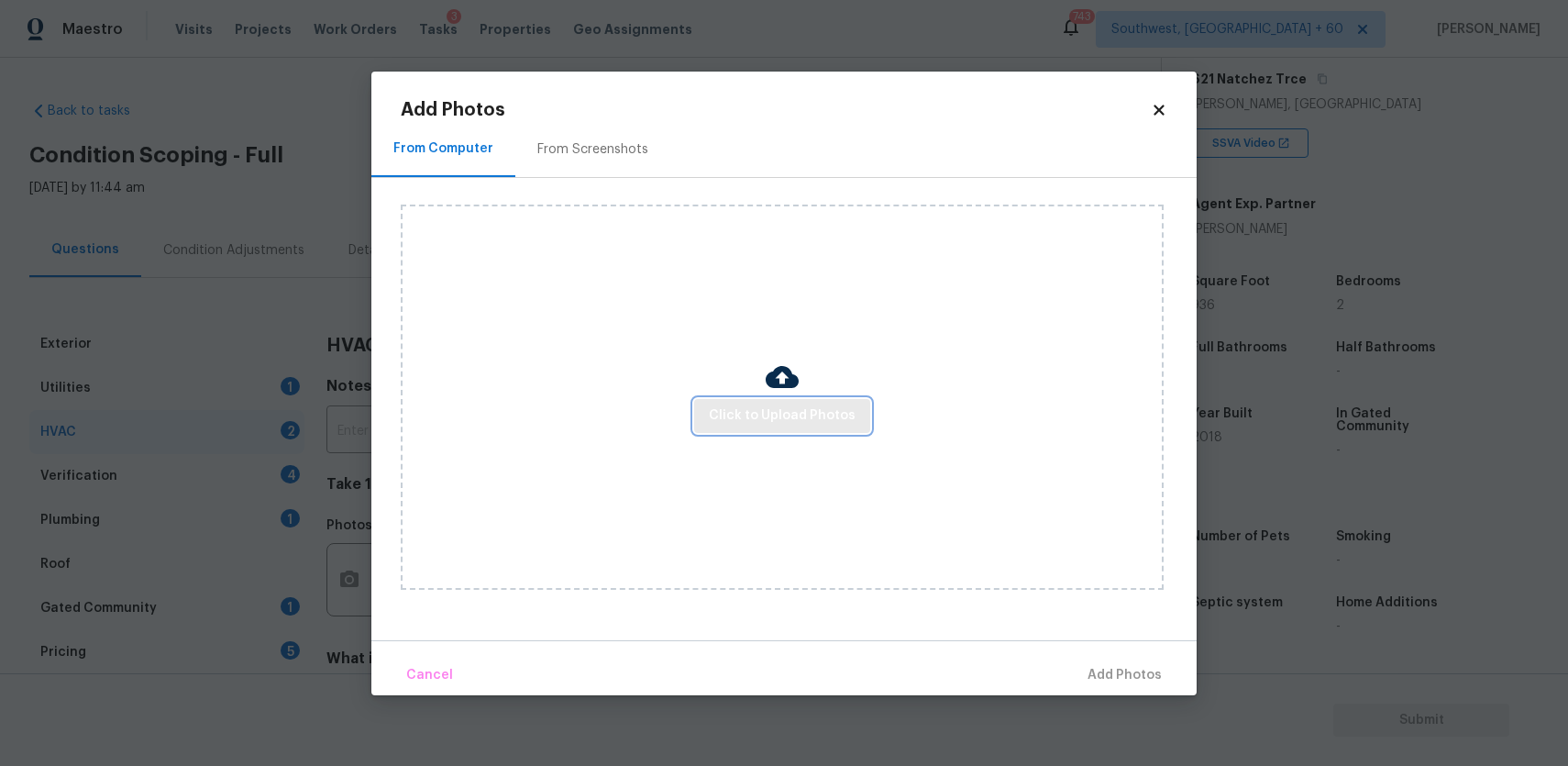
click at [741, 413] on span "Click to Upload Photos" at bounding box center [783, 416] width 147 height 23
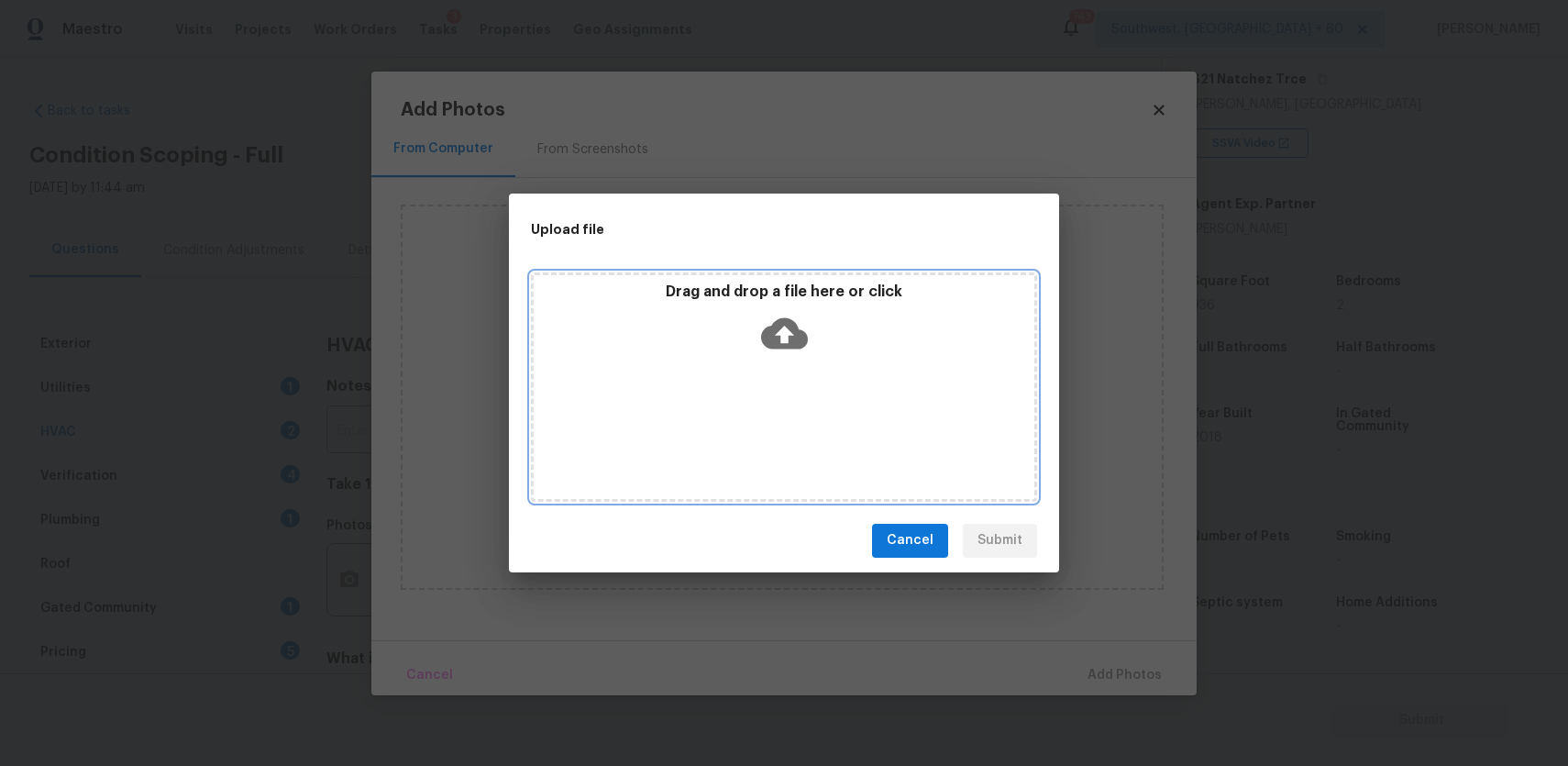
click at [741, 413] on div "Drag and drop a file here or click" at bounding box center [784, 387] width 506 height 229
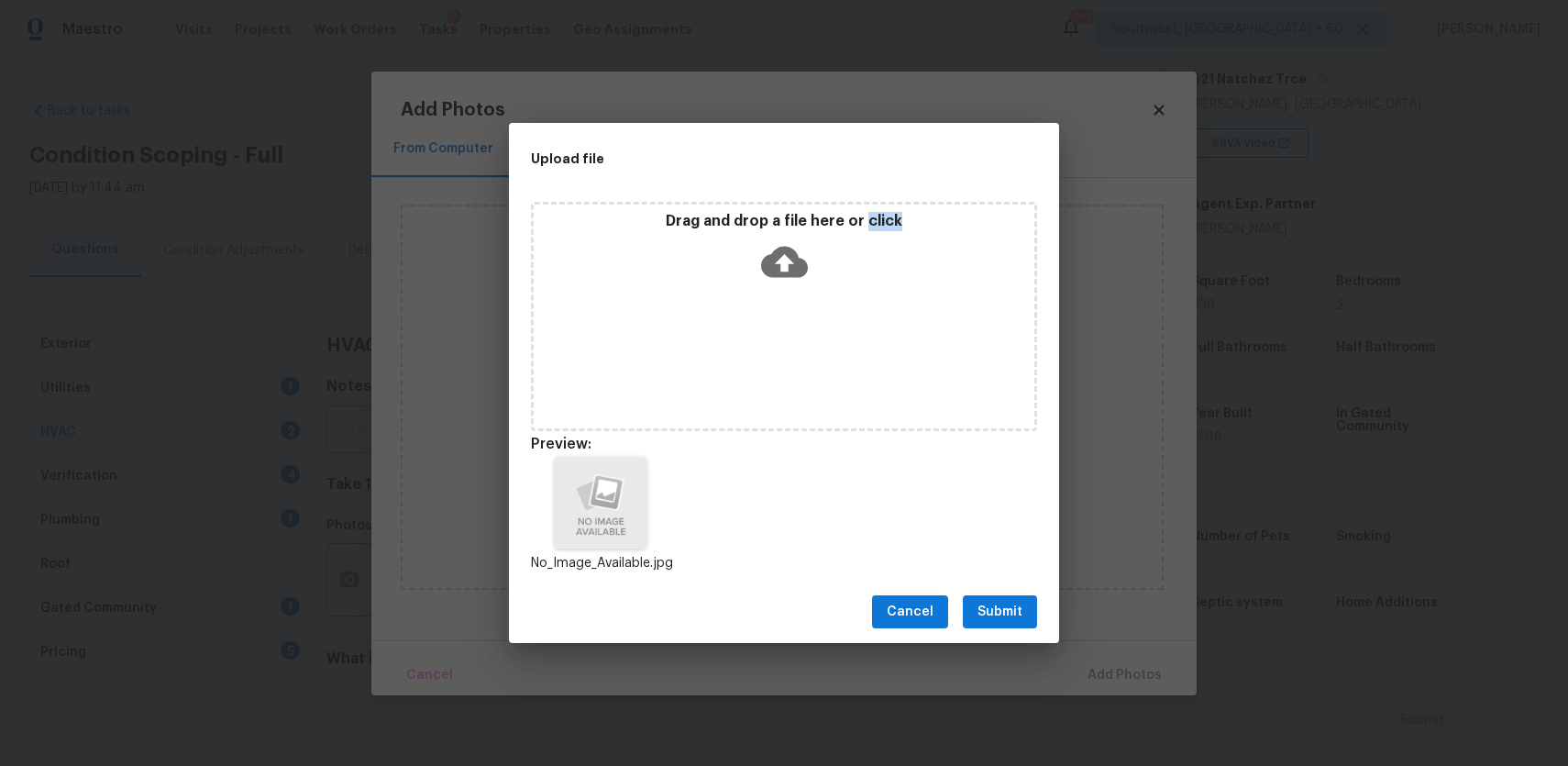
click at [999, 611] on span "Submit" at bounding box center [1000, 612] width 45 height 23
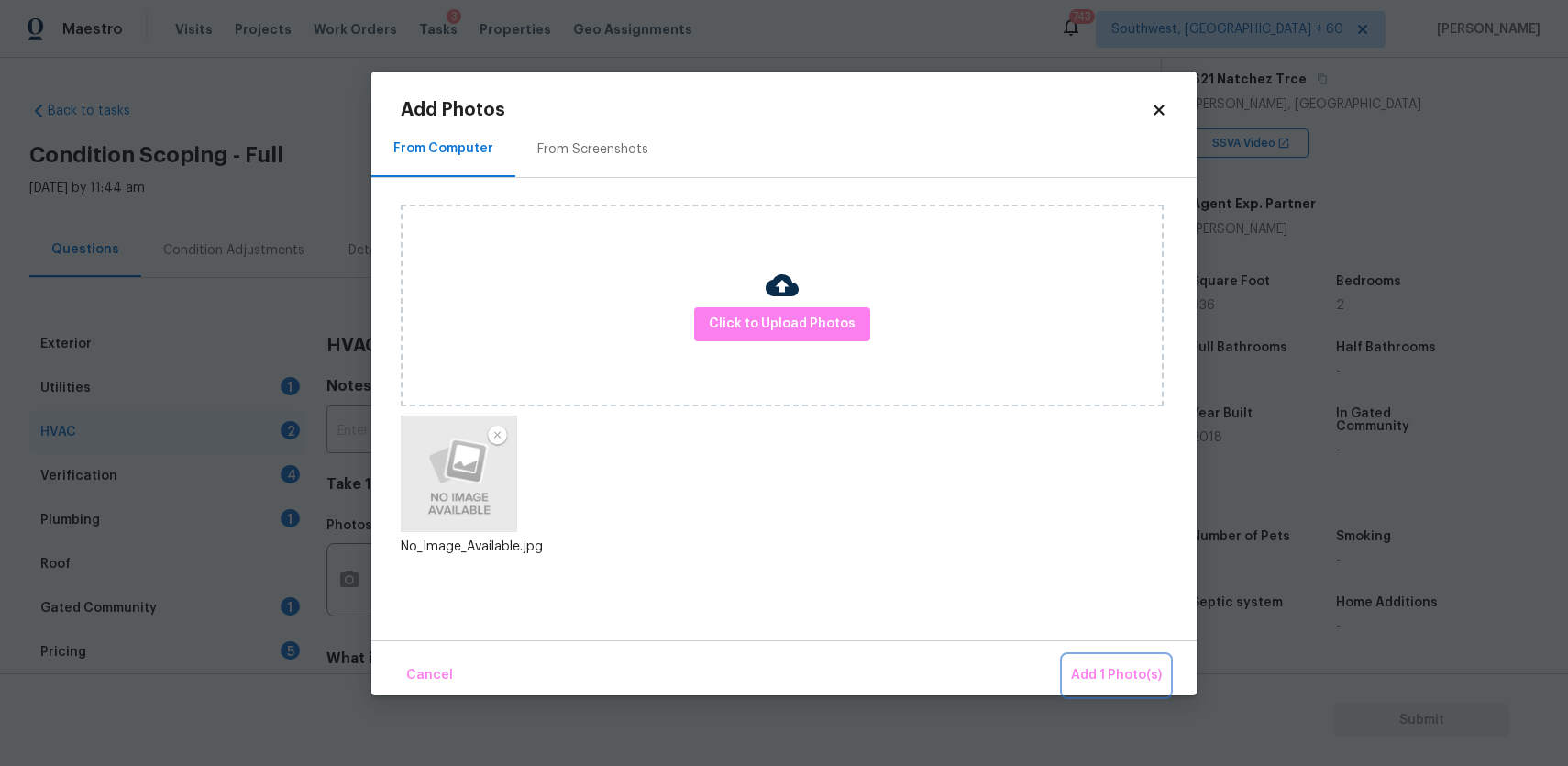
click at [1085, 672] on span "Add 1 Photo(s)" at bounding box center [1117, 675] width 91 height 23
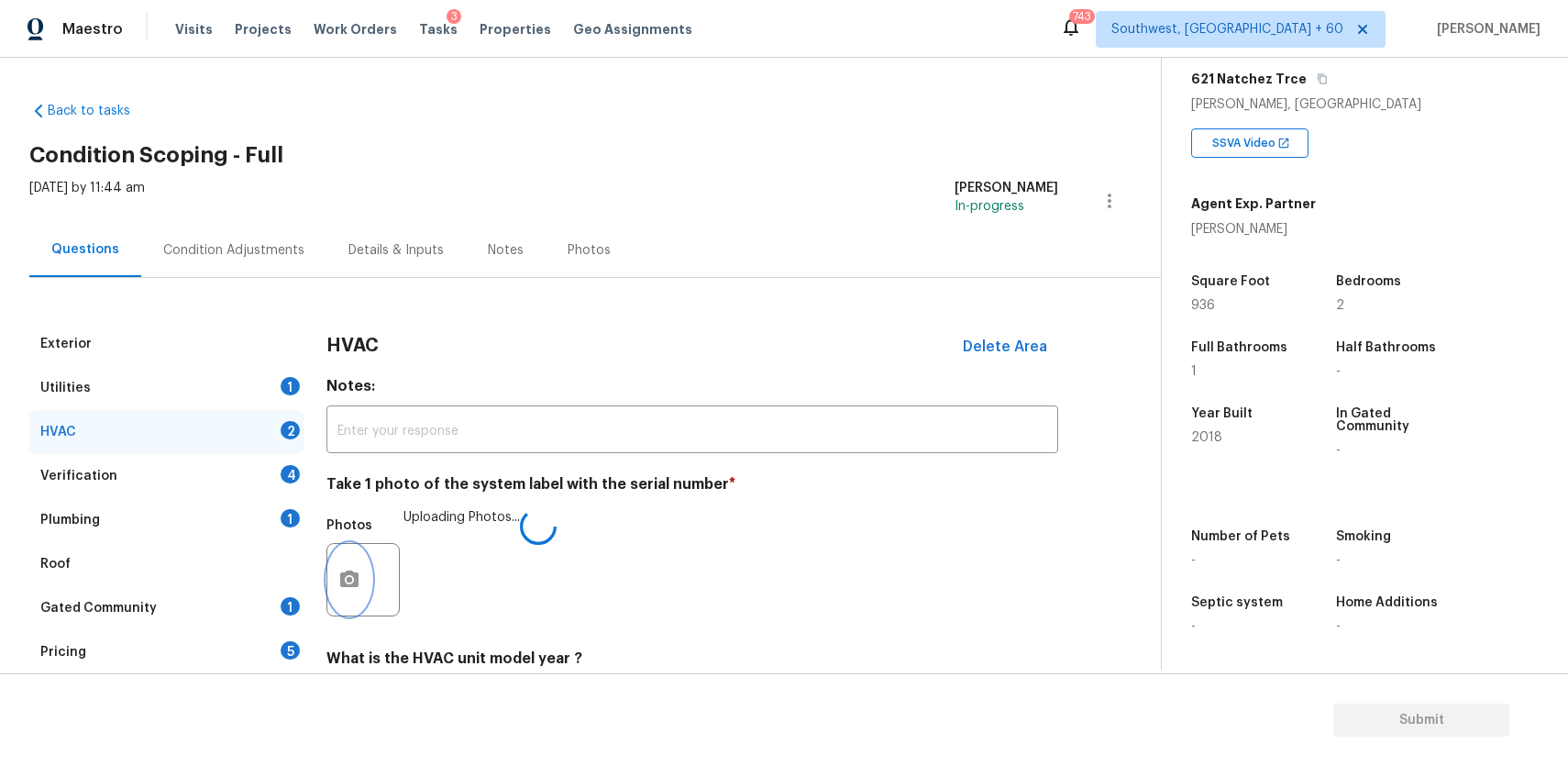
scroll to position [178, 0]
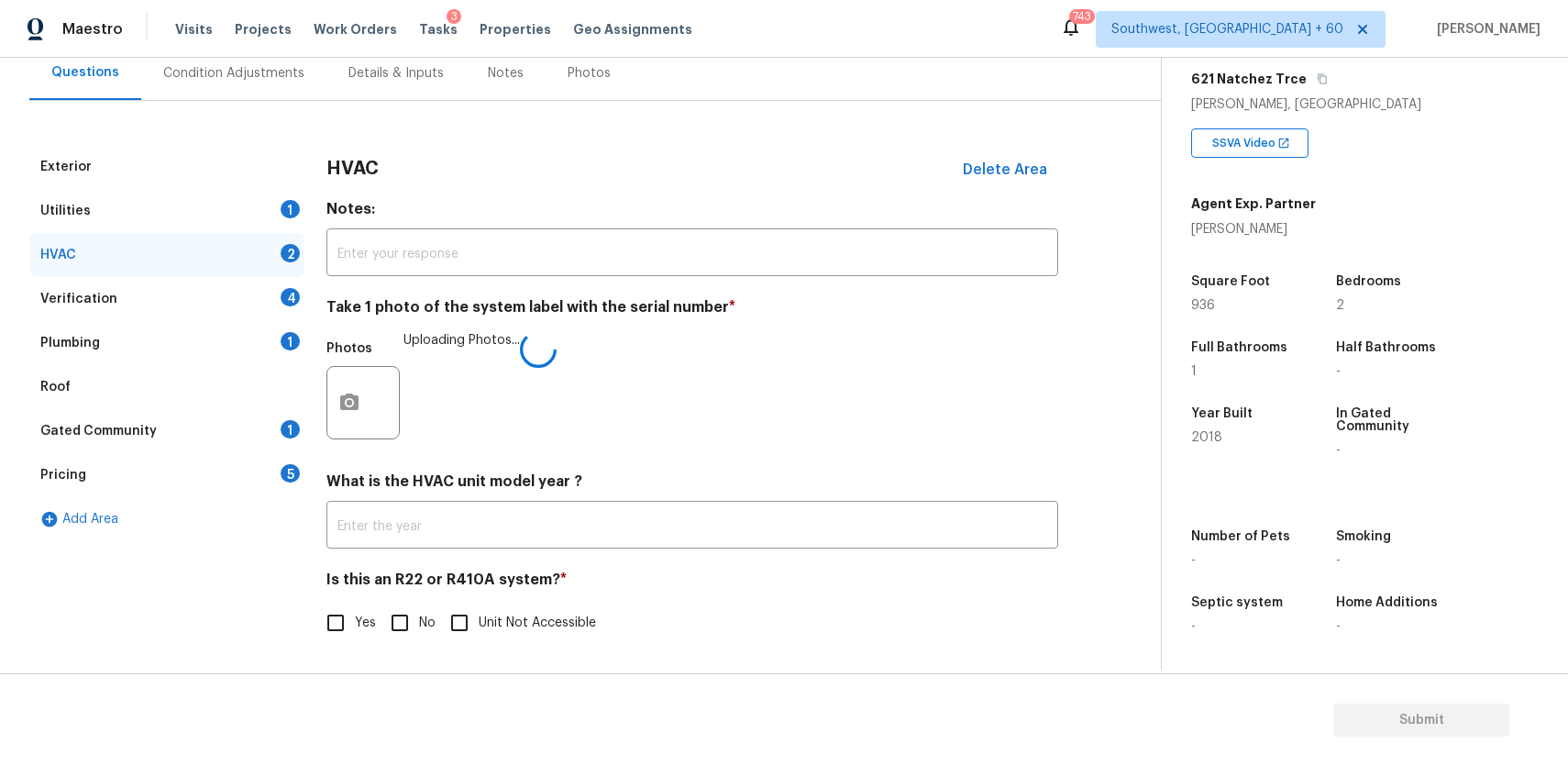
click at [407, 586] on h4 "Is this an R22 or R410A system? *" at bounding box center [692, 583] width 732 height 26
click at [411, 621] on input "No" at bounding box center [400, 623] width 39 height 39
checkbox input "true"
click at [254, 318] on div "Verification 4" at bounding box center [167, 299] width 275 height 44
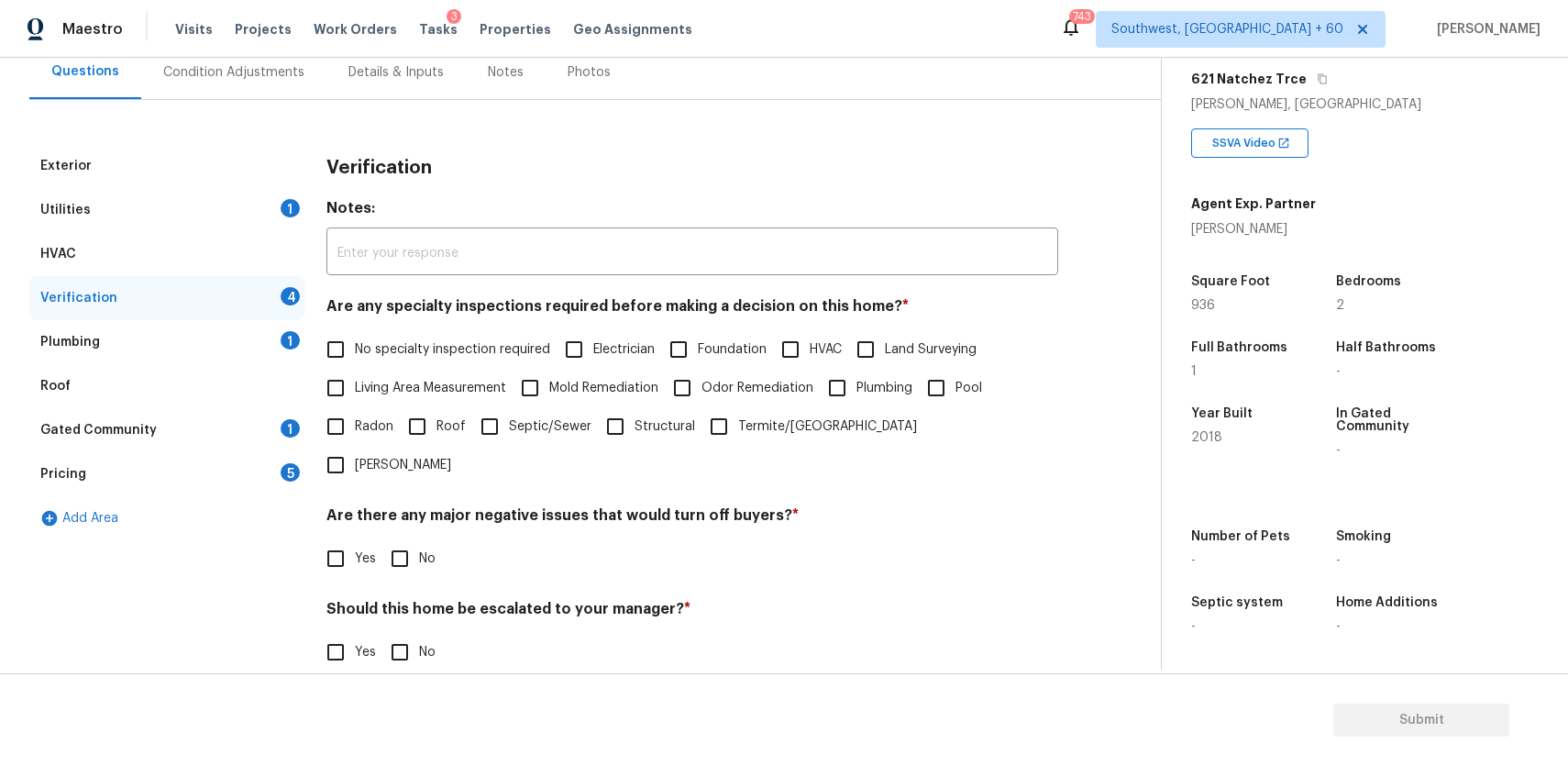
click at [453, 355] on span "No specialty inspection required" at bounding box center [452, 349] width 195 height 19
click at [355, 355] on input "No specialty inspection required" at bounding box center [335, 349] width 39 height 39
checkbox input "true"
click at [387, 540] on input "No" at bounding box center [400, 559] width 39 height 39
checkbox input "true"
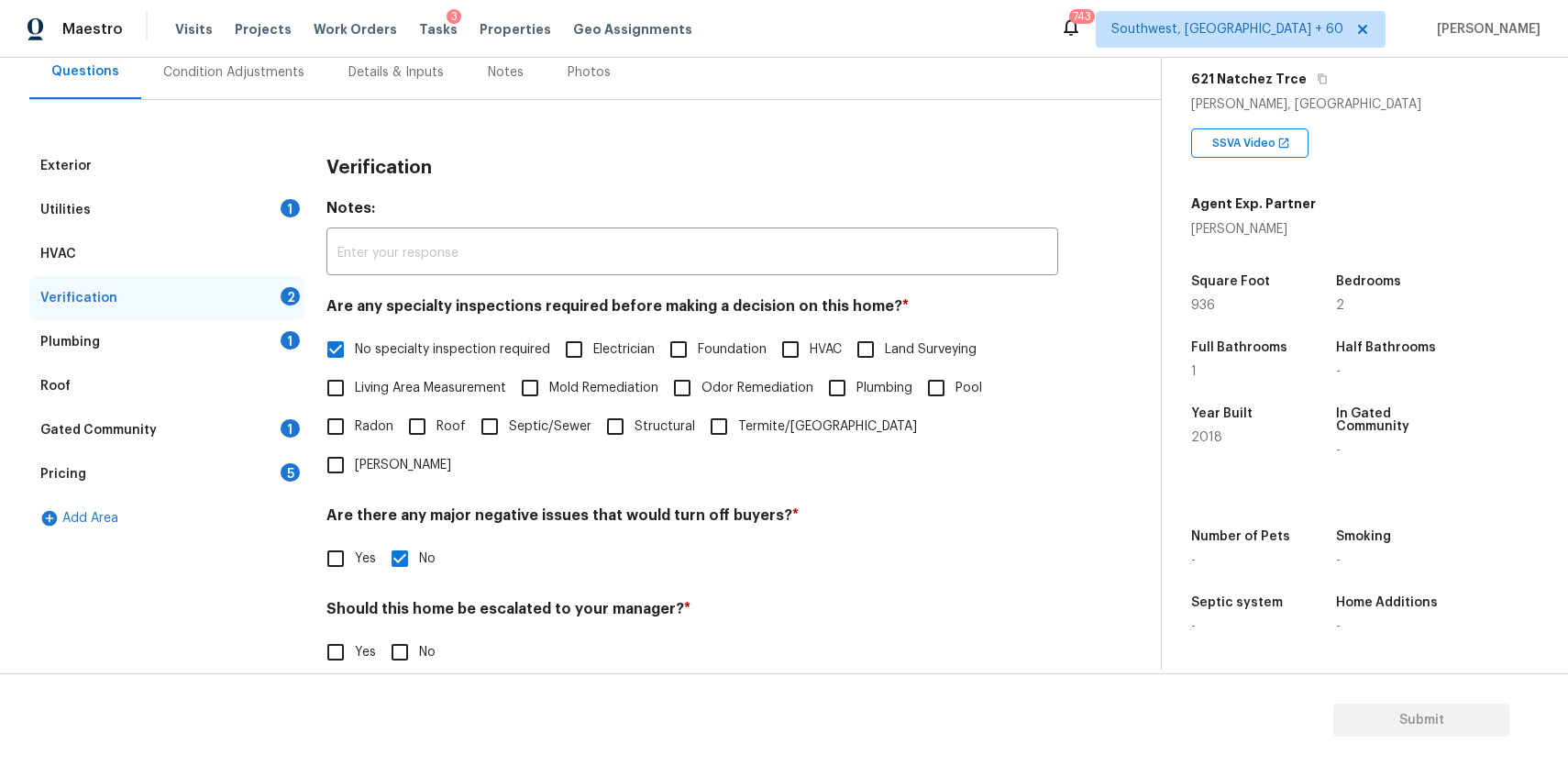
click at [419, 633] on label "No" at bounding box center [408, 652] width 55 height 39
click at [419, 633] on input "No" at bounding box center [400, 652] width 39 height 39
checkbox input "true"
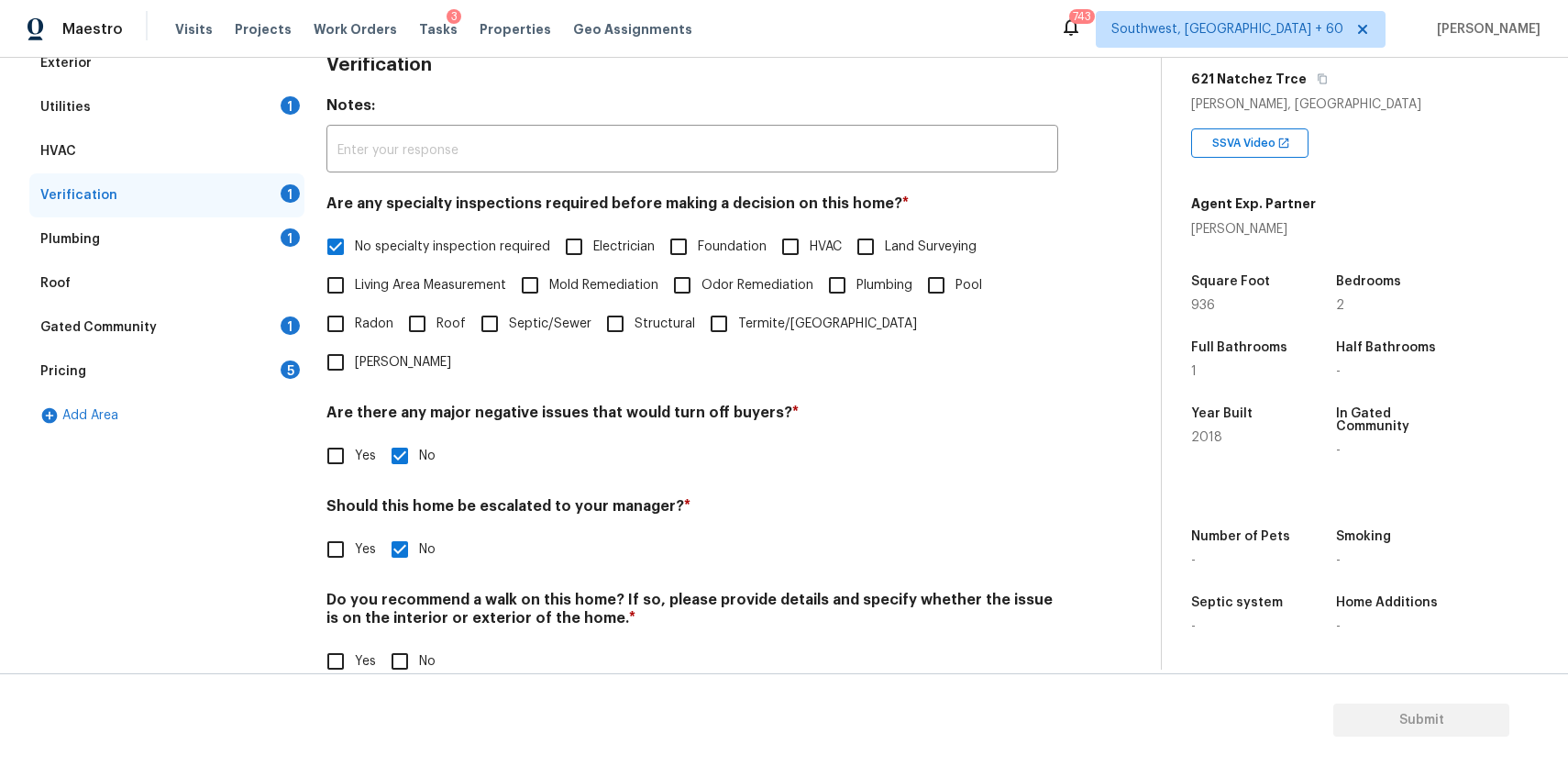
click at [388, 642] on input "No" at bounding box center [400, 661] width 39 height 39
checkbox input "true"
click at [260, 242] on div "Plumbing 1" at bounding box center [167, 239] width 275 height 44
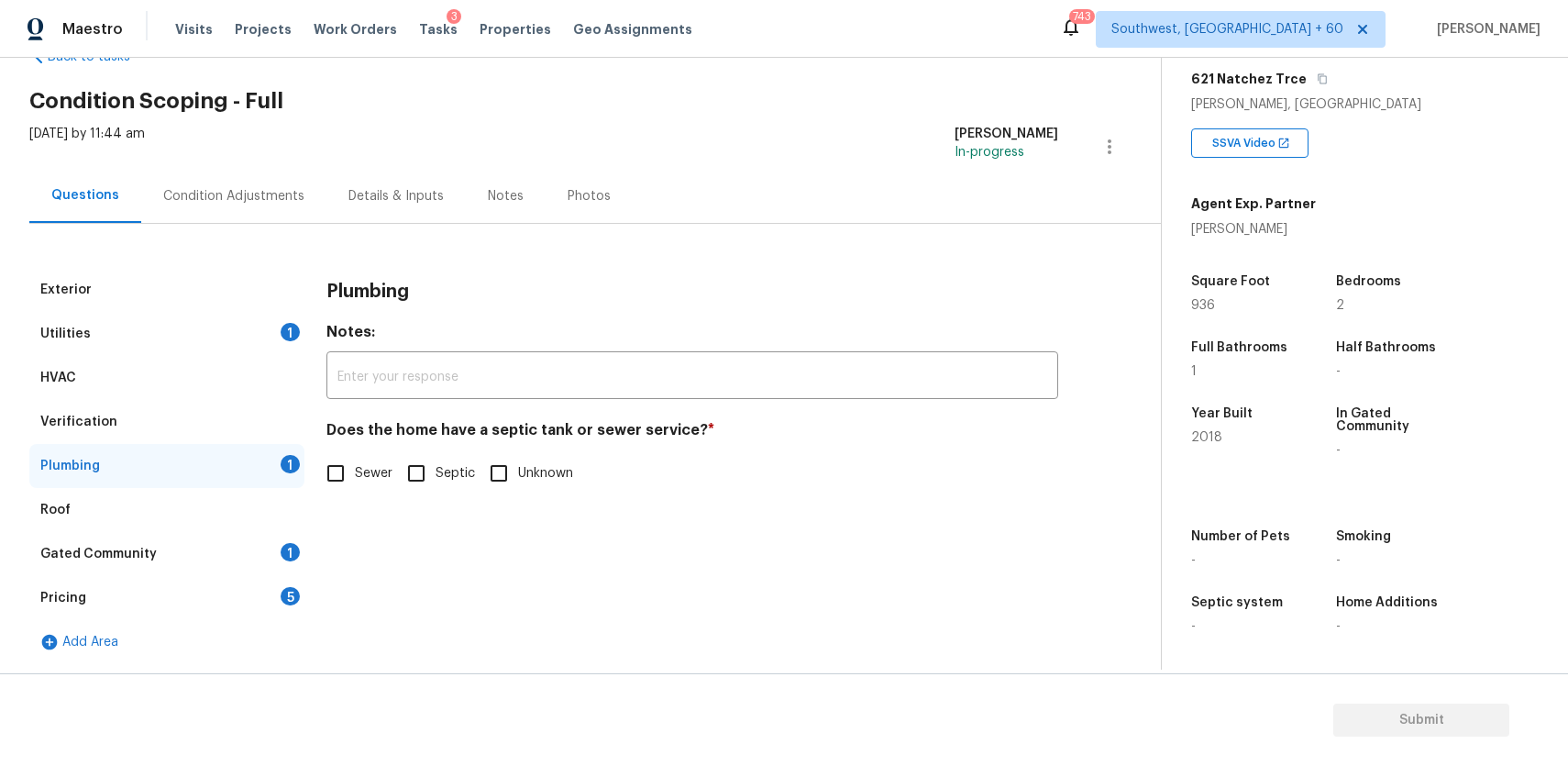
scroll to position [55, 0]
click at [341, 457] on input "Sewer" at bounding box center [335, 473] width 39 height 39
checkbox input "true"
click at [236, 559] on div "Gated Community 1" at bounding box center [167, 554] width 275 height 44
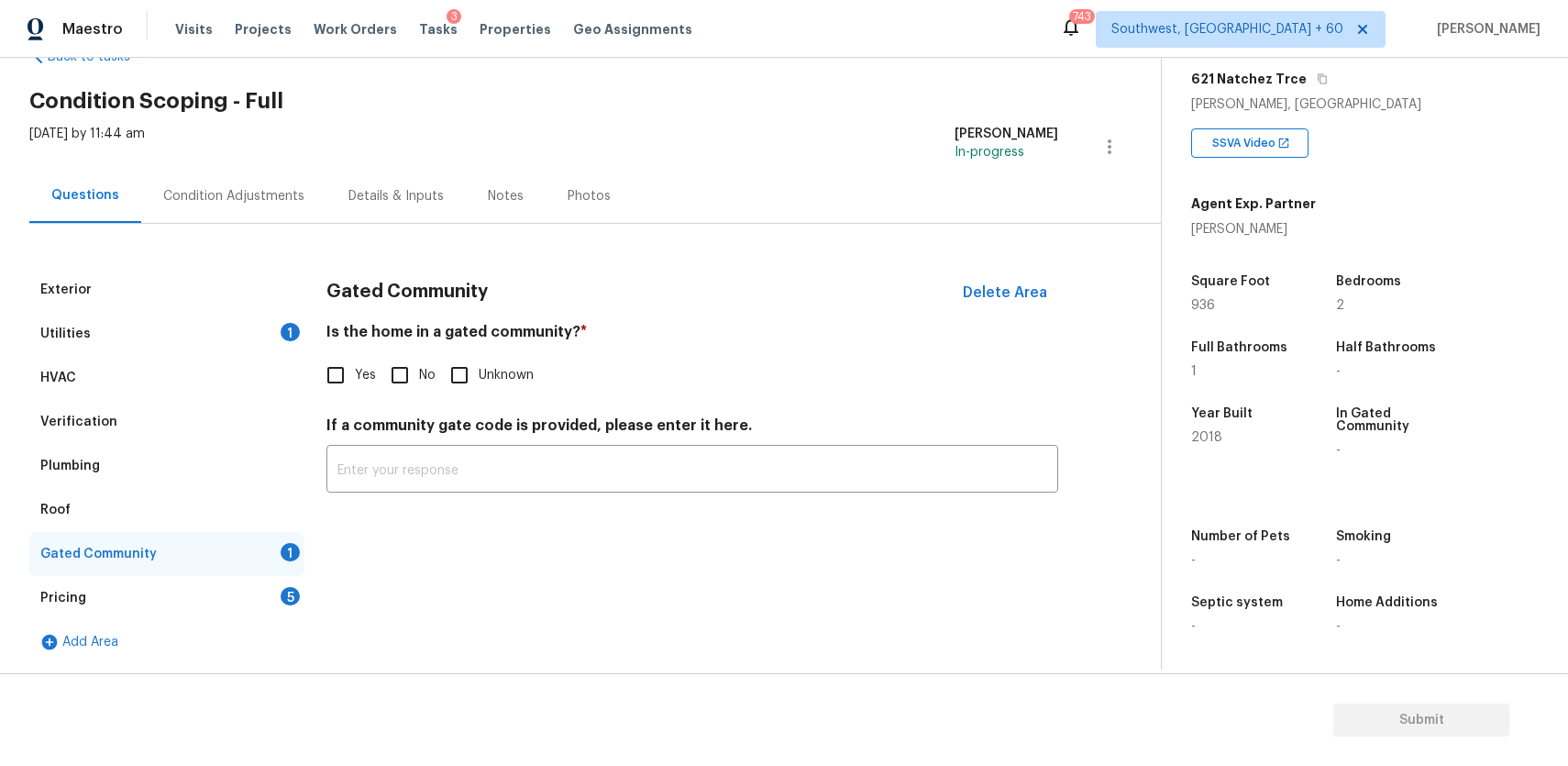
click at [396, 359] on input "No" at bounding box center [400, 375] width 39 height 39
checkbox input "true"
click at [228, 602] on div "Pricing 5" at bounding box center [167, 598] width 275 height 44
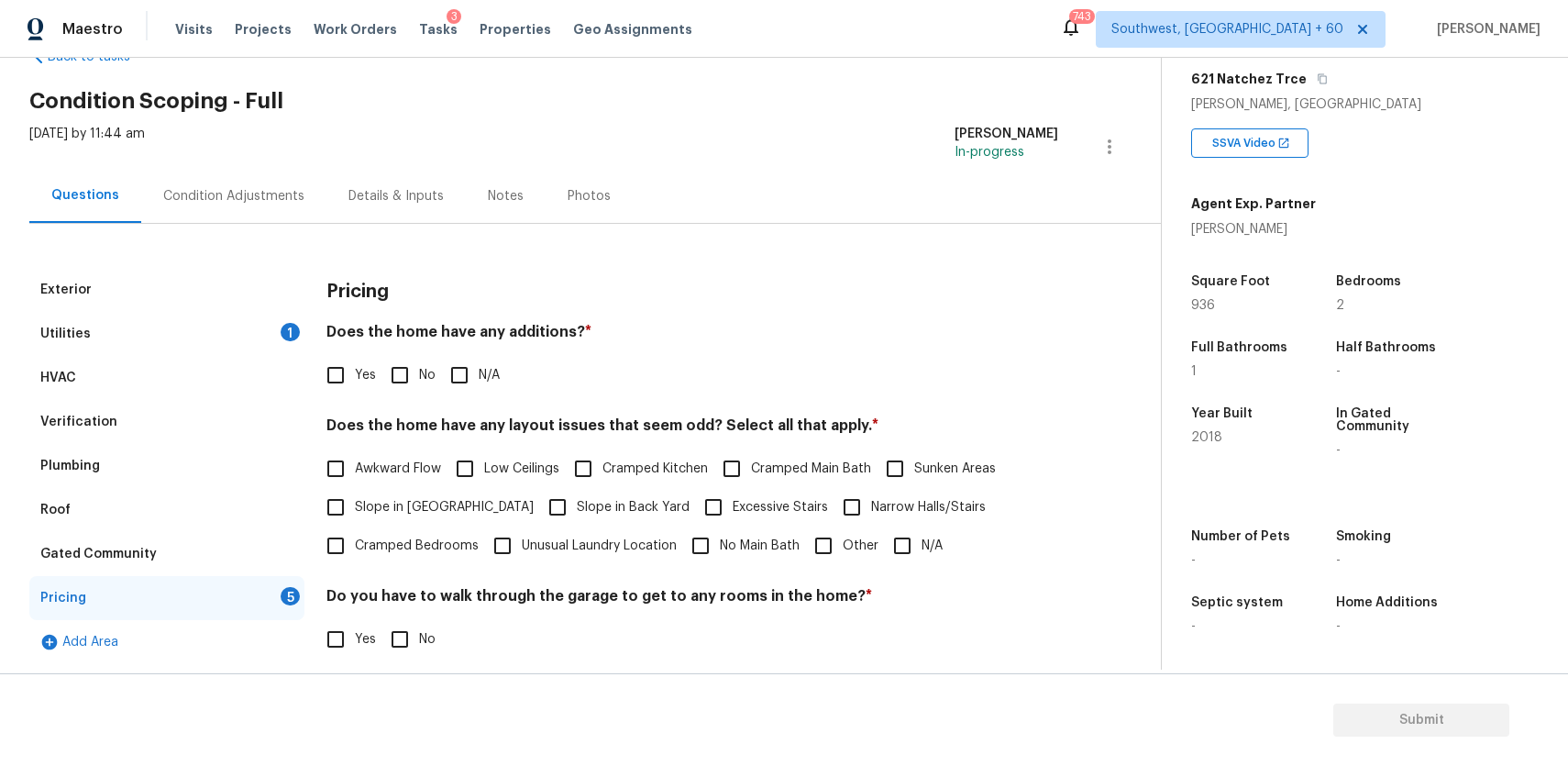
click at [457, 353] on div "Does the home have any additions? * Yes No N/A" at bounding box center [692, 358] width 732 height 71
click at [464, 361] on input "N/A" at bounding box center [459, 375] width 39 height 39
checkbox input "true"
click at [884, 541] on input "N/A" at bounding box center [902, 546] width 39 height 39
checkbox input "true"
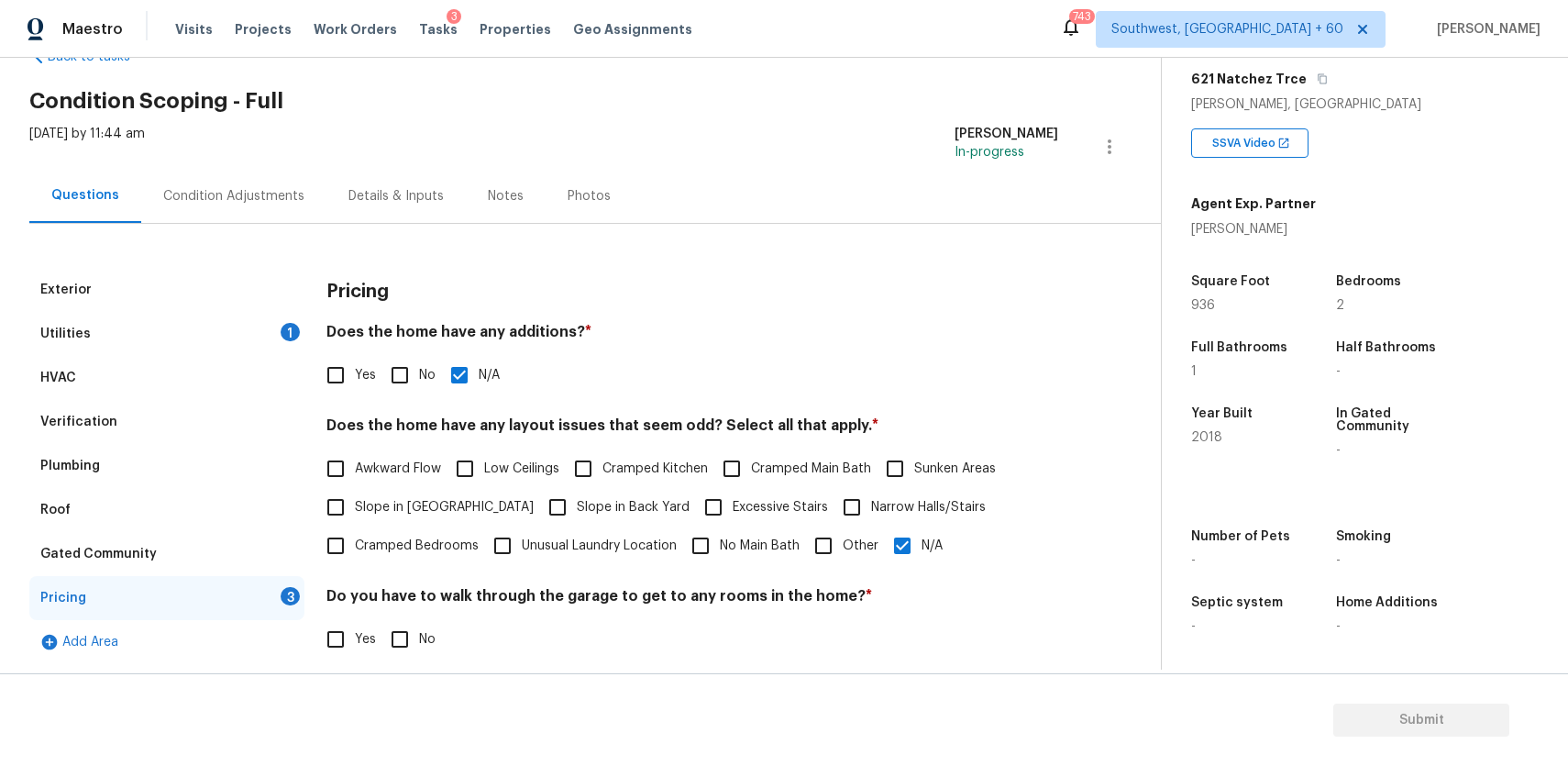
scroll to position [258, 0]
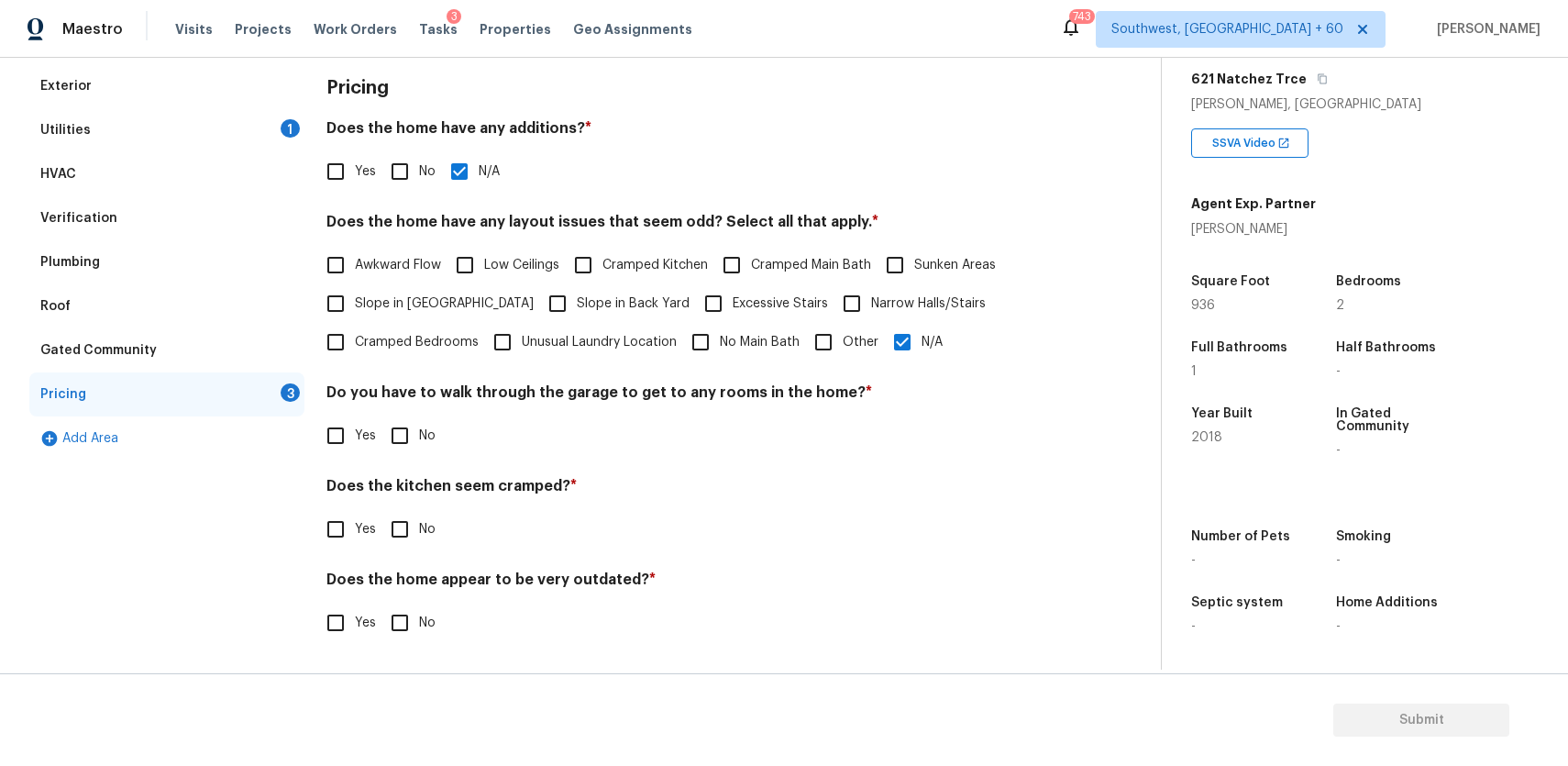
click at [420, 454] on label "No" at bounding box center [408, 436] width 55 height 39
click at [420, 454] on input "No" at bounding box center [400, 436] width 39 height 39
click at [420, 454] on label "No" at bounding box center [408, 438] width 55 height 39
click at [420, 454] on input "No" at bounding box center [400, 438] width 39 height 39
click at [414, 440] on input "No" at bounding box center [400, 436] width 39 height 39
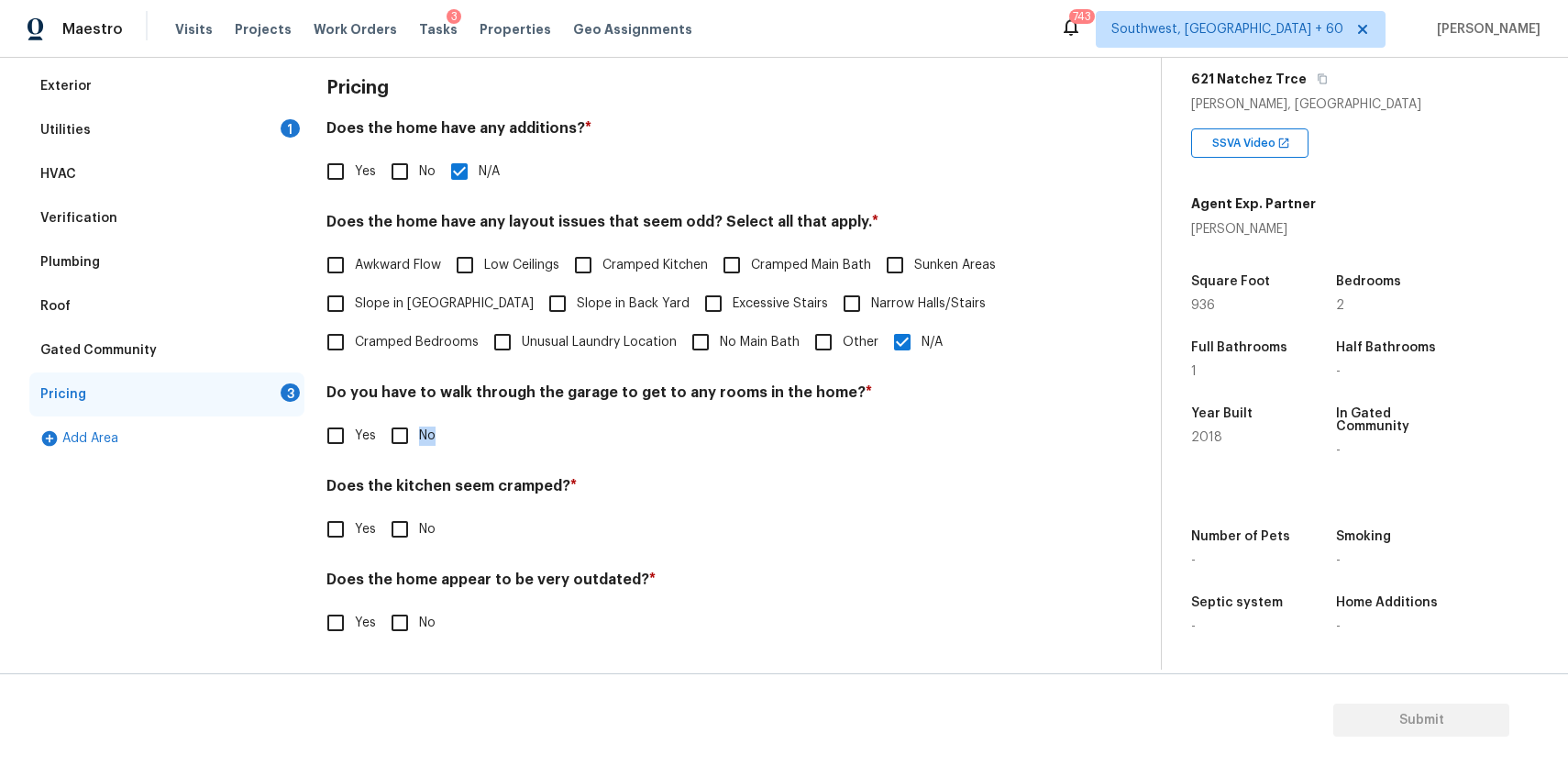
checkbox input "true"
click at [402, 511] on input "No" at bounding box center [400, 529] width 39 height 39
checkbox input "true"
click at [400, 615] on input "No" at bounding box center [400, 624] width 39 height 39
checkbox input "true"
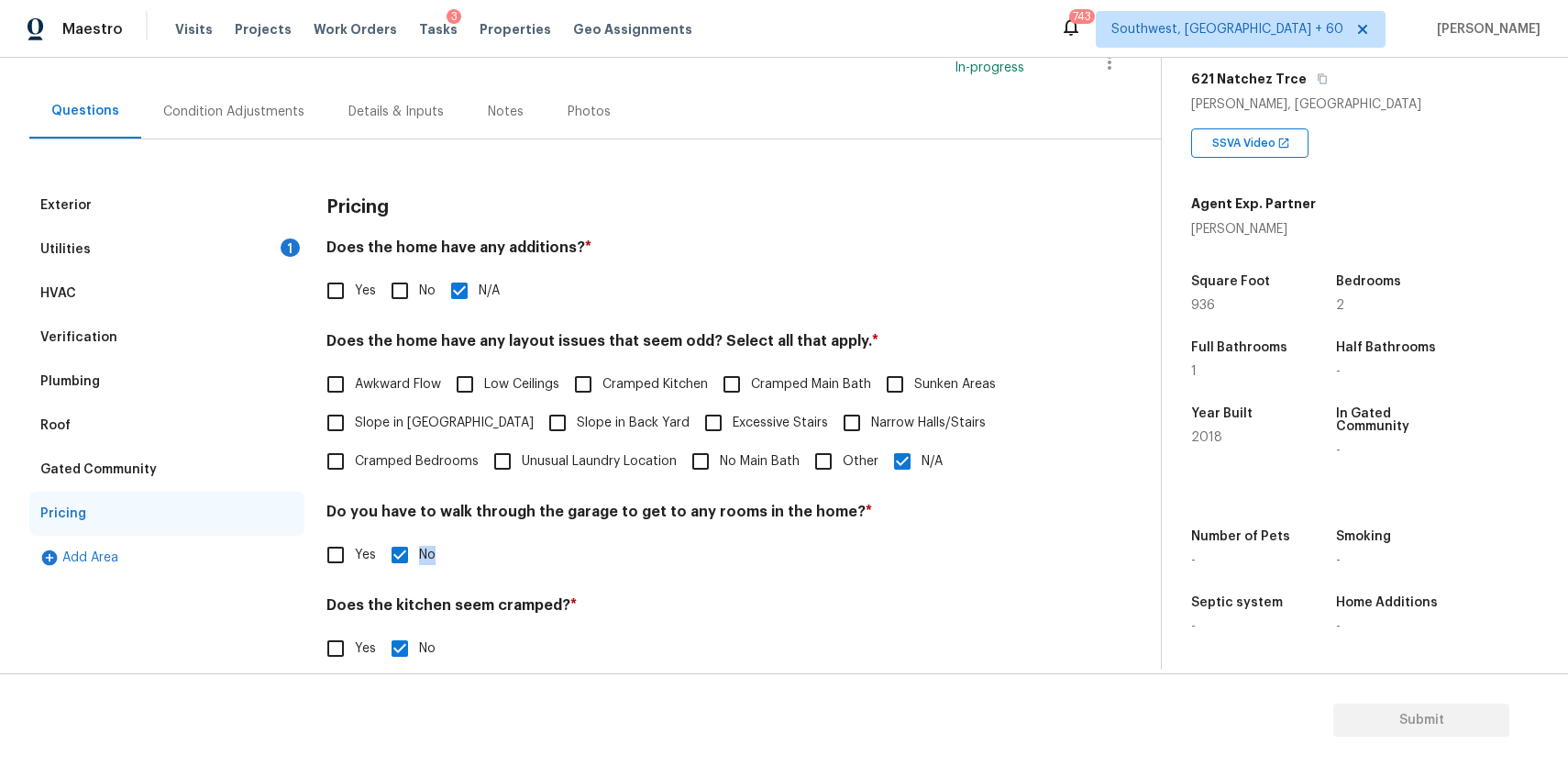
scroll to position [0, 0]
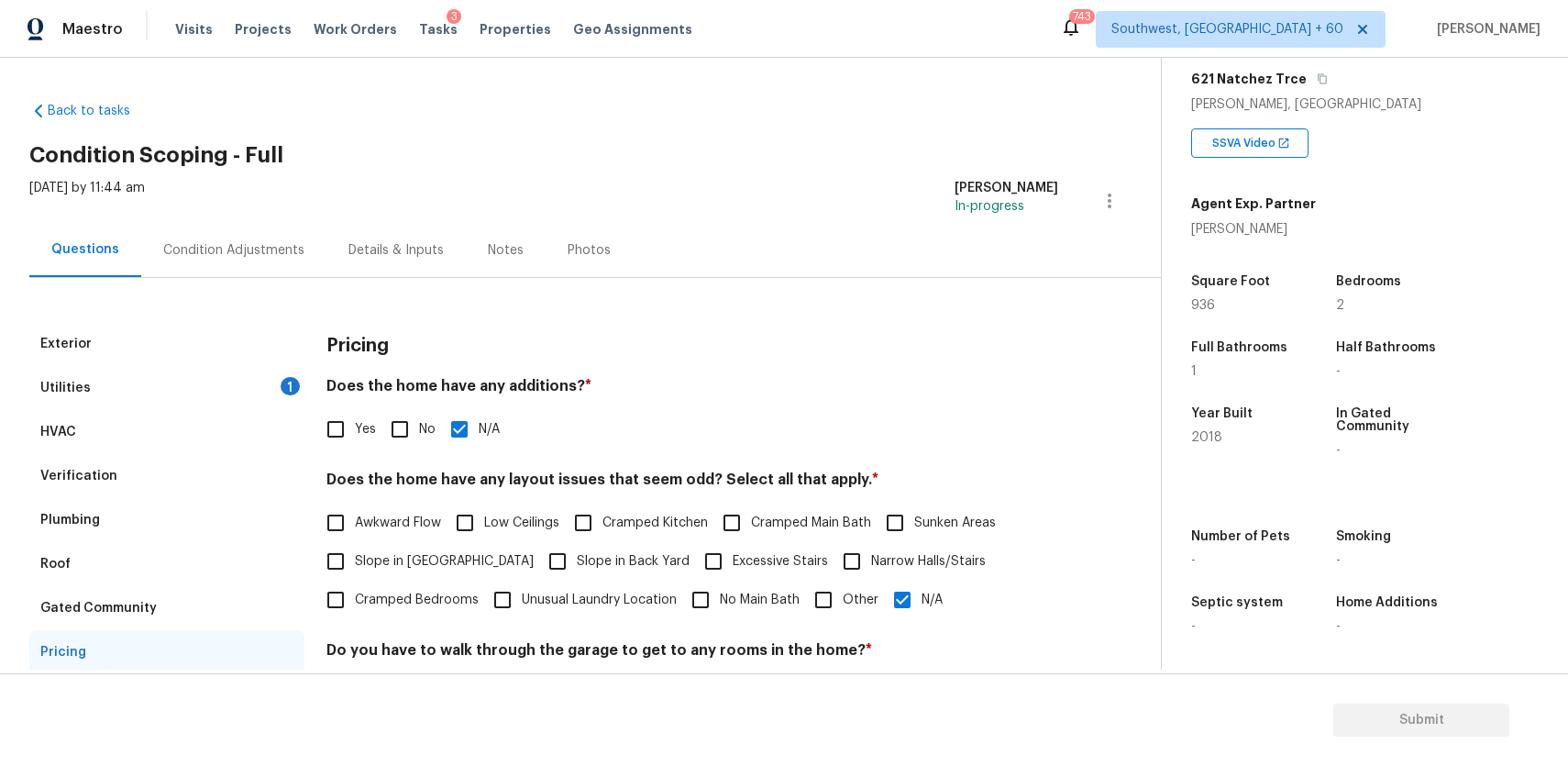
click at [271, 371] on div "Utilities 1" at bounding box center [167, 388] width 275 height 44
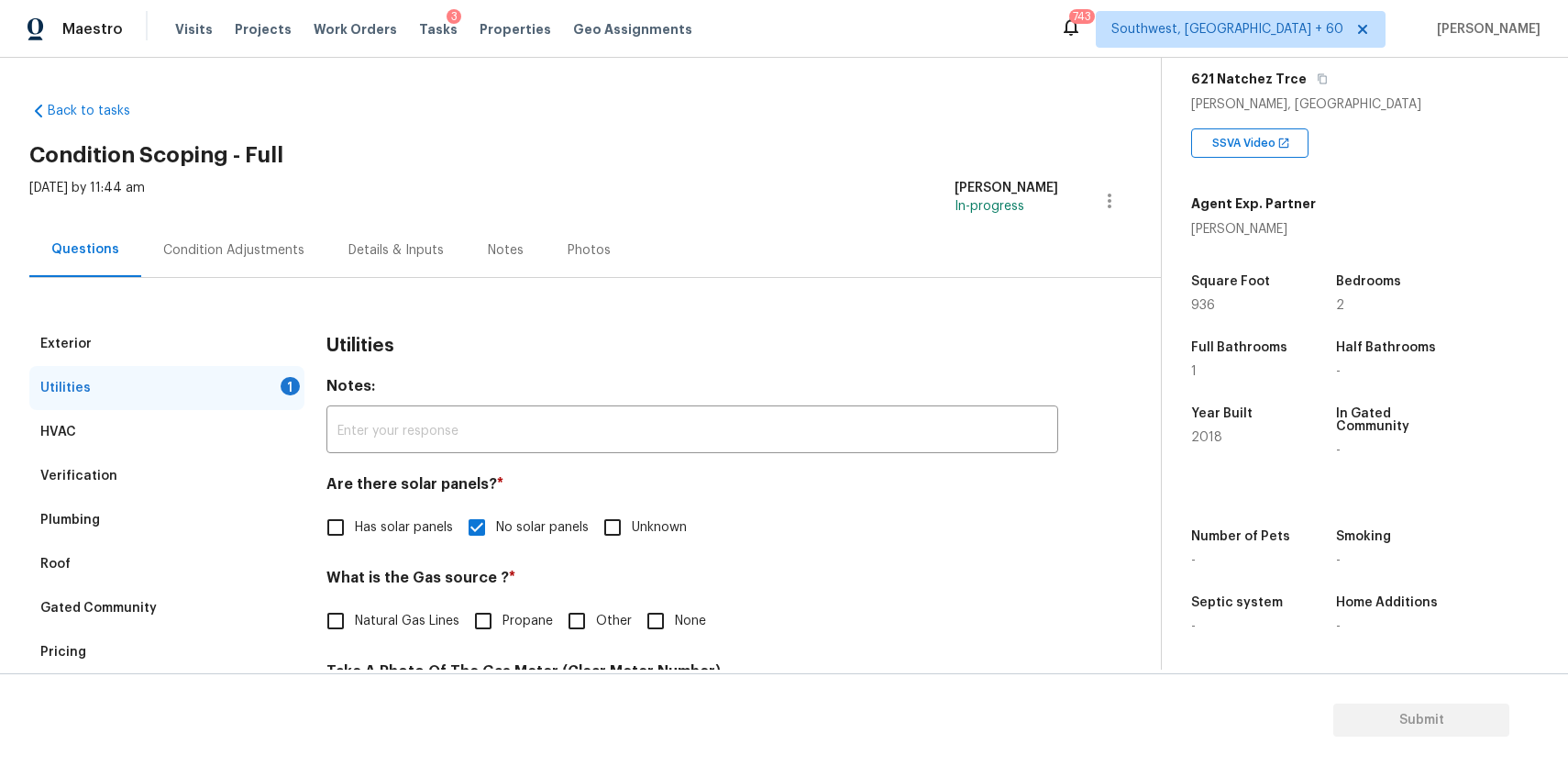
click at [191, 527] on div "Plumbing" at bounding box center [167, 520] width 275 height 44
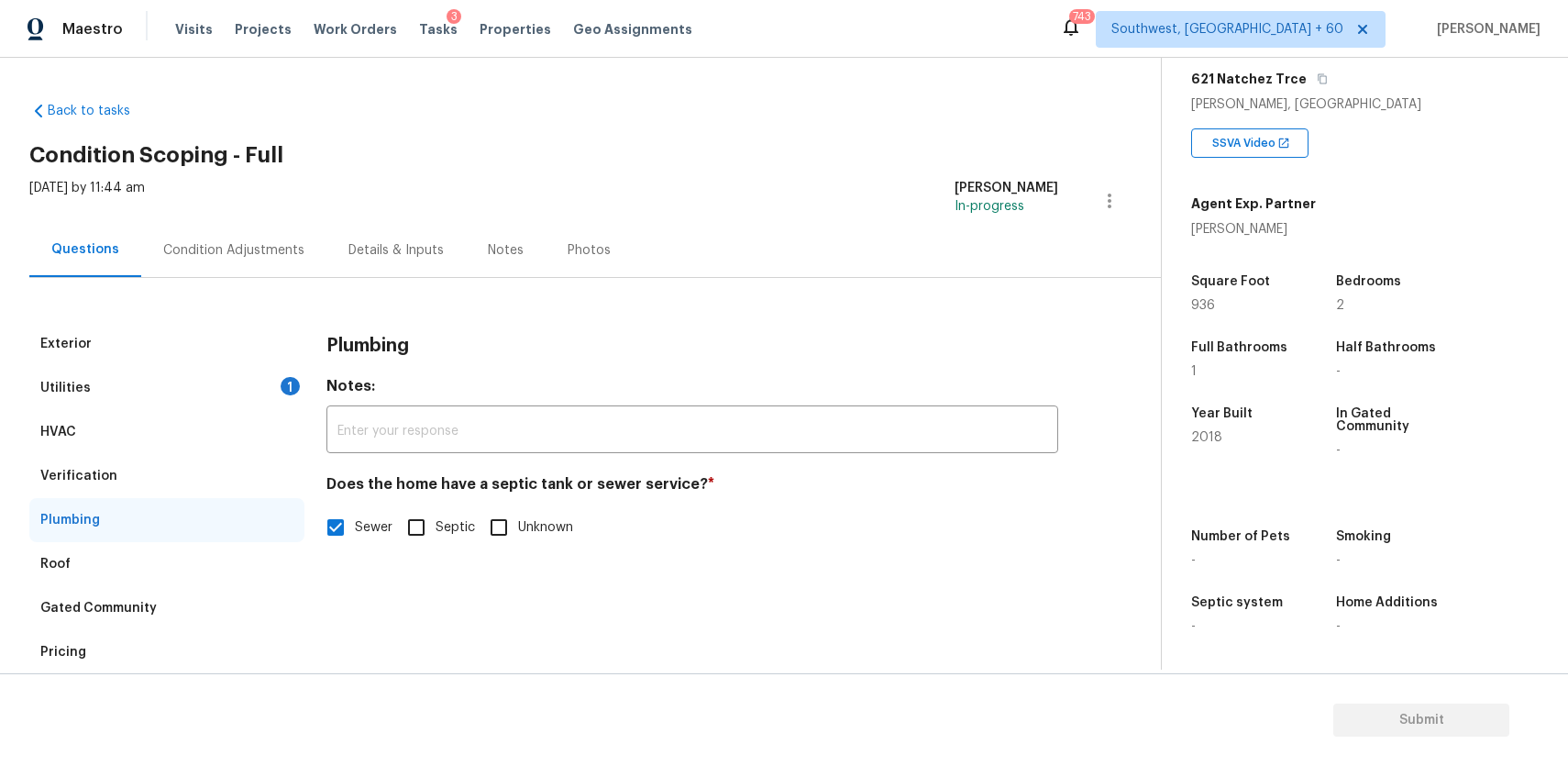
click at [183, 615] on div "Gated Community" at bounding box center [167, 608] width 275 height 44
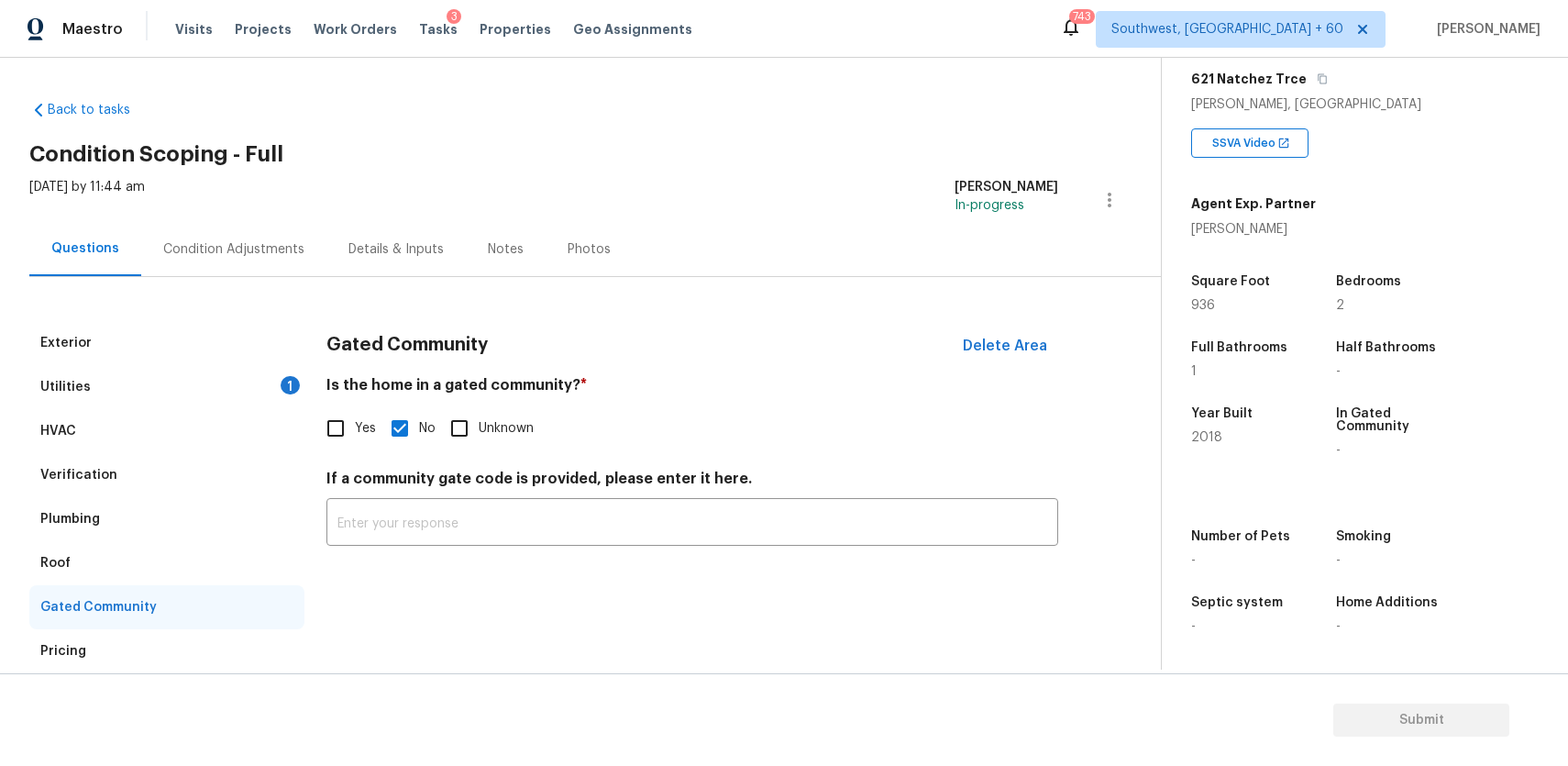
scroll to position [55, 0]
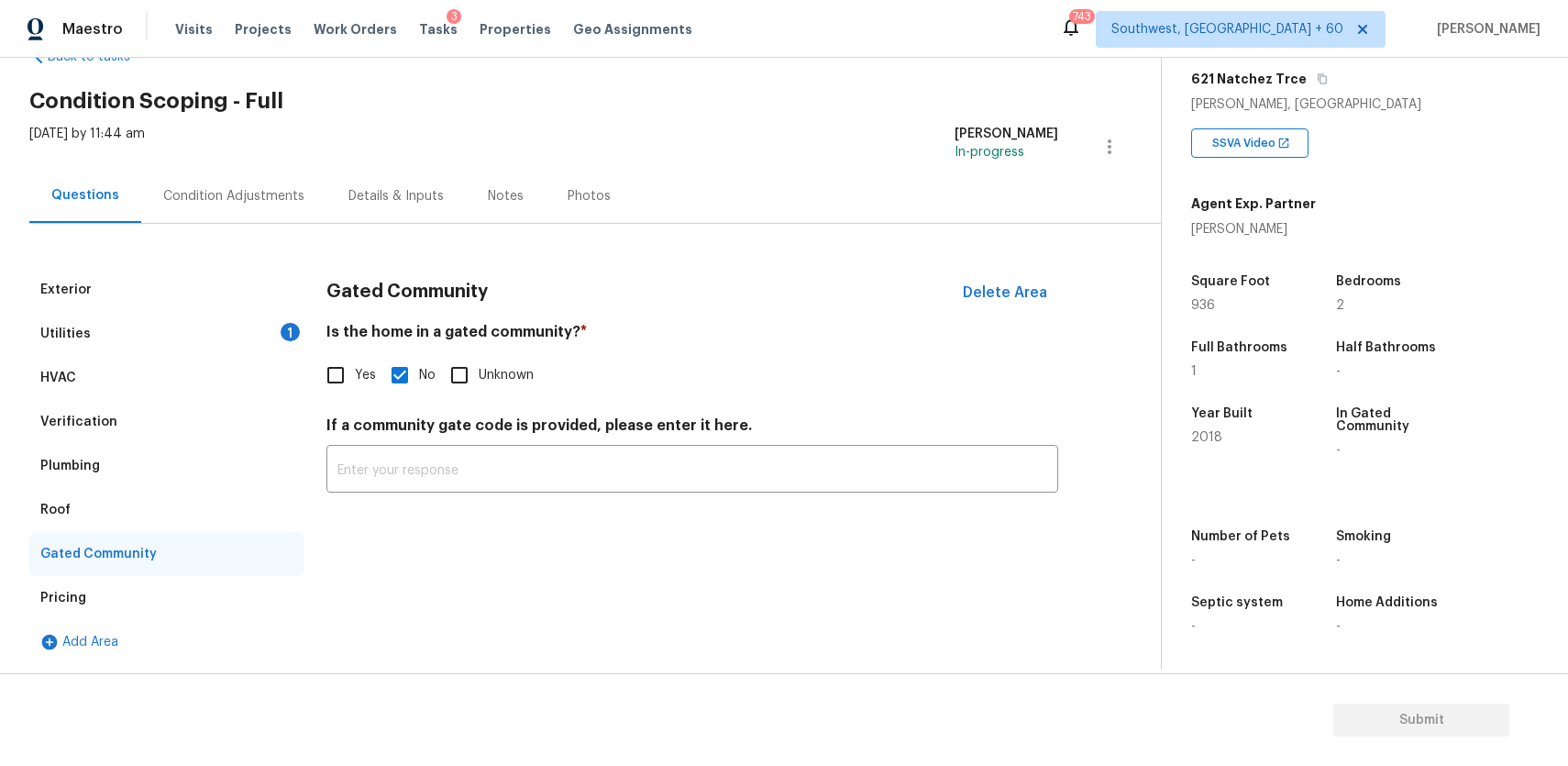
click at [147, 602] on div "Pricing" at bounding box center [167, 598] width 275 height 44
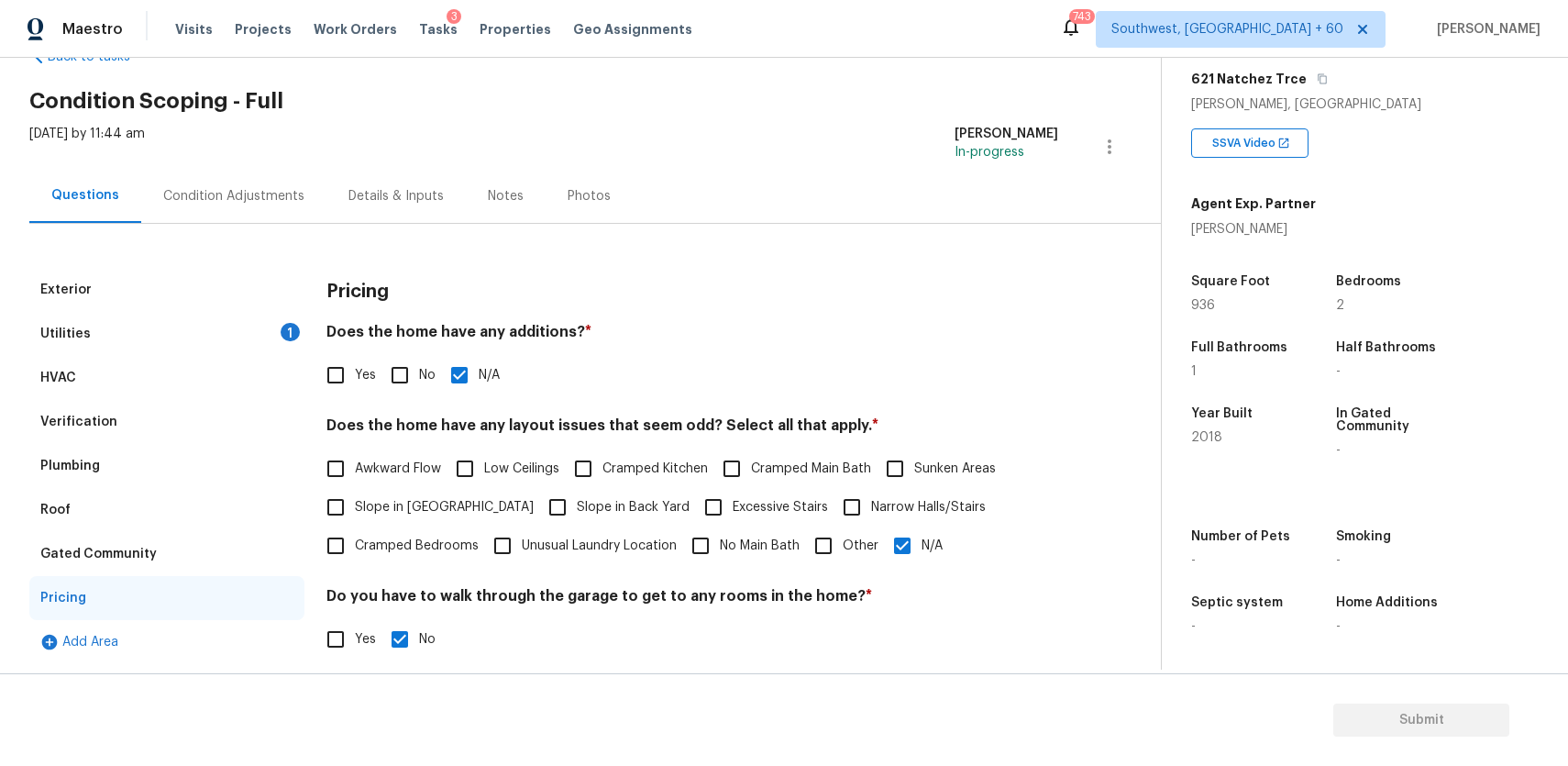
click at [345, 375] on input "Yes" at bounding box center [335, 375] width 39 height 39
checkbox input "true"
checkbox input "false"
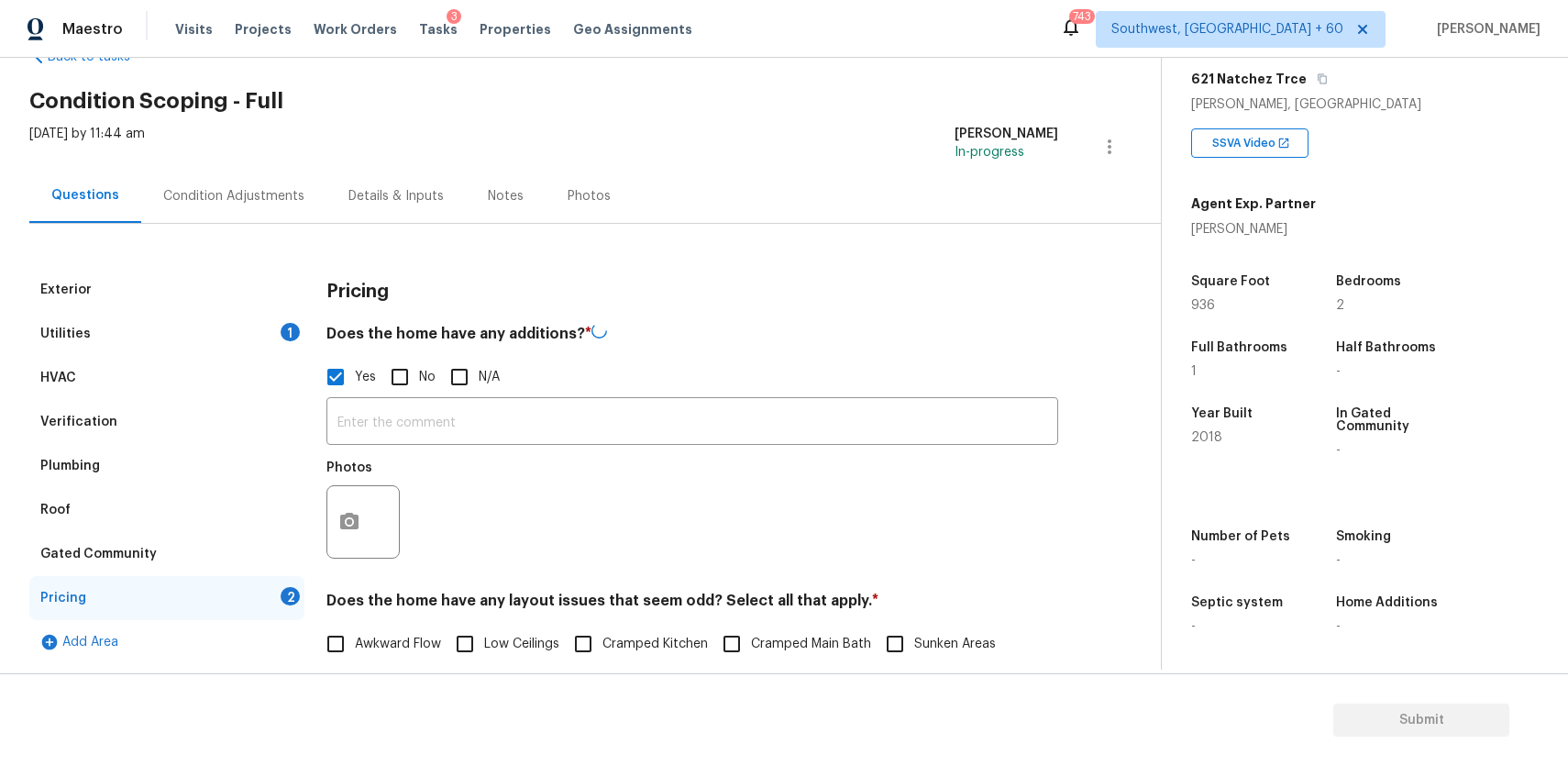
click at [383, 427] on input "text" at bounding box center [692, 423] width 732 height 43
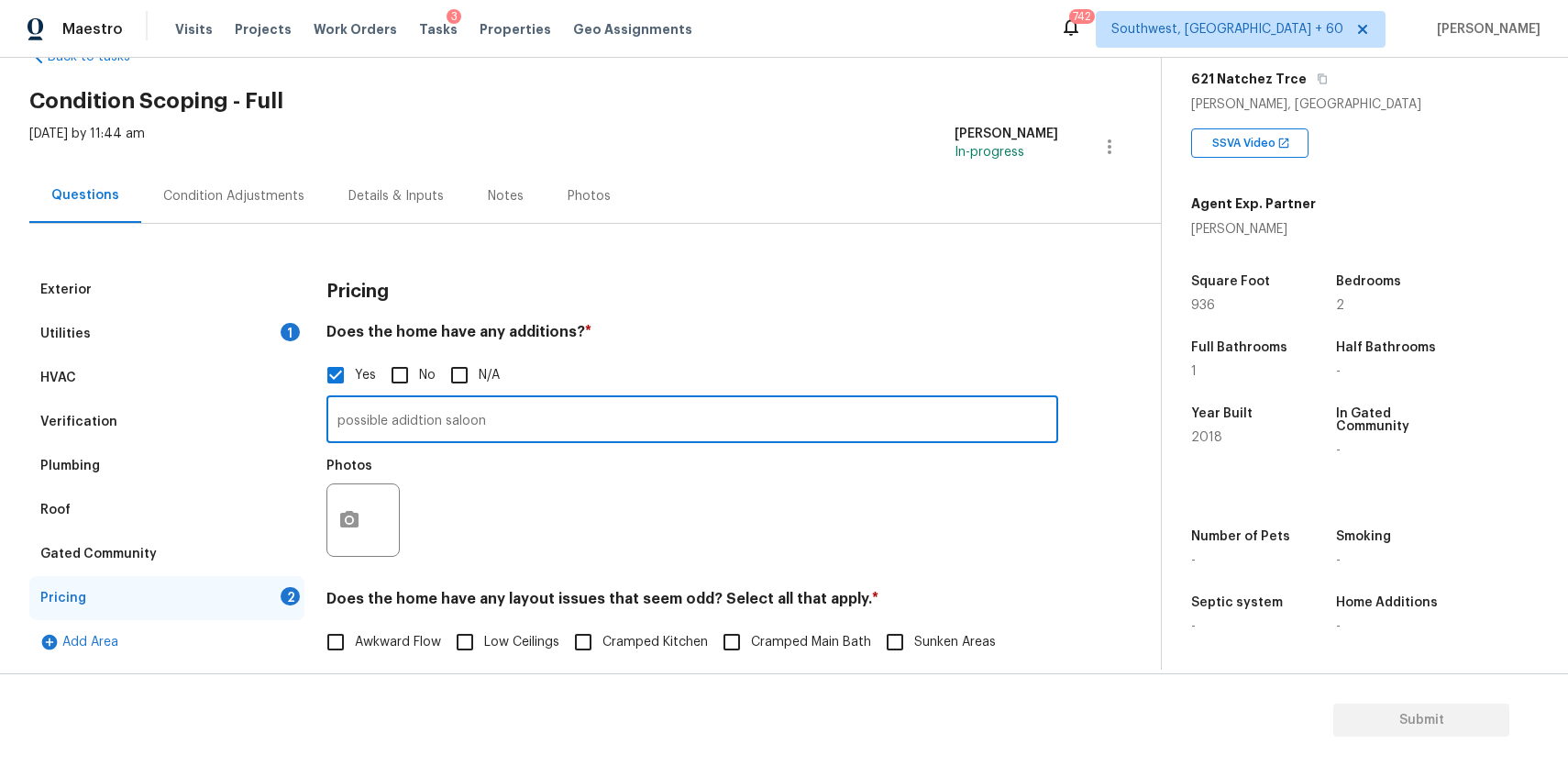
click at [433, 422] on input "possible adidtion saloon" at bounding box center [692, 421] width 732 height 43
click at [503, 421] on input "possible addition saloon" at bounding box center [692, 421] width 732 height 43
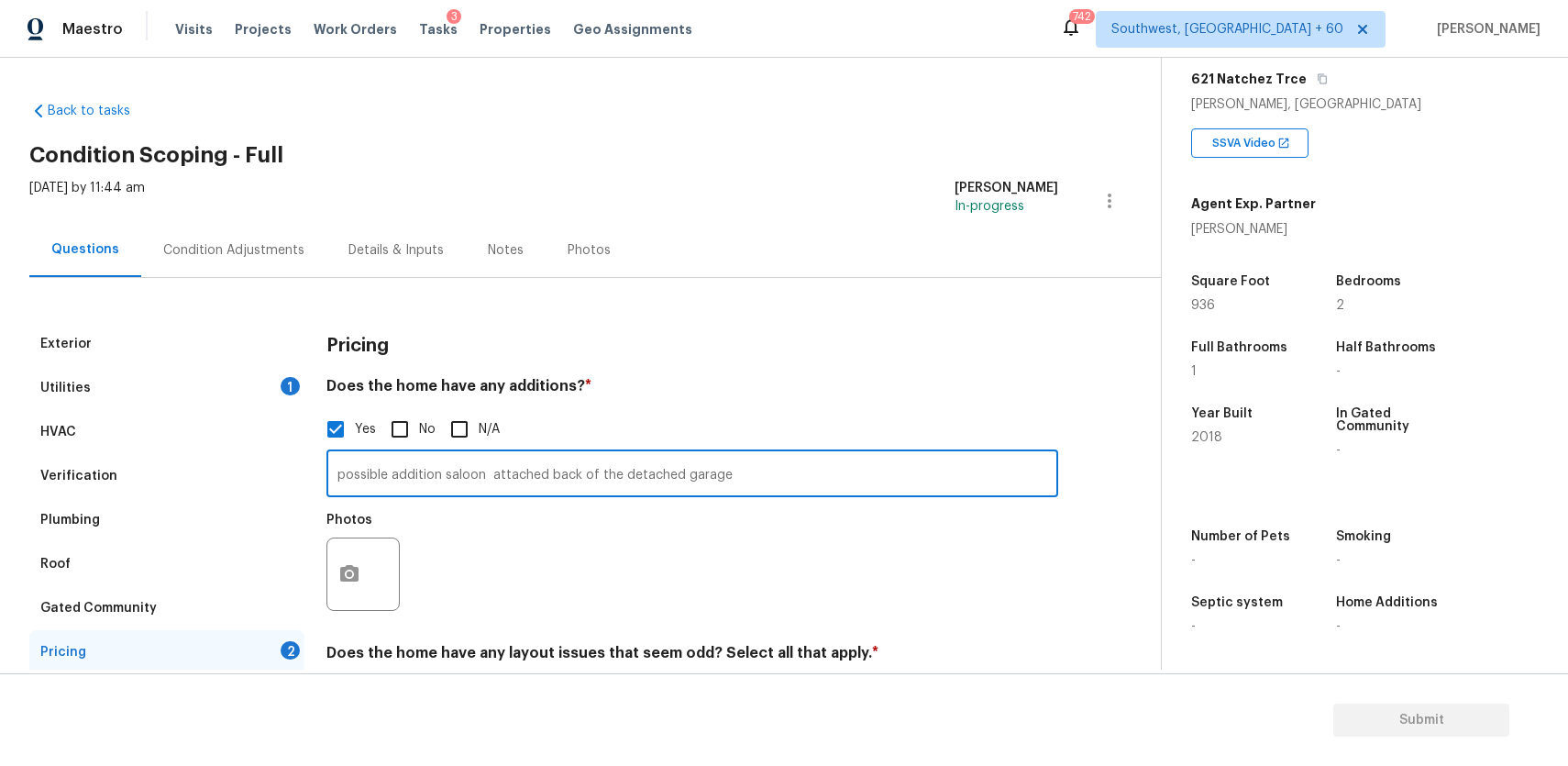
type input "possible addition saloon attached back of the detached garage"
click at [330, 574] on button "button" at bounding box center [349, 574] width 44 height 71
click at [330, 574] on body "Maestro Visits Projects Work Orders Tasks 3 Properties Geo Assignments 742 Sout…" at bounding box center [784, 383] width 1568 height 766
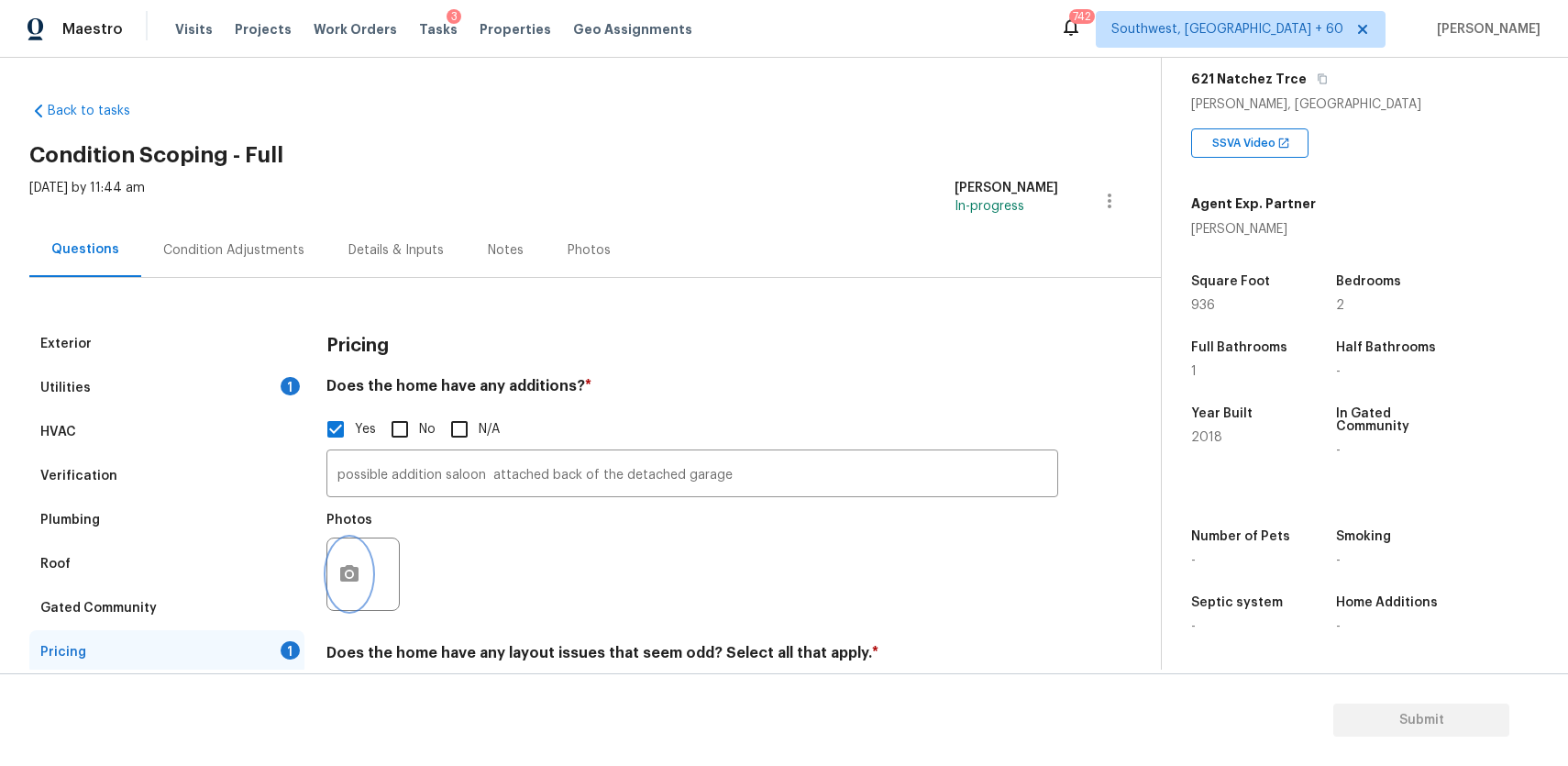
click at [339, 561] on button "button" at bounding box center [349, 574] width 44 height 71
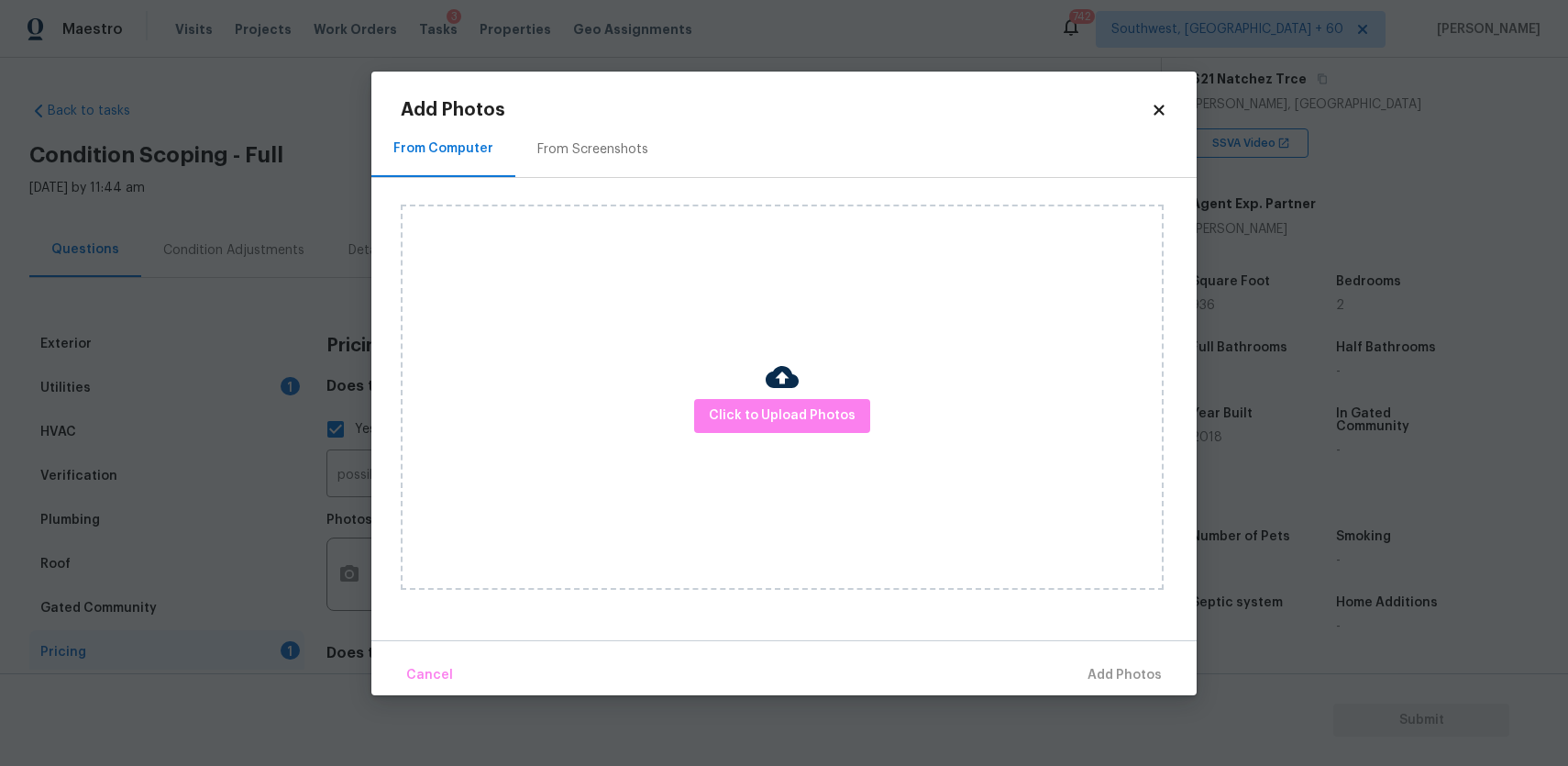
click at [810, 393] on div "Click to Upload Photos" at bounding box center [782, 397] width 763 height 385
click at [811, 401] on button "Click to Upload Photos" at bounding box center [783, 416] width 177 height 34
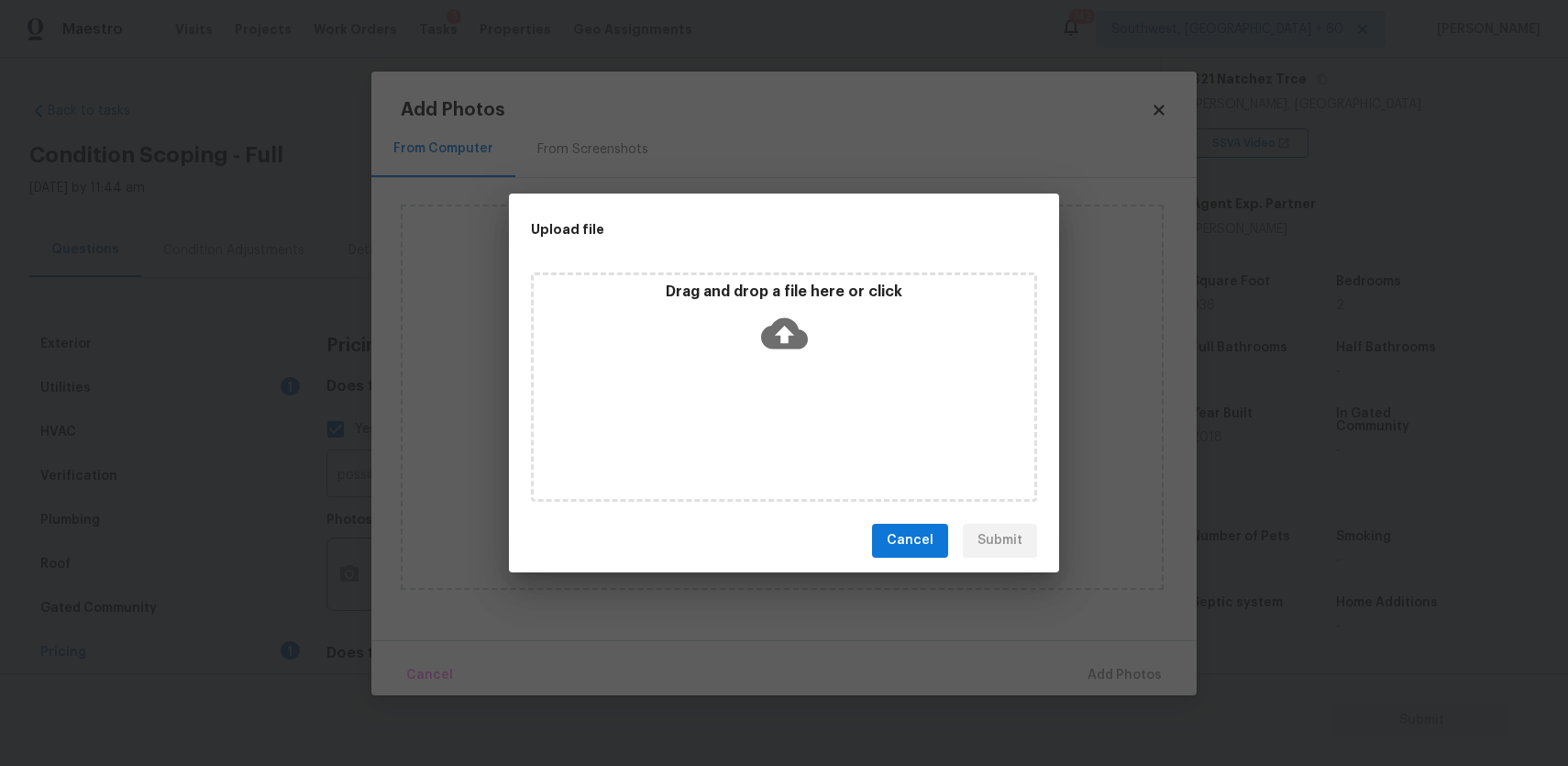
click at [811, 401] on div "Drag and drop a file here or click" at bounding box center [784, 387] width 506 height 229
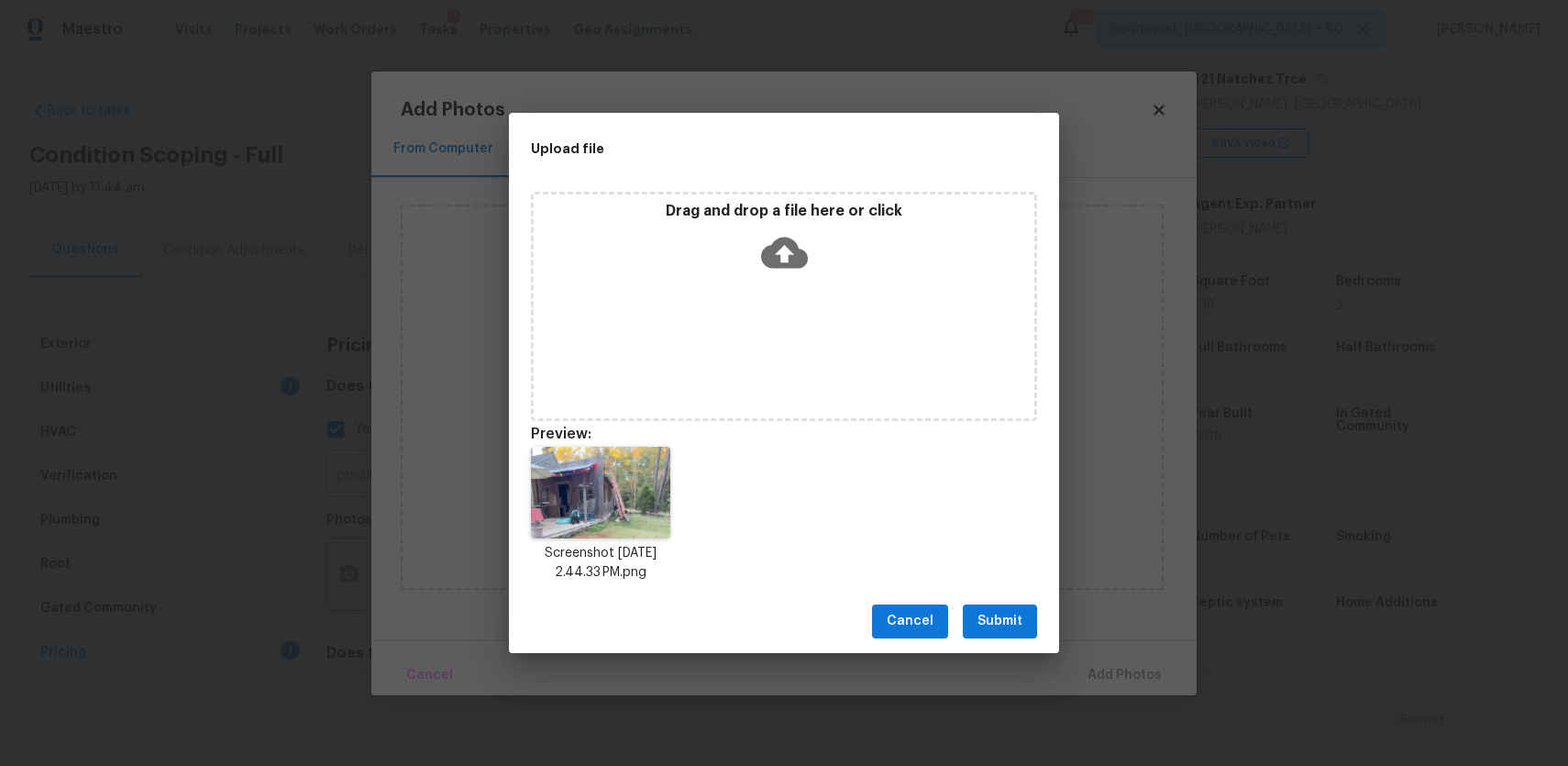
click at [1017, 618] on span "Submit" at bounding box center [1000, 621] width 45 height 23
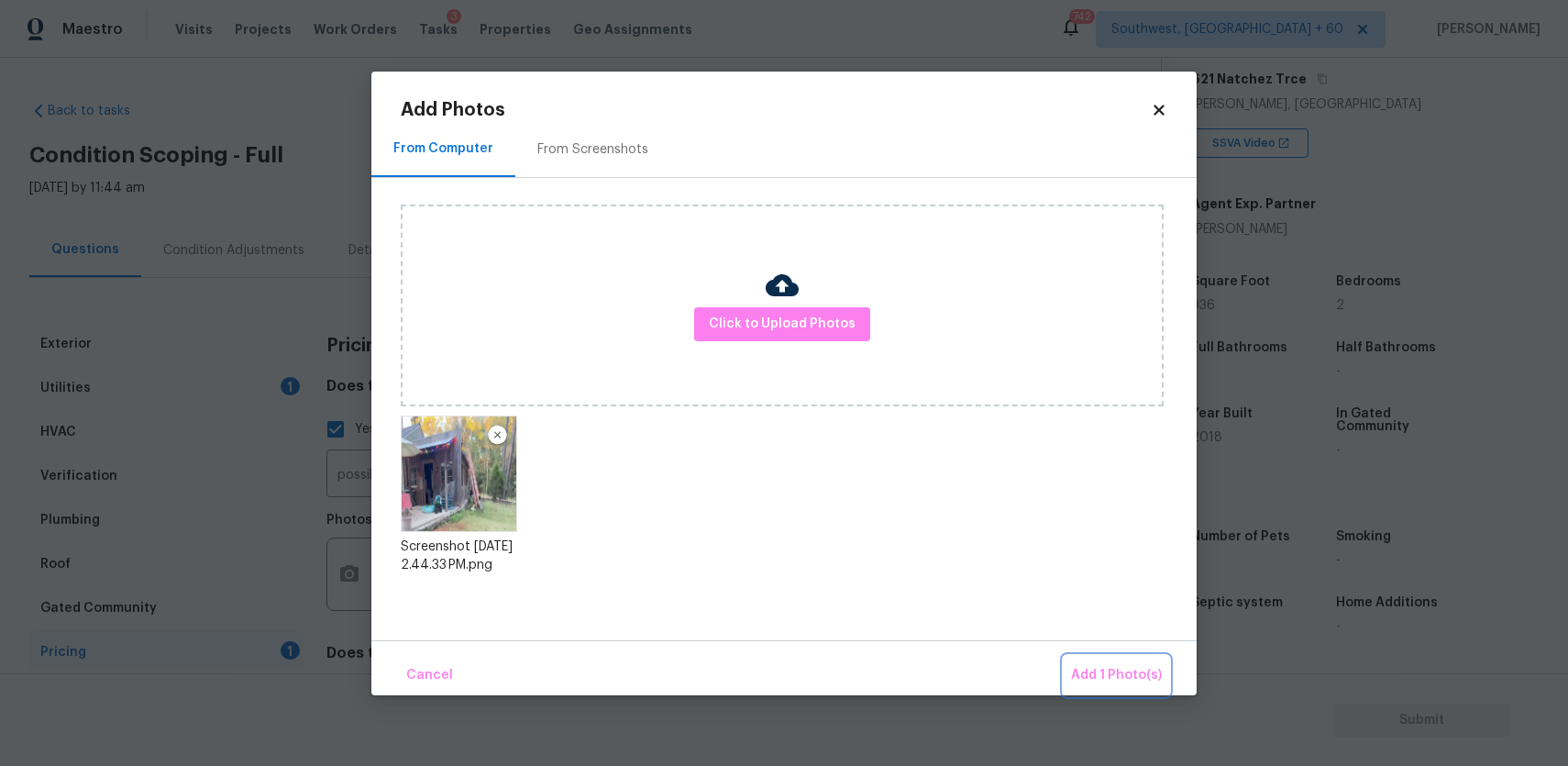
click at [1130, 679] on span "Add 1 Photo(s)" at bounding box center [1117, 675] width 91 height 23
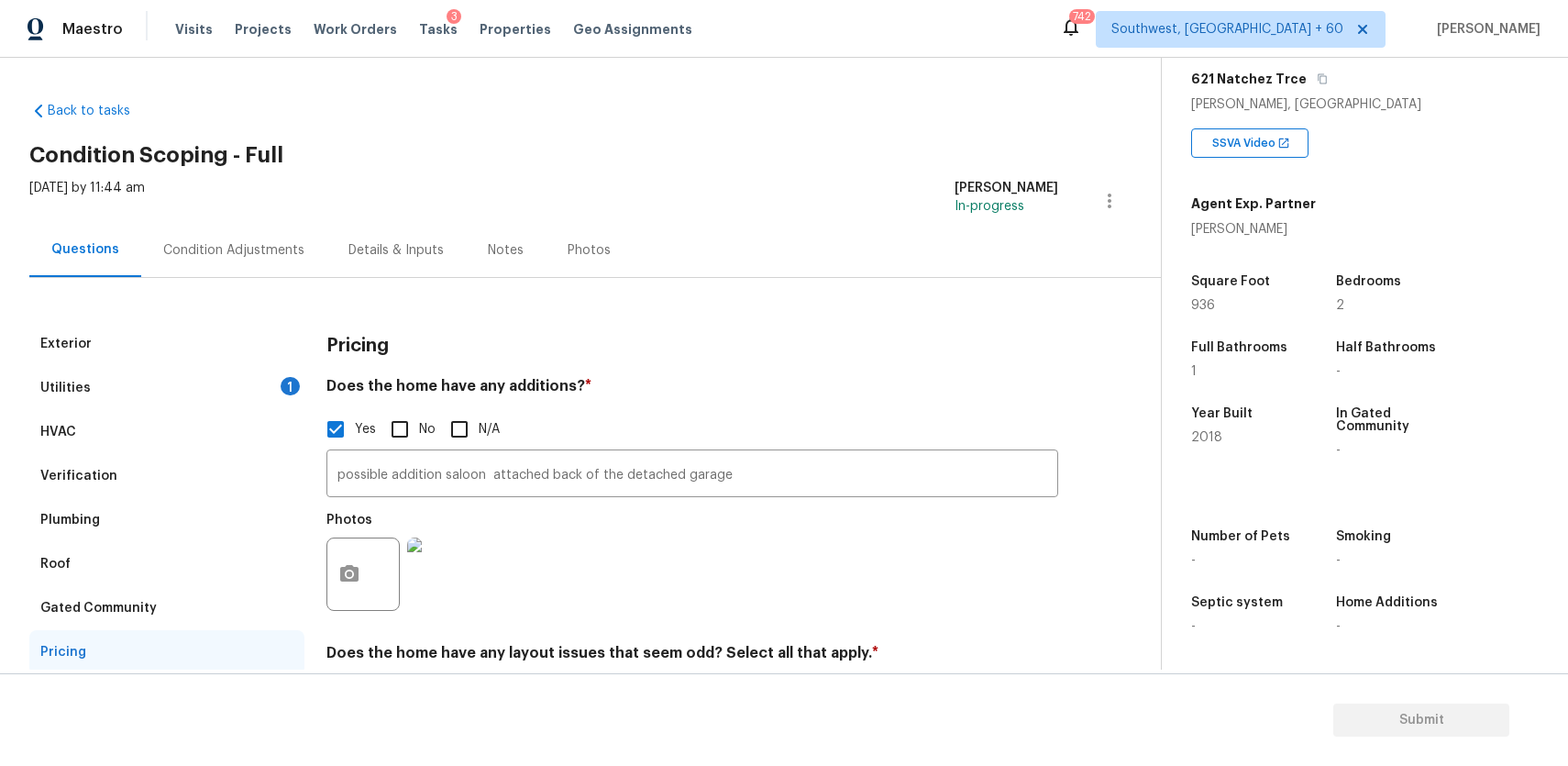
click at [278, 388] on div "Utilities 1" at bounding box center [167, 388] width 275 height 44
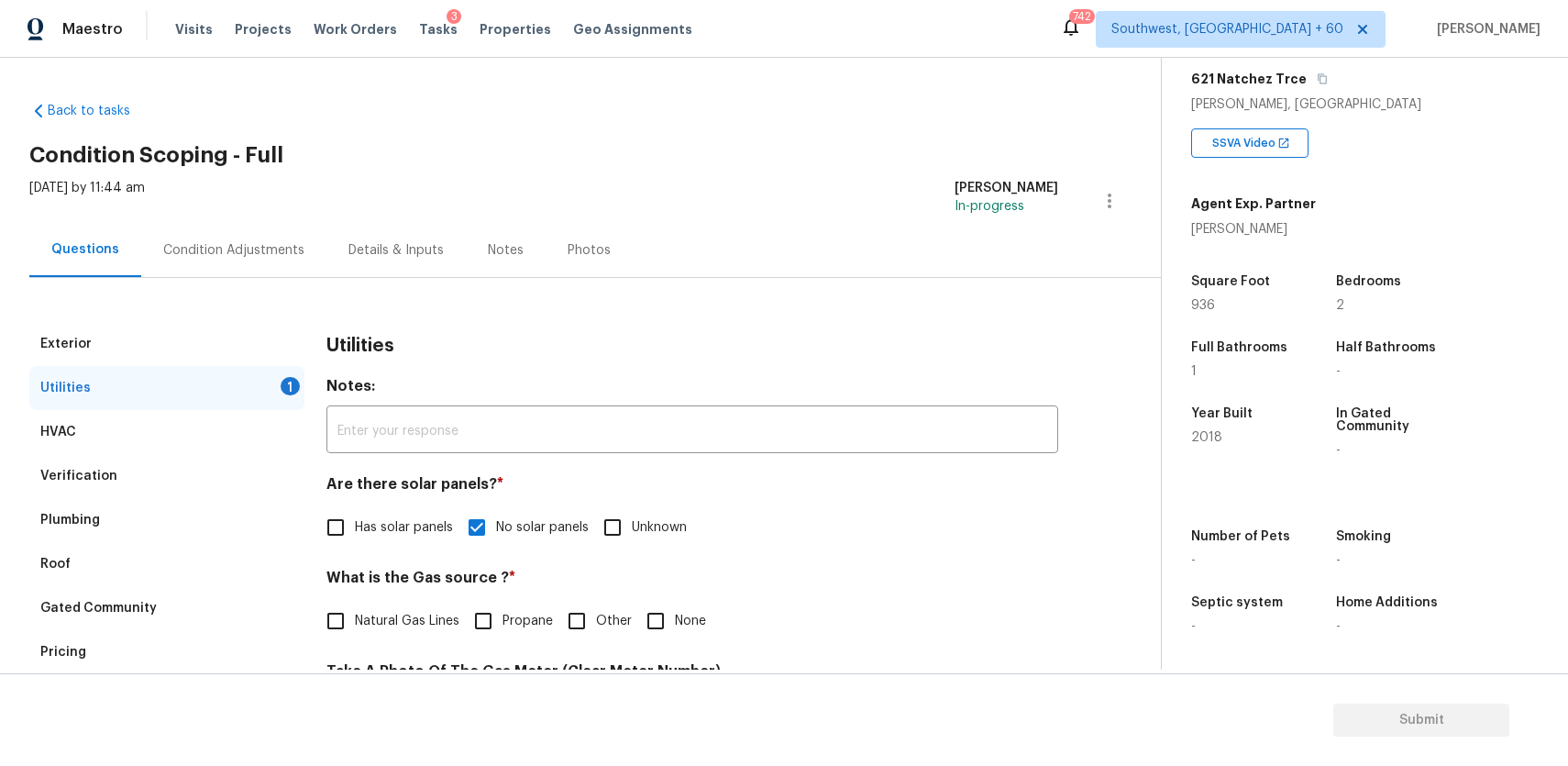
click at [287, 266] on div "Condition Adjustments" at bounding box center [233, 250] width 185 height 55
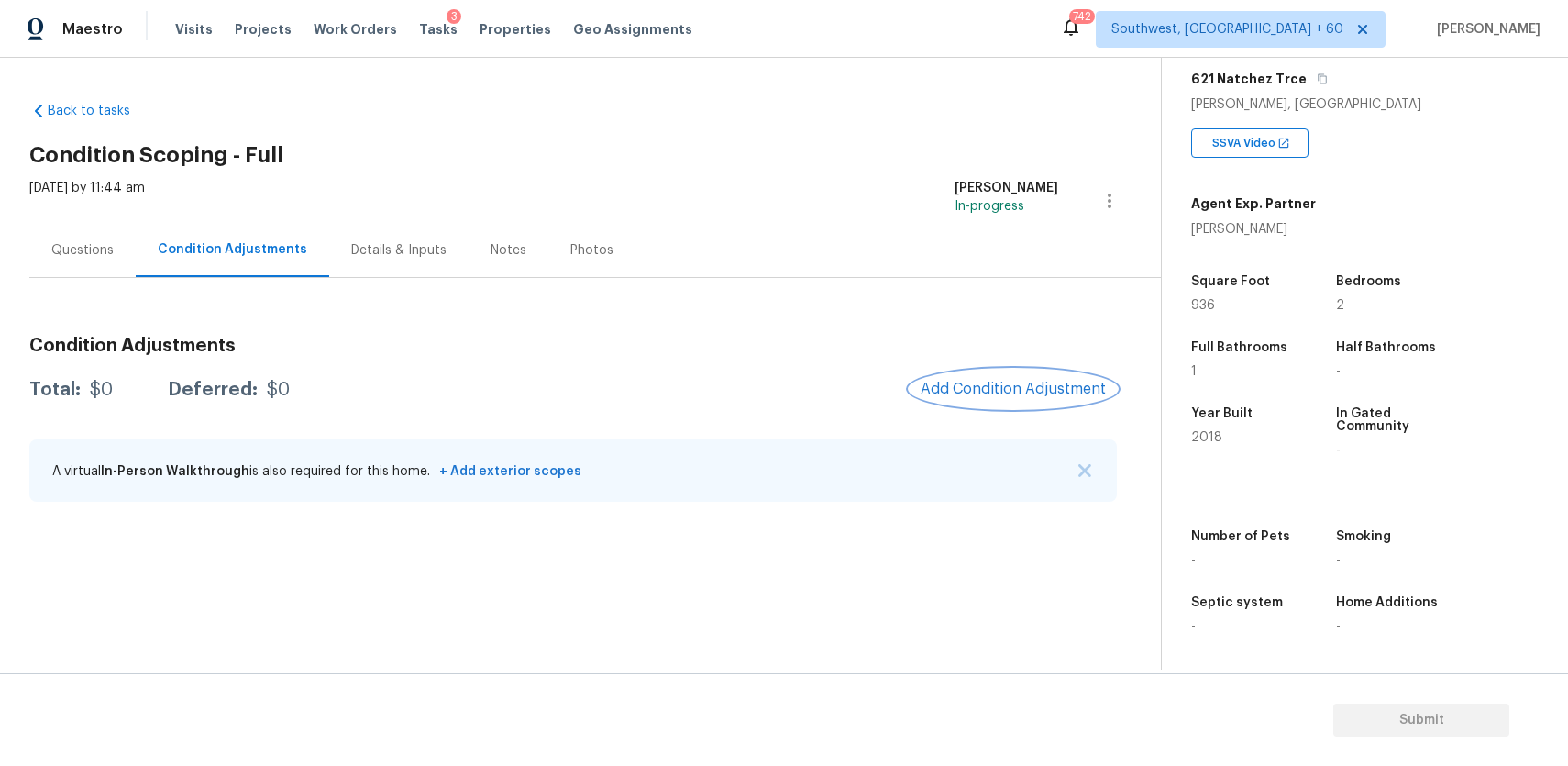
click at [1011, 374] on button "Add Condition Adjustment" at bounding box center [1013, 389] width 207 height 39
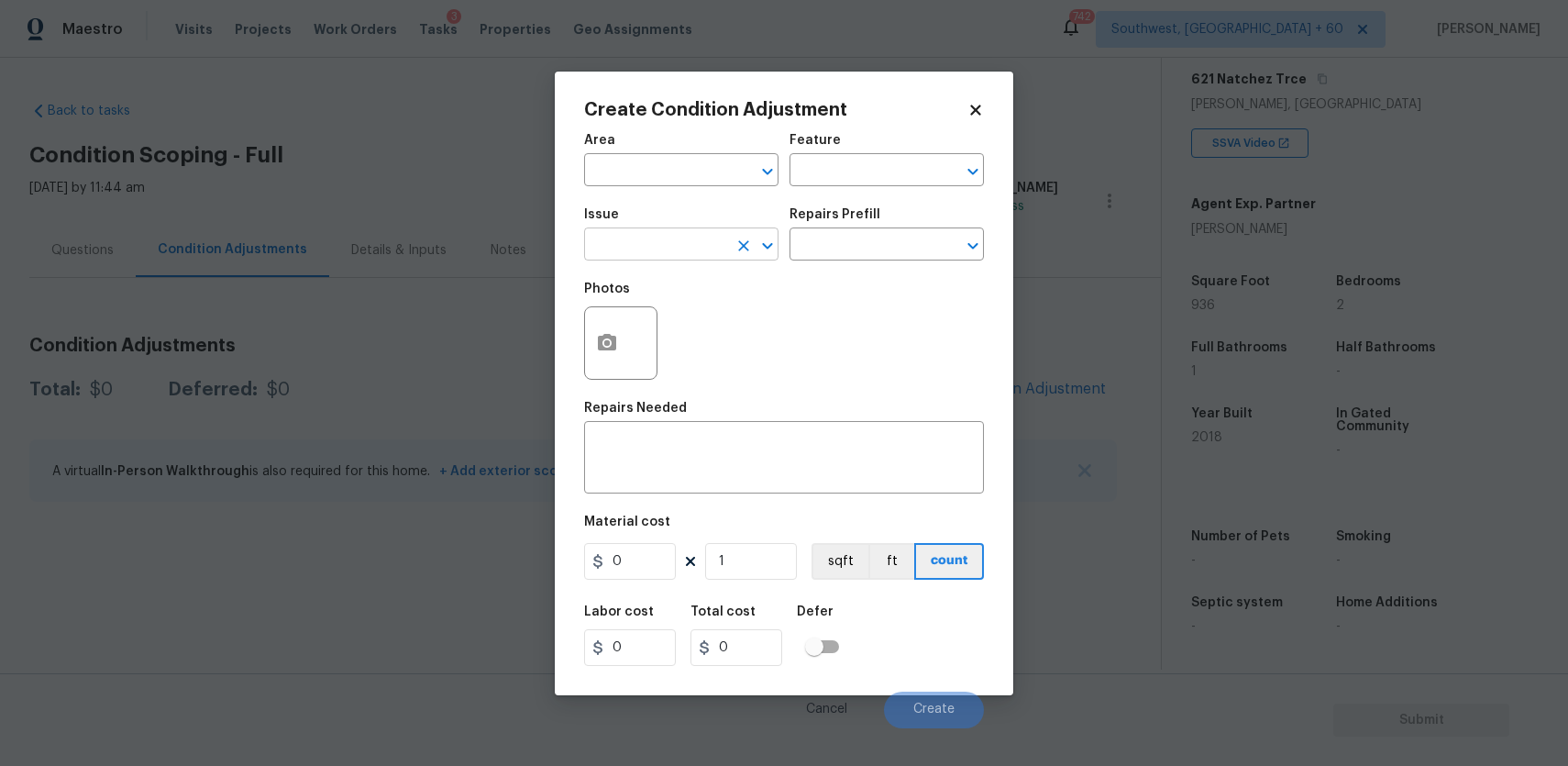
click at [715, 238] on input "text" at bounding box center [656, 246] width 143 height 29
type input "c"
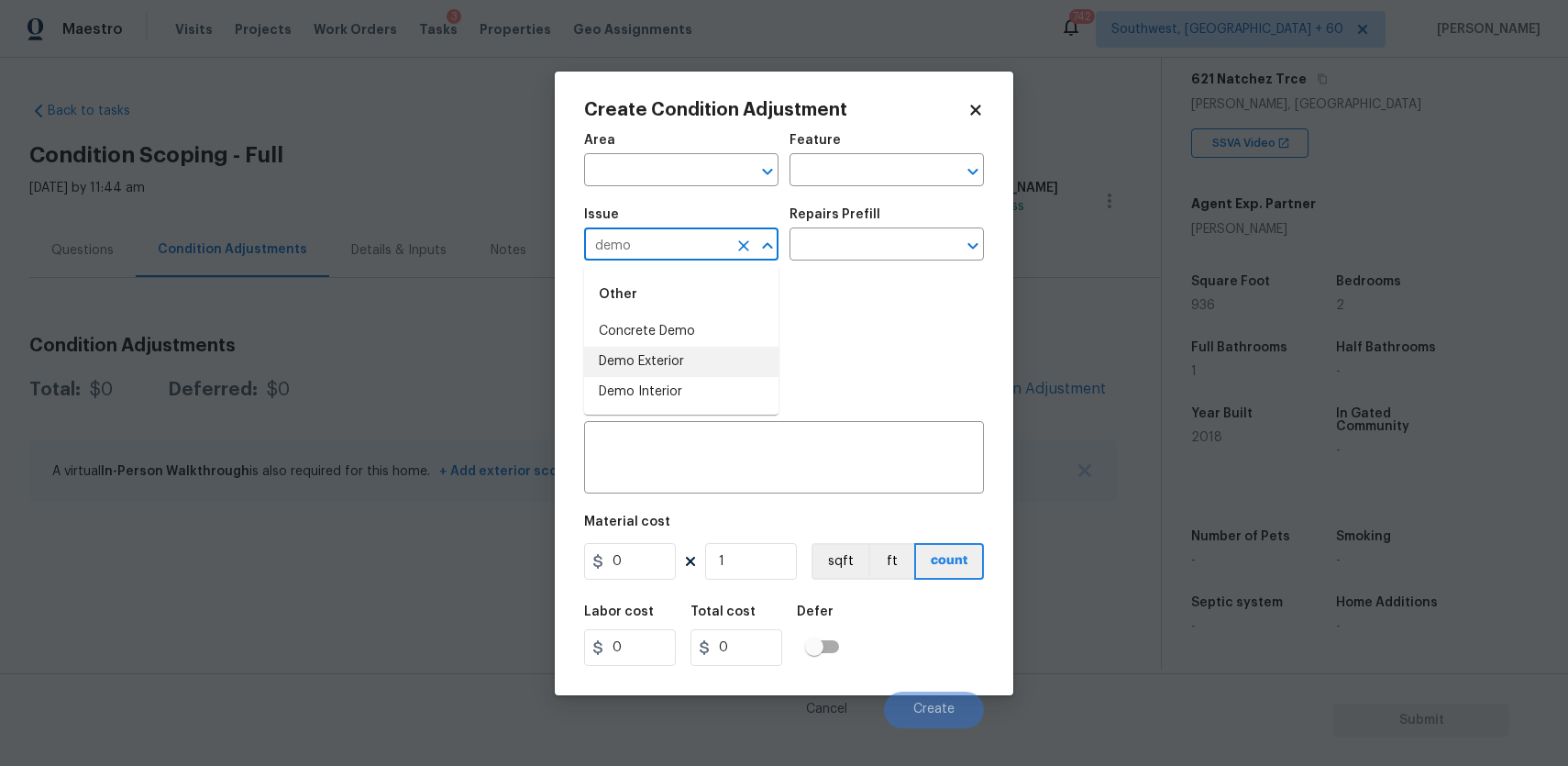
click at [690, 358] on li "Demo Exterior" at bounding box center [681, 362] width 194 height 31
type input "Demo Exterior"
click at [708, 464] on textarea at bounding box center [784, 459] width 378 height 39
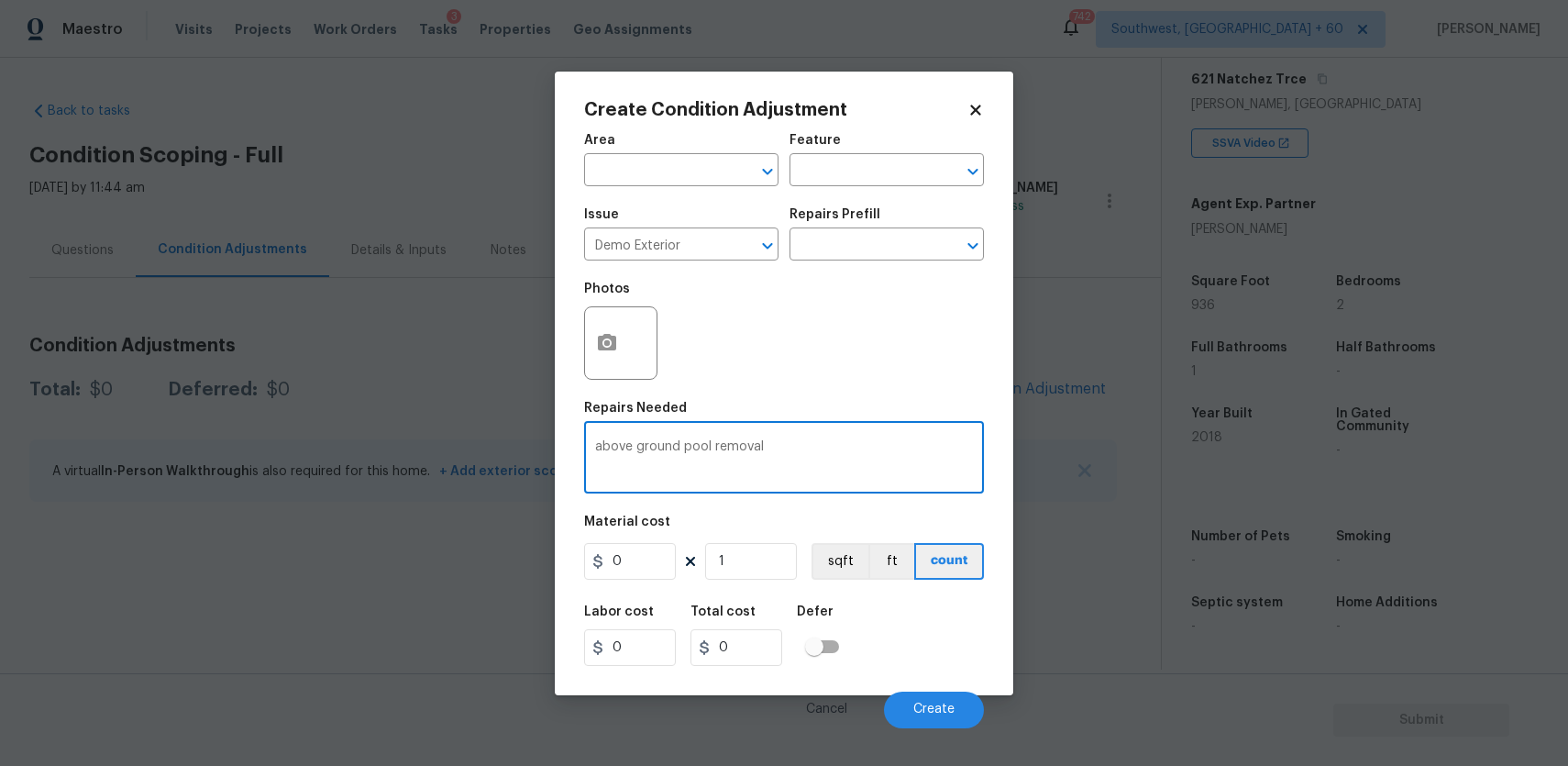
type textarea "above ground pool removal"
click at [635, 582] on figure "Material cost 0 1 sqft ft count" at bounding box center [784, 550] width 400 height 67
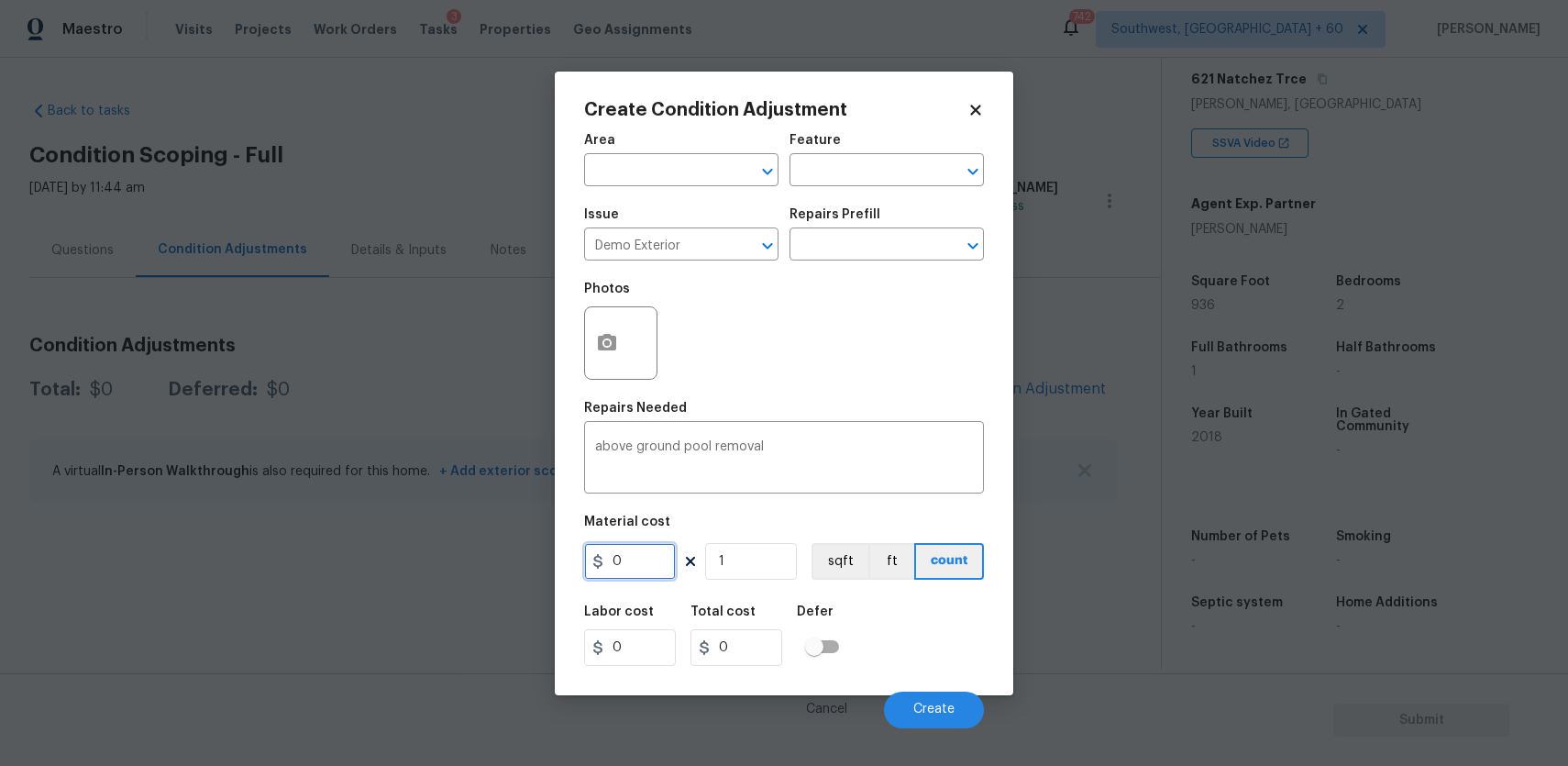
click at [640, 576] on input "0" at bounding box center [630, 561] width 91 height 37
type input "1000"
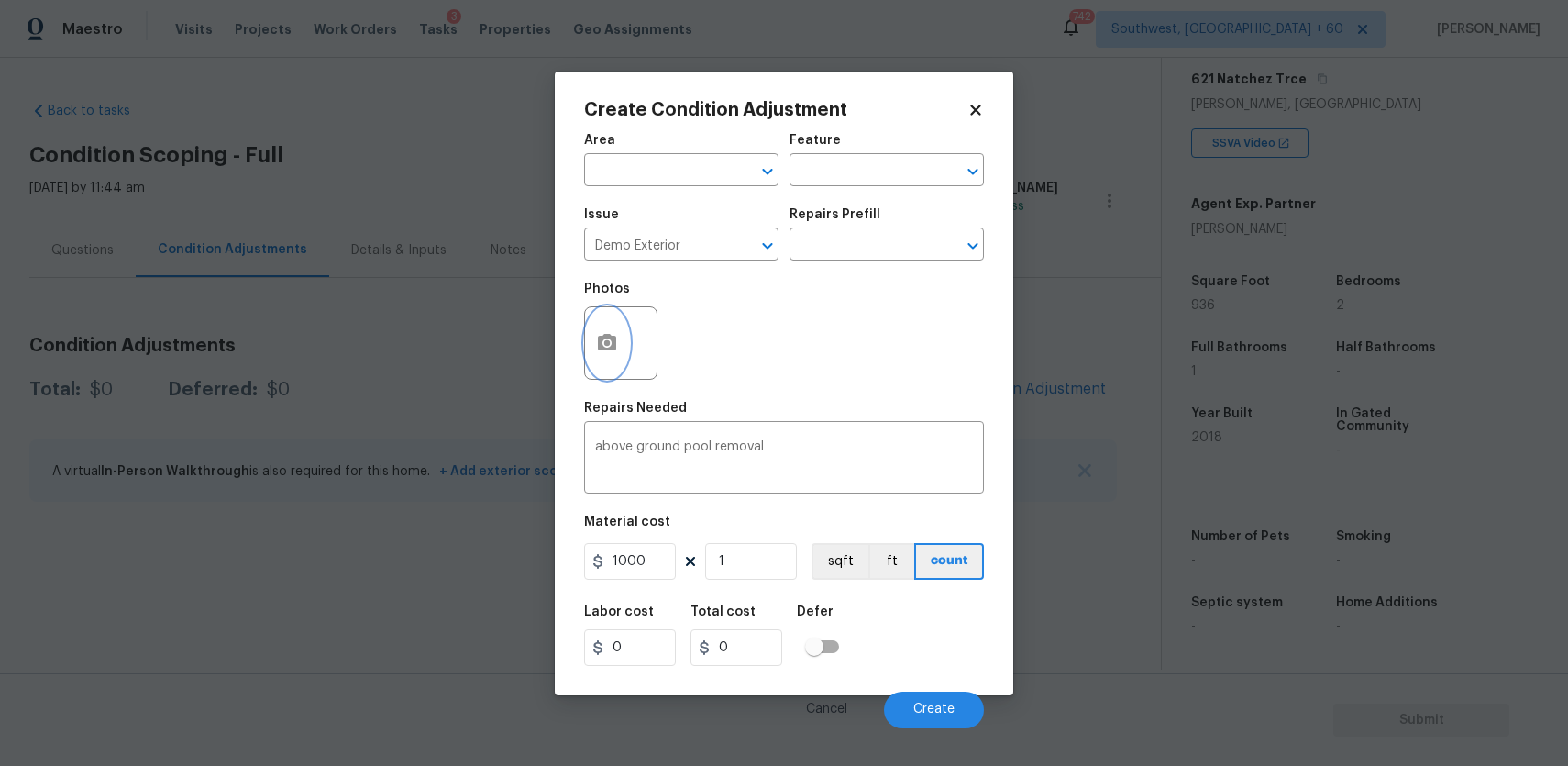
click at [605, 357] on button "button" at bounding box center [607, 343] width 44 height 71
type input "1000"
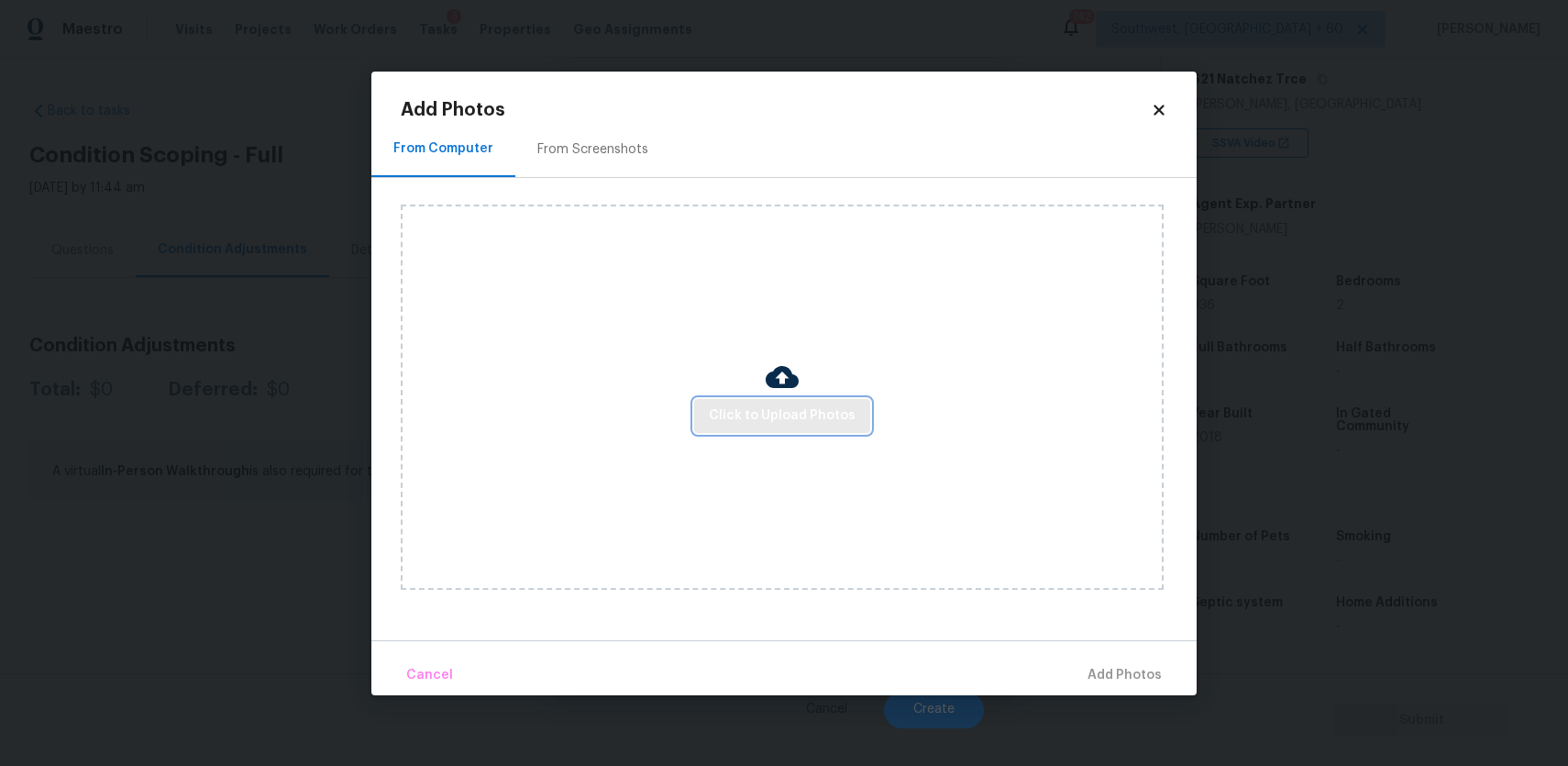
click at [765, 416] on span "Click to Upload Photos" at bounding box center [783, 416] width 147 height 23
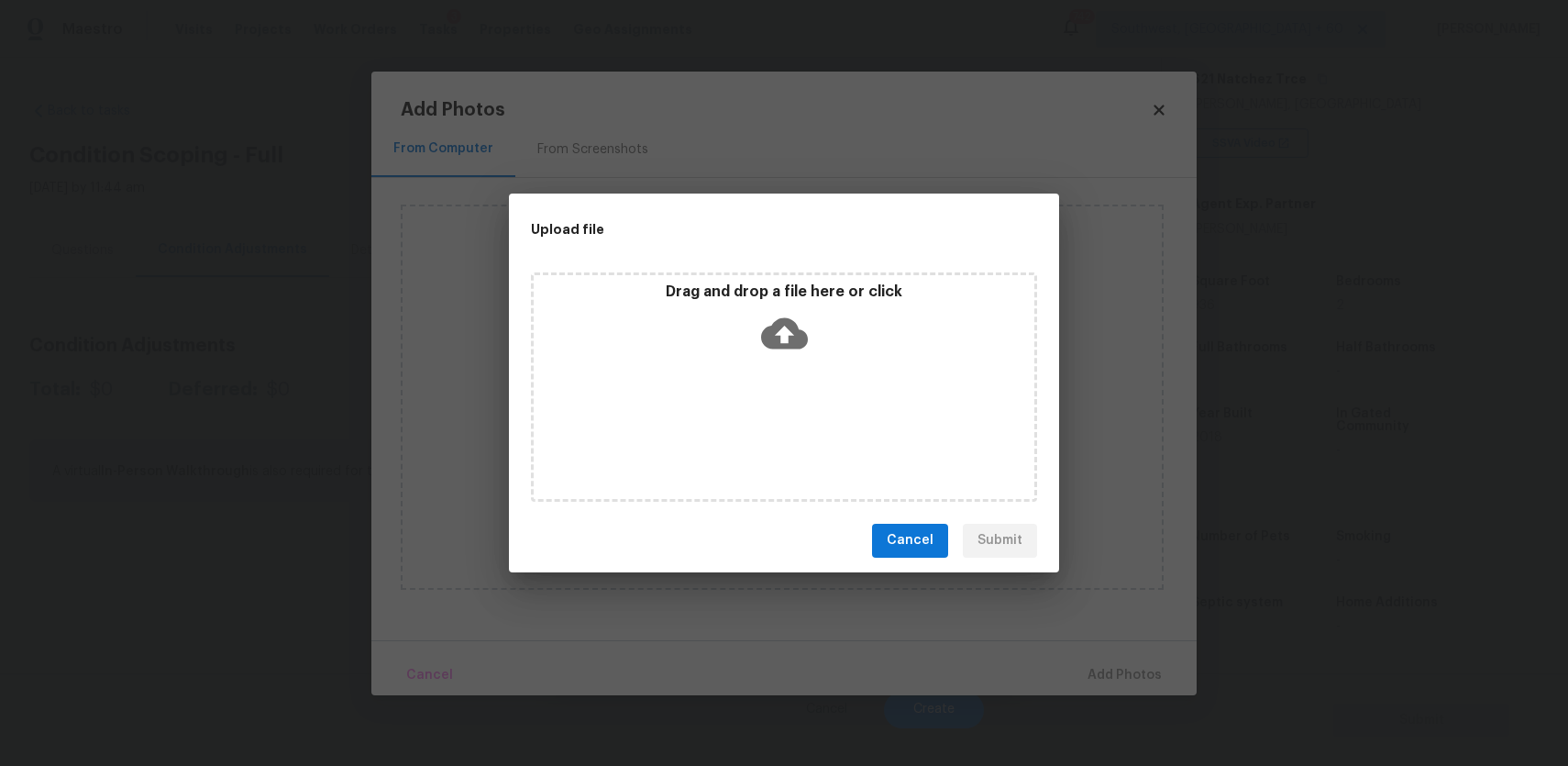
click at [765, 416] on div "Drag and drop a file here or click" at bounding box center [784, 387] width 506 height 229
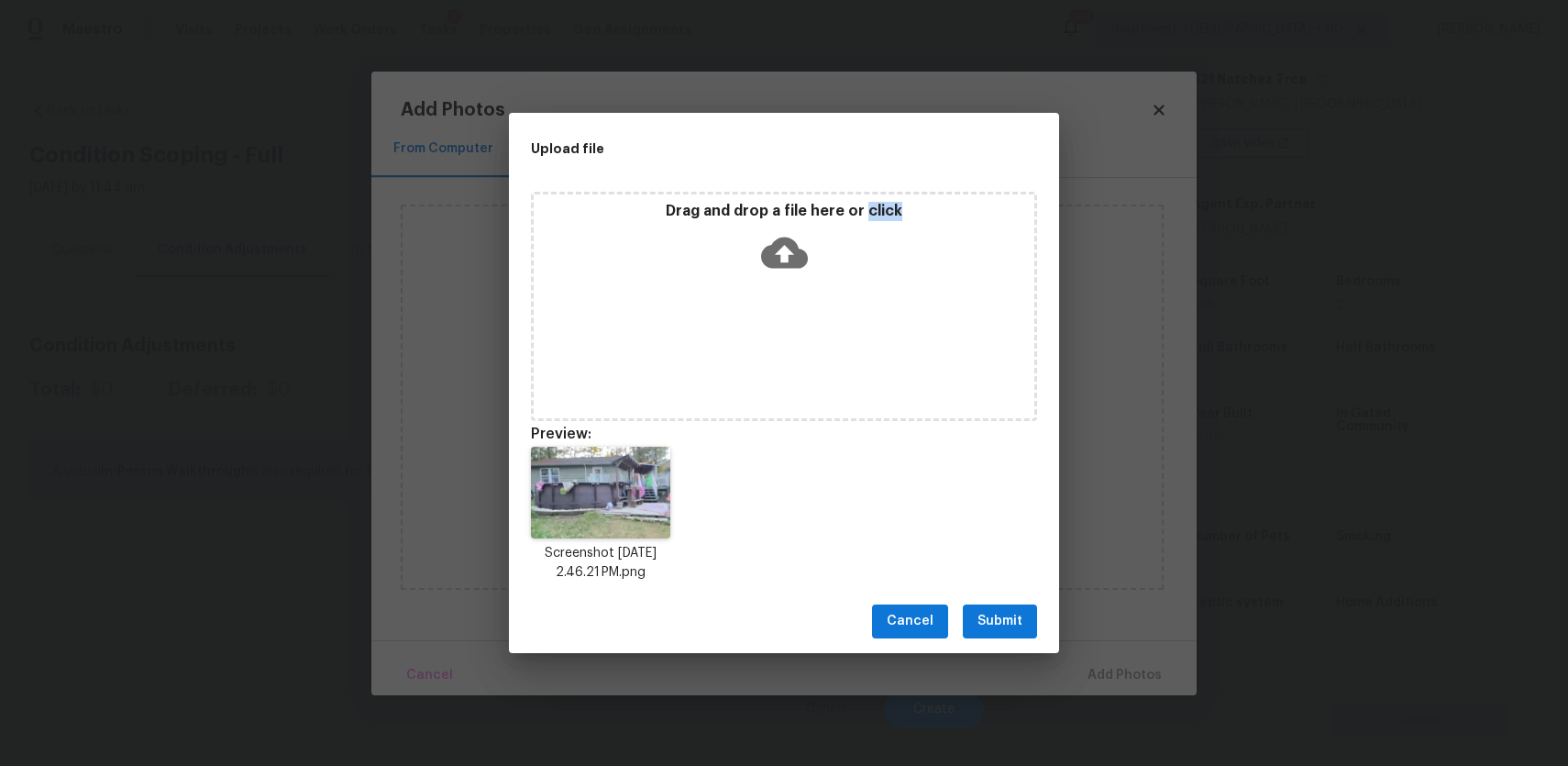
click at [994, 603] on div "Cancel Submit" at bounding box center [784, 622] width 550 height 64
click at [1016, 620] on span "Submit" at bounding box center [1000, 621] width 45 height 23
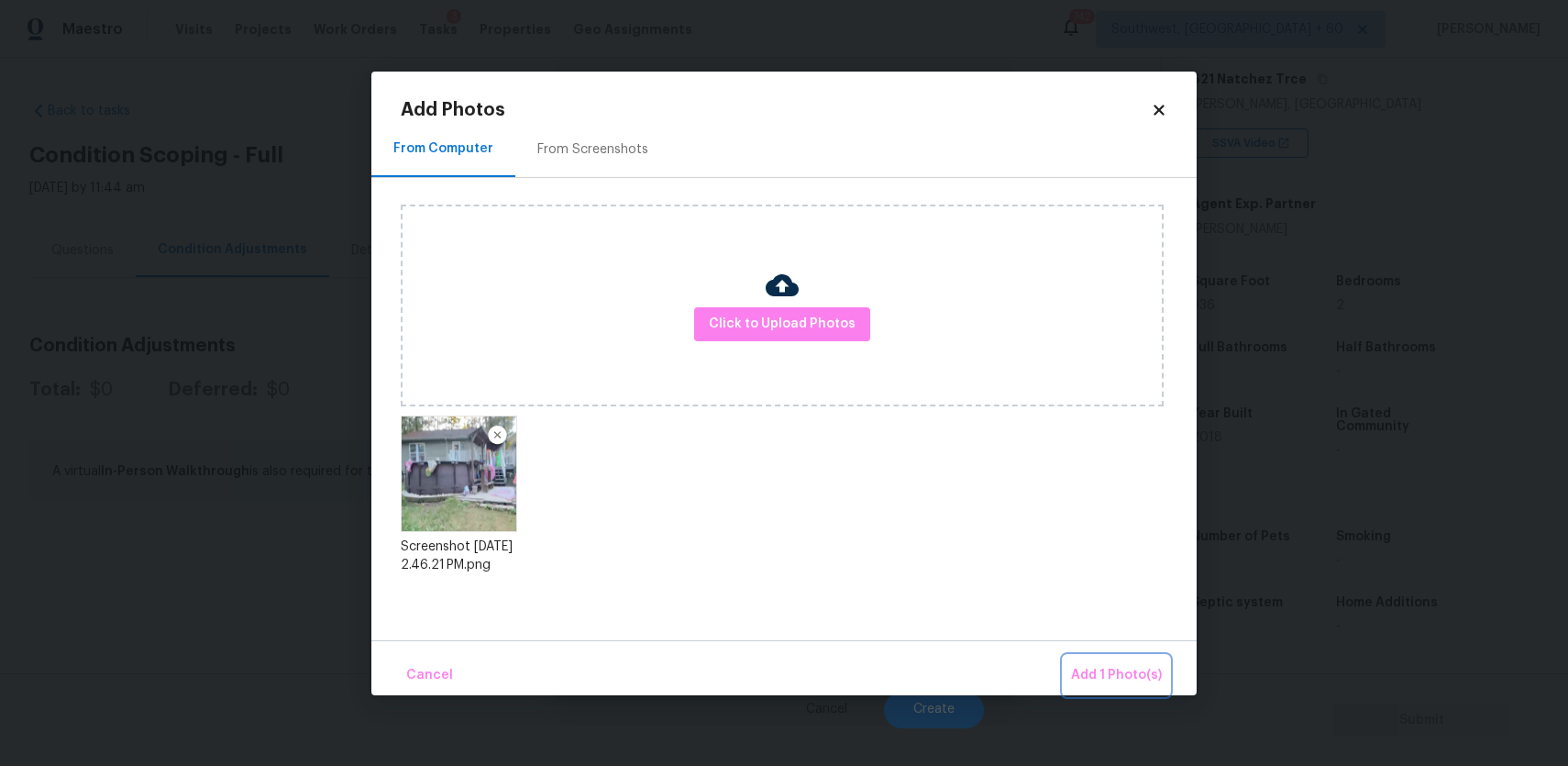
click at [1150, 675] on span "Add 1 Photo(s)" at bounding box center [1117, 675] width 91 height 23
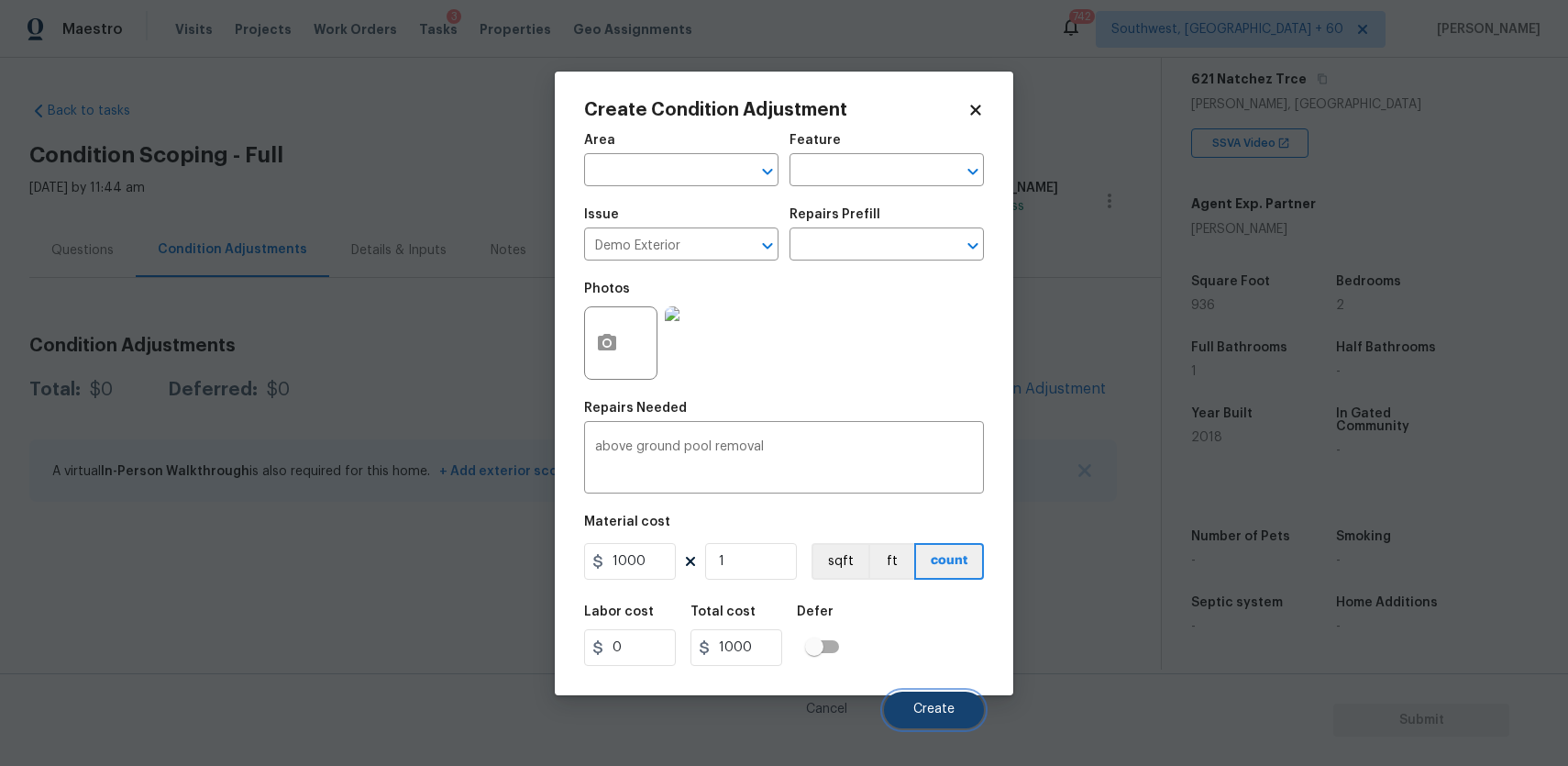
click at [942, 706] on span "Create" at bounding box center [934, 709] width 42 height 14
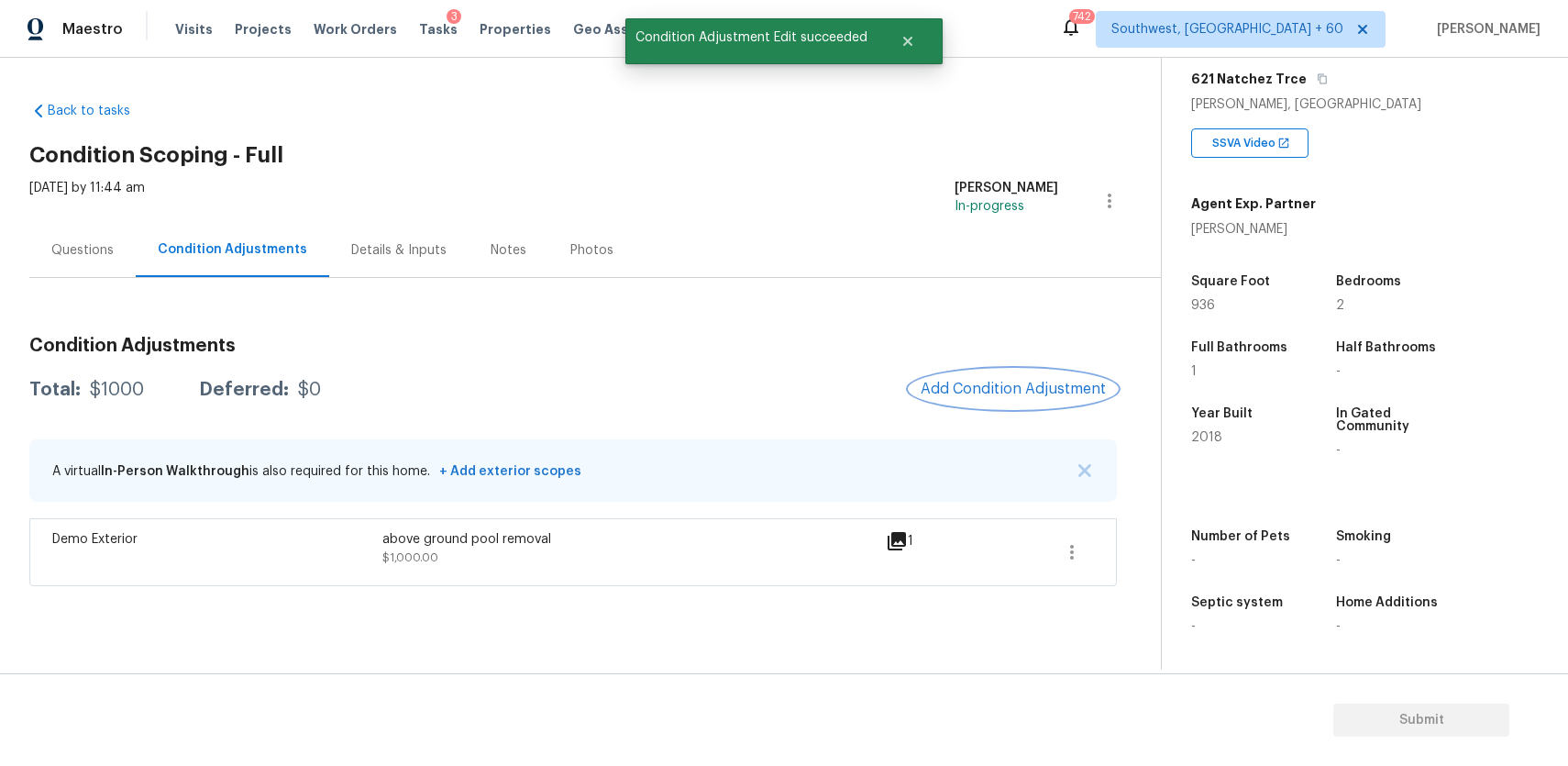
click at [997, 378] on button "Add Condition Adjustment" at bounding box center [1013, 389] width 207 height 39
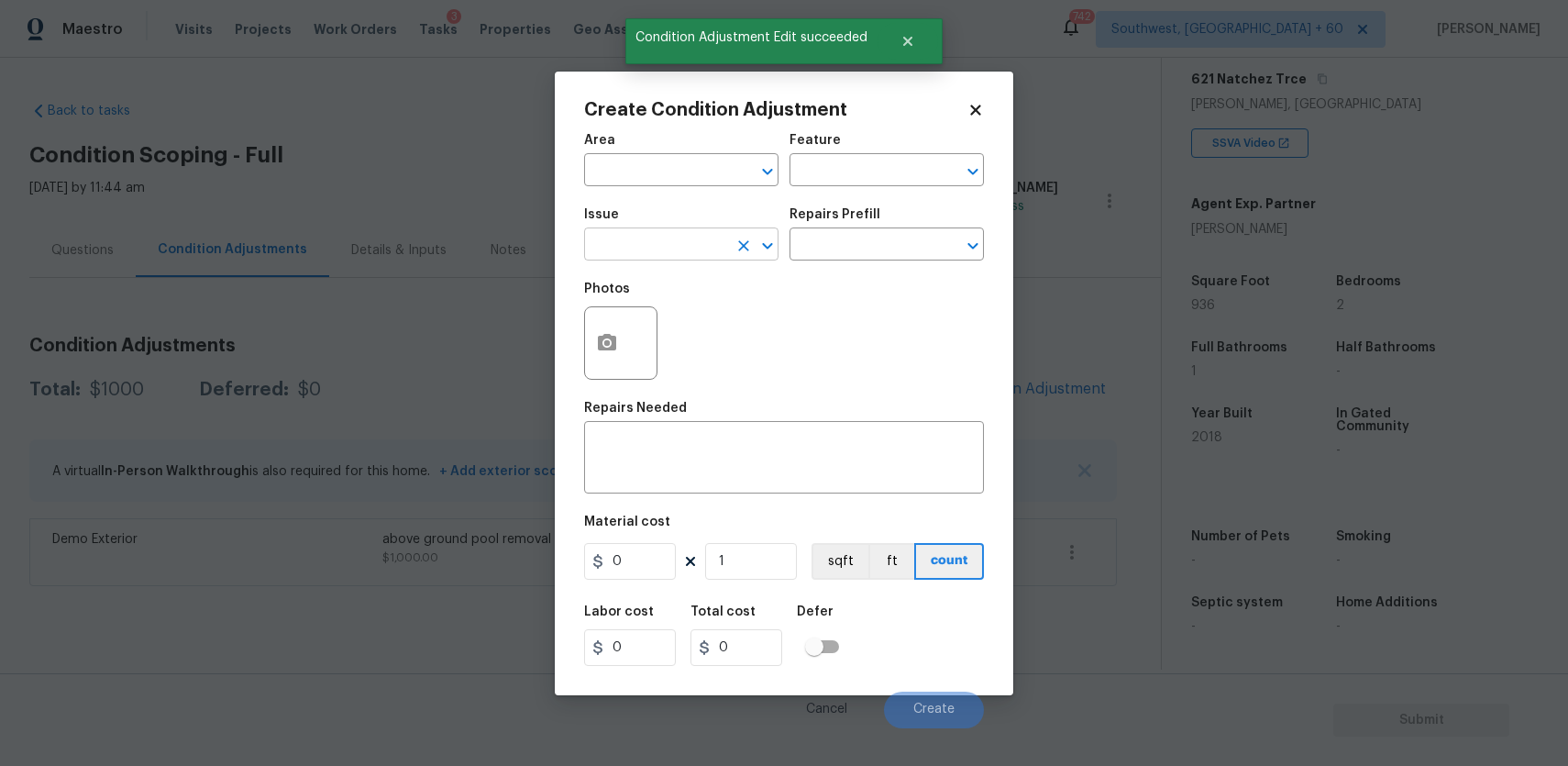
click at [721, 255] on input "text" at bounding box center [656, 246] width 143 height 29
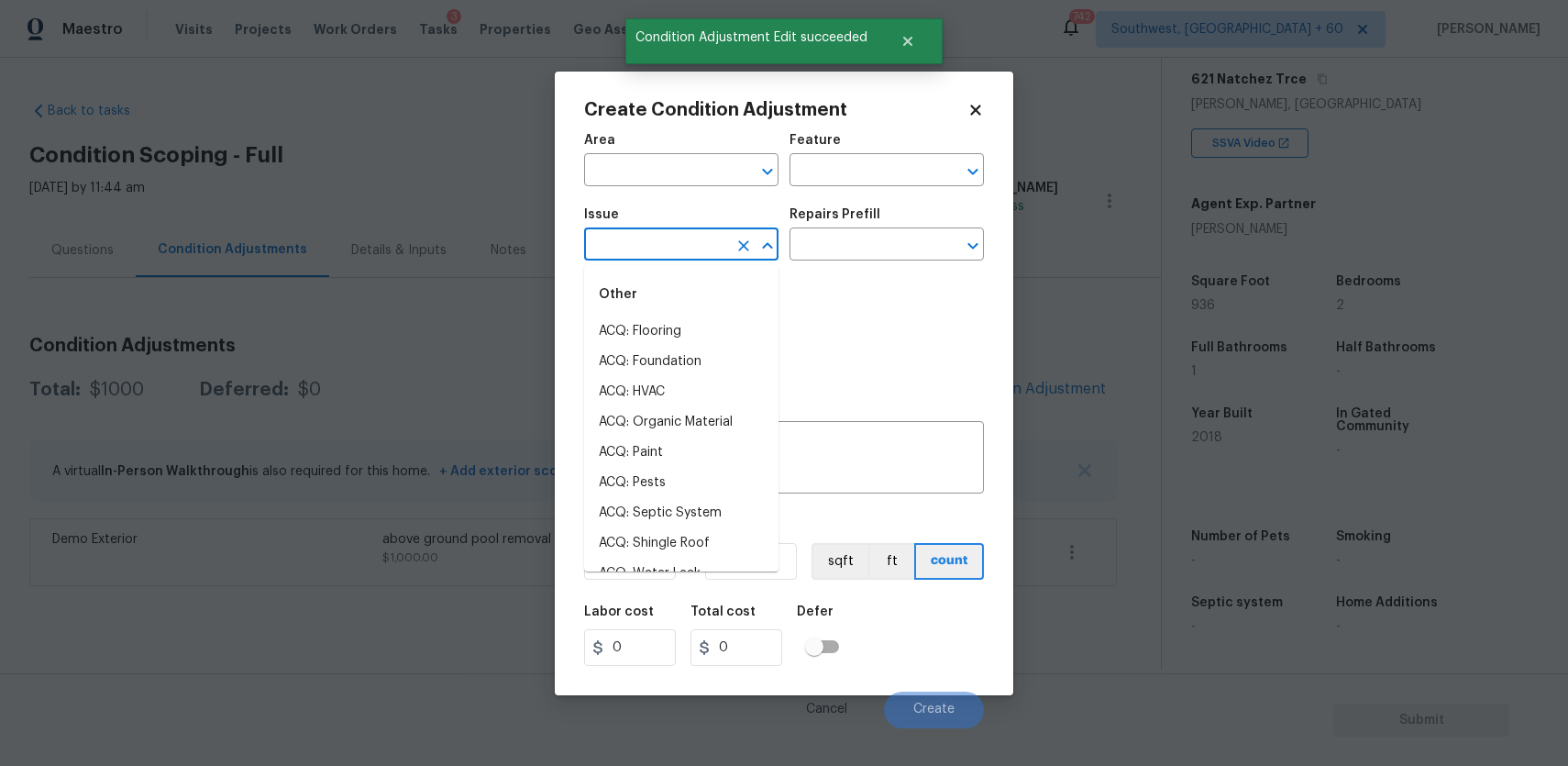
click at [731, 273] on div "Other" at bounding box center [681, 295] width 194 height 44
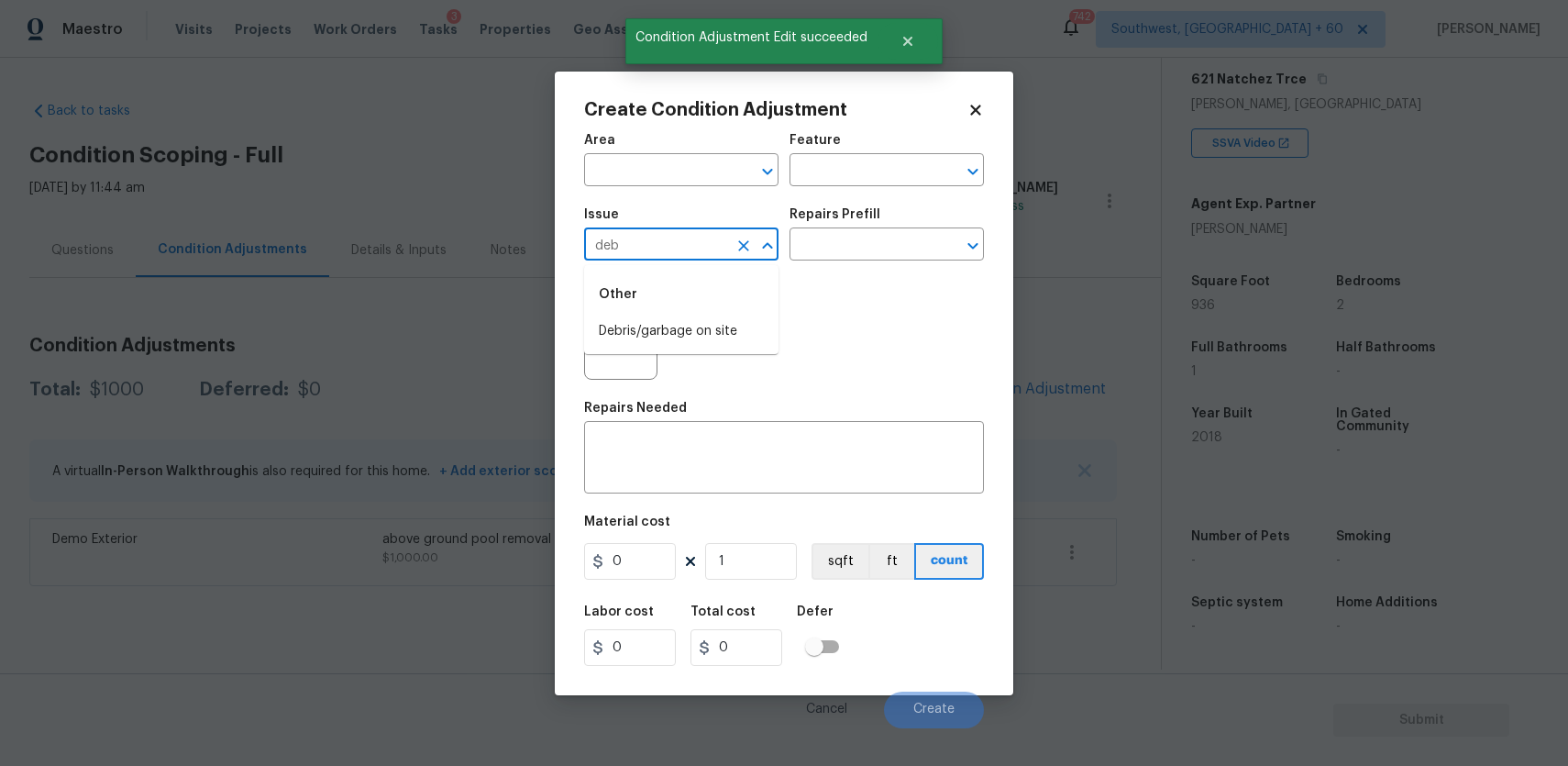
click at [687, 312] on div "Other" at bounding box center [681, 295] width 194 height 44
click at [713, 329] on li "Debris/garbage on site" at bounding box center [681, 331] width 194 height 31
type input "Debris/garbage on site"
click at [842, 252] on input "text" at bounding box center [861, 246] width 143 height 29
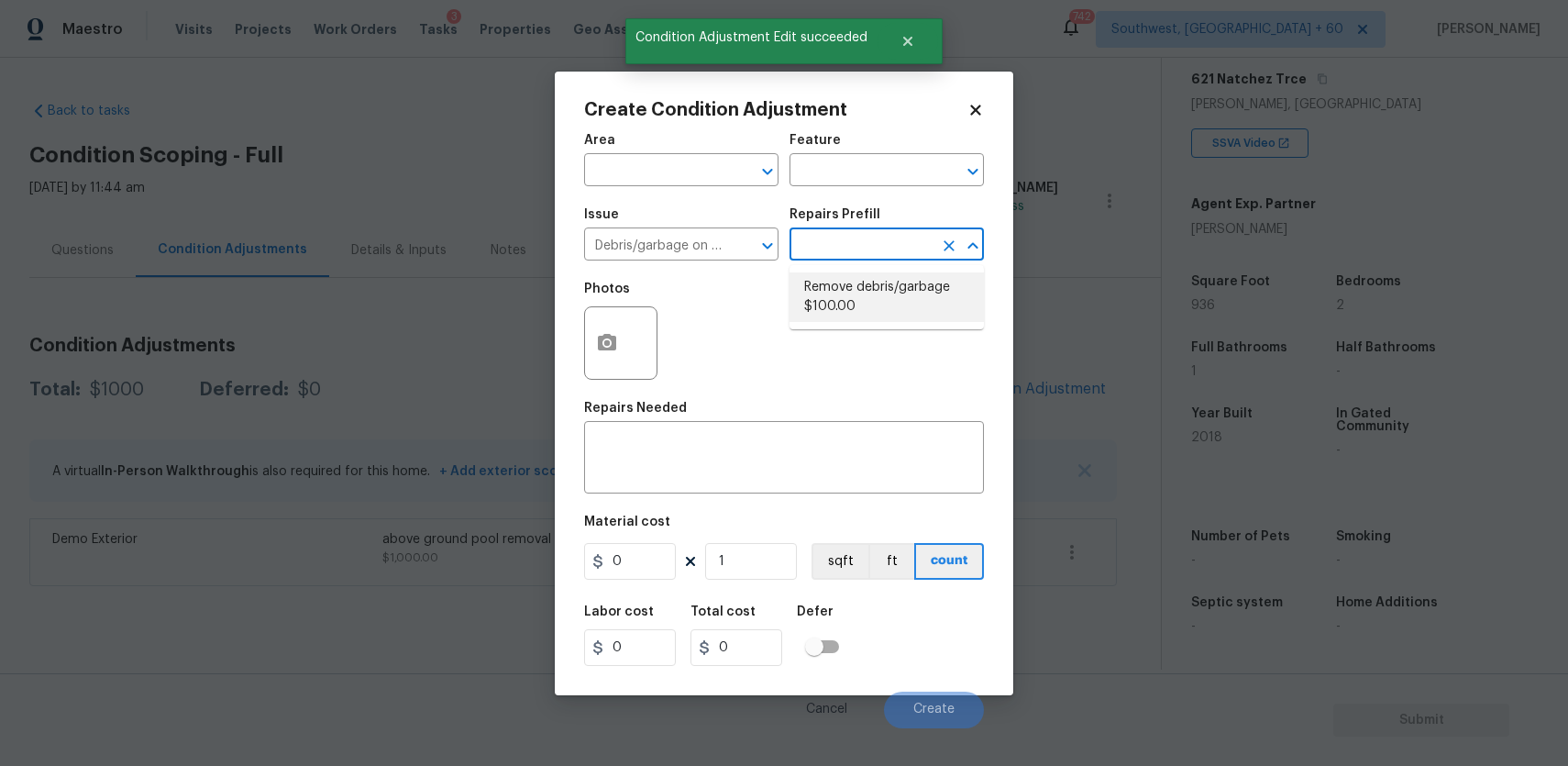
click at [938, 290] on li "Remove debris/garbage $100.00" at bounding box center [887, 298] width 194 height 50
type textarea "Remove, haul off, and properly dispose of any debris left by seller to offsite …"
type input "100"
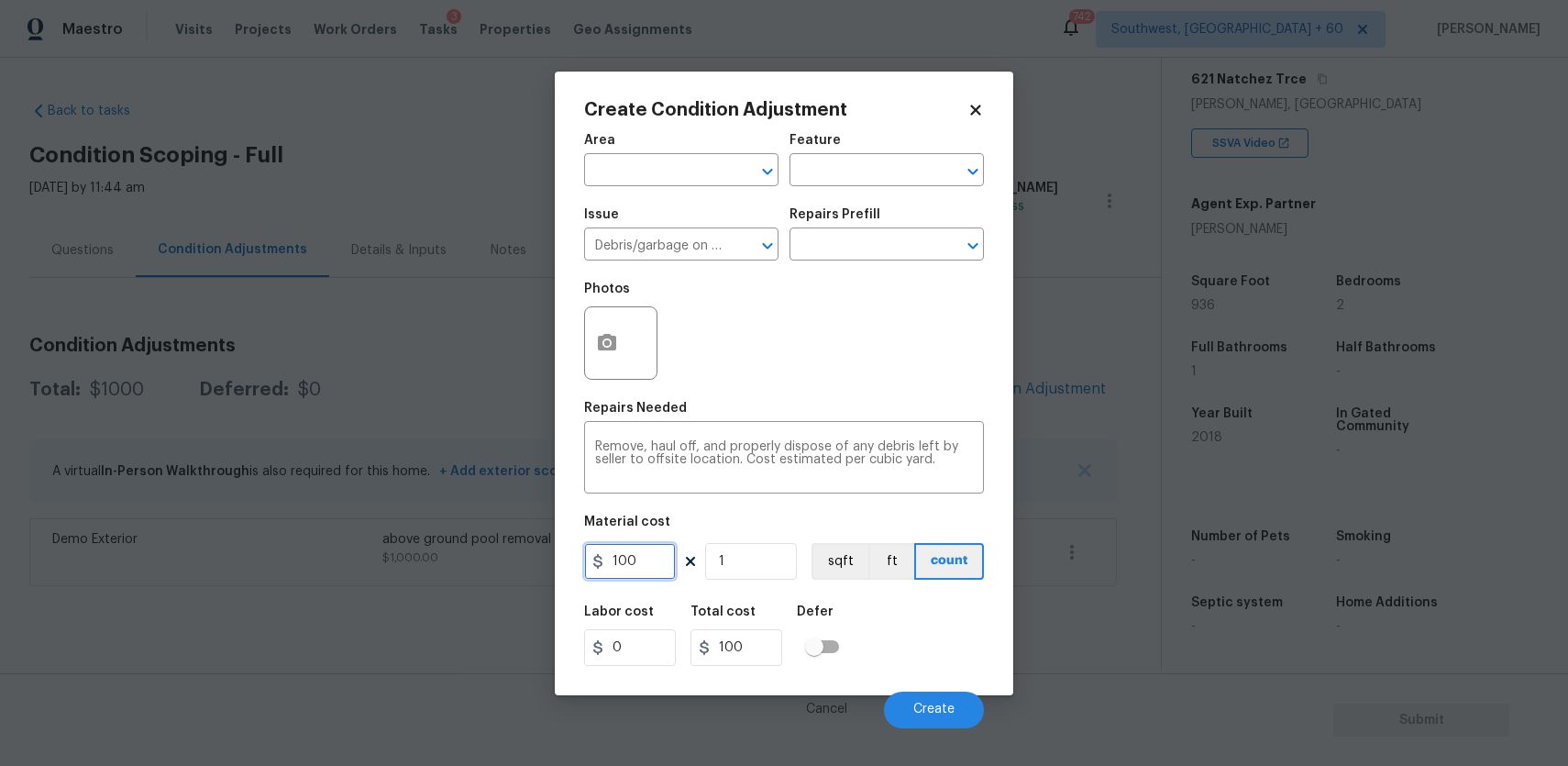
click at [663, 561] on input "100" at bounding box center [630, 561] width 91 height 37
type input "500"
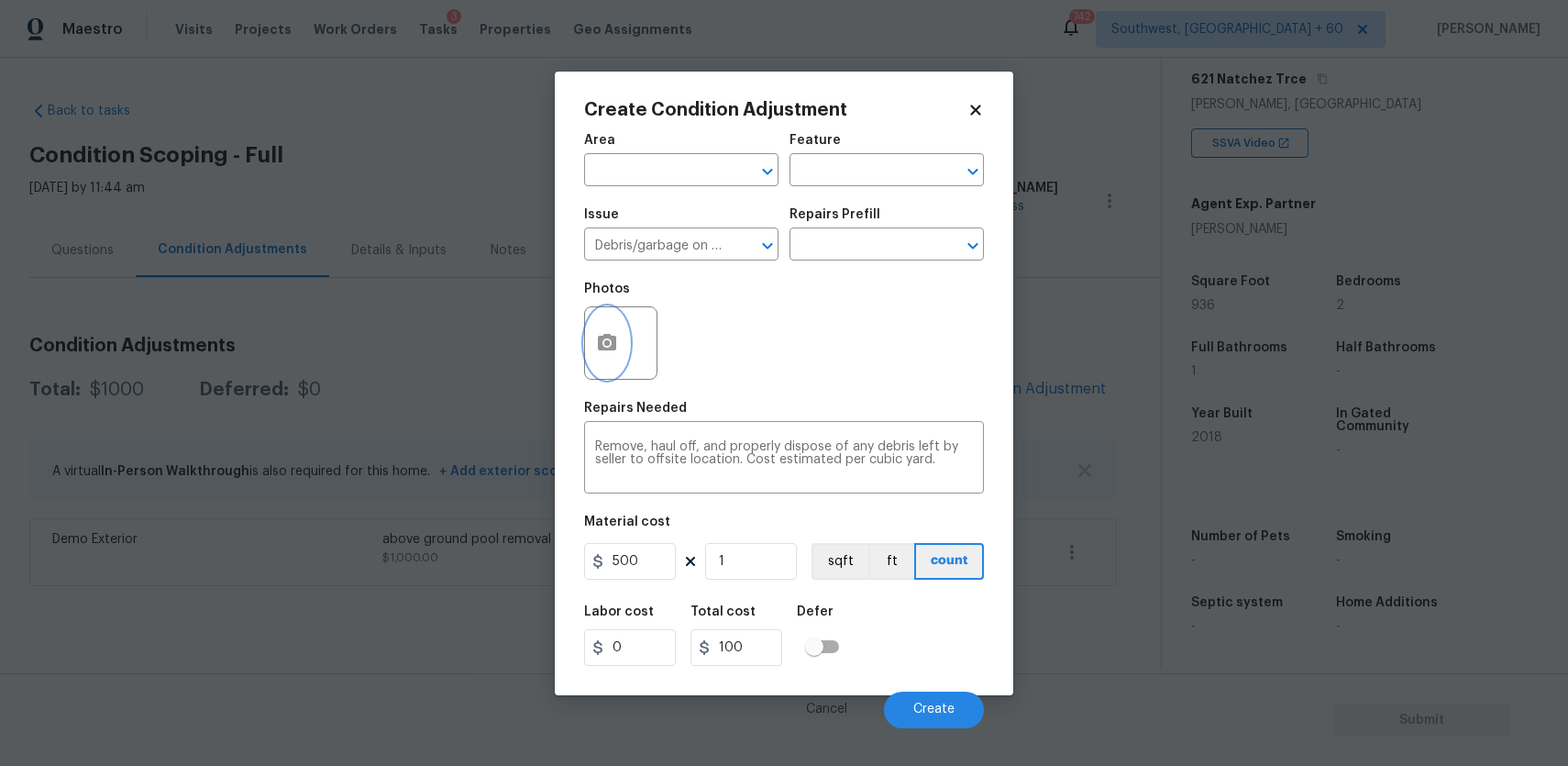
click at [598, 331] on button "button" at bounding box center [607, 343] width 44 height 71
type input "500"
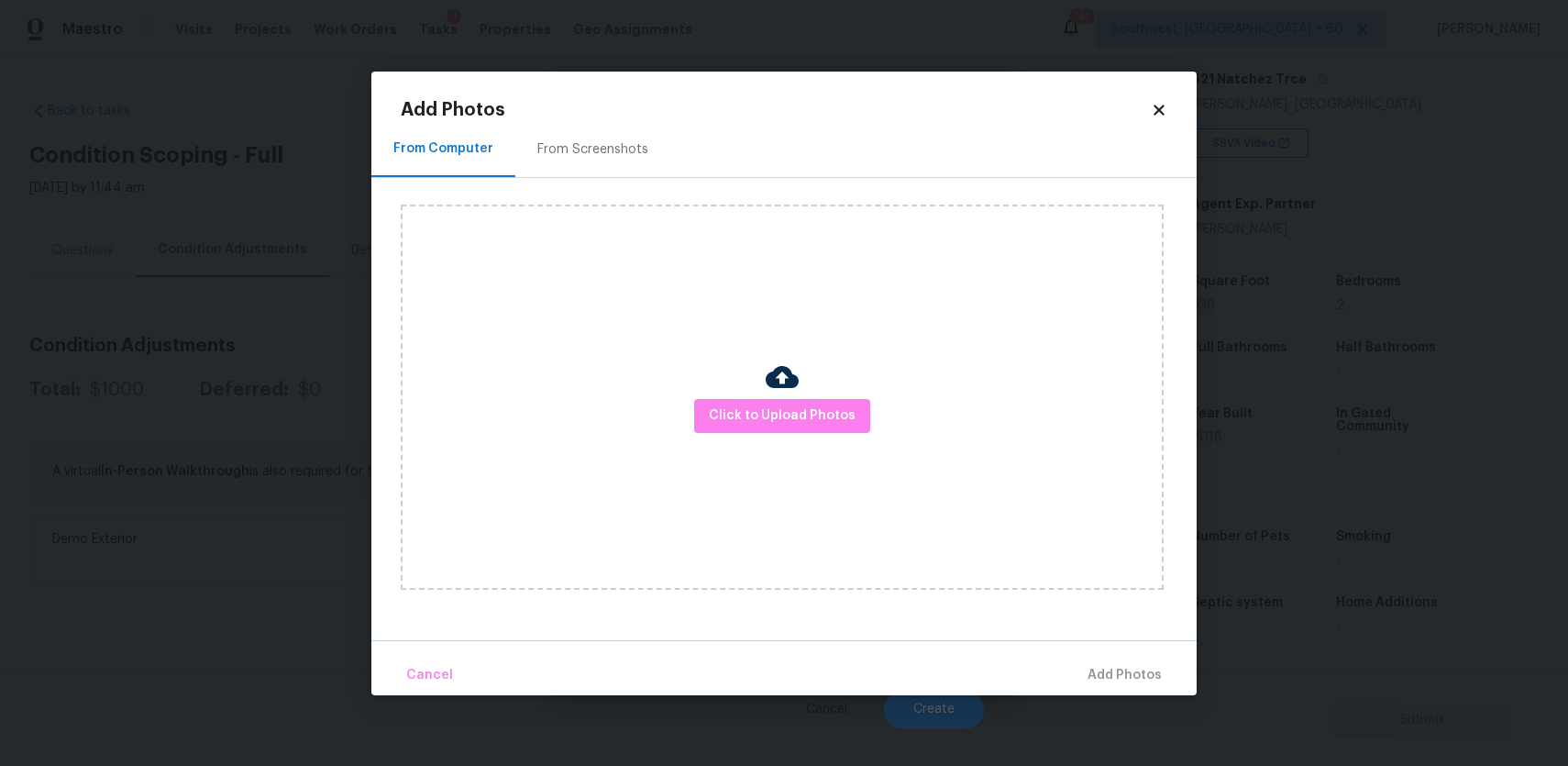
click at [715, 395] on div "Click to Upload Photos" at bounding box center [782, 397] width 763 height 385
click at [723, 402] on button "Click to Upload Photos" at bounding box center [783, 416] width 177 height 34
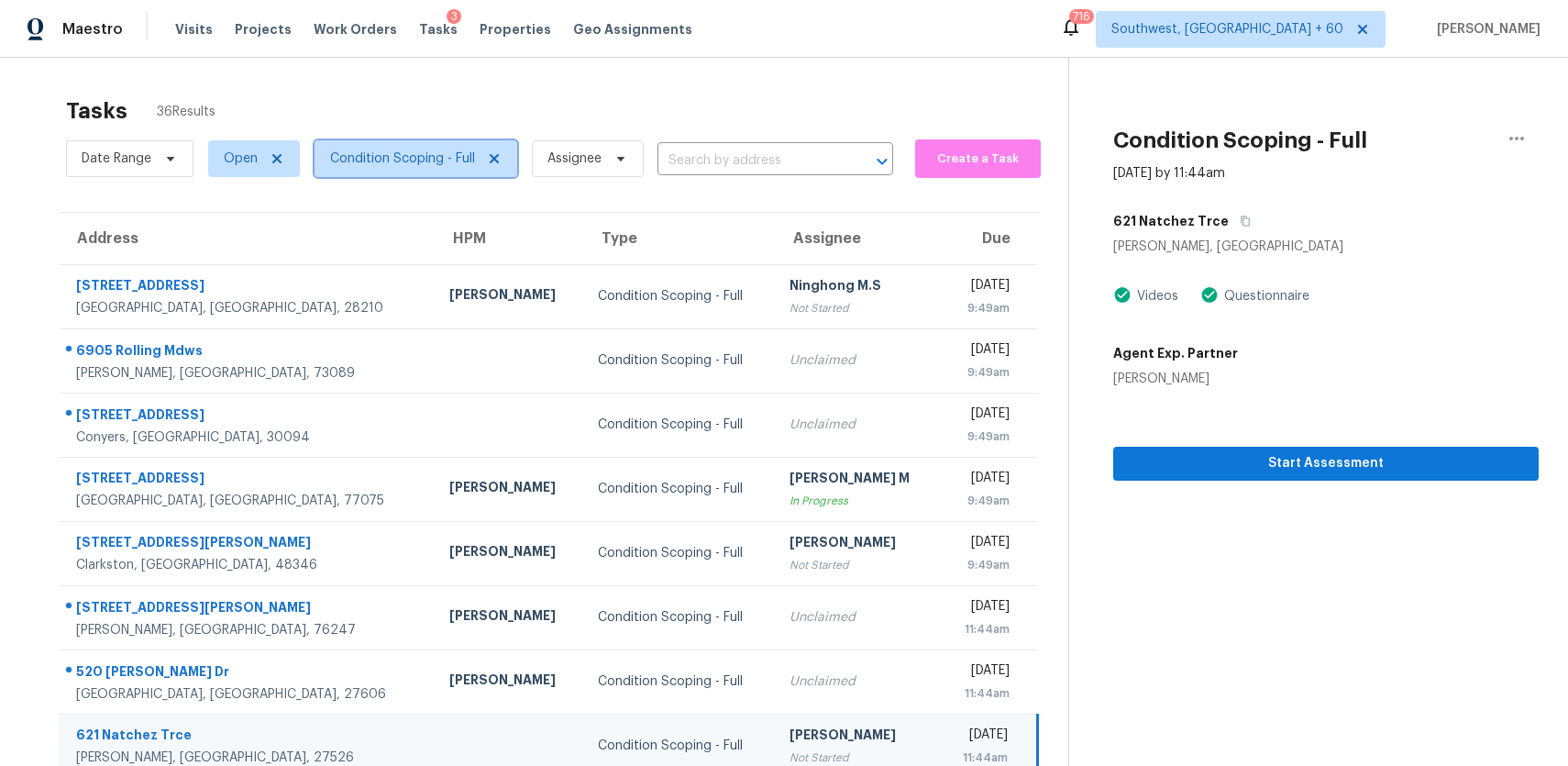
click at [454, 156] on span "Condition Scoping - Full" at bounding box center [403, 159] width 145 height 18
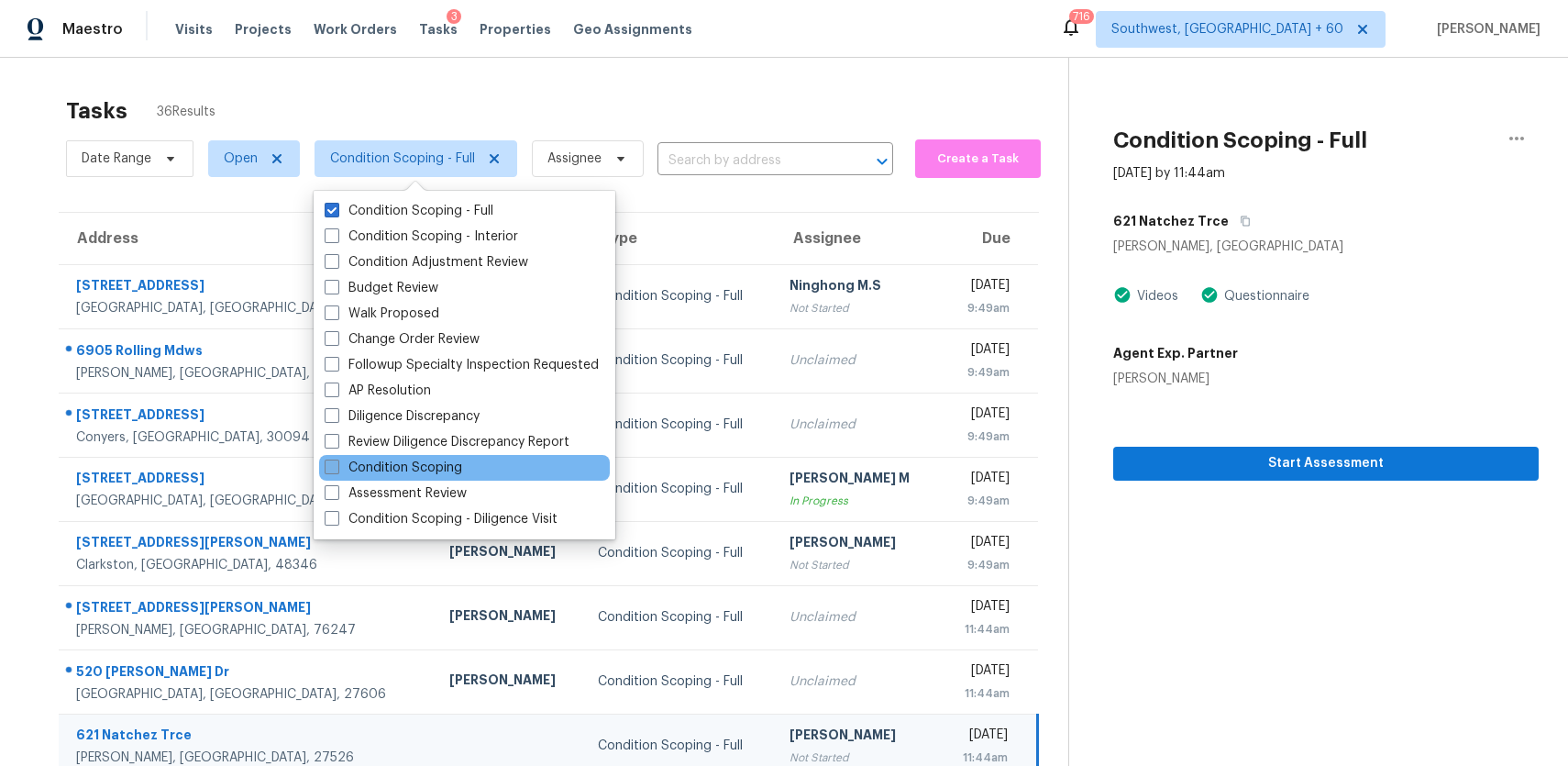
click at [432, 470] on label "Condition Scoping" at bounding box center [393, 467] width 138 height 18
click at [336, 470] on input "Condition Scoping" at bounding box center [330, 464] width 12 height 12
checkbox input "true"
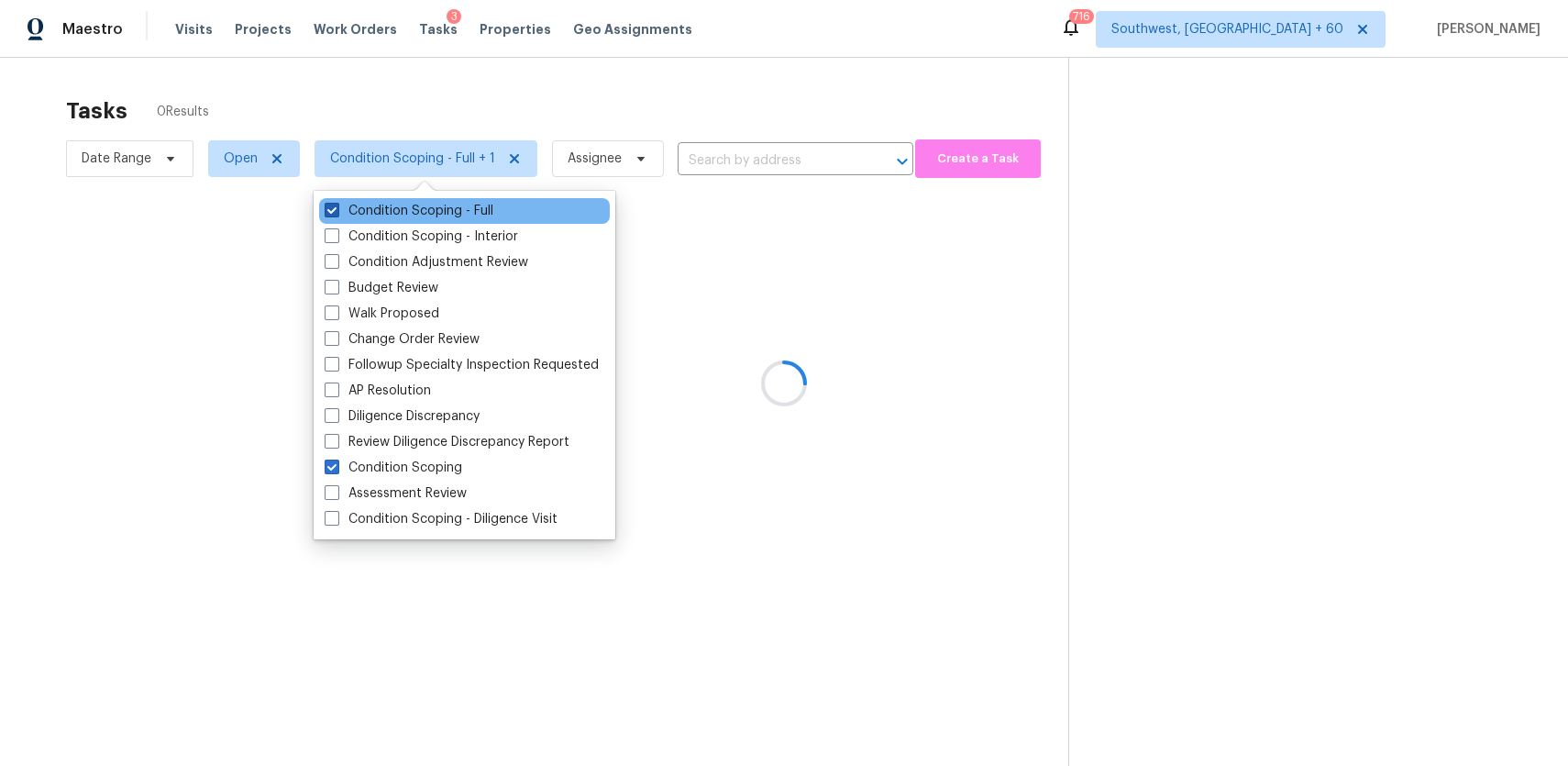
click at [403, 205] on label "Condition Scoping - Full" at bounding box center [409, 210] width 169 height 18
click at [336, 205] on input "Condition Scoping - Full" at bounding box center [330, 207] width 12 height 12
checkbox input "false"
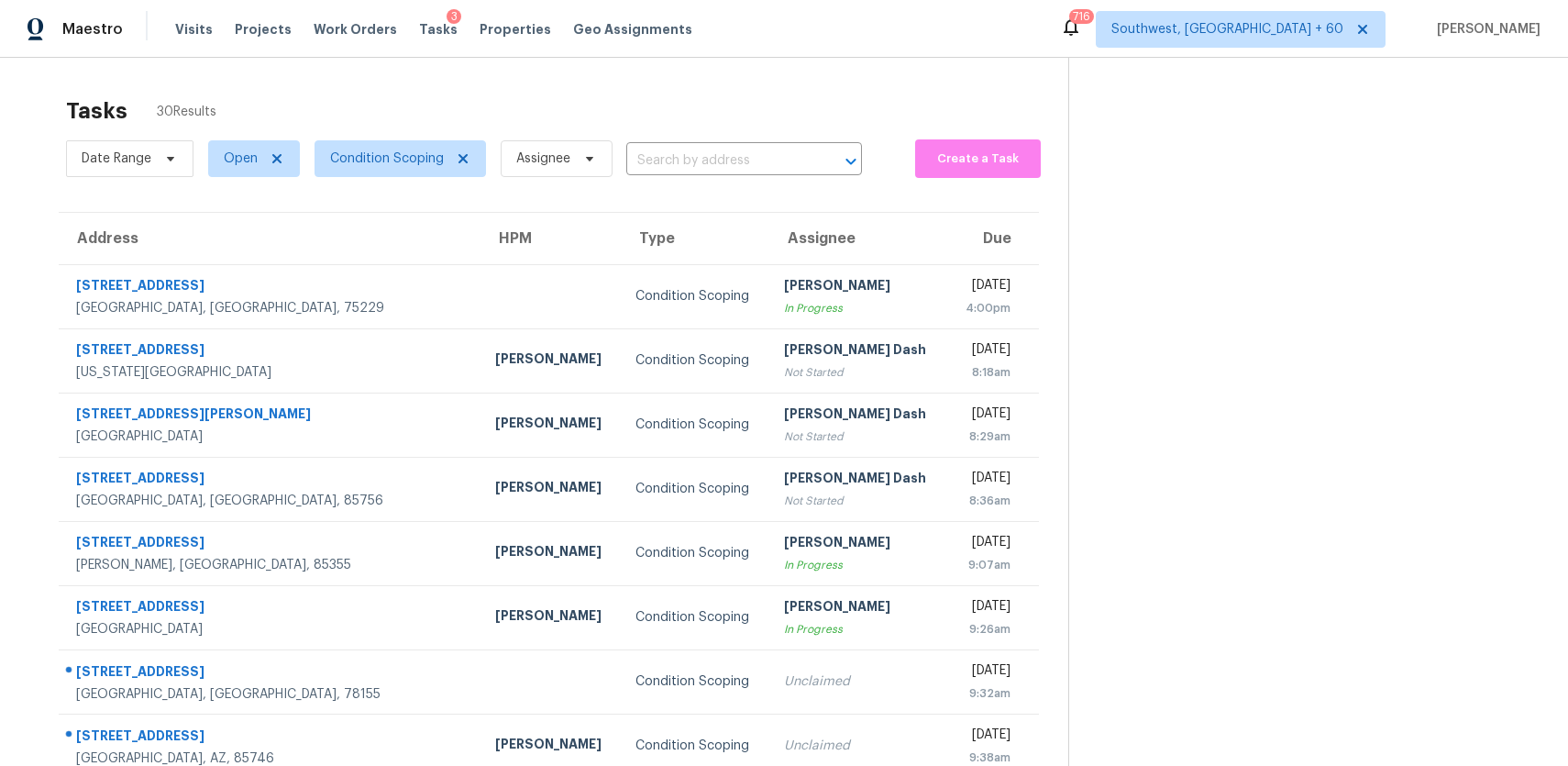
click at [900, 101] on div "Tasks 30 Results" at bounding box center [567, 111] width 1003 height 48
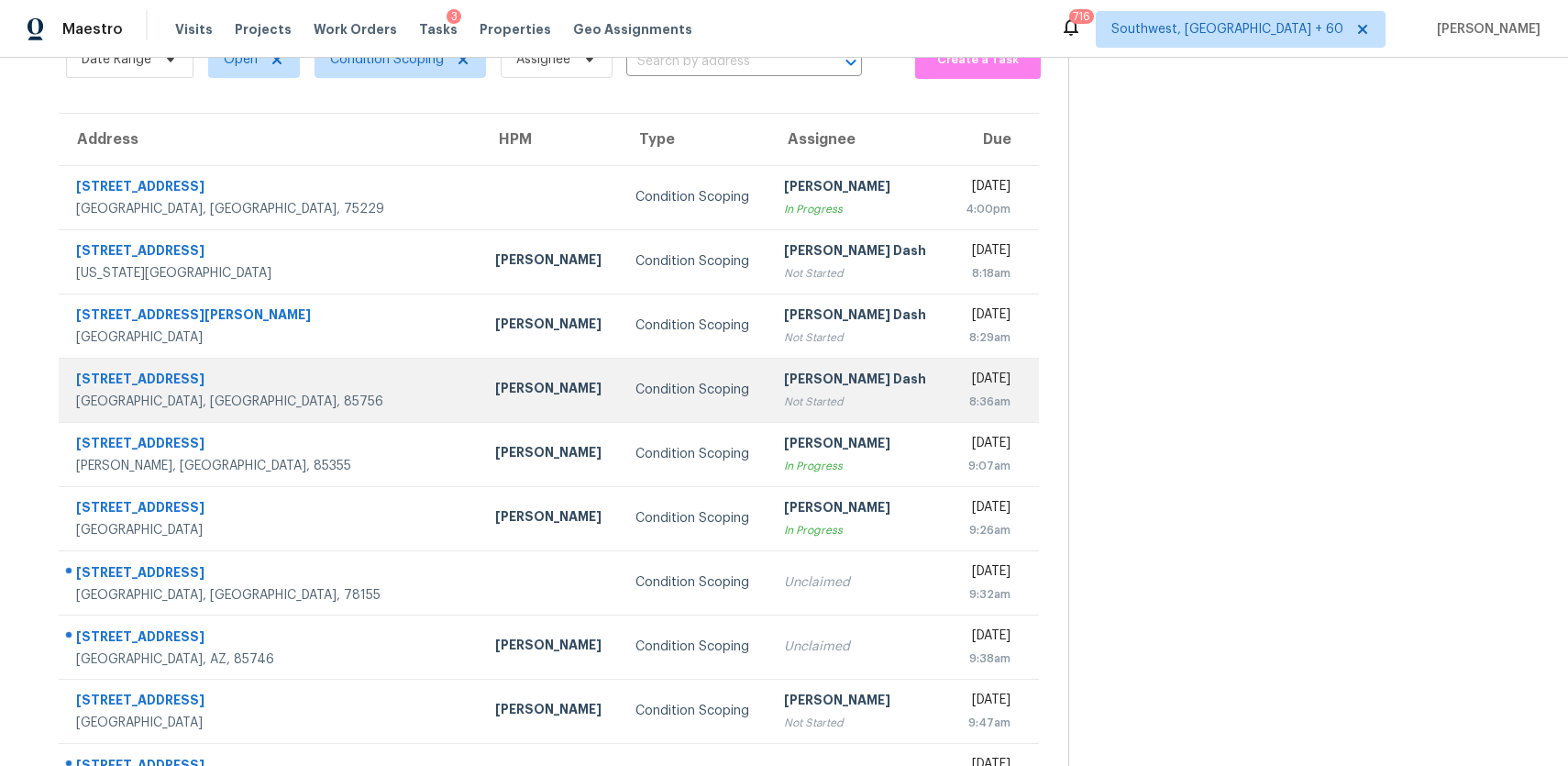
scroll to position [189, 0]
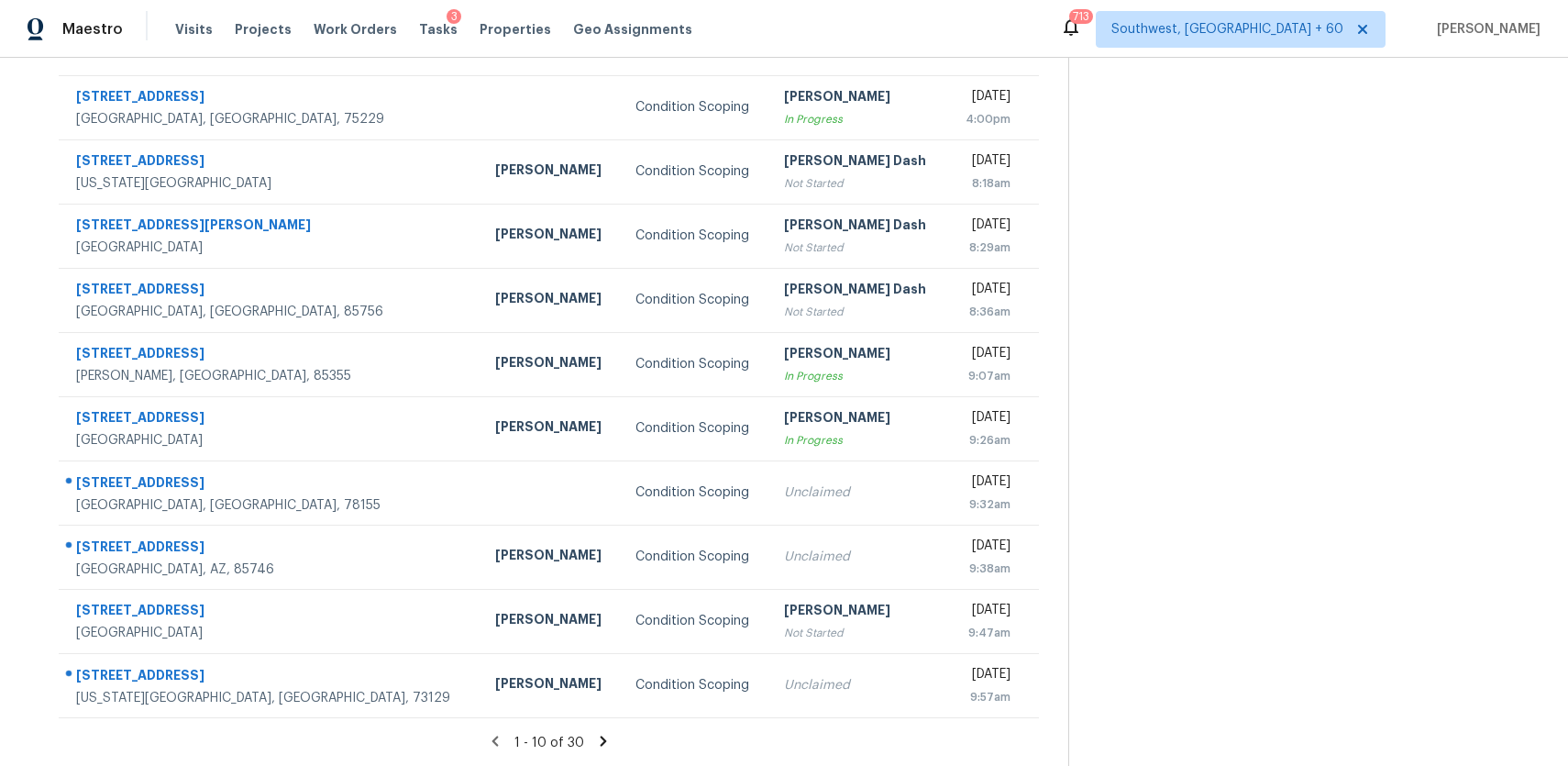
click at [600, 733] on icon at bounding box center [603, 741] width 17 height 17
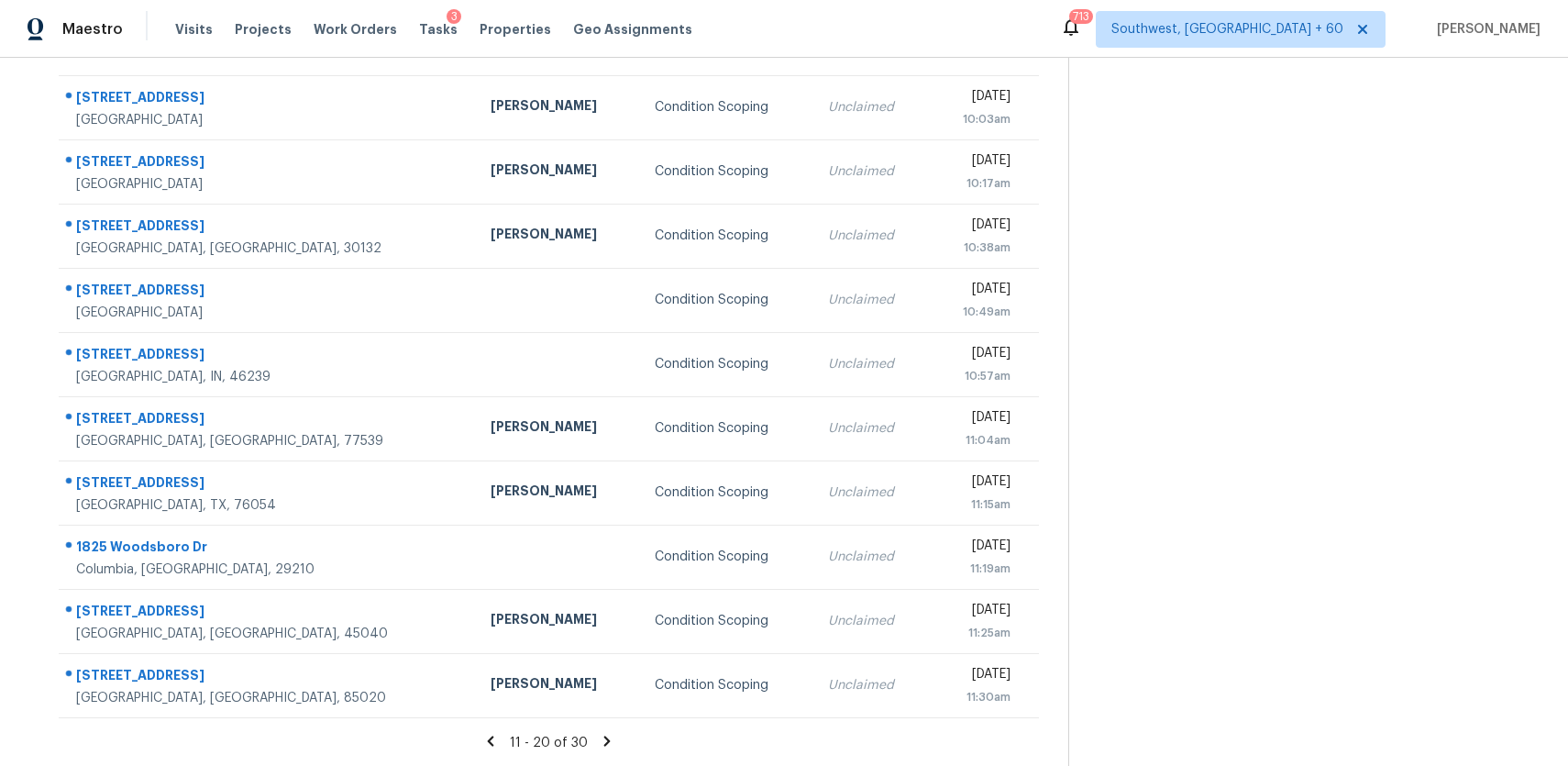
scroll to position [0, 0]
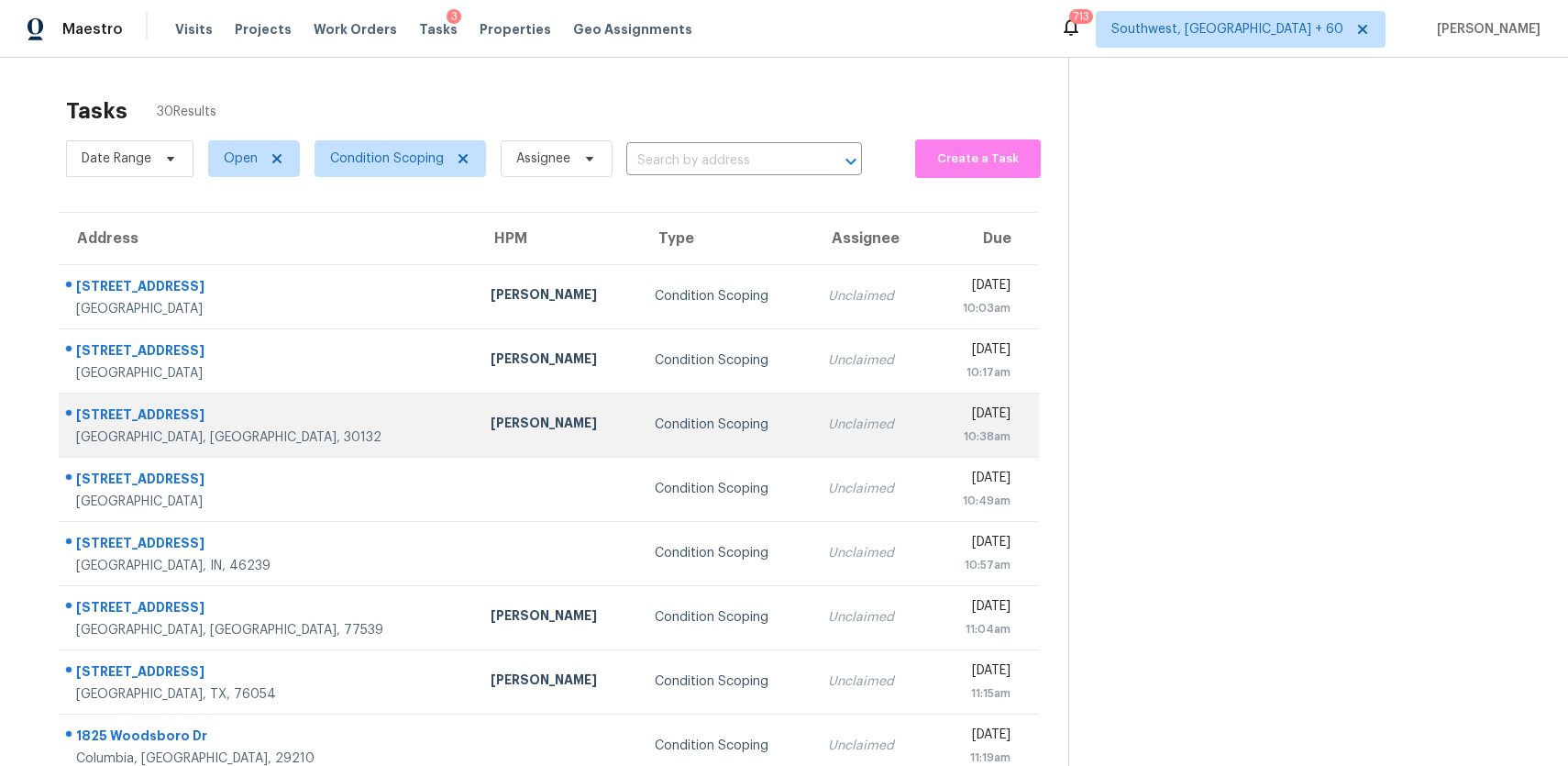
click at [700, 396] on td "Condition Scoping" at bounding box center [726, 425] width 174 height 64
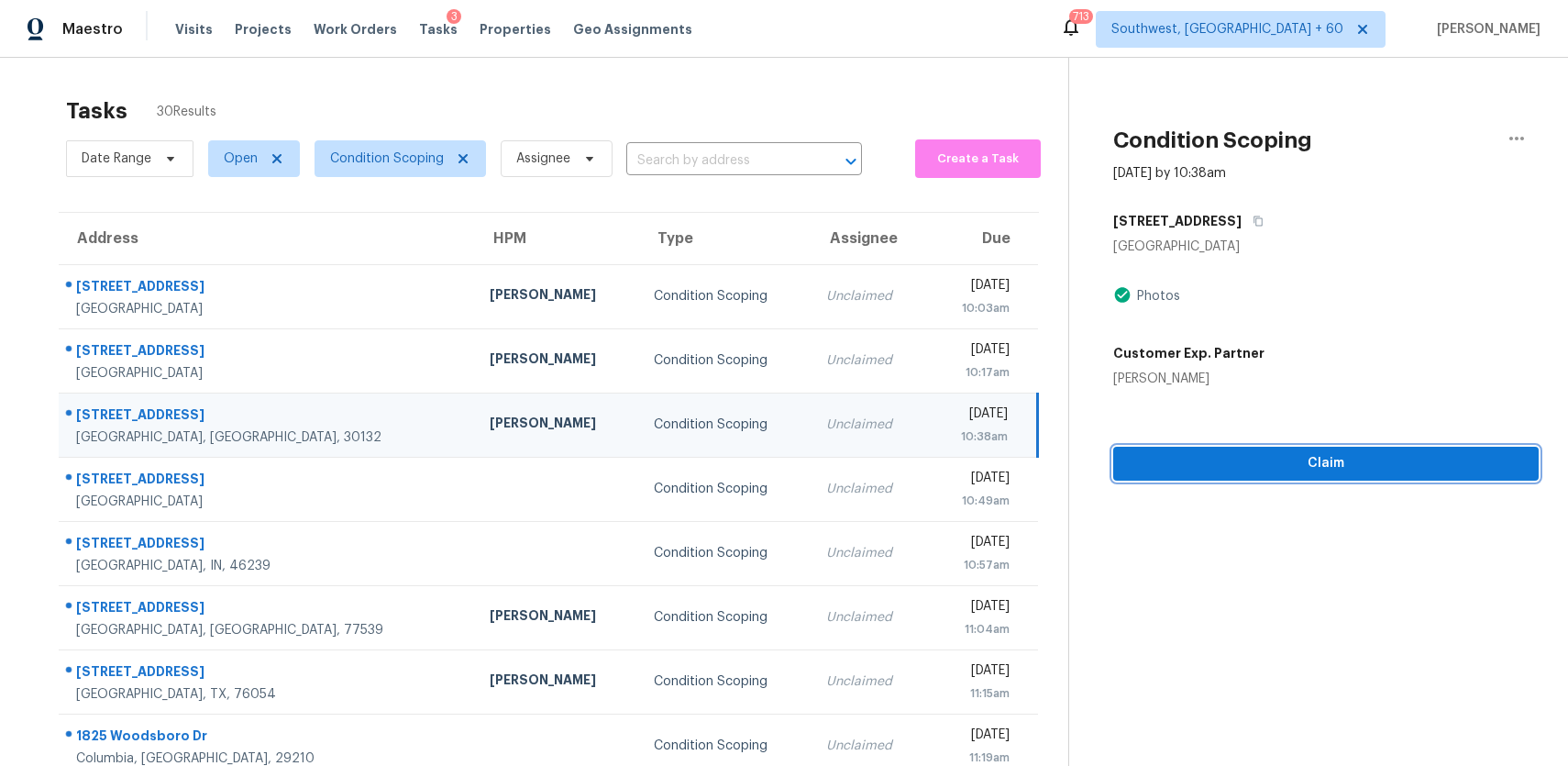
click at [1305, 463] on span "Claim" at bounding box center [1325, 463] width 396 height 23
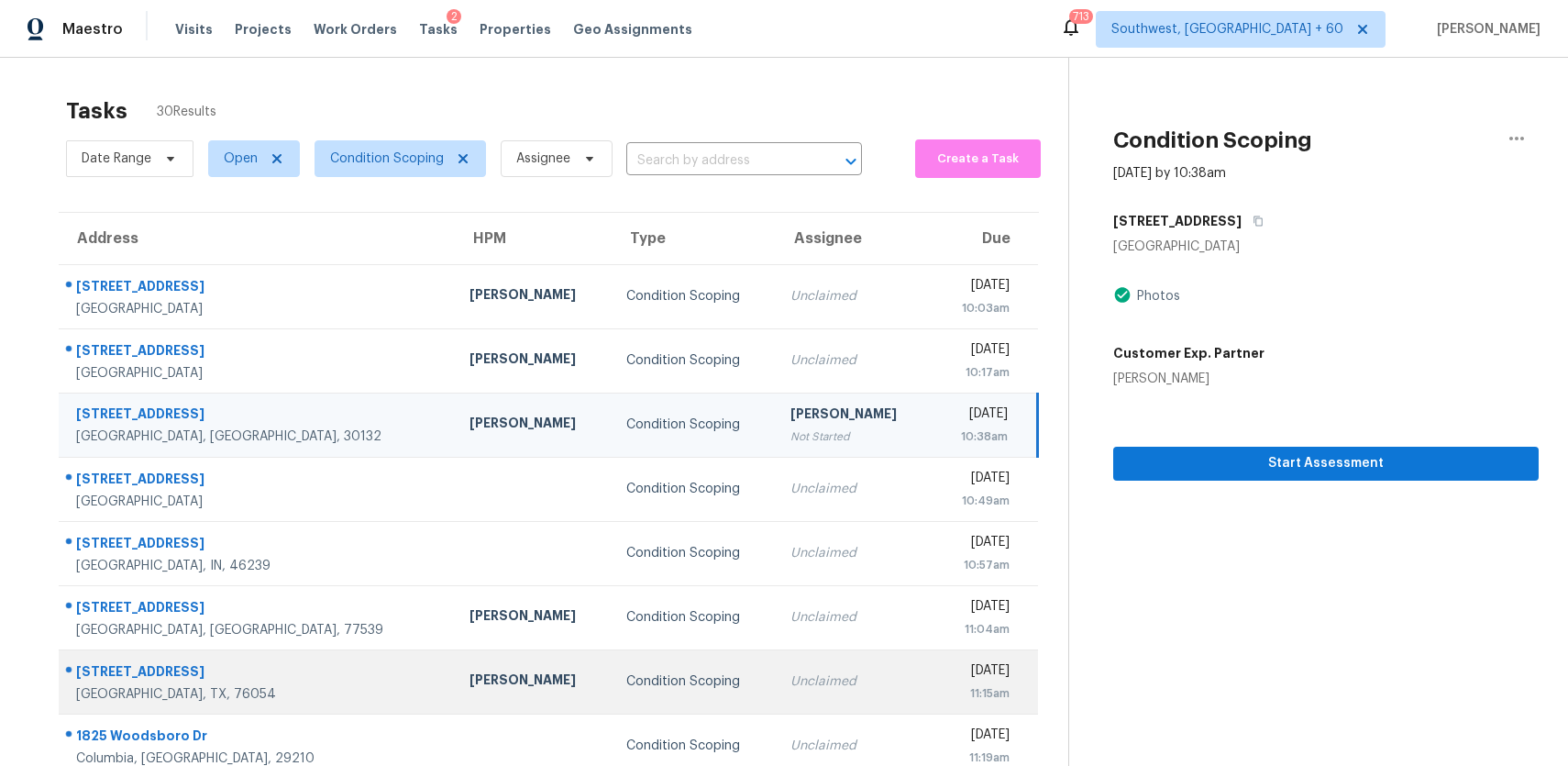
scroll to position [49, 0]
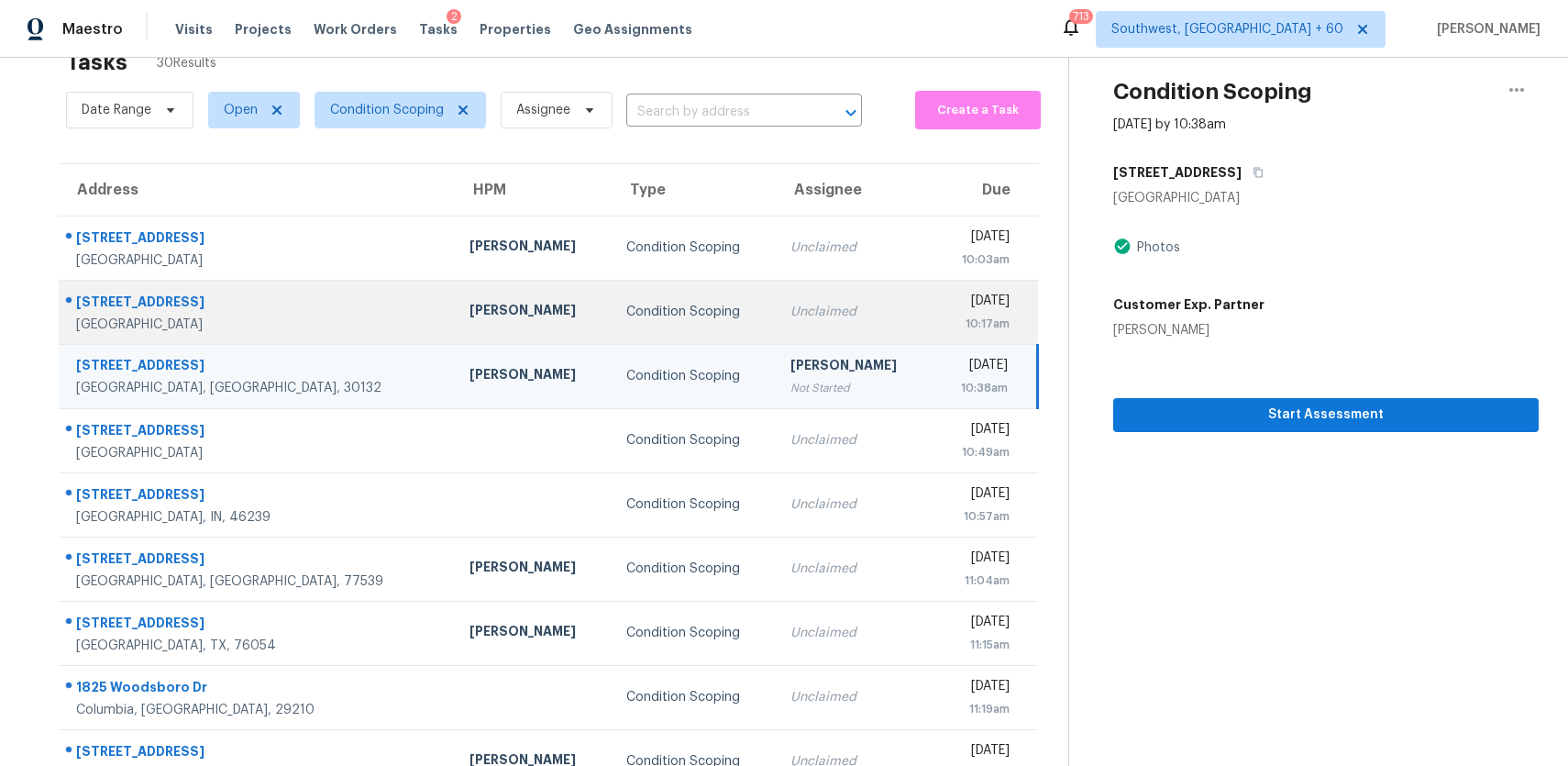
click at [790, 317] on div "Unclaimed" at bounding box center [854, 312] width 128 height 18
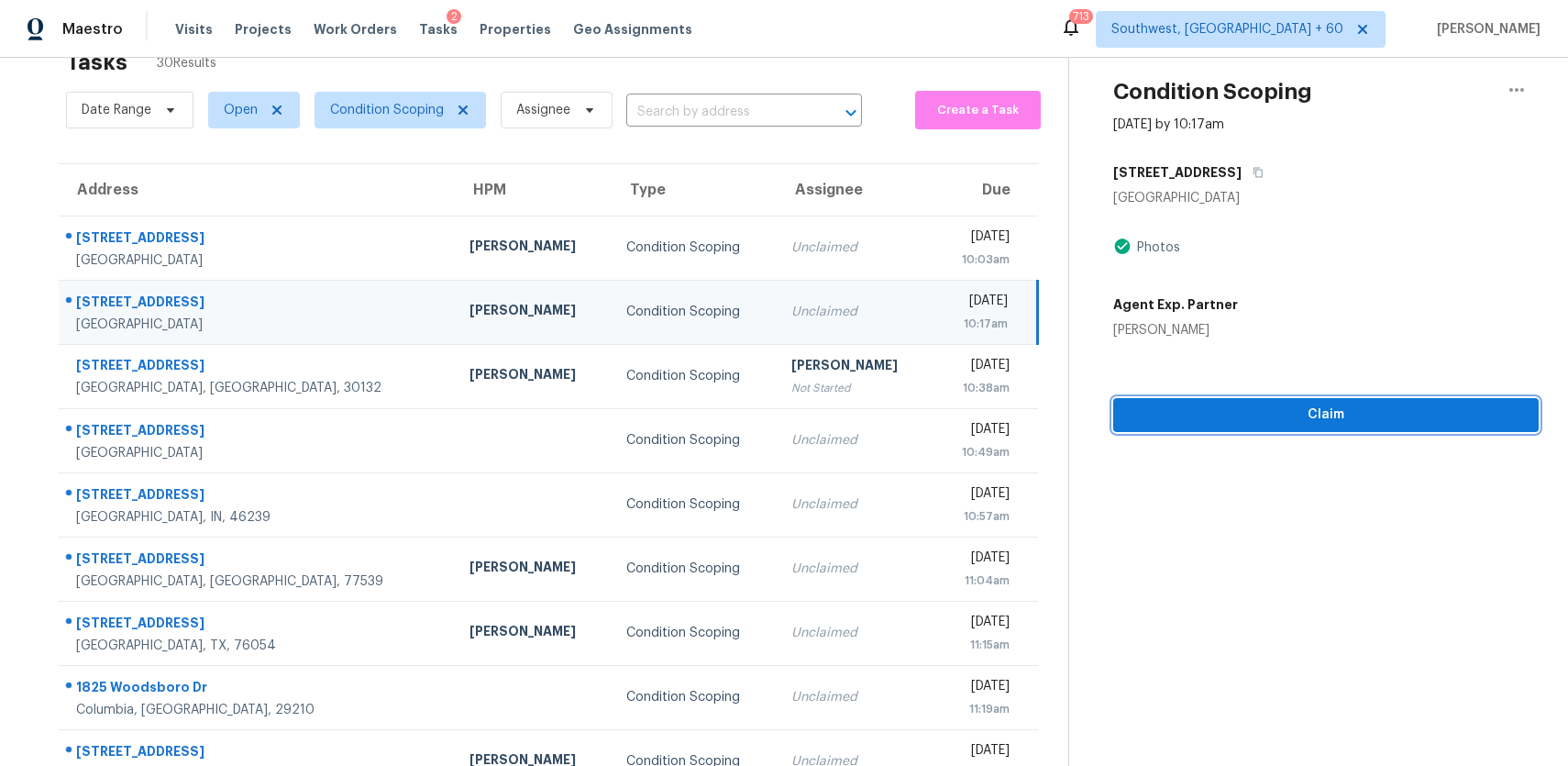
click at [1340, 410] on span "Claim" at bounding box center [1325, 415] width 396 height 23
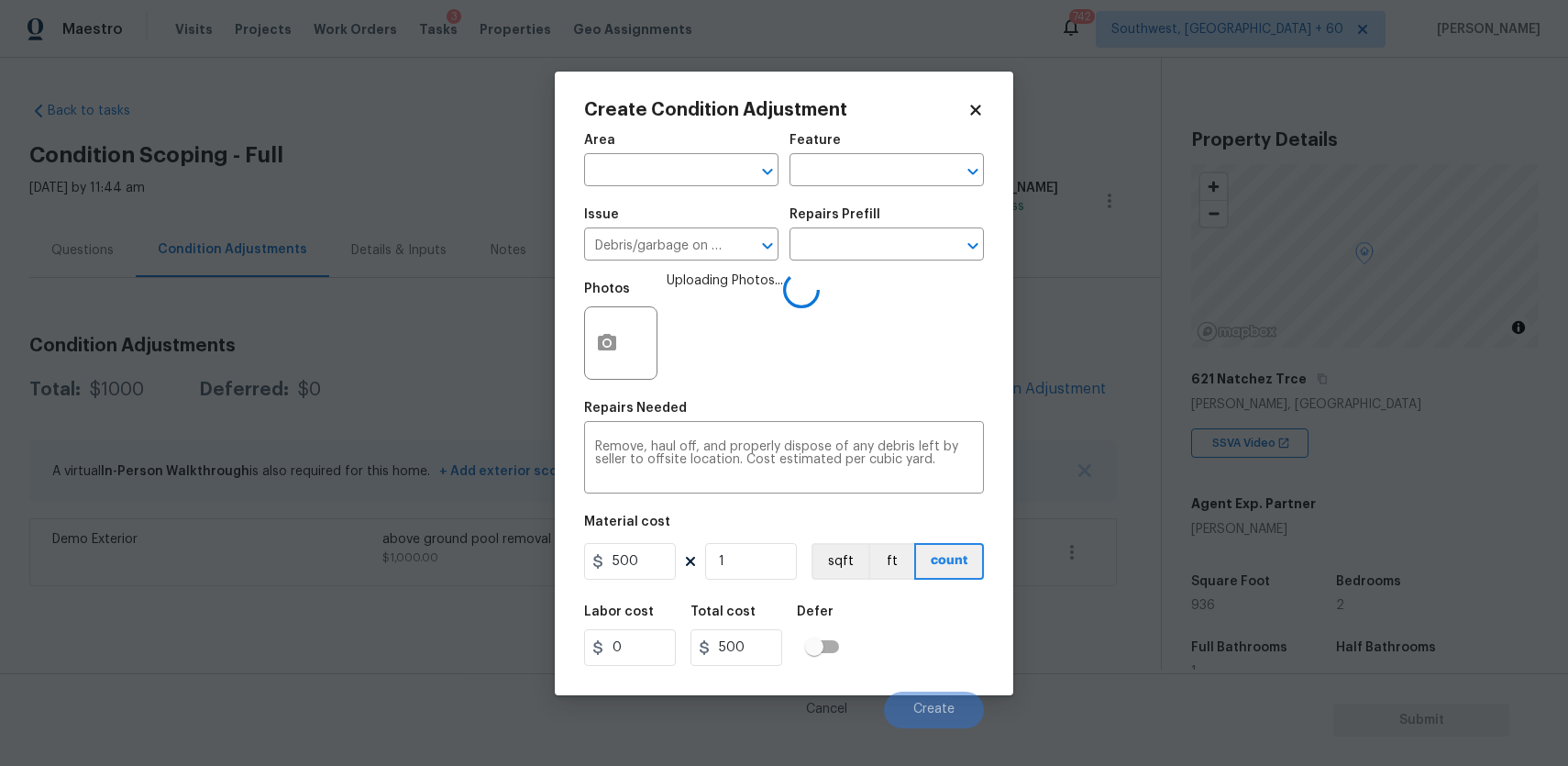
scroll to position [300, 0]
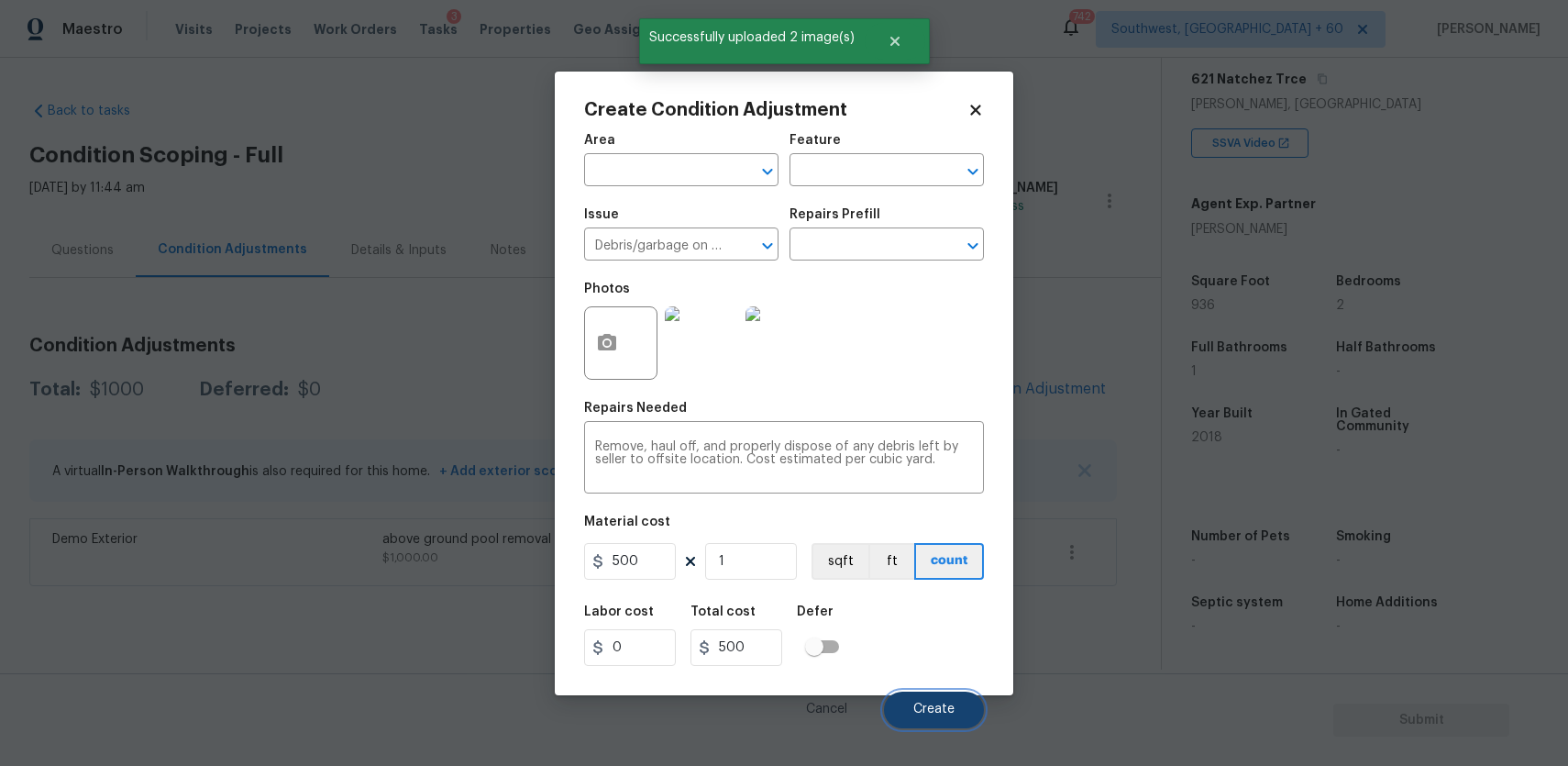
click at [952, 708] on span "Create" at bounding box center [934, 709] width 42 height 14
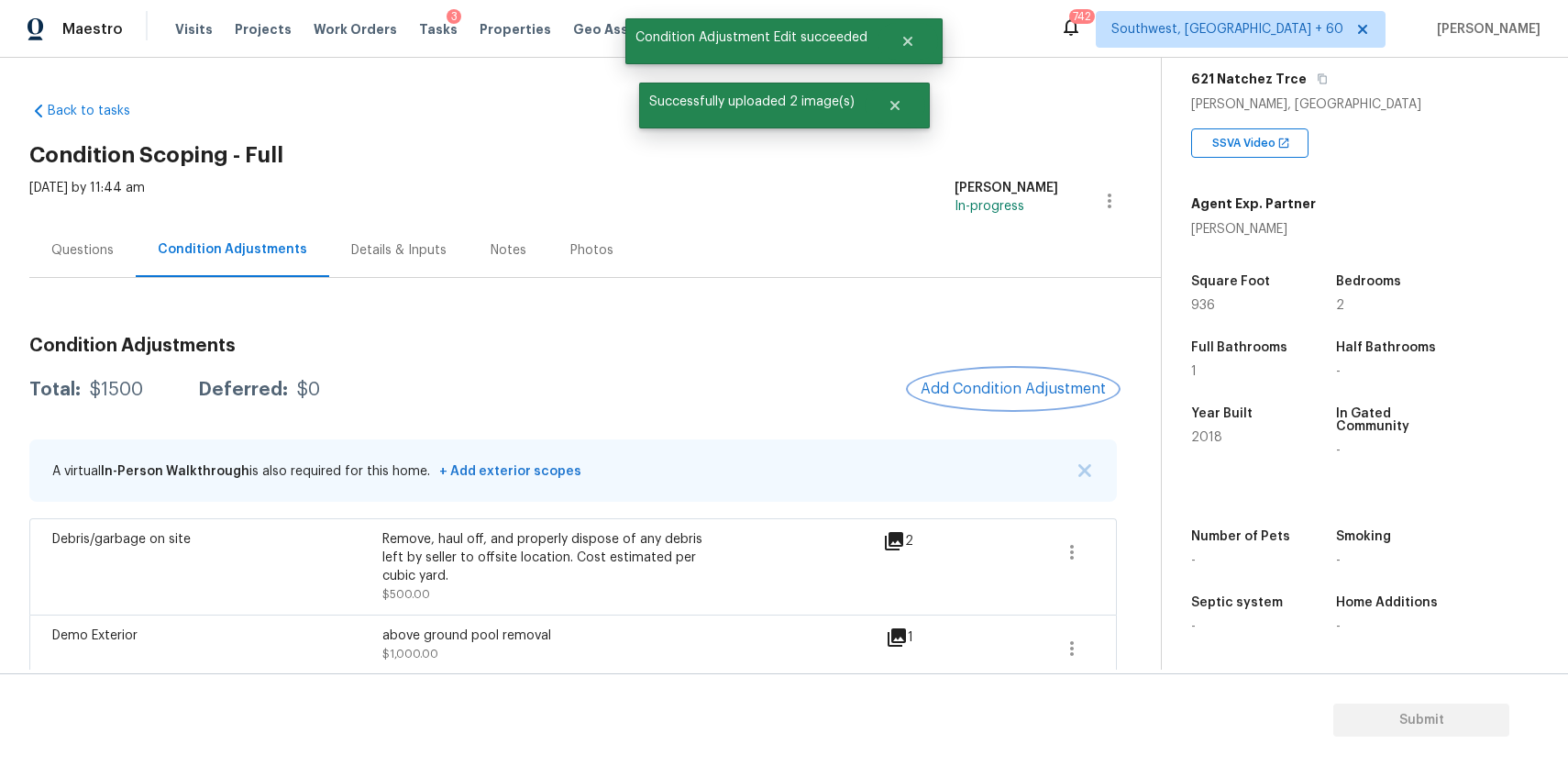
scroll to position [18, 0]
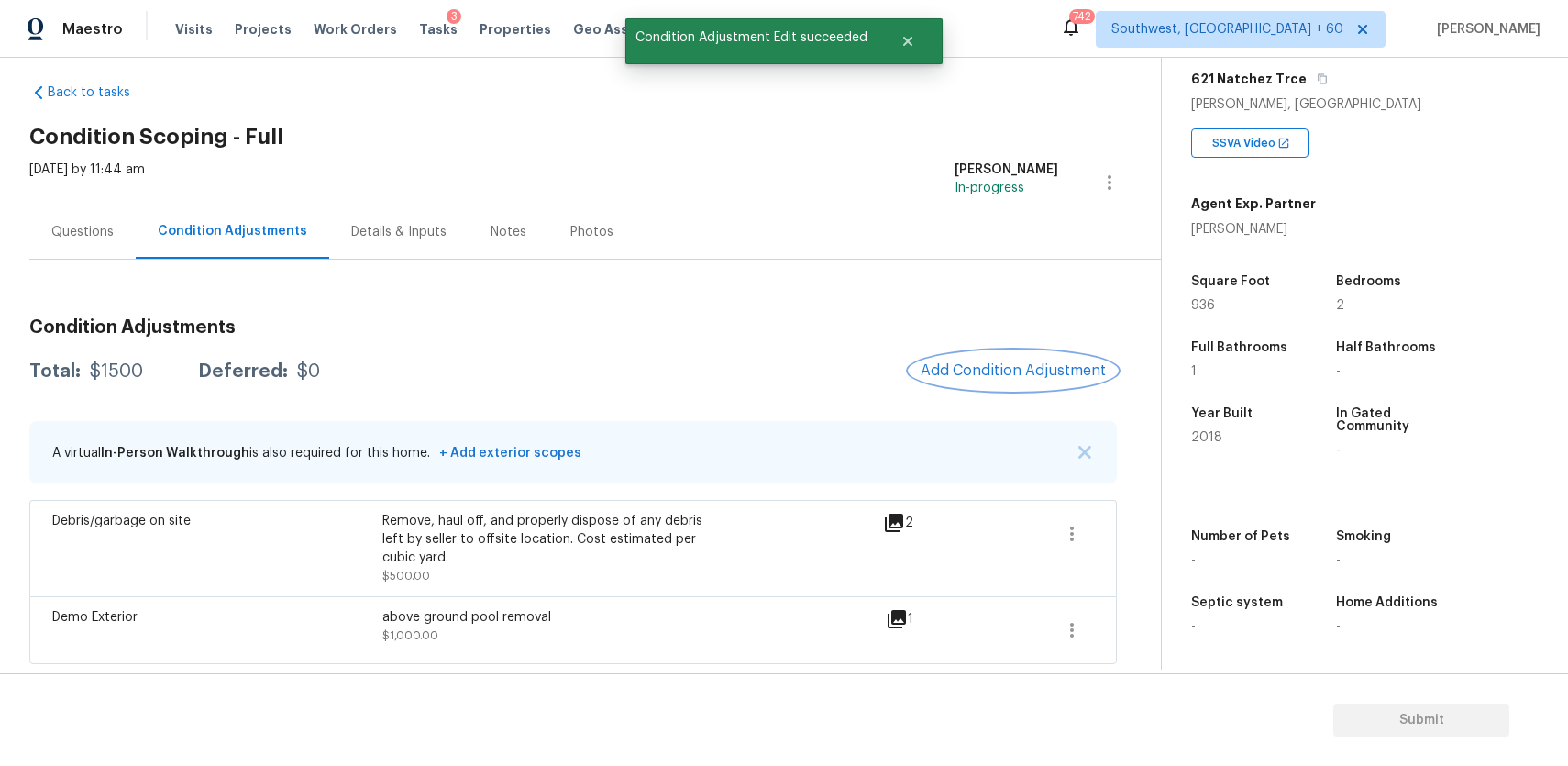
click at [1027, 356] on button "Add Condition Adjustment" at bounding box center [1013, 370] width 207 height 39
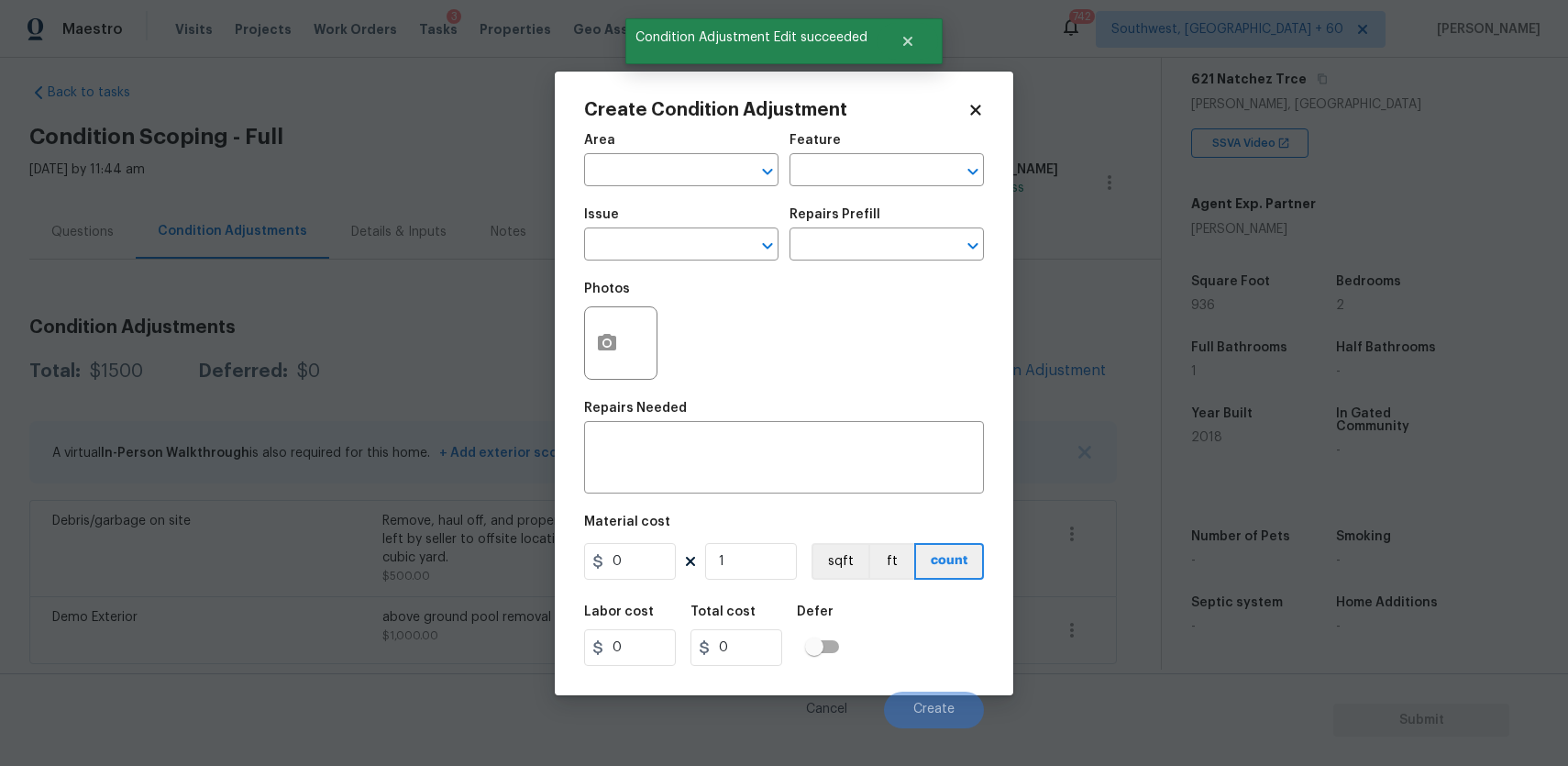
click at [709, 225] on div "Issue" at bounding box center [681, 220] width 194 height 24
click at [675, 254] on input "text" at bounding box center [656, 246] width 143 height 29
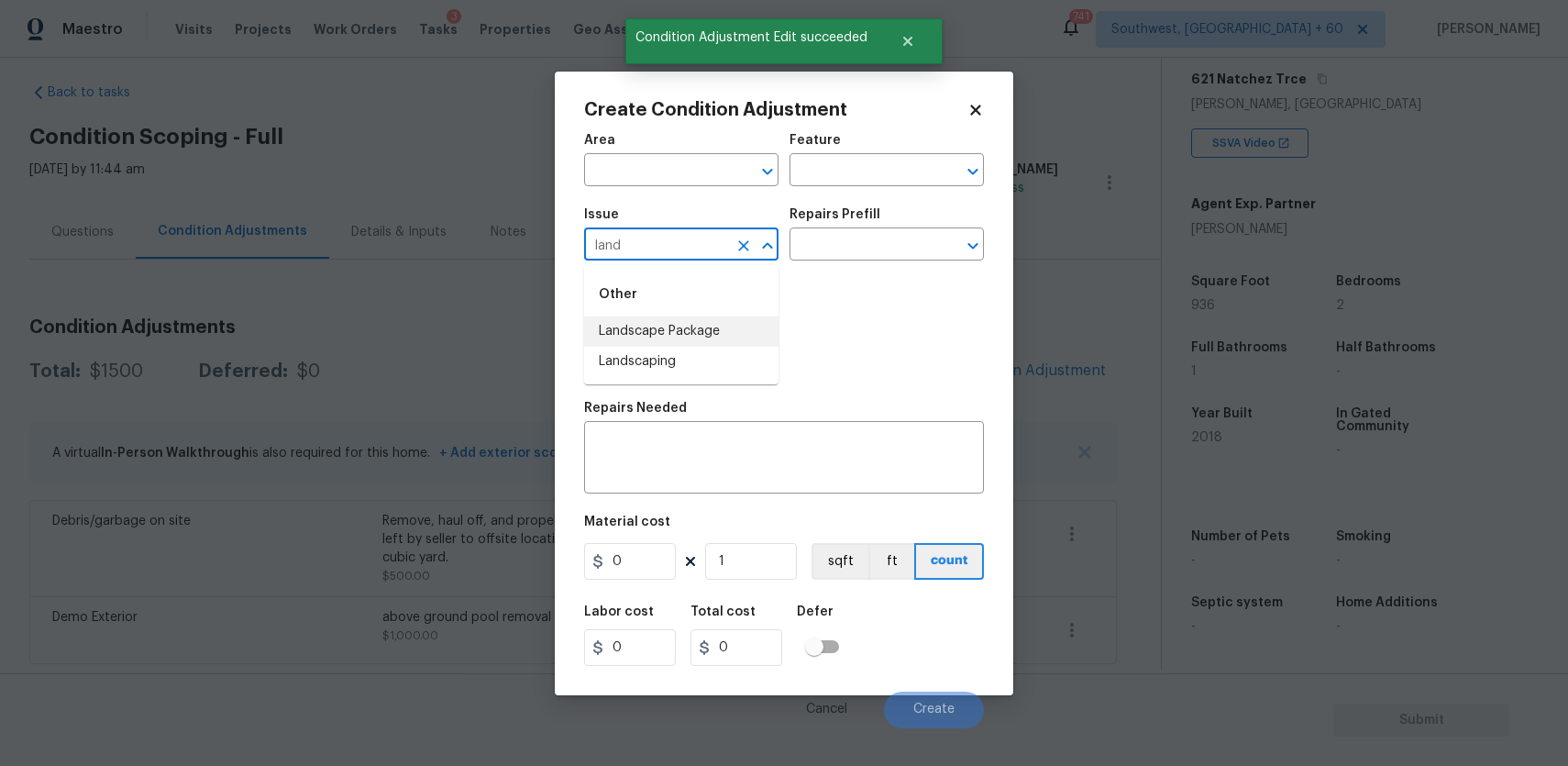
click at [701, 334] on li "Landscape Package" at bounding box center [681, 331] width 194 height 31
type input "Landscape Package"
click at [832, 262] on div "Issue Landscape Package ​ Repairs Prefill ​" at bounding box center [784, 234] width 400 height 74
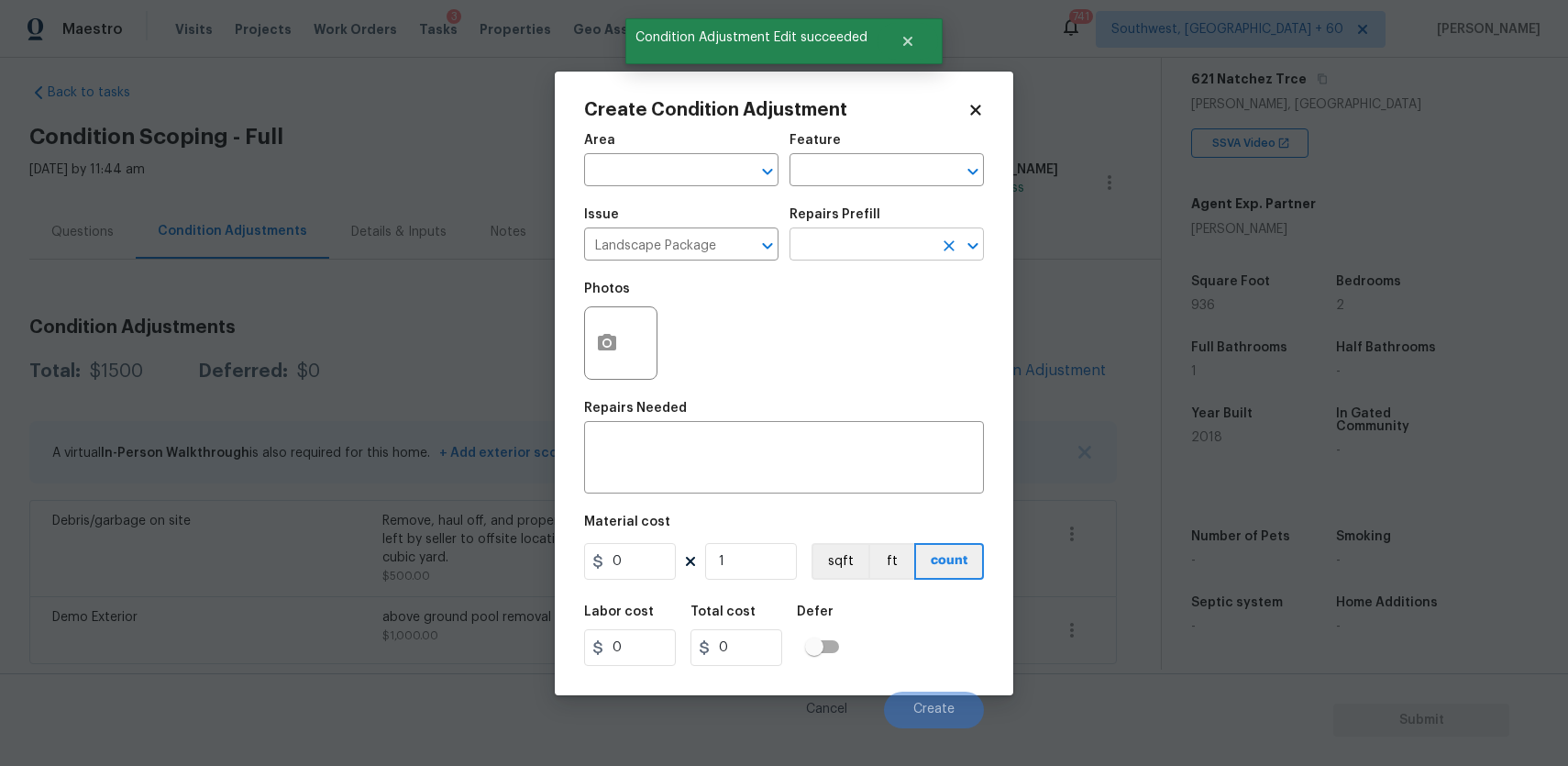
click at [859, 237] on input "text" at bounding box center [861, 246] width 143 height 29
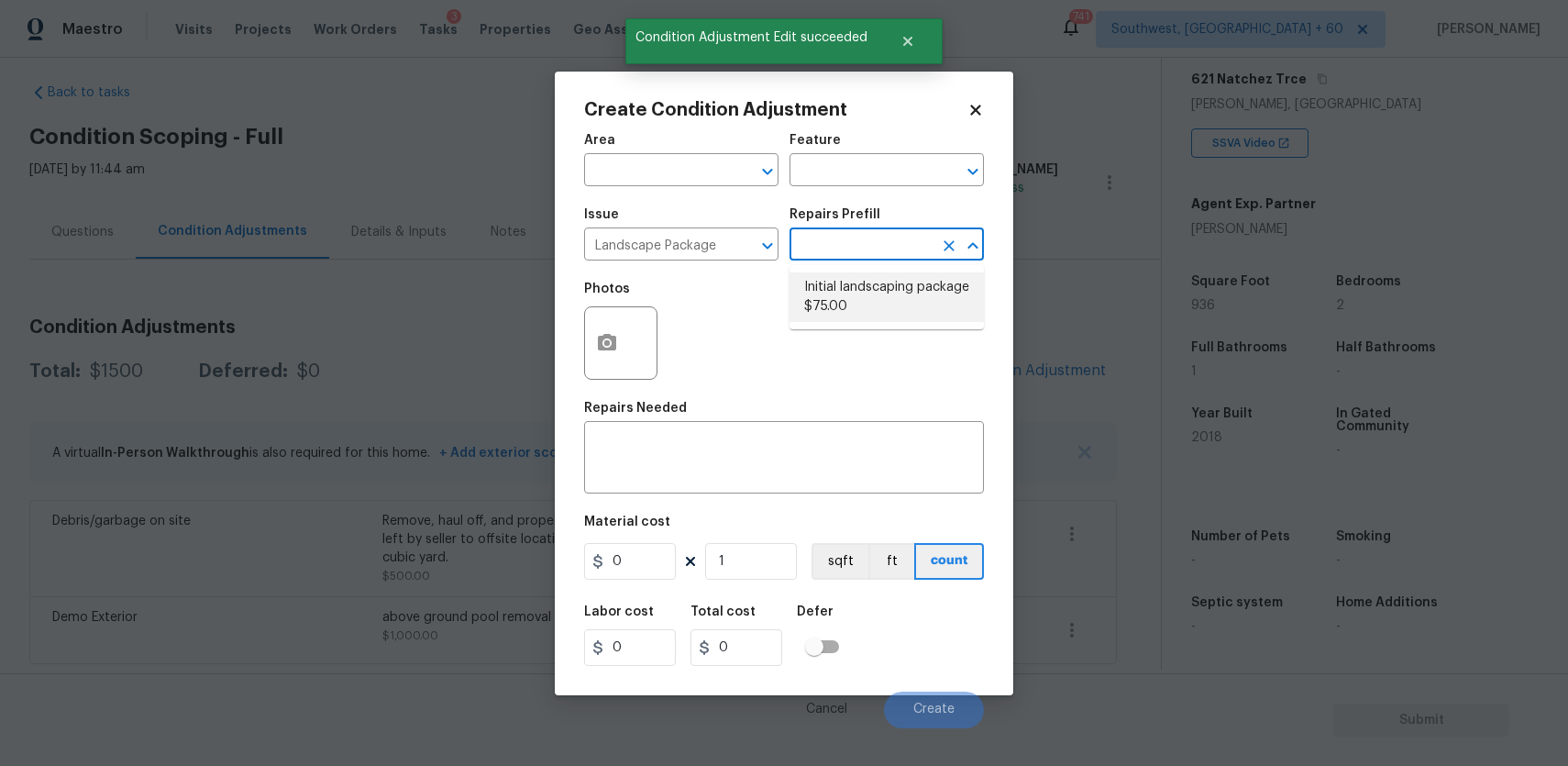
click at [785, 285] on div "Photos" at bounding box center [784, 331] width 400 height 119
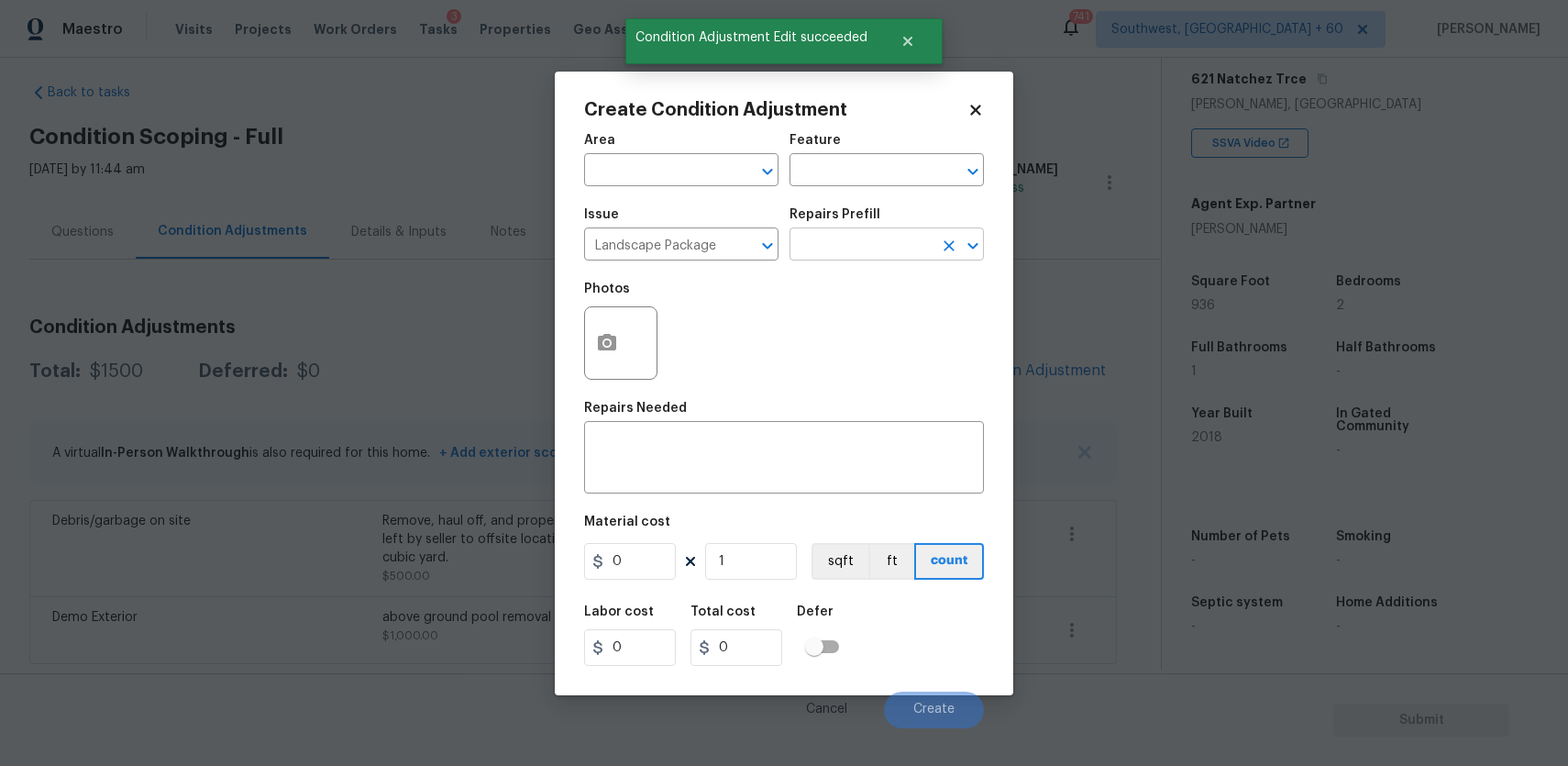
click at [853, 237] on input "text" at bounding box center [861, 246] width 143 height 29
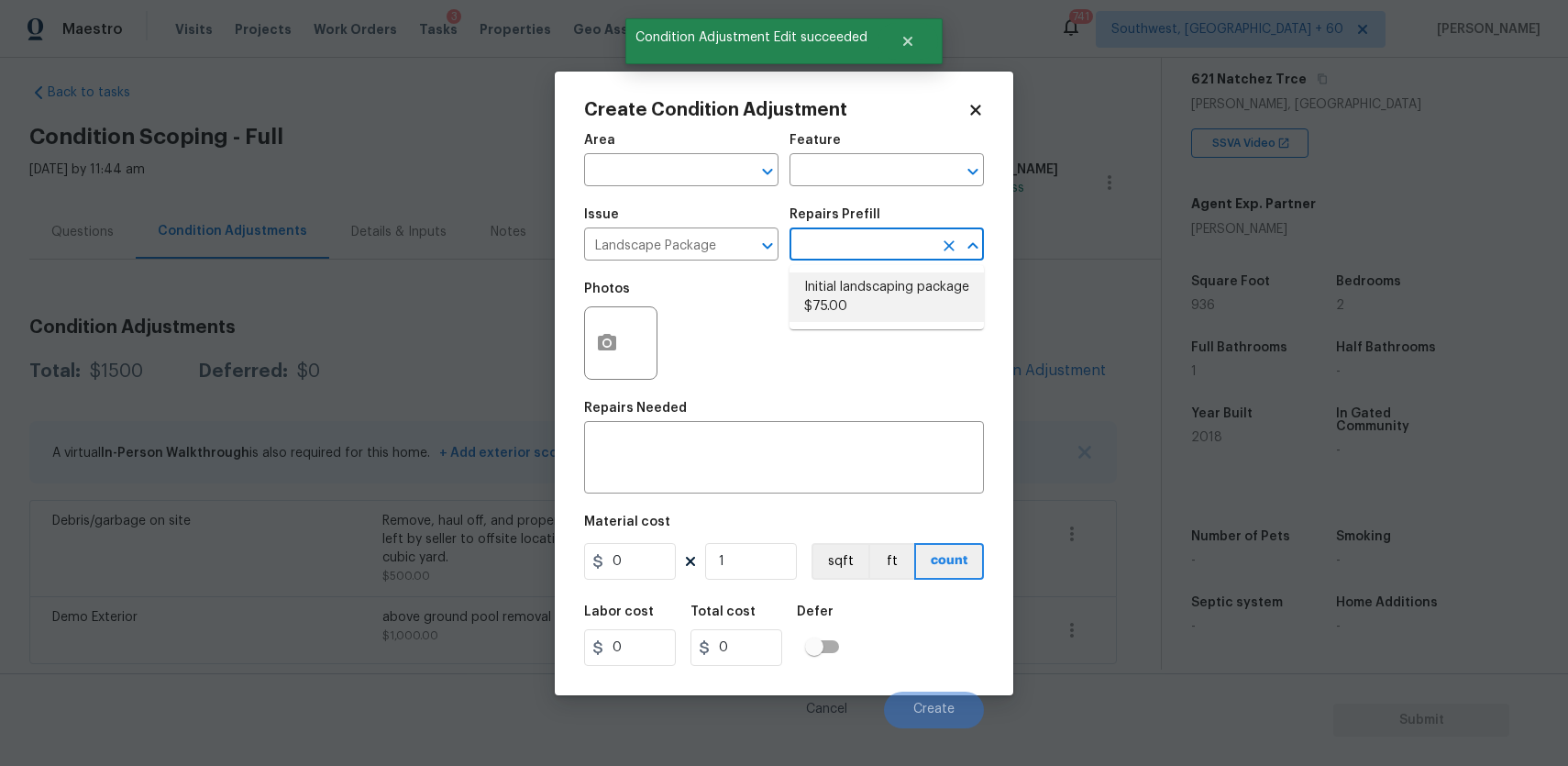
click at [885, 282] on li "Initial landscaping package $75.00" at bounding box center [887, 298] width 194 height 50
type input "Home Readiness Packages"
type textarea "Mowing of grass up to 6" in height. Mow, edge along driveways & sidewalks, trim…"
type input "75"
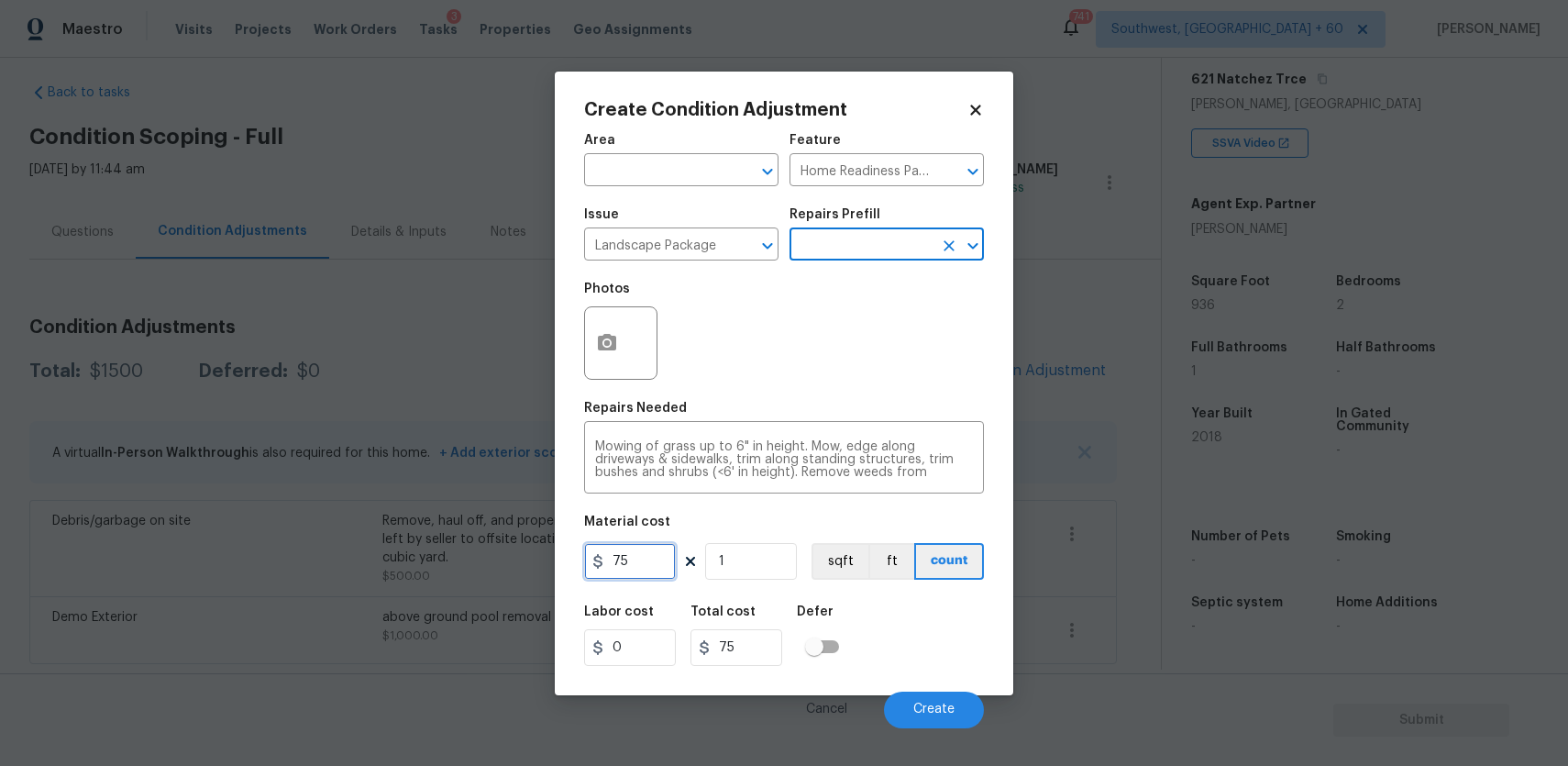
click at [639, 572] on input "75" at bounding box center [630, 561] width 91 height 37
type input "300"
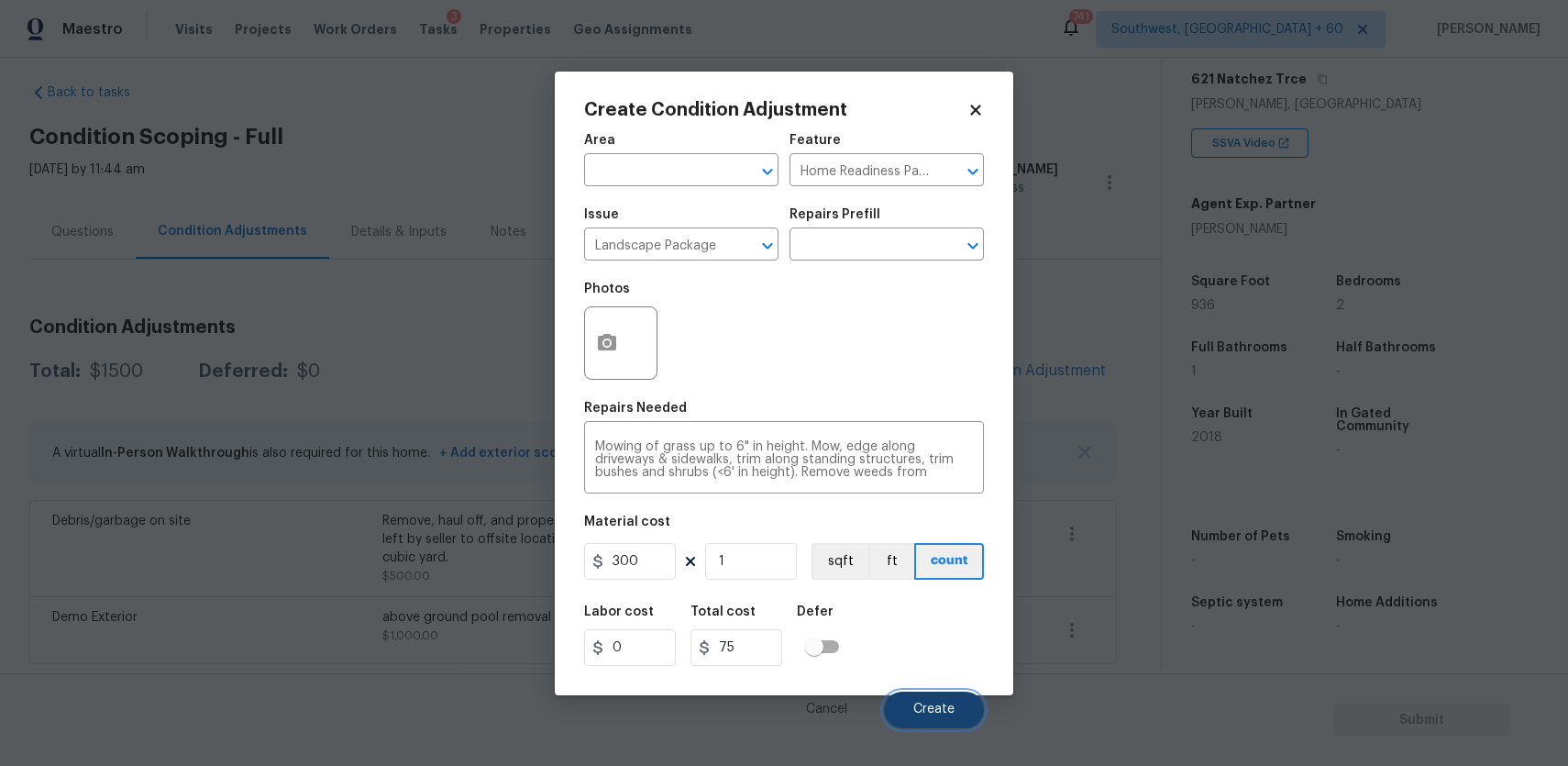
click at [917, 715] on span "Create" at bounding box center [934, 709] width 42 height 14
type input "300"
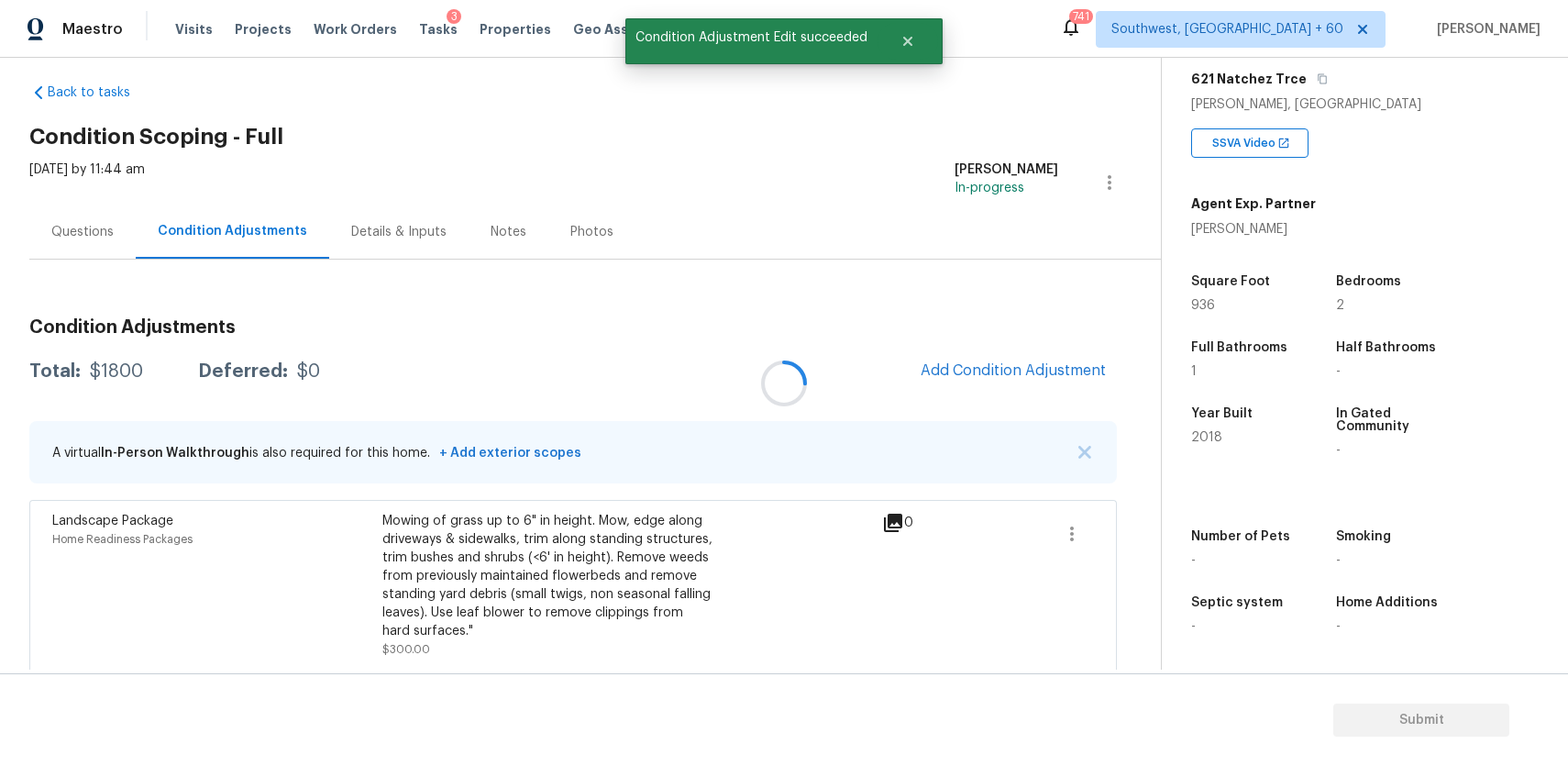
click at [957, 359] on div at bounding box center [784, 383] width 1568 height 766
click at [975, 357] on button "Add Condition Adjustment" at bounding box center [1013, 370] width 207 height 39
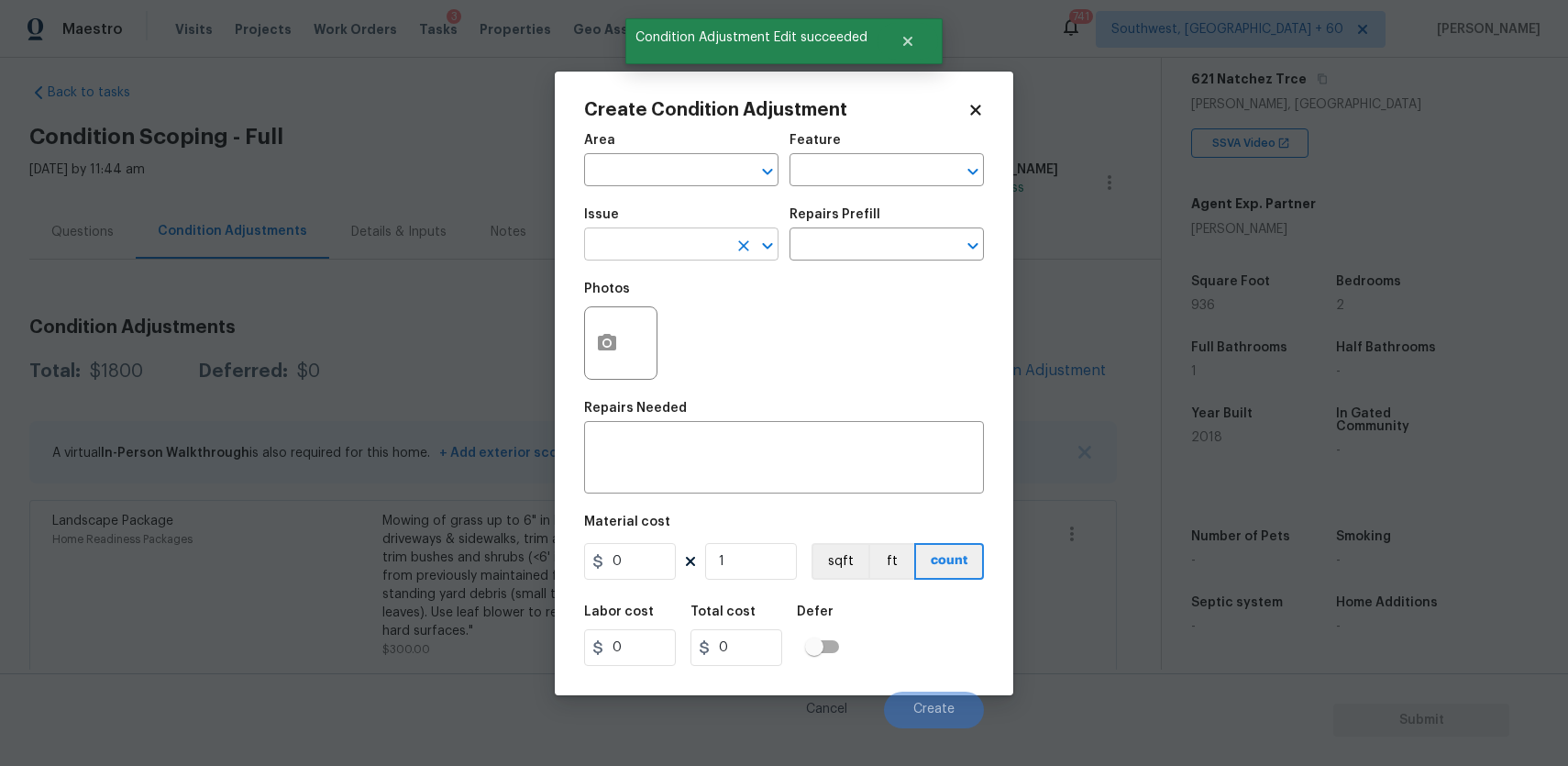
click at [719, 237] on input "text" at bounding box center [656, 246] width 143 height 29
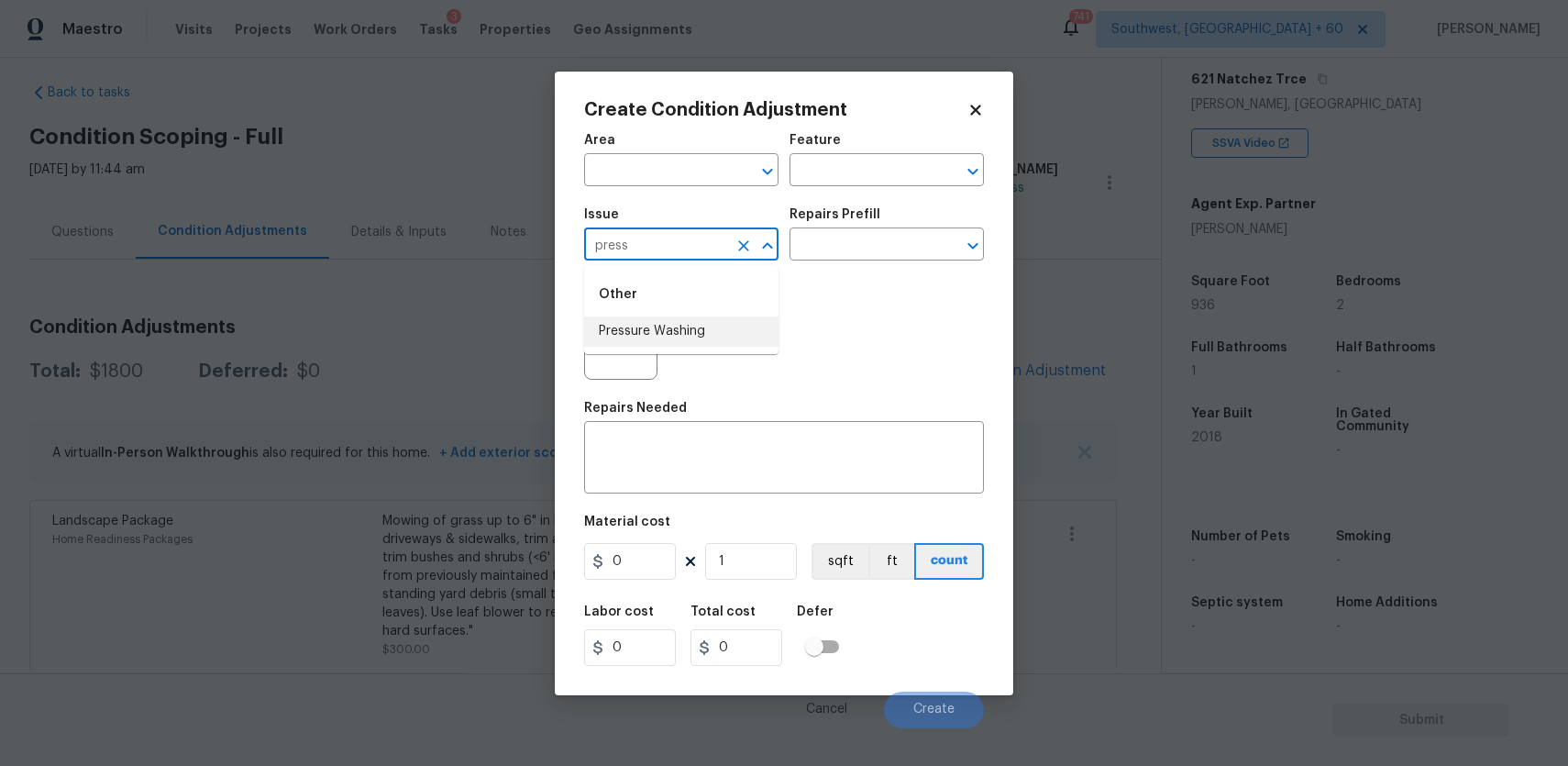
click at [693, 320] on li "Pressure Washing" at bounding box center [681, 331] width 194 height 31
type input "Pressure Washing"
click at [730, 475] on textarea at bounding box center [784, 459] width 378 height 39
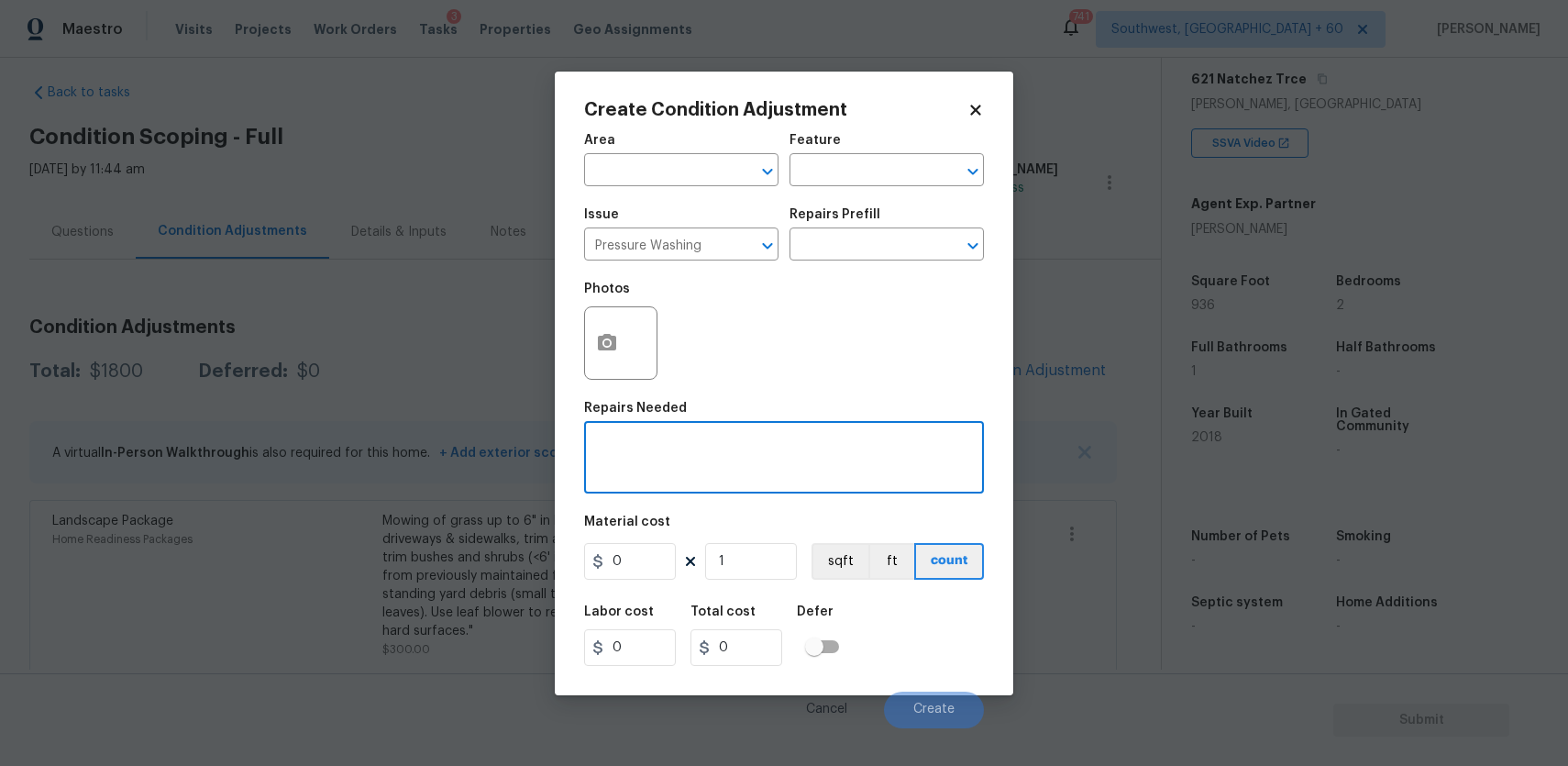
type textarea "["
type textarea "pressure wash full home and driveway"
click at [650, 570] on input "0" at bounding box center [630, 561] width 91 height 37
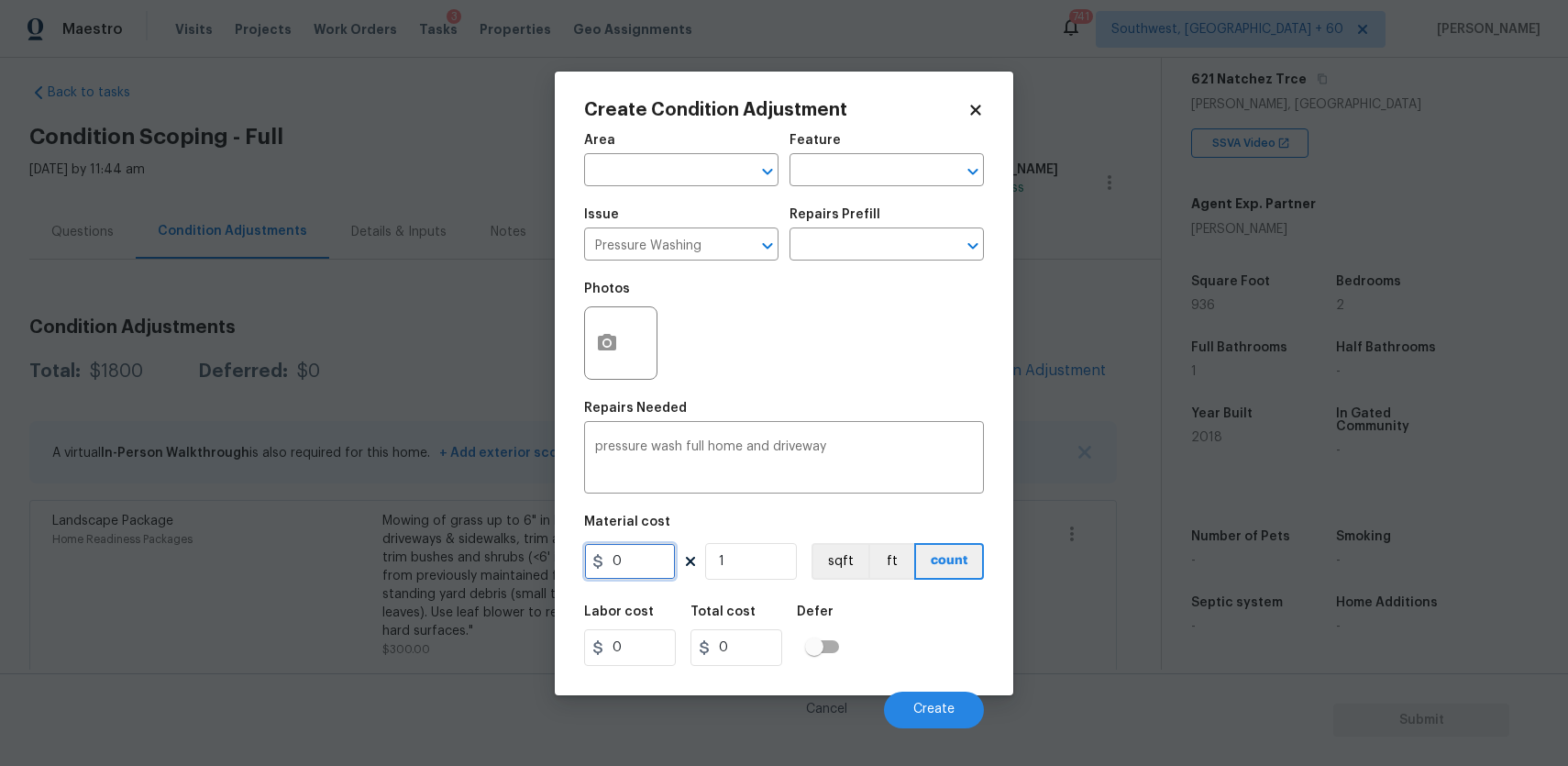
click at [650, 570] on input "0" at bounding box center [630, 561] width 91 height 37
type input "300"
click at [929, 698] on button "Create" at bounding box center [933, 709] width 100 height 37
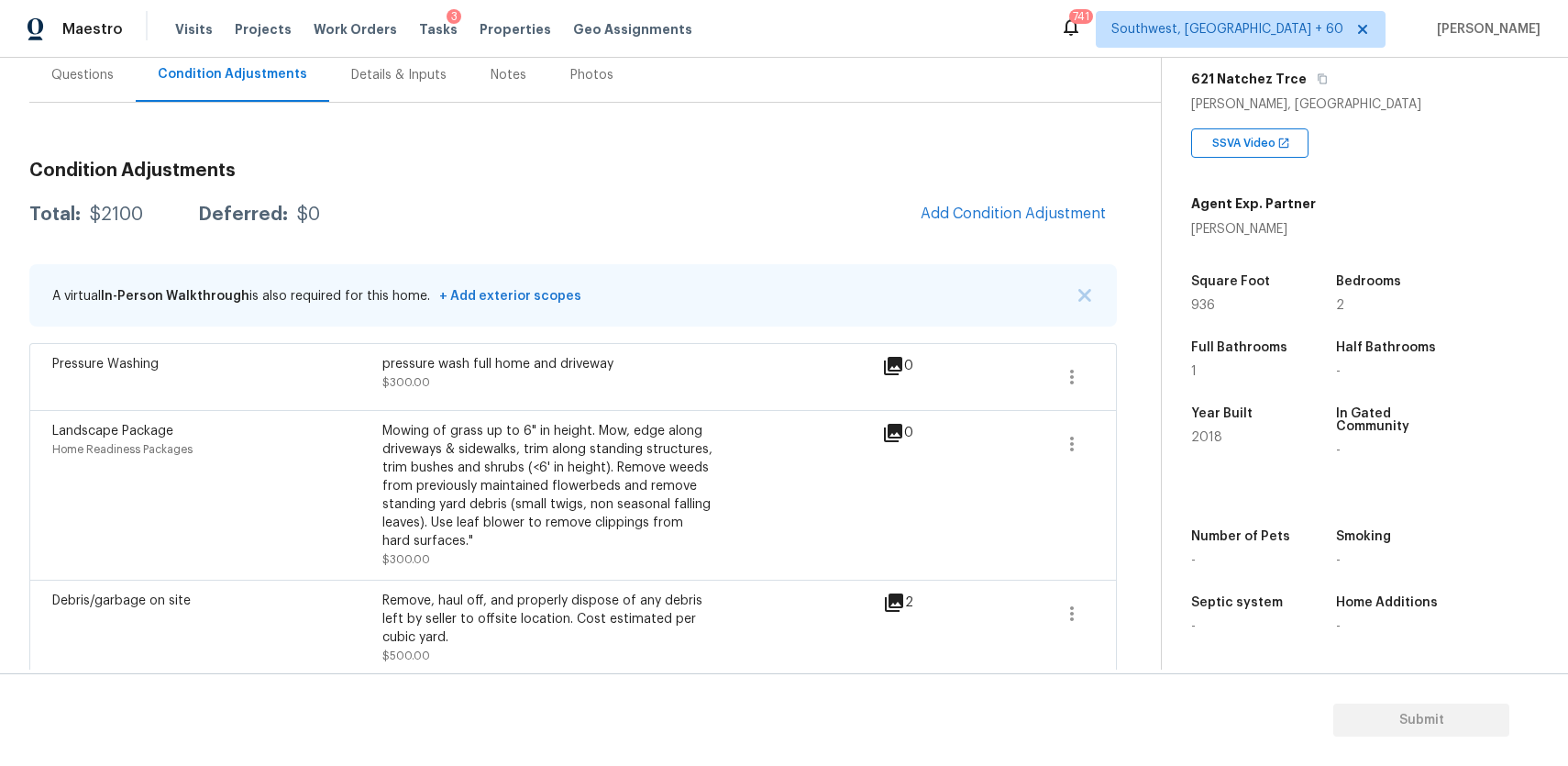
scroll to position [256, 0]
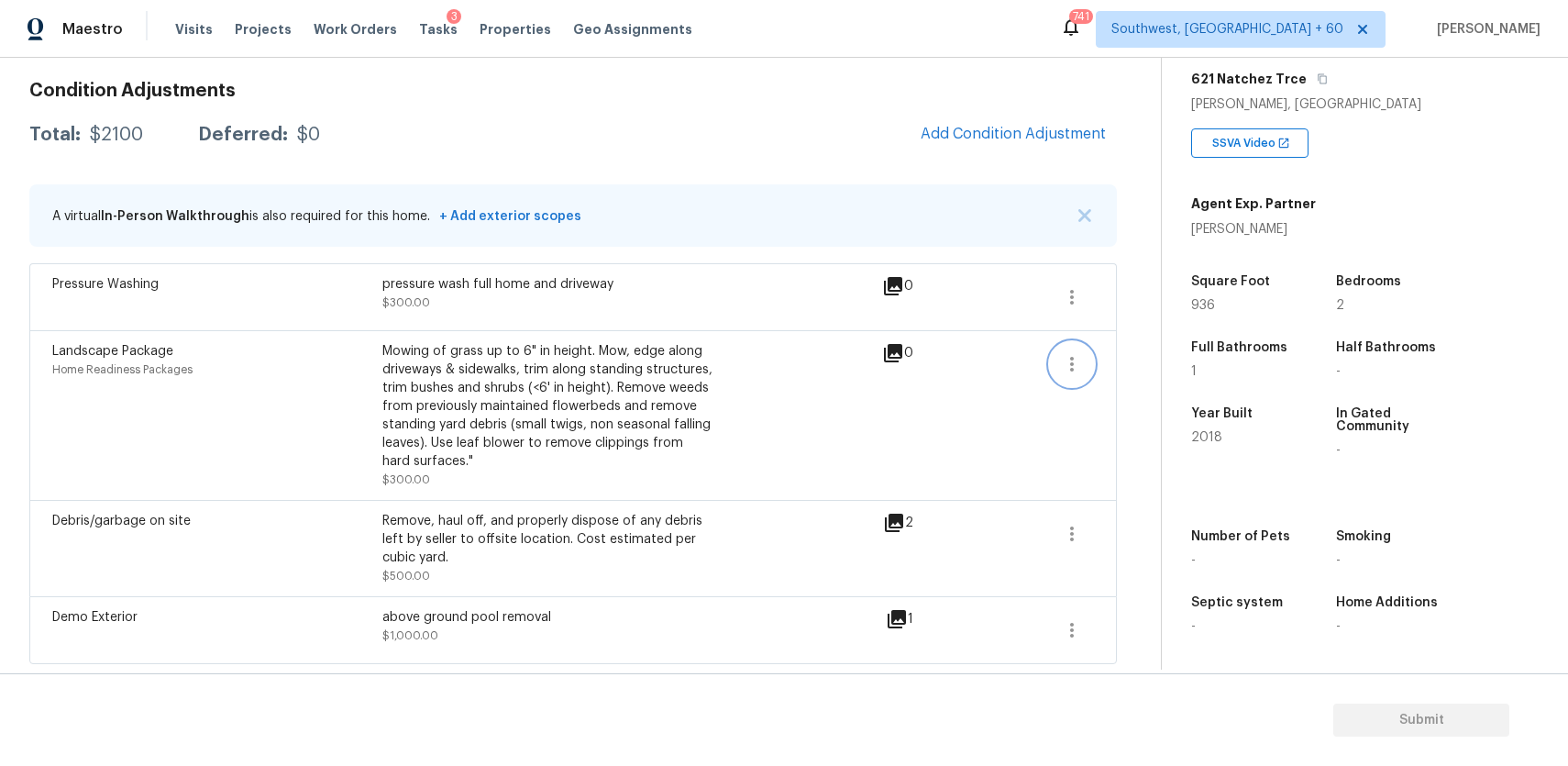
click at [1078, 363] on icon "button" at bounding box center [1072, 364] width 22 height 22
click at [1125, 363] on div "Edit" at bounding box center [1176, 359] width 143 height 18
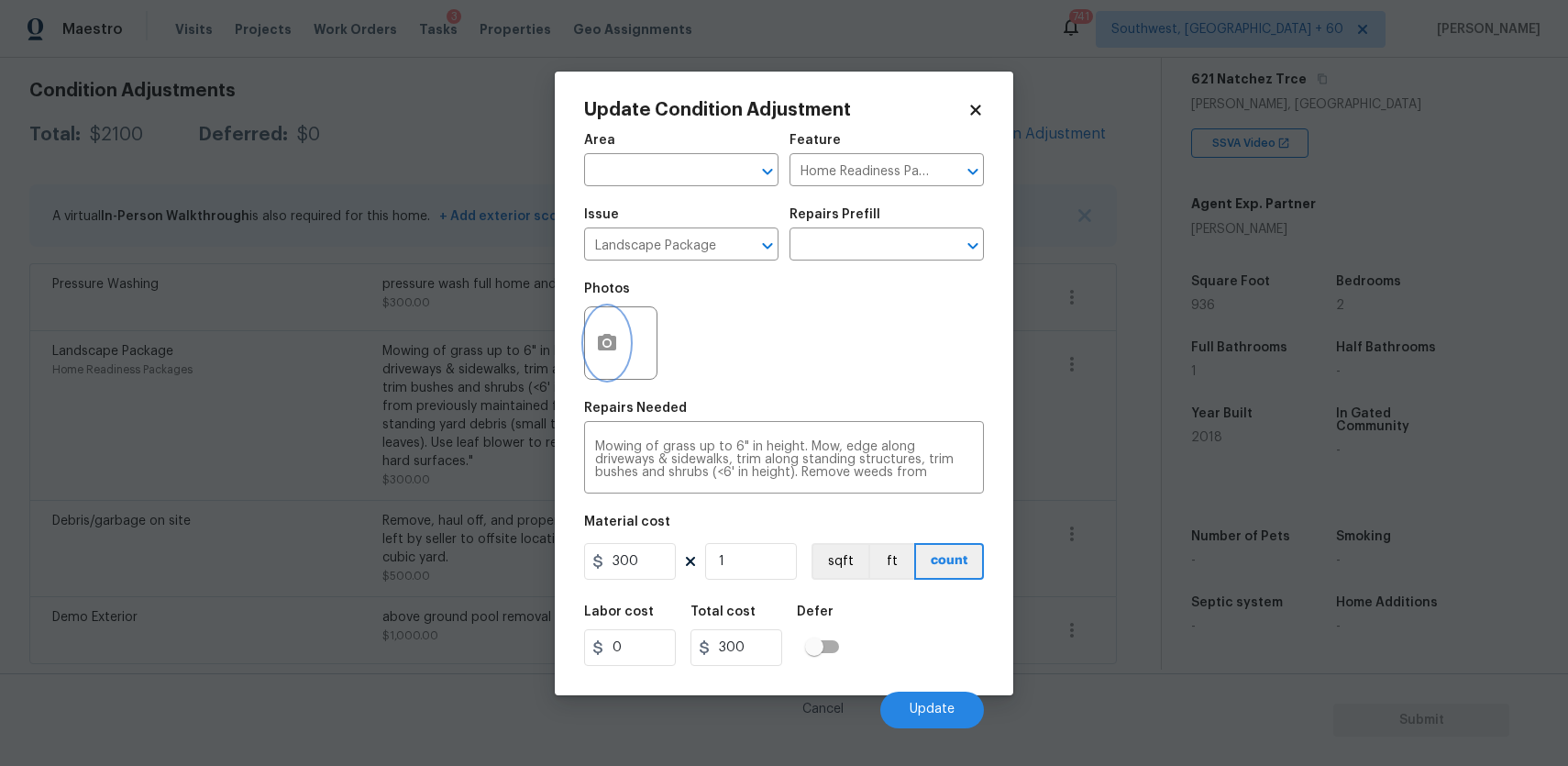
click at [624, 349] on button "button" at bounding box center [607, 343] width 44 height 71
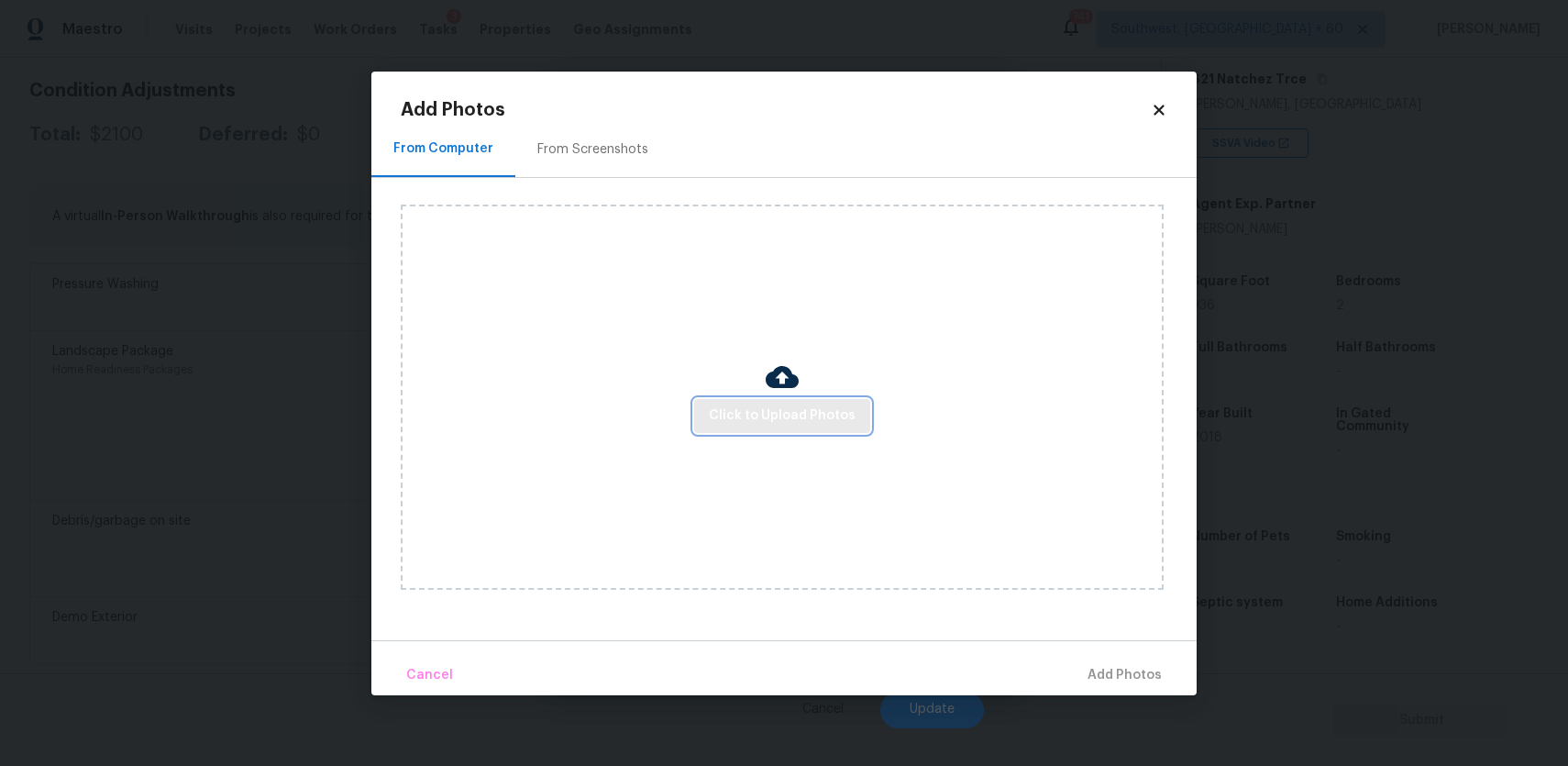
click at [777, 408] on span "Click to Upload Photos" at bounding box center [783, 416] width 147 height 23
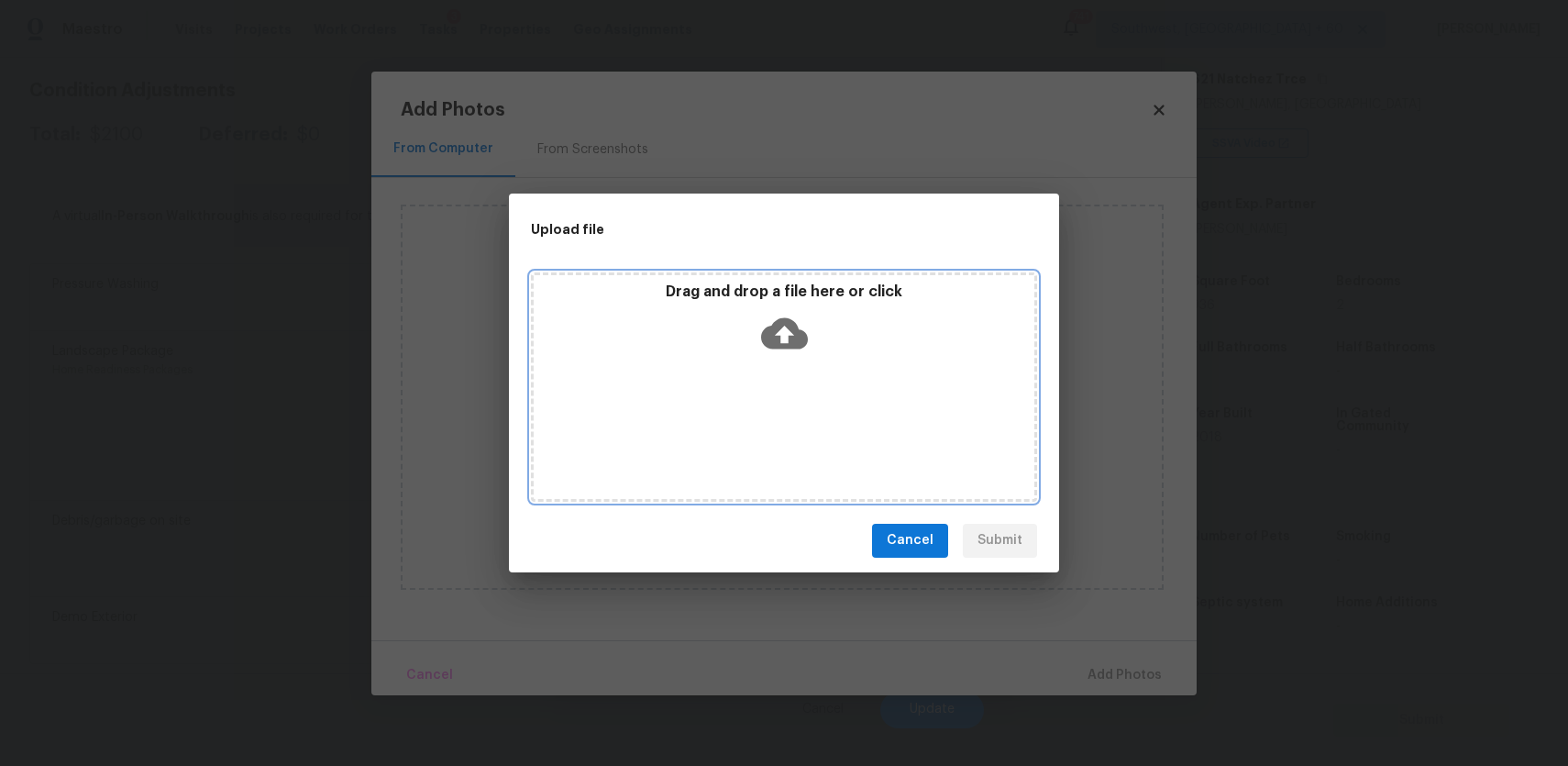
click at [777, 408] on div "Drag and drop a file here or click" at bounding box center [784, 387] width 506 height 229
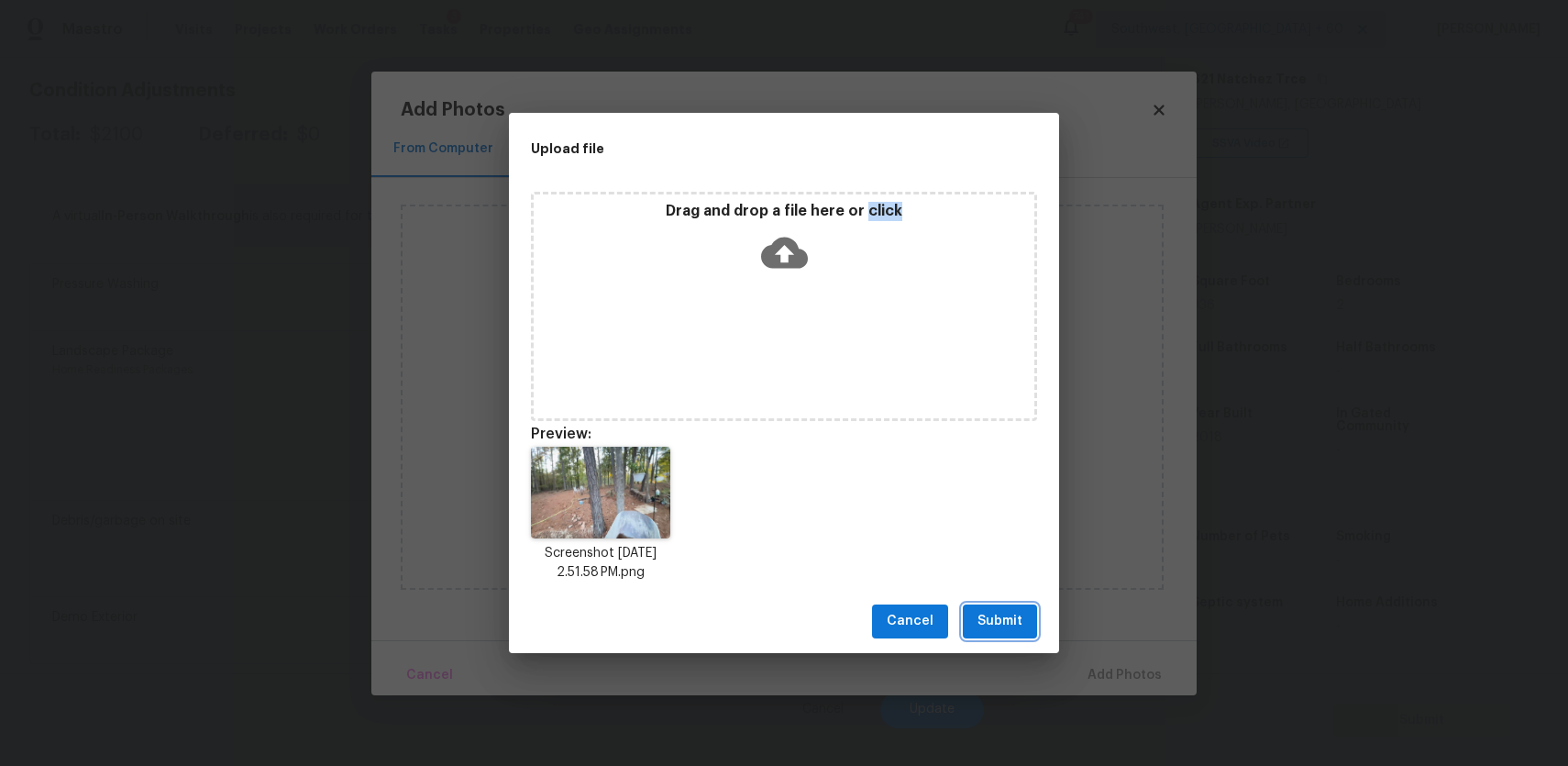
click at [987, 629] on span "Submit" at bounding box center [1000, 621] width 45 height 23
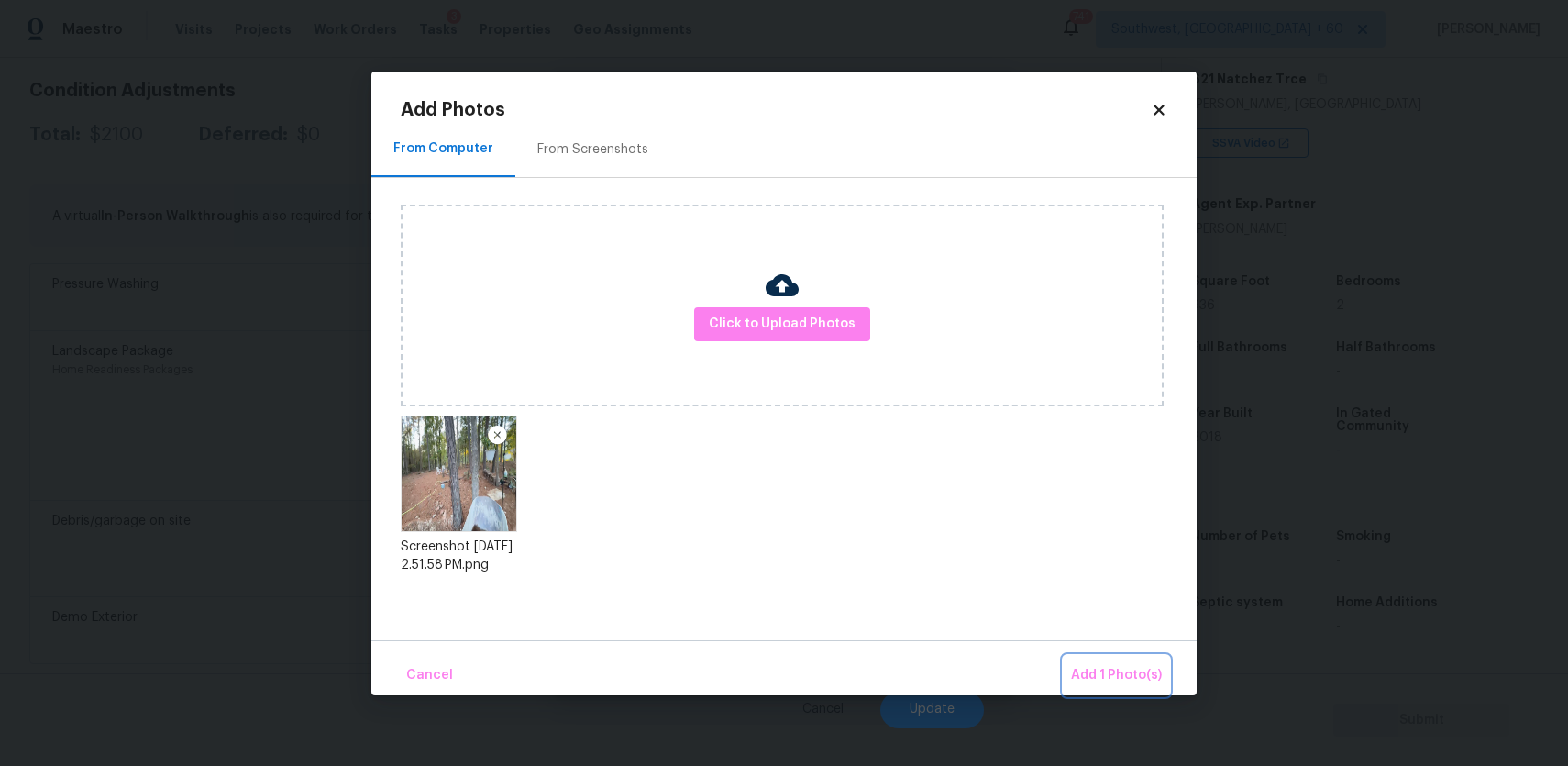
click at [1096, 665] on span "Add 1 Photo(s)" at bounding box center [1117, 675] width 91 height 23
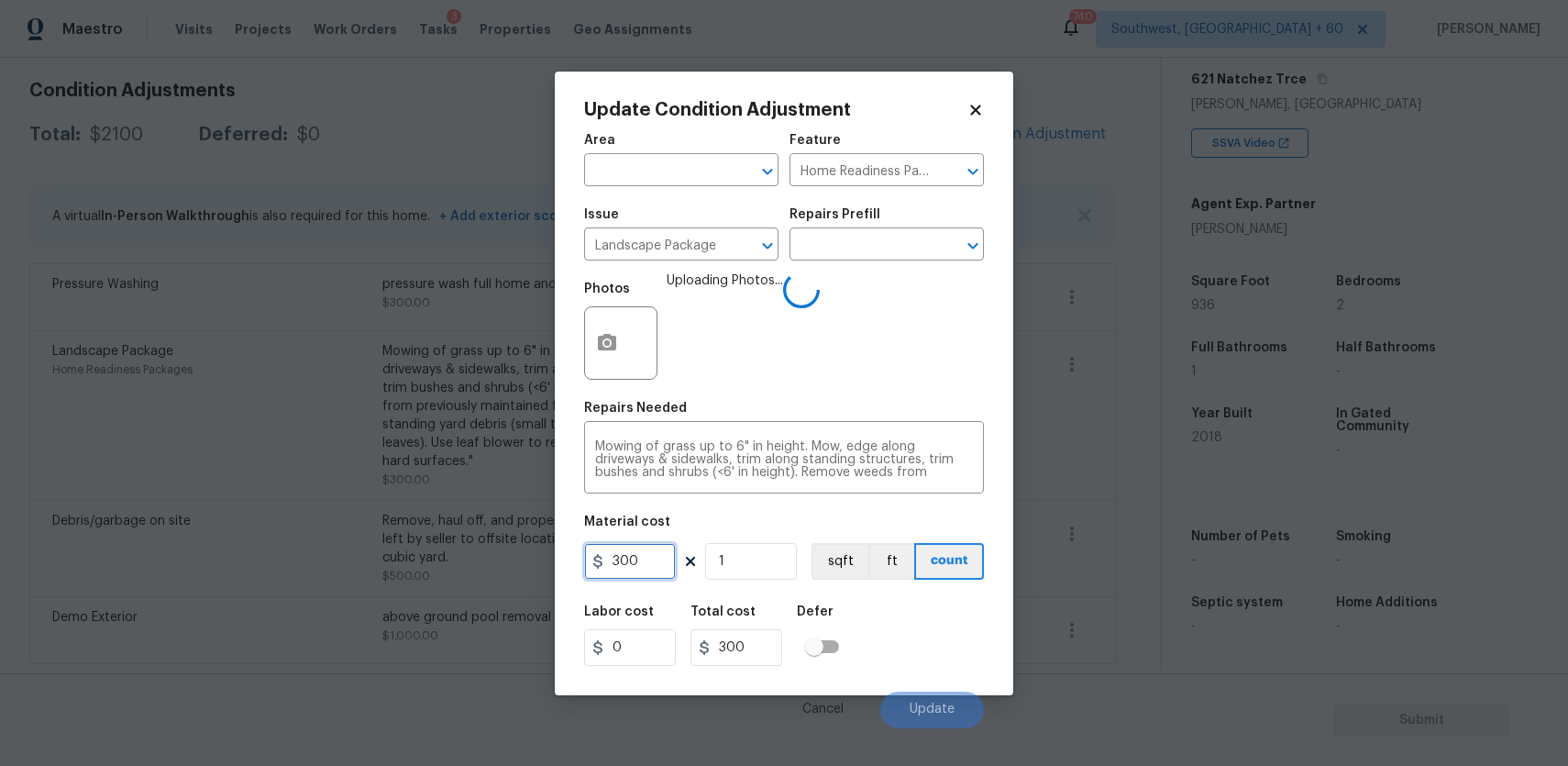
click at [663, 569] on input "300" at bounding box center [630, 561] width 91 height 37
click at [684, 568] on icon at bounding box center [690, 561] width 15 height 15
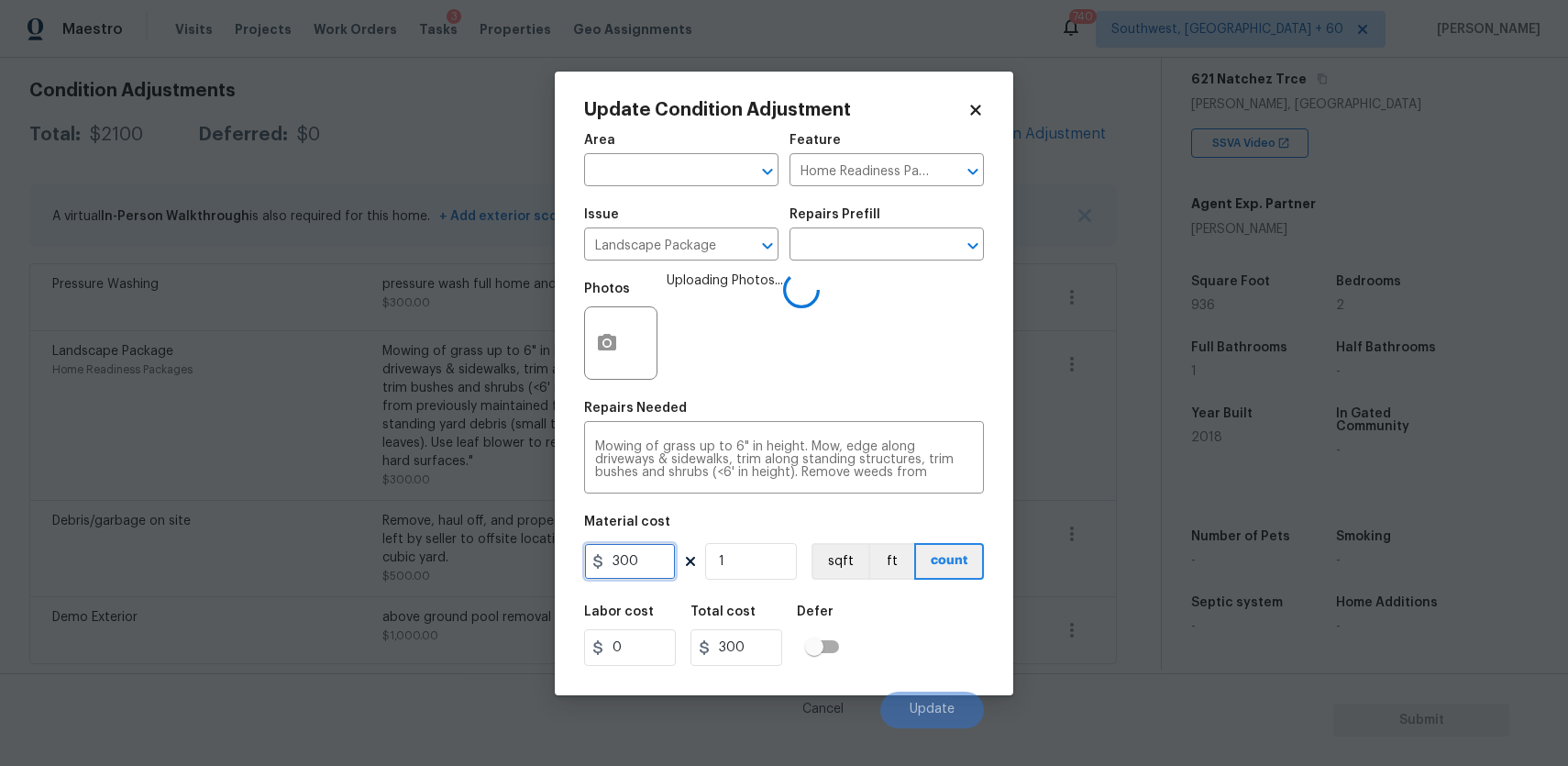
click at [636, 554] on input "300" at bounding box center [630, 561] width 91 height 37
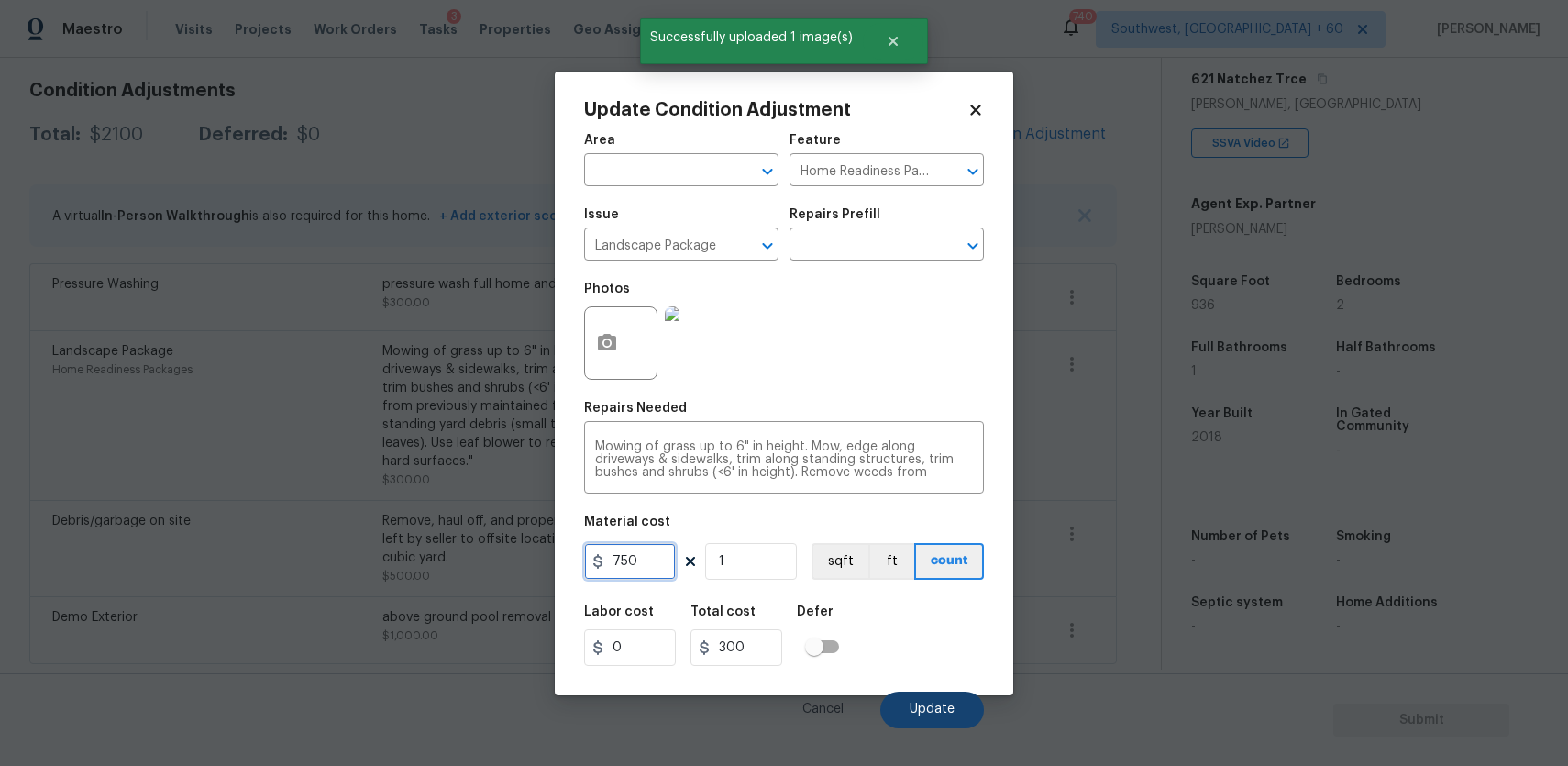
type input "750"
click at [942, 704] on span "Update" at bounding box center [931, 709] width 45 height 14
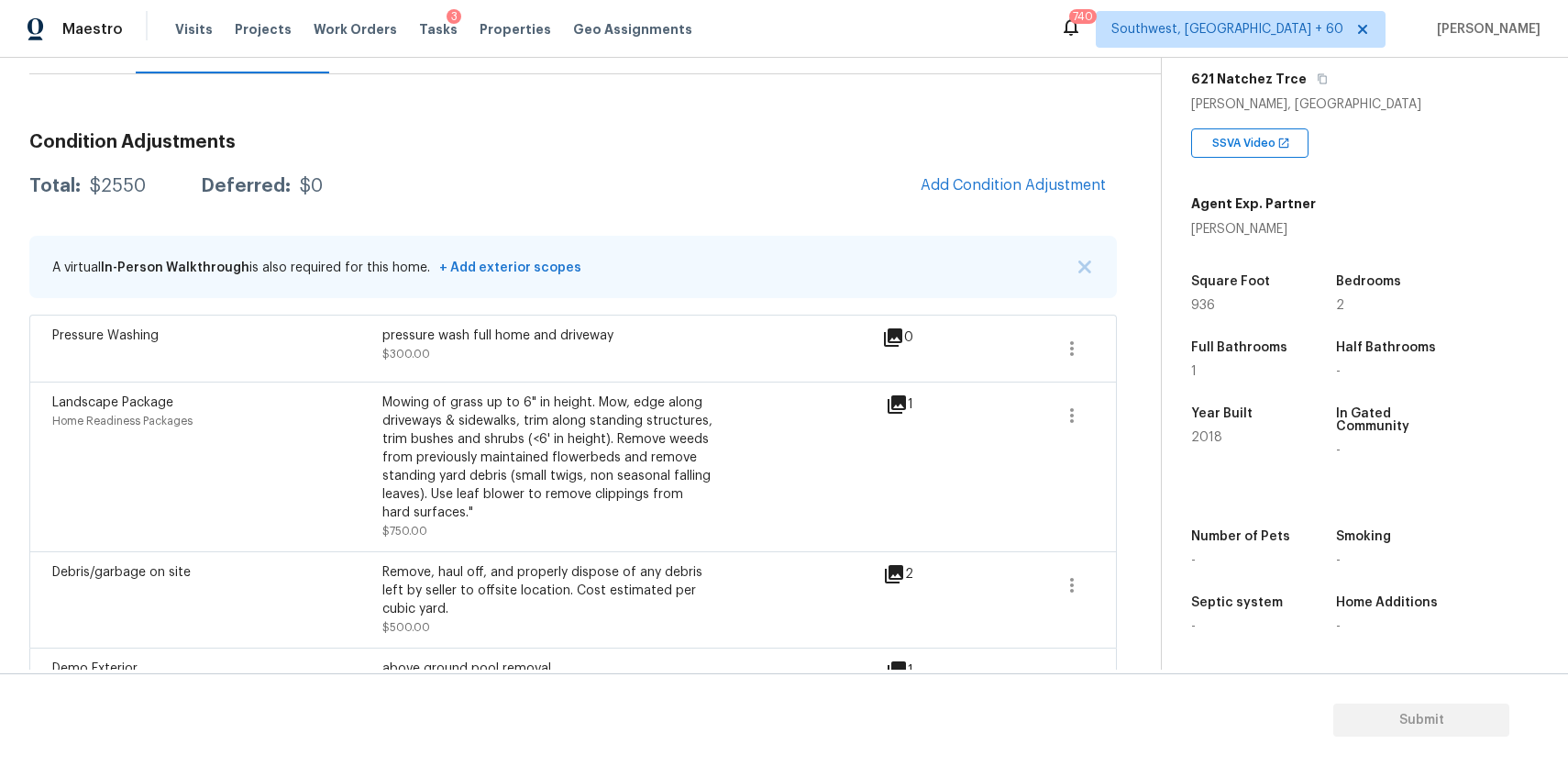
scroll to position [111, 0]
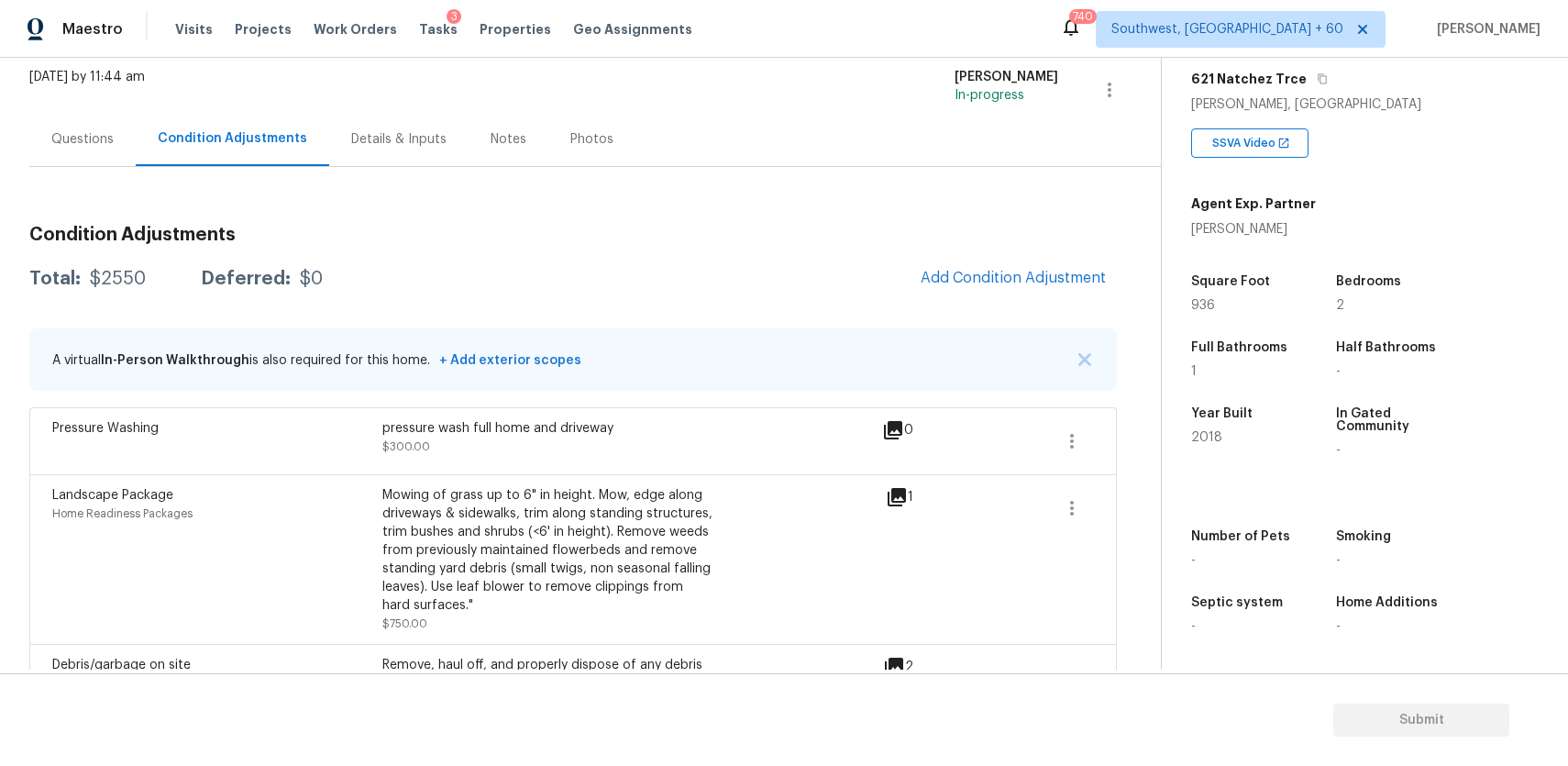
click at [116, 142] on div "Questions" at bounding box center [82, 139] width 106 height 55
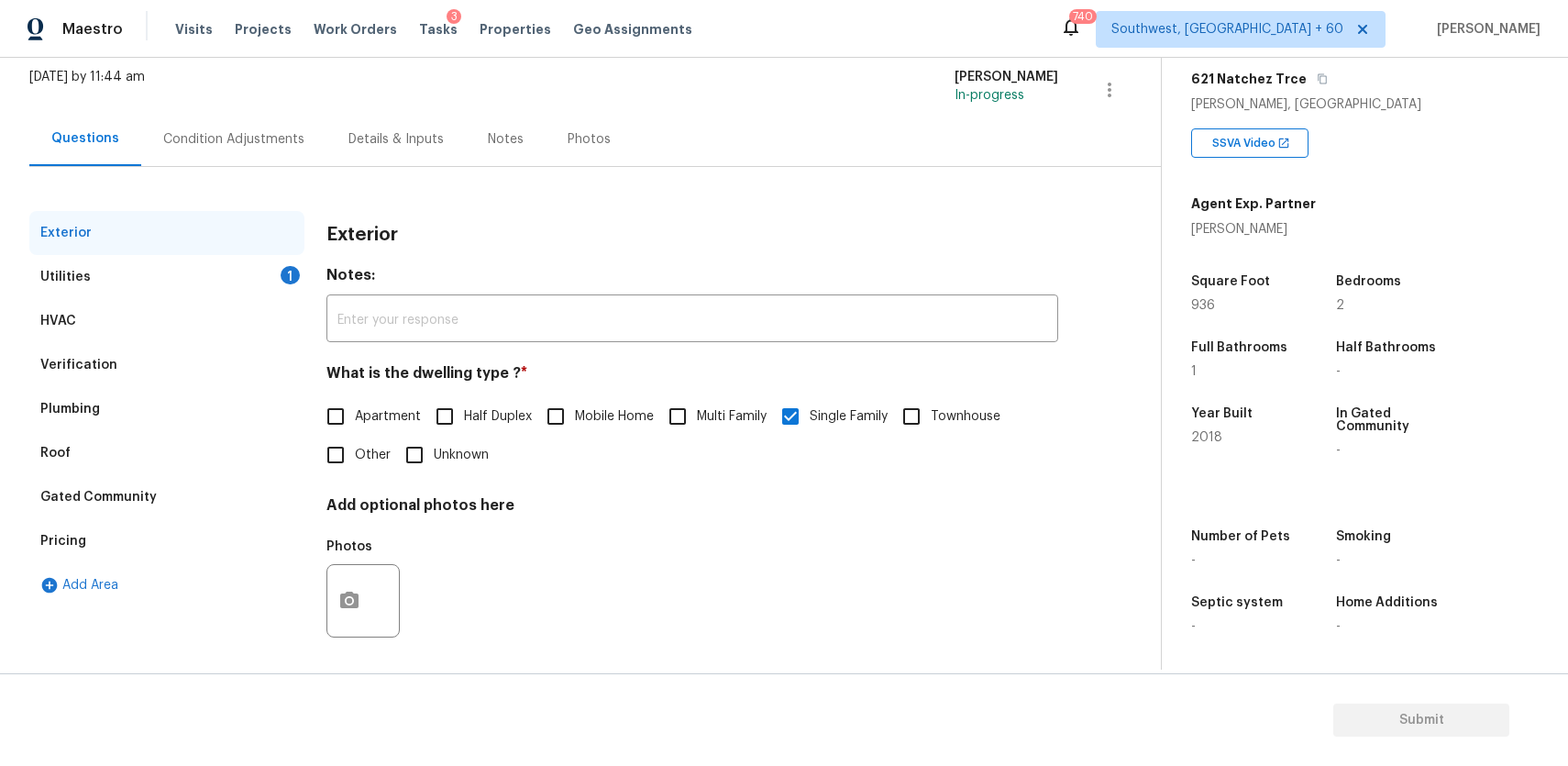
click at [98, 351] on div "Verification" at bounding box center [167, 365] width 275 height 44
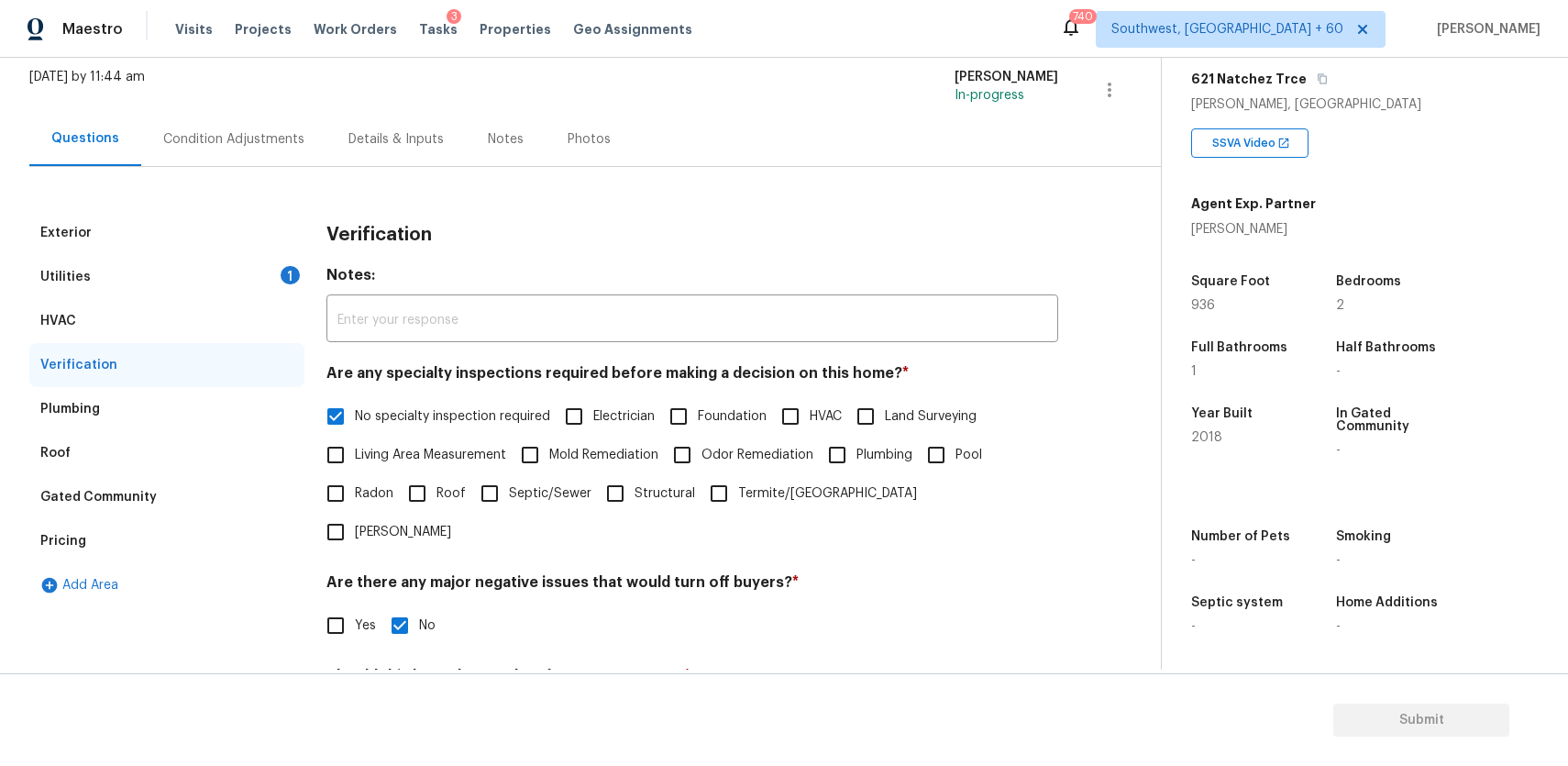
click at [169, 525] on div "Pricing" at bounding box center [167, 541] width 275 height 44
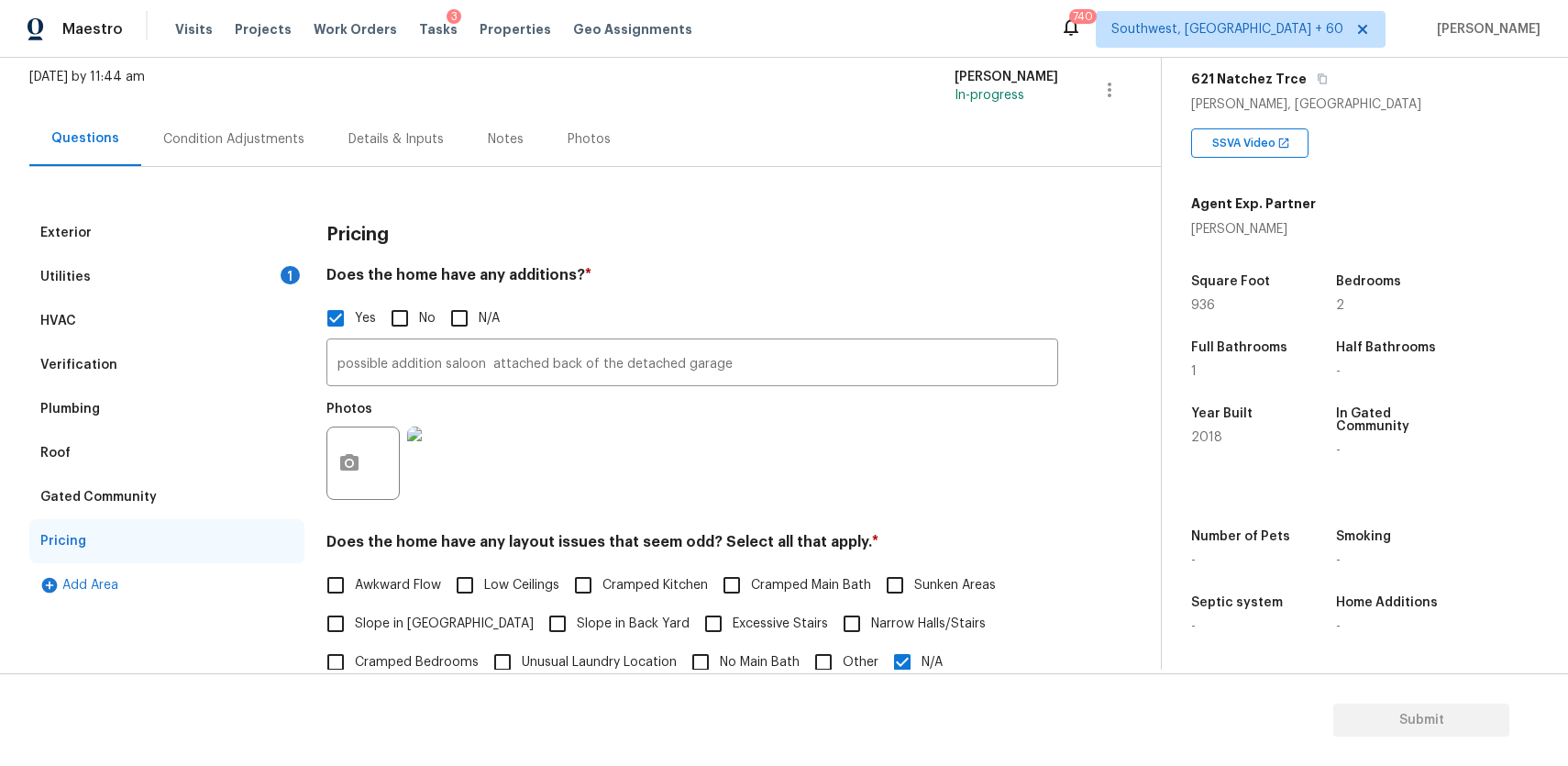
scroll to position [201, 0]
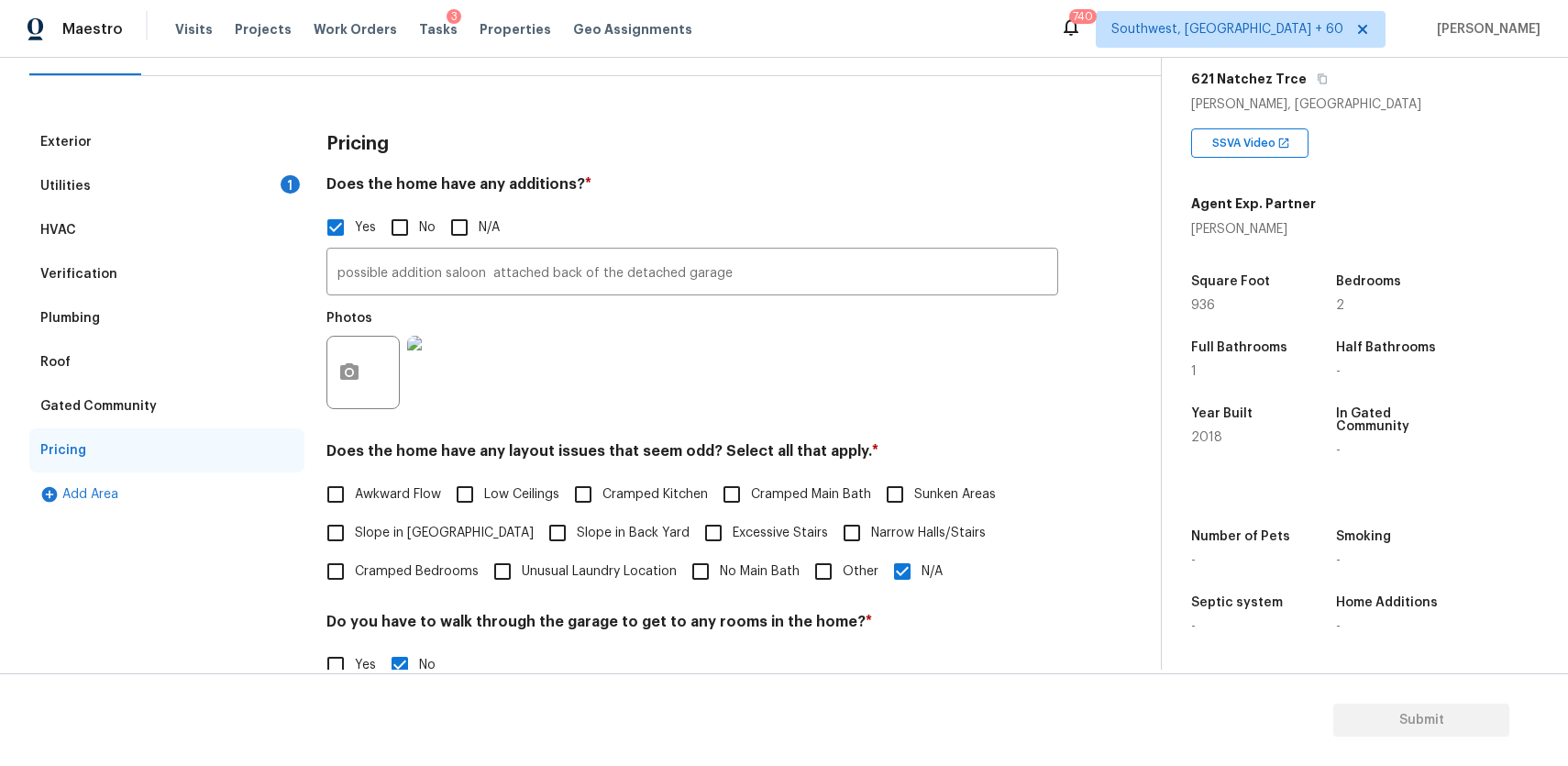
click at [577, 527] on span "Slope in Back Yard" at bounding box center [634, 533] width 113 height 19
click at [540, 527] on input "Slope in Back Yard" at bounding box center [557, 533] width 39 height 39
checkbox input "true"
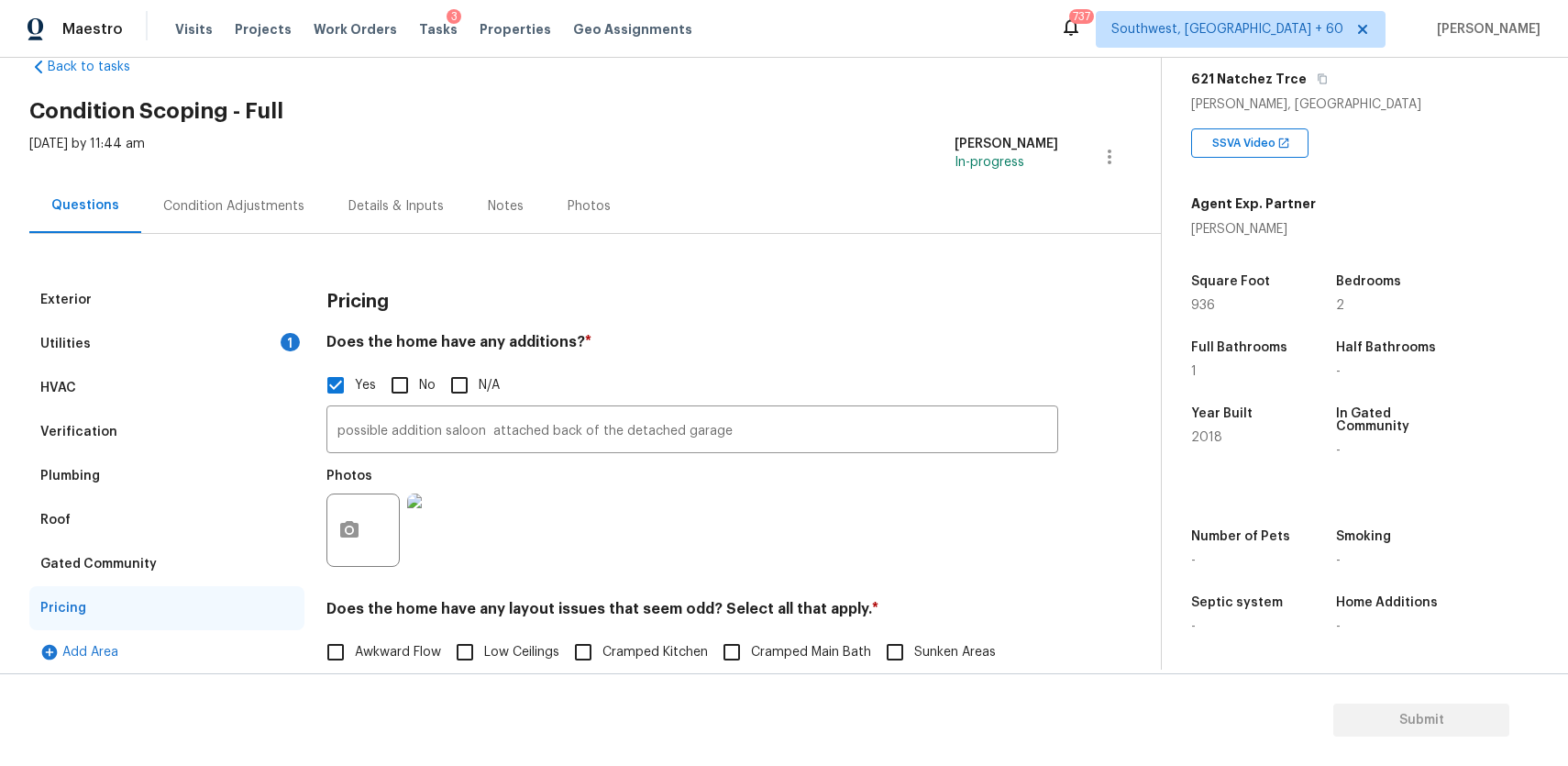
scroll to position [0, 0]
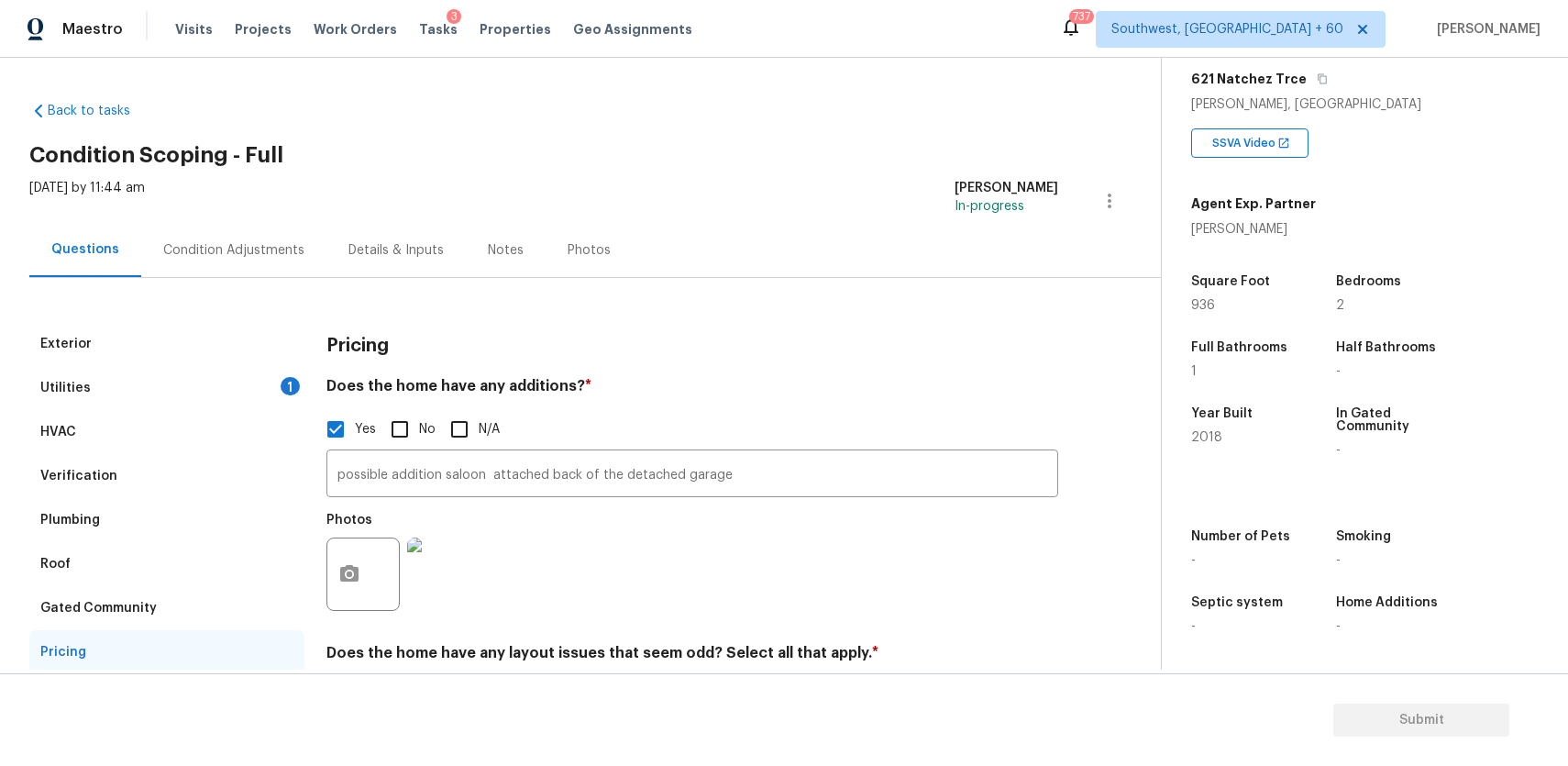
click at [273, 362] on div "Exterior" at bounding box center [167, 344] width 275 height 44
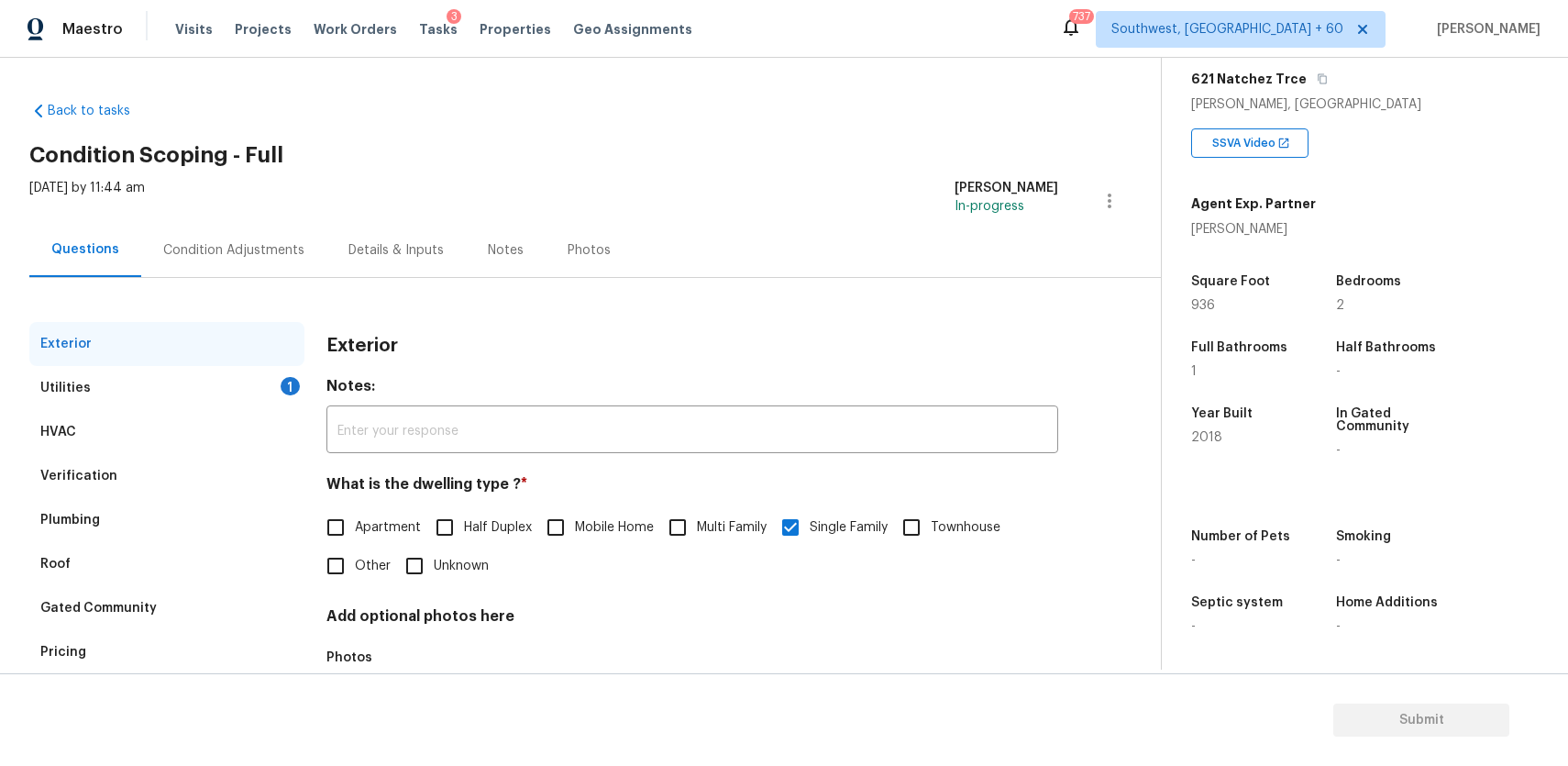
click at [276, 372] on div "Utilities 1" at bounding box center [167, 388] width 275 height 44
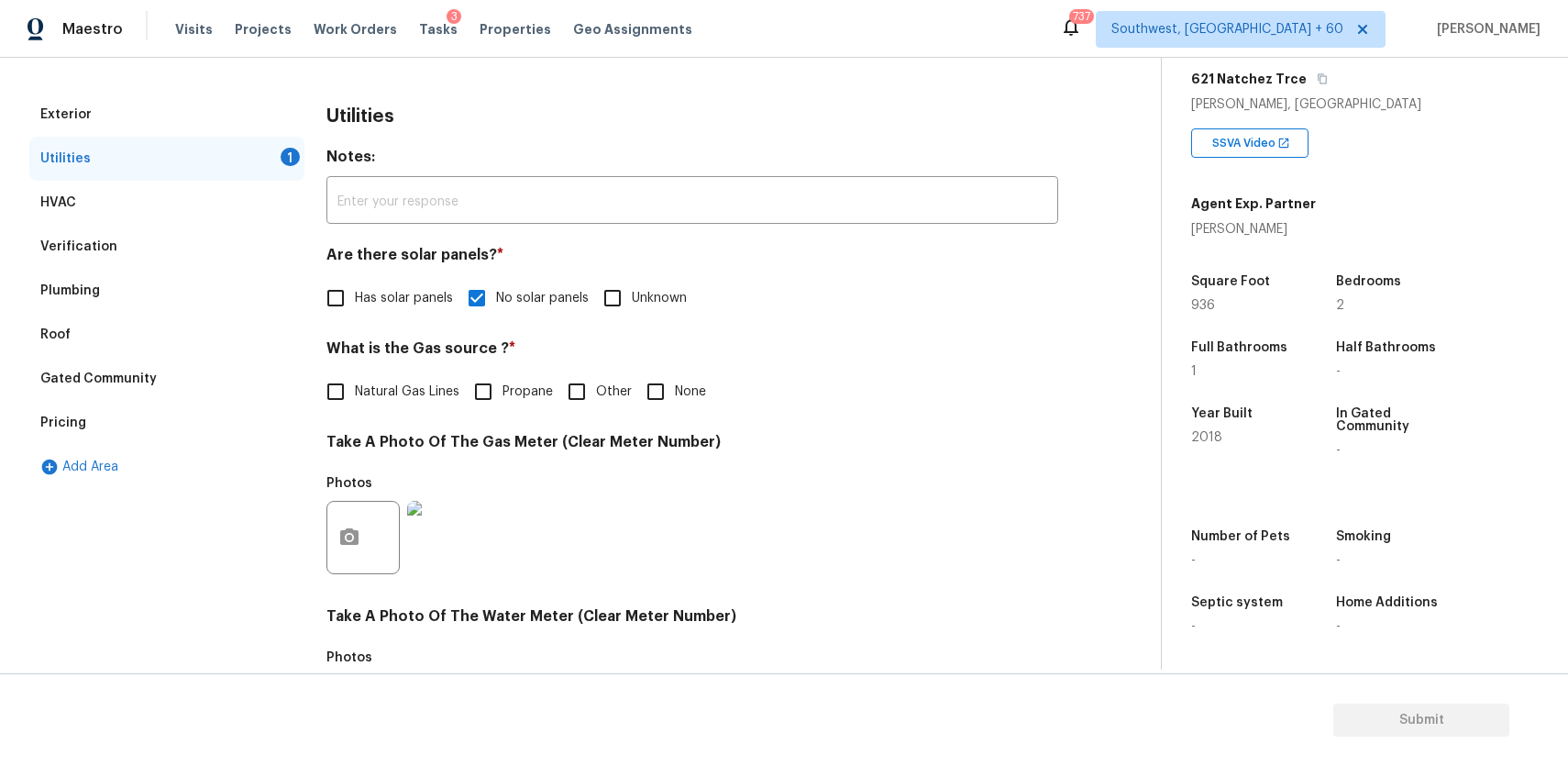
scroll to position [264, 0]
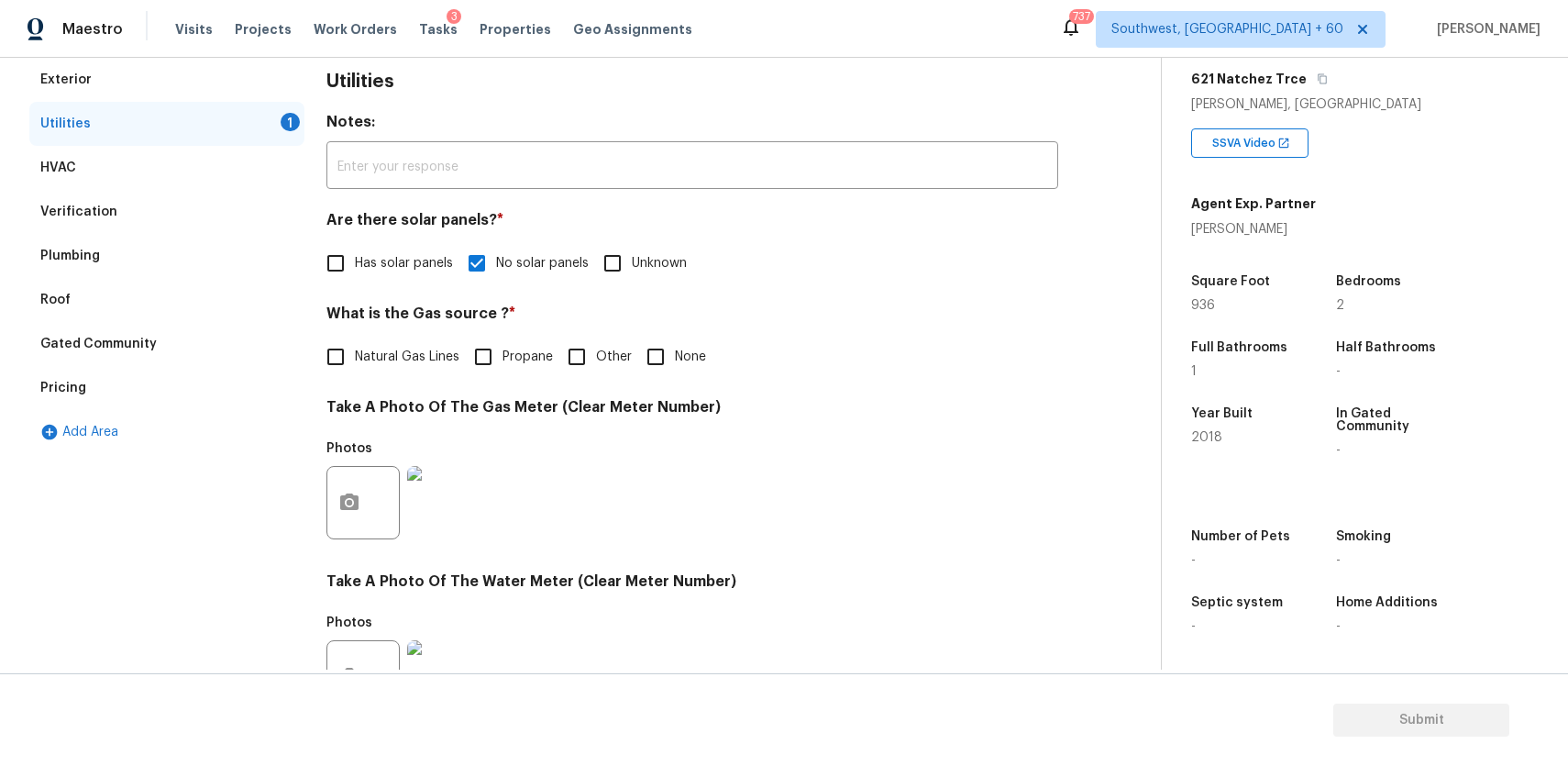
click at [679, 350] on span "None" at bounding box center [690, 356] width 31 height 19
click at [675, 350] on input "None" at bounding box center [656, 356] width 39 height 39
checkbox input "true"
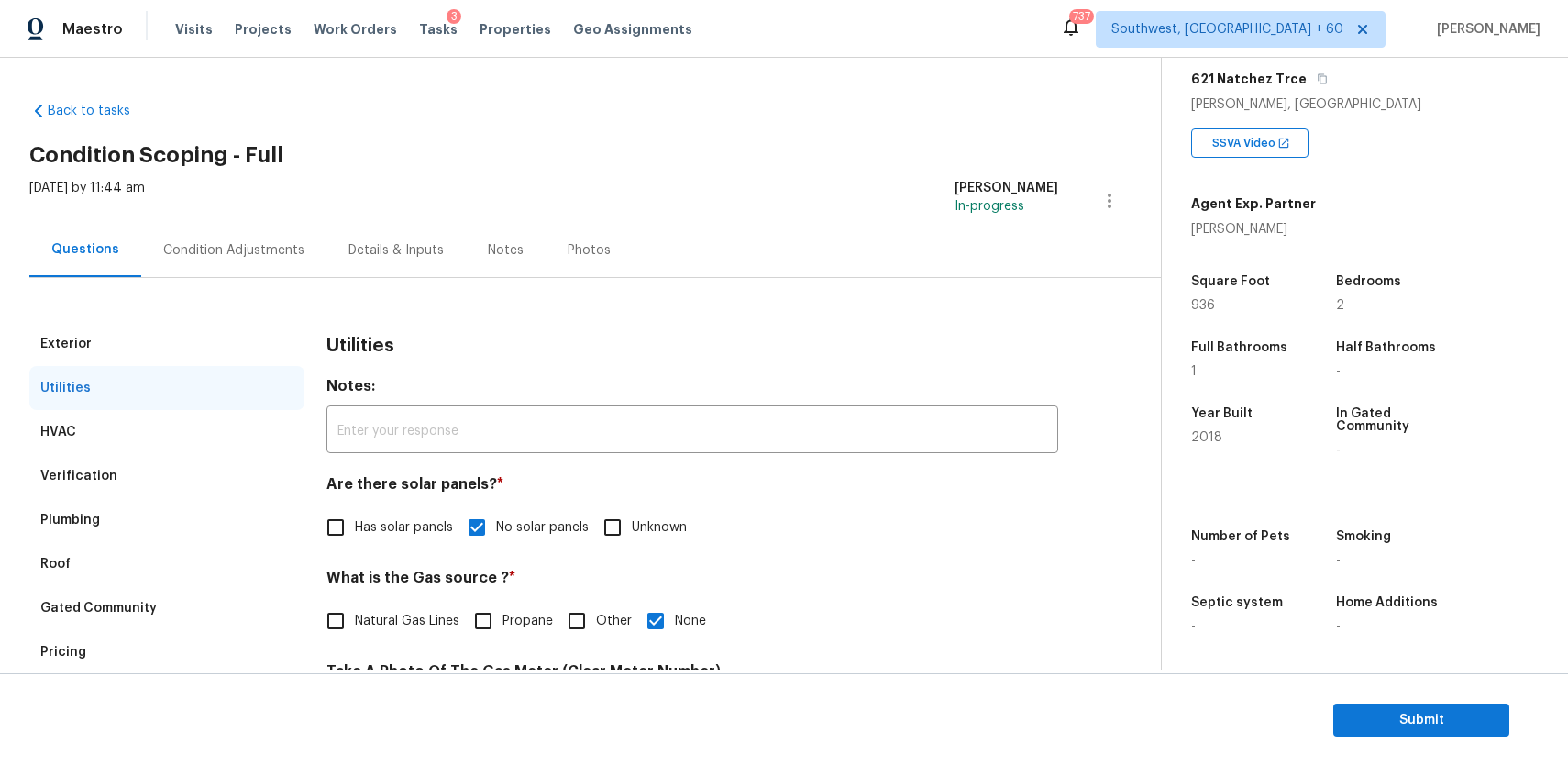
click at [254, 249] on div "Condition Adjustments" at bounding box center [234, 250] width 141 height 18
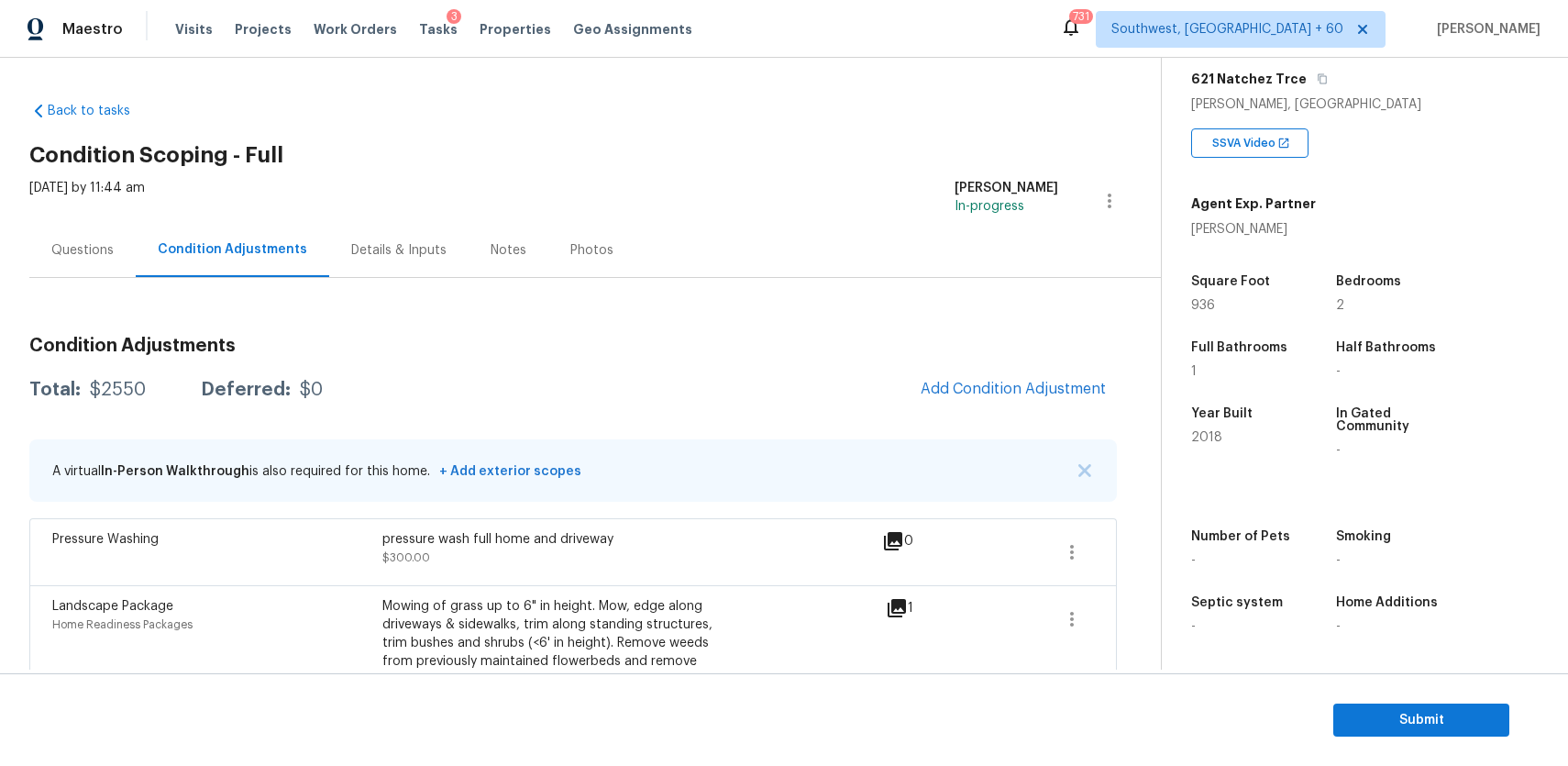
scroll to position [256, 0]
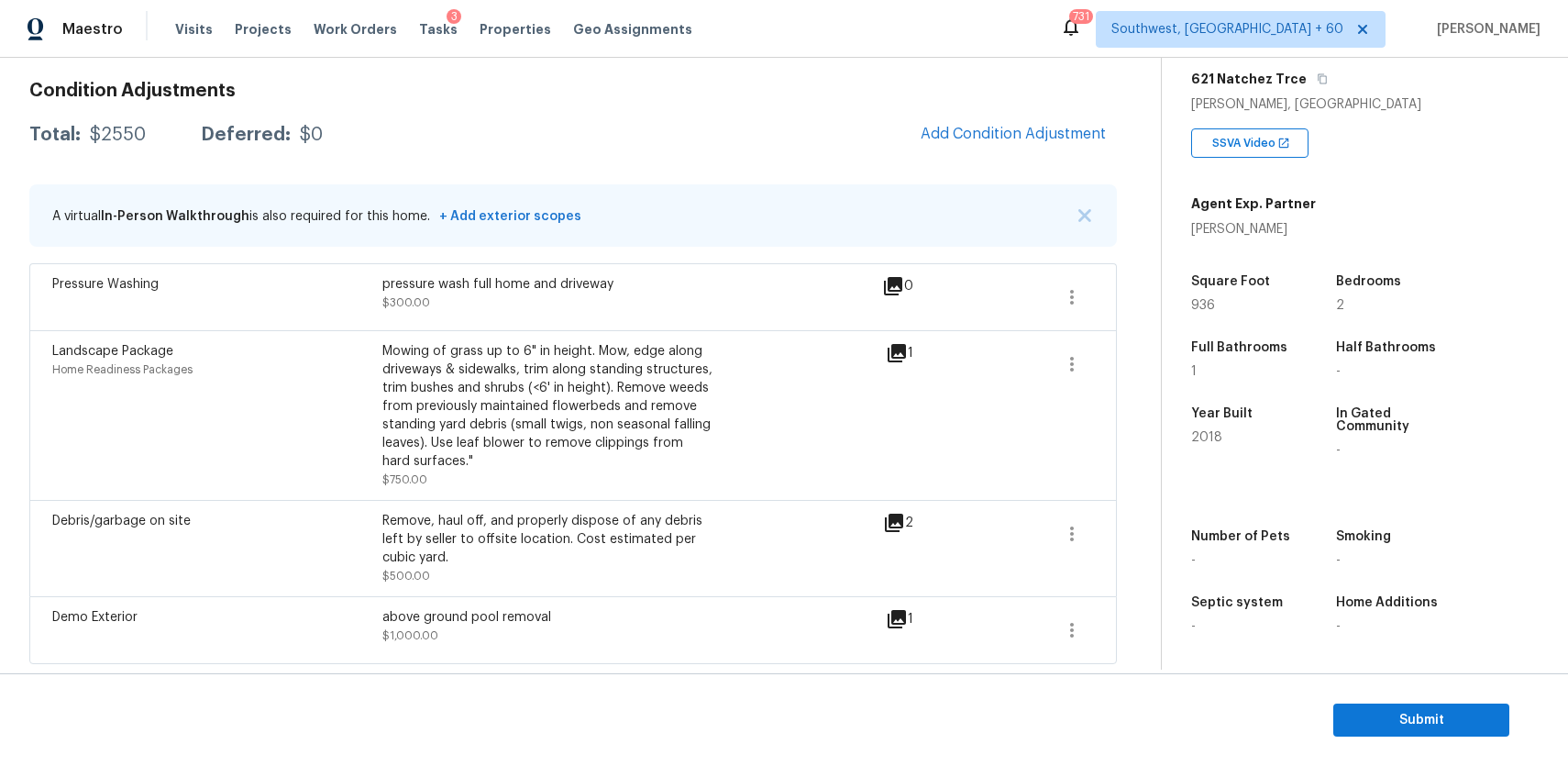
click at [1062, 154] on div "Condition Adjustments Total: $2550 Deferred: $0 Add Condition Adjustment A virt…" at bounding box center [573, 365] width 1088 height 597
click at [998, 139] on span "Add Condition Adjustment" at bounding box center [1013, 134] width 185 height 17
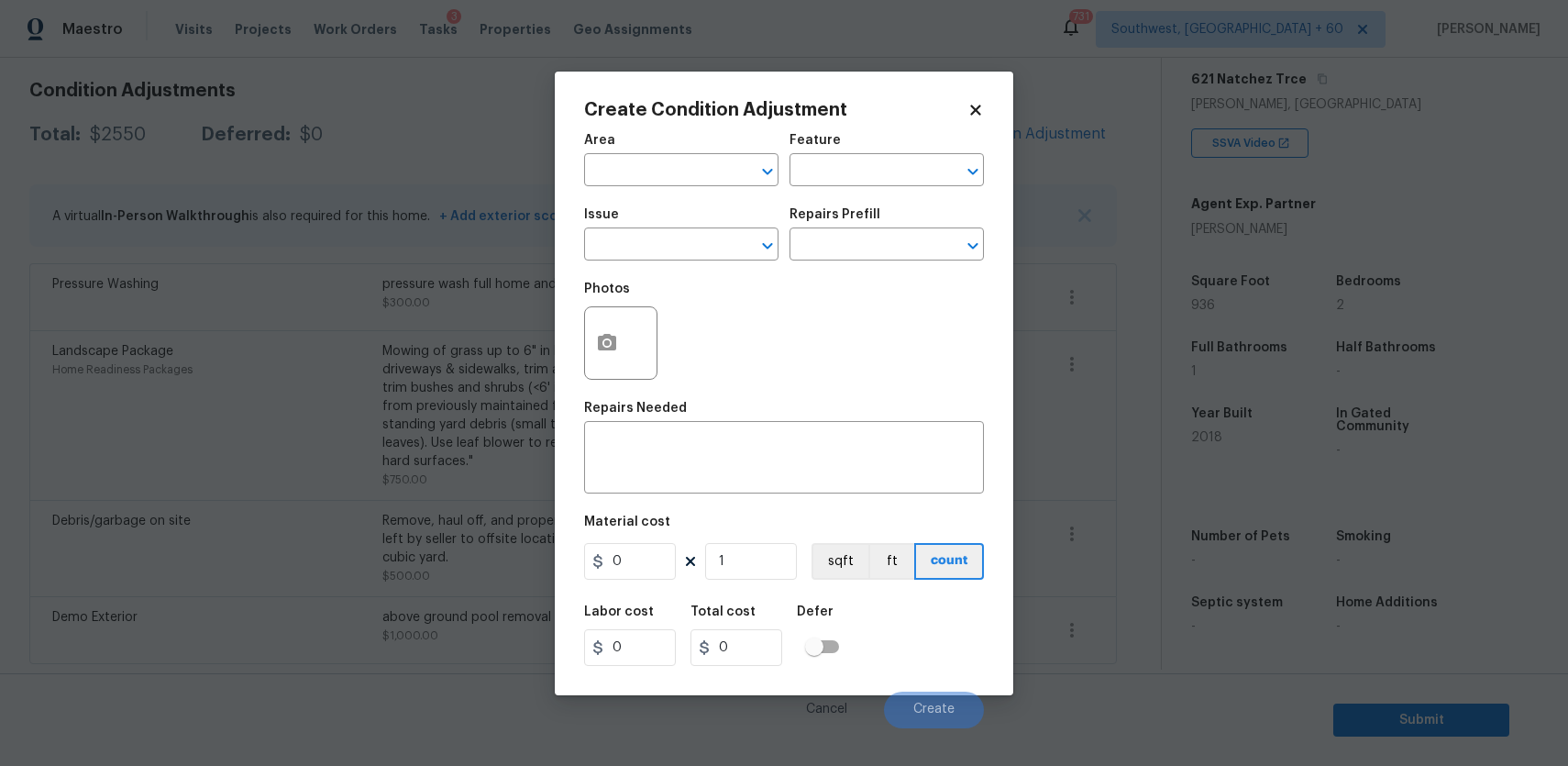
click at [375, 192] on body "Maestro Visits Projects Work Orders Tasks 3 Properties Geo Assignments [GEOGRAP…" at bounding box center [784, 383] width 1568 height 766
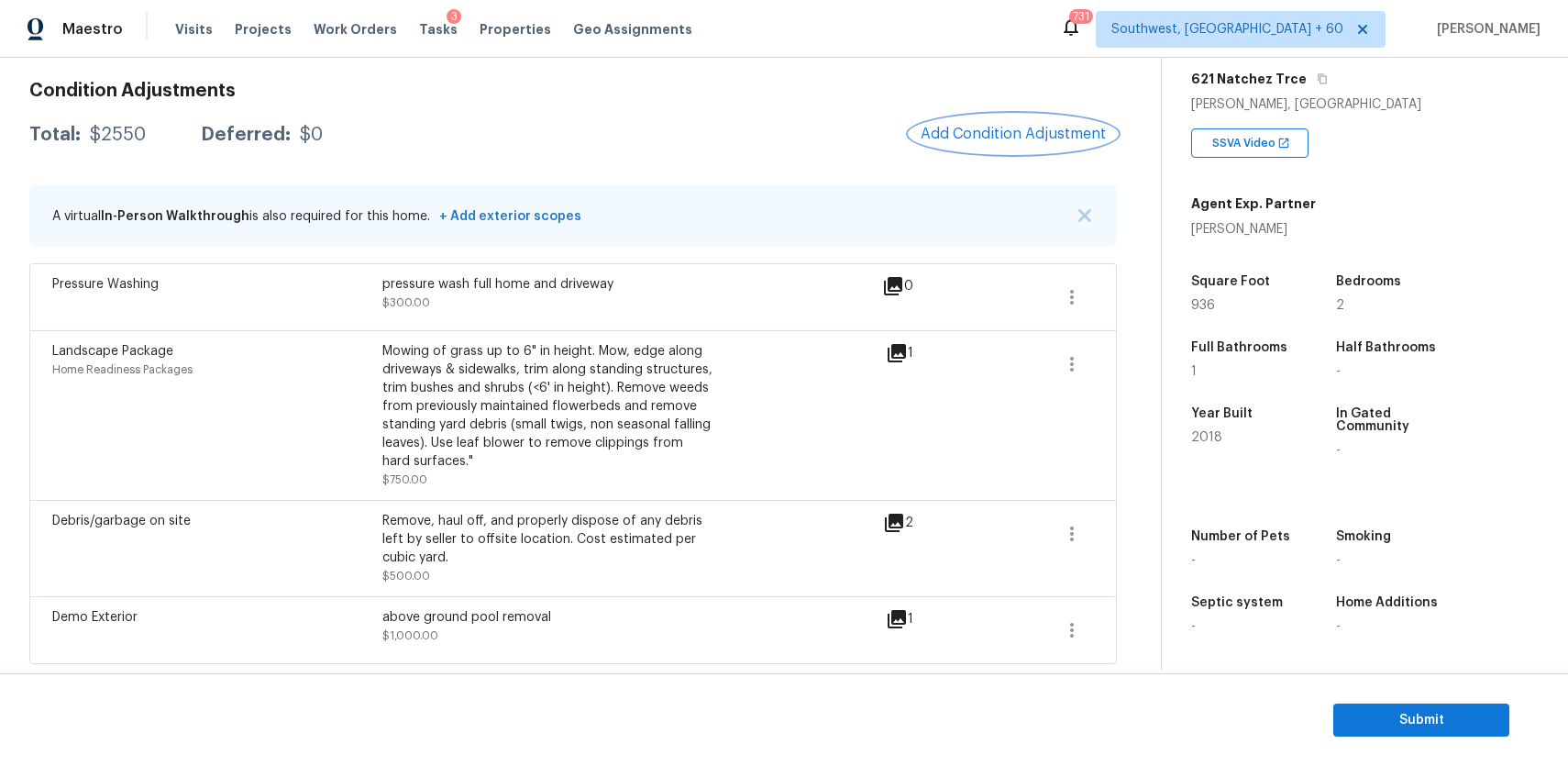
click at [1021, 135] on span "Add Condition Adjustment" at bounding box center [1013, 134] width 185 height 17
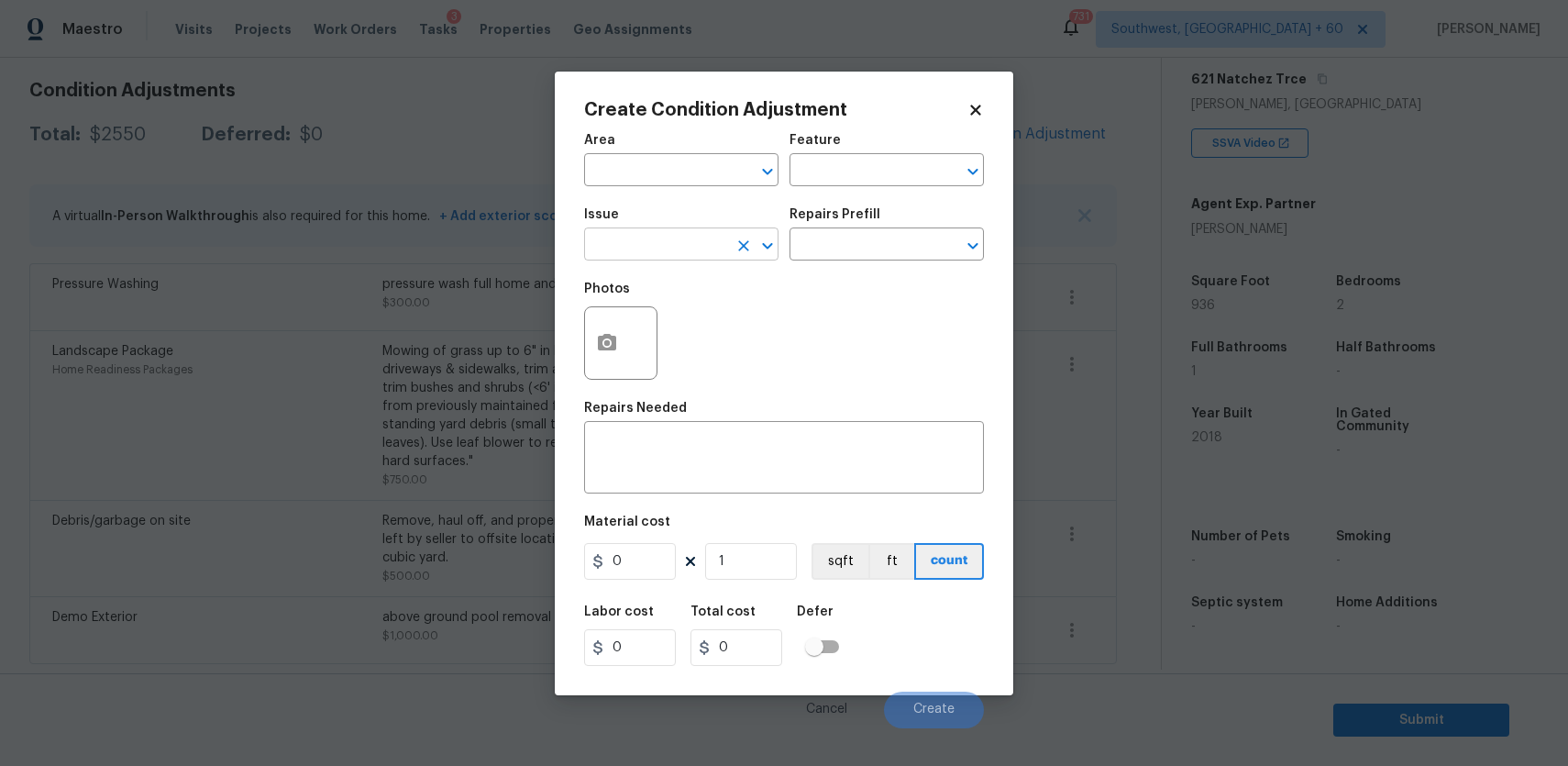
click at [674, 233] on input "text" at bounding box center [656, 246] width 143 height 29
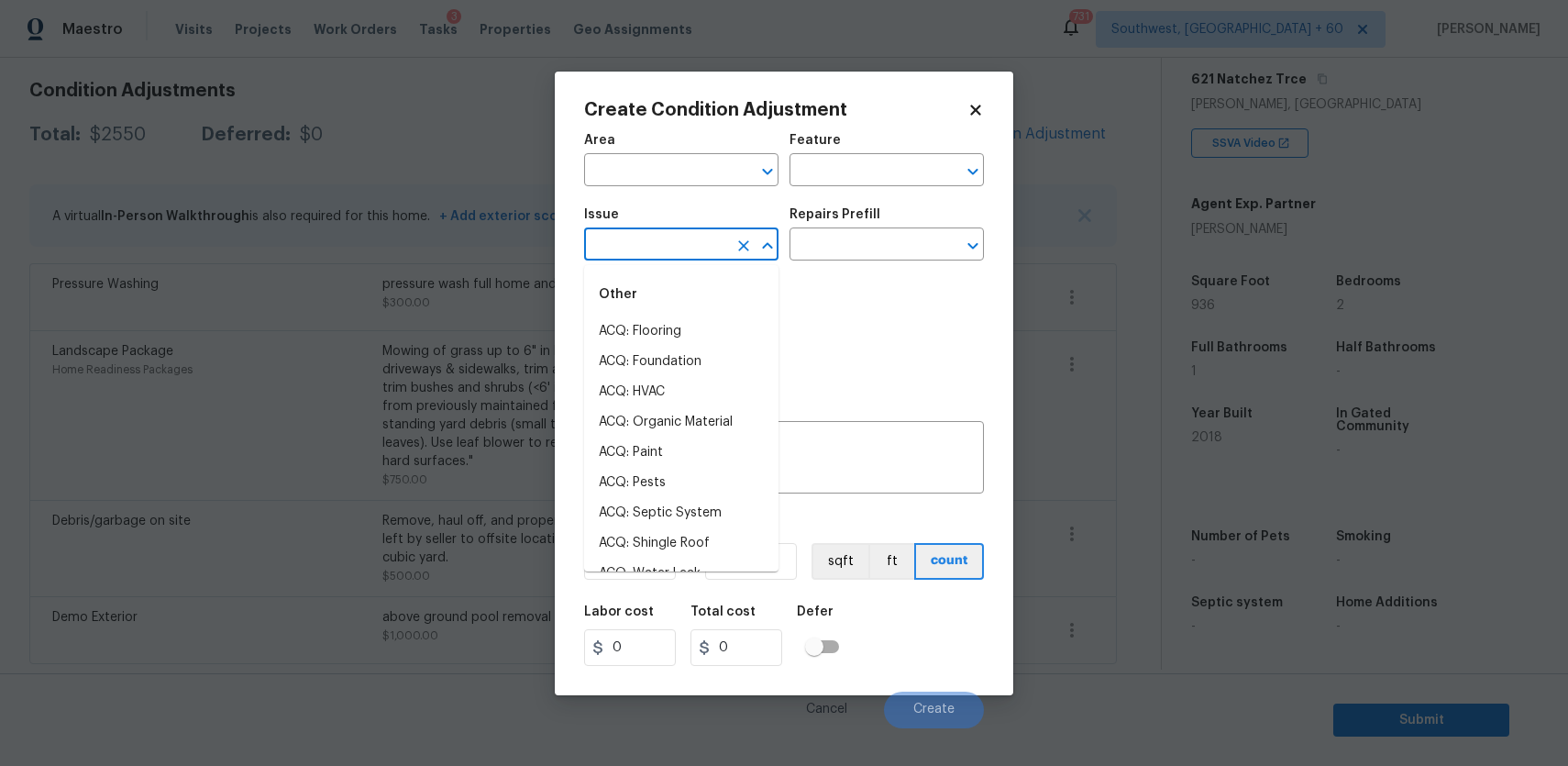
click at [674, 233] on input "text" at bounding box center [656, 246] width 143 height 29
type input "p"
click at [1057, 197] on body "Maestro Visits Projects Work Orders Tasks 3 Properties Geo Assignments 731 Sout…" at bounding box center [784, 383] width 1568 height 766
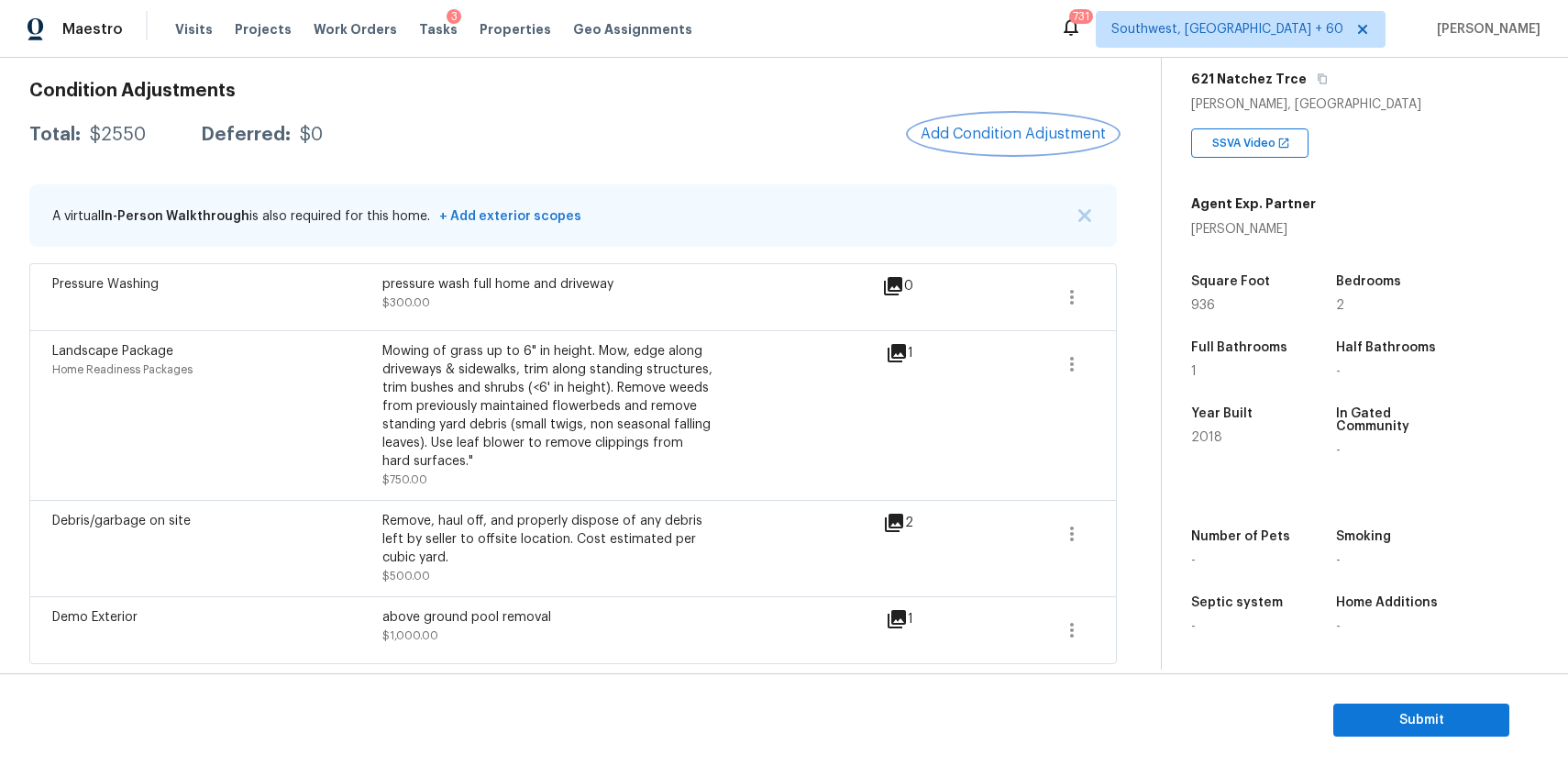
click at [1040, 131] on span "Add Condition Adjustment" at bounding box center [1013, 134] width 185 height 17
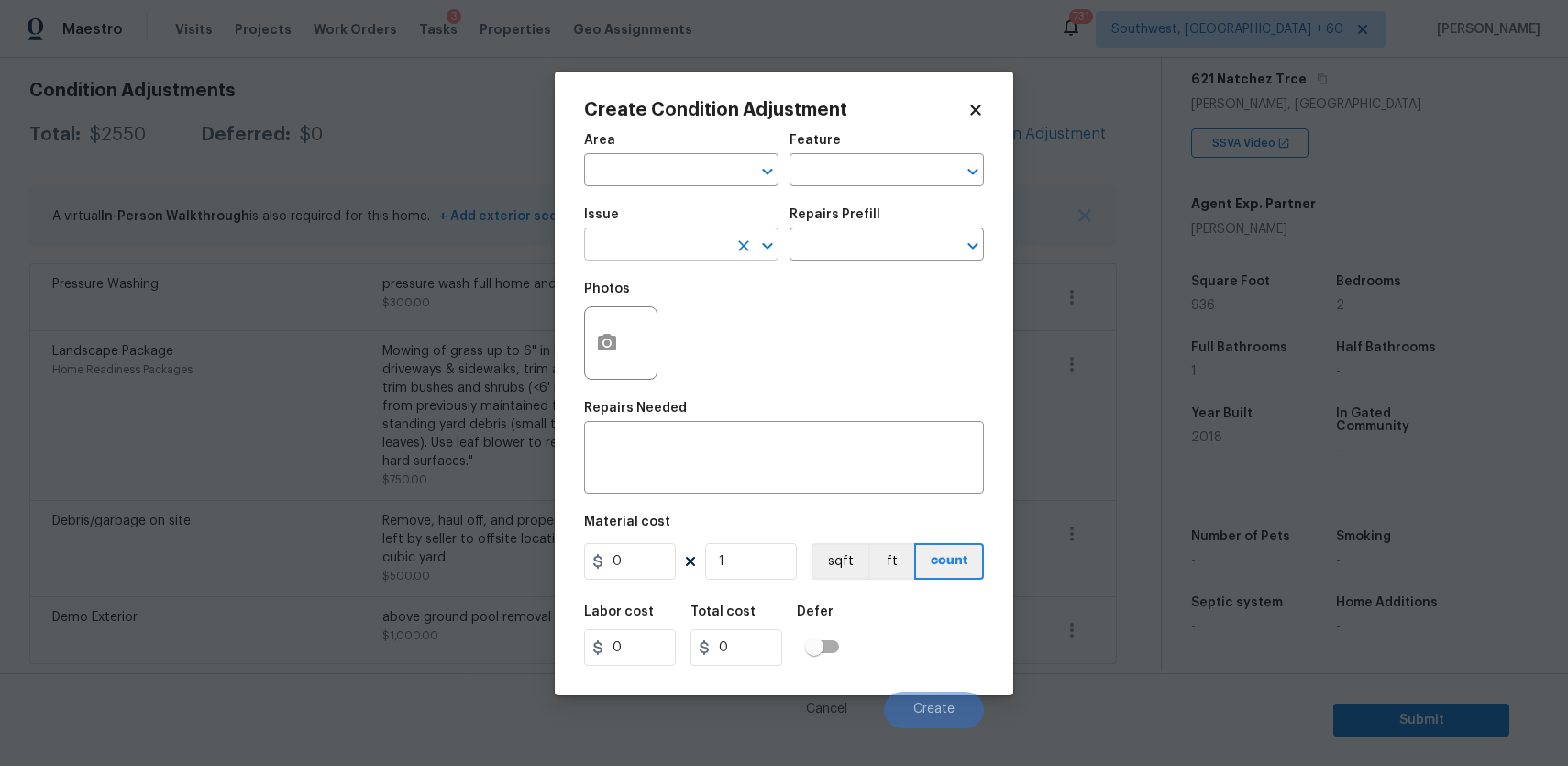
click at [701, 235] on input "text" at bounding box center [656, 246] width 143 height 29
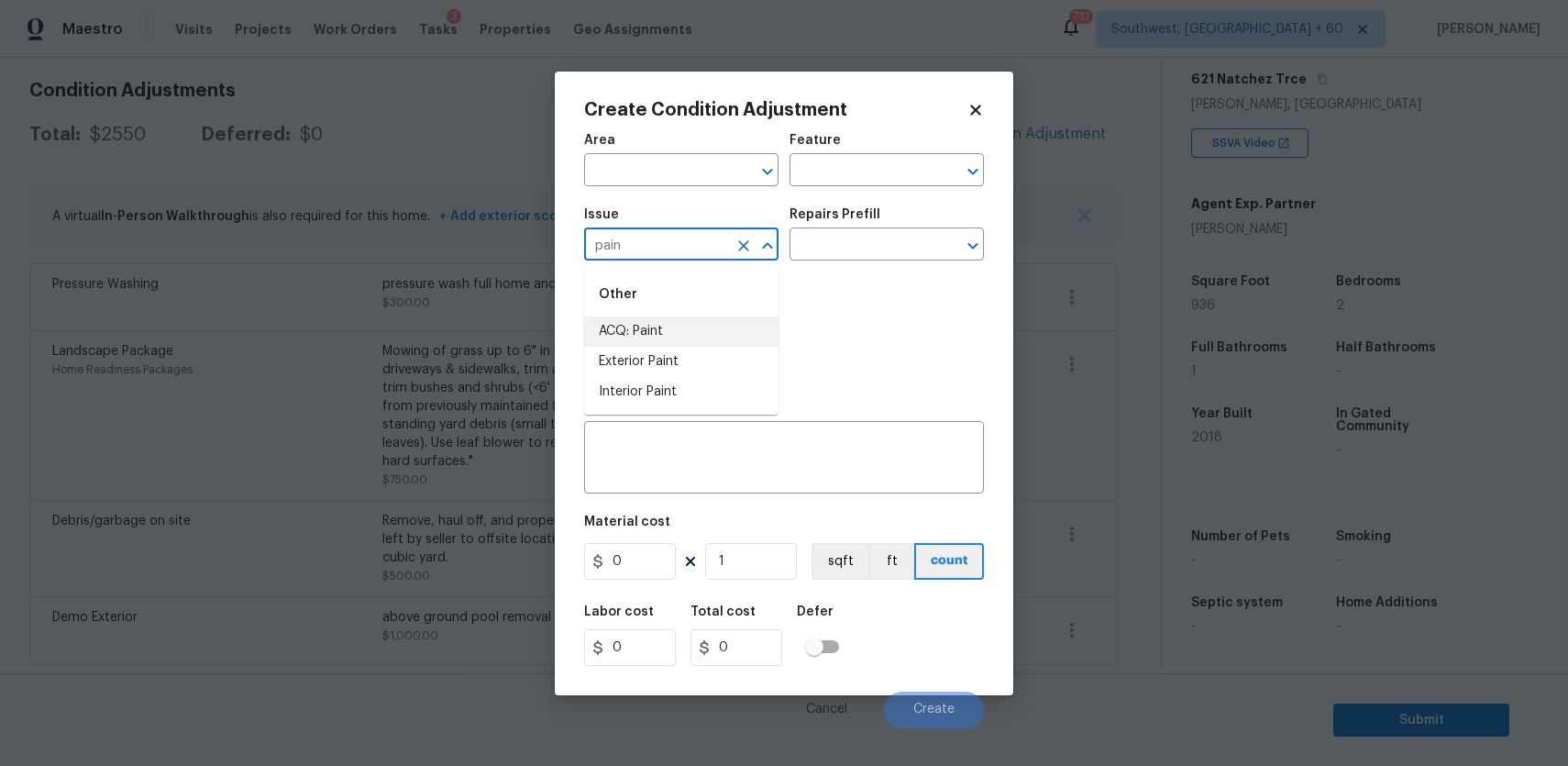
click at [662, 327] on li "ACQ: Paint" at bounding box center [681, 331] width 194 height 31
type input "ACQ: Paint"
click at [821, 256] on input "text" at bounding box center [861, 246] width 143 height 29
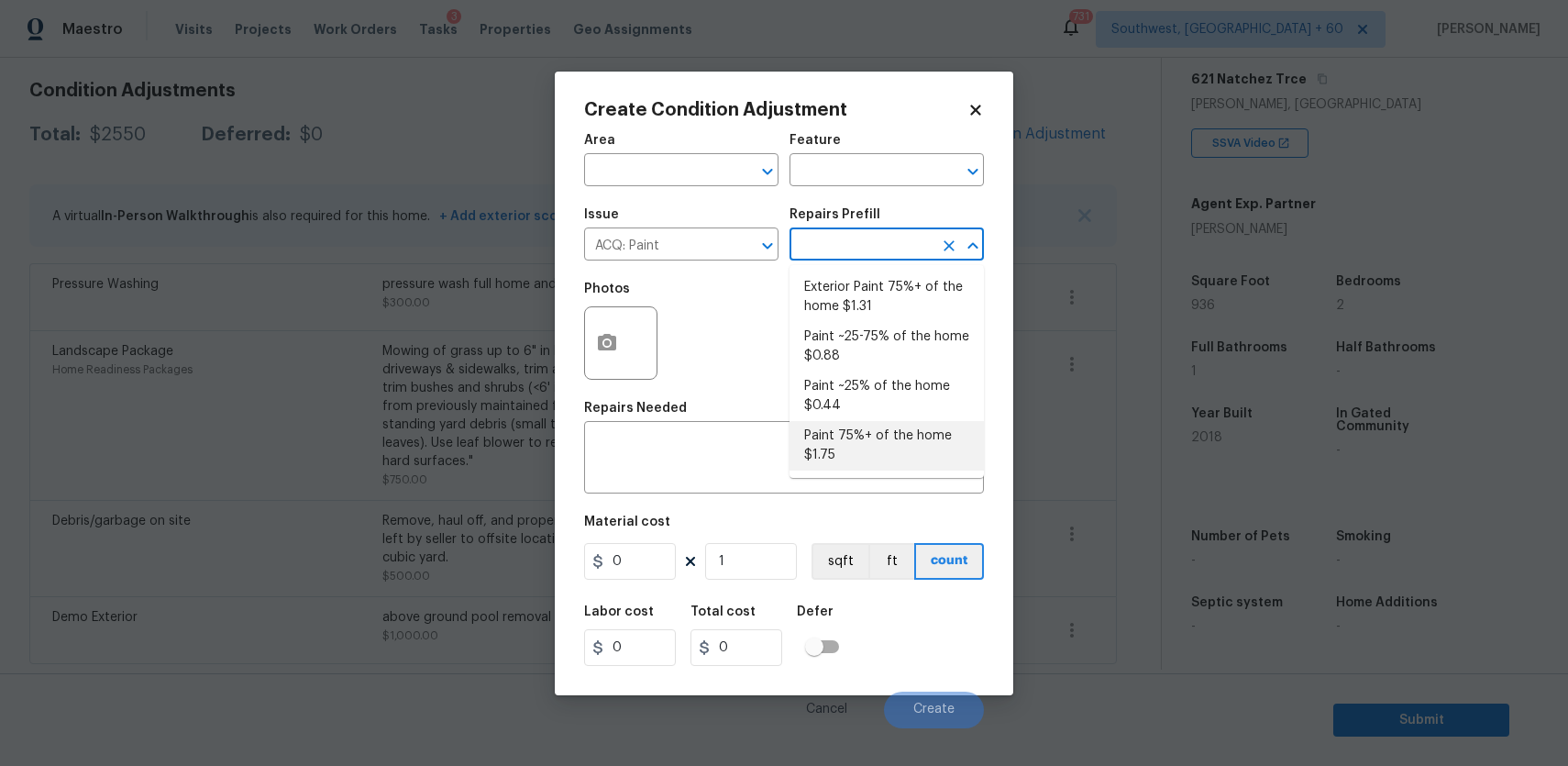
click at [870, 421] on li "Paint 75%+ of the home $1.75" at bounding box center [887, 446] width 194 height 50
type input "Acquisition"
type textarea "Acquisition Scope: 75%+ of the home will likely require interior paint"
type input "1.75"
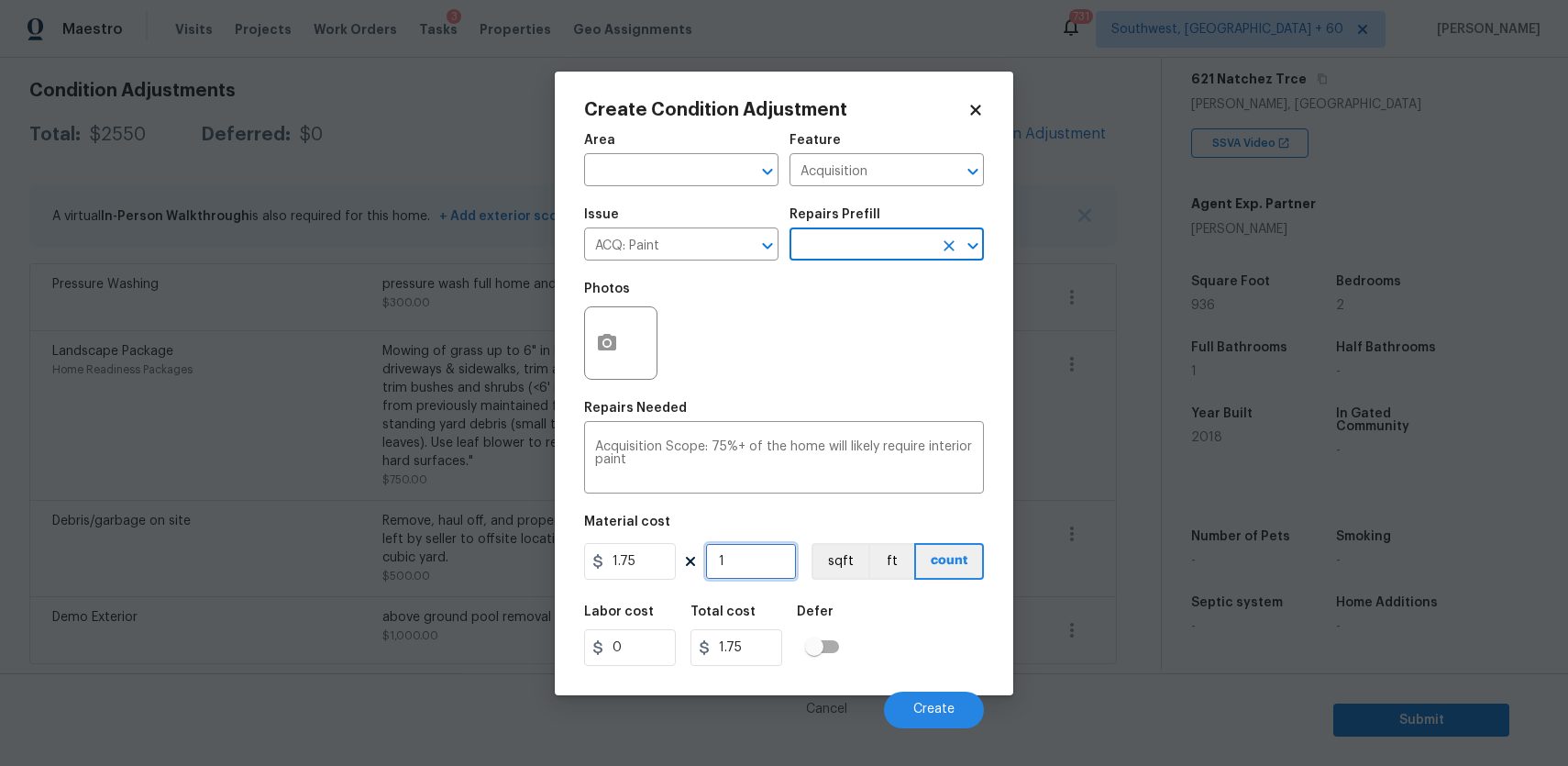
click at [750, 549] on input "1" at bounding box center [751, 561] width 91 height 37
type input "0"
type input "9"
type input "15.75"
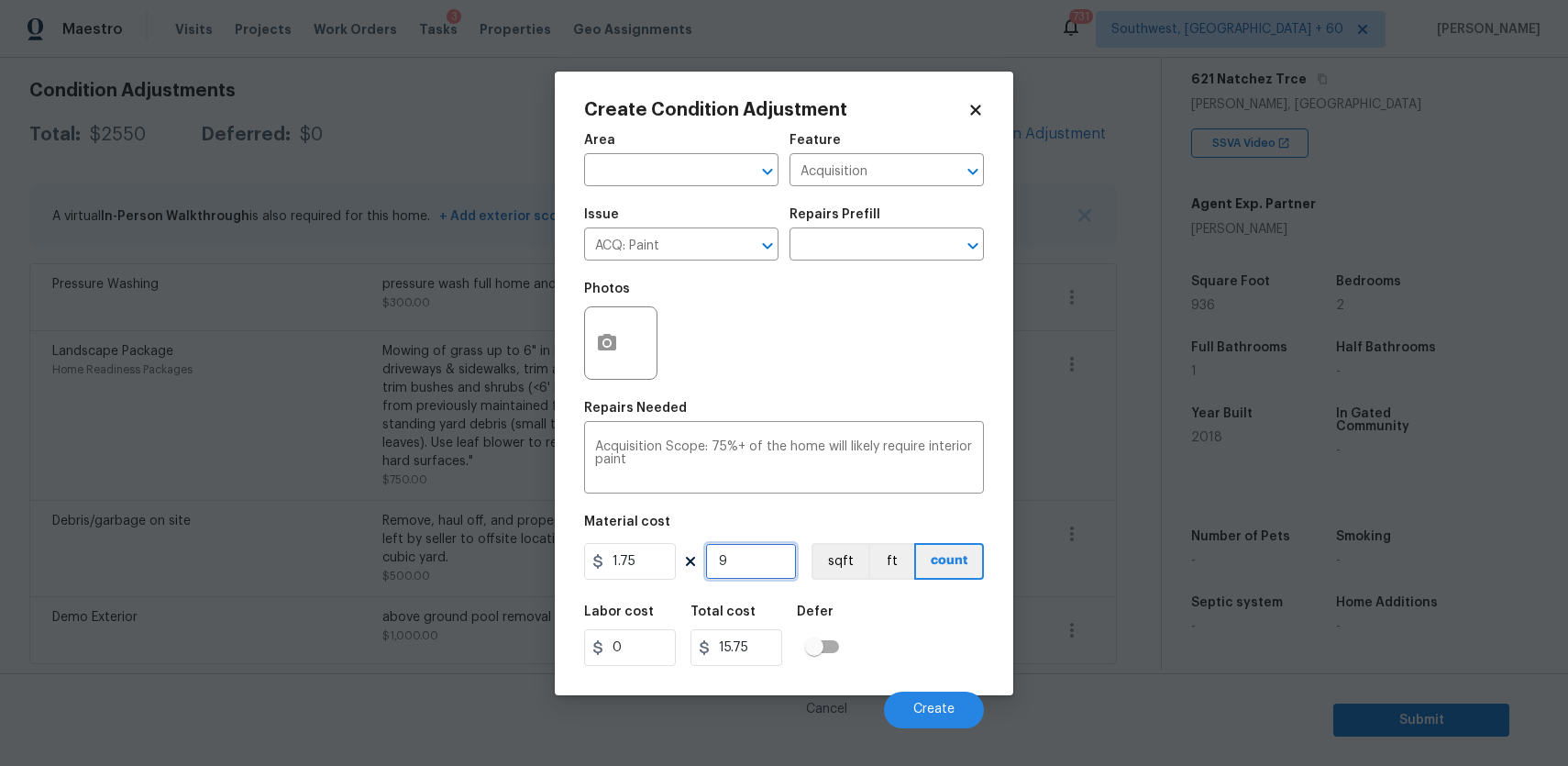
type input "99"
type input "173.25"
type input "9"
type input "15.75"
type input "0"
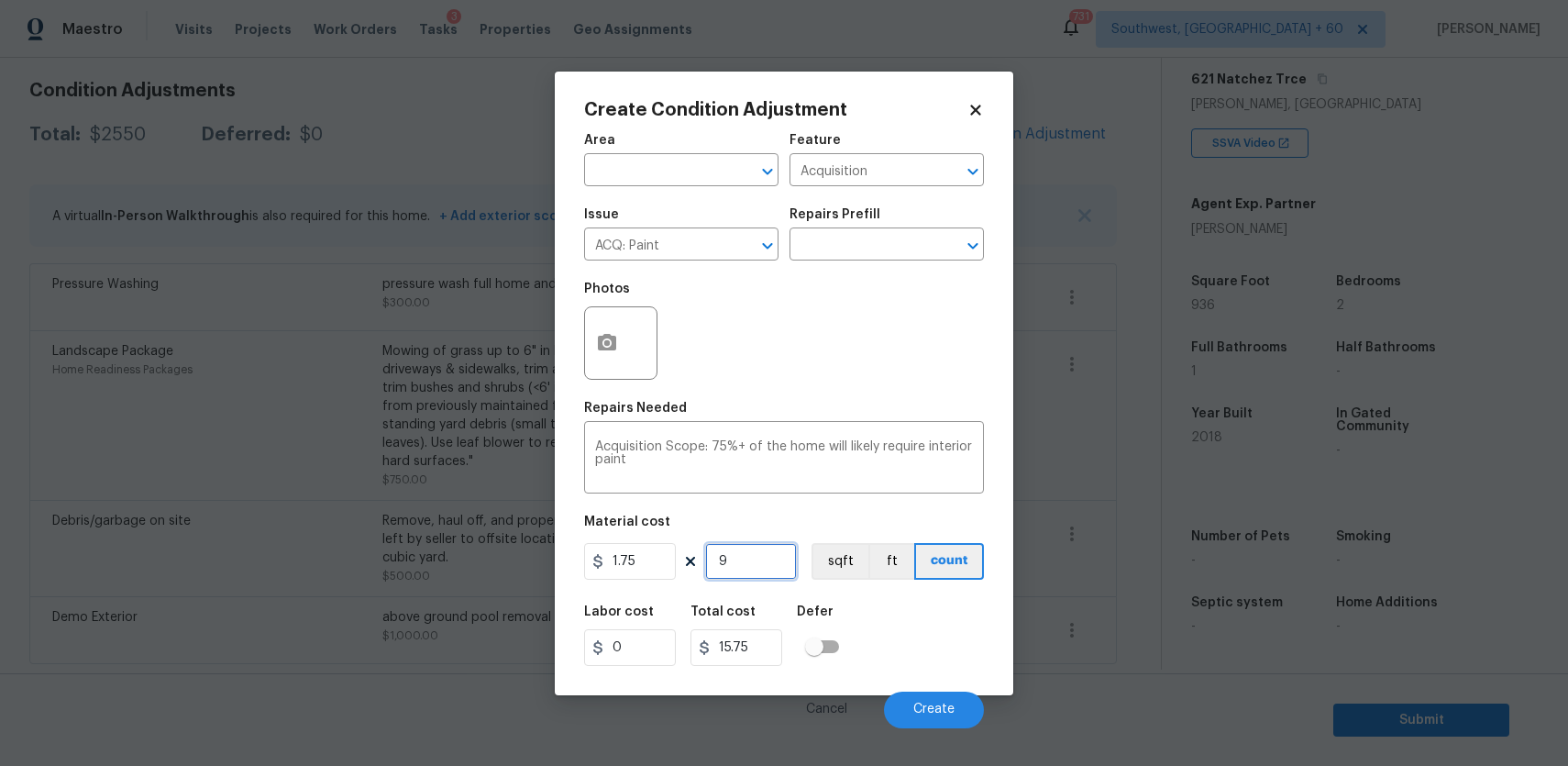
type input "0"
type input "9"
type input "15.75"
type input "93"
type input "162.75"
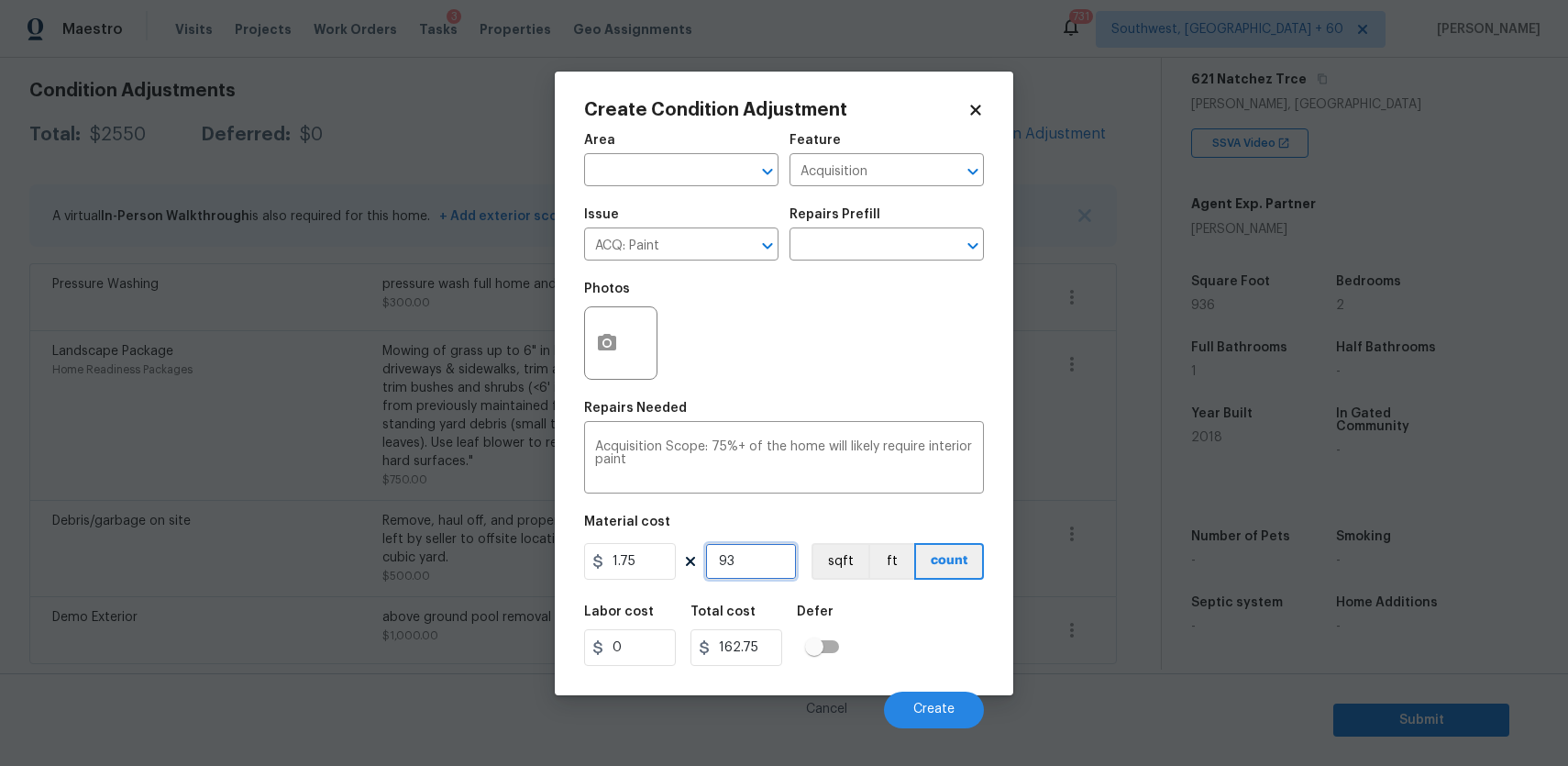
type input "936"
type input "1638"
type input "936"
click at [598, 344] on icon "button" at bounding box center [607, 342] width 18 height 17
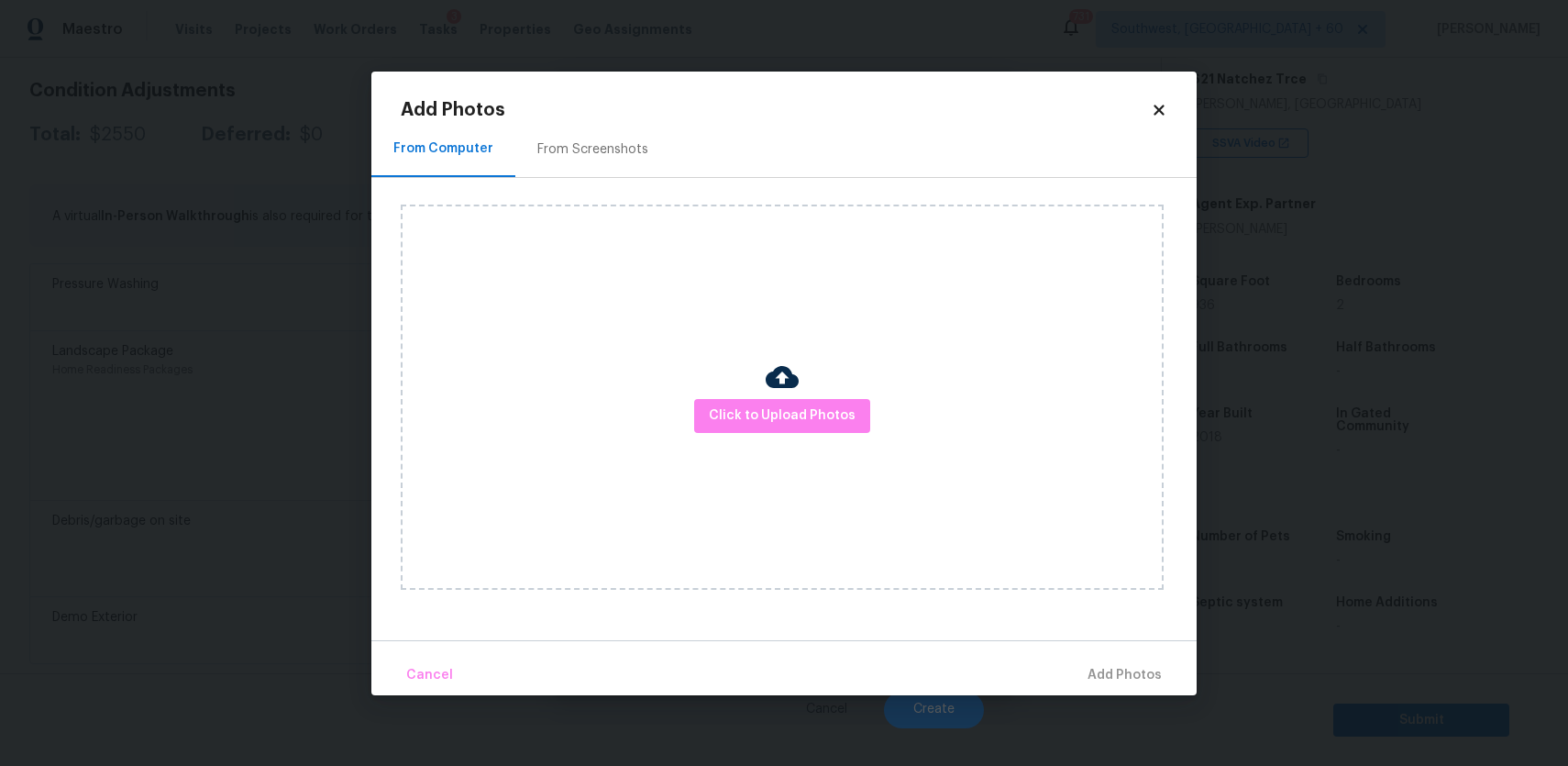
click at [855, 393] on div "Click to Upload Photos" at bounding box center [782, 397] width 763 height 385
click at [821, 426] on span "Click to Upload Photos" at bounding box center [783, 416] width 147 height 23
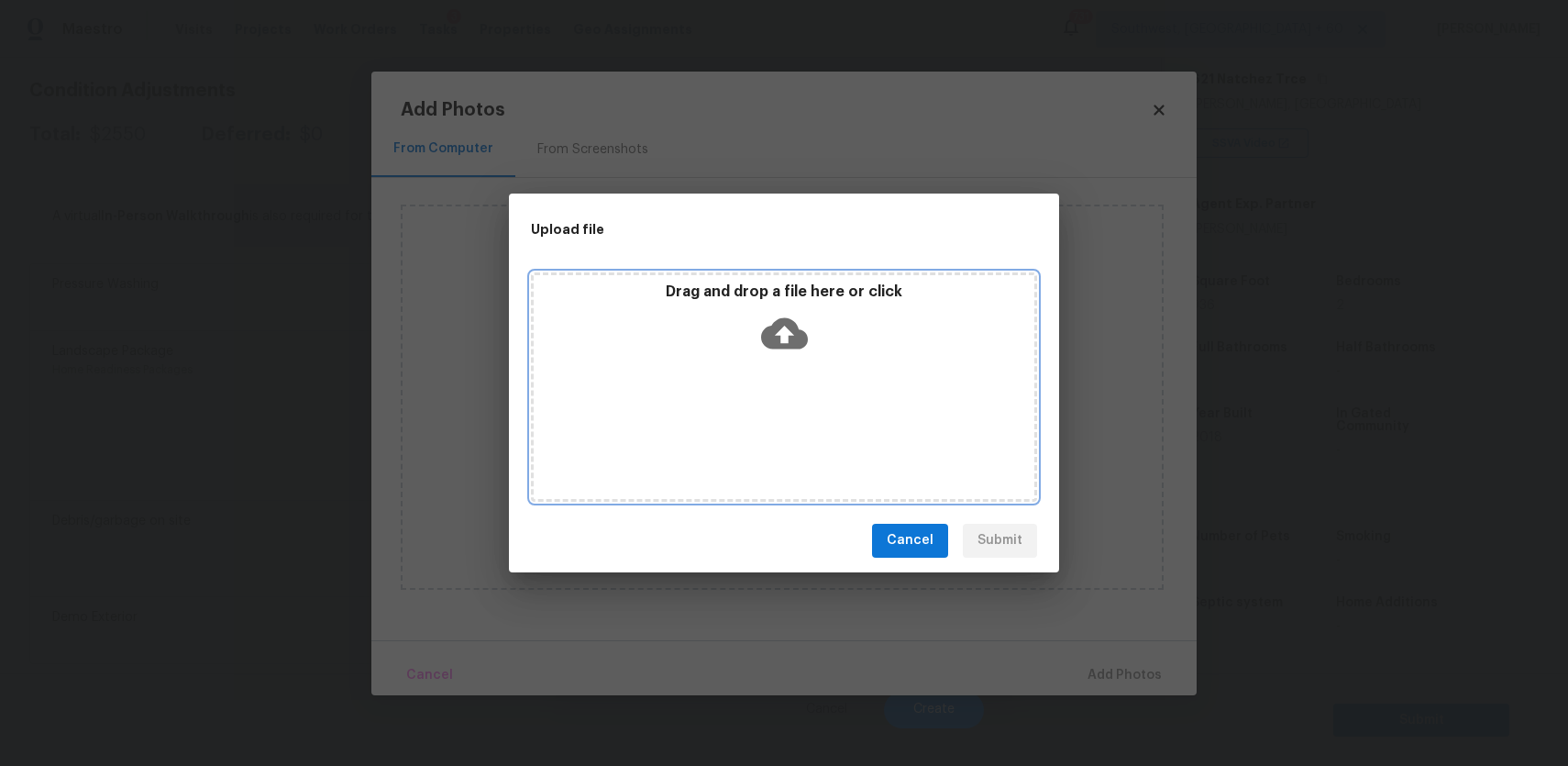
click at [821, 426] on div "Drag and drop a file here or click" at bounding box center [784, 387] width 506 height 229
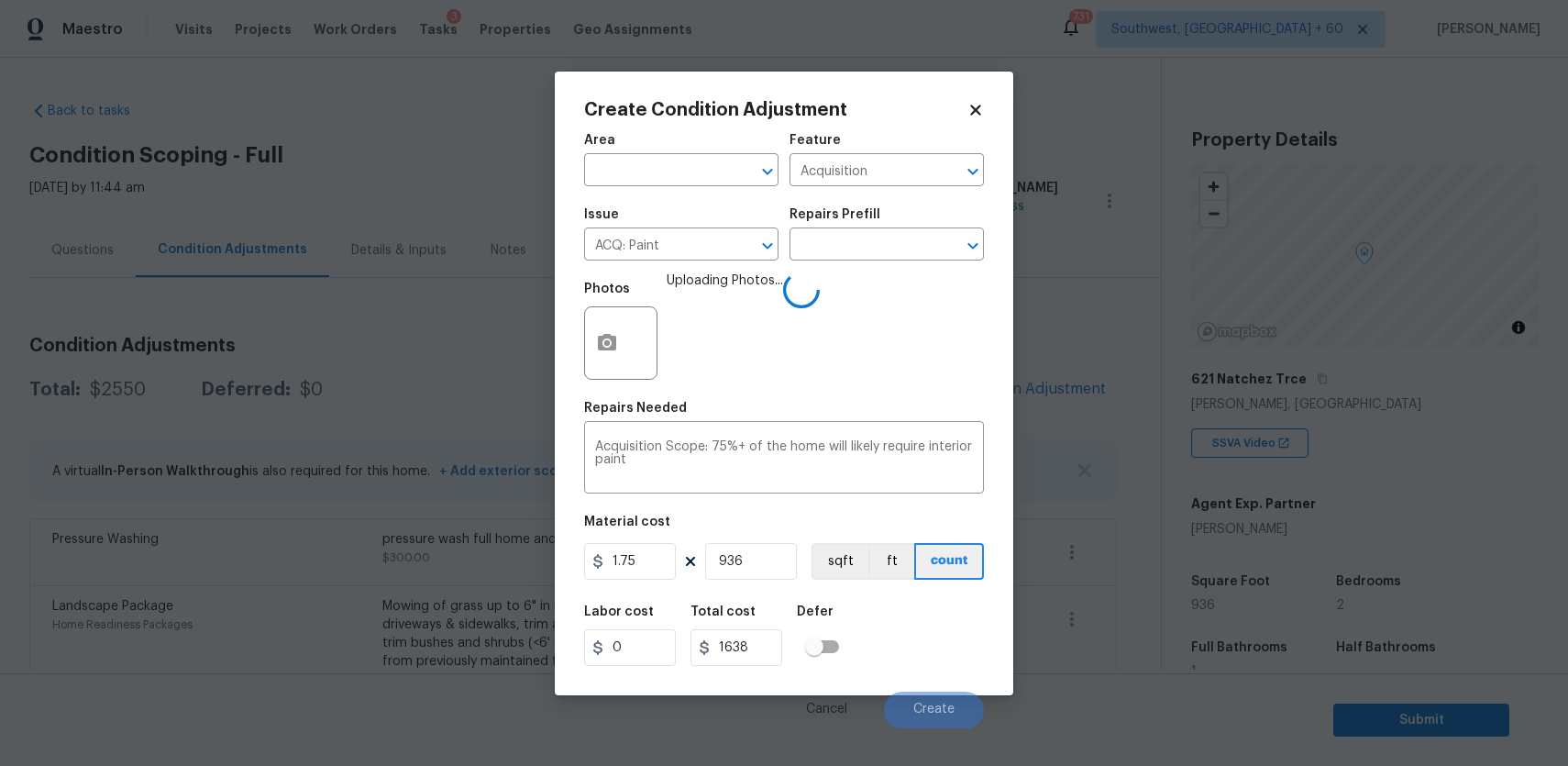
scroll to position [300, 0]
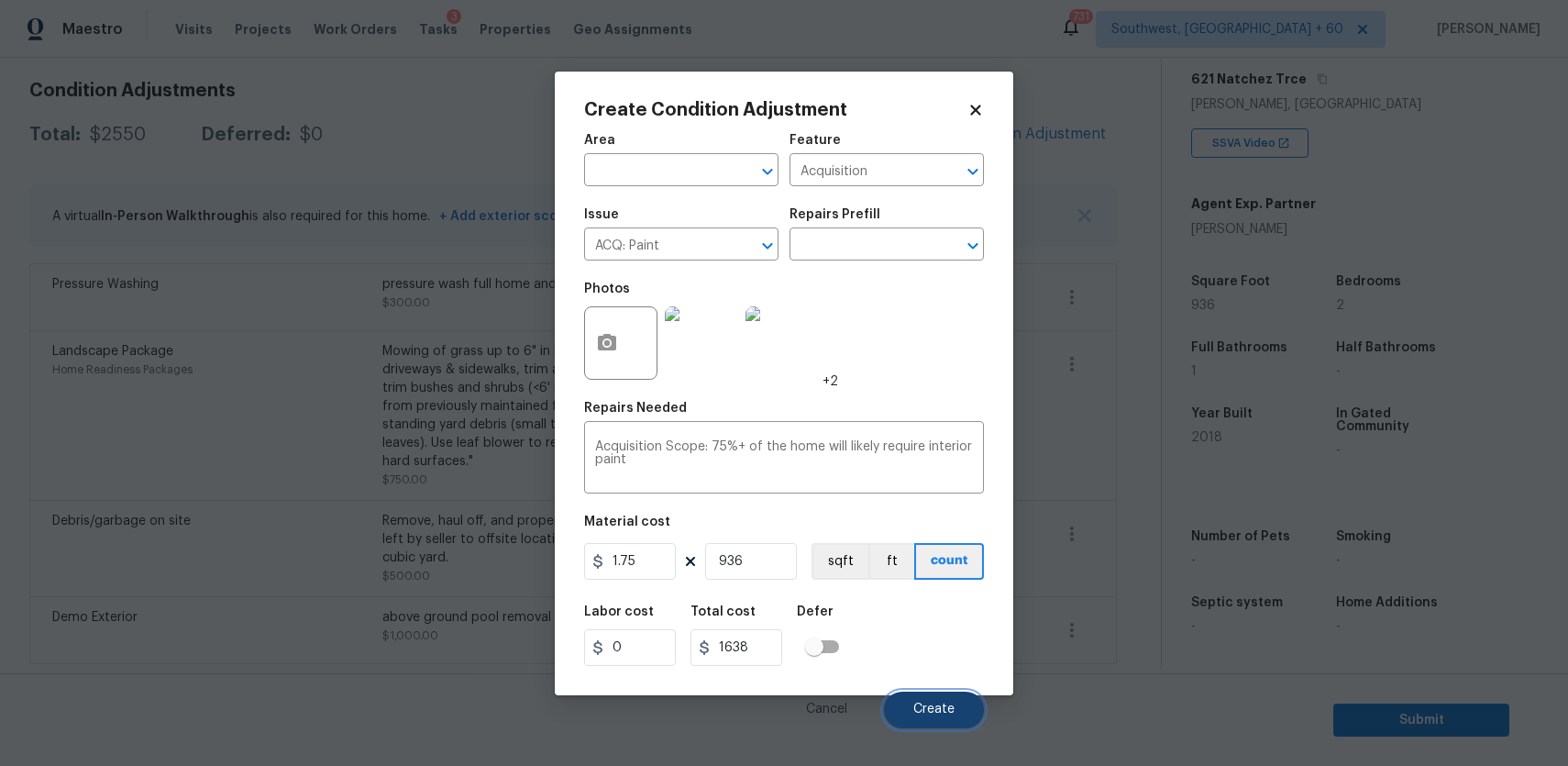
click at [918, 710] on span "Create" at bounding box center [934, 709] width 42 height 14
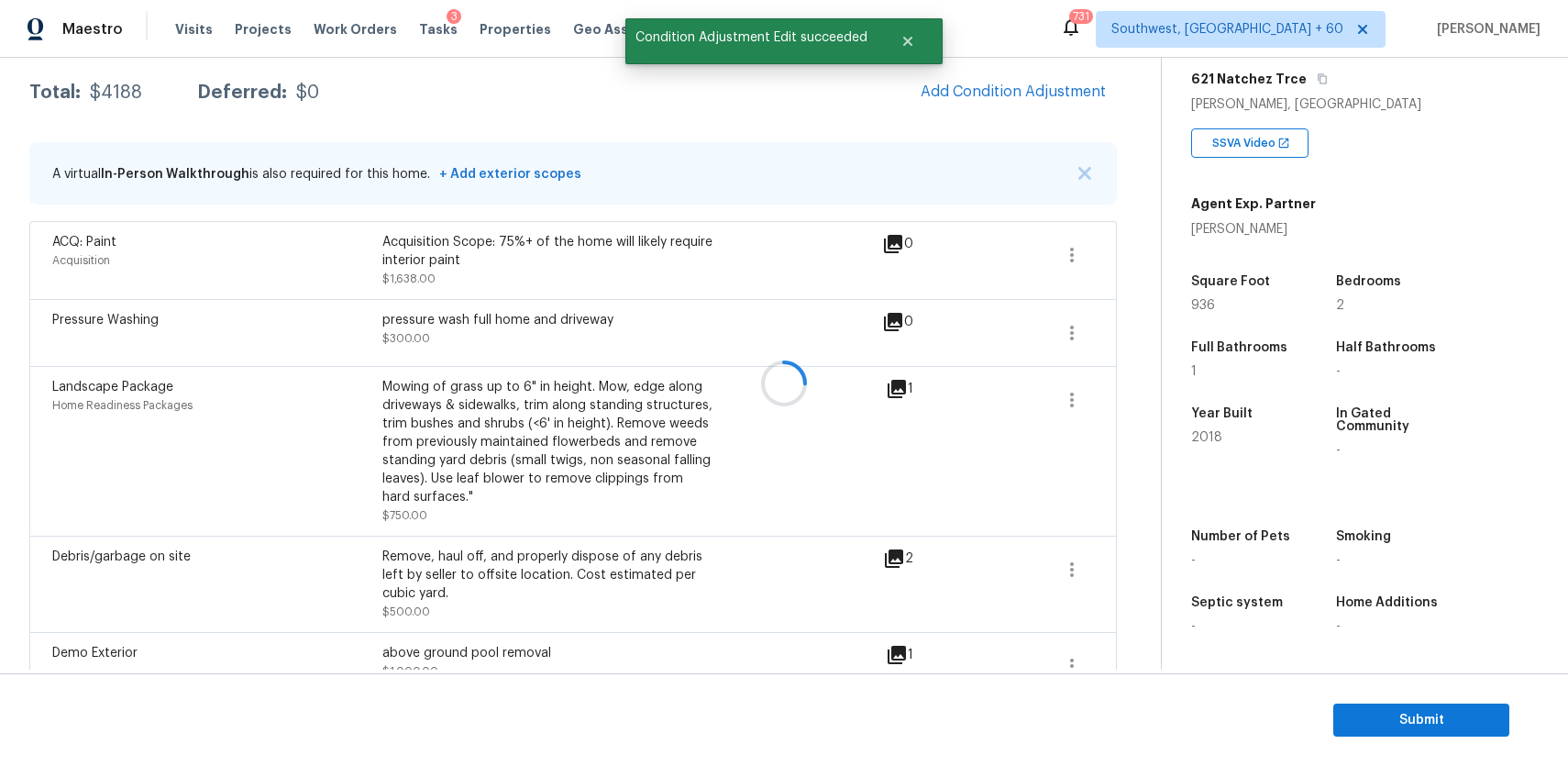
scroll to position [256, 0]
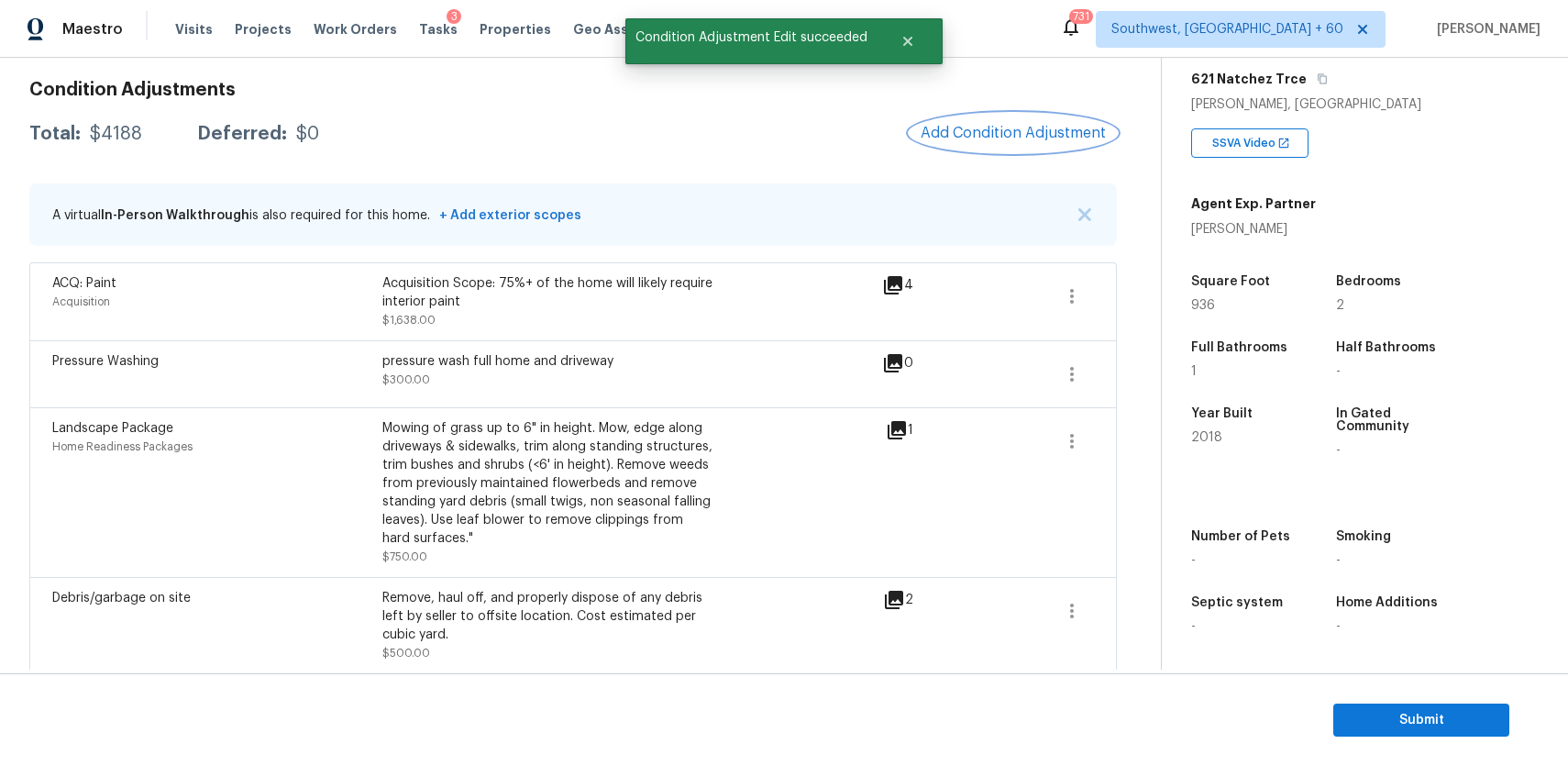
click at [1026, 131] on span "Add Condition Adjustment" at bounding box center [1013, 133] width 185 height 17
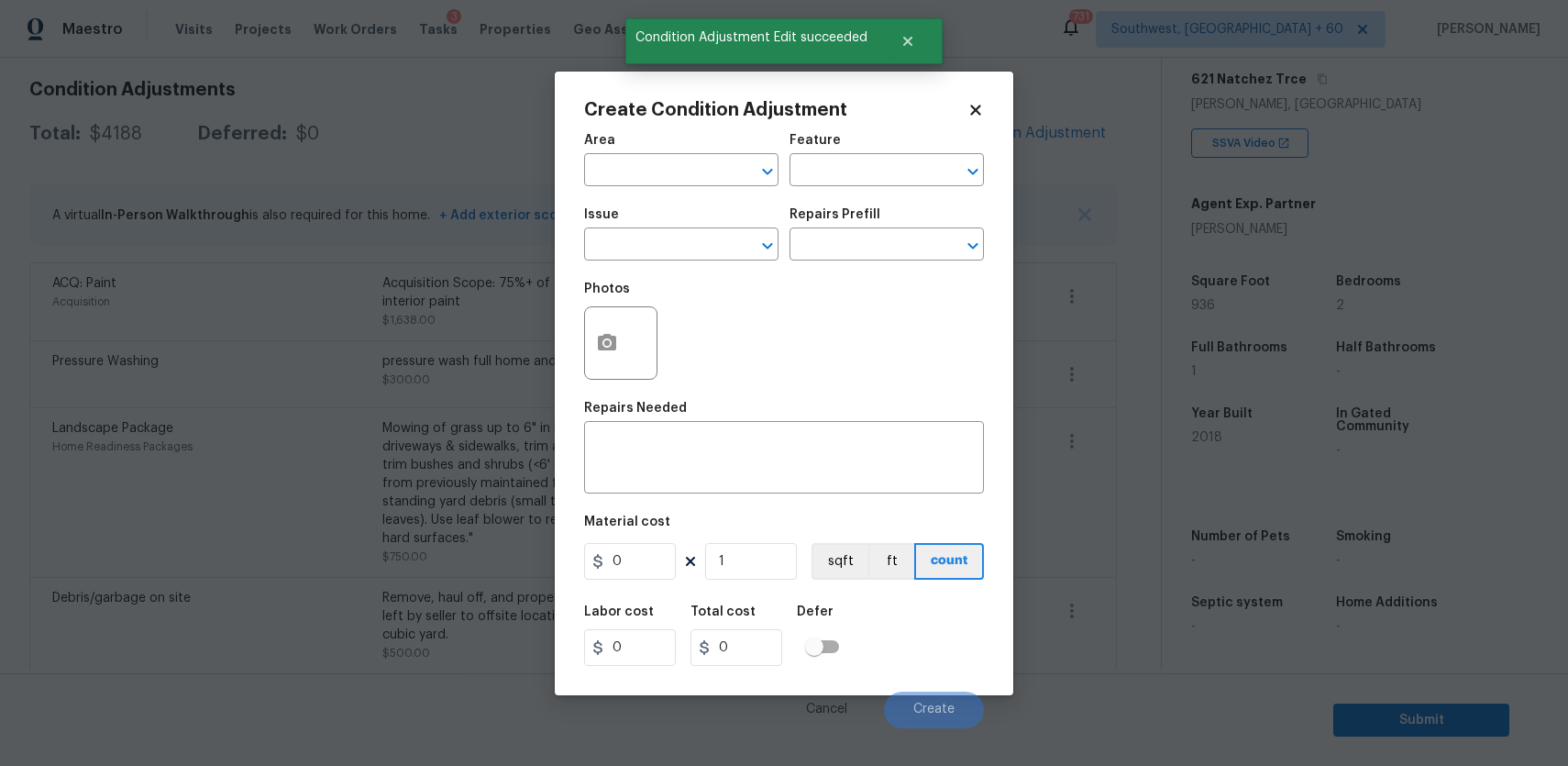
click at [690, 275] on div "Photos" at bounding box center [784, 331] width 400 height 119
click at [702, 256] on input "text" at bounding box center [656, 246] width 143 height 29
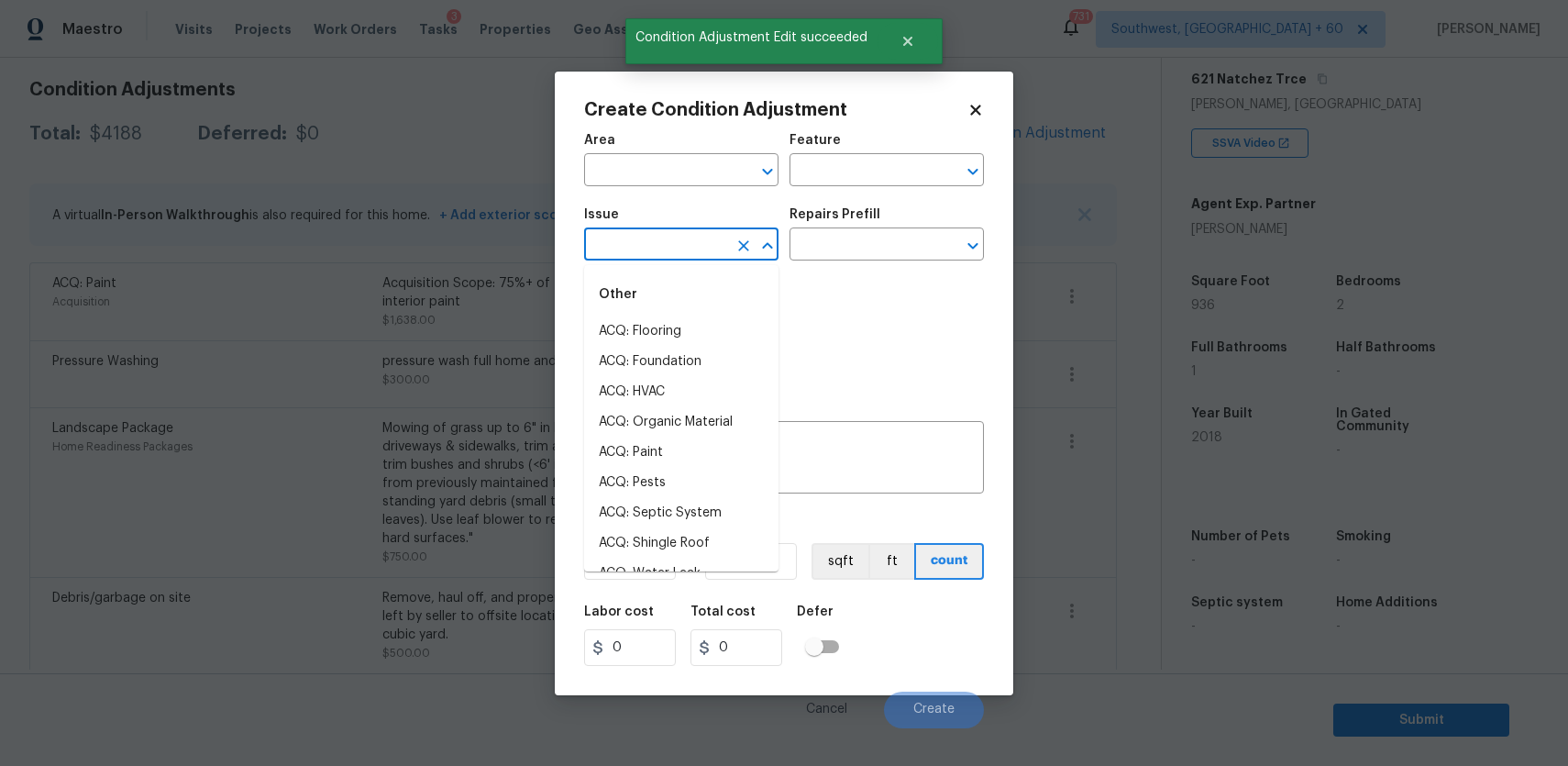
click at [702, 256] on input "text" at bounding box center [656, 246] width 143 height 29
click at [710, 339] on li "ACQ: Flooring" at bounding box center [681, 331] width 194 height 31
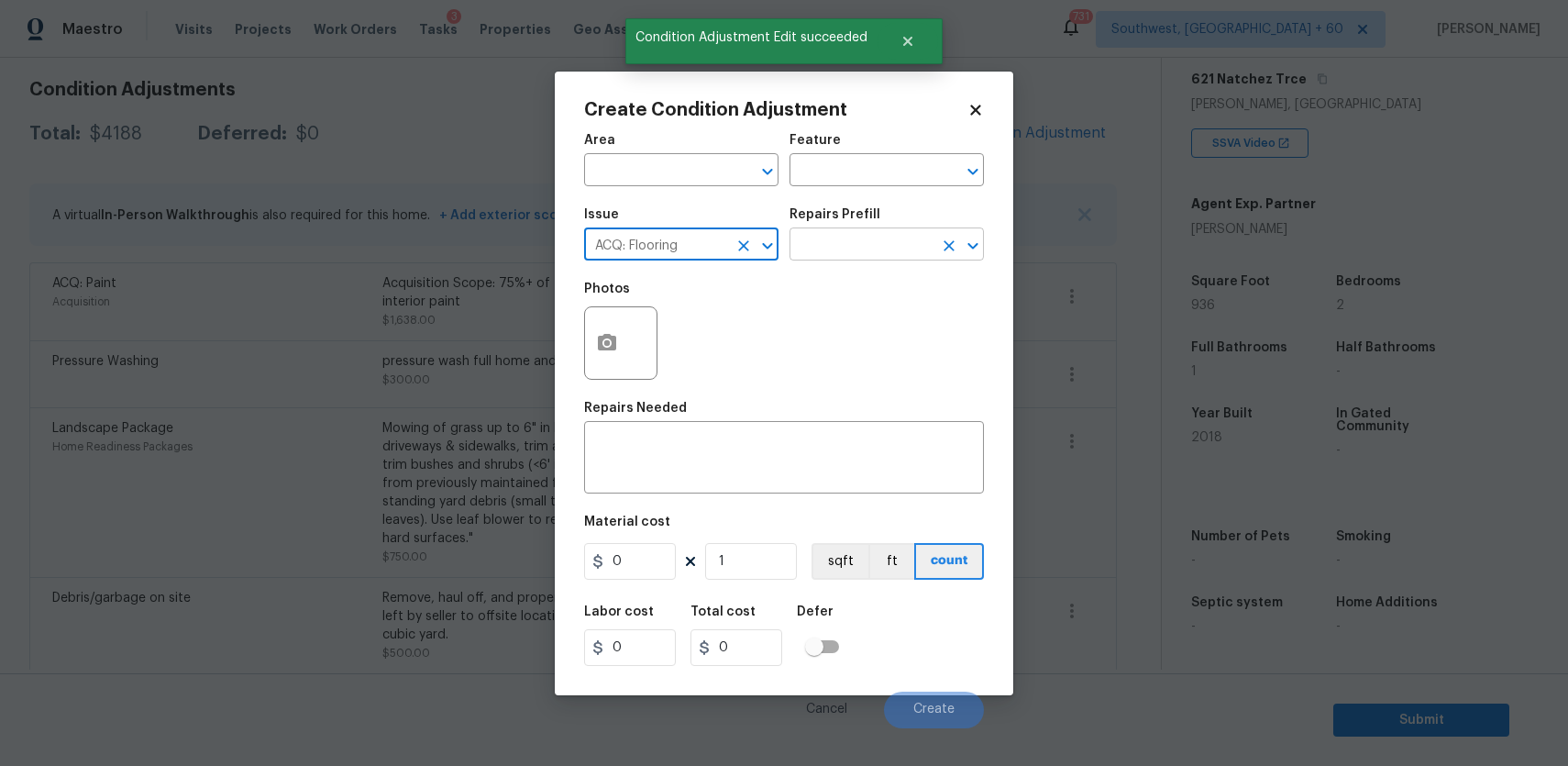
type input "ACQ: Flooring"
click at [867, 240] on input "text" at bounding box center [861, 246] width 143 height 29
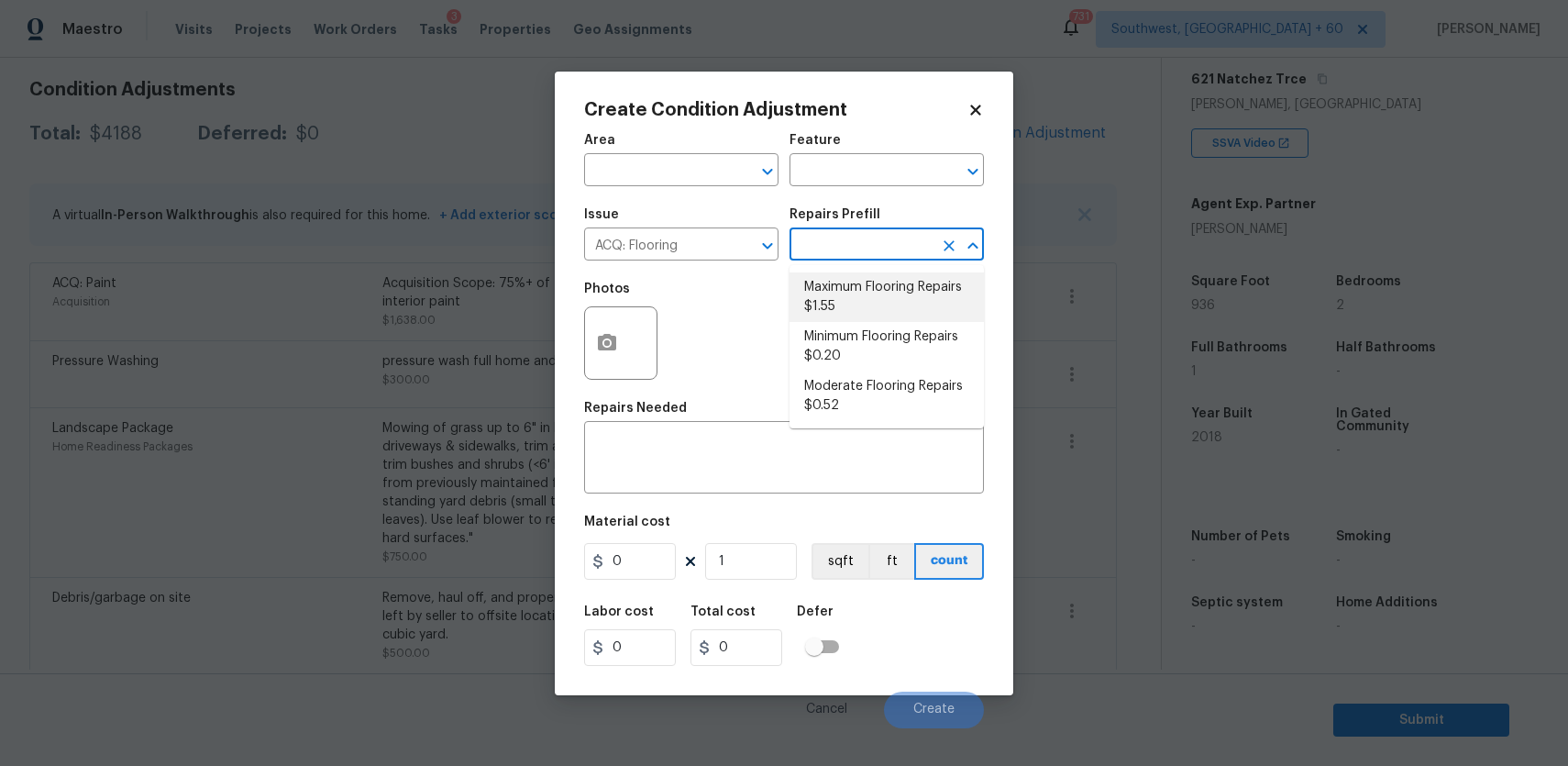
click at [932, 294] on li "Maximum Flooring Repairs $1.55" at bounding box center [887, 298] width 194 height 50
type input "Acquisition"
type textarea "Acquisition Scope: Maximum flooring repairs"
type input "1.55"
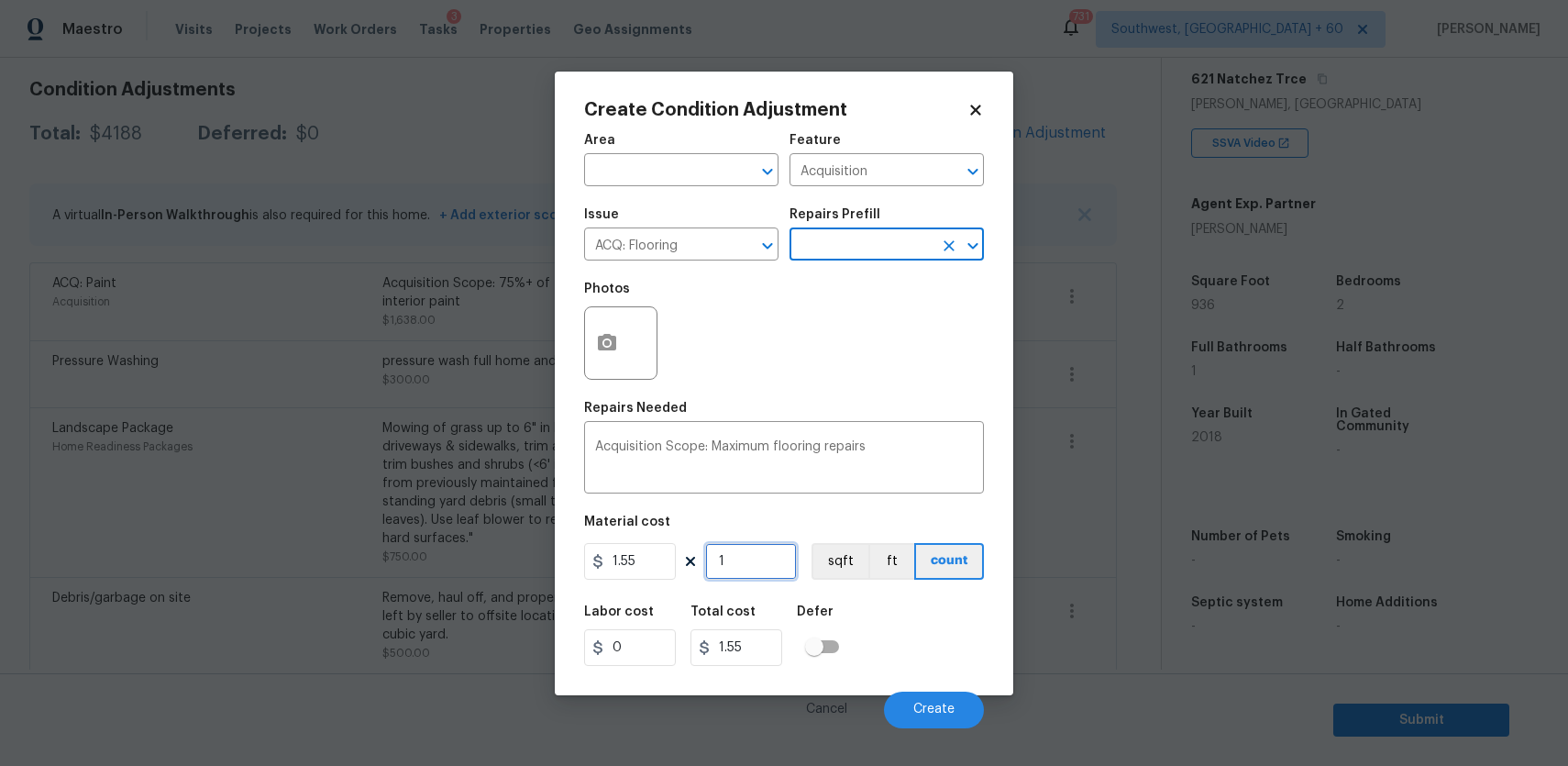
click at [737, 568] on input "1" at bounding box center [751, 561] width 91 height 37
type input "0"
type input "9"
type input "13.95"
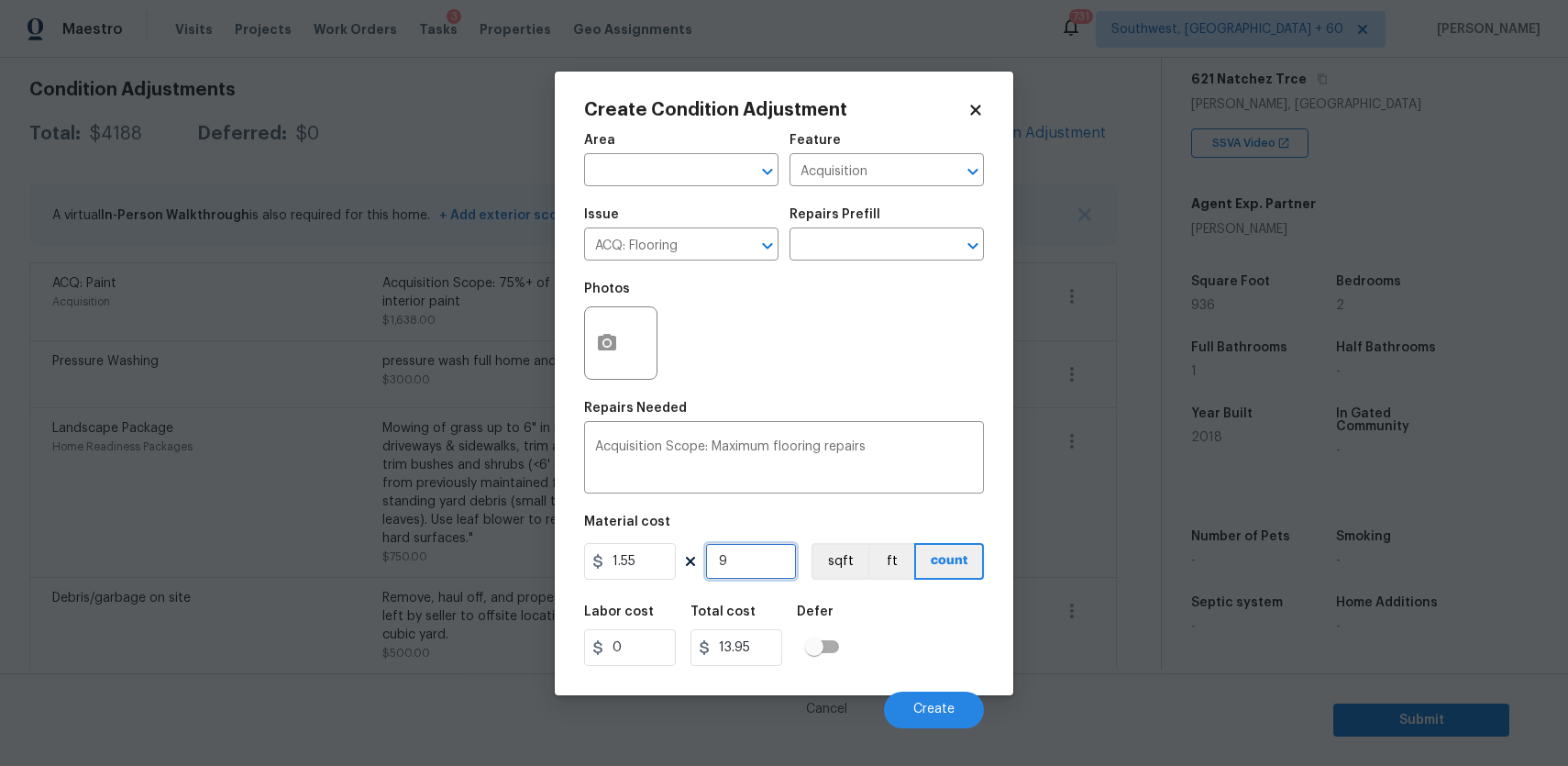
type input "93"
type input "144.15"
type input "936"
type input "1450.8"
type input "936"
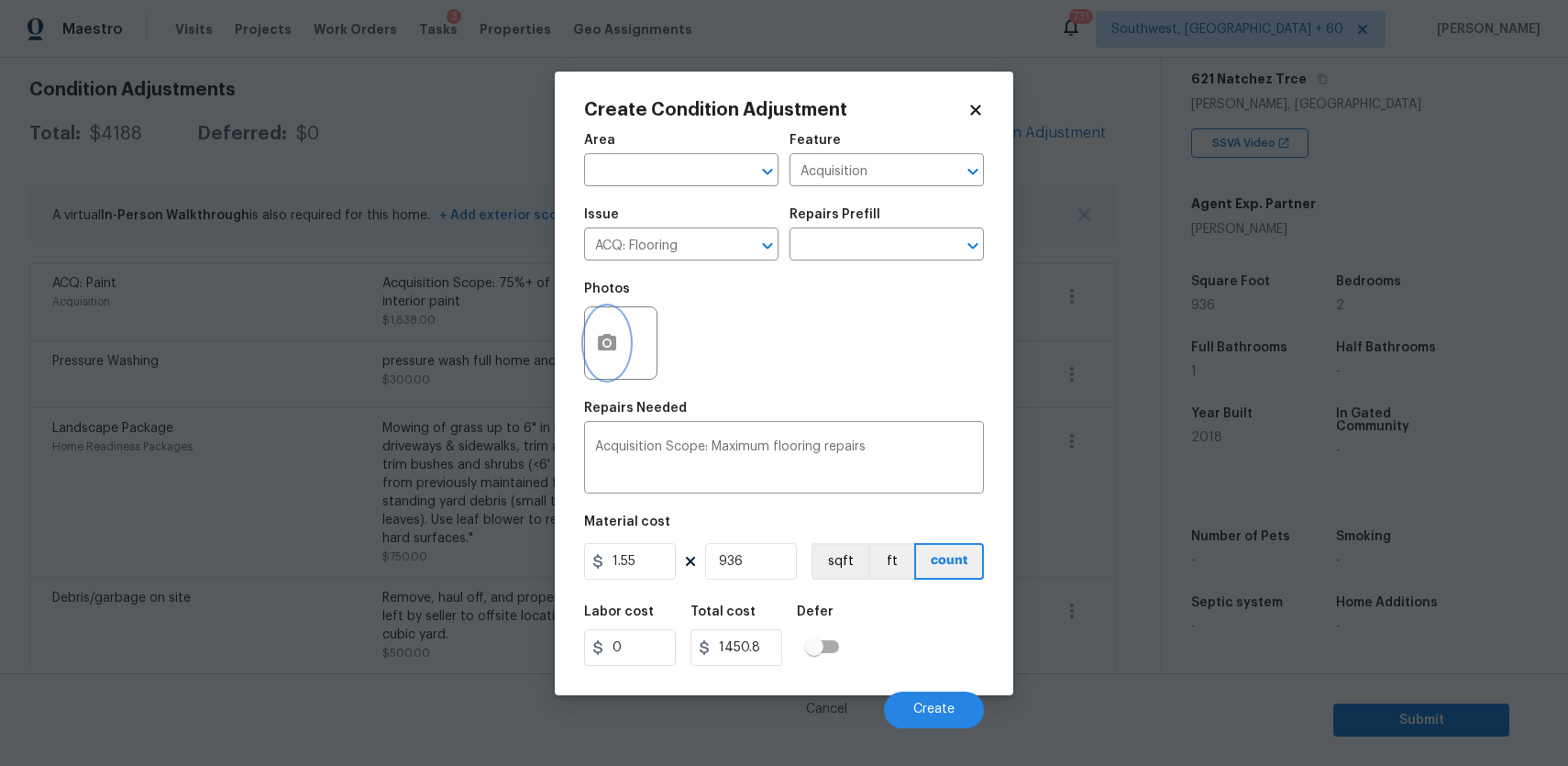
click at [601, 331] on button "button" at bounding box center [607, 343] width 44 height 71
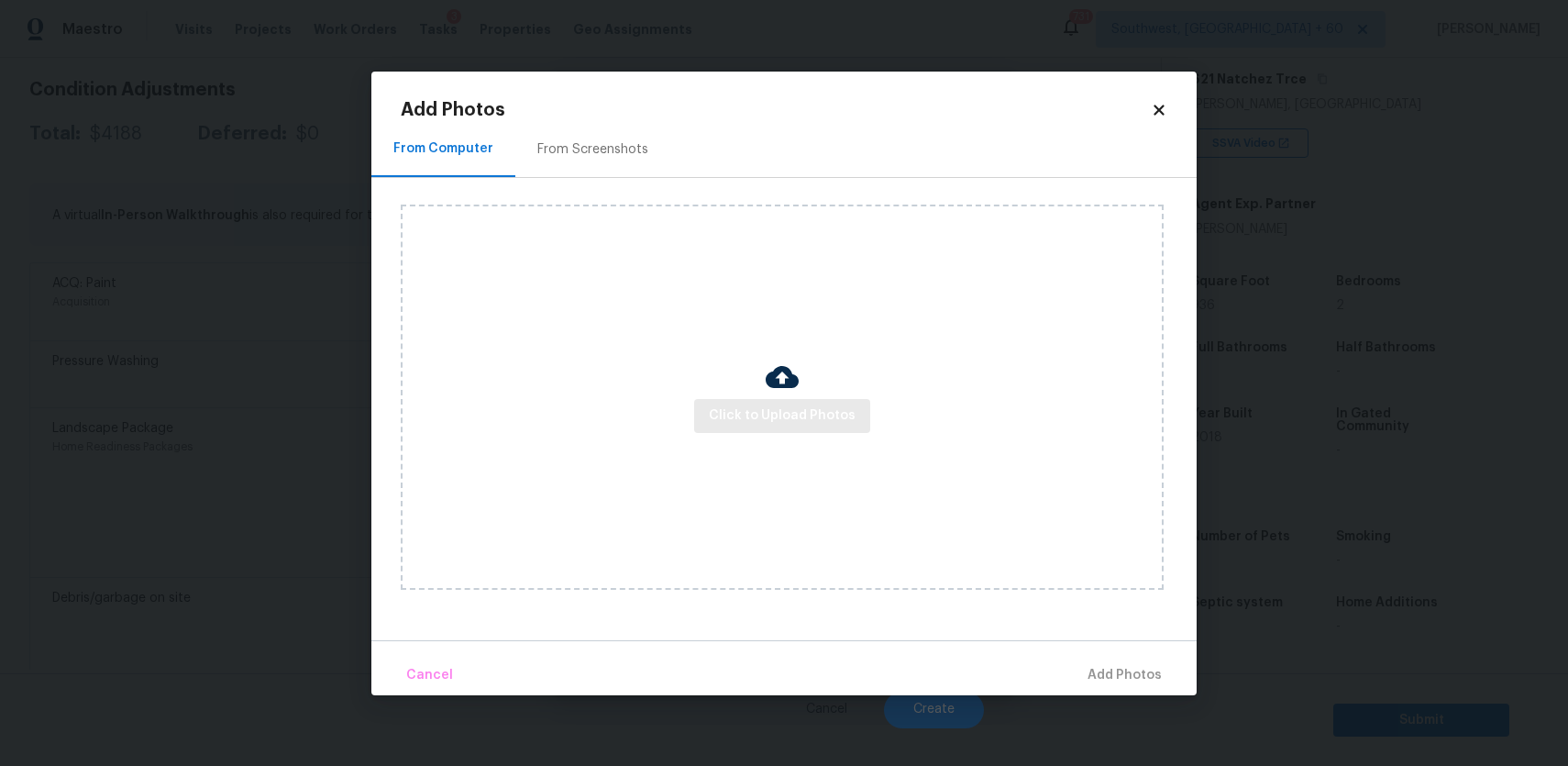
click at [800, 433] on div "Click to Upload Photos" at bounding box center [782, 397] width 763 height 385
click at [758, 414] on span "Click to Upload Photos" at bounding box center [783, 416] width 147 height 23
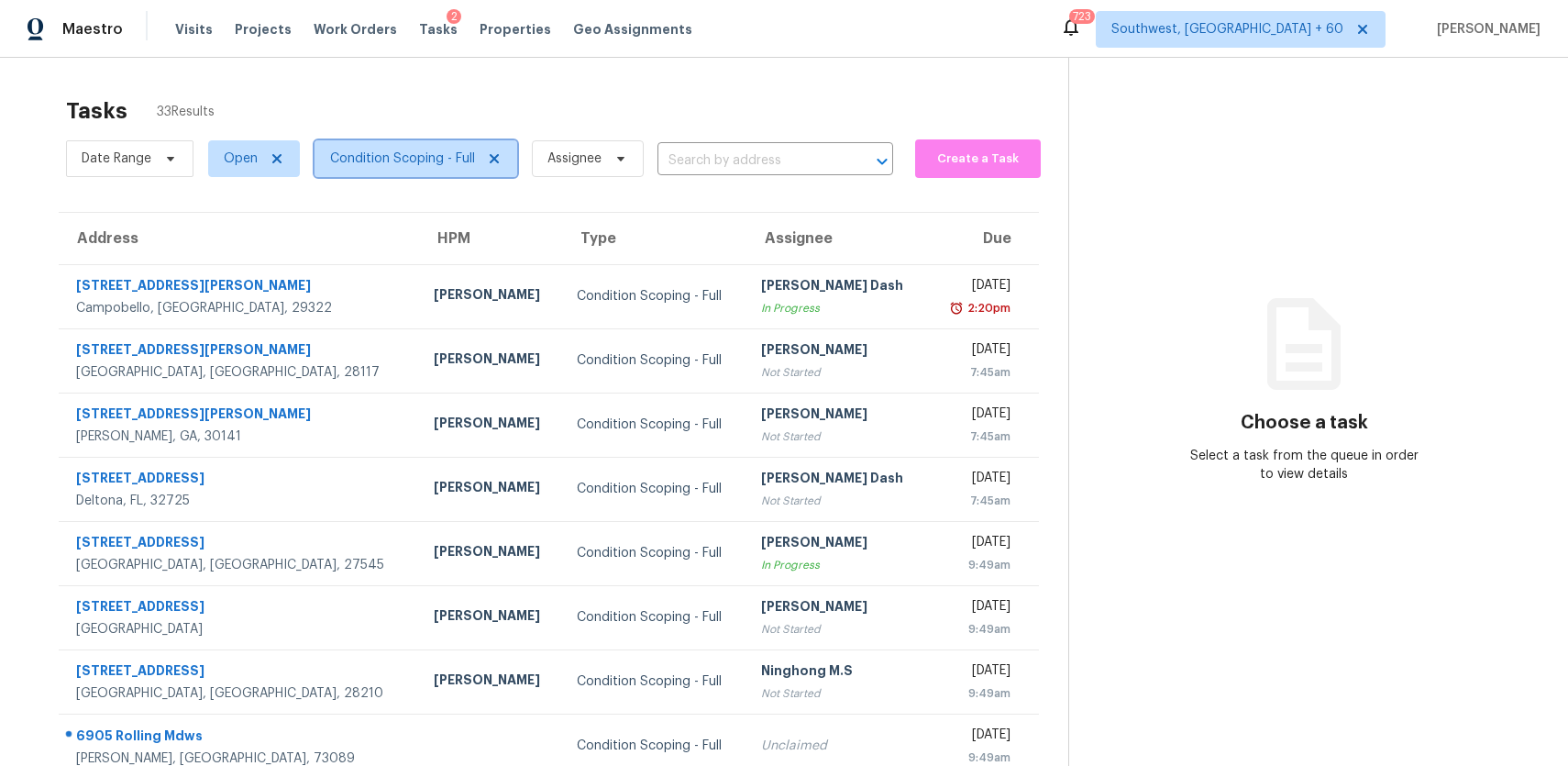
click at [423, 162] on span "Condition Scoping - Full" at bounding box center [403, 159] width 145 height 18
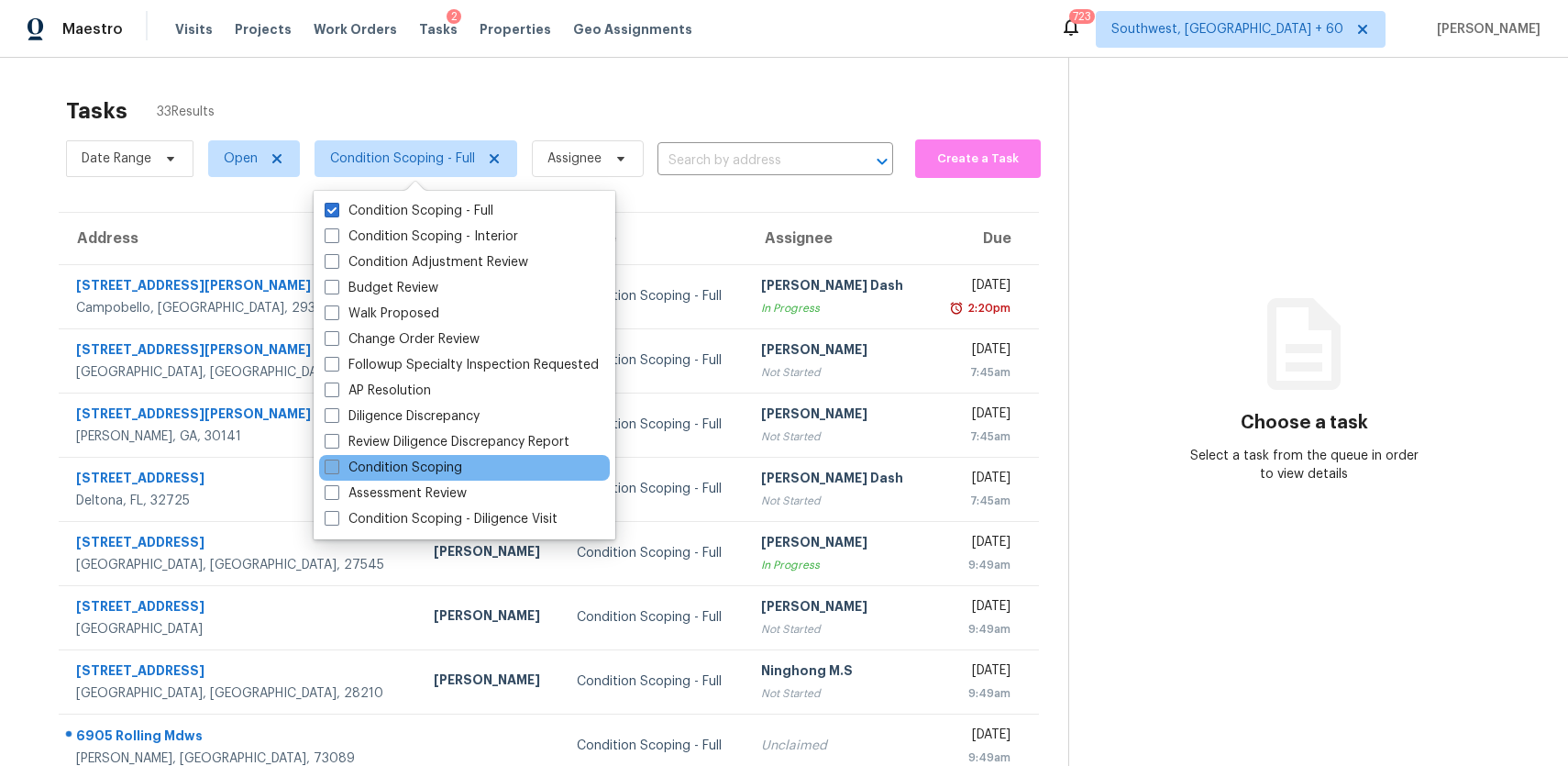
click at [449, 468] on label "Condition Scoping" at bounding box center [393, 467] width 138 height 18
click at [336, 468] on input "Condition Scoping" at bounding box center [330, 464] width 12 height 12
checkbox input "true"
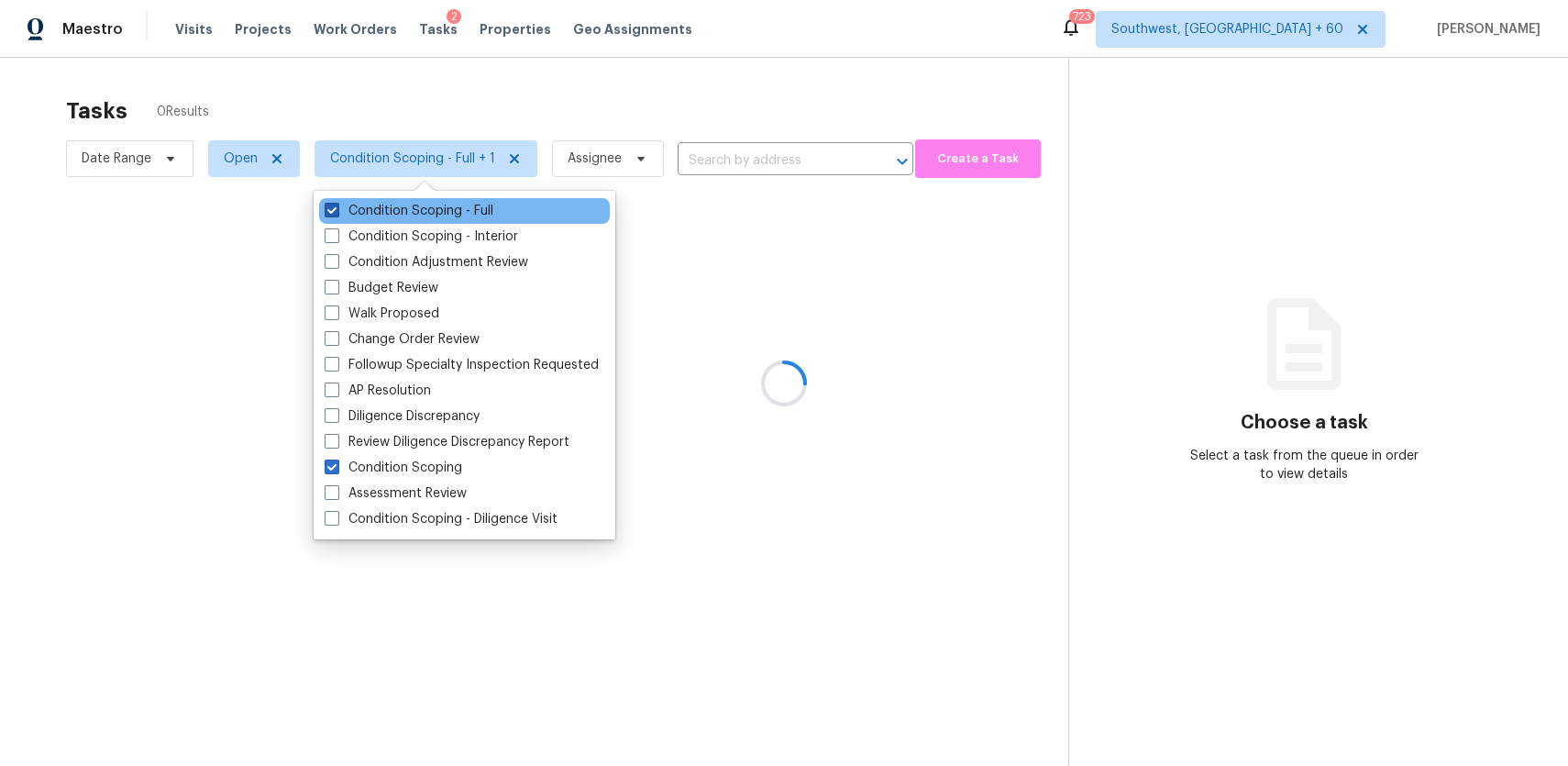
click at [420, 212] on label "Condition Scoping - Full" at bounding box center [409, 210] width 169 height 18
click at [336, 212] on input "Condition Scoping - Full" at bounding box center [330, 207] width 12 height 12
checkbox input "false"
click at [447, 113] on div at bounding box center [784, 383] width 1568 height 766
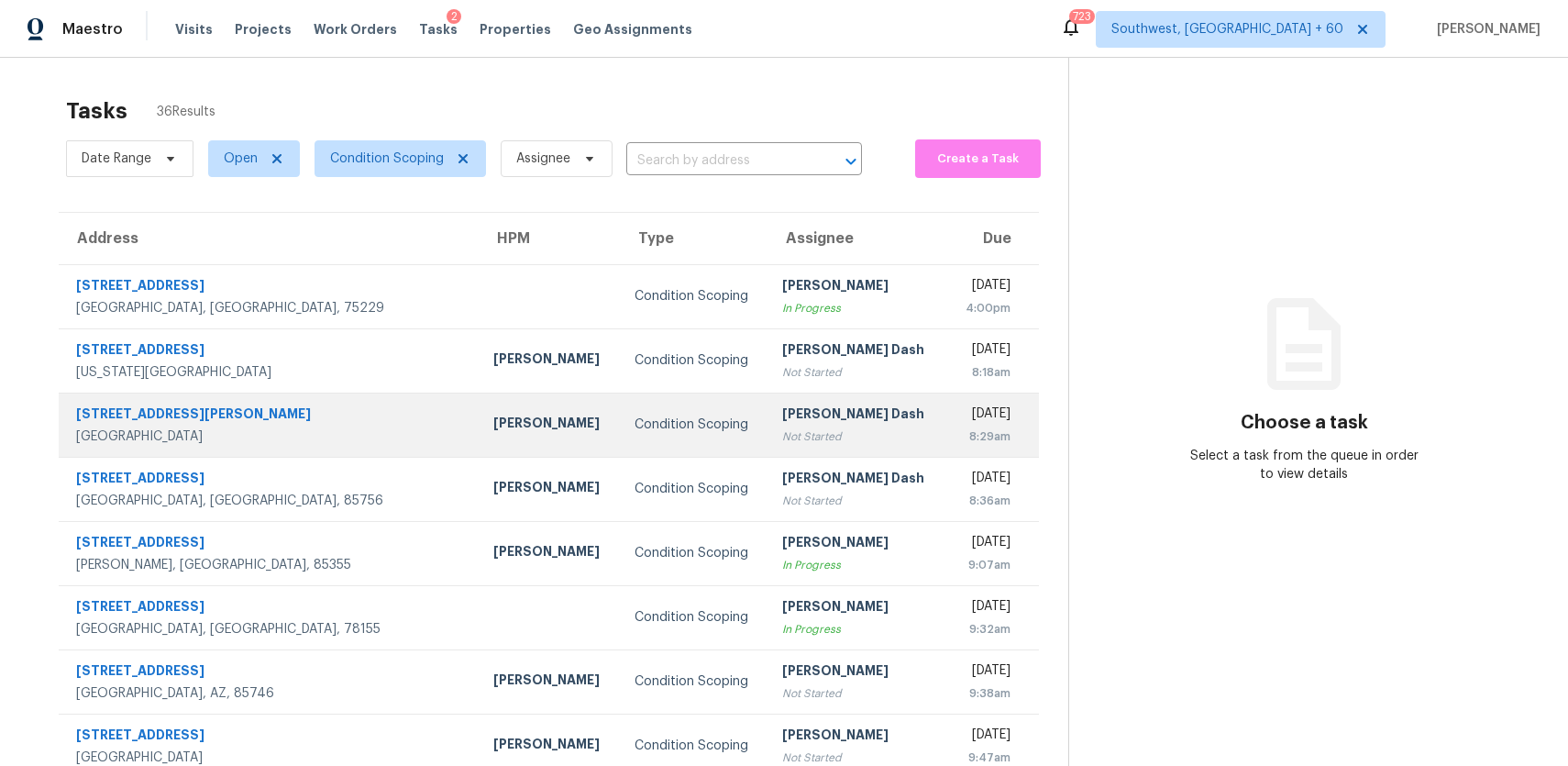
scroll to position [189, 0]
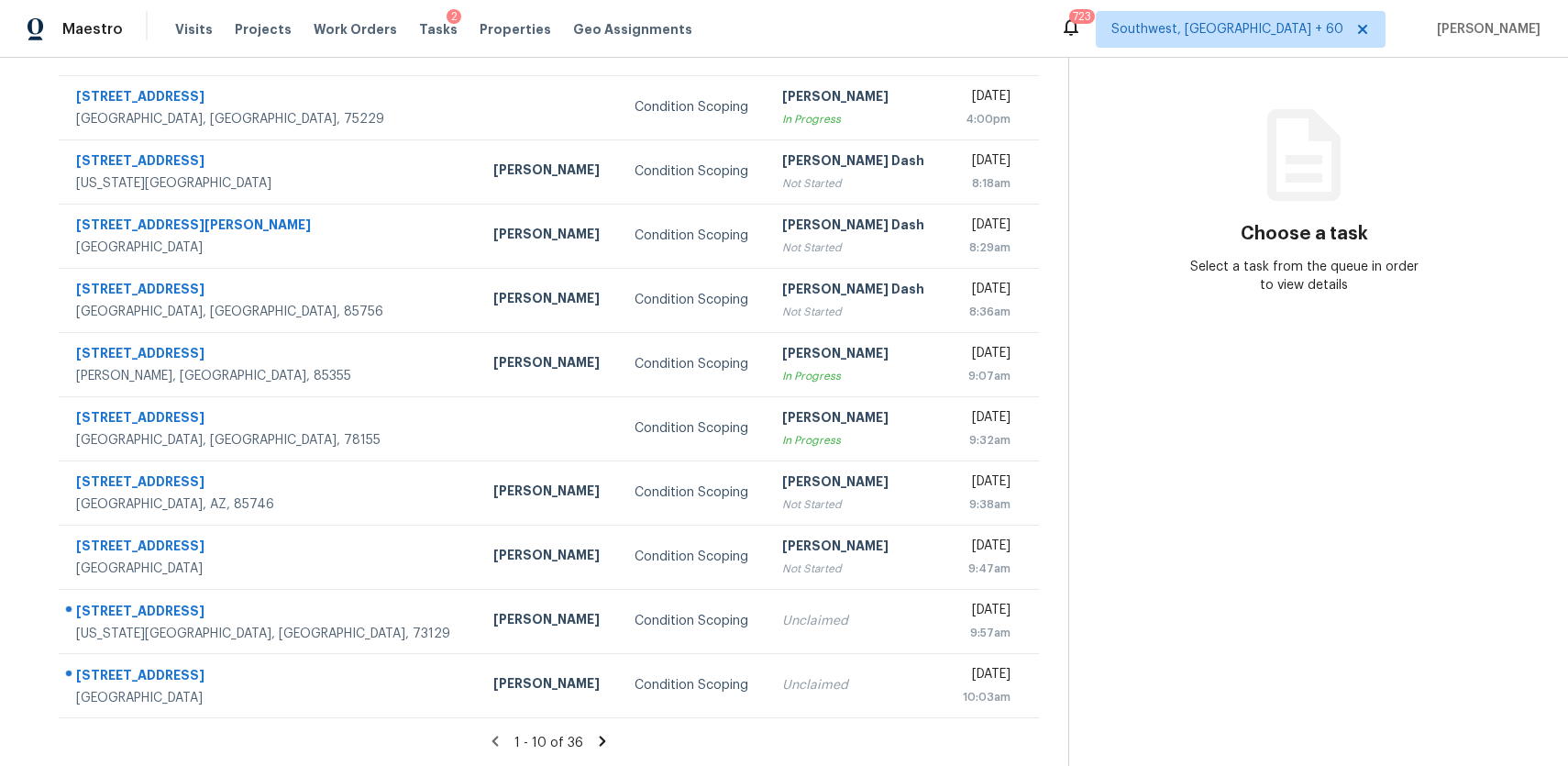
click at [600, 736] on icon at bounding box center [603, 741] width 6 height 10
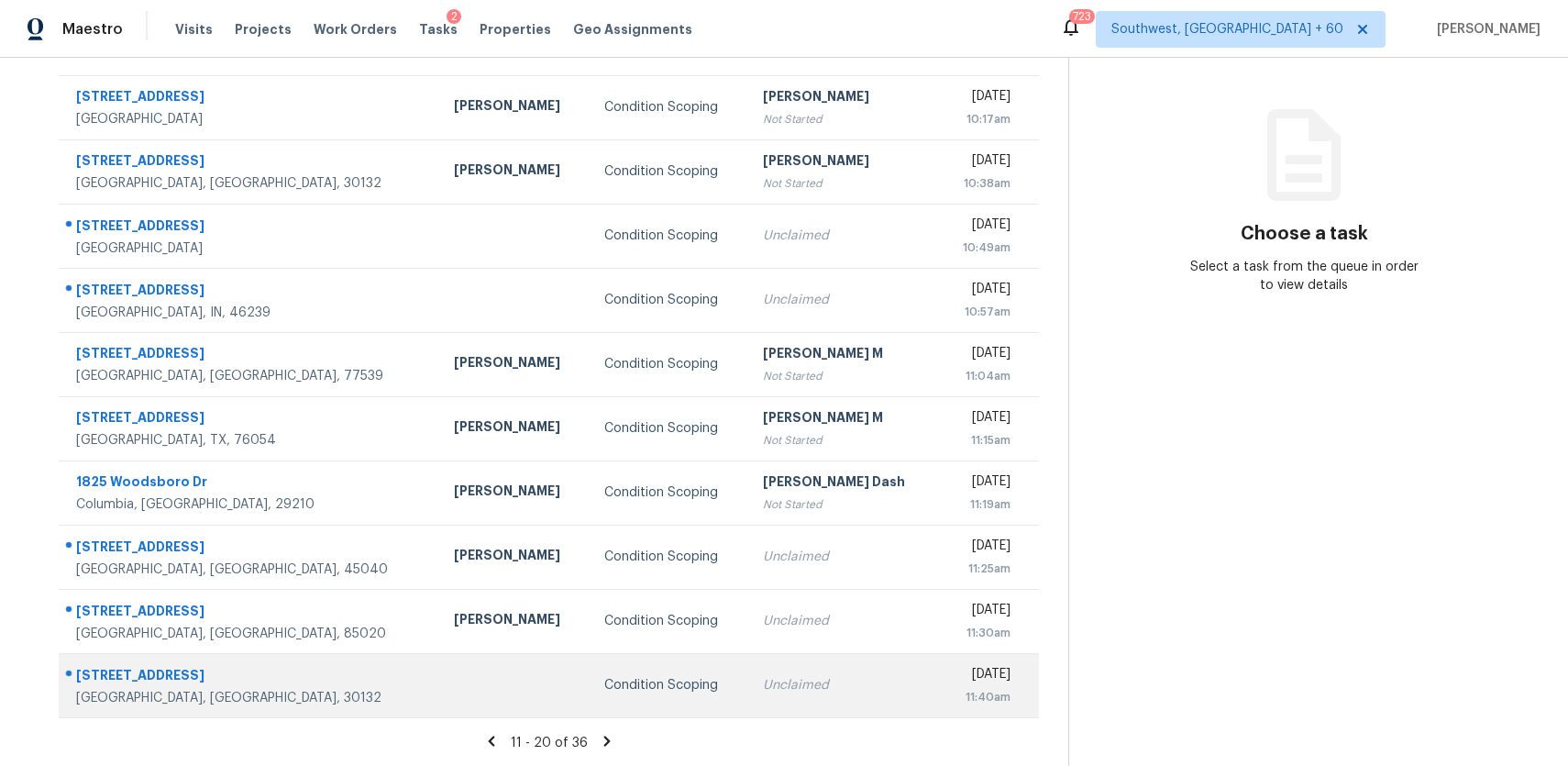
click at [442, 656] on td at bounding box center [515, 685] width 151 height 64
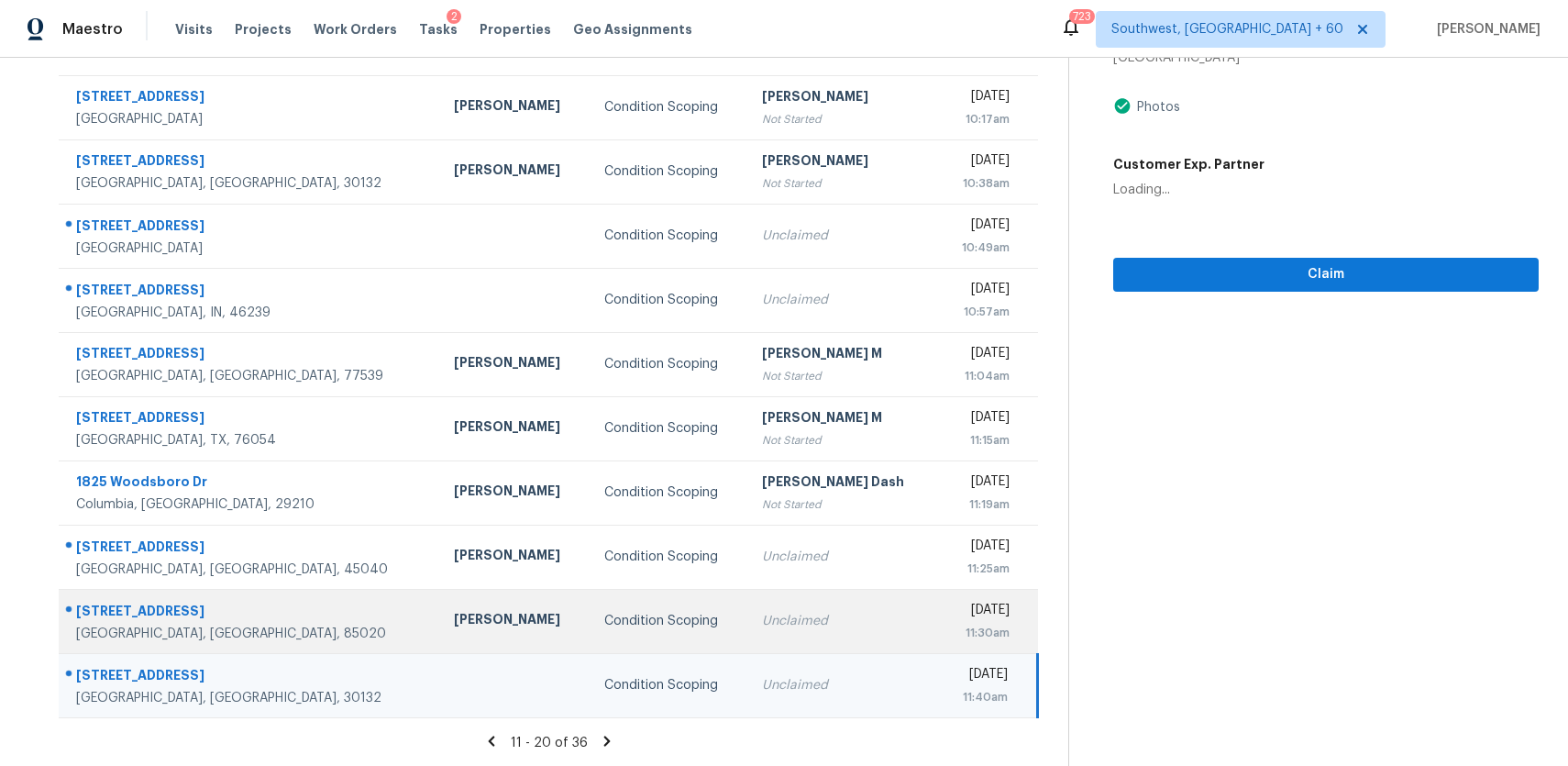
click at [473, 627] on td "[PERSON_NAME]" at bounding box center [515, 621] width 151 height 64
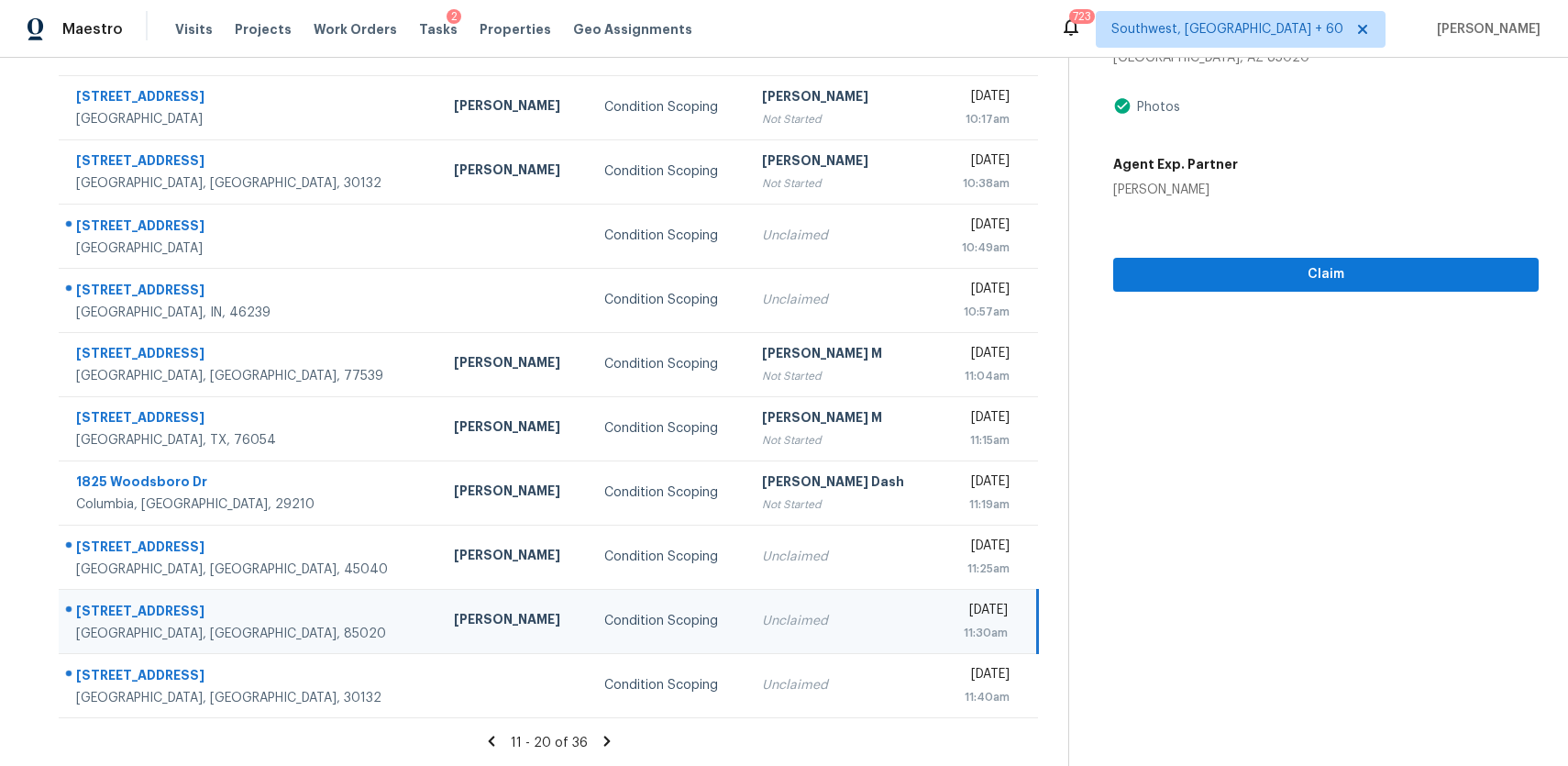
click at [637, 610] on td "Condition Scoping" at bounding box center [669, 621] width 159 height 64
click at [1307, 280] on span "Claim" at bounding box center [1325, 274] width 396 height 23
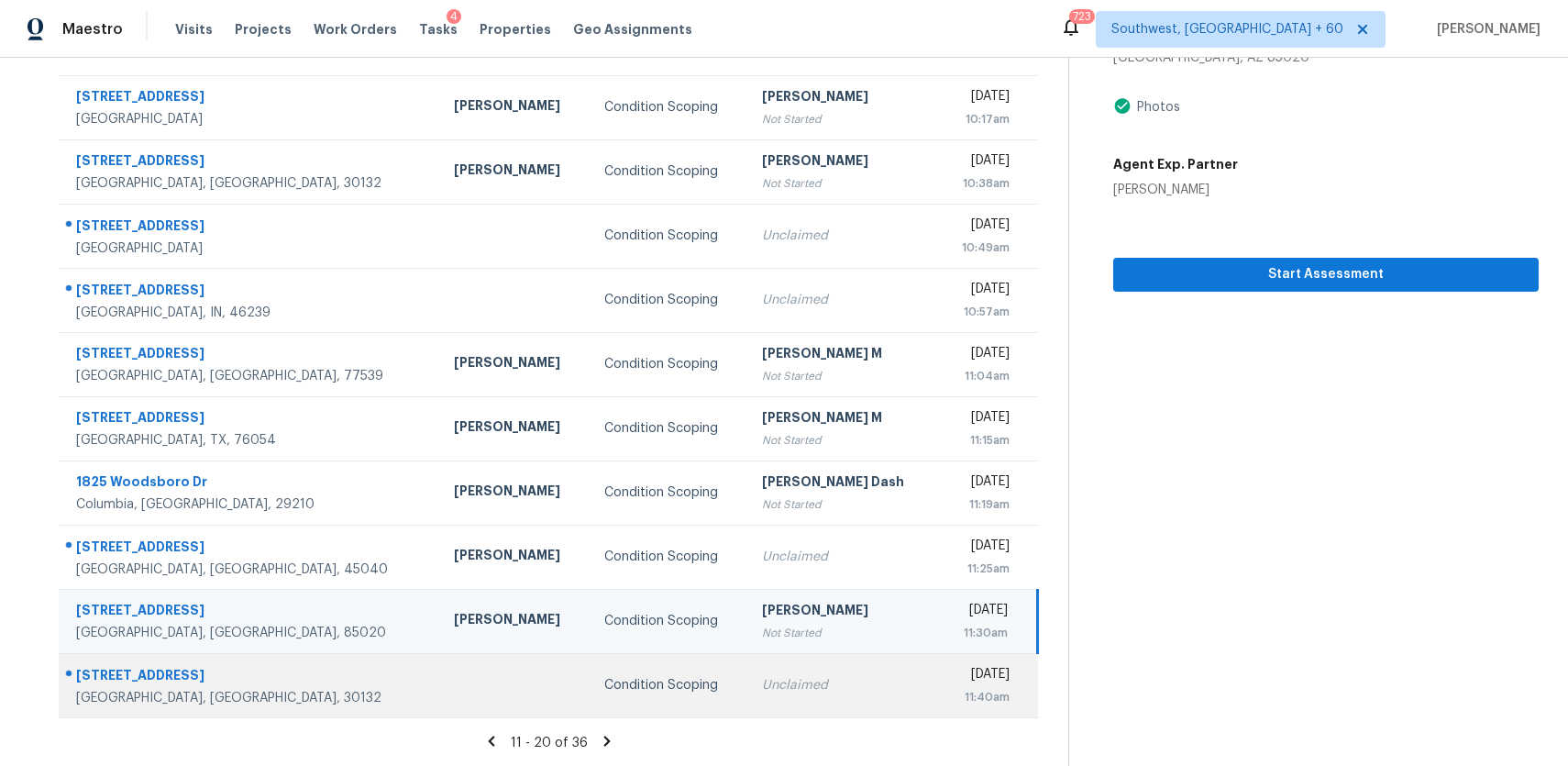
click at [604, 685] on div "Condition Scoping" at bounding box center [668, 685] width 129 height 18
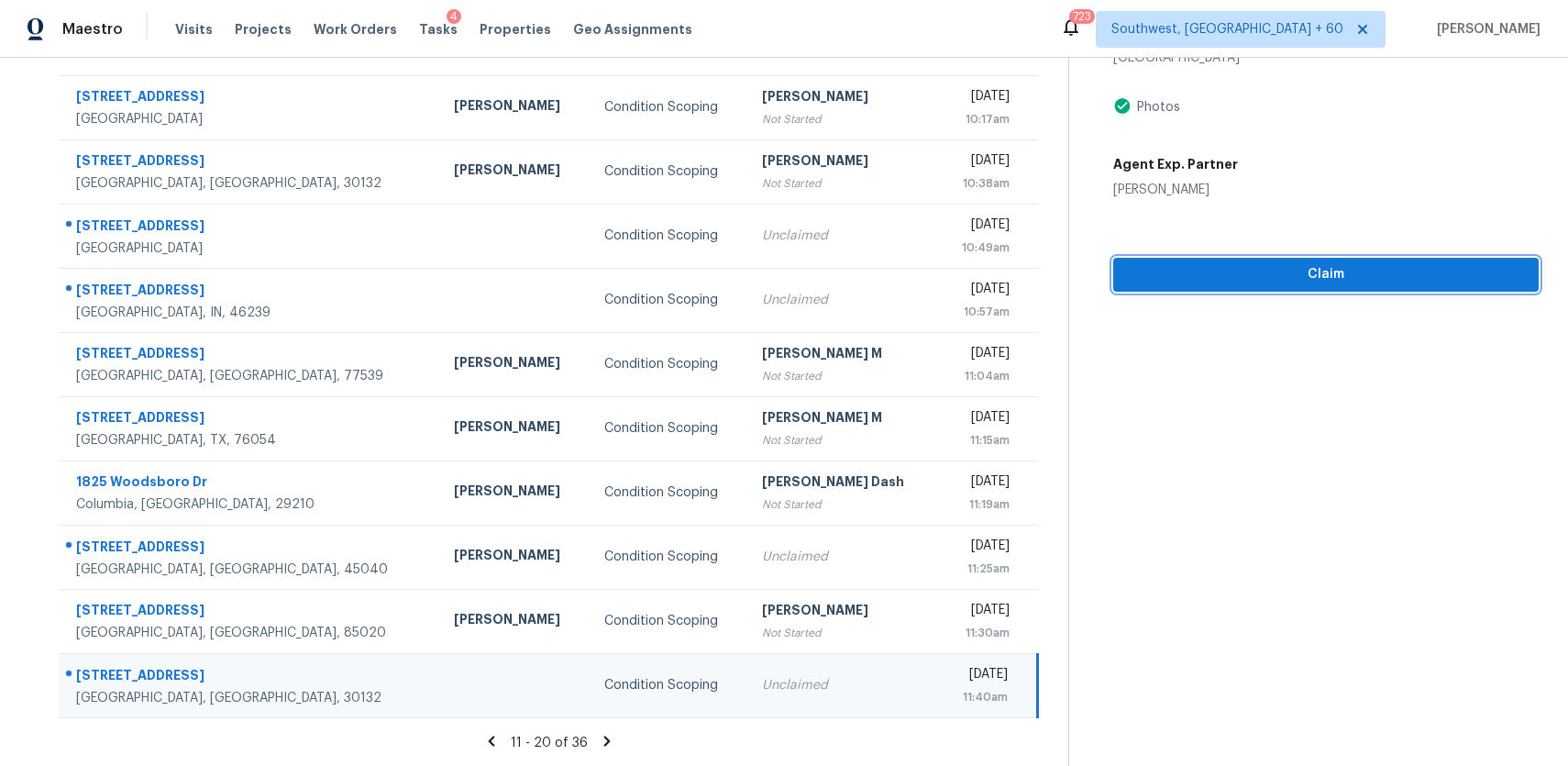
click at [1283, 284] on span "Claim" at bounding box center [1325, 274] width 396 height 23
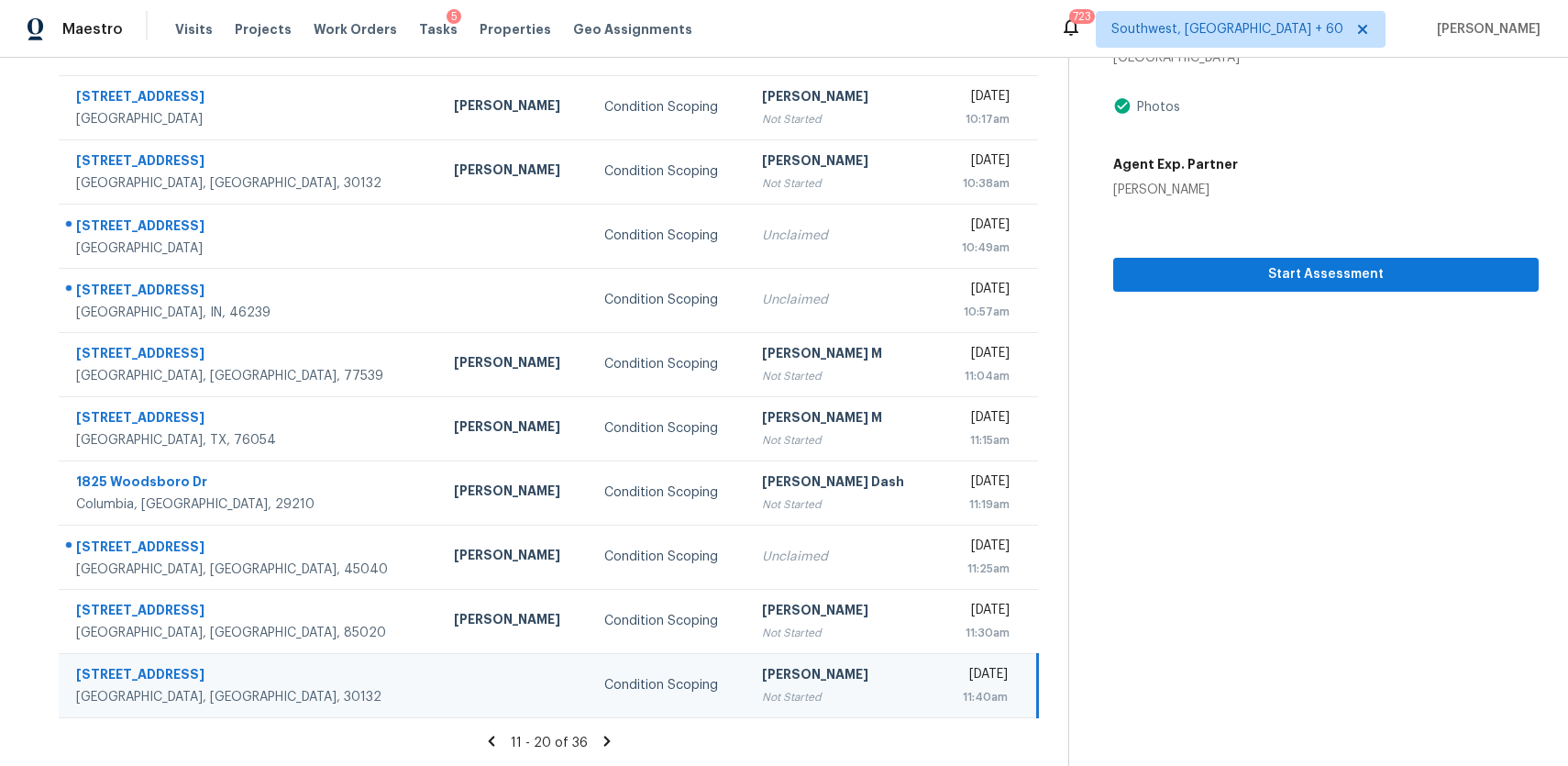
click at [605, 743] on icon at bounding box center [607, 741] width 17 height 17
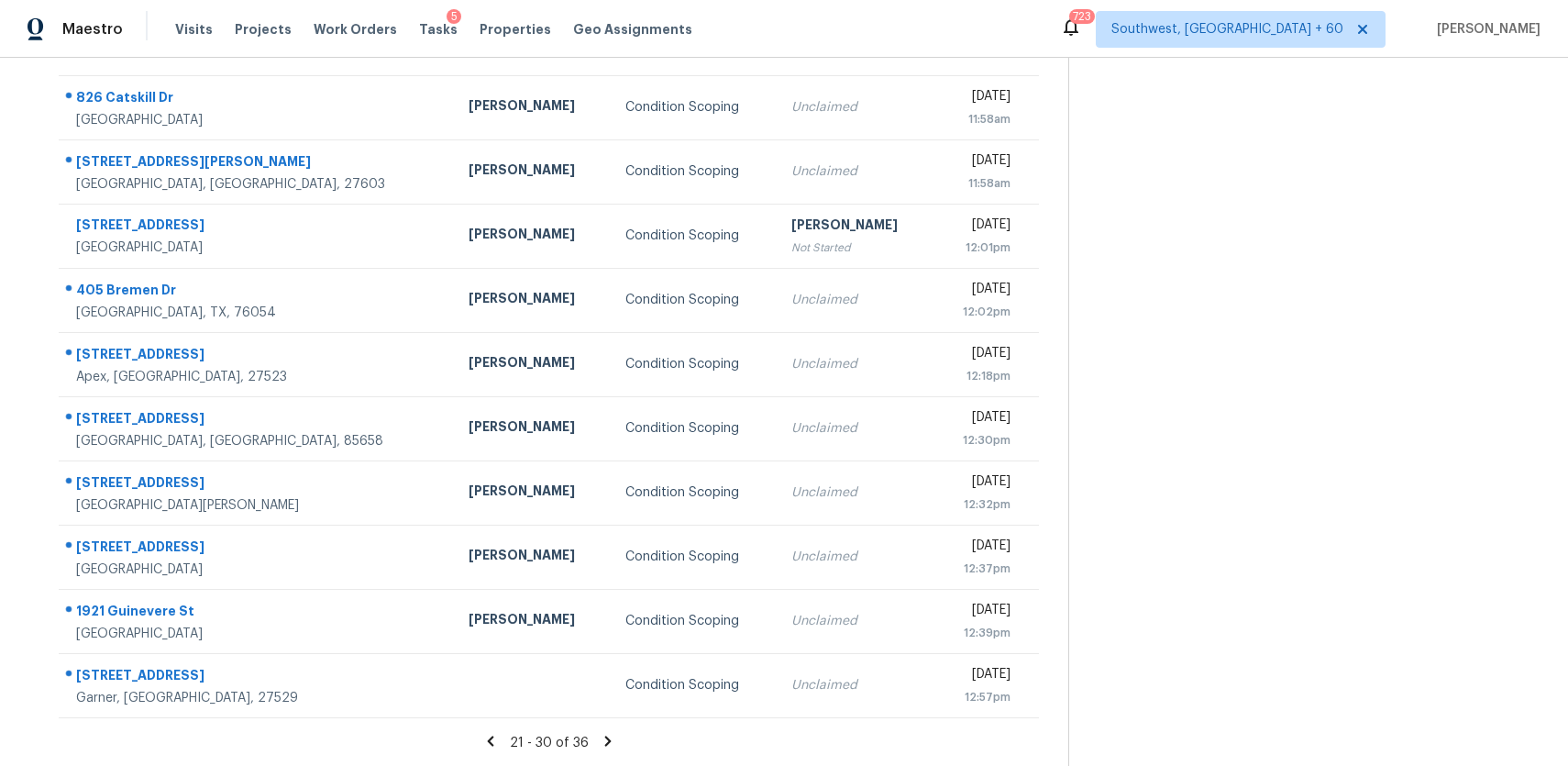
scroll to position [0, 0]
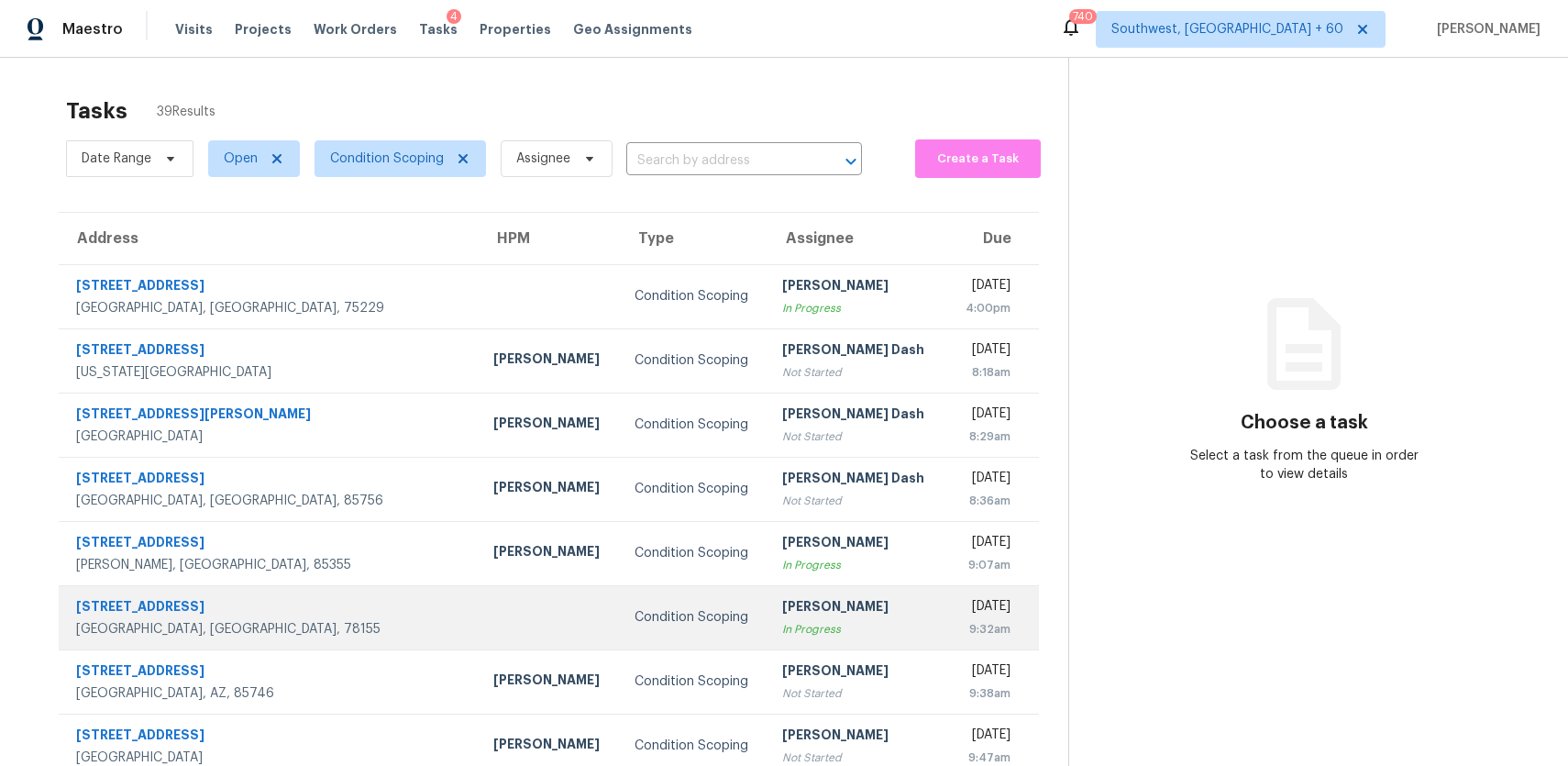
scroll to position [189, 0]
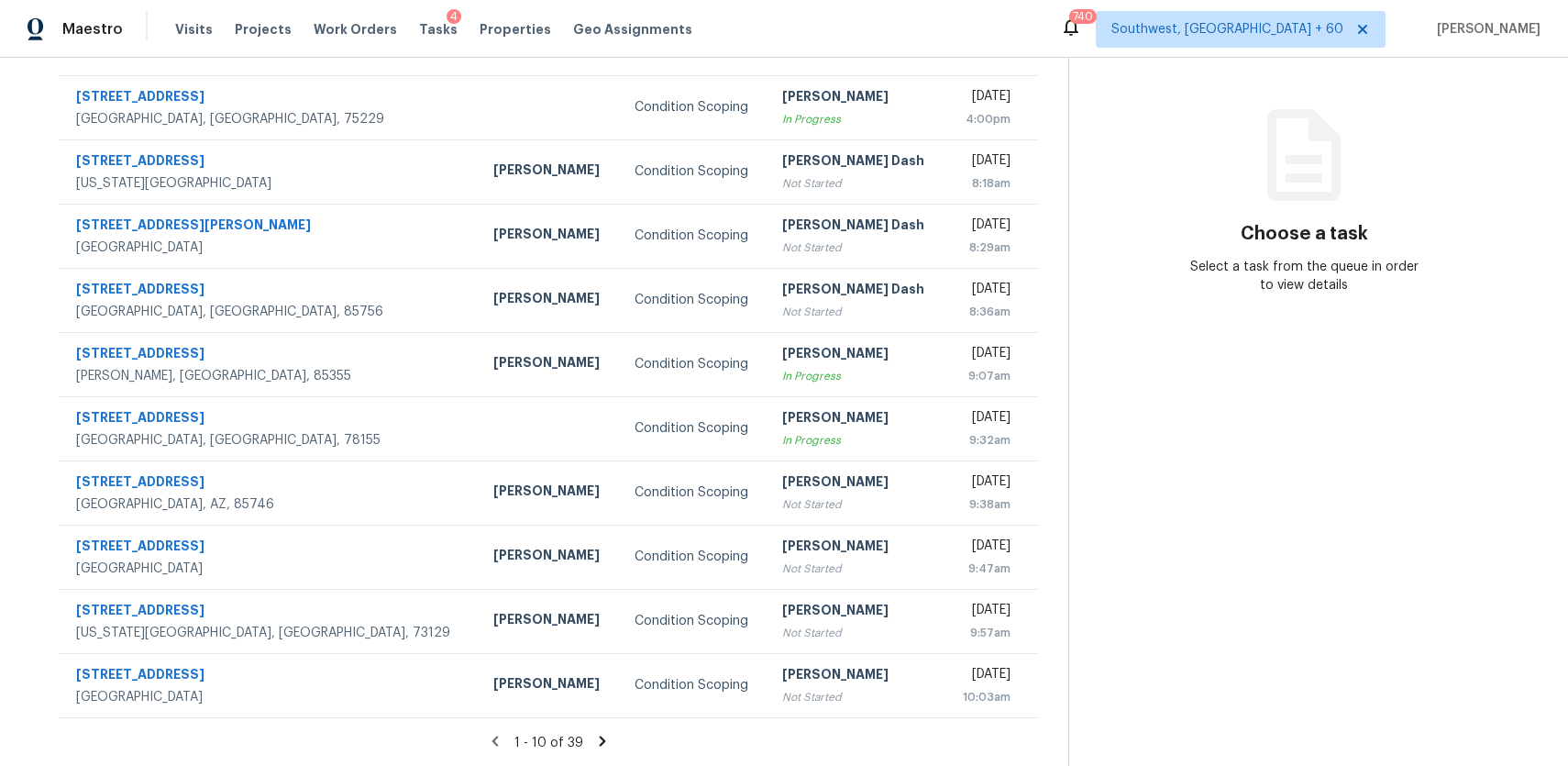
click at [598, 739] on icon at bounding box center [602, 741] width 17 height 17
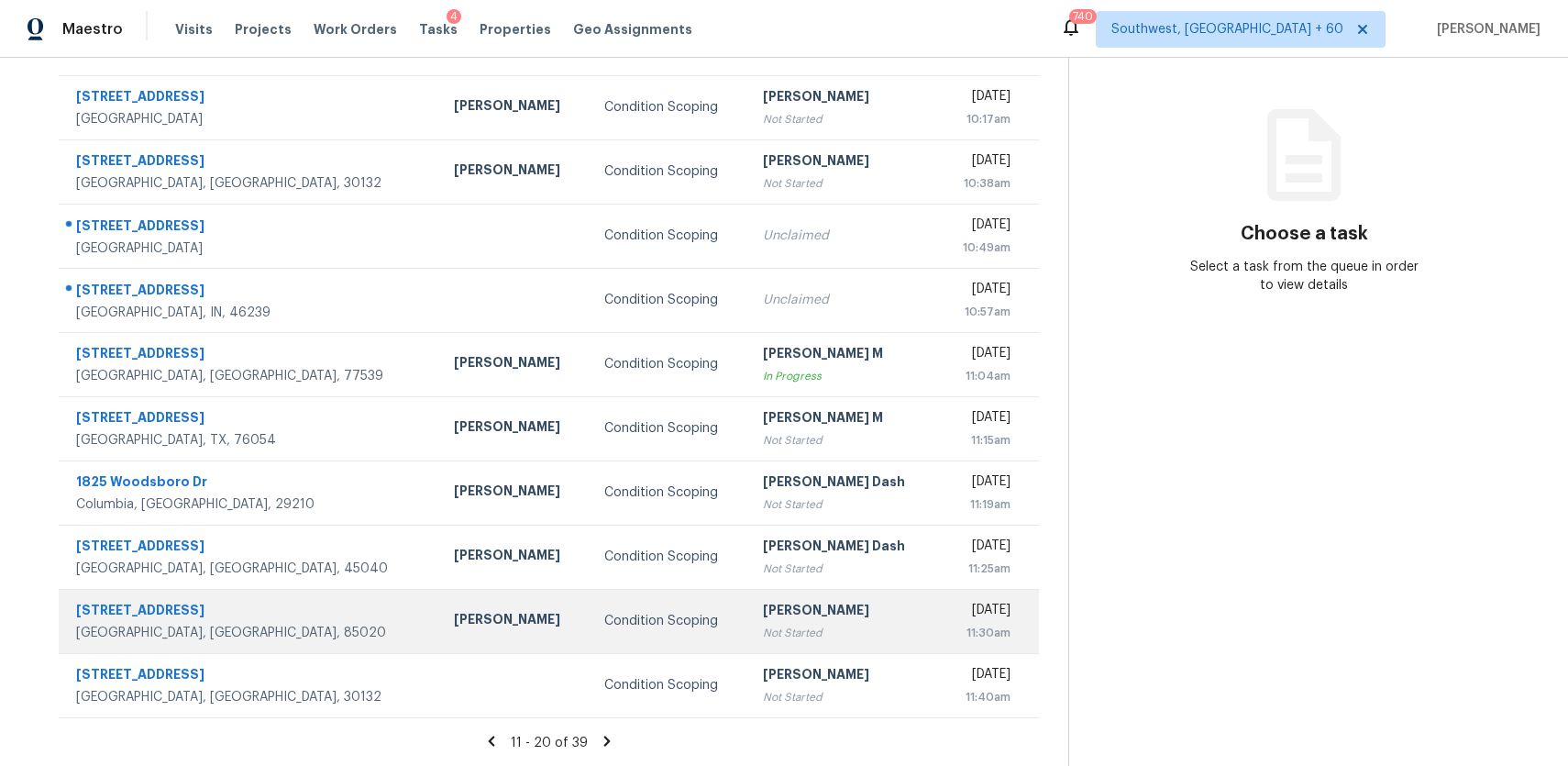
click at [593, 635] on td "Condition Scoping" at bounding box center [669, 621] width 159 height 64
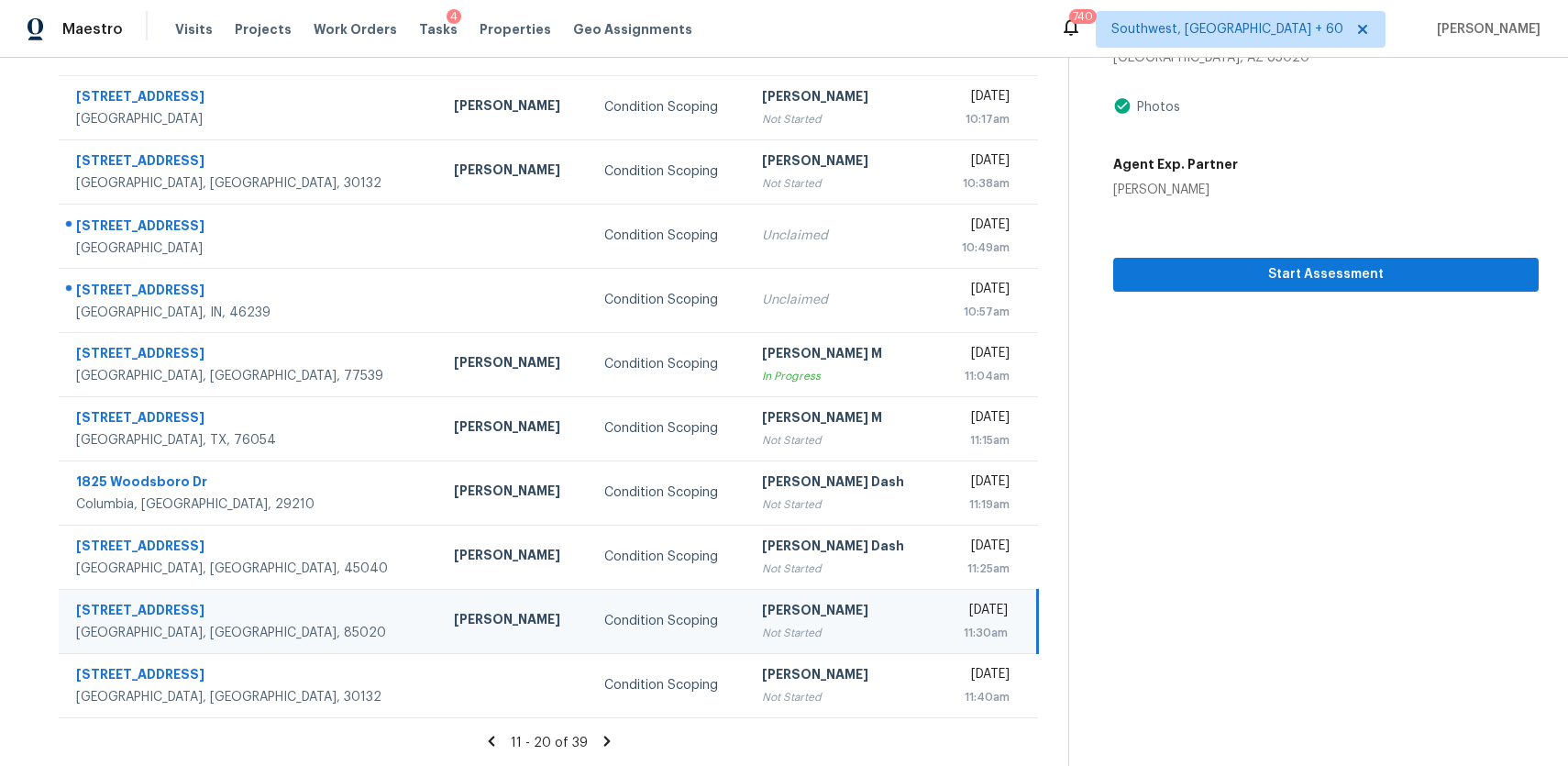
scroll to position [0, 0]
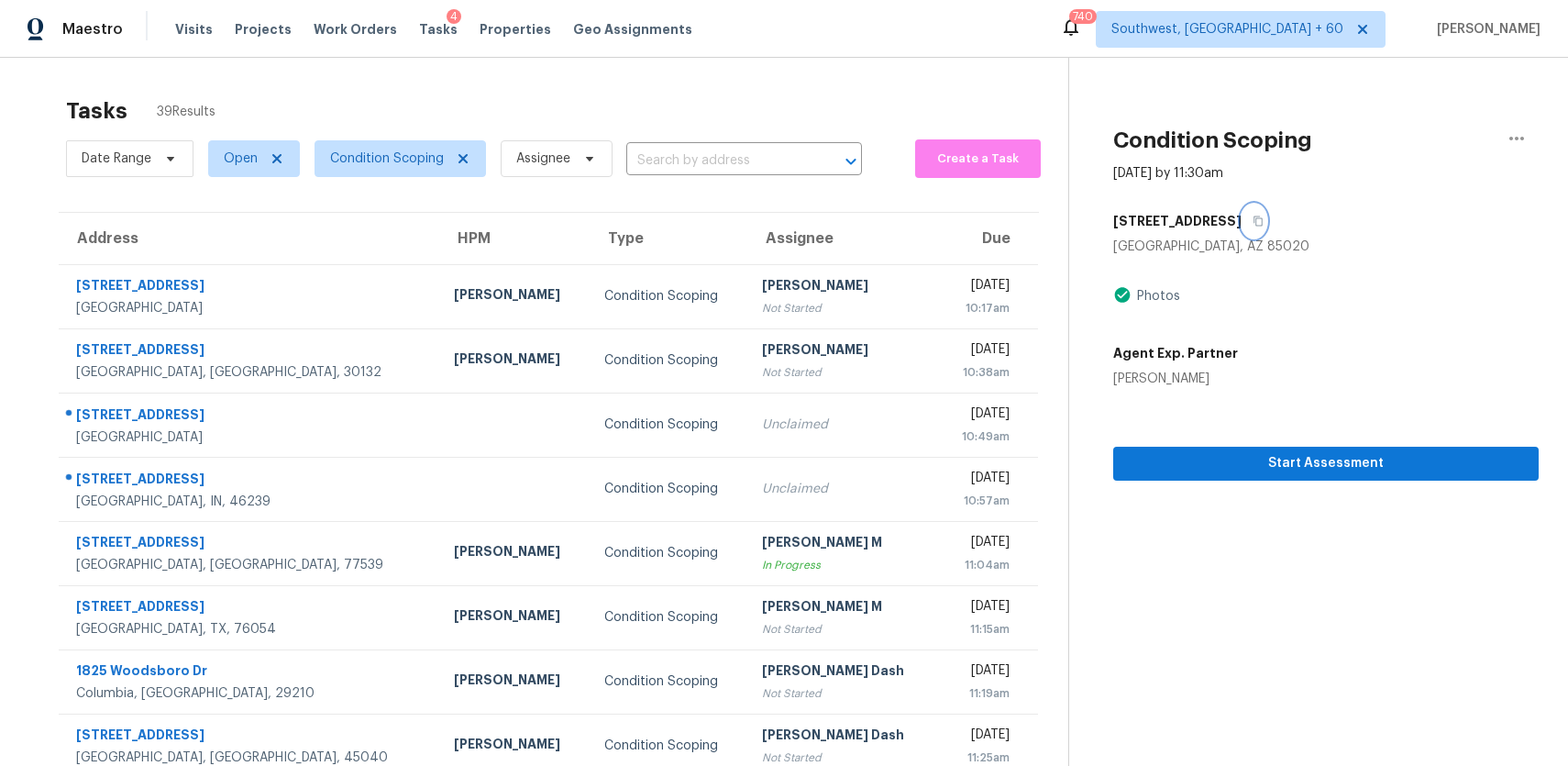
click at [1246, 214] on button "button" at bounding box center [1254, 220] width 25 height 33
click at [365, 148] on span "Condition Scoping" at bounding box center [400, 158] width 172 height 37
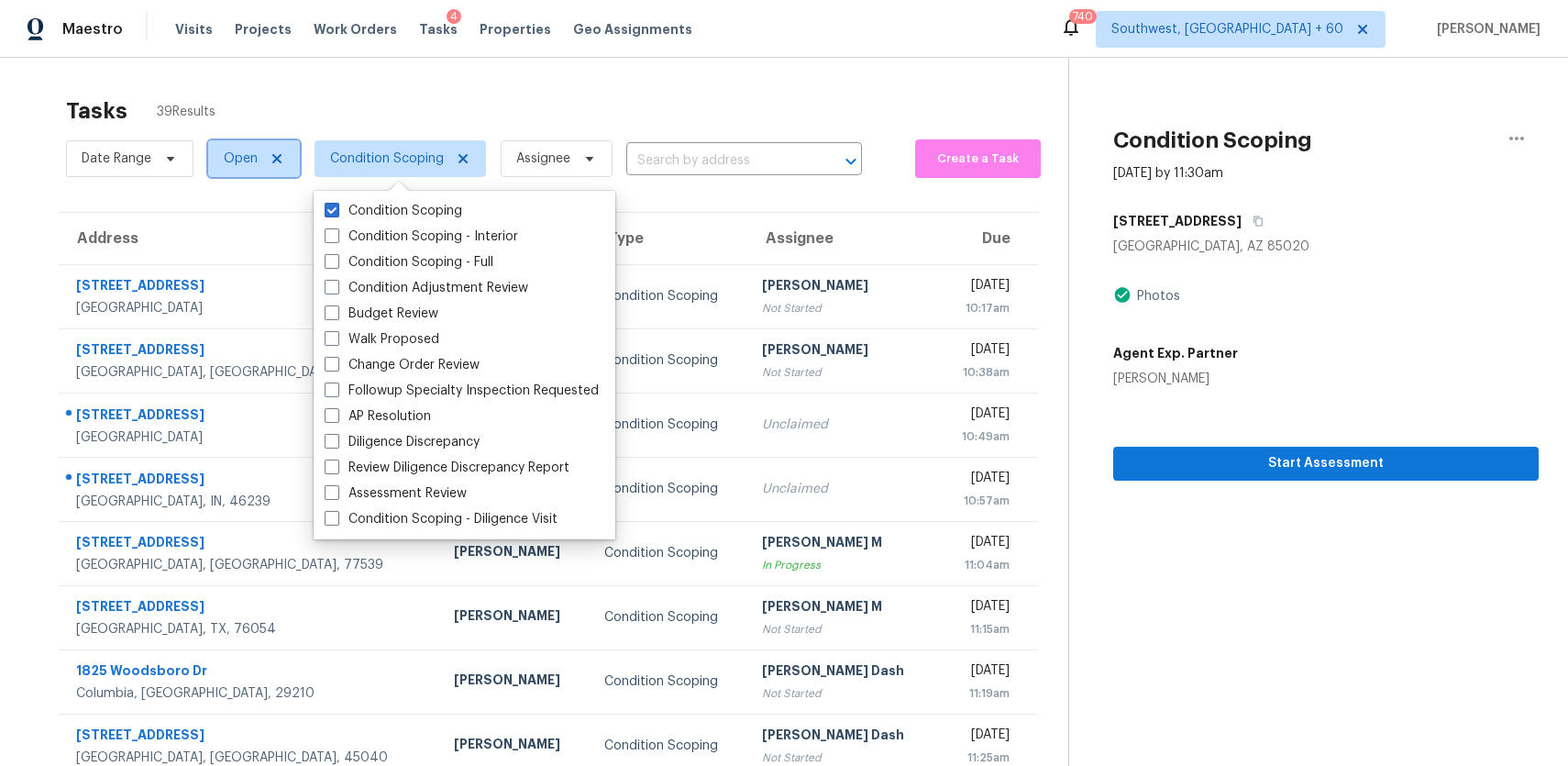
click at [225, 155] on span "Open" at bounding box center [241, 159] width 34 height 18
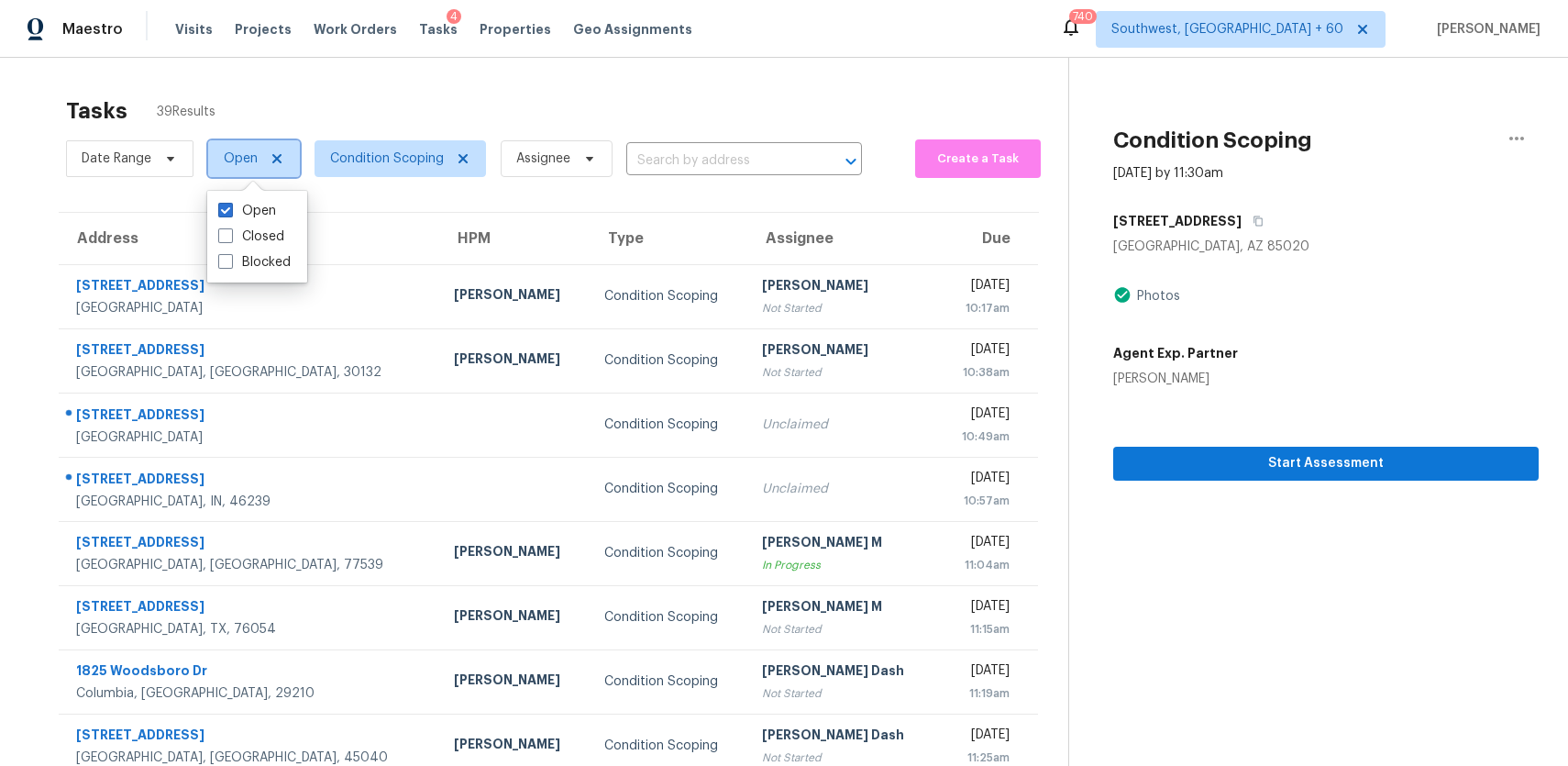
click at [225, 155] on span "Open" at bounding box center [241, 159] width 34 height 18
click at [235, 143] on span "Open" at bounding box center [254, 158] width 91 height 37
click at [258, 229] on label "Closed" at bounding box center [251, 236] width 66 height 18
click at [230, 229] on input "Closed" at bounding box center [224, 233] width 12 height 12
checkbox input "true"
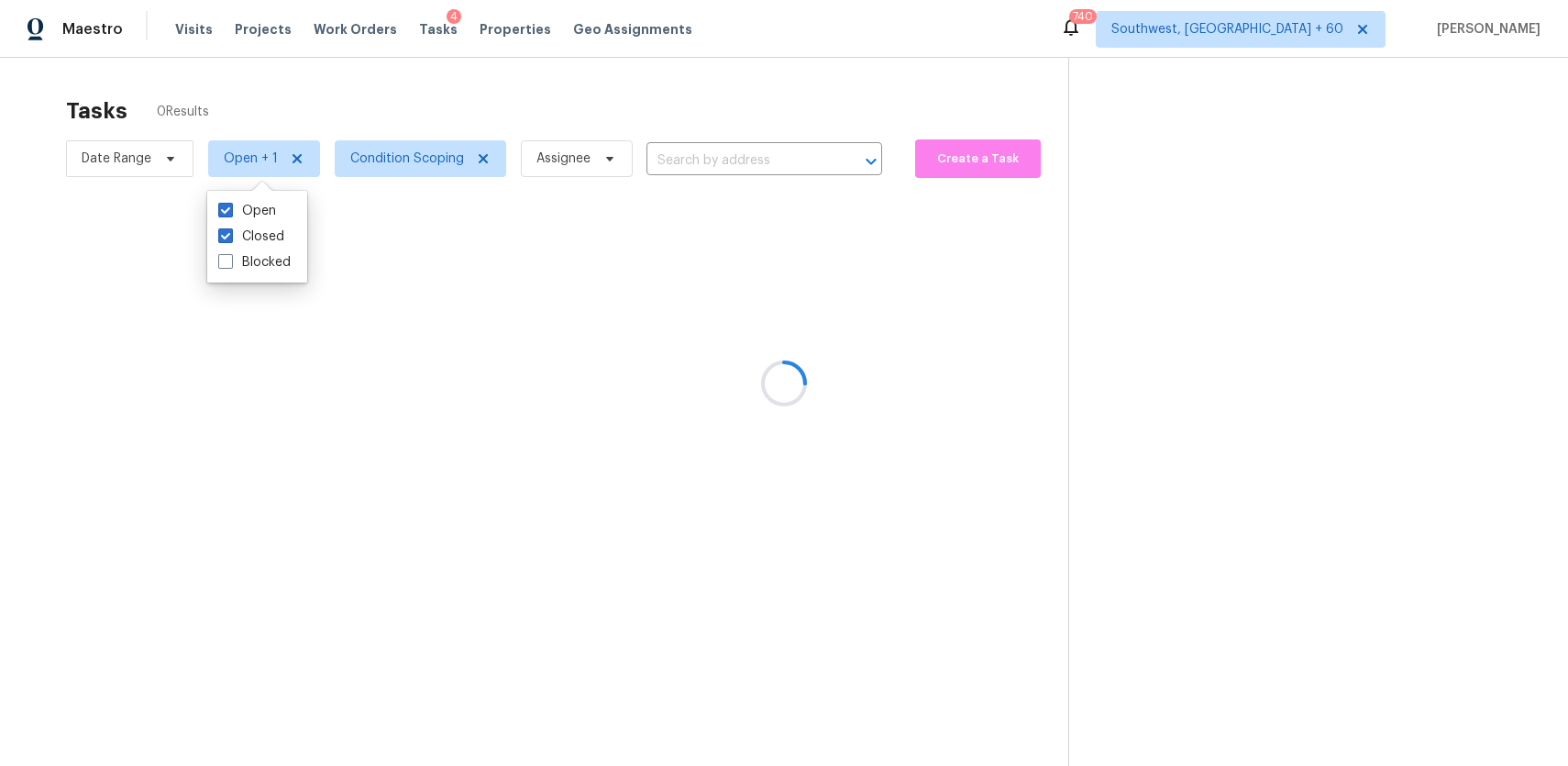
click at [408, 105] on div at bounding box center [784, 383] width 1568 height 766
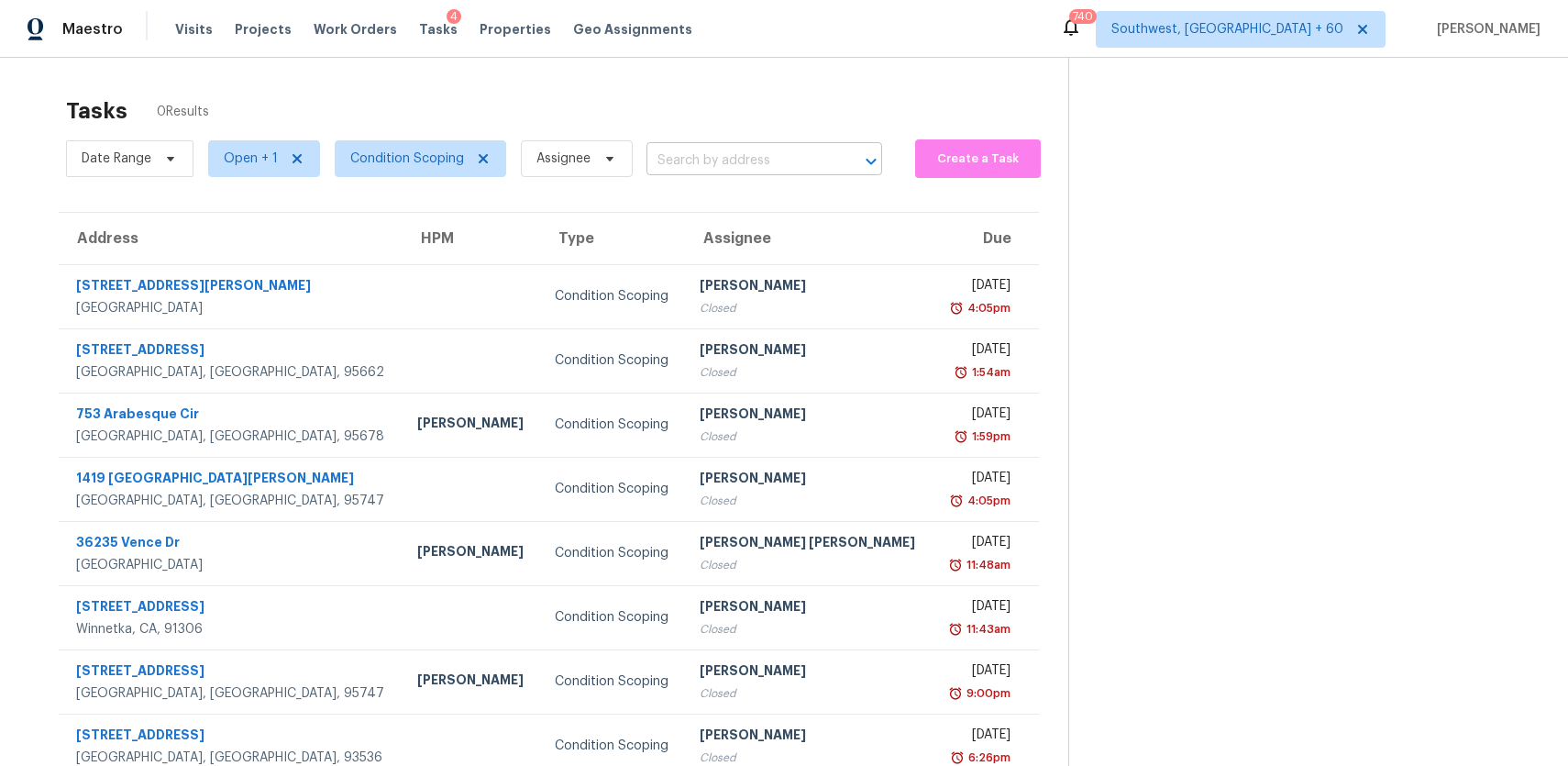
click at [692, 157] on input "text" at bounding box center [739, 161] width 184 height 29
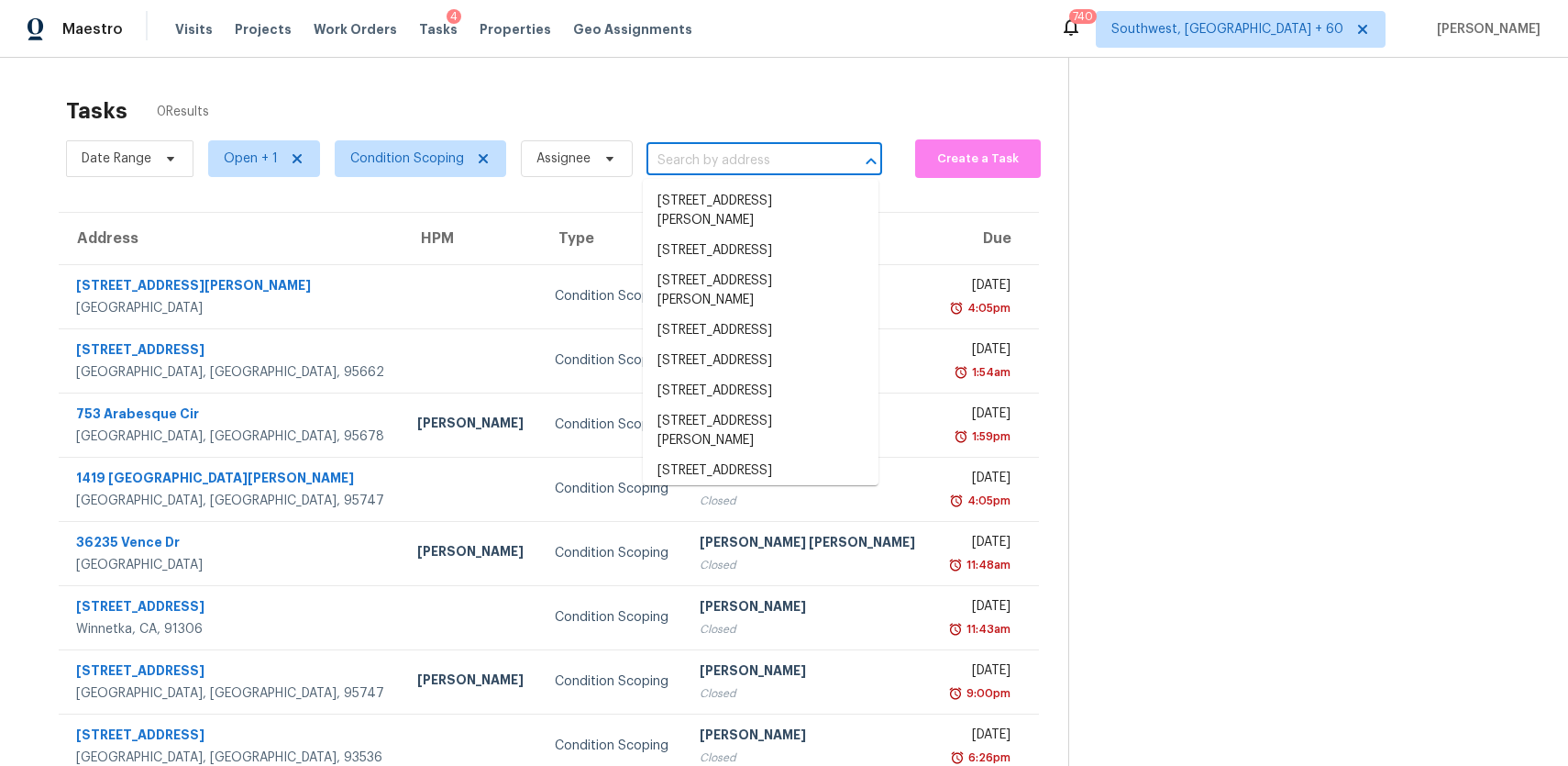
click at [692, 157] on input "text" at bounding box center [739, 161] width 184 height 29
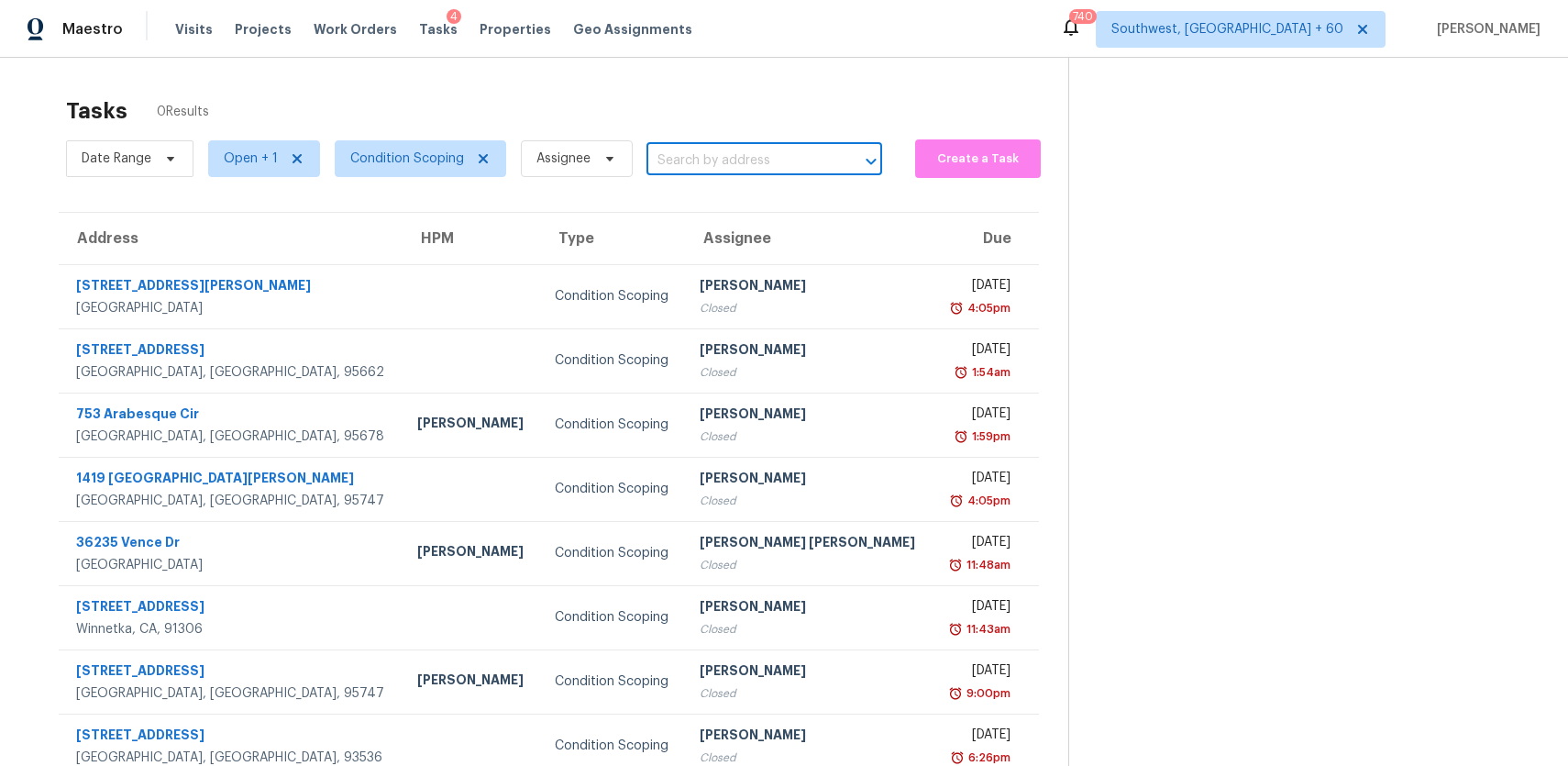
click at [692, 157] on input "text" at bounding box center [739, 161] width 184 height 29
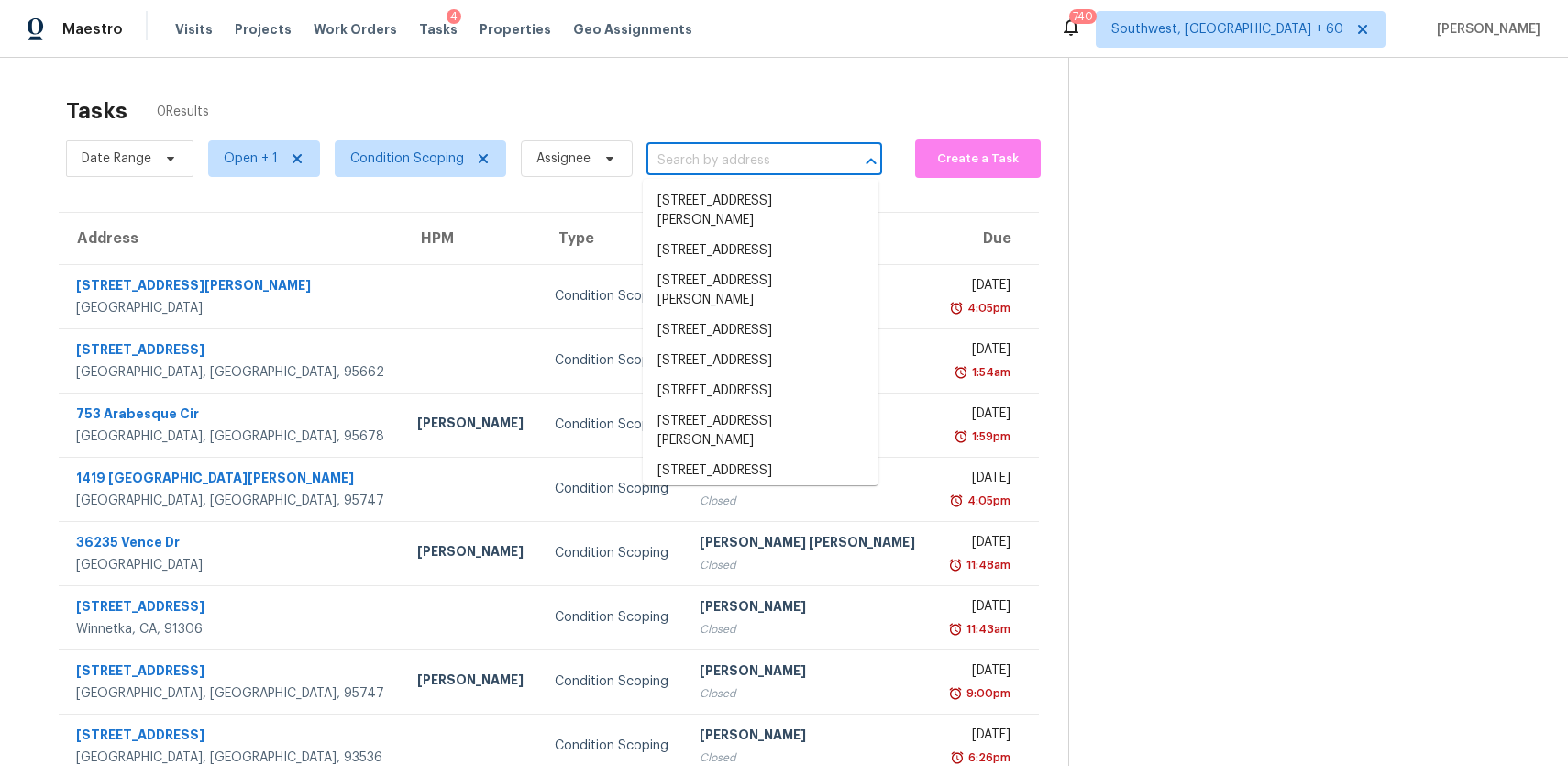
click at [692, 157] on input "text" at bounding box center [739, 161] width 184 height 29
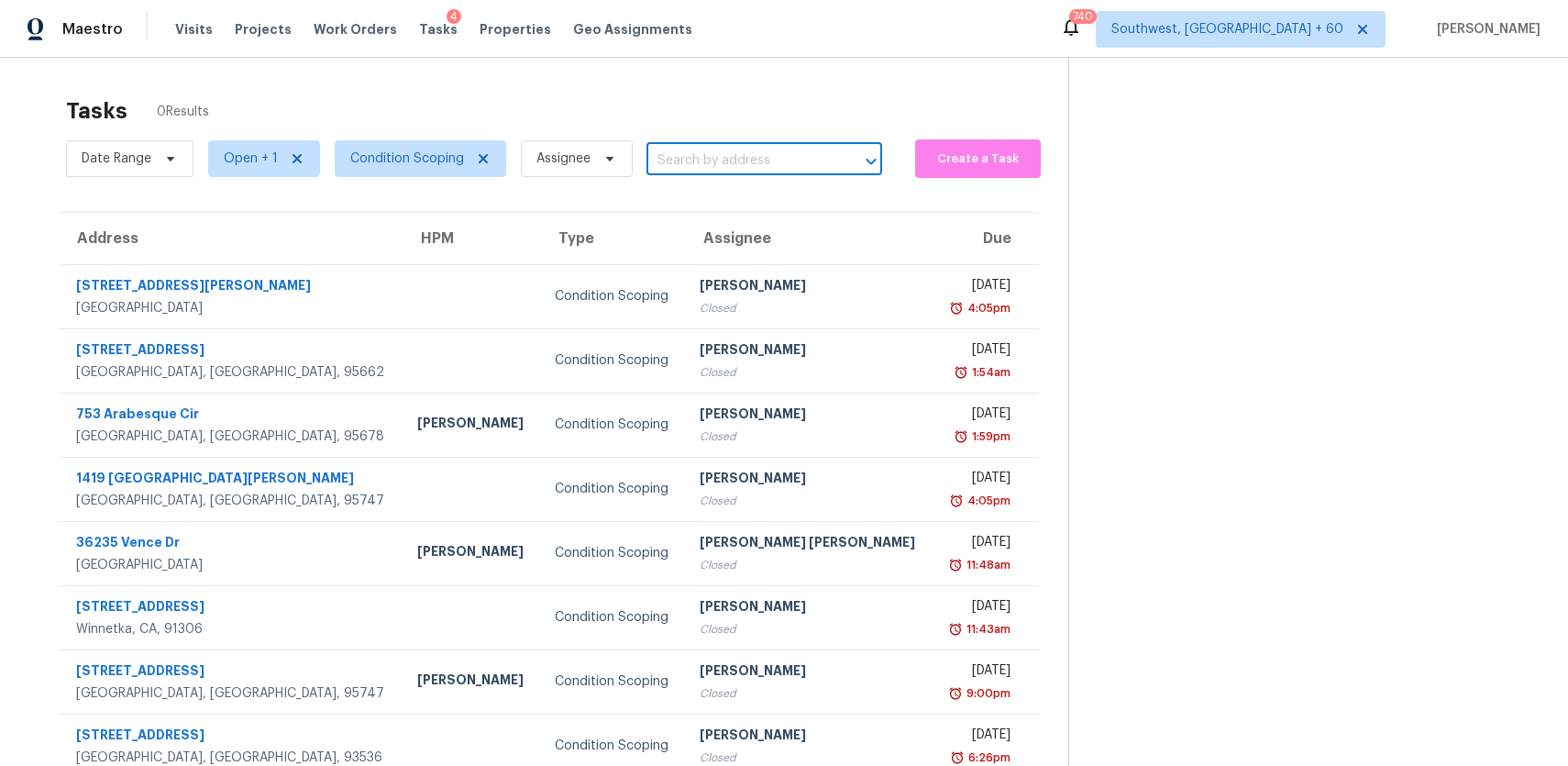
click at [692, 157] on input "text" at bounding box center [739, 161] width 184 height 29
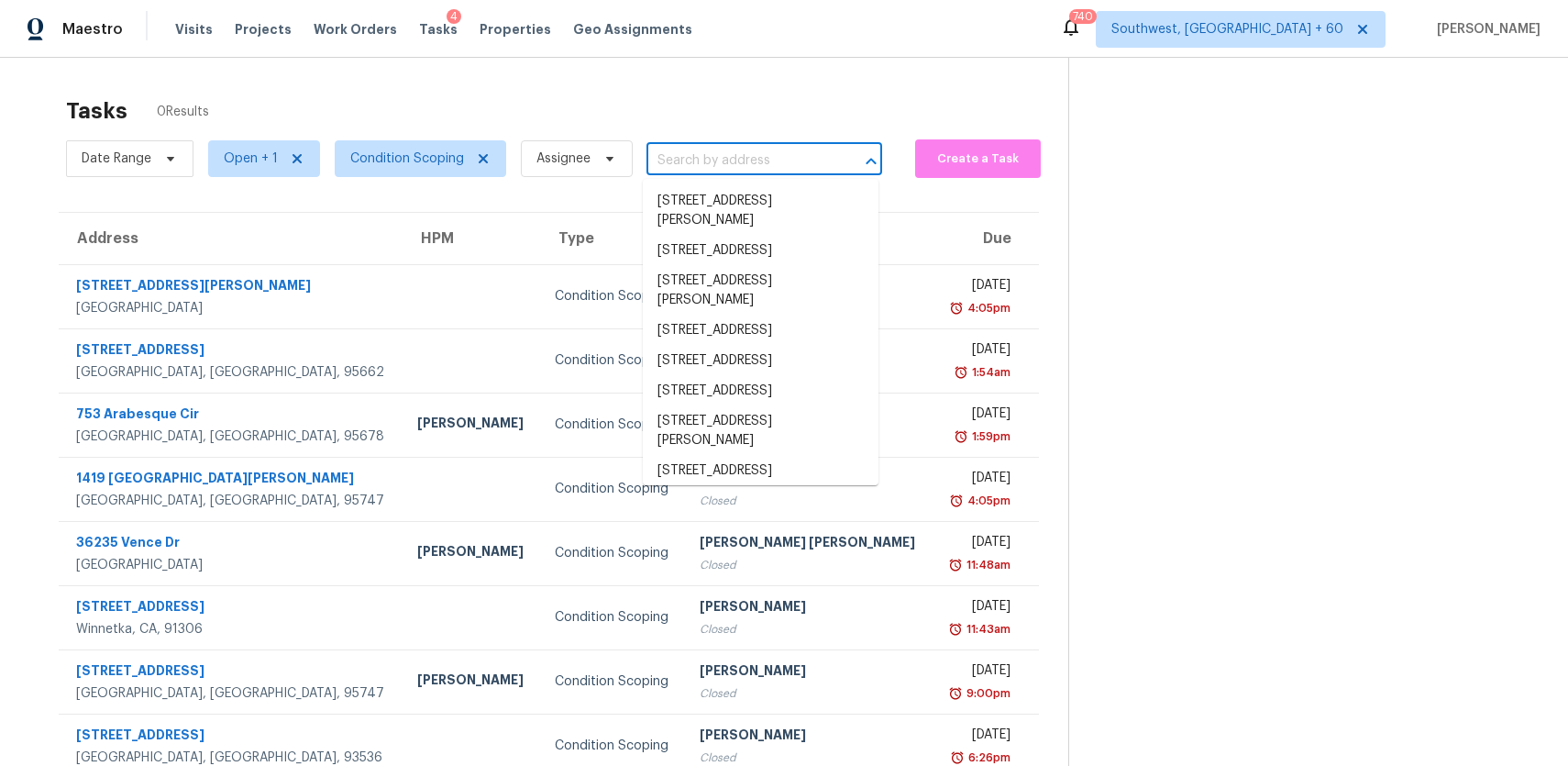
paste input "9820 N Central Ave Unit 307, Phoenix, AZ 85020"
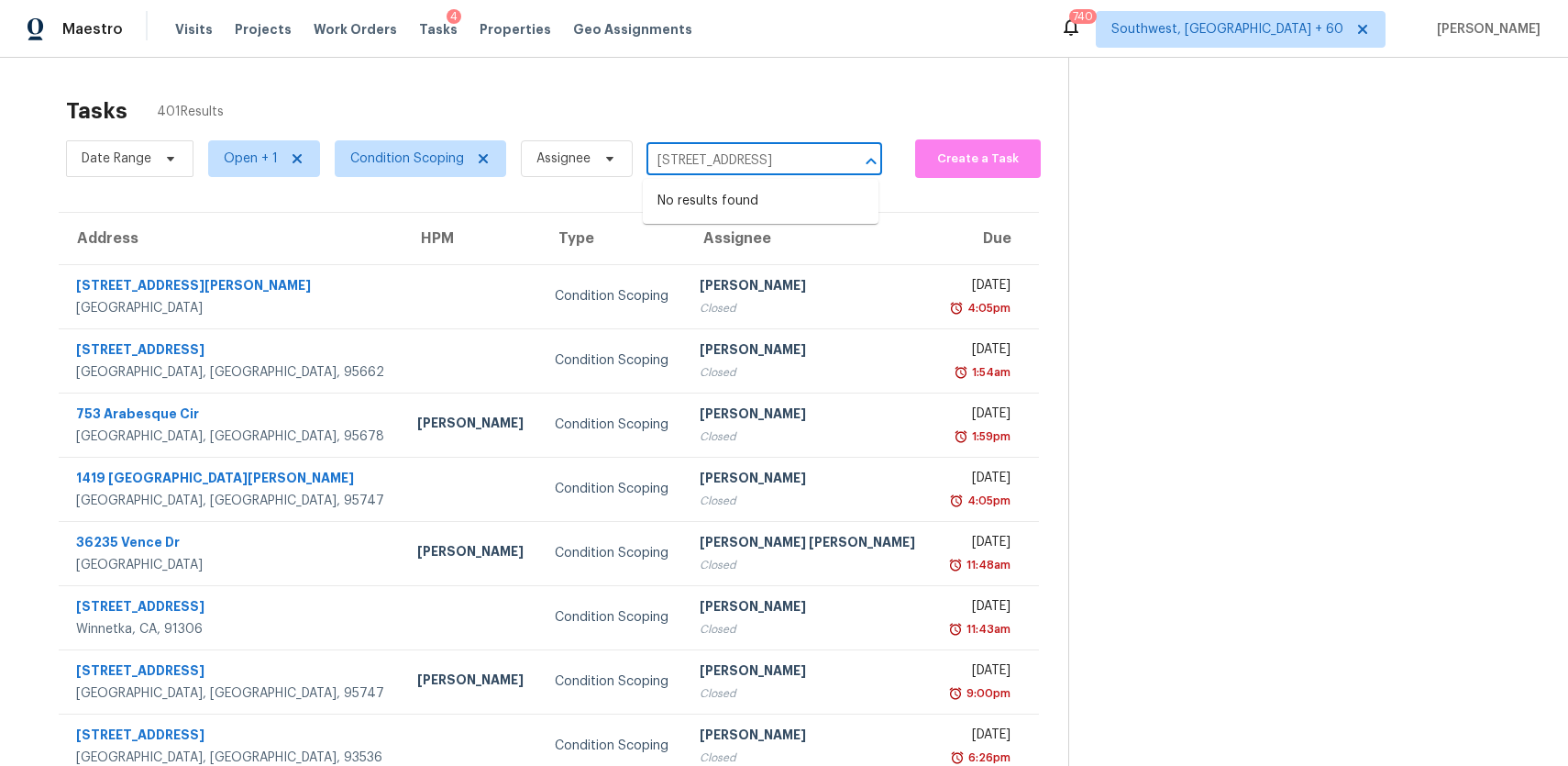
click at [684, 150] on input "9820 N Central Ave Unit 307, Phoenix, AZ 85020" at bounding box center [739, 161] width 184 height 29
click at [702, 162] on input "9820 N Central Ave Unit 307, Phoenix, AZ 85020" at bounding box center [739, 161] width 184 height 29
type input "9820 N Central Ave Unit 307, Phoenix, AZ 85020"
click at [1142, 263] on section at bounding box center [1303, 506] width 470 height 898
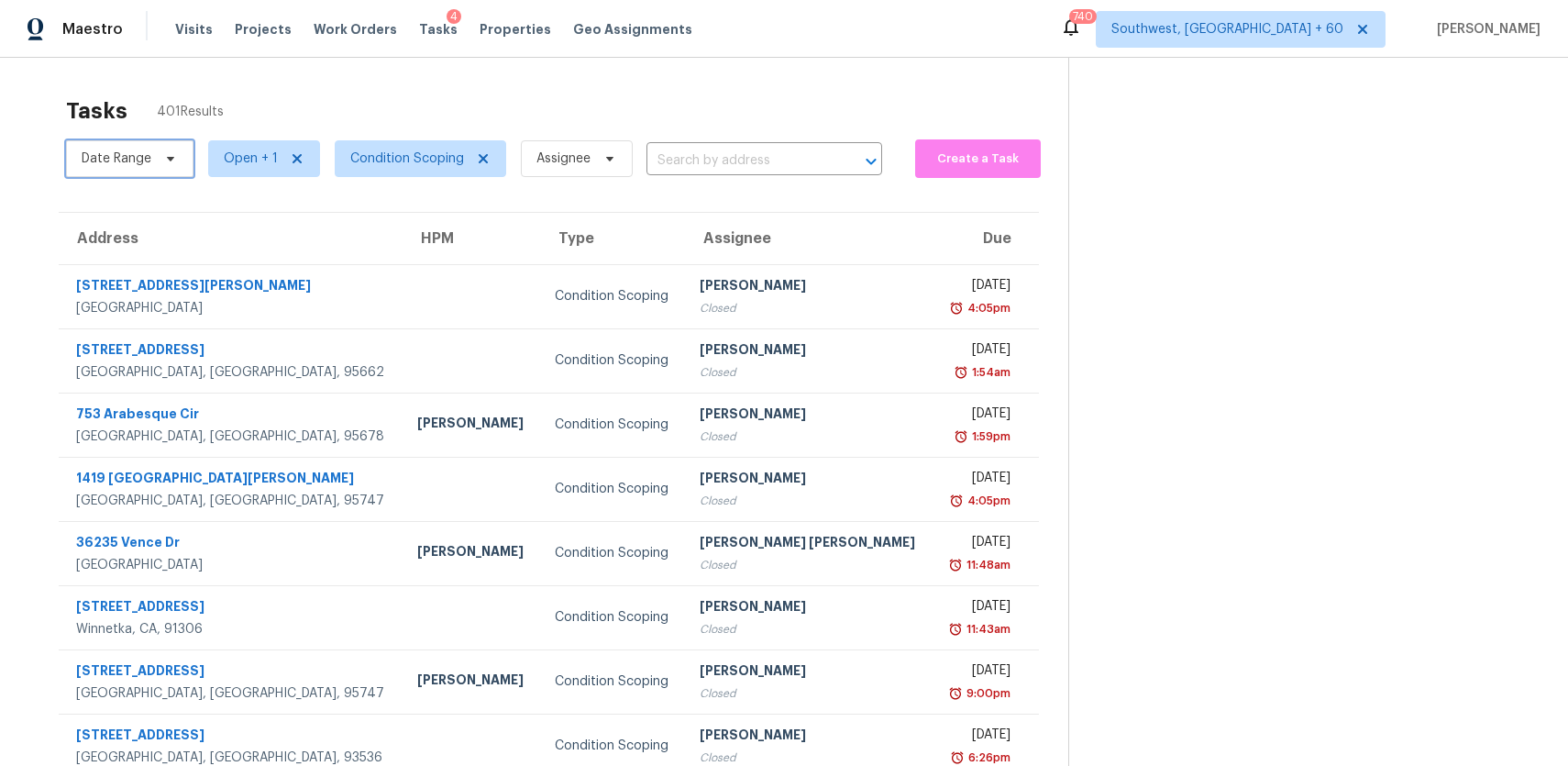
click at [136, 166] on span "Date Range" at bounding box center [116, 159] width 69 height 18
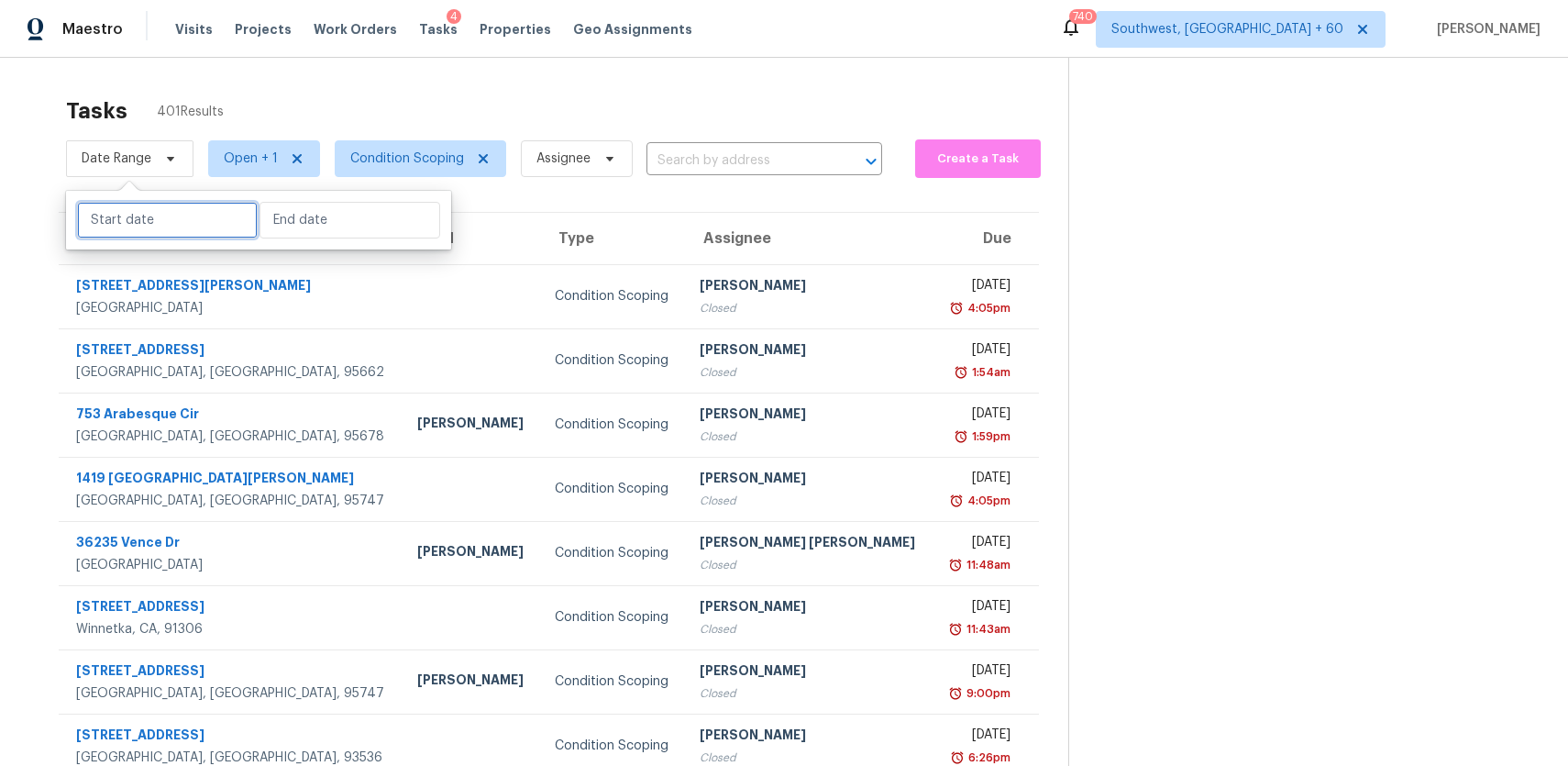
click at [142, 227] on input "text" at bounding box center [168, 219] width 181 height 37
select select "9"
select select "2025"
select select "10"
select select "2025"
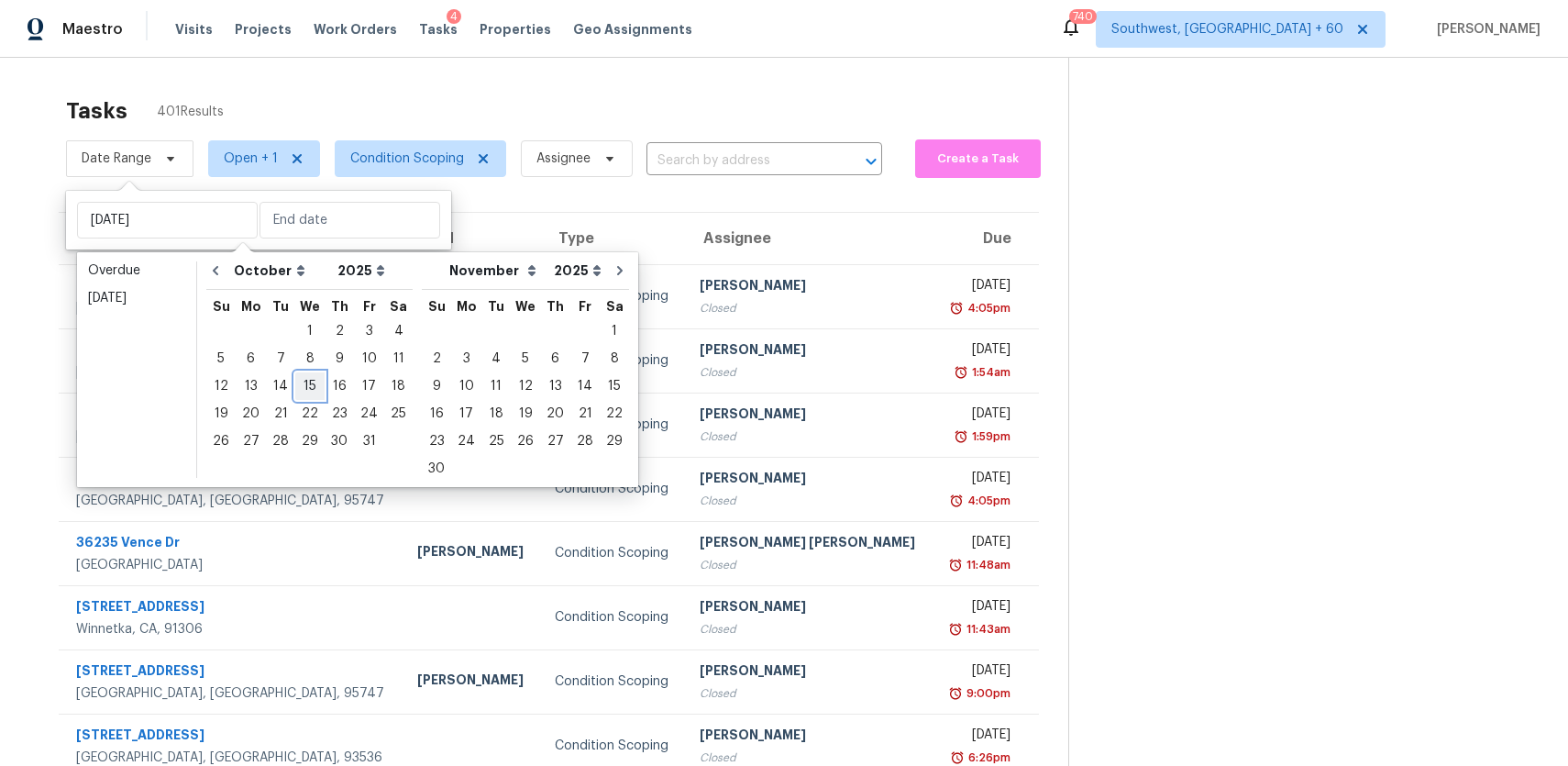
click at [306, 381] on div "15" at bounding box center [310, 386] width 30 height 26
type input "Wed, Oct 15"
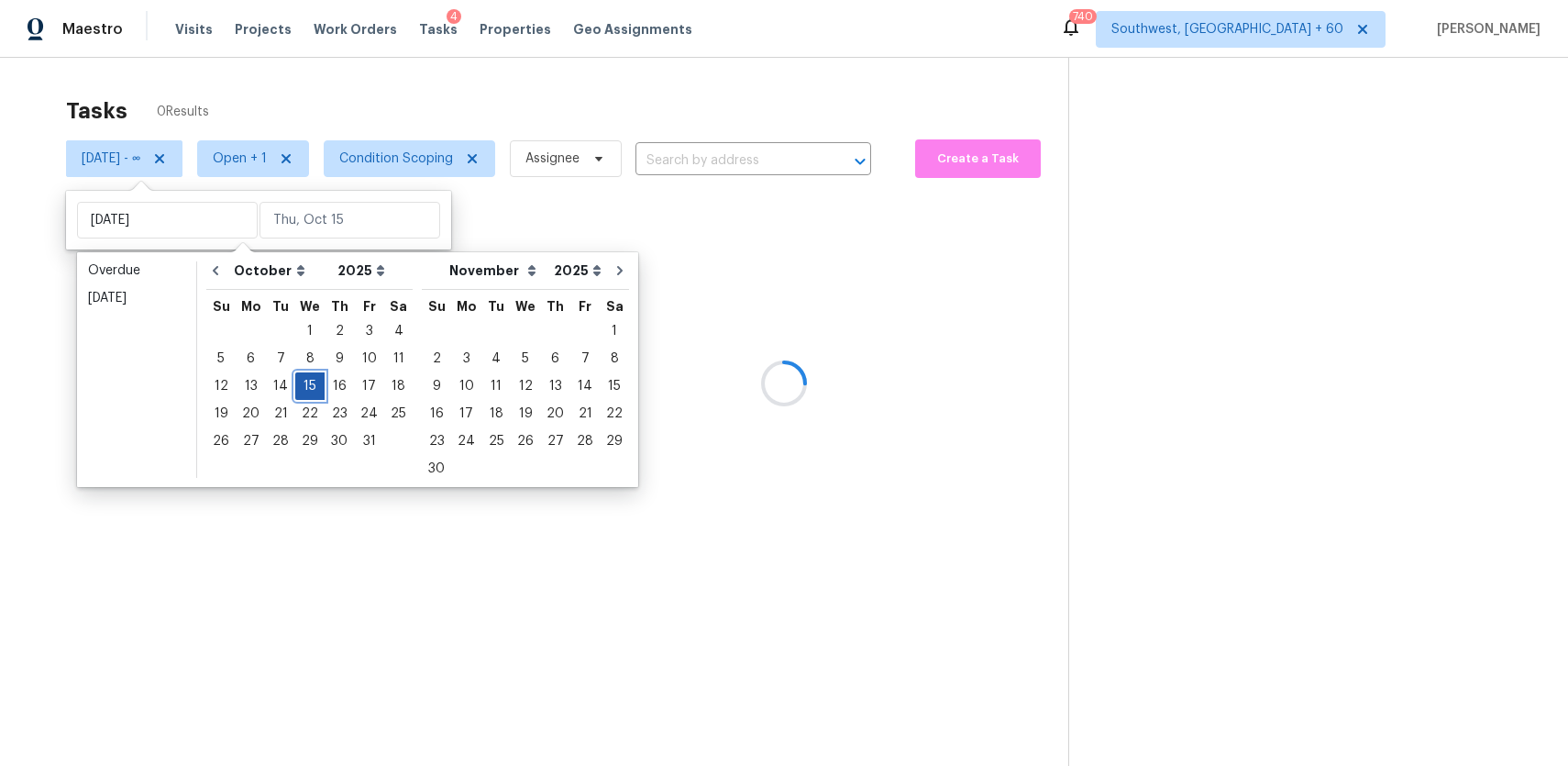
click at [306, 381] on div "15" at bounding box center [310, 386] width 30 height 26
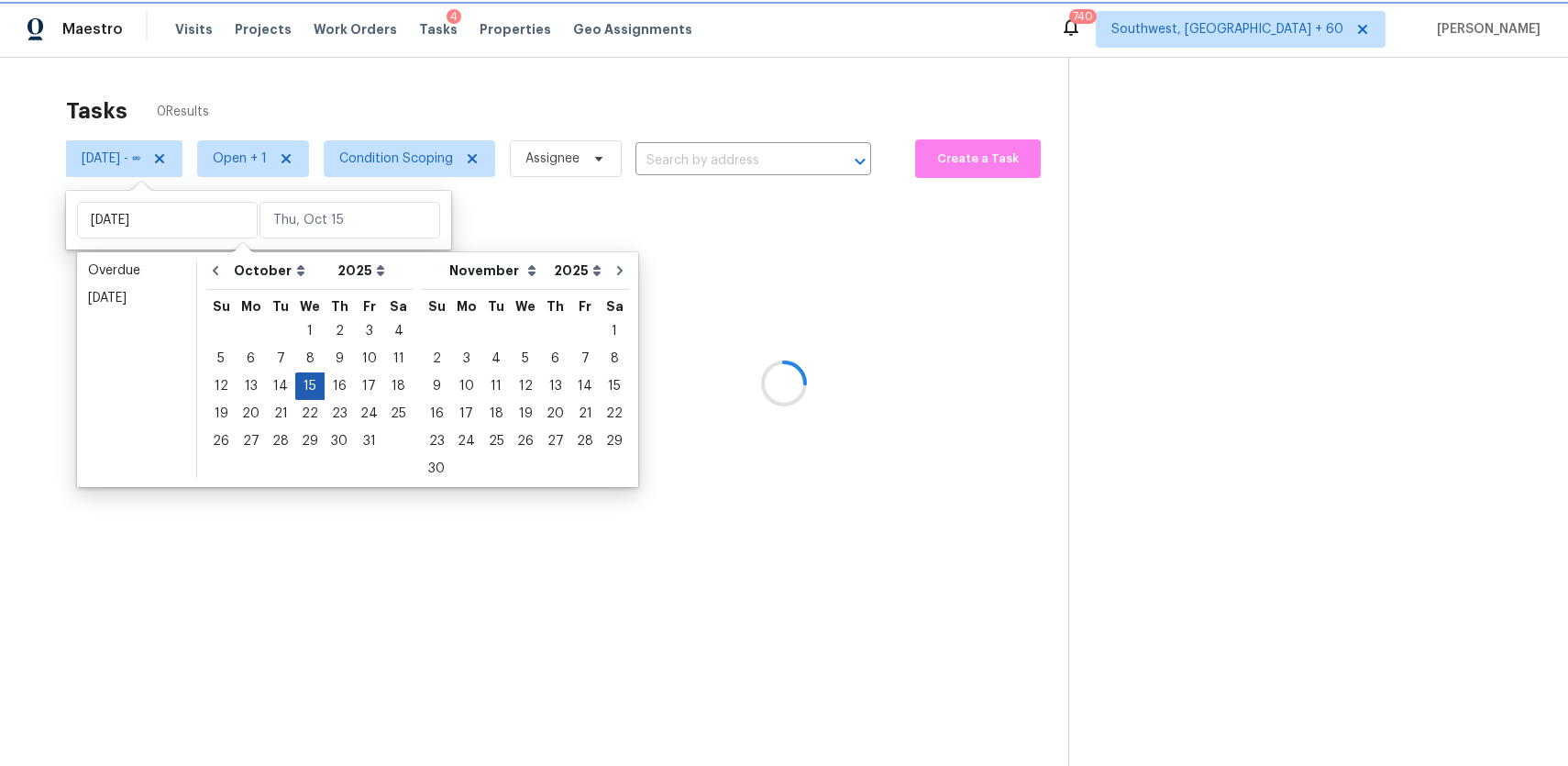
type input "Wed, Oct 15"
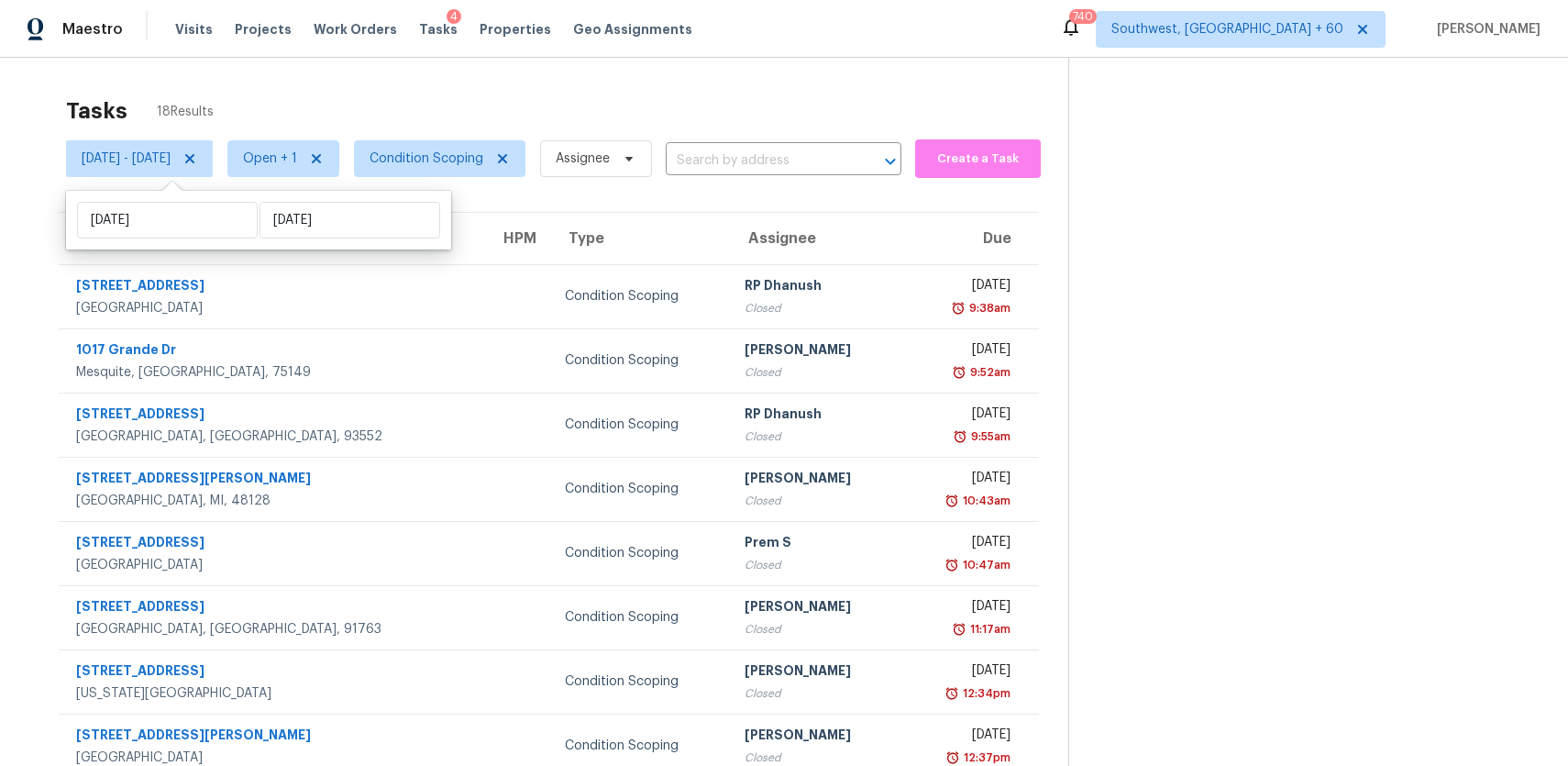
click at [1245, 282] on section at bounding box center [1303, 506] width 470 height 898
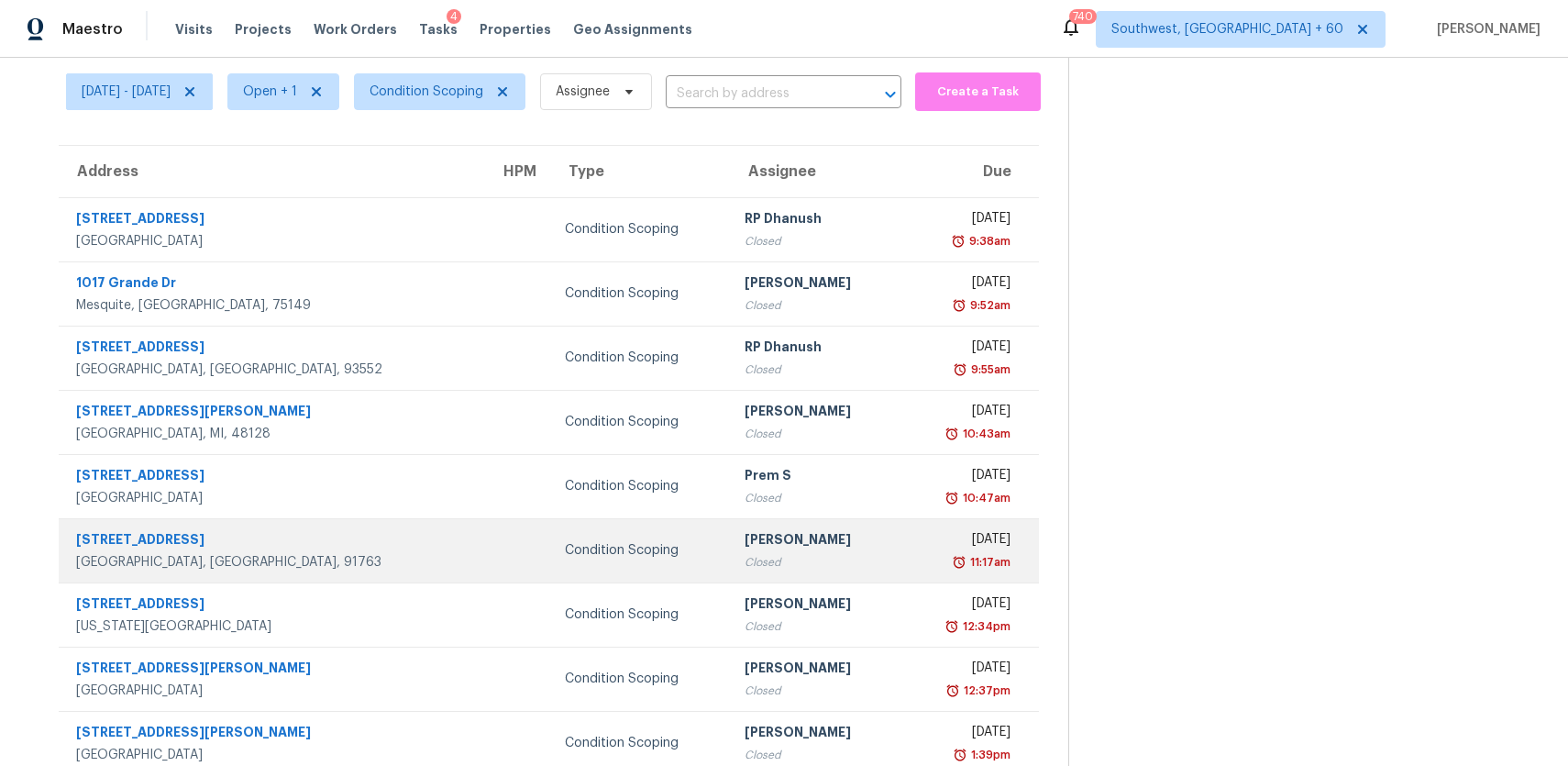
scroll to position [189, 0]
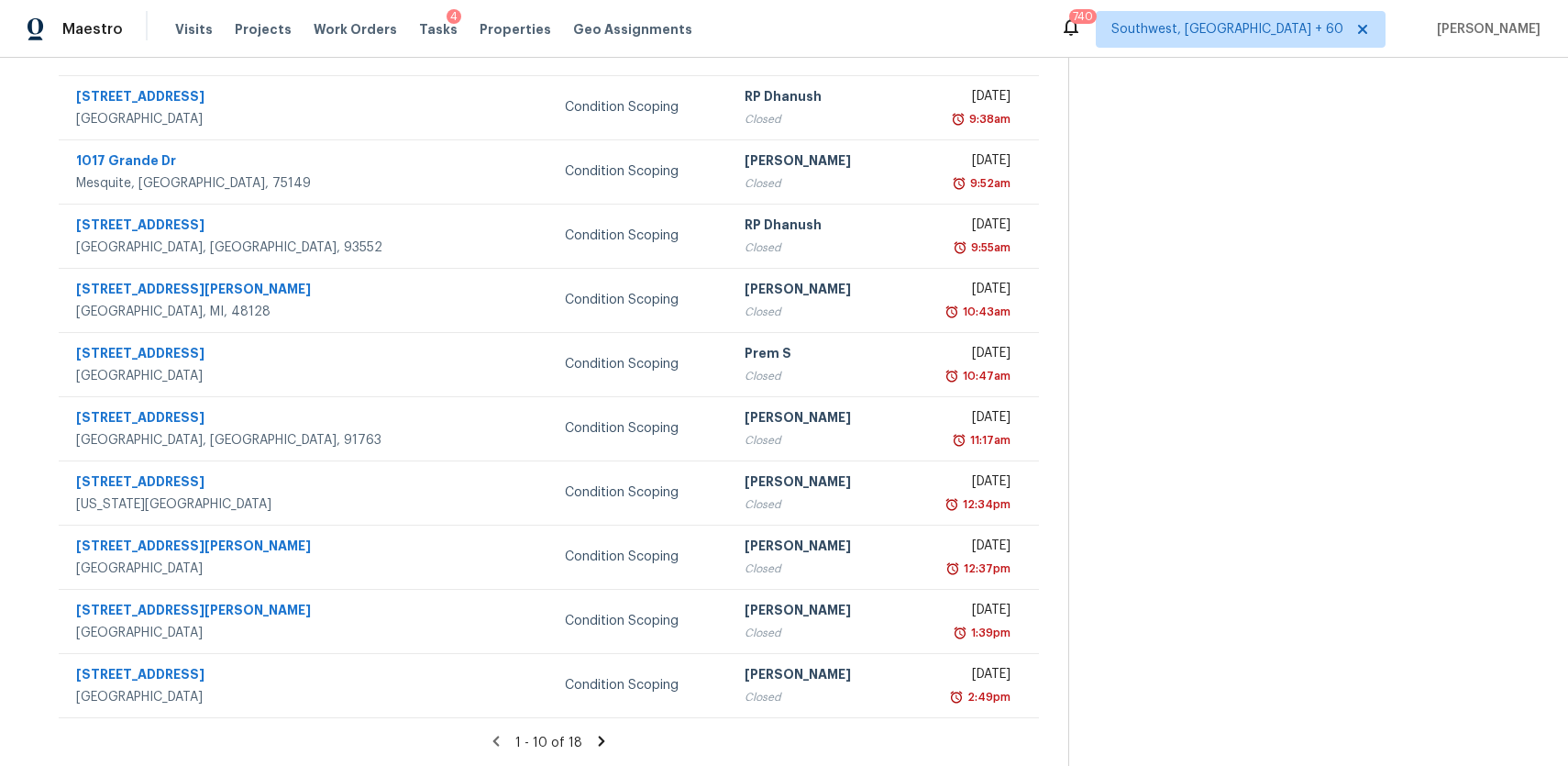
click at [608, 735] on icon at bounding box center [601, 741] width 17 height 17
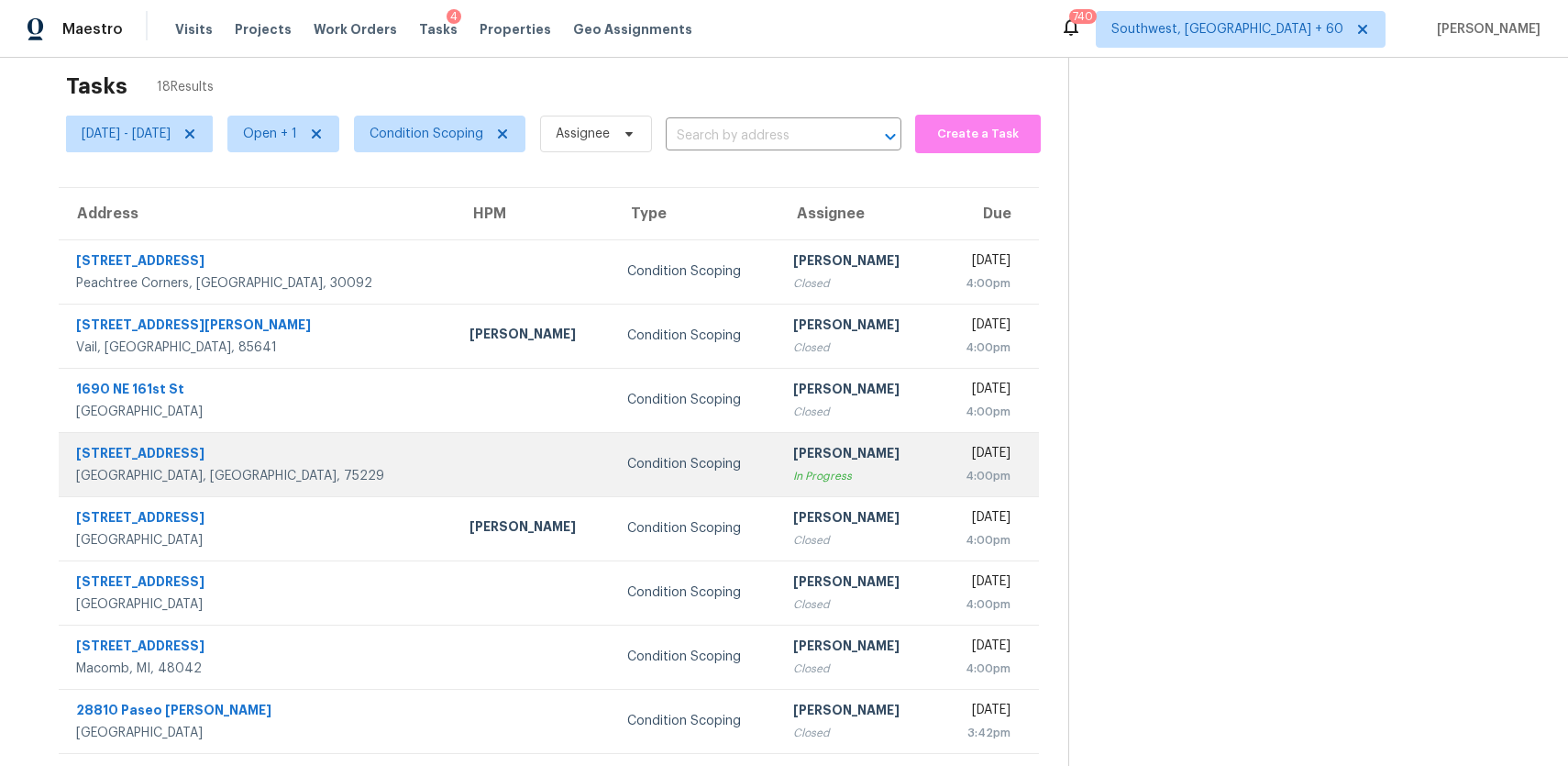
scroll to position [61, 0]
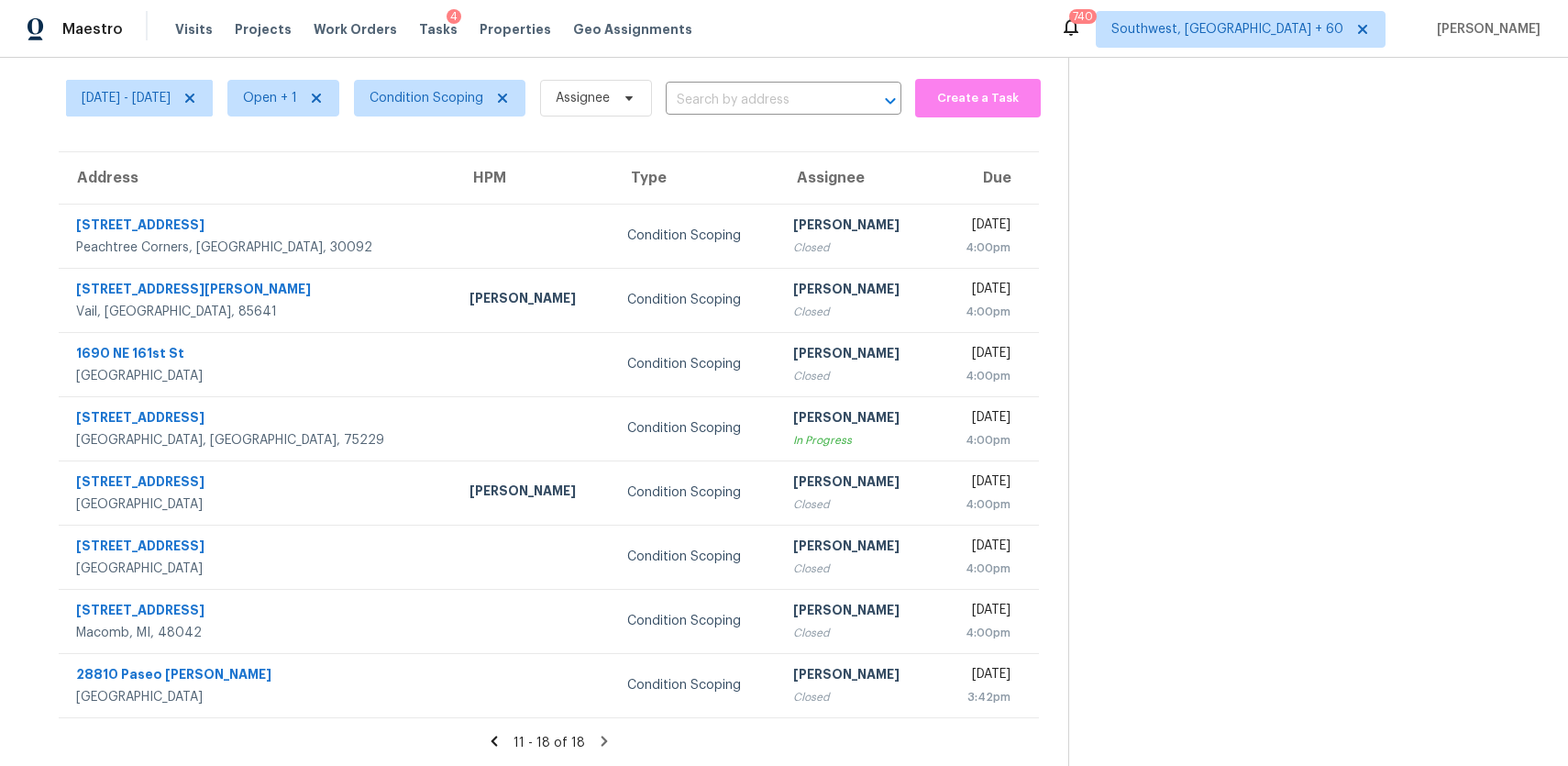
click at [497, 738] on icon at bounding box center [494, 741] width 6 height 10
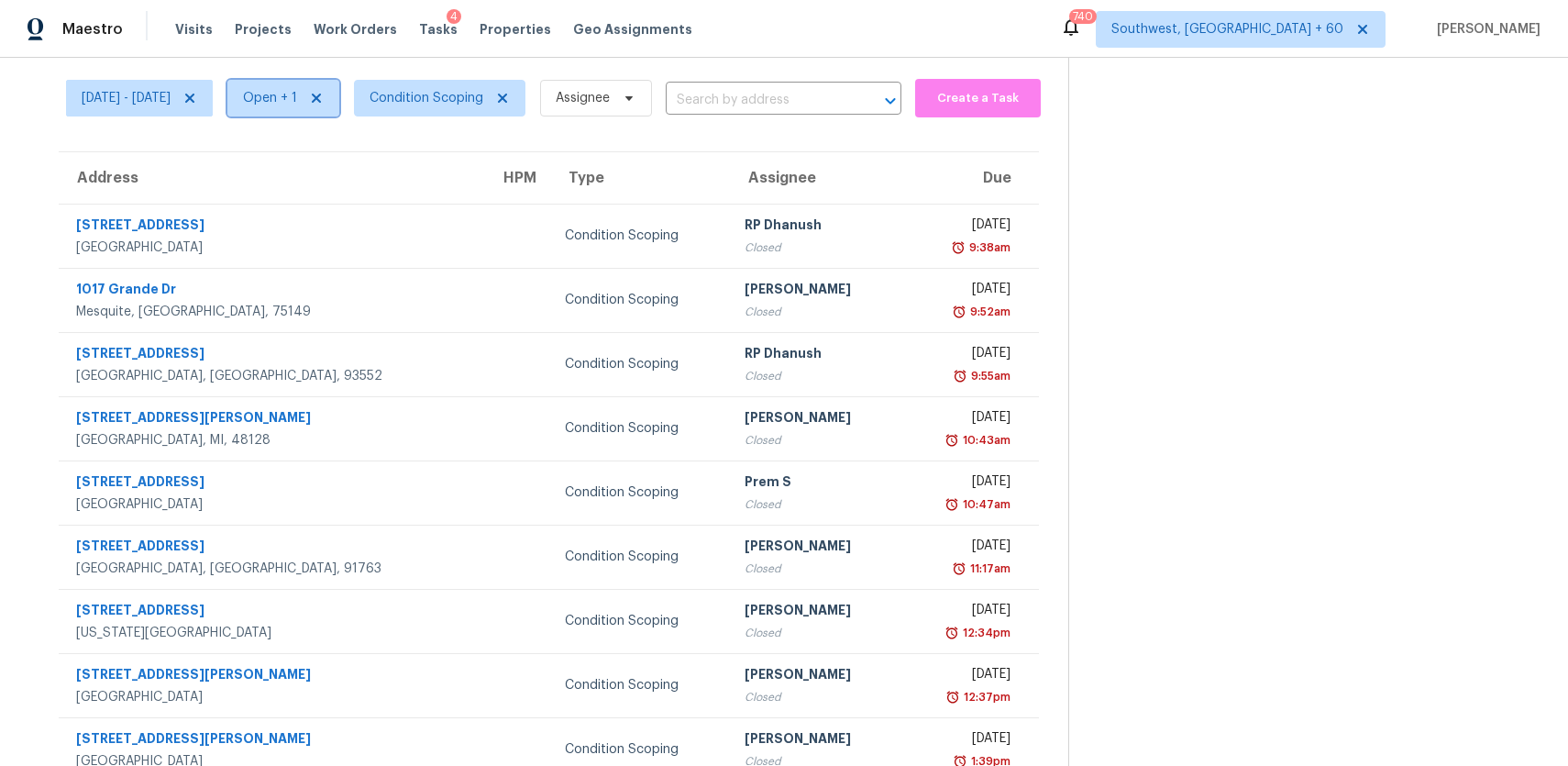
click at [333, 106] on span "Open + 1" at bounding box center [283, 97] width 112 height 37
click at [350, 172] on label "Closed" at bounding box center [337, 176] width 66 height 18
click at [316, 172] on input "Closed" at bounding box center [310, 173] width 12 height 12
checkbox input "false"
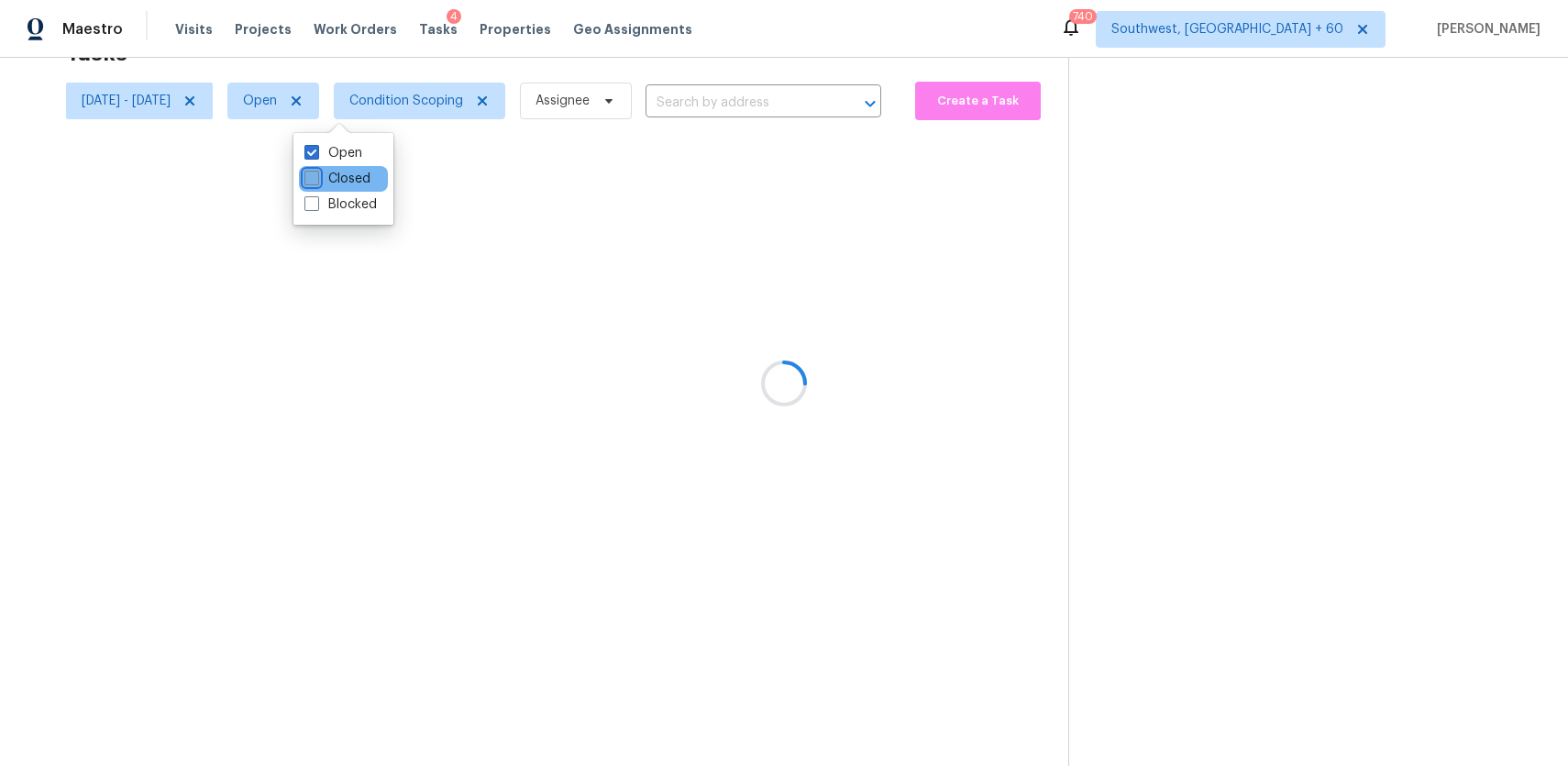
scroll to position [58, 0]
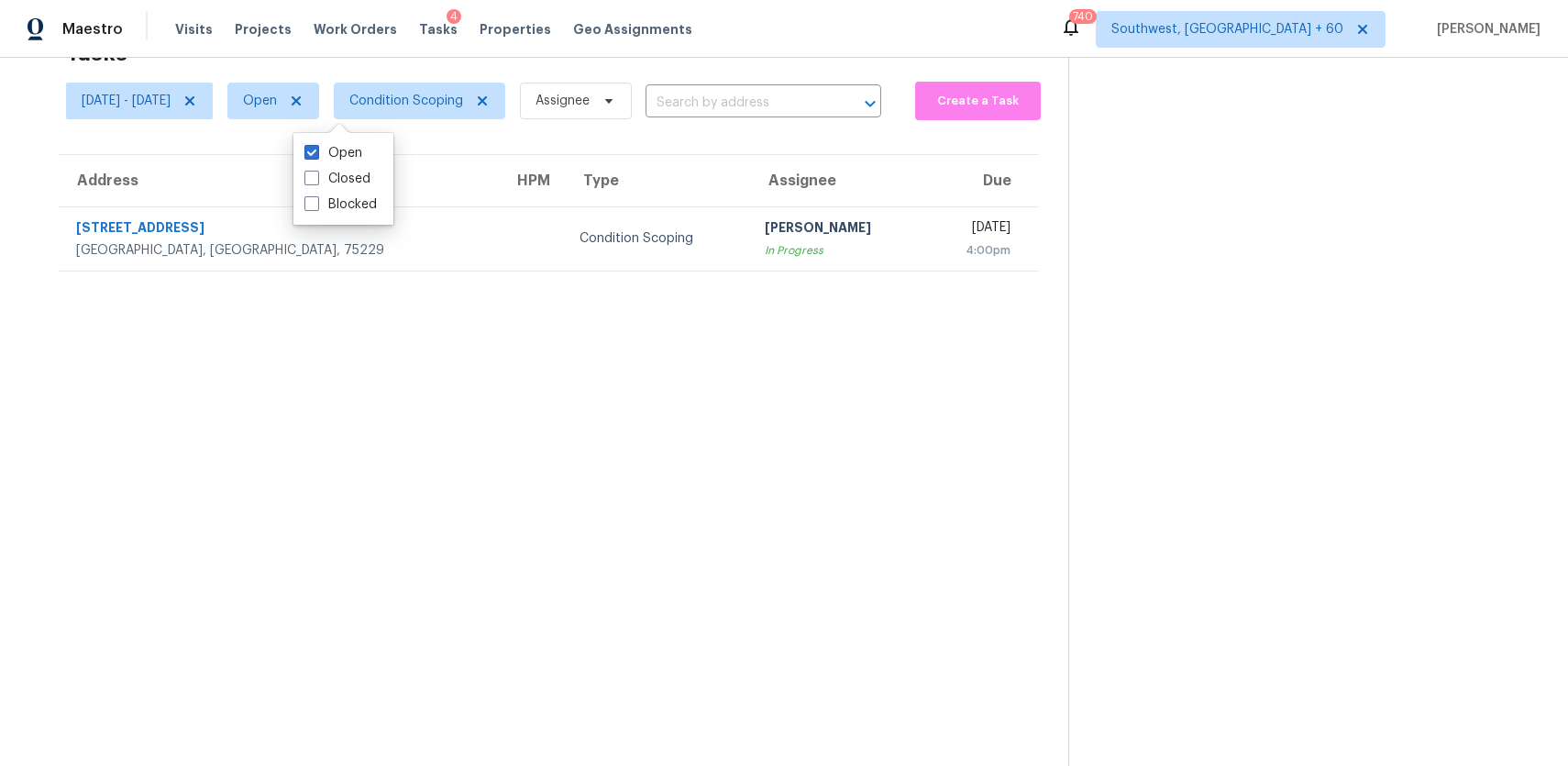
click at [846, 357] on section "Tasks 1 Results Wed, Oct 15 - Wed, Oct 15 Open Condition Scoping Assignee ​ Cre…" at bounding box center [549, 398] width 1039 height 736
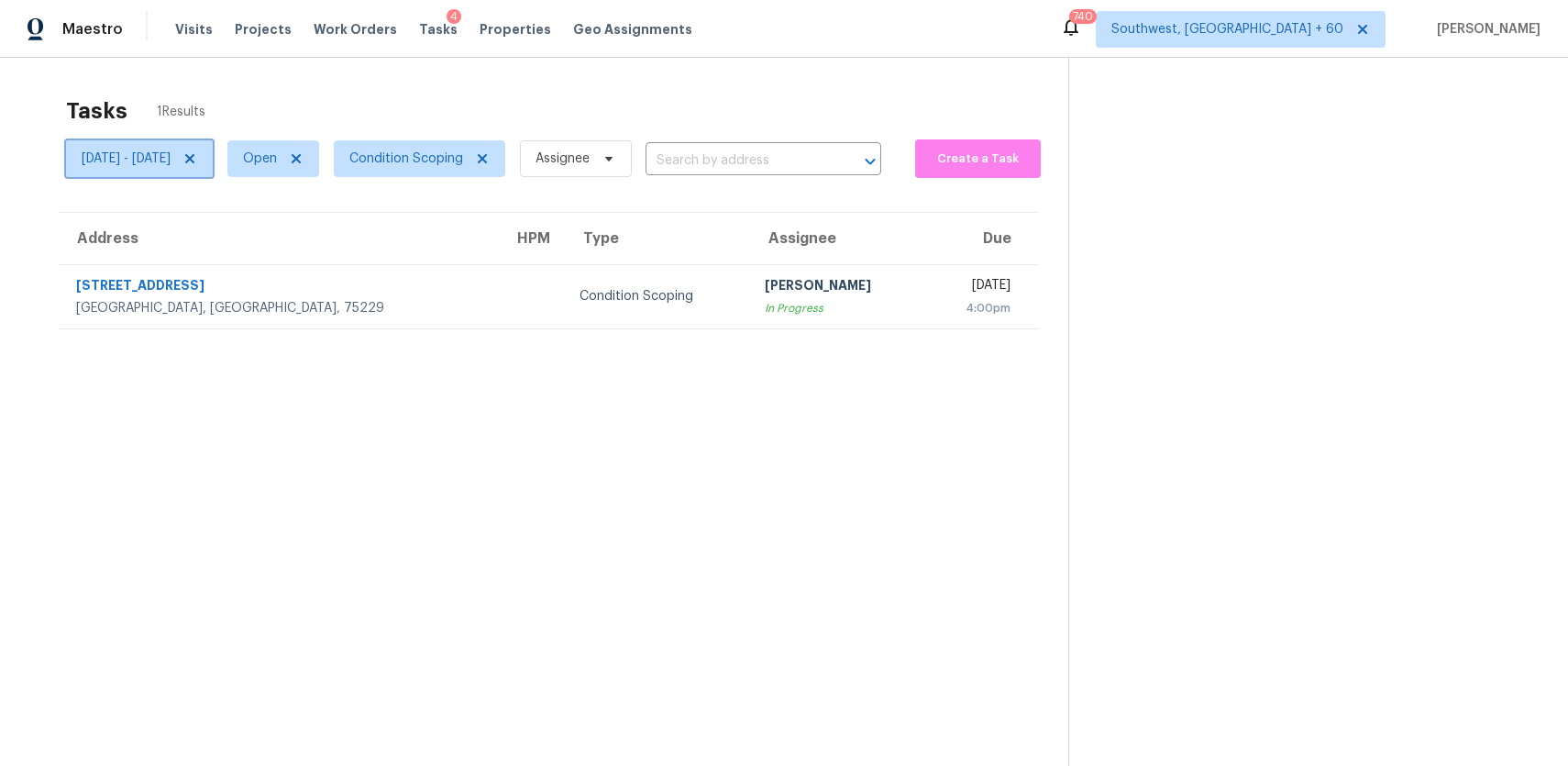
click at [197, 156] on icon at bounding box center [189, 159] width 15 height 15
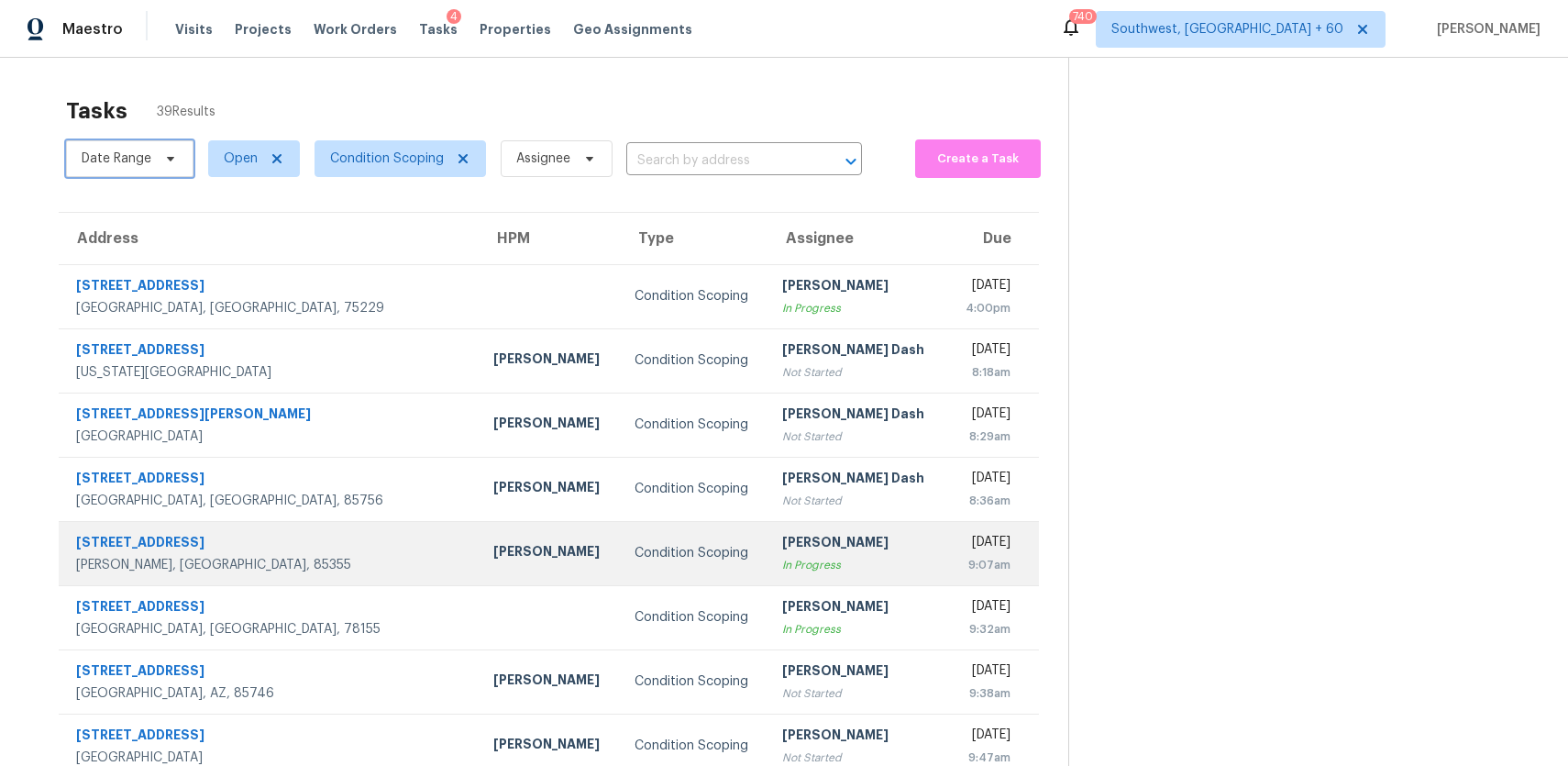
scroll to position [189, 0]
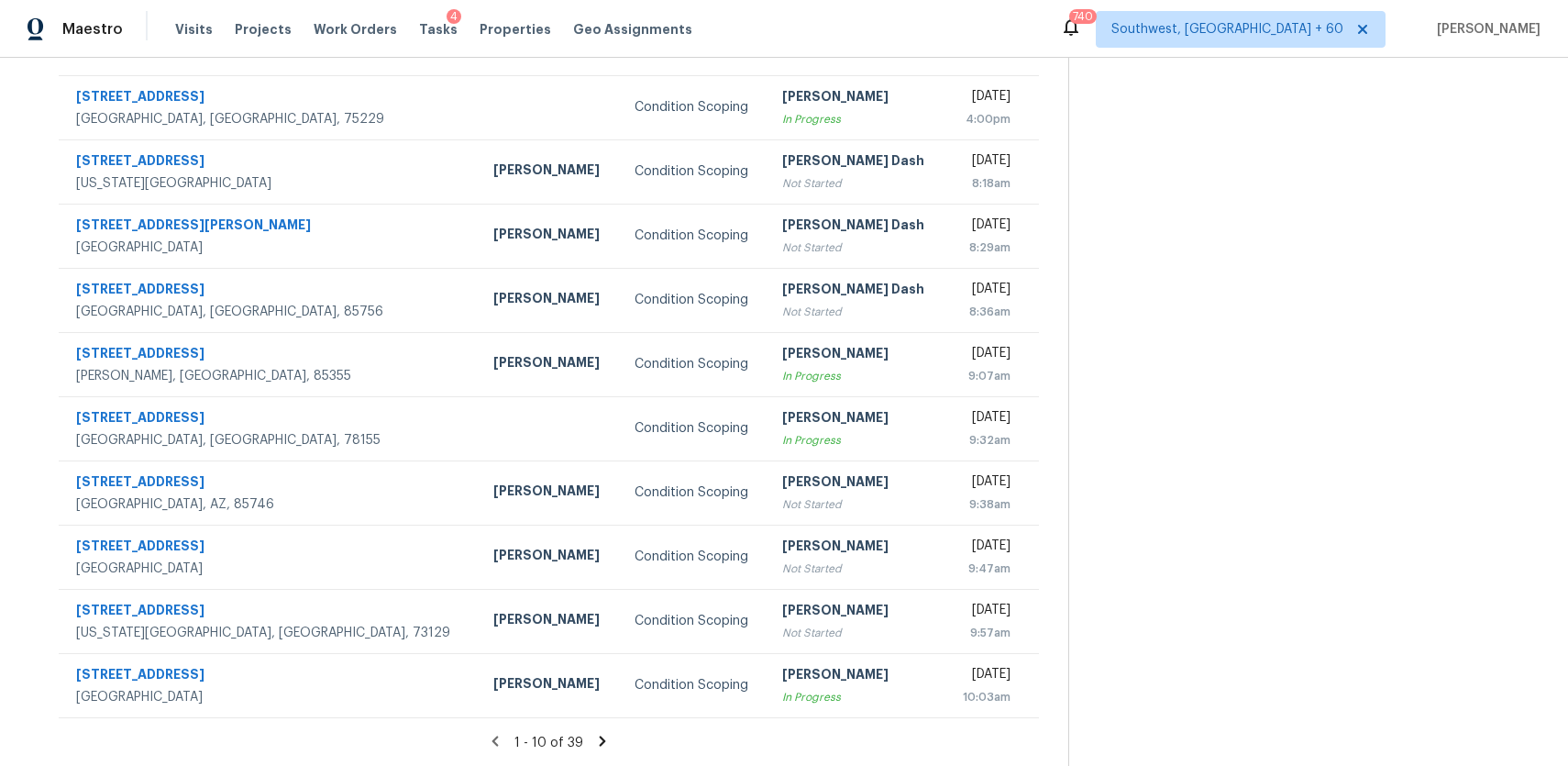
click at [601, 743] on icon at bounding box center [603, 741] width 6 height 10
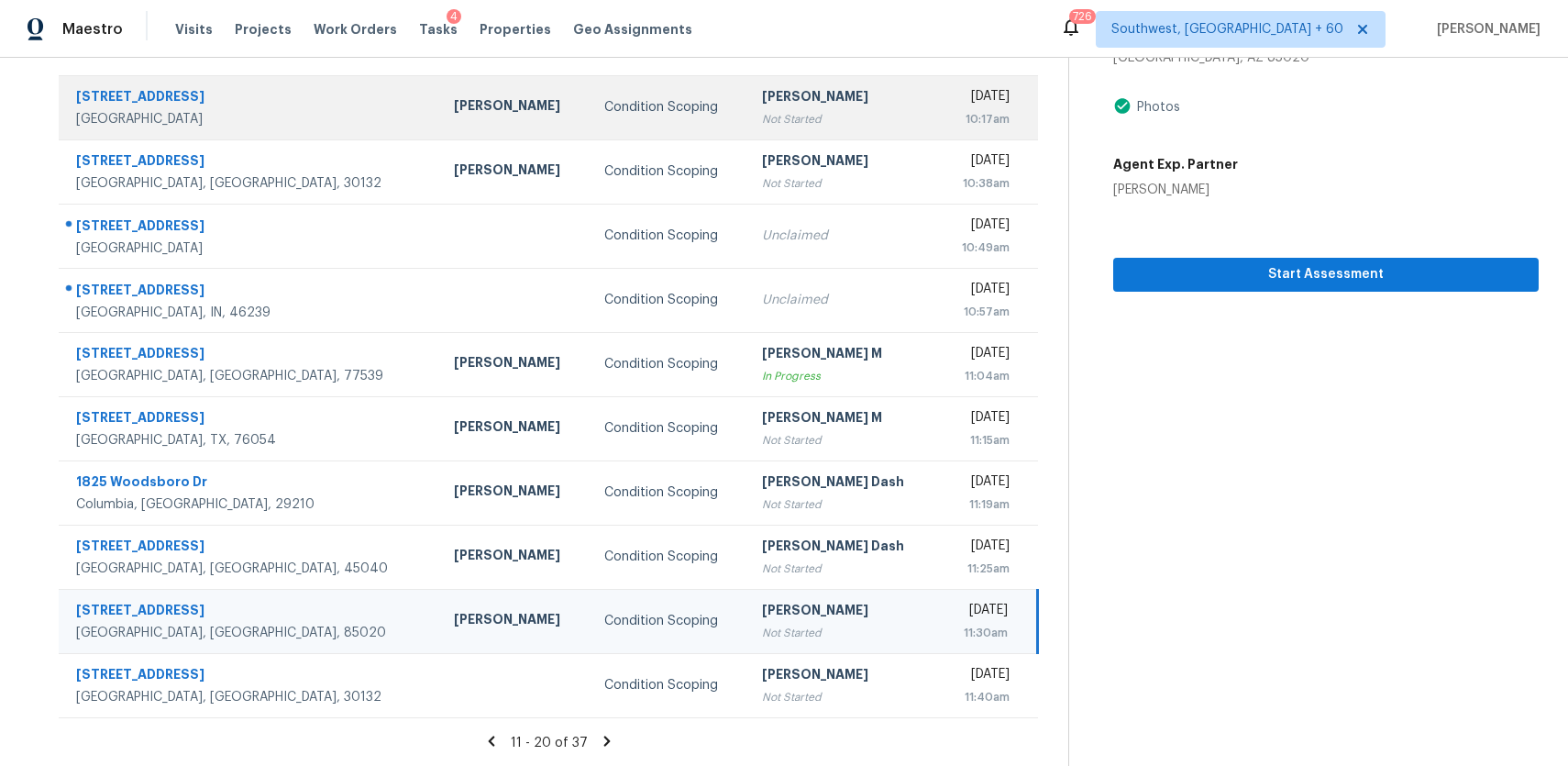
scroll to position [0, 0]
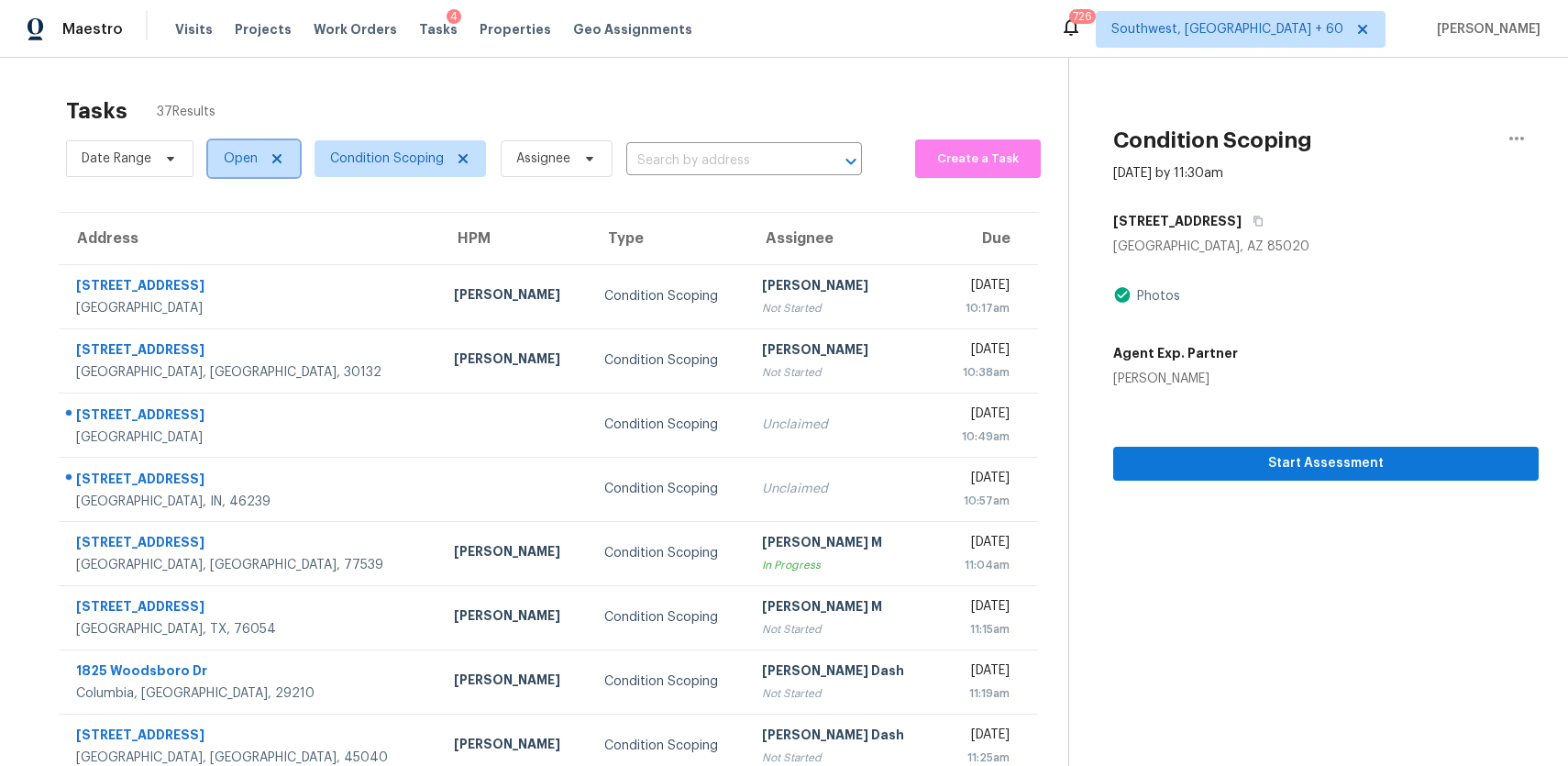
click at [250, 155] on span "Open" at bounding box center [241, 159] width 34 height 18
click at [262, 227] on label "Closed" at bounding box center [251, 236] width 66 height 18
click at [230, 227] on input "Closed" at bounding box center [224, 233] width 12 height 12
checkbox input "true"
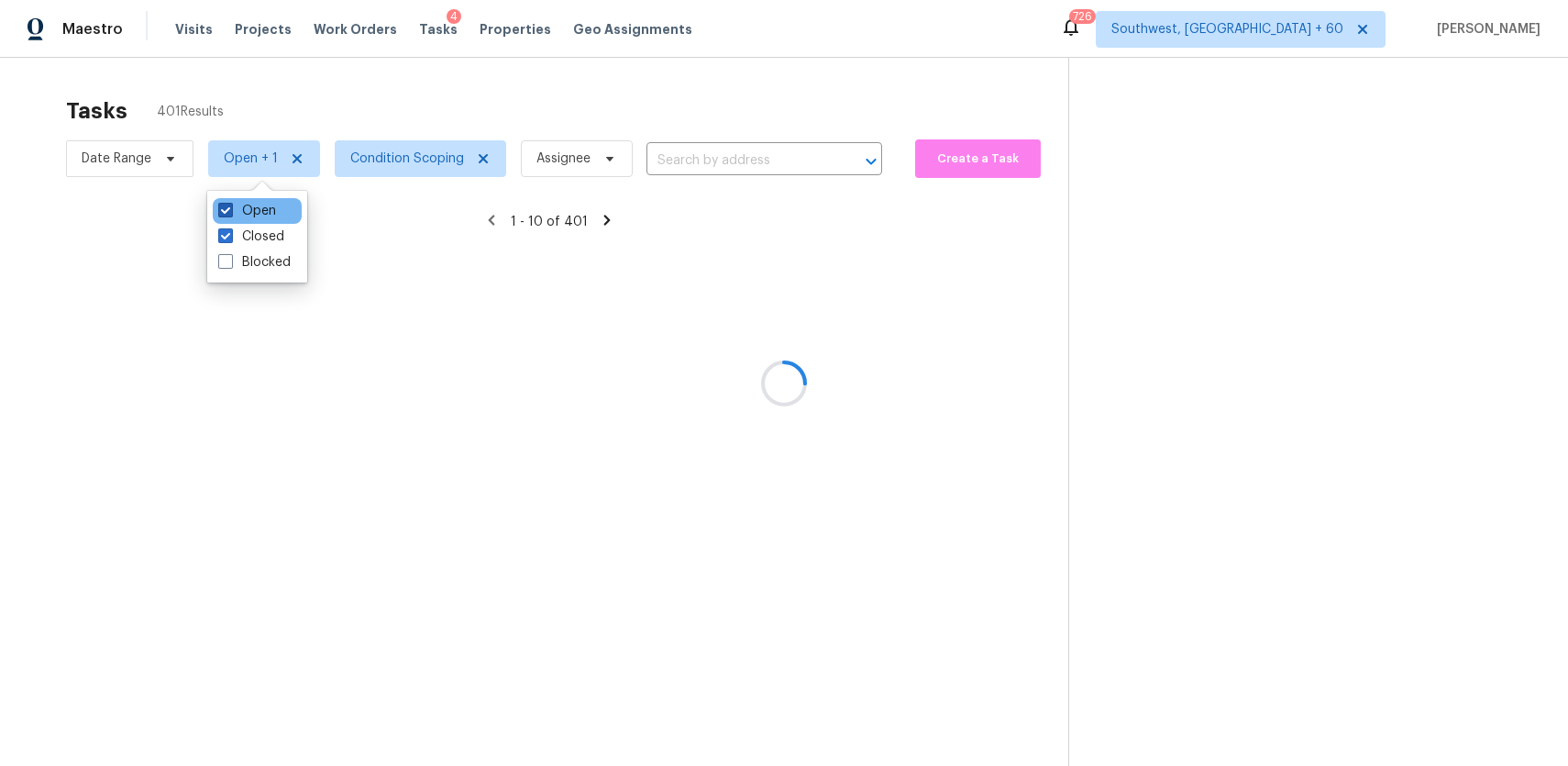
click at [252, 205] on label "Open" at bounding box center [247, 210] width 58 height 18
click at [230, 205] on input "Open" at bounding box center [224, 207] width 12 height 12
checkbox input "false"
click at [367, 95] on div at bounding box center [784, 383] width 1568 height 766
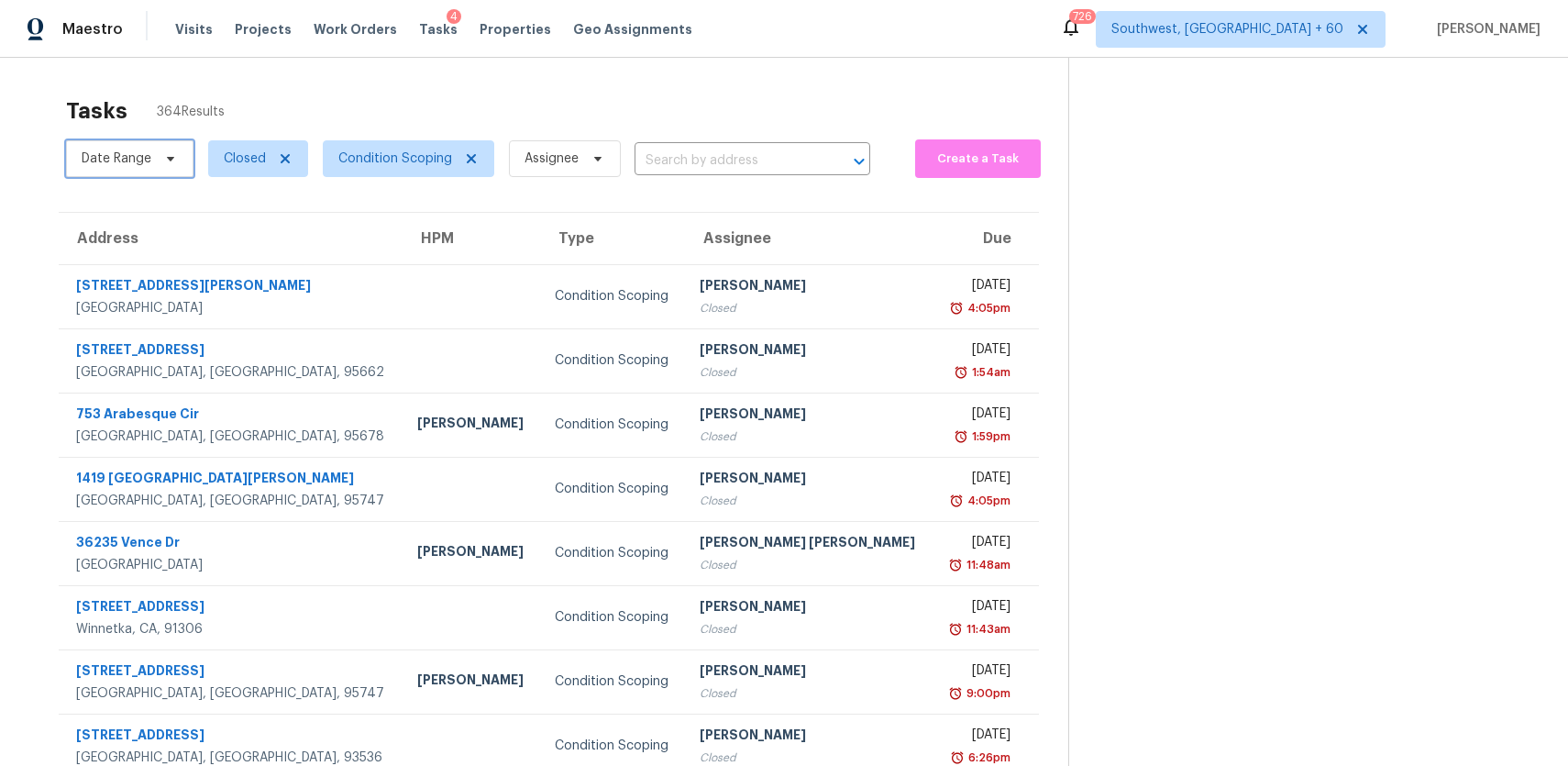
click at [140, 173] on span "Date Range" at bounding box center [130, 158] width 128 height 37
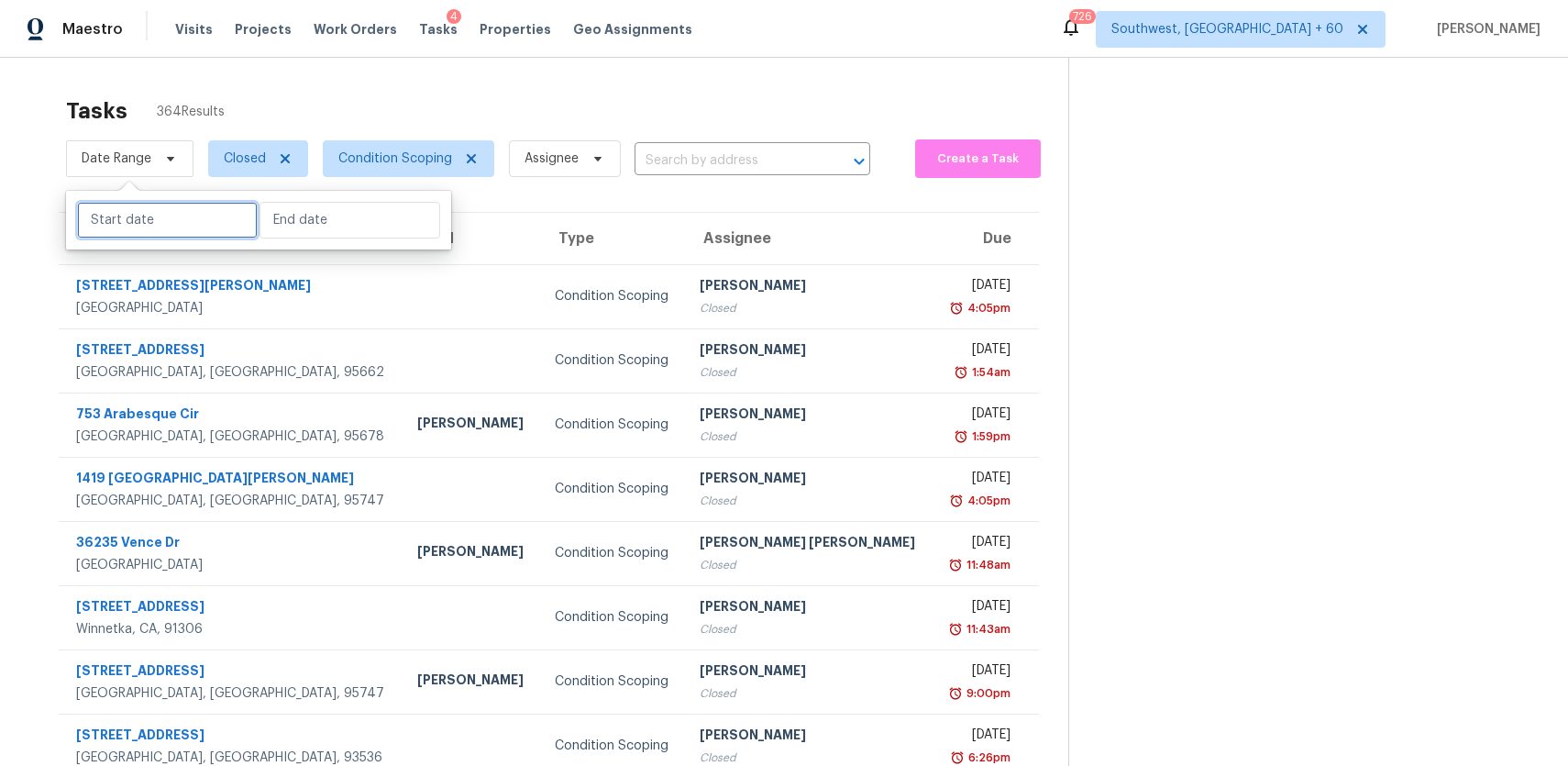
click at [100, 218] on input "text" at bounding box center [168, 219] width 181 height 37
select select "9"
select select "2025"
select select "10"
select select "2025"
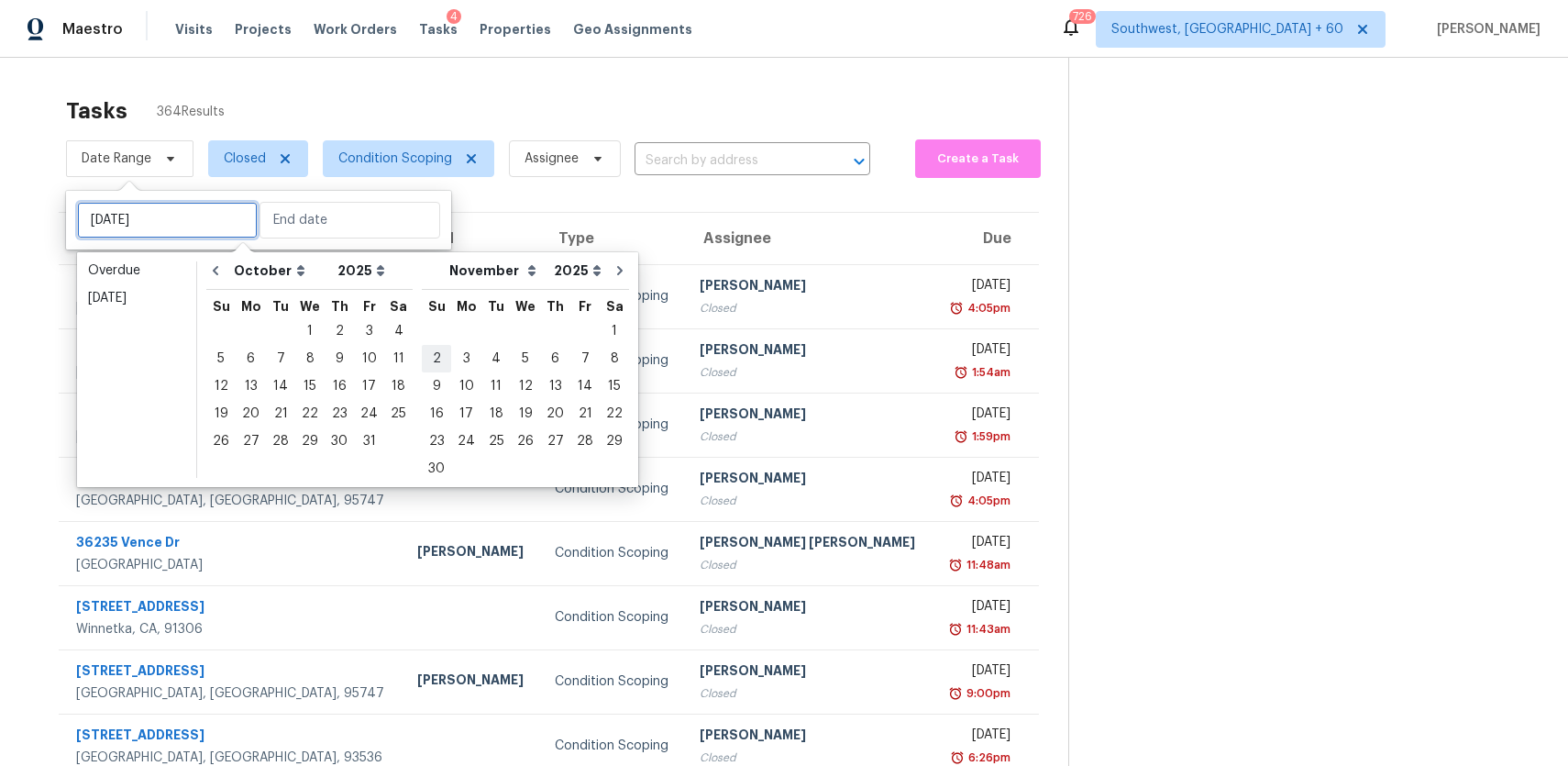
type input "Sun, Nov 02"
click at [282, 386] on div "14" at bounding box center [281, 386] width 30 height 26
type input "Tue, Oct 14"
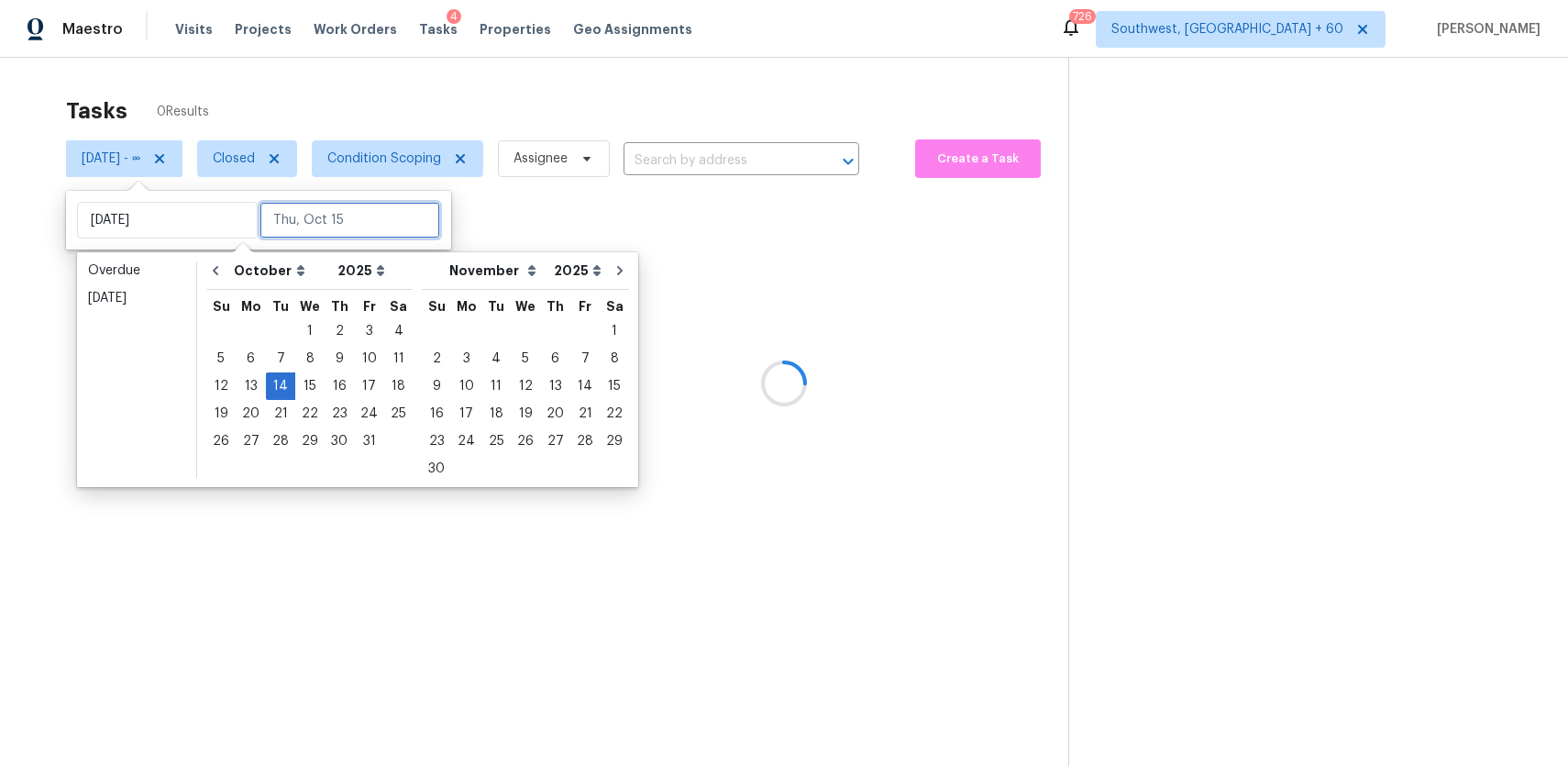
type input "Wed, Oct 15"
type input "Wed, Oct 08"
type input "Tue, Oct 14"
type input "Thu, Oct 02"
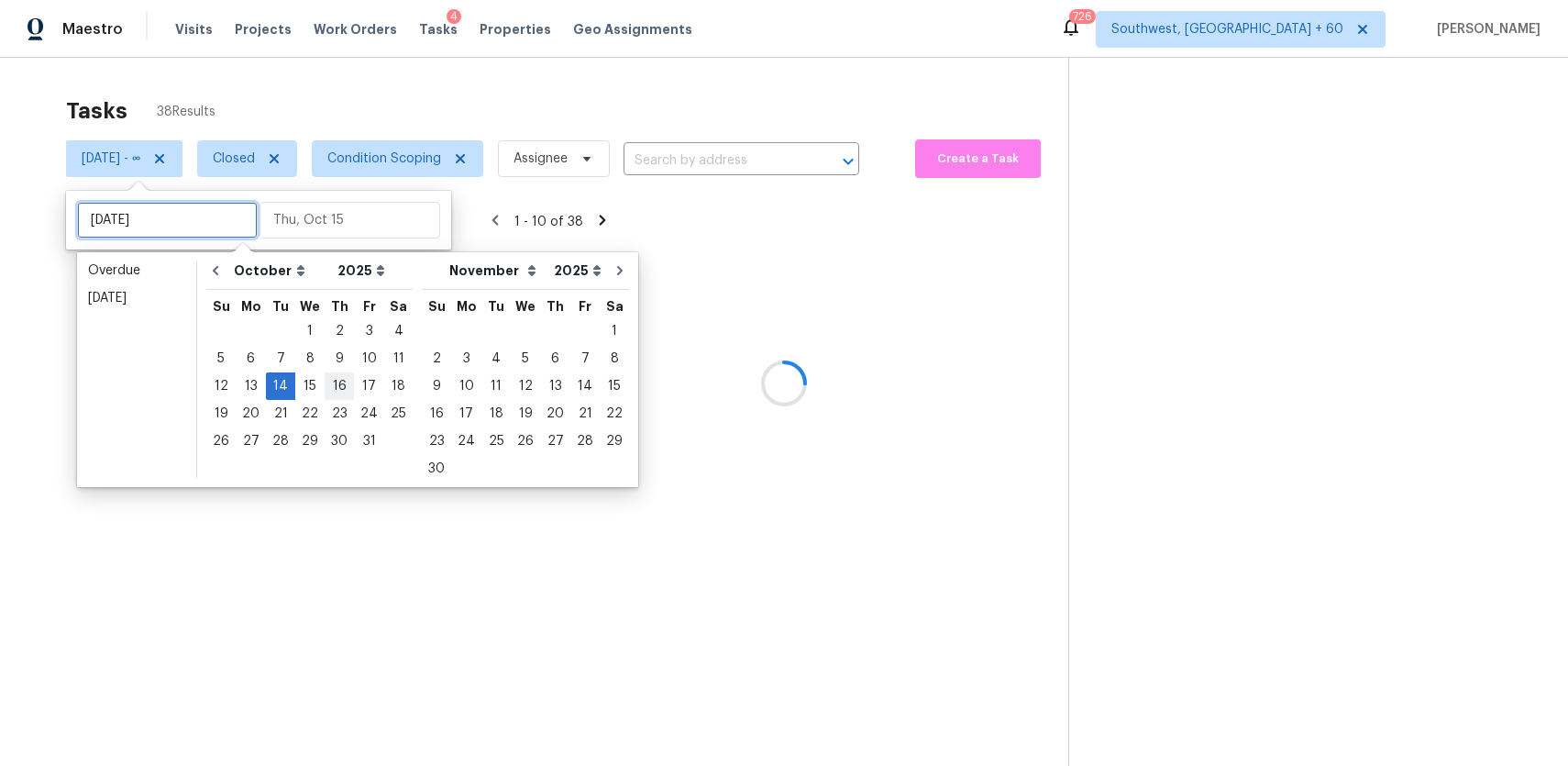
type input "Tue, Oct 14"
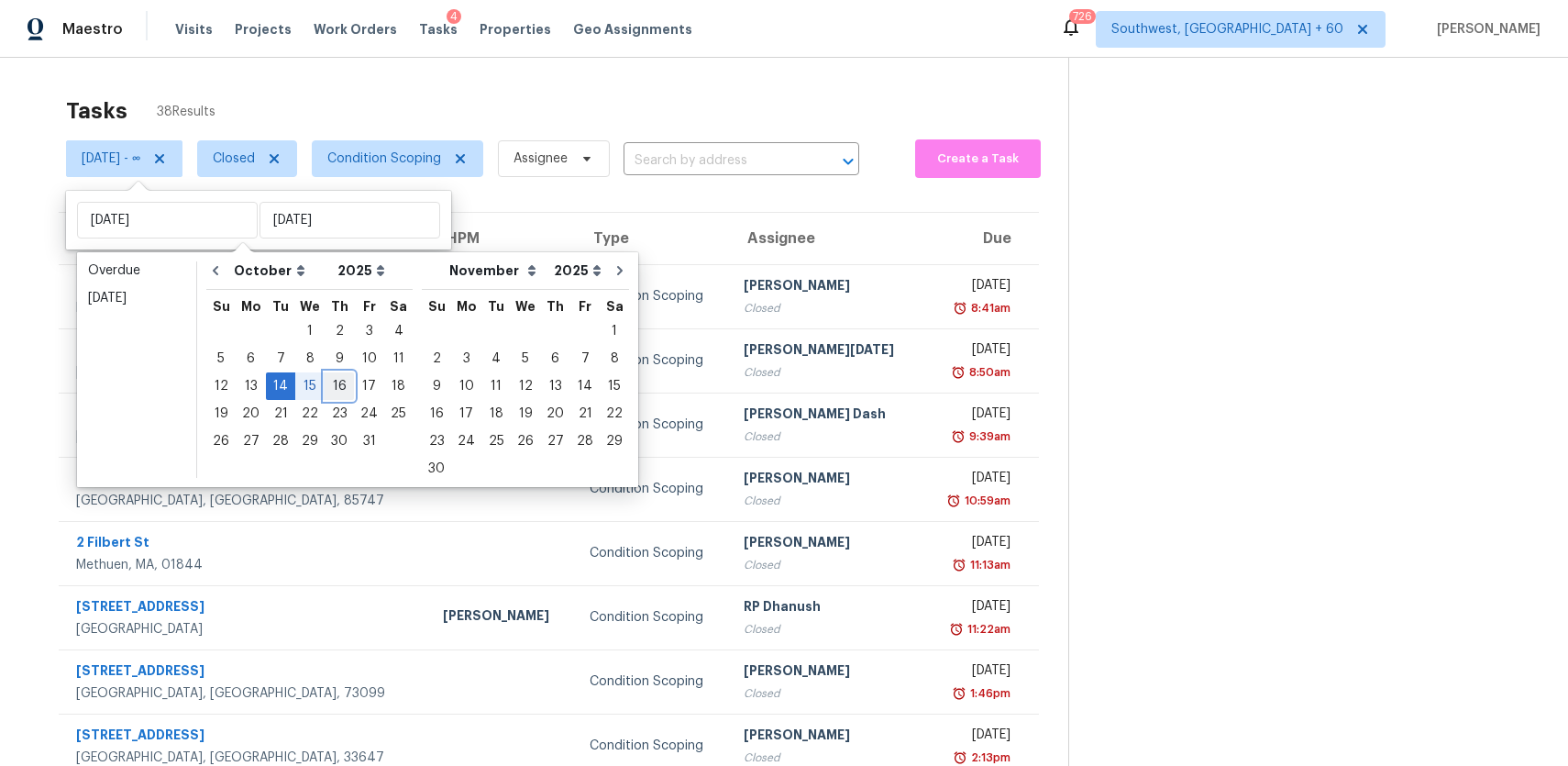
click at [335, 383] on div "16" at bounding box center [339, 386] width 30 height 26
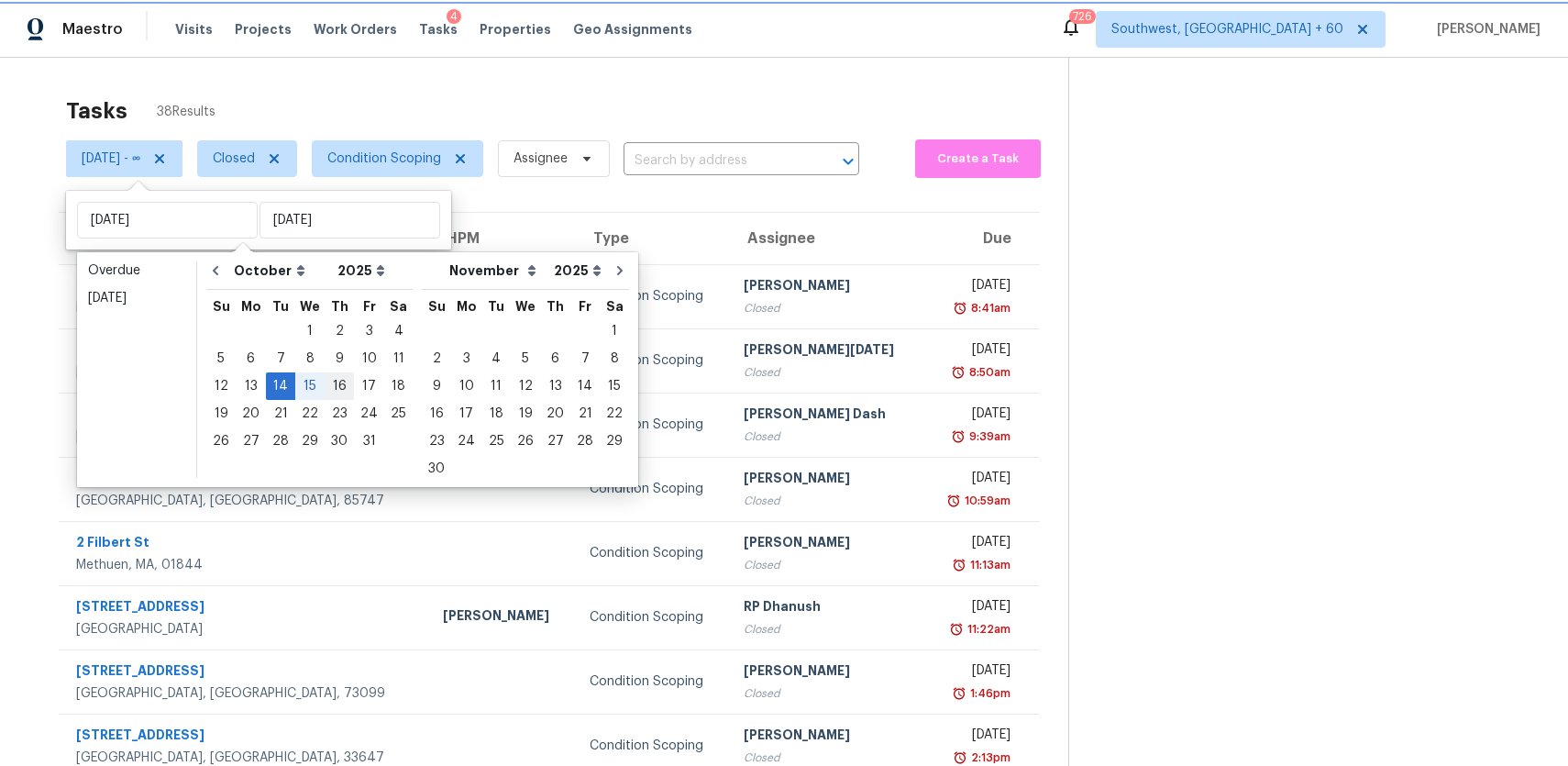
type input "Thu, Oct 16"
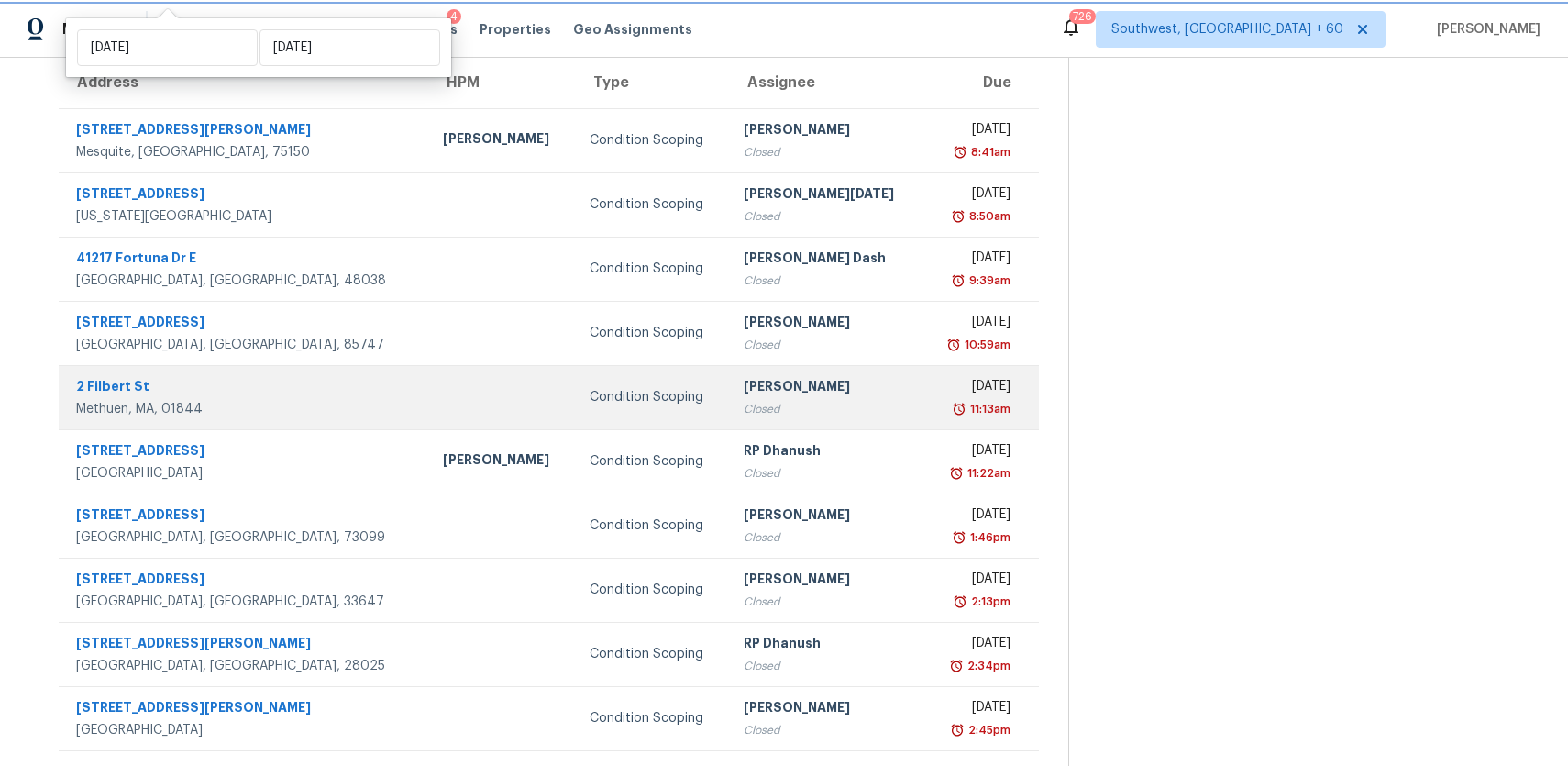
scroll to position [189, 0]
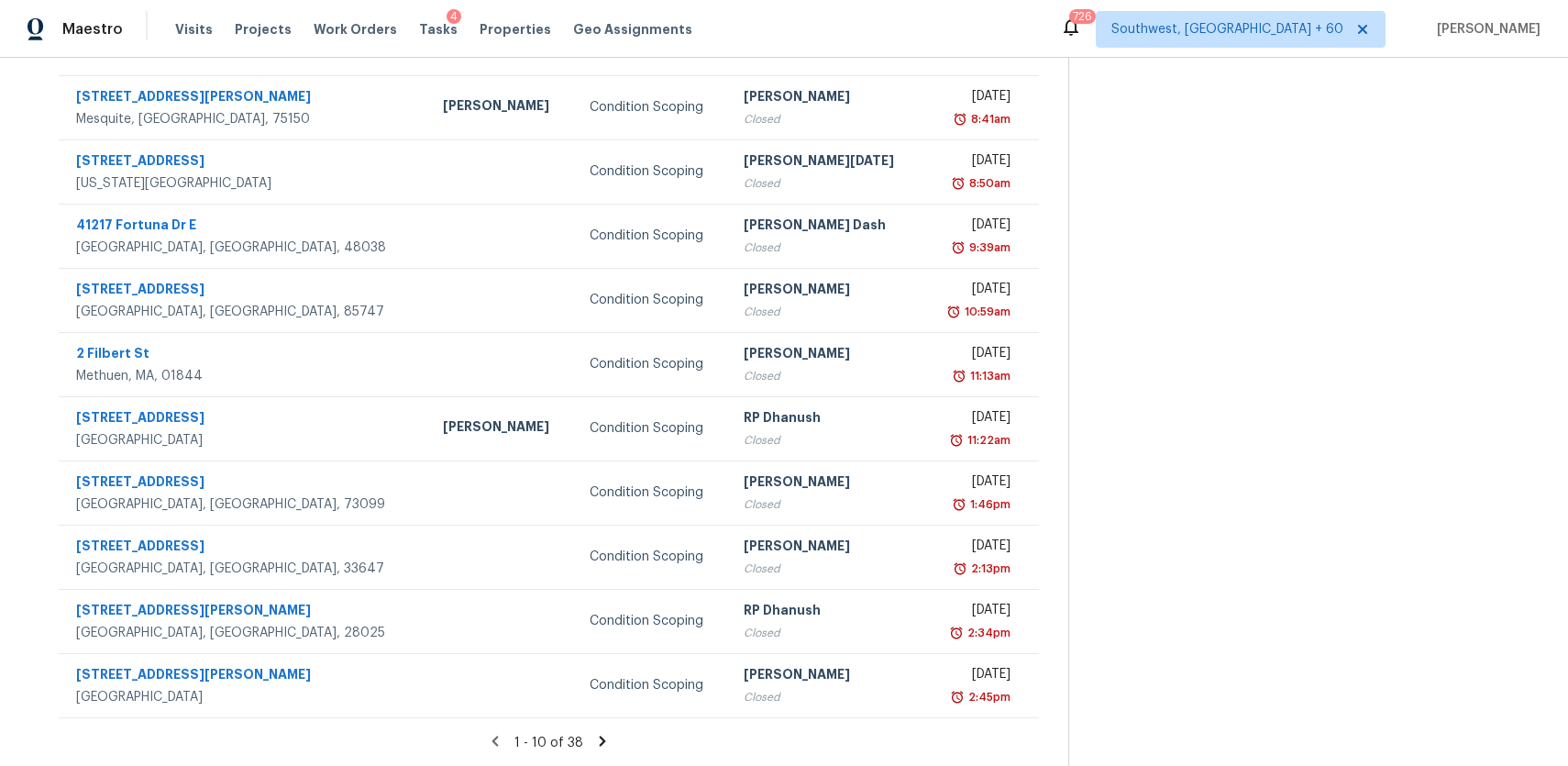
click at [603, 738] on icon at bounding box center [603, 741] width 6 height 10
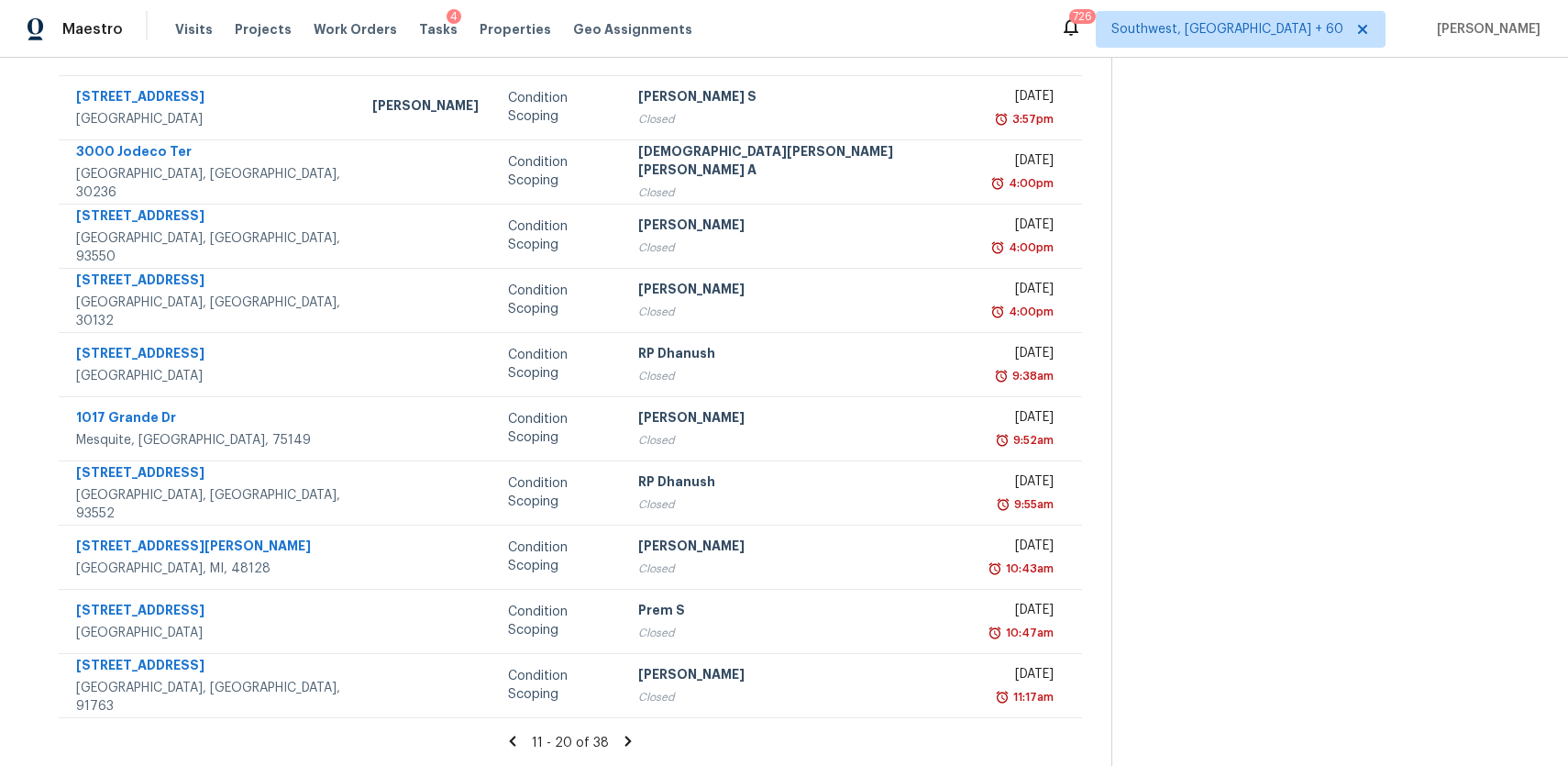
click at [620, 739] on icon at bounding box center [628, 741] width 17 height 17
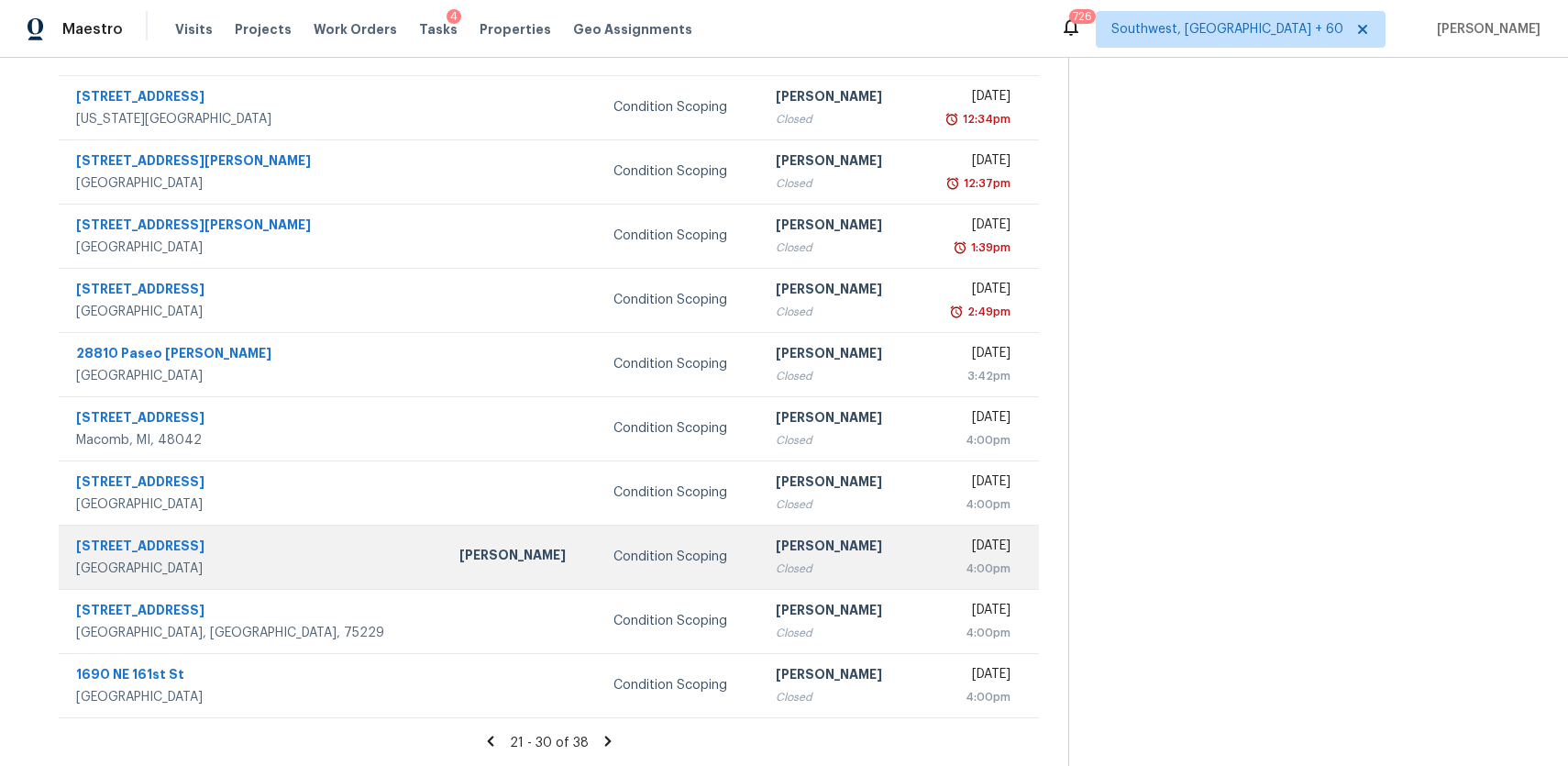
click at [776, 566] on div "Closed" at bounding box center [838, 569] width 125 height 18
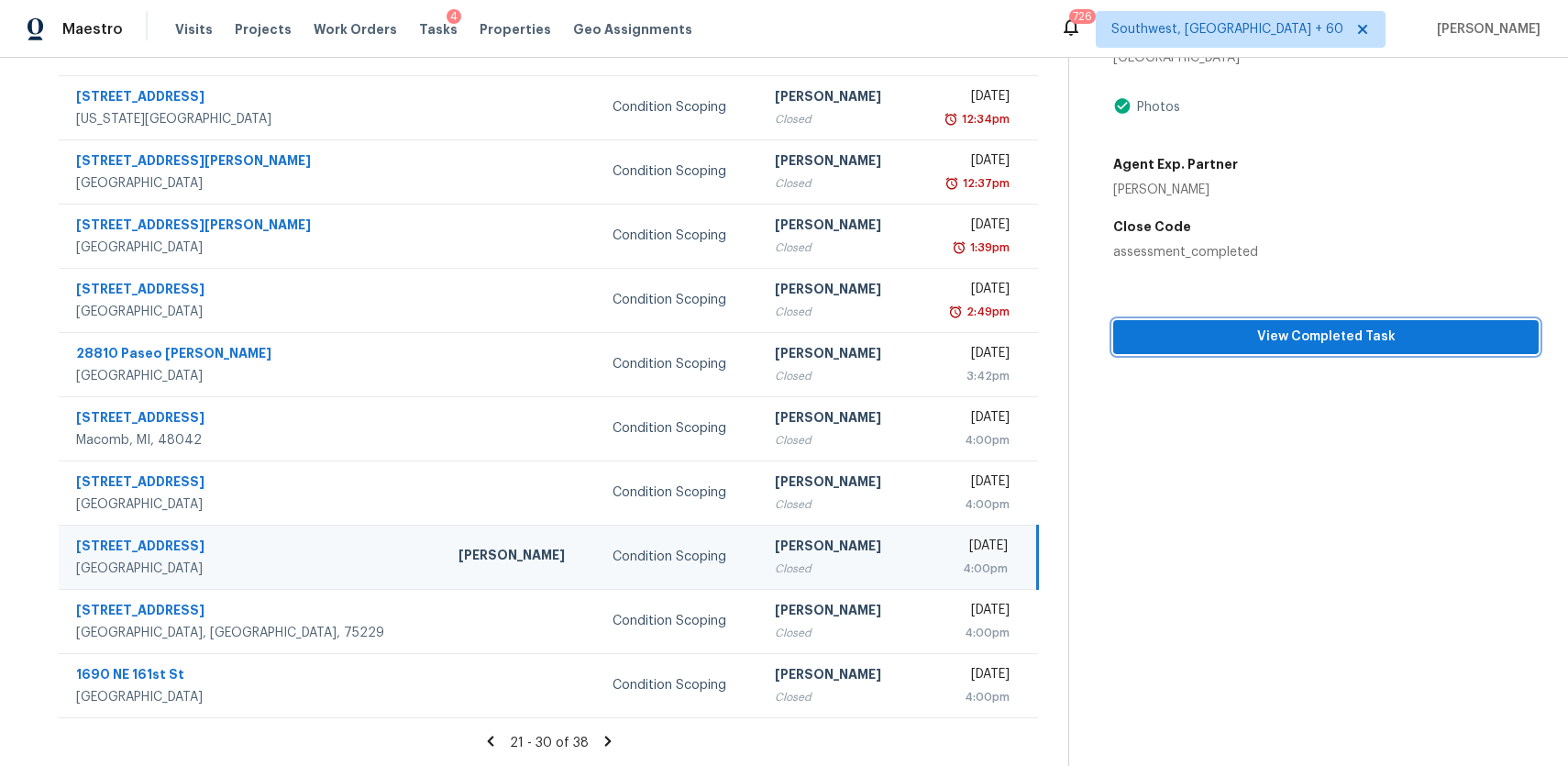
click at [1350, 334] on span "View Completed Task" at bounding box center [1325, 336] width 396 height 23
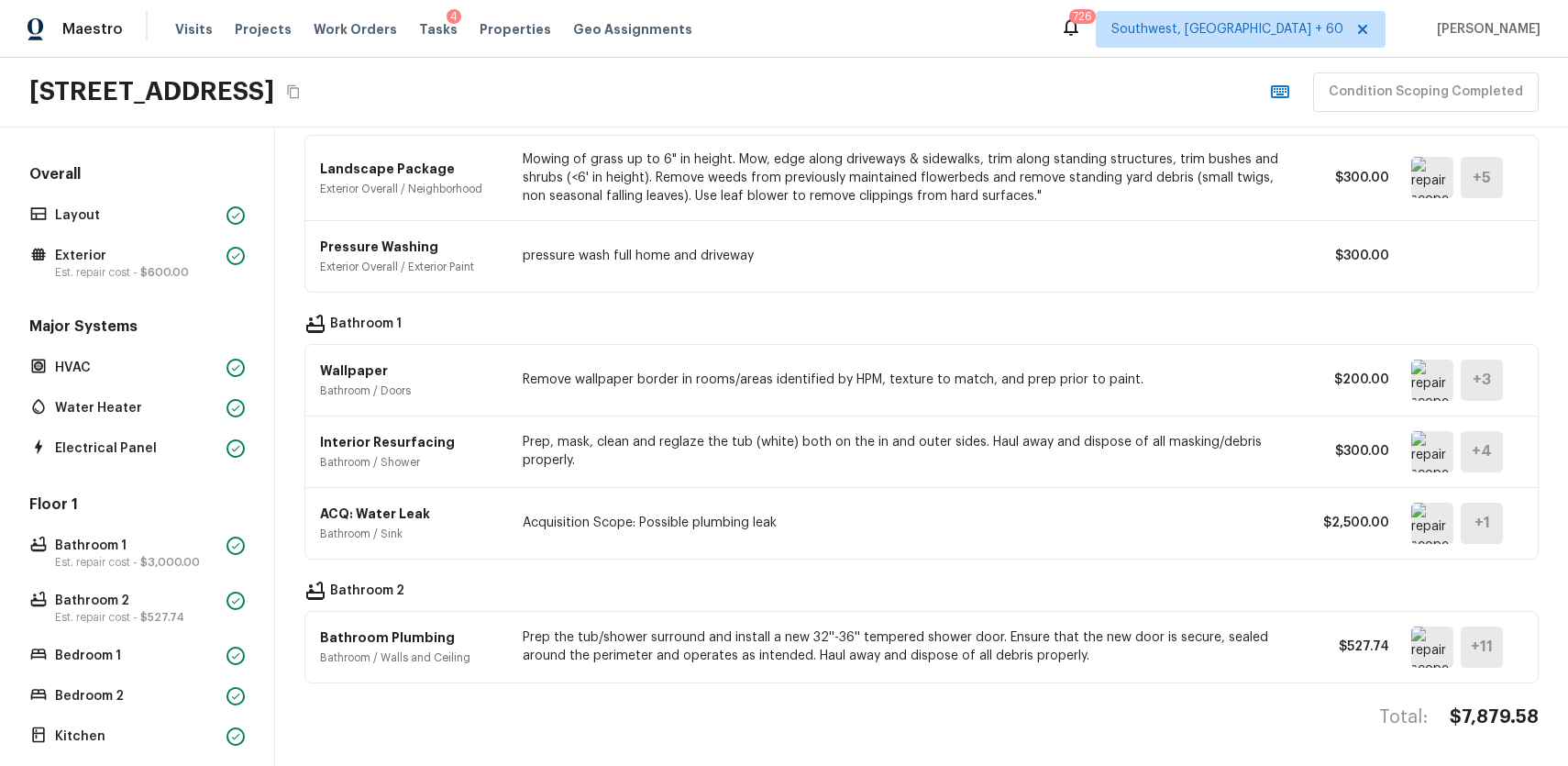
scroll to position [31, 0]
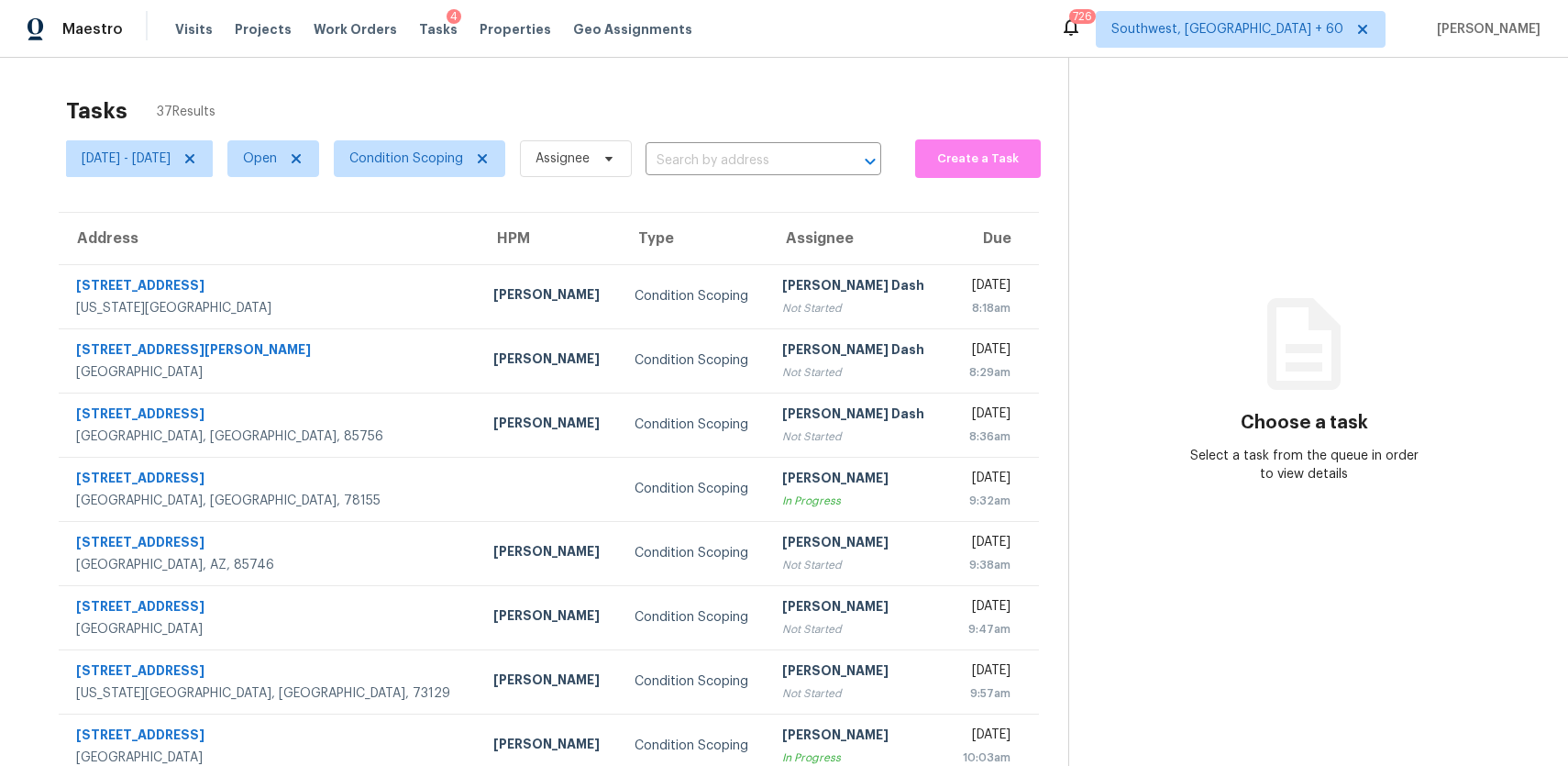
click at [1004, 92] on div "Tasks 37 Results" at bounding box center [567, 111] width 1003 height 48
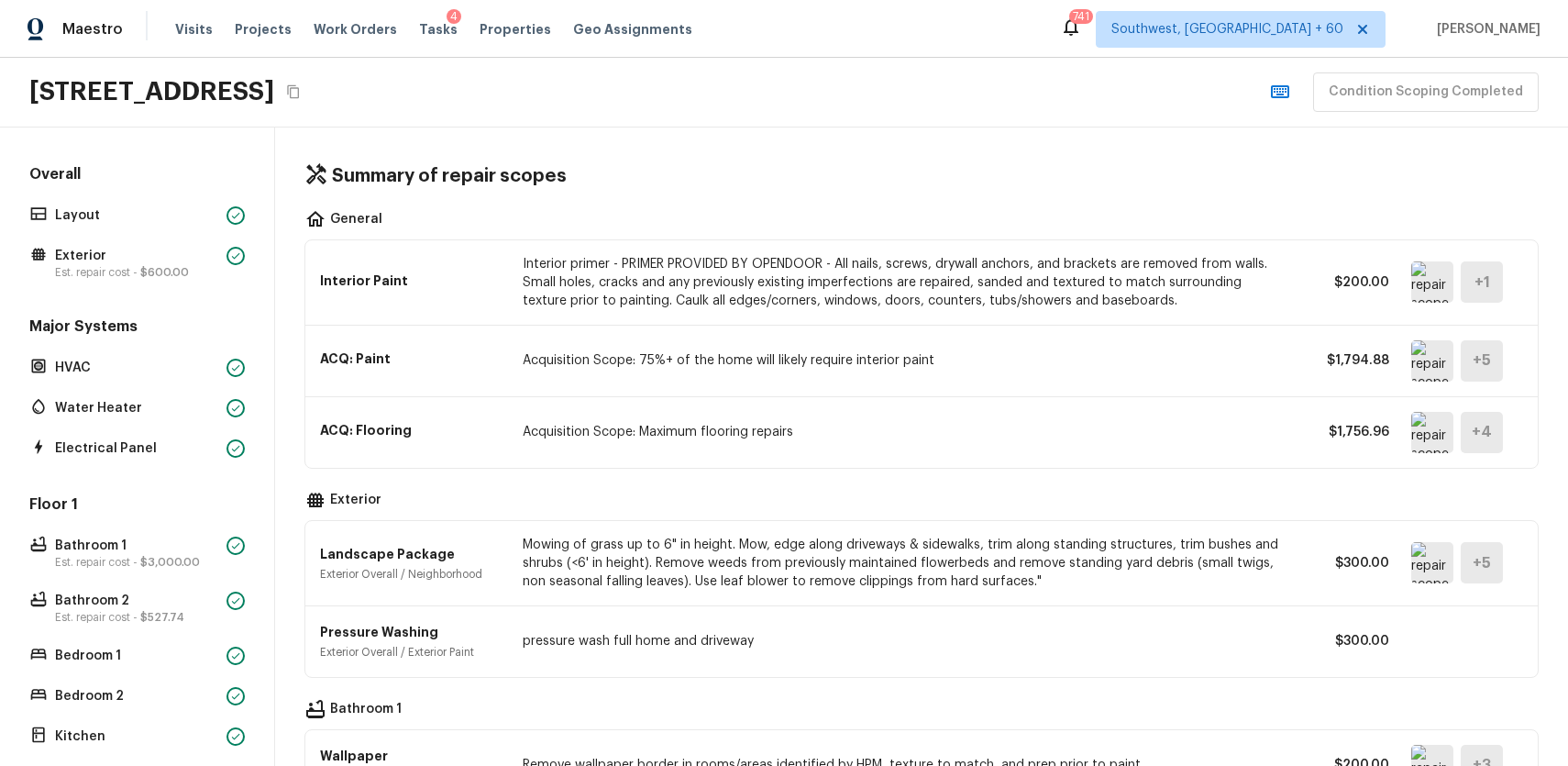
scroll to position [385, 0]
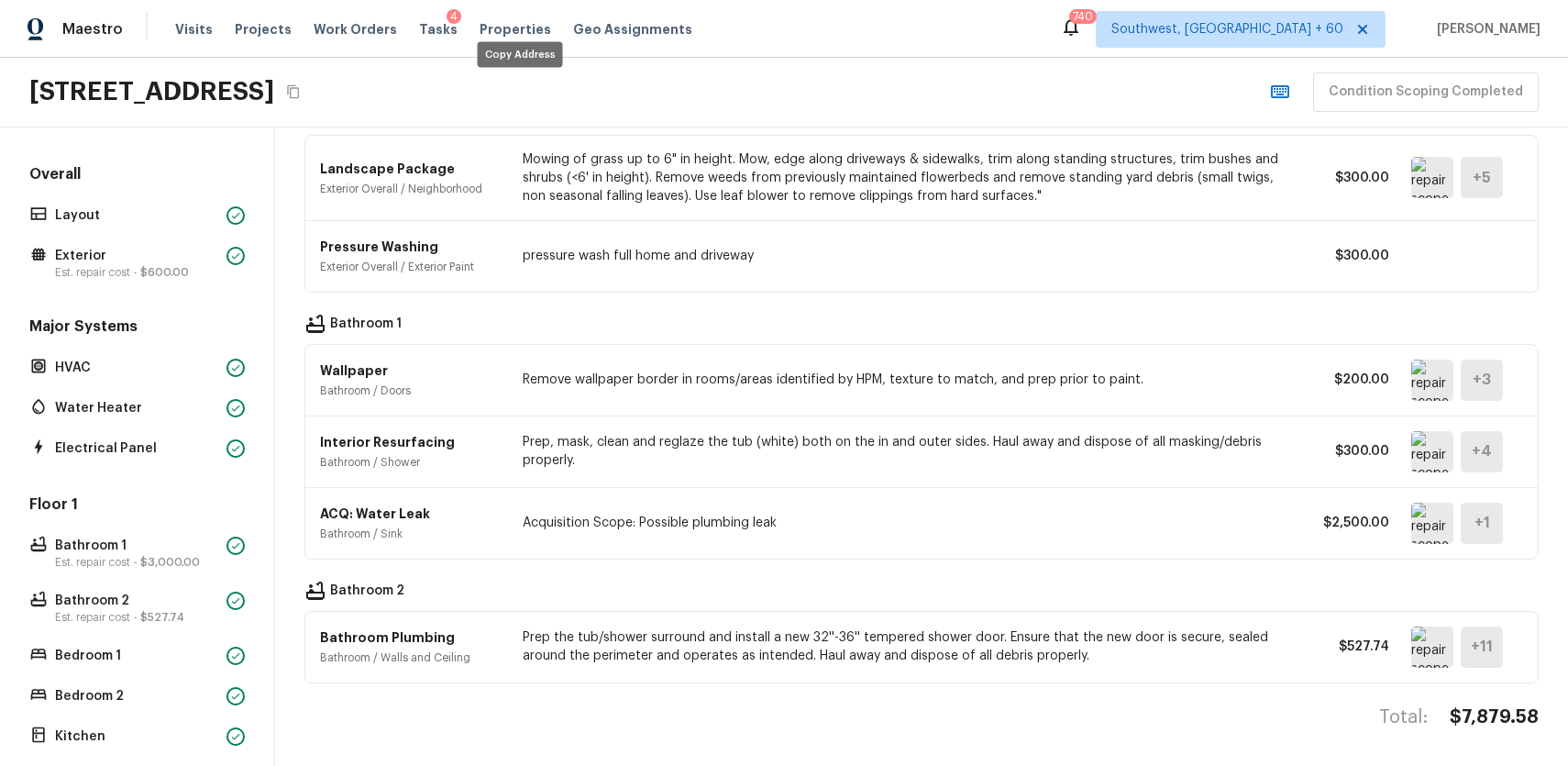
click at [299, 88] on icon "Copy Address" at bounding box center [293, 92] width 12 height 14
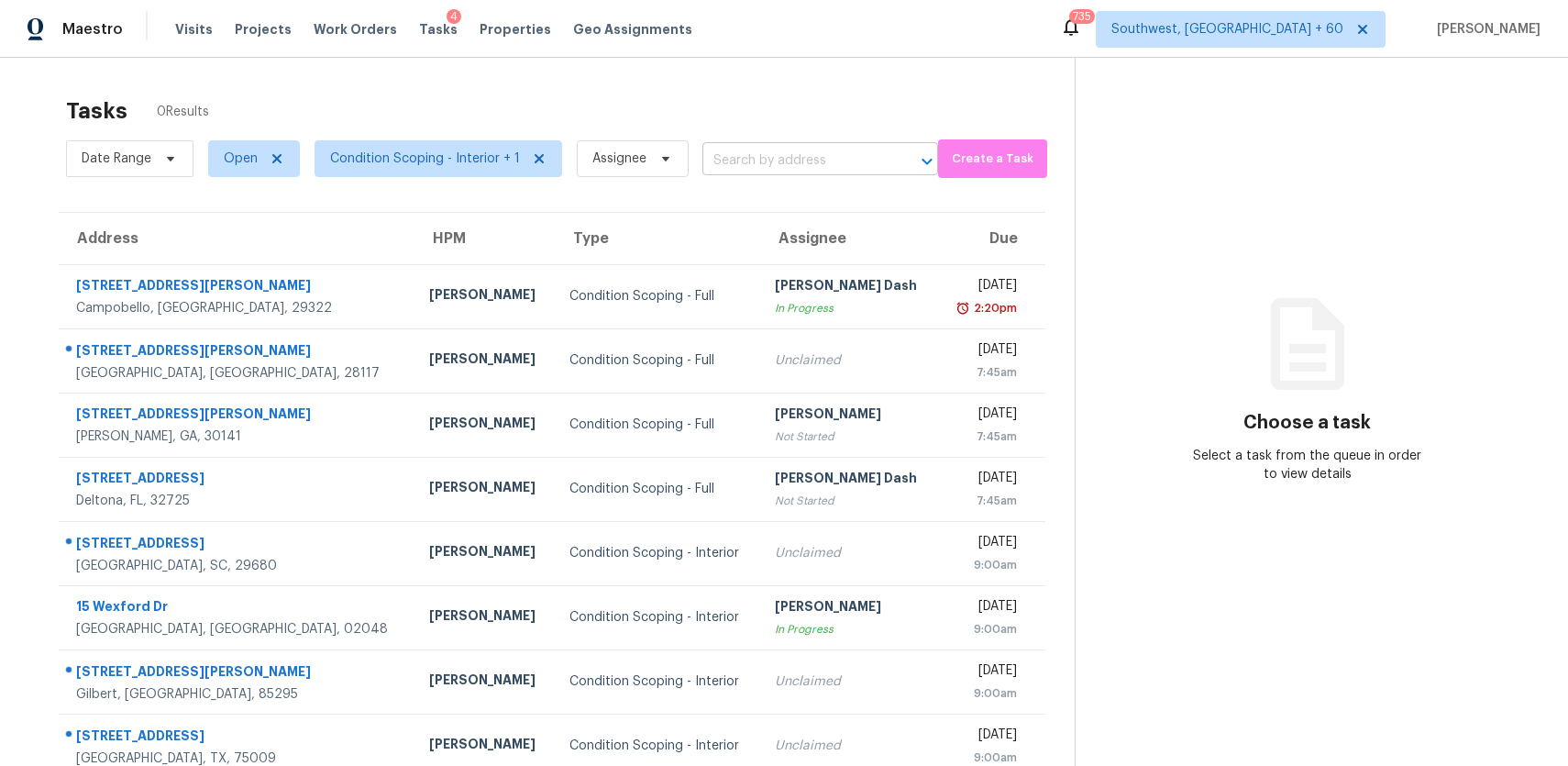
click at [719, 161] on input "text" at bounding box center [794, 161] width 184 height 29
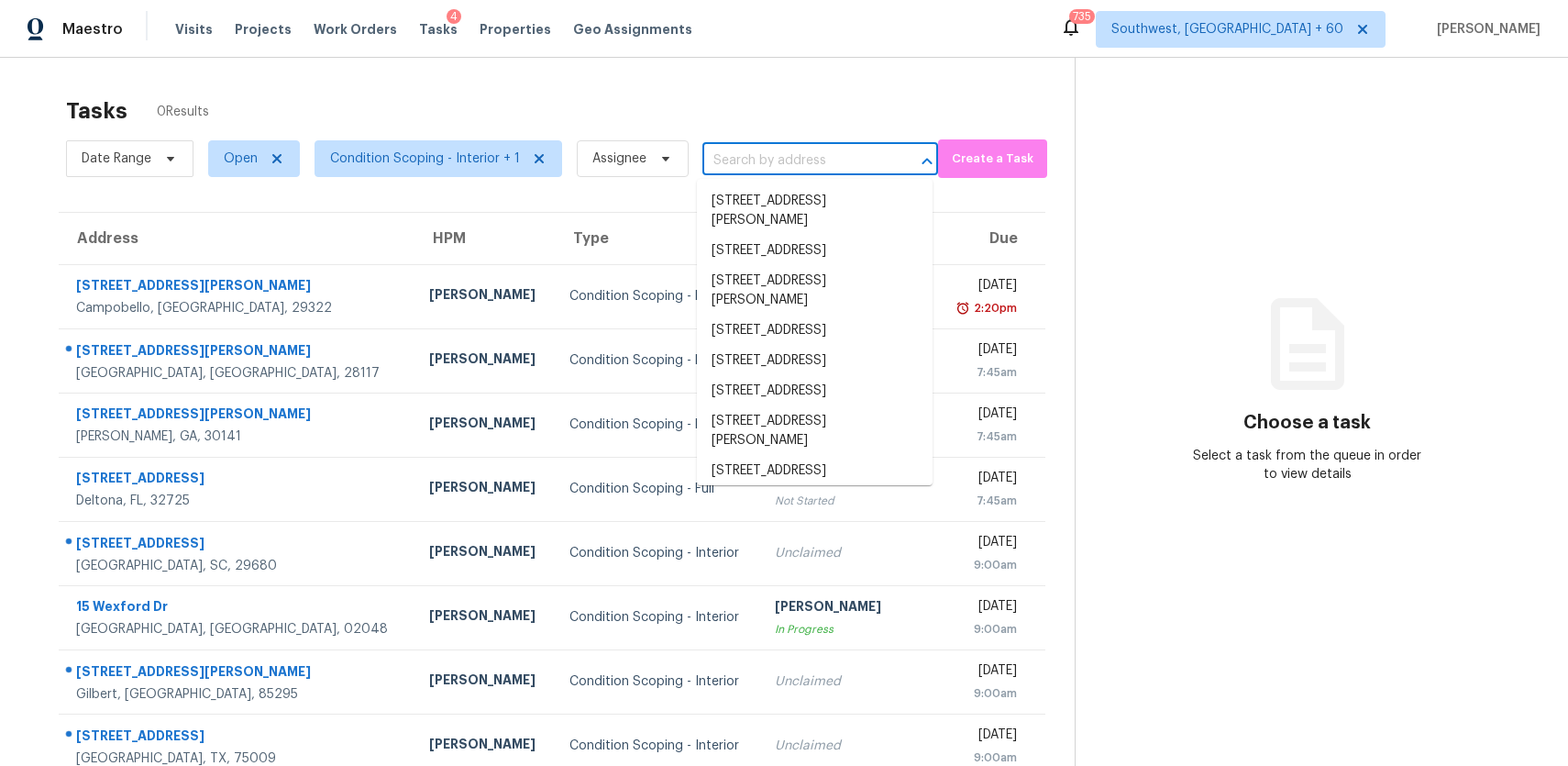
paste input "[STREET_ADDRESS]"
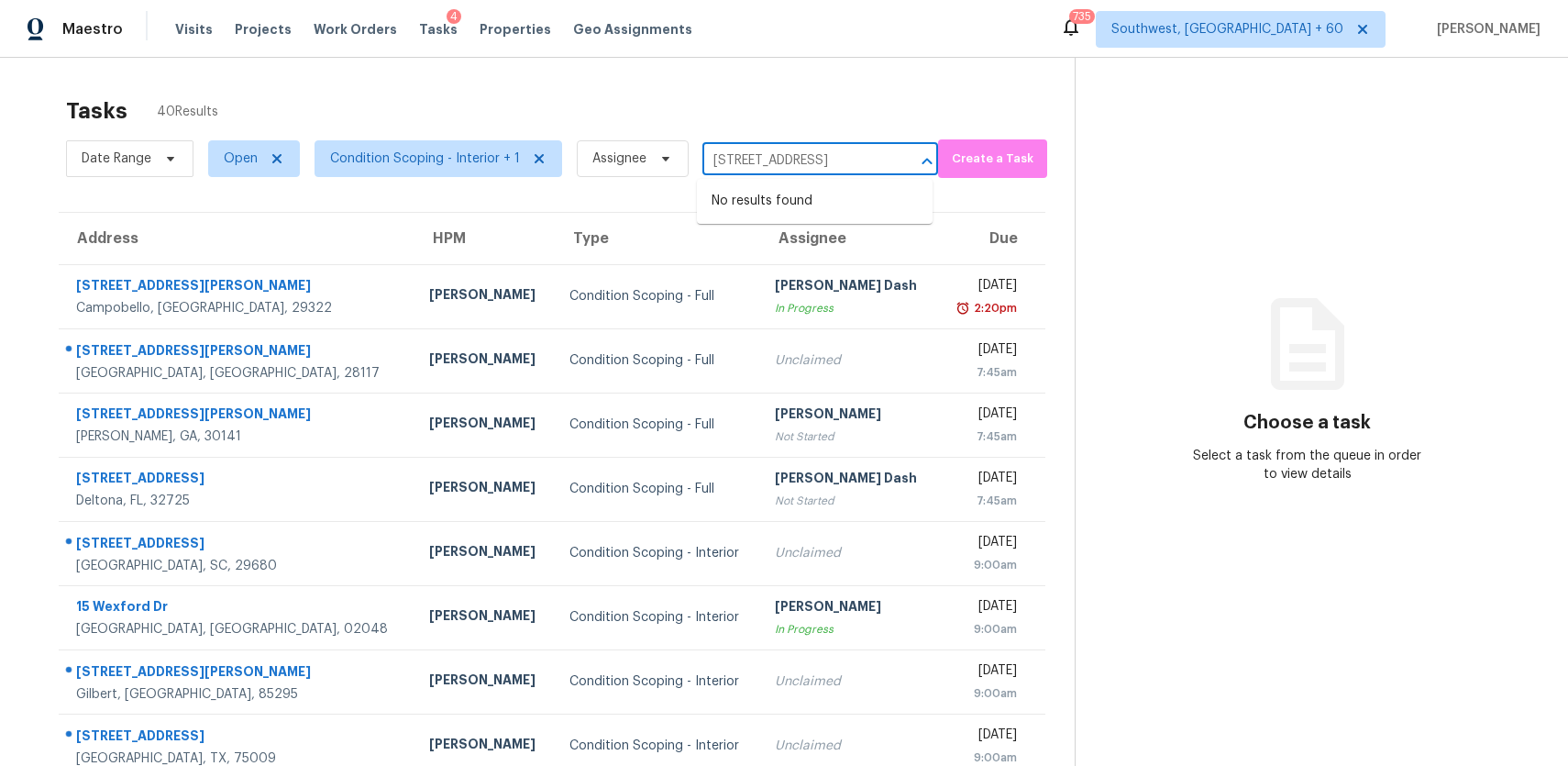
type input "[STREET_ADDRESS]"
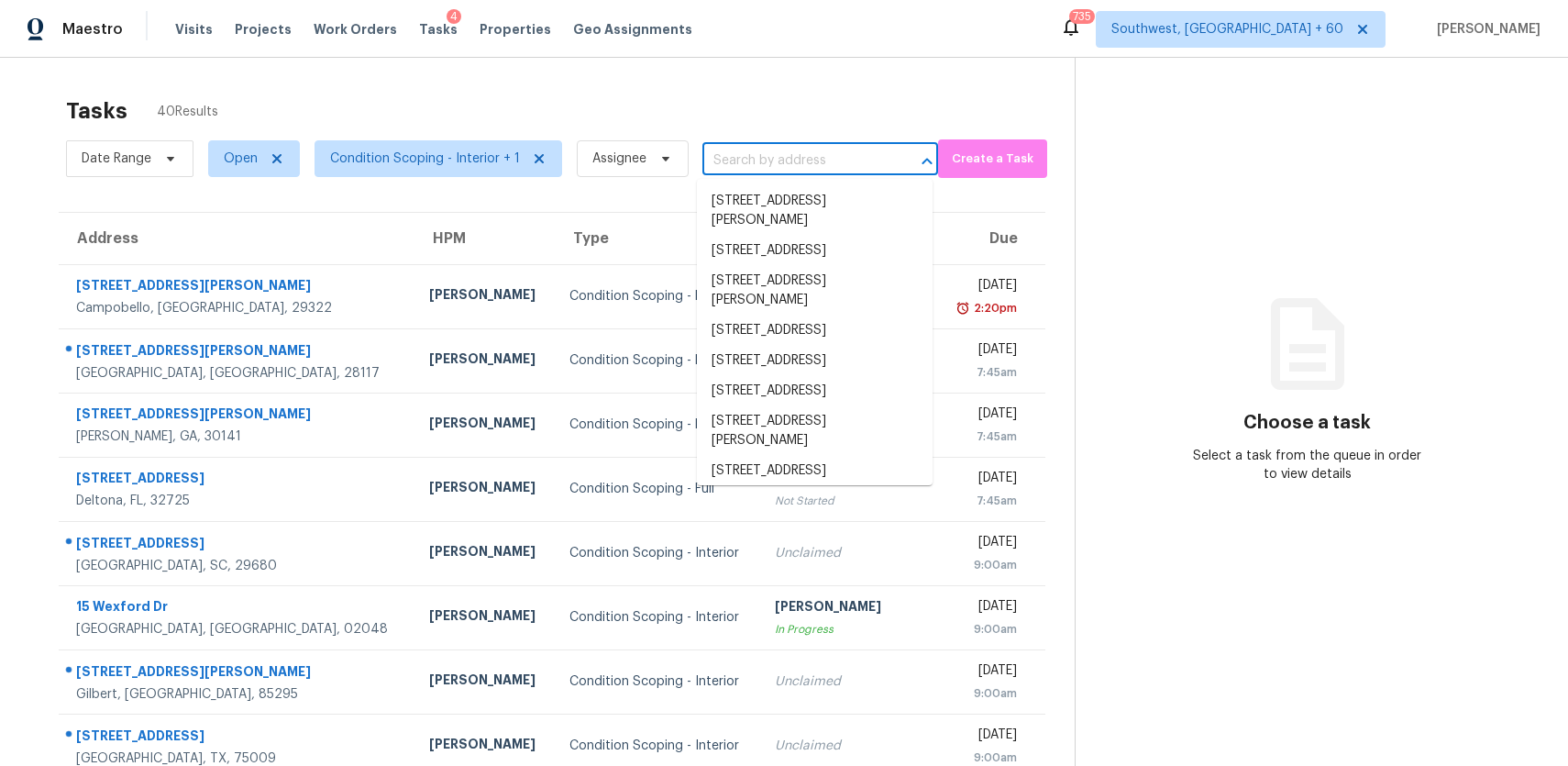
scroll to position [0, 0]
paste input "[STREET_ADDRESS]"
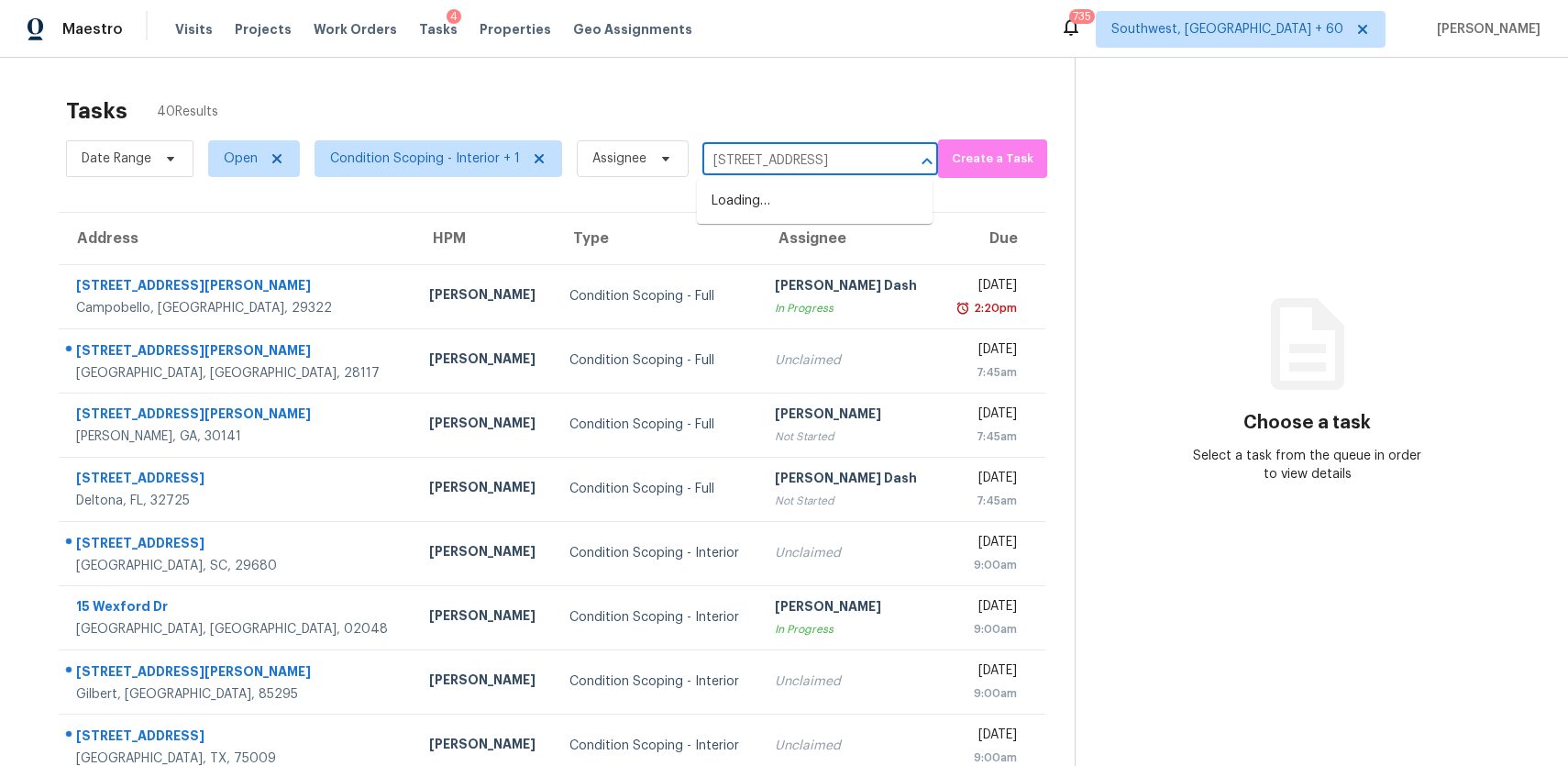
type input "[STREET_ADDRESS]"
click at [850, 210] on li "[STREET_ADDRESS]" at bounding box center [815, 201] width 236 height 31
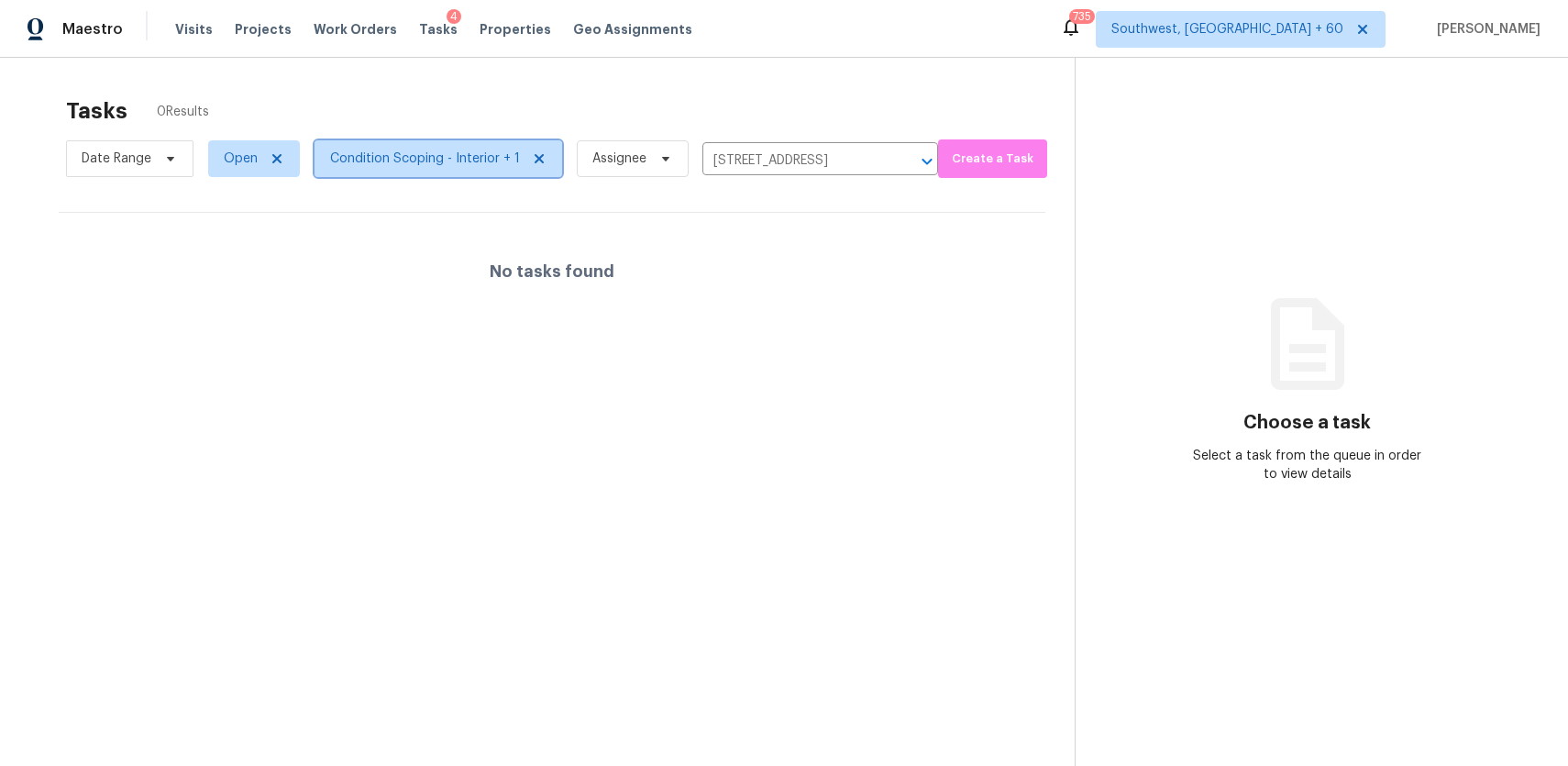
click at [387, 160] on span "Condition Scoping - Interior + 1" at bounding box center [424, 159] width 189 height 18
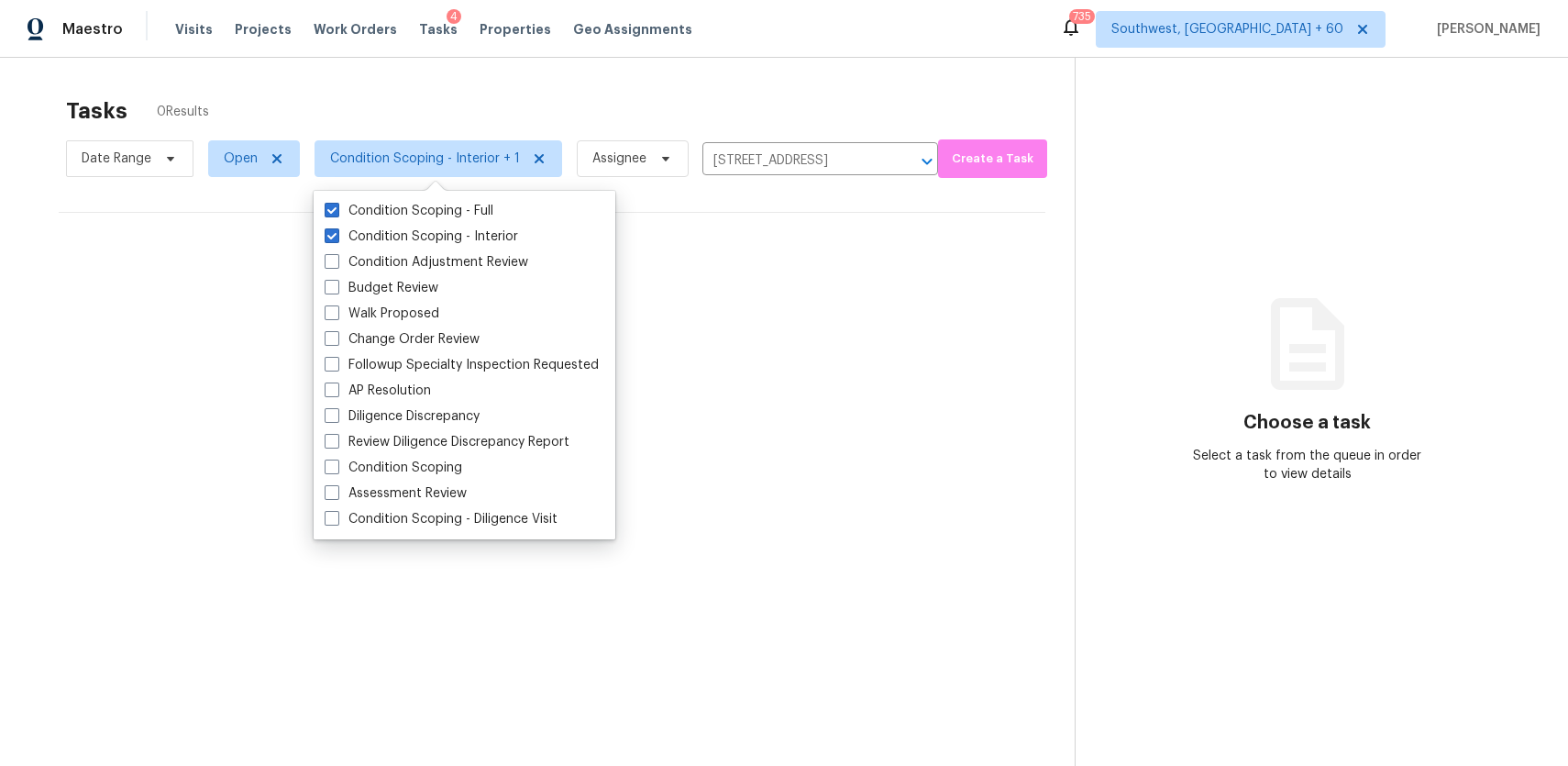
click at [454, 119] on div "Tasks 0 Results" at bounding box center [570, 111] width 1009 height 48
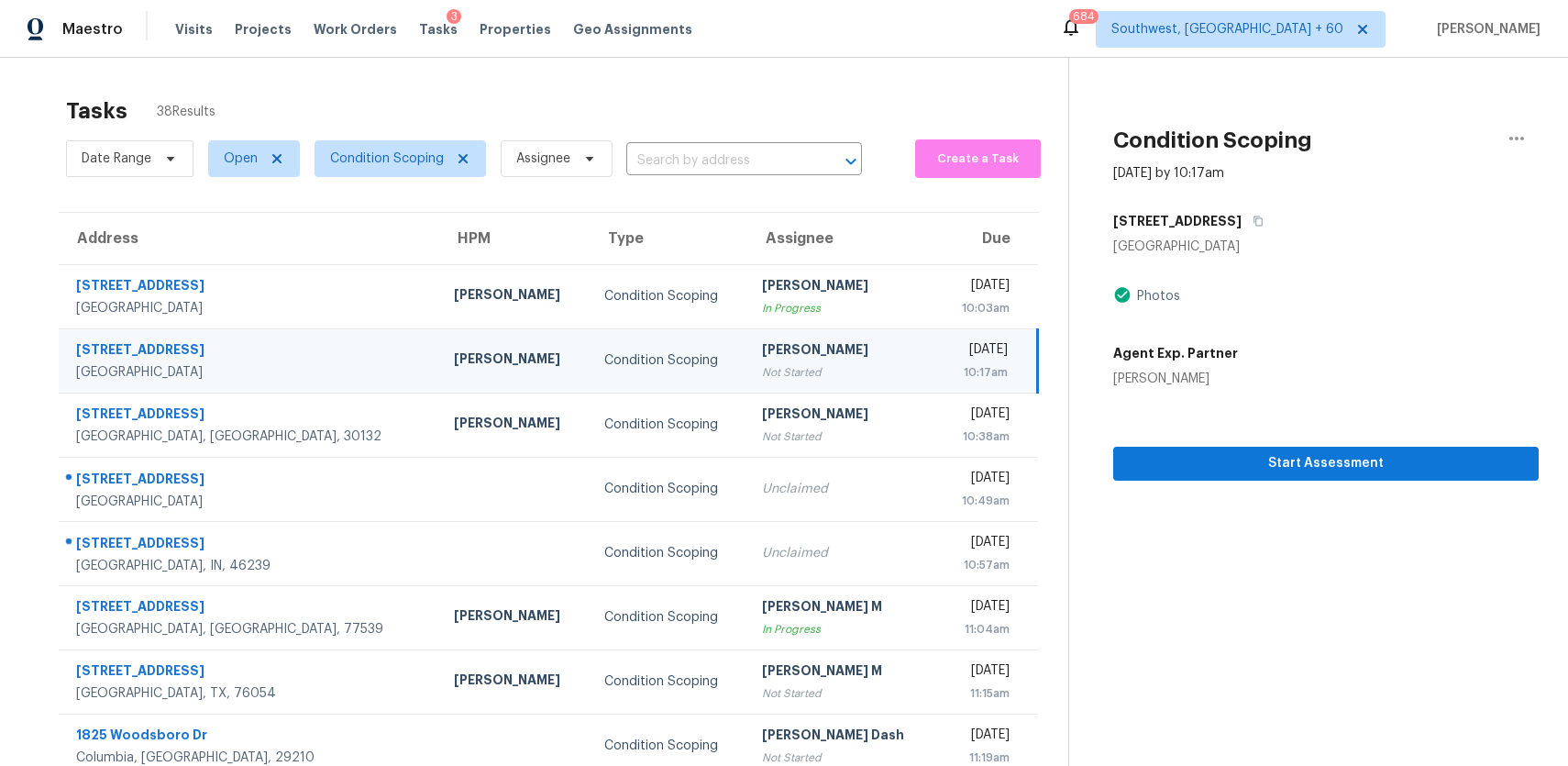
scroll to position [49, 0]
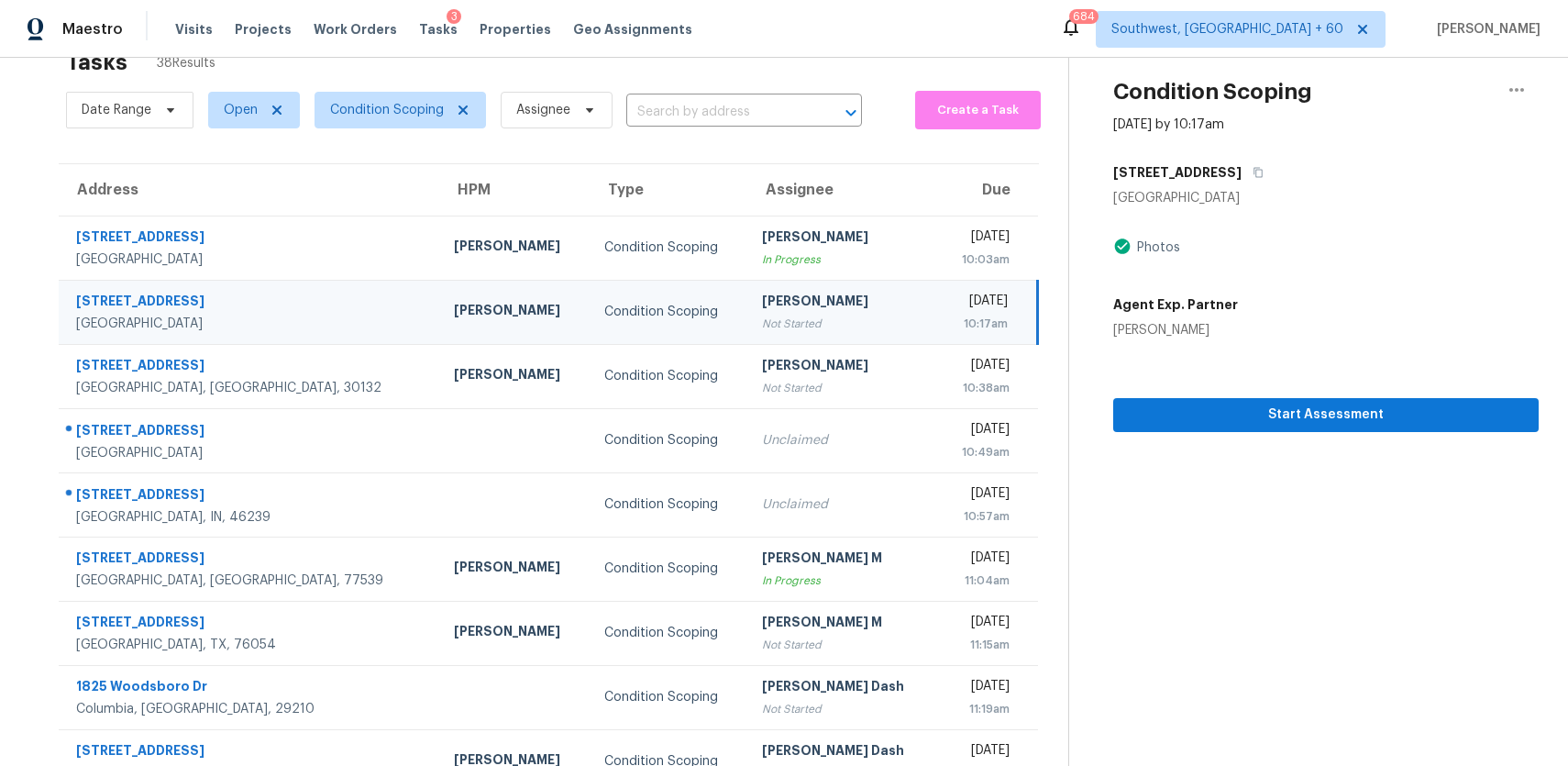
click at [1160, 481] on section "Condition Scoping [DATE] by 10:17am [STREET_ADDRESS] Photos Agent Exp. Partner …" at bounding box center [1303, 457] width 470 height 898
